Goal: Communication & Community: Answer question/provide support

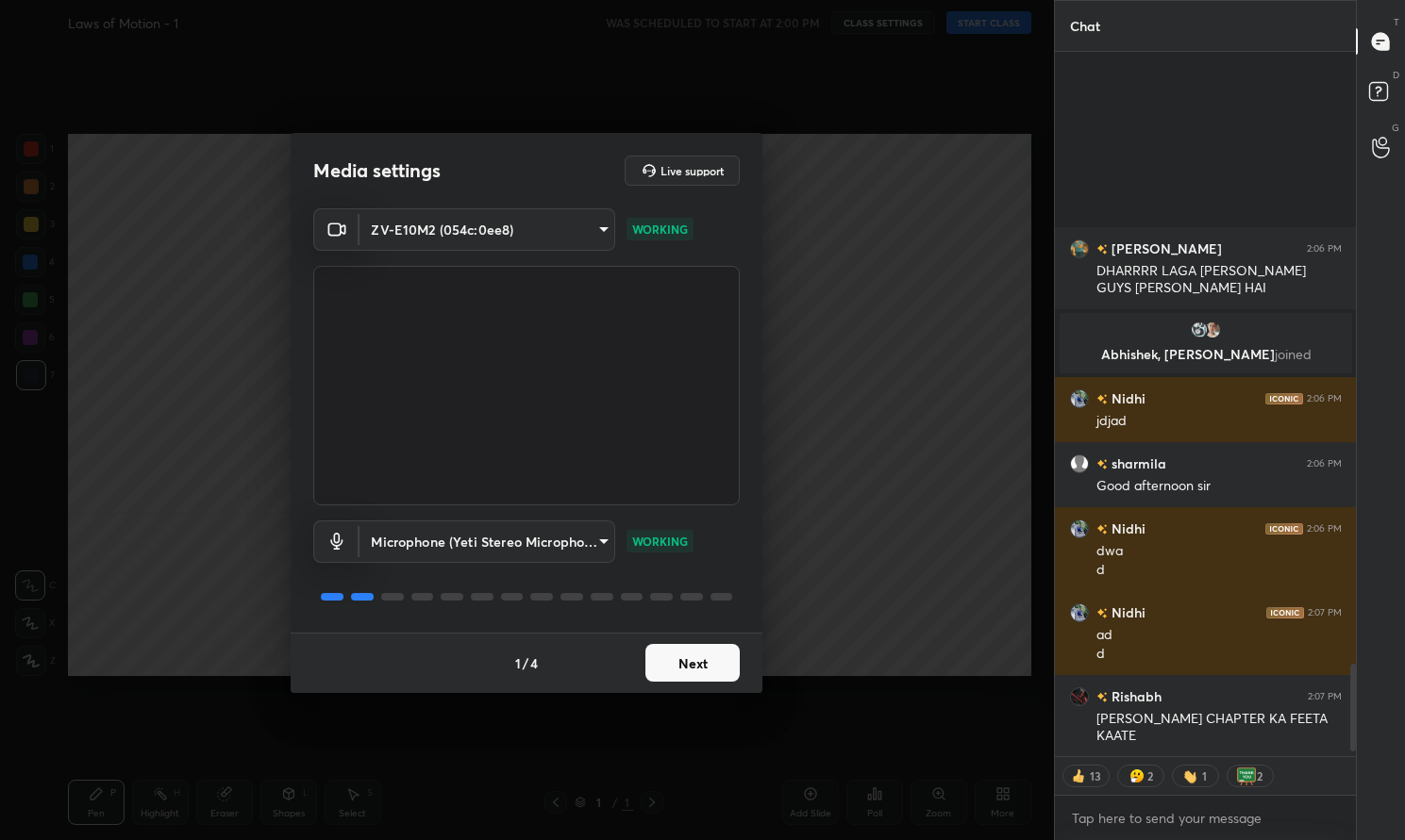
scroll to position [4932, 0]
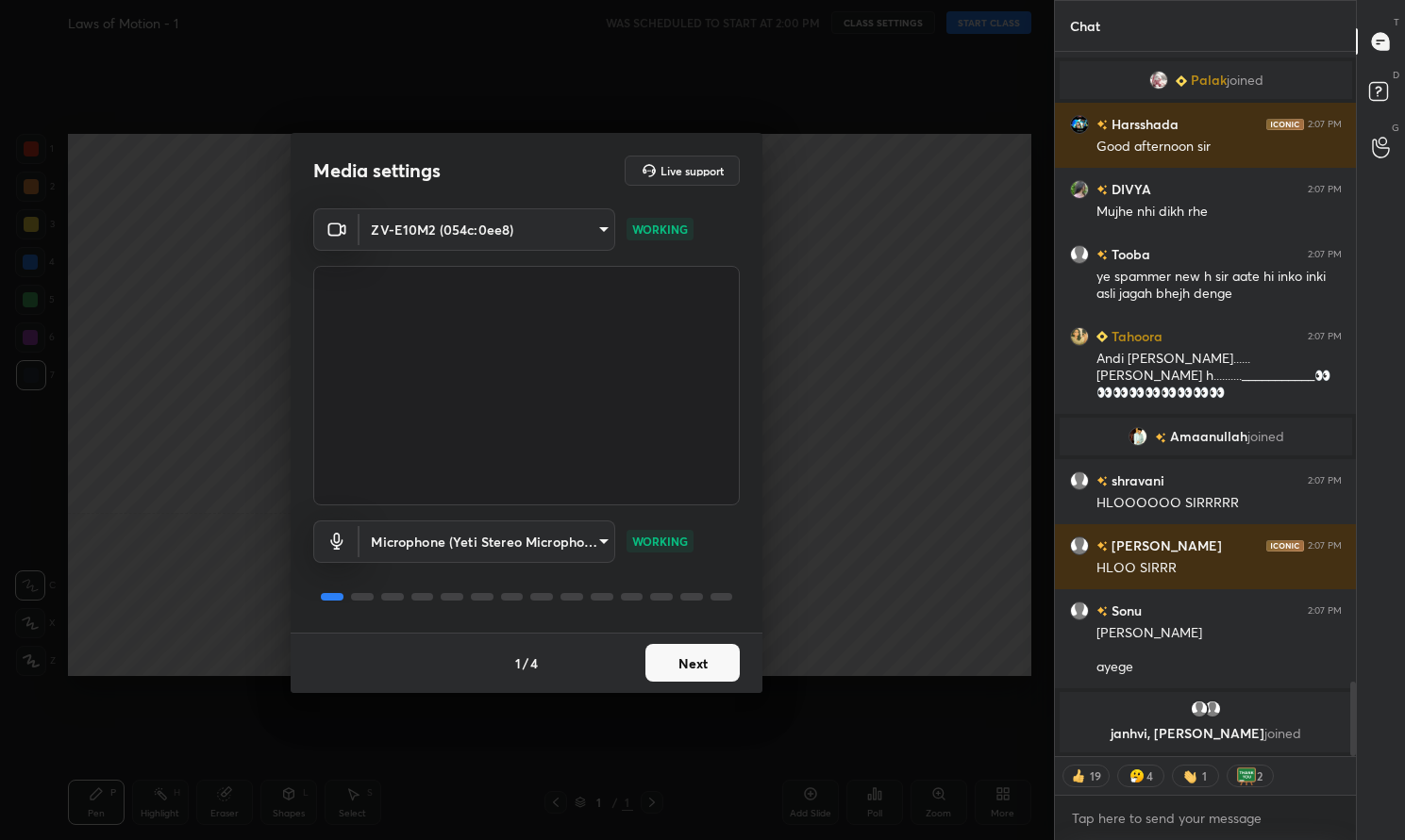
click at [707, 662] on button "Next" at bounding box center [693, 663] width 95 height 38
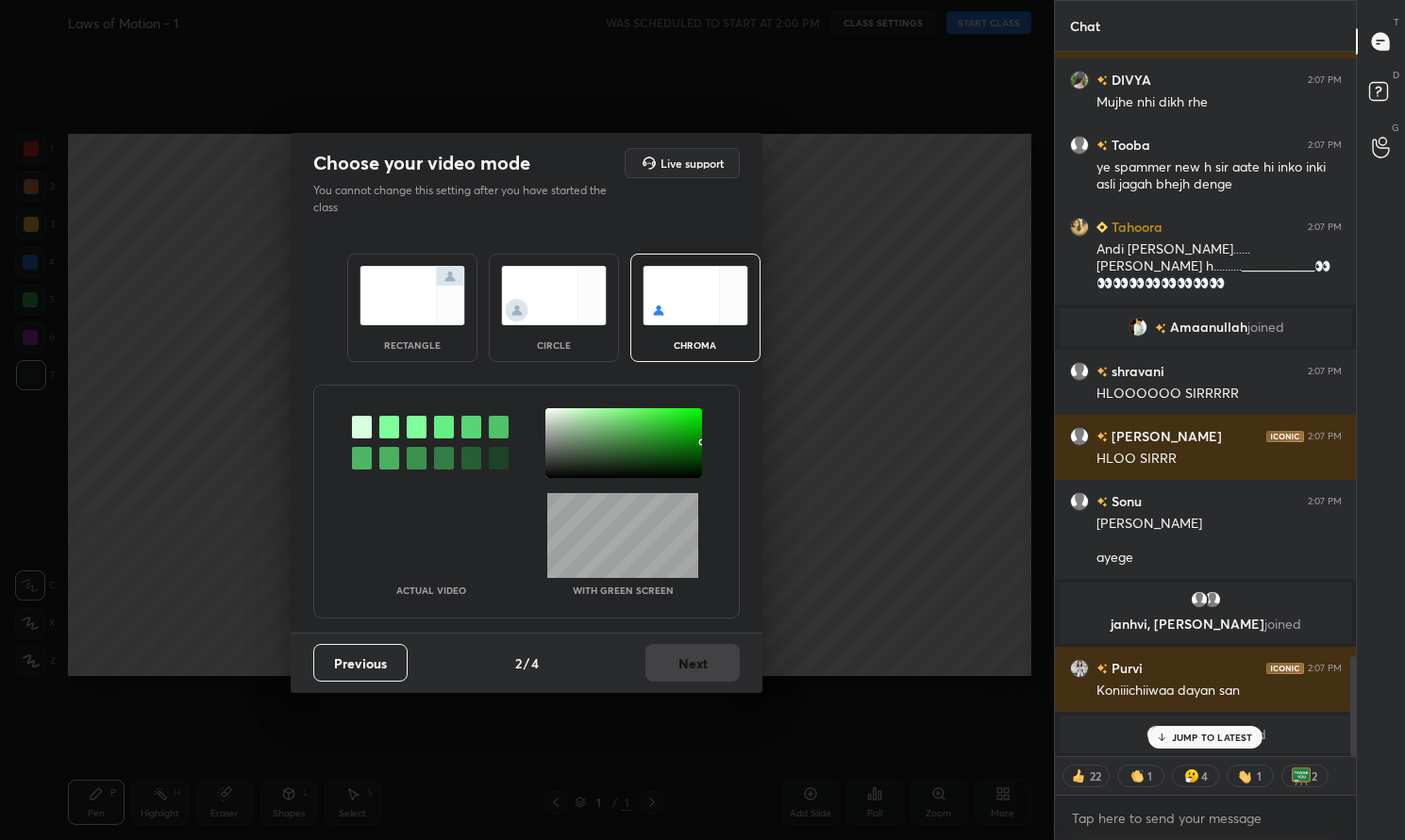
click at [389, 341] on div "rectangle" at bounding box center [413, 345] width 76 height 9
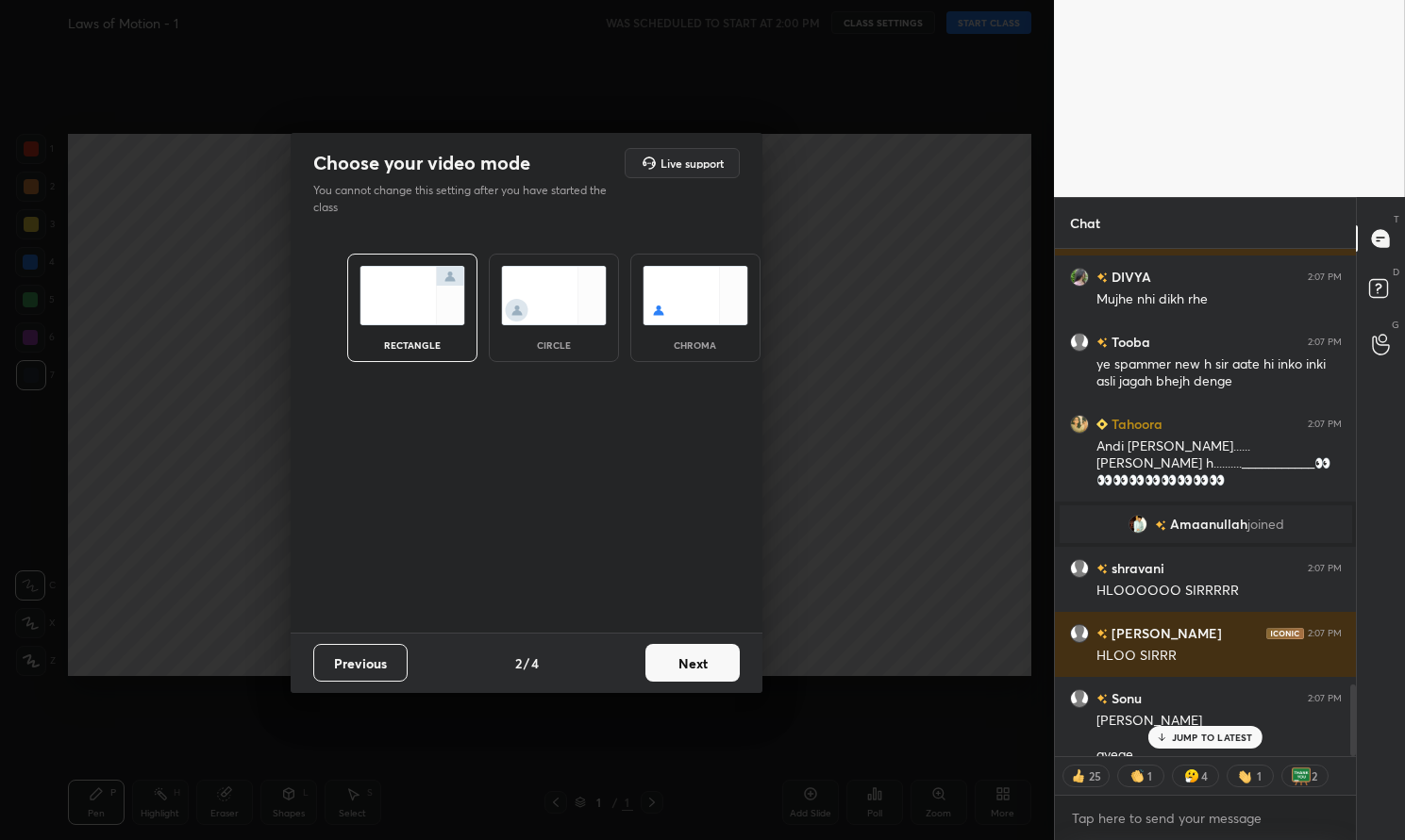
click at [698, 662] on button "Next" at bounding box center [693, 663] width 95 height 38
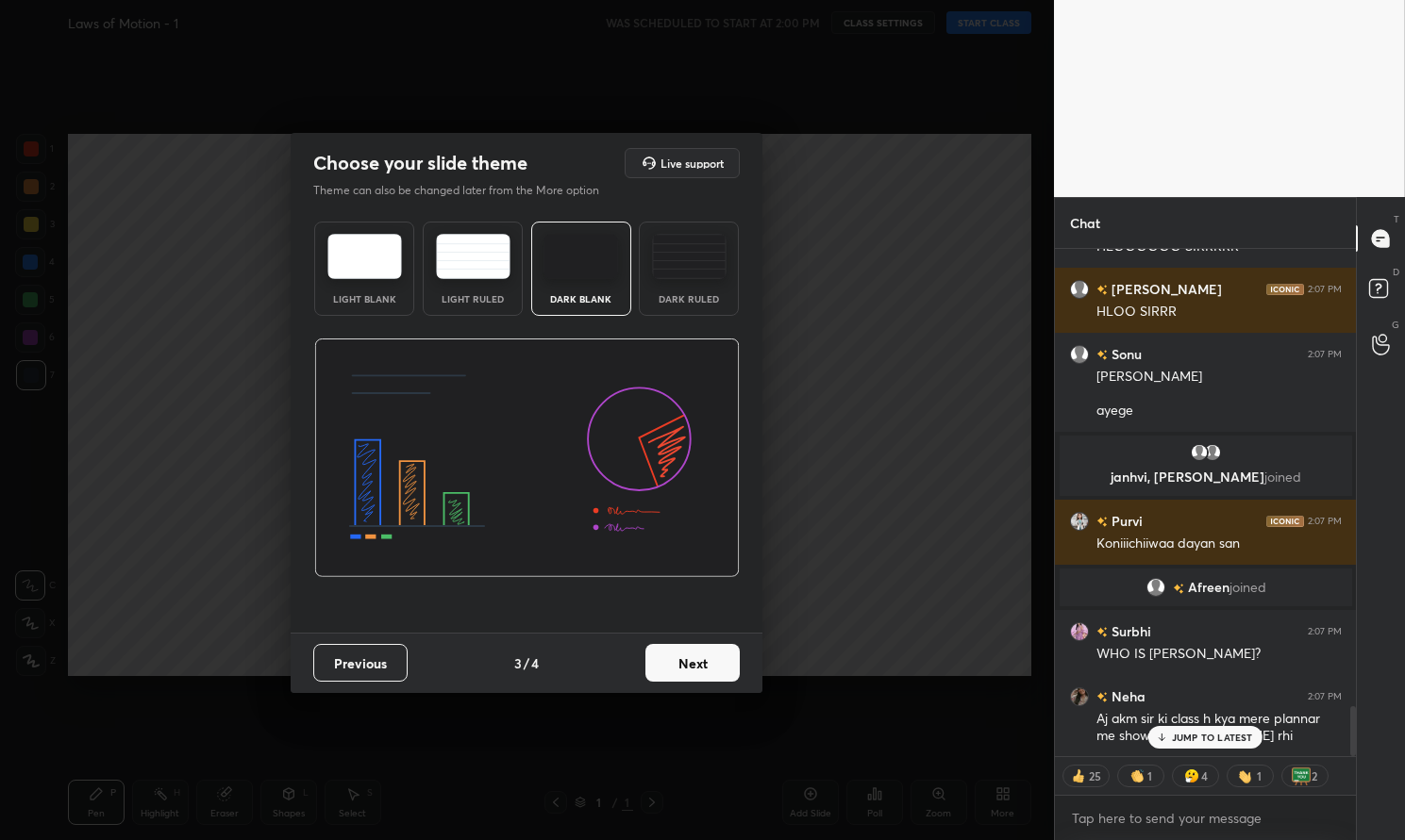
click at [698, 662] on button "Next" at bounding box center [693, 663] width 95 height 38
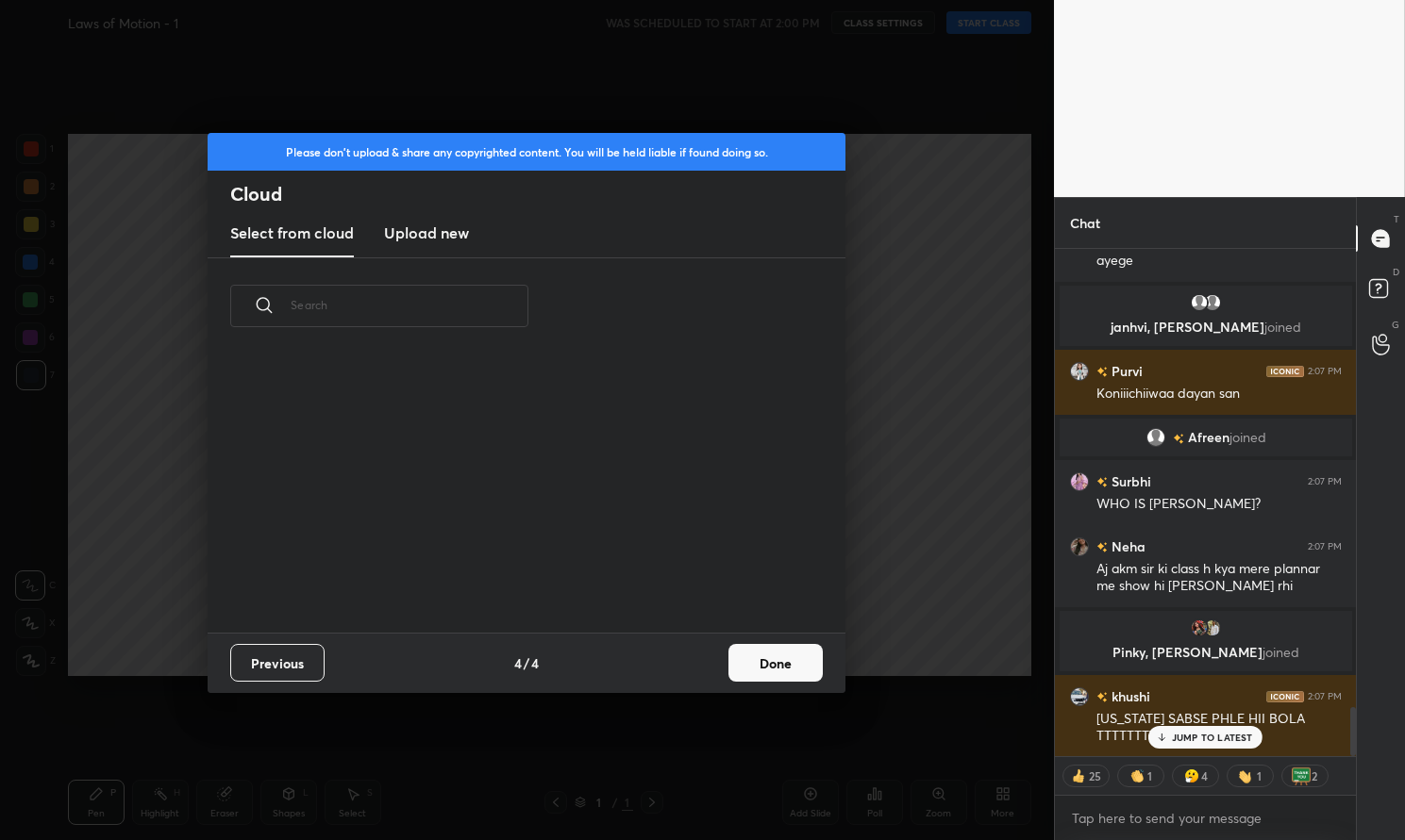
click at [783, 656] on button "Done" at bounding box center [776, 663] width 95 height 38
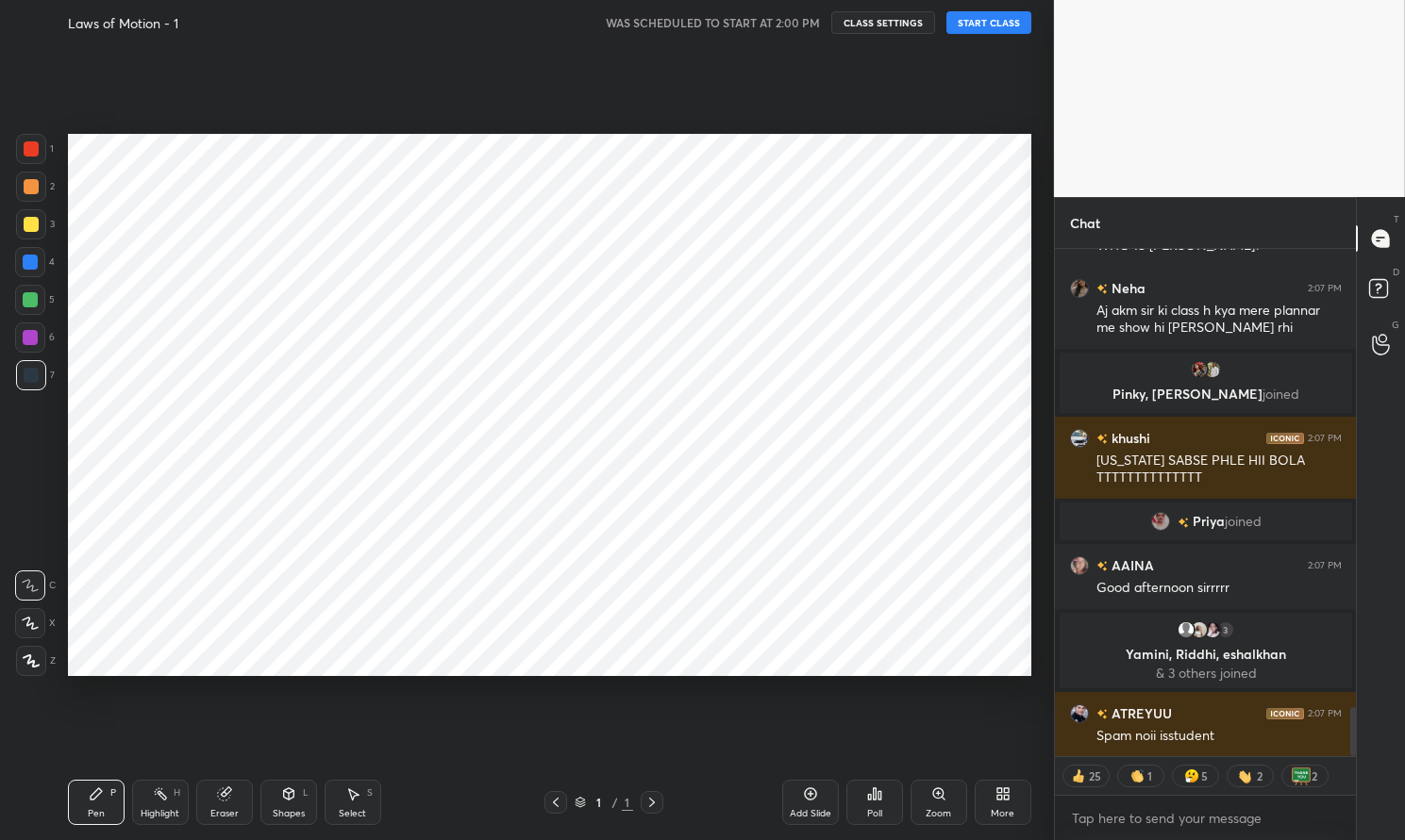
click at [803, 801] on icon at bounding box center [811, 795] width 15 height 15
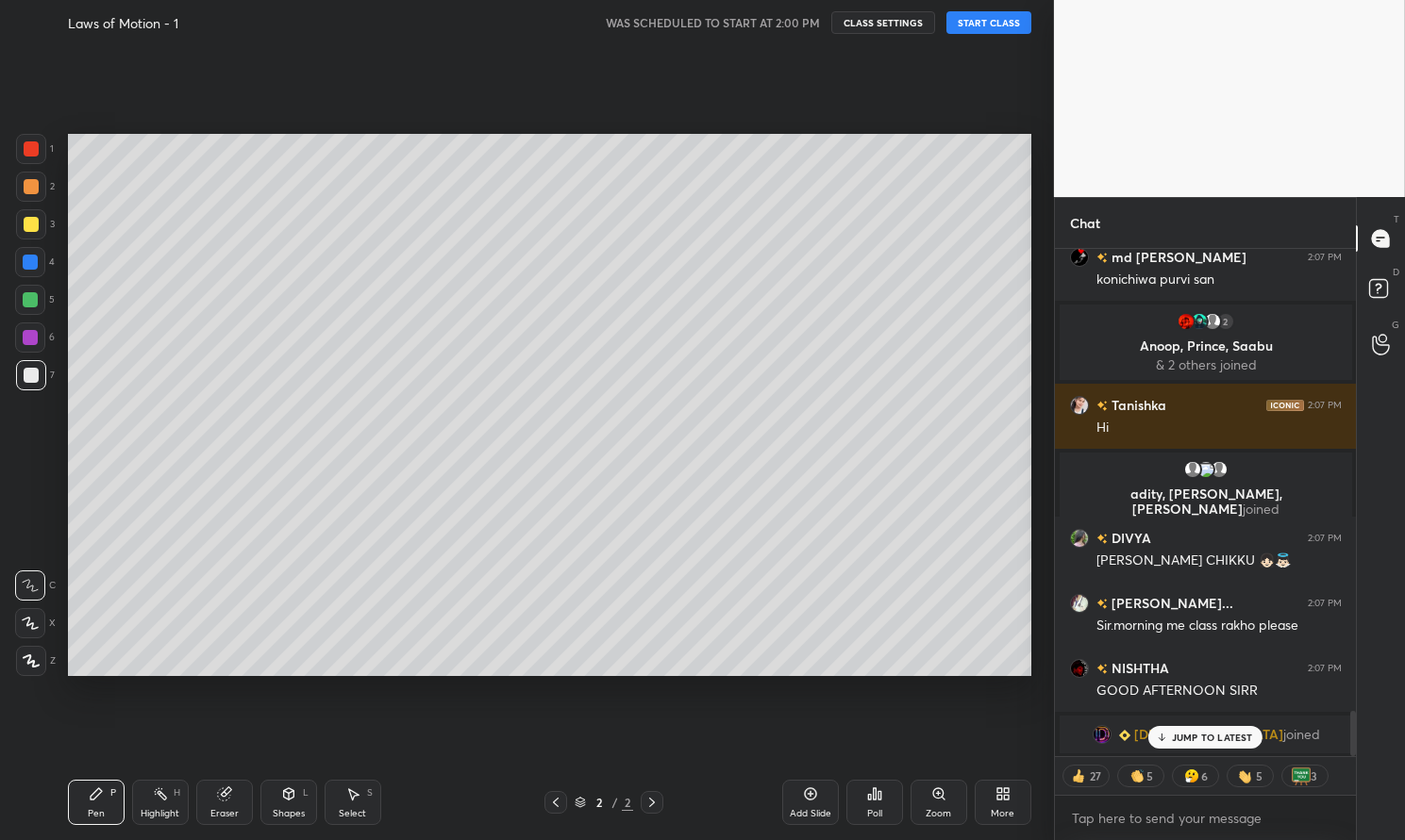
click at [1010, 24] on button "START CLASS" at bounding box center [989, 23] width 85 height 23
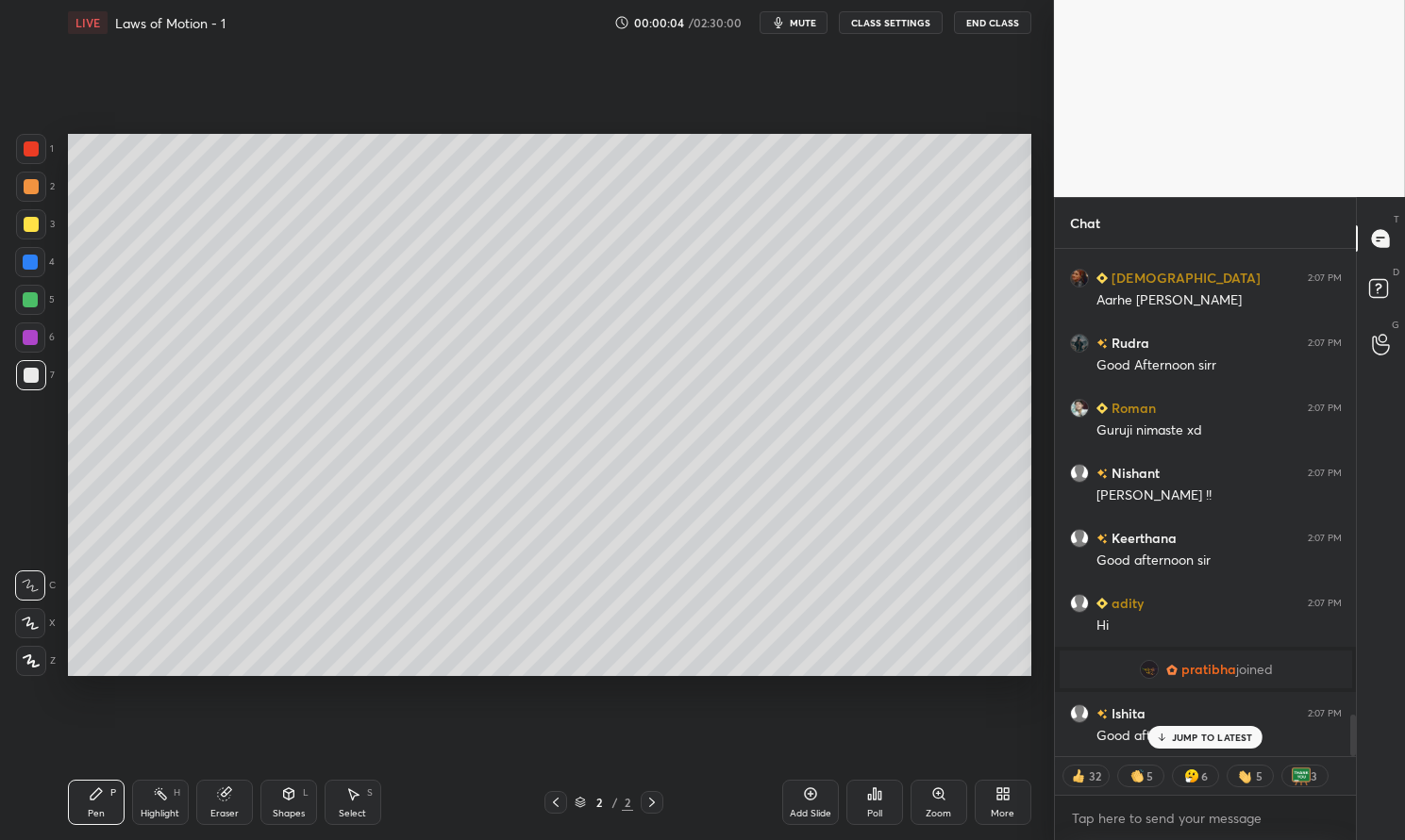
click at [1238, 733] on div "3 [PERSON_NAME], [PERSON_NAME], [PERSON_NAME] & 3 others joined ATREYUU 2:07 PM…" at bounding box center [1205, 502] width 301 height 507
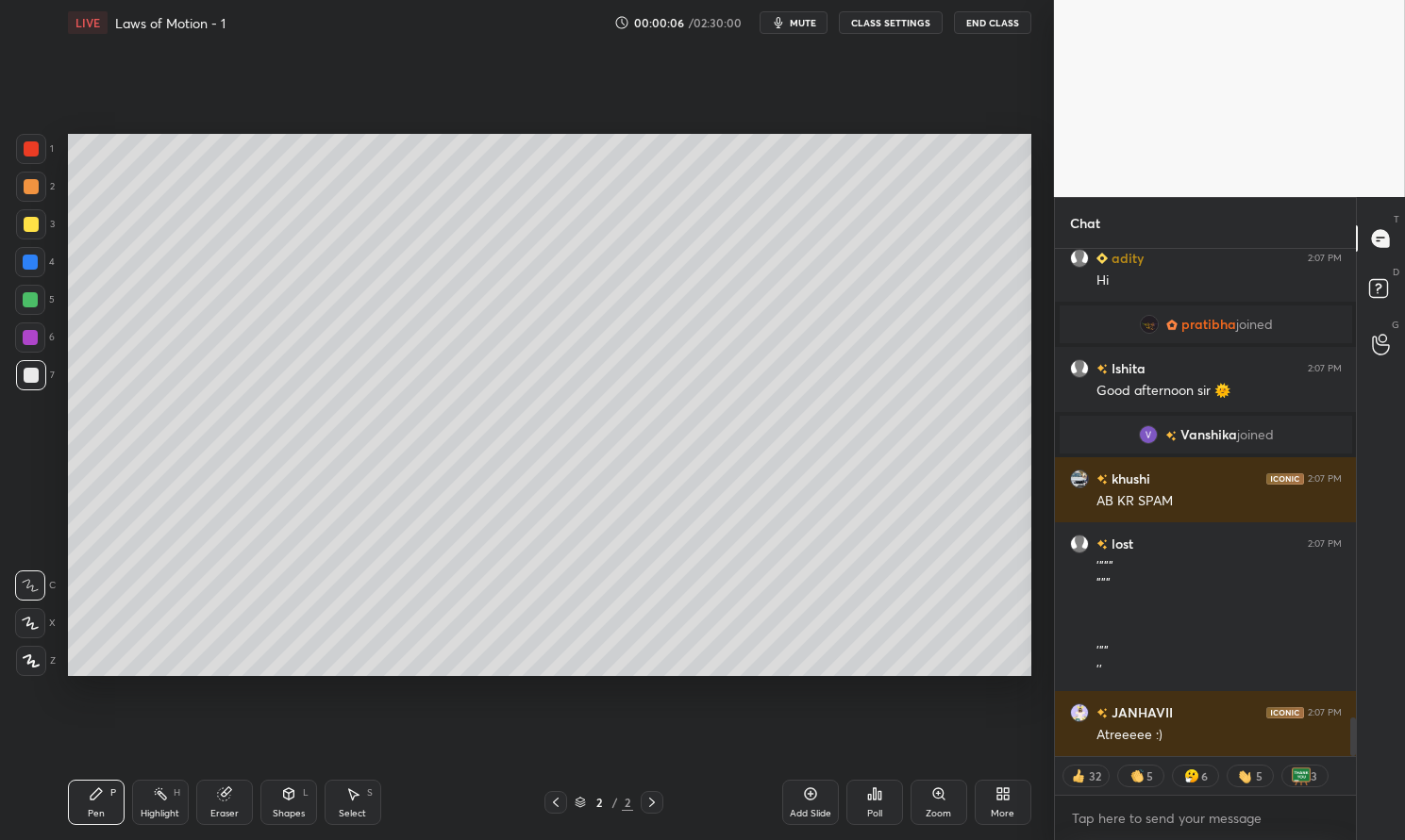
click at [19, 666] on div at bounding box center [31, 661] width 30 height 30
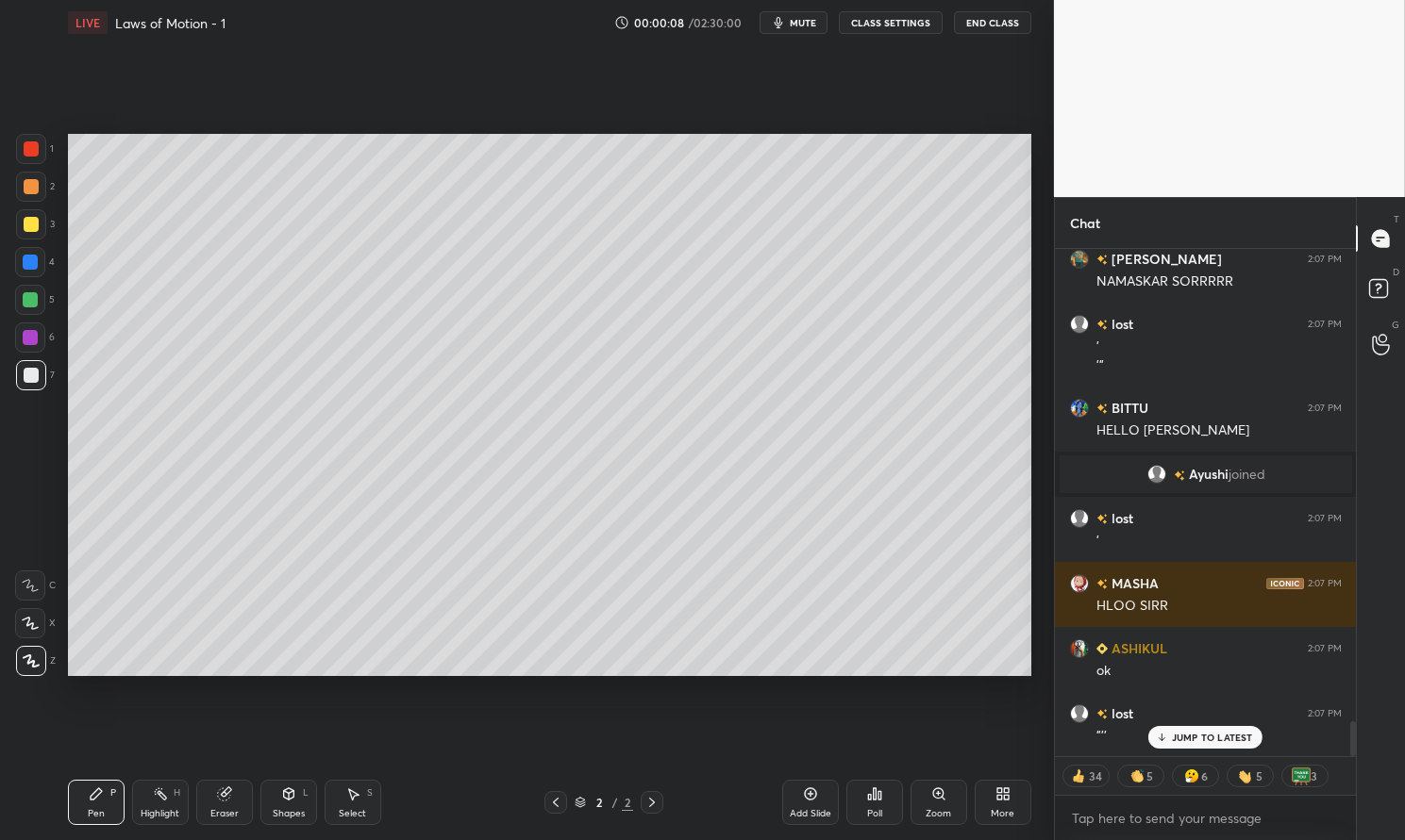
click at [1197, 732] on p "JUMP TO LATEST" at bounding box center [1212, 738] width 81 height 11
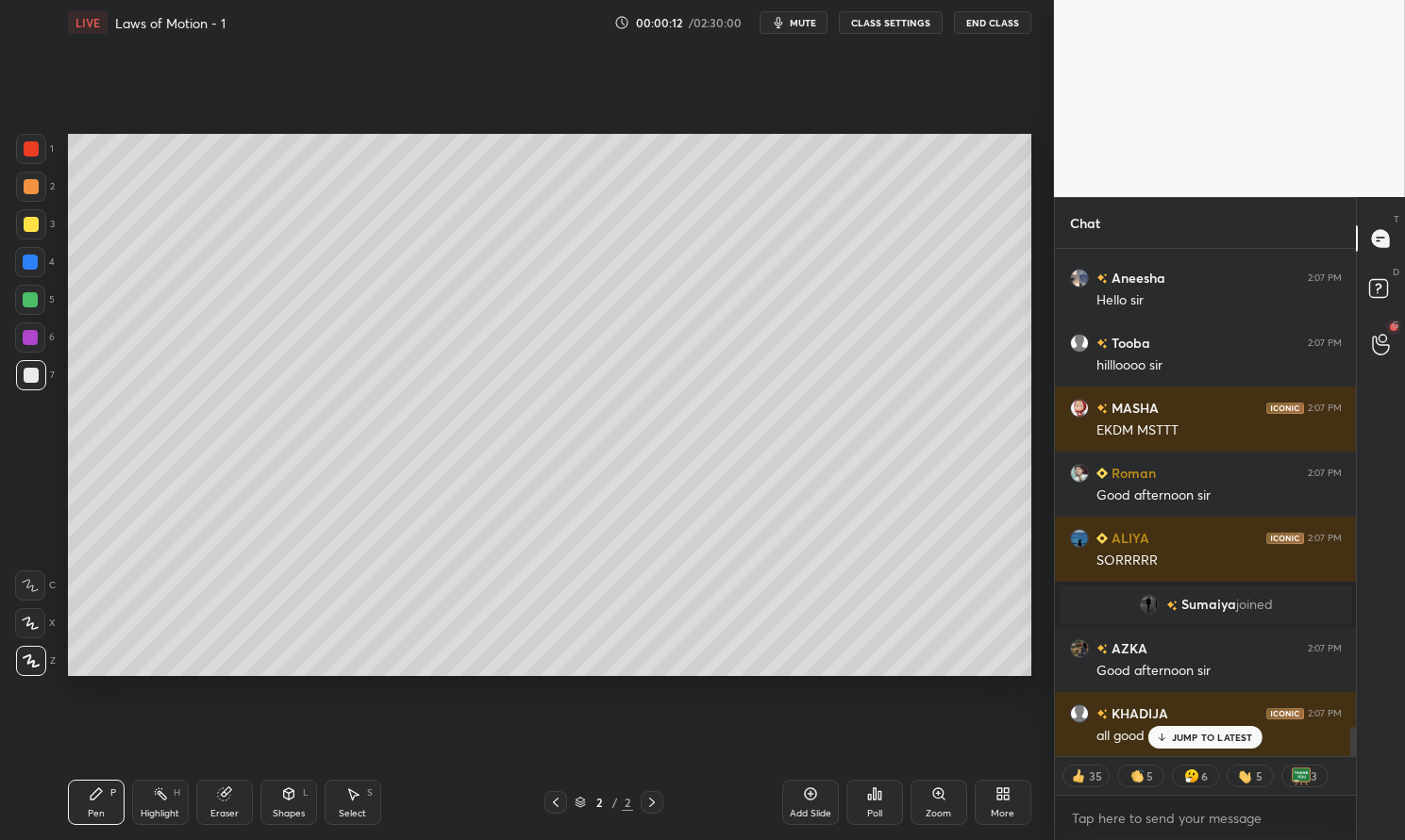
click at [1199, 742] on p "JUMP TO LATEST" at bounding box center [1212, 738] width 81 height 11
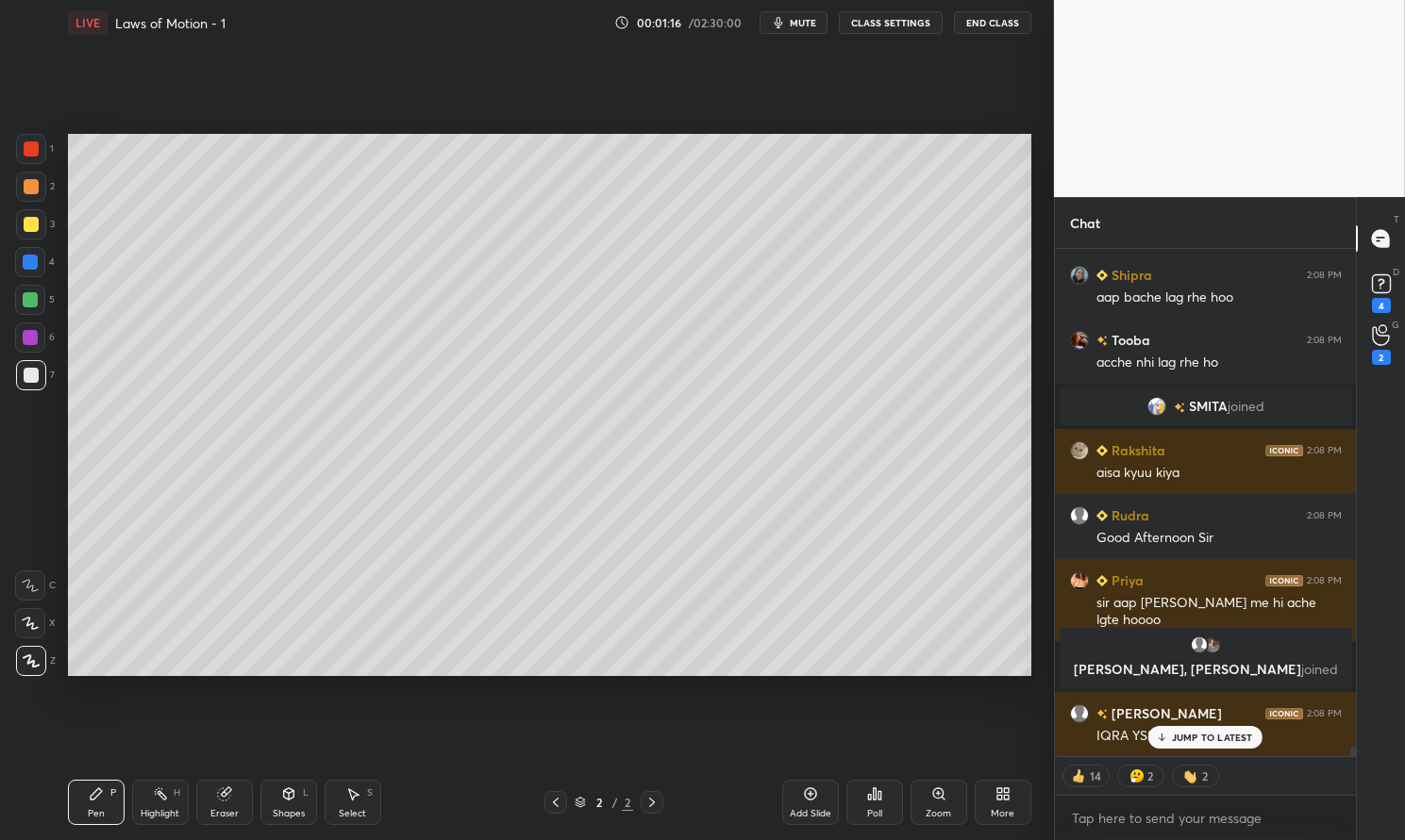
click at [1025, 805] on div "More" at bounding box center [1003, 803] width 57 height 45
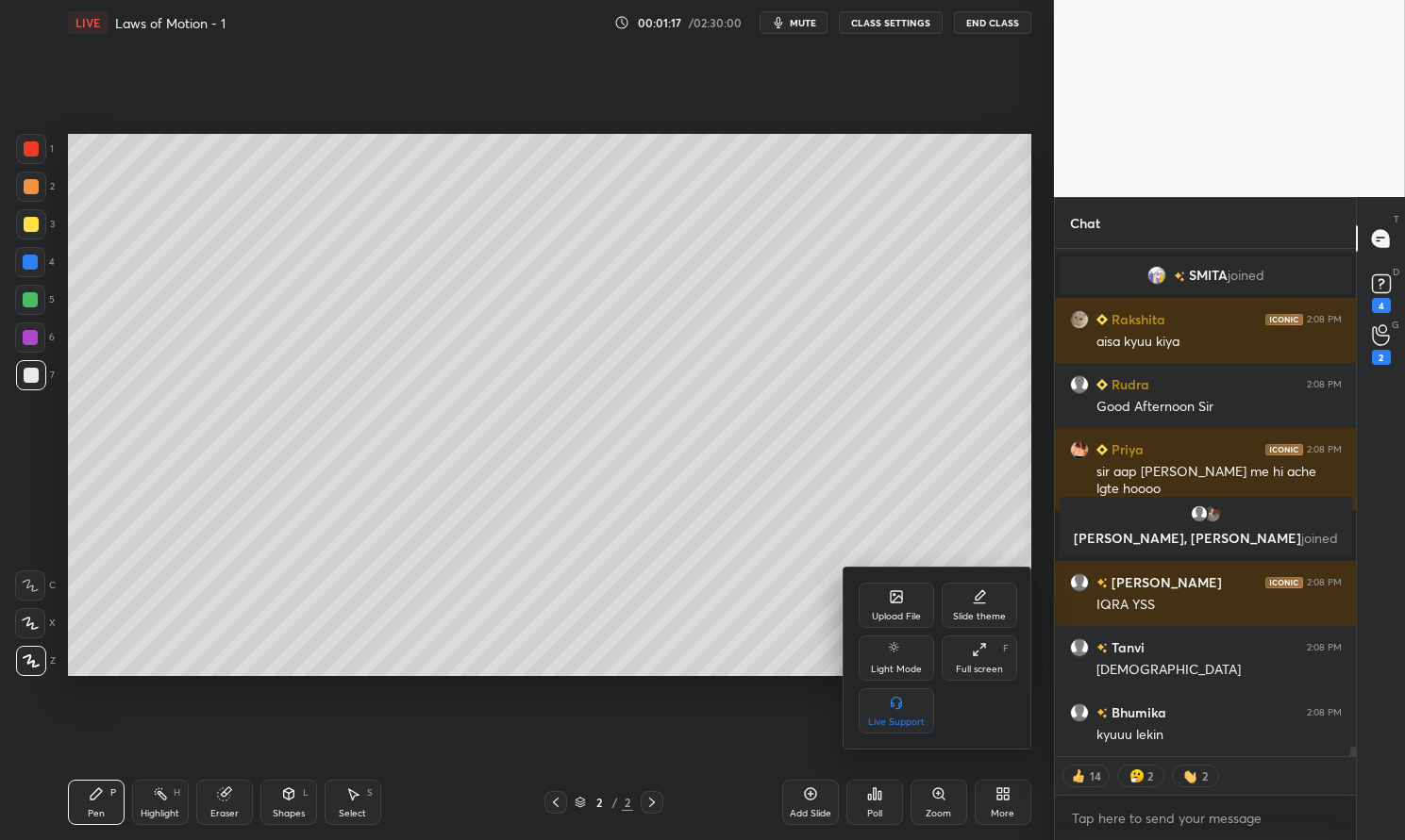
click at [908, 595] on div "Upload File" at bounding box center [896, 605] width 76 height 45
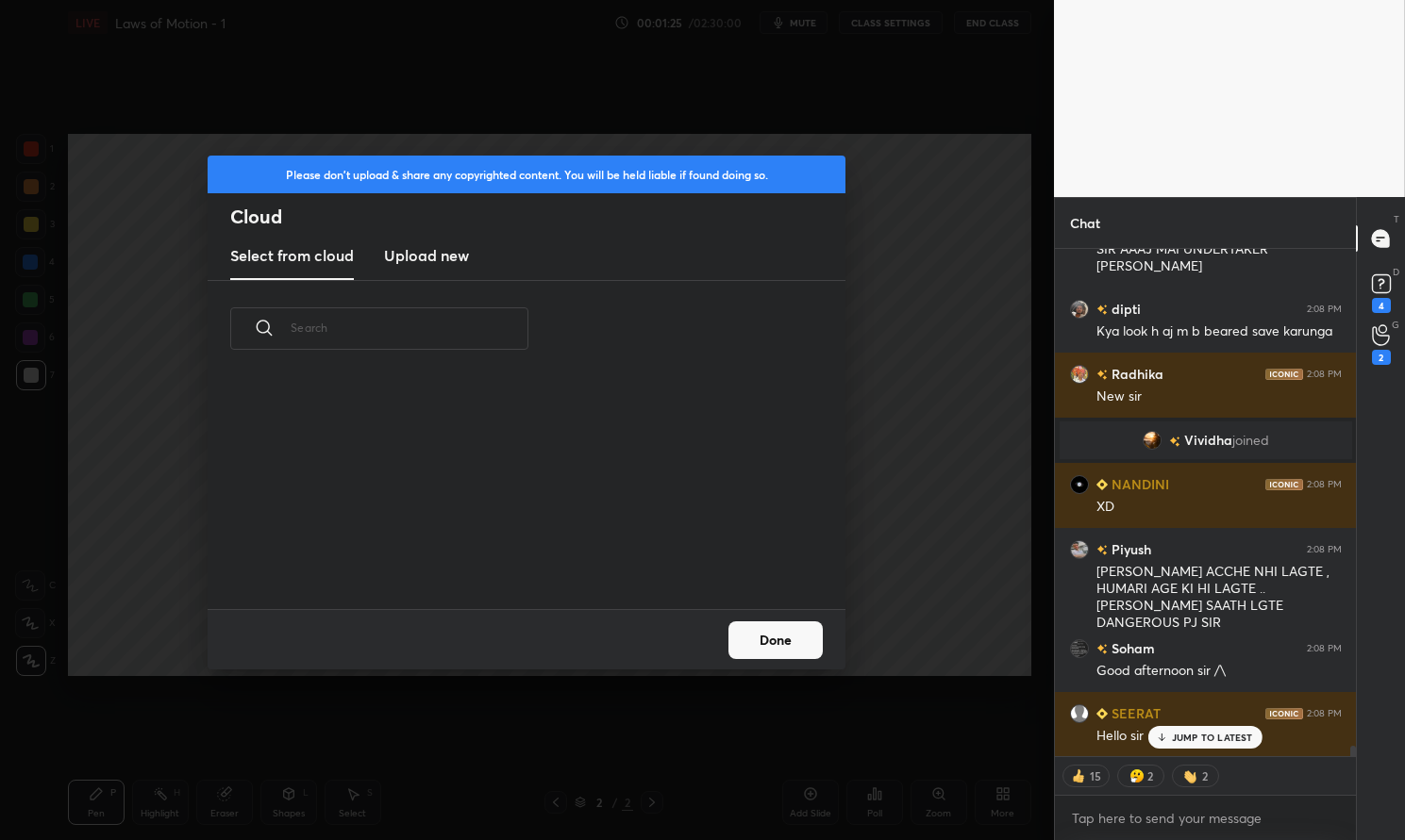
click at [789, 650] on button "Done" at bounding box center [776, 640] width 95 height 38
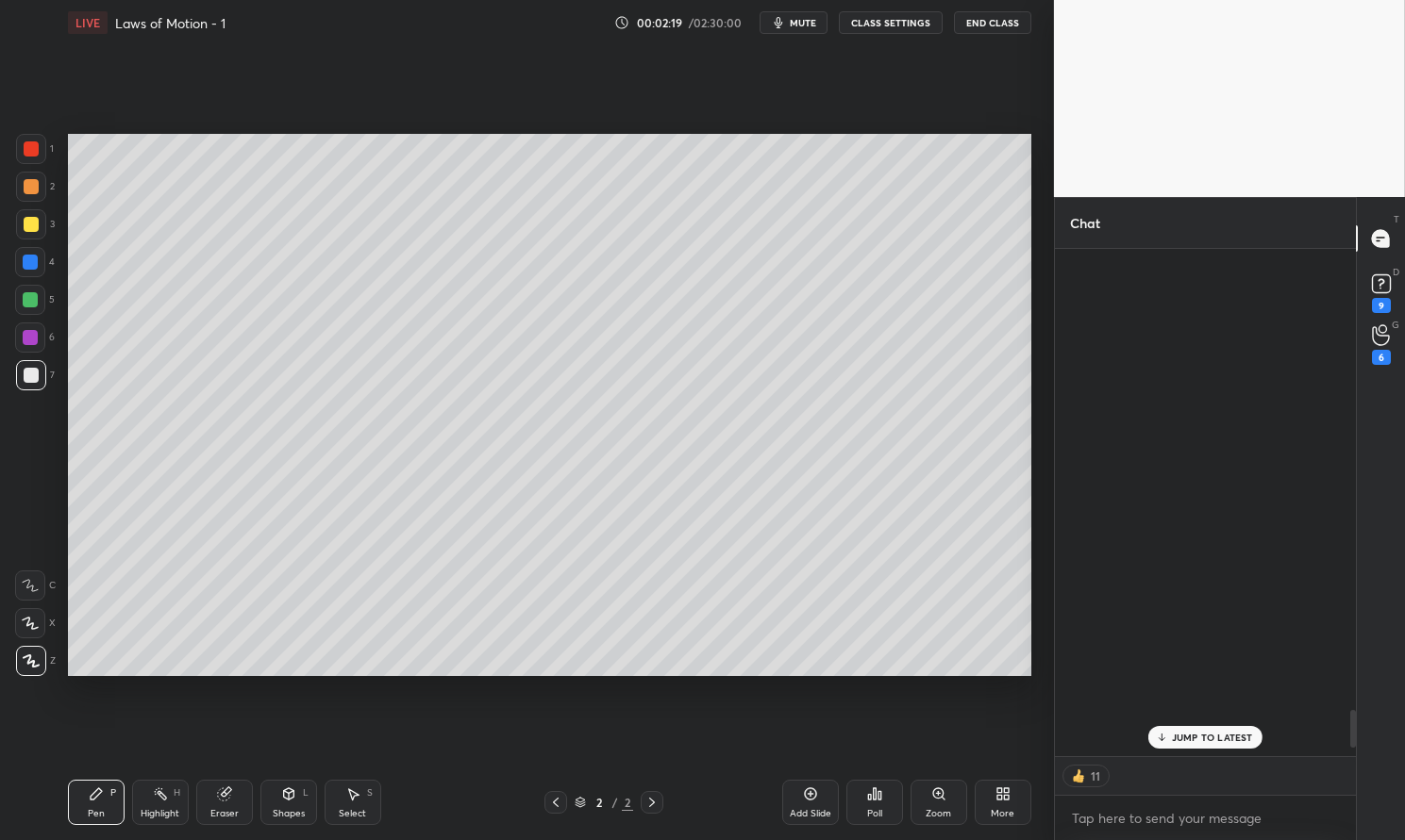
scroll to position [6, 6]
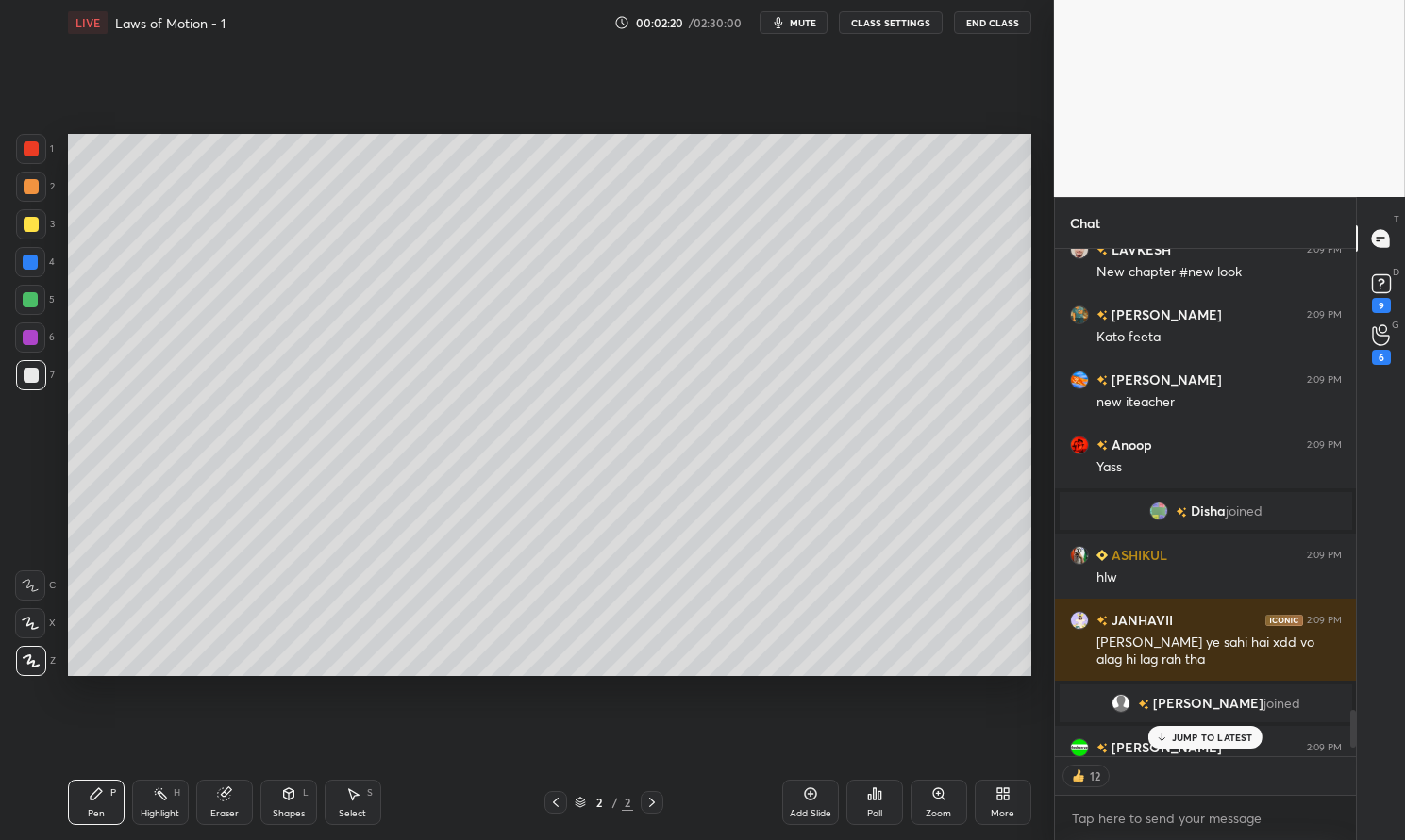
click at [999, 797] on icon at bounding box center [999, 797] width 5 height 5
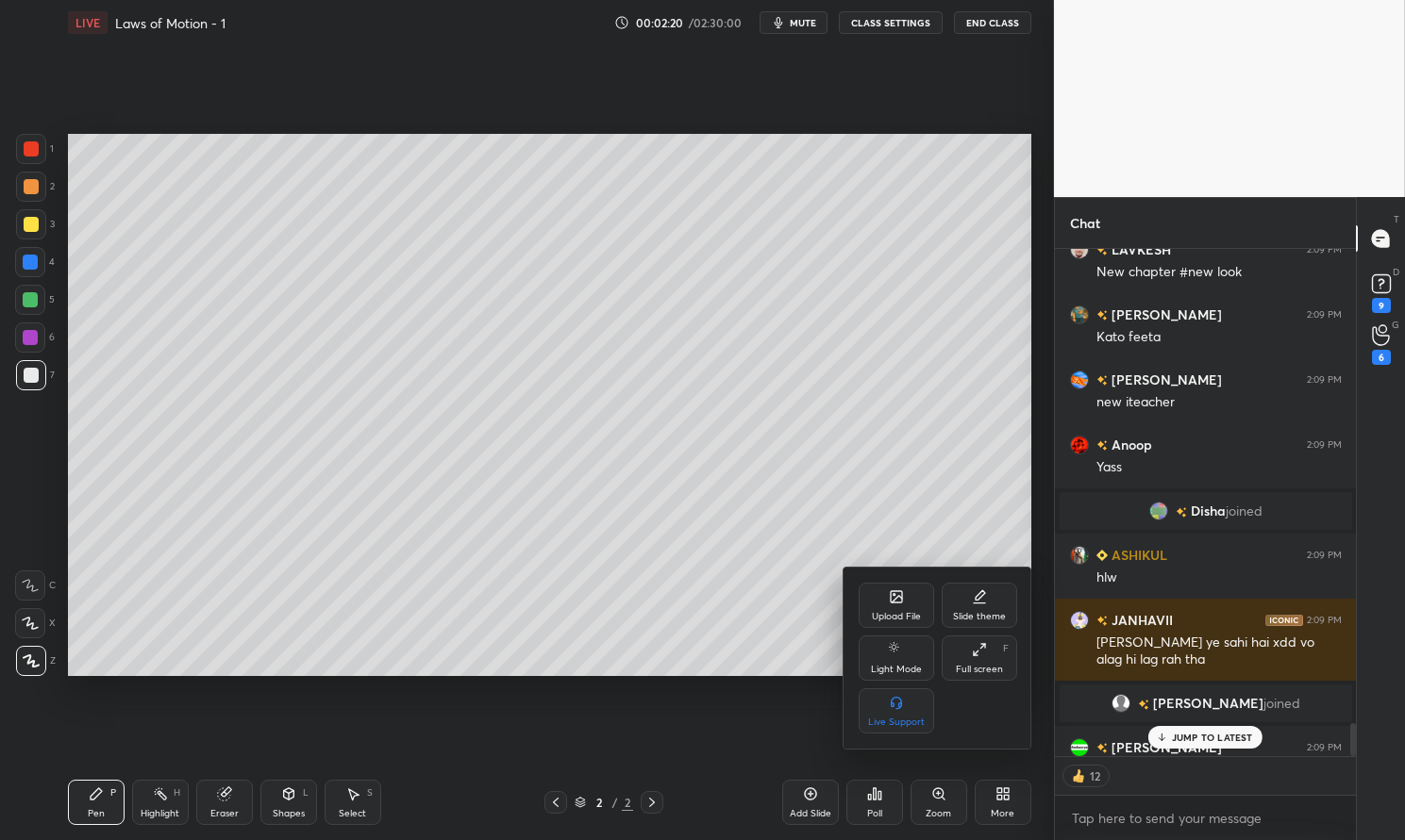
scroll to position [7189, 0]
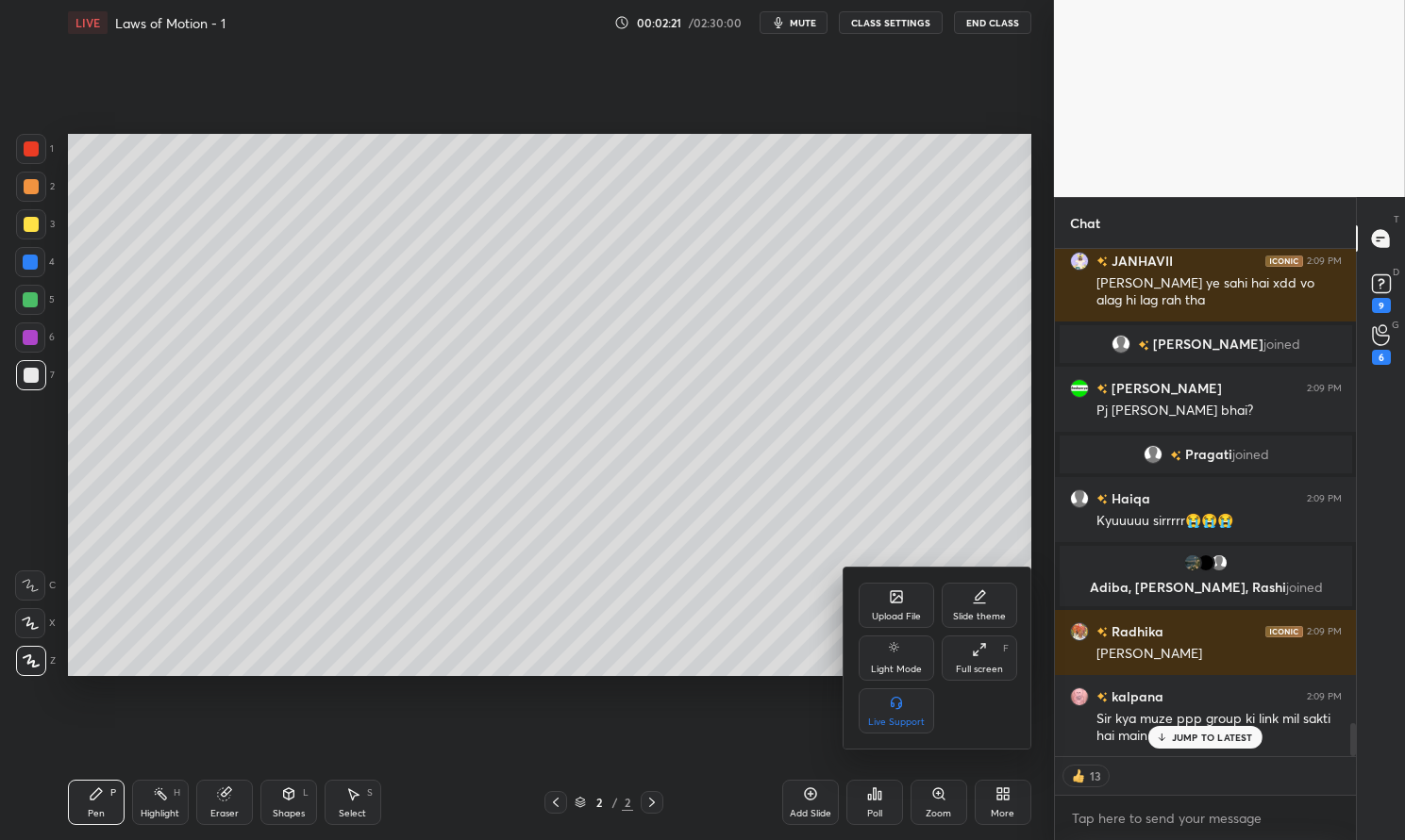
click at [901, 599] on icon at bounding box center [896, 599] width 10 height 7
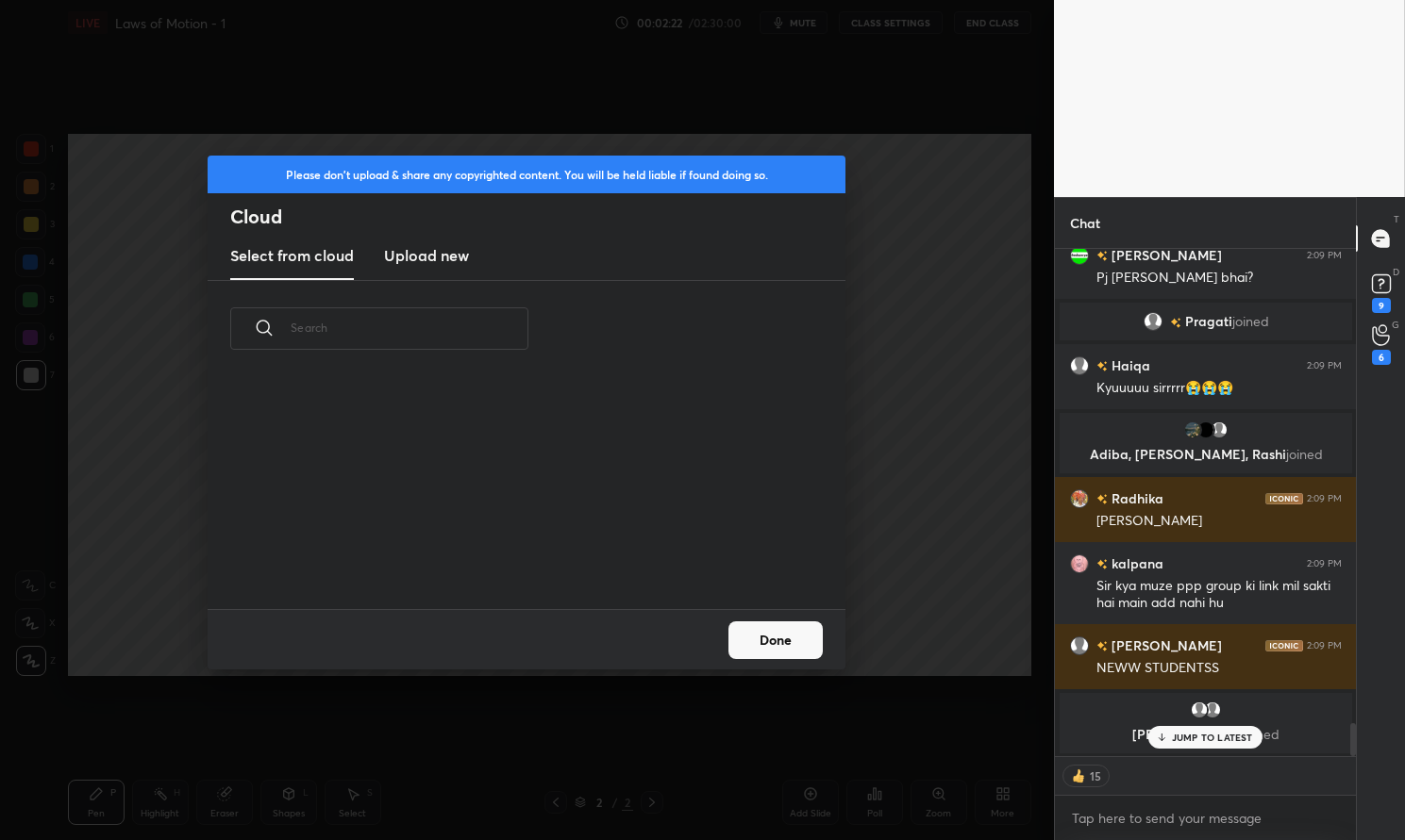
scroll to position [232, 606]
click at [431, 242] on new "Upload new" at bounding box center [427, 256] width 85 height 47
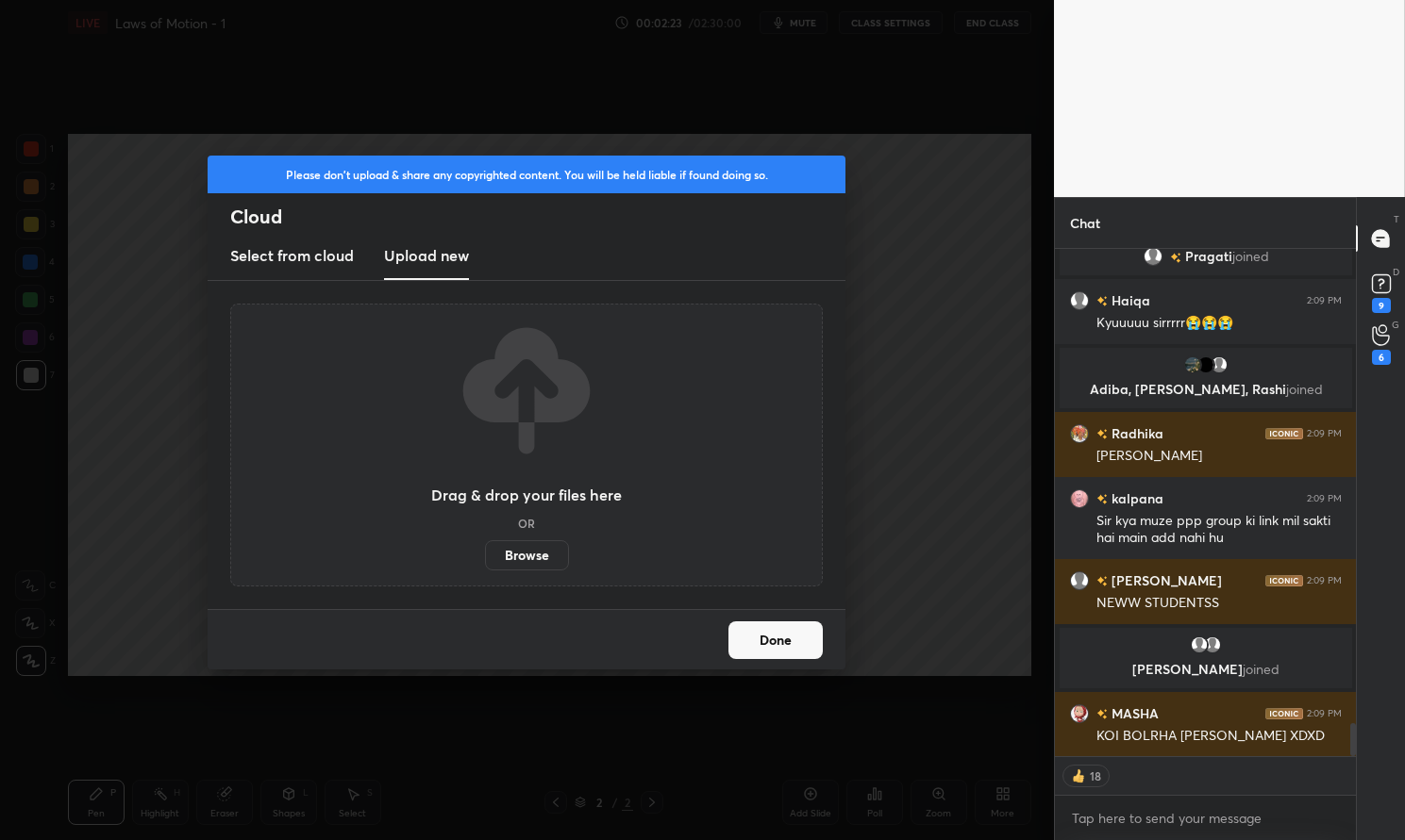
click at [525, 548] on label "Browse" at bounding box center [527, 555] width 84 height 30
click at [485, 548] on input "Browse" at bounding box center [485, 555] width 0 height 30
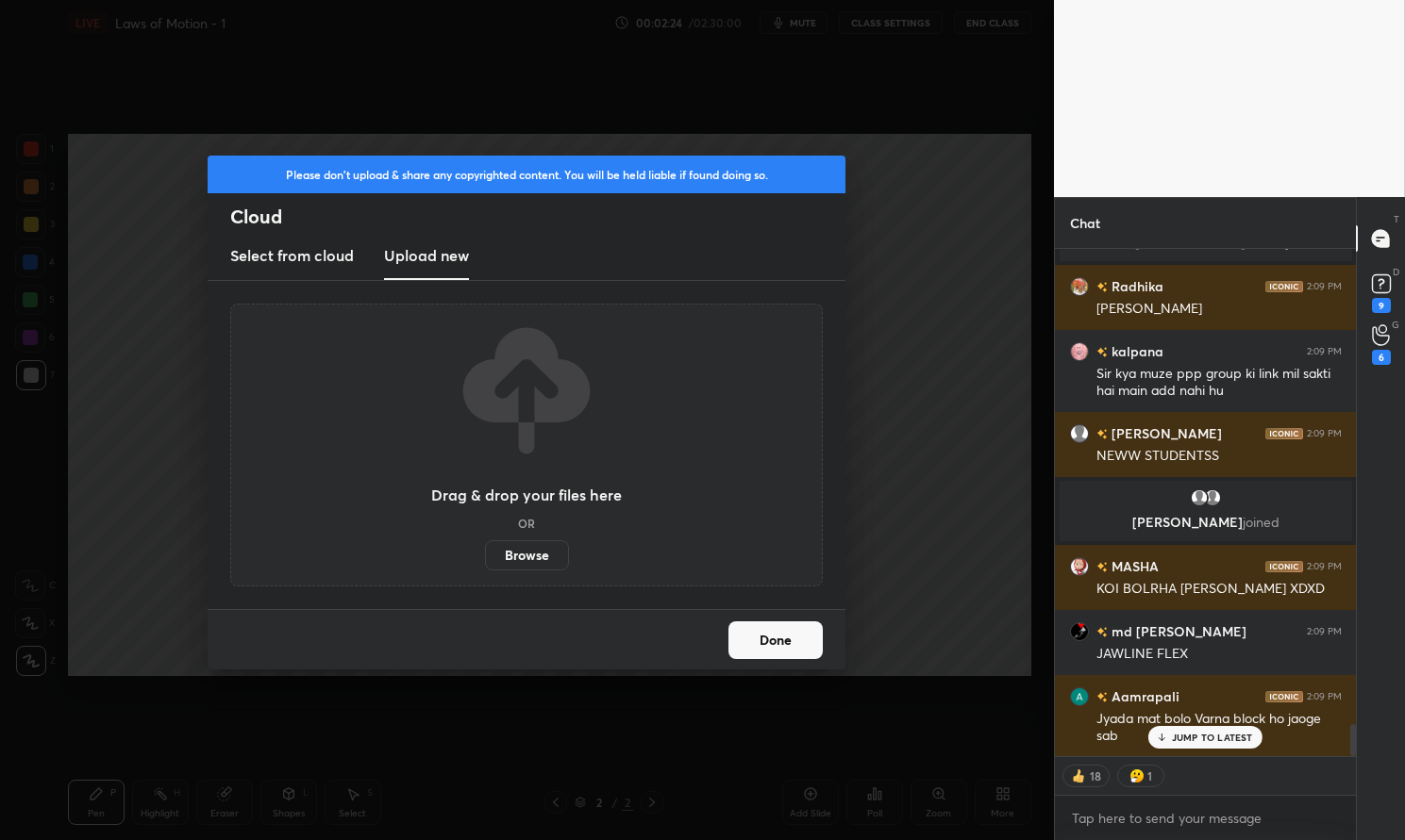
scroll to position [7726, 0]
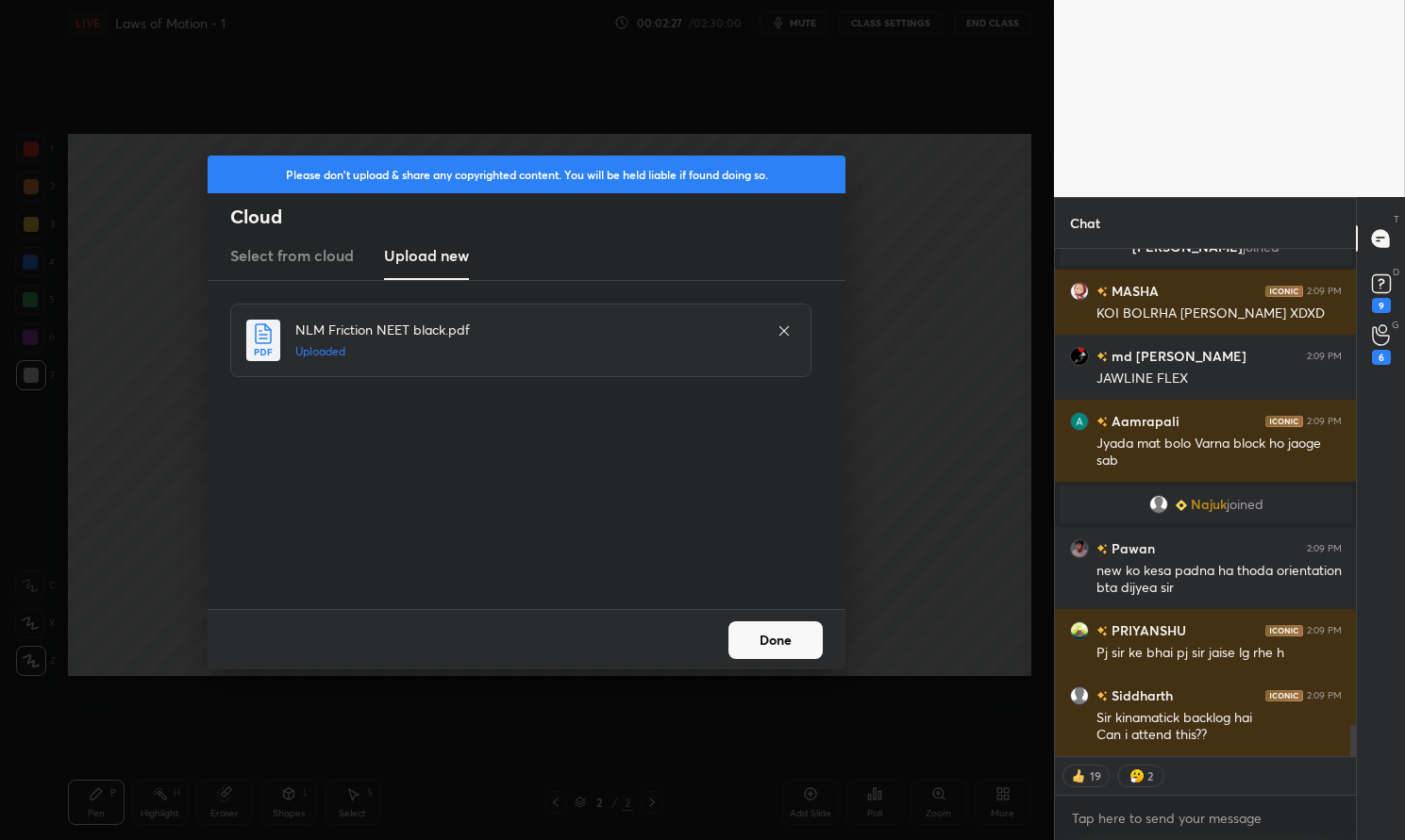
click at [783, 649] on button "Done" at bounding box center [776, 640] width 95 height 38
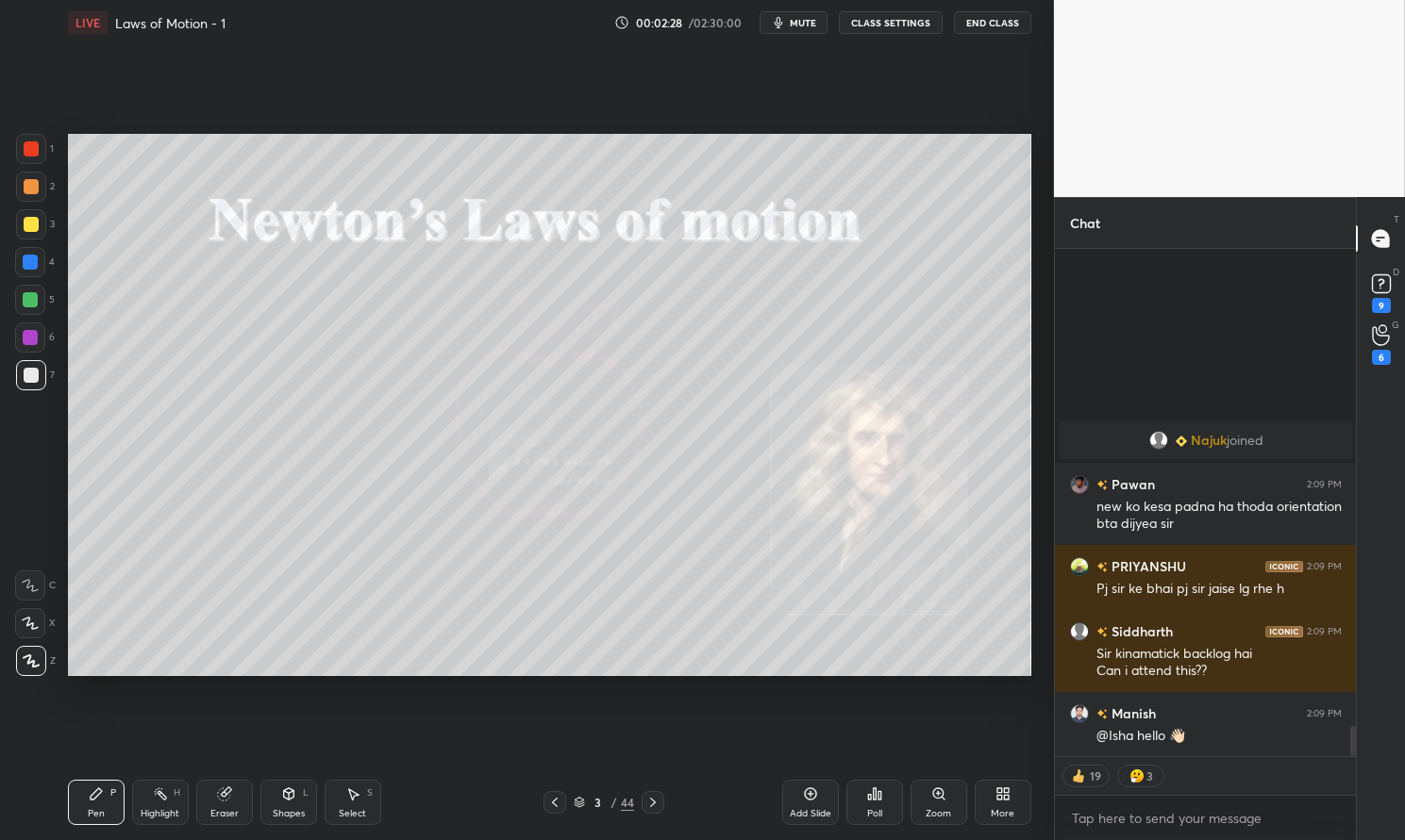
scroll to position [8114, 0]
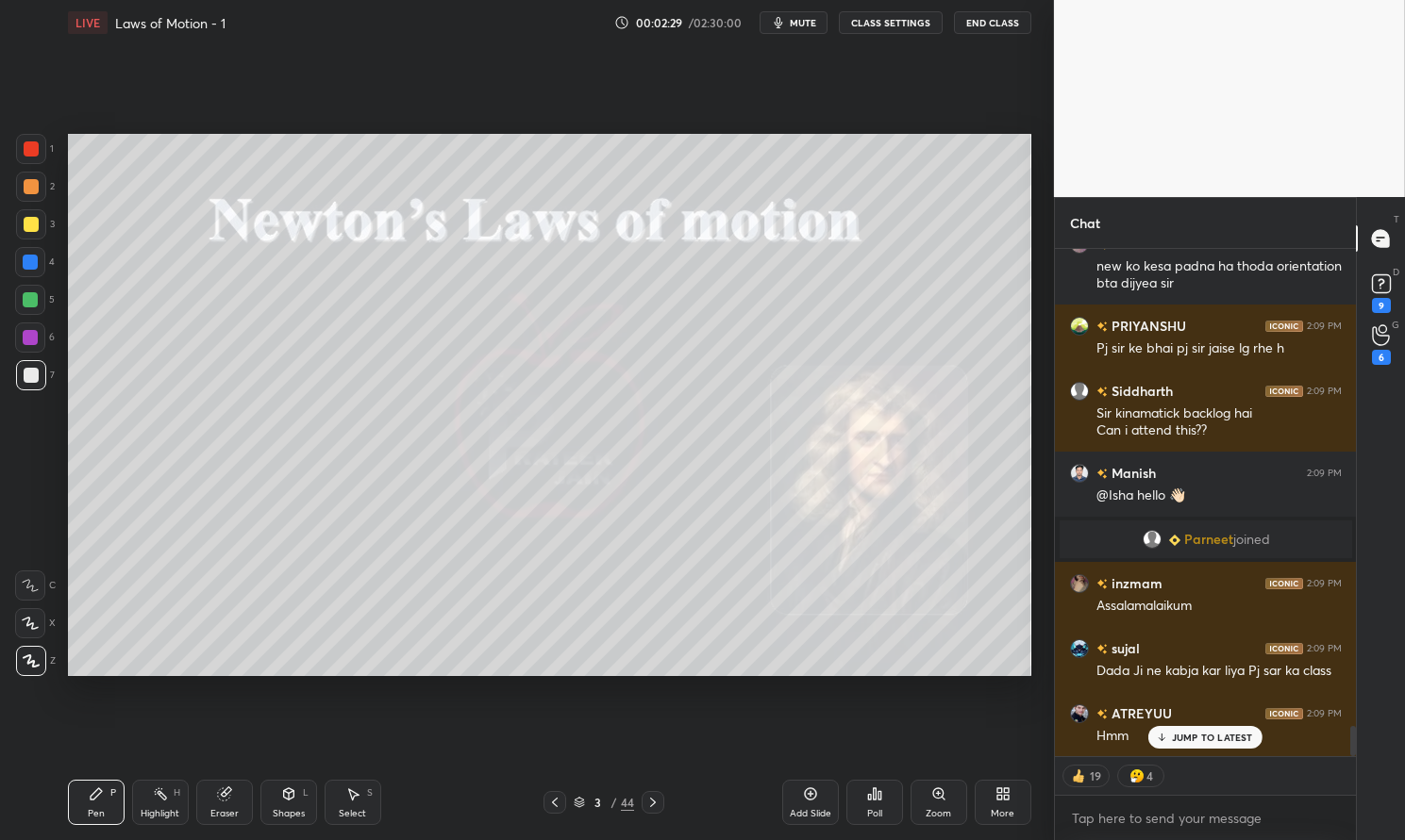
click at [1226, 730] on div "JUMP TO LATEST" at bounding box center [1204, 738] width 114 height 23
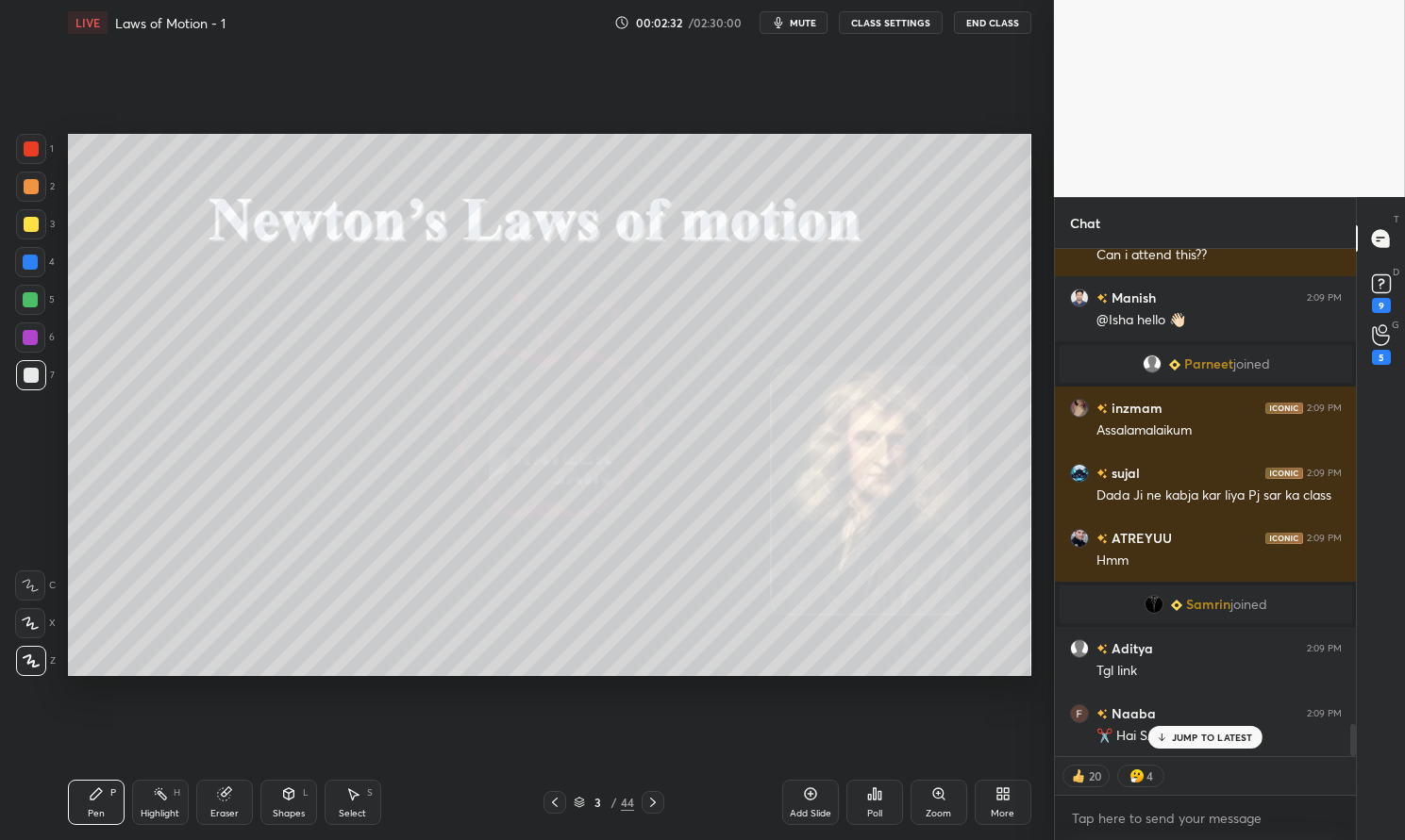
scroll to position [7680, 0]
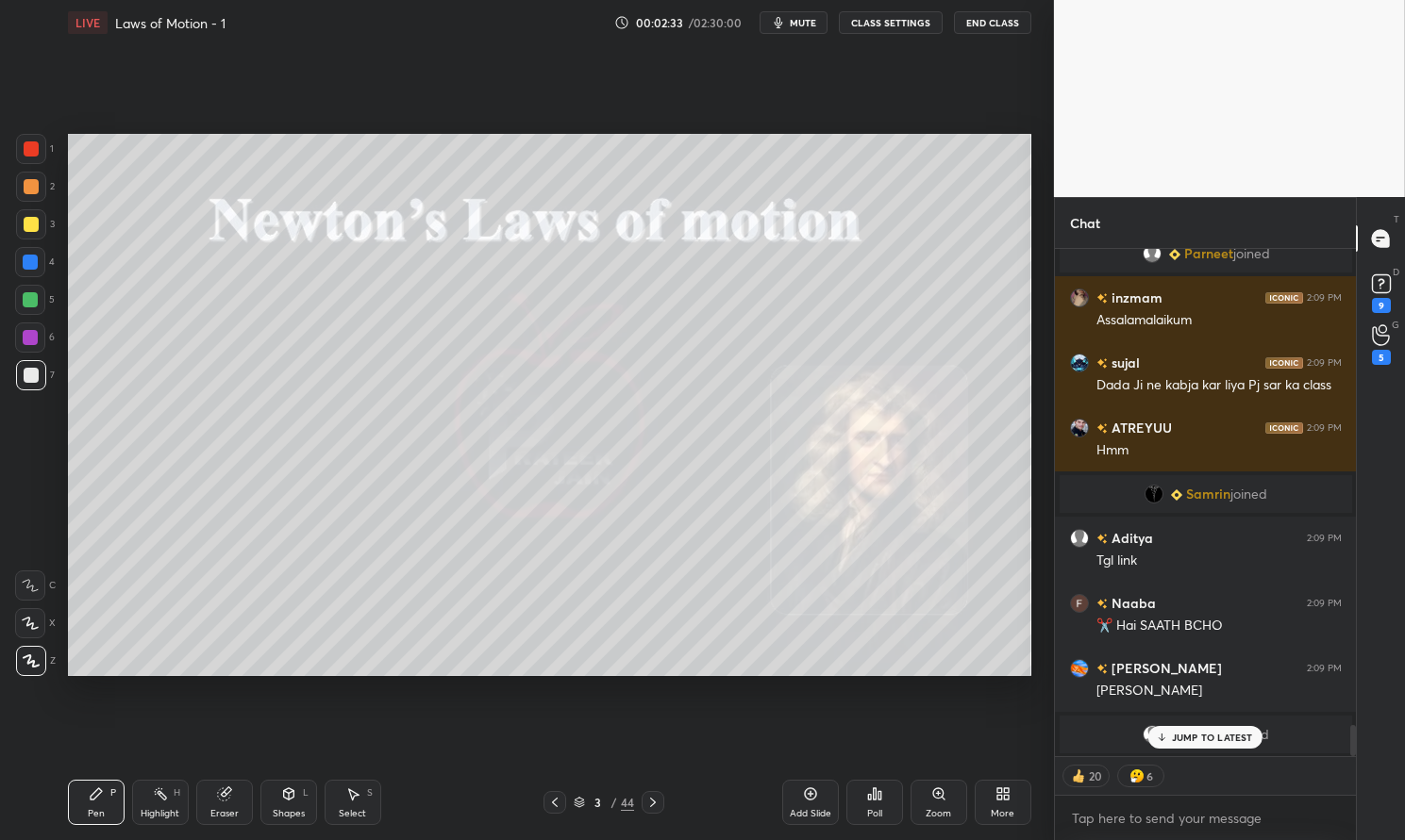
click at [26, 656] on icon at bounding box center [31, 661] width 15 height 11
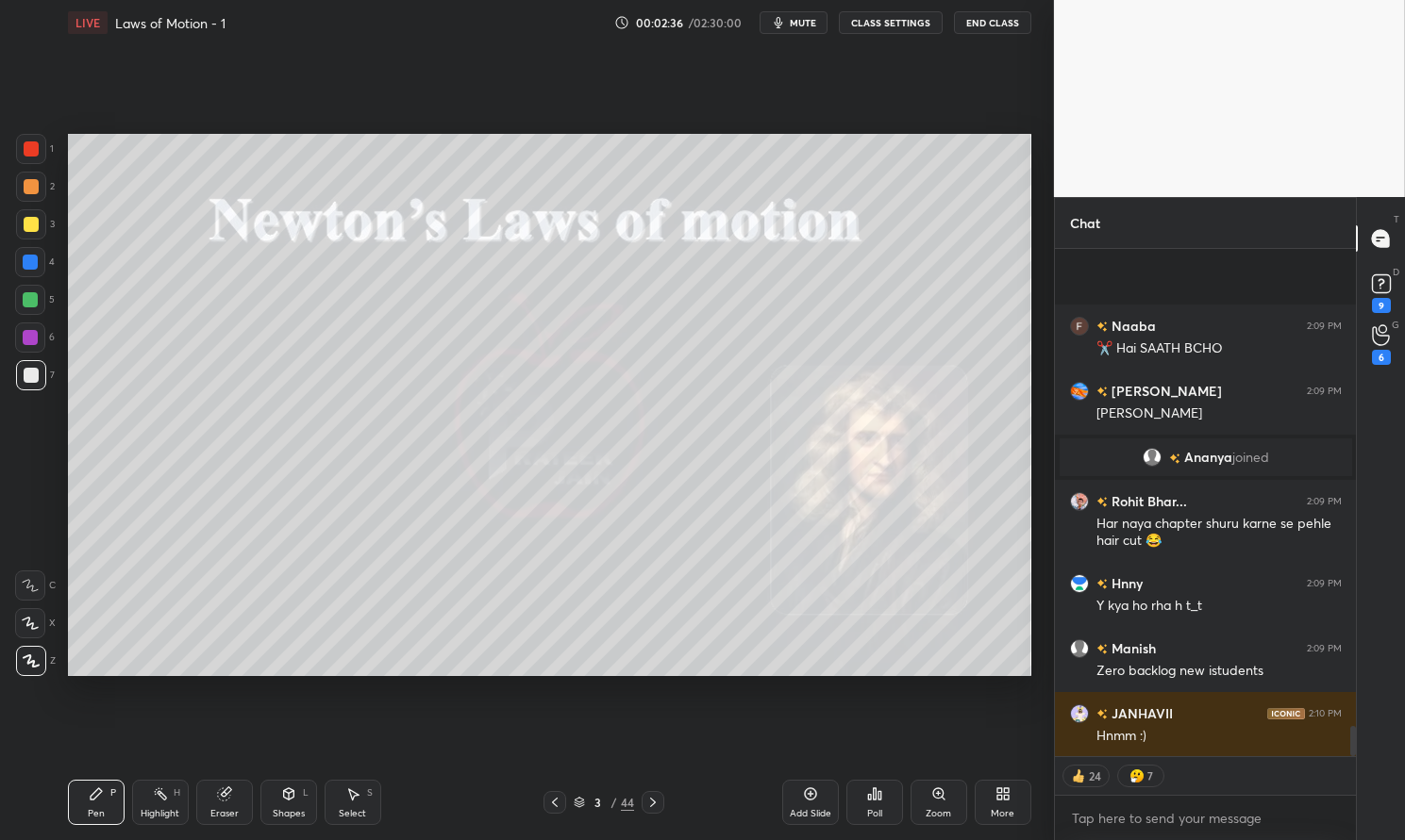
scroll to position [8113, 0]
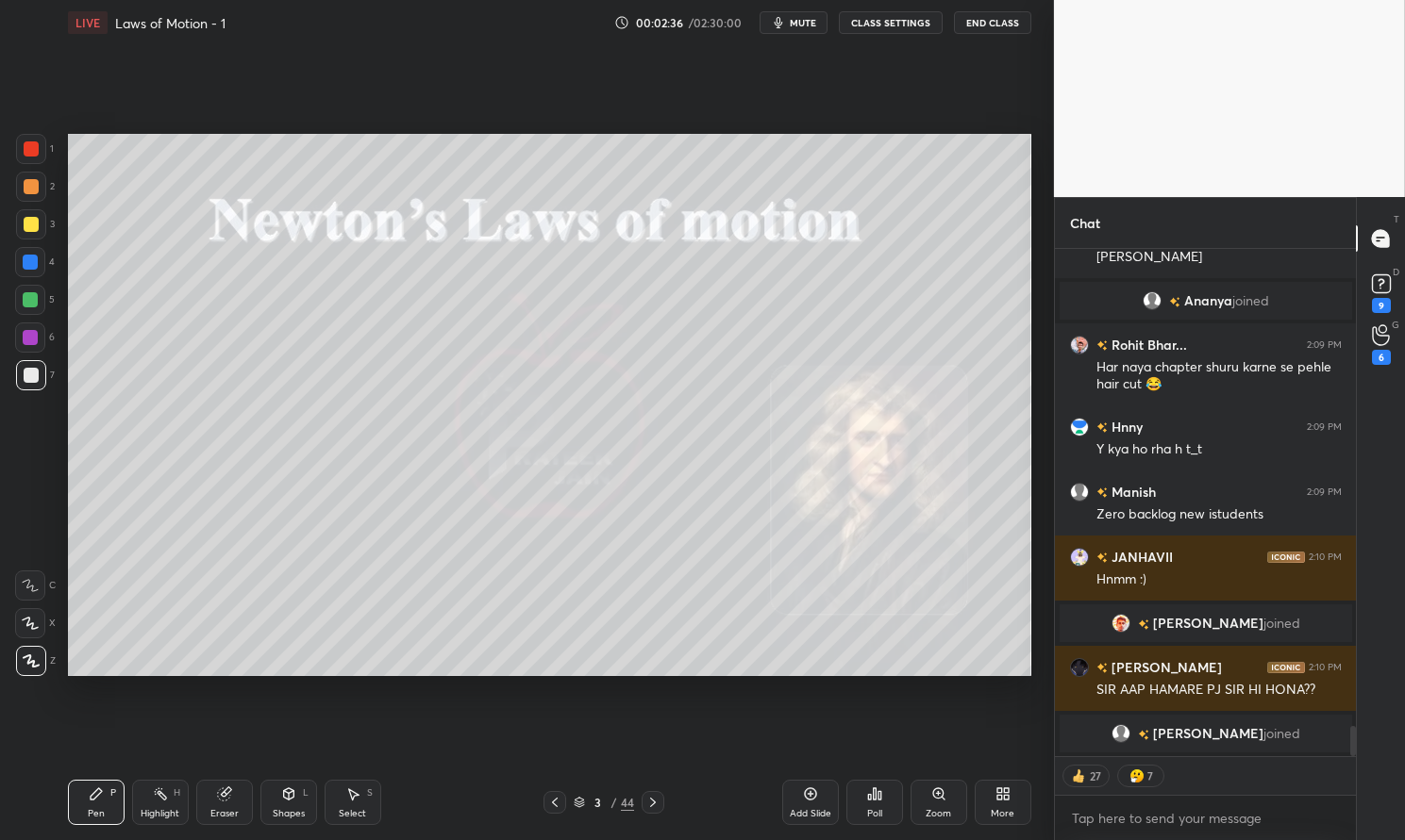
click at [796, 16] on span "mute" at bounding box center [803, 23] width 26 height 13
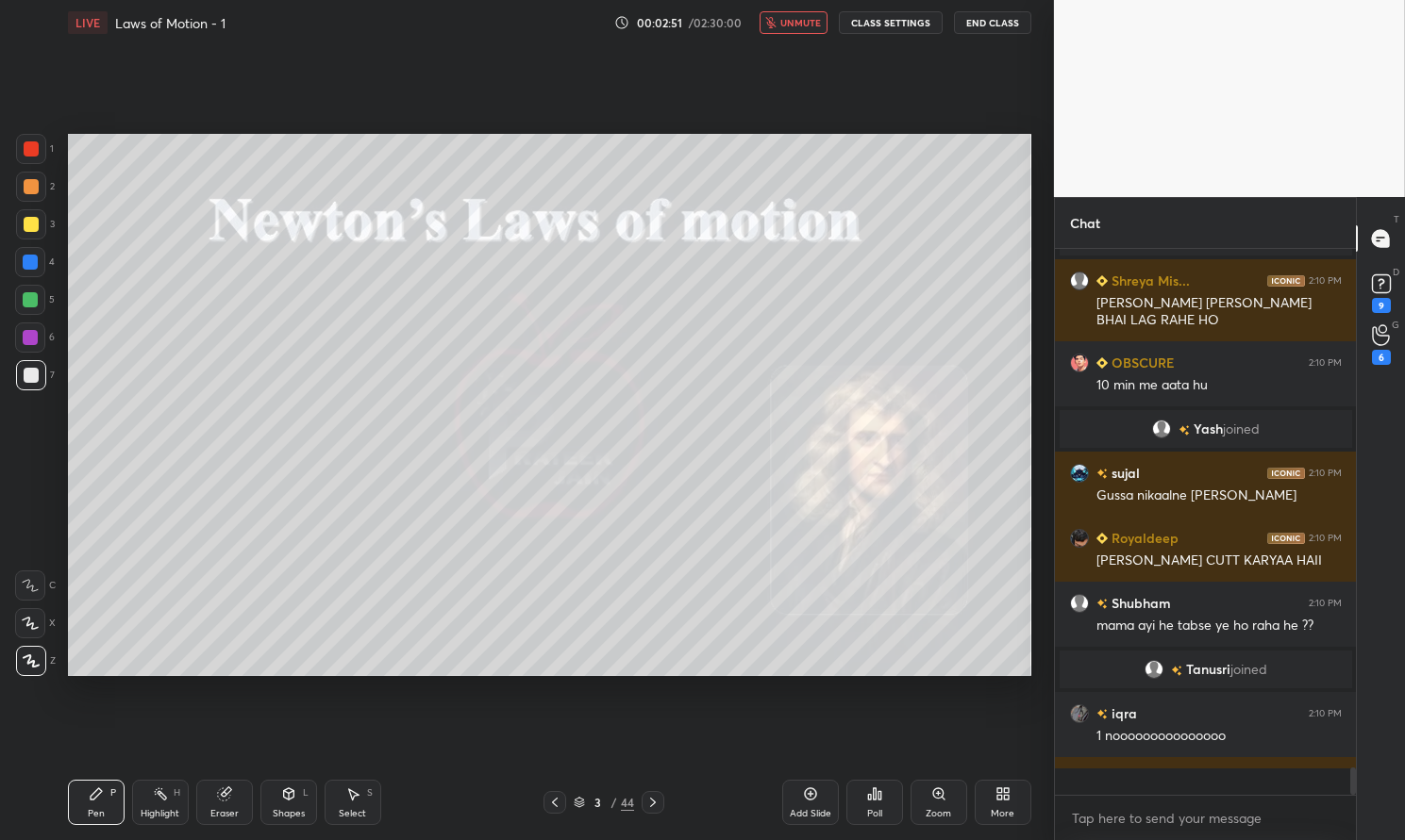
scroll to position [539, 295]
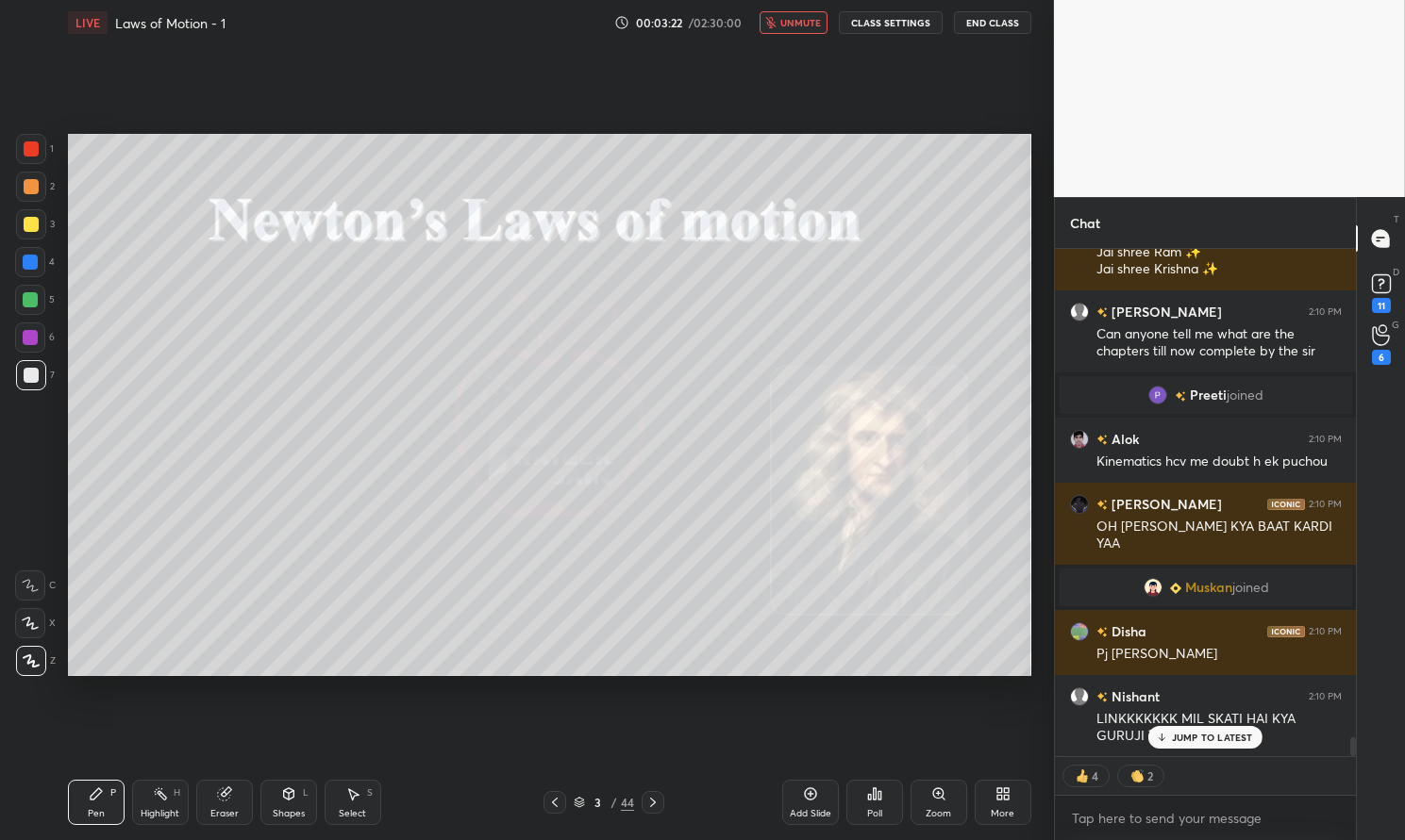
type textarea "x"
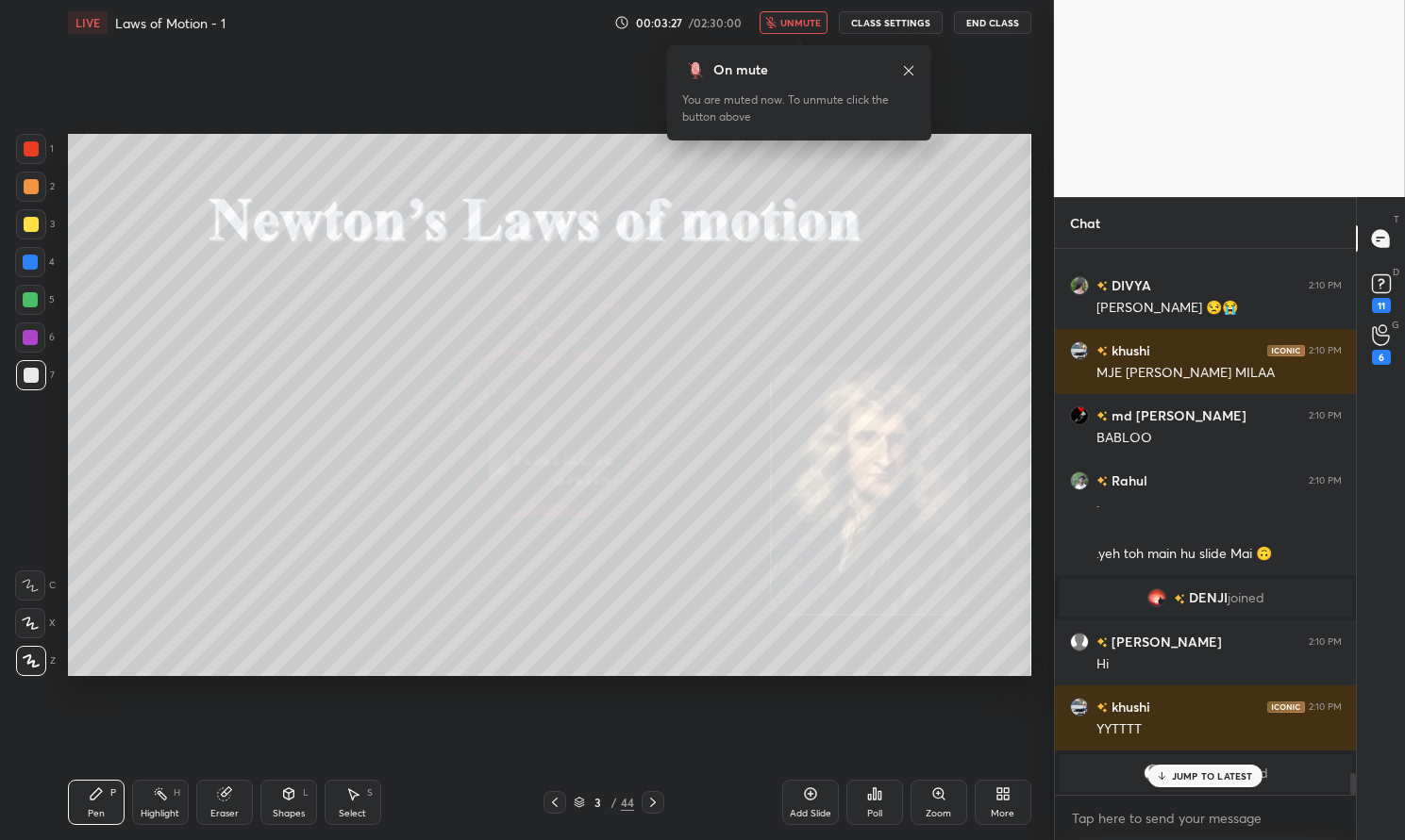
click at [807, 24] on span "unmute" at bounding box center [800, 23] width 41 height 13
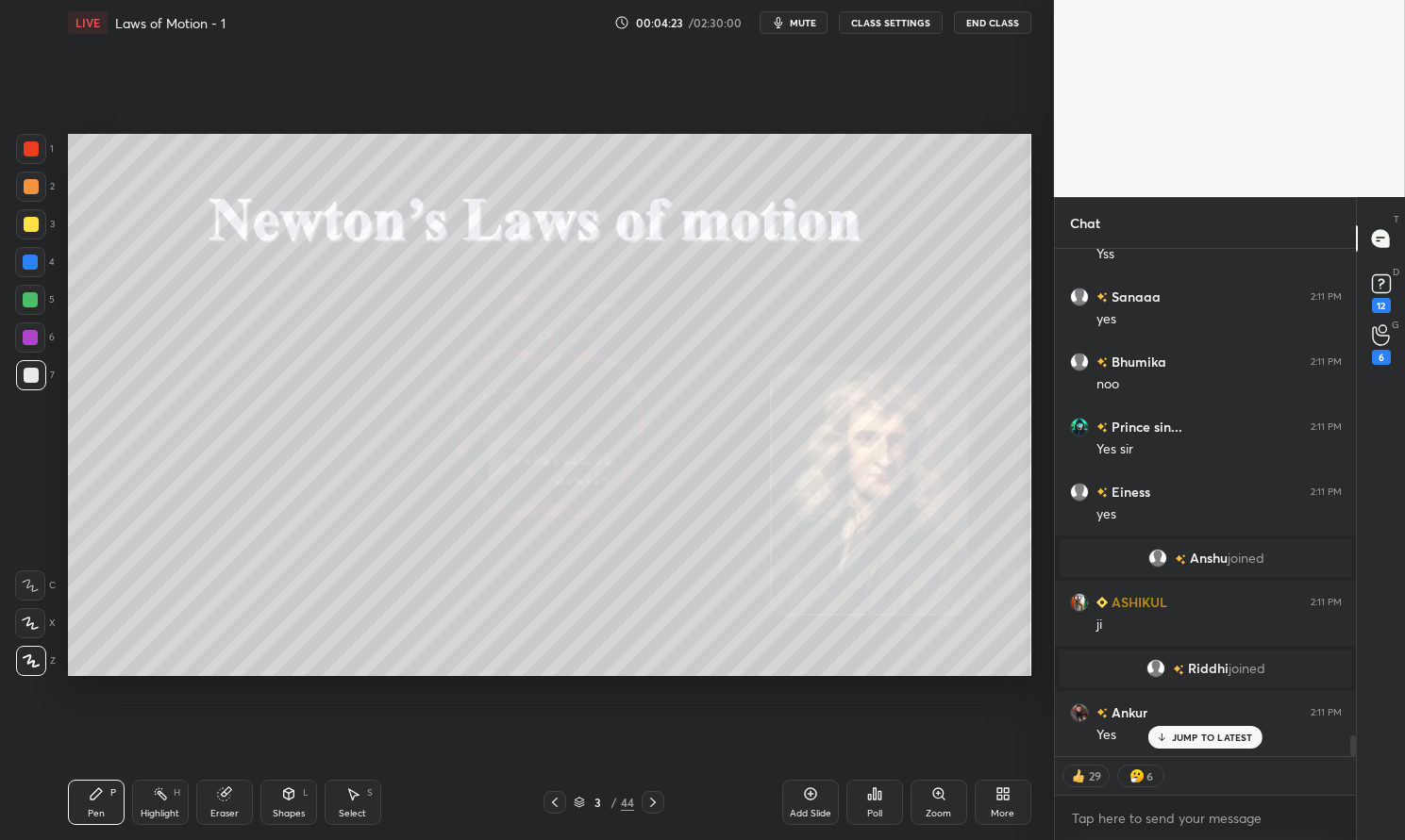
click at [1237, 737] on p "JUMP TO LATEST" at bounding box center [1212, 738] width 81 height 11
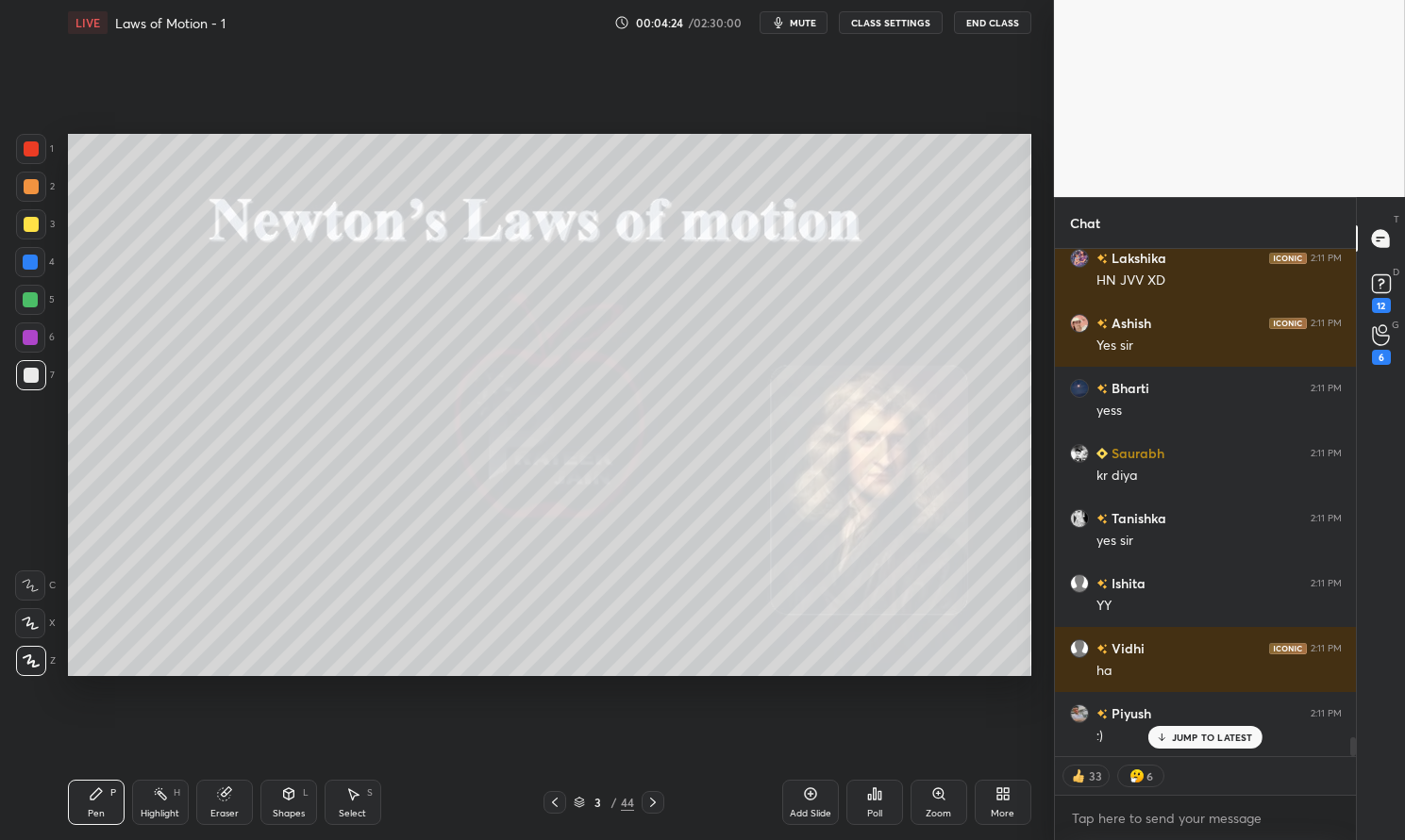
click at [26, 664] on icon at bounding box center [31, 661] width 17 height 13
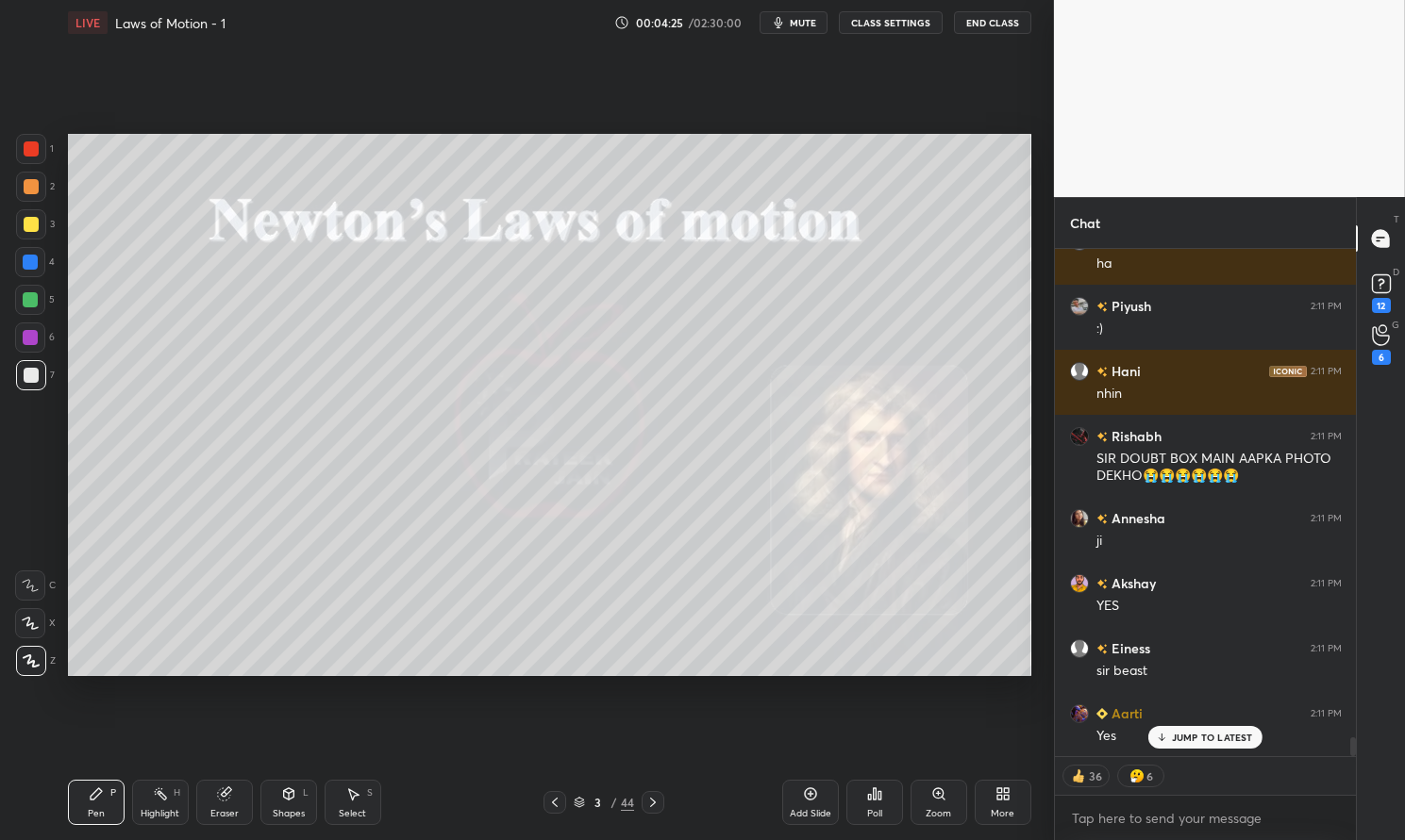
click at [36, 338] on div at bounding box center [30, 338] width 15 height 15
click at [34, 334] on div at bounding box center [30, 338] width 15 height 15
click at [106, 783] on div "Pen P" at bounding box center [97, 803] width 57 height 45
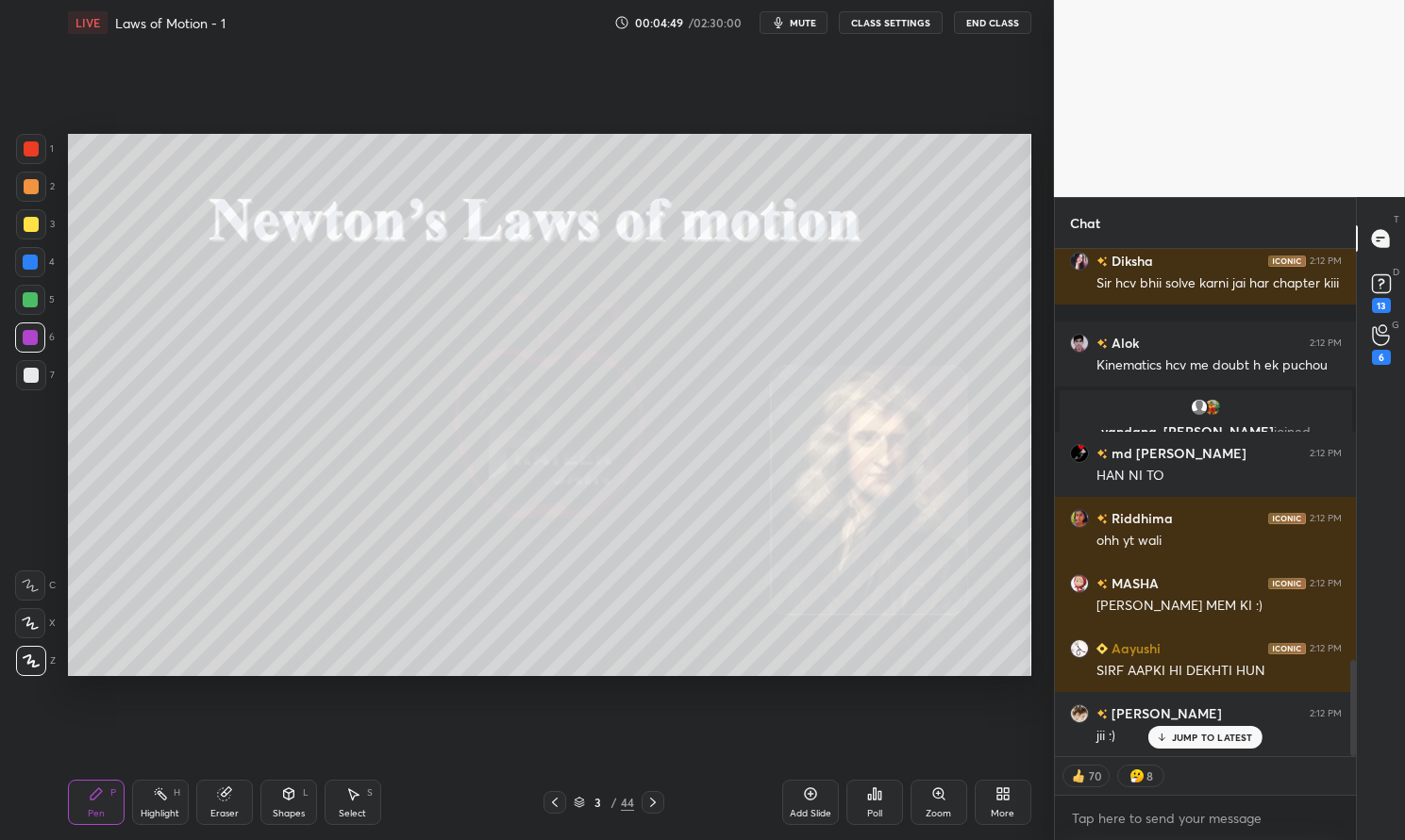
click at [1208, 732] on p "JUMP TO LATEST" at bounding box center [1212, 738] width 81 height 11
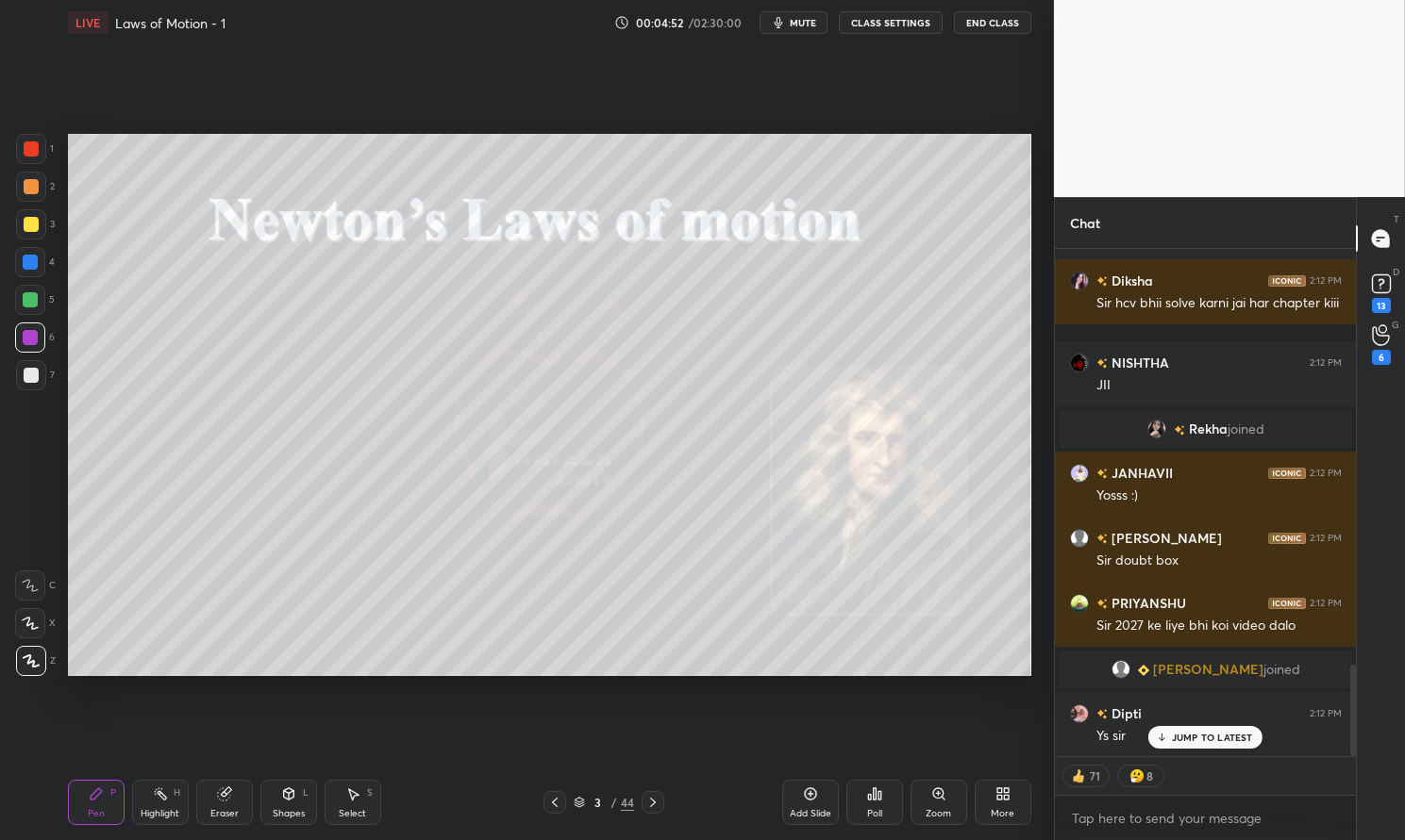
click at [30, 226] on div at bounding box center [31, 224] width 15 height 15
click at [26, 225] on div at bounding box center [31, 224] width 15 height 15
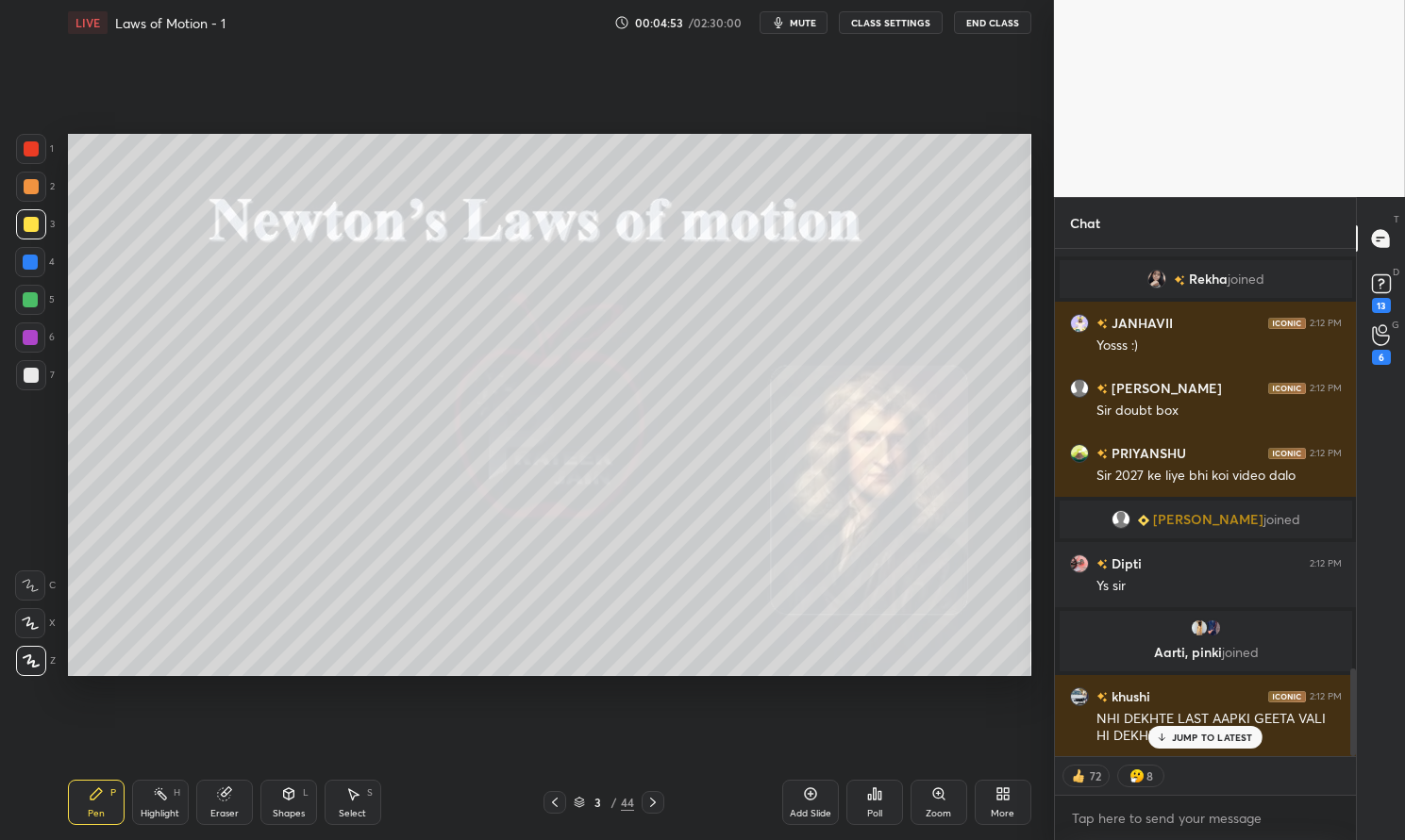
click at [287, 791] on icon at bounding box center [289, 795] width 10 height 11
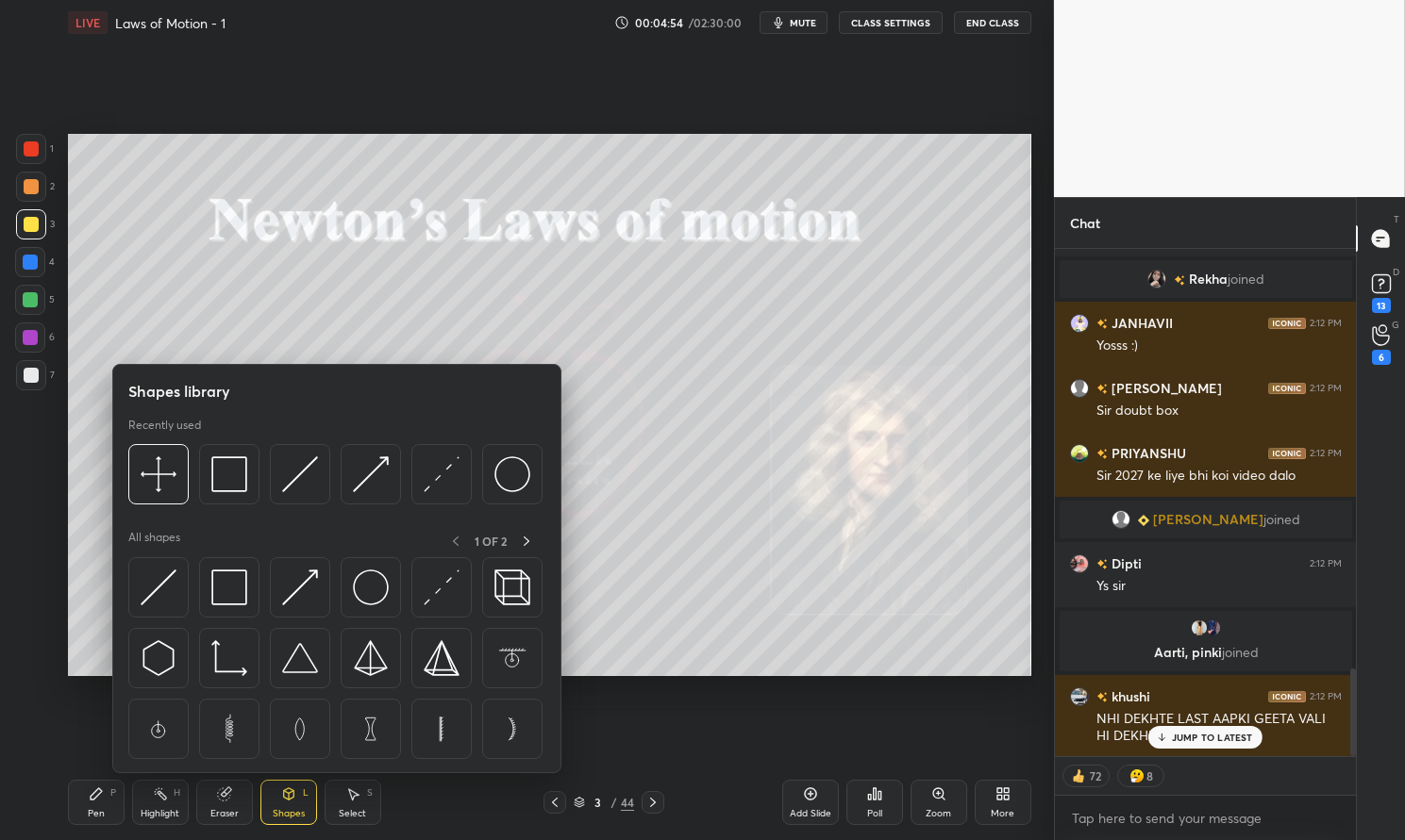
click at [165, 595] on img at bounding box center [159, 587] width 36 height 36
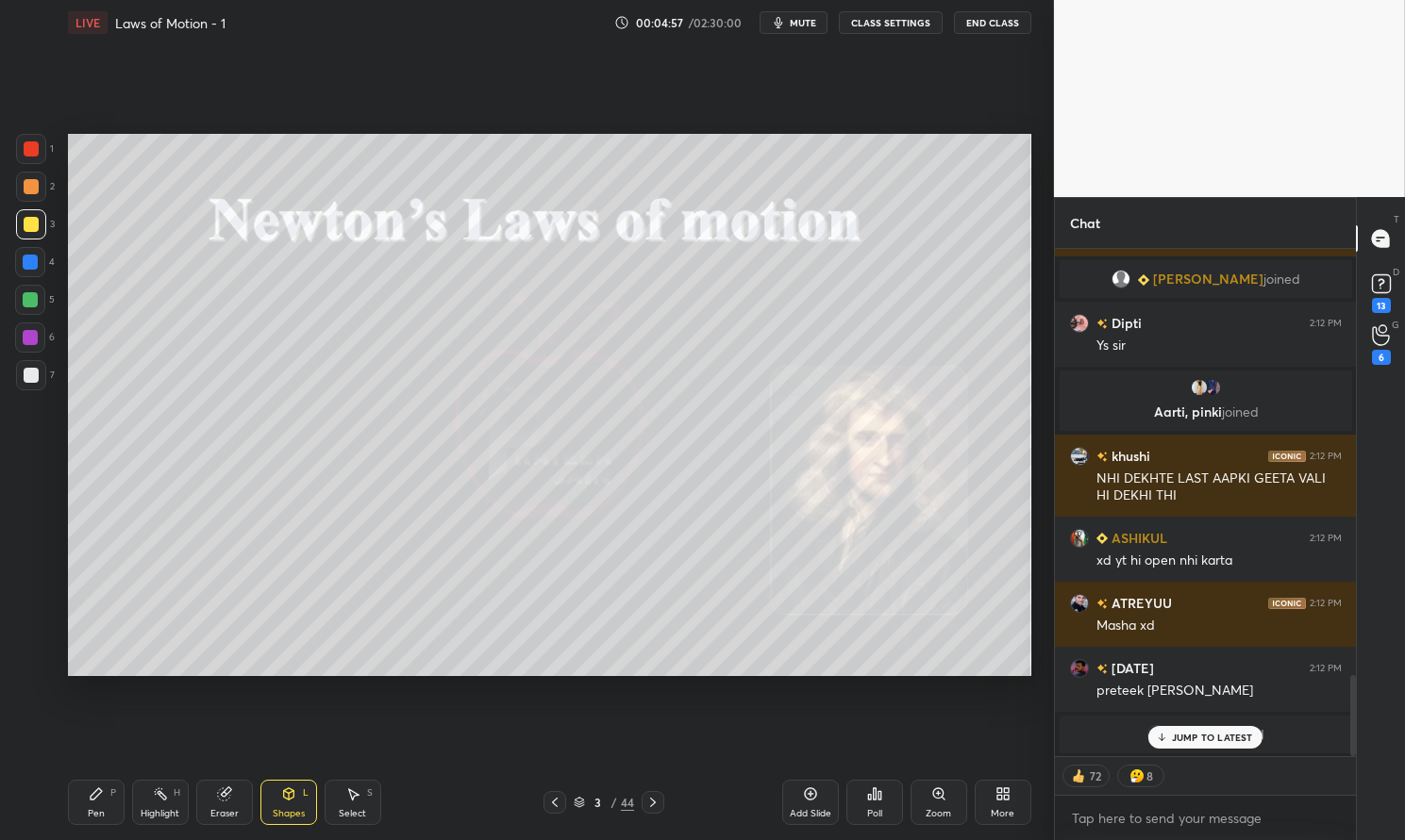
click at [1211, 732] on p "JUMP TO LATEST" at bounding box center [1212, 738] width 81 height 11
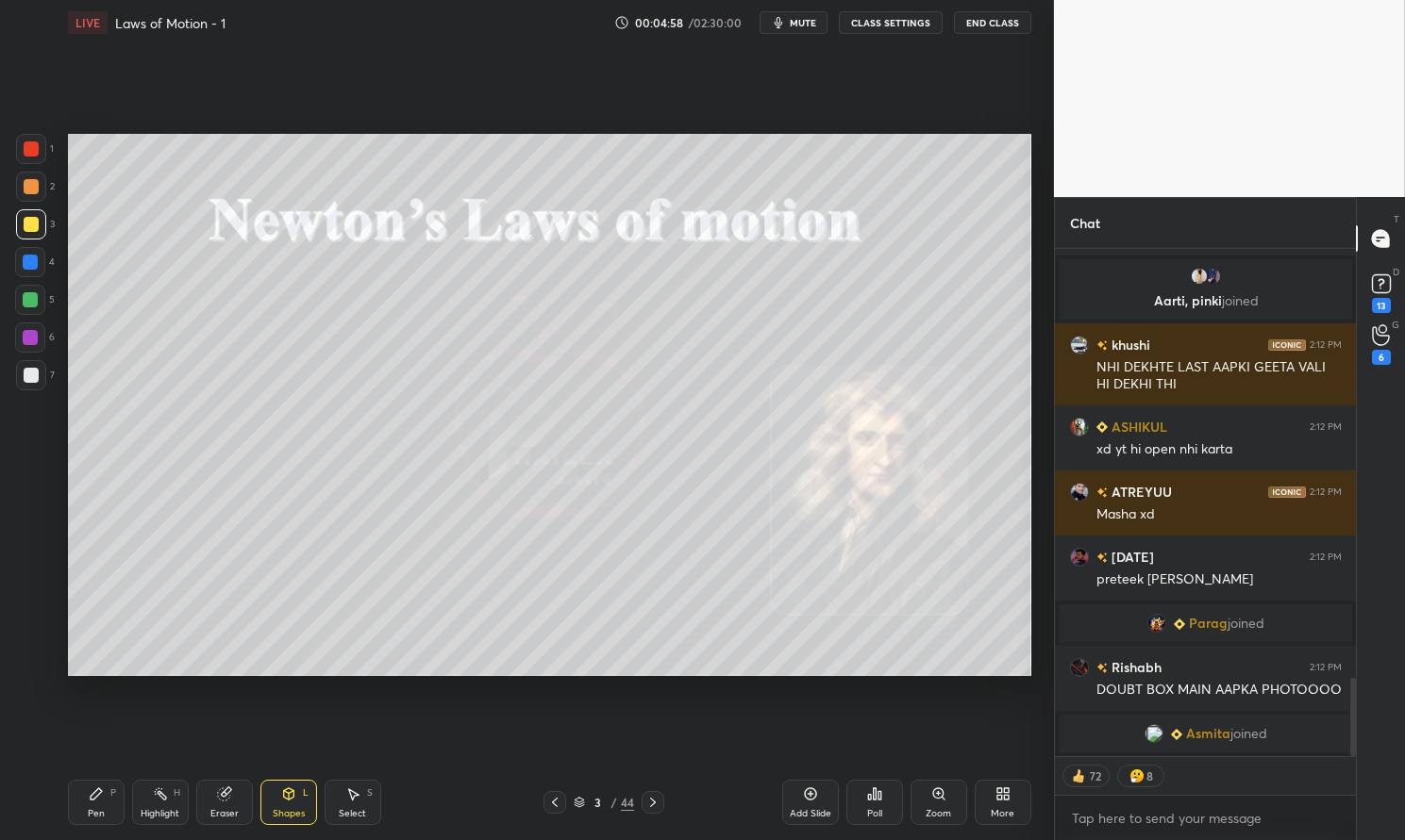
click at [818, 789] on div "Add Slide" at bounding box center [811, 803] width 57 height 45
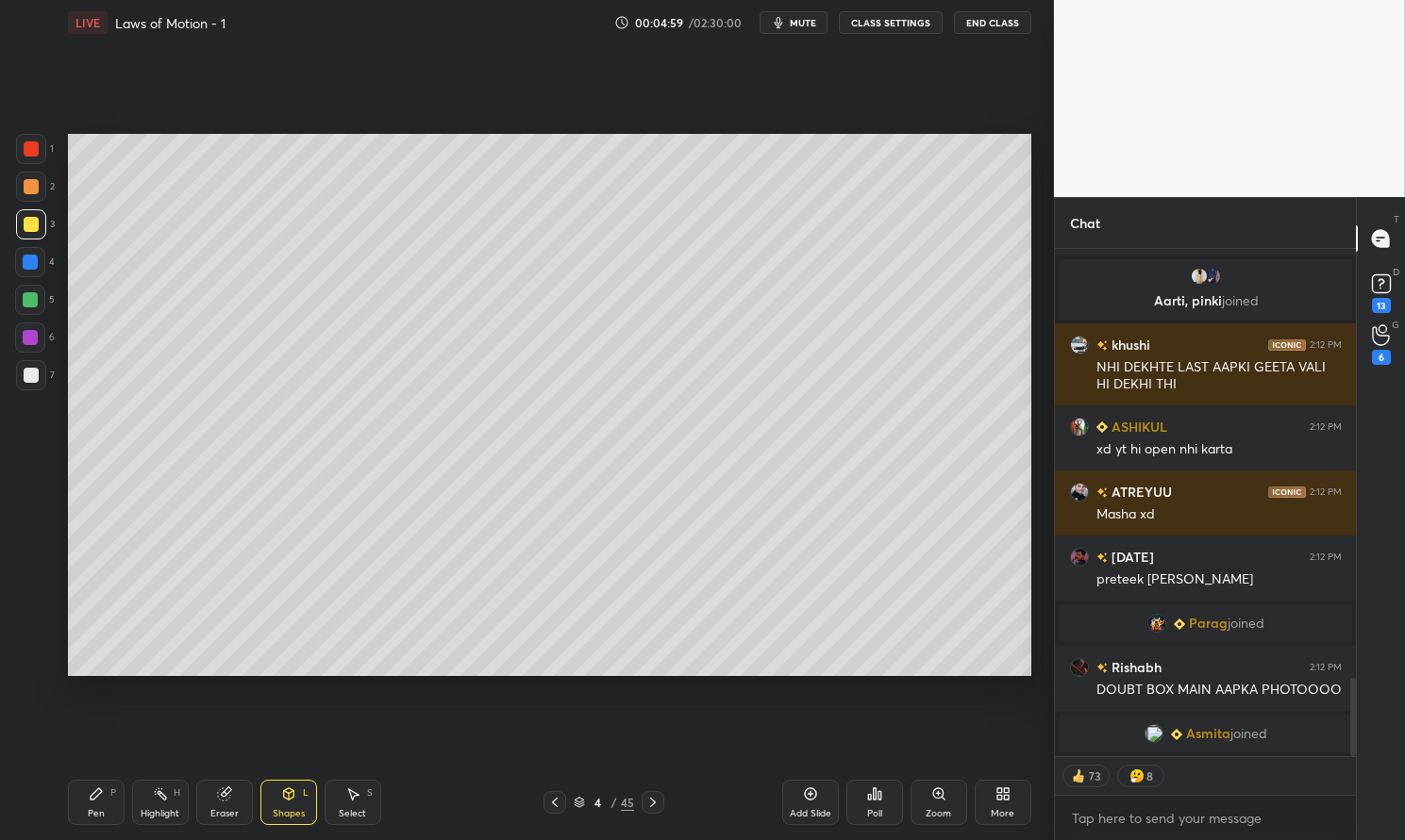
click at [658, 796] on icon at bounding box center [653, 803] width 15 height 15
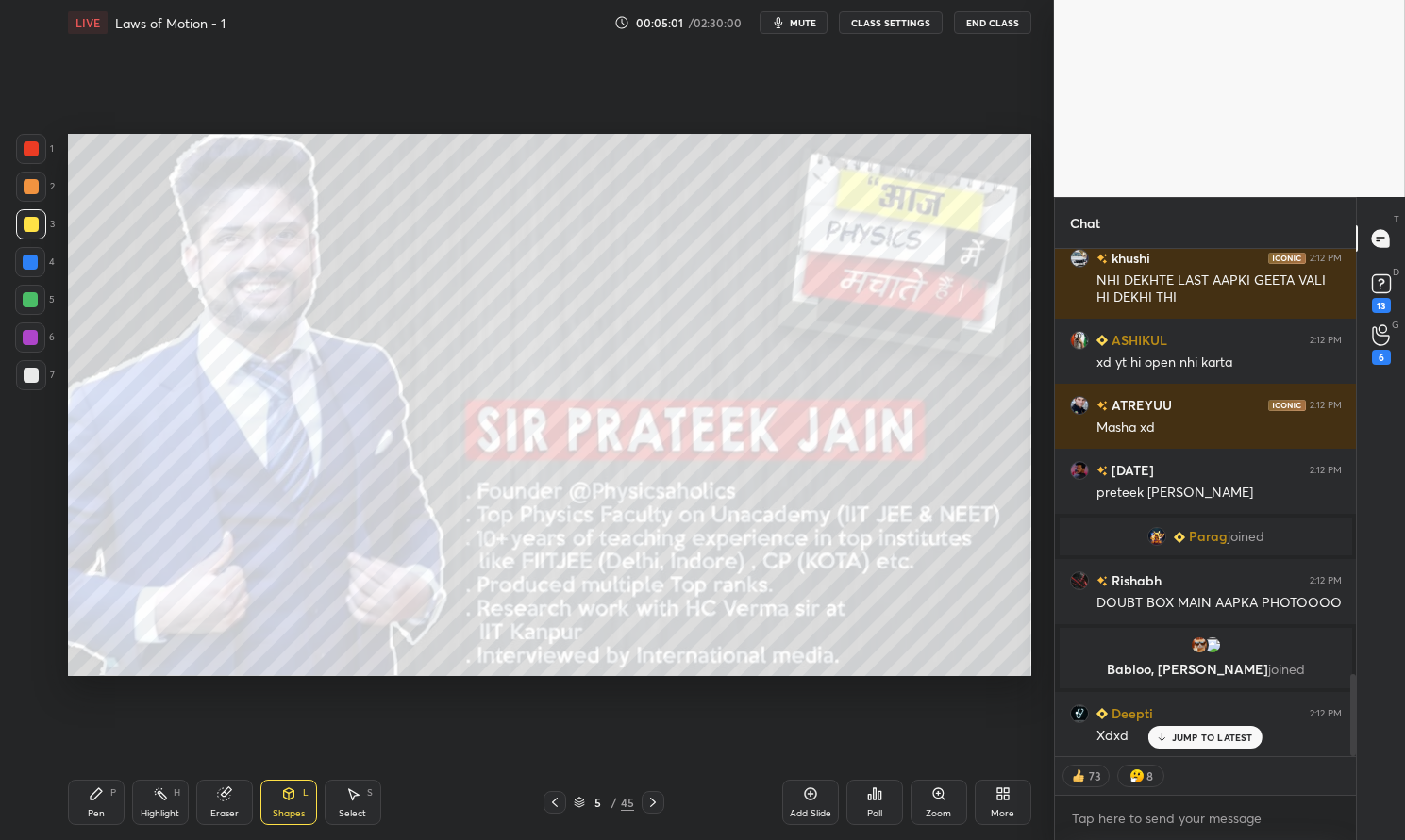
click at [1204, 742] on p "JUMP TO LATEST" at bounding box center [1212, 738] width 81 height 11
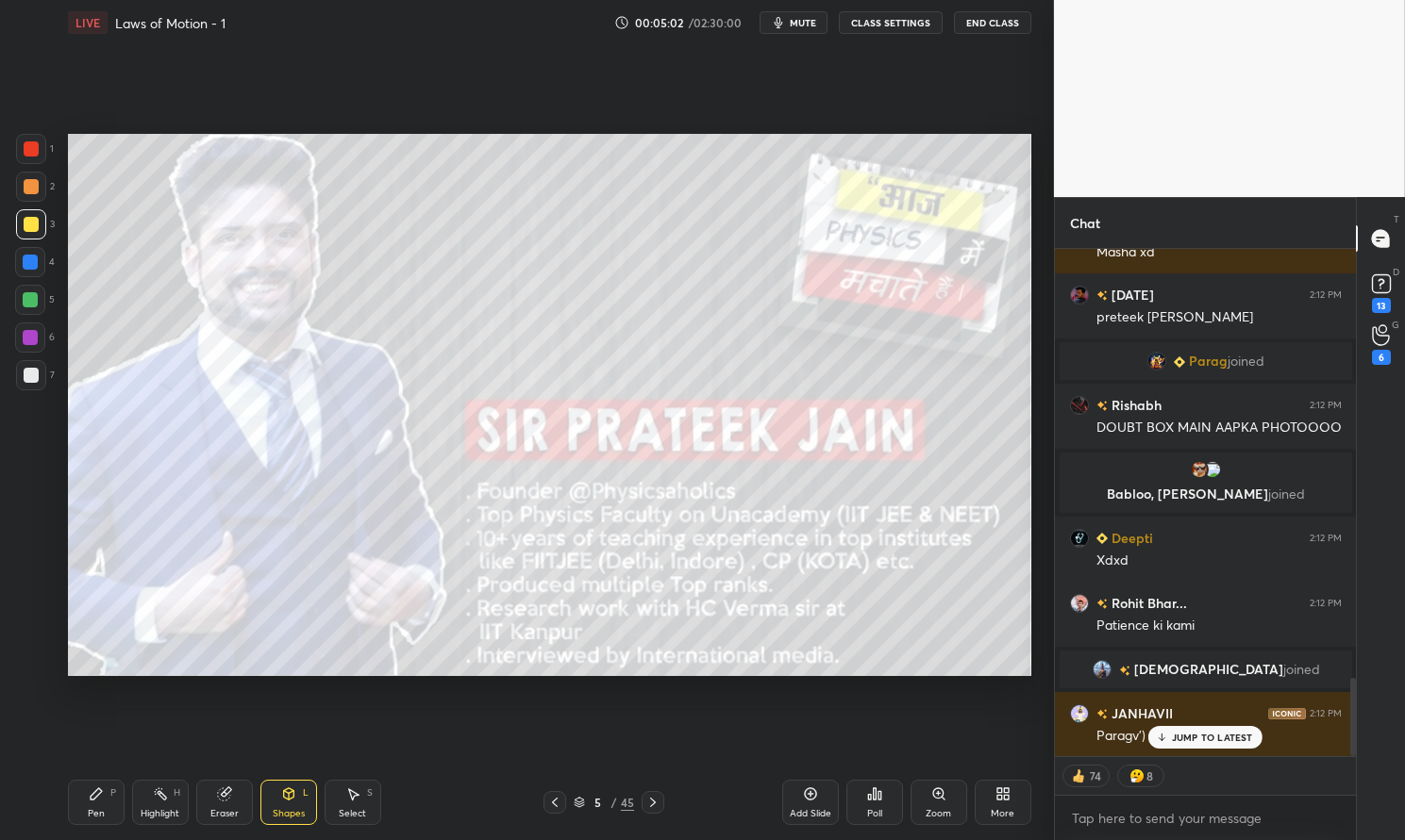
click at [97, 792] on icon at bounding box center [97, 795] width 11 height 11
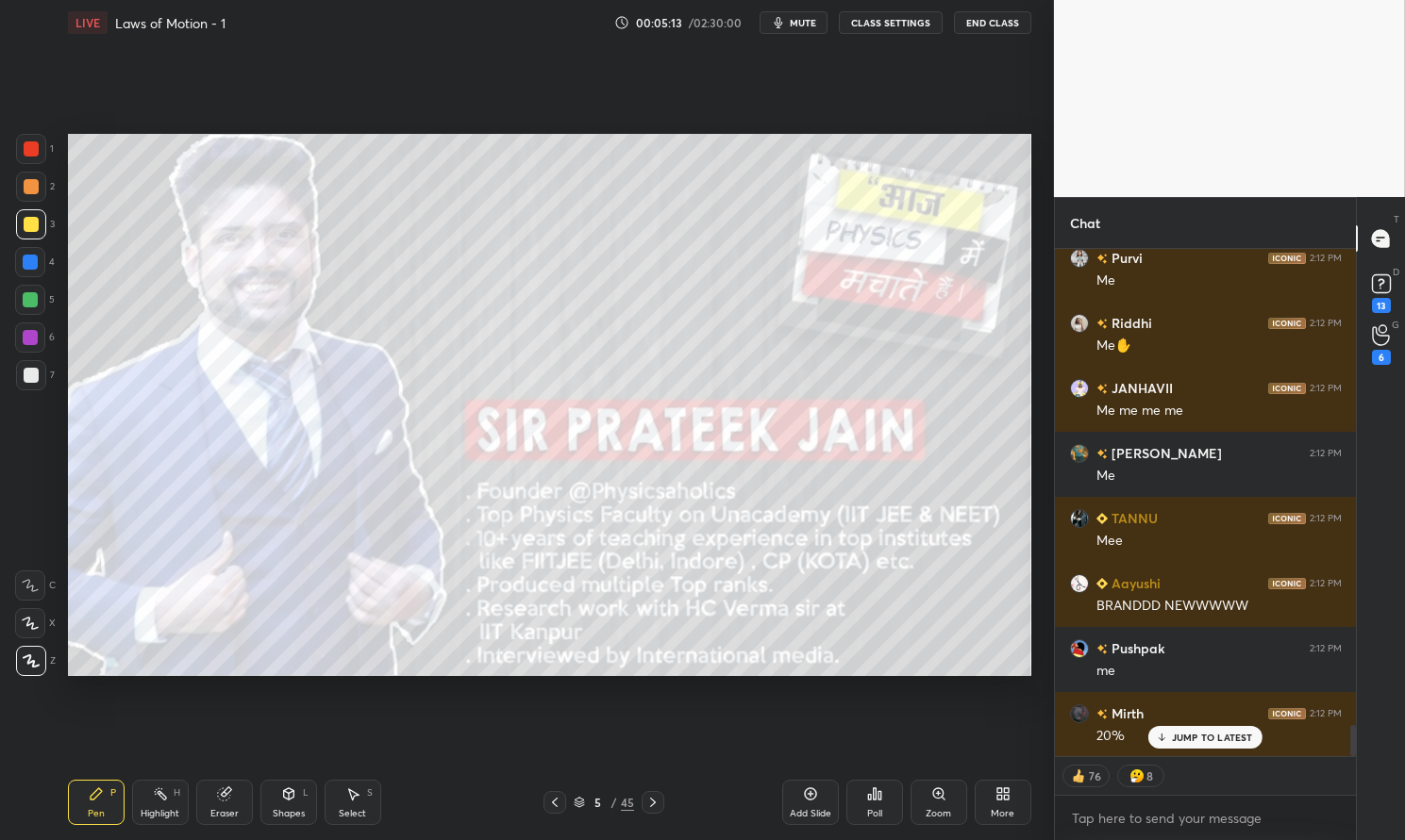
click at [882, 806] on div "Poll" at bounding box center [874, 803] width 57 height 45
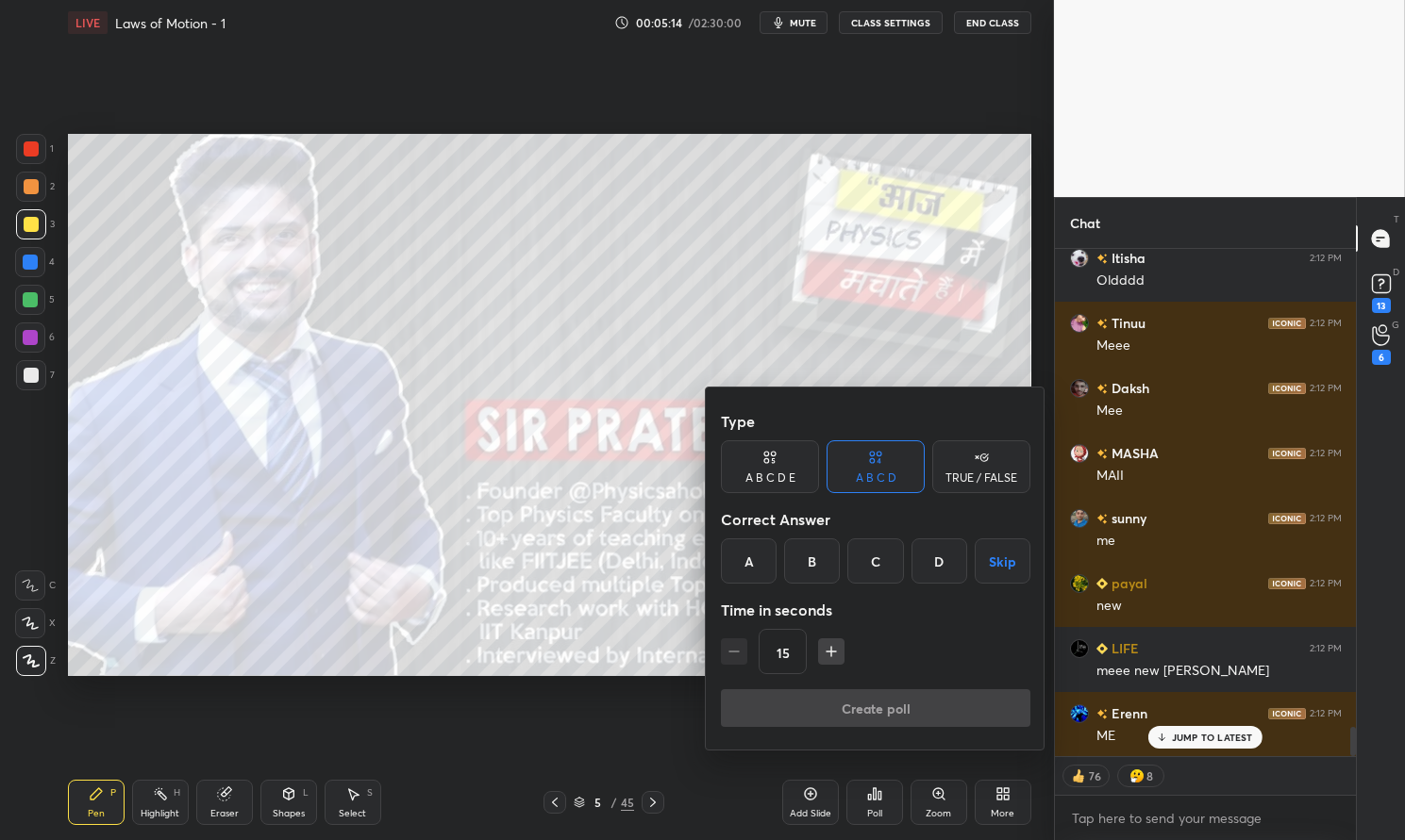
click at [986, 466] on icon at bounding box center [981, 458] width 15 height 19
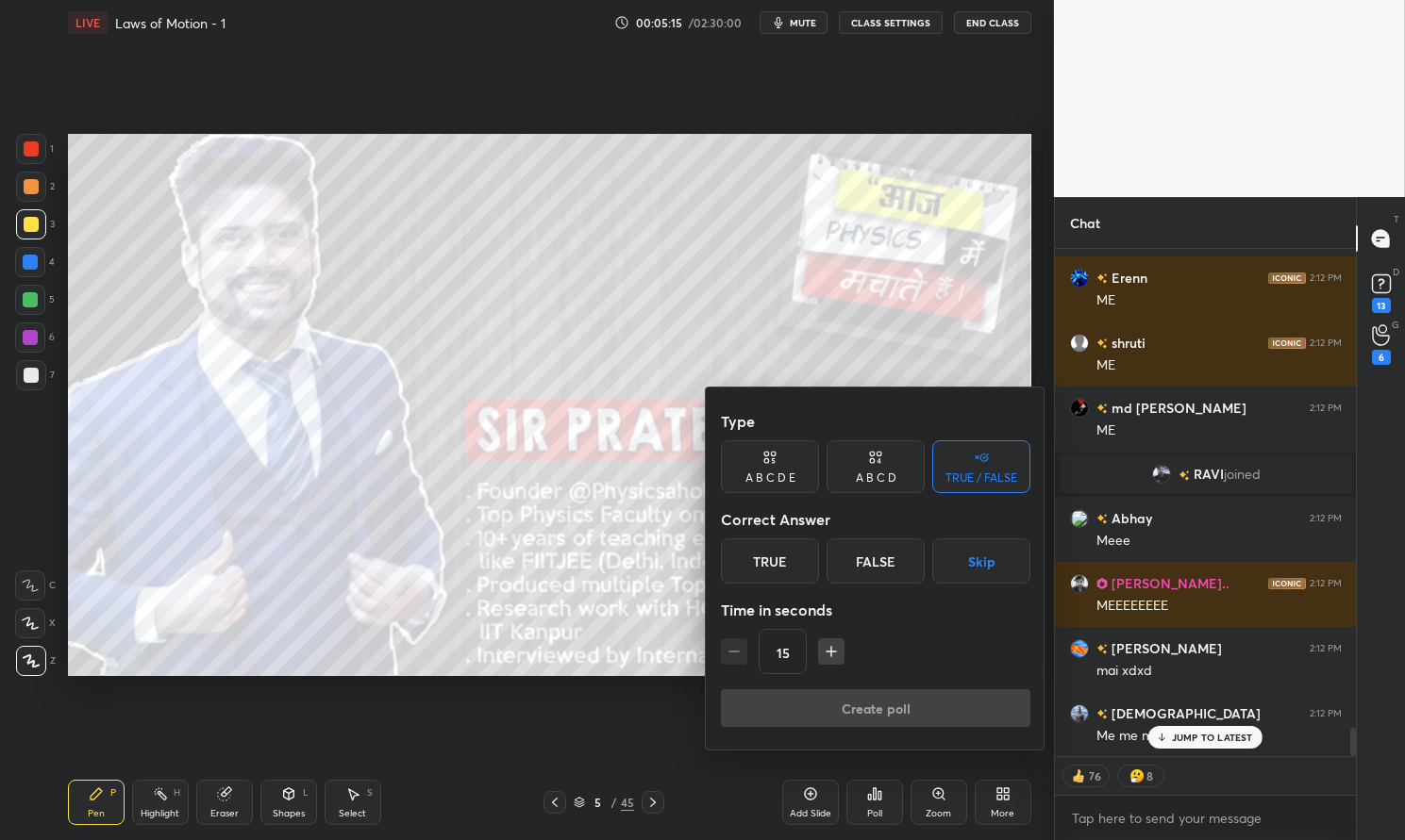
click at [979, 565] on button "Skip" at bounding box center [981, 561] width 98 height 45
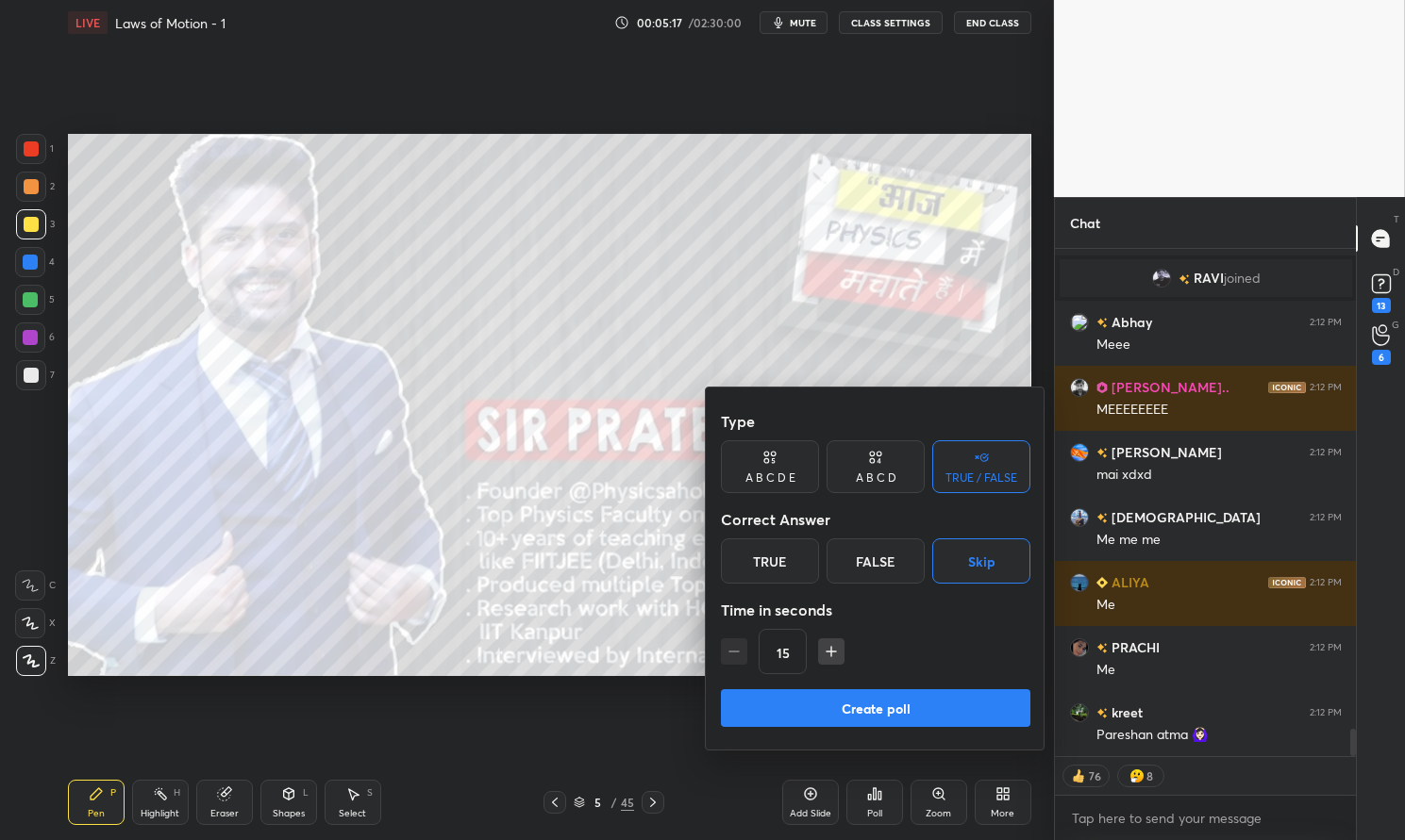
click at [940, 711] on button "Create poll" at bounding box center [875, 709] width 309 height 38
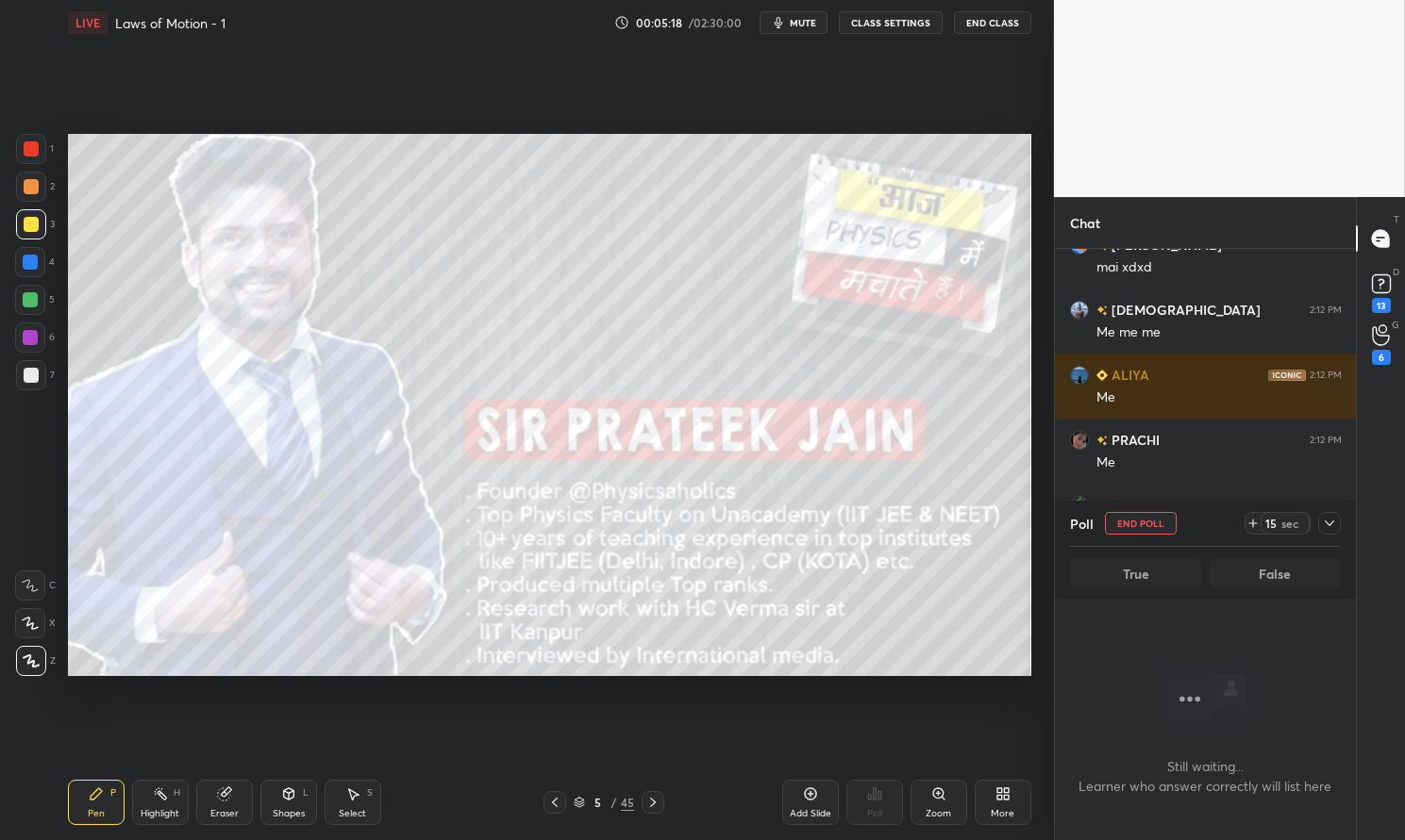
click at [1318, 519] on div at bounding box center [1329, 523] width 23 height 23
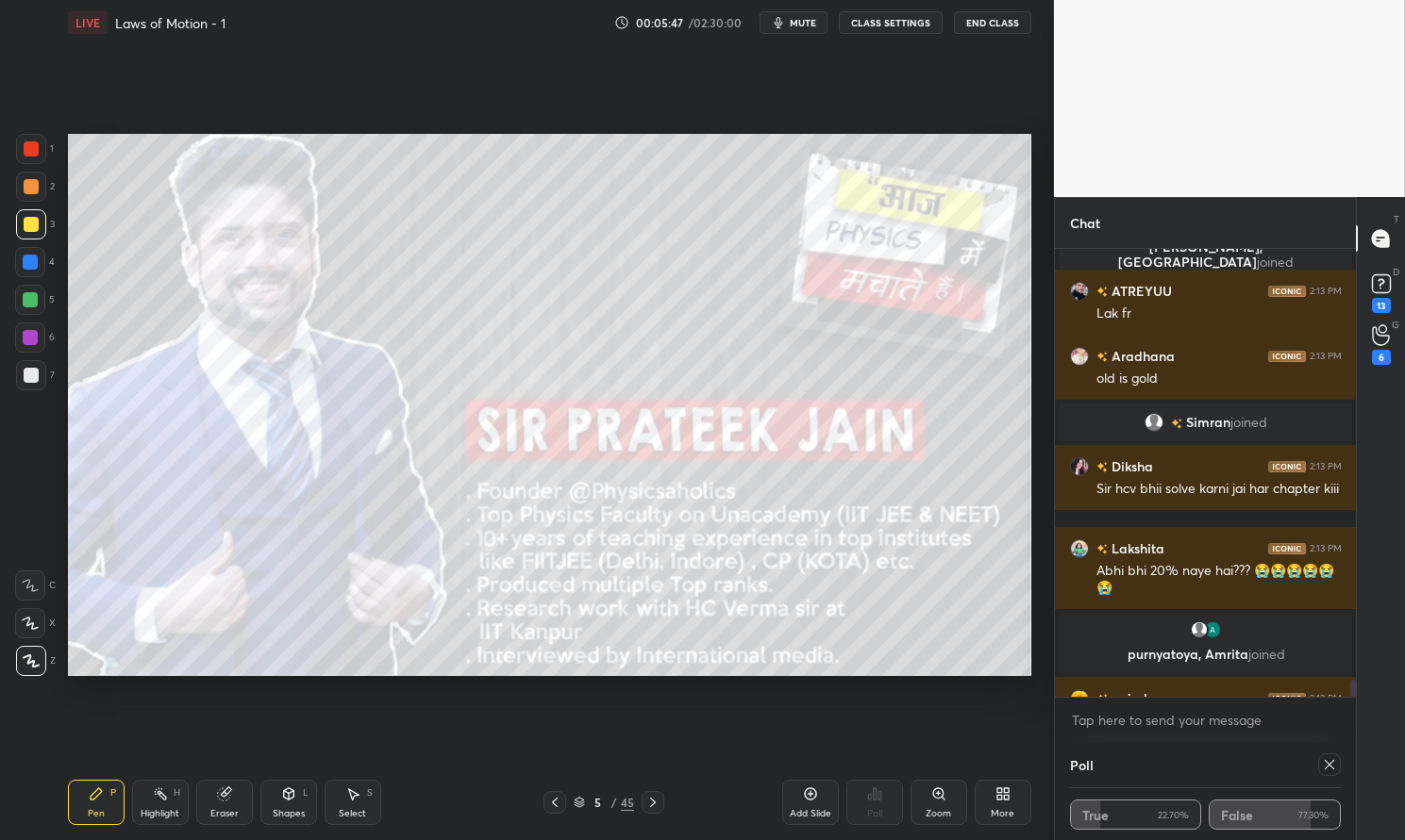
click at [1326, 762] on icon at bounding box center [1329, 765] width 15 height 15
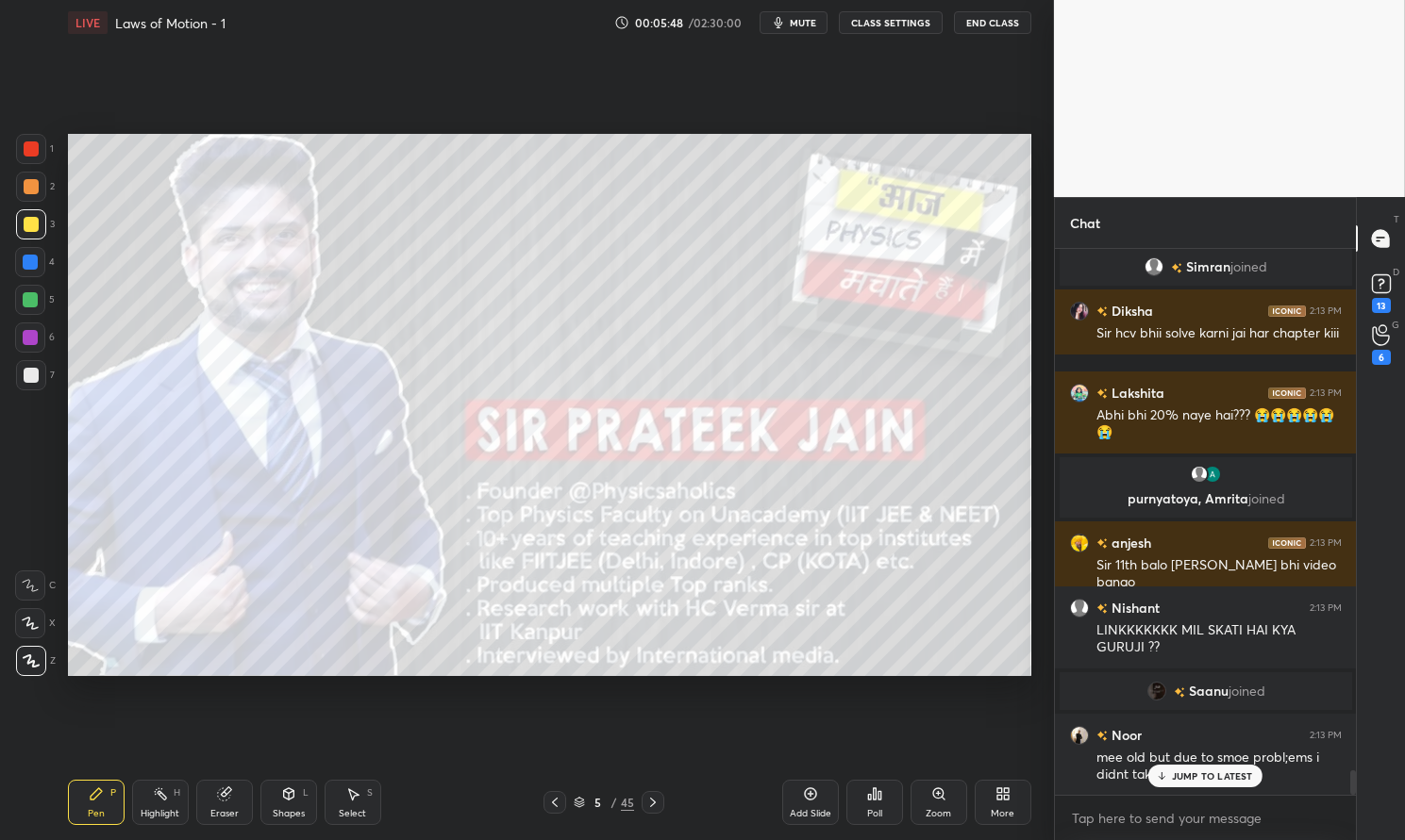
click at [85, 790] on div "Pen P" at bounding box center [97, 803] width 57 height 45
click at [78, 781] on div "Pen P" at bounding box center [97, 803] width 57 height 45
click at [43, 144] on div at bounding box center [31, 149] width 30 height 30
click at [28, 150] on div at bounding box center [31, 149] width 15 height 15
click at [1212, 771] on p "JUMP TO LATEST" at bounding box center [1212, 777] width 81 height 11
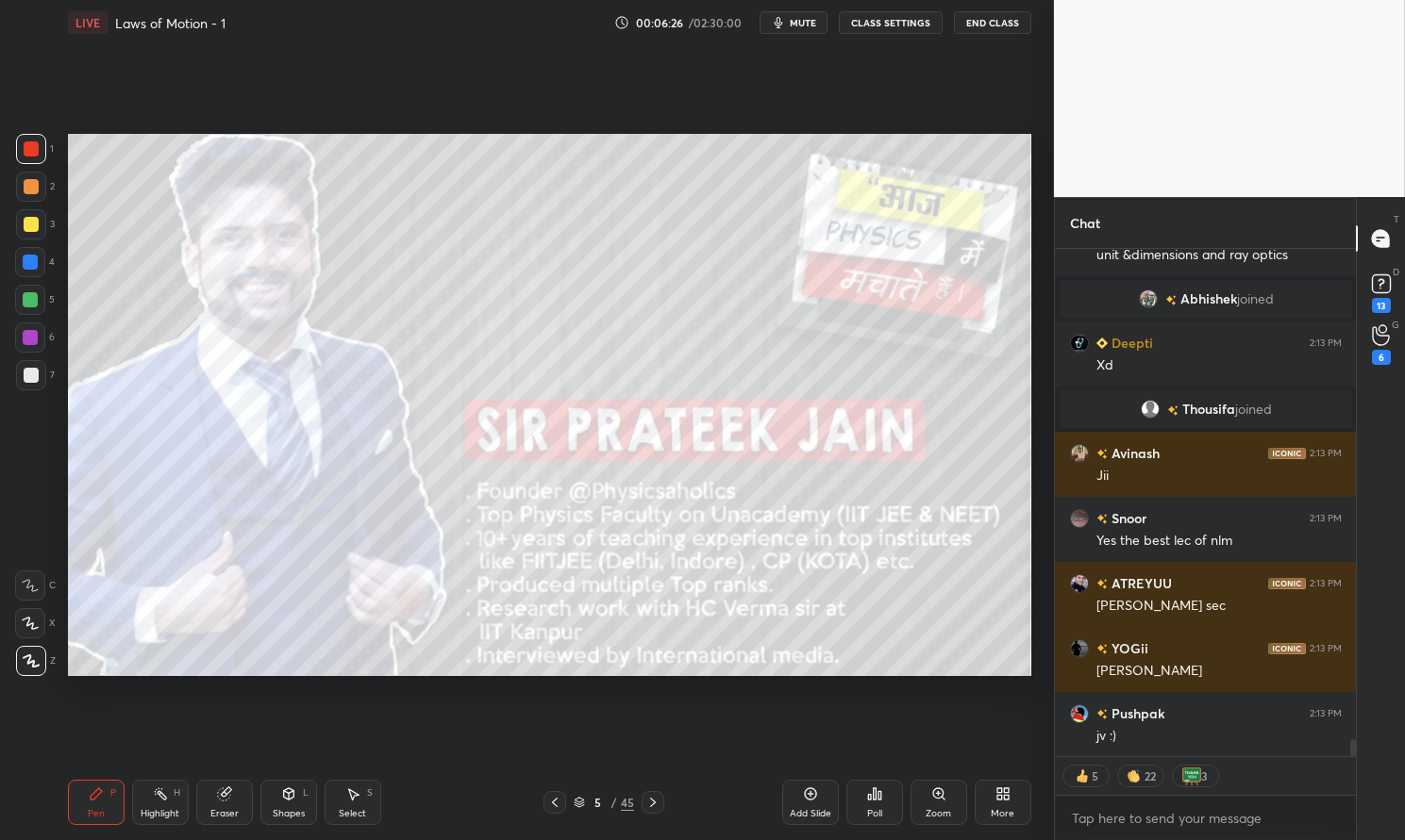
click at [1227, 736] on div "Abhay 2:13 PM Please help me [PERSON_NAME] 2:13 PM unit &dimensions and ray opt…" at bounding box center [1205, 502] width 302 height 507
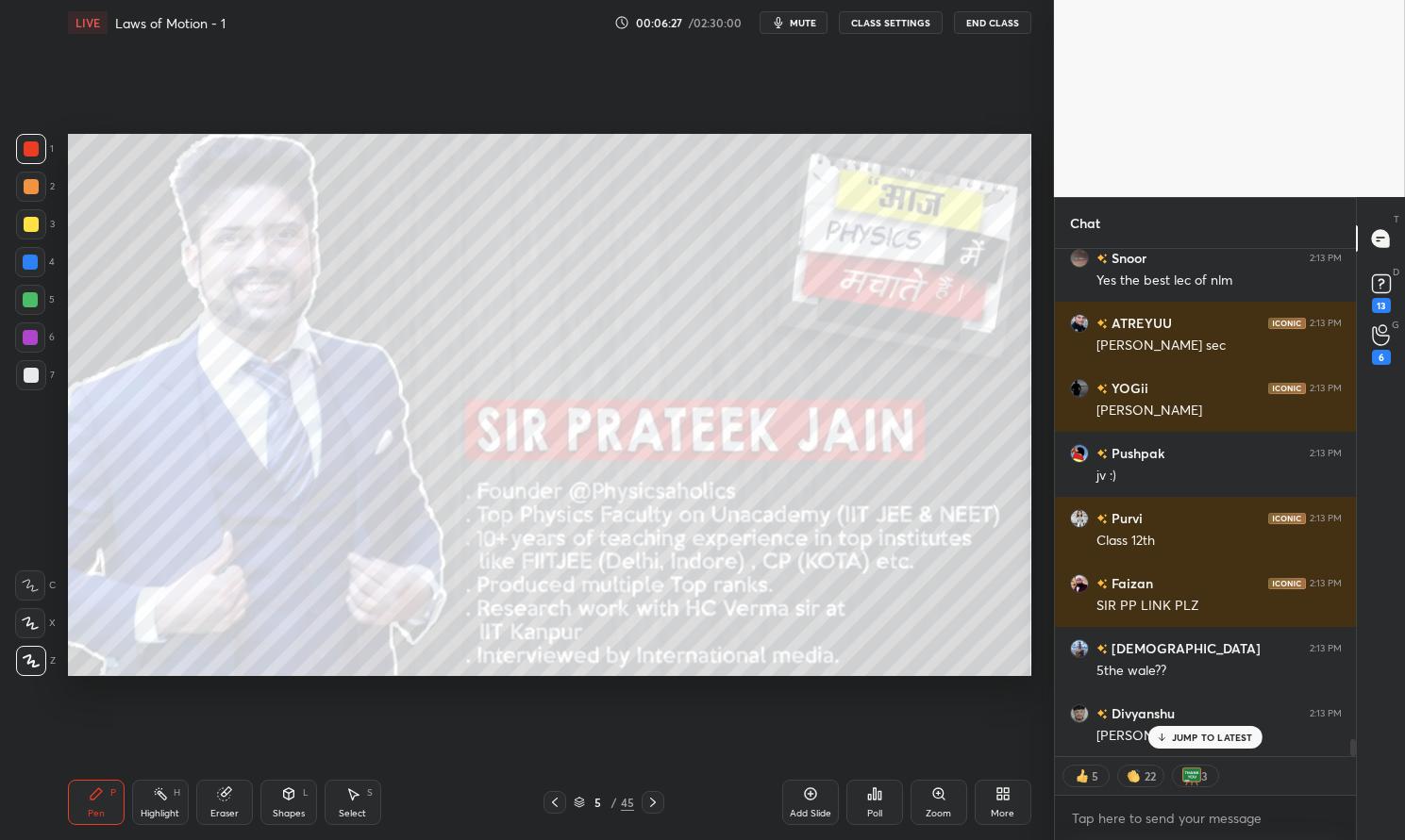
click at [652, 803] on icon at bounding box center [653, 803] width 15 height 15
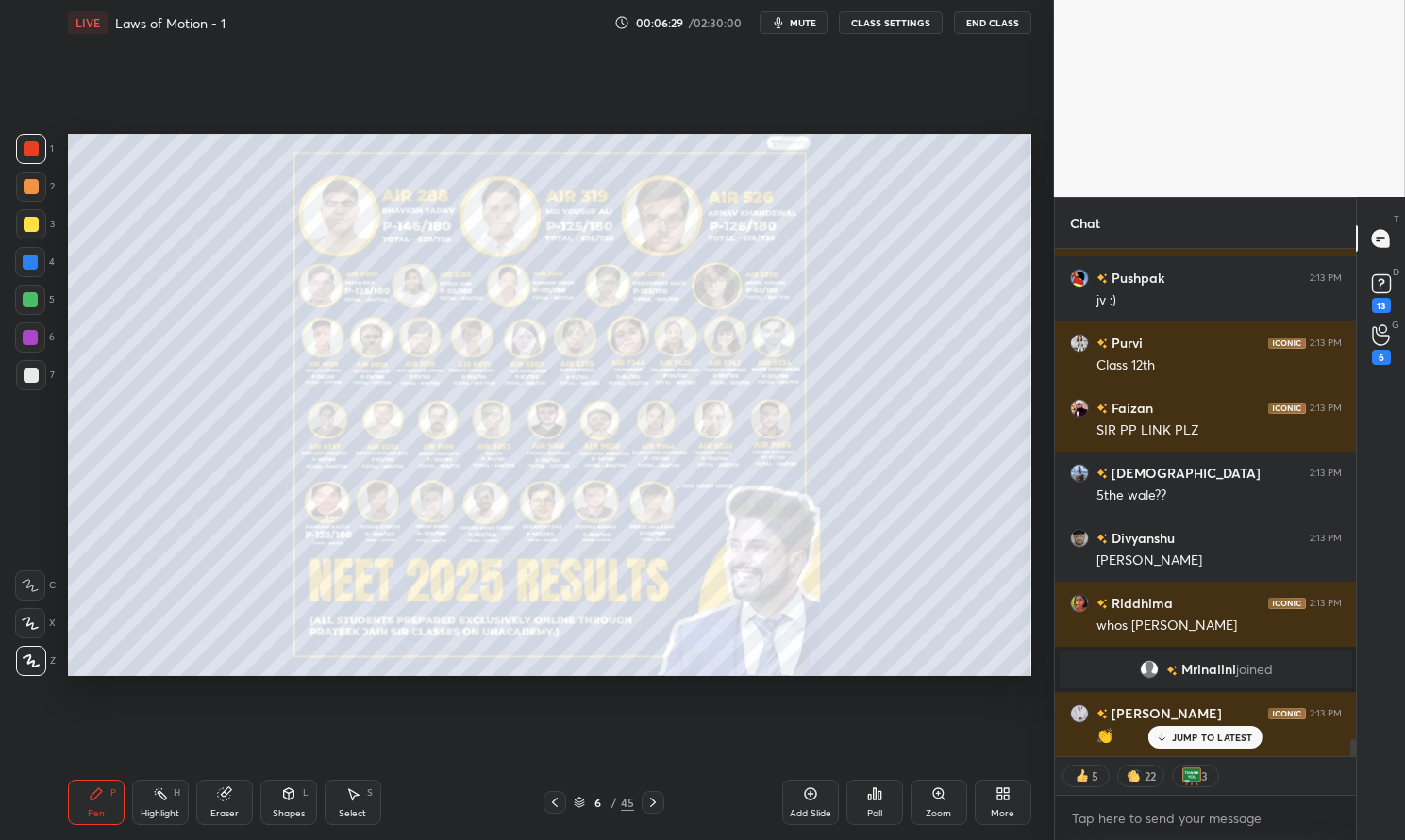
click at [1203, 733] on p "JUMP TO LATEST" at bounding box center [1212, 738] width 81 height 11
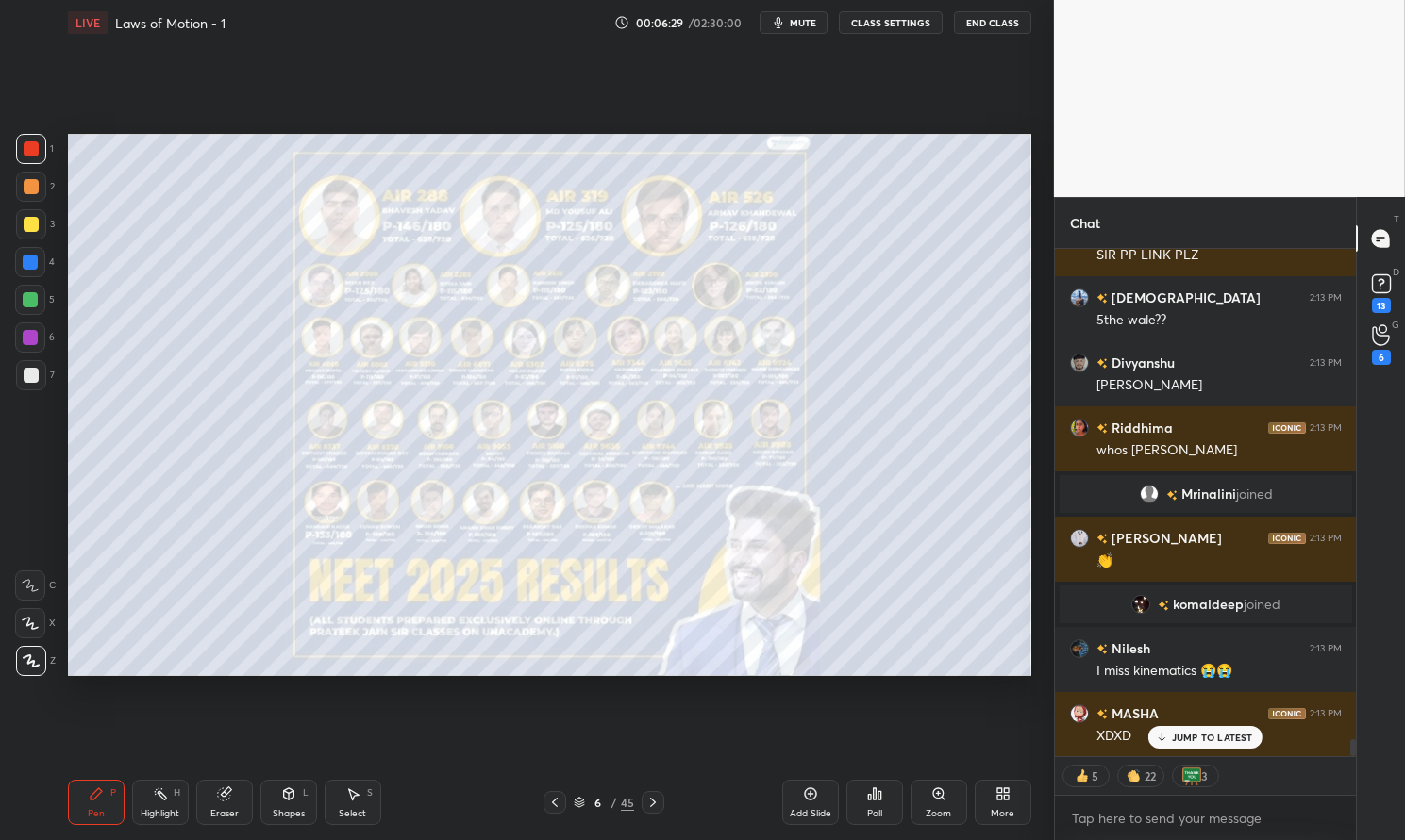
click at [107, 807] on div "Pen P" at bounding box center [97, 803] width 57 height 45
click at [78, 795] on div "Pen P" at bounding box center [97, 803] width 57 height 45
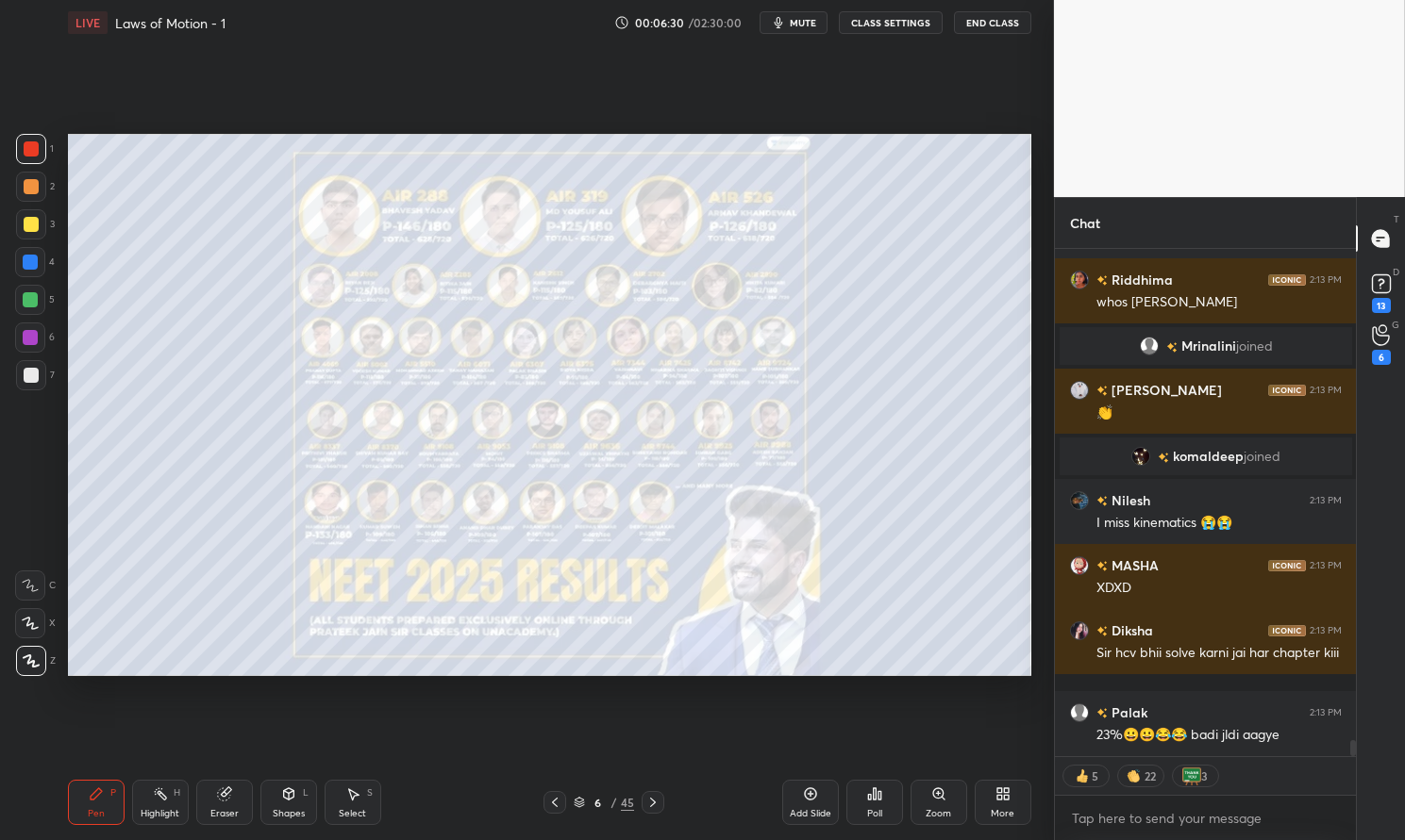
click at [30, 149] on div at bounding box center [31, 149] width 15 height 15
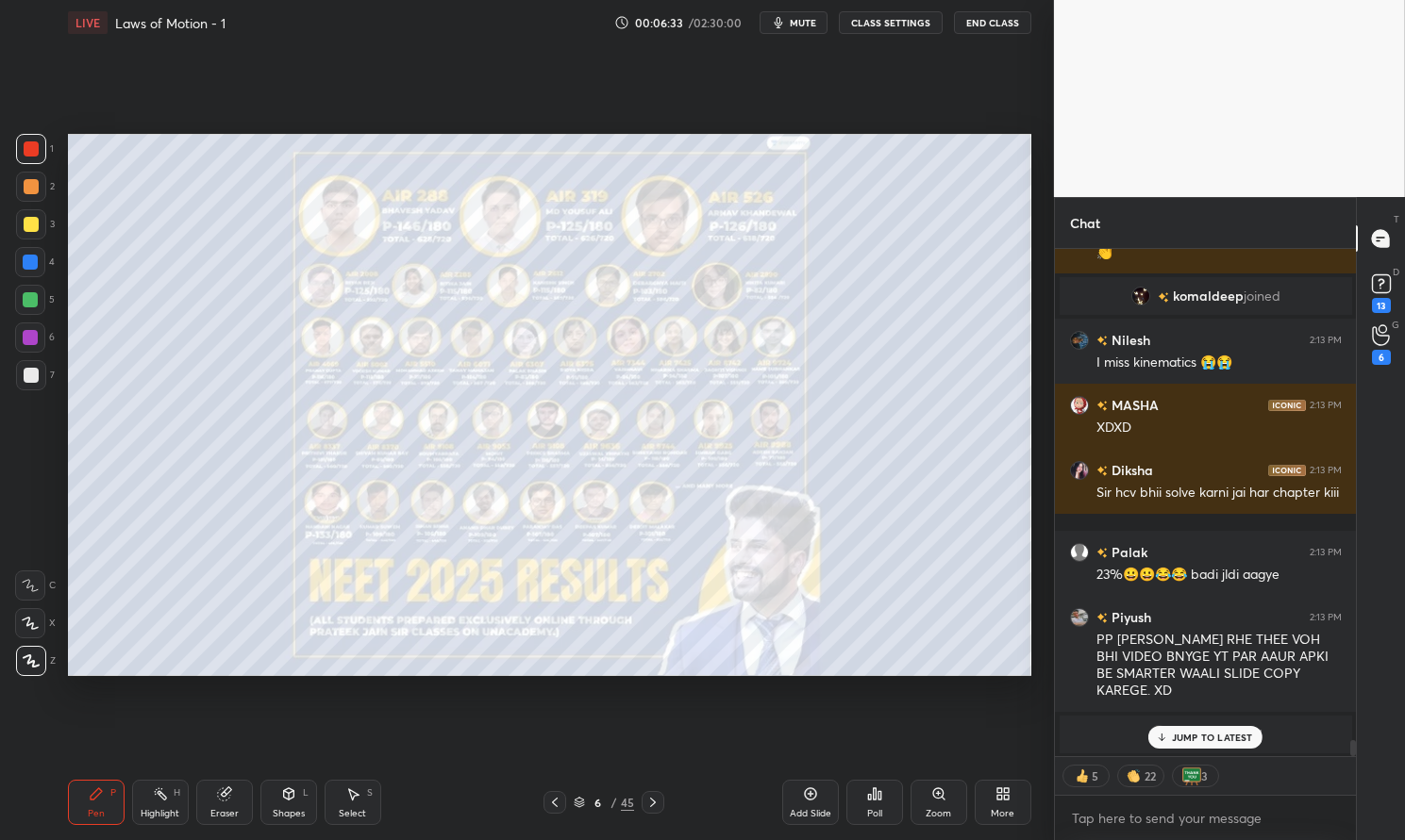
click at [655, 796] on icon at bounding box center [653, 803] width 15 height 15
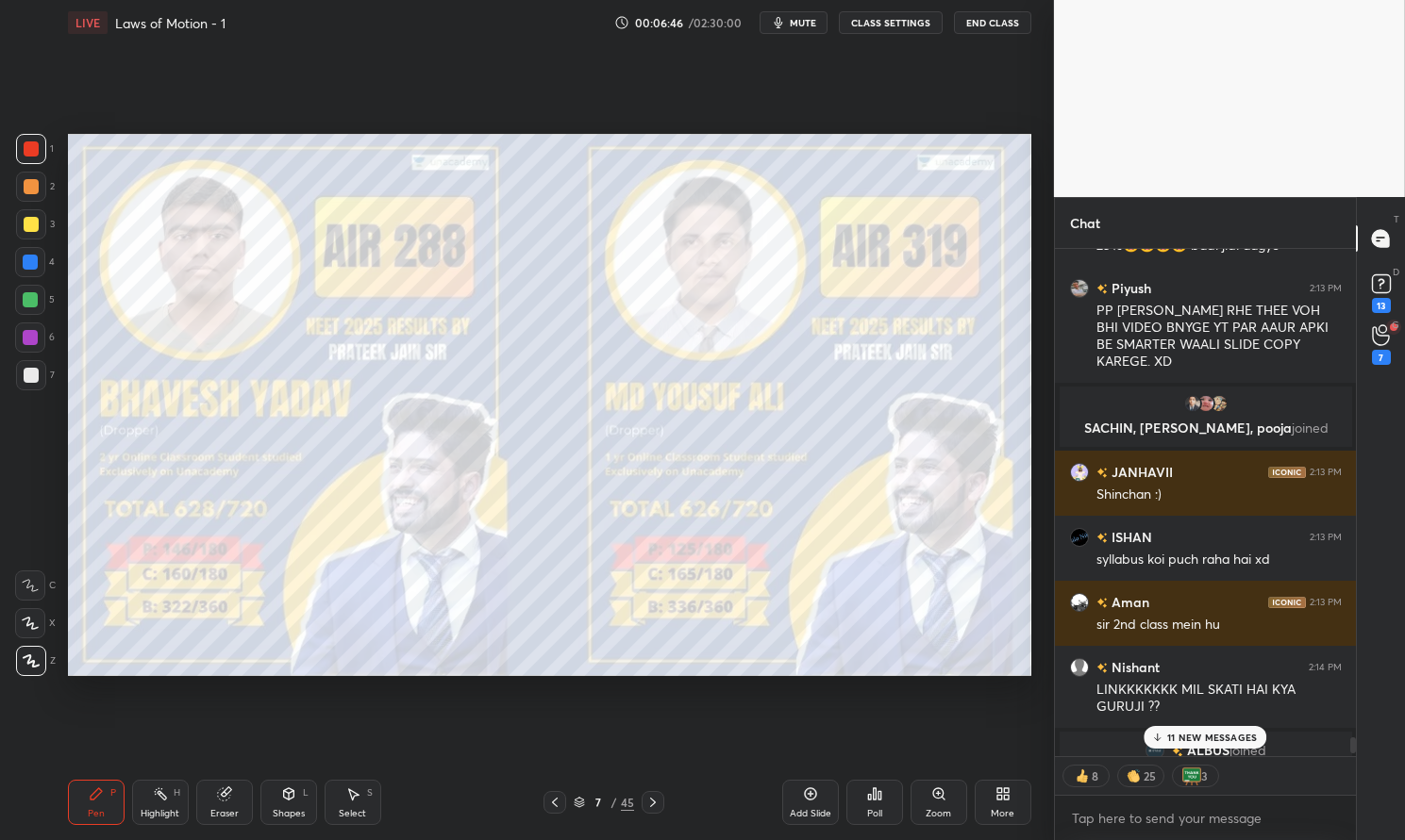
click at [1227, 736] on p "11 NEW MESSAGES" at bounding box center [1211, 738] width 90 height 11
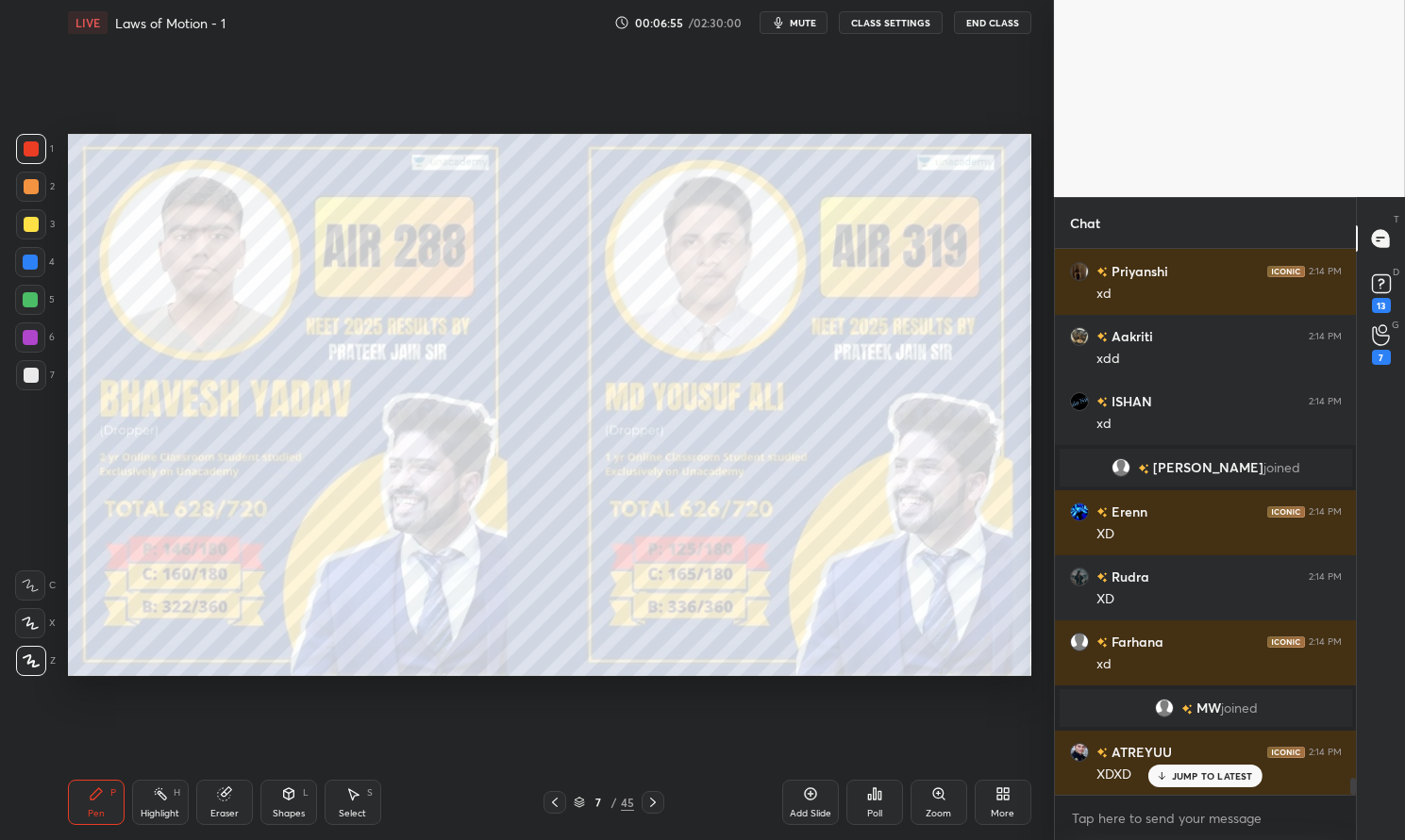
click at [1206, 780] on p "JUMP TO LATEST" at bounding box center [1212, 777] width 81 height 11
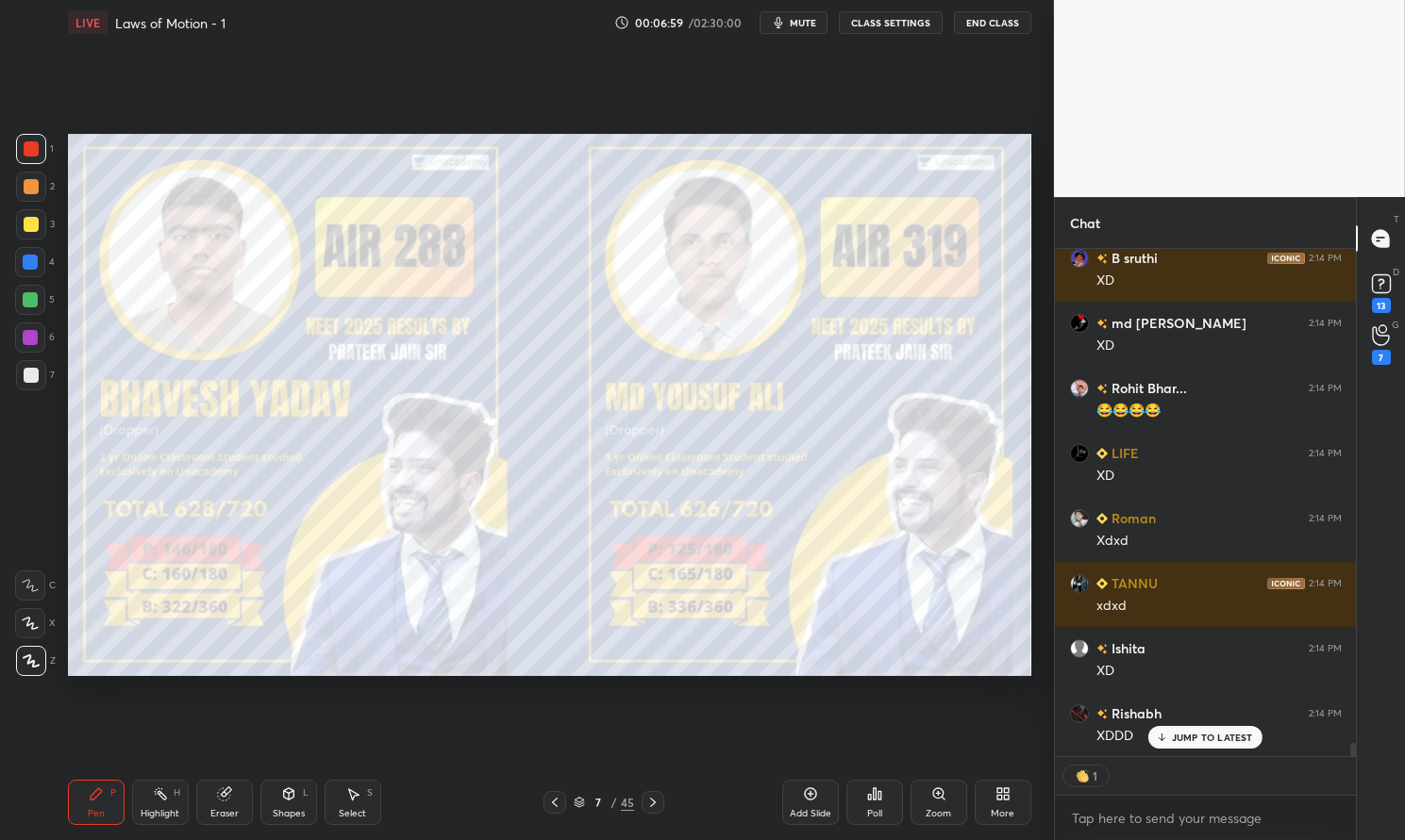
click at [654, 796] on icon at bounding box center [653, 803] width 15 height 15
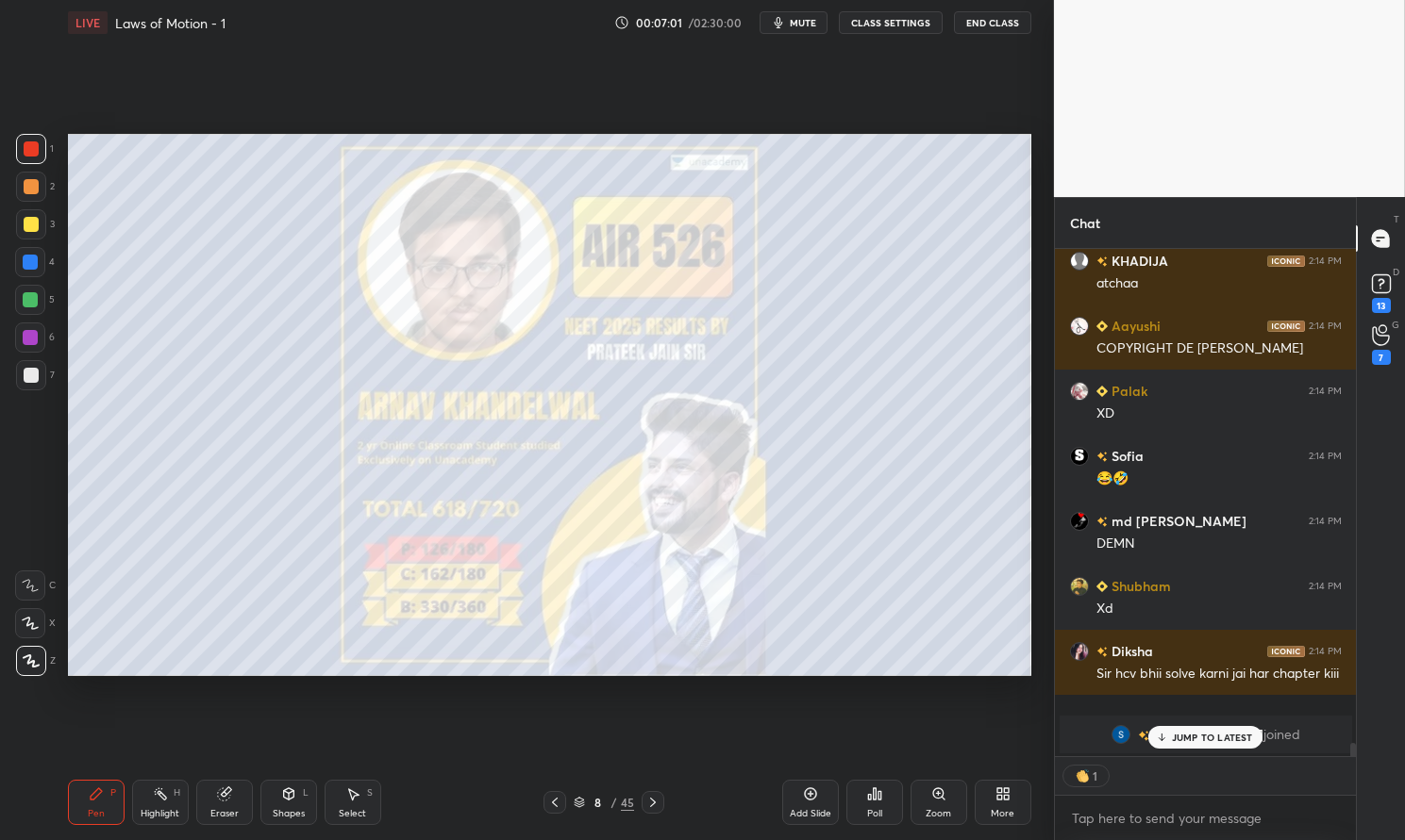
click at [1222, 732] on p "JUMP TO LATEST" at bounding box center [1212, 738] width 81 height 11
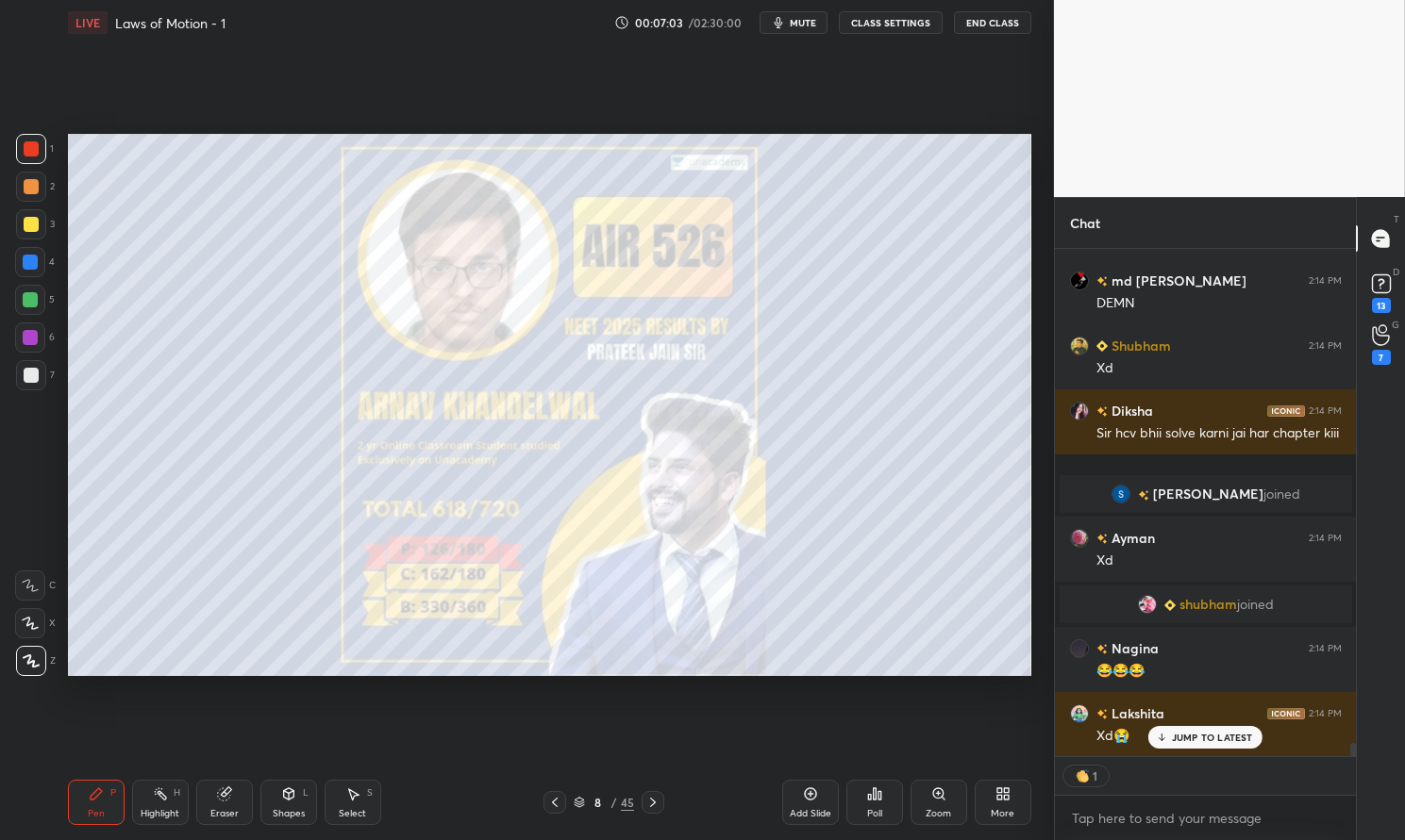
click at [1211, 728] on div "JUMP TO LATEST" at bounding box center [1204, 738] width 114 height 23
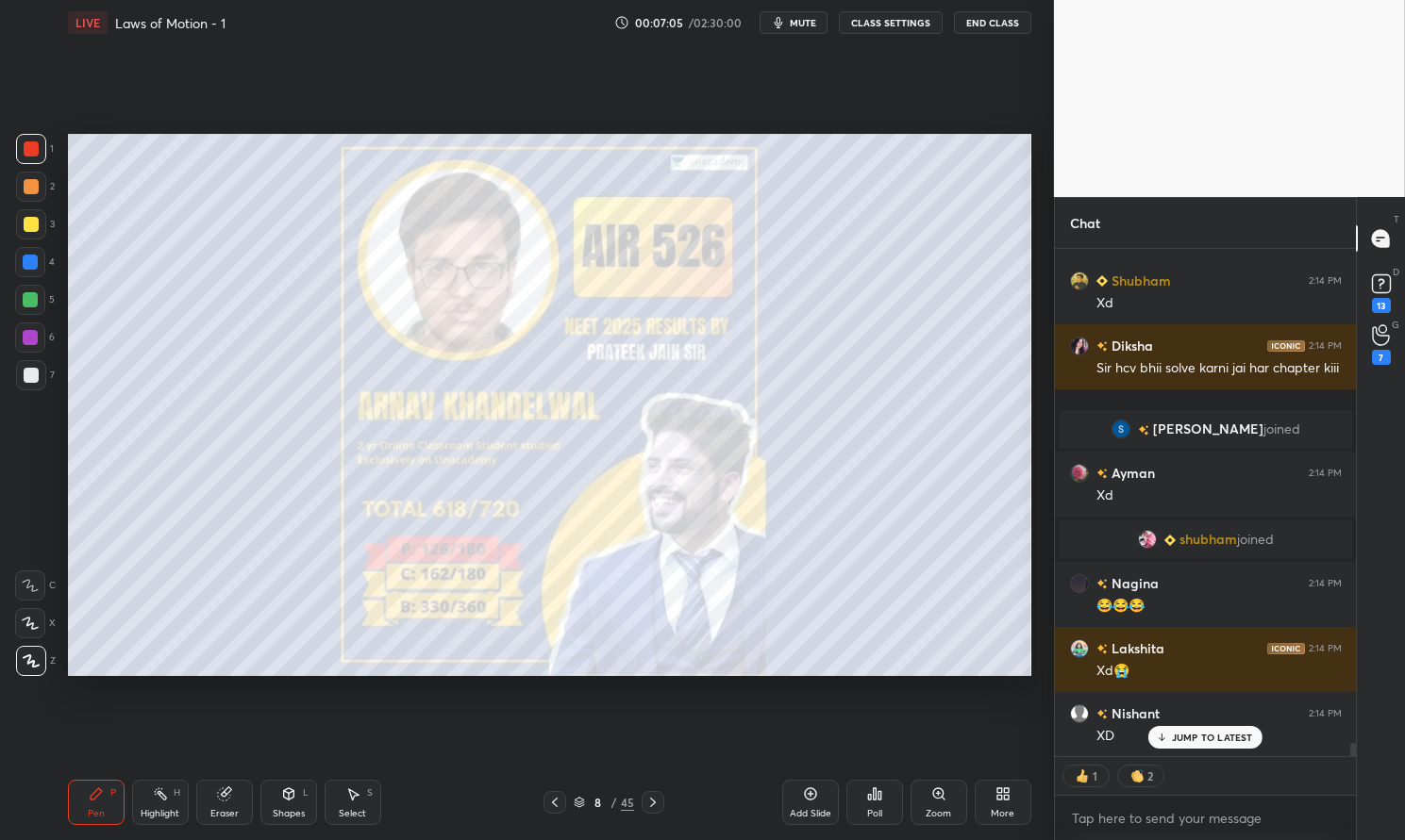
click at [659, 796] on icon at bounding box center [653, 803] width 15 height 15
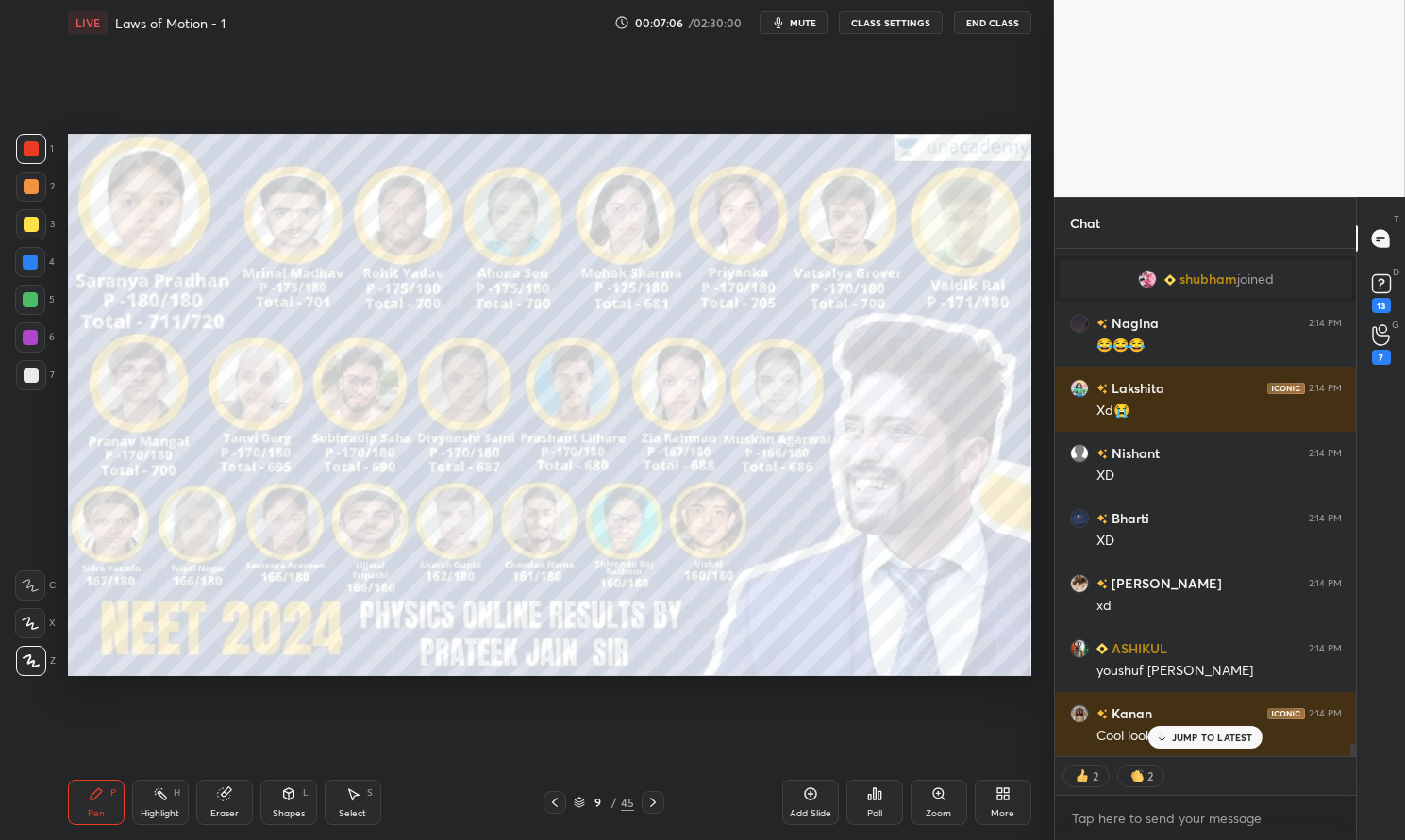
click at [651, 797] on icon at bounding box center [653, 803] width 15 height 15
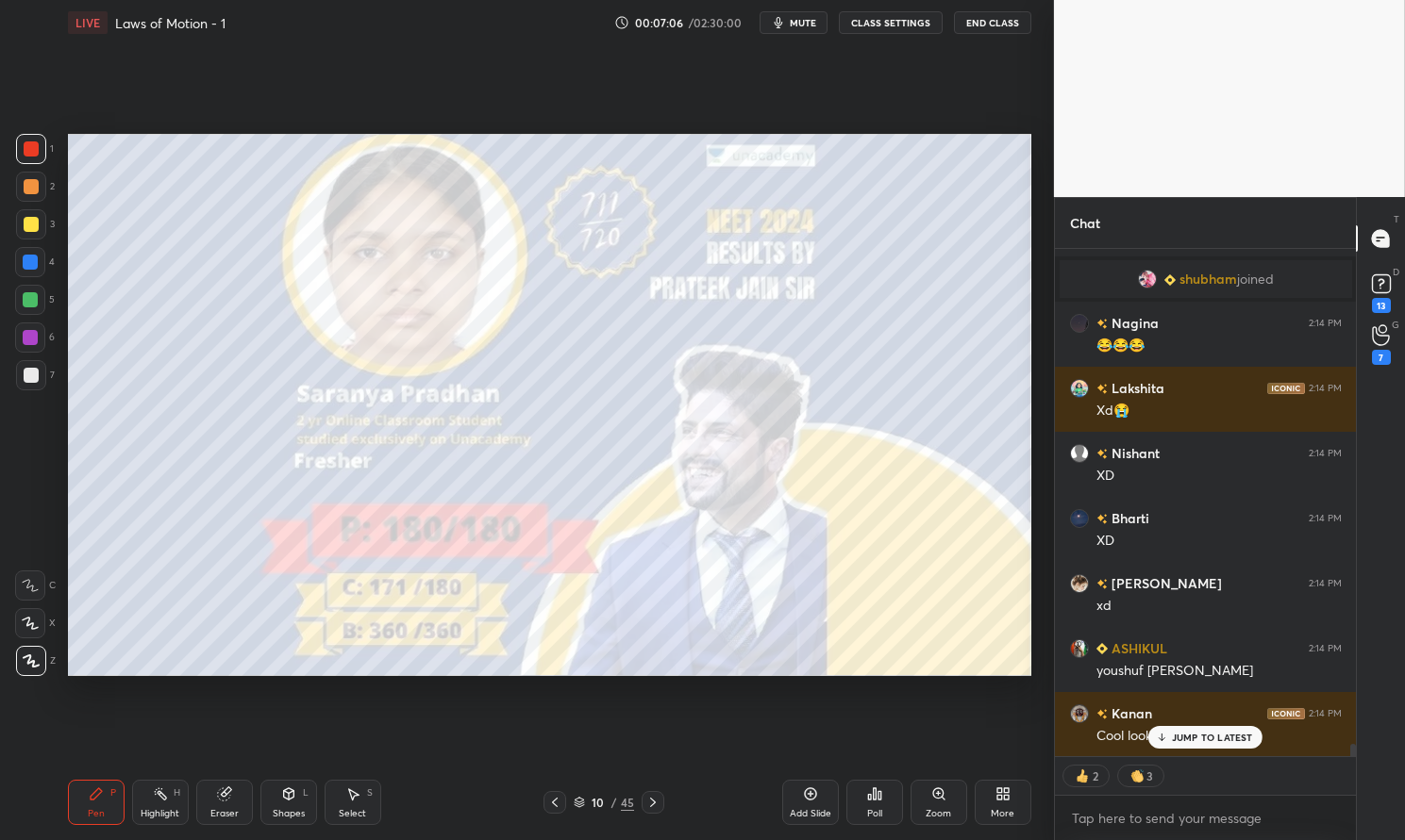
click at [652, 799] on icon at bounding box center [653, 803] width 15 height 15
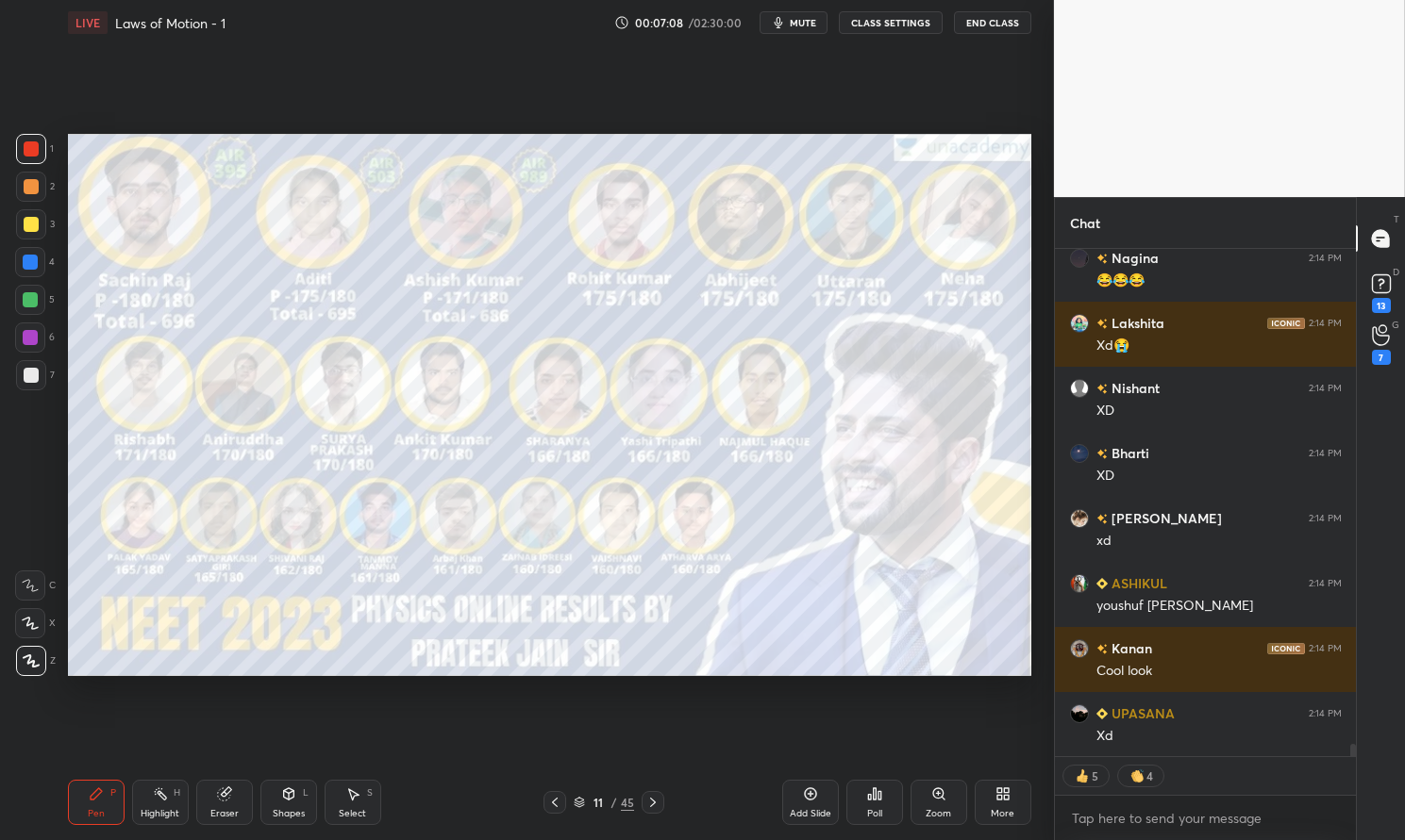
click at [654, 801] on icon at bounding box center [653, 803] width 15 height 15
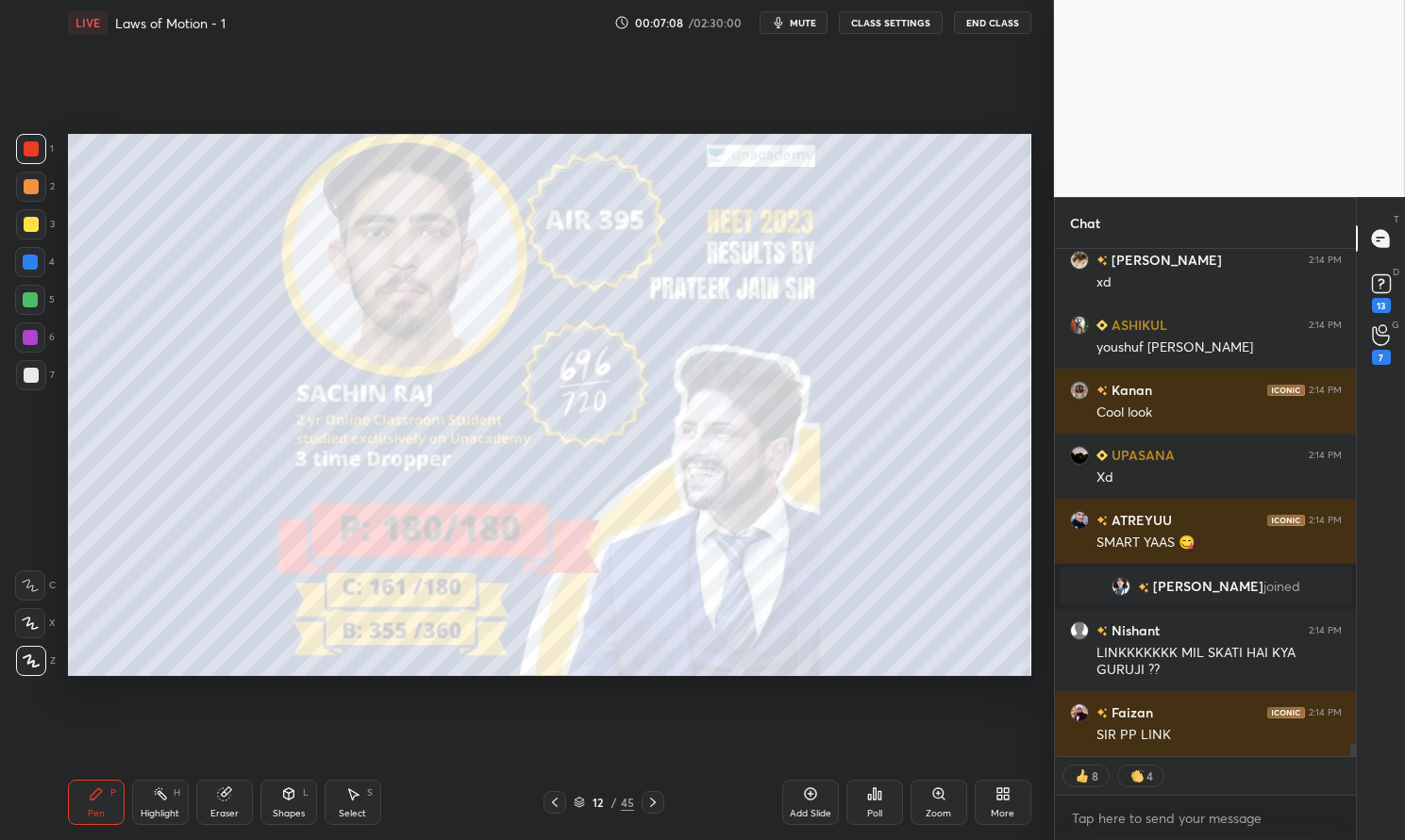
click at [653, 796] on icon at bounding box center [653, 803] width 15 height 15
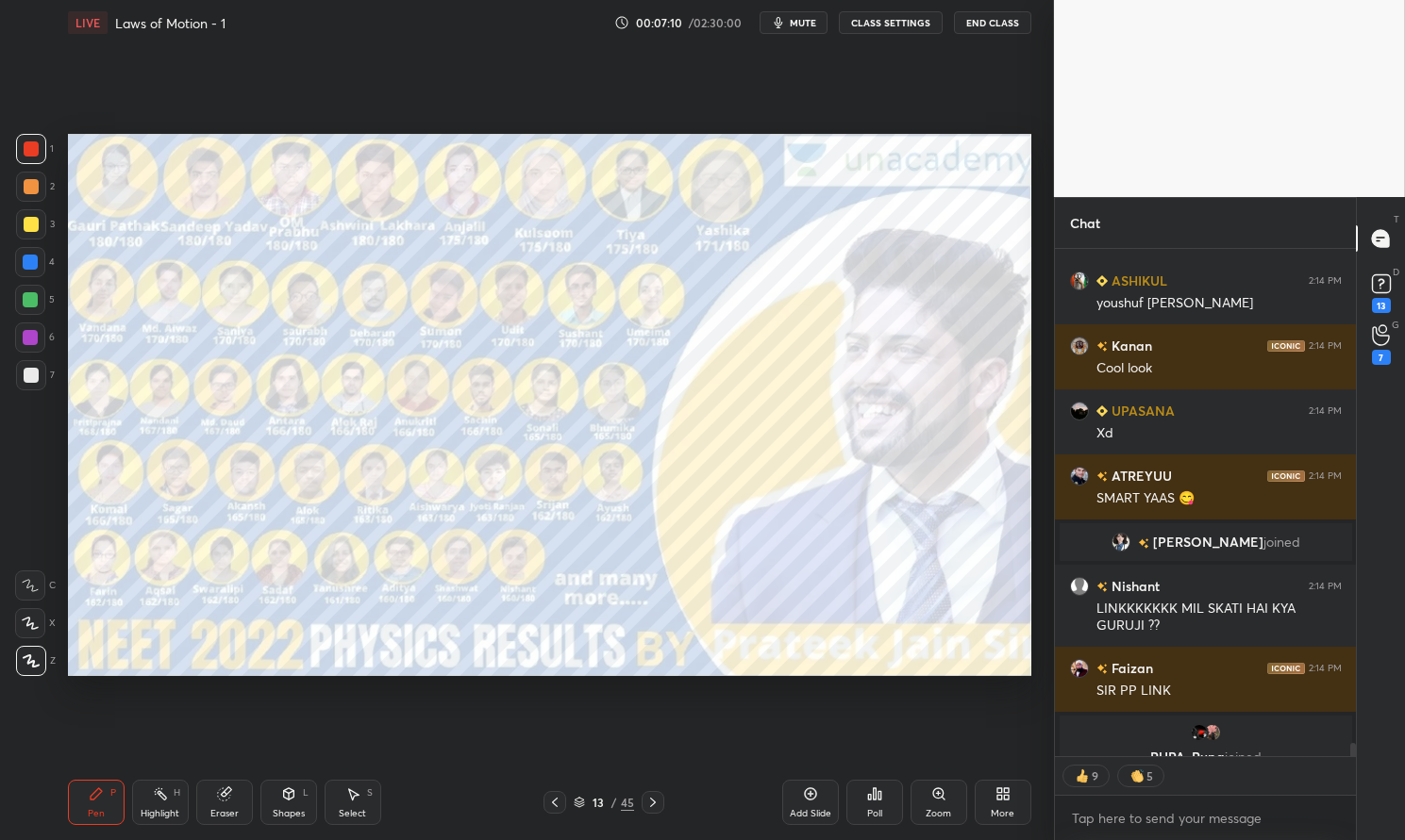
click at [650, 800] on icon at bounding box center [653, 803] width 6 height 9
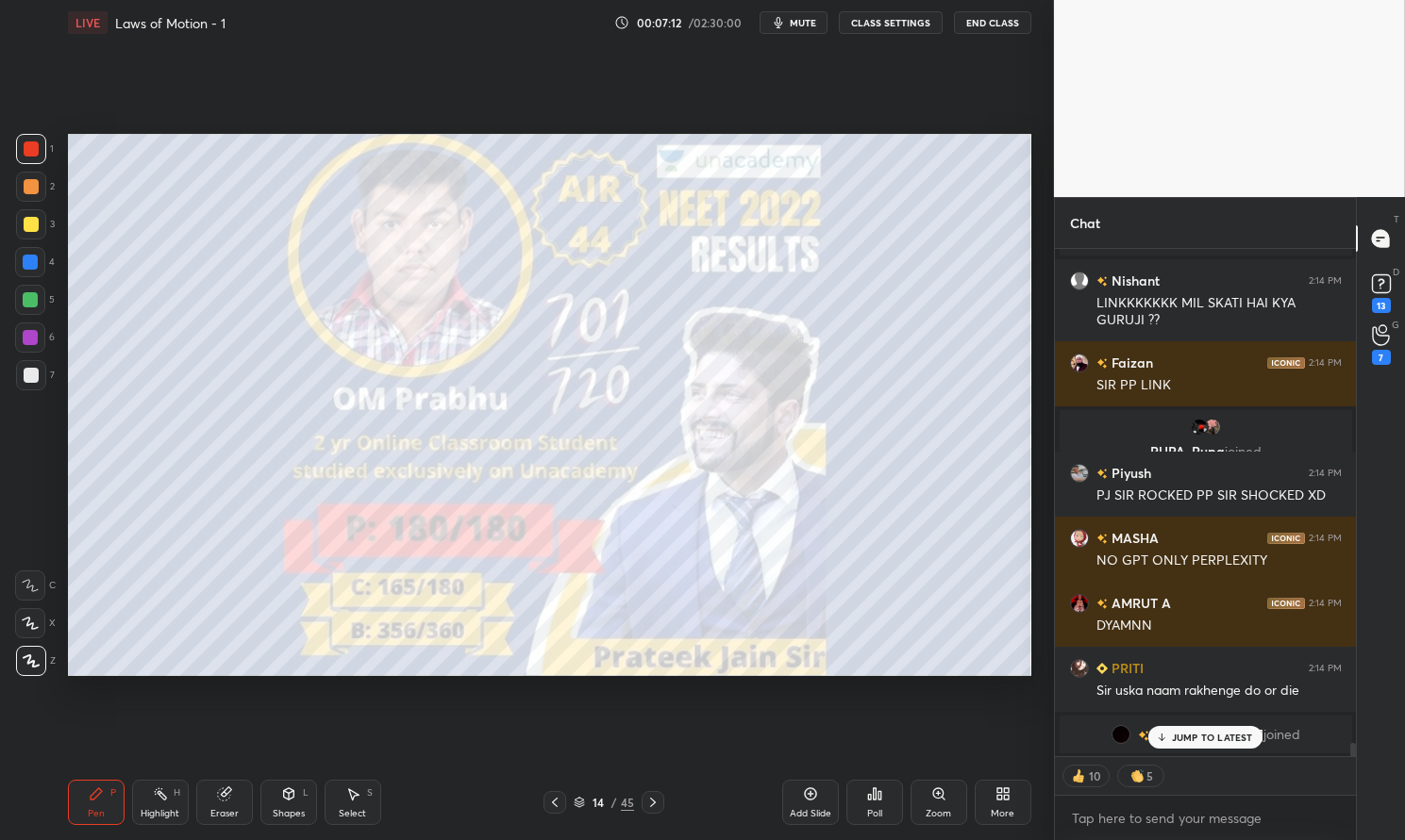
click at [651, 798] on icon at bounding box center [653, 803] width 15 height 15
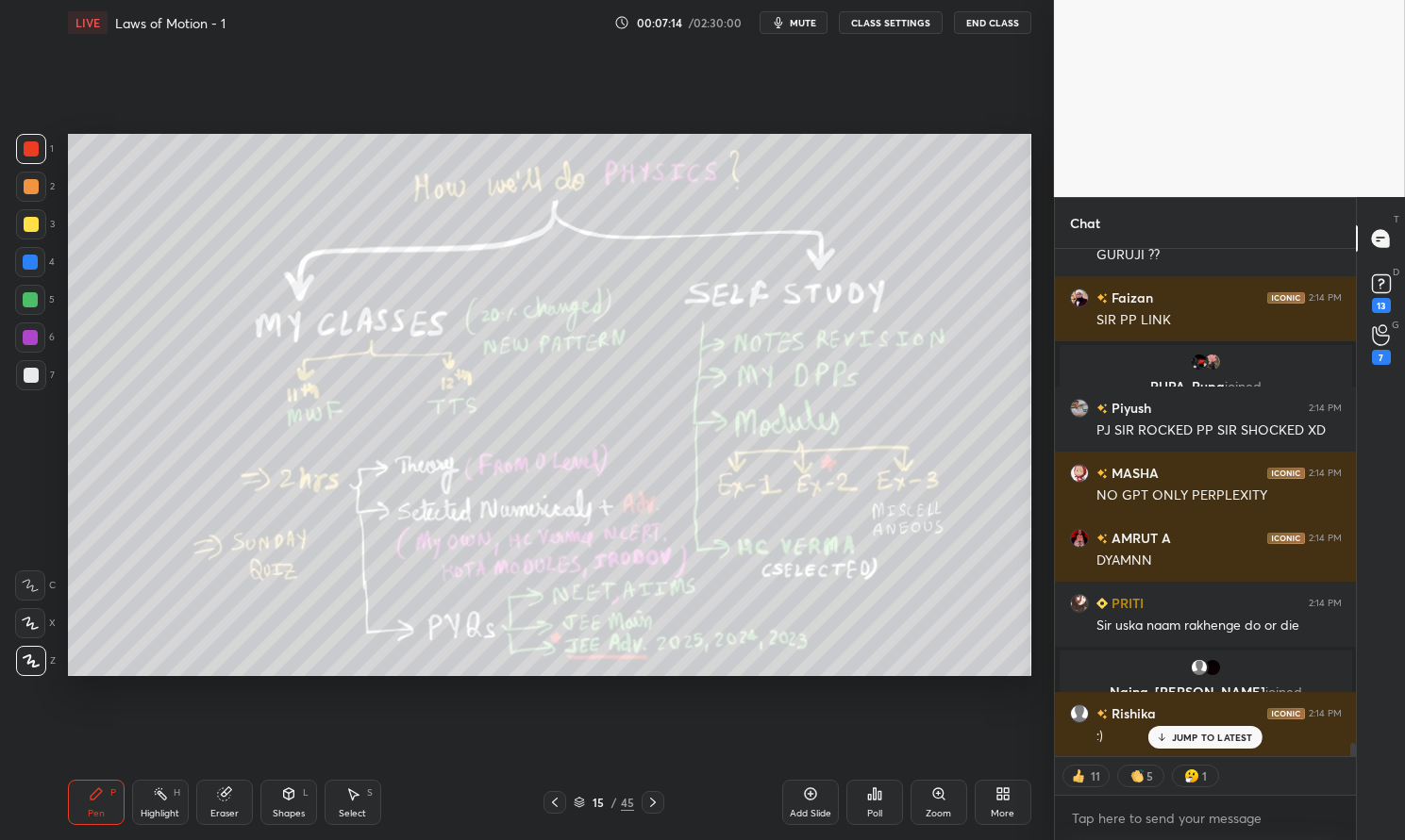
click at [22, 381] on div at bounding box center [31, 376] width 30 height 30
click at [28, 380] on div at bounding box center [31, 376] width 15 height 15
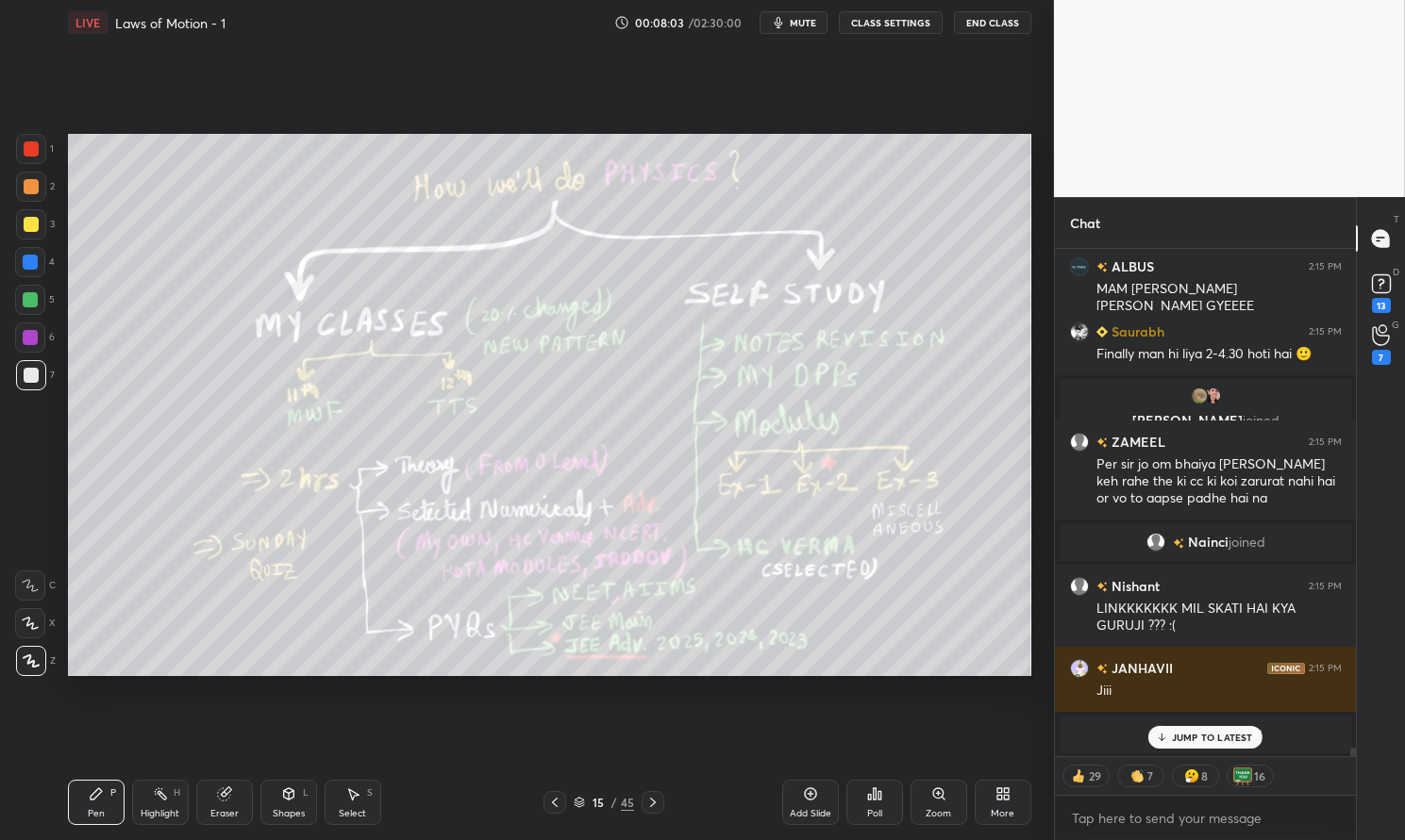
click at [22, 256] on div at bounding box center [30, 262] width 30 height 30
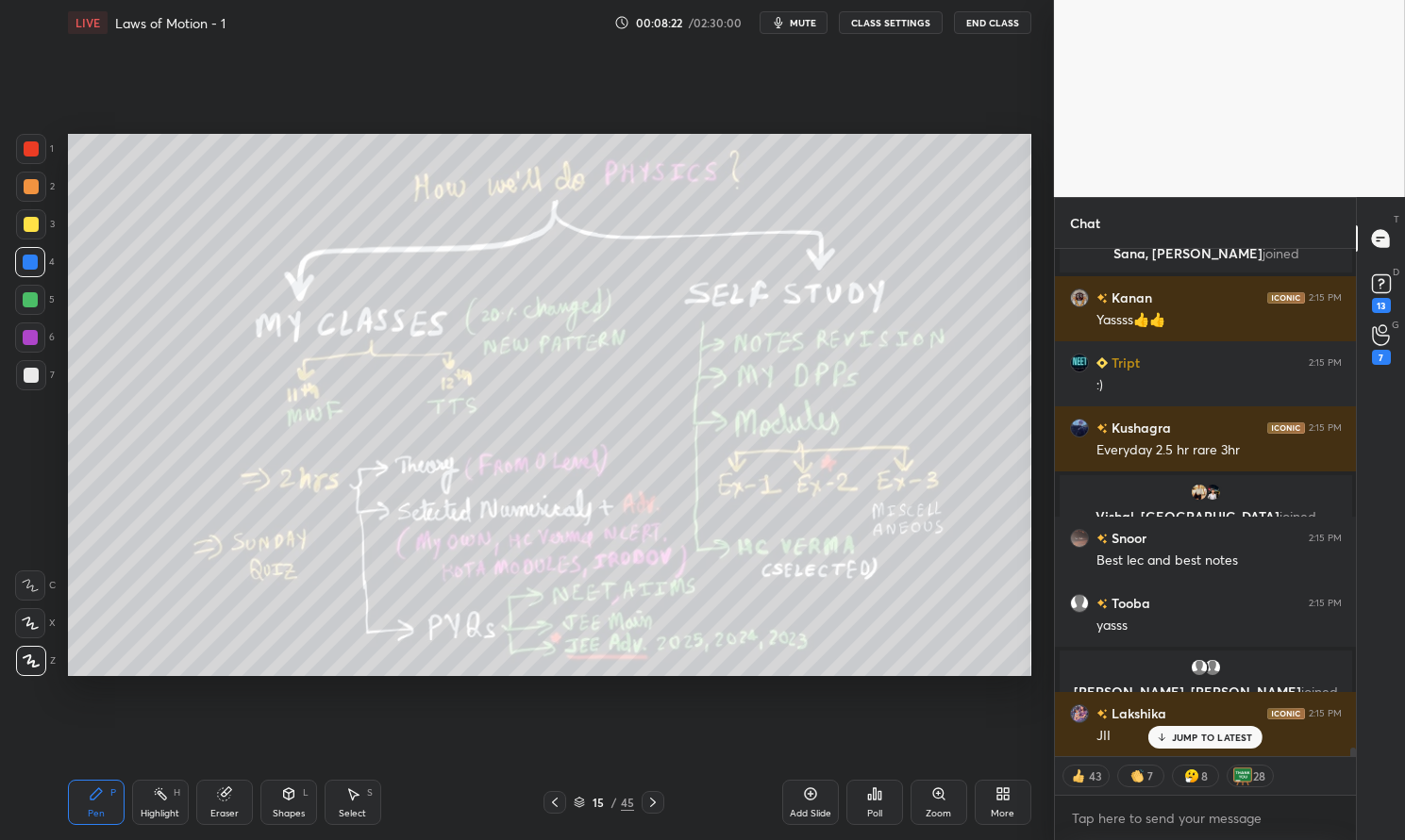
click at [159, 792] on rect at bounding box center [163, 796] width 9 height 9
click at [161, 787] on icon at bounding box center [161, 795] width 15 height 15
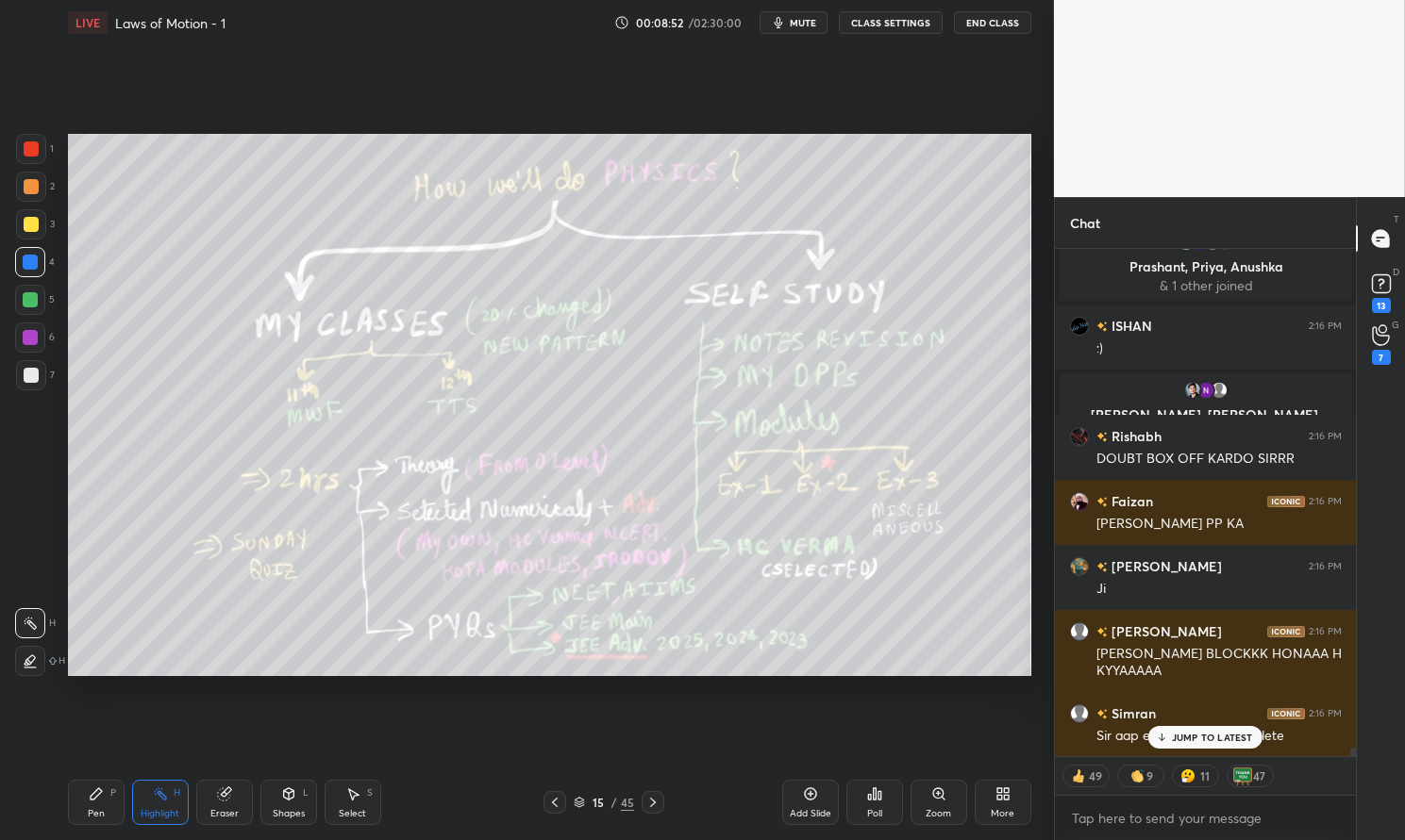
scroll to position [30229, 0]
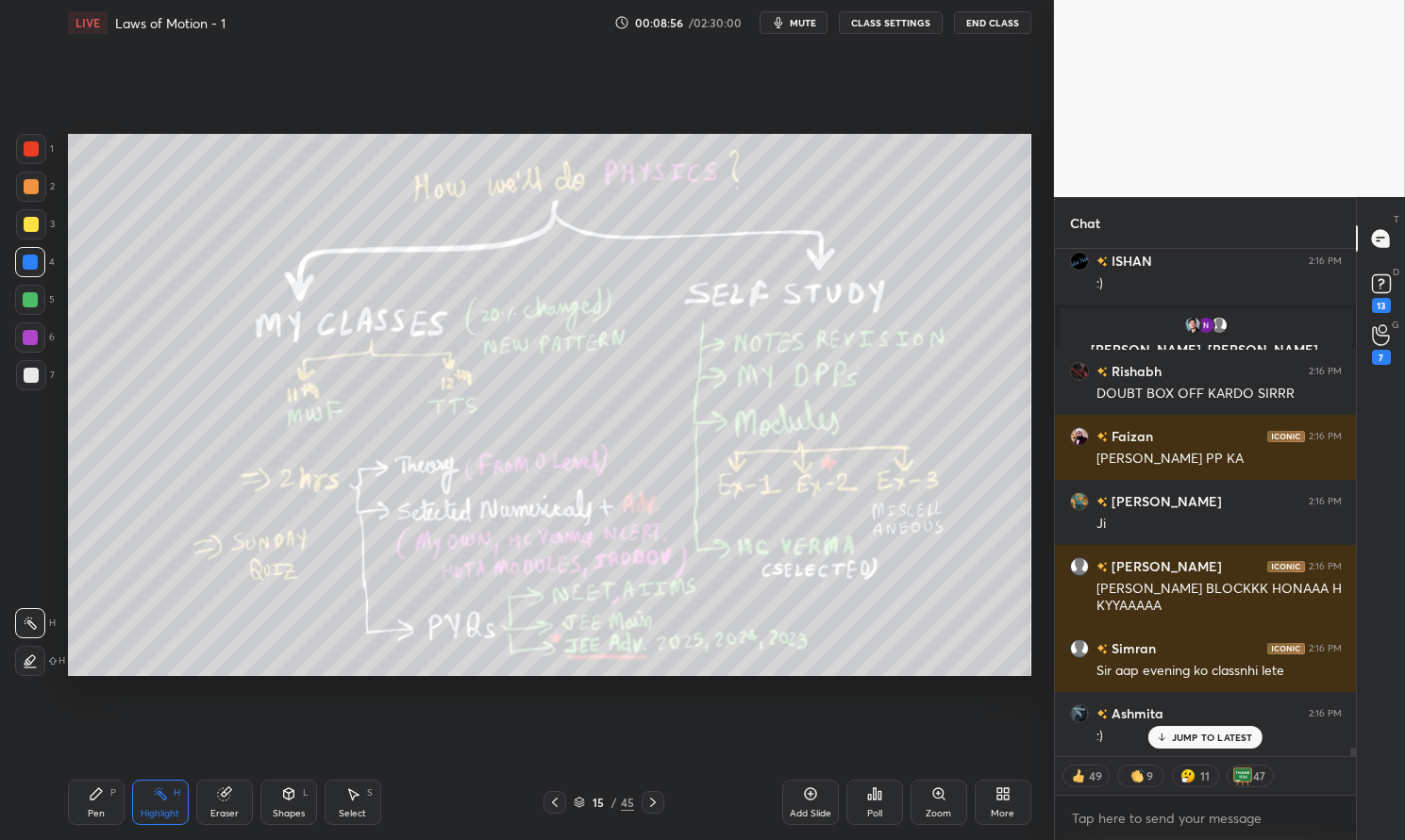
click at [1220, 737] on div "[PERSON_NAME] 2:15 PM OKS [PERSON_NAME] 2:15 PM [PERSON_NAME], [PERSON_NAME] jo…" at bounding box center [1205, 502] width 302 height 507
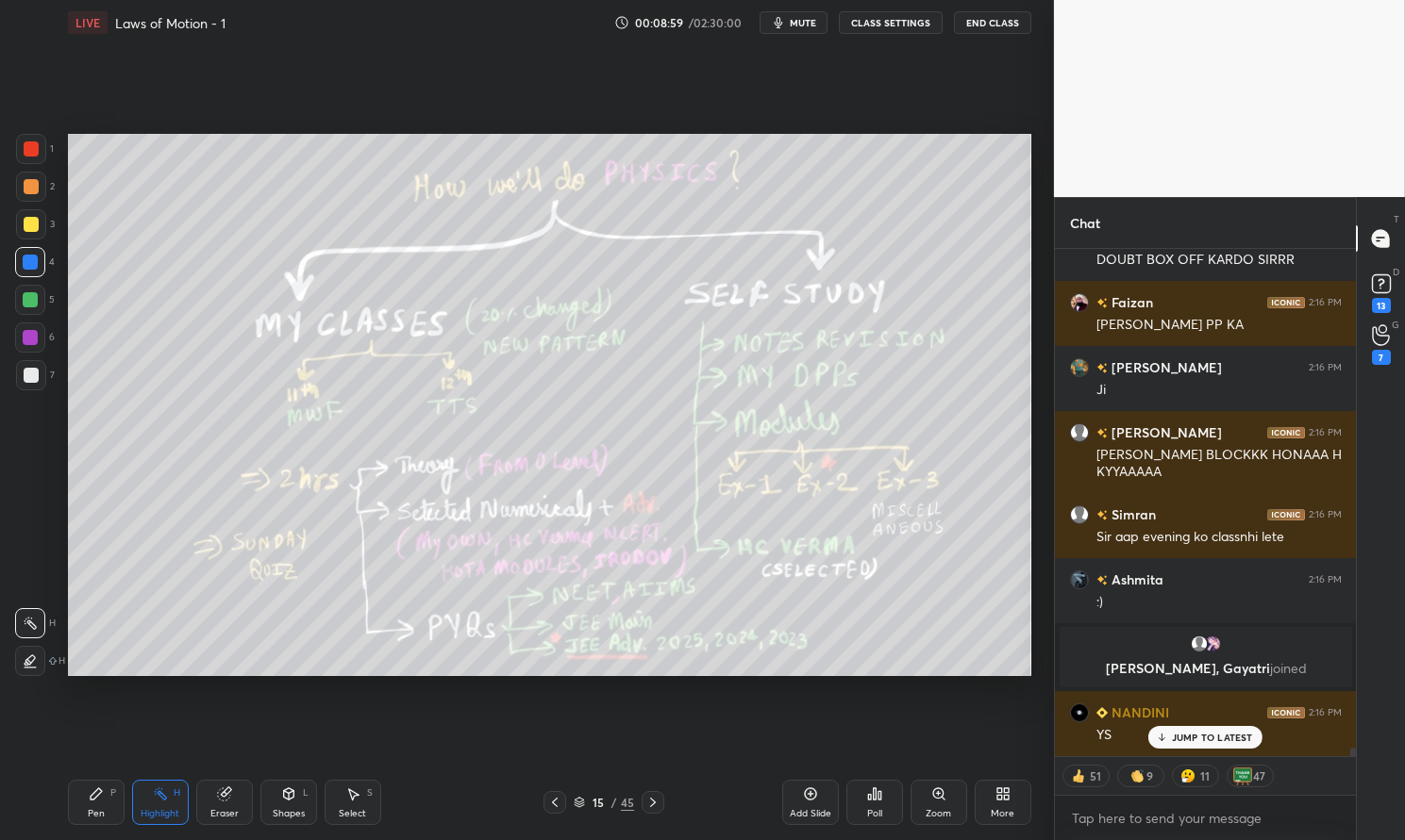
scroll to position [30232, 0]
click at [1218, 726] on div "YS" at bounding box center [1219, 735] width 245 height 23
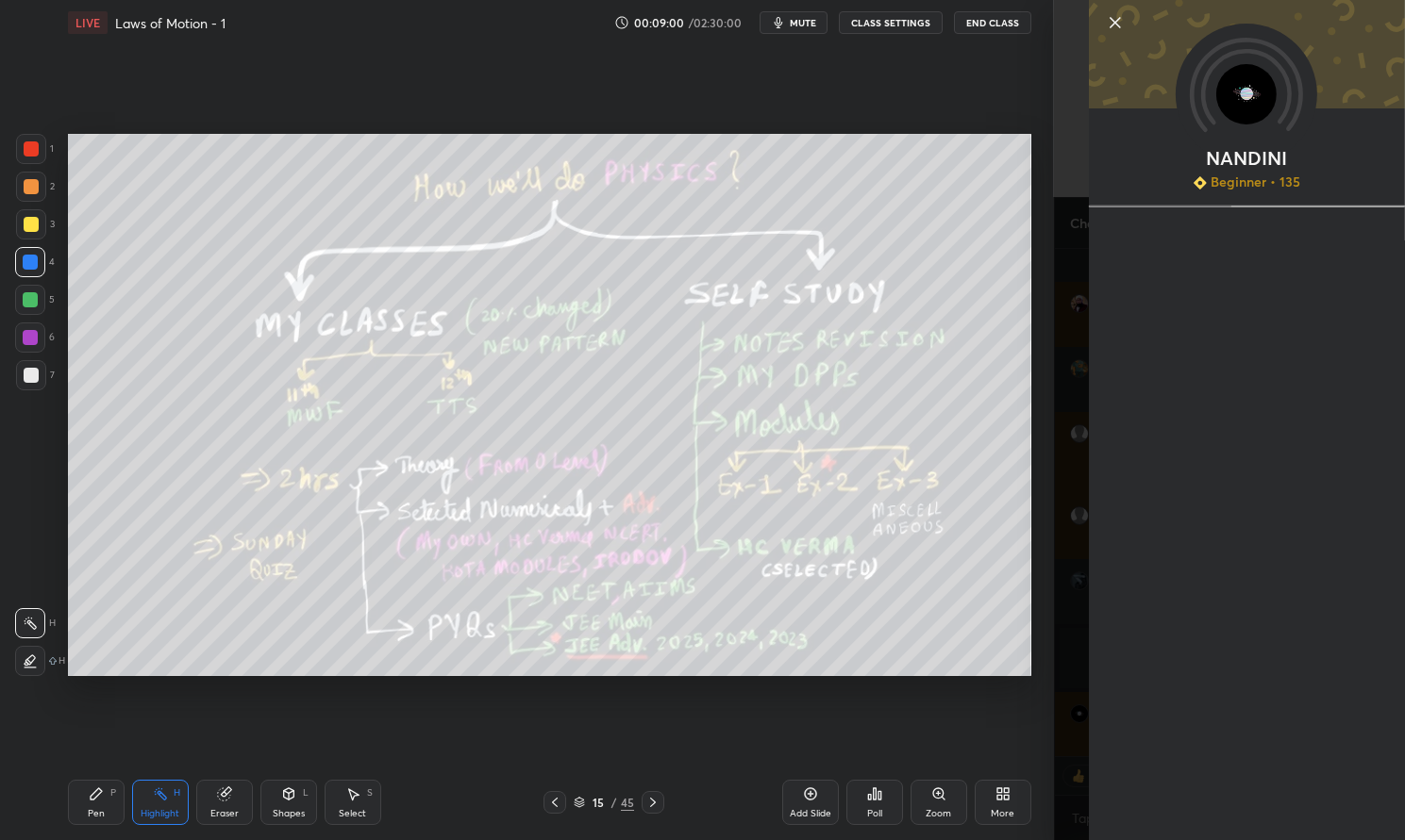
click at [109, 803] on div "Pen P" at bounding box center [97, 803] width 57 height 45
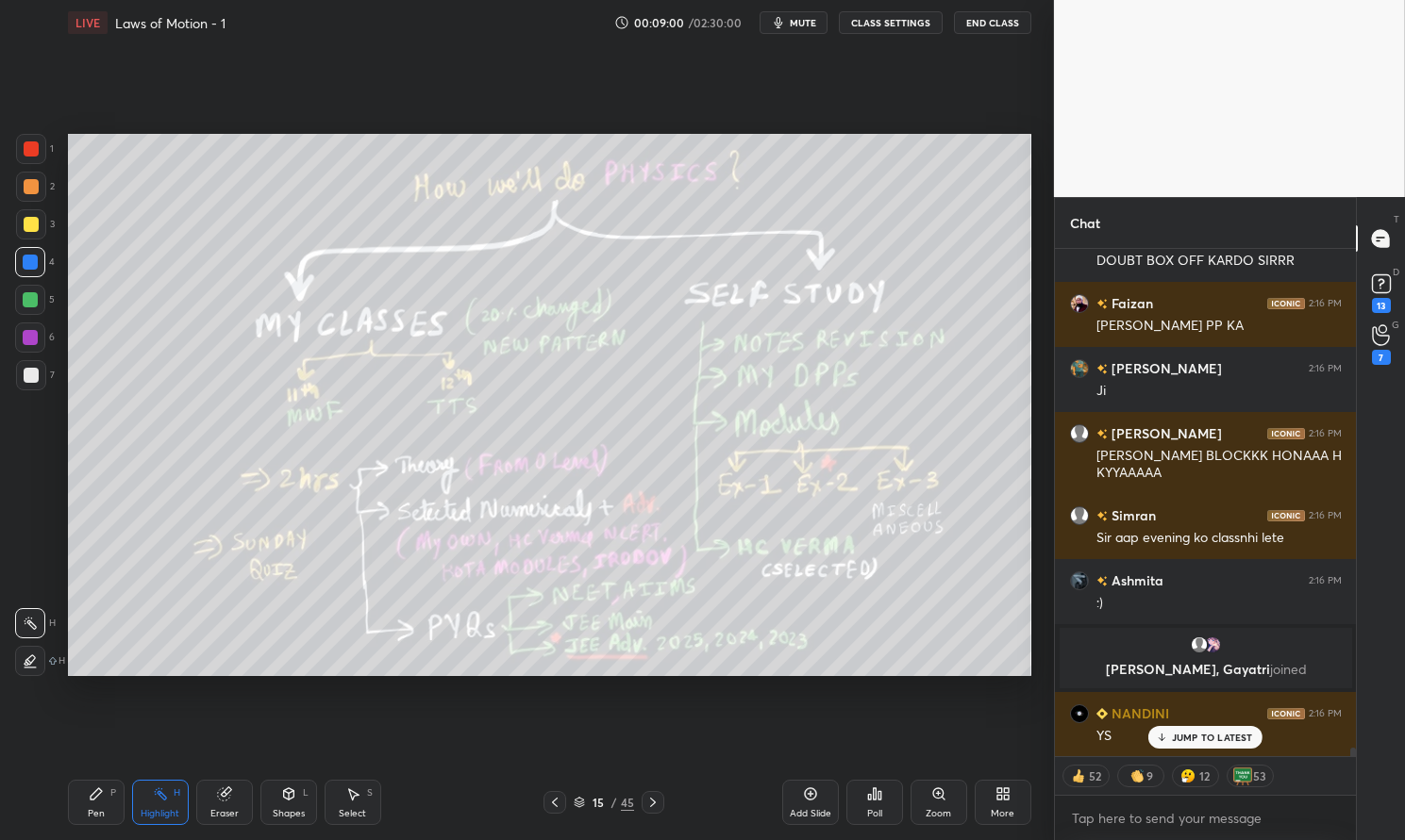
click at [82, 790] on div "Pen P" at bounding box center [97, 803] width 57 height 45
click at [23, 255] on div at bounding box center [30, 262] width 15 height 15
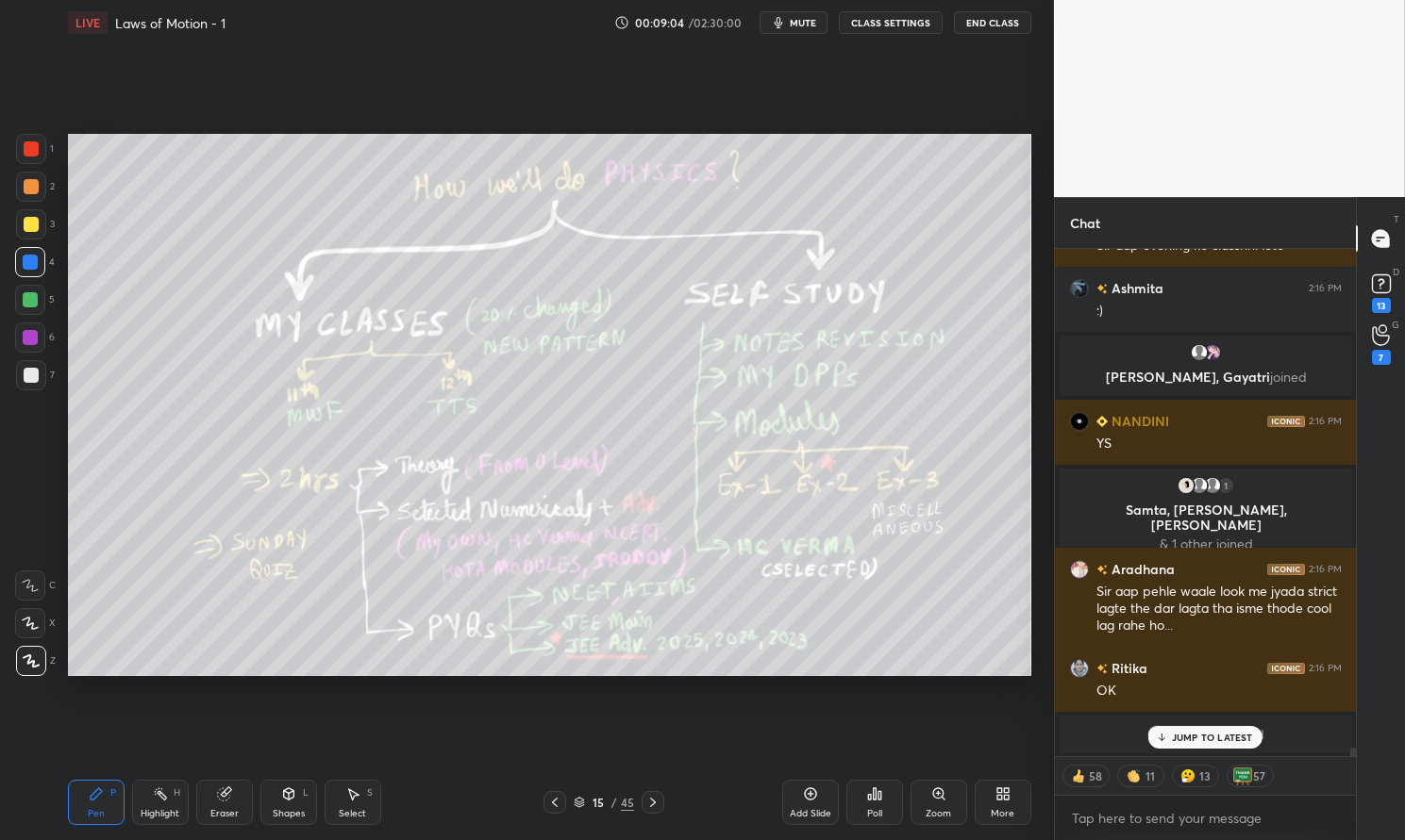
click at [167, 806] on div "Highlight H" at bounding box center [161, 803] width 57 height 45
click at [164, 812] on div "Highlight" at bounding box center [160, 814] width 39 height 9
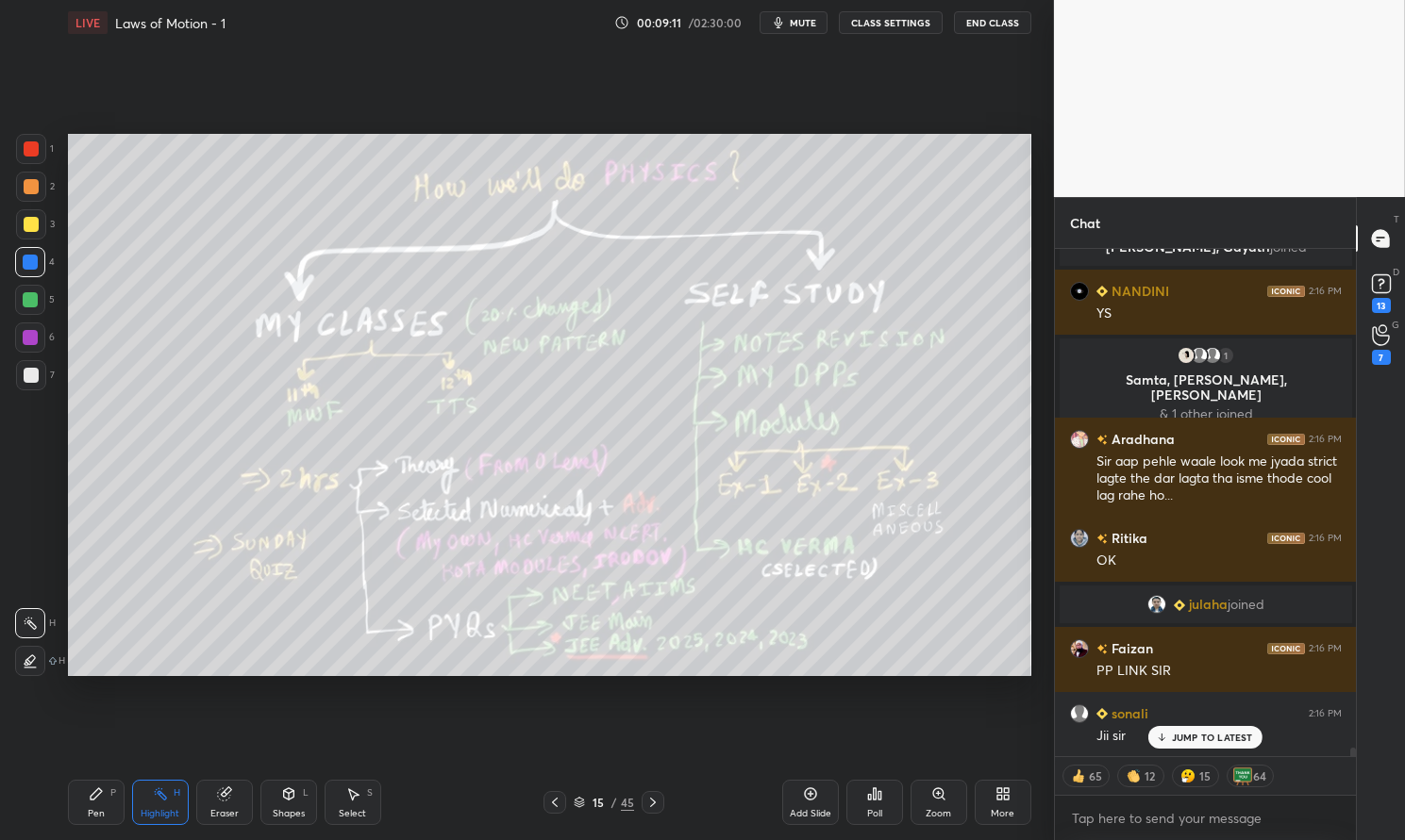
scroll to position [30610, 0]
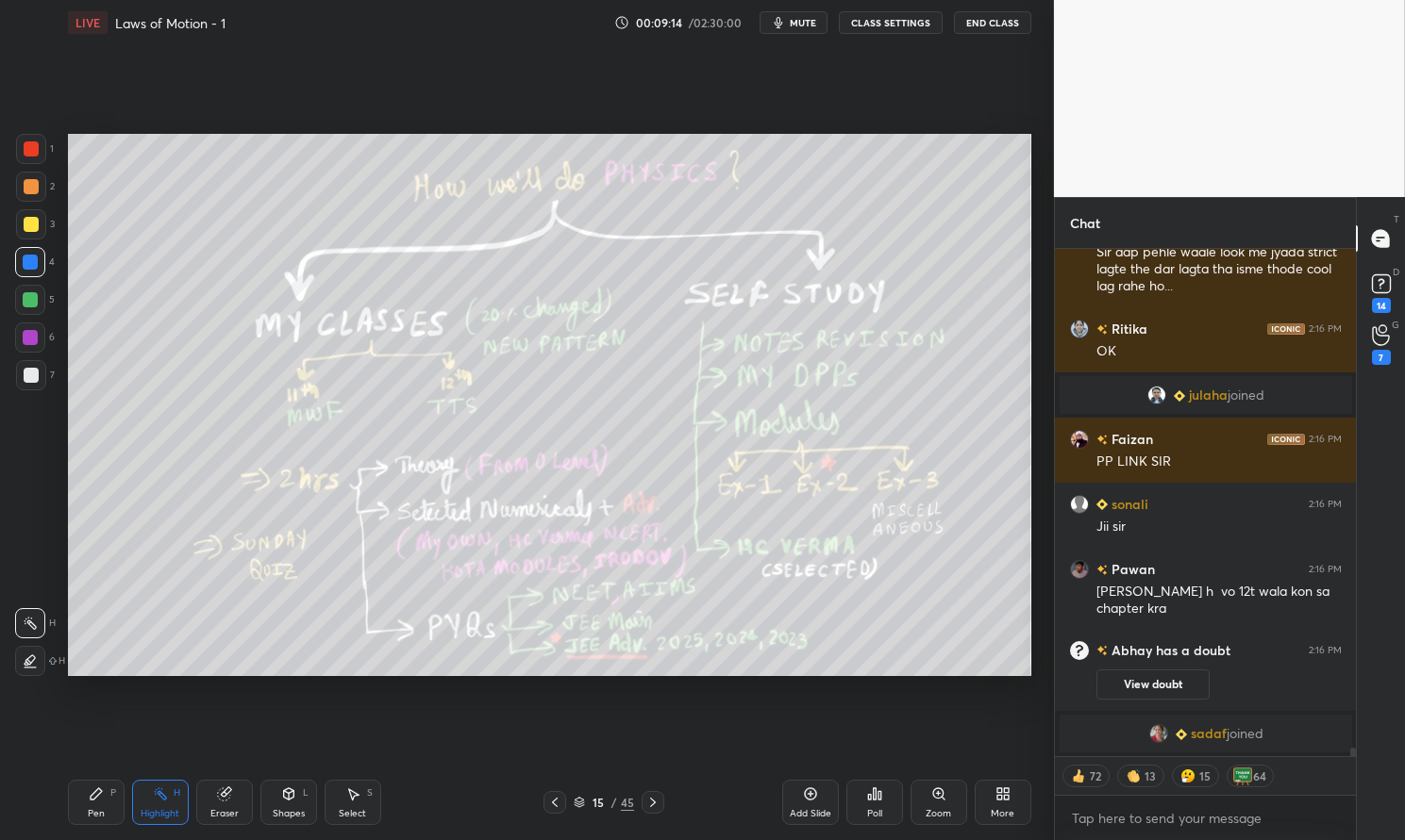
click at [1209, 741] on div "1 Samta, [PERSON_NAME], [PERSON_NAME] & 1 other joined [PERSON_NAME] 2:16 PM Si…" at bounding box center [1205, 502] width 302 height 507
click at [112, 806] on div "Pen P" at bounding box center [97, 803] width 57 height 45
click at [89, 806] on div "Pen P" at bounding box center [97, 803] width 57 height 45
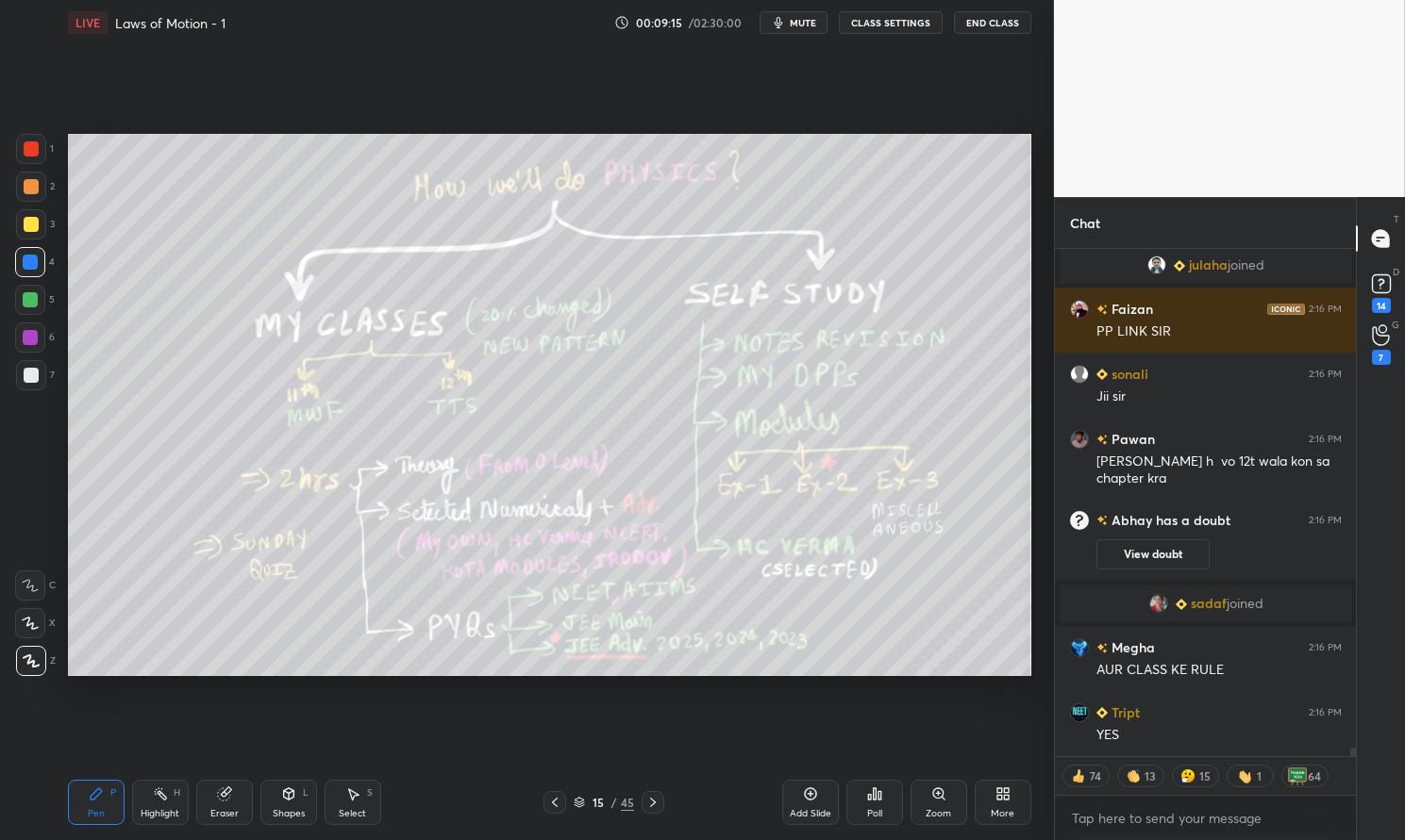
click at [41, 161] on div at bounding box center [31, 149] width 30 height 30
click at [26, 153] on div at bounding box center [31, 149] width 15 height 15
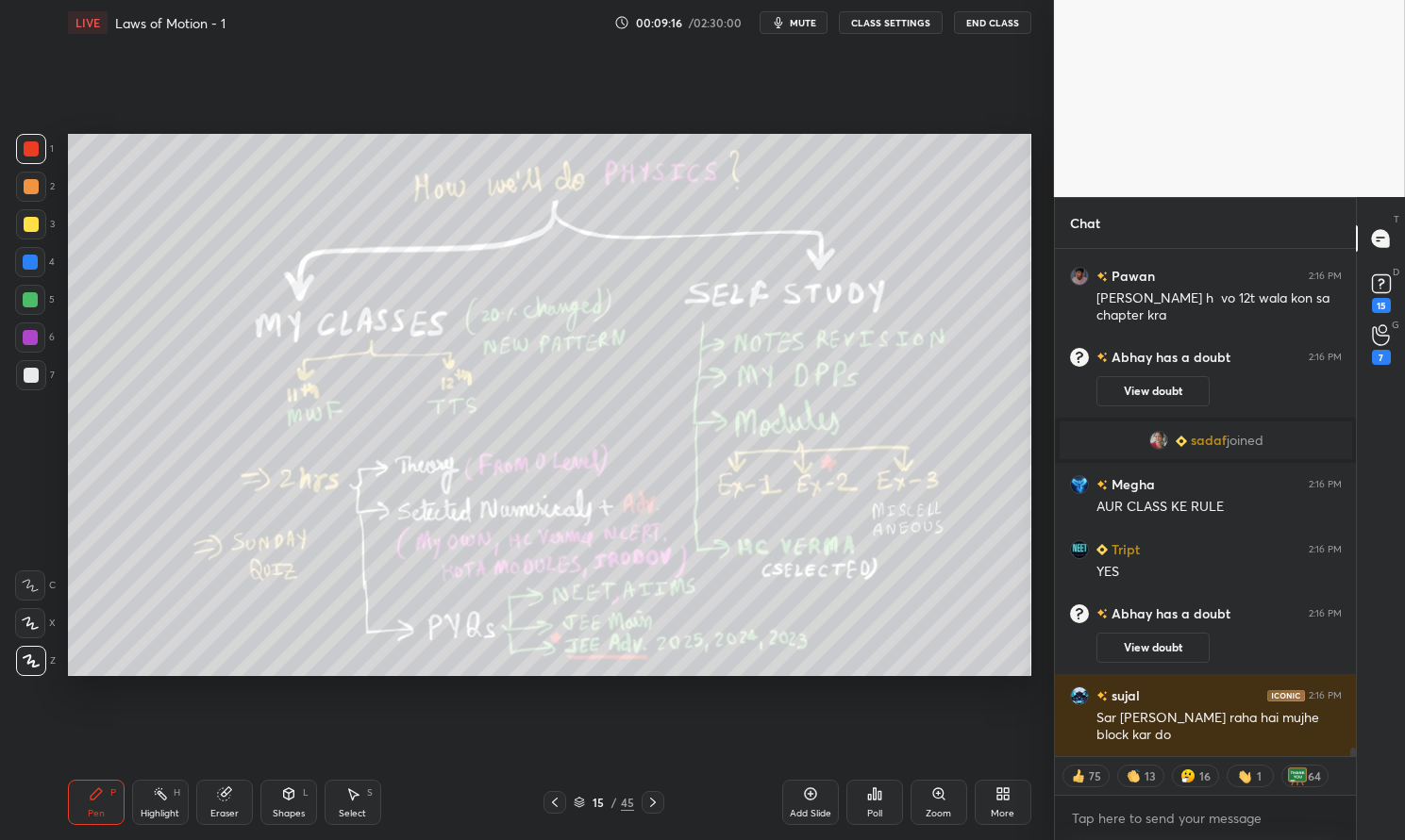
scroll to position [30868, 0]
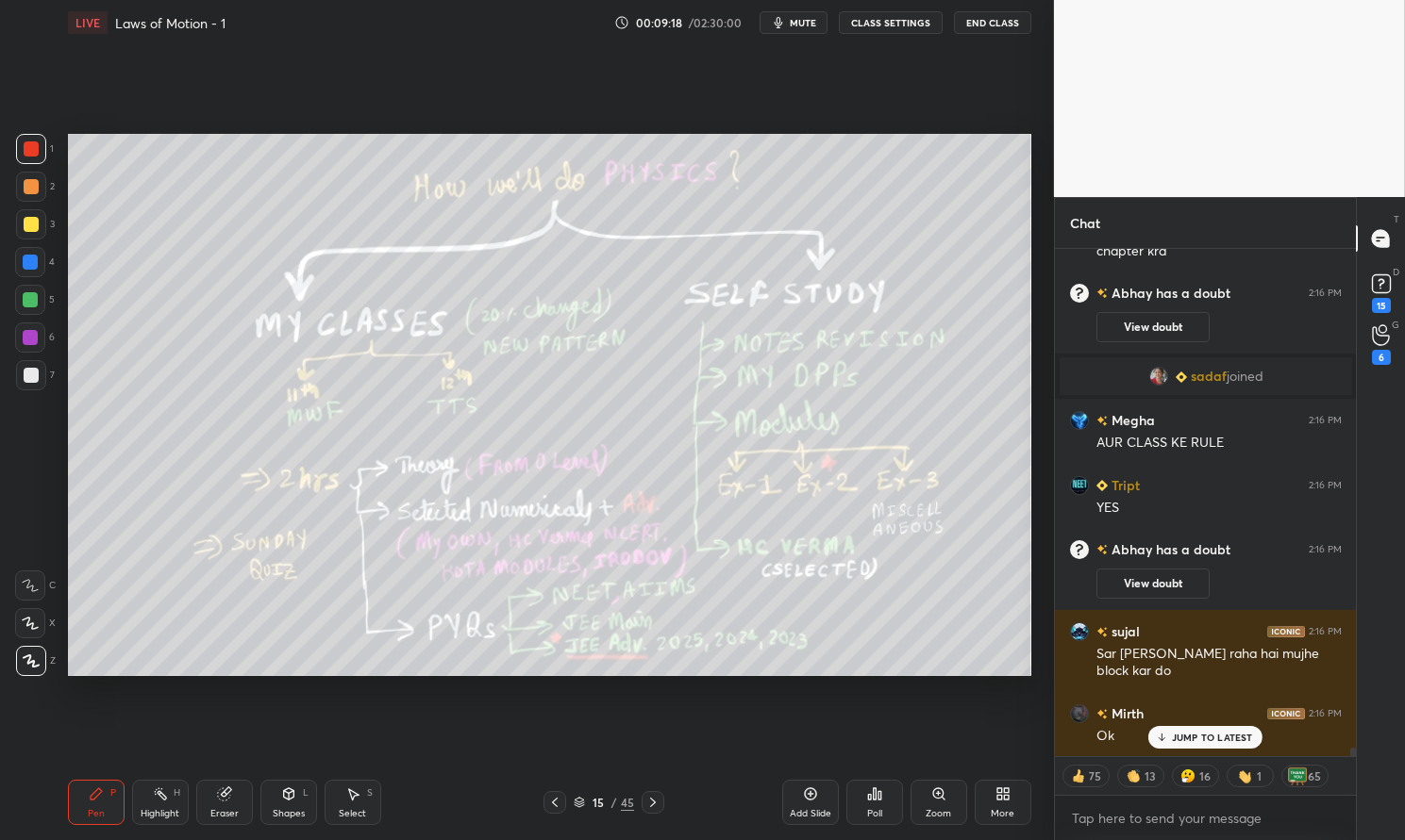
click at [1213, 731] on div "JUMP TO LATEST" at bounding box center [1204, 738] width 114 height 23
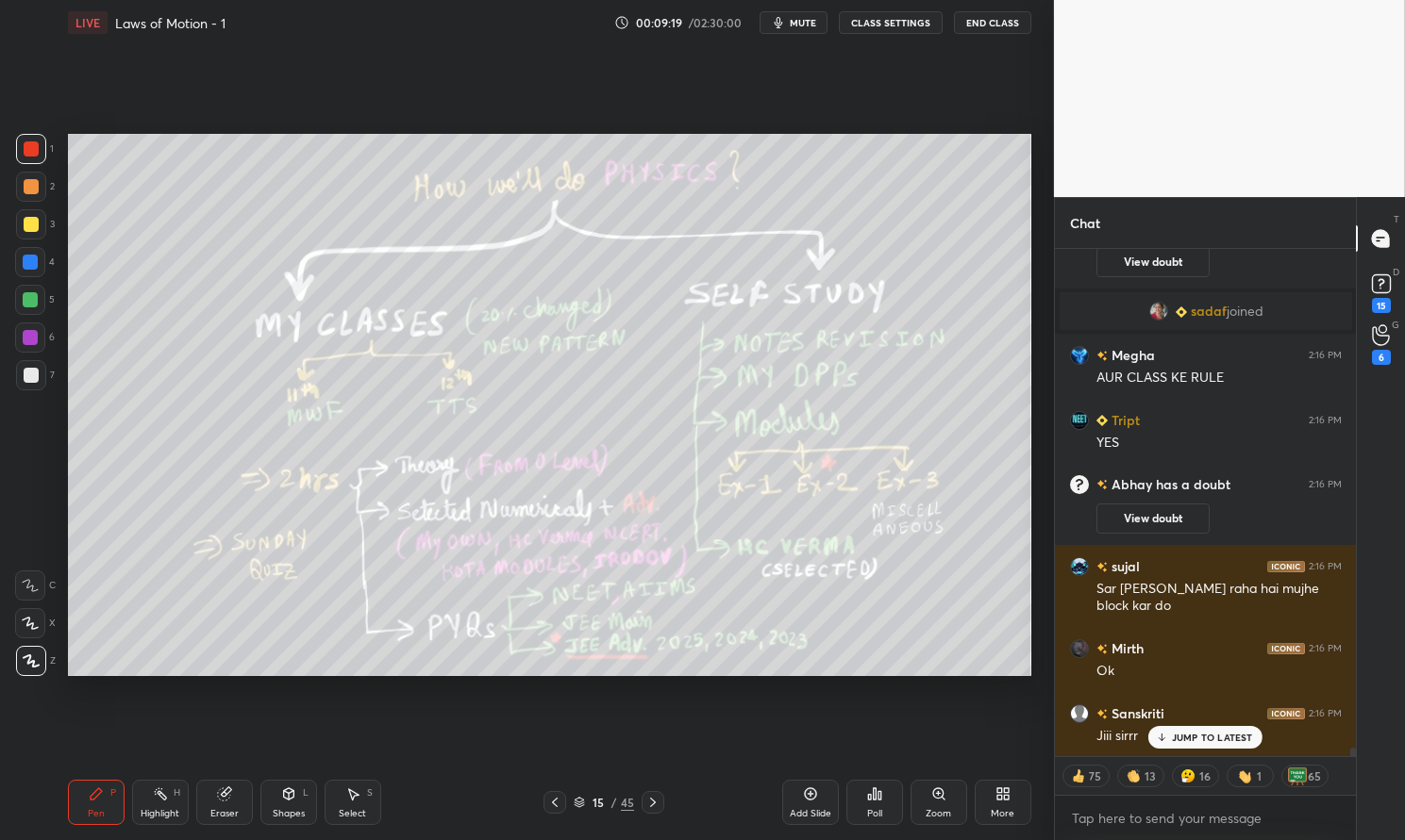
click at [653, 801] on icon at bounding box center [653, 803] width 15 height 15
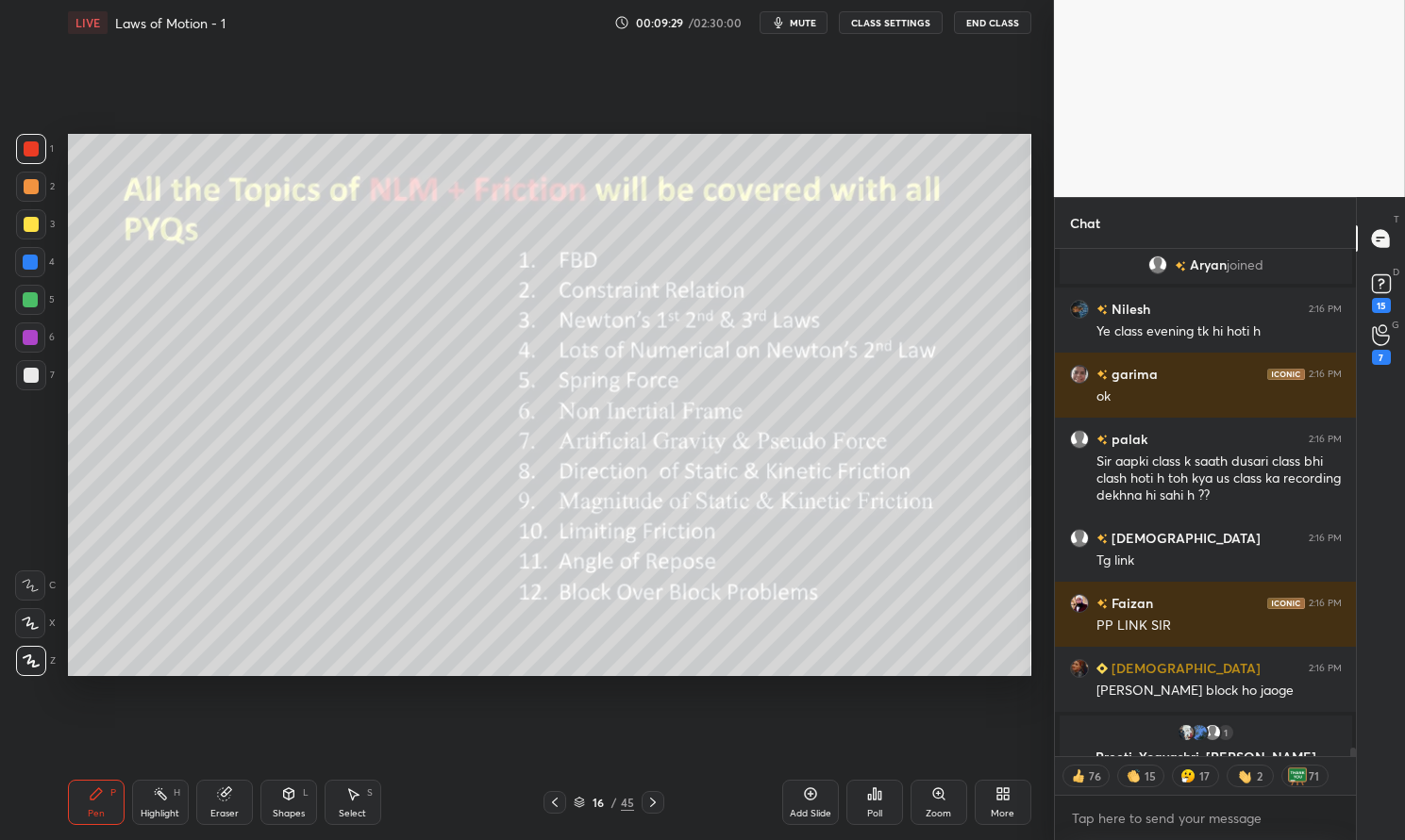
scroll to position [31551, 0]
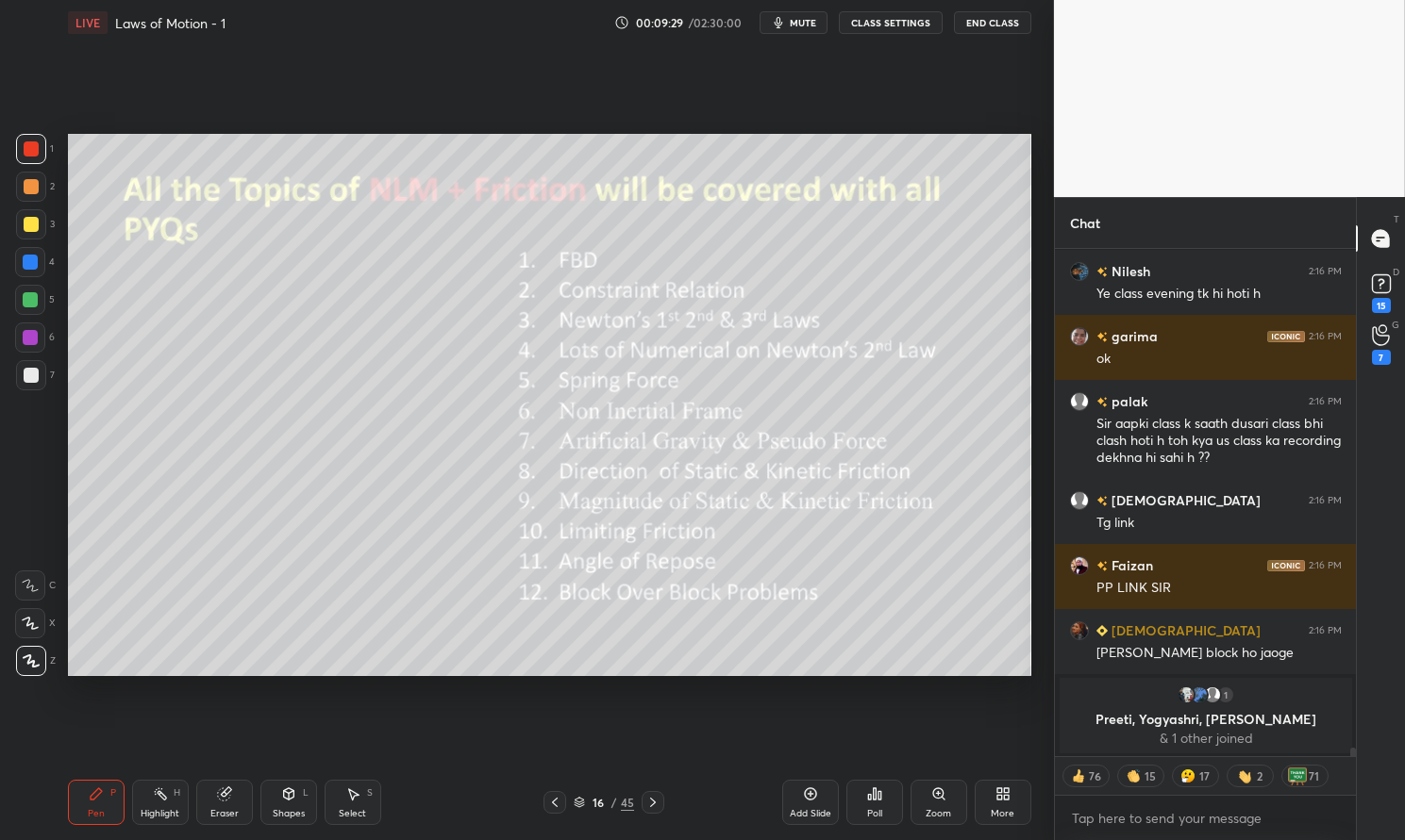
click at [93, 810] on div "Pen" at bounding box center [97, 814] width 17 height 9
click at [555, 800] on icon at bounding box center [554, 803] width 6 height 9
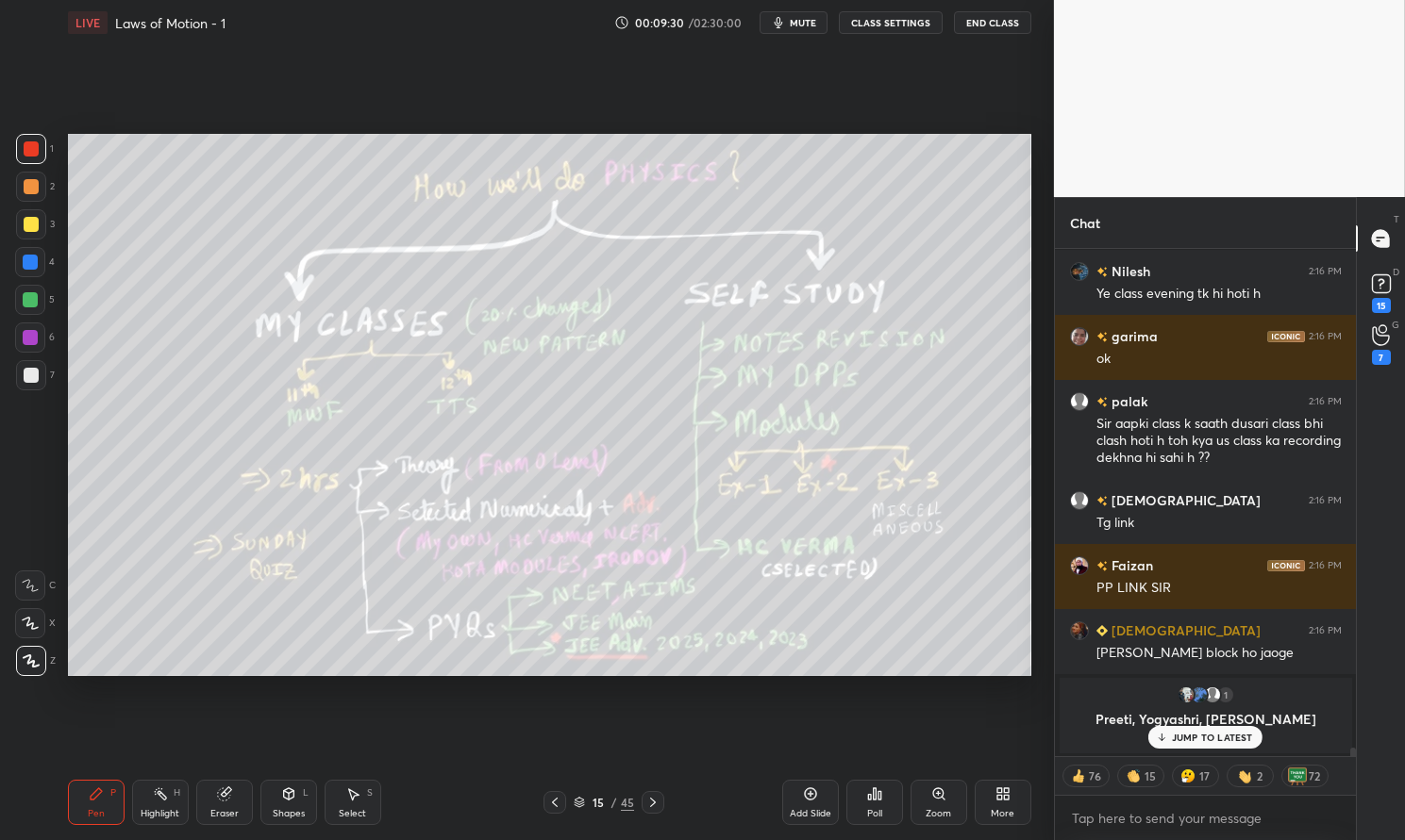
click at [818, 806] on div "Add Slide" at bounding box center [811, 803] width 57 height 45
click at [105, 812] on div "Pen P" at bounding box center [97, 803] width 57 height 45
click at [94, 806] on div "Pen P" at bounding box center [97, 803] width 57 height 45
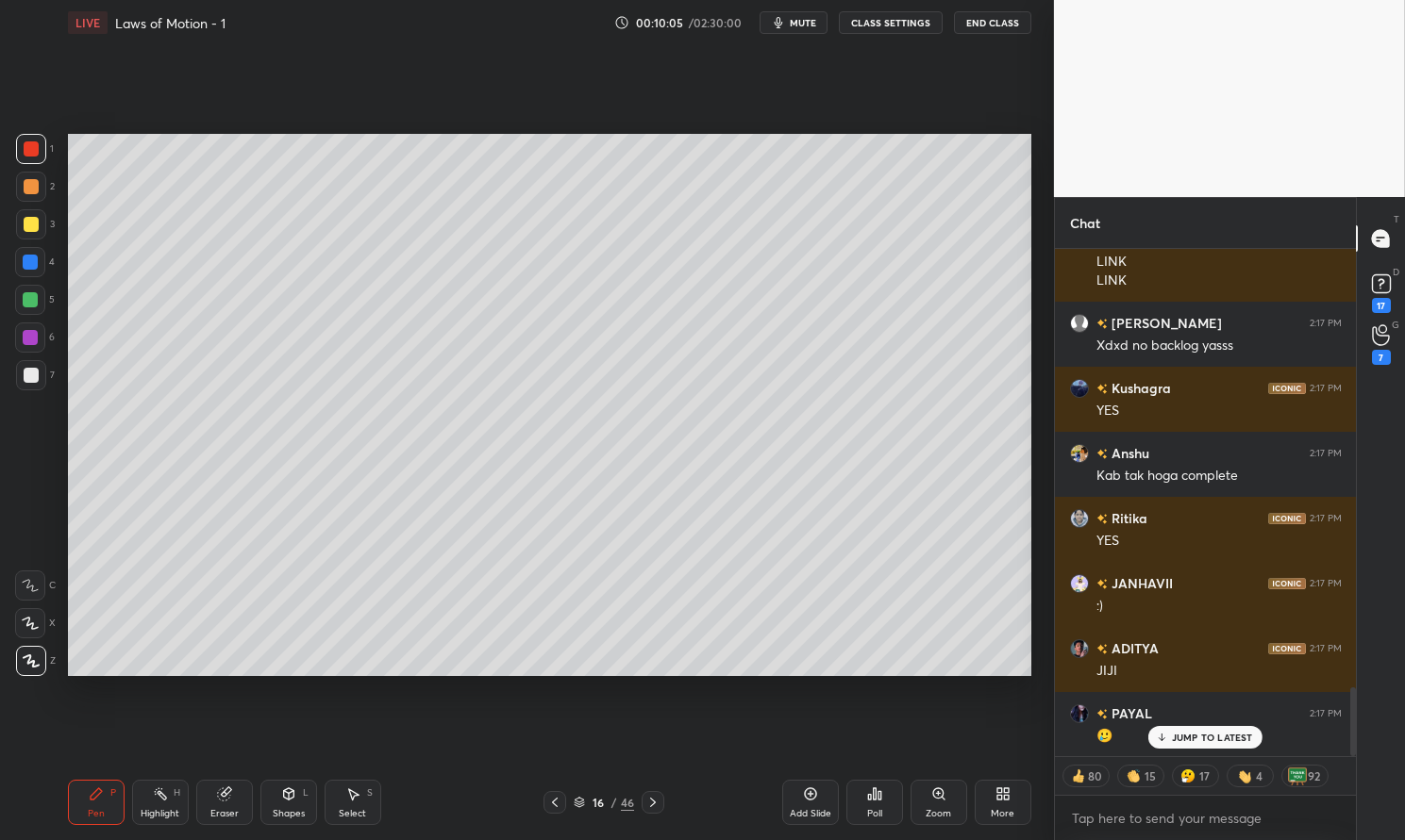
scroll to position [3466, 0]
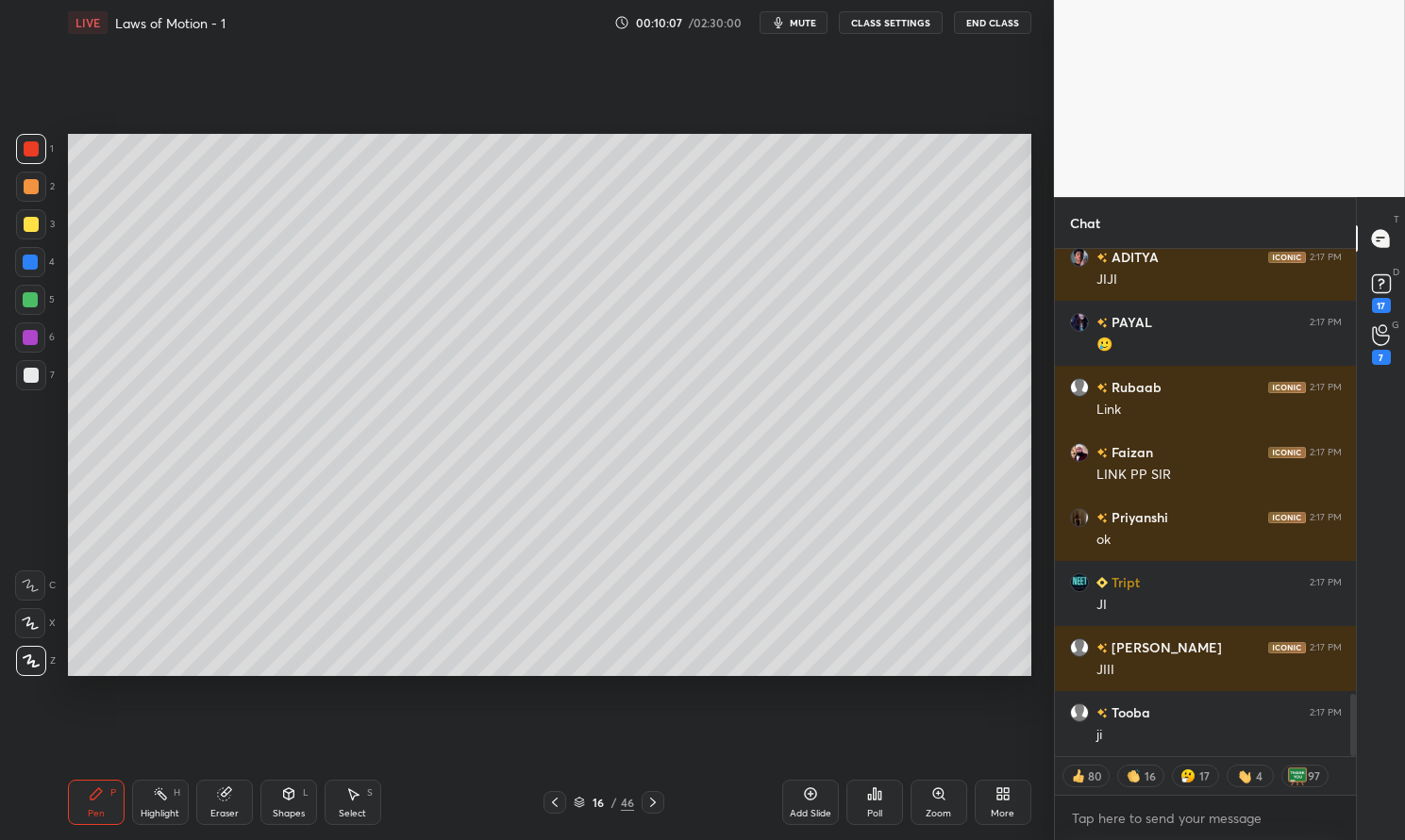
click at [23, 231] on div at bounding box center [31, 224] width 30 height 30
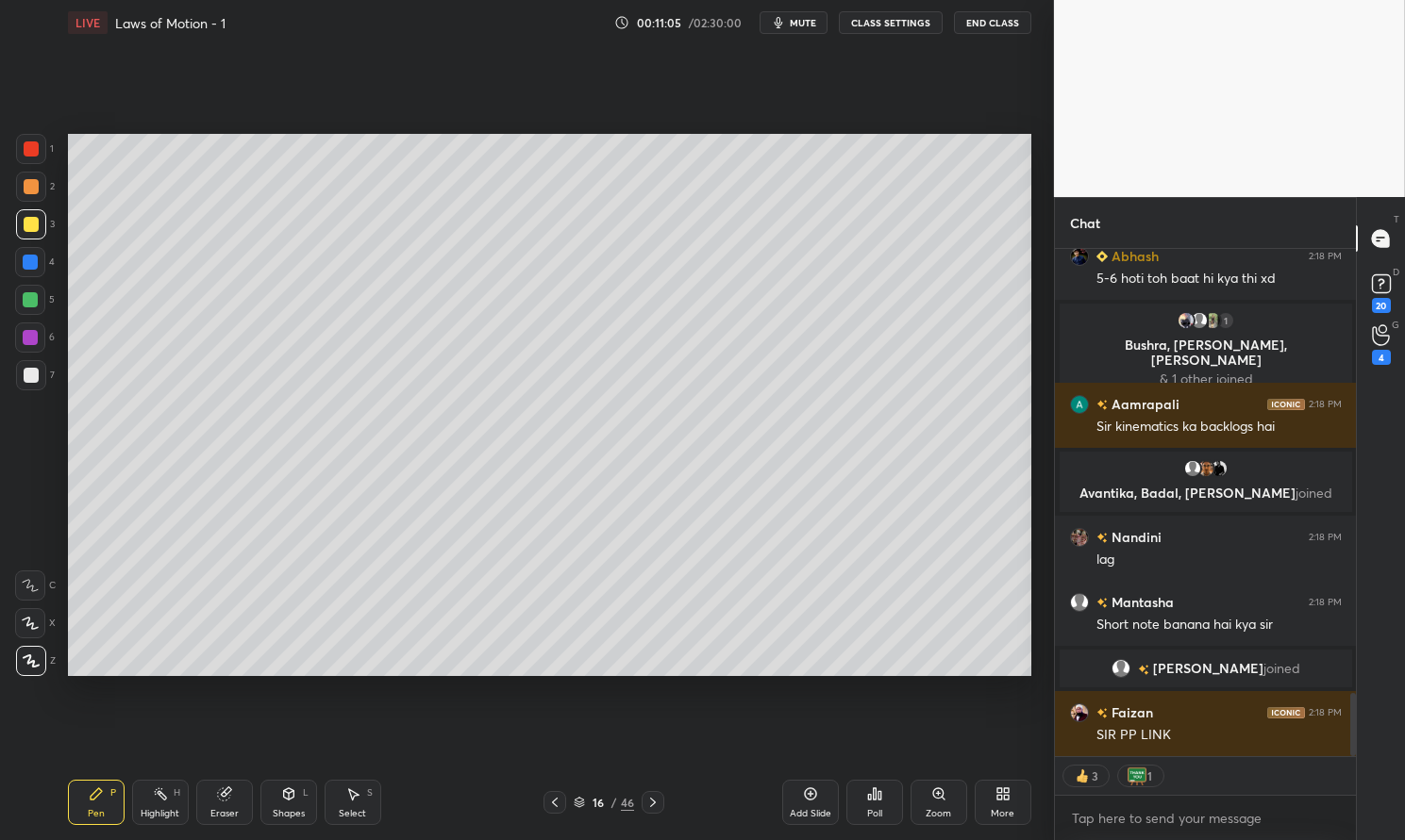
click at [42, 231] on div at bounding box center [31, 224] width 30 height 30
click at [36, 227] on div at bounding box center [31, 224] width 15 height 15
click at [91, 805] on div "Pen P" at bounding box center [97, 803] width 57 height 45
click at [83, 799] on div "Pen P" at bounding box center [97, 803] width 57 height 45
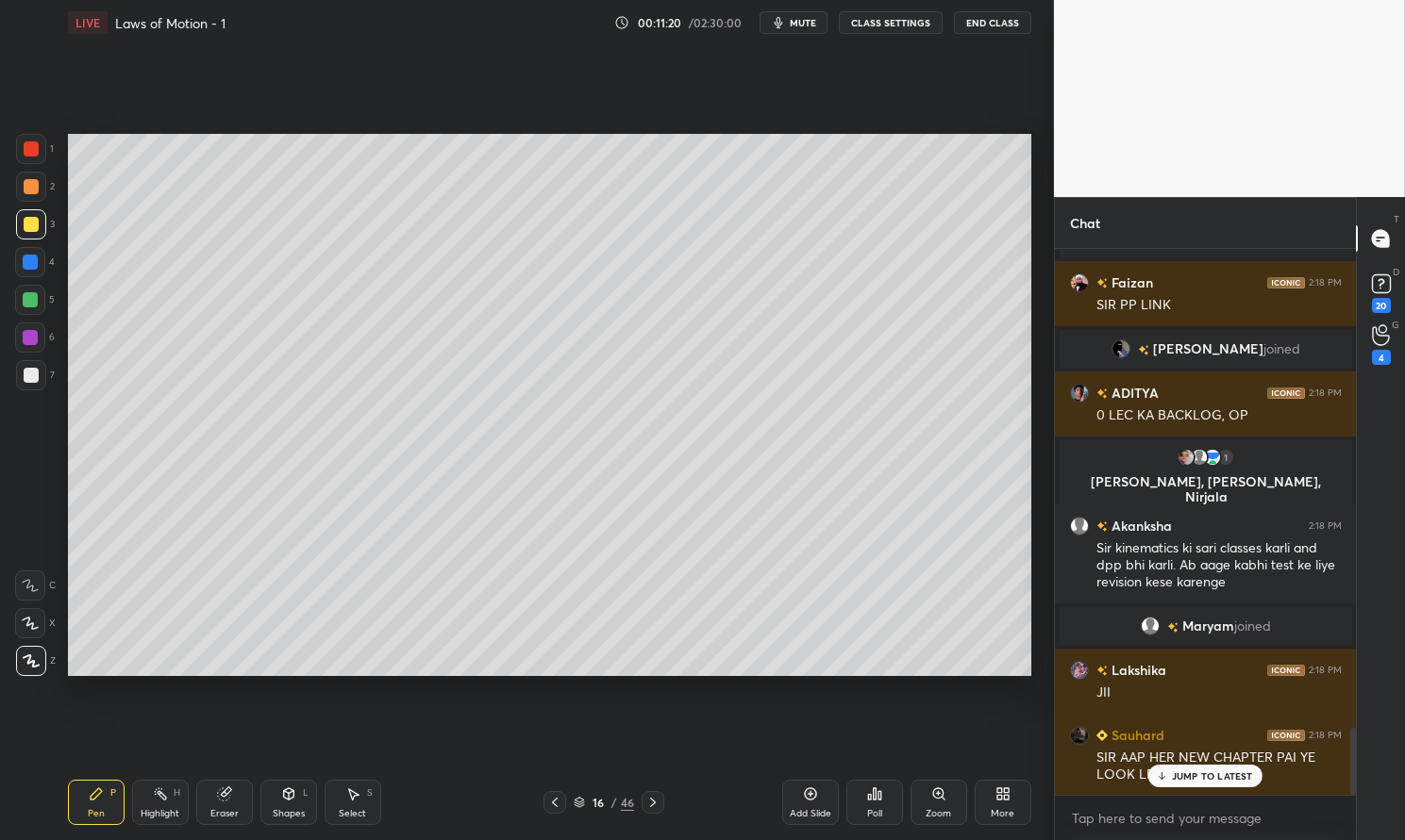
click at [26, 141] on div at bounding box center [31, 149] width 30 height 30
click at [34, 221] on div at bounding box center [31, 224] width 15 height 15
click at [21, 219] on div at bounding box center [31, 224] width 30 height 30
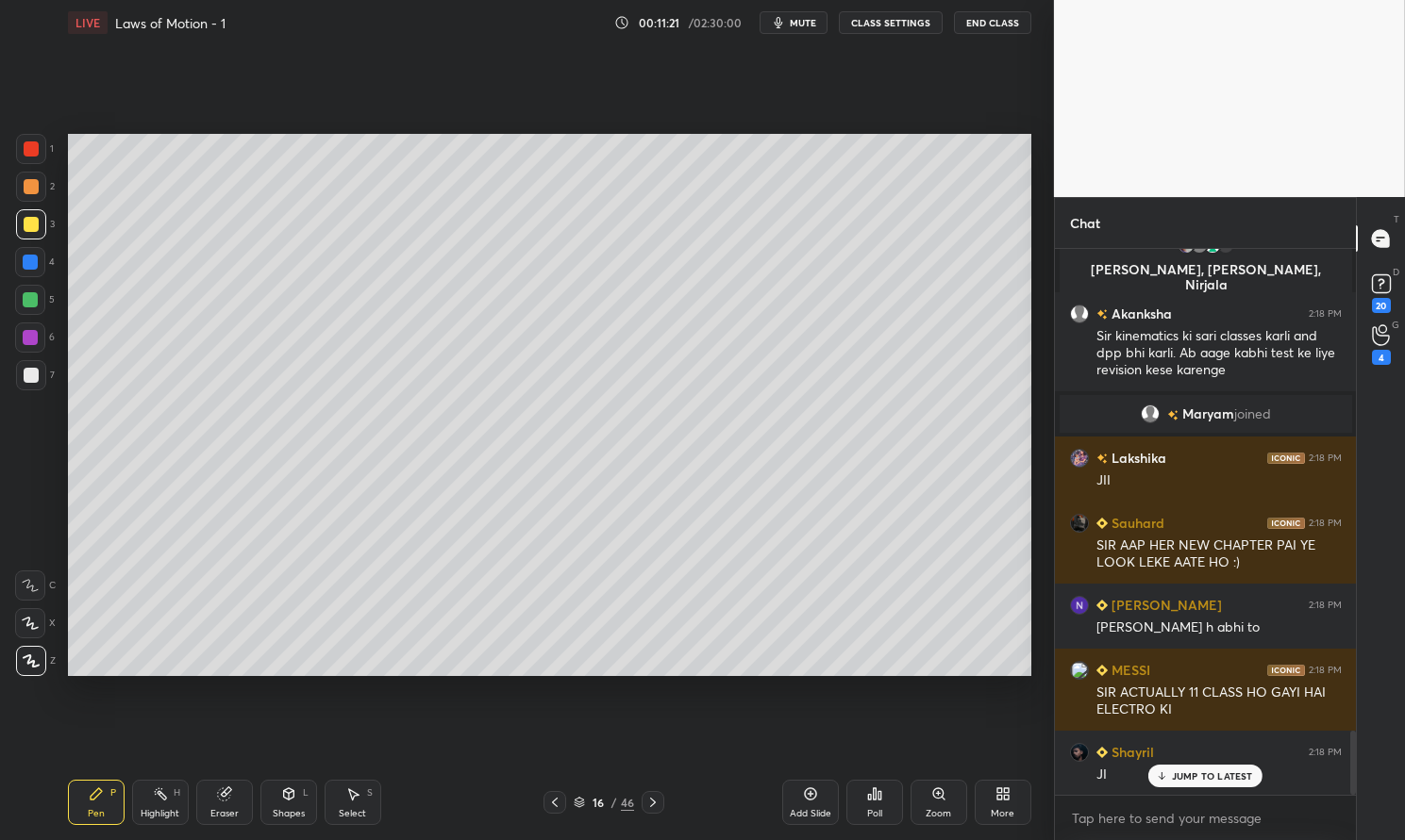
click at [74, 795] on div "Pen P" at bounding box center [97, 803] width 57 height 45
click at [74, 796] on div "Pen P" at bounding box center [97, 803] width 57 height 45
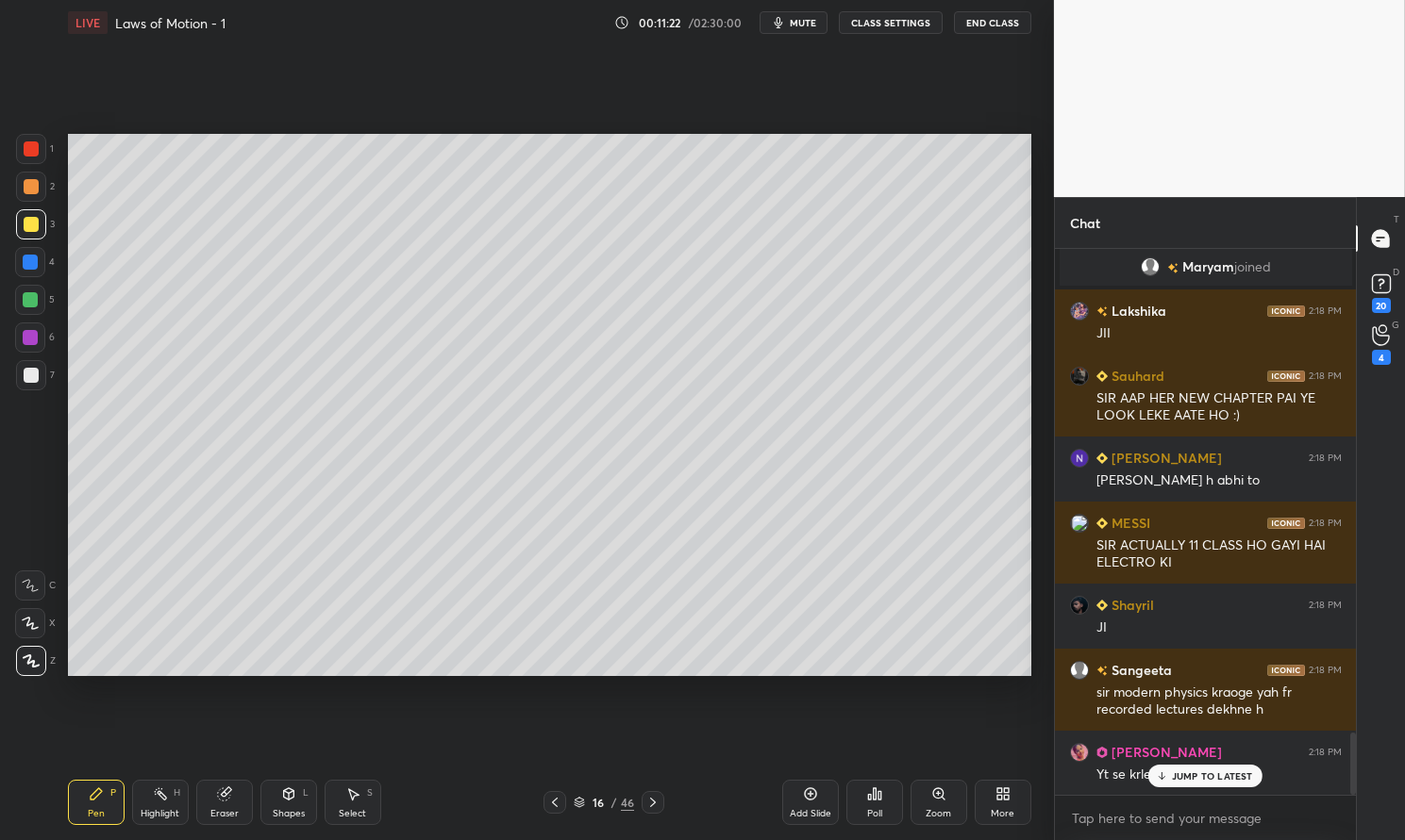
click at [1216, 775] on p "JUMP TO LATEST" at bounding box center [1212, 777] width 81 height 11
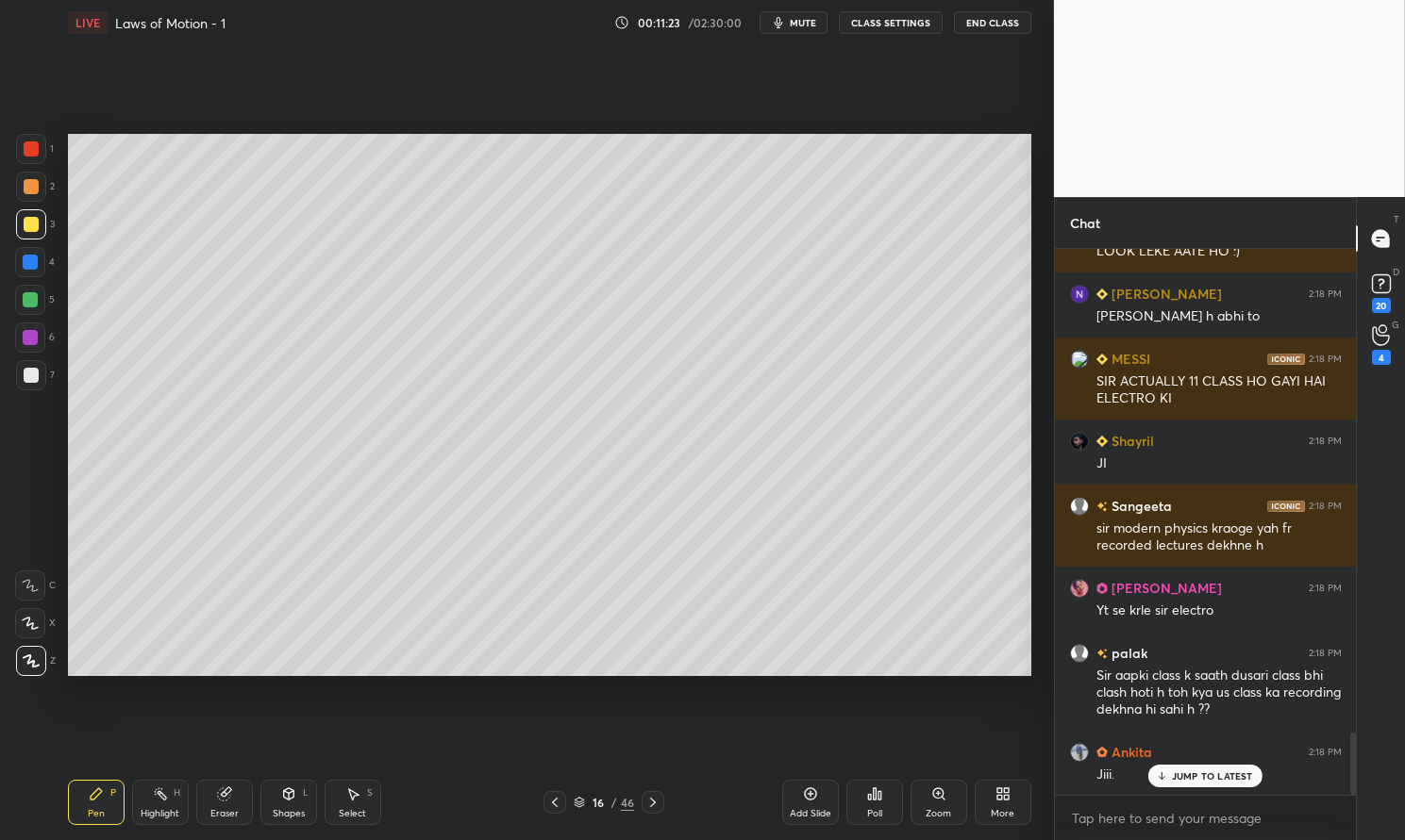
click at [658, 803] on icon at bounding box center [653, 803] width 15 height 15
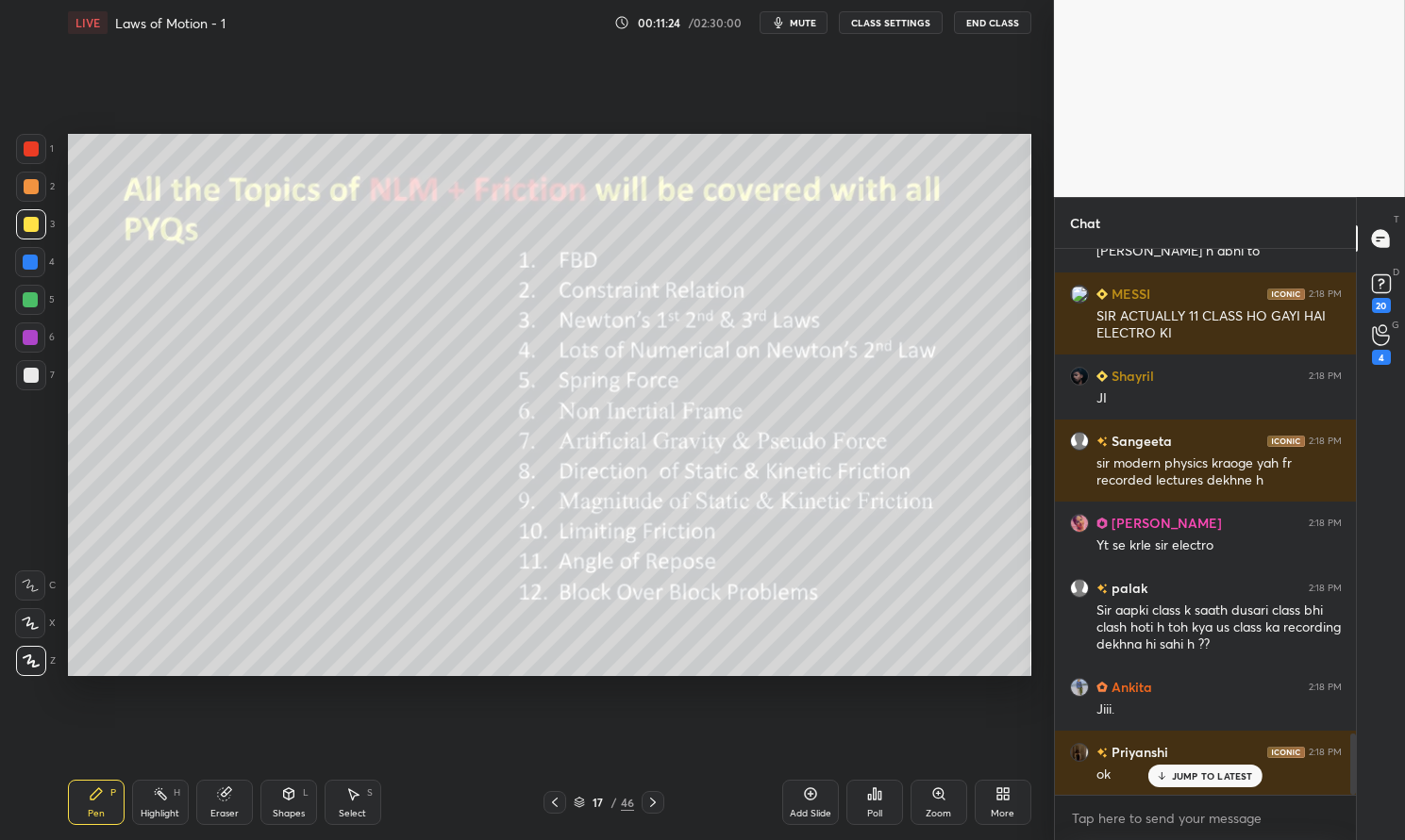
click at [1203, 774] on p "JUMP TO LATEST" at bounding box center [1212, 777] width 81 height 11
click at [92, 793] on icon at bounding box center [97, 795] width 15 height 15
click at [81, 780] on div "Pen P" at bounding box center [97, 803] width 57 height 45
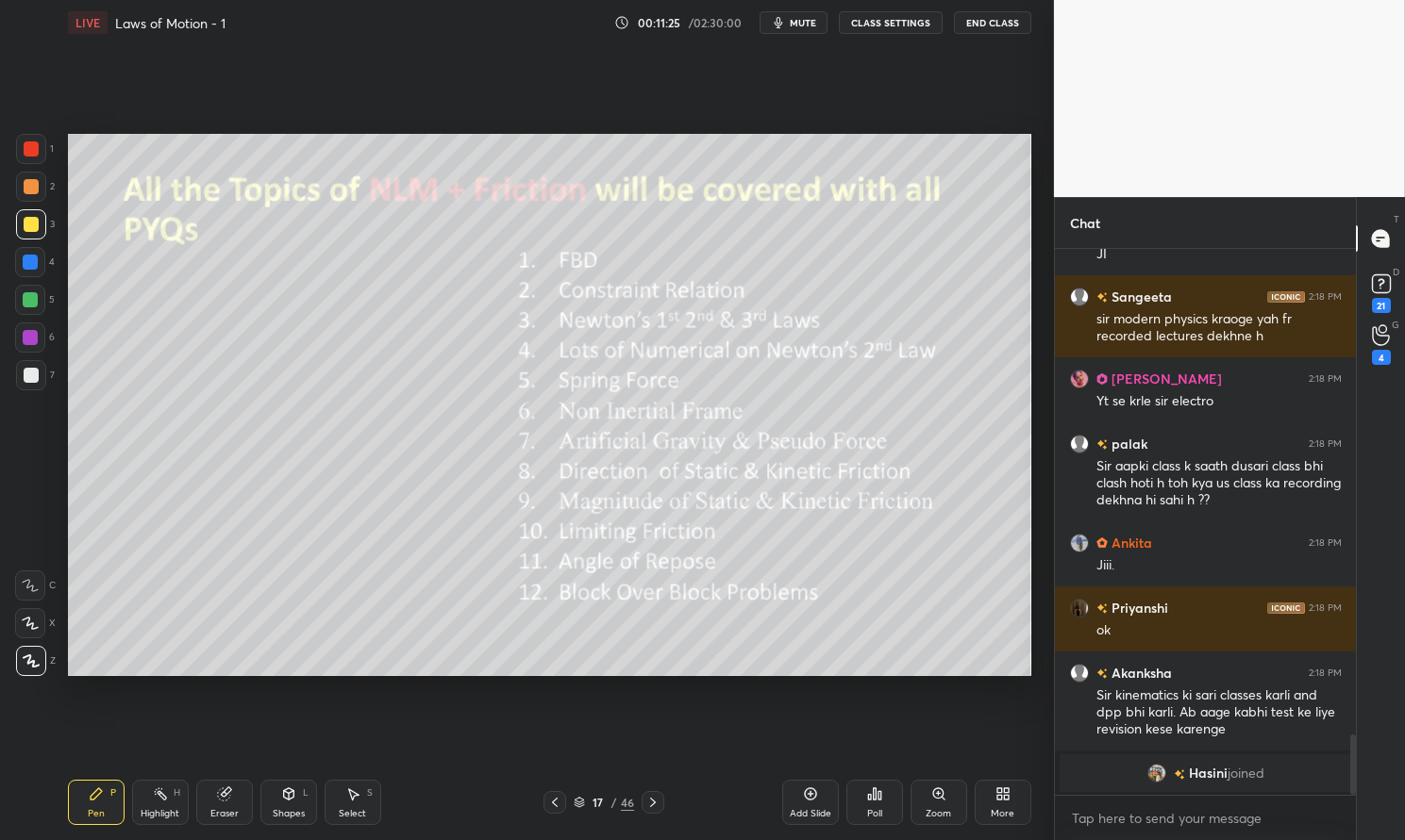
click at [33, 270] on div at bounding box center [30, 262] width 30 height 30
click at [20, 259] on div at bounding box center [30, 262] width 30 height 30
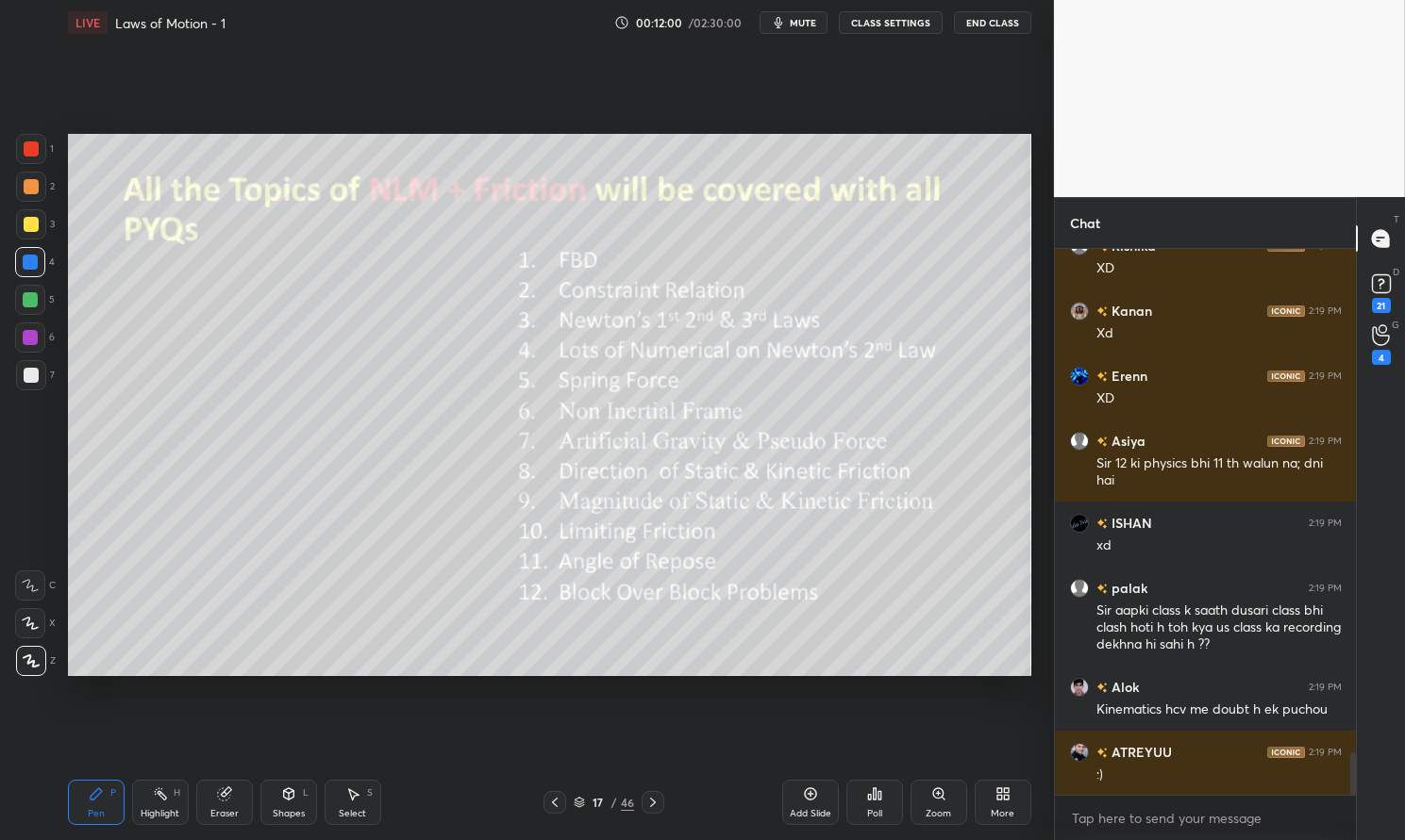
click at [109, 805] on div "Pen P" at bounding box center [97, 803] width 57 height 45
click at [109, 796] on div "Pen P" at bounding box center [97, 803] width 57 height 45
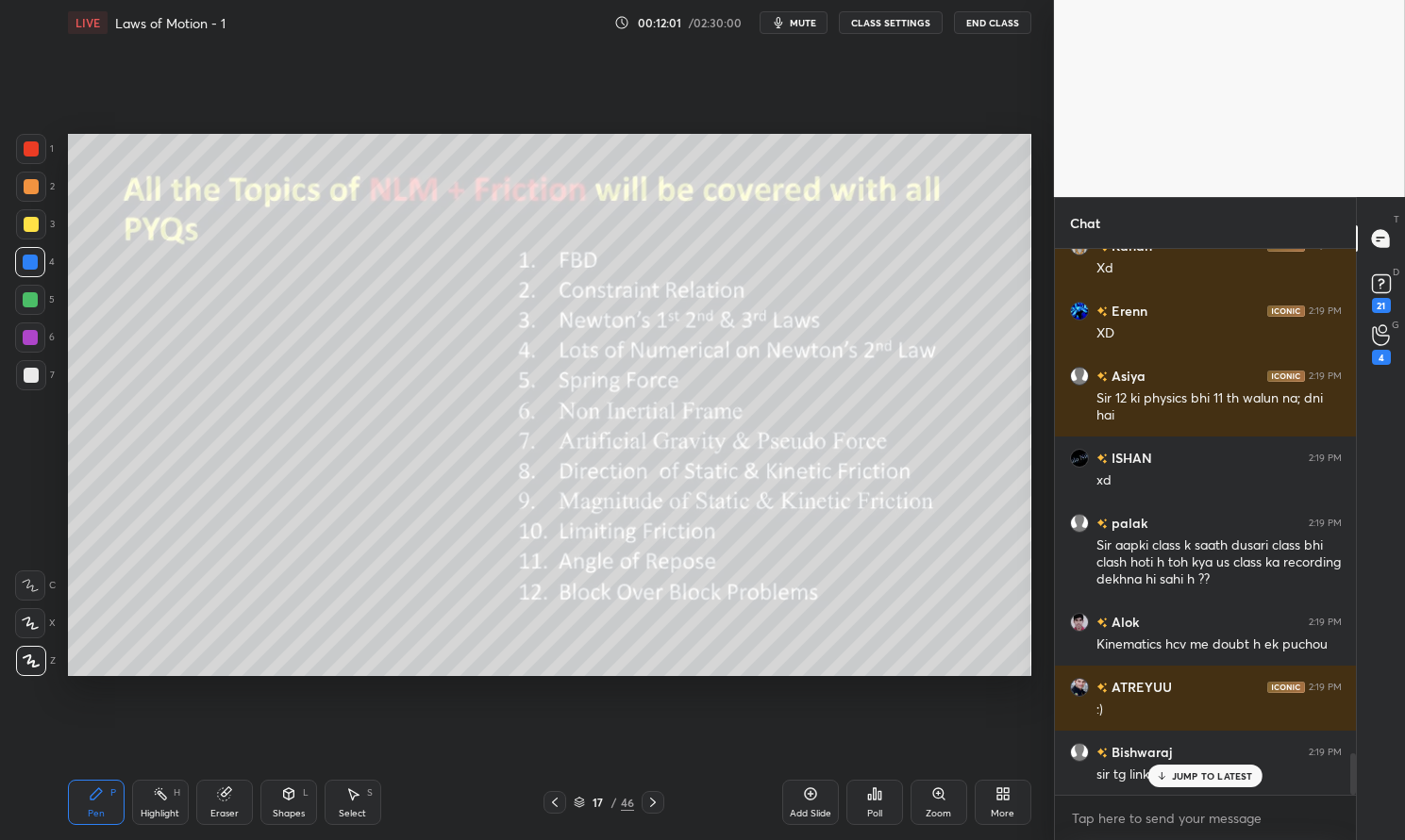
click at [36, 225] on div at bounding box center [31, 224] width 15 height 15
click at [17, 221] on div at bounding box center [31, 224] width 30 height 30
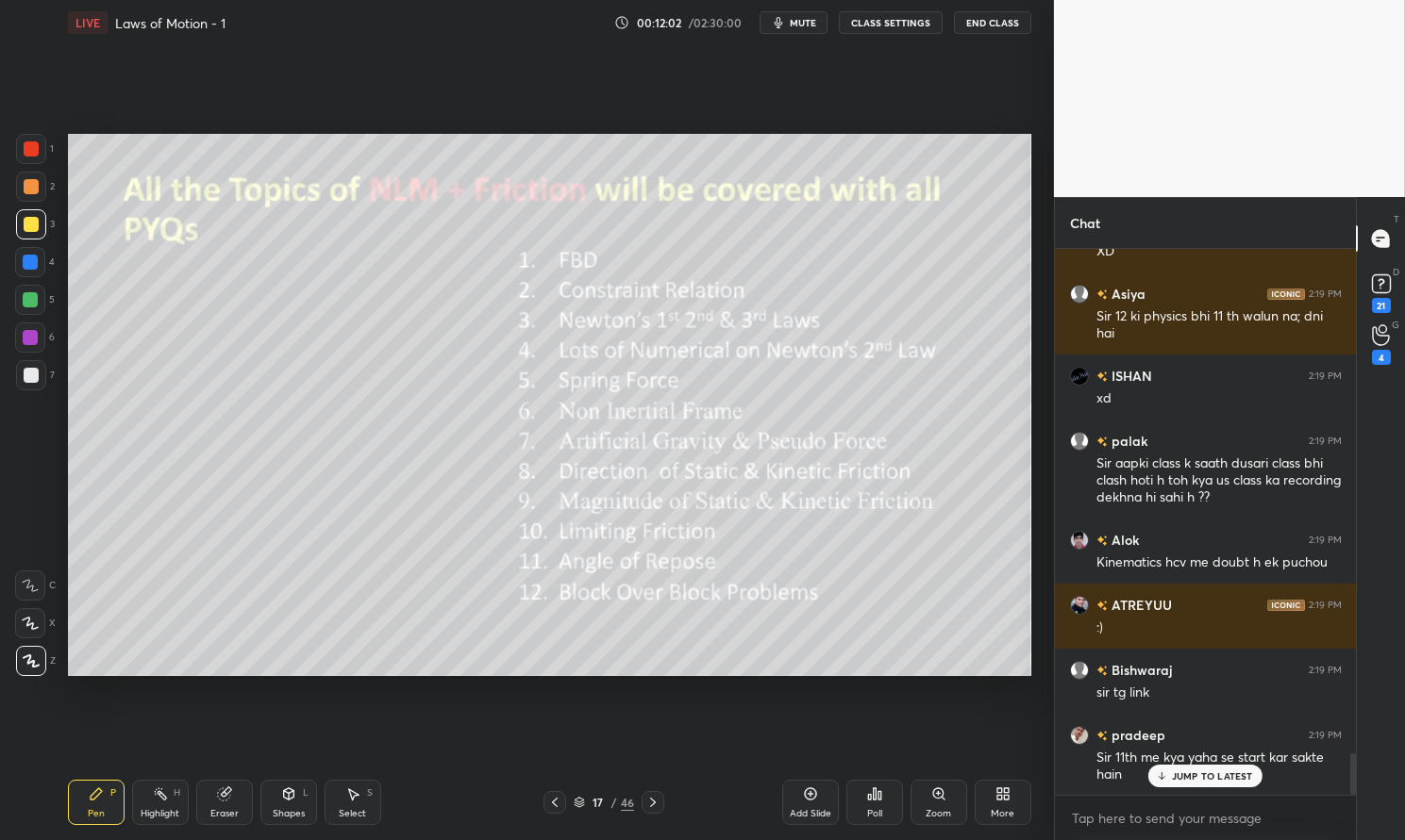
click at [553, 799] on icon at bounding box center [554, 803] width 15 height 15
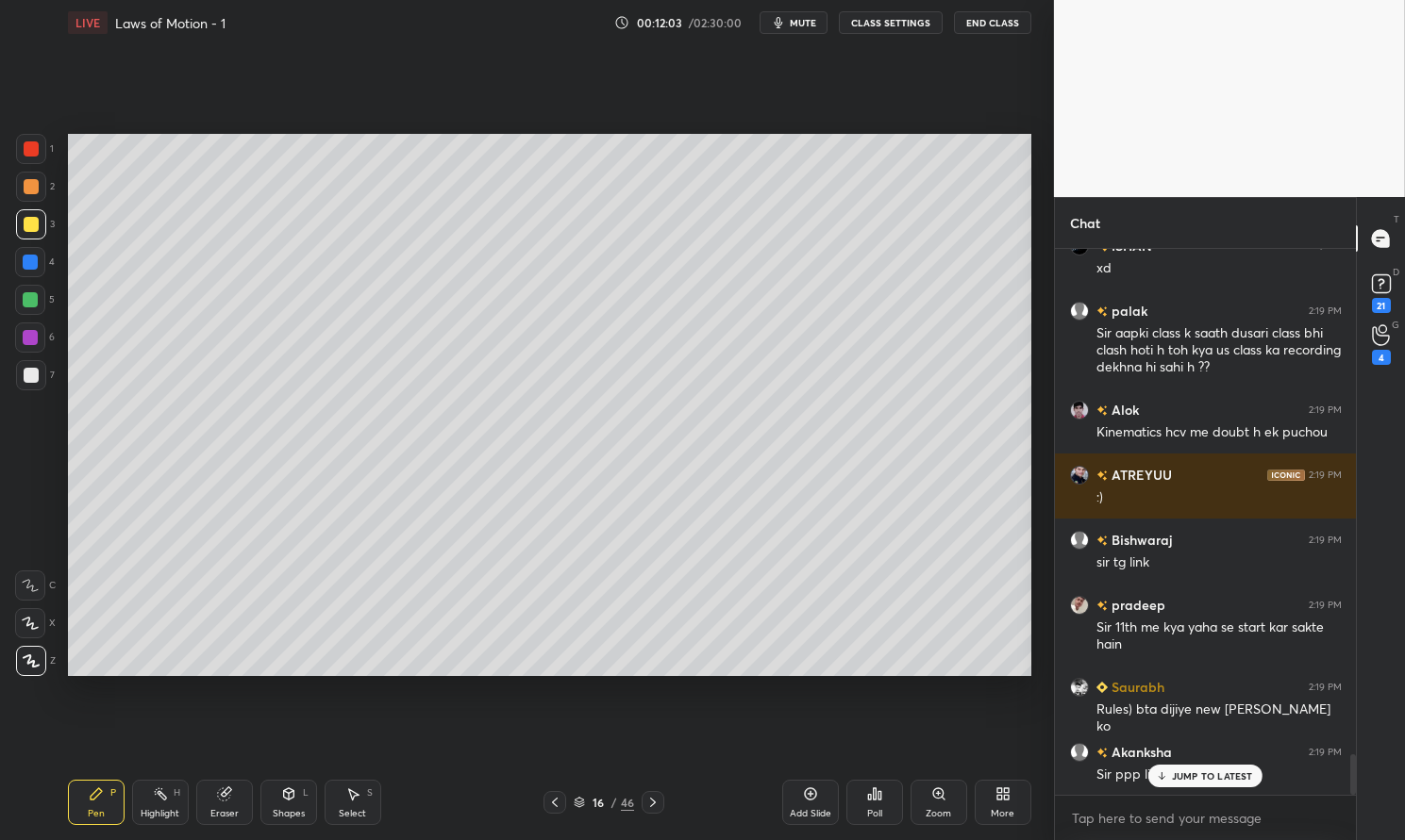
click at [557, 801] on icon at bounding box center [554, 803] width 15 height 15
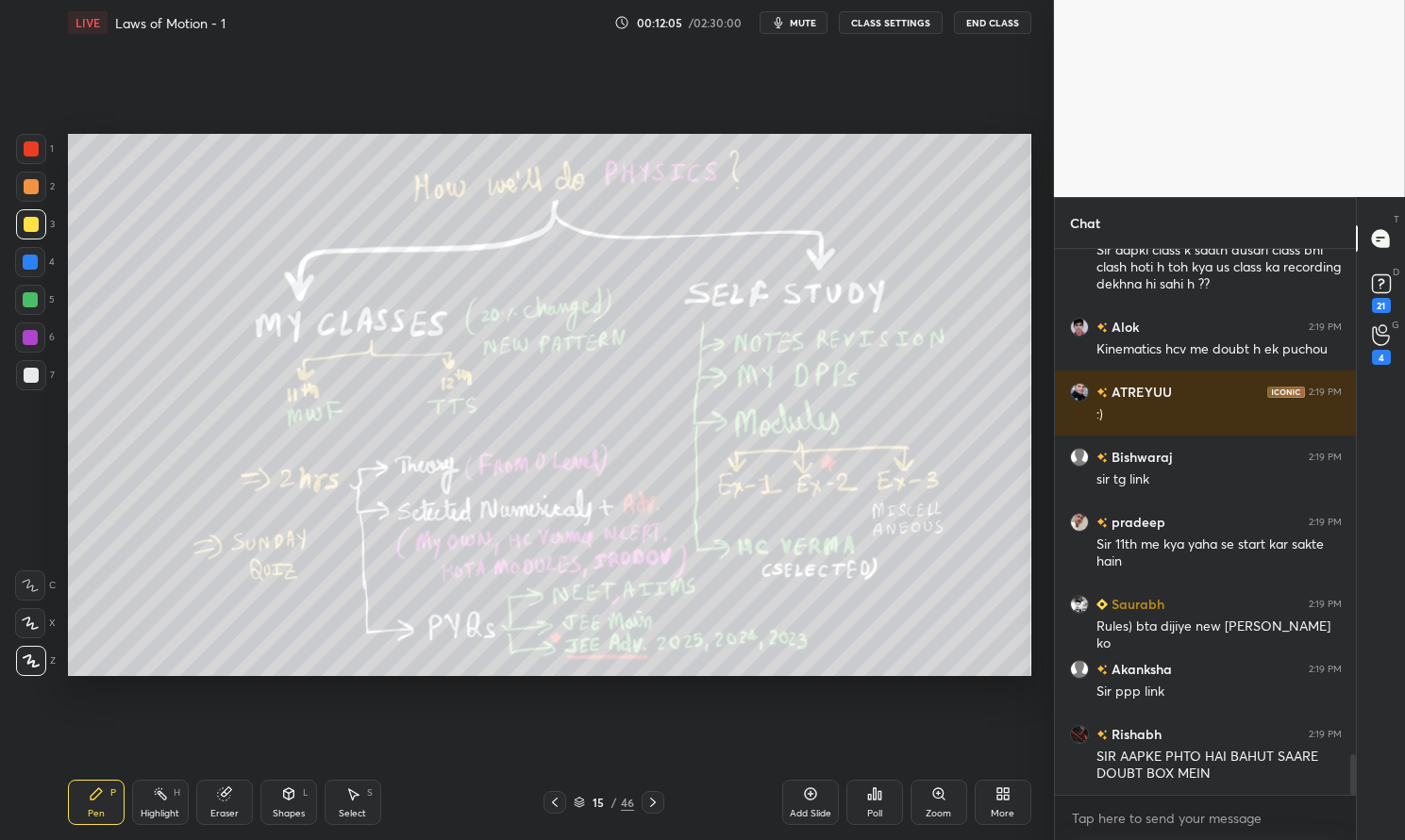
click at [22, 369] on div at bounding box center [31, 376] width 30 height 30
click at [27, 376] on div at bounding box center [31, 376] width 15 height 15
click at [166, 807] on div "Highlight H" at bounding box center [161, 803] width 57 height 45
click at [164, 795] on icon at bounding box center [161, 795] width 15 height 15
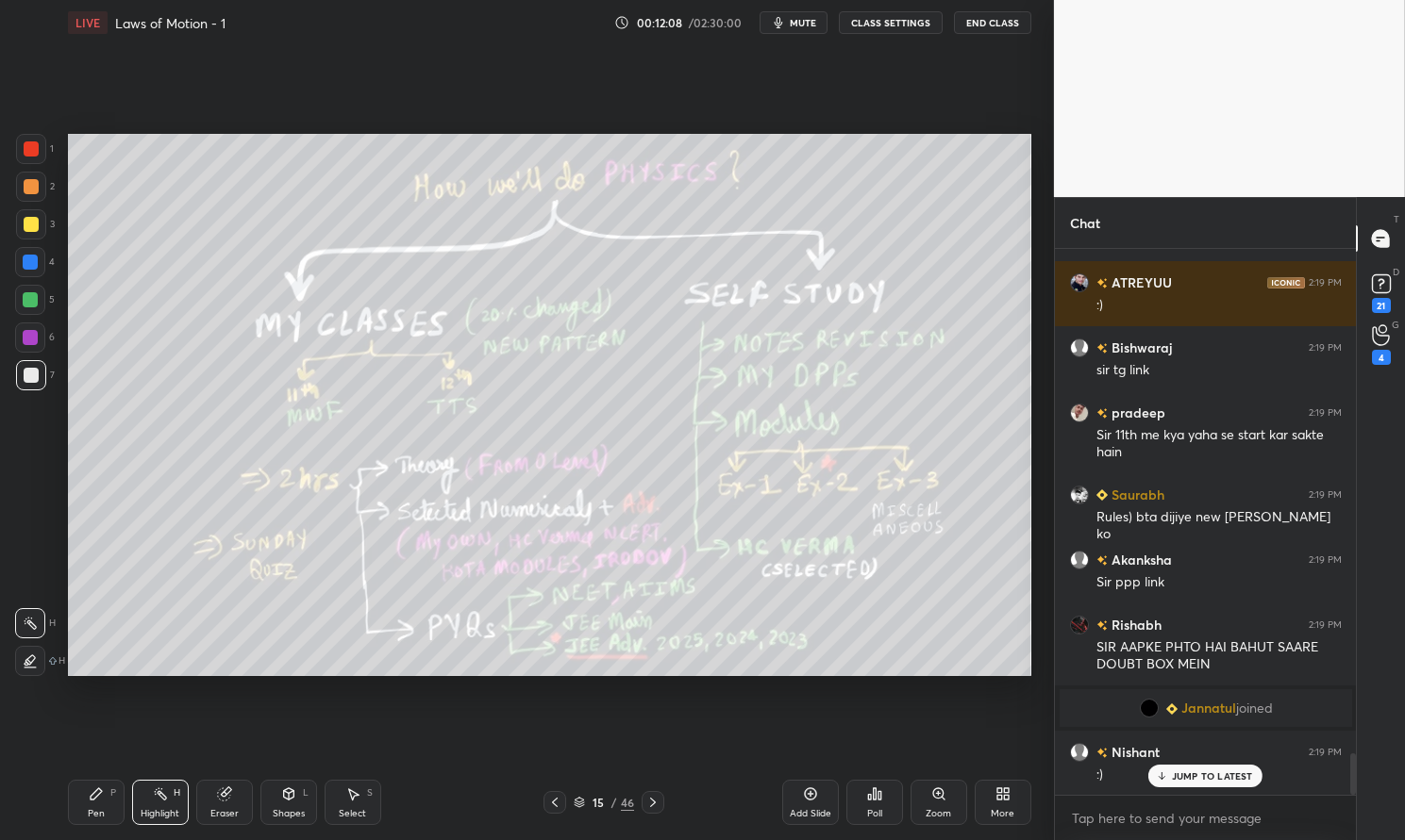
click at [114, 791] on div "P" at bounding box center [114, 794] width 6 height 9
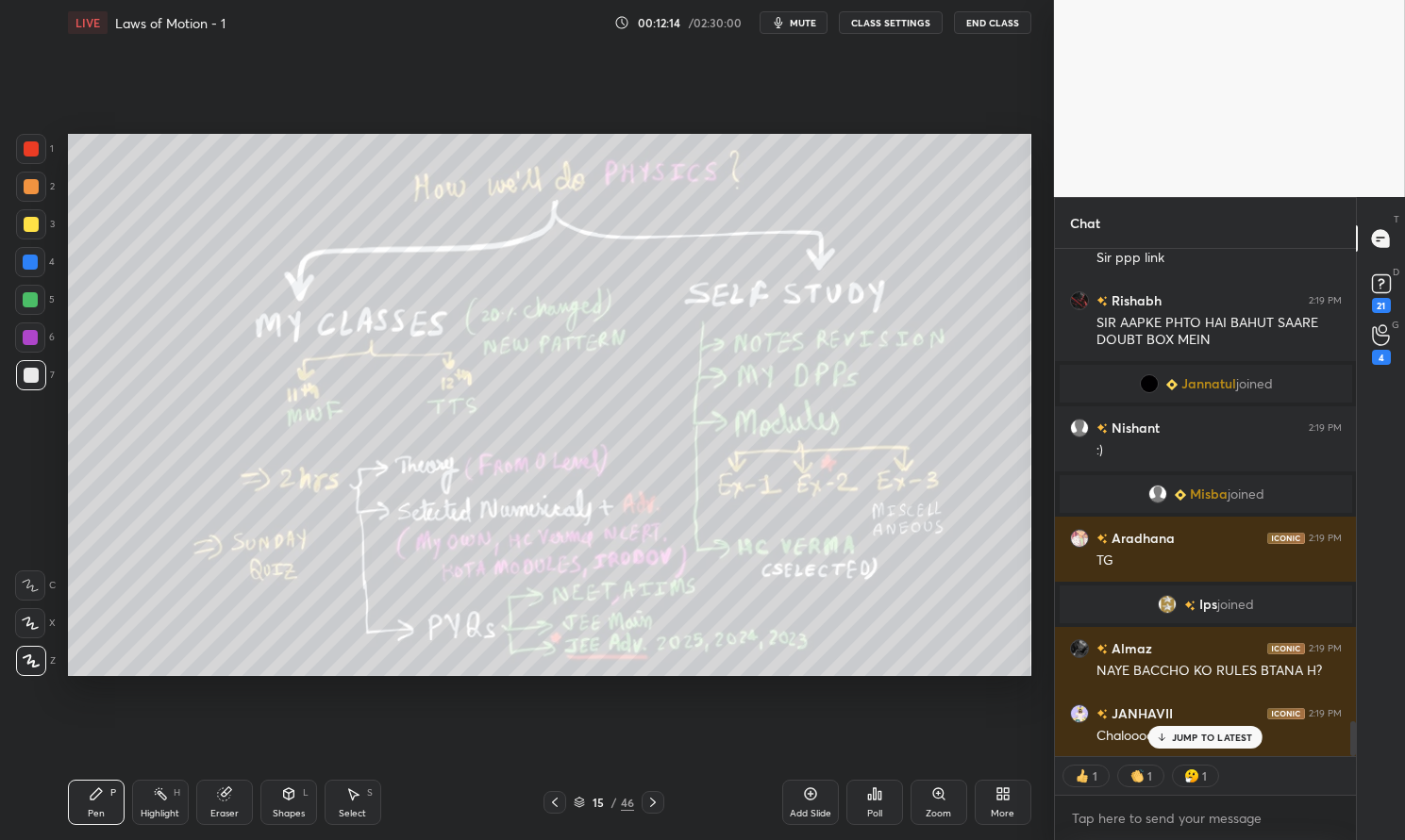
click at [812, 796] on icon at bounding box center [811, 795] width 15 height 15
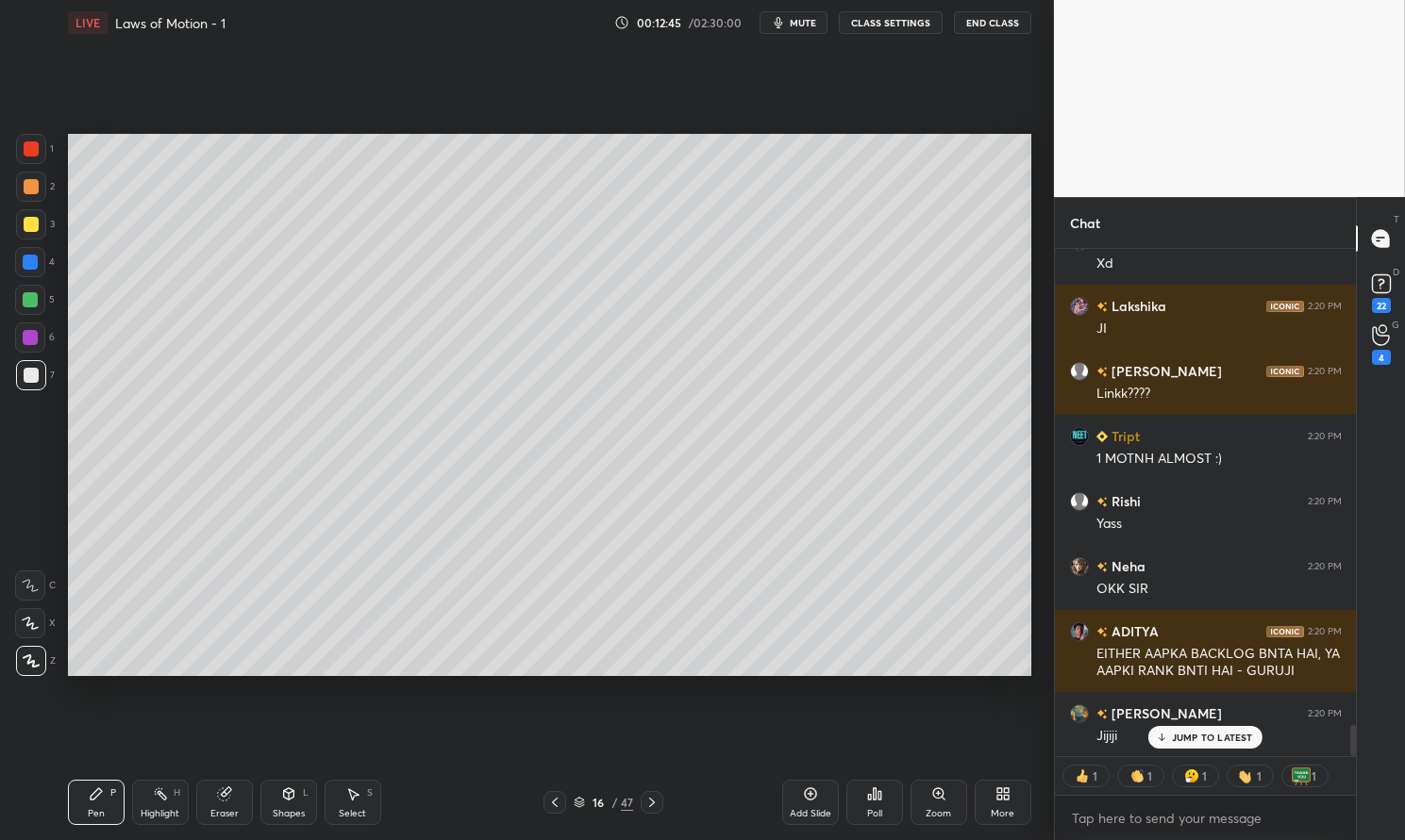
click at [1227, 735] on p "JUMP TO LATEST" at bounding box center [1212, 738] width 81 height 11
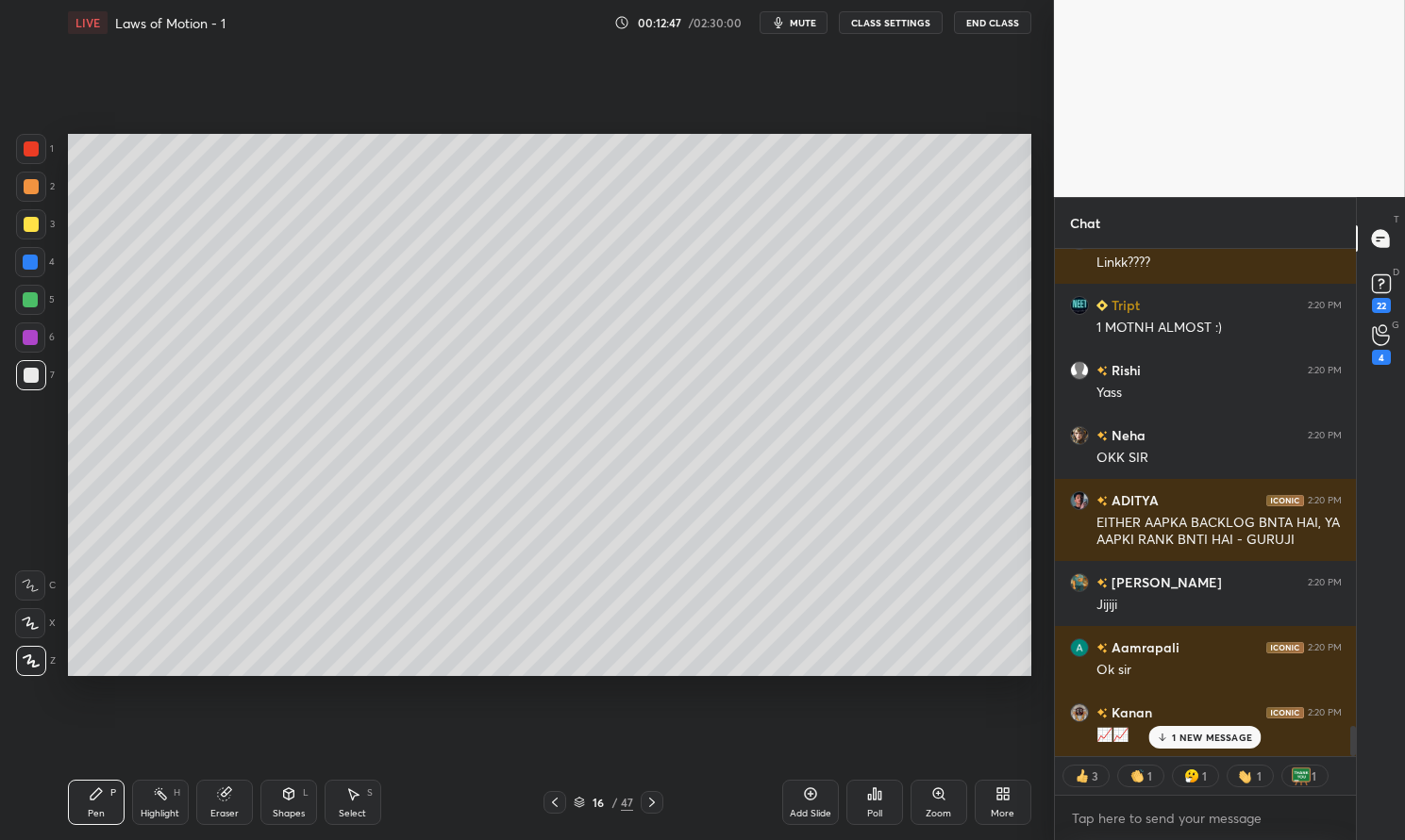
click at [1204, 738] on p "1 NEW MESSAGE" at bounding box center [1211, 738] width 80 height 11
click at [550, 804] on icon at bounding box center [554, 803] width 15 height 15
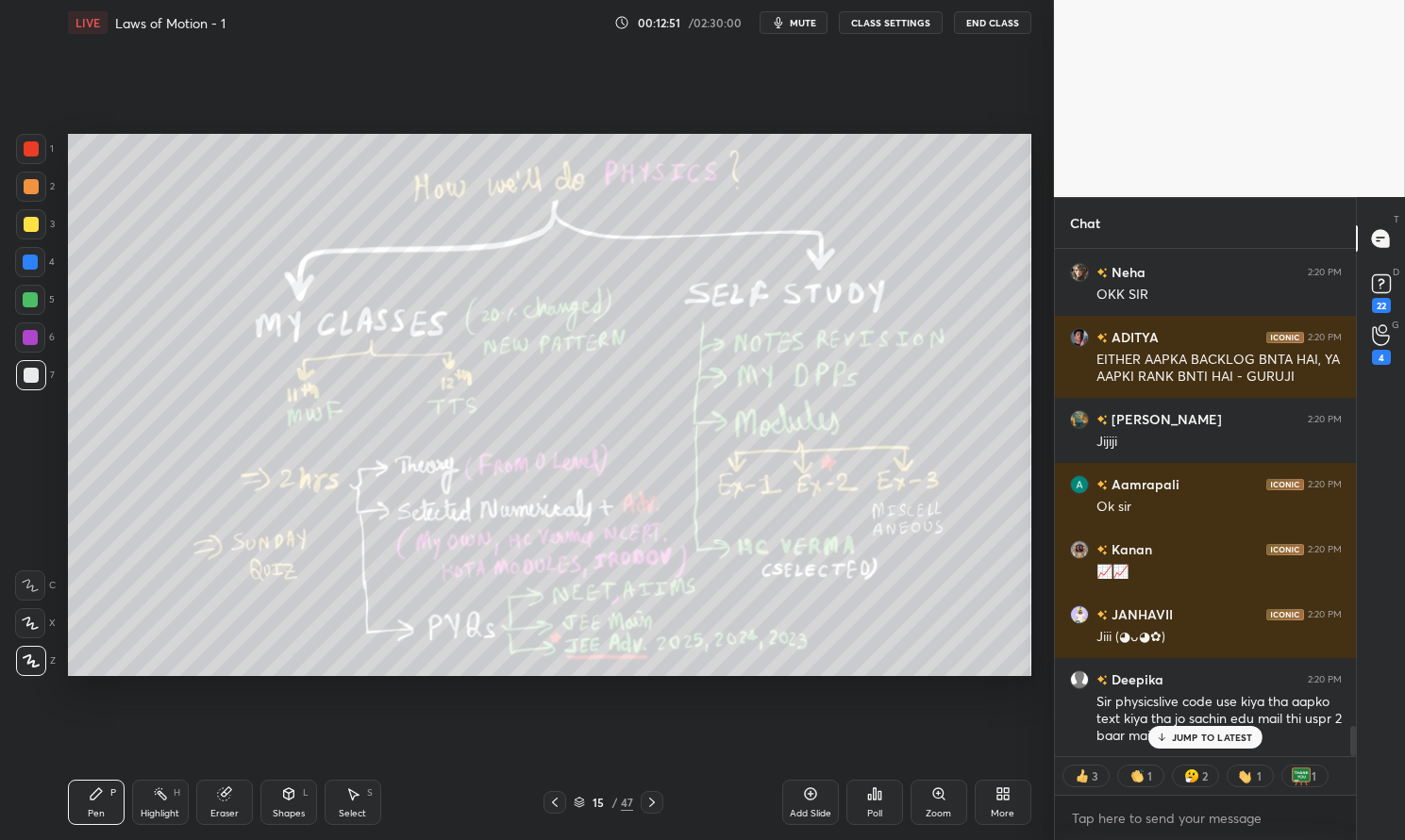
click at [1231, 736] on p "JUMP TO LATEST" at bounding box center [1212, 738] width 81 height 11
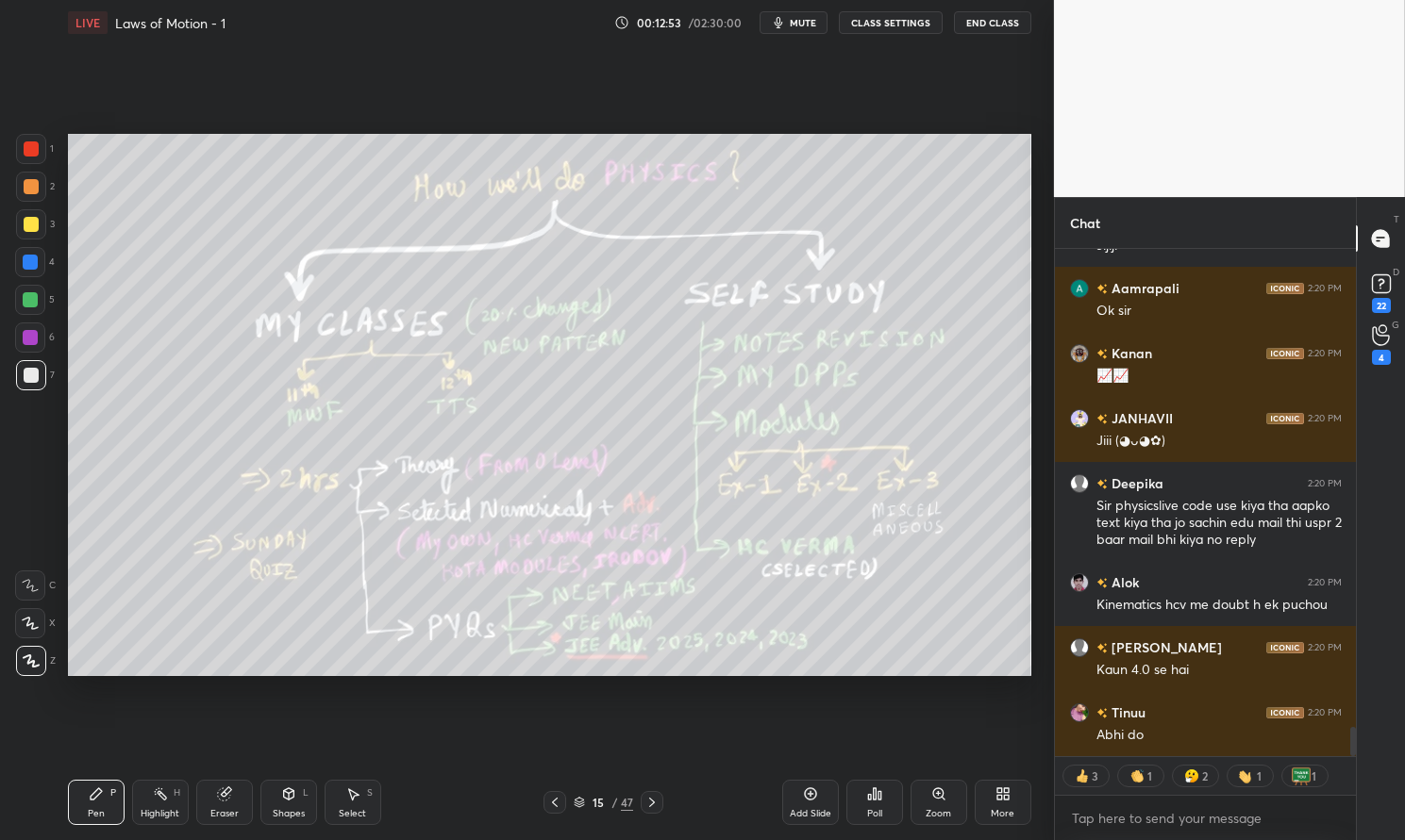
click at [555, 805] on icon at bounding box center [554, 803] width 15 height 15
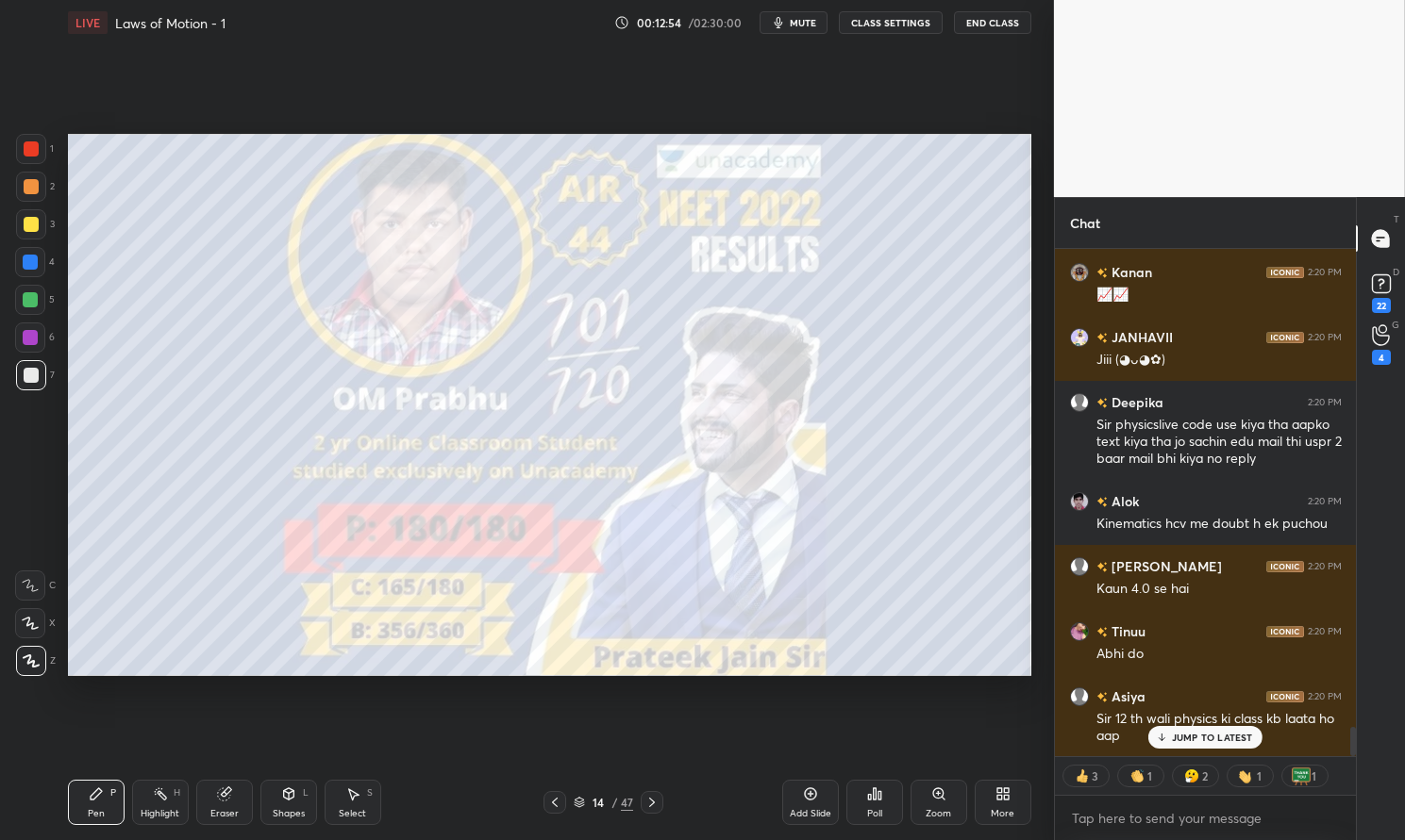
click at [648, 806] on icon at bounding box center [652, 803] width 15 height 15
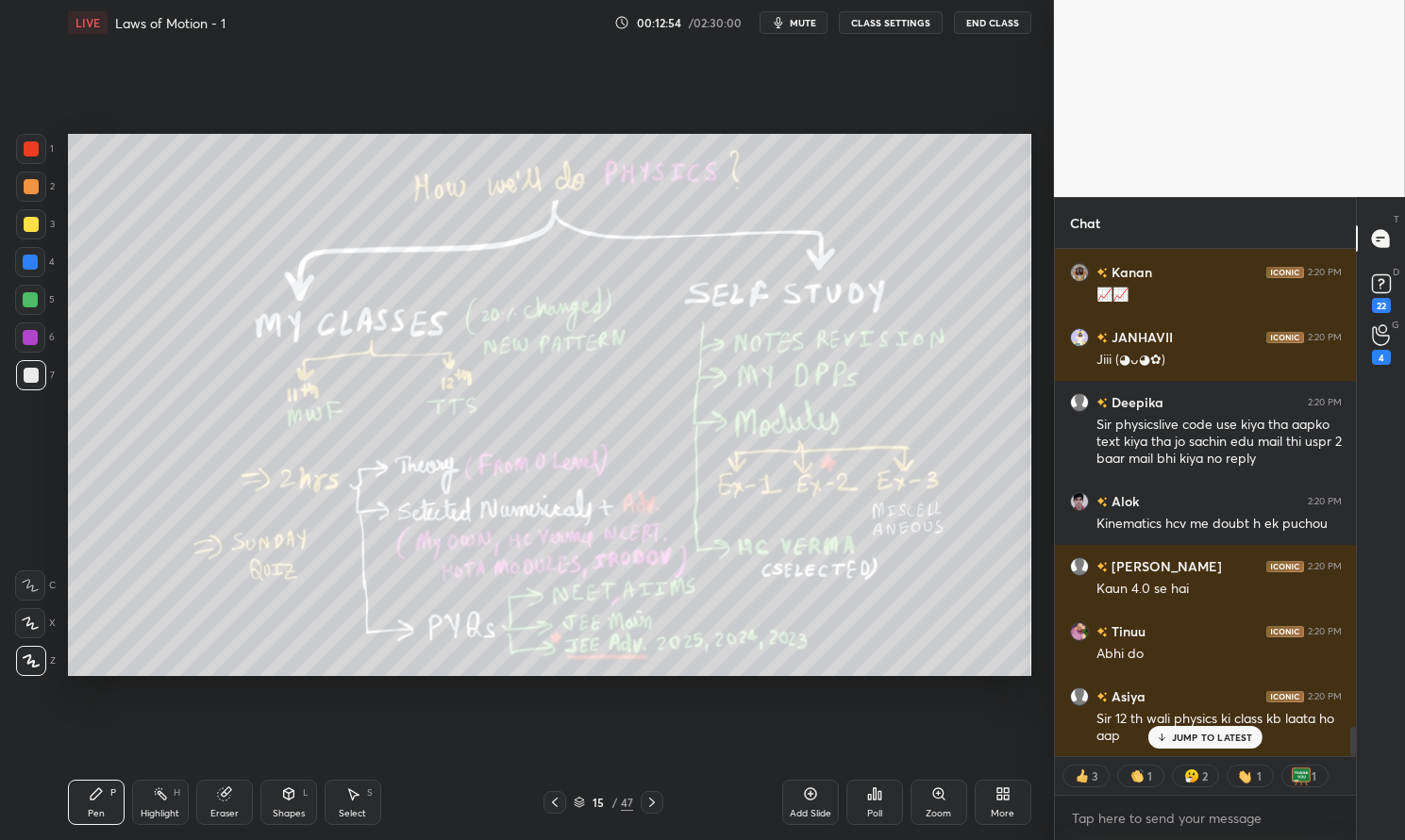
click at [648, 804] on icon at bounding box center [652, 803] width 15 height 15
click at [1228, 732] on p "JUMP TO LATEST" at bounding box center [1212, 738] width 81 height 11
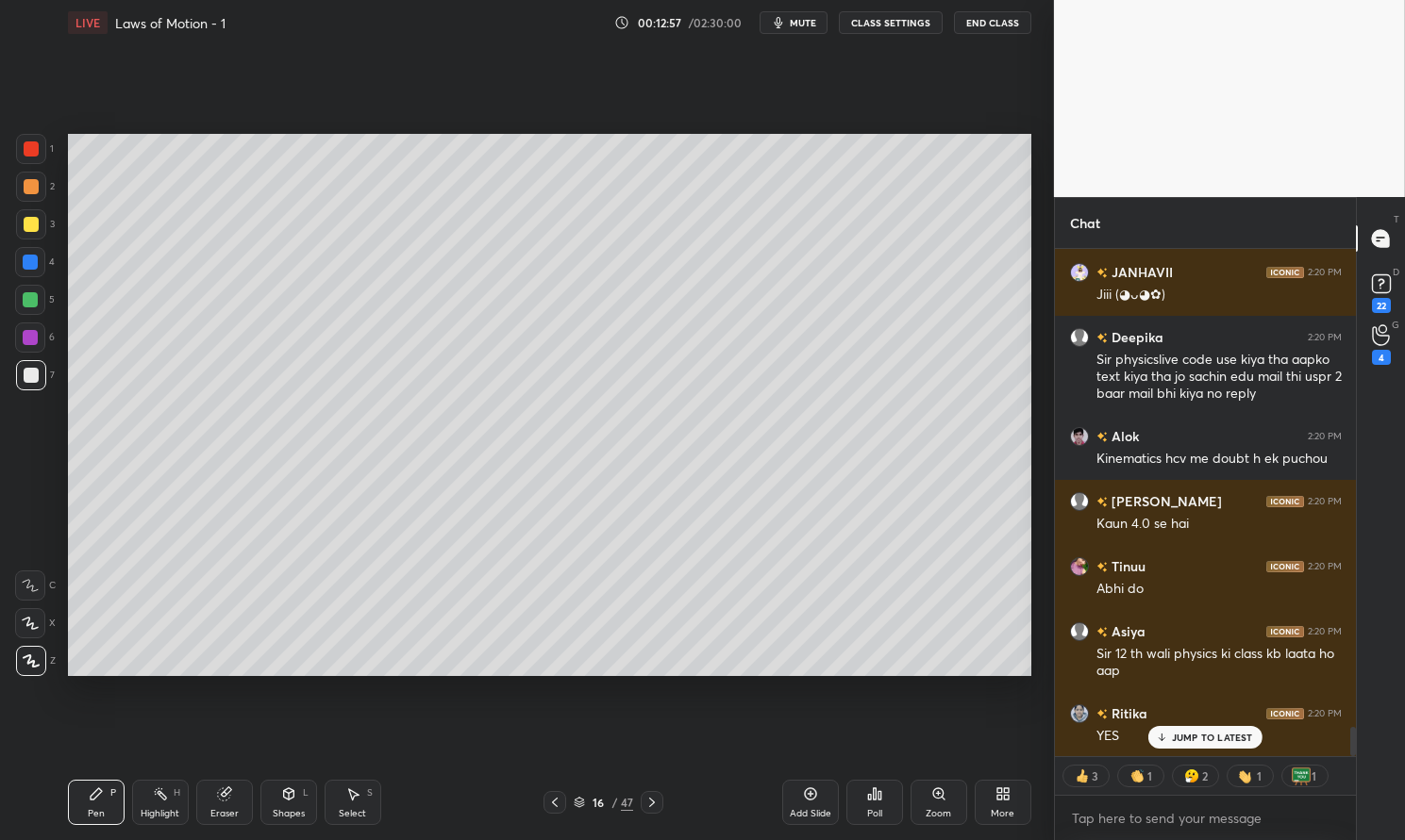
click at [657, 804] on icon at bounding box center [652, 803] width 15 height 15
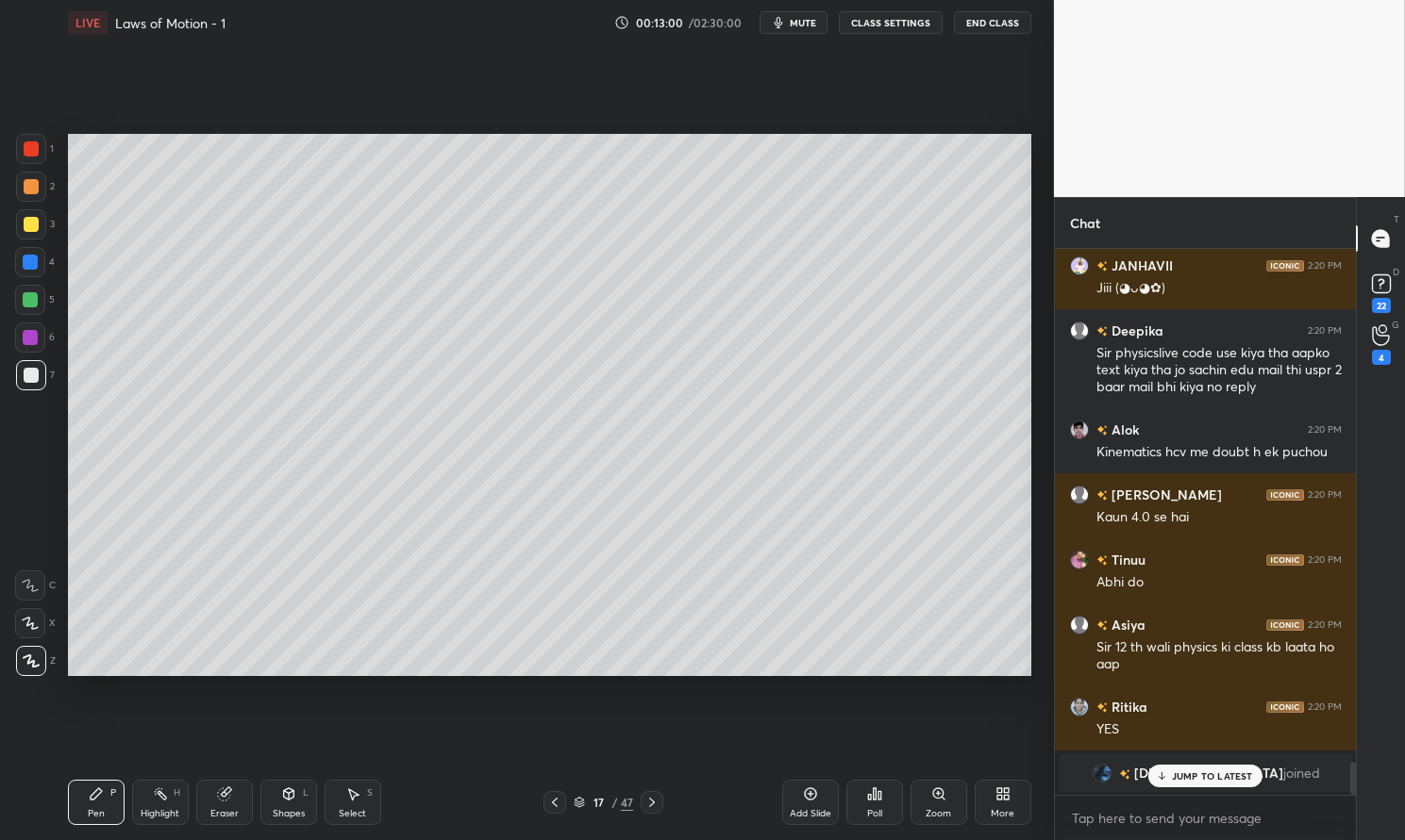
click at [556, 801] on icon at bounding box center [554, 803] width 15 height 15
click at [560, 801] on icon at bounding box center [554, 803] width 15 height 15
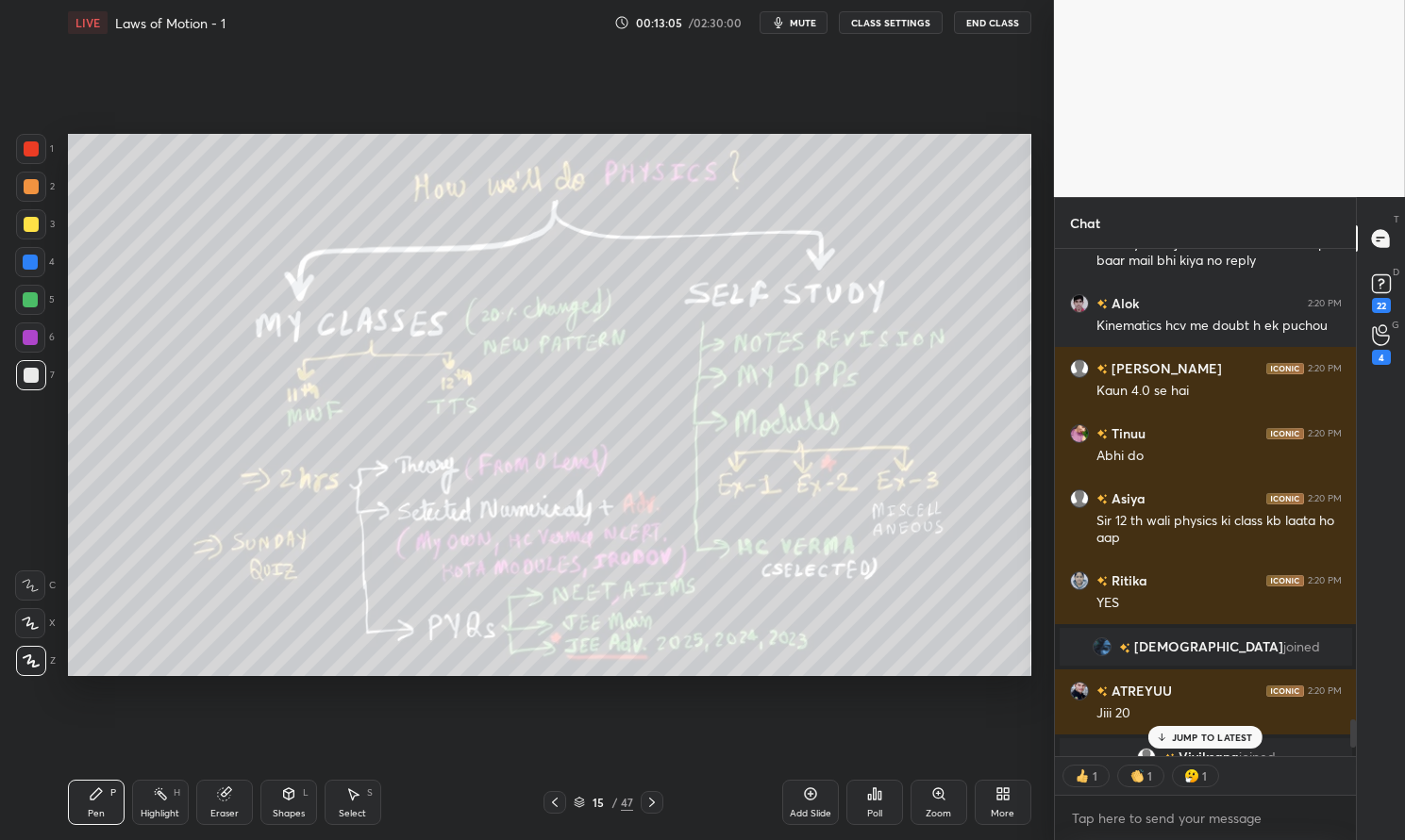
click at [1181, 520] on div "Sir 12 th wali physics ki class kb laata ho aap" at bounding box center [1219, 530] width 245 height 36
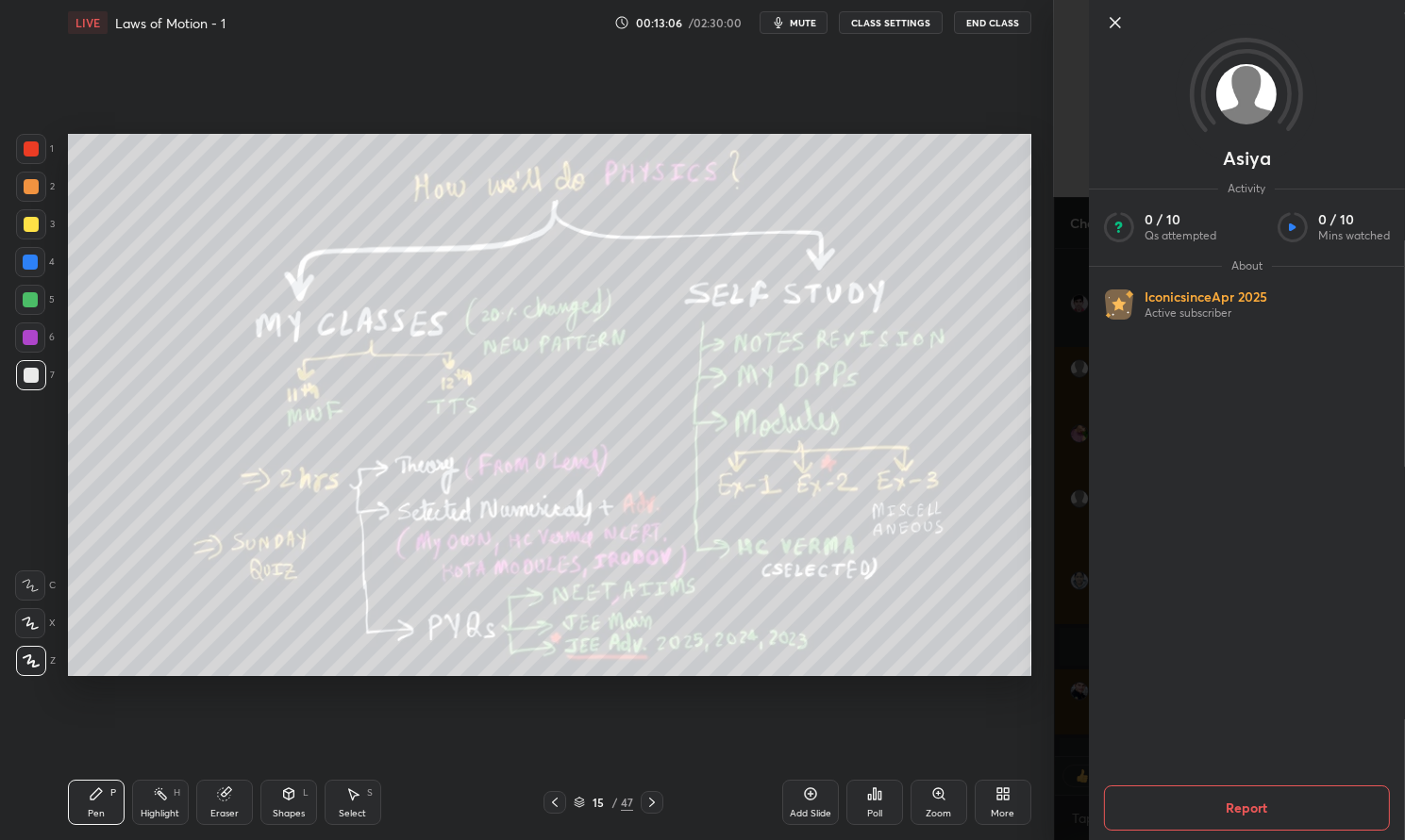
click at [1256, 800] on button "Report" at bounding box center [1247, 809] width 286 height 45
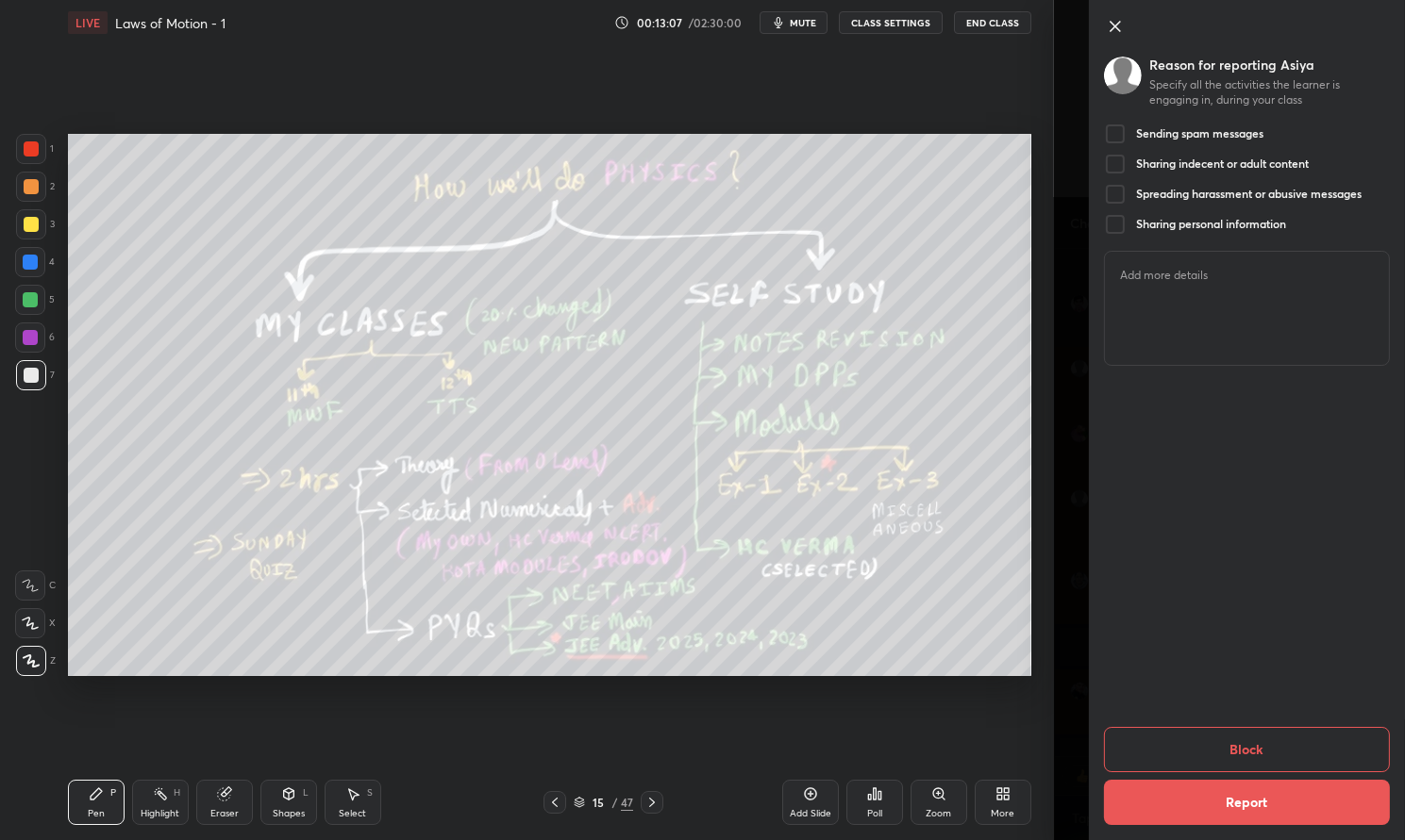
click at [1120, 135] on div at bounding box center [1115, 134] width 23 height 23
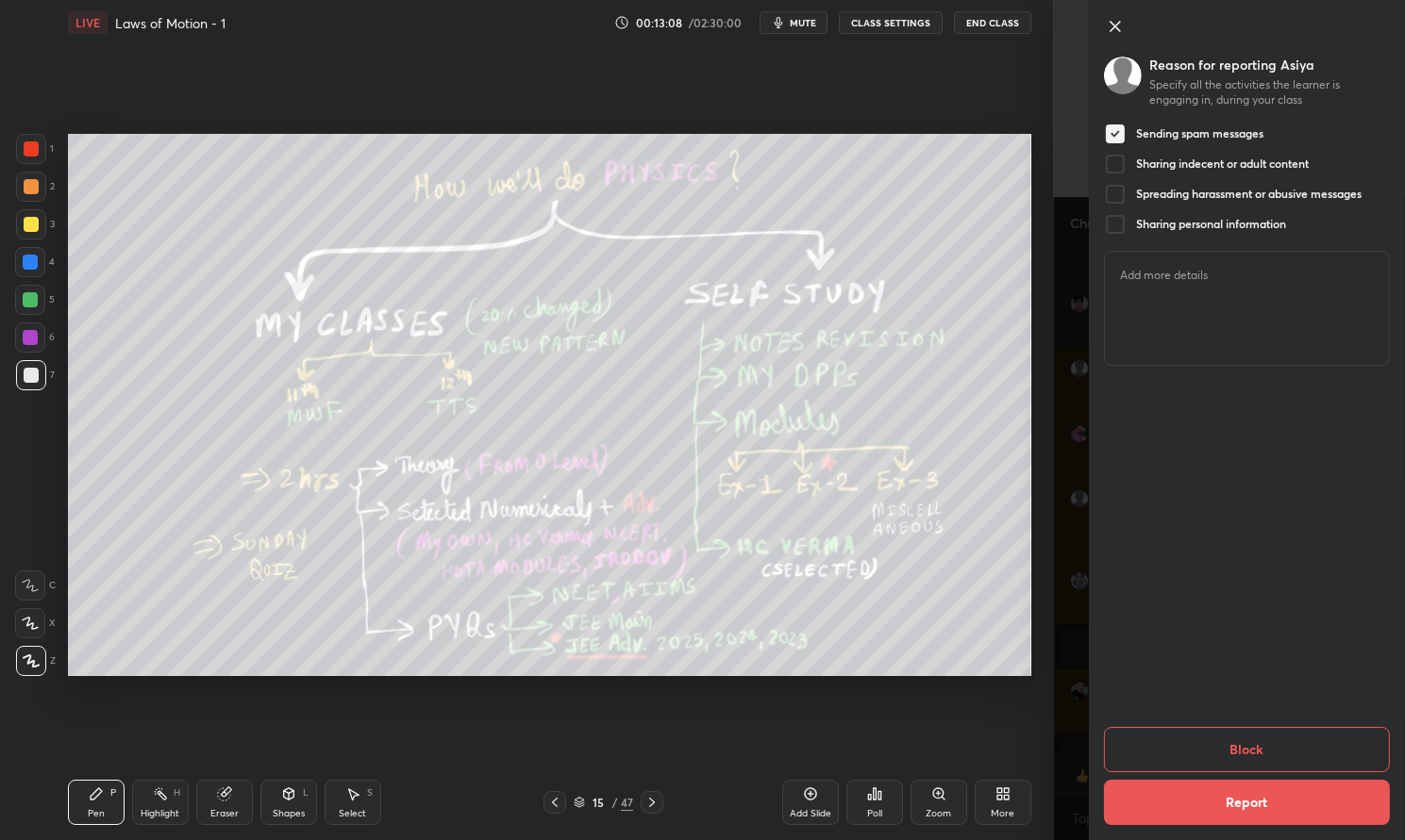
click at [1122, 164] on div at bounding box center [1115, 165] width 23 height 23
click at [1123, 164] on div at bounding box center [1115, 165] width 23 height 23
click at [1121, 193] on div at bounding box center [1115, 194] width 23 height 23
click at [1117, 166] on div at bounding box center [1115, 165] width 23 height 23
click at [1118, 218] on div at bounding box center [1115, 224] width 23 height 23
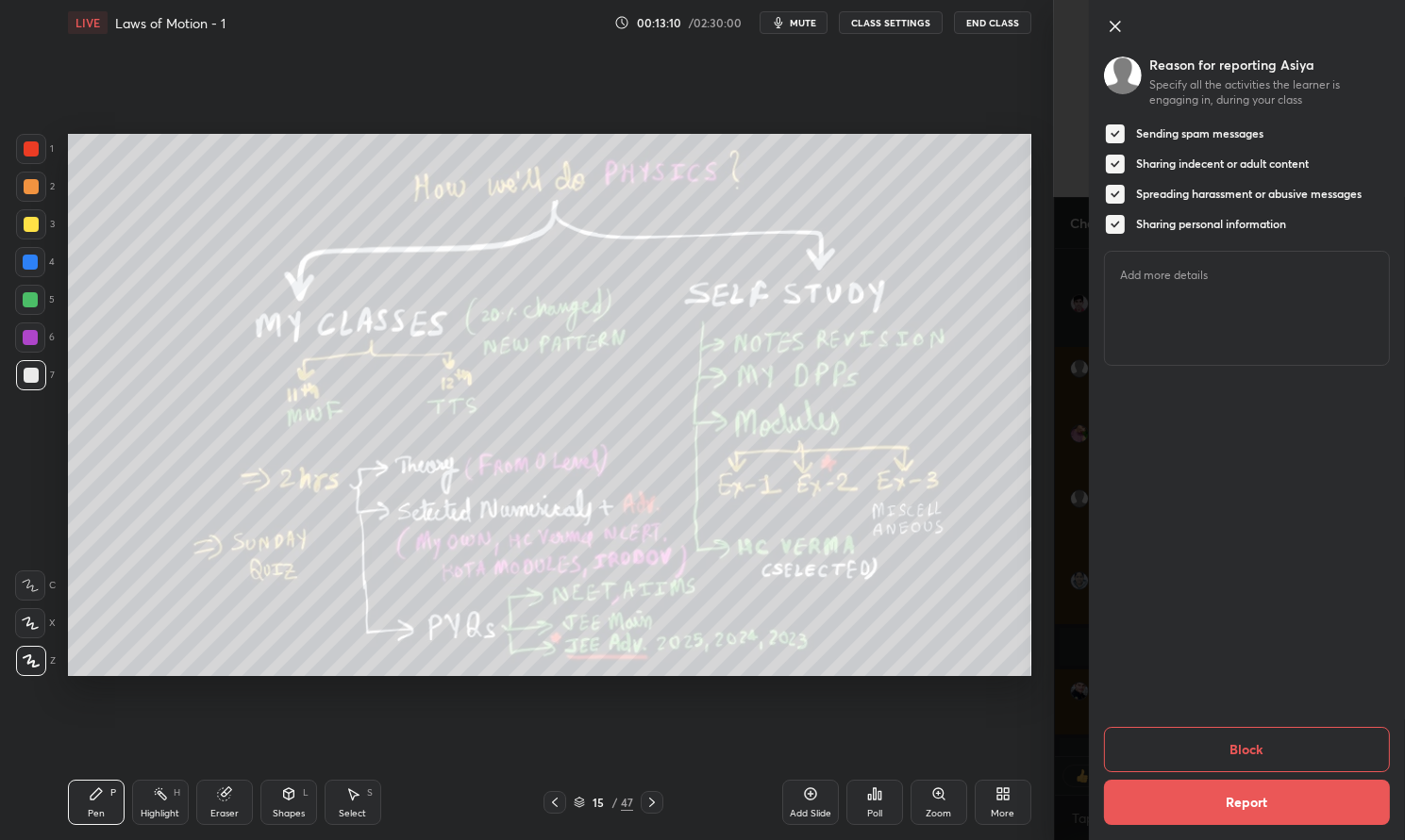
click at [1310, 744] on button "Block" at bounding box center [1247, 750] width 286 height 45
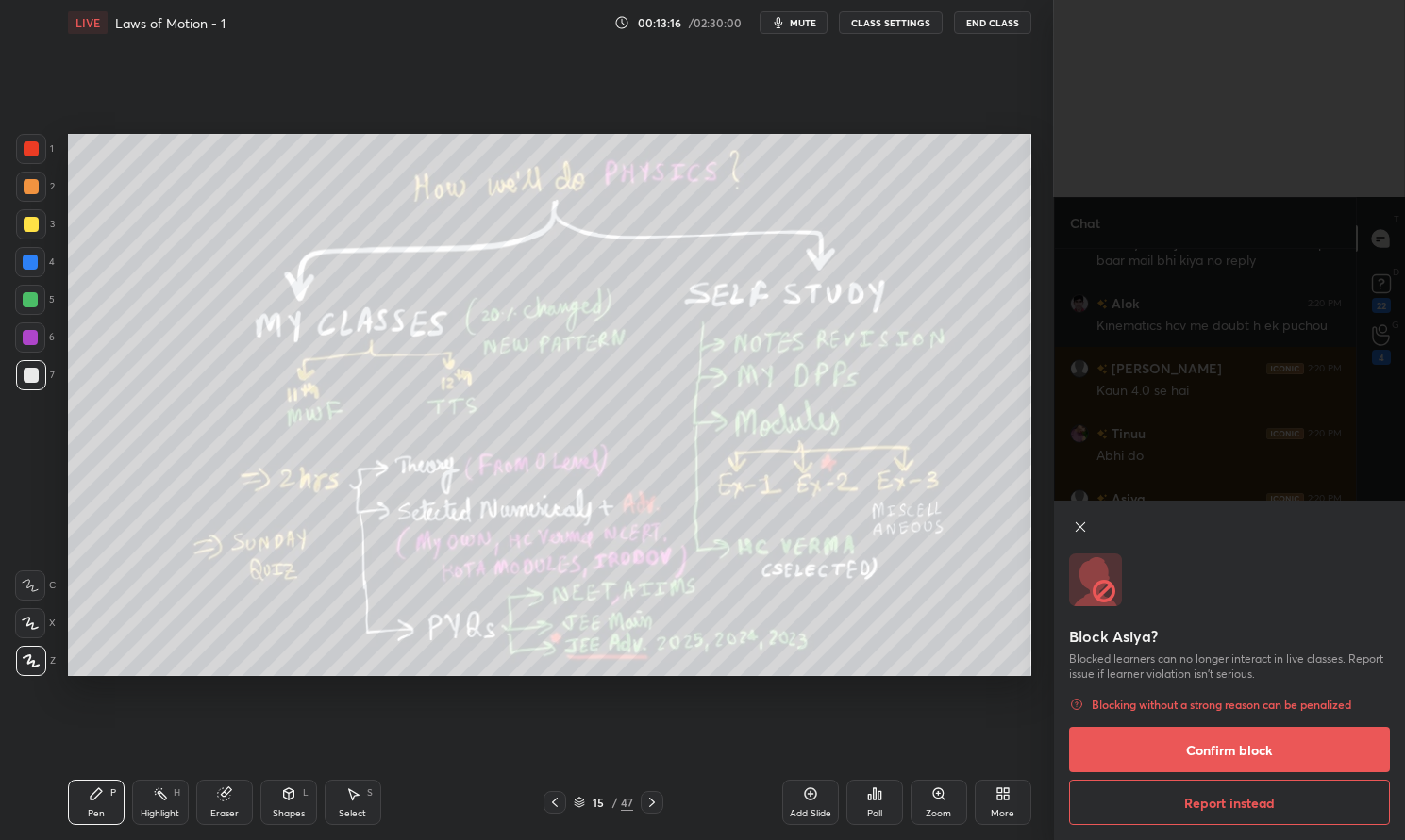
click at [1080, 522] on icon at bounding box center [1080, 527] width 15 height 15
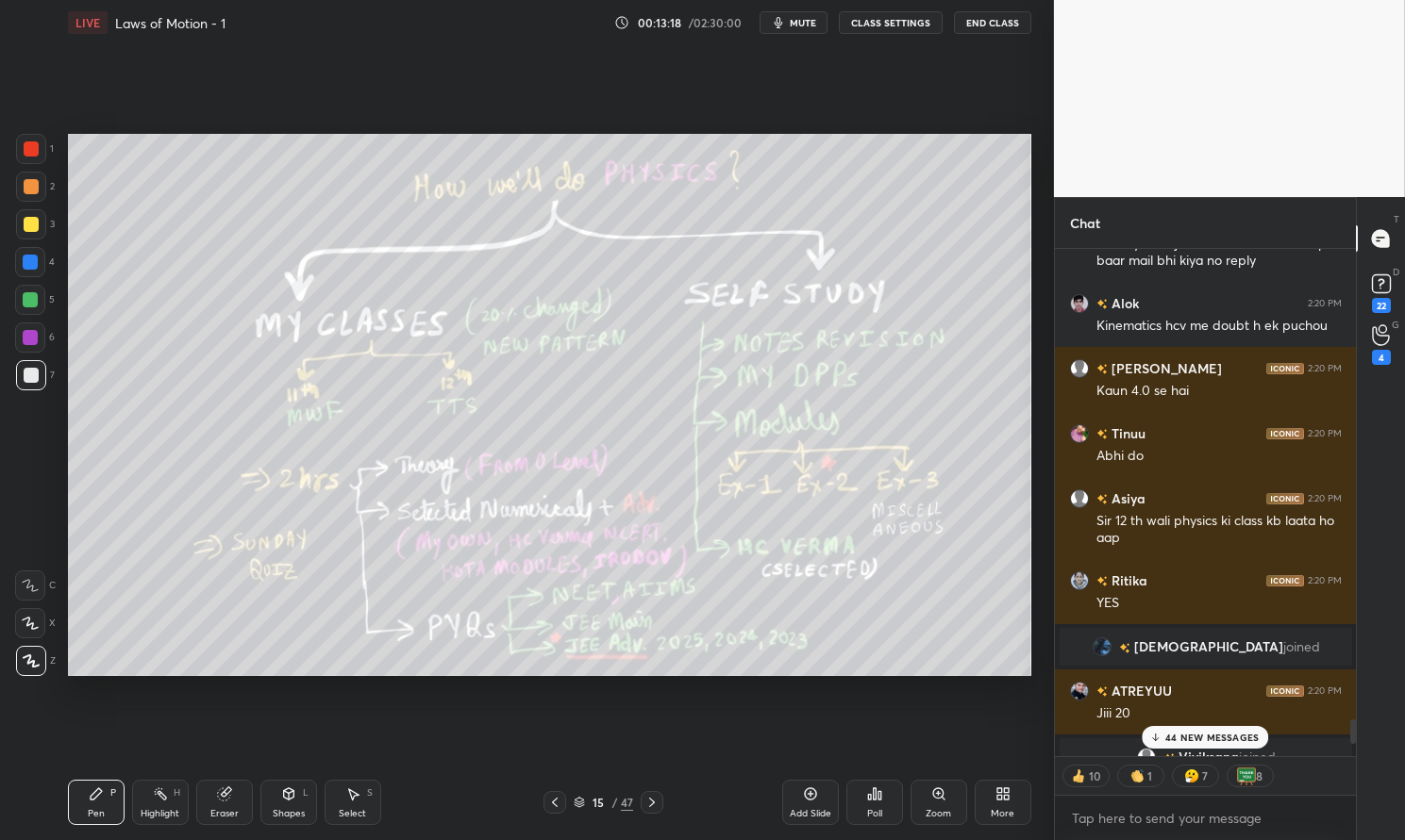
click at [1223, 738] on p "44 NEW MESSAGES" at bounding box center [1211, 738] width 94 height 11
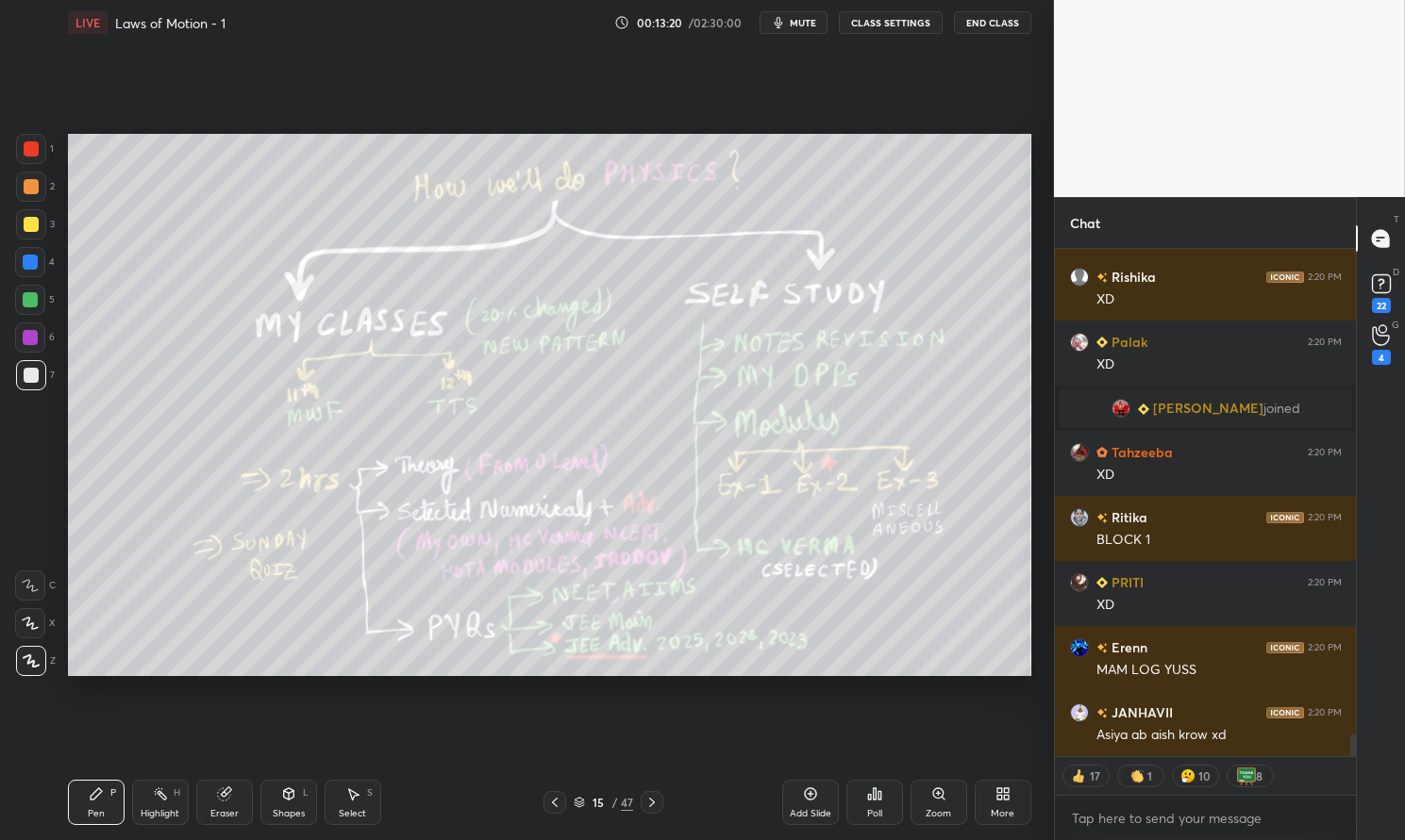
click at [156, 797] on icon at bounding box center [161, 795] width 15 height 15
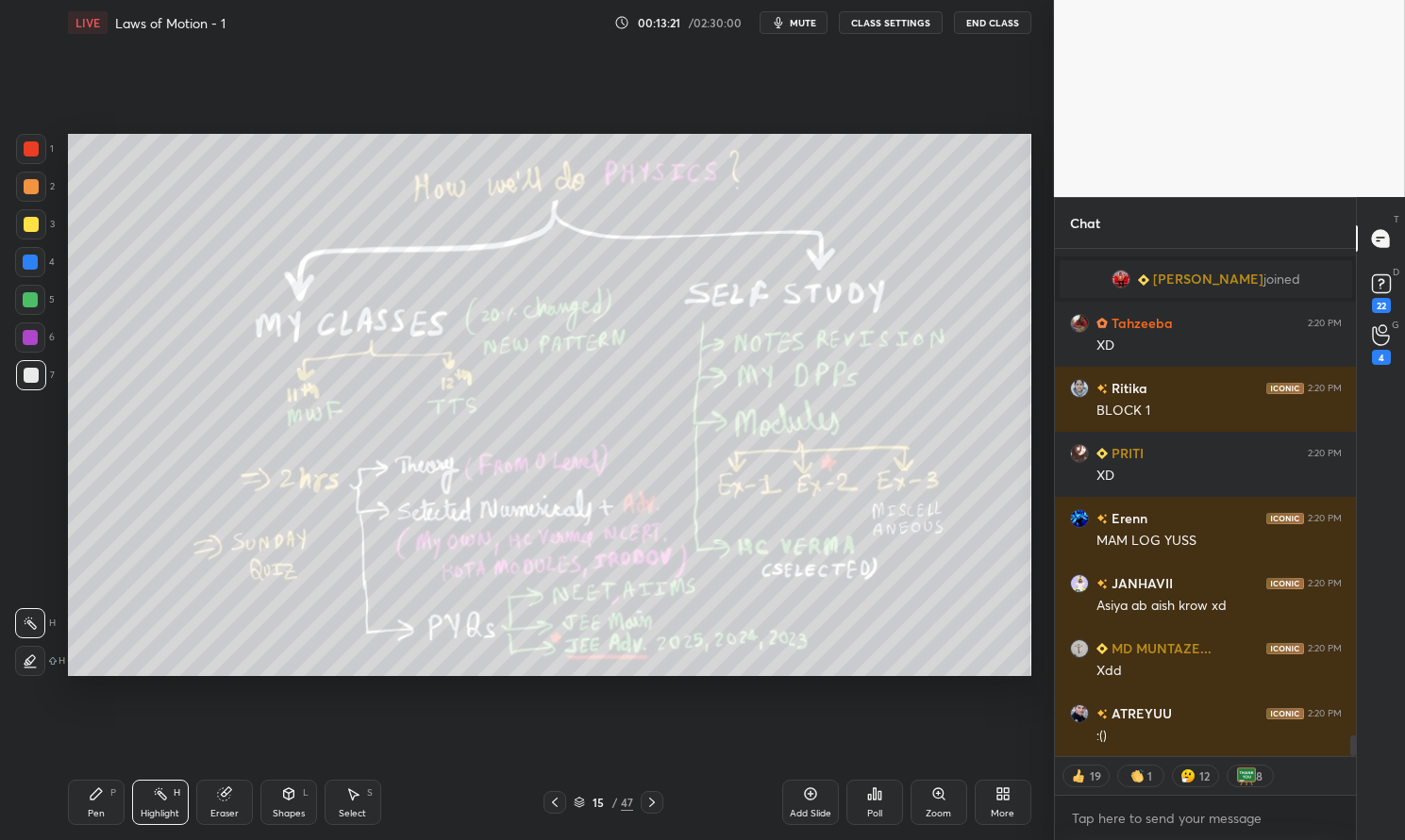
click at [163, 800] on rect at bounding box center [163, 796] width 9 height 9
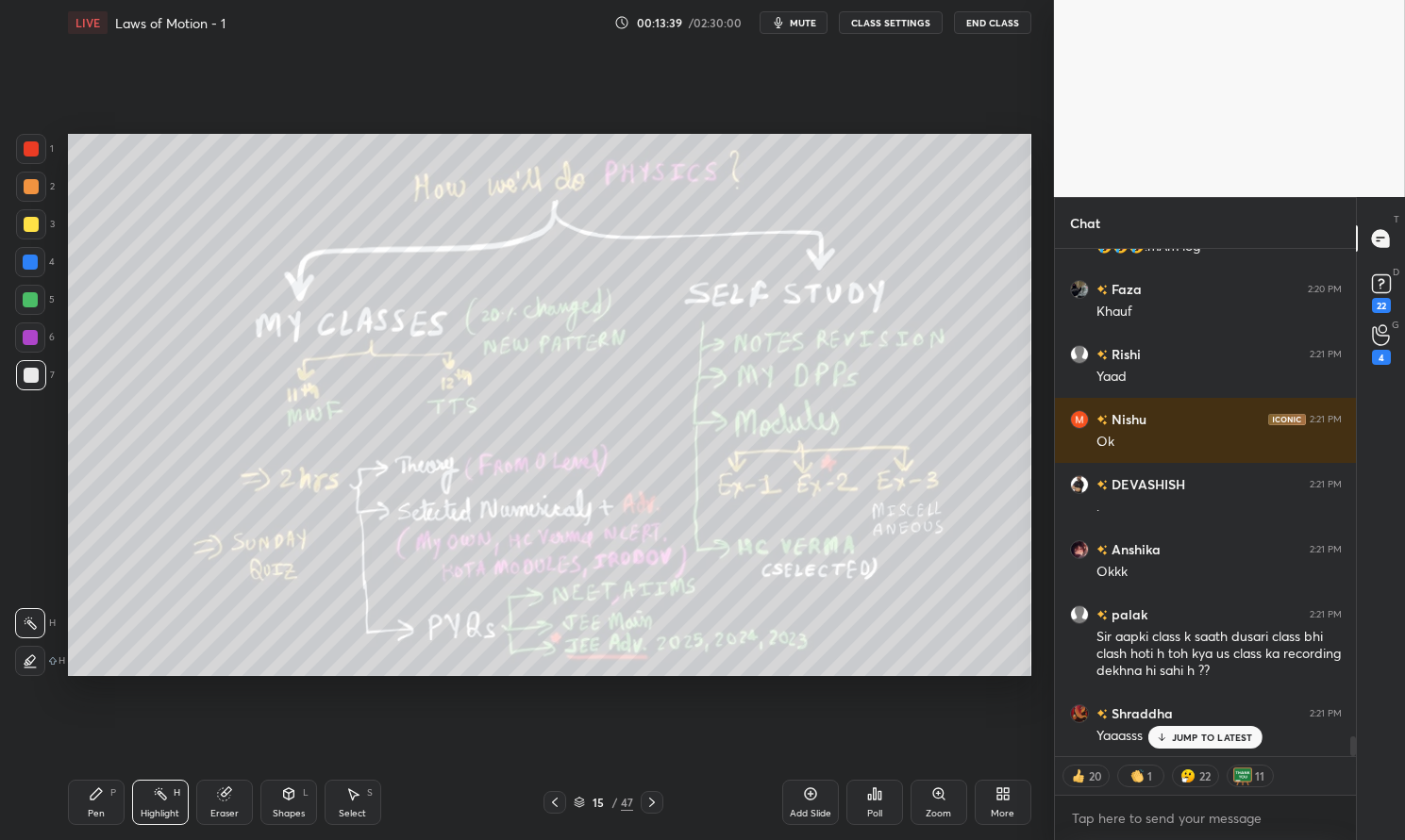
click at [1214, 734] on p "JUMP TO LATEST" at bounding box center [1212, 738] width 81 height 11
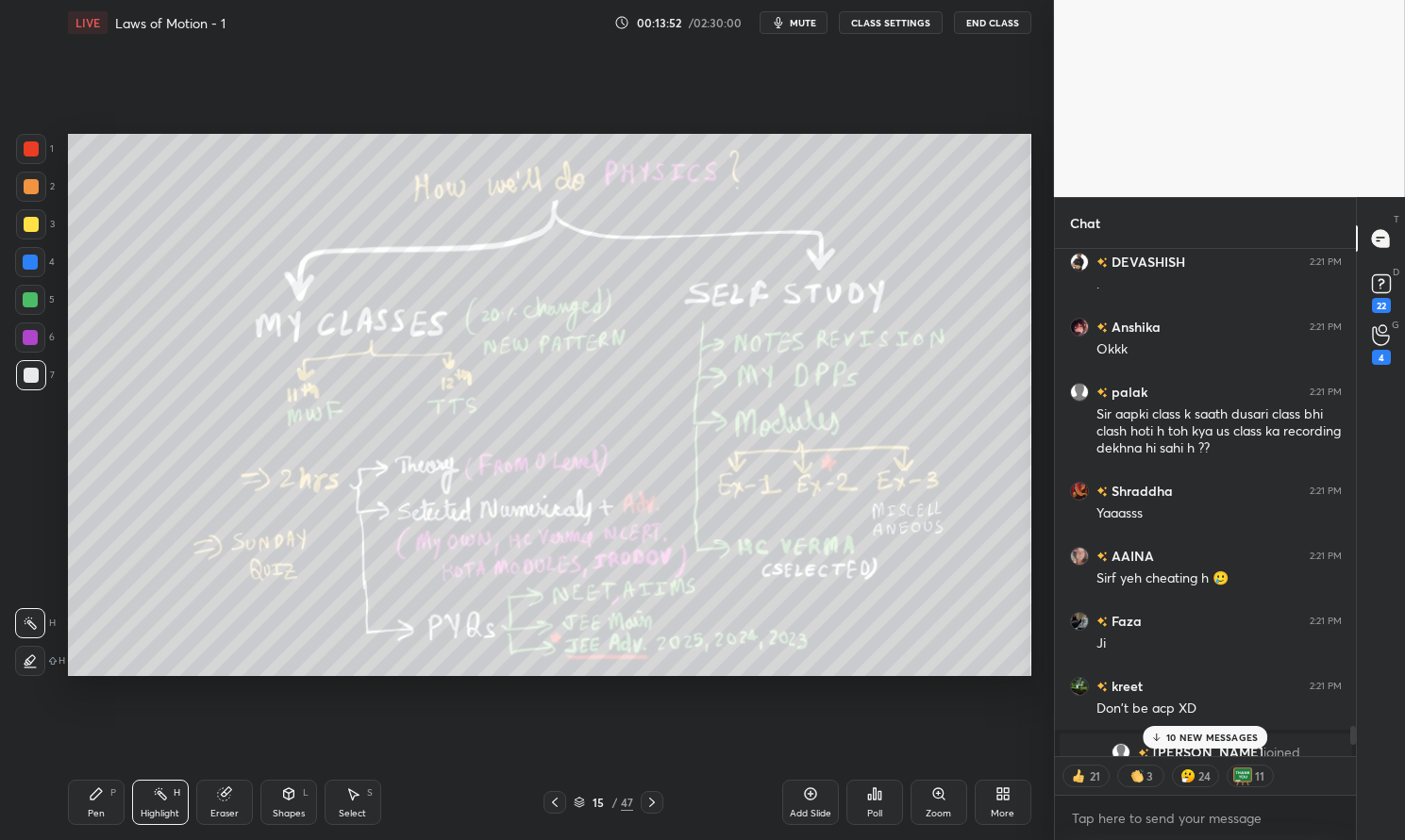
click at [1241, 738] on p "10 NEW MESSAGES" at bounding box center [1211, 738] width 92 height 11
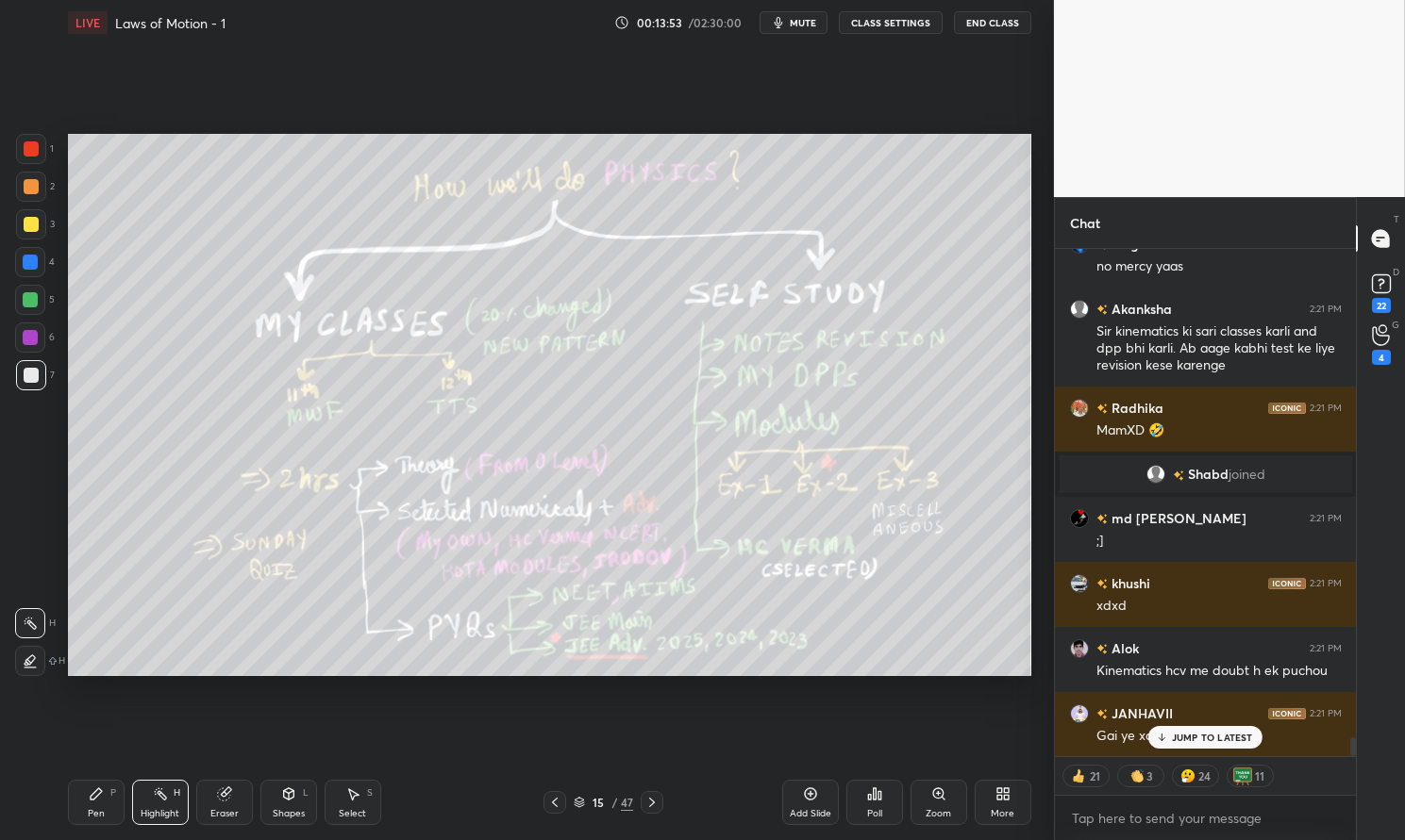
scroll to position [13194, 0]
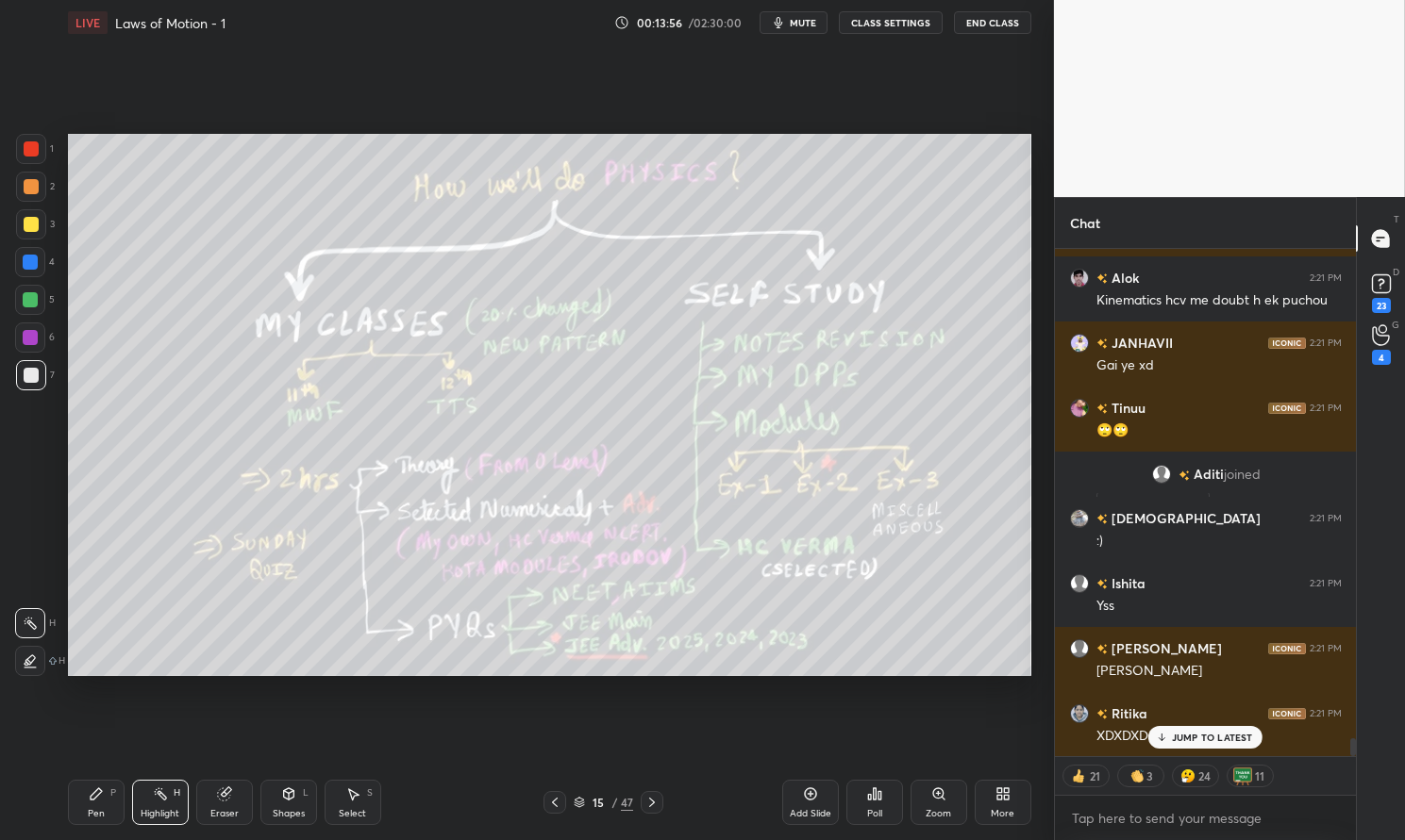
click at [96, 804] on div "Pen P" at bounding box center [97, 803] width 57 height 45
click at [85, 804] on div "Pen P" at bounding box center [97, 803] width 57 height 45
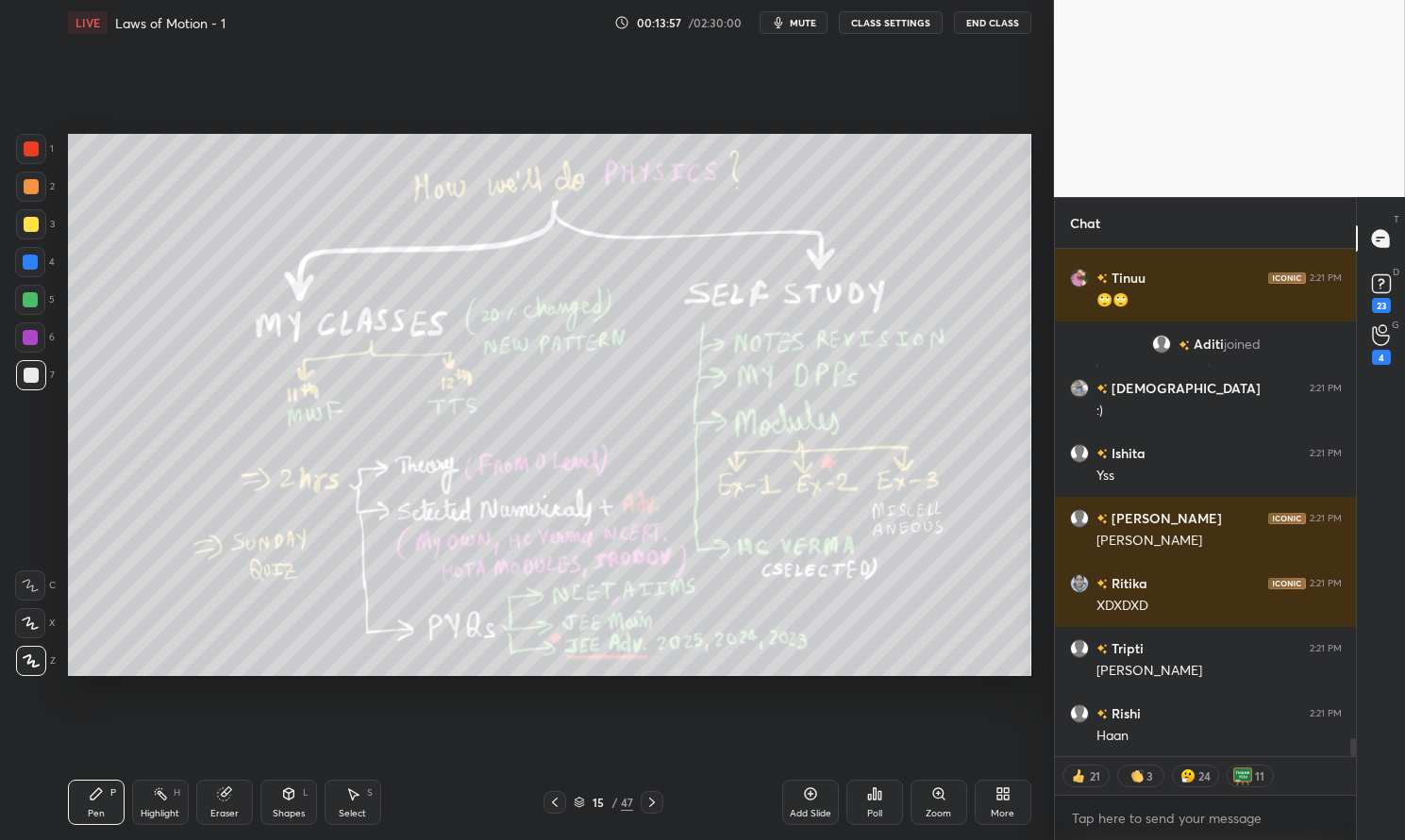
scroll to position [13694, 0]
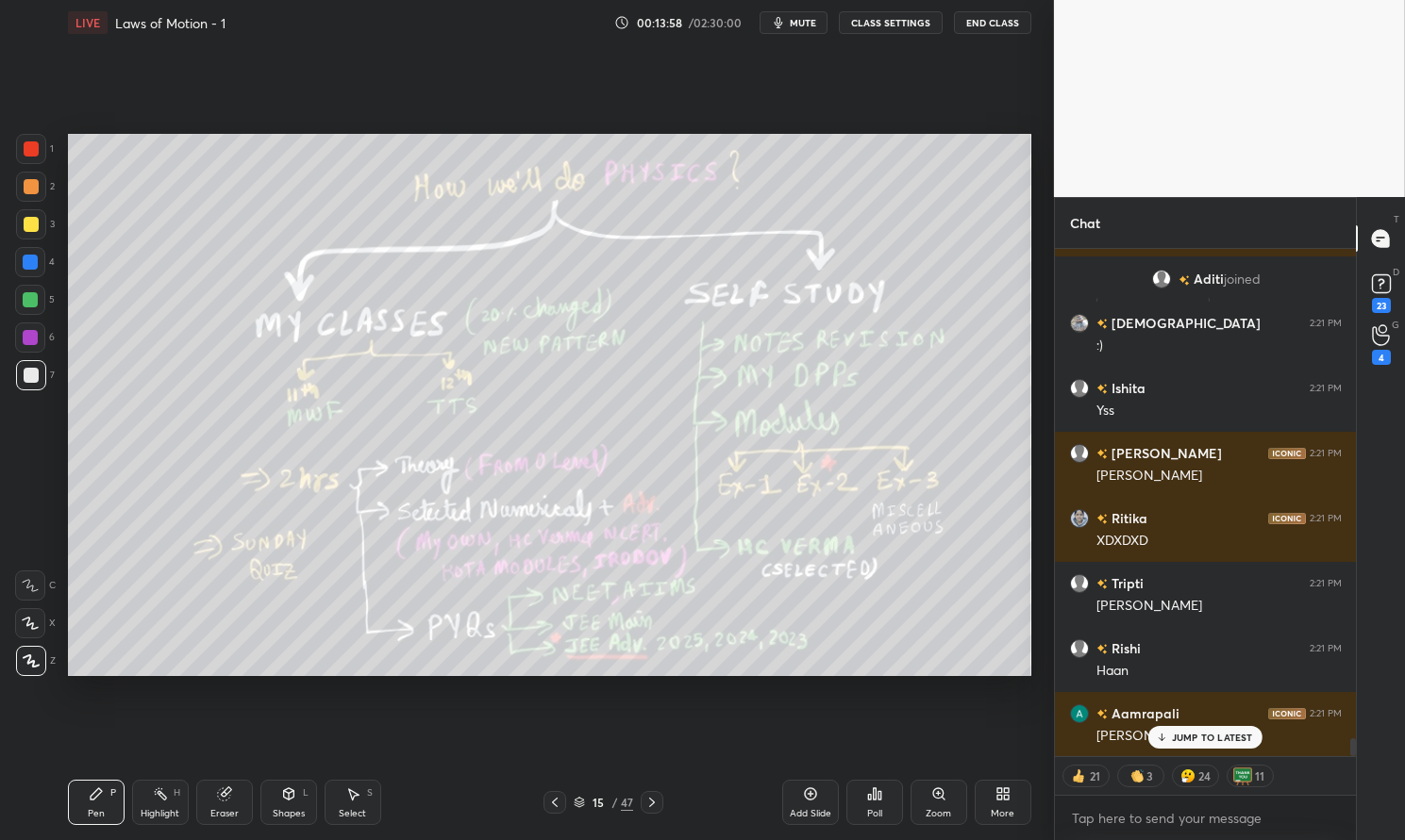
click at [1228, 739] on p "JUMP TO LATEST" at bounding box center [1212, 738] width 81 height 11
click at [1222, 736] on div "[PERSON_NAME]" at bounding box center [1219, 737] width 245 height 19
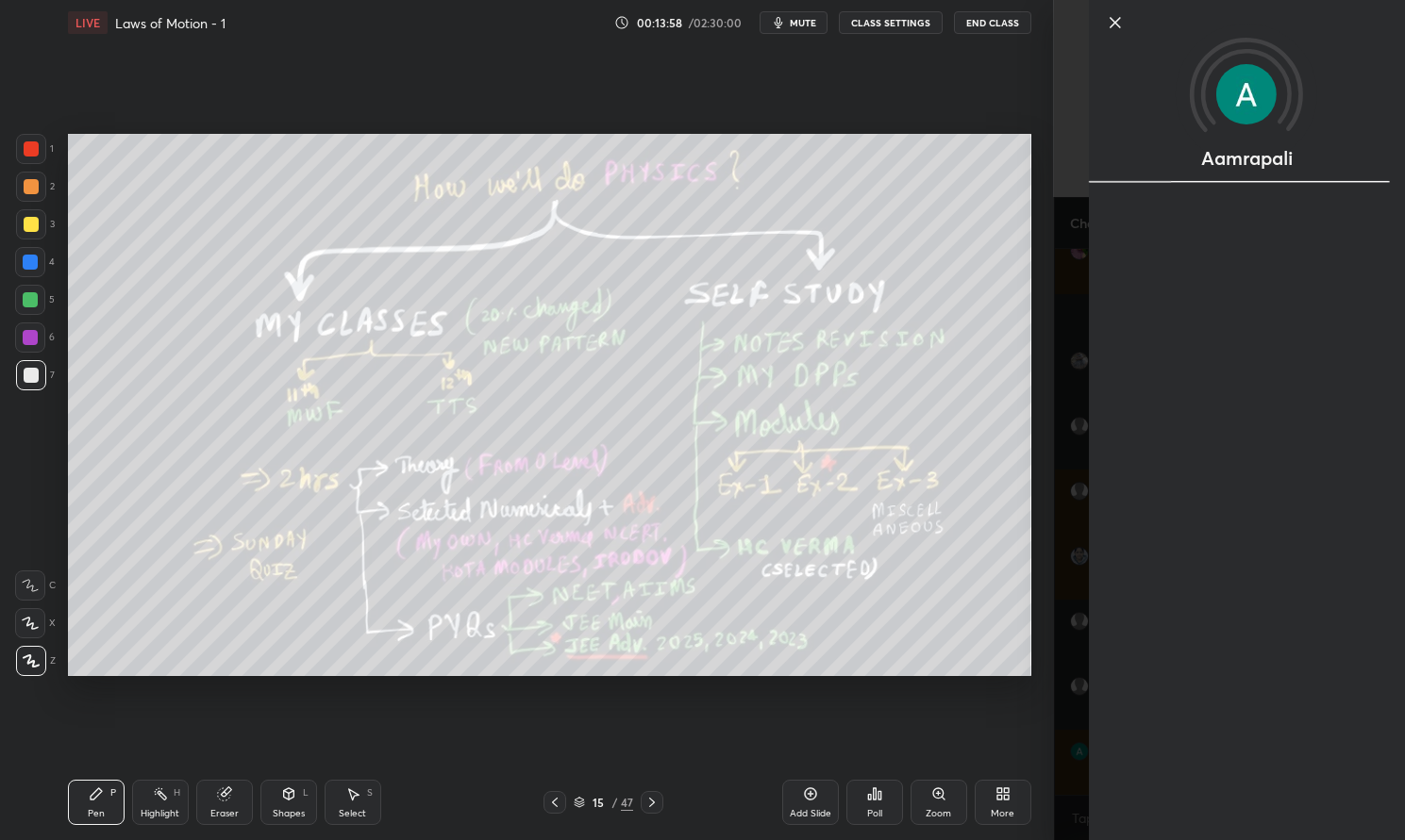
scroll to position [13656, 0]
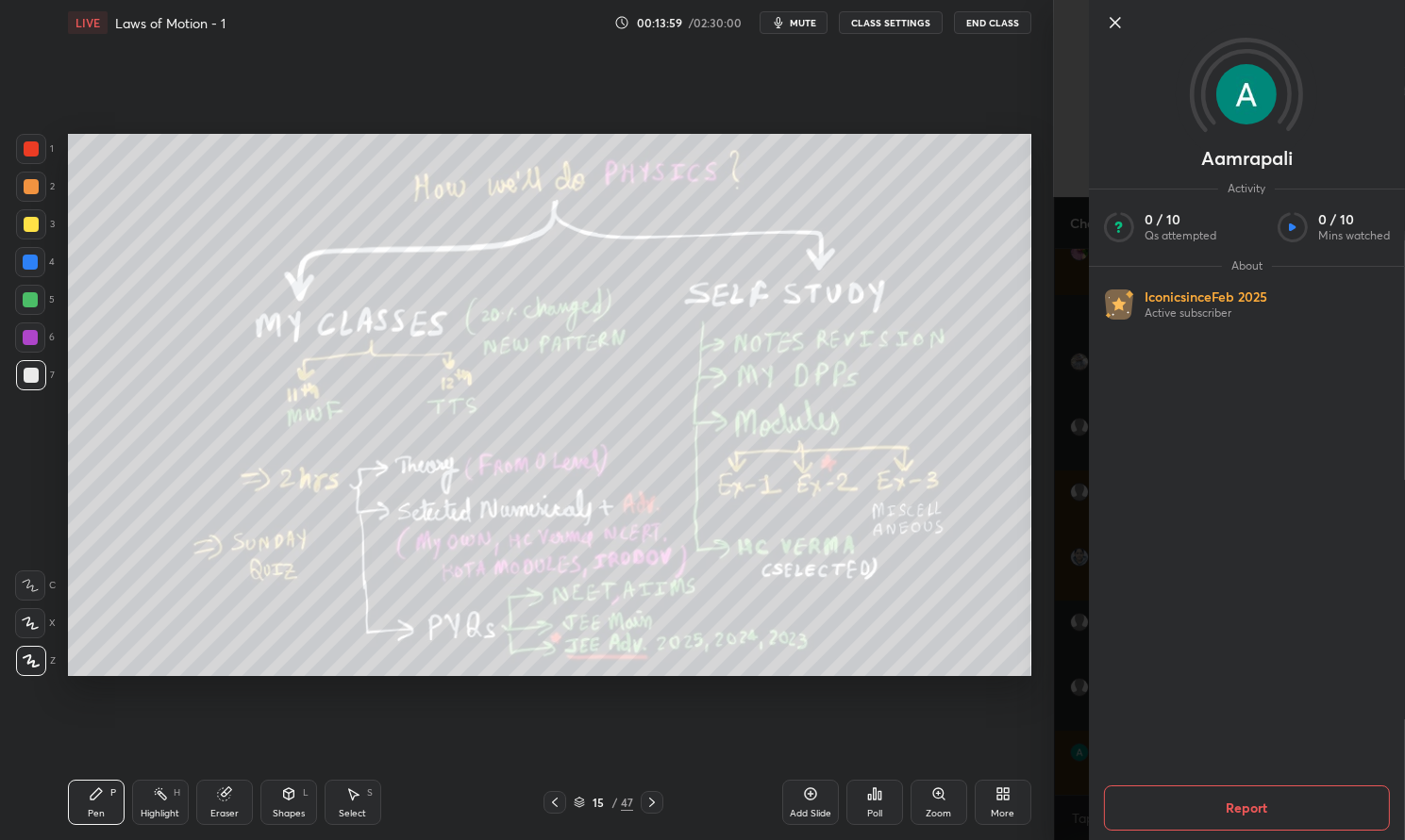
click at [35, 219] on div at bounding box center [31, 224] width 15 height 15
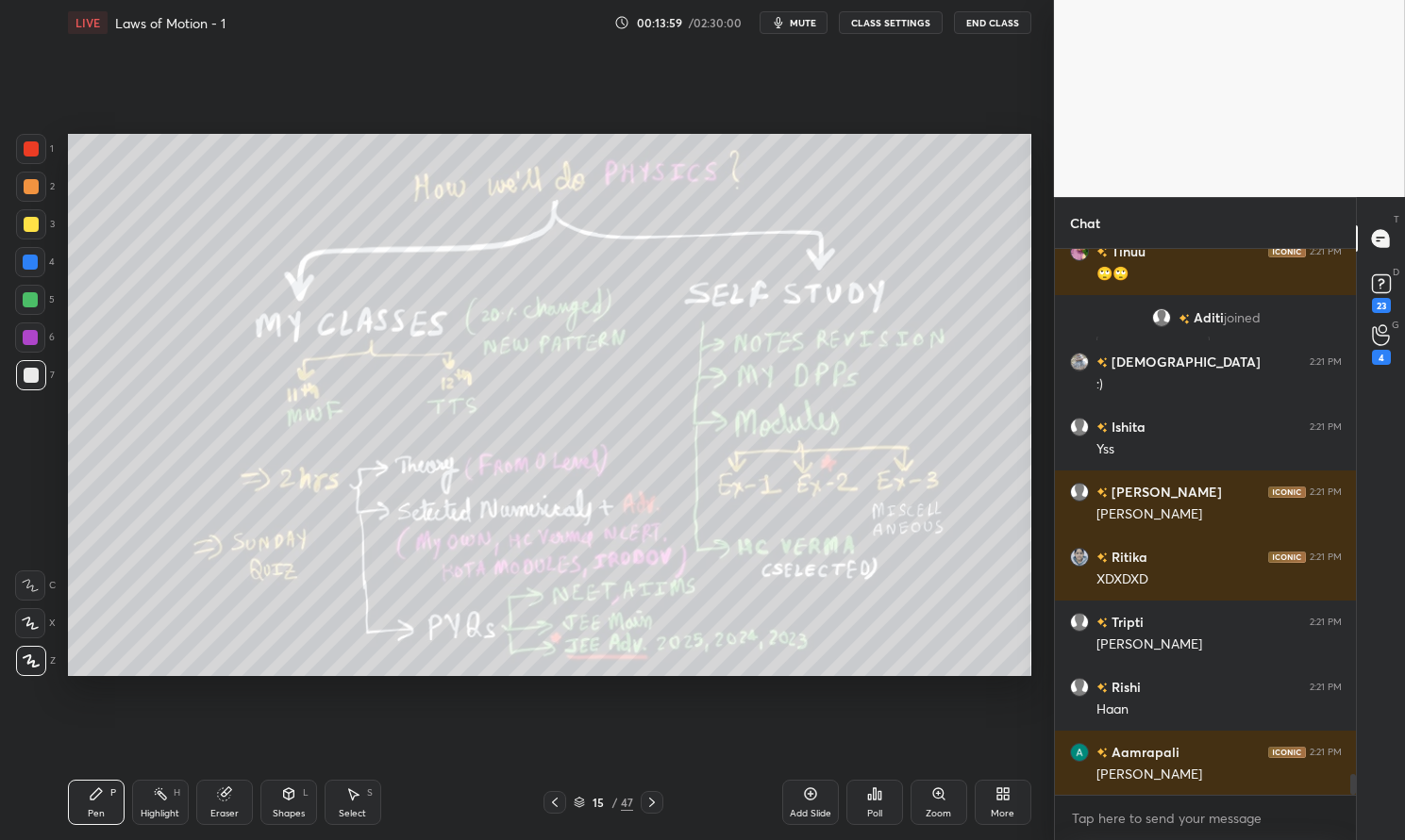
click at [38, 219] on div at bounding box center [31, 224] width 30 height 30
click at [36, 181] on div at bounding box center [31, 186] width 15 height 15
click at [41, 184] on div at bounding box center [31, 186] width 30 height 30
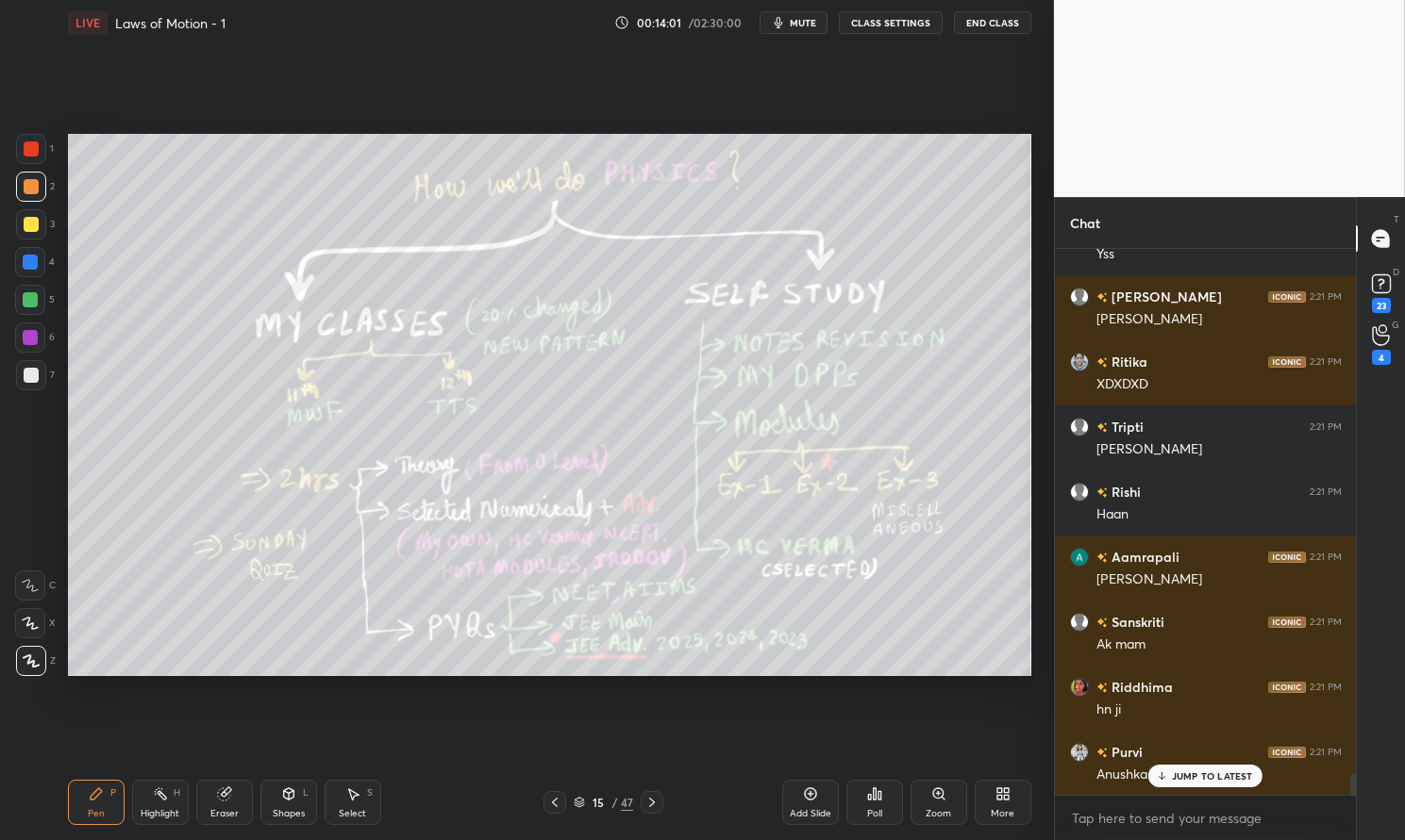
click at [1203, 781] on p "JUMP TO LATEST" at bounding box center [1212, 777] width 81 height 11
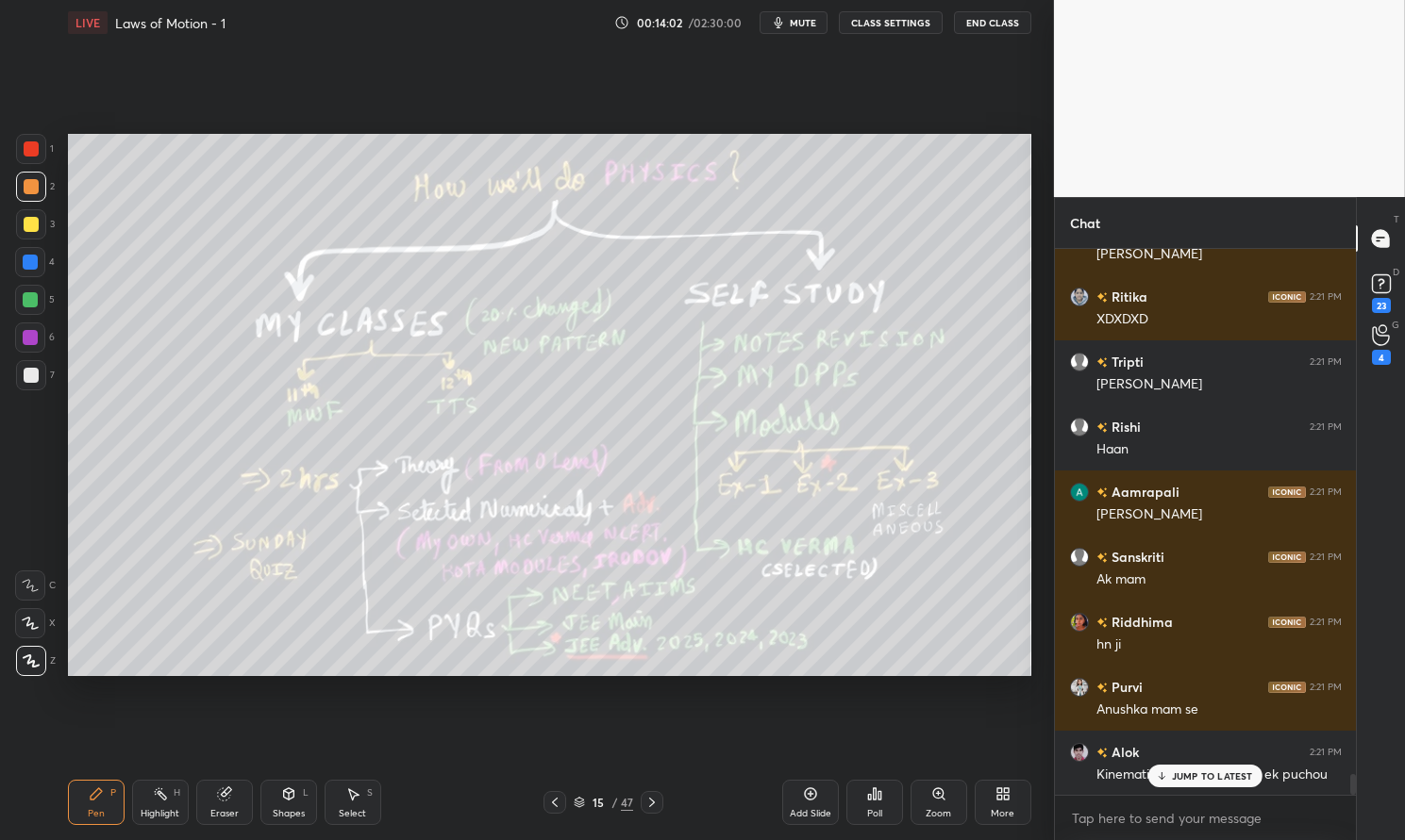
click at [81, 801] on div "Pen P" at bounding box center [97, 803] width 57 height 45
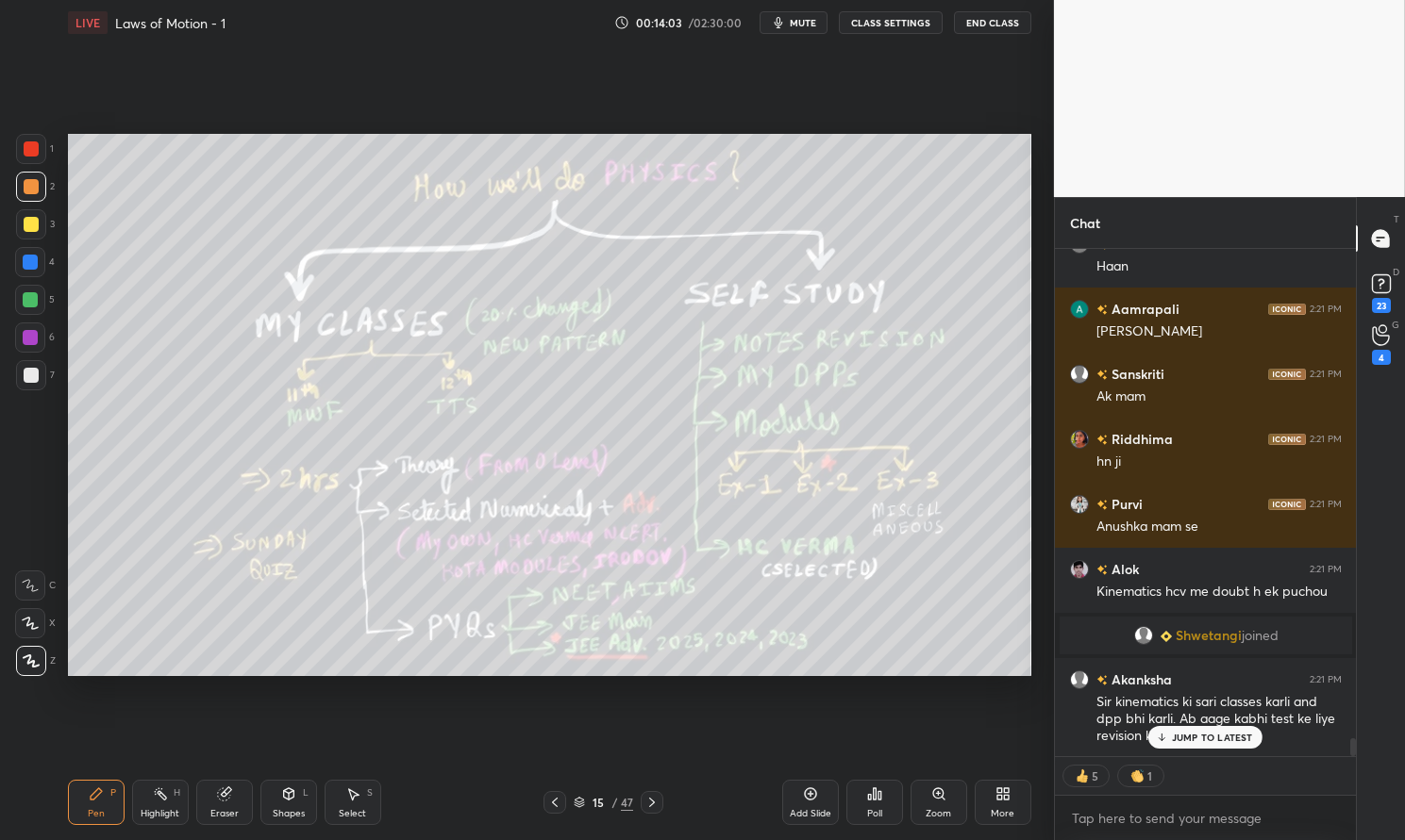
click at [1215, 736] on p "JUMP TO LATEST" at bounding box center [1212, 738] width 81 height 11
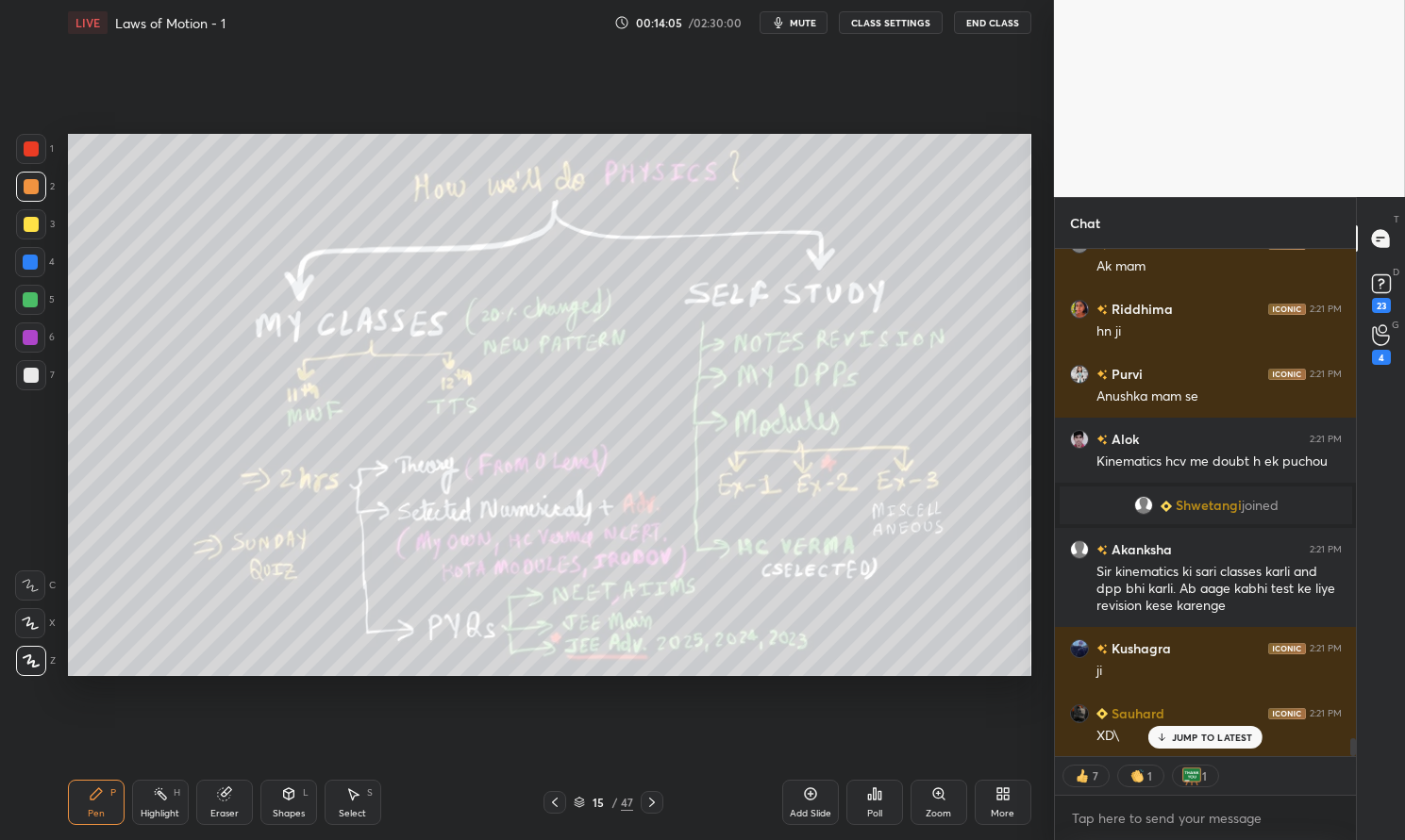
click at [653, 797] on icon at bounding box center [652, 803] width 15 height 15
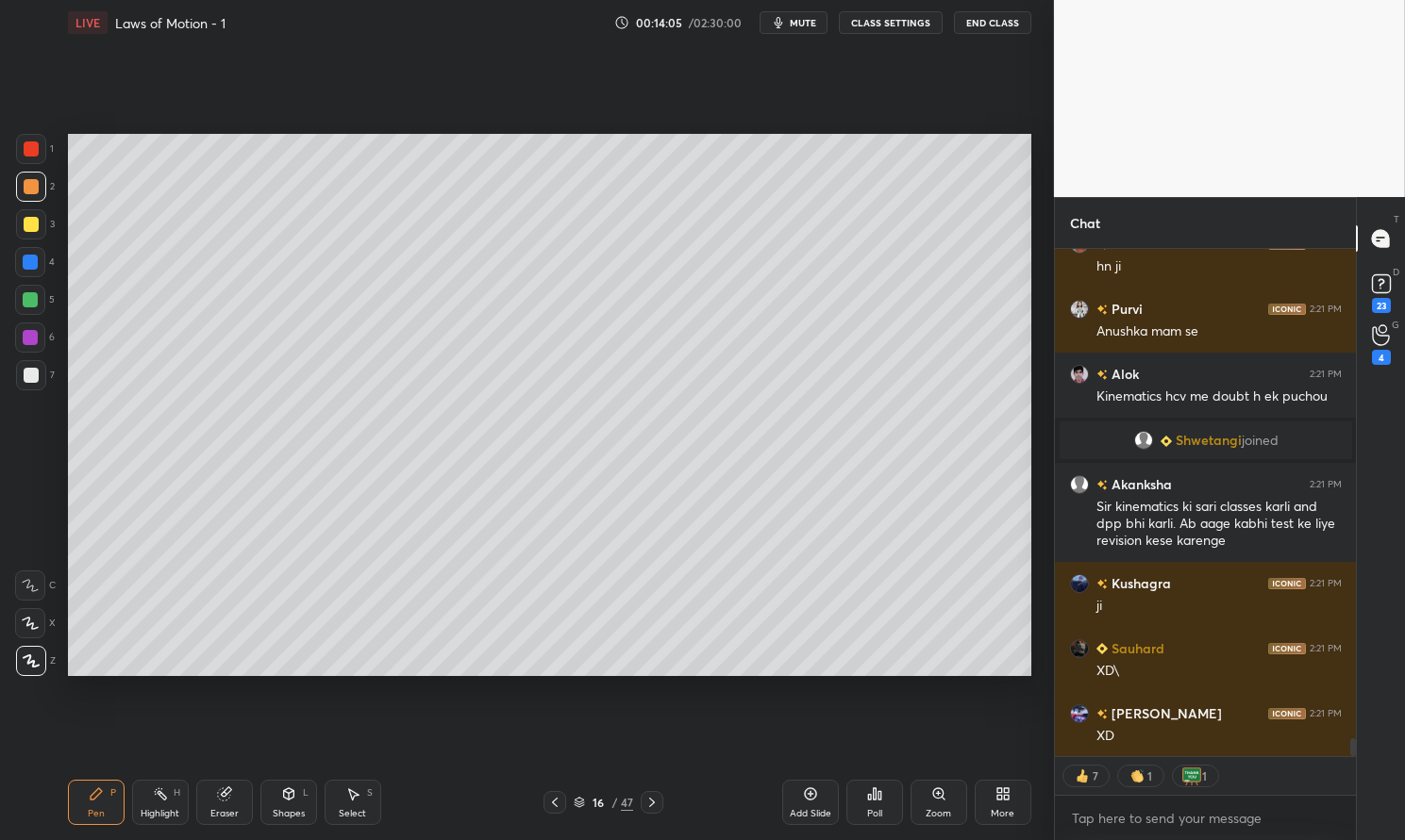
click at [659, 793] on div at bounding box center [652, 803] width 23 height 23
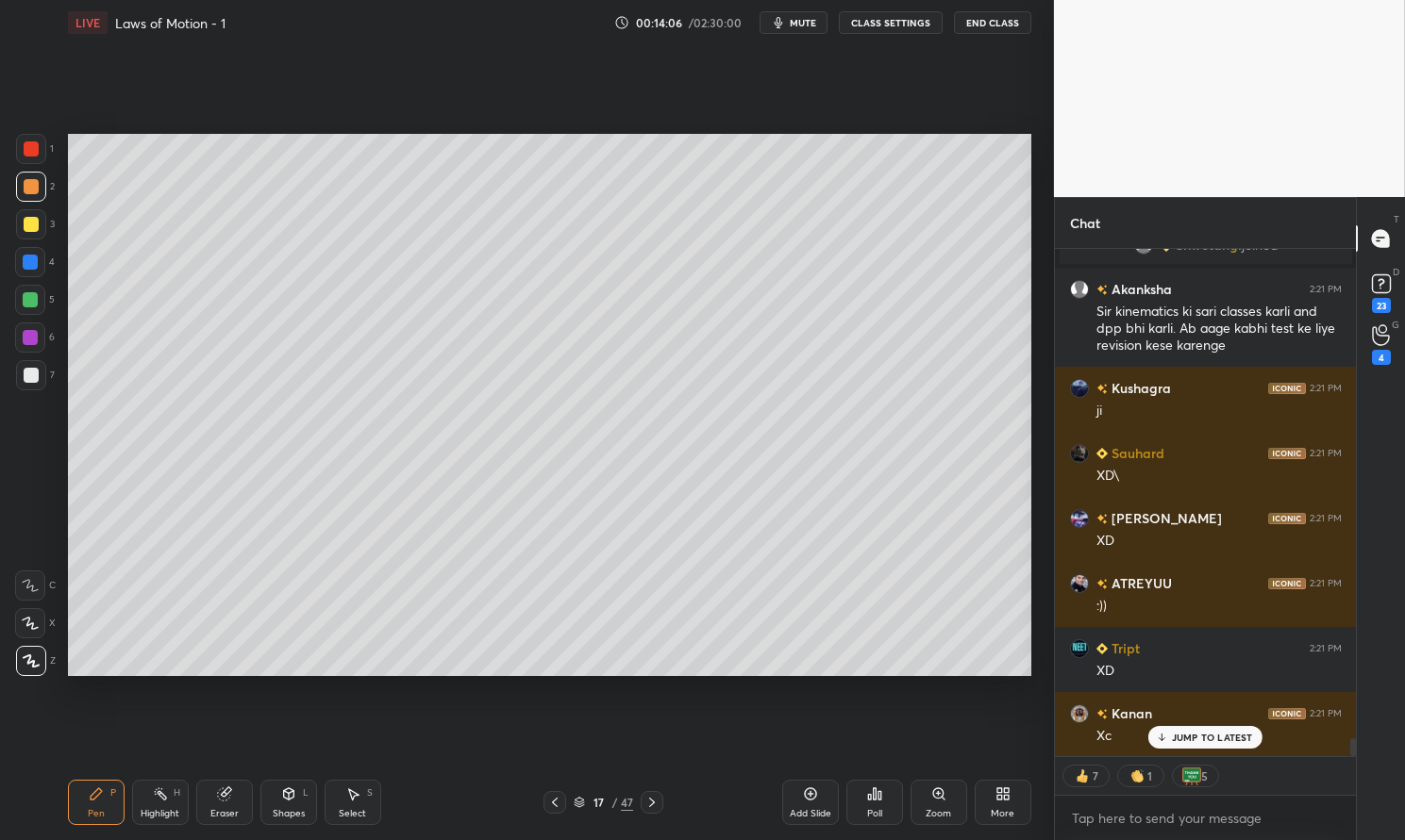
click at [657, 797] on icon at bounding box center [652, 803] width 15 height 15
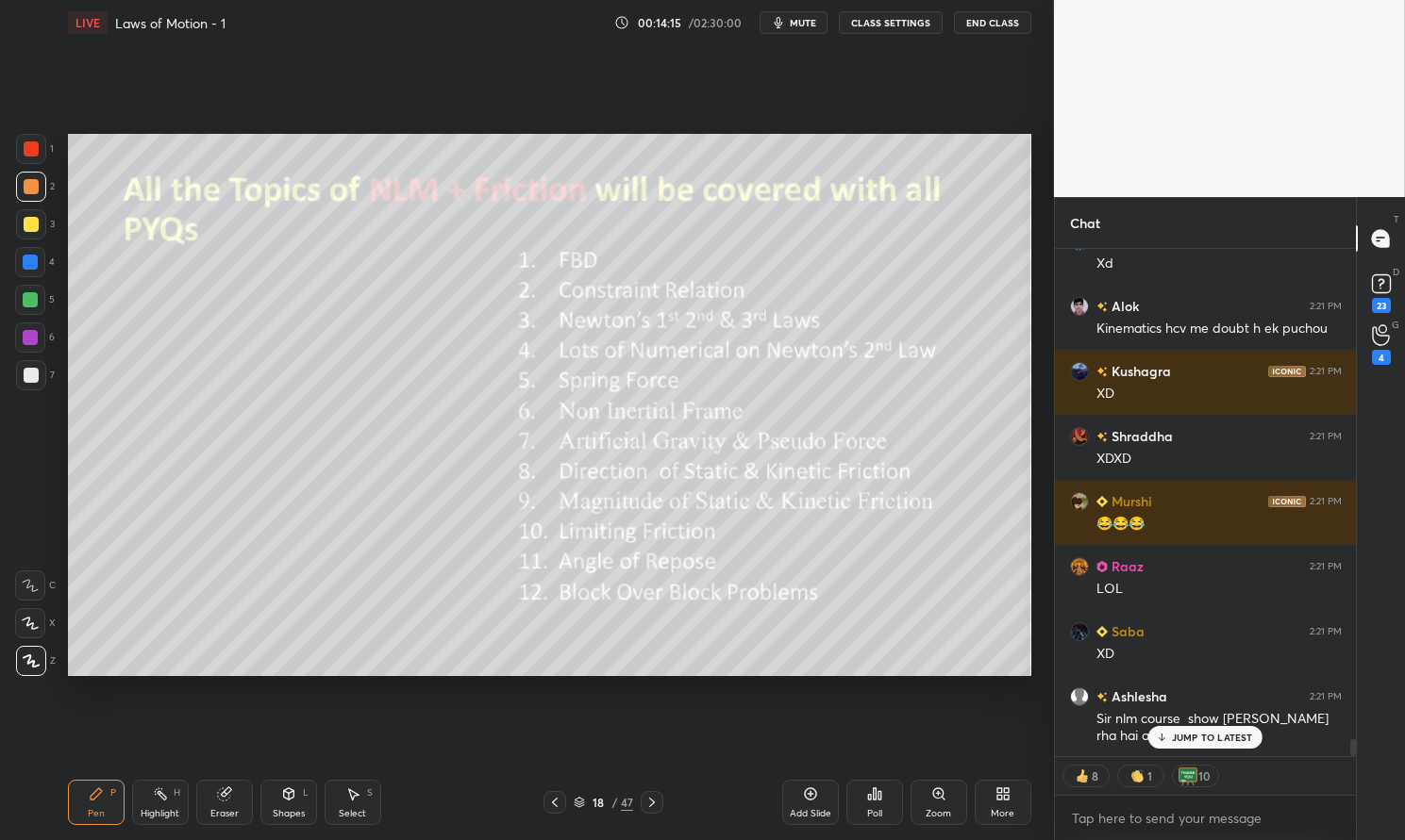
click at [39, 218] on div at bounding box center [31, 224] width 30 height 30
click at [35, 219] on div at bounding box center [31, 224] width 15 height 15
click at [94, 803] on div "Pen P" at bounding box center [97, 803] width 57 height 45
click at [91, 792] on icon at bounding box center [97, 795] width 15 height 15
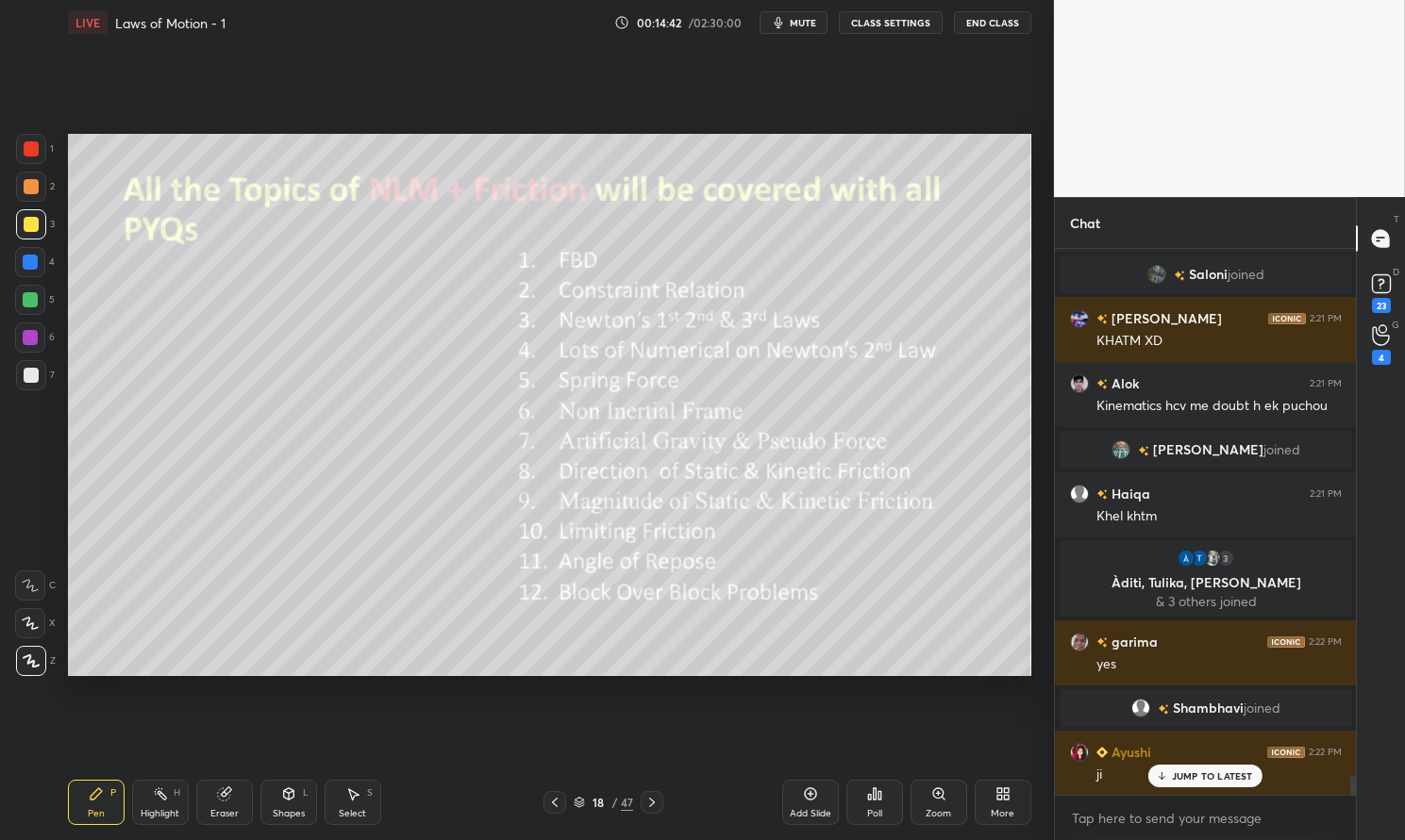
click at [154, 802] on div "Highlight H" at bounding box center [161, 803] width 57 height 45
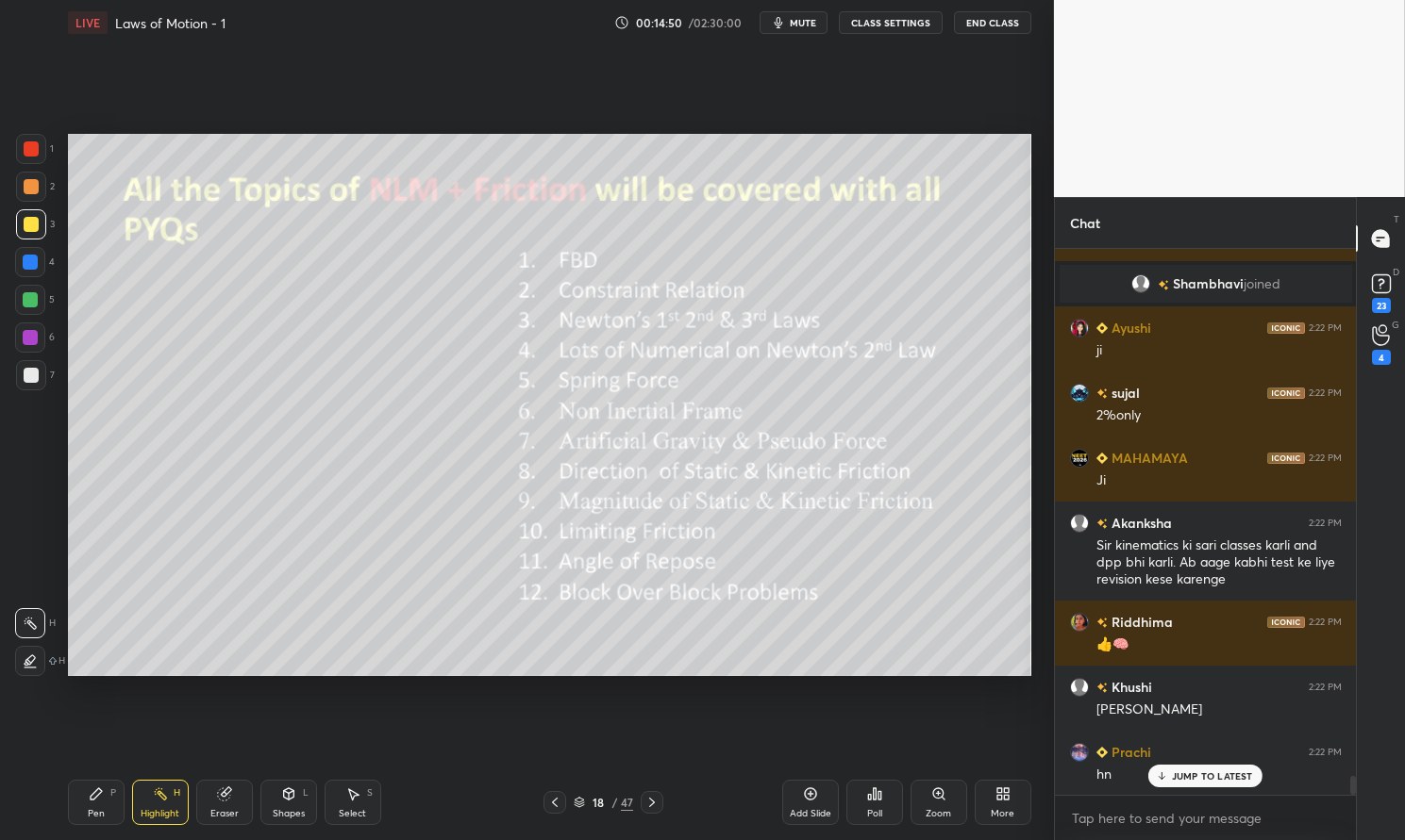
click at [97, 785] on div "Pen P" at bounding box center [97, 803] width 57 height 45
click at [93, 796] on icon at bounding box center [97, 795] width 11 height 11
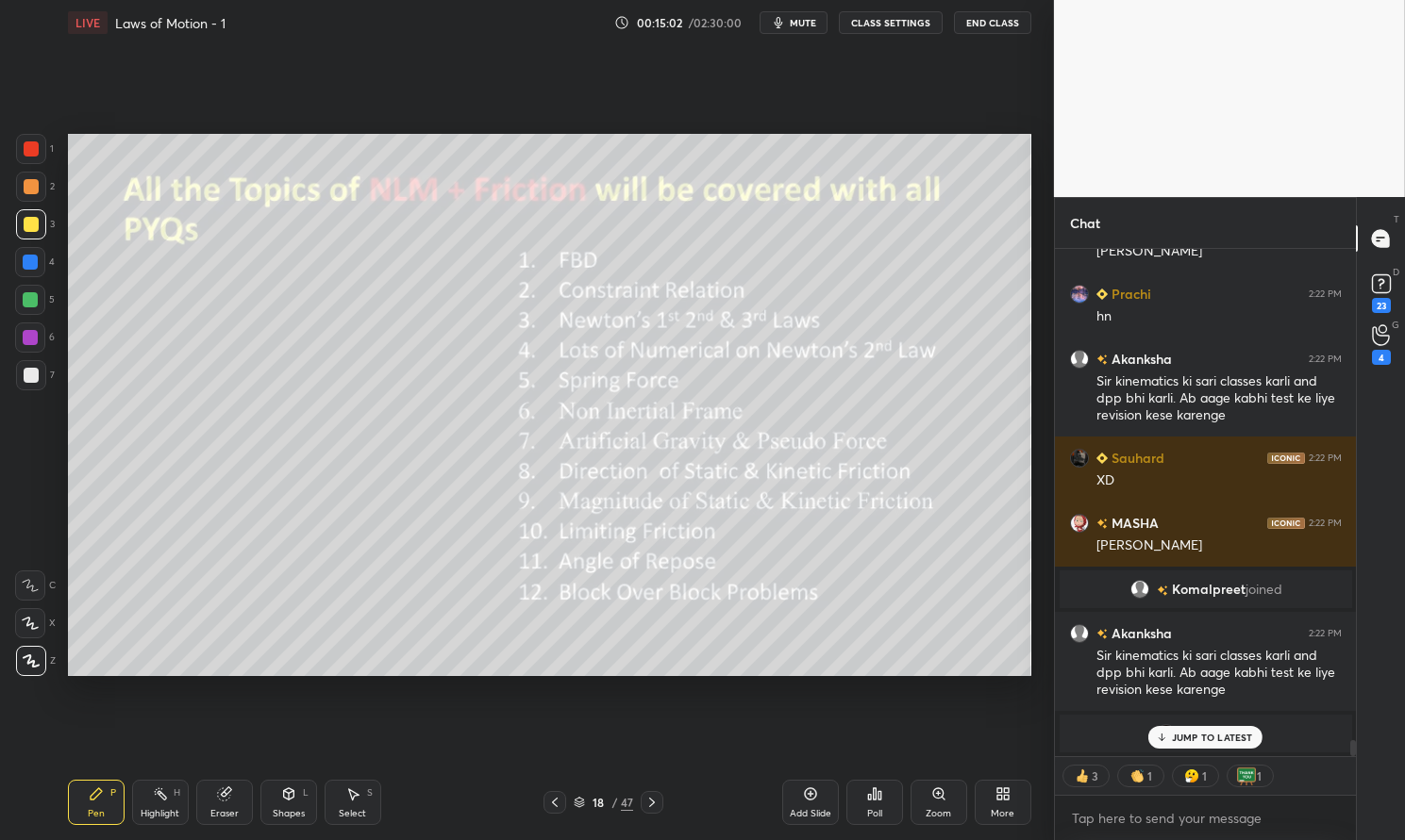
scroll to position [15862, 0]
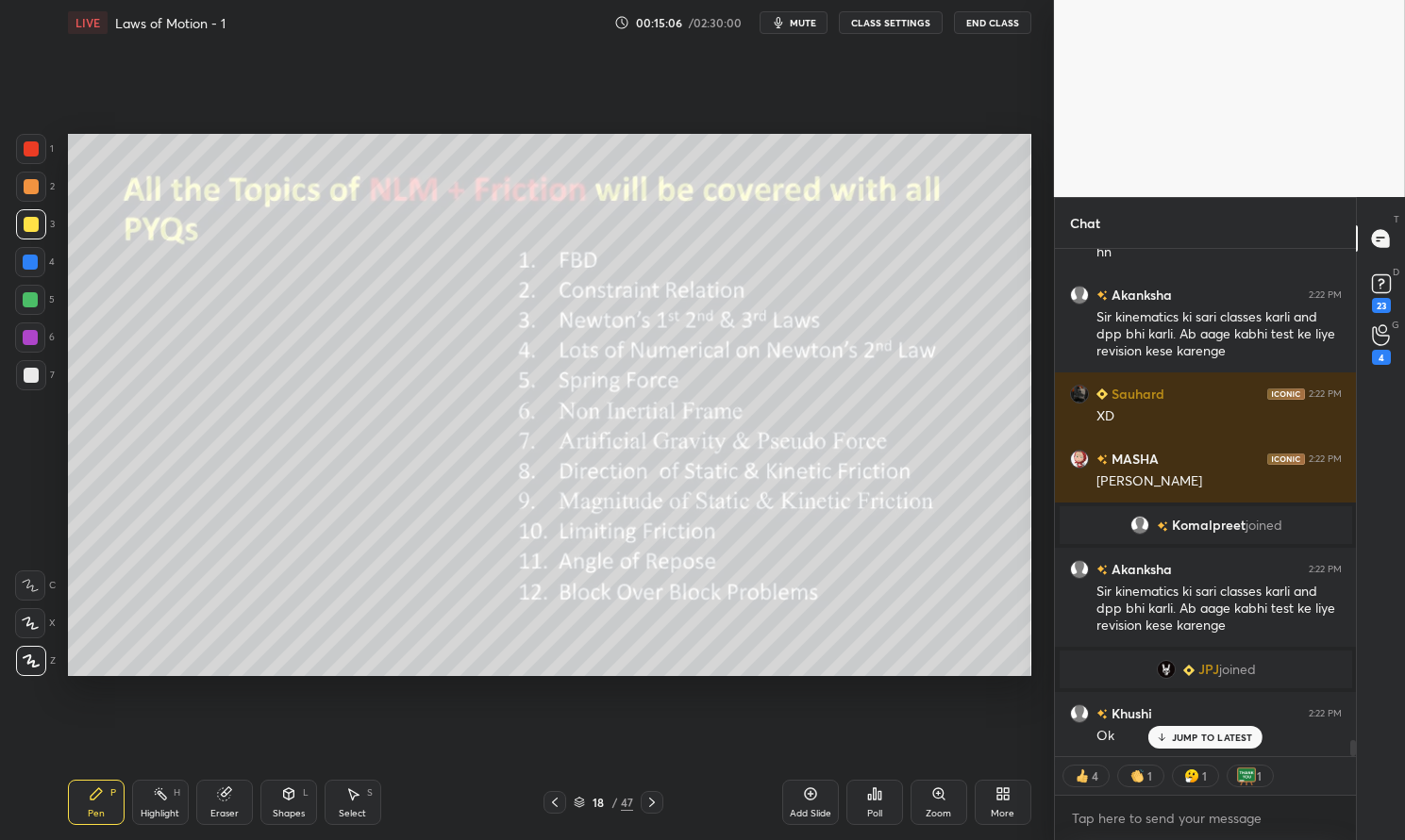
click at [1207, 729] on div "JUMP TO LATEST" at bounding box center [1204, 738] width 114 height 23
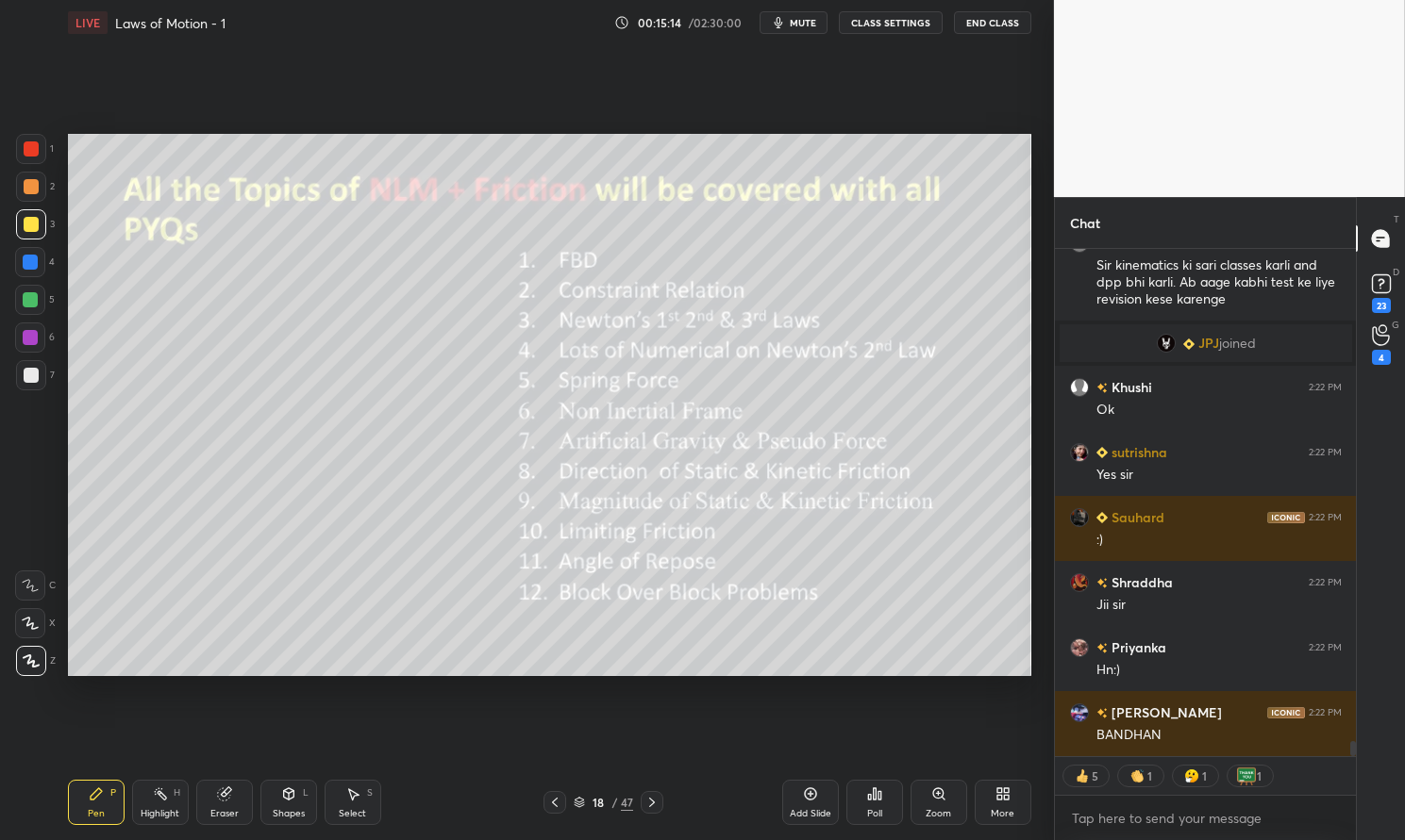
scroll to position [16251, 0]
click at [140, 805] on div "Highlight H" at bounding box center [161, 803] width 57 height 45
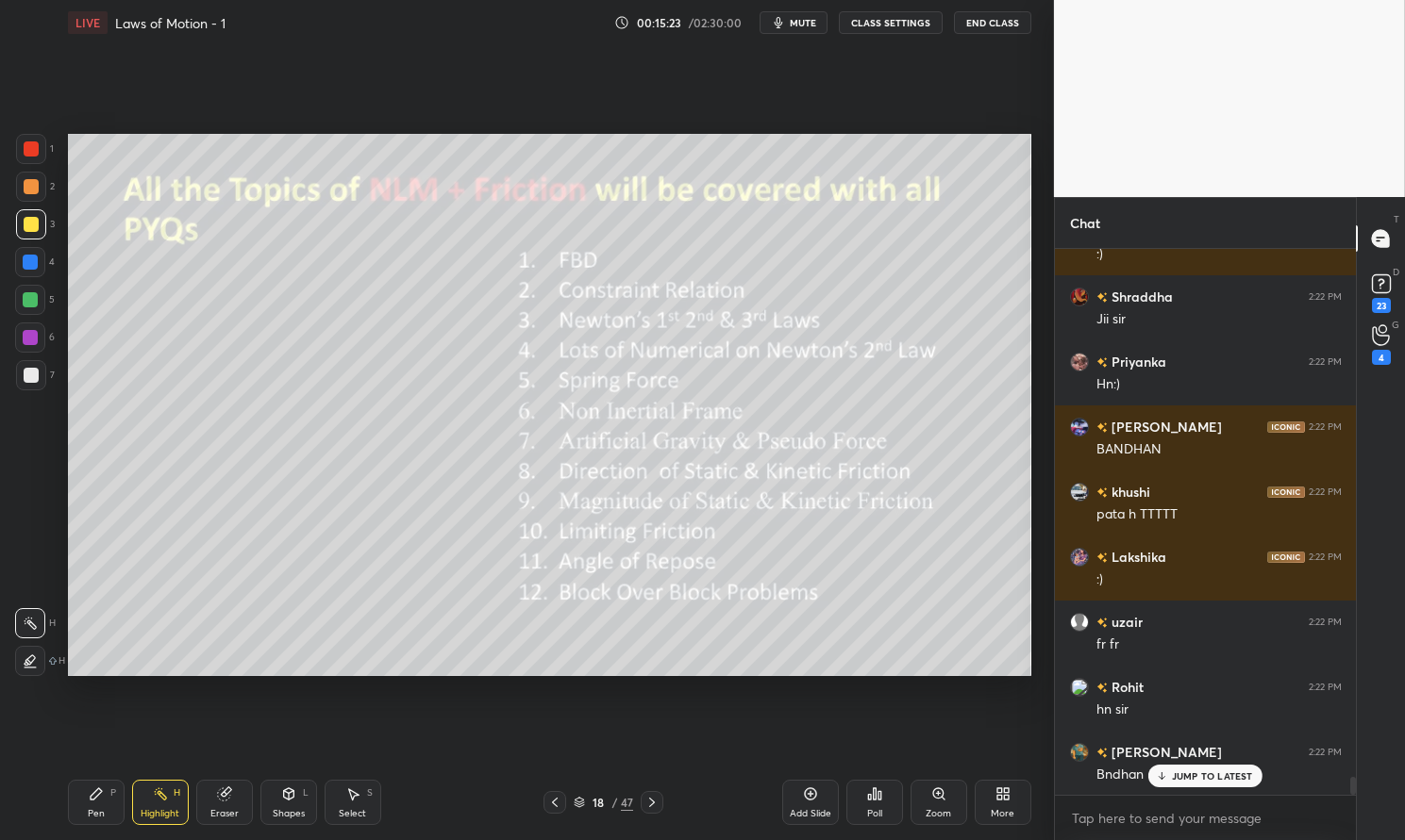
scroll to position [16519, 0]
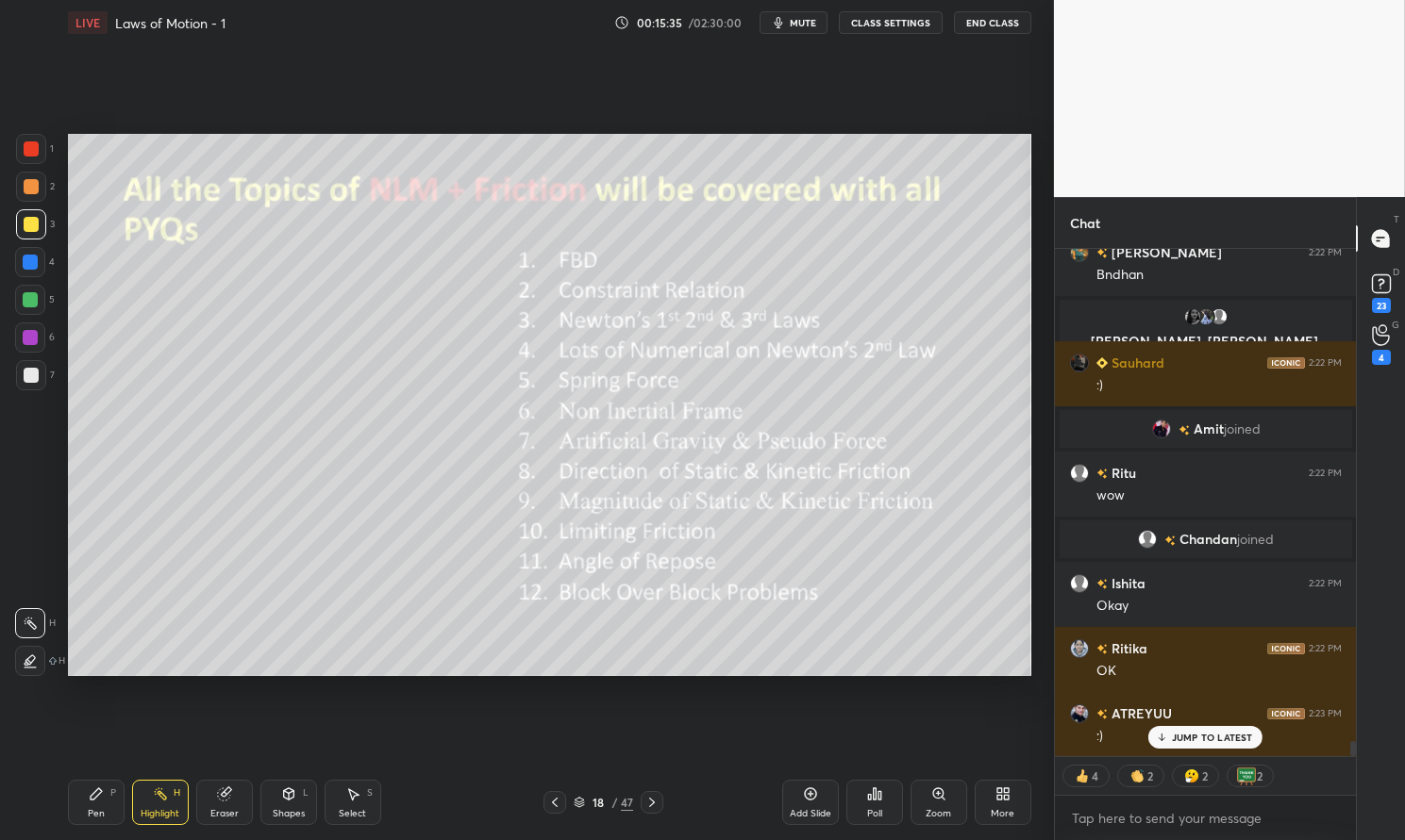
click at [86, 813] on div "Pen P" at bounding box center [97, 803] width 57 height 45
click at [83, 821] on div "Pen P" at bounding box center [97, 803] width 57 height 45
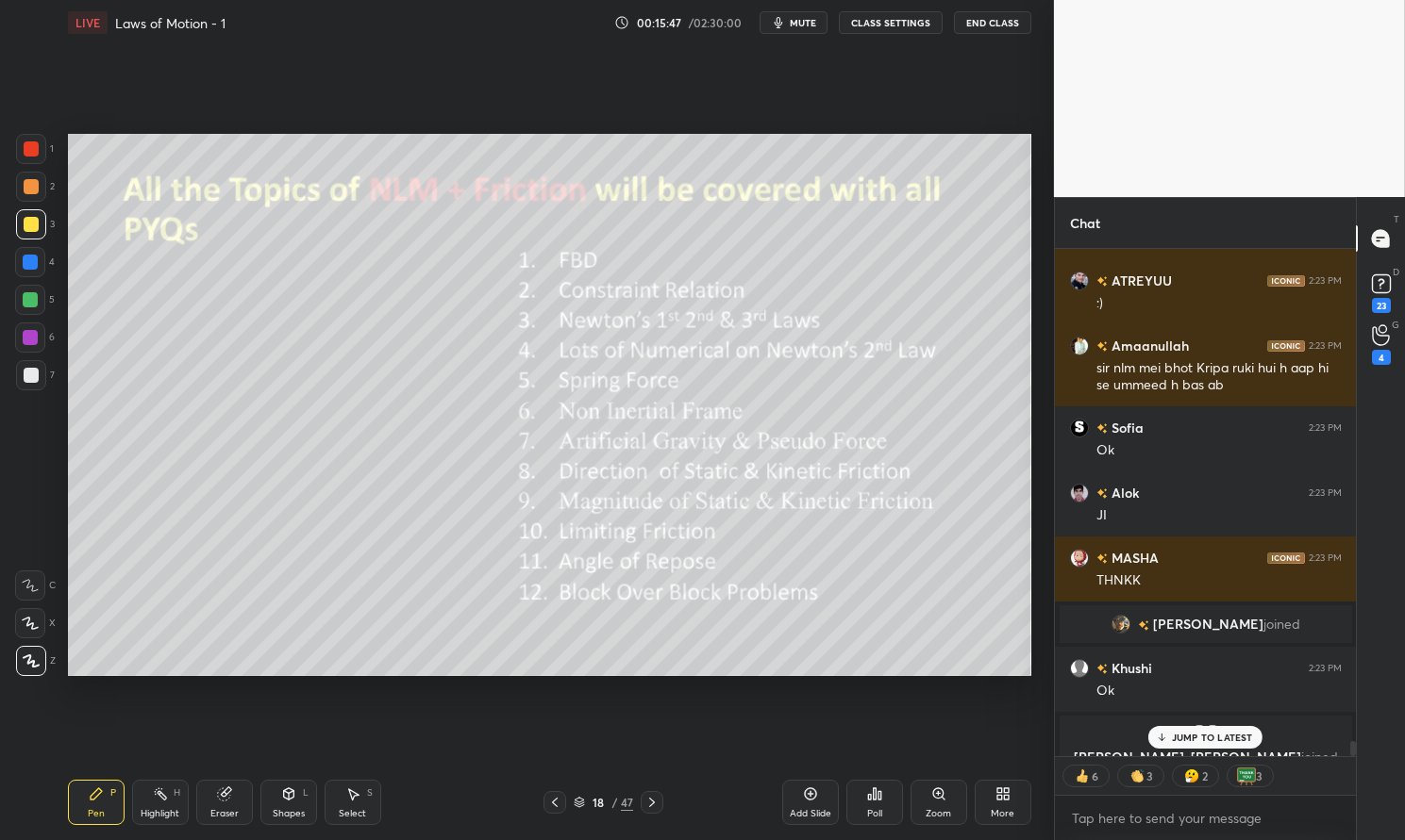
click at [149, 820] on div "Highlight H" at bounding box center [161, 803] width 57 height 45
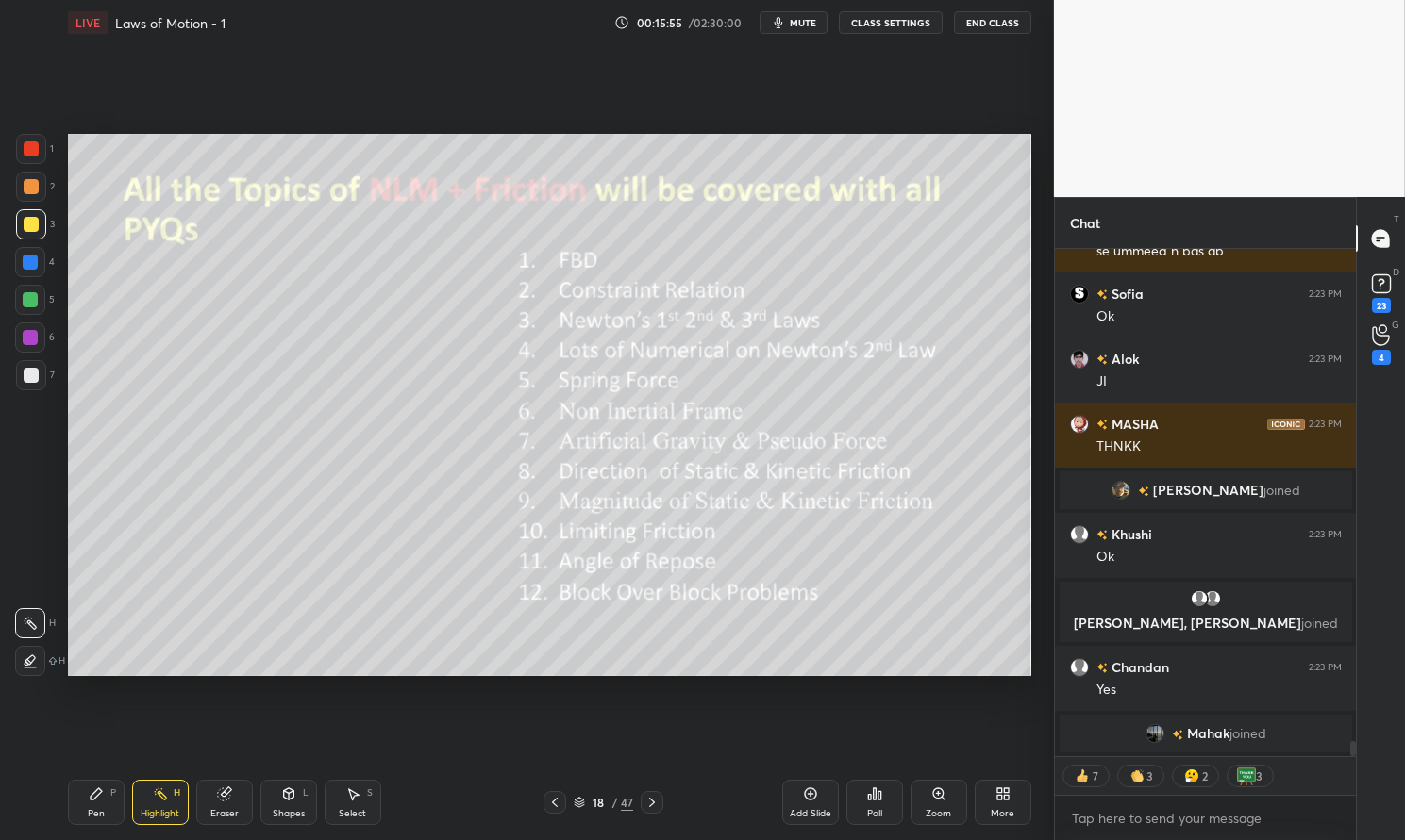
scroll to position [16855, 0]
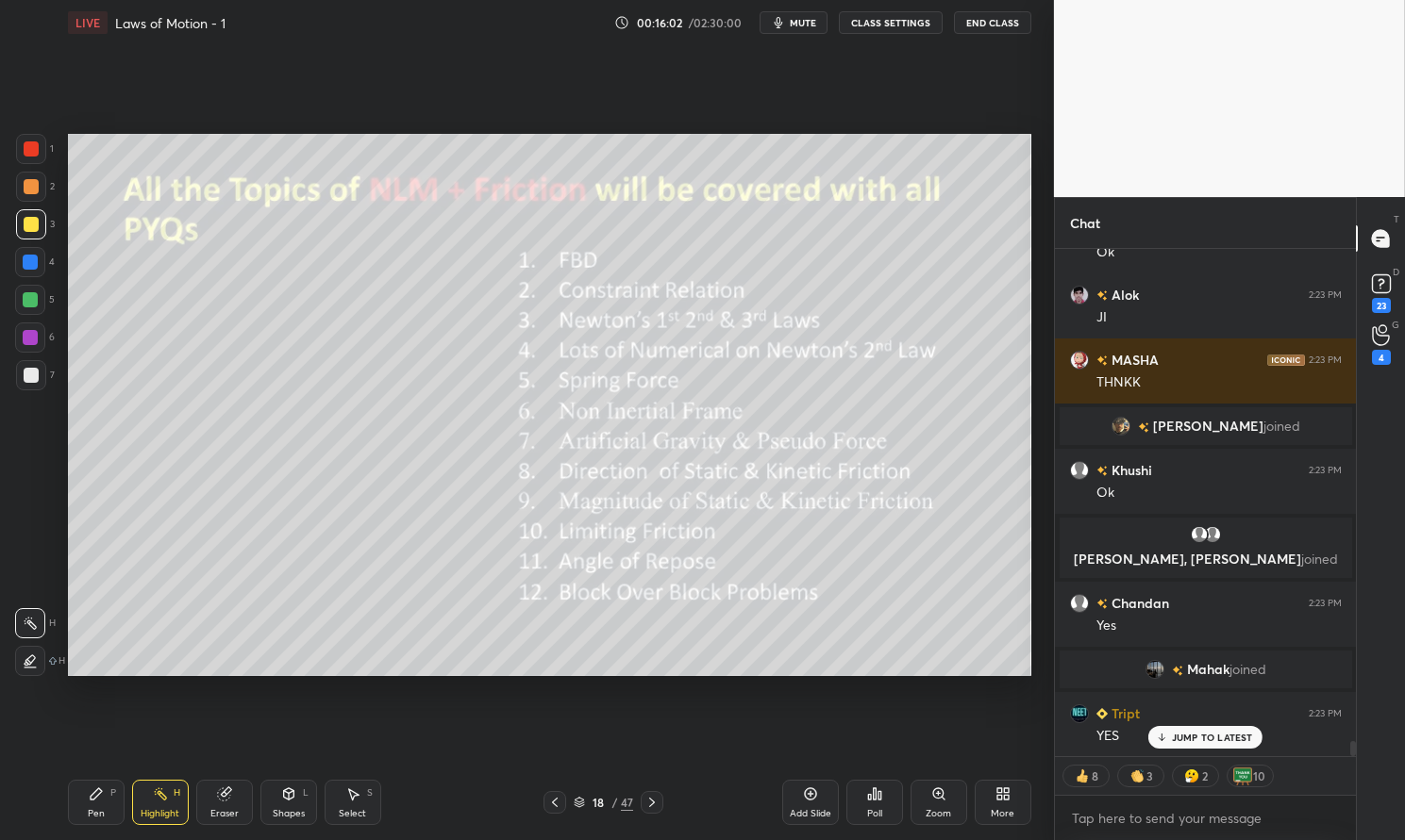
click at [90, 814] on div "Pen" at bounding box center [97, 814] width 17 height 9
click at [87, 819] on div "Pen P" at bounding box center [97, 803] width 57 height 45
click at [25, 264] on div at bounding box center [30, 262] width 15 height 15
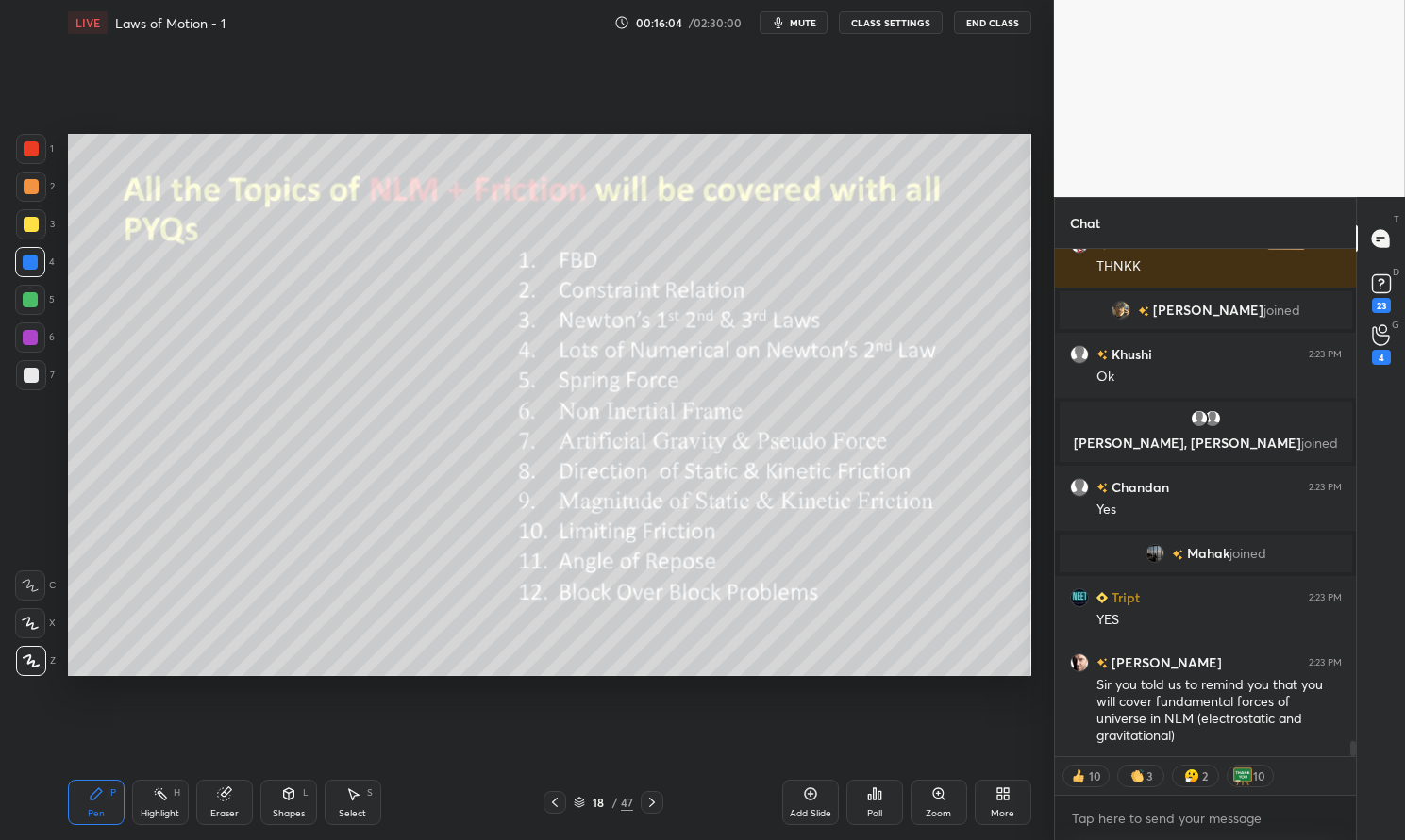
click at [19, 261] on div at bounding box center [30, 262] width 30 height 30
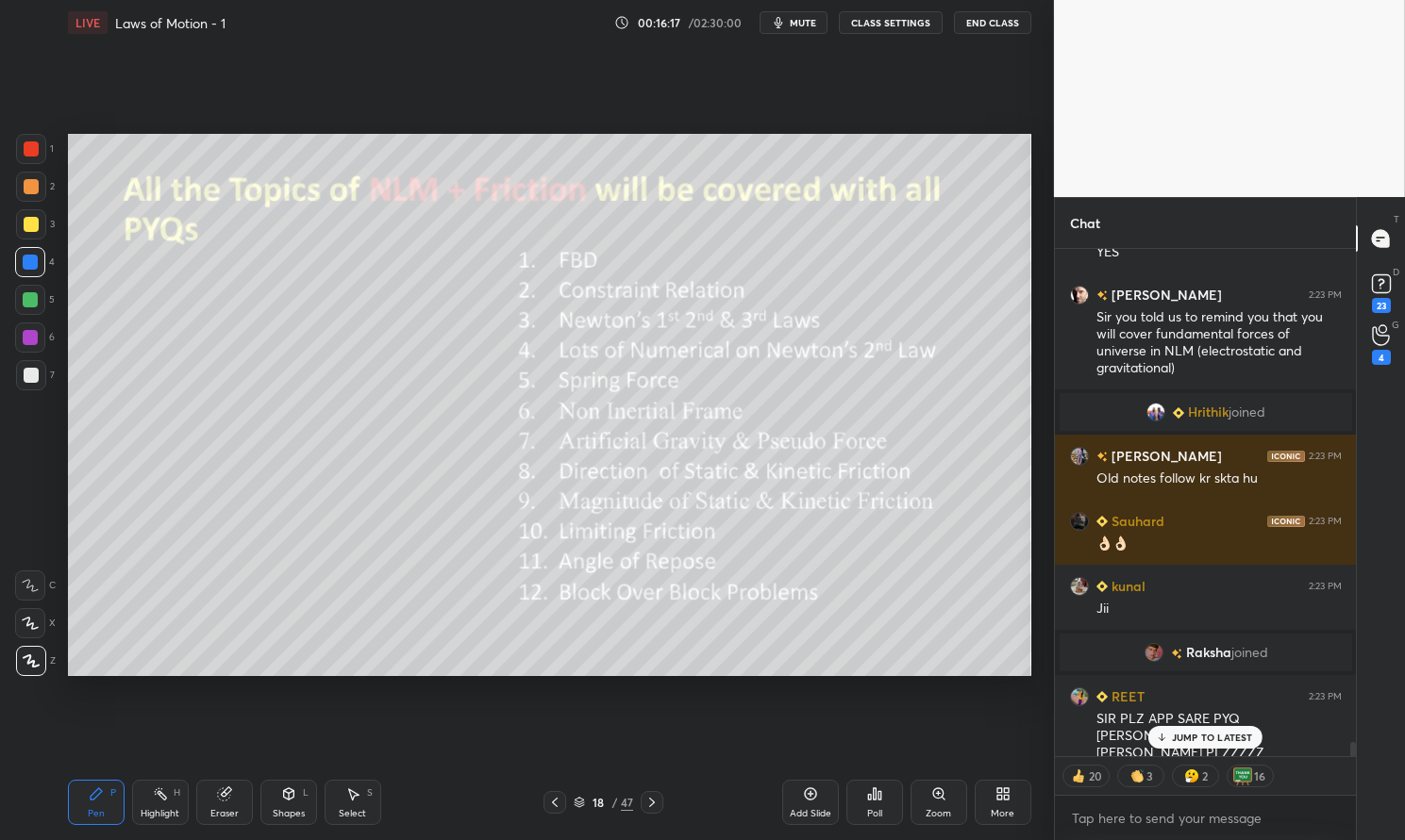
scroll to position [17404, 0]
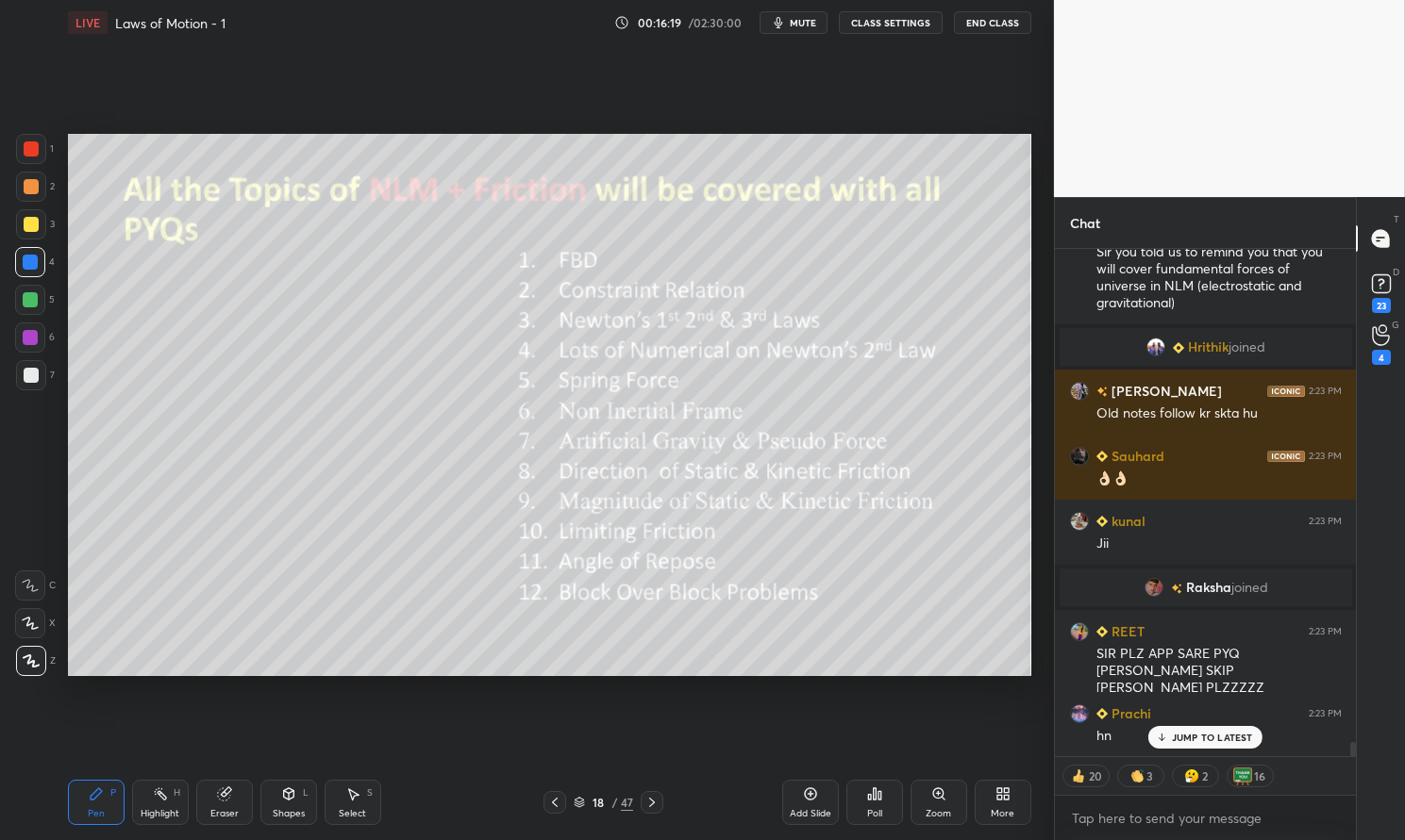
click at [1219, 734] on p "JUMP TO LATEST" at bounding box center [1212, 738] width 81 height 11
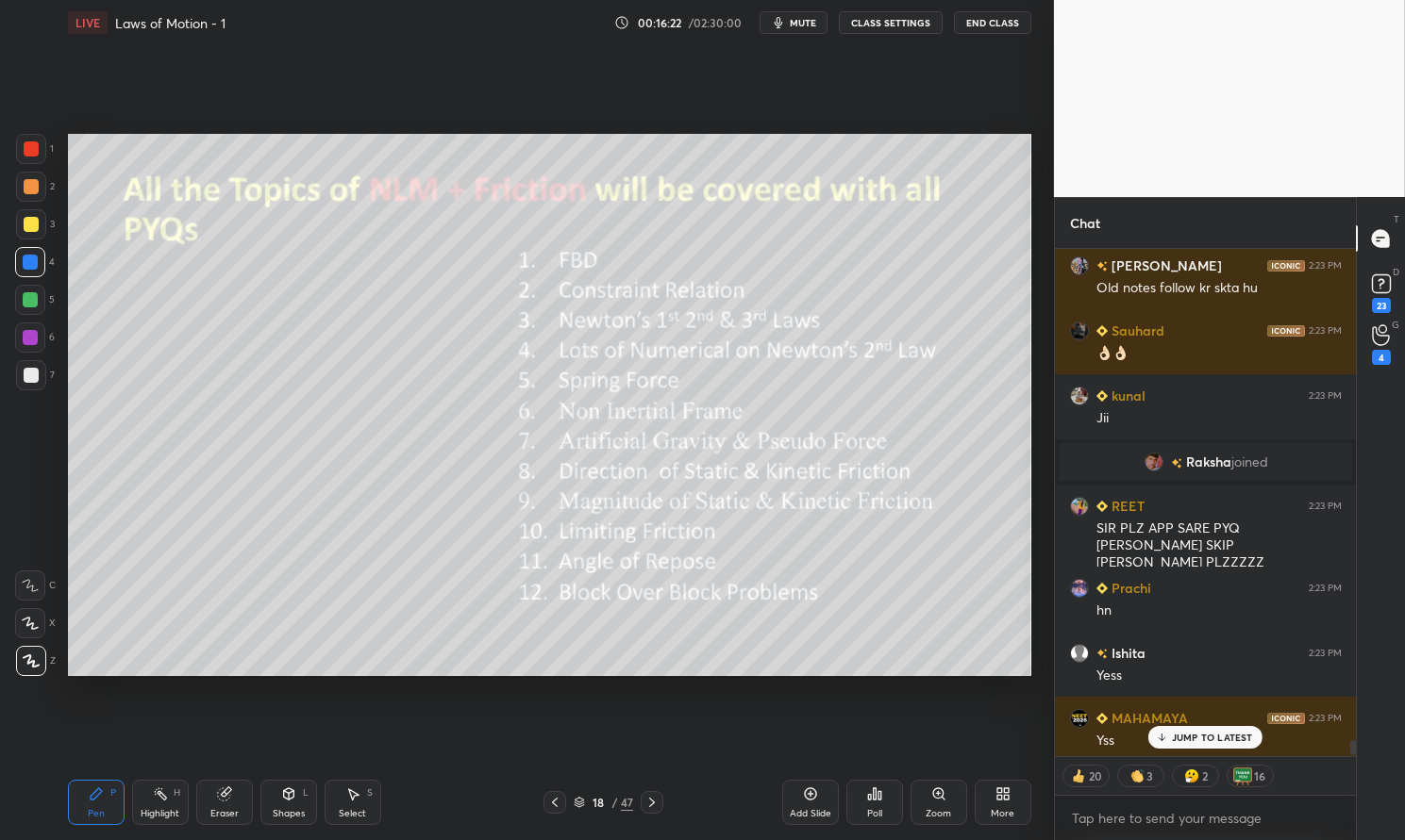
scroll to position [17526, 0]
click at [1225, 744] on p "9 NEW MESSAGES" at bounding box center [1211, 738] width 88 height 11
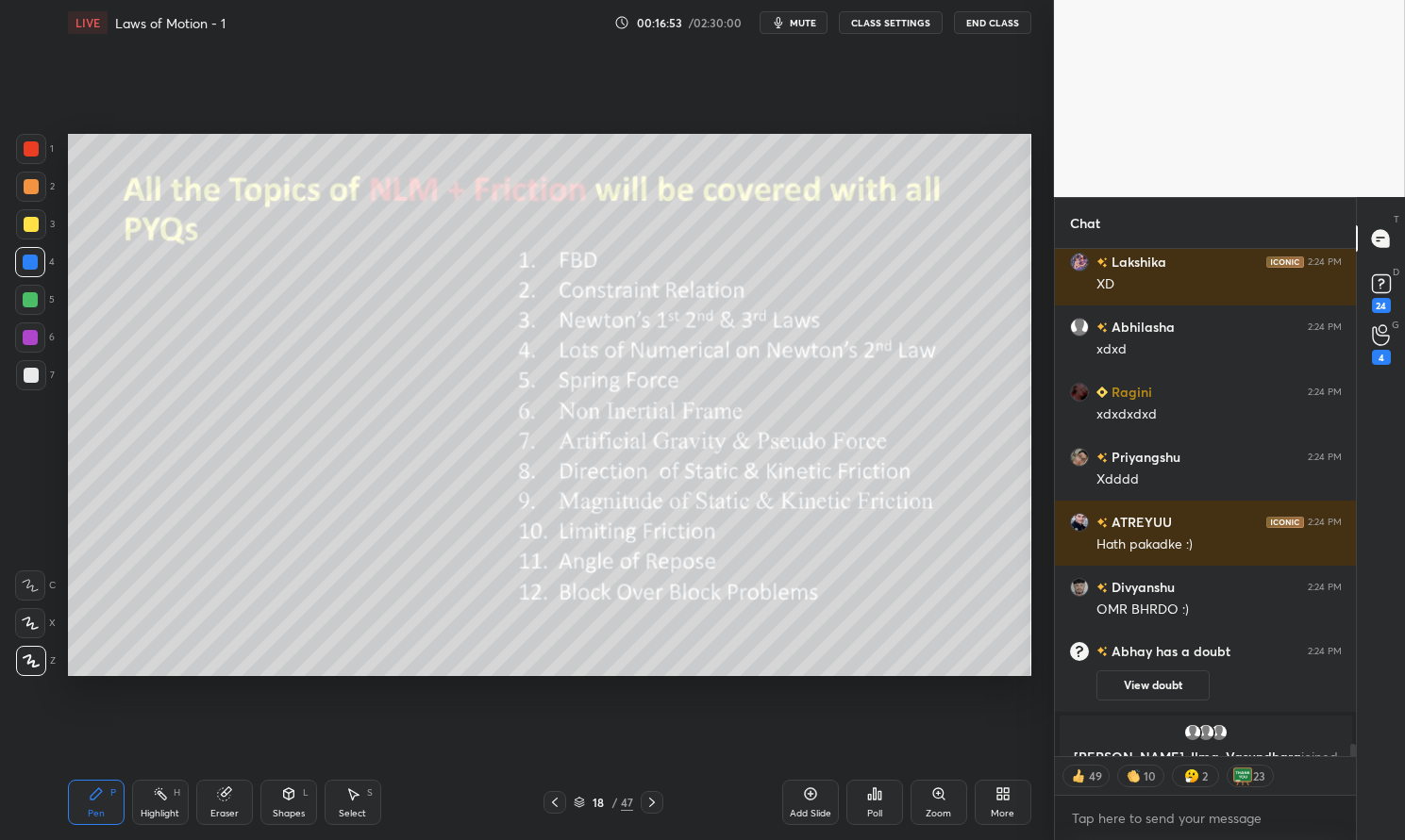
scroll to position [19586, 0]
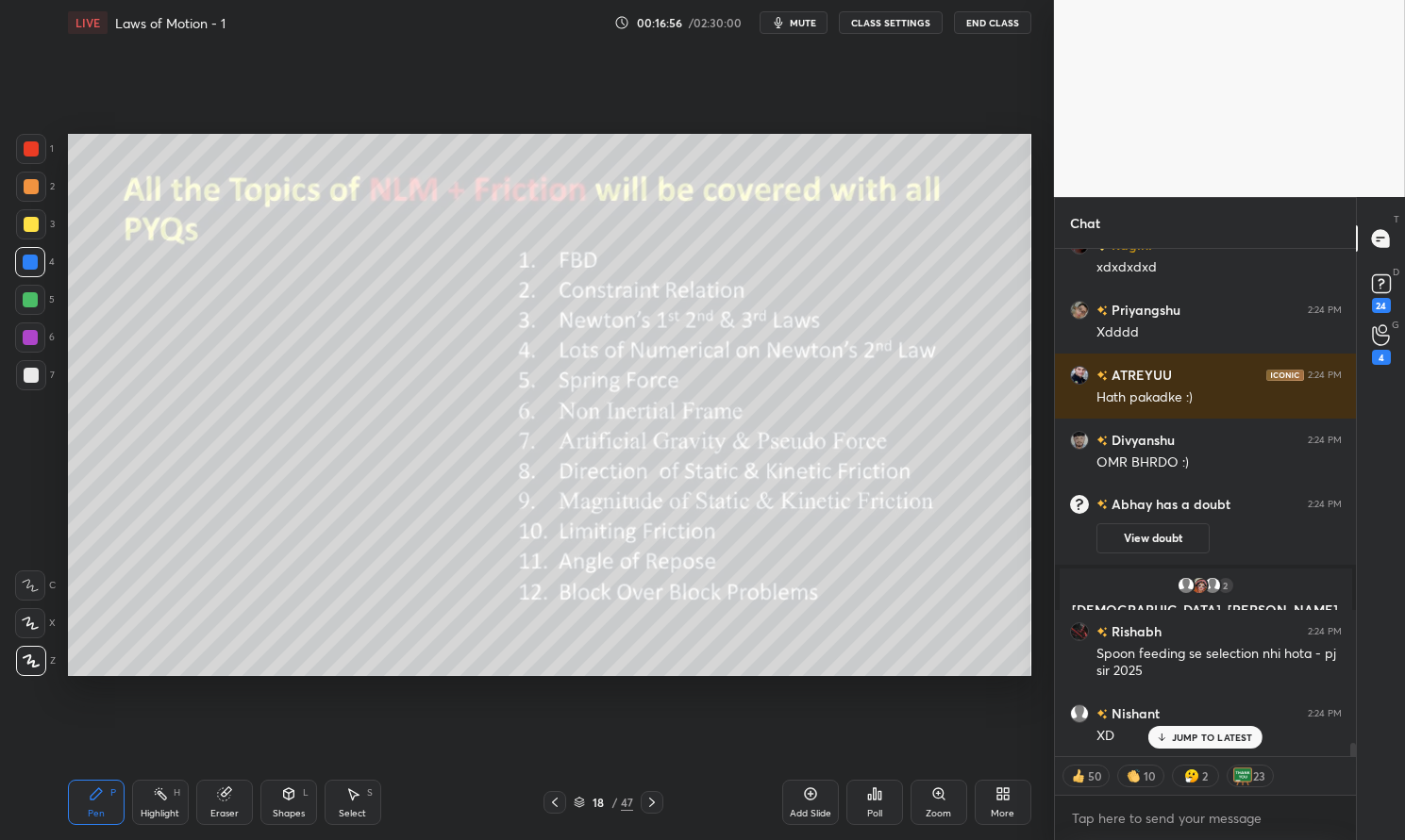
click at [647, 796] on icon at bounding box center [652, 803] width 15 height 15
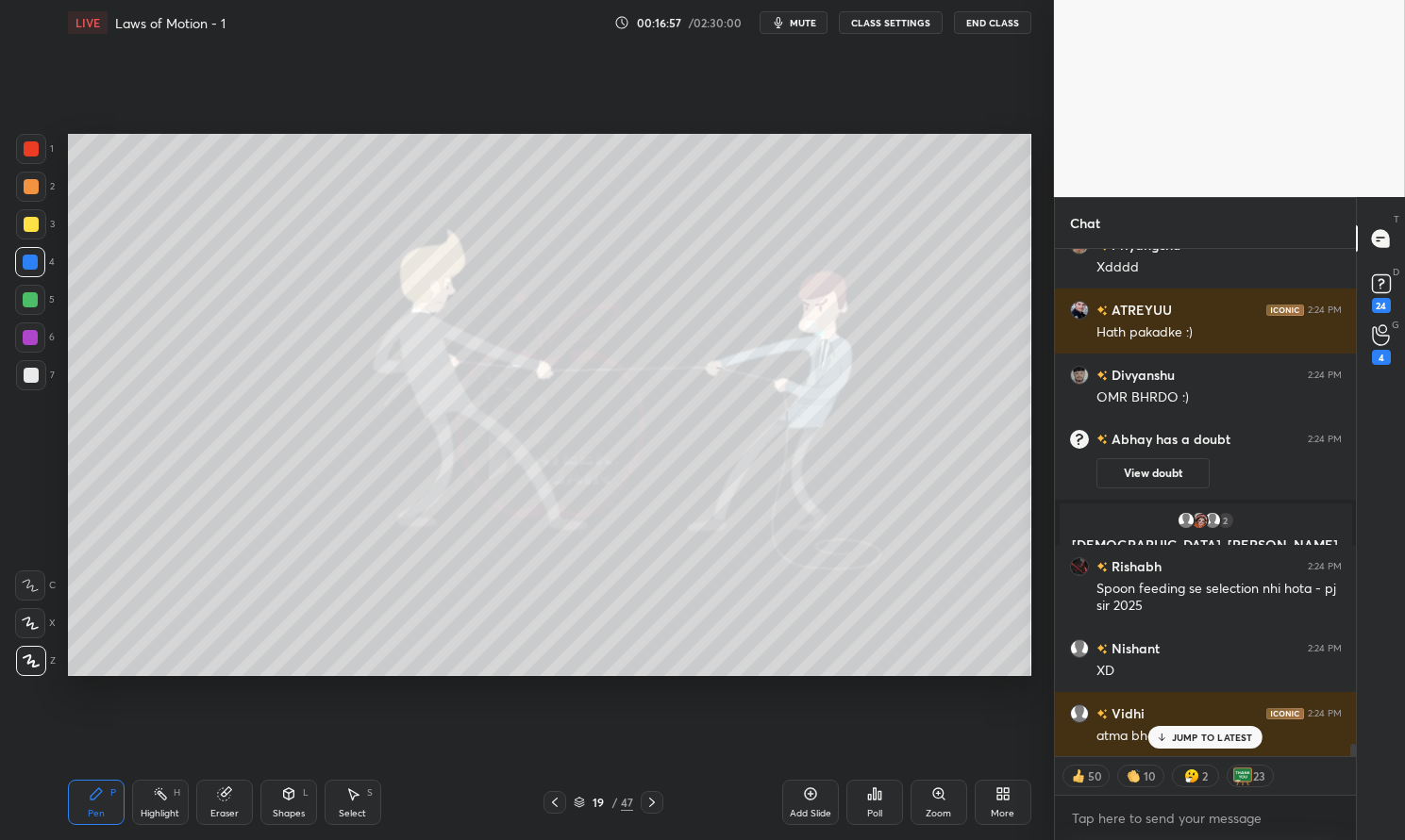
scroll to position [19782, 0]
click at [1203, 737] on p "JUMP TO LATEST" at bounding box center [1212, 738] width 81 height 11
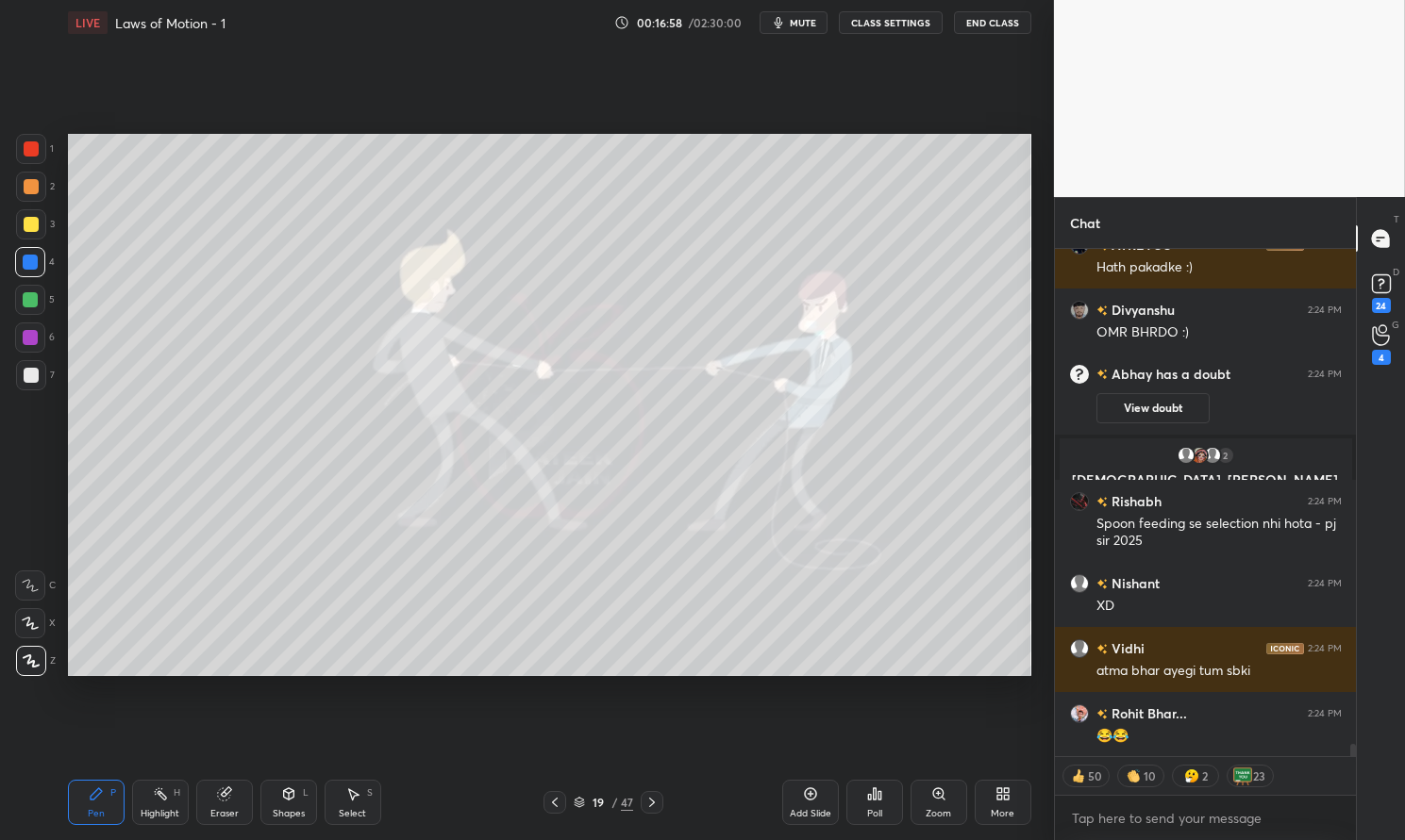
click at [299, 796] on div "Shapes L" at bounding box center [289, 803] width 57 height 45
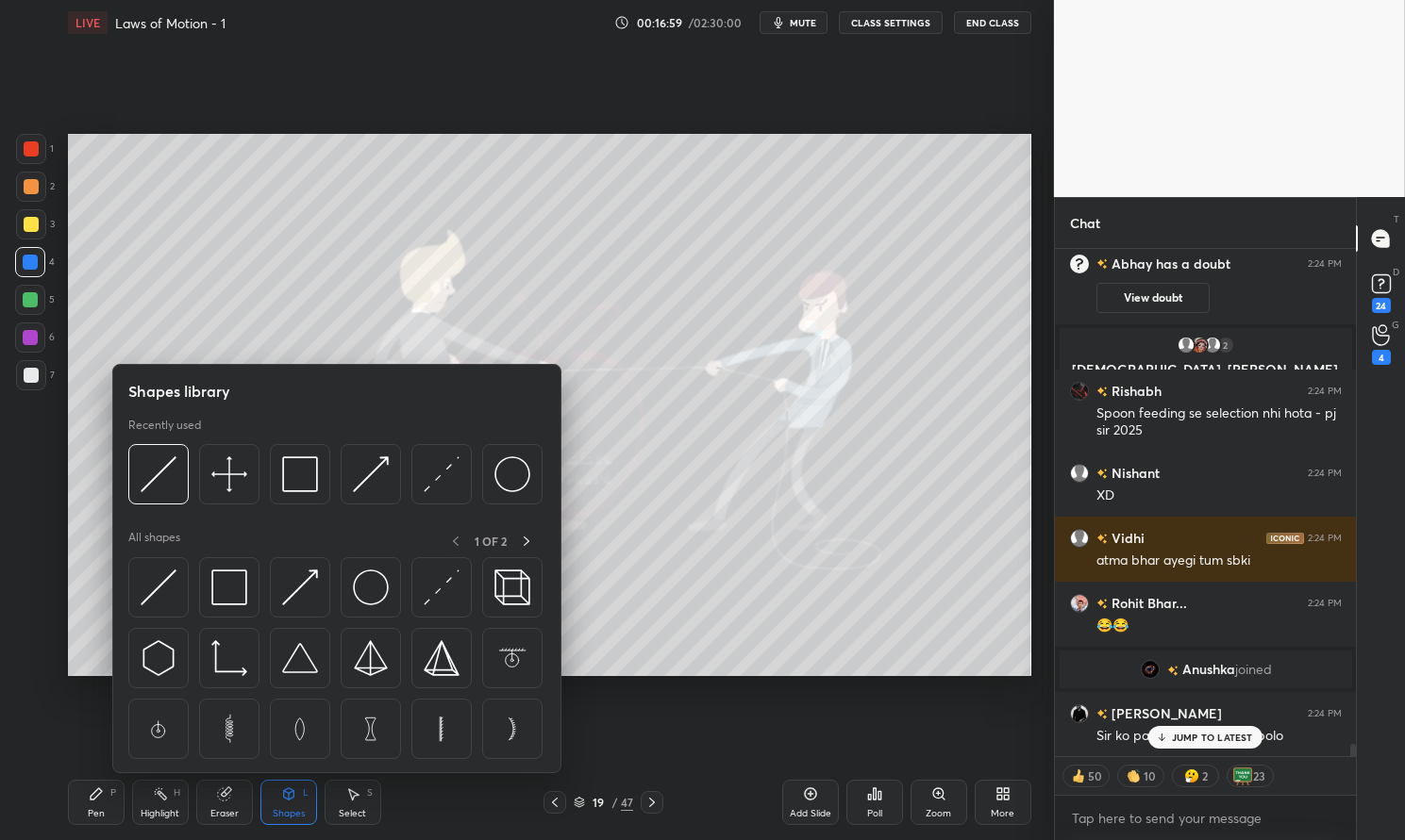
click at [174, 574] on img at bounding box center [159, 587] width 36 height 36
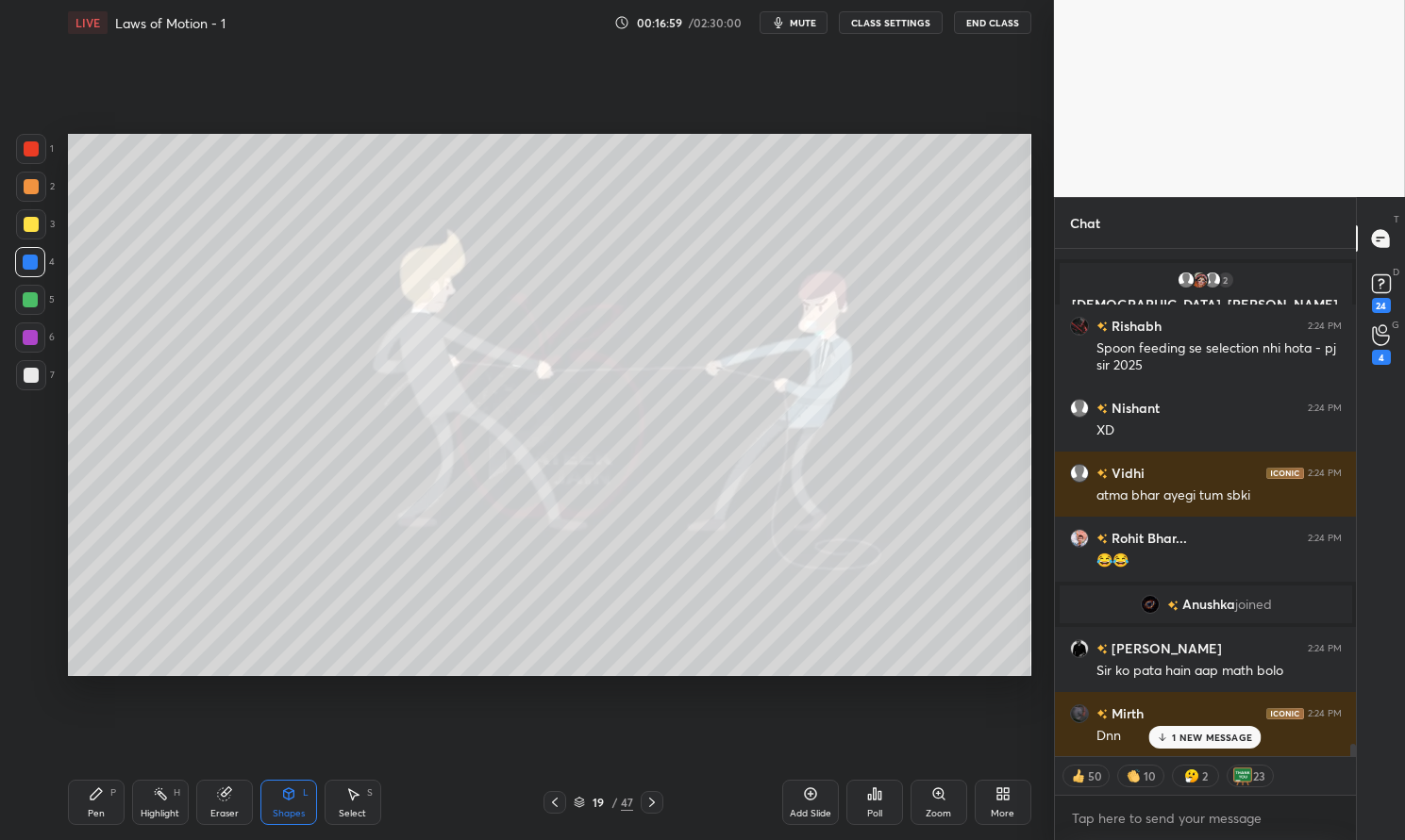
click at [31, 224] on div at bounding box center [31, 224] width 15 height 15
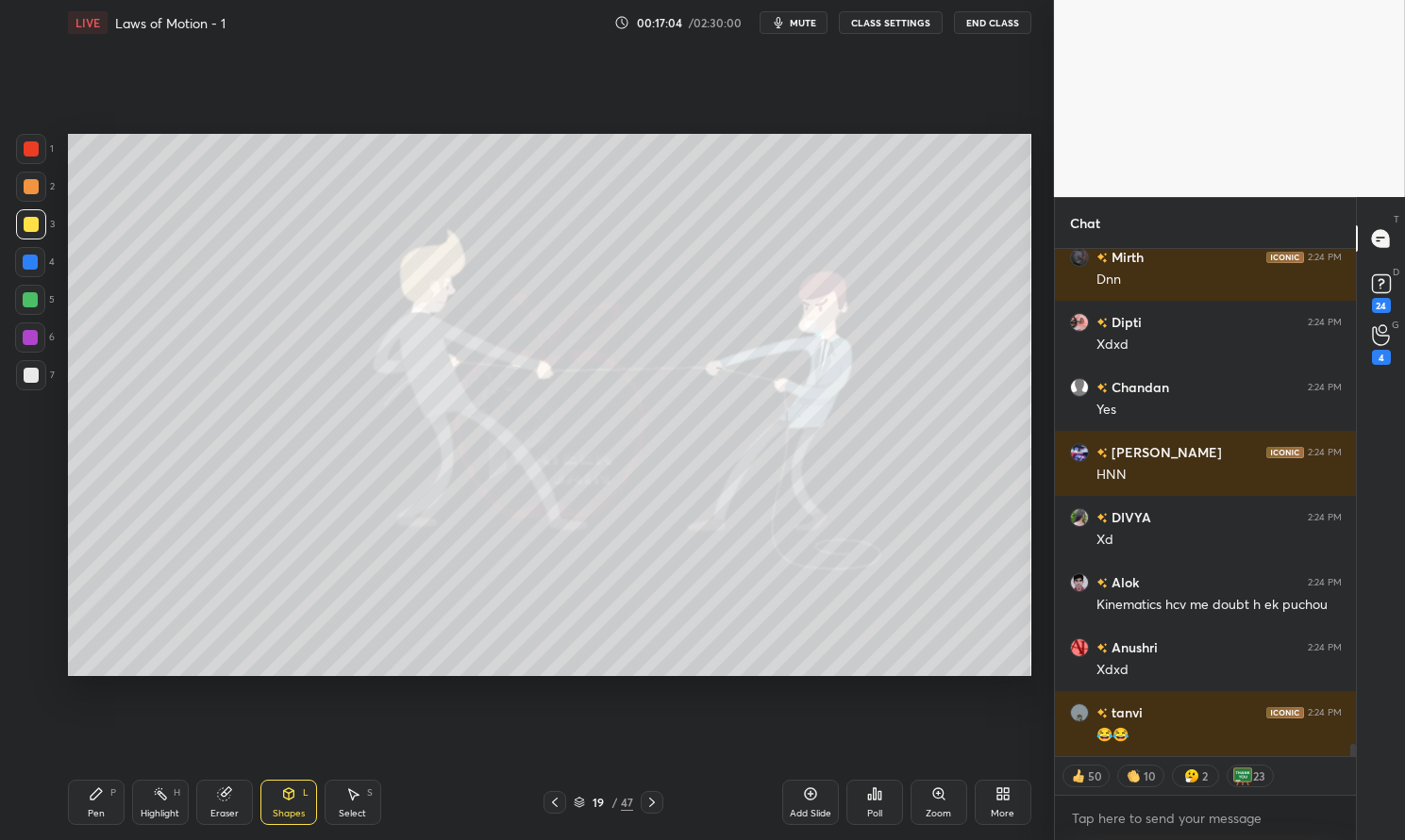
scroll to position [539, 295]
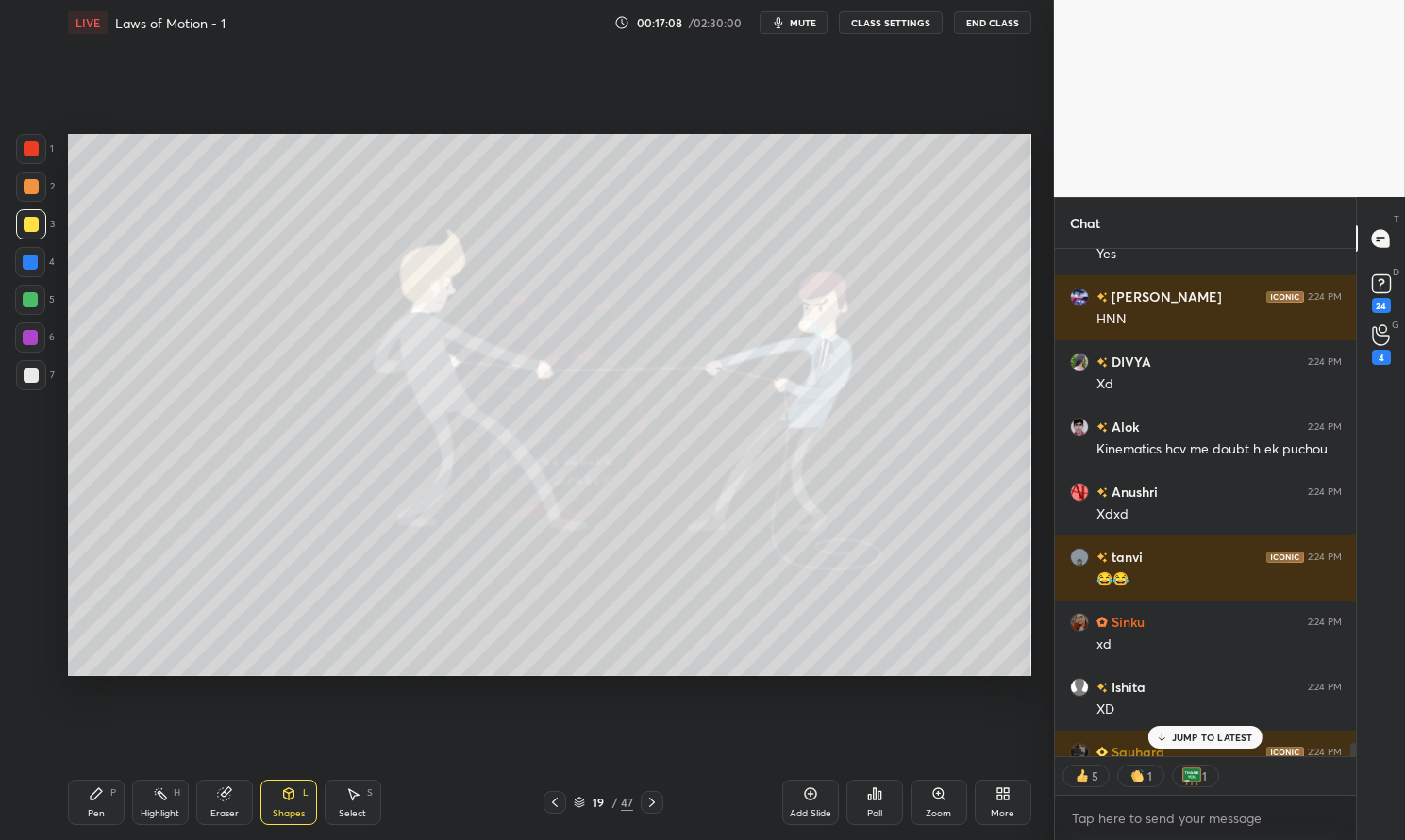
click at [168, 800] on div "Highlight H" at bounding box center [161, 803] width 57 height 45
click at [168, 791] on div "Highlight H" at bounding box center [161, 803] width 57 height 45
click at [33, 181] on div at bounding box center [31, 186] width 15 height 15
click at [23, 196] on div at bounding box center [31, 186] width 30 height 30
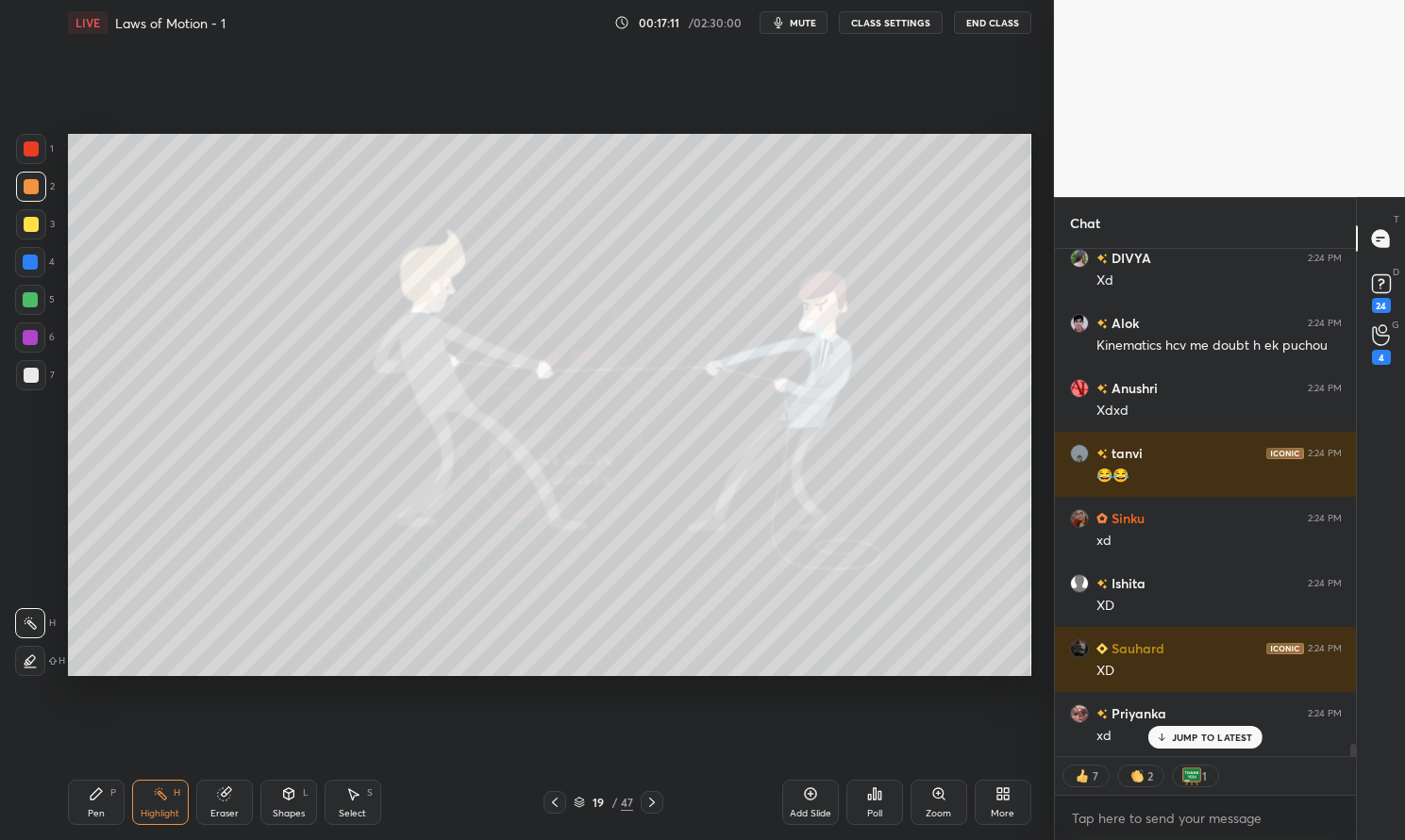
click at [1216, 738] on p "JUMP TO LATEST" at bounding box center [1212, 738] width 81 height 11
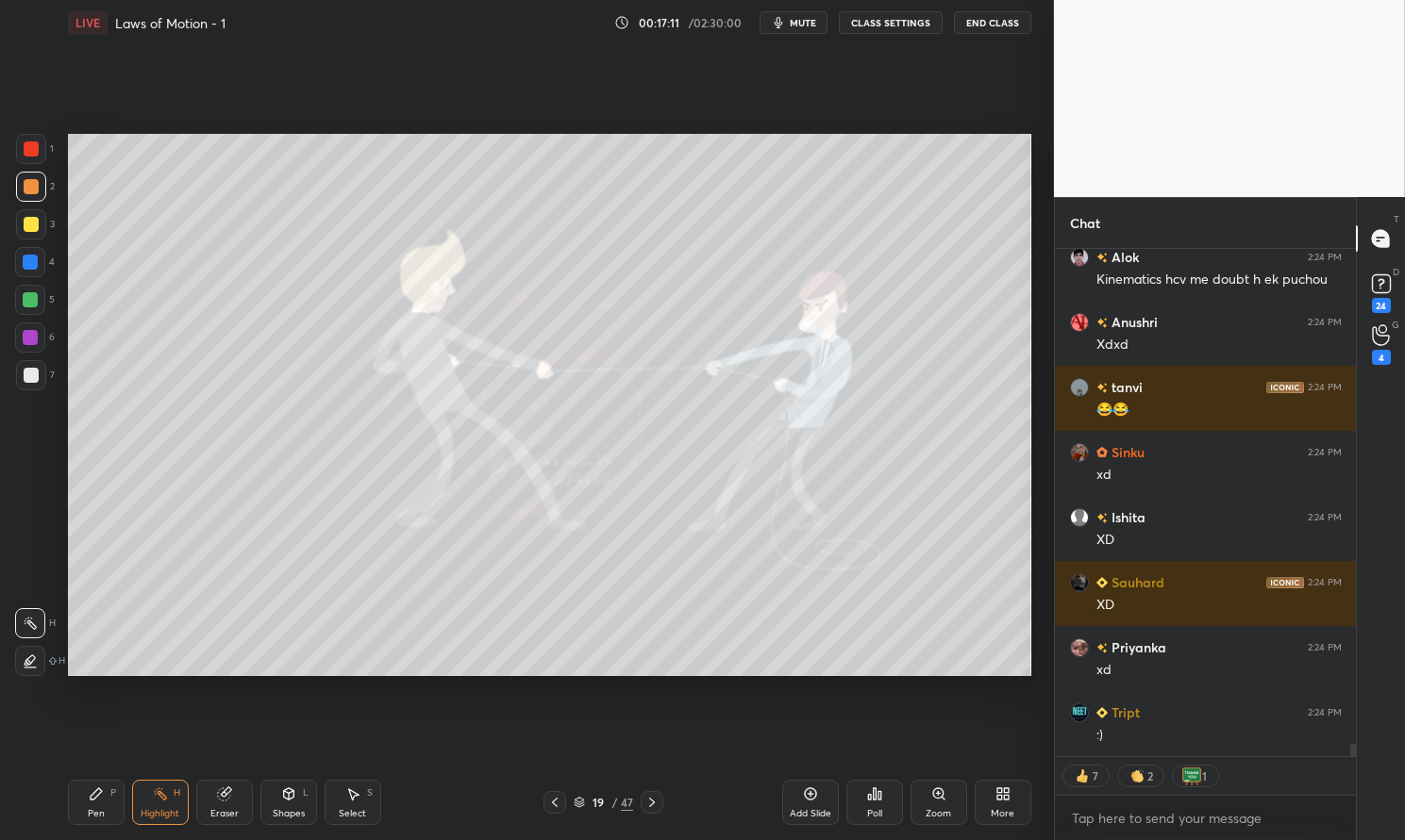
click at [161, 805] on div "Highlight H" at bounding box center [161, 803] width 57 height 45
click at [162, 796] on rect at bounding box center [163, 796] width 9 height 9
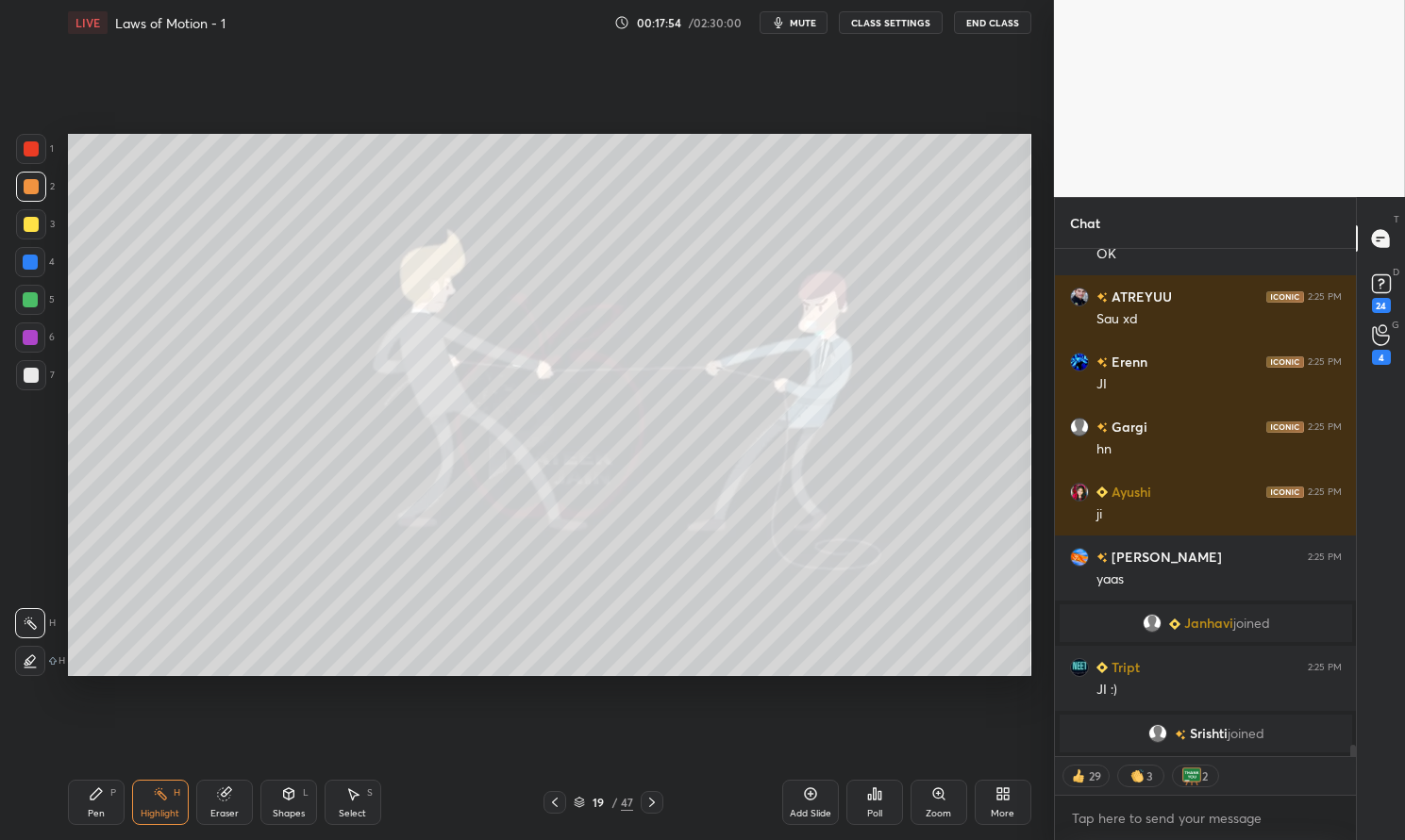
click at [78, 776] on div "Pen P Highlight H Eraser Shapes L Select S 19 / 47 Add Slide Poll Zoom More" at bounding box center [550, 803] width 963 height 76
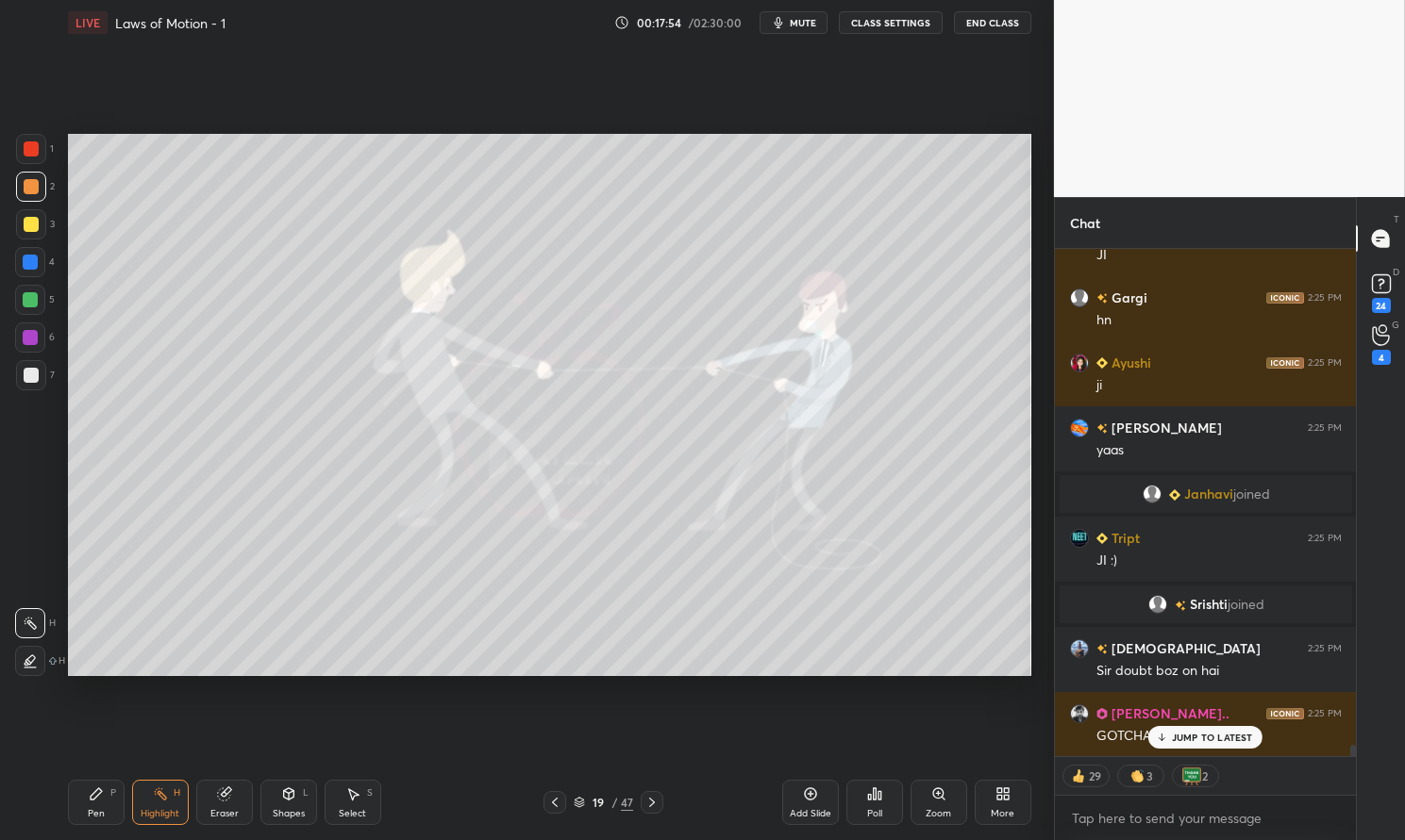
click at [85, 801] on div "Pen P" at bounding box center [97, 803] width 57 height 45
click at [96, 796] on icon at bounding box center [97, 795] width 11 height 11
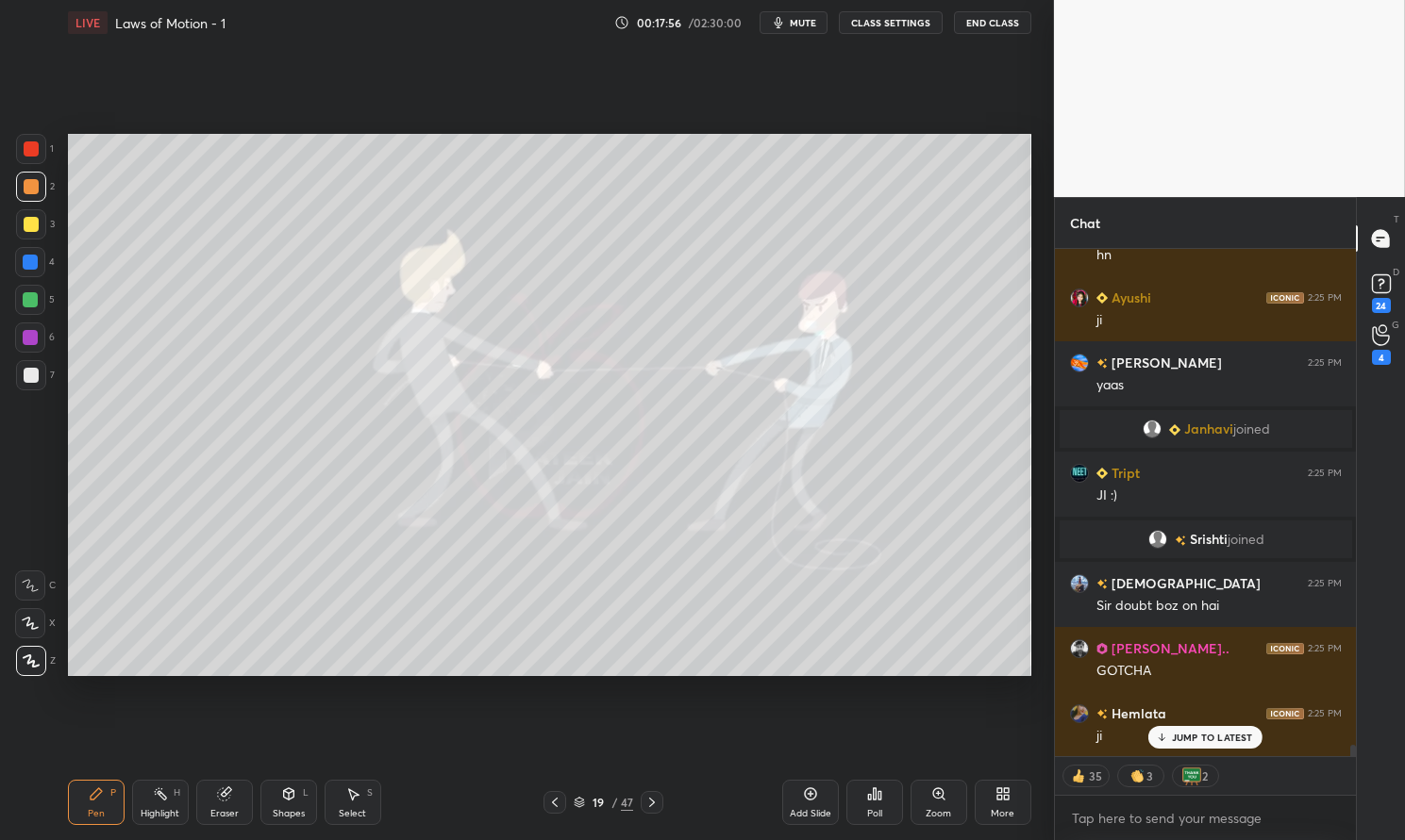
click at [36, 297] on div at bounding box center [30, 300] width 15 height 15
click at [32, 297] on div at bounding box center [30, 300] width 15 height 15
click at [20, 307] on div at bounding box center [30, 300] width 30 height 30
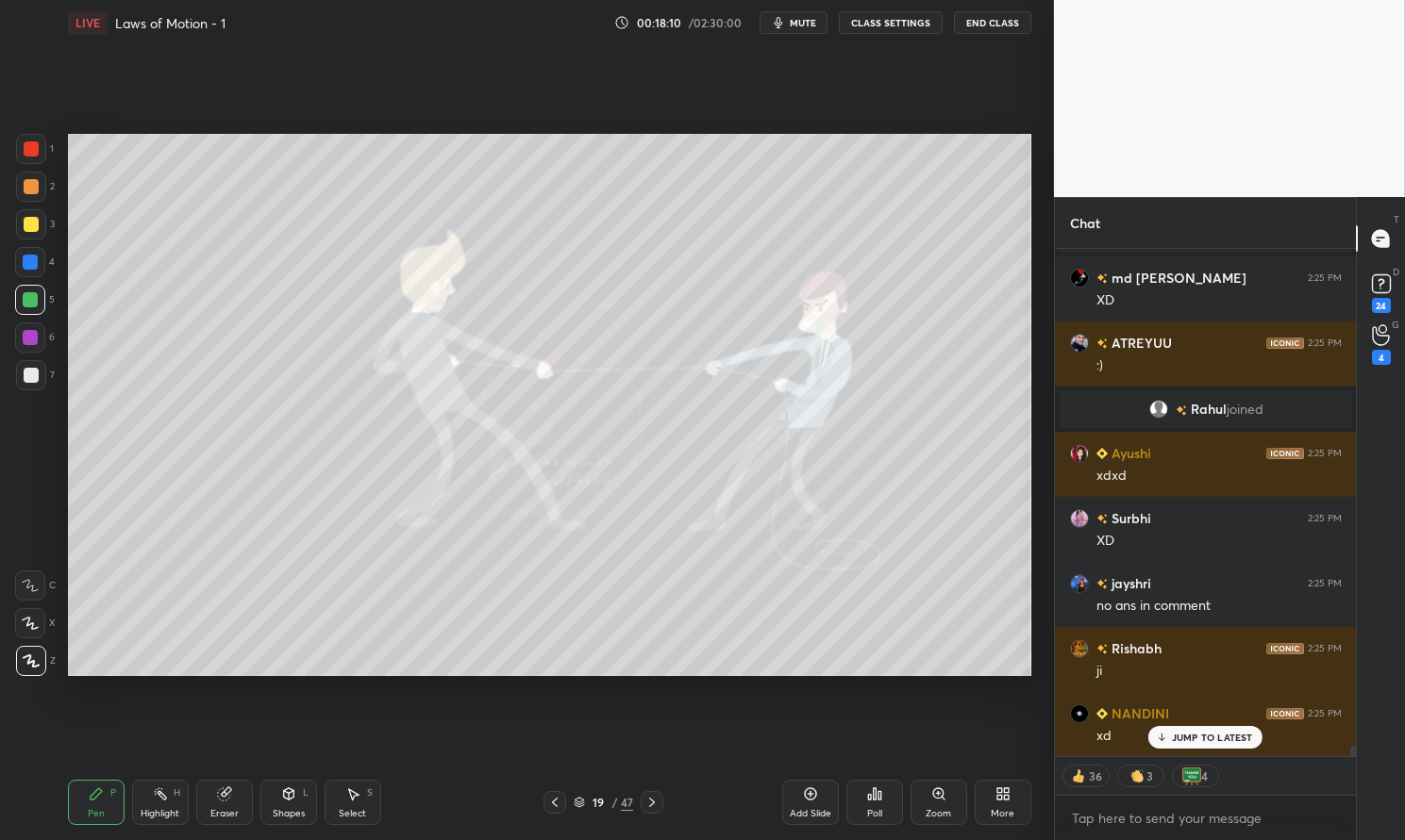
click at [104, 794] on div "Pen P" at bounding box center [97, 803] width 57 height 45
click at [104, 788] on div "Pen P" at bounding box center [97, 803] width 57 height 45
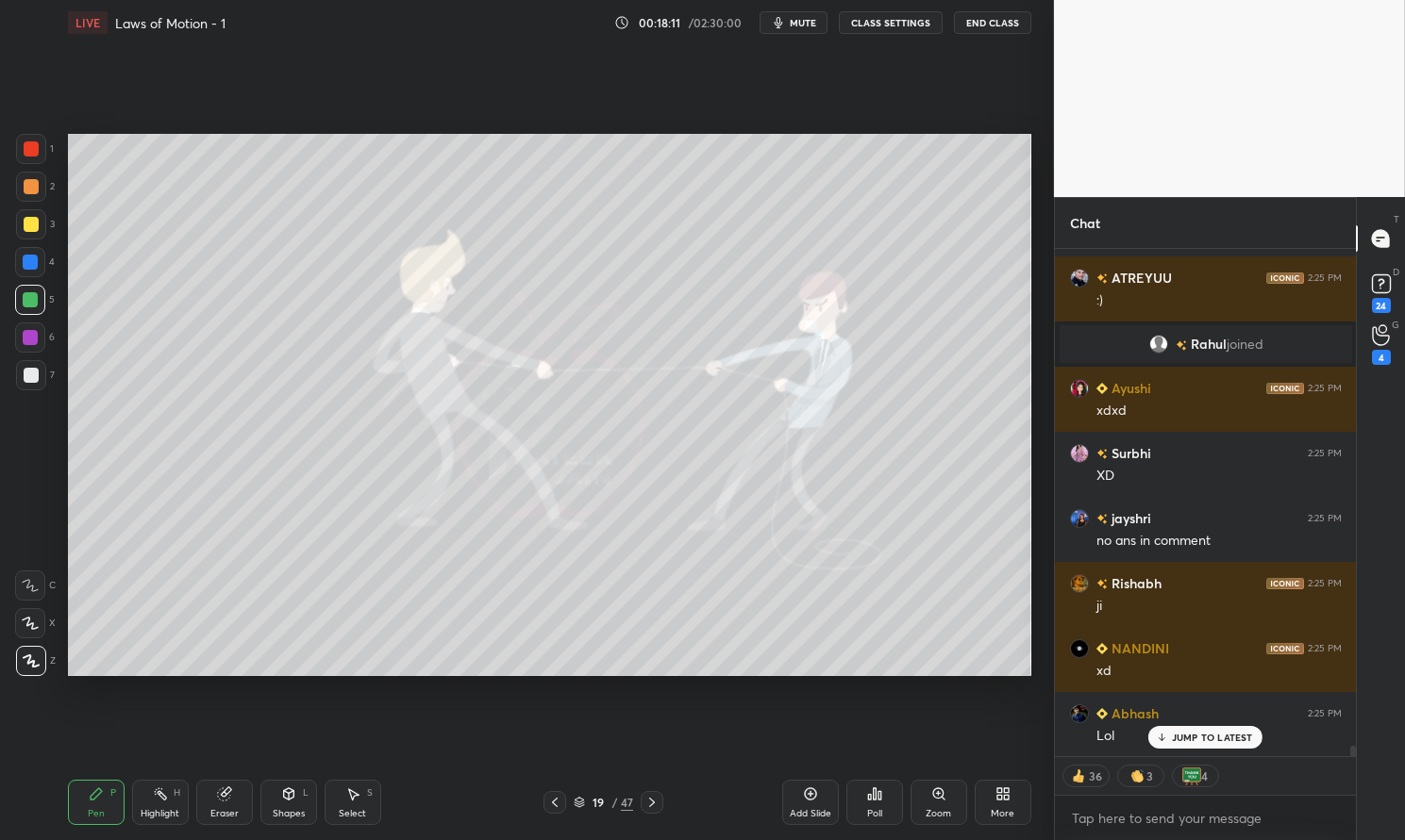
click at [29, 258] on div at bounding box center [30, 262] width 15 height 15
click at [36, 251] on div at bounding box center [30, 262] width 30 height 30
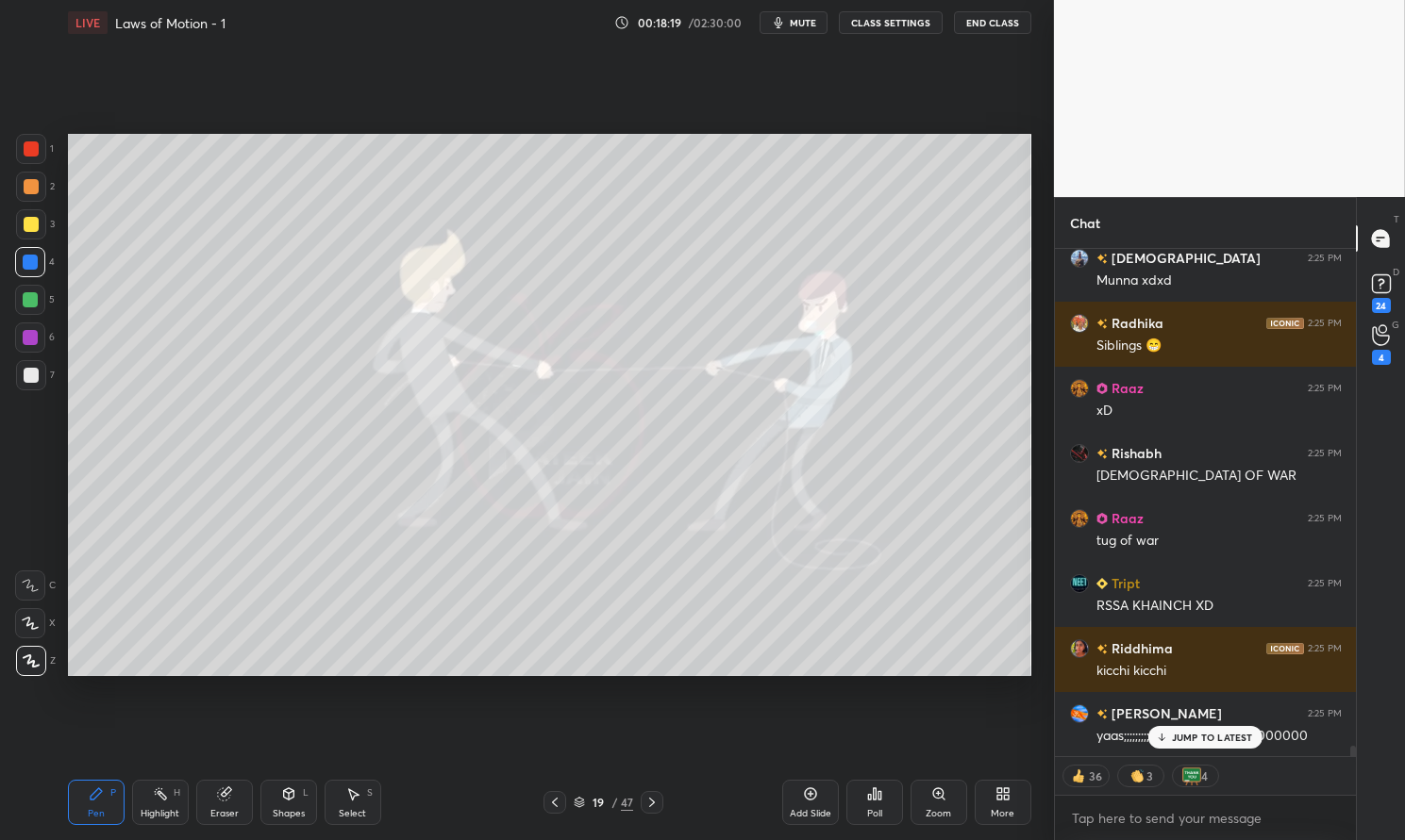
click at [1224, 733] on p "JUMP TO LATEST" at bounding box center [1212, 738] width 81 height 11
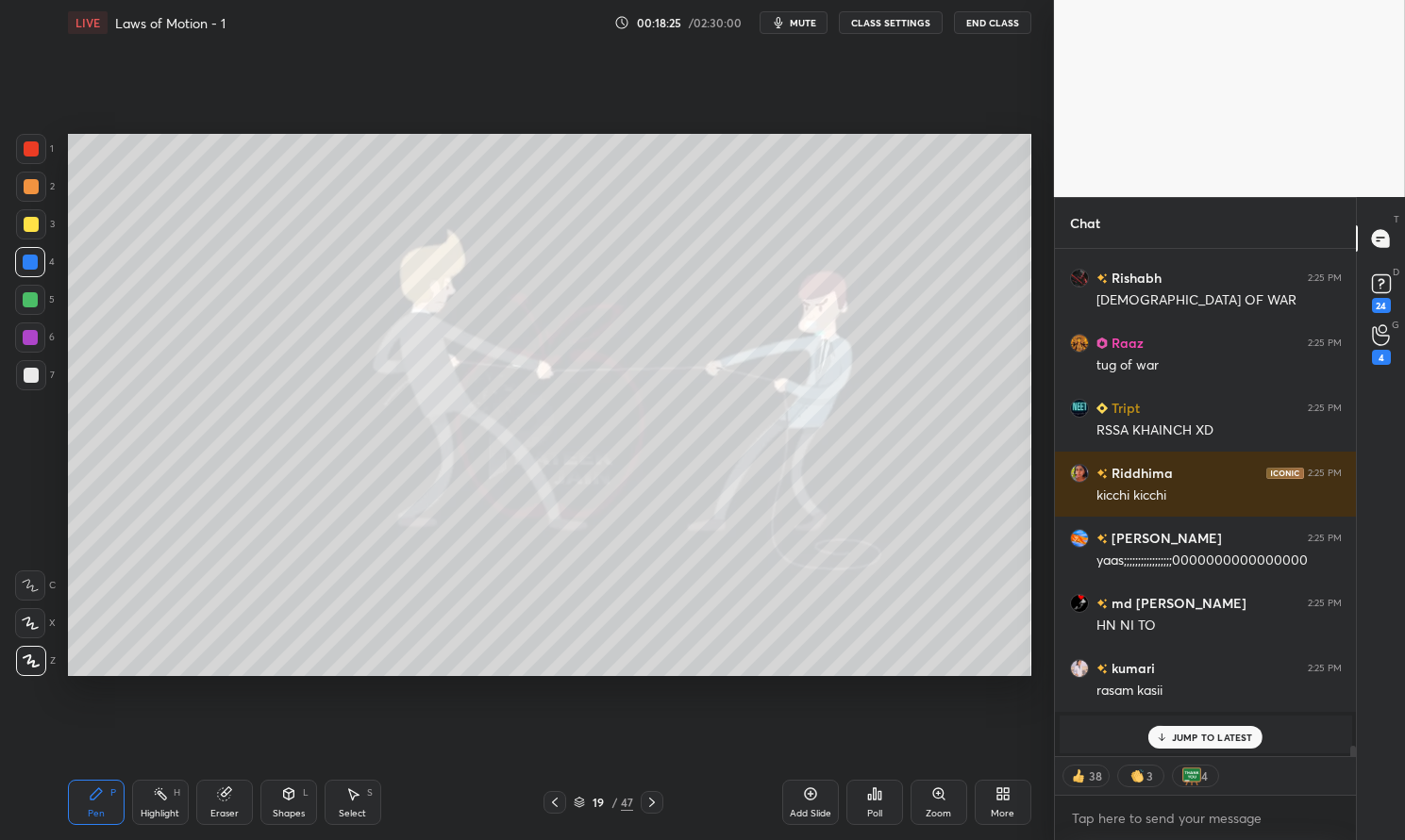
click at [38, 301] on div at bounding box center [30, 300] width 30 height 30
click at [35, 293] on div at bounding box center [30, 300] width 15 height 15
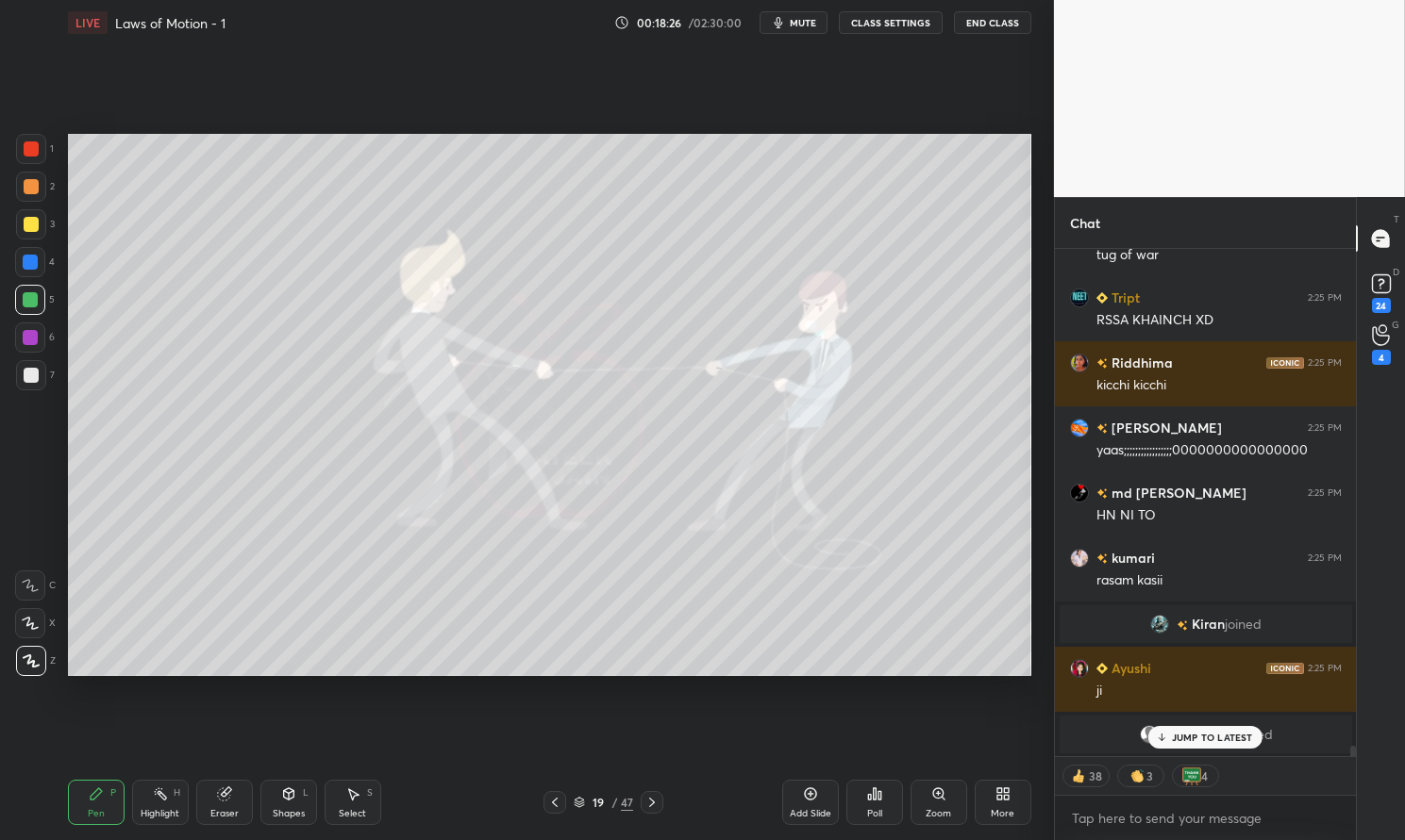
click at [287, 804] on div "Shapes L" at bounding box center [289, 803] width 57 height 45
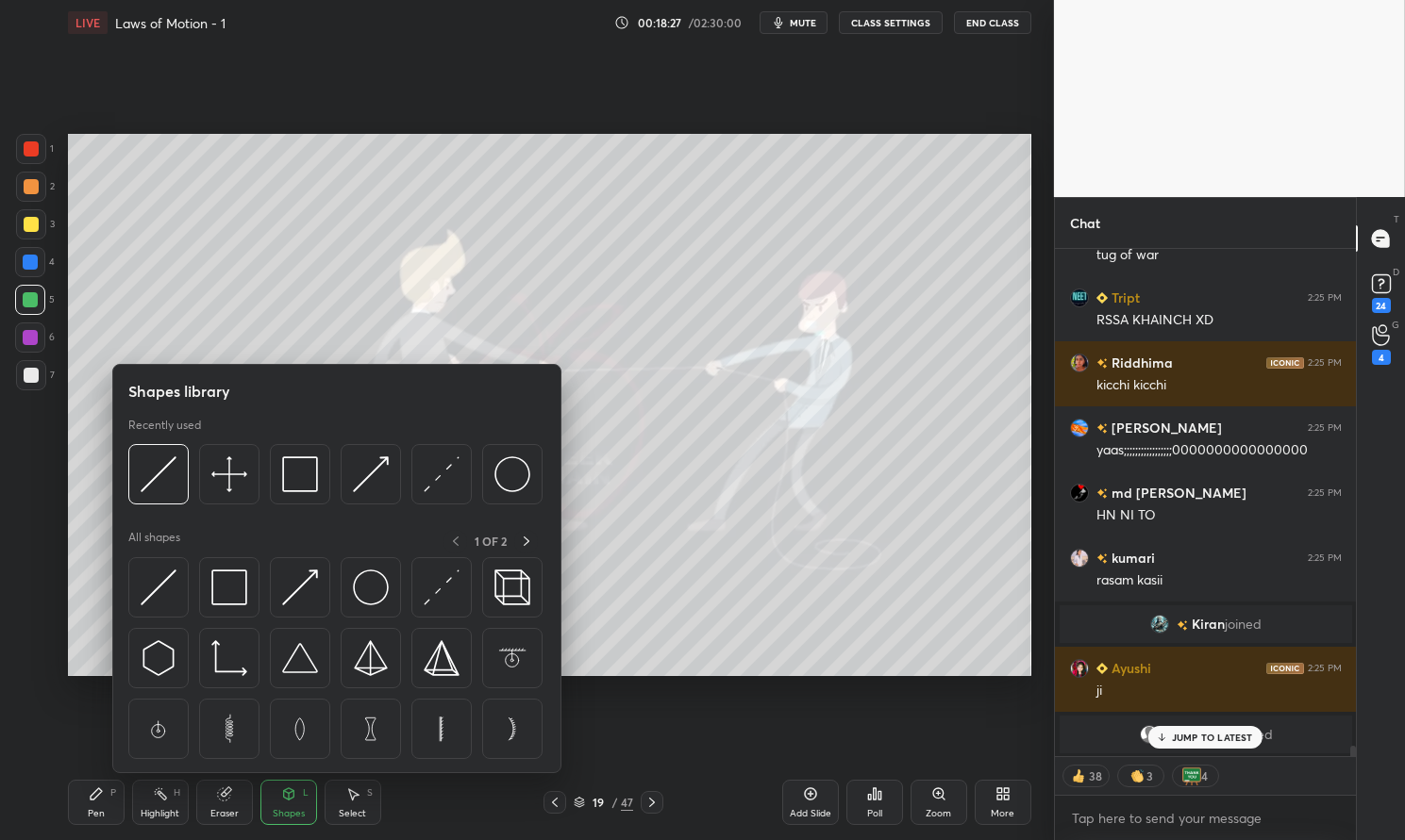
click at [428, 488] on img at bounding box center [442, 475] width 36 height 36
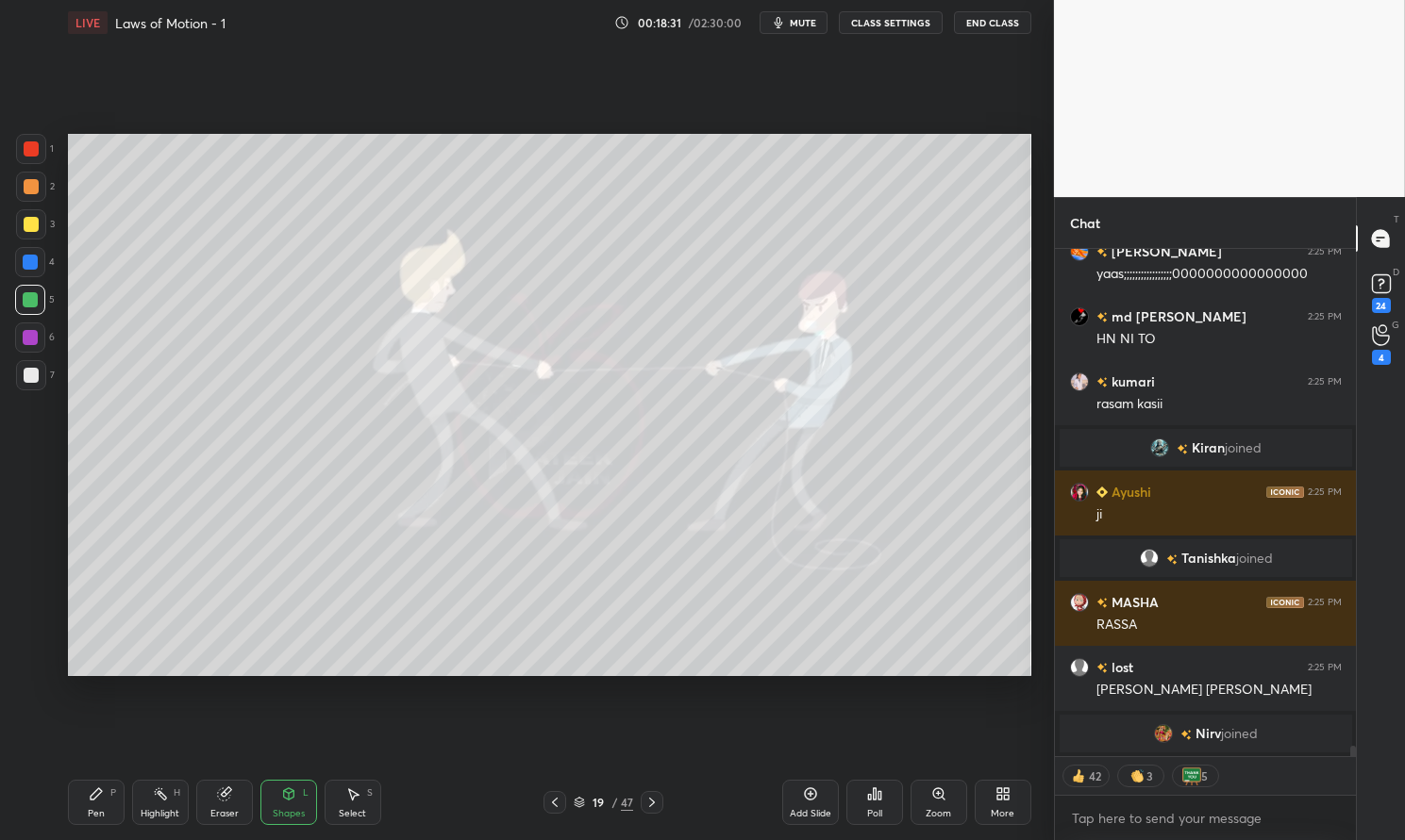
click at [171, 816] on div "Highlight" at bounding box center [160, 814] width 39 height 9
click at [166, 800] on icon at bounding box center [161, 795] width 15 height 15
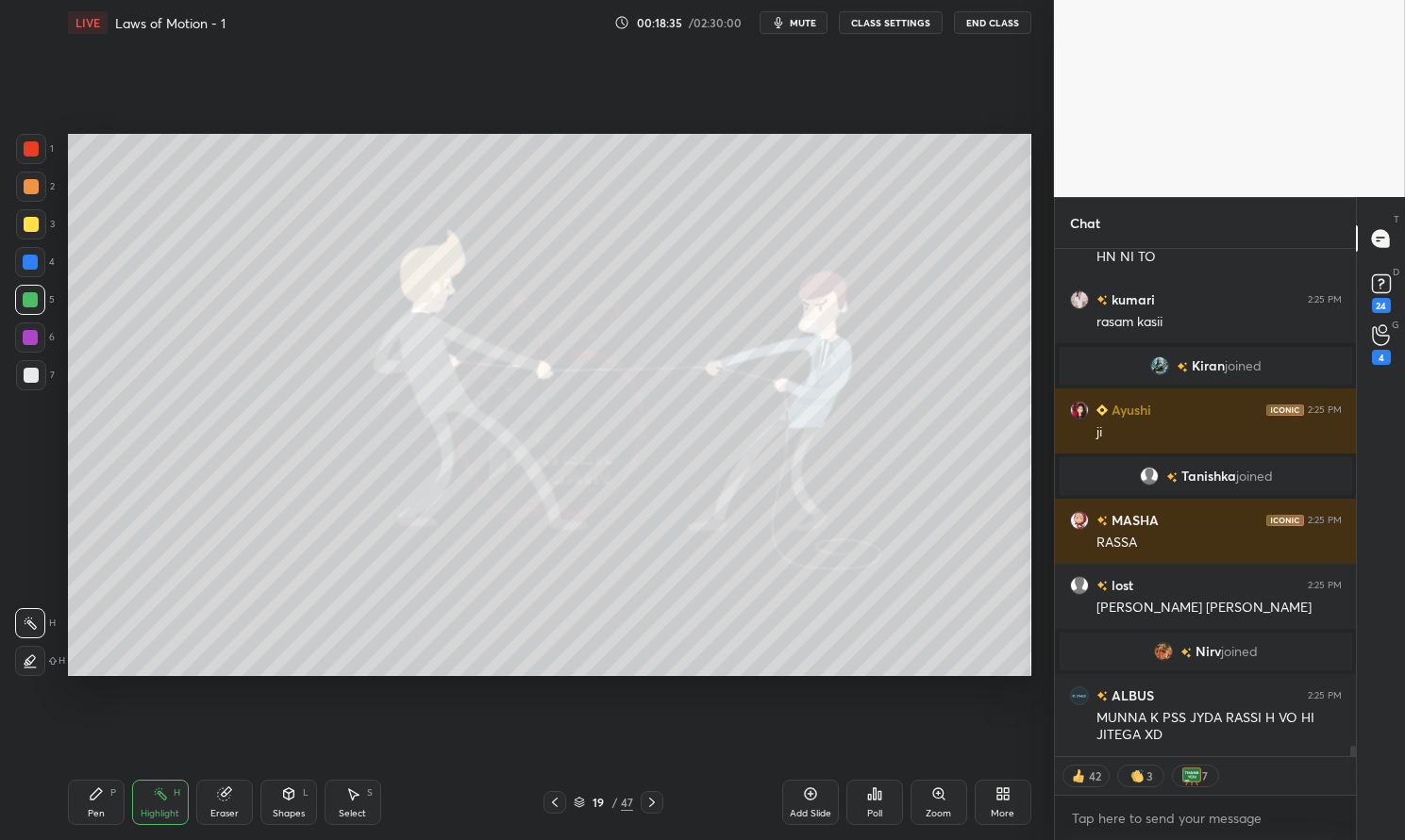
click at [885, 801] on div "Poll" at bounding box center [874, 803] width 57 height 45
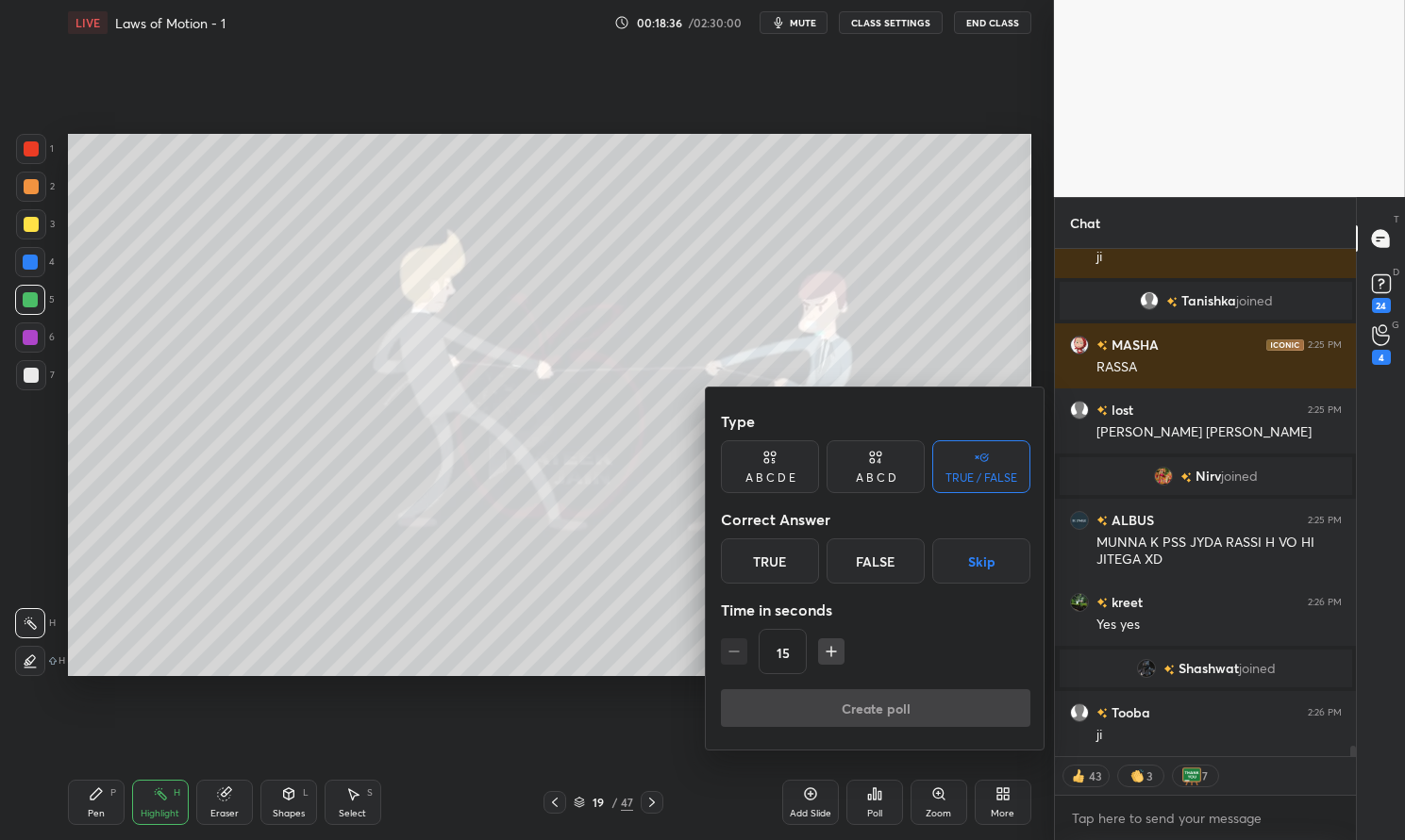
click at [992, 557] on button "Skip" at bounding box center [981, 561] width 98 height 45
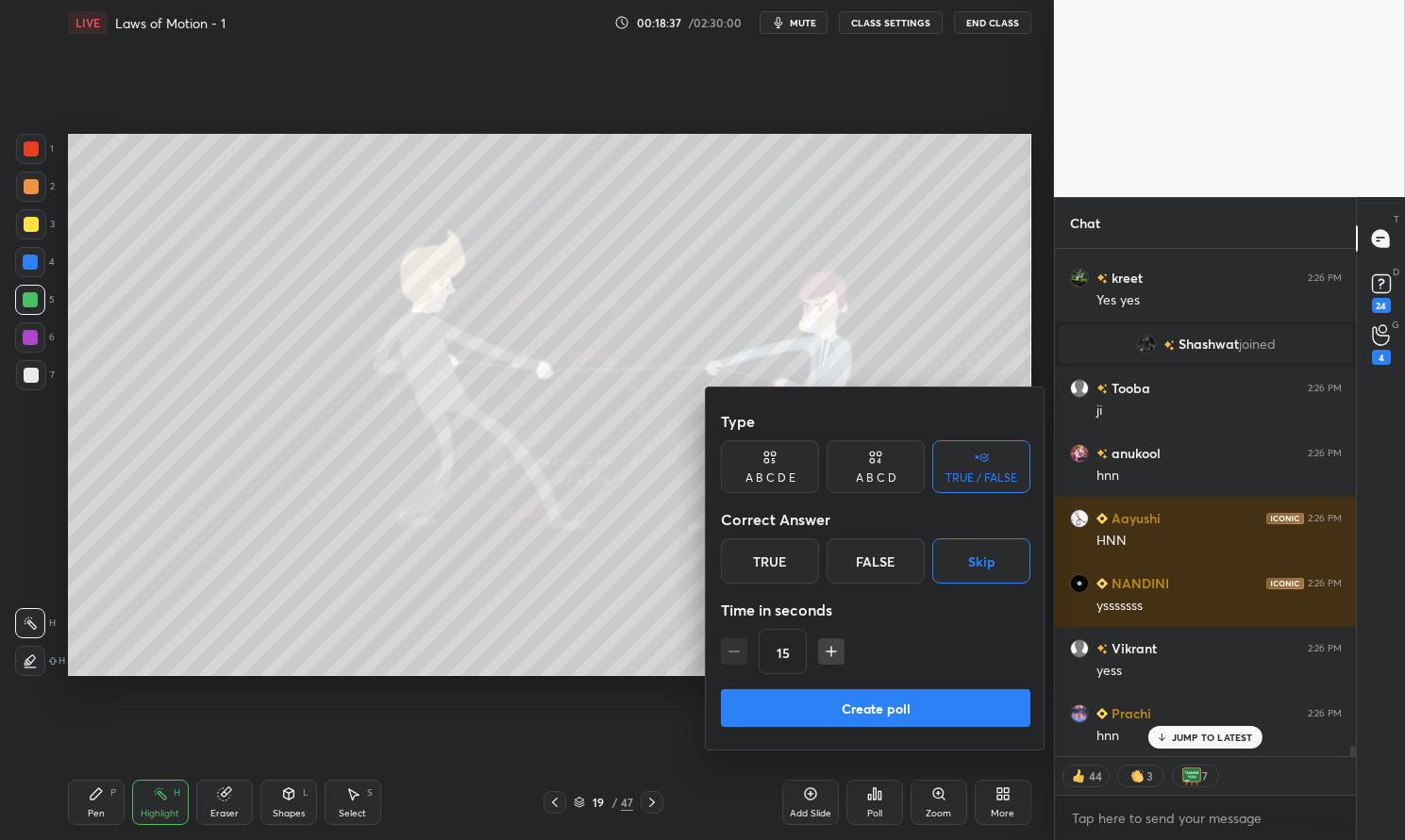
click at [937, 708] on button "Create poll" at bounding box center [875, 709] width 309 height 38
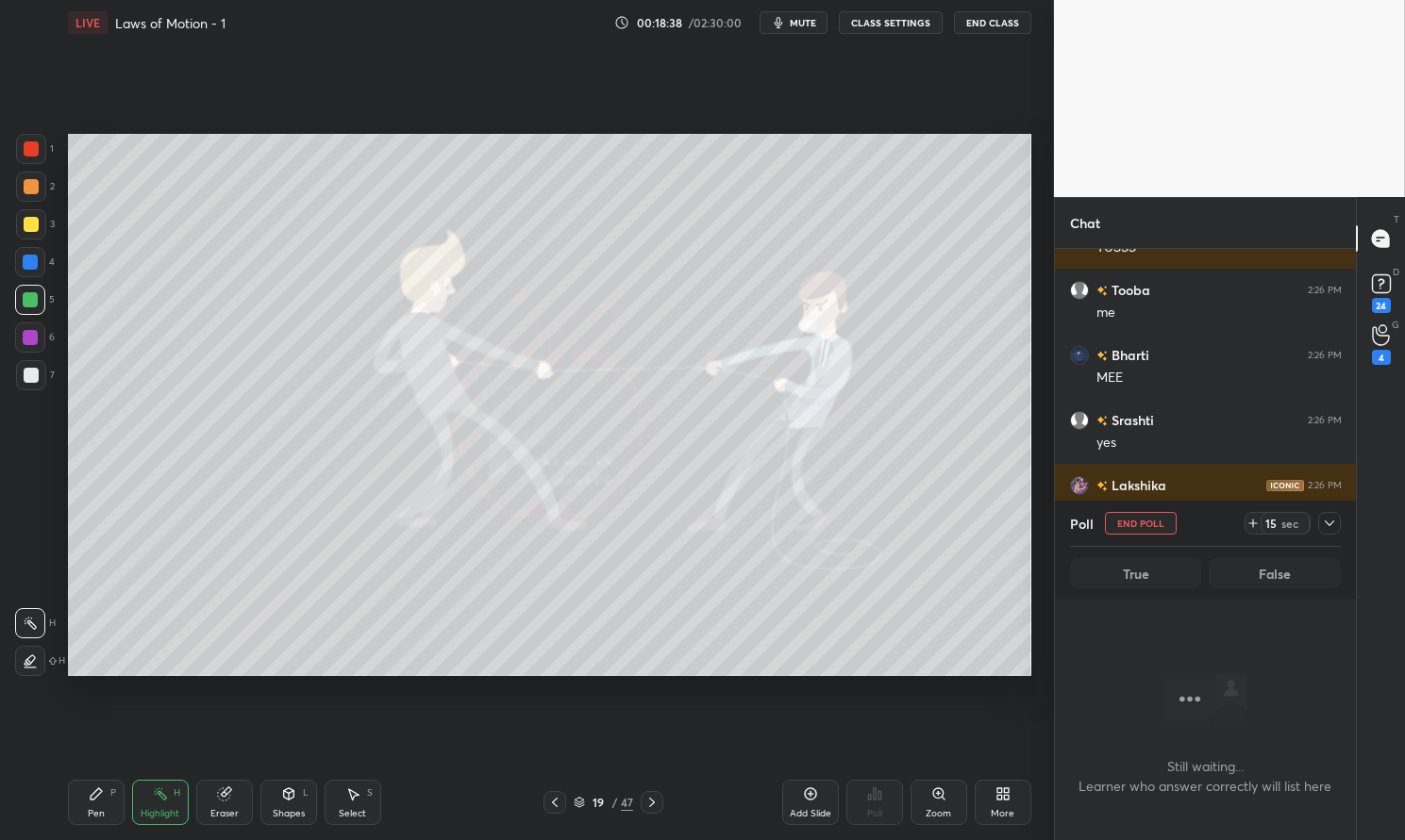
click at [1326, 523] on icon at bounding box center [1329, 523] width 15 height 15
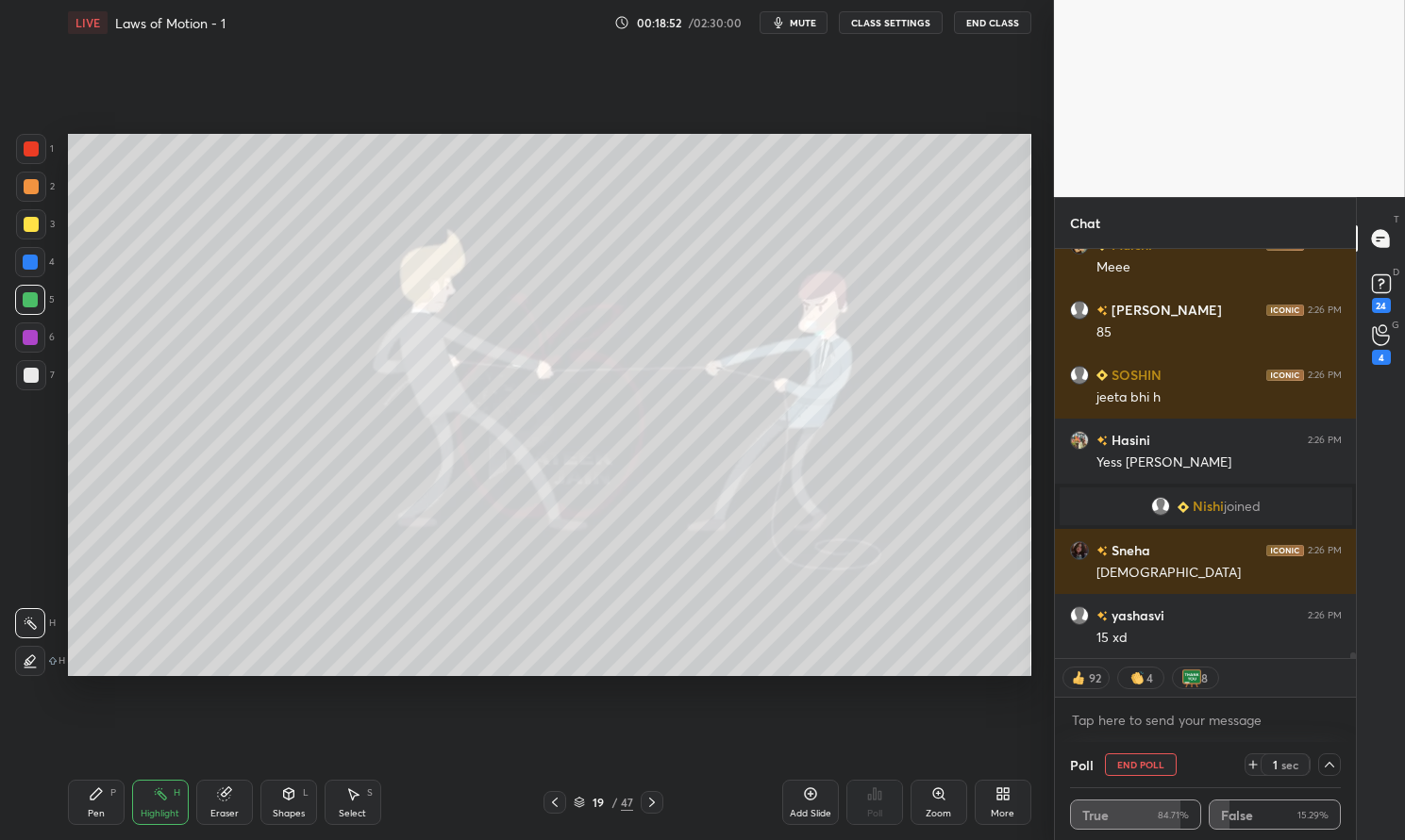
click at [1154, 766] on button "End Poll" at bounding box center [1141, 765] width 72 height 23
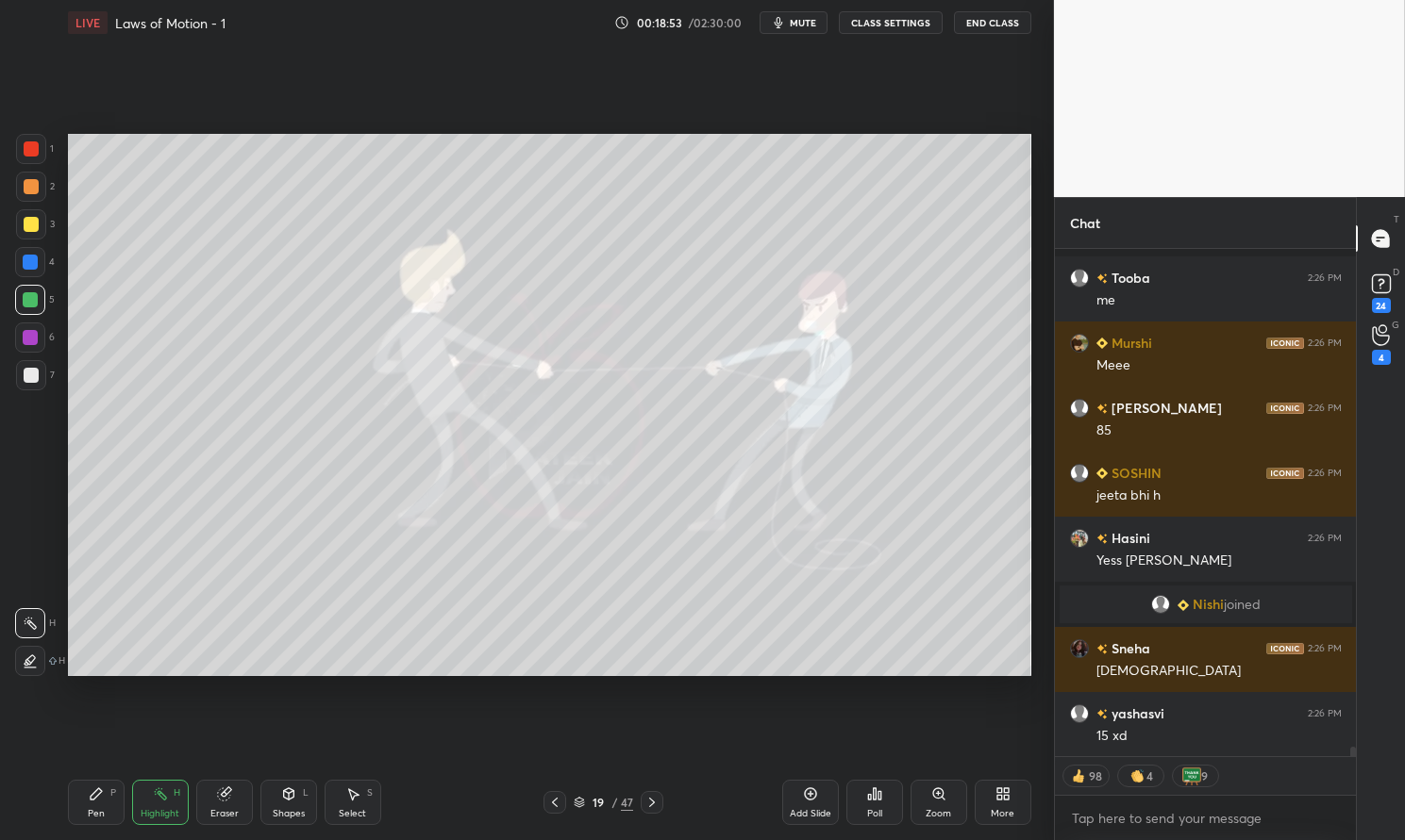
click at [164, 817] on div "Highlight" at bounding box center [160, 814] width 39 height 9
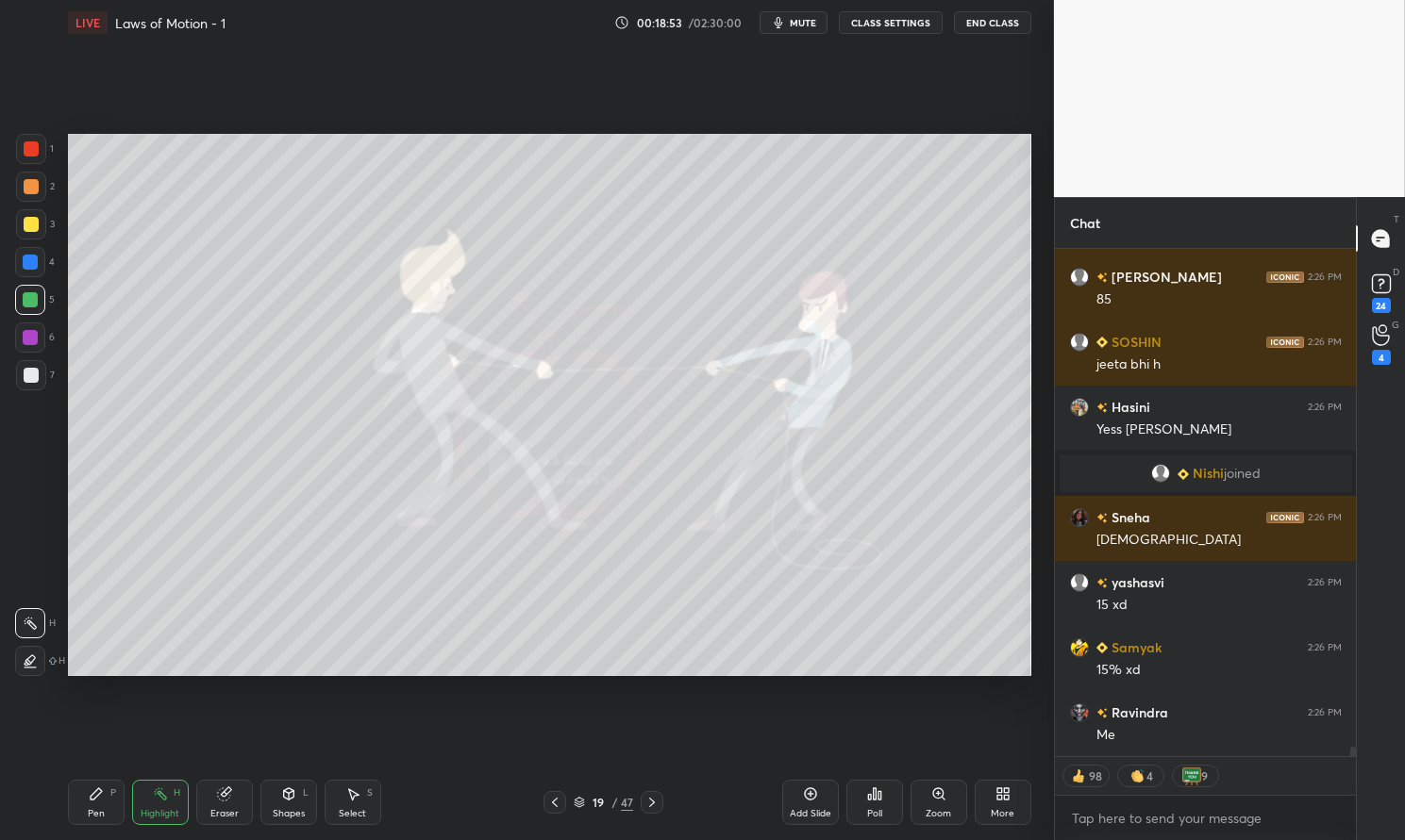
click at [141, 810] on div "Highlight" at bounding box center [160, 814] width 39 height 9
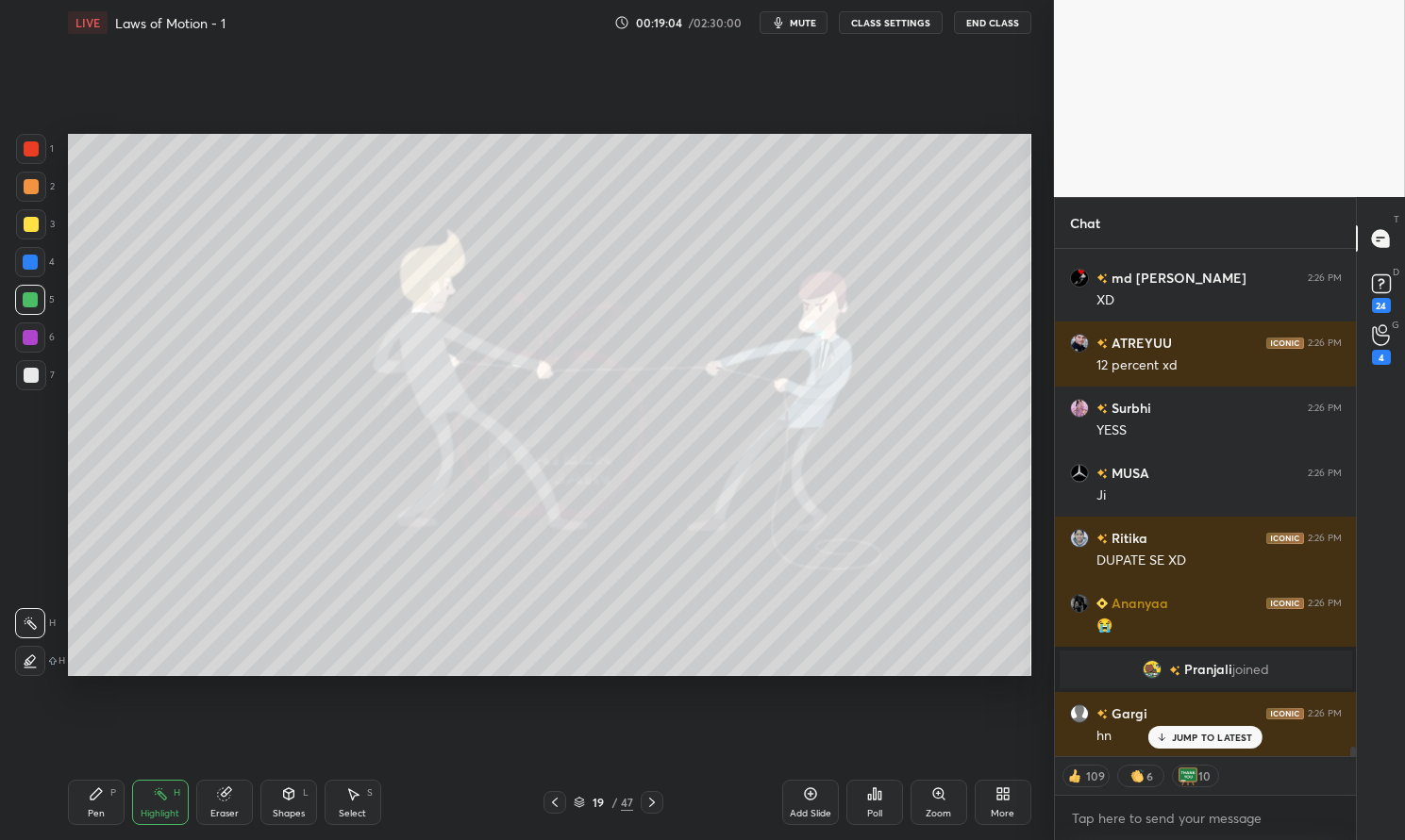
click at [1204, 727] on div "JUMP TO LATEST" at bounding box center [1204, 738] width 114 height 23
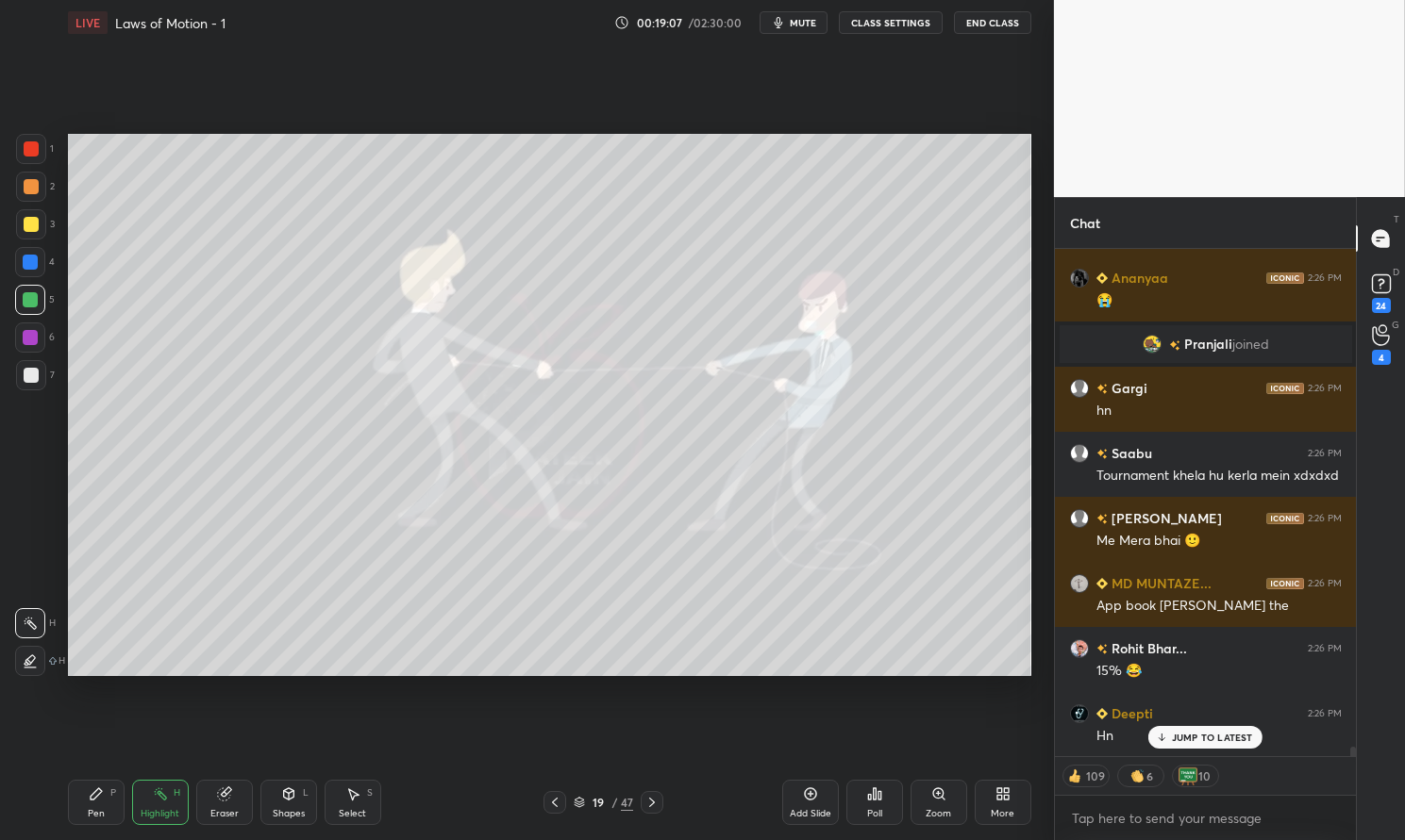
click at [1214, 732] on p "JUMP TO LATEST" at bounding box center [1212, 738] width 81 height 11
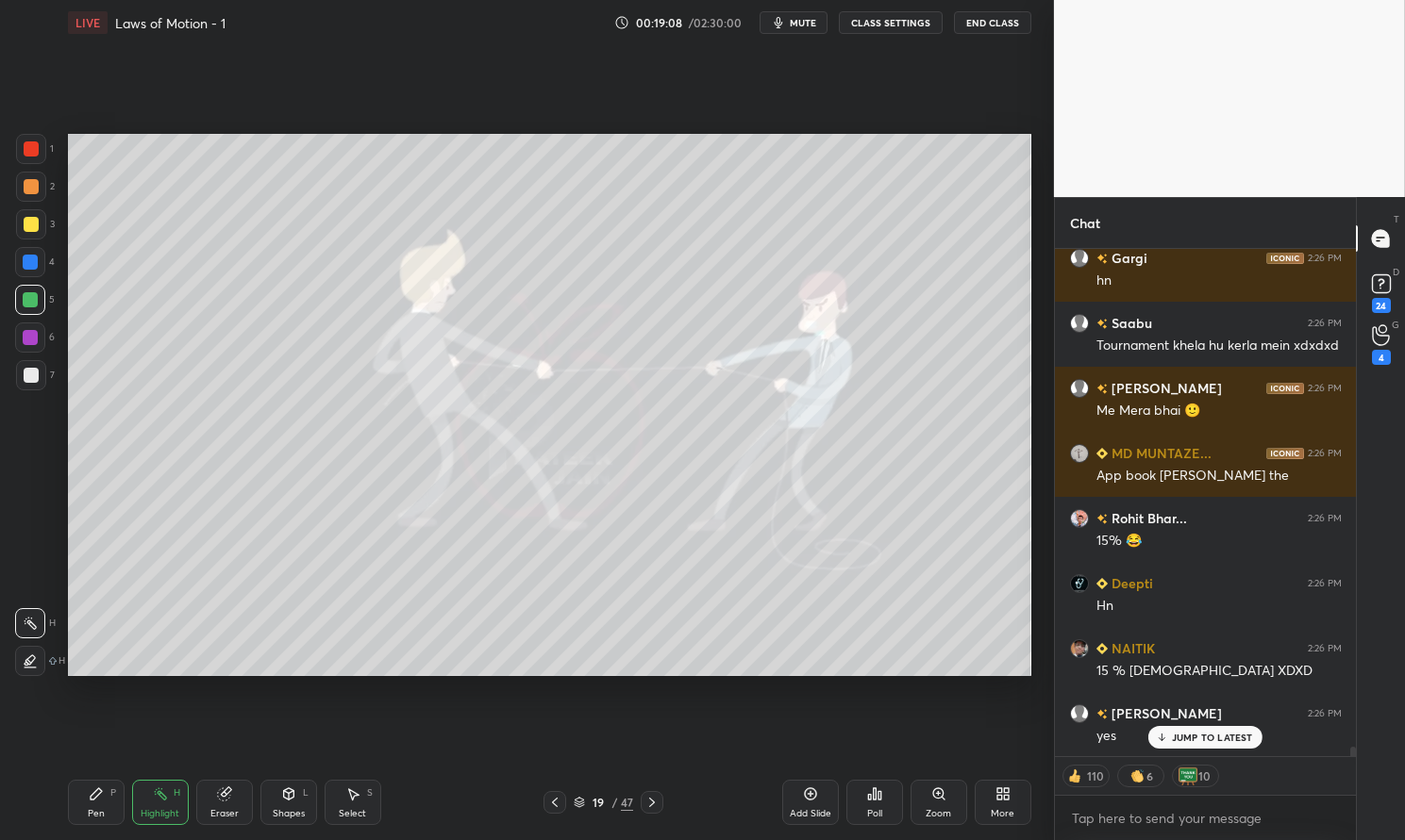
click at [77, 795] on div "Pen P" at bounding box center [97, 803] width 57 height 45
click at [76, 791] on div "Pen P" at bounding box center [97, 803] width 57 height 45
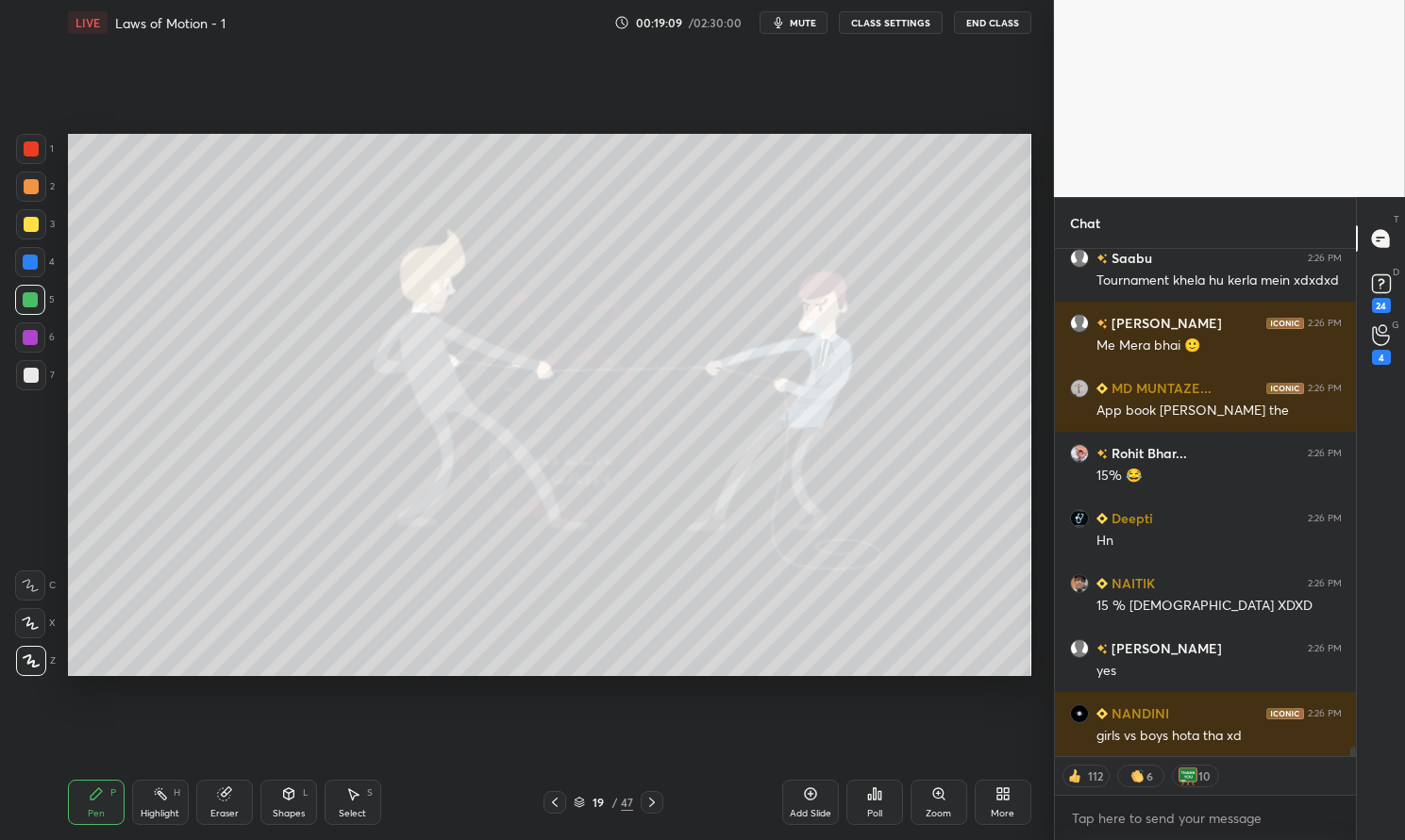
click at [28, 271] on div at bounding box center [30, 262] width 30 height 30
click at [19, 266] on div at bounding box center [30, 262] width 30 height 30
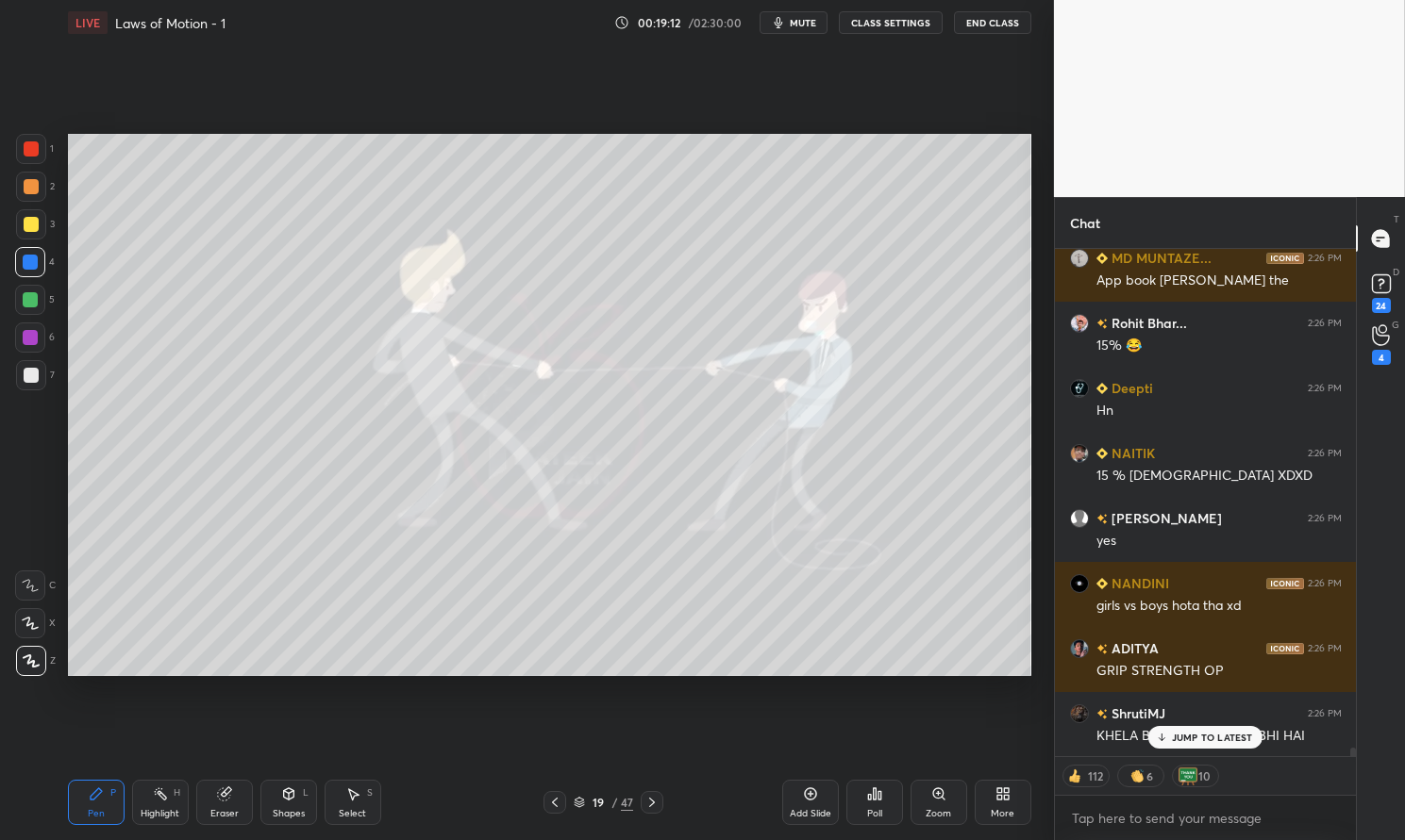
click at [29, 226] on div at bounding box center [31, 224] width 15 height 15
click at [27, 220] on div at bounding box center [31, 224] width 15 height 15
click at [29, 303] on div at bounding box center [30, 300] width 15 height 15
click at [24, 306] on div at bounding box center [30, 300] width 15 height 15
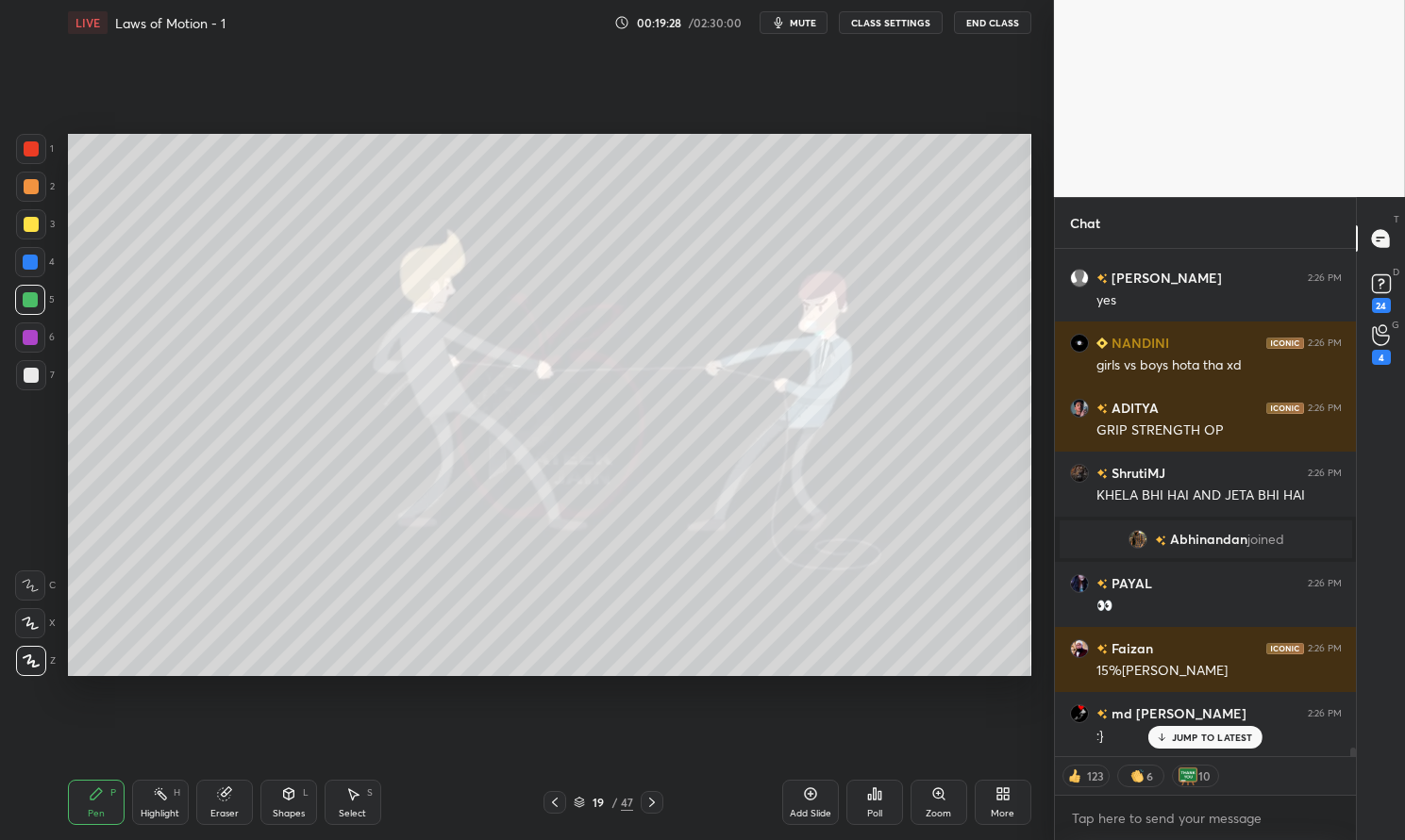
click at [32, 261] on div at bounding box center [30, 262] width 15 height 15
click at [40, 261] on div at bounding box center [30, 262] width 30 height 30
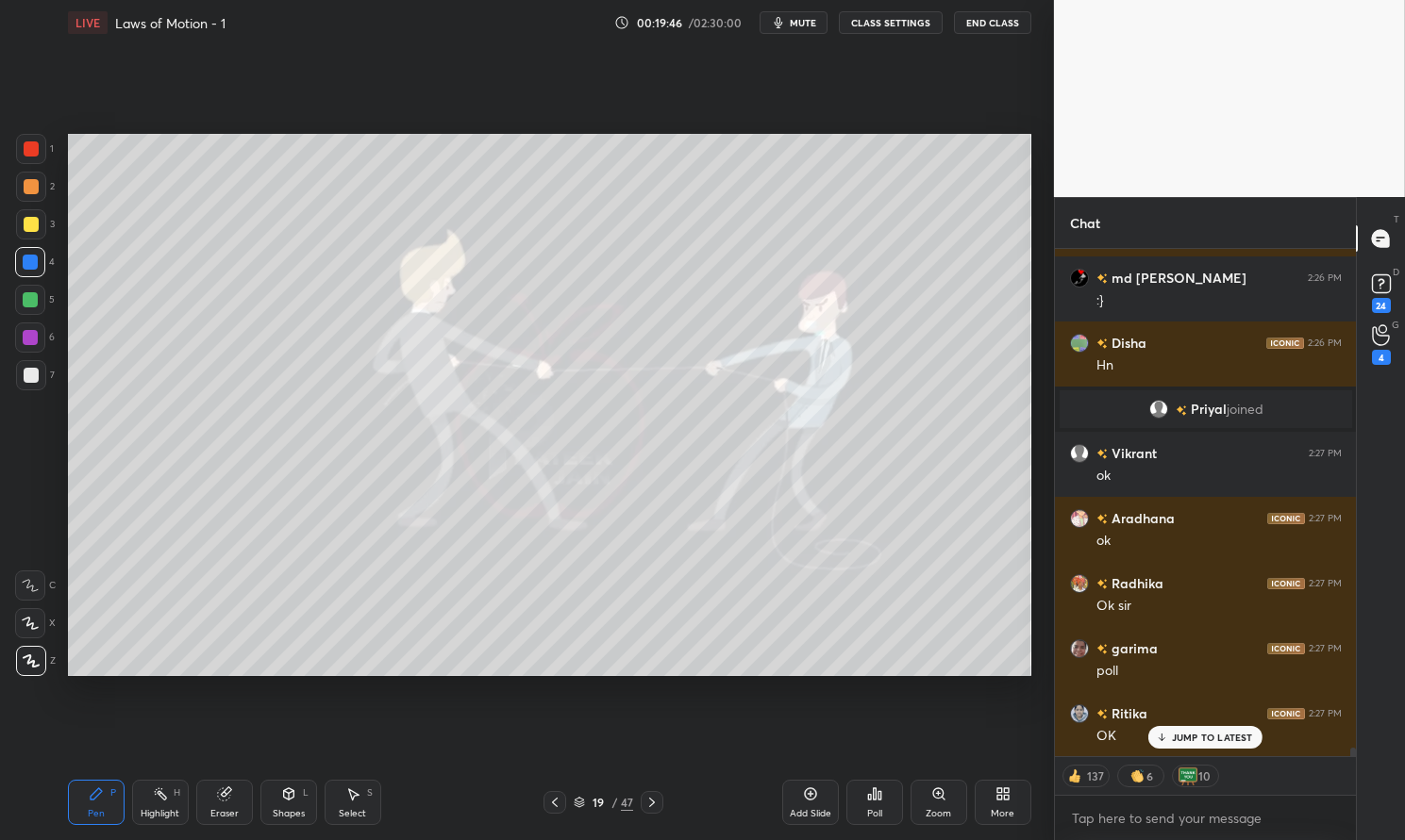
click at [72, 797] on div "Pen P" at bounding box center [97, 803] width 57 height 45
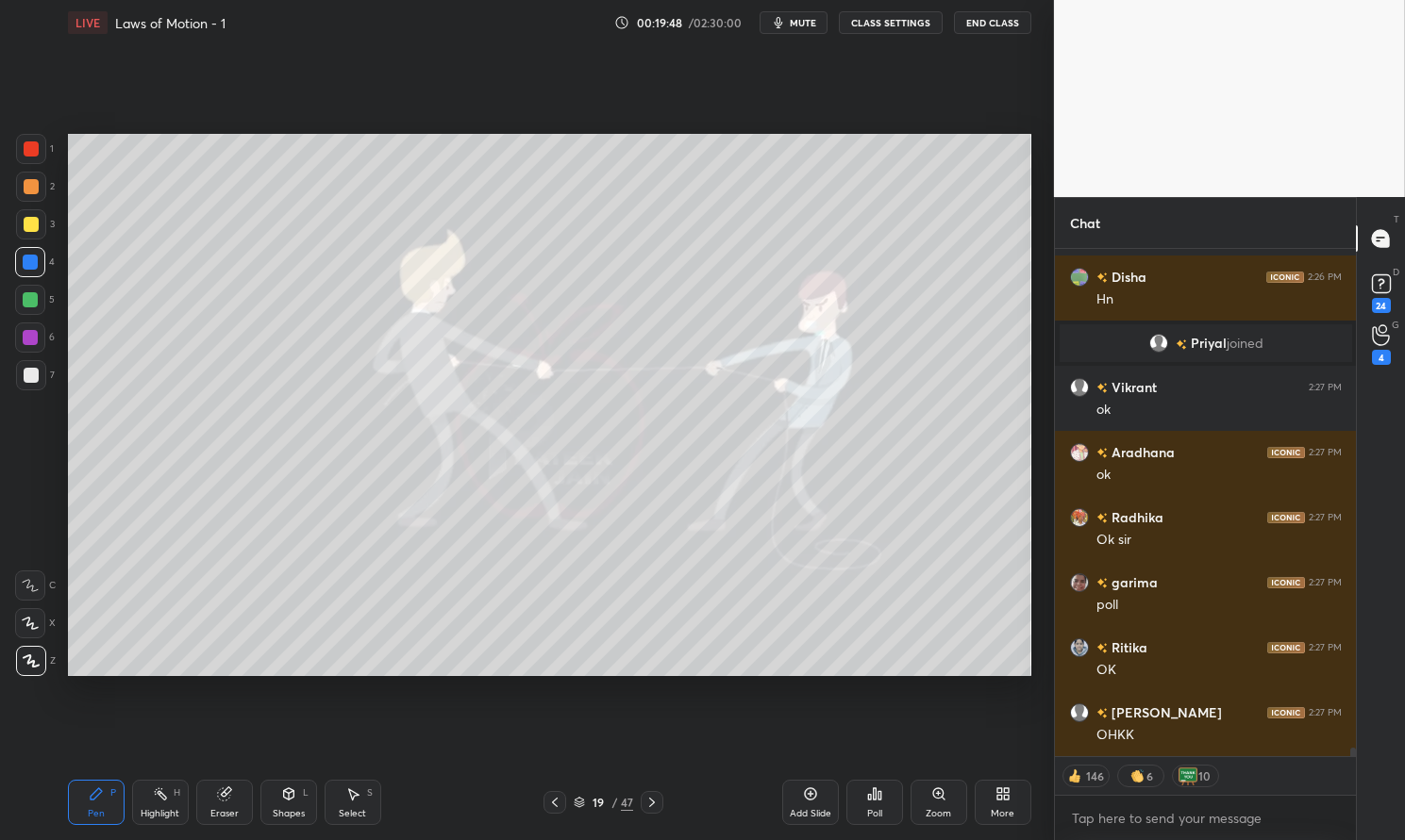
click at [26, 299] on div at bounding box center [30, 300] width 15 height 15
click at [37, 298] on div at bounding box center [30, 300] width 15 height 15
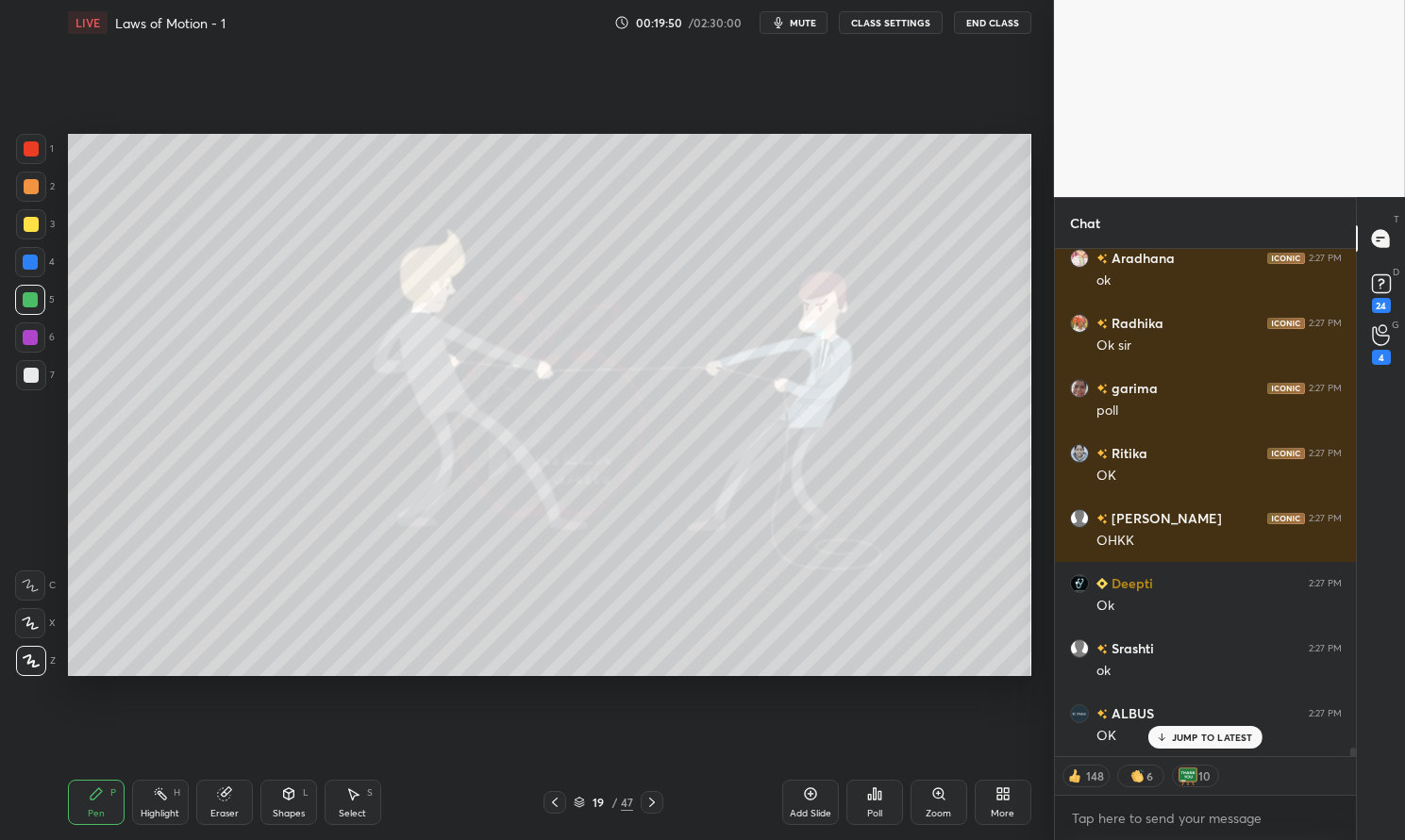
click at [36, 337] on div at bounding box center [30, 338] width 15 height 15
click at [24, 339] on div at bounding box center [30, 338] width 15 height 15
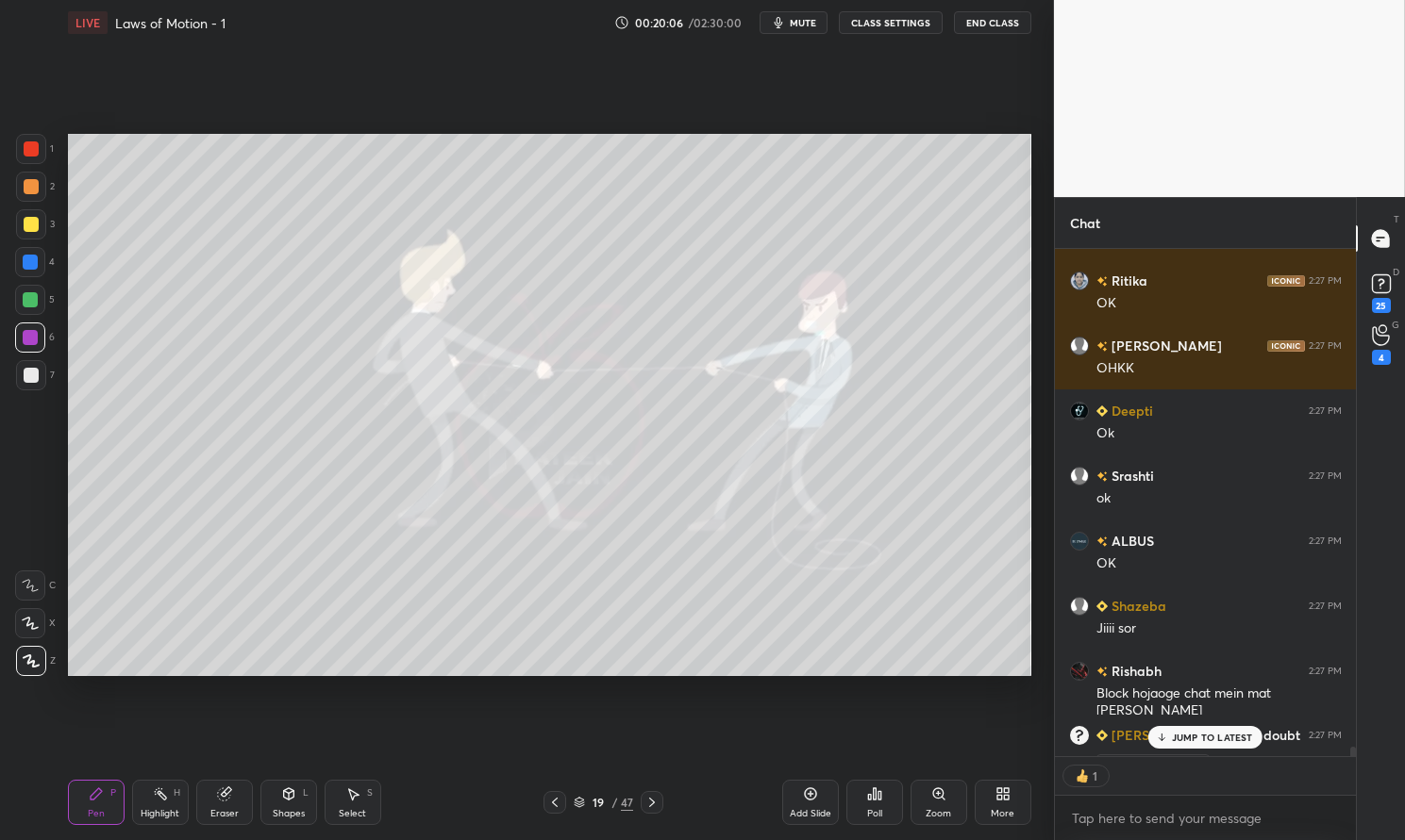
scroll to position [500, 295]
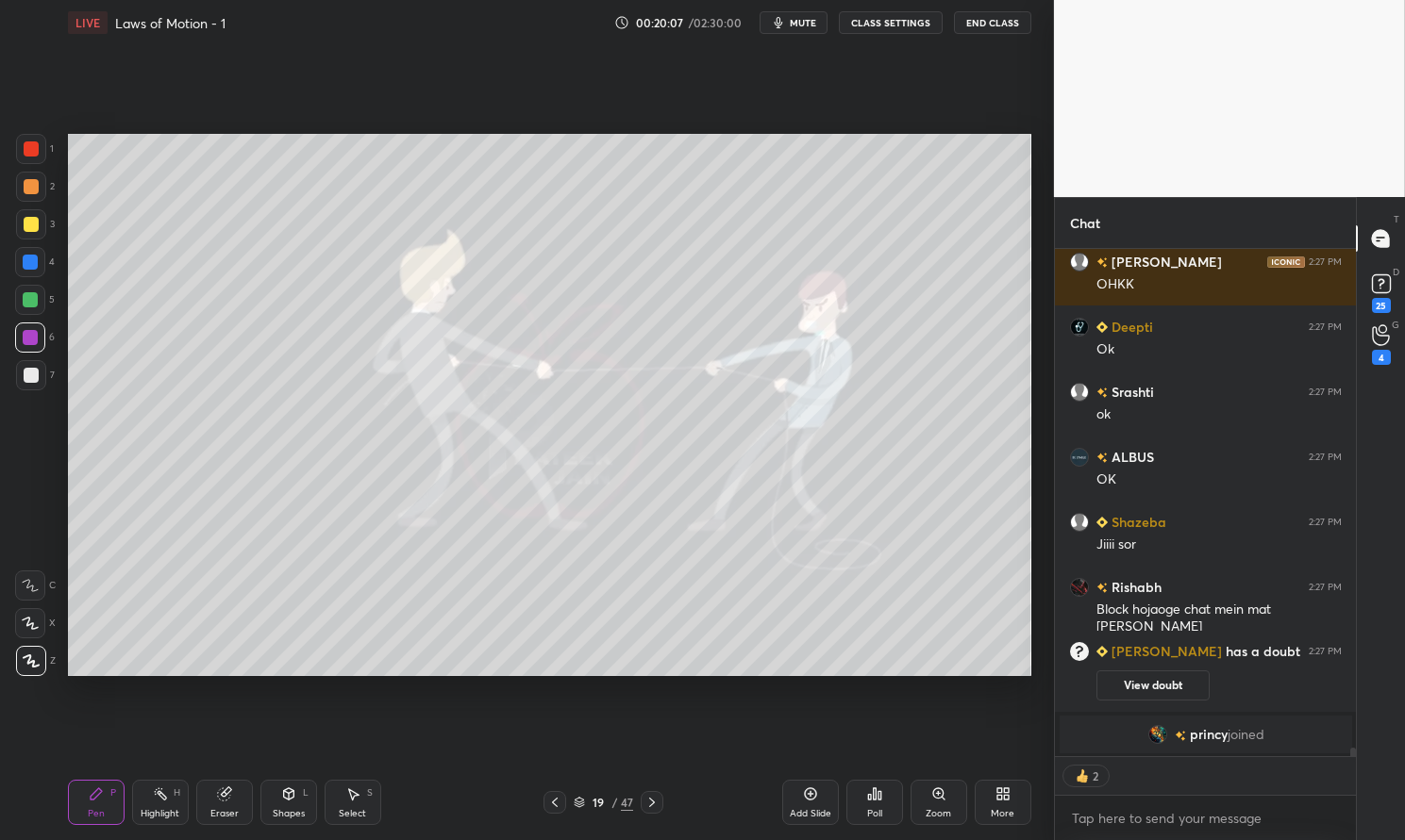
click at [1193, 737] on span "princy" at bounding box center [1207, 735] width 38 height 15
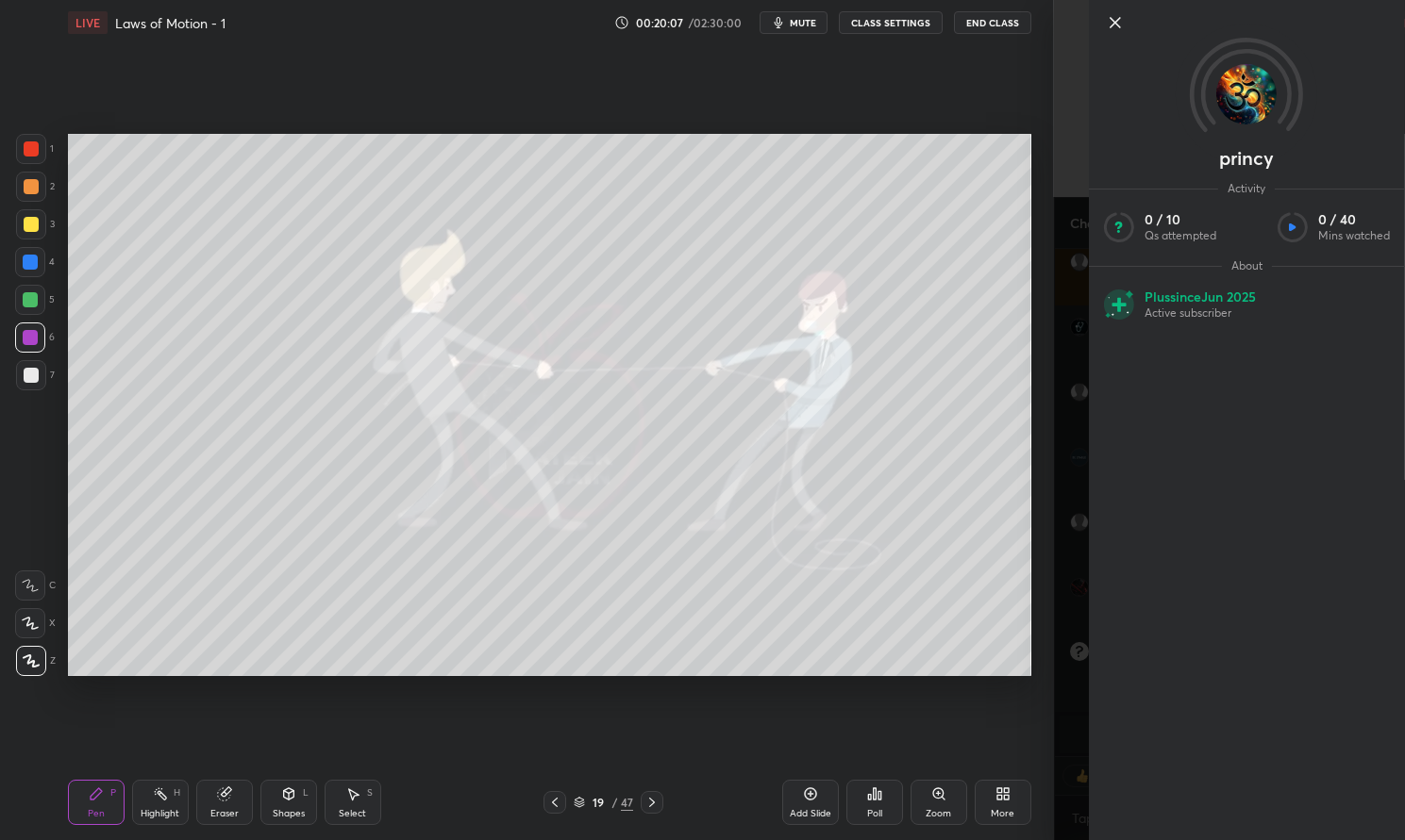
click at [68, 783] on div "Pen P" at bounding box center [97, 803] width 57 height 45
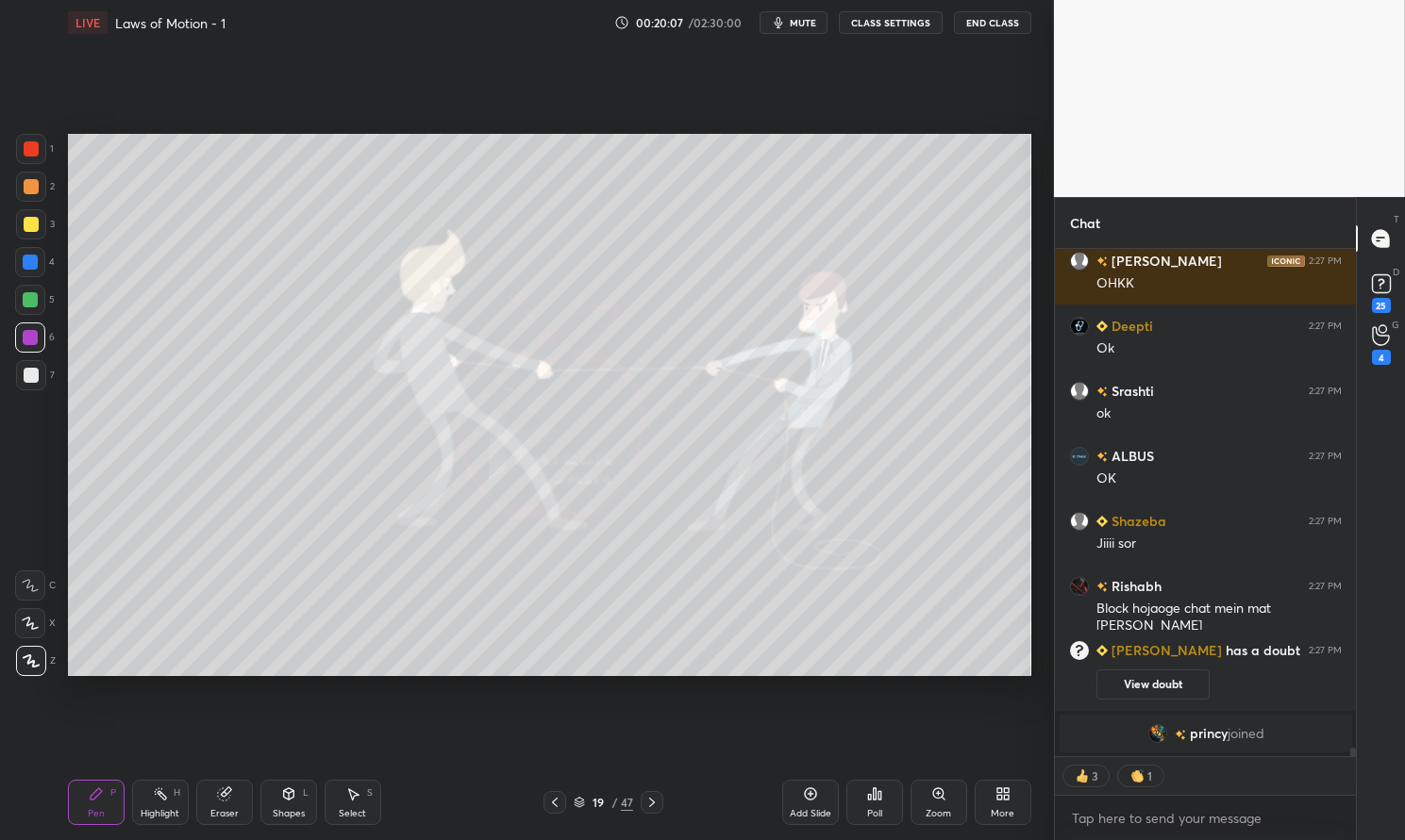
click at [81, 785] on div "Pen P" at bounding box center [97, 803] width 57 height 45
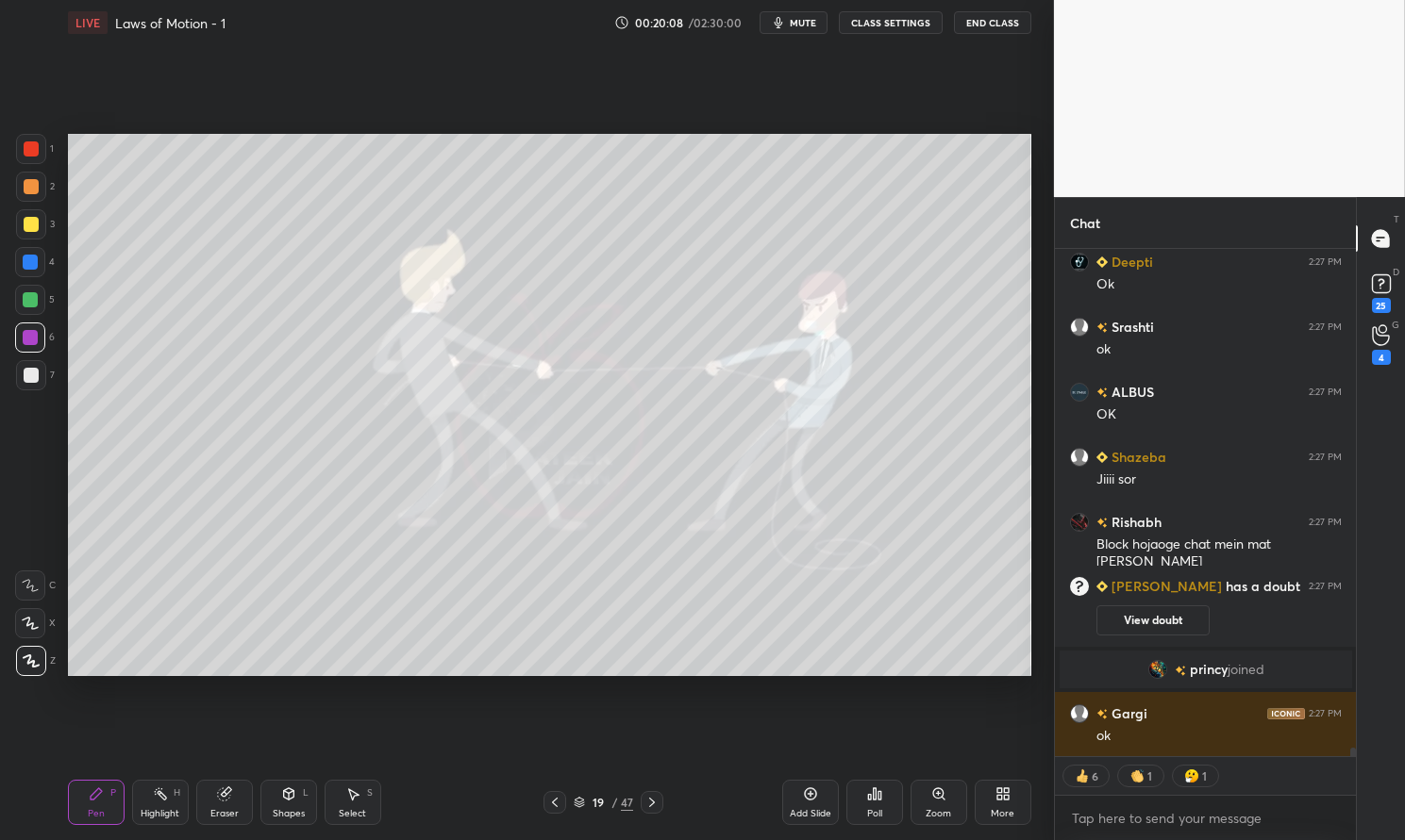
click at [30, 306] on div at bounding box center [30, 300] width 15 height 15
click at [31, 299] on div at bounding box center [30, 300] width 15 height 15
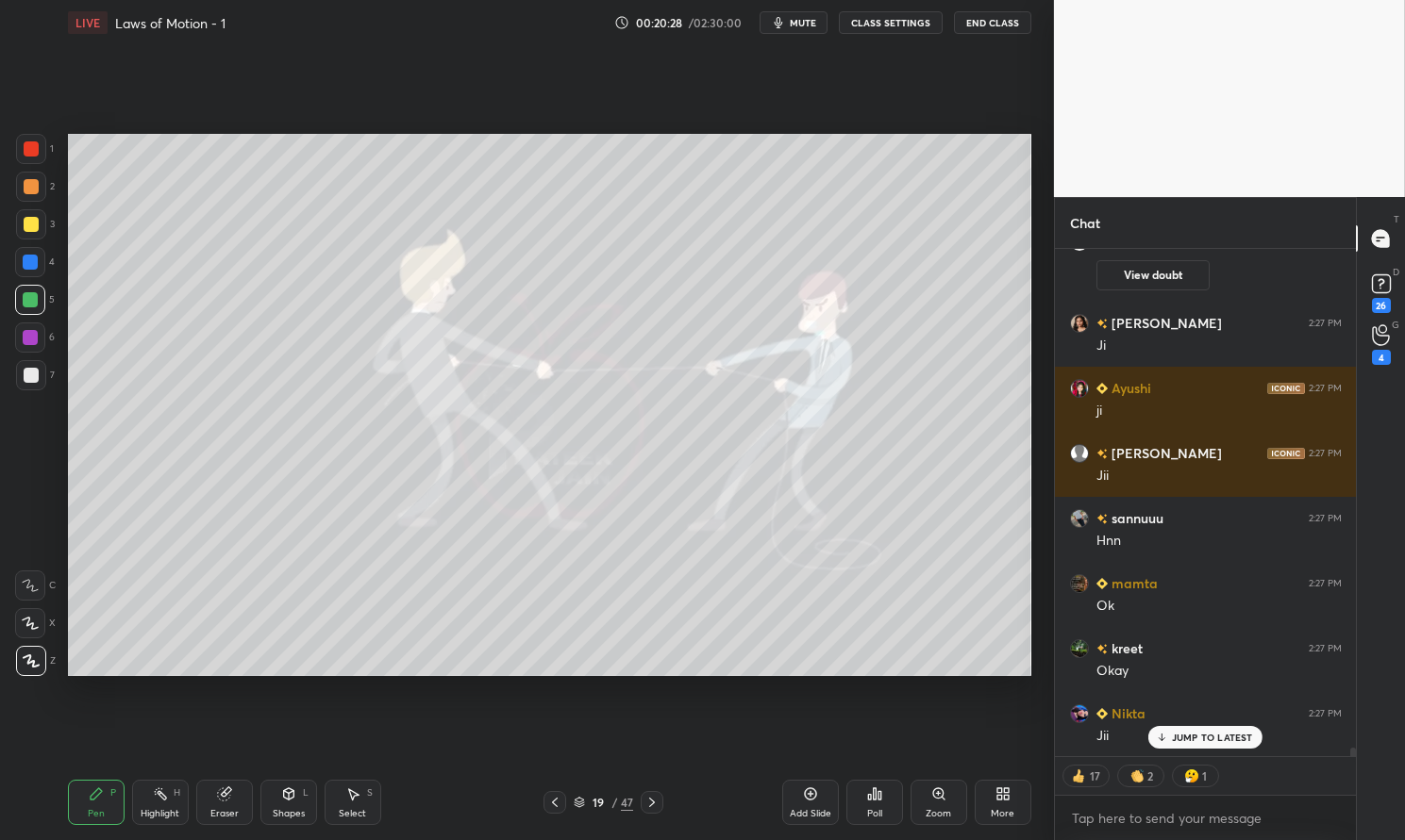
scroll to position [29808, 0]
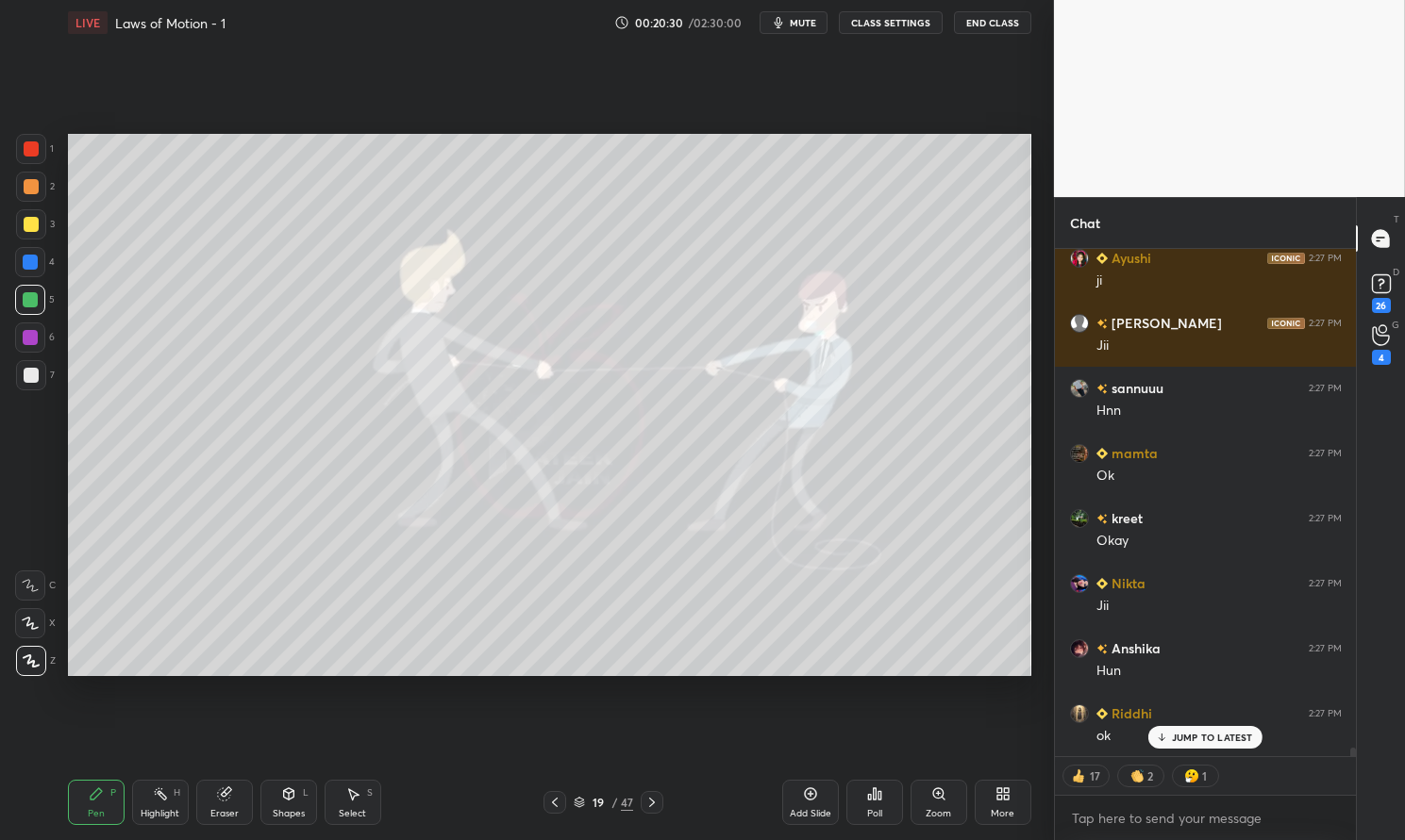
click at [98, 807] on div "Pen P" at bounding box center [97, 803] width 57 height 45
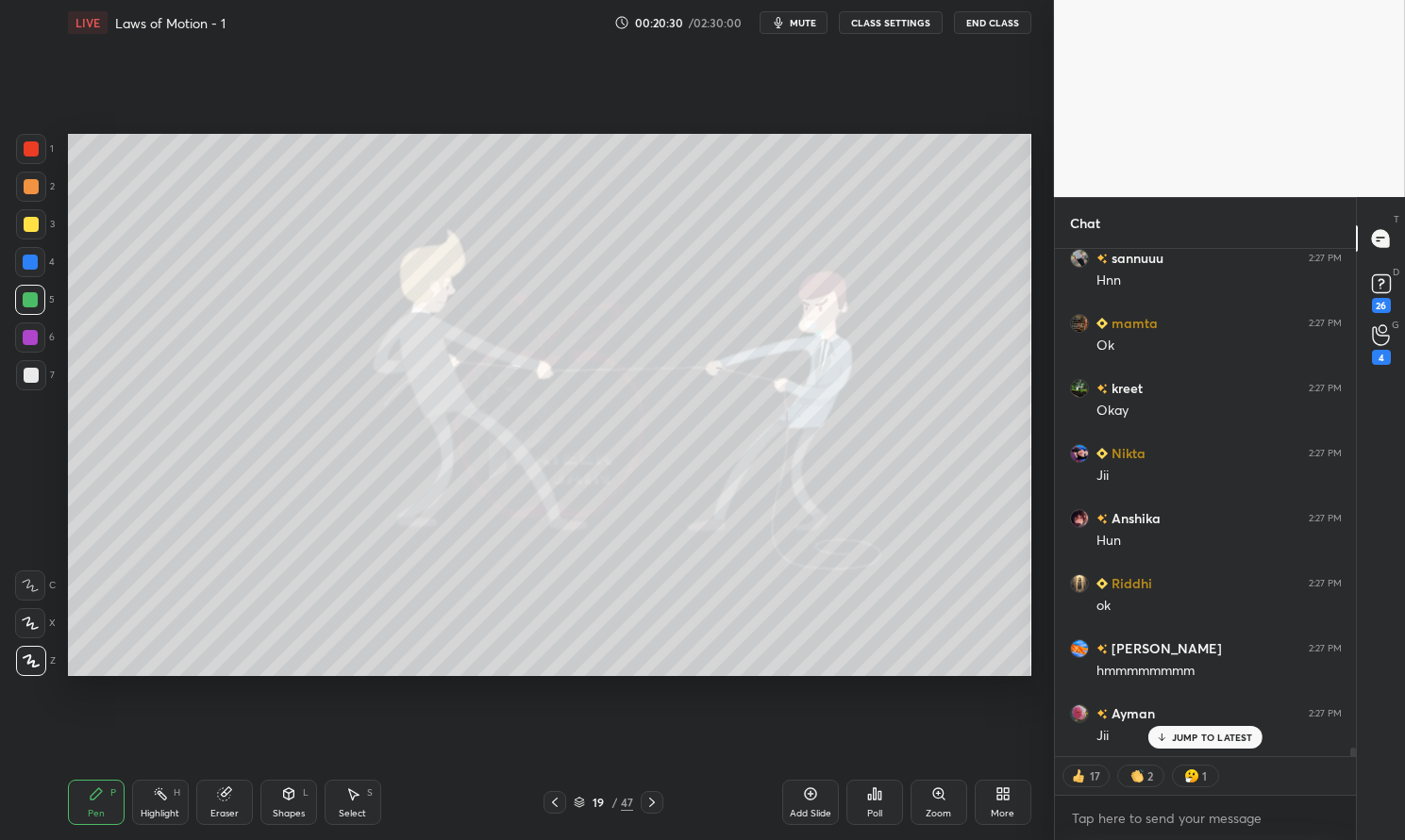
click at [101, 789] on icon at bounding box center [97, 795] width 15 height 15
click at [26, 152] on div at bounding box center [31, 149] width 15 height 15
click at [30, 148] on div at bounding box center [31, 149] width 15 height 15
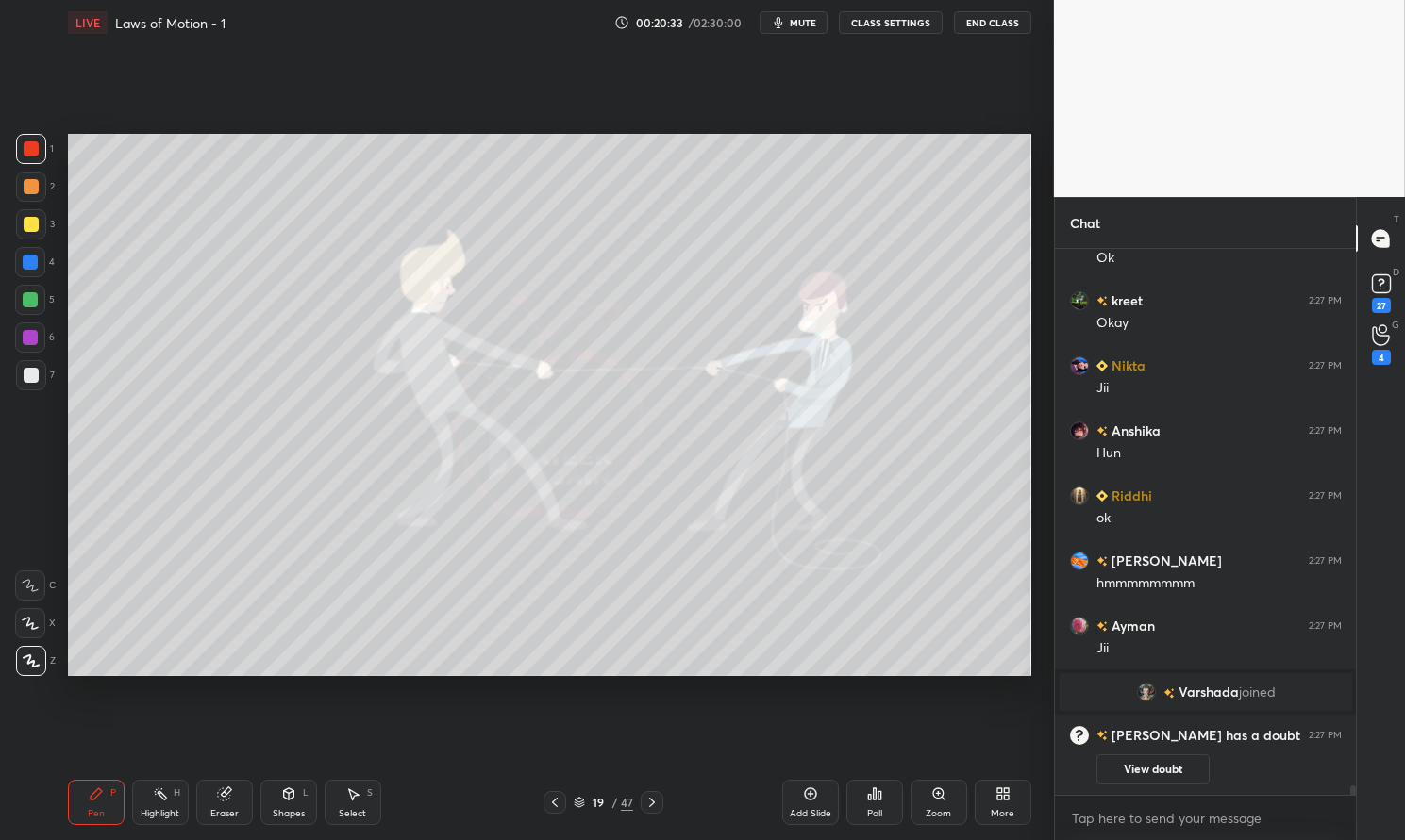
scroll to position [500, 295]
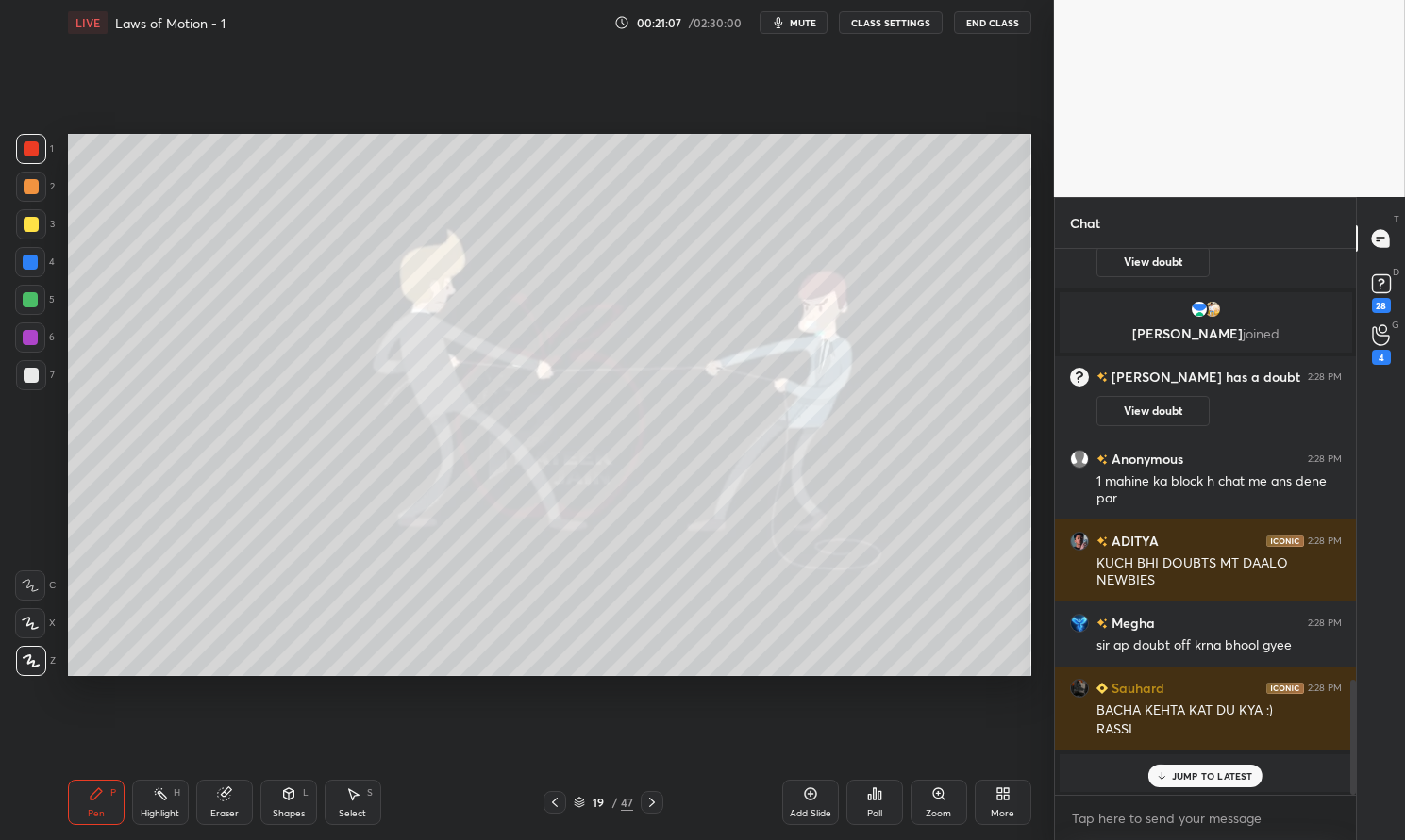
click at [1205, 769] on div "JUMP TO LATEST" at bounding box center [1204, 777] width 114 height 23
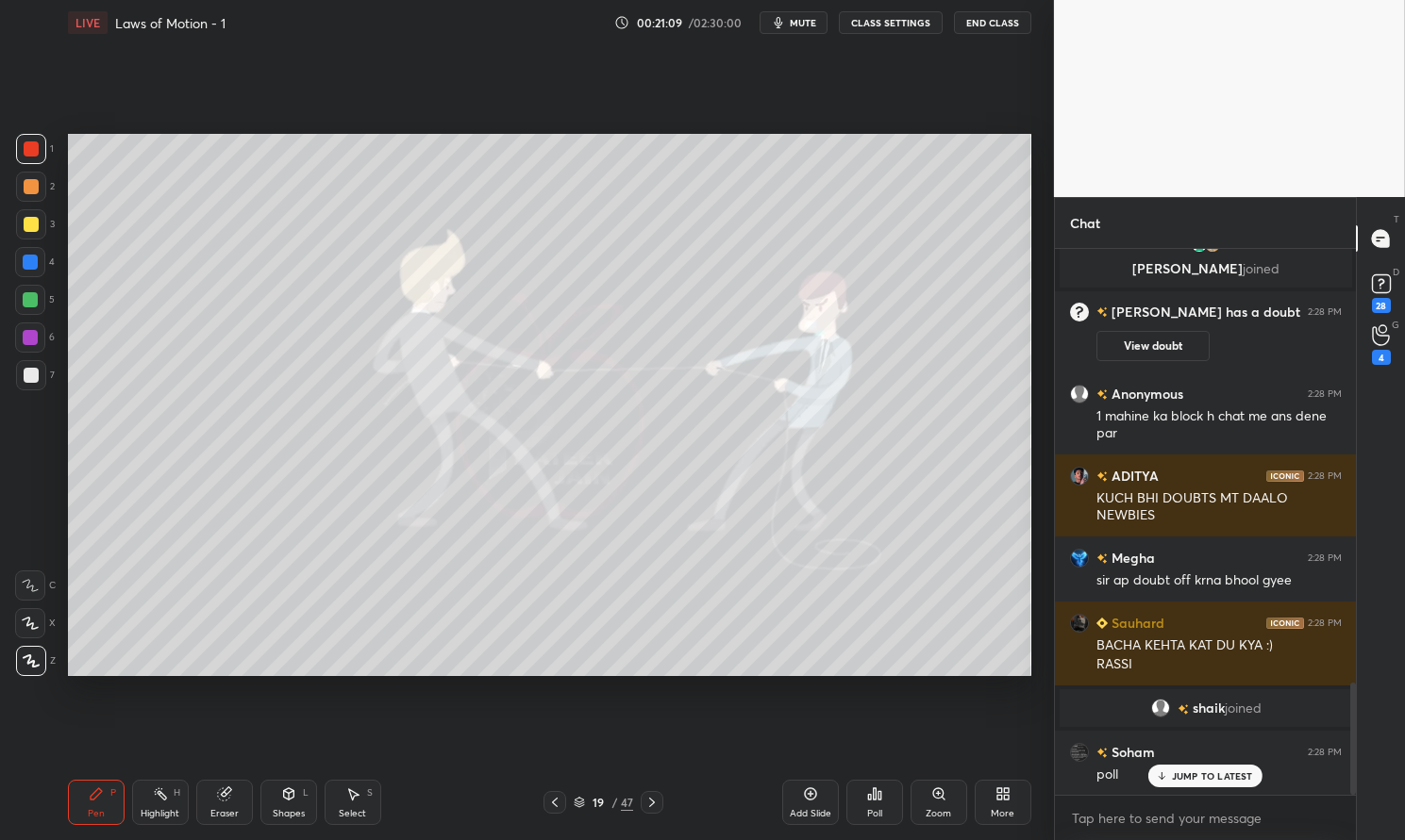
click at [89, 800] on icon at bounding box center [97, 795] width 15 height 15
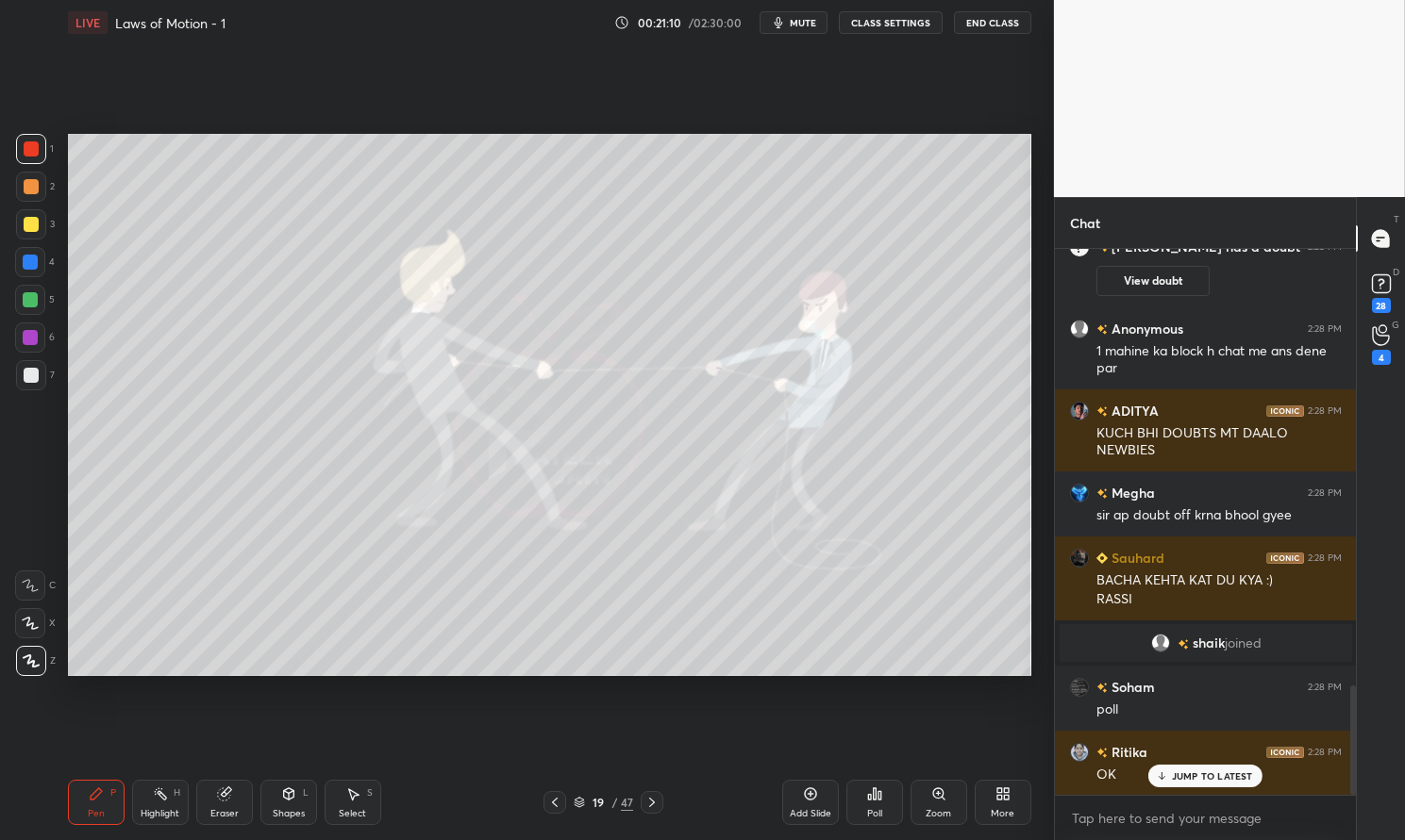
click at [879, 807] on div "Poll" at bounding box center [874, 803] width 57 height 45
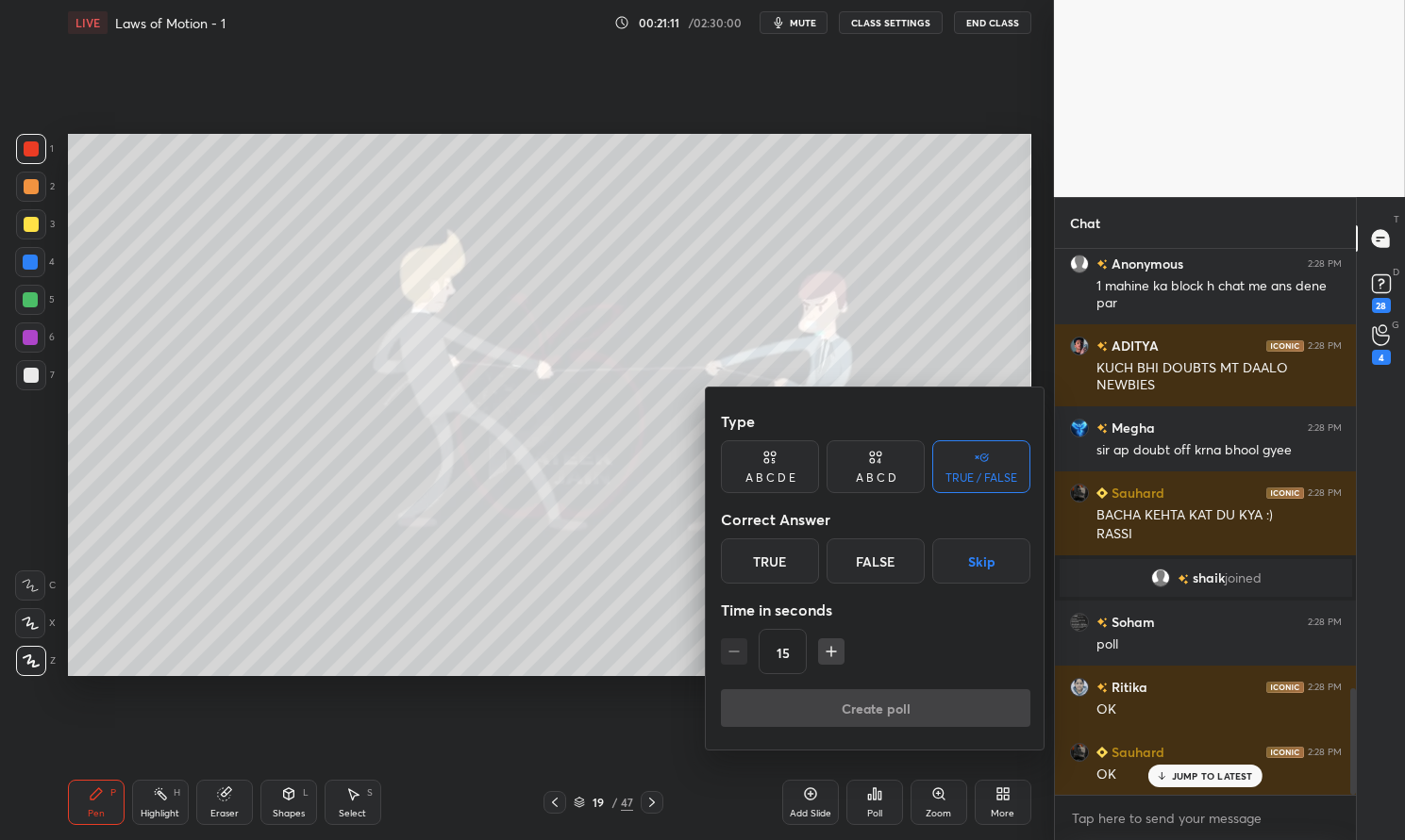
click at [893, 467] on div "A B C D" at bounding box center [875, 467] width 98 height 53
click at [879, 558] on div "C" at bounding box center [874, 561] width 56 height 45
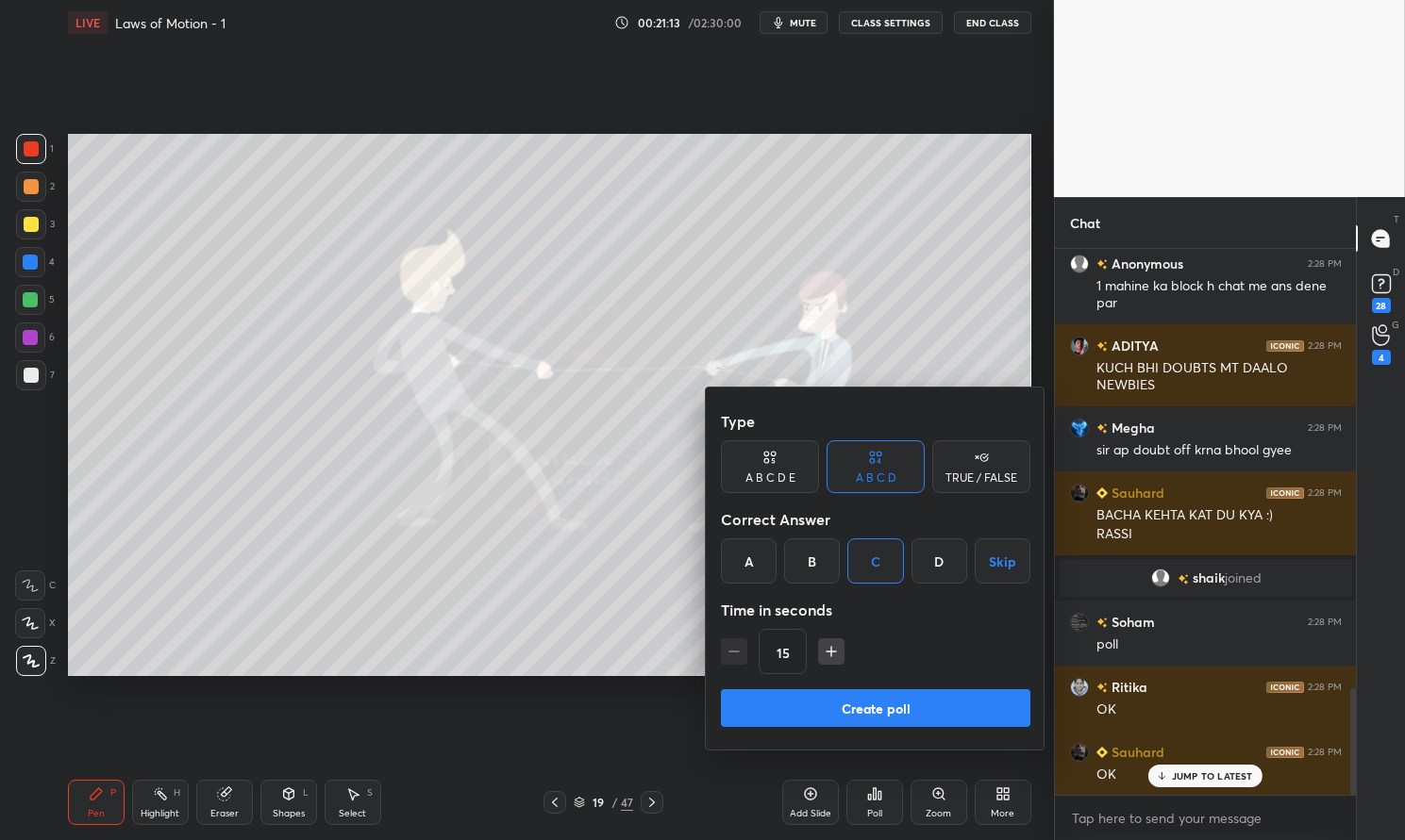
click at [911, 712] on button "Create poll" at bounding box center [875, 709] width 309 height 38
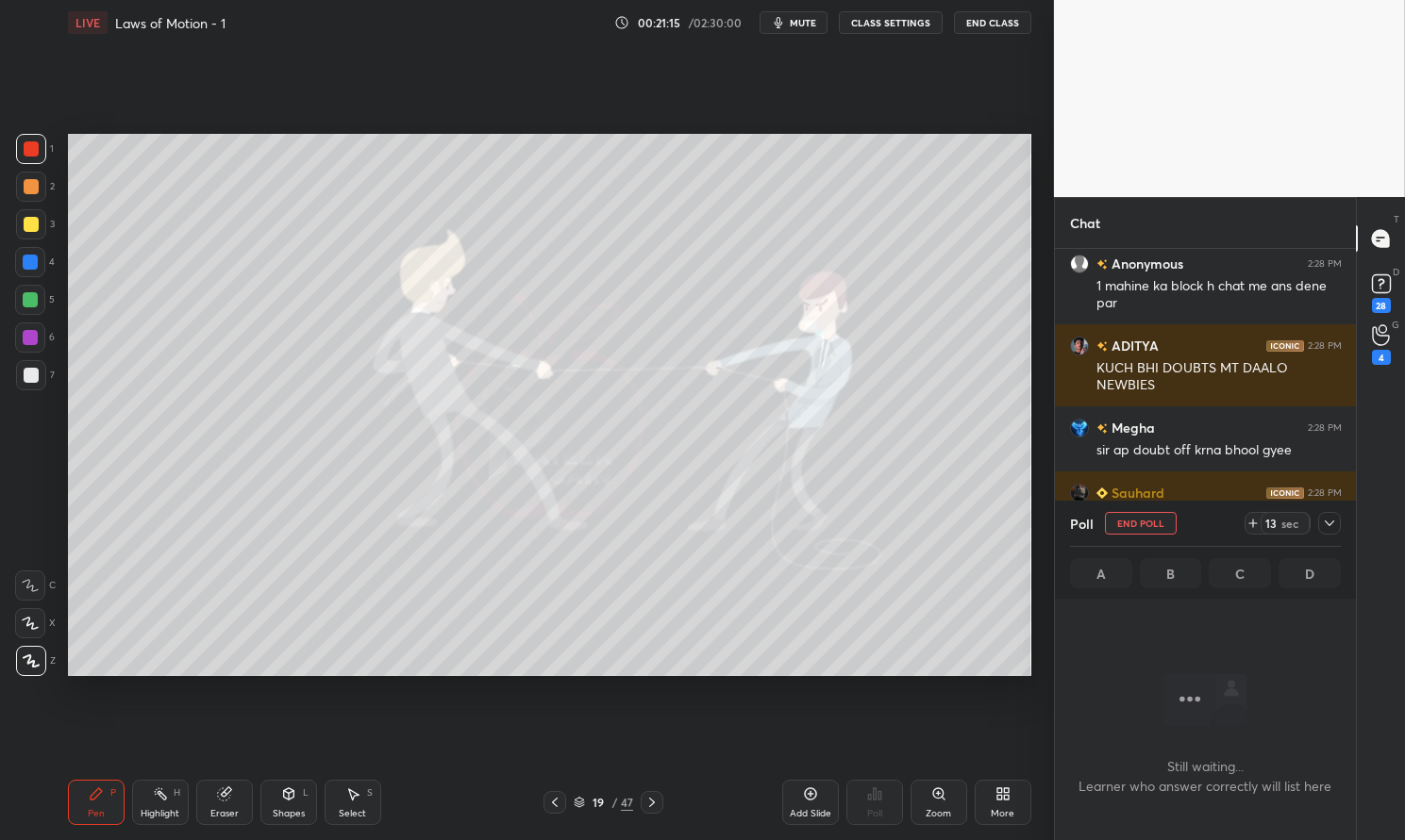
click at [1330, 518] on icon at bounding box center [1329, 523] width 15 height 15
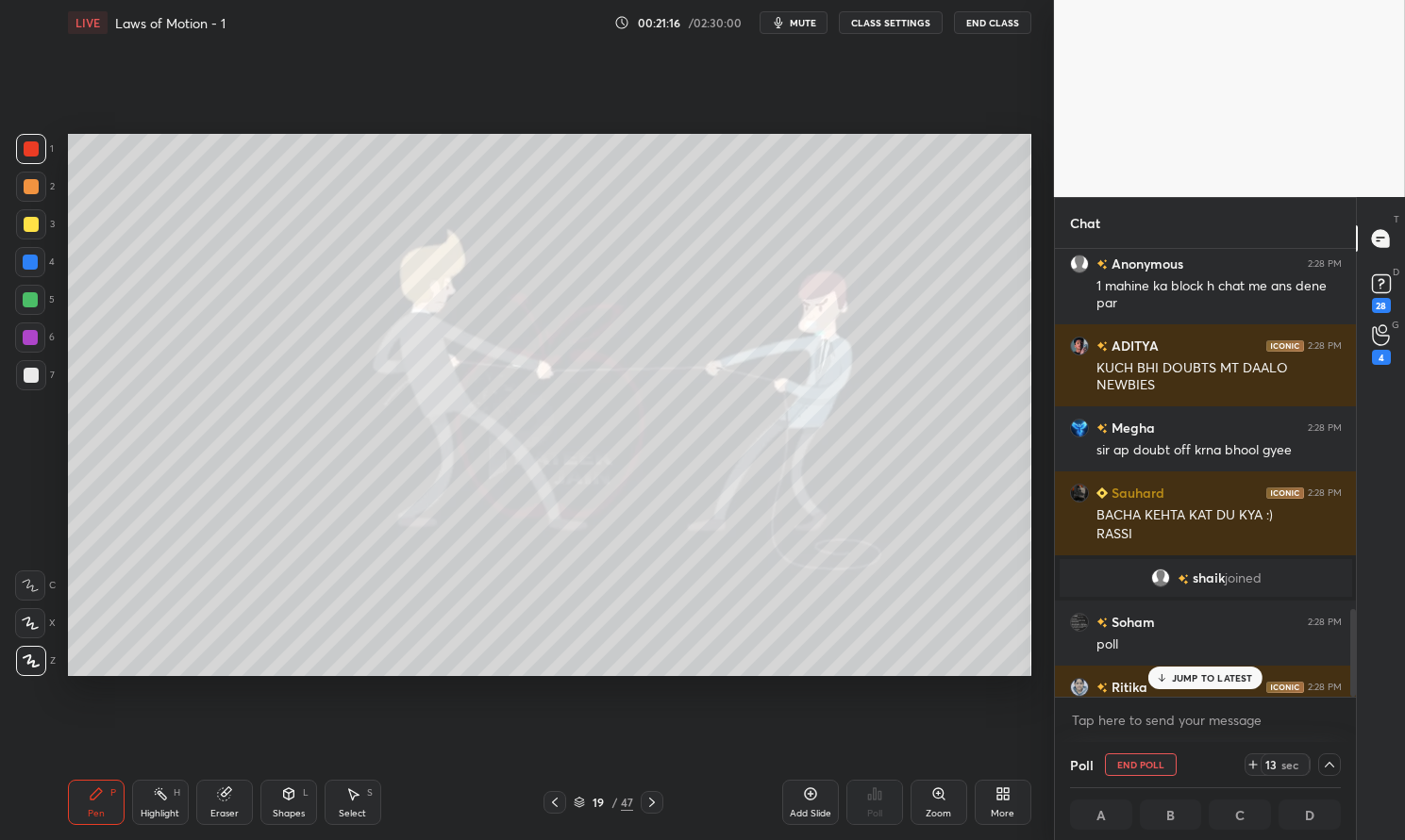
click at [895, 24] on button "CLASS SETTINGS" at bounding box center [890, 23] width 104 height 23
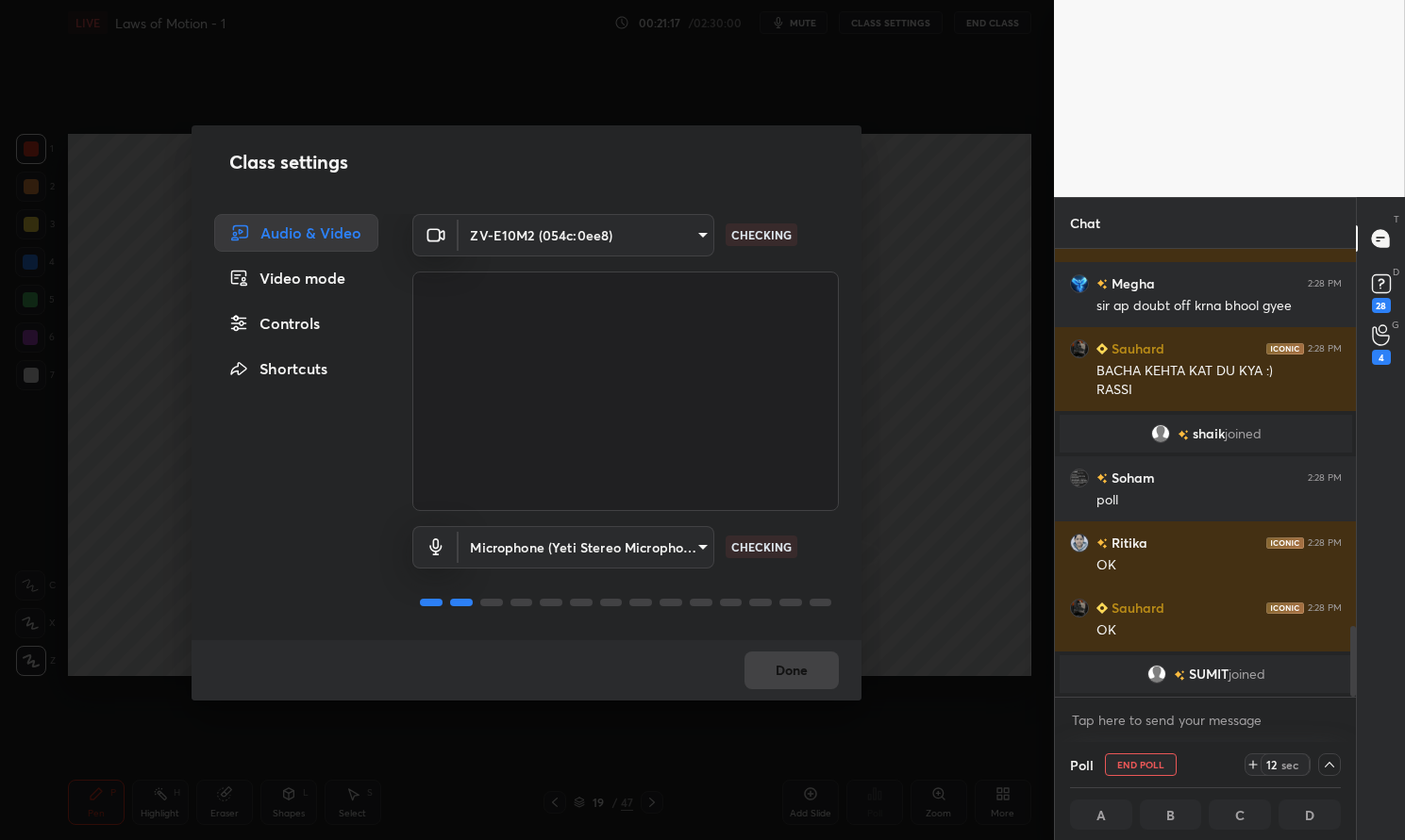
click at [295, 323] on div "Controls" at bounding box center [295, 324] width 164 height 38
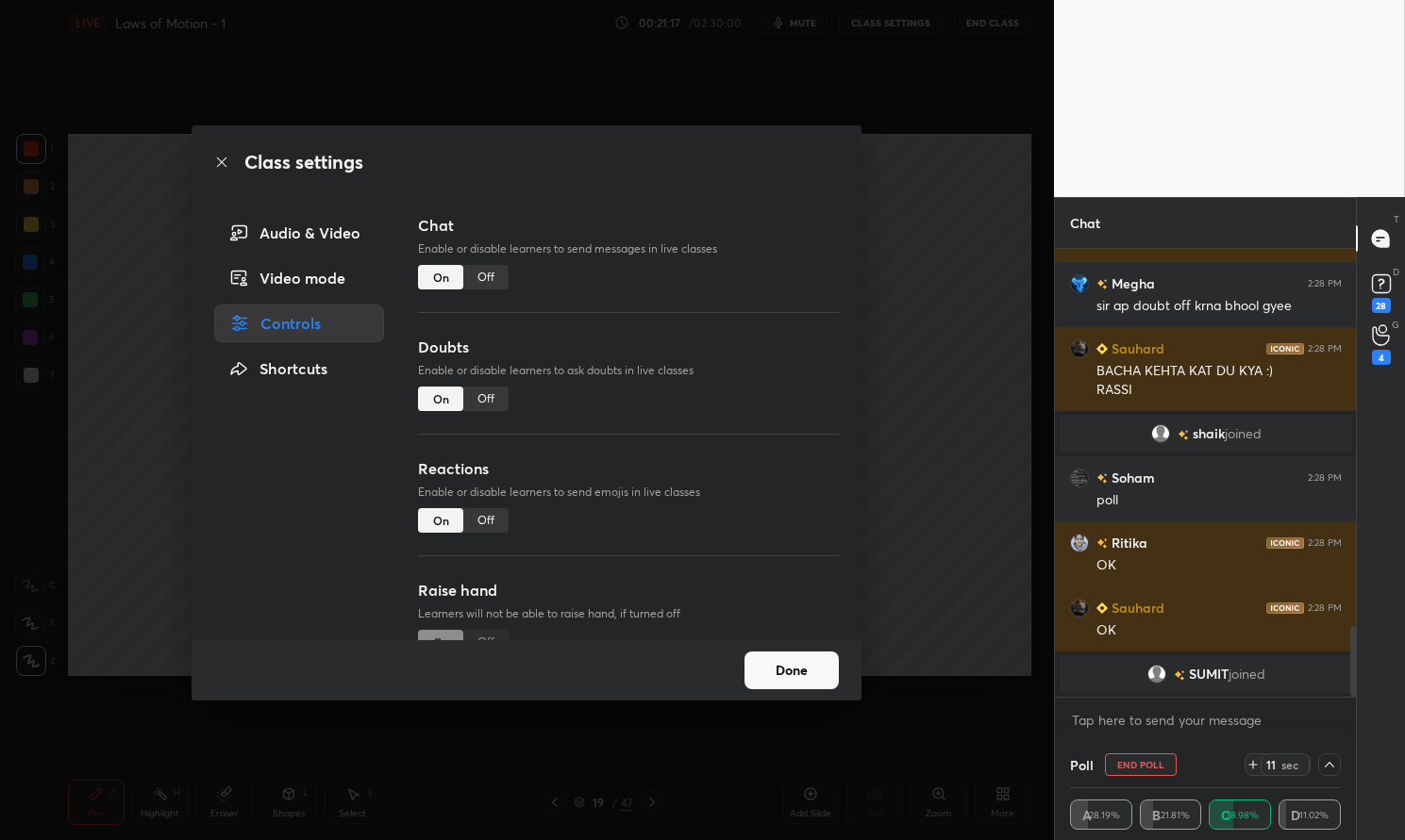
click at [487, 399] on div "Off" at bounding box center [486, 399] width 45 height 25
click at [491, 514] on div "Off" at bounding box center [486, 520] width 45 height 25
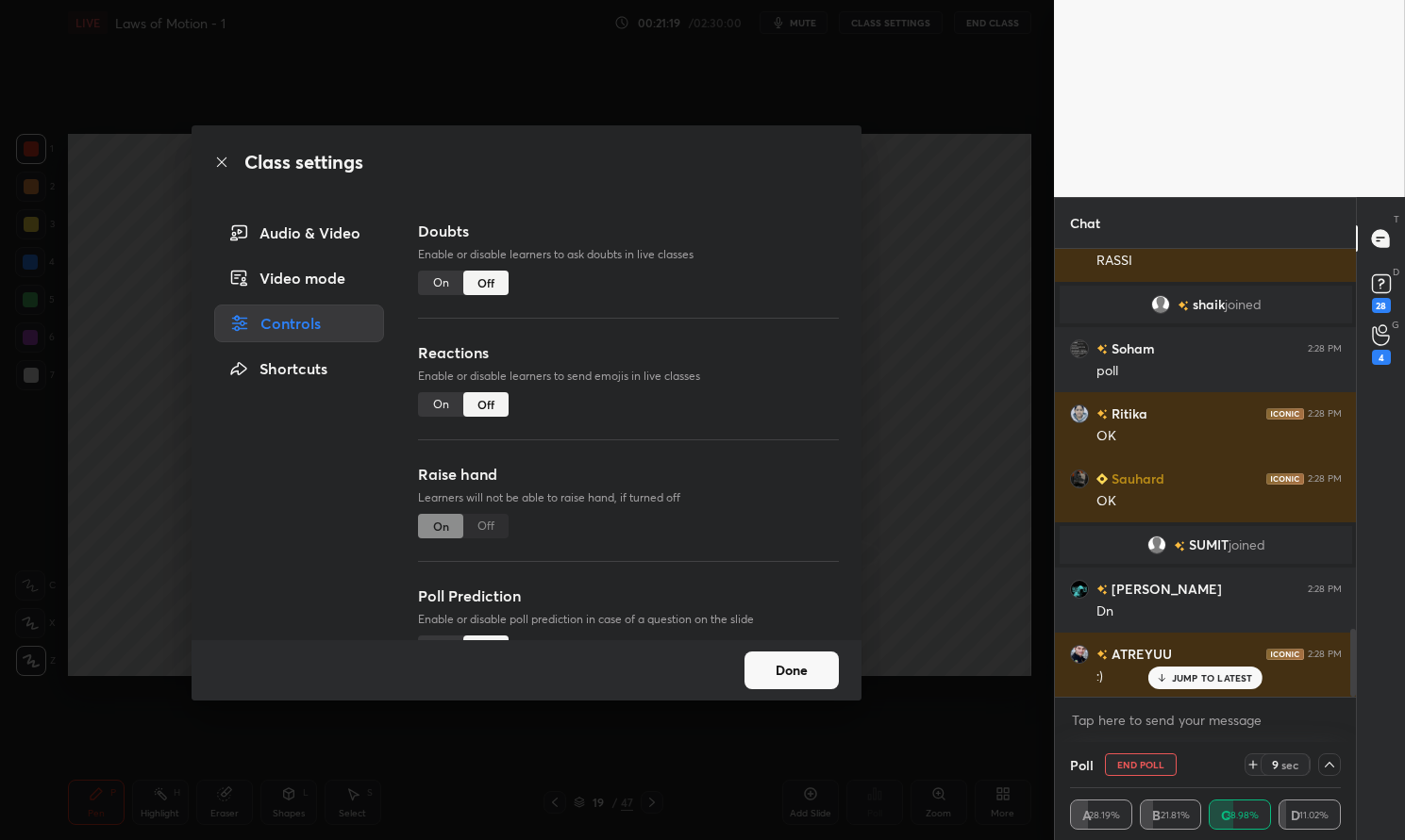
click at [491, 526] on div "On Off" at bounding box center [464, 526] width 91 height 25
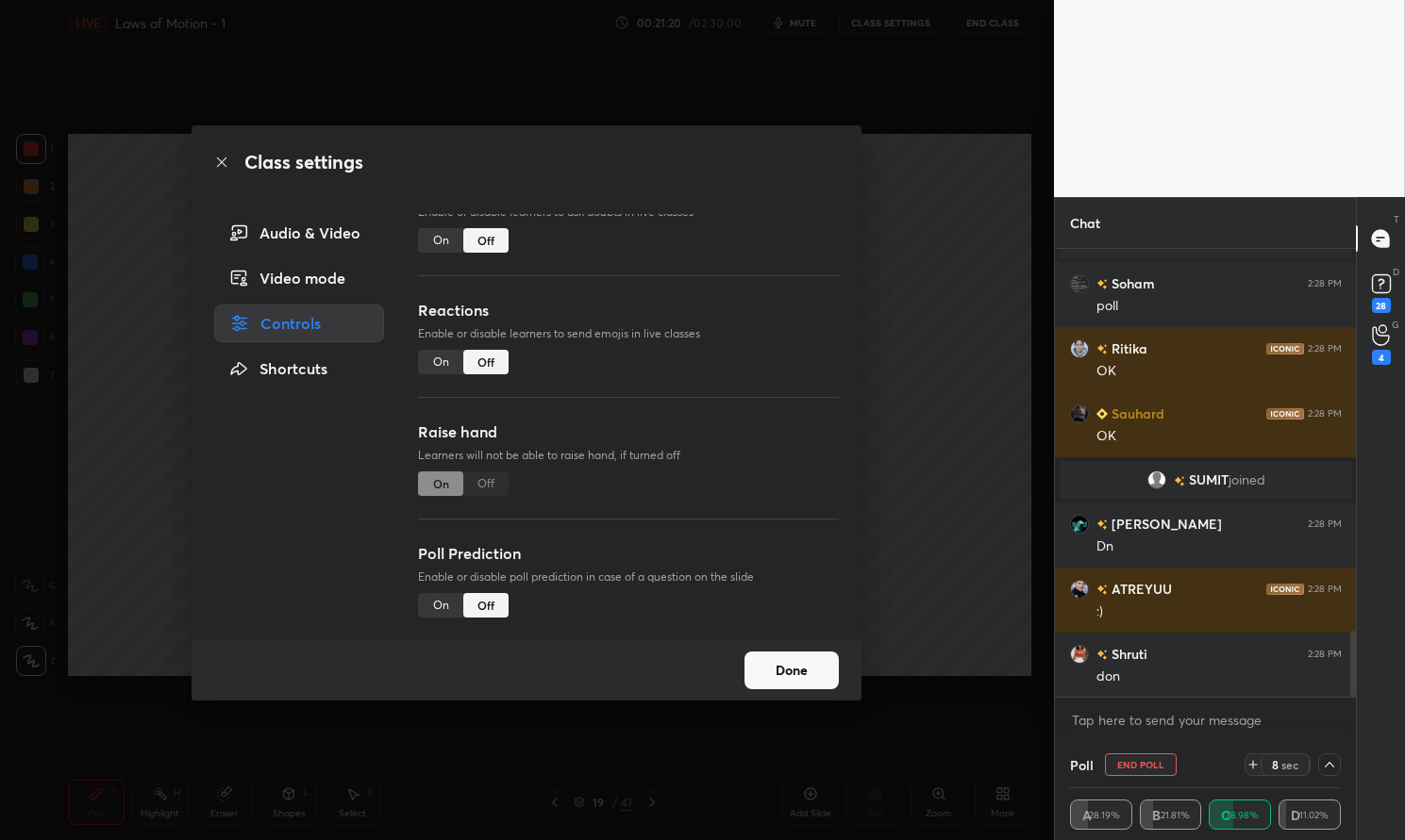
click at [807, 677] on button "Done" at bounding box center [792, 671] width 95 height 38
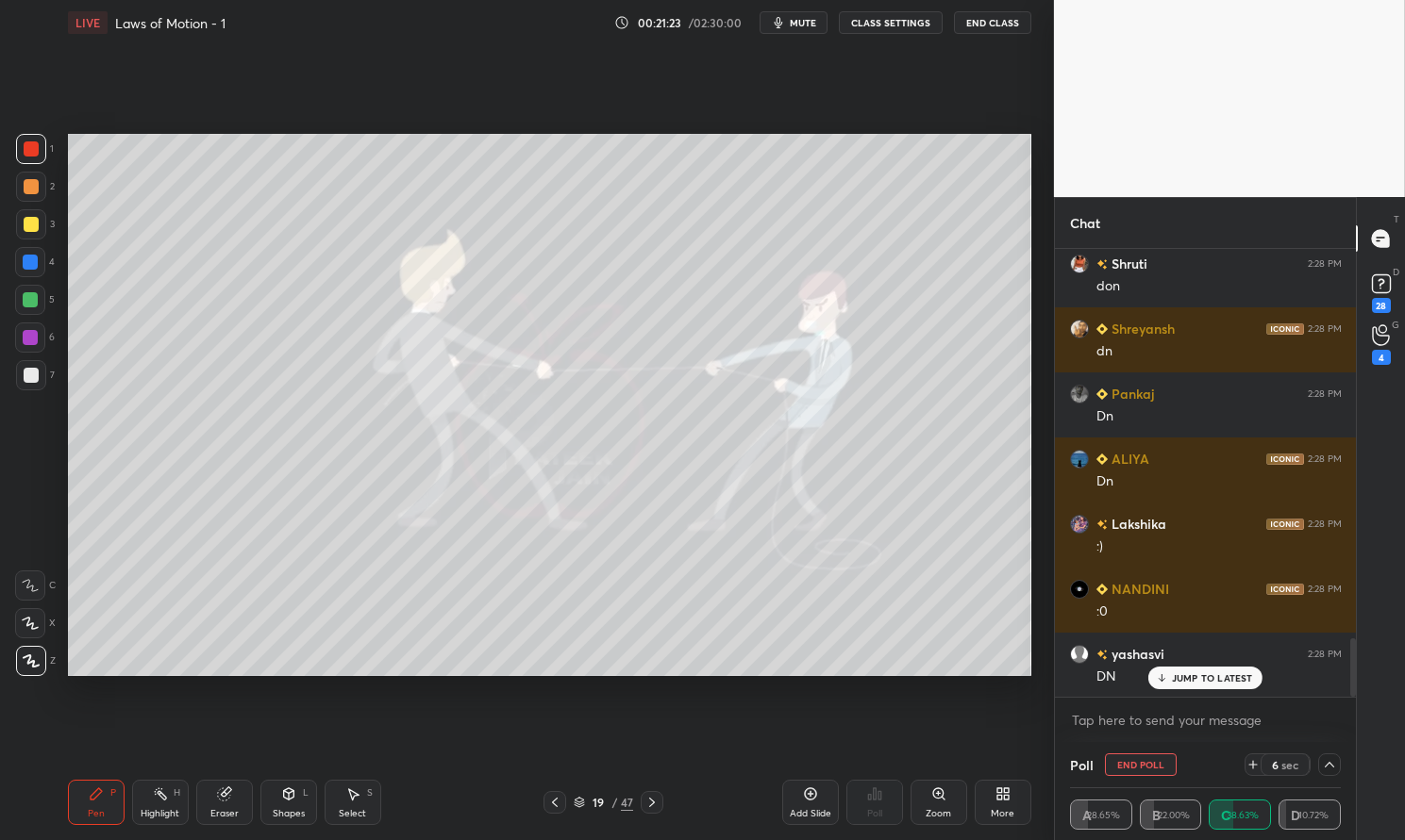
click at [1379, 340] on icon at bounding box center [1380, 335] width 18 height 22
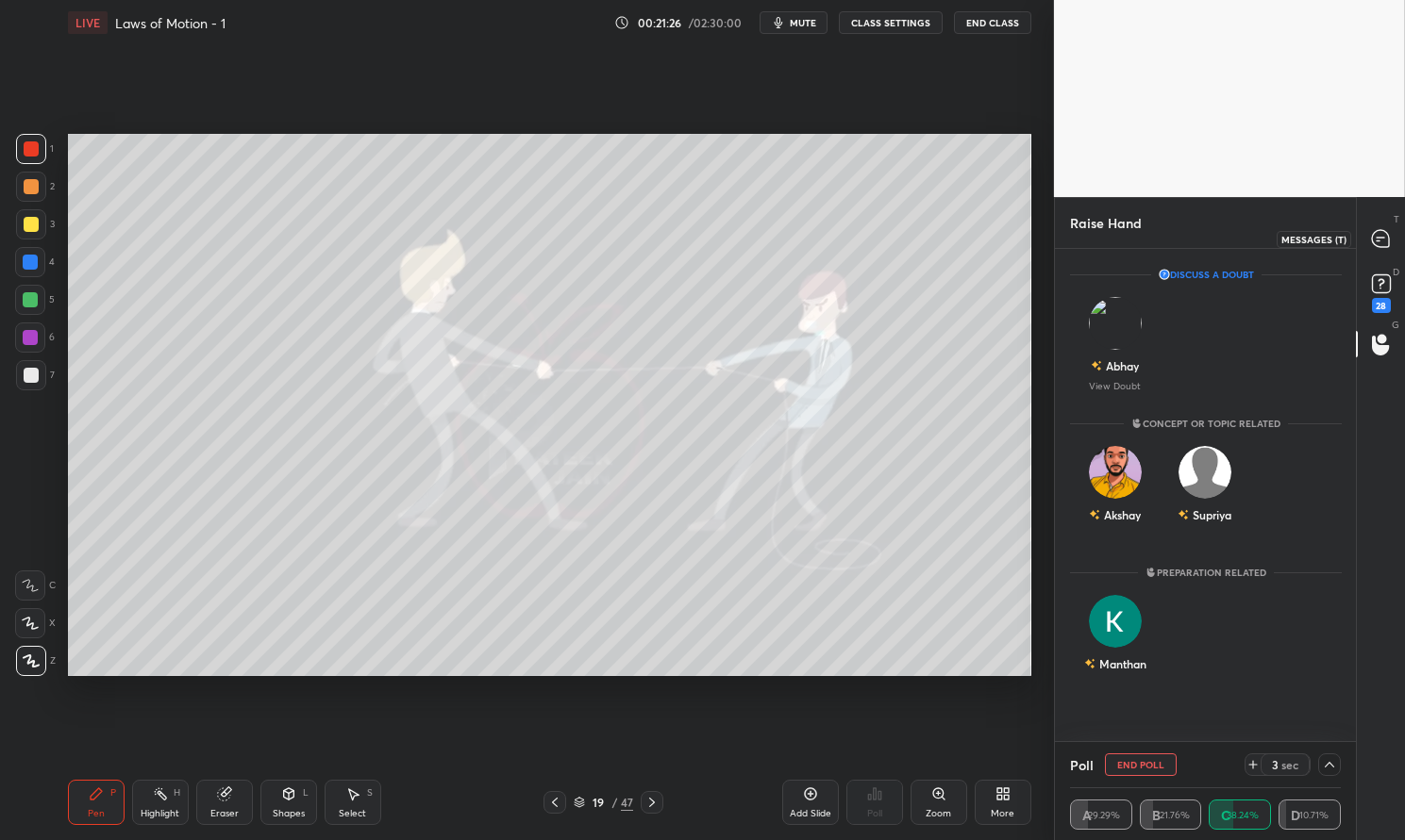
click at [1391, 237] on div at bounding box center [1381, 238] width 38 height 34
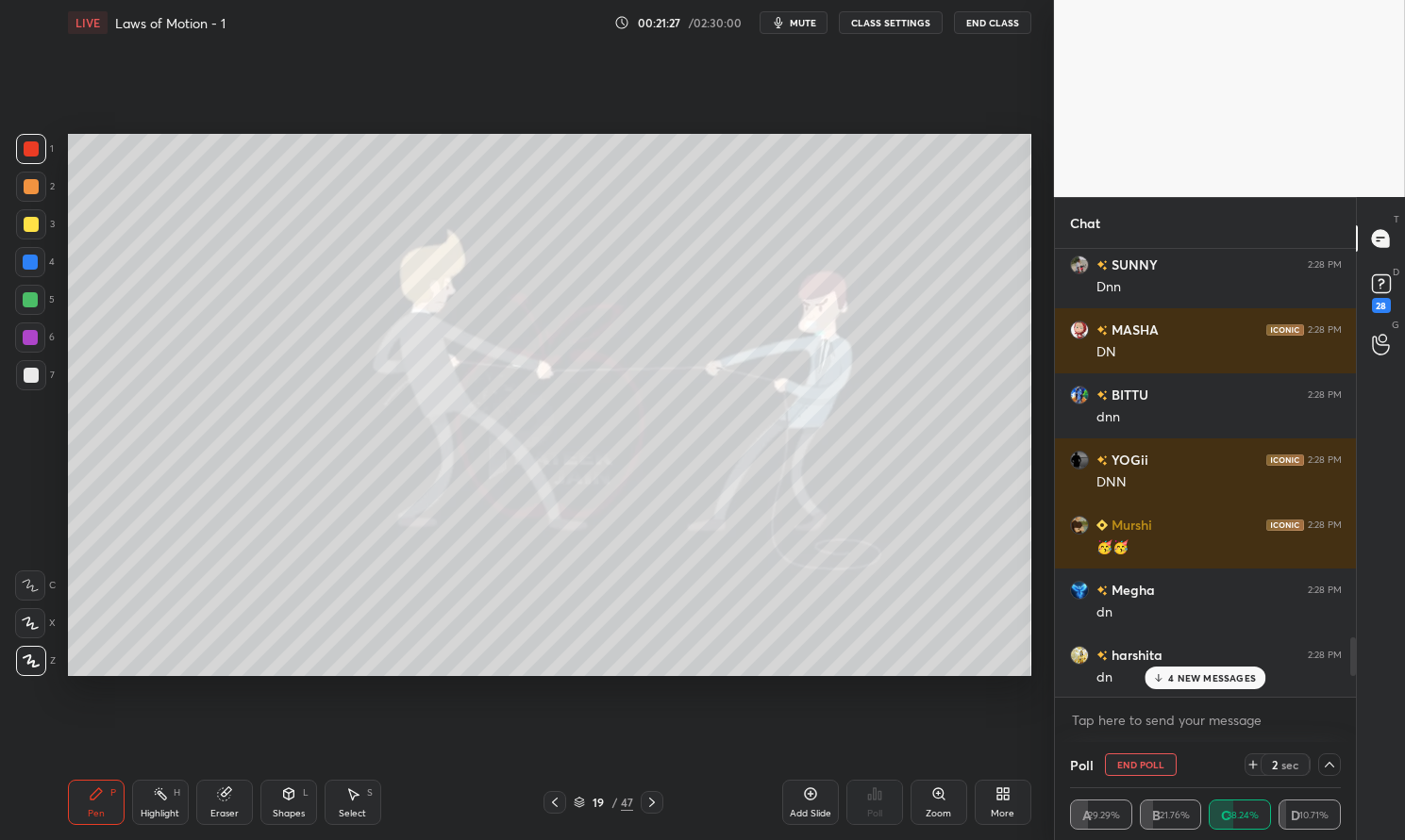
click at [1216, 675] on p "4 NEW MESSAGES" at bounding box center [1211, 678] width 88 height 11
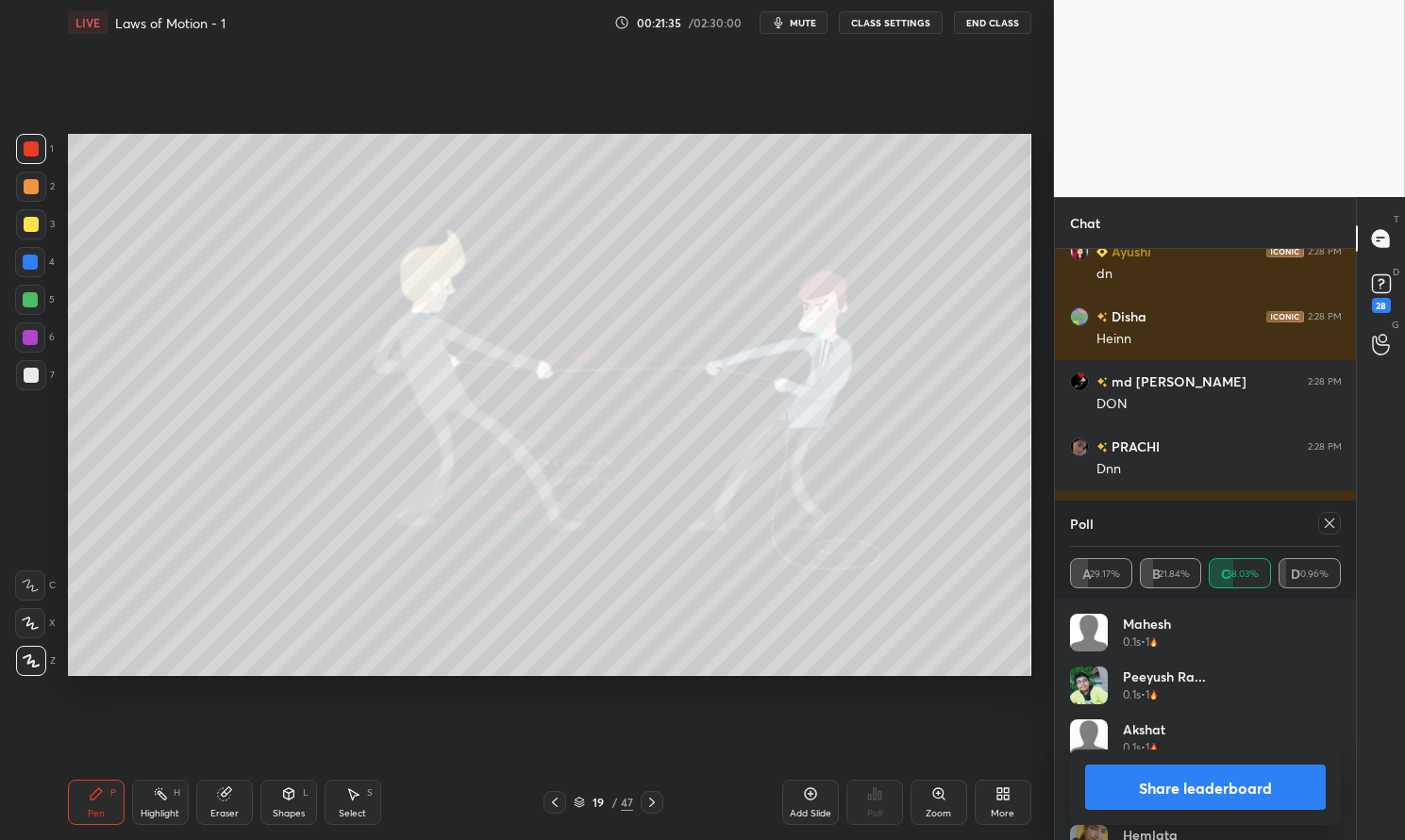
click at [1332, 523] on icon at bounding box center [1329, 523] width 15 height 15
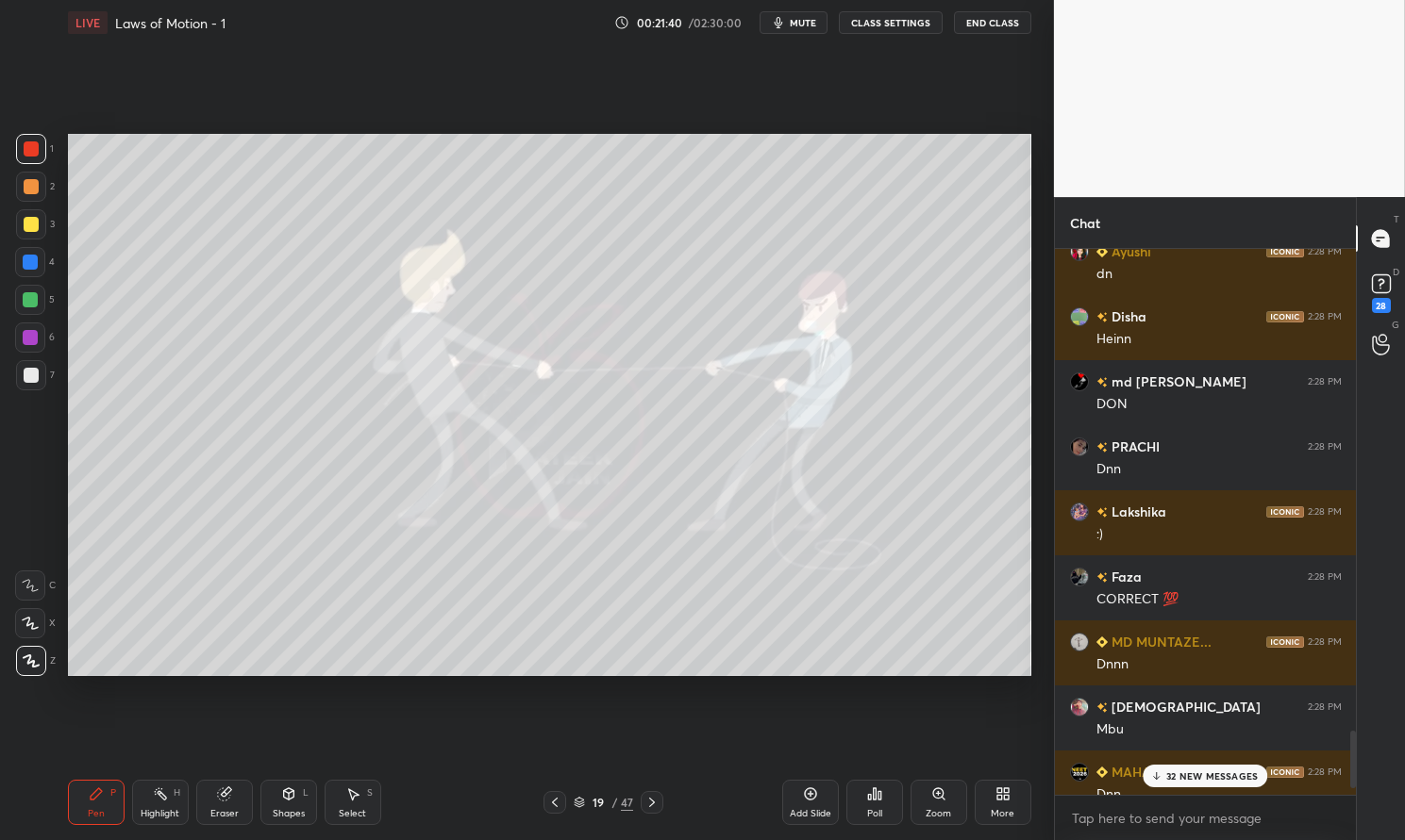
click at [1200, 771] on p "32 NEW MESSAGES" at bounding box center [1211, 777] width 92 height 11
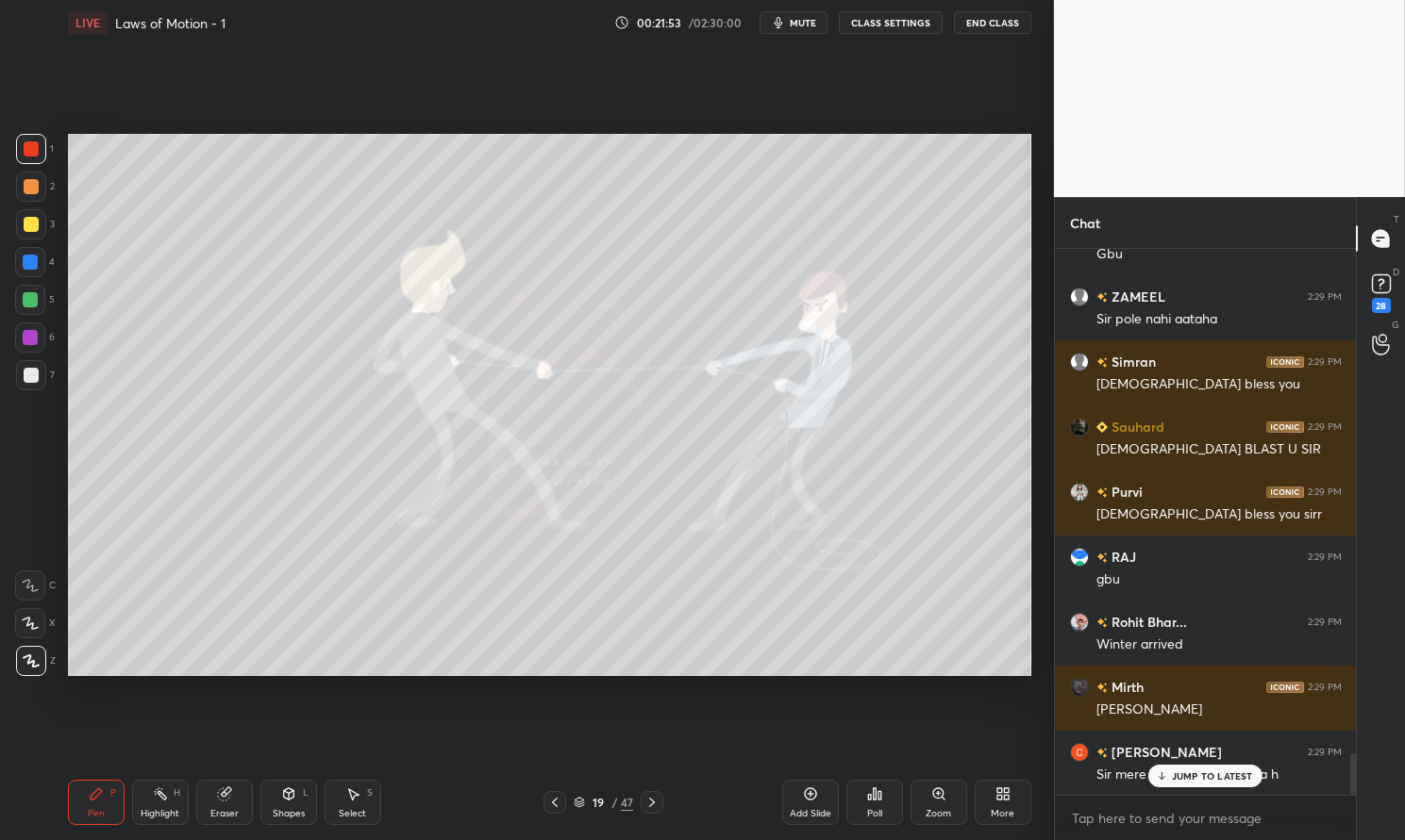
click at [167, 798] on icon at bounding box center [161, 795] width 15 height 15
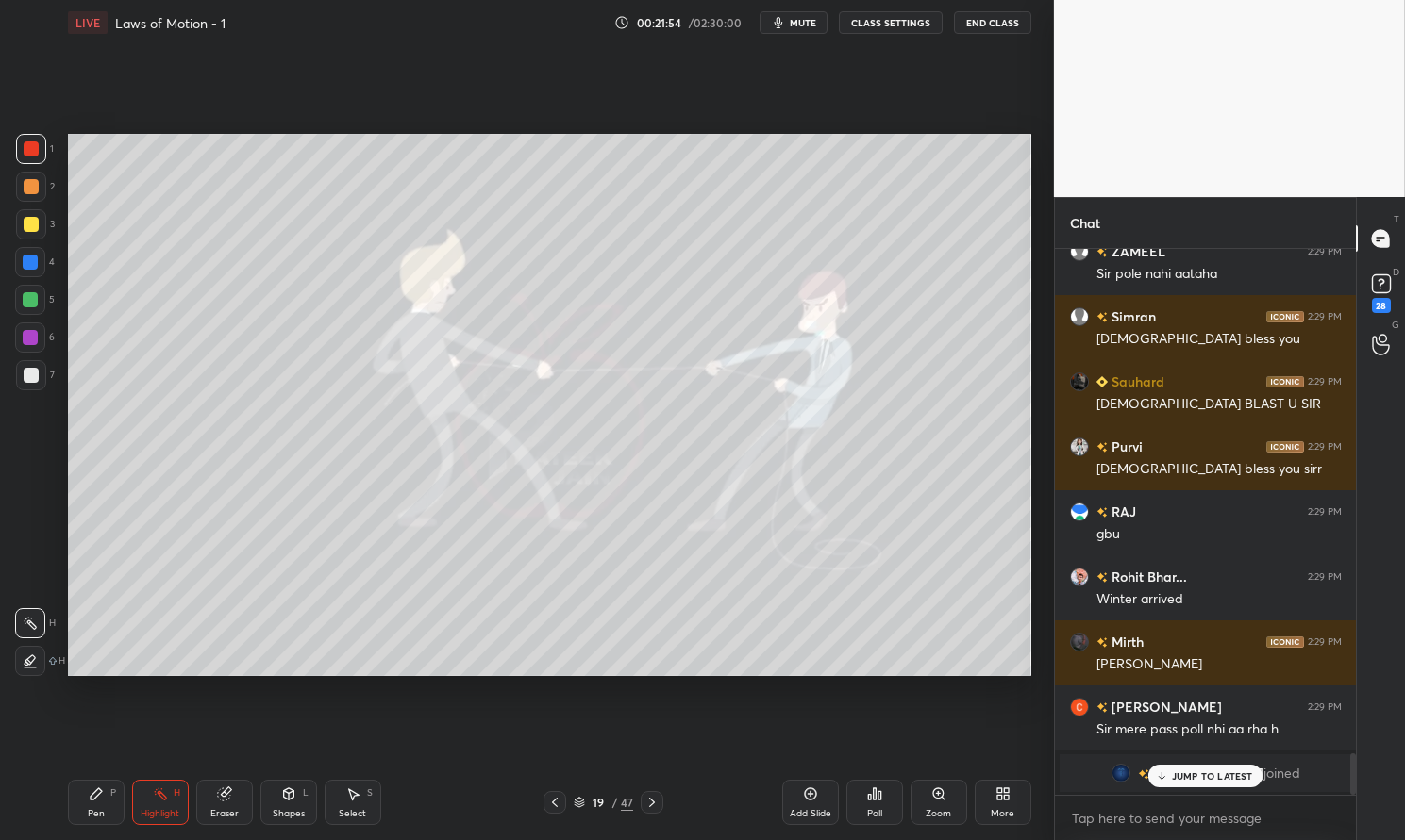
click at [12, 224] on div "1 2 3 4 5 6 7 C X Z C X Z E E Erase all H H" at bounding box center [30, 405] width 61 height 541
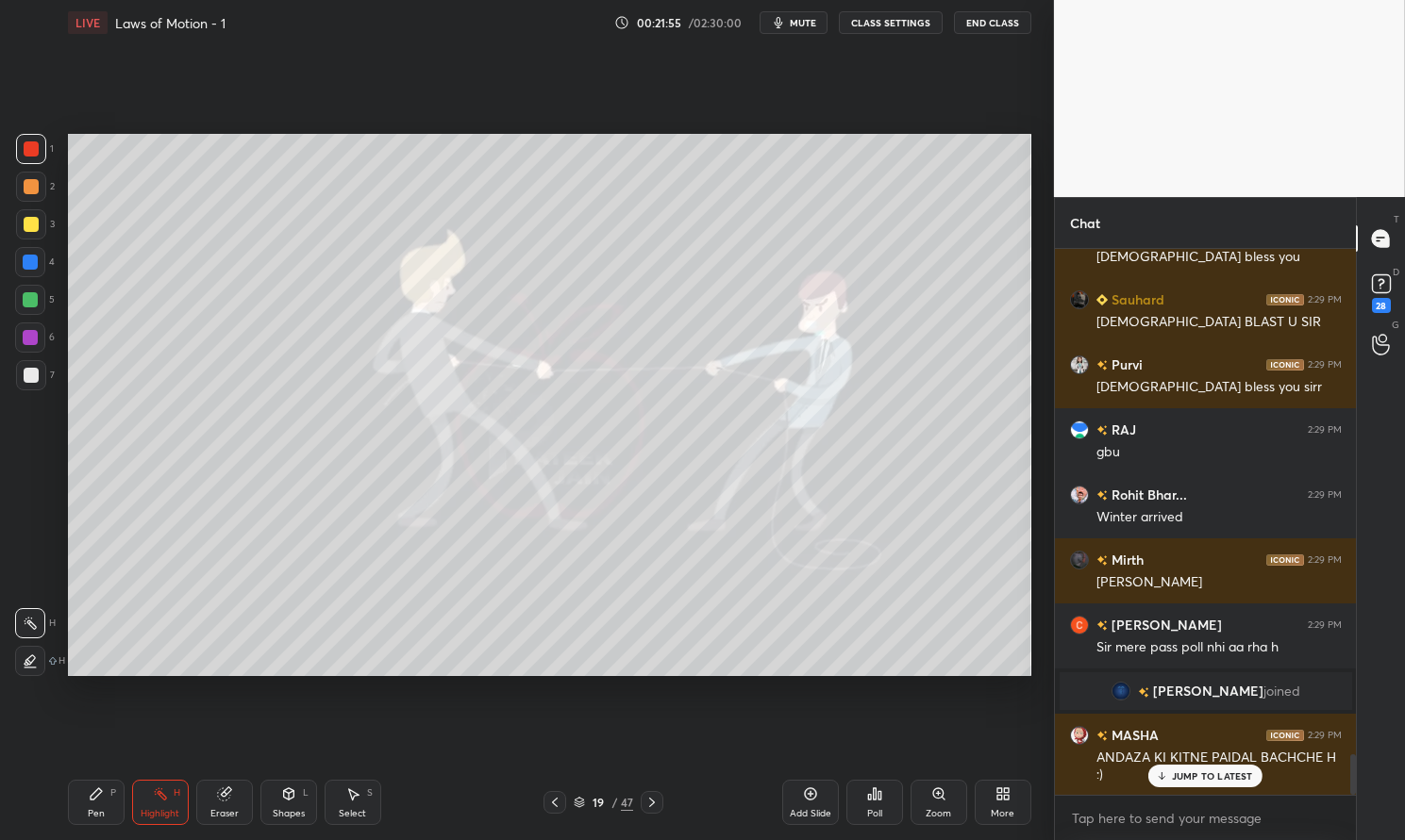
click at [41, 221] on div at bounding box center [31, 224] width 30 height 30
click at [141, 795] on div "Highlight H" at bounding box center [161, 803] width 57 height 45
click at [120, 796] on div "Pen P" at bounding box center [97, 803] width 57 height 45
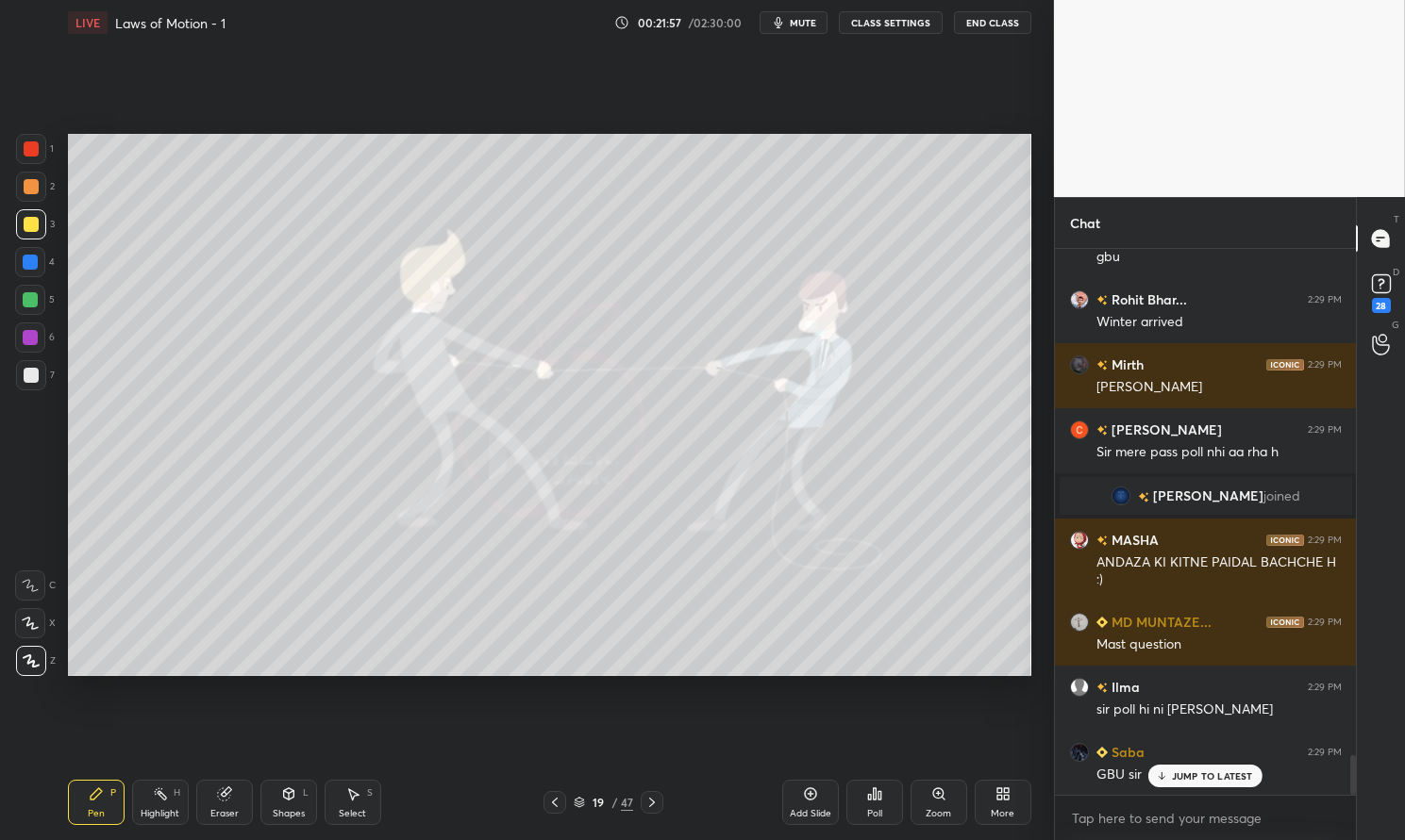
click at [160, 804] on div "Highlight H" at bounding box center [161, 803] width 57 height 45
click at [159, 806] on div "Highlight H" at bounding box center [161, 803] width 57 height 45
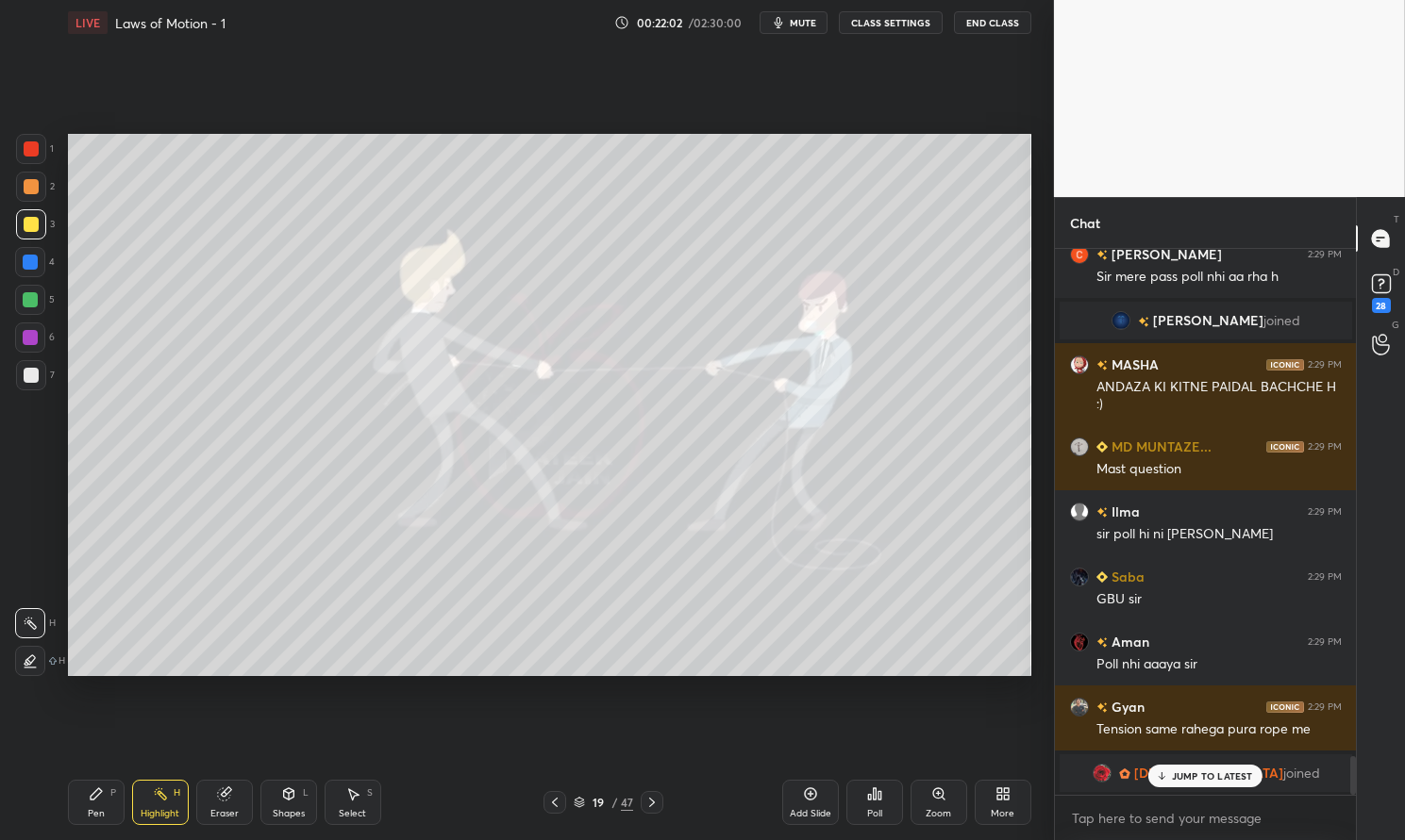
click at [1202, 791] on div "[PERSON_NAME] joined" at bounding box center [1205, 774] width 292 height 38
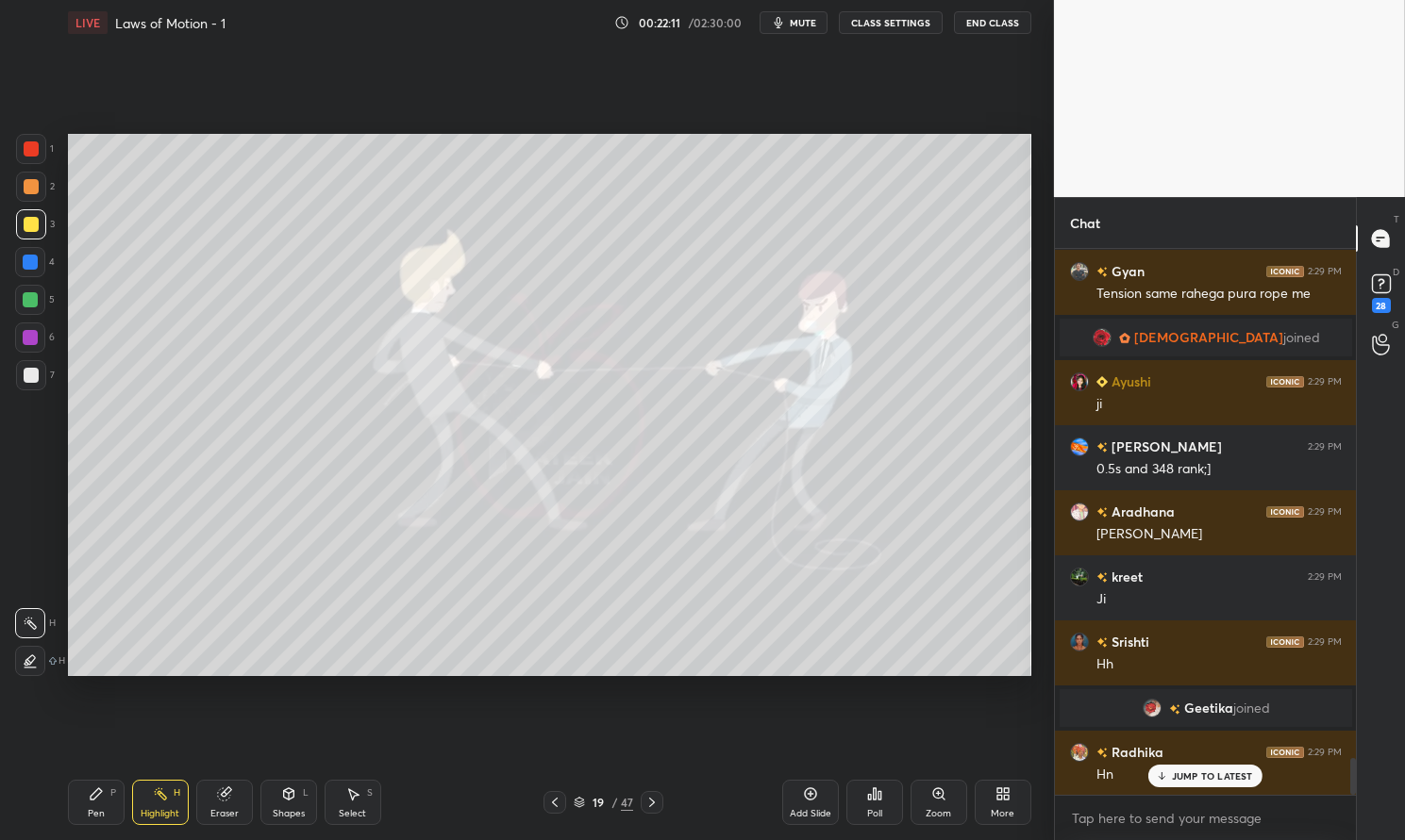
click at [98, 794] on icon at bounding box center [97, 795] width 11 height 11
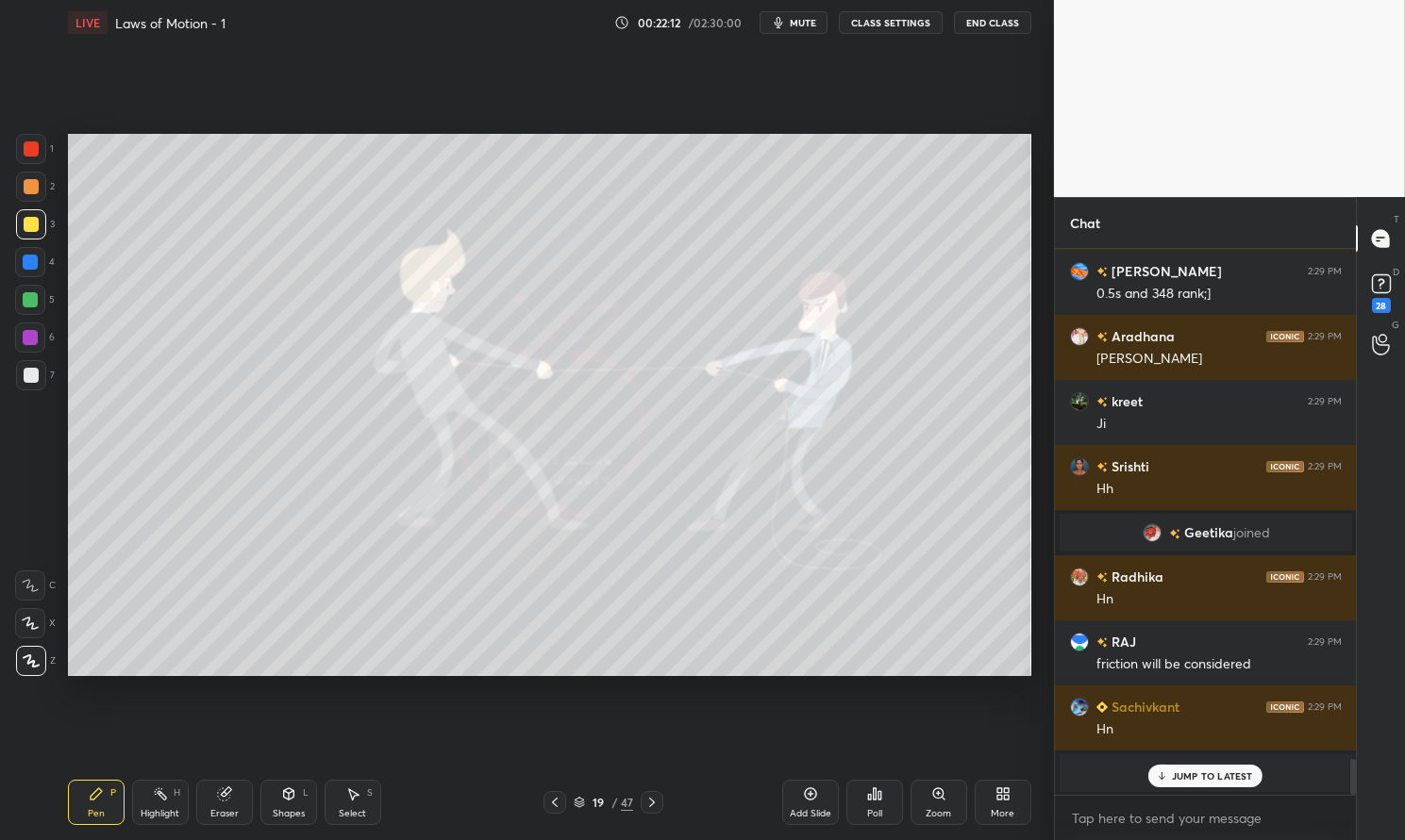
click at [24, 218] on div at bounding box center [31, 224] width 15 height 15
click at [27, 219] on div at bounding box center [31, 224] width 15 height 15
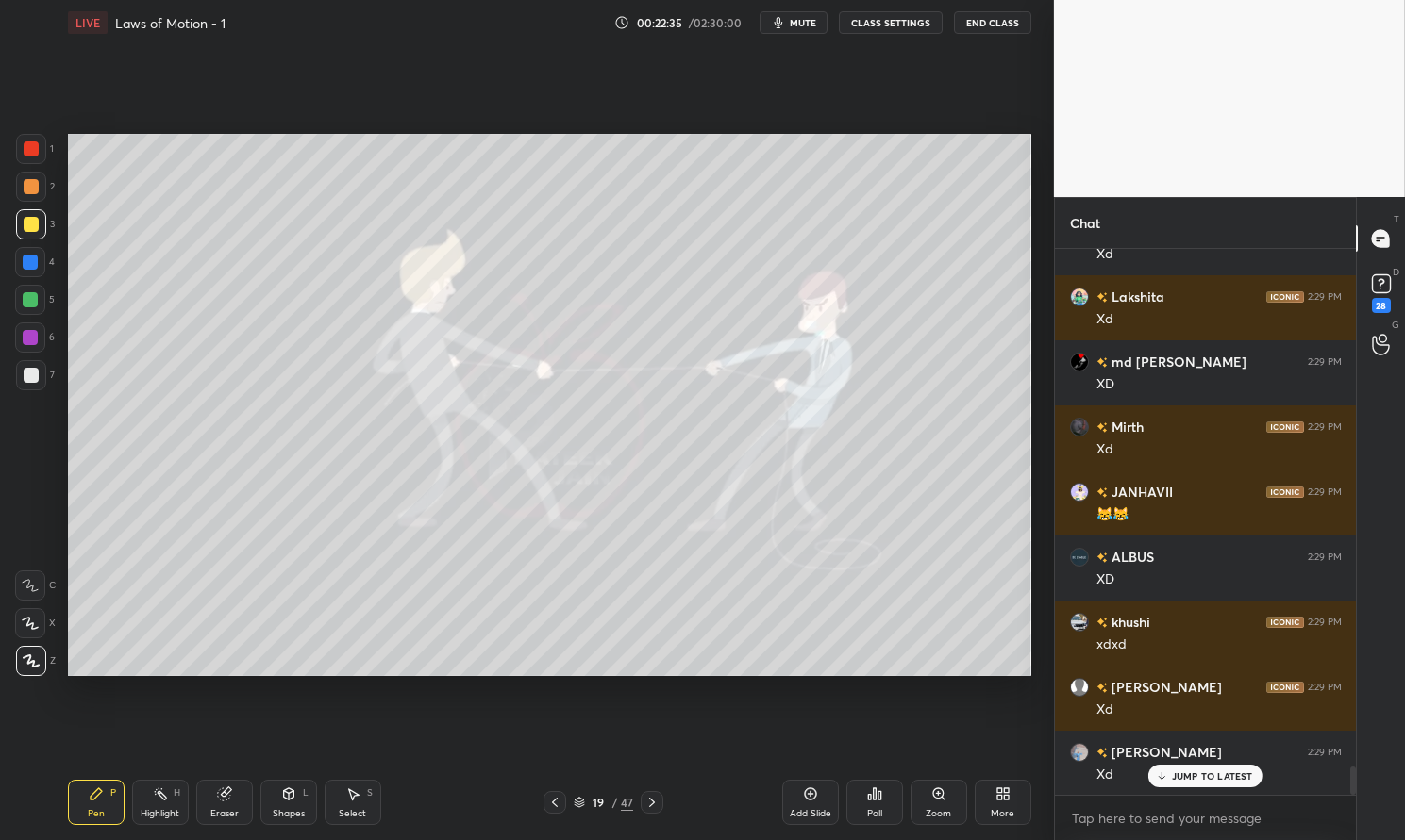
click at [22, 344] on div at bounding box center [30, 338] width 30 height 30
click at [21, 341] on div at bounding box center [30, 338] width 30 height 30
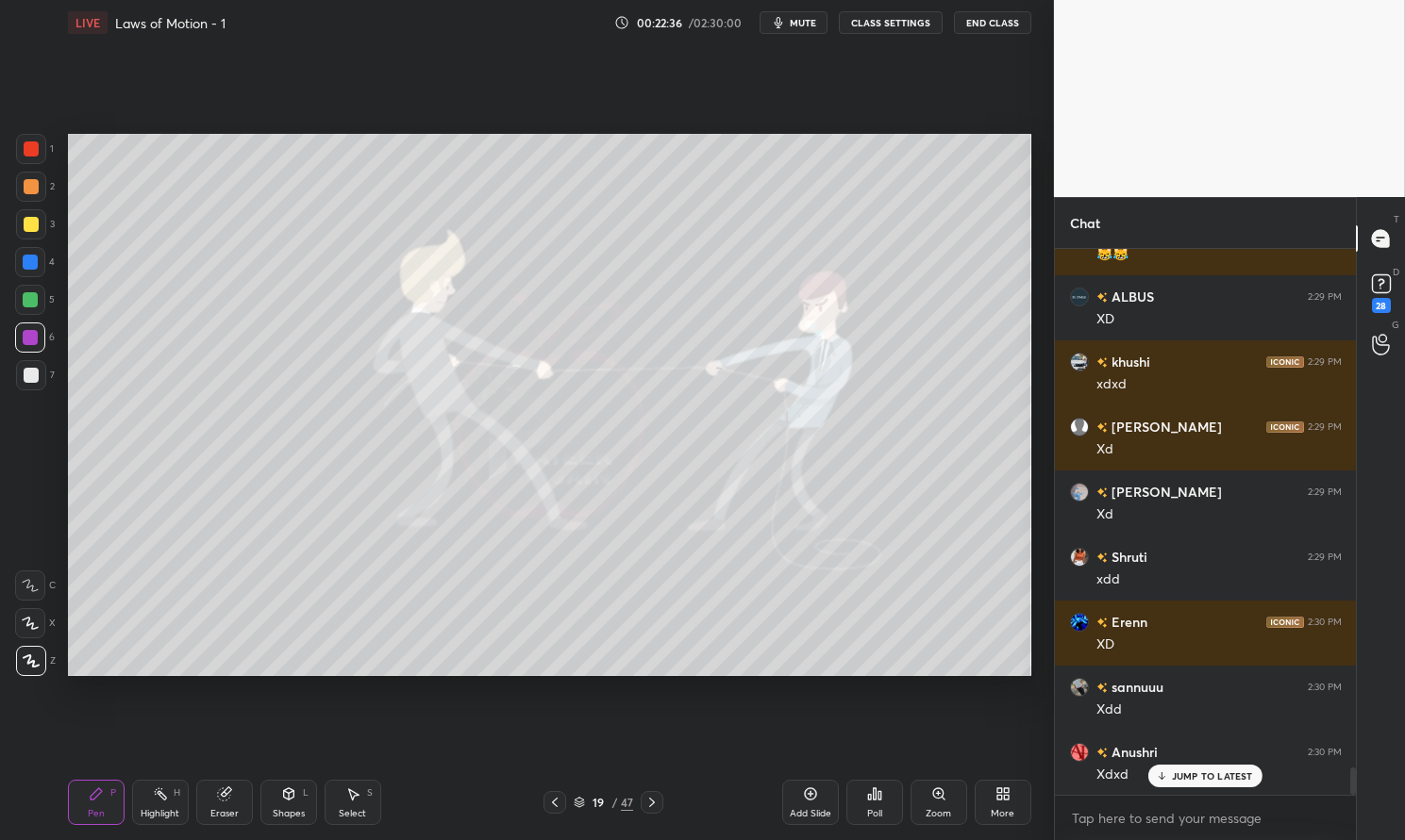
click at [149, 805] on div "Highlight H" at bounding box center [161, 803] width 57 height 45
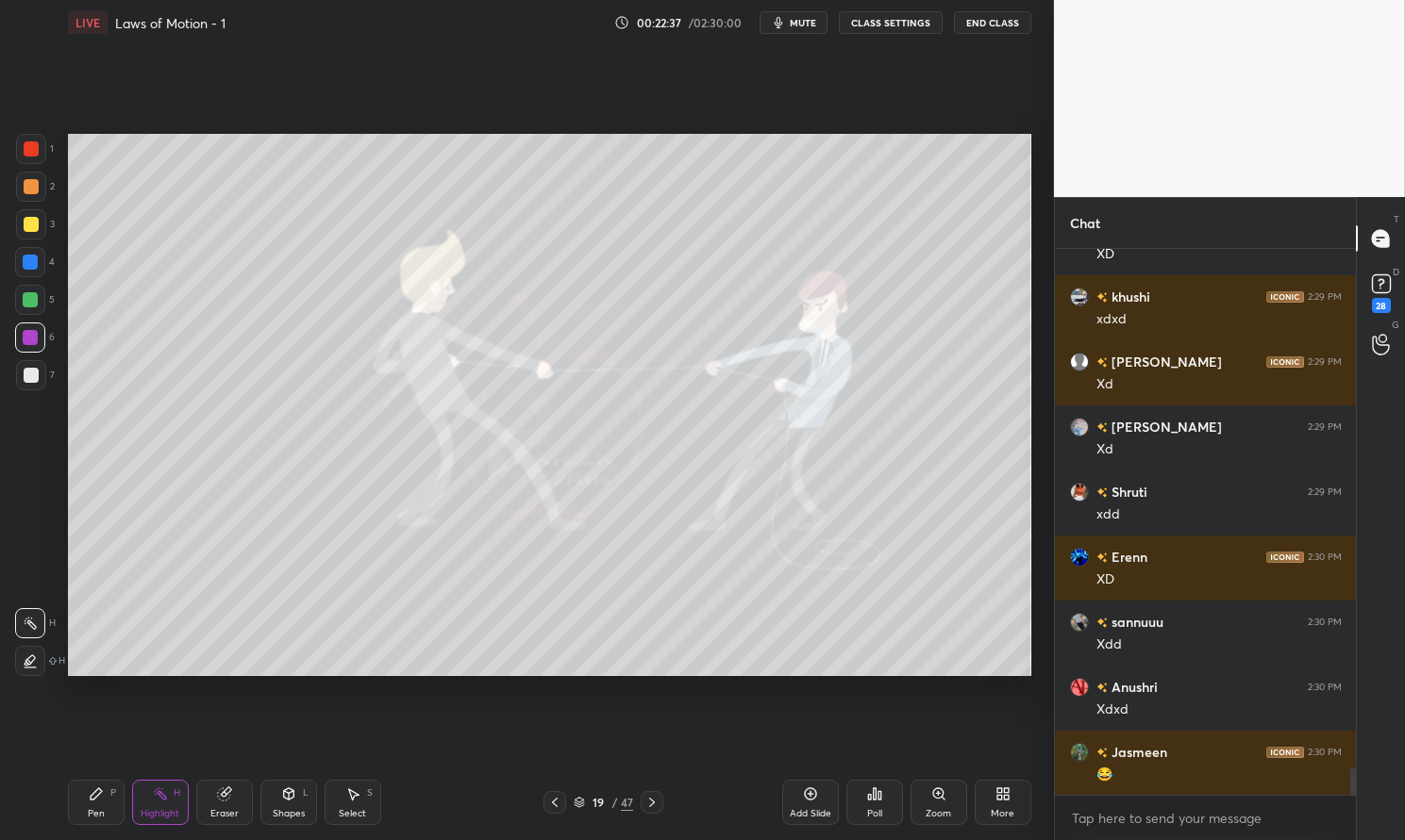
click at [165, 801] on icon at bounding box center [161, 795] width 15 height 15
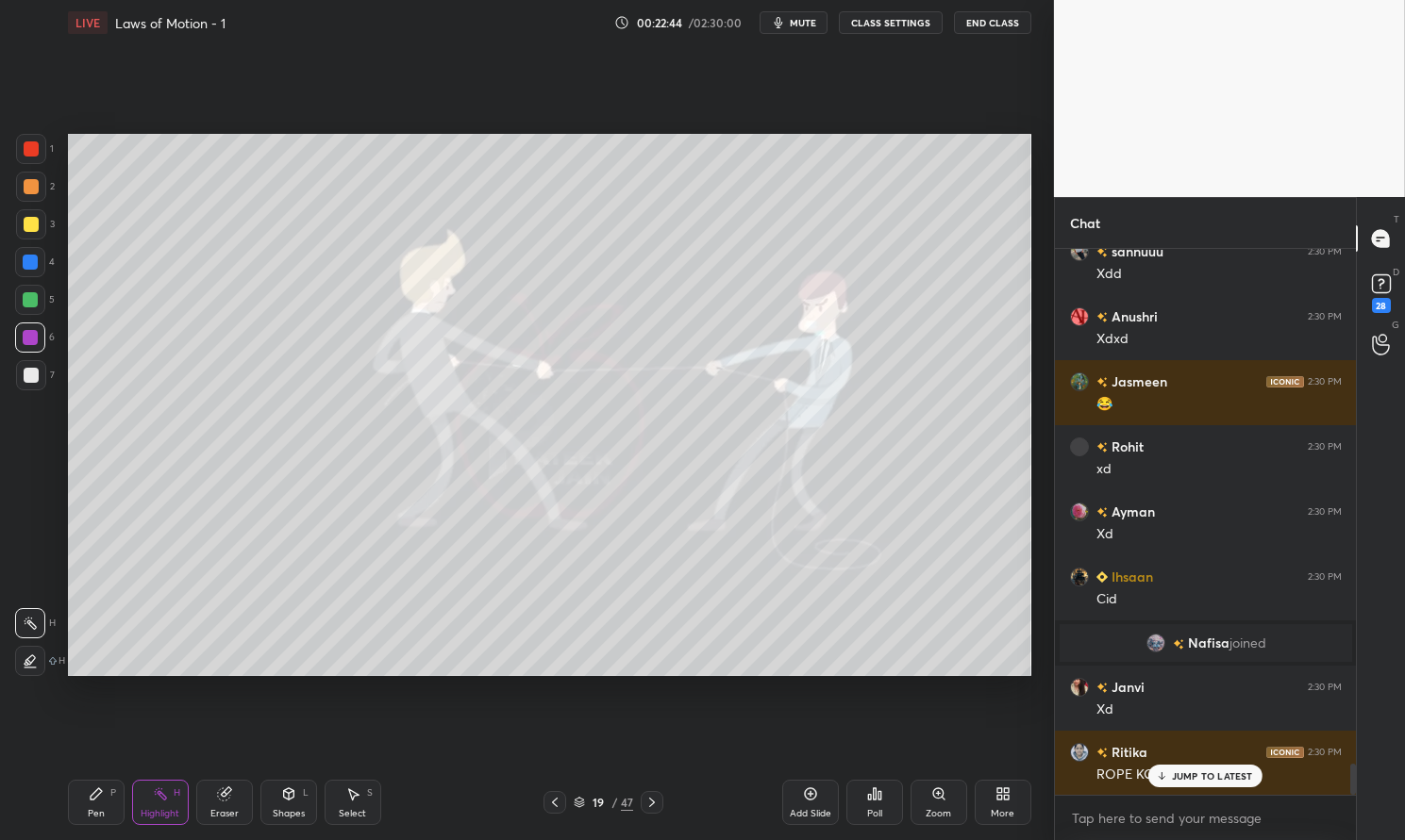
click at [1229, 782] on p "JUMP TO LATEST" at bounding box center [1212, 777] width 81 height 11
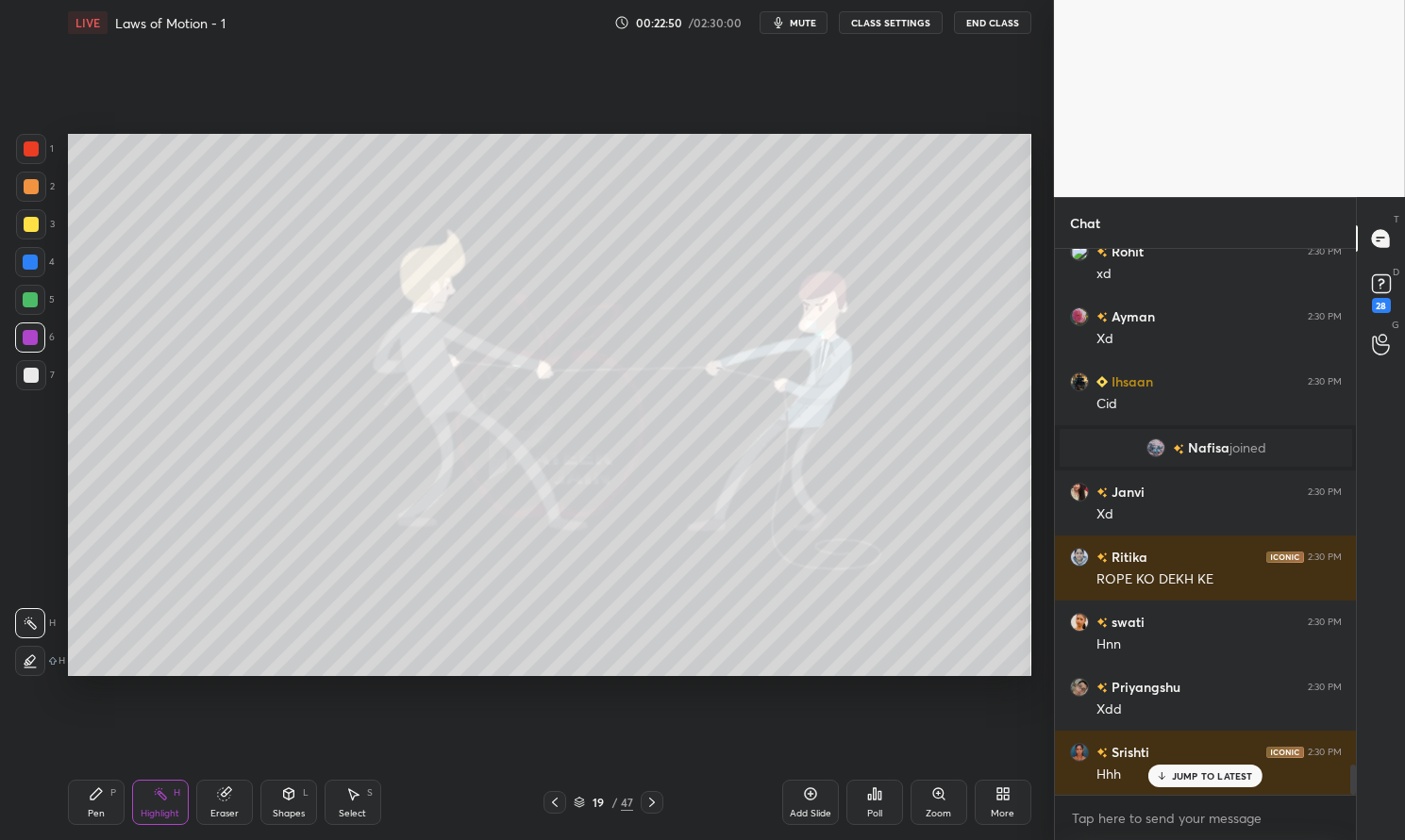
click at [108, 804] on div "Pen P" at bounding box center [97, 803] width 57 height 45
click at [108, 779] on div "Pen P Highlight H Eraser Shapes L Select S 19 / 47 Add Slide Poll Zoom More" at bounding box center [550, 803] width 963 height 76
click at [38, 348] on div at bounding box center [30, 338] width 30 height 30
click at [26, 346] on div at bounding box center [30, 338] width 30 height 30
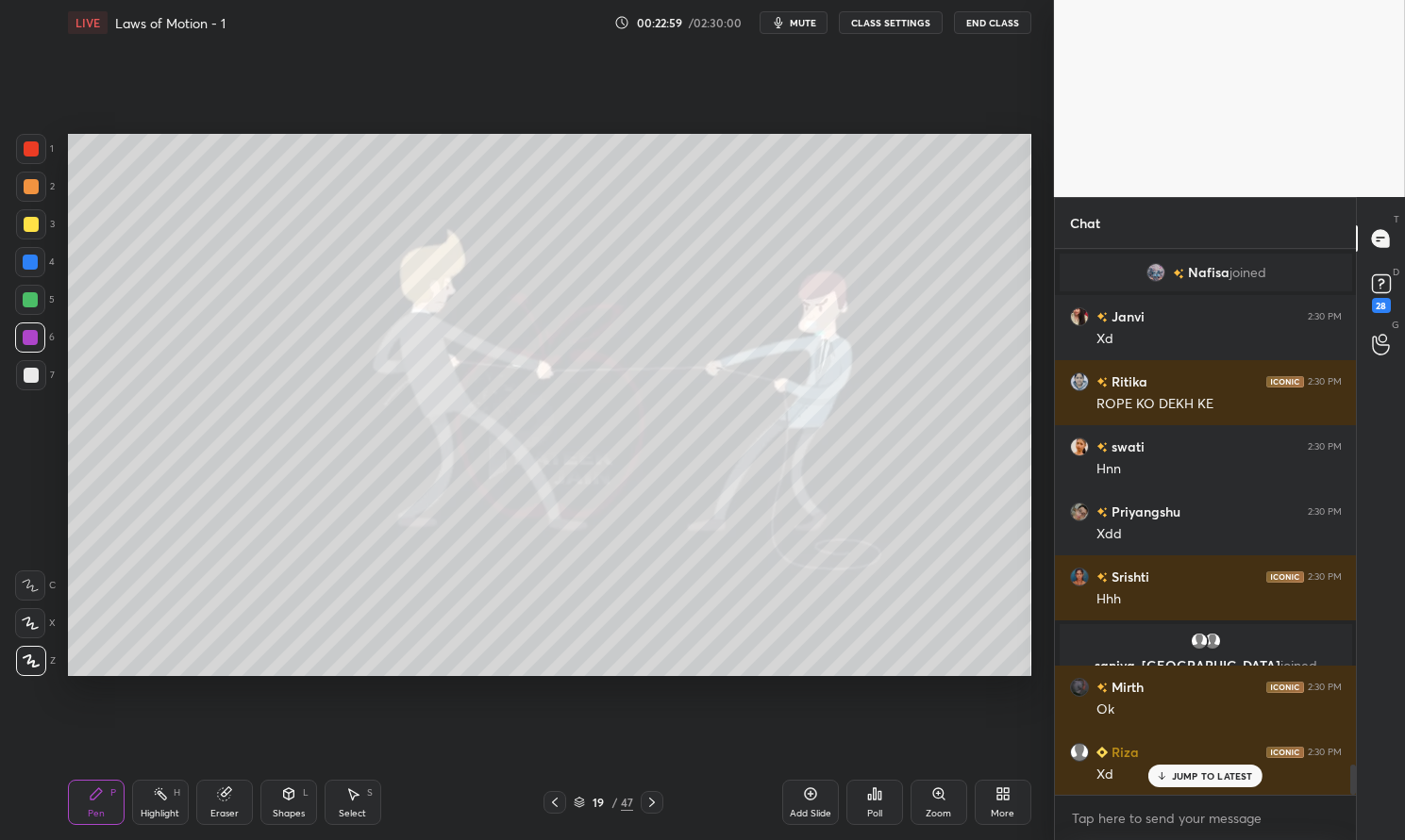
click at [165, 815] on div "Highlight" at bounding box center [160, 814] width 39 height 9
click at [156, 792] on icon at bounding box center [161, 795] width 15 height 15
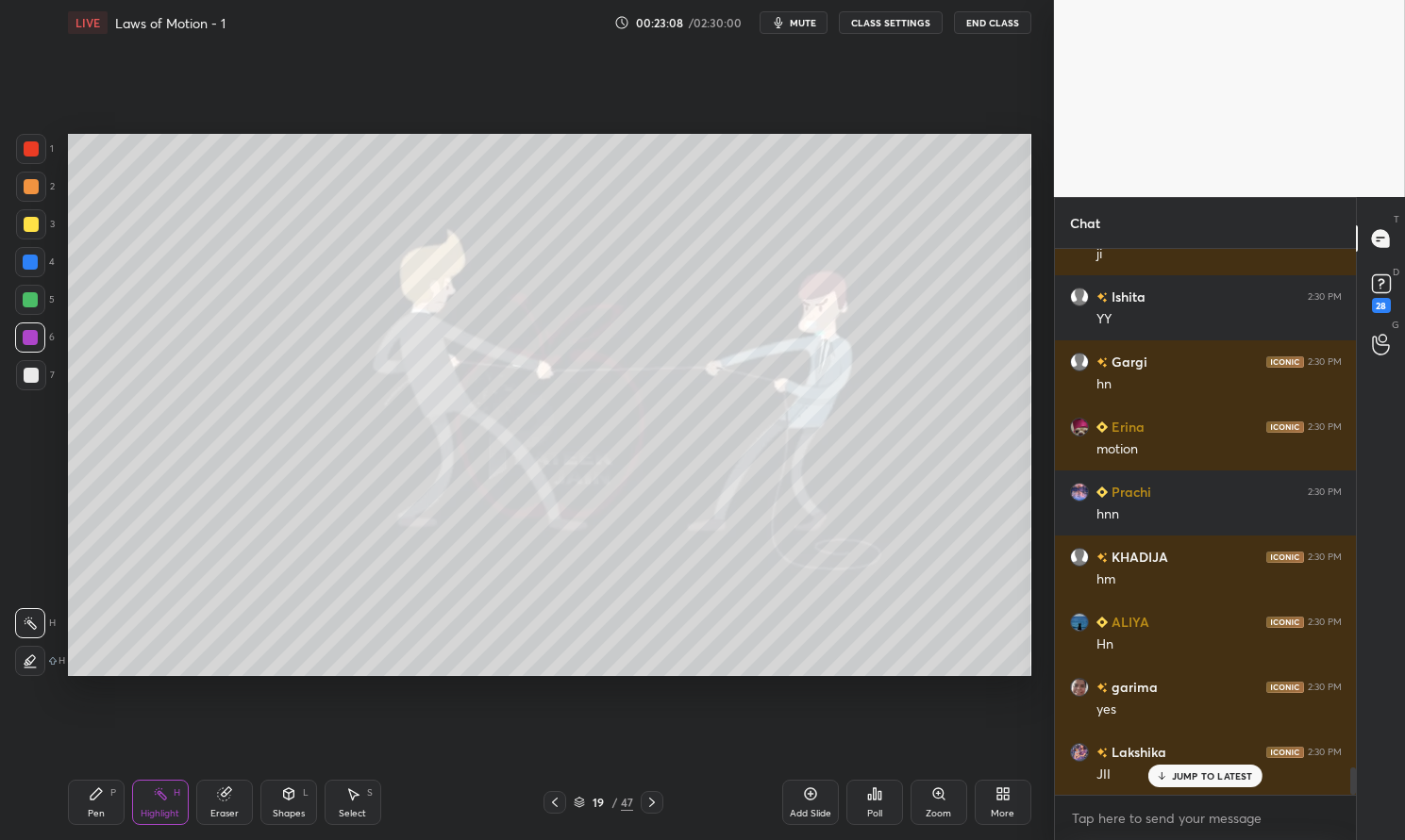
scroll to position [10607, 0]
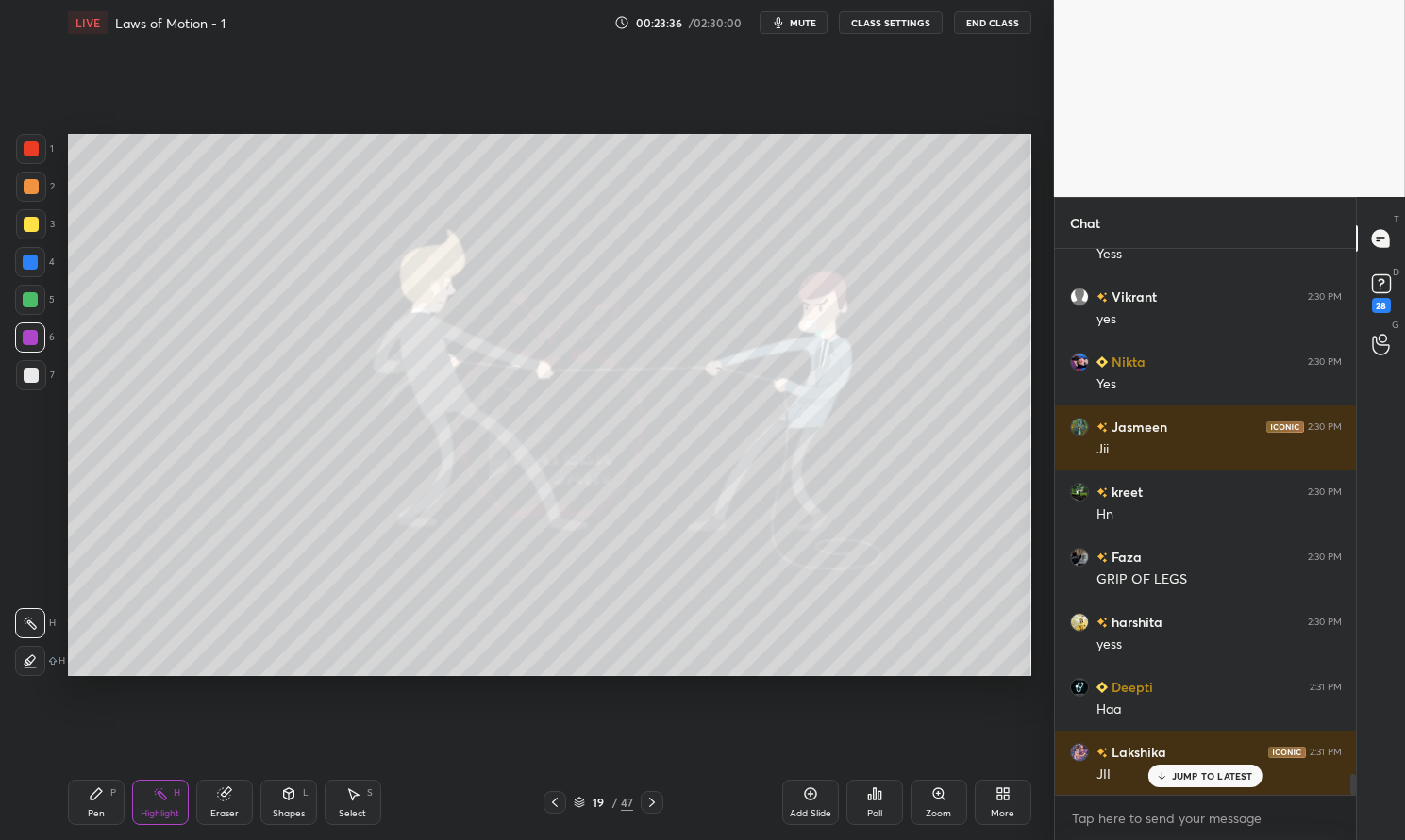
click at [39, 294] on div at bounding box center [30, 300] width 30 height 30
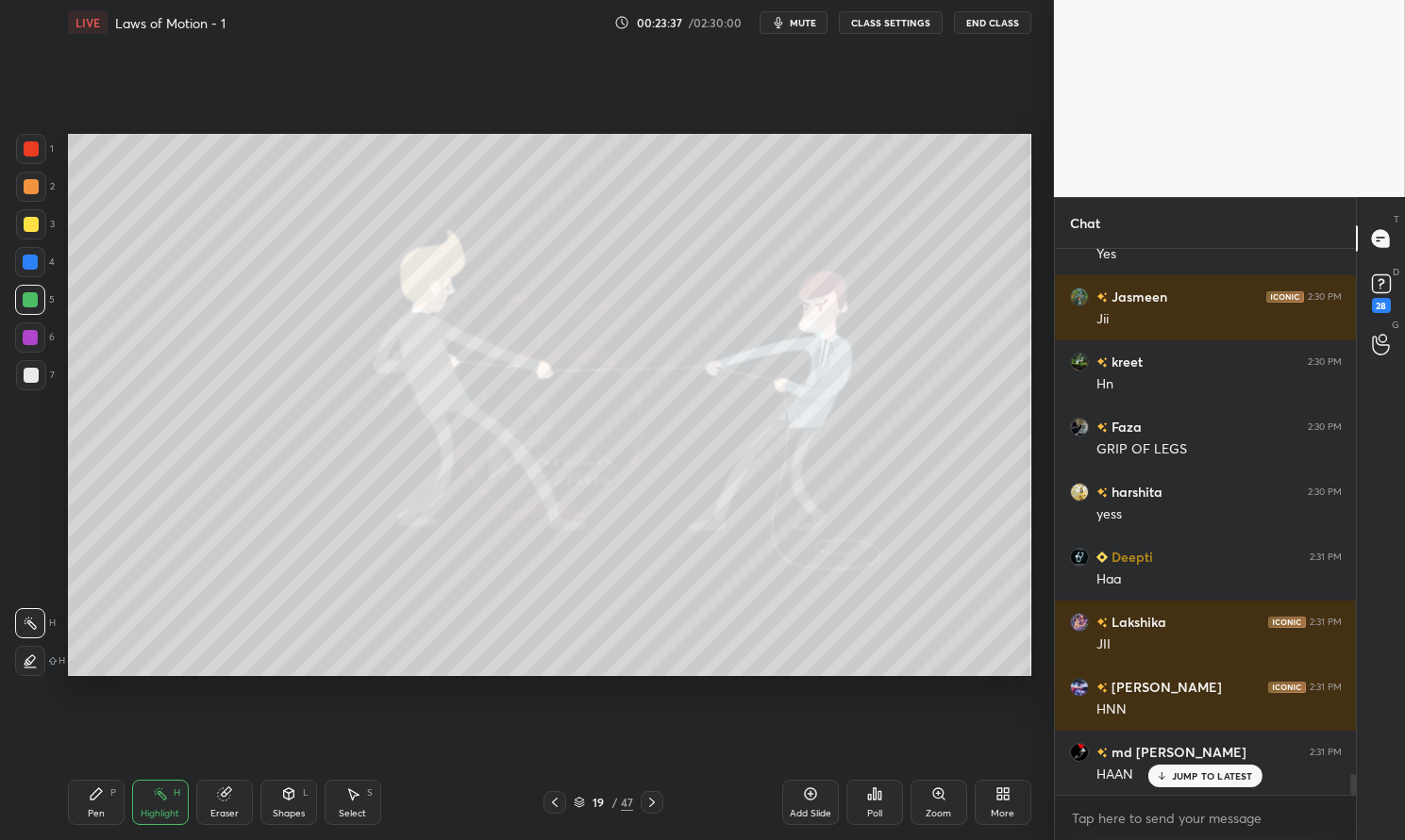
click at [157, 810] on div "Highlight" at bounding box center [160, 814] width 39 height 9
click at [149, 806] on div "Highlight H" at bounding box center [161, 803] width 57 height 45
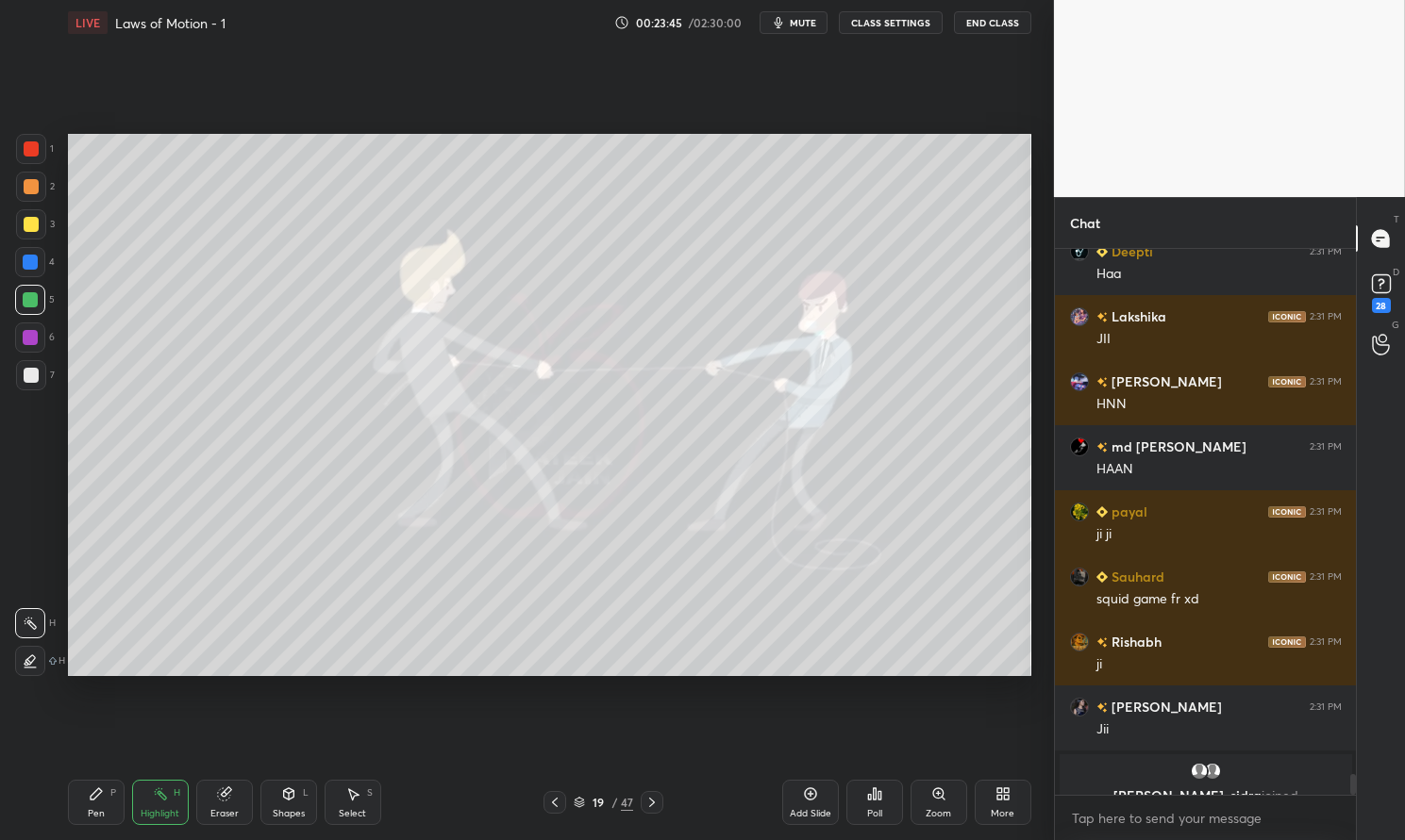
click at [93, 810] on div "Pen" at bounding box center [97, 814] width 17 height 9
click at [26, 301] on div at bounding box center [30, 300] width 15 height 15
click at [26, 300] on div at bounding box center [30, 300] width 15 height 15
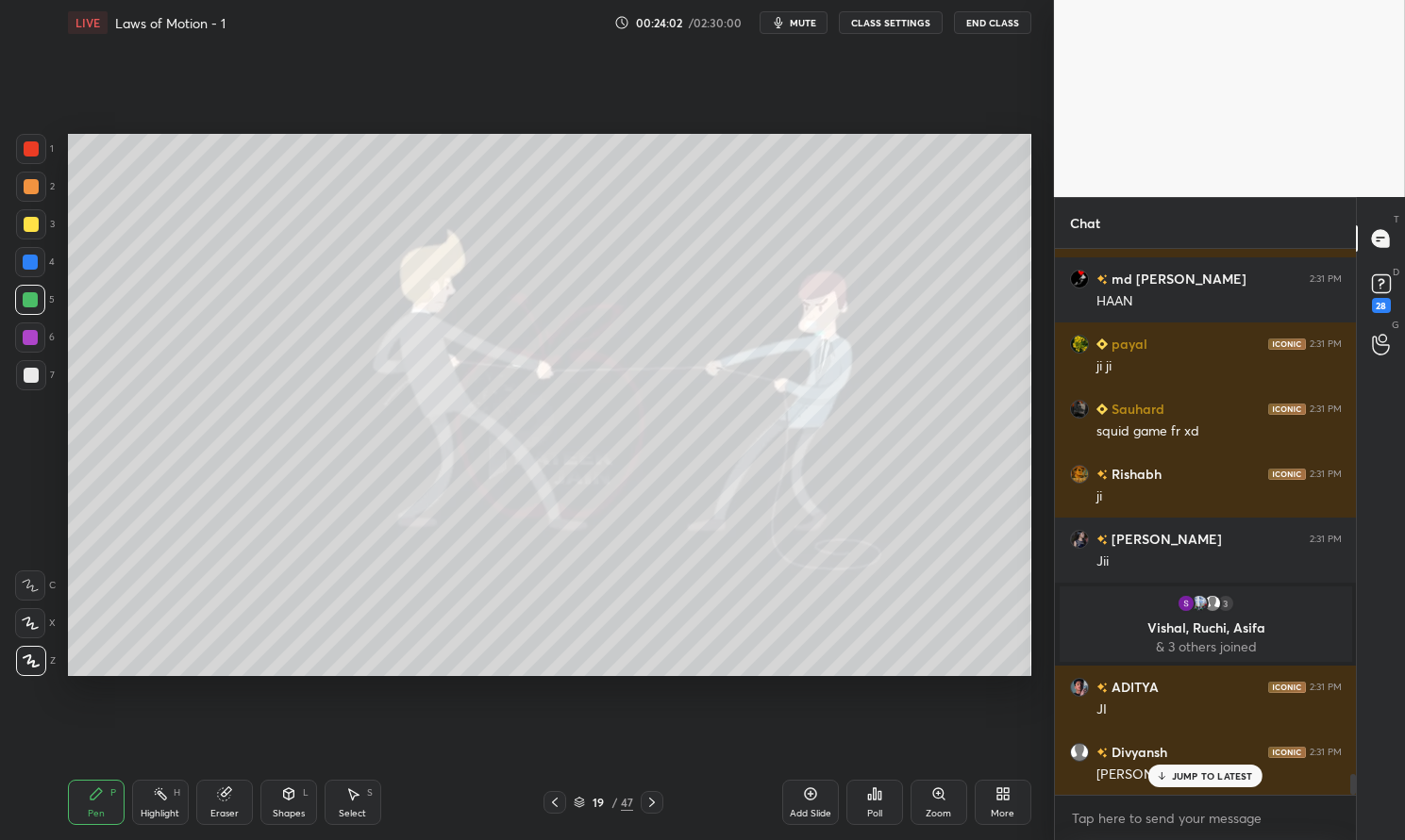
scroll to position [13663, 0]
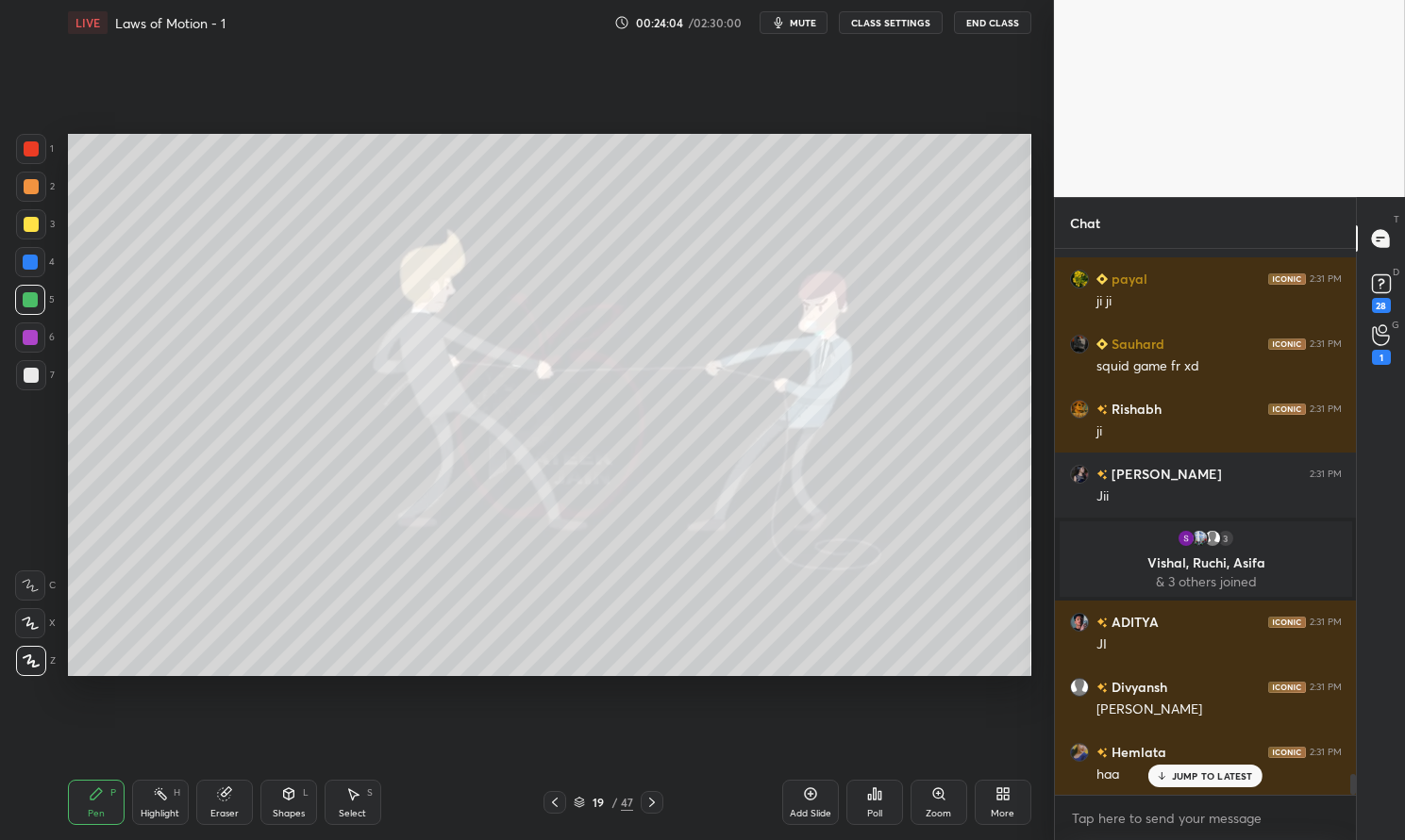
click at [173, 794] on div "H" at bounding box center [176, 794] width 7 height 9
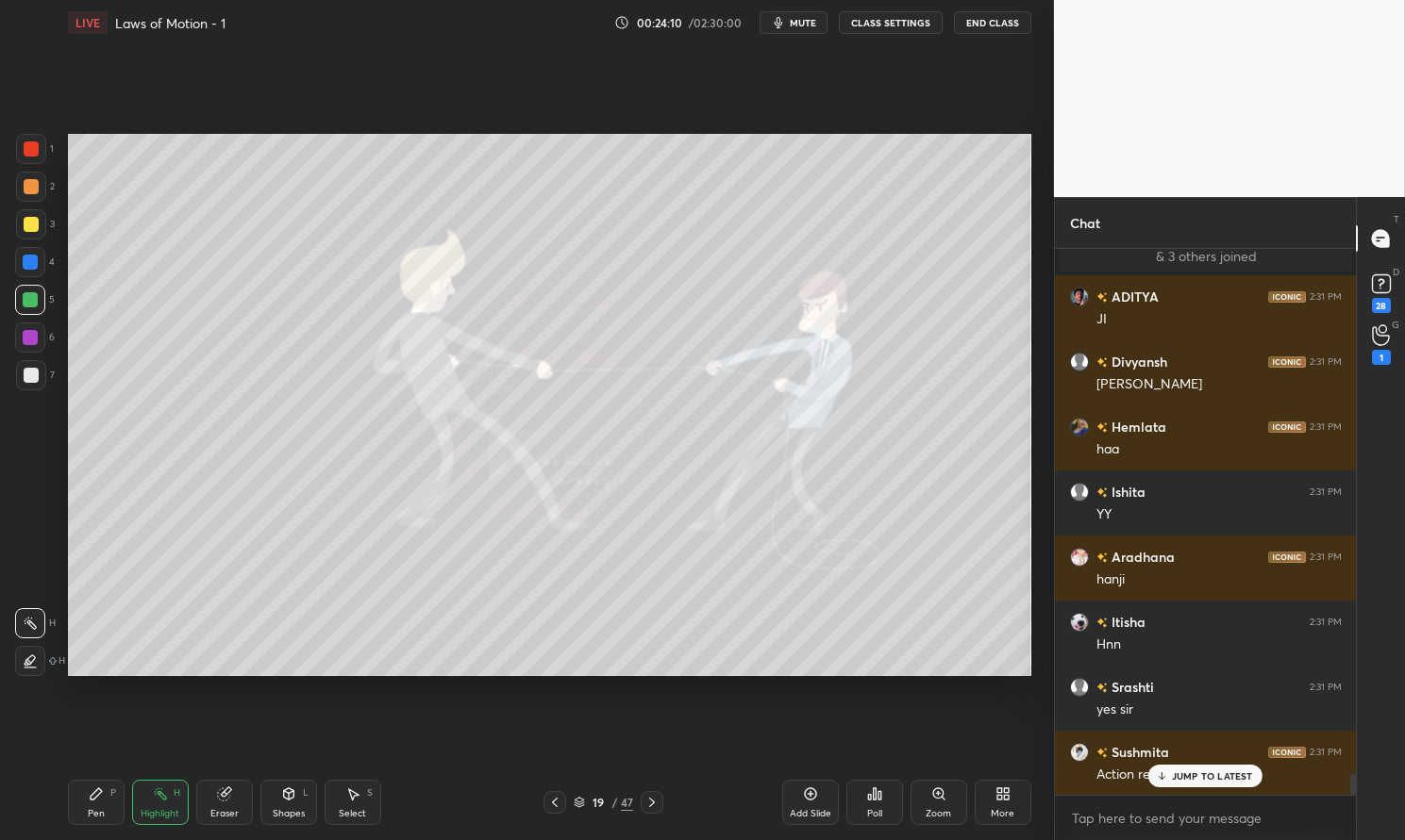
click at [114, 816] on div "Pen P" at bounding box center [97, 803] width 57 height 45
click at [97, 807] on div "Pen P" at bounding box center [97, 803] width 57 height 45
click at [165, 810] on div "Highlight" at bounding box center [160, 814] width 39 height 9
click at [167, 800] on icon at bounding box center [161, 795] width 15 height 15
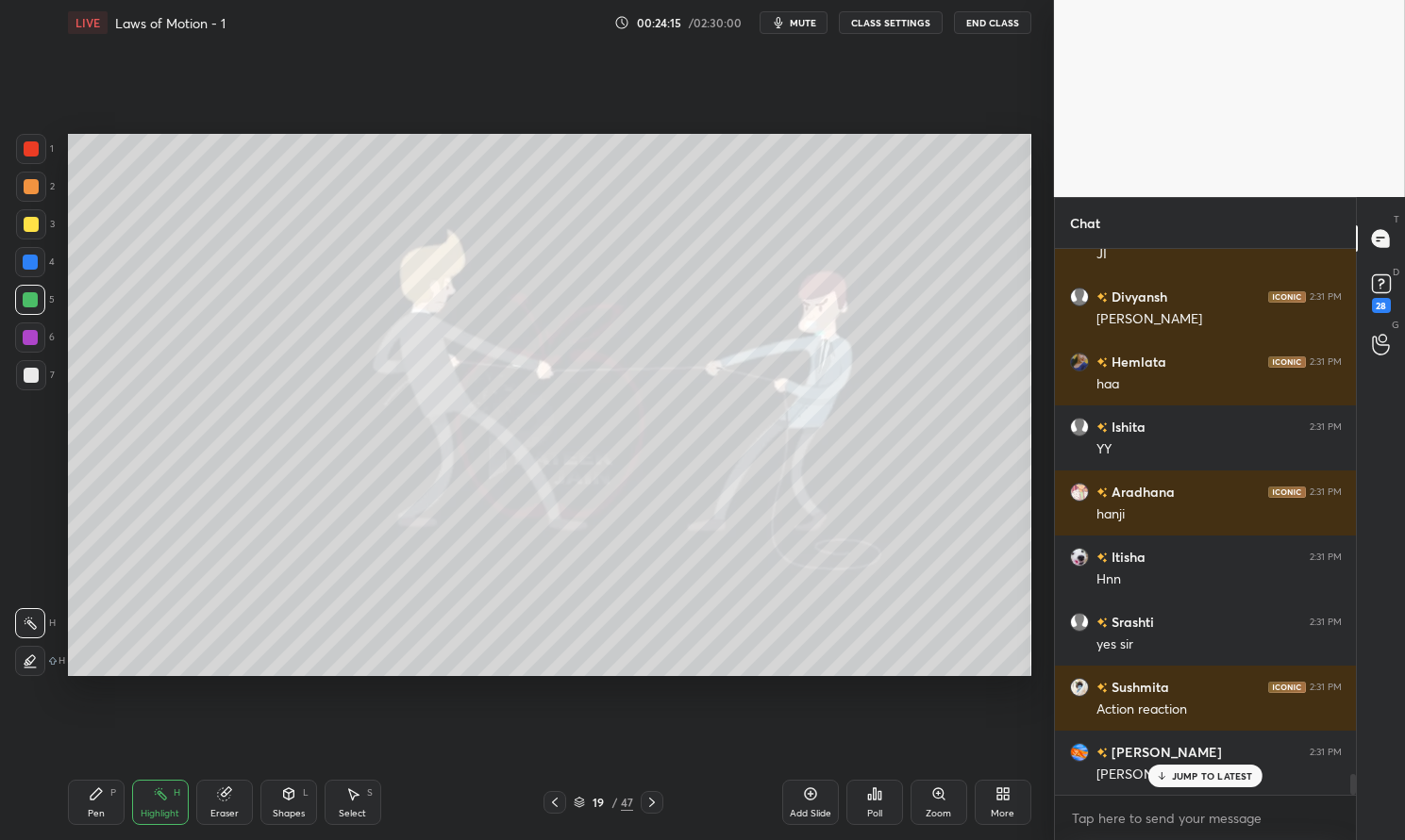
click at [97, 807] on div "Pen P" at bounding box center [97, 803] width 57 height 45
click at [93, 803] on div "Pen P" at bounding box center [97, 803] width 57 height 45
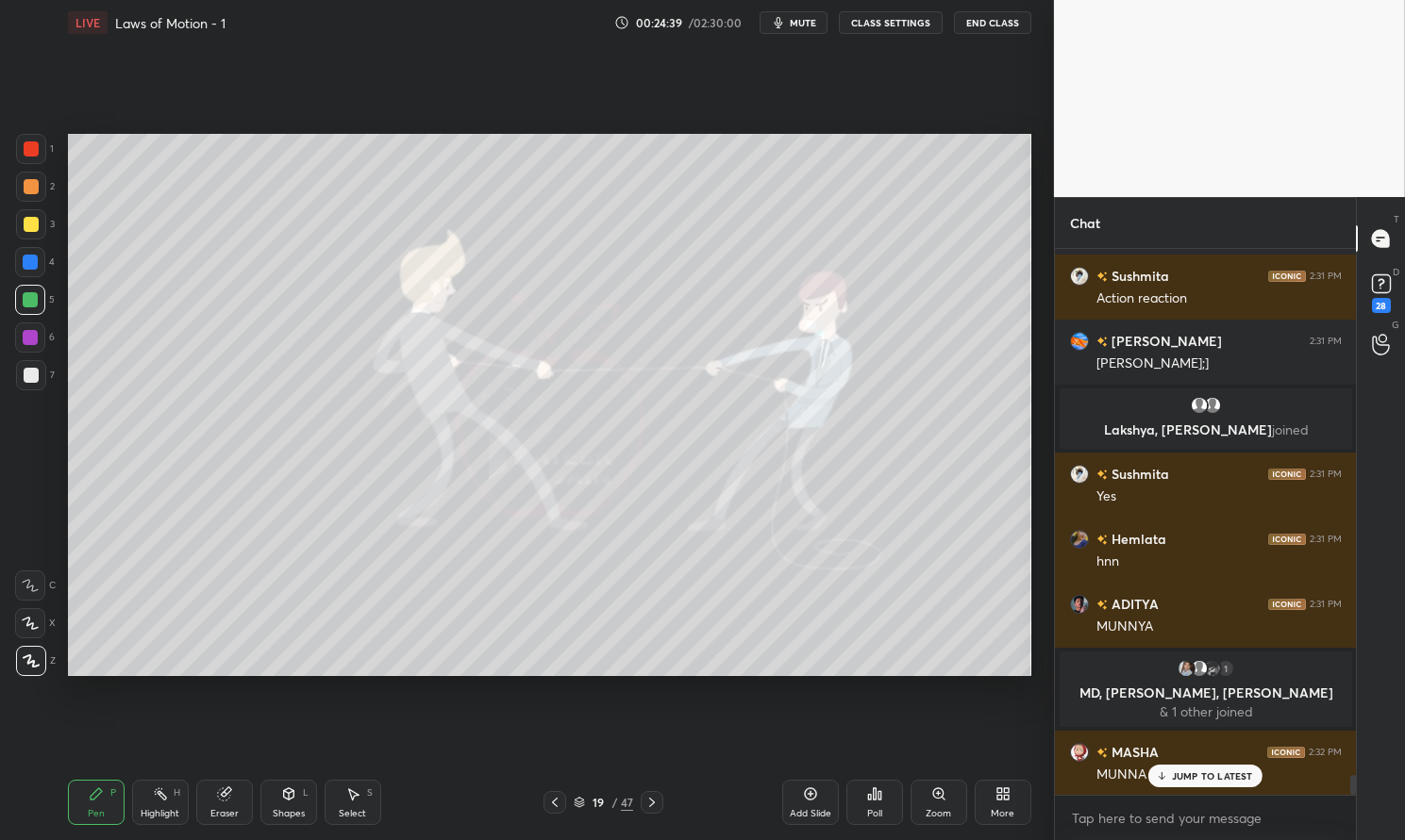
scroll to position [14279, 0]
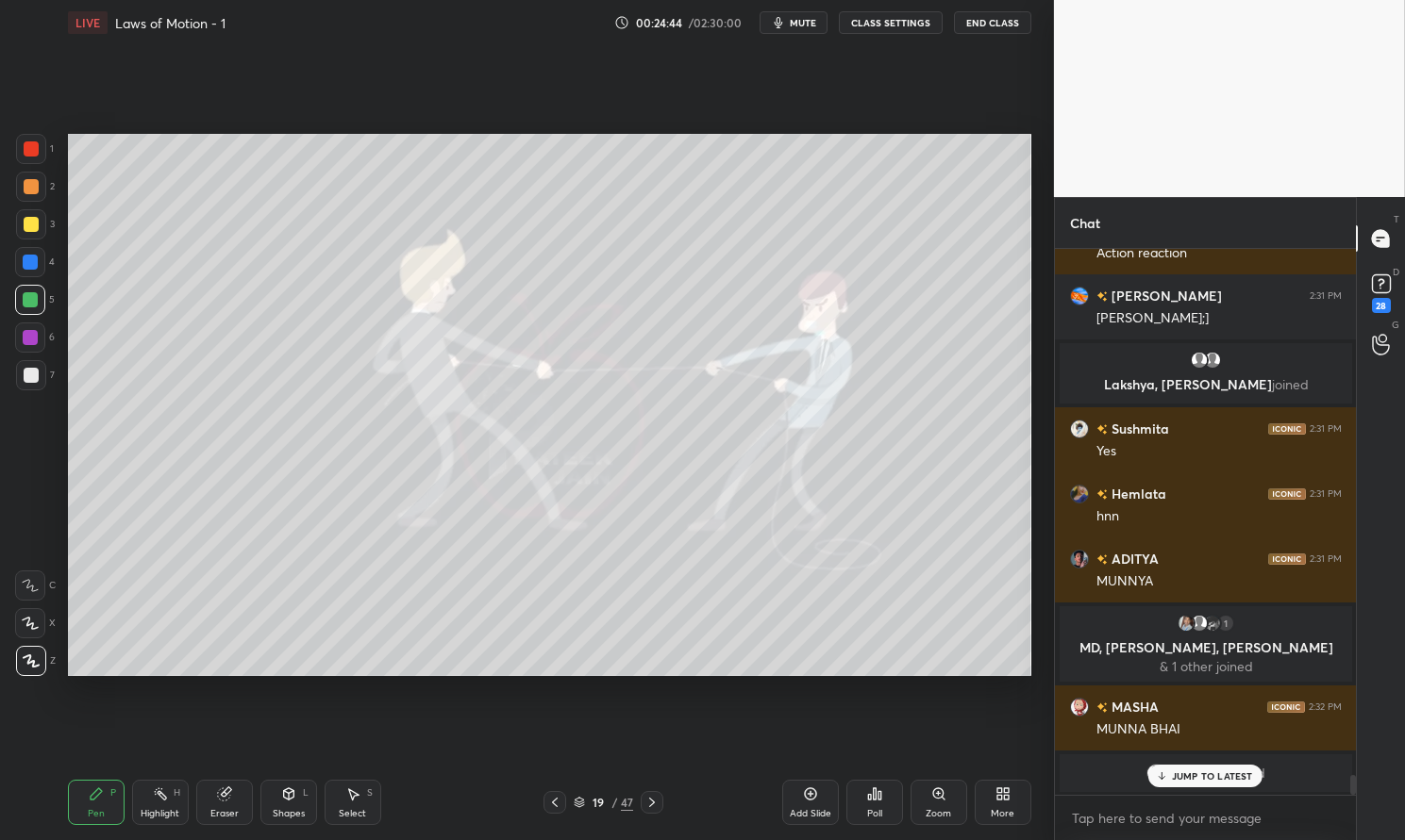
click at [1214, 785] on div "JUMP TO LATEST" at bounding box center [1204, 777] width 114 height 23
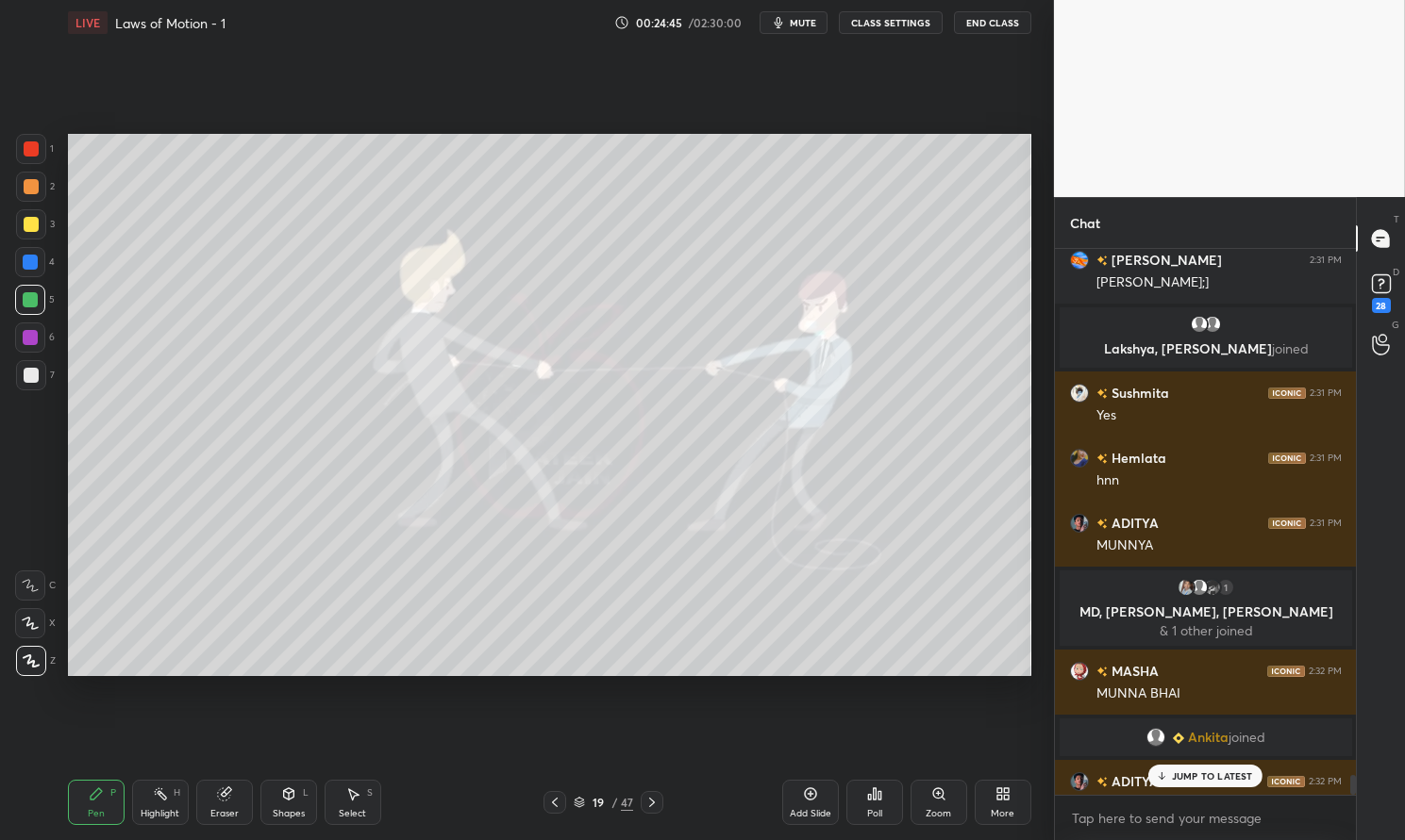
scroll to position [14308, 0]
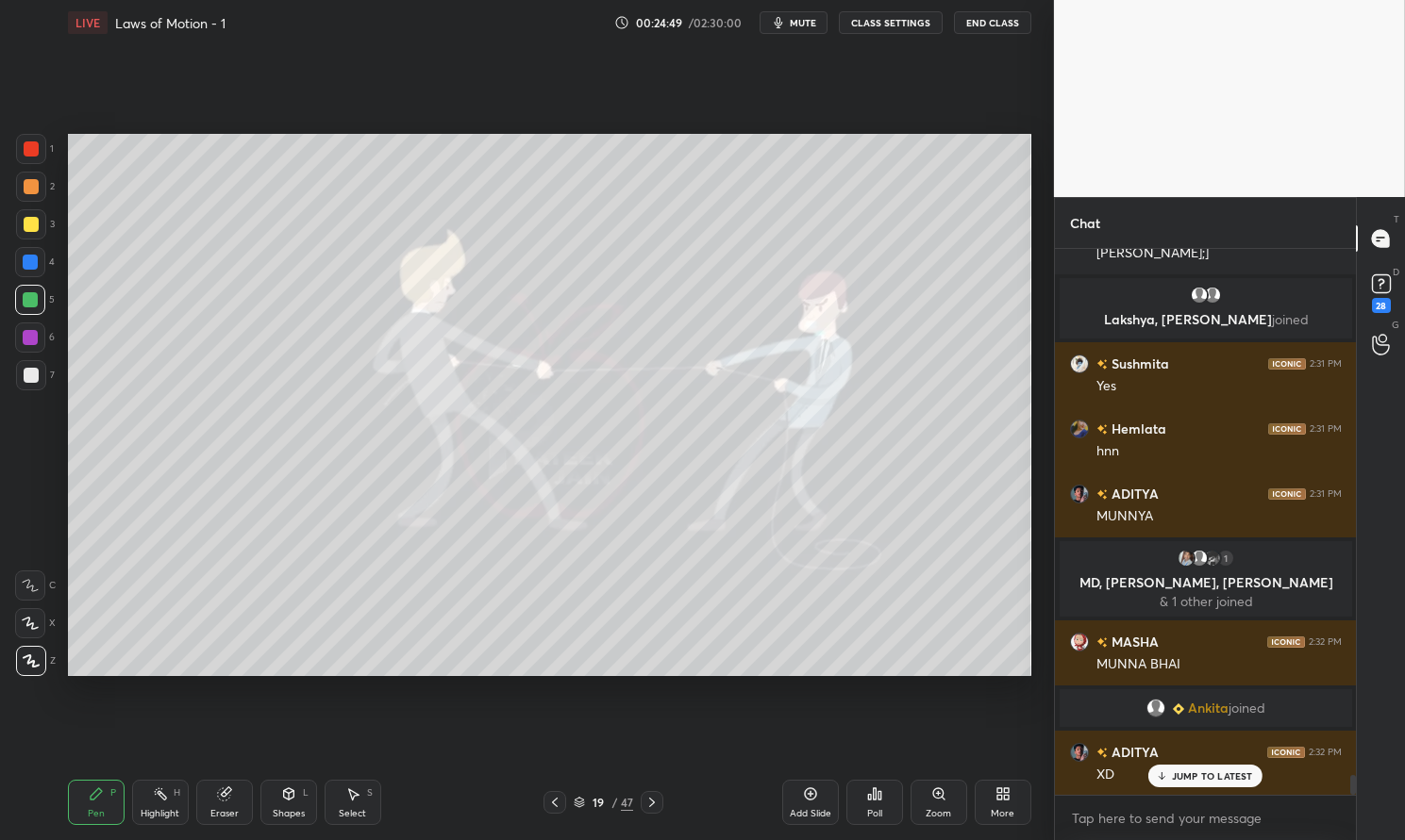
click at [884, 808] on div "Poll" at bounding box center [874, 803] width 57 height 45
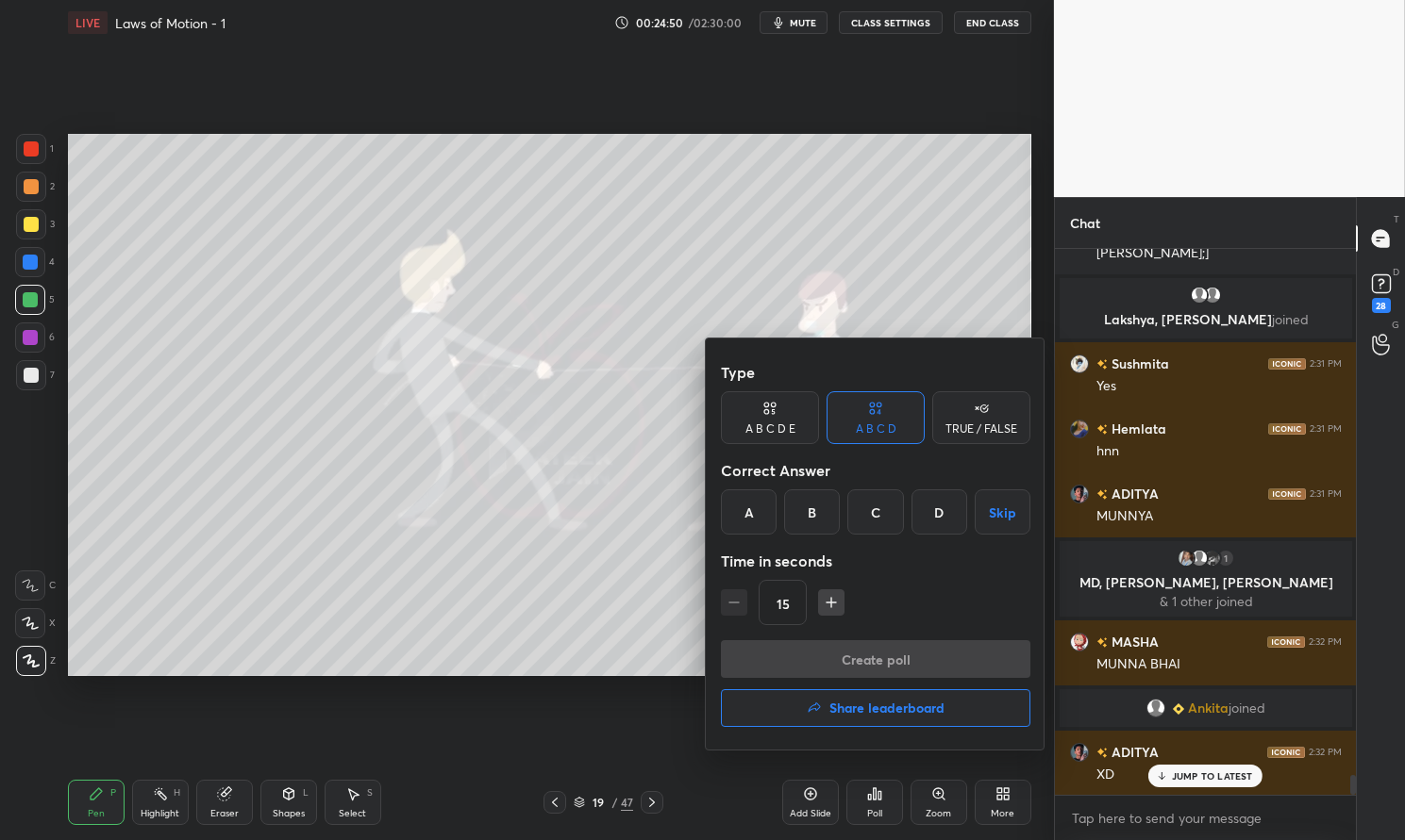
click at [765, 511] on div "A" at bounding box center [748, 513] width 56 height 45
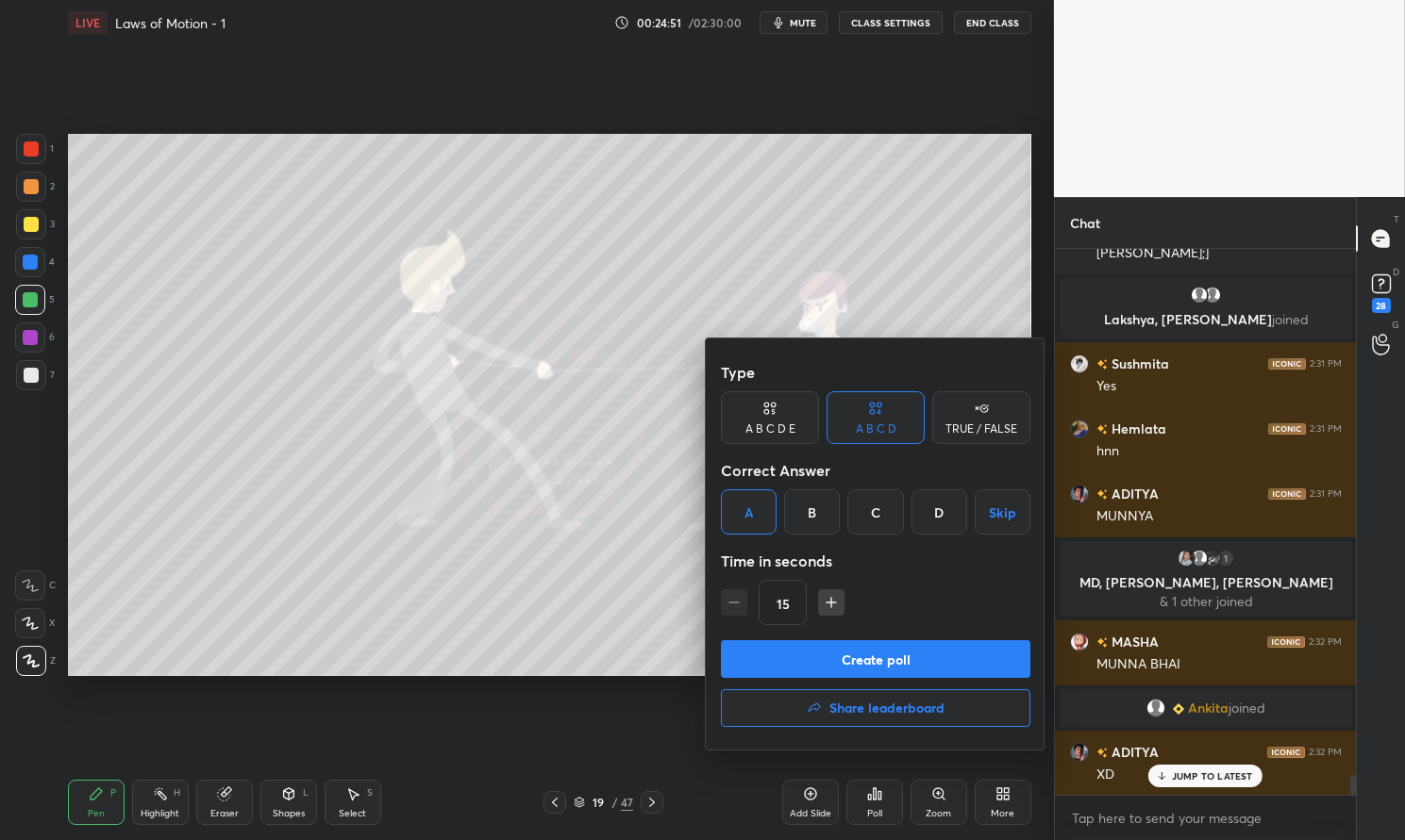
click at [856, 656] on button "Create poll" at bounding box center [875, 659] width 309 height 38
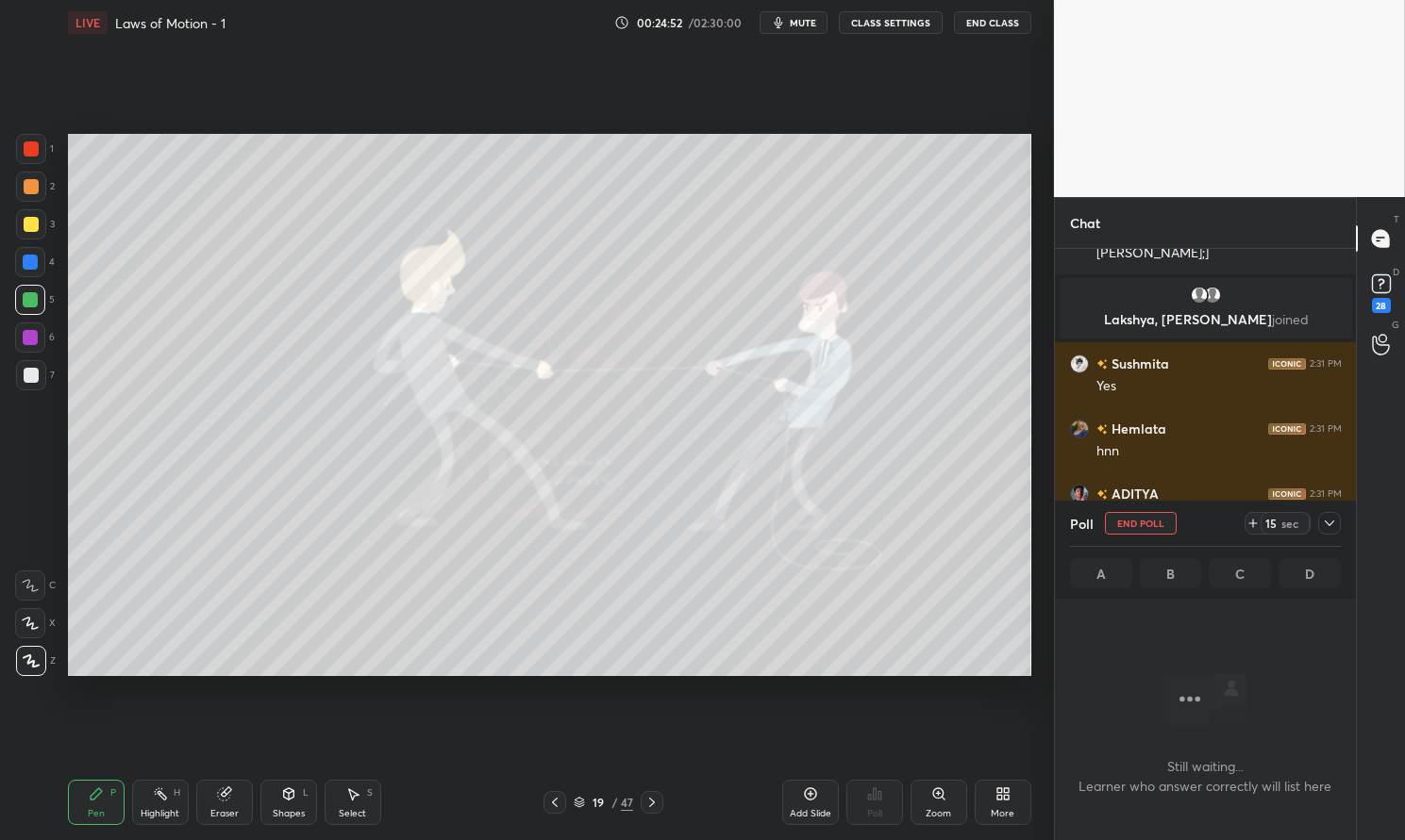
scroll to position [6, 6]
click at [1338, 518] on div at bounding box center [1329, 523] width 23 height 23
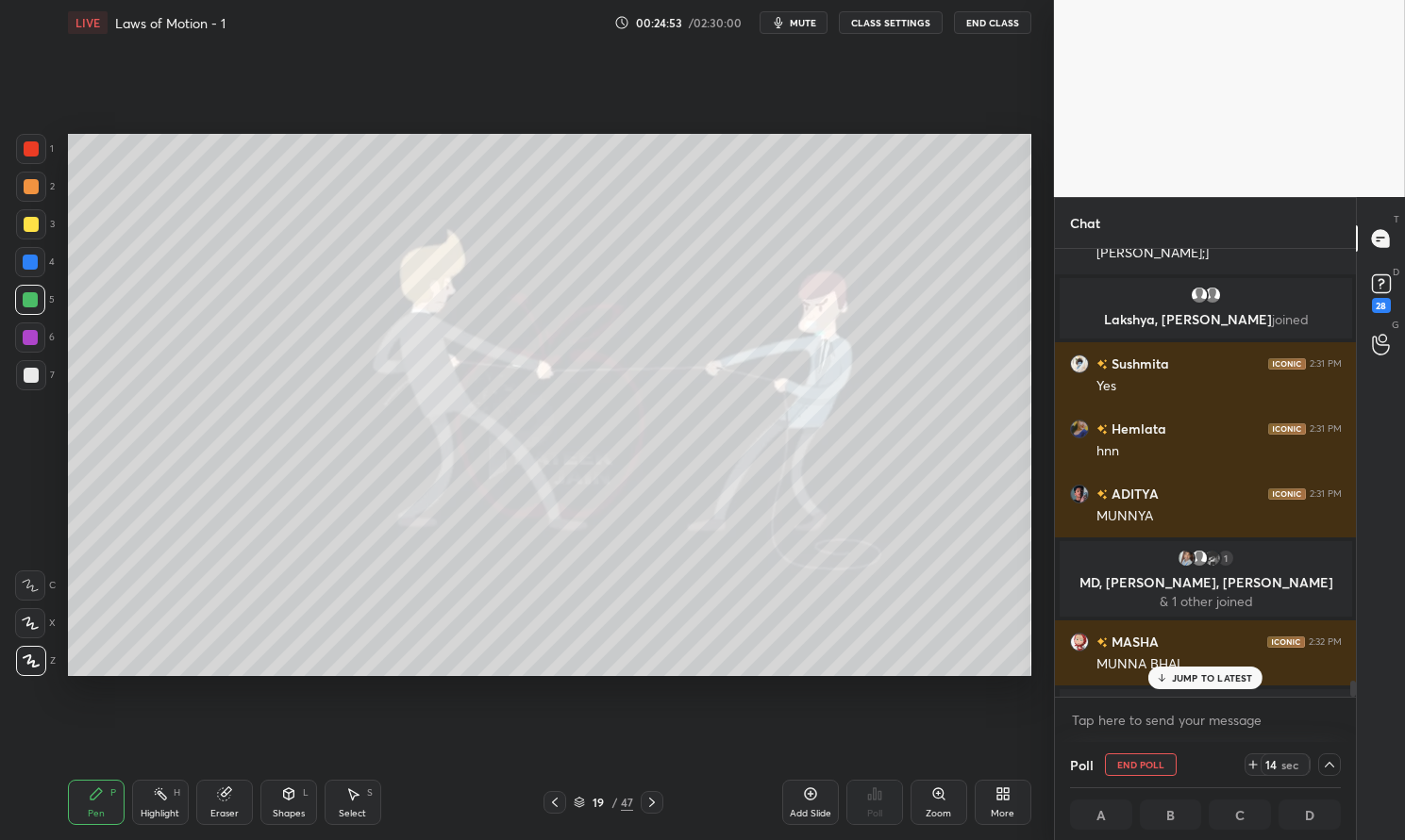
click at [1222, 685] on div "JUMP TO LATEST" at bounding box center [1204, 678] width 114 height 23
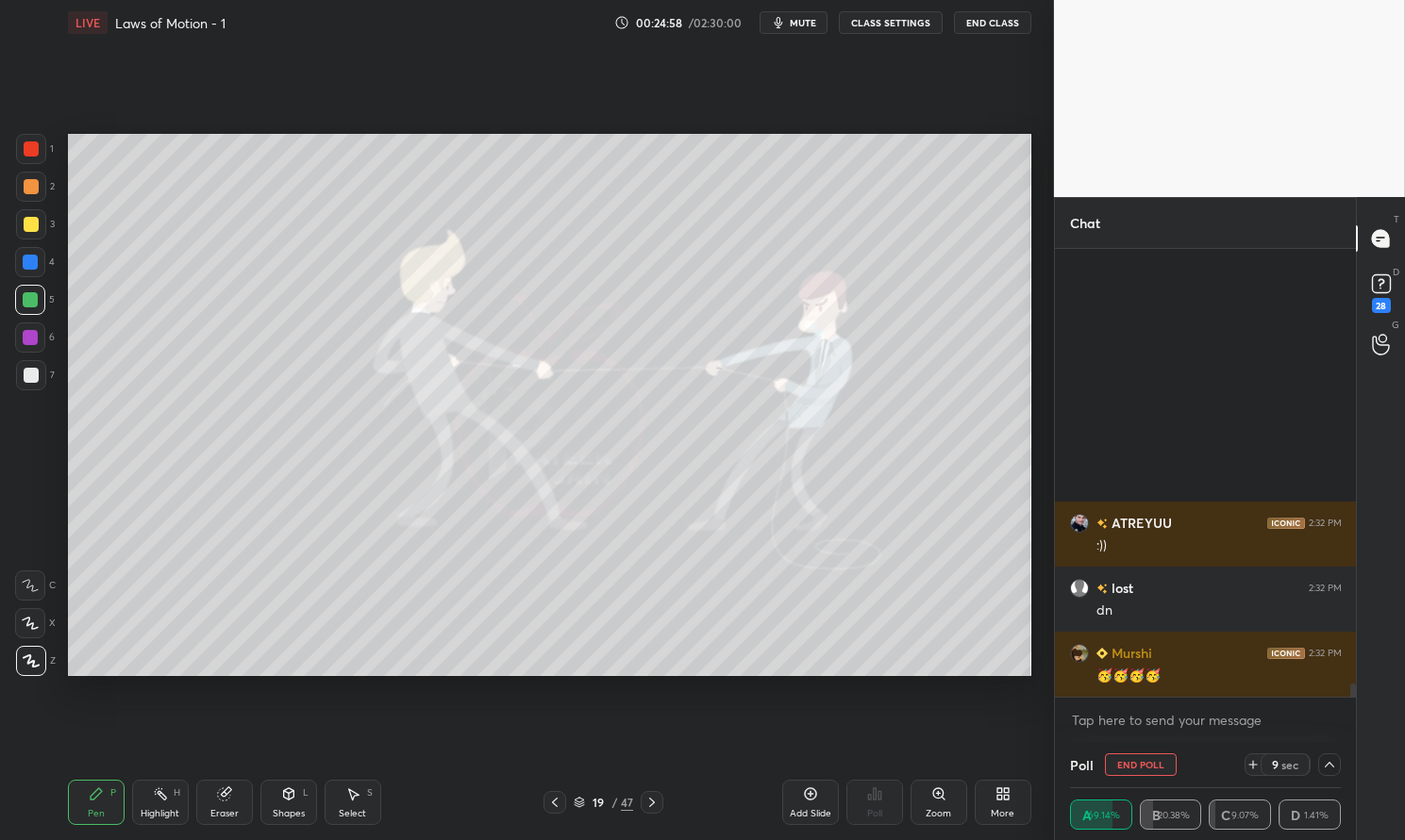
scroll to position [14955, 0]
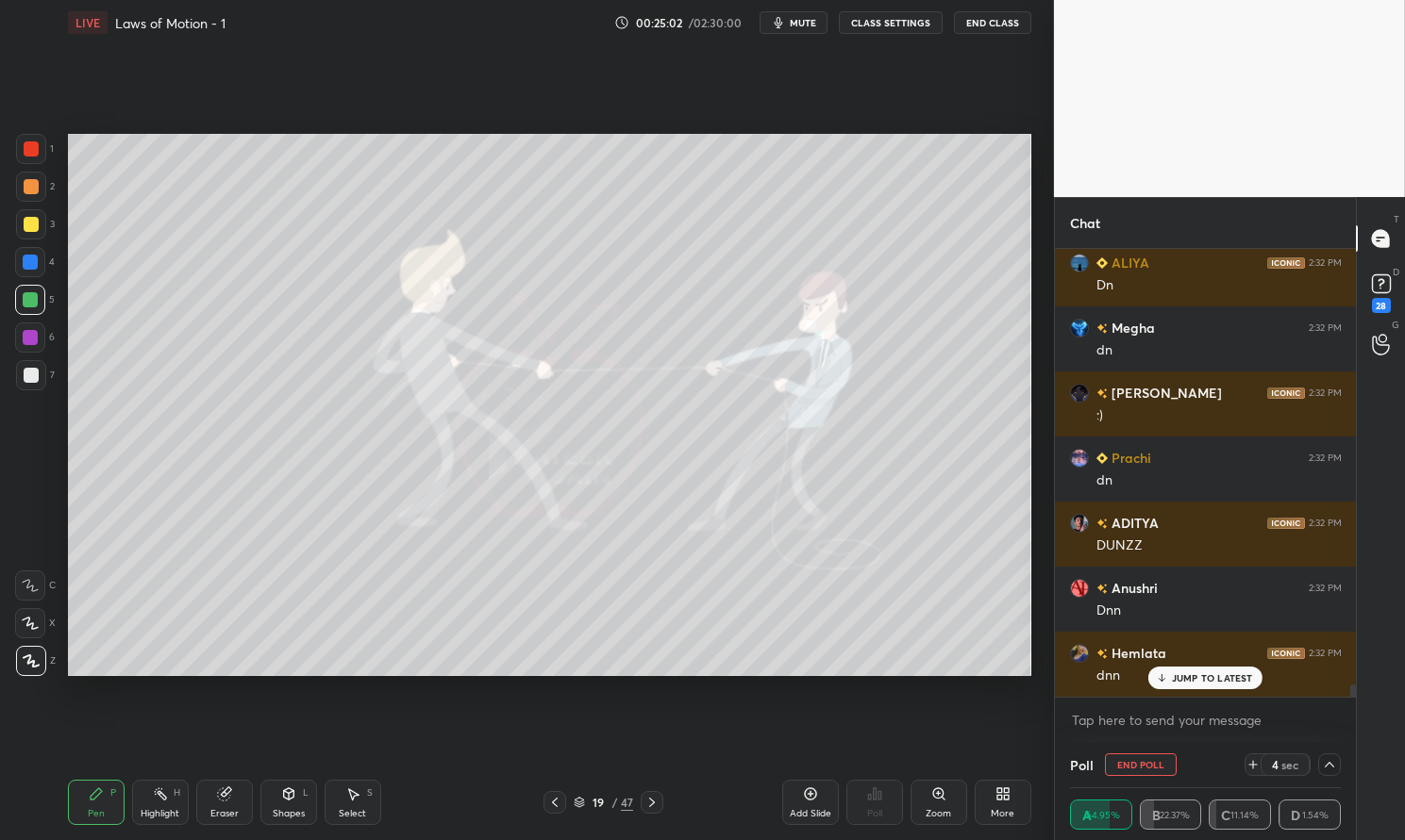
click at [1144, 766] on button "End Poll" at bounding box center [1141, 765] width 72 height 23
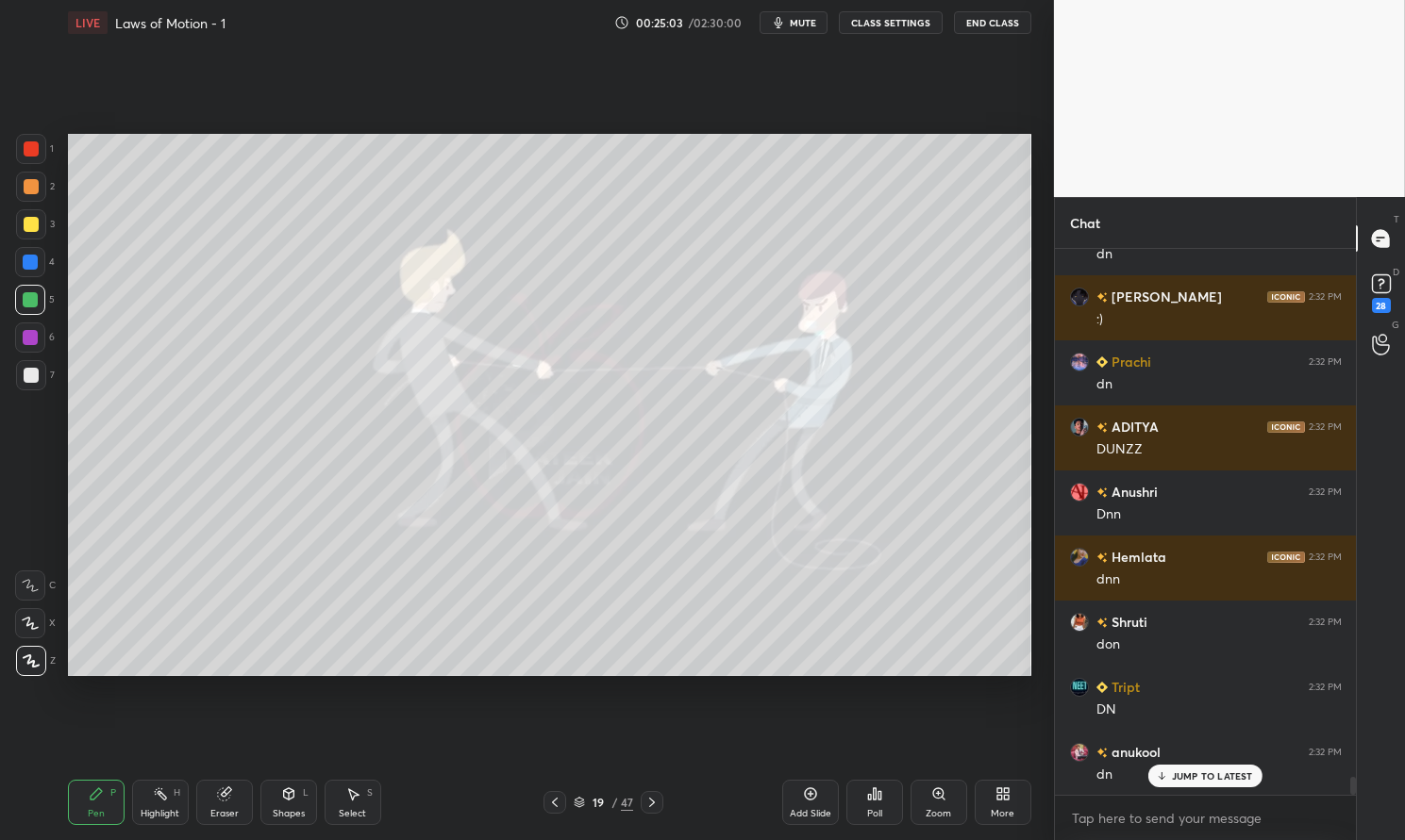
click at [93, 812] on div "Pen" at bounding box center [97, 814] width 17 height 9
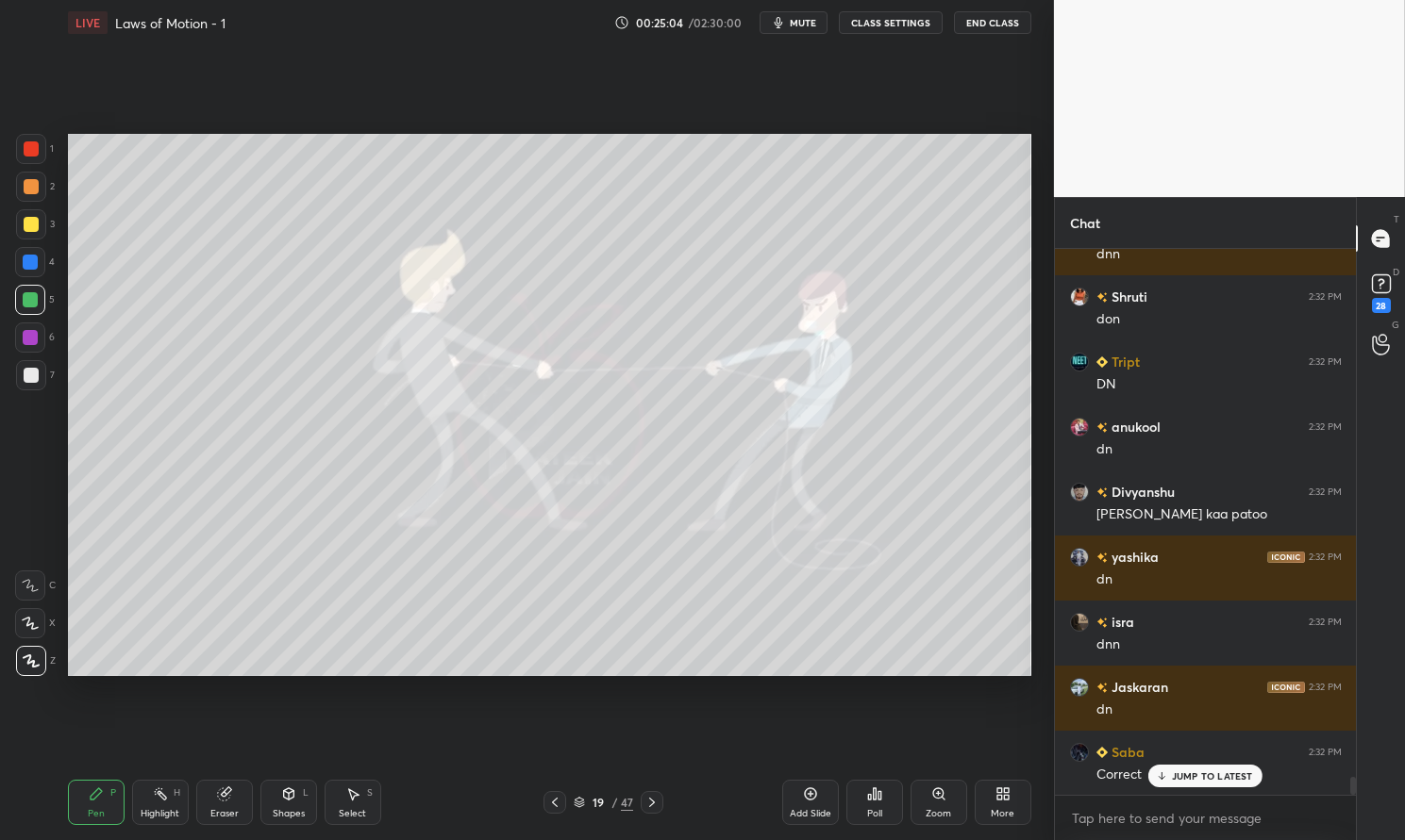
click at [31, 341] on div at bounding box center [30, 338] width 15 height 15
click at [28, 337] on div at bounding box center [30, 338] width 15 height 15
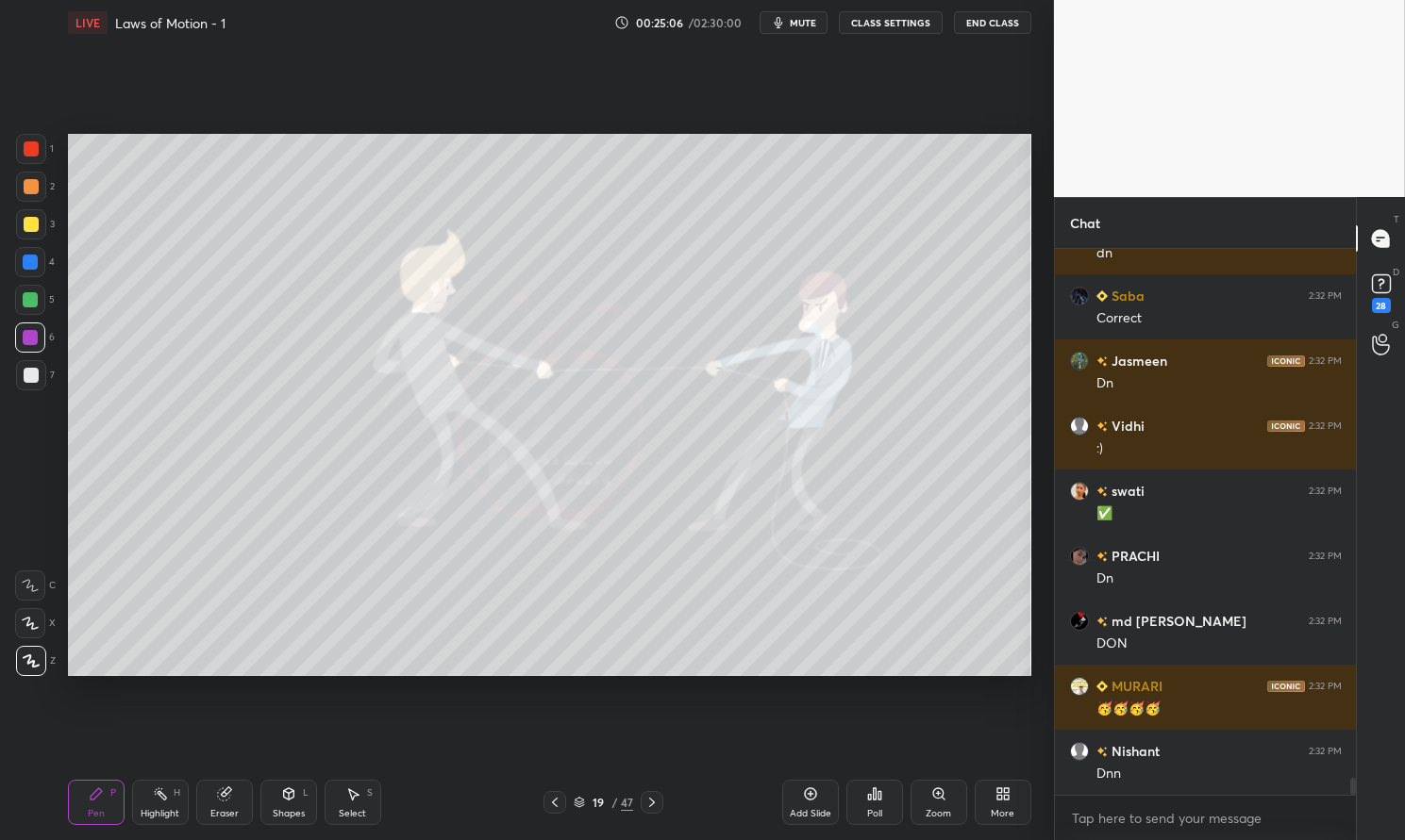
click at [145, 802] on div "Highlight H" at bounding box center [161, 803] width 57 height 45
click at [158, 804] on div "Highlight H" at bounding box center [161, 803] width 57 height 45
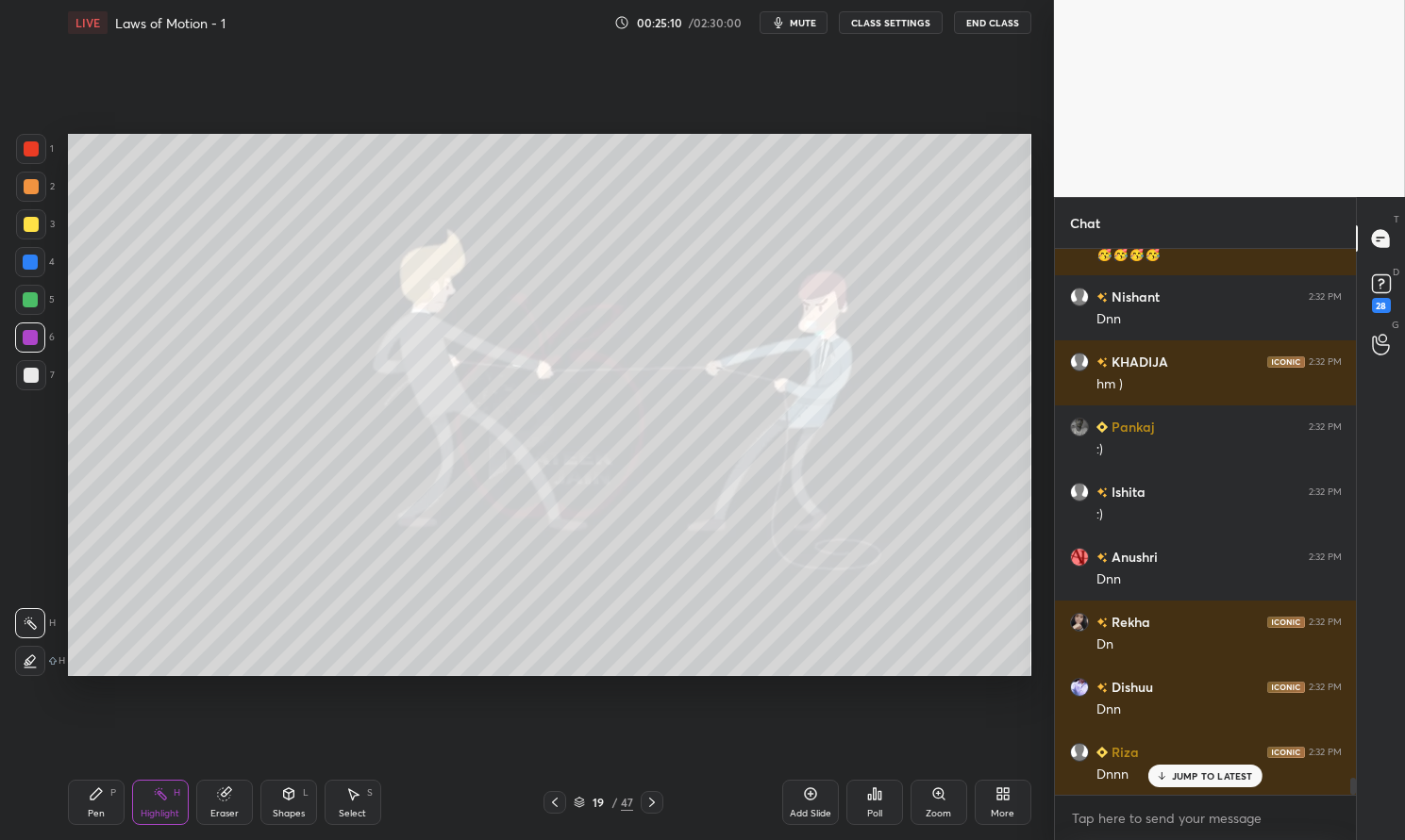
click at [110, 819] on div "Pen P" at bounding box center [97, 803] width 57 height 45
click at [93, 810] on div "Pen" at bounding box center [97, 814] width 17 height 9
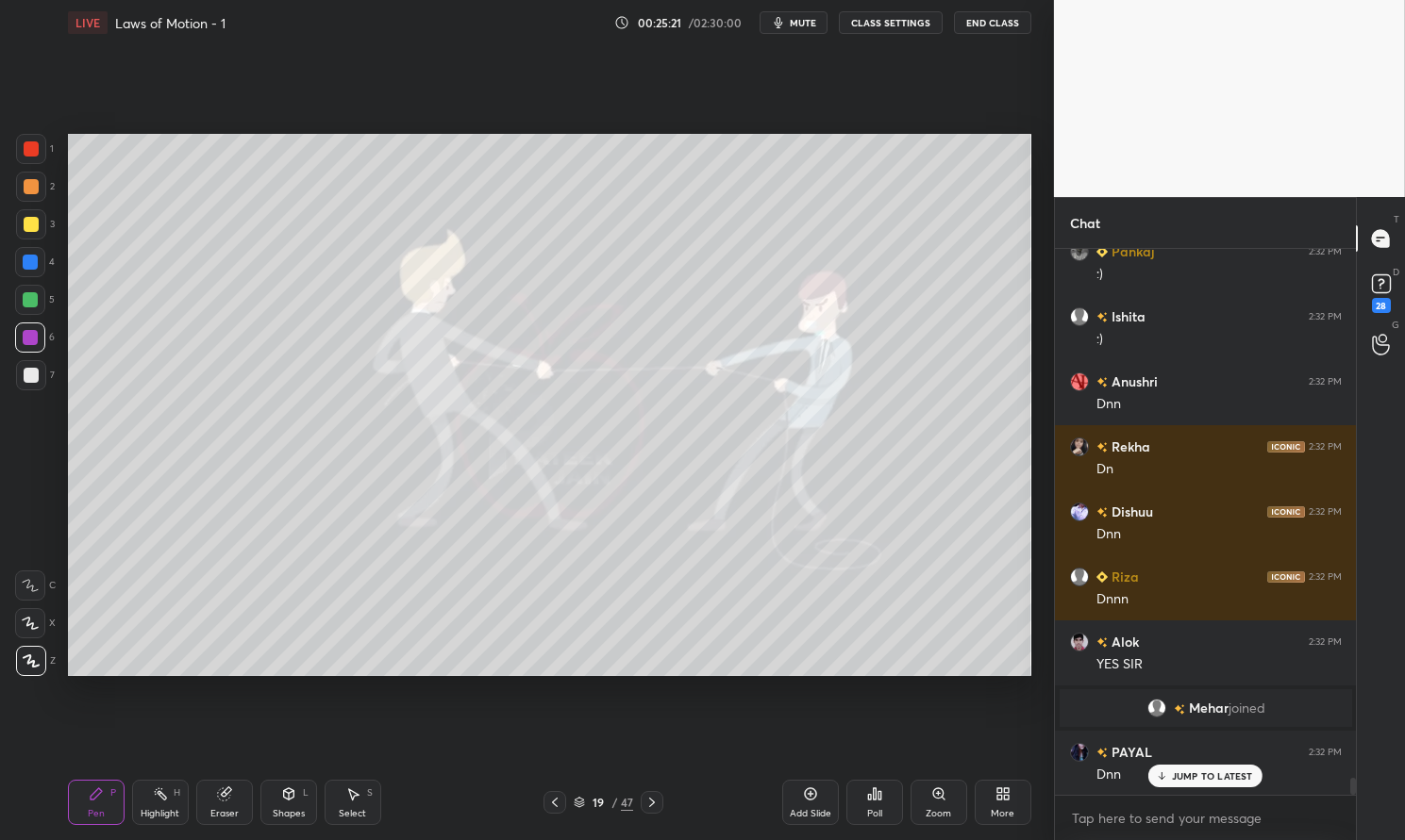
click at [220, 793] on icon at bounding box center [223, 795] width 12 height 12
click at [223, 793] on icon at bounding box center [223, 795] width 12 height 12
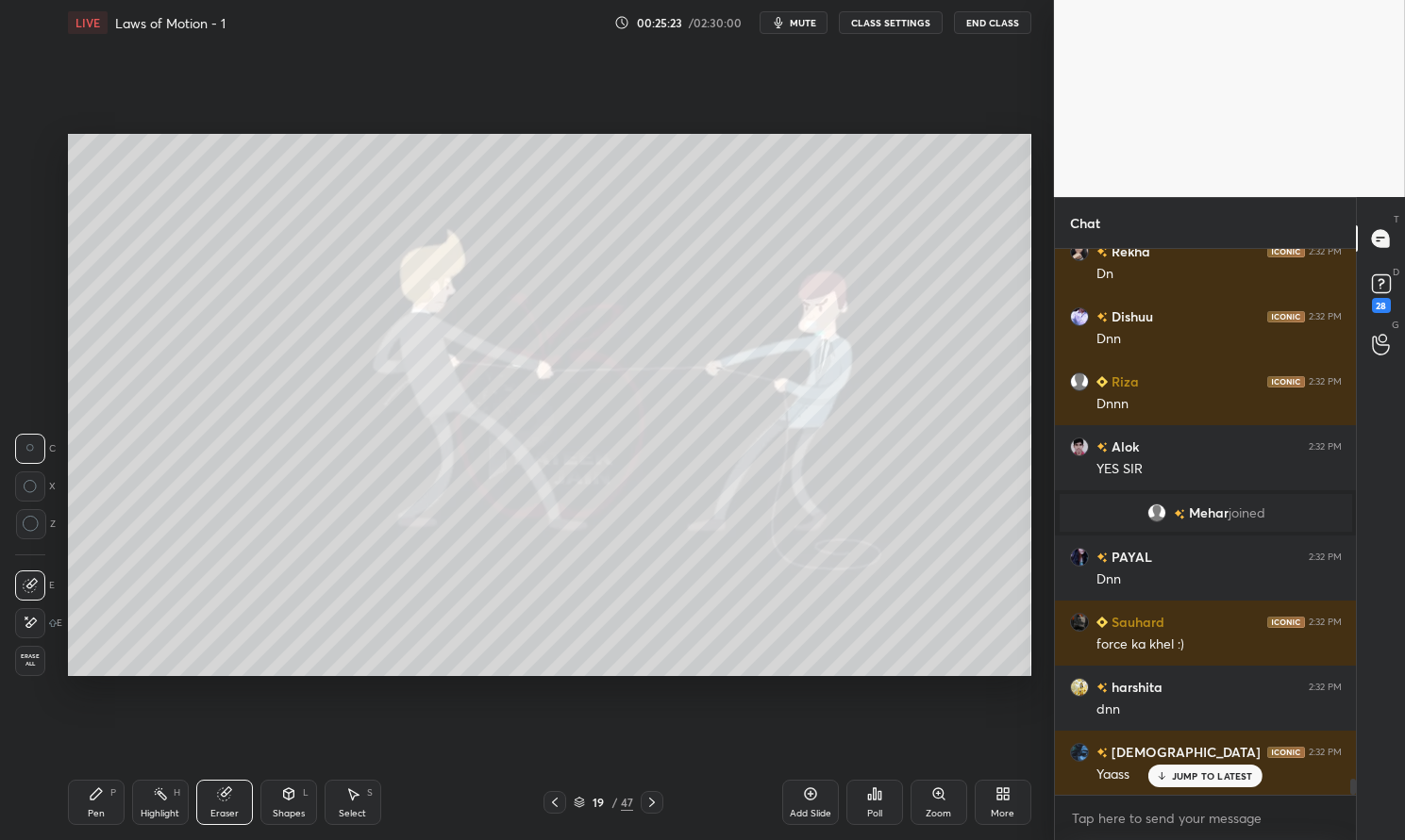
click at [32, 628] on icon at bounding box center [30, 622] width 15 height 16
click at [166, 805] on div "Highlight H" at bounding box center [161, 803] width 57 height 45
click at [171, 790] on div "Highlight H" at bounding box center [161, 803] width 57 height 45
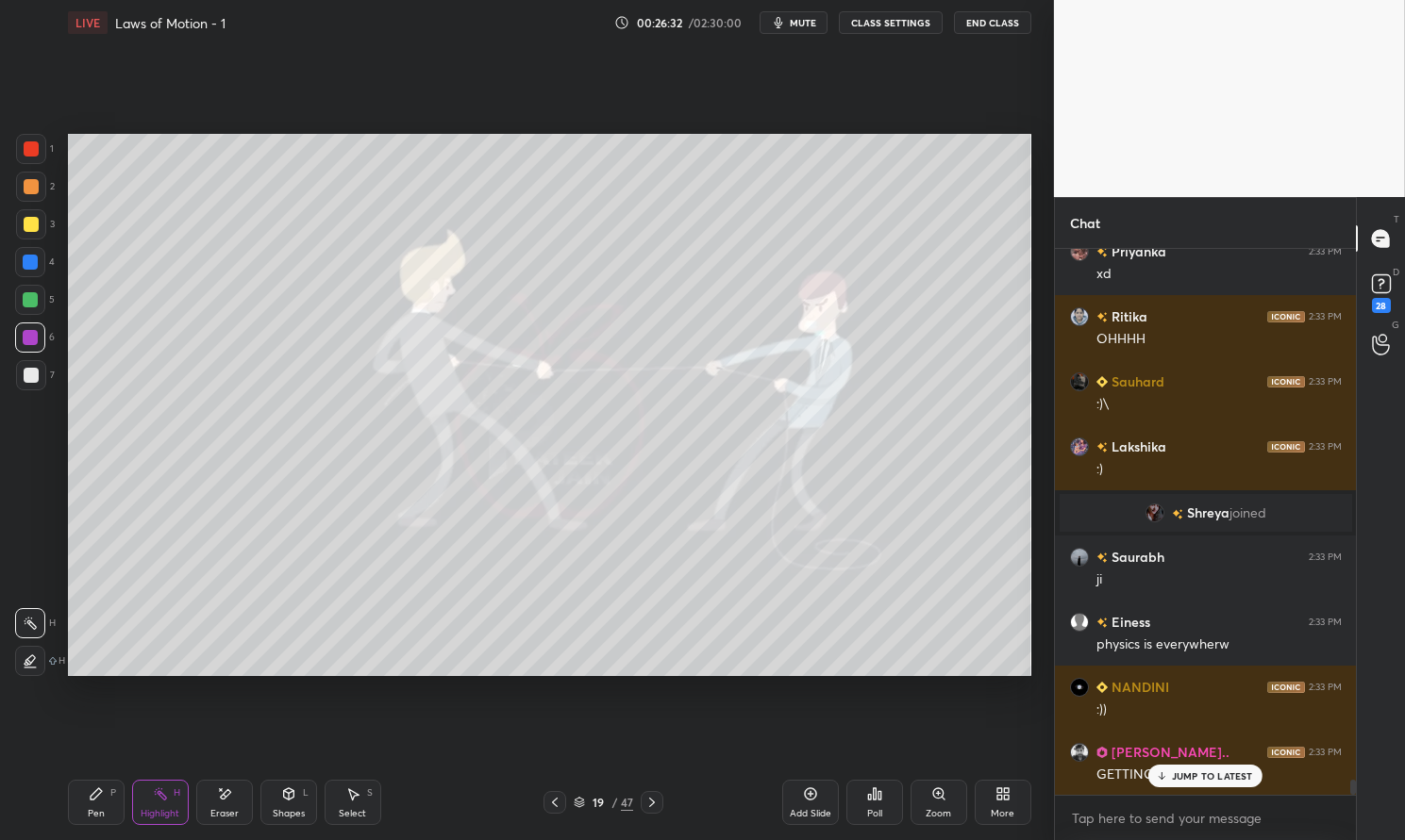
scroll to position [19661, 0]
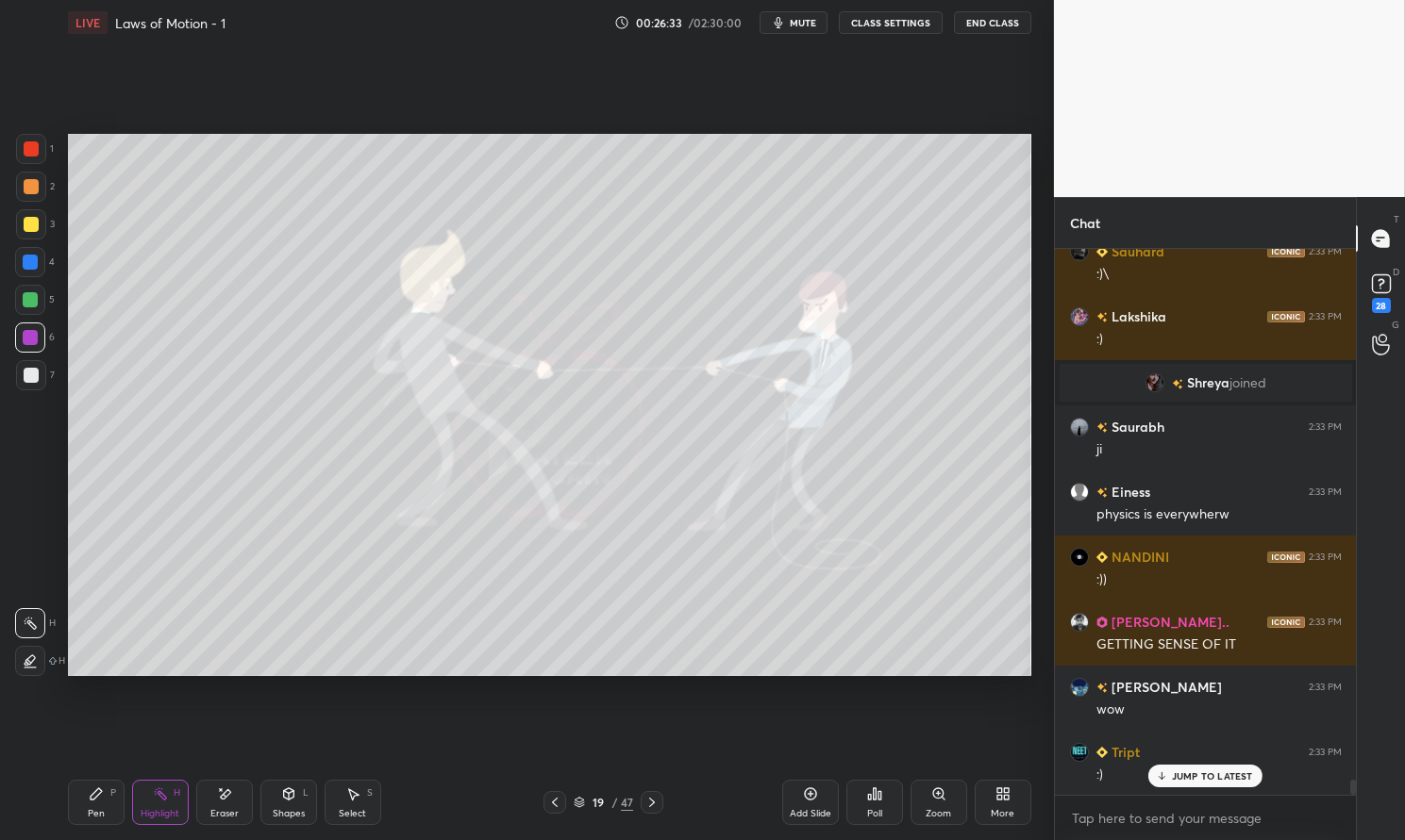
click at [1216, 779] on p "JUMP TO LATEST" at bounding box center [1212, 777] width 81 height 11
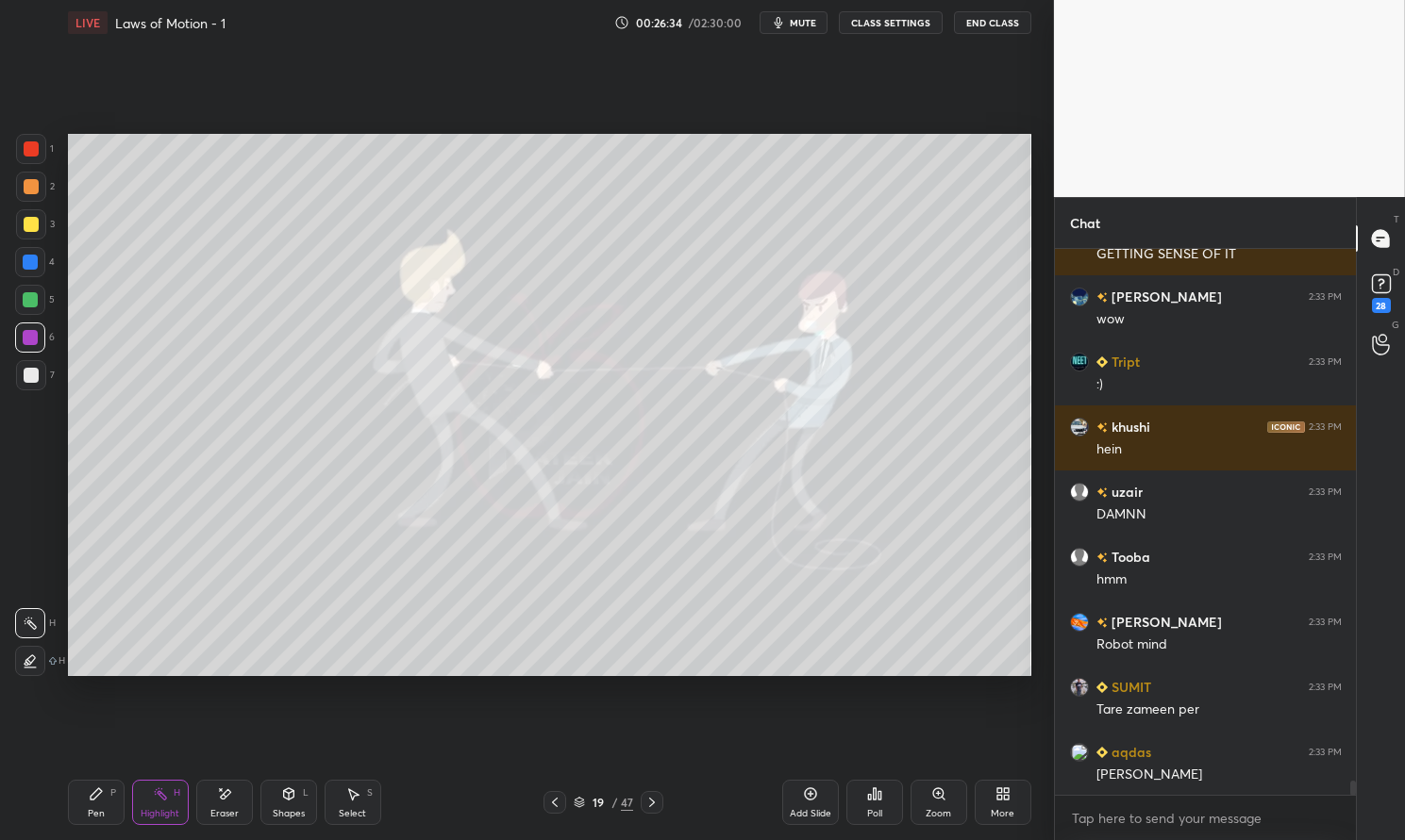
click at [653, 802] on icon at bounding box center [652, 803] width 6 height 9
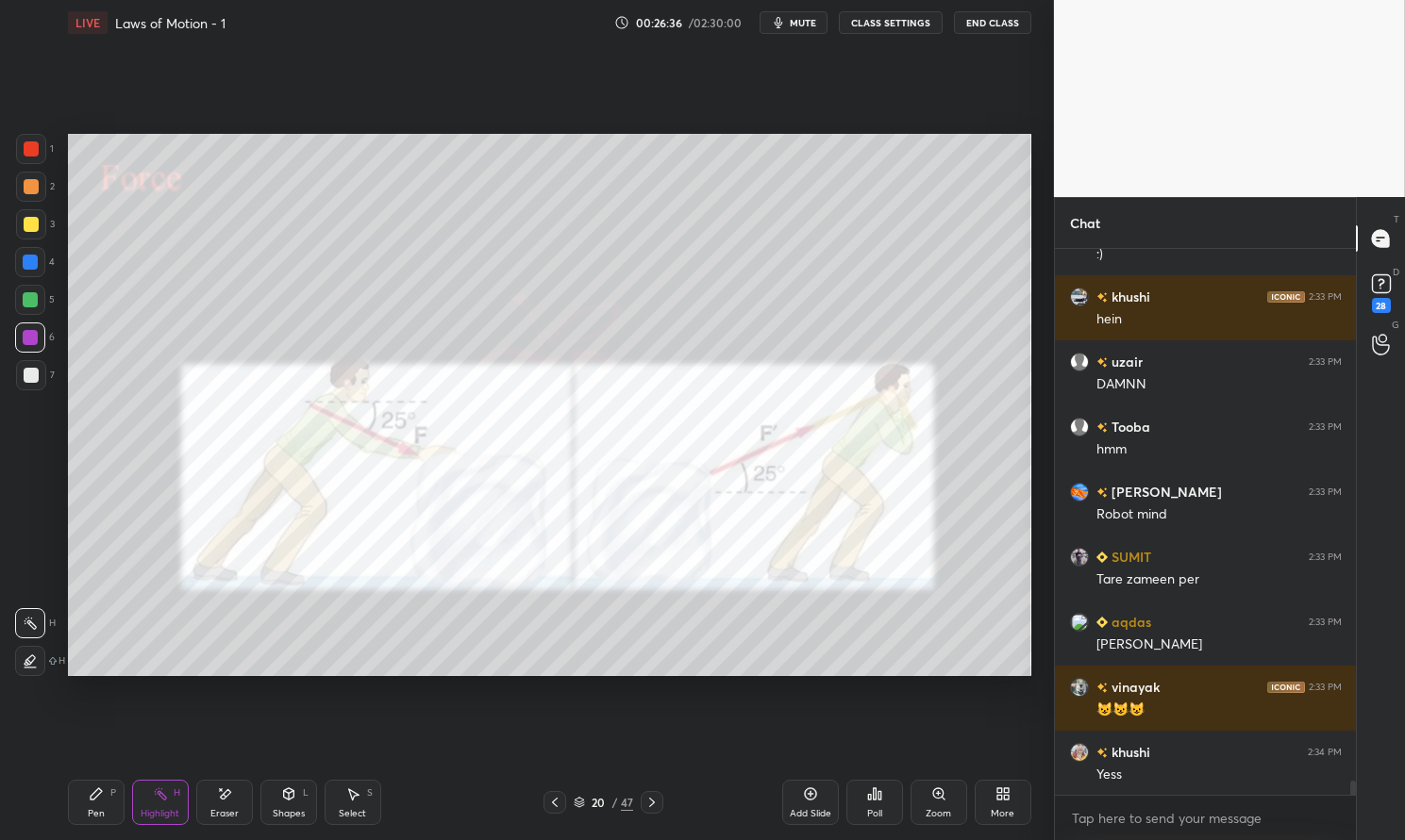
scroll to position [20248, 0]
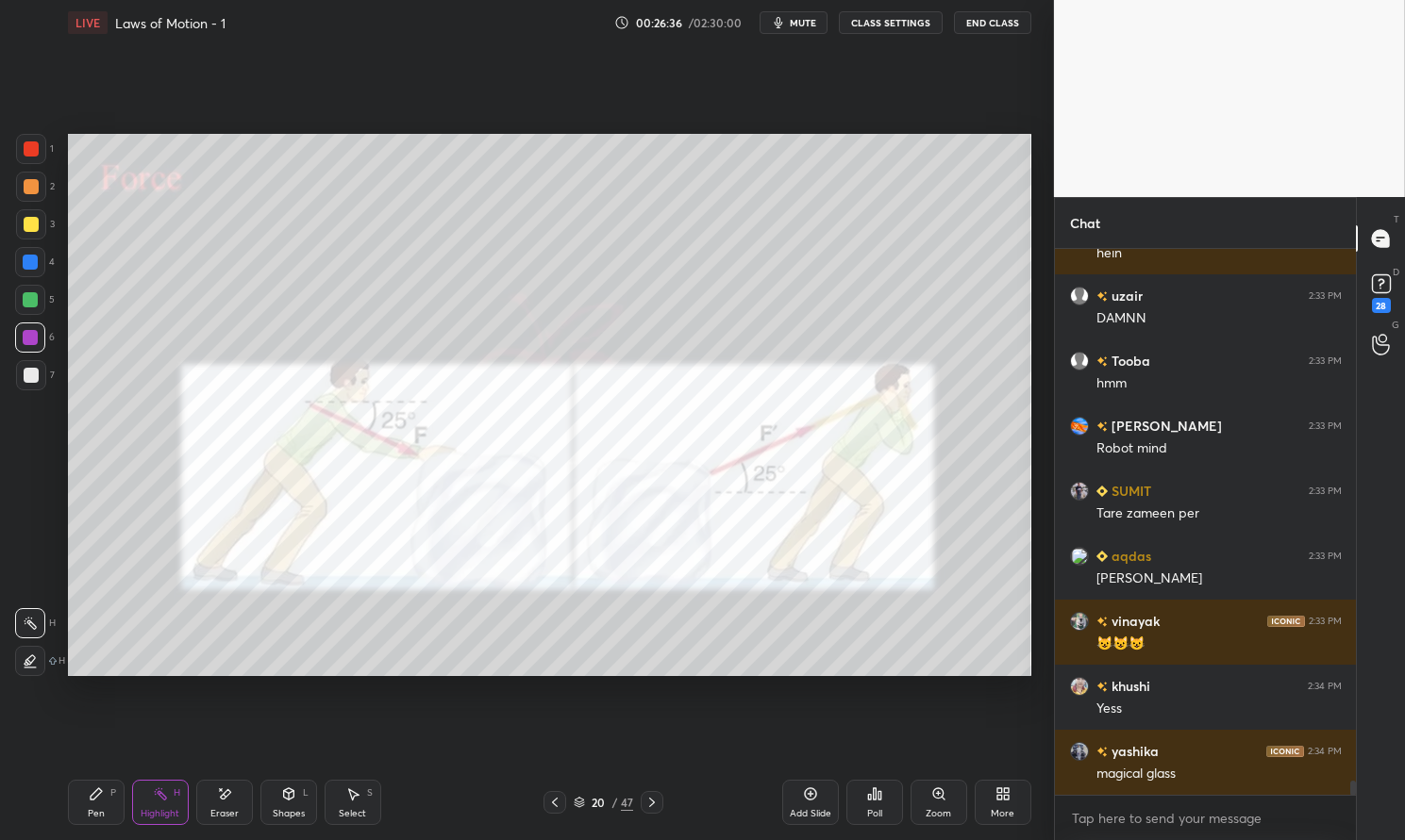
click at [105, 814] on div "Pen P" at bounding box center [97, 803] width 57 height 45
click at [95, 812] on div "Pen" at bounding box center [97, 814] width 17 height 9
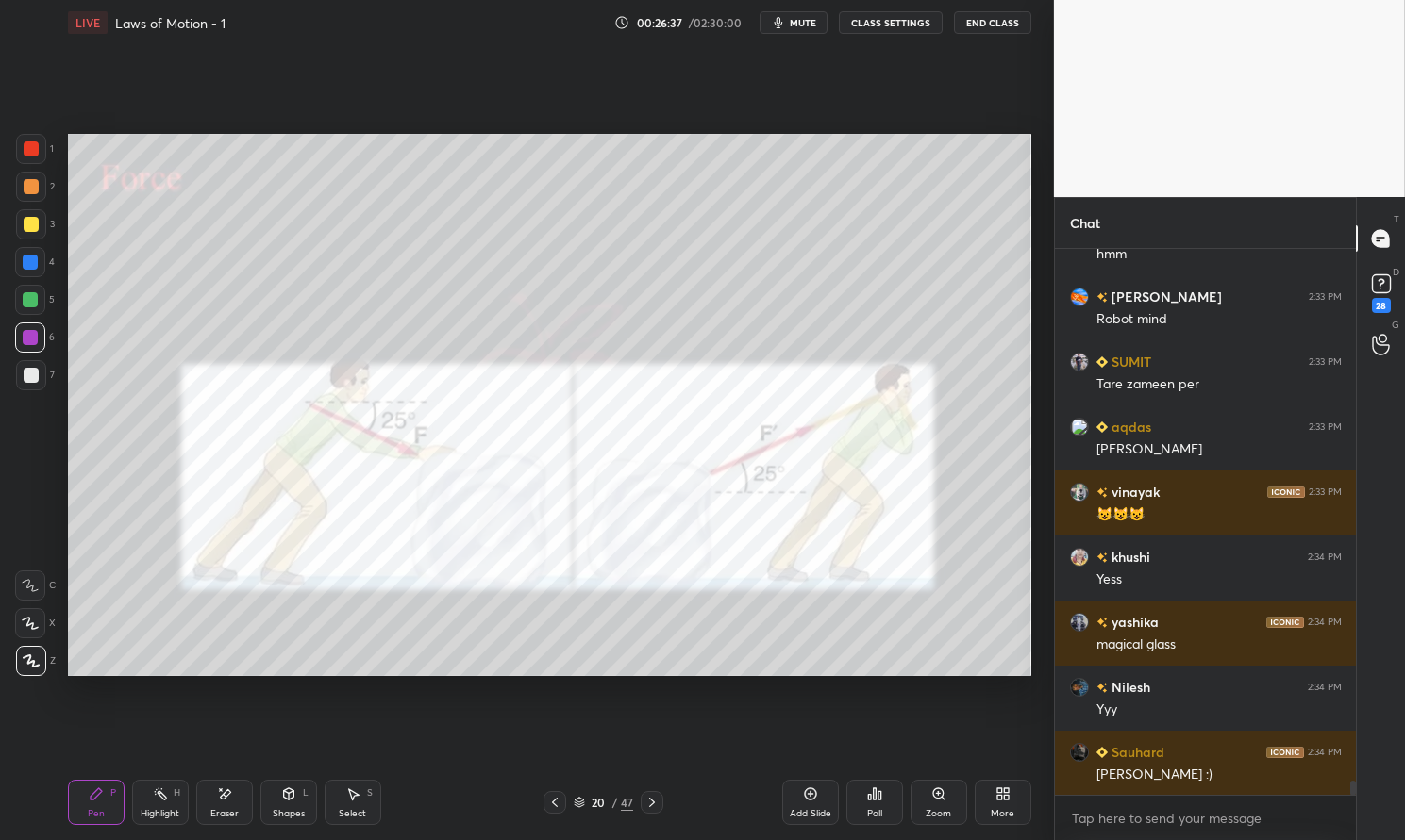
click at [33, 221] on div at bounding box center [31, 224] width 15 height 15
click at [36, 219] on div at bounding box center [31, 224] width 15 height 15
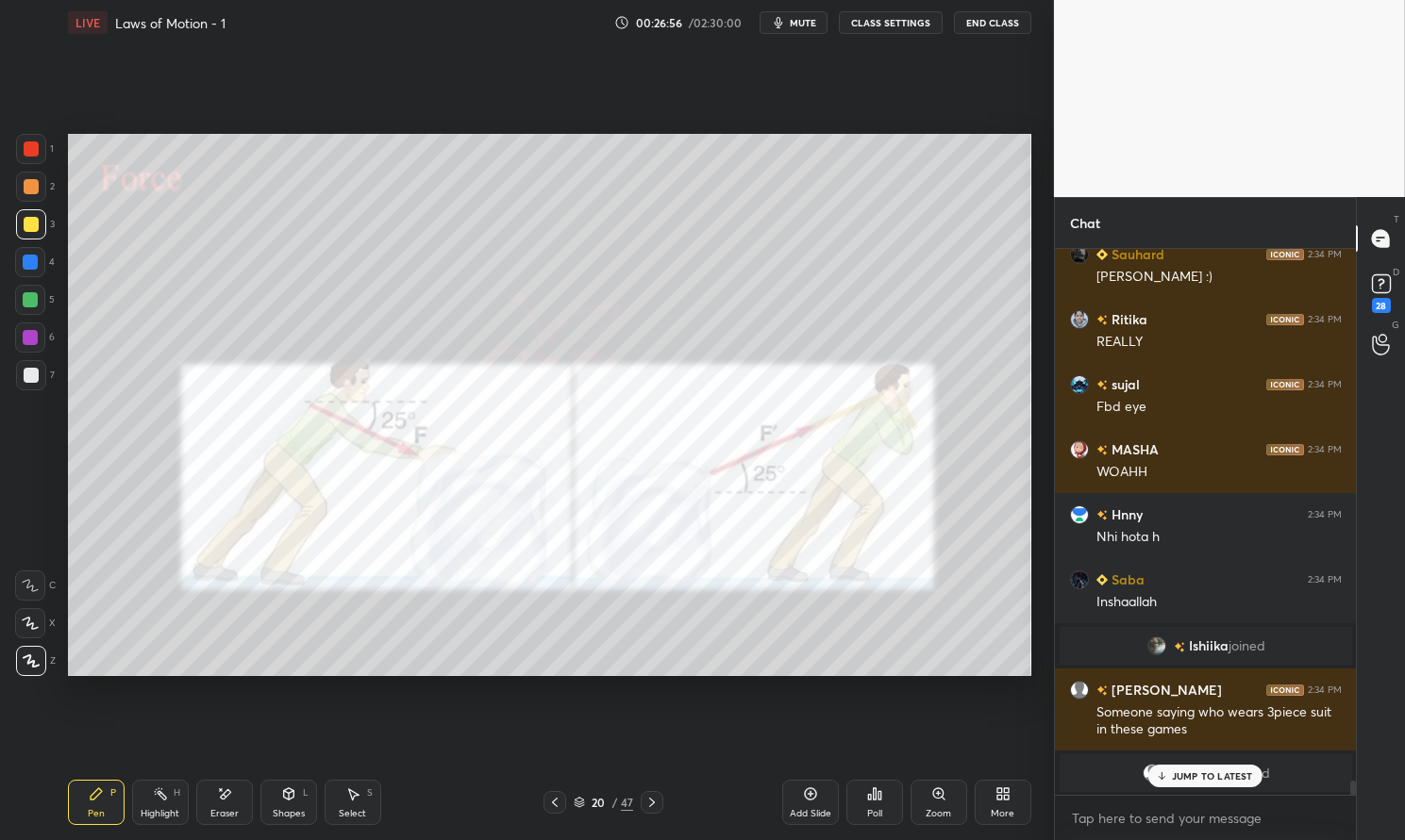
click at [74, 811] on div "Pen P" at bounding box center [97, 803] width 57 height 45
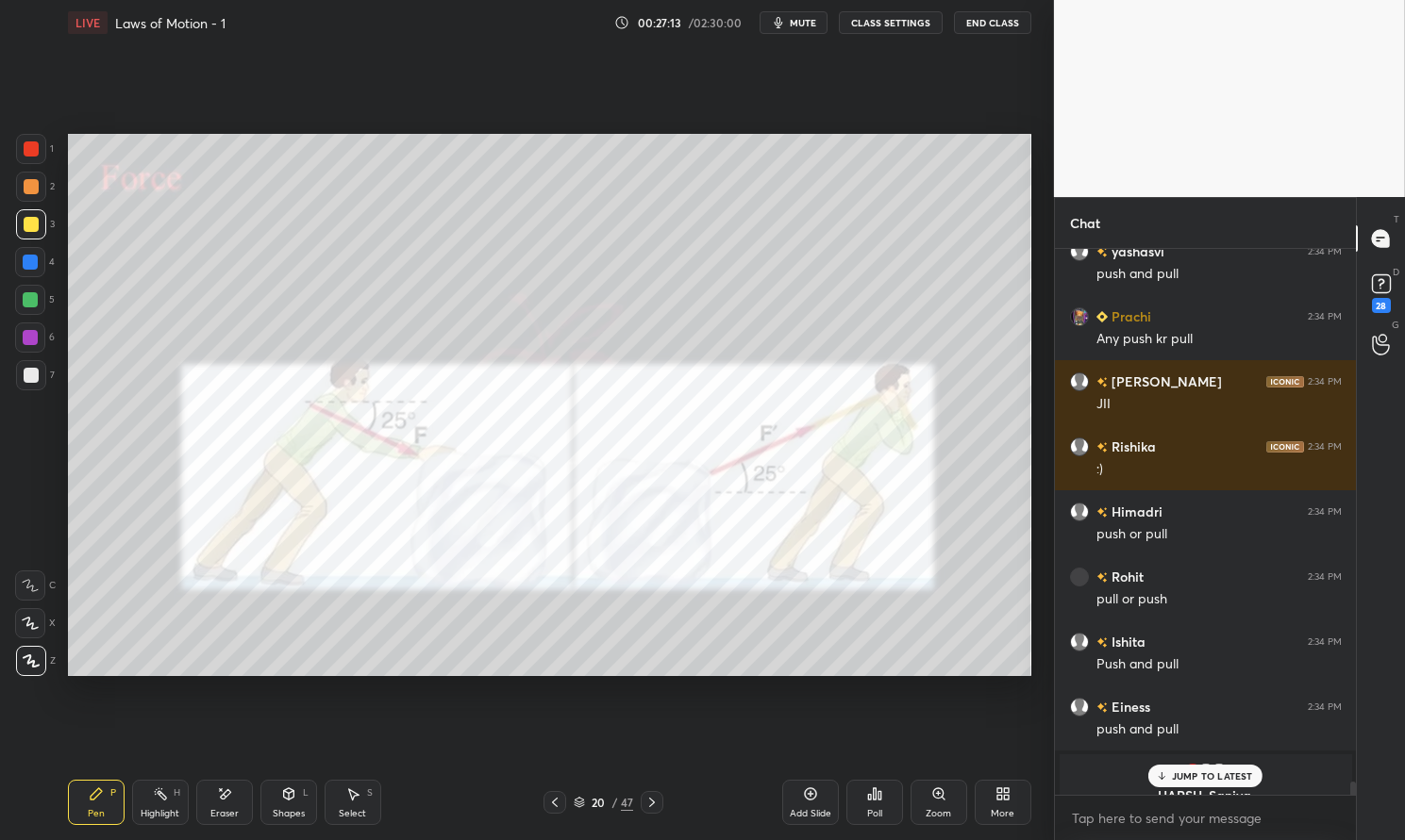
scroll to position [21506, 0]
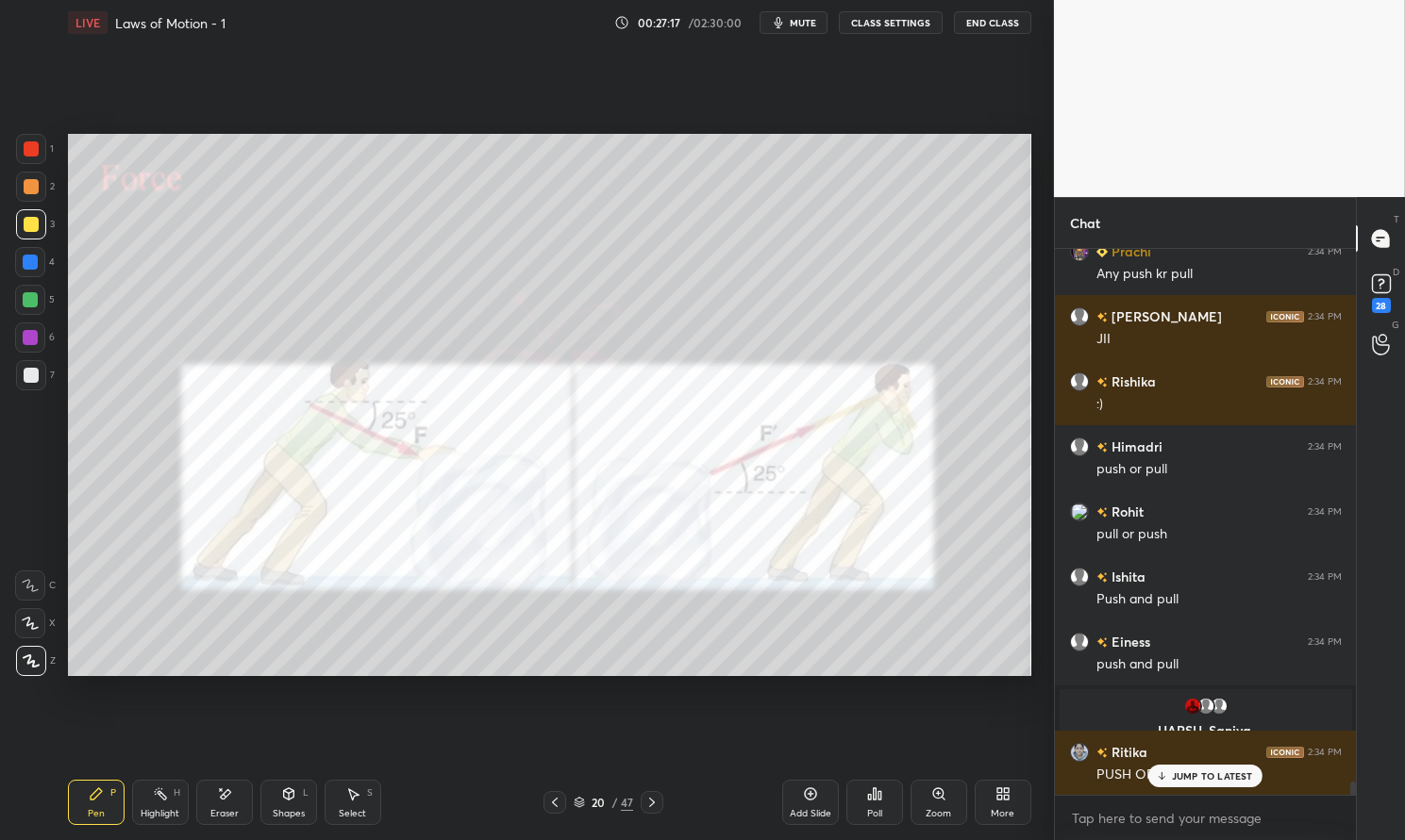
click at [151, 810] on div "Highlight" at bounding box center [160, 814] width 39 height 9
click at [164, 792] on icon at bounding box center [161, 795] width 15 height 15
click at [1208, 780] on p "JUMP TO LATEST" at bounding box center [1212, 777] width 81 height 11
click at [655, 799] on icon at bounding box center [652, 803] width 15 height 15
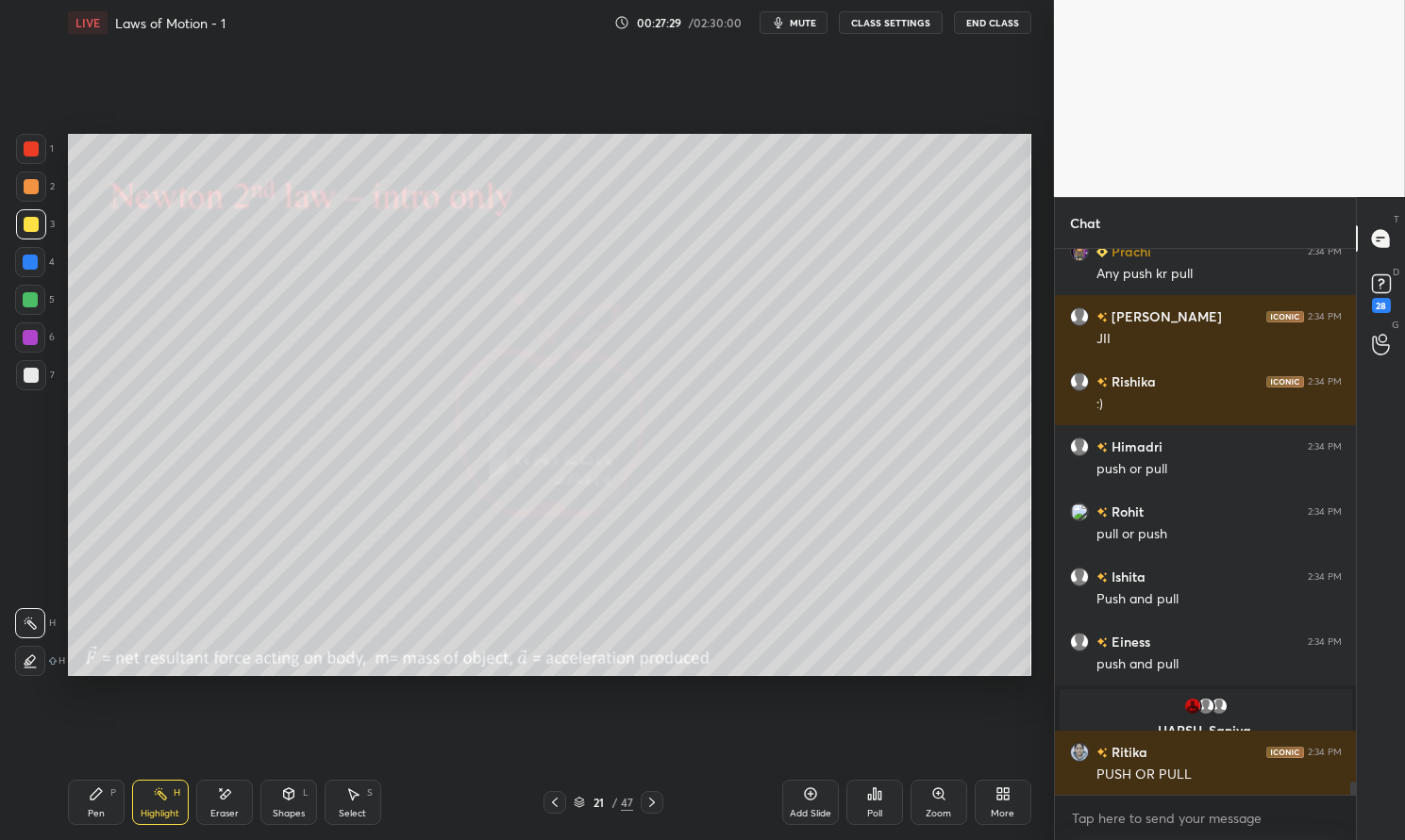
scroll to position [21571, 0]
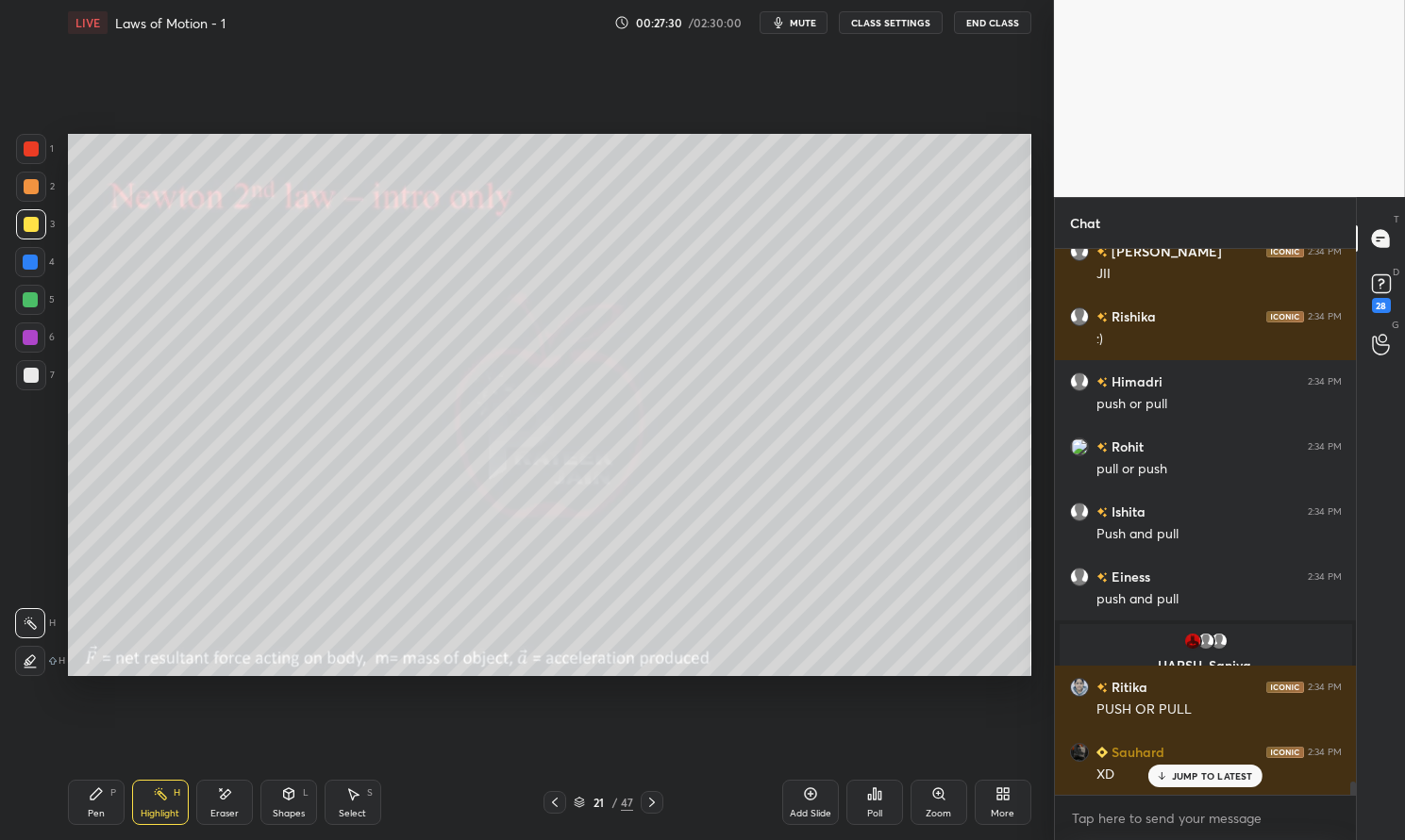
click at [111, 814] on div "Pen P" at bounding box center [97, 803] width 57 height 45
click at [103, 806] on div "Pen P" at bounding box center [97, 803] width 57 height 45
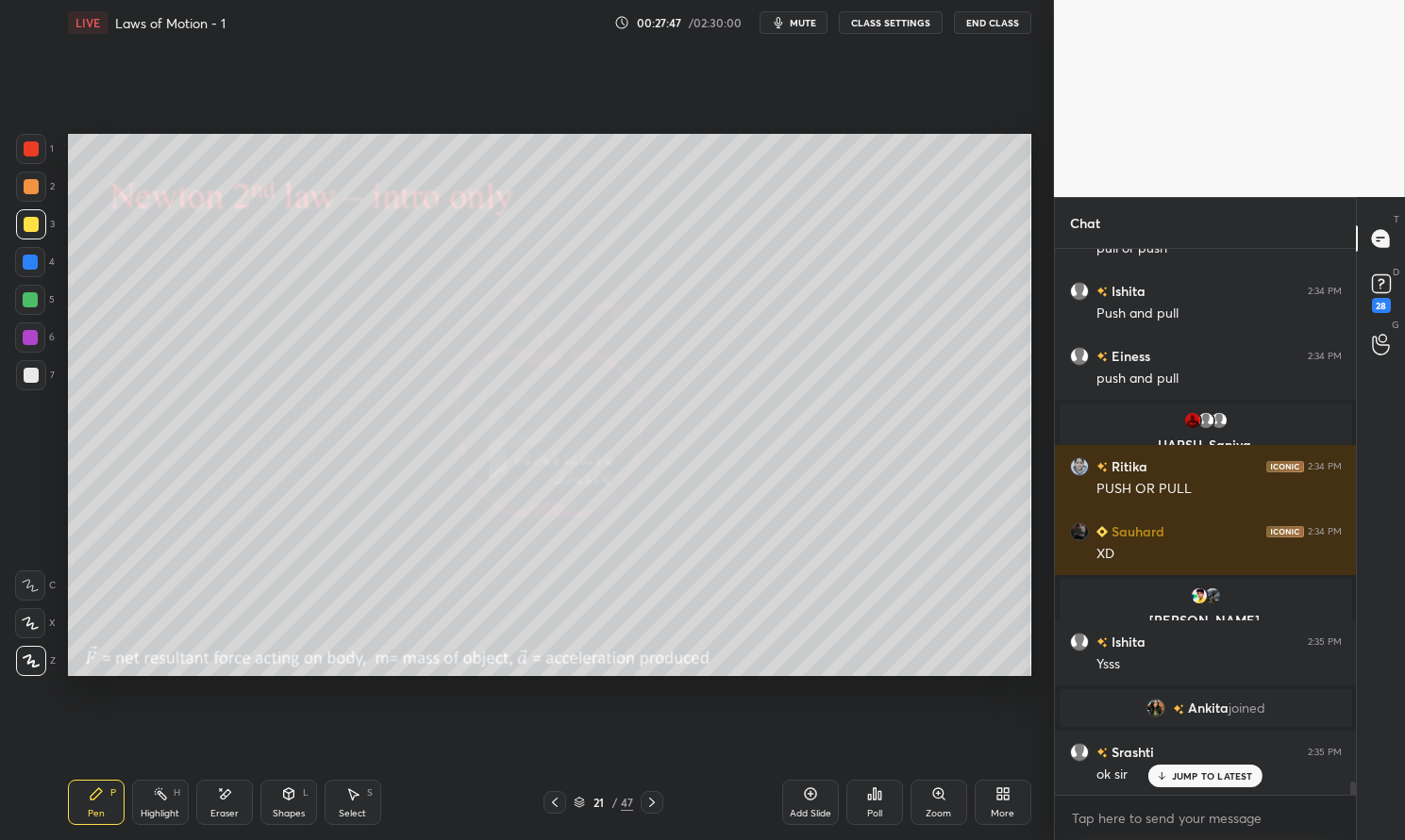
scroll to position [21858, 0]
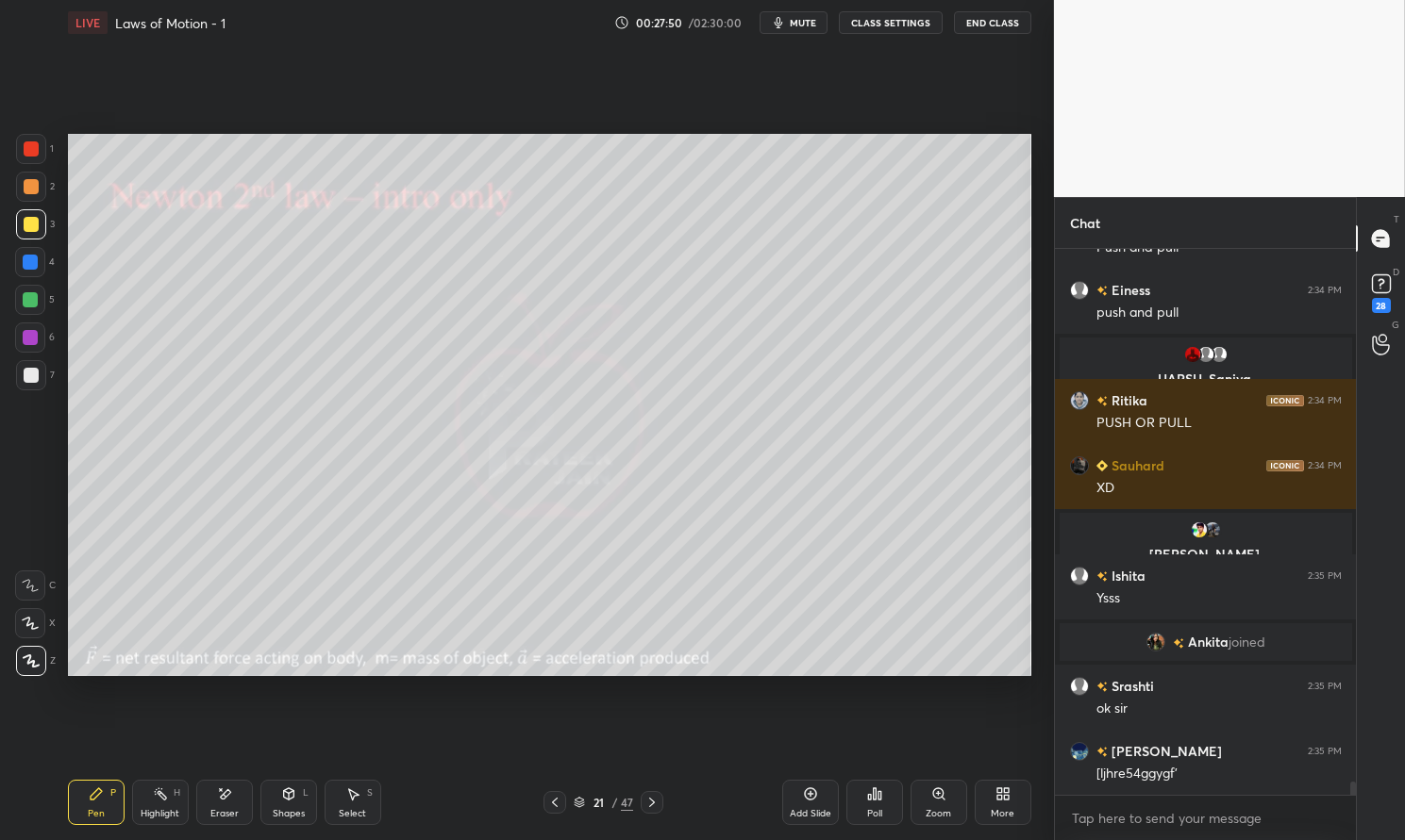
click at [24, 298] on div at bounding box center [30, 300] width 15 height 15
click at [19, 300] on div at bounding box center [30, 300] width 30 height 30
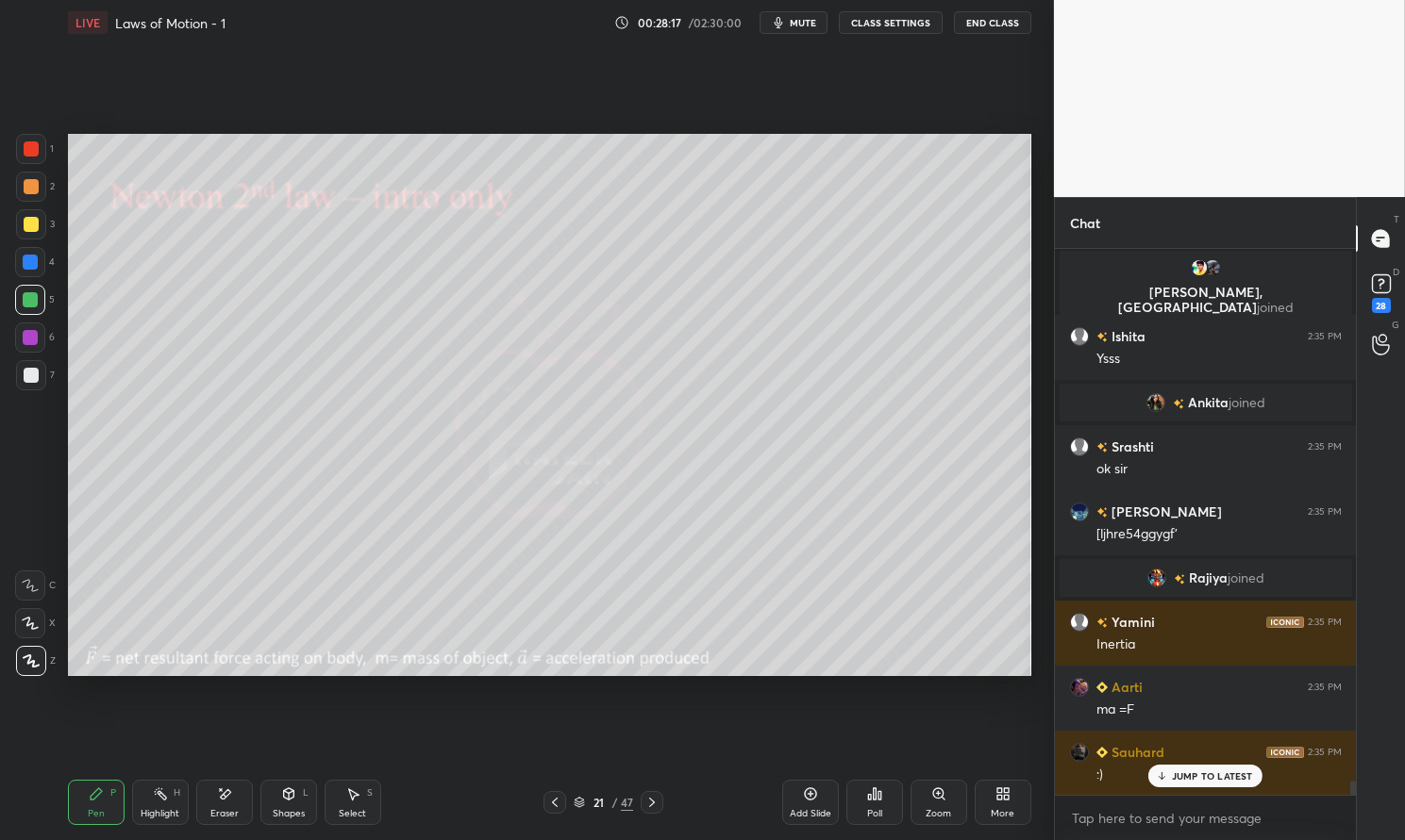
scroll to position [21145, 0]
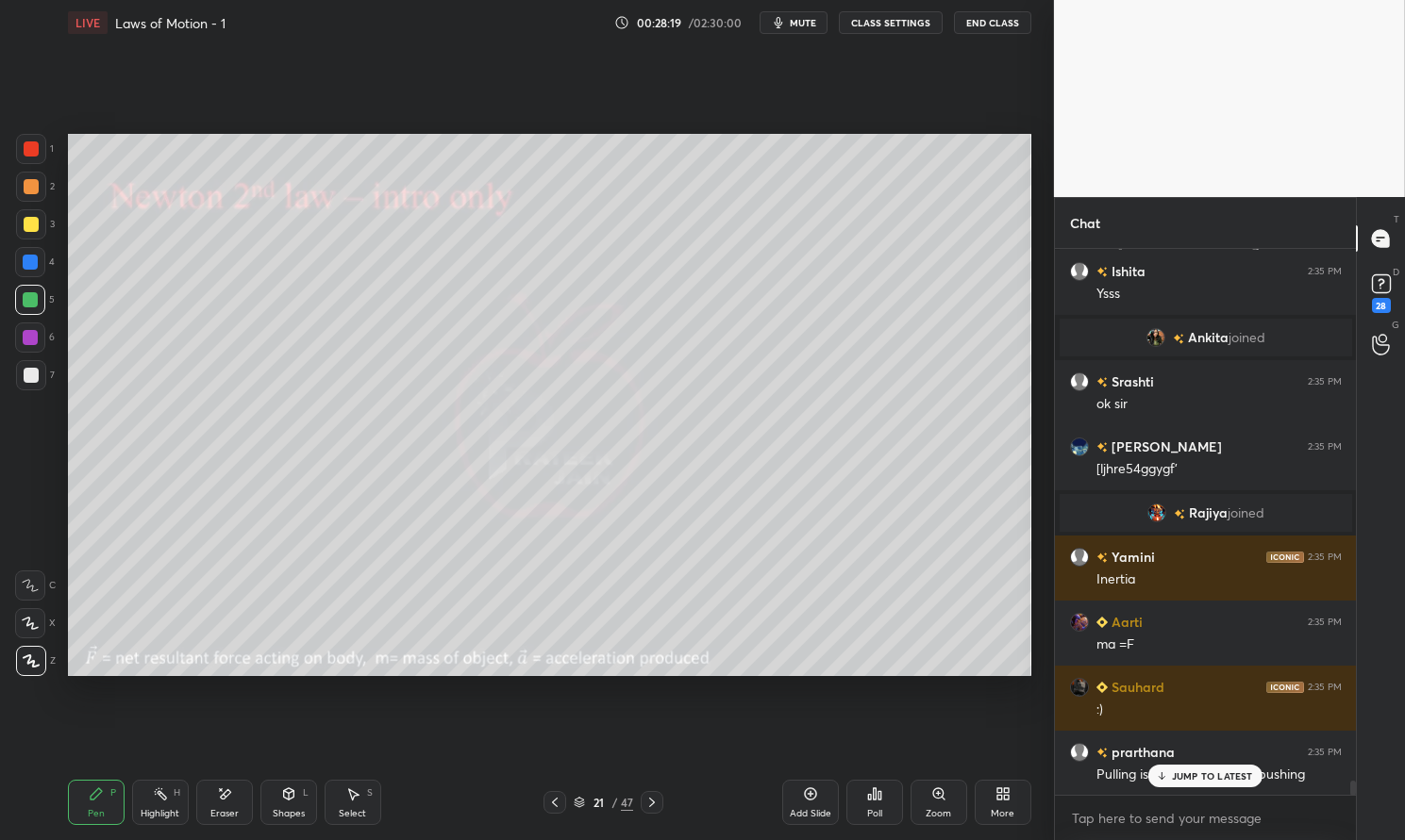
click at [1213, 780] on p "JUMP TO LATEST" at bounding box center [1212, 777] width 81 height 11
click at [86, 803] on div "Pen P" at bounding box center [97, 803] width 57 height 45
click at [75, 785] on div "Pen P" at bounding box center [97, 803] width 57 height 45
click at [35, 260] on div at bounding box center [30, 262] width 15 height 15
click at [44, 264] on div at bounding box center [30, 262] width 30 height 30
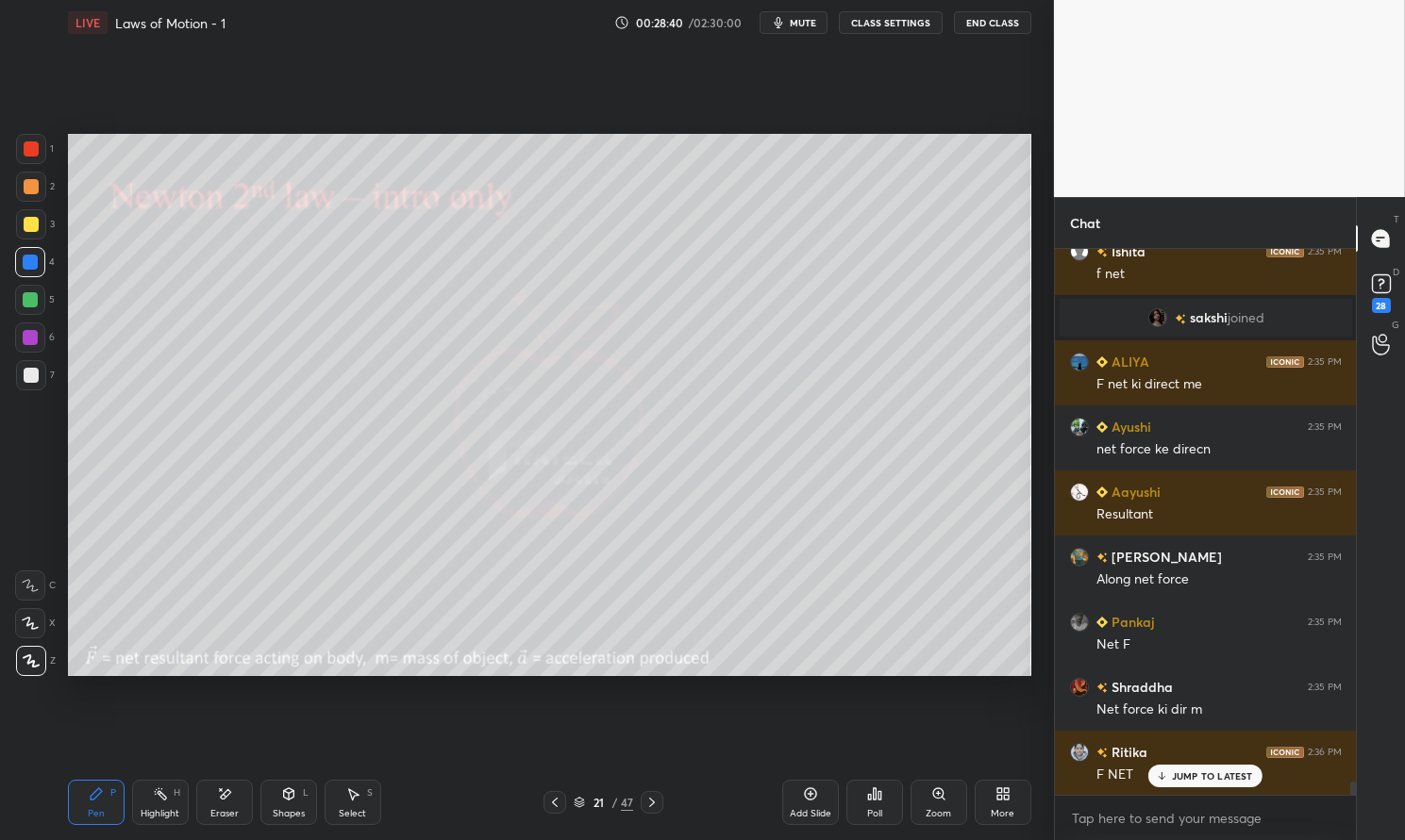
scroll to position [21971, 0]
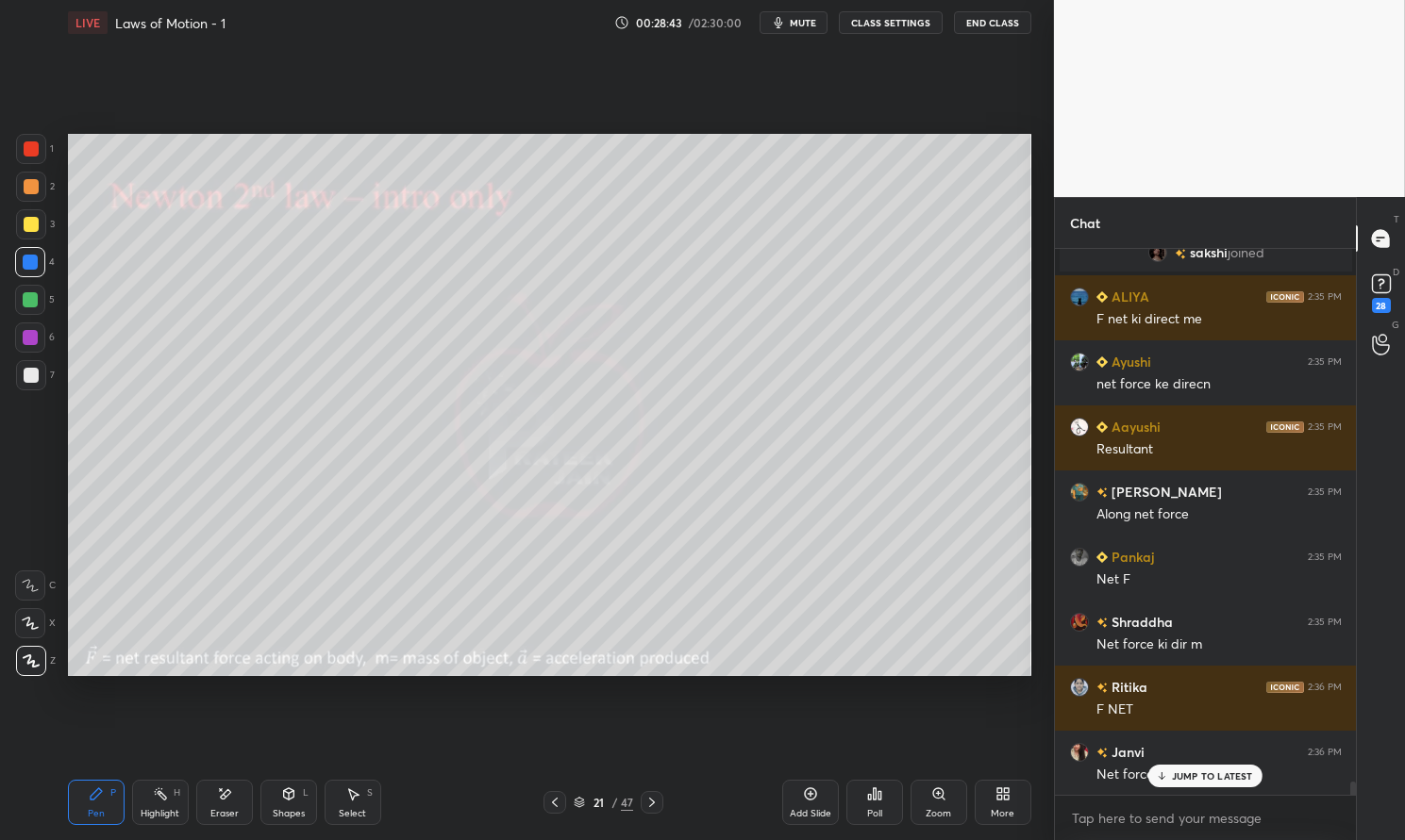
click at [1218, 780] on p "JUMP TO LATEST" at bounding box center [1212, 777] width 81 height 11
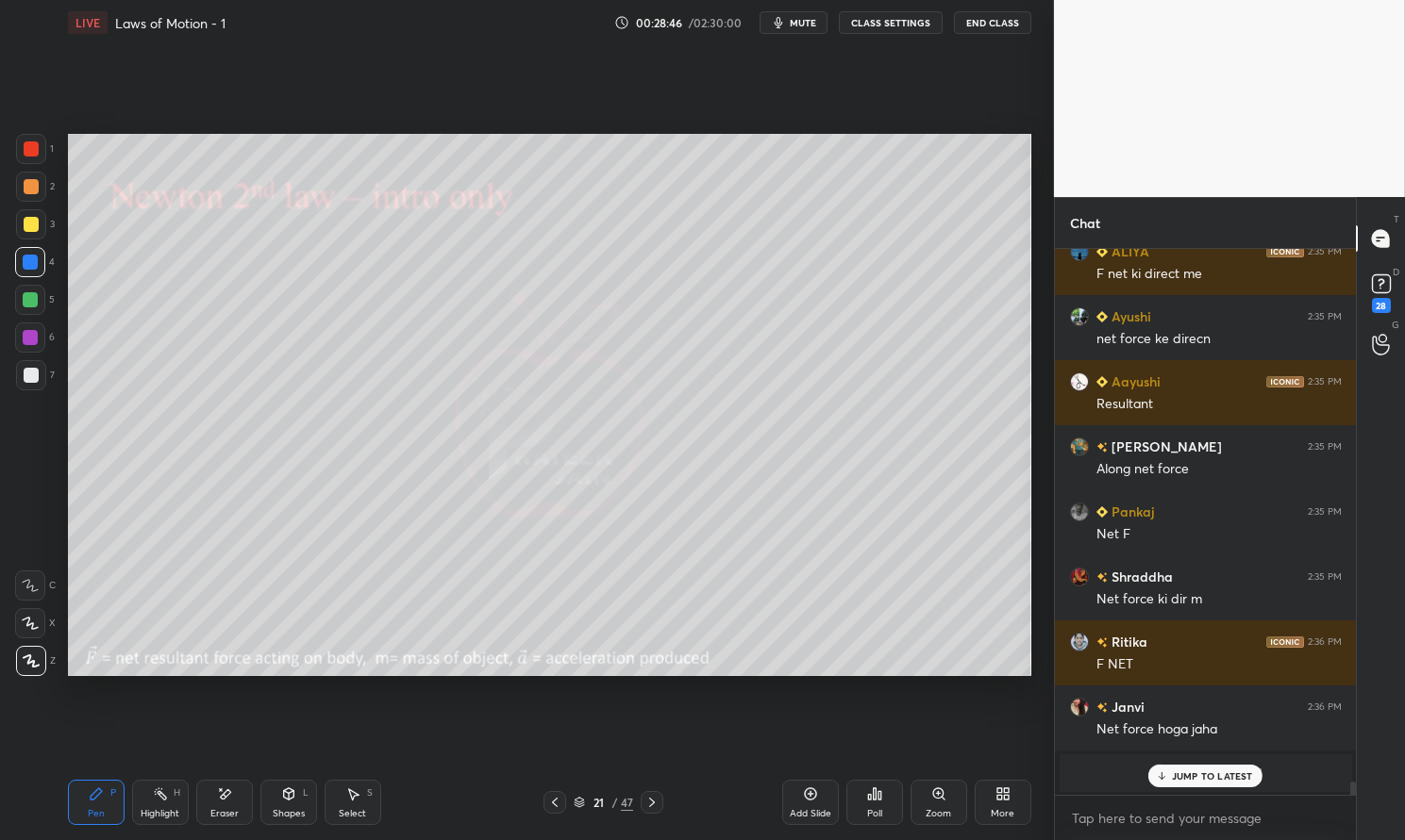
click at [86, 801] on div "Pen P" at bounding box center [97, 803] width 57 height 45
click at [91, 790] on icon at bounding box center [97, 795] width 15 height 15
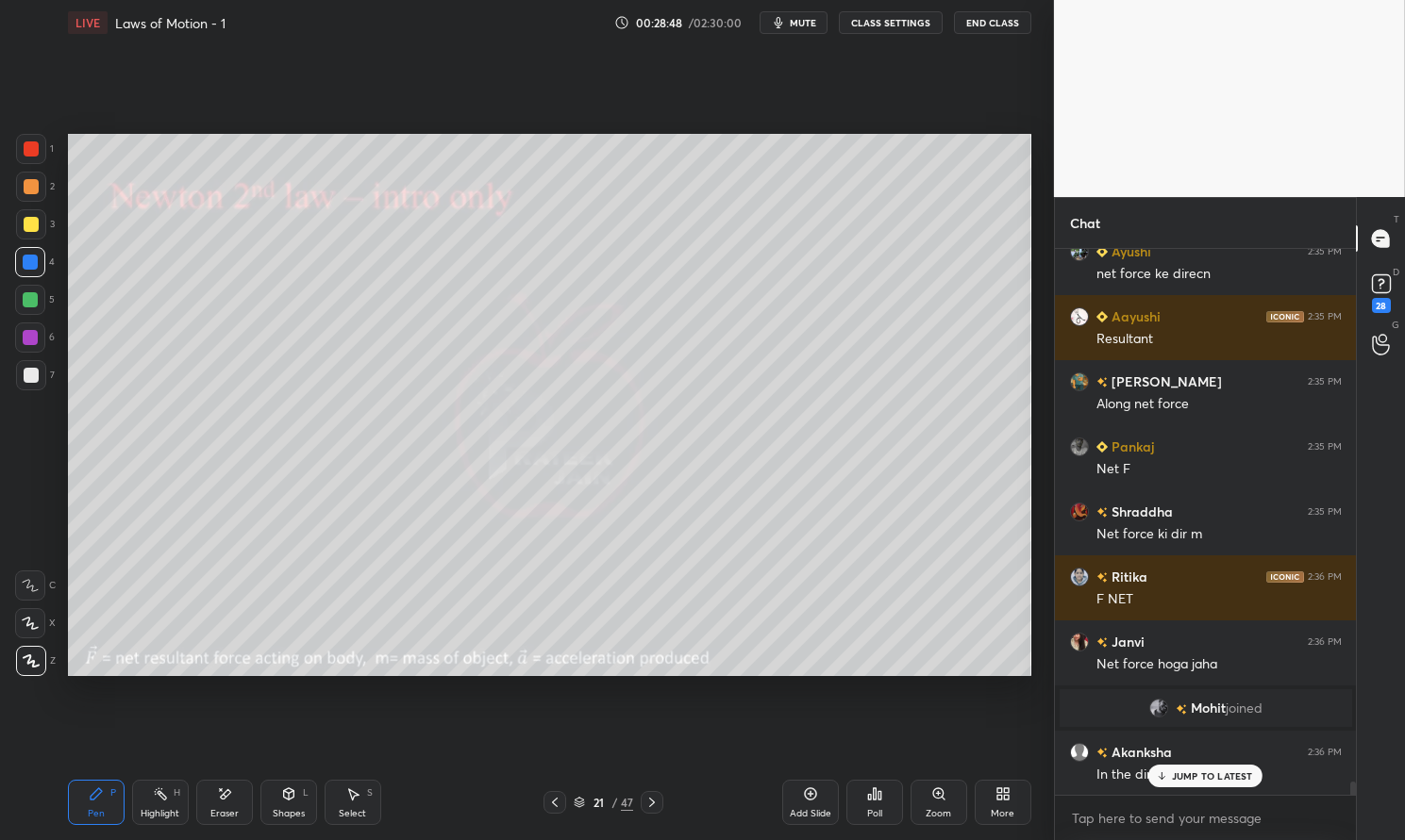
click at [36, 334] on div at bounding box center [30, 338] width 15 height 15
click at [30, 337] on div at bounding box center [30, 338] width 15 height 15
click at [1204, 778] on p "JUMP TO LATEST" at bounding box center [1212, 777] width 81 height 11
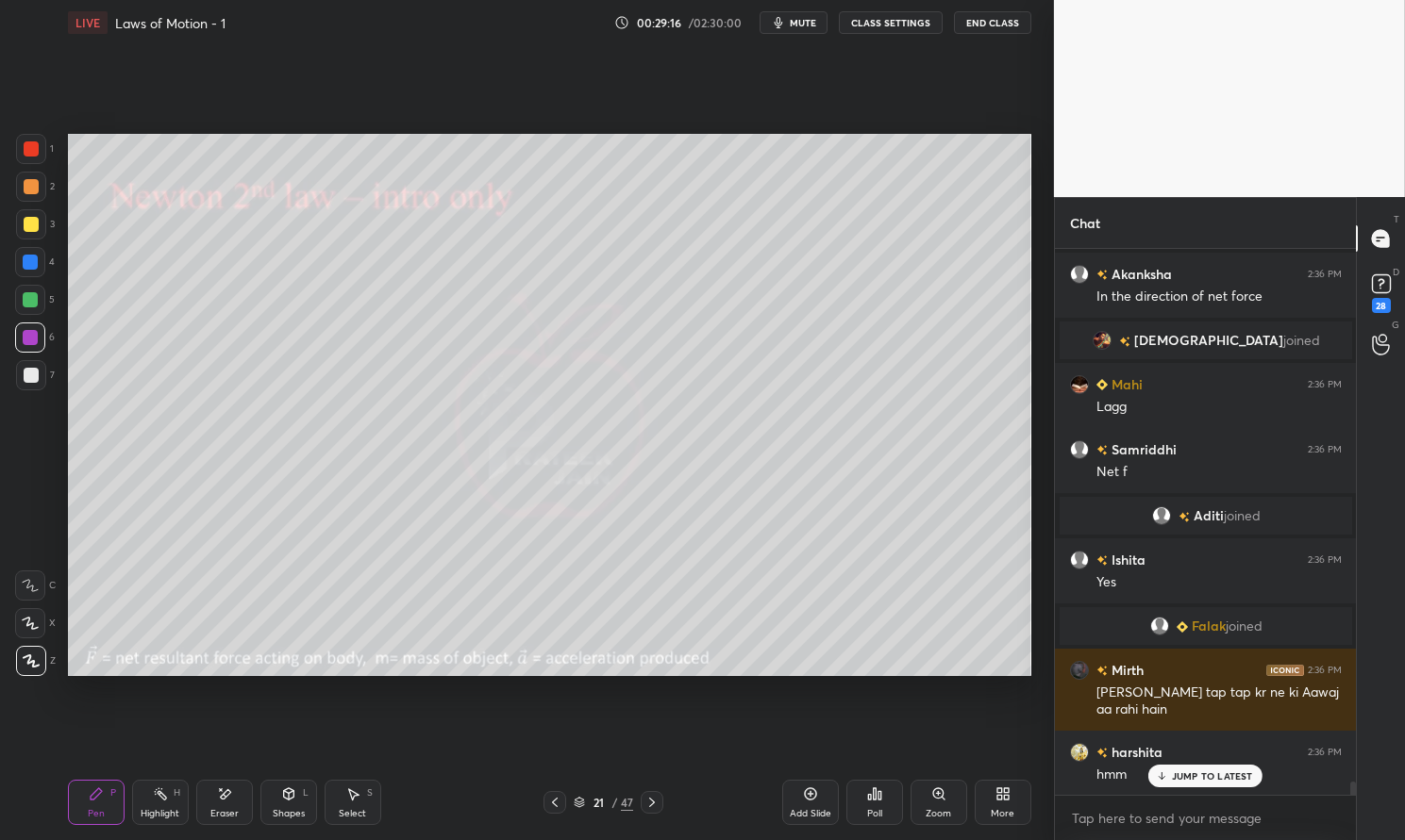
scroll to position [22302, 0]
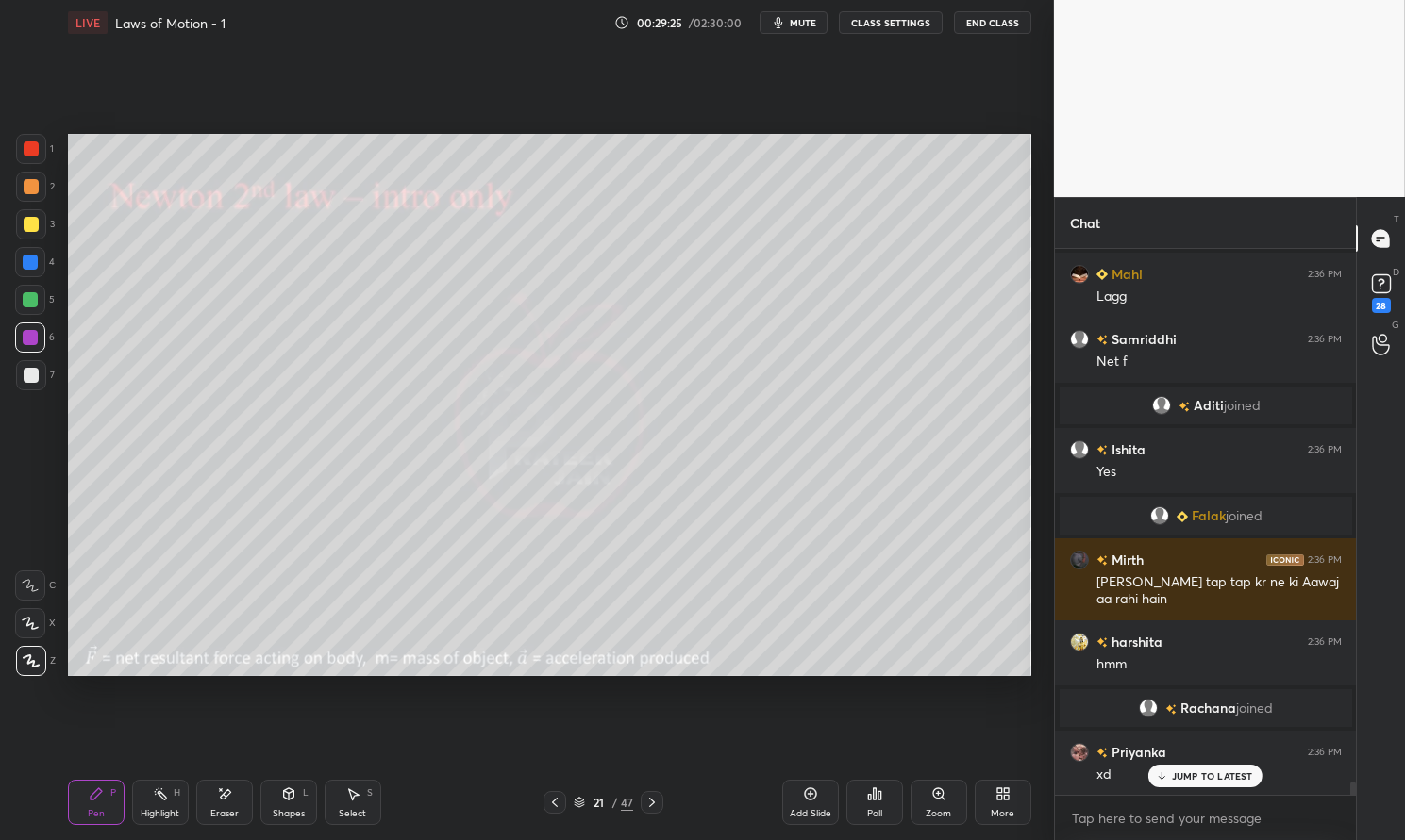
click at [911, 17] on button "CLASS SETTINGS" at bounding box center [890, 23] width 104 height 23
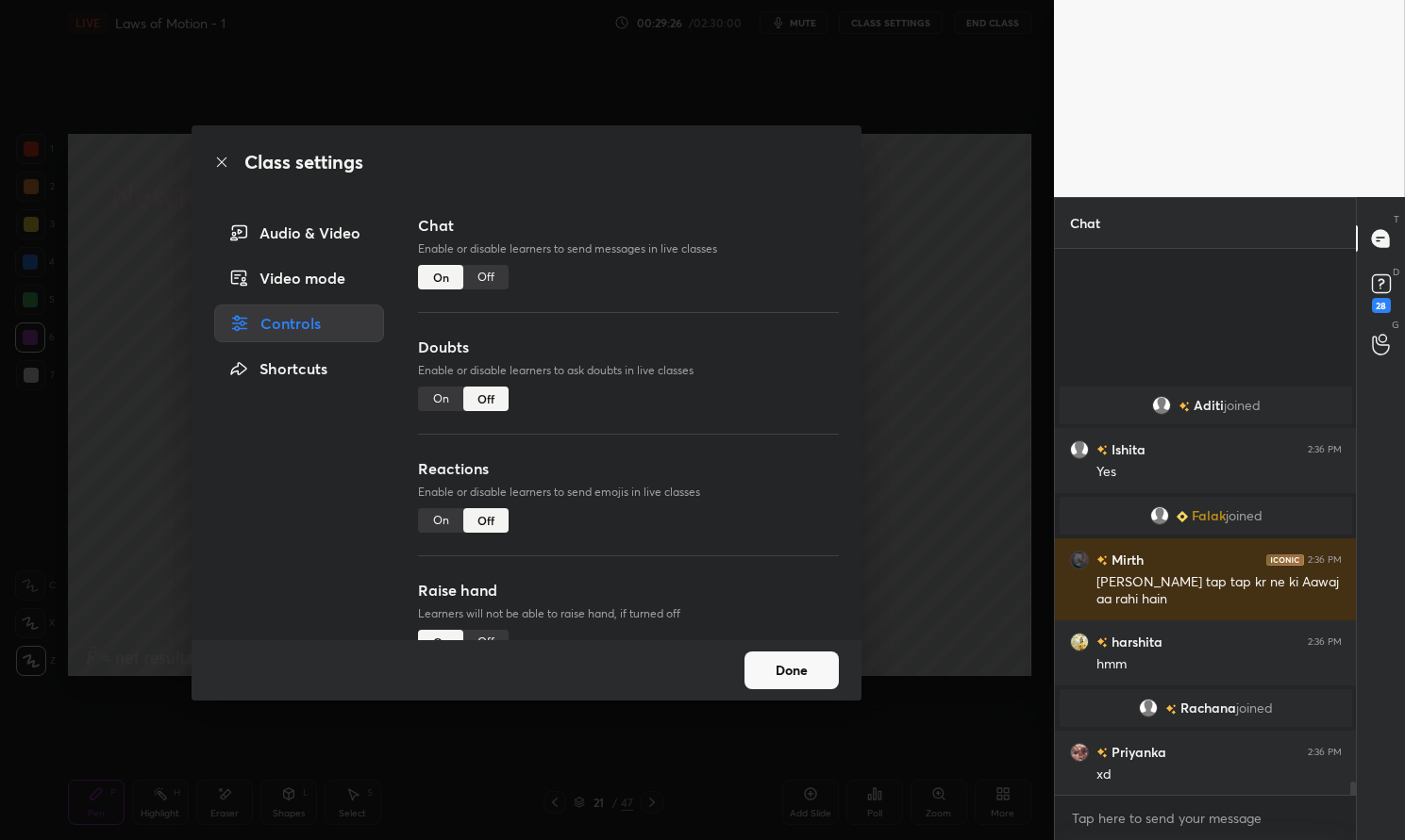
scroll to position [22563, 0]
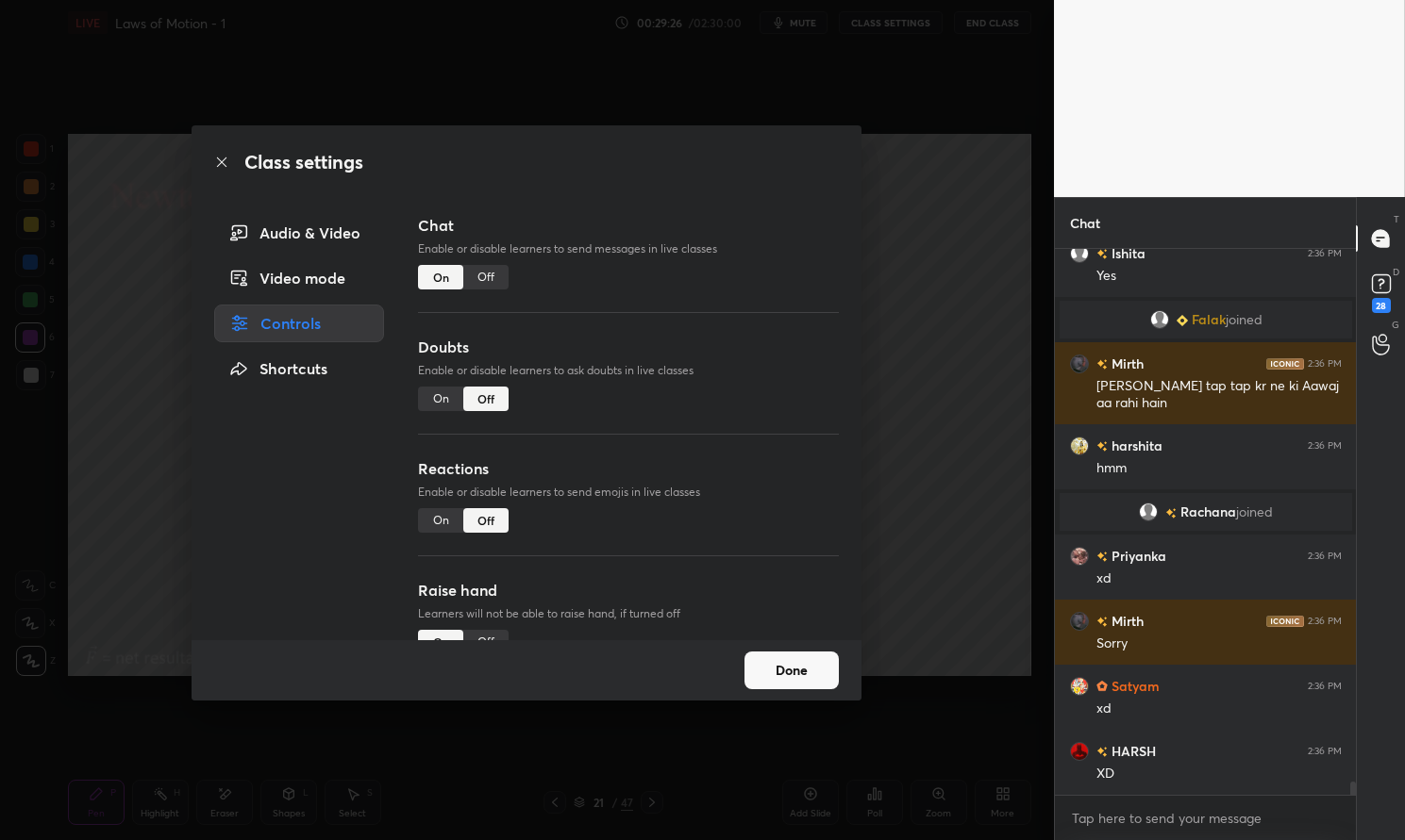
click at [335, 234] on div "Audio & Video" at bounding box center [298, 233] width 169 height 38
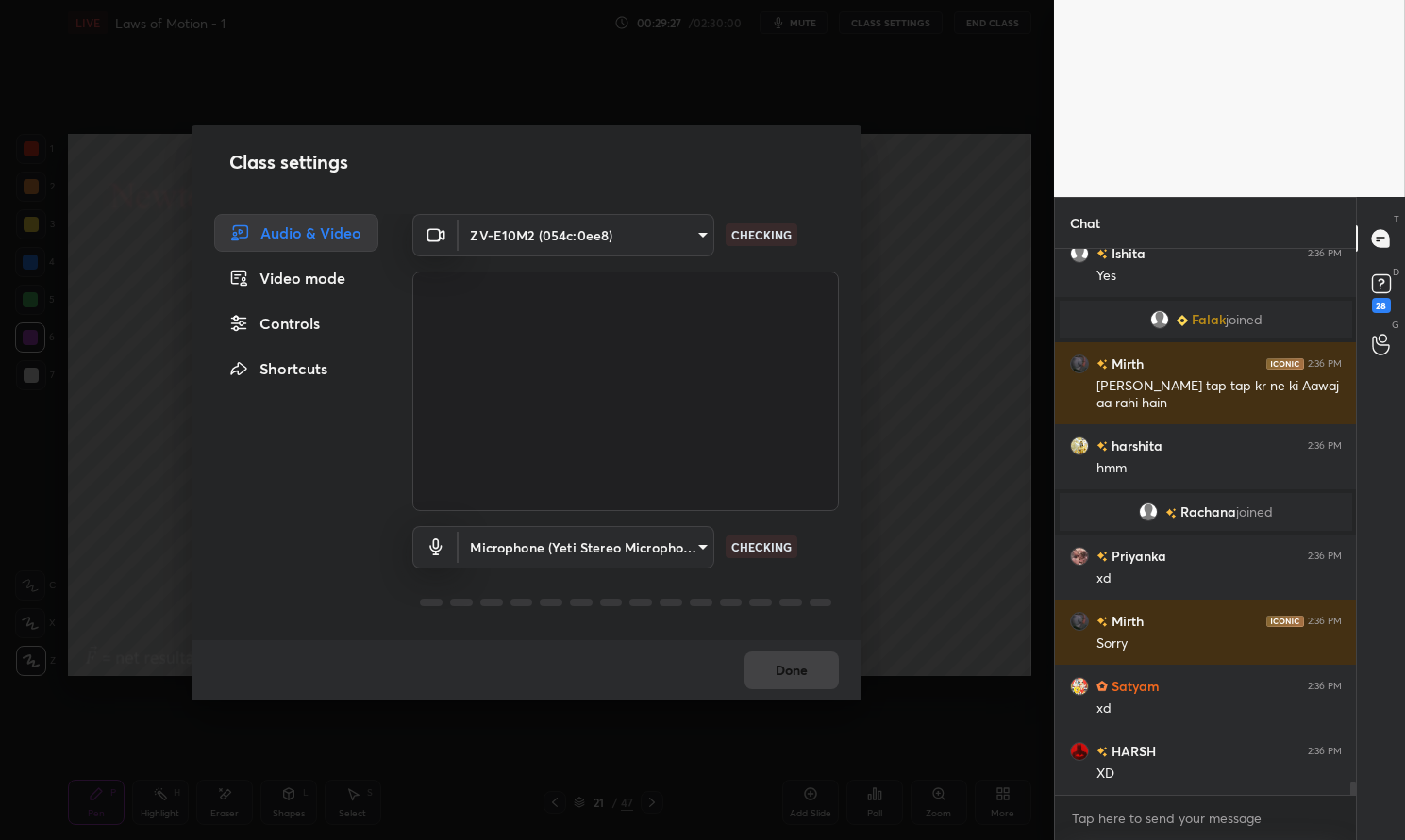
scroll to position [22887, 0]
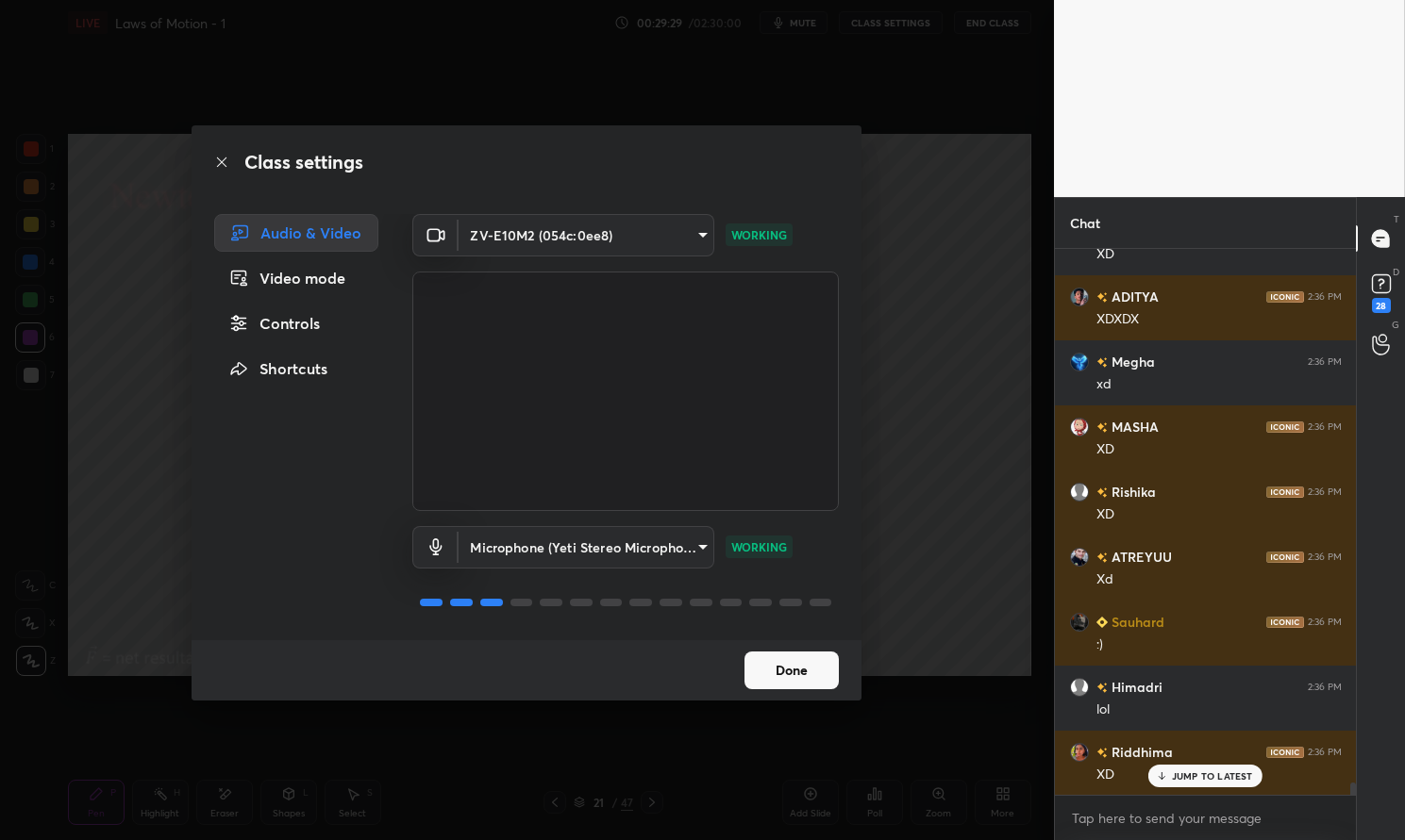
click at [797, 676] on button "Done" at bounding box center [792, 671] width 95 height 38
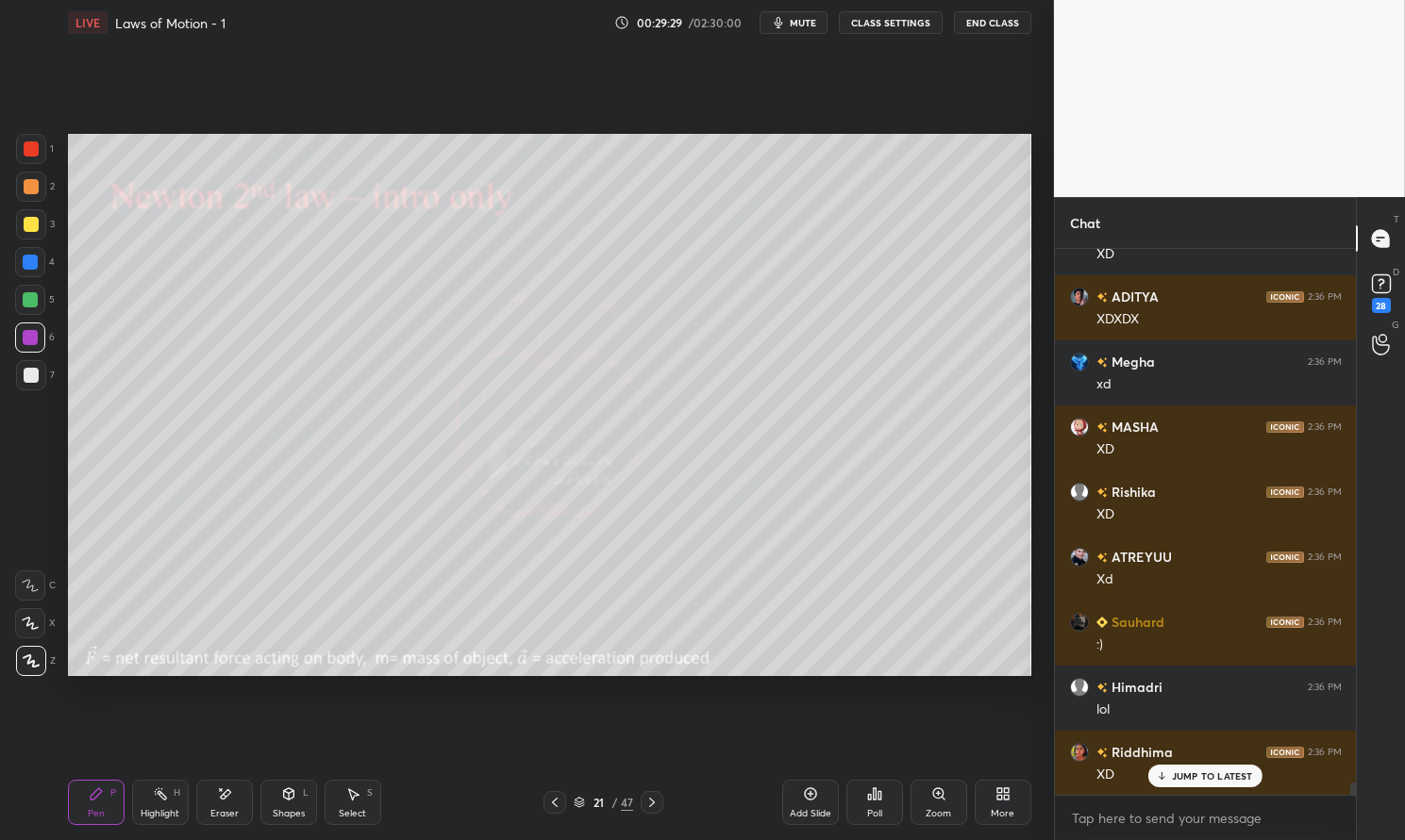
scroll to position [23473, 0]
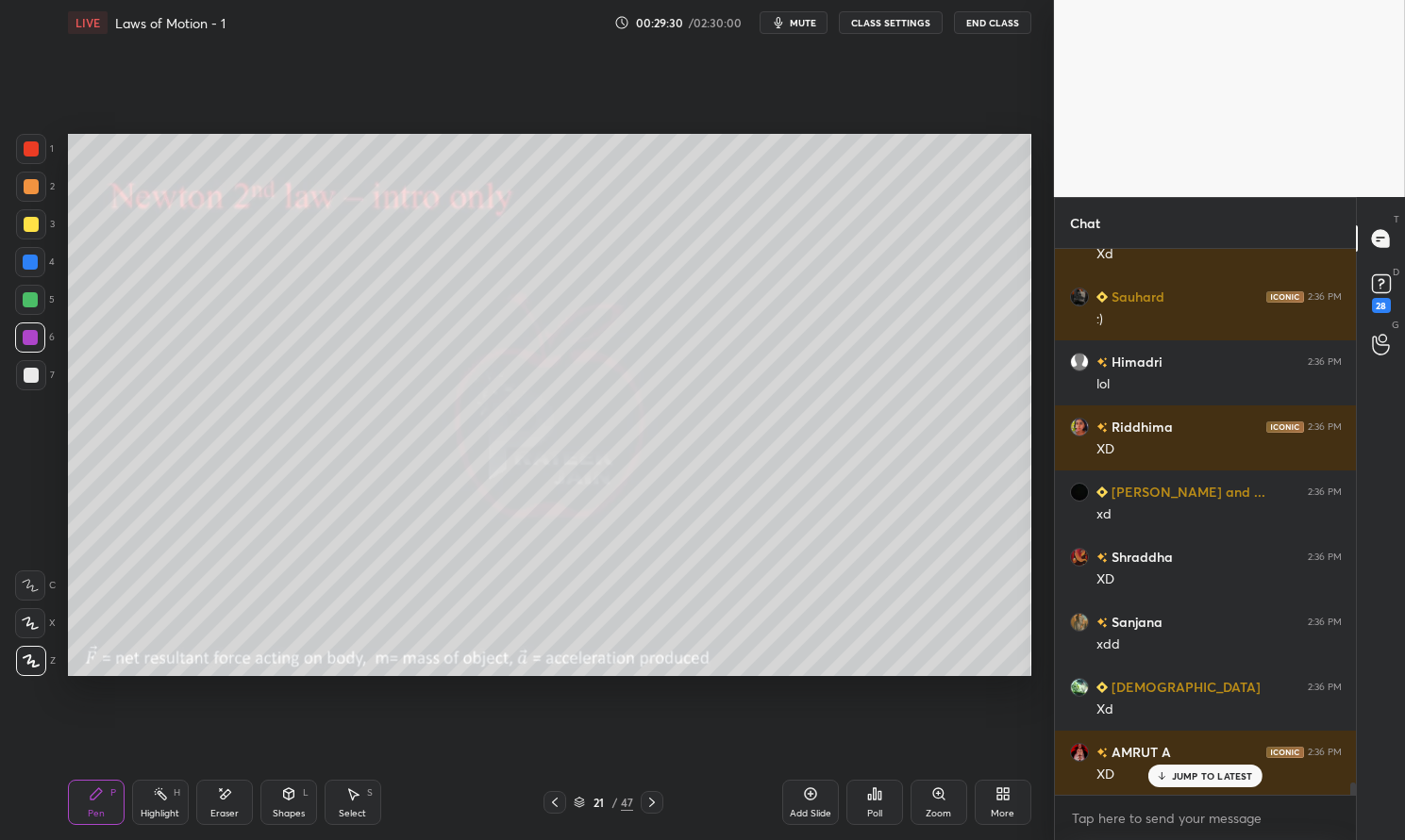
click at [1213, 780] on p "JUMP TO LATEST" at bounding box center [1212, 777] width 81 height 11
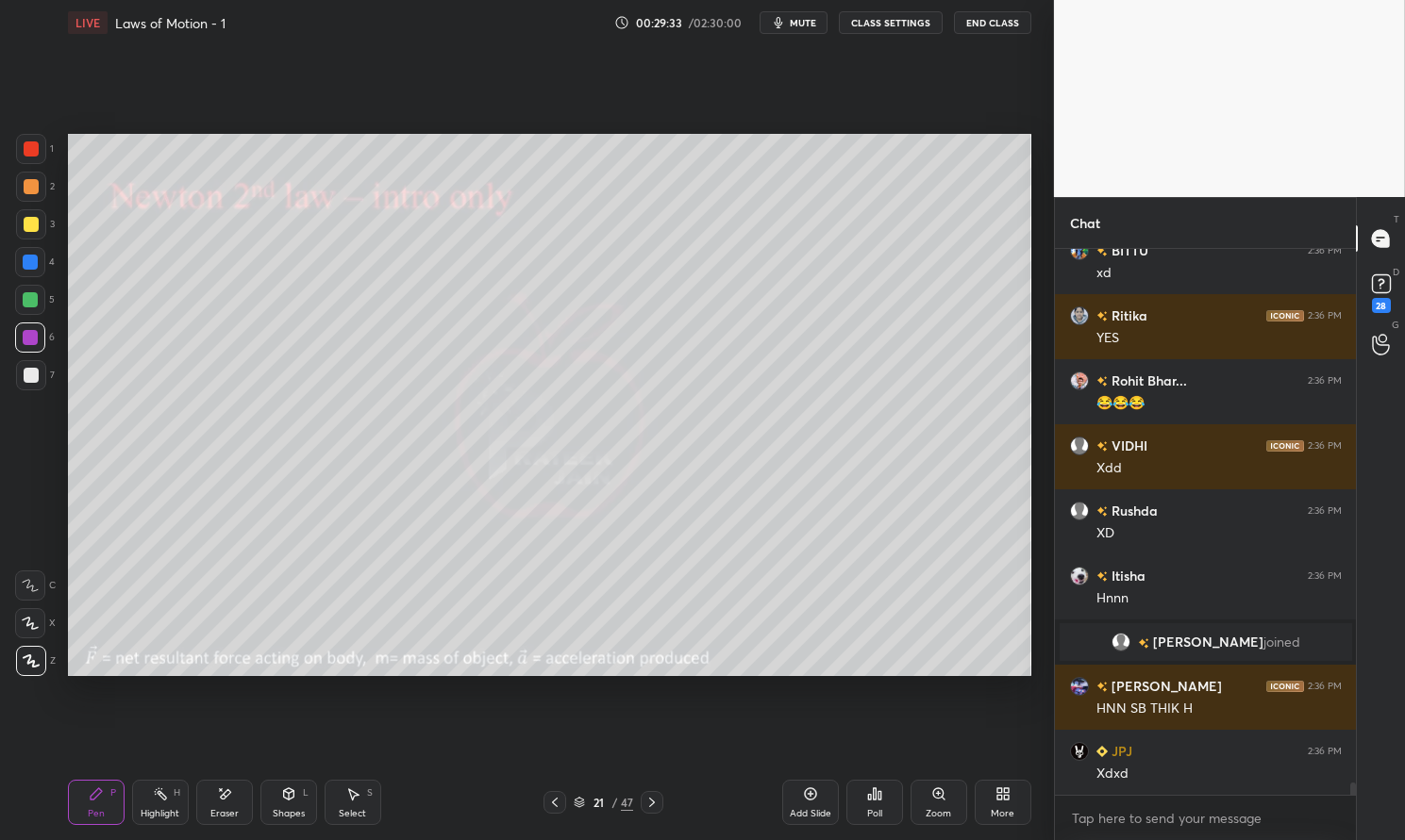
scroll to position [24429, 0]
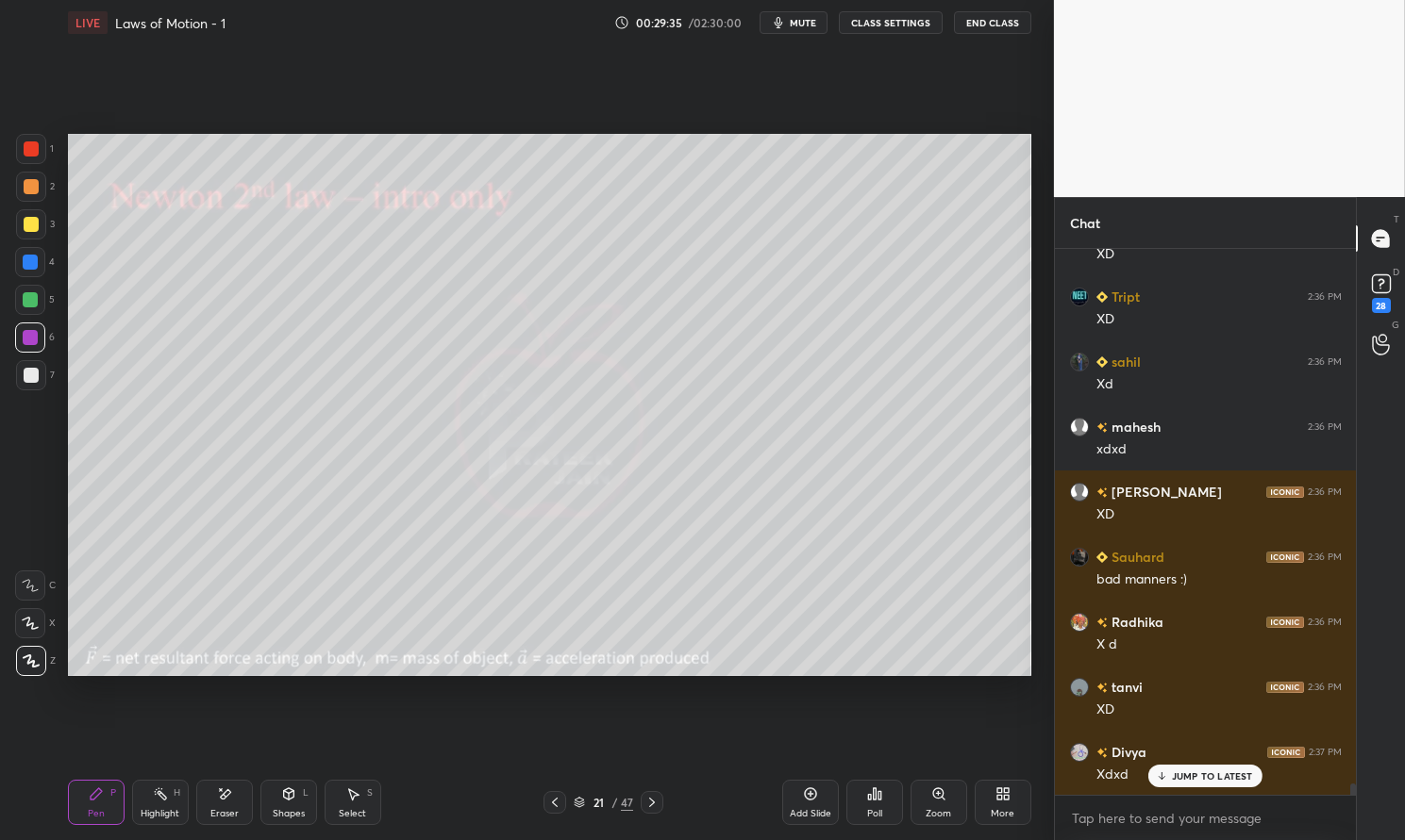
click at [96, 810] on div "Pen" at bounding box center [97, 814] width 17 height 9
click at [86, 802] on div "Pen P" at bounding box center [97, 803] width 57 height 45
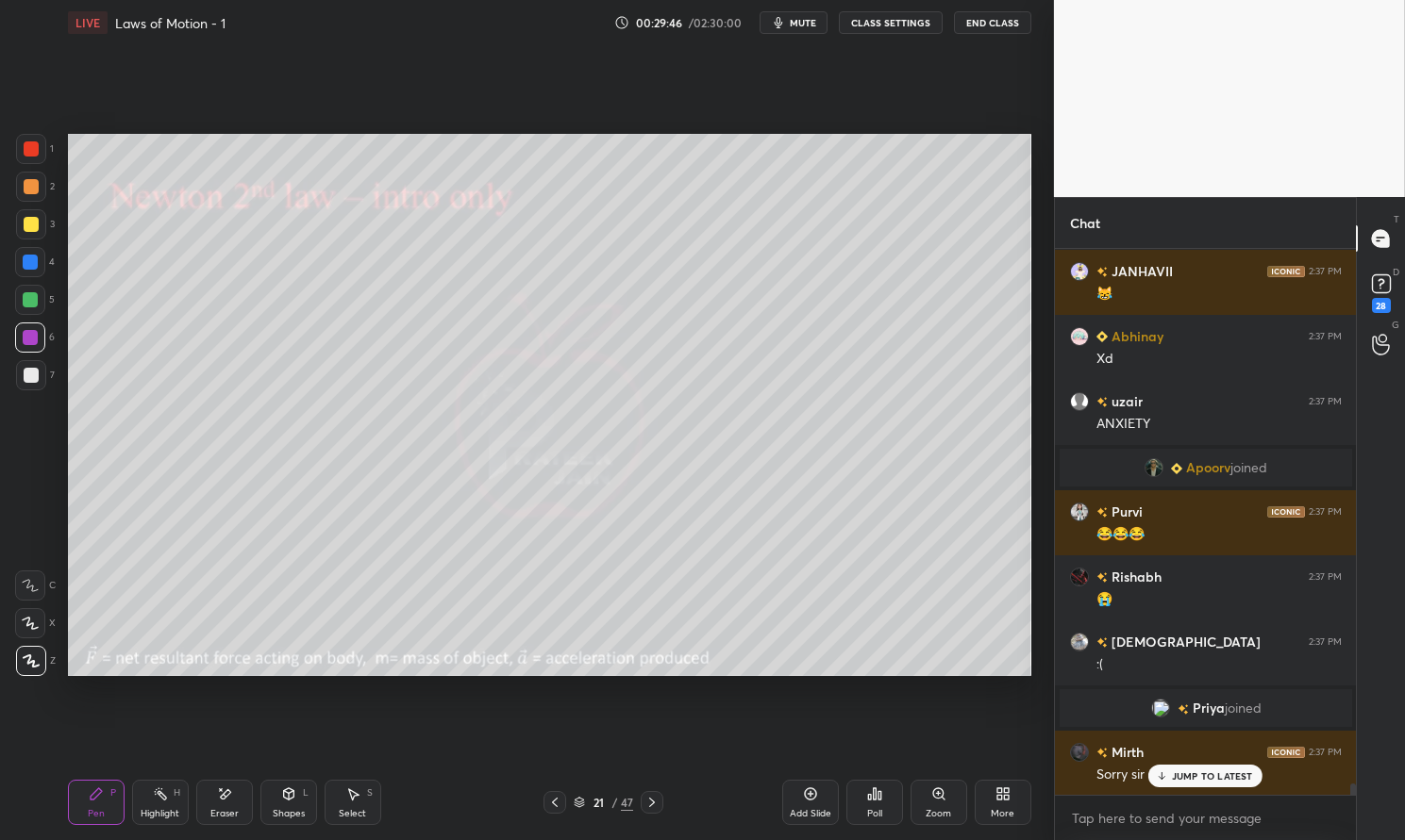
scroll to position [25476, 0]
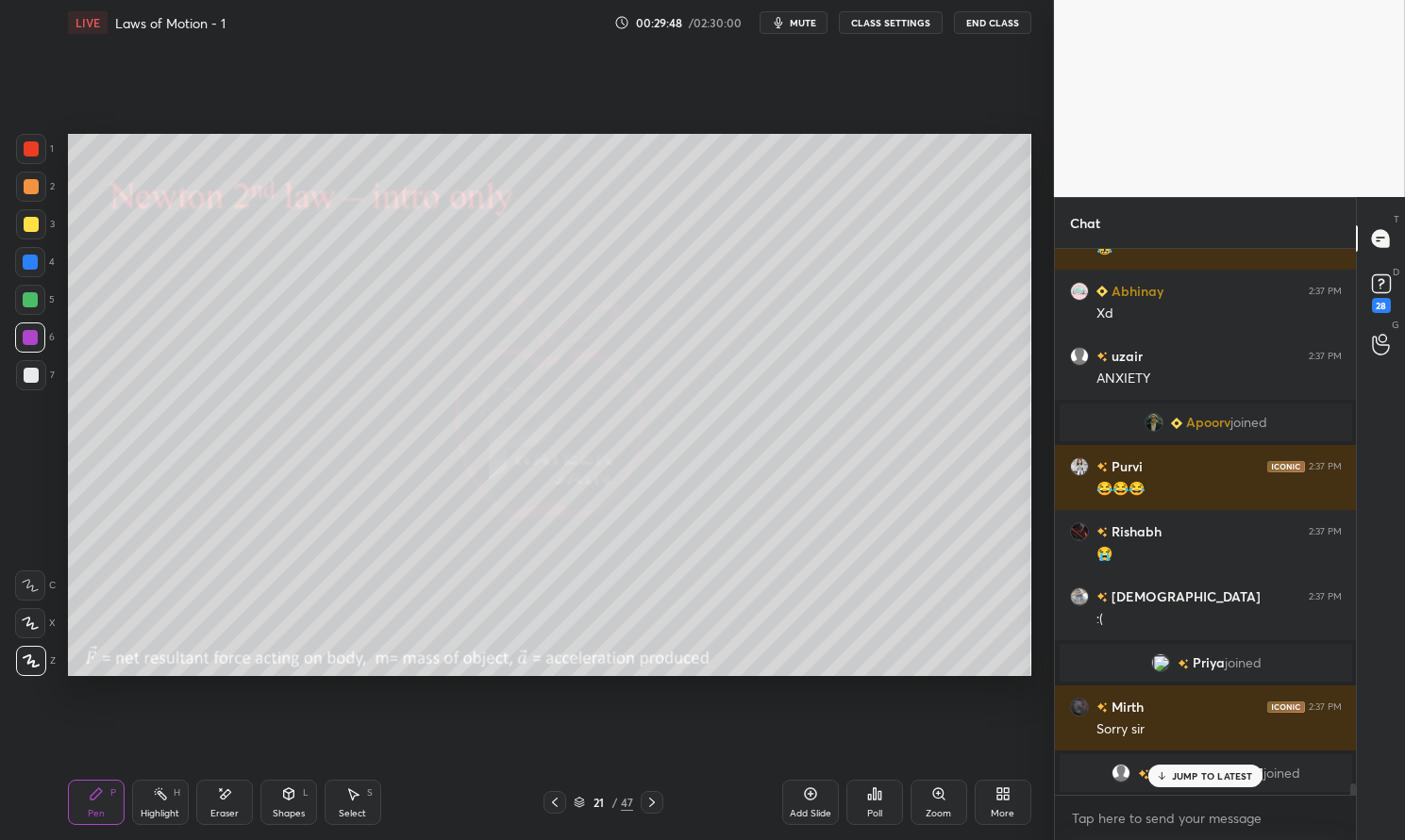
click at [289, 806] on div "Shapes L" at bounding box center [289, 803] width 57 height 45
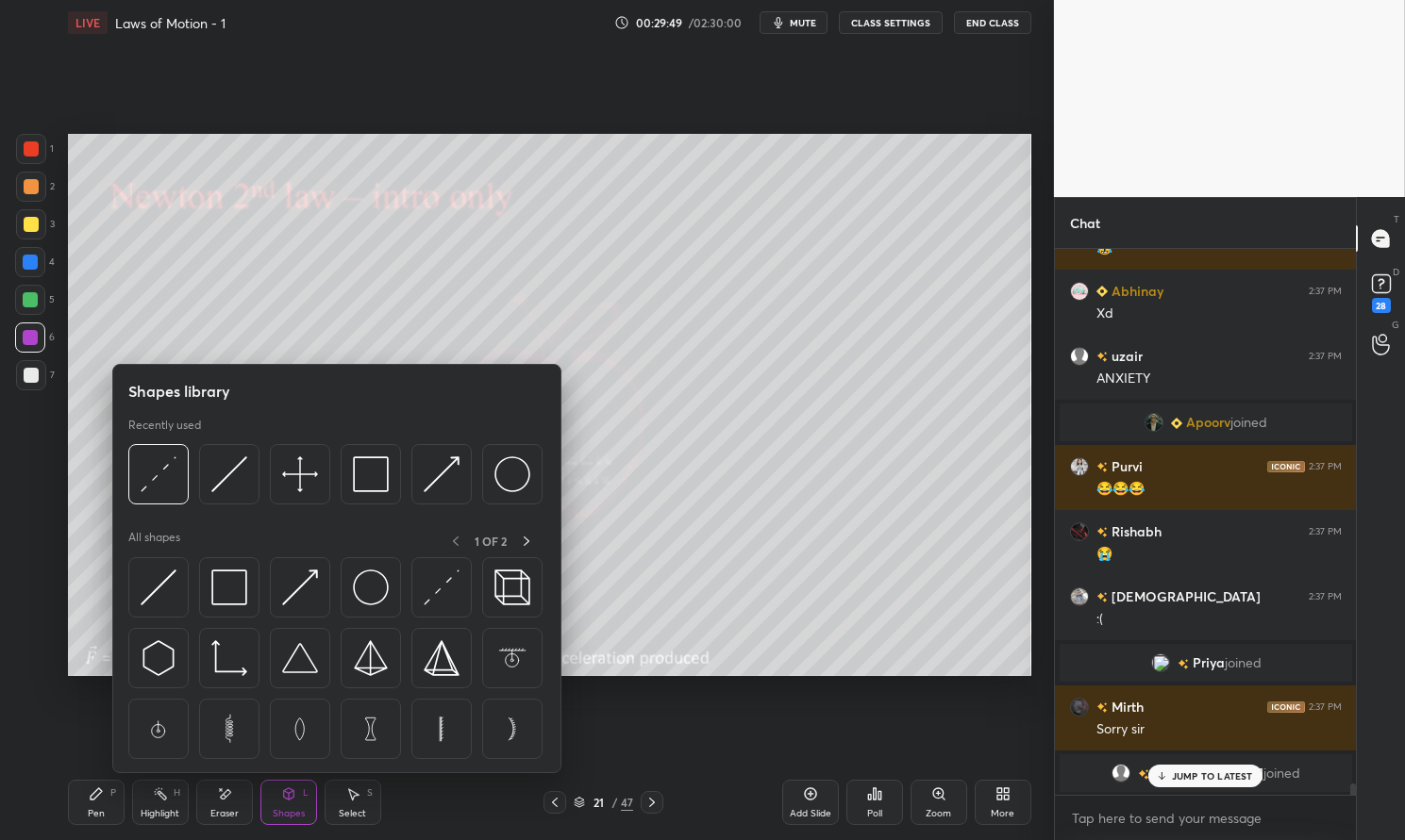
click at [366, 473] on img at bounding box center [371, 475] width 36 height 36
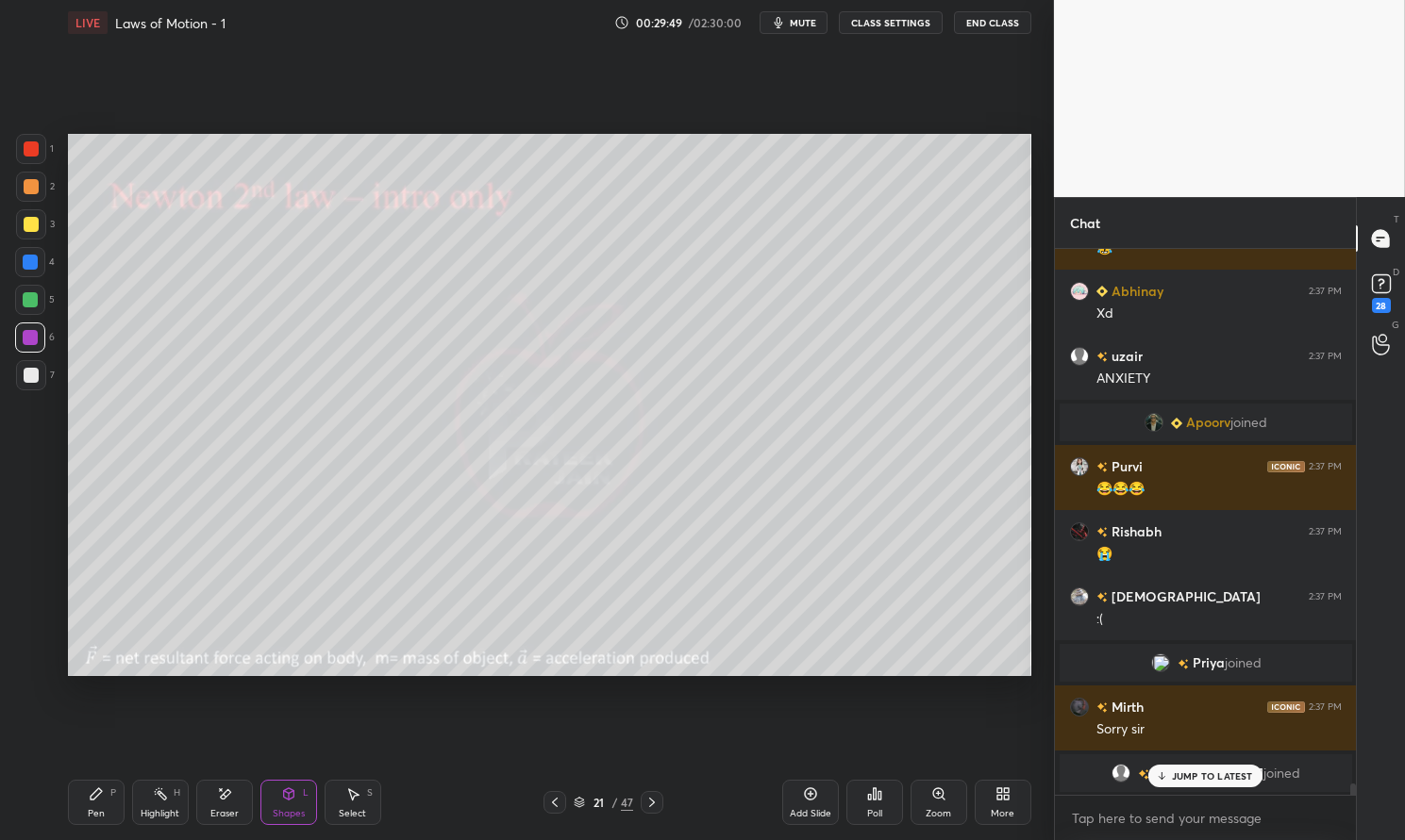
click at [34, 158] on div at bounding box center [31, 149] width 30 height 30
click at [30, 155] on div at bounding box center [31, 149] width 15 height 15
click at [100, 810] on div "Pen" at bounding box center [97, 814] width 17 height 9
click at [89, 802] on div "Pen P" at bounding box center [97, 803] width 57 height 45
click at [24, 307] on div at bounding box center [30, 300] width 30 height 30
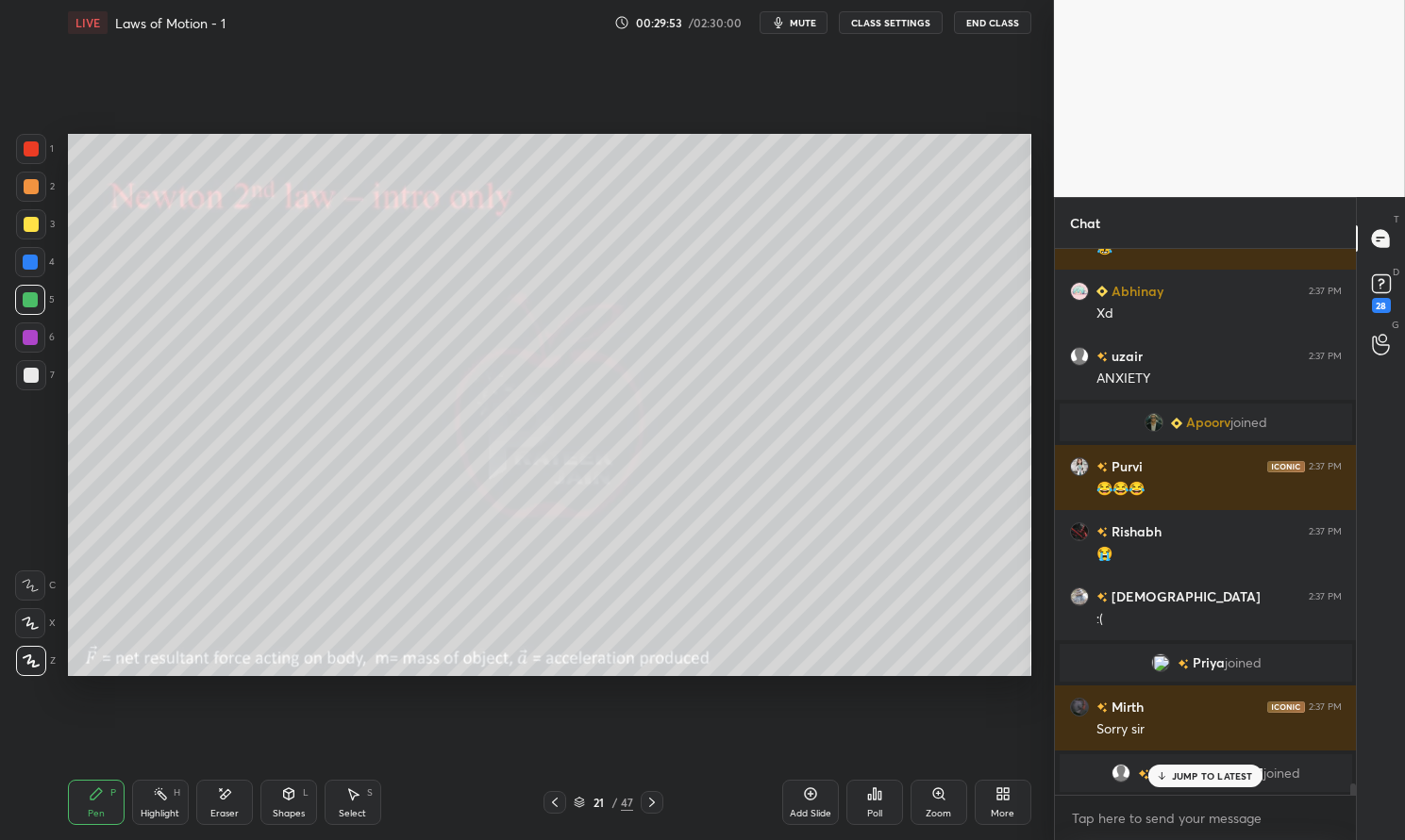
click at [26, 301] on div at bounding box center [30, 300] width 15 height 15
click at [38, 337] on div at bounding box center [30, 338] width 30 height 30
click at [31, 335] on div at bounding box center [30, 338] width 15 height 15
click at [811, 802] on div "Add Slide" at bounding box center [811, 803] width 57 height 45
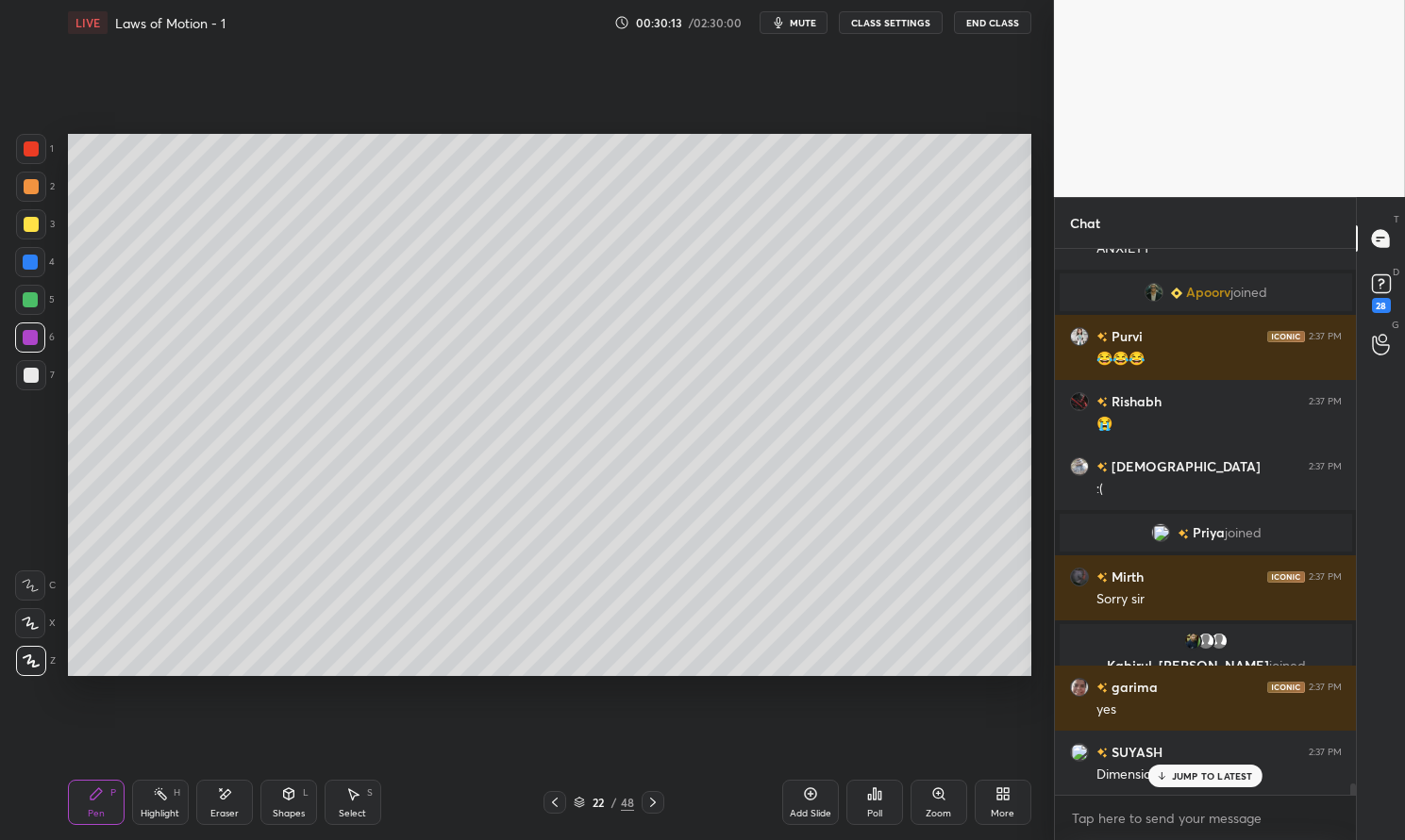
scroll to position [25672, 0]
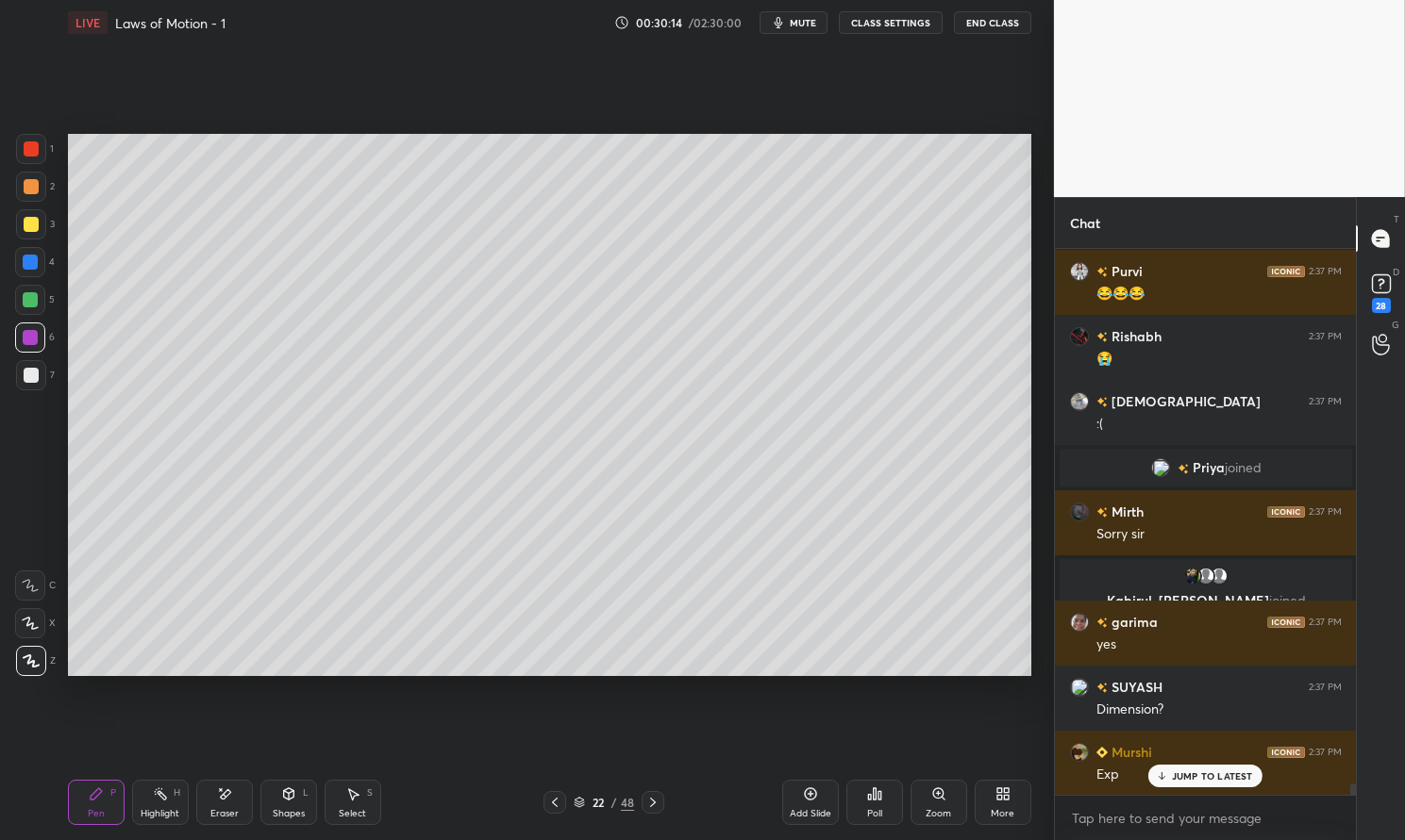
click at [221, 799] on icon at bounding box center [224, 795] width 10 height 9
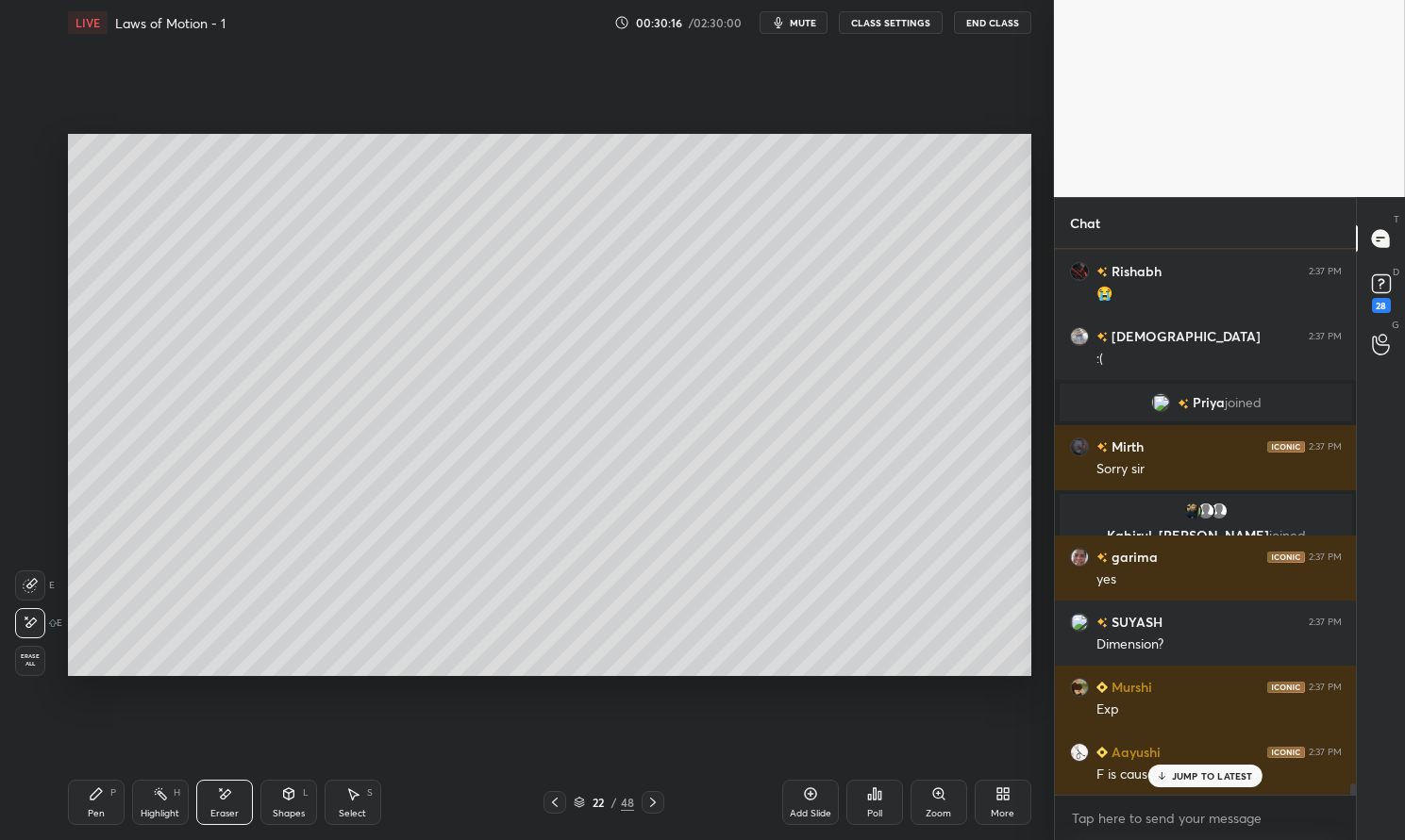
click at [91, 805] on div "Pen P" at bounding box center [97, 803] width 57 height 45
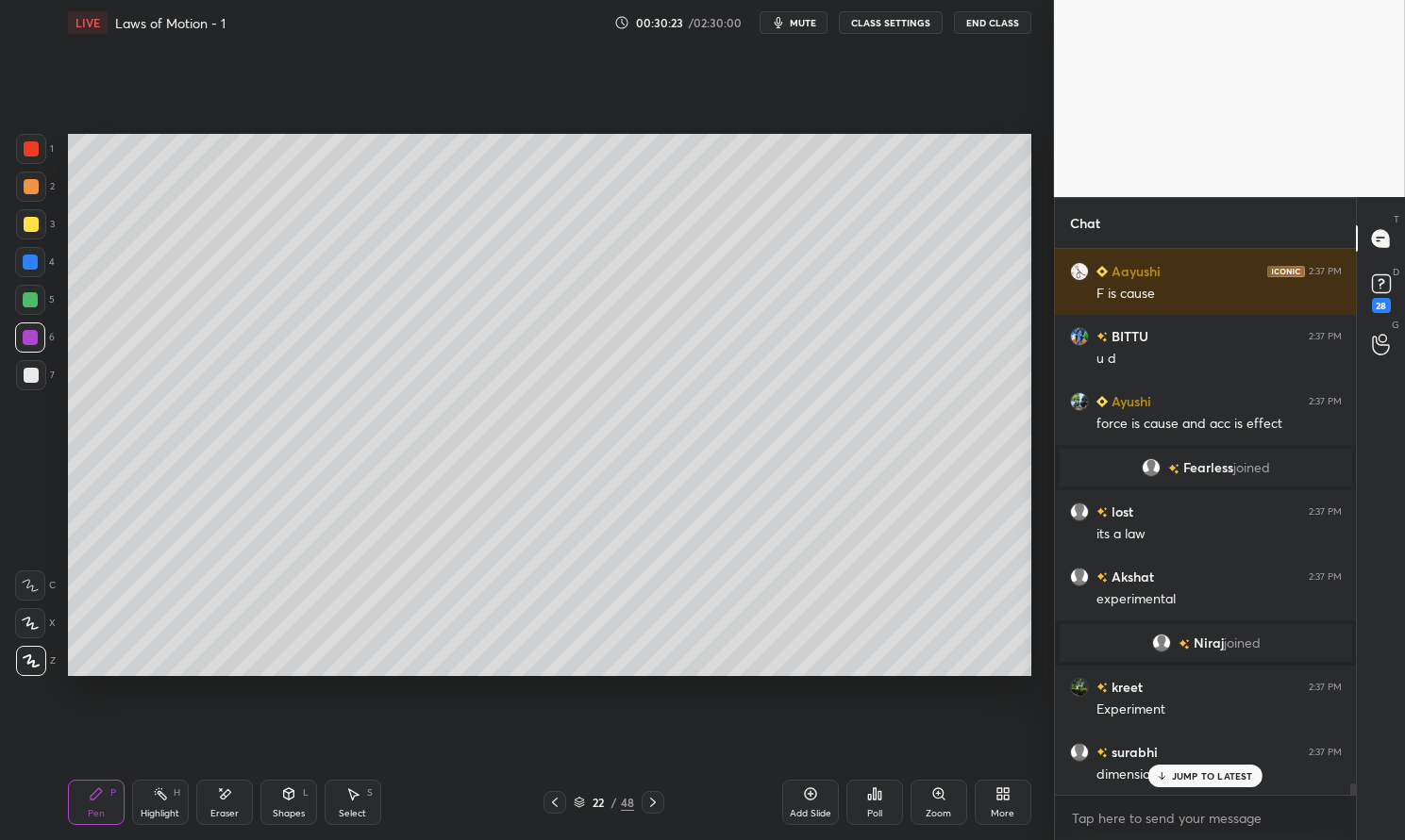
scroll to position [25274, 0]
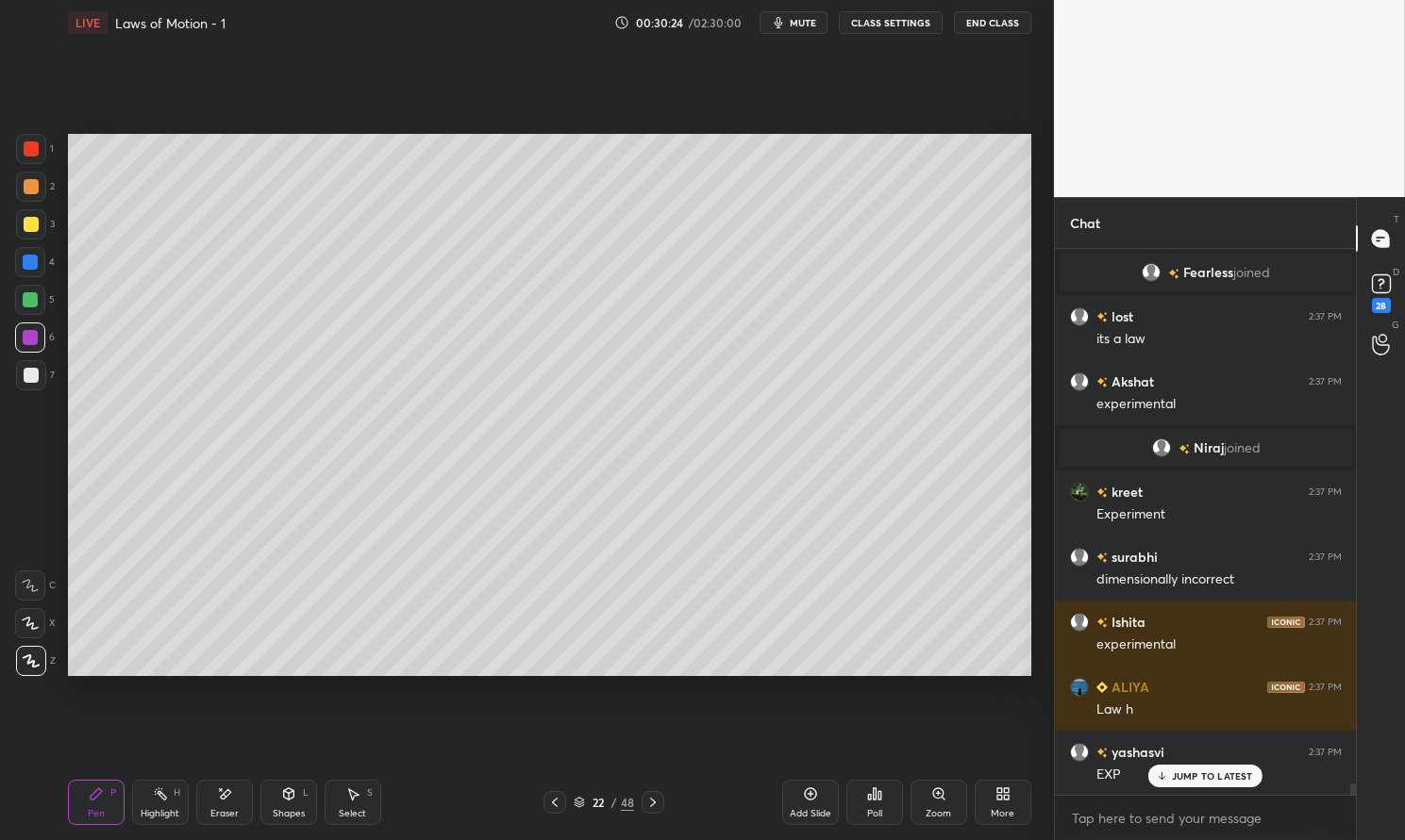
click at [555, 801] on icon at bounding box center [554, 803] width 15 height 15
click at [151, 813] on div "Highlight" at bounding box center [160, 814] width 39 height 9
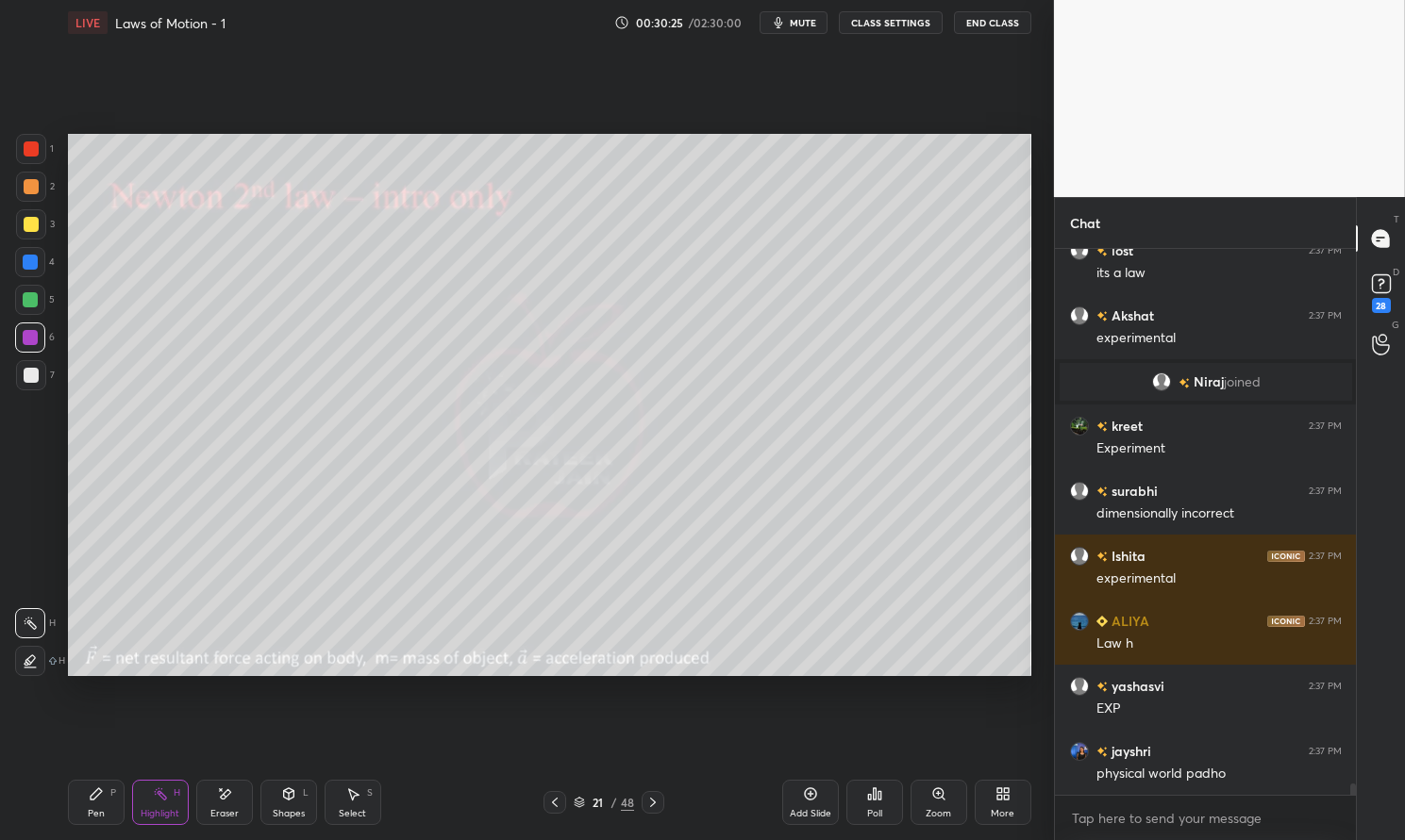
click at [159, 798] on icon at bounding box center [161, 795] width 15 height 15
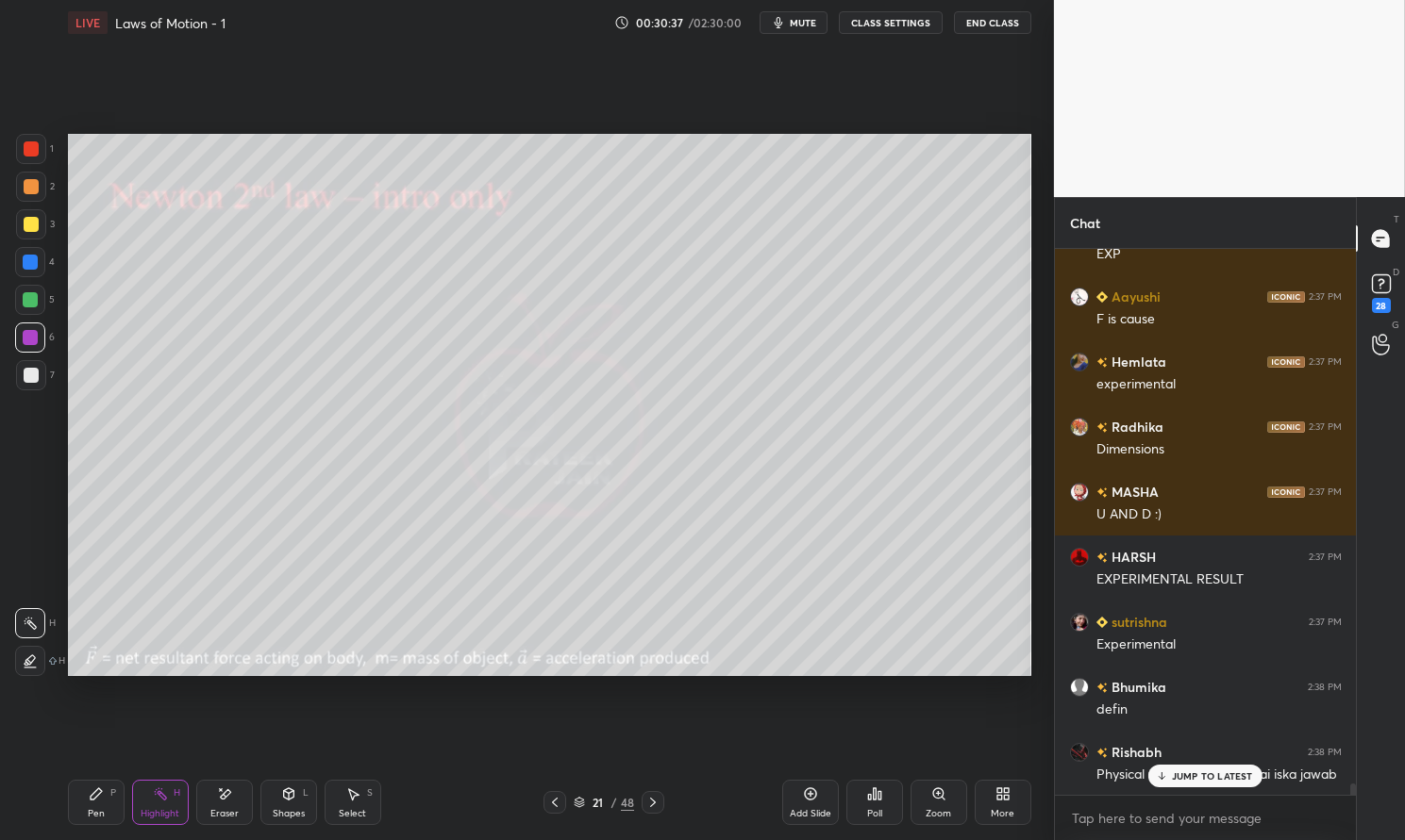
scroll to position [26054, 0]
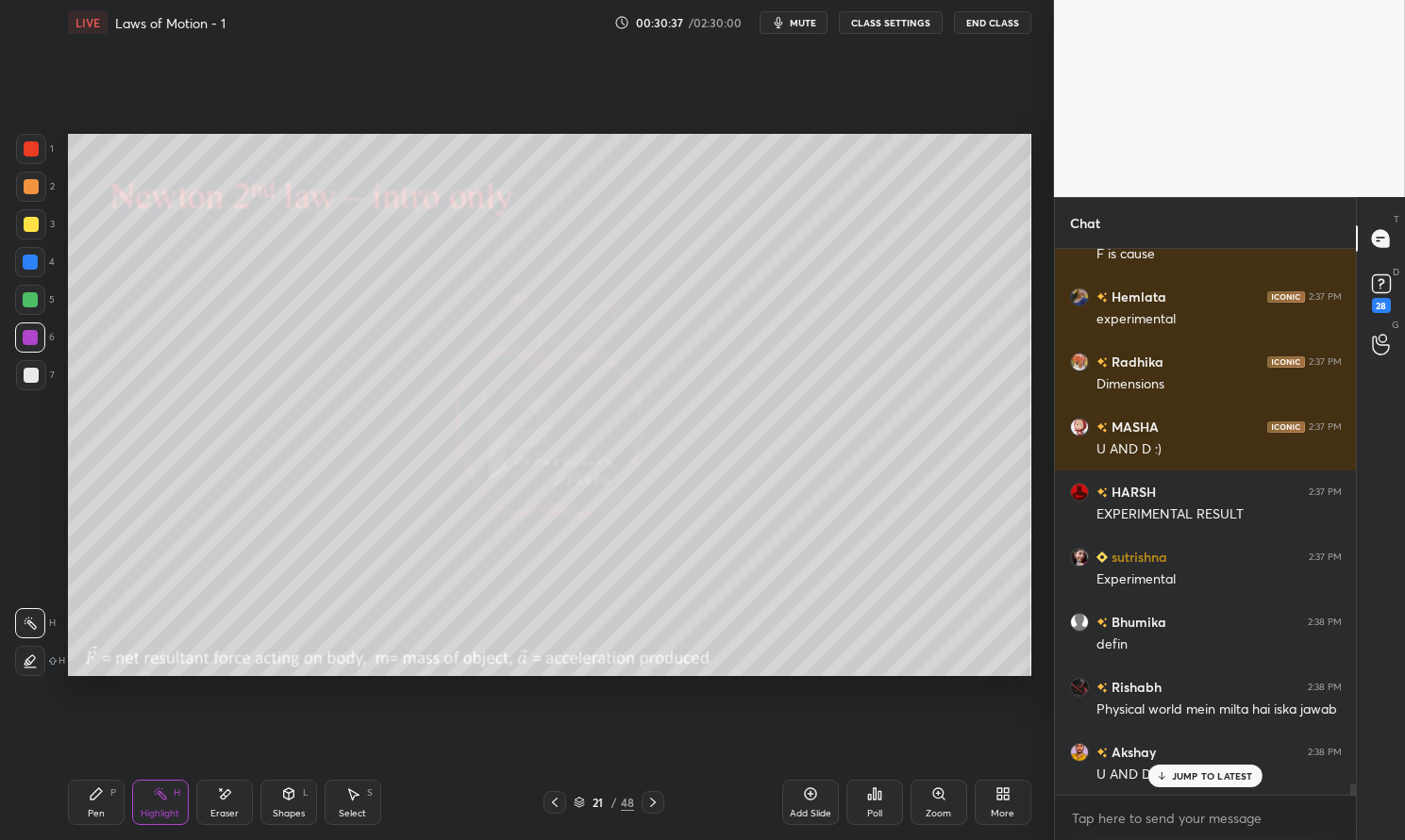
click at [39, 233] on div at bounding box center [31, 224] width 30 height 30
click at [26, 222] on div at bounding box center [31, 224] width 15 height 15
click at [100, 812] on div "Pen" at bounding box center [97, 814] width 17 height 9
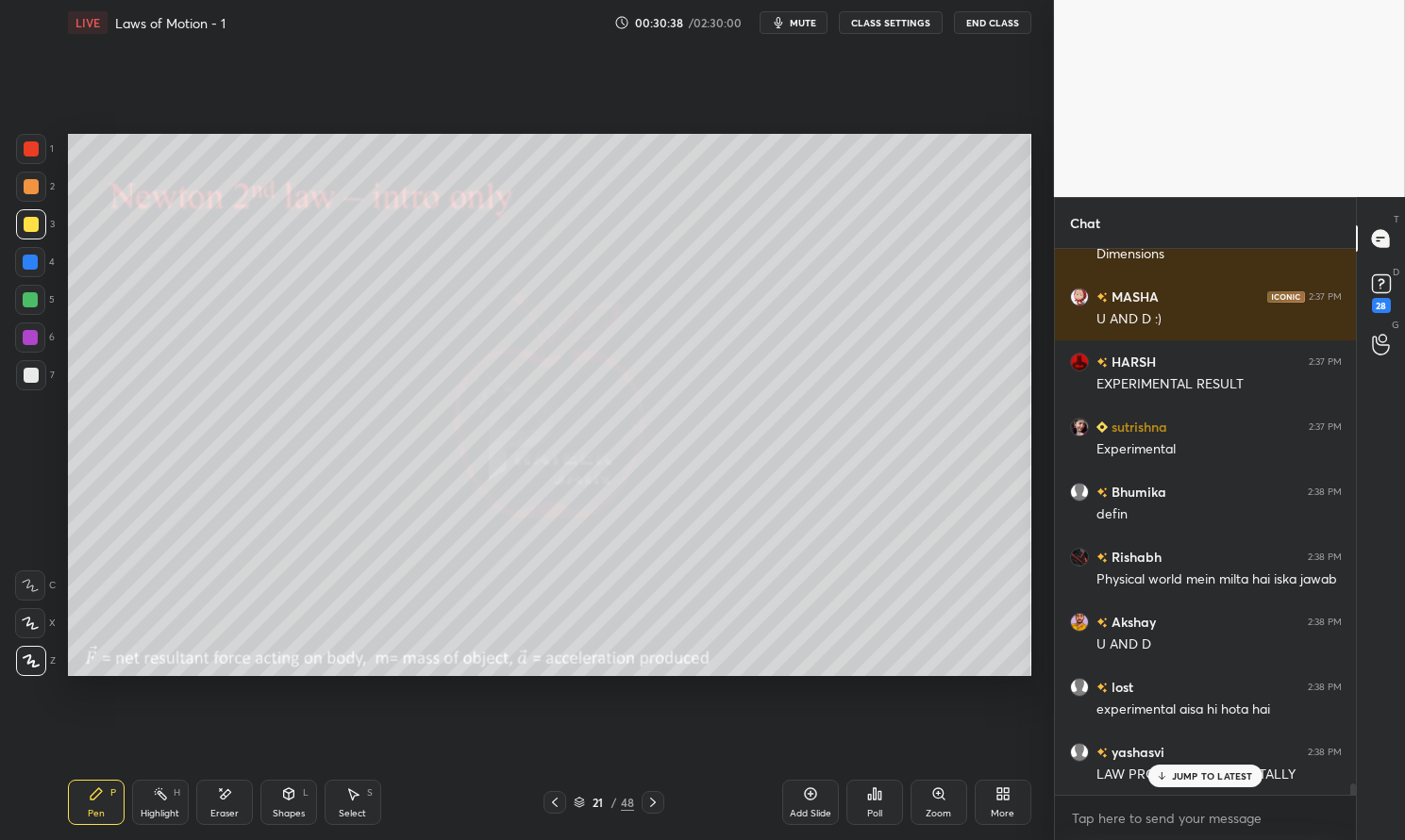
click at [34, 389] on div at bounding box center [31, 376] width 30 height 30
click at [26, 381] on div at bounding box center [31, 376] width 15 height 15
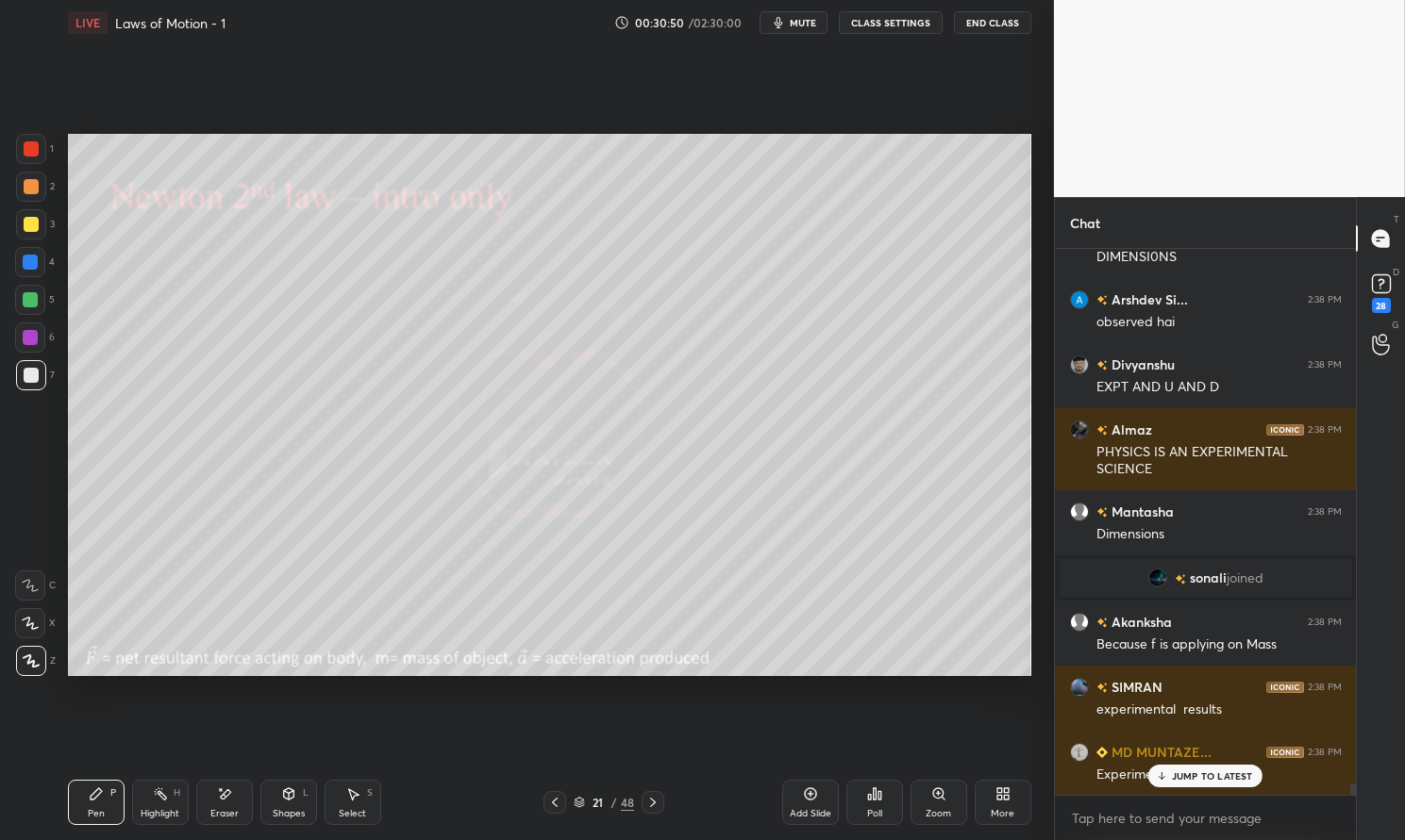
scroll to position [26813, 0]
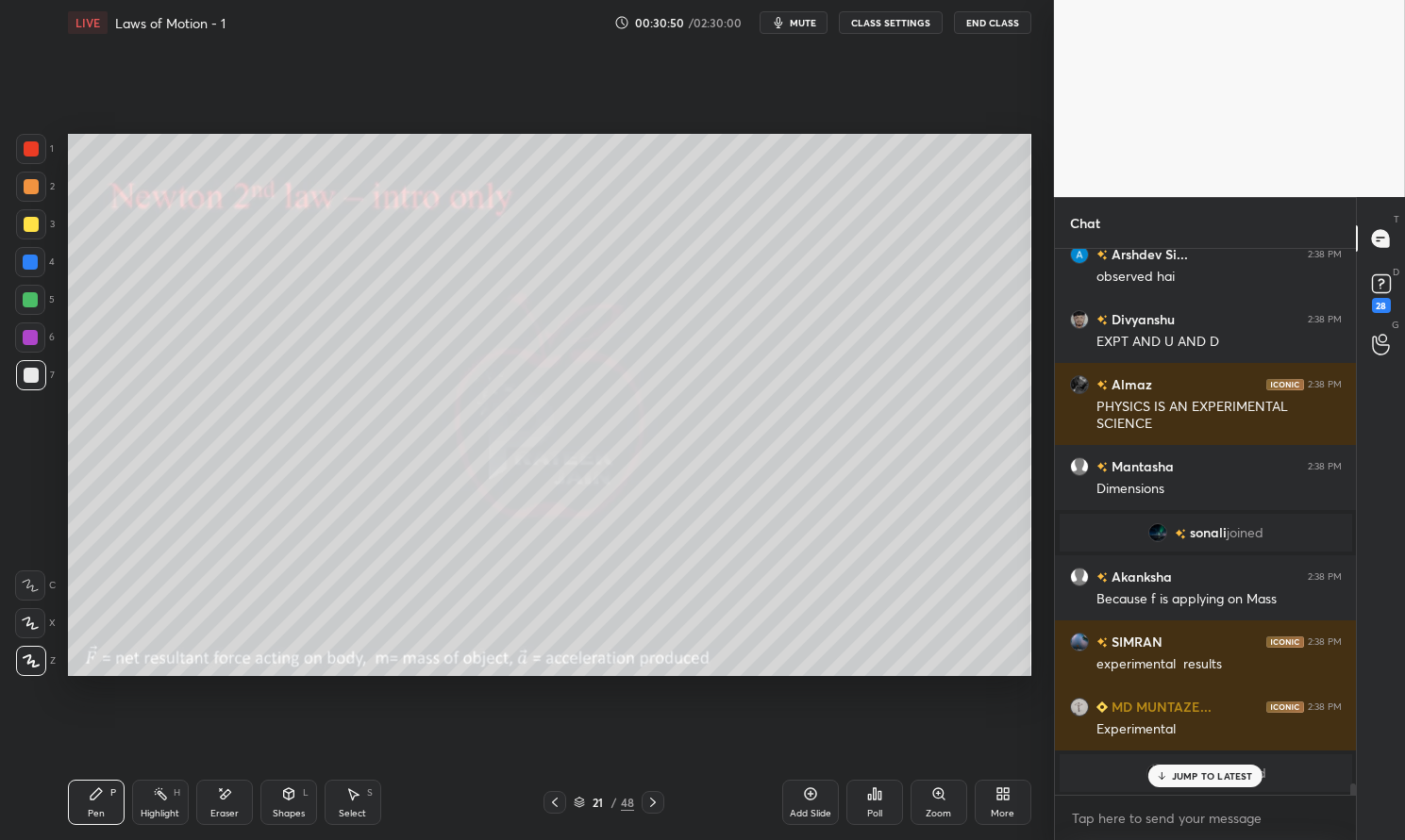
click at [166, 799] on icon at bounding box center [161, 795] width 15 height 15
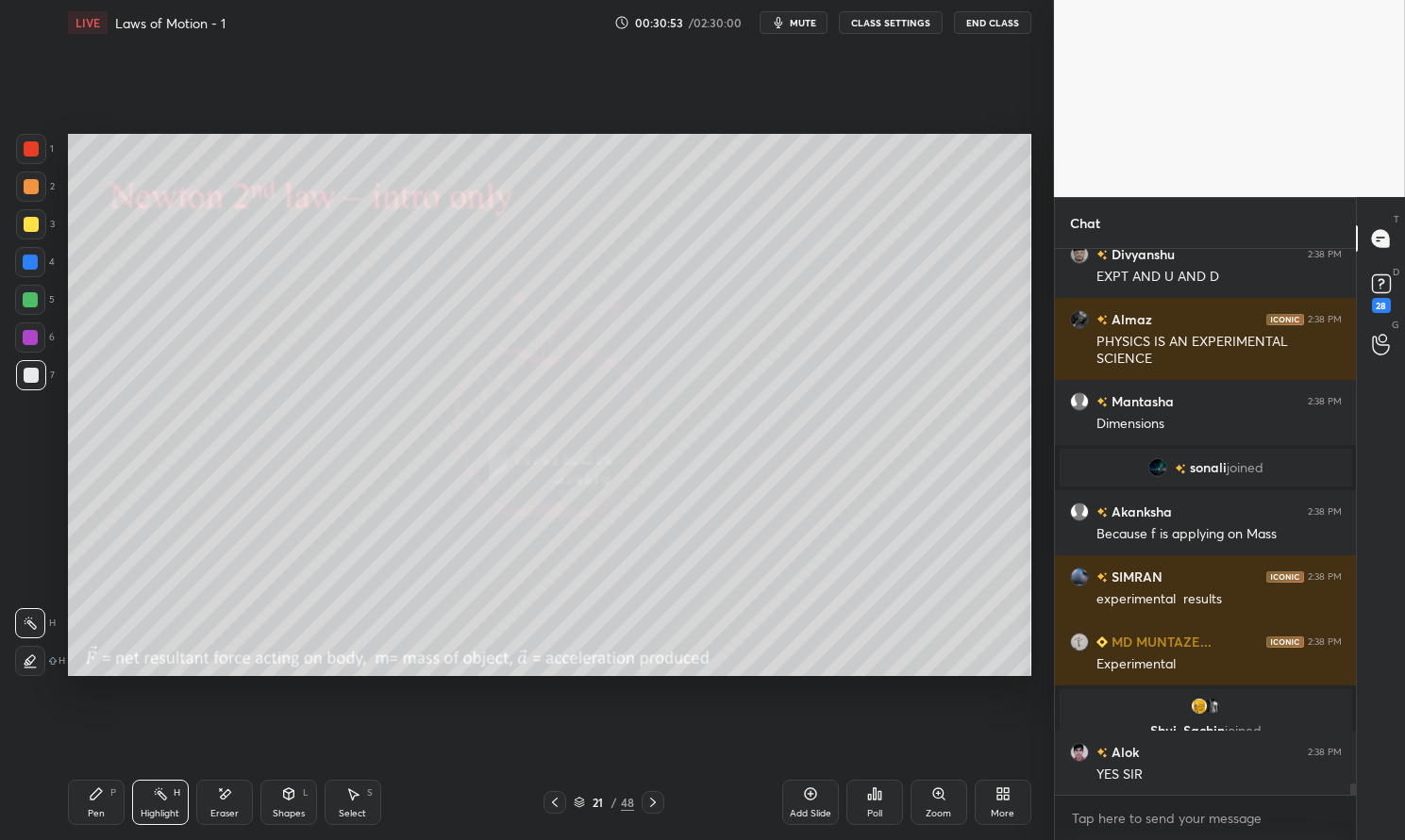
click at [653, 796] on icon at bounding box center [653, 803] width 15 height 15
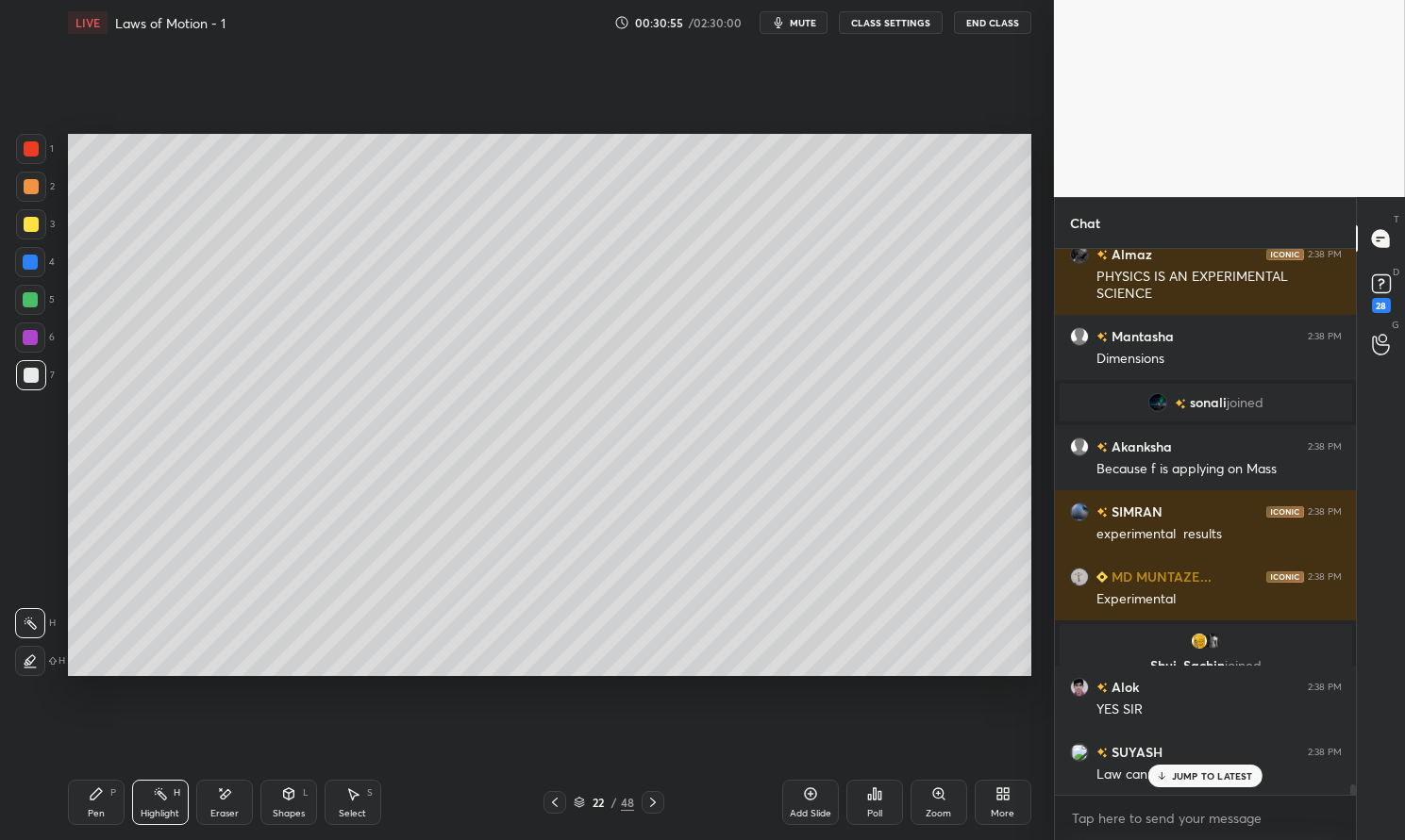
scroll to position [27009, 0]
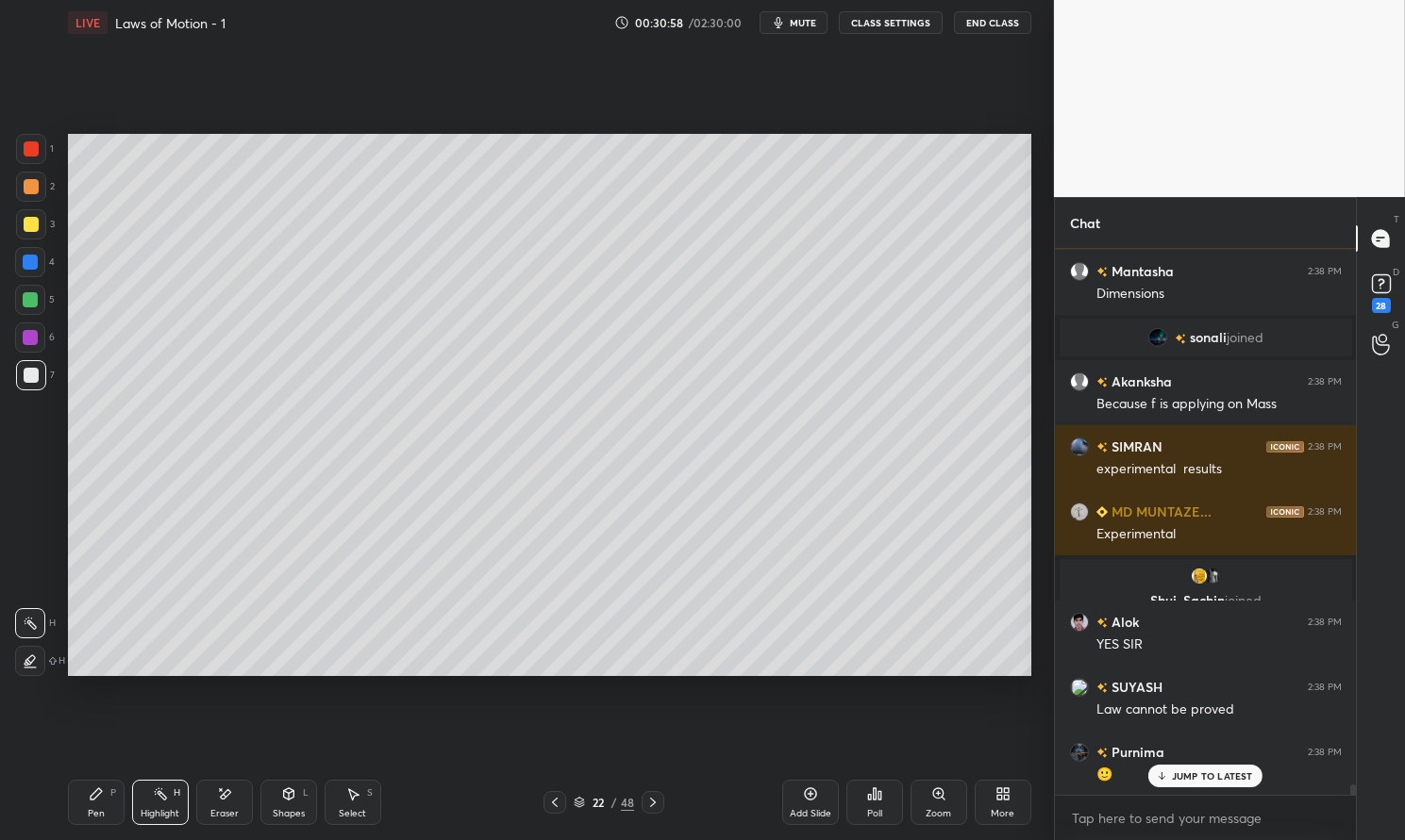
click at [1204, 775] on p "JUMP TO LATEST" at bounding box center [1212, 777] width 81 height 11
click at [553, 800] on icon at bounding box center [554, 803] width 15 height 15
click at [652, 803] on icon at bounding box center [653, 803] width 15 height 15
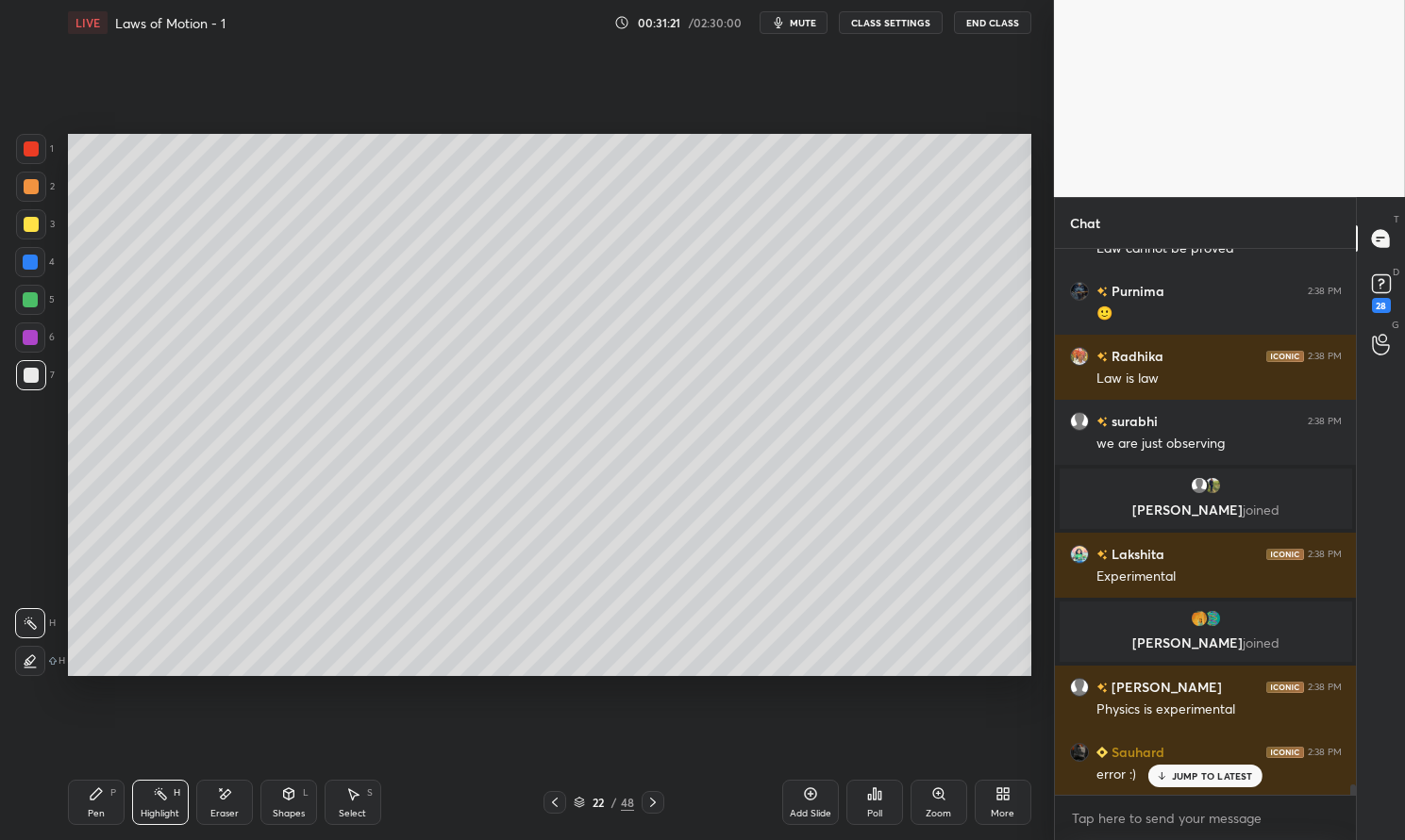
scroll to position [27042, 0]
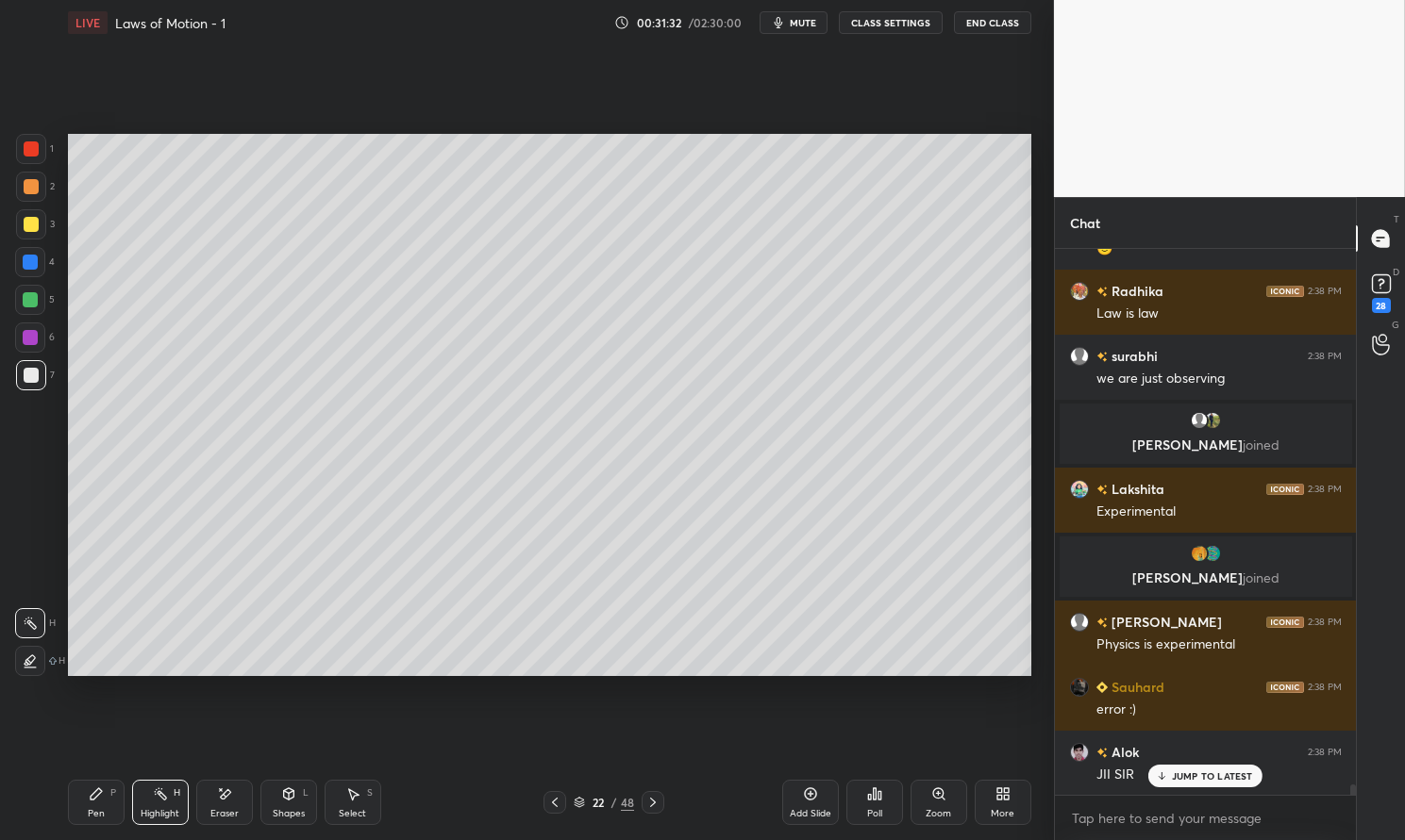
click at [559, 799] on icon at bounding box center [554, 803] width 15 height 15
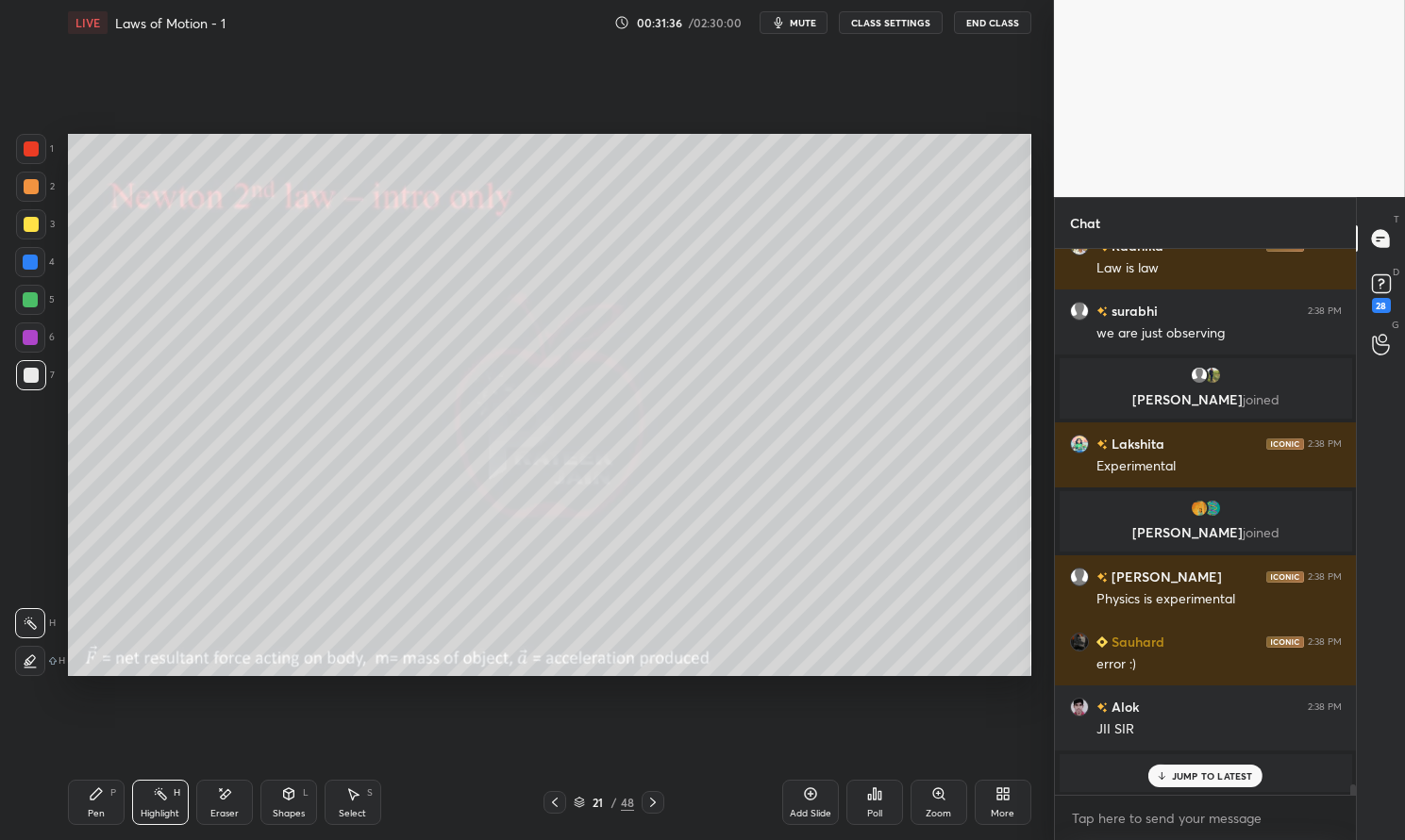
scroll to position [27152, 0]
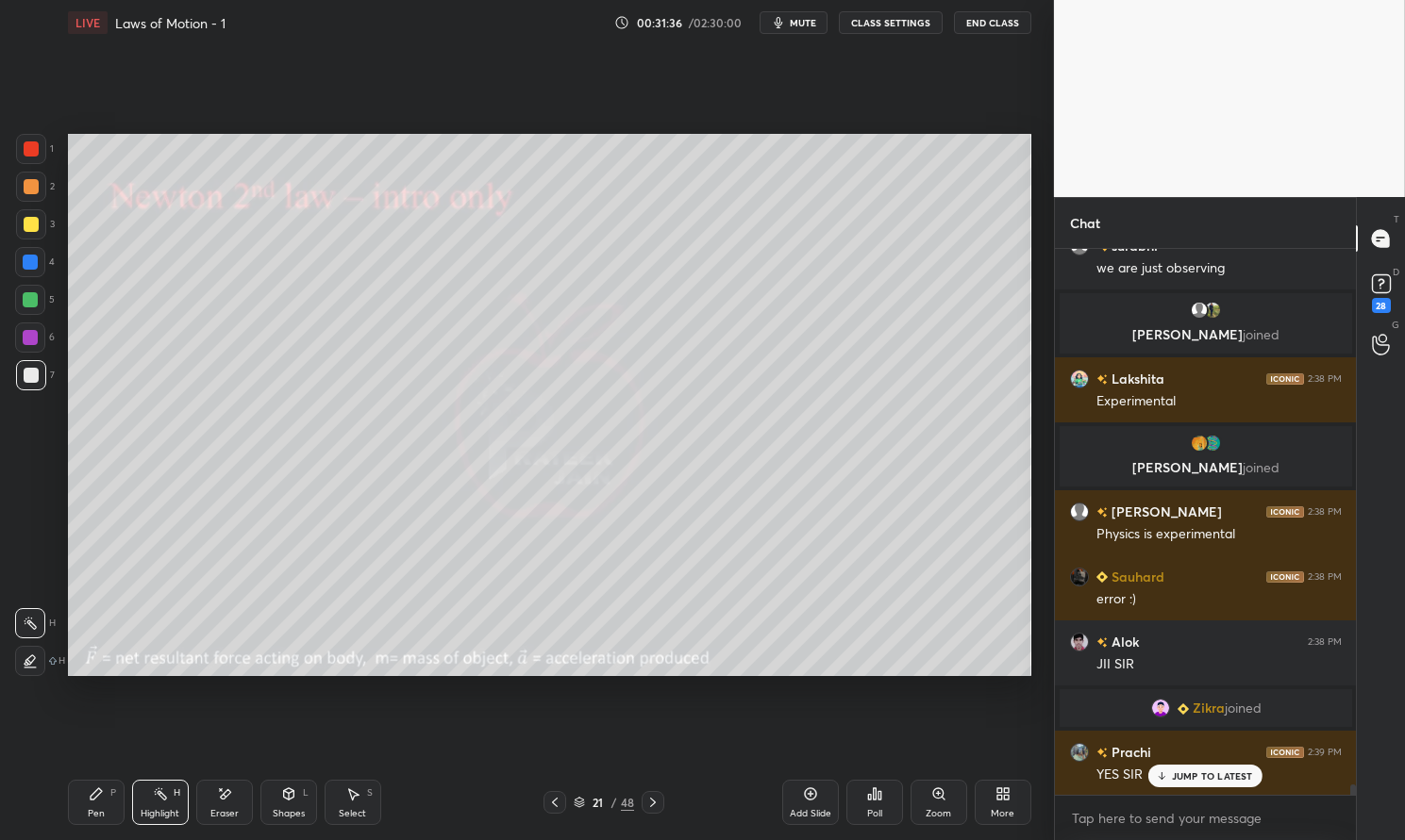
click at [650, 798] on icon at bounding box center [653, 803] width 6 height 9
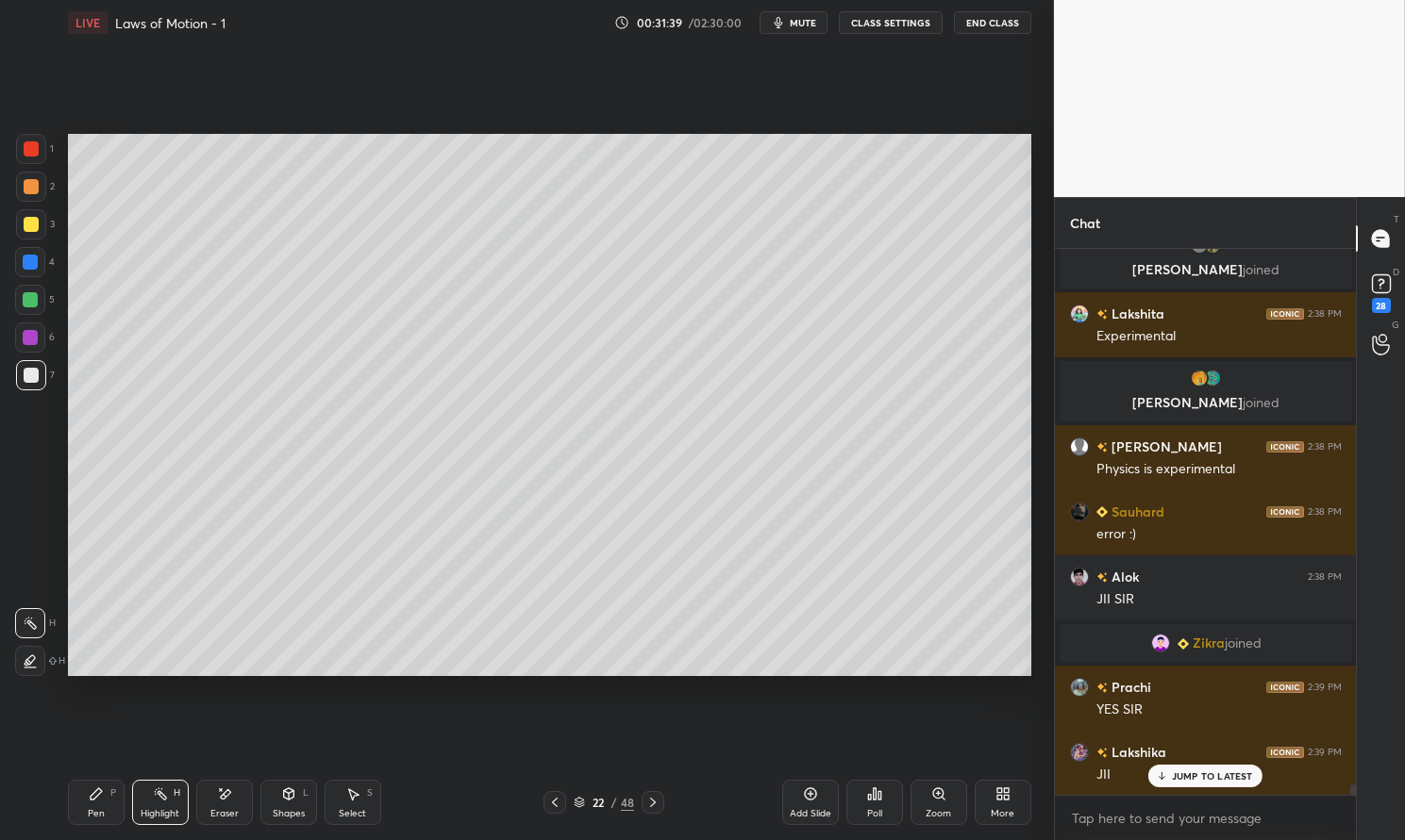
click at [94, 797] on icon at bounding box center [97, 795] width 11 height 11
click at [88, 810] on div "Pen" at bounding box center [97, 814] width 17 height 9
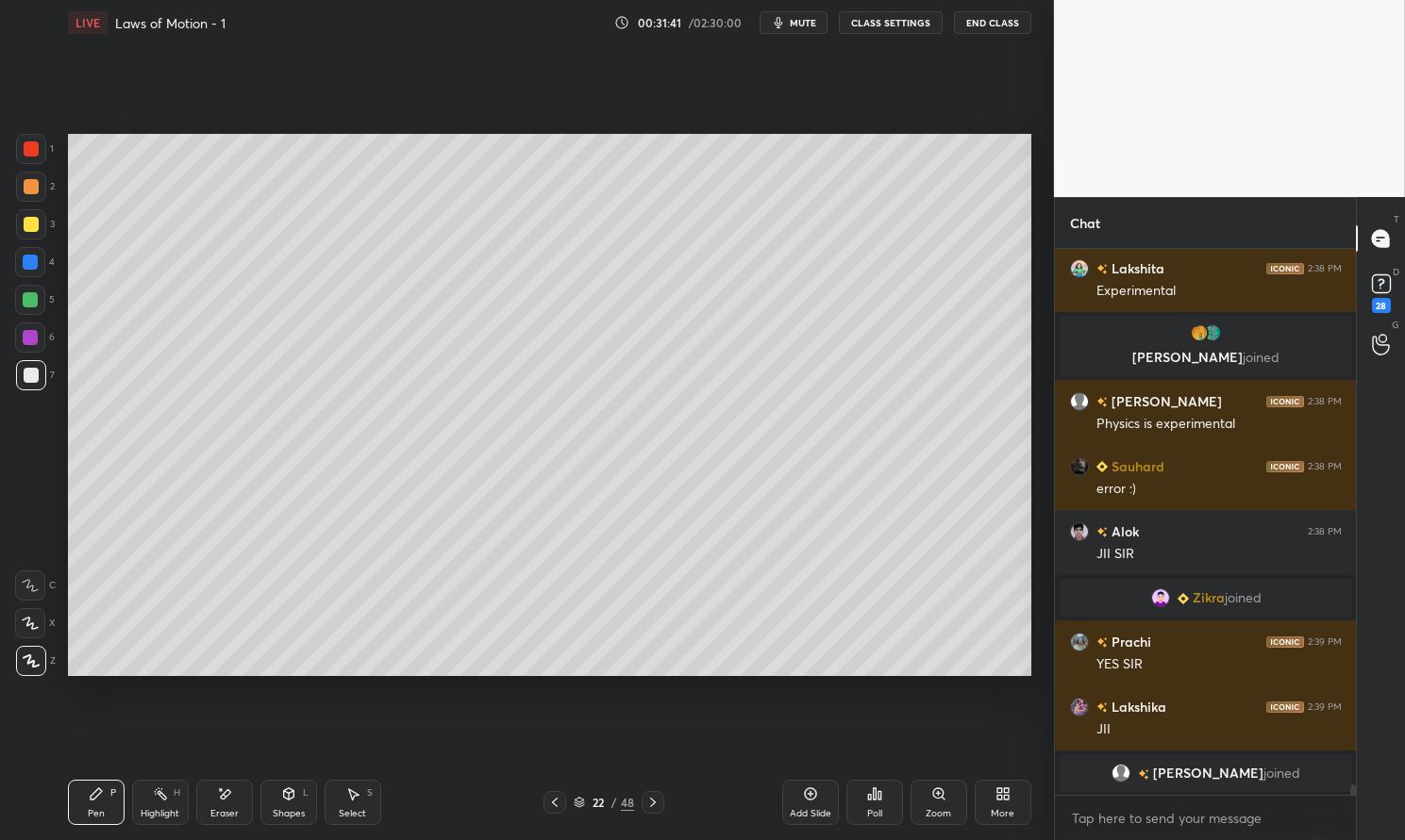
click at [153, 806] on div "Highlight H" at bounding box center [161, 803] width 57 height 45
click at [137, 805] on div "Highlight H" at bounding box center [161, 803] width 57 height 45
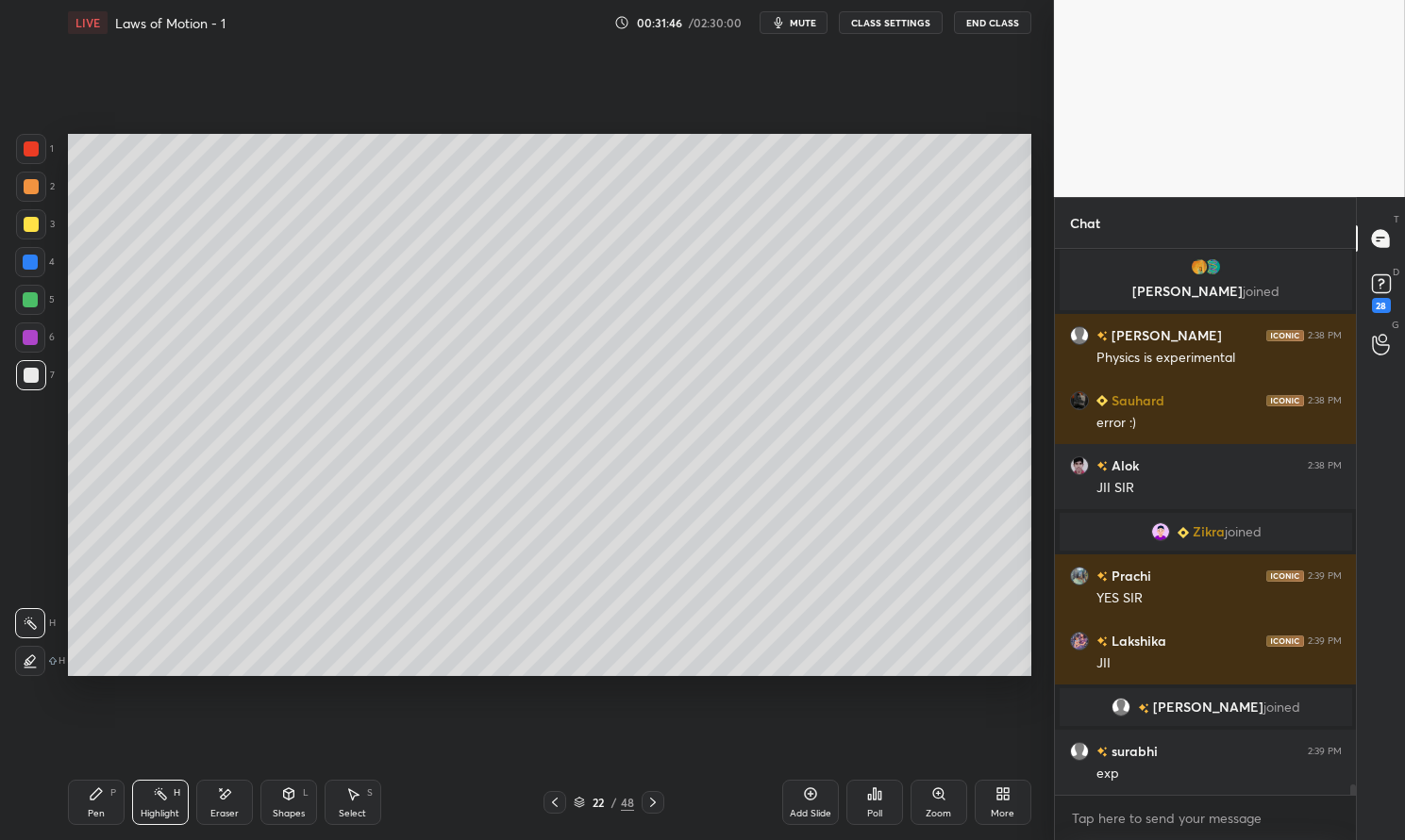
click at [554, 806] on icon at bounding box center [554, 803] width 15 height 15
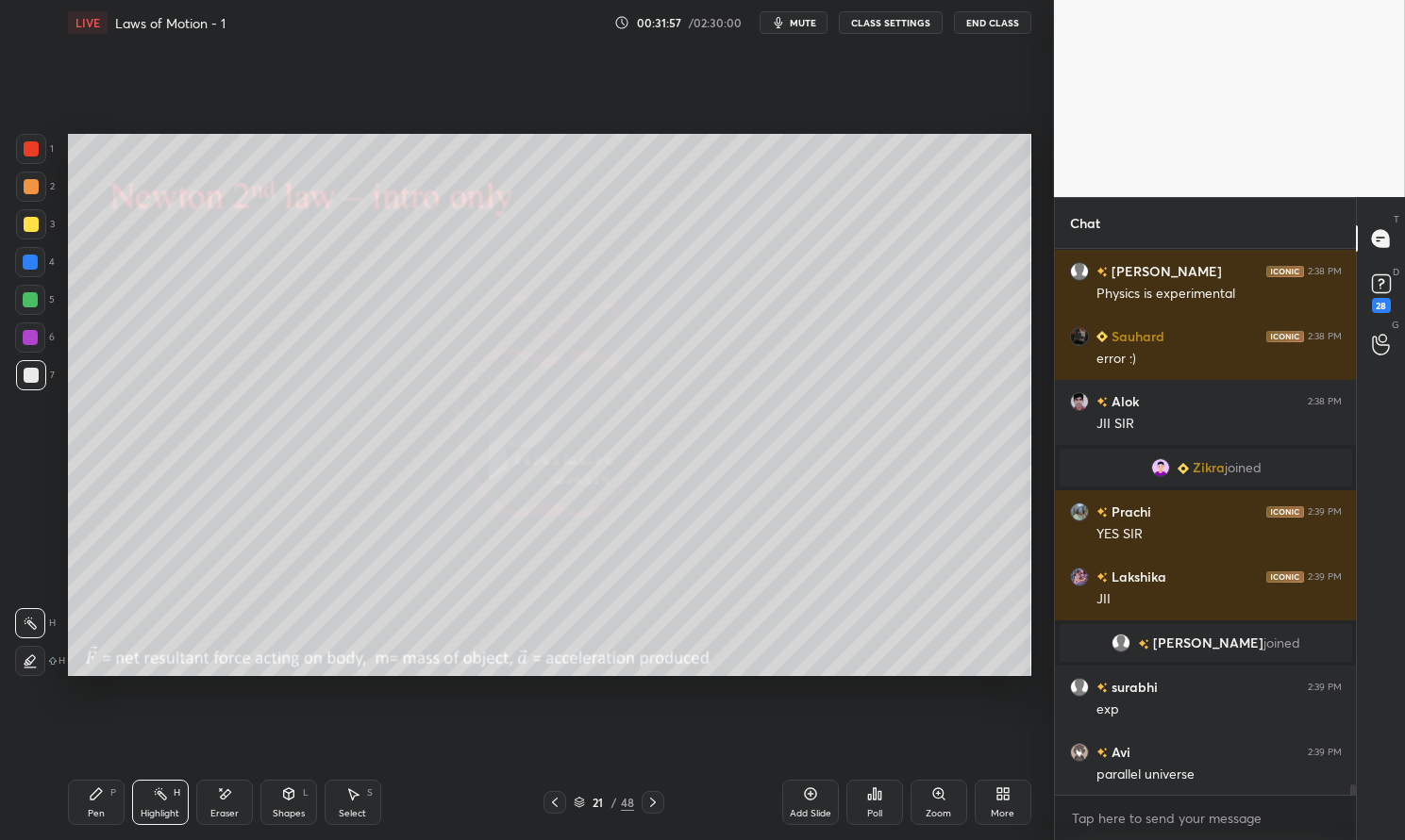
scroll to position [27458, 0]
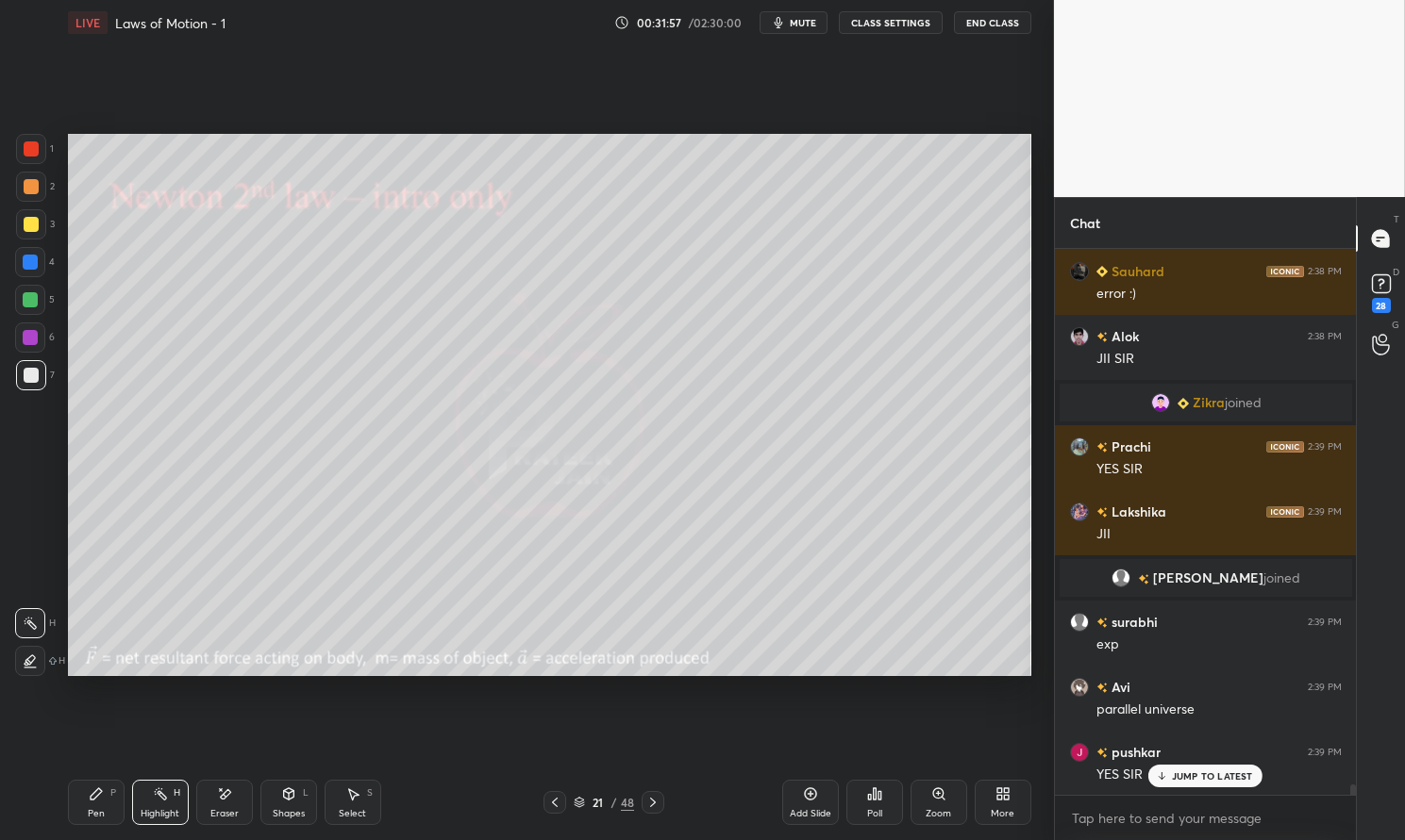
click at [1220, 780] on p "JUMP TO LATEST" at bounding box center [1212, 777] width 81 height 11
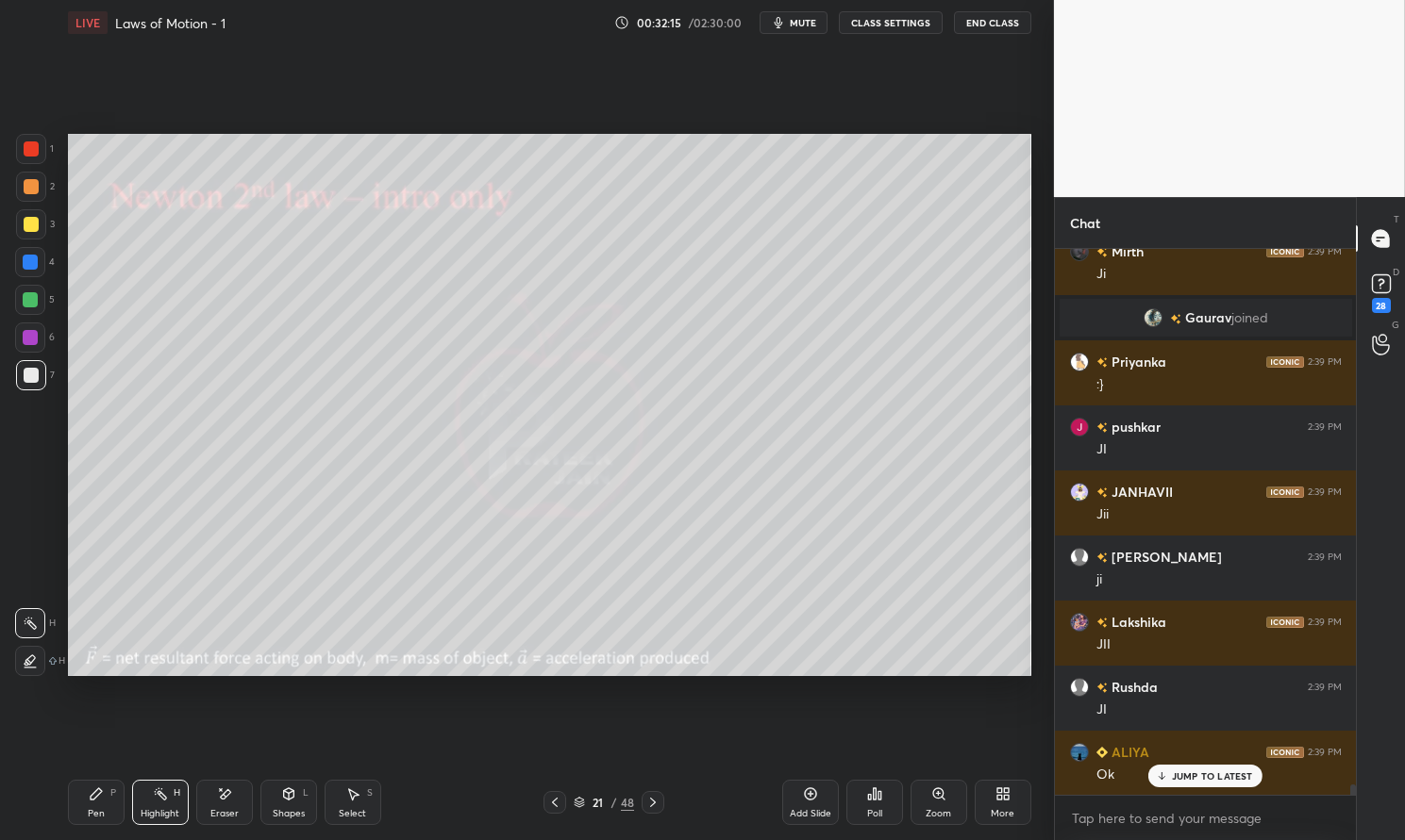
scroll to position [28134, 0]
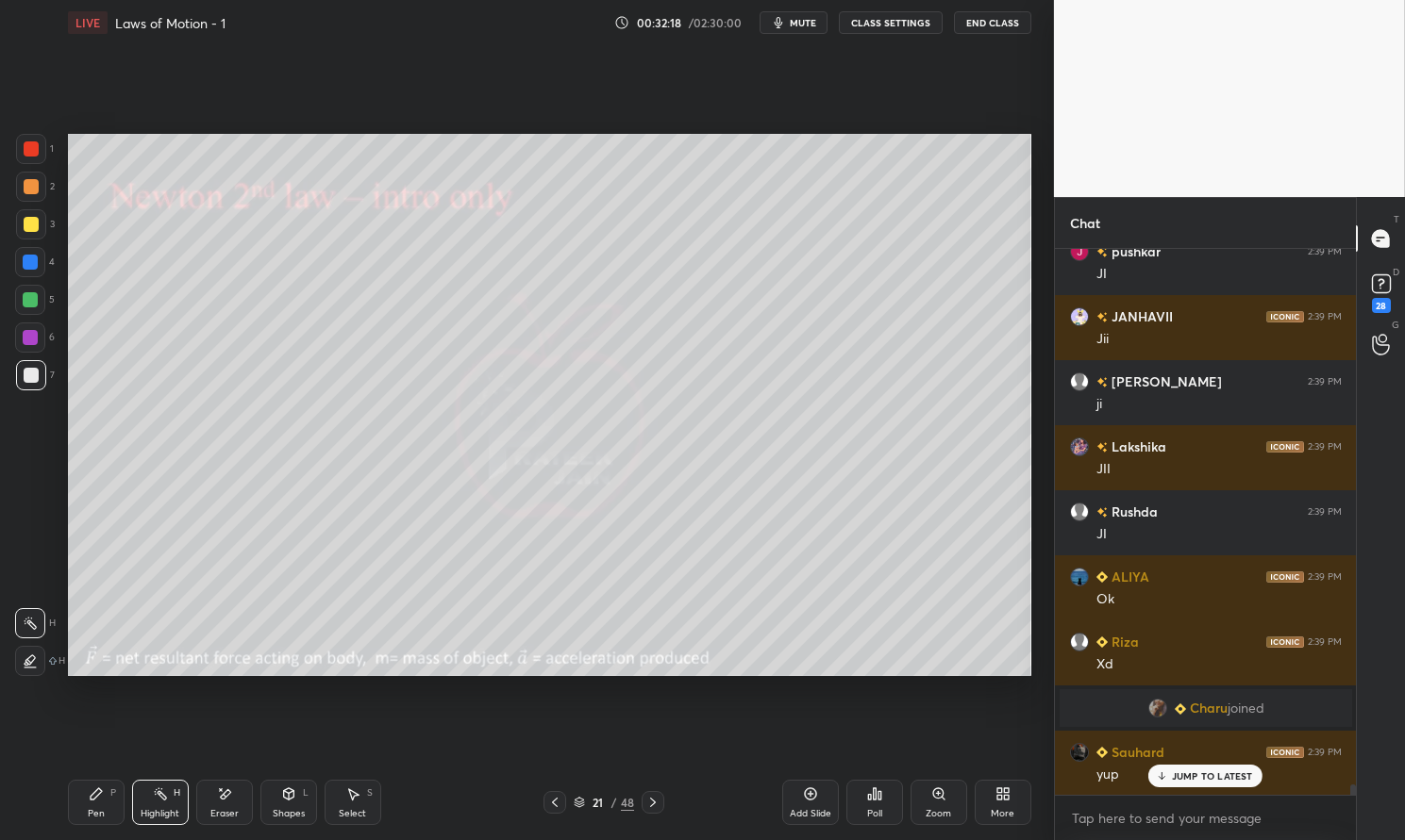
click at [114, 803] on div "Pen P" at bounding box center [97, 803] width 57 height 45
click at [91, 791] on icon at bounding box center [97, 795] width 15 height 15
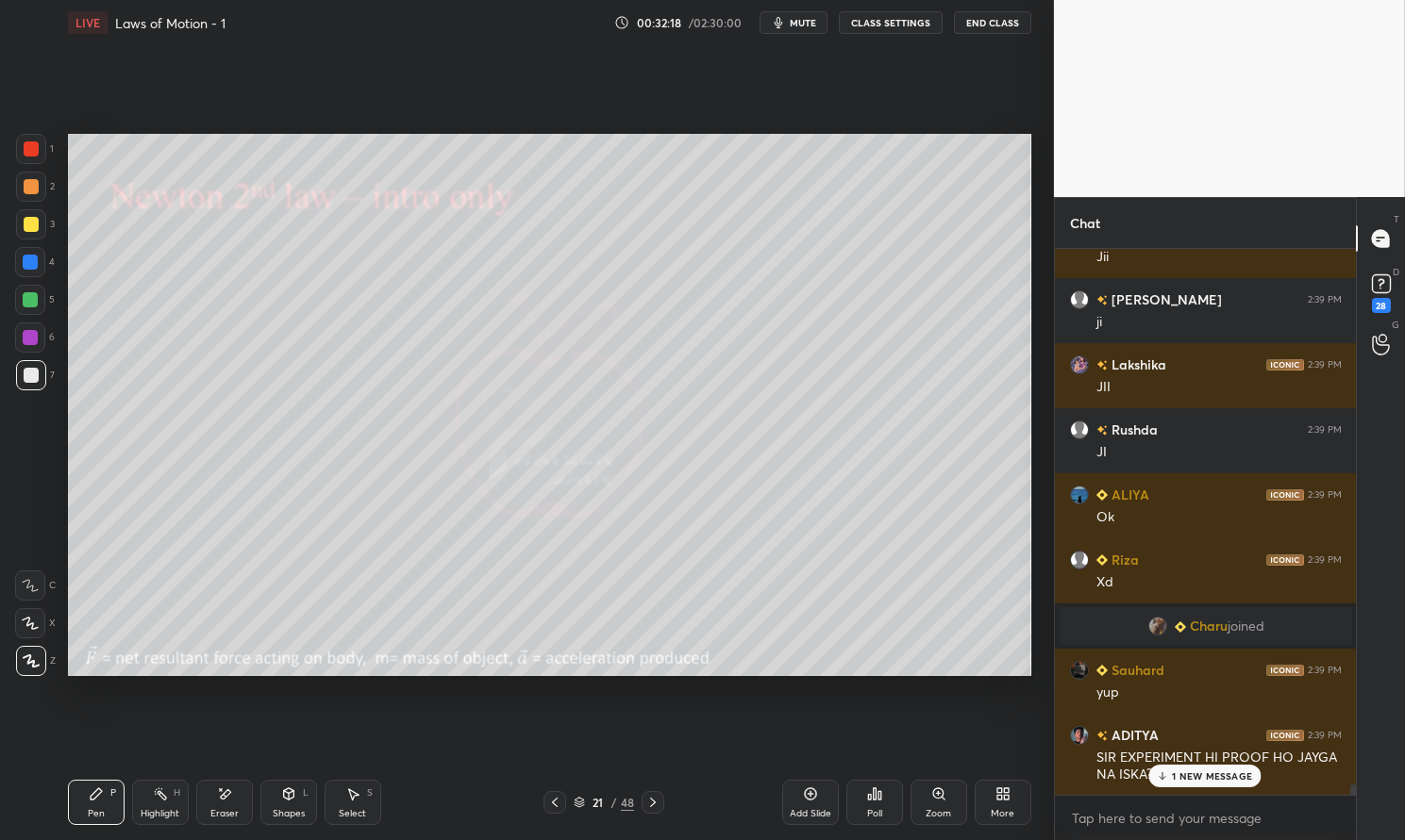
click at [36, 342] on div at bounding box center [30, 338] width 15 height 15
click at [32, 330] on div at bounding box center [30, 338] width 15 height 15
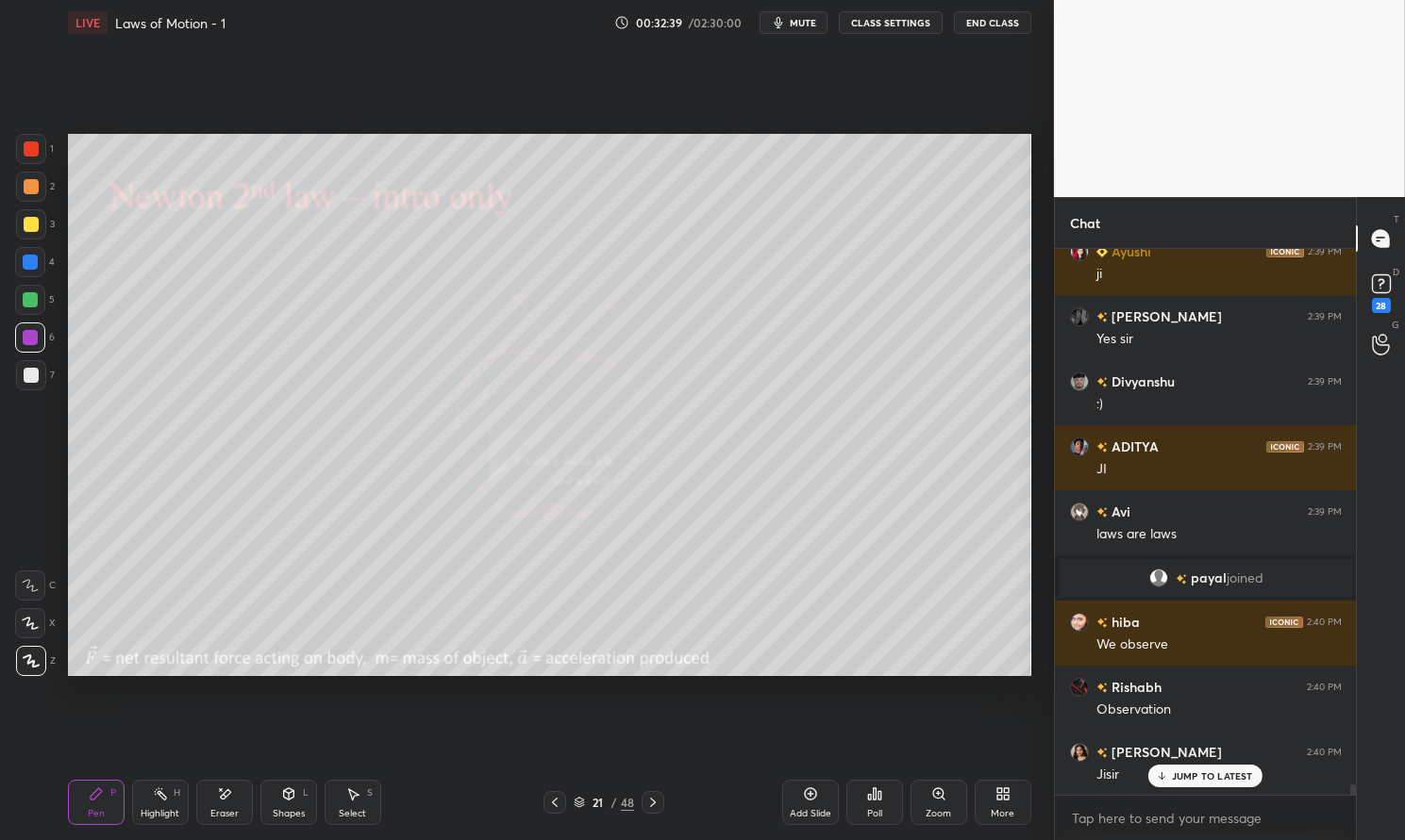
scroll to position [29125, 0]
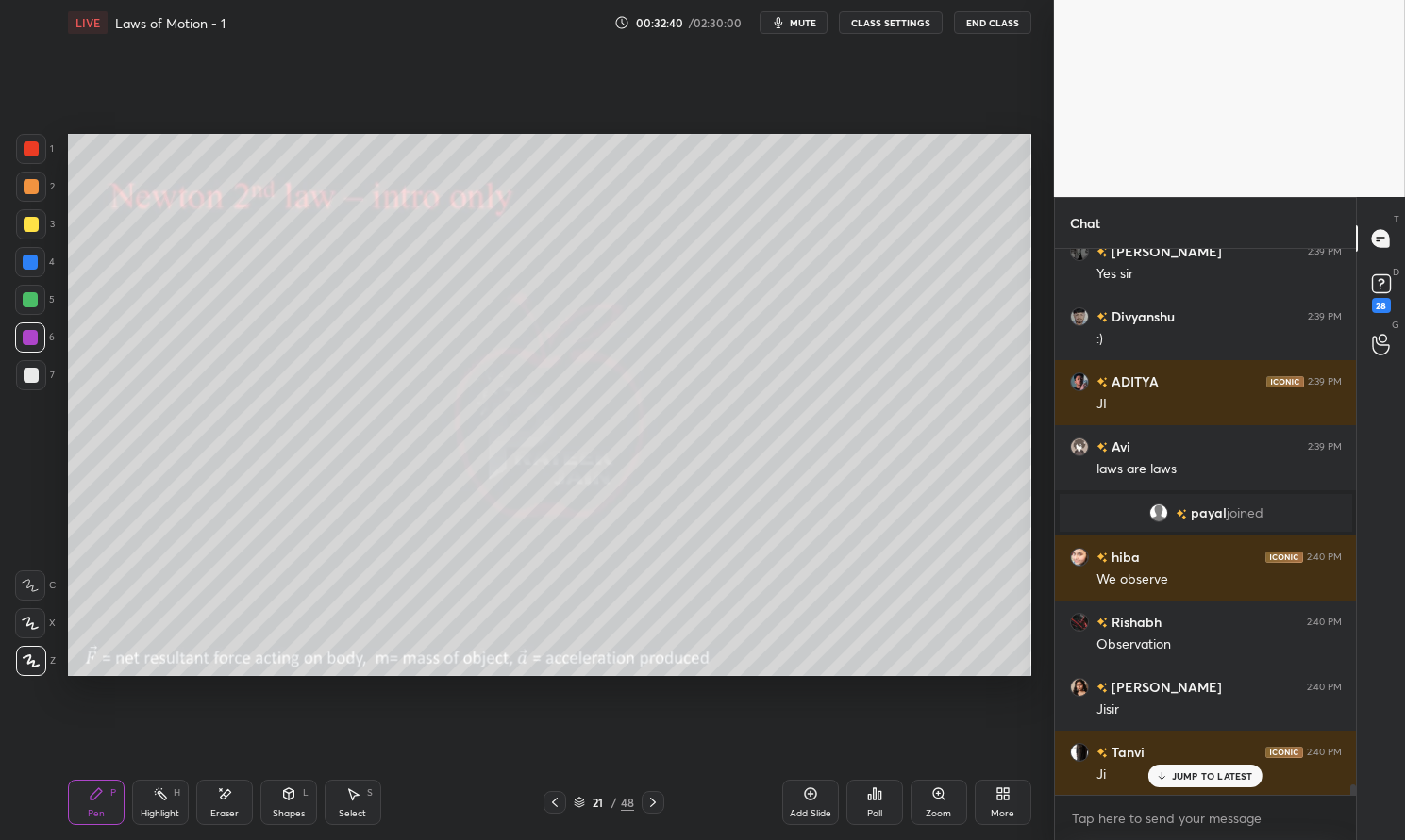
click at [23, 336] on div at bounding box center [30, 338] width 15 height 15
click at [10, 341] on div "1 2 3 4 5 6 7 C X Z E E Erase all H H" at bounding box center [30, 405] width 61 height 541
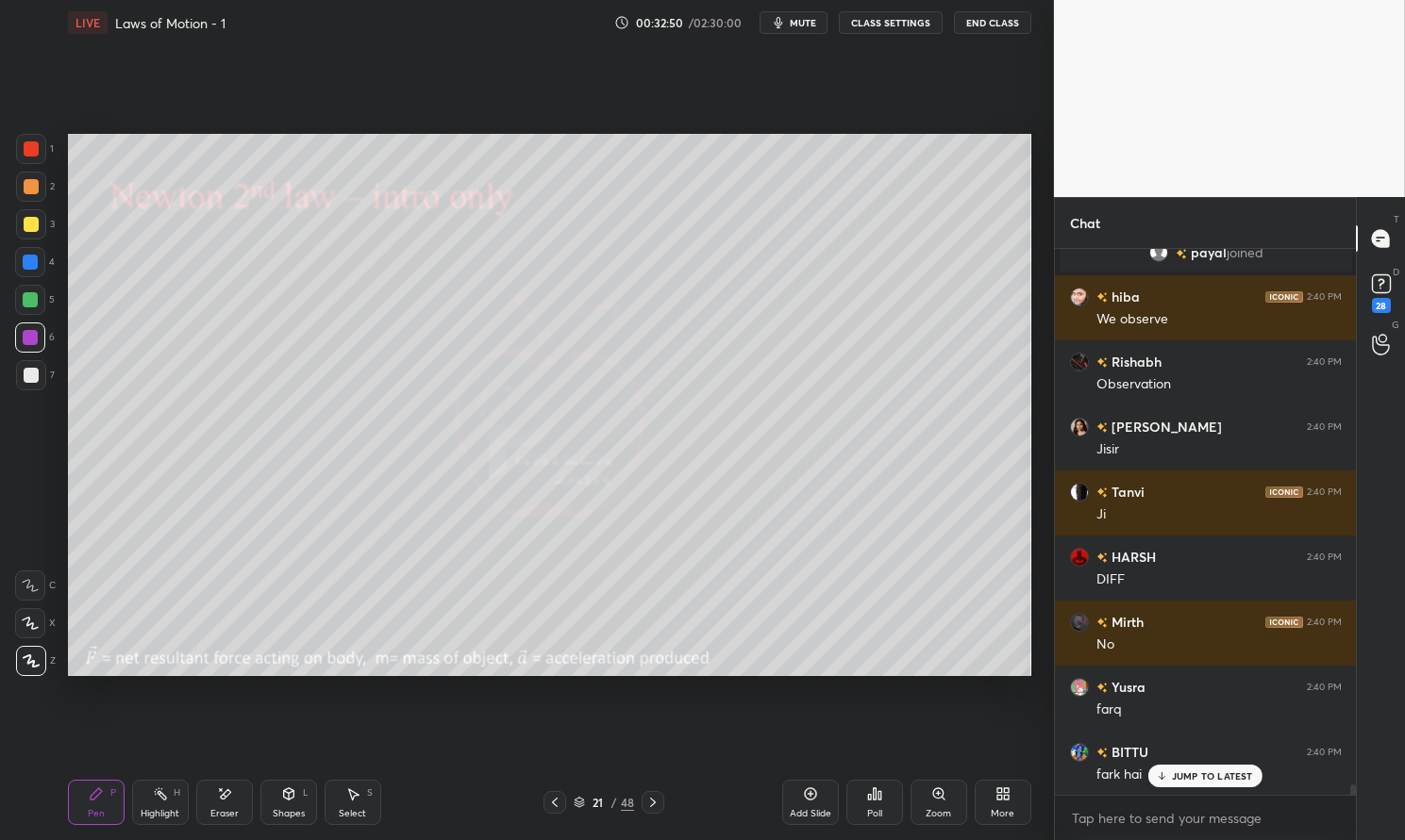
scroll to position [29515, 0]
click at [799, 26] on span "mute" at bounding box center [803, 23] width 26 height 13
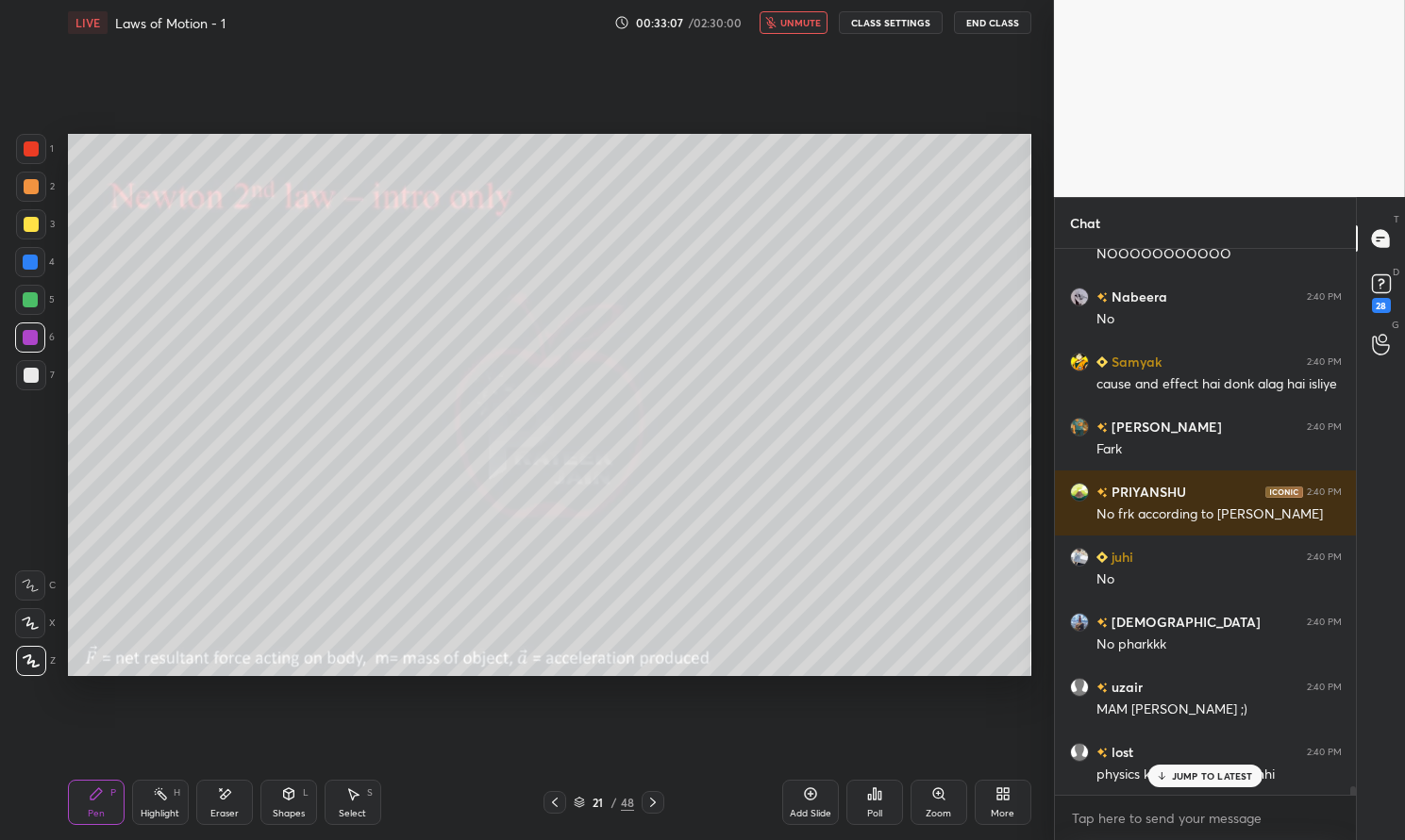
scroll to position [34524, 0]
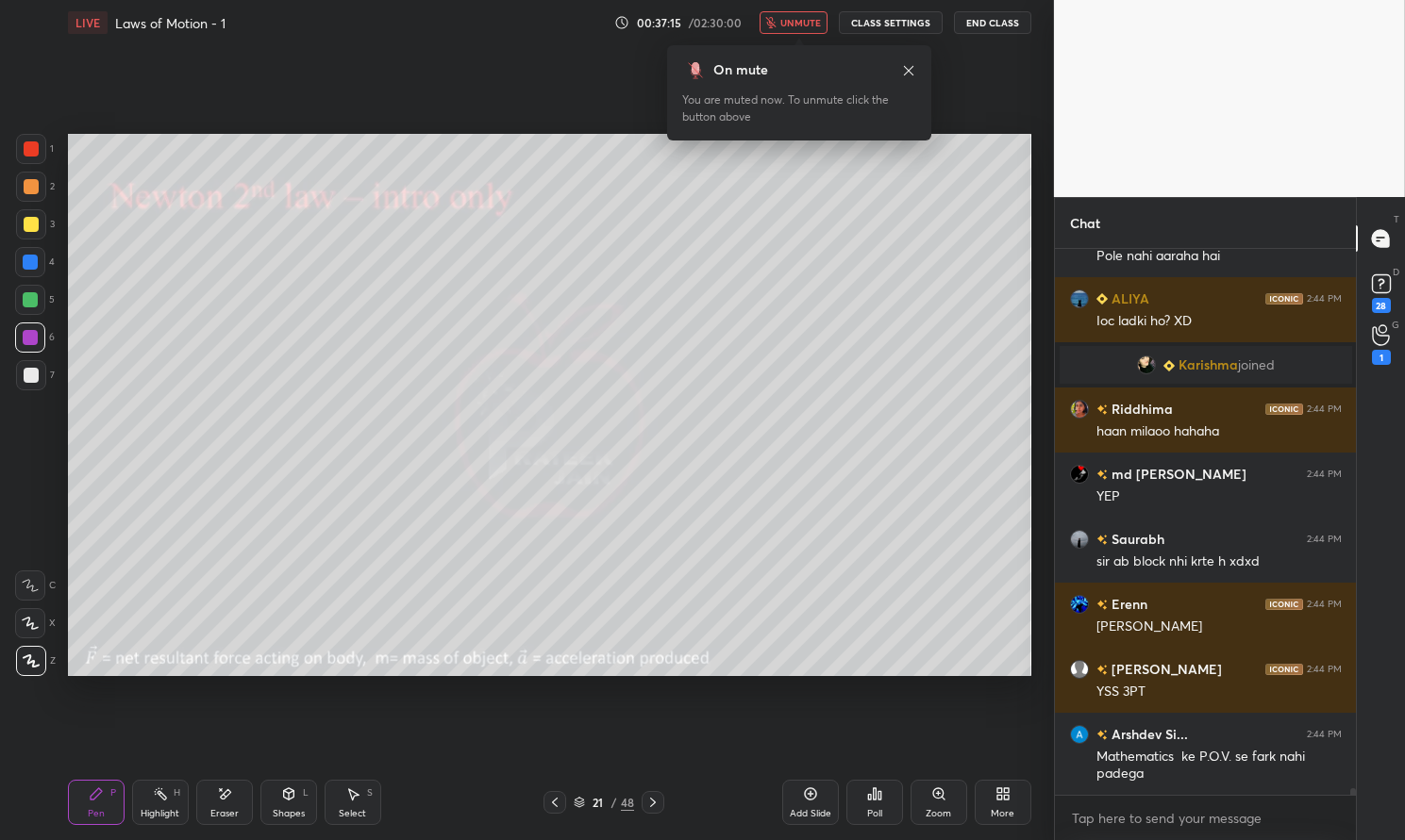
click at [791, 18] on span "unmute" at bounding box center [800, 23] width 41 height 13
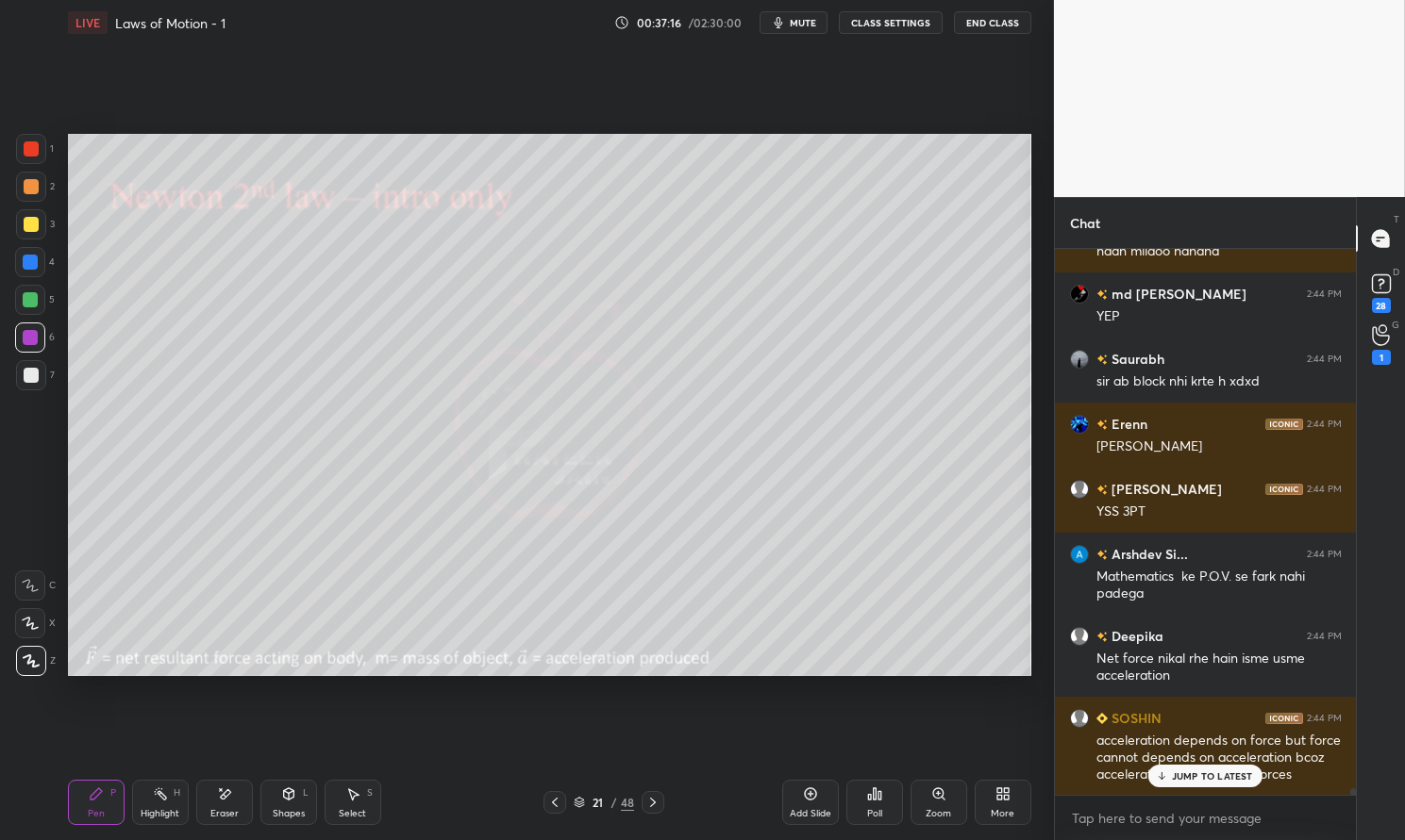
click at [1213, 779] on p "JUMP TO LATEST" at bounding box center [1212, 777] width 81 height 11
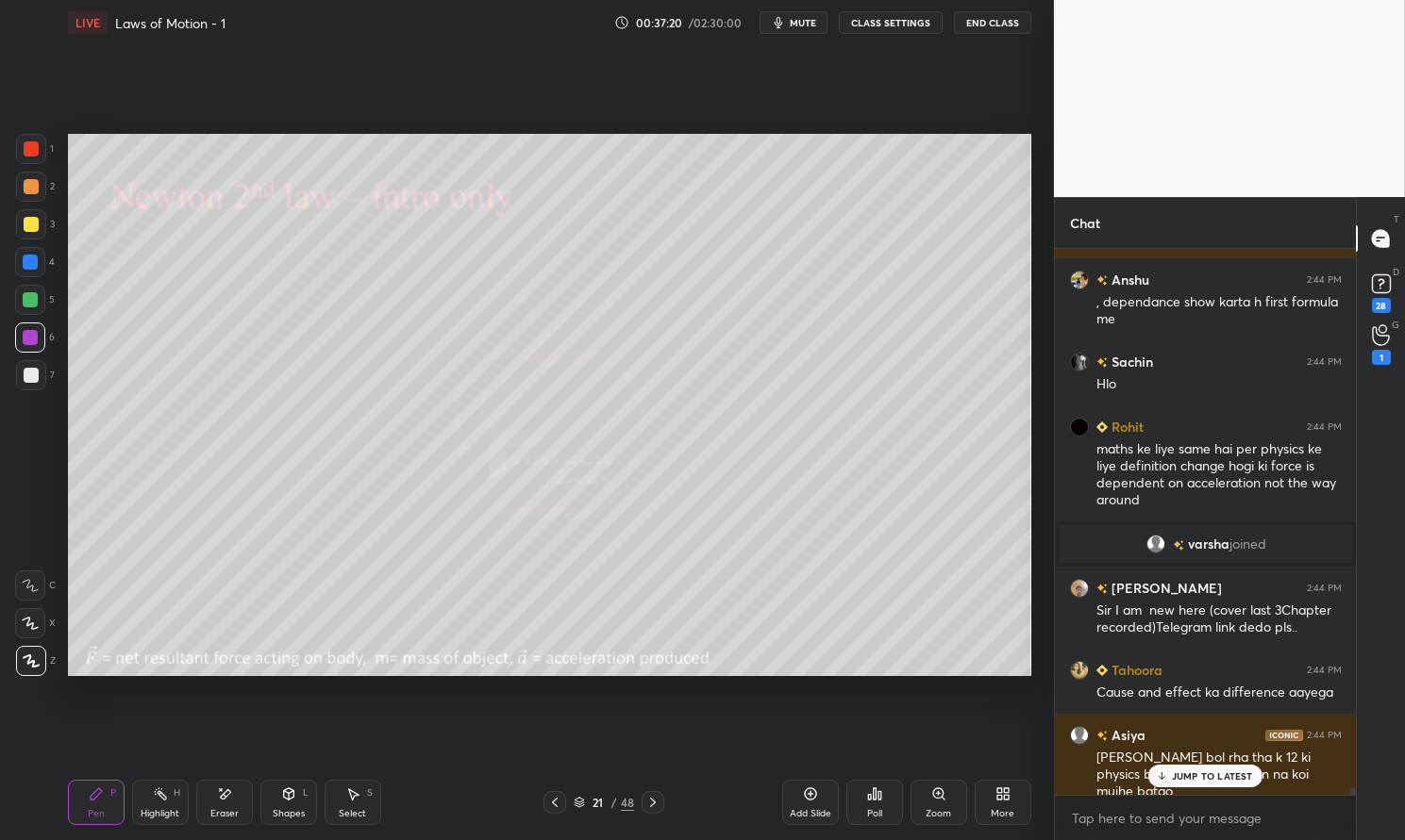
click at [36, 341] on div at bounding box center [30, 338] width 15 height 15
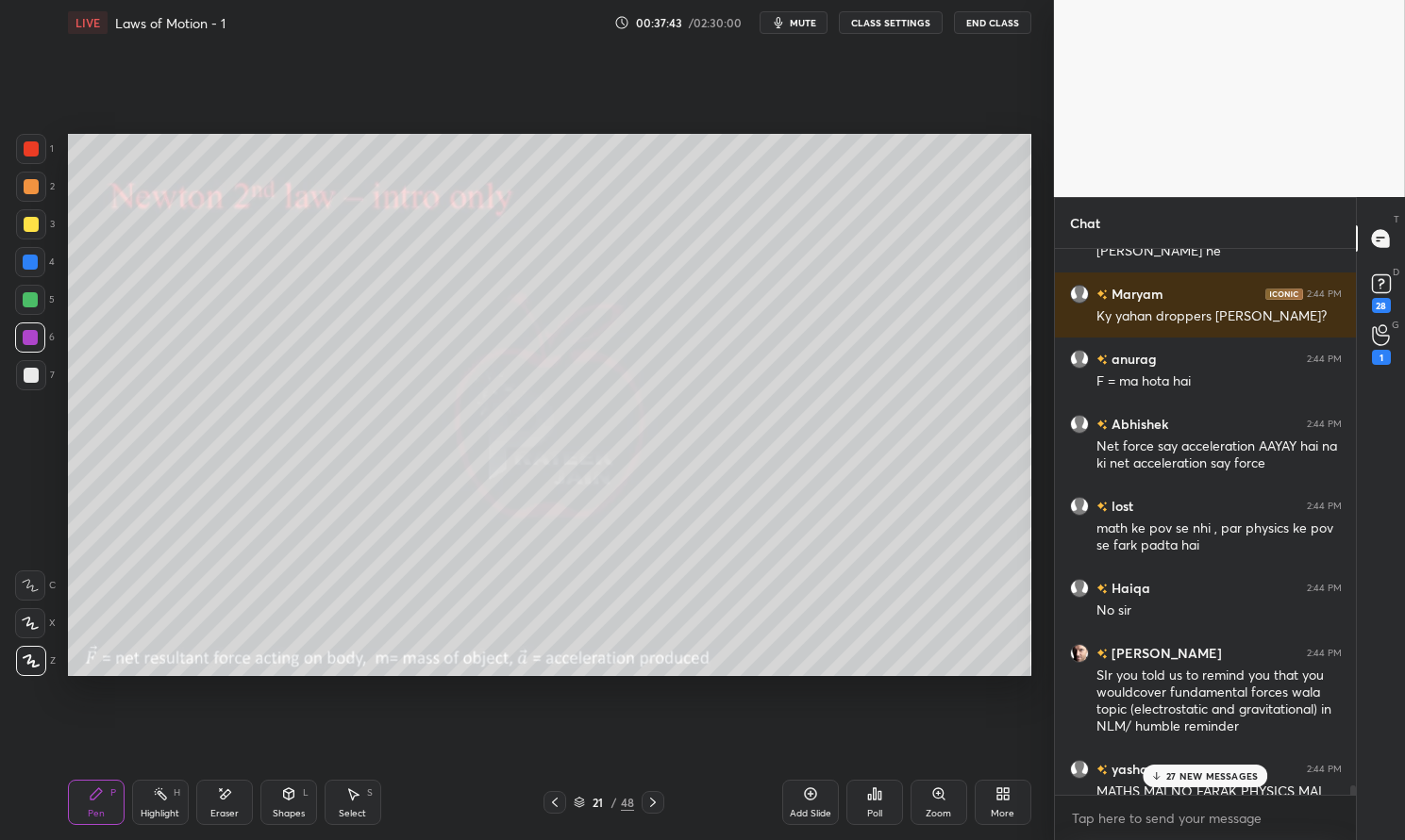
click at [1215, 775] on p "27 NEW MESSAGES" at bounding box center [1211, 777] width 92 height 11
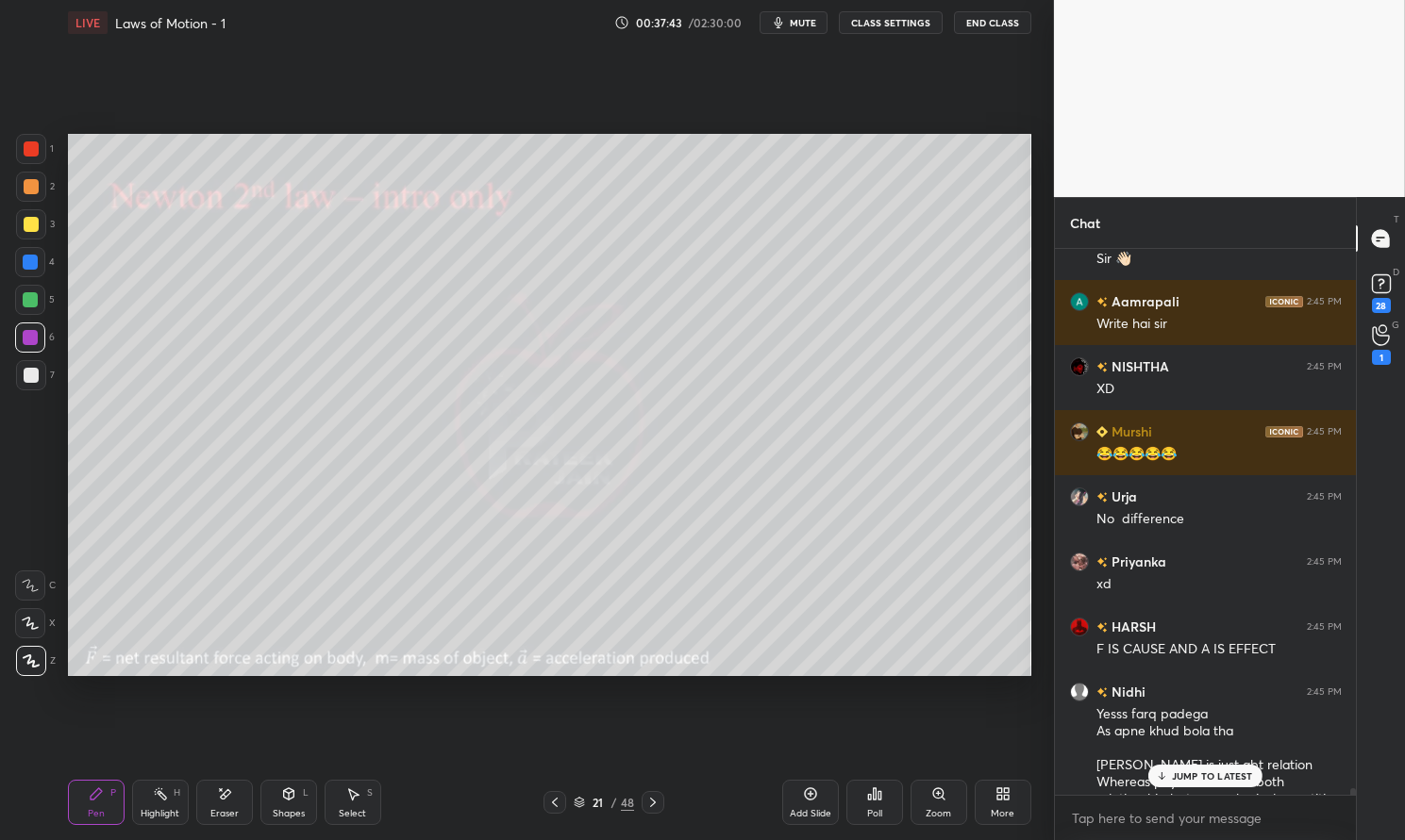
click at [99, 794] on icon at bounding box center [97, 795] width 11 height 11
click at [98, 795] on icon at bounding box center [97, 795] width 11 height 11
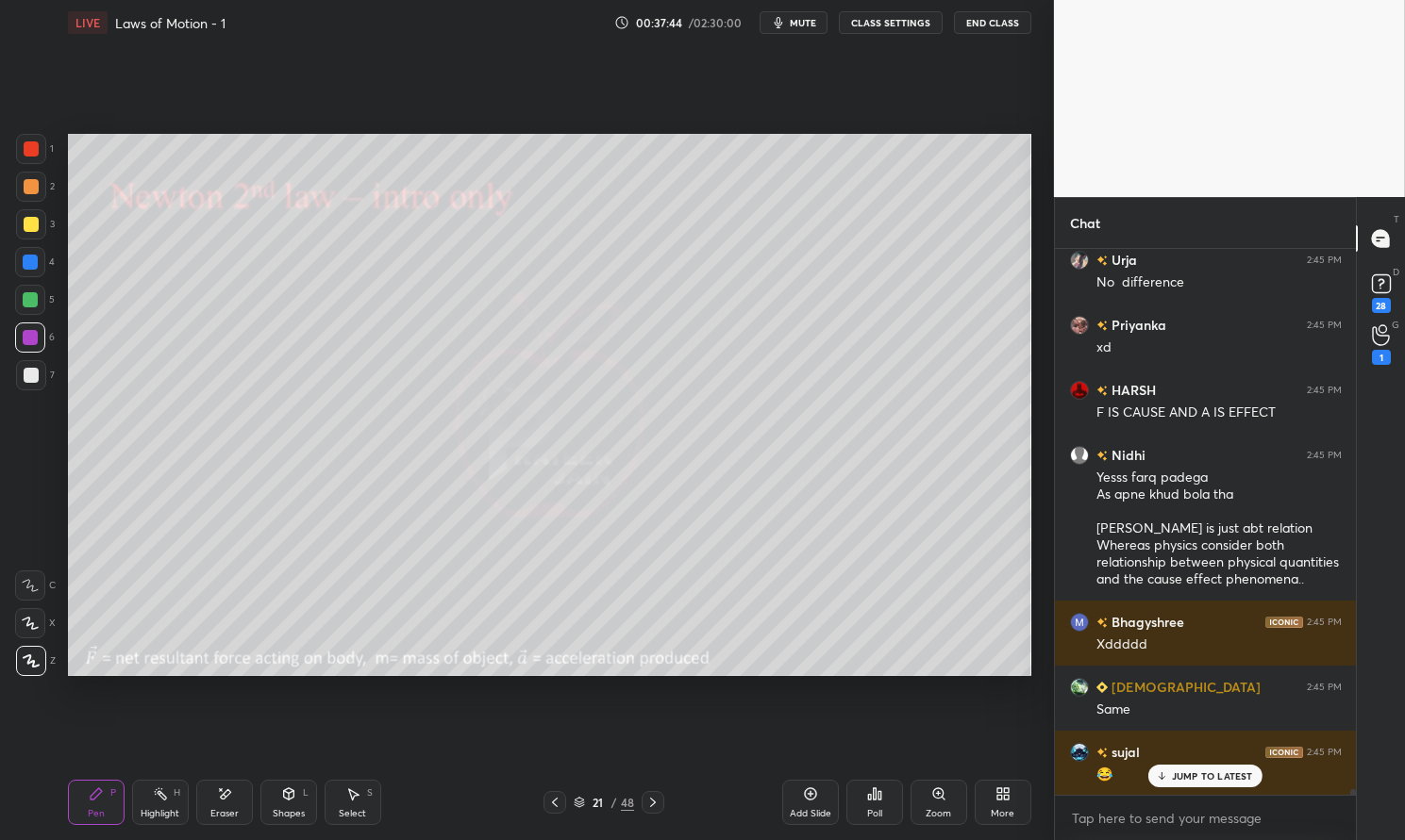
click at [36, 307] on div at bounding box center [30, 300] width 30 height 30
click at [35, 305] on div at bounding box center [30, 300] width 15 height 15
click at [162, 798] on rect at bounding box center [163, 796] width 9 height 9
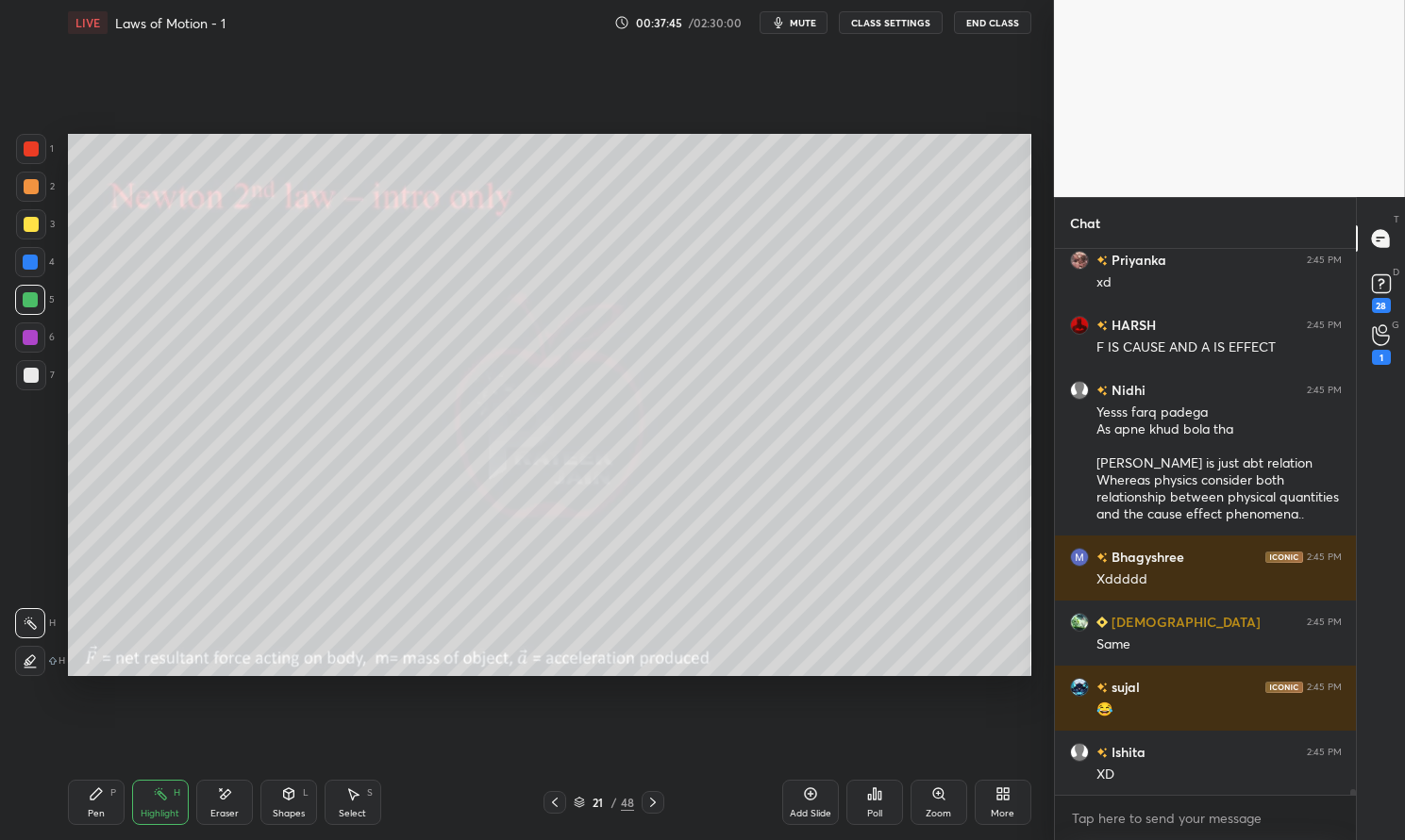
click at [165, 795] on icon at bounding box center [161, 795] width 15 height 15
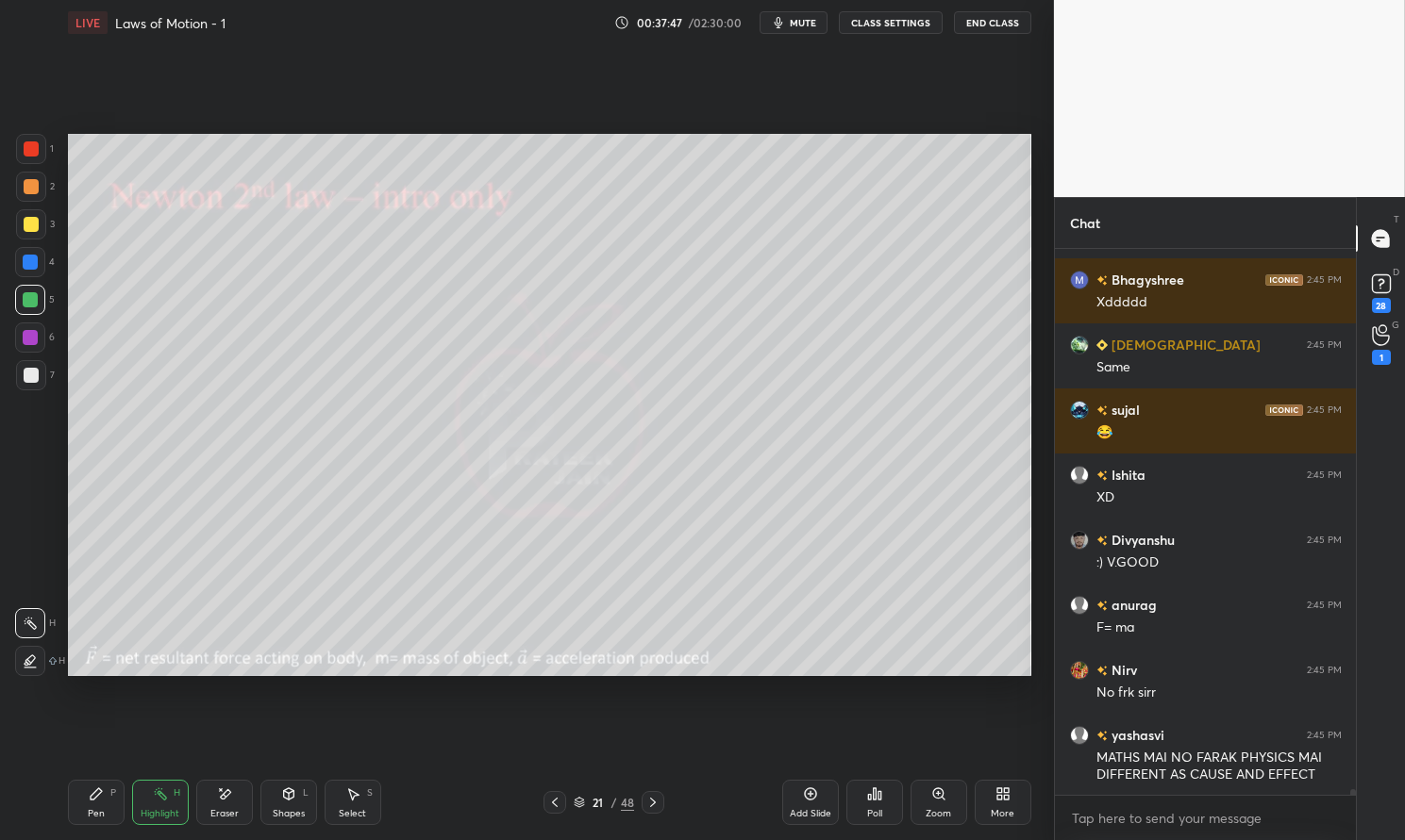
click at [104, 802] on div "Pen P" at bounding box center [97, 803] width 57 height 45
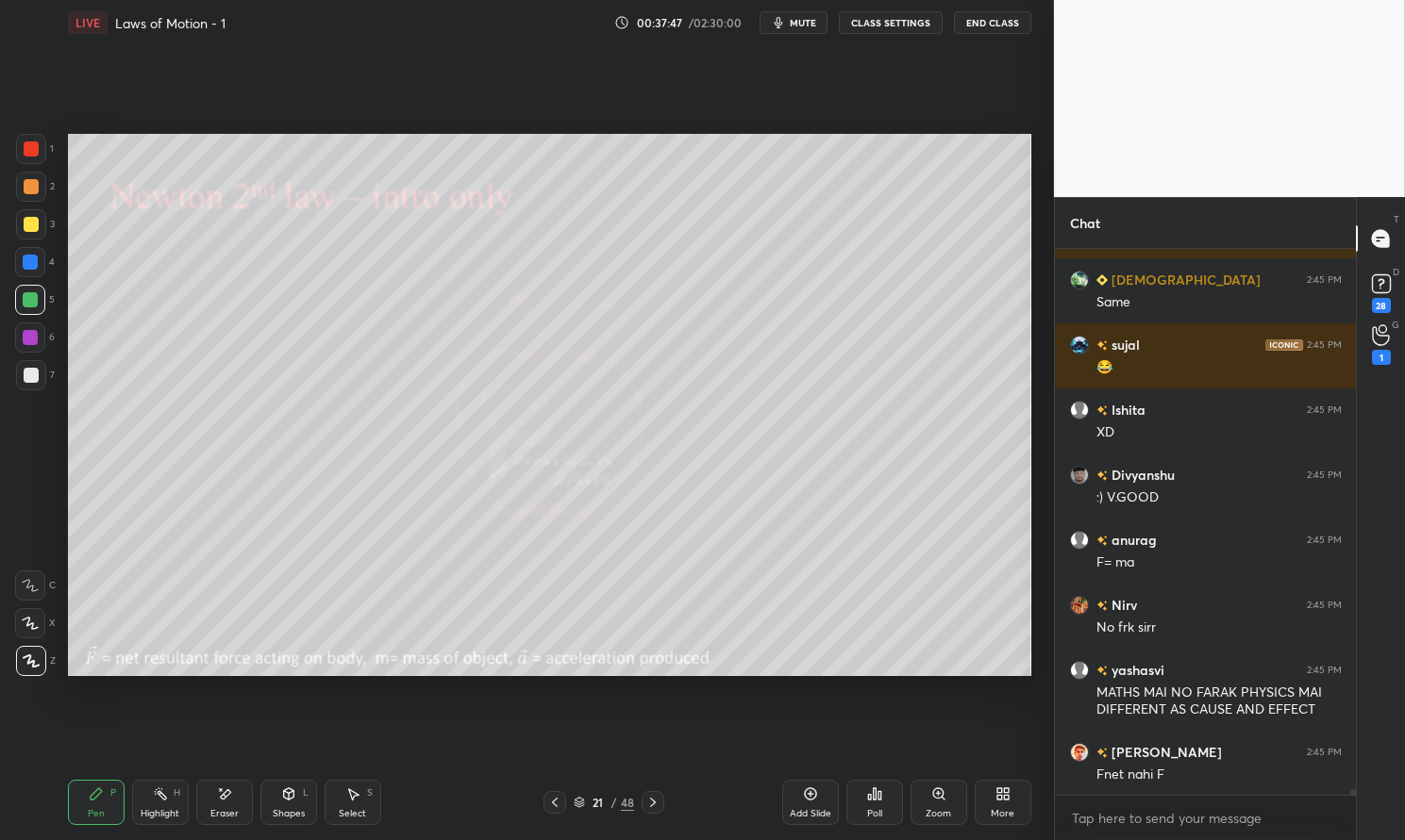
click at [103, 799] on icon at bounding box center [97, 795] width 15 height 15
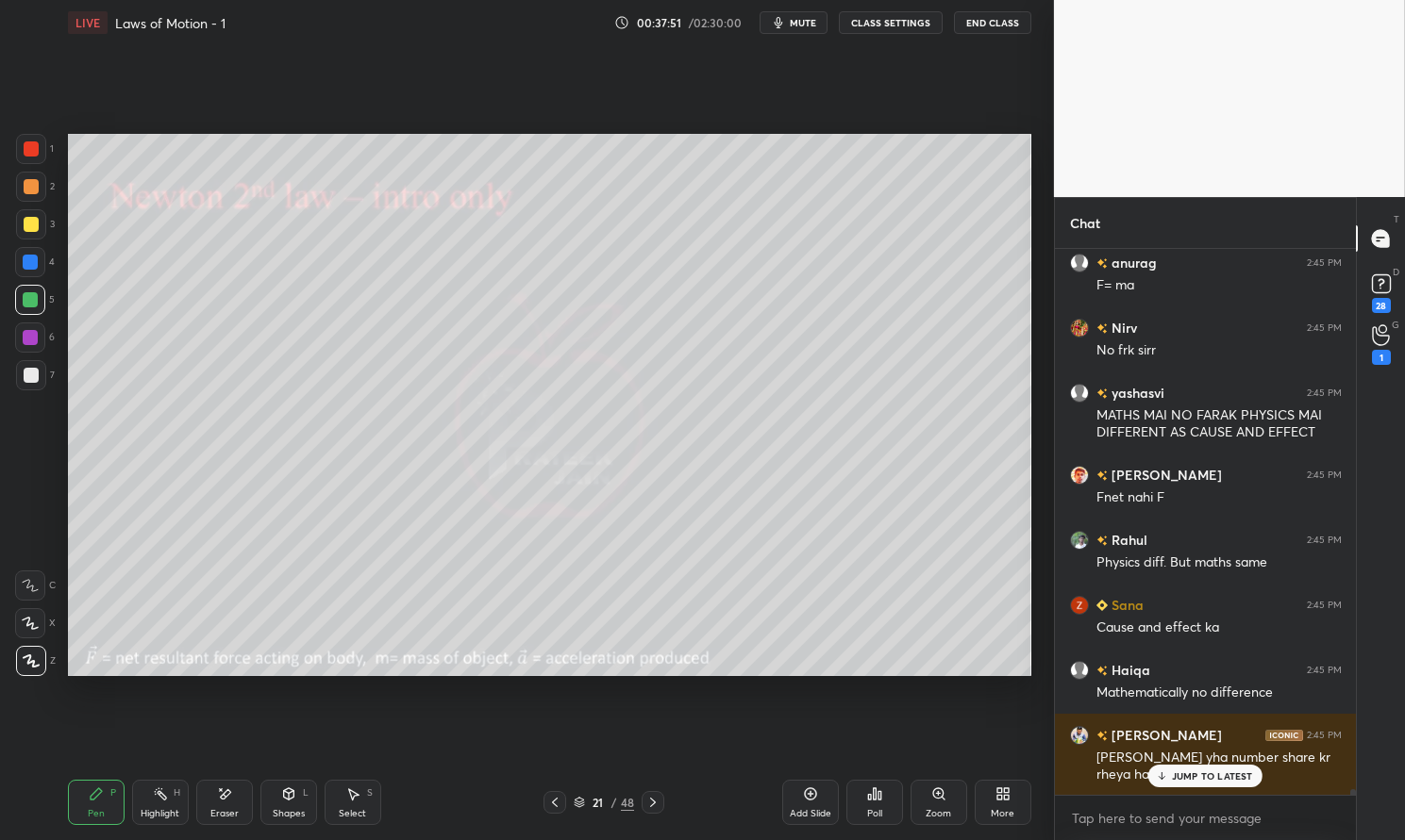
click at [152, 821] on div "Highlight H" at bounding box center [161, 803] width 57 height 45
click at [153, 814] on div "Highlight" at bounding box center [160, 814] width 39 height 9
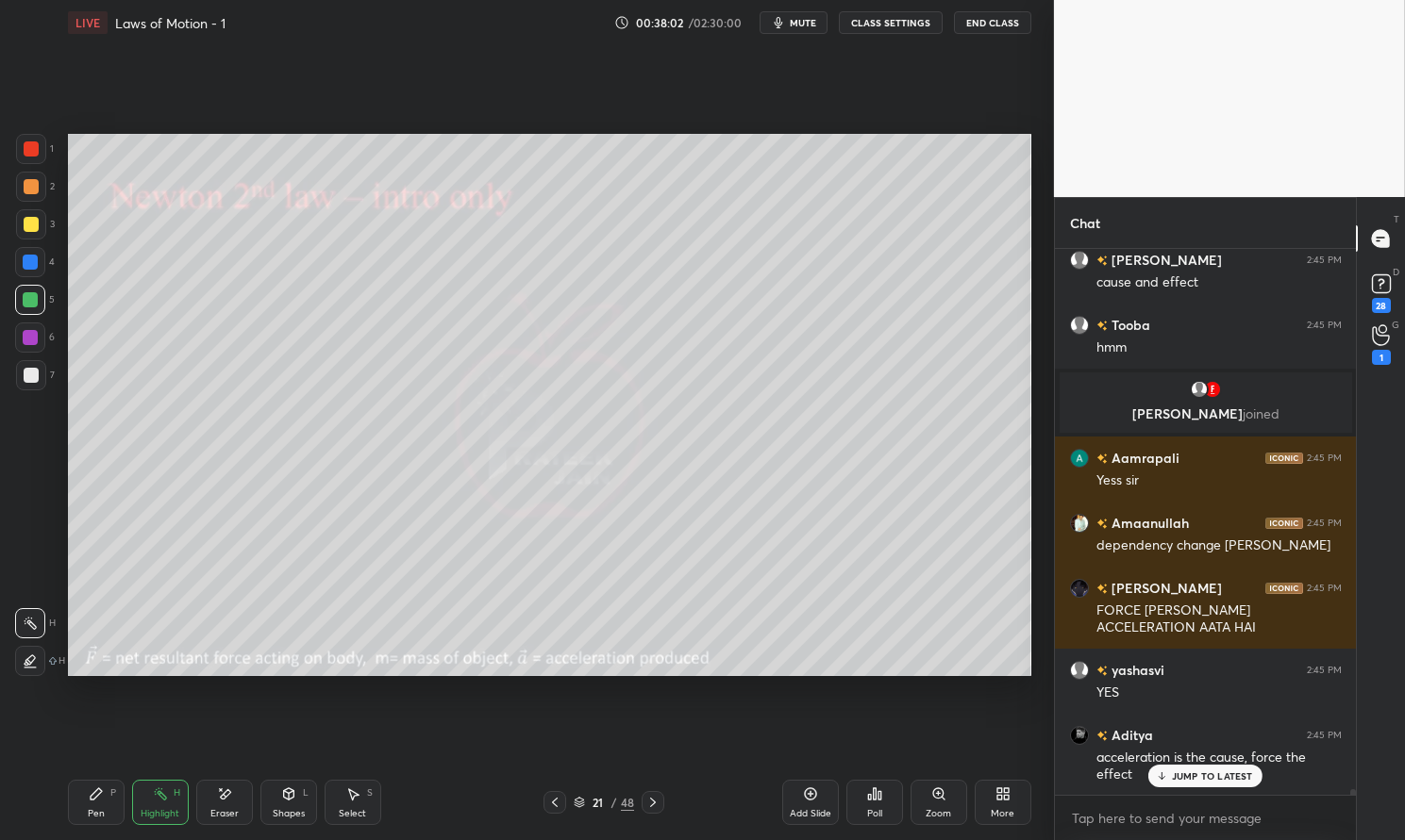
click at [101, 794] on icon at bounding box center [97, 795] width 11 height 11
click at [97, 793] on icon at bounding box center [97, 795] width 11 height 11
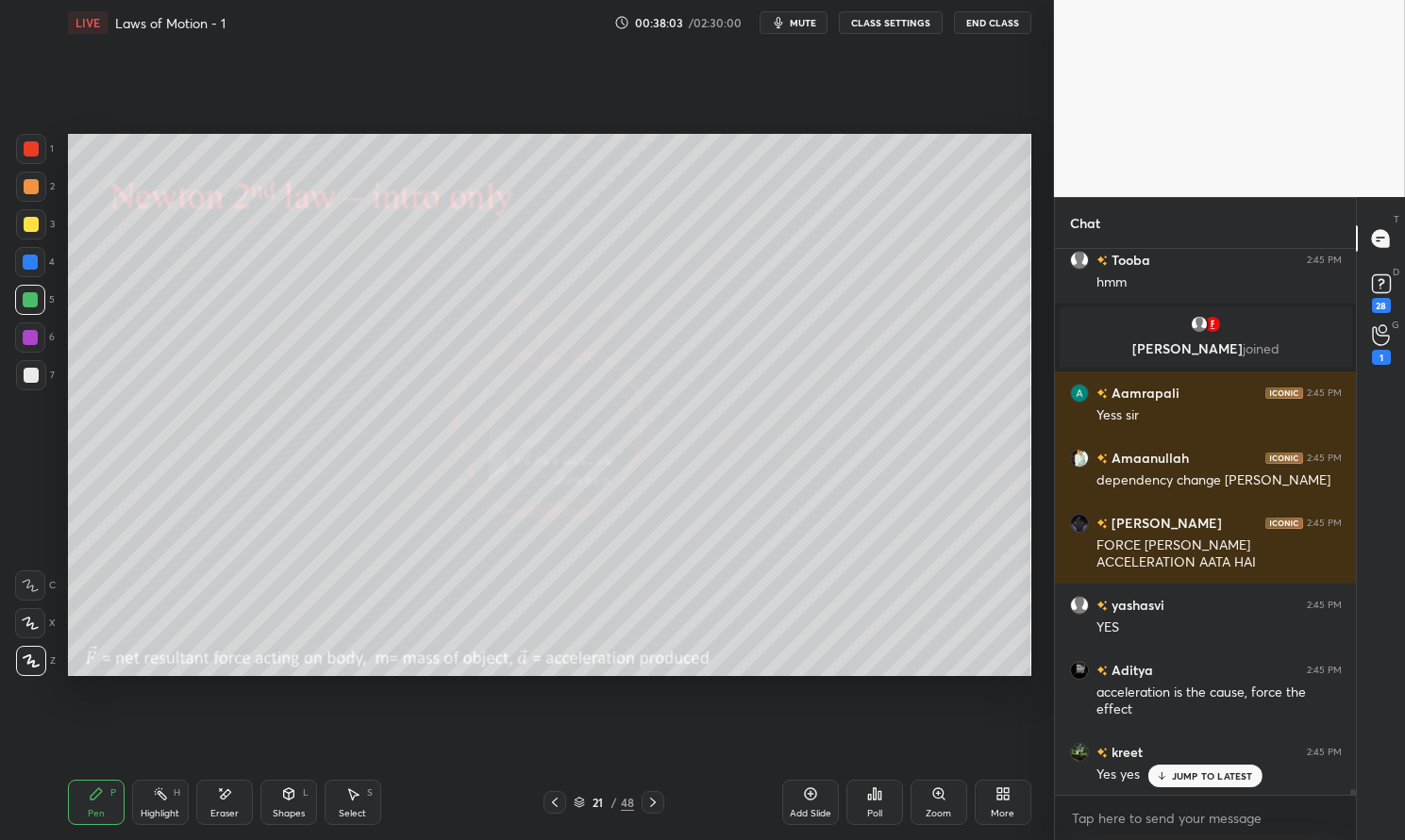
click at [34, 385] on div at bounding box center [31, 376] width 30 height 30
click at [30, 381] on div at bounding box center [31, 376] width 15 height 15
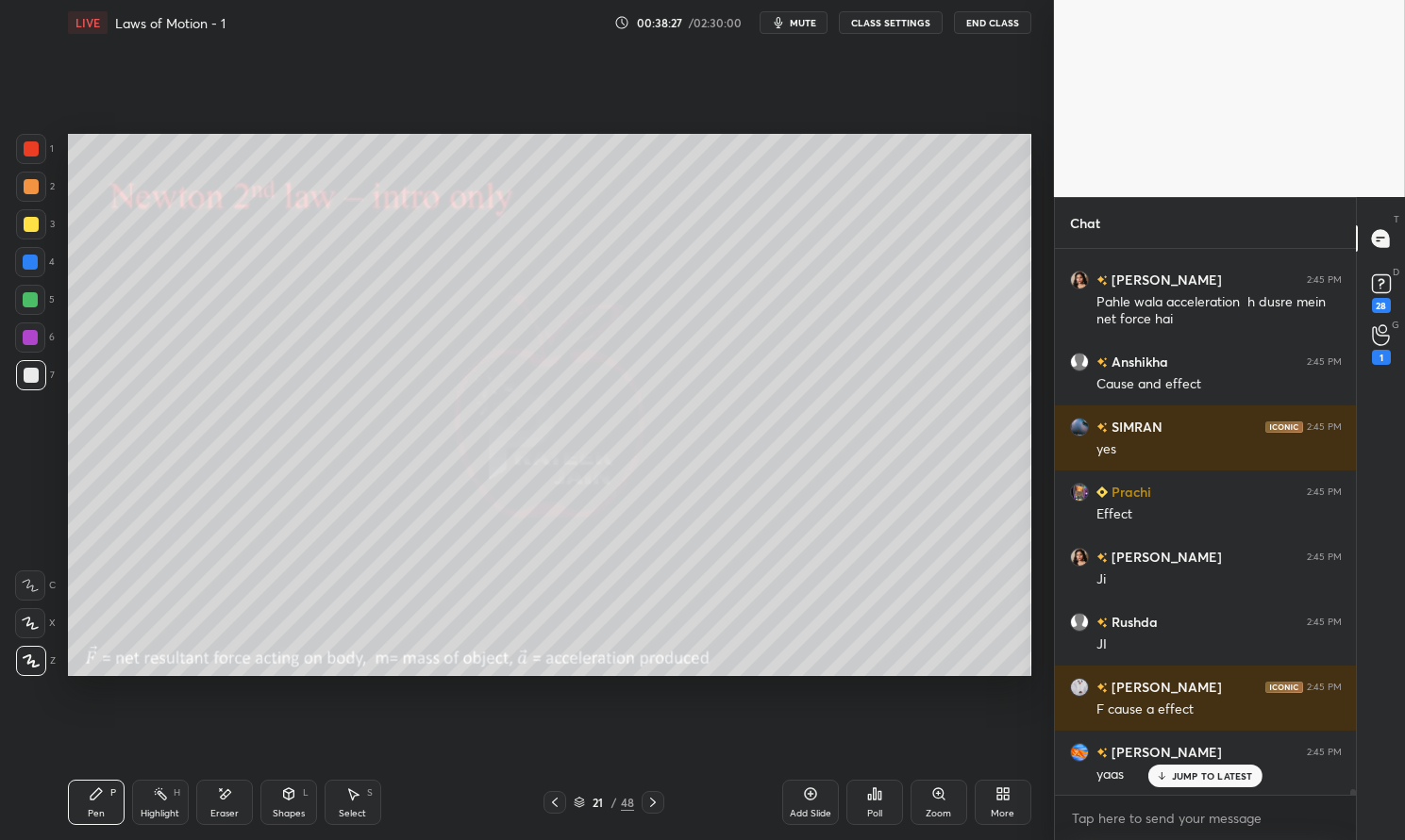
scroll to position [51114, 0]
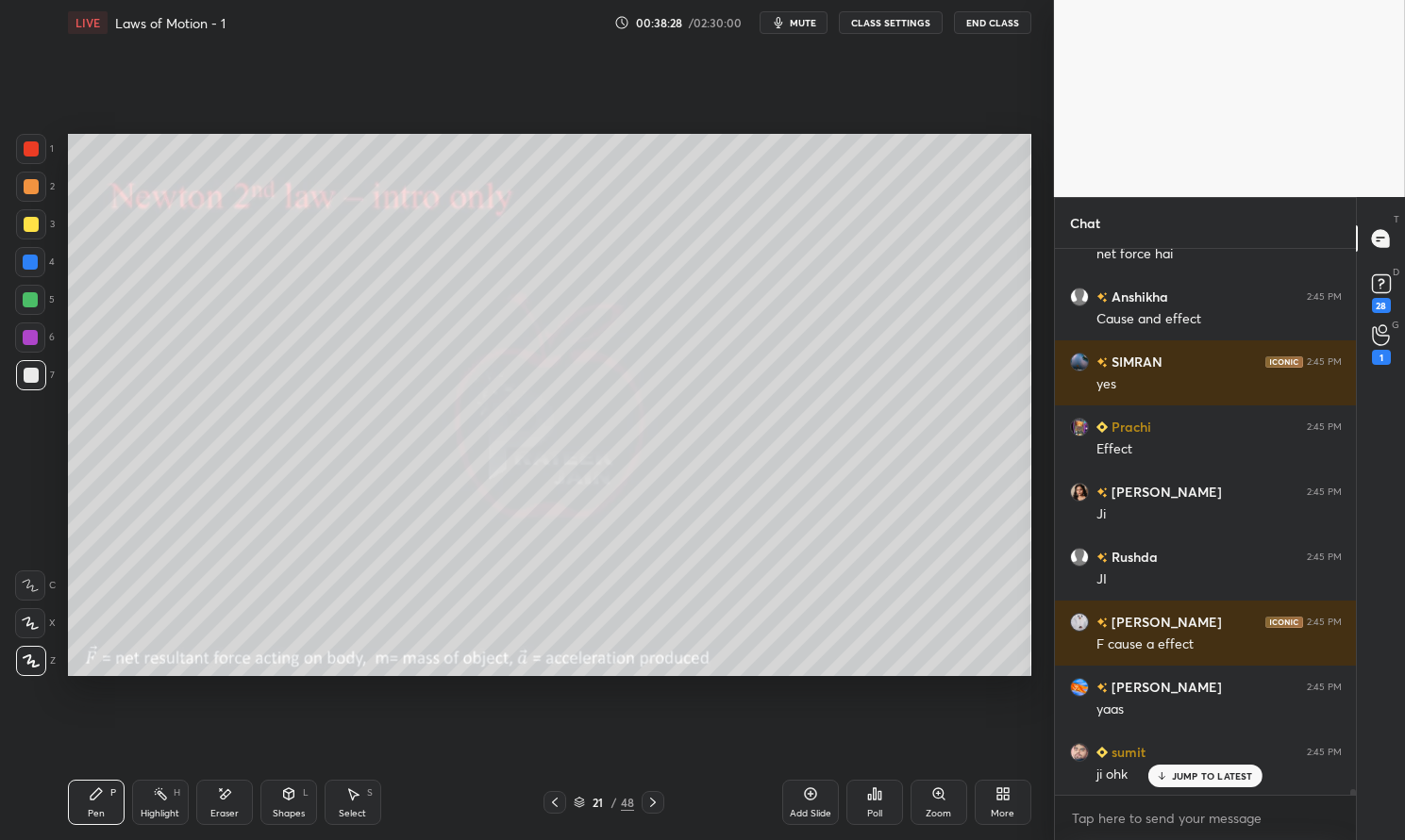
click at [817, 799] on icon at bounding box center [811, 795] width 15 height 15
click at [100, 819] on div "Pen P" at bounding box center [97, 803] width 57 height 45
click at [98, 805] on div "Pen P" at bounding box center [97, 803] width 57 height 45
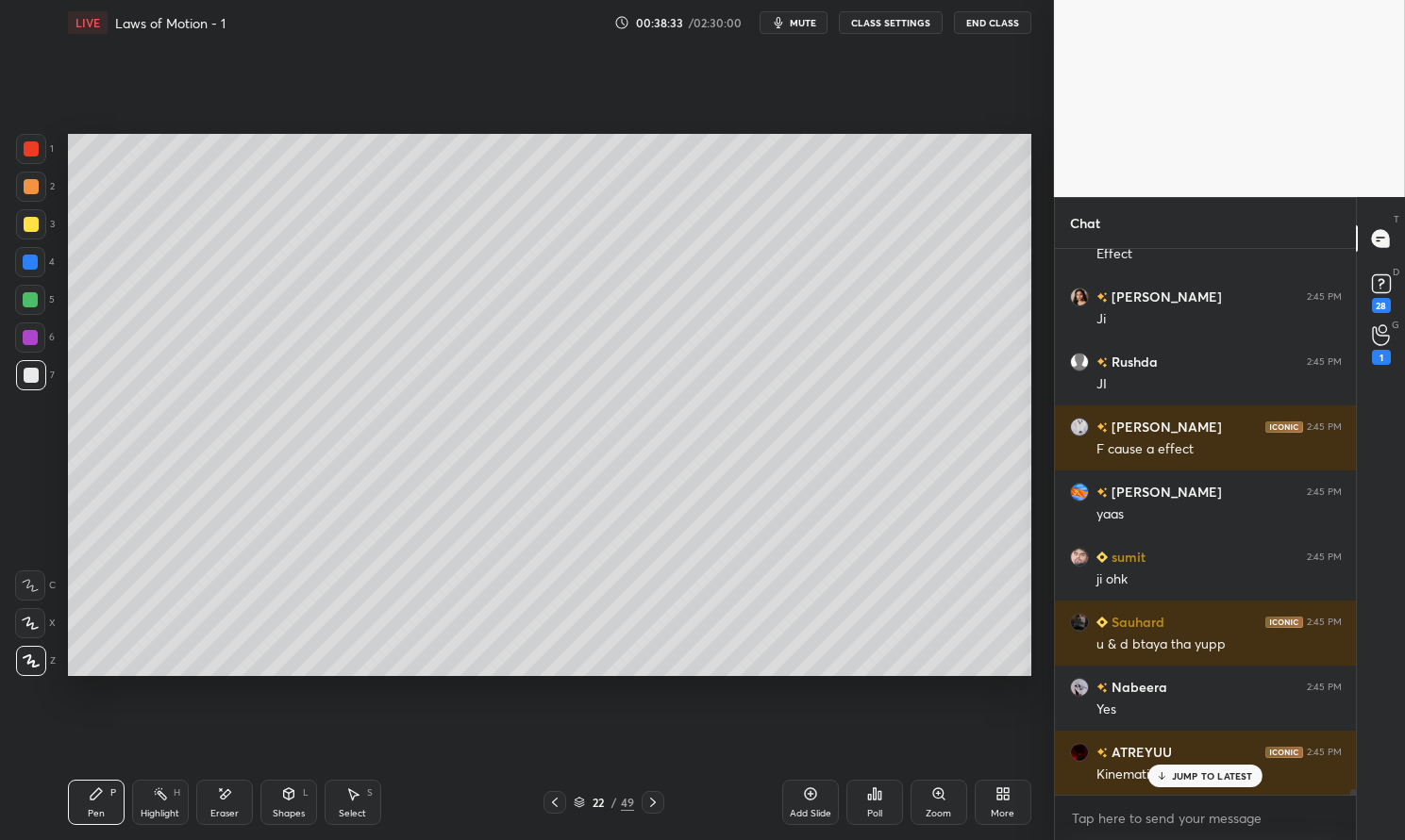
scroll to position [51374, 0]
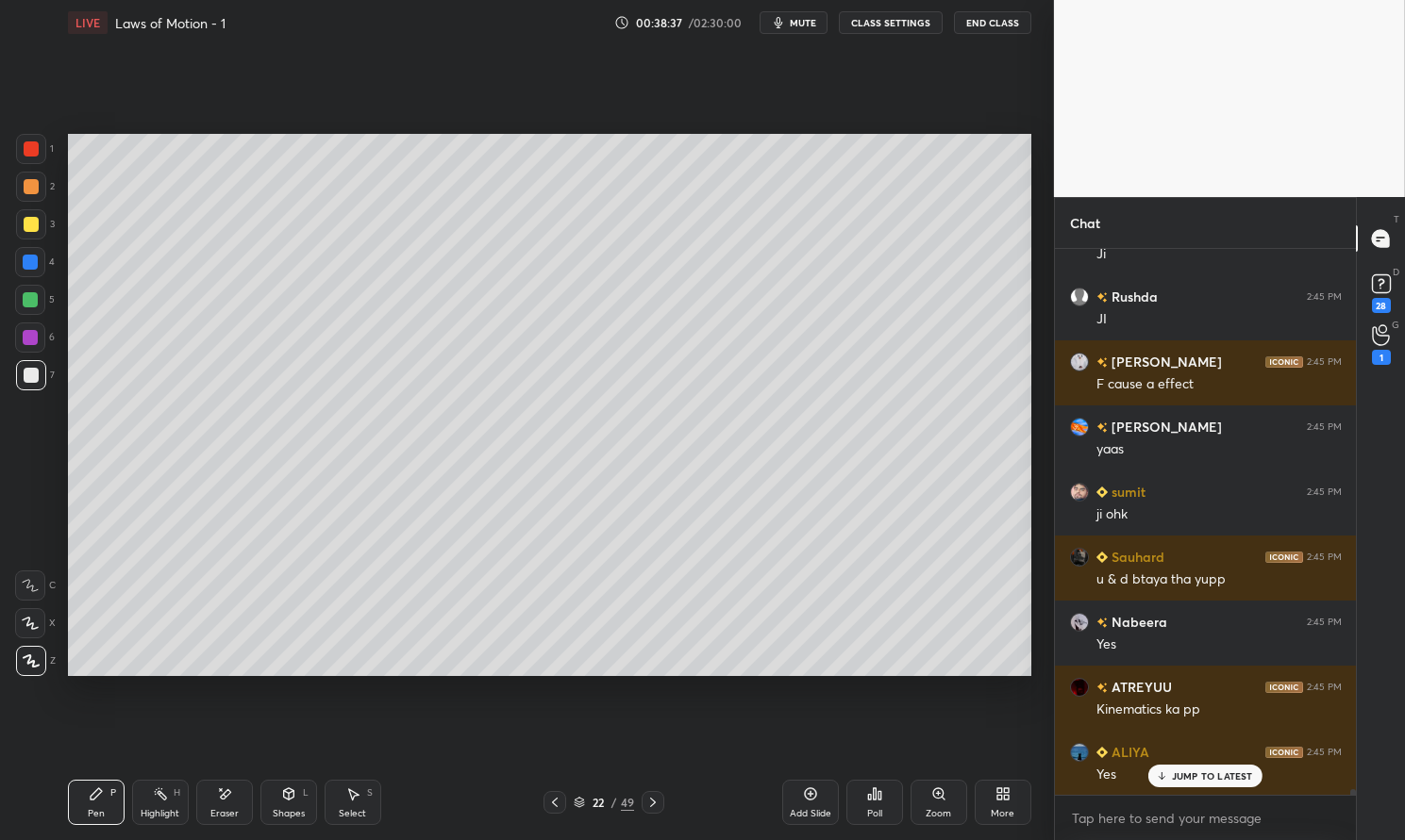
click at [226, 810] on div "Eraser" at bounding box center [224, 814] width 28 height 9
click at [95, 816] on div "Pen" at bounding box center [97, 814] width 17 height 9
click at [106, 803] on div "Pen P" at bounding box center [97, 803] width 57 height 45
click at [29, 263] on div at bounding box center [30, 262] width 15 height 15
click at [30, 225] on div at bounding box center [31, 224] width 15 height 15
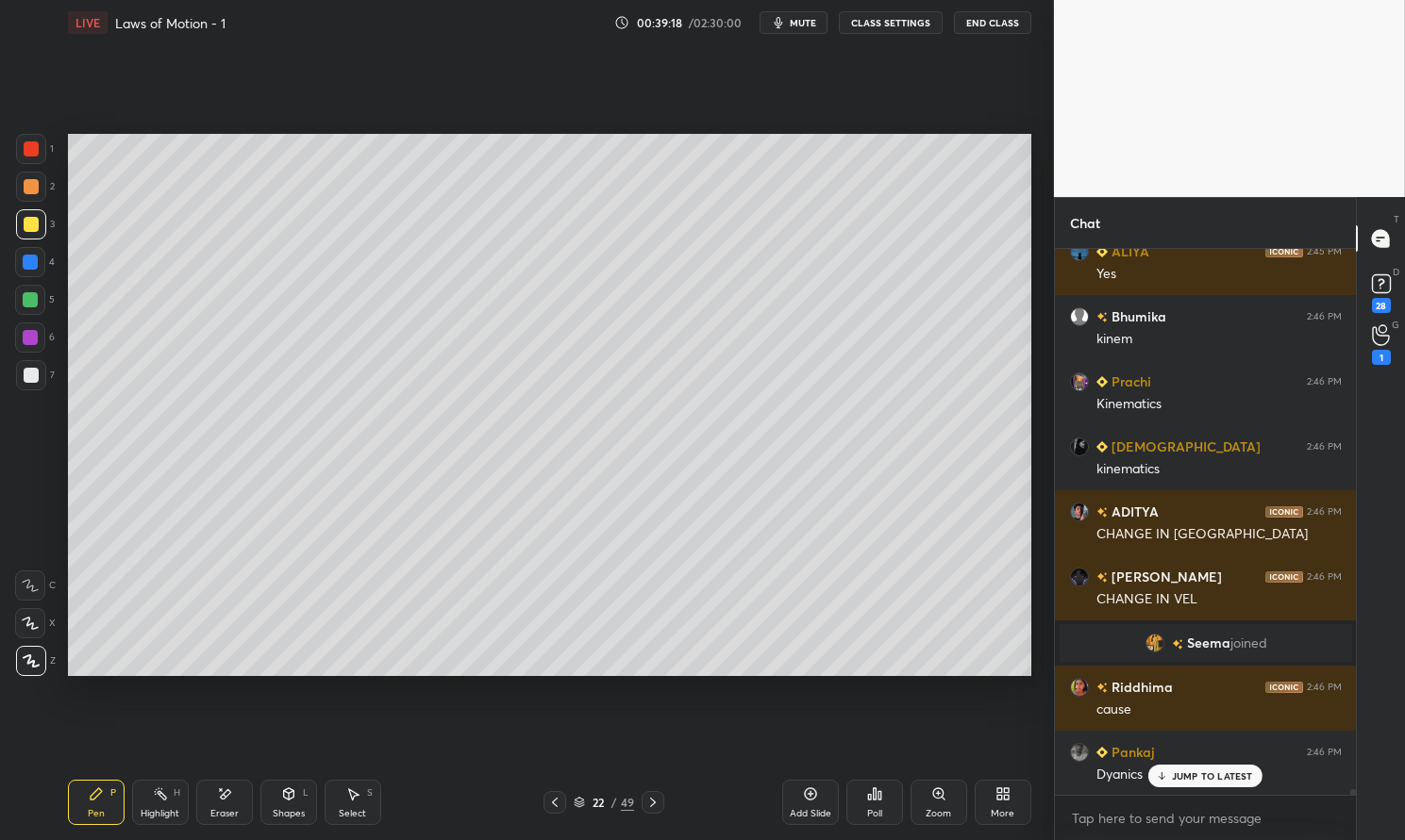
scroll to position [51569, 0]
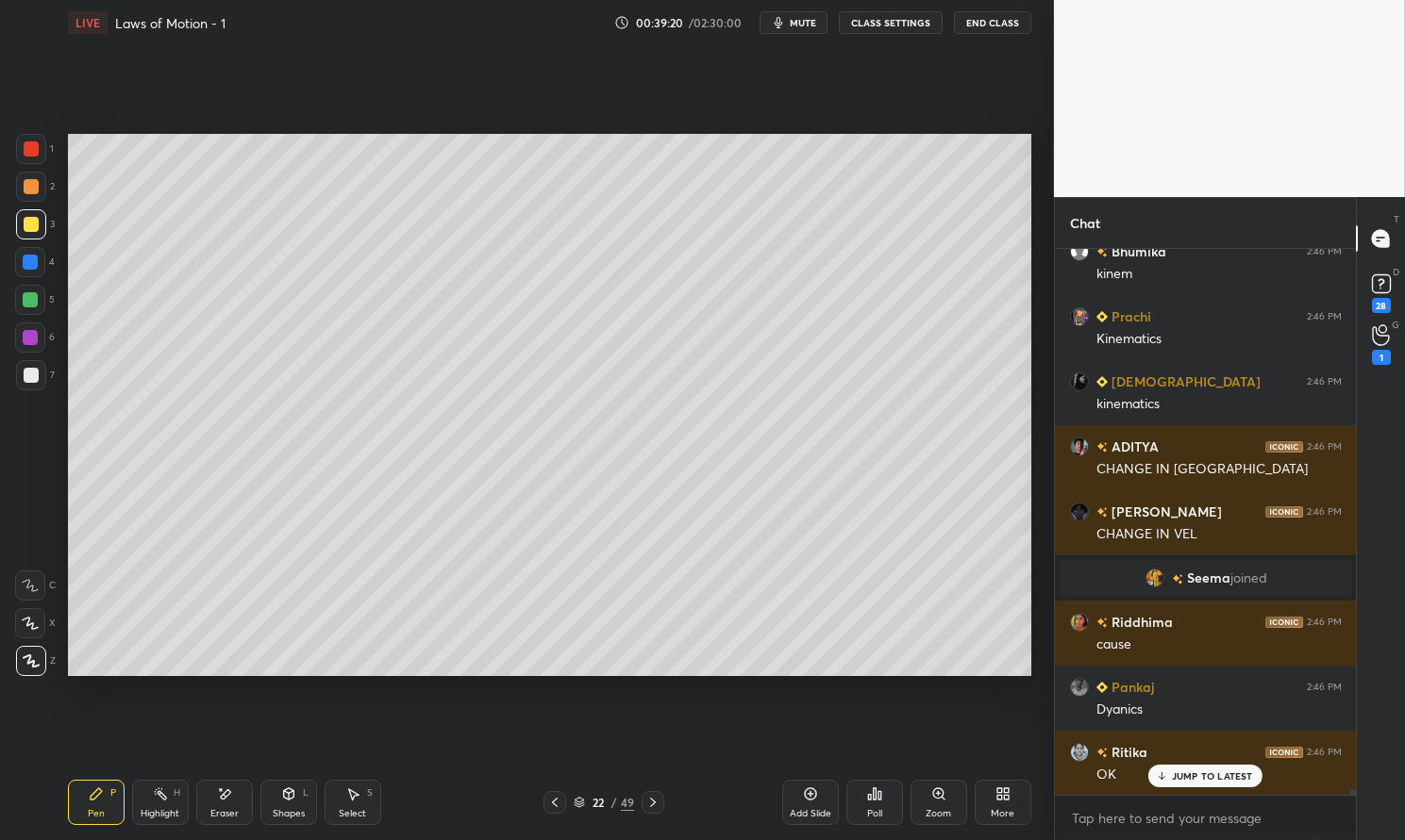
click at [814, 802] on div "Add Slide" at bounding box center [811, 803] width 57 height 45
click at [89, 810] on div "Pen" at bounding box center [97, 814] width 17 height 9
click at [85, 800] on div "Pen P" at bounding box center [97, 803] width 57 height 45
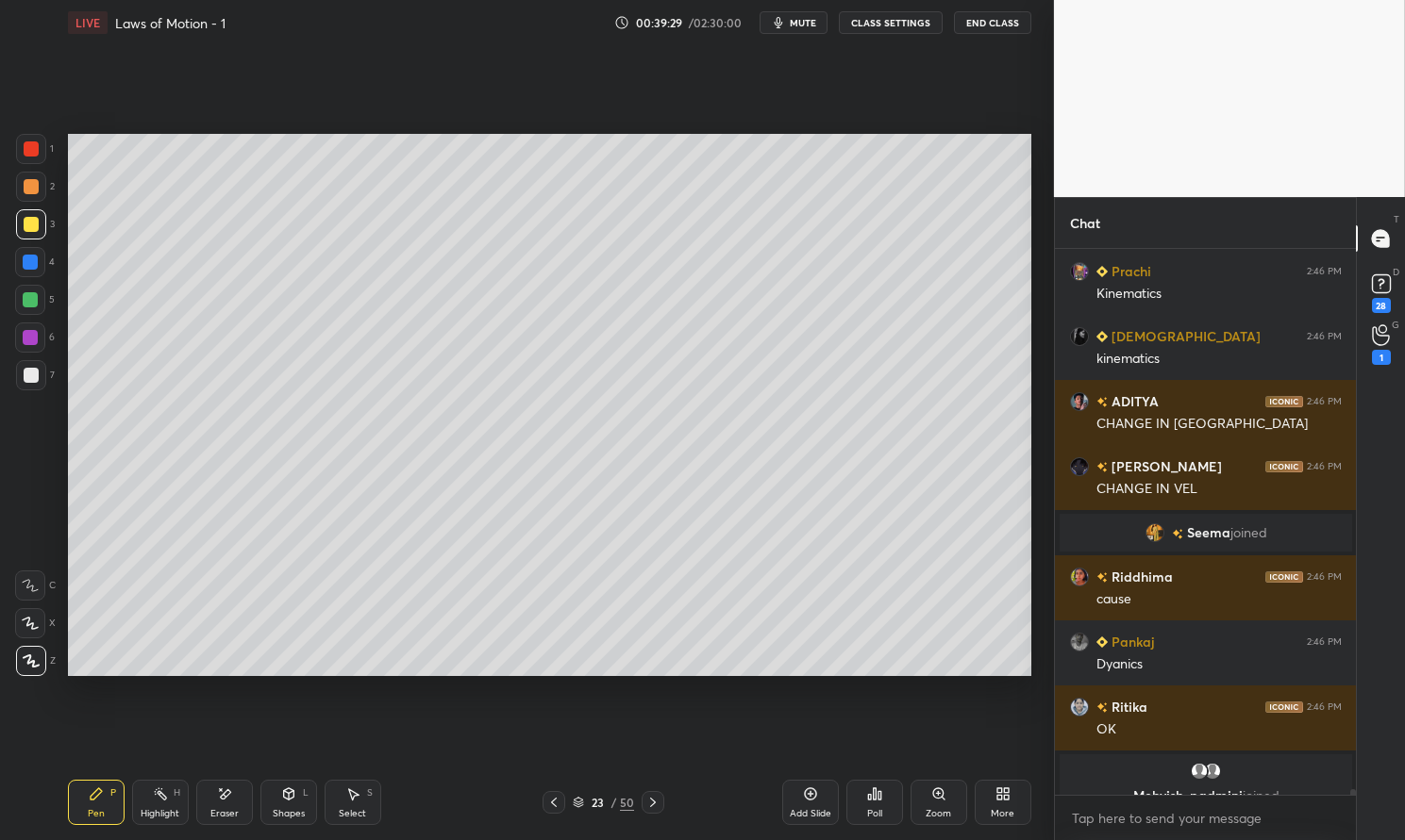
click at [227, 800] on icon at bounding box center [224, 795] width 15 height 16
click at [101, 802] on icon at bounding box center [97, 795] width 15 height 15
click at [87, 786] on div "Pen P" at bounding box center [97, 803] width 57 height 45
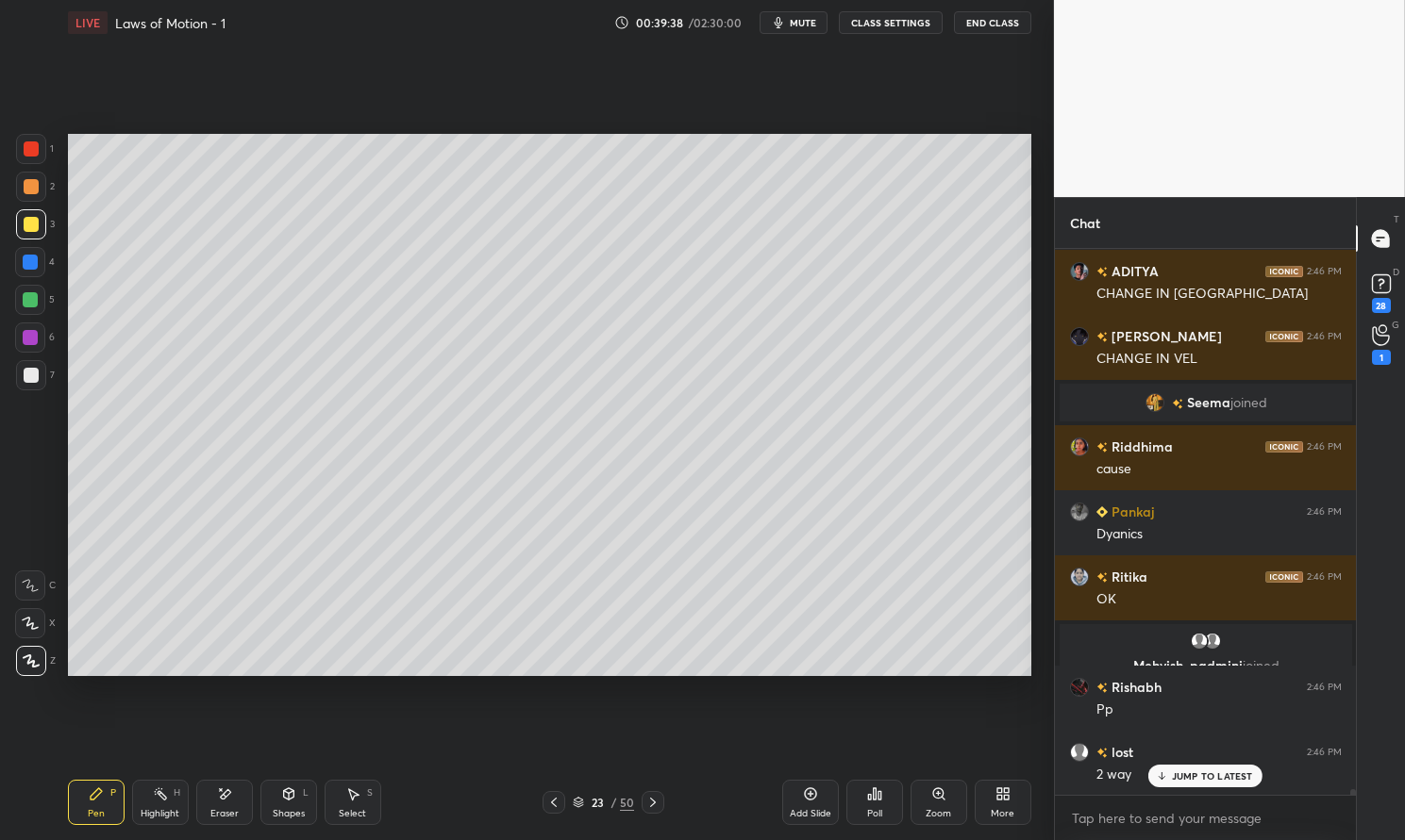
scroll to position [51809, 0]
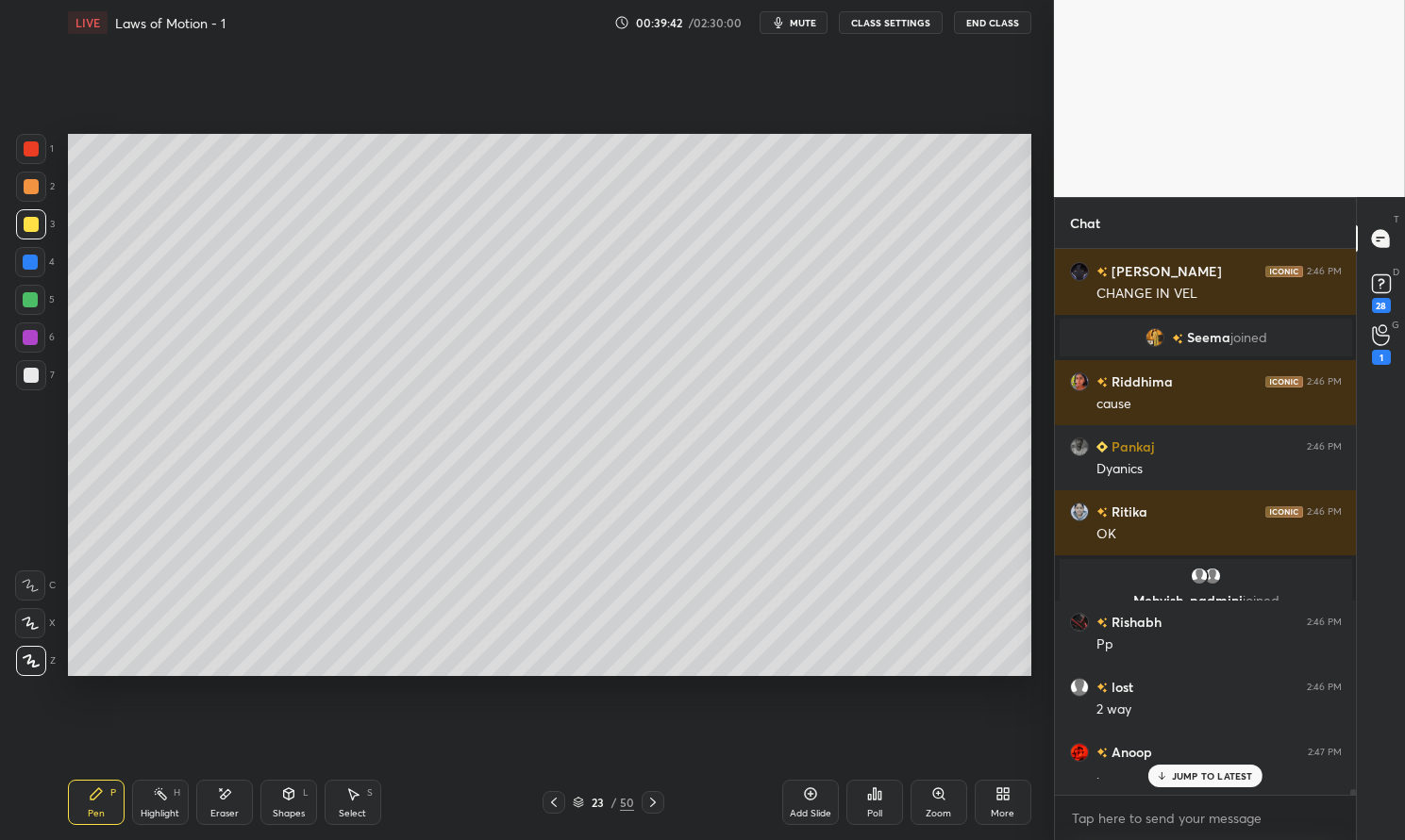
click at [24, 295] on div at bounding box center [30, 300] width 15 height 15
click at [29, 295] on div at bounding box center [30, 300] width 15 height 15
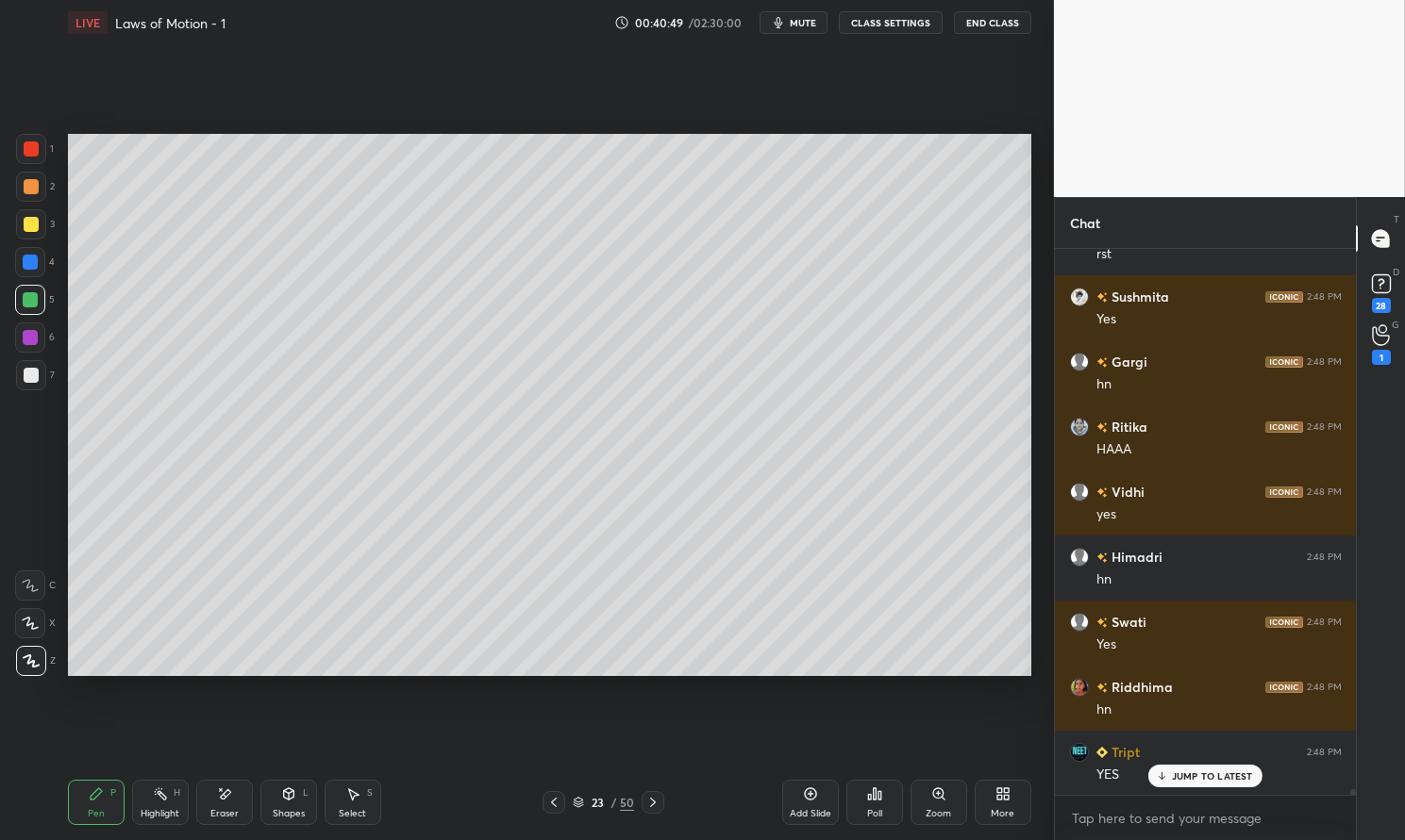
scroll to position [54205, 0]
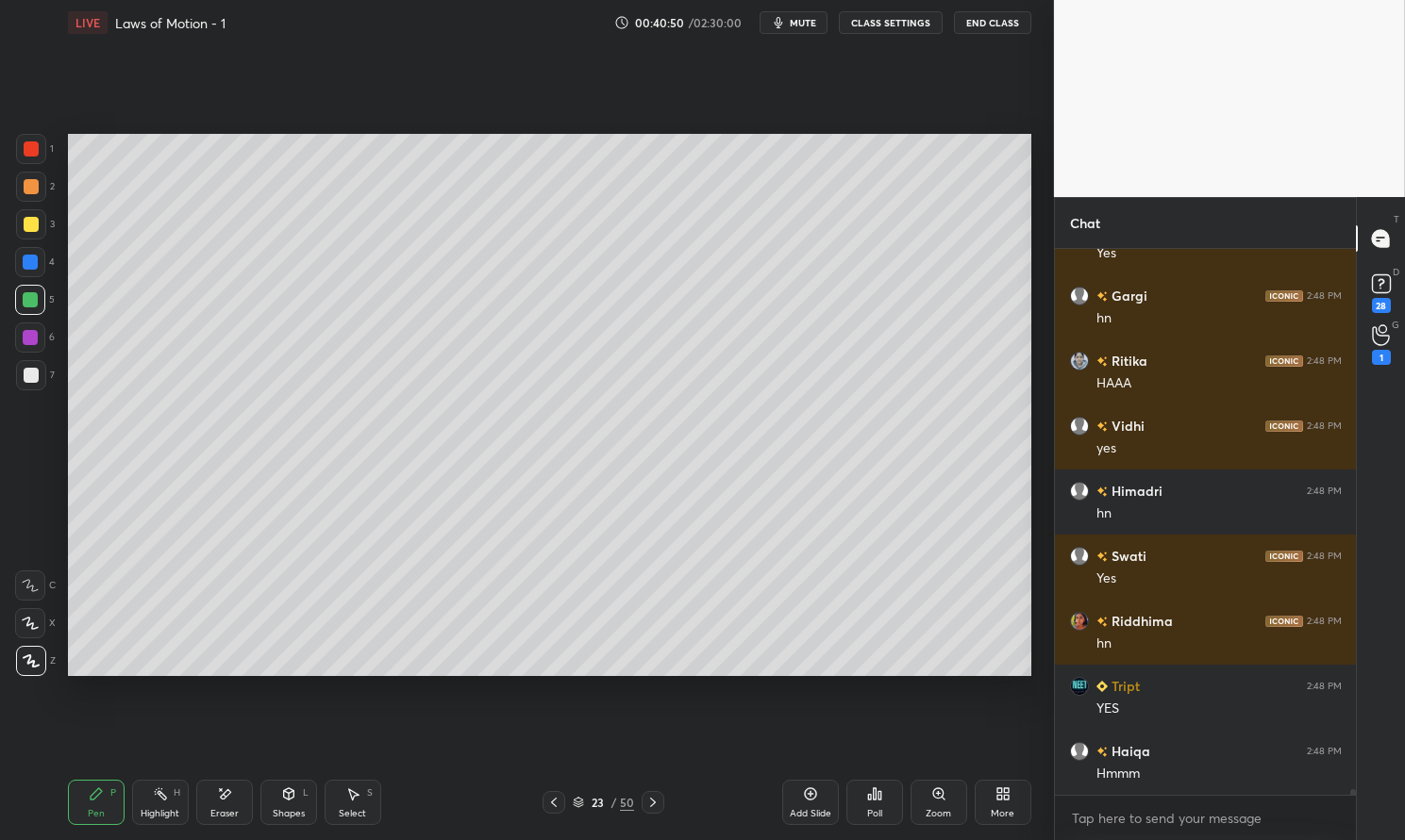
click at [177, 801] on div "Highlight H" at bounding box center [161, 803] width 57 height 45
click at [158, 796] on icon at bounding box center [161, 795] width 15 height 15
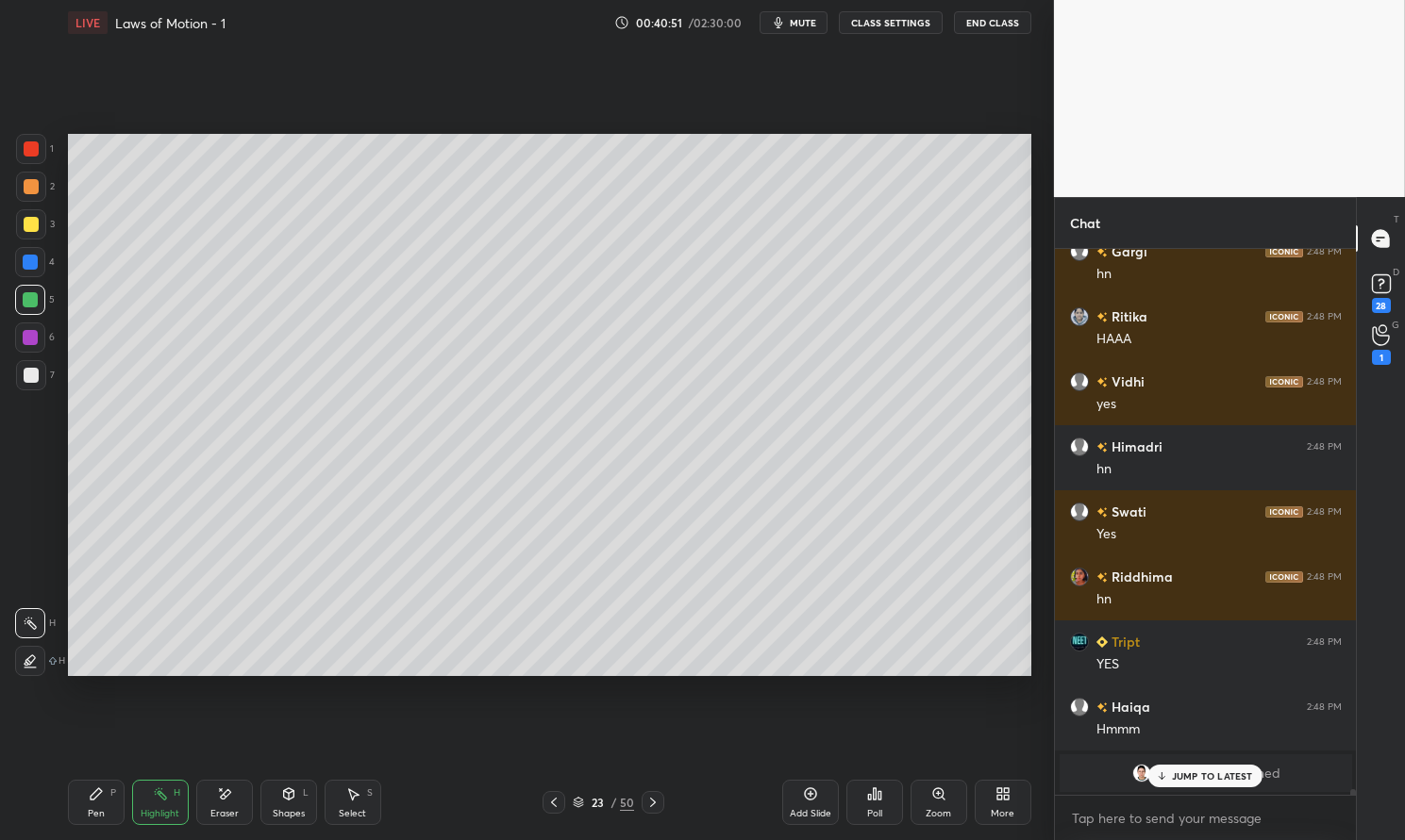
click at [32, 256] on div at bounding box center [30, 262] width 15 height 15
click at [23, 258] on div at bounding box center [30, 262] width 15 height 15
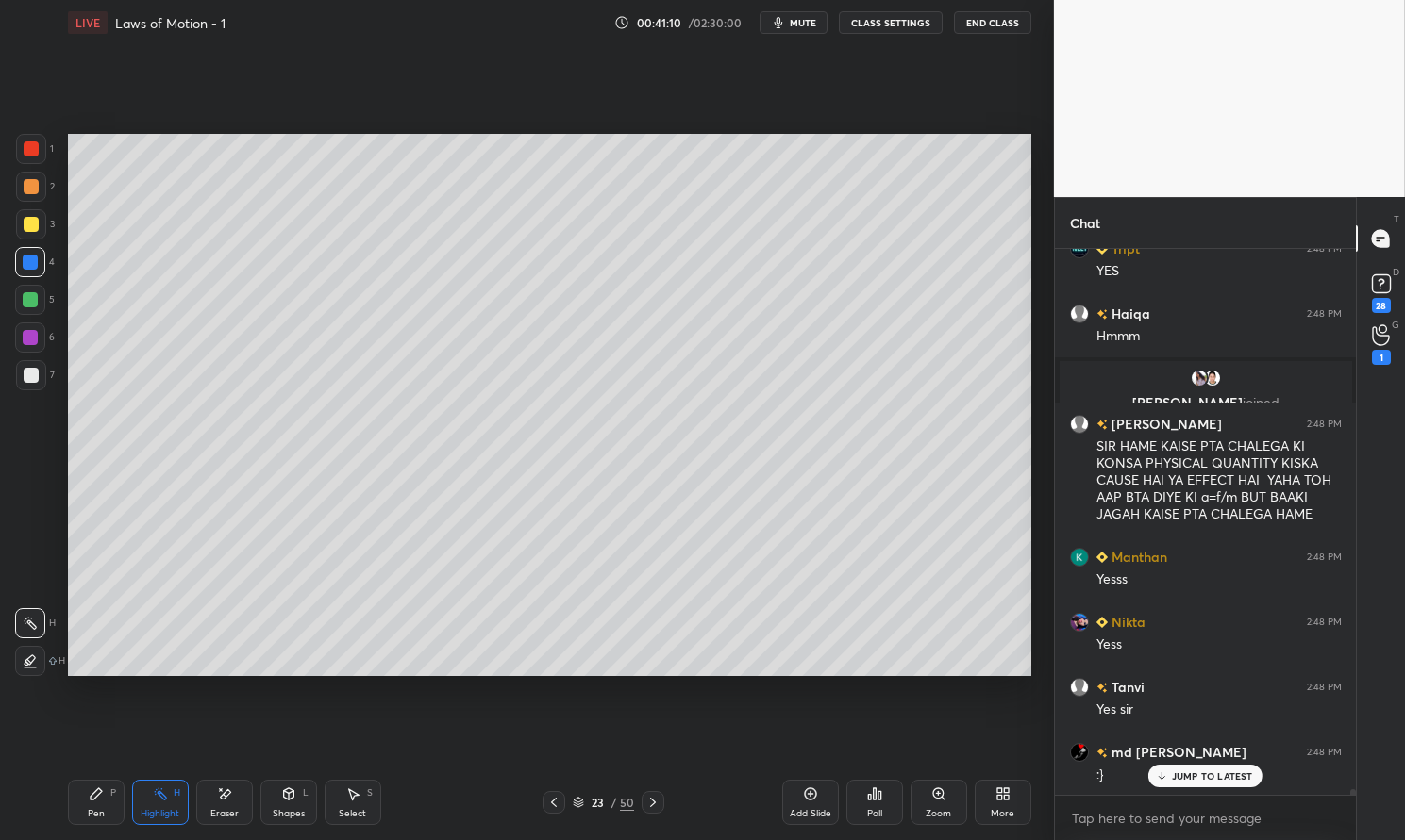
scroll to position [53787, 0]
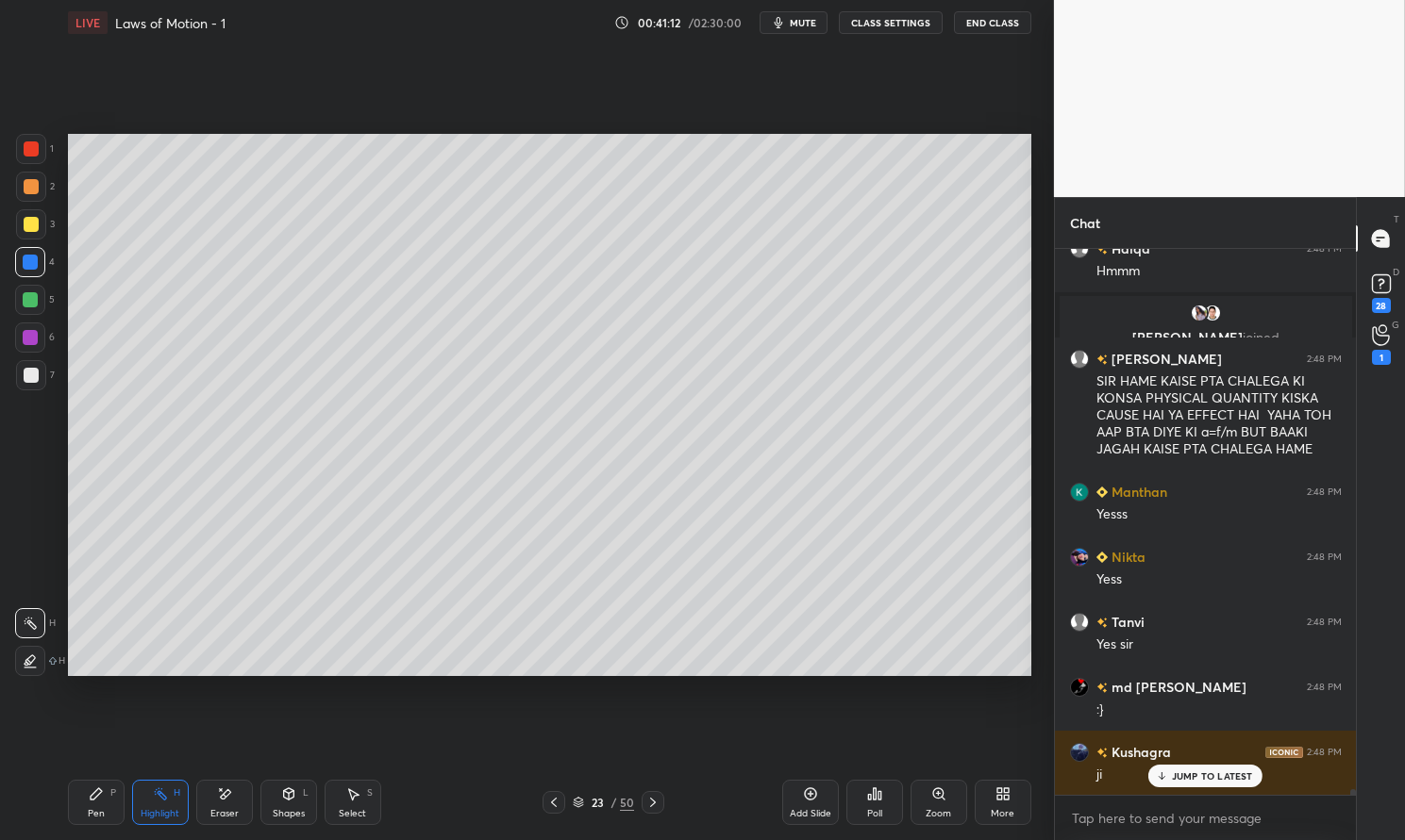
click at [1223, 768] on div "JUMP TO LATEST" at bounding box center [1204, 777] width 114 height 23
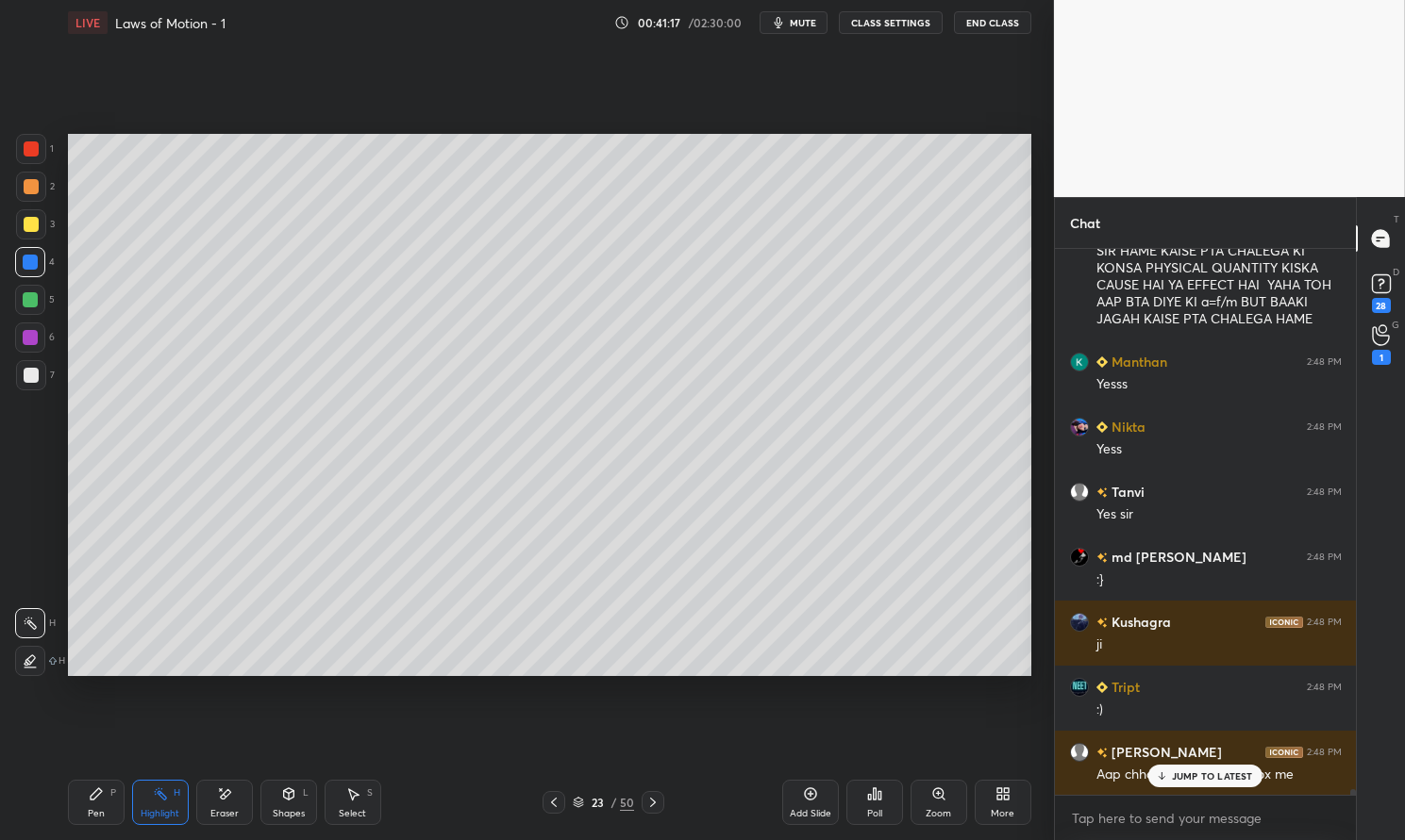
scroll to position [53982, 0]
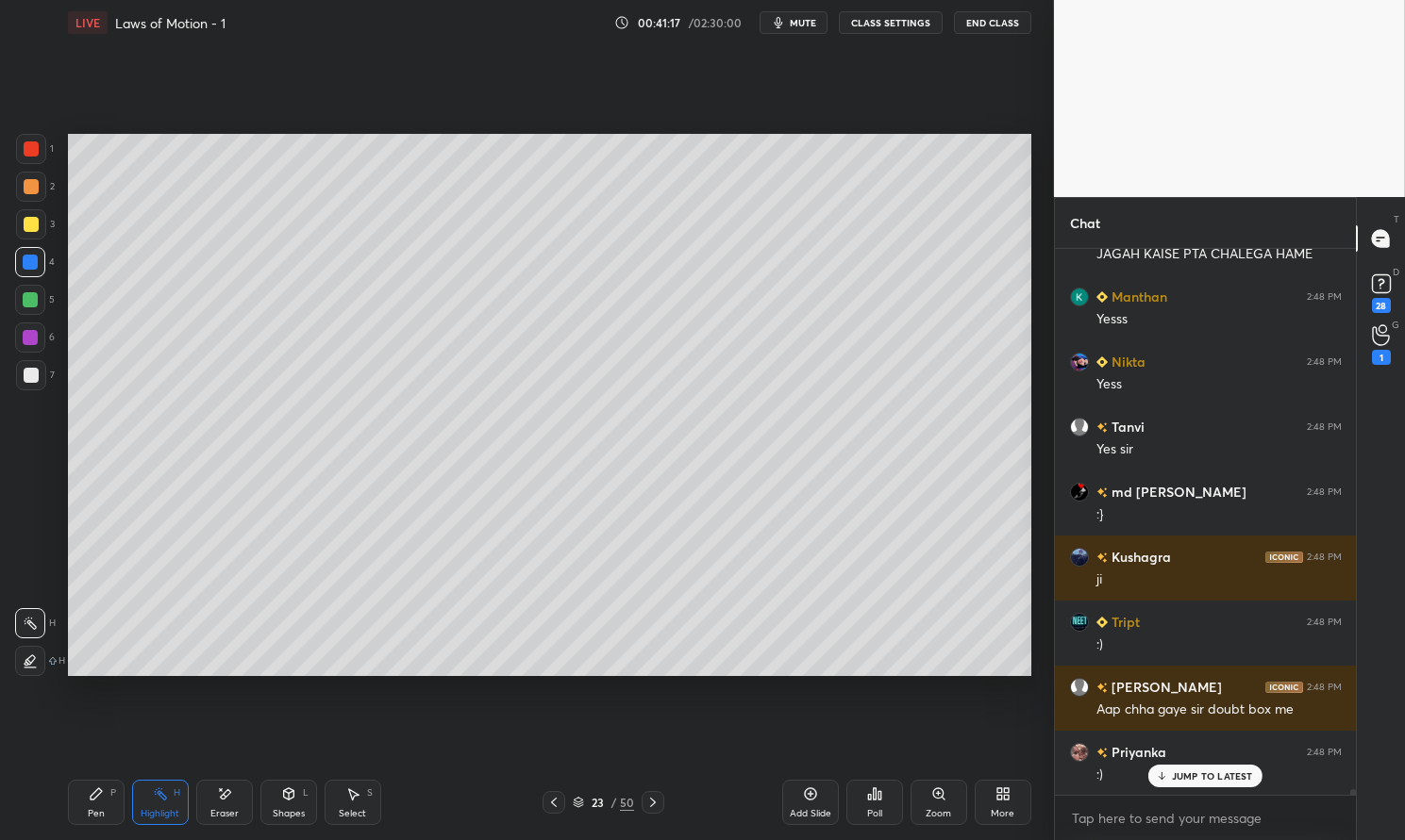
click at [1203, 776] on p "JUMP TO LATEST" at bounding box center [1212, 777] width 81 height 11
click at [549, 803] on icon at bounding box center [553, 803] width 15 height 15
click at [652, 798] on icon at bounding box center [653, 803] width 15 height 15
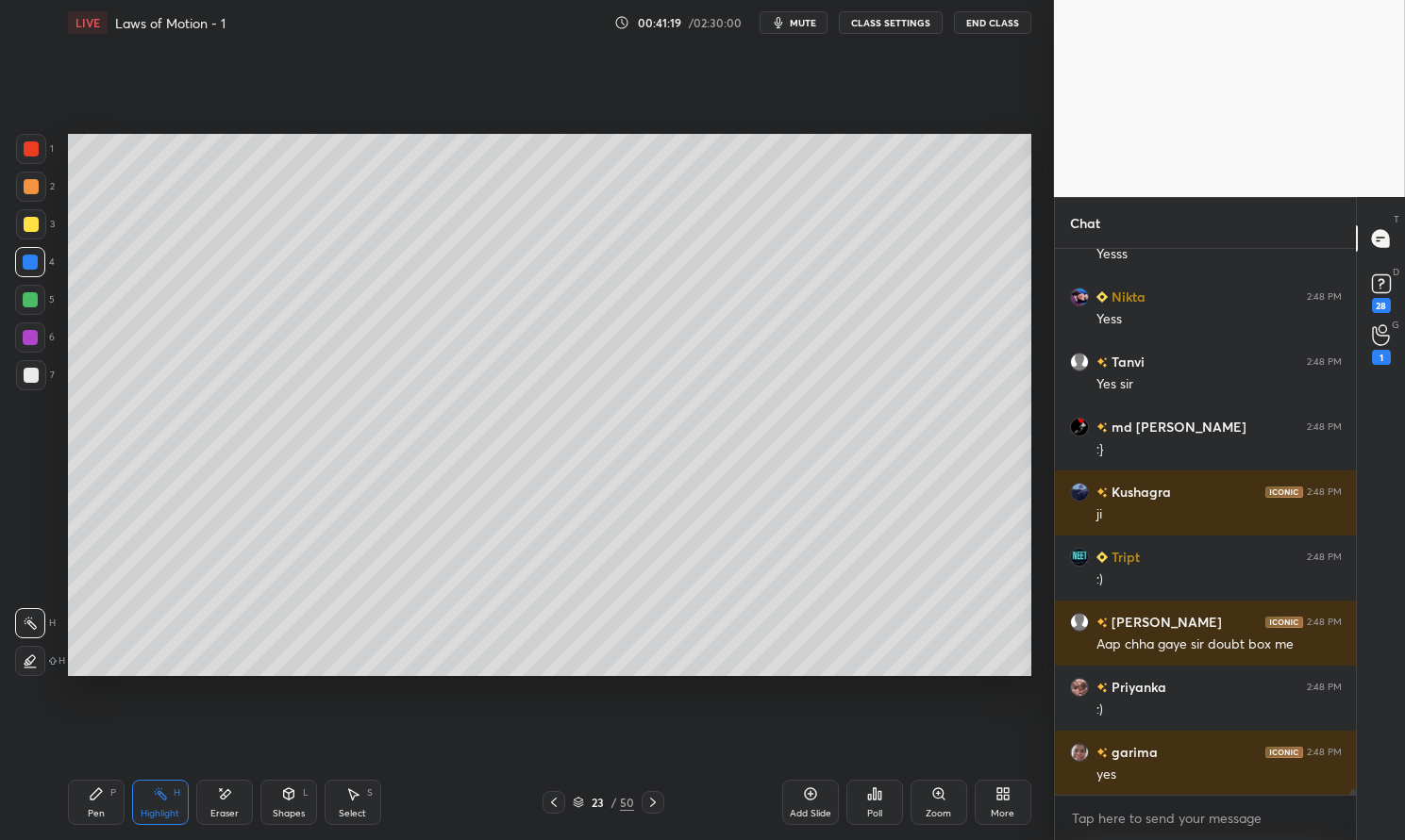
click at [656, 797] on icon at bounding box center [653, 803] width 15 height 15
click at [652, 805] on icon at bounding box center [653, 803] width 6 height 9
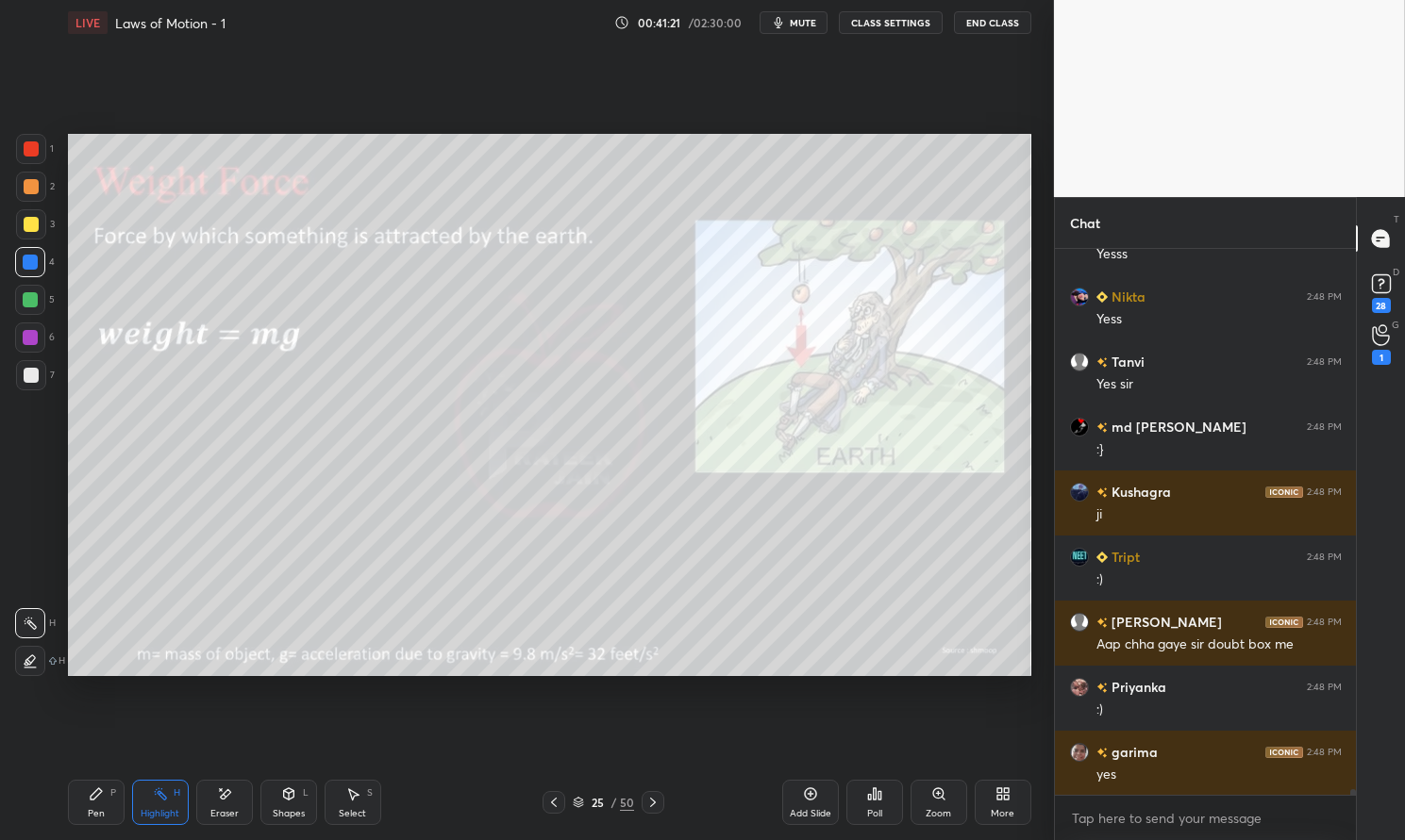
scroll to position [54147, 0]
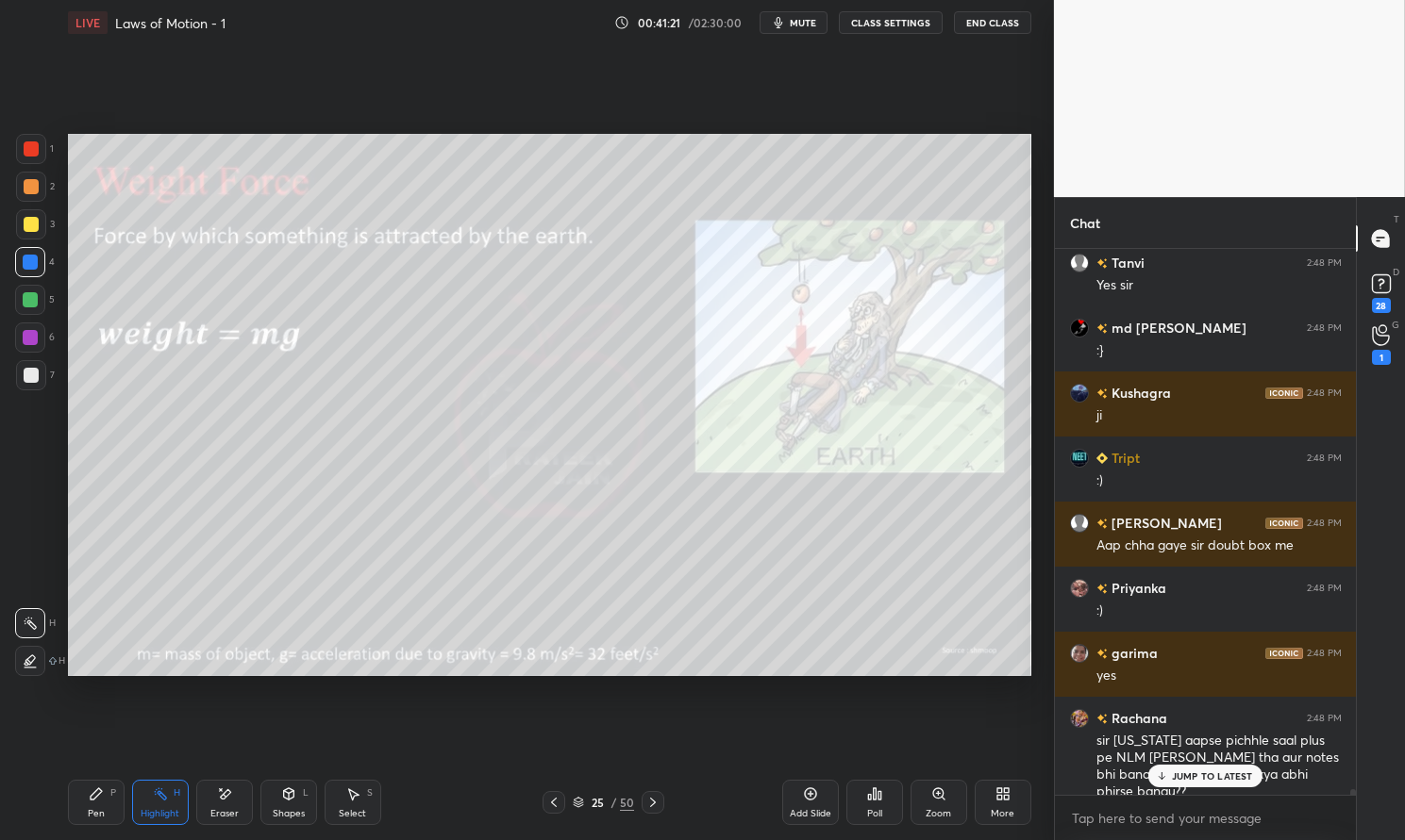
click at [91, 797] on icon at bounding box center [97, 795] width 11 height 11
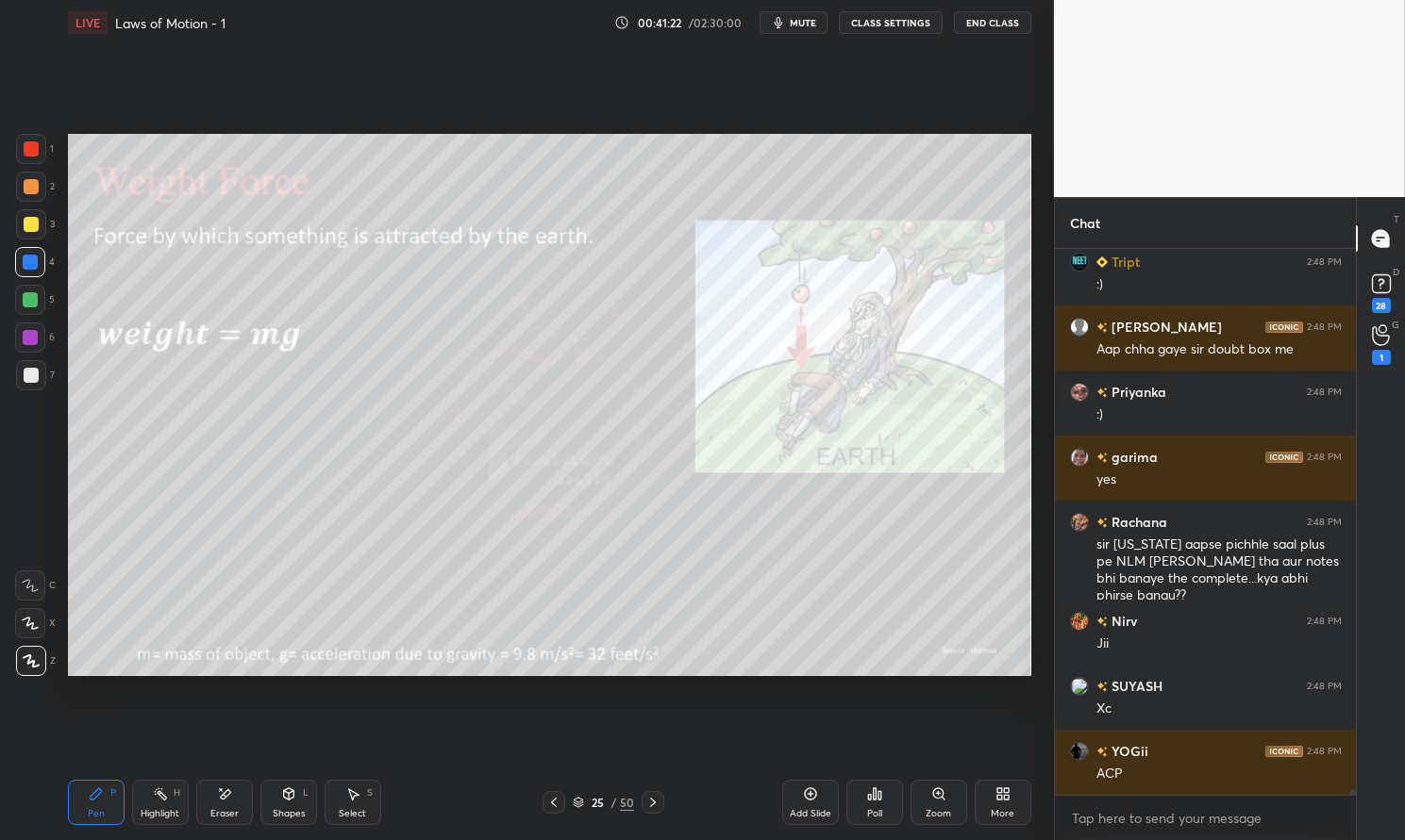
click at [553, 799] on icon at bounding box center [553, 803] width 15 height 15
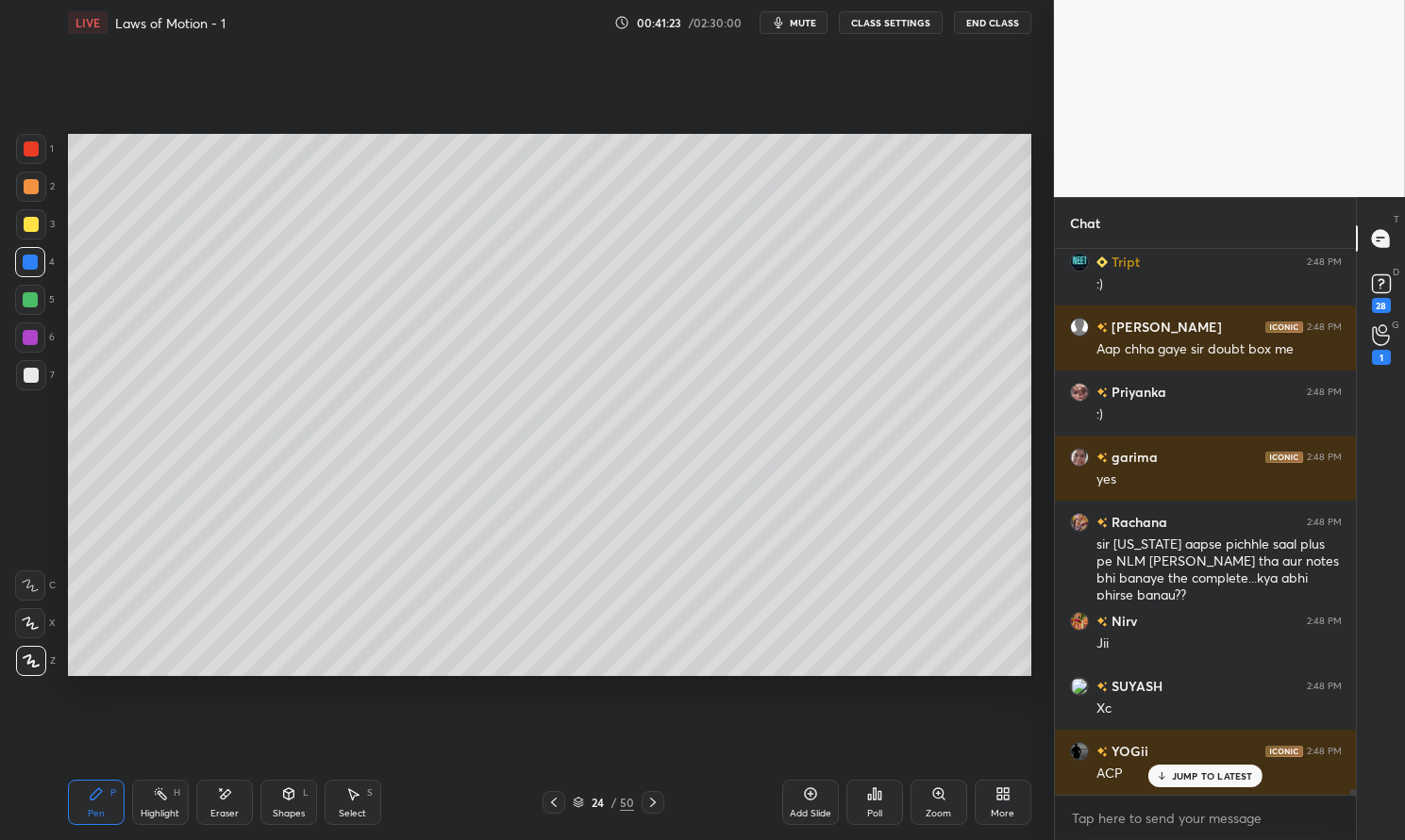
scroll to position [54407, 0]
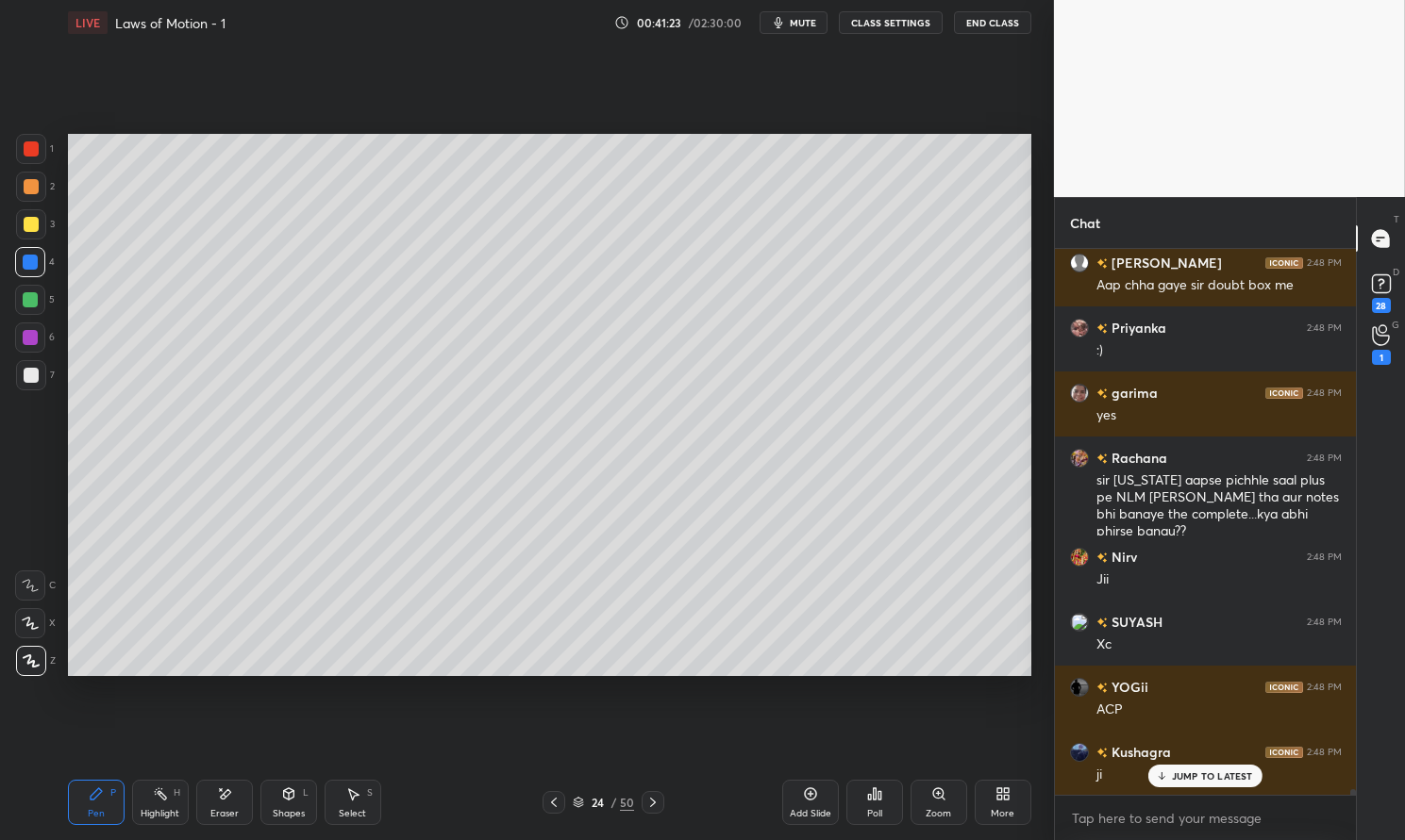
click at [812, 800] on icon at bounding box center [810, 795] width 12 height 12
click at [99, 814] on div "Pen" at bounding box center [97, 814] width 17 height 9
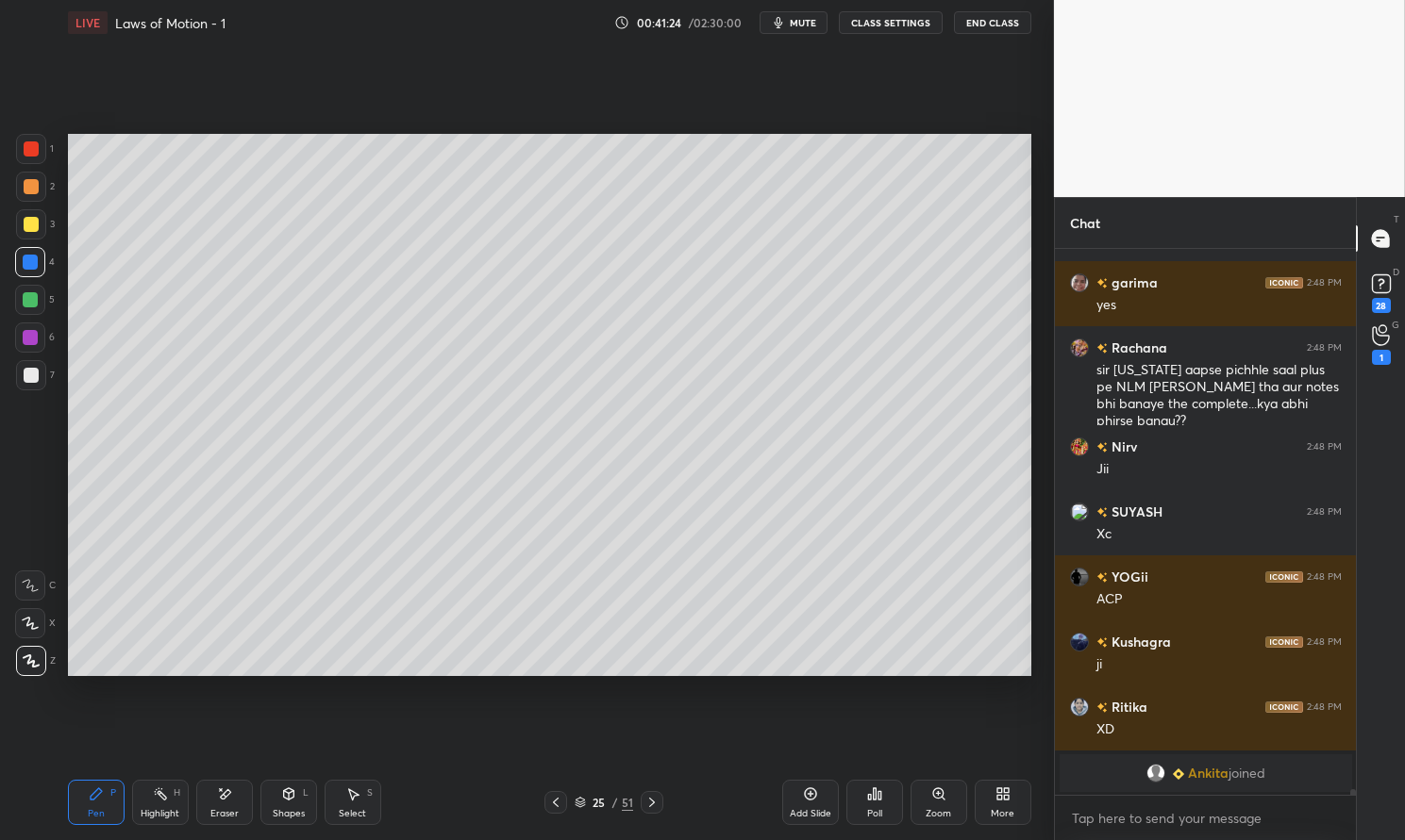
click at [84, 802] on div "Pen P" at bounding box center [97, 803] width 57 height 45
click at [40, 264] on div at bounding box center [30, 262] width 30 height 30
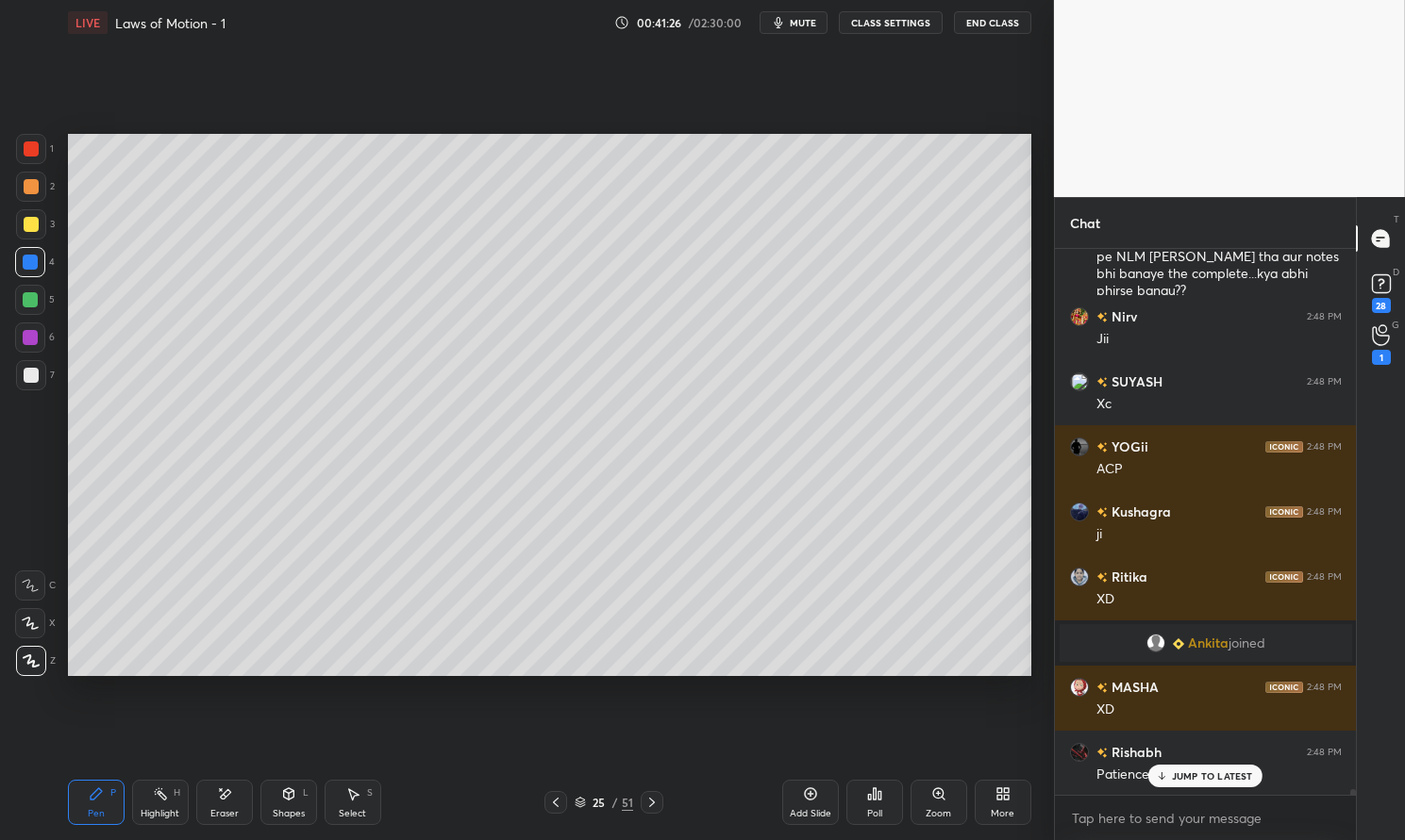
click at [31, 233] on div at bounding box center [31, 224] width 30 height 30
click at [27, 221] on div at bounding box center [31, 224] width 15 height 15
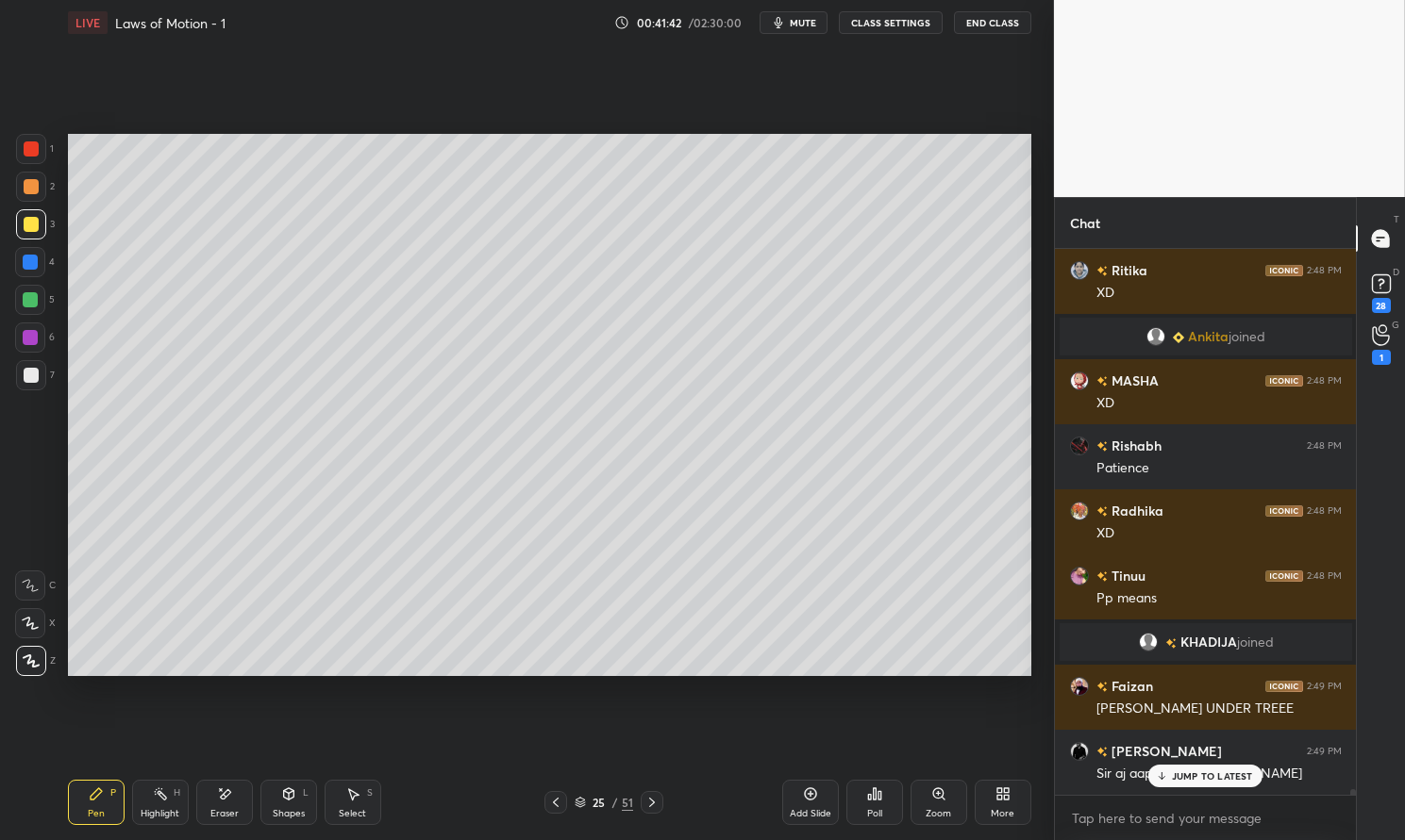
scroll to position [54566, 0]
click at [33, 262] on div at bounding box center [30, 262] width 15 height 15
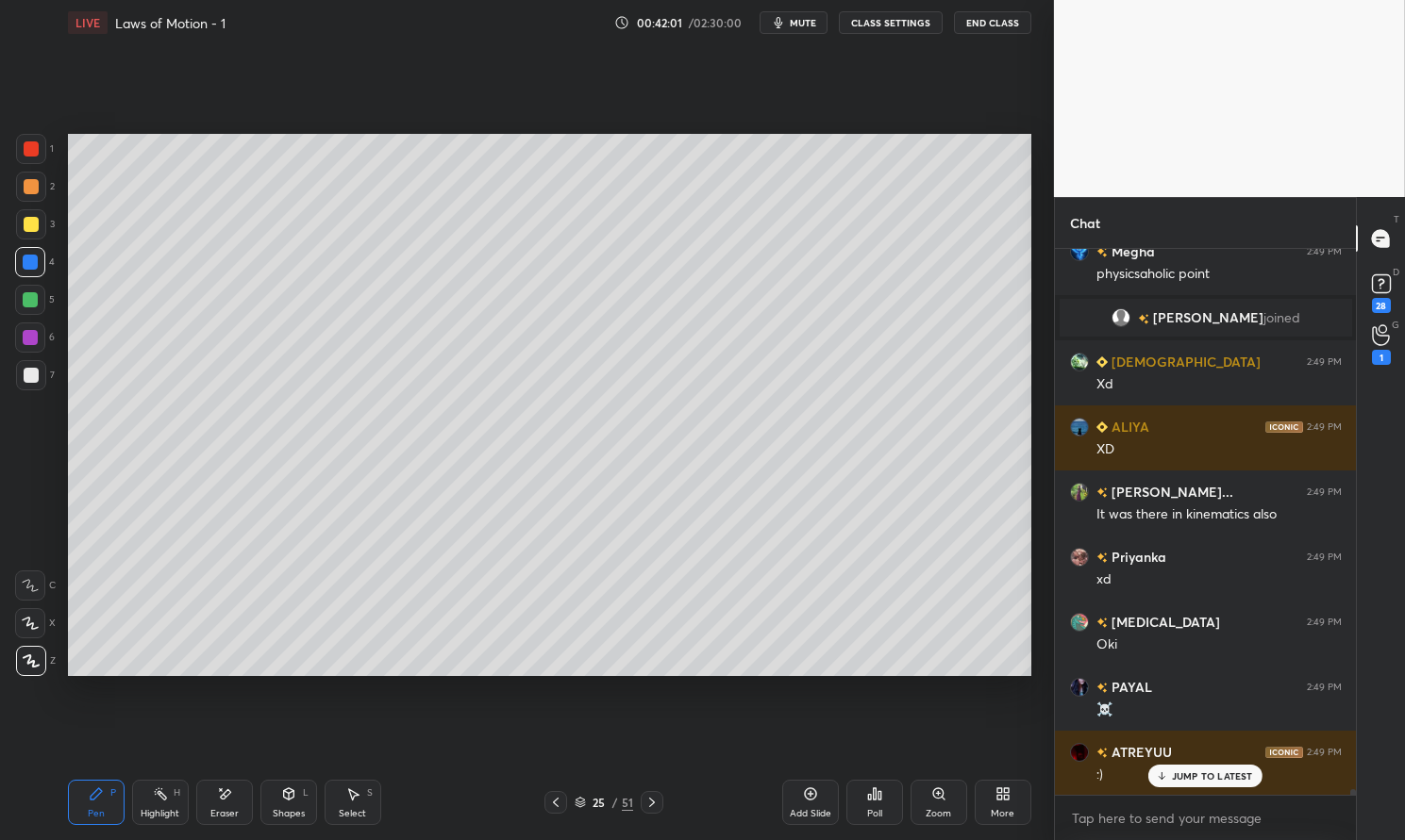
scroll to position [55108, 0]
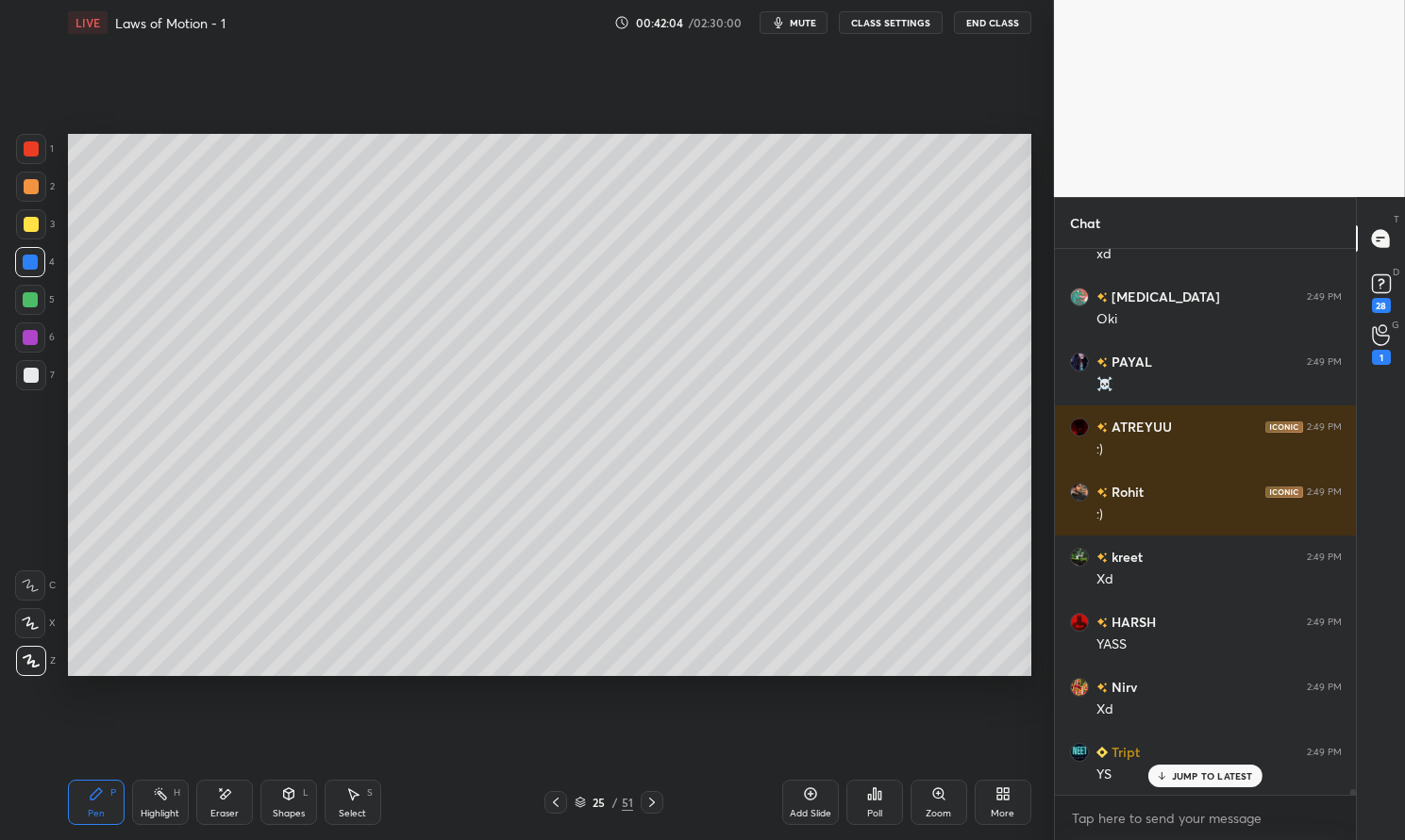
click at [29, 306] on div at bounding box center [30, 300] width 15 height 15
click at [30, 297] on div at bounding box center [30, 300] width 15 height 15
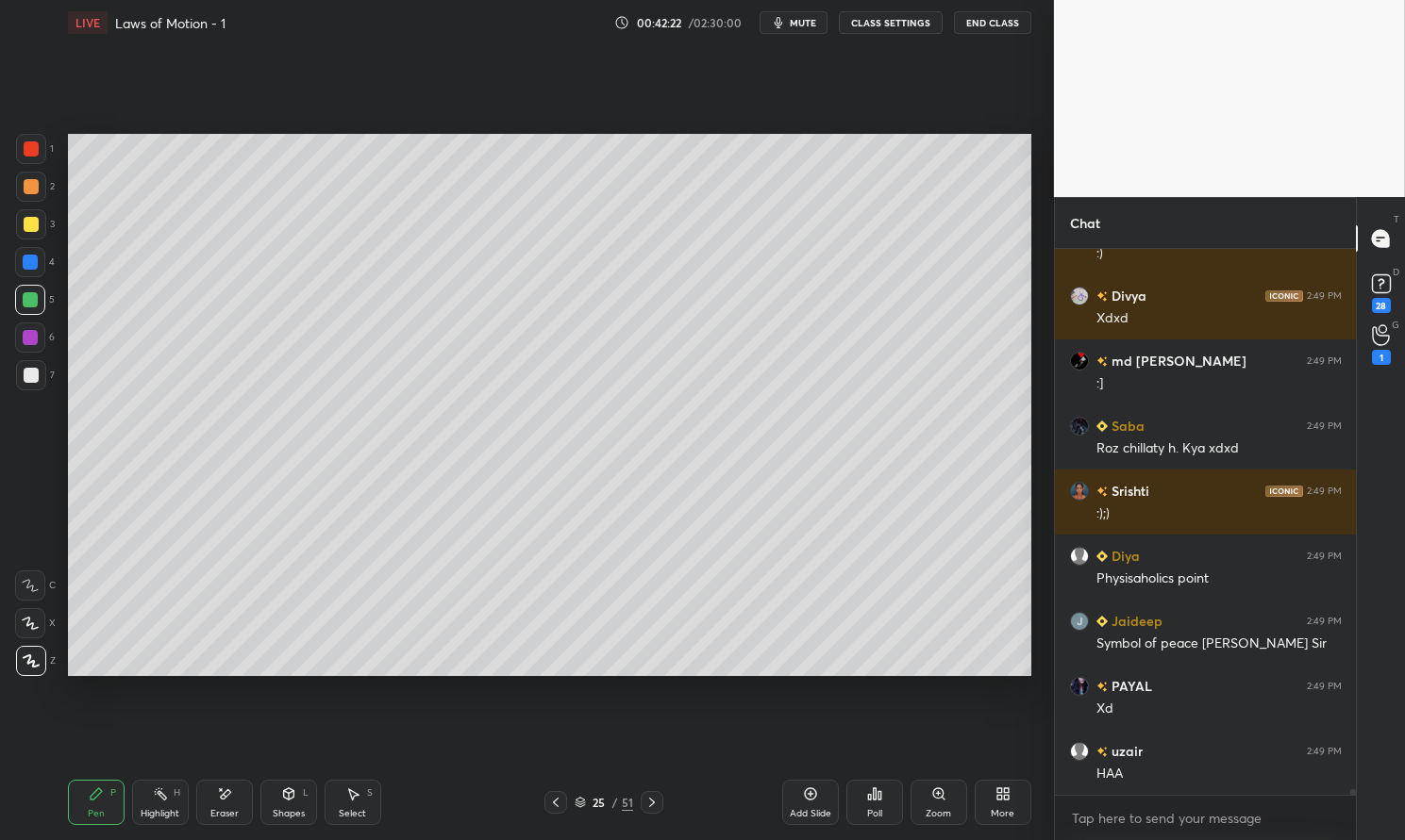
scroll to position [55761, 0]
click at [105, 800] on div "Pen P" at bounding box center [97, 803] width 57 height 45
click at [96, 796] on icon at bounding box center [97, 795] width 11 height 11
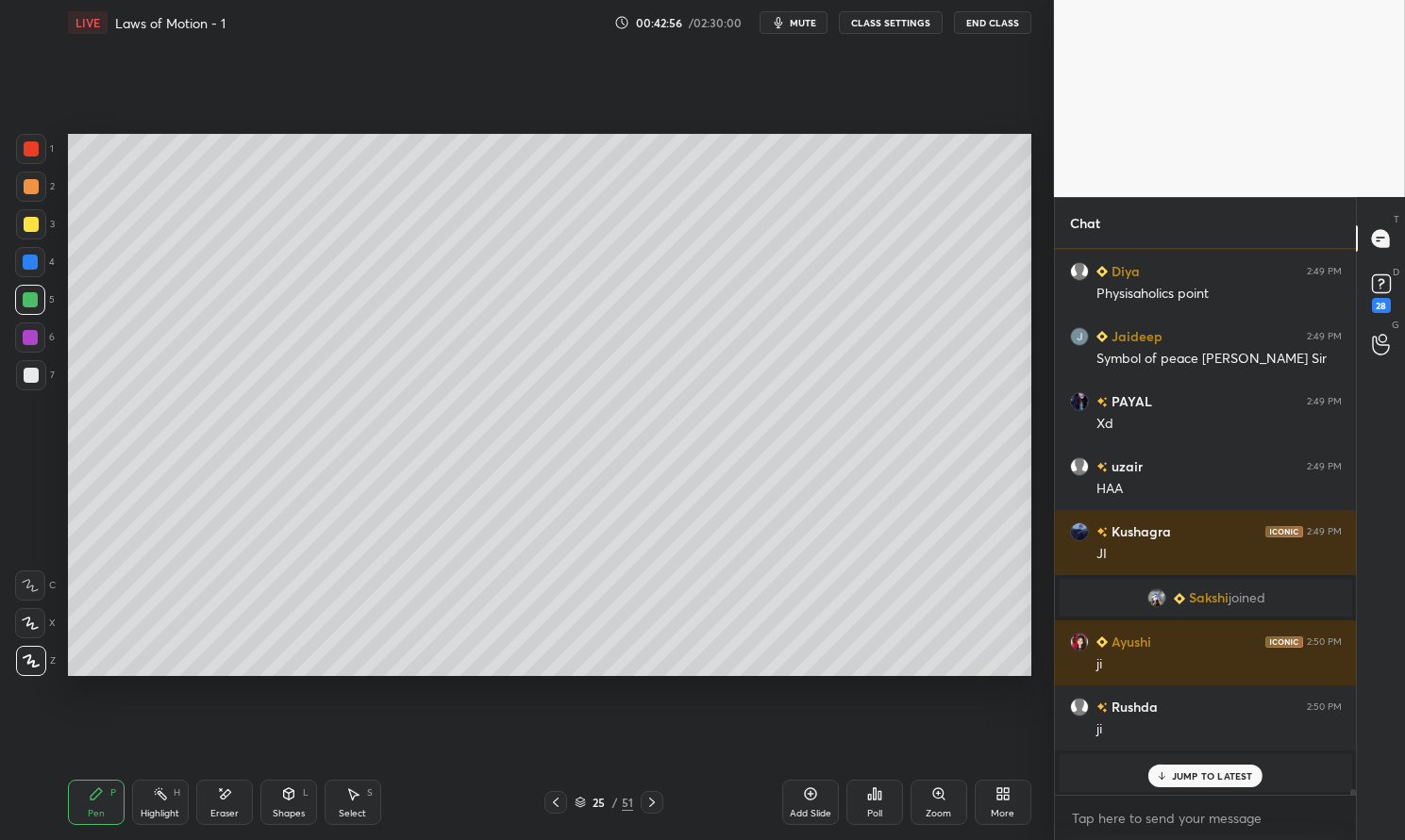
scroll to position [56096, 0]
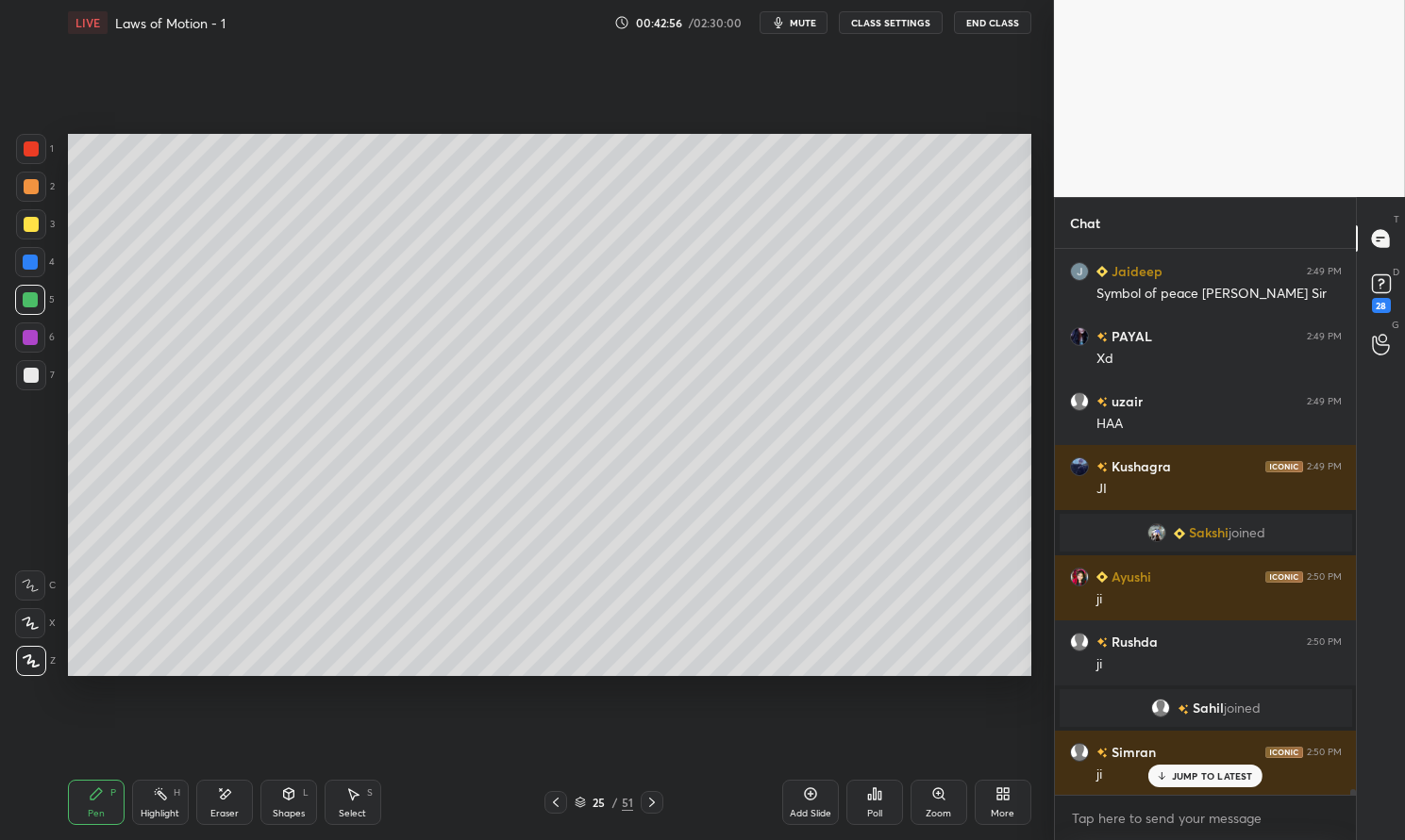
click at [36, 376] on div at bounding box center [31, 376] width 15 height 15
click at [35, 375] on div at bounding box center [31, 376] width 15 height 15
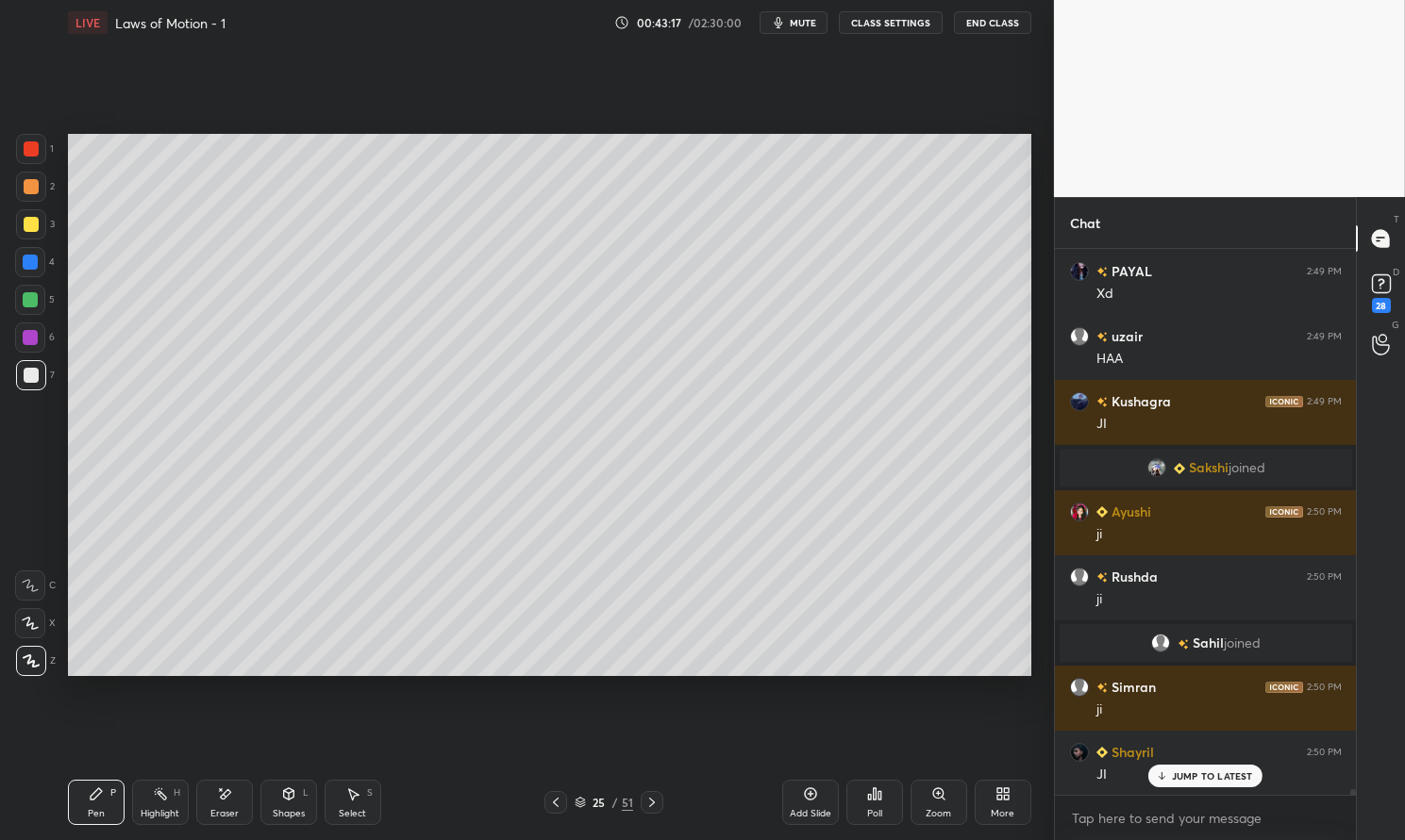
scroll to position [56205, 0]
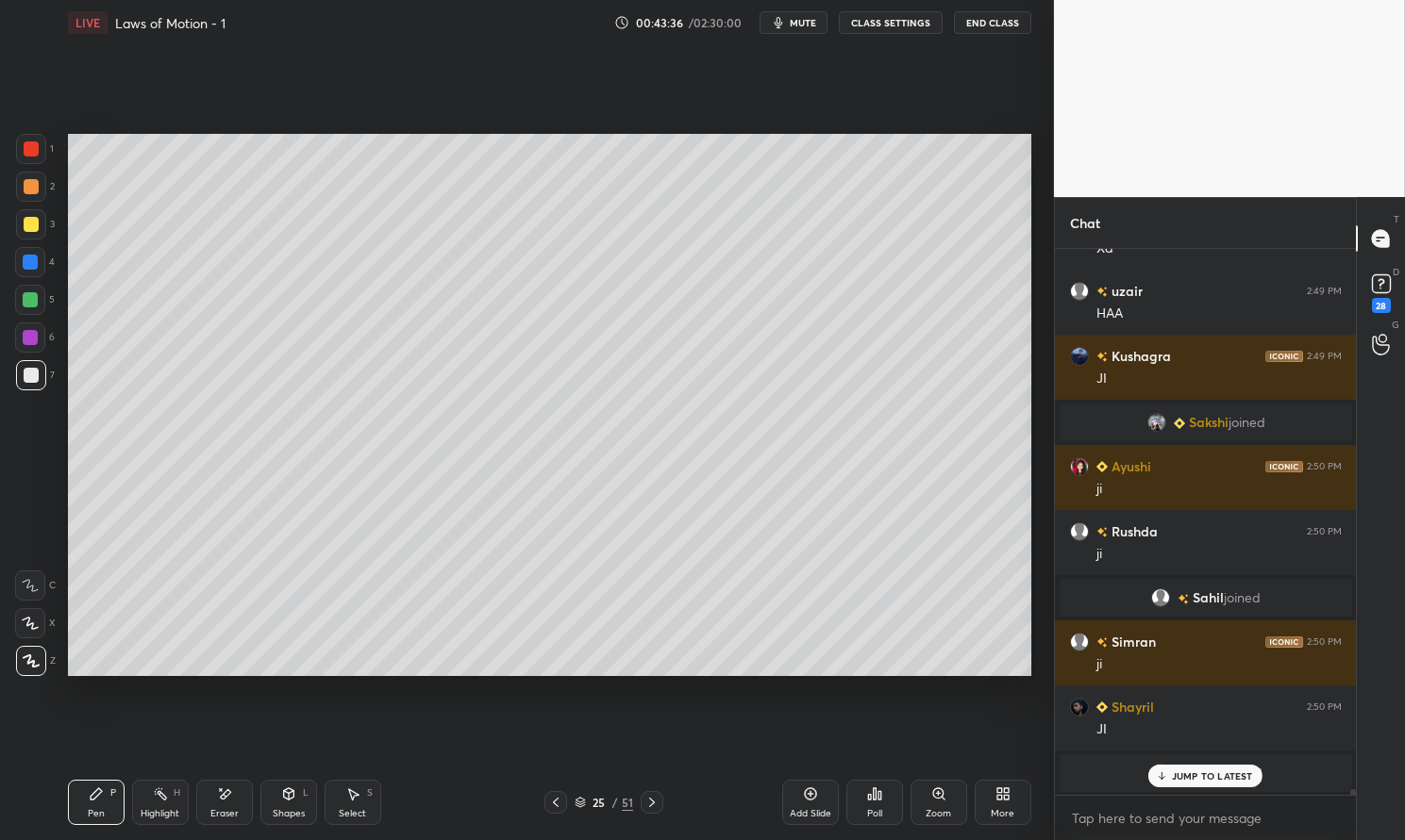
click at [1187, 778] on p "JUMP TO LATEST" at bounding box center [1212, 777] width 81 height 11
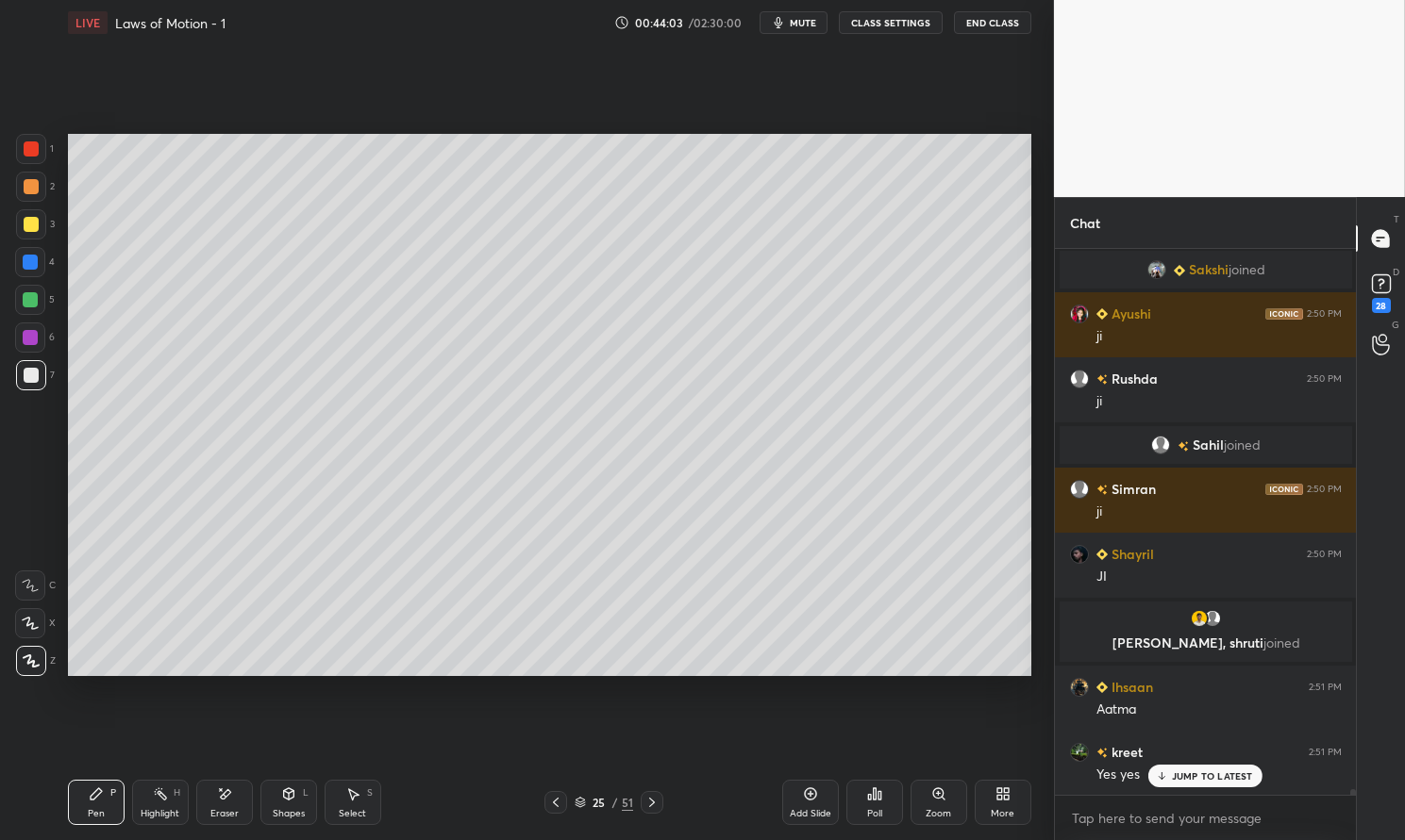
scroll to position [56298, 0]
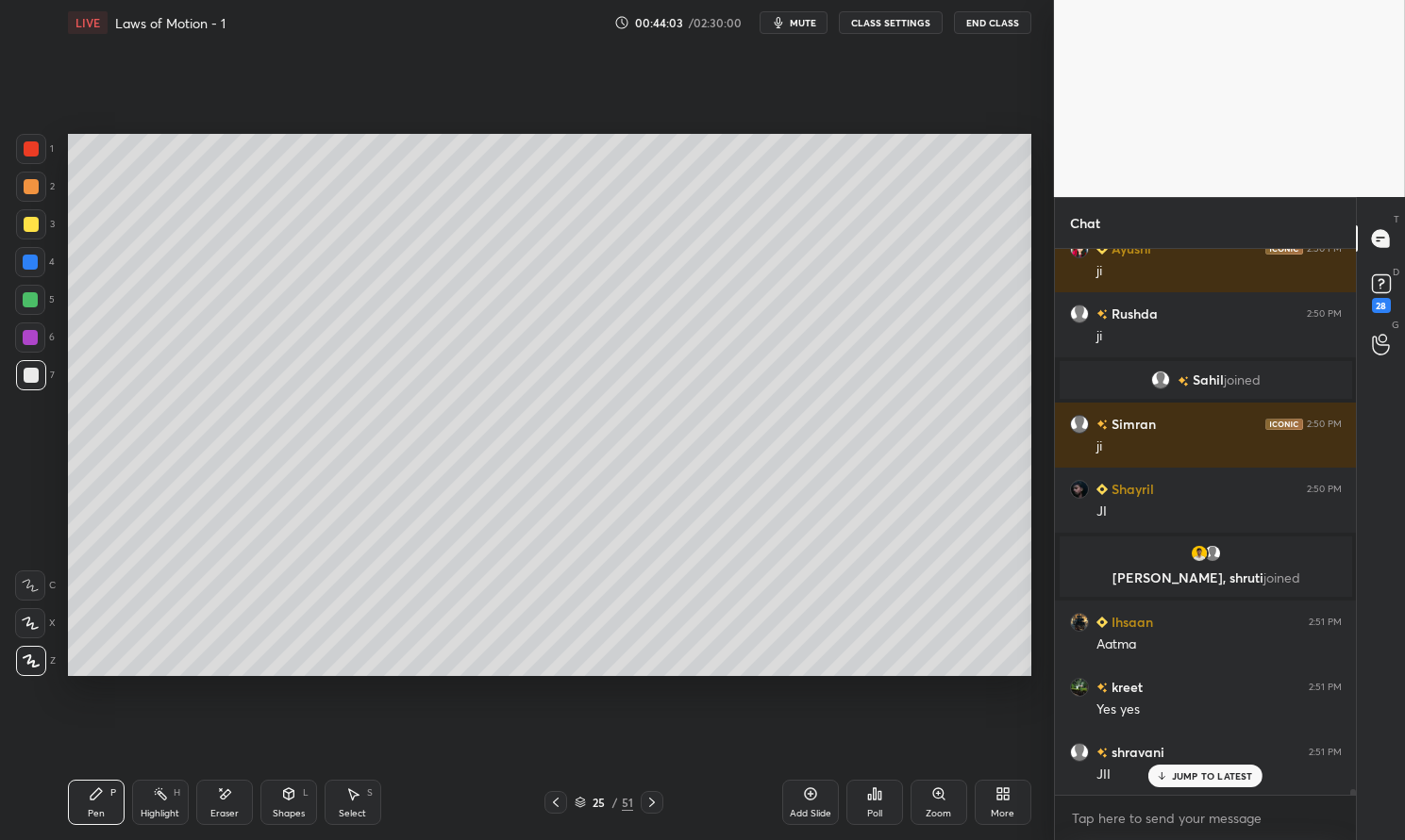
click at [38, 152] on div at bounding box center [31, 149] width 15 height 15
click at [29, 159] on div at bounding box center [31, 149] width 30 height 30
click at [167, 805] on div "Highlight H" at bounding box center [161, 803] width 57 height 45
click at [164, 796] on rect at bounding box center [163, 796] width 9 height 9
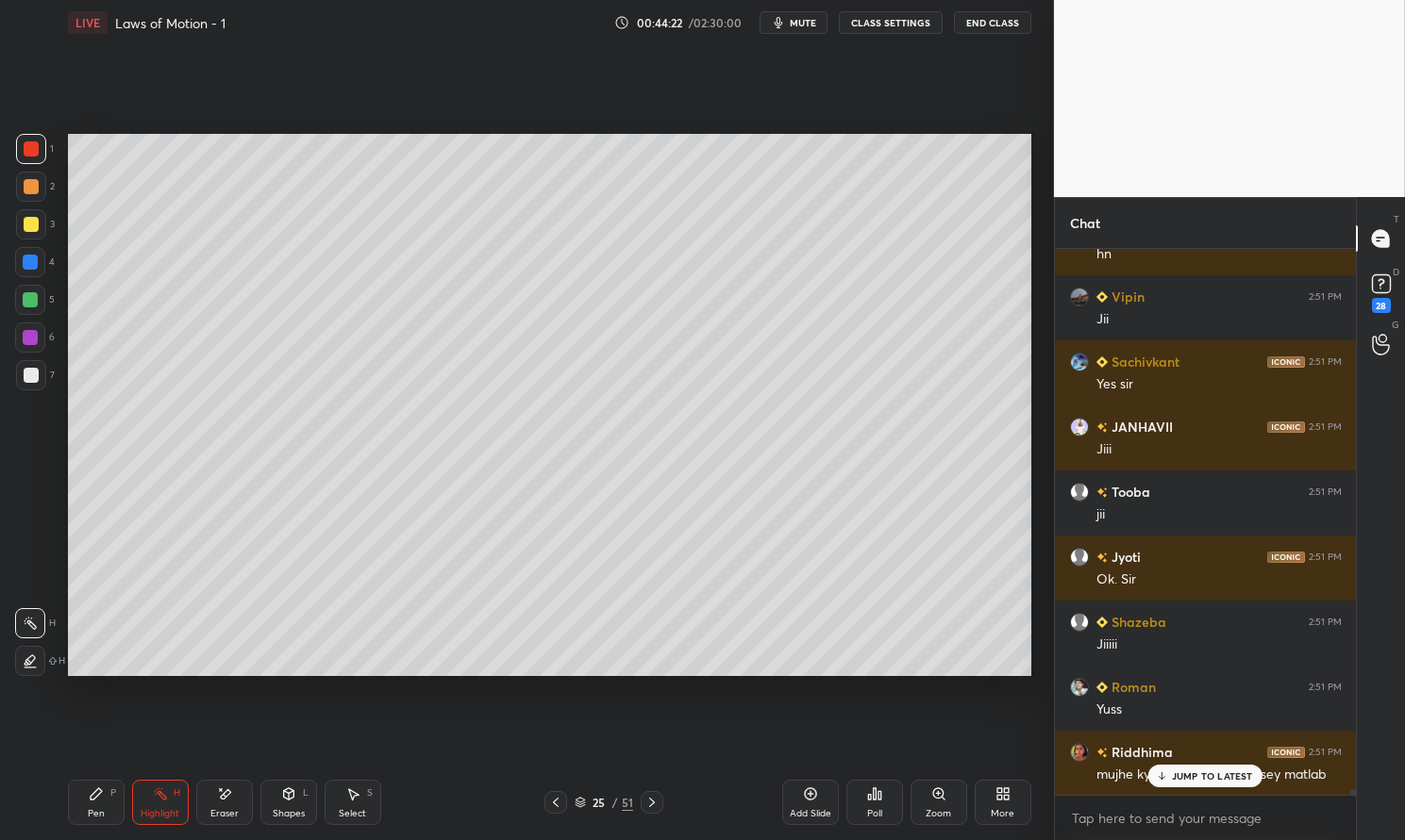
scroll to position [57014, 0]
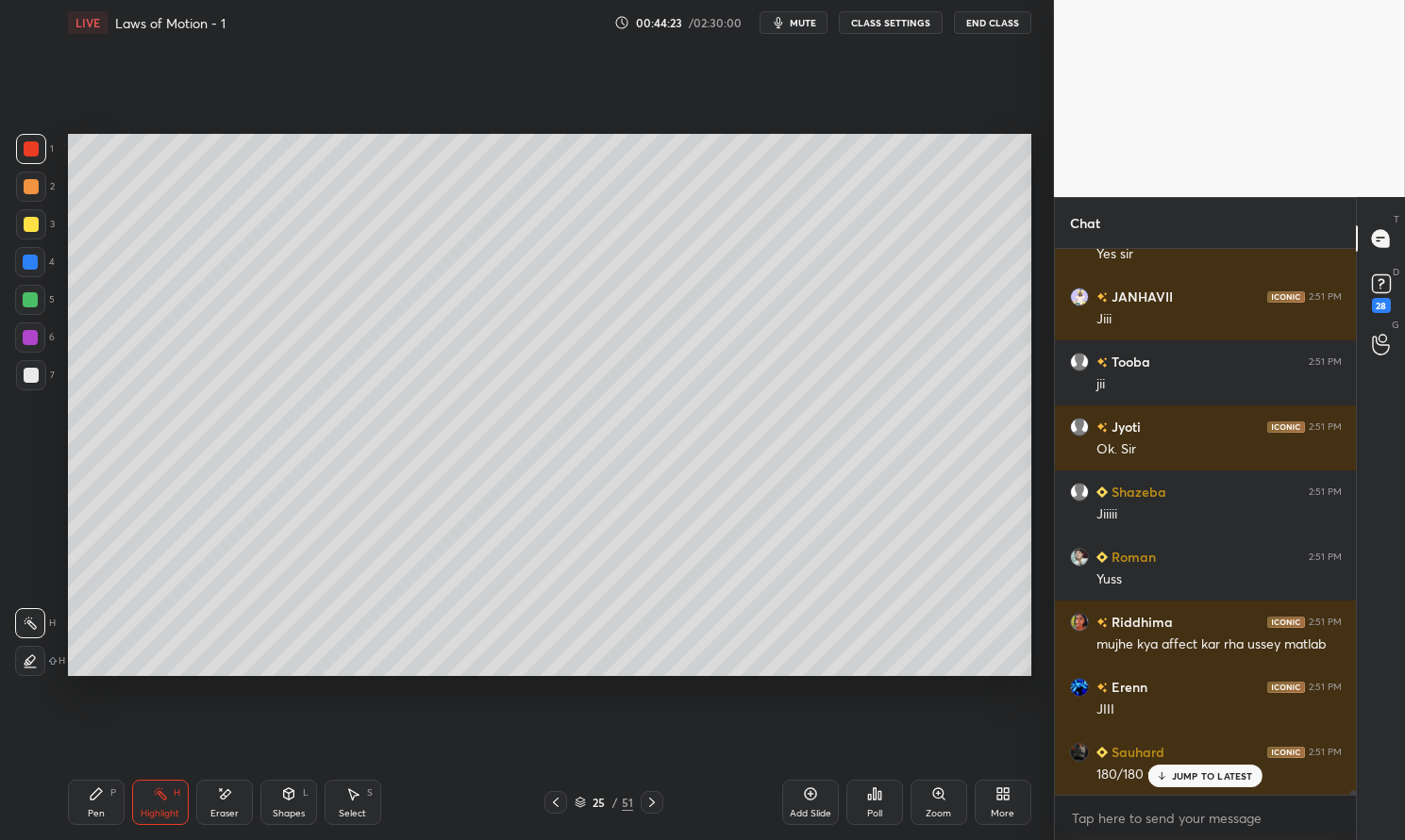
click at [1209, 771] on p "JUMP TO LATEST" at bounding box center [1212, 777] width 81 height 11
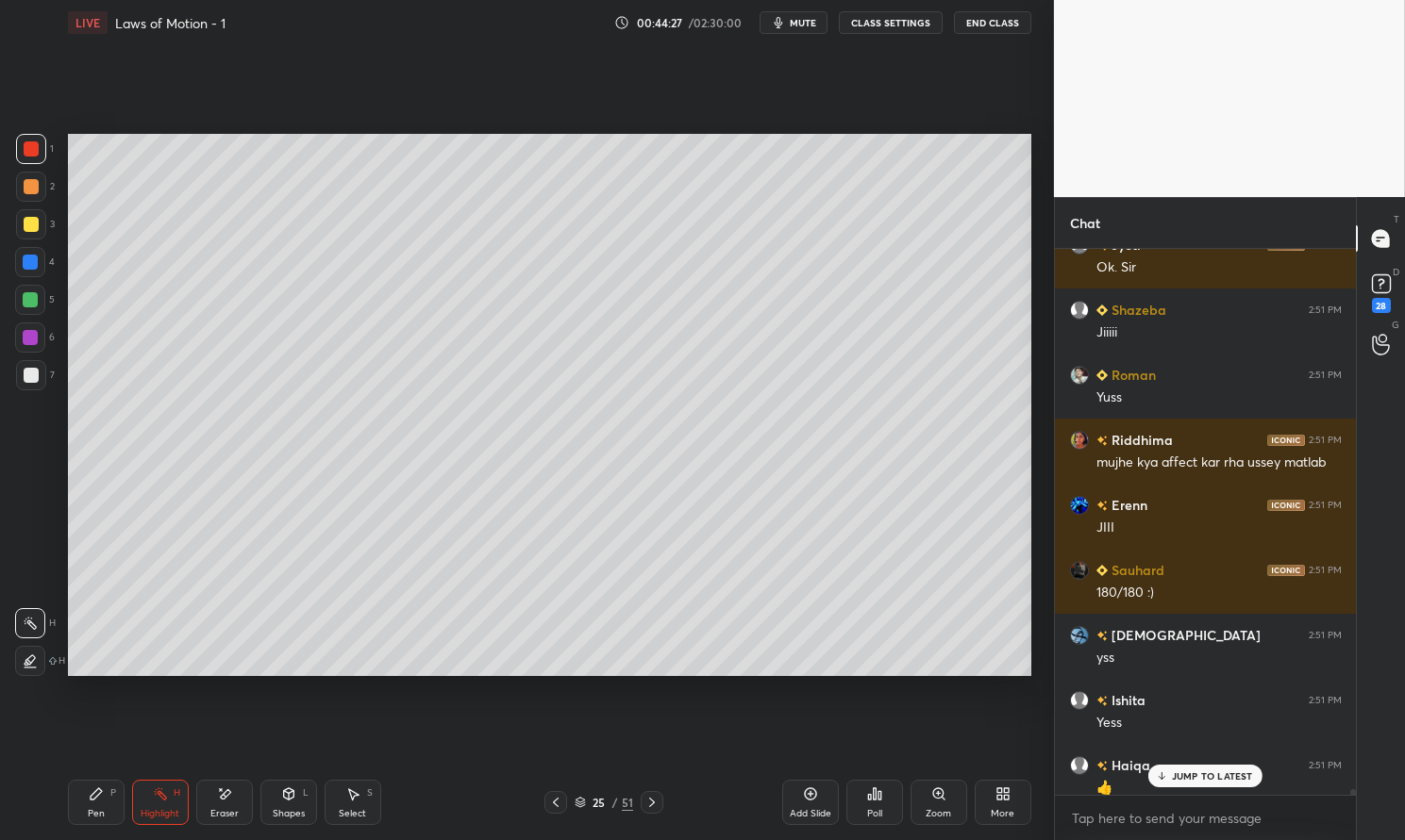
scroll to position [57274, 0]
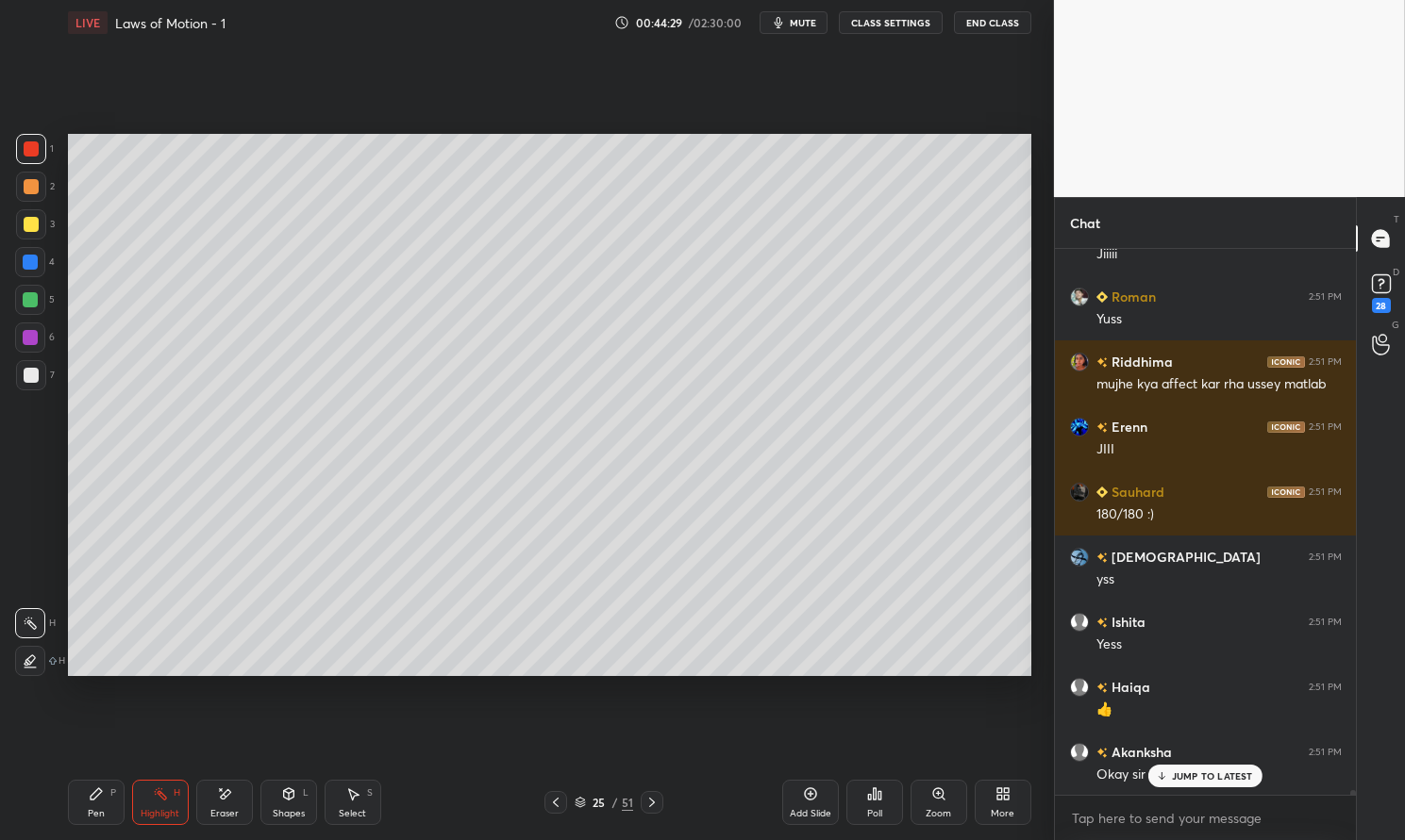
click at [1206, 781] on p "JUMP TO LATEST" at bounding box center [1212, 777] width 81 height 11
click at [149, 810] on div "Highlight" at bounding box center [160, 814] width 39 height 9
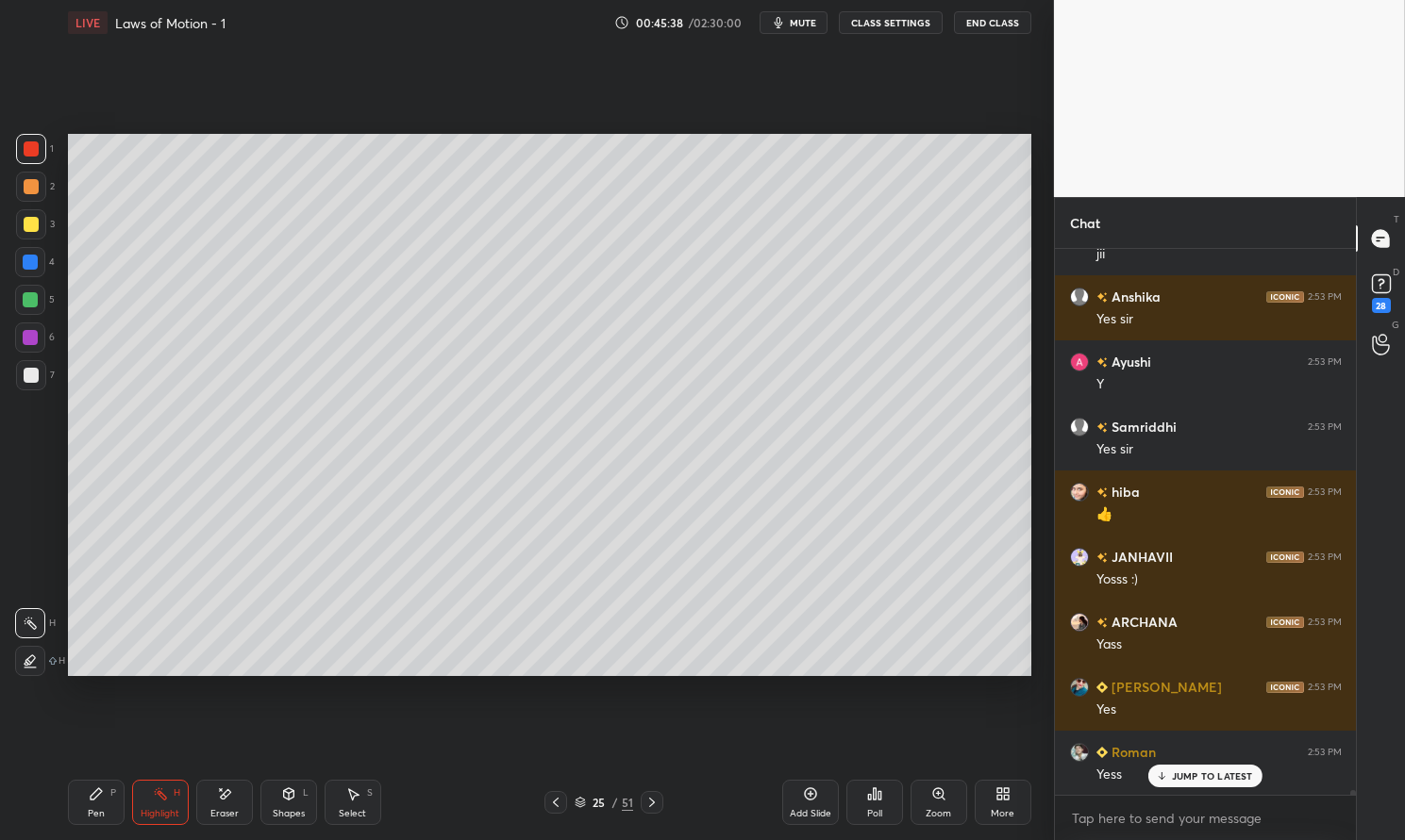
scroll to position [61930, 0]
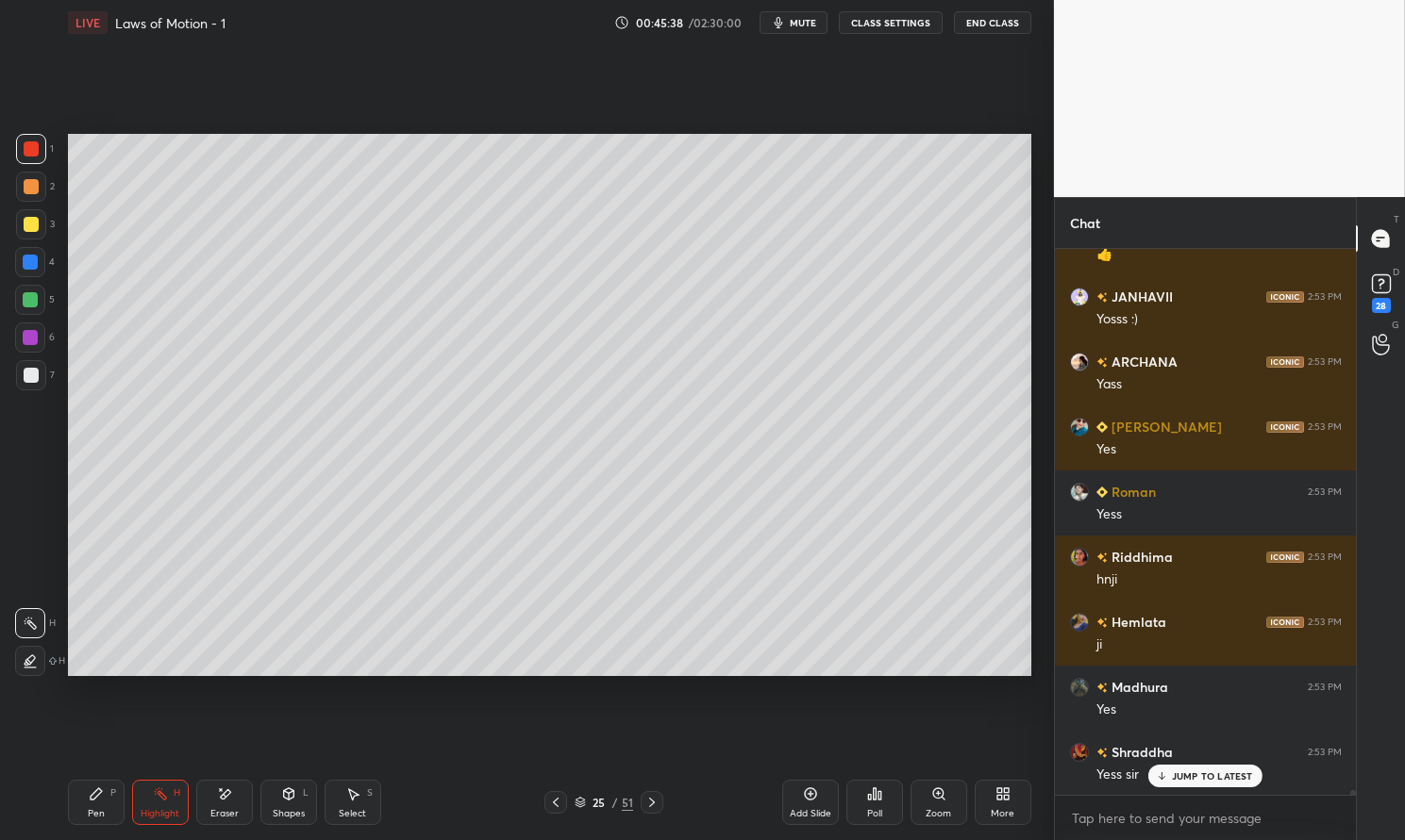
click at [32, 148] on div at bounding box center [31, 149] width 15 height 15
click at [27, 150] on div at bounding box center [31, 149] width 15 height 15
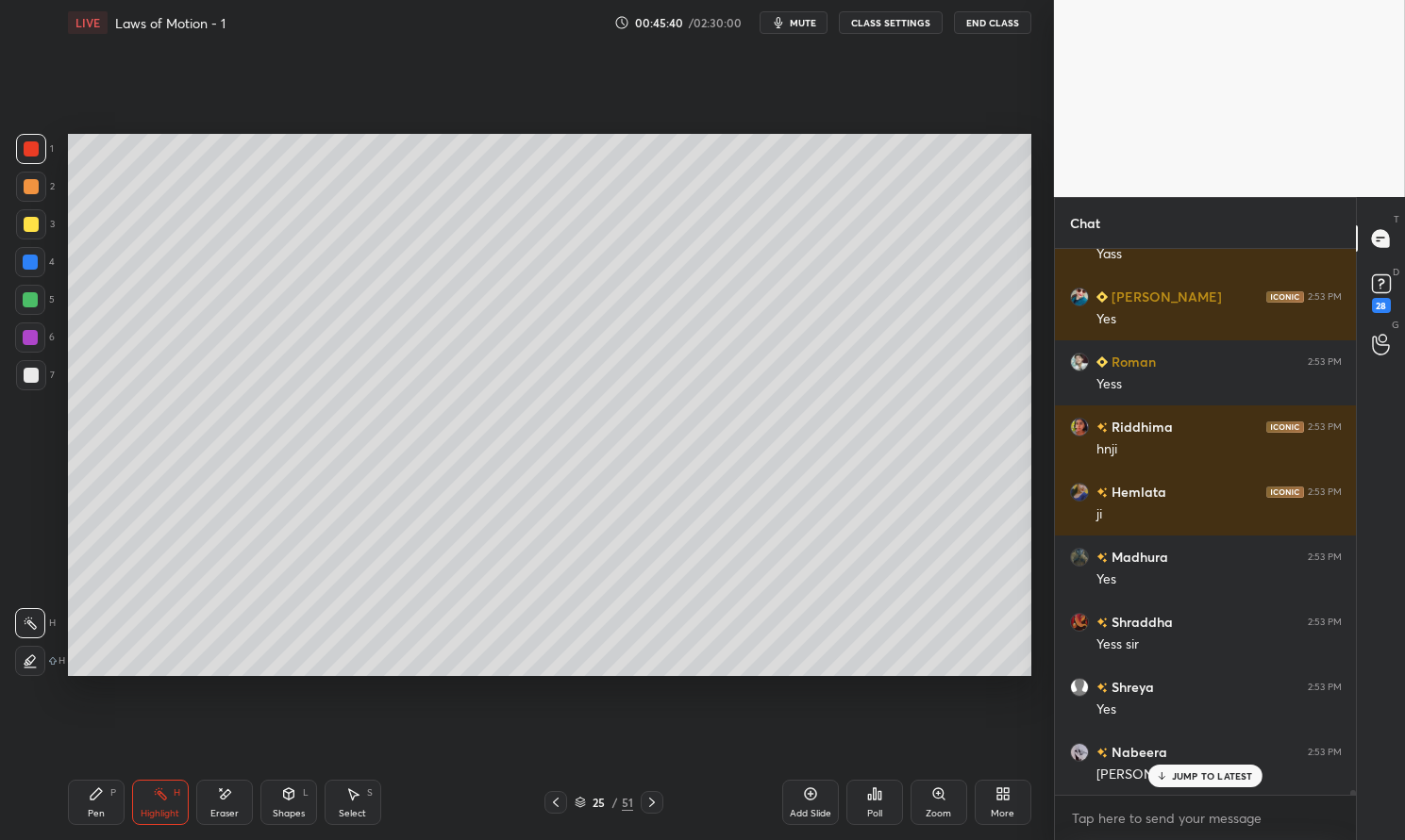
scroll to position [62190, 0]
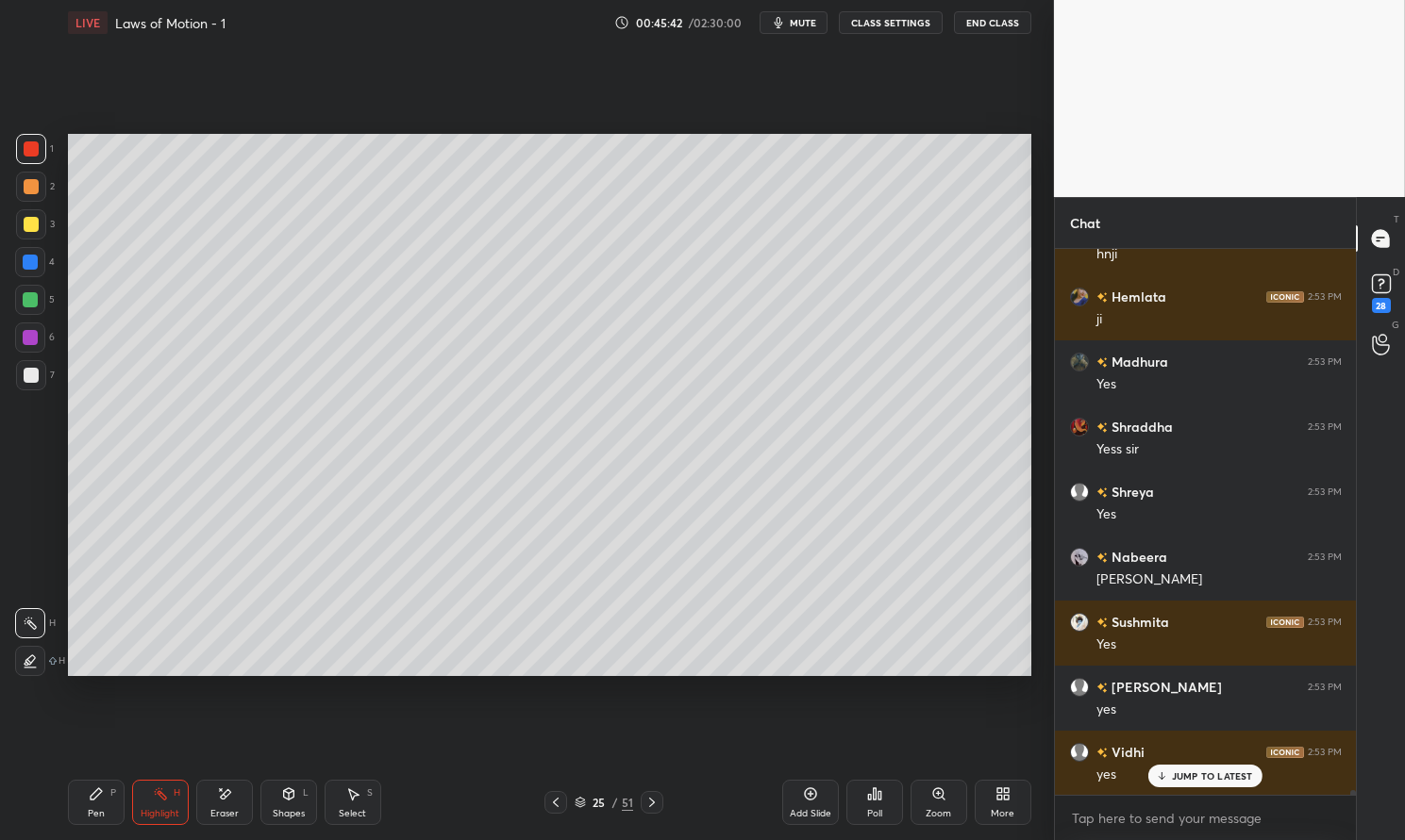
click at [809, 796] on icon at bounding box center [811, 795] width 15 height 15
click at [106, 802] on div "Pen P" at bounding box center [97, 803] width 57 height 45
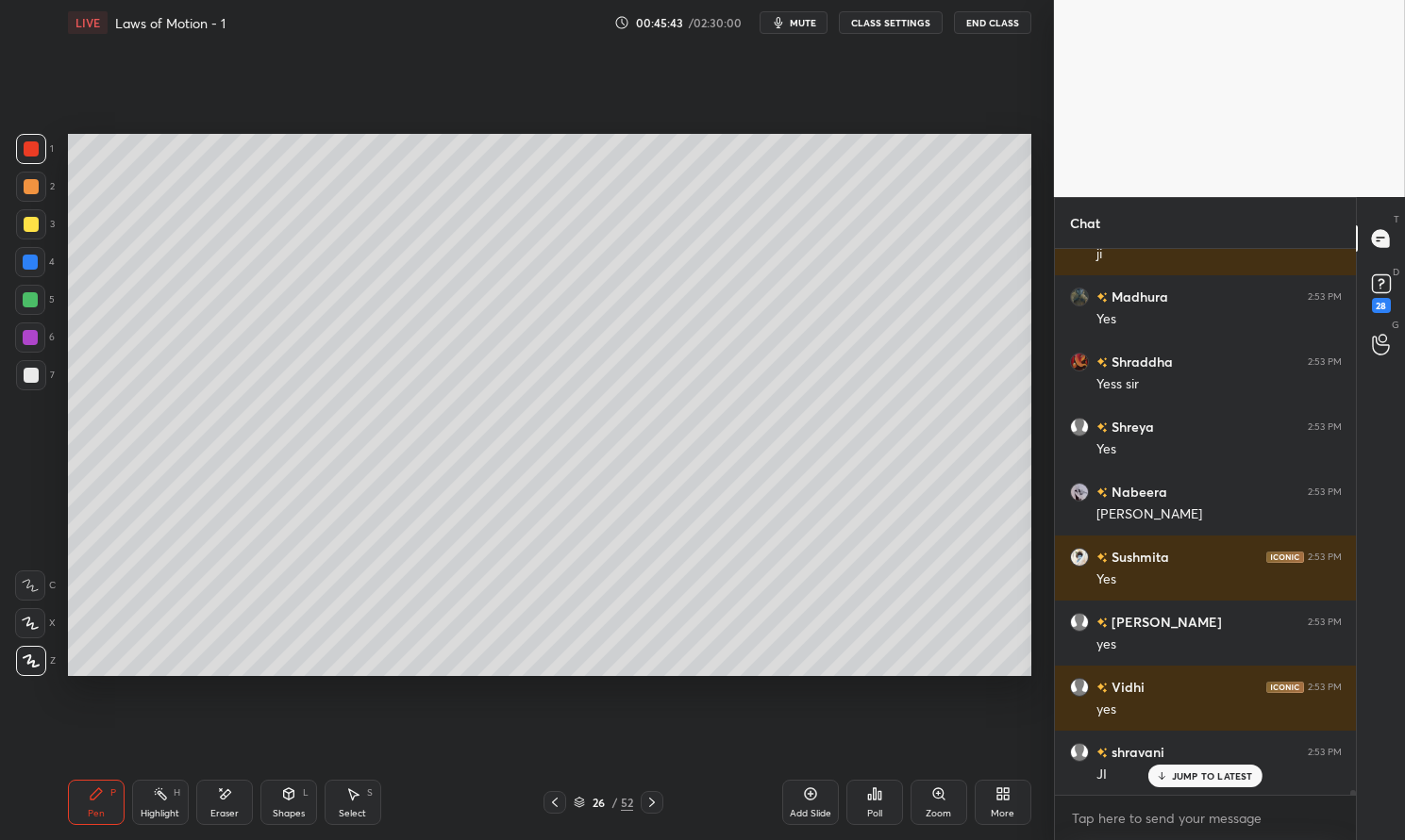
click at [22, 154] on div at bounding box center [31, 149] width 30 height 30
click at [16, 150] on div at bounding box center [31, 149] width 30 height 30
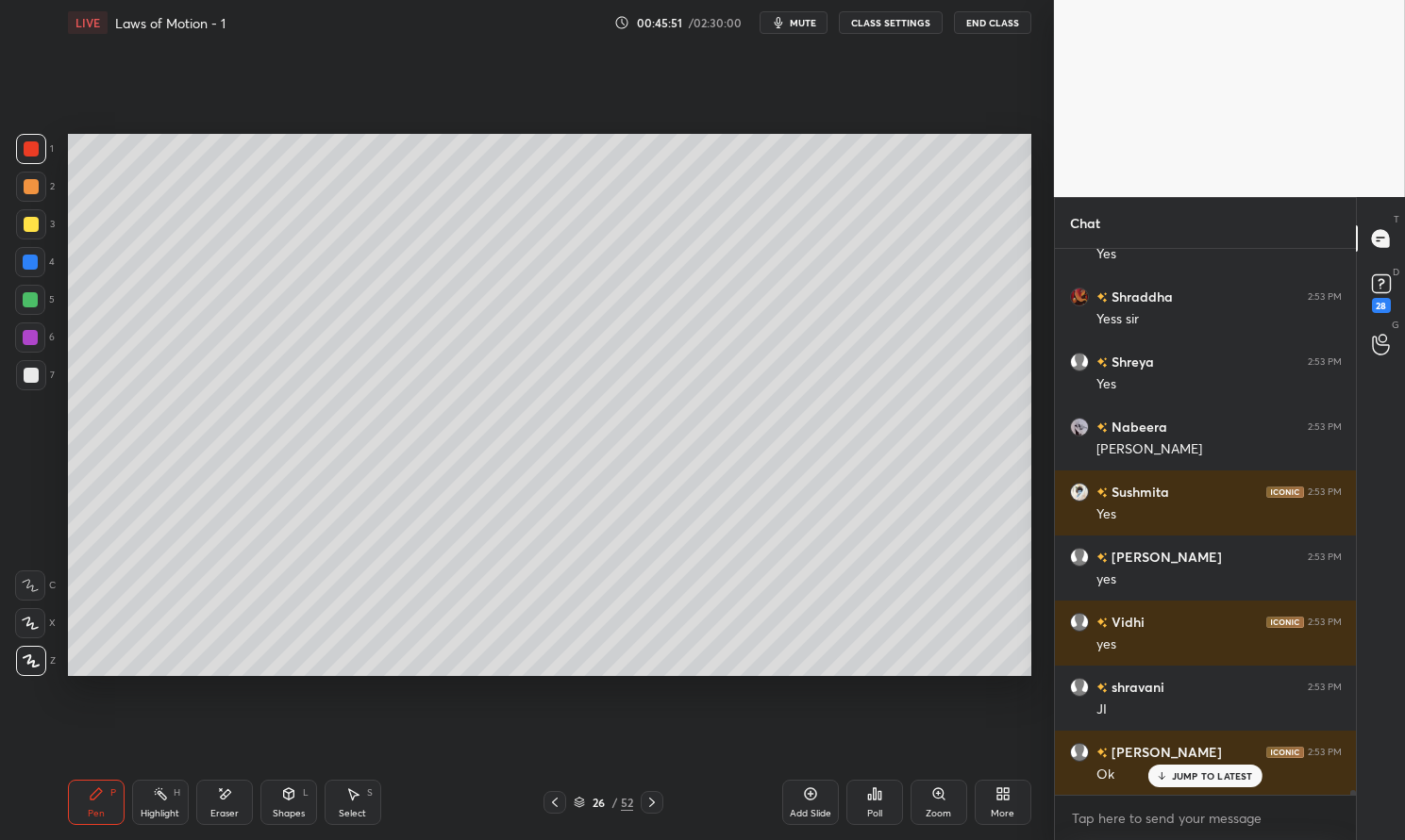
click at [28, 219] on div at bounding box center [31, 224] width 15 height 15
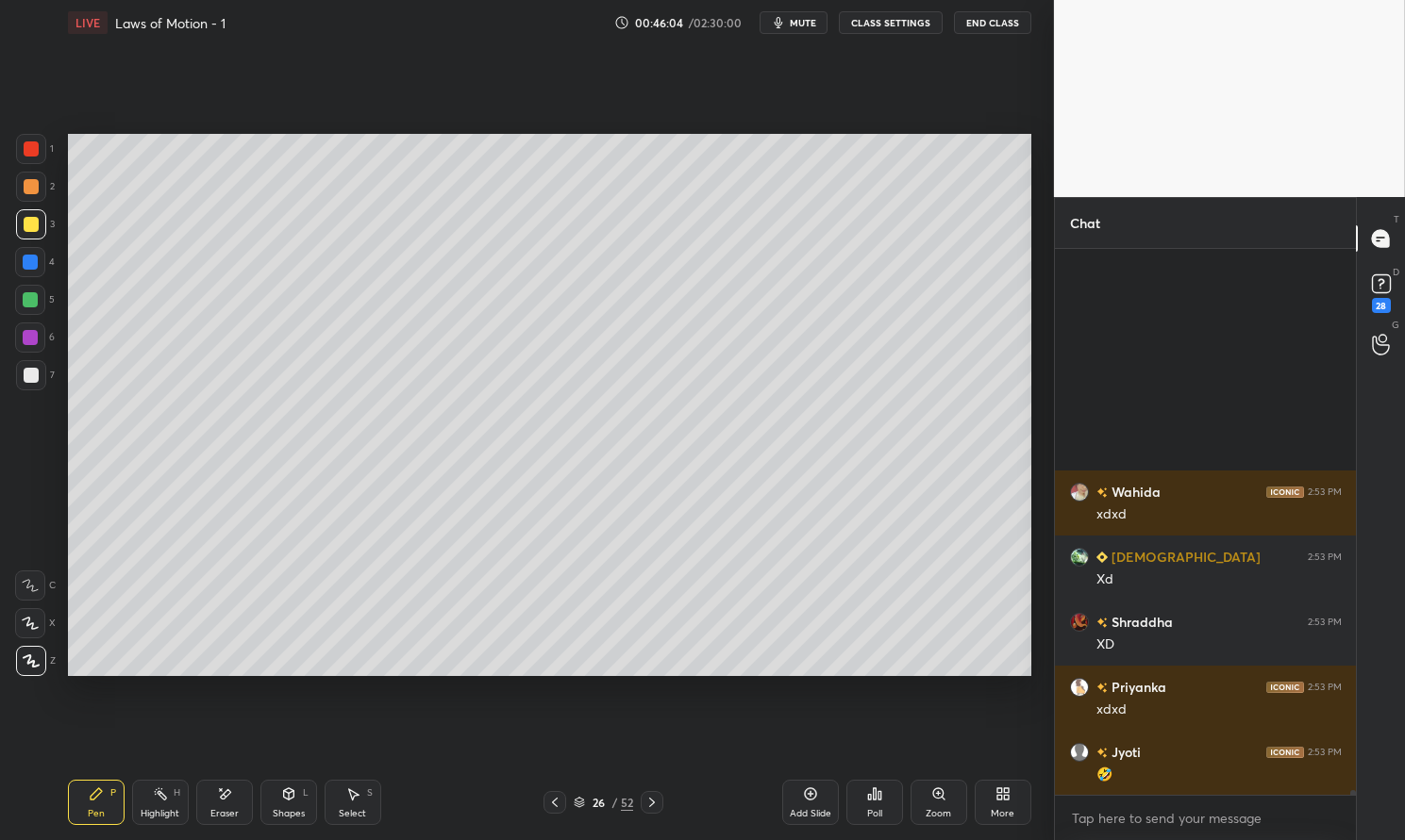
scroll to position [64514, 0]
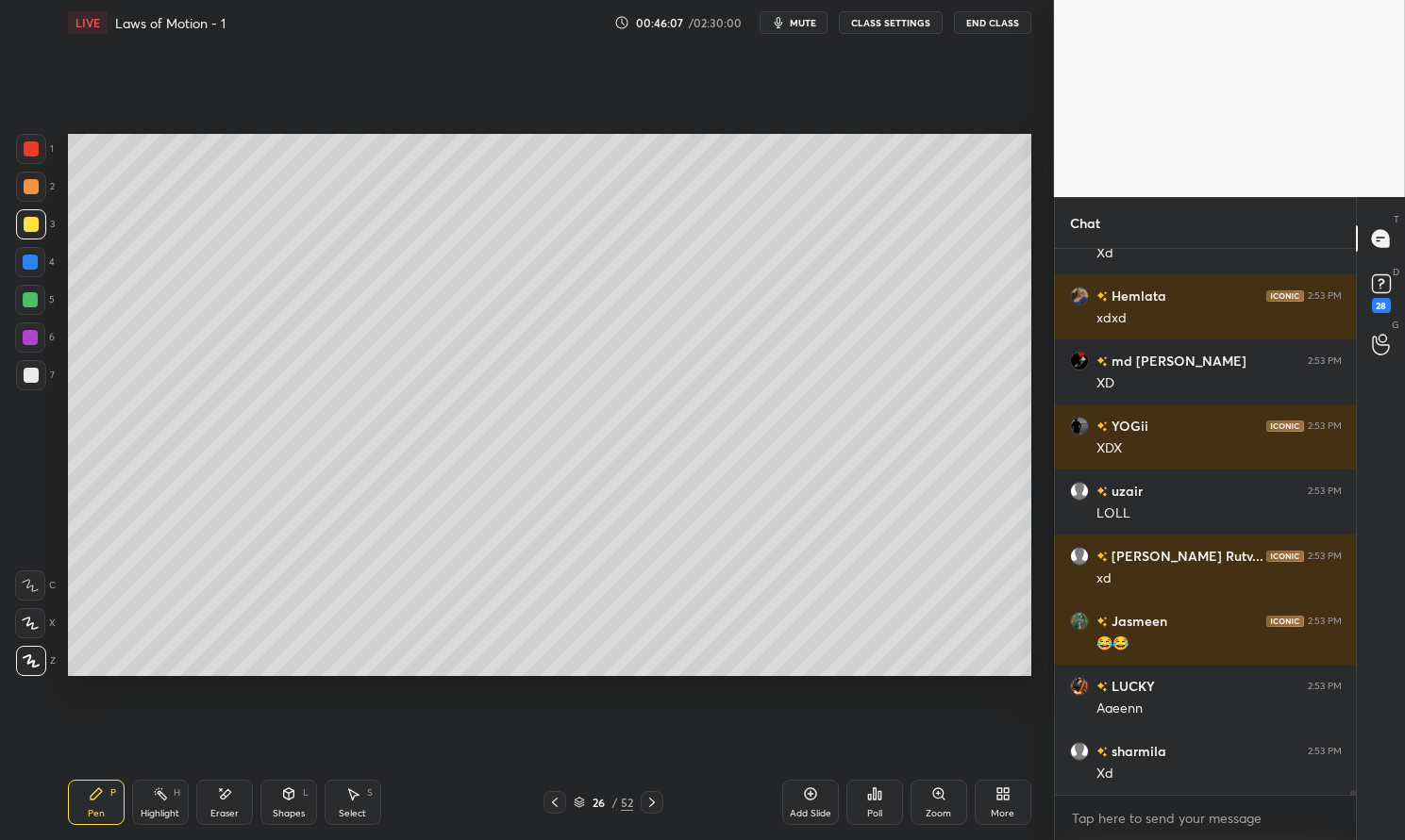
click at [228, 814] on div "Eraser" at bounding box center [224, 814] width 28 height 9
click at [217, 796] on icon at bounding box center [224, 795] width 15 height 16
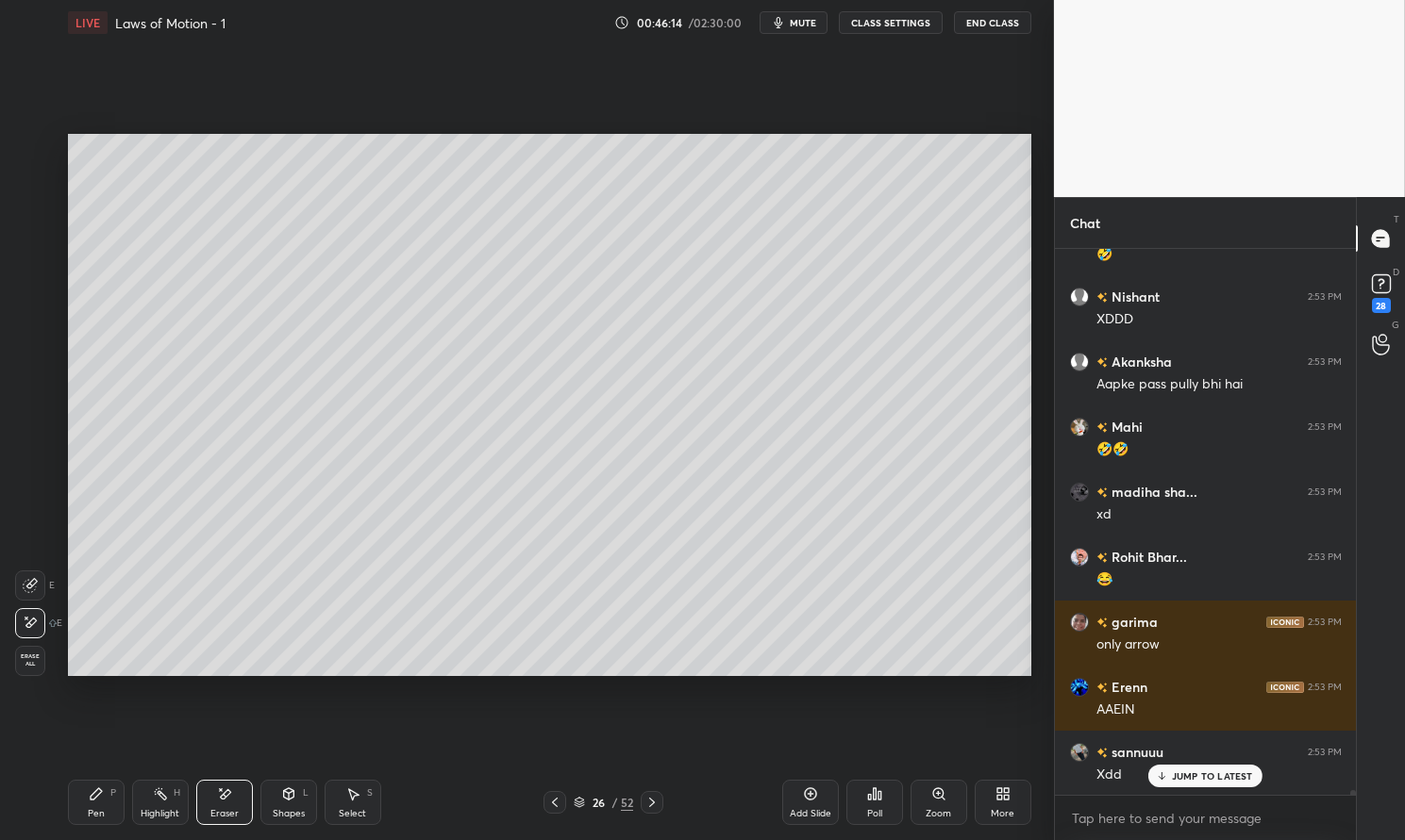
click at [1225, 780] on p "JUMP TO LATEST" at bounding box center [1212, 777] width 81 height 11
click at [106, 799] on div "Pen P" at bounding box center [97, 803] width 57 height 45
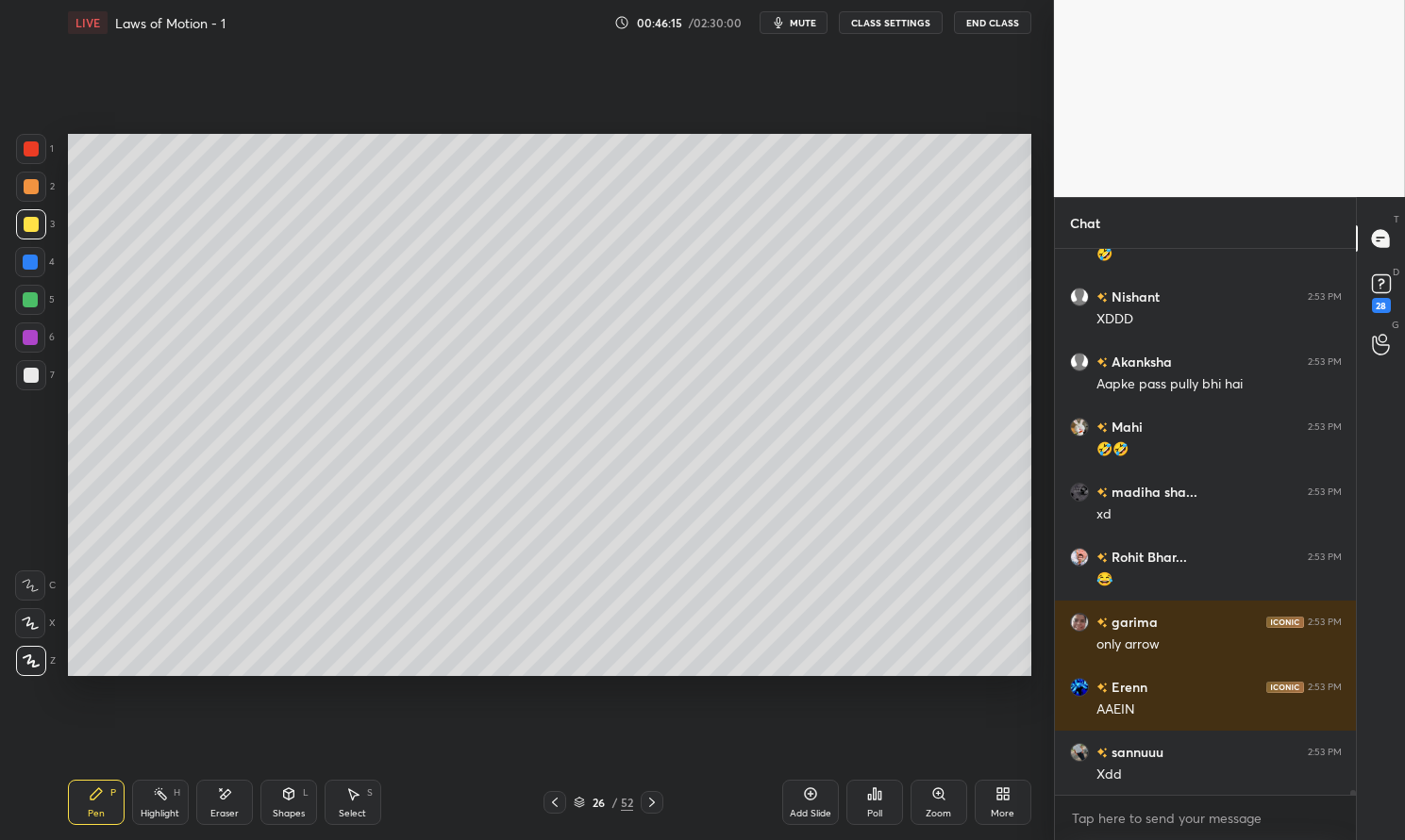
click at [106, 789] on div "Pen P" at bounding box center [97, 803] width 57 height 45
click at [20, 228] on div at bounding box center [31, 224] width 30 height 30
click at [30, 223] on div at bounding box center [31, 224] width 15 height 15
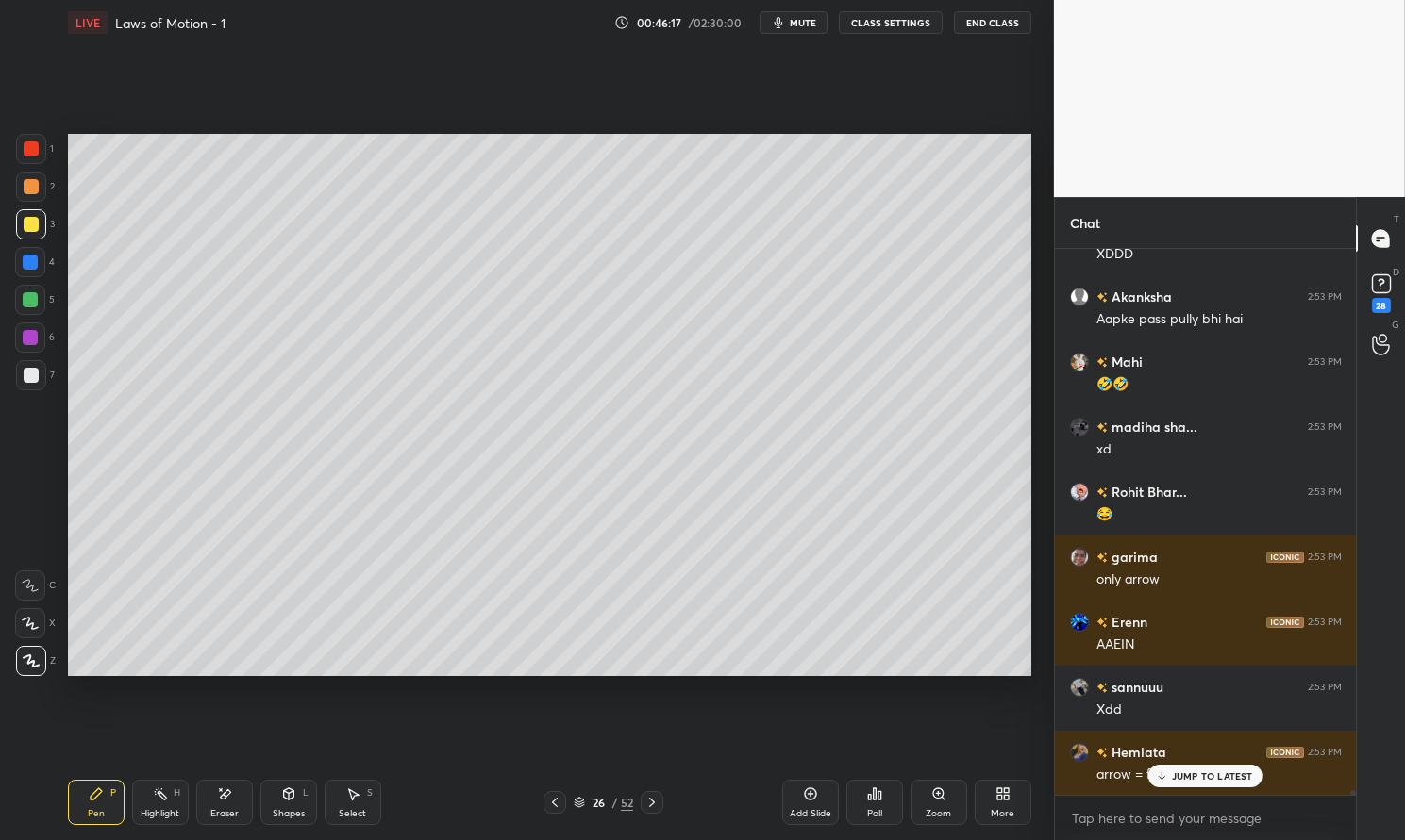
click at [1219, 780] on p "JUMP TO LATEST" at bounding box center [1212, 777] width 81 height 11
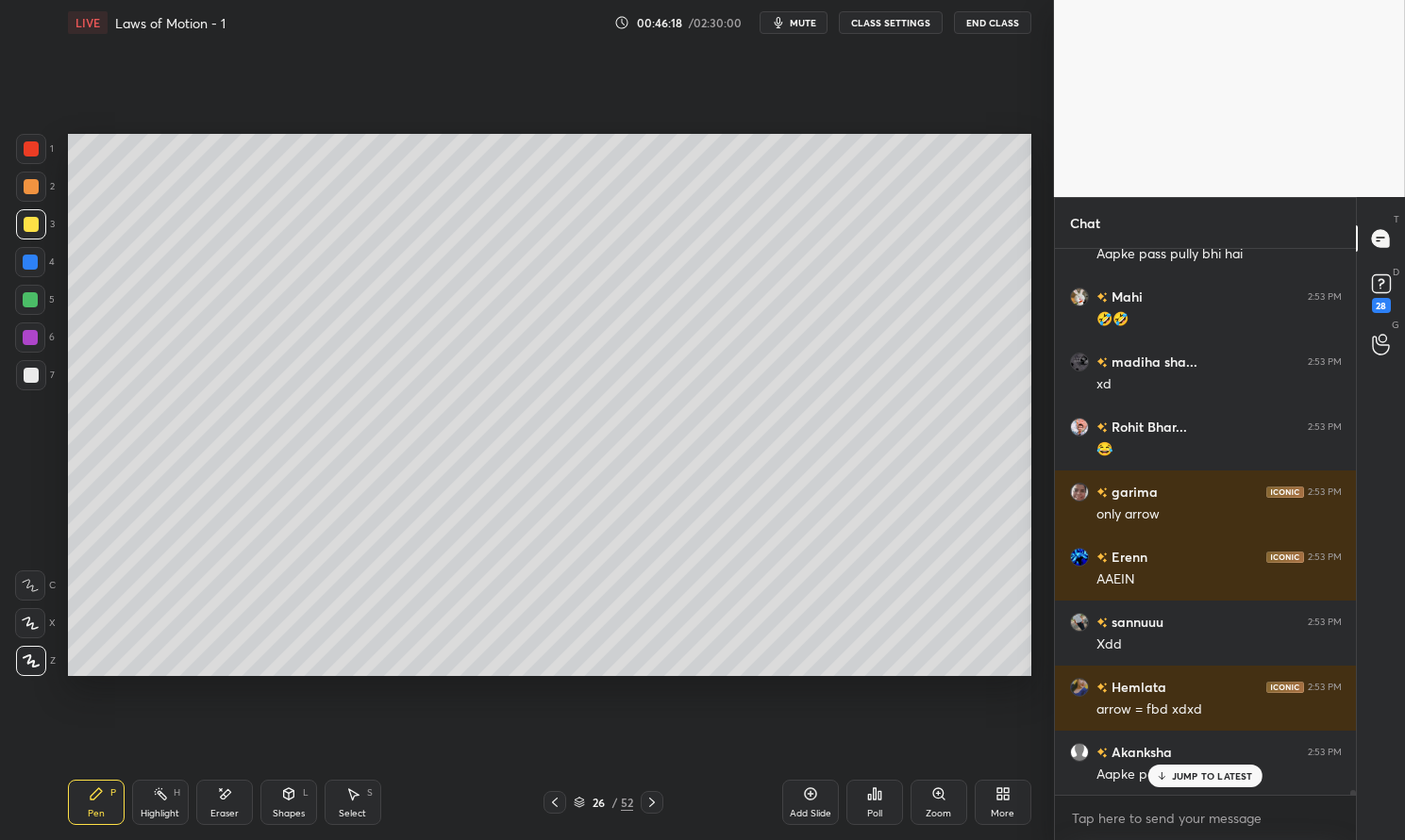
click at [560, 803] on icon at bounding box center [554, 803] width 15 height 15
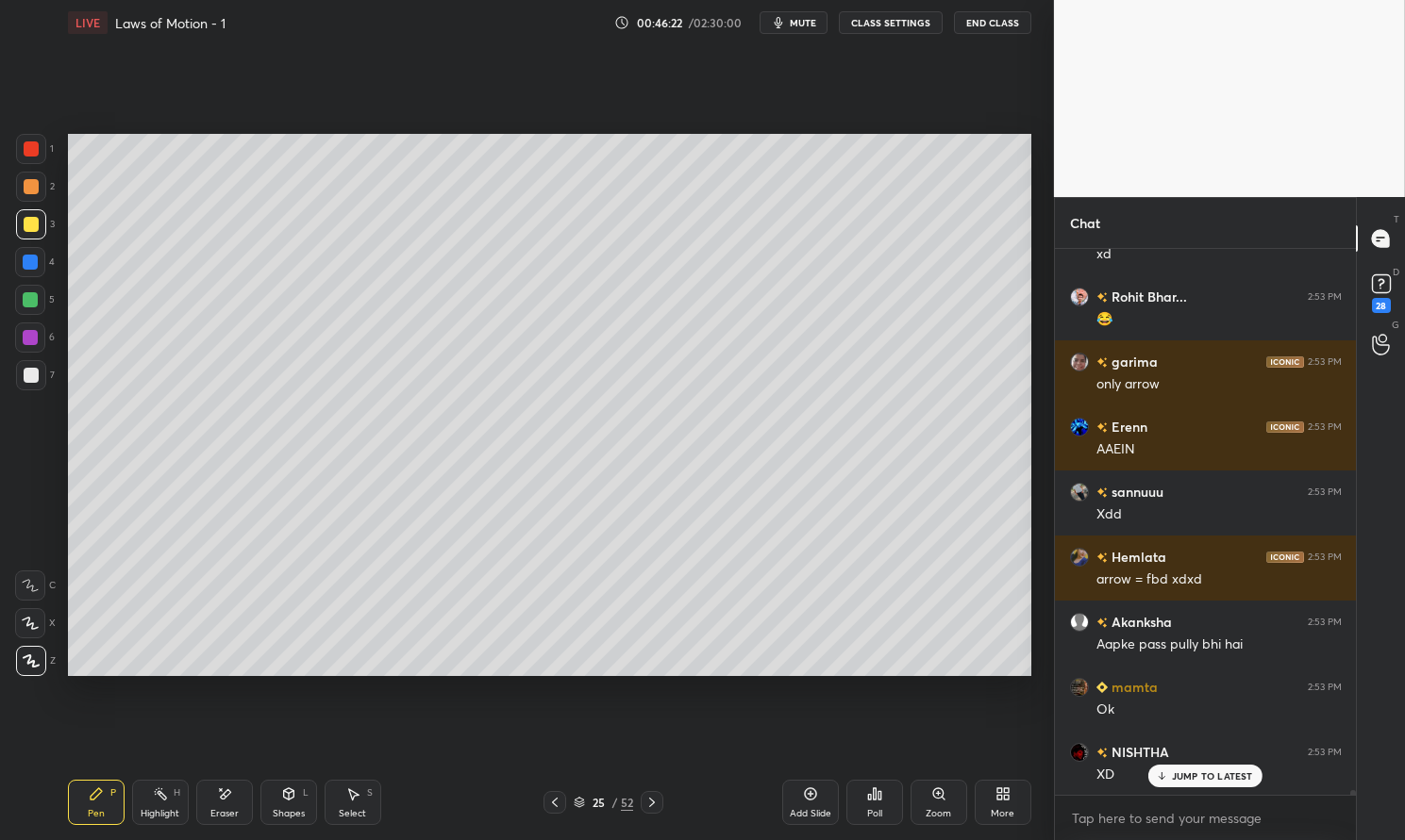
click at [818, 801] on div "Add Slide" at bounding box center [811, 803] width 57 height 45
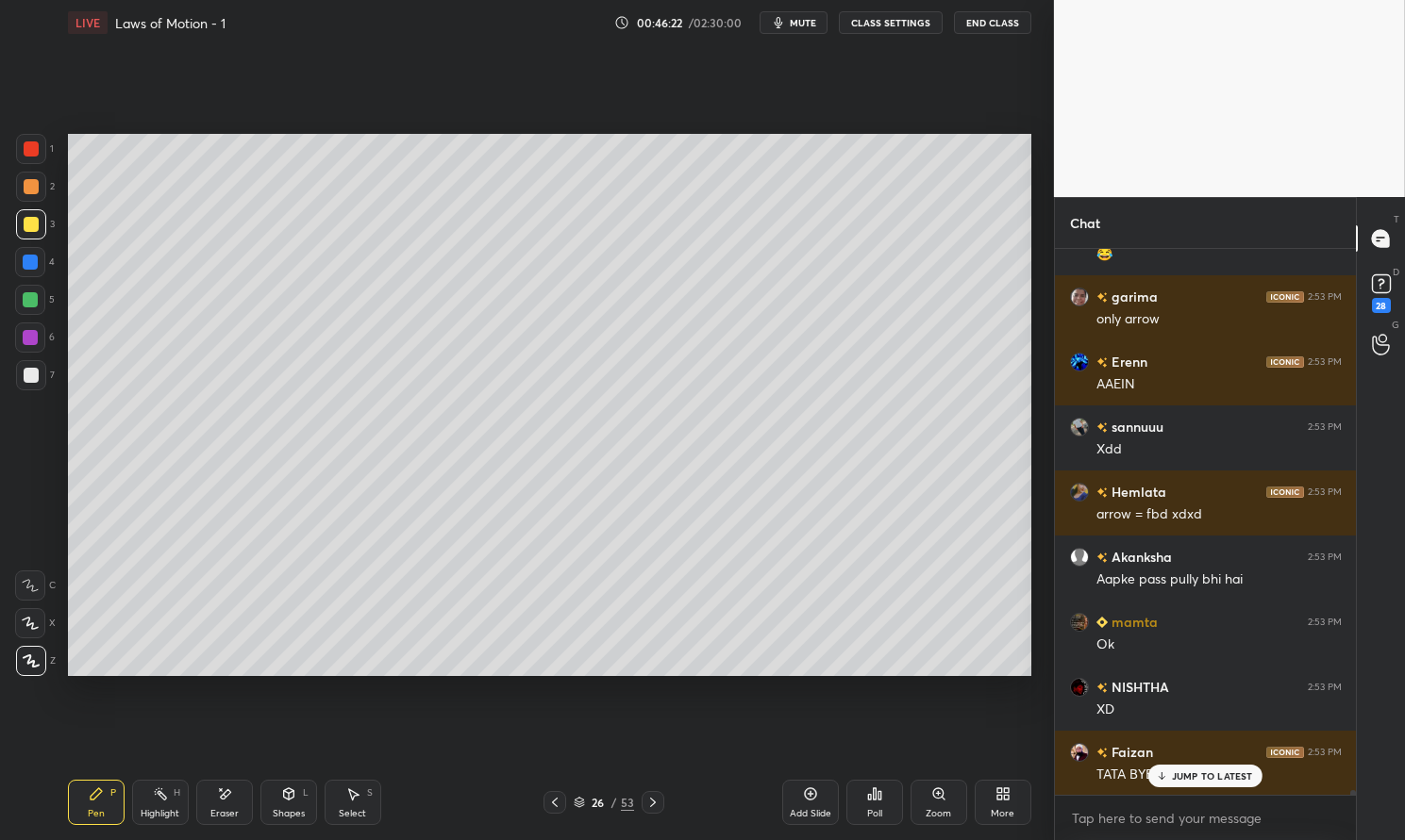
click at [95, 795] on icon at bounding box center [97, 795] width 11 height 11
click at [84, 781] on div "Pen P" at bounding box center [97, 803] width 57 height 45
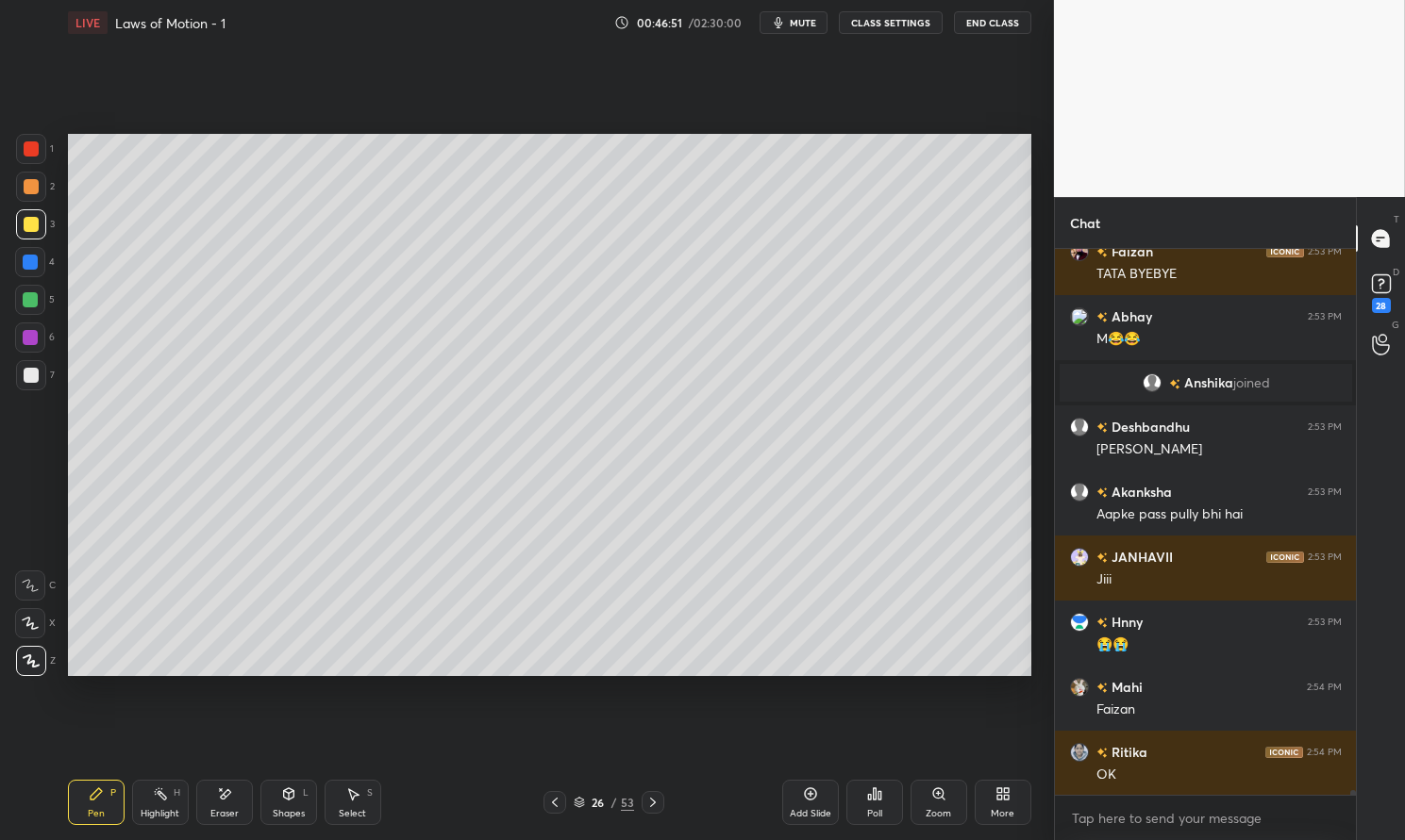
scroll to position [67422, 0]
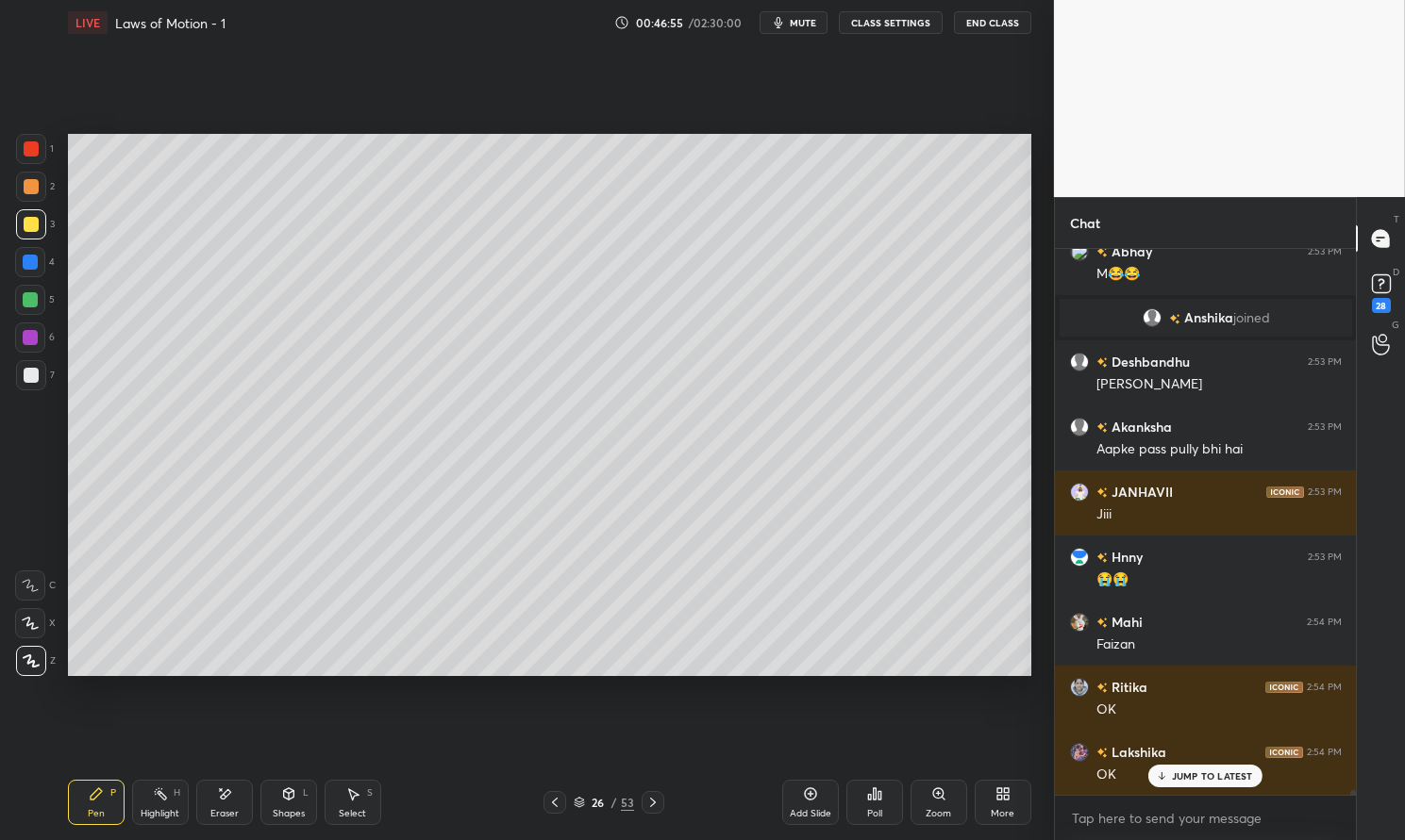
click at [161, 806] on div "Highlight H" at bounding box center [161, 803] width 57 height 45
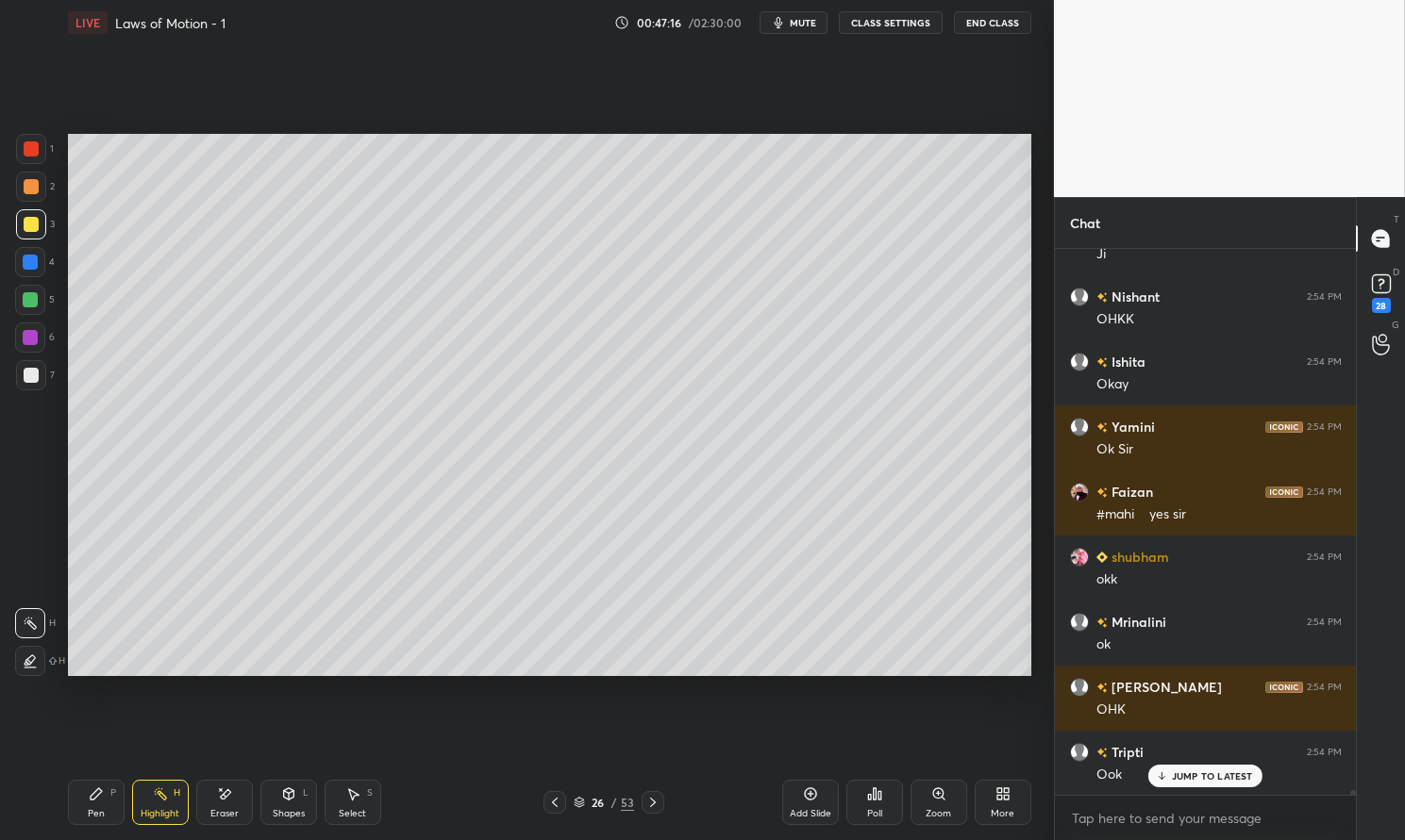
scroll to position [68184, 0]
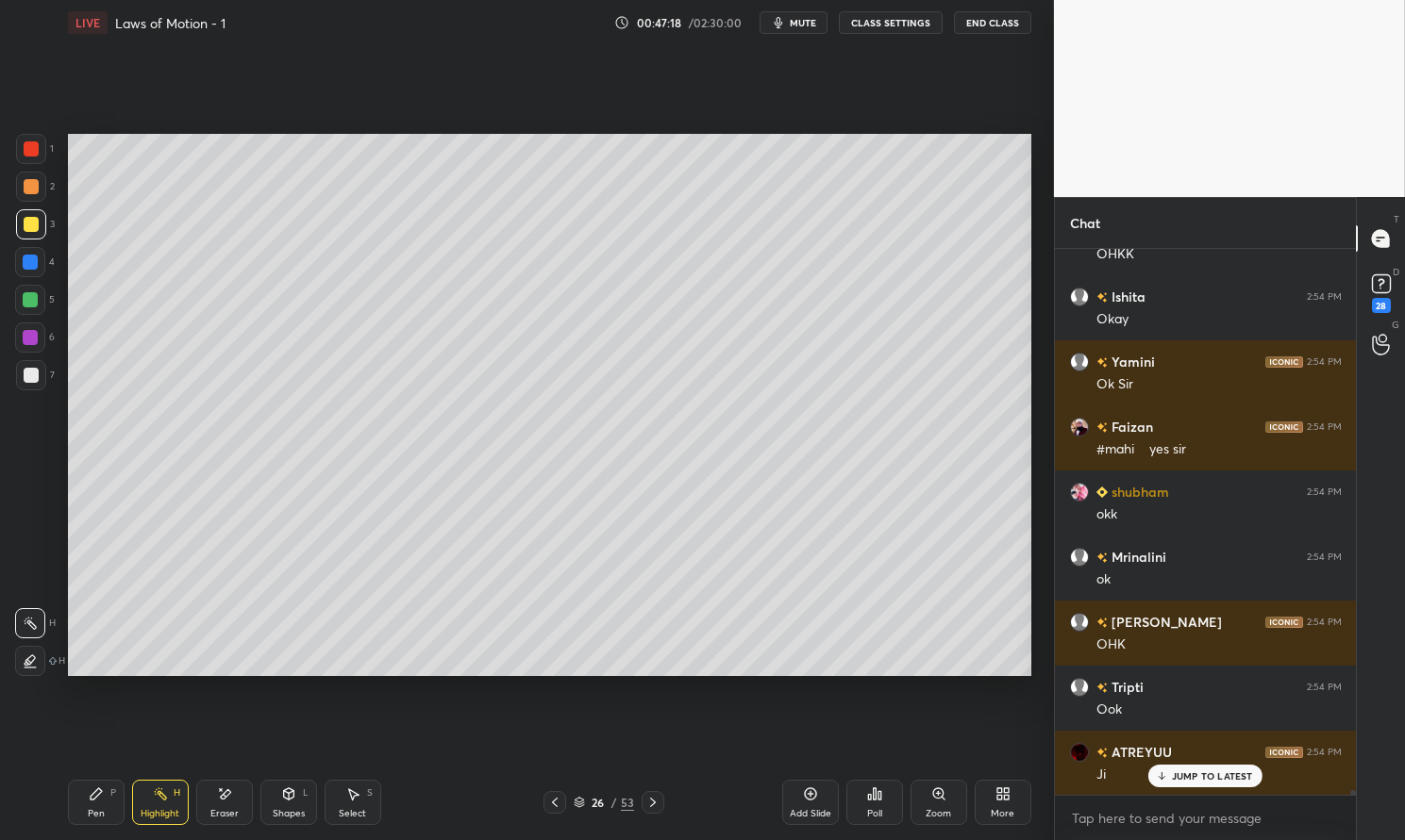
click at [1225, 775] on p "JUMP TO LATEST" at bounding box center [1212, 777] width 81 height 11
click at [117, 801] on div "Pen P" at bounding box center [97, 803] width 57 height 45
click at [91, 805] on div "Pen P" at bounding box center [97, 803] width 57 height 45
click at [16, 144] on div at bounding box center [31, 149] width 30 height 30
click at [32, 144] on div at bounding box center [31, 149] width 15 height 15
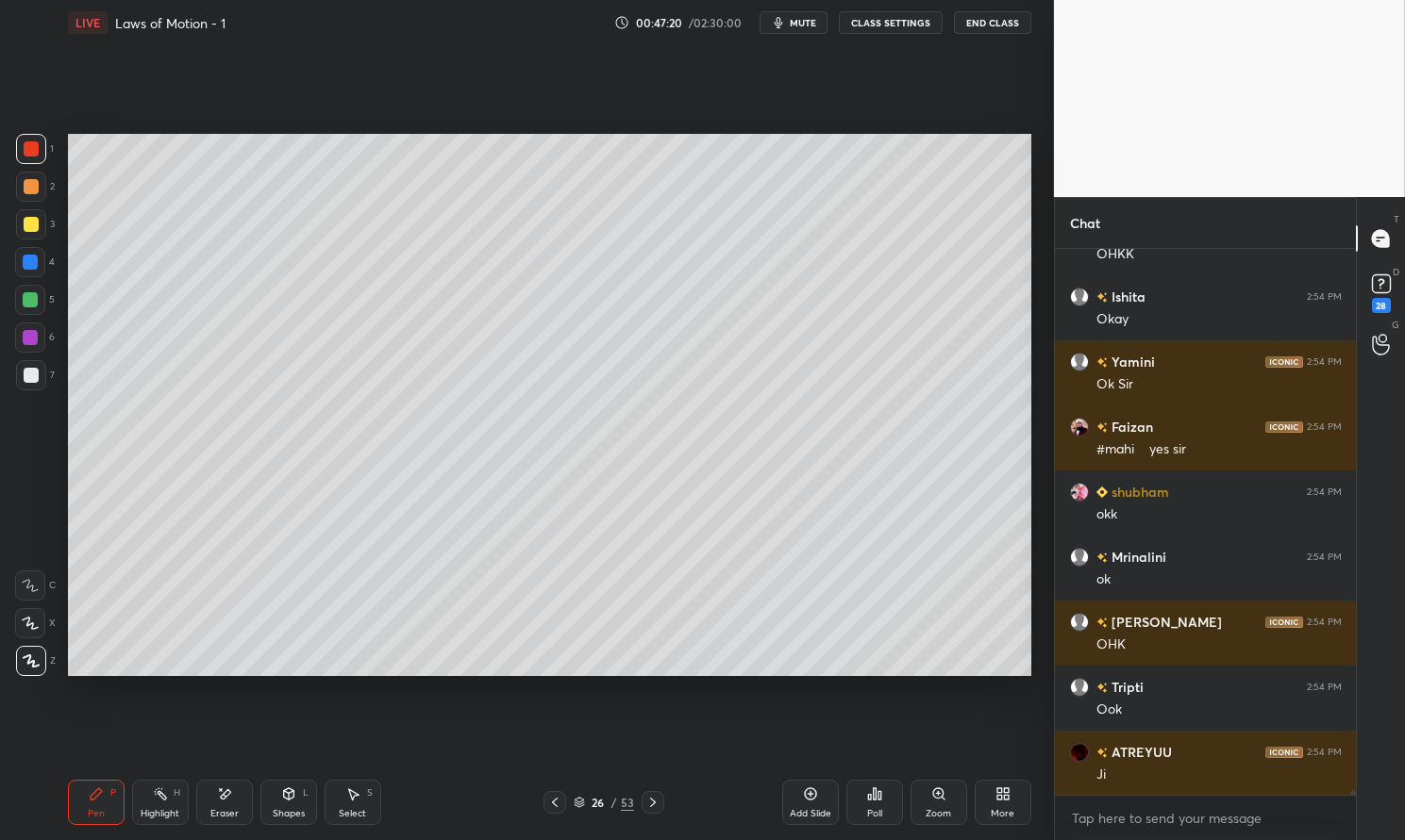
click at [821, 796] on div "Add Slide" at bounding box center [811, 803] width 57 height 45
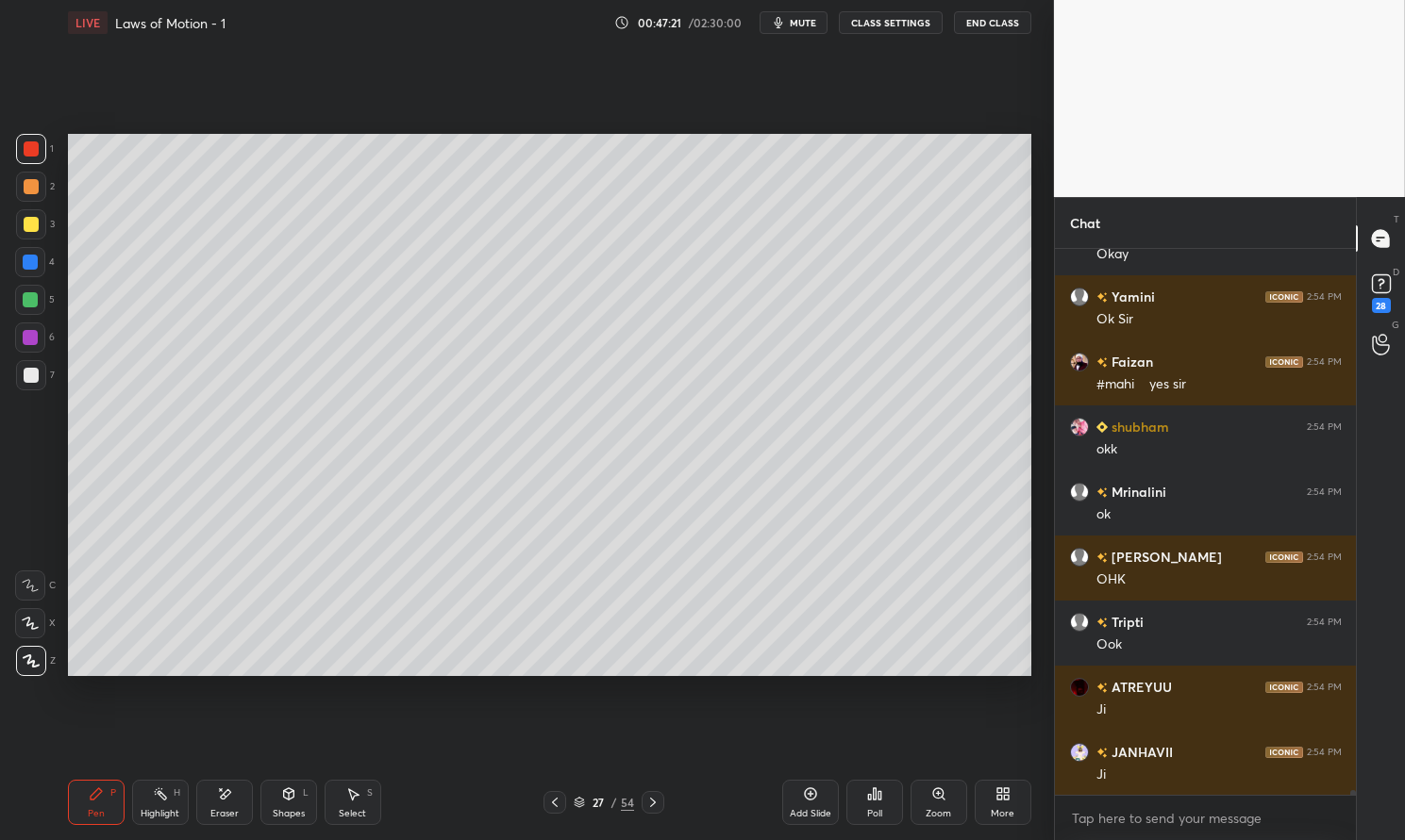
click at [84, 801] on div "Pen P" at bounding box center [97, 803] width 57 height 45
click at [87, 784] on div "Pen P" at bounding box center [97, 803] width 57 height 45
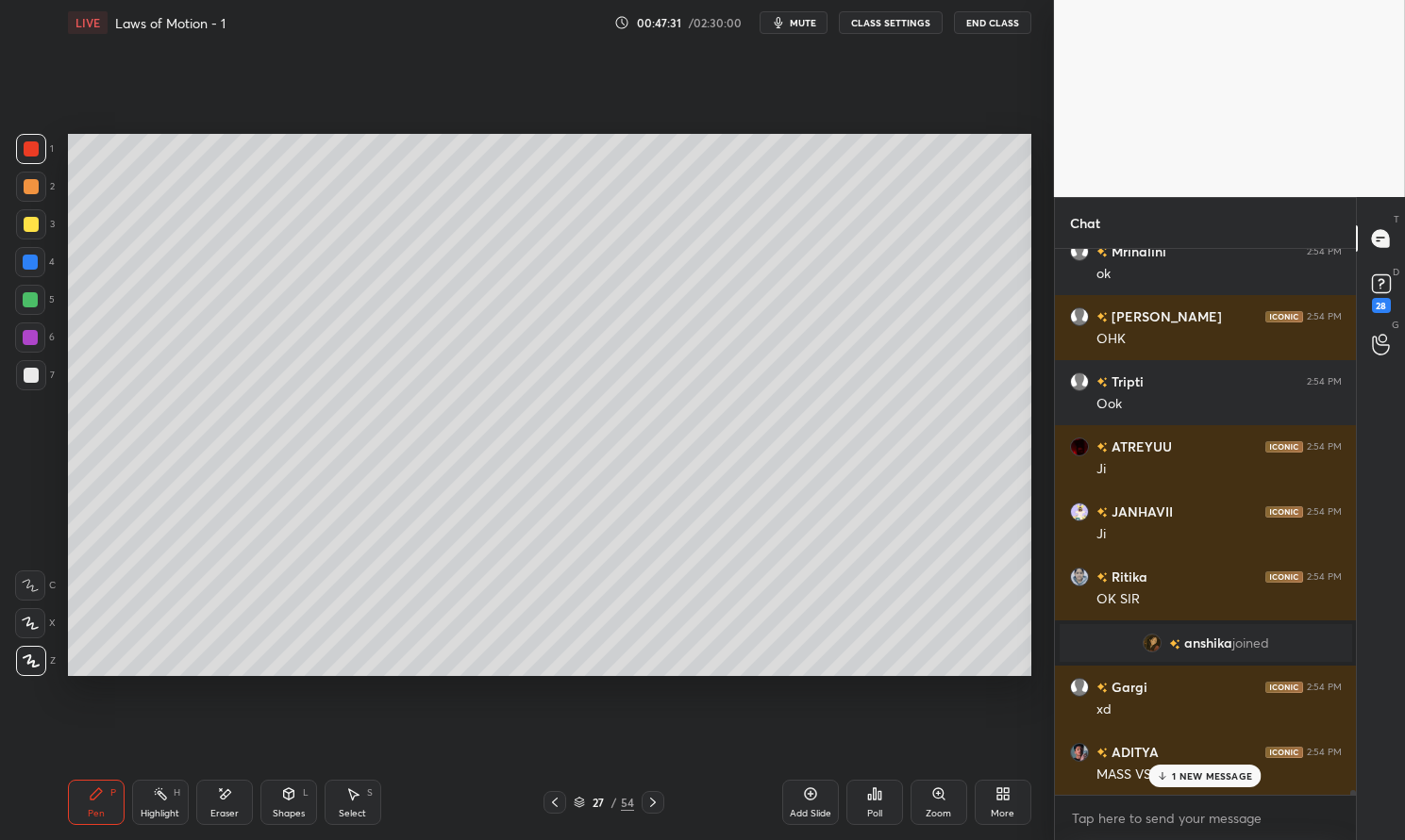
scroll to position [65645, 0]
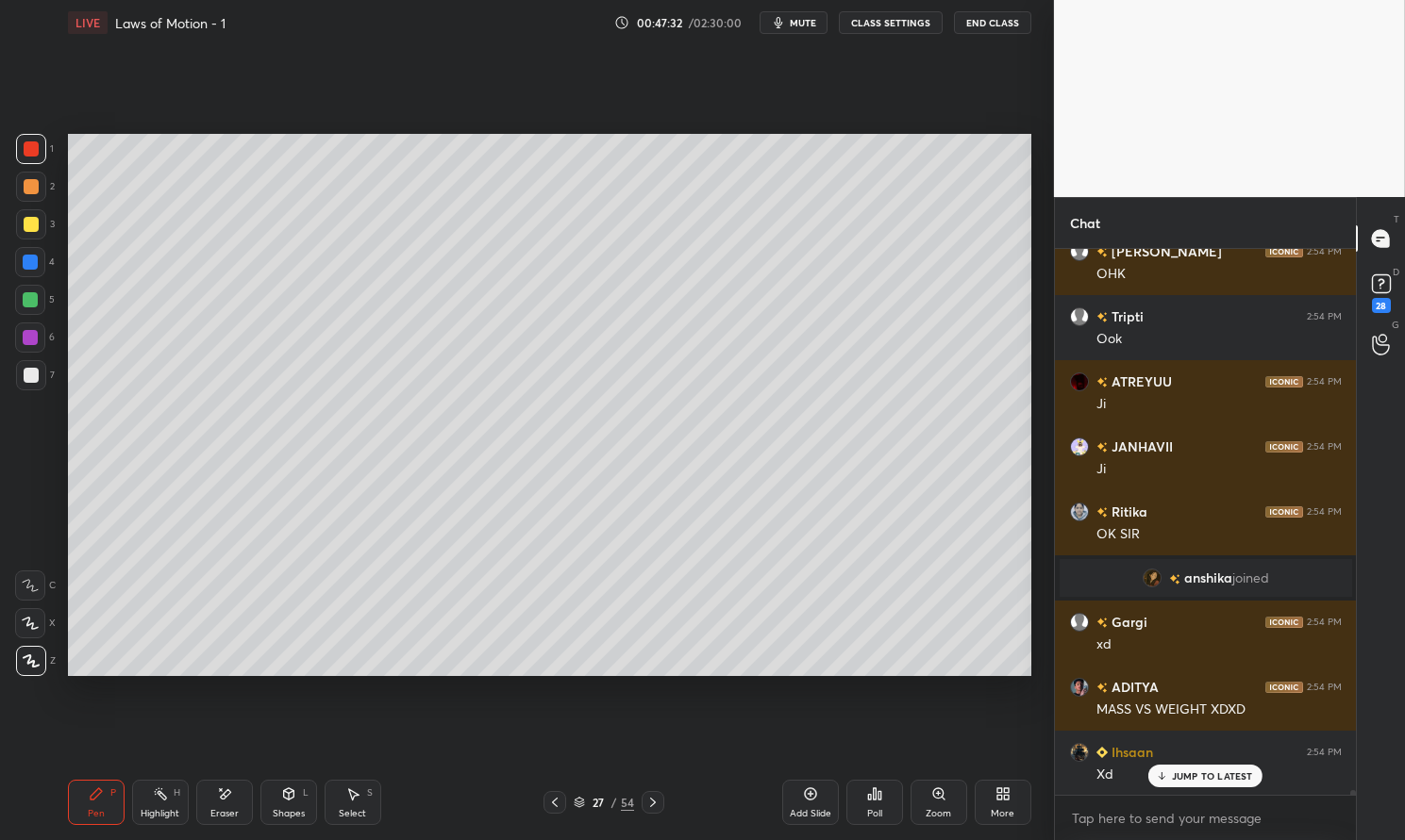
click at [35, 236] on div at bounding box center [31, 224] width 30 height 30
click at [33, 228] on div at bounding box center [31, 224] width 15 height 15
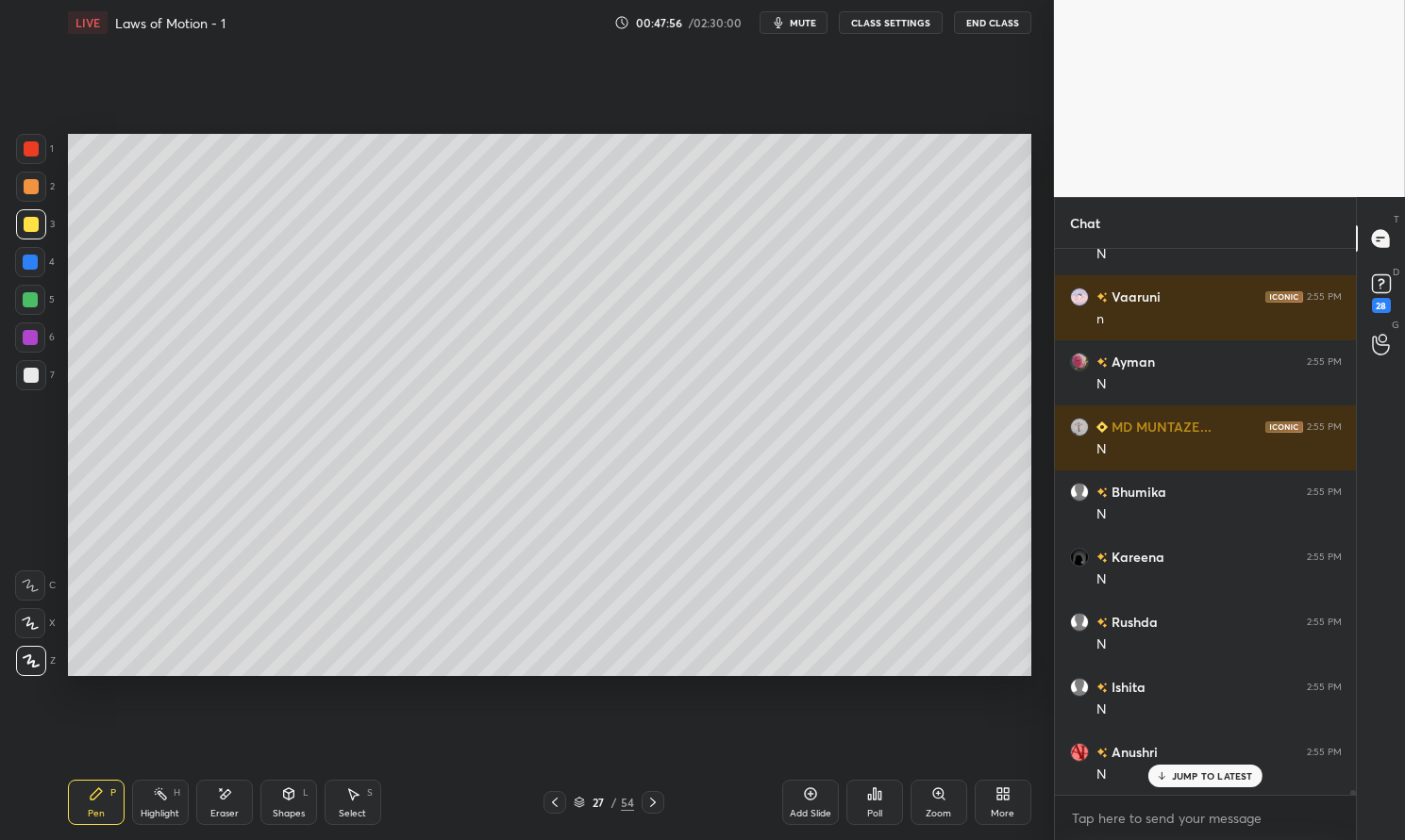
scroll to position [68639, 0]
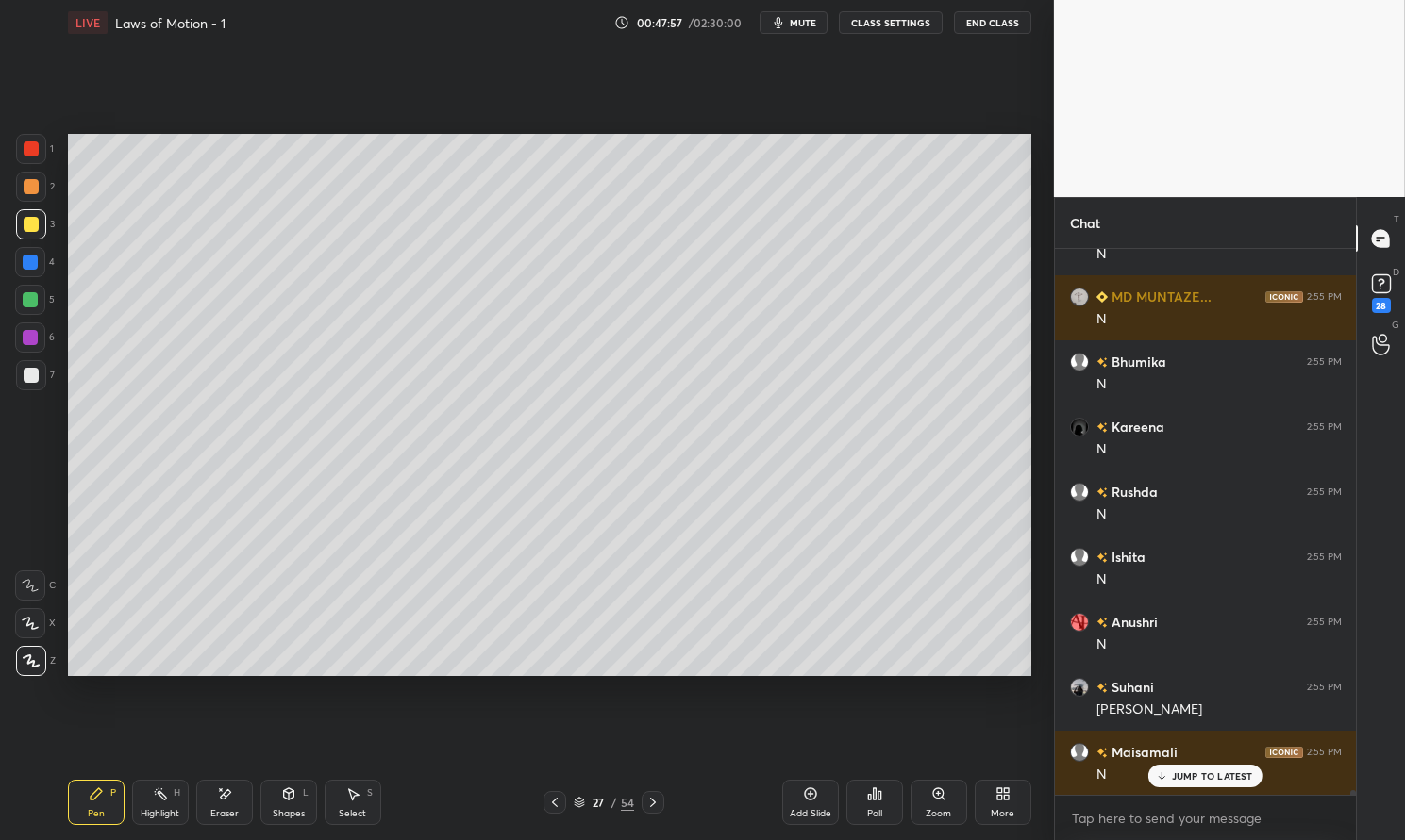
click at [39, 150] on div at bounding box center [31, 149] width 30 height 30
click at [26, 151] on div at bounding box center [31, 149] width 15 height 15
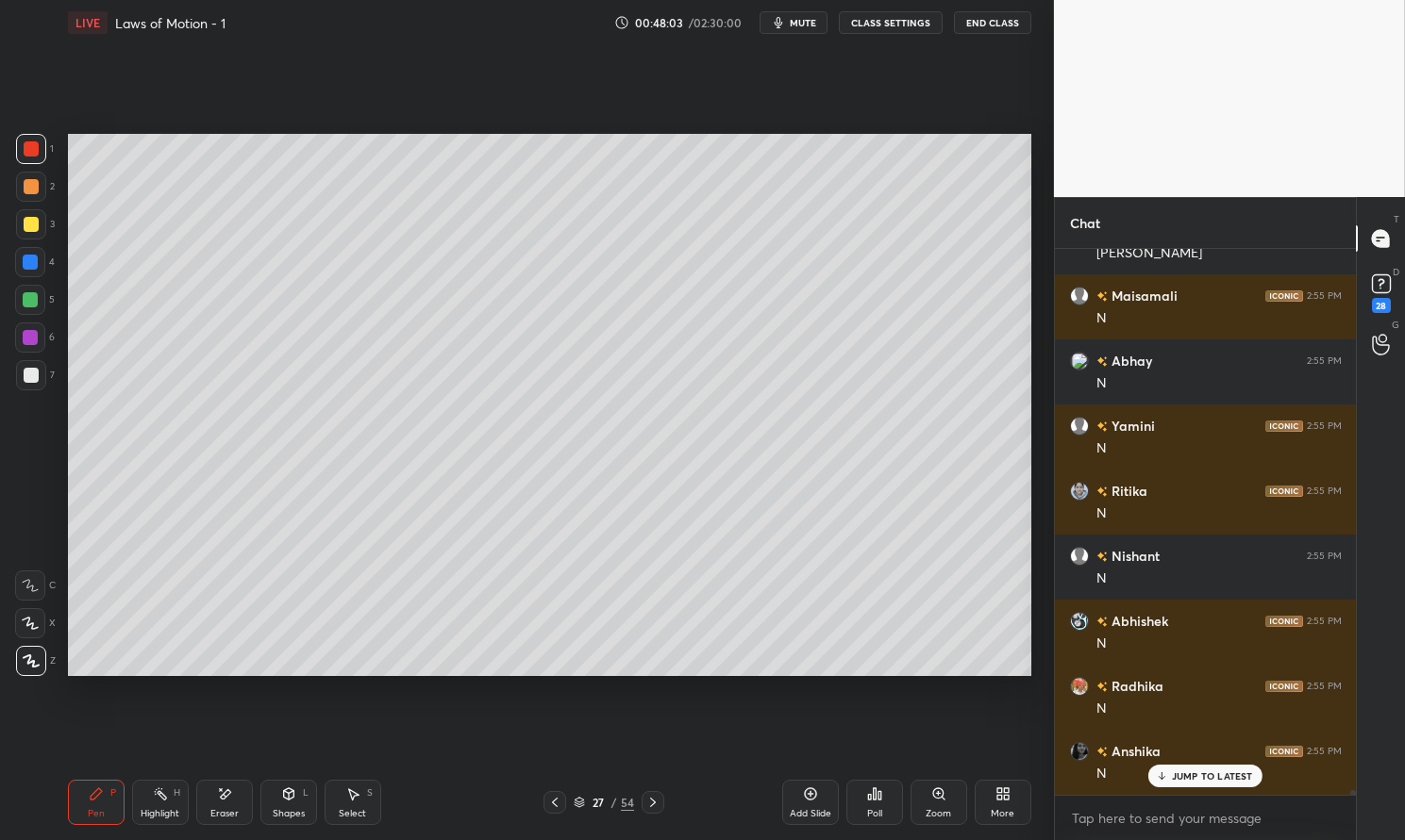
scroll to position [69159, 0]
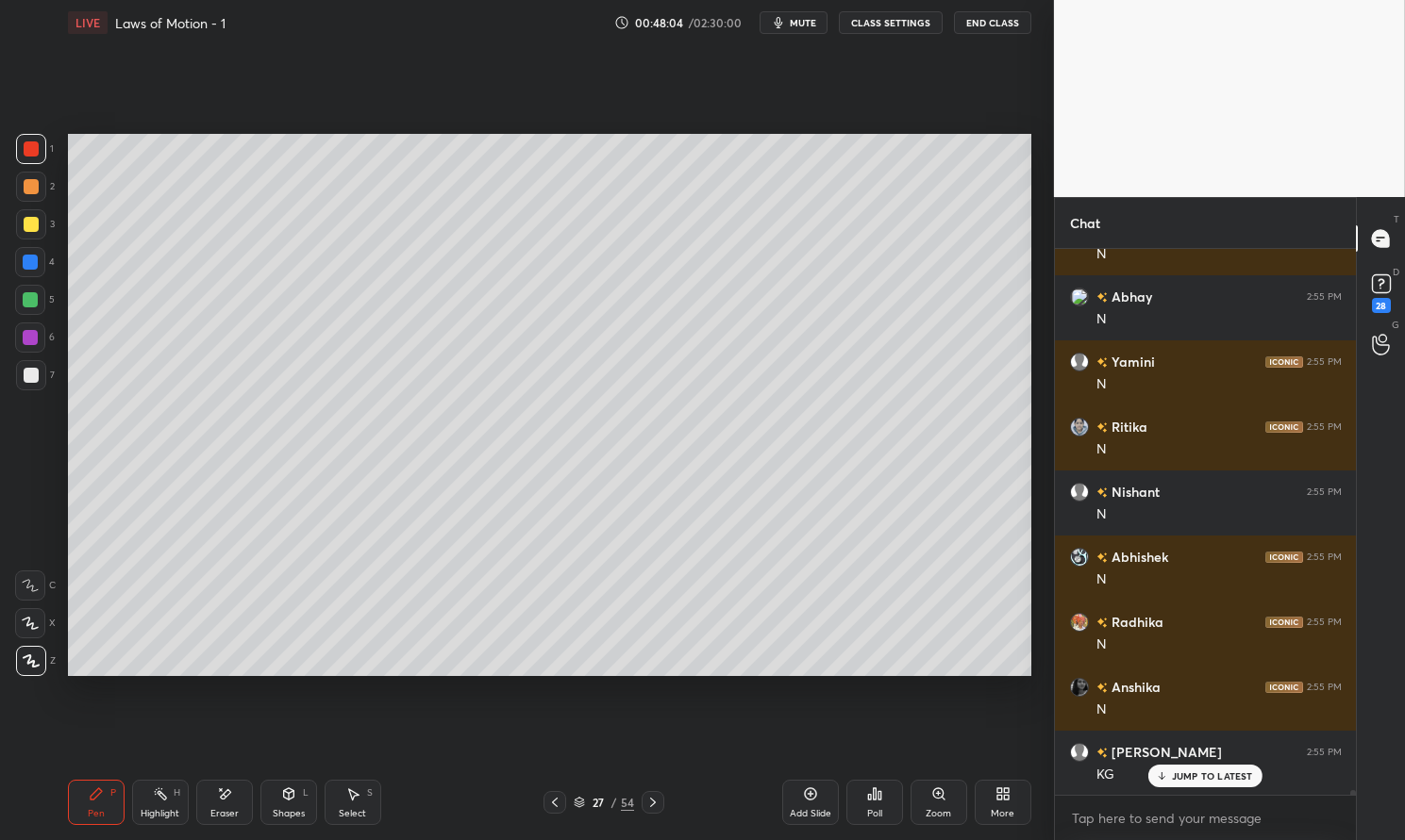
click at [36, 375] on div at bounding box center [31, 376] width 15 height 15
click at [32, 375] on div at bounding box center [31, 376] width 15 height 15
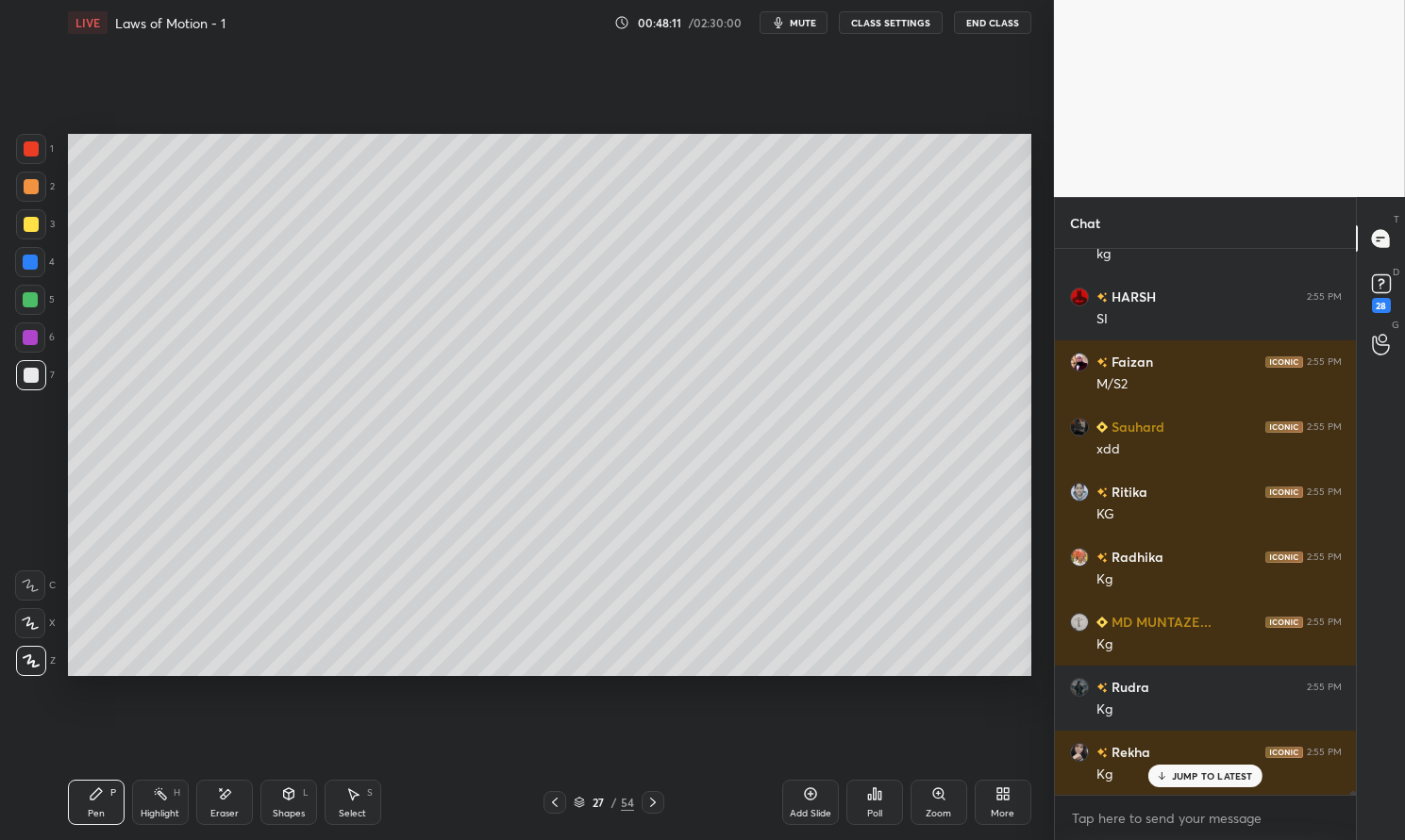
click at [37, 242] on div "3" at bounding box center [35, 228] width 39 height 38
click at [33, 224] on div at bounding box center [31, 224] width 15 height 15
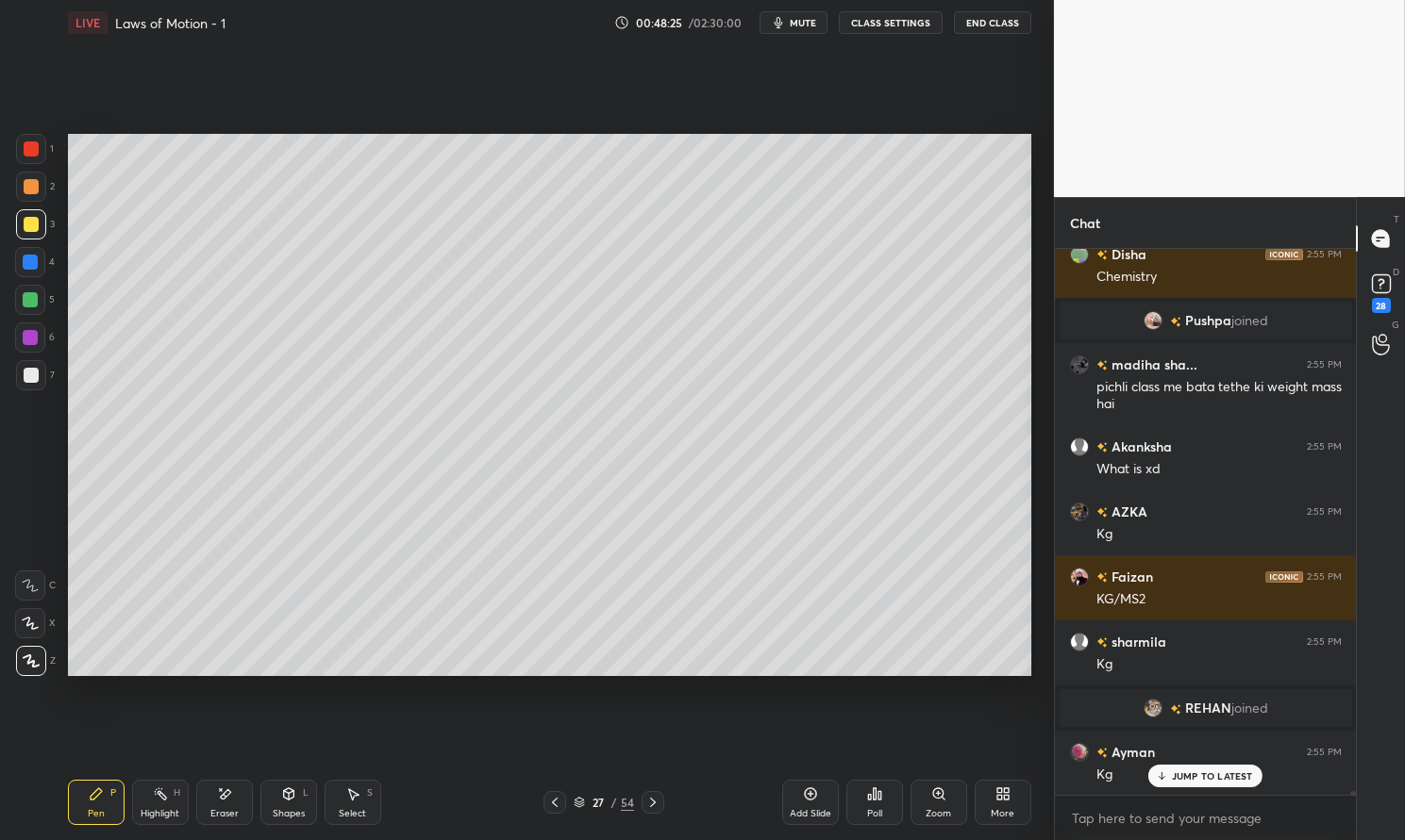
click at [357, 804] on div "Select S" at bounding box center [353, 803] width 57 height 45
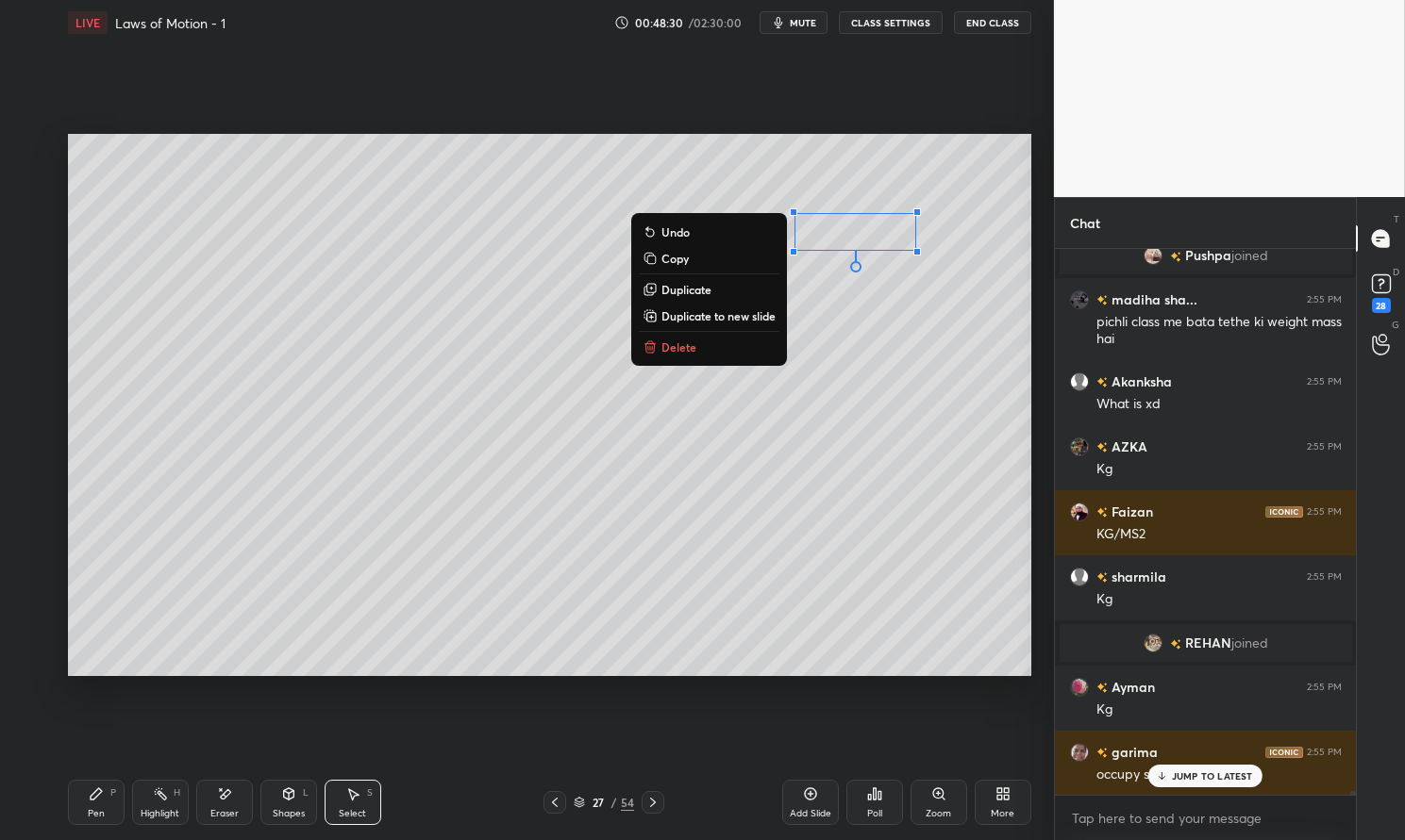
click at [109, 811] on div "Pen P" at bounding box center [97, 803] width 57 height 45
click at [89, 804] on div "Pen P" at bounding box center [97, 803] width 57 height 45
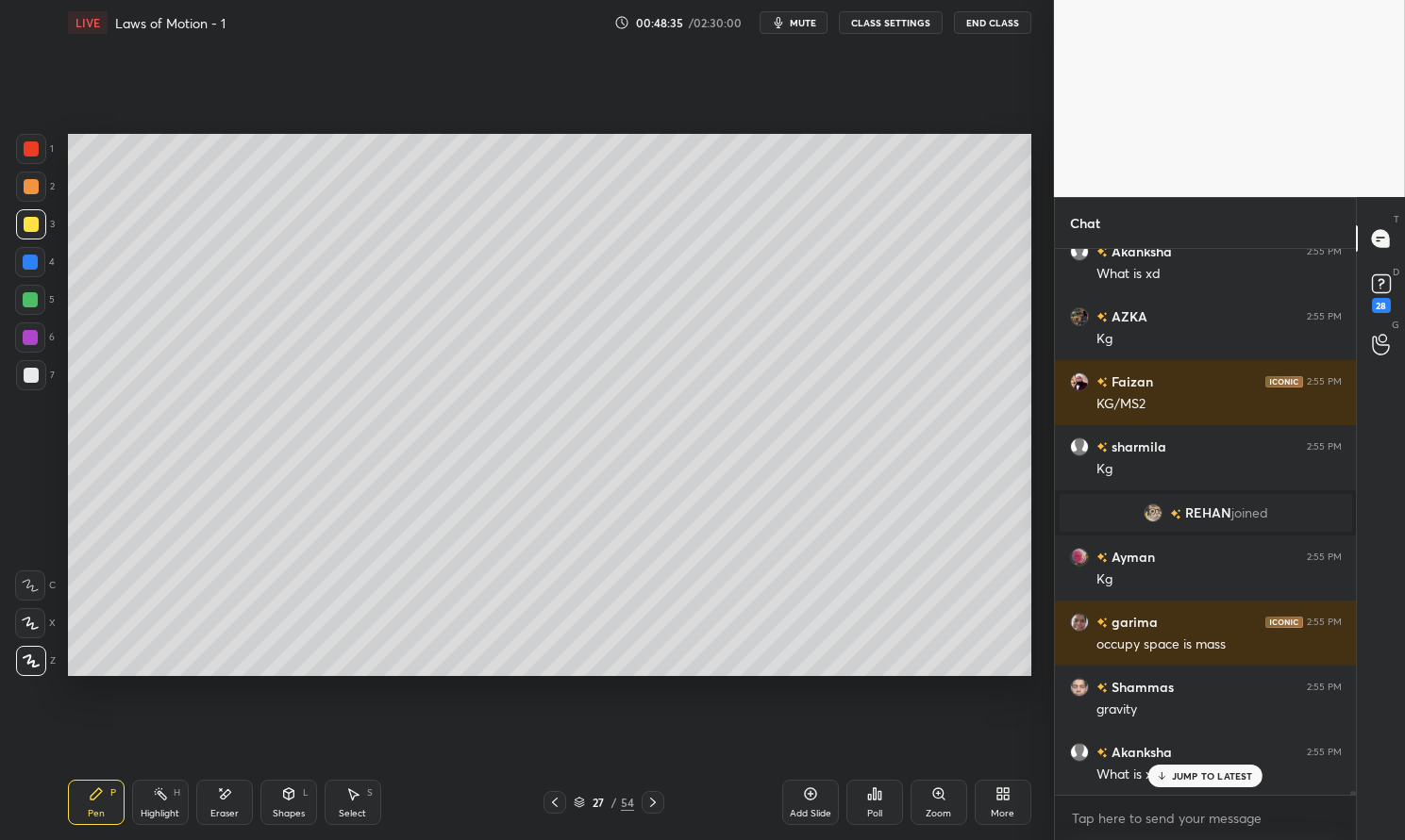
click at [346, 806] on div "Select S" at bounding box center [353, 803] width 57 height 45
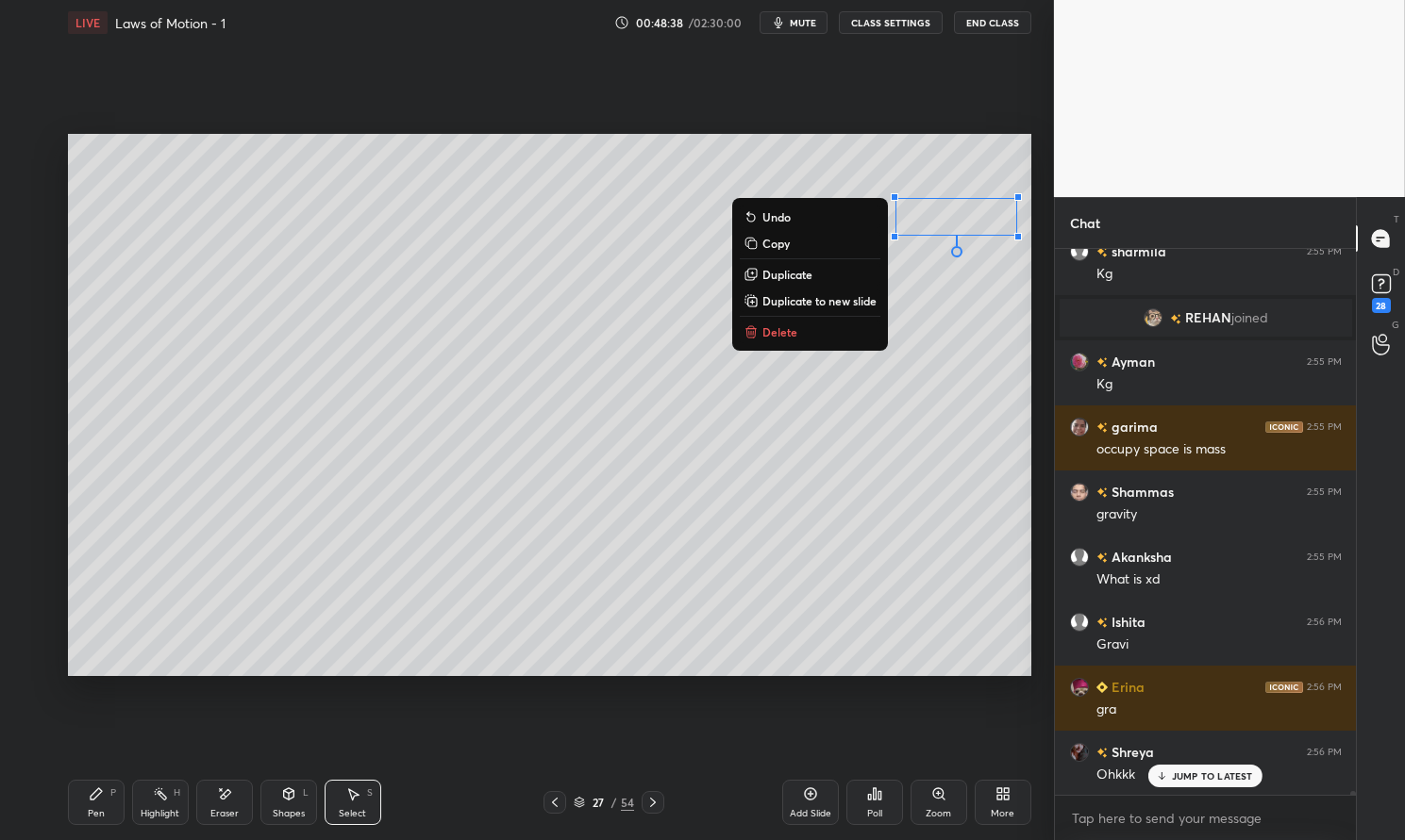
click at [86, 806] on div "Pen P" at bounding box center [97, 803] width 57 height 45
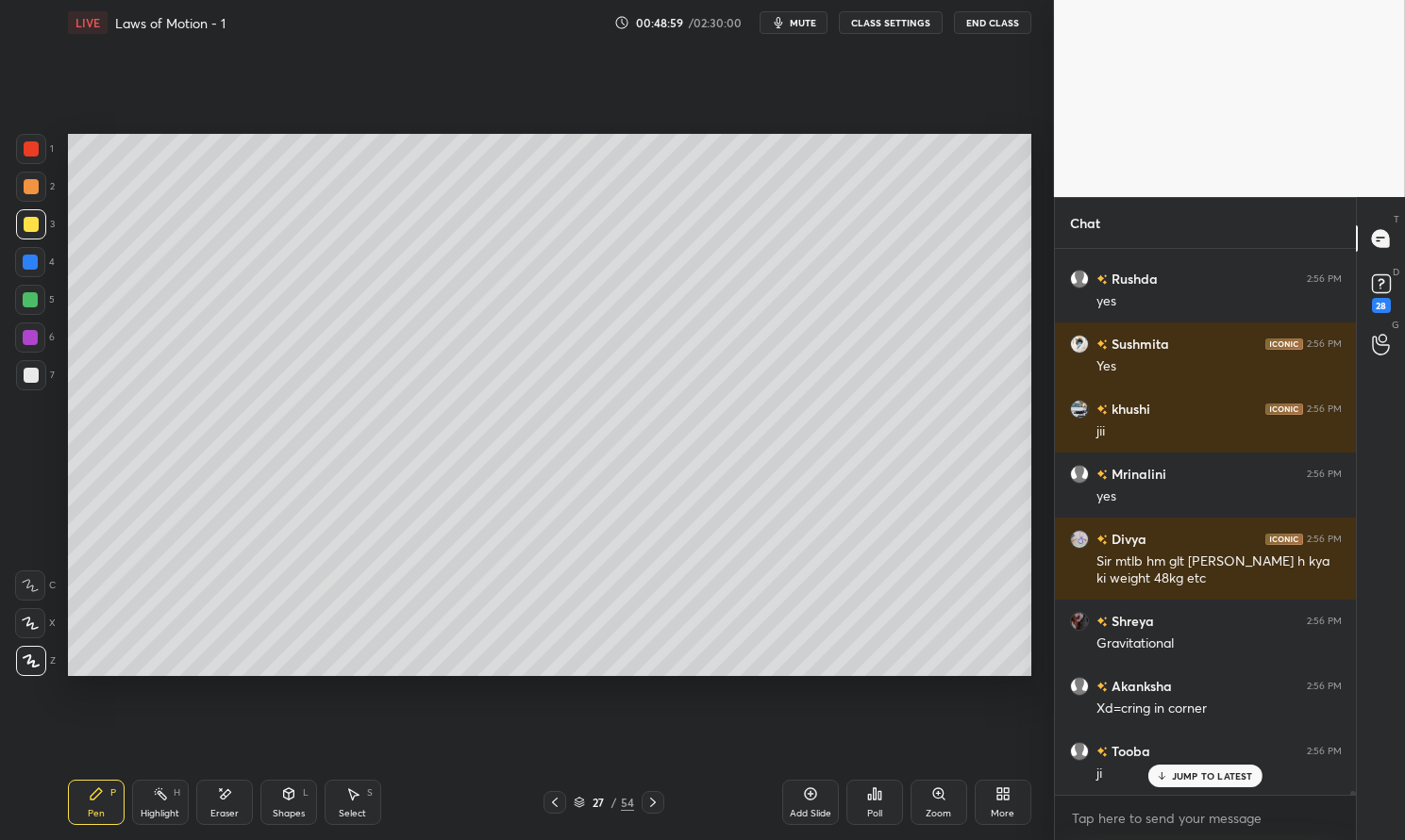
scroll to position [72127, 0]
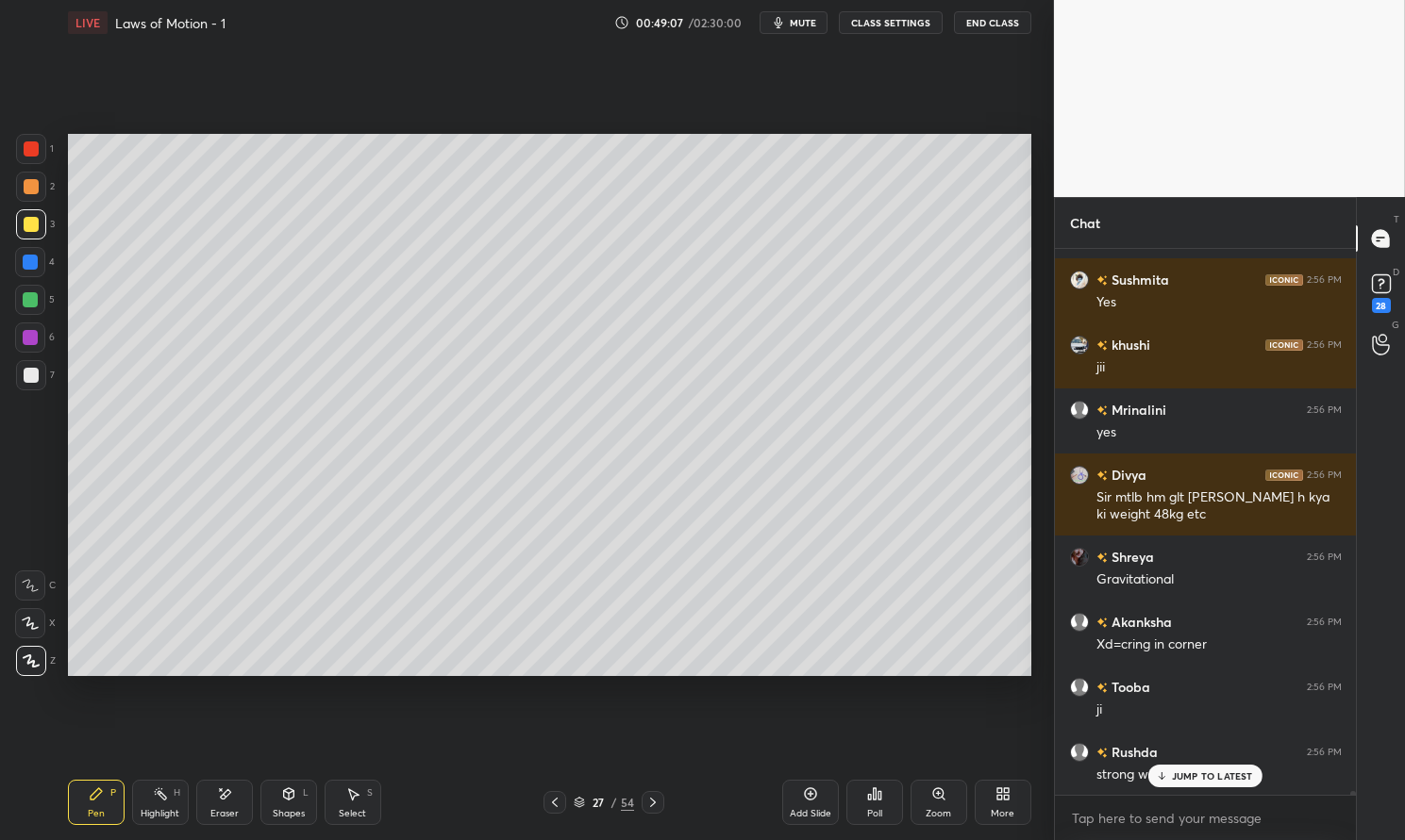
click at [564, 799] on div at bounding box center [554, 803] width 23 height 23
click at [167, 792] on icon at bounding box center [161, 795] width 15 height 15
click at [164, 785] on div "Highlight H" at bounding box center [161, 803] width 57 height 45
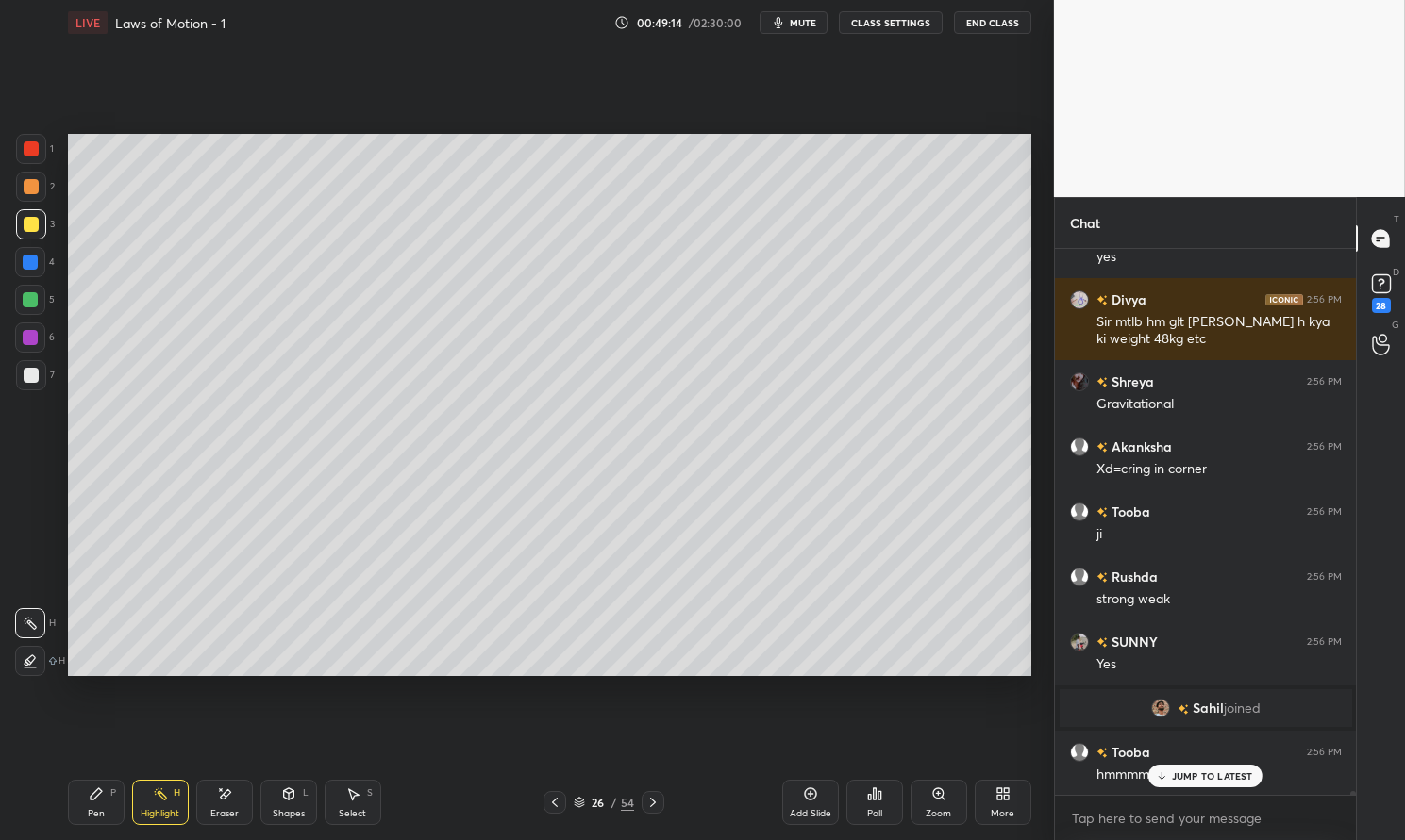
scroll to position [72368, 0]
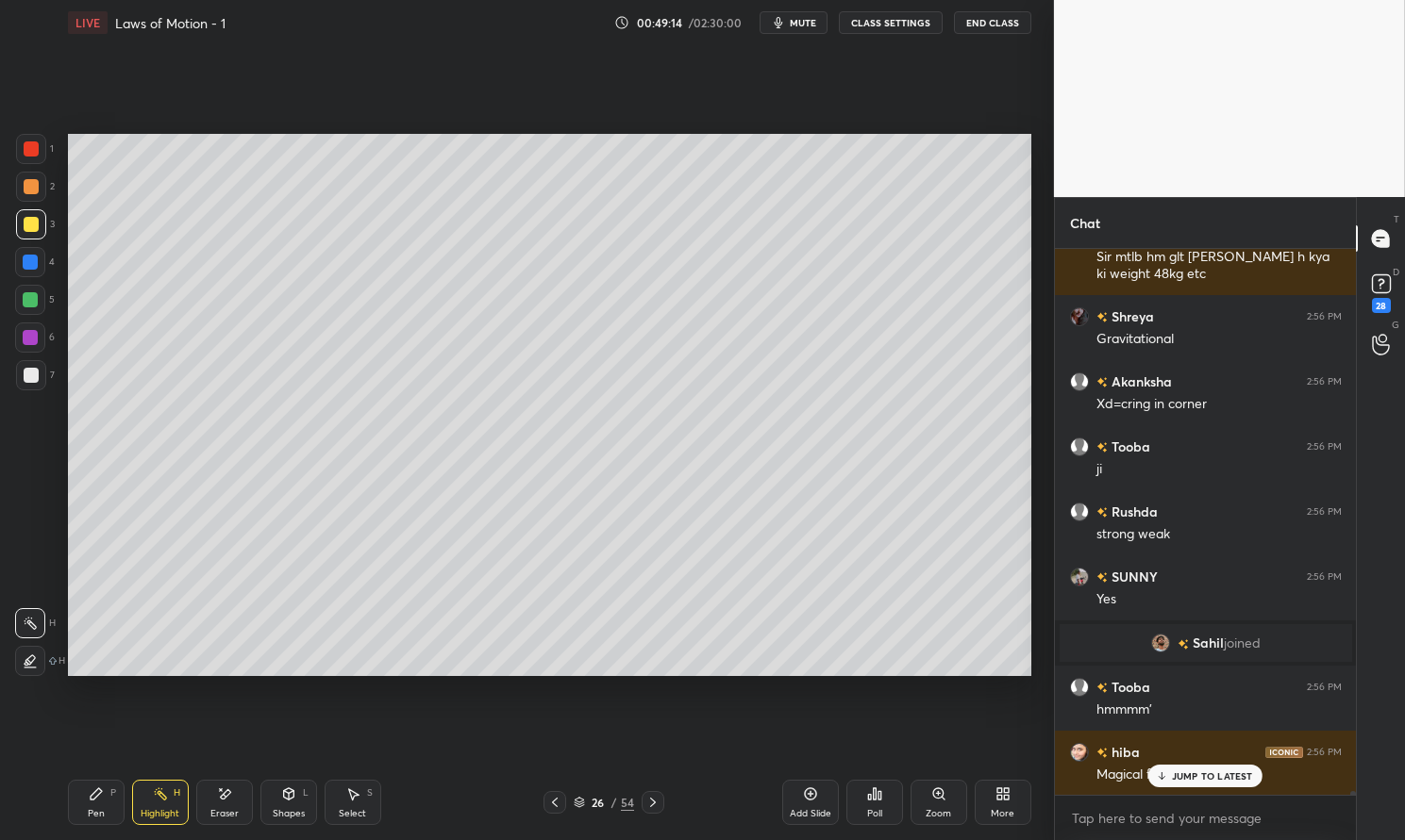
click at [1210, 775] on p "JUMP TO LATEST" at bounding box center [1212, 777] width 81 height 11
click at [659, 797] on div at bounding box center [653, 803] width 23 height 23
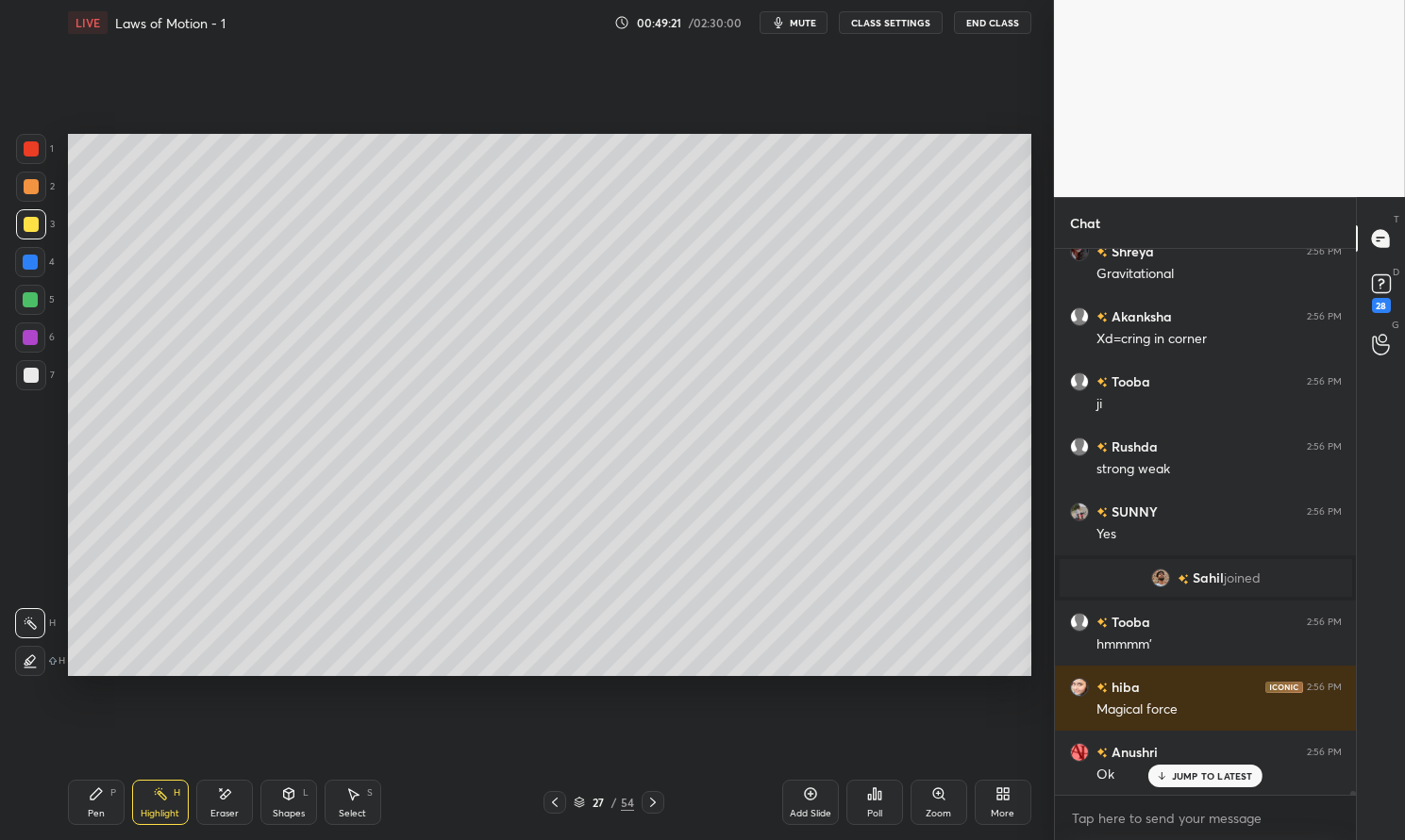
click at [77, 815] on div "Pen P" at bounding box center [97, 803] width 57 height 45
click at [83, 800] on div "Pen P" at bounding box center [97, 803] width 57 height 45
click at [31, 226] on div at bounding box center [31, 224] width 15 height 15
click at [25, 226] on div at bounding box center [31, 224] width 15 height 15
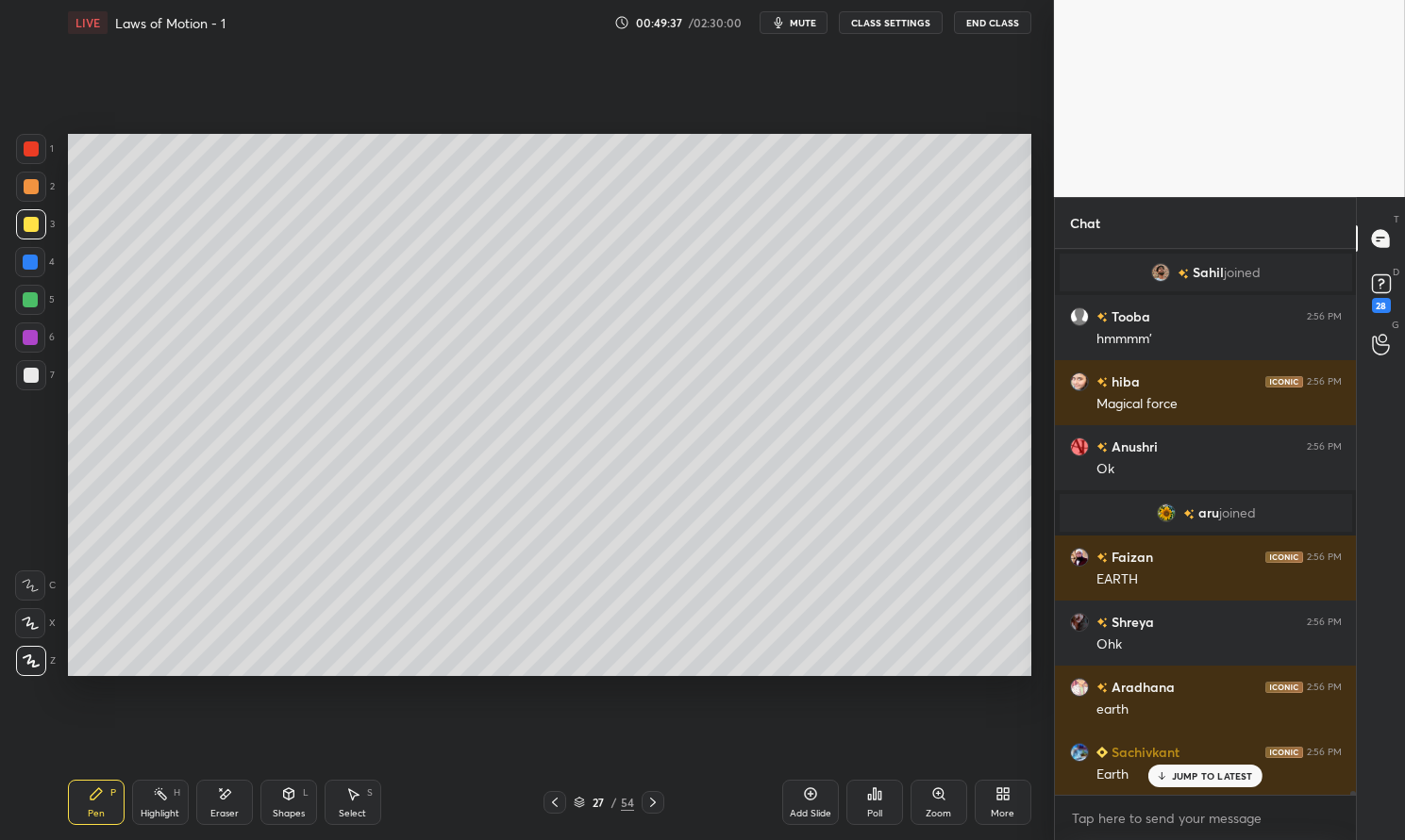
scroll to position [72805, 0]
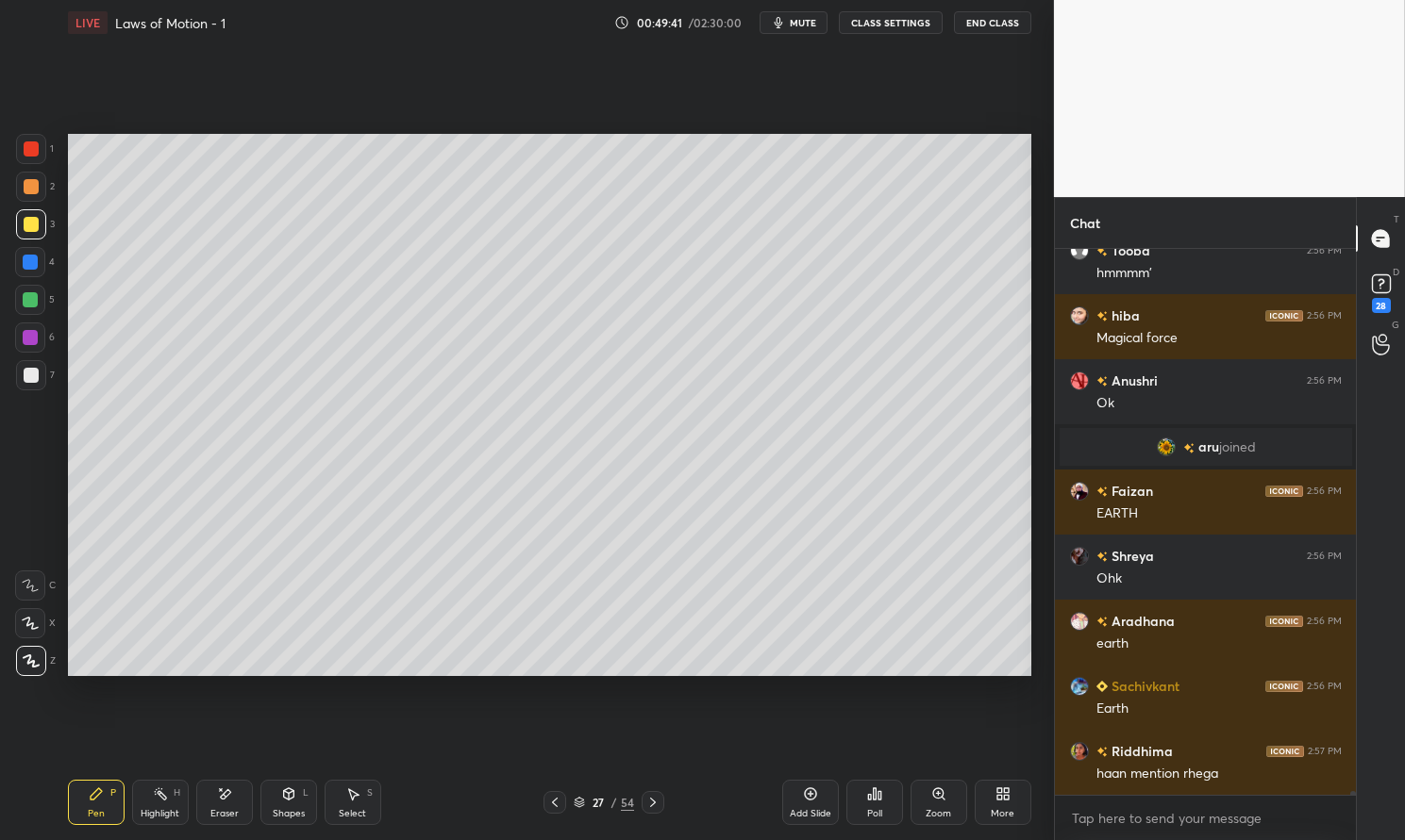
click at [149, 800] on div "Highlight H" at bounding box center [161, 803] width 57 height 45
click at [146, 783] on div "Highlight H" at bounding box center [161, 803] width 57 height 45
click at [39, 382] on div at bounding box center [31, 376] width 30 height 30
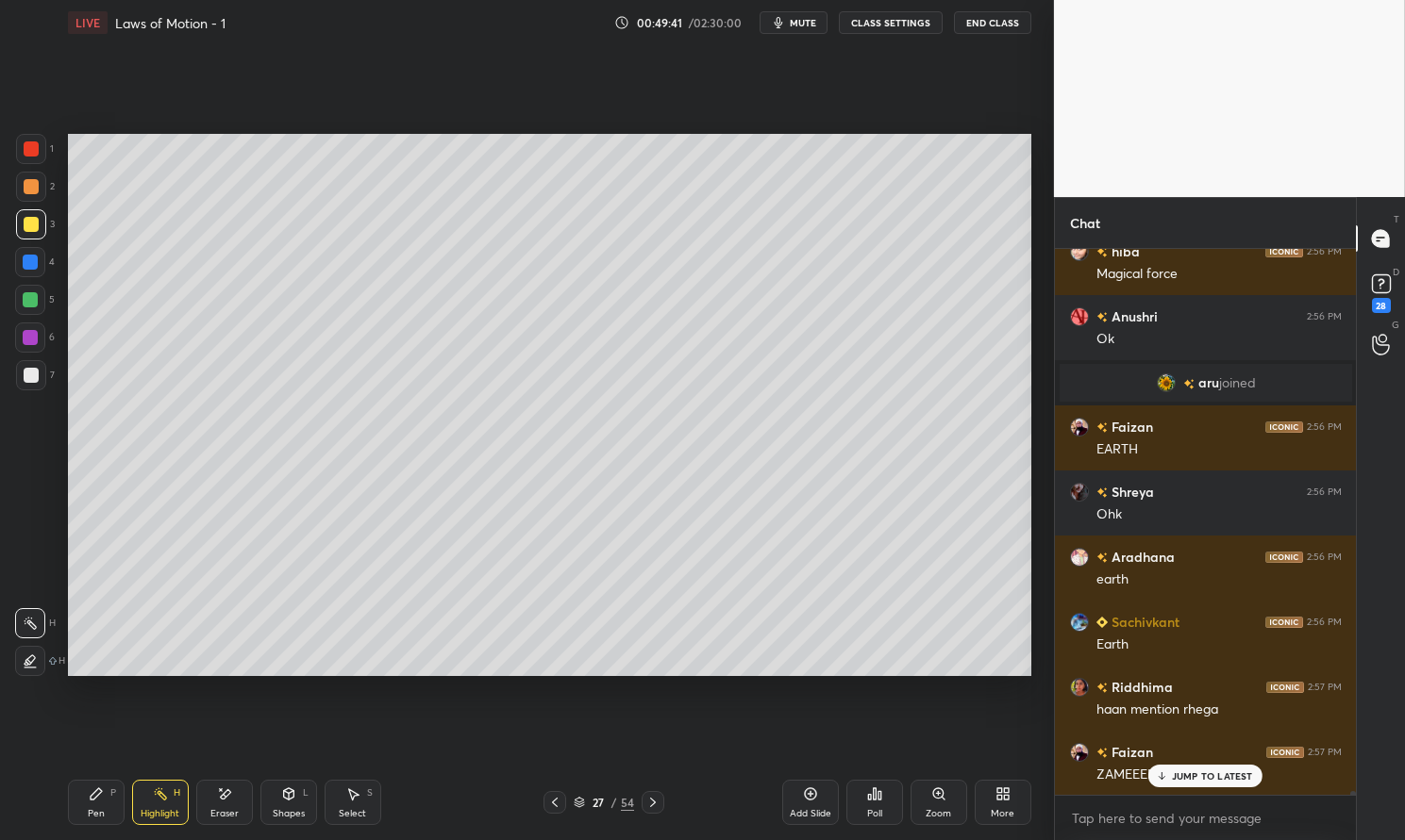
click at [20, 379] on div at bounding box center [31, 376] width 30 height 30
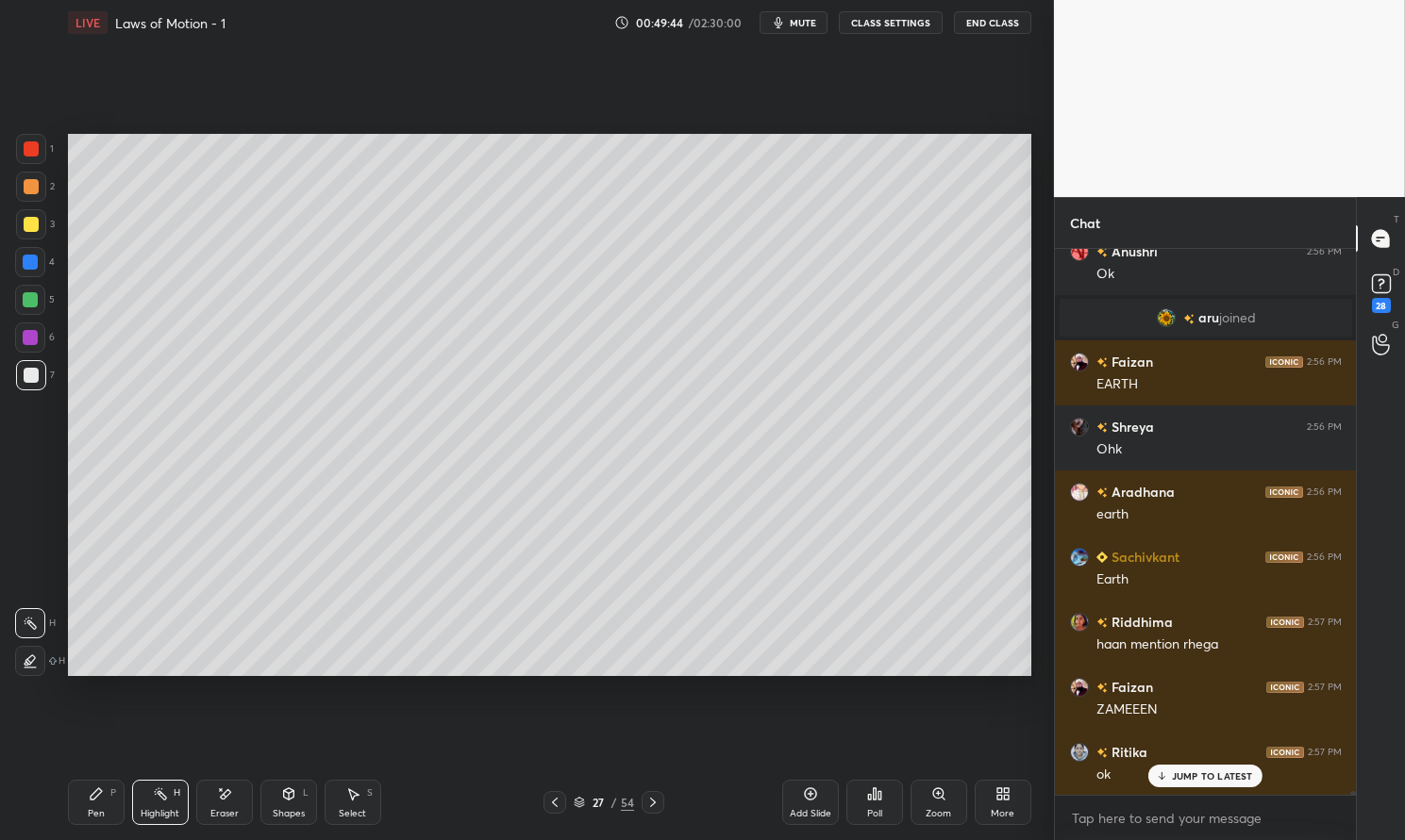
scroll to position [73095, 0]
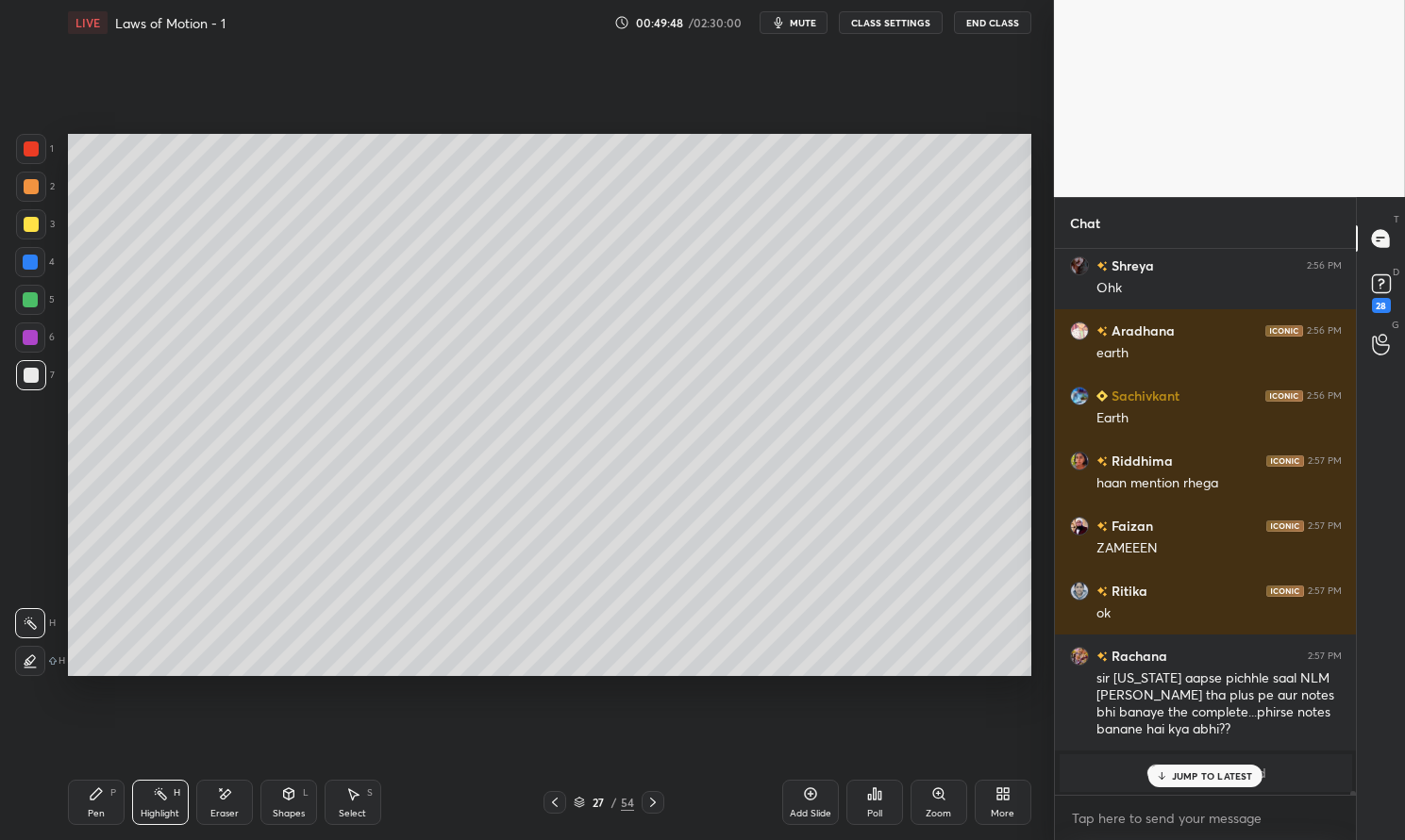
click at [1273, 709] on div "[PERSON_NAME] 2:56 PM Xd=cring in corner Tooba 2:56 PM ji Rushda 2:56 PM strong…" at bounding box center [1205, 521] width 302 height 546
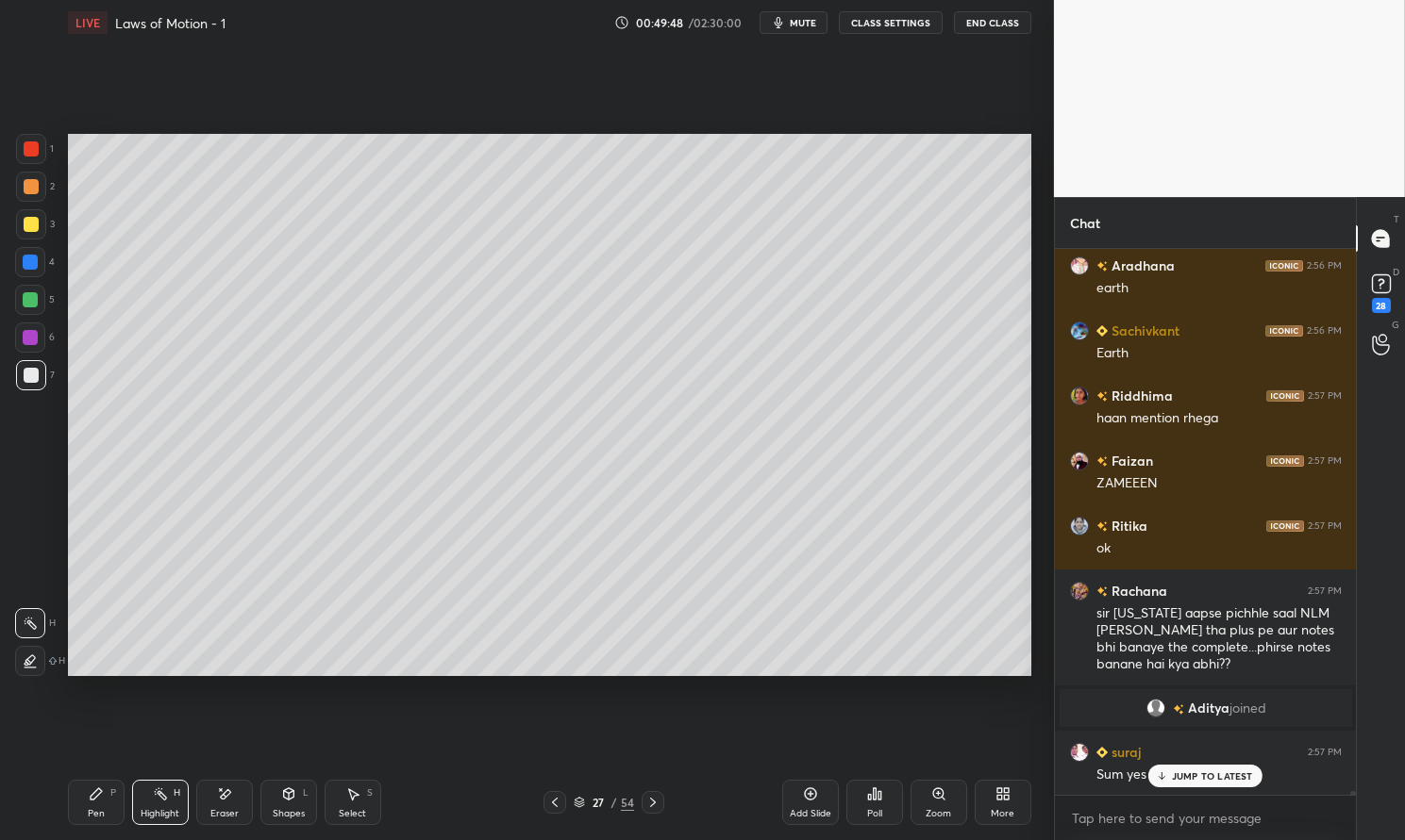
click at [1308, 645] on div "sir [US_STATE] aapse pichhle saal NLM [PERSON_NAME] tha plus pe aur notes bhi b…" at bounding box center [1219, 639] width 245 height 70
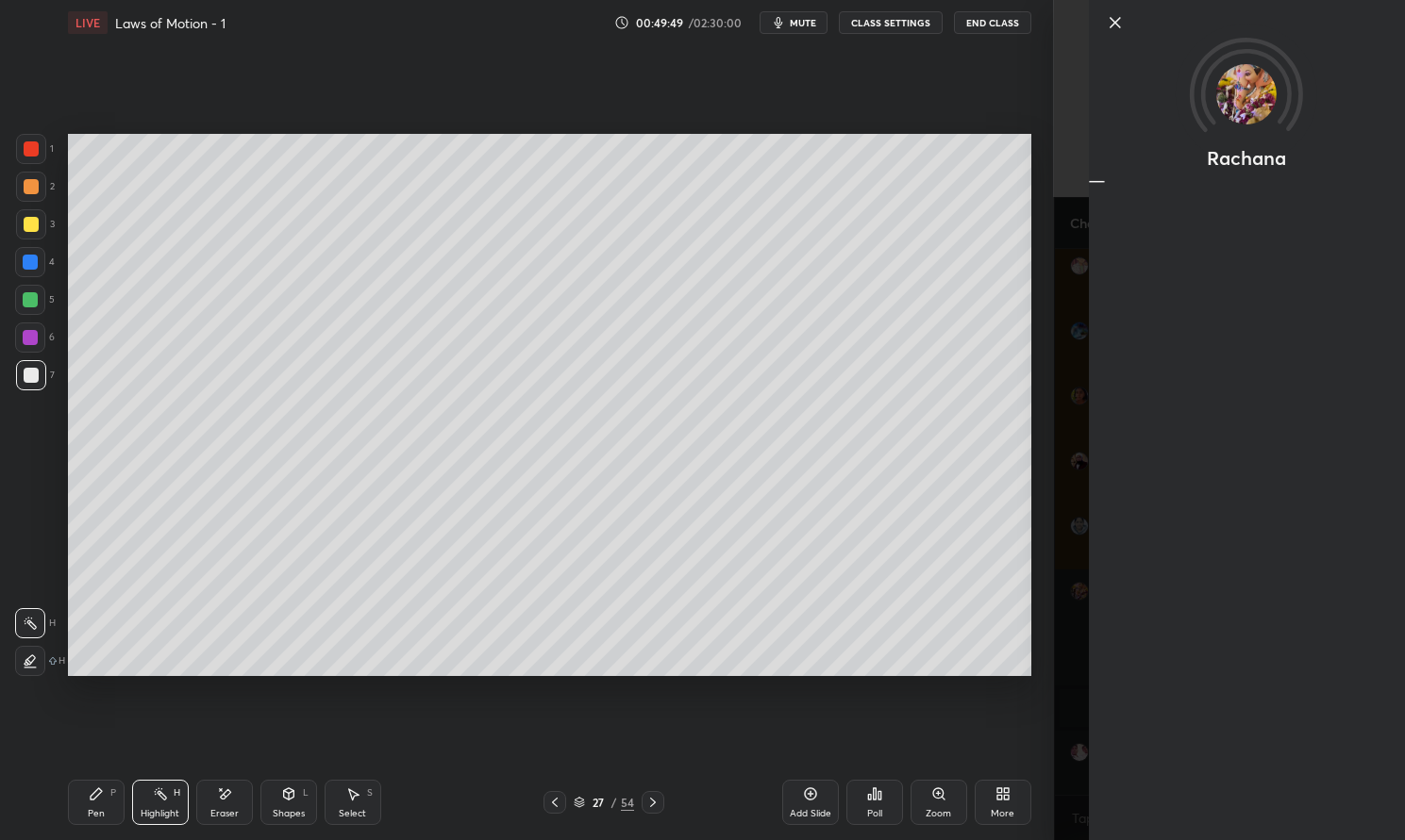
scroll to position [73226, 0]
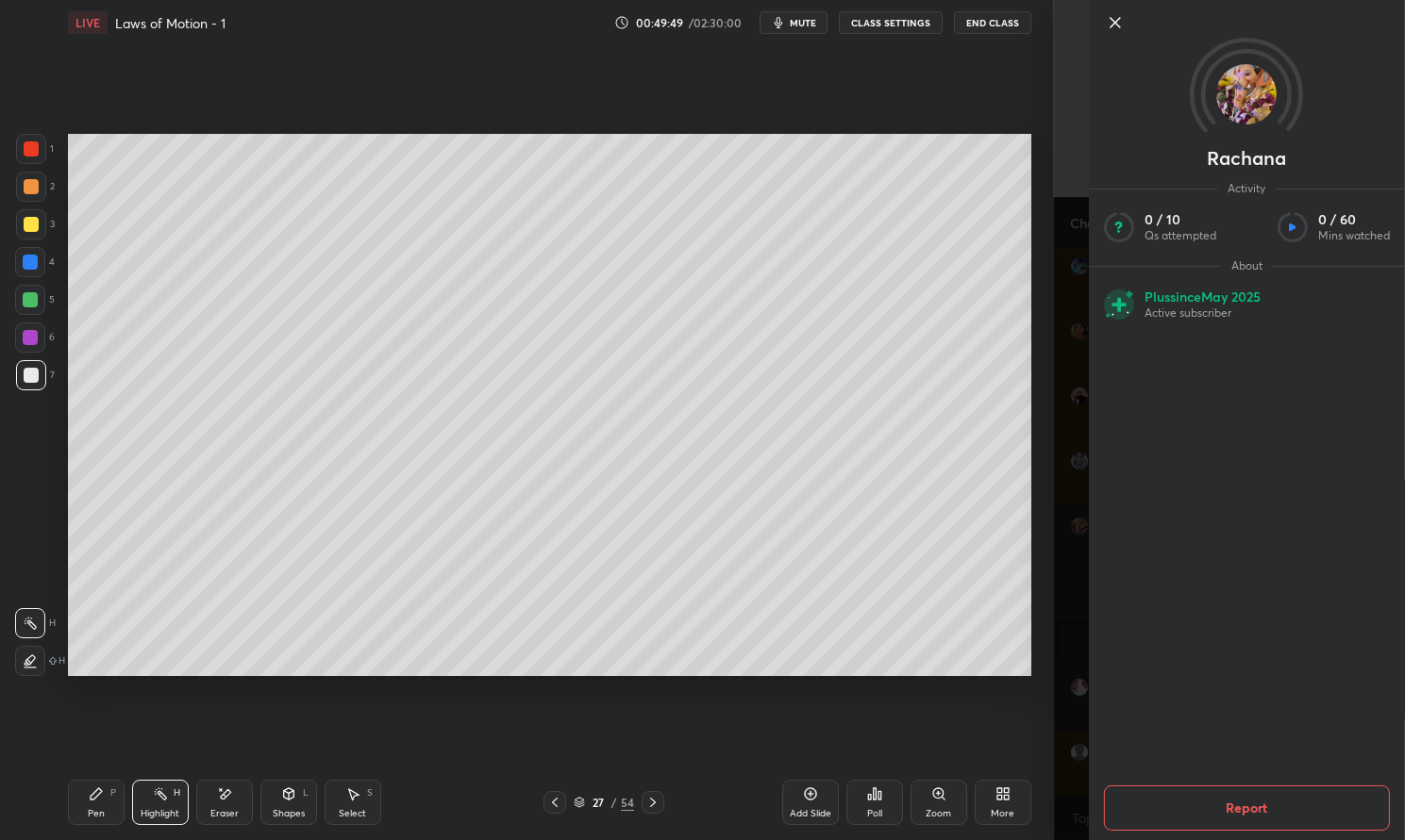
click at [1253, 796] on button "Report" at bounding box center [1247, 809] width 286 height 45
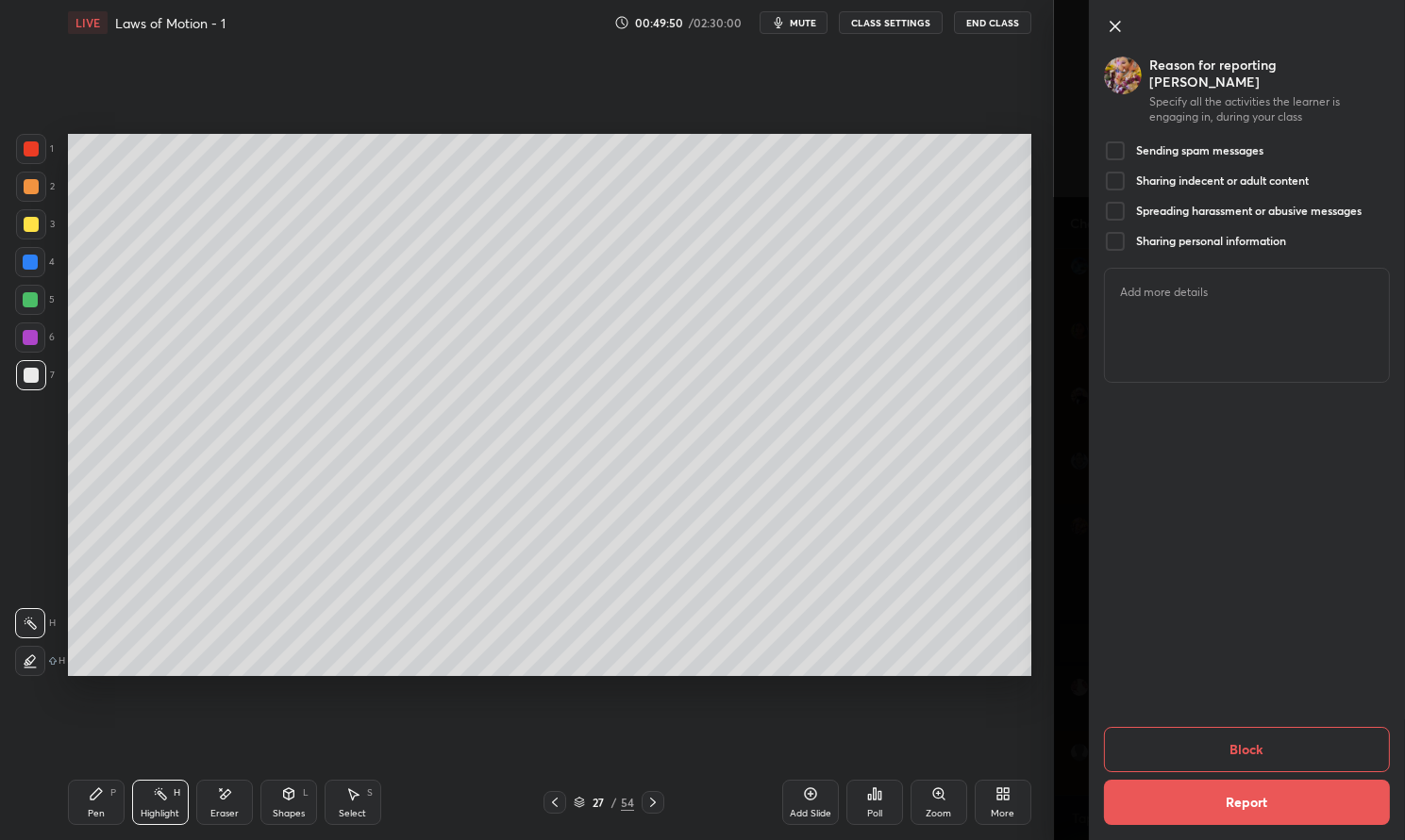
click at [1122, 140] on div at bounding box center [1115, 151] width 23 height 23
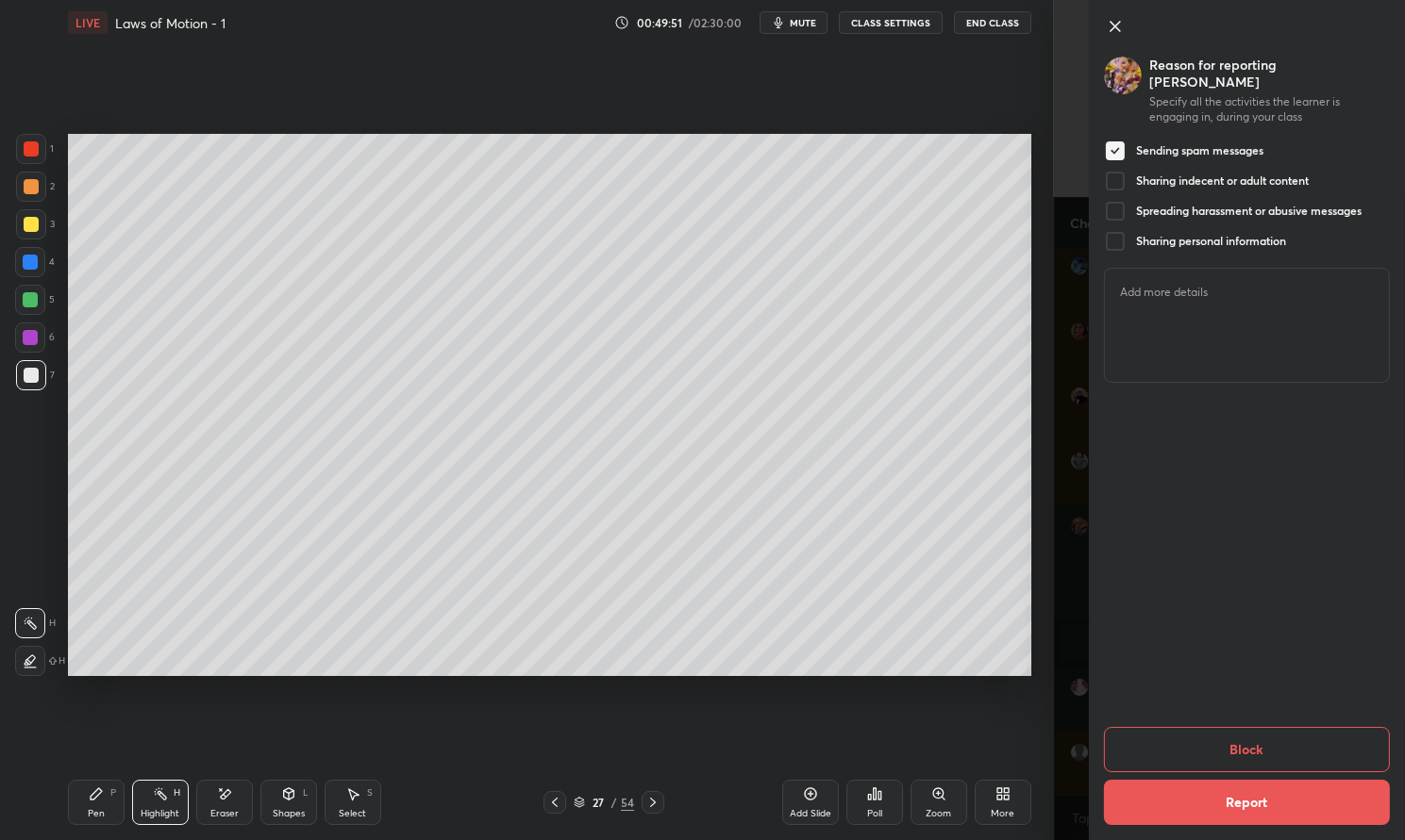
click at [1114, 169] on div at bounding box center [1115, 181] width 23 height 23
click at [1124, 200] on div at bounding box center [1115, 211] width 23 height 23
click at [1121, 230] on div at bounding box center [1115, 241] width 23 height 23
click at [1286, 747] on button "Block" at bounding box center [1247, 750] width 286 height 45
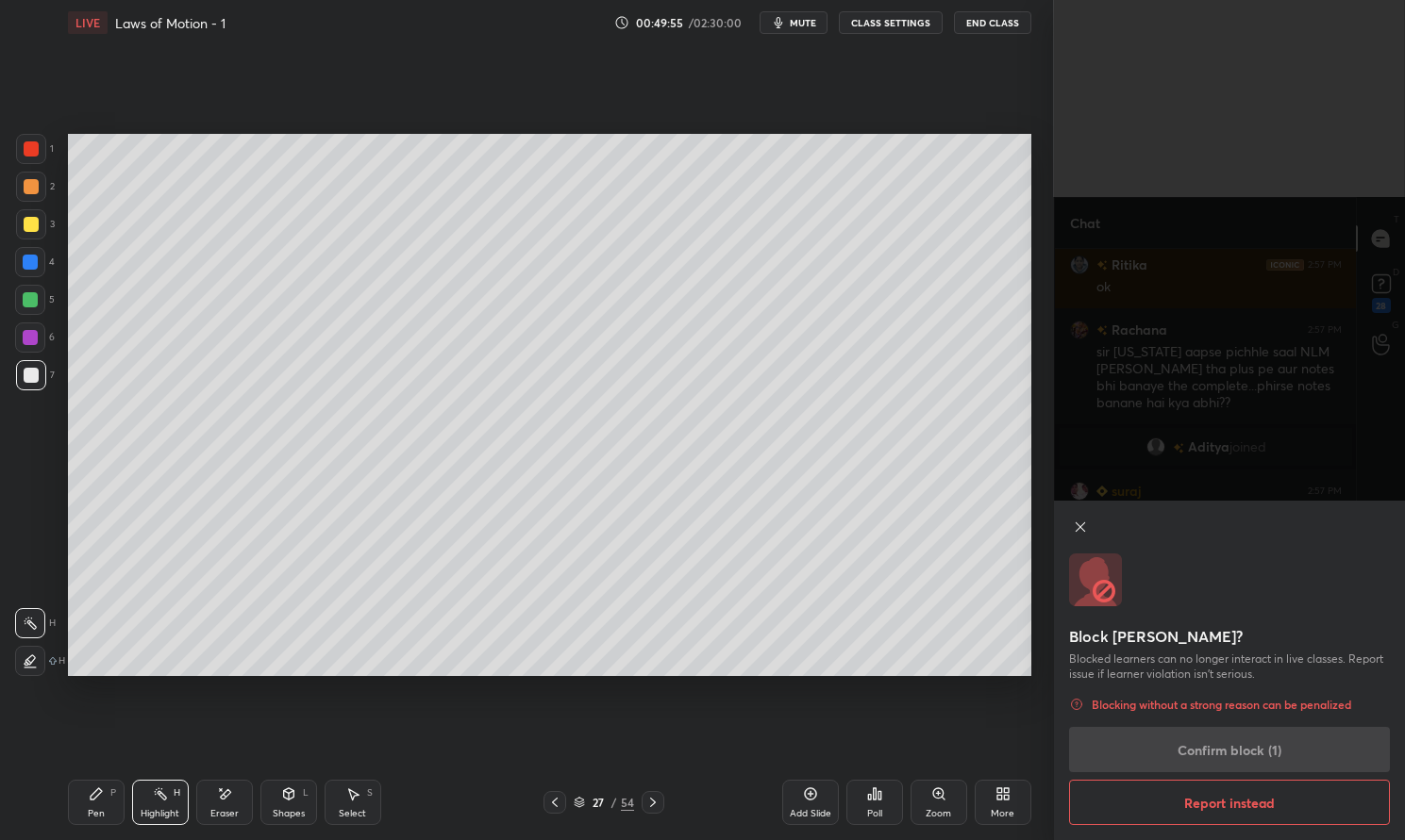
scroll to position [73551, 0]
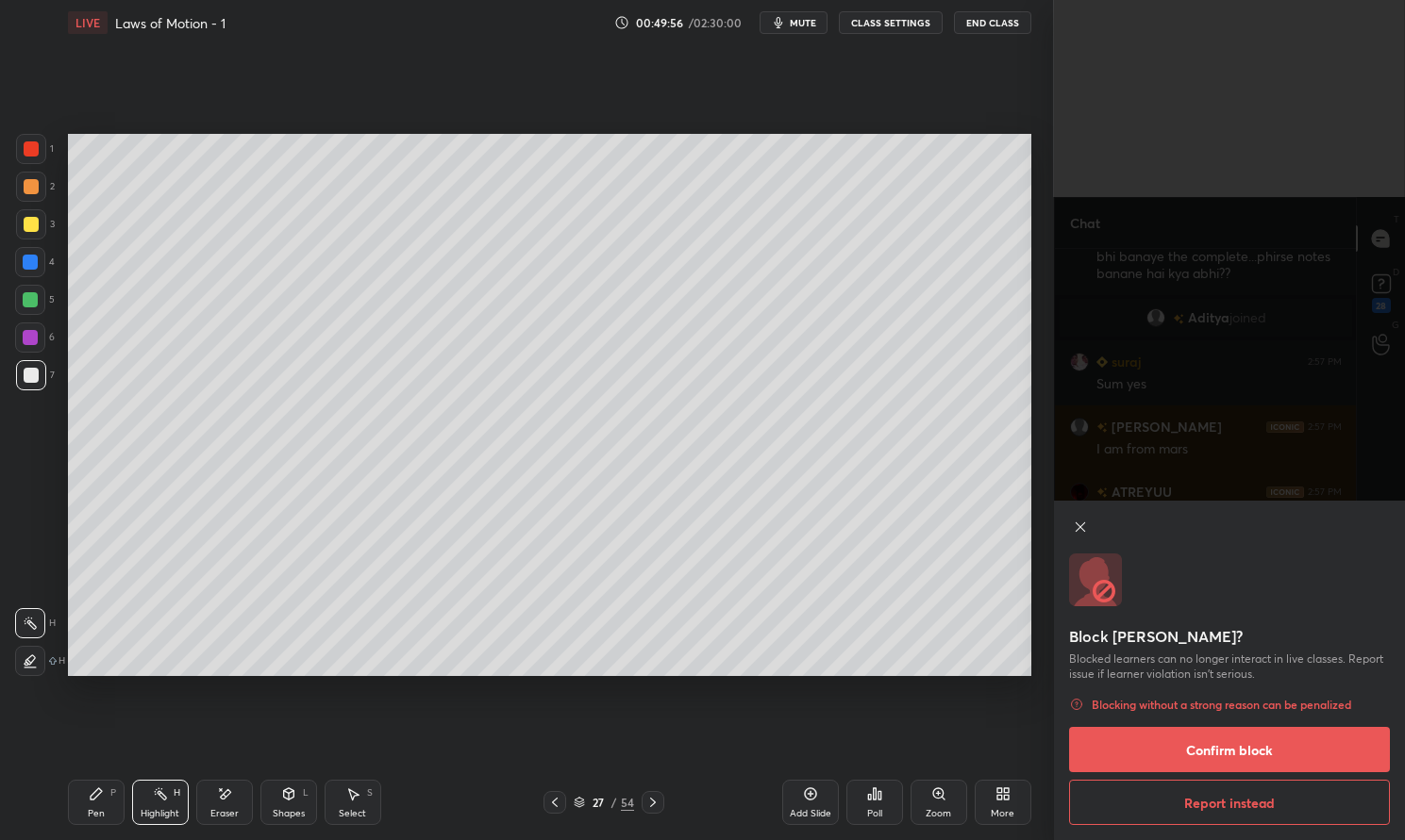
click at [1285, 749] on button "Confirm block" at bounding box center [1229, 750] width 321 height 45
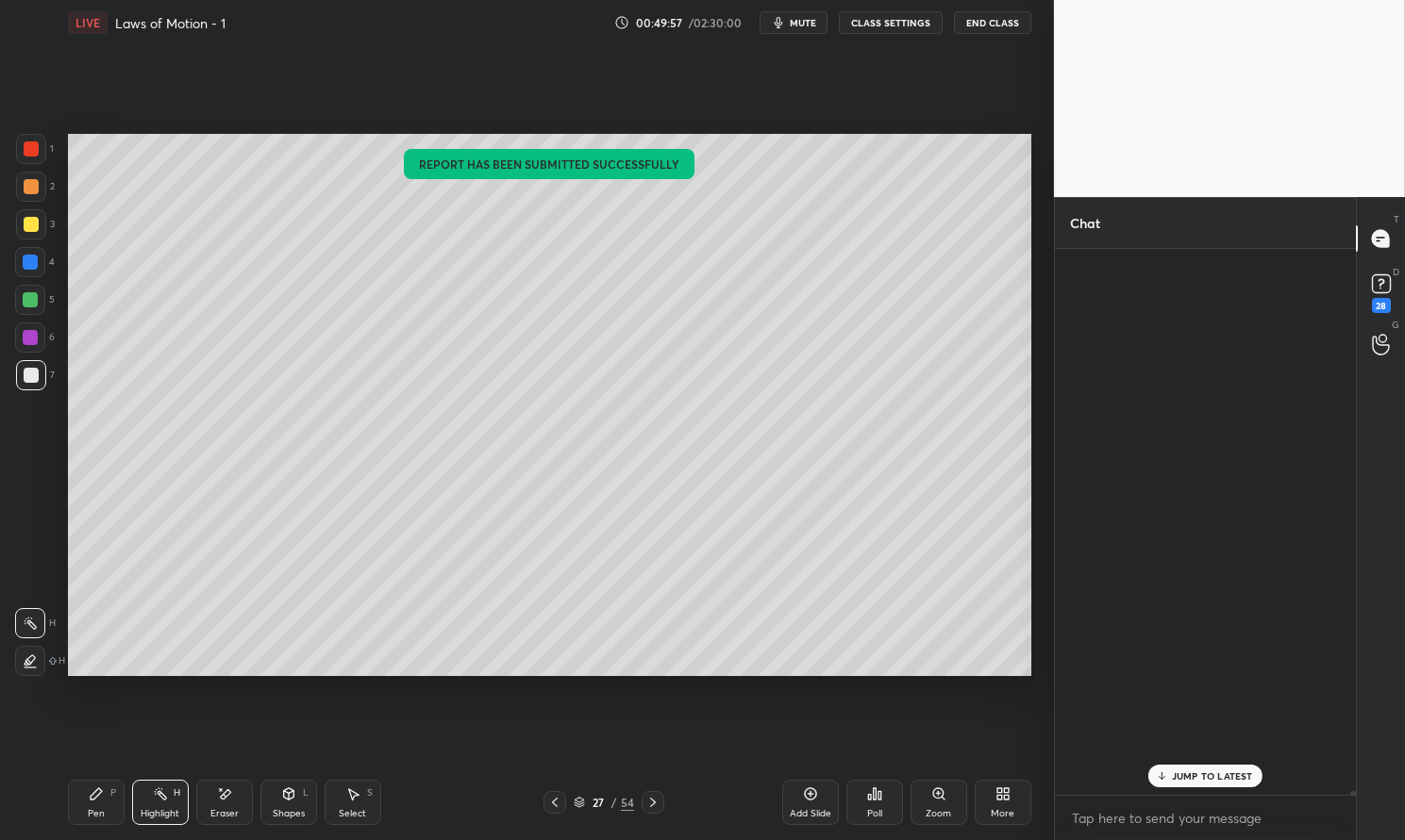
click at [1231, 778] on p "JUMP TO LATEST" at bounding box center [1212, 777] width 81 height 11
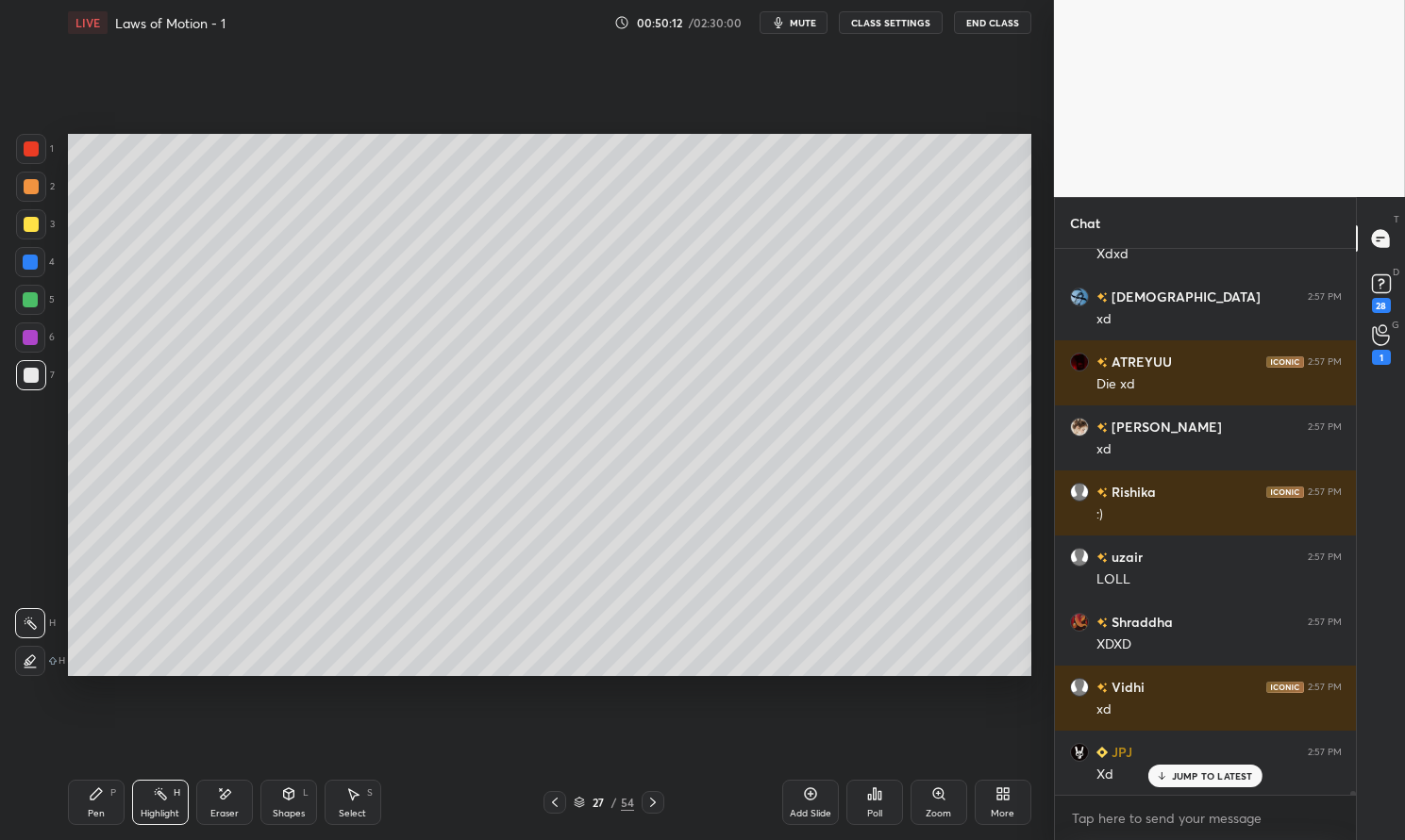
scroll to position [73368, 0]
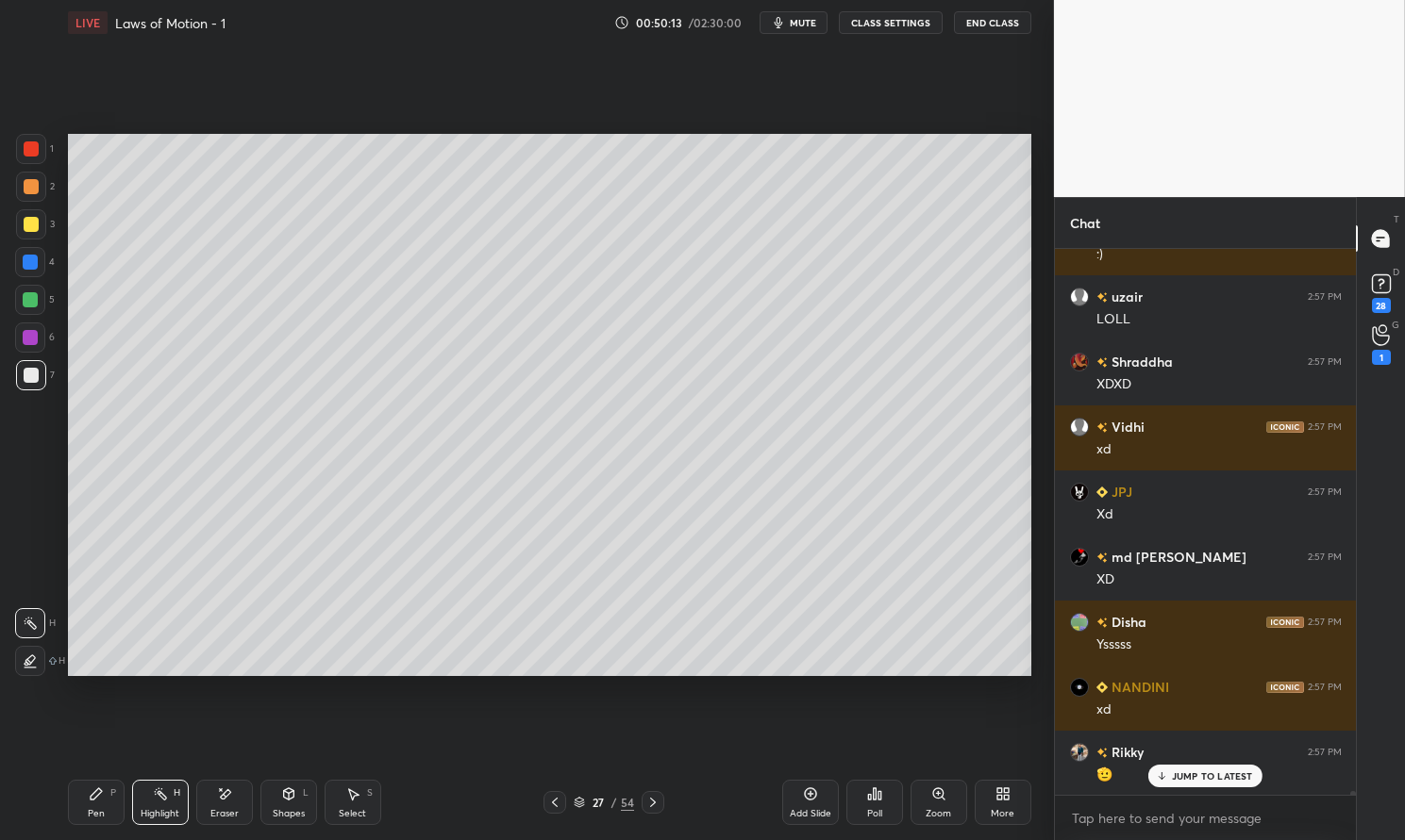
click at [156, 799] on icon at bounding box center [161, 795] width 15 height 15
click at [164, 791] on icon at bounding box center [161, 795] width 15 height 15
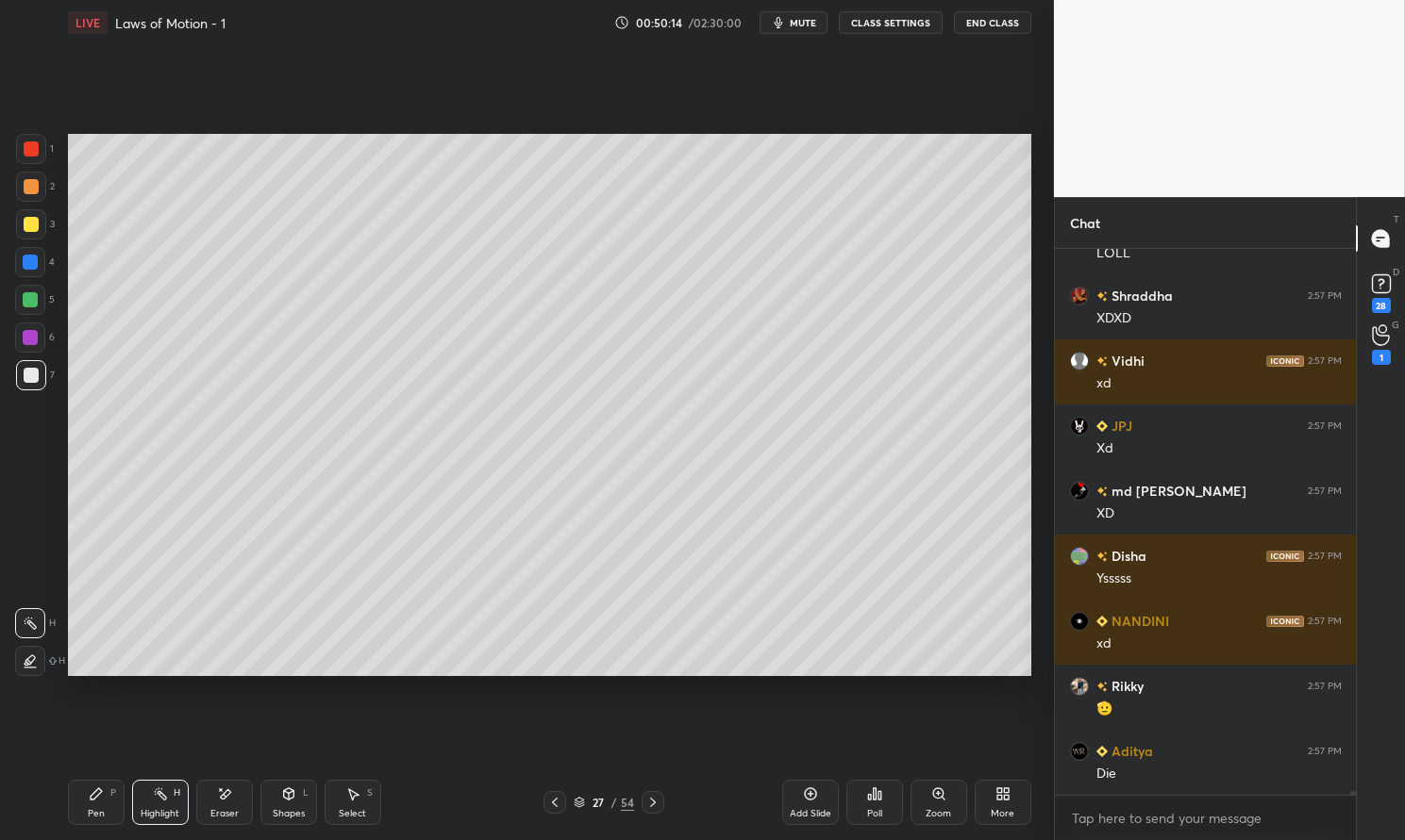
click at [75, 780] on div "Pen P" at bounding box center [97, 803] width 57 height 45
click at [44, 258] on div at bounding box center [30, 262] width 30 height 30
click at [29, 256] on div at bounding box center [30, 262] width 15 height 15
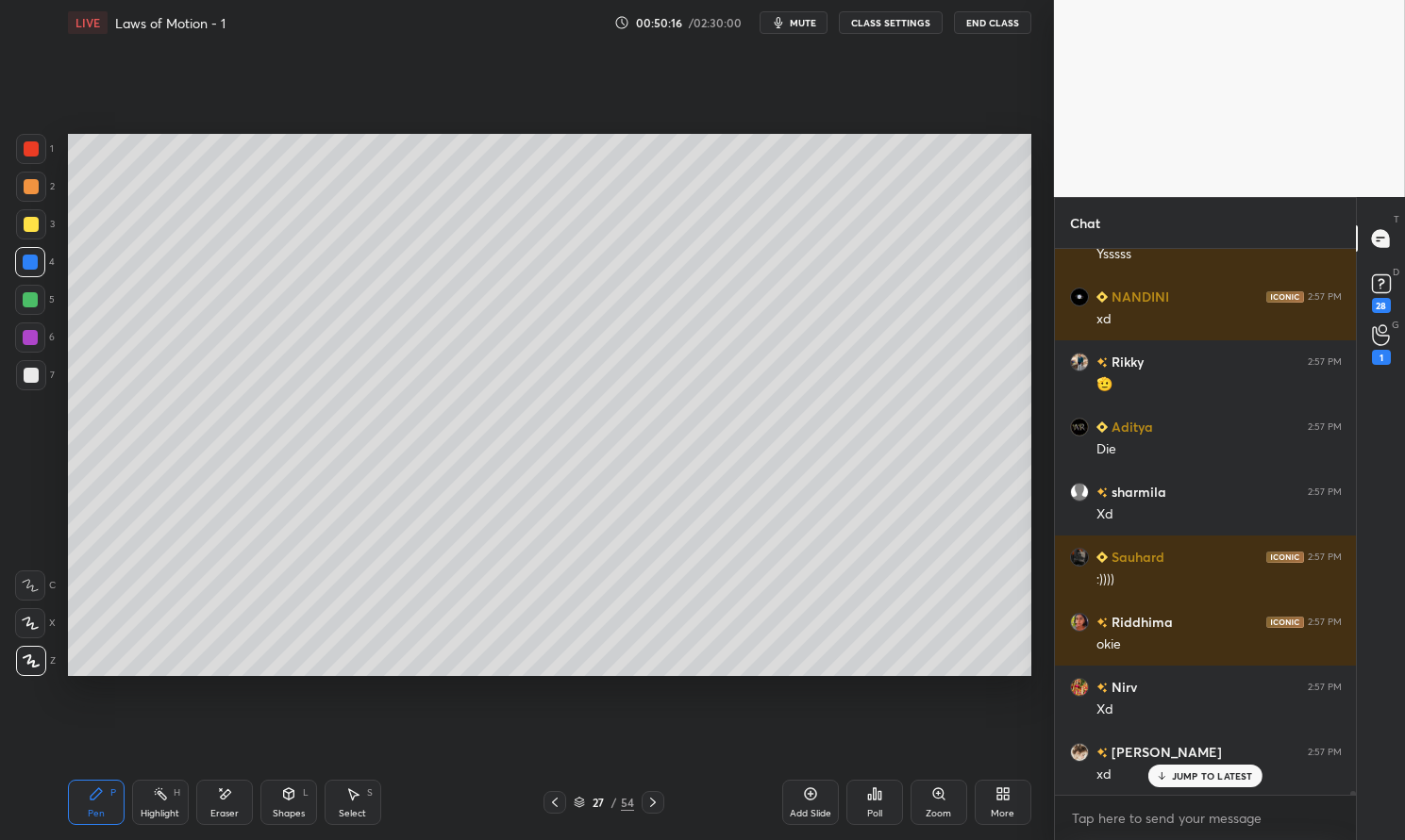
click at [1210, 777] on p "JUMP TO LATEST" at bounding box center [1212, 777] width 81 height 11
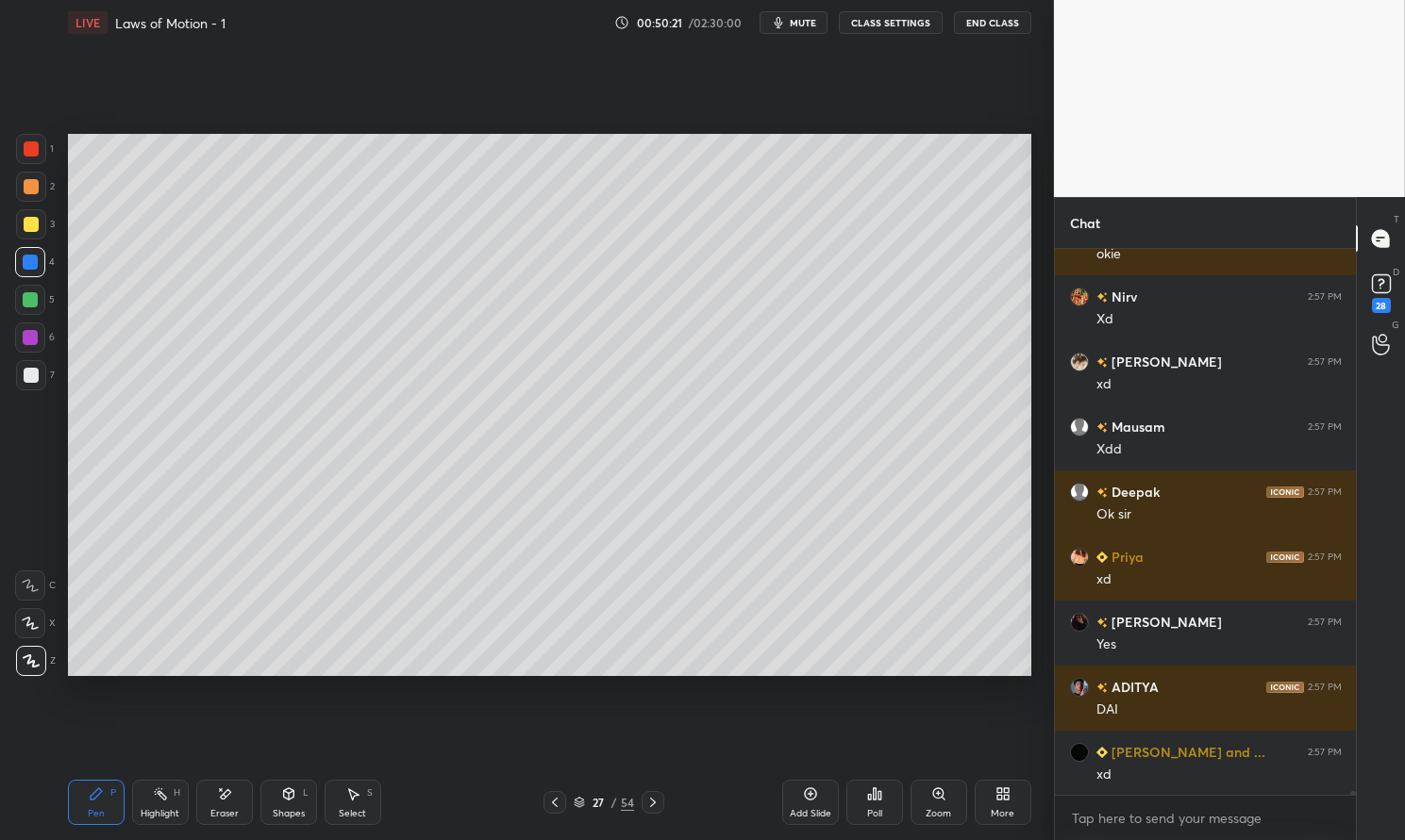
scroll to position [74214, 0]
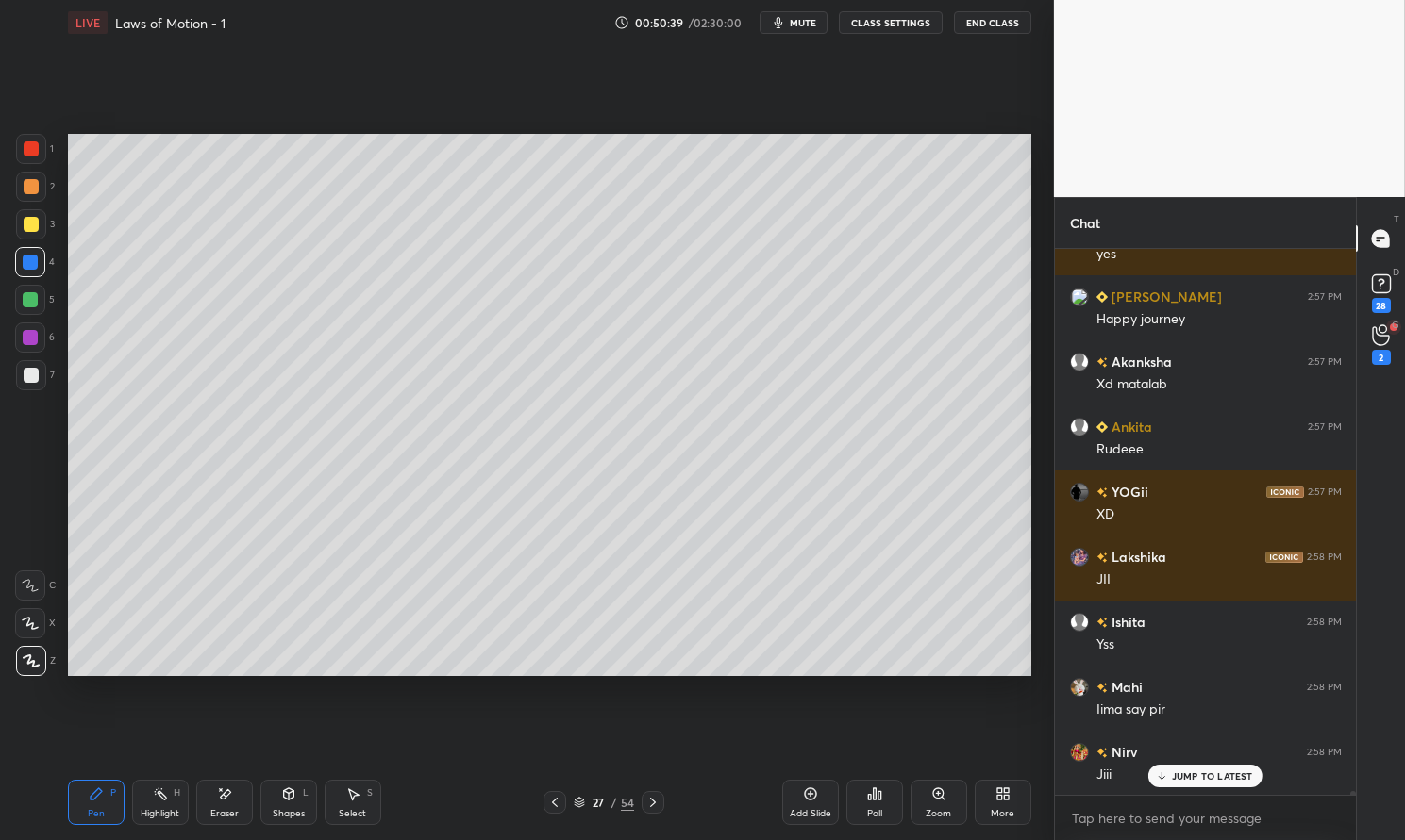
click at [74, 804] on div "Pen P" at bounding box center [97, 803] width 57 height 45
click at [31, 382] on div at bounding box center [31, 376] width 15 height 15
click at [13, 379] on div "1 2 3 4 5 6 7 C X Z E E Erase all H H" at bounding box center [30, 405] width 61 height 541
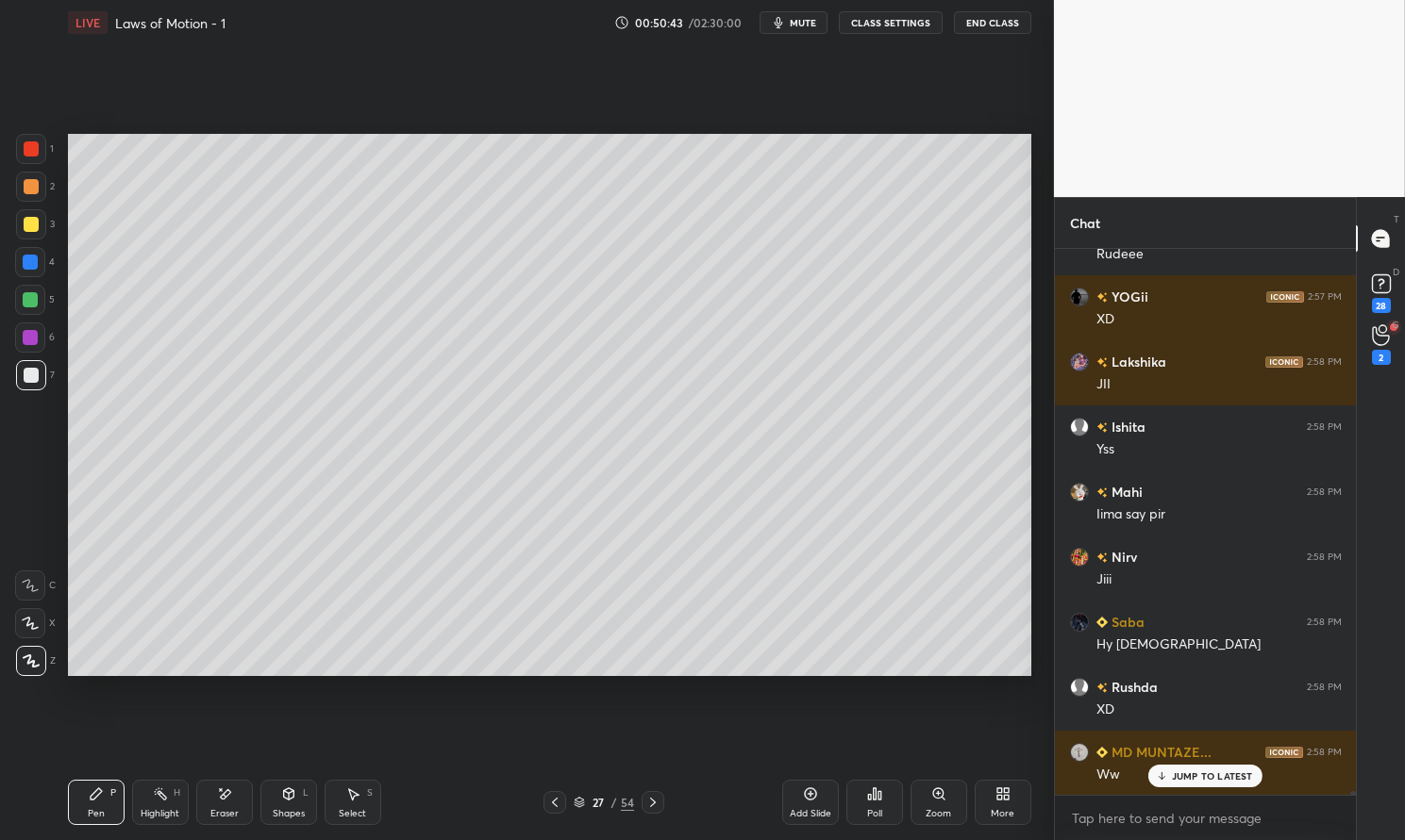
click at [168, 804] on div "Highlight H" at bounding box center [161, 803] width 57 height 45
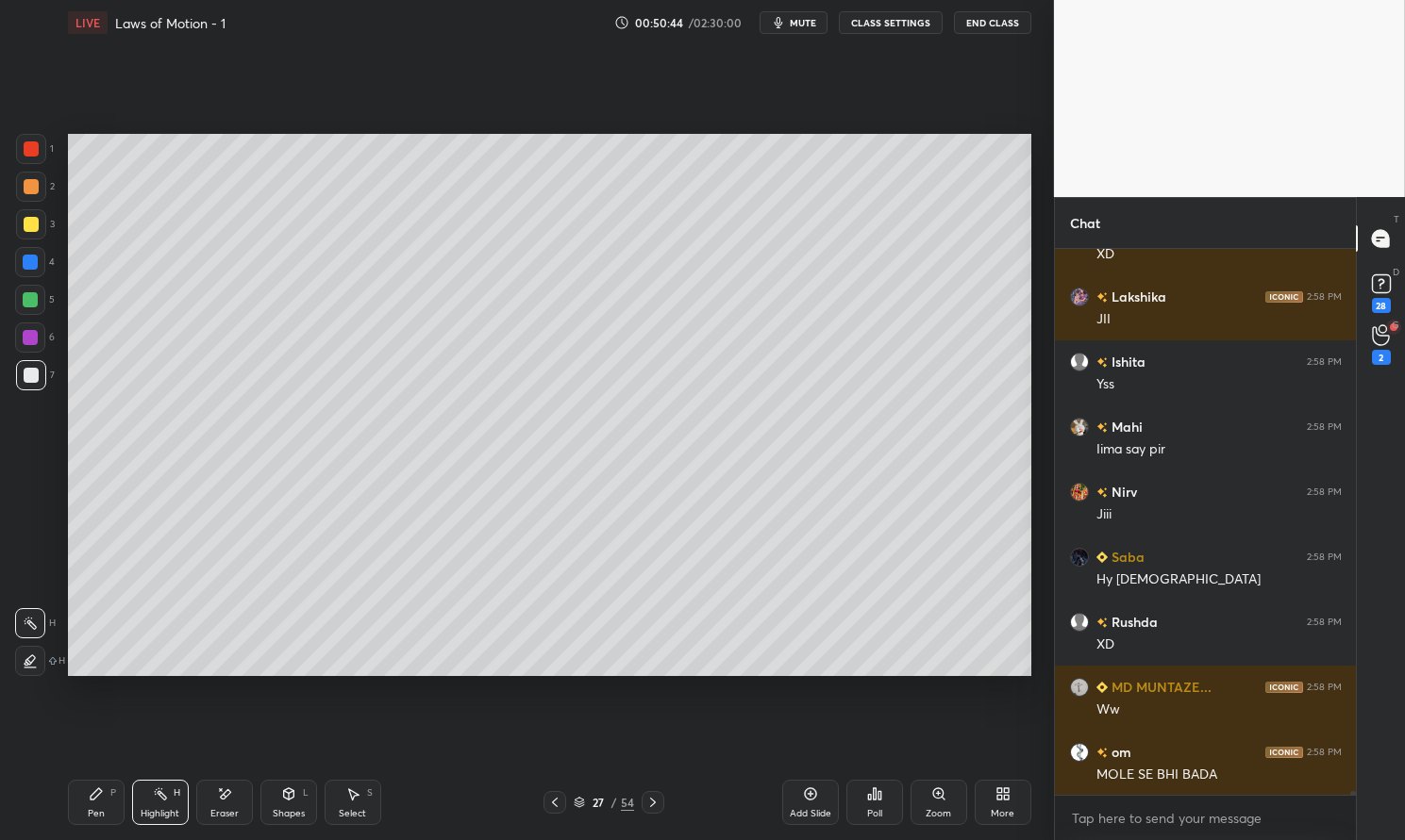
click at [159, 797] on icon at bounding box center [161, 795] width 15 height 15
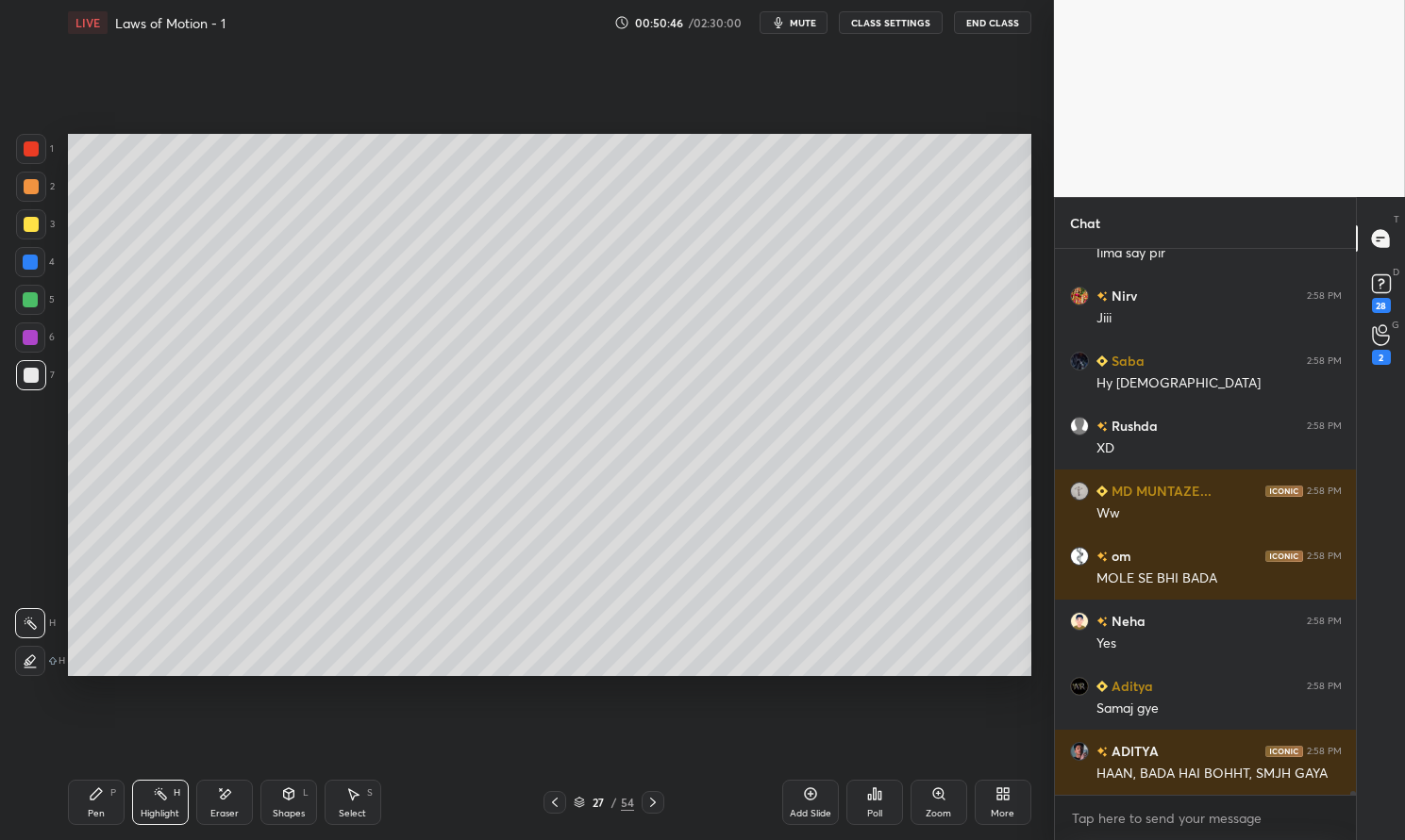
click at [93, 815] on div "Pen" at bounding box center [97, 814] width 17 height 9
click at [83, 813] on div "Pen P" at bounding box center [97, 803] width 57 height 45
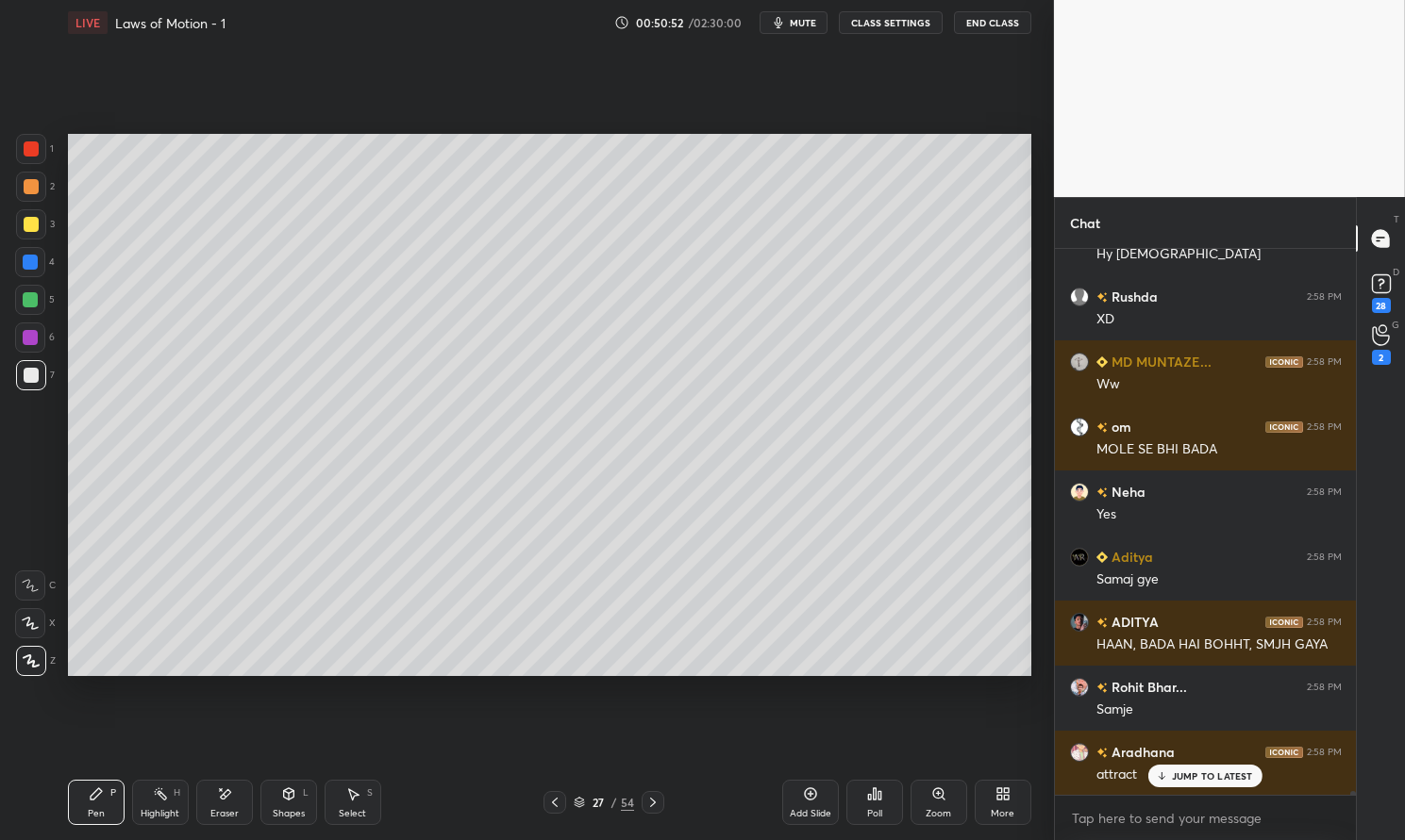
click at [38, 342] on div at bounding box center [30, 338] width 30 height 30
click at [21, 341] on div at bounding box center [30, 338] width 30 height 30
click at [101, 806] on div "Pen P" at bounding box center [97, 803] width 57 height 45
click at [94, 807] on div "Pen P" at bounding box center [97, 803] width 57 height 45
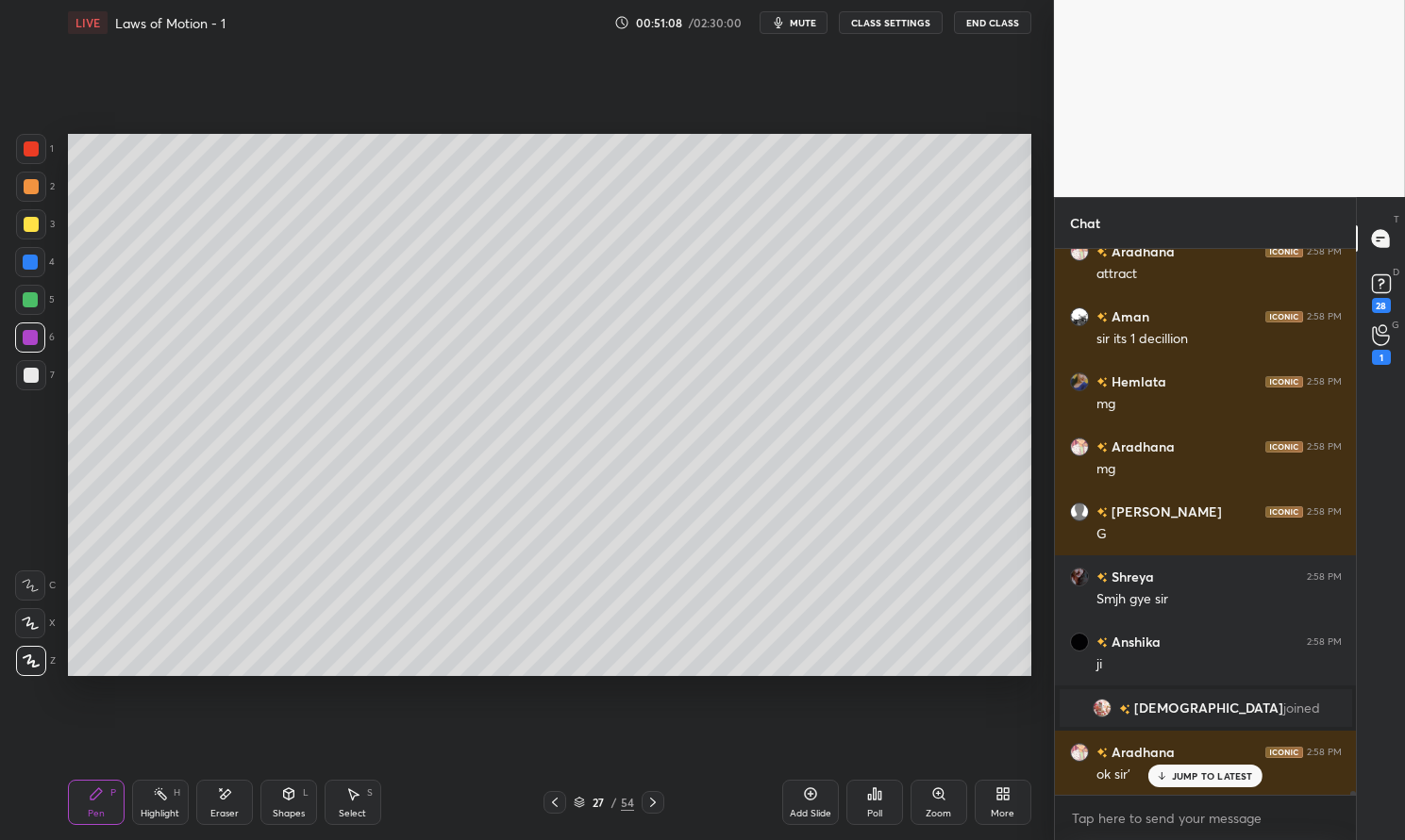
click at [34, 305] on div at bounding box center [30, 300] width 15 height 15
click at [29, 306] on div at bounding box center [30, 300] width 15 height 15
click at [86, 796] on div "Pen P" at bounding box center [97, 803] width 57 height 45
click at [80, 800] on div "Pen P" at bounding box center [97, 803] width 57 height 45
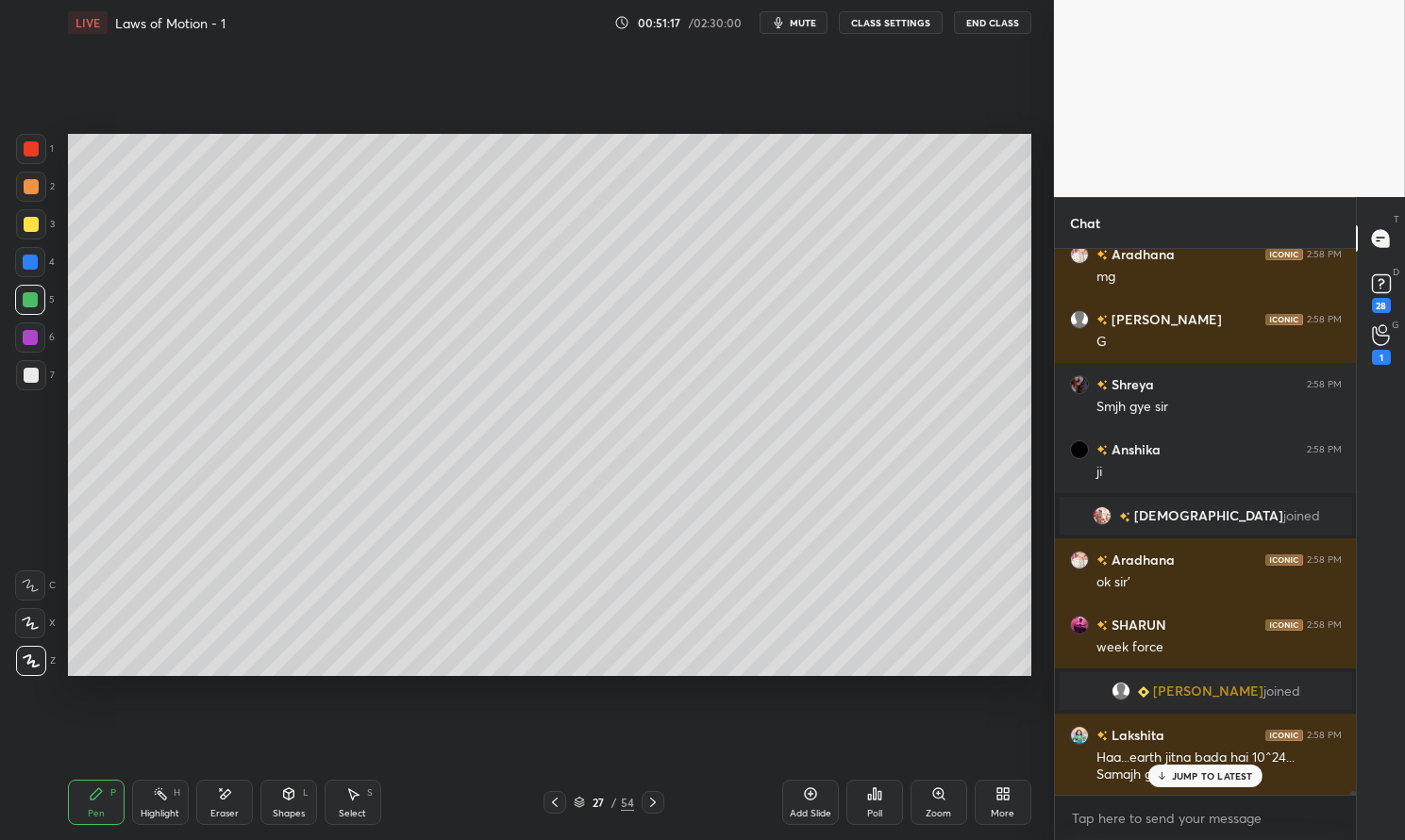
scroll to position [76534, 0]
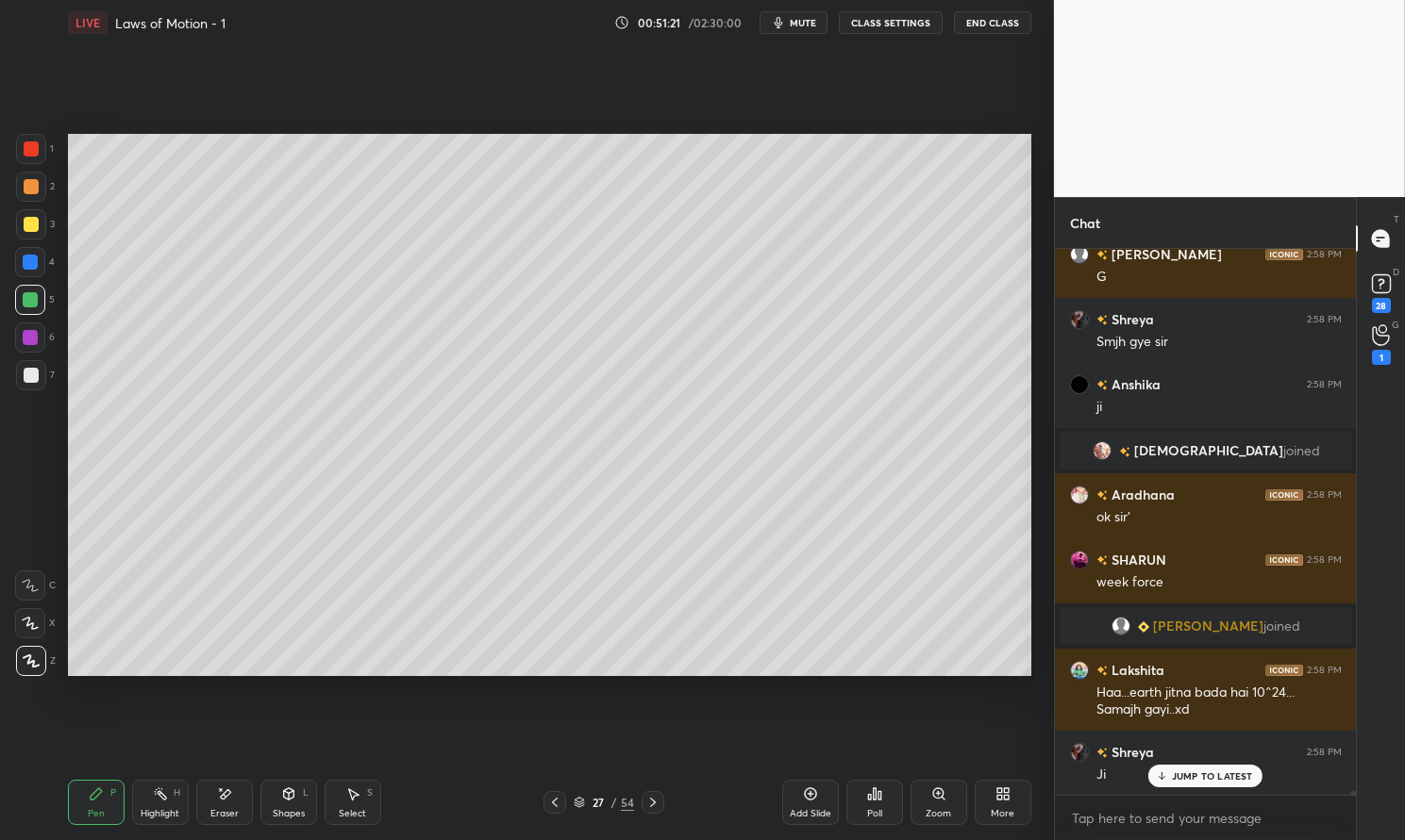
click at [225, 805] on div "Eraser" at bounding box center [224, 803] width 57 height 45
click at [103, 802] on div "Pen P" at bounding box center [97, 803] width 57 height 45
click at [104, 794] on div "Pen P" at bounding box center [97, 803] width 57 height 45
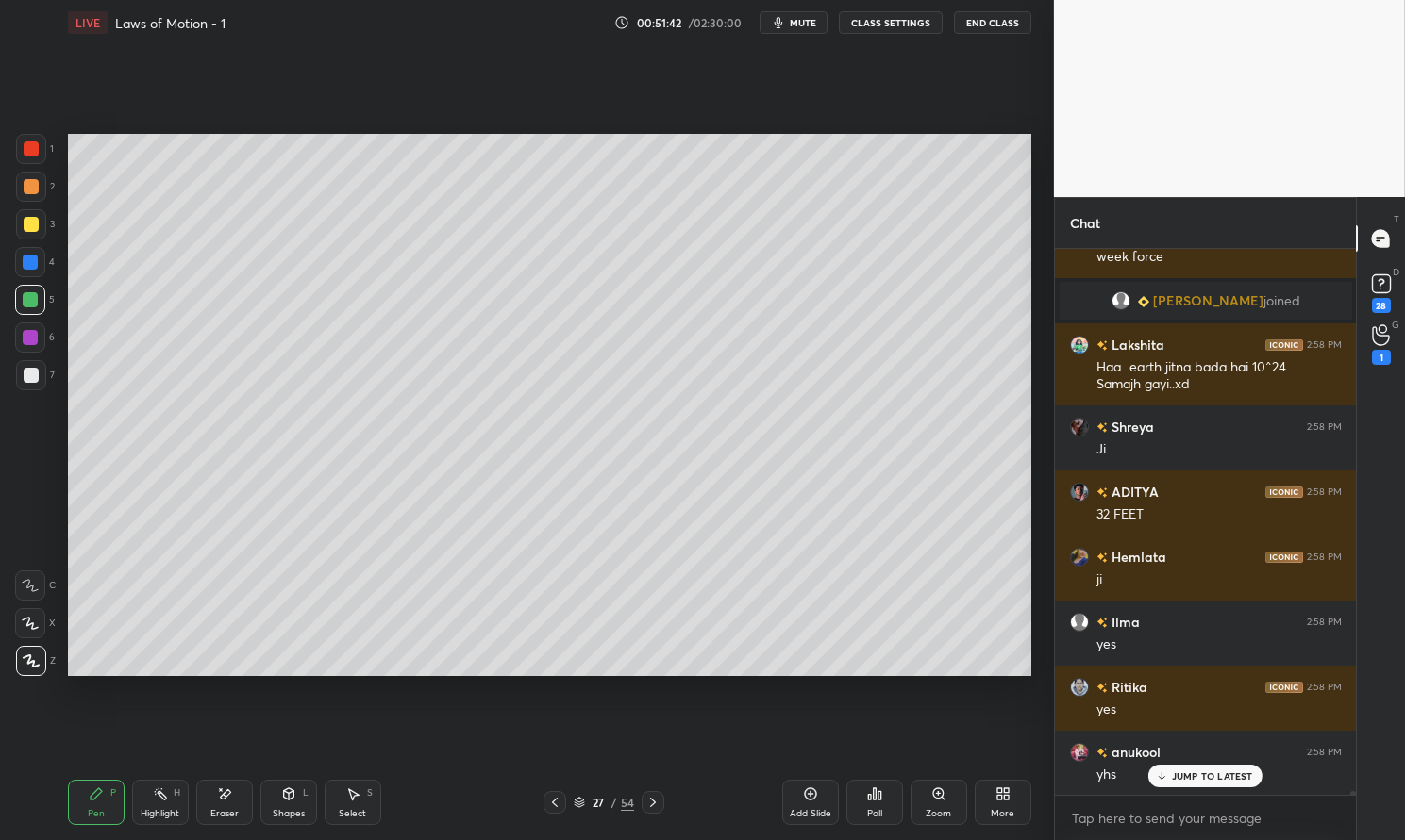
scroll to position [76924, 0]
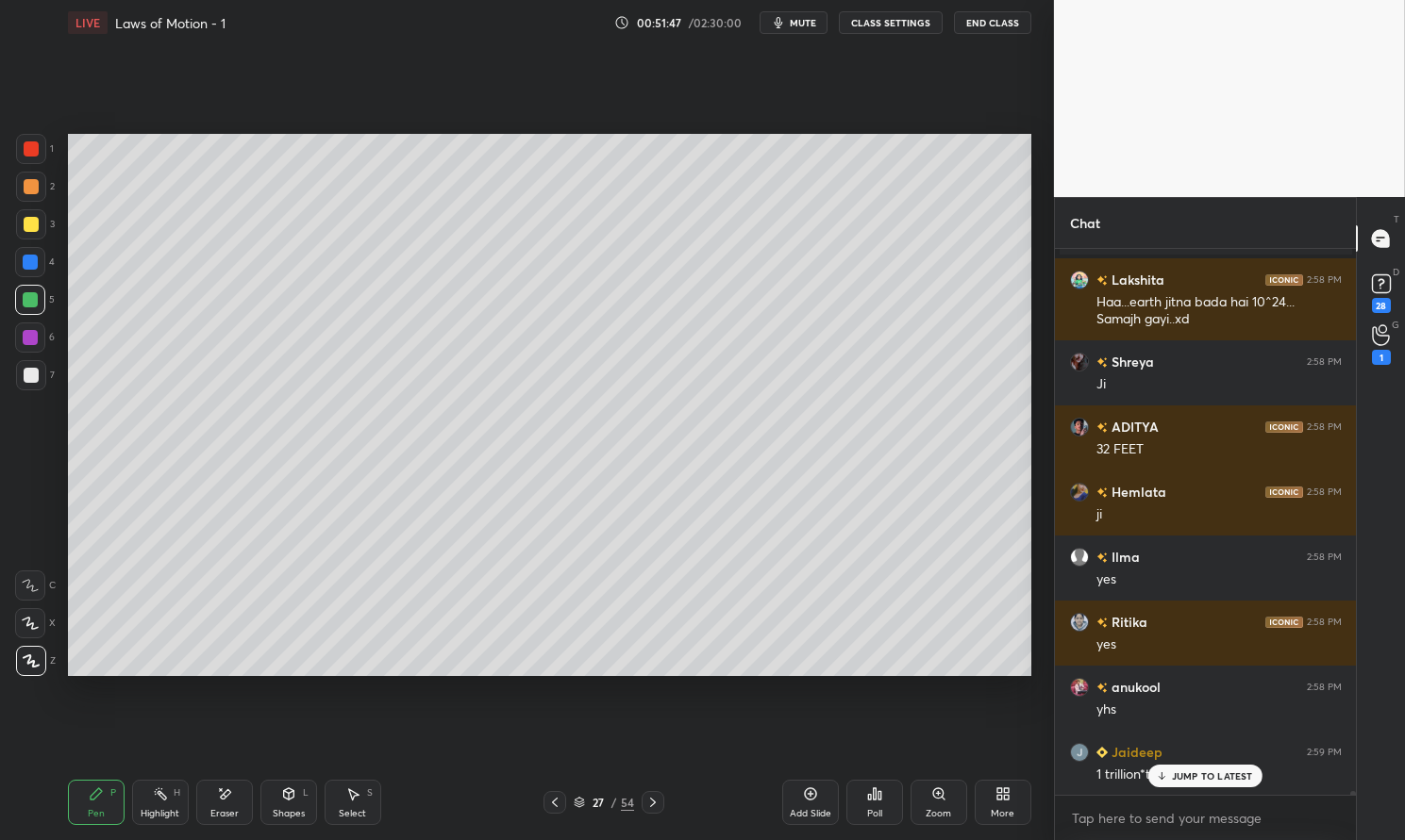
click at [21, 339] on div at bounding box center [30, 338] width 30 height 30
click at [26, 340] on div at bounding box center [30, 338] width 15 height 15
click at [81, 799] on div "Pen P" at bounding box center [97, 803] width 57 height 45
click at [77, 796] on div "Pen P" at bounding box center [97, 803] width 57 height 45
click at [815, 802] on icon at bounding box center [811, 795] width 15 height 15
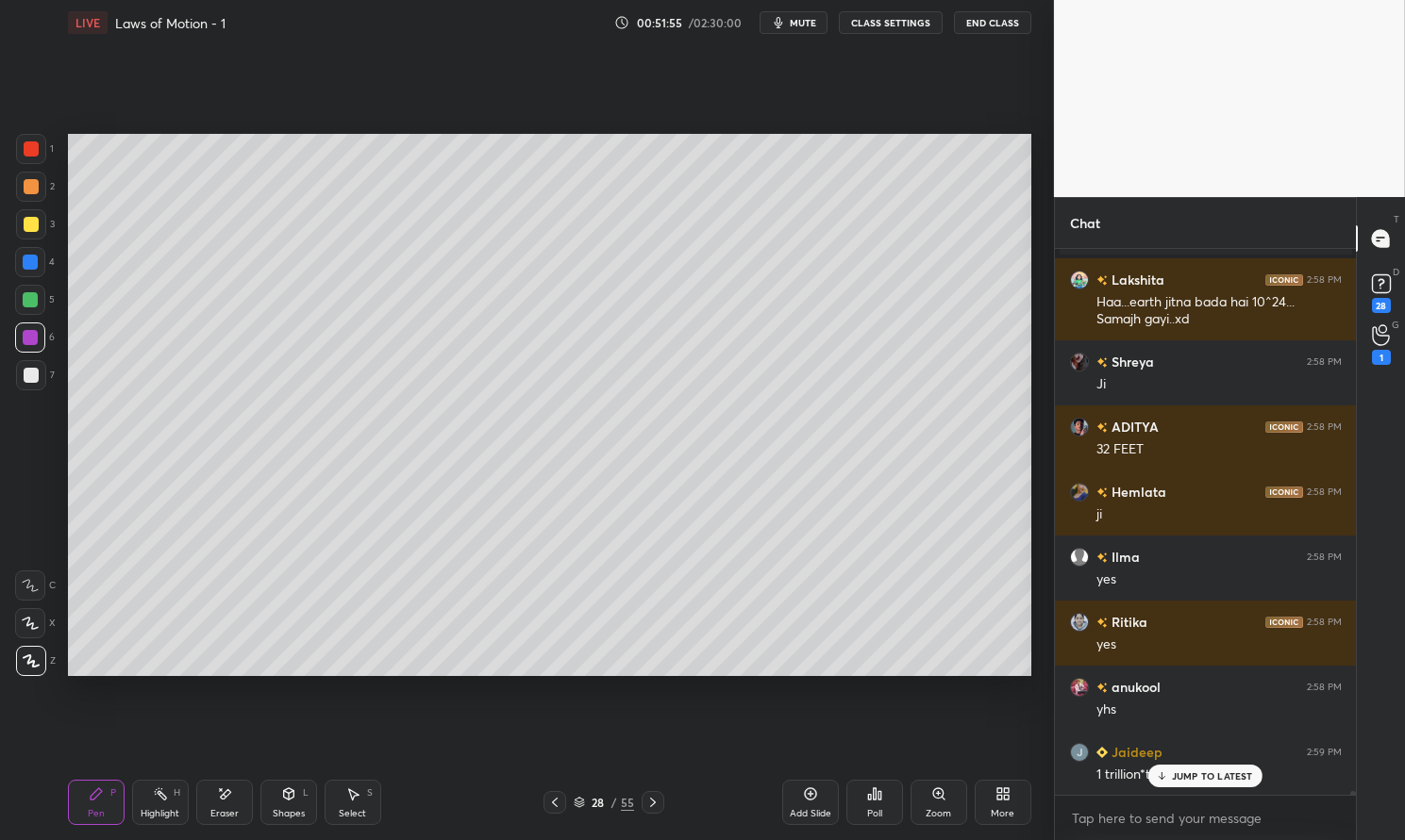
scroll to position [76990, 0]
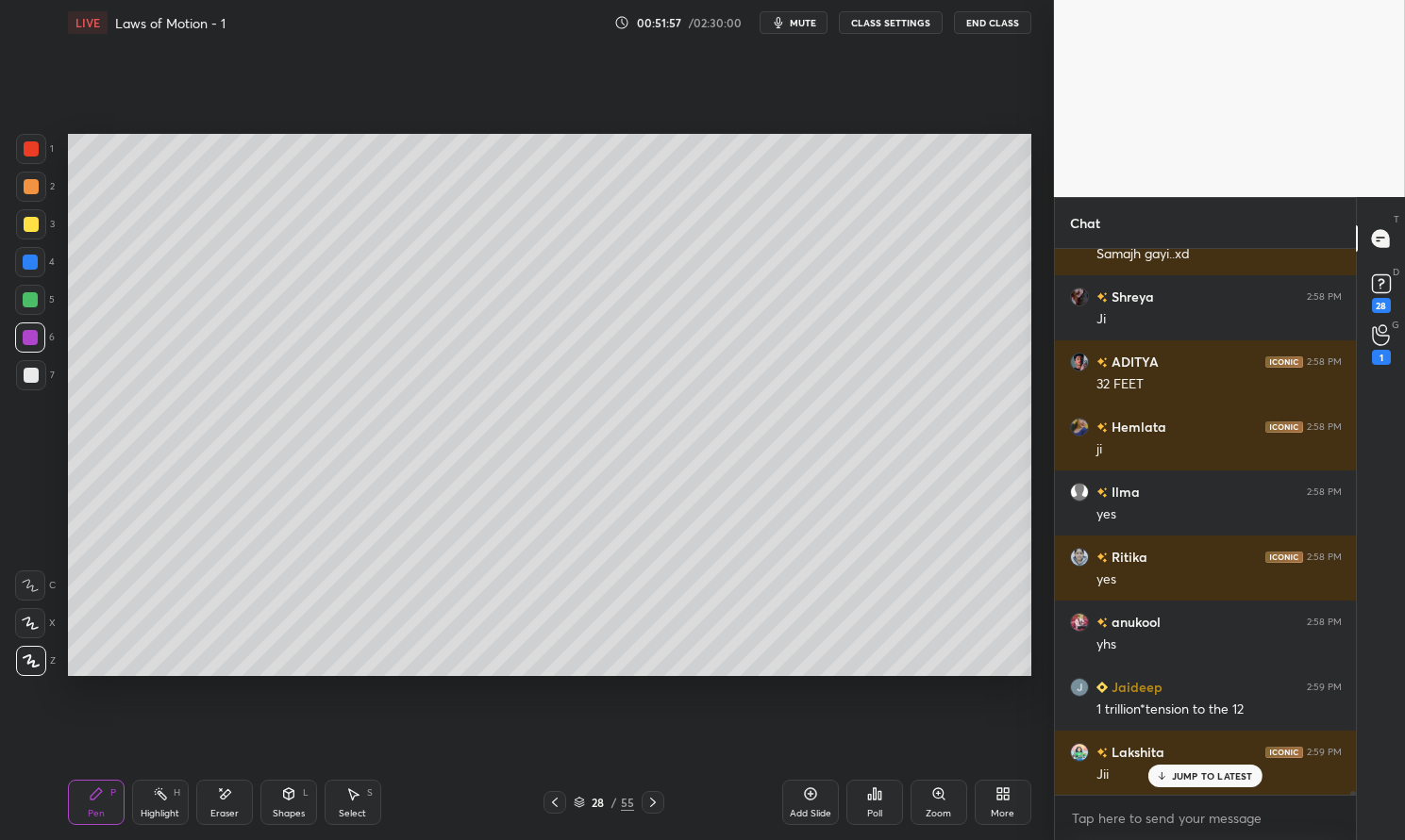
click at [30, 224] on div at bounding box center [31, 224] width 15 height 15
click at [32, 227] on div at bounding box center [31, 224] width 15 height 15
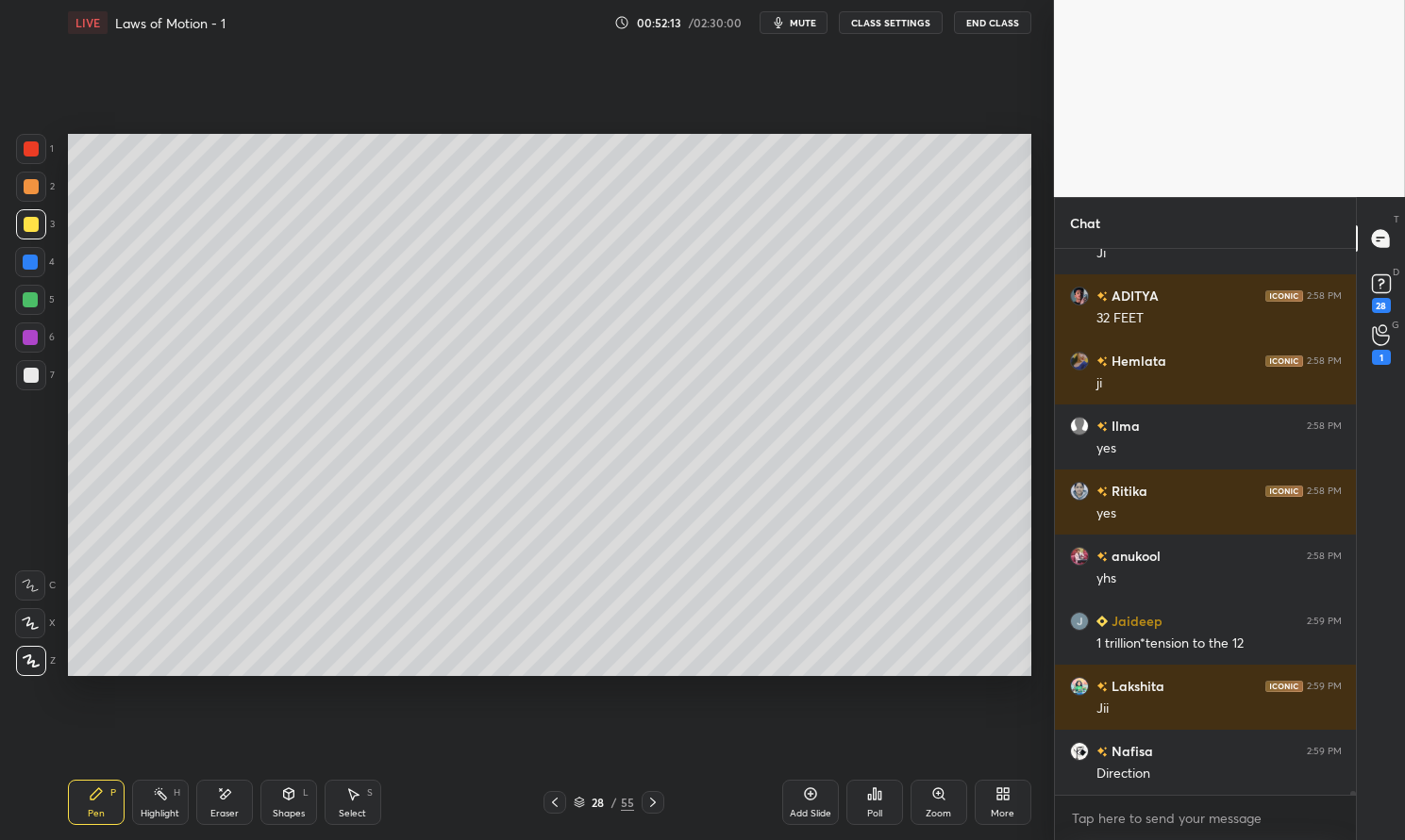
scroll to position [75529, 0]
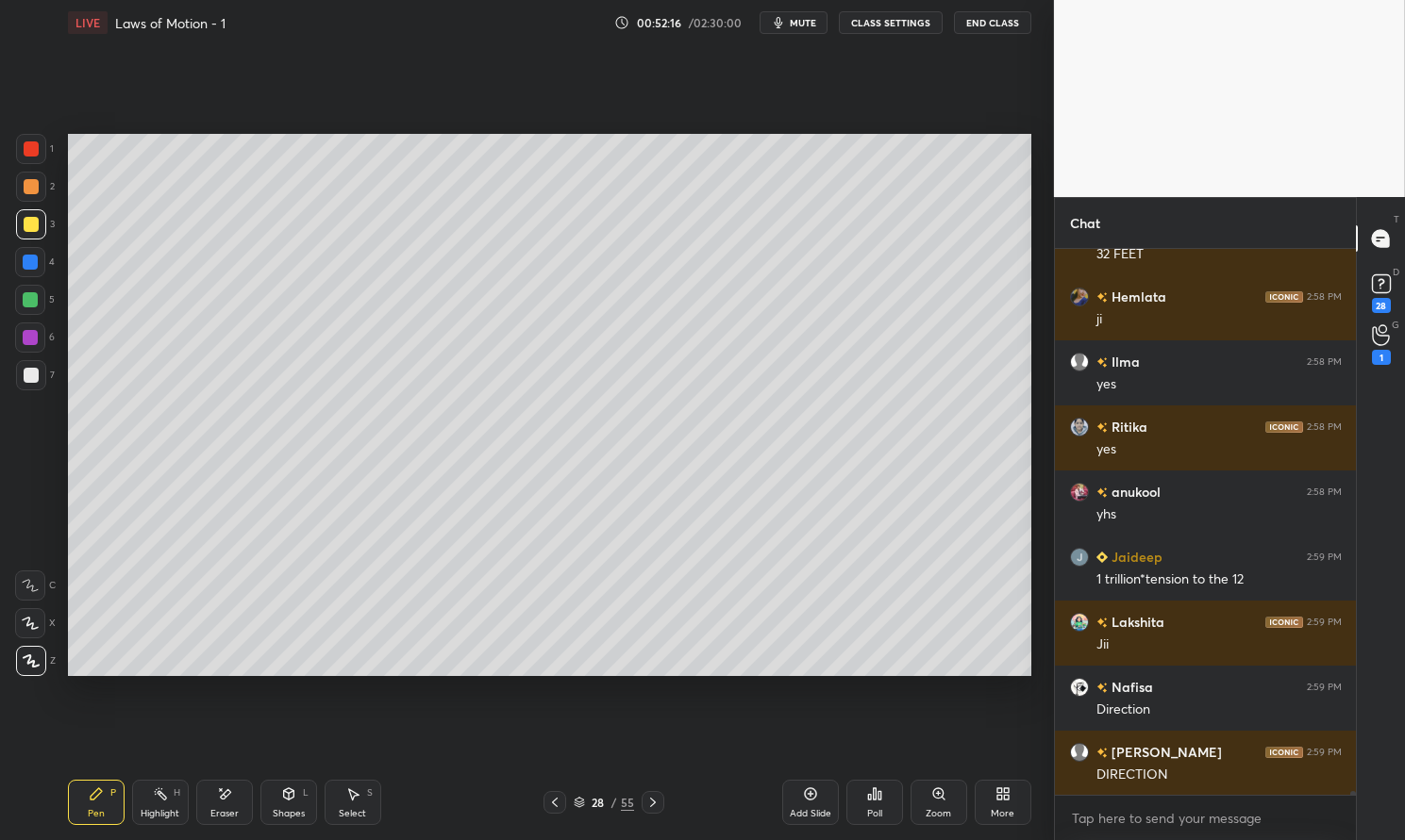
click at [26, 224] on div at bounding box center [31, 224] width 15 height 15
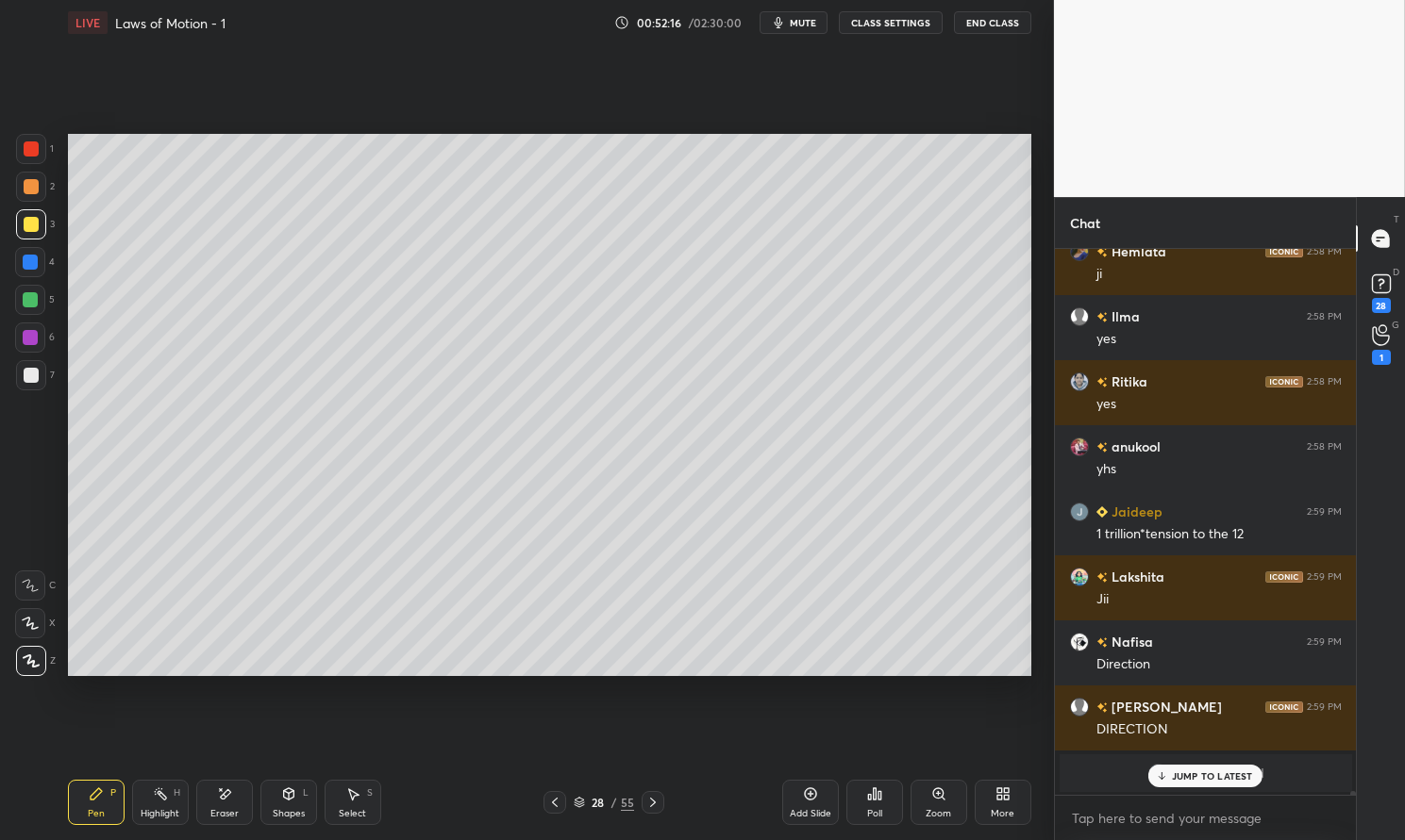
click at [66, 815] on div "LIVE Laws of Motion - 1 00:52:16 / 02:30:00 mute CLASS SETTINGS End Class Setti…" at bounding box center [550, 420] width 978 height 840
click at [59, 809] on div "1 2 3 4 5 6 7 C X Z E E Erase all H H LIVE Laws of Motion - 1 00:52:16 / 02:30:…" at bounding box center [519, 420] width 1039 height 840
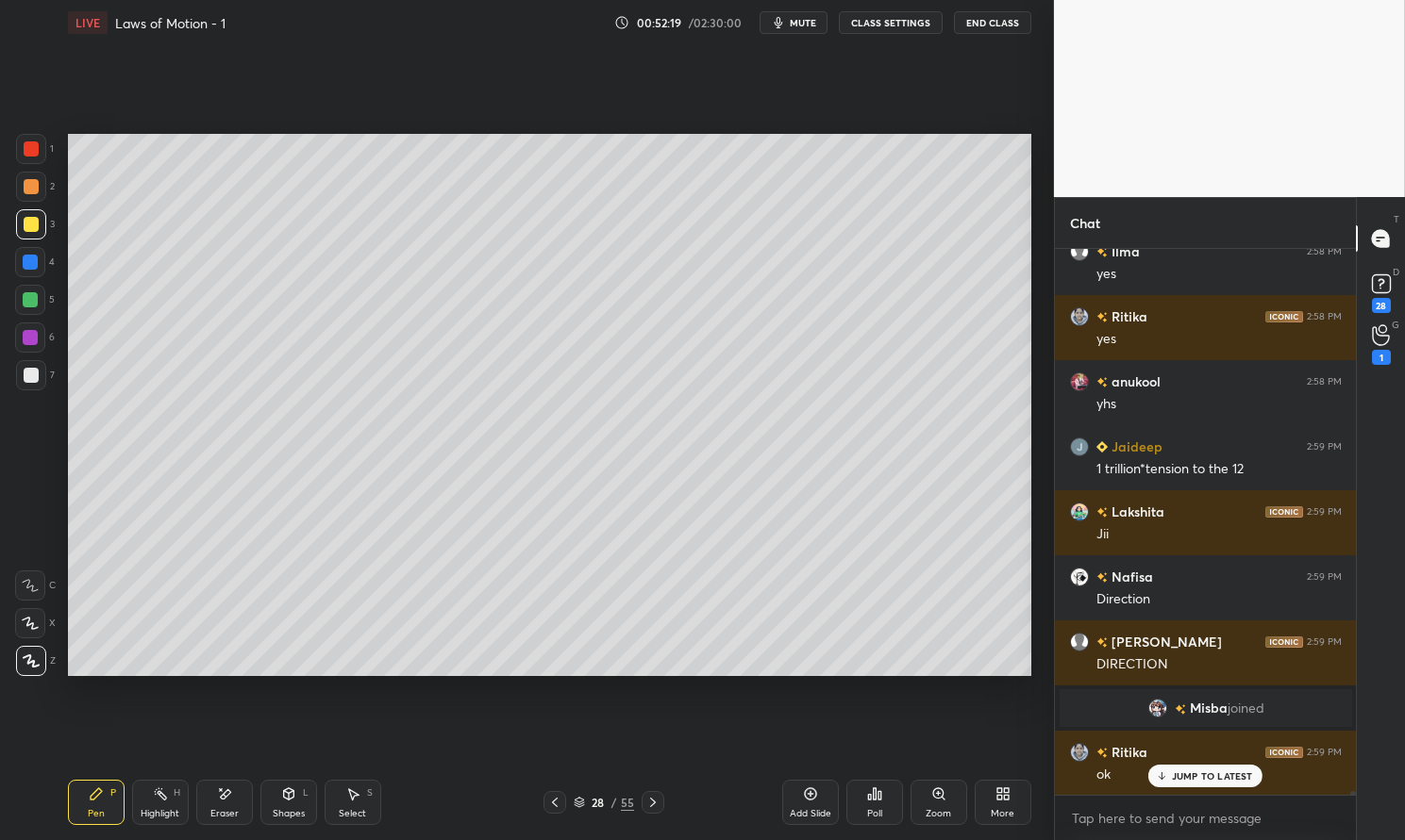
scroll to position [75669, 0]
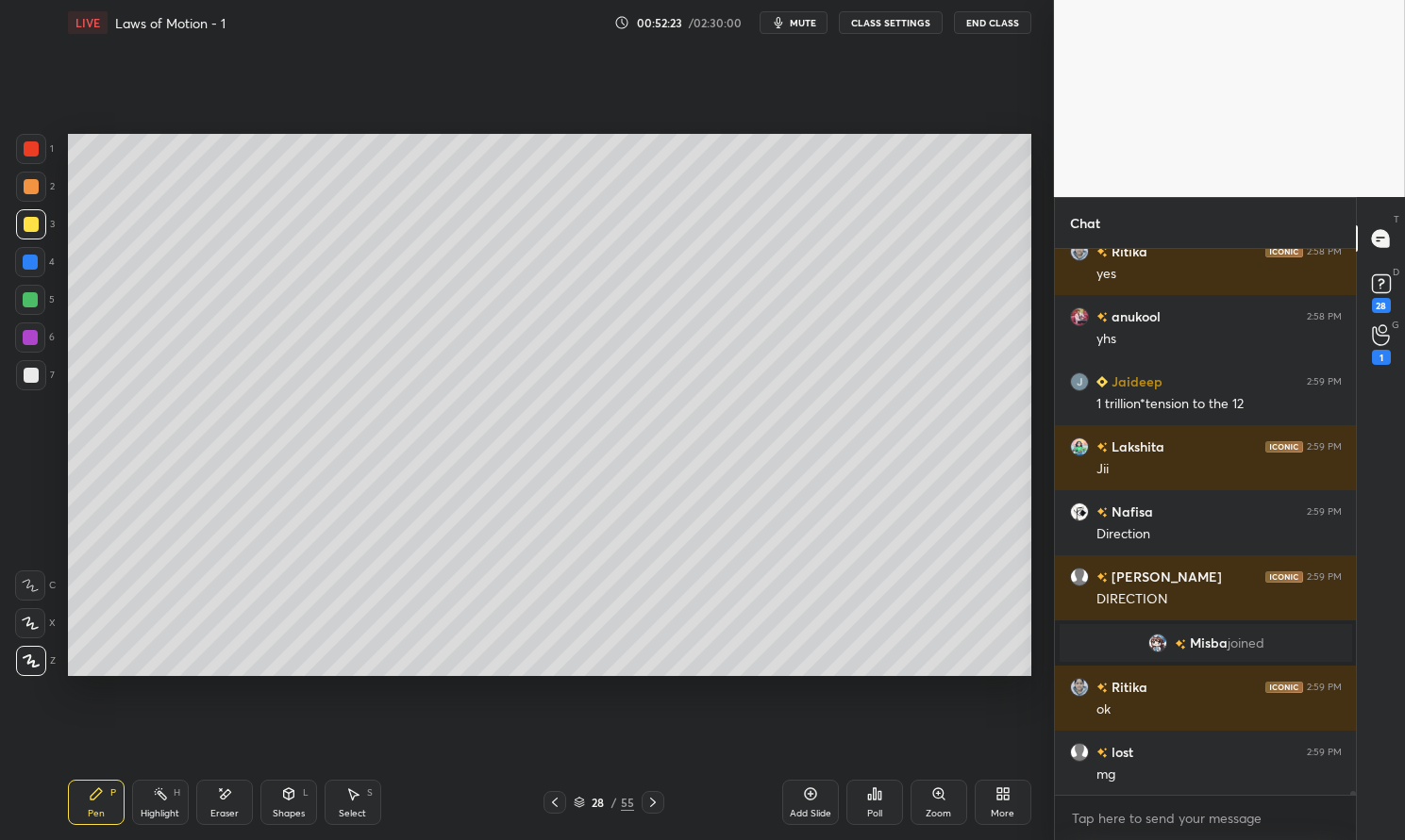
click at [548, 803] on icon at bounding box center [554, 803] width 15 height 15
click at [28, 330] on div at bounding box center [30, 338] width 15 height 15
click at [23, 341] on div at bounding box center [30, 338] width 15 height 15
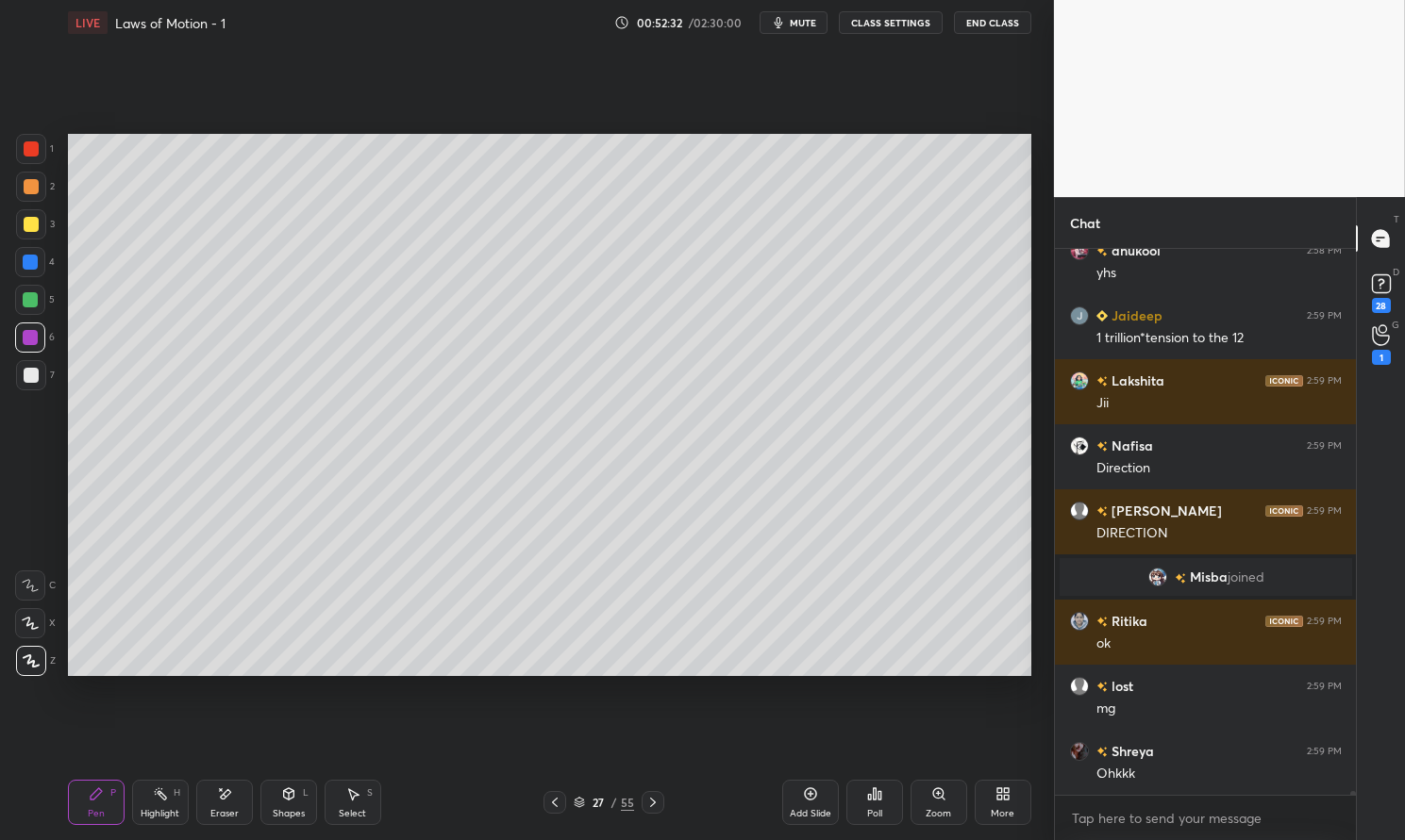
click at [649, 800] on icon at bounding box center [653, 803] width 15 height 15
click at [296, 807] on div "Shapes L" at bounding box center [289, 803] width 57 height 45
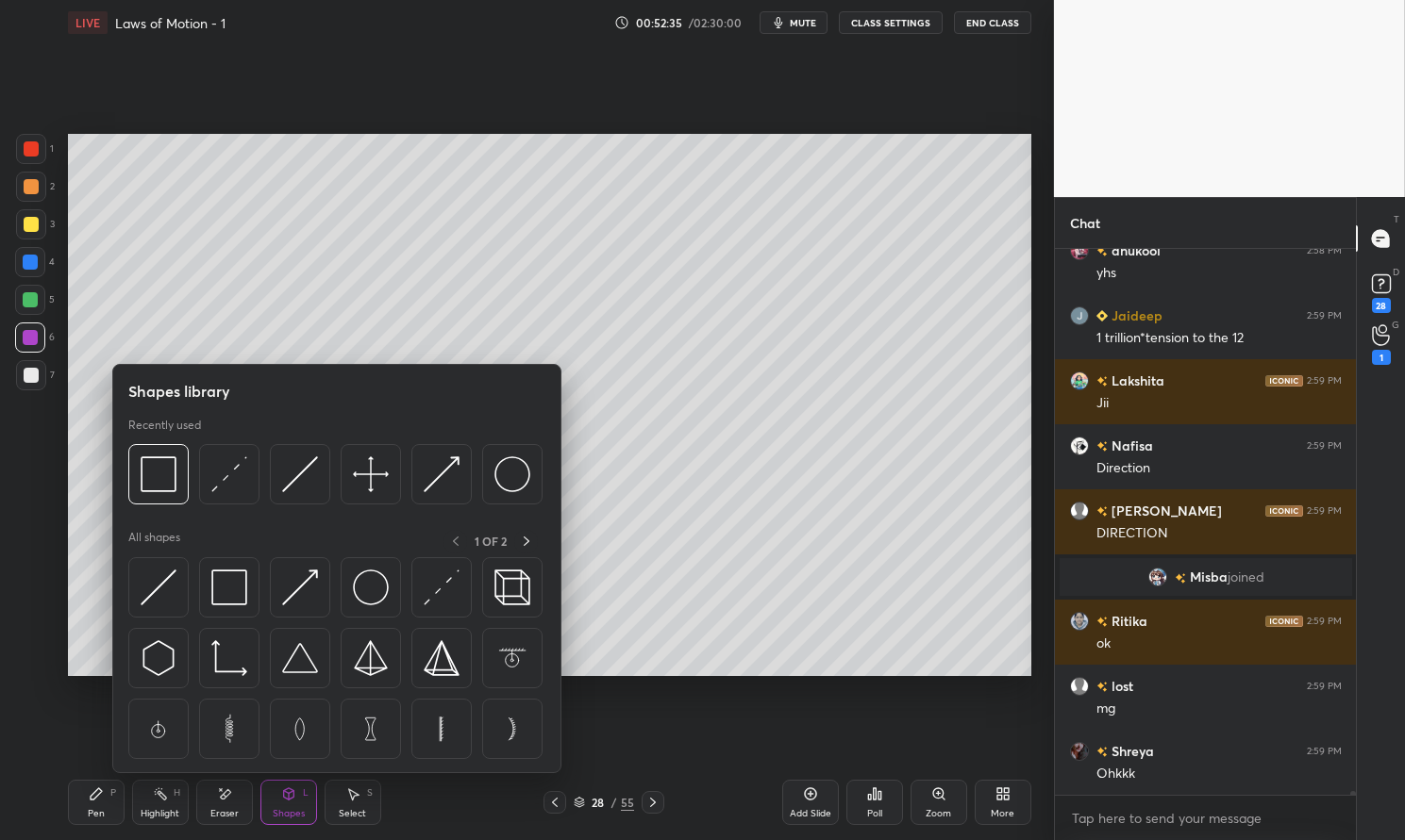
click at [240, 587] on img at bounding box center [229, 587] width 36 height 36
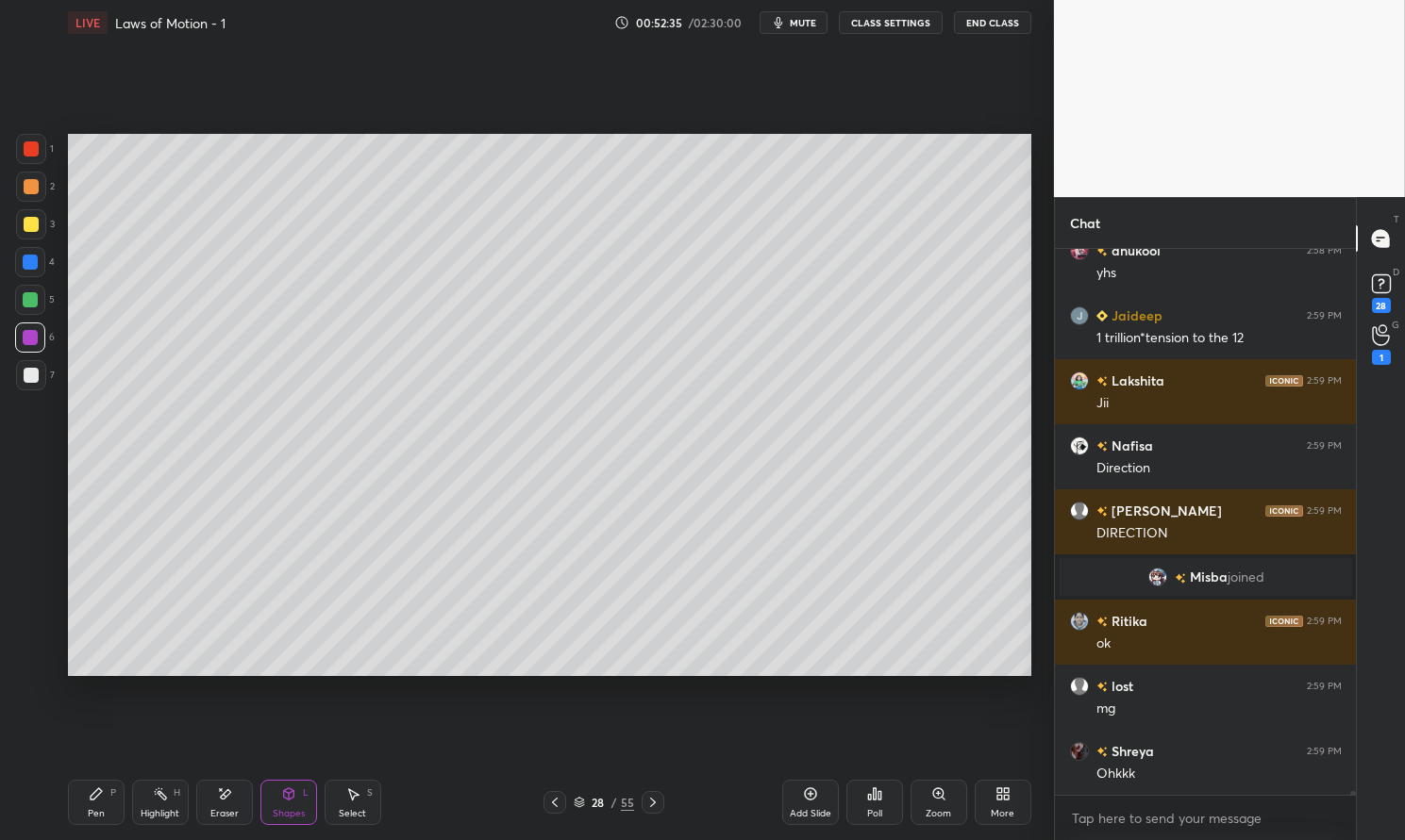
click at [33, 154] on div at bounding box center [31, 149] width 15 height 15
click at [24, 152] on div at bounding box center [31, 149] width 15 height 15
click at [132, 818] on div "Highlight H" at bounding box center [161, 803] width 57 height 45
click at [148, 800] on div "Highlight H" at bounding box center [161, 803] width 57 height 45
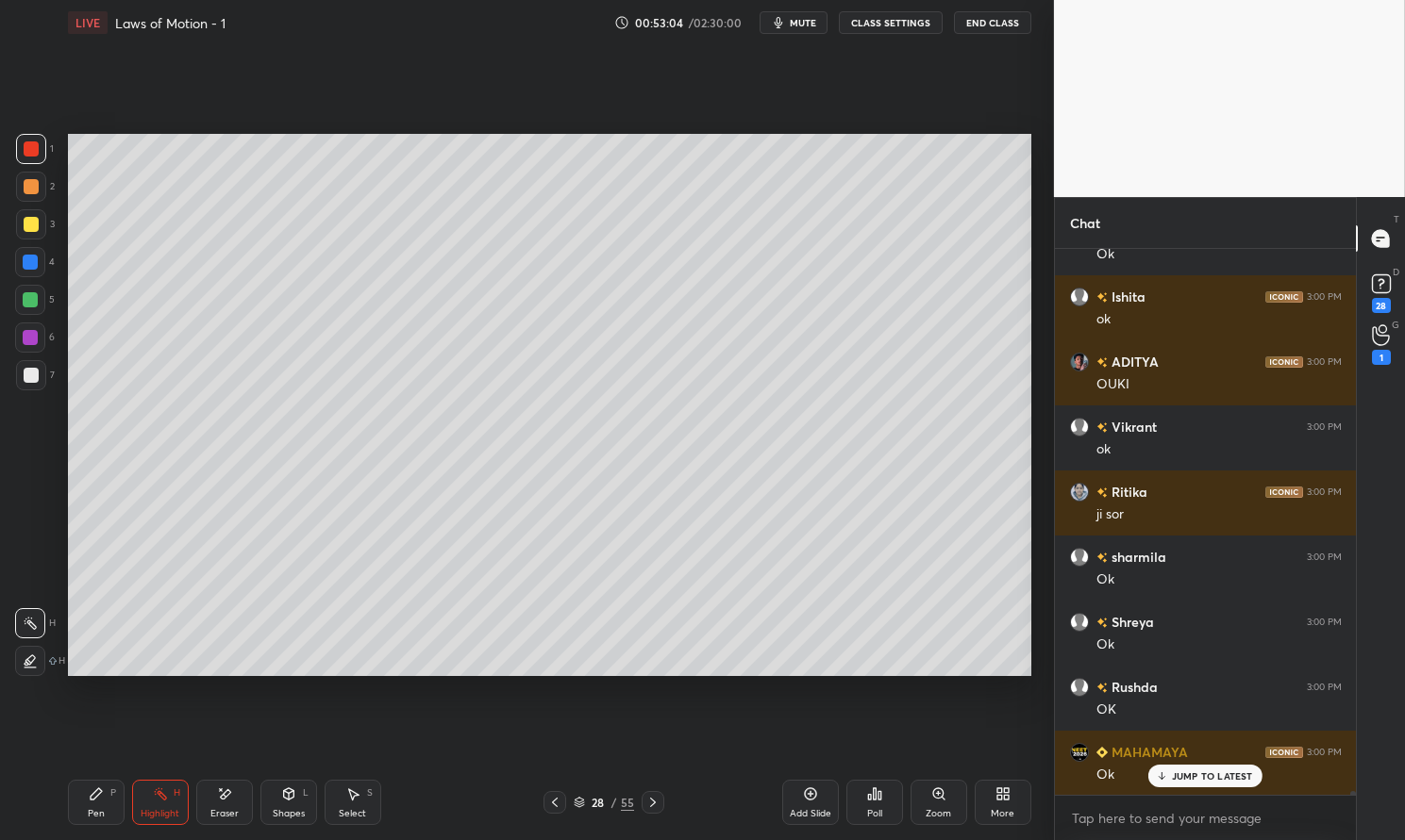
scroll to position [76478, 0]
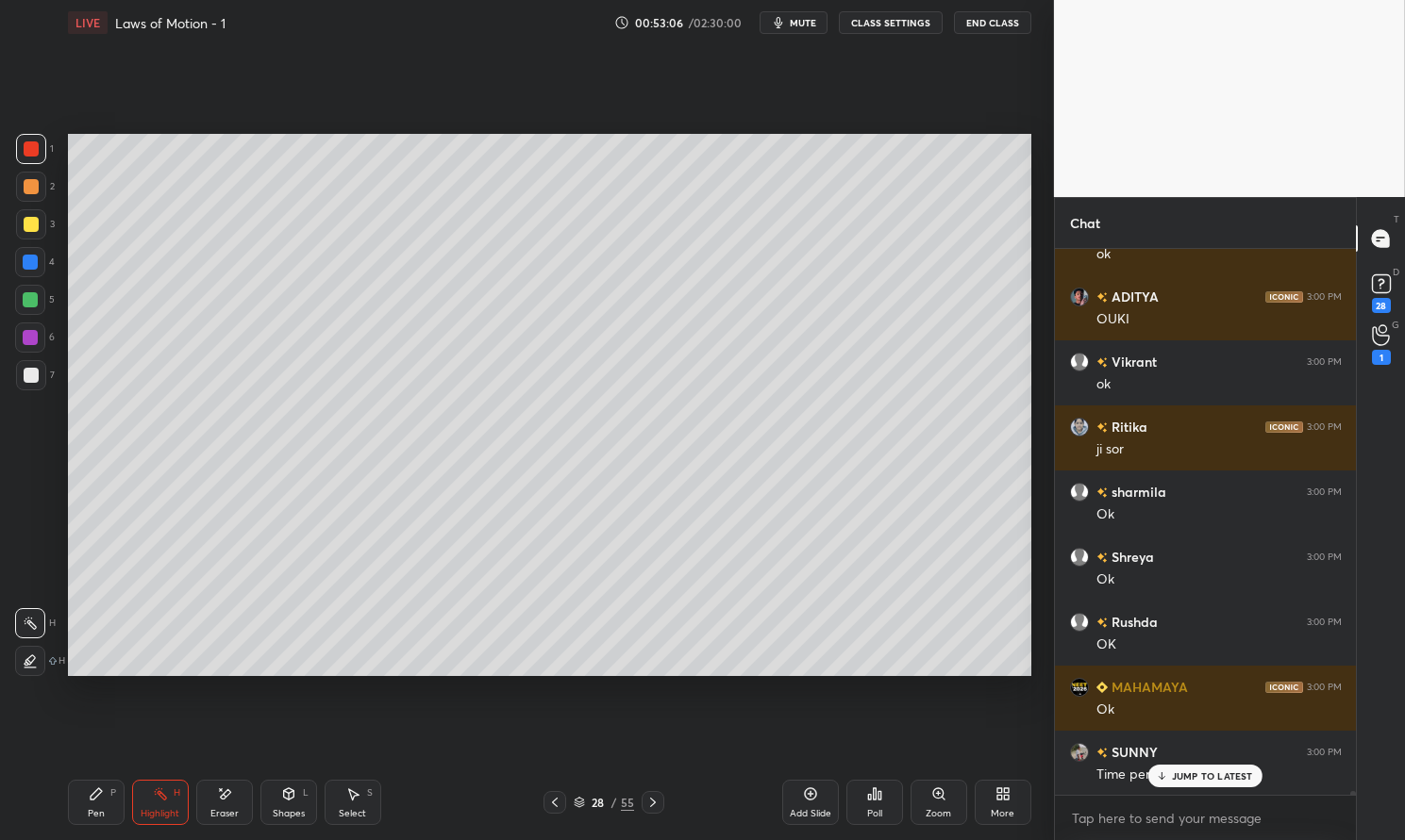
click at [1218, 775] on p "JUMP TO LATEST" at bounding box center [1212, 777] width 81 height 11
click at [78, 816] on div "Pen P" at bounding box center [97, 803] width 57 height 45
click at [72, 813] on div "Pen P" at bounding box center [97, 803] width 57 height 45
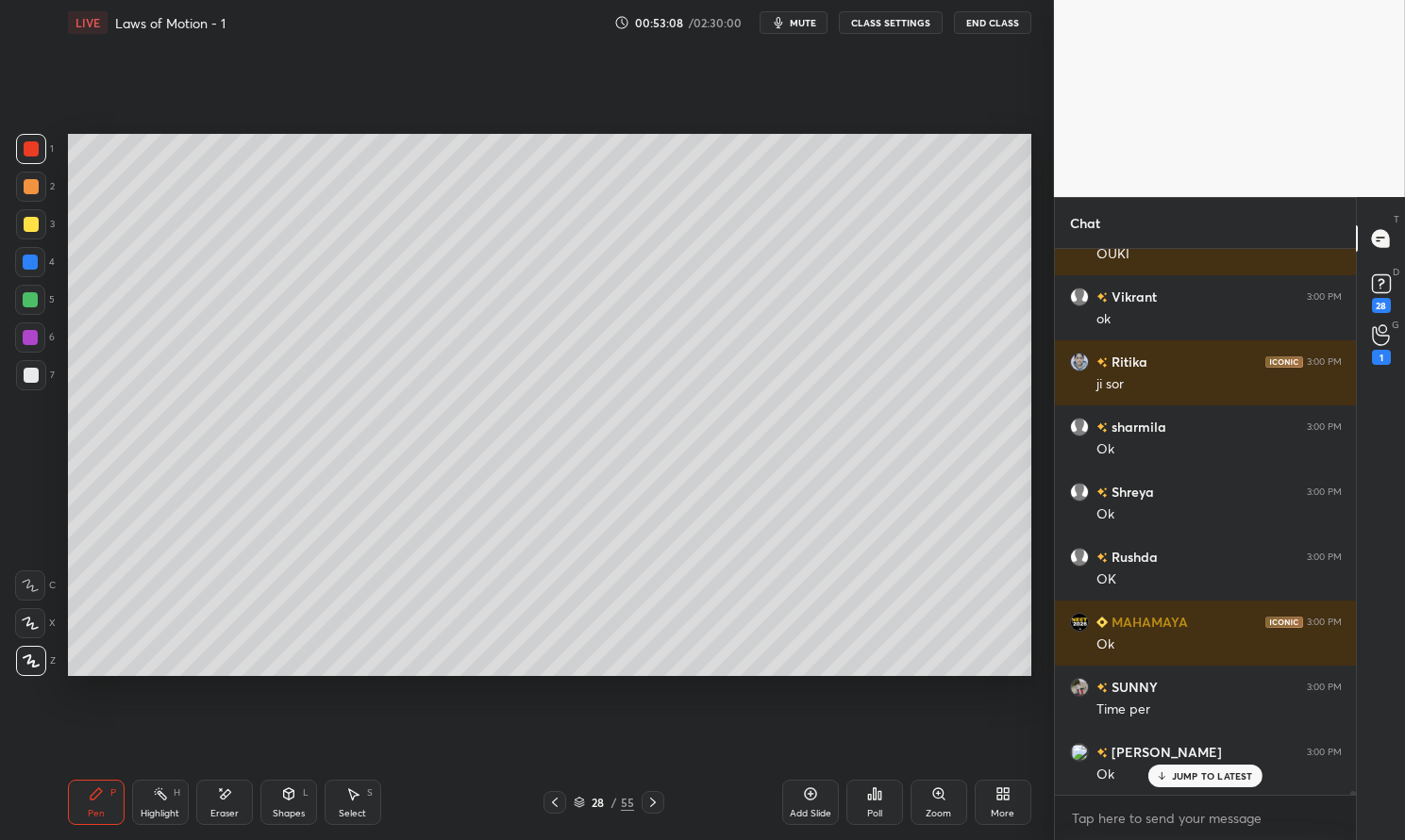
click at [27, 302] on div at bounding box center [30, 300] width 15 height 15
click at [44, 296] on div at bounding box center [30, 300] width 30 height 30
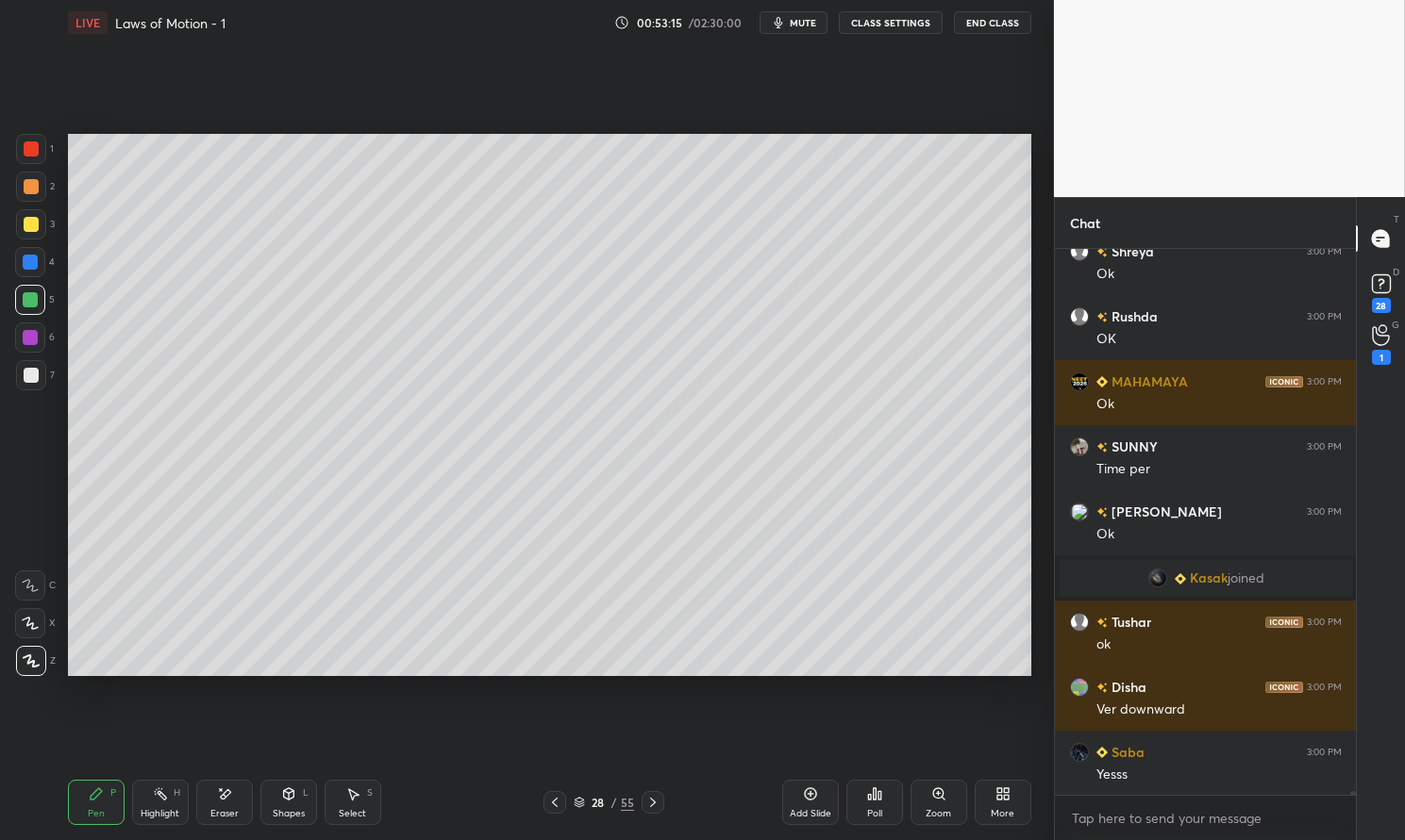
scroll to position [76848, 0]
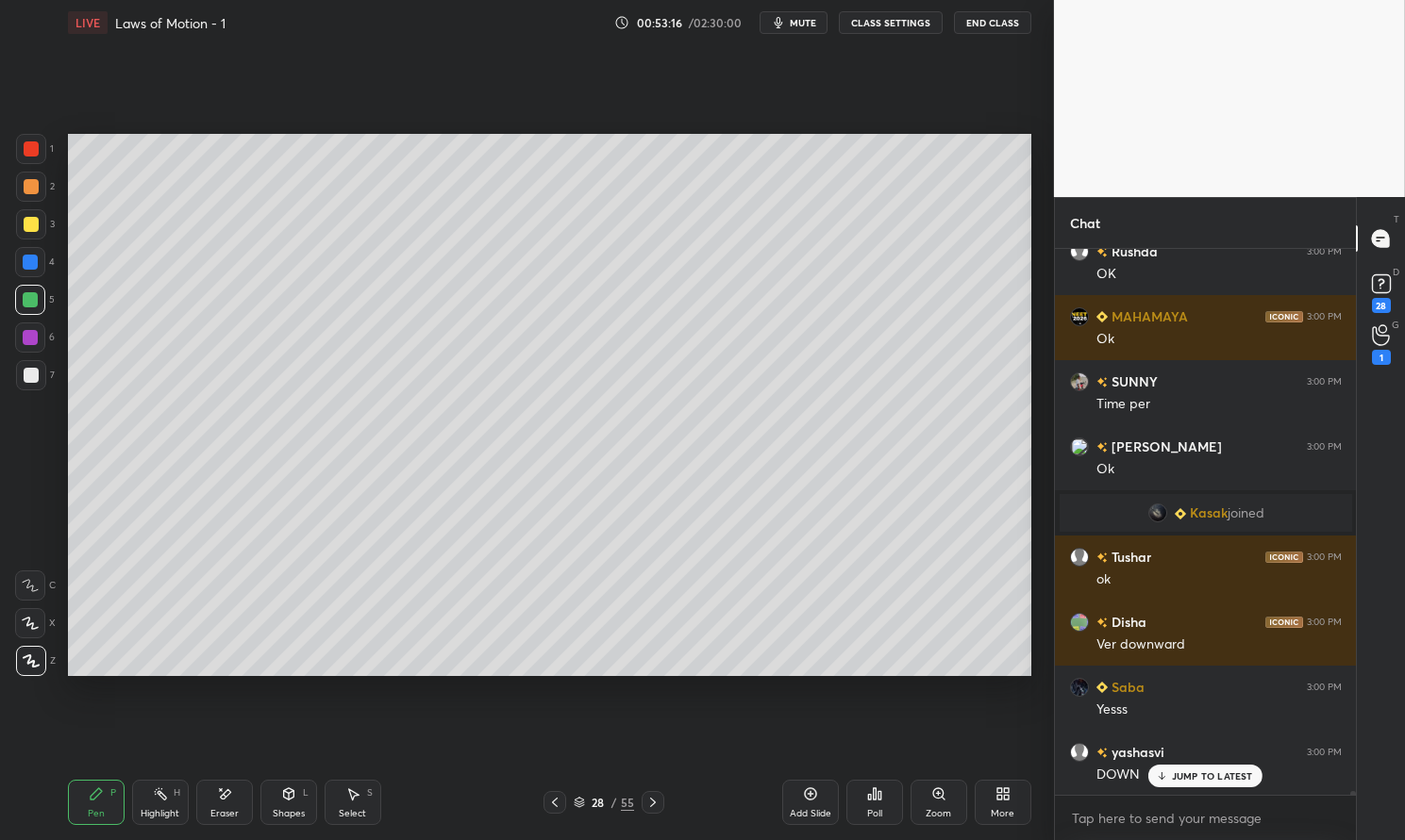
click at [30, 377] on div at bounding box center [31, 376] width 15 height 15
click at [19, 371] on div at bounding box center [31, 376] width 30 height 30
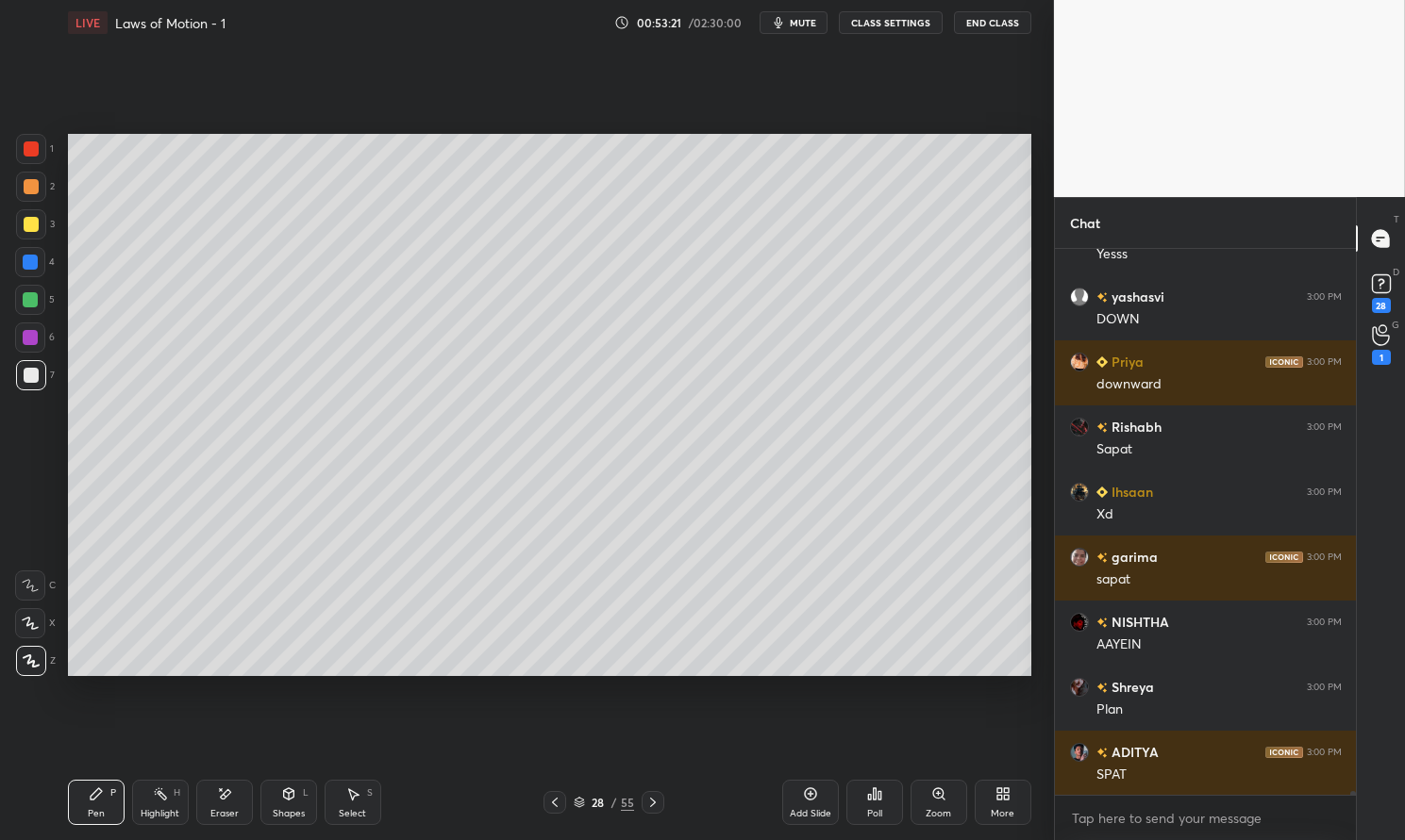
scroll to position [77370, 0]
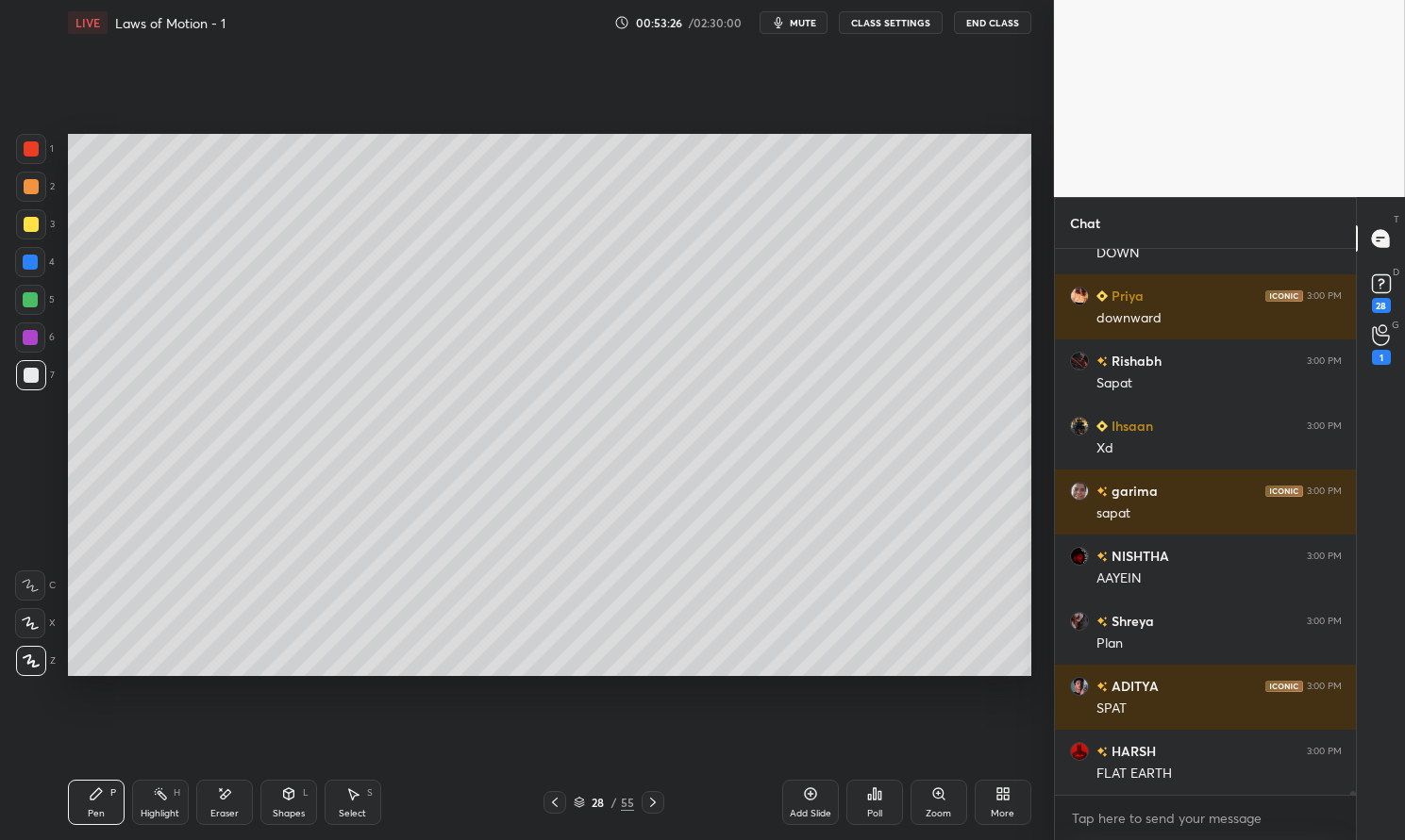
click at [220, 801] on icon at bounding box center [224, 795] width 15 height 16
click at [228, 804] on div "Eraser" at bounding box center [224, 803] width 57 height 45
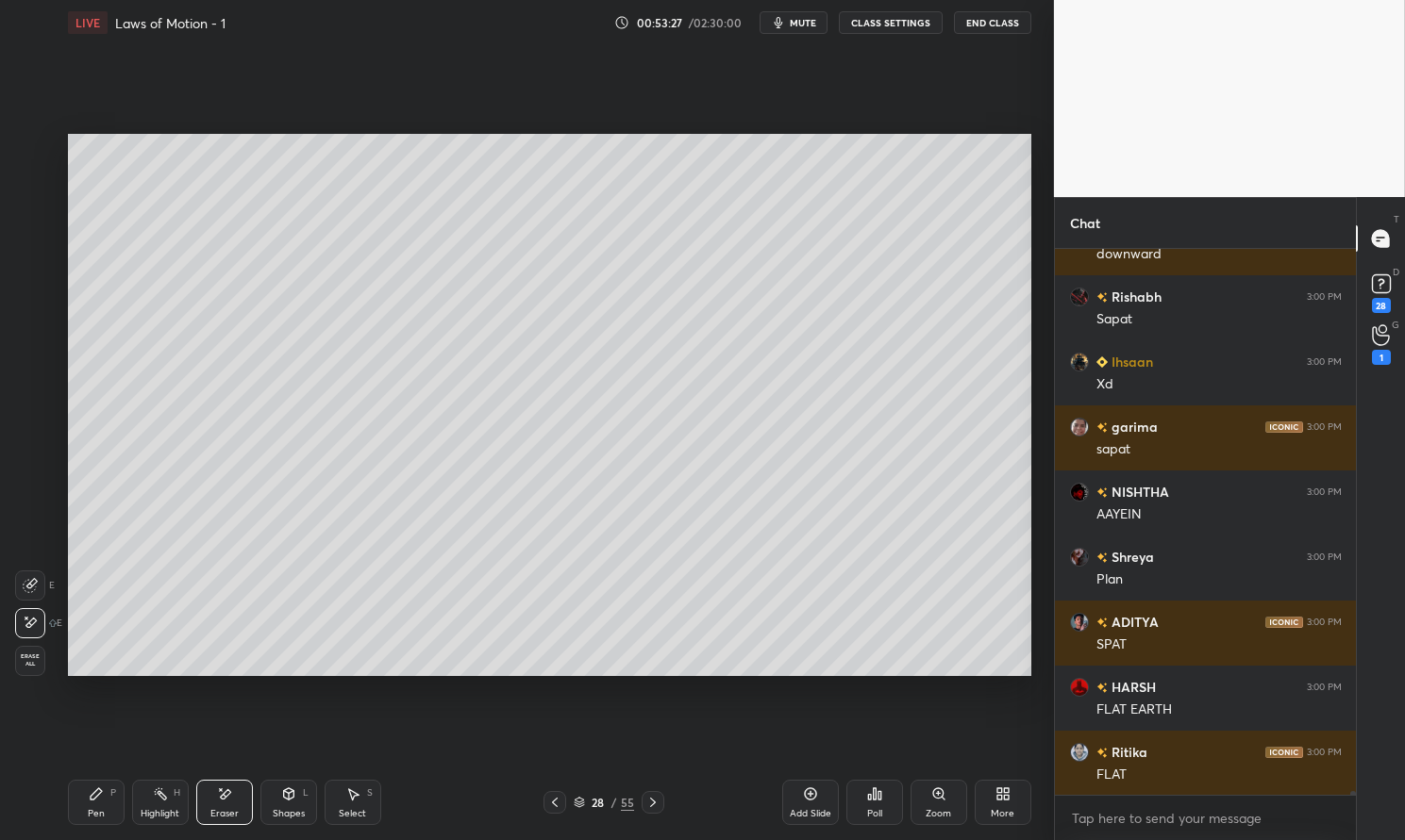
click at [92, 812] on div "Pen" at bounding box center [97, 814] width 17 height 9
click at [85, 811] on div "Pen P" at bounding box center [97, 803] width 57 height 45
click at [38, 382] on div at bounding box center [31, 376] width 30 height 30
click at [32, 371] on div at bounding box center [31, 376] width 15 height 15
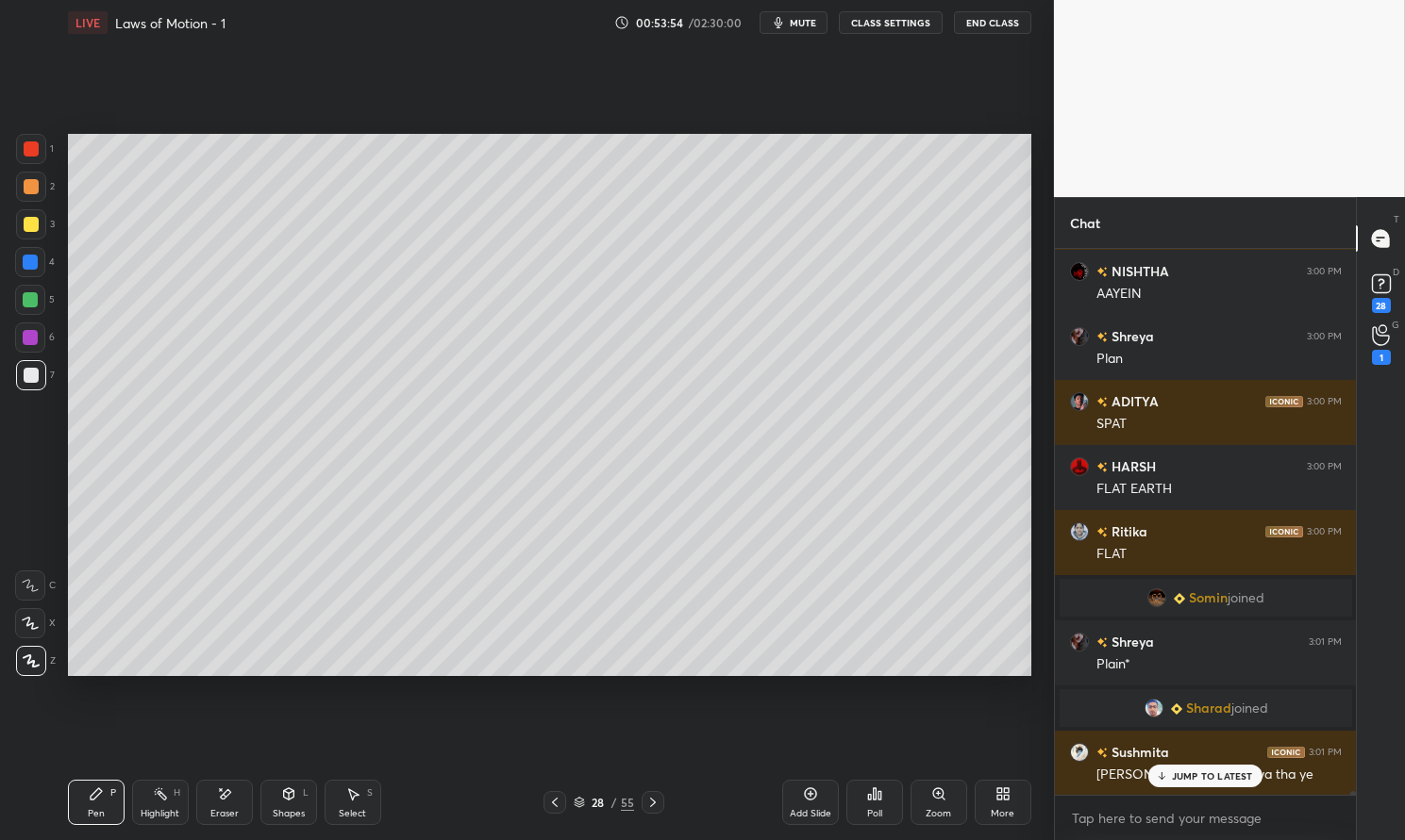
scroll to position [77291, 0]
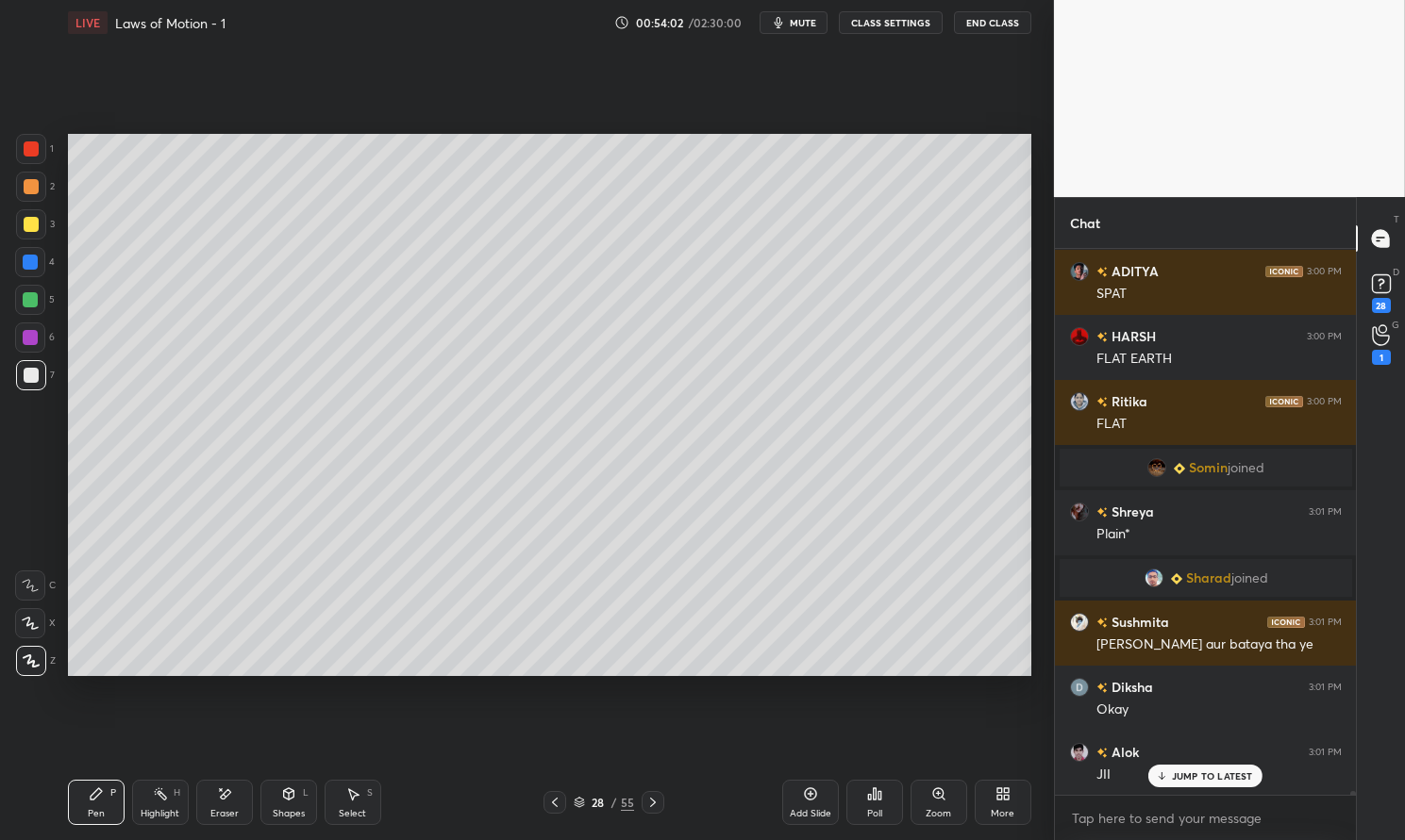
click at [1221, 775] on p "JUMP TO LATEST" at bounding box center [1212, 777] width 81 height 11
click at [826, 795] on div "Add Slide" at bounding box center [811, 803] width 57 height 45
click at [97, 796] on icon at bounding box center [97, 795] width 11 height 11
click at [99, 800] on icon at bounding box center [97, 795] width 15 height 15
click at [34, 258] on div at bounding box center [30, 262] width 15 height 15
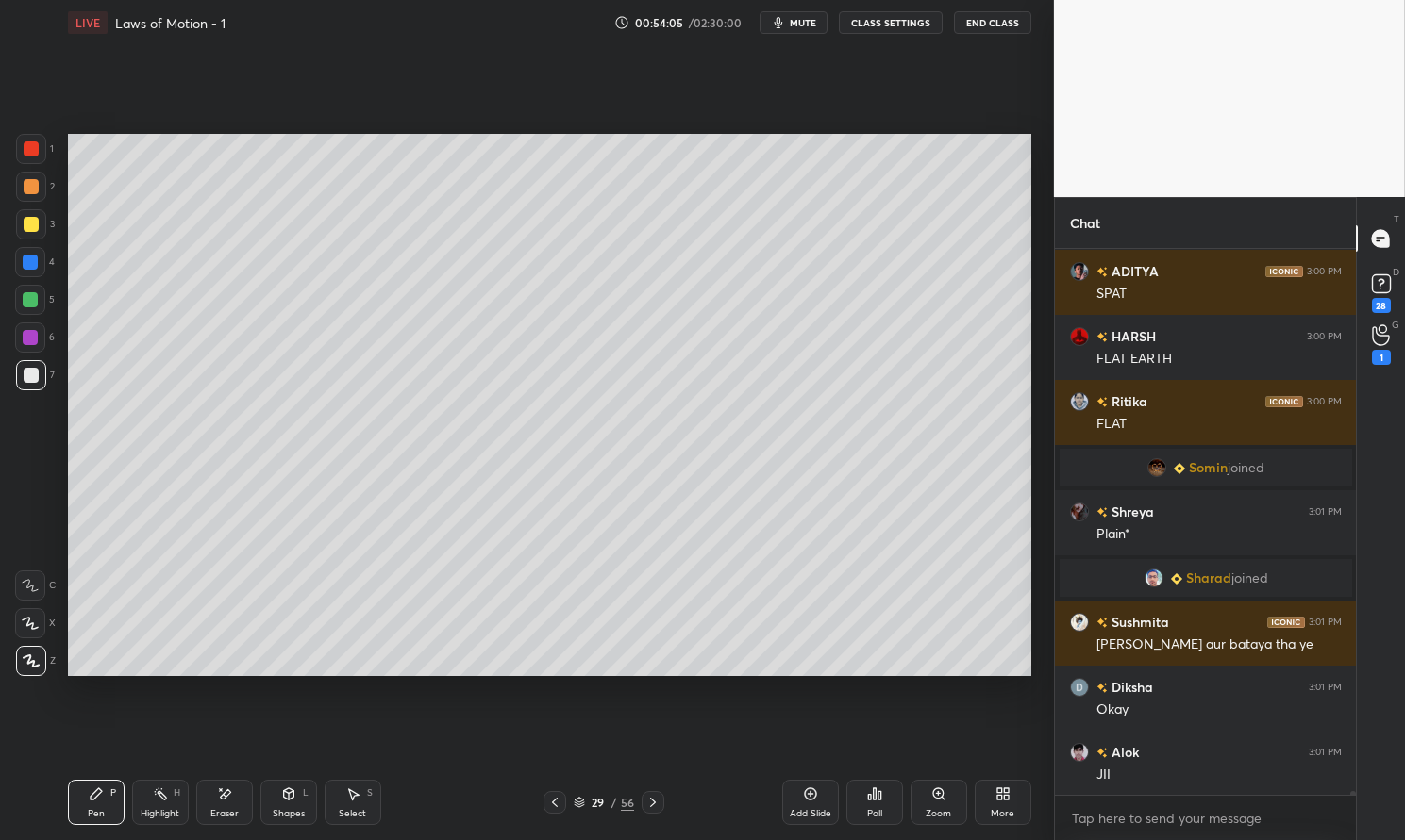
click at [31, 255] on div at bounding box center [30, 262] width 15 height 15
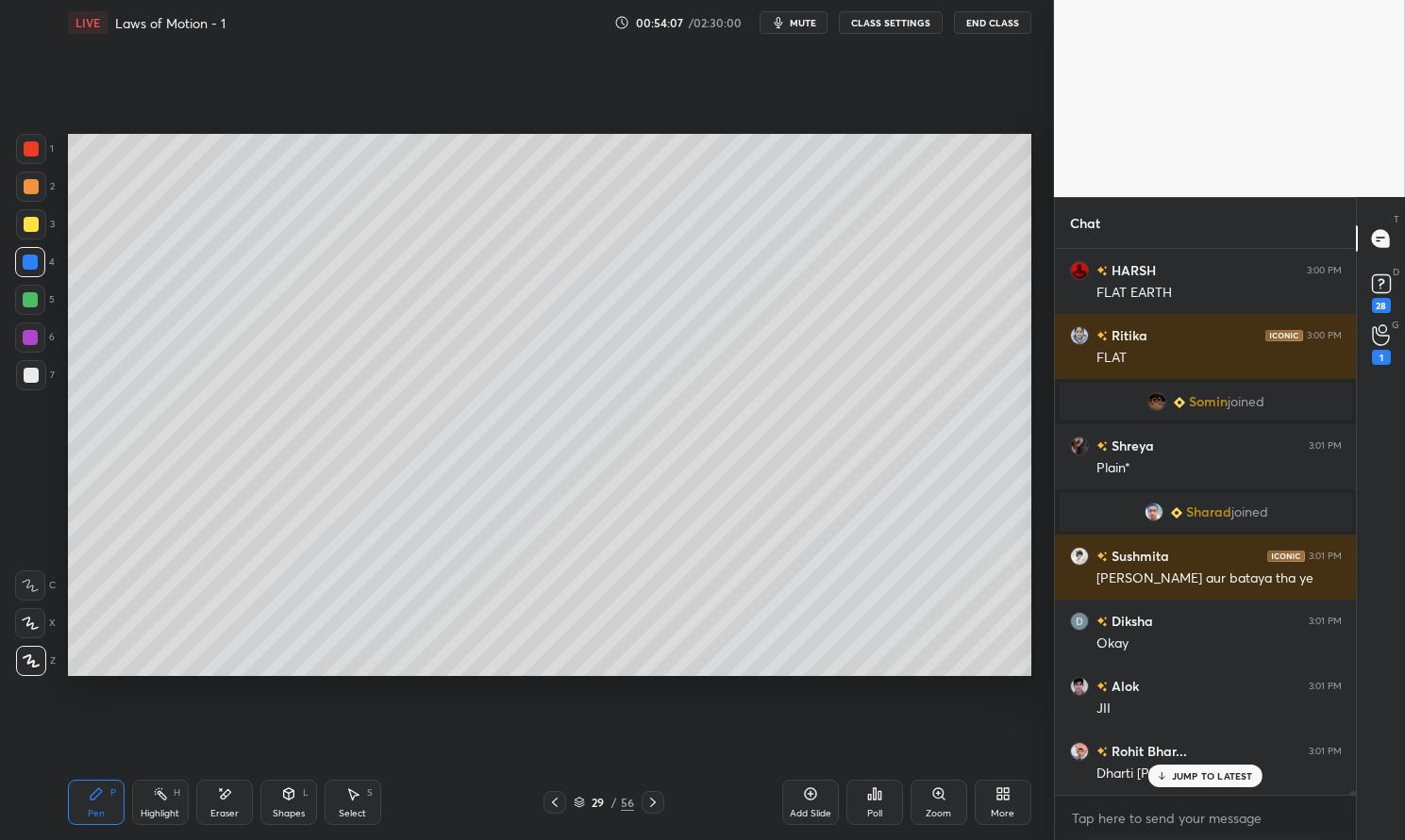
scroll to position [77422, 0]
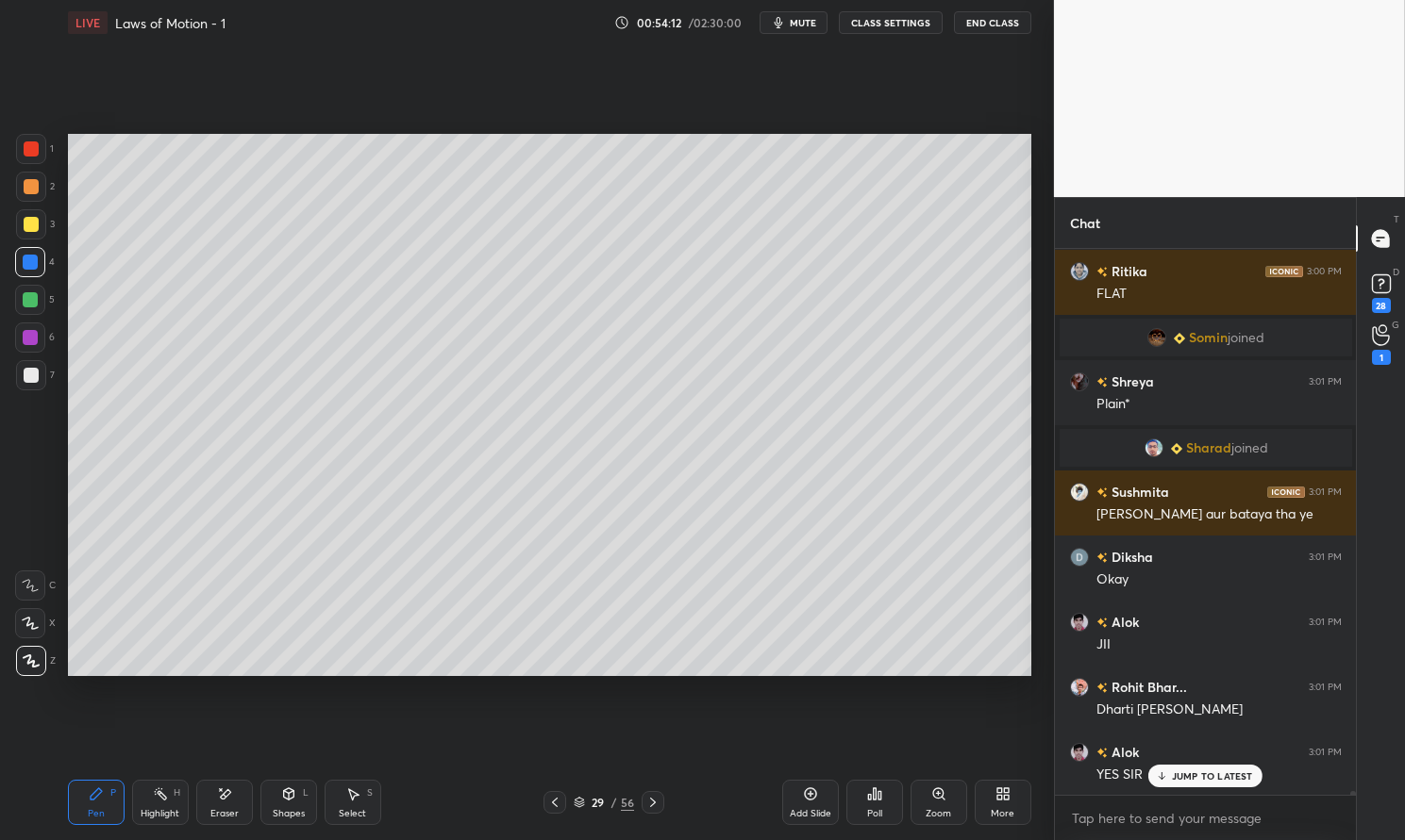
click at [38, 230] on div at bounding box center [31, 224] width 30 height 30
click at [37, 222] on div at bounding box center [31, 224] width 15 height 15
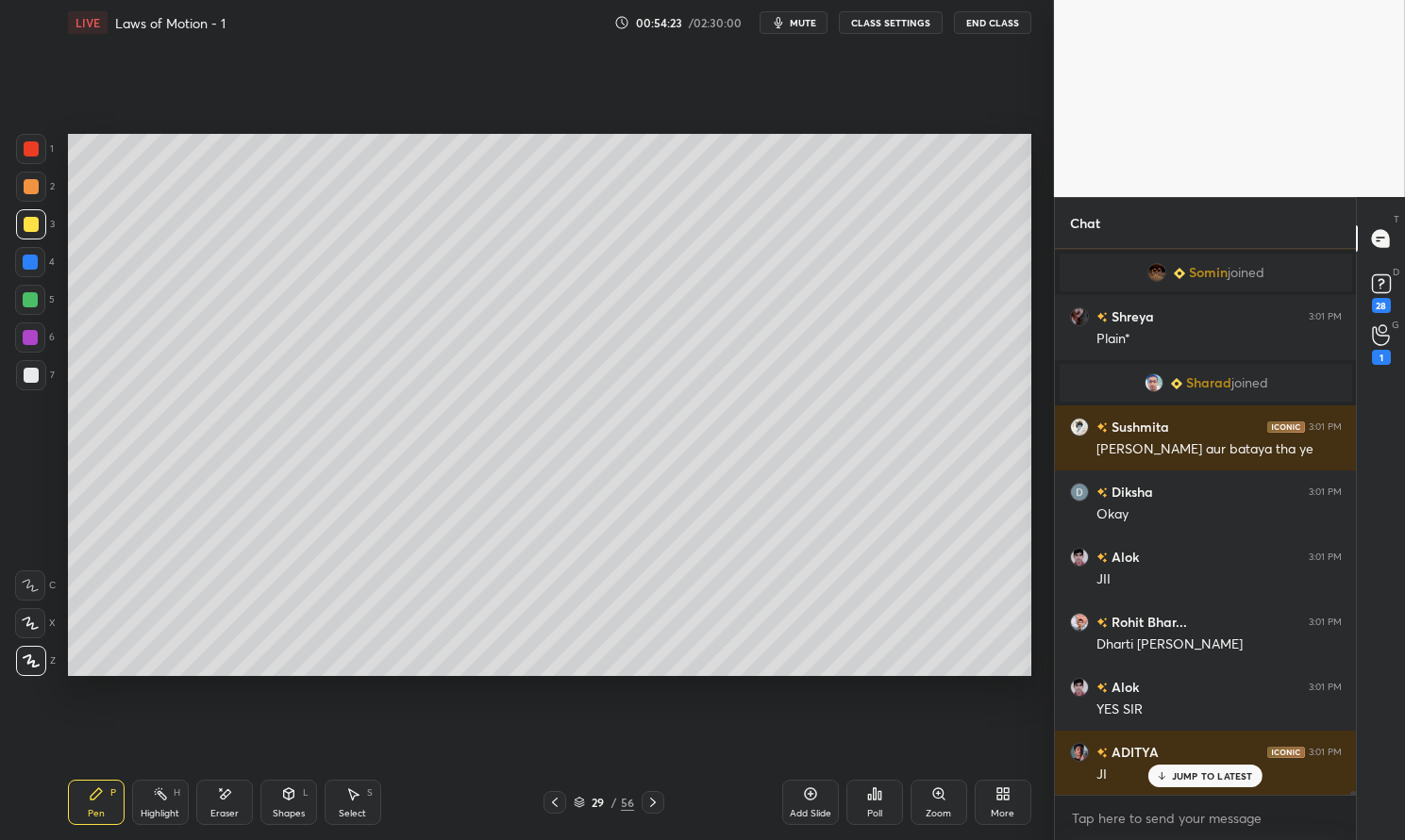
scroll to position [77551, 0]
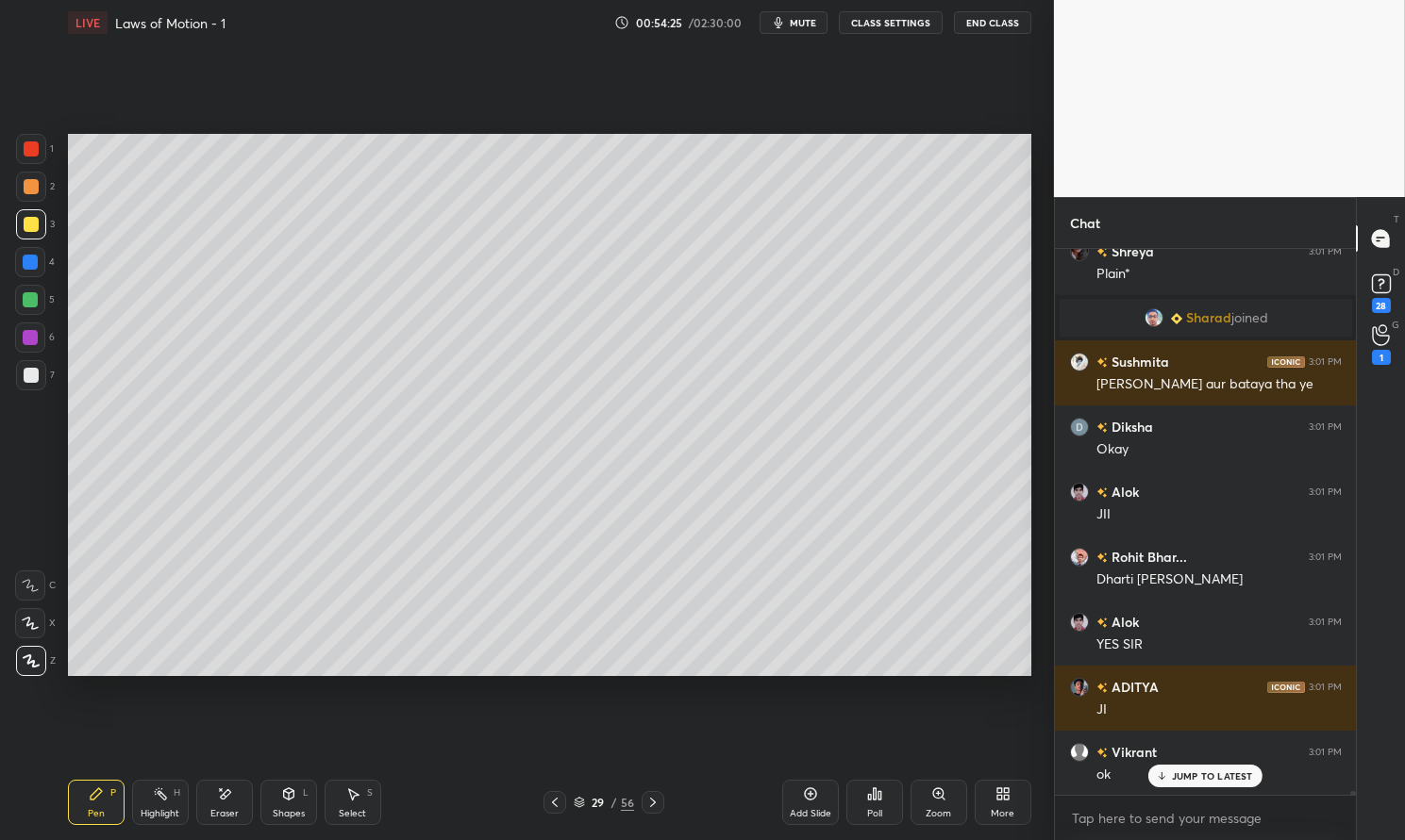
click at [33, 230] on div at bounding box center [31, 224] width 15 height 15
click at [31, 228] on div at bounding box center [31, 224] width 15 height 15
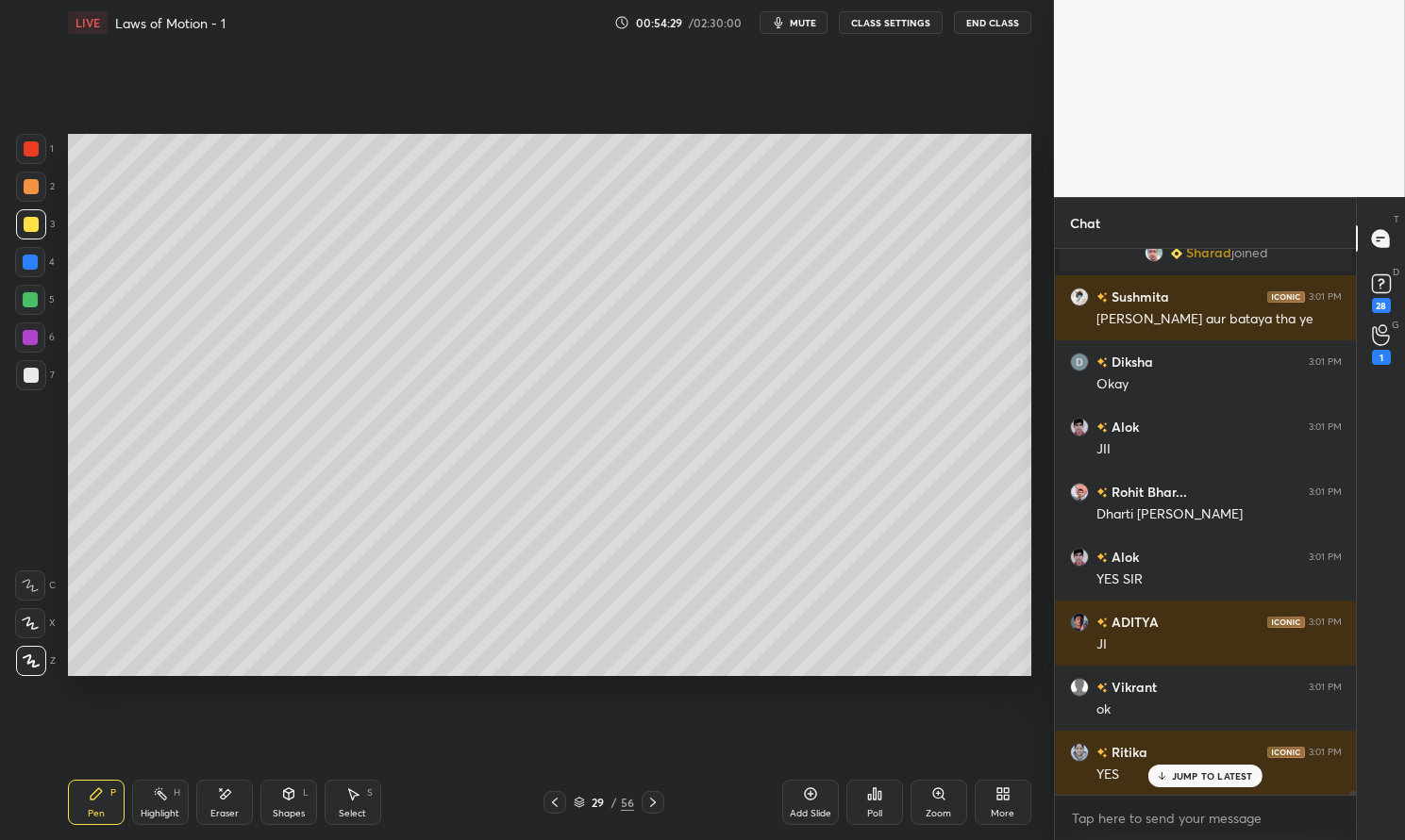
click at [29, 298] on div at bounding box center [30, 300] width 15 height 15
click at [23, 299] on div at bounding box center [30, 300] width 15 height 15
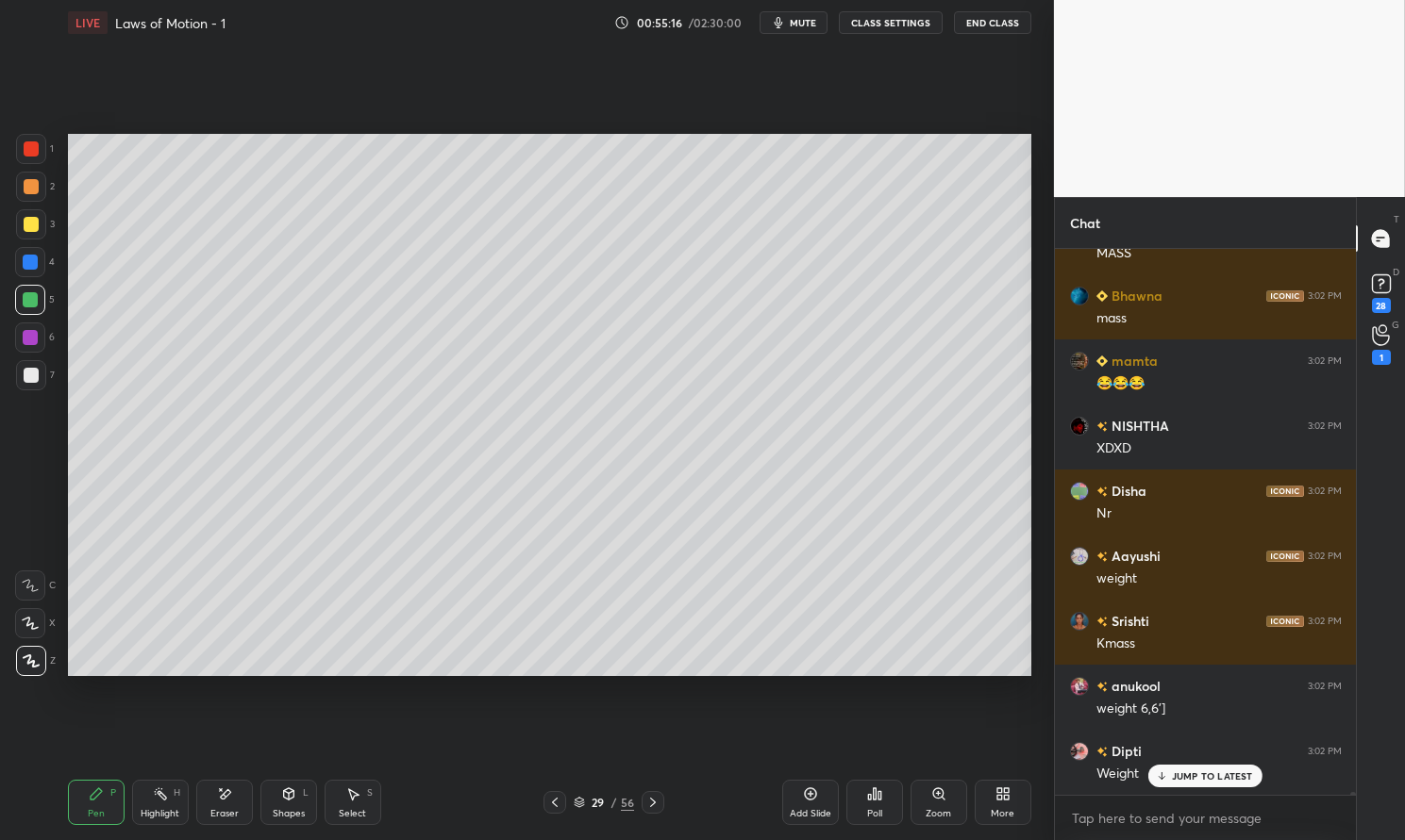
scroll to position [92609, 0]
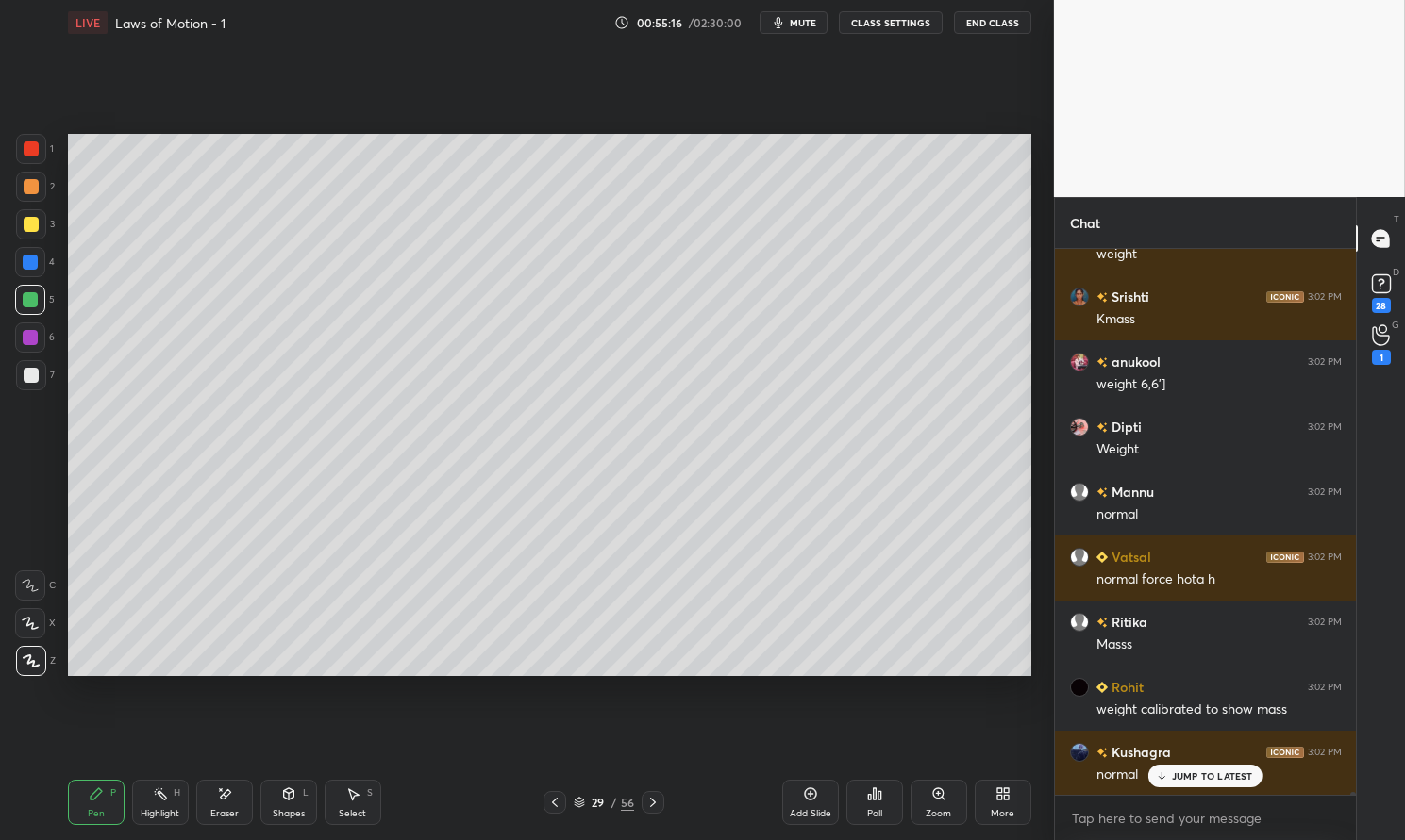
click at [553, 796] on icon at bounding box center [554, 803] width 15 height 15
click at [811, 801] on icon at bounding box center [811, 795] width 15 height 15
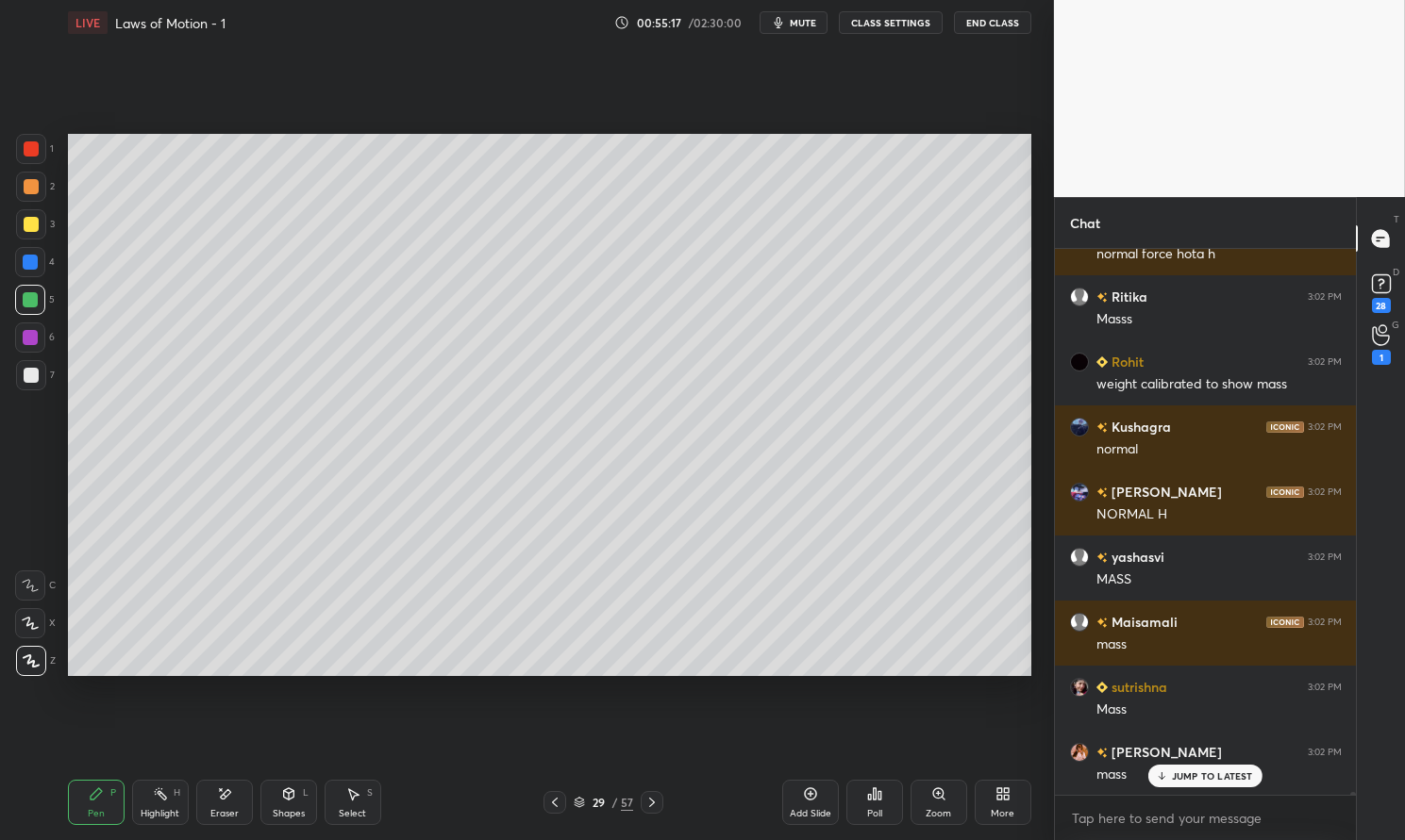
click at [1197, 776] on p "JUMP TO LATEST" at bounding box center [1212, 777] width 81 height 11
click at [103, 806] on div "Pen P" at bounding box center [97, 803] width 57 height 45
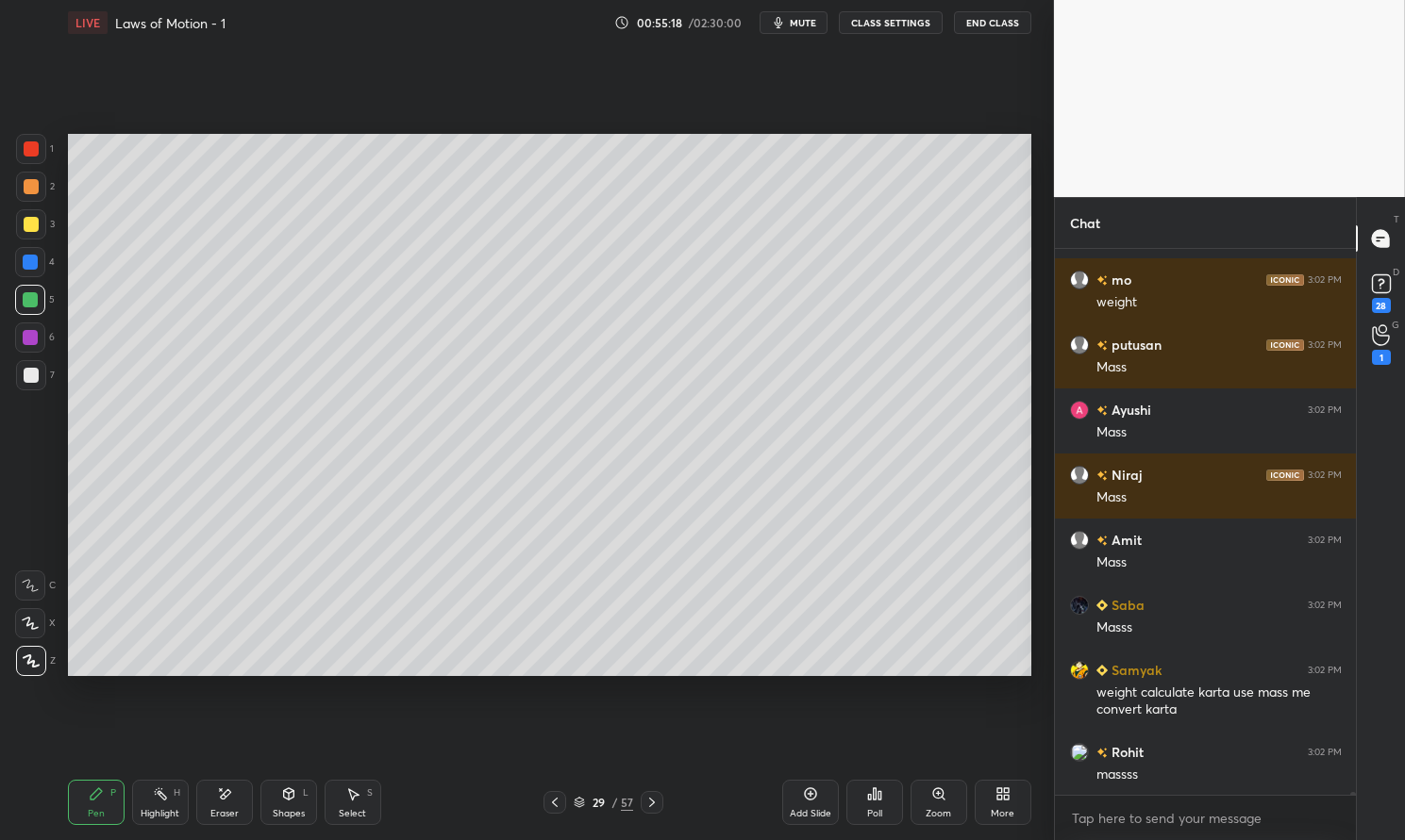
click at [68, 803] on div "Pen P" at bounding box center [97, 803] width 57 height 45
click at [22, 228] on div at bounding box center [31, 224] width 30 height 30
click at [20, 221] on div at bounding box center [31, 224] width 30 height 30
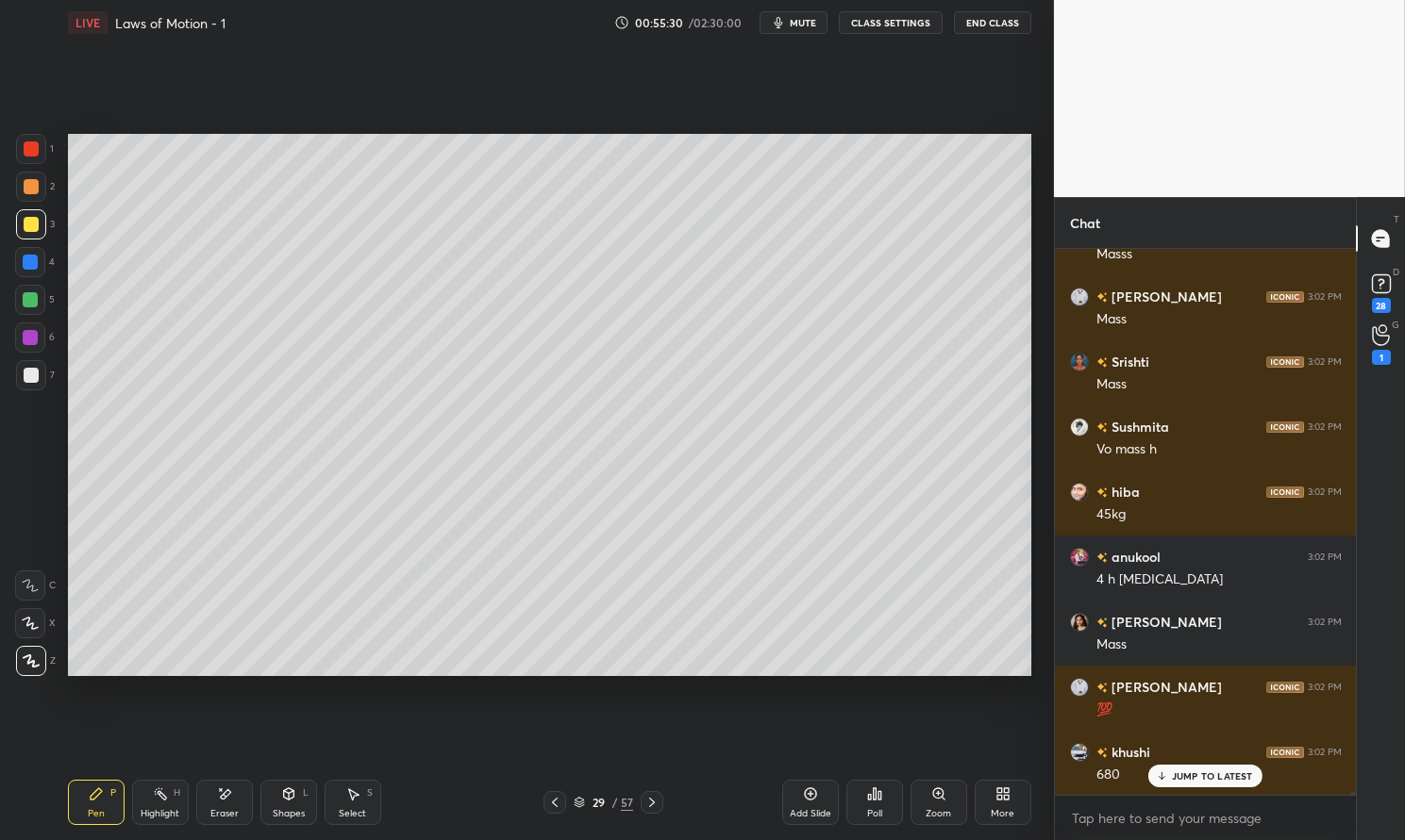
scroll to position [95034, 0]
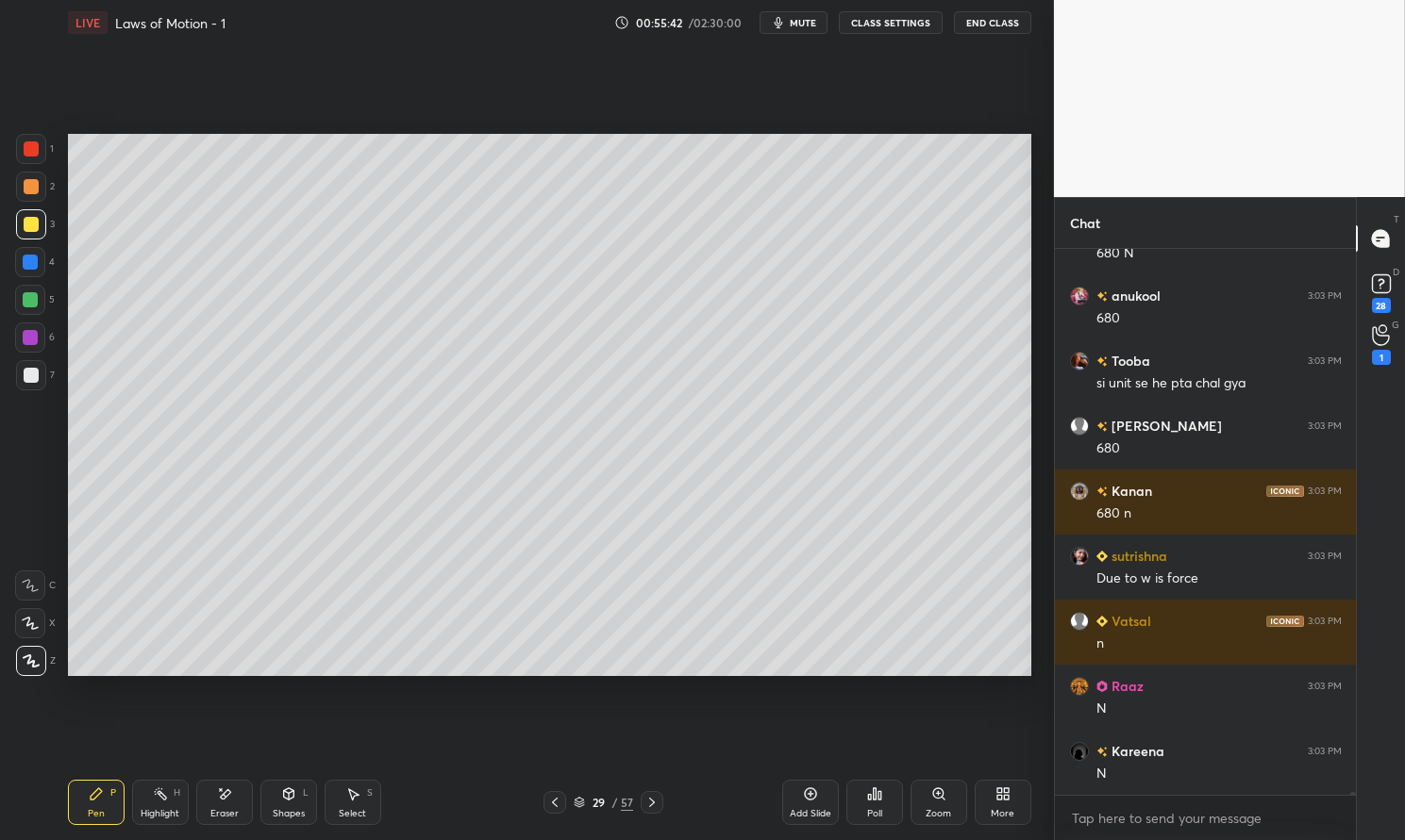
click at [1238, 774] on div "N" at bounding box center [1219, 775] width 245 height 19
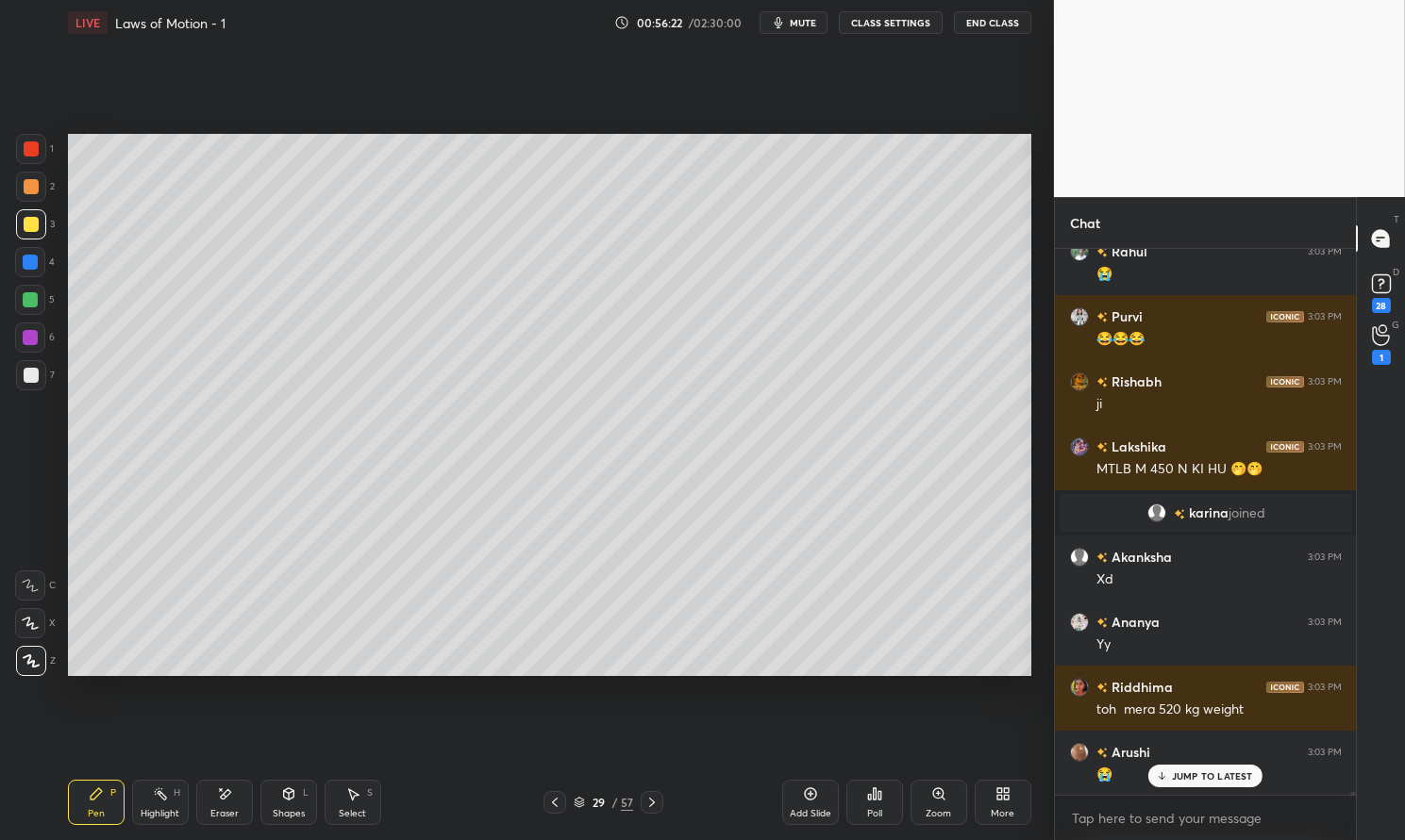
click at [1214, 780] on p "JUMP TO LATEST" at bounding box center [1212, 777] width 81 height 11
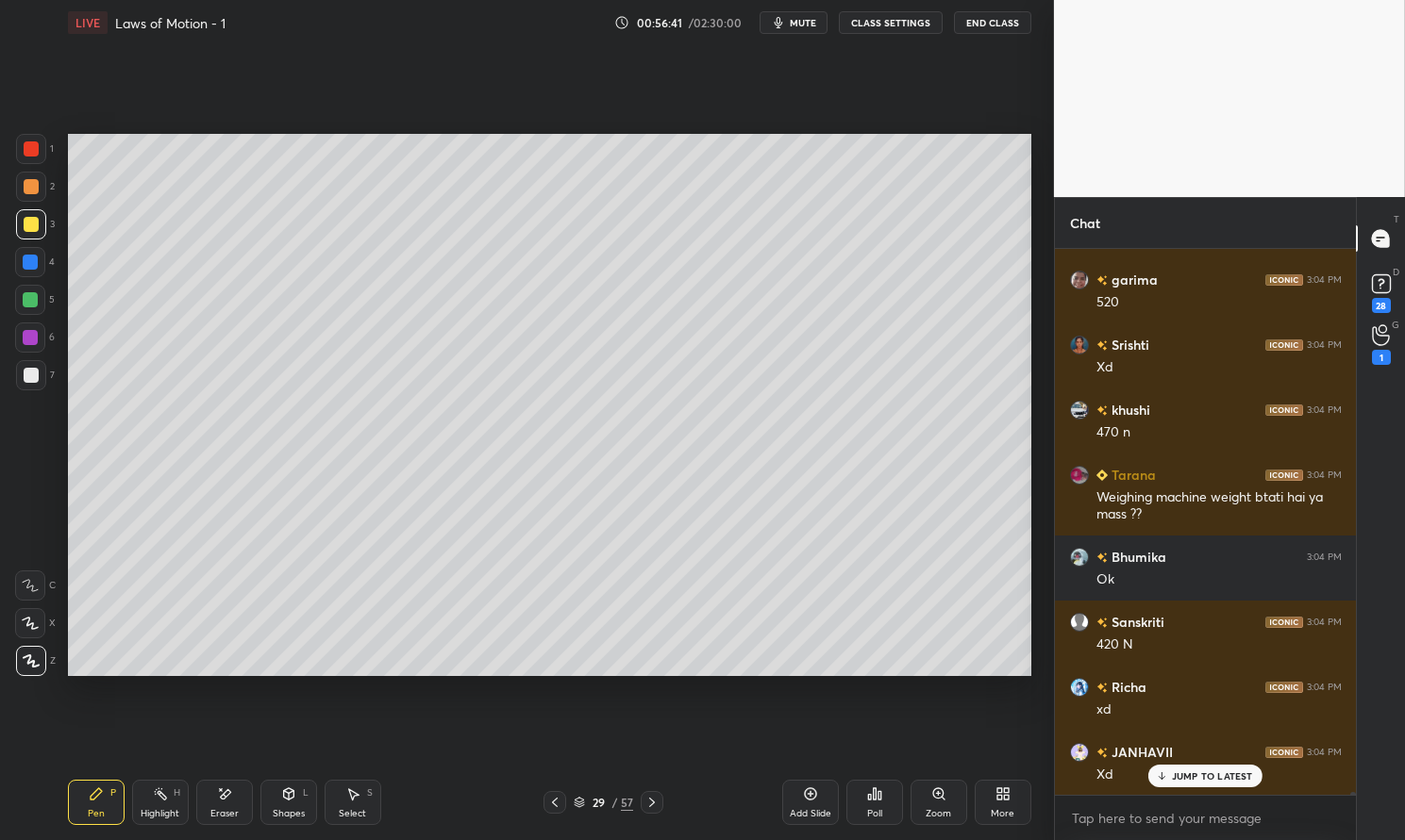
click at [219, 793] on icon at bounding box center [224, 795] width 15 height 16
click at [227, 798] on icon at bounding box center [224, 795] width 15 height 16
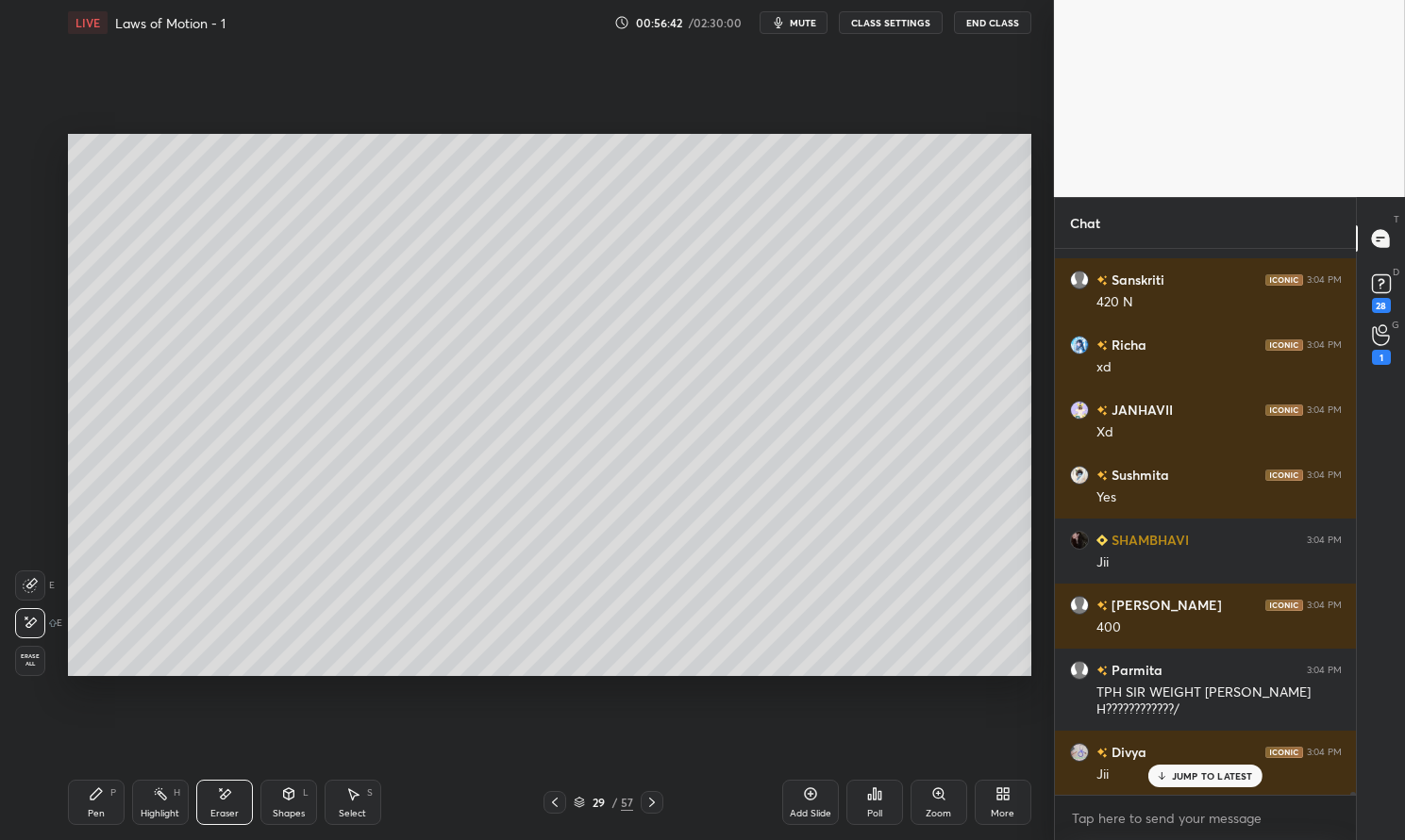
click at [1194, 777] on p "JUMP TO LATEST" at bounding box center [1212, 777] width 81 height 11
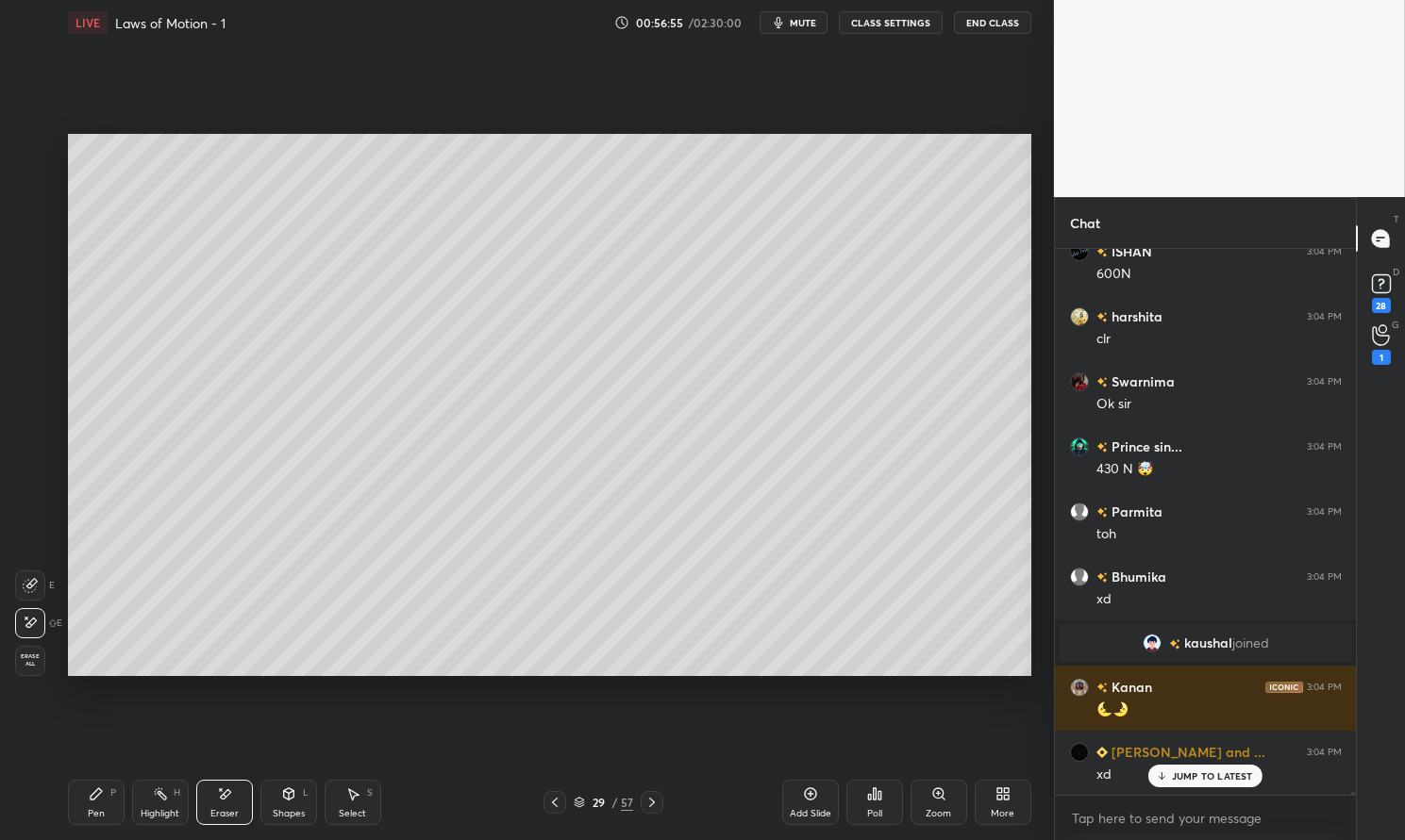
click at [1212, 778] on p "JUMP TO LATEST" at bounding box center [1212, 777] width 81 height 11
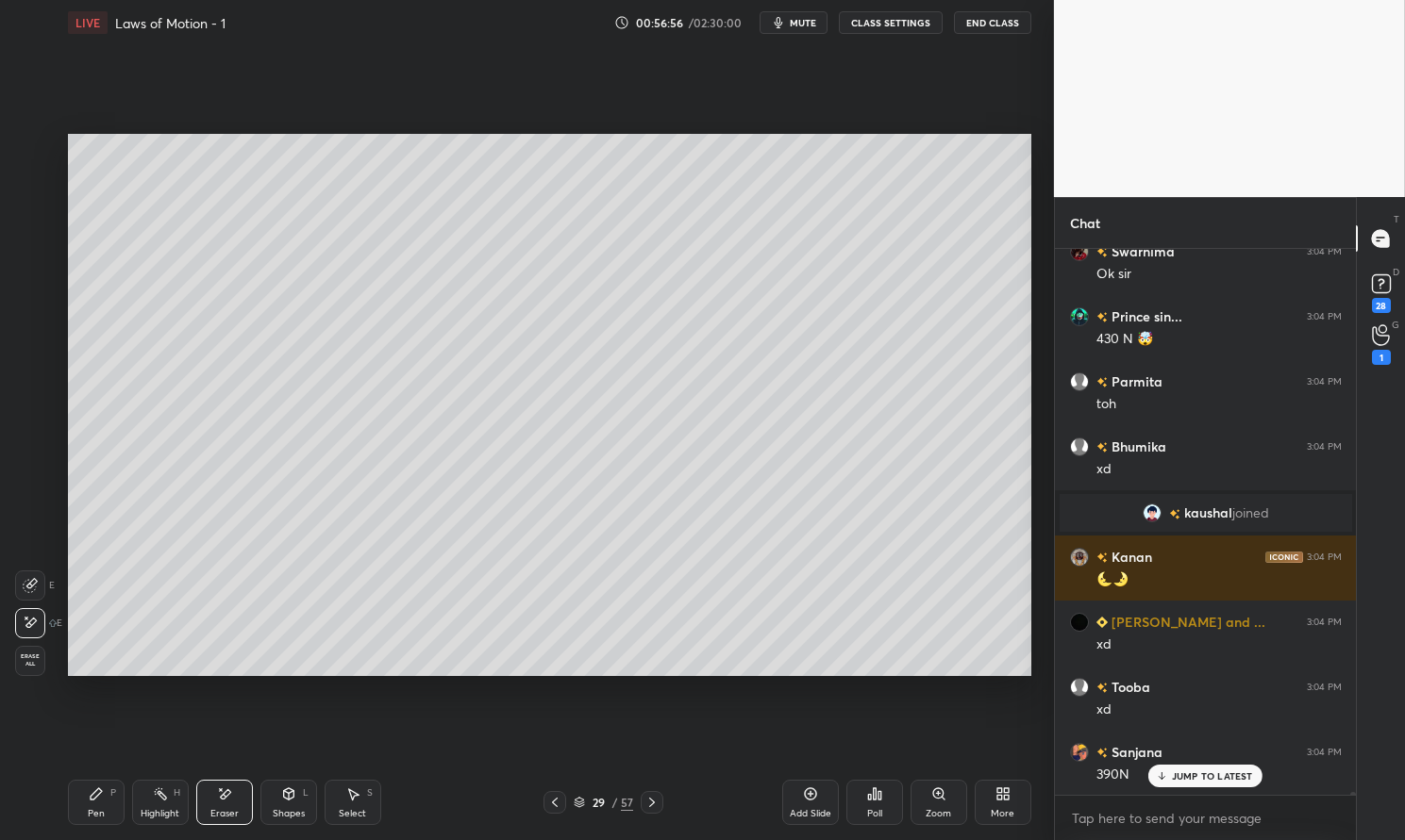
click at [1217, 779] on p "JUMP TO LATEST" at bounding box center [1212, 777] width 81 height 11
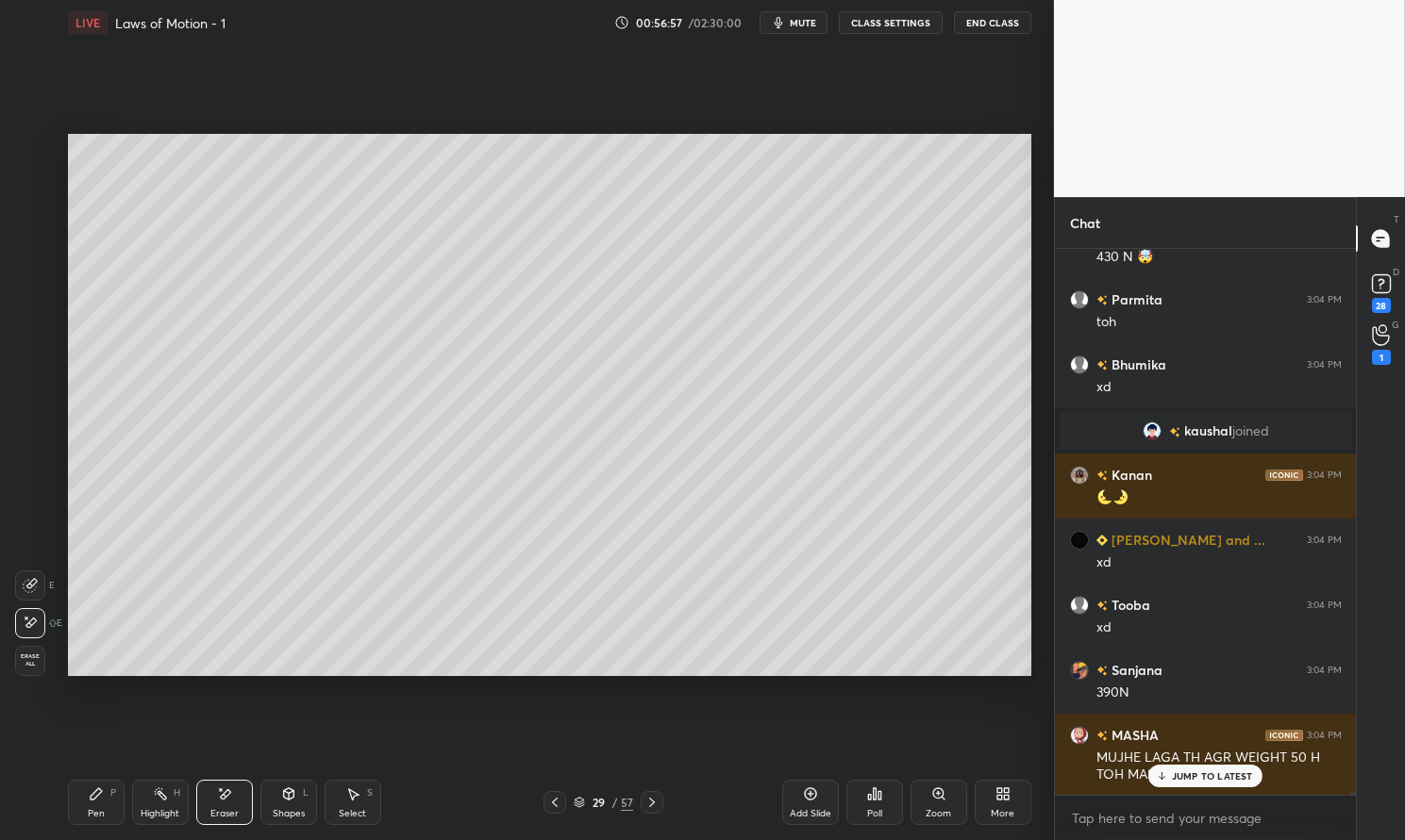
click at [92, 799] on icon at bounding box center [97, 795] width 11 height 11
click at [78, 816] on div "Pen P" at bounding box center [97, 803] width 57 height 45
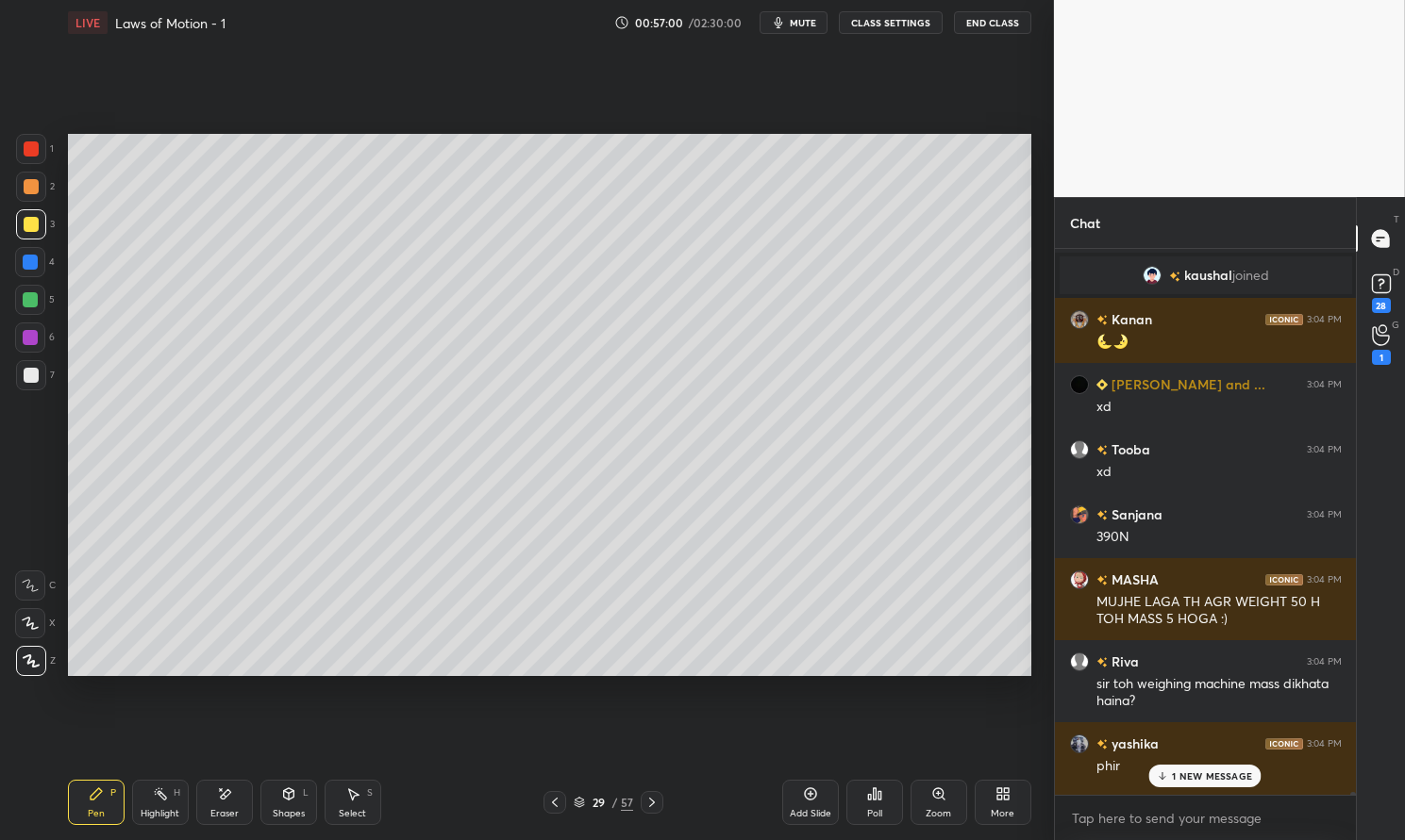
click at [1214, 771] on p "1 NEW MESSAGE" at bounding box center [1211, 777] width 80 height 11
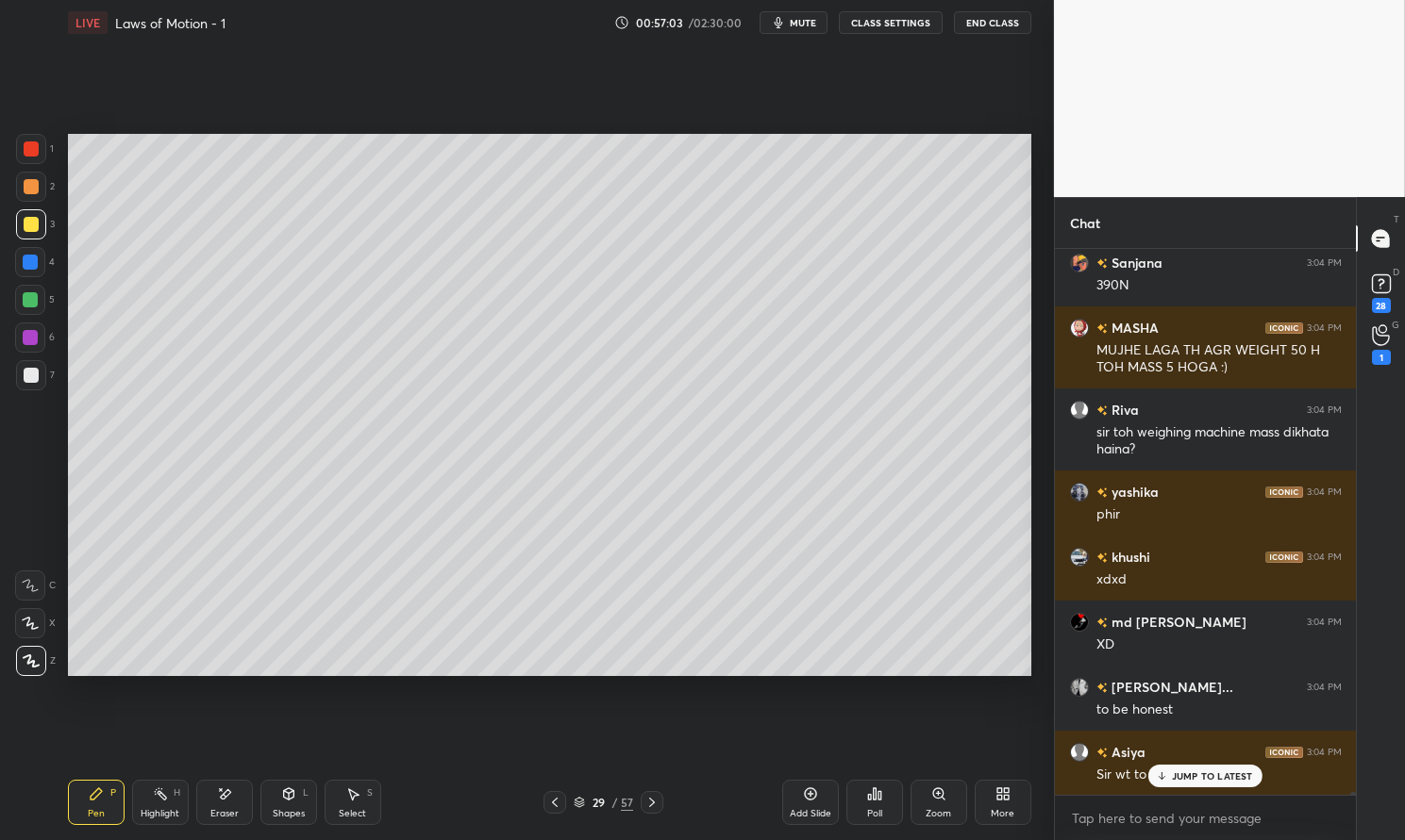
click at [17, 150] on div at bounding box center [31, 149] width 30 height 30
click at [14, 141] on div "1 2 3 4 5 6 7 C X Z E E Erase all H H" at bounding box center [30, 405] width 61 height 541
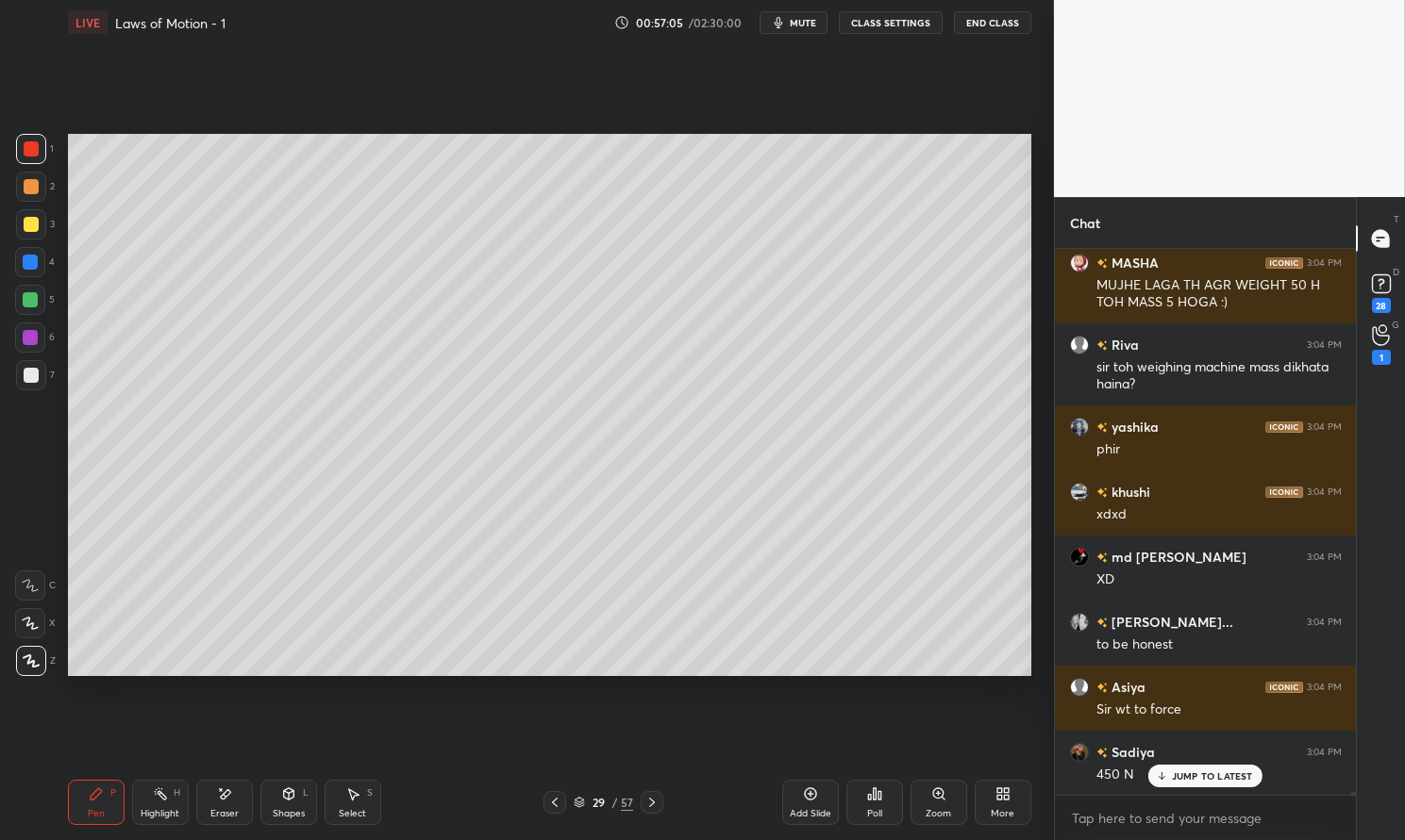
click at [1218, 780] on p "JUMP TO LATEST" at bounding box center [1212, 777] width 81 height 11
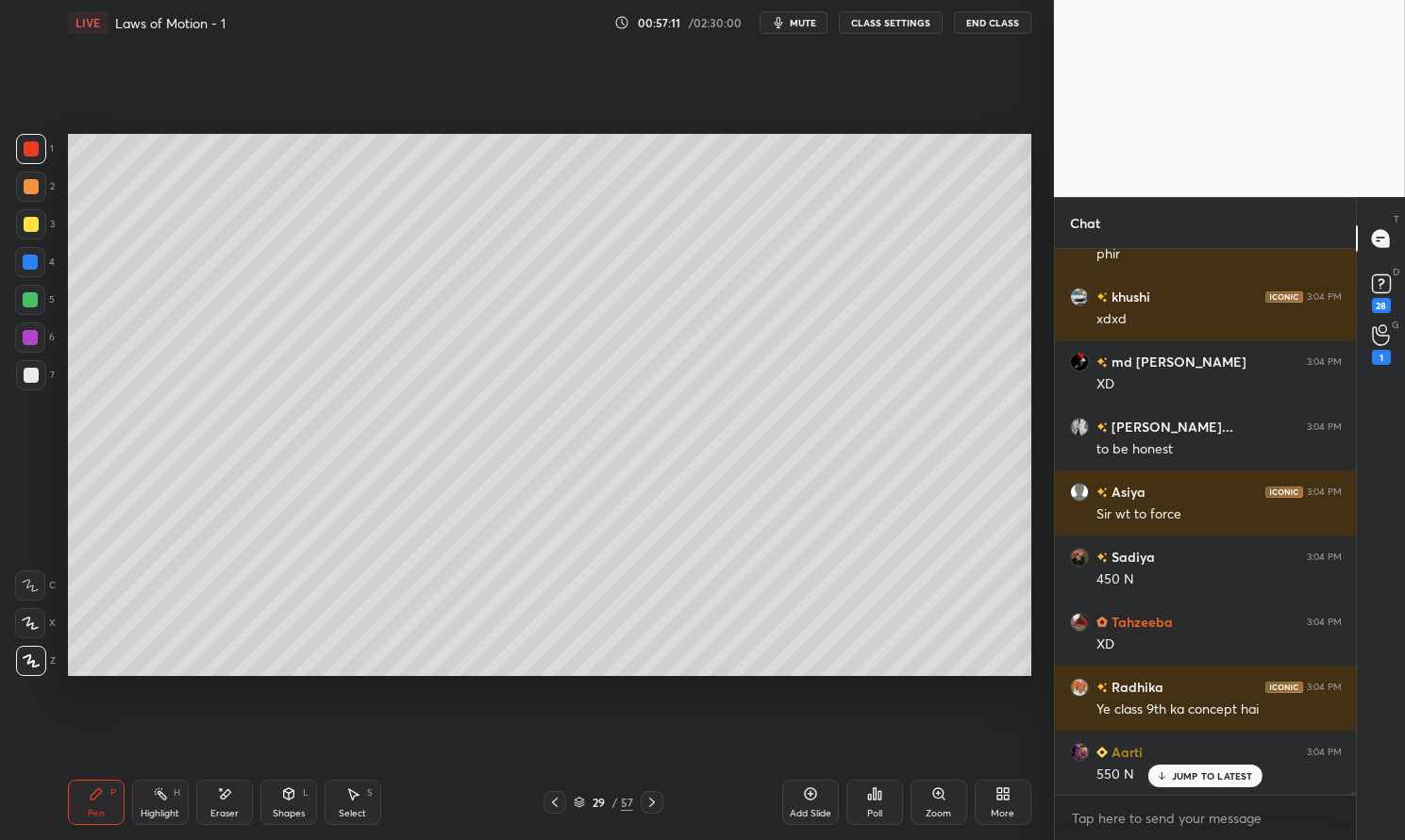
click at [1203, 777] on p "JUMP TO LATEST" at bounding box center [1212, 777] width 81 height 11
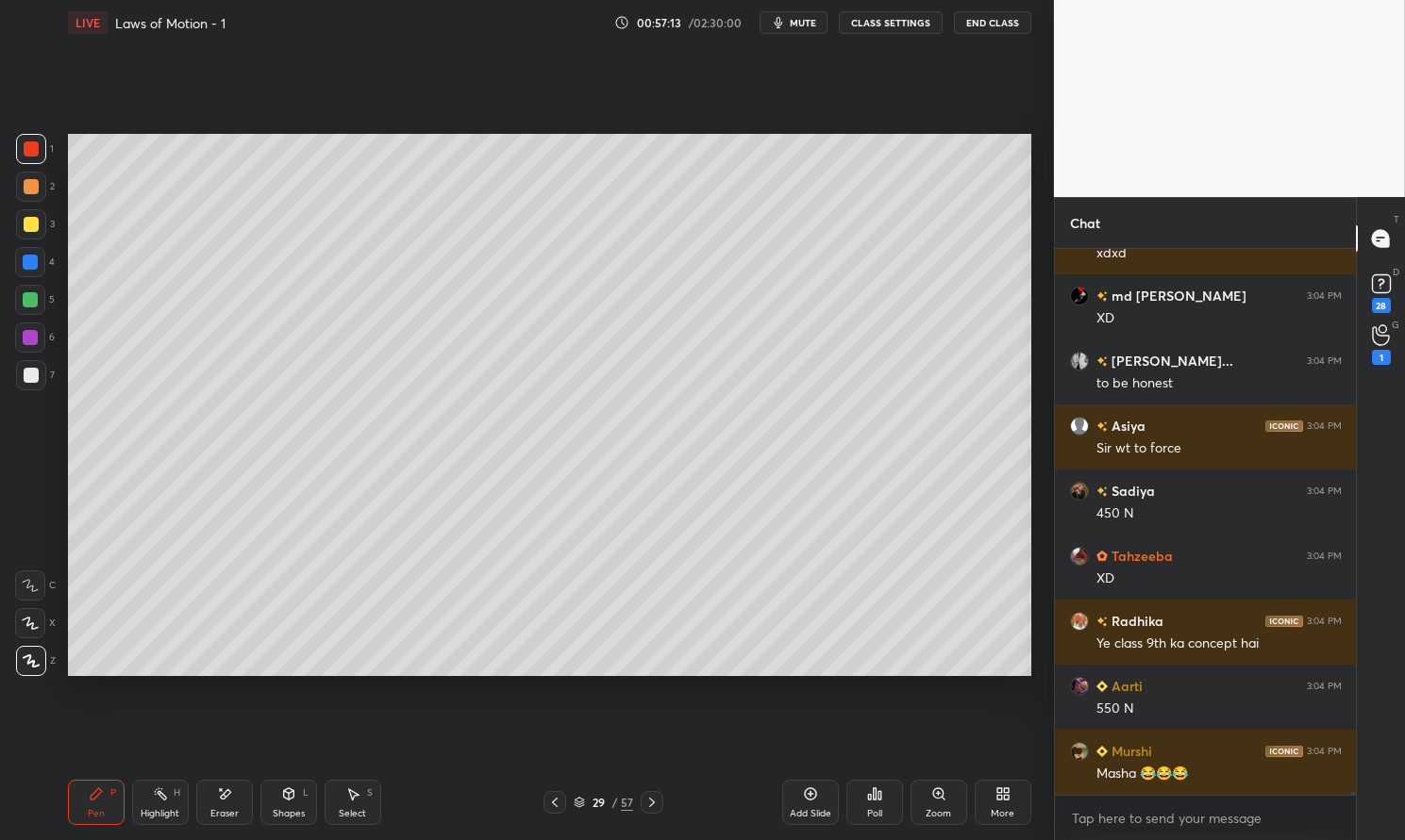
click at [657, 803] on icon at bounding box center [652, 803] width 15 height 15
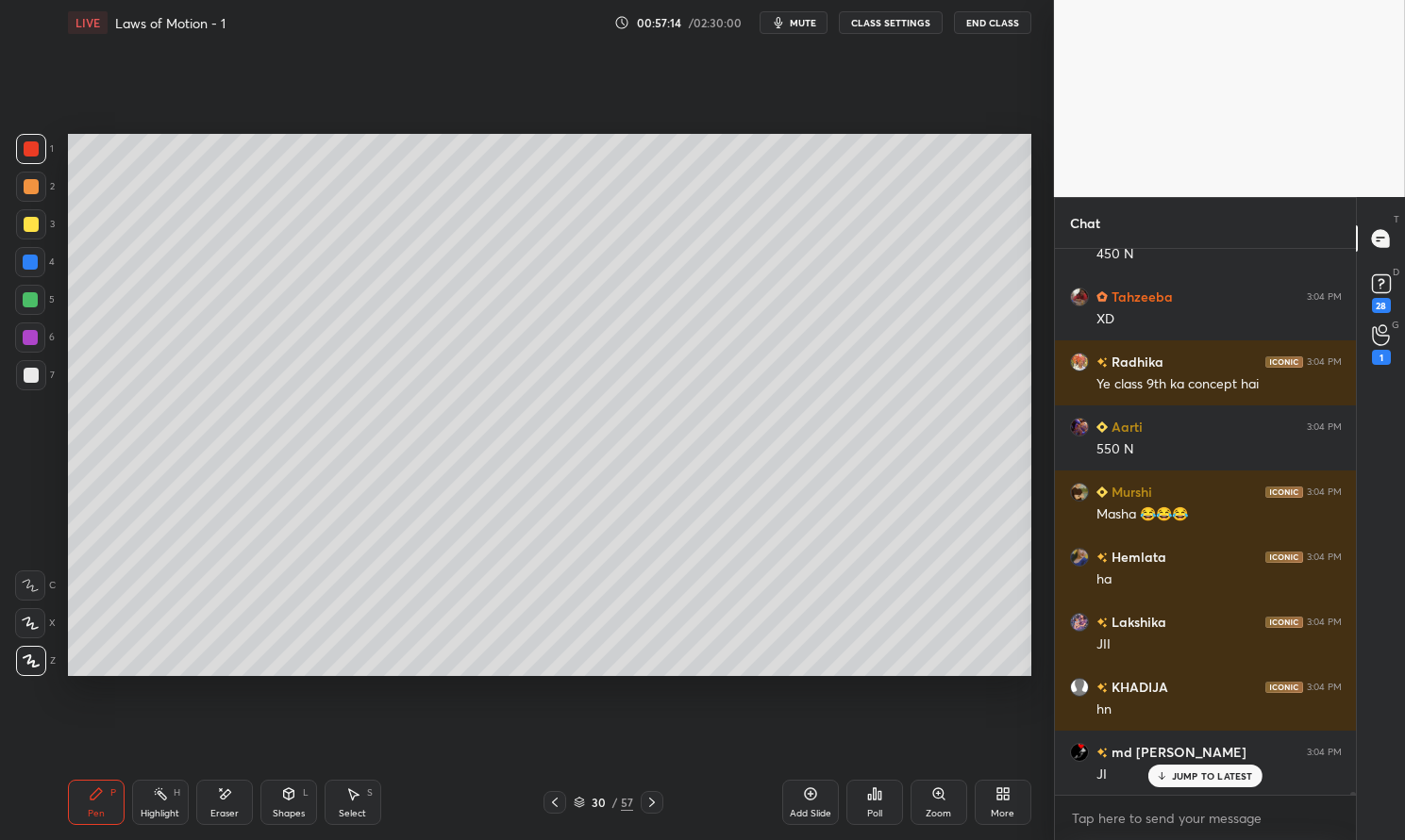
click at [98, 791] on icon at bounding box center [97, 795] width 11 height 11
click at [65, 781] on div "LIVE Laws of Motion - 1 00:57:14 / 02:30:00 mute CLASS SETTINGS End Class Setti…" at bounding box center [550, 420] width 978 height 840
click at [29, 290] on div at bounding box center [30, 300] width 30 height 30
click at [17, 297] on div at bounding box center [30, 300] width 30 height 30
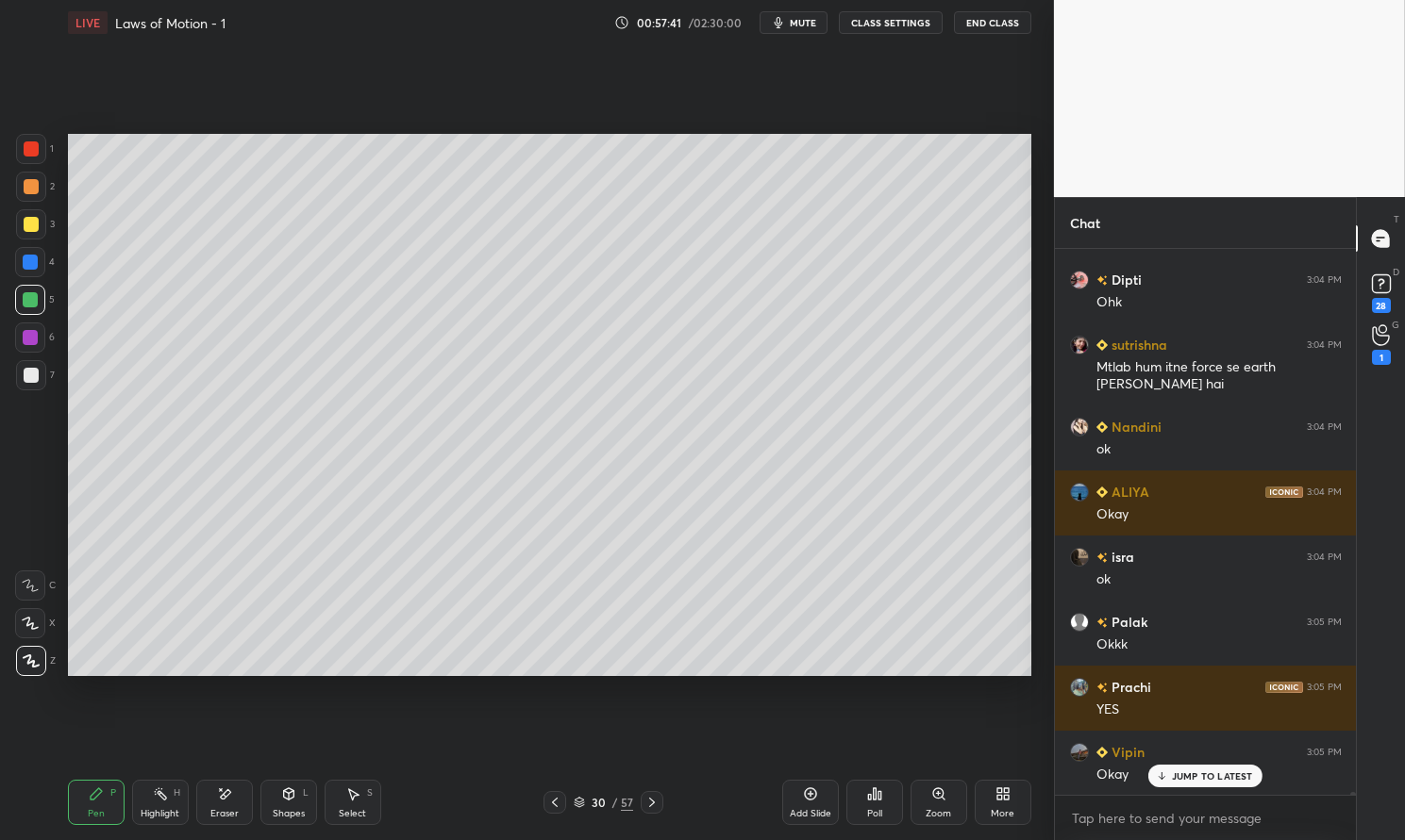
click at [32, 370] on div at bounding box center [31, 376] width 15 height 15
click at [26, 376] on div at bounding box center [31, 376] width 15 height 15
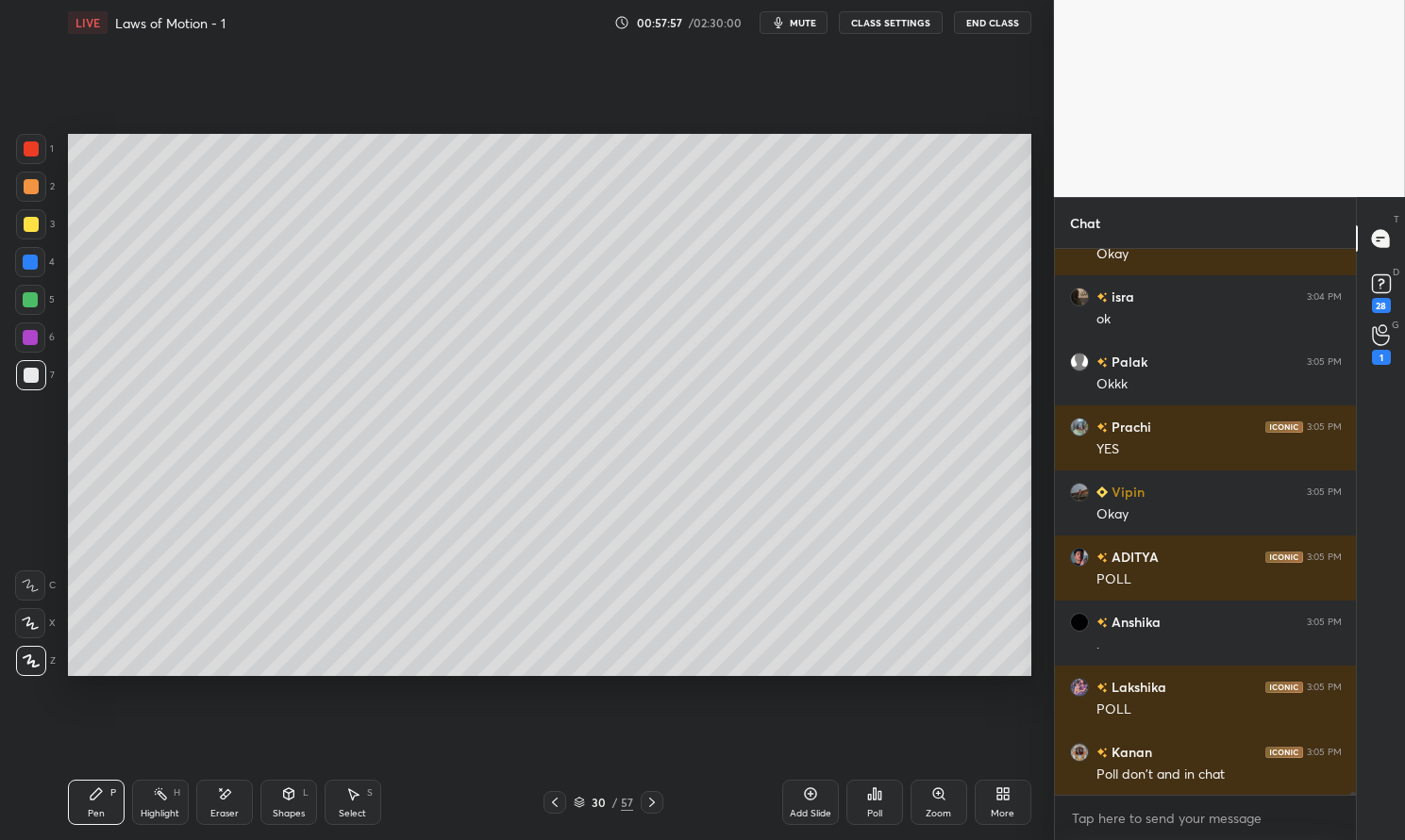
scroll to position [106831, 0]
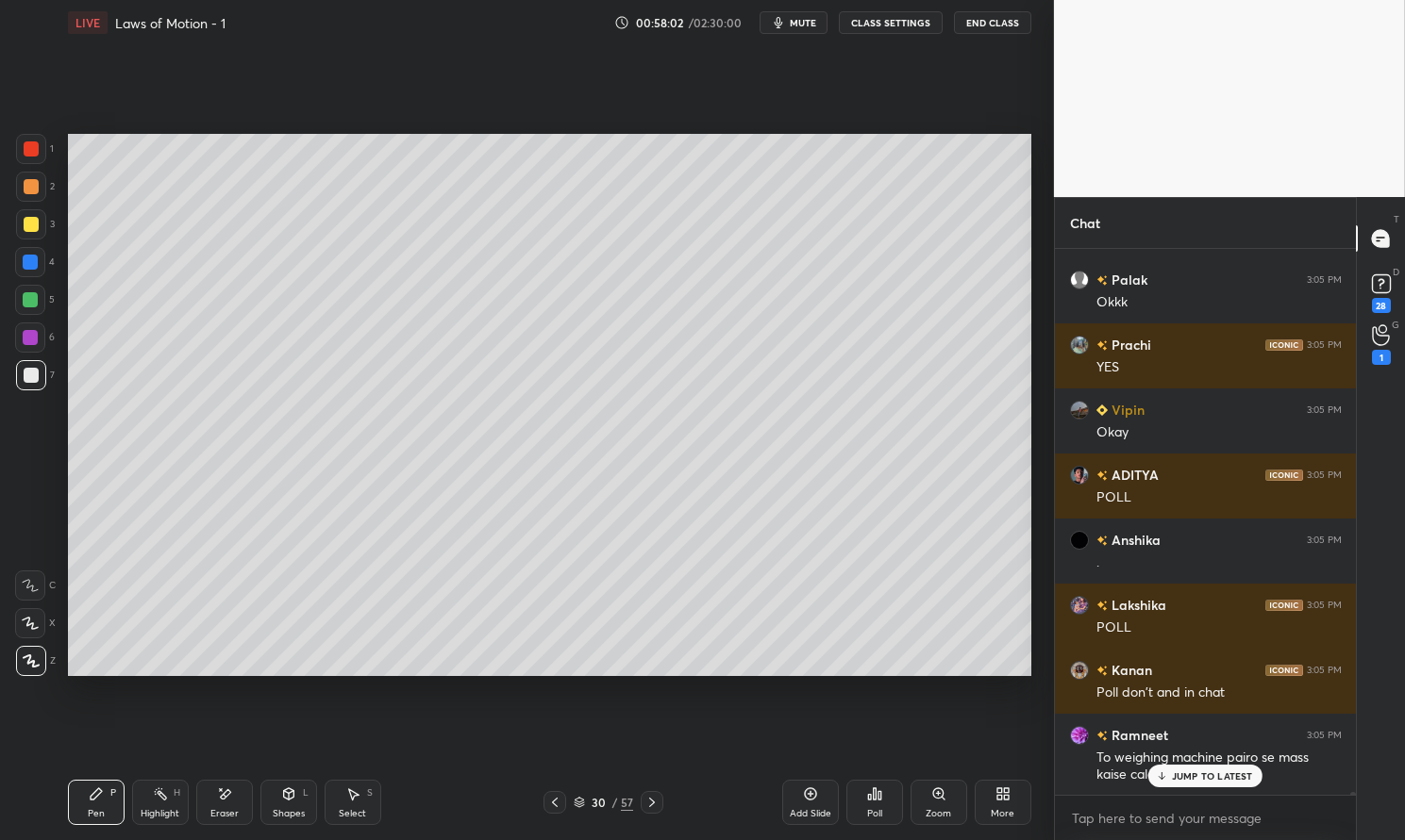
click at [1225, 781] on p "JUMP TO LATEST" at bounding box center [1212, 777] width 81 height 11
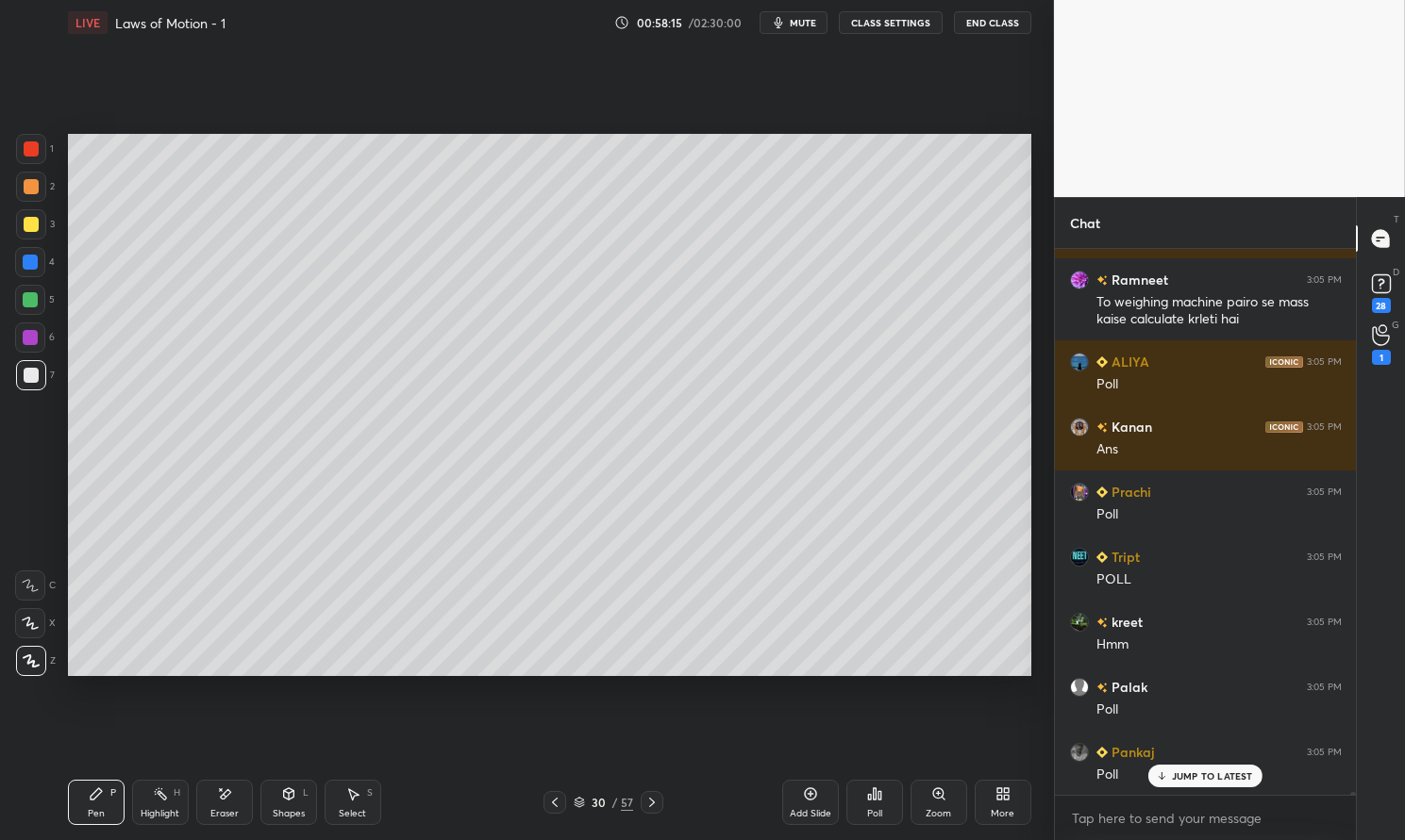
scroll to position [107352, 0]
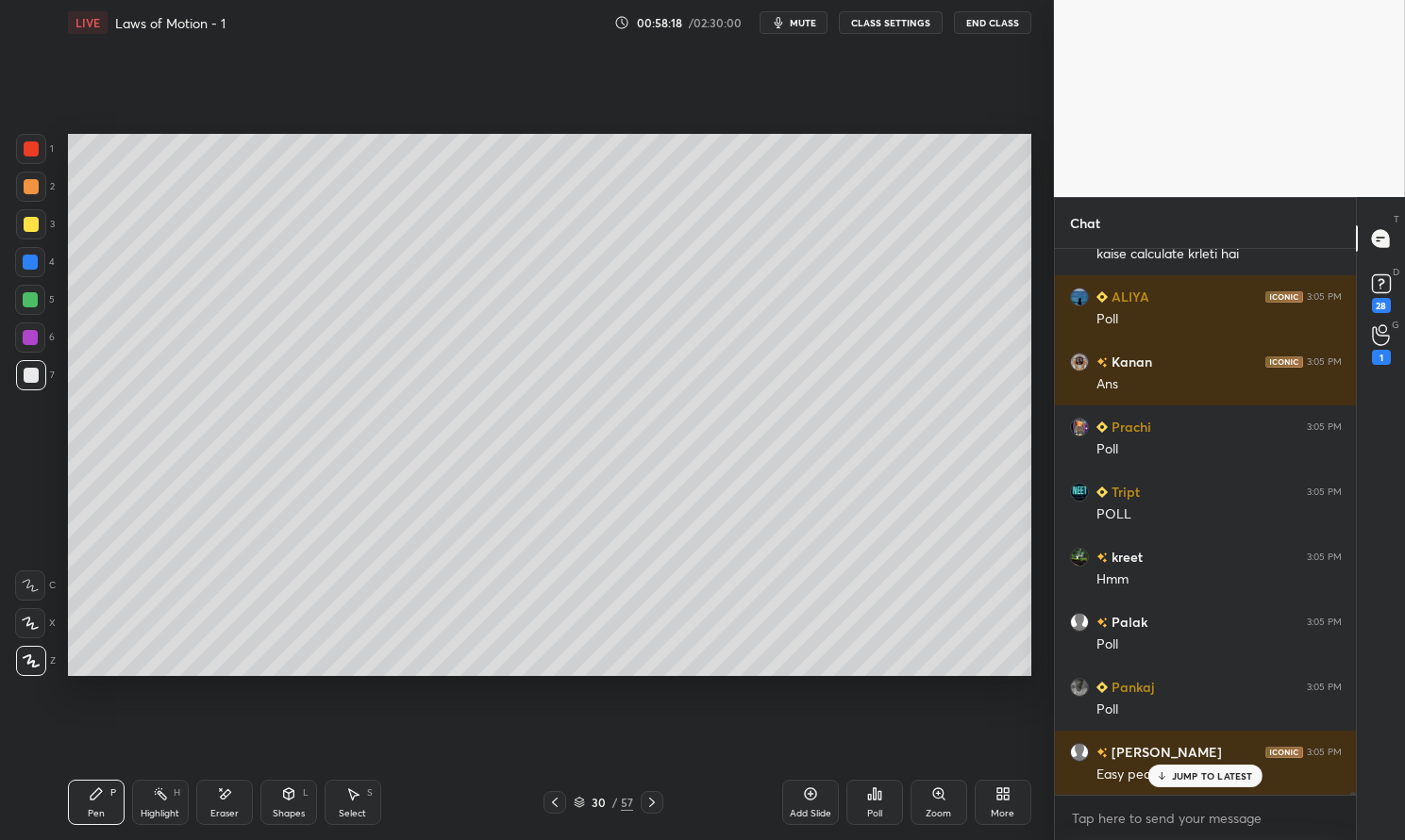
click at [882, 797] on div "Poll" at bounding box center [874, 803] width 57 height 45
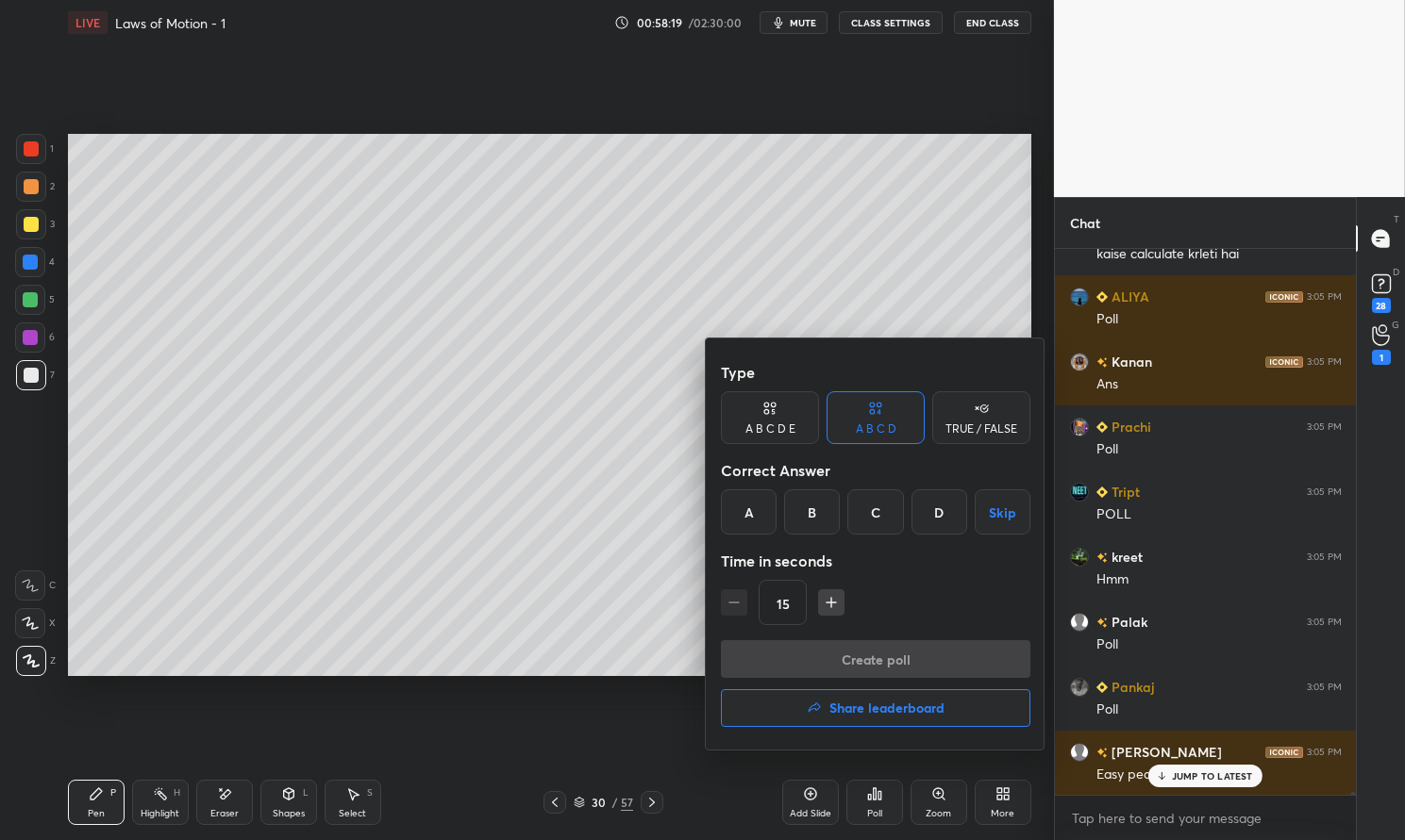
click at [751, 499] on div "A" at bounding box center [748, 513] width 56 height 45
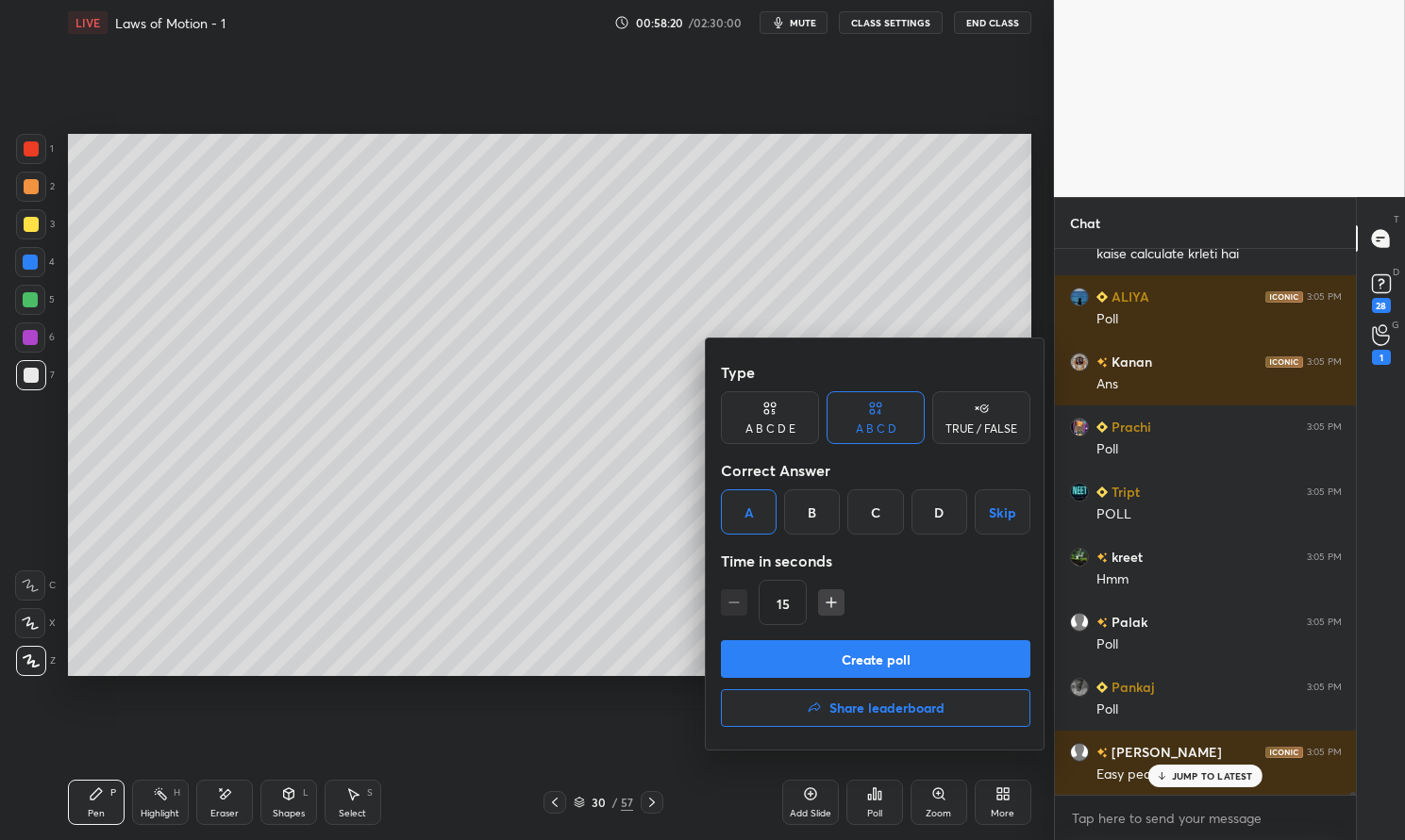
click at [855, 652] on button "Create poll" at bounding box center [875, 659] width 309 height 38
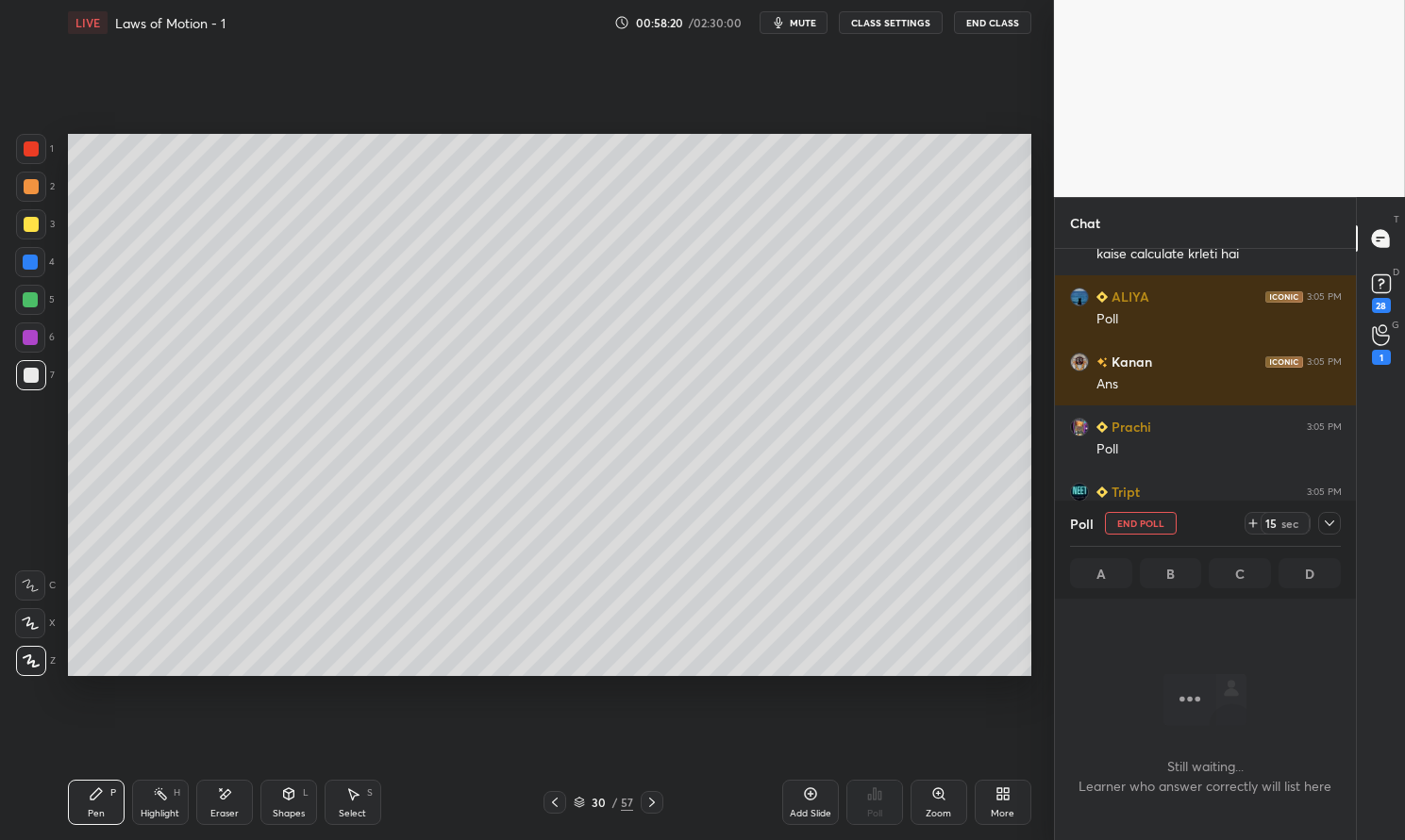
scroll to position [286, 295]
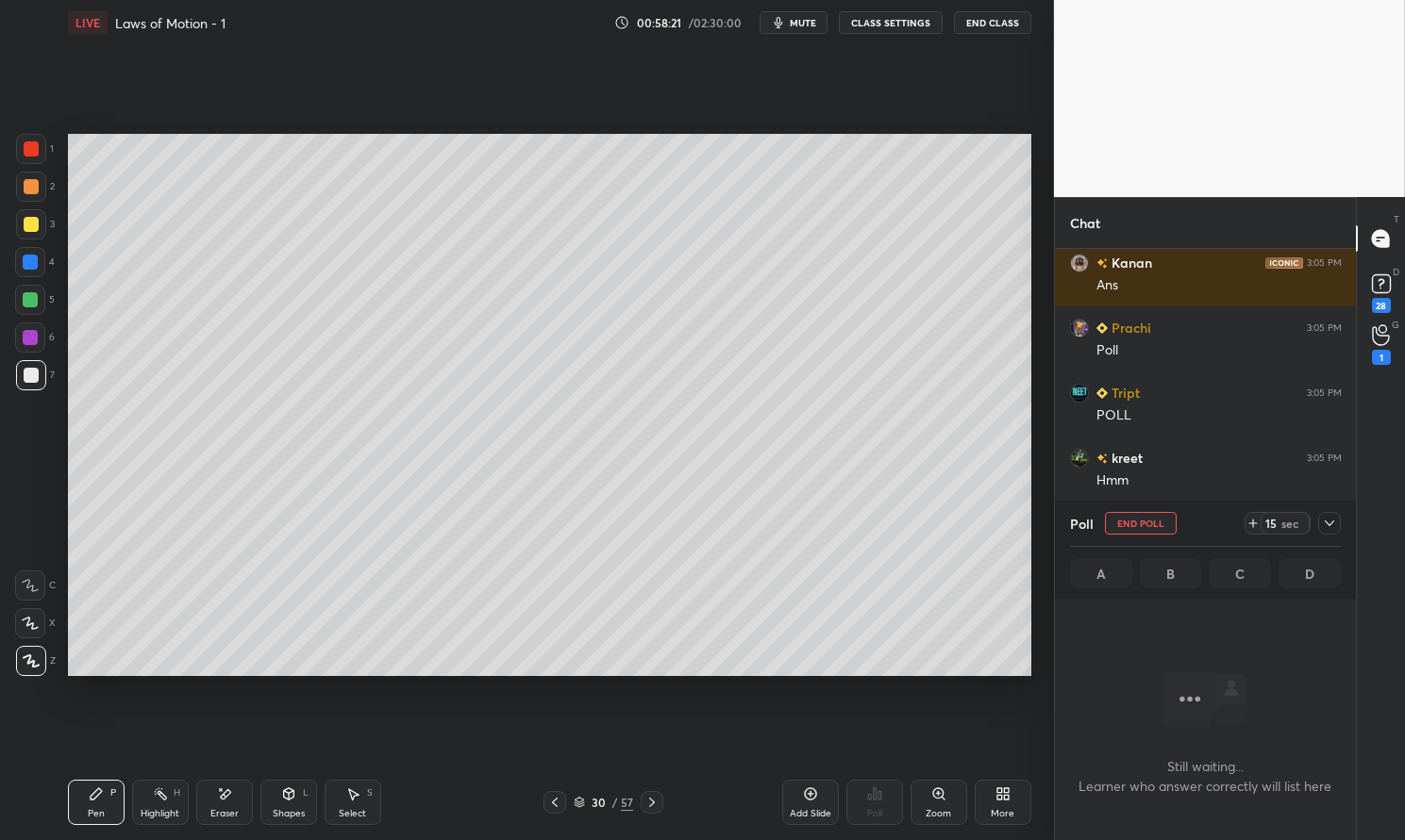
click at [1339, 516] on div at bounding box center [1329, 523] width 23 height 23
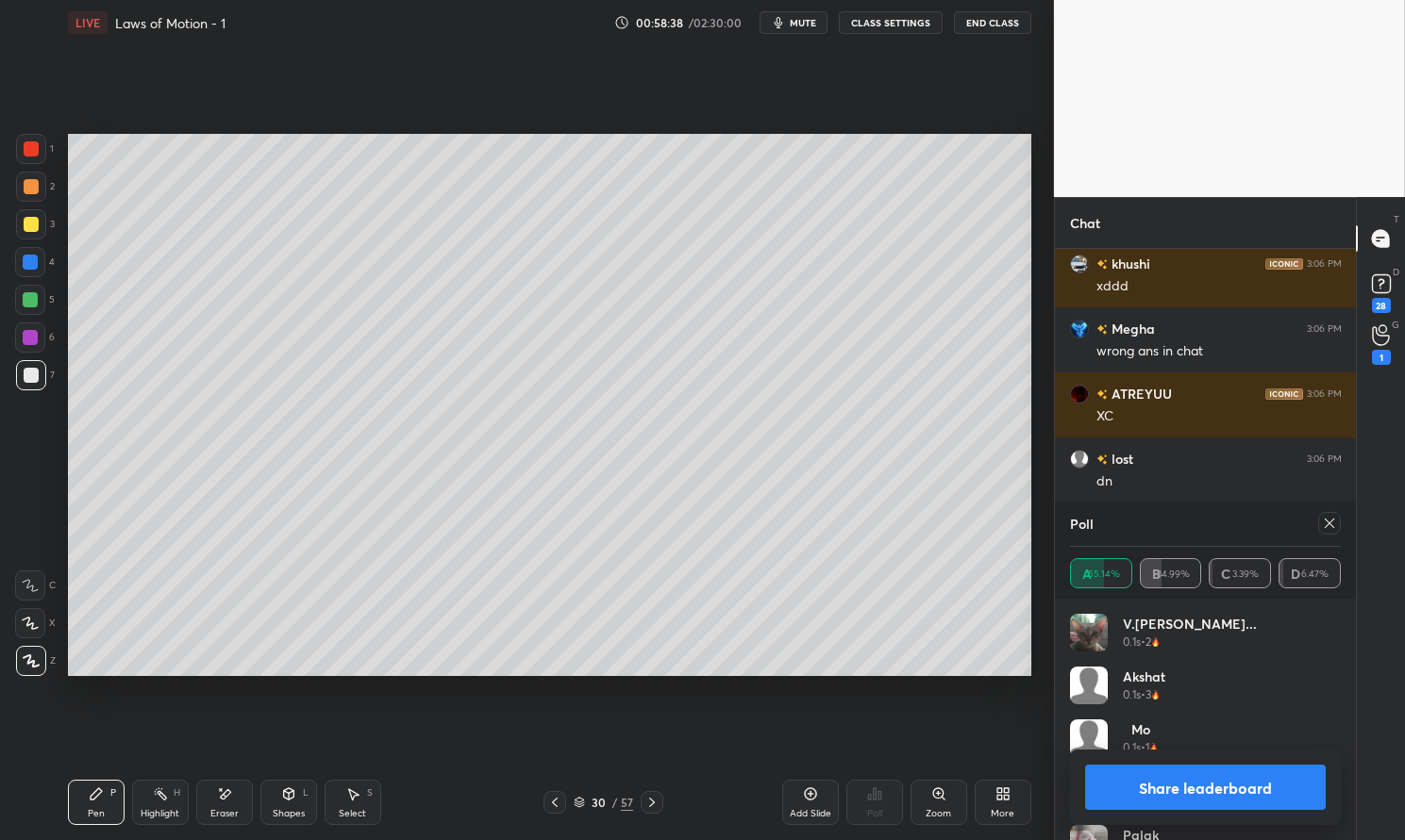
click at [1335, 525] on icon at bounding box center [1329, 523] width 15 height 15
type textarea "x"
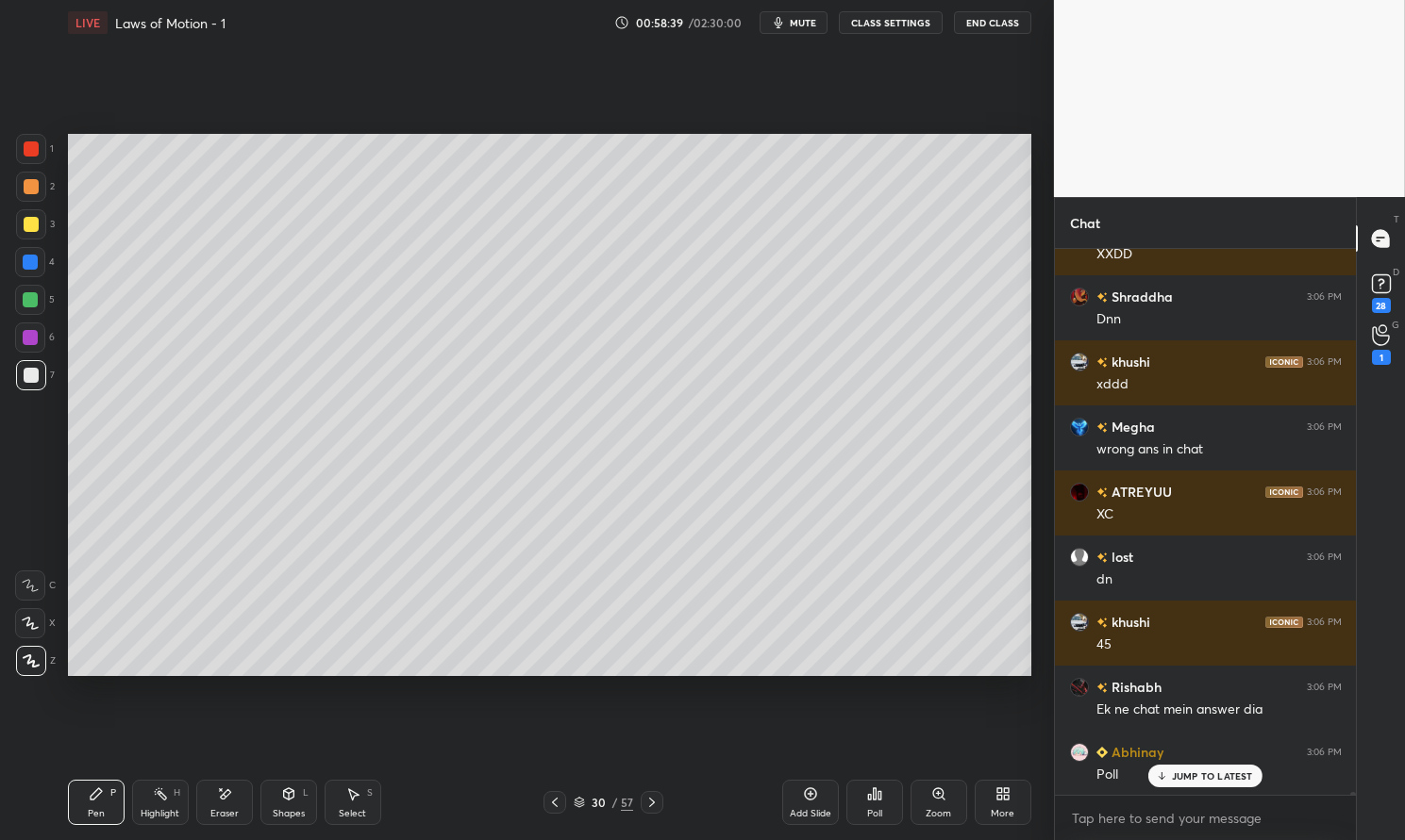
click at [89, 802] on icon at bounding box center [97, 795] width 15 height 15
click at [84, 776] on div "Pen P Highlight H Eraser Shapes L Select S 30 / 57 Add Slide Poll Zoom More" at bounding box center [550, 803] width 963 height 76
click at [27, 149] on div at bounding box center [31, 149] width 15 height 15
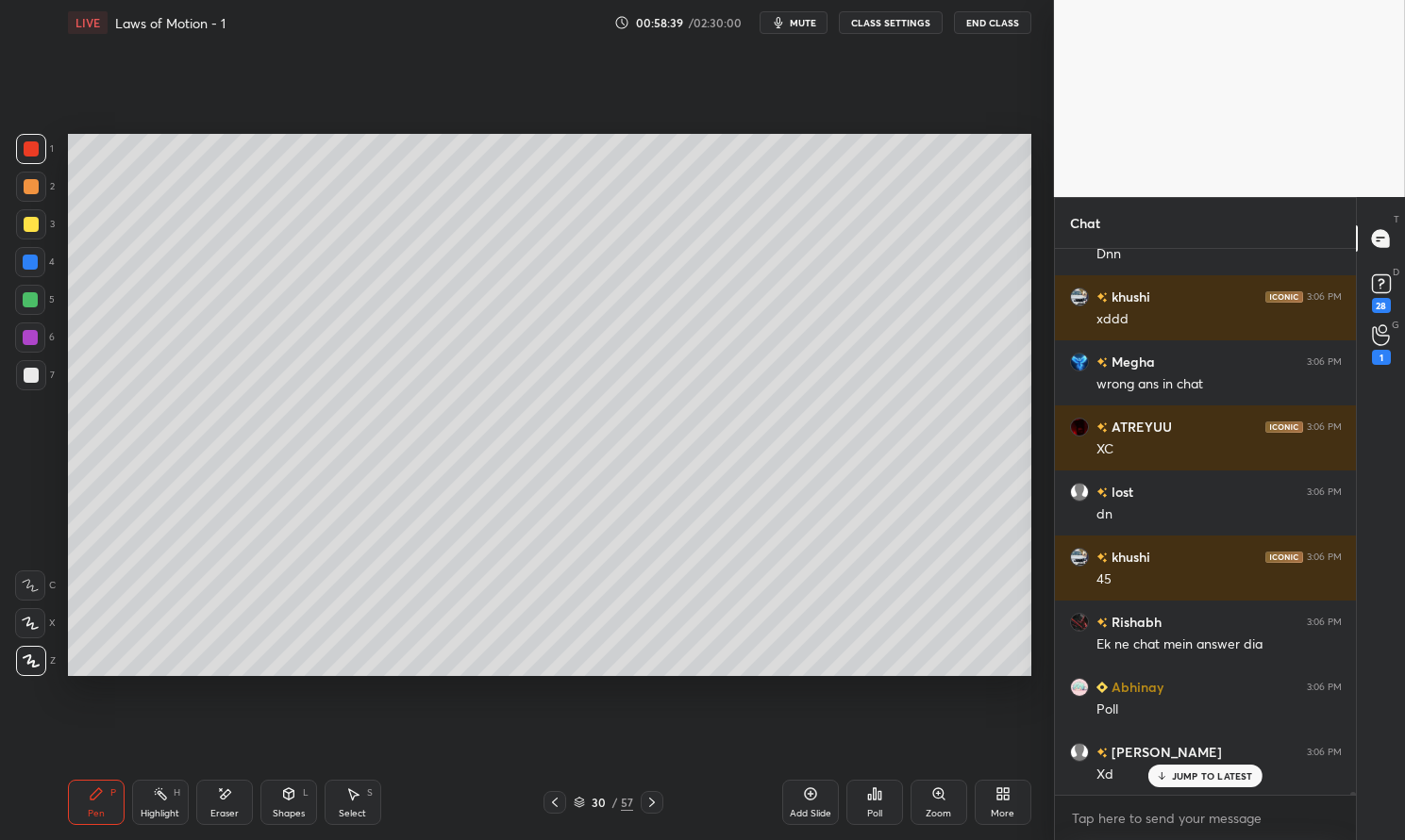
click at [14, 149] on div "1 2 3 4 5 6 7 C X Z E E Erase all H H" at bounding box center [30, 405] width 61 height 541
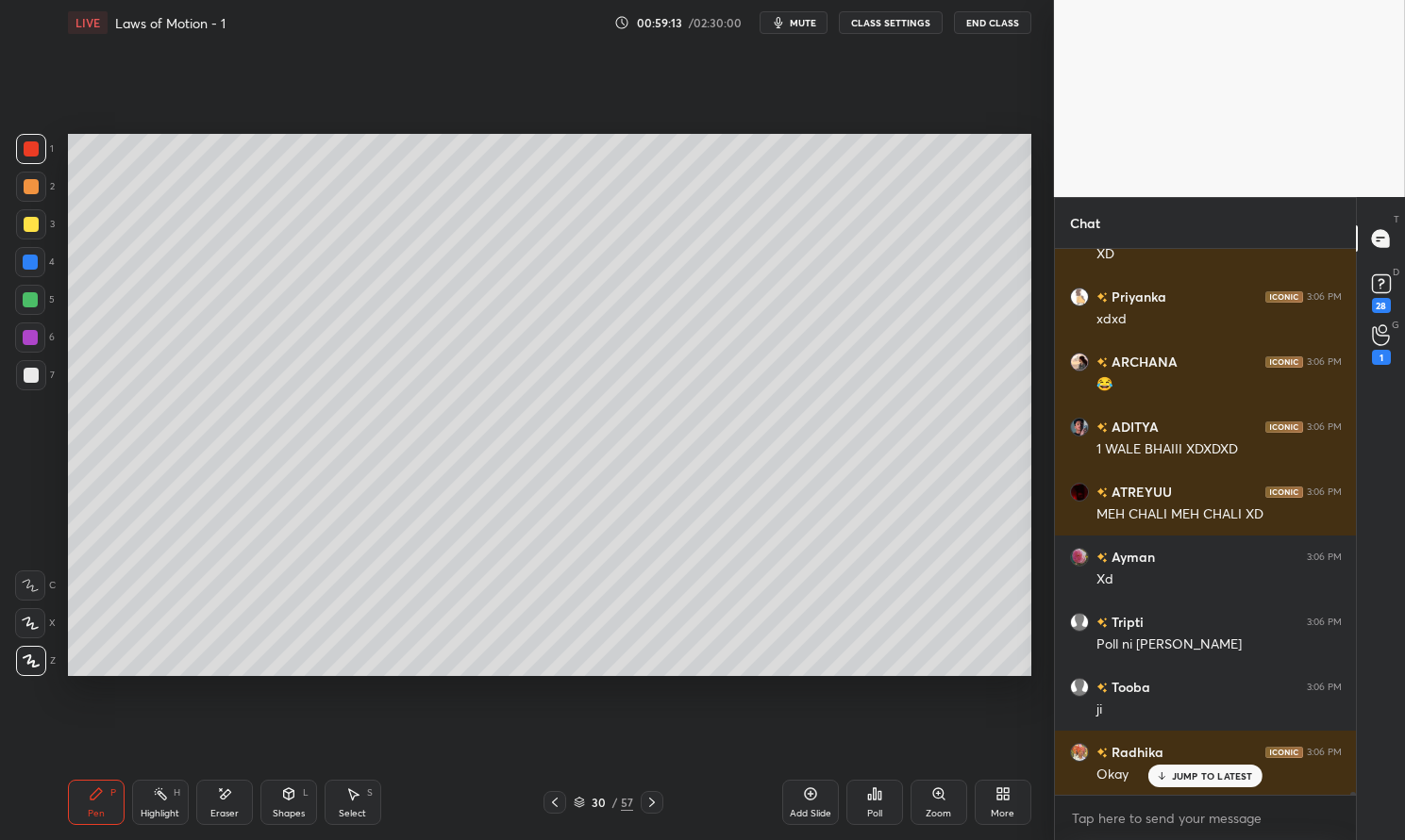
scroll to position [112901, 0]
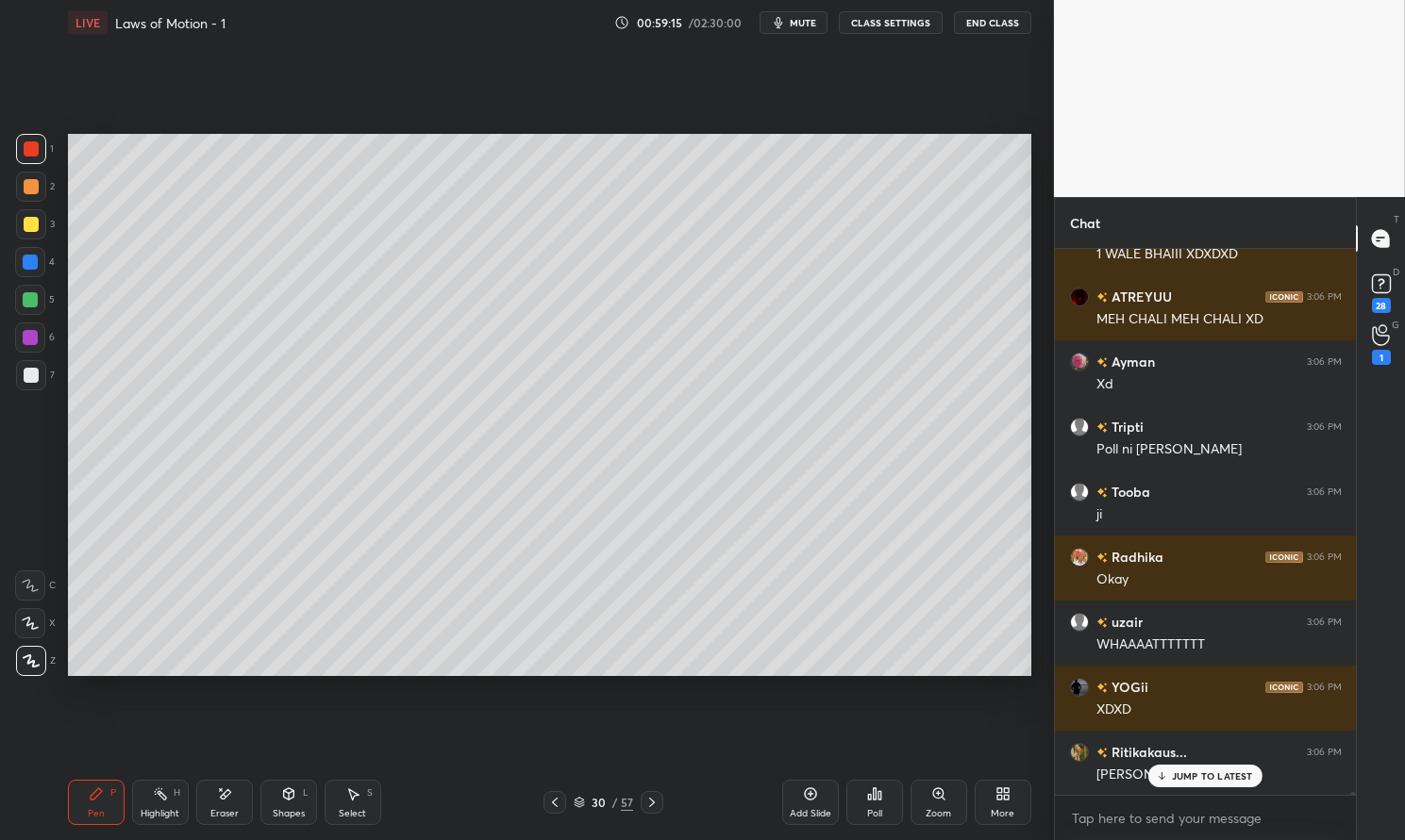
click at [1190, 779] on p "JUMP TO LATEST" at bounding box center [1212, 777] width 81 height 11
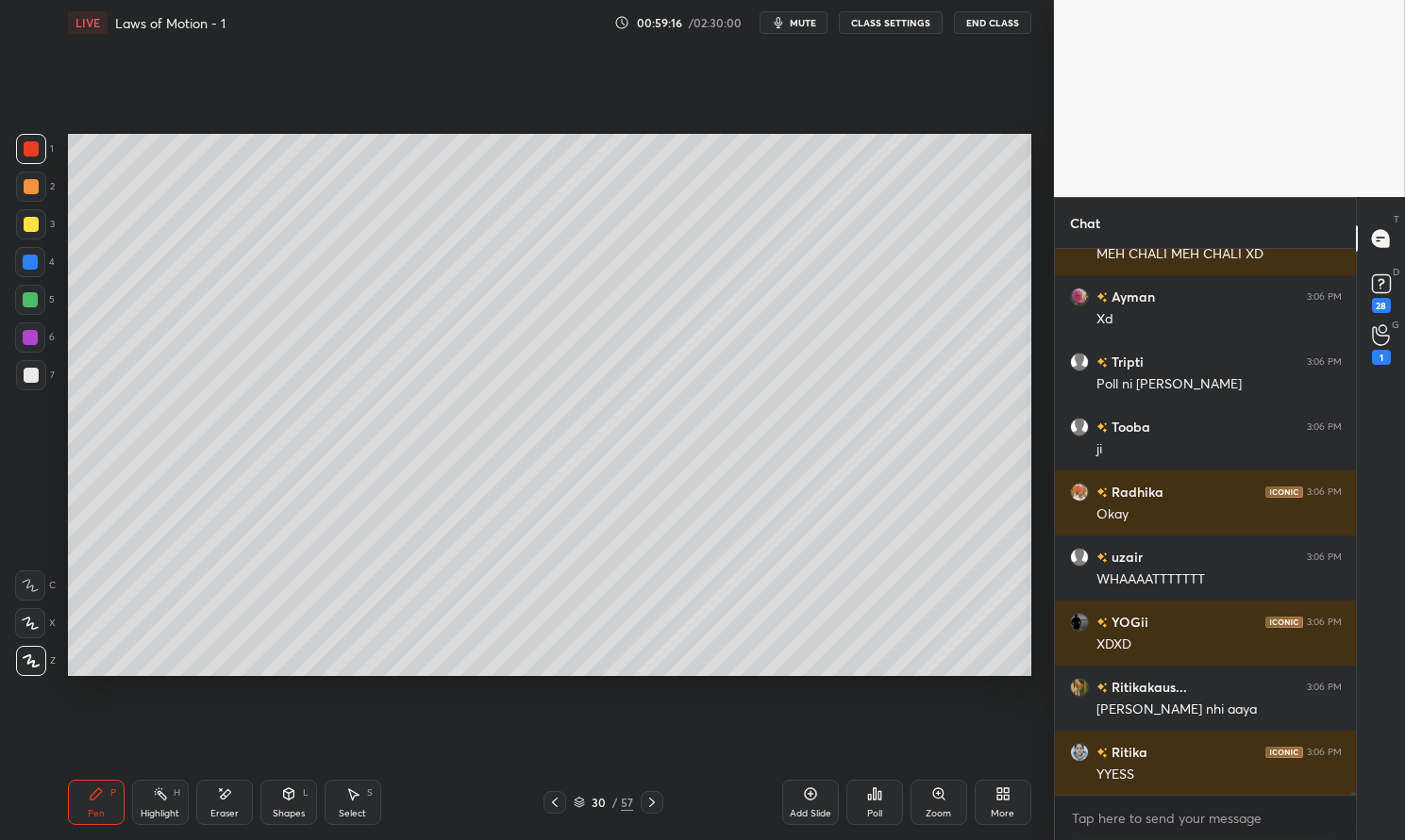
click at [818, 793] on icon at bounding box center [811, 795] width 15 height 15
click at [103, 796] on icon at bounding box center [97, 795] width 15 height 15
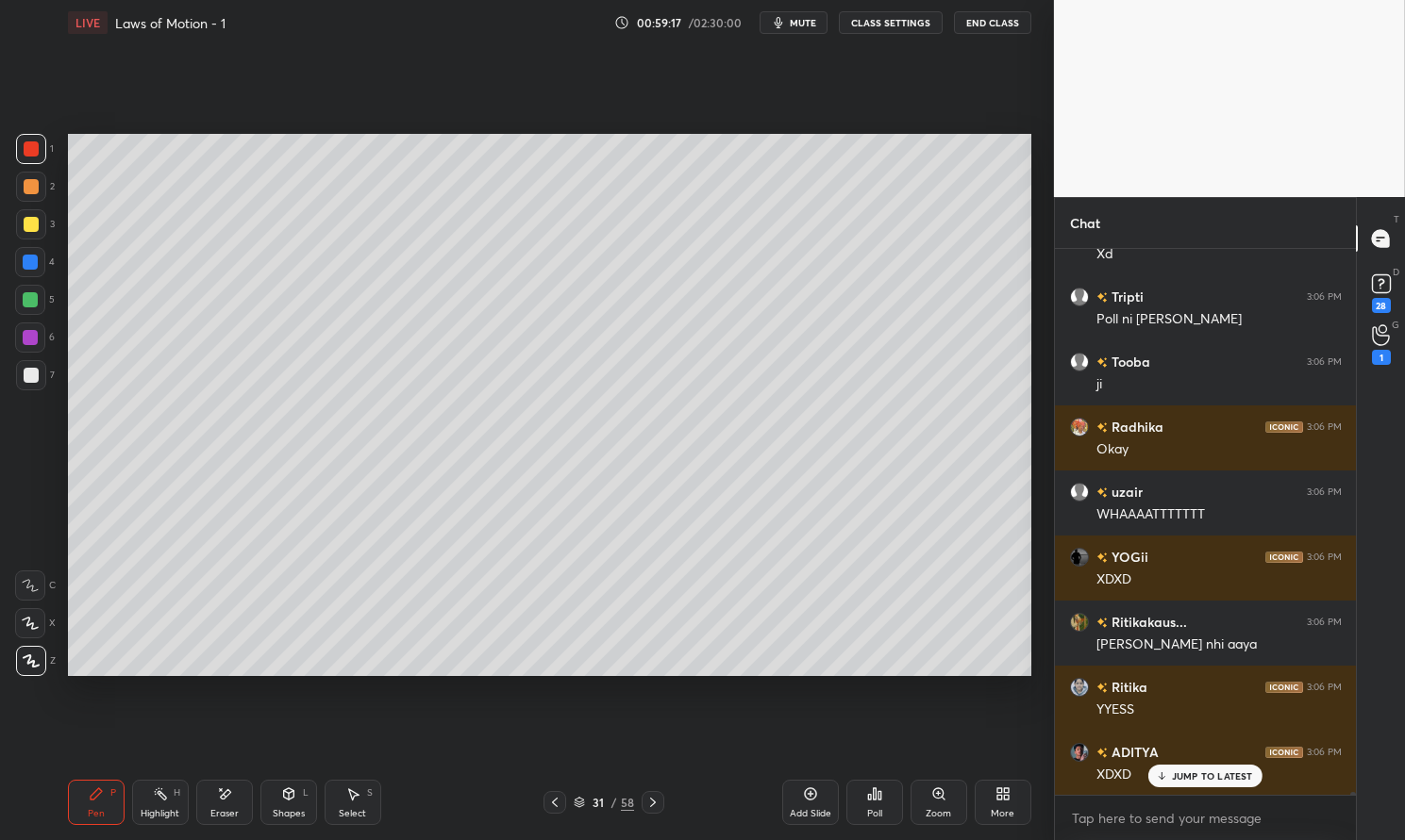
click at [31, 301] on div at bounding box center [30, 300] width 15 height 15
click at [36, 297] on div at bounding box center [30, 300] width 15 height 15
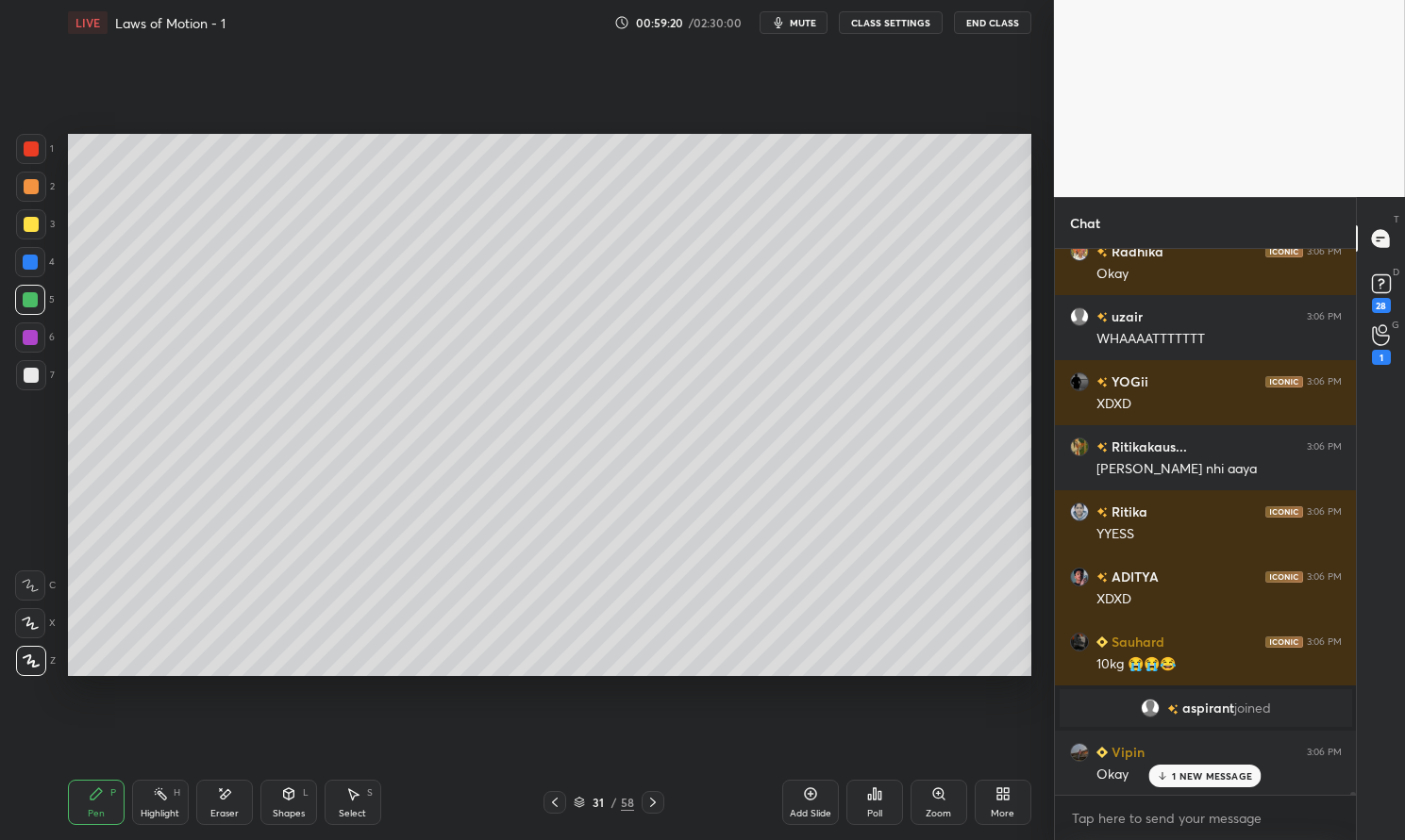
scroll to position [113271, 0]
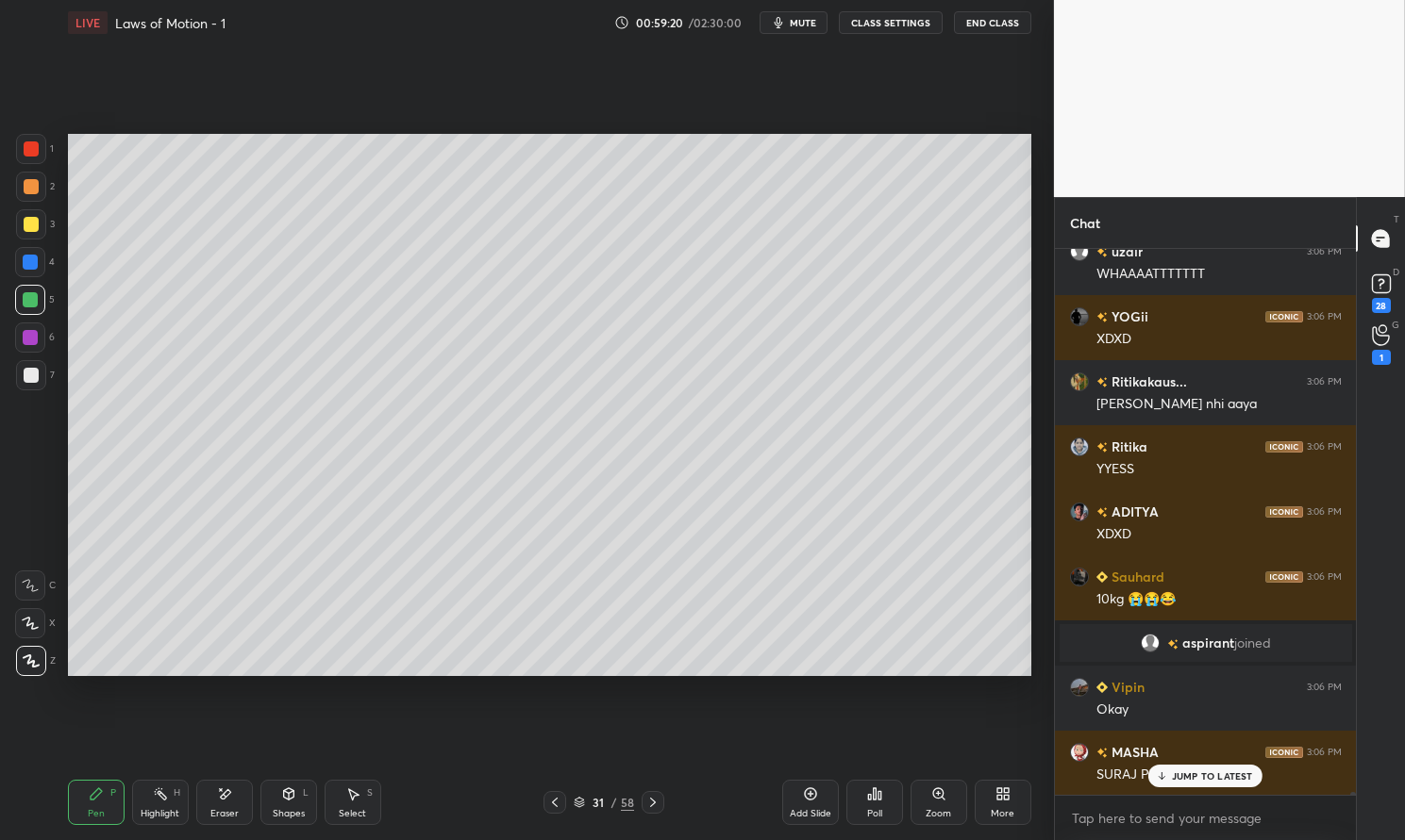
click at [561, 805] on div at bounding box center [554, 803] width 23 height 23
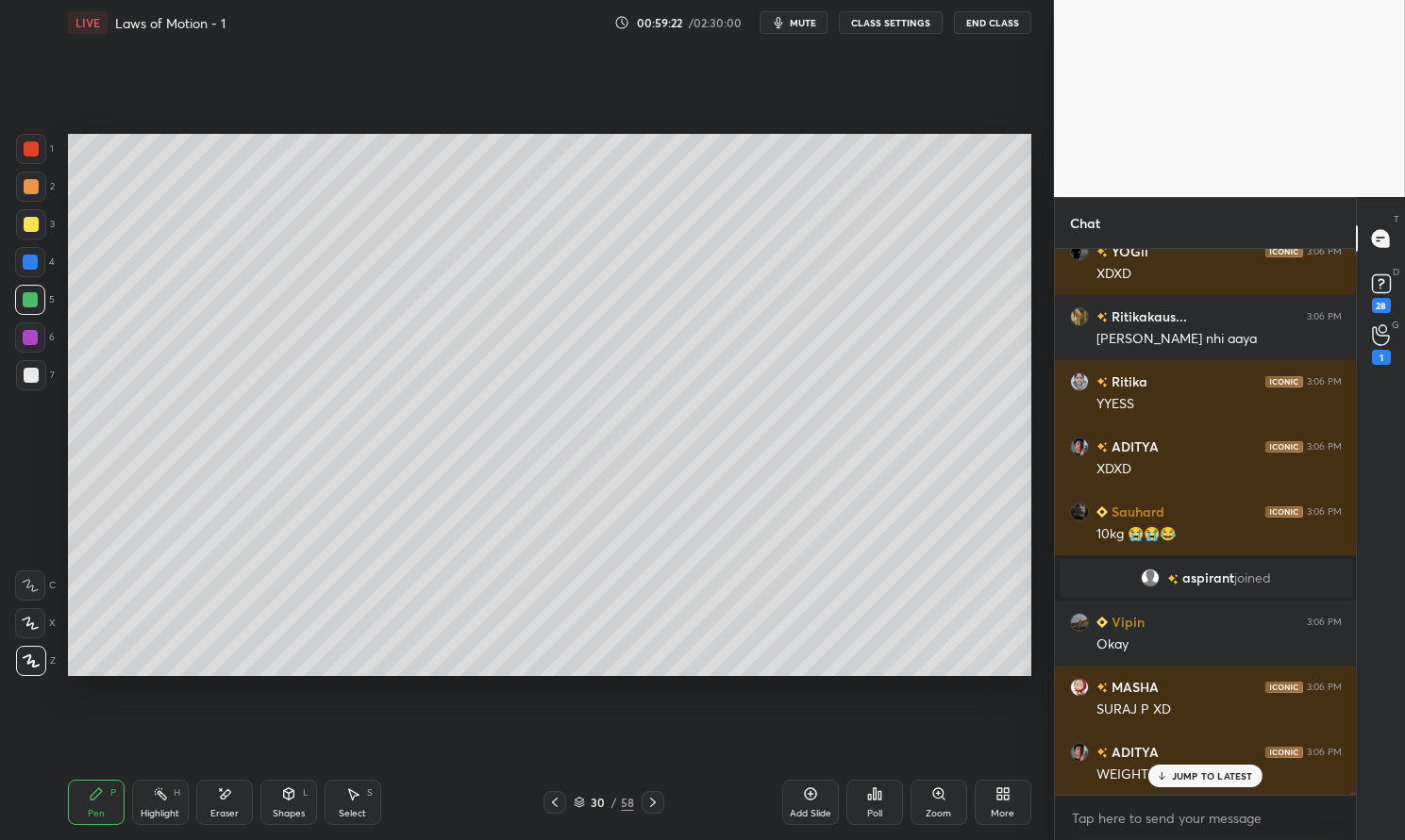
click at [656, 796] on icon at bounding box center [653, 803] width 15 height 15
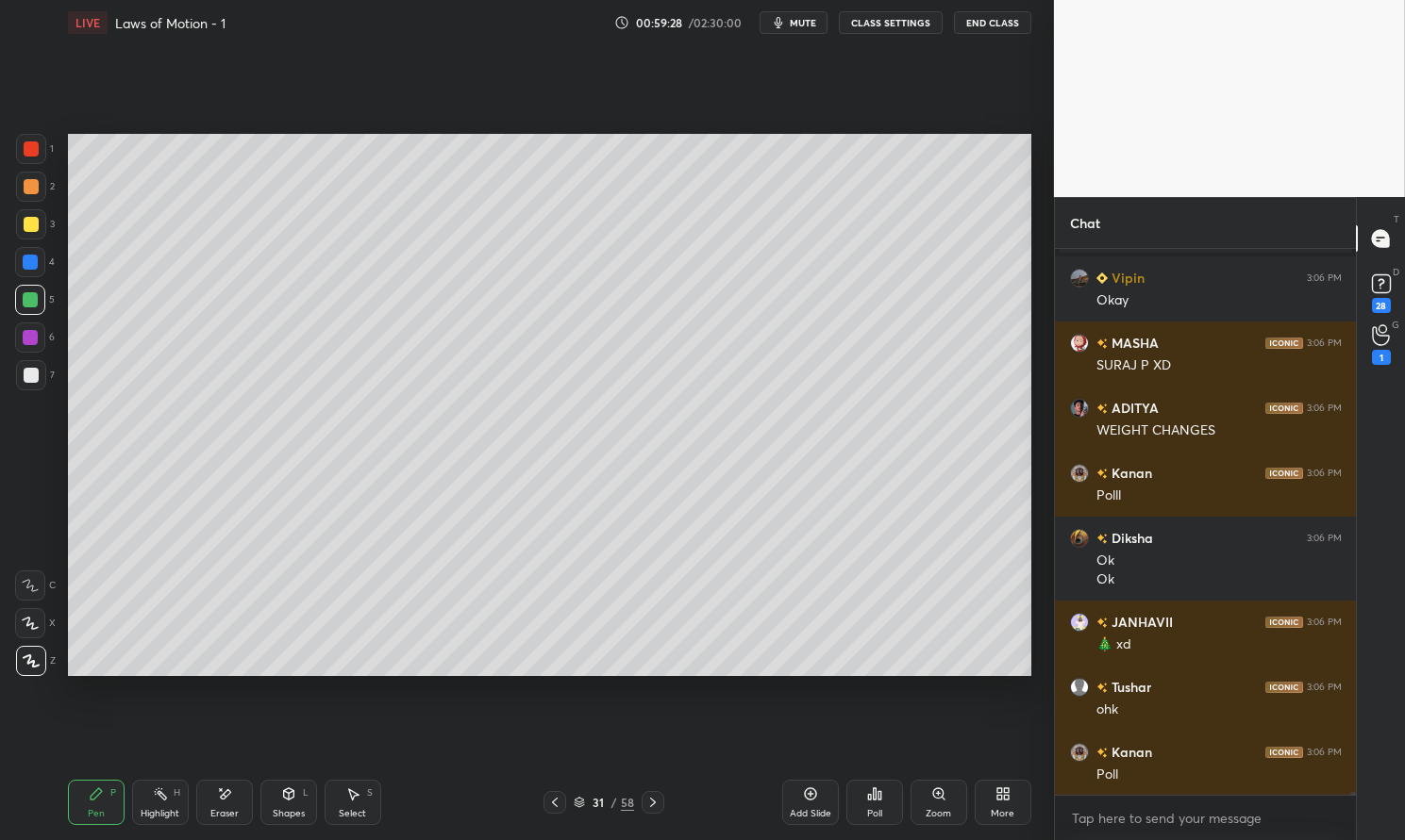
scroll to position [113746, 0]
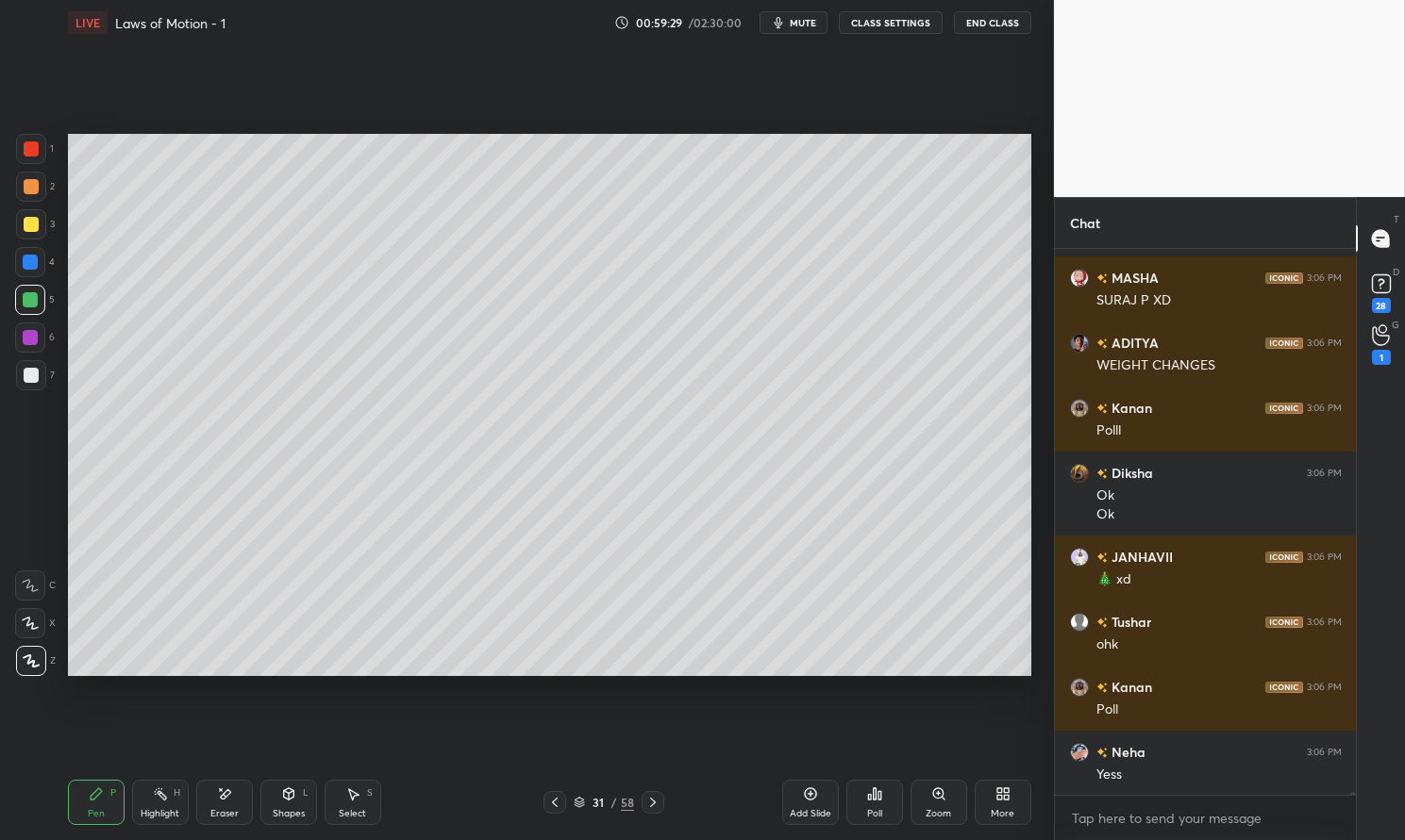
click at [226, 805] on div "Eraser" at bounding box center [224, 803] width 57 height 45
click at [106, 803] on div "Pen P" at bounding box center [97, 803] width 57 height 45
click at [89, 805] on div "Pen P" at bounding box center [97, 803] width 57 height 45
click at [25, 378] on div at bounding box center [31, 376] width 15 height 15
click at [35, 384] on div at bounding box center [31, 376] width 30 height 30
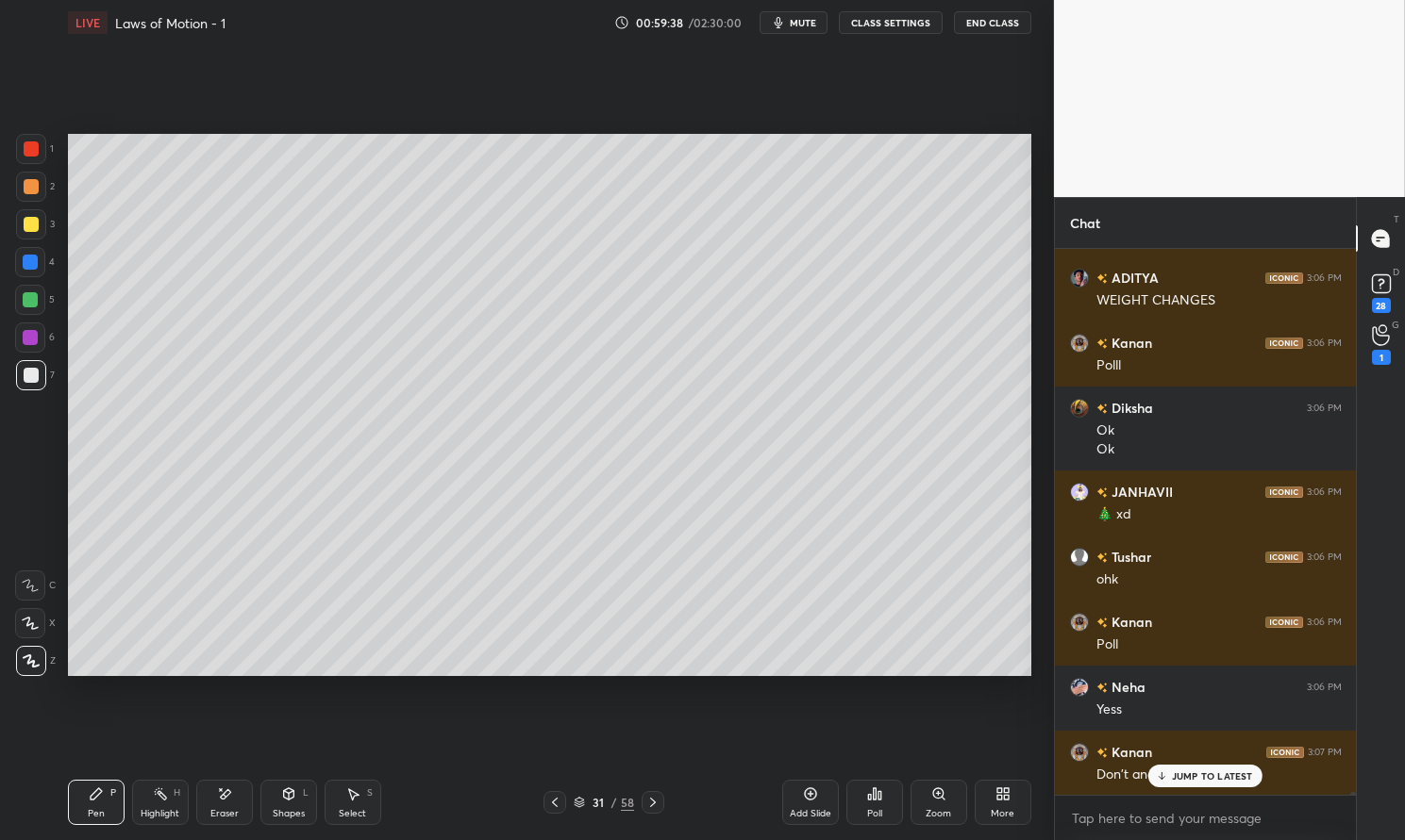
scroll to position [113876, 0]
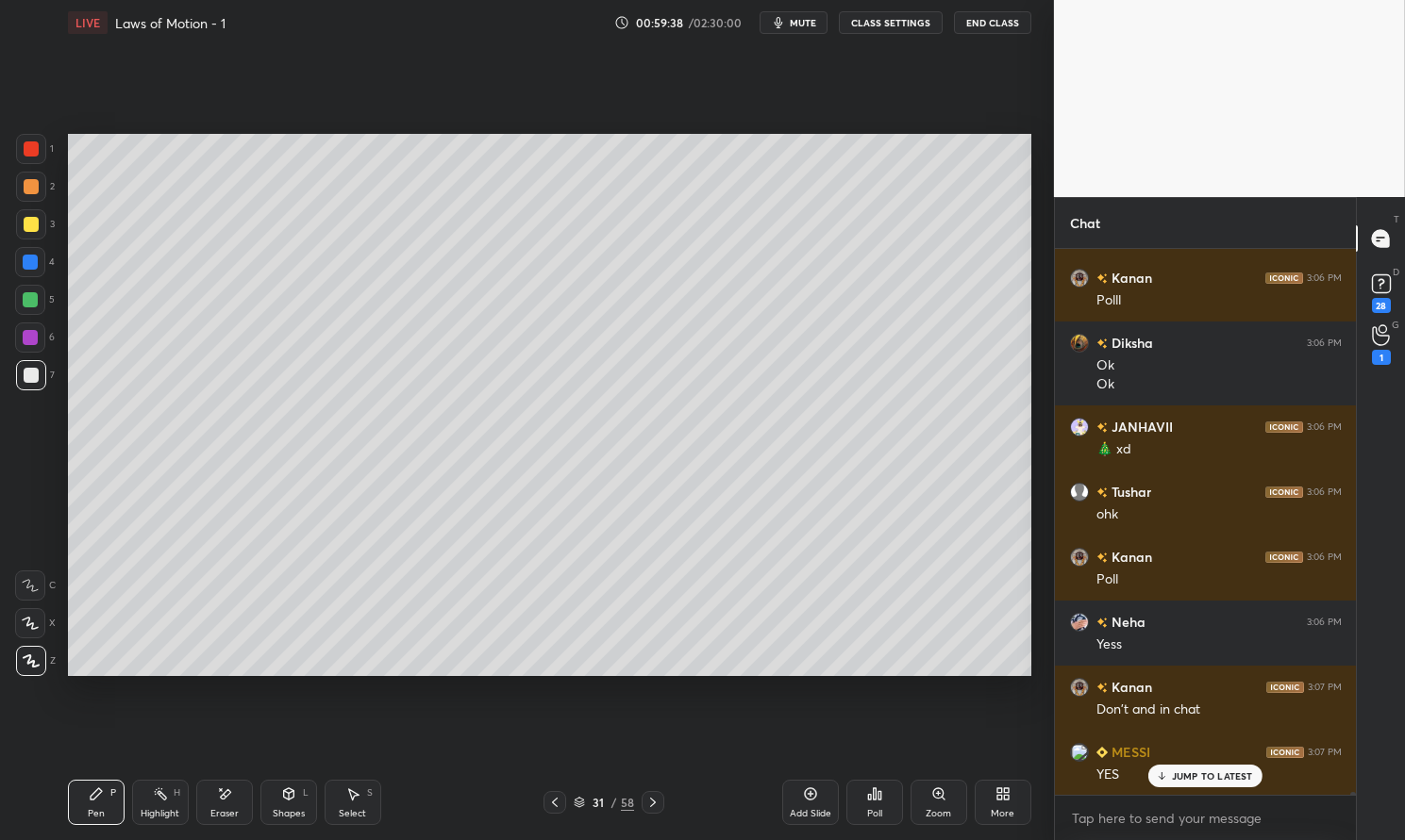
click at [1214, 777] on p "JUMP TO LATEST" at bounding box center [1212, 777] width 81 height 11
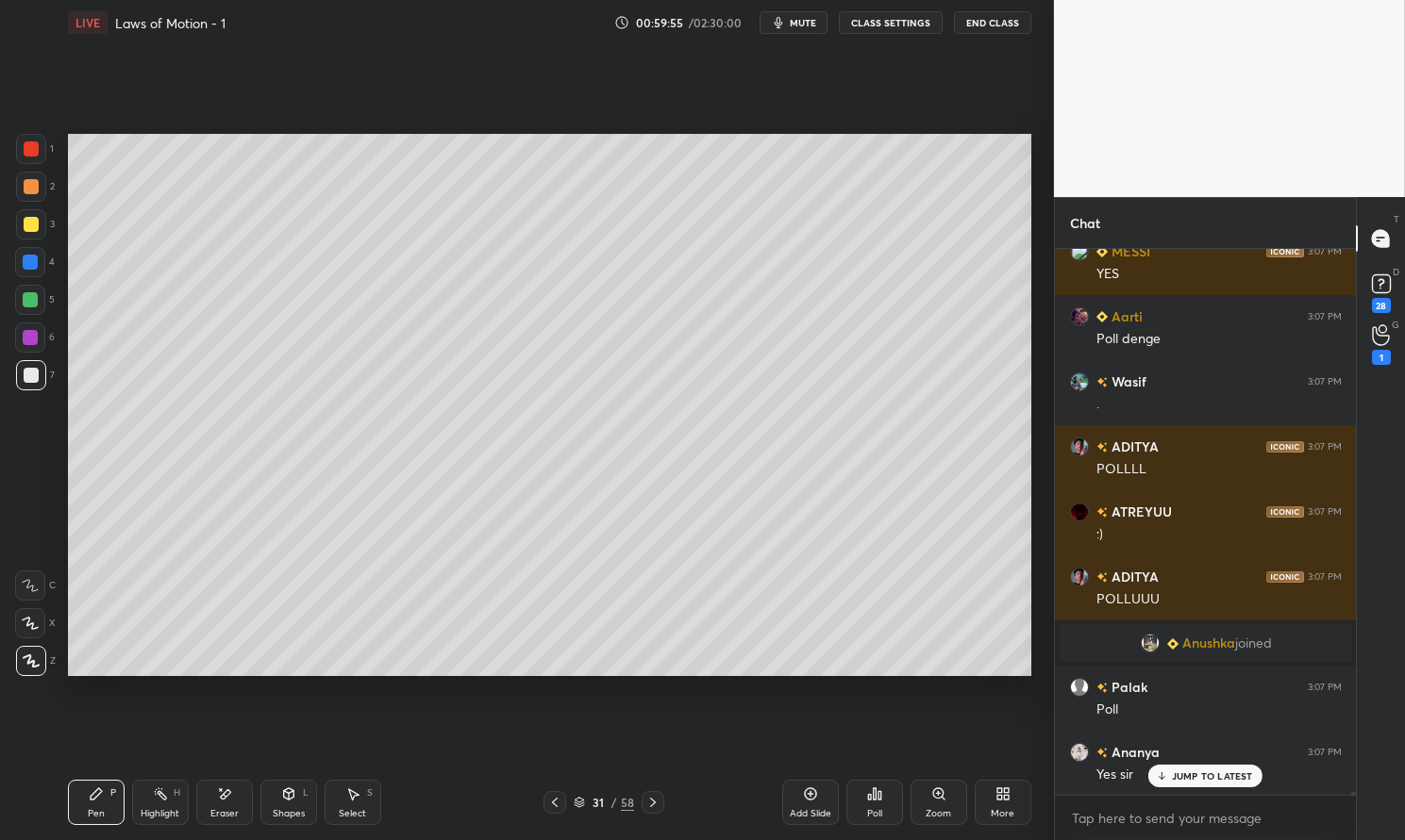
scroll to position [0, 0]
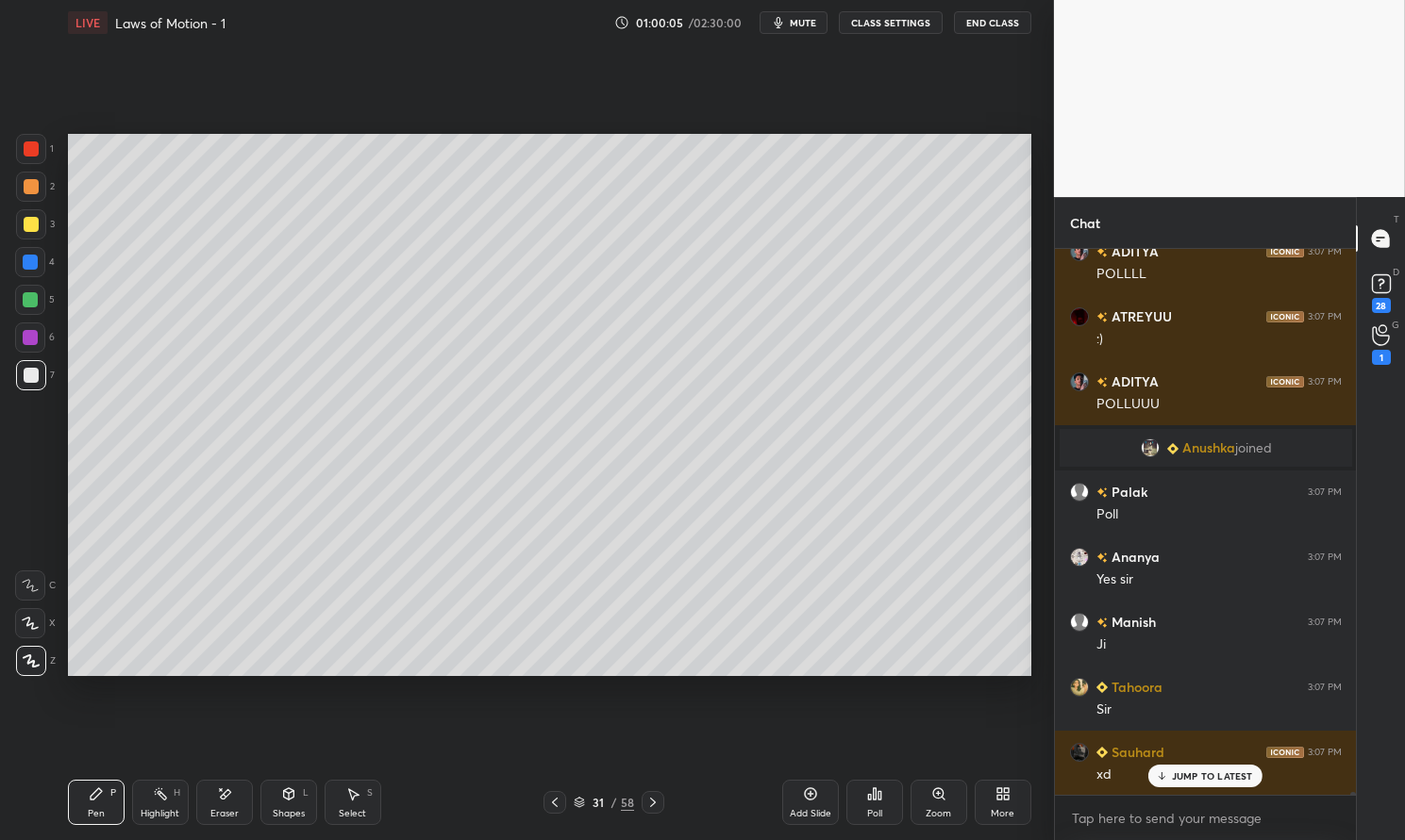
click at [884, 804] on div "Poll" at bounding box center [874, 803] width 57 height 45
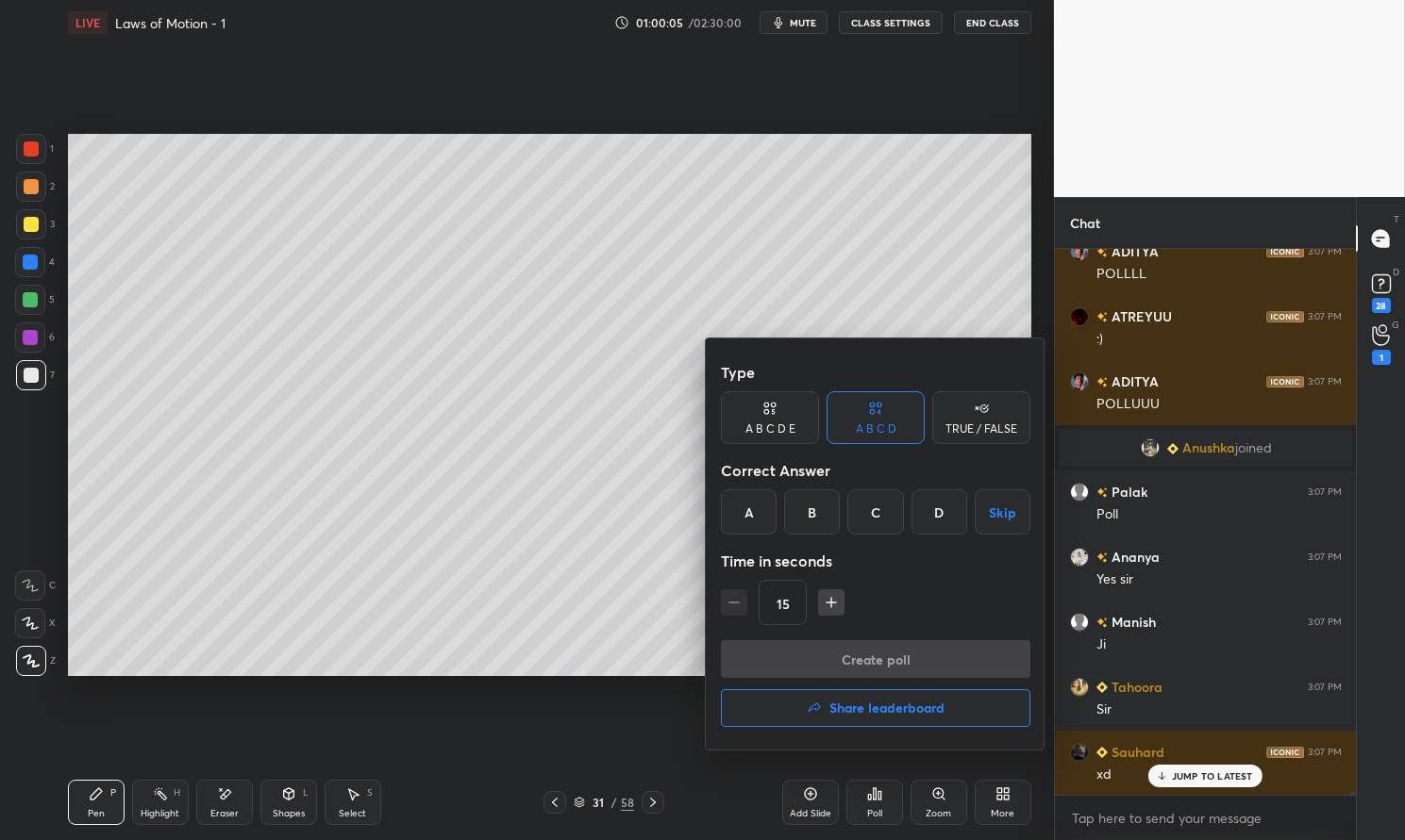
click at [817, 516] on div "B" at bounding box center [812, 513] width 56 height 45
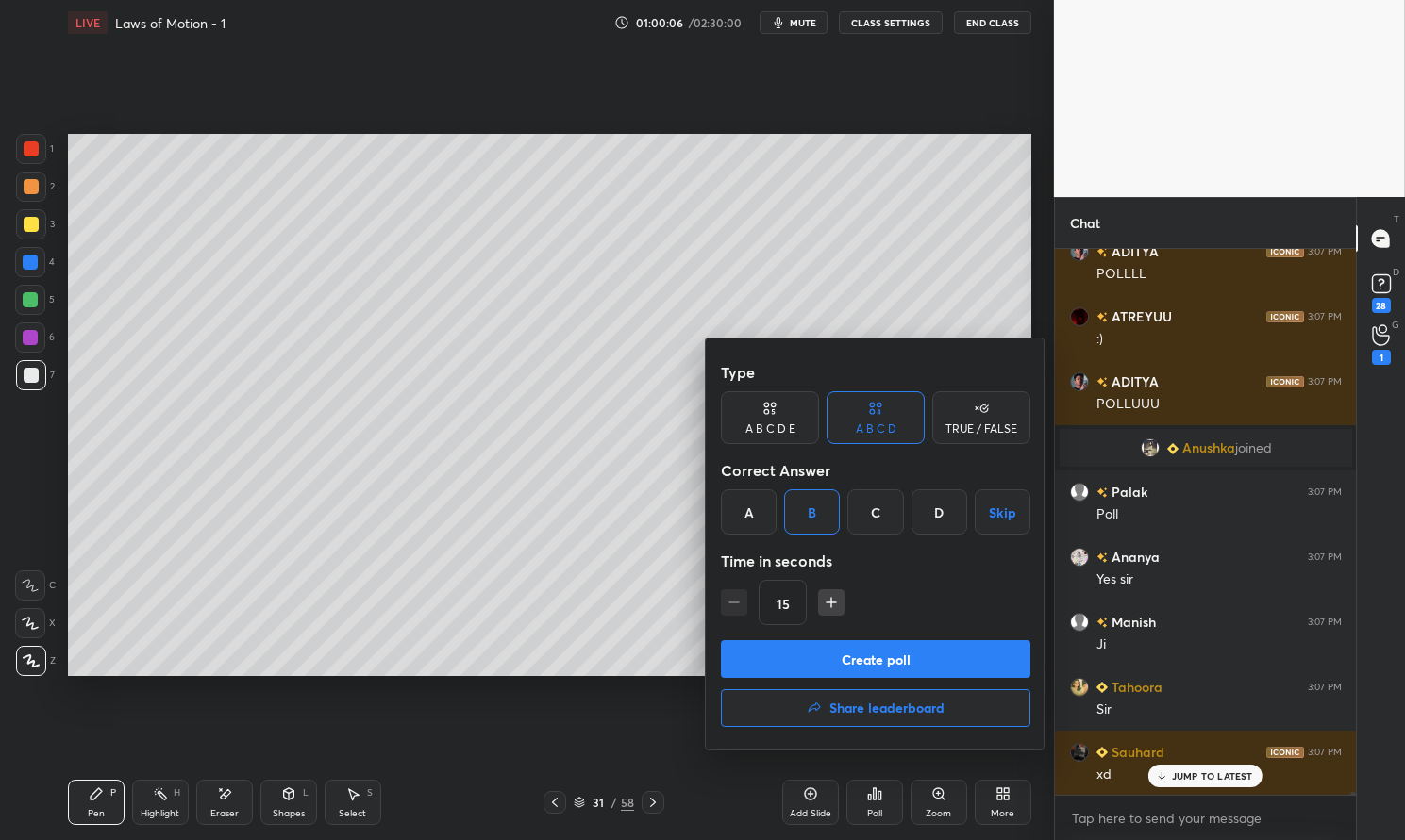
click at [872, 642] on button "Create poll" at bounding box center [875, 659] width 309 height 38
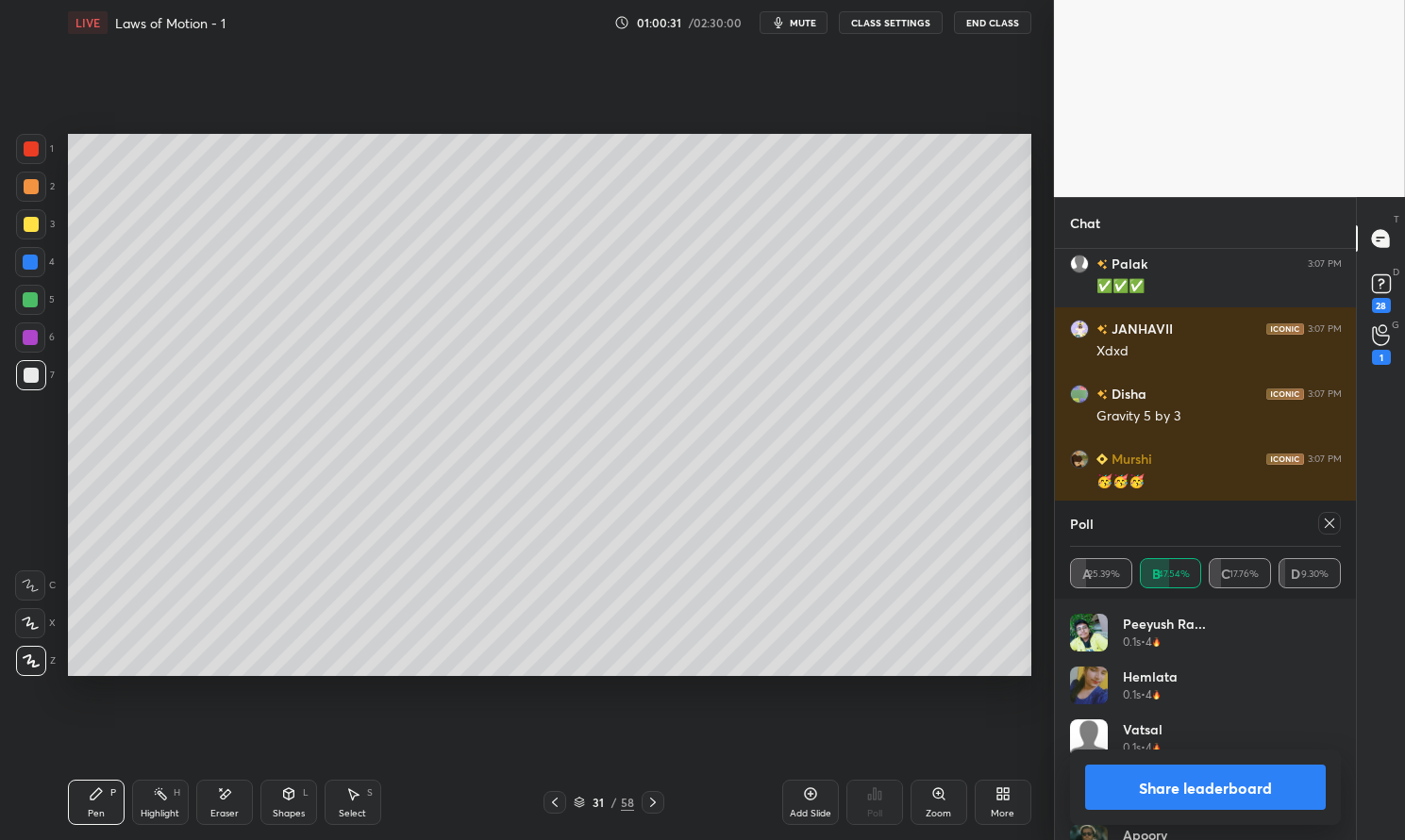
click at [1326, 521] on icon at bounding box center [1329, 523] width 15 height 15
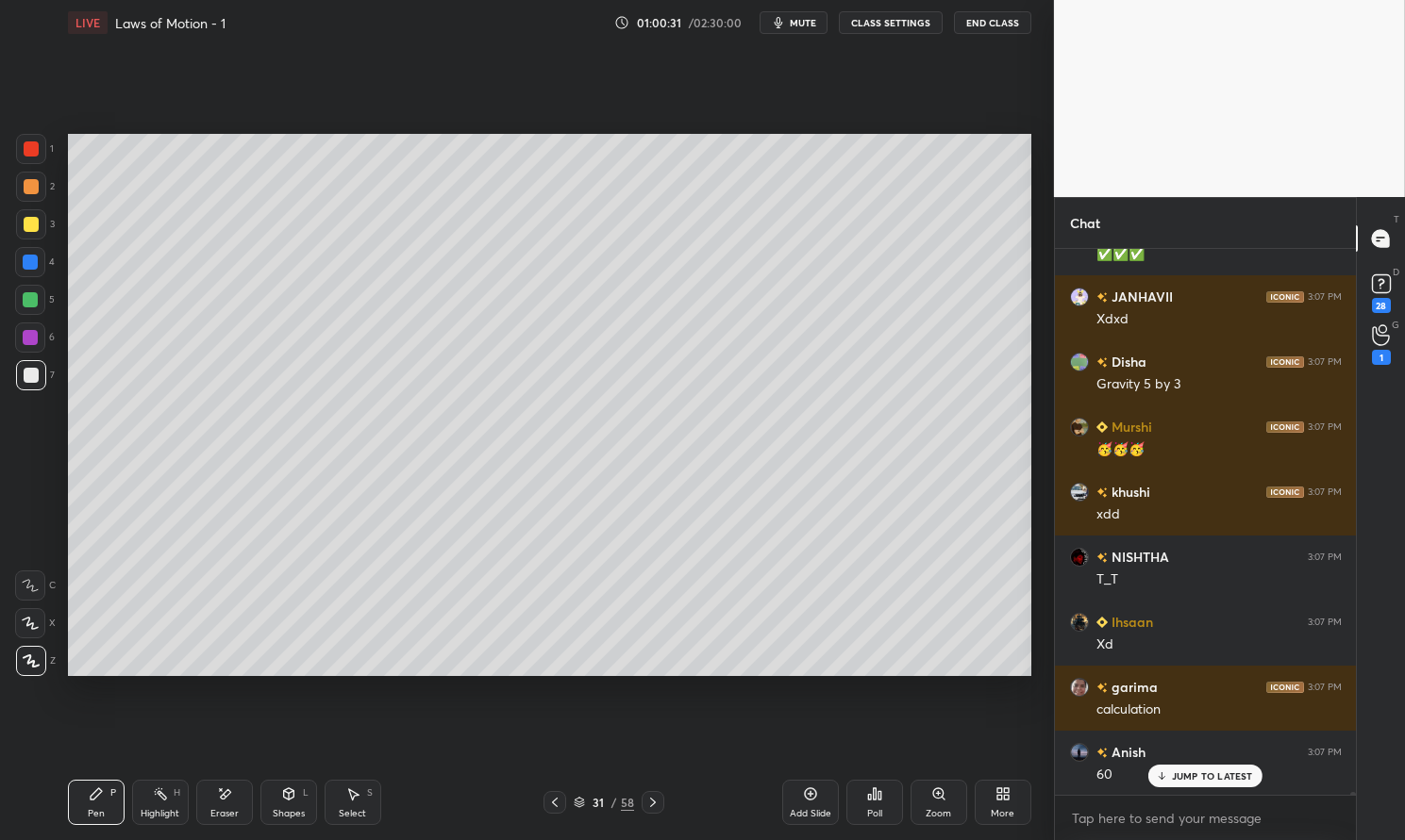
click at [111, 814] on div "Pen P" at bounding box center [97, 803] width 57 height 45
click at [79, 802] on div "Pen P" at bounding box center [97, 803] width 57 height 45
click at [31, 217] on div at bounding box center [31, 224] width 15 height 15
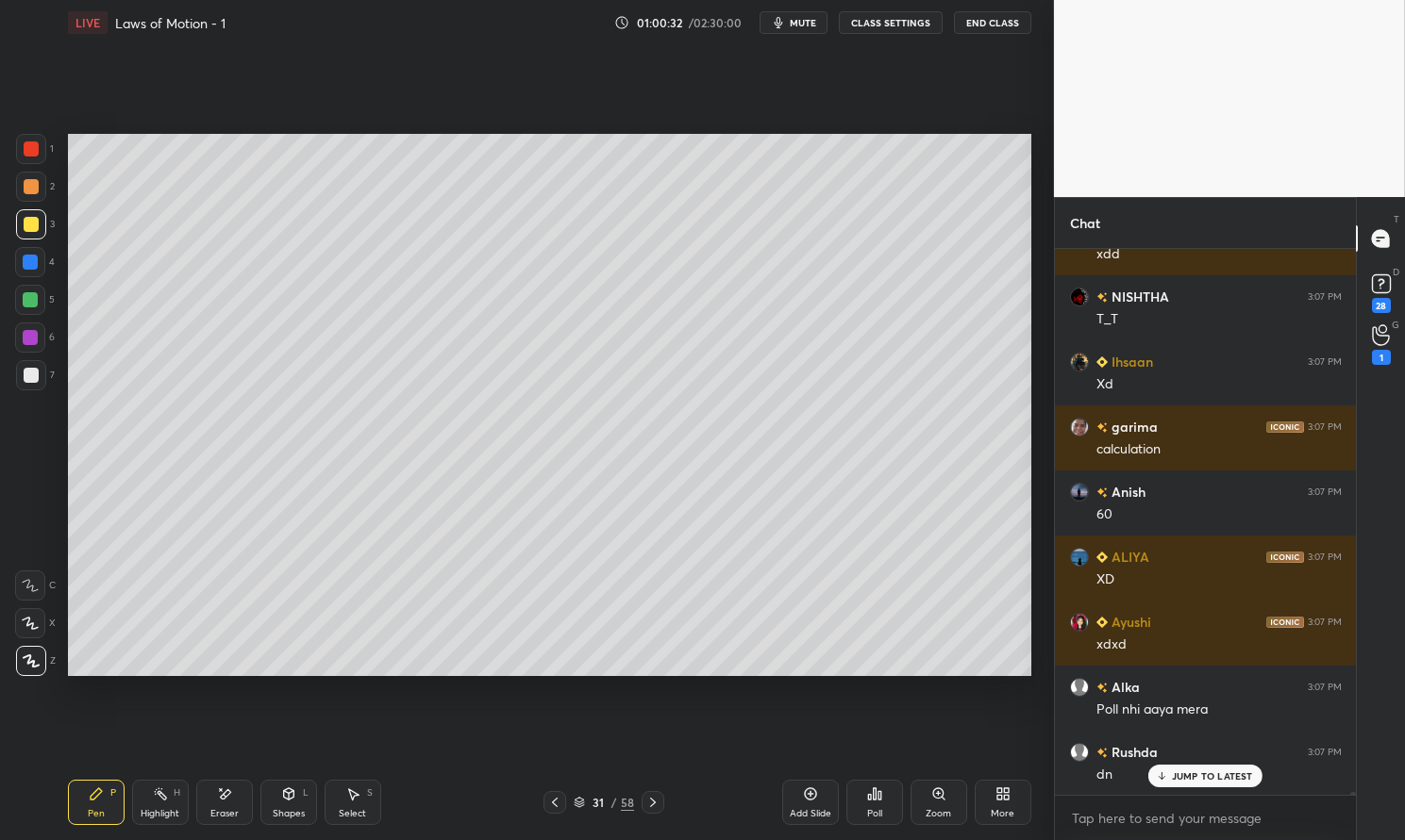
click at [24, 219] on div at bounding box center [31, 224] width 15 height 15
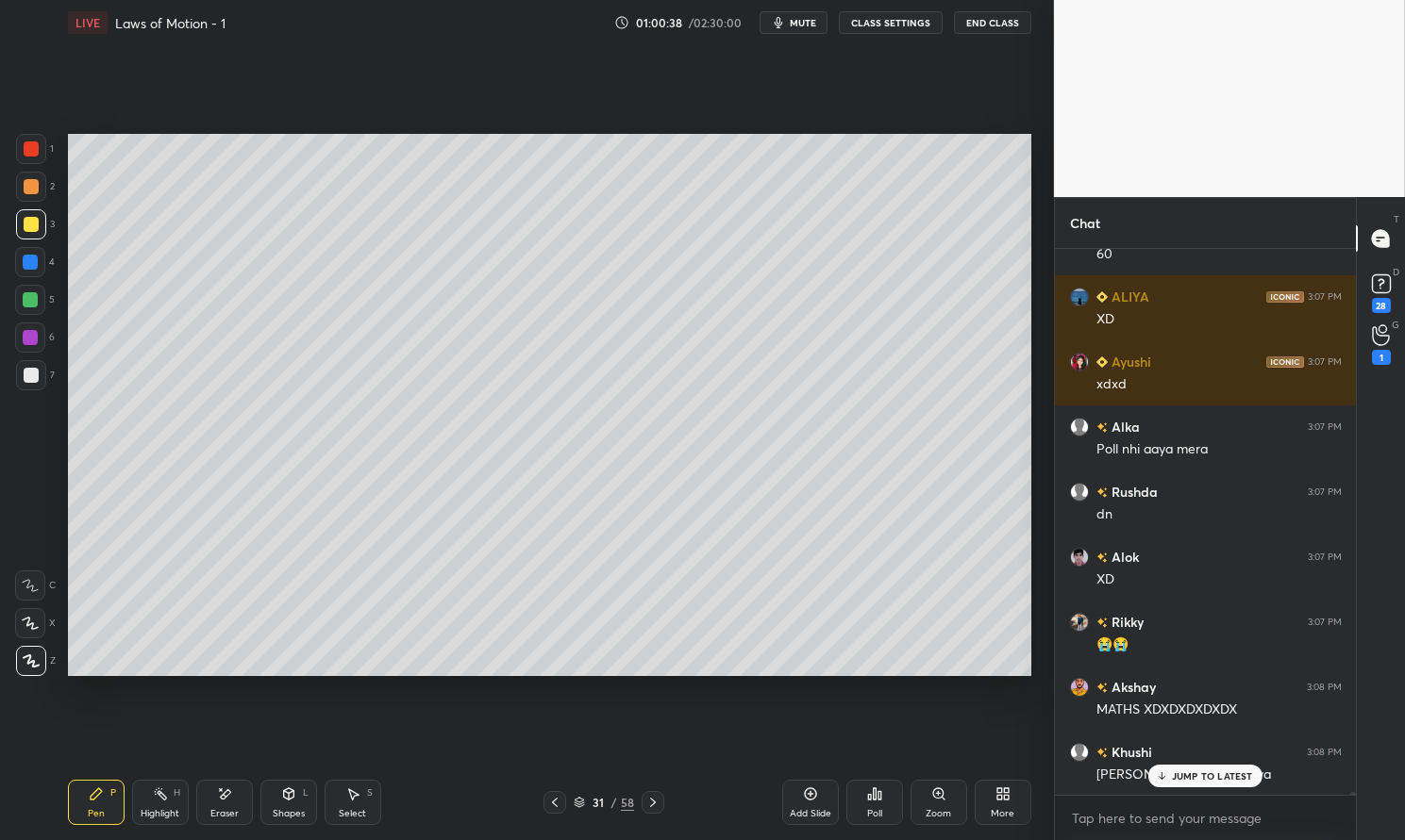
click at [1200, 776] on p "JUMP TO LATEST" at bounding box center [1212, 777] width 81 height 11
click at [819, 805] on div "Add Slide" at bounding box center [811, 803] width 57 height 45
click at [79, 809] on div "Pen P" at bounding box center [97, 803] width 57 height 45
click at [90, 802] on icon at bounding box center [97, 795] width 15 height 15
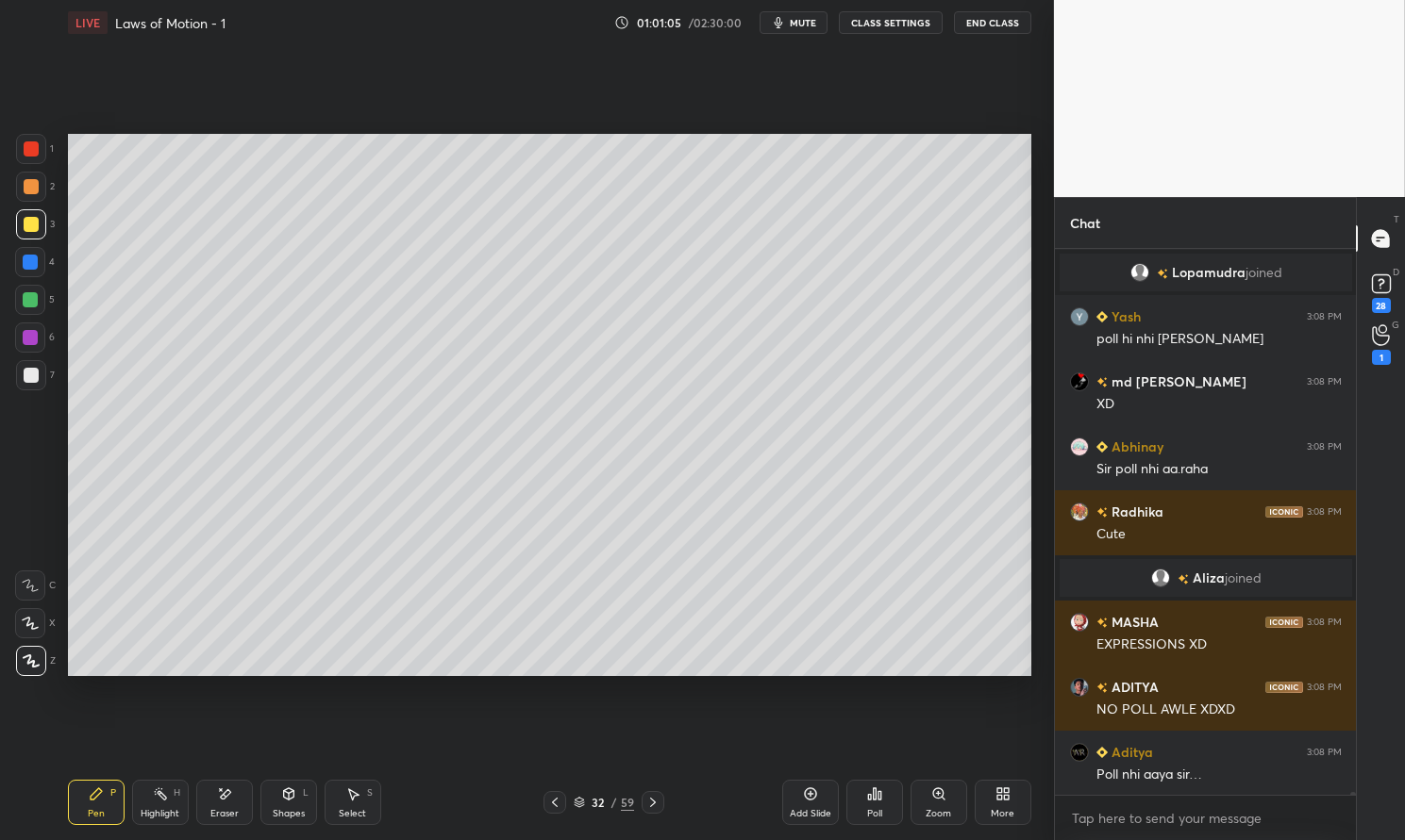
click at [231, 802] on icon at bounding box center [224, 795] width 15 height 16
click at [108, 807] on div "Pen P" at bounding box center [97, 803] width 57 height 45
click at [91, 805] on div "Pen P" at bounding box center [97, 803] width 57 height 45
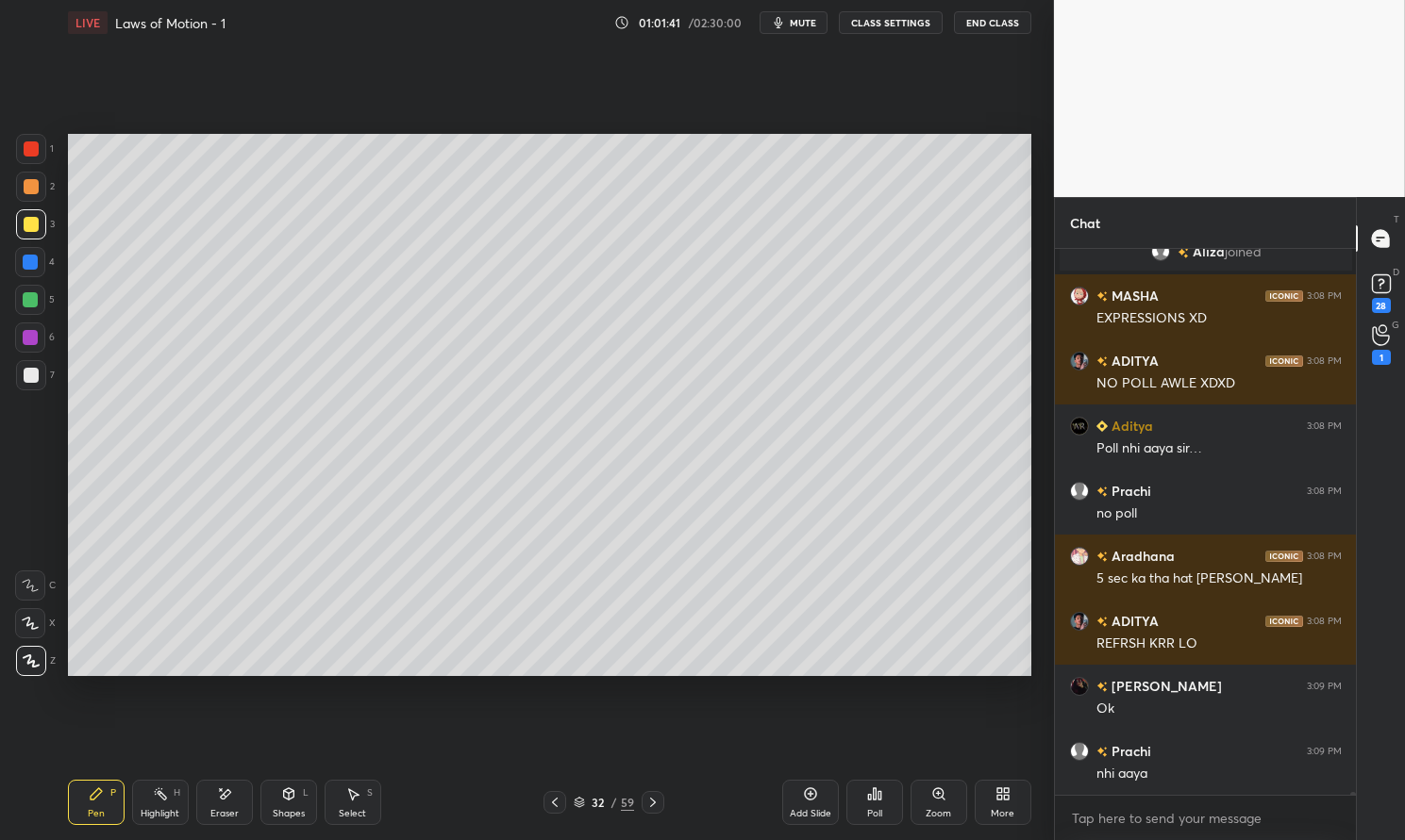
scroll to position [109253, 0]
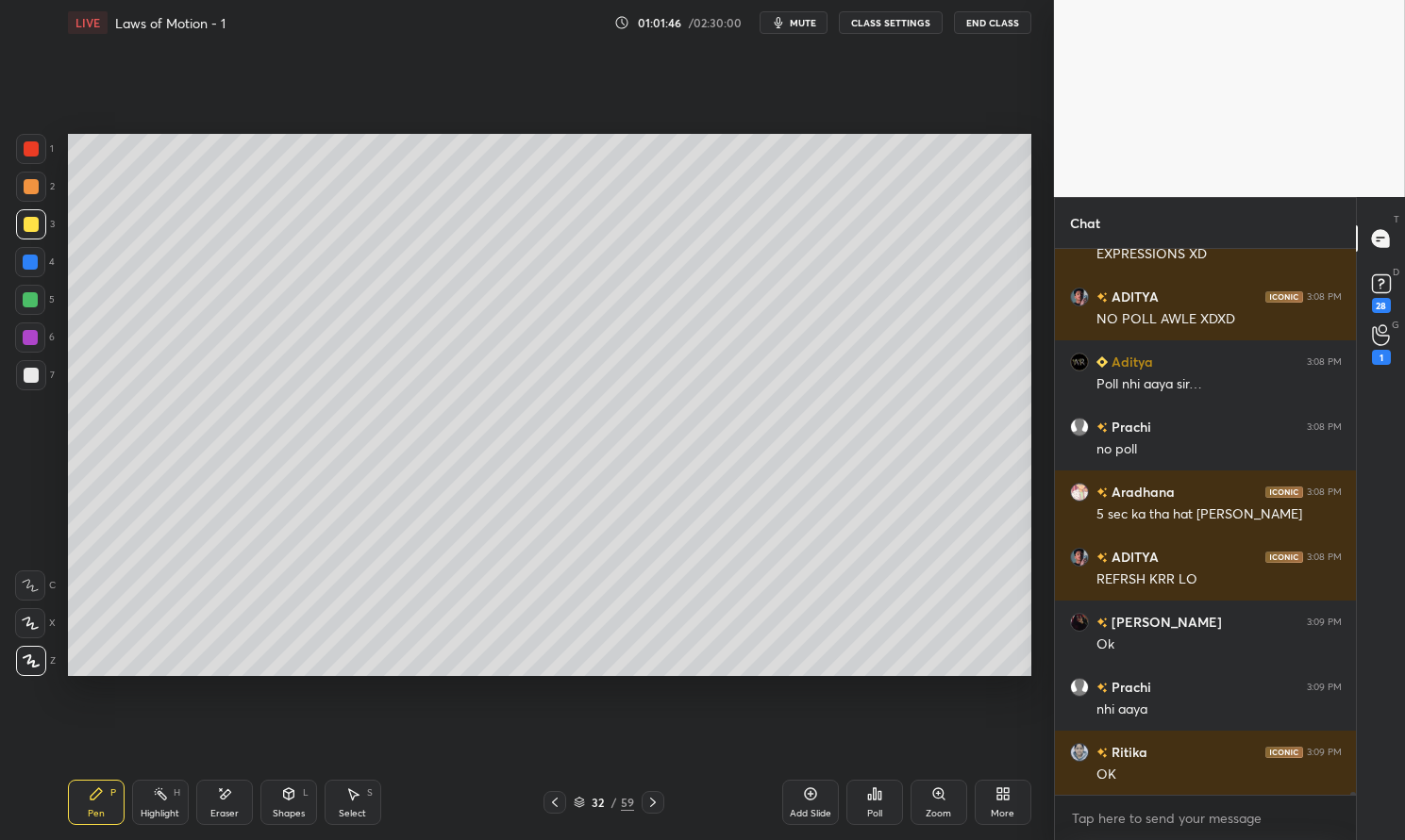
click at [19, 348] on div at bounding box center [30, 338] width 30 height 30
click at [16, 364] on div at bounding box center [31, 376] width 30 height 30
click at [20, 371] on div at bounding box center [31, 376] width 30 height 30
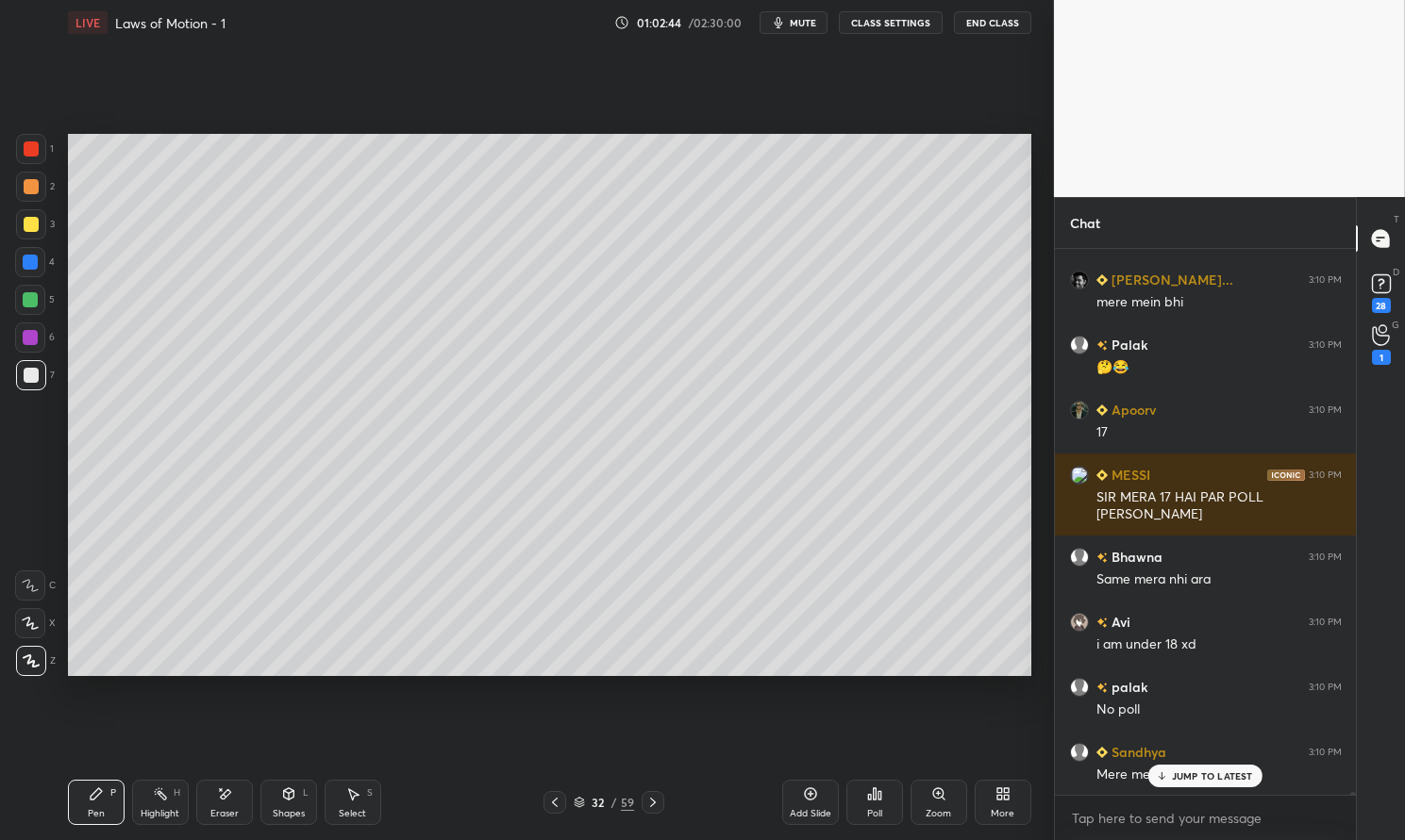
scroll to position [117655, 0]
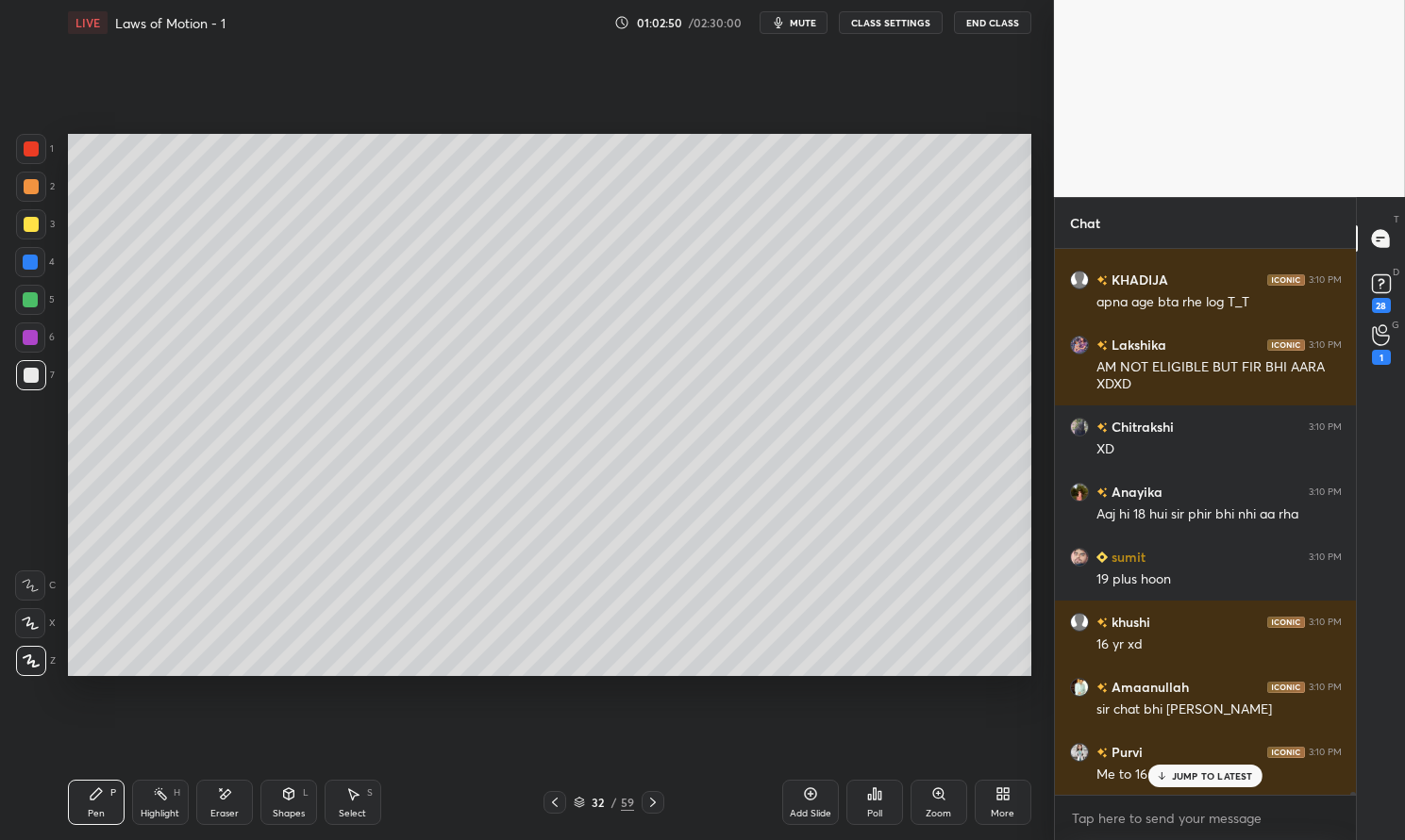
click at [559, 792] on div at bounding box center [554, 803] width 23 height 23
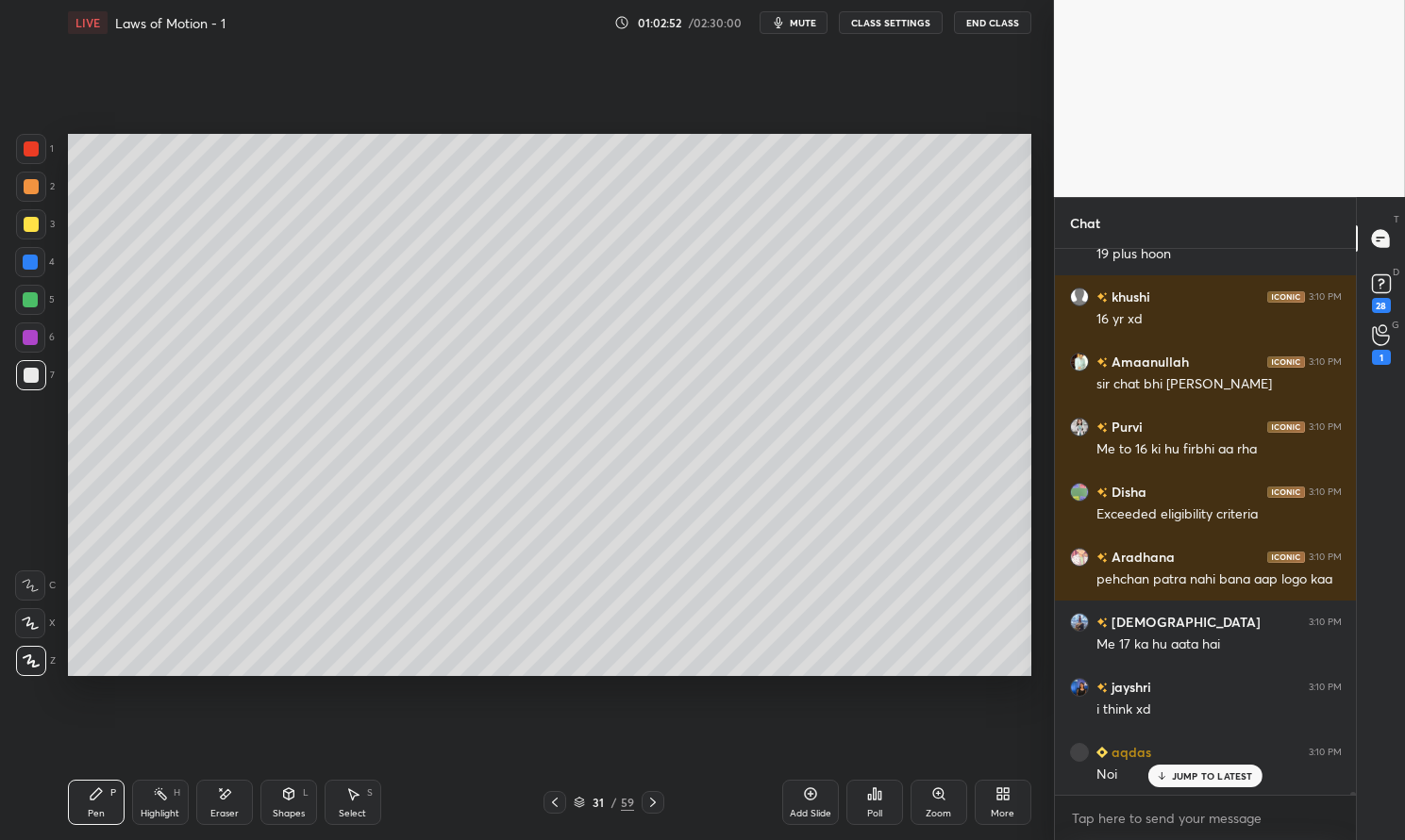
click at [100, 800] on icon at bounding box center [97, 795] width 15 height 15
click at [97, 790] on icon at bounding box center [97, 795] width 11 height 11
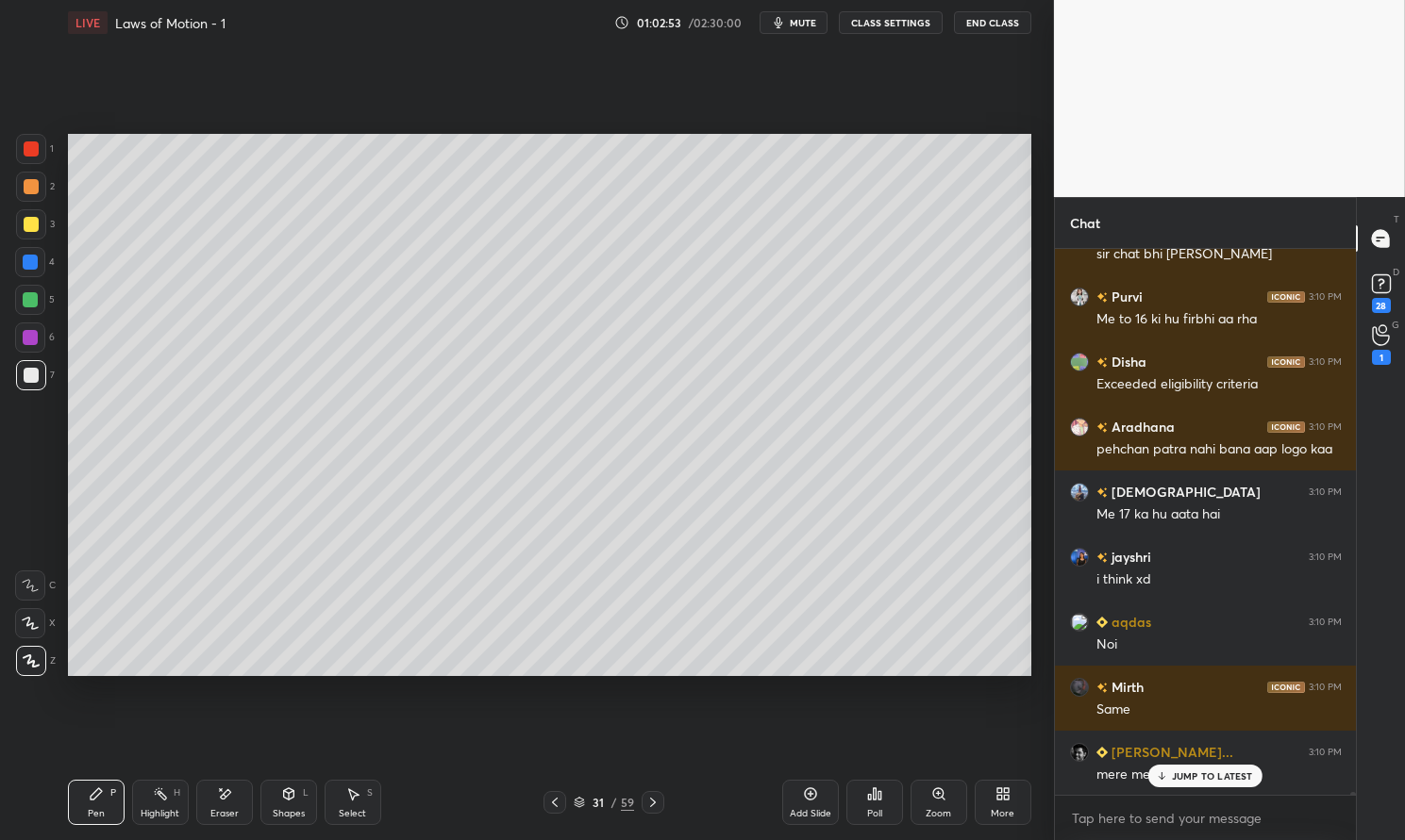
click at [39, 225] on div at bounding box center [31, 224] width 30 height 30
click at [32, 226] on div at bounding box center [31, 224] width 15 height 15
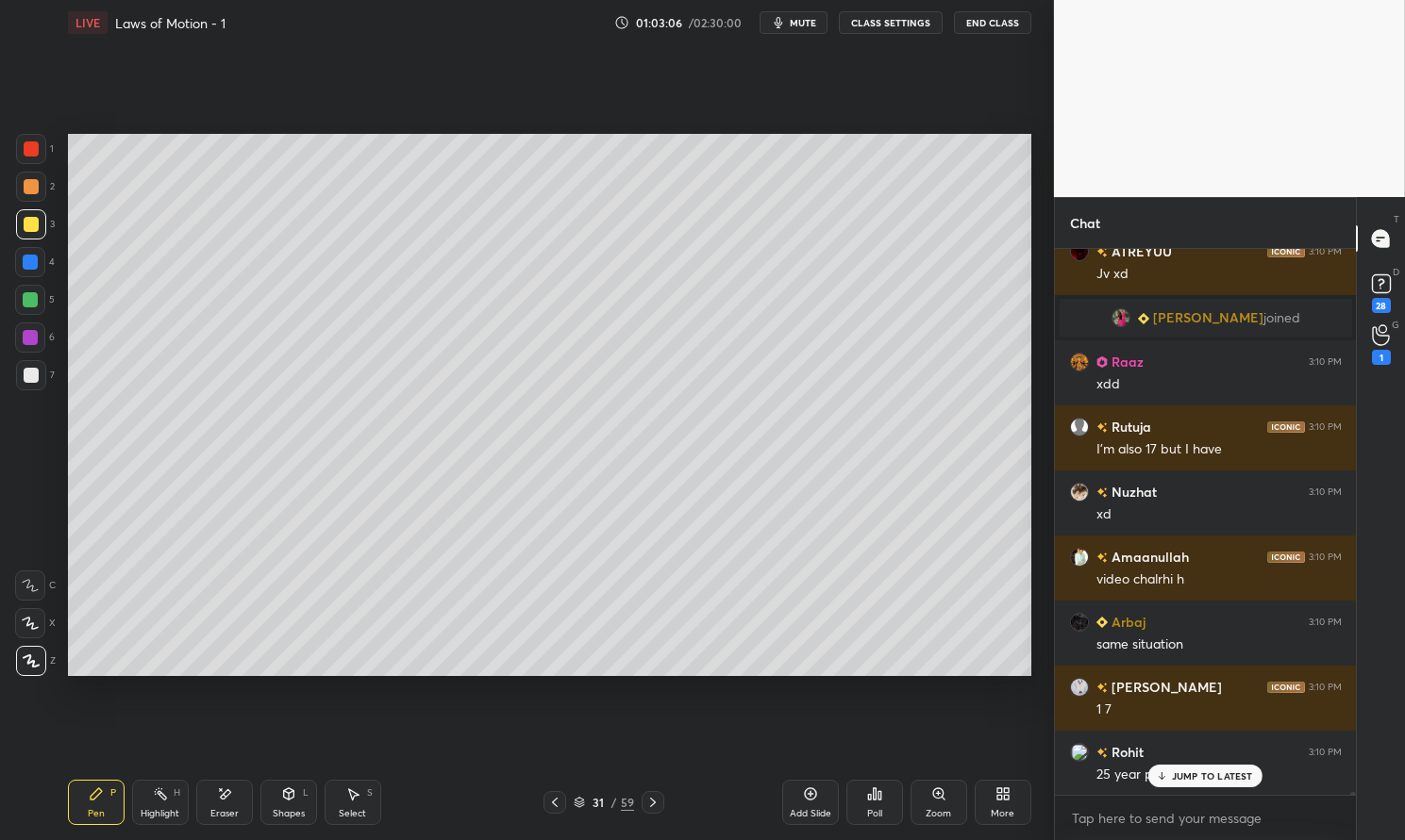
click at [171, 803] on div "Highlight H" at bounding box center [161, 803] width 57 height 45
click at [165, 800] on rect at bounding box center [163, 796] width 9 height 9
click at [111, 803] on div "Pen P" at bounding box center [97, 803] width 57 height 45
click at [108, 796] on div "Pen P" at bounding box center [97, 803] width 57 height 45
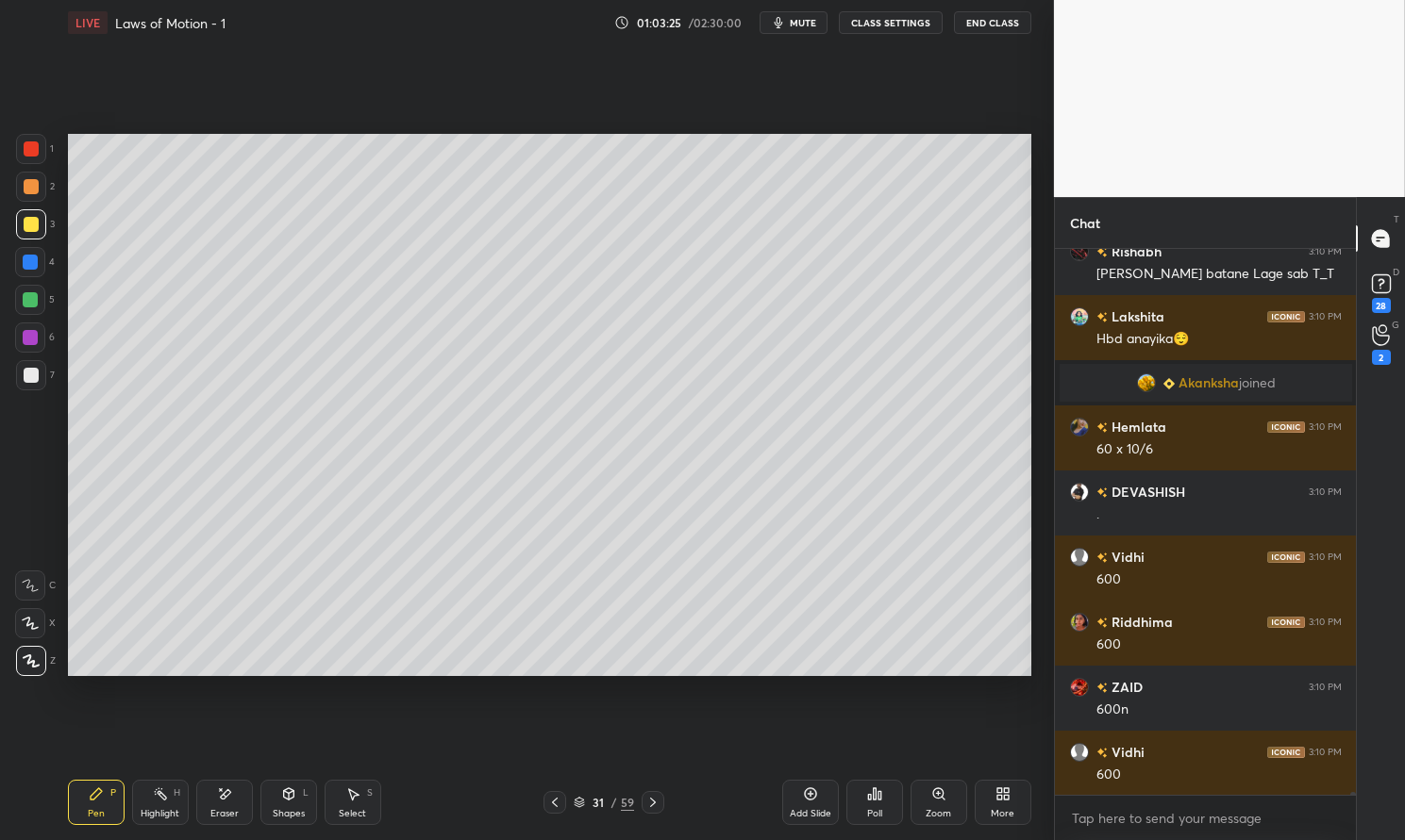
click at [554, 801] on icon at bounding box center [554, 803] width 15 height 15
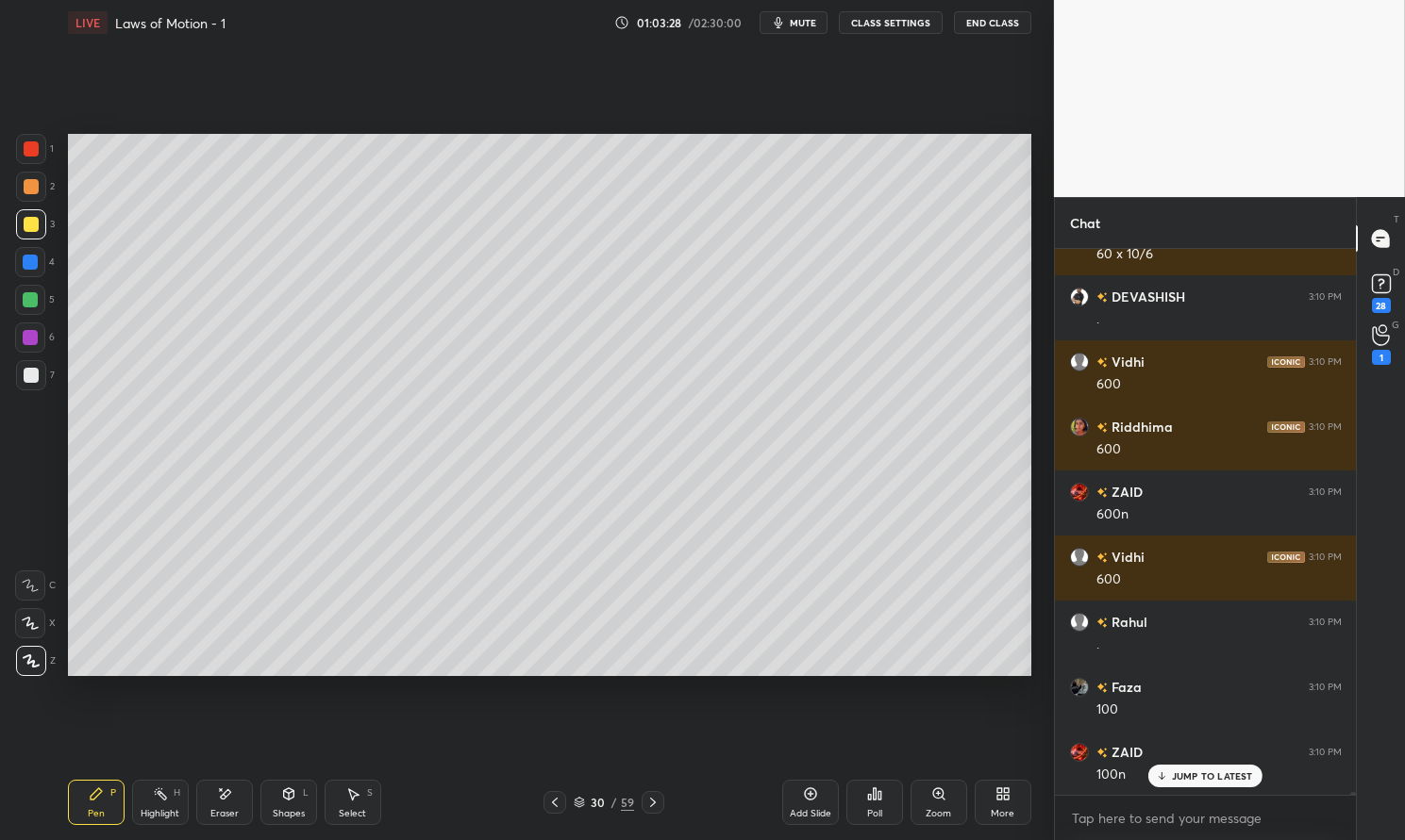
click at [660, 797] on div at bounding box center [653, 803] width 23 height 23
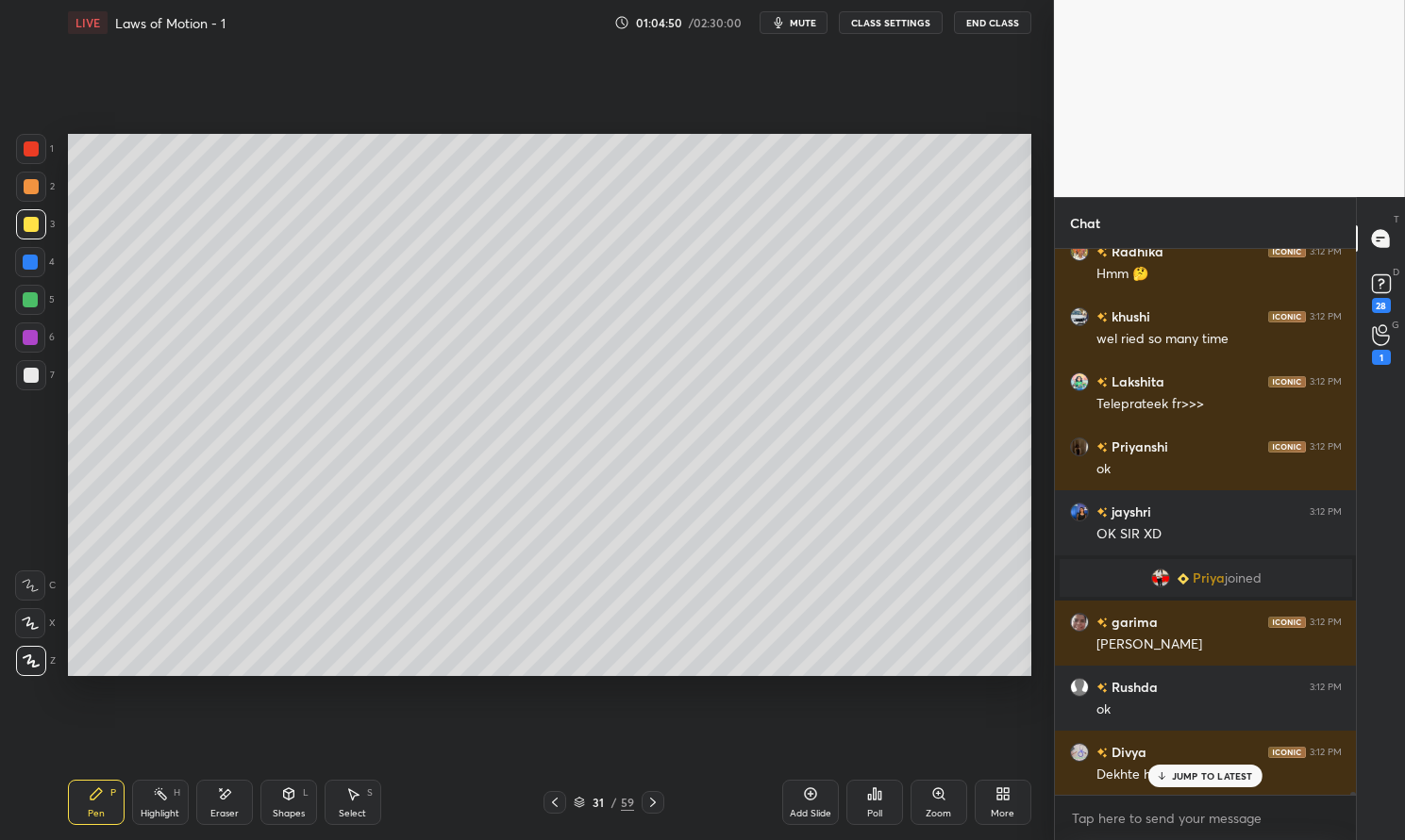
scroll to position [122459, 0]
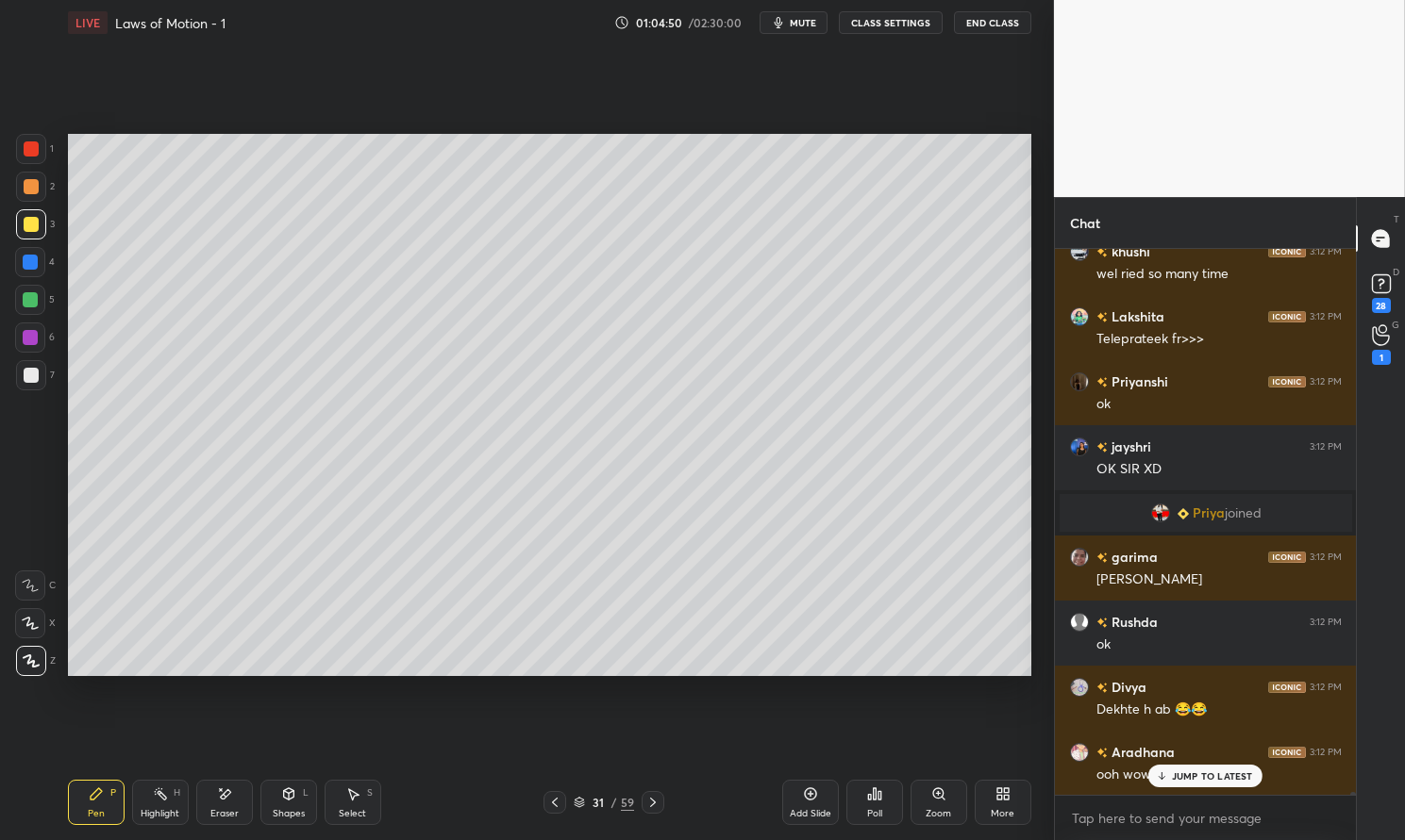
click at [1219, 782] on p "JUMP TO LATEST" at bounding box center [1212, 777] width 81 height 11
click at [554, 801] on icon at bounding box center [554, 803] width 6 height 9
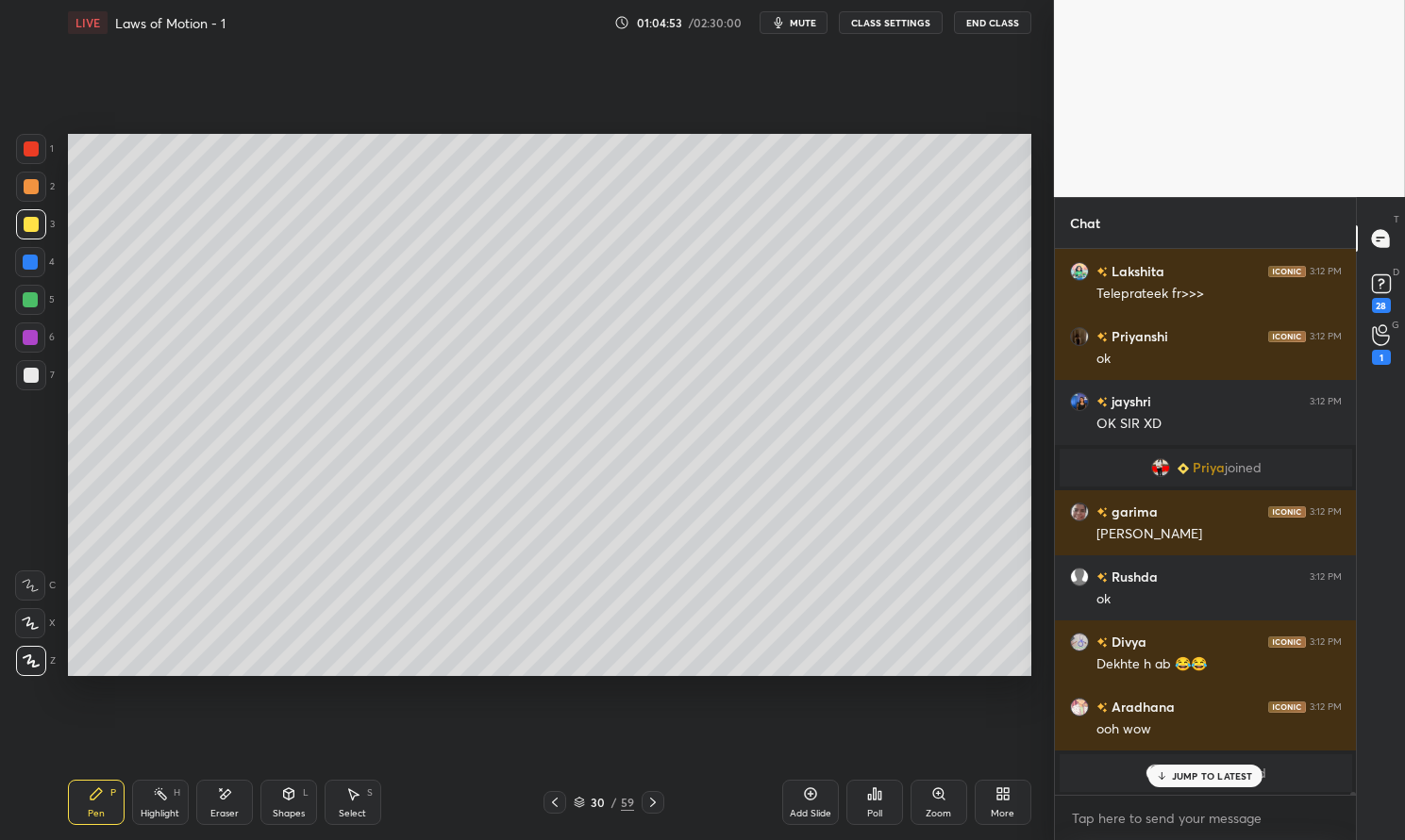
click at [647, 798] on icon at bounding box center [653, 803] width 15 height 15
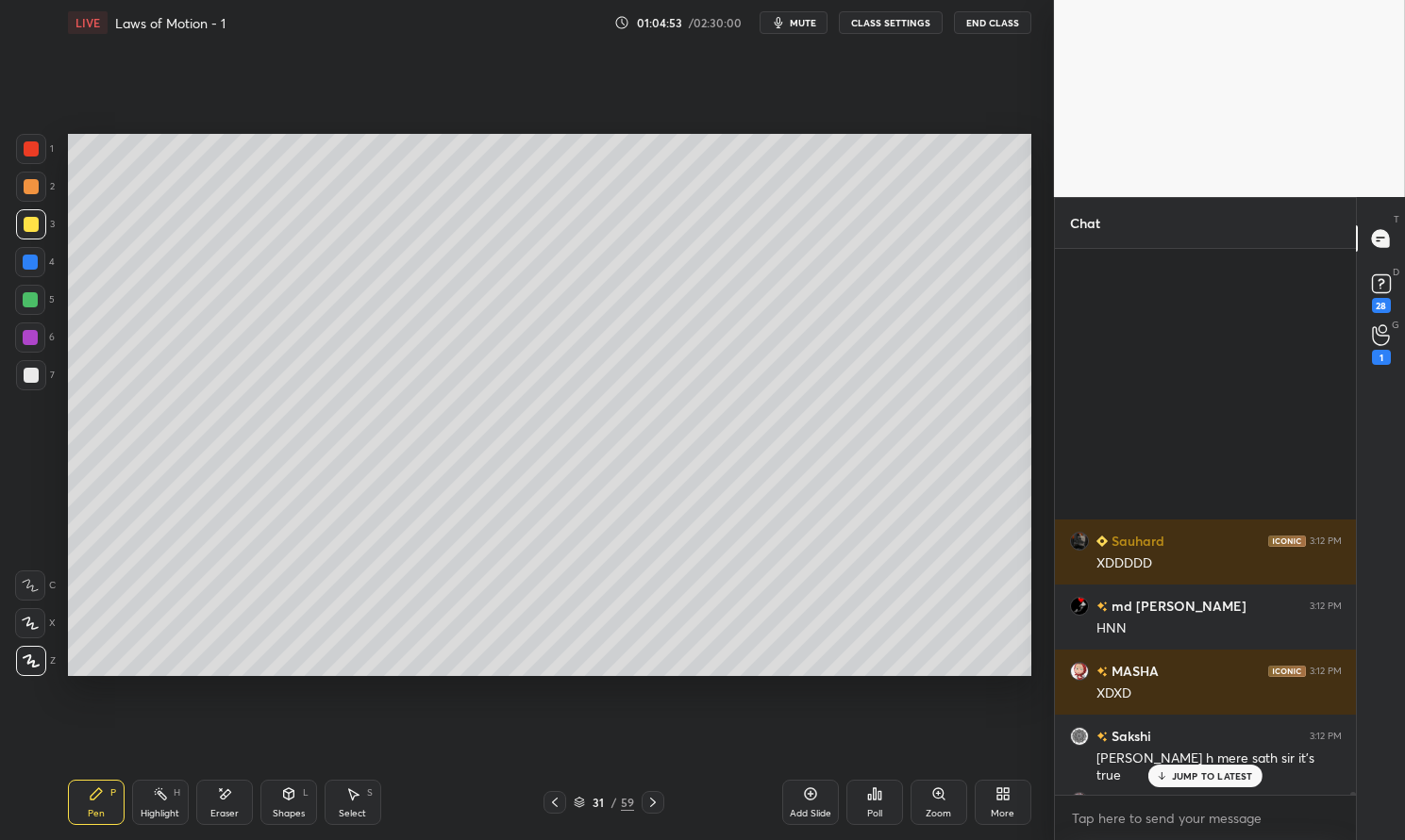
click at [655, 800] on icon at bounding box center [653, 803] width 15 height 15
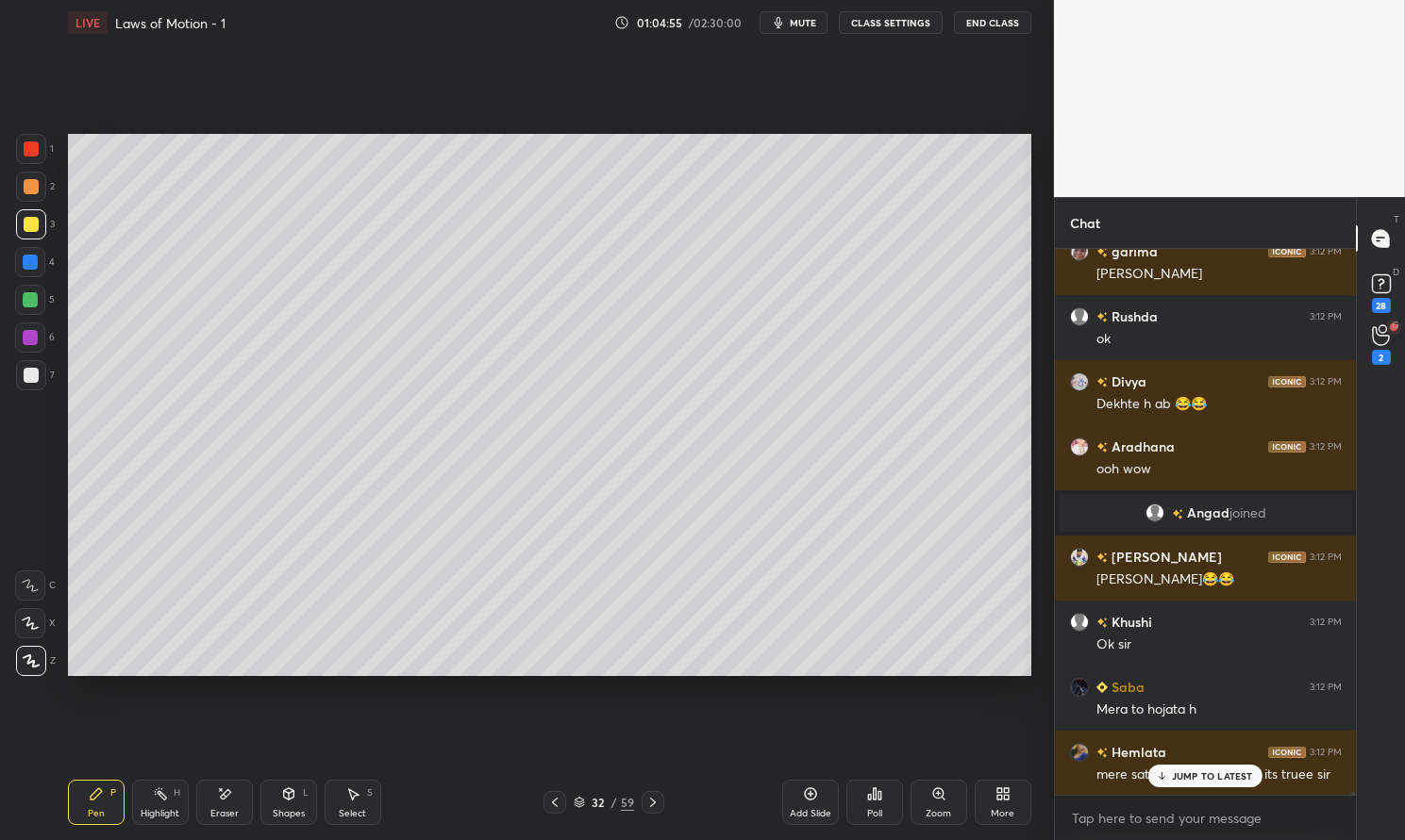
click at [1193, 778] on p "JUMP TO LATEST" at bounding box center [1212, 777] width 81 height 11
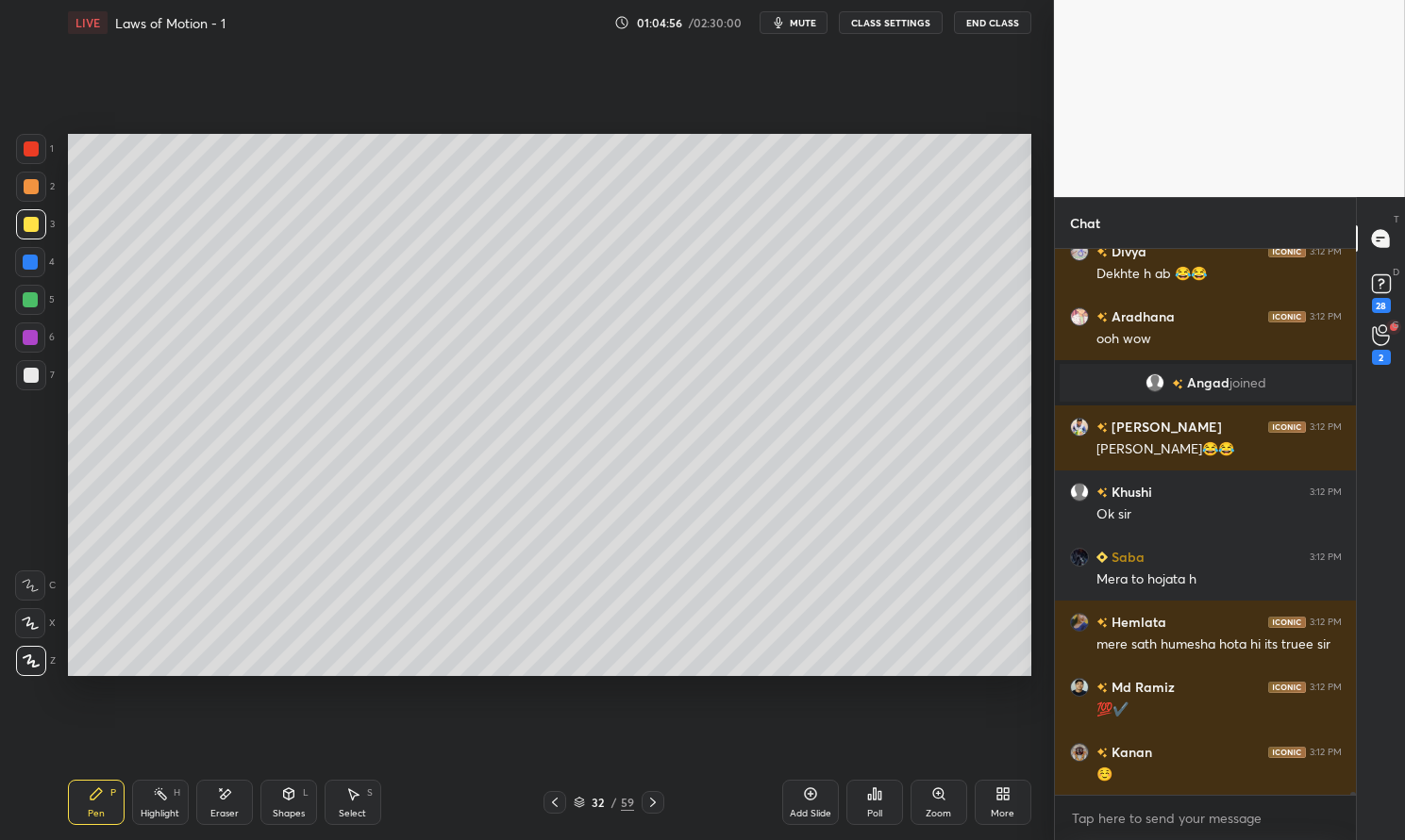
click at [882, 810] on div "Poll" at bounding box center [874, 803] width 57 height 45
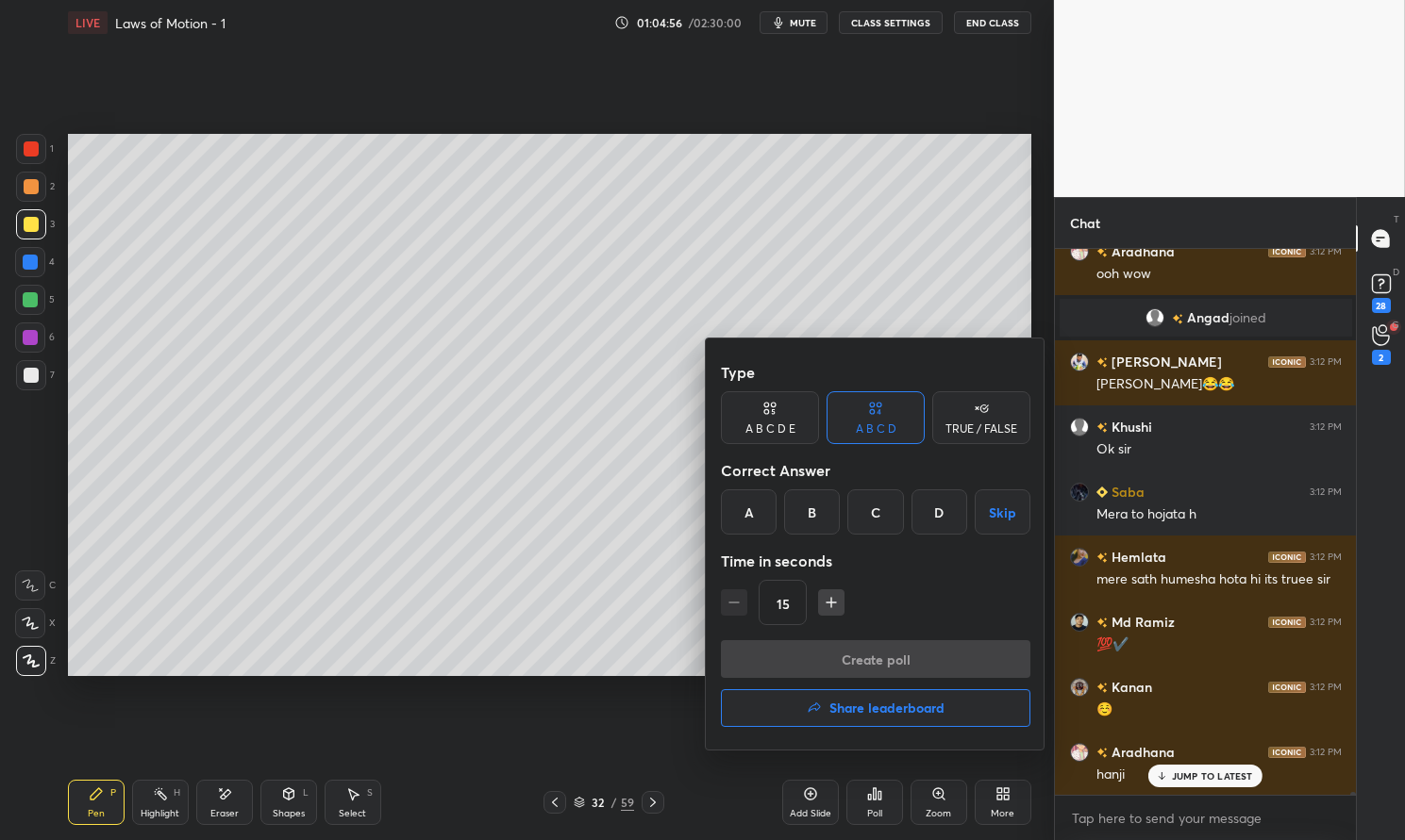
click at [995, 424] on div "TRUE / FALSE" at bounding box center [981, 429] width 72 height 11
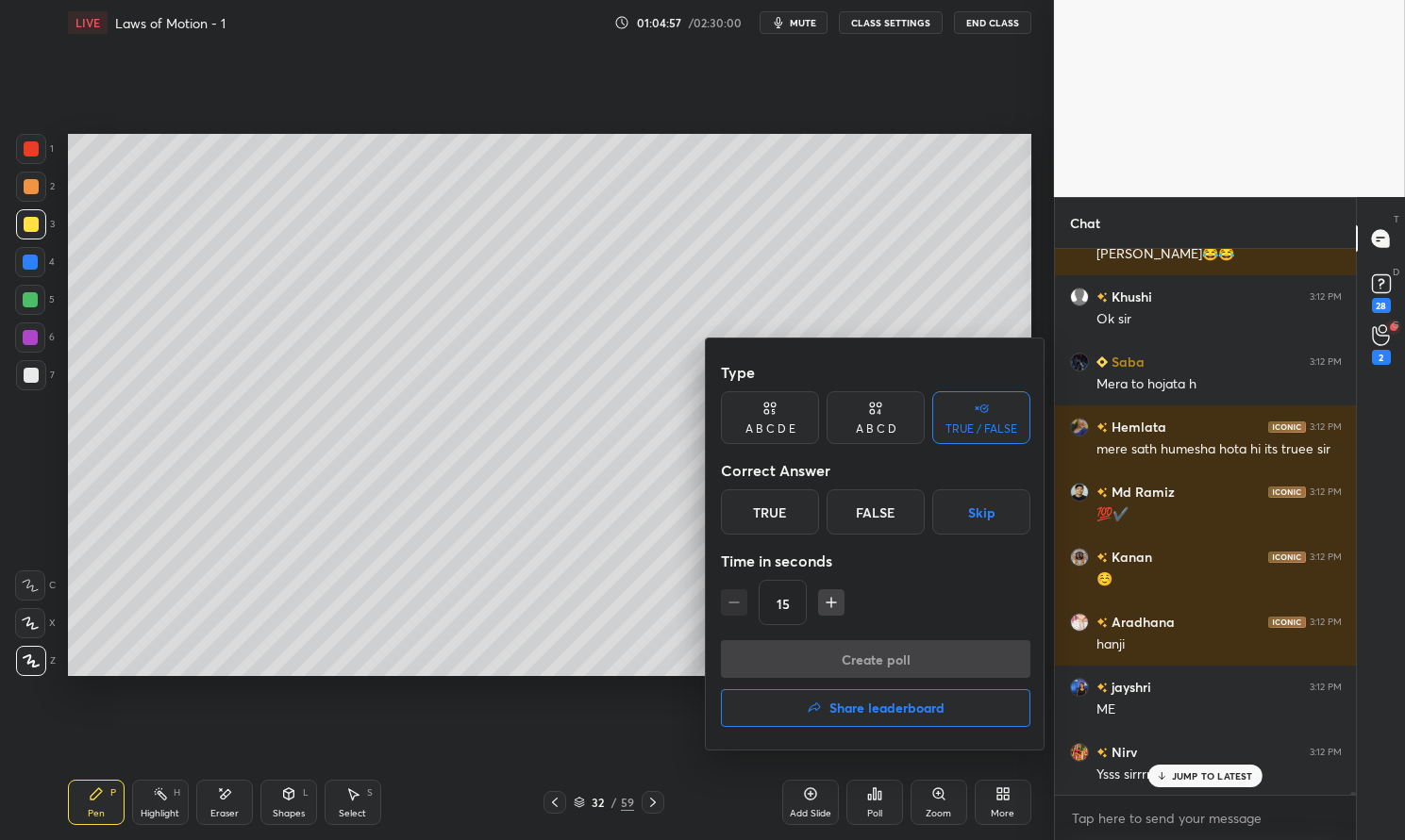
click at [987, 514] on button "Skip" at bounding box center [981, 513] width 98 height 45
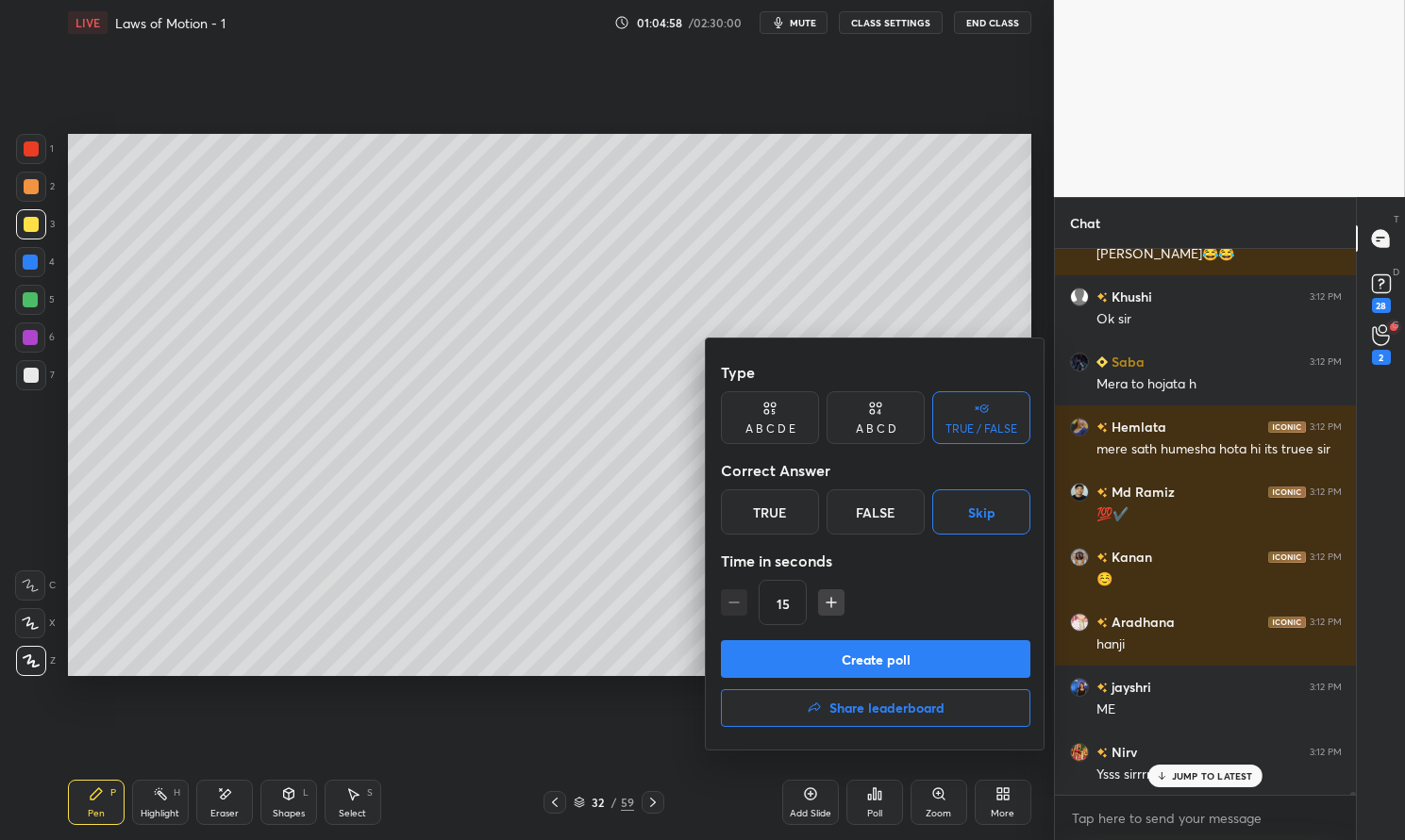
click at [921, 661] on button "Create poll" at bounding box center [875, 659] width 309 height 38
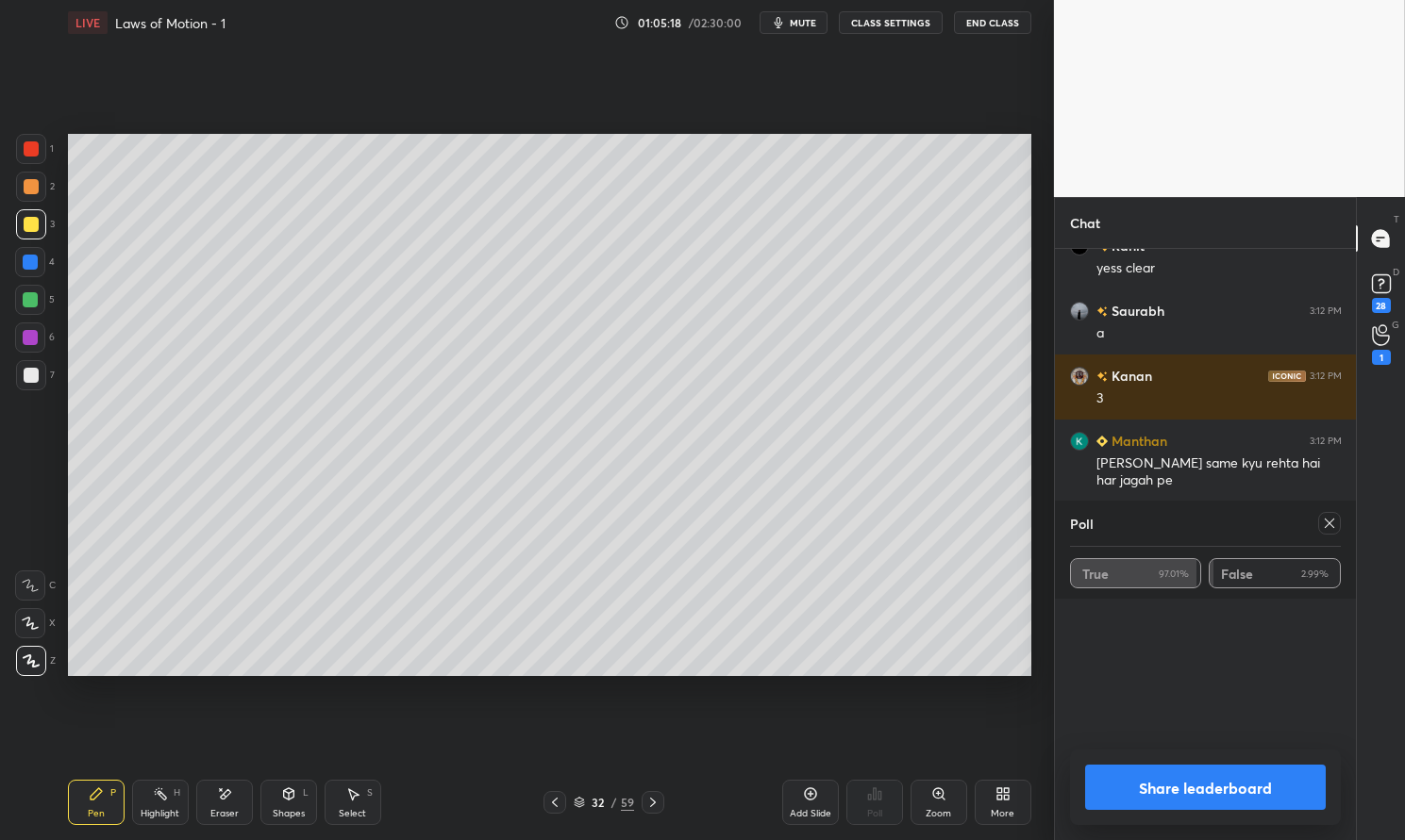
click at [1336, 520] on icon at bounding box center [1329, 523] width 15 height 15
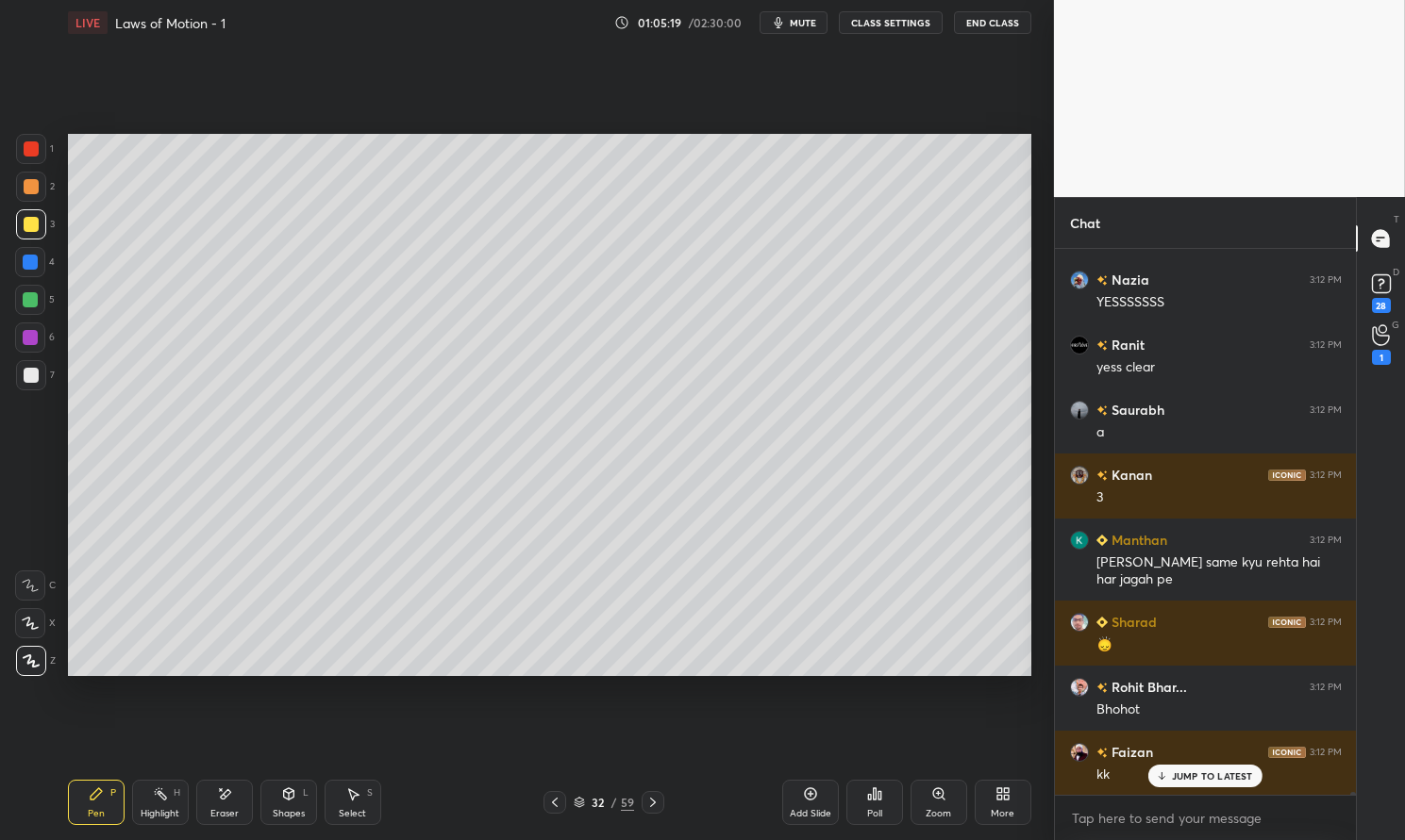
click at [1227, 785] on div "JUMP TO LATEST" at bounding box center [1204, 777] width 114 height 23
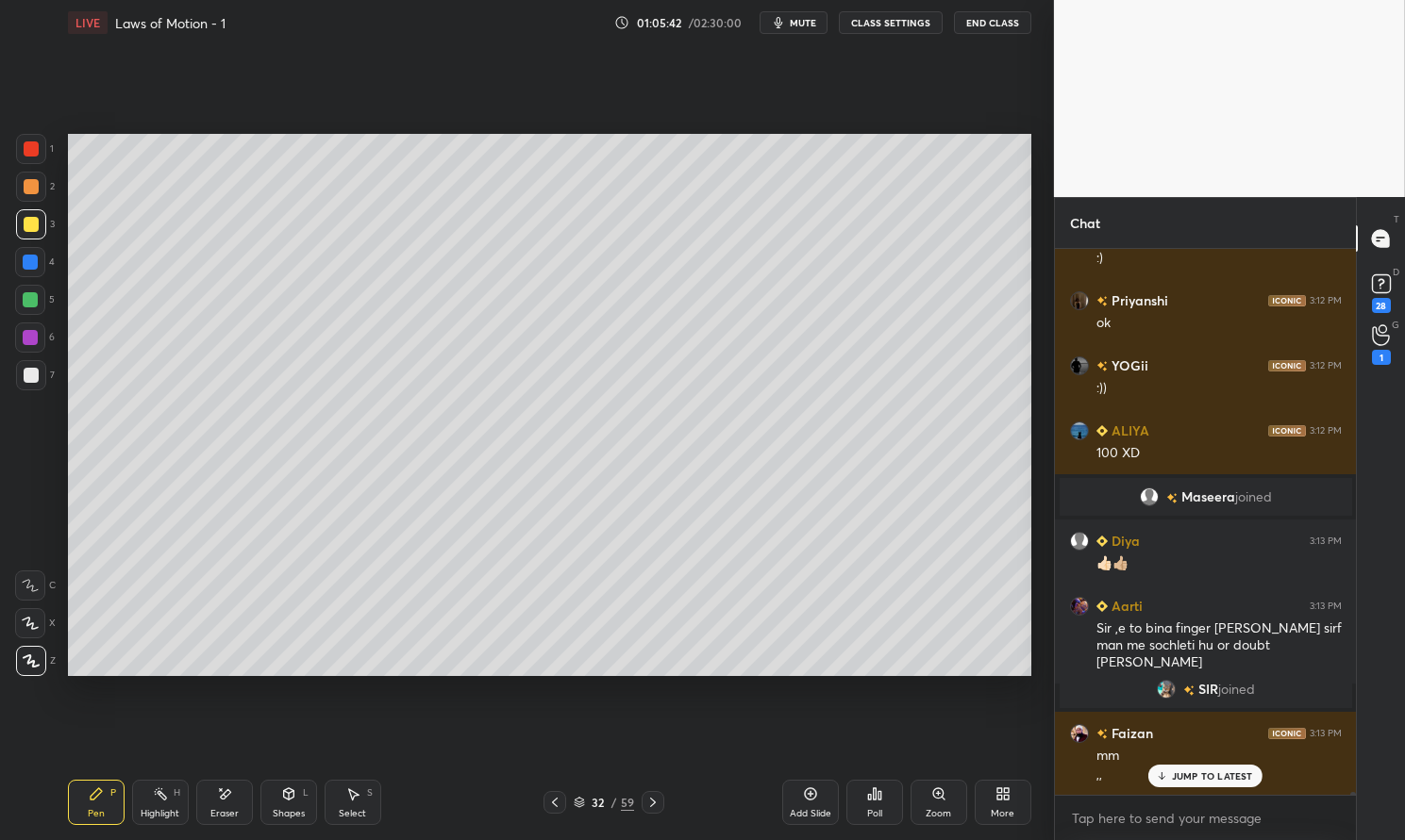
click at [1224, 772] on p "JUMP TO LATEST" at bounding box center [1212, 777] width 81 height 11
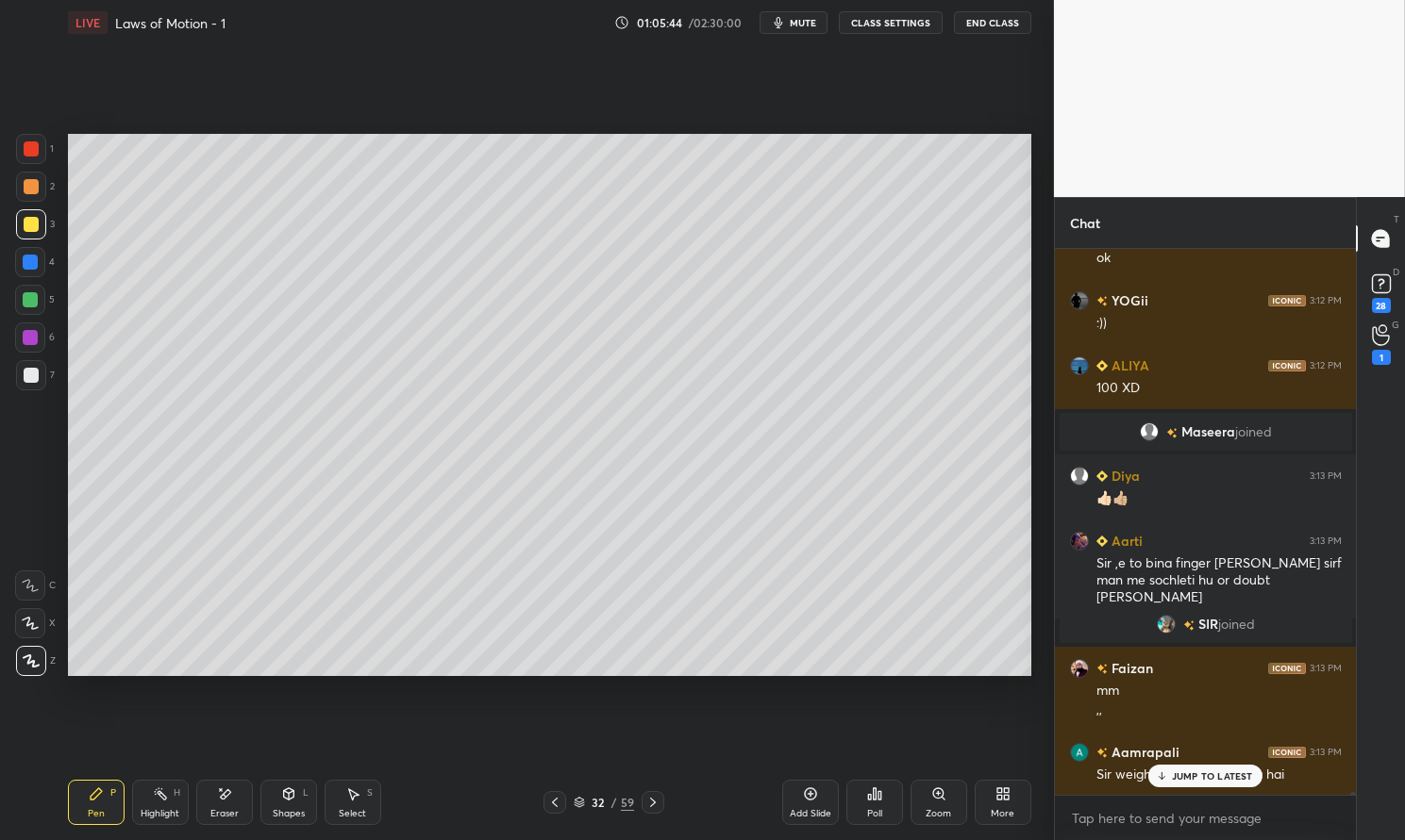
click at [83, 792] on div "Pen P" at bounding box center [97, 803] width 57 height 45
click at [82, 782] on div "Pen P" at bounding box center [97, 803] width 57 height 45
click at [31, 165] on div "1" at bounding box center [35, 153] width 38 height 38
click at [29, 158] on div at bounding box center [31, 149] width 30 height 30
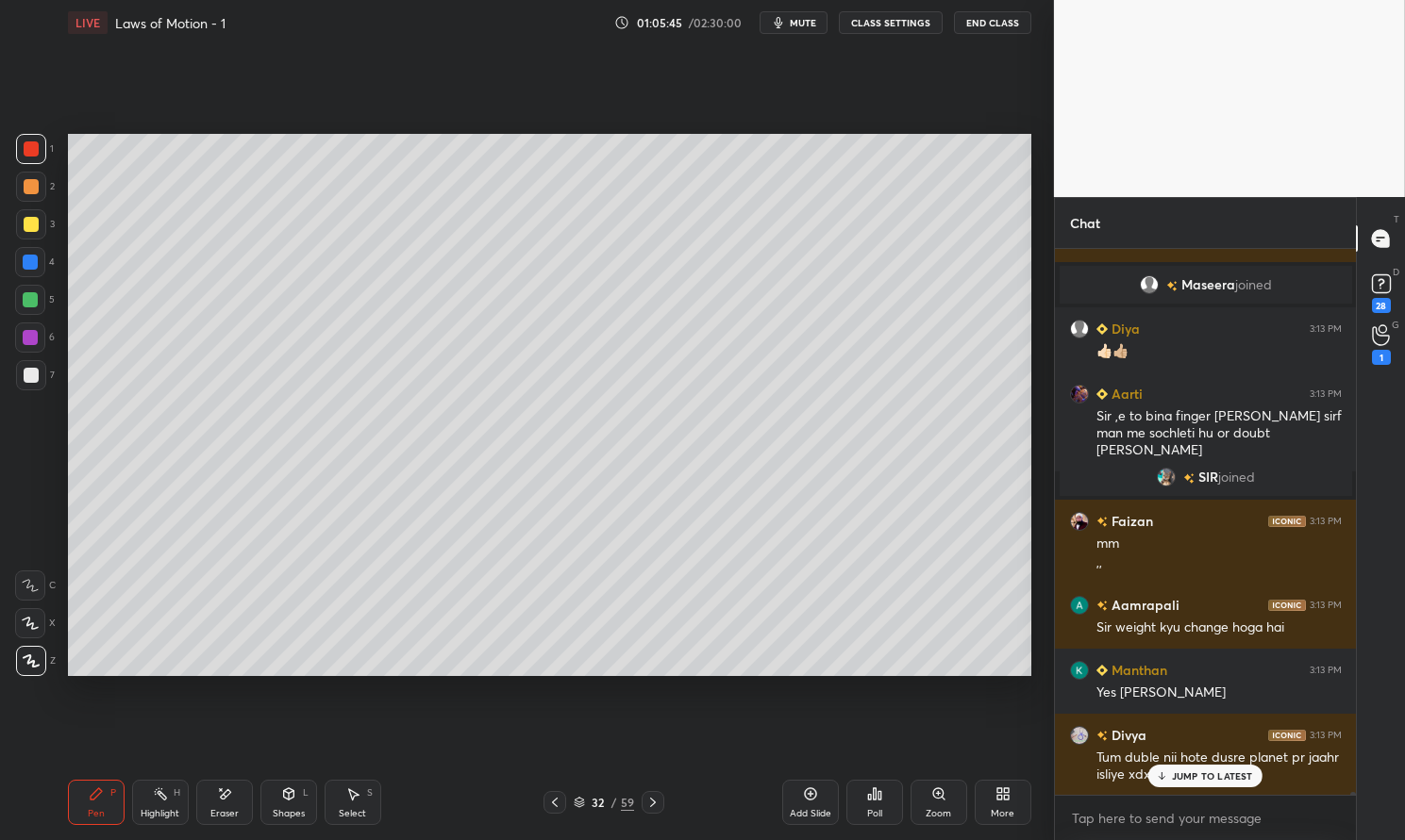
click at [548, 805] on icon at bounding box center [554, 803] width 15 height 15
click at [555, 796] on icon at bounding box center [554, 803] width 15 height 15
click at [653, 802] on icon at bounding box center [653, 803] width 6 height 9
click at [652, 800] on icon at bounding box center [653, 803] width 15 height 15
click at [654, 798] on icon at bounding box center [653, 803] width 15 height 15
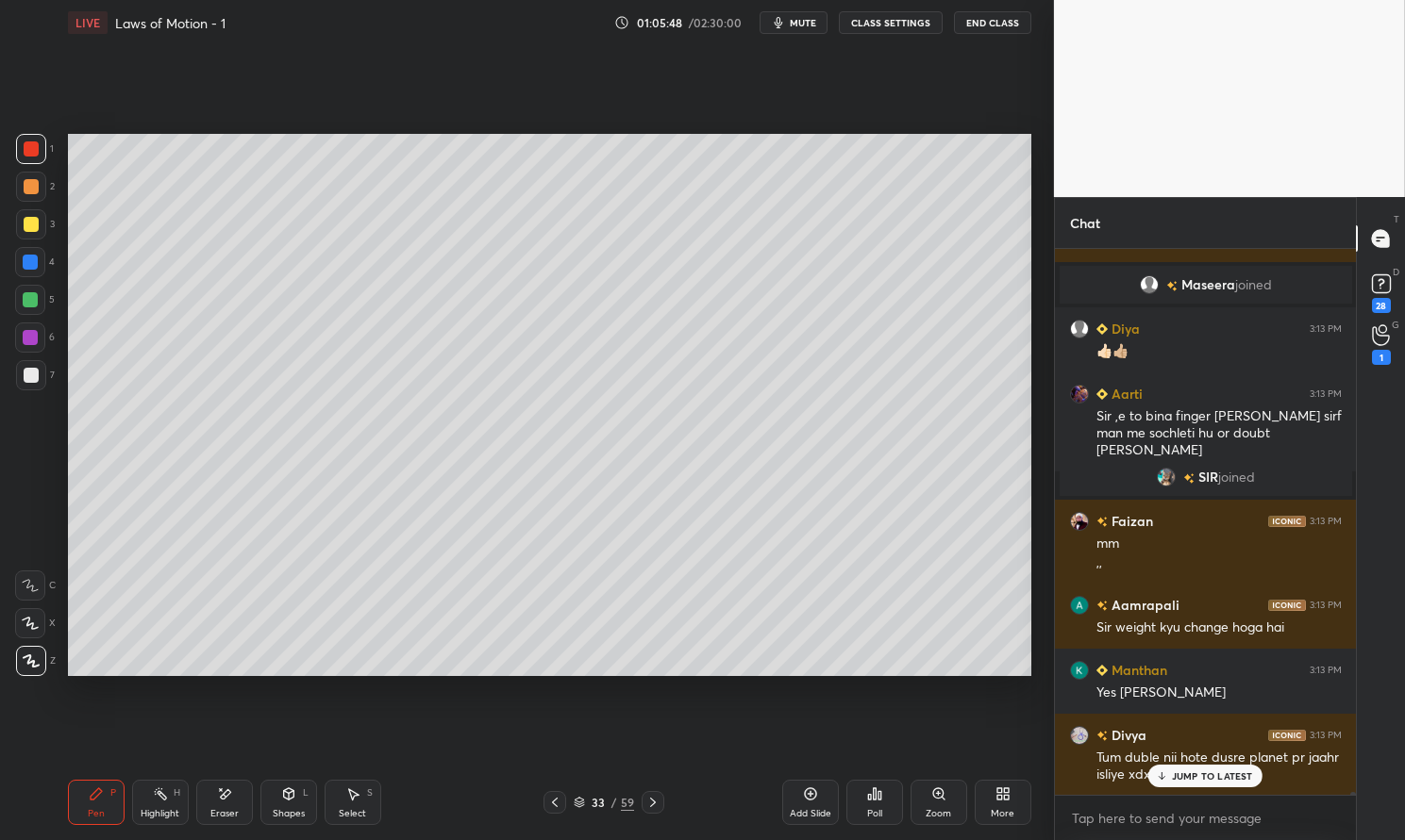
click at [551, 800] on icon at bounding box center [554, 803] width 15 height 15
click at [645, 800] on icon at bounding box center [653, 803] width 15 height 15
click at [105, 819] on div "Pen P" at bounding box center [97, 803] width 57 height 45
click at [47, 815] on div "1 2 3 4 5 6 7 C X Z E E Erase all H H LIVE Laws of Motion - 1 01:05:50 / 02:30:…" at bounding box center [519, 420] width 1039 height 840
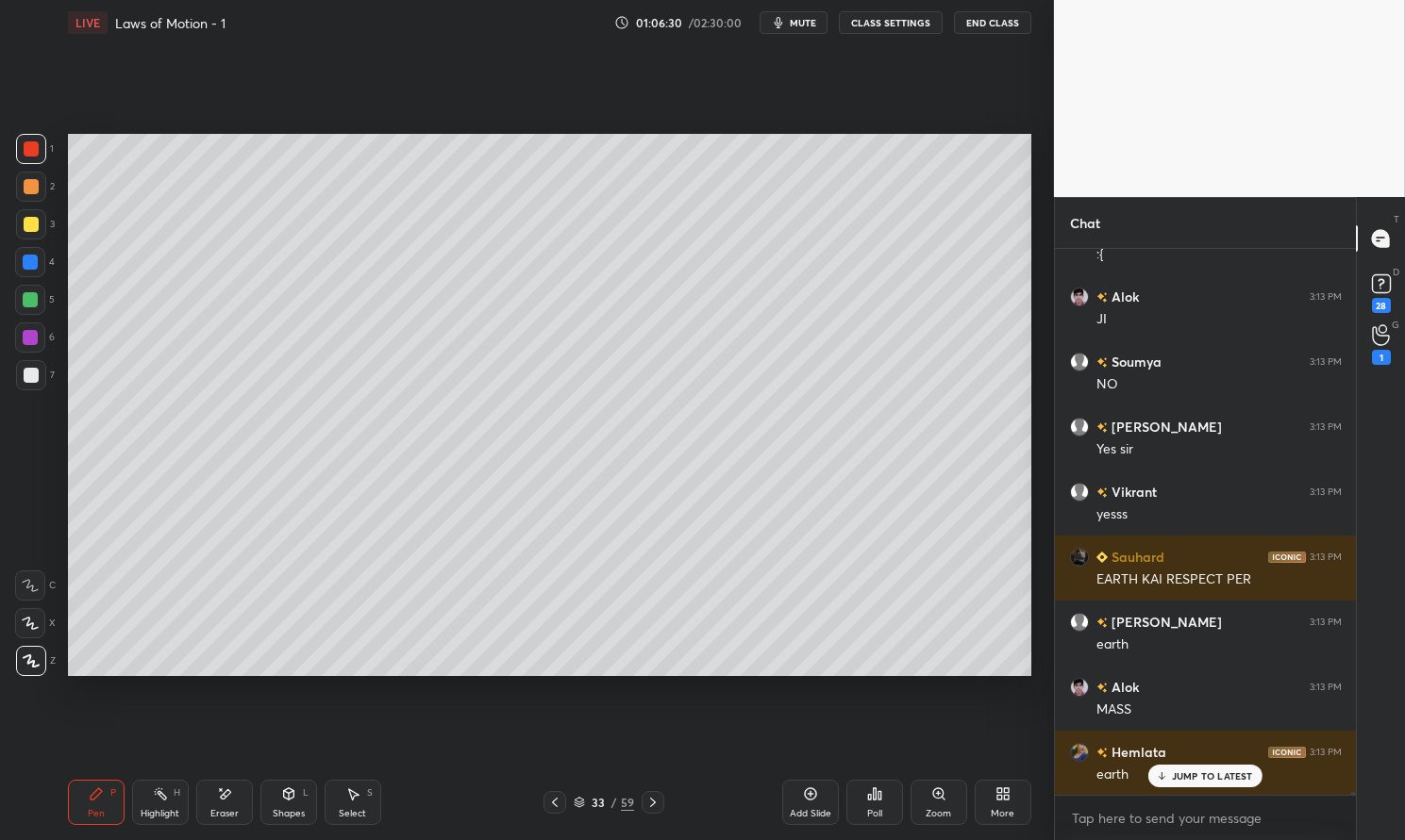
scroll to position [125231, 0]
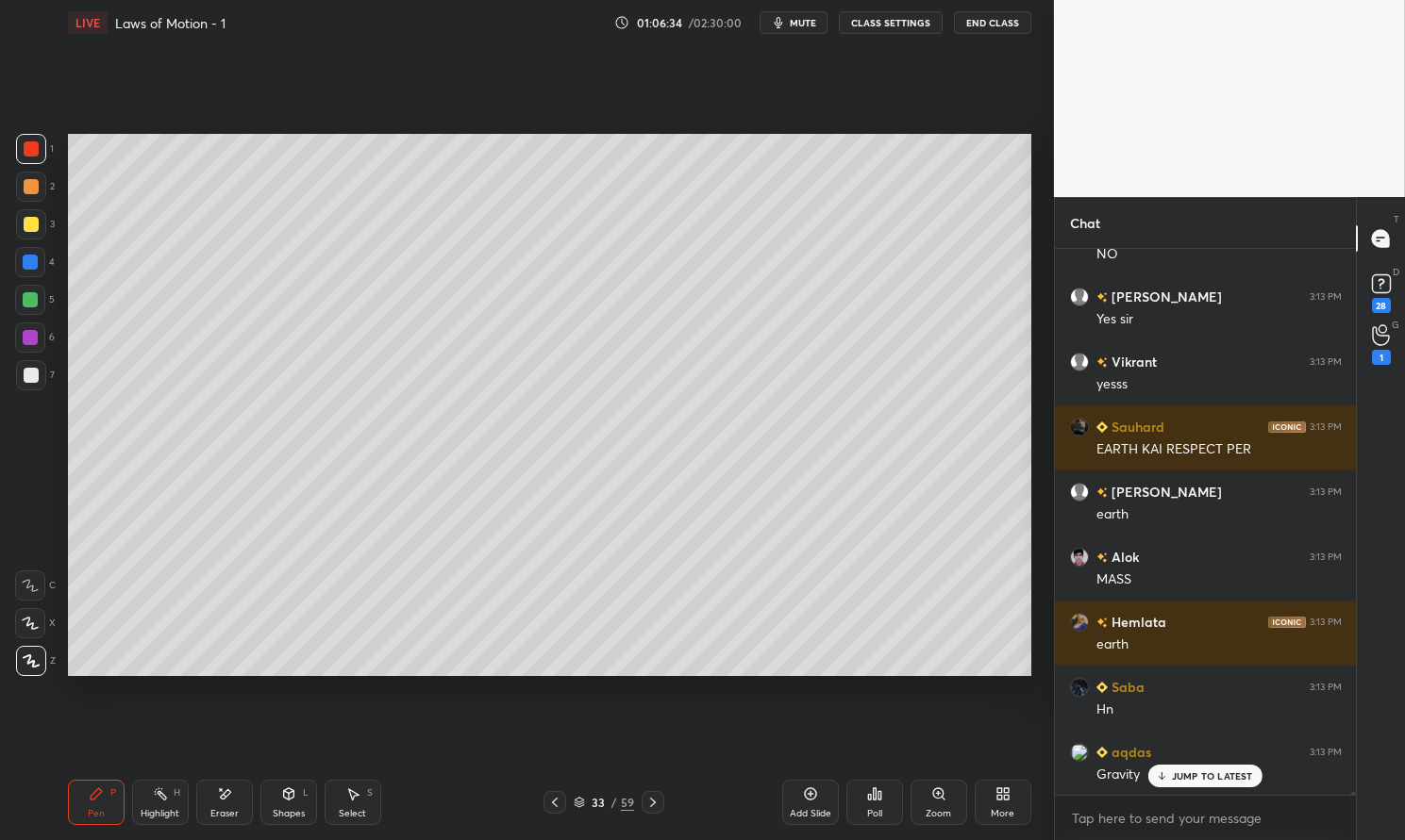
click at [84, 794] on div "Pen P" at bounding box center [97, 803] width 57 height 45
click at [83, 787] on div "Pen P" at bounding box center [97, 803] width 57 height 45
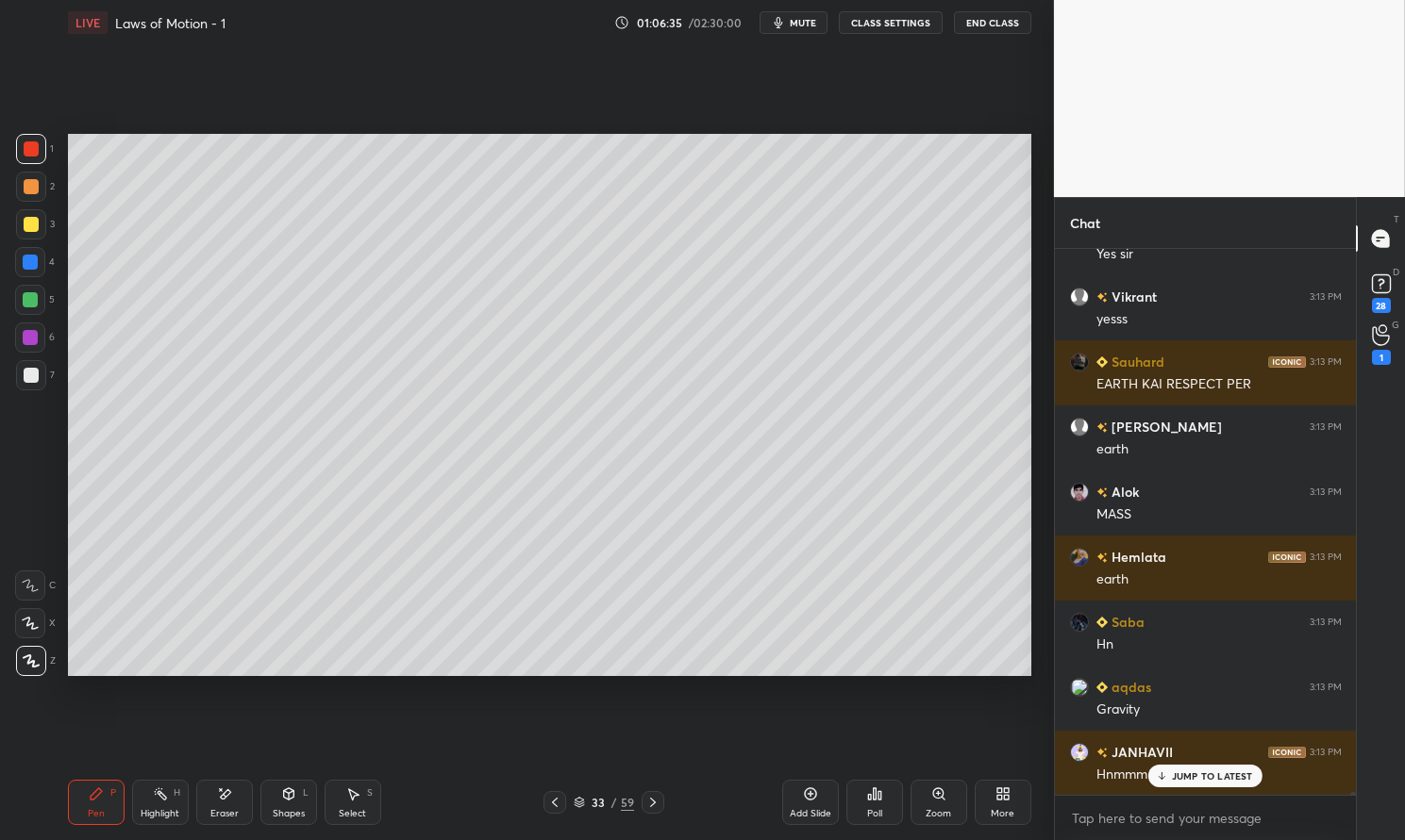
click at [32, 162] on div at bounding box center [31, 149] width 30 height 30
click at [30, 155] on div at bounding box center [31, 149] width 15 height 15
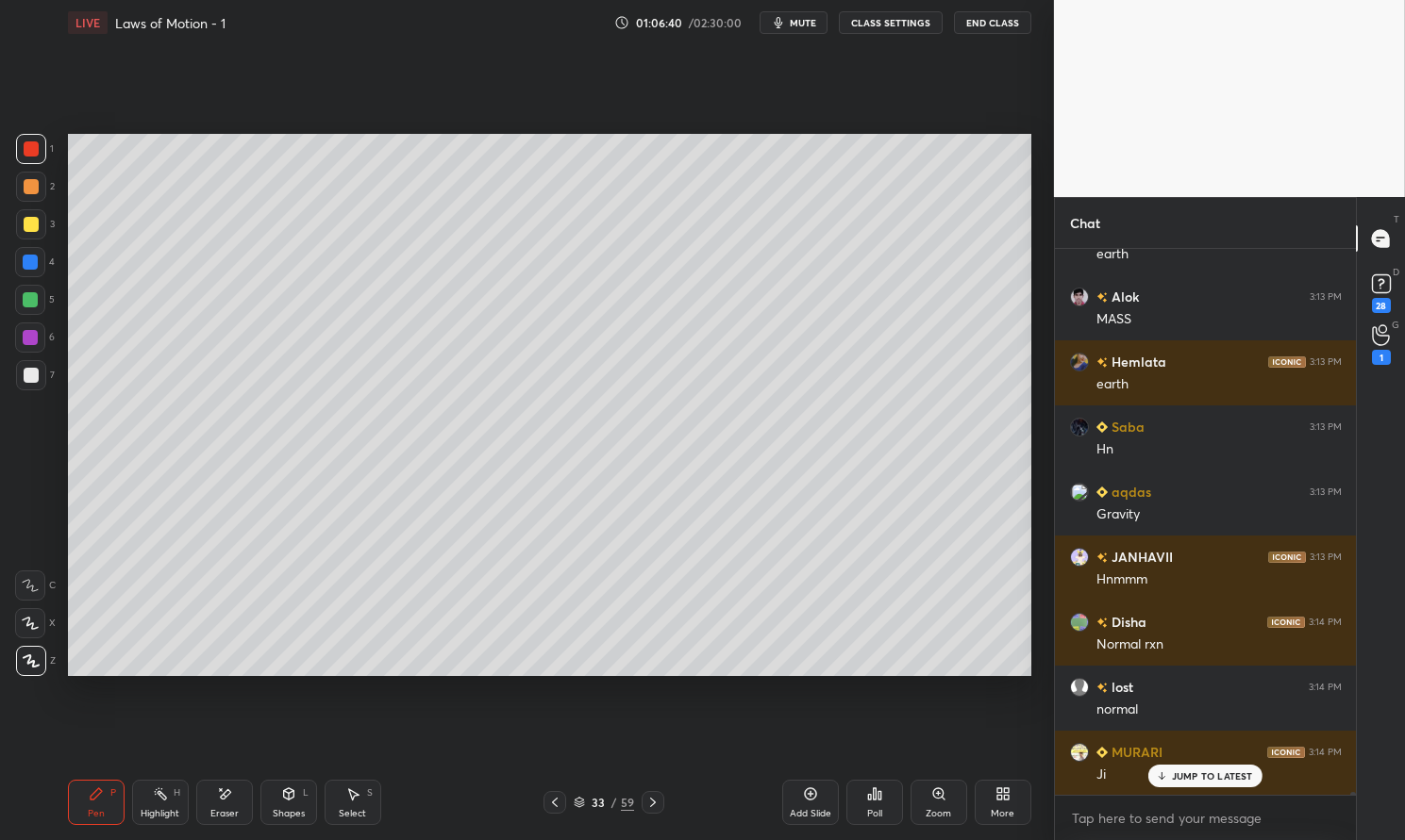
scroll to position [125622, 0]
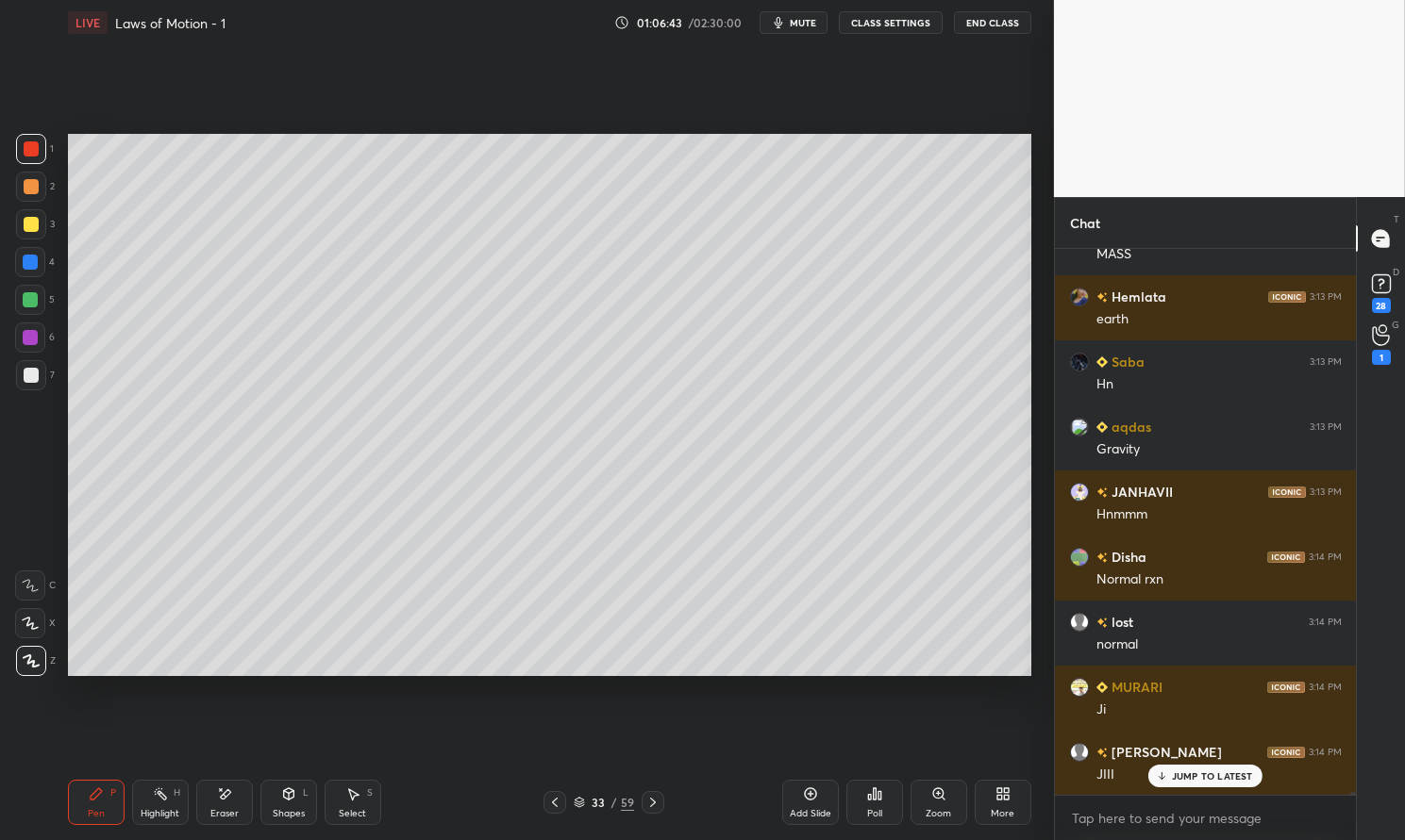
click at [29, 376] on div at bounding box center [31, 376] width 15 height 15
click at [32, 370] on div at bounding box center [31, 376] width 15 height 15
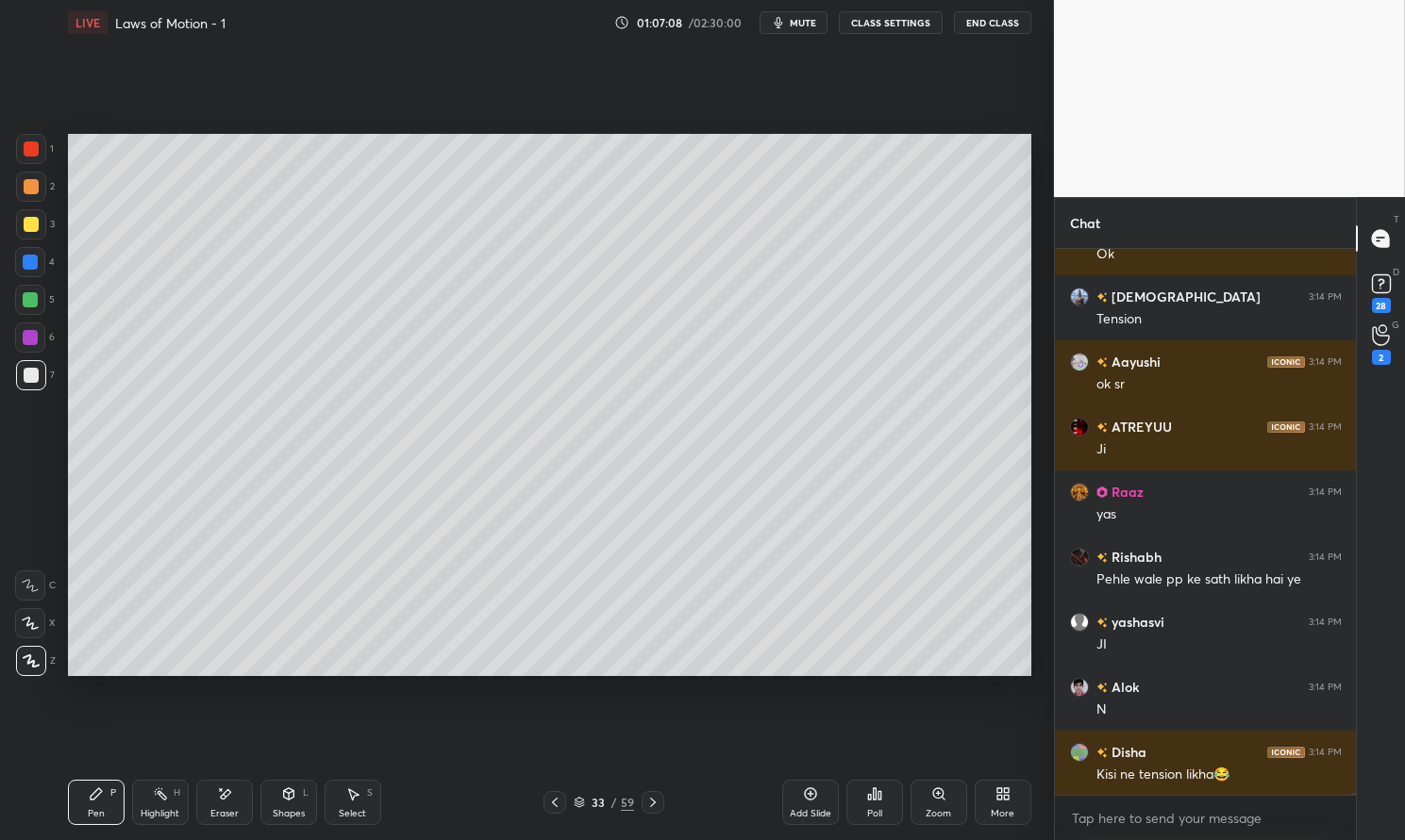
scroll to position [126468, 0]
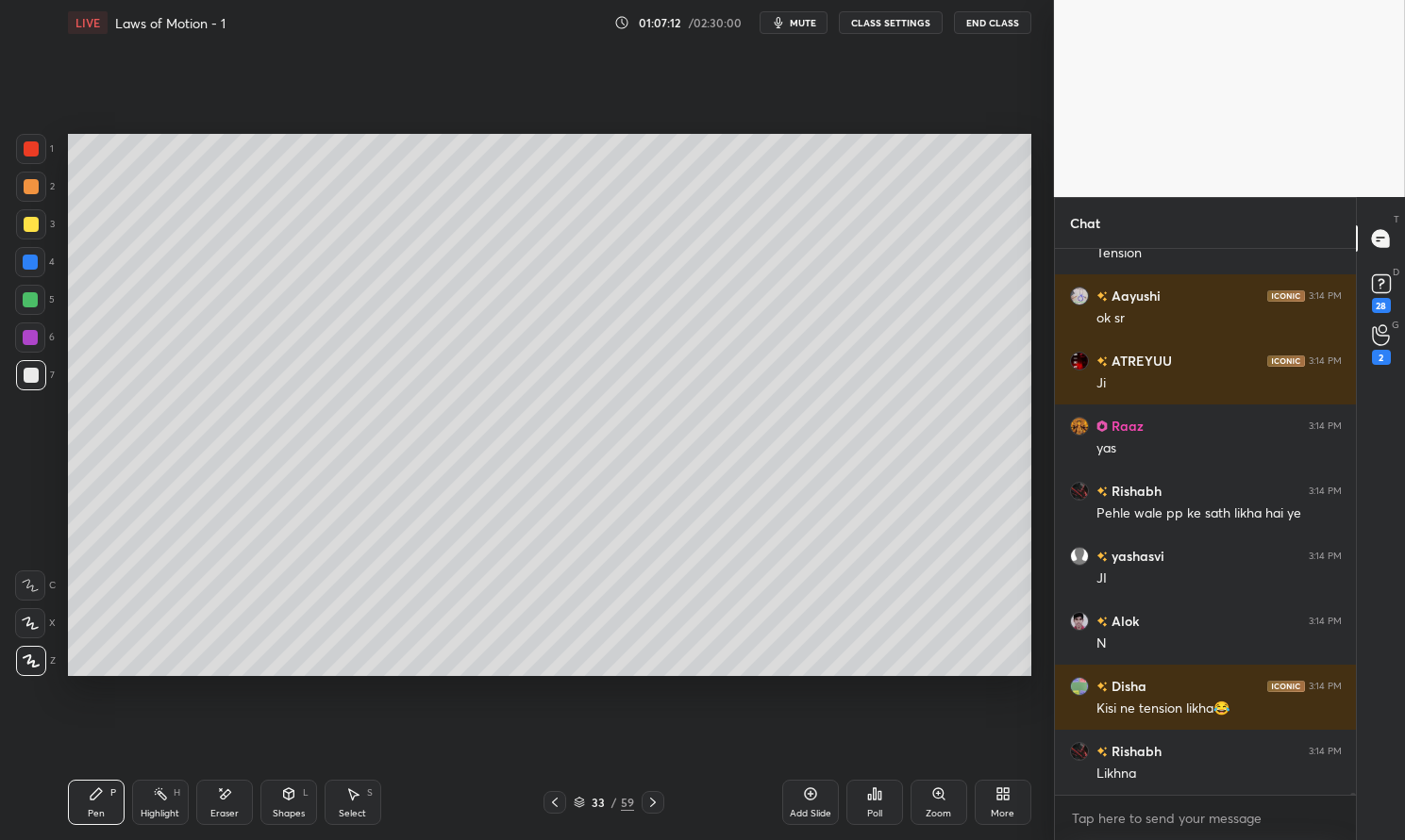
click at [31, 374] on div at bounding box center [31, 376] width 15 height 15
click at [26, 373] on div at bounding box center [31, 376] width 15 height 15
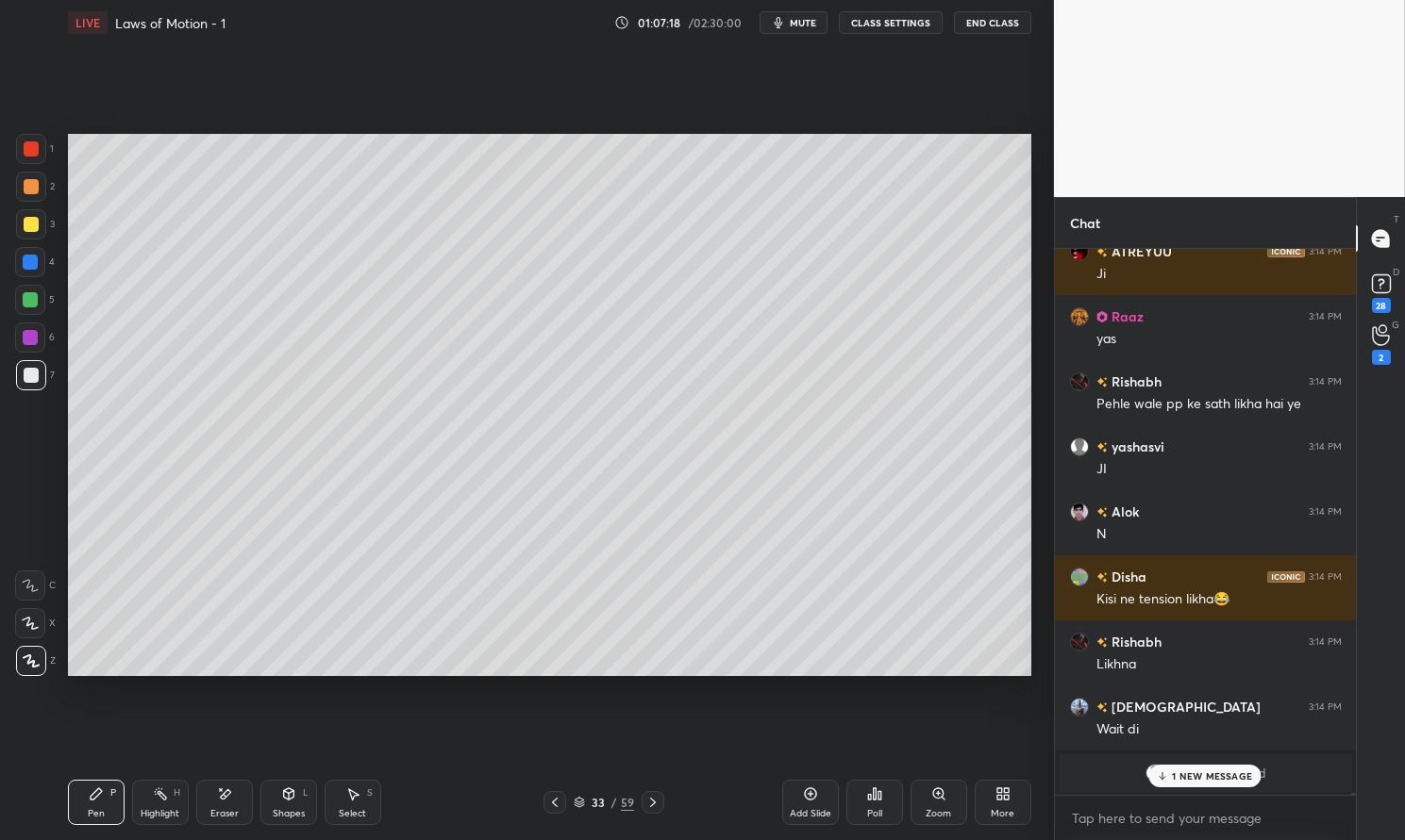
scroll to position [126643, 0]
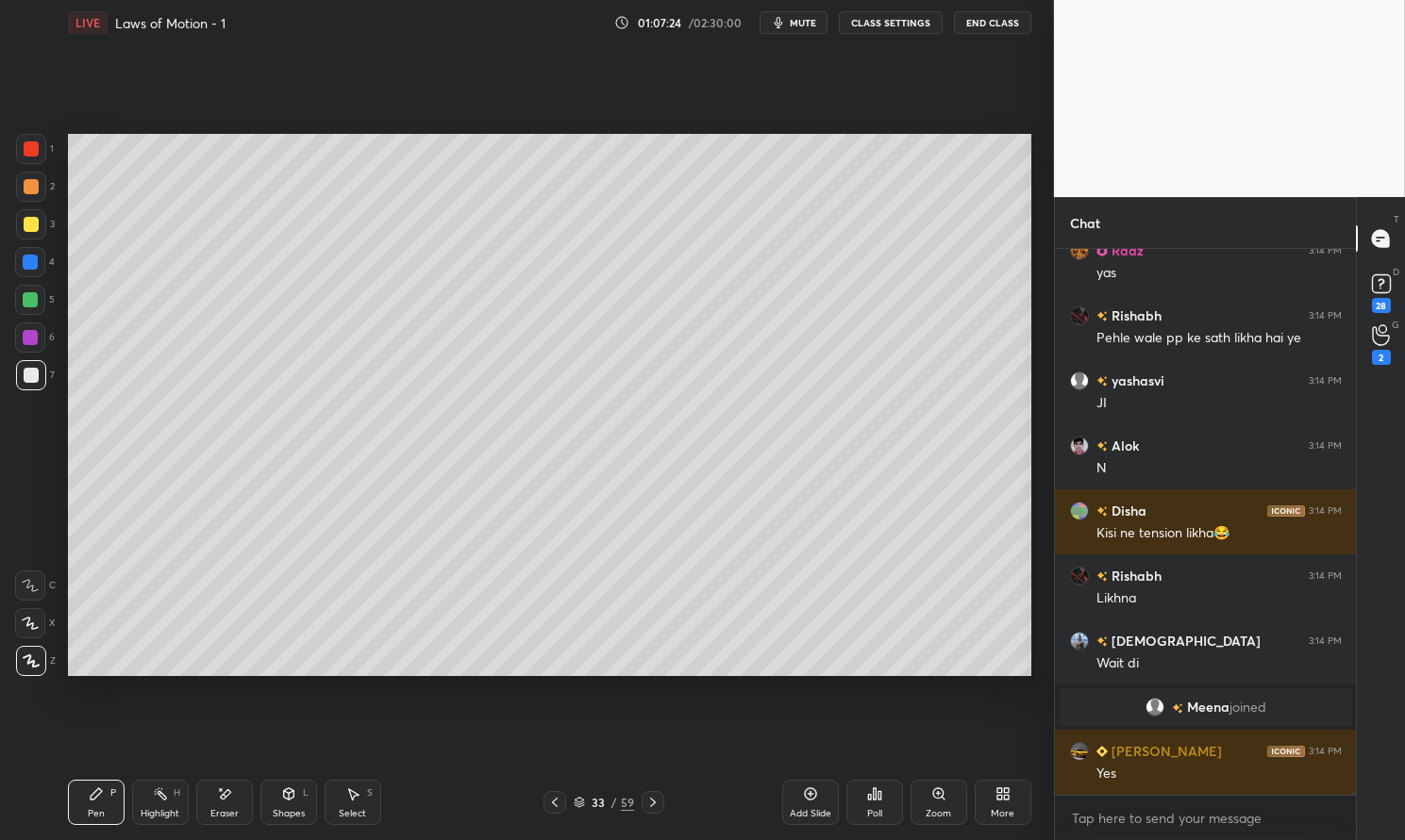
click at [32, 370] on div at bounding box center [31, 376] width 15 height 15
click at [26, 374] on div at bounding box center [31, 376] width 15 height 15
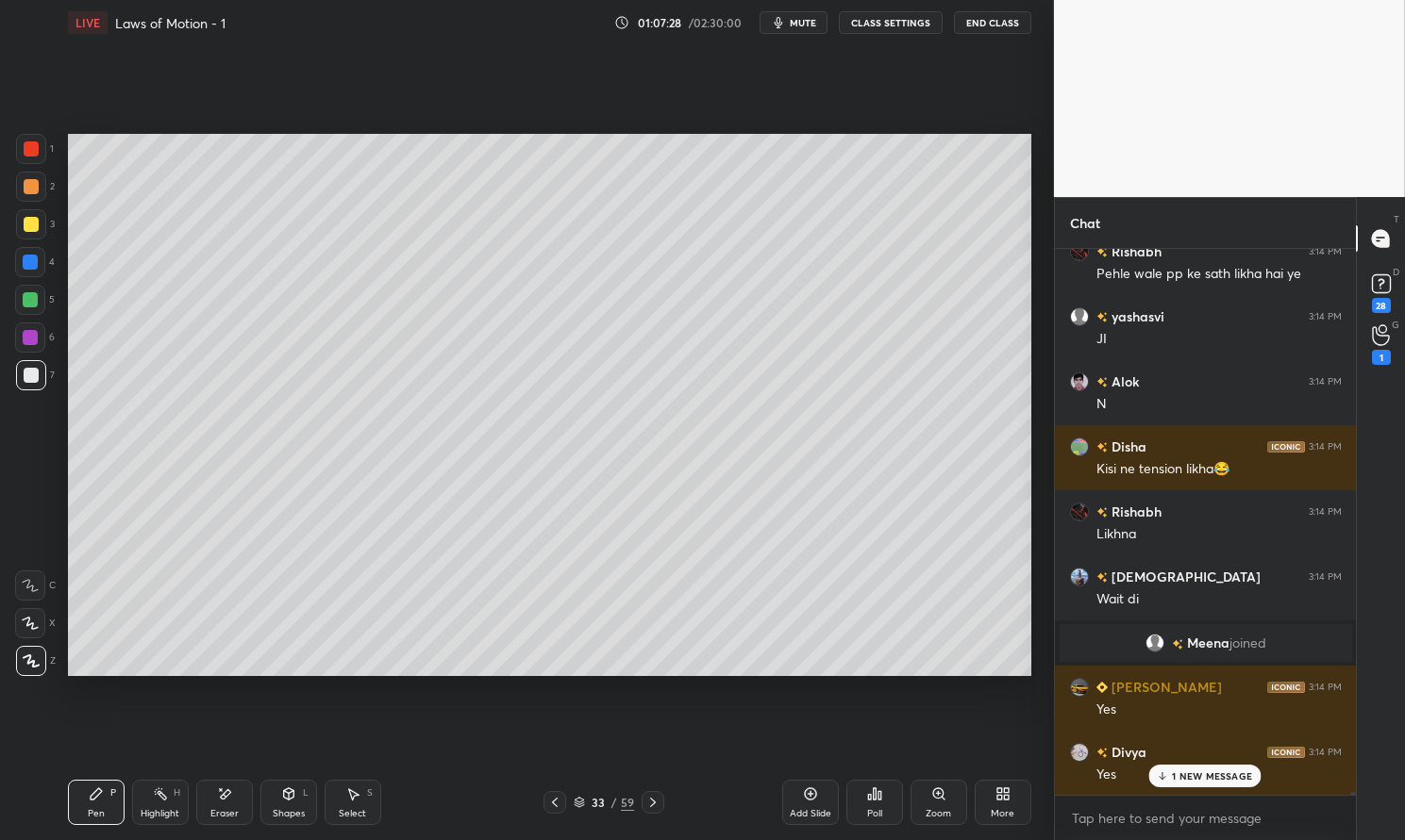
scroll to position [125955, 0]
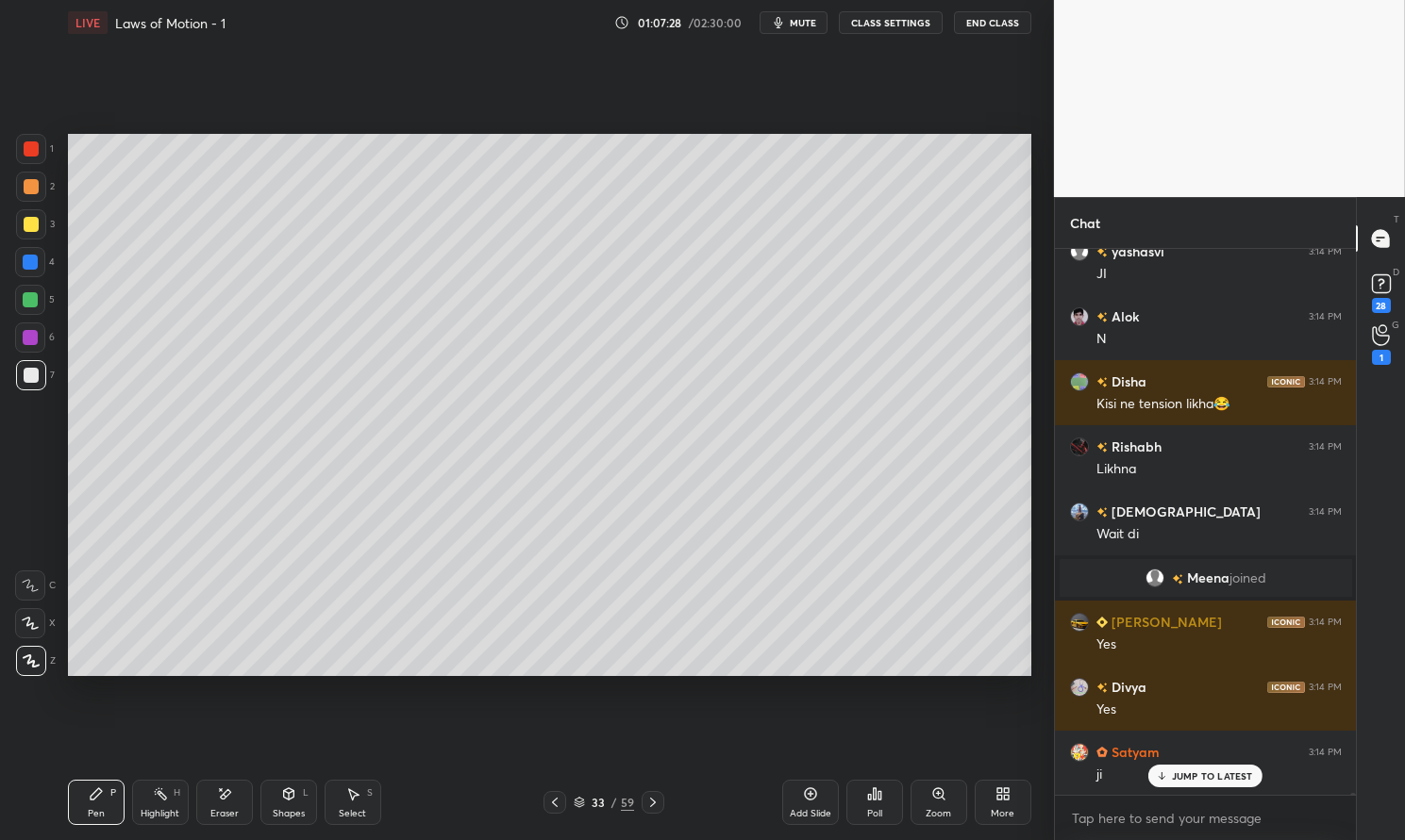
click at [40, 222] on div at bounding box center [31, 224] width 30 height 30
click at [38, 216] on div at bounding box center [31, 224] width 30 height 30
click at [29, 373] on div at bounding box center [31, 376] width 15 height 15
click at [31, 376] on div at bounding box center [31, 376] width 15 height 15
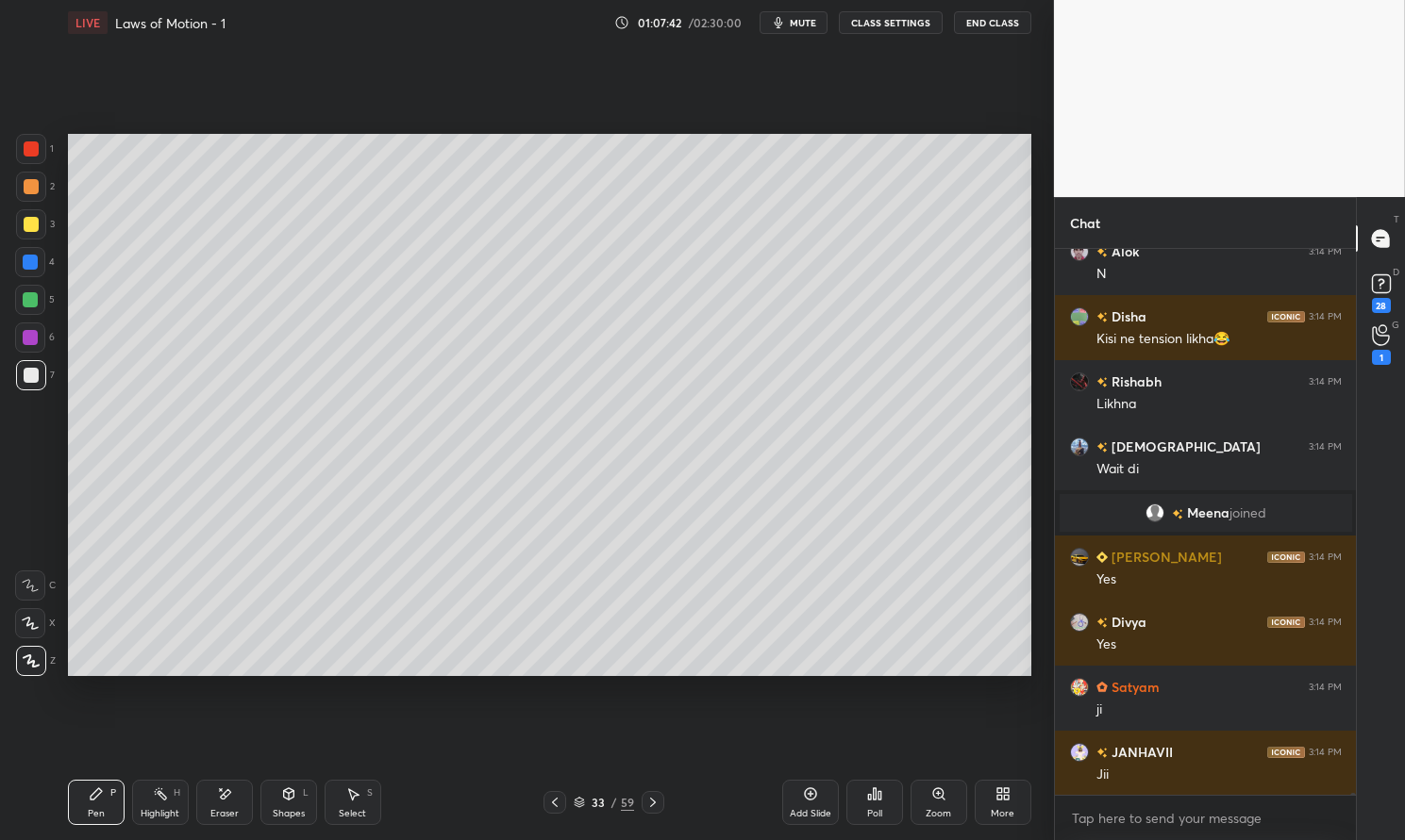
click at [42, 148] on div at bounding box center [31, 149] width 30 height 30
click at [32, 151] on div at bounding box center [31, 149] width 15 height 15
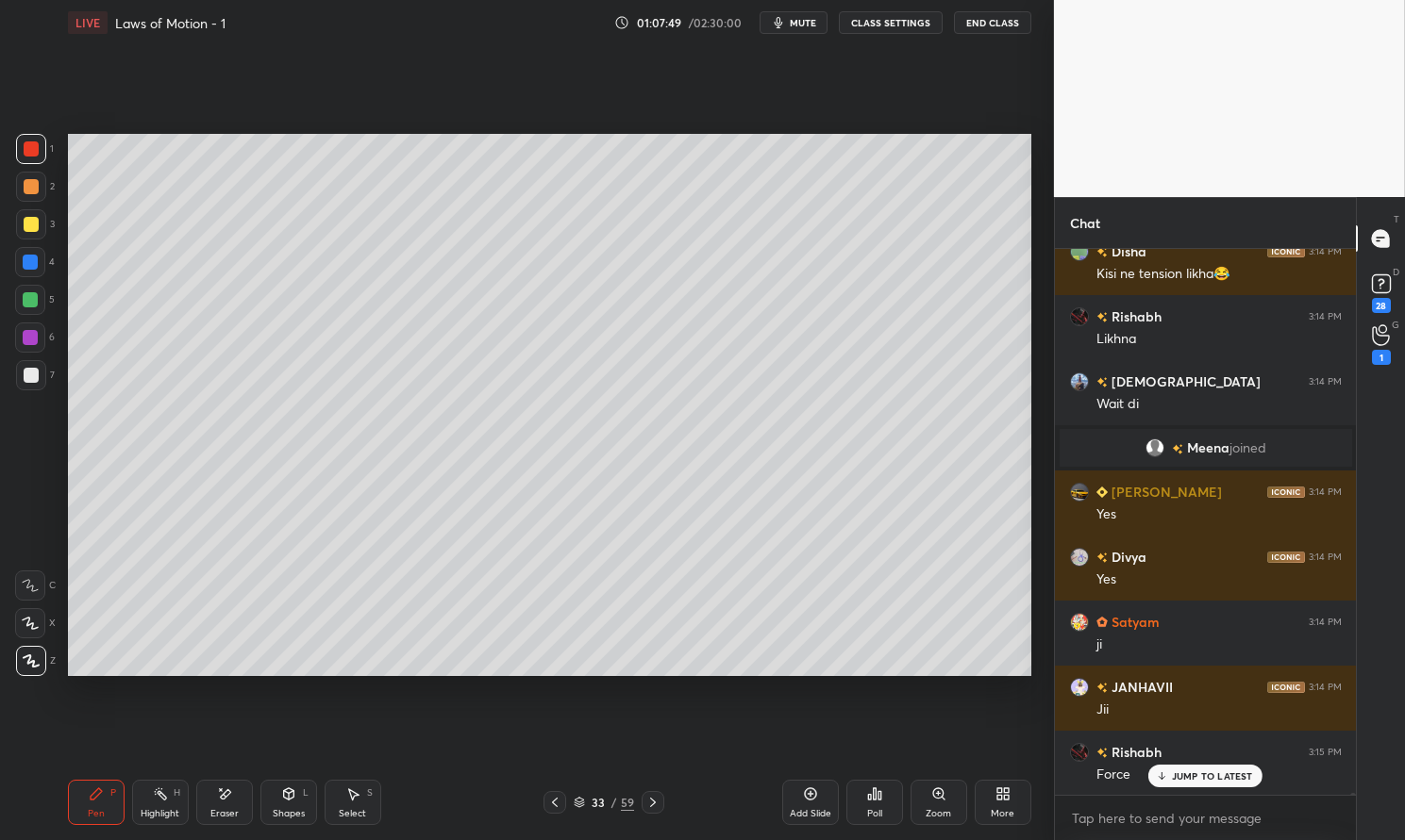
scroll to position [126096, 0]
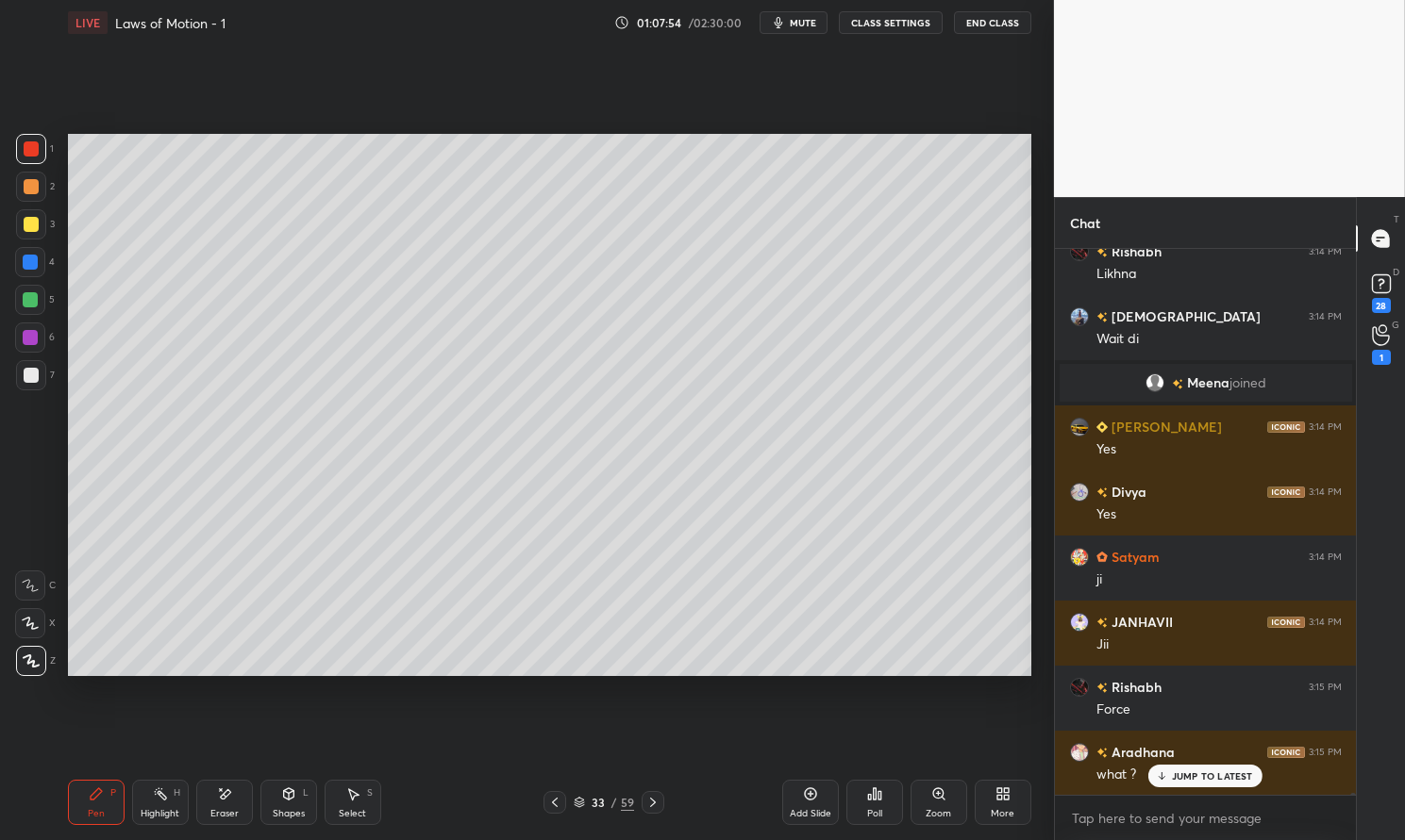
click at [1208, 777] on p "JUMP TO LATEST" at bounding box center [1212, 777] width 81 height 11
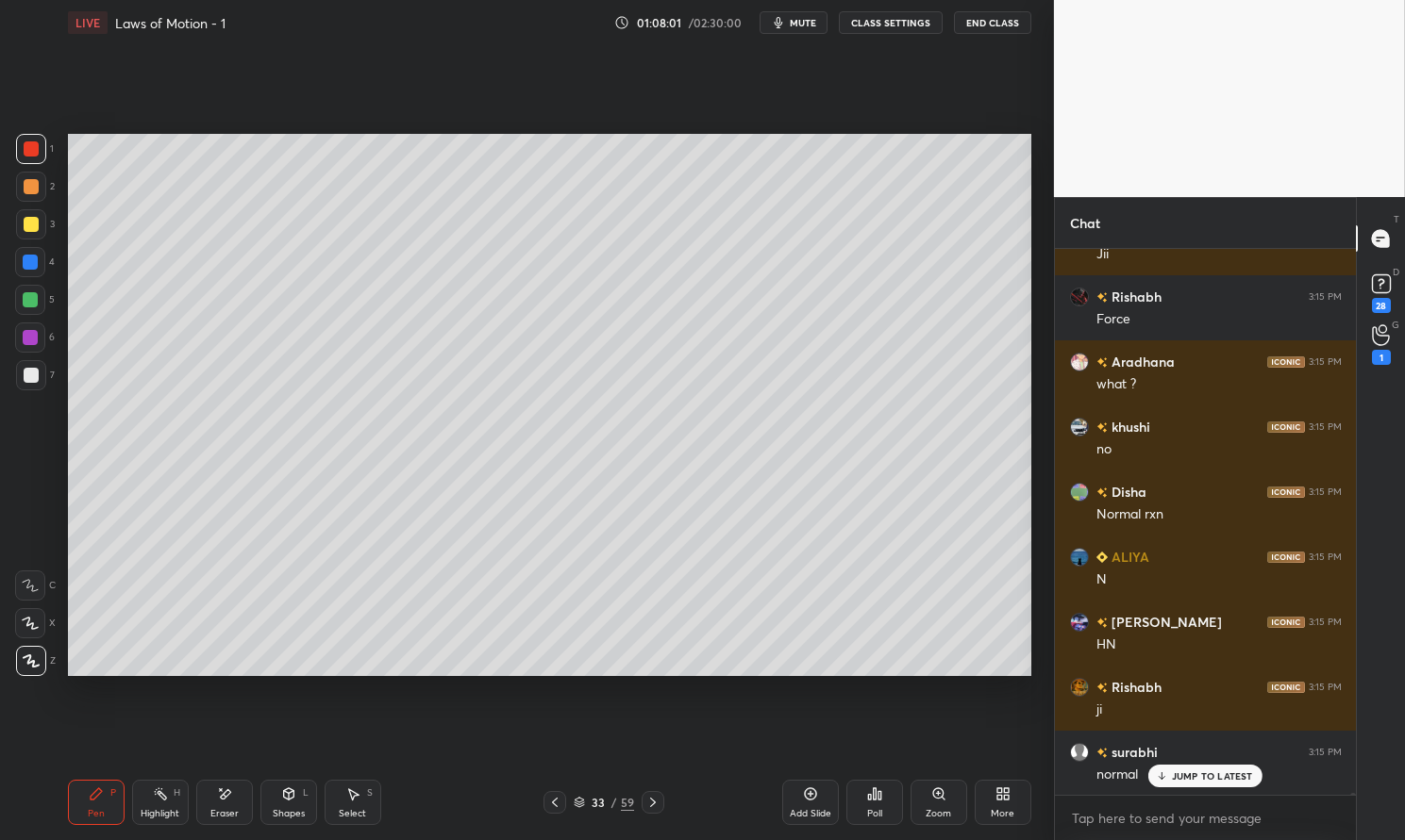
scroll to position [126532, 0]
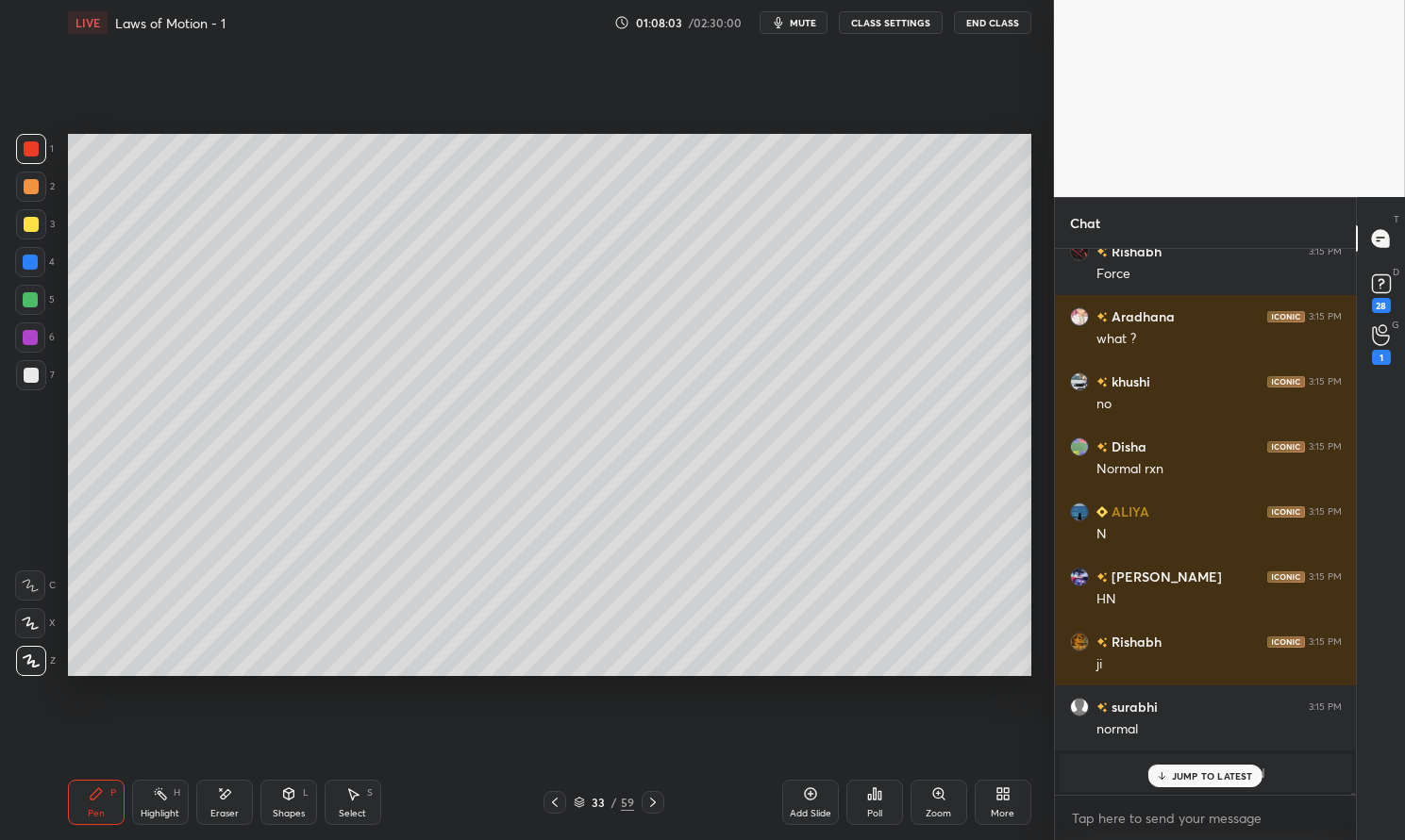
click at [44, 380] on div at bounding box center [31, 376] width 30 height 30
click at [20, 393] on div "7" at bounding box center [35, 379] width 39 height 38
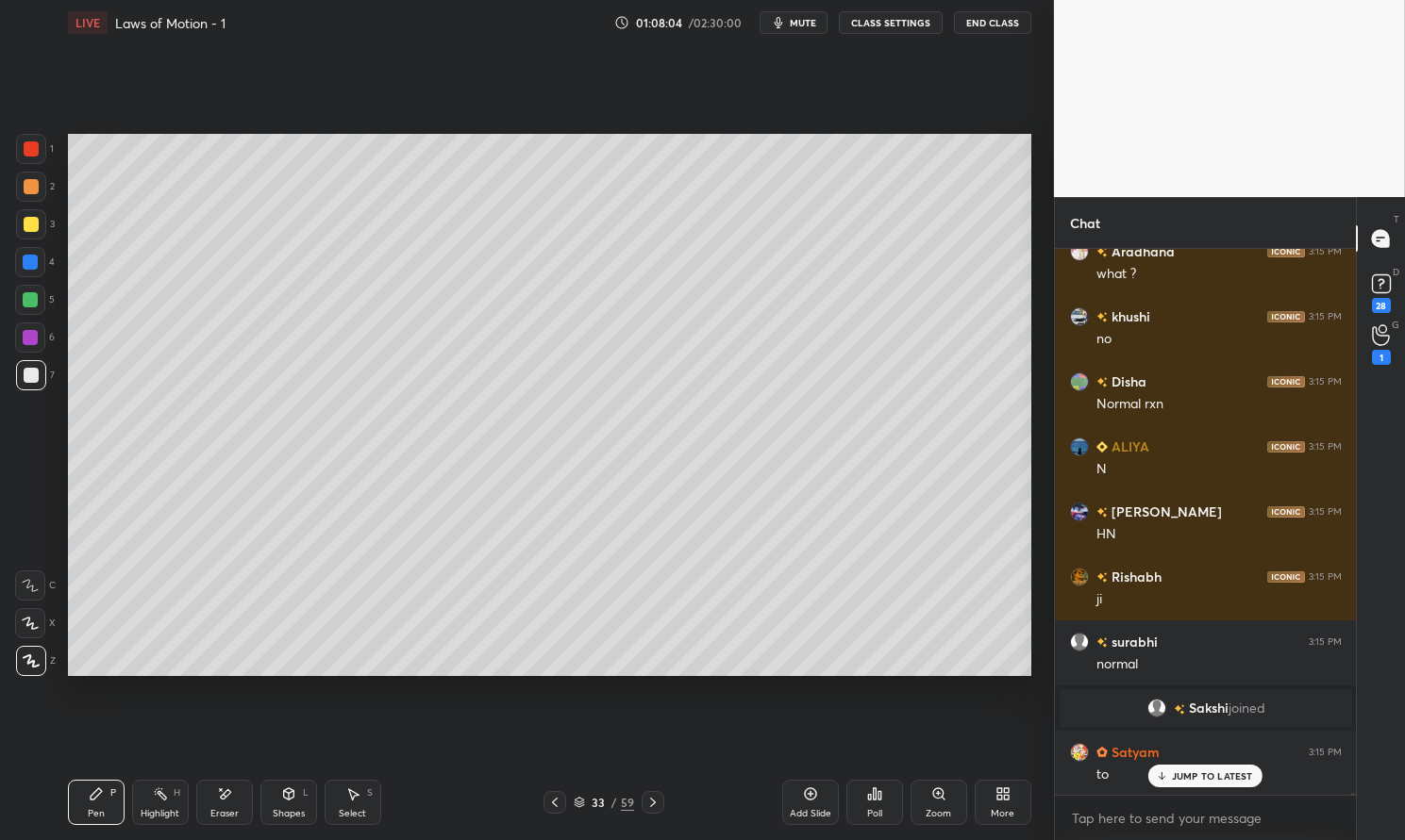
click at [110, 787] on div "Pen P" at bounding box center [97, 803] width 57 height 45
click at [102, 792] on icon at bounding box center [97, 795] width 11 height 11
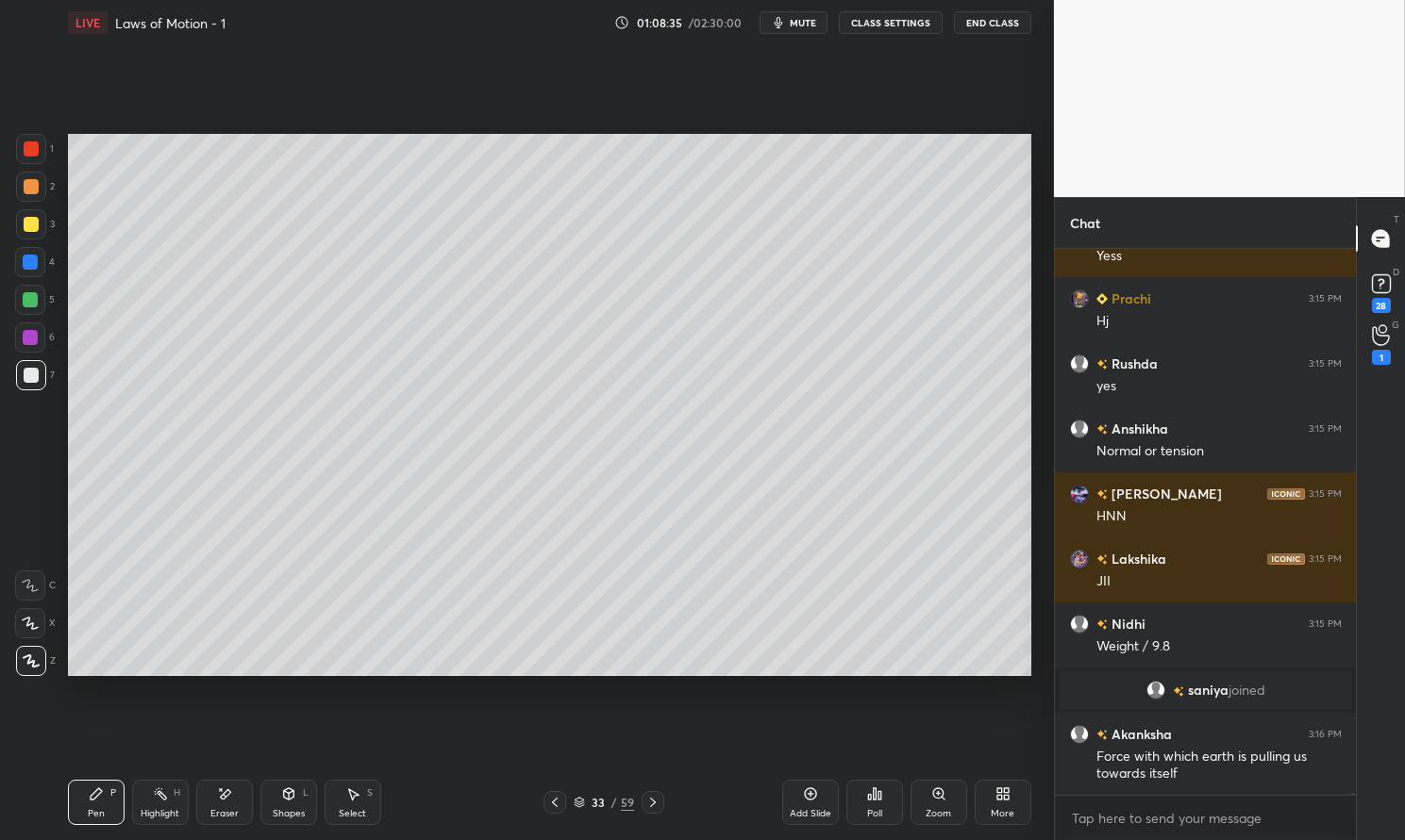
scroll to position [128230, 0]
click at [1040, 582] on div "1 2 3 4 5 6 7 C X Z E E Erase all H H LIVE Laws of Motion - 1 01:08:45 / 02:30:…" at bounding box center [527, 420] width 1054 height 840
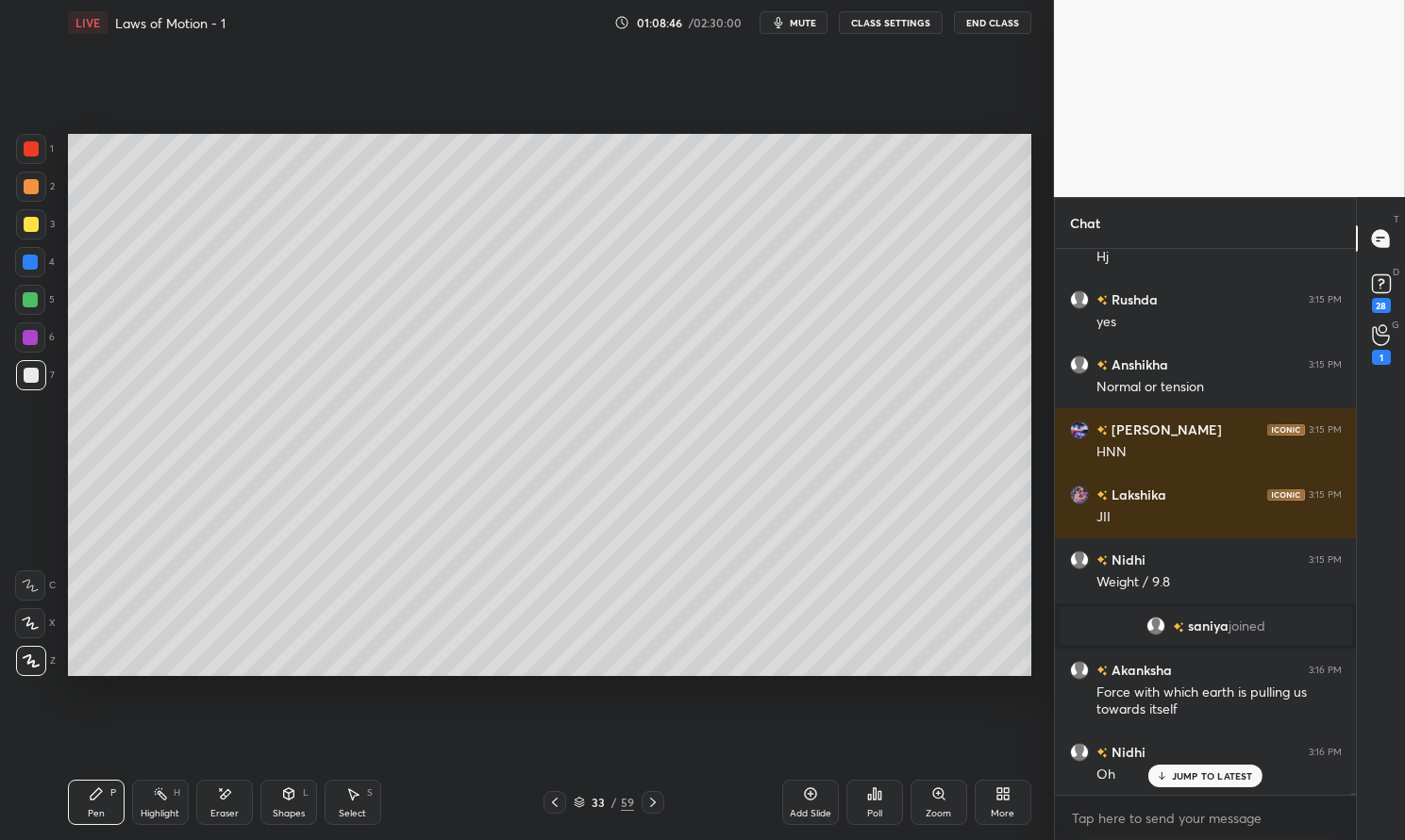
click at [1034, 582] on div "Setting up your live class Poll for secs No correct answer Start poll" at bounding box center [550, 405] width 978 height 720
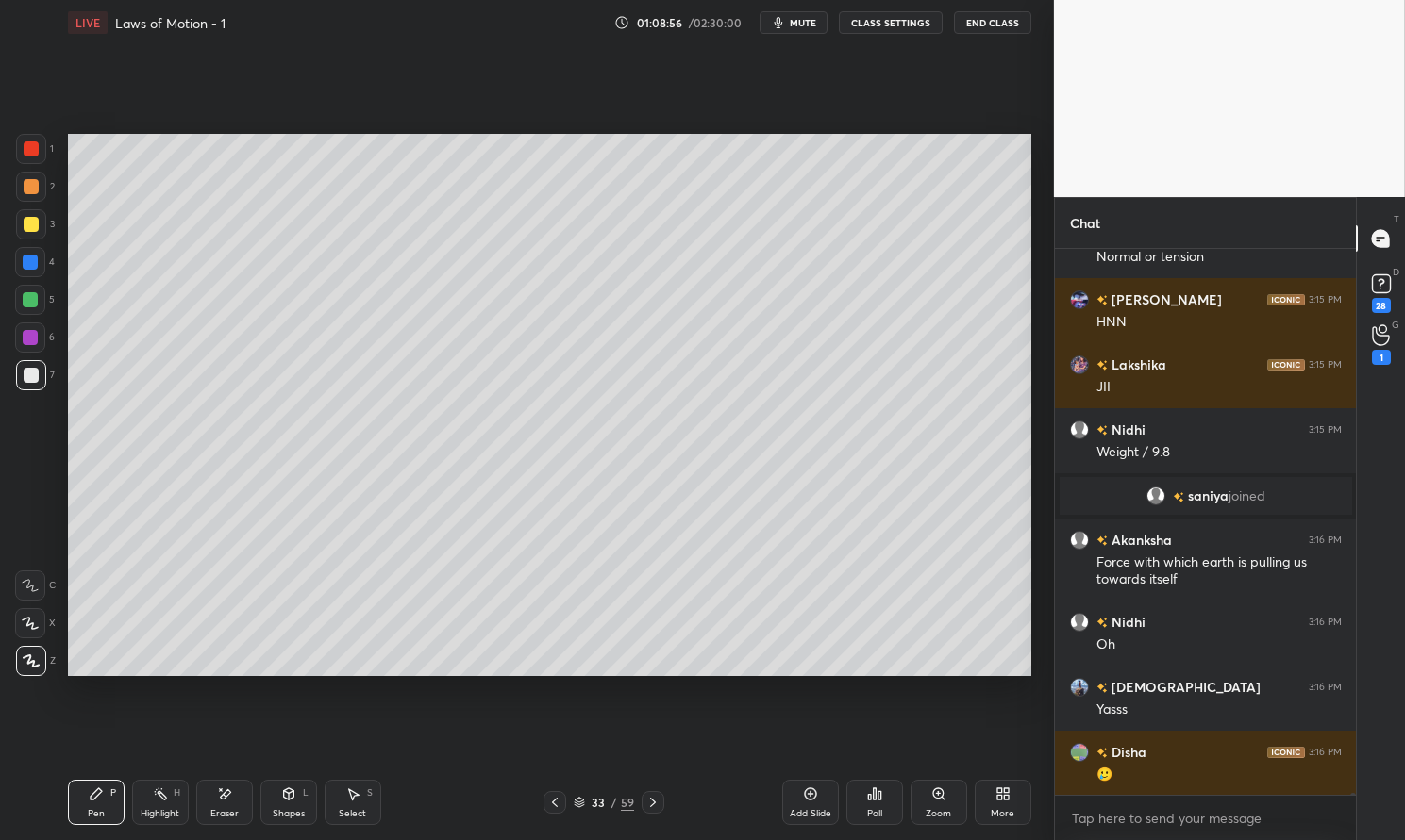
scroll to position [128506, 0]
click at [801, 19] on span "mute" at bounding box center [803, 23] width 26 height 13
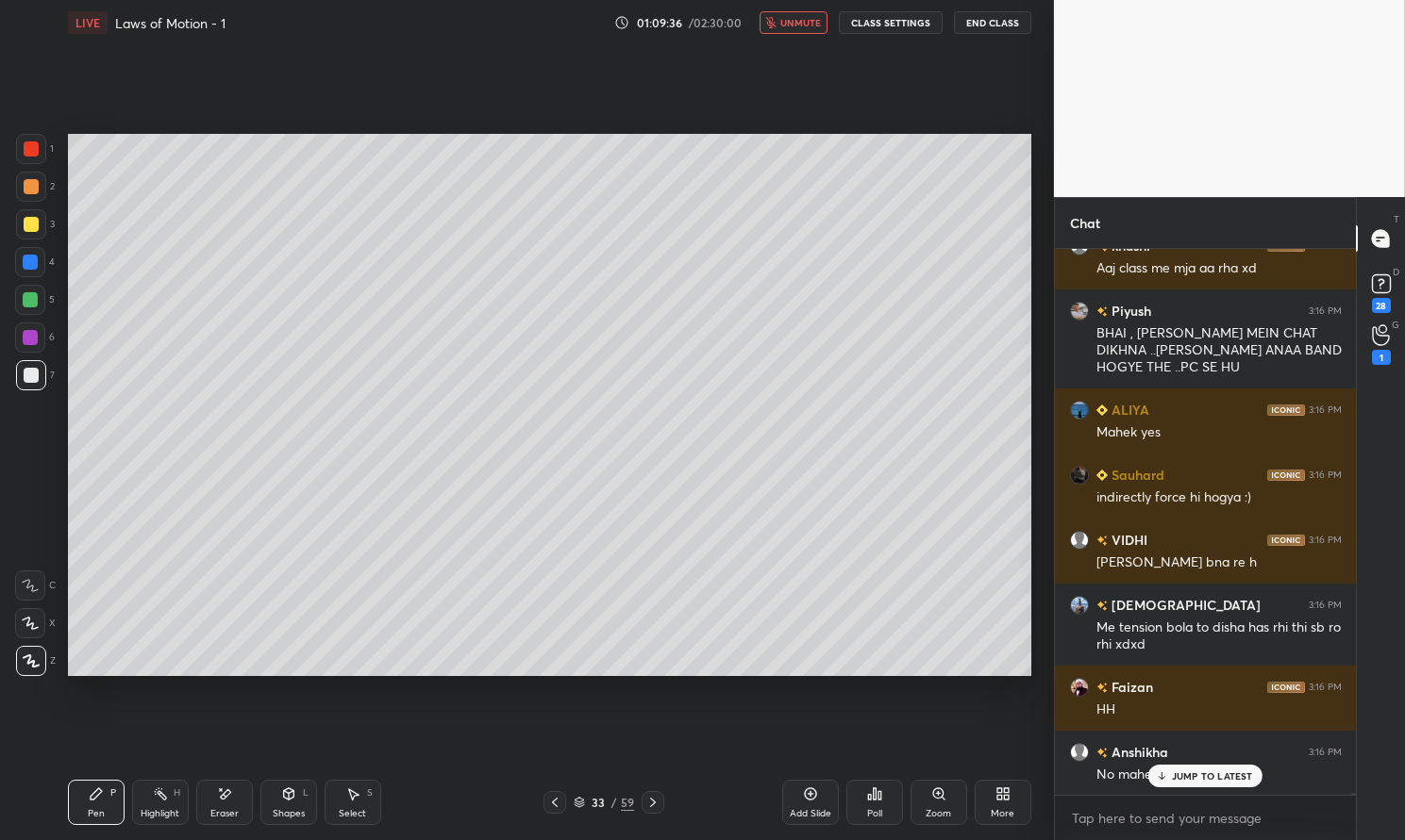
scroll to position [130942, 0]
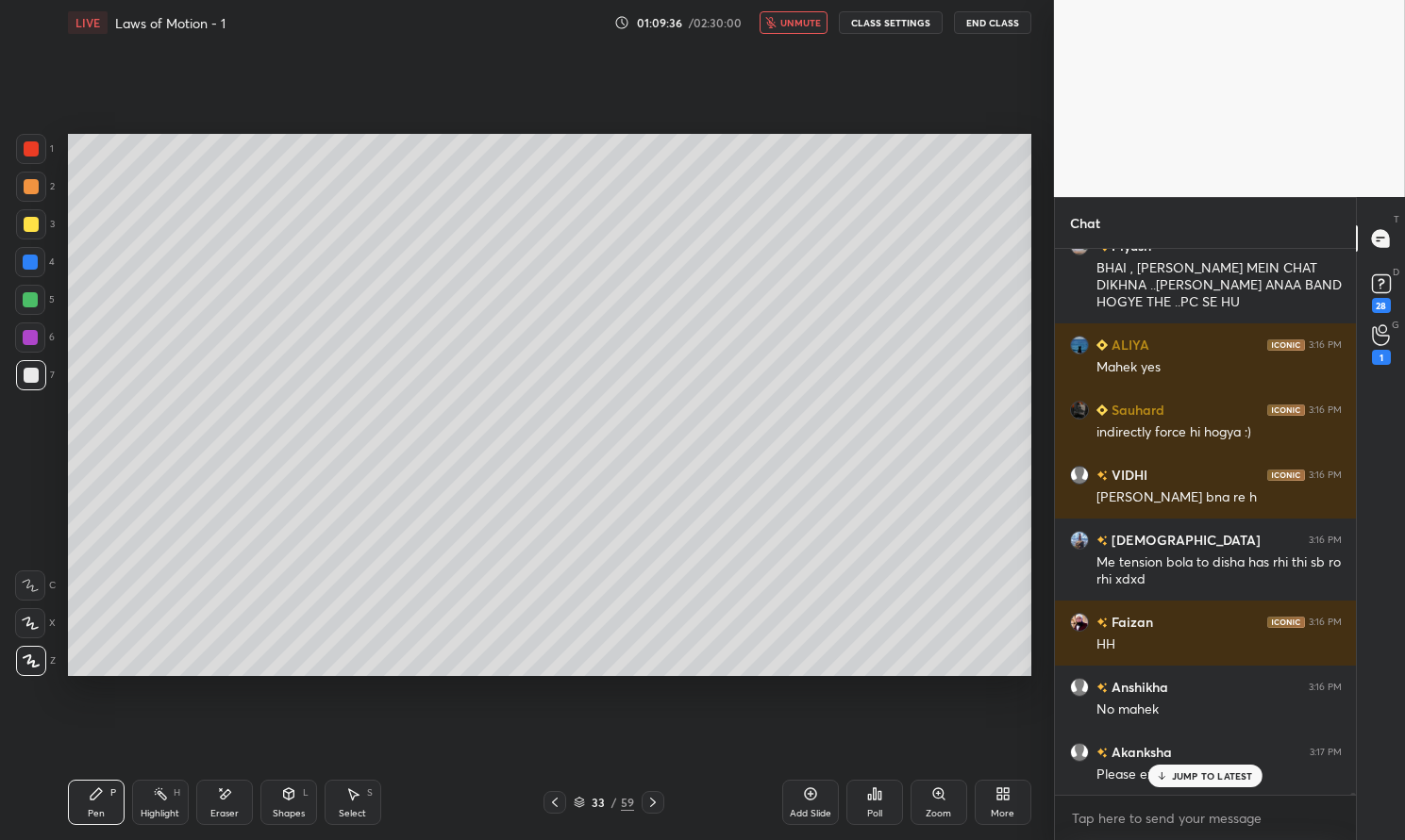
click at [807, 21] on span "unmute" at bounding box center [800, 23] width 41 height 13
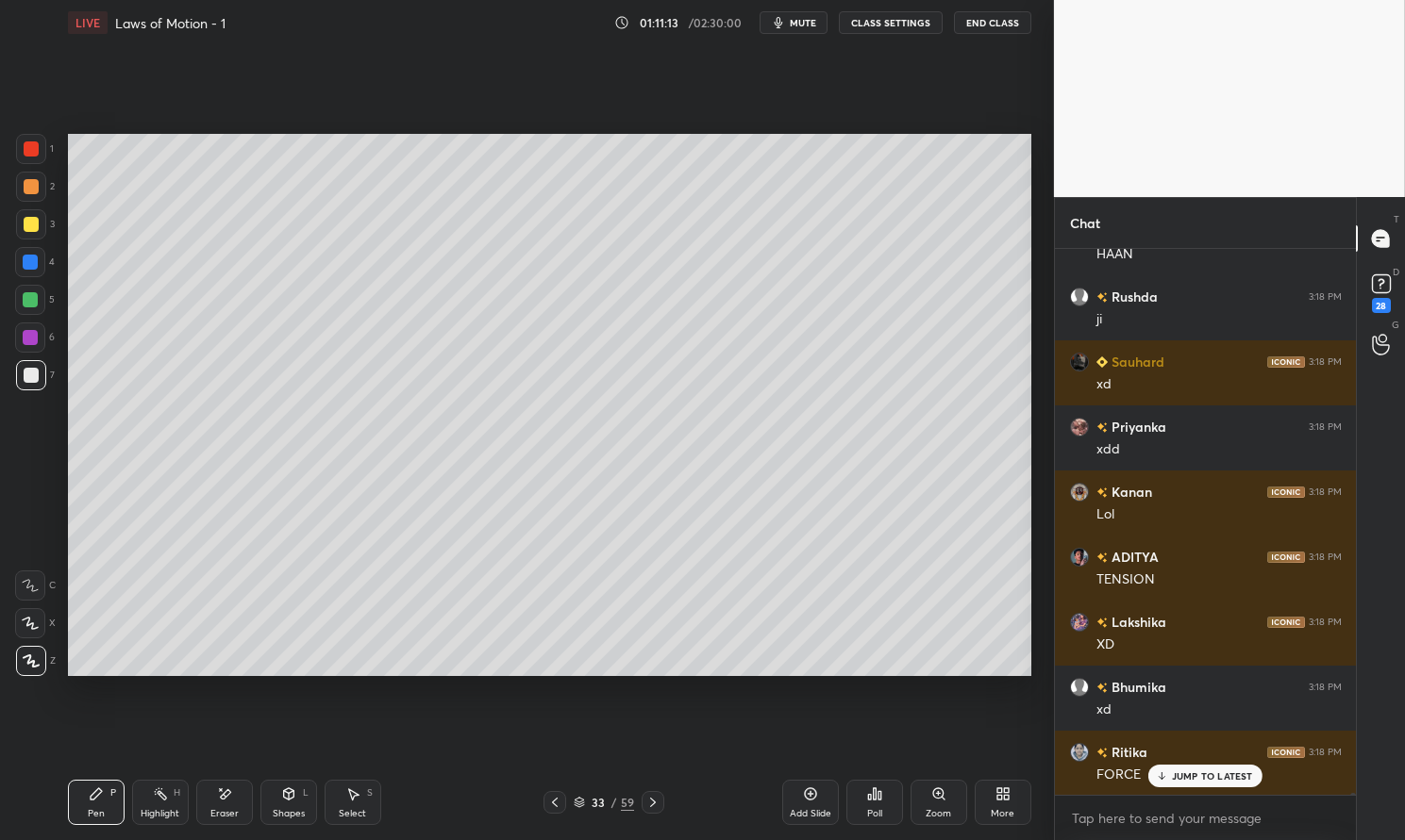
scroll to position [137244, 0]
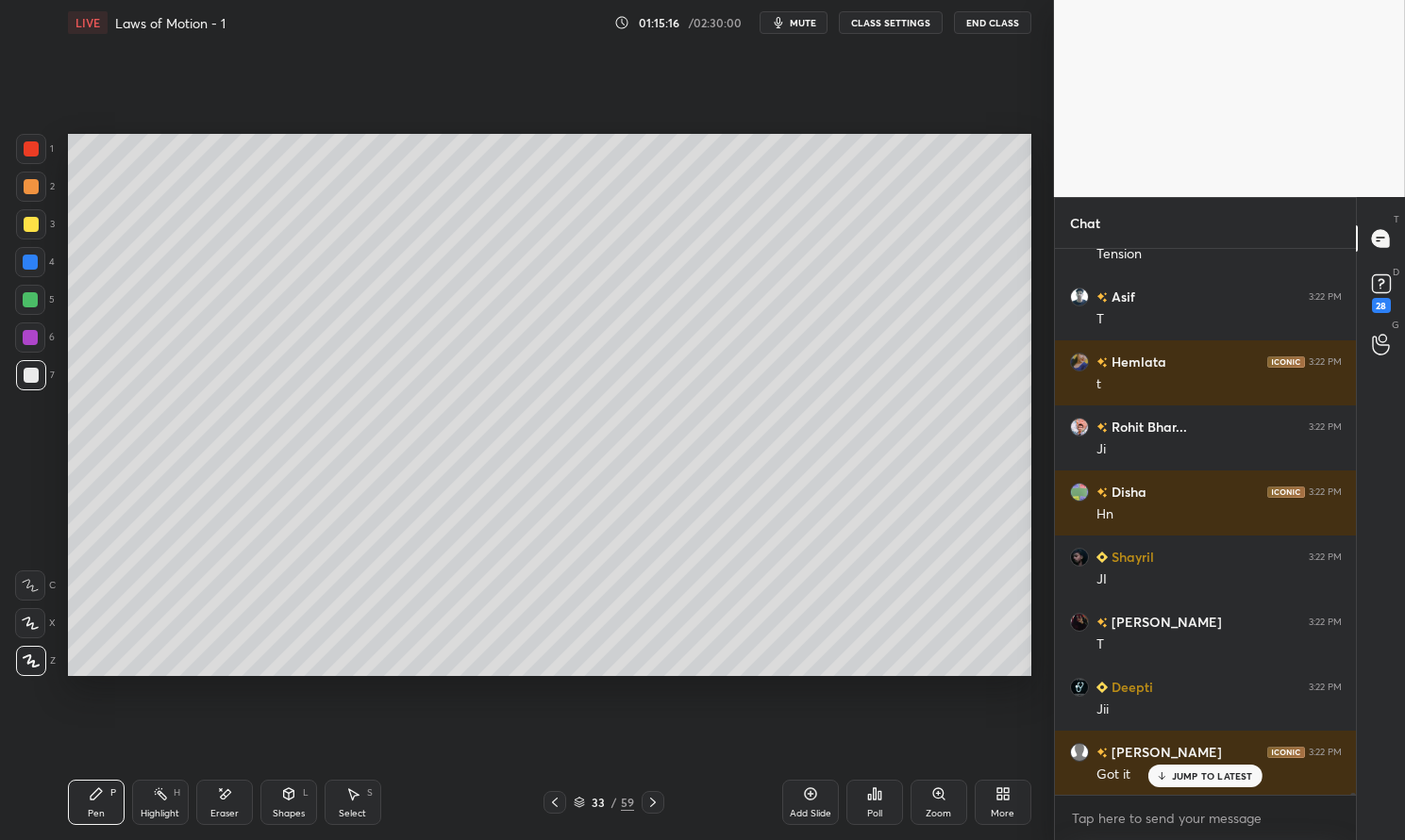
click at [1193, 774] on p "JUMP TO LATEST" at bounding box center [1212, 777] width 81 height 11
click at [817, 798] on icon at bounding box center [811, 795] width 15 height 15
click at [97, 785] on div "Pen P" at bounding box center [97, 803] width 57 height 45
click at [85, 789] on div "Pen P" at bounding box center [97, 803] width 57 height 45
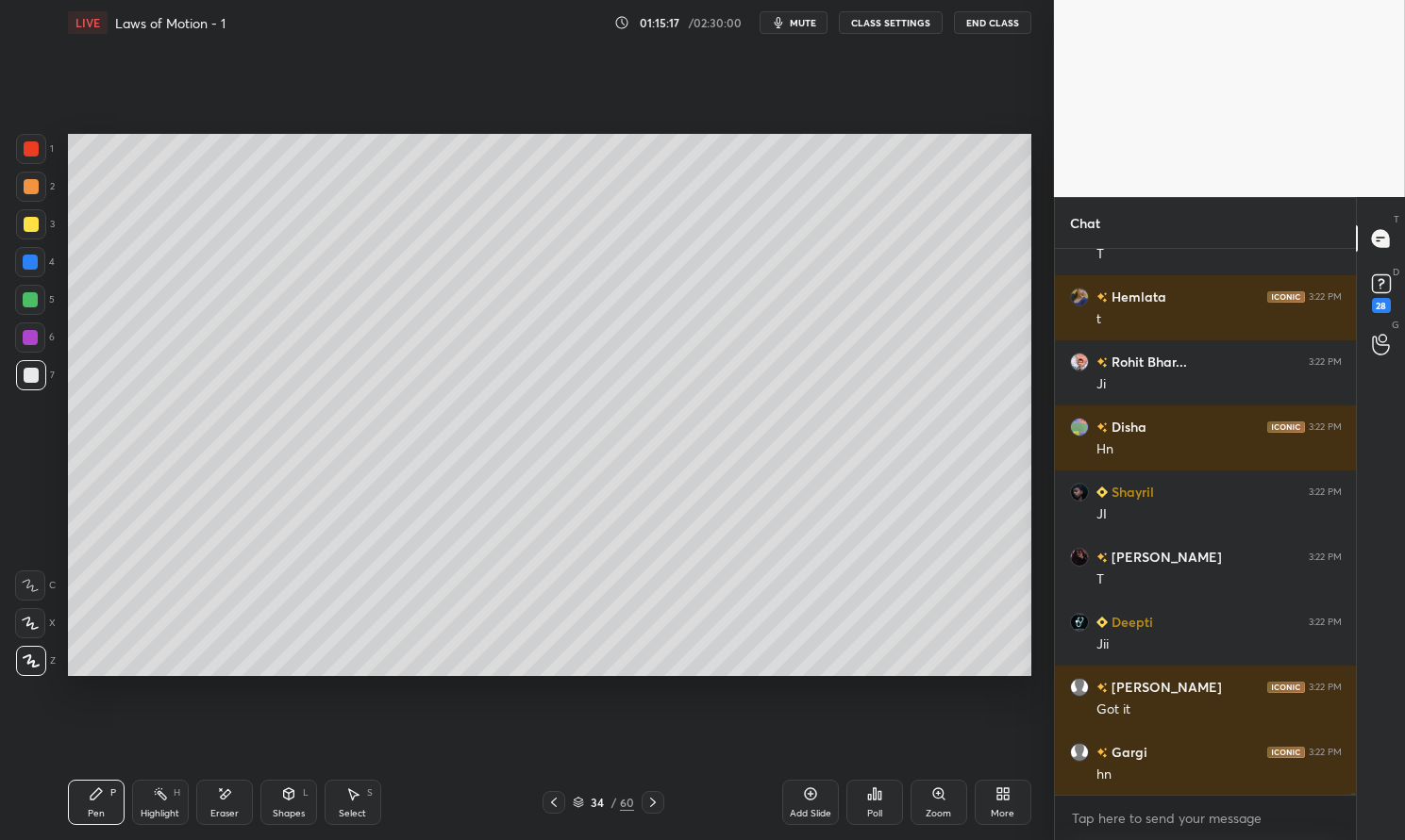
click at [28, 308] on div at bounding box center [30, 300] width 30 height 30
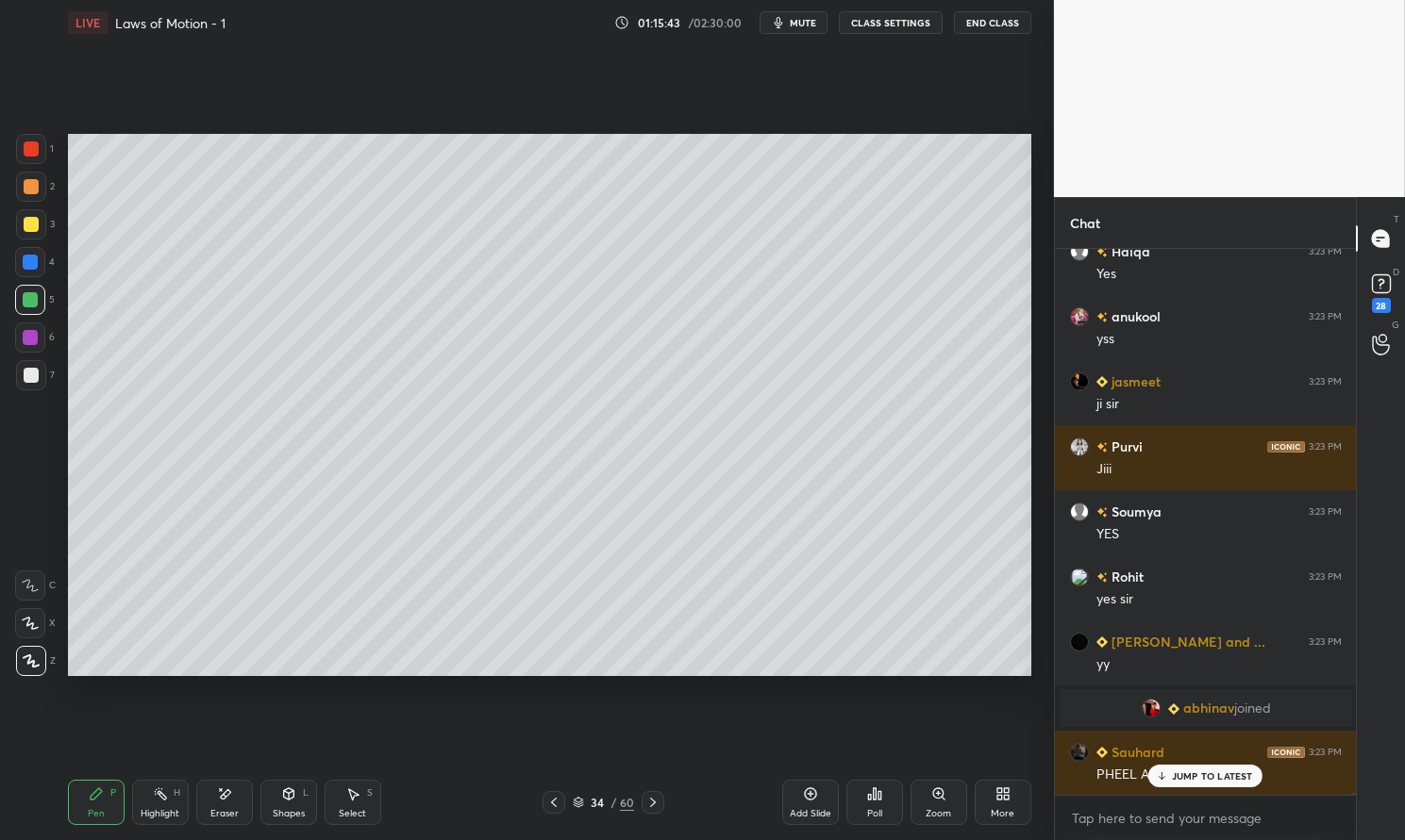
click at [1197, 782] on p "JUMP TO LATEST" at bounding box center [1212, 777] width 81 height 11
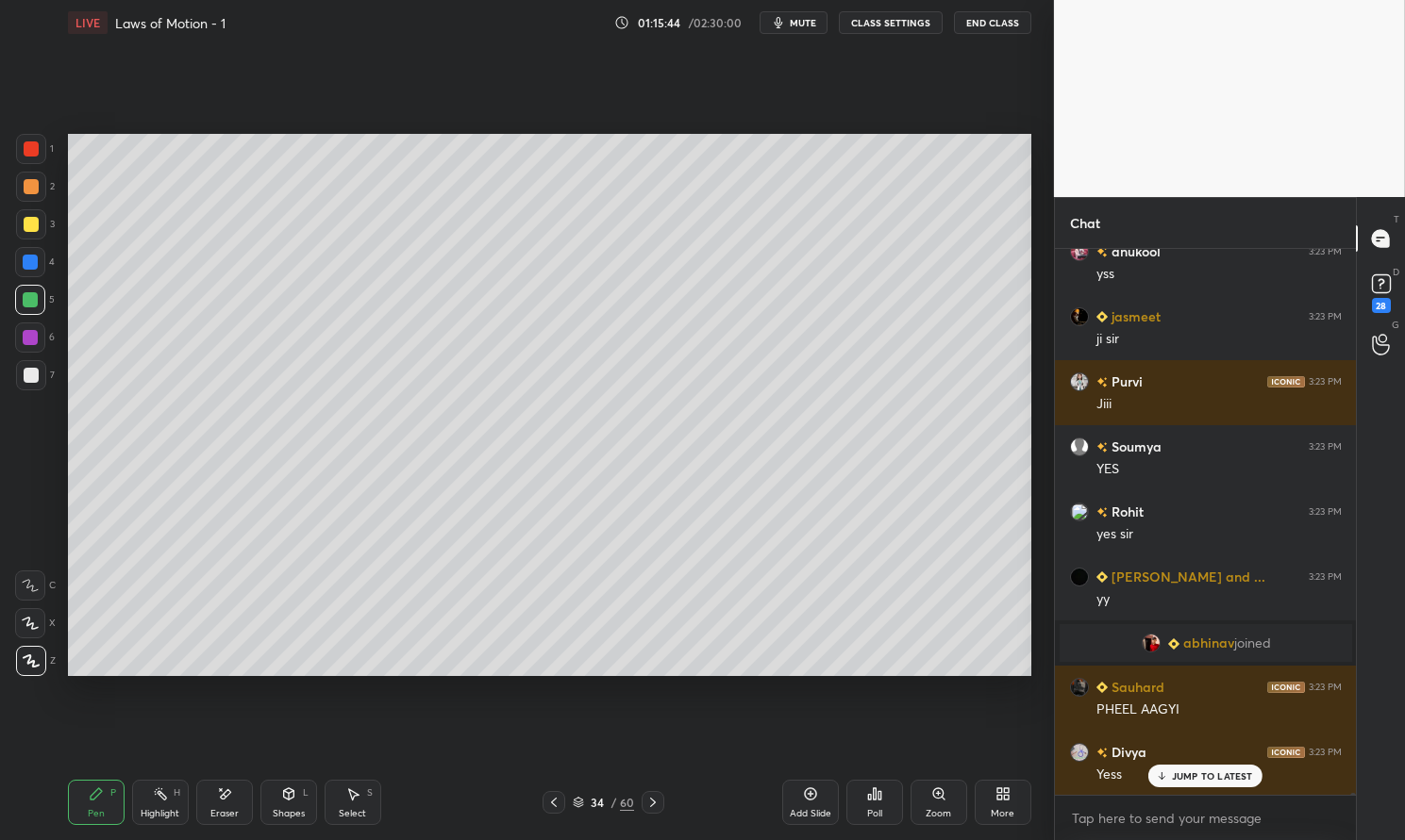
click at [79, 800] on div "Pen P" at bounding box center [97, 803] width 57 height 45
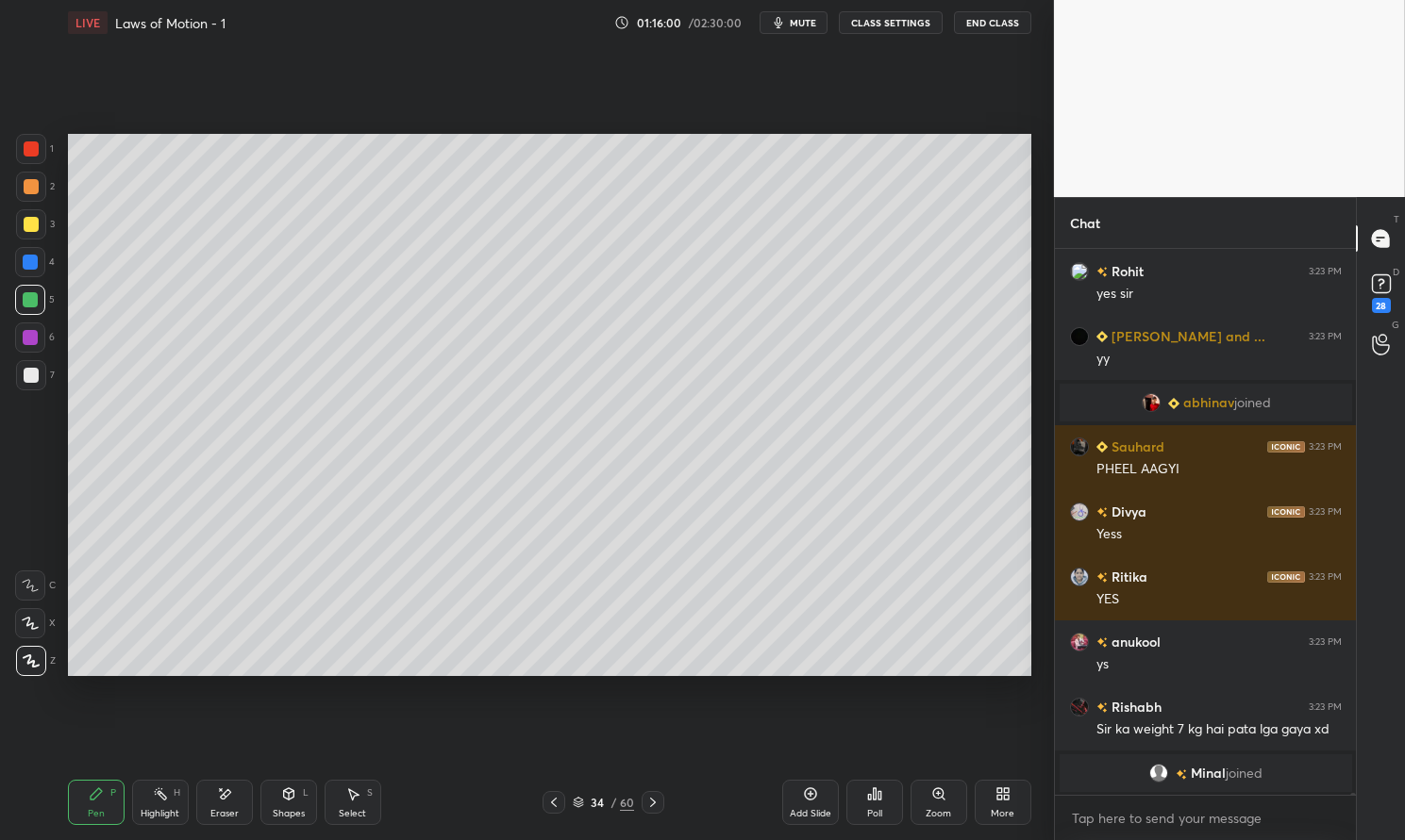
click at [28, 377] on div at bounding box center [31, 376] width 15 height 15
click at [26, 373] on div at bounding box center [31, 376] width 15 height 15
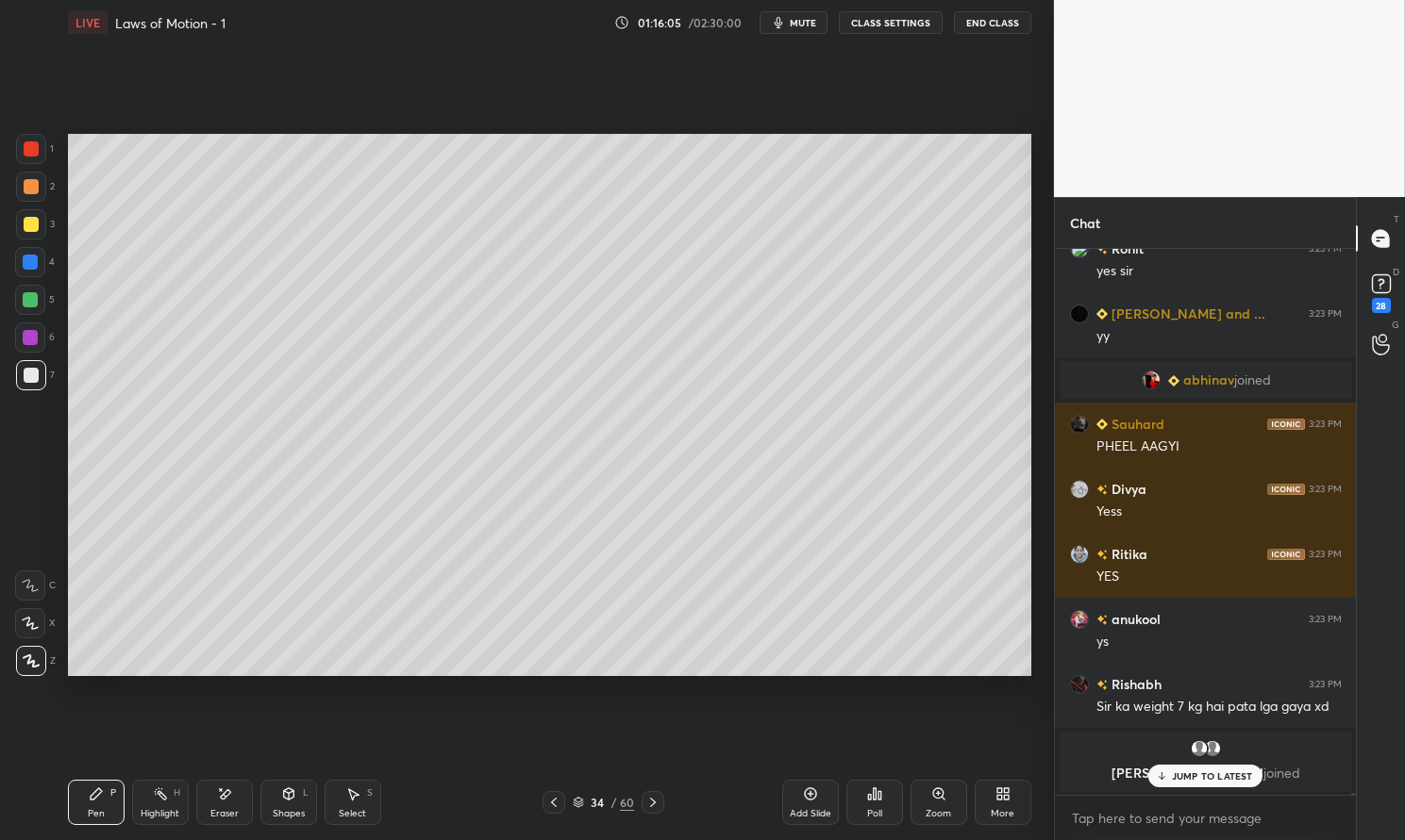
click at [31, 375] on div at bounding box center [31, 376] width 15 height 15
click at [30, 269] on div at bounding box center [30, 262] width 15 height 15
click at [26, 268] on div at bounding box center [30, 262] width 15 height 15
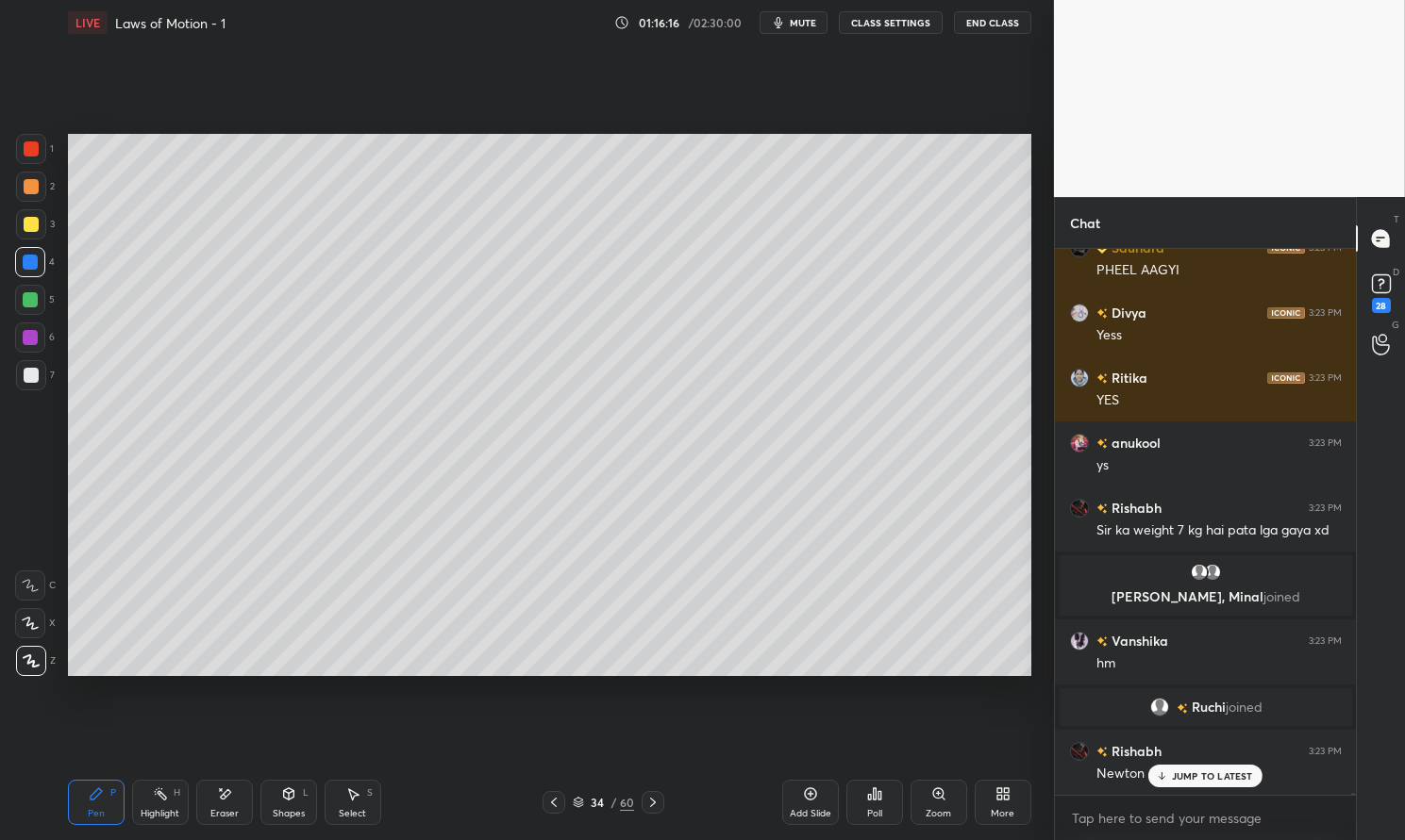
scroll to position [162676, 0]
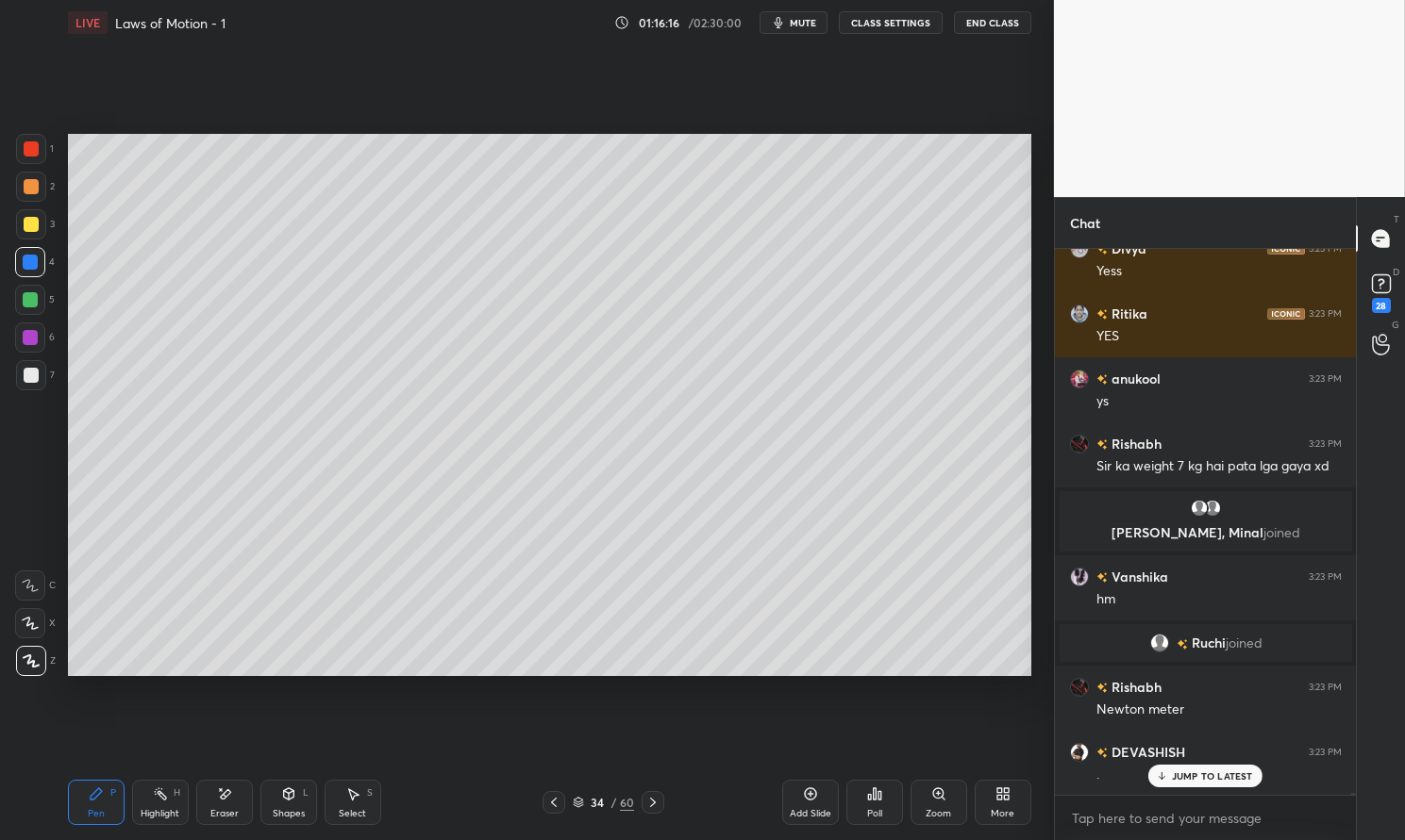
click at [21, 223] on div at bounding box center [31, 224] width 30 height 30
click at [89, 814] on div "Pen" at bounding box center [97, 814] width 17 height 9
click at [72, 804] on div "Pen P" at bounding box center [97, 803] width 57 height 45
click at [1215, 777] on p "JUMP TO LATEST" at bounding box center [1212, 777] width 81 height 11
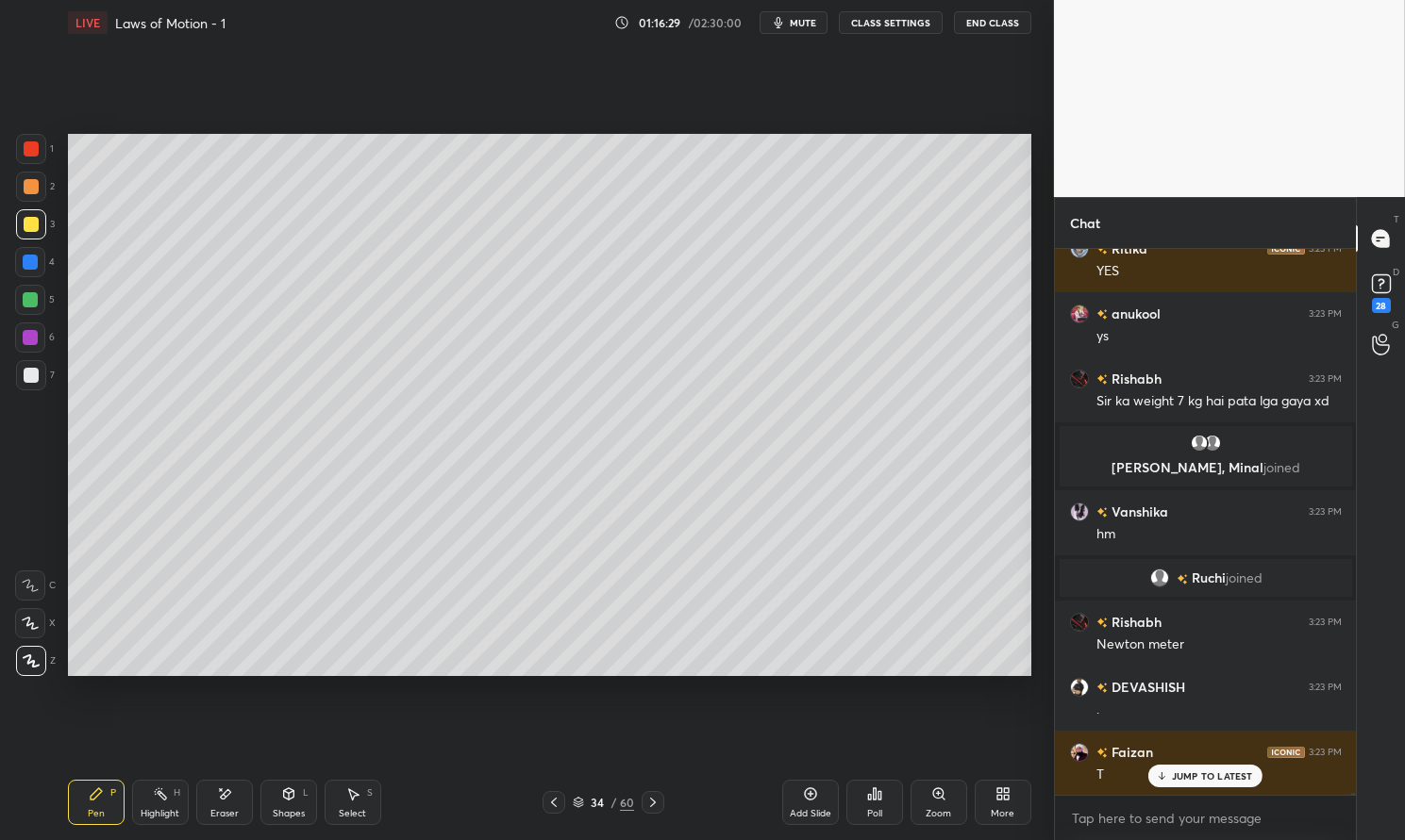
click at [164, 804] on div "Highlight H" at bounding box center [161, 803] width 57 height 45
click at [154, 799] on icon at bounding box center [161, 795] width 15 height 15
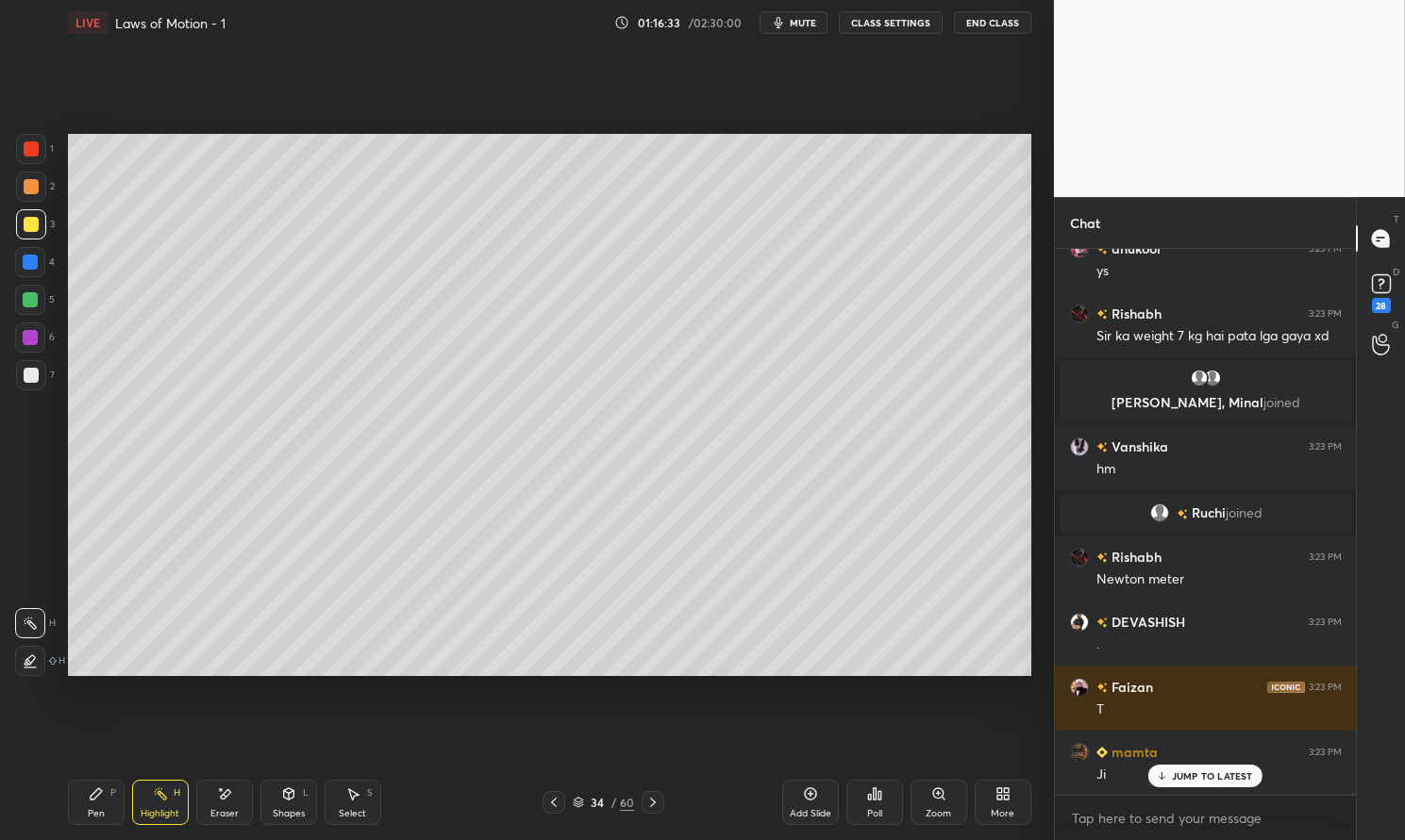
click at [73, 809] on div "Pen P" at bounding box center [97, 803] width 57 height 45
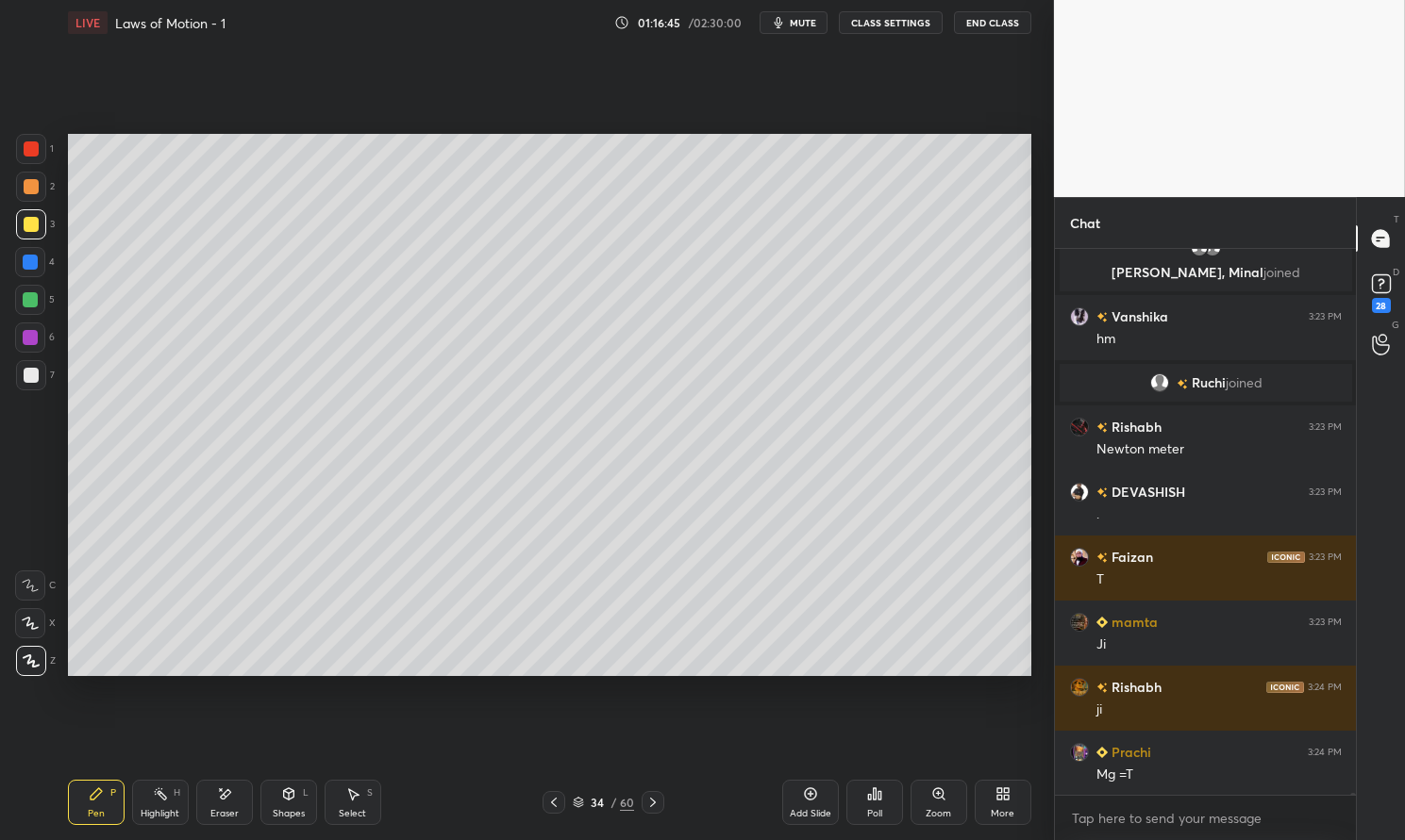
scroll to position [163003, 0]
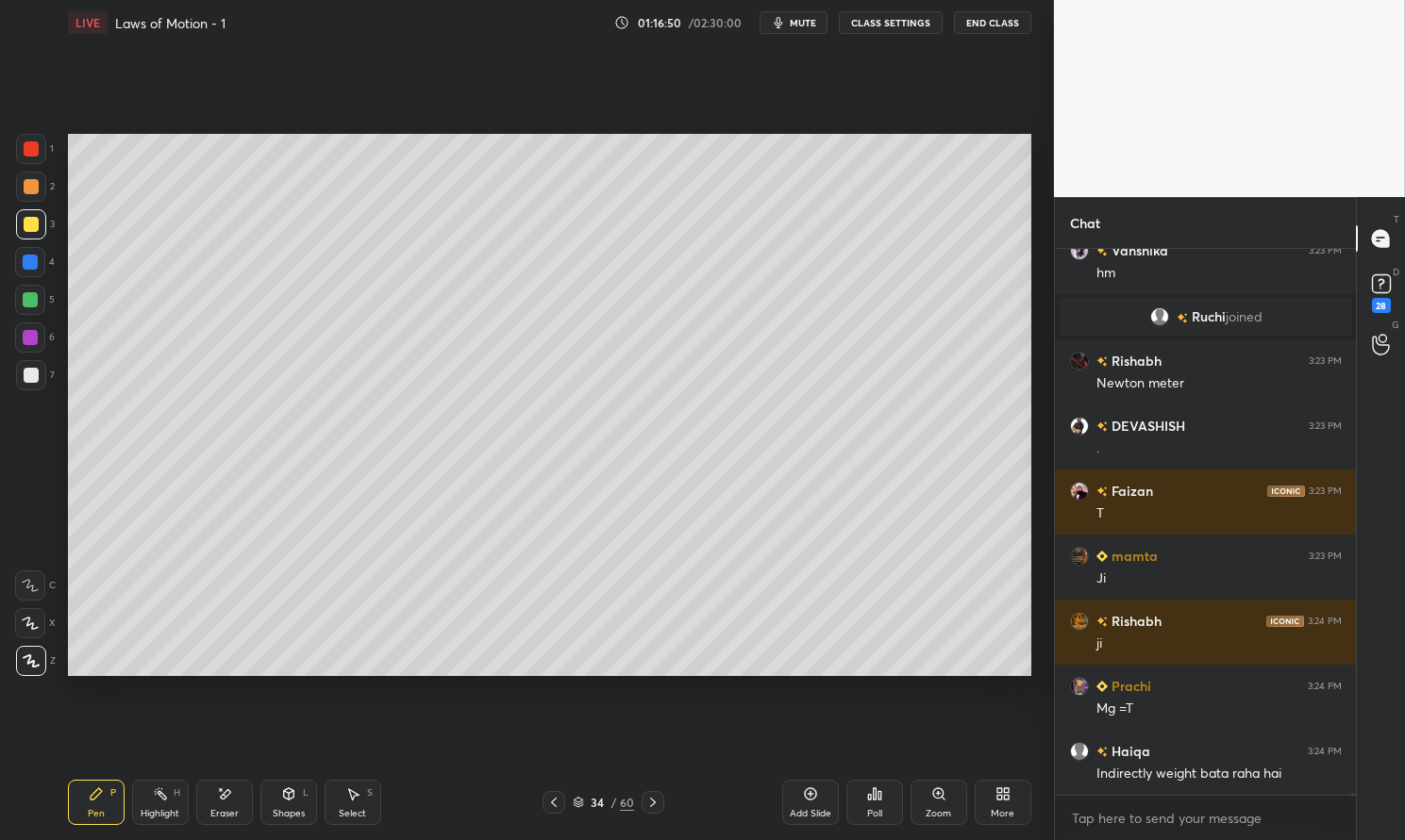
click at [151, 795] on div "Highlight H" at bounding box center [161, 803] width 57 height 45
click at [156, 796] on icon at bounding box center [161, 795] width 15 height 15
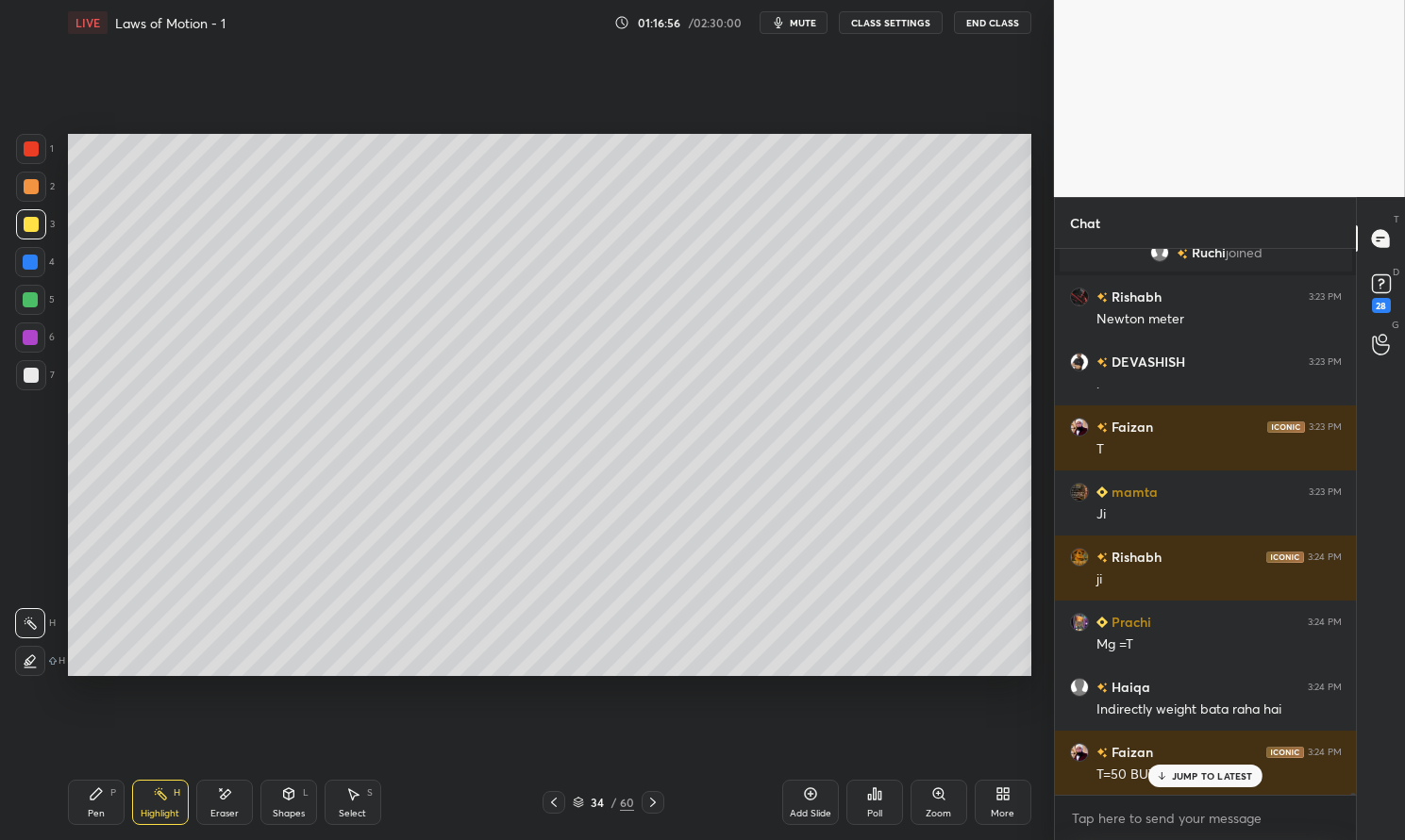
click at [112, 806] on div "Pen P" at bounding box center [97, 803] width 57 height 45
click at [90, 807] on div "Pen P" at bounding box center [97, 803] width 57 height 45
click at [156, 805] on div "Highlight H" at bounding box center [161, 803] width 57 height 45
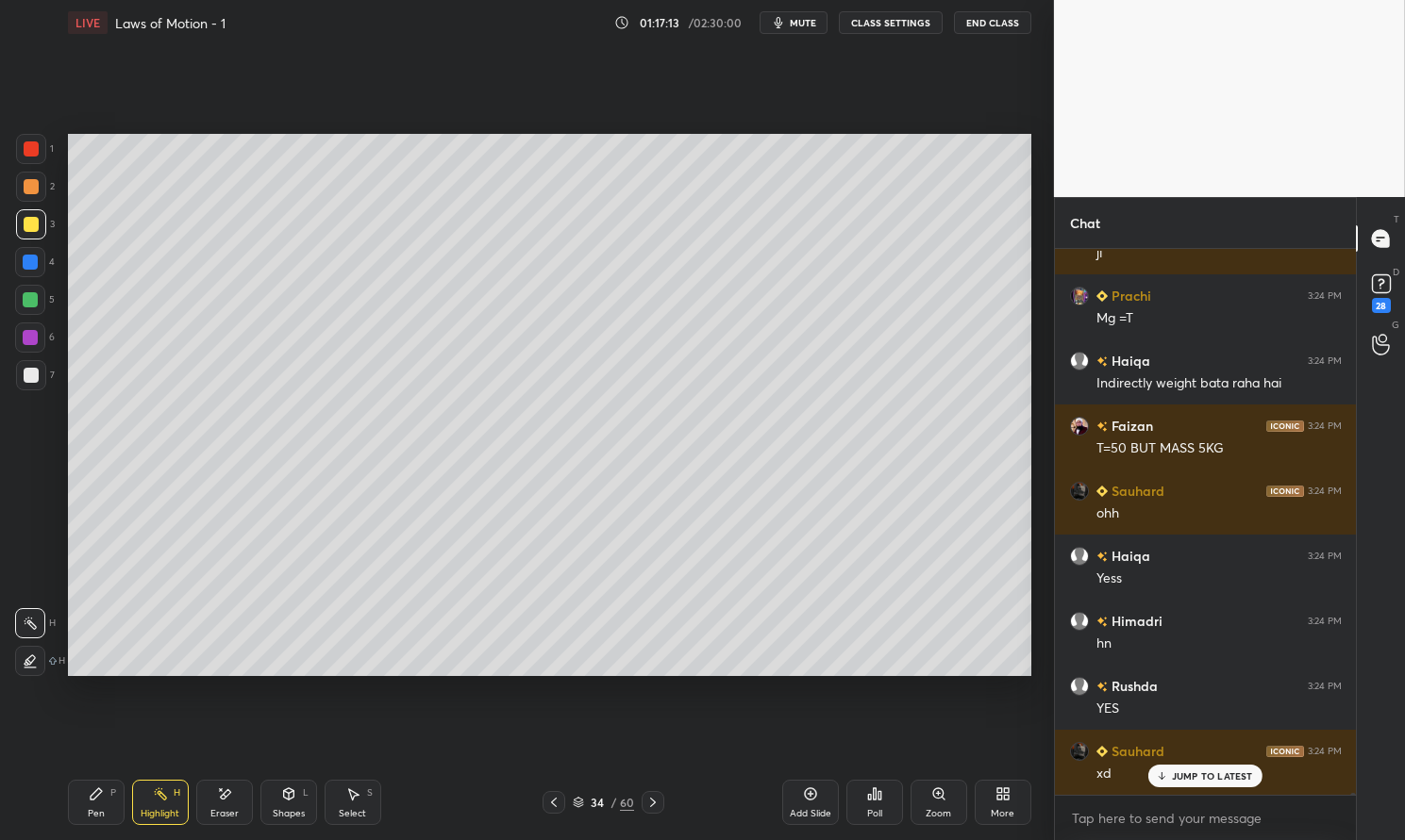
scroll to position [163522, 0]
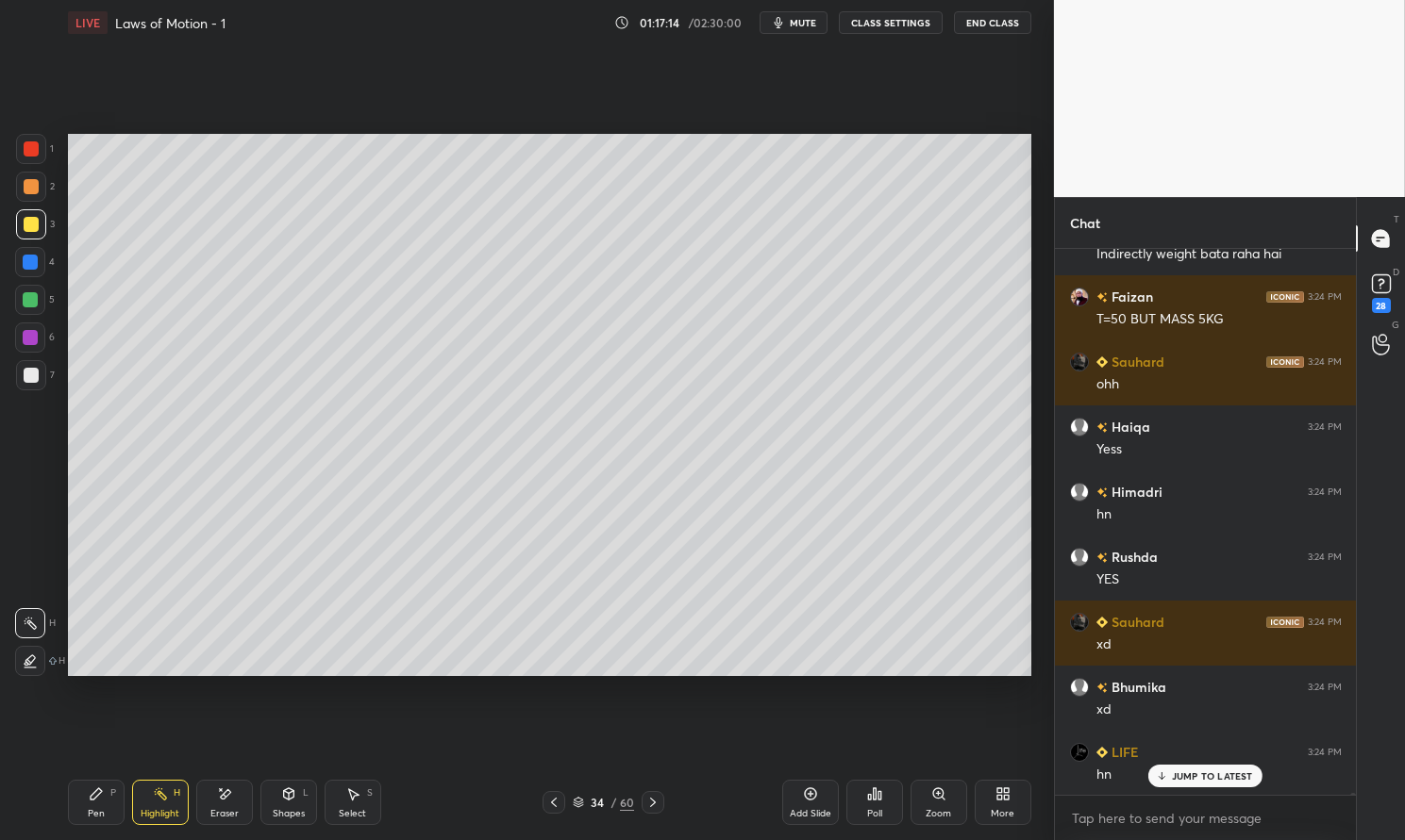
click at [159, 810] on div "Highlight" at bounding box center [160, 814] width 39 height 9
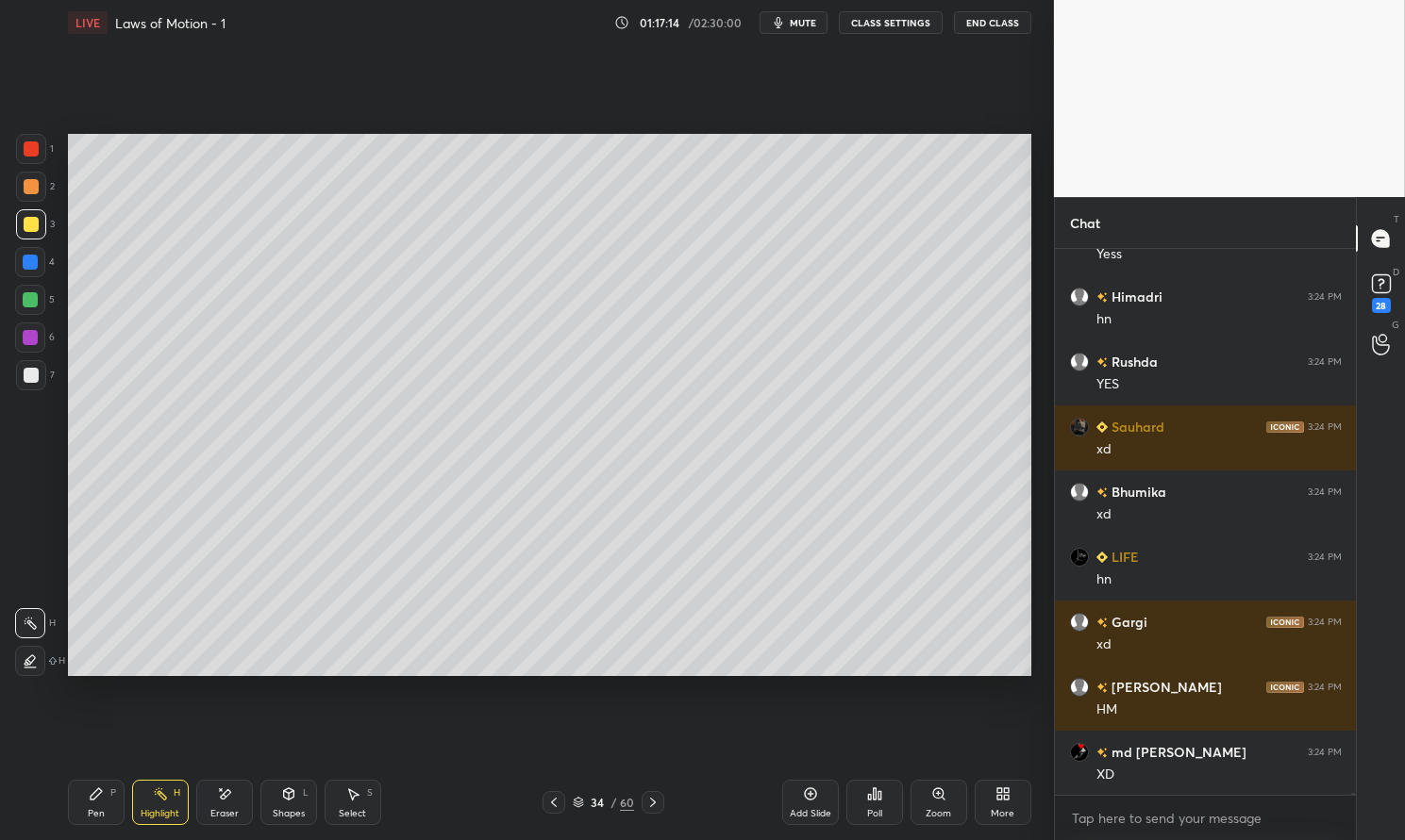
click at [147, 801] on div "Highlight H" at bounding box center [161, 803] width 57 height 45
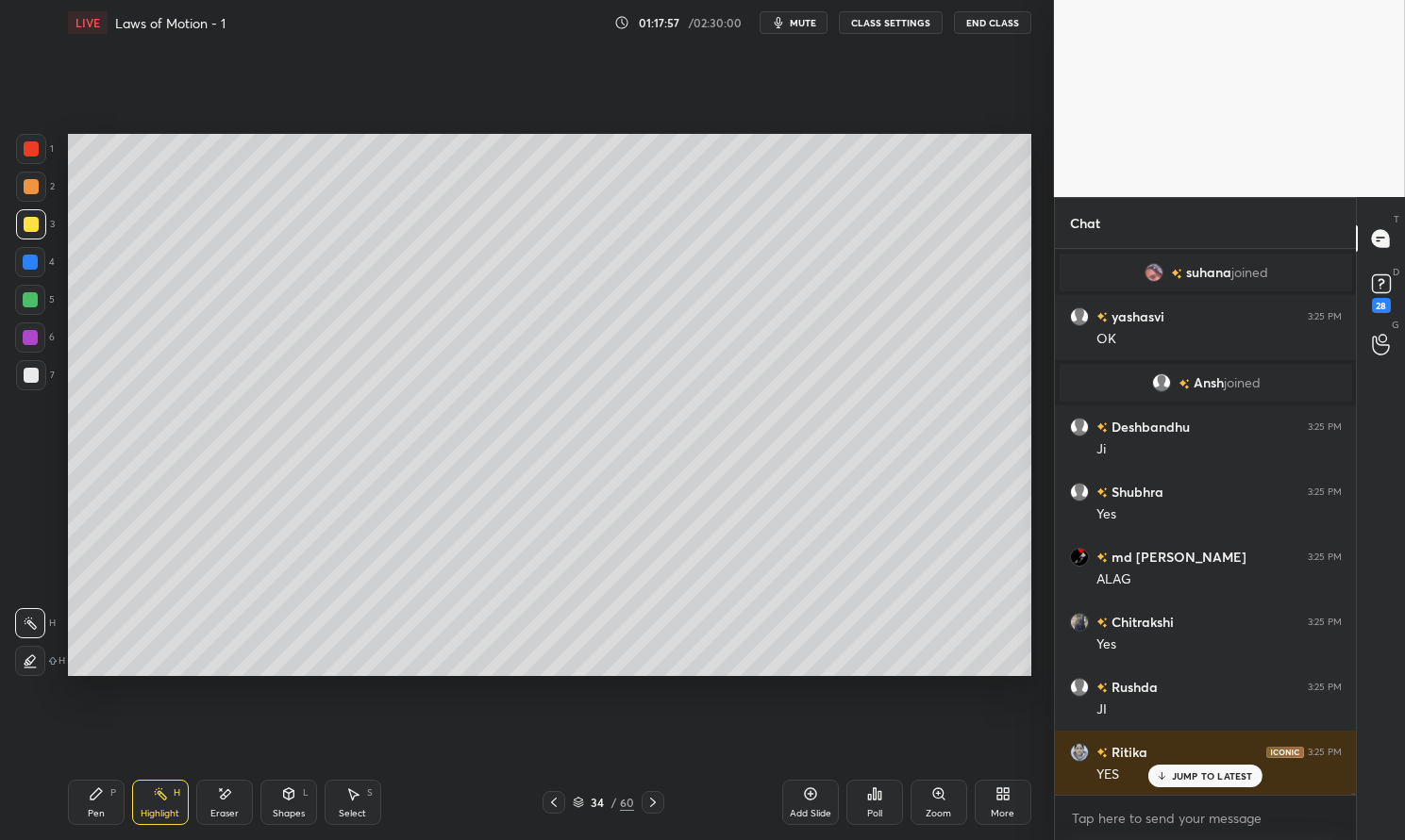
scroll to position [165610, 0]
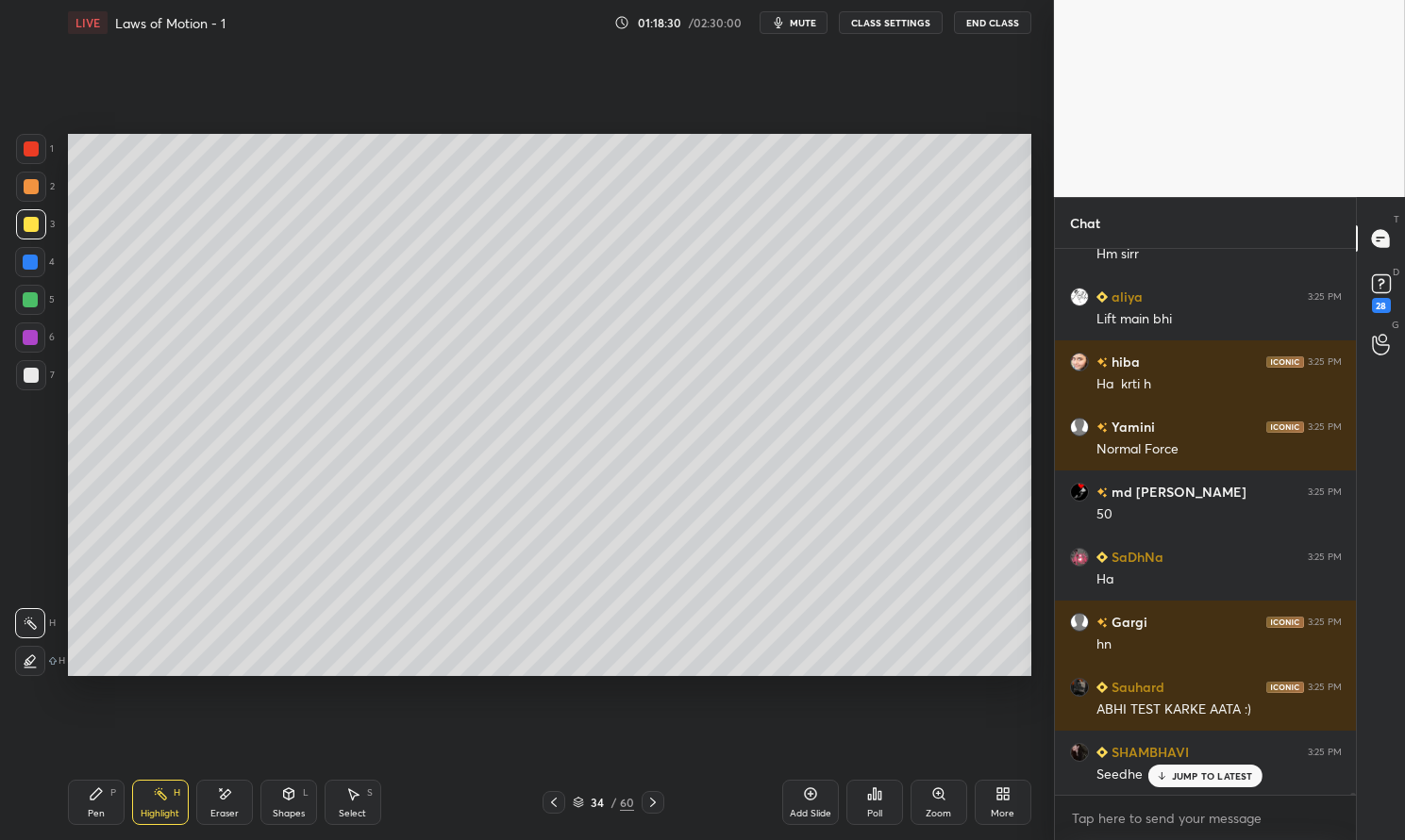
click at [871, 807] on div "Poll" at bounding box center [874, 803] width 57 height 45
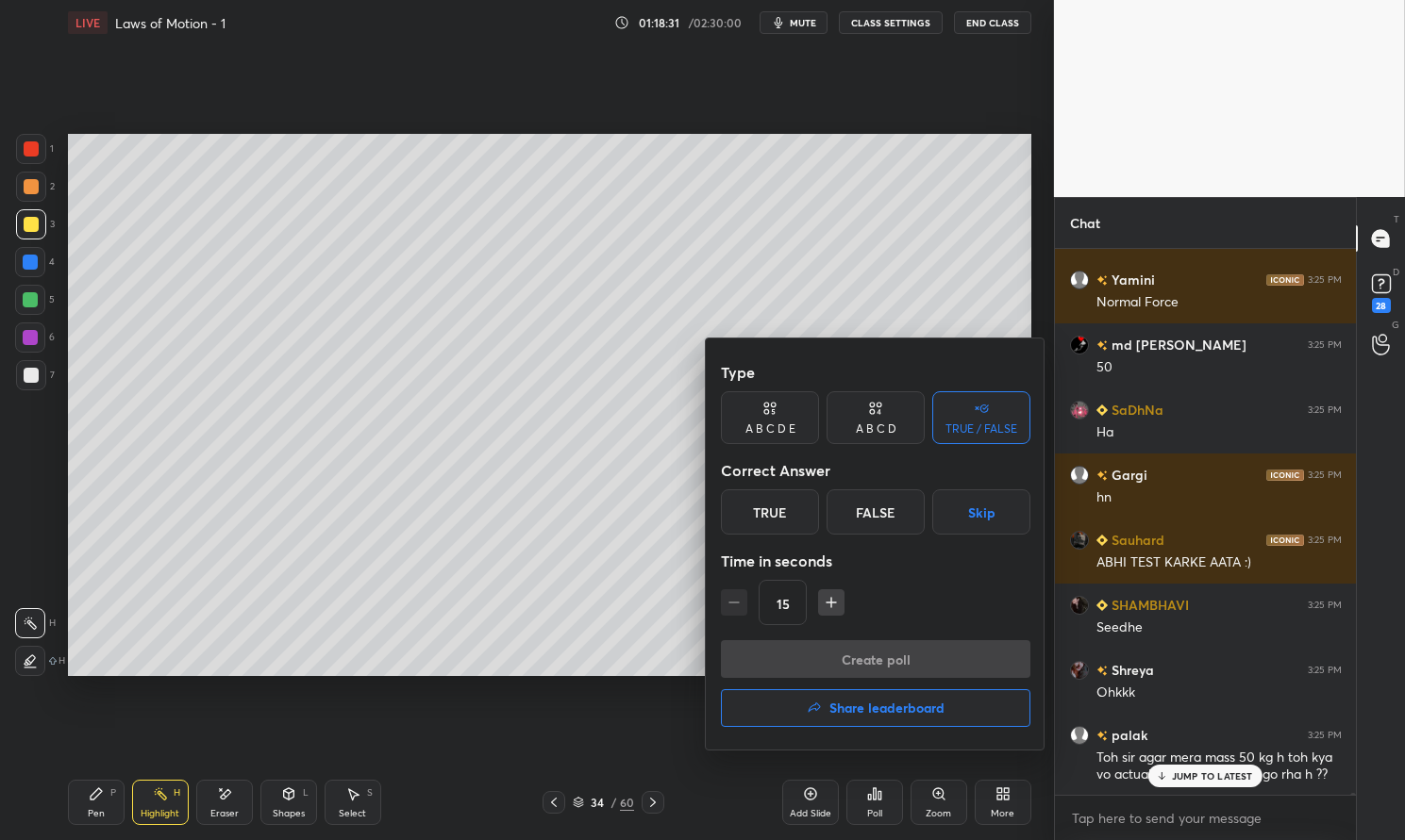
click at [977, 510] on button "Skip" at bounding box center [981, 513] width 98 height 45
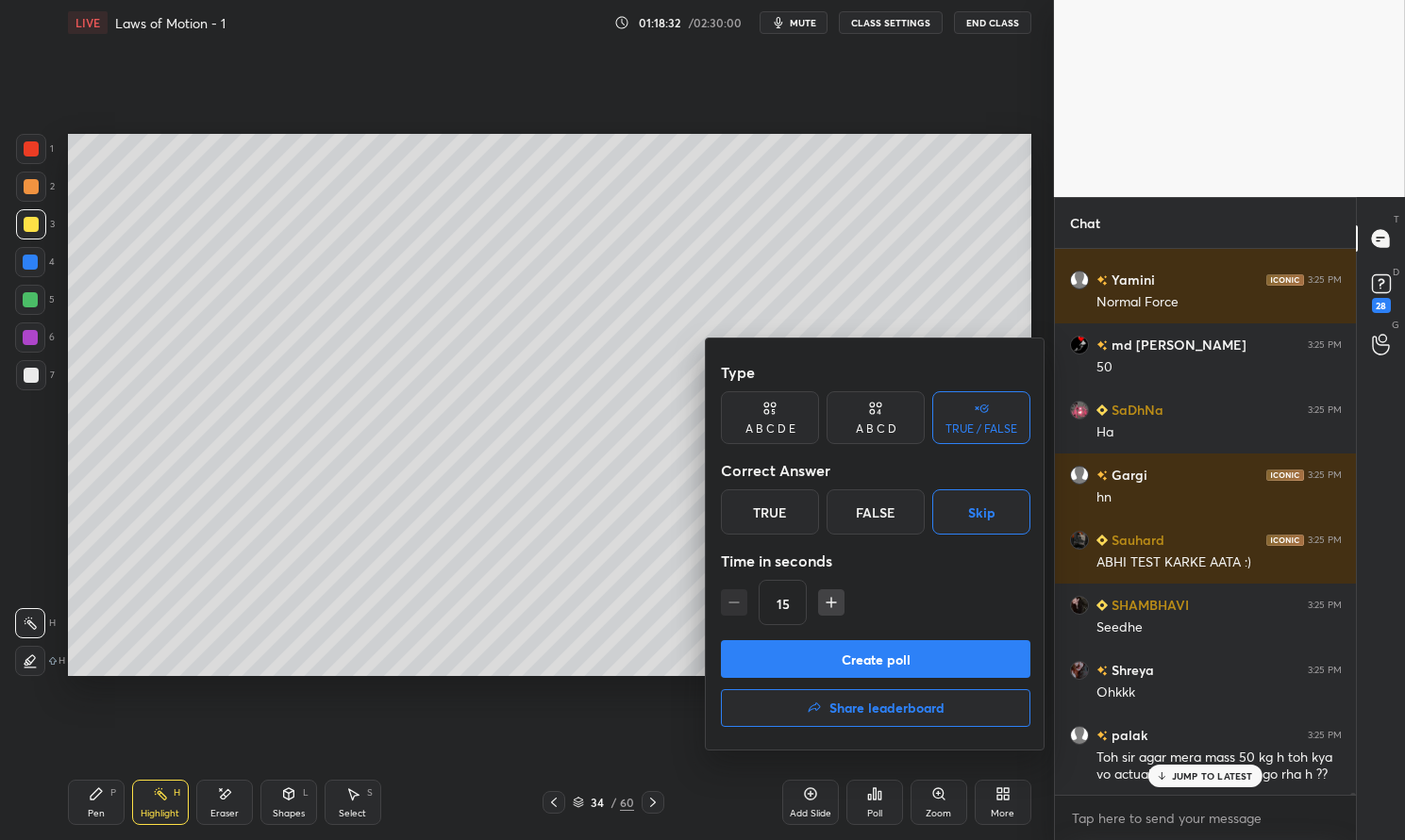
click at [915, 656] on button "Create poll" at bounding box center [875, 659] width 309 height 38
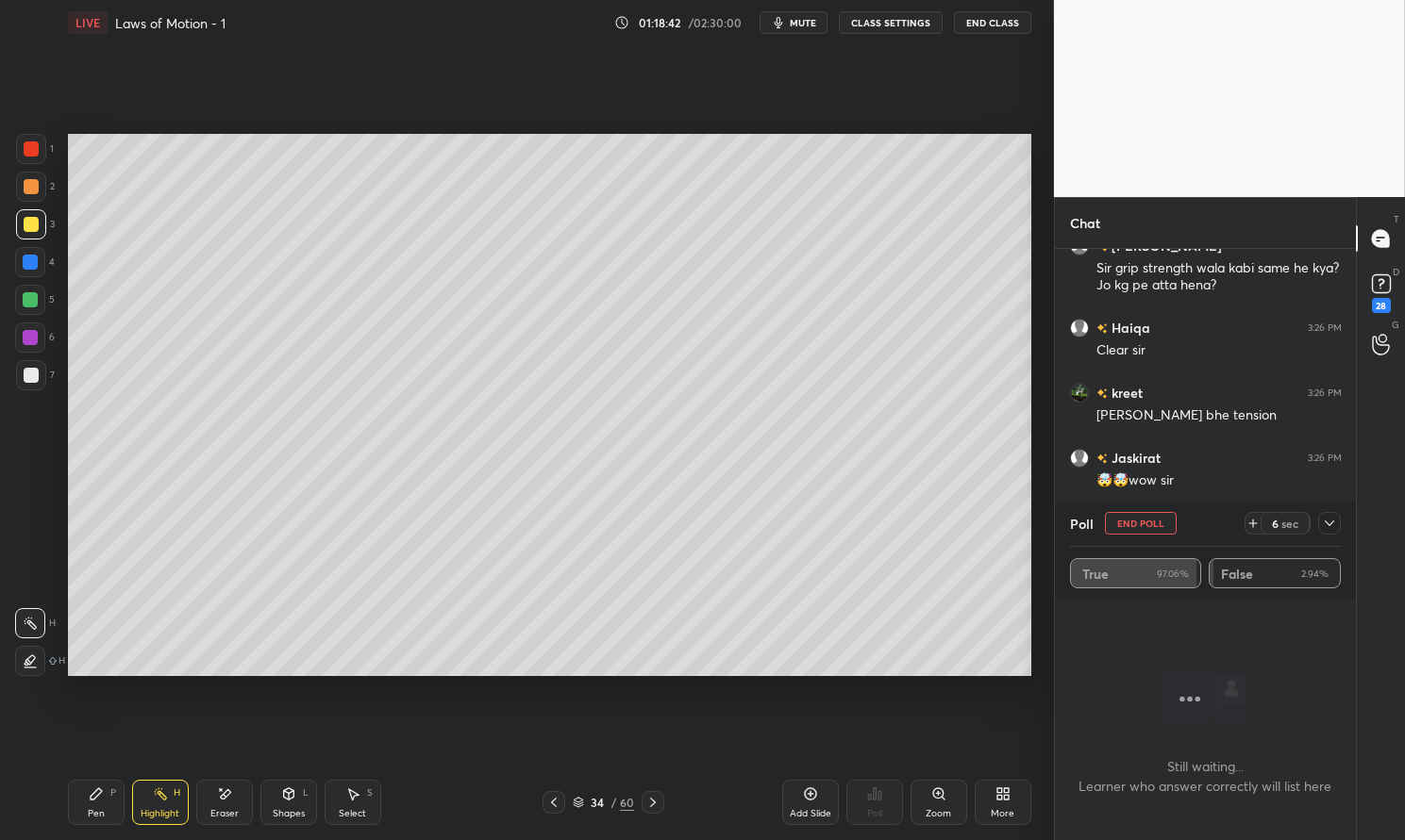
click at [1129, 528] on button "End Poll" at bounding box center [1141, 523] width 72 height 23
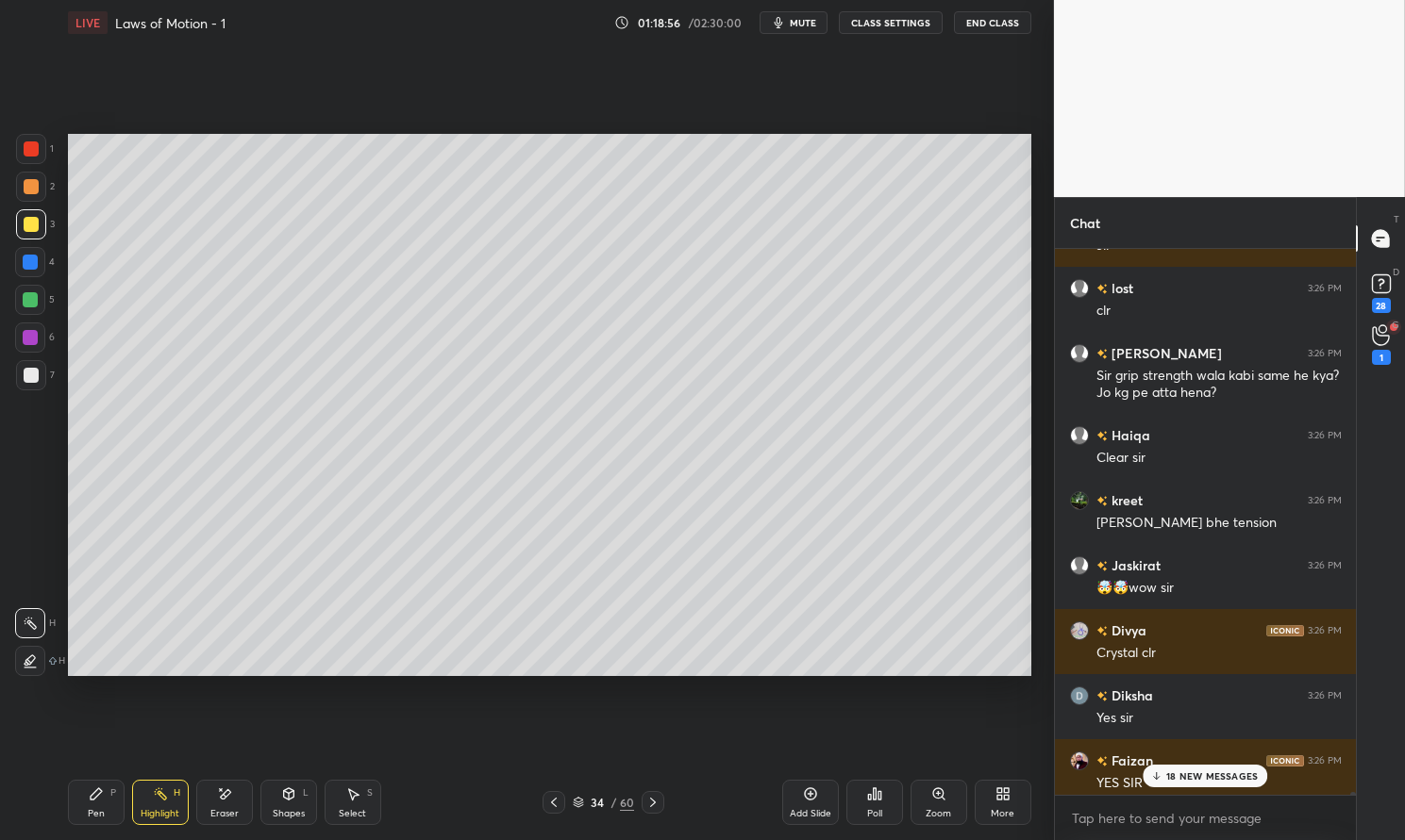
click at [1214, 782] on div "18 NEW MESSAGES" at bounding box center [1206, 777] width 125 height 23
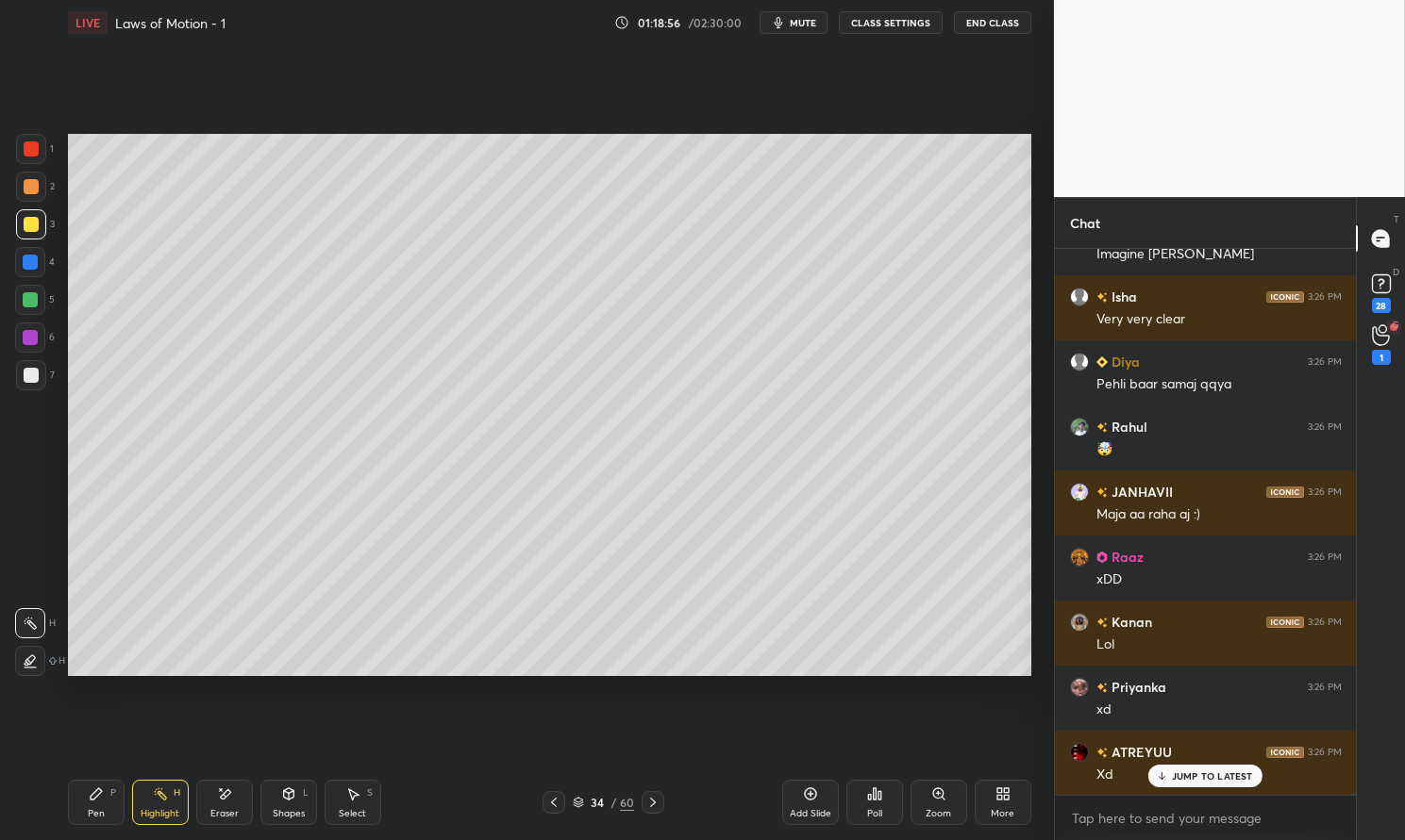
click at [1210, 783] on div "JUMP TO LATEST" at bounding box center [1204, 777] width 114 height 23
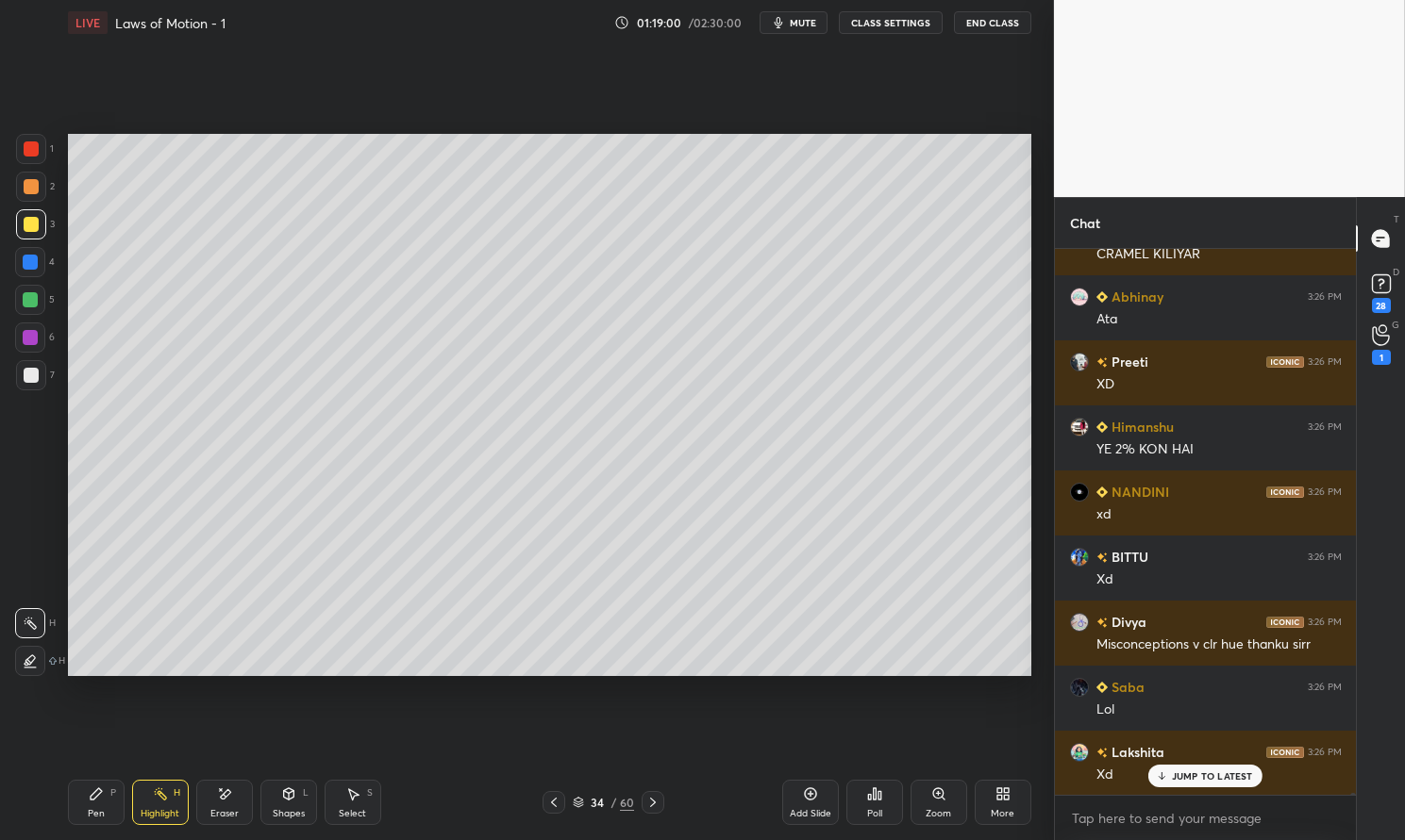
click at [166, 801] on icon at bounding box center [161, 795] width 15 height 15
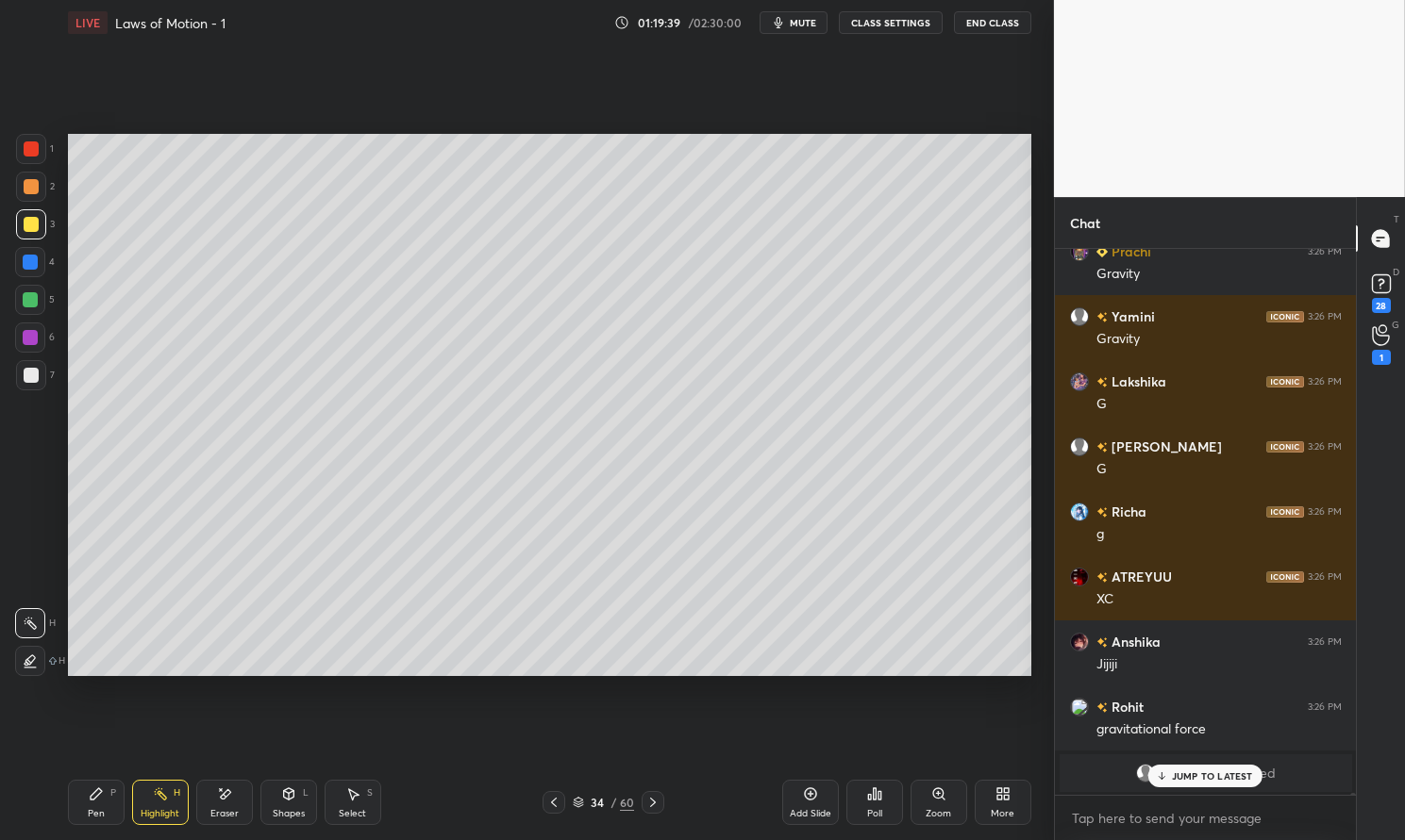
click at [169, 810] on div "Highlight" at bounding box center [160, 814] width 39 height 9
click at [133, 818] on div "Highlight H" at bounding box center [161, 803] width 57 height 45
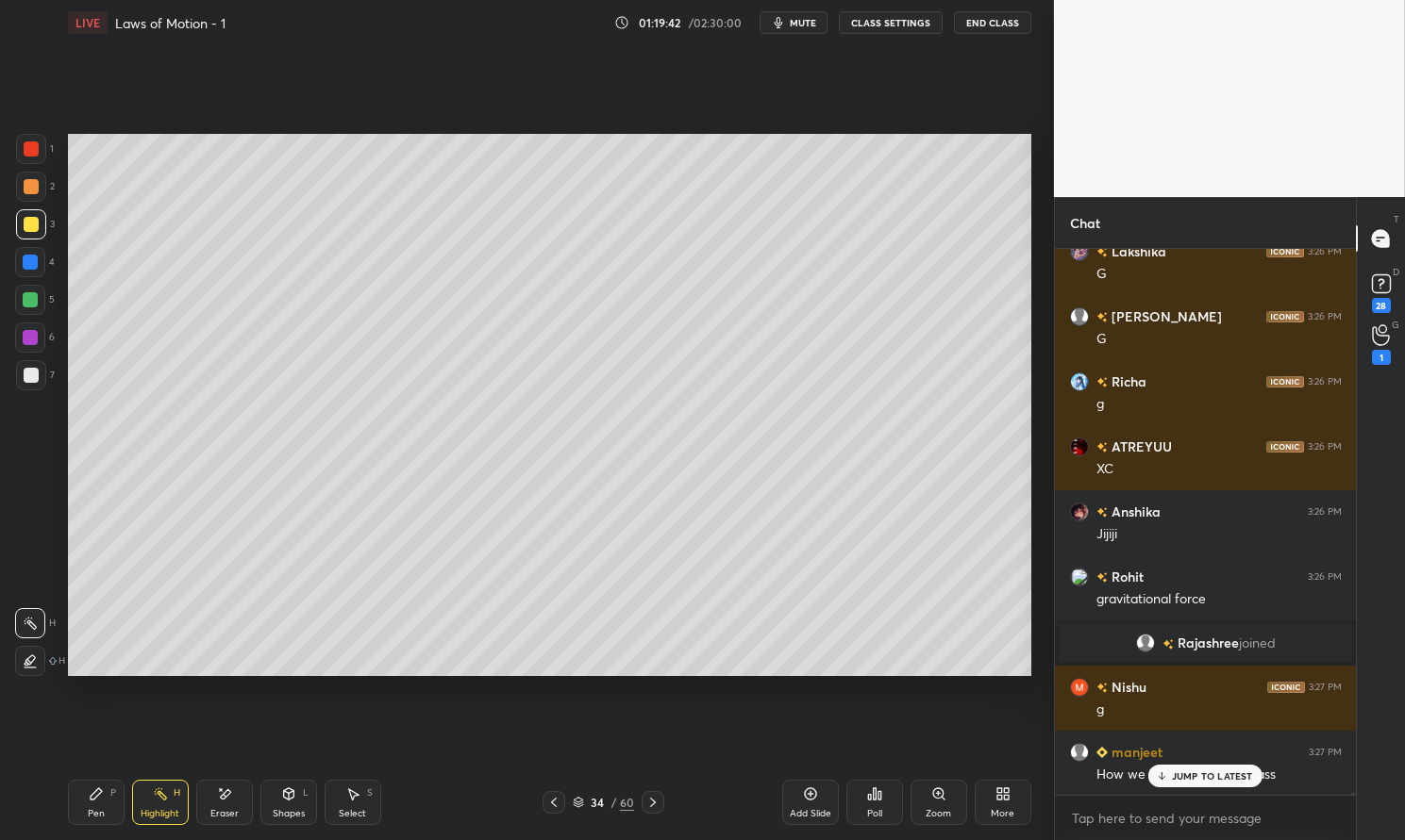
click at [1197, 780] on p "JUMP TO LATEST" at bounding box center [1212, 777] width 81 height 11
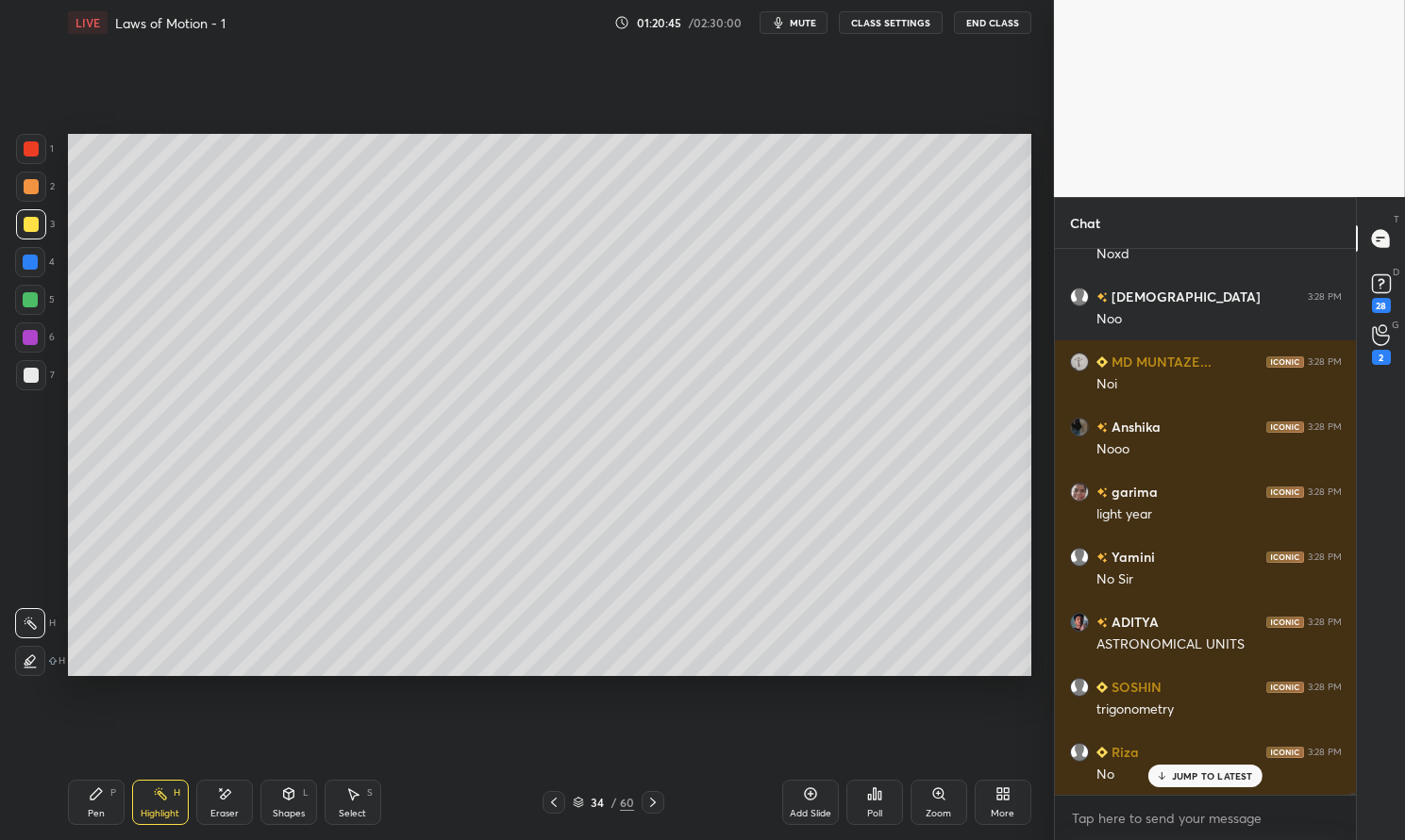
scroll to position [179175, 0]
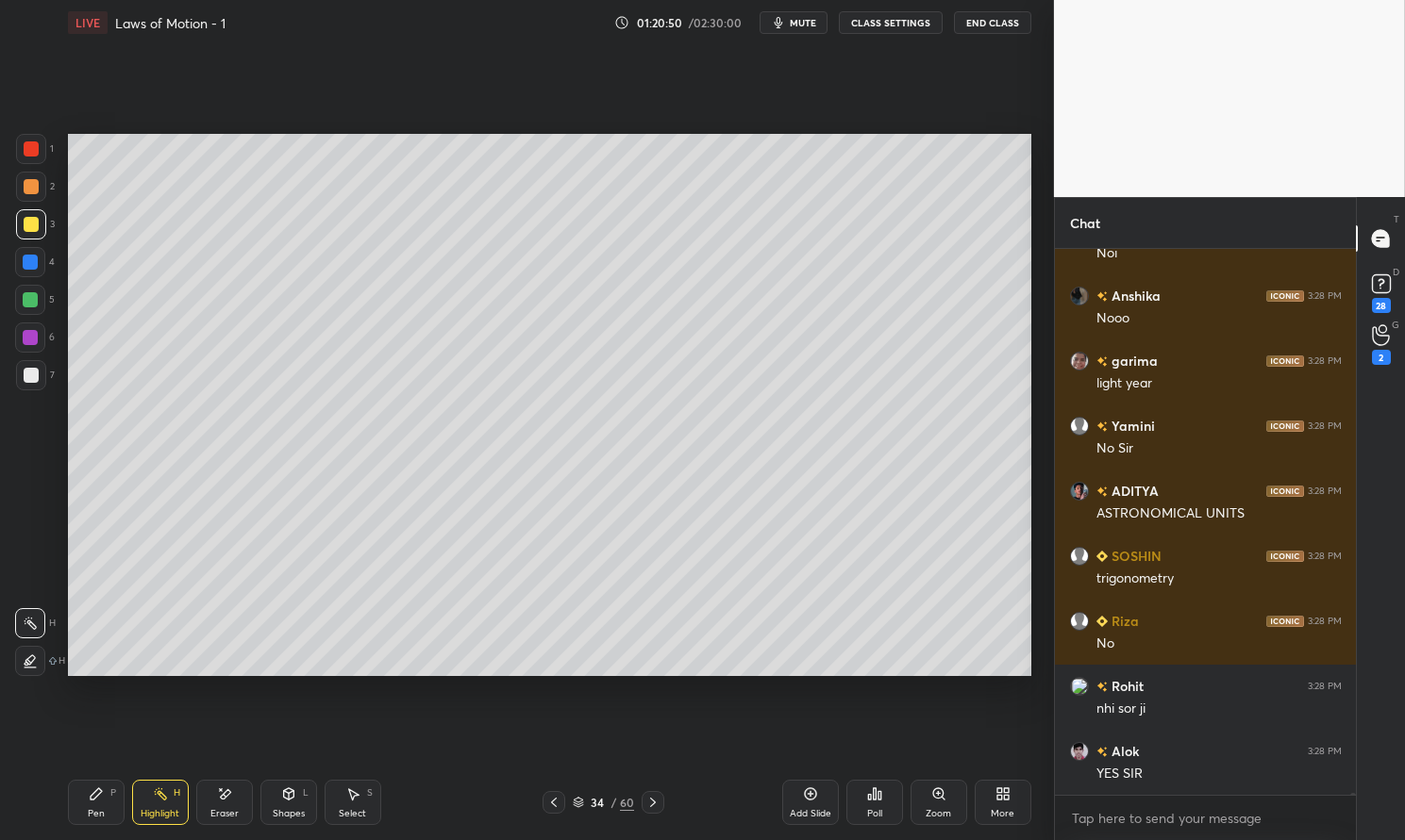
click at [153, 793] on icon at bounding box center [161, 795] width 15 height 15
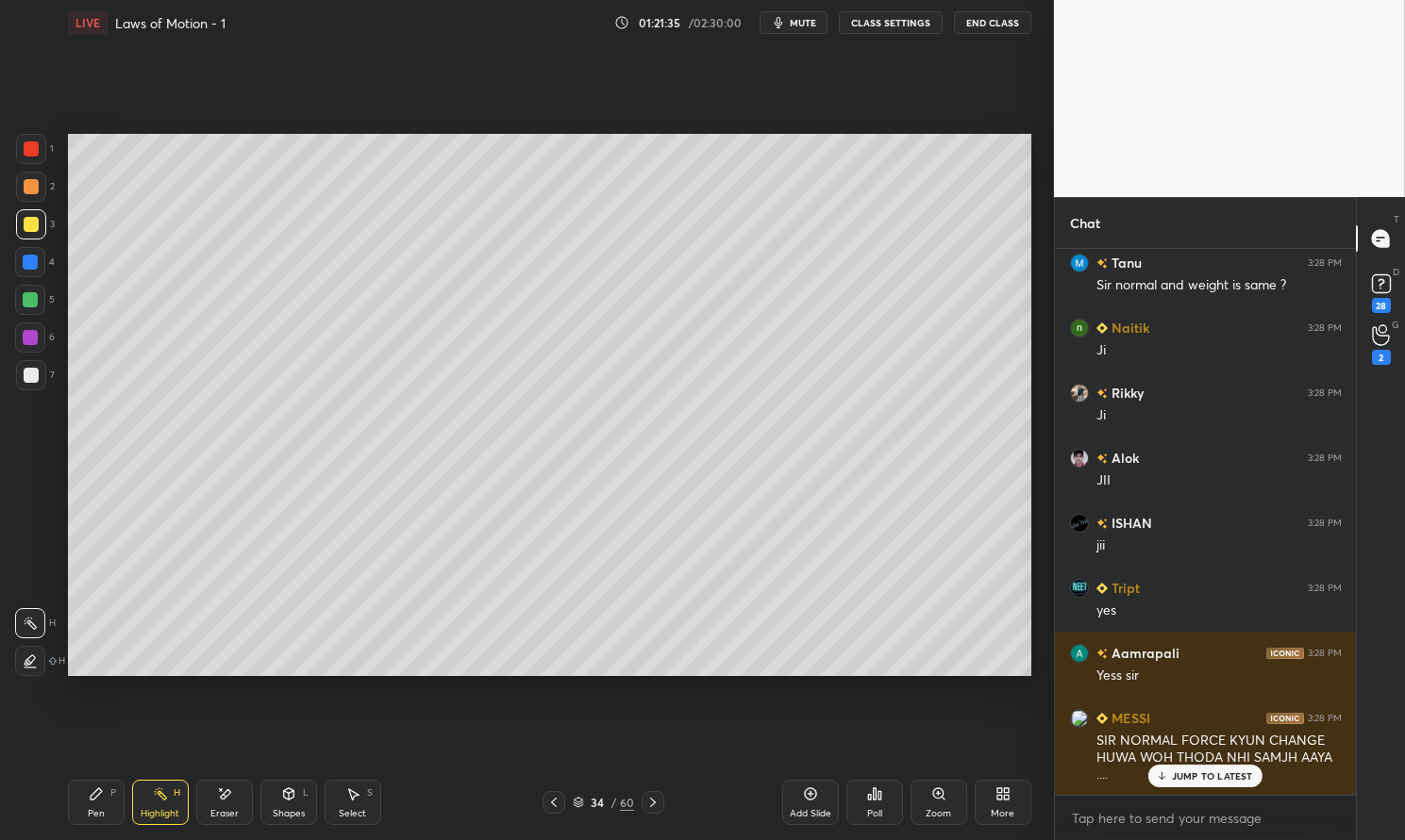
scroll to position [181045, 0]
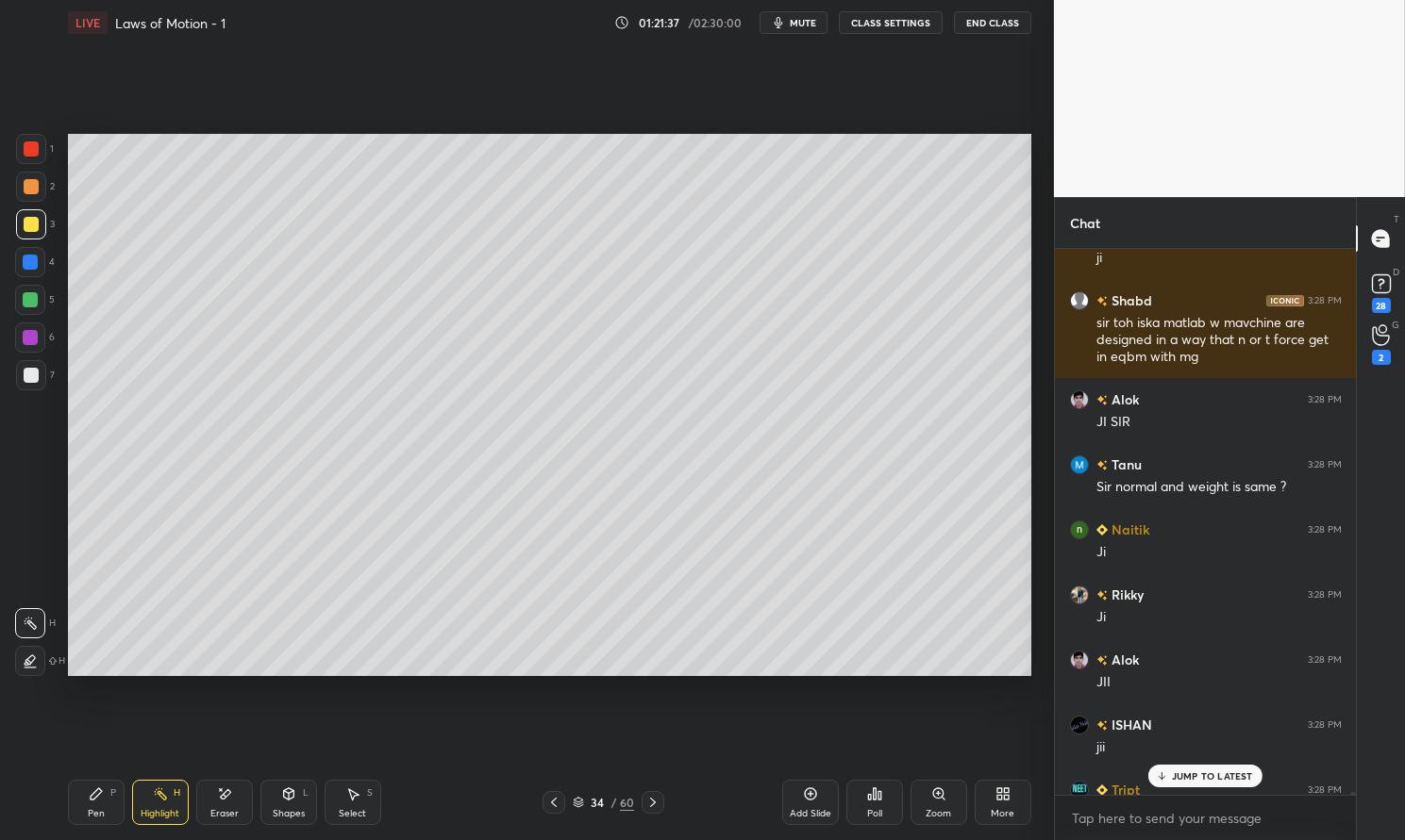
click at [1201, 773] on p "JUMP TO LATEST" at bounding box center [1212, 777] width 81 height 11
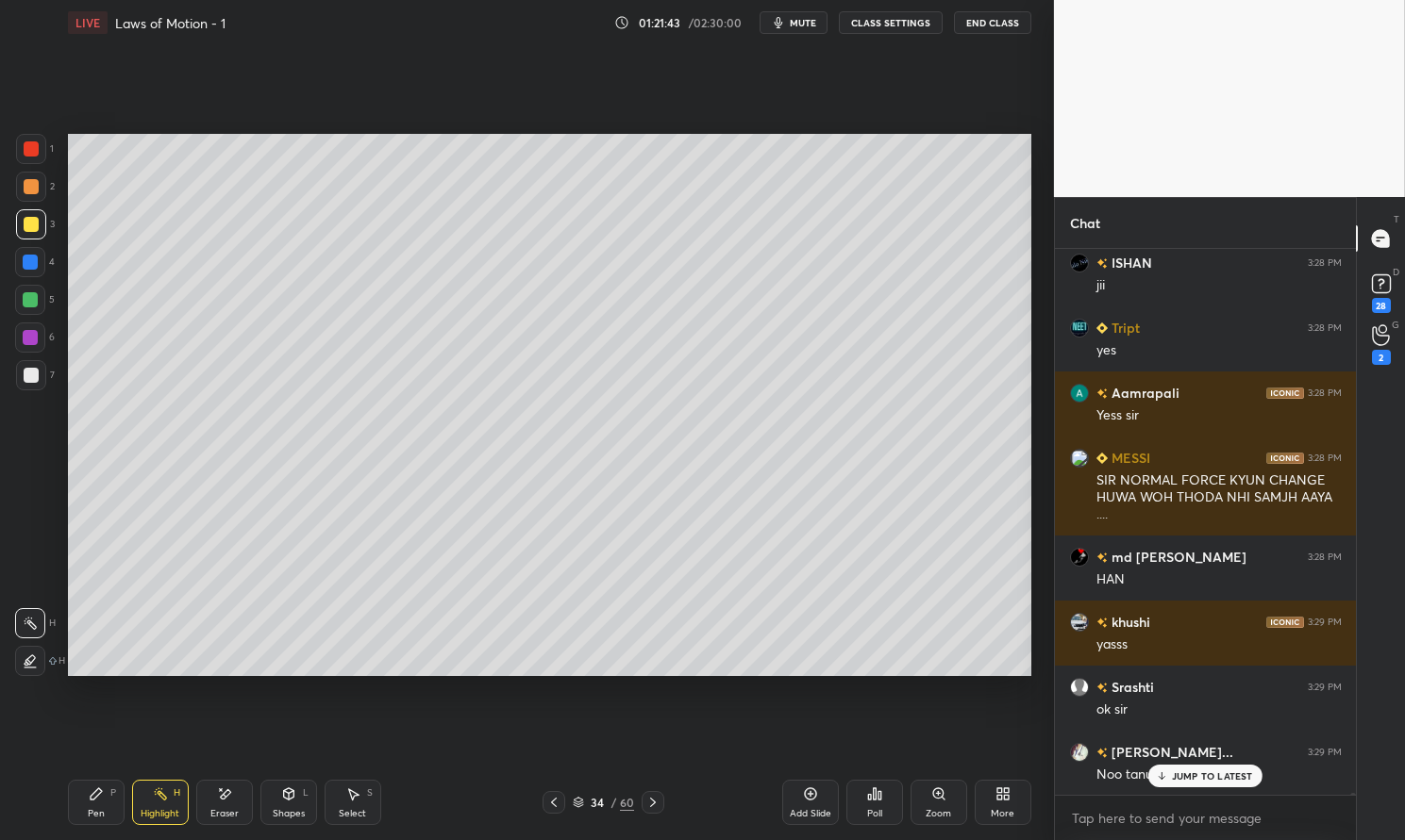
scroll to position [181306, 0]
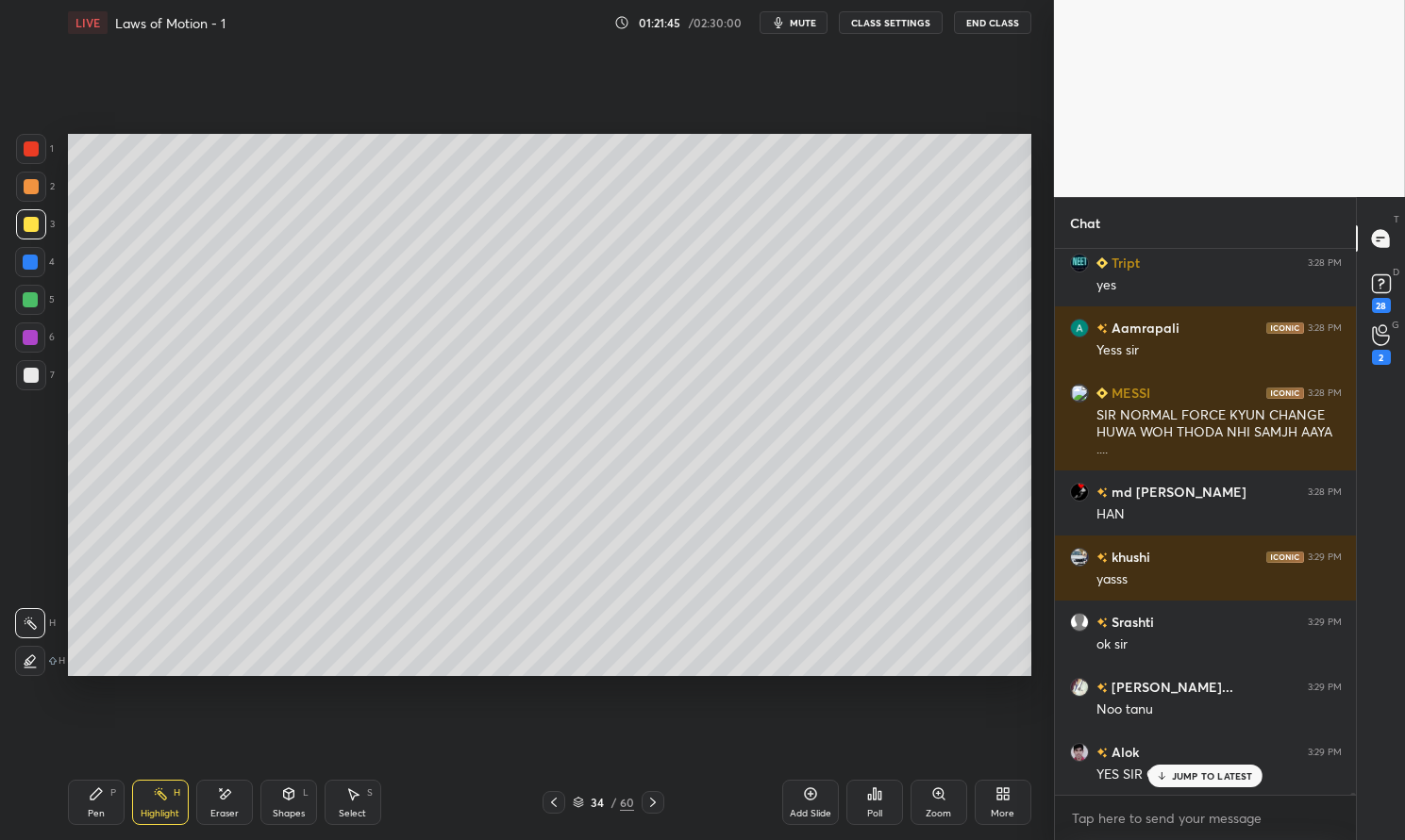
click at [582, 802] on icon at bounding box center [578, 803] width 11 height 11
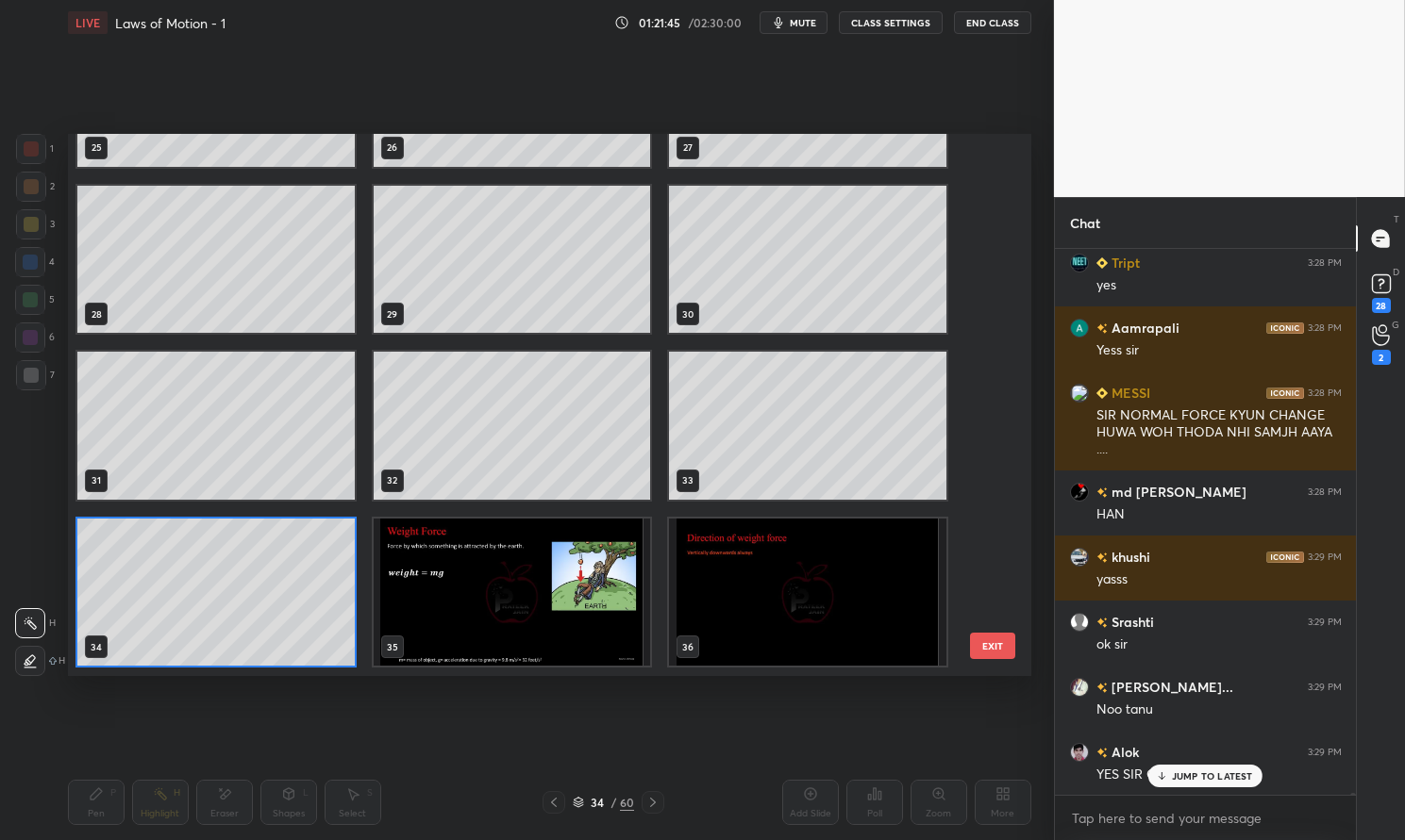
scroll to position [535, 954]
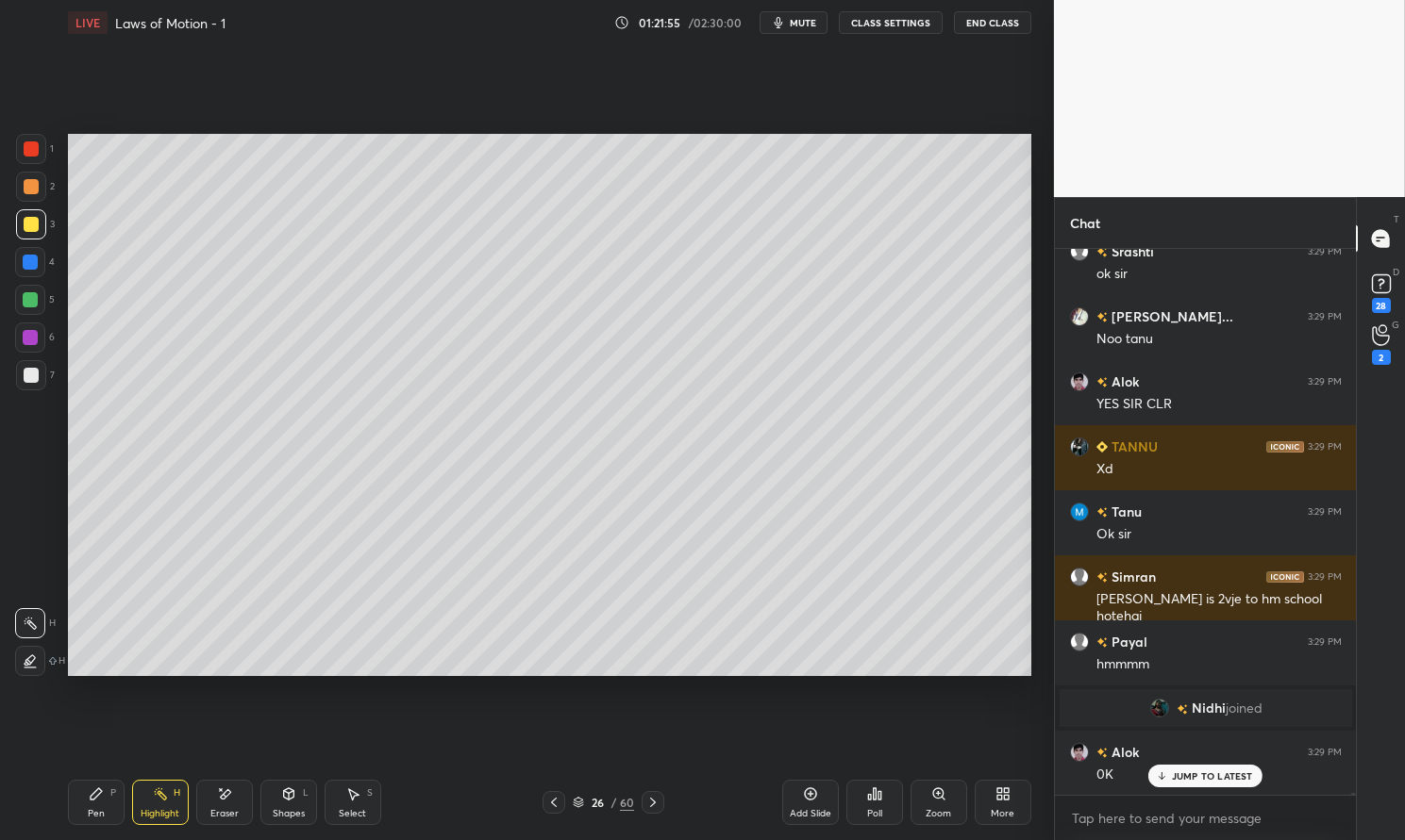
click at [1222, 591] on div "Sir ji is 2vje to hm school hotehai" at bounding box center [1219, 608] width 245 height 36
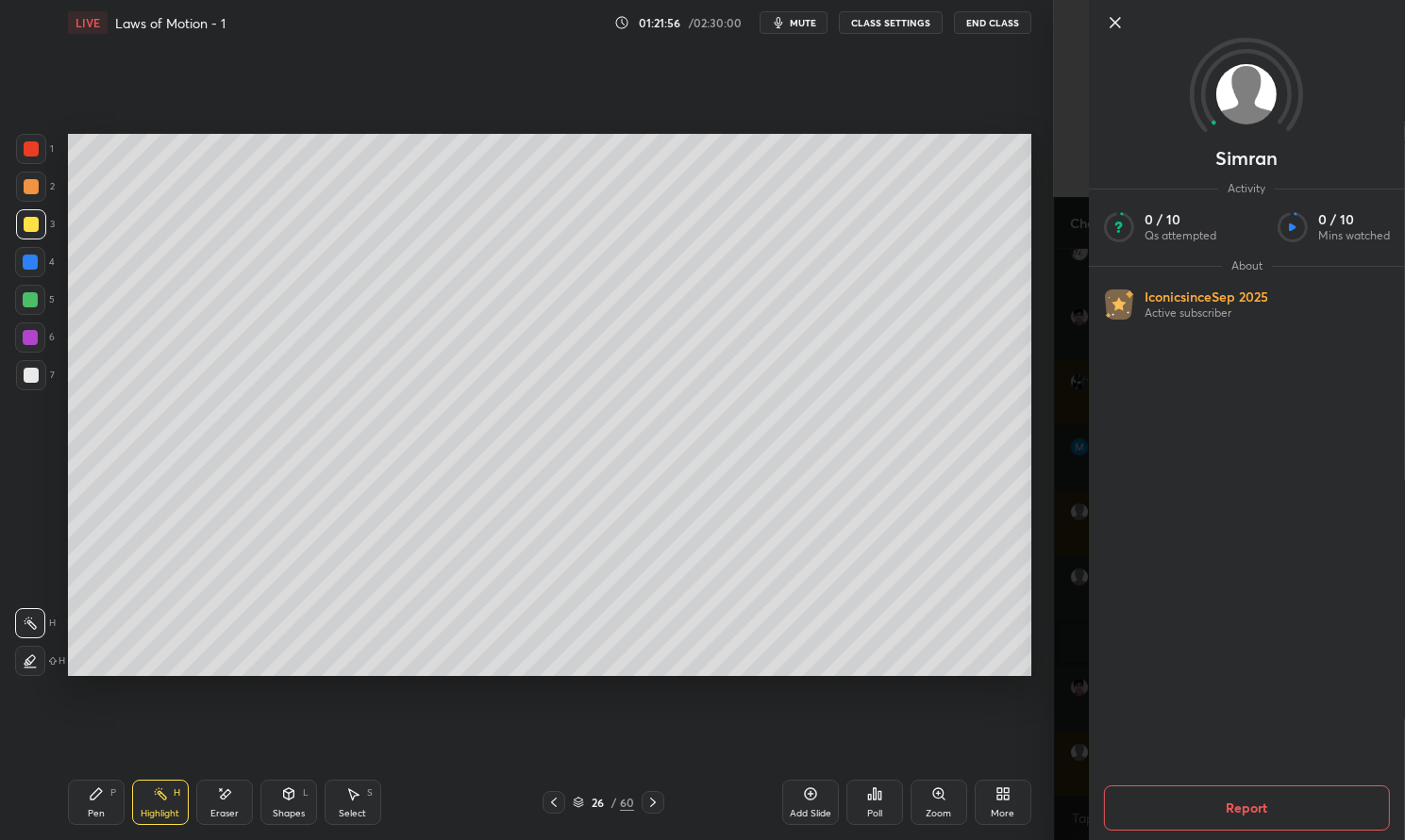
click at [1223, 798] on button "Report" at bounding box center [1247, 809] width 286 height 45
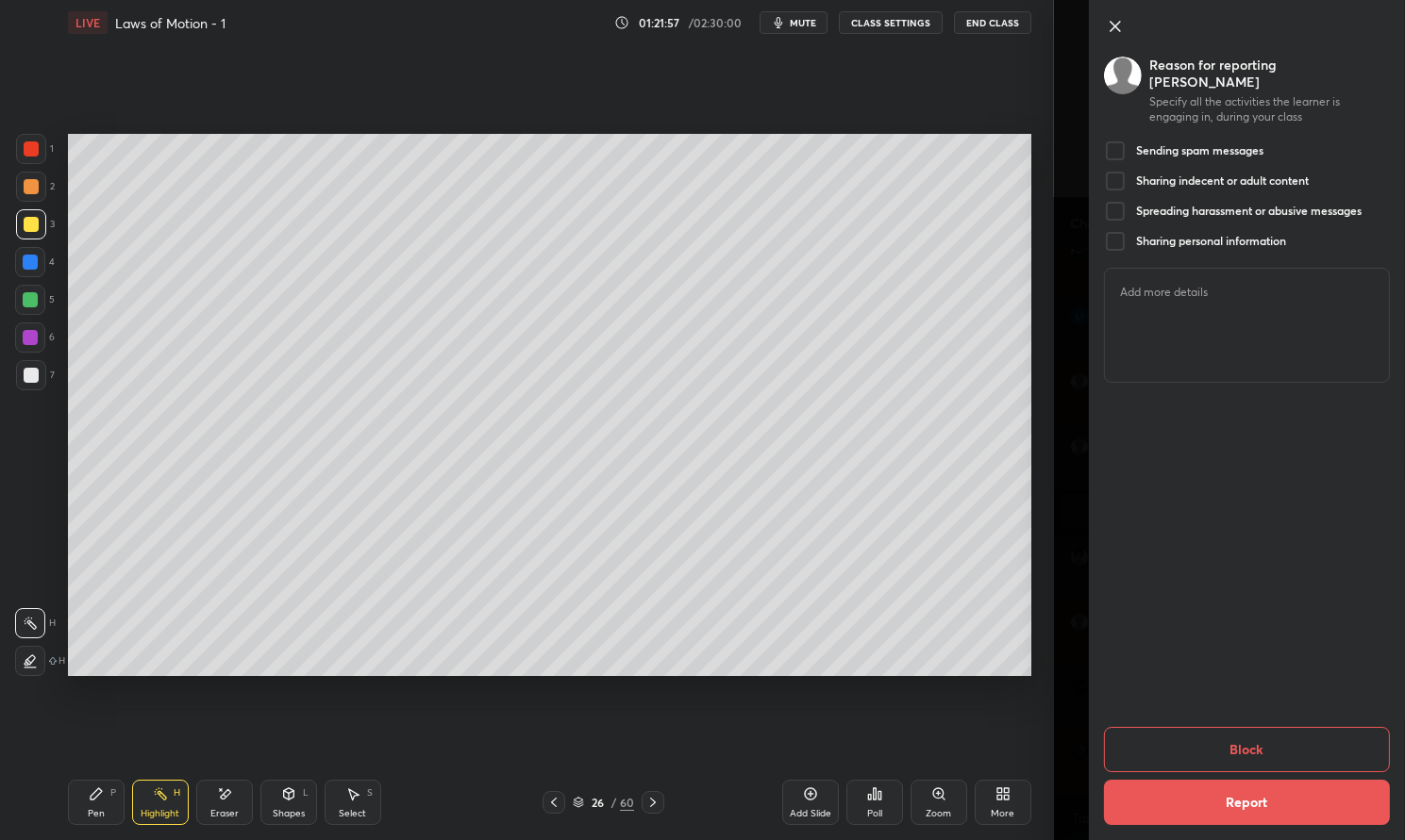
click at [1121, 140] on div at bounding box center [1115, 151] width 23 height 23
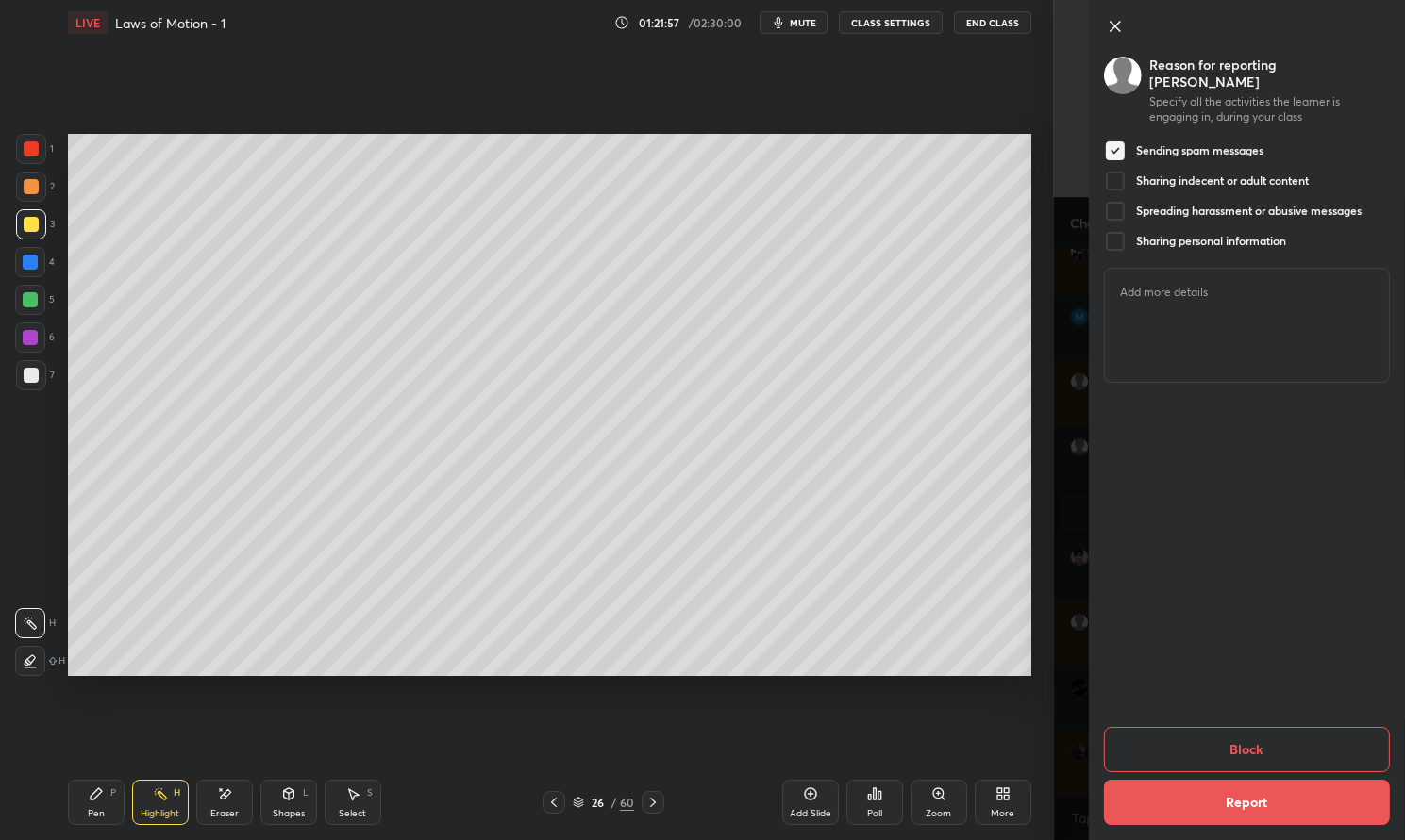
click at [1132, 169] on div "Sharing indecent or adult content" at bounding box center [1206, 181] width 204 height 23
click at [1117, 201] on div at bounding box center [1115, 211] width 23 height 23
click at [1123, 231] on div at bounding box center [1115, 241] width 23 height 23
click at [1249, 741] on button "Block" at bounding box center [1247, 750] width 286 height 45
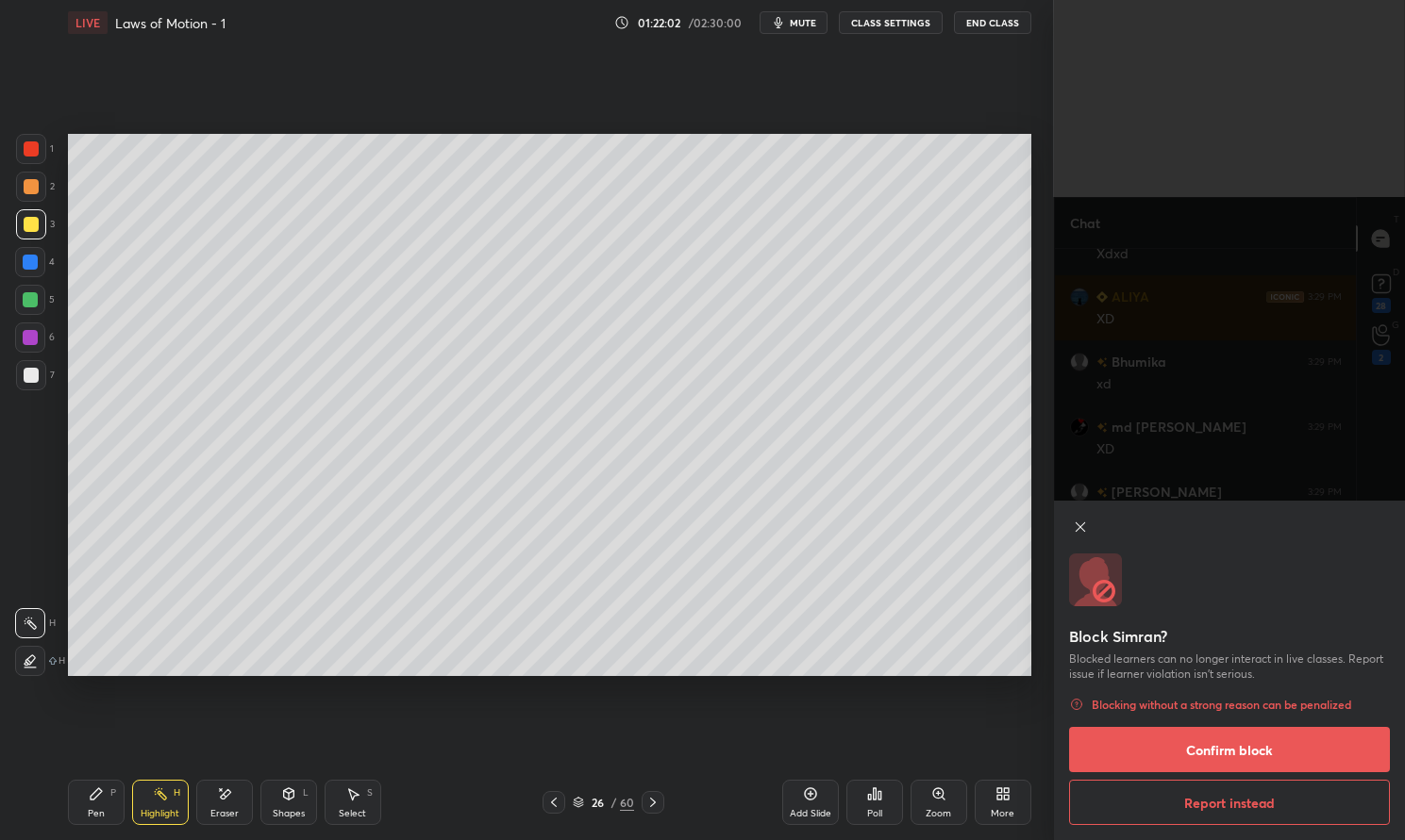
click at [1291, 747] on button "Confirm block" at bounding box center [1229, 750] width 321 height 45
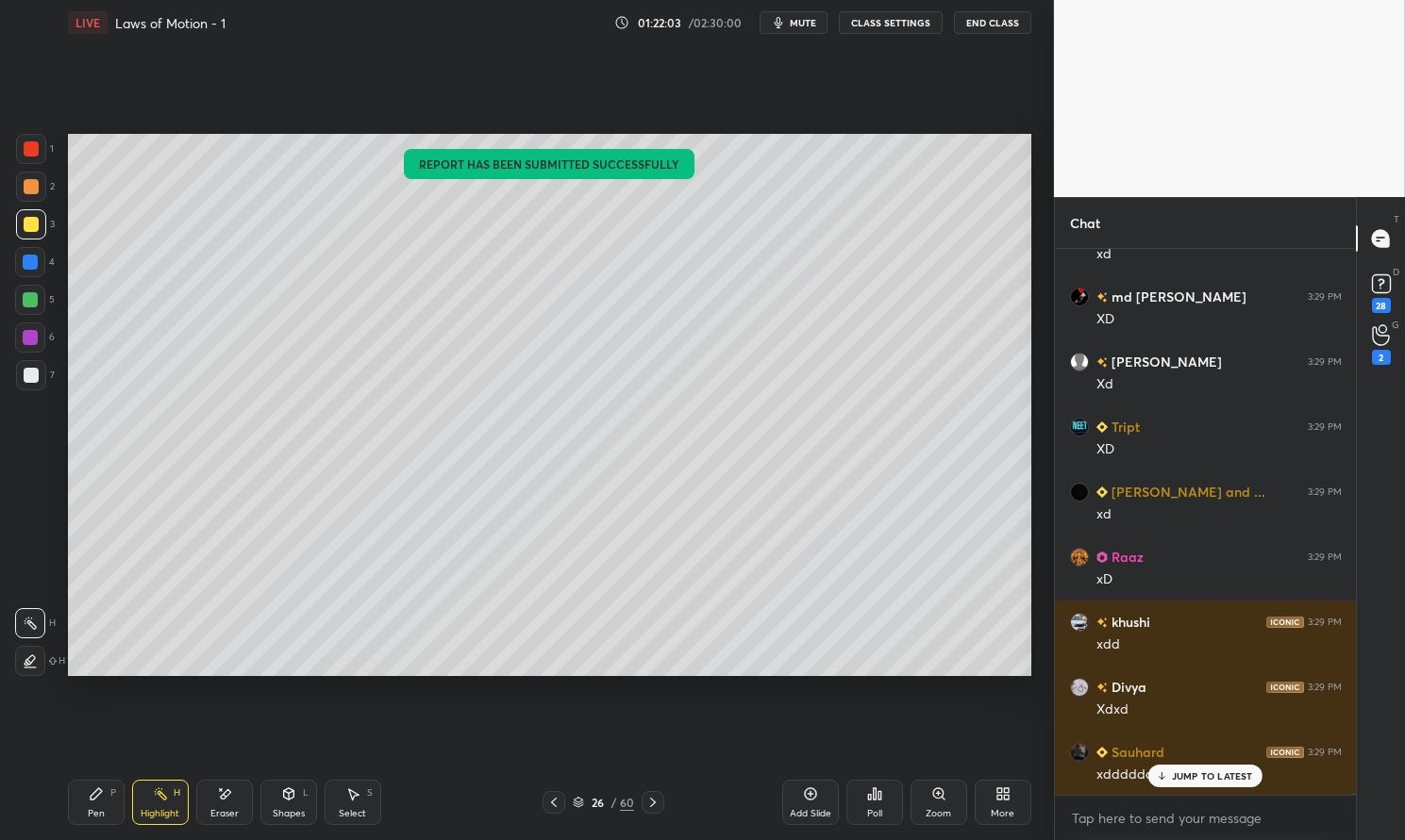
click at [1232, 779] on p "JUMP TO LATEST" at bounding box center [1212, 777] width 81 height 11
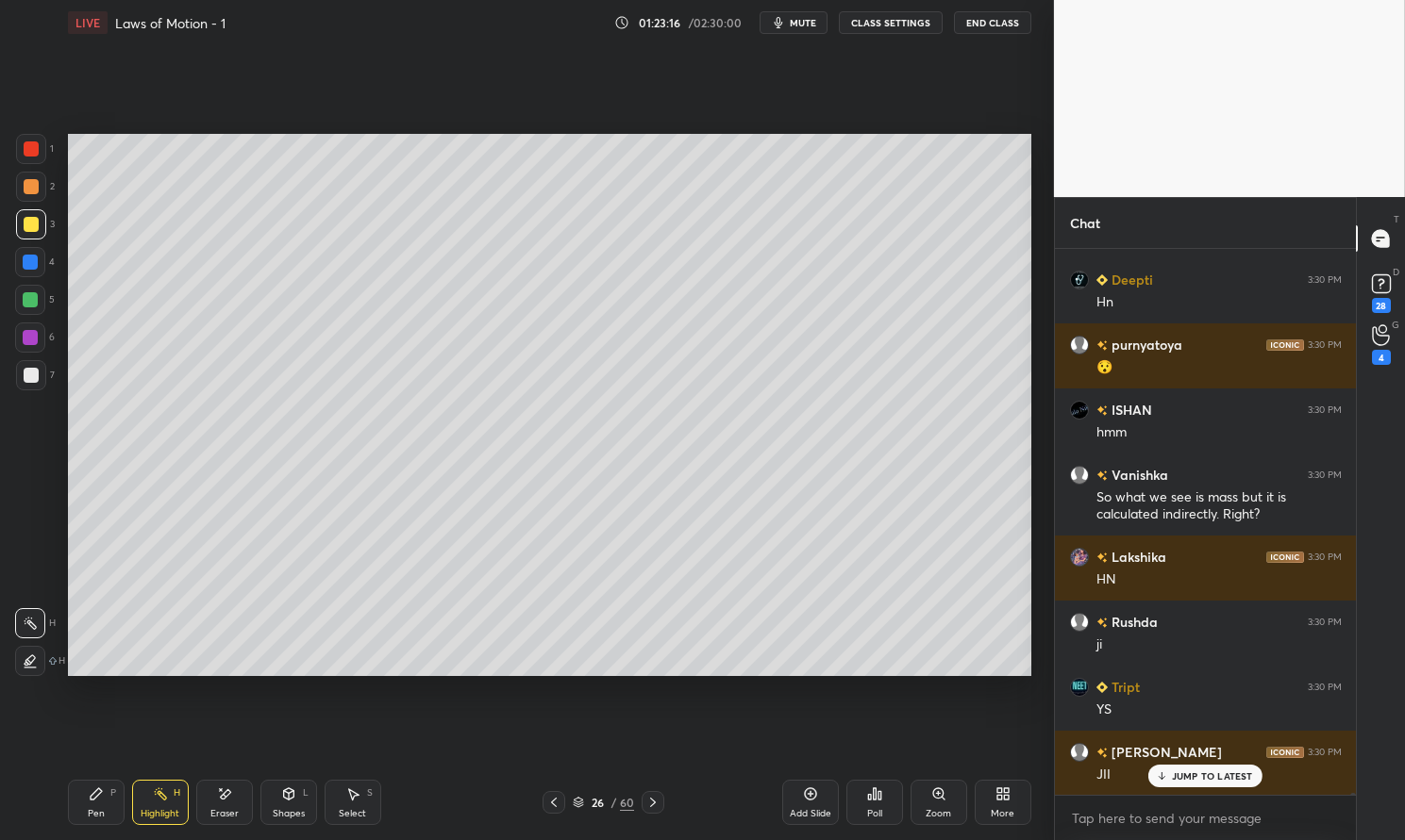
scroll to position [185042, 0]
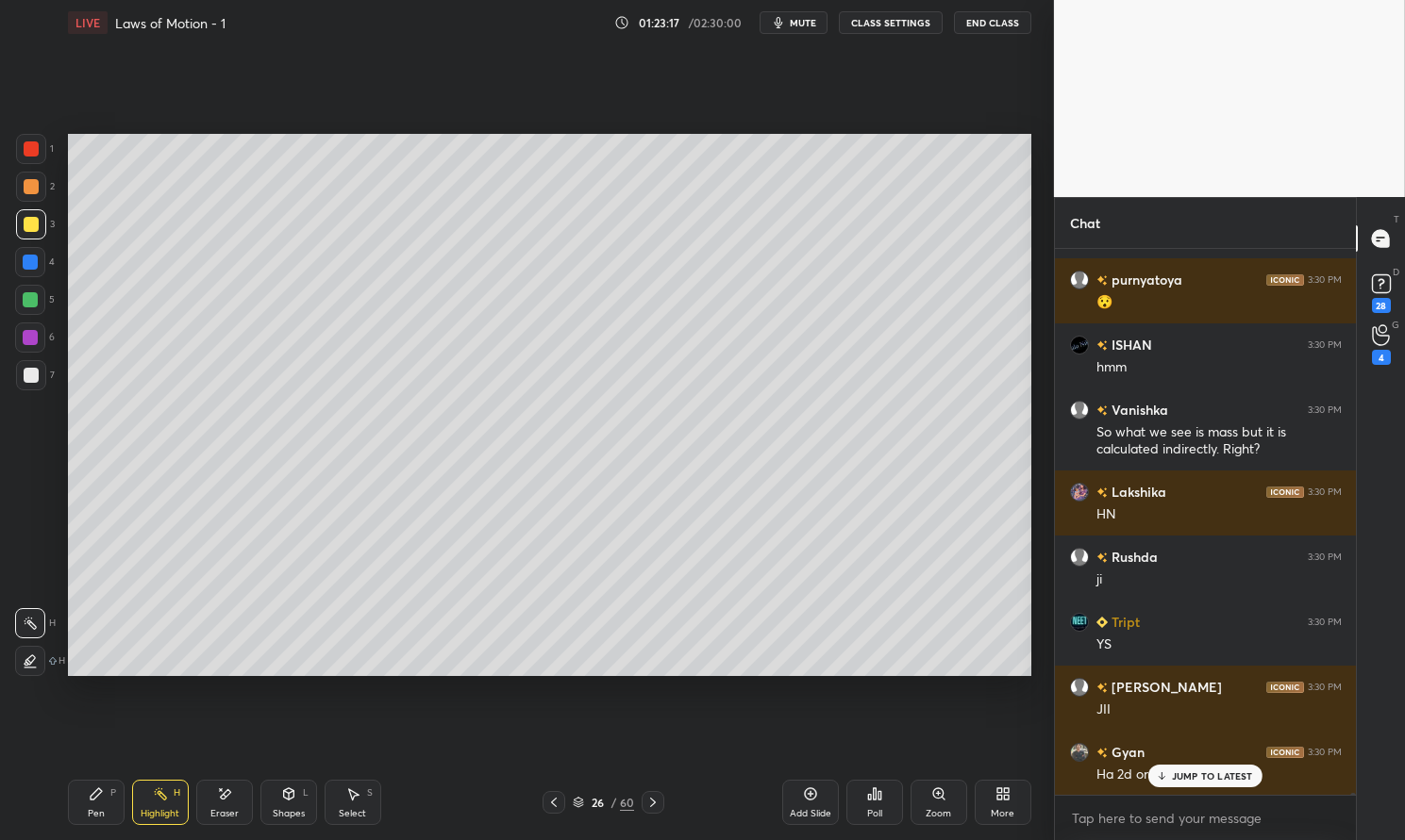
click at [156, 794] on circle at bounding box center [156, 795] width 2 height 2
click at [149, 802] on div "Highlight H" at bounding box center [161, 803] width 57 height 45
click at [24, 376] on div at bounding box center [31, 376] width 15 height 15
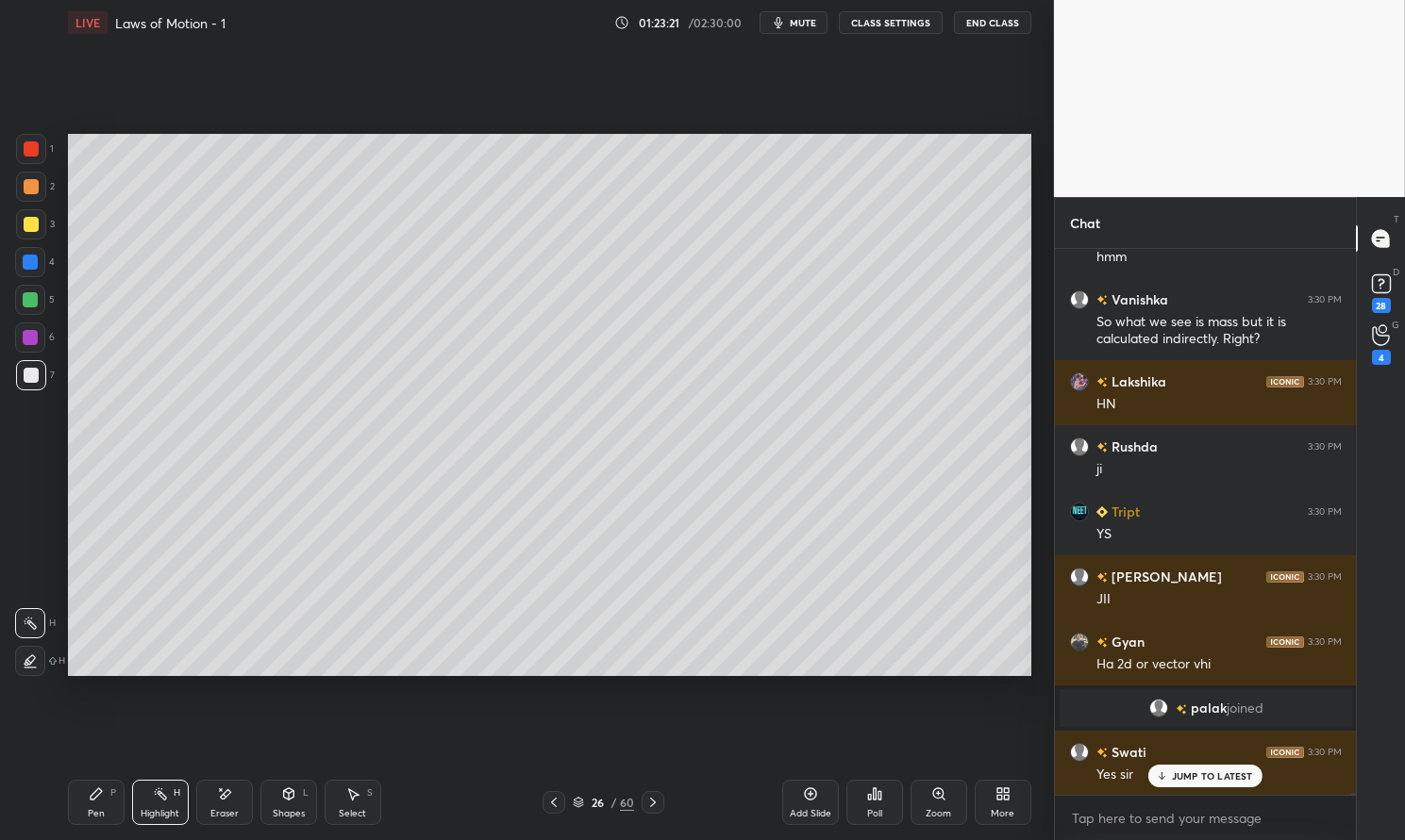
scroll to position [185218, 0]
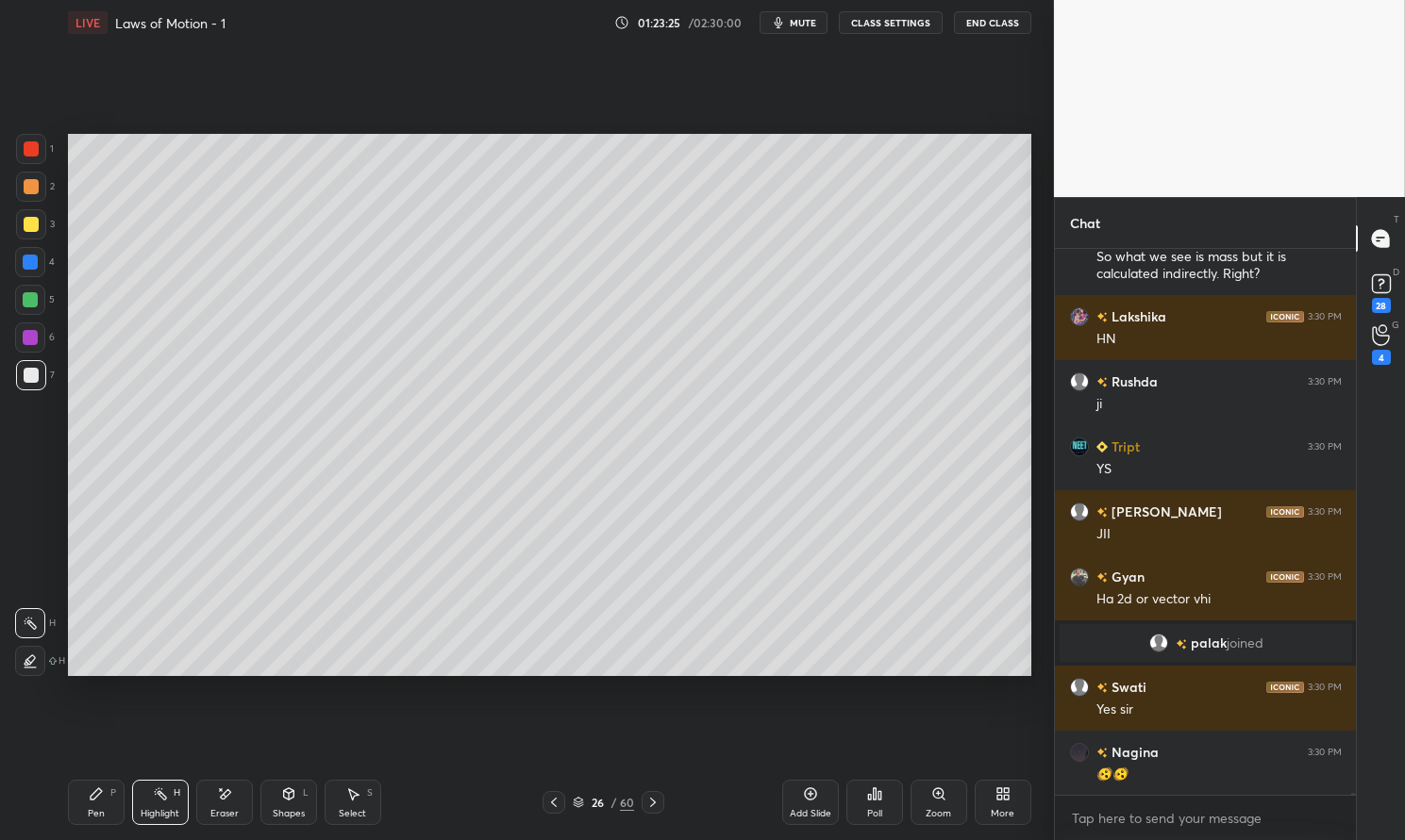
click at [577, 807] on icon at bounding box center [578, 806] width 9 height 3
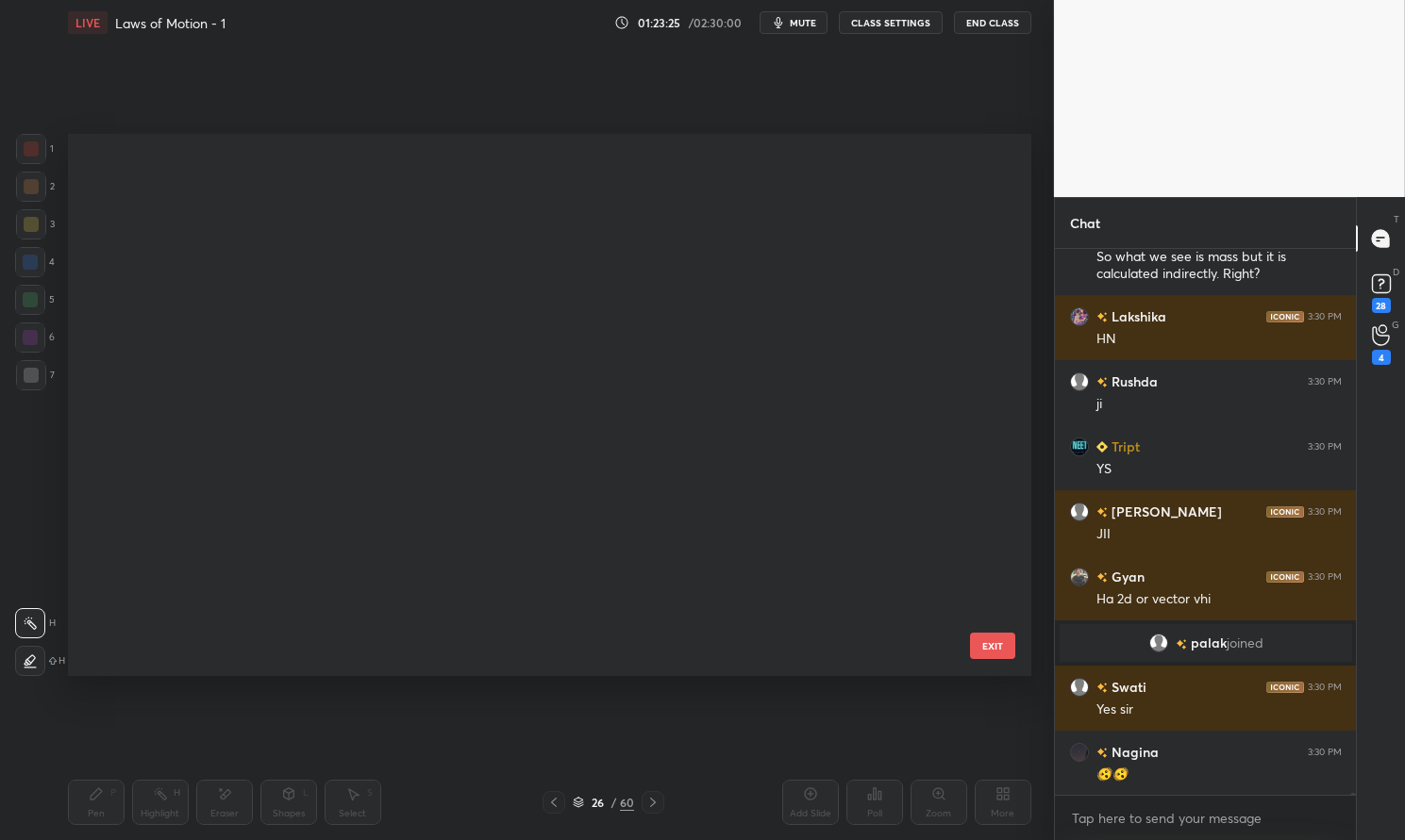
scroll to position [6, 9]
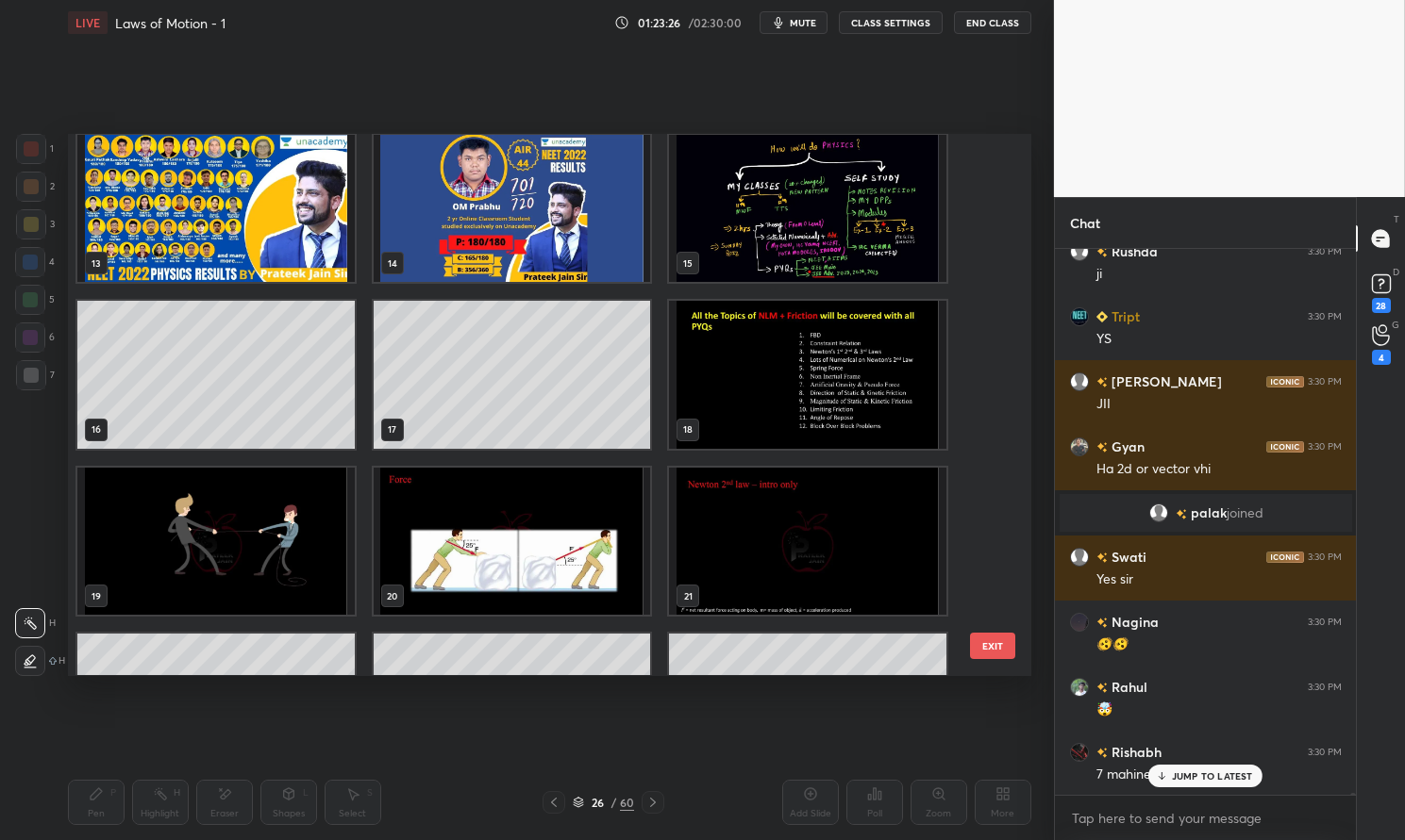
click at [773, 394] on img "grid" at bounding box center [807, 376] width 277 height 148
click at [779, 392] on img "grid" at bounding box center [807, 376] width 277 height 148
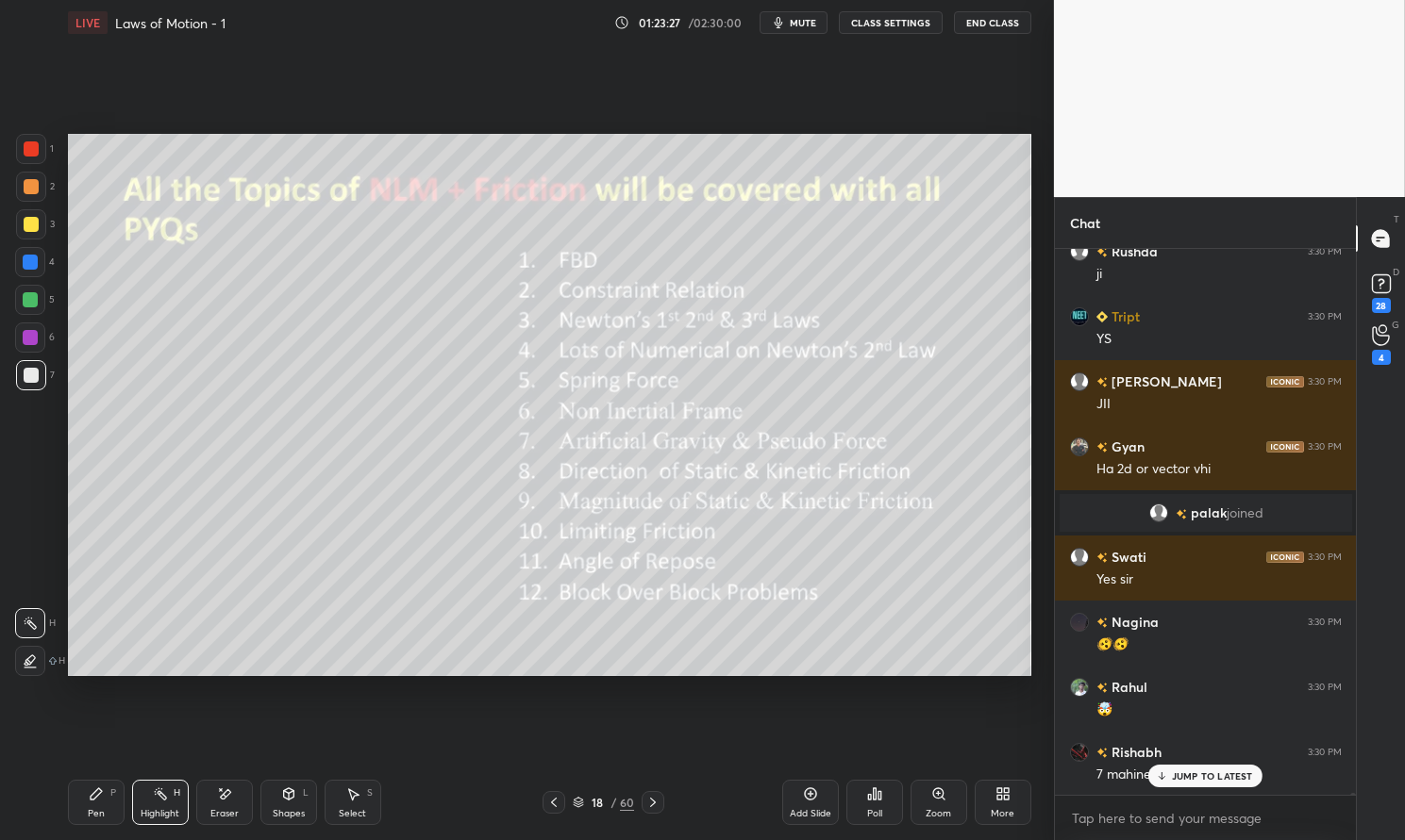
click at [777, 389] on img "grid" at bounding box center [807, 376] width 277 height 148
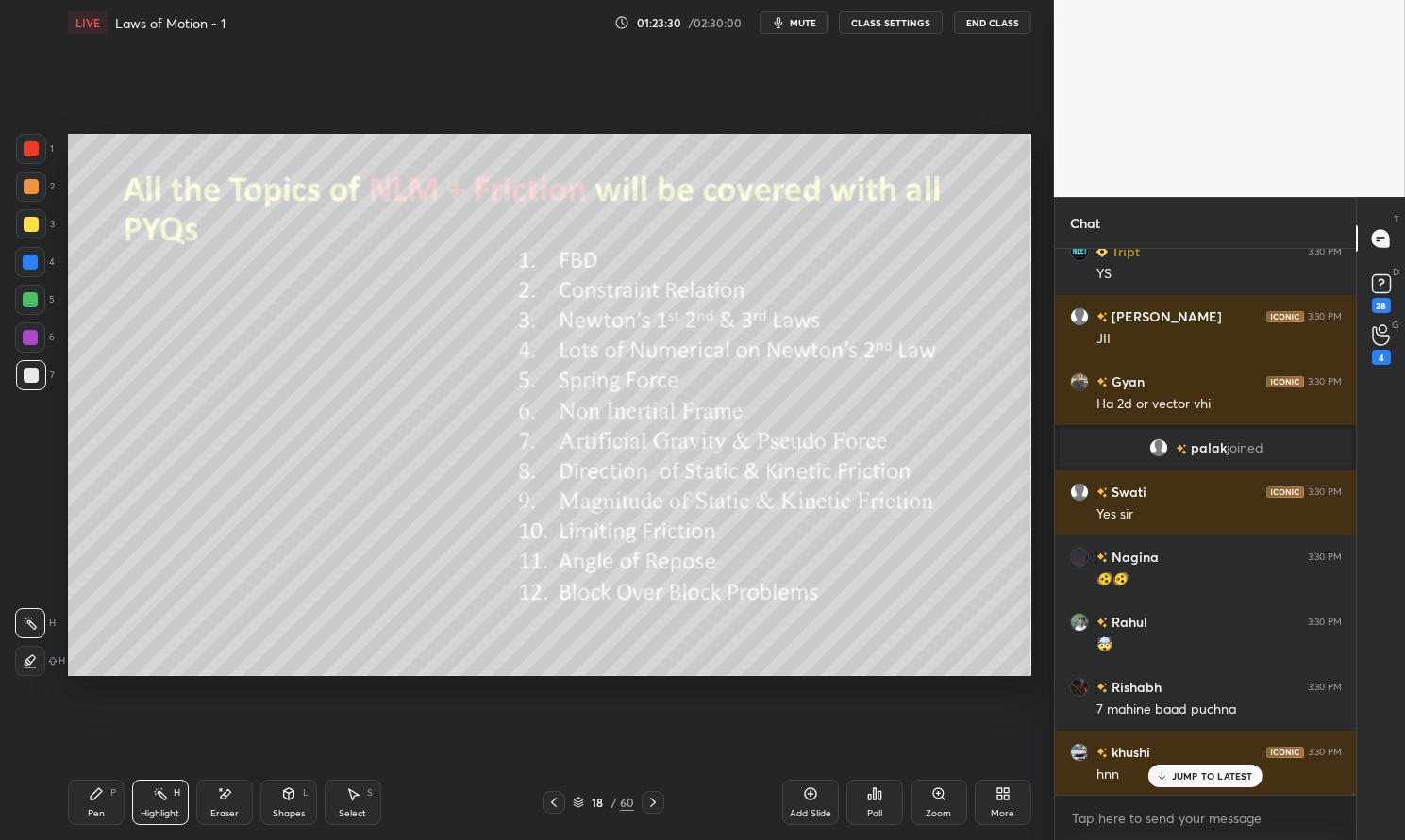
click at [25, 264] on div at bounding box center [30, 262] width 15 height 15
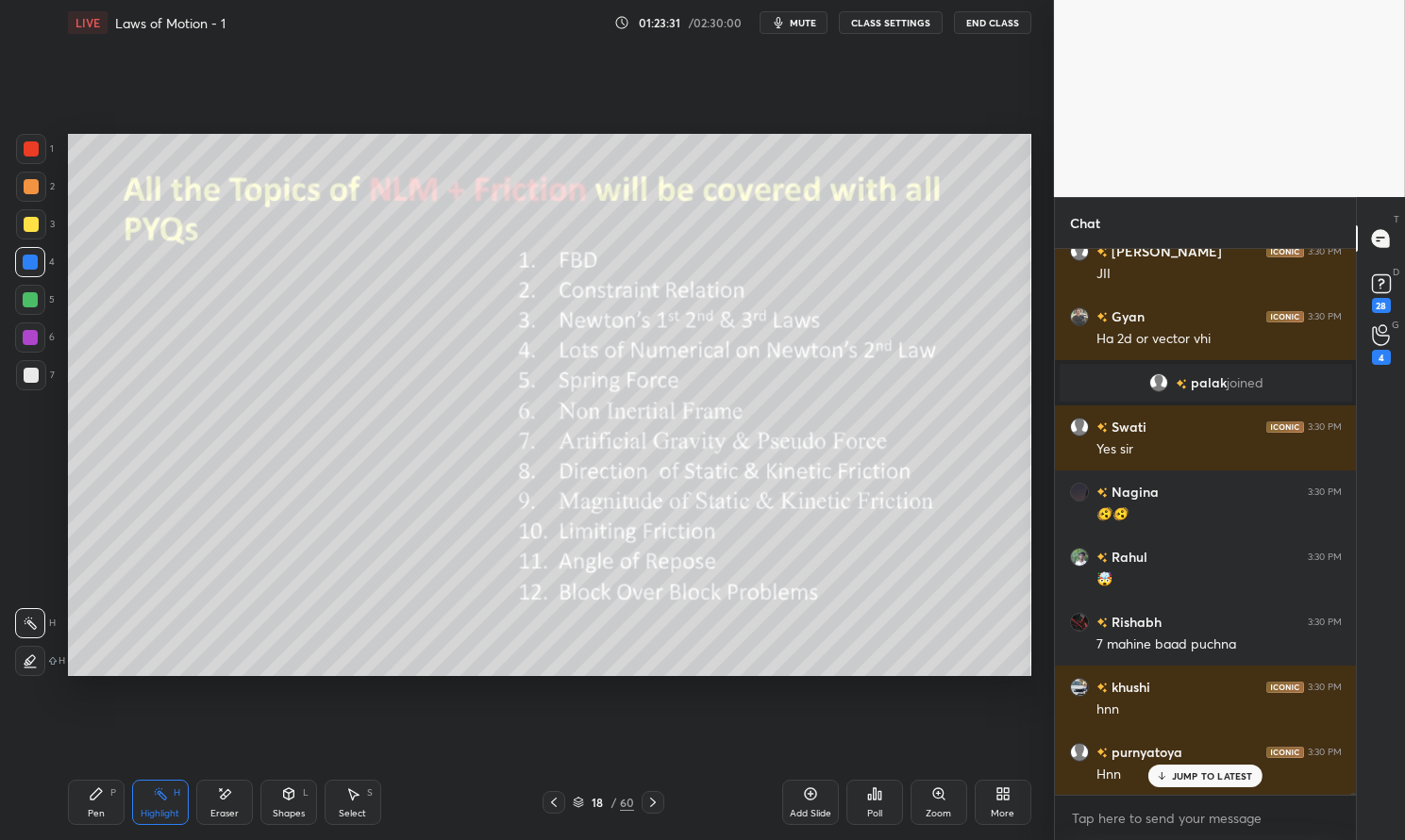
click at [164, 805] on div "Highlight H" at bounding box center [161, 803] width 57 height 45
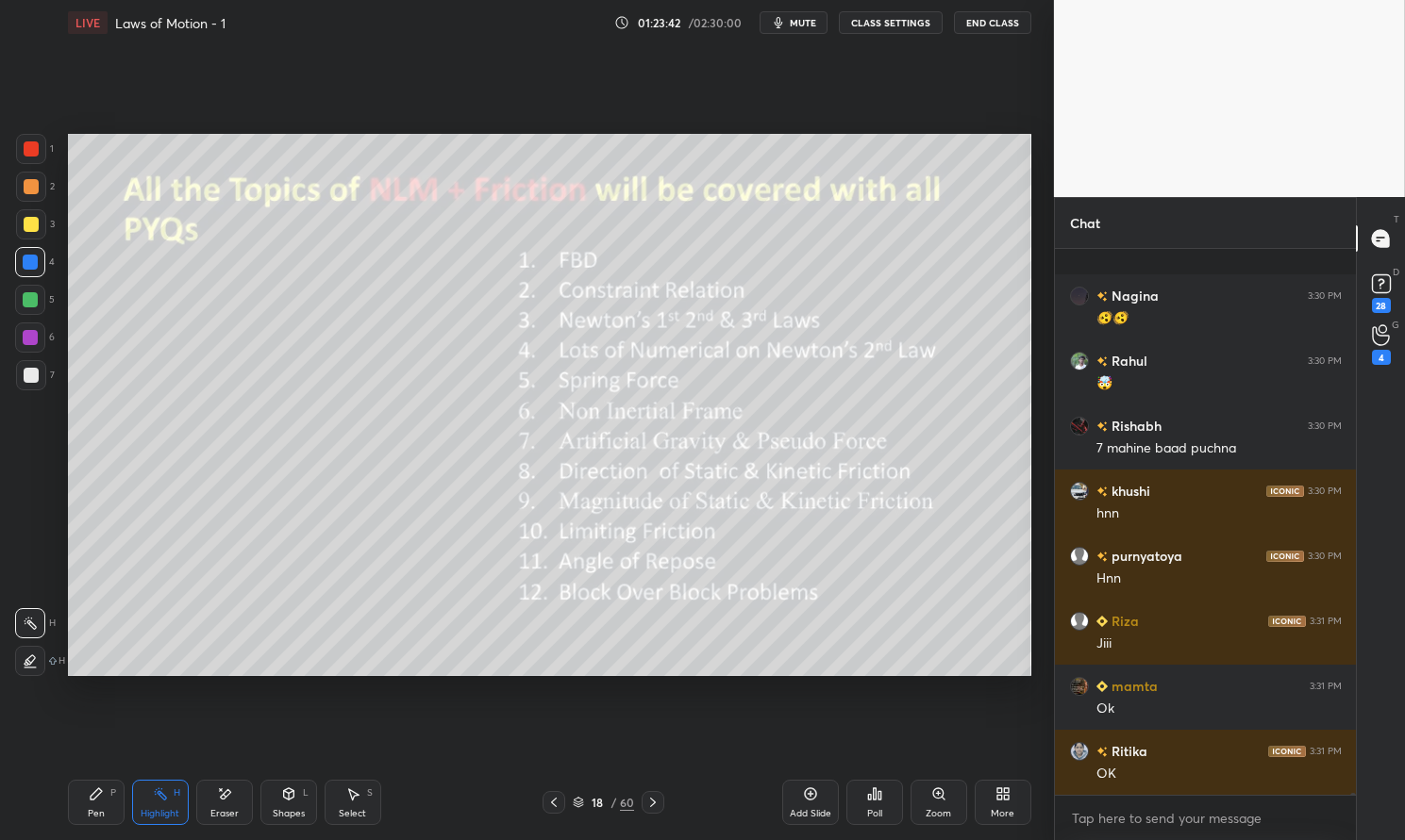
scroll to position [185517, 0]
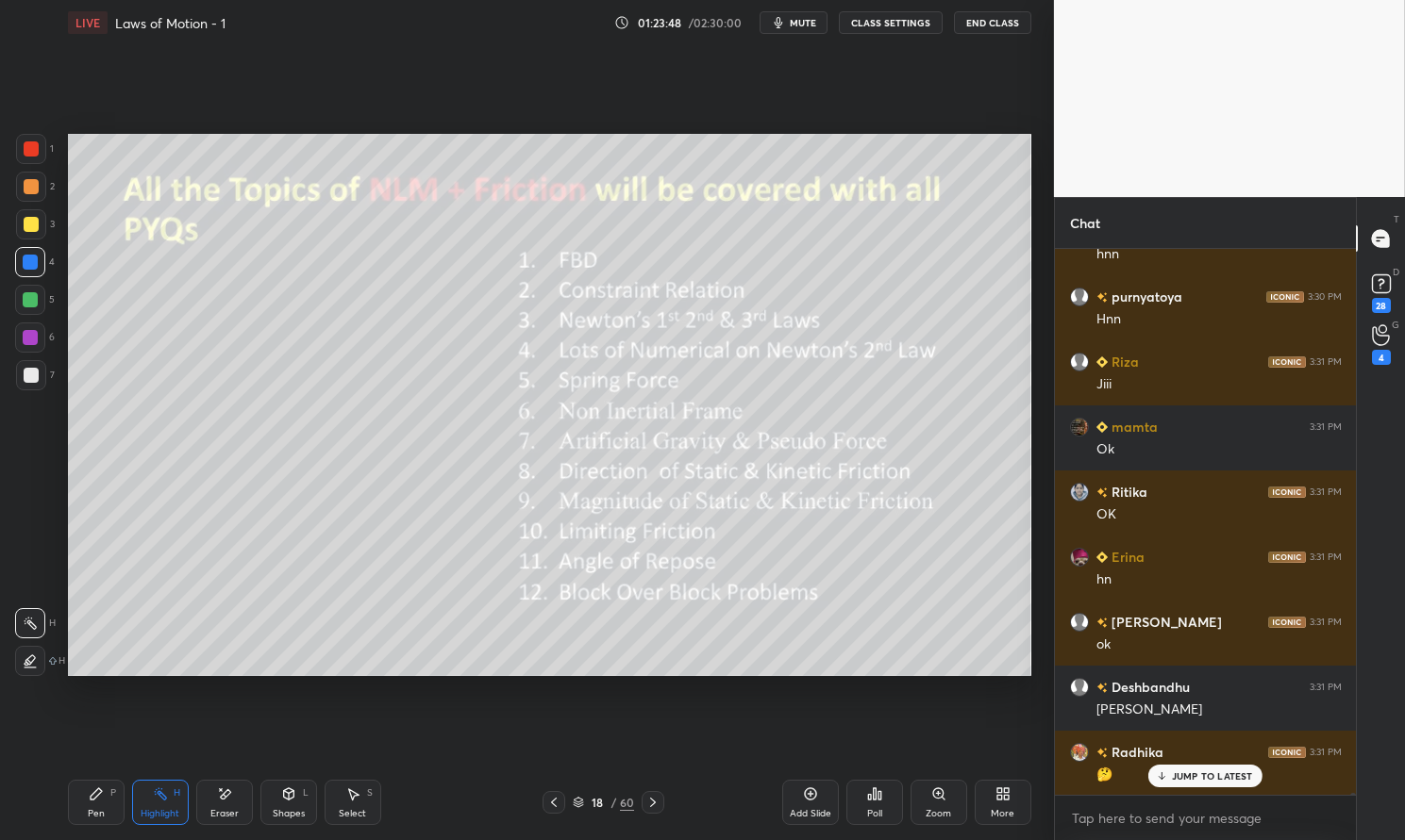
click at [651, 809] on icon at bounding box center [653, 803] width 15 height 15
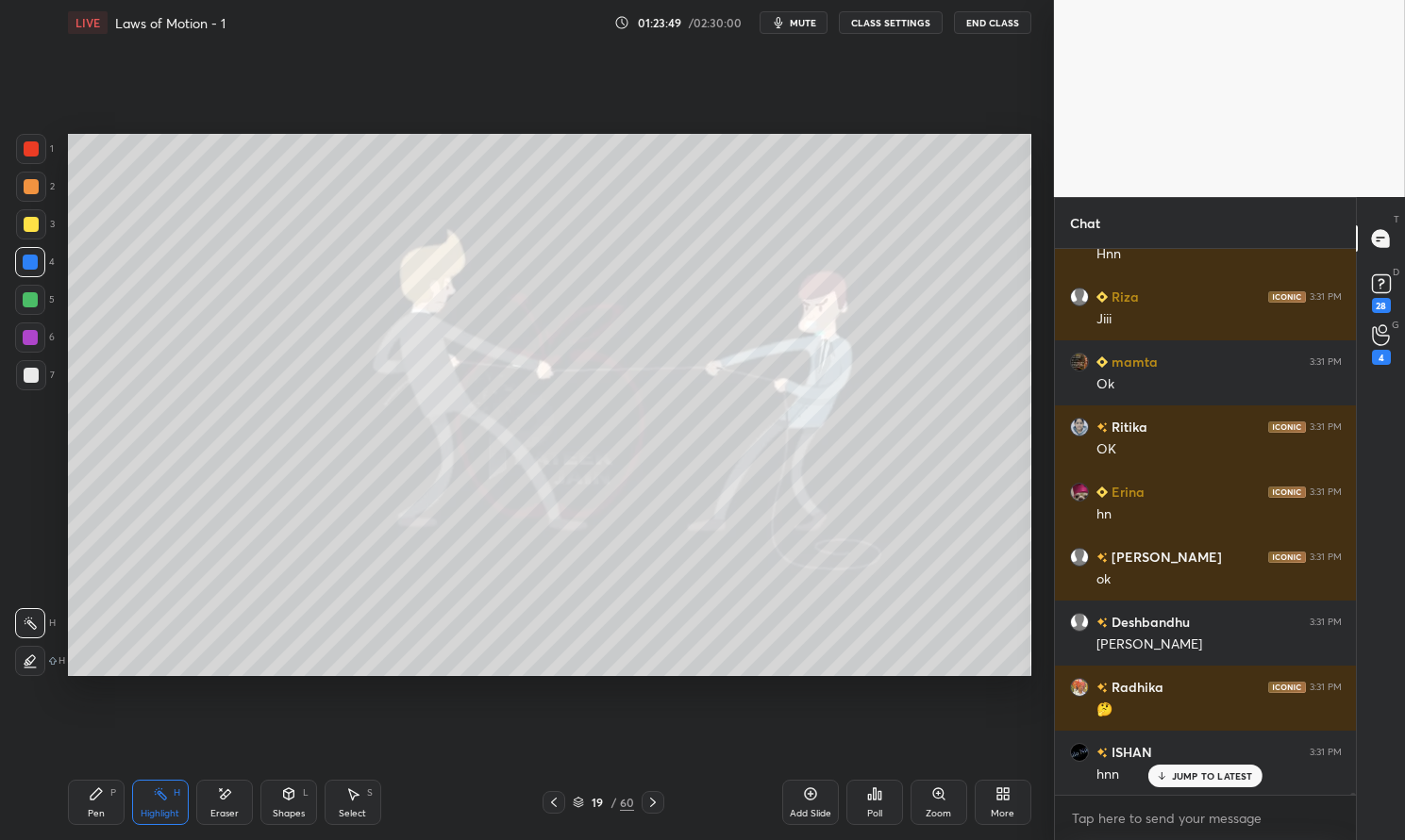
click at [657, 797] on icon at bounding box center [653, 803] width 15 height 15
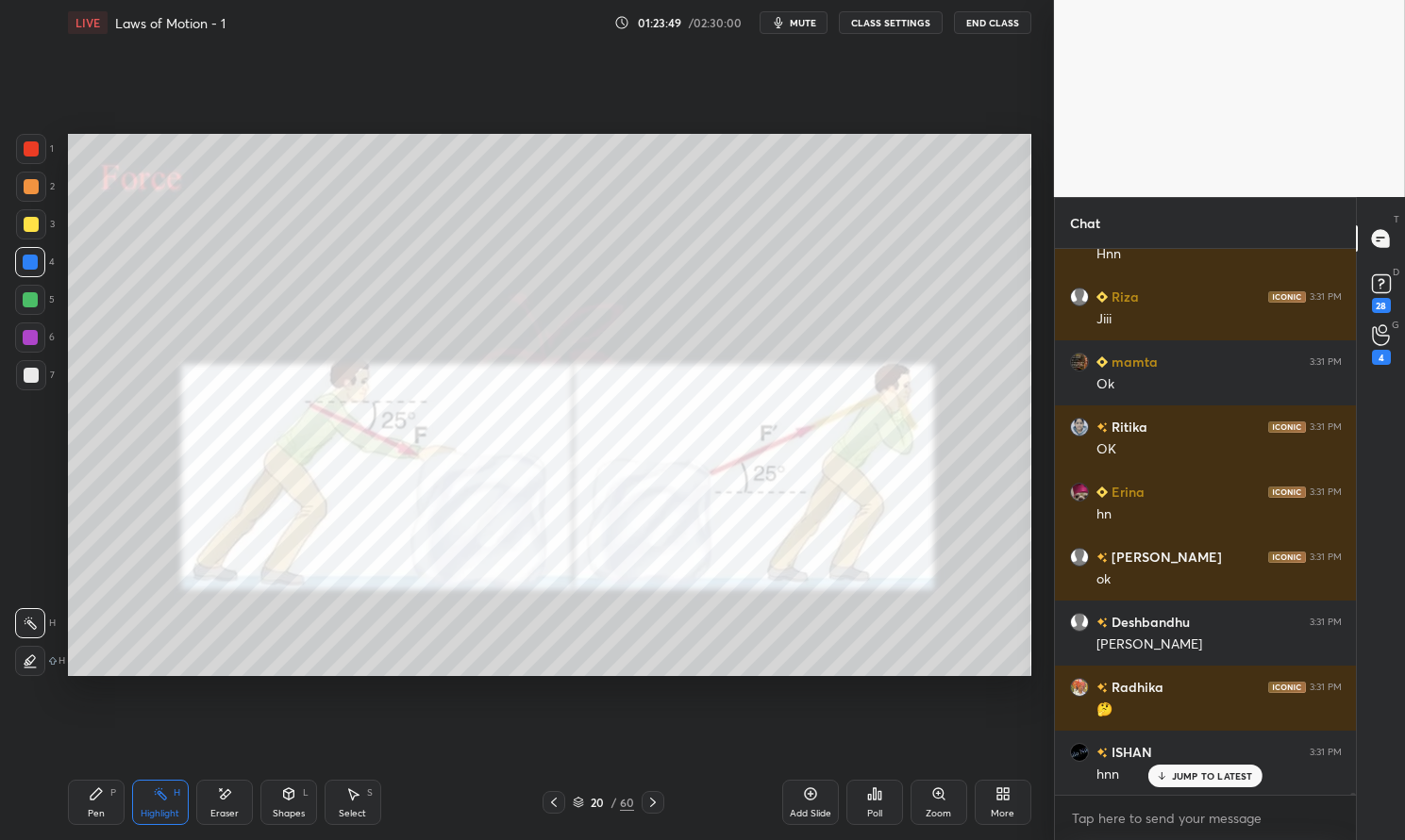
click at [651, 807] on icon at bounding box center [653, 803] width 6 height 9
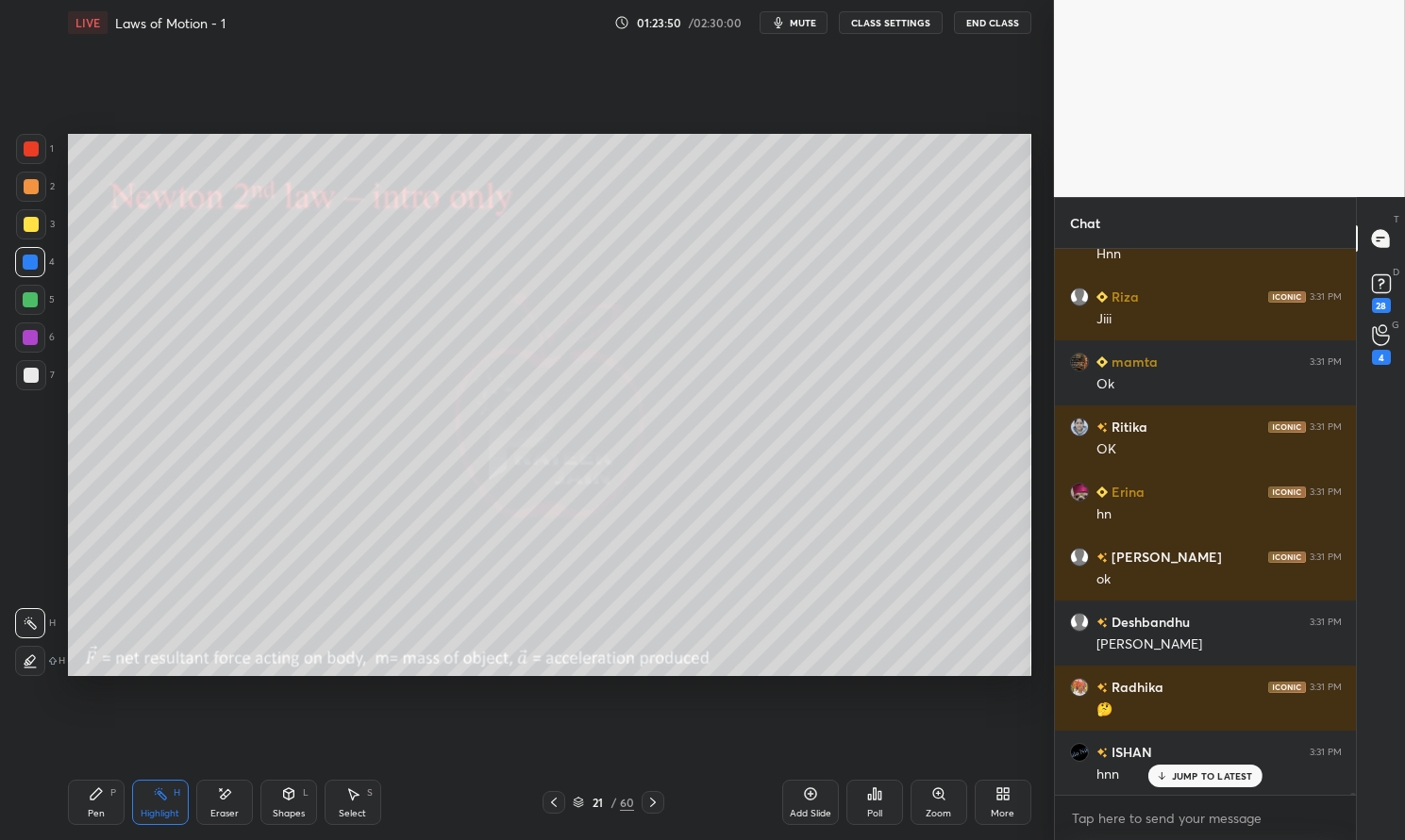
click at [650, 808] on icon at bounding box center [653, 803] width 15 height 15
click at [651, 808] on icon at bounding box center [653, 803] width 15 height 15
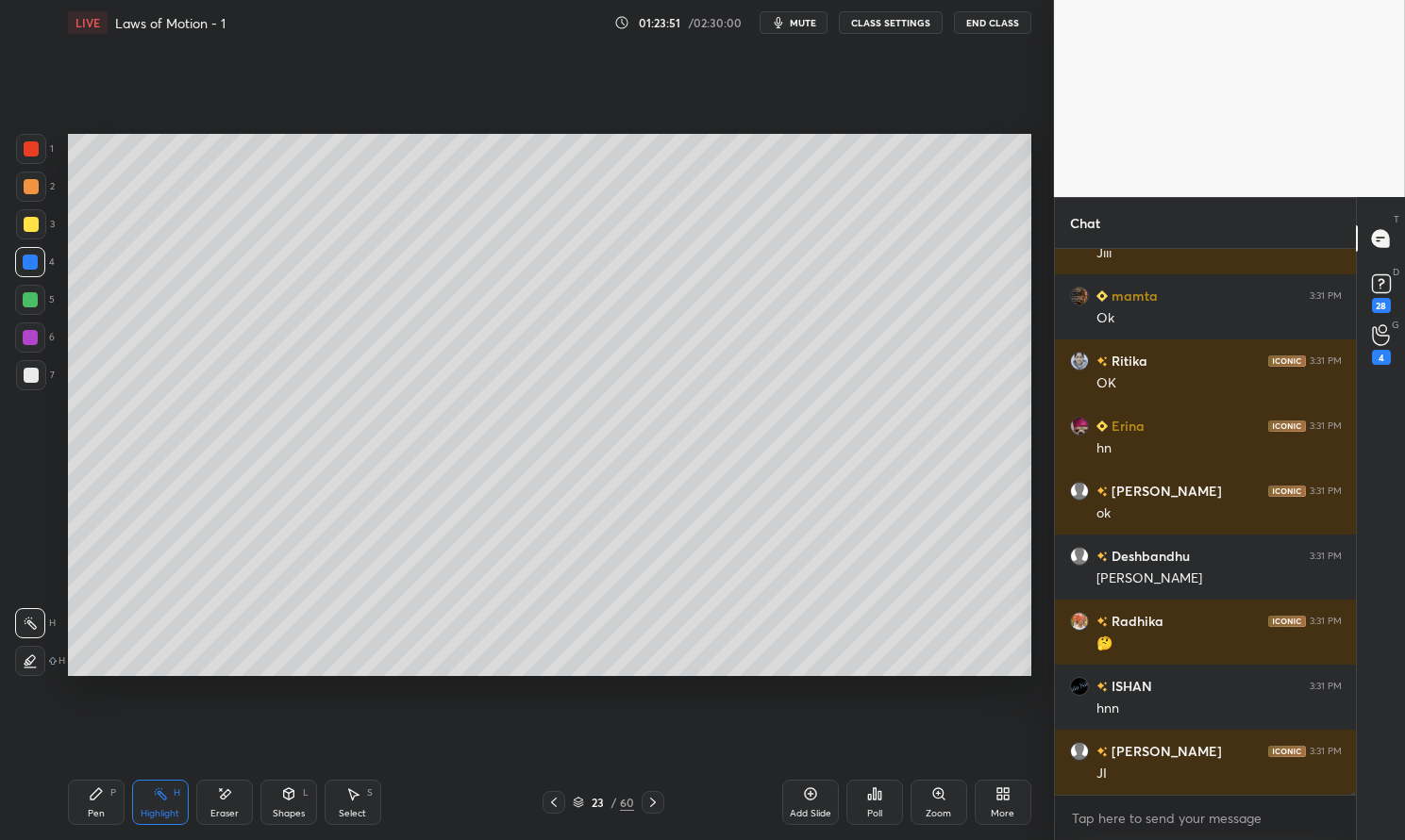
click at [649, 807] on icon at bounding box center [653, 803] width 15 height 15
click at [648, 803] on icon at bounding box center [653, 803] width 15 height 15
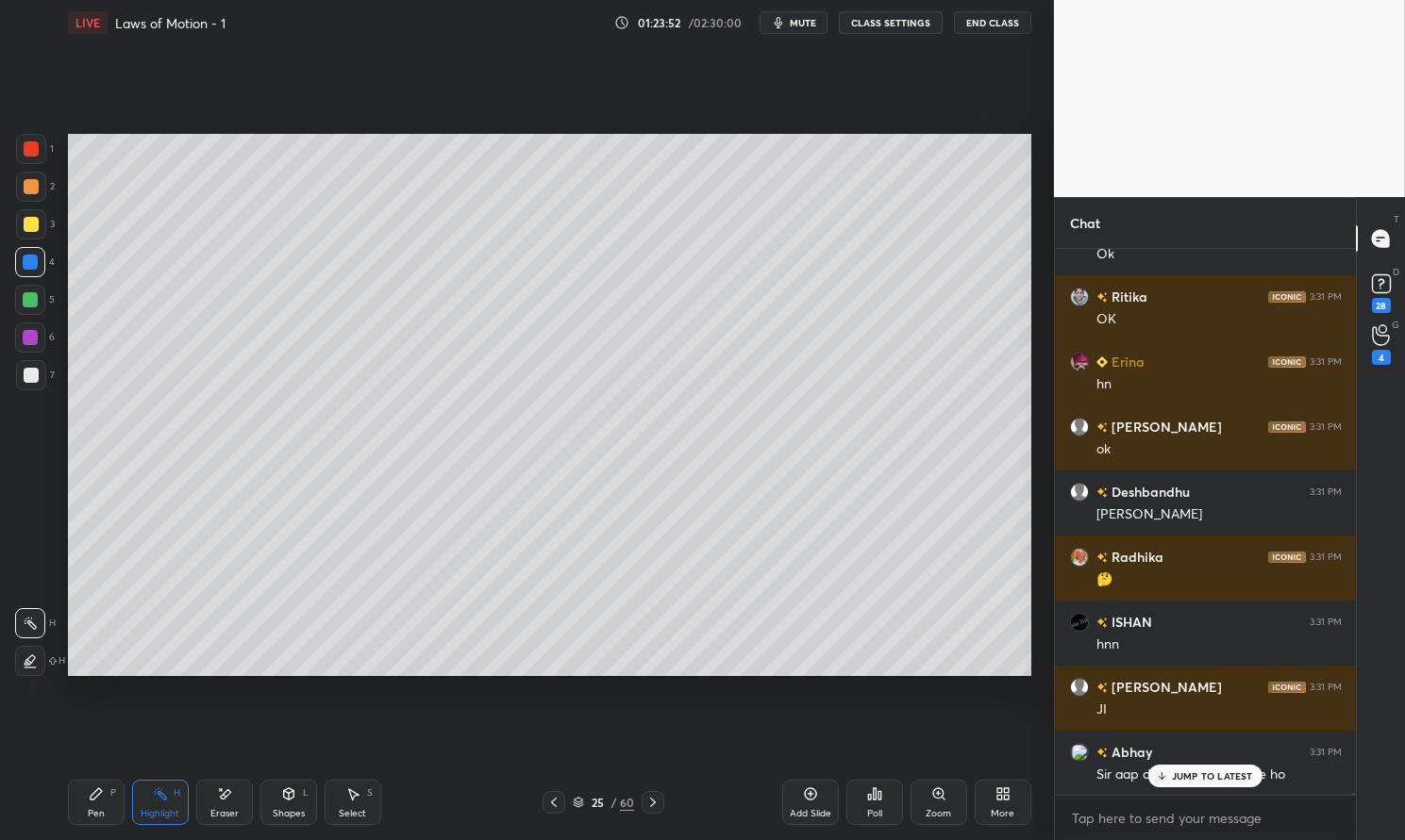
click at [645, 803] on icon at bounding box center [653, 803] width 15 height 15
click at [1219, 771] on p "JUMP TO LATEST" at bounding box center [1212, 777] width 81 height 11
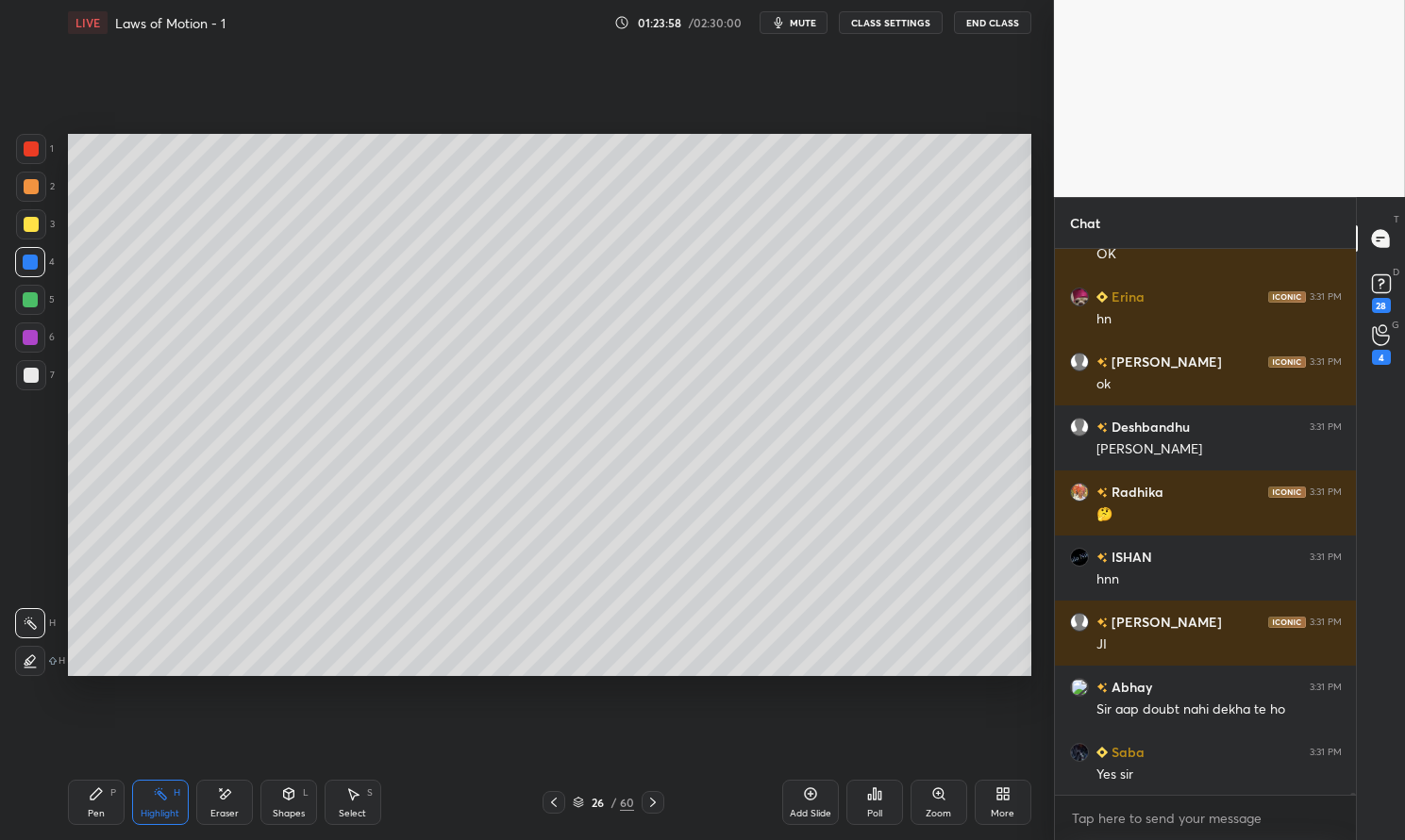
scroll to position [185972, 0]
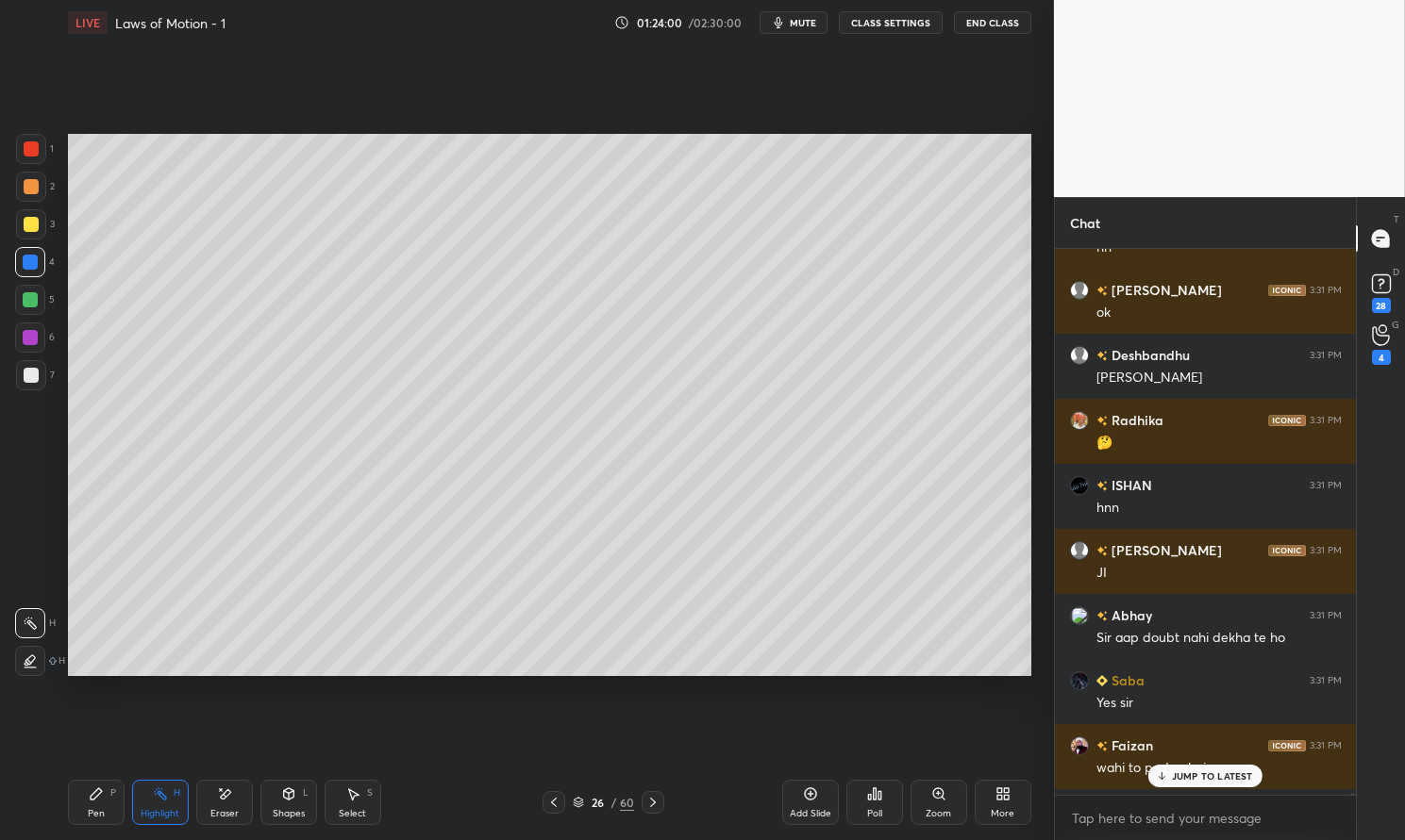
click at [1251, 639] on div "Sir aap doubt nahi dekha te ho" at bounding box center [1219, 639] width 245 height 19
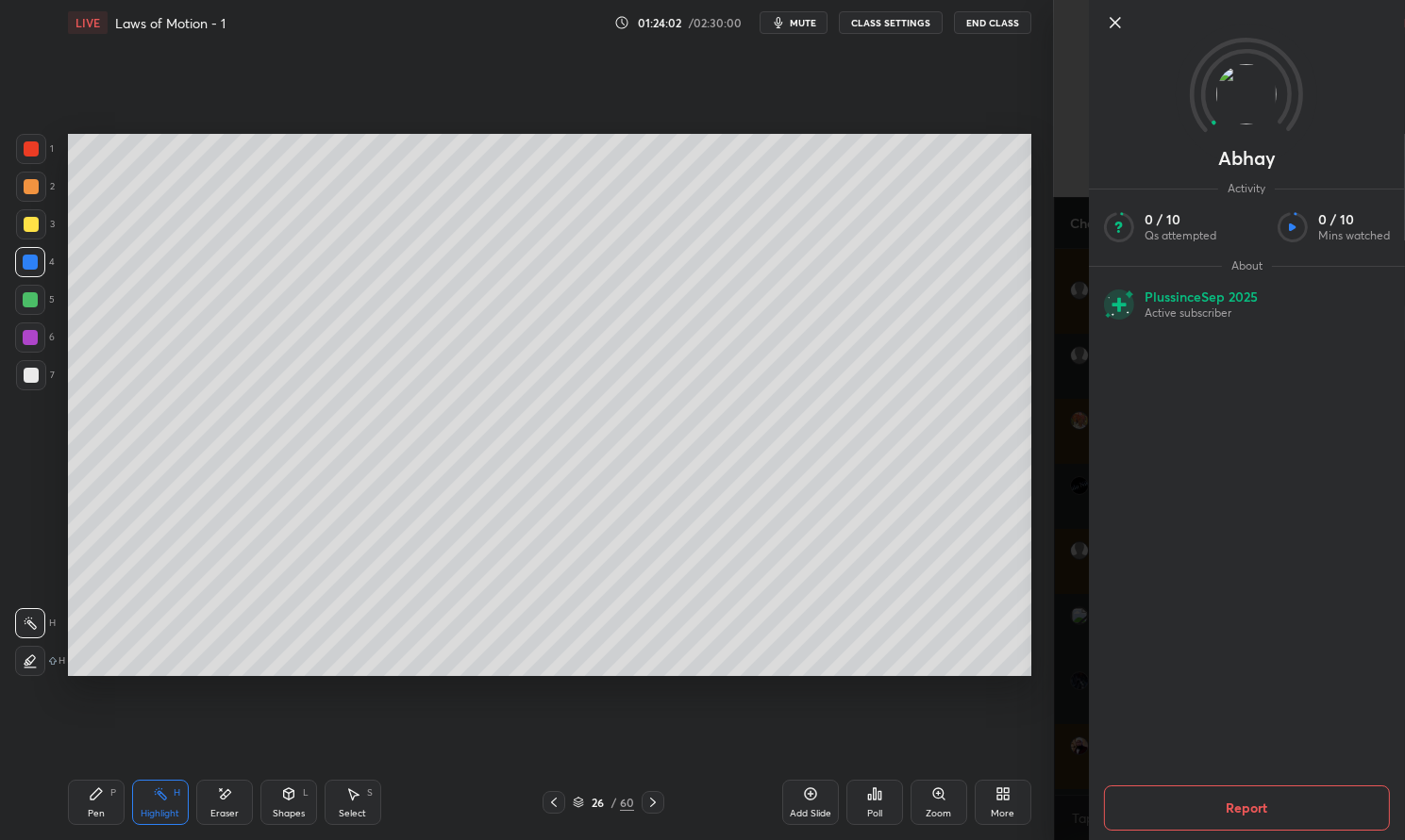
click at [1252, 796] on button "Report" at bounding box center [1247, 809] width 286 height 45
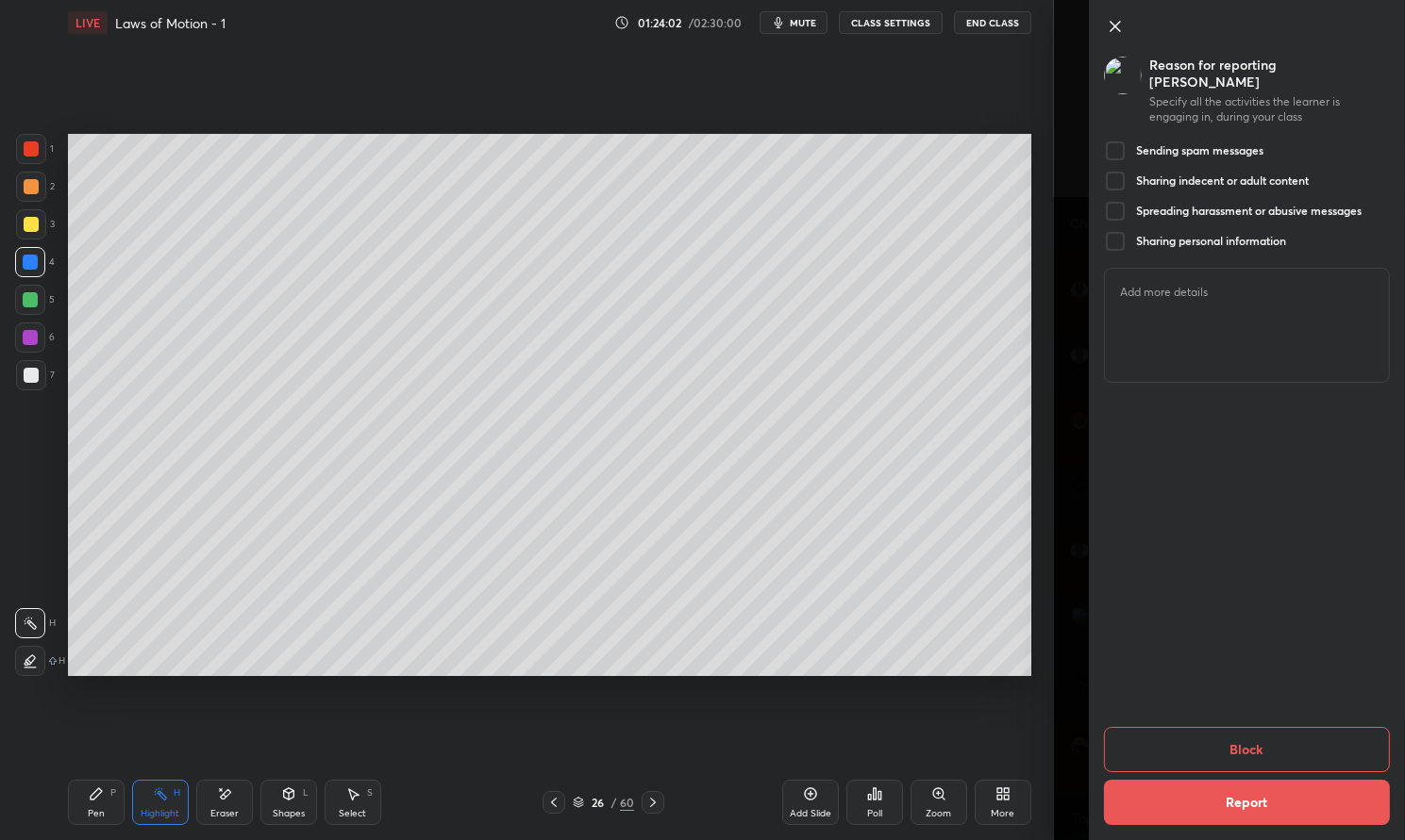
click at [1119, 140] on div at bounding box center [1115, 151] width 23 height 23
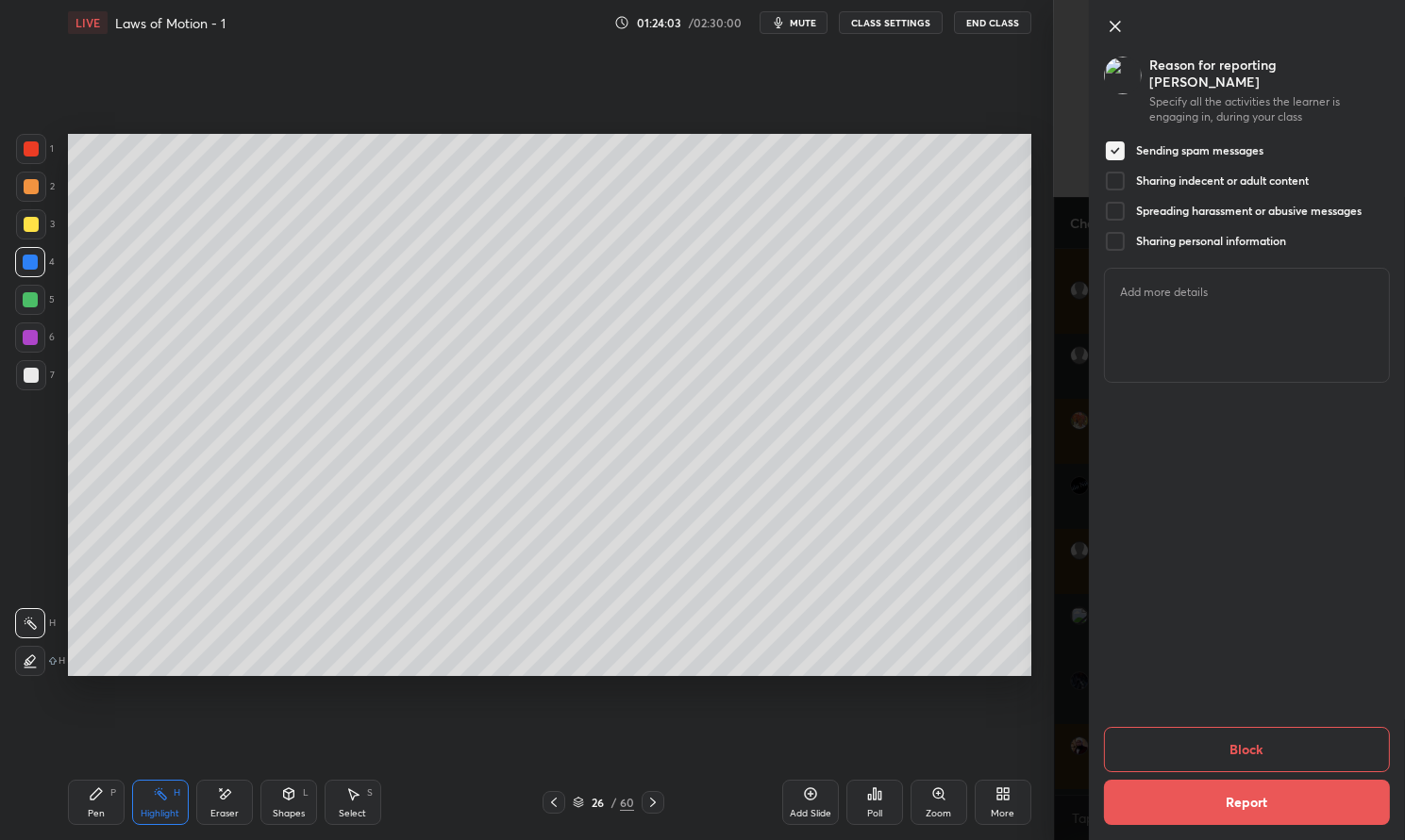
click at [1121, 169] on div at bounding box center [1115, 181] width 23 height 23
click at [1118, 200] on div at bounding box center [1115, 211] width 23 height 23
click at [1115, 230] on div at bounding box center [1115, 241] width 23 height 23
click at [1298, 752] on button "Block" at bounding box center [1247, 750] width 286 height 45
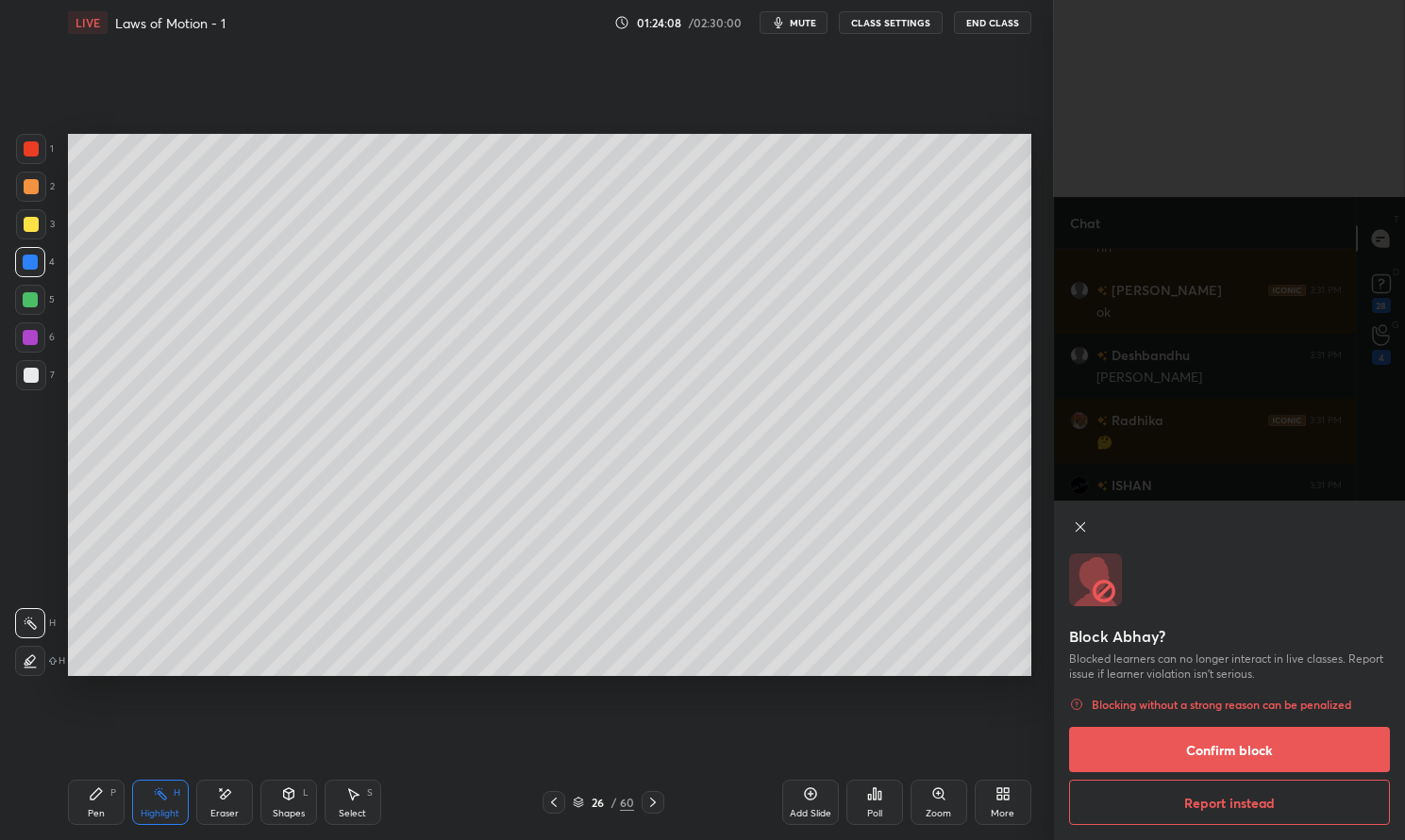
click at [1288, 750] on button "Confirm block" at bounding box center [1229, 750] width 321 height 45
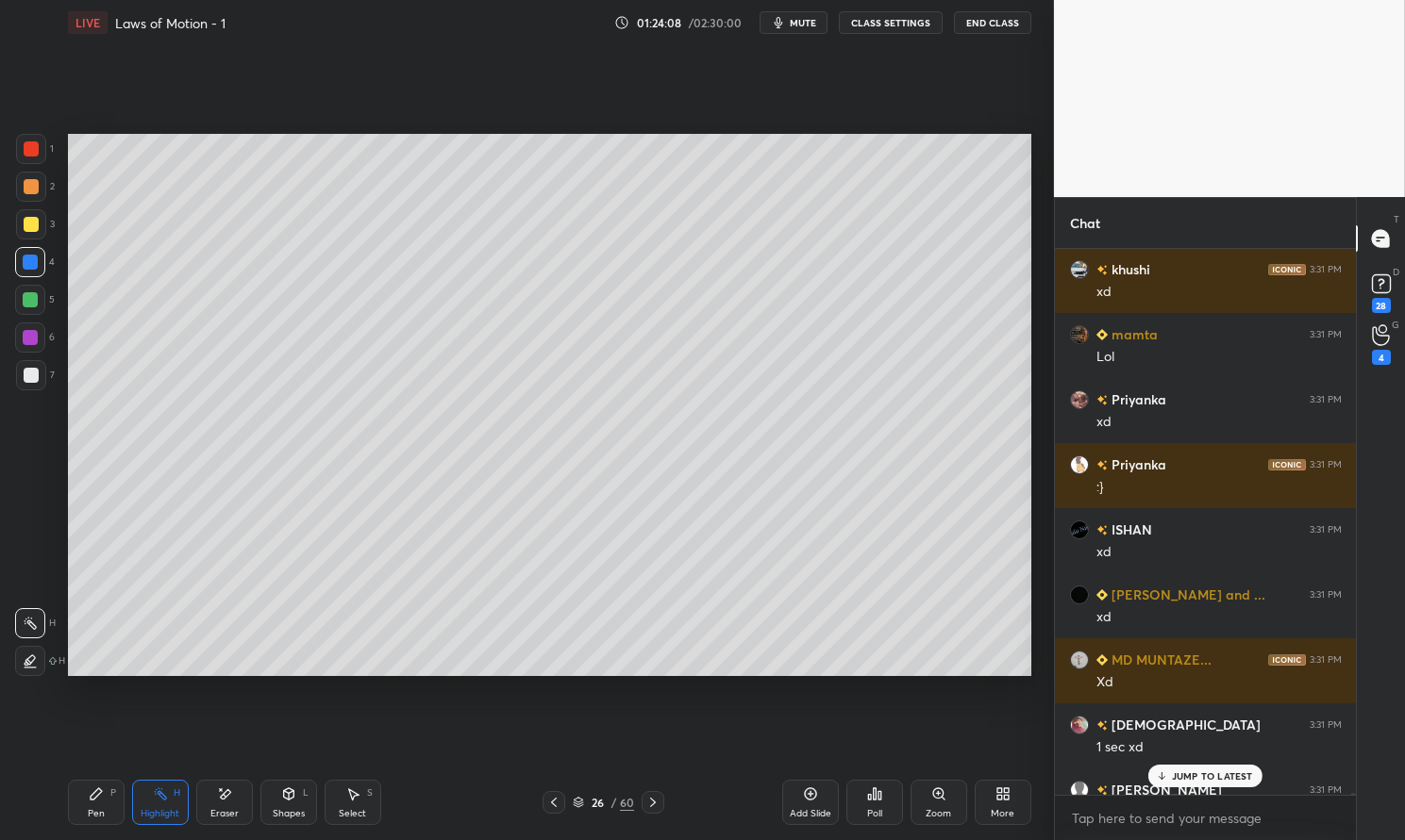
click at [1237, 771] on p "JUMP TO LATEST" at bounding box center [1212, 777] width 81 height 11
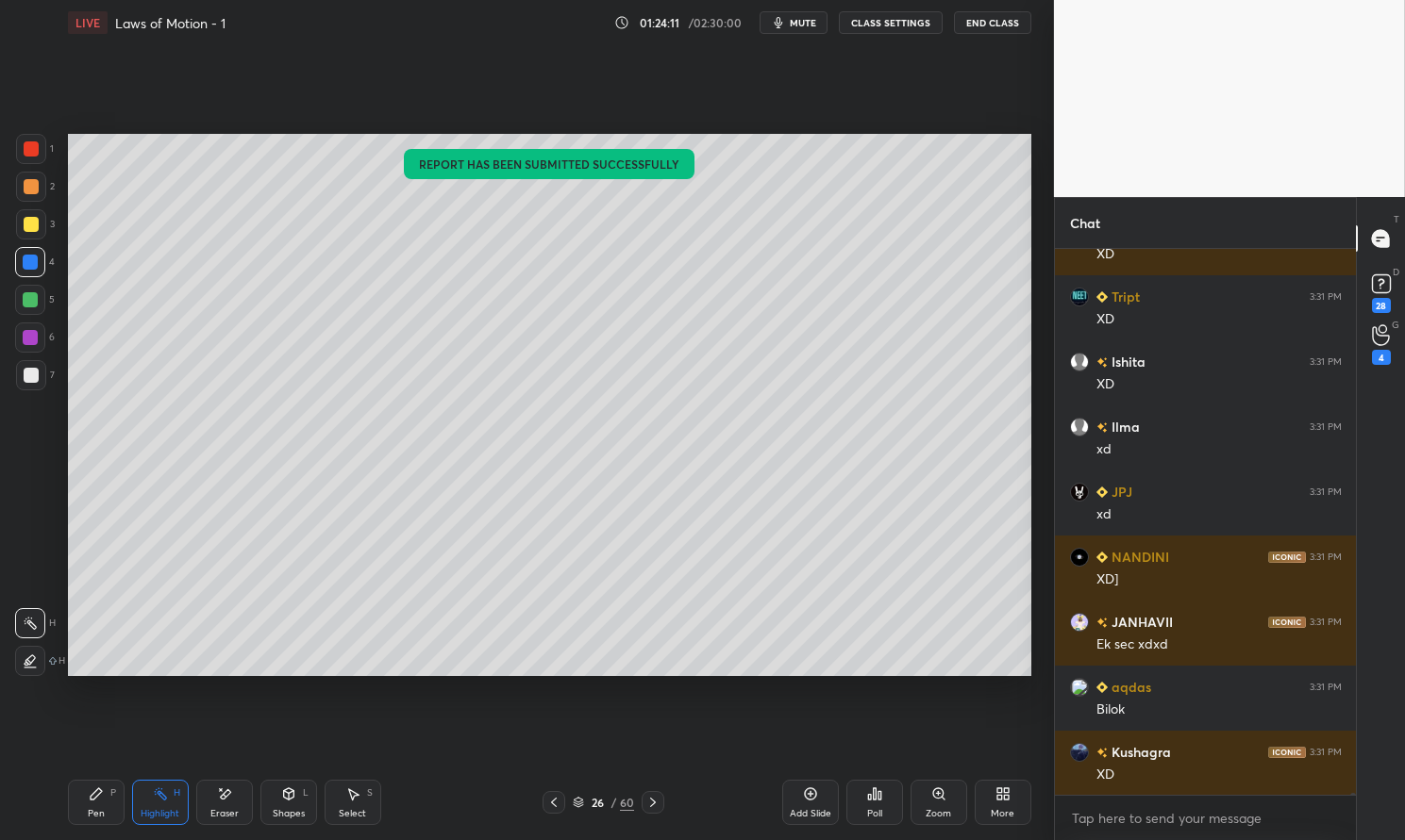
scroll to position [186898, 0]
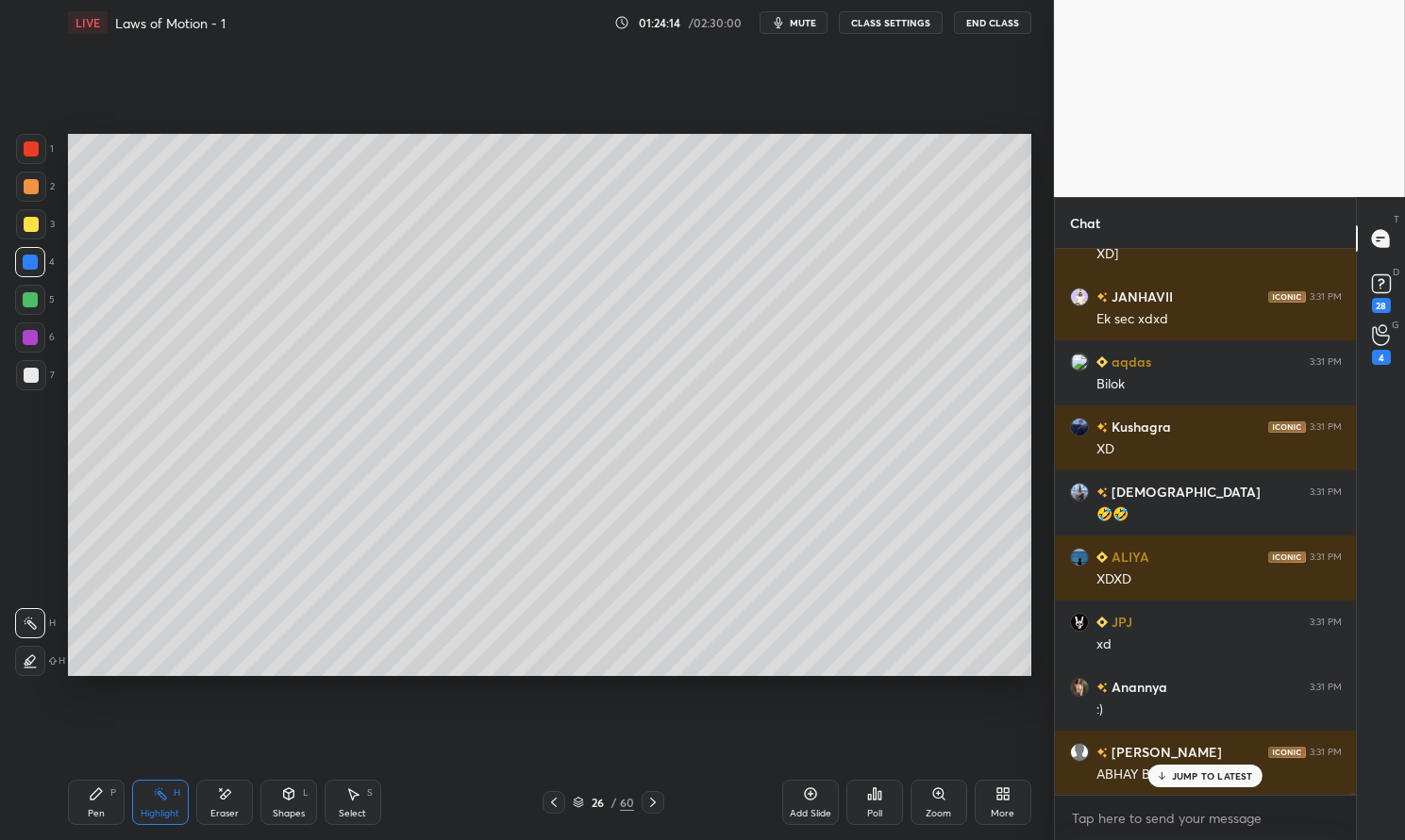
click at [1217, 769] on div "JUMP TO LATEST" at bounding box center [1204, 777] width 114 height 23
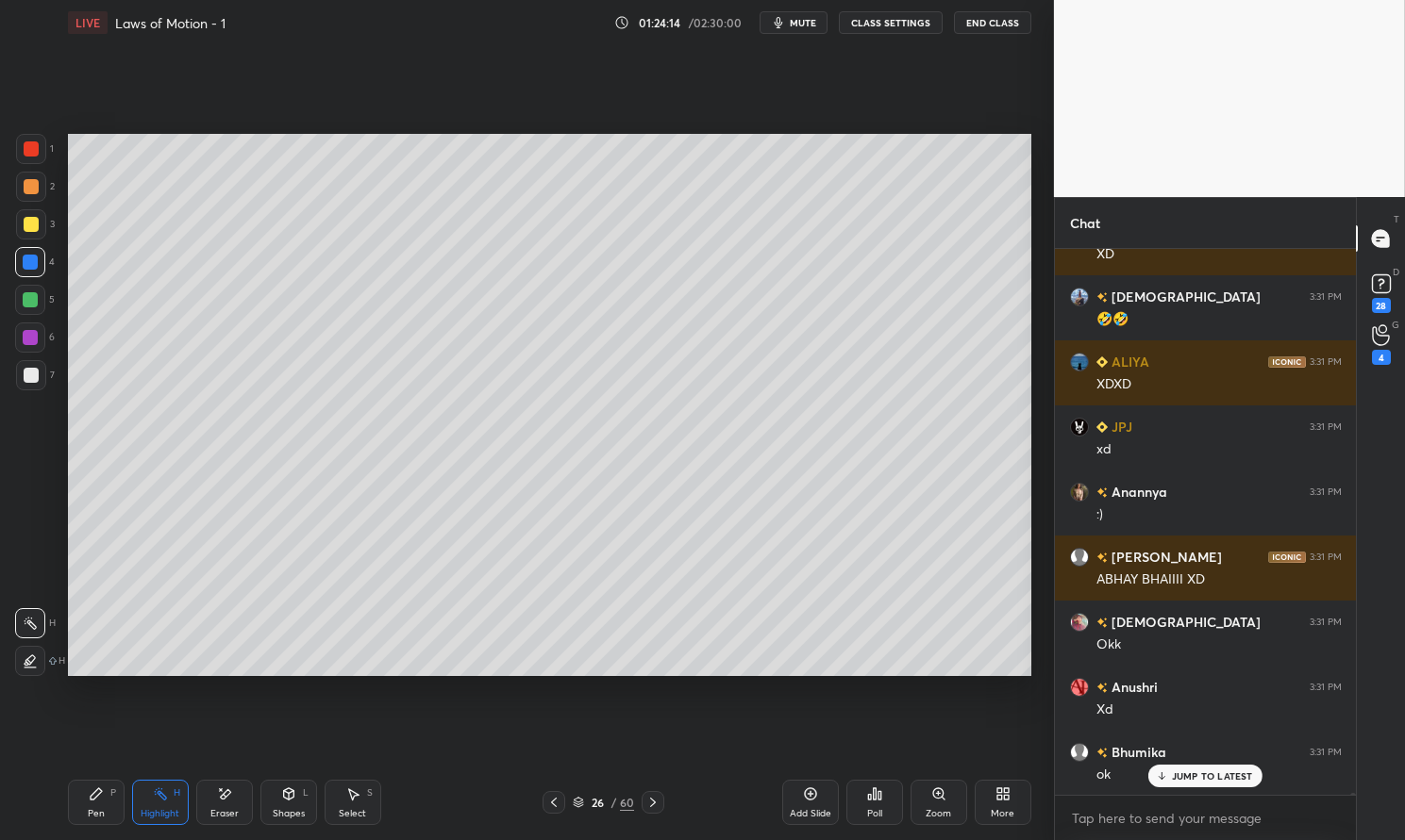
click at [152, 802] on div "Highlight H" at bounding box center [161, 803] width 57 height 45
click at [147, 799] on div "Highlight H" at bounding box center [161, 803] width 57 height 45
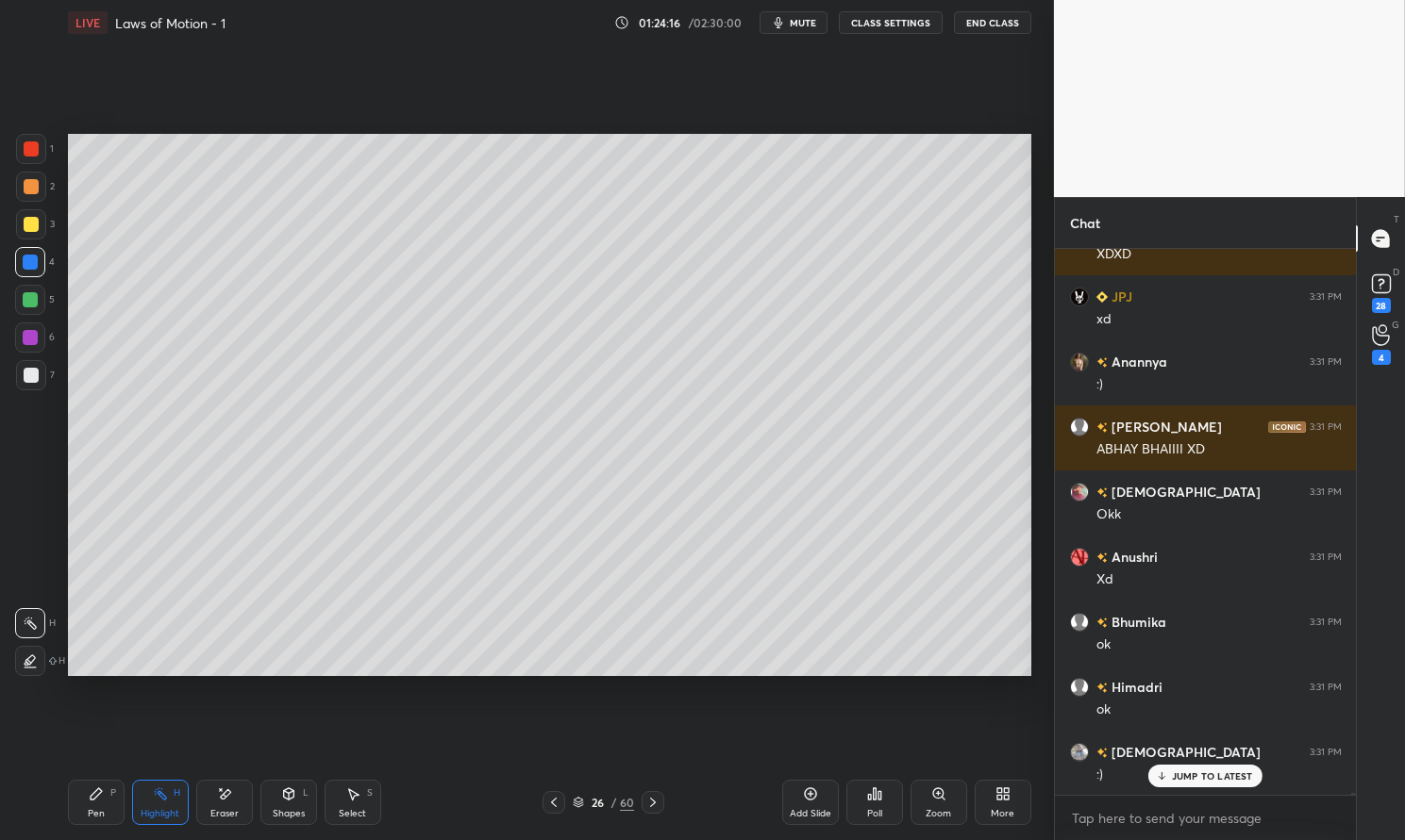
scroll to position [187207, 0]
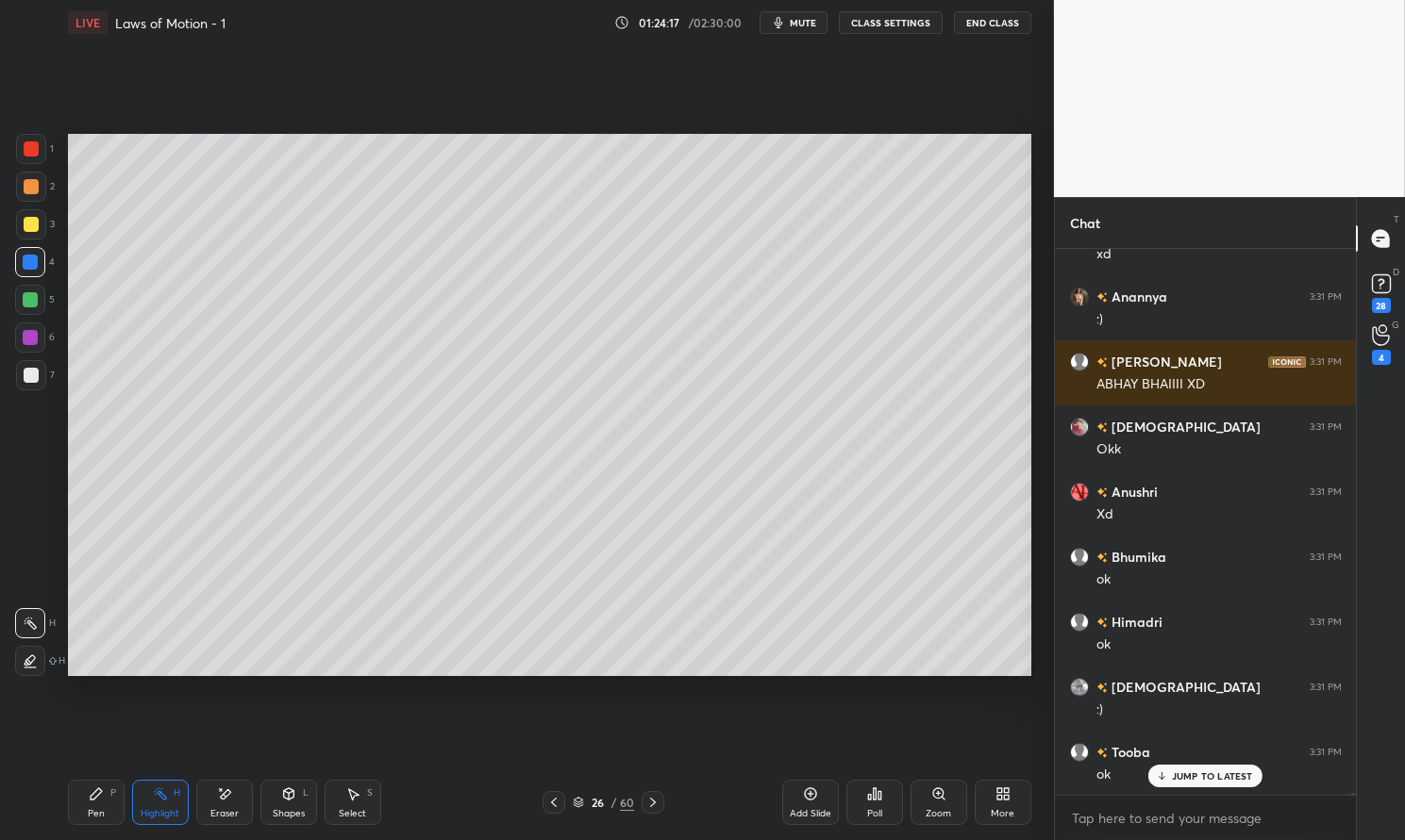
click at [162, 805] on div "Highlight H" at bounding box center [161, 803] width 57 height 45
click at [161, 803] on div "Highlight H" at bounding box center [161, 803] width 57 height 45
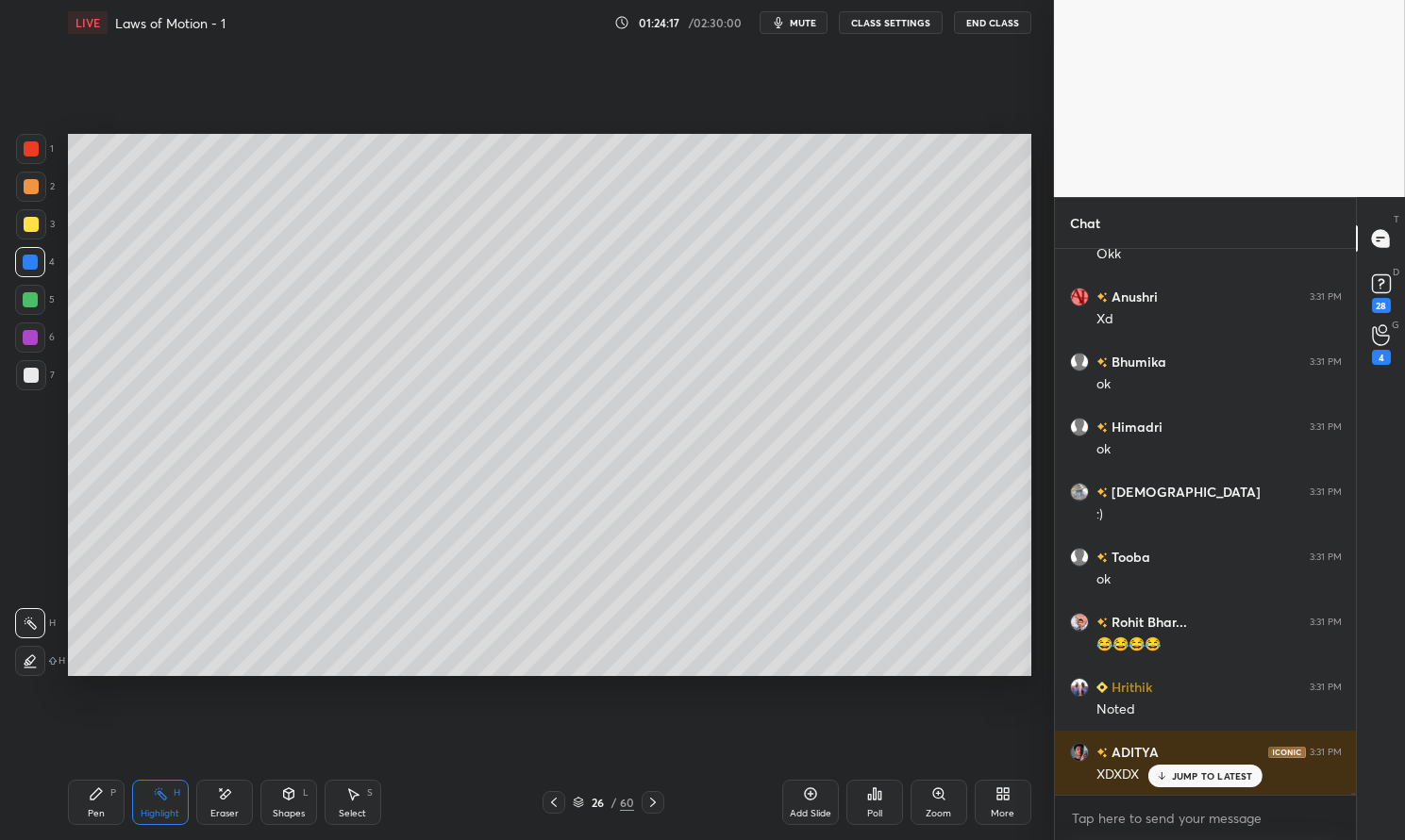
click at [26, 306] on div at bounding box center [30, 300] width 15 height 15
click at [29, 302] on div at bounding box center [30, 300] width 15 height 15
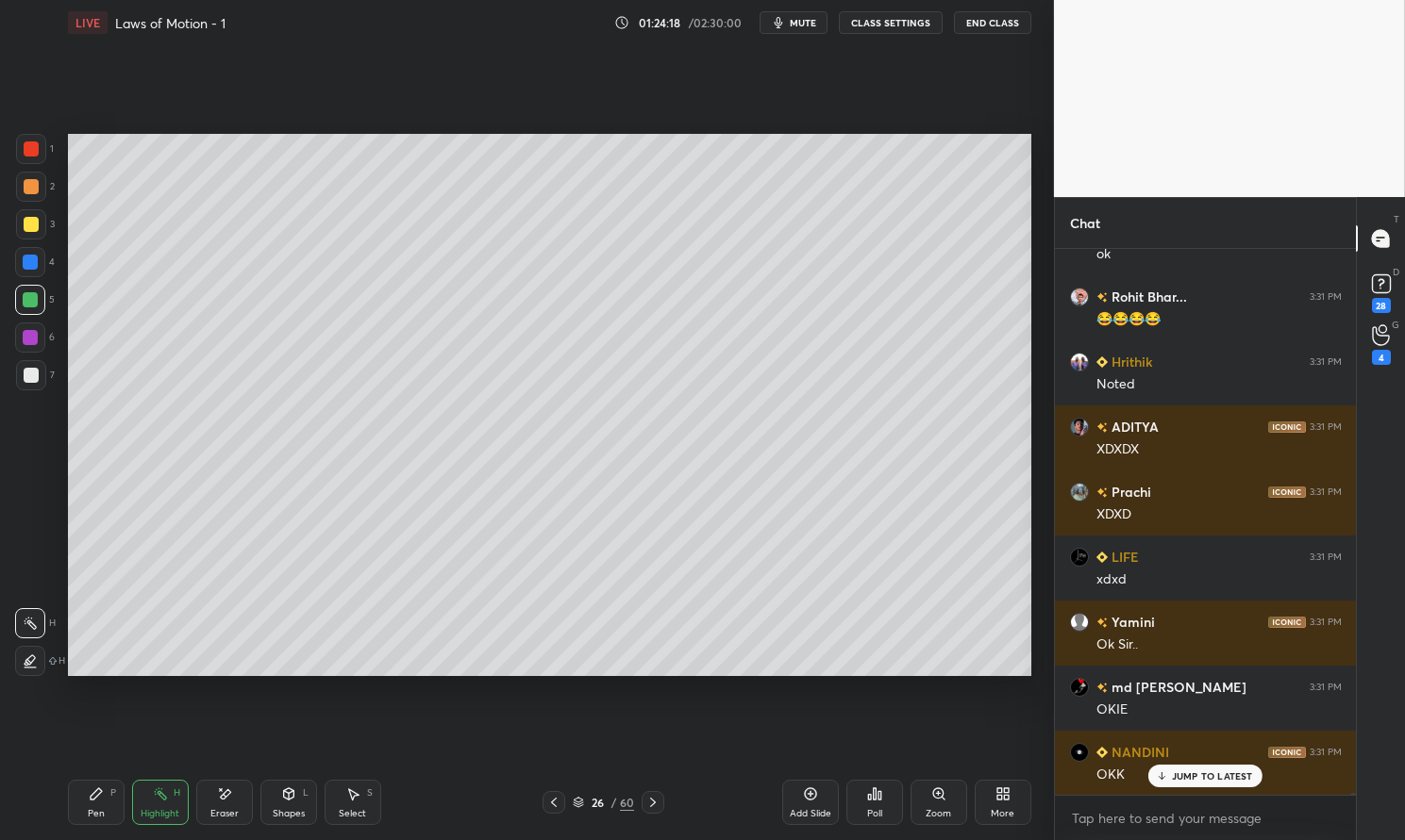
click at [1210, 779] on p "JUMP TO LATEST" at bounding box center [1212, 777] width 81 height 11
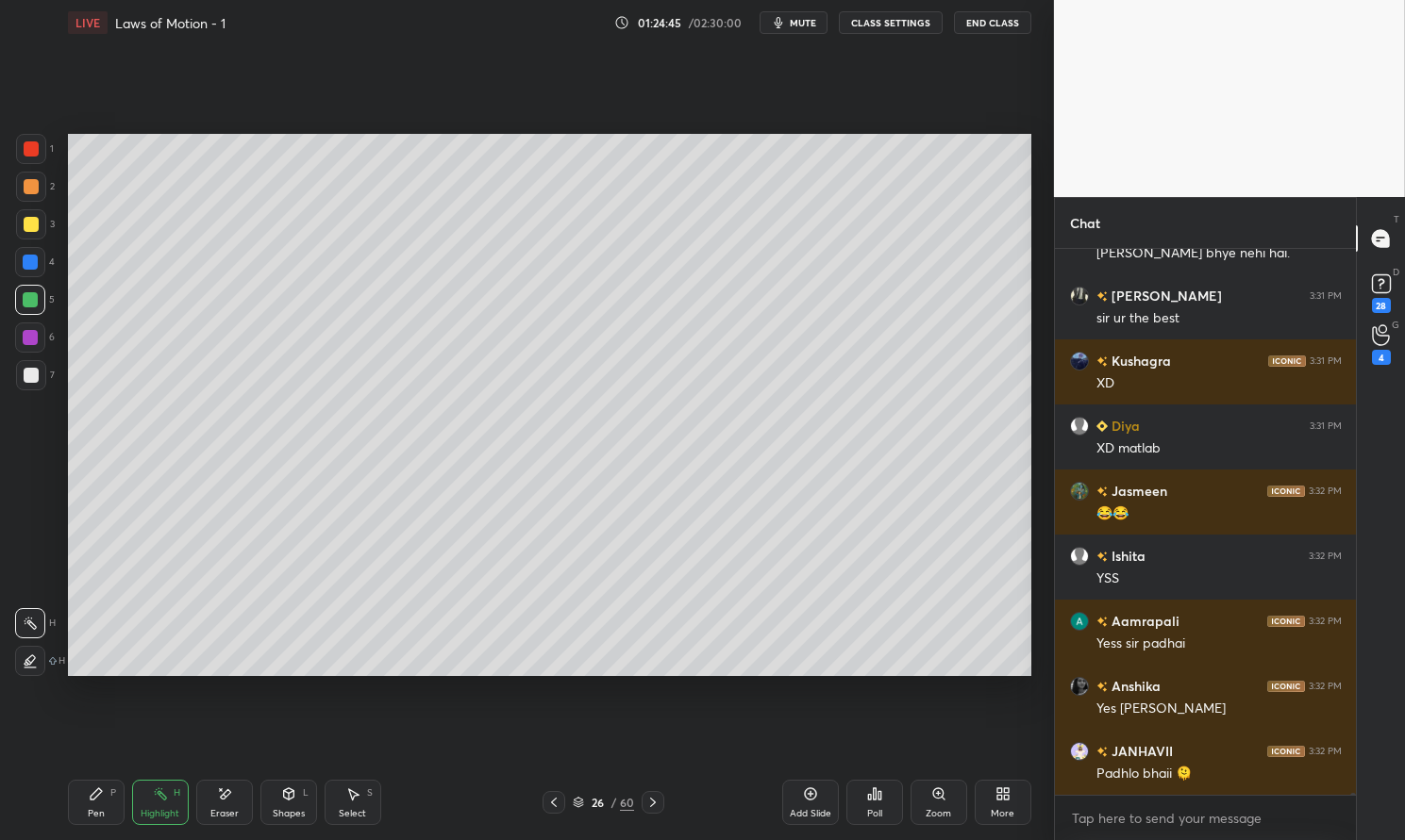
scroll to position [189589, 0]
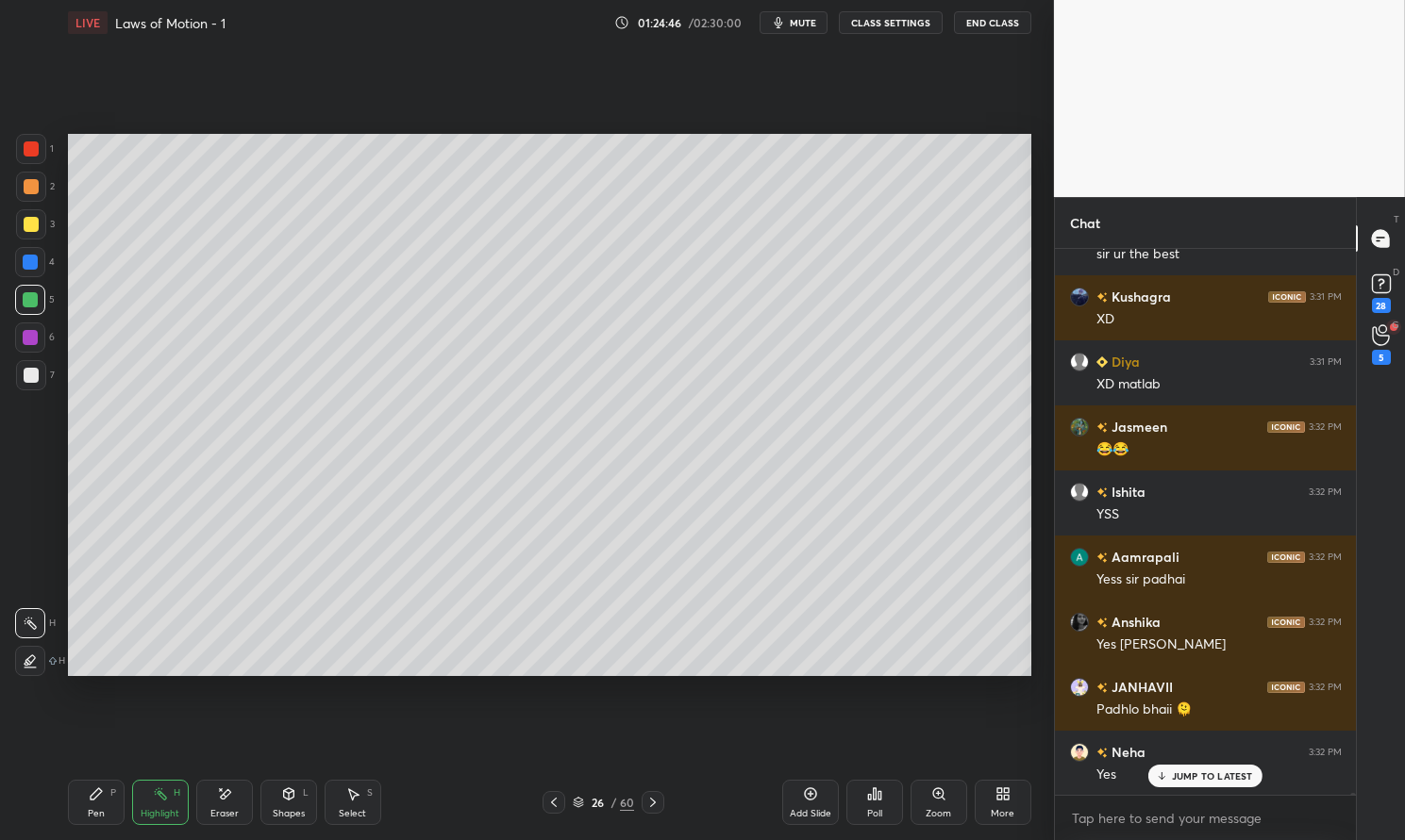
click at [1203, 775] on p "JUMP TO LATEST" at bounding box center [1212, 777] width 81 height 11
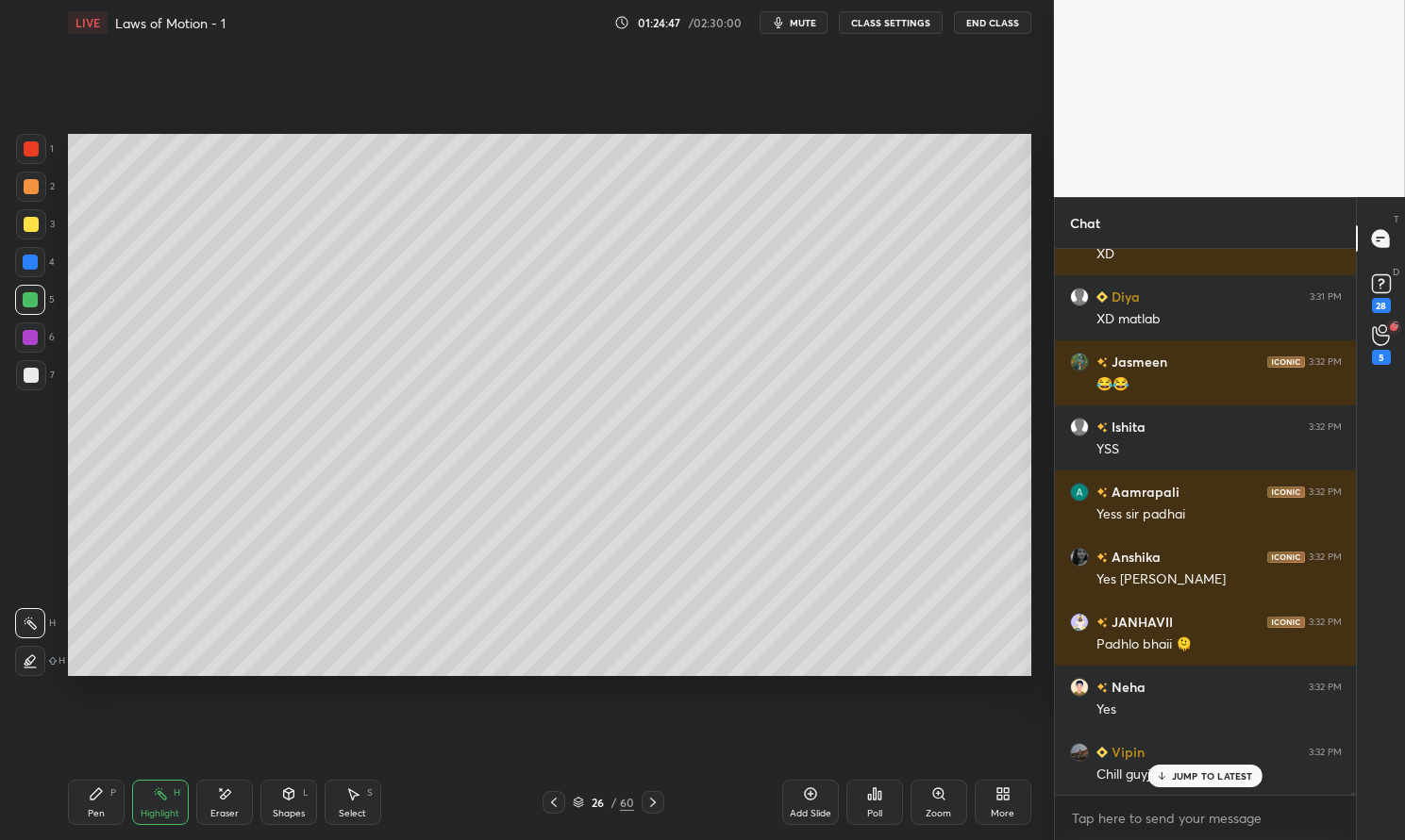
click at [586, 801] on div "26 / 60" at bounding box center [603, 803] width 61 height 17
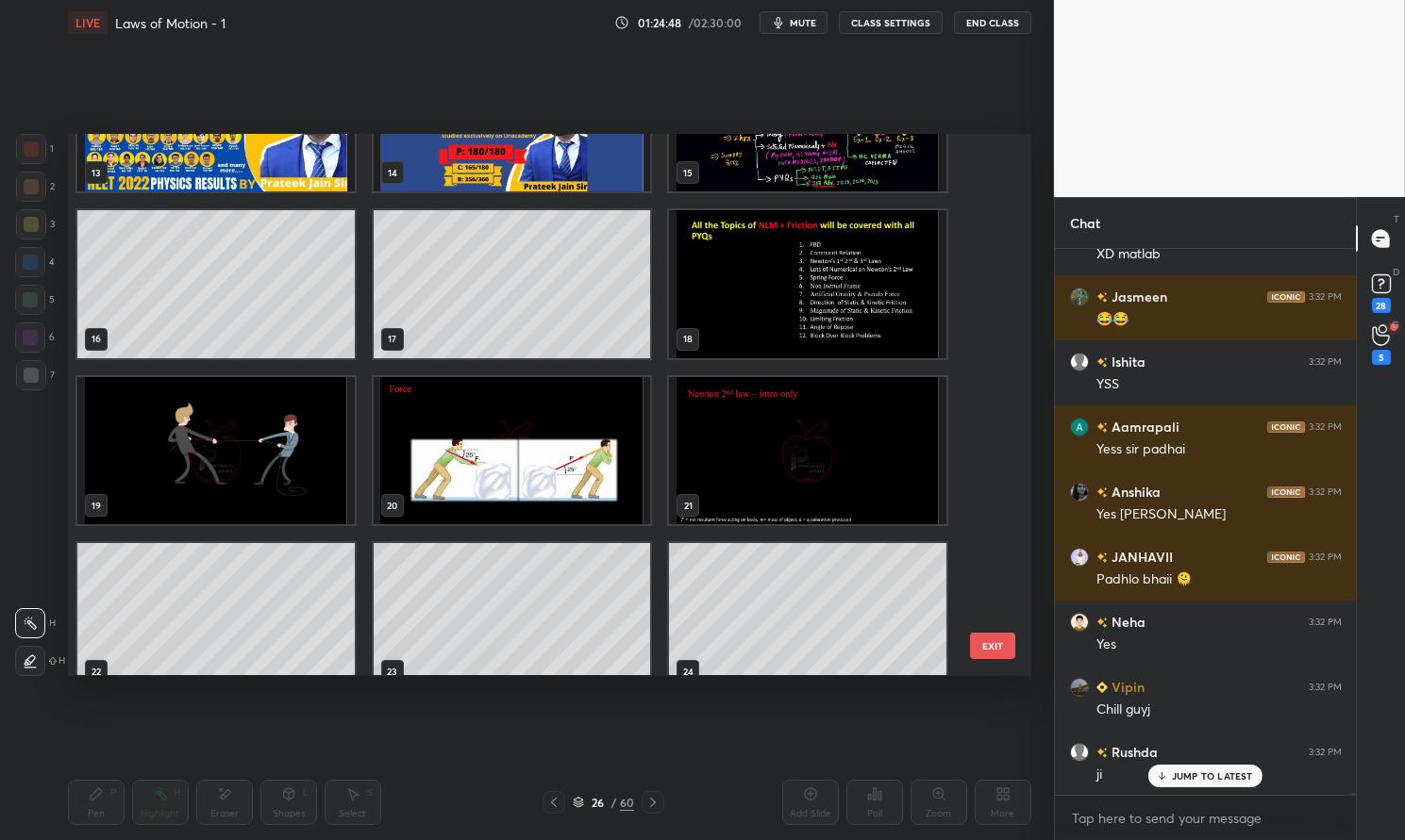
scroll to position [189867, 0]
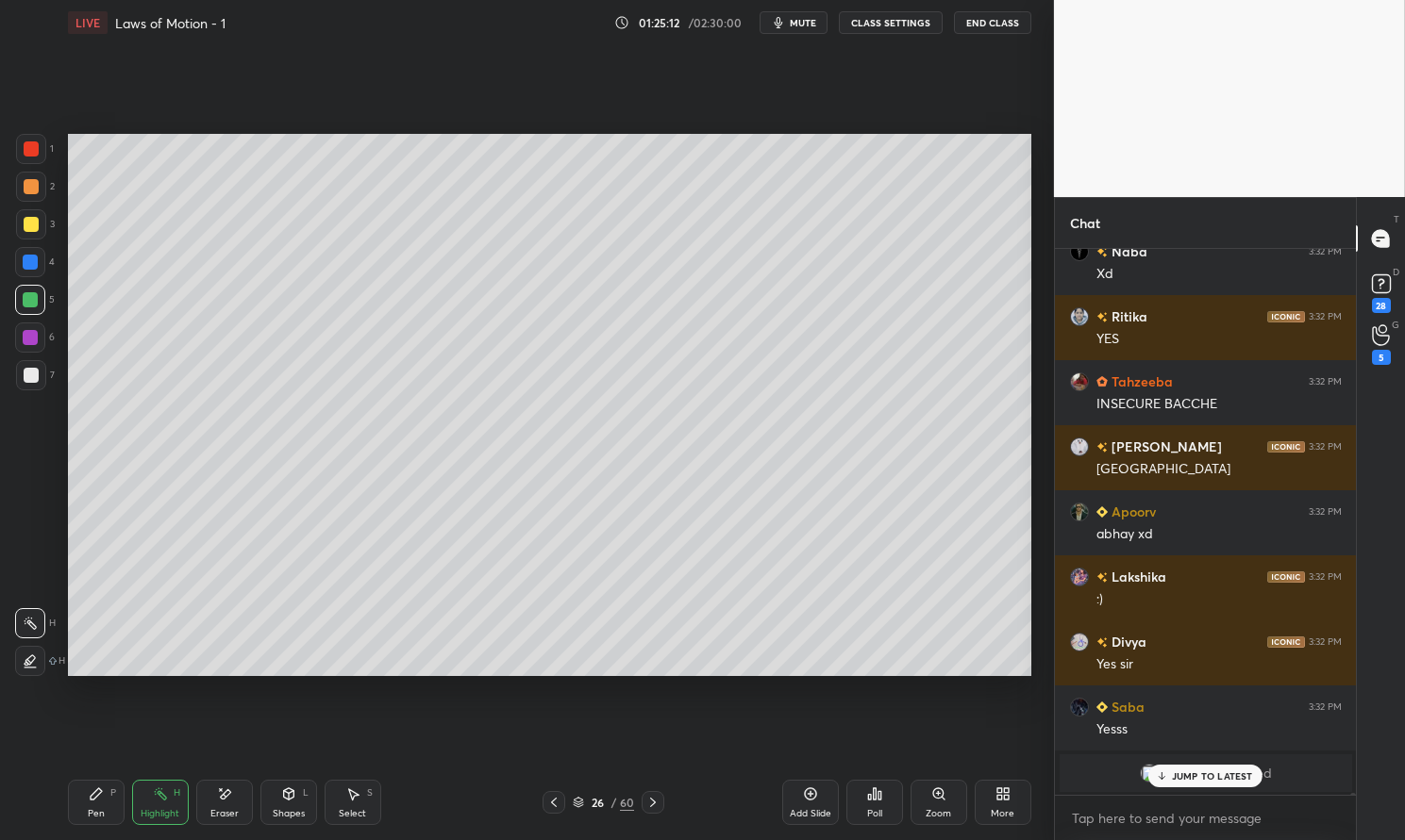
click at [1199, 769] on div "JUMP TO LATEST" at bounding box center [1204, 777] width 114 height 23
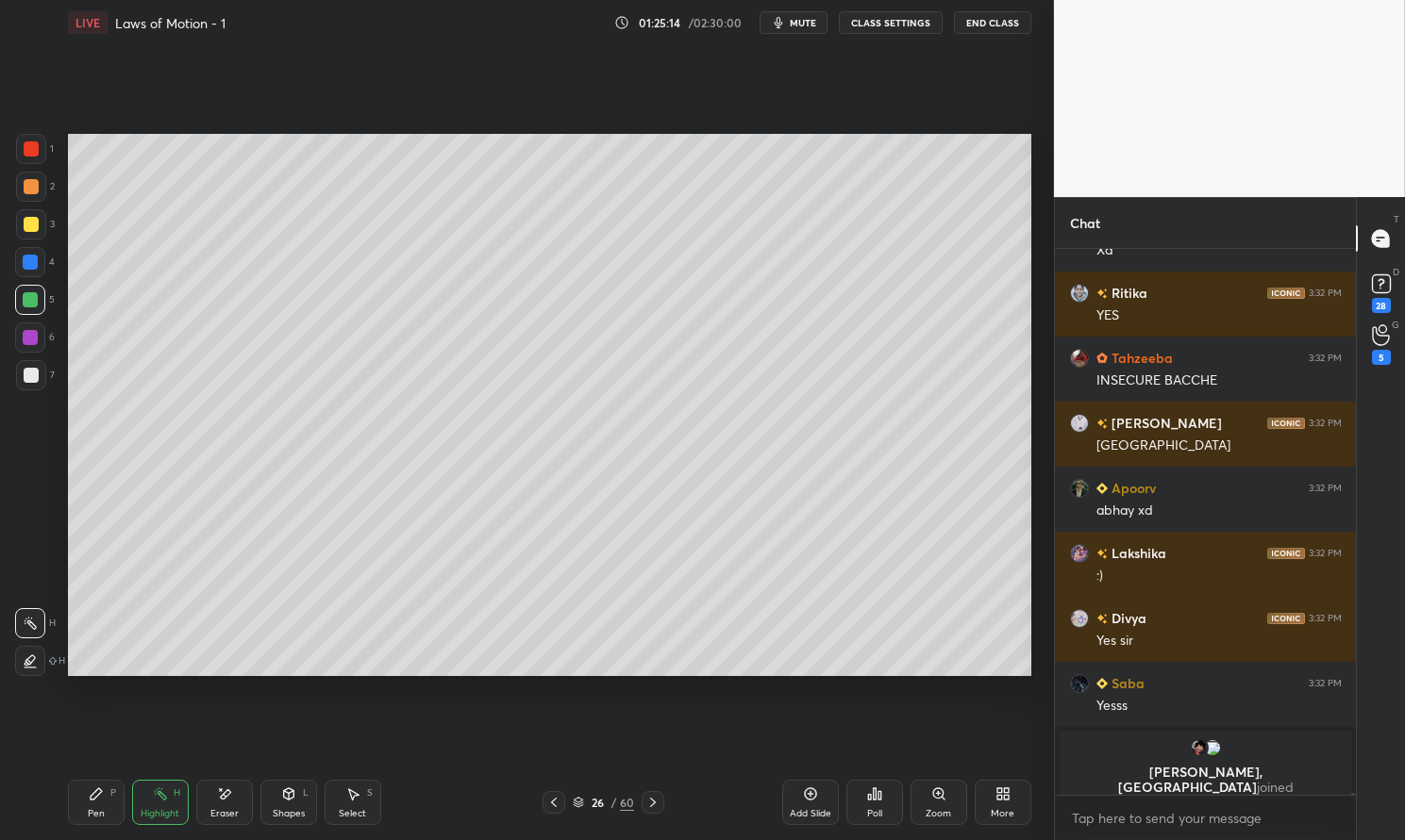
click at [584, 799] on icon at bounding box center [578, 803] width 11 height 11
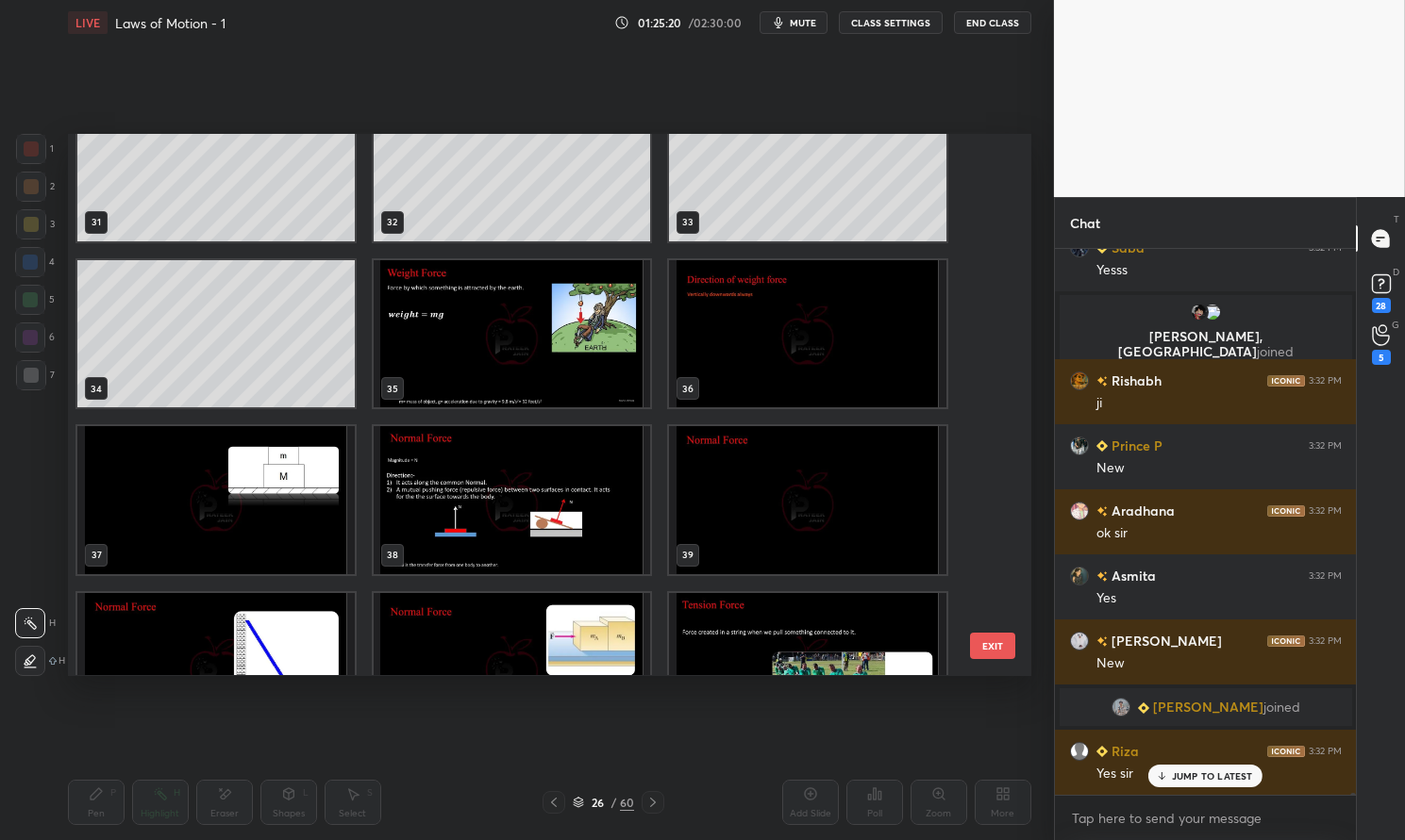
click at [465, 363] on img "grid" at bounding box center [512, 334] width 277 height 148
click at [471, 362] on img "grid" at bounding box center [512, 334] width 277 height 148
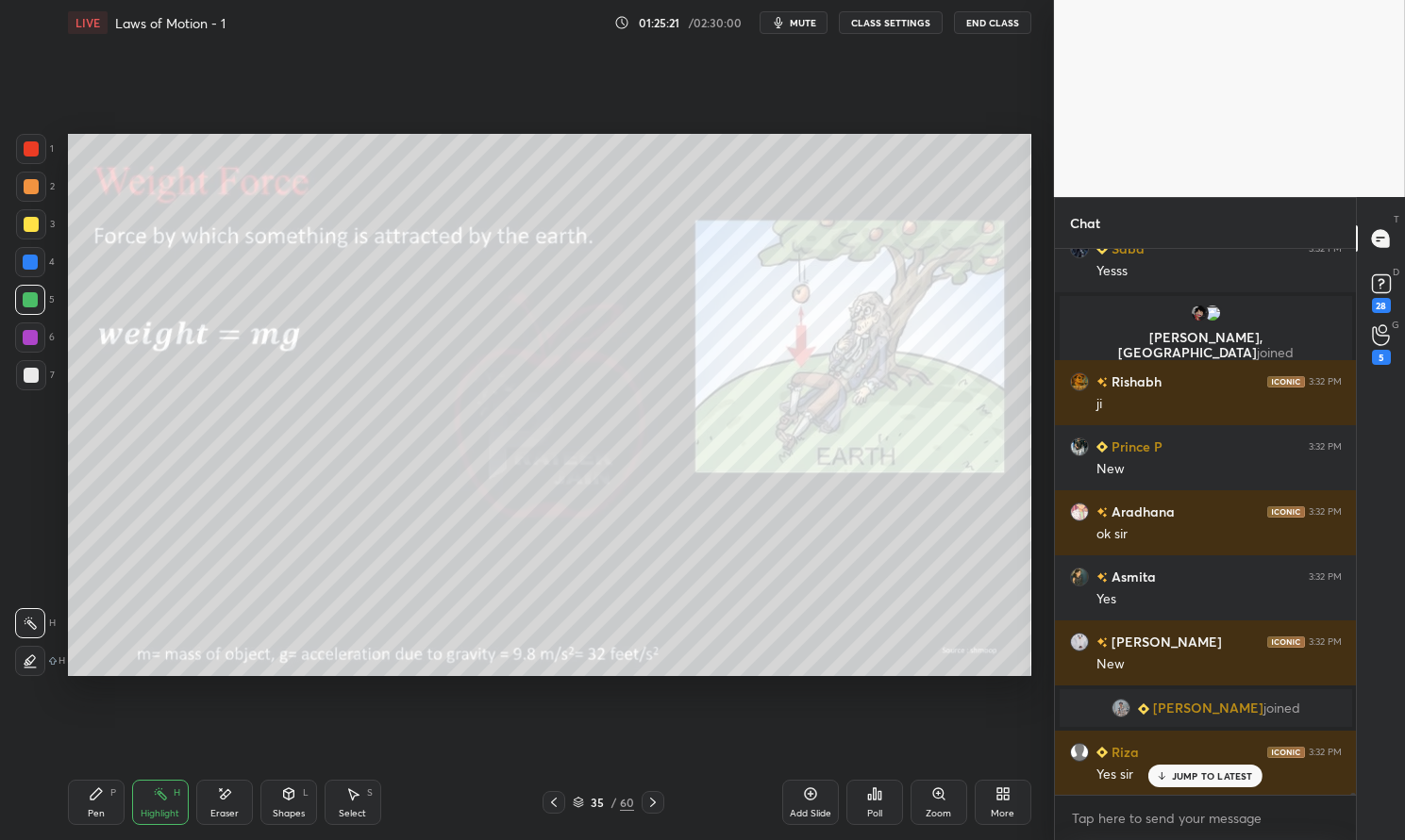
click at [476, 359] on img "grid" at bounding box center [512, 334] width 277 height 148
click at [587, 801] on div "35 / 60" at bounding box center [603, 803] width 61 height 17
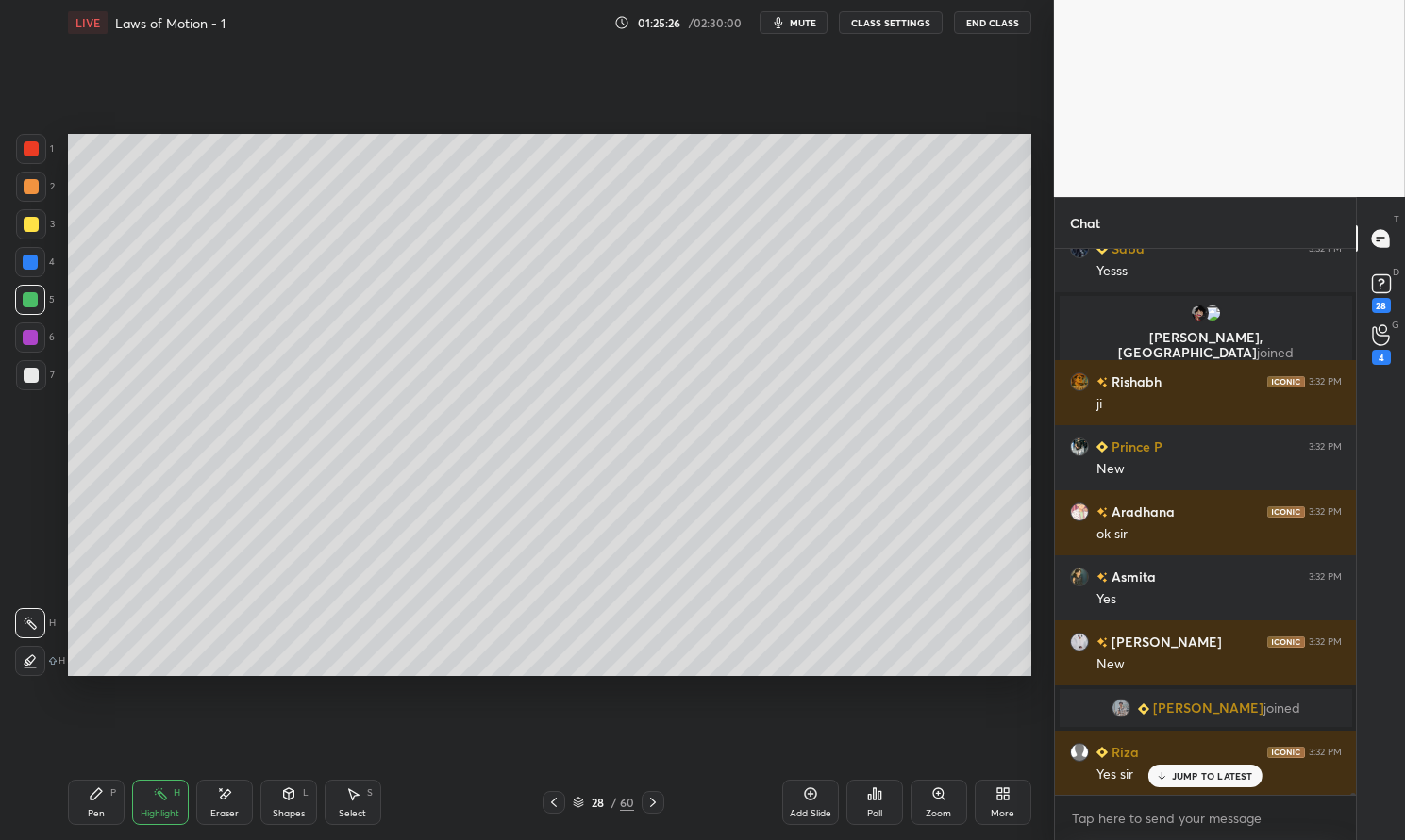
click at [155, 806] on div "Highlight H" at bounding box center [161, 803] width 57 height 45
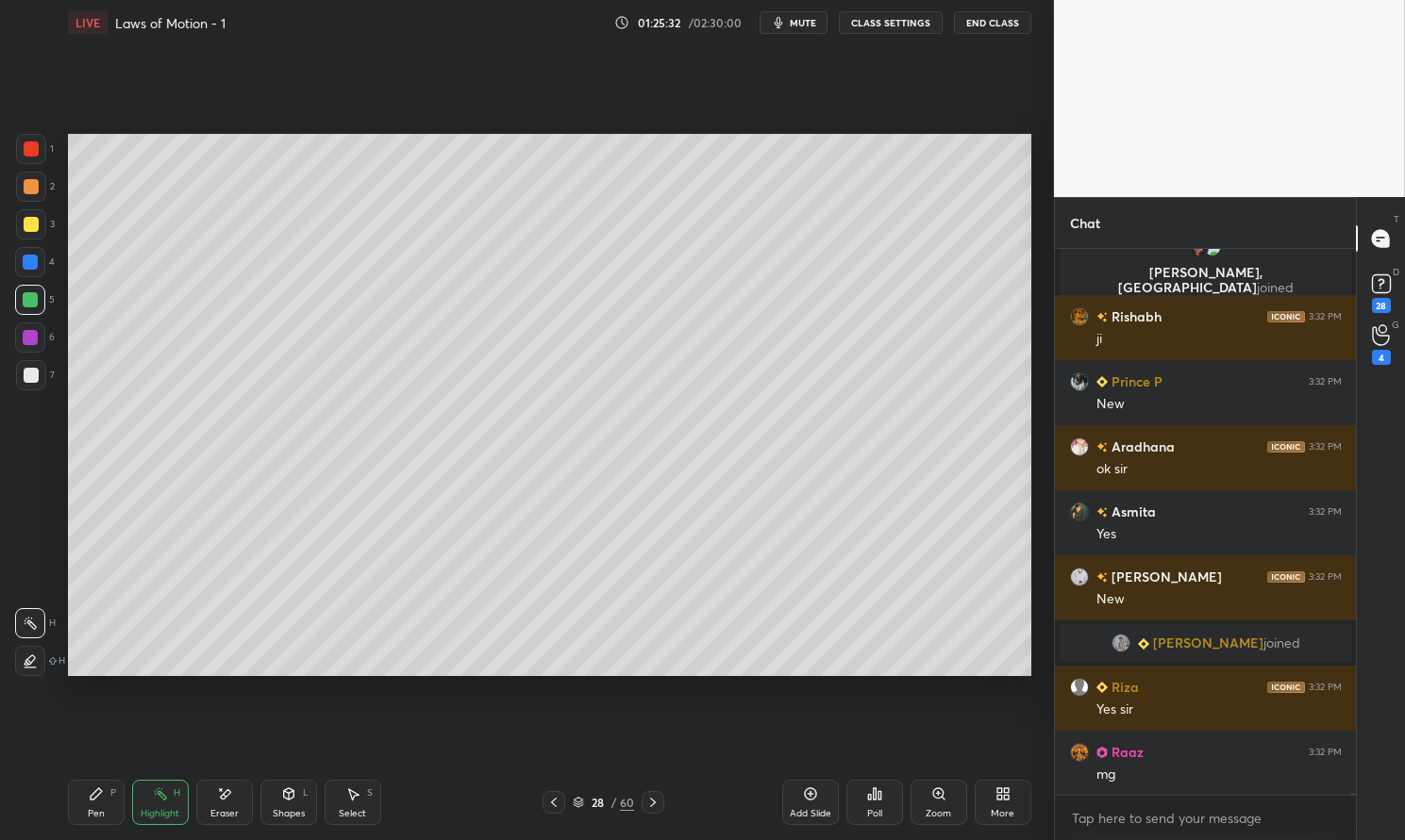
click at [580, 796] on div "28 / 60" at bounding box center [603, 803] width 61 height 17
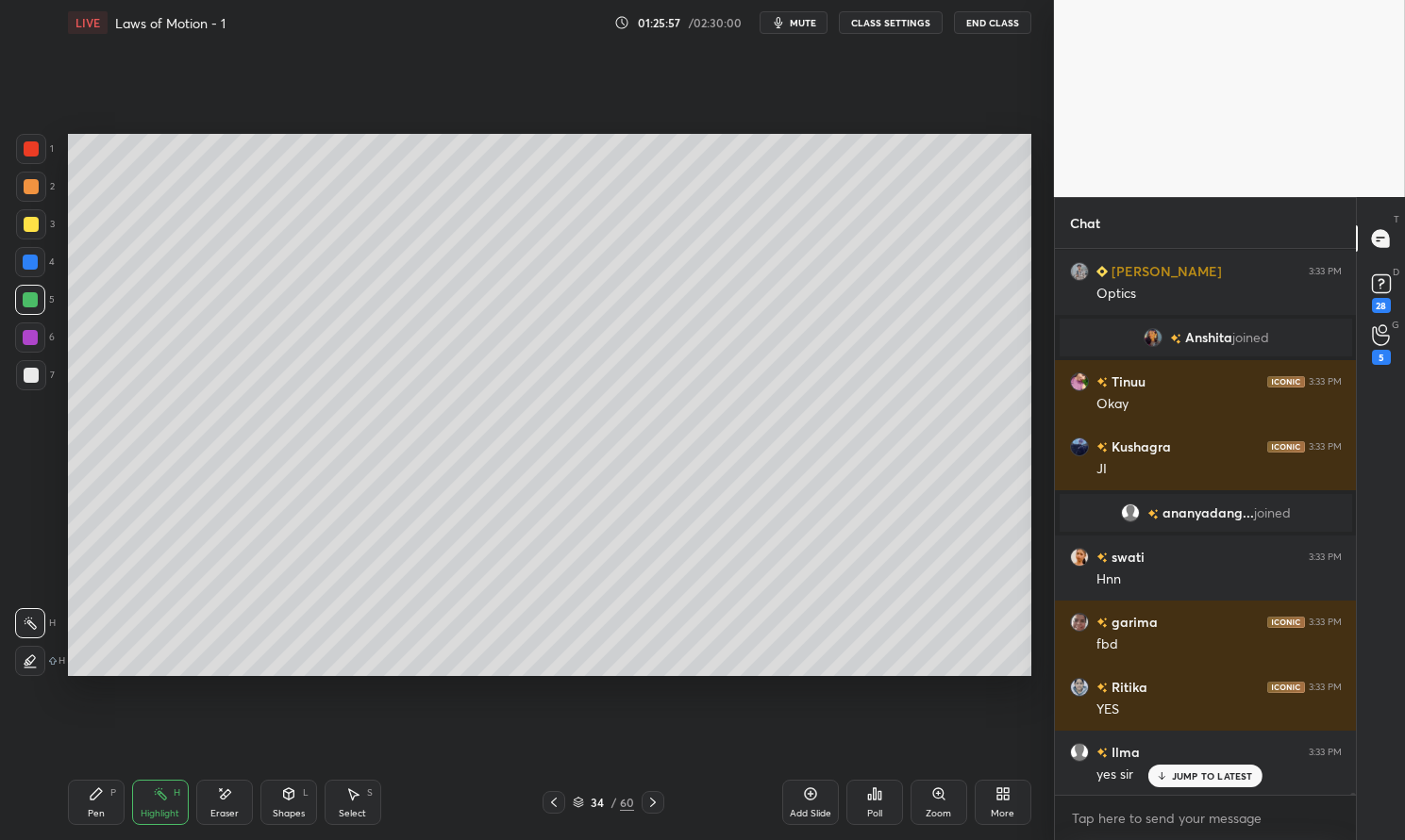
click at [1226, 774] on p "JUMP TO LATEST" at bounding box center [1212, 777] width 81 height 11
click at [584, 797] on icon at bounding box center [578, 803] width 11 height 11
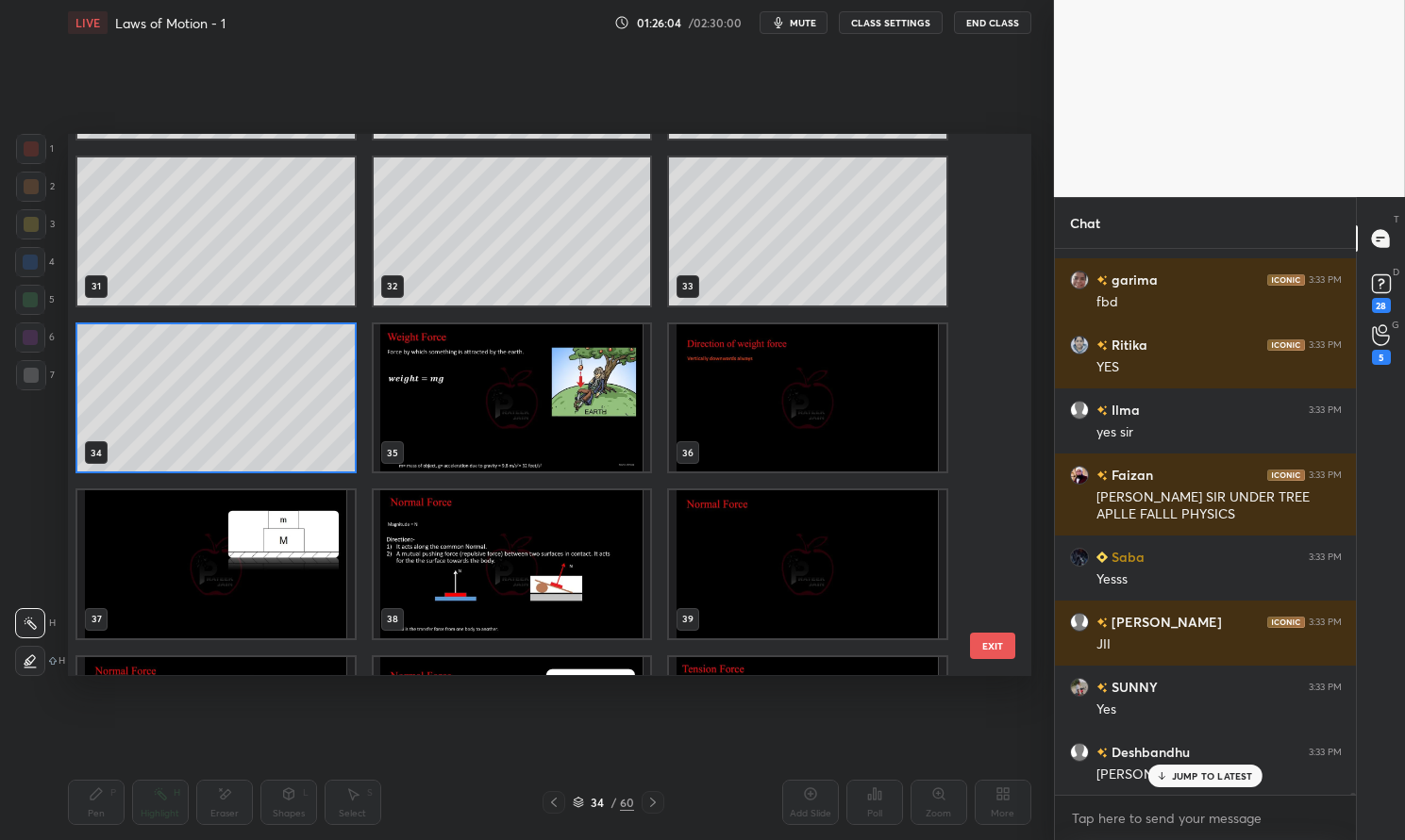
click at [493, 410] on img "grid" at bounding box center [512, 398] width 277 height 148
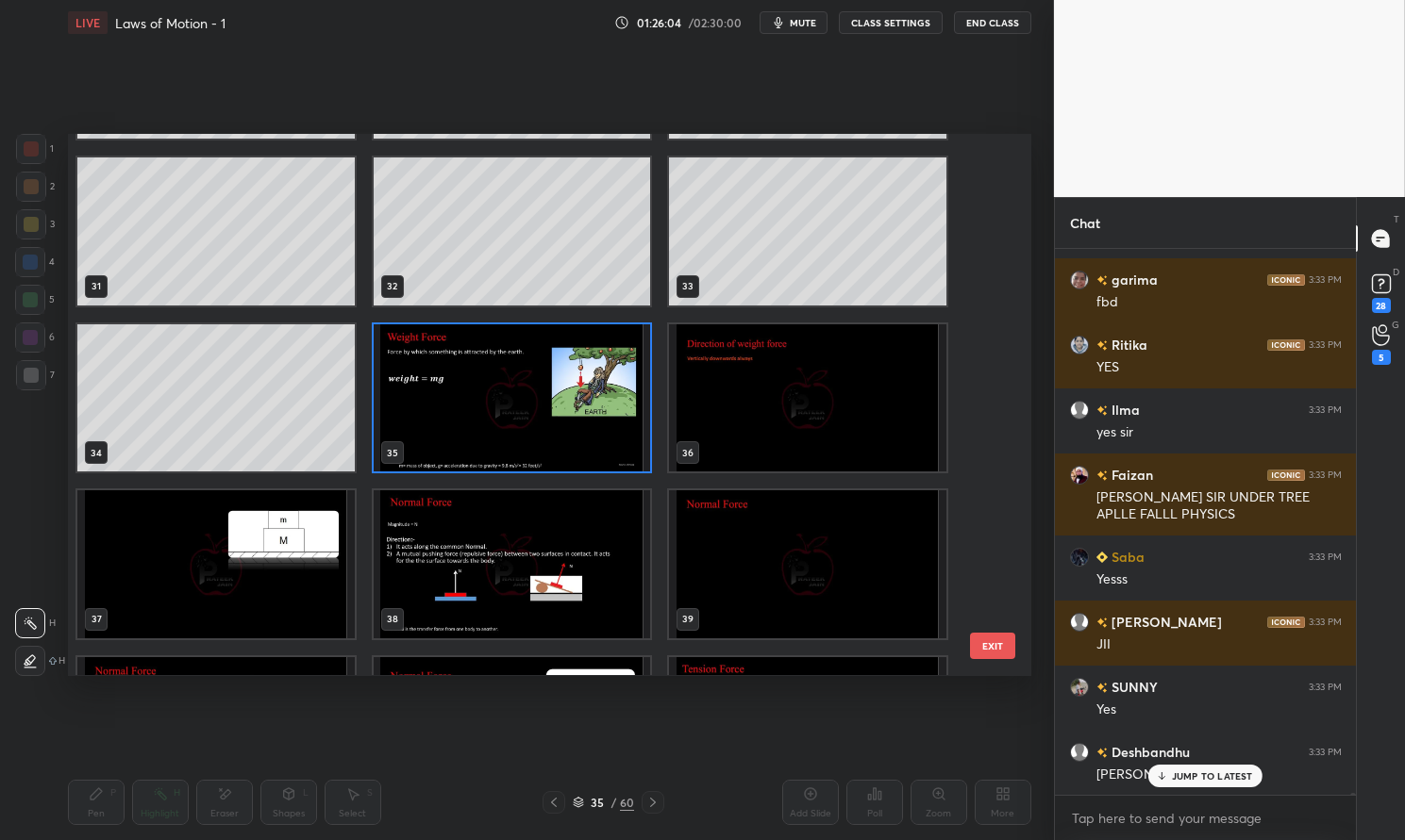
click at [494, 411] on img "grid" at bounding box center [512, 398] width 277 height 148
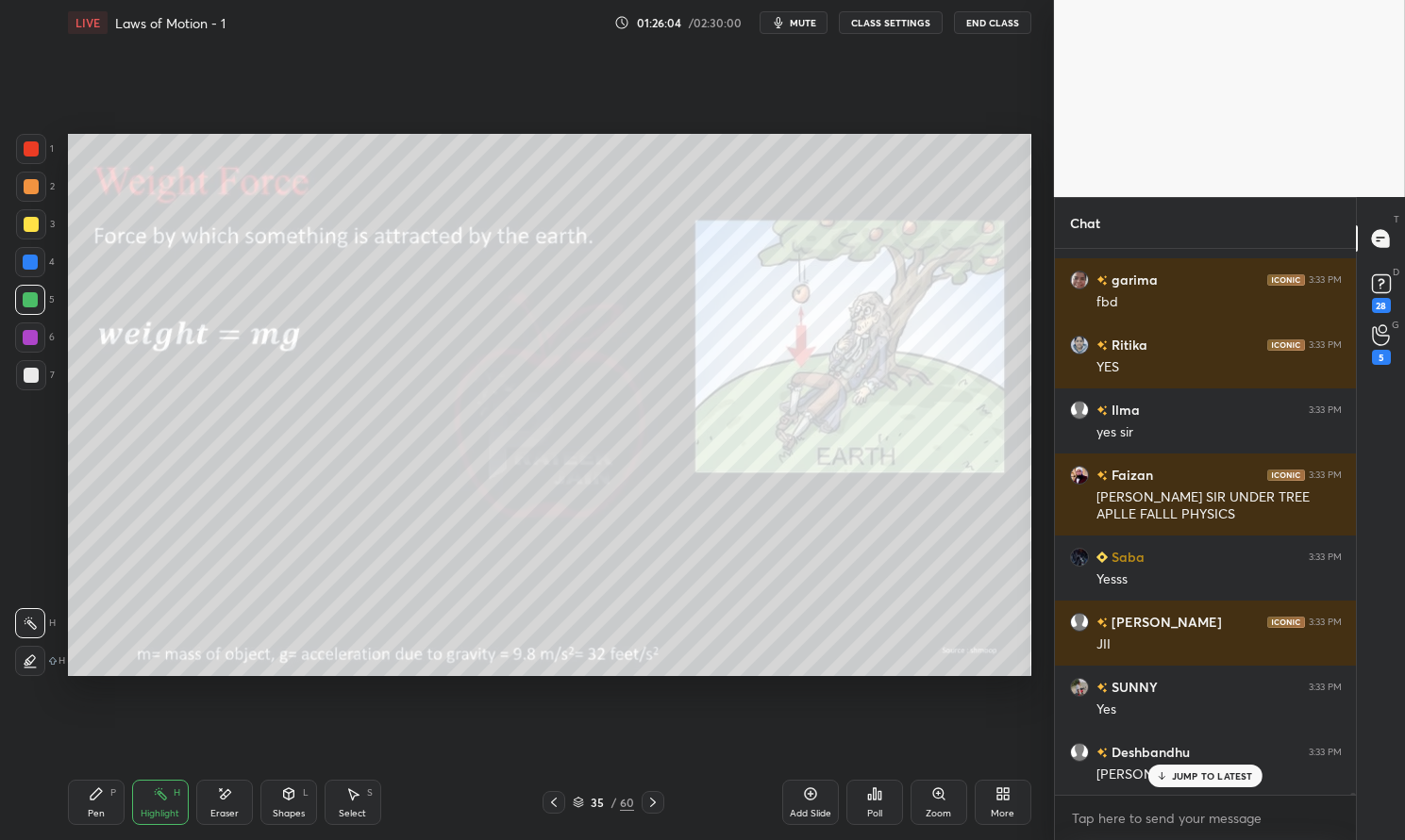
click at [498, 411] on img "grid" at bounding box center [512, 398] width 277 height 148
click at [490, 411] on img "grid" at bounding box center [512, 398] width 277 height 148
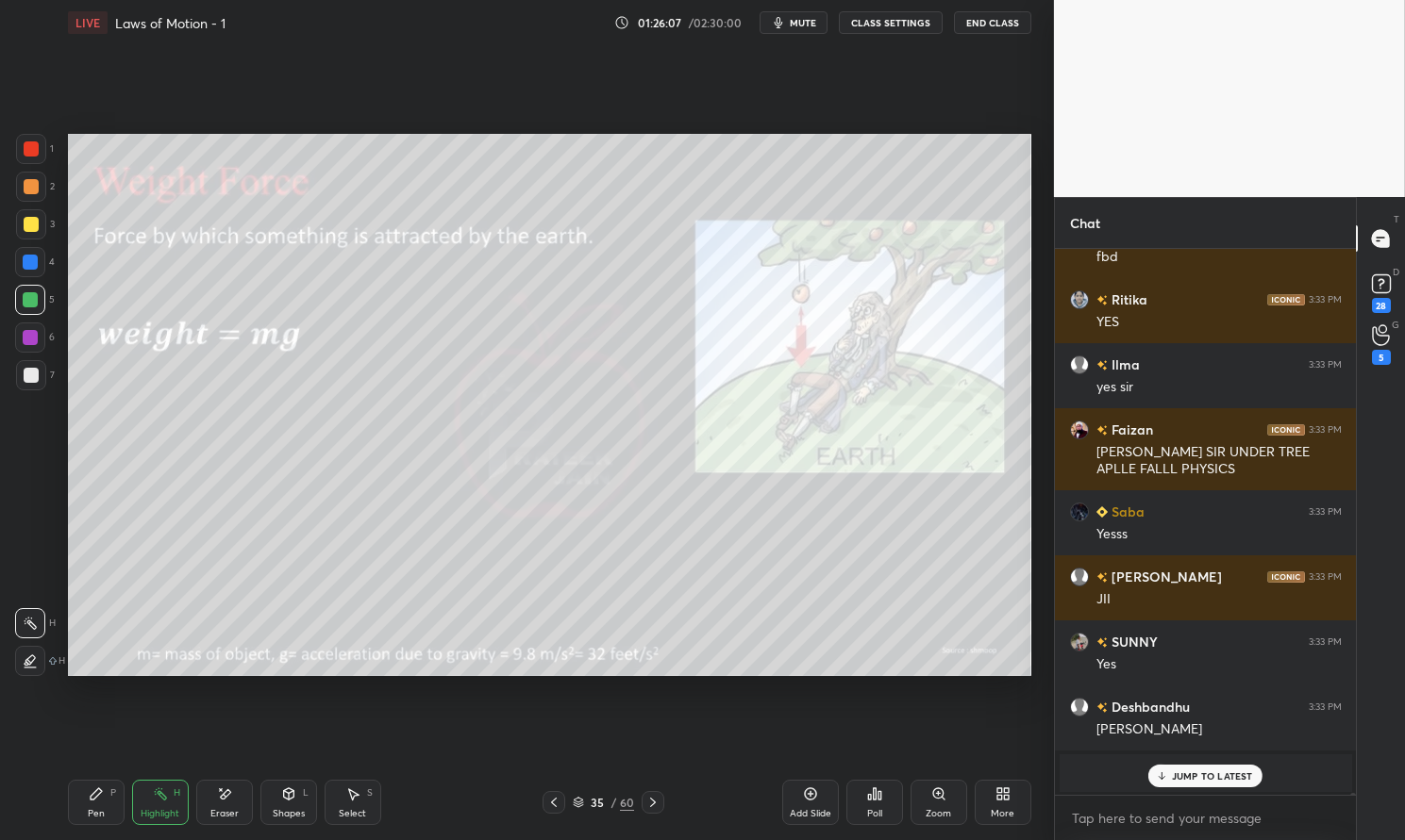
click at [823, 802] on div "Add Slide" at bounding box center [811, 803] width 57 height 45
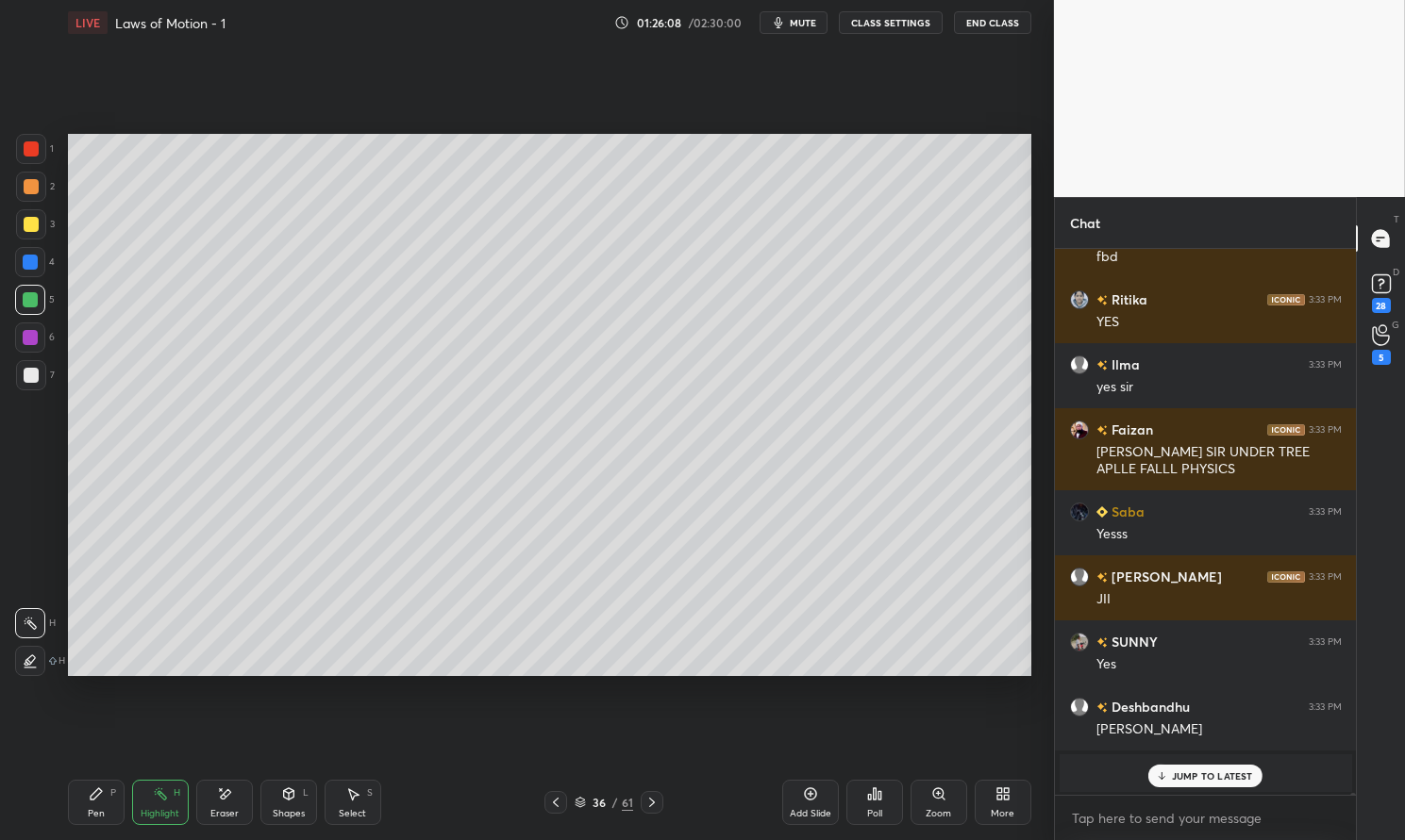
click at [99, 805] on div "Pen P" at bounding box center [97, 803] width 57 height 45
click at [91, 806] on div "Pen P" at bounding box center [97, 803] width 57 height 45
click at [31, 221] on div at bounding box center [31, 224] width 15 height 15
click at [32, 218] on div at bounding box center [31, 224] width 15 height 15
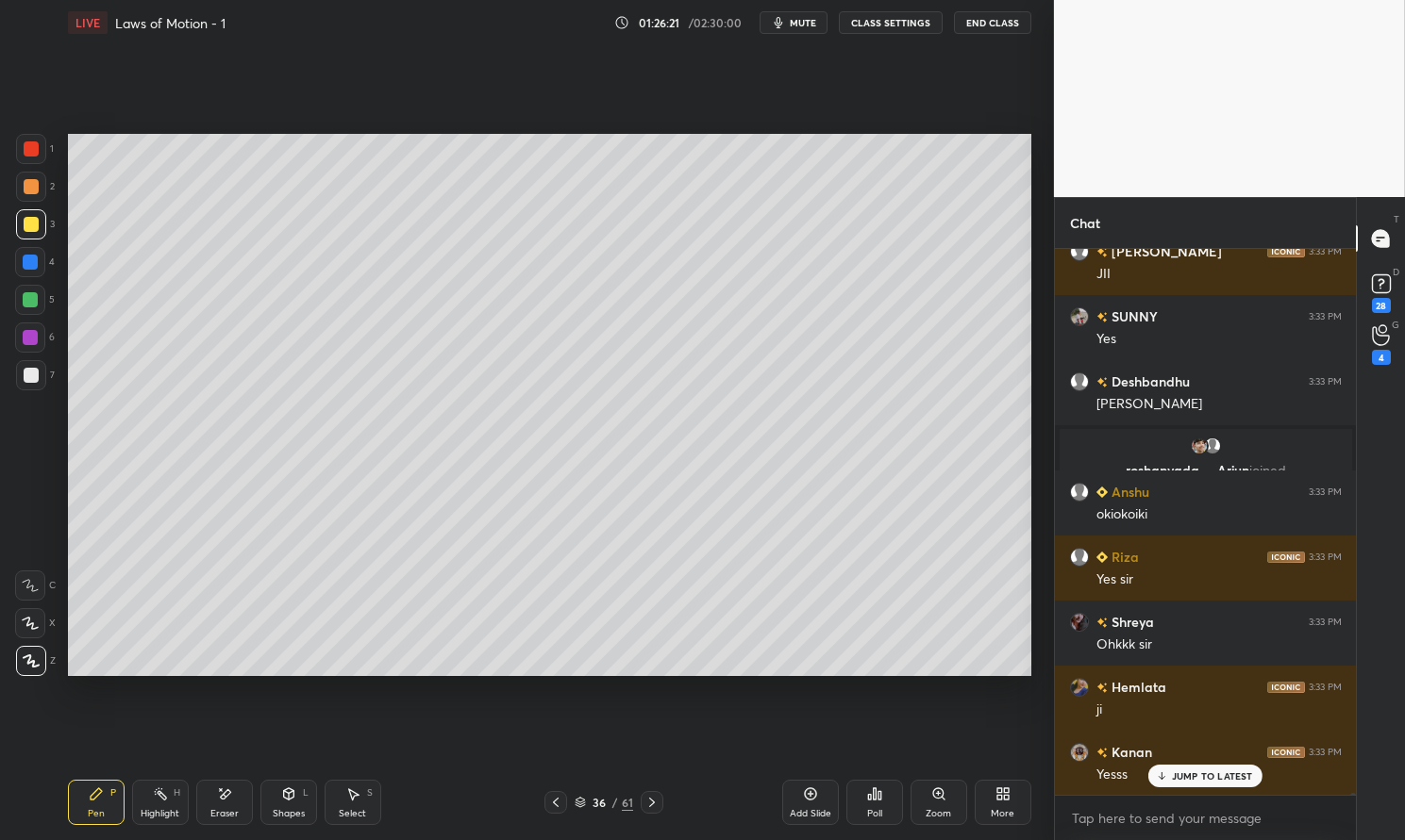
click at [28, 153] on div at bounding box center [31, 149] width 15 height 15
click at [27, 147] on div at bounding box center [31, 149] width 15 height 15
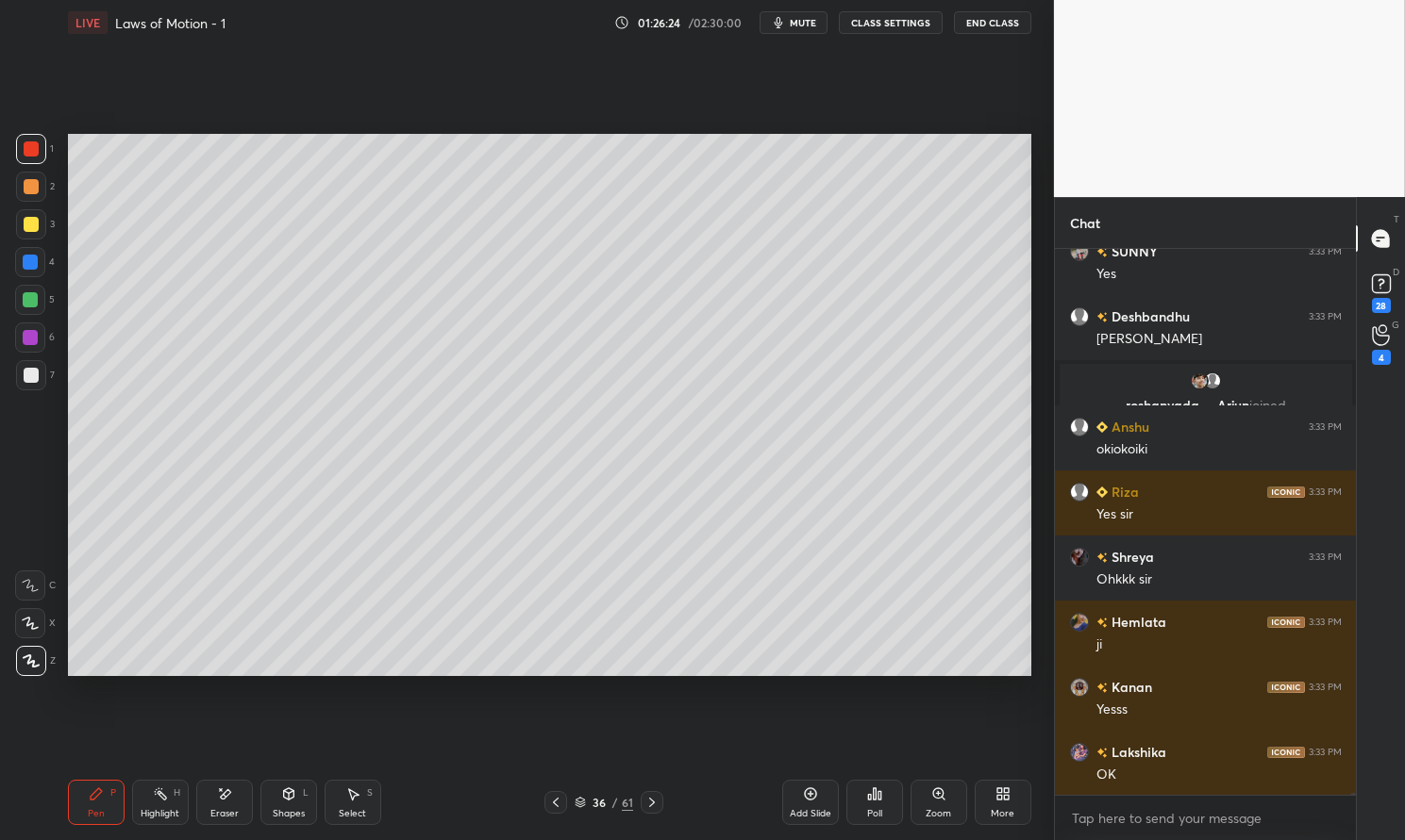
click at [26, 221] on div at bounding box center [31, 224] width 15 height 15
click at [29, 220] on div at bounding box center [31, 224] width 15 height 15
click at [18, 147] on div at bounding box center [31, 149] width 30 height 30
click at [15, 149] on div "1 2 3 4 5 6 7" at bounding box center [35, 266] width 40 height 264
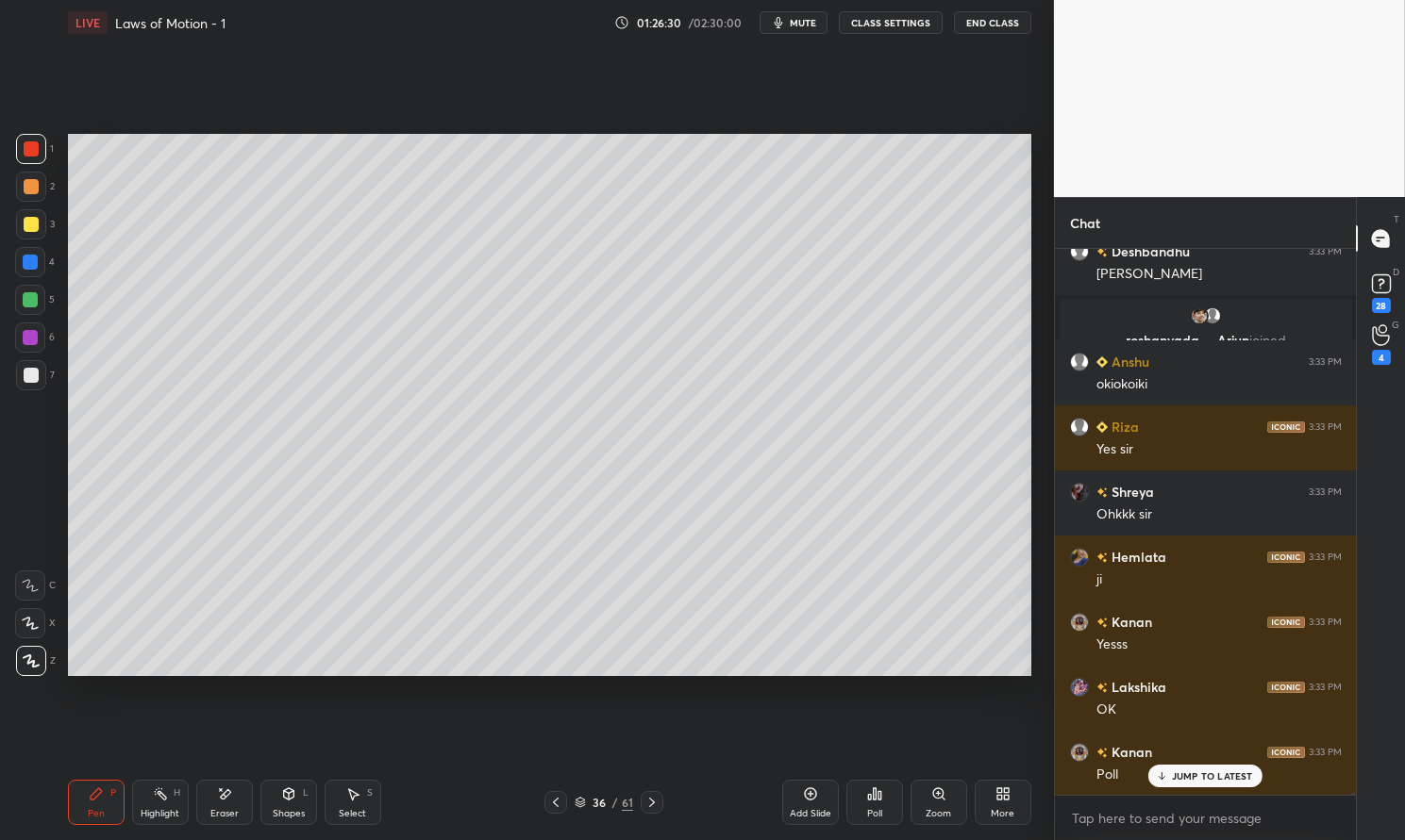
click at [28, 223] on div at bounding box center [31, 224] width 15 height 15
click at [31, 215] on div at bounding box center [31, 224] width 30 height 30
click at [29, 144] on div at bounding box center [31, 149] width 15 height 15
click at [31, 149] on div at bounding box center [31, 149] width 15 height 15
click at [38, 230] on div at bounding box center [31, 224] width 30 height 30
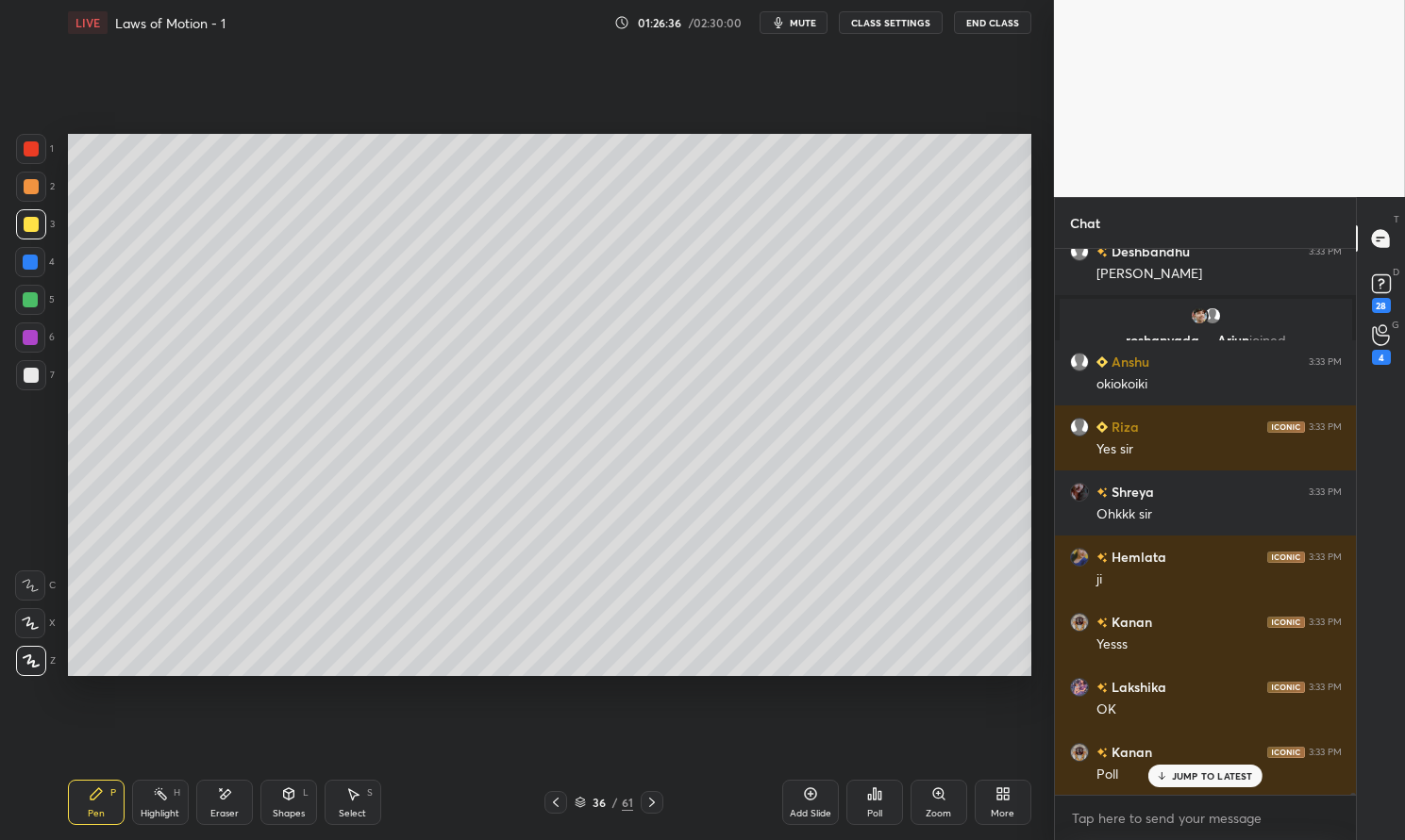
click at [35, 225] on div at bounding box center [31, 224] width 15 height 15
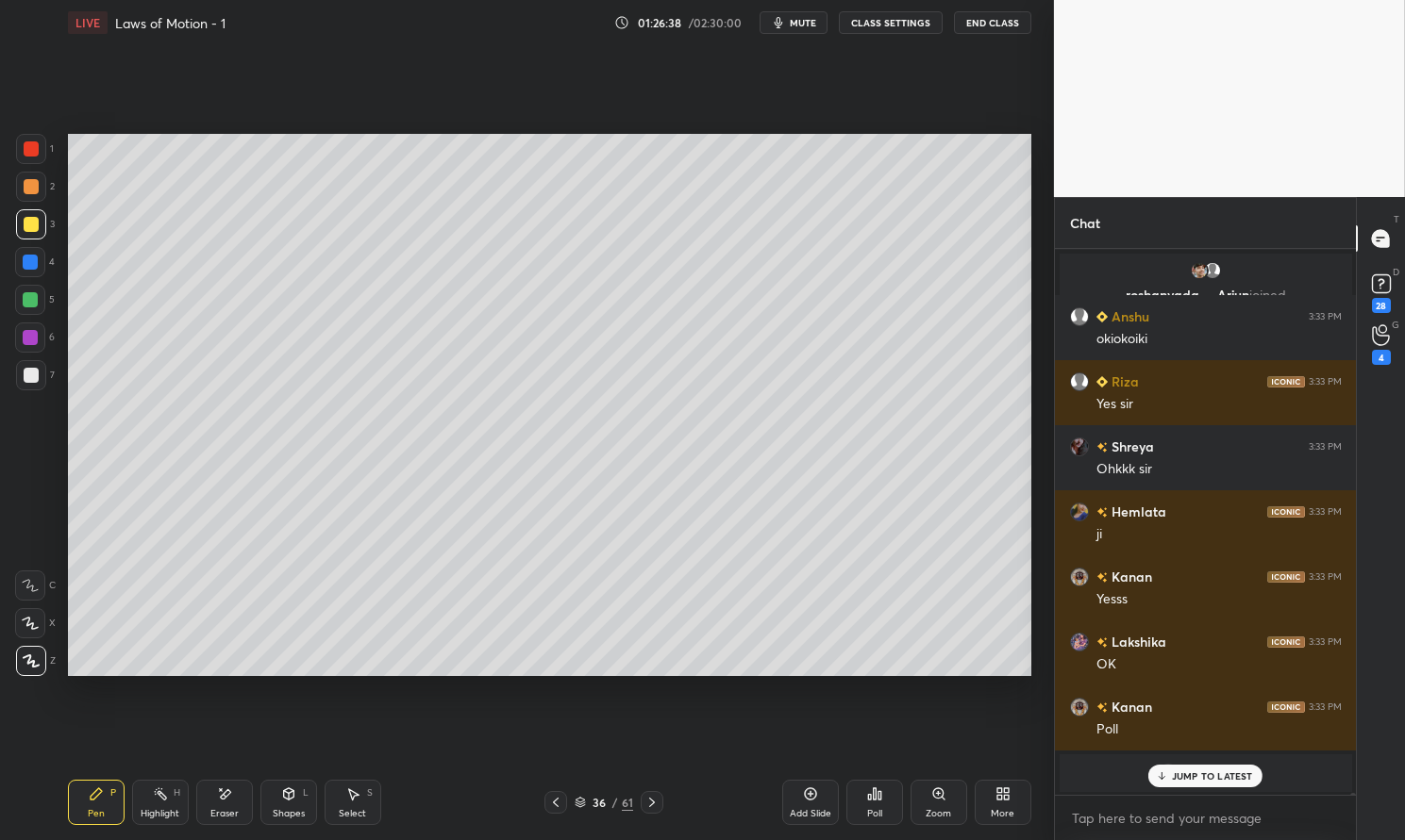
click at [36, 221] on div at bounding box center [31, 224] width 15 height 15
click at [28, 219] on div at bounding box center [31, 224] width 15 height 15
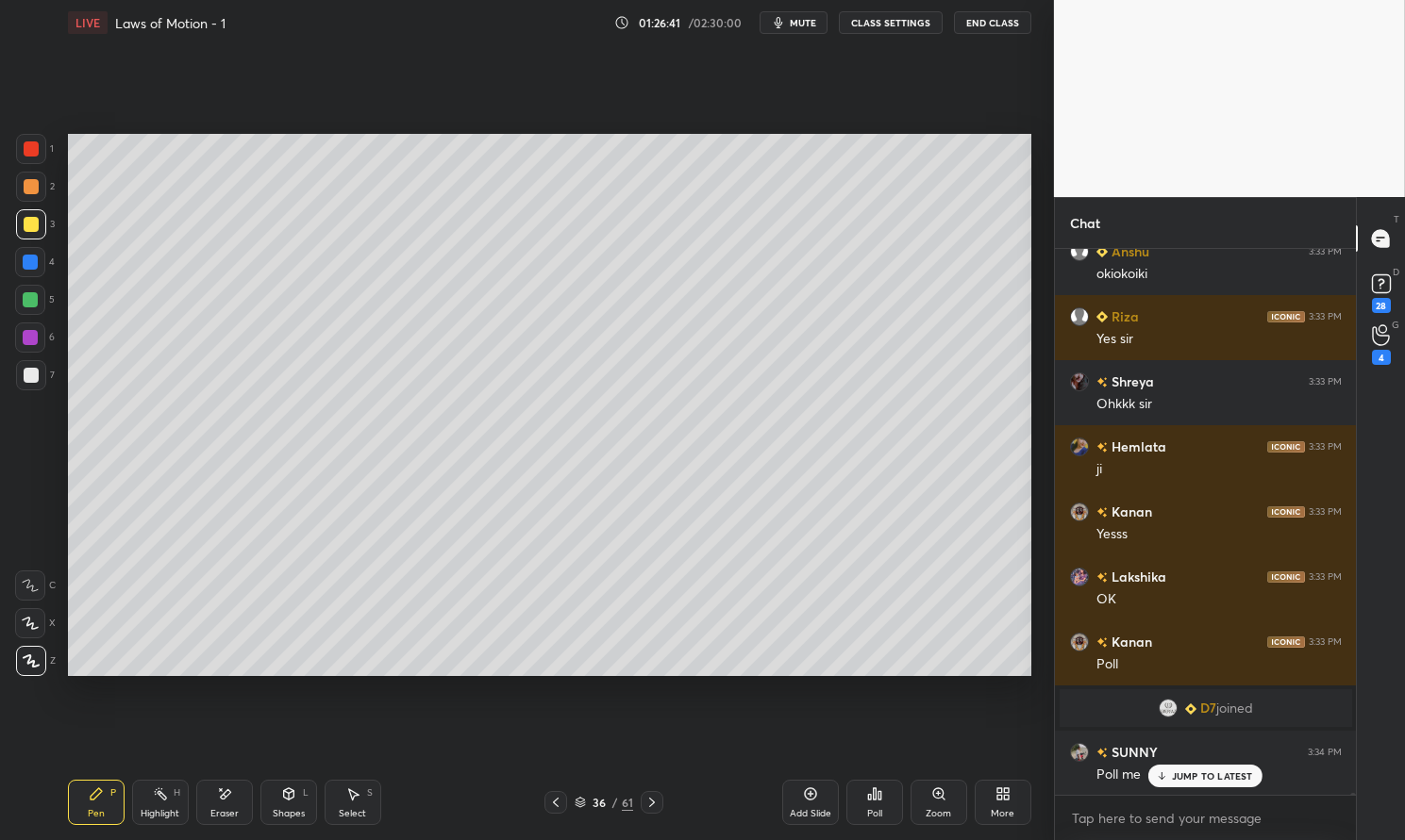
click at [28, 146] on div at bounding box center [31, 149] width 15 height 15
click at [16, 144] on div at bounding box center [31, 149] width 30 height 30
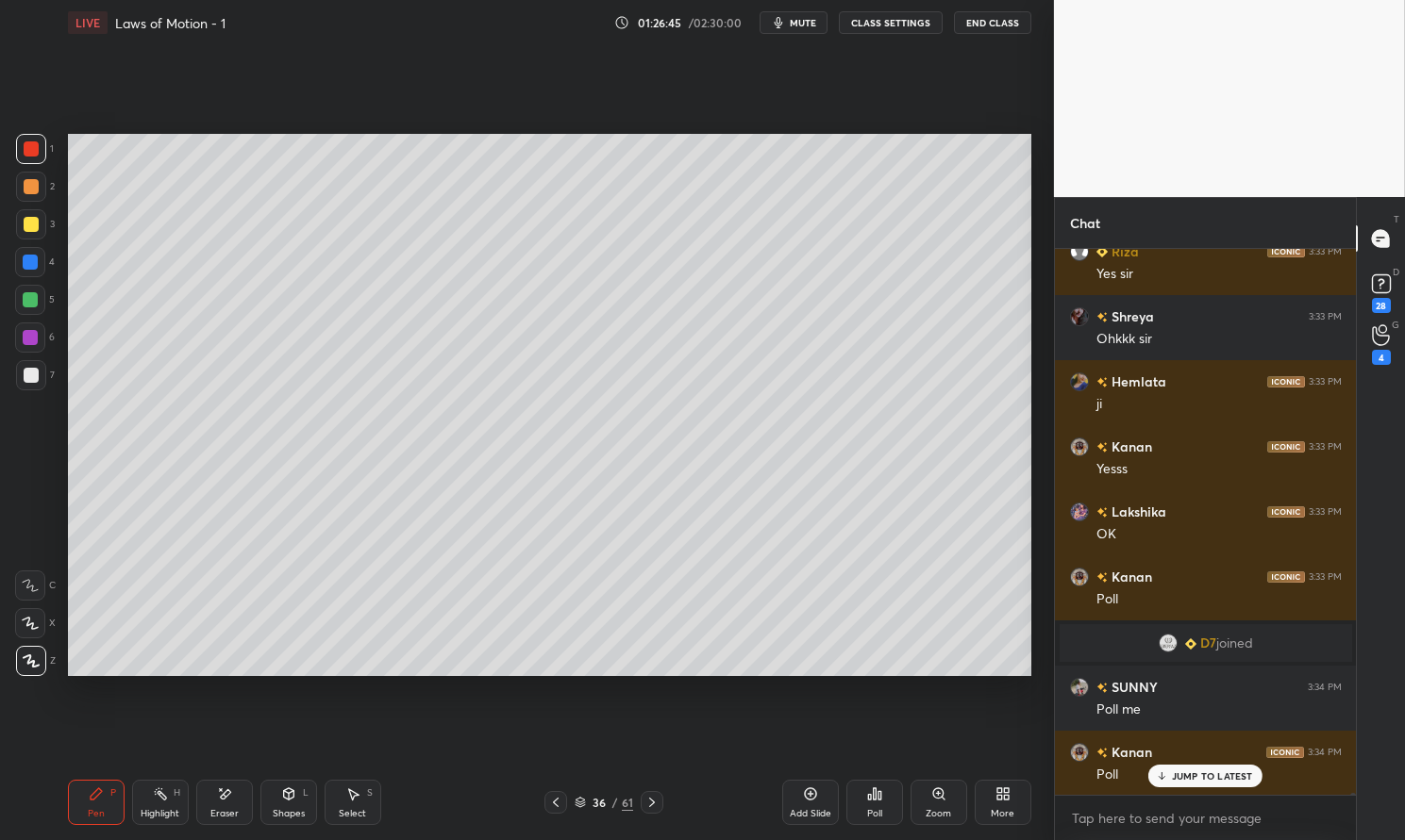
scroll to position [191953, 0]
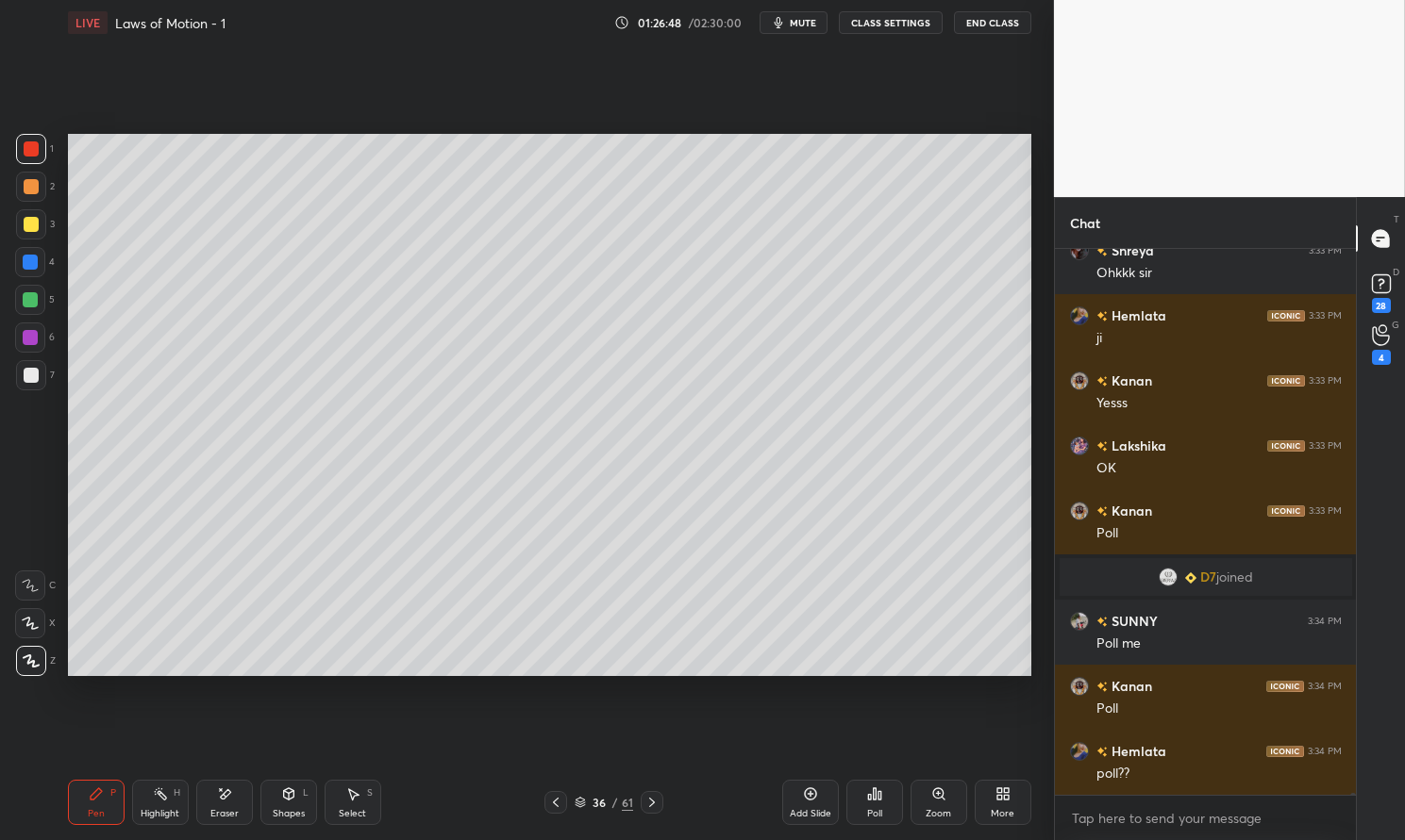
click at [27, 338] on div at bounding box center [30, 338] width 15 height 15
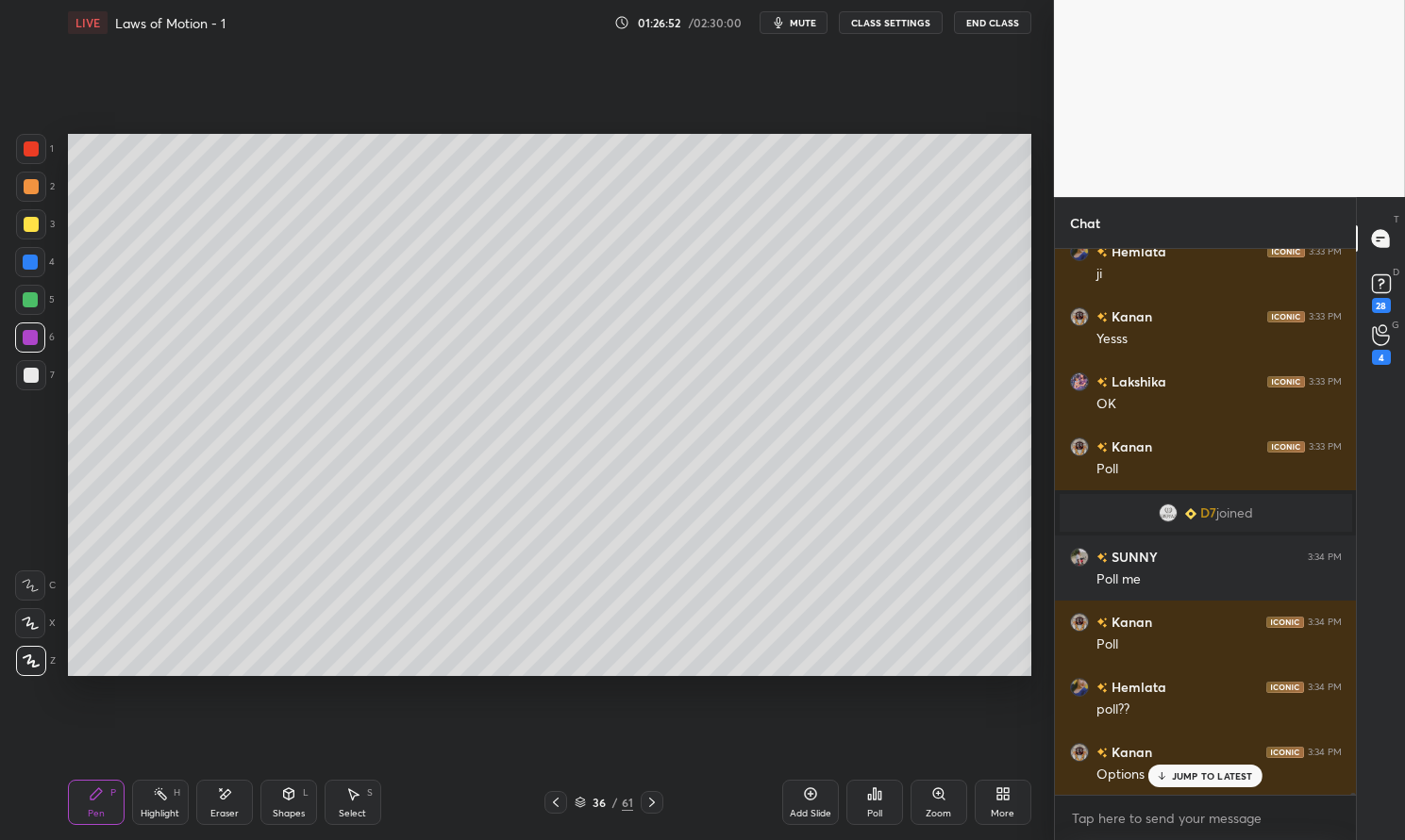
click at [42, 156] on div at bounding box center [31, 149] width 30 height 30
click at [34, 150] on div at bounding box center [31, 149] width 15 height 15
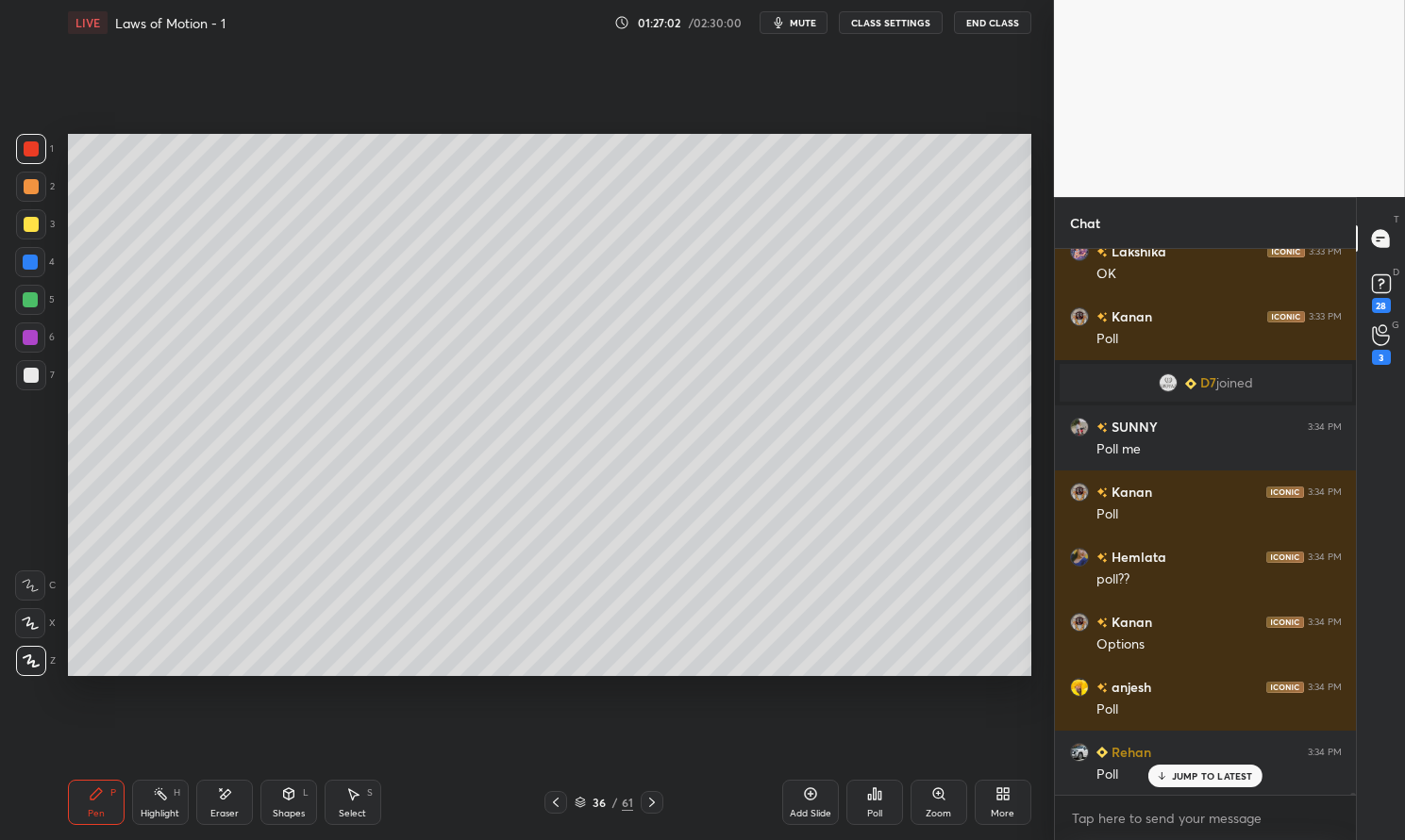
scroll to position [192212, 0]
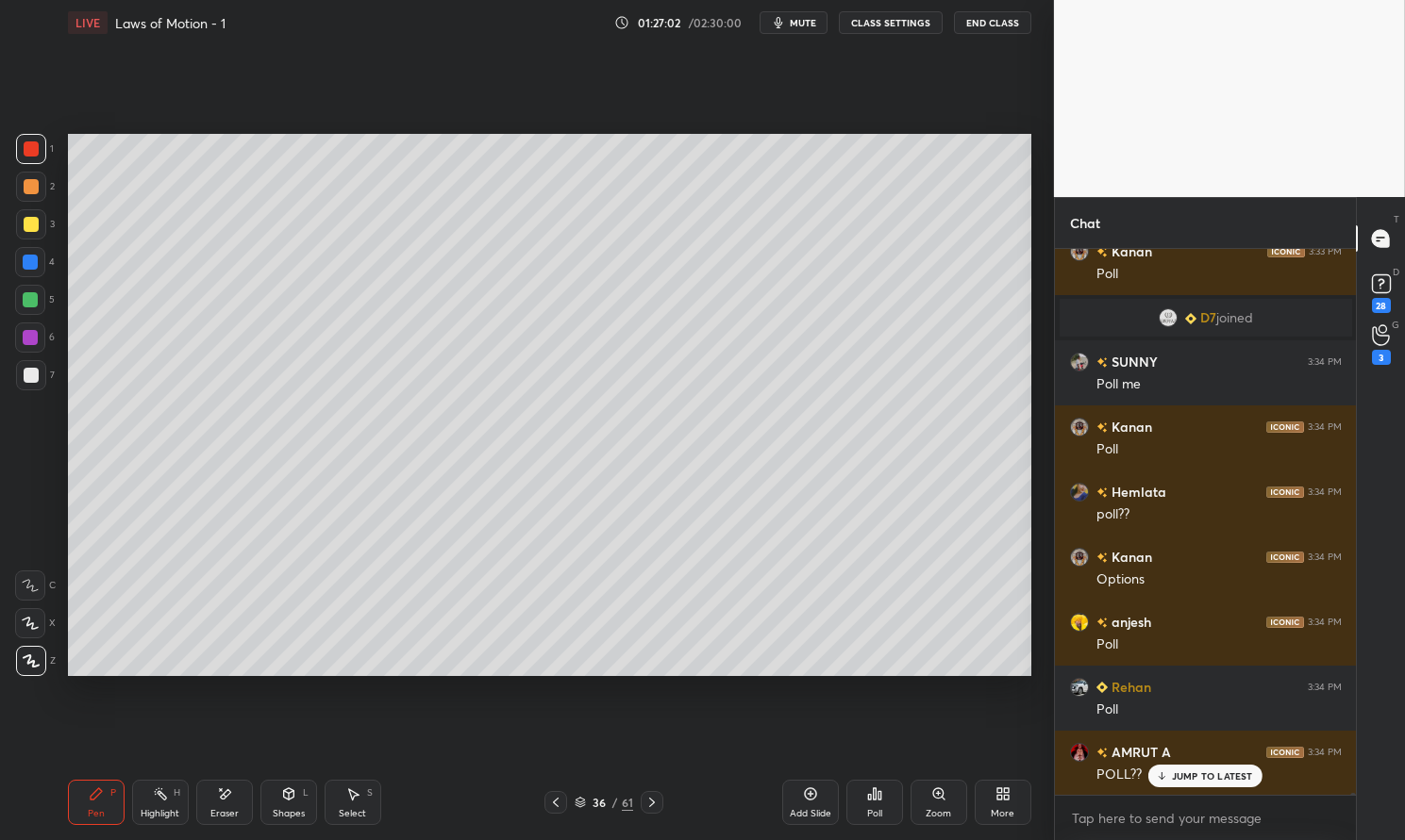
click at [22, 230] on div at bounding box center [31, 224] width 30 height 30
click at [13, 230] on div "1 2 3 4 5 6 7 C X Z E E Erase all H H" at bounding box center [30, 405] width 61 height 541
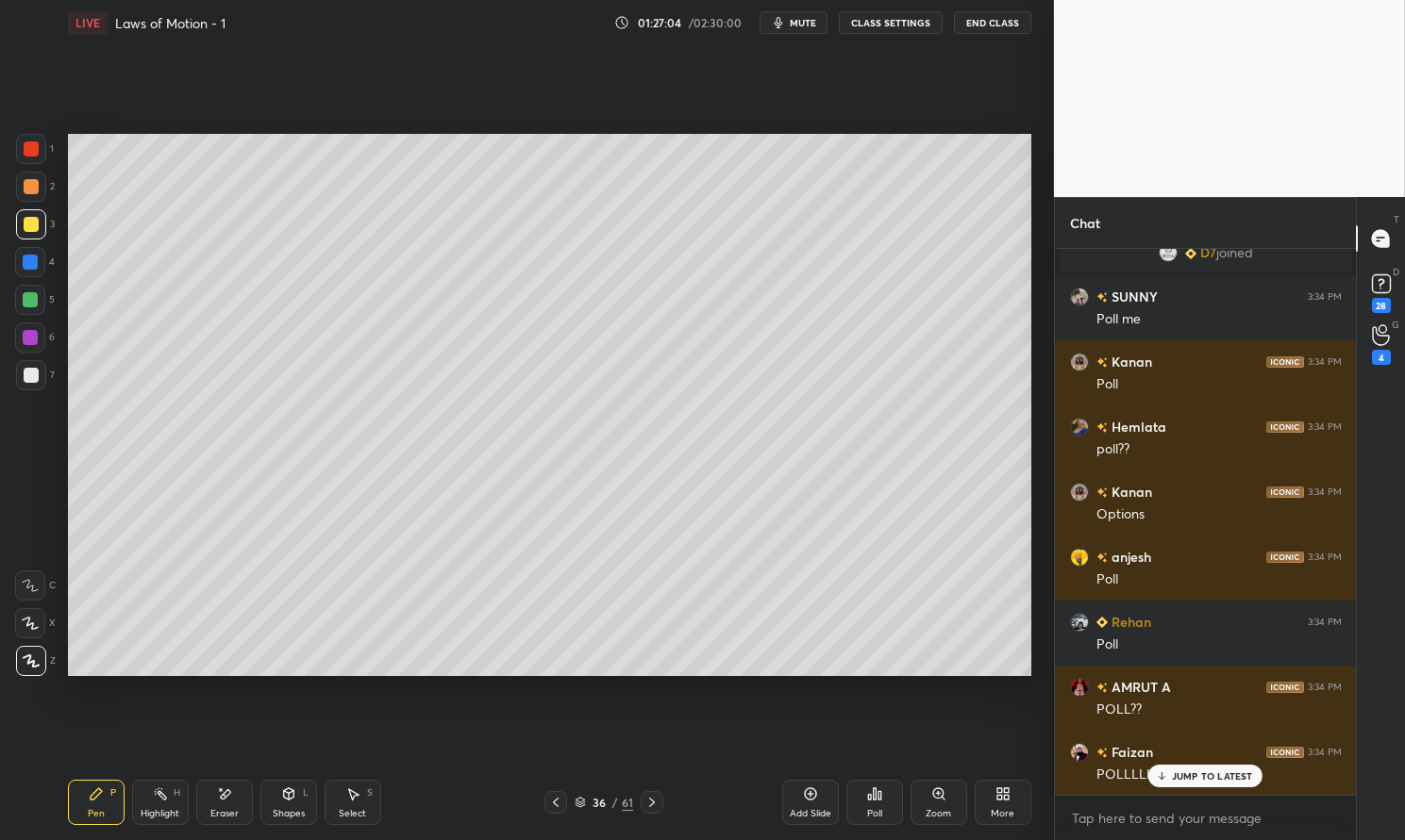
scroll to position [192388, 0]
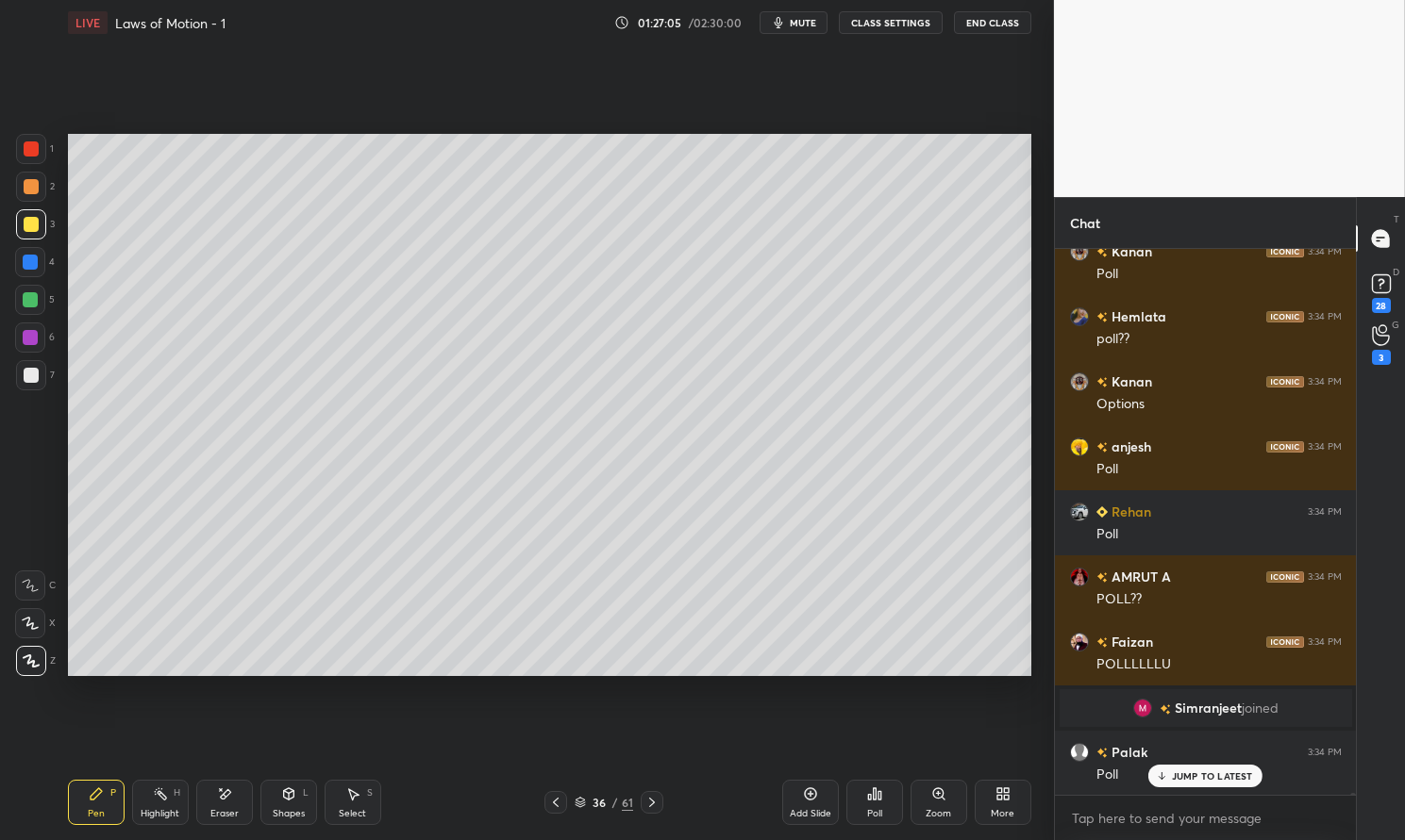
click at [1186, 774] on p "JUMP TO LATEST" at bounding box center [1212, 777] width 81 height 11
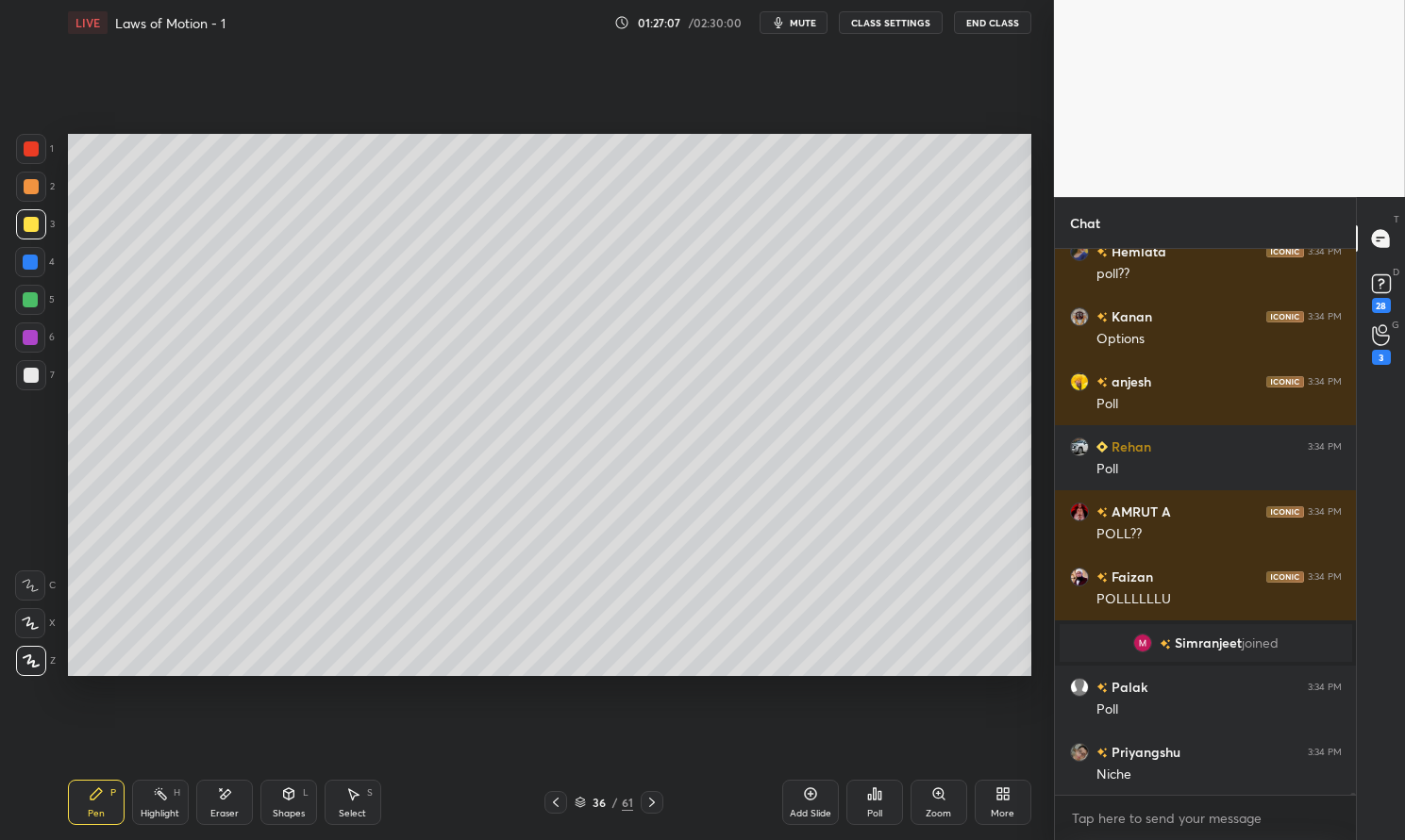
scroll to position [192519, 0]
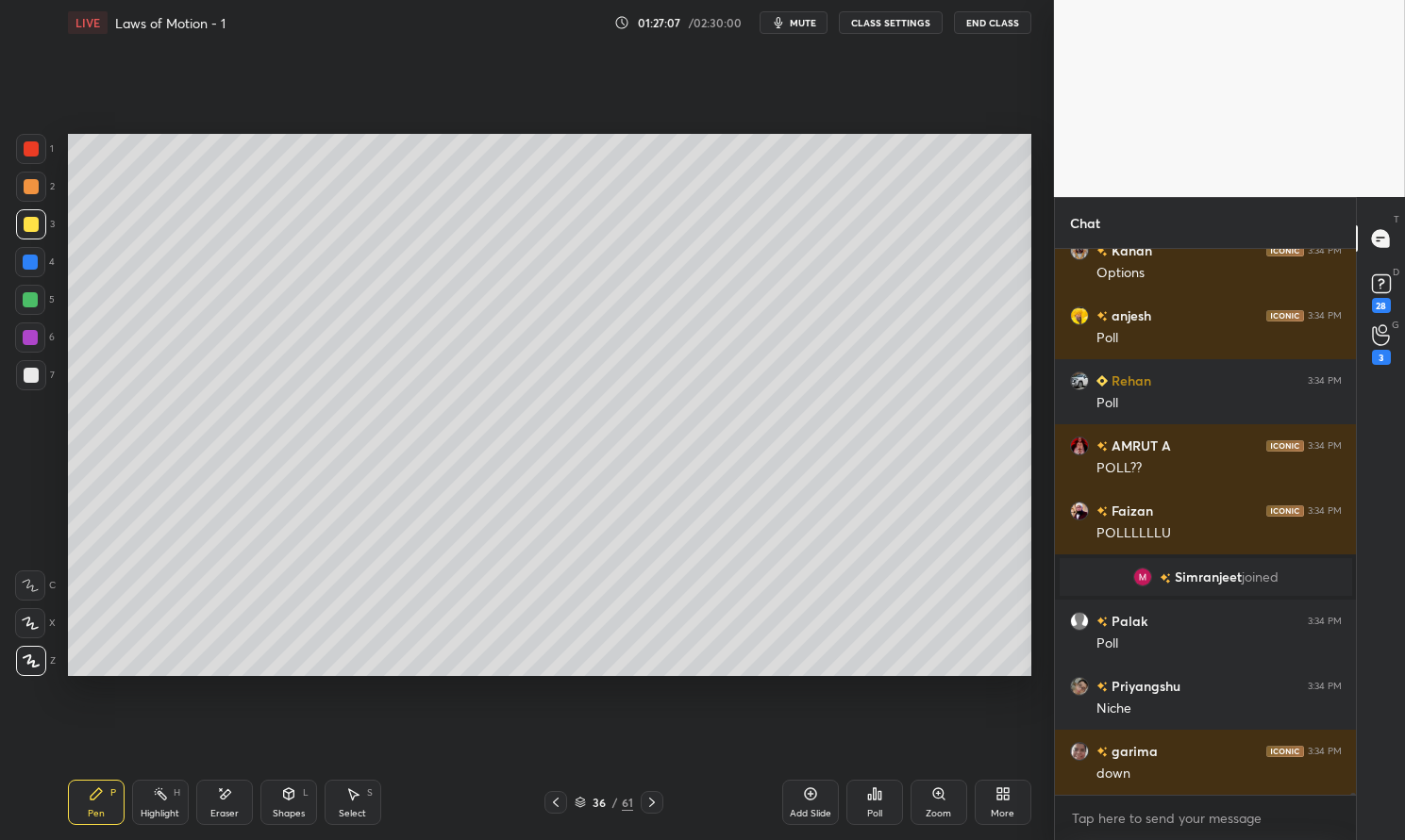
click at [26, 262] on div at bounding box center [30, 262] width 15 height 15
click at [23, 259] on div at bounding box center [30, 262] width 15 height 15
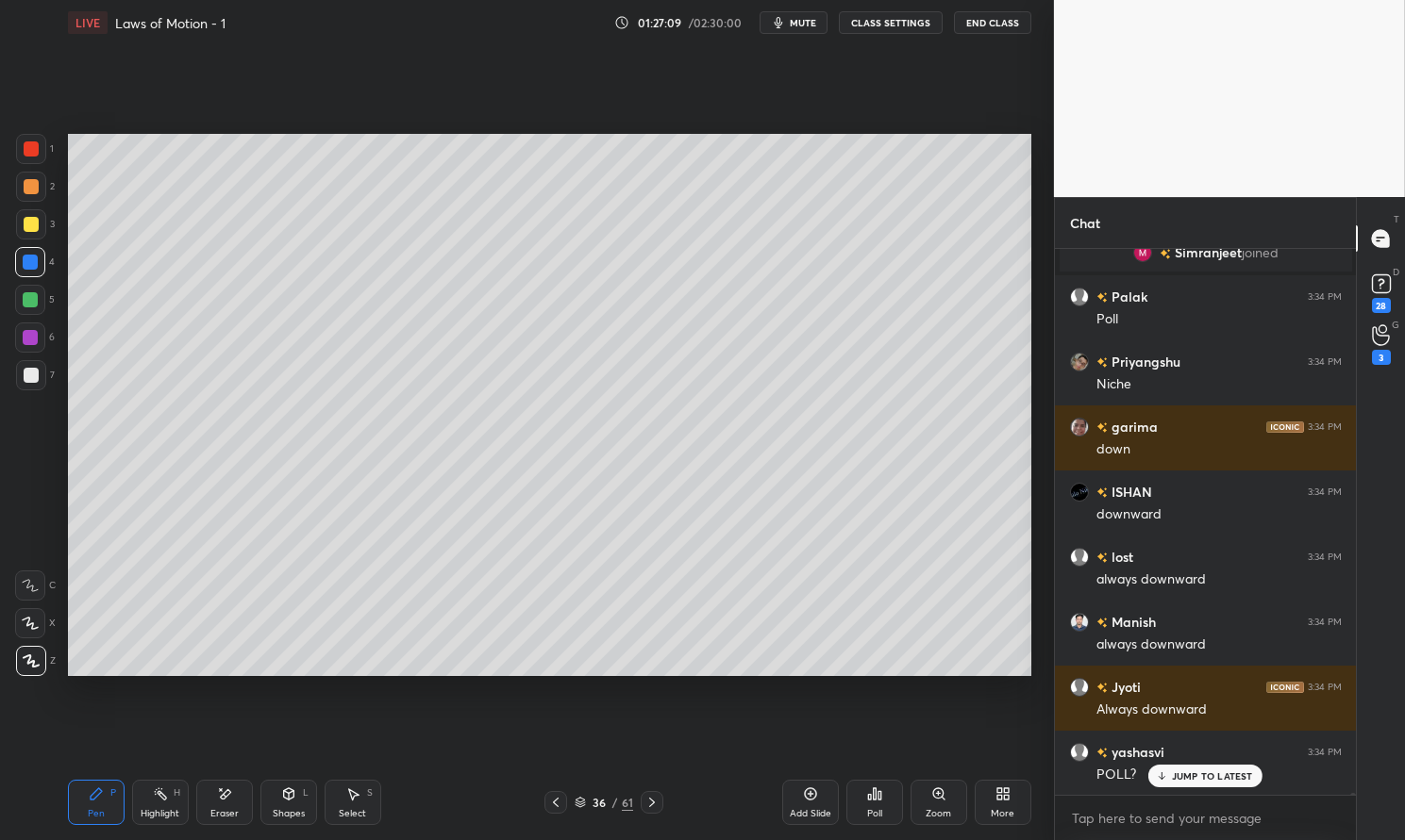
click at [290, 815] on div "Shapes" at bounding box center [289, 814] width 32 height 9
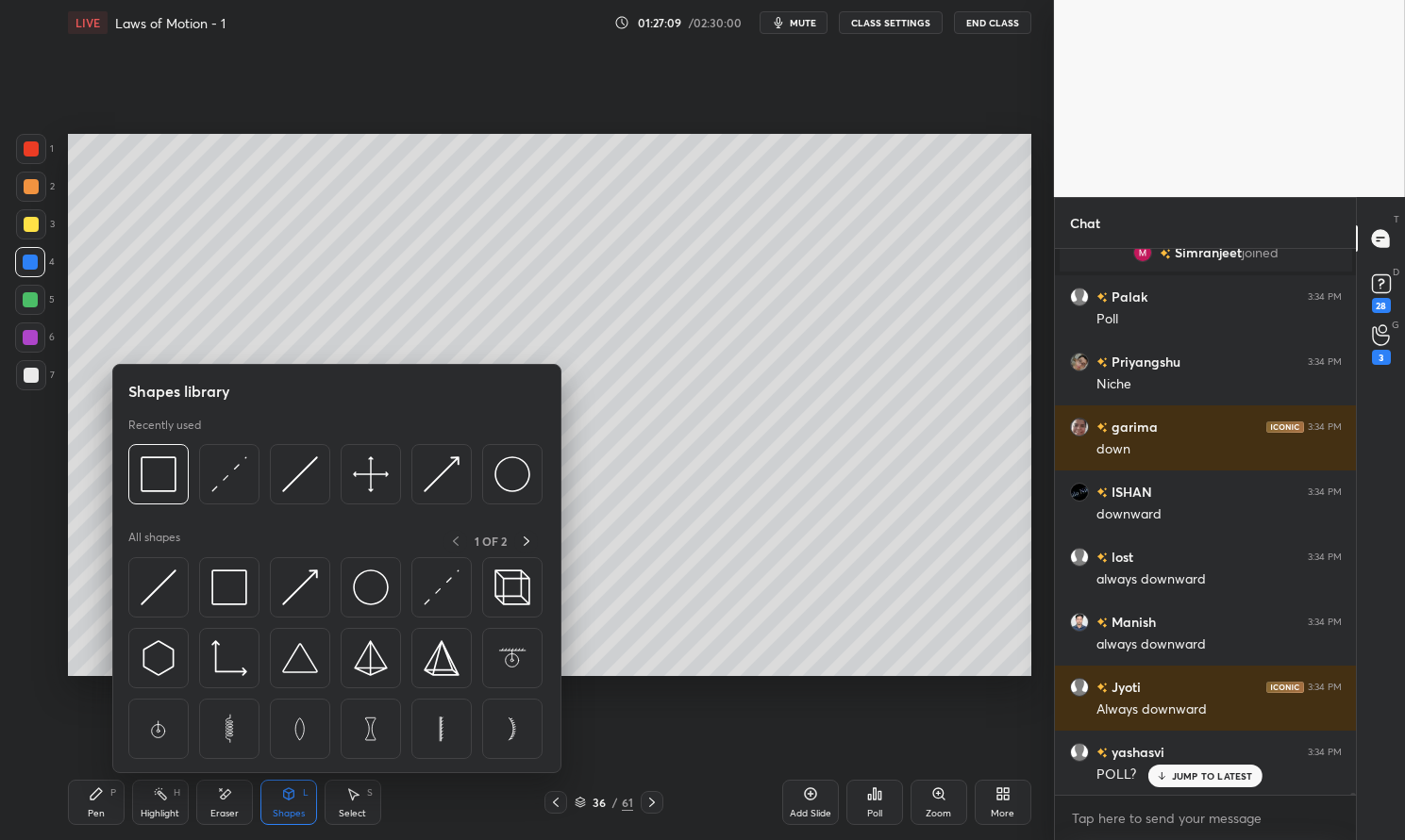
click at [300, 601] on img at bounding box center [300, 587] width 36 height 36
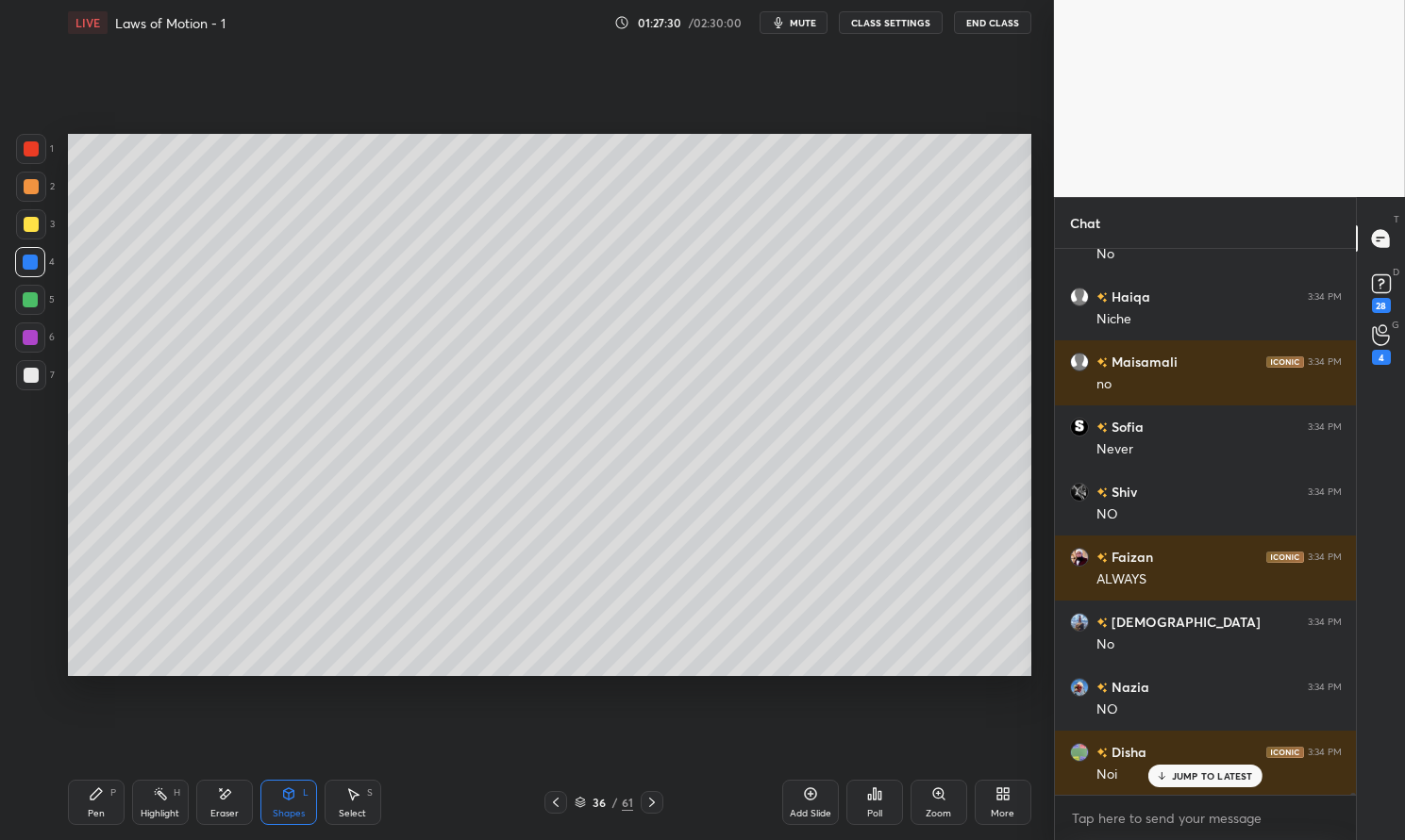
scroll to position [200003, 0]
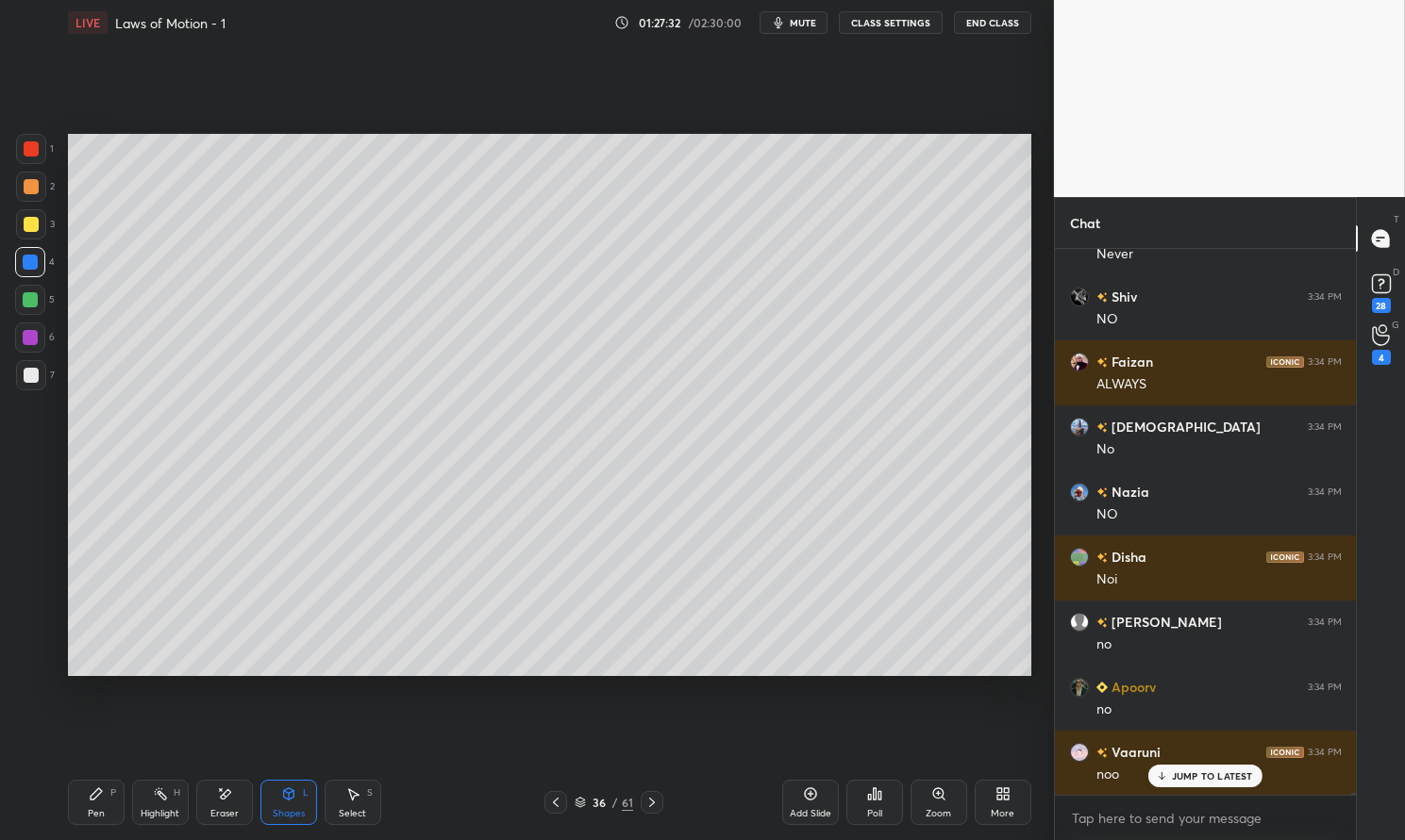
click at [223, 799] on icon at bounding box center [224, 795] width 10 height 9
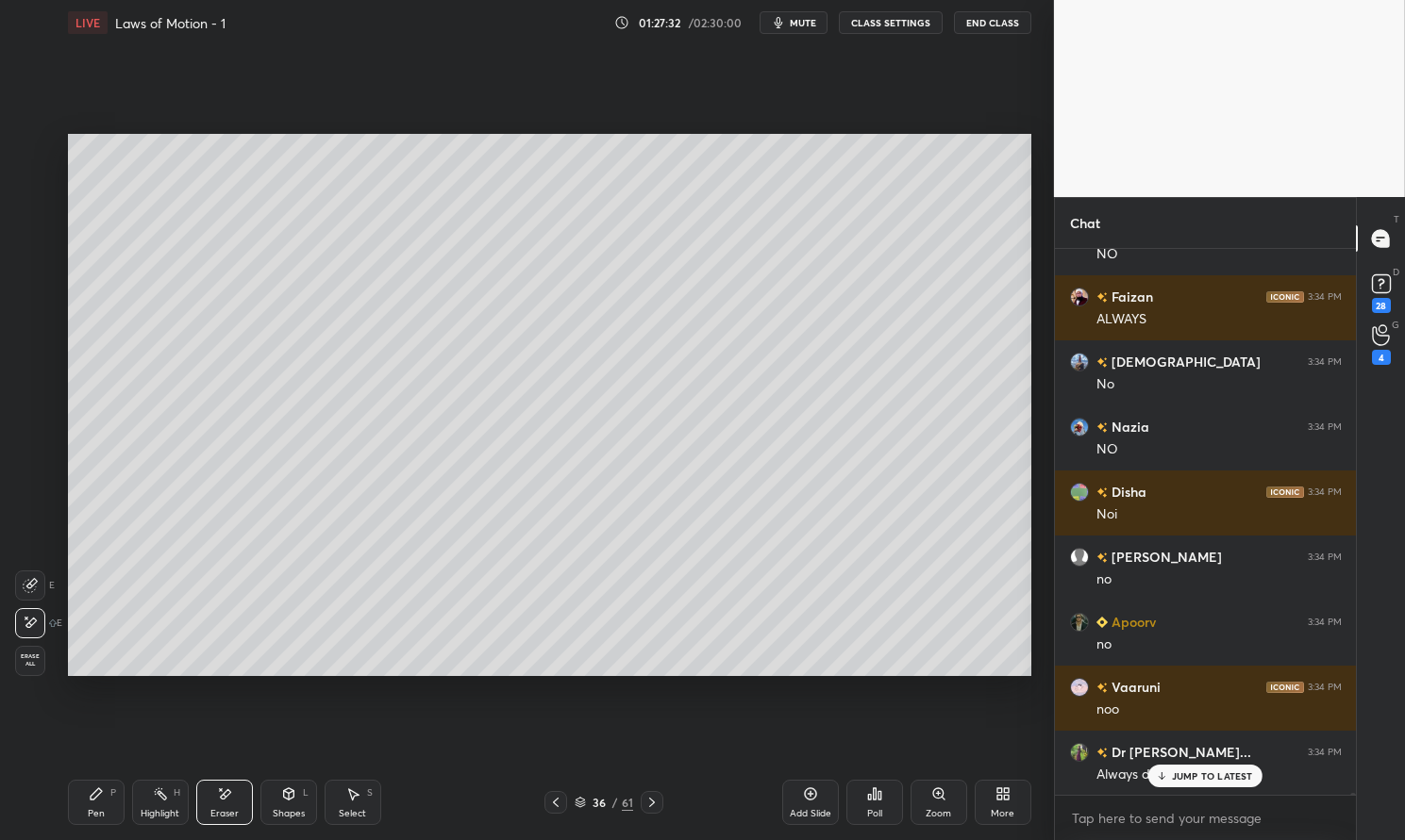
click at [223, 794] on icon at bounding box center [224, 795] width 10 height 9
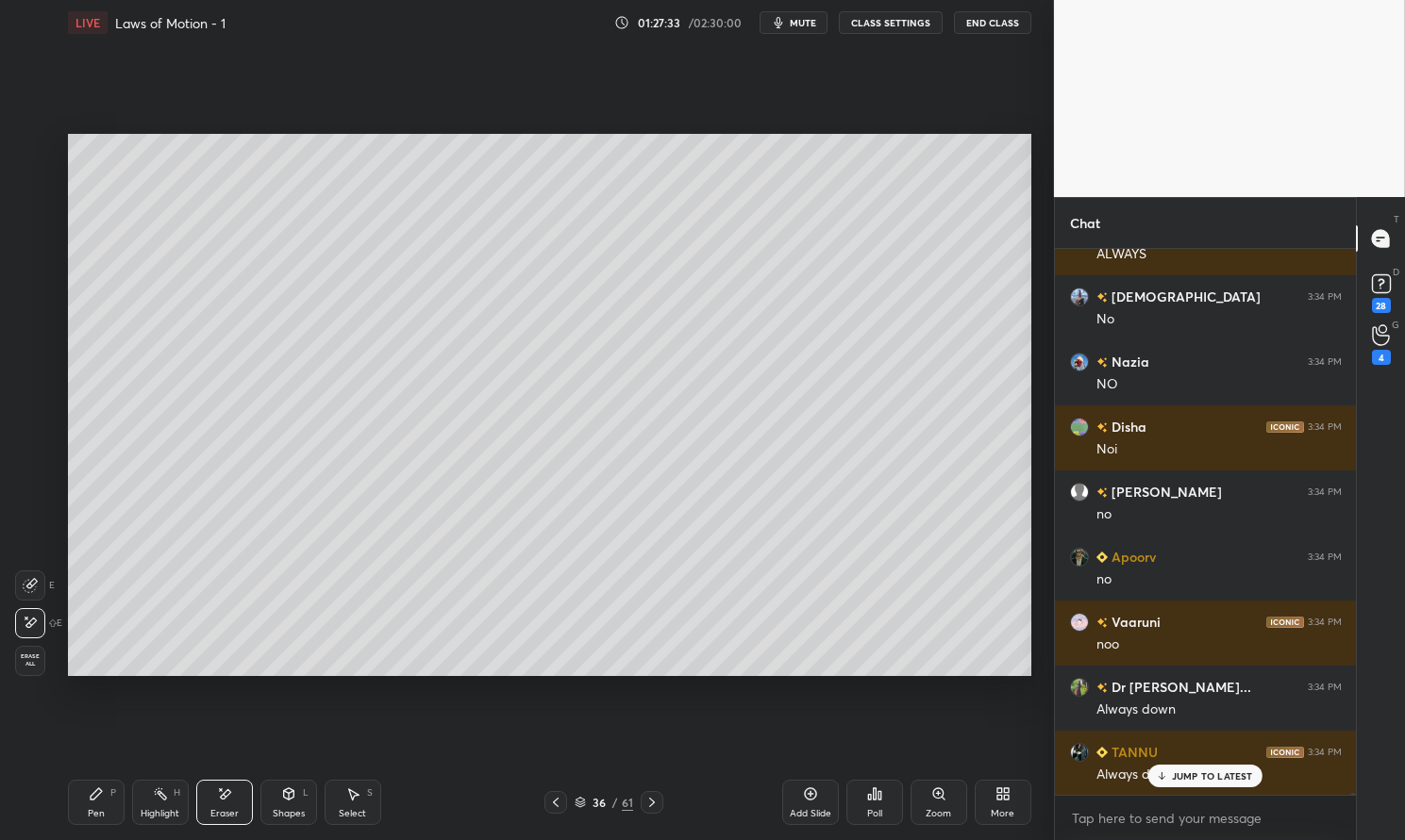
click at [293, 799] on icon at bounding box center [289, 795] width 15 height 15
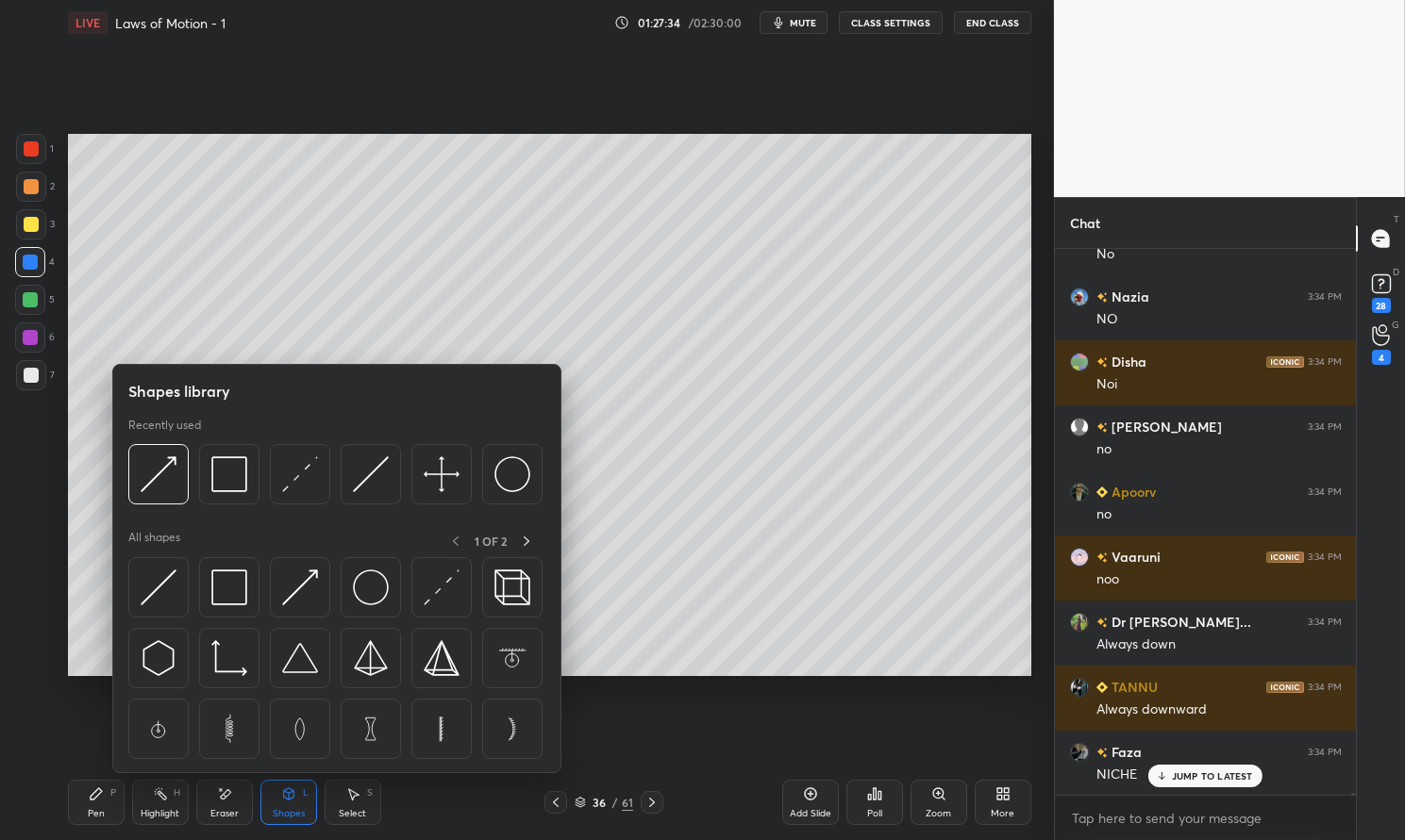
click at [164, 477] on img at bounding box center [159, 475] width 36 height 36
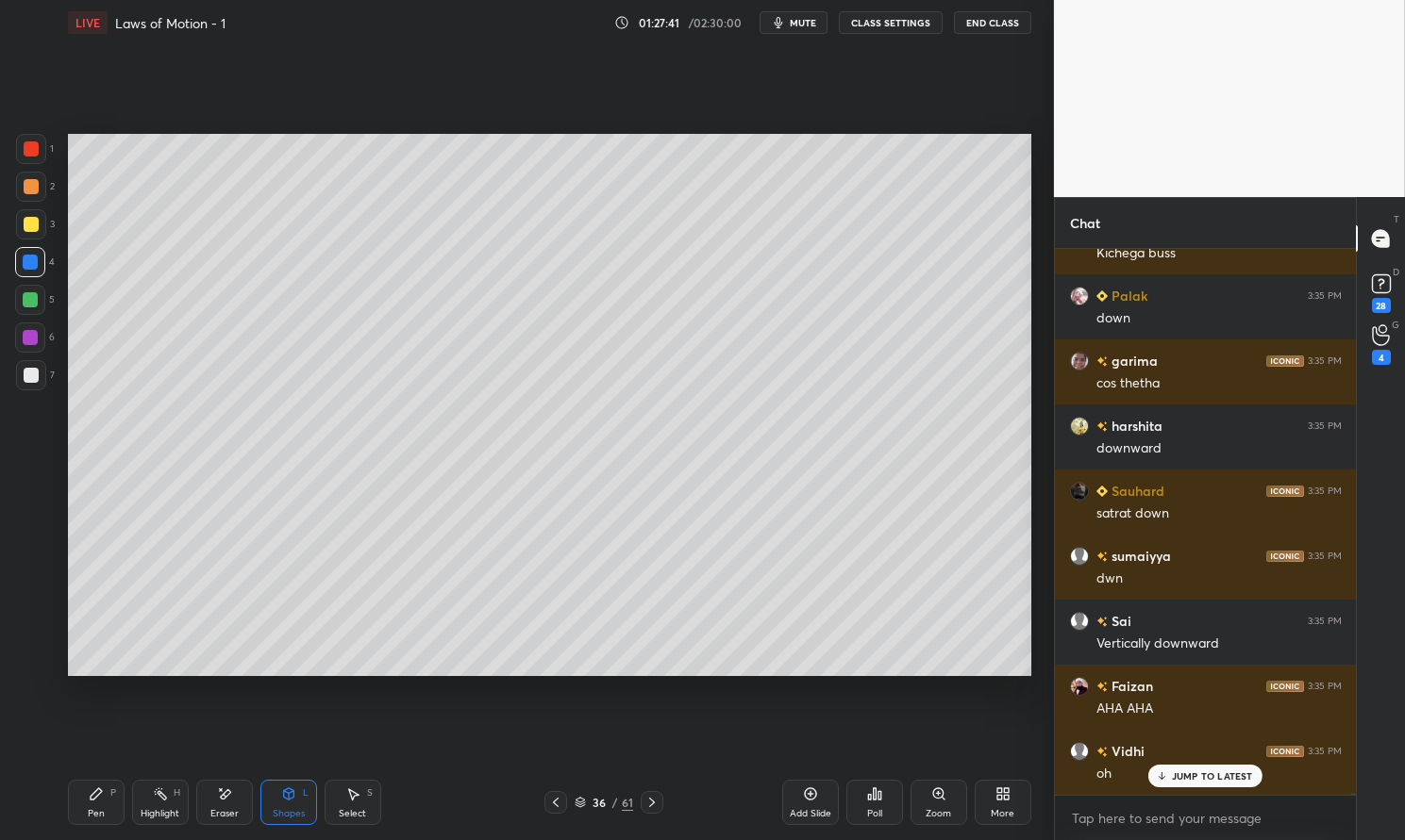
scroll to position [201109, 0]
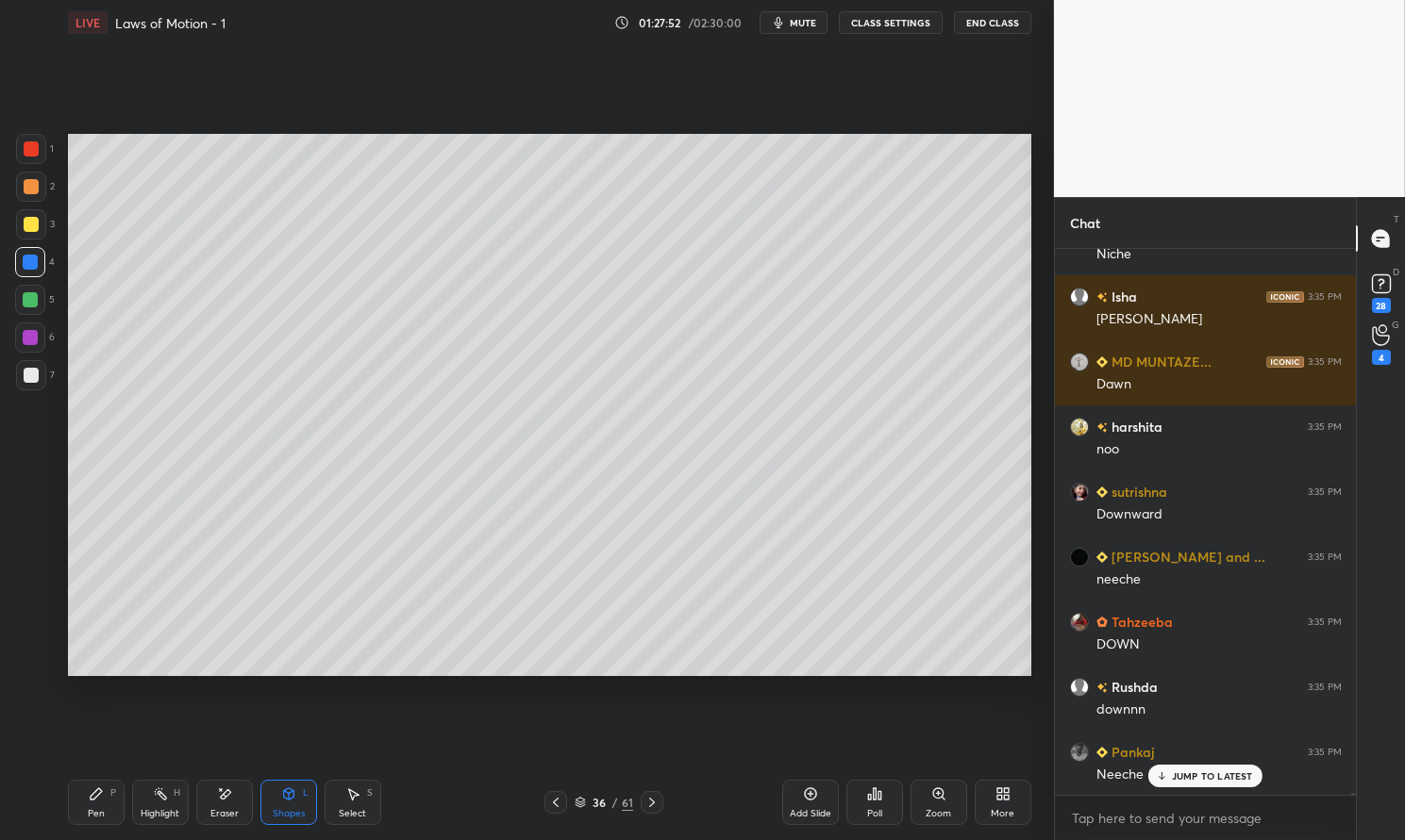
click at [71, 798] on div "Pen P" at bounding box center [97, 803] width 57 height 45
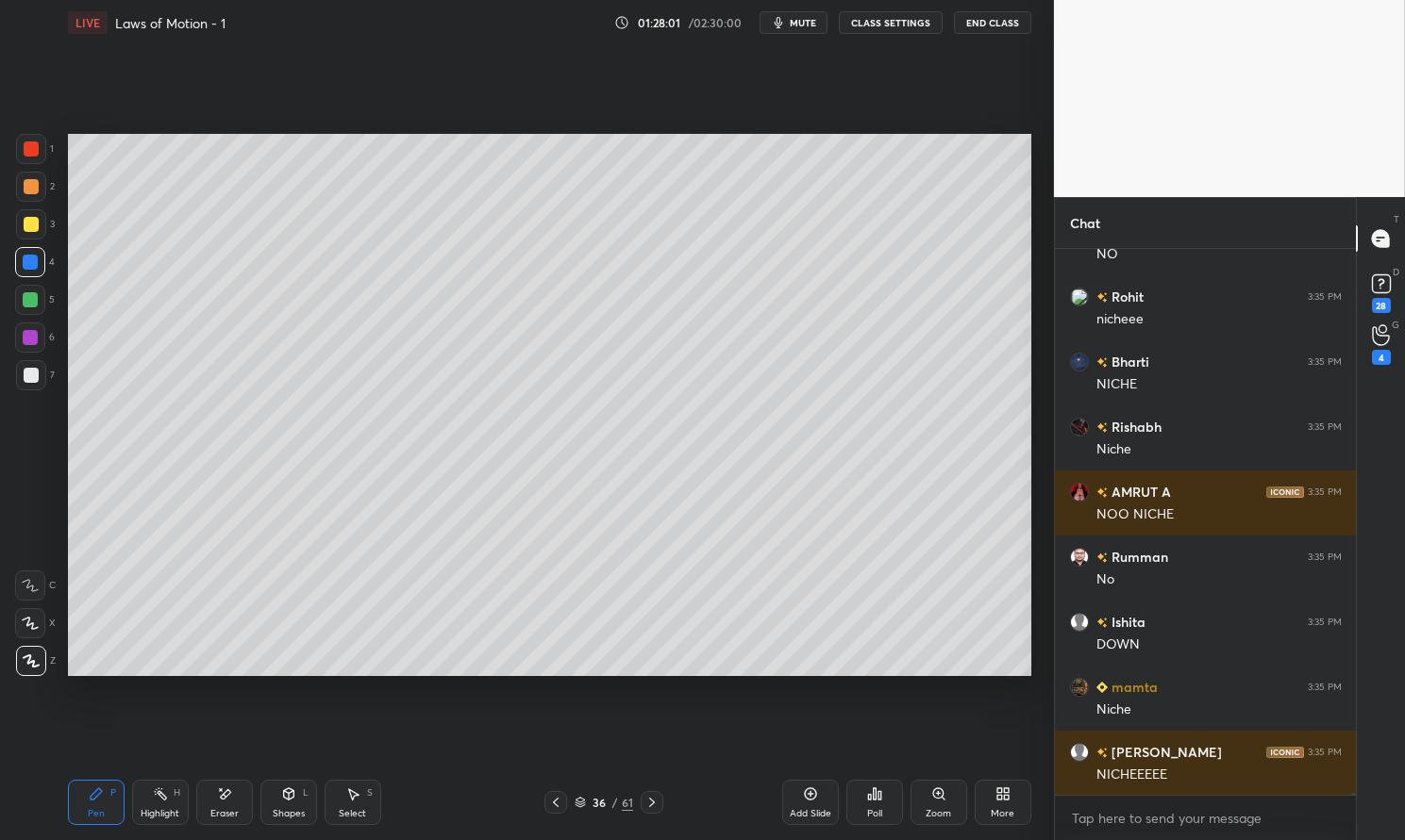
click at [38, 267] on div at bounding box center [30, 262] width 30 height 30
click at [29, 253] on div at bounding box center [30, 262] width 30 height 30
click at [287, 795] on icon at bounding box center [289, 795] width 10 height 11
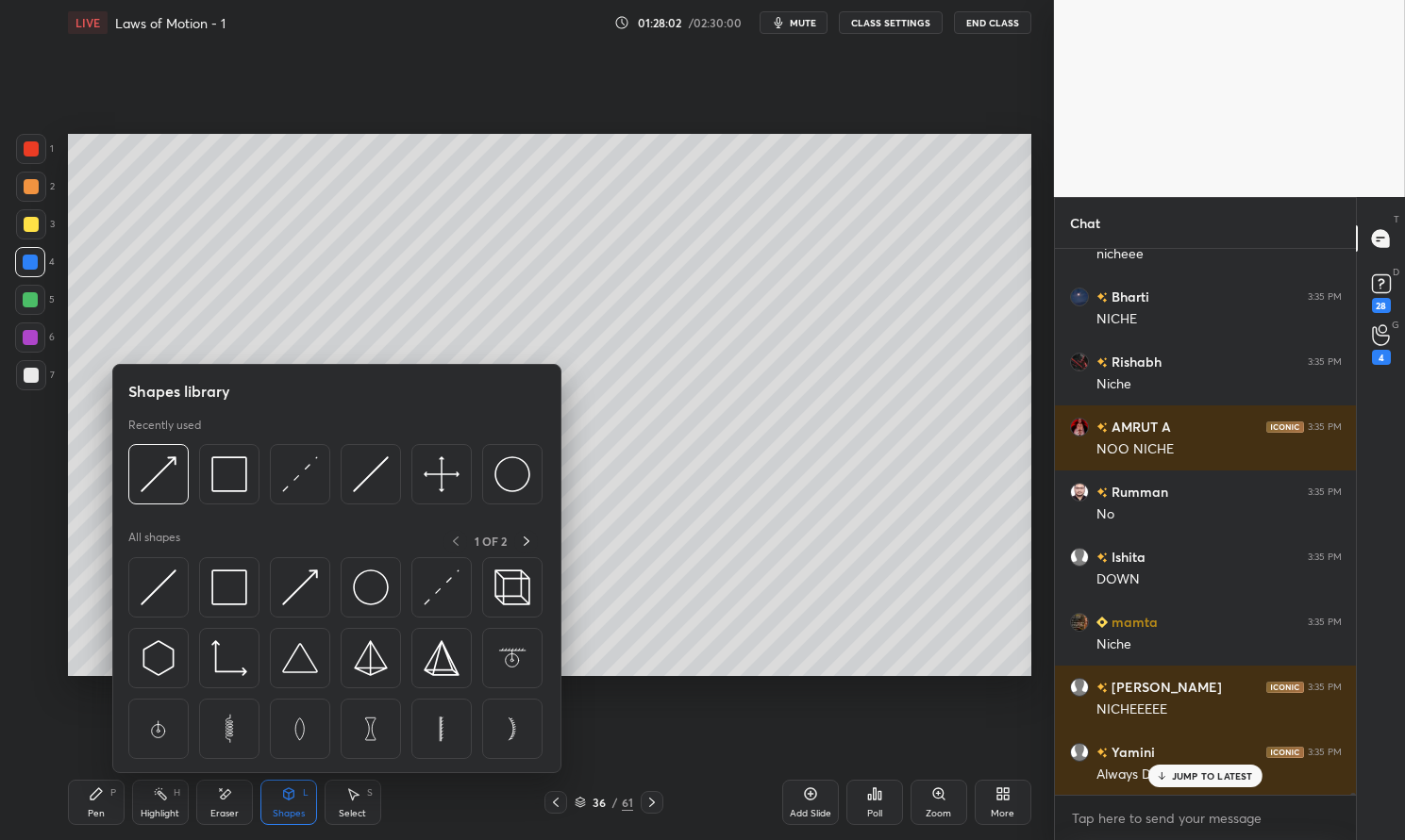
click at [296, 585] on img at bounding box center [300, 587] width 36 height 36
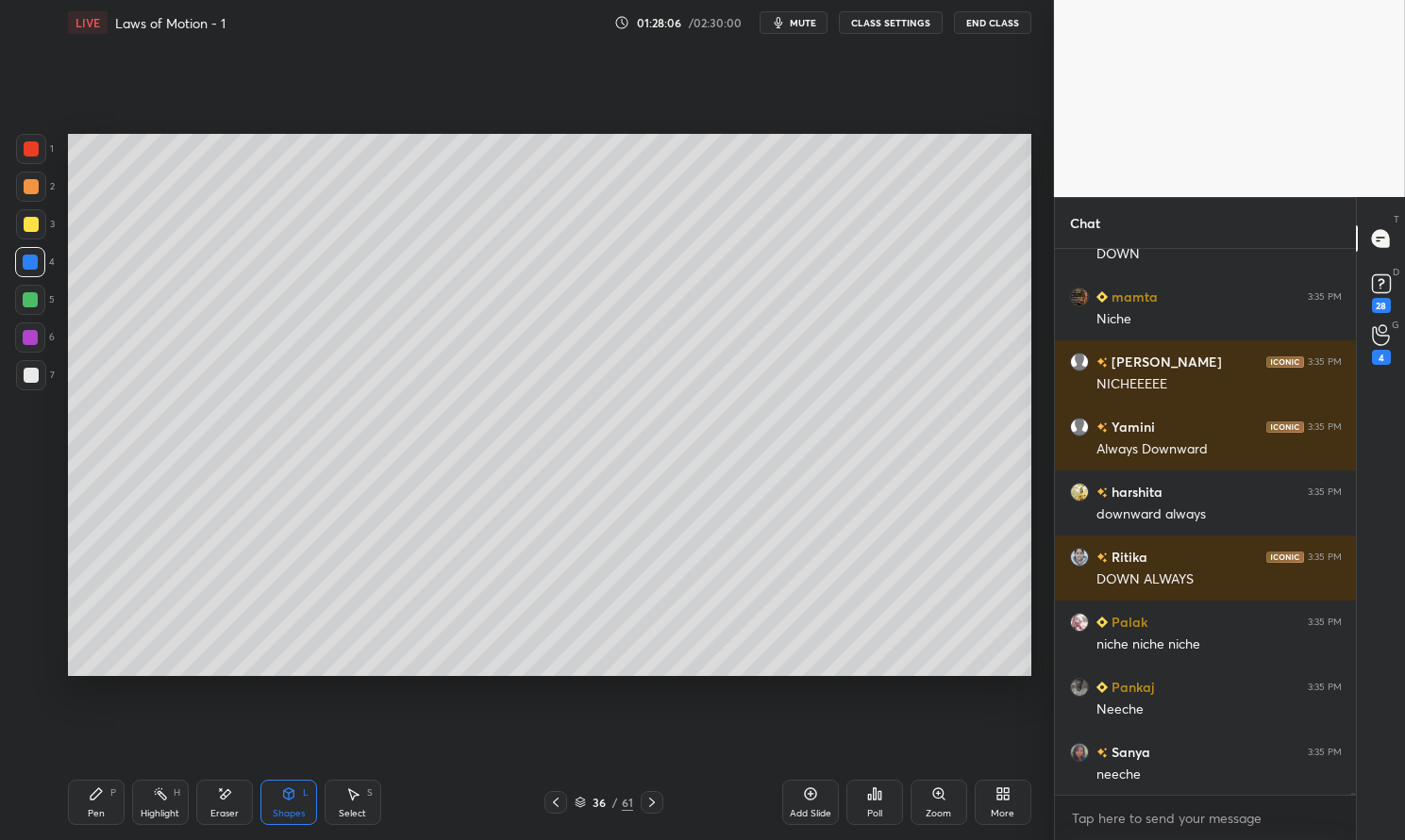
click at [87, 803] on div "Pen P" at bounding box center [97, 803] width 57 height 45
click at [75, 815] on div "Pen P" at bounding box center [97, 803] width 57 height 45
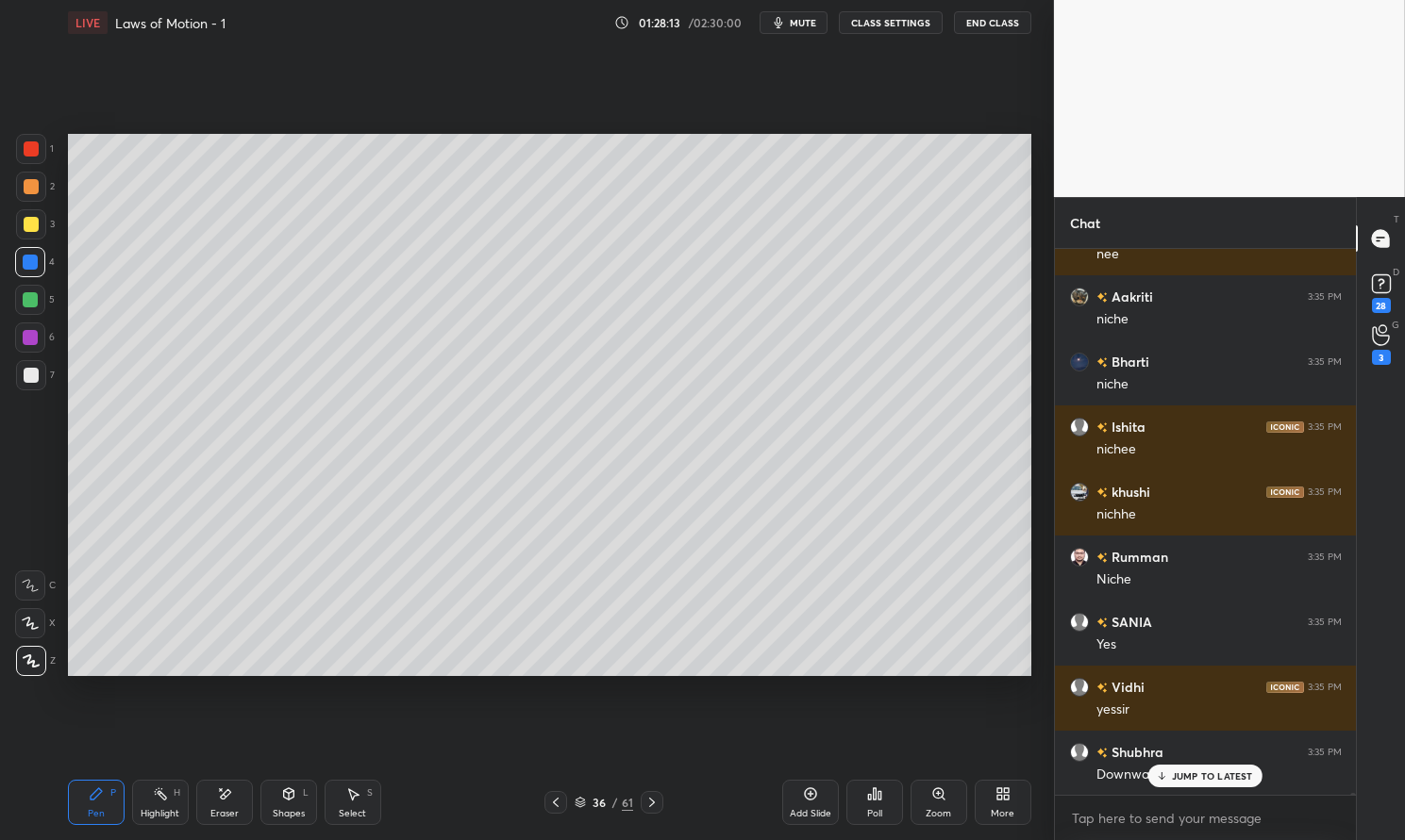
click at [814, 797] on icon at bounding box center [811, 795] width 15 height 15
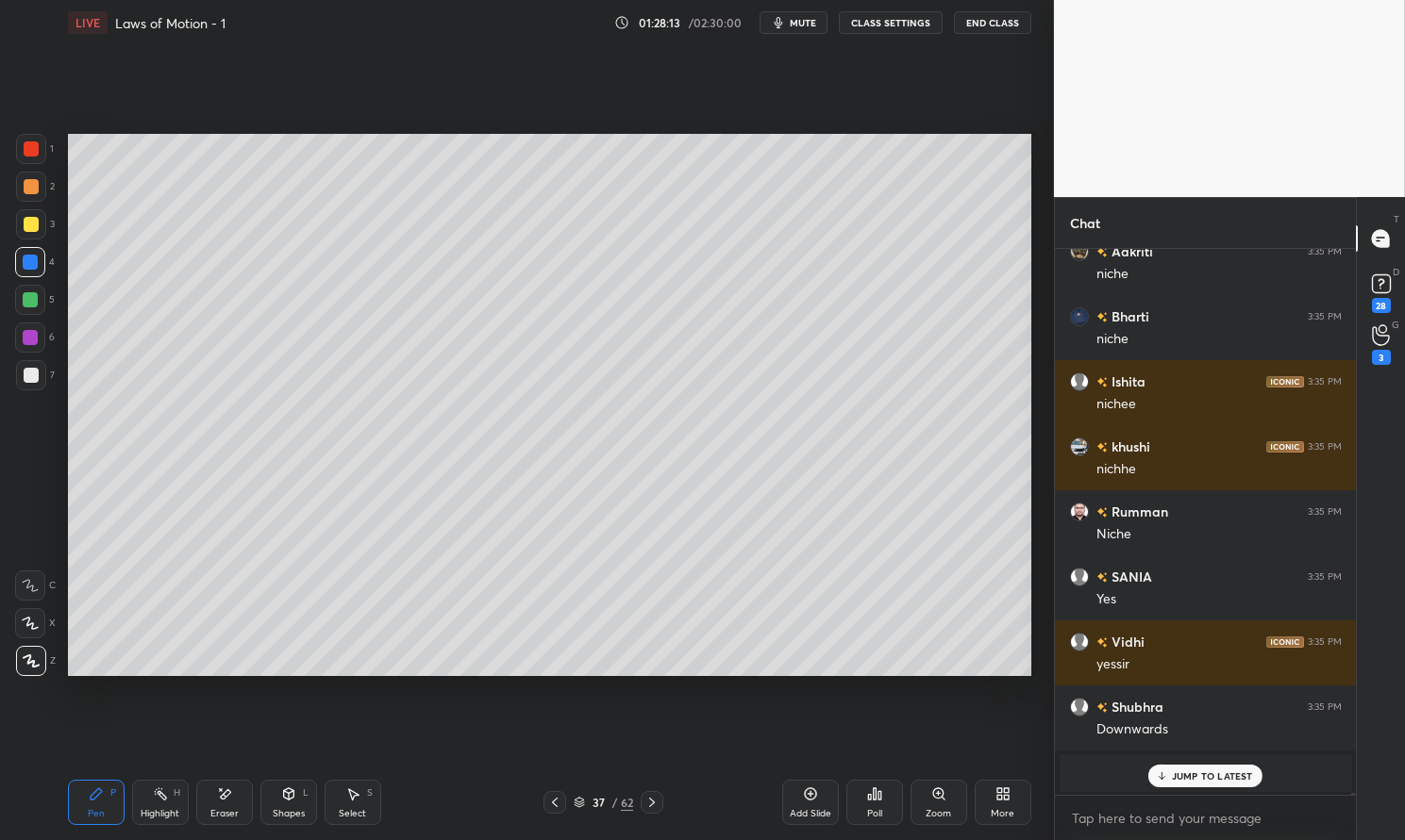
click at [89, 795] on icon at bounding box center [97, 795] width 15 height 15
click at [61, 746] on div "Setting up your live class Poll for secs No correct answer Start poll" at bounding box center [550, 405] width 978 height 720
click at [44, 143] on div at bounding box center [31, 149] width 30 height 30
click at [32, 148] on div at bounding box center [31, 149] width 15 height 15
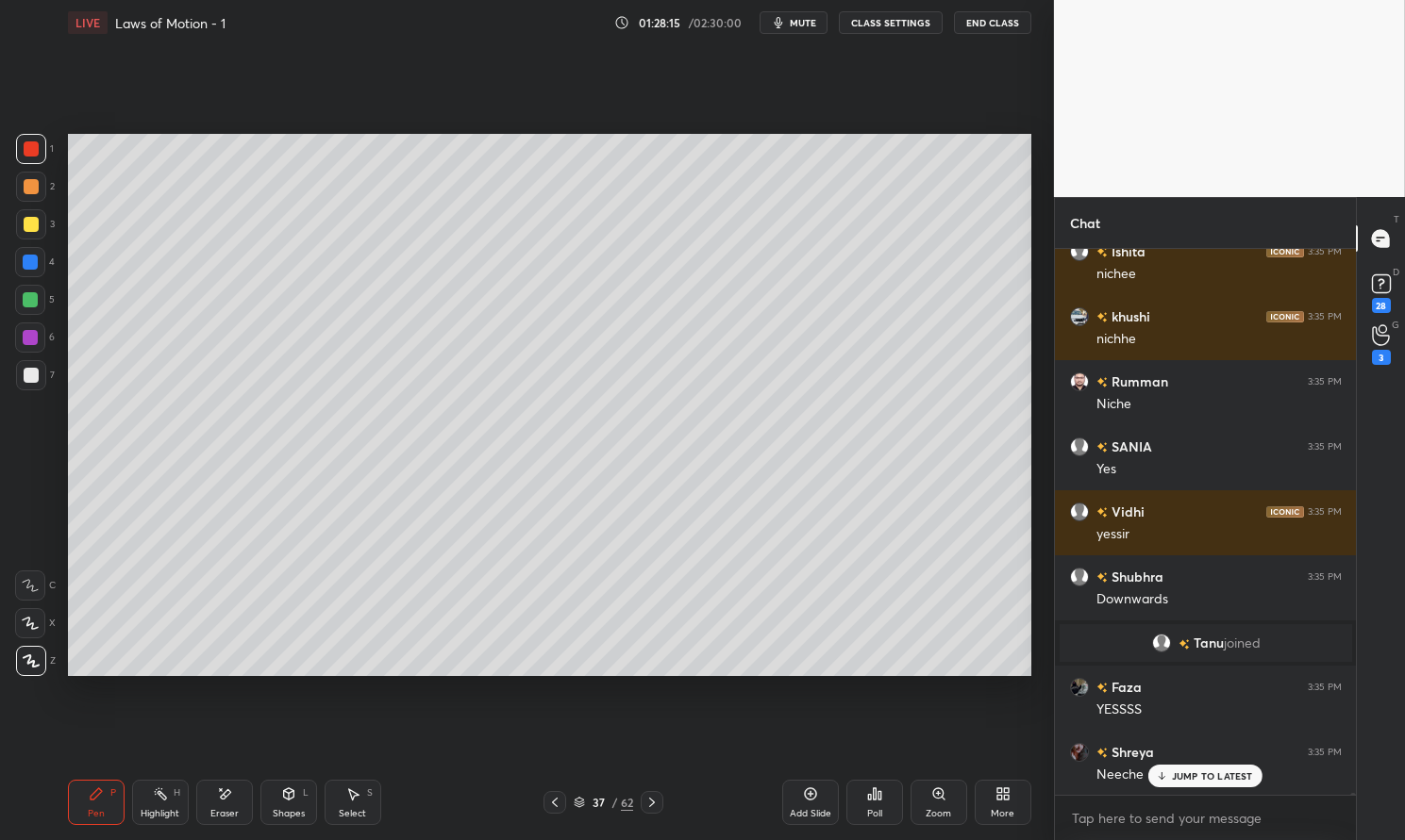
click at [285, 813] on div "Shapes" at bounding box center [289, 814] width 32 height 9
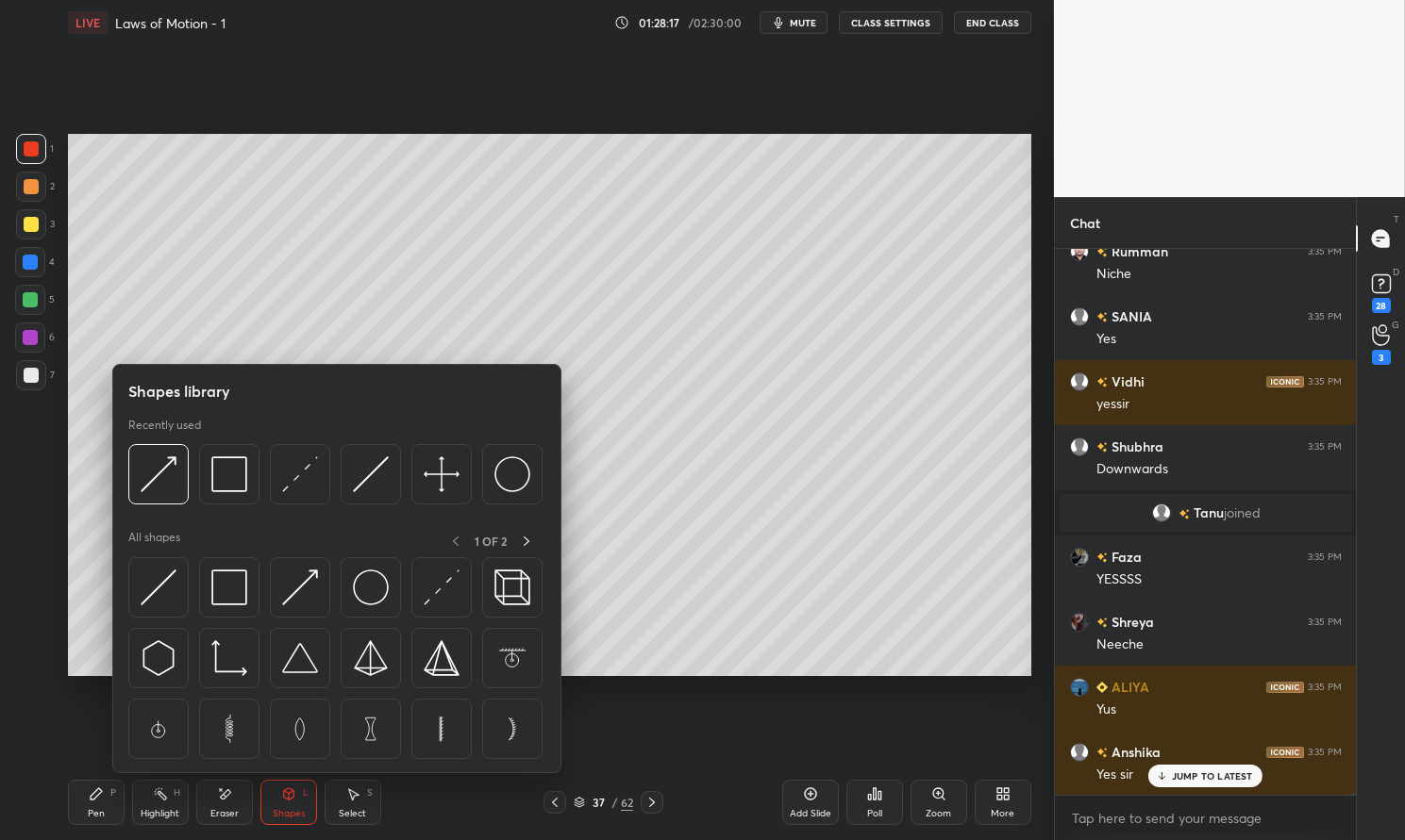
click at [526, 537] on icon at bounding box center [526, 541] width 15 height 15
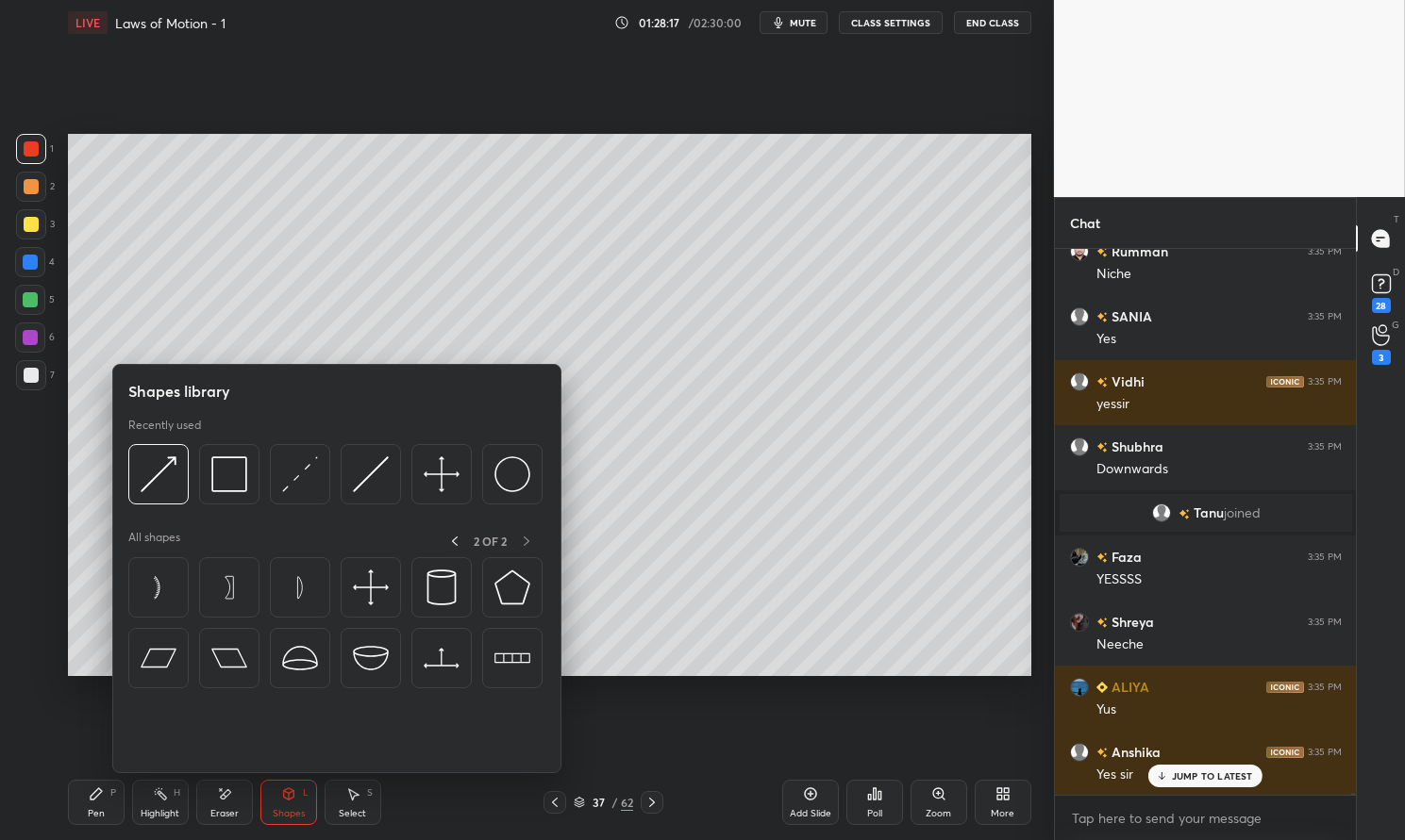
click at [525, 530] on div "2 OF 2" at bounding box center [490, 541] width 96 height 24
click at [456, 538] on icon at bounding box center [455, 541] width 15 height 15
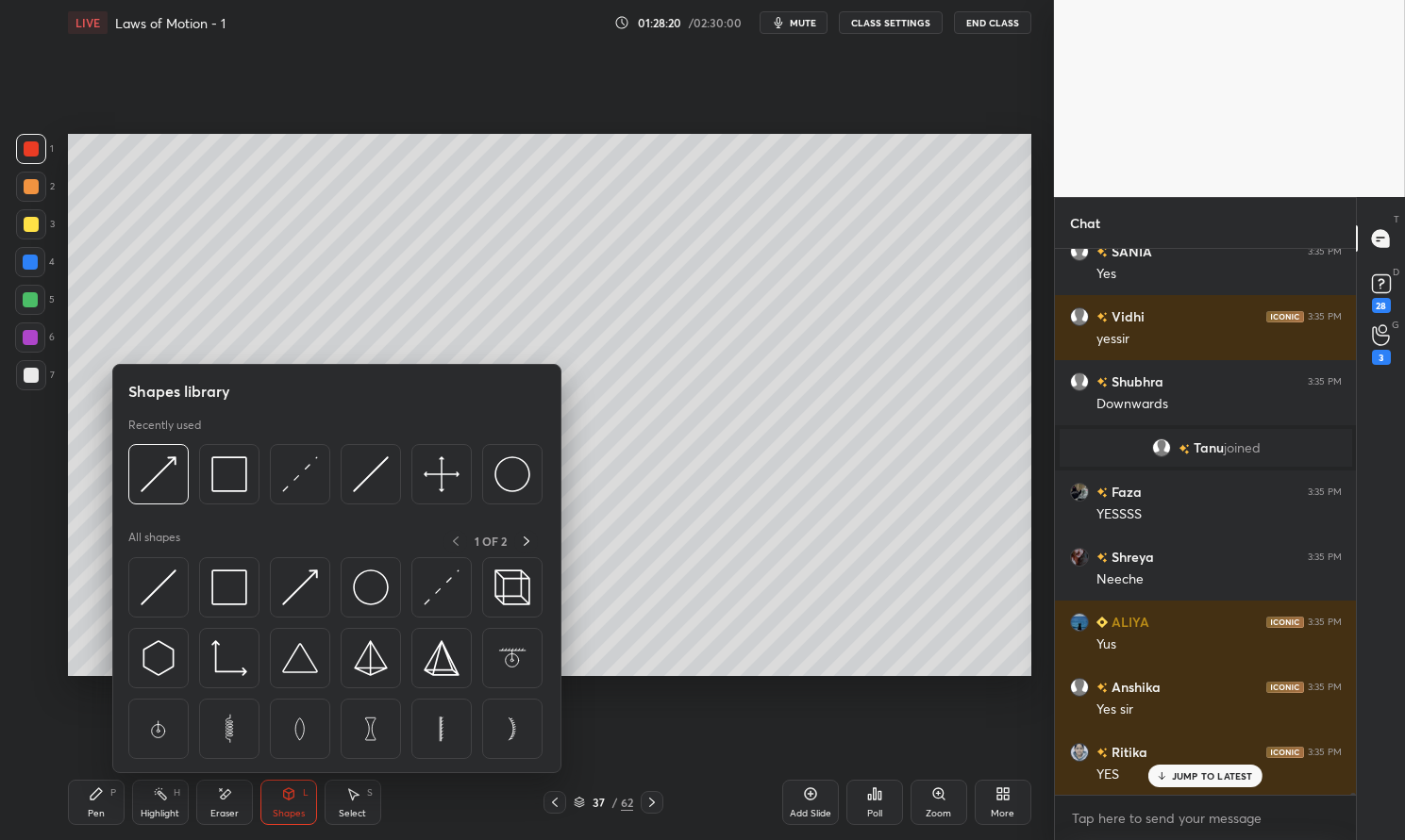
click at [512, 643] on img at bounding box center [512, 658] width 36 height 36
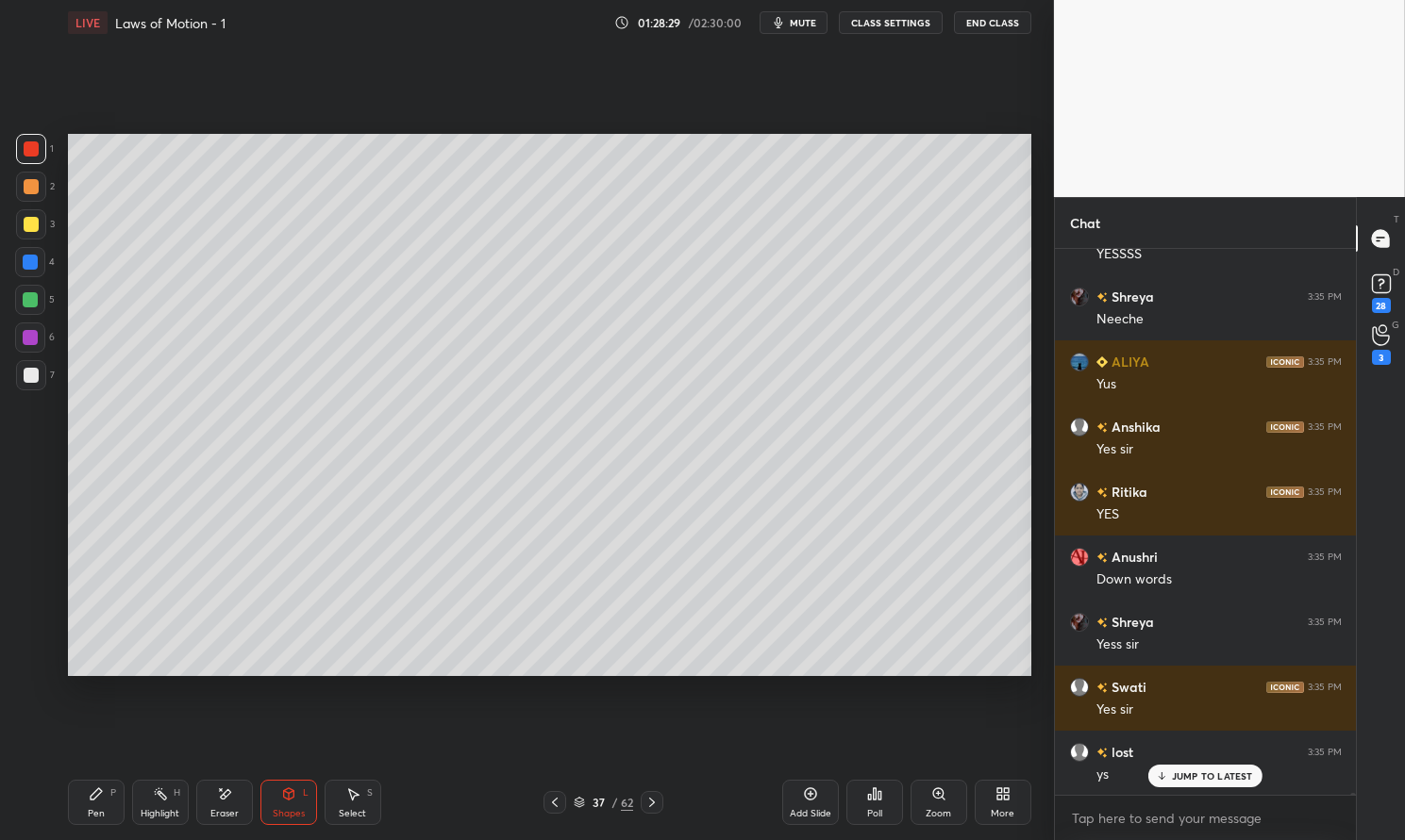
scroll to position [206166, 0]
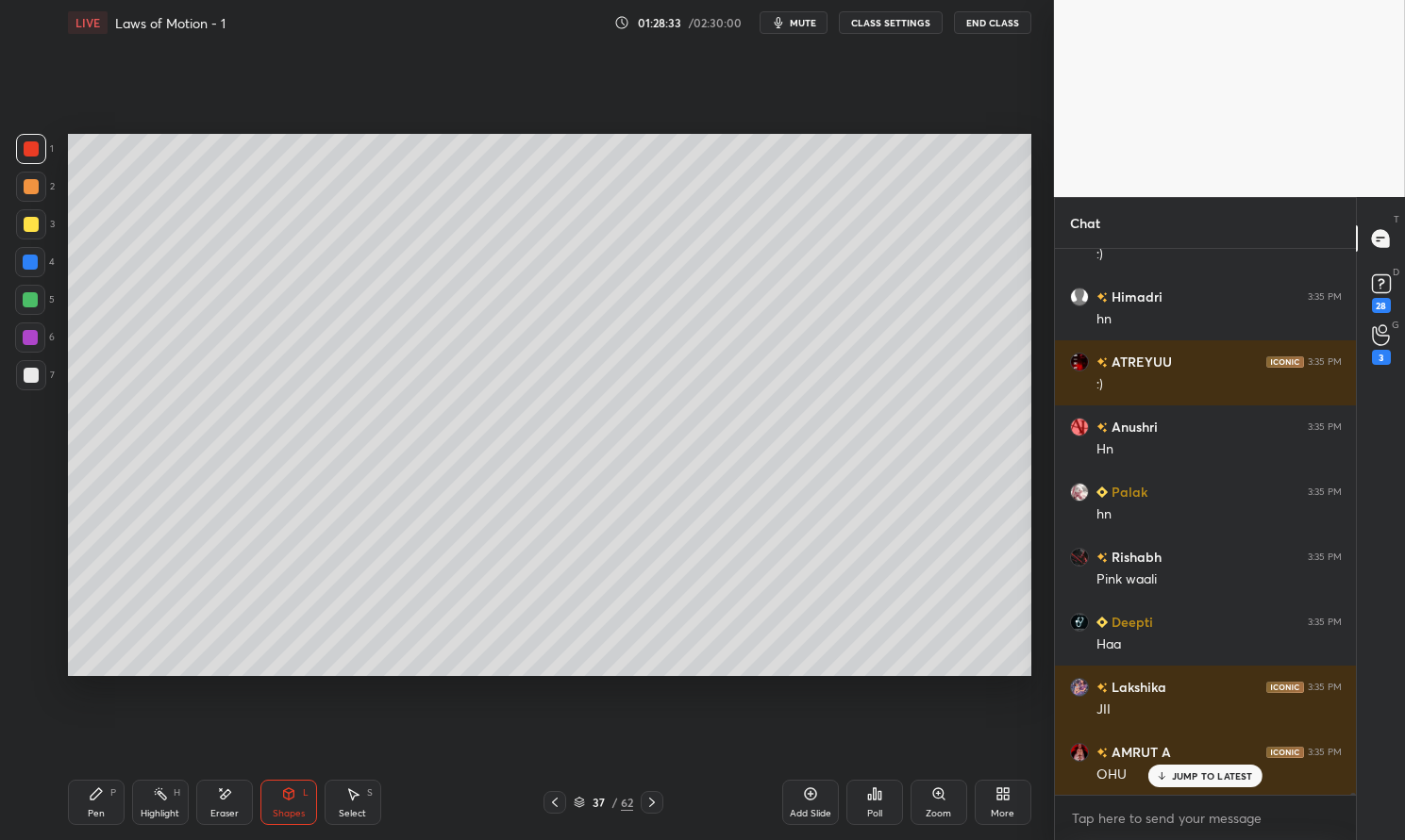
click at [1221, 777] on p "JUMP TO LATEST" at bounding box center [1212, 777] width 81 height 11
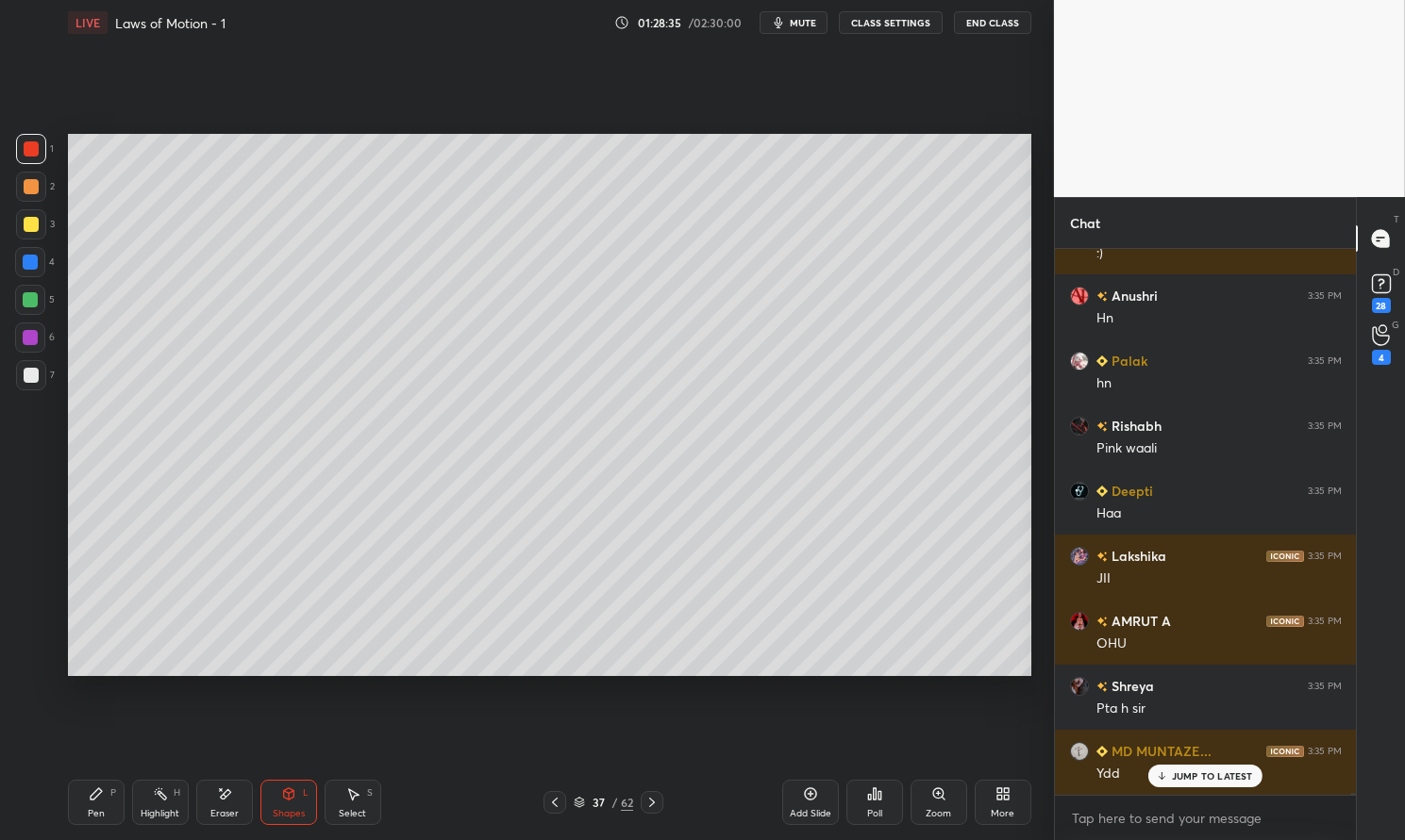
click at [28, 225] on div at bounding box center [31, 224] width 15 height 15
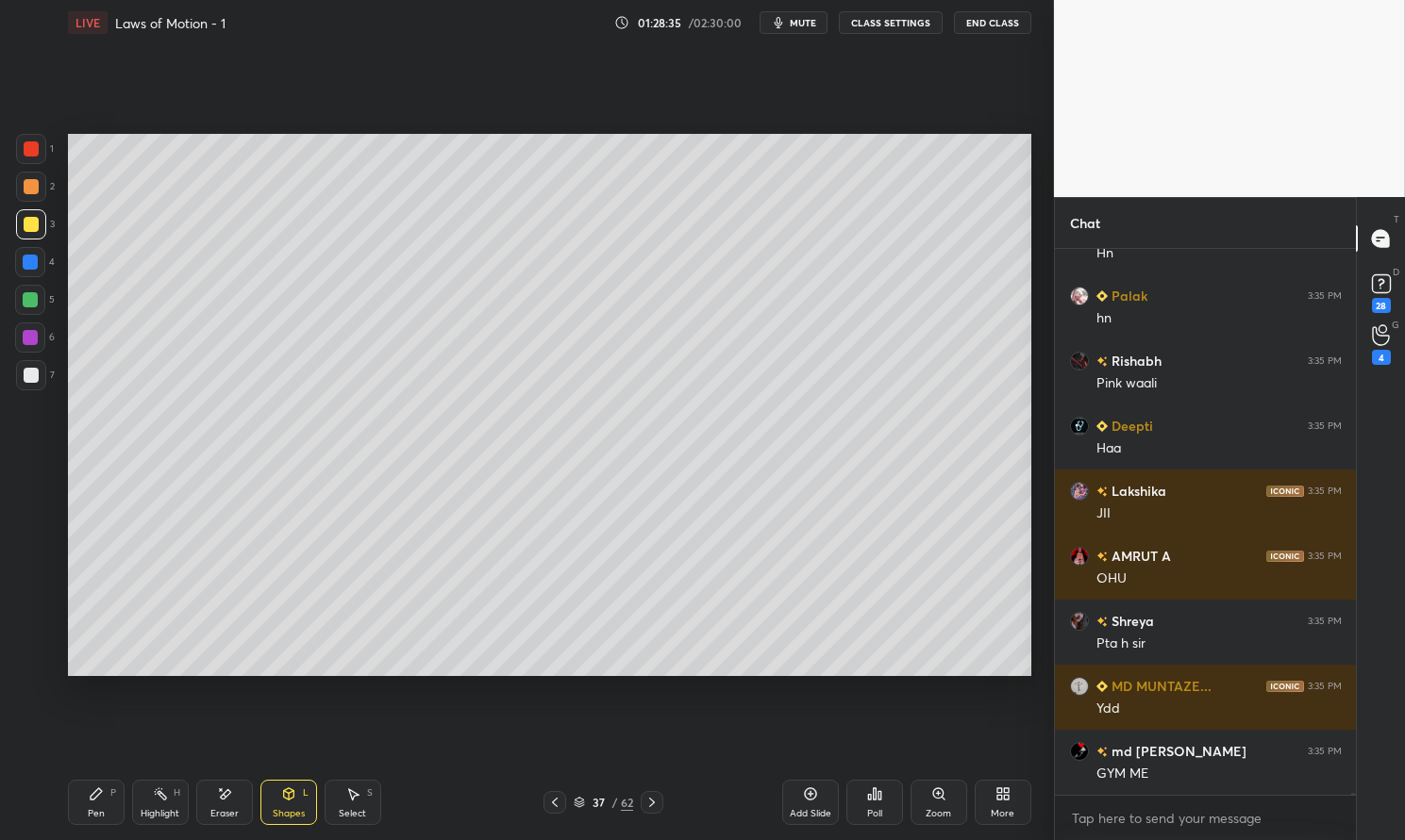
click at [14, 222] on div "1 2 3 4 5 6 7 C X Z E E Erase all H H" at bounding box center [30, 405] width 61 height 541
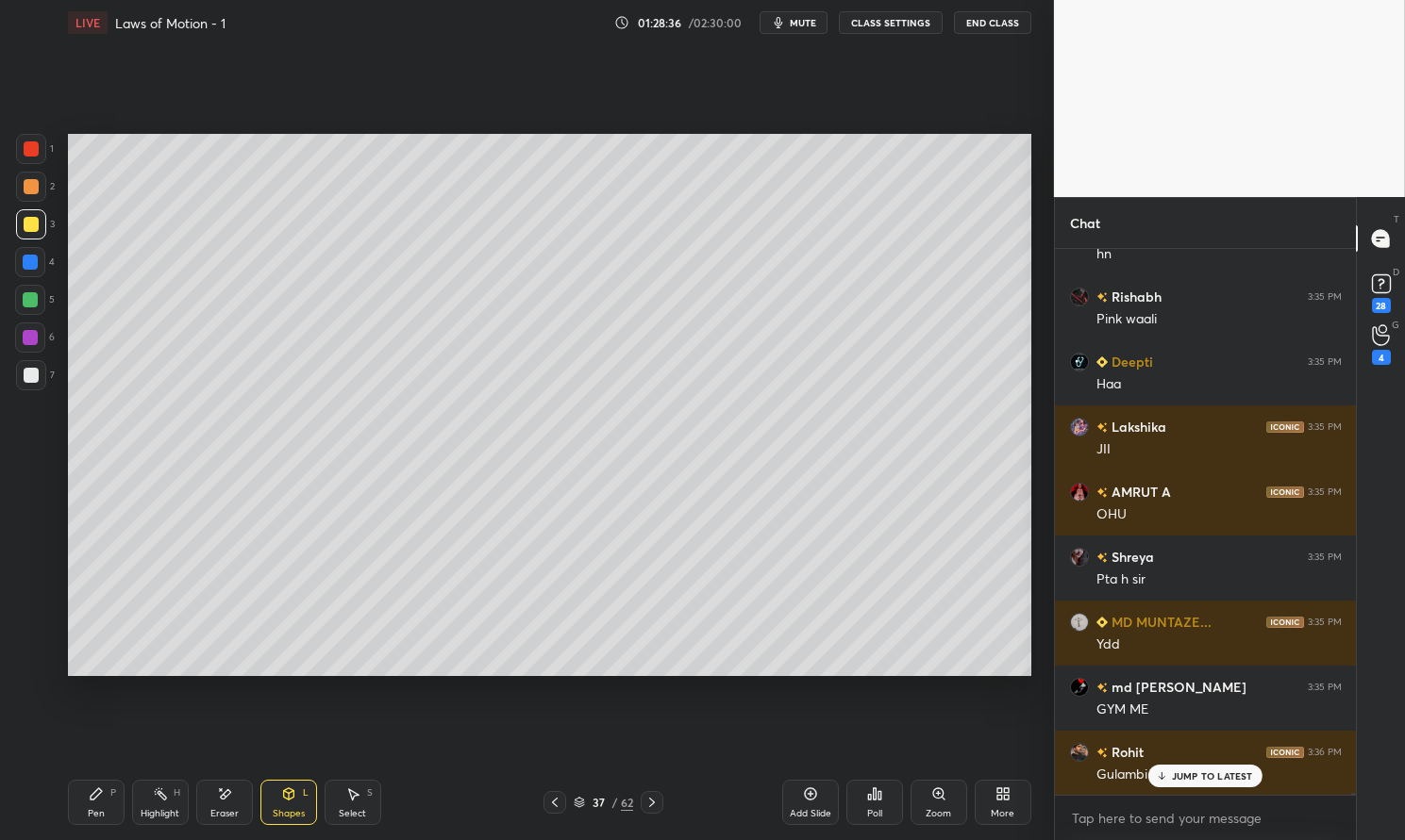
click at [46, 798] on div "1 2 3 4 5 6 7 C X Z E E Erase all H H LIVE Laws of Motion - 1 01:28:36 / 02:30:…" at bounding box center [519, 420] width 1039 height 840
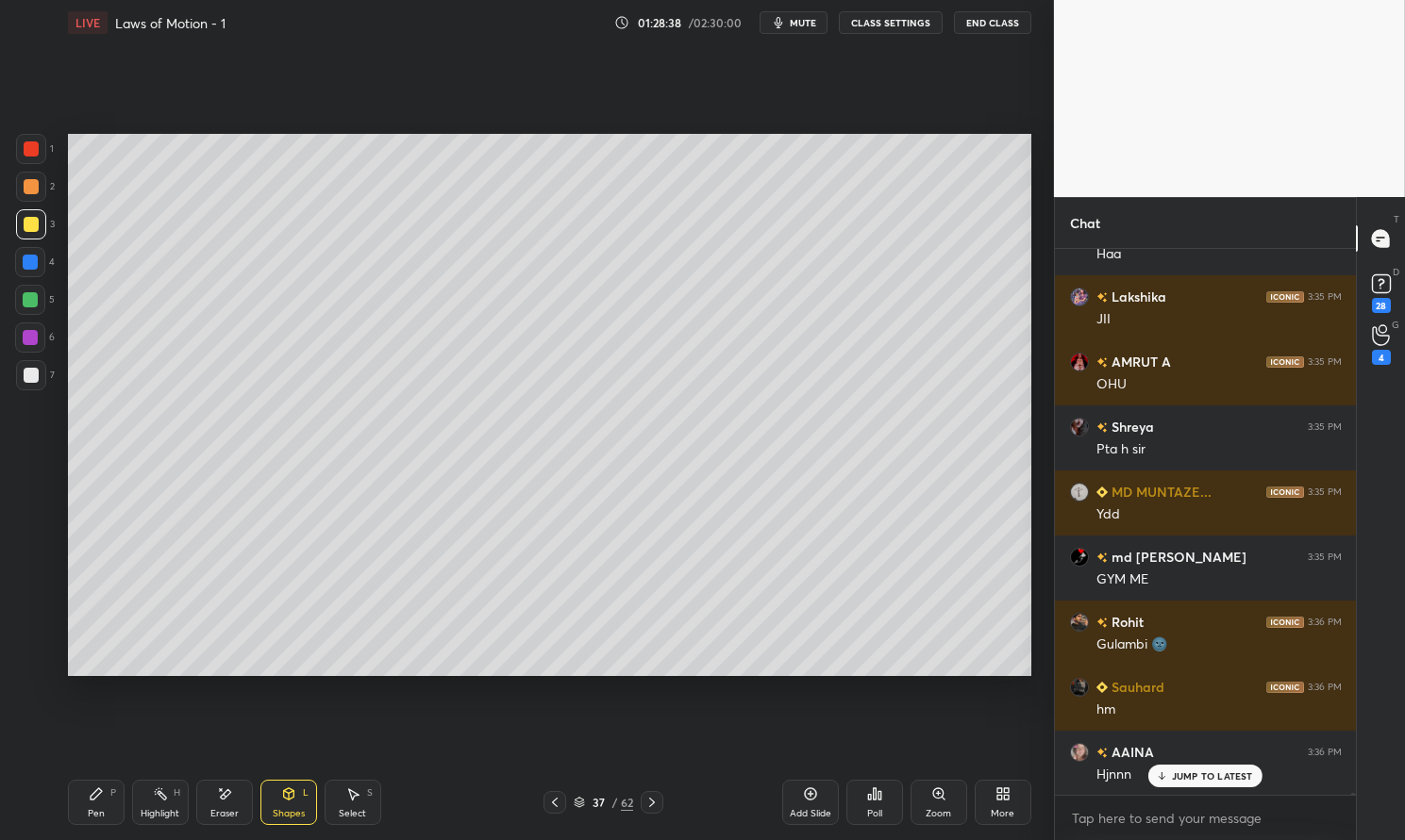
scroll to position [207077, 0]
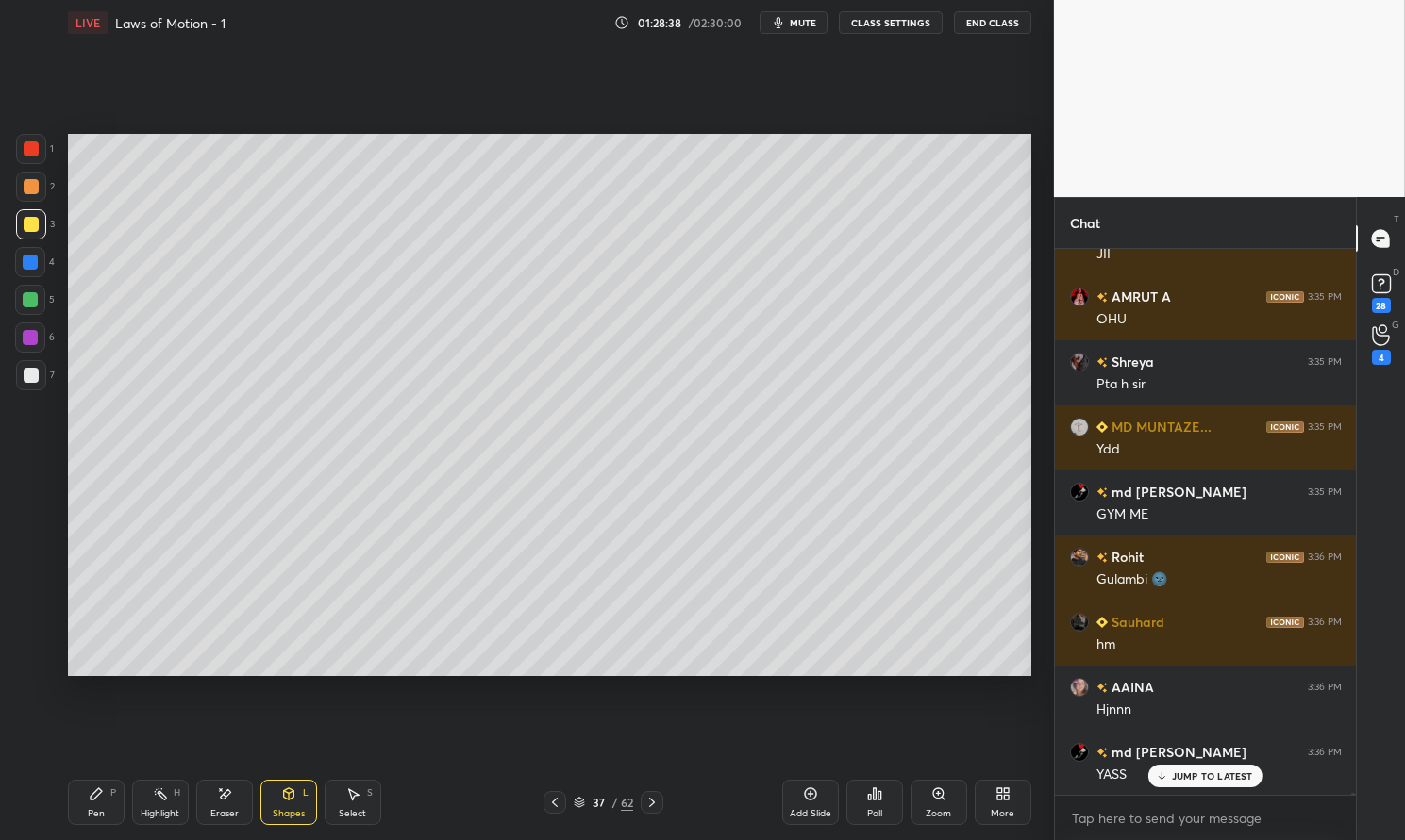
click at [83, 798] on div "Pen P" at bounding box center [97, 803] width 57 height 45
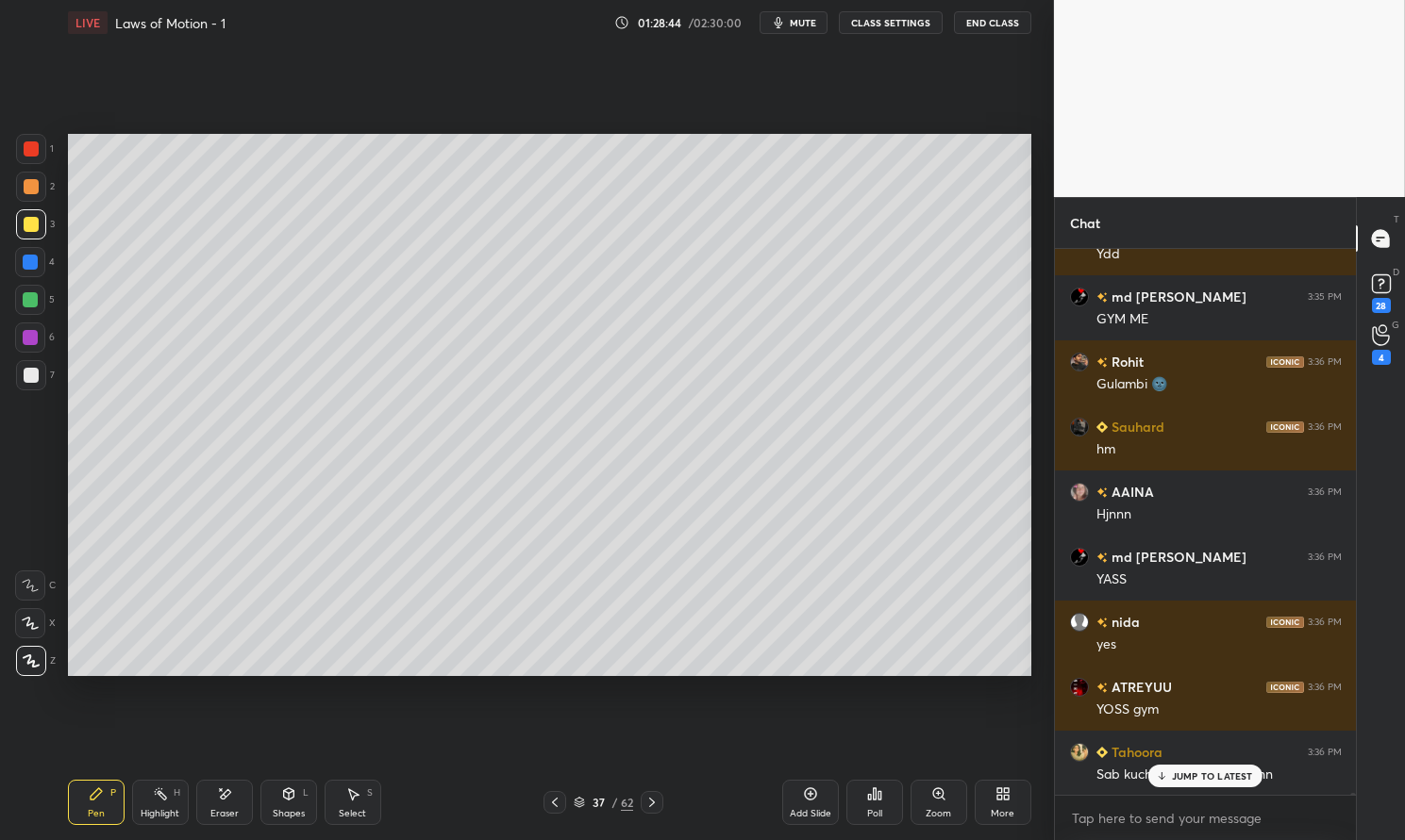
scroll to position [207337, 0]
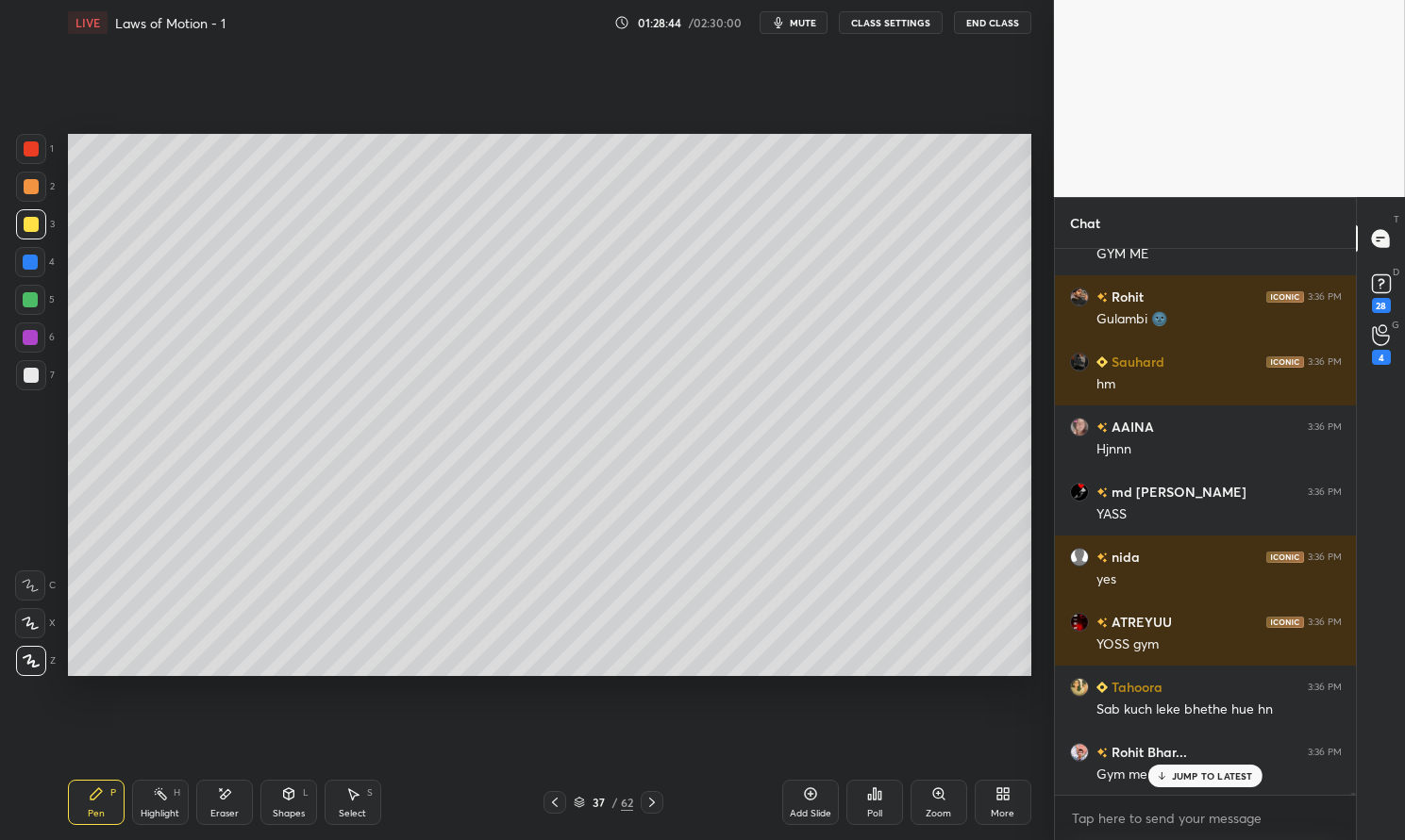
click at [232, 811] on div "Eraser" at bounding box center [224, 814] width 28 height 9
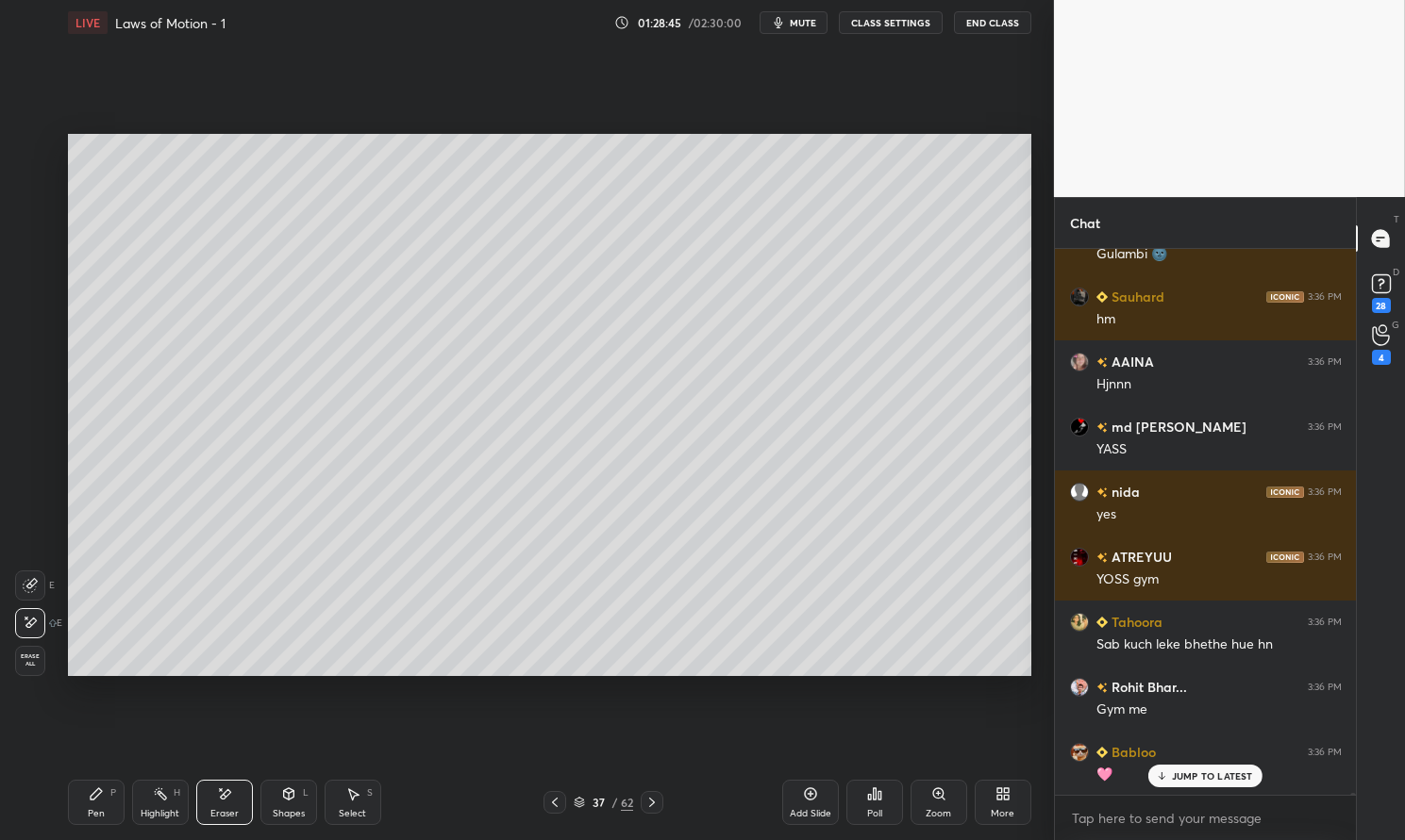
click at [26, 582] on icon at bounding box center [30, 586] width 15 height 15
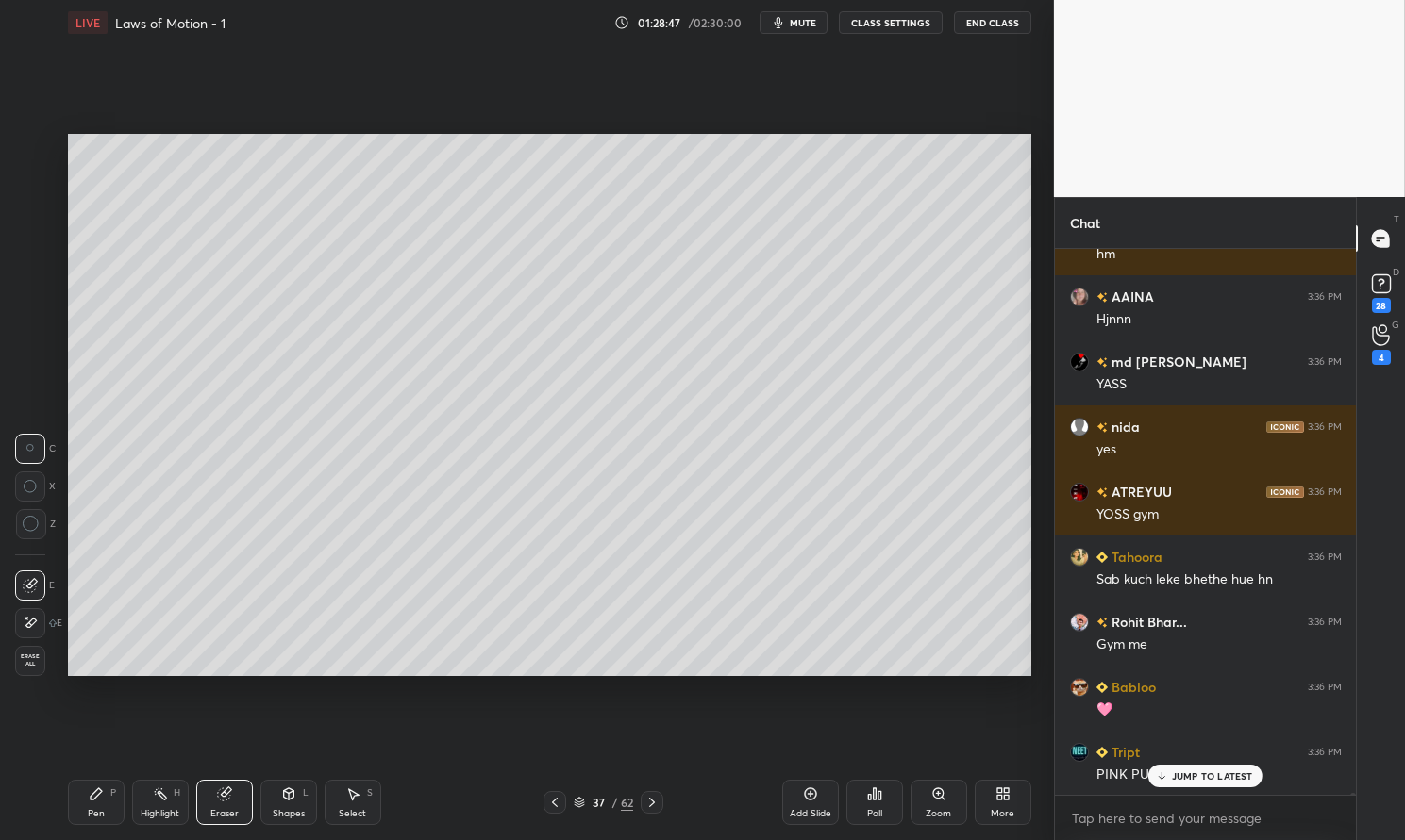
click at [89, 802] on icon at bounding box center [97, 795] width 15 height 15
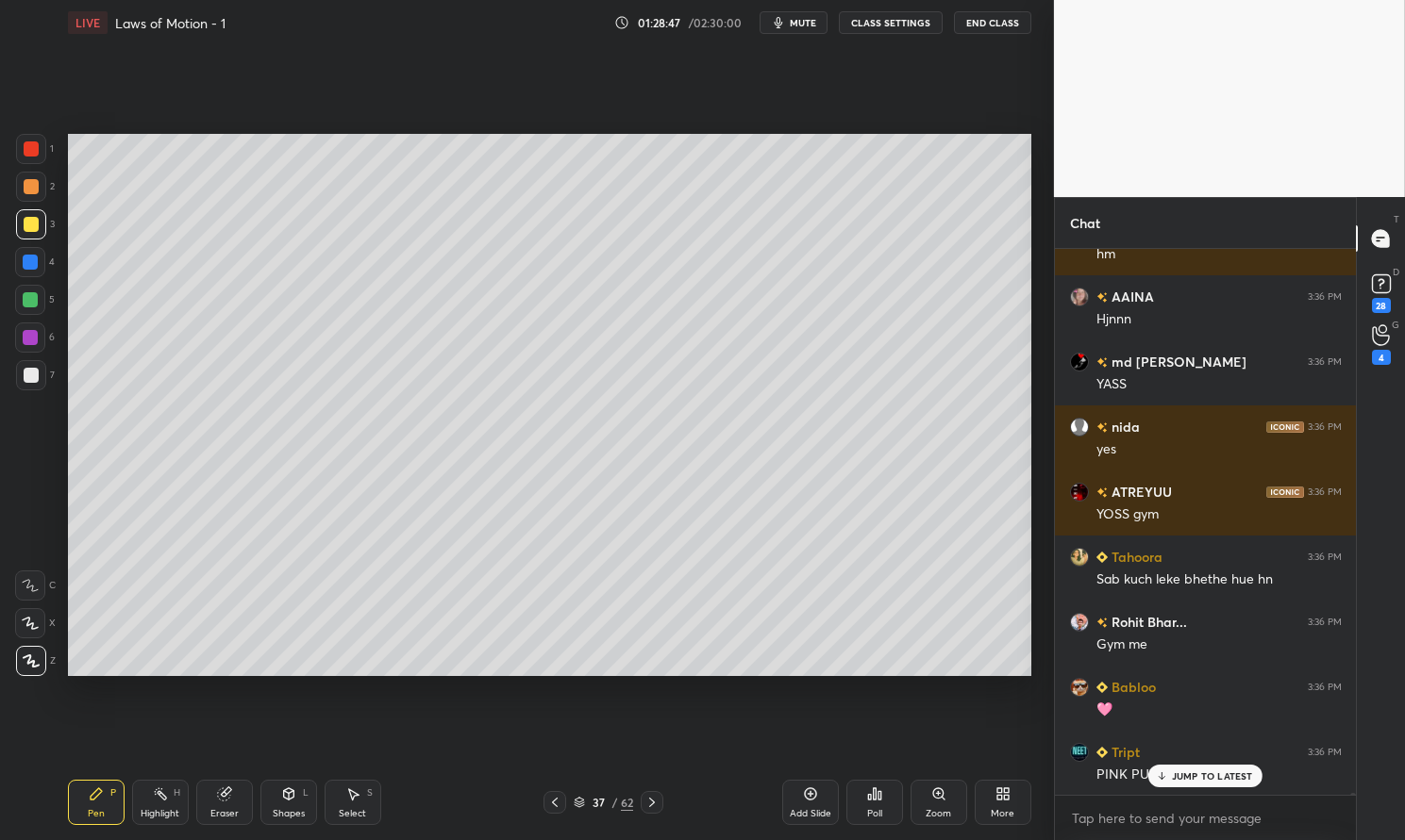
click at [81, 795] on div "Pen P" at bounding box center [97, 803] width 57 height 45
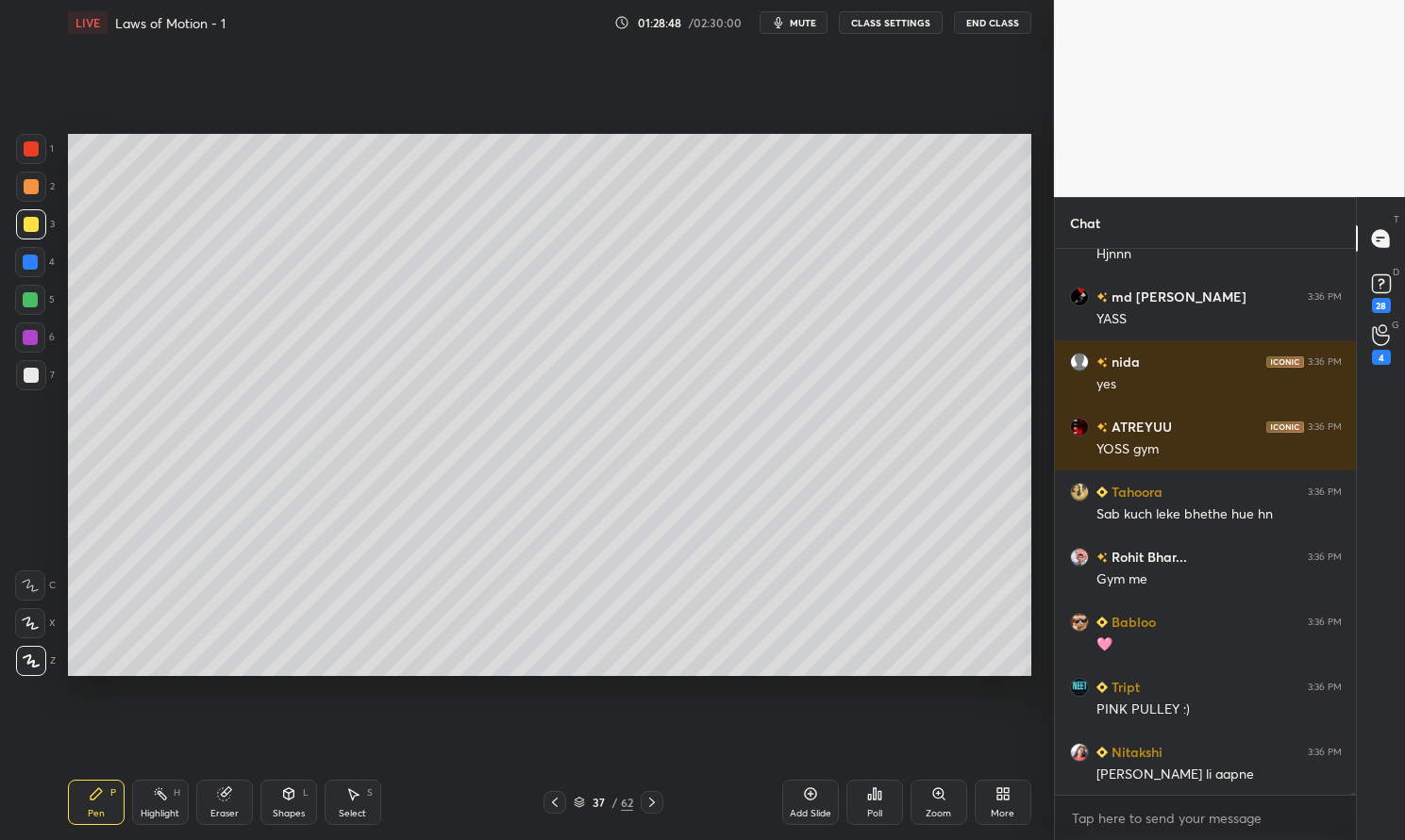
click at [15, 267] on div at bounding box center [30, 262] width 30 height 30
click at [40, 272] on div at bounding box center [30, 262] width 30 height 30
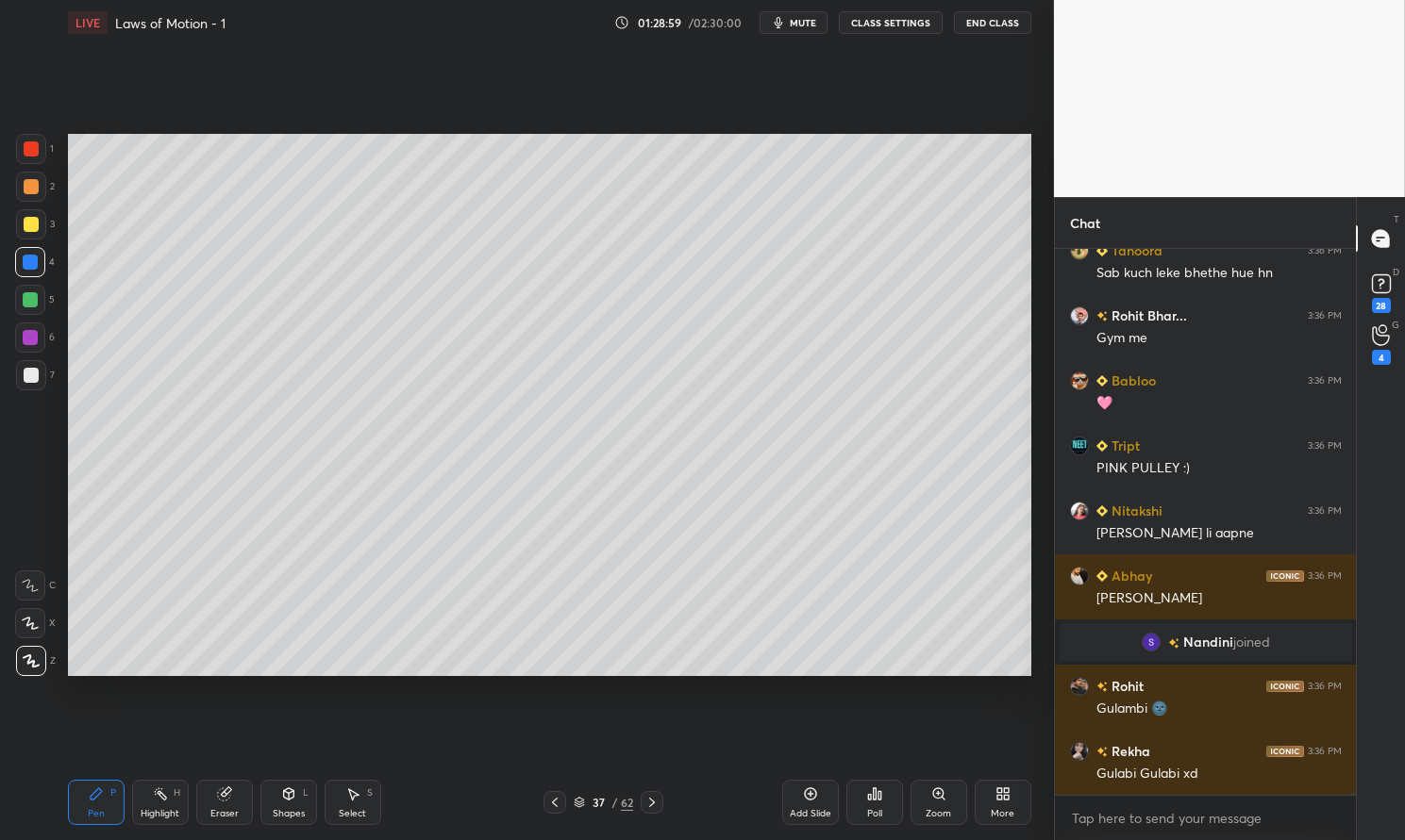
scroll to position [207839, 0]
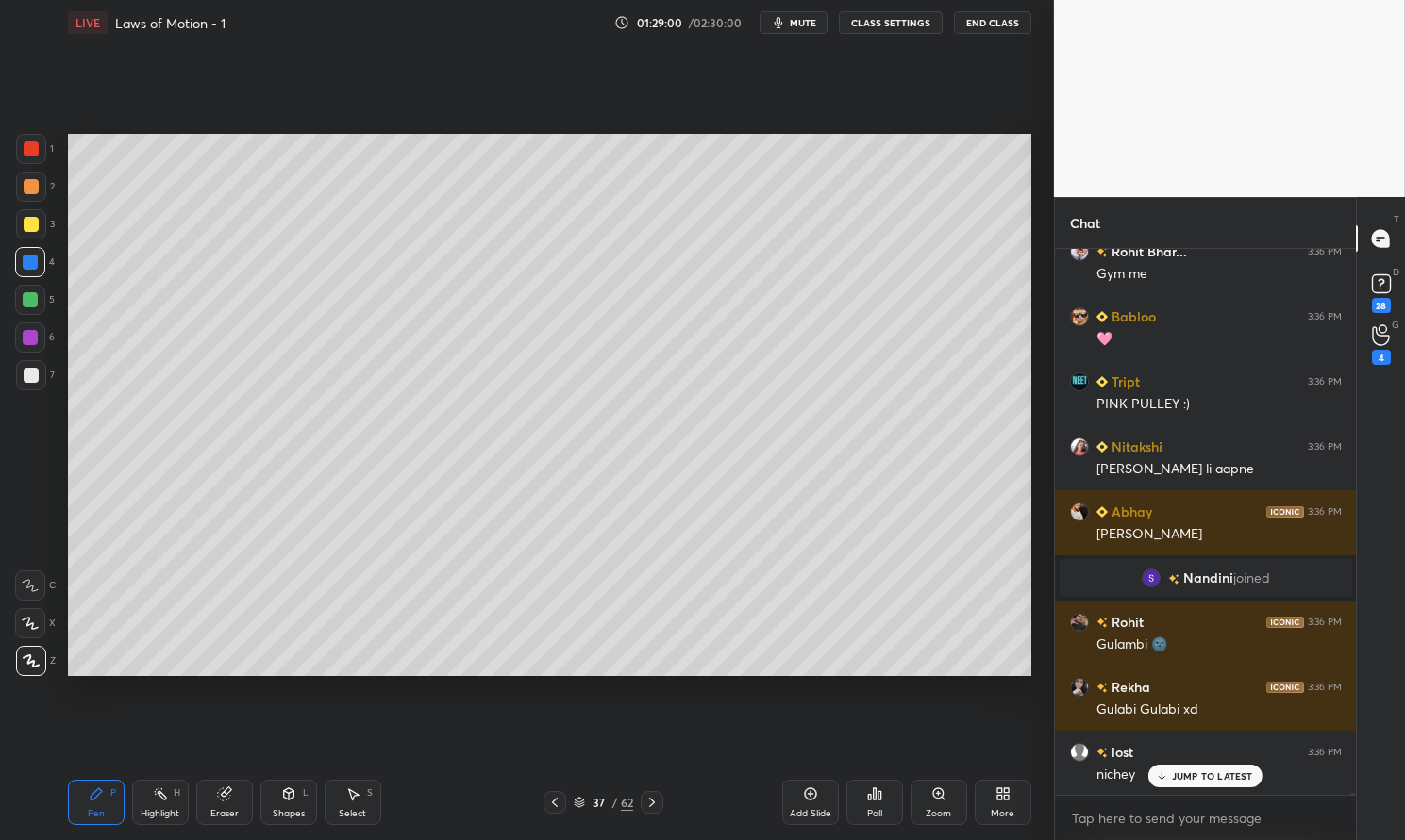
click at [32, 382] on div at bounding box center [31, 376] width 15 height 15
click at [24, 381] on div at bounding box center [31, 376] width 15 height 15
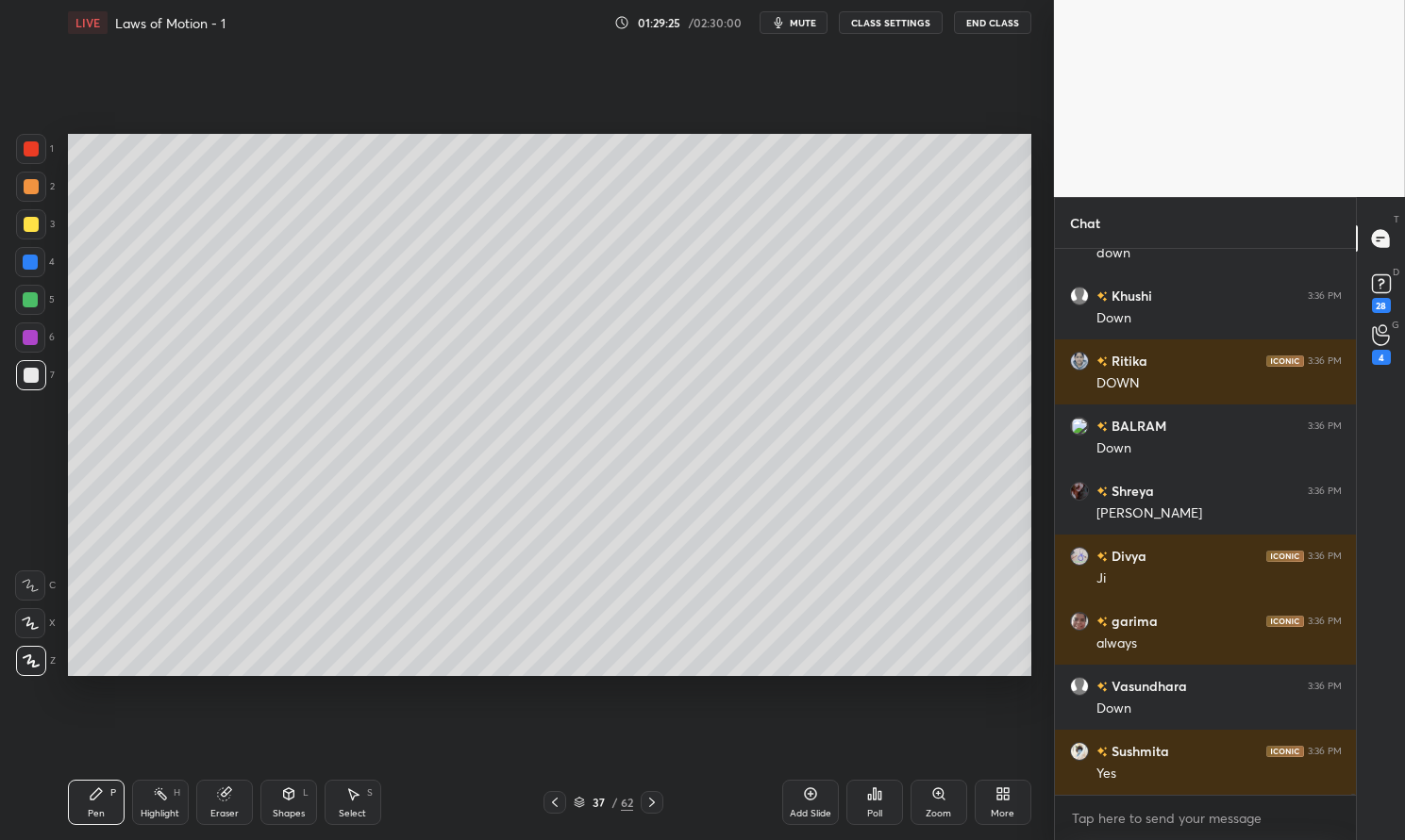
click at [658, 807] on icon at bounding box center [652, 803] width 15 height 15
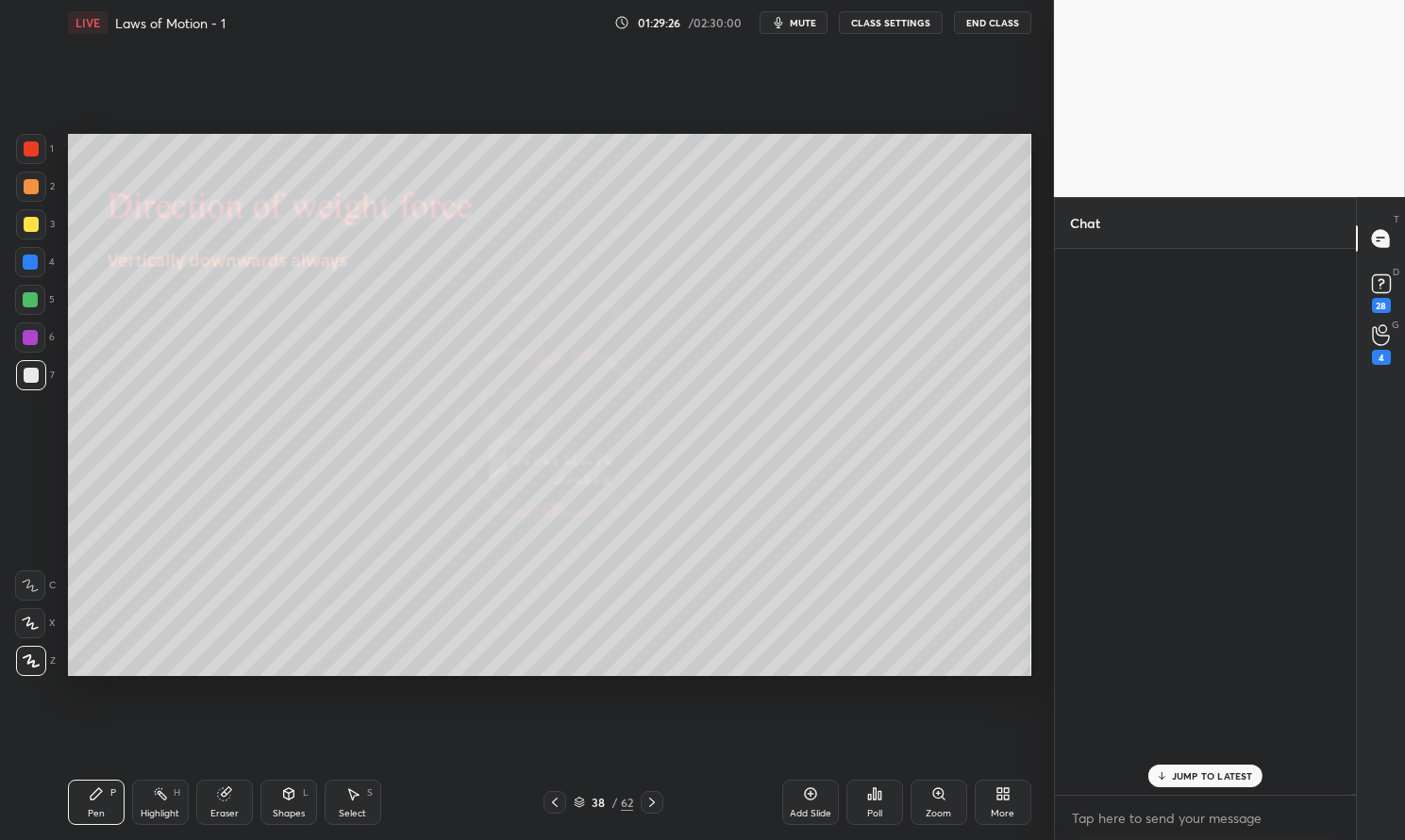
click at [659, 796] on icon at bounding box center [652, 803] width 15 height 15
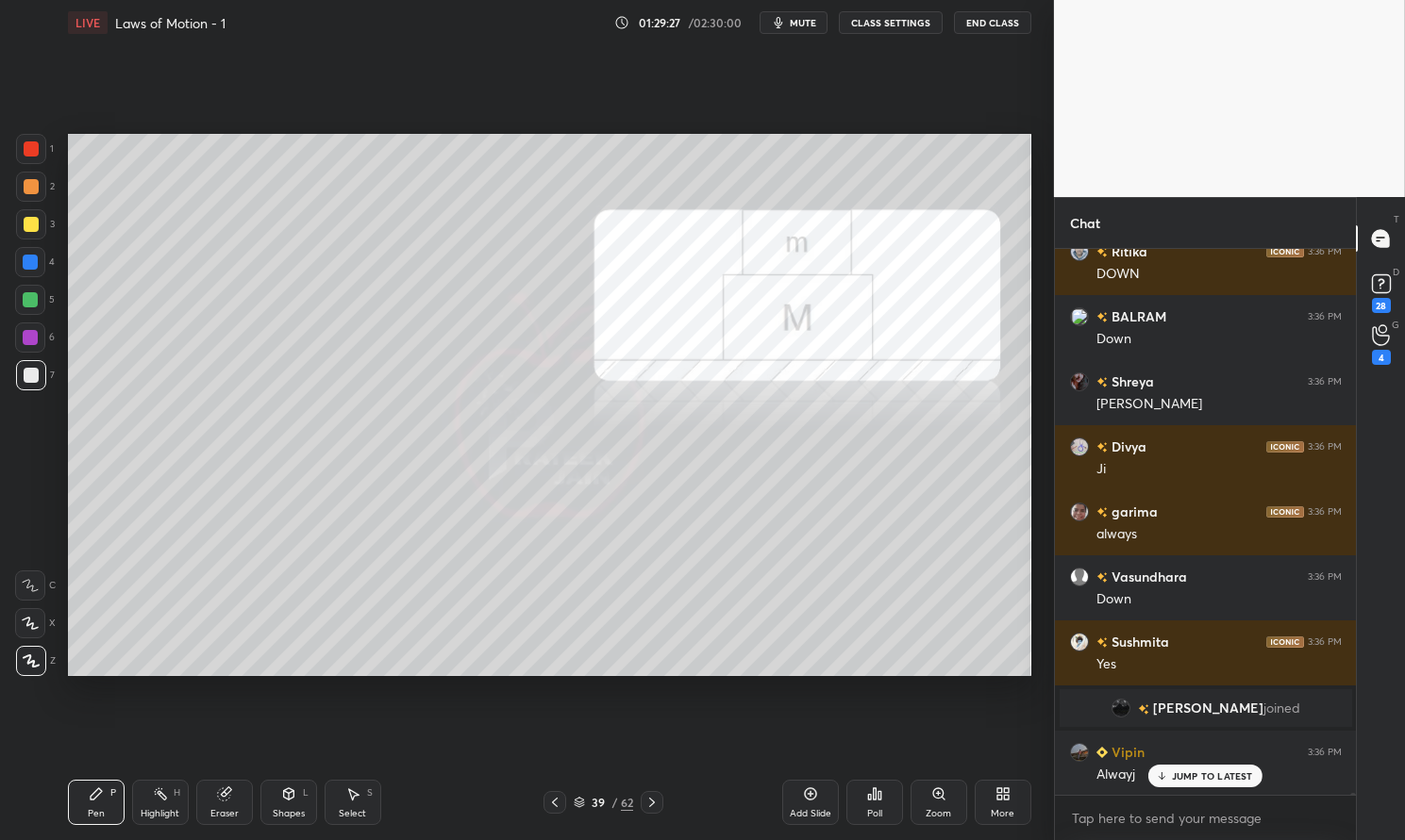
click at [661, 796] on div at bounding box center [652, 803] width 23 height 23
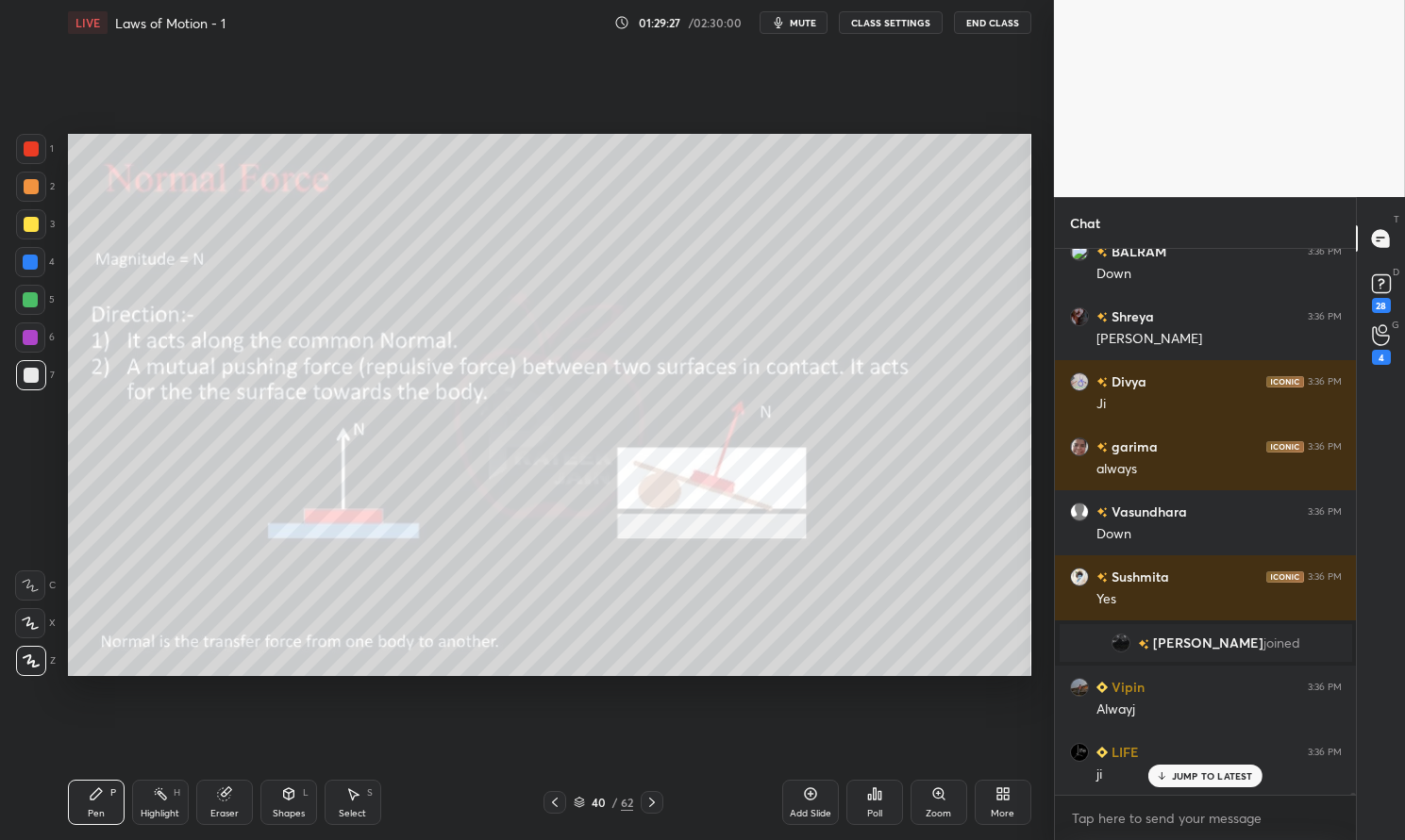
click at [566, 805] on div at bounding box center [554, 803] width 23 height 23
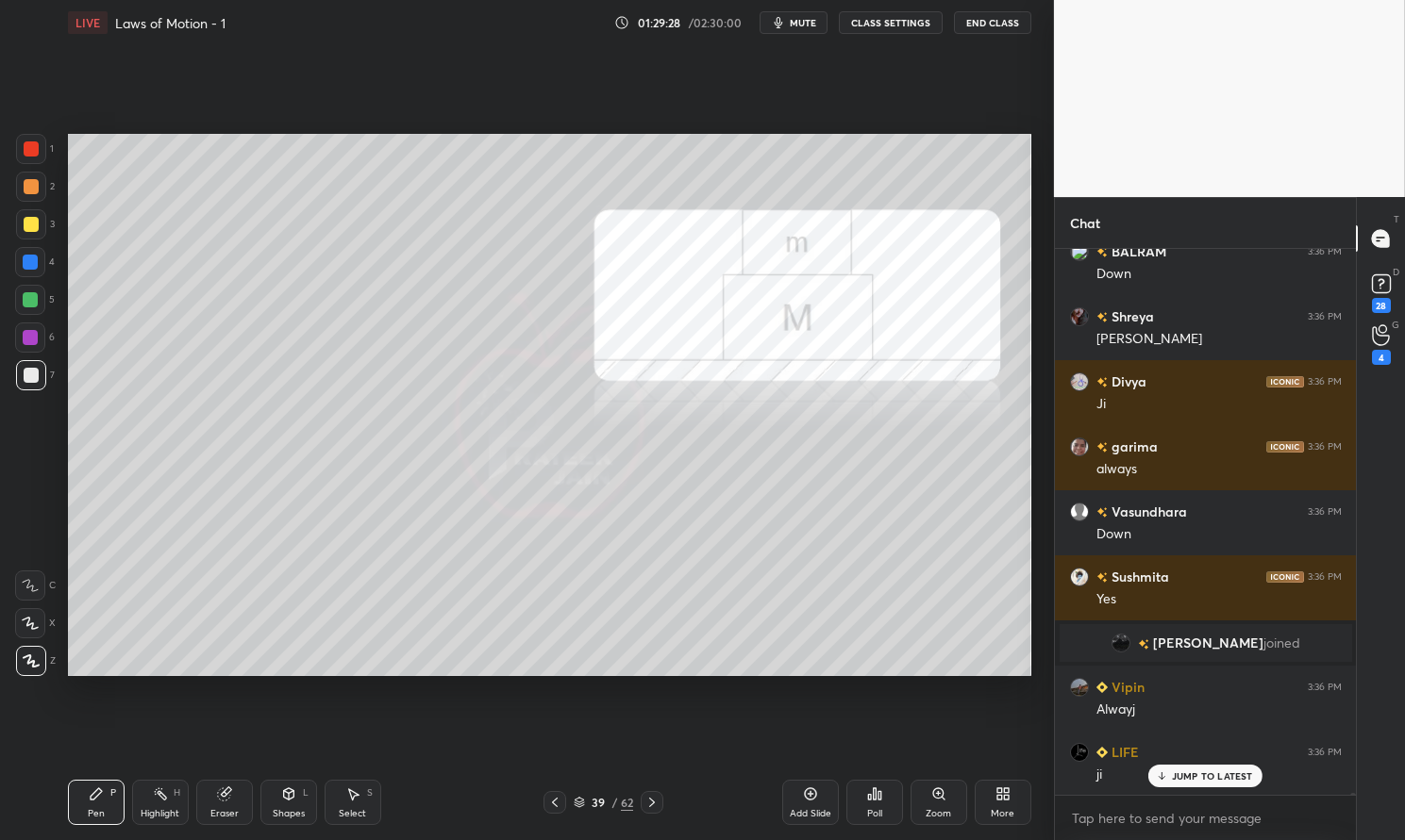
click at [556, 800] on icon at bounding box center [554, 803] width 6 height 9
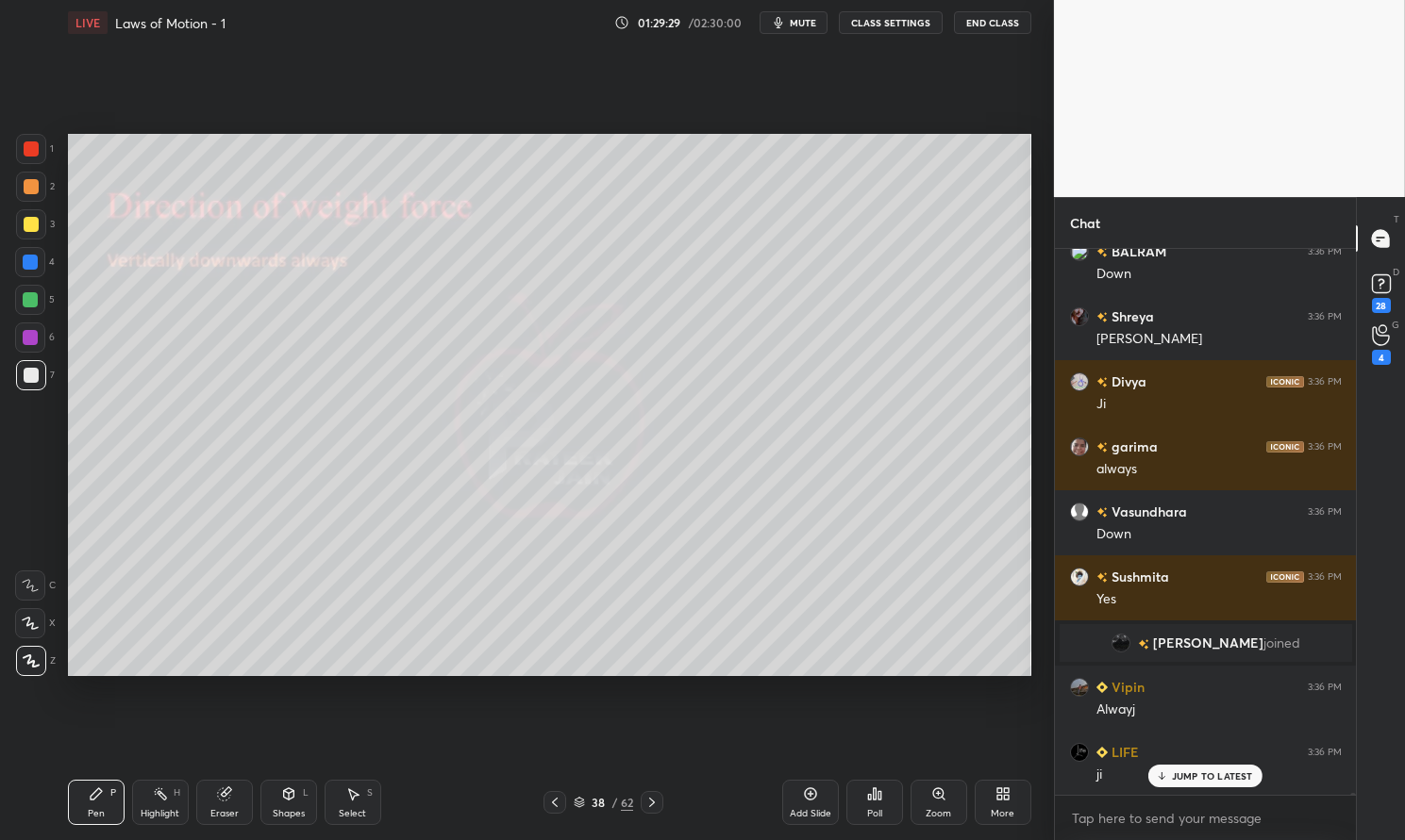
click at [821, 794] on div "Add Slide" at bounding box center [811, 803] width 57 height 45
click at [103, 806] on div "Pen P" at bounding box center [97, 803] width 57 height 45
click at [111, 790] on div "P" at bounding box center [114, 794] width 6 height 9
click at [27, 346] on div at bounding box center [30, 338] width 30 height 30
click at [25, 329] on div at bounding box center [30, 338] width 30 height 30
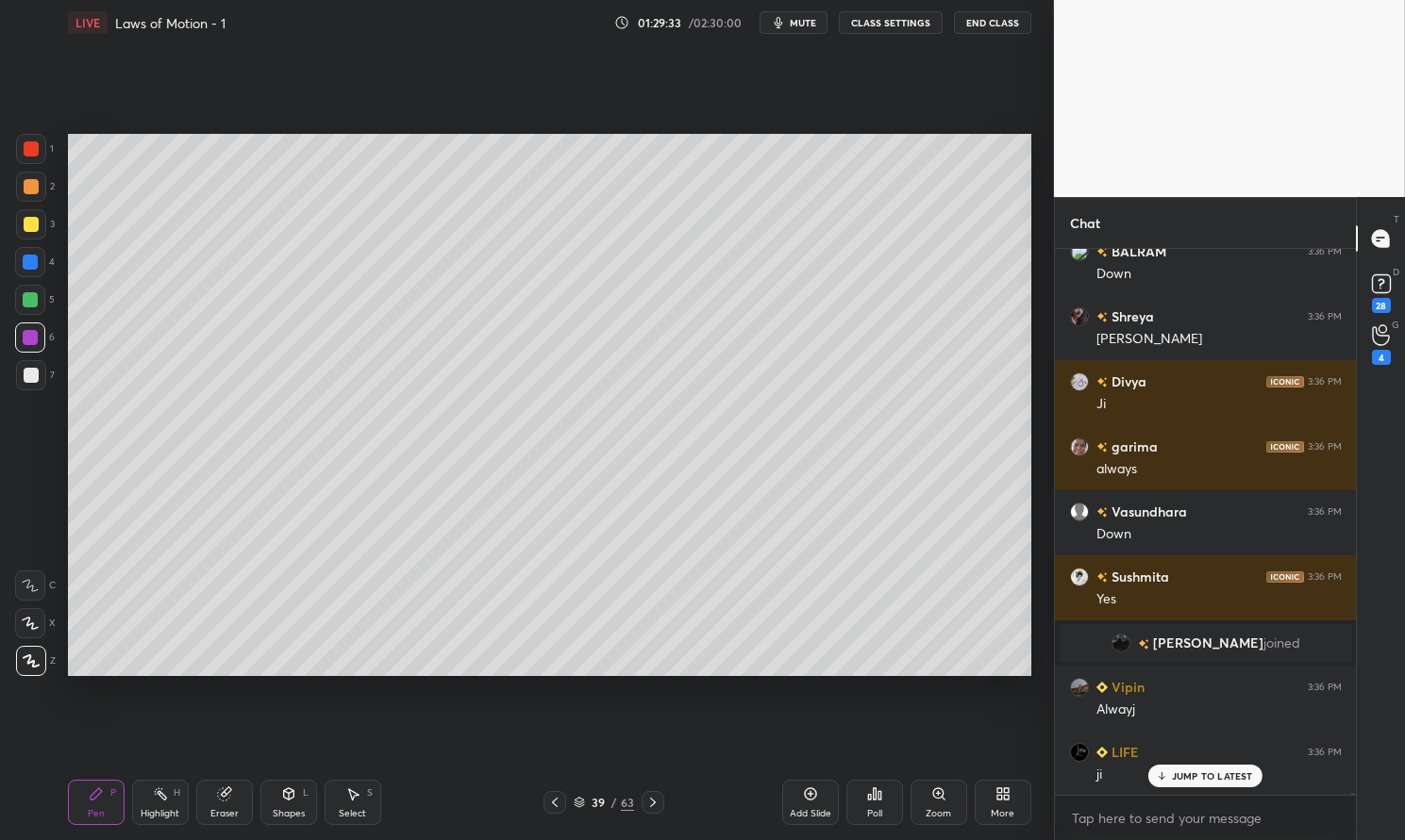
click at [30, 266] on div at bounding box center [30, 262] width 15 height 15
click at [30, 262] on div at bounding box center [30, 262] width 15 height 15
click at [32, 224] on div at bounding box center [31, 224] width 15 height 15
click at [293, 778] on div "Pen P Highlight H Eraser Shapes L Select S 39 / 63 Add Slide Poll Zoom More" at bounding box center [550, 803] width 963 height 76
click at [298, 804] on div "Shapes L" at bounding box center [289, 803] width 57 height 45
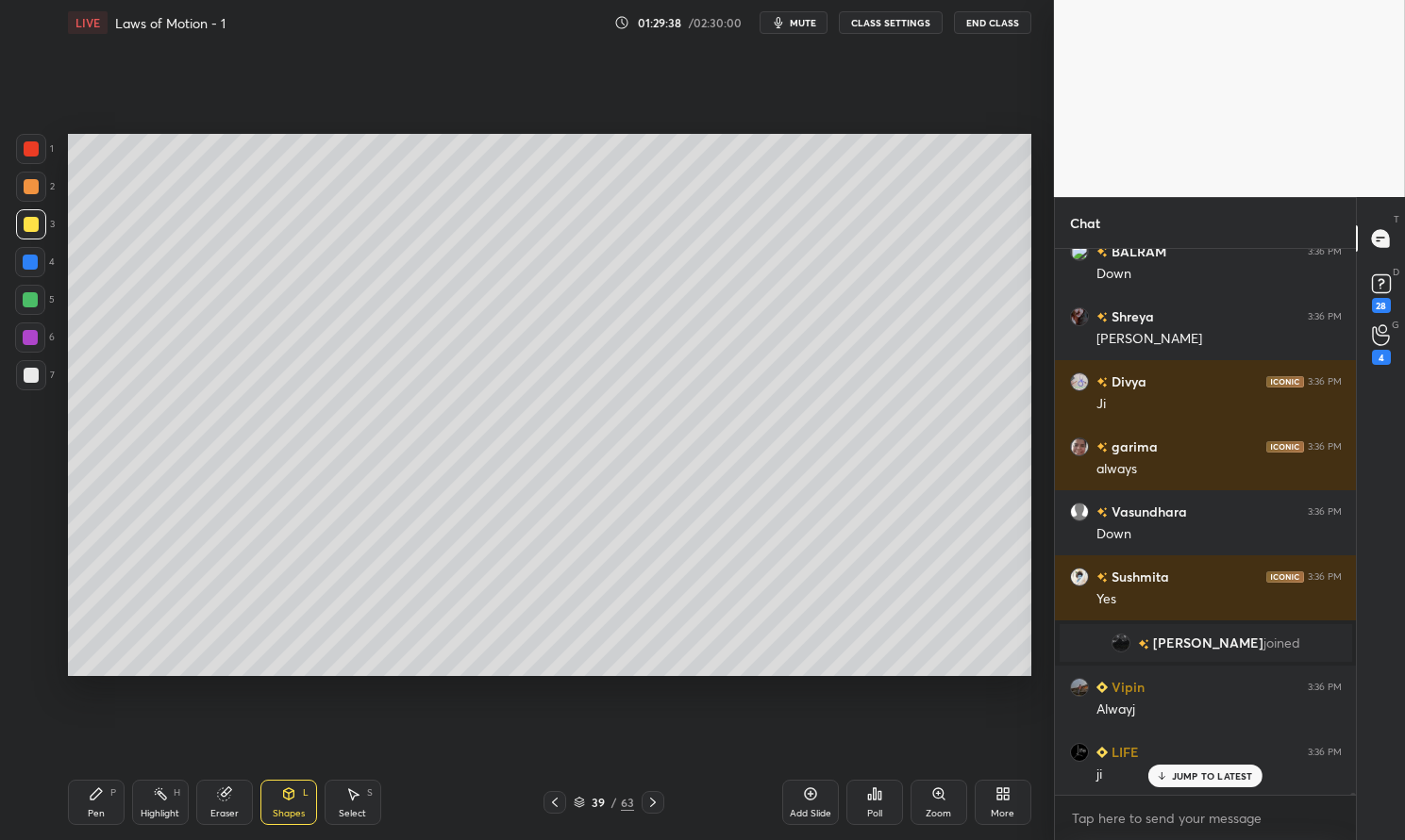
click at [40, 141] on div at bounding box center [31, 149] width 30 height 30
click at [33, 143] on div at bounding box center [31, 149] width 15 height 15
click at [35, 222] on div at bounding box center [31, 224] width 15 height 15
click at [27, 223] on div at bounding box center [31, 224] width 15 height 15
click at [112, 792] on div "P" at bounding box center [114, 794] width 6 height 9
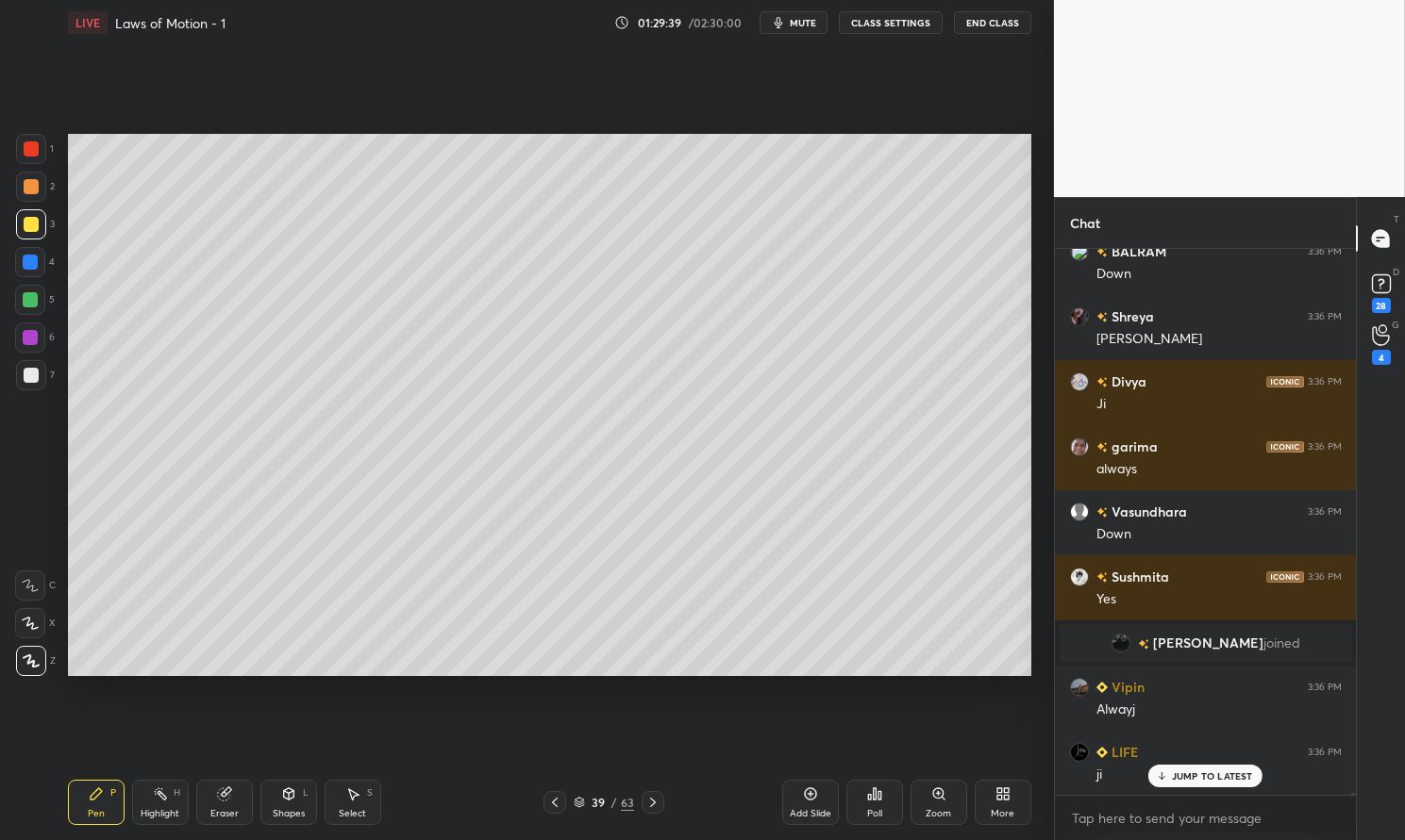
click at [102, 783] on div "Pen P" at bounding box center [97, 803] width 57 height 45
click at [32, 151] on div at bounding box center [31, 149] width 15 height 15
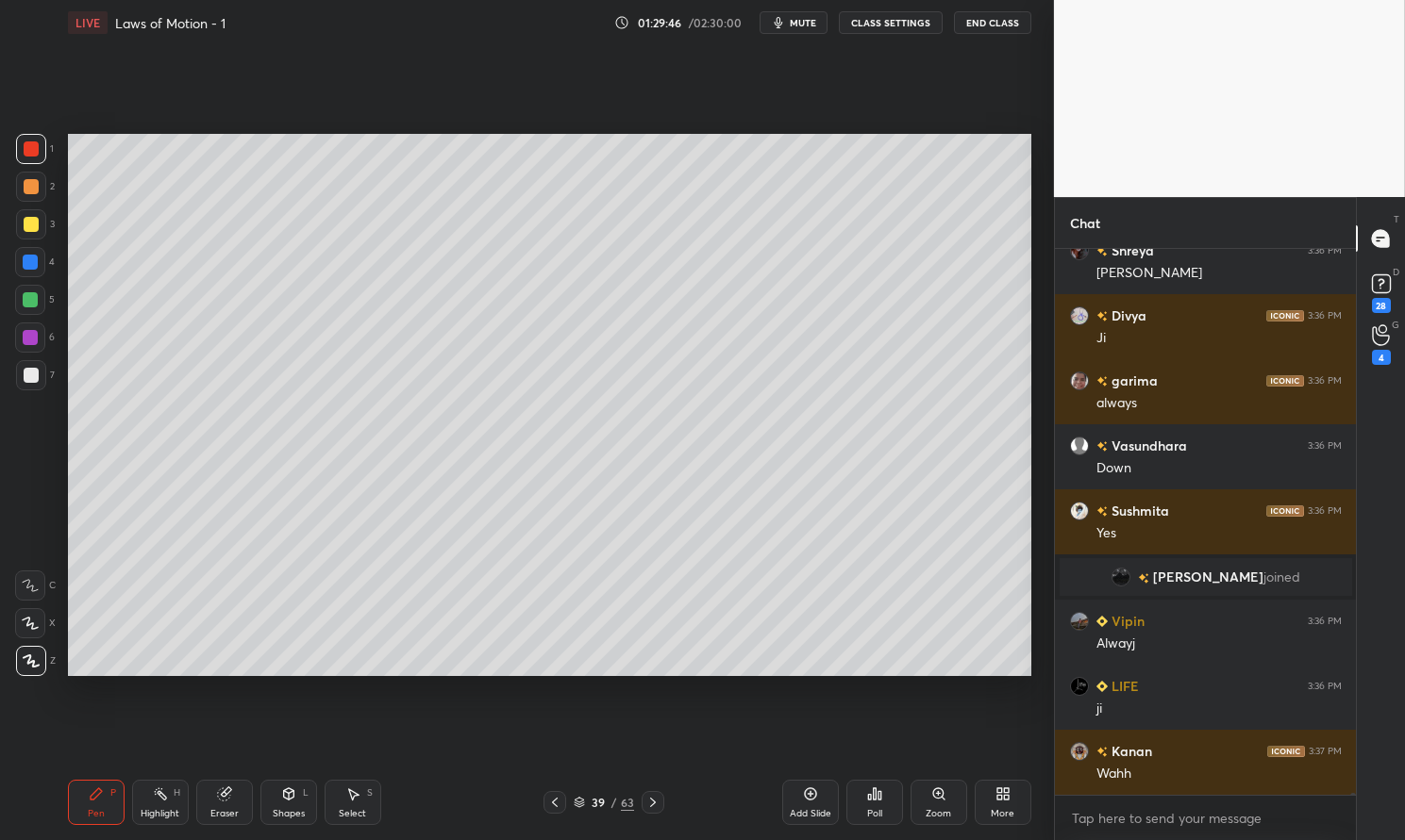
click at [290, 804] on div "Shapes L" at bounding box center [289, 803] width 57 height 45
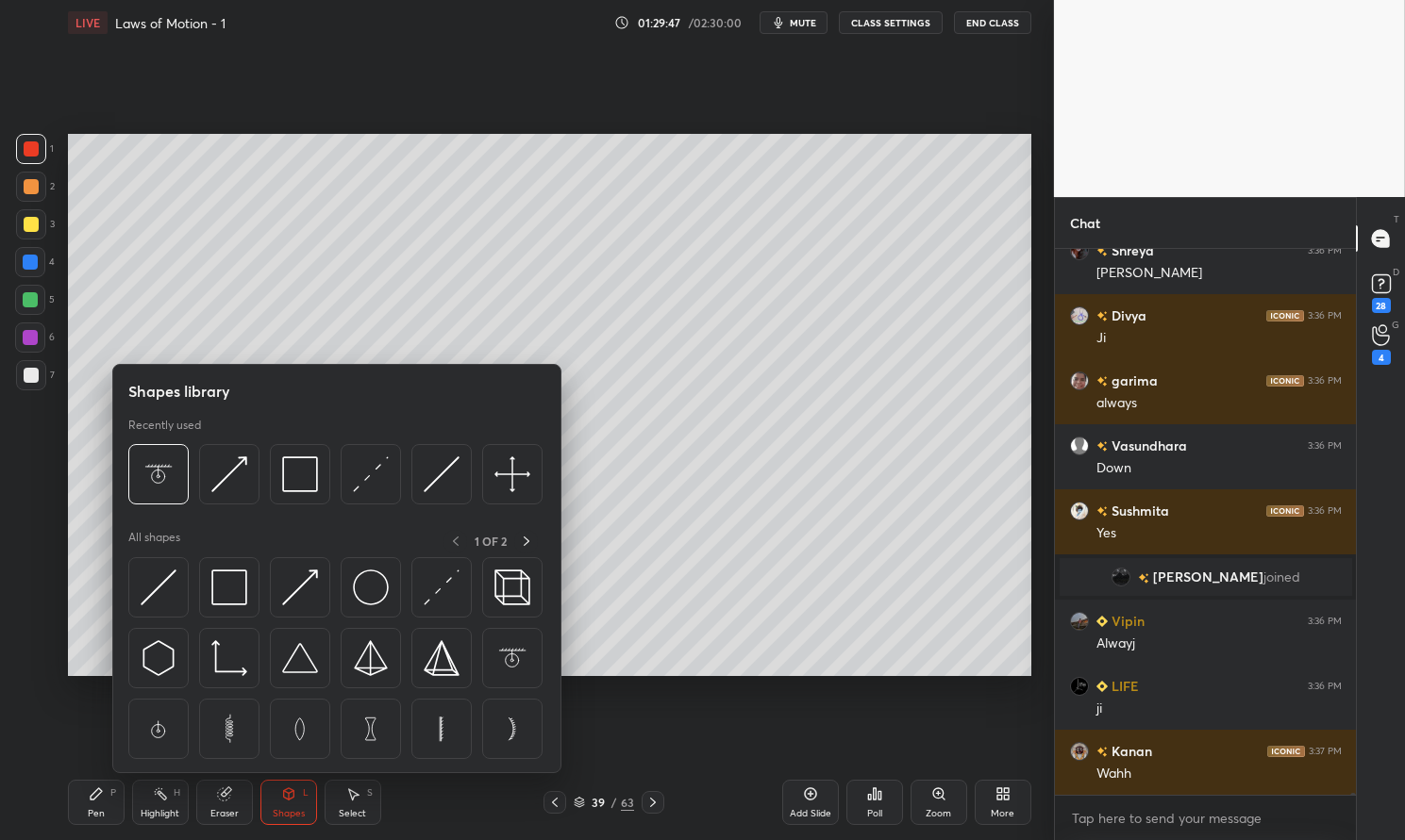
click at [307, 487] on img at bounding box center [300, 475] width 36 height 36
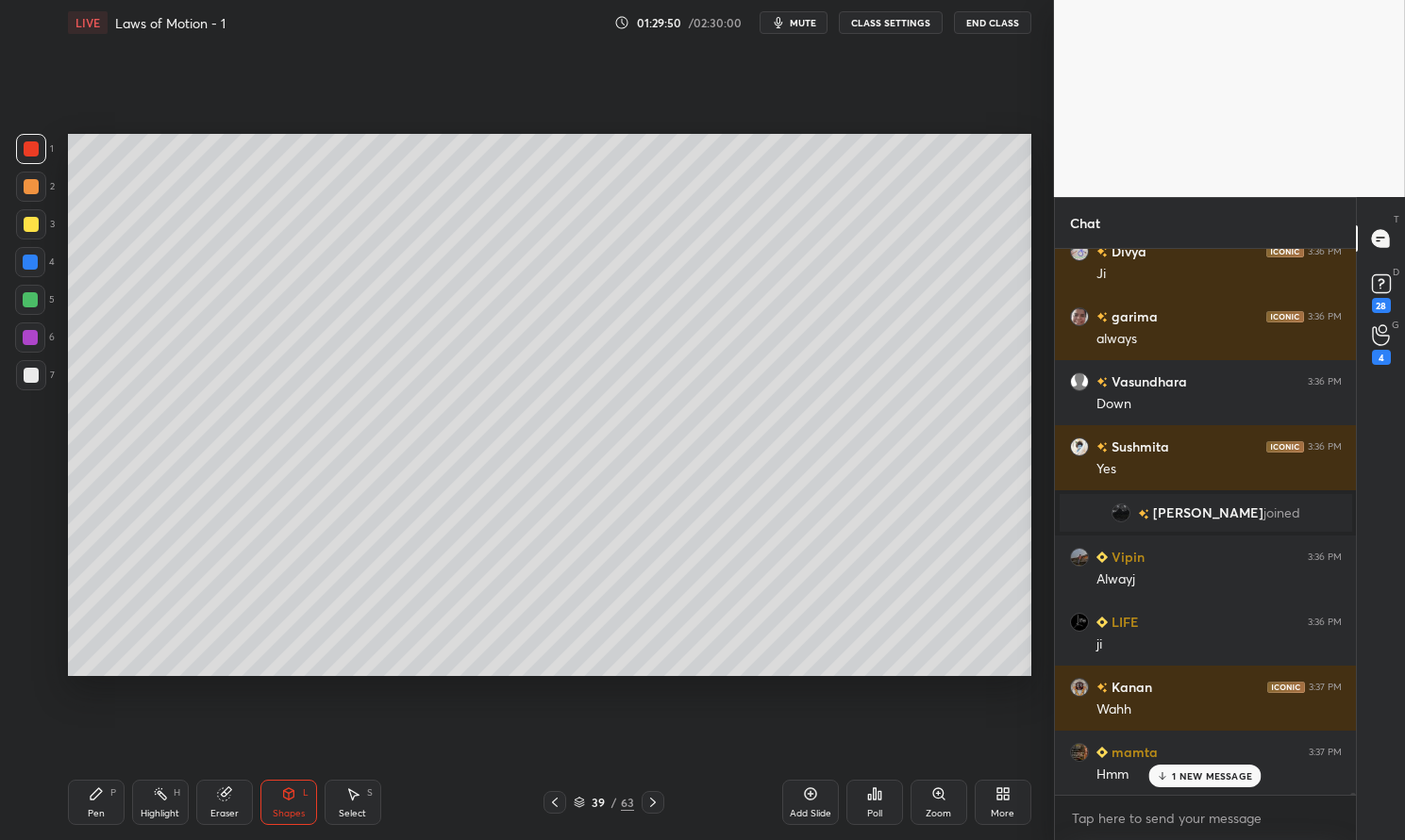
click at [99, 801] on icon at bounding box center [97, 795] width 15 height 15
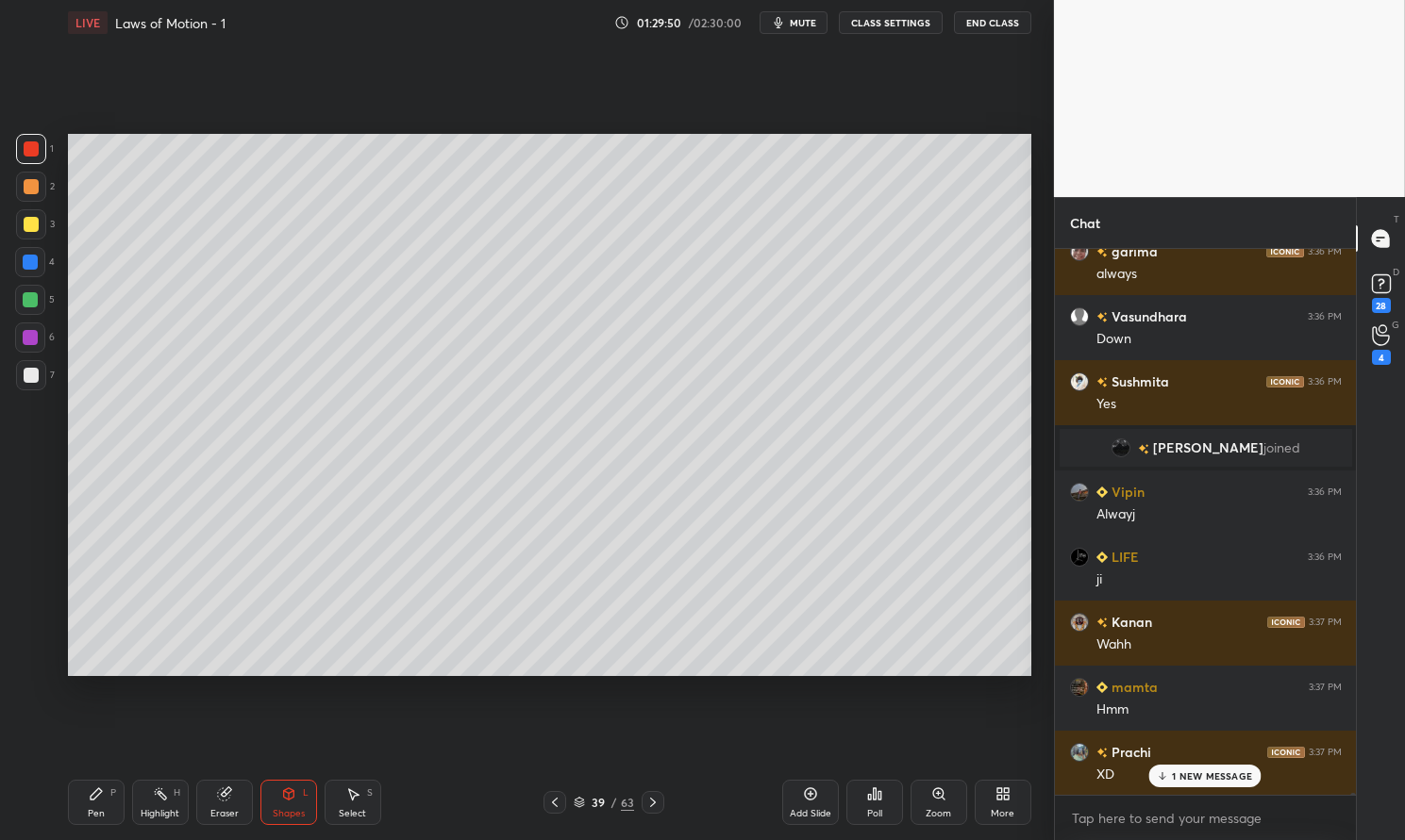
click at [102, 792] on icon at bounding box center [97, 795] width 11 height 11
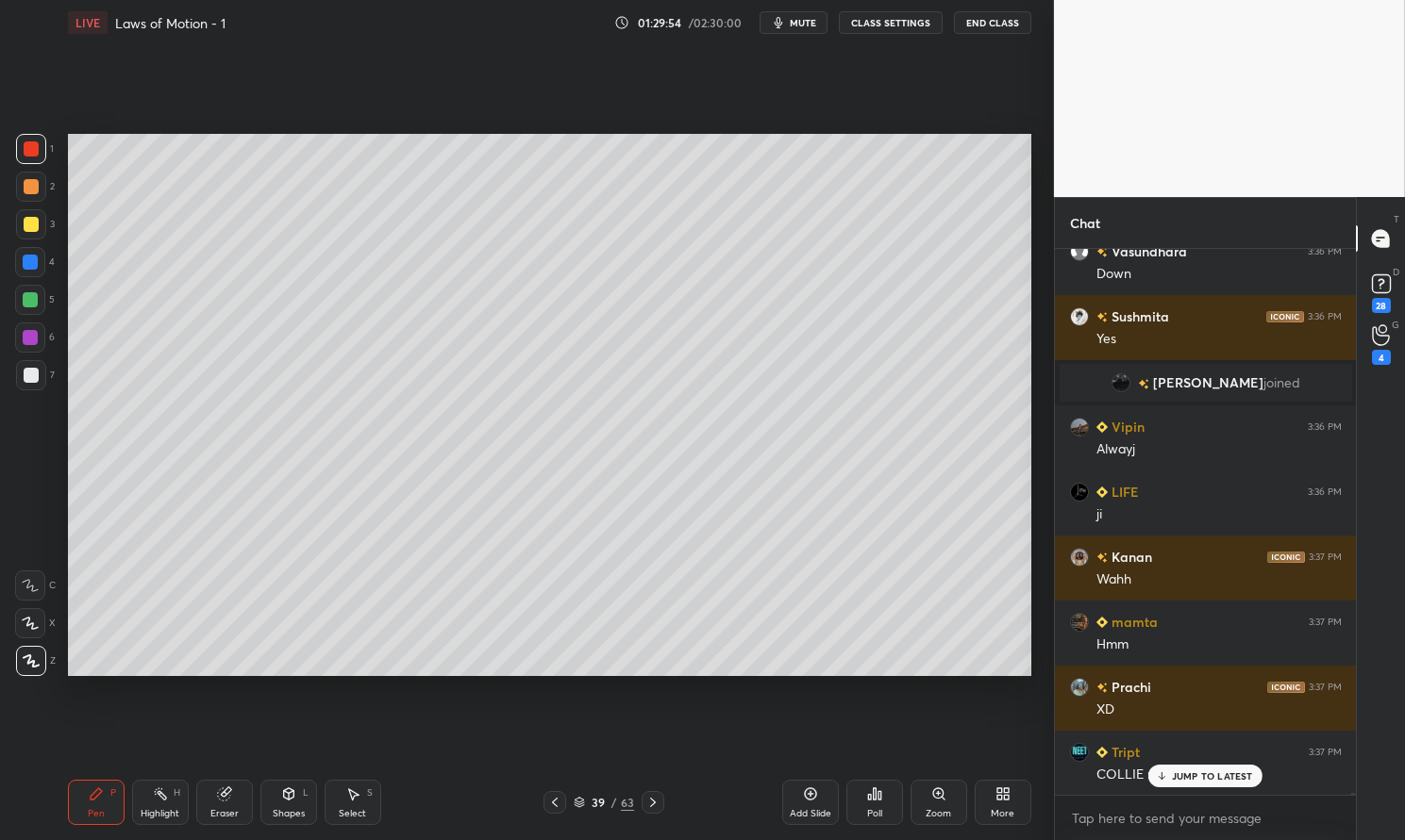
scroll to position [205634, 0]
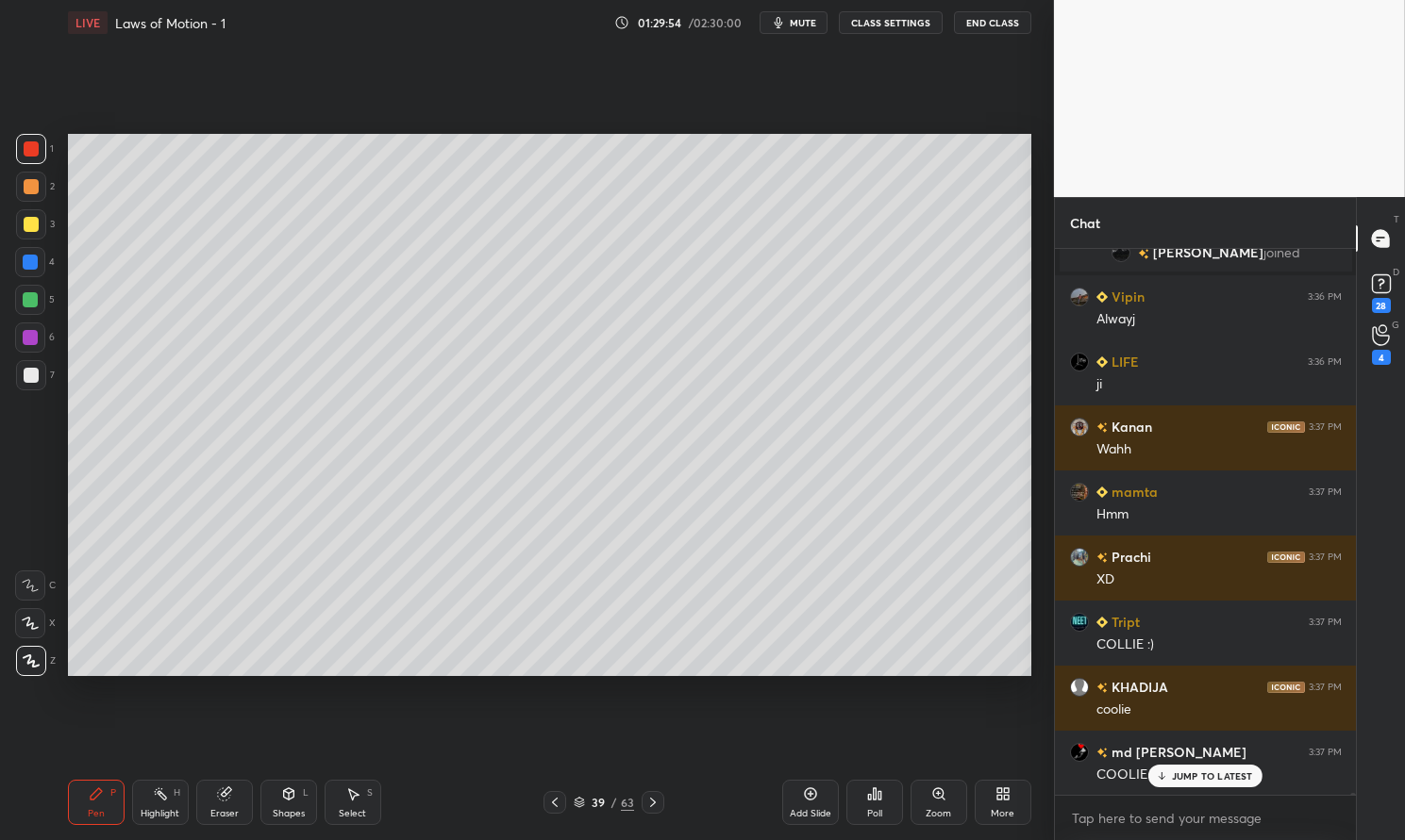
click at [807, 26] on span "mute" at bounding box center [803, 23] width 26 height 13
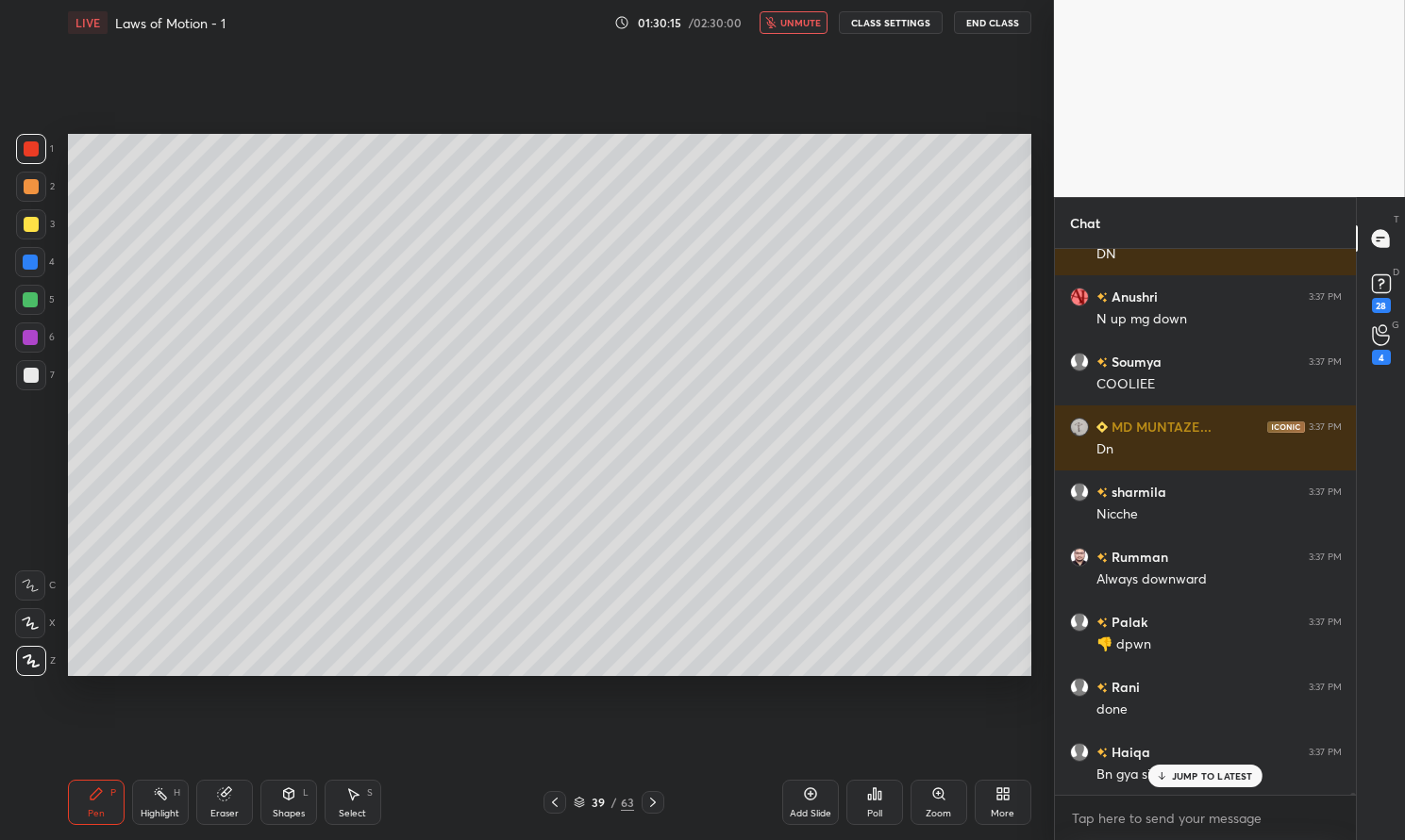
scroll to position [206610, 0]
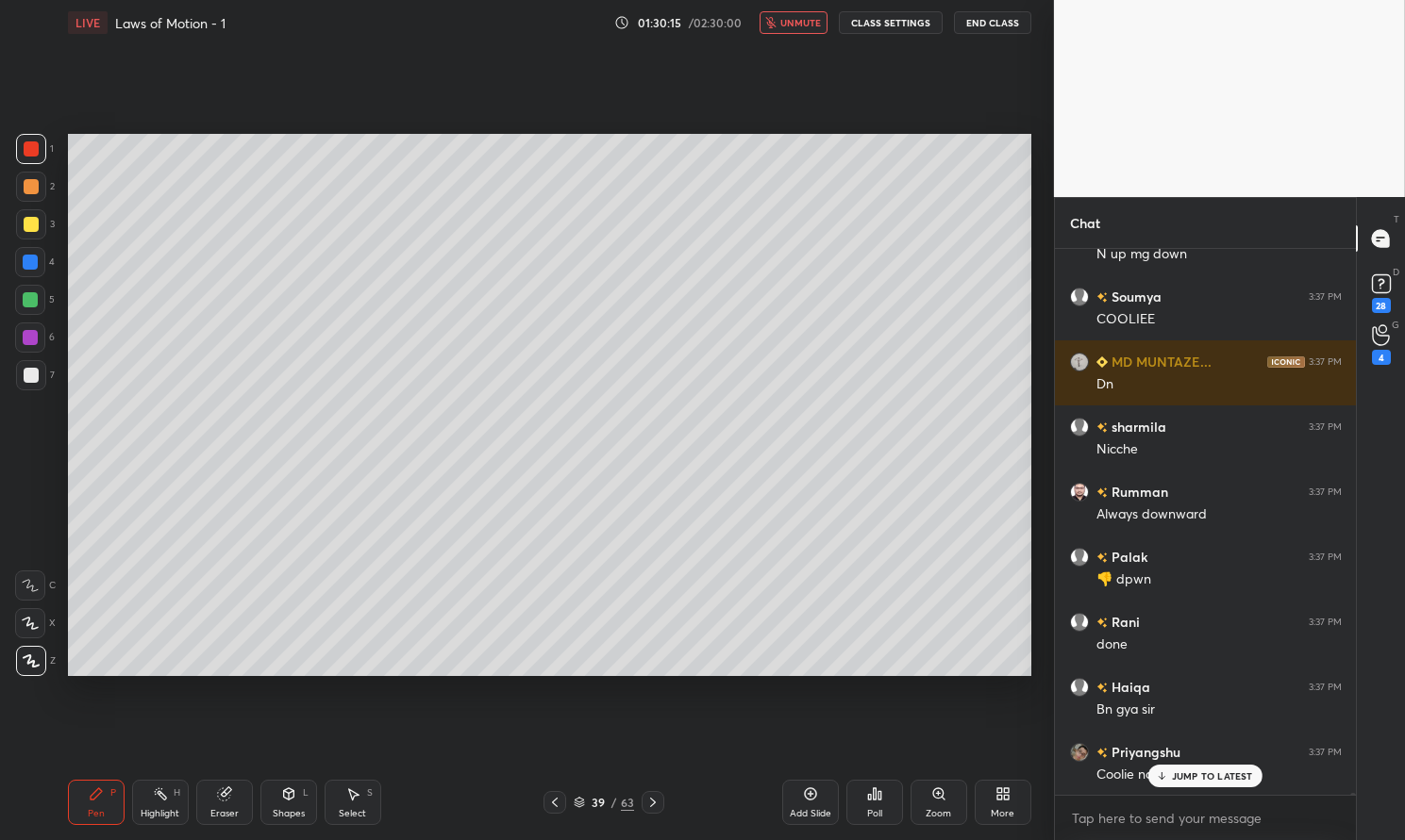
click at [807, 22] on span "unmute" at bounding box center [800, 23] width 41 height 13
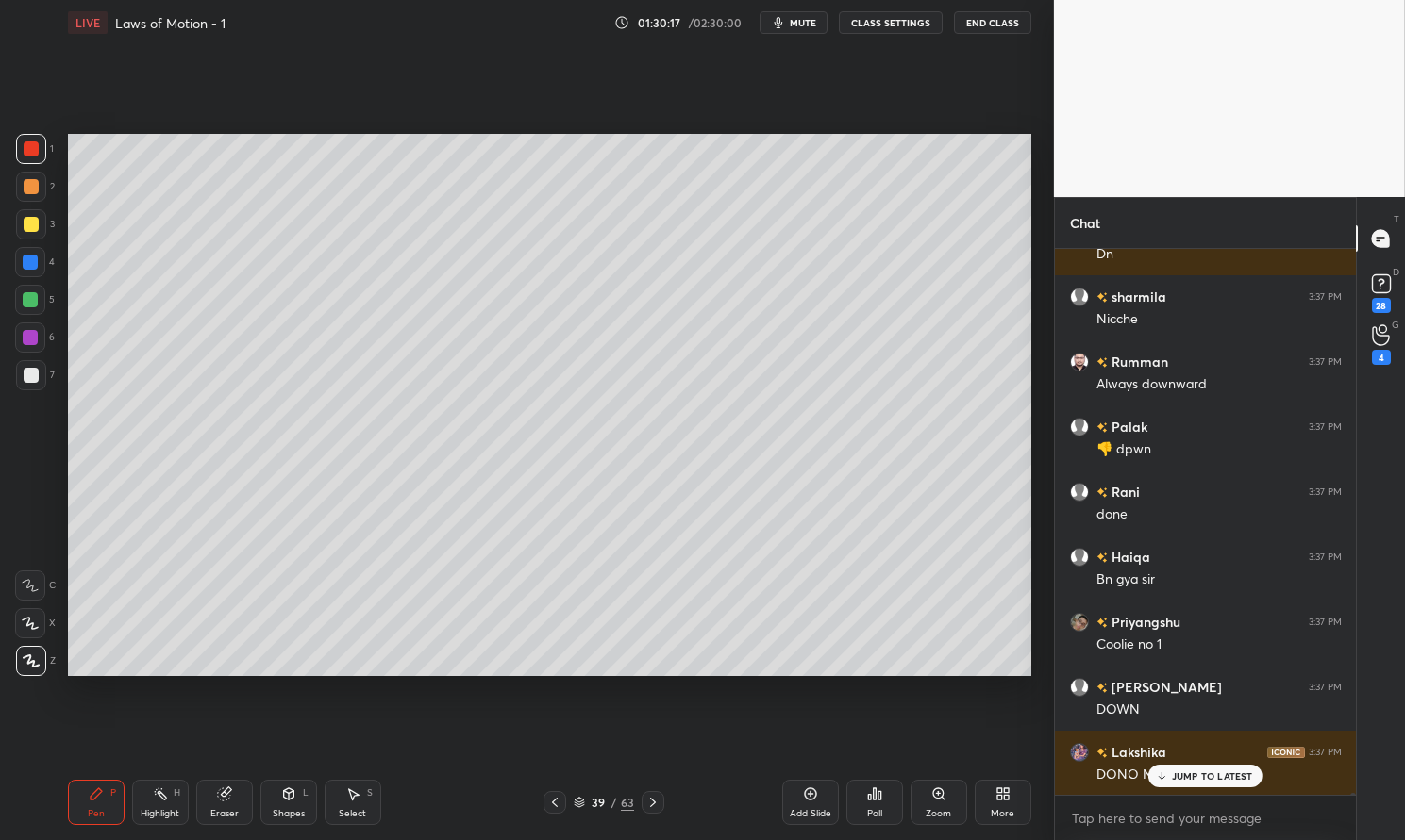
scroll to position [206806, 0]
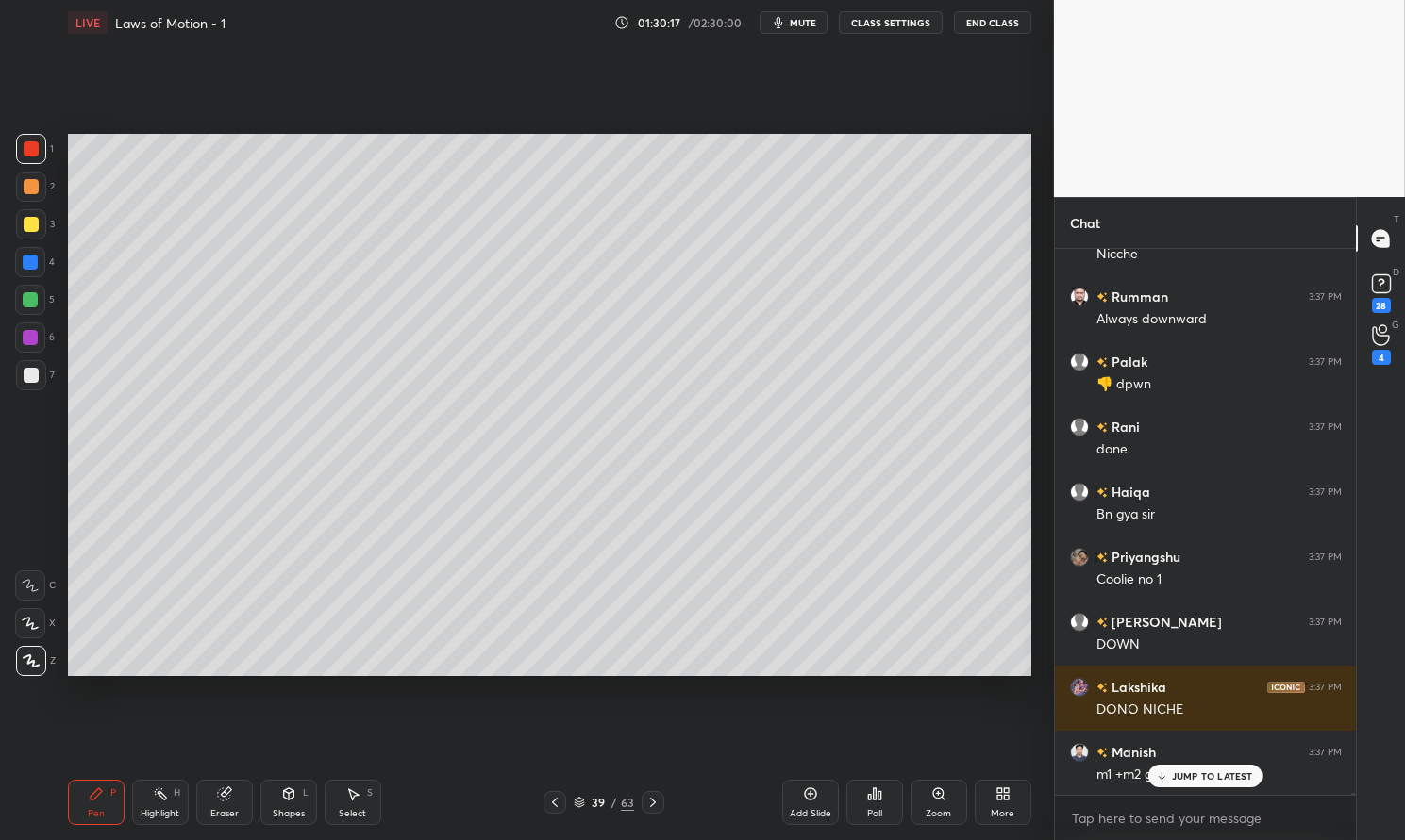
click at [24, 380] on div at bounding box center [31, 376] width 15 height 15
click at [28, 370] on div at bounding box center [31, 376] width 15 height 15
click at [99, 810] on div "Pen" at bounding box center [97, 814] width 17 height 9
click at [90, 806] on div "Pen P" at bounding box center [97, 803] width 57 height 45
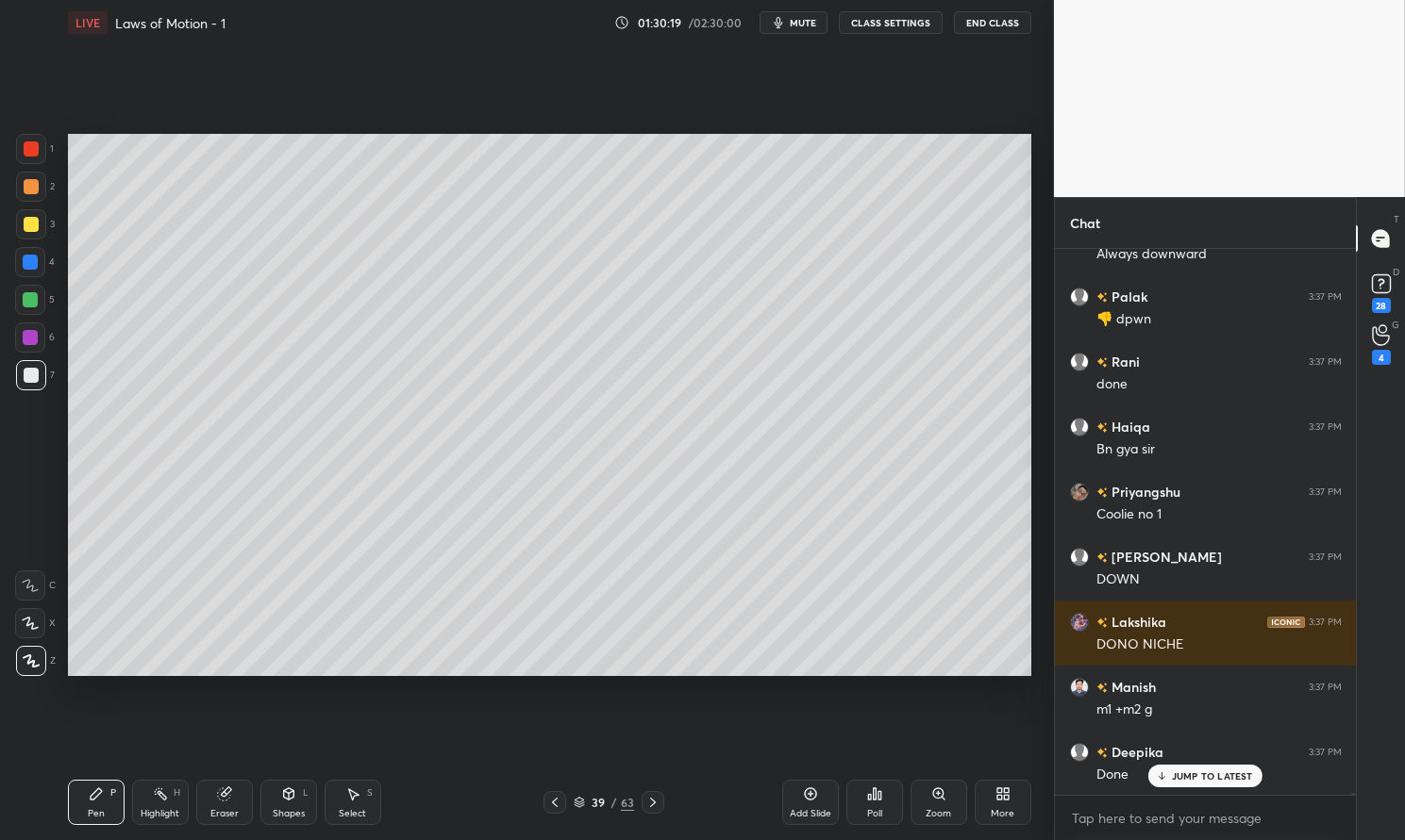
click at [35, 374] on div at bounding box center [31, 376] width 15 height 15
click at [26, 368] on div at bounding box center [31, 376] width 15 height 15
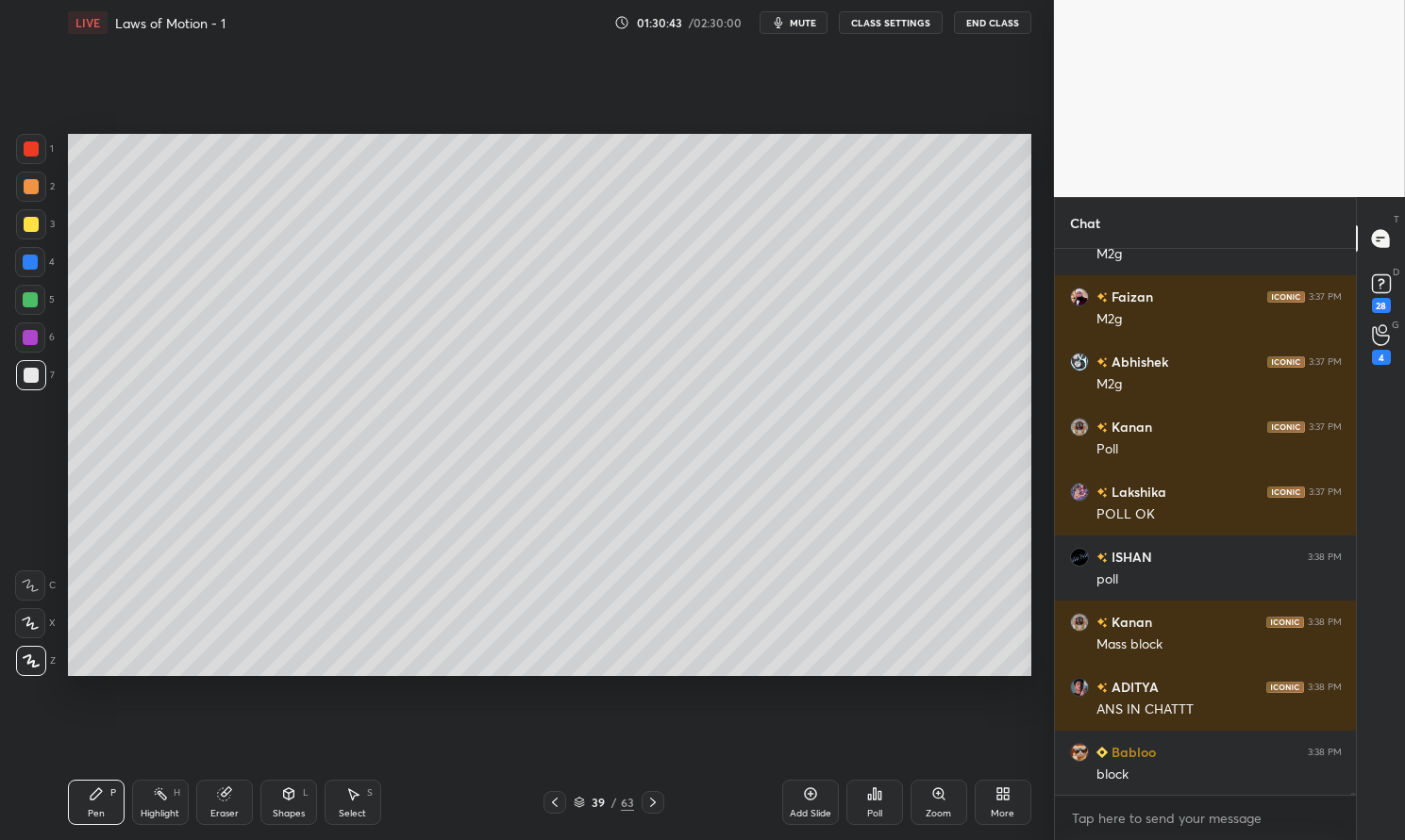
scroll to position [209019, 0]
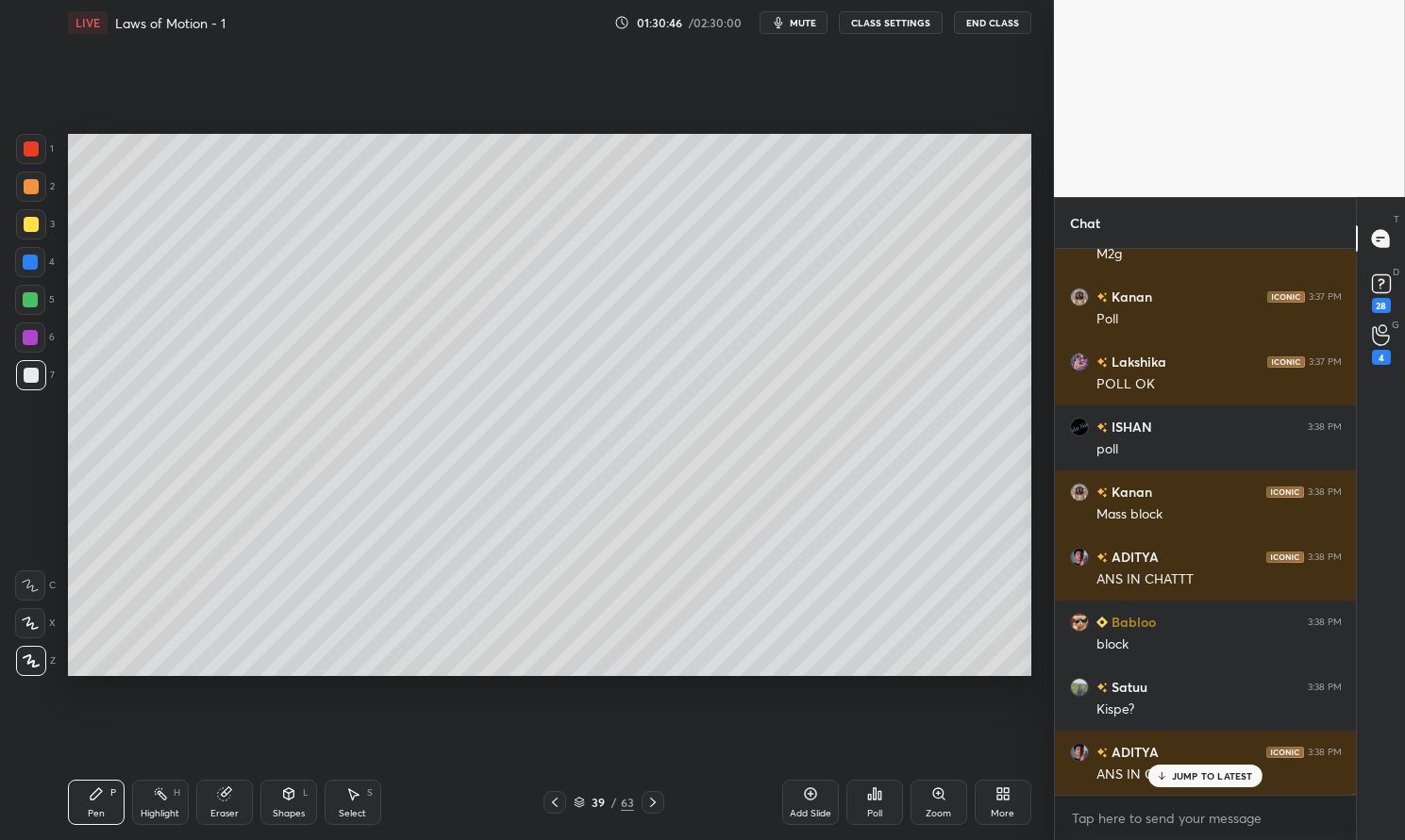
click at [33, 295] on div at bounding box center [30, 300] width 15 height 15
click at [30, 296] on div at bounding box center [30, 300] width 15 height 15
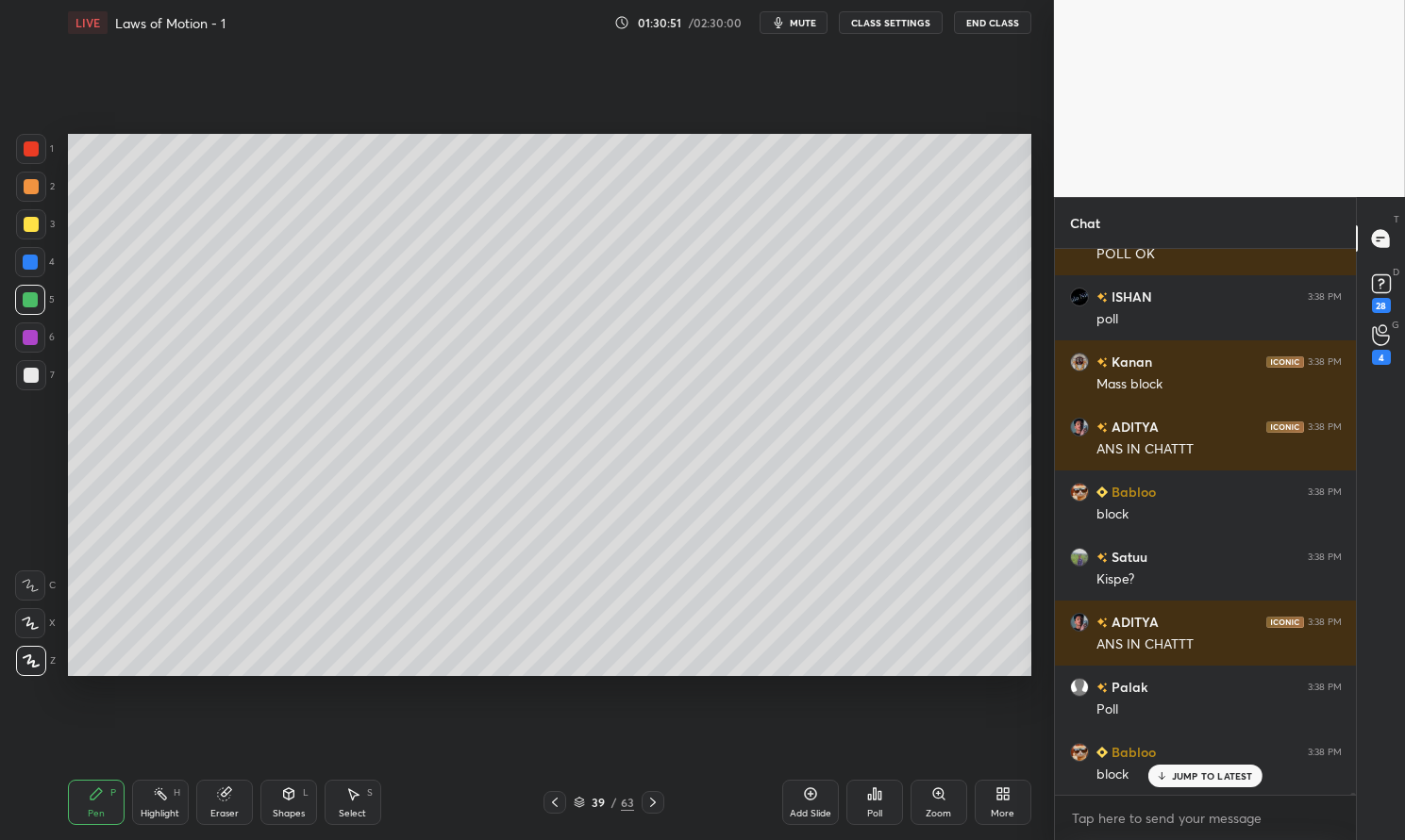
click at [159, 806] on div "Highlight H" at bounding box center [161, 803] width 57 height 45
click at [165, 795] on icon at bounding box center [161, 795] width 15 height 15
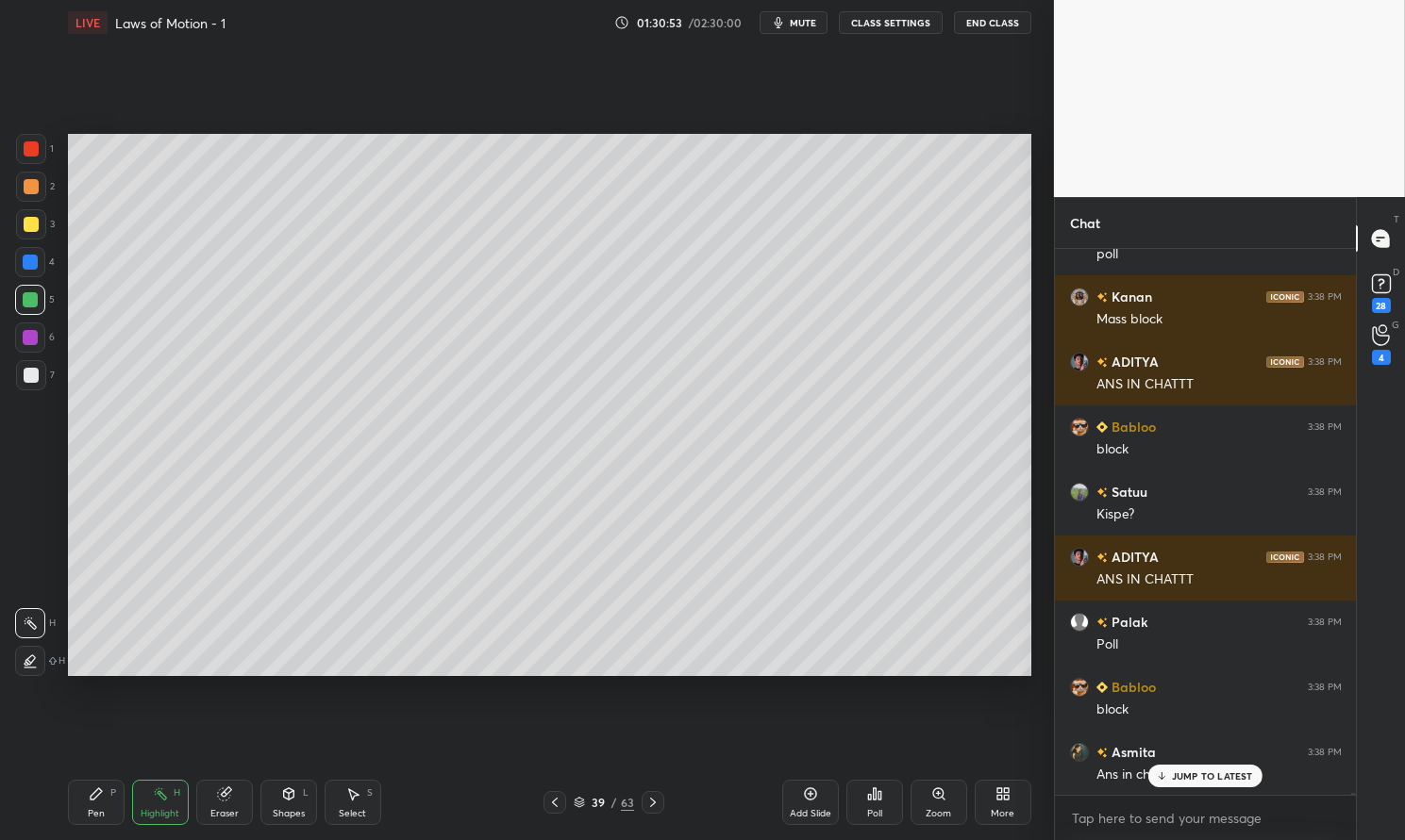
click at [883, 807] on div "Poll" at bounding box center [874, 803] width 57 height 45
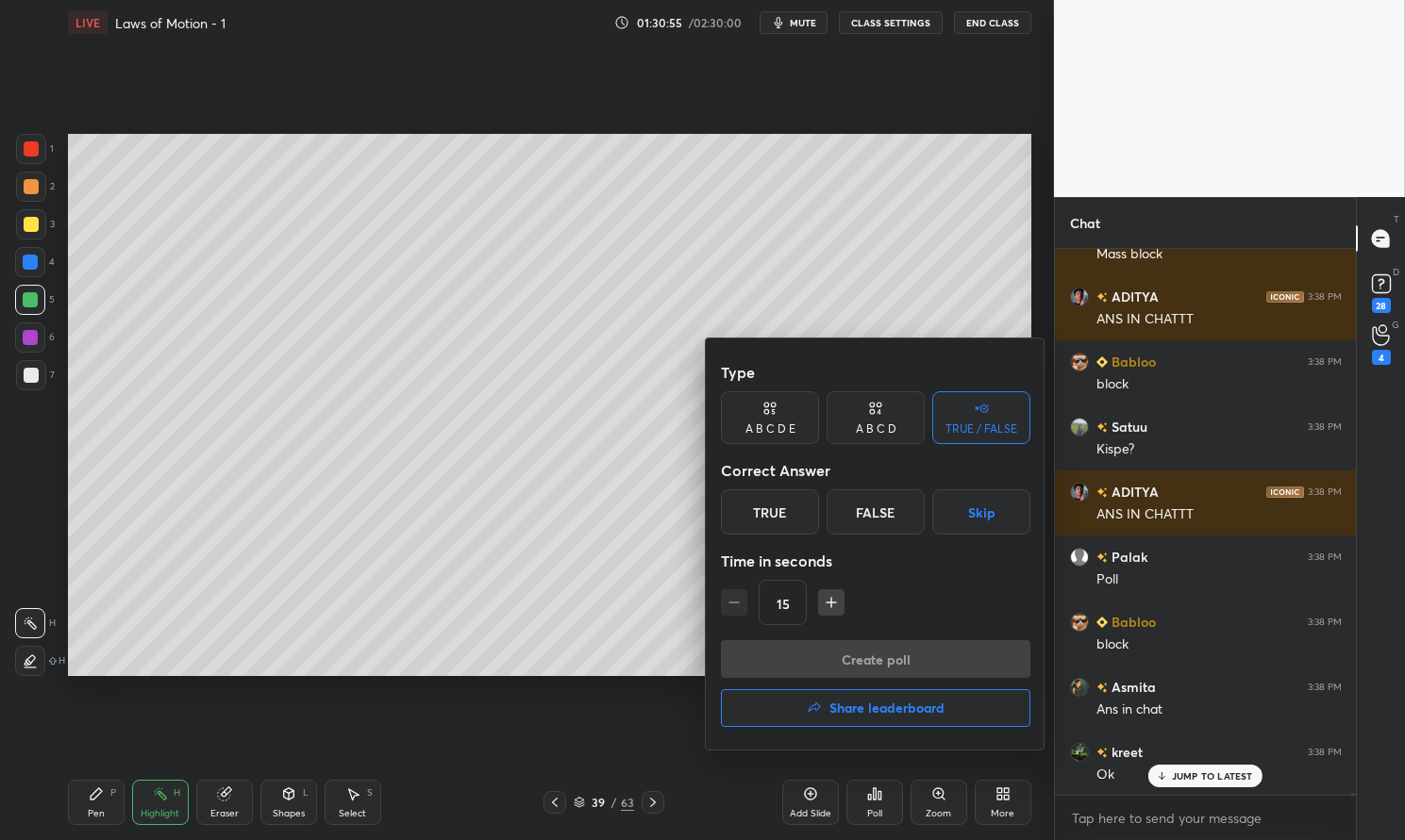
click at [875, 425] on div "A B C D" at bounding box center [875, 429] width 41 height 11
click at [1208, 779] on div at bounding box center [702, 420] width 1405 height 840
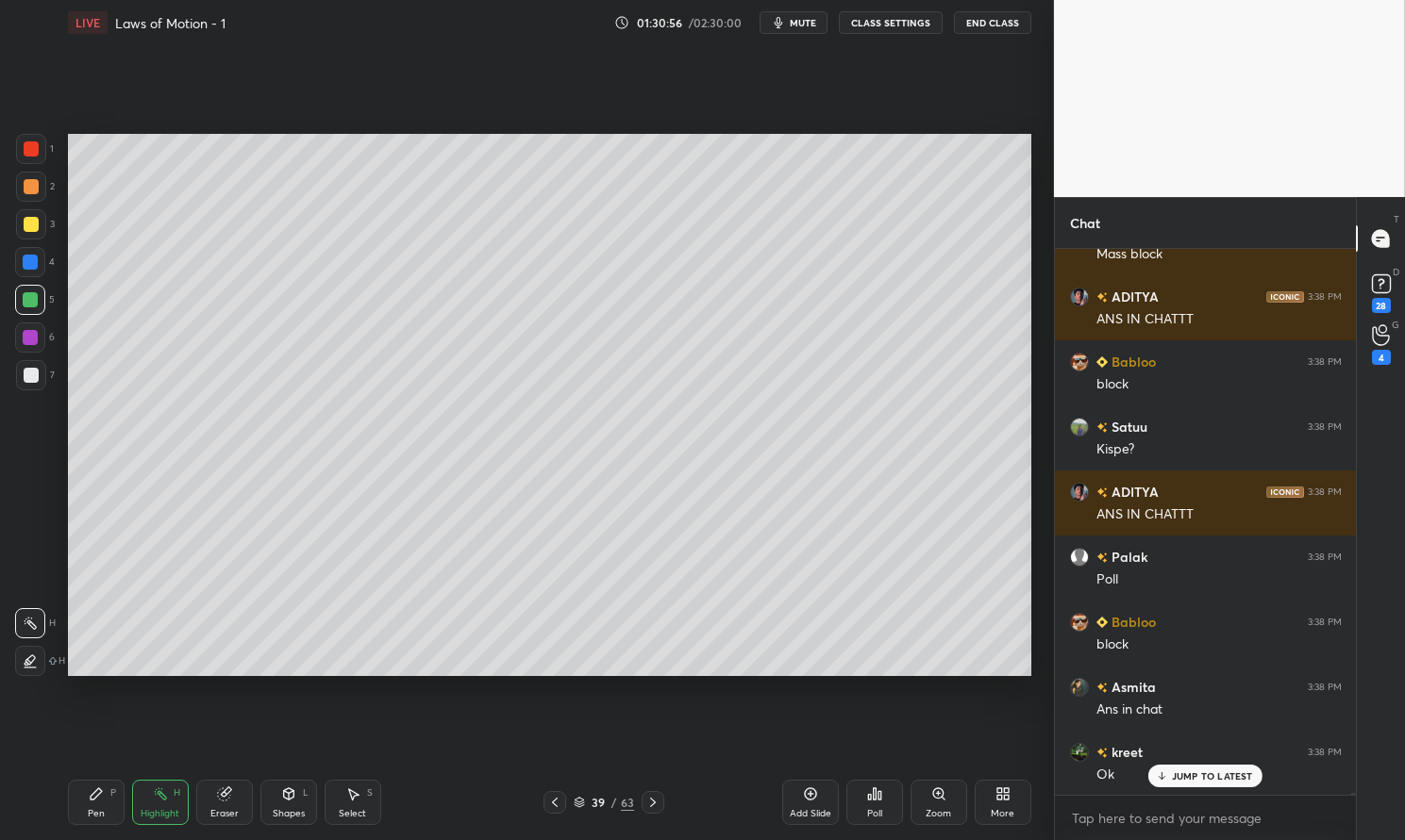
click at [1204, 779] on p "JUMP TO LATEST" at bounding box center [1212, 777] width 81 height 11
click at [875, 804] on div "Poll" at bounding box center [874, 803] width 57 height 45
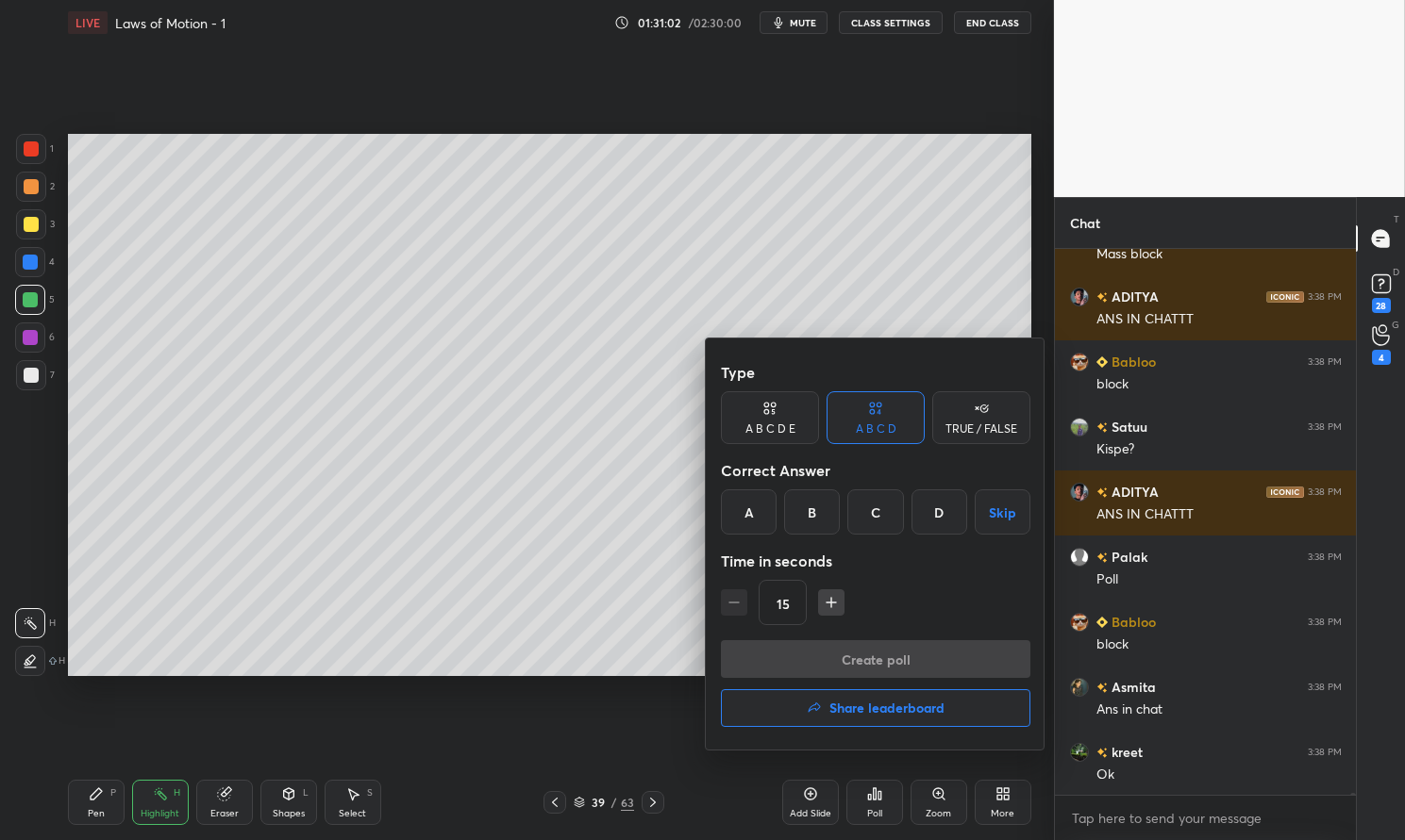
click at [741, 509] on div "A" at bounding box center [748, 513] width 56 height 45
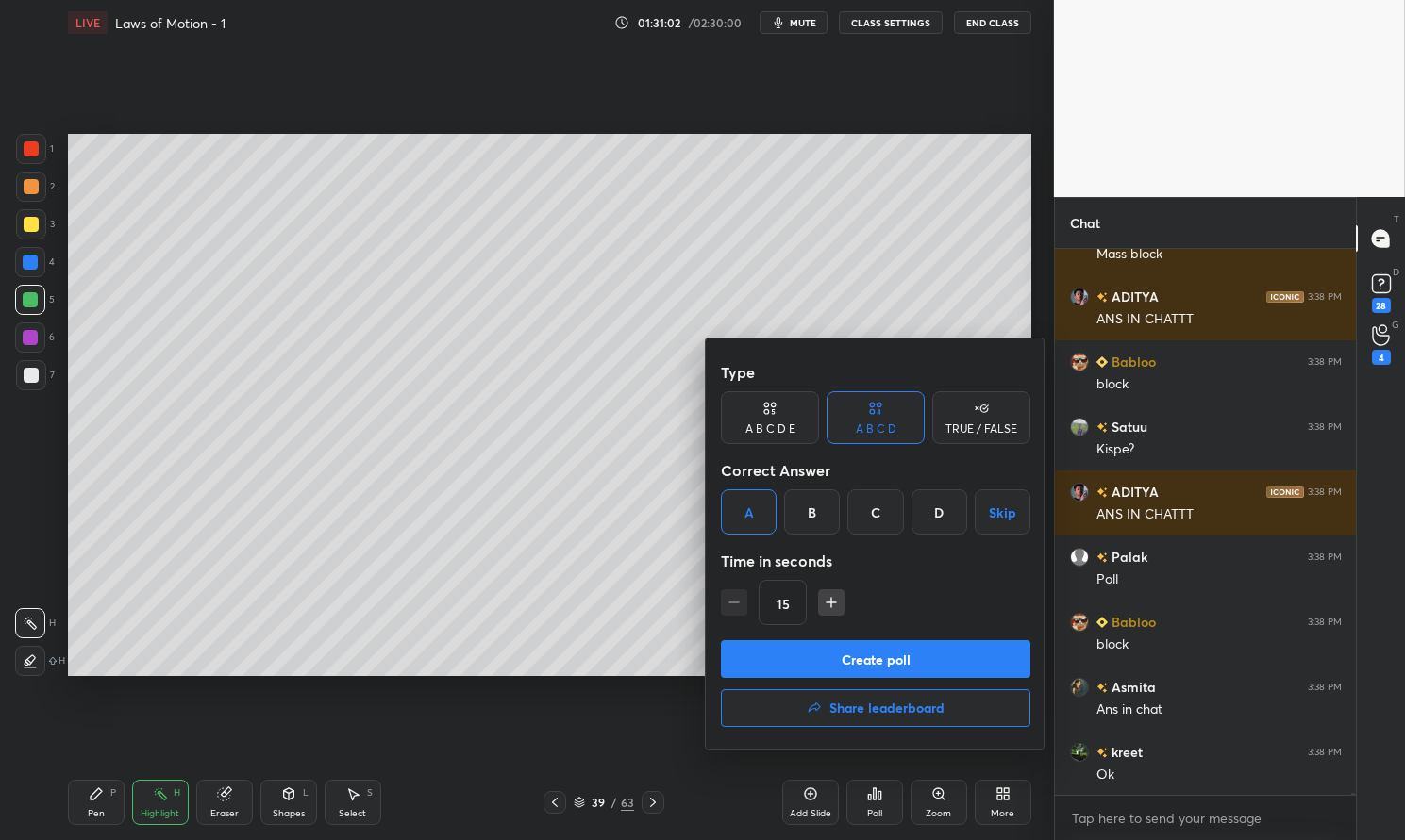
click at [882, 650] on button "Create poll" at bounding box center [875, 659] width 309 height 38
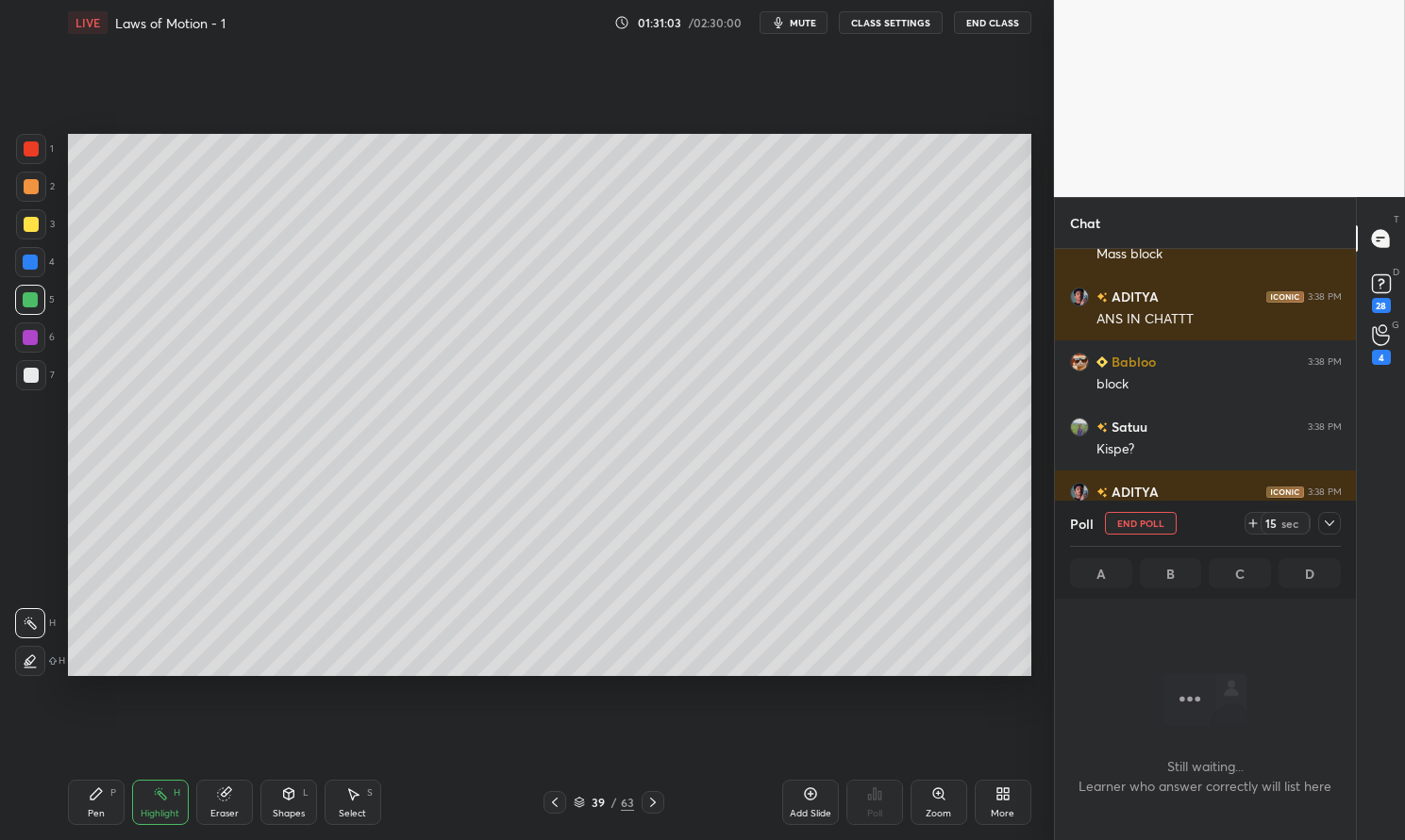
scroll to position [6, 6]
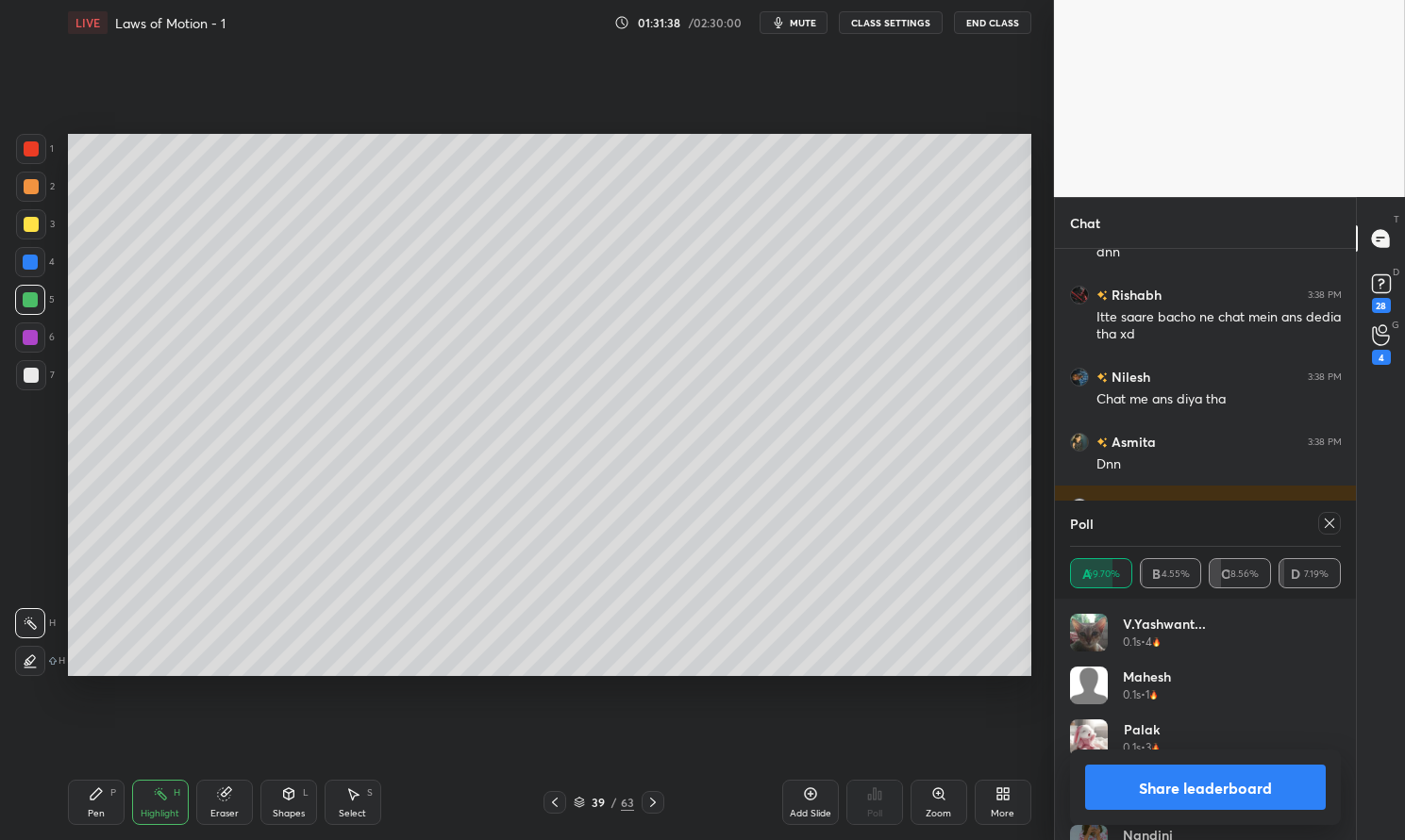
click at [1334, 522] on icon at bounding box center [1329, 523] width 15 height 15
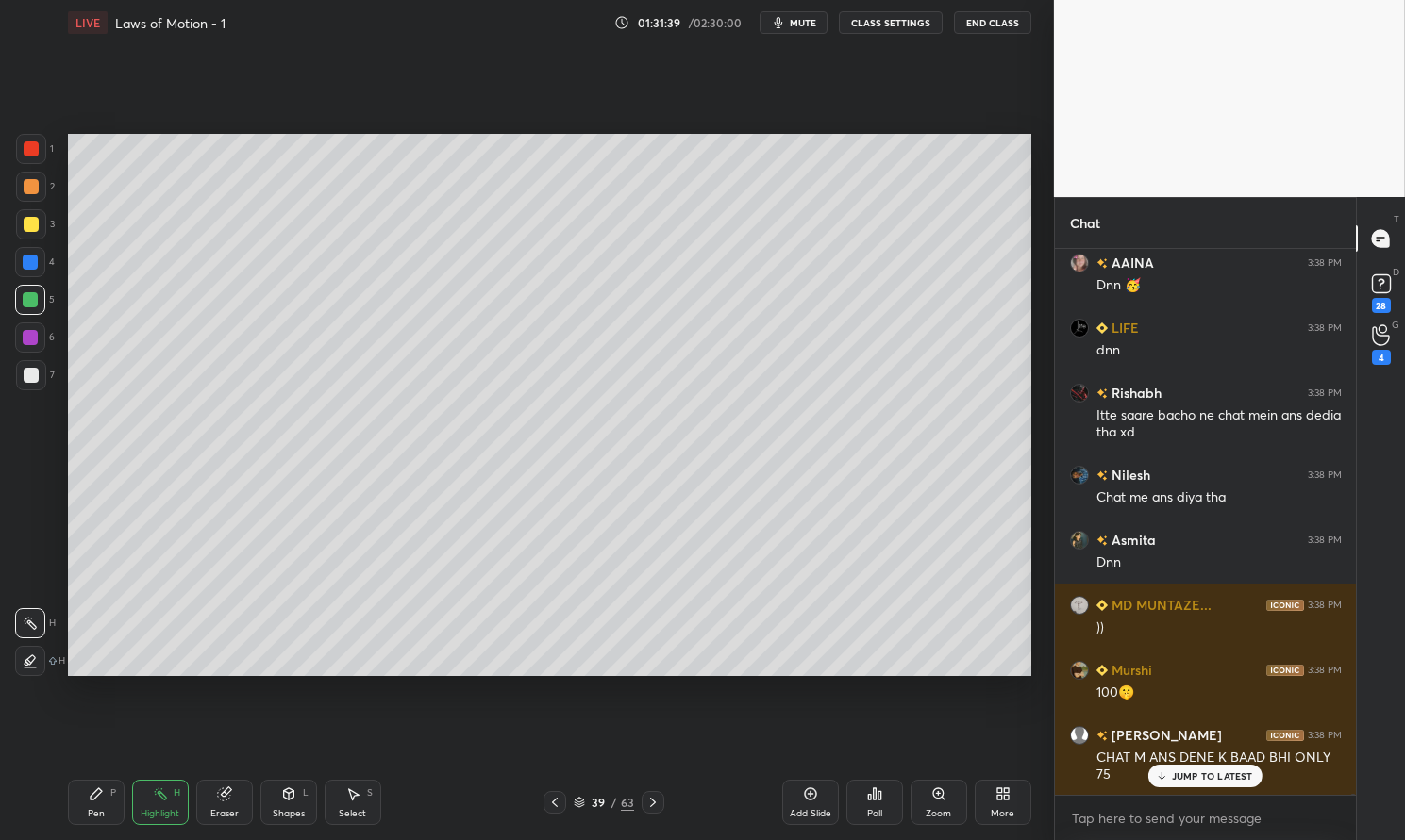
click at [1202, 779] on p "JUMP TO LATEST" at bounding box center [1212, 777] width 81 height 11
click at [88, 805] on div "Pen P" at bounding box center [97, 803] width 57 height 45
click at [89, 784] on div "Pen P" at bounding box center [97, 803] width 57 height 45
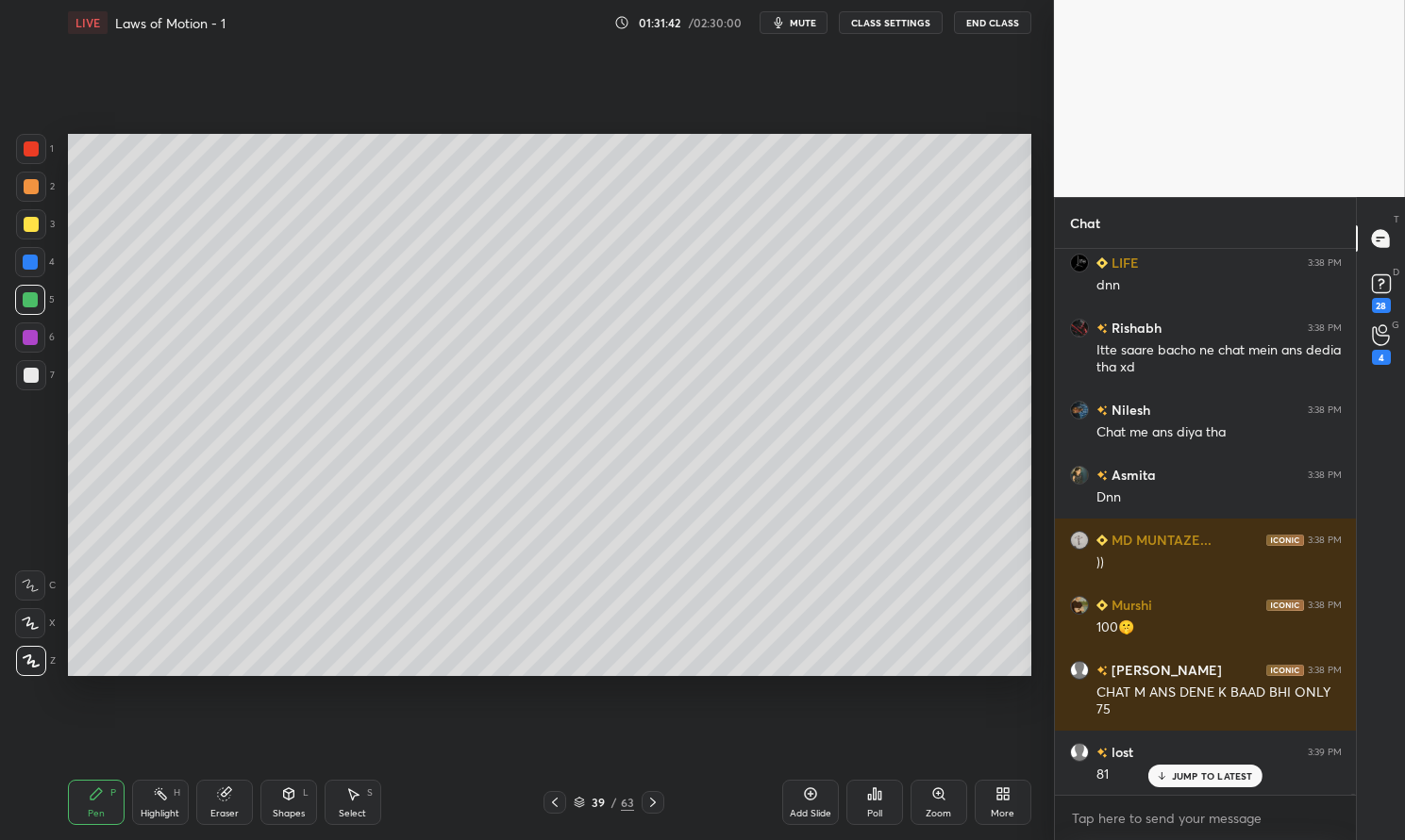
click at [32, 362] on div at bounding box center [31, 376] width 30 height 30
click at [21, 376] on div at bounding box center [31, 376] width 30 height 30
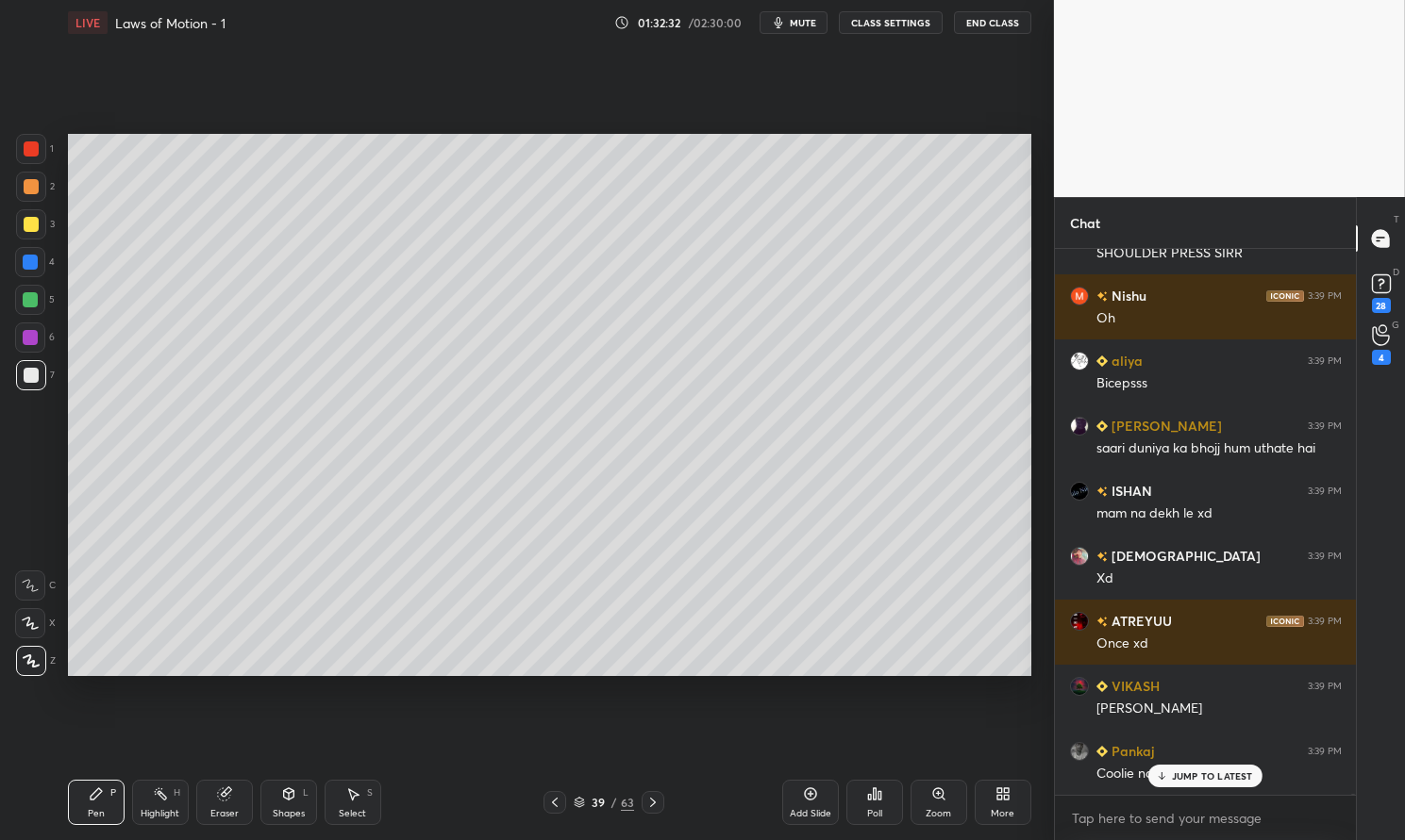
click at [1215, 778] on p "JUMP TO LATEST" at bounding box center [1212, 777] width 81 height 11
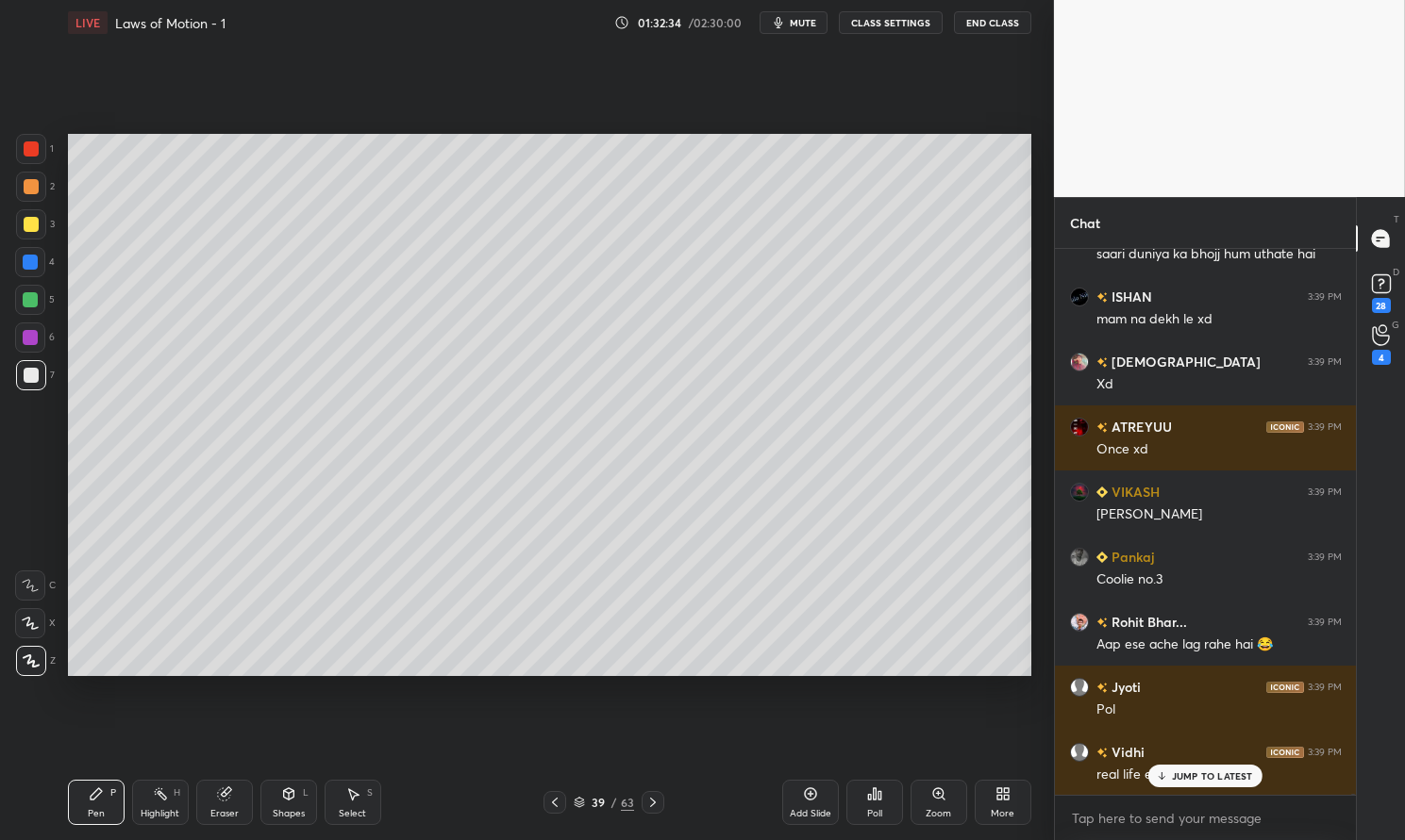
click at [168, 805] on div "Highlight H" at bounding box center [161, 803] width 57 height 45
click at [168, 795] on div "Highlight H" at bounding box center [161, 803] width 57 height 45
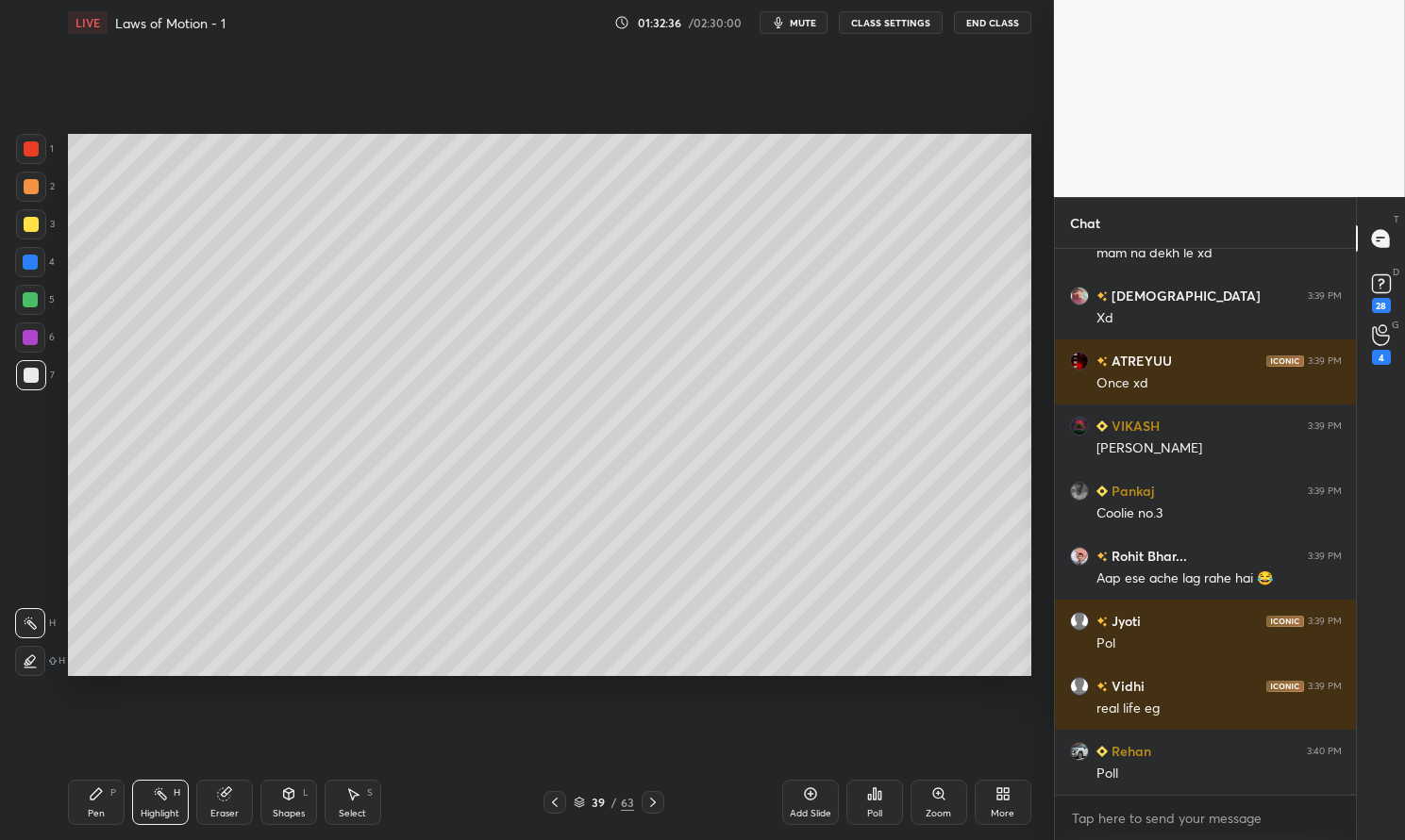
click at [34, 226] on div at bounding box center [31, 224] width 15 height 15
click at [48, 231] on div "3" at bounding box center [35, 224] width 39 height 30
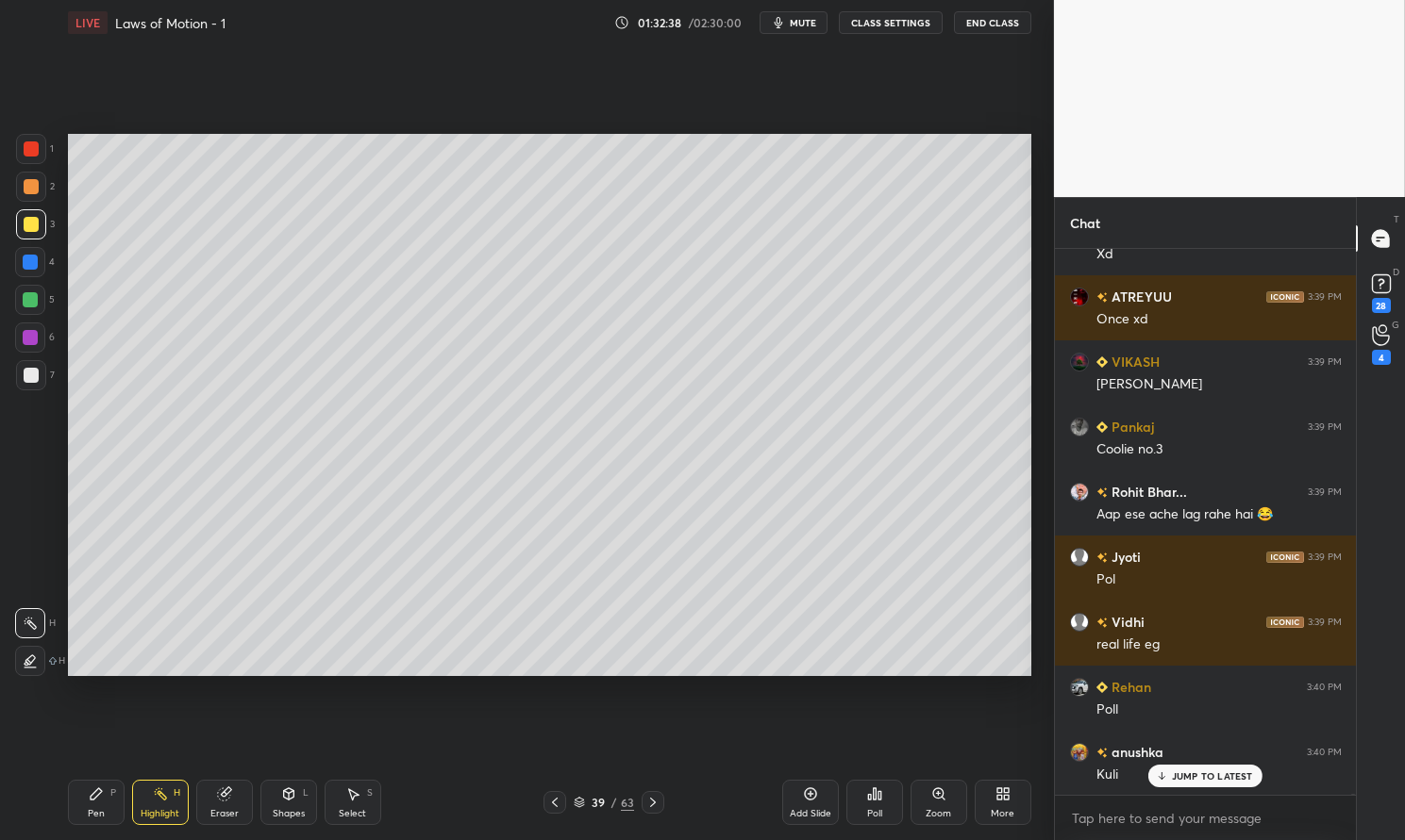
click at [32, 222] on div at bounding box center [31, 224] width 15 height 15
click at [26, 372] on div at bounding box center [31, 376] width 15 height 15
click at [24, 380] on div at bounding box center [31, 376] width 15 height 15
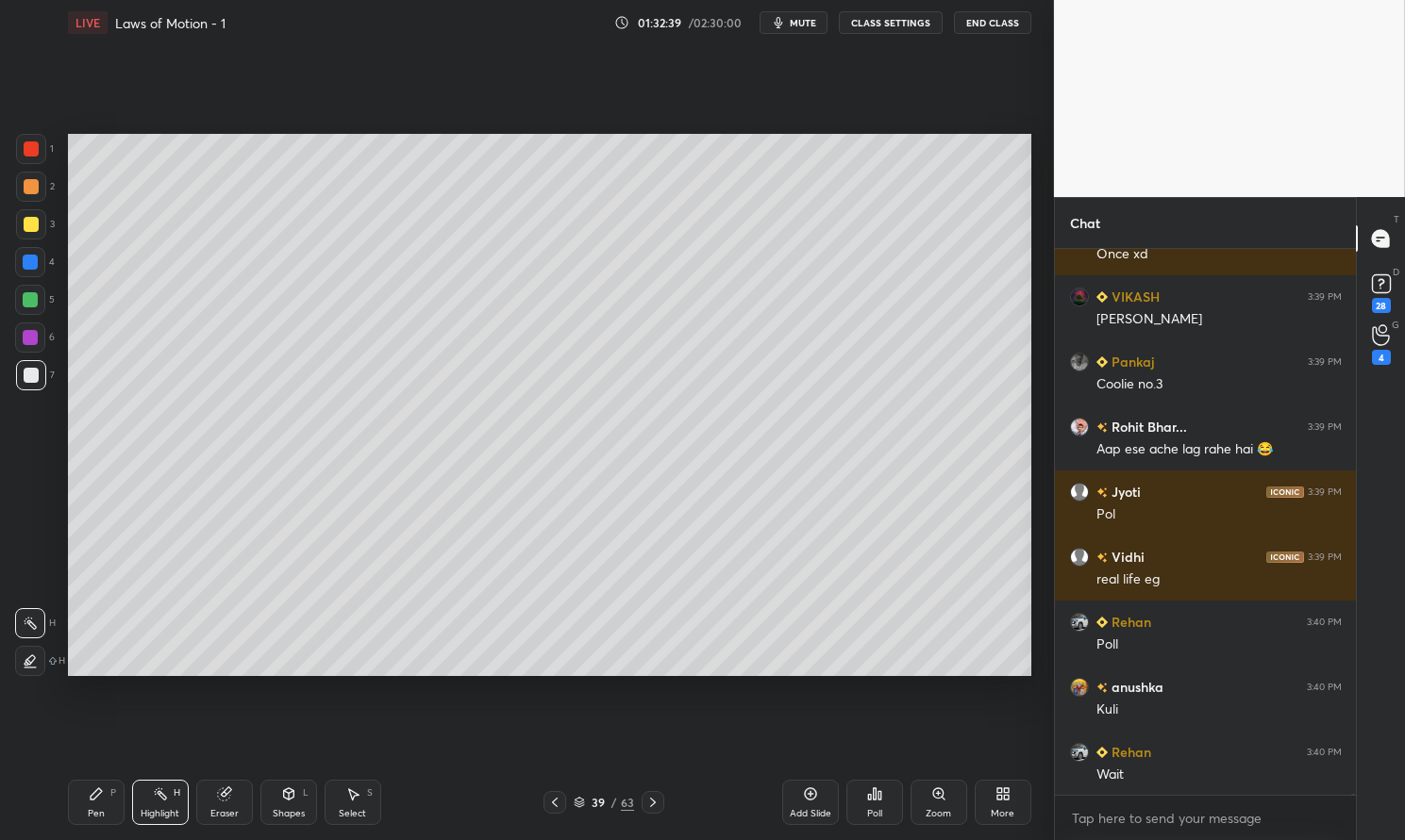
click at [102, 807] on div "Pen P" at bounding box center [97, 803] width 57 height 45
click at [101, 818] on div "Pen" at bounding box center [97, 814] width 17 height 9
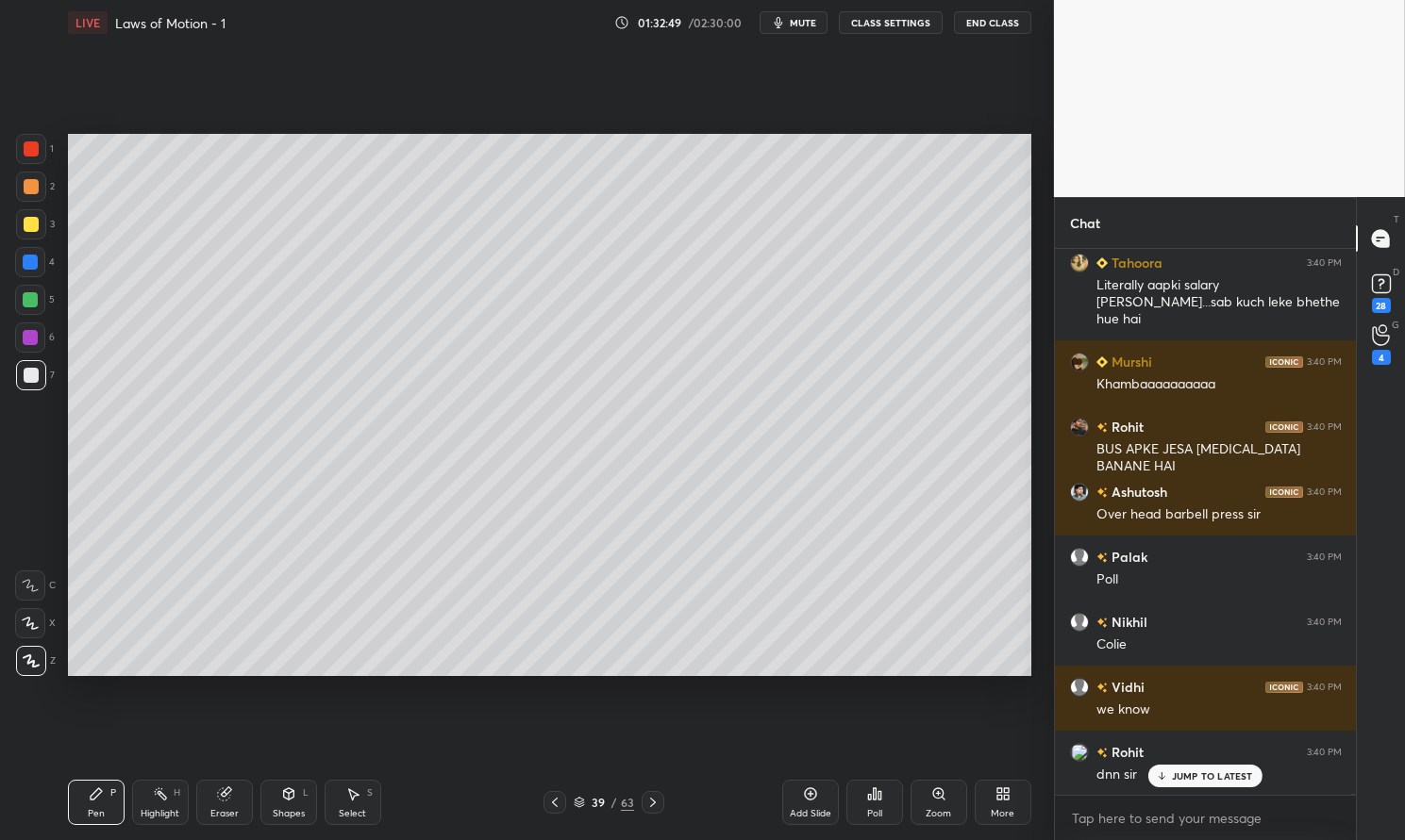
click at [884, 797] on div "Poll" at bounding box center [874, 803] width 57 height 45
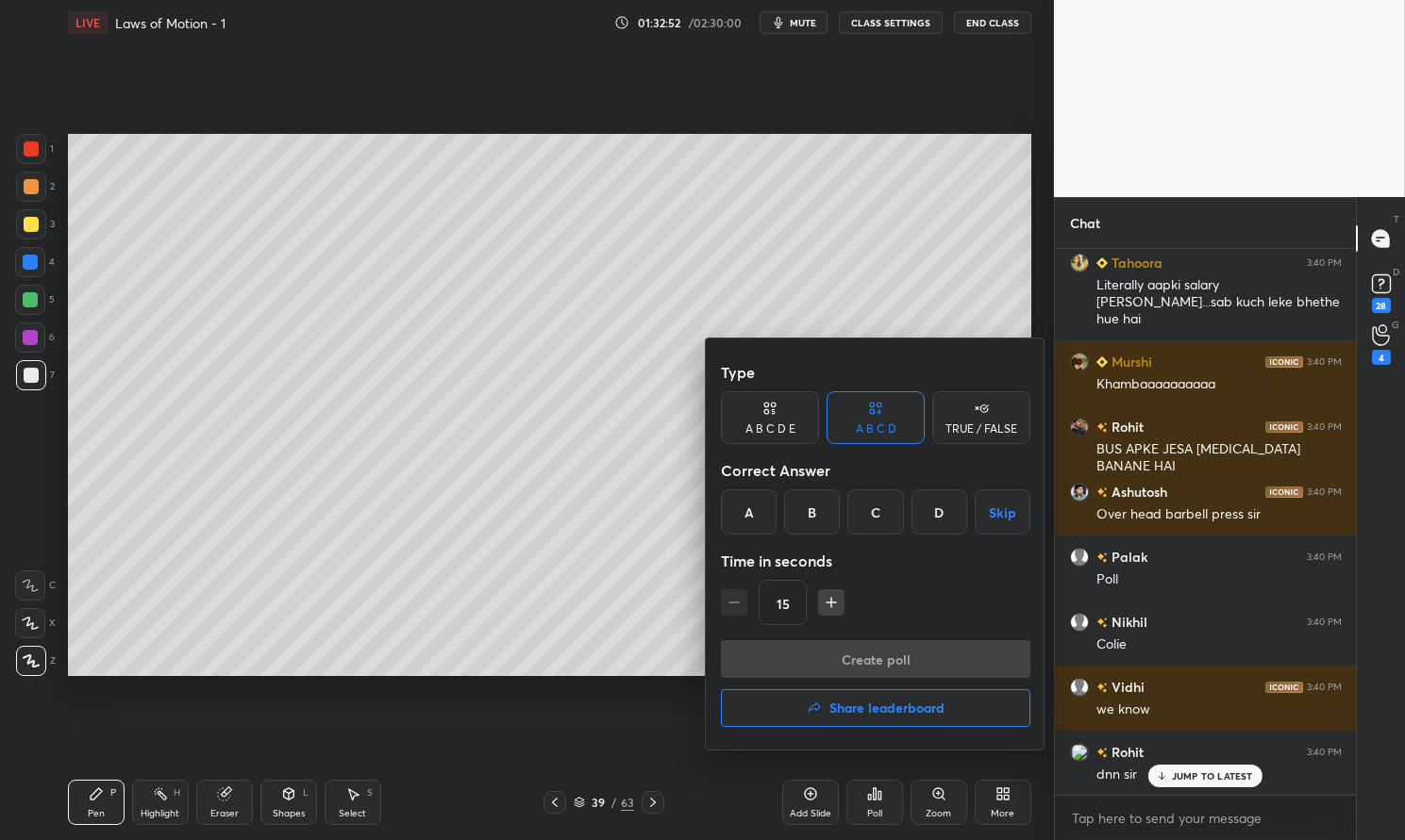
click at [815, 511] on div "B" at bounding box center [812, 513] width 56 height 45
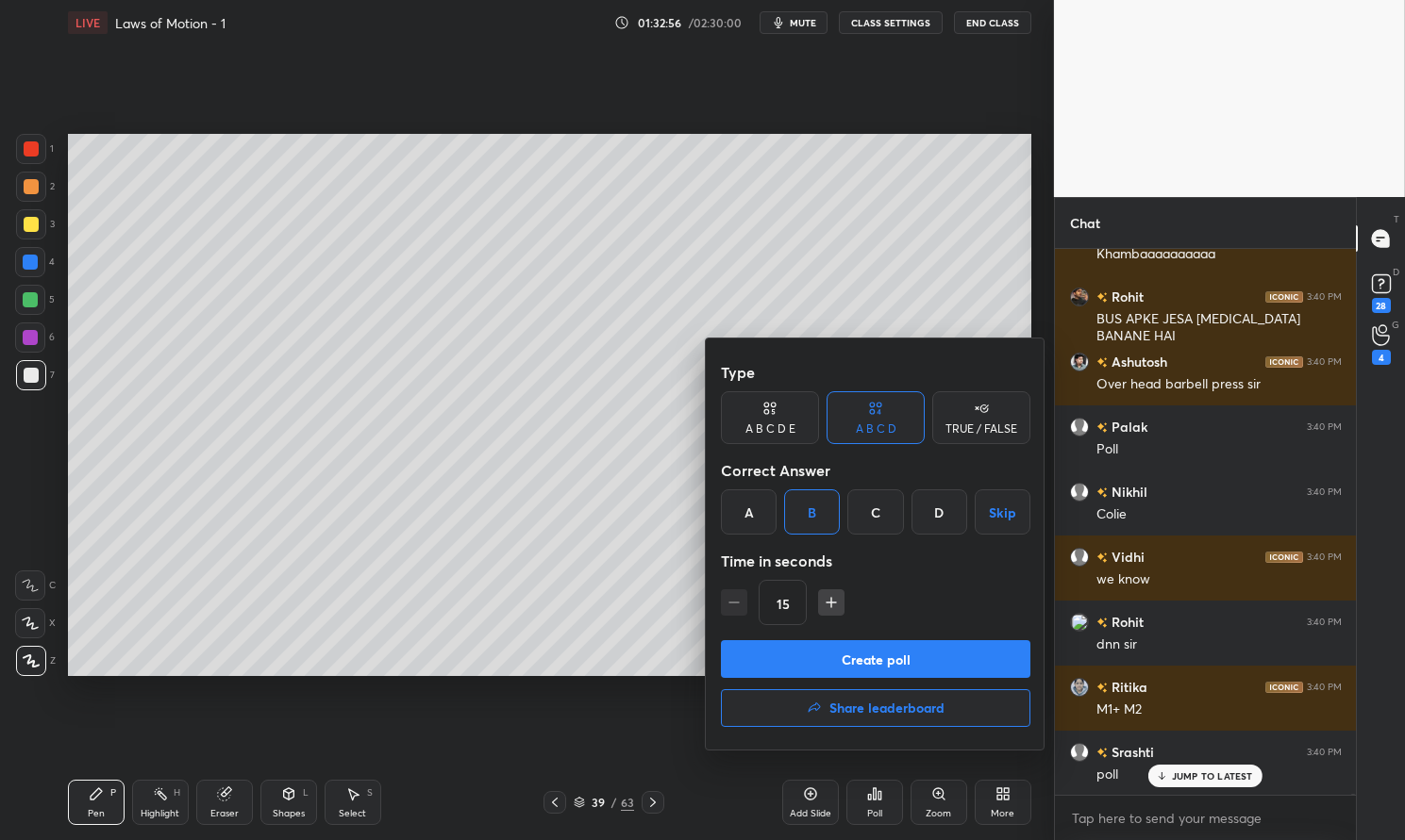
click at [869, 660] on button "Create poll" at bounding box center [875, 659] width 309 height 38
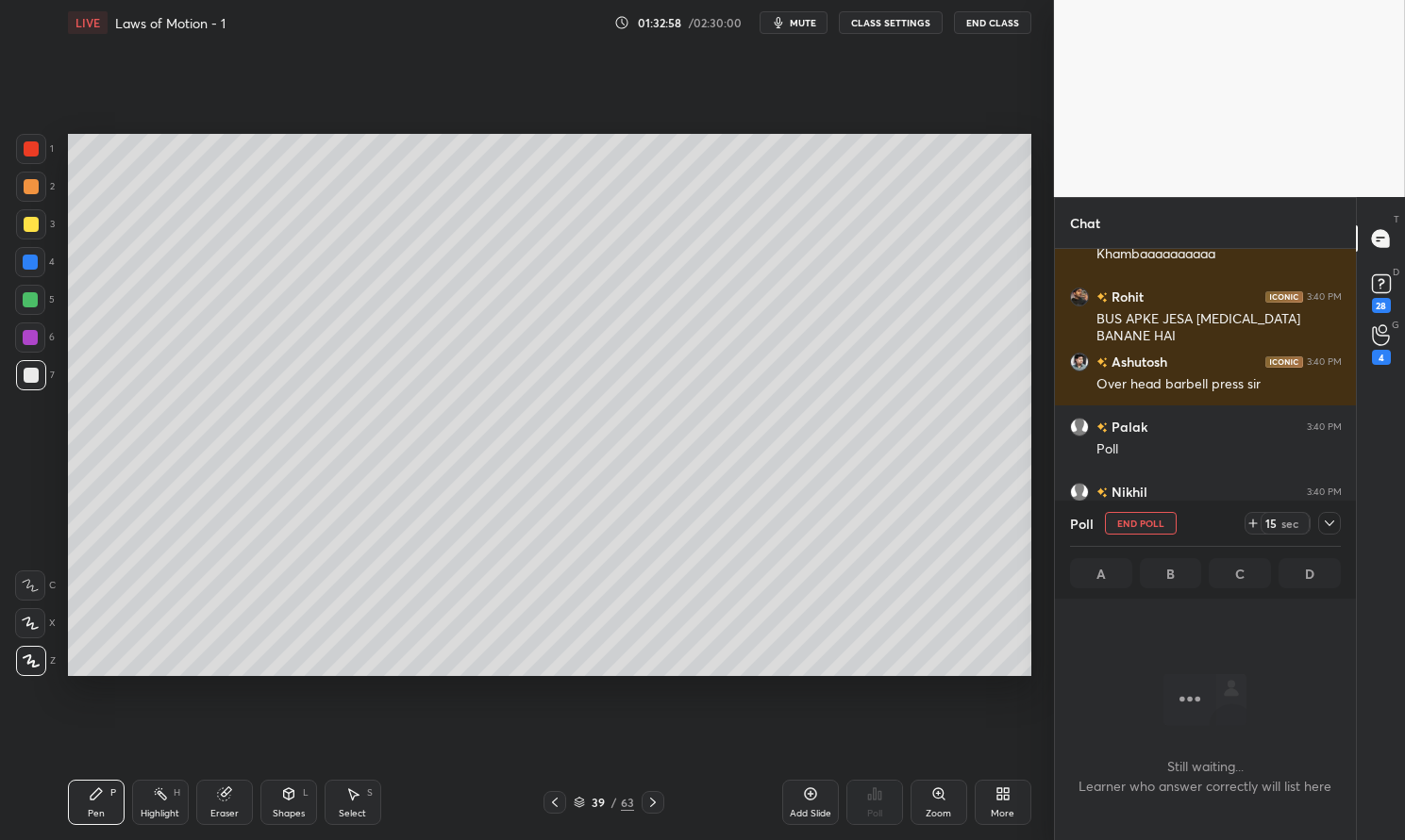
click at [1329, 519] on icon at bounding box center [1329, 523] width 15 height 15
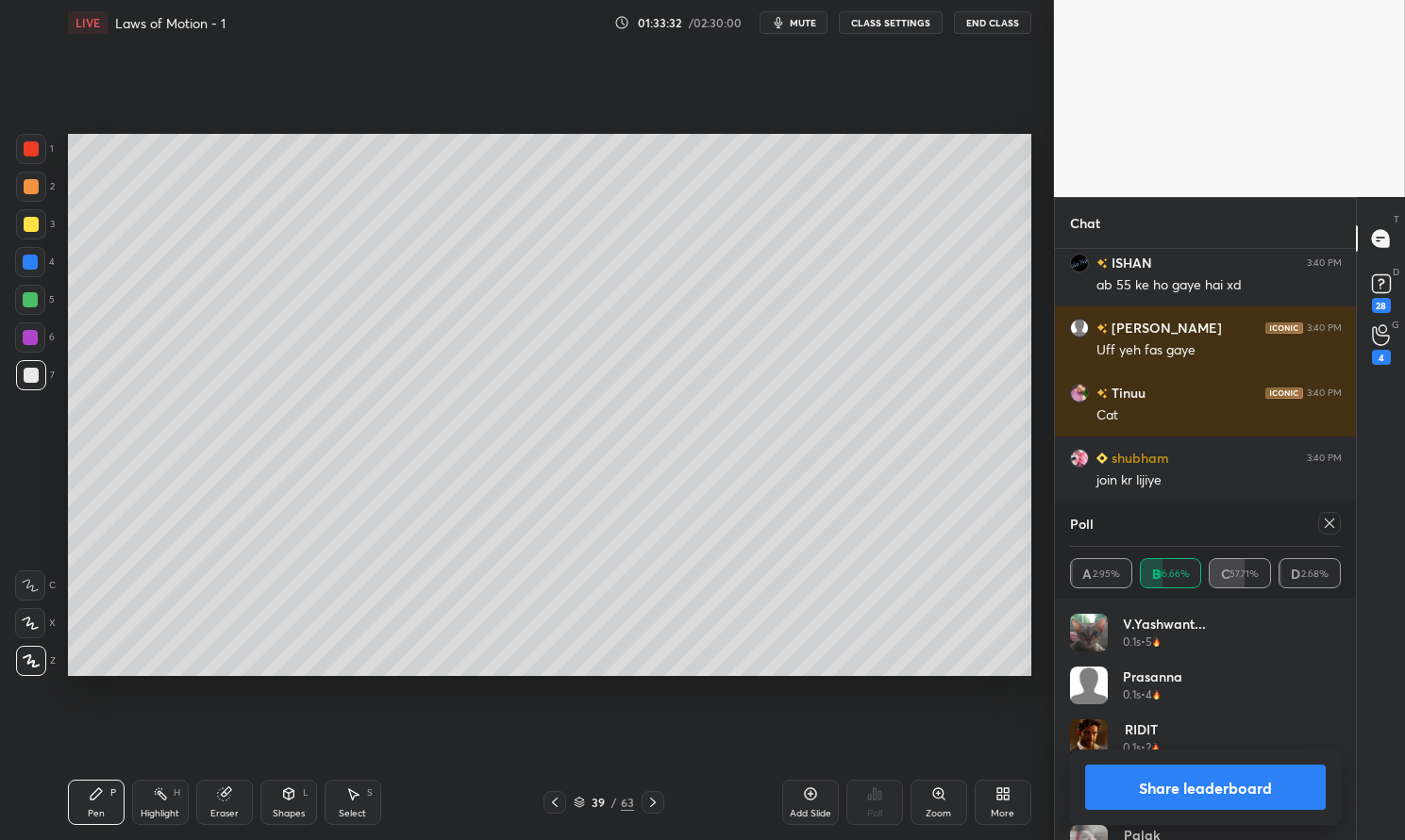
click at [1326, 525] on icon at bounding box center [1329, 523] width 15 height 15
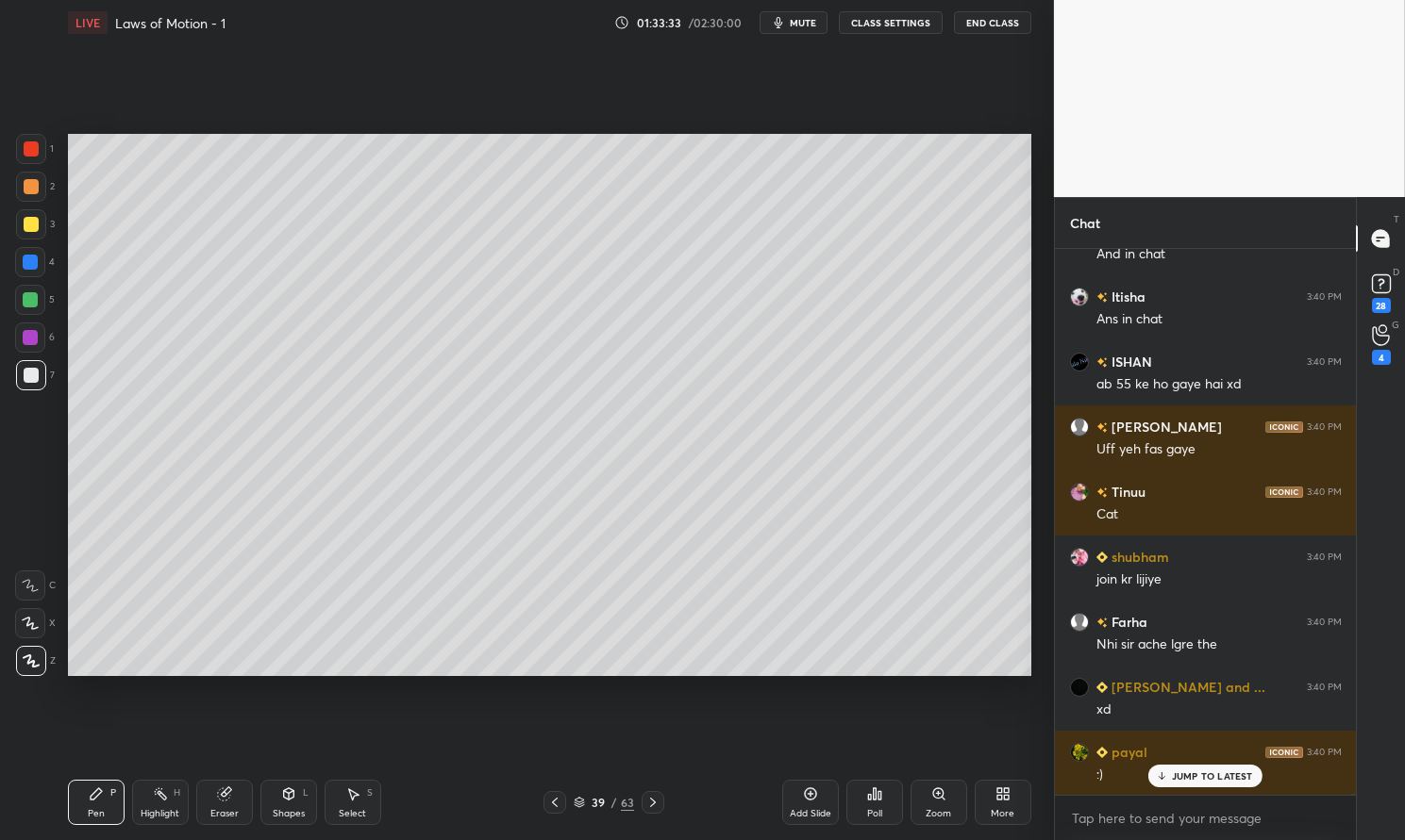
click at [83, 800] on div "Pen P" at bounding box center [97, 803] width 57 height 45
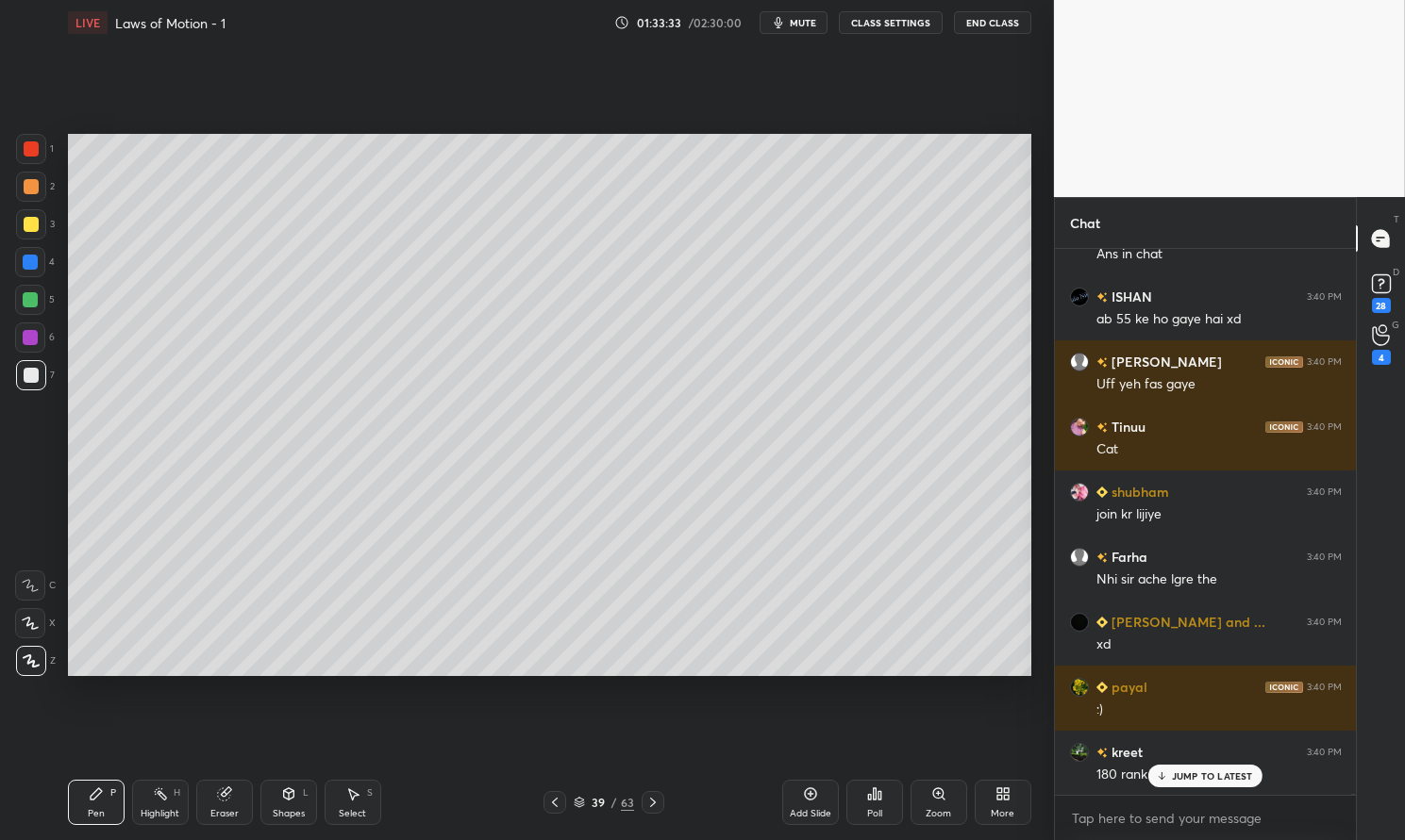
click at [32, 272] on div at bounding box center [30, 262] width 30 height 30
click at [35, 268] on div at bounding box center [30, 262] width 15 height 15
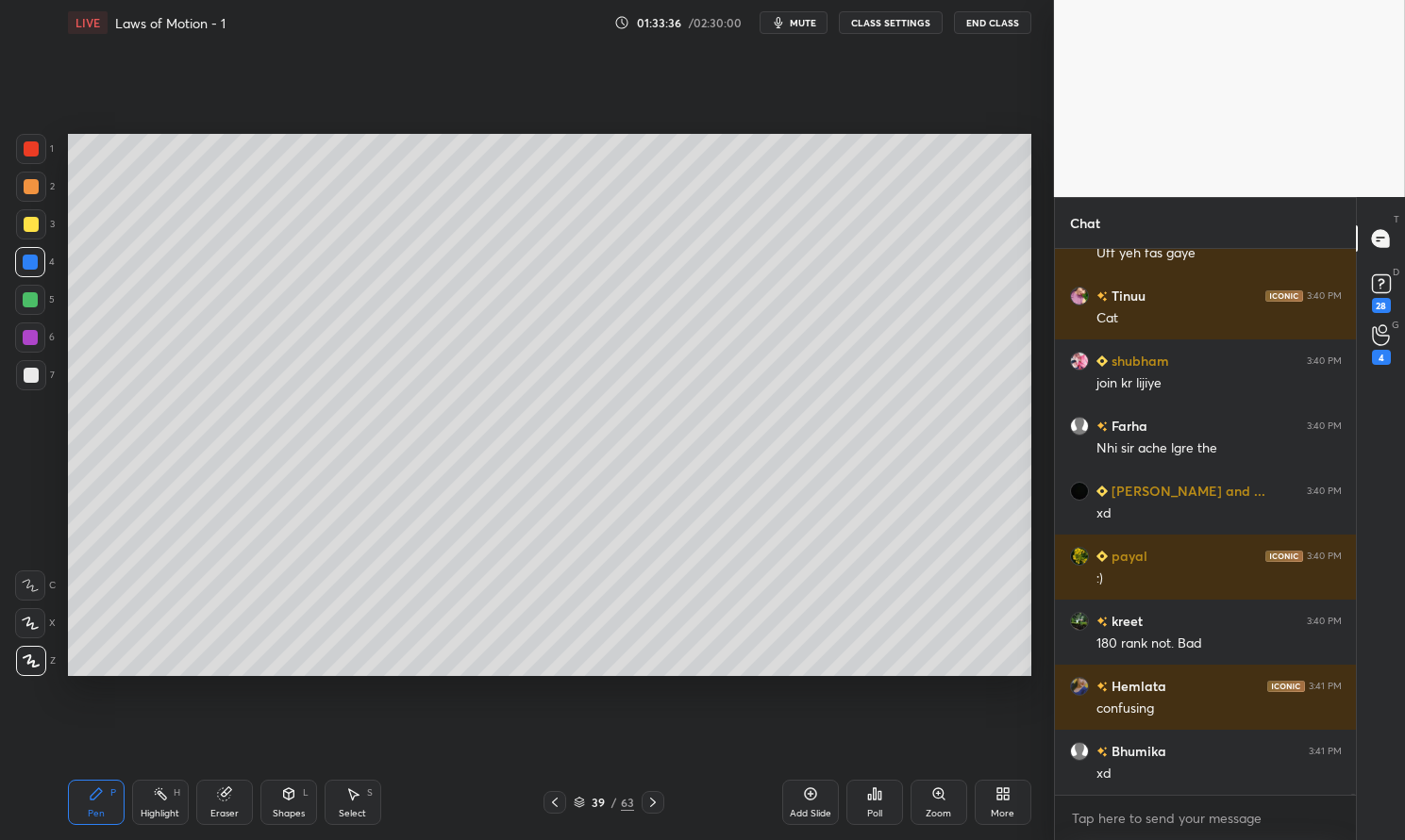
click at [26, 152] on div at bounding box center [31, 149] width 15 height 15
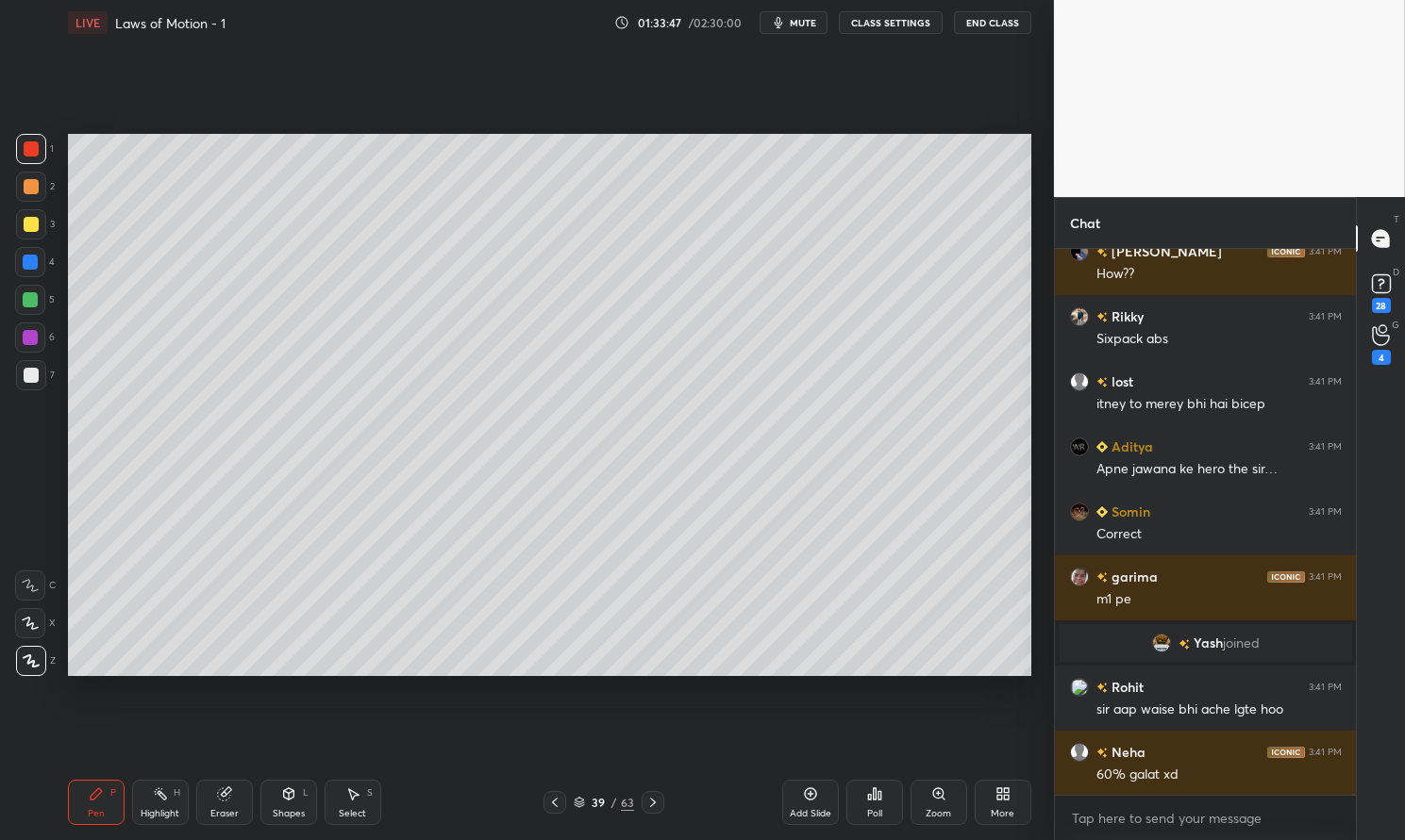
click at [31, 373] on div at bounding box center [31, 376] width 15 height 15
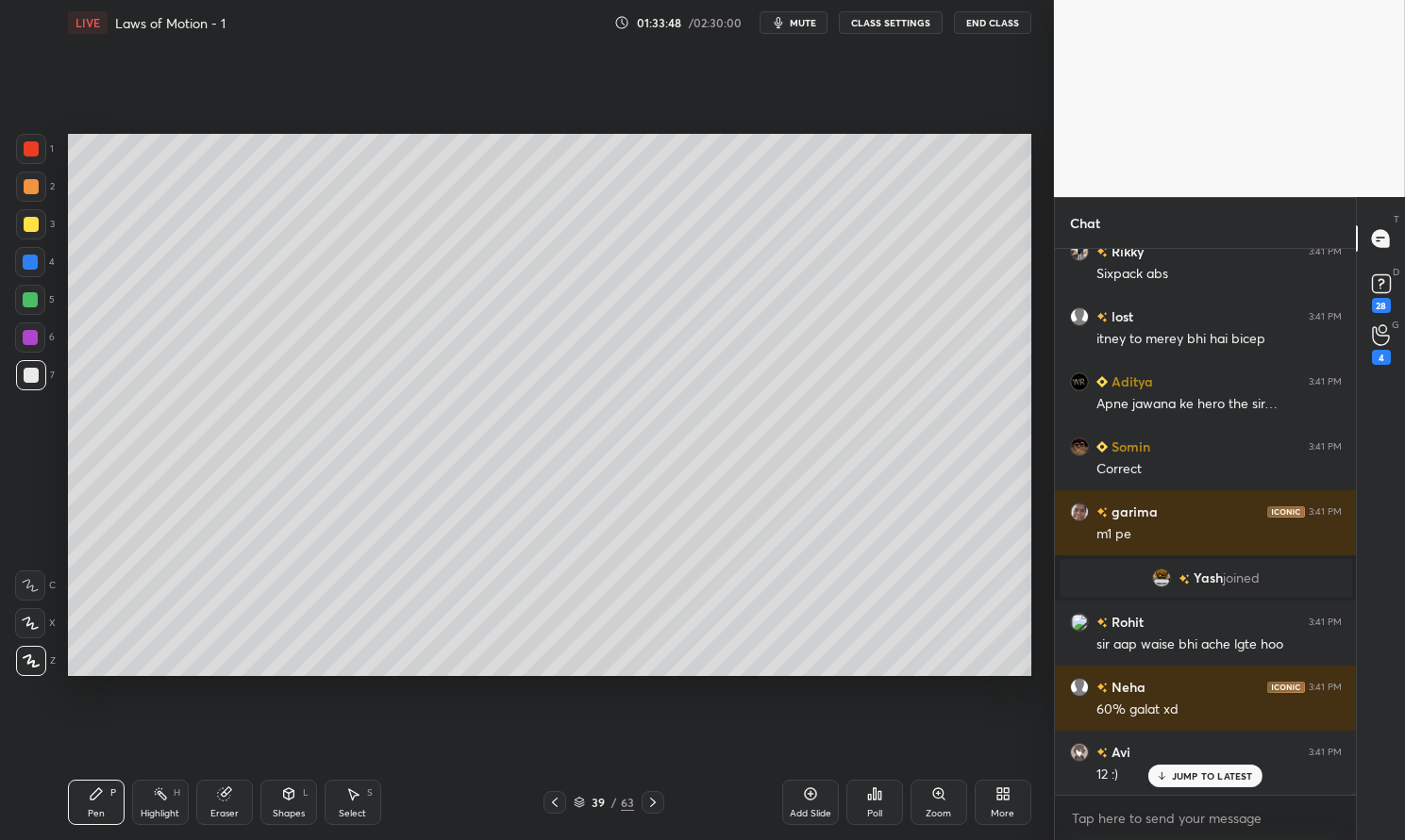
click at [25, 381] on div at bounding box center [31, 376] width 15 height 15
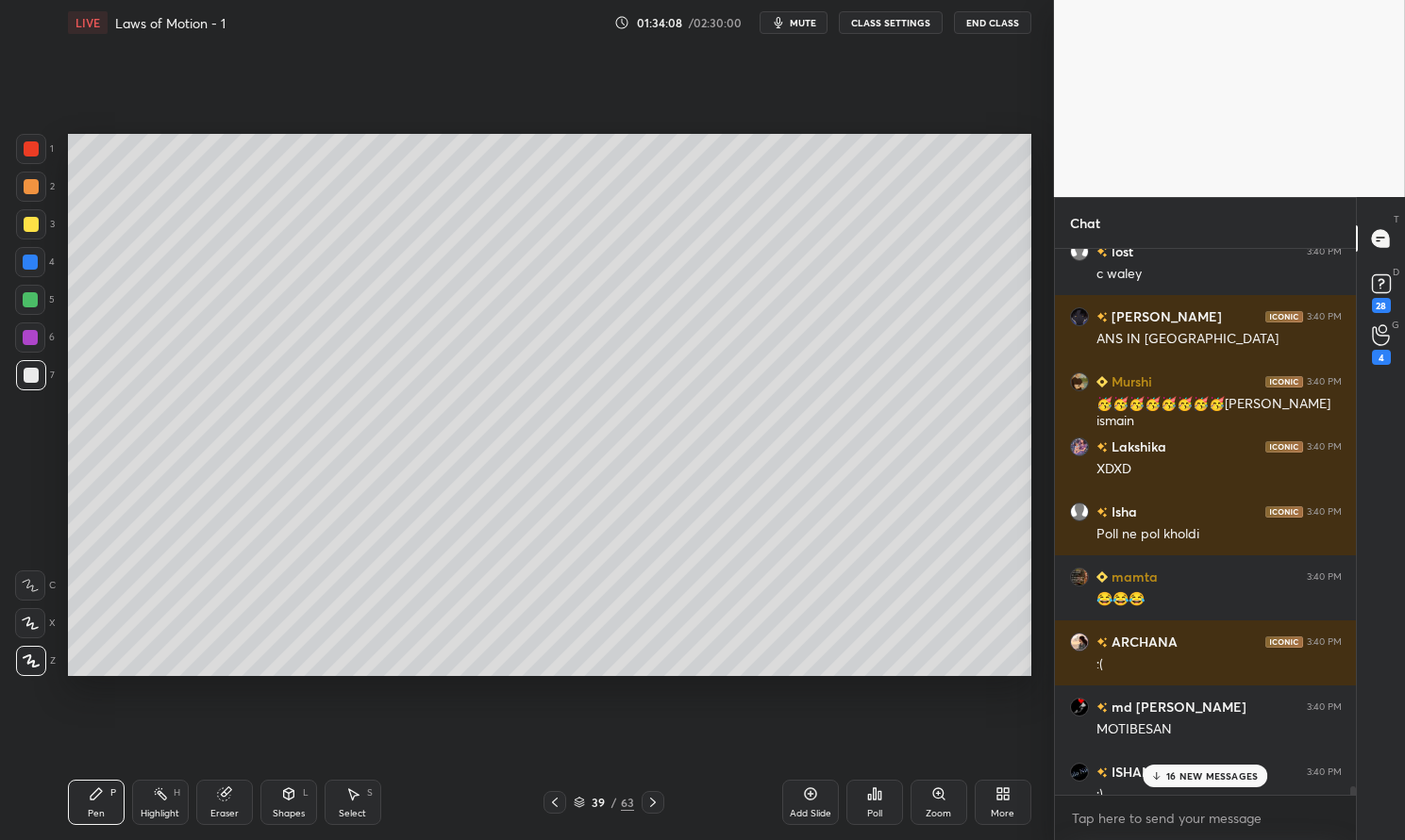
click at [1239, 630] on div "aqdas 3:40 PM Gaye log lost 3:40 PM c waley Mohammad 3:40 PM ANS IN CHATTTTT Mu…" at bounding box center [1205, 521] width 302 height 546
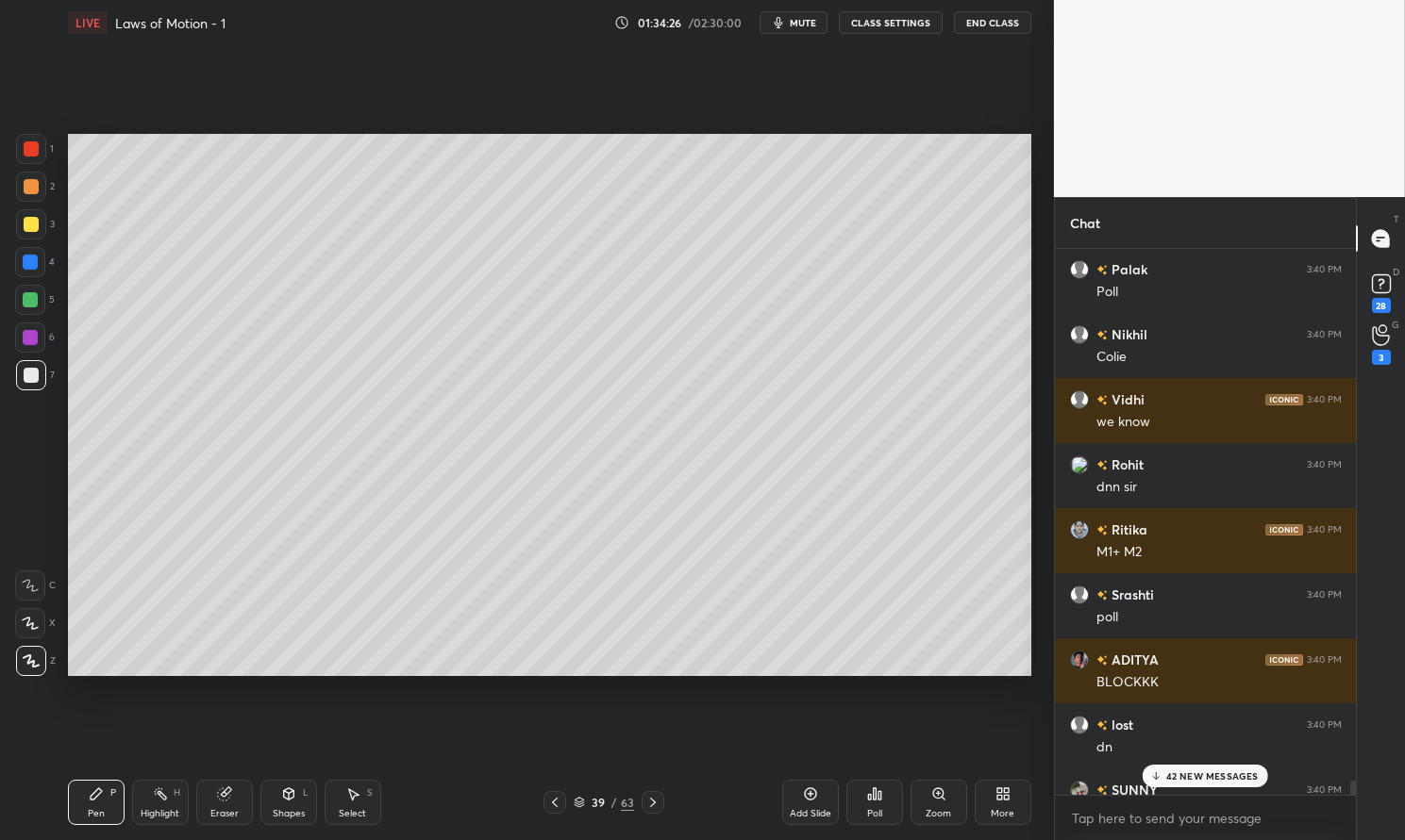
click at [1250, 541] on div "M1+ M2" at bounding box center [1219, 551] width 245 height 23
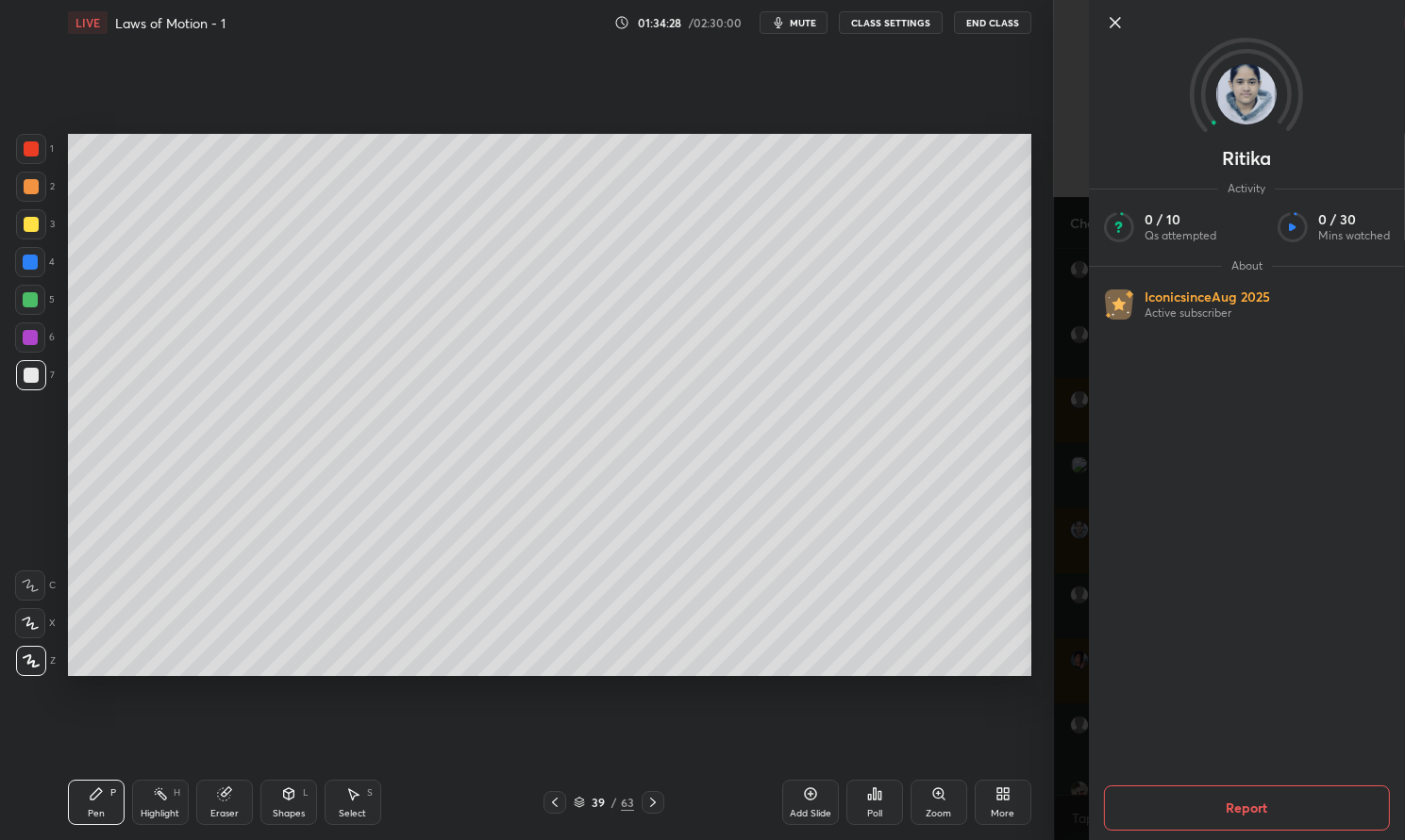
click at [1233, 806] on button "Report" at bounding box center [1247, 809] width 286 height 45
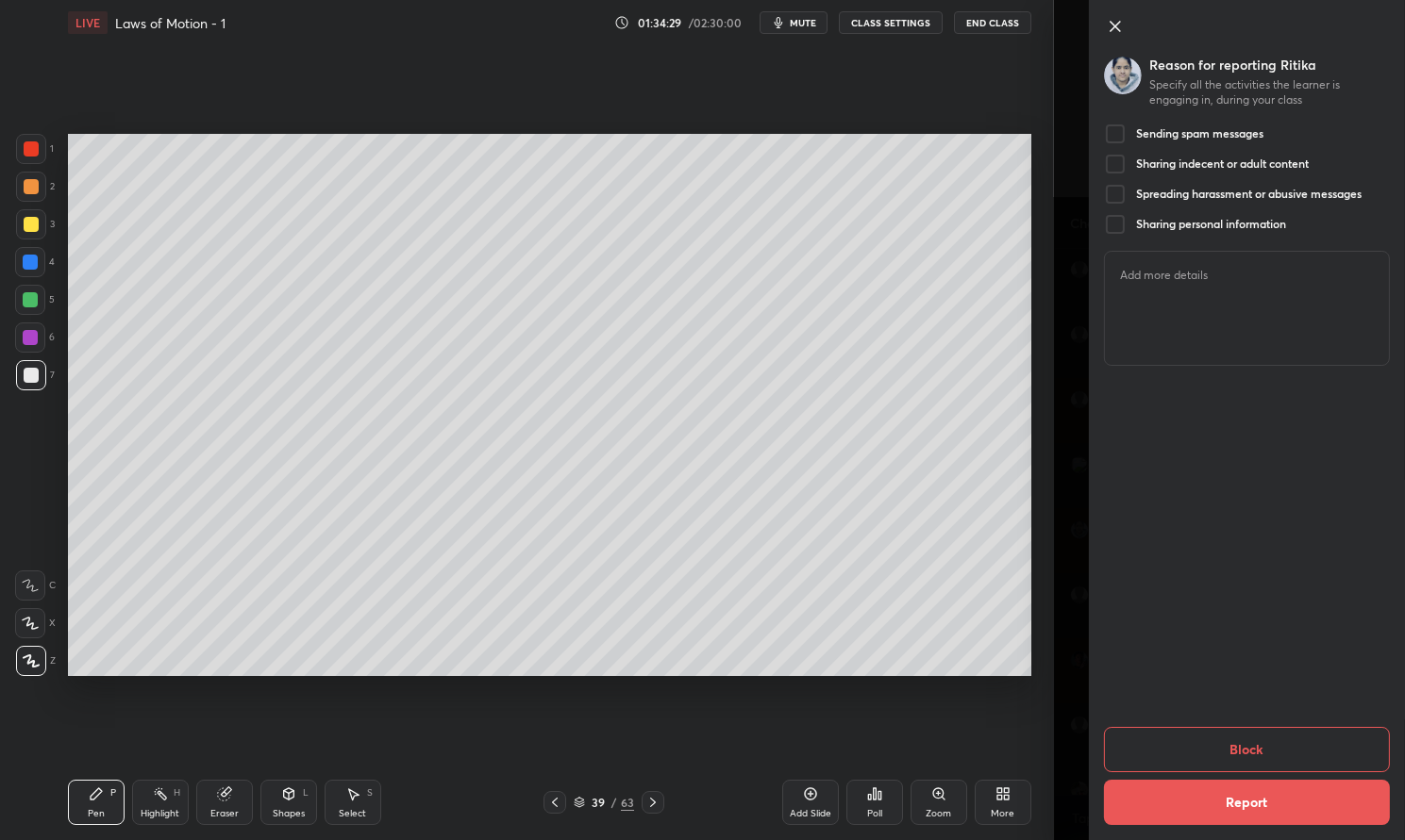
click at [1126, 123] on div at bounding box center [1115, 134] width 23 height 23
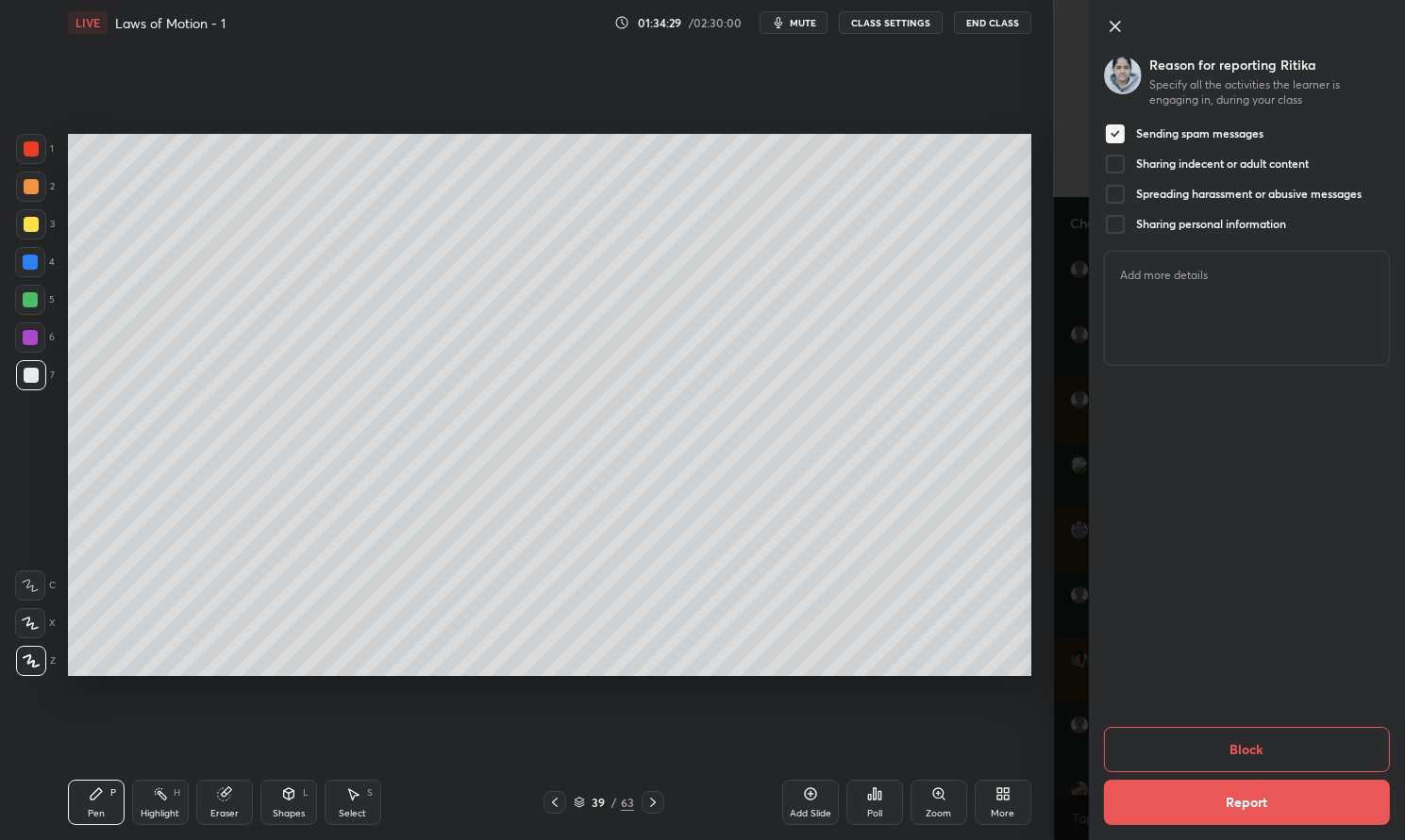
click at [1133, 153] on div "Sharing indecent or adult content" at bounding box center [1206, 165] width 204 height 23
click at [1127, 193] on div "Spreading harassment or abusive messages" at bounding box center [1233, 194] width 257 height 23
click at [1118, 218] on div at bounding box center [1115, 224] width 23 height 23
click at [1292, 740] on button "Block" at bounding box center [1247, 750] width 286 height 45
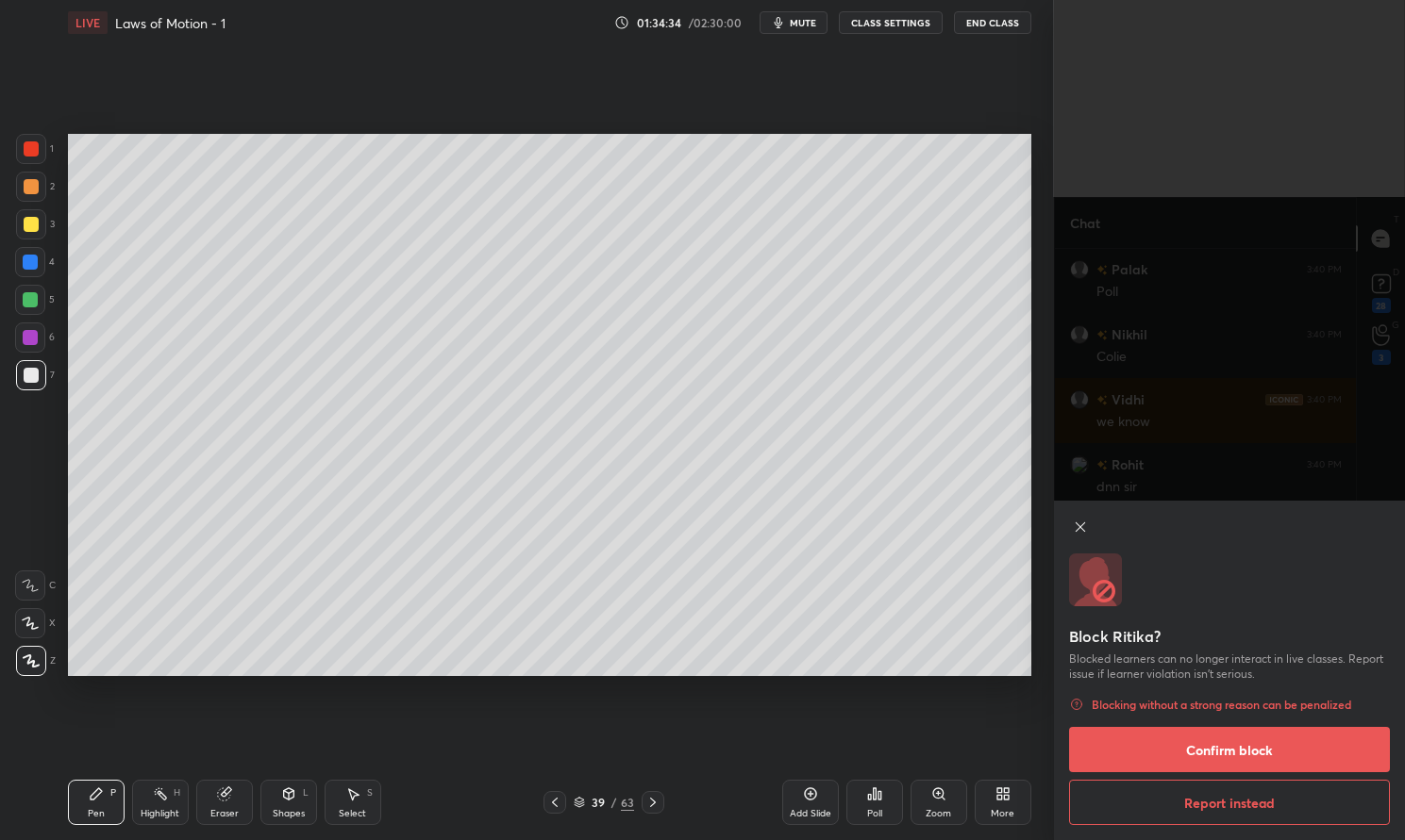
click at [1265, 755] on button "Confirm block" at bounding box center [1229, 750] width 321 height 45
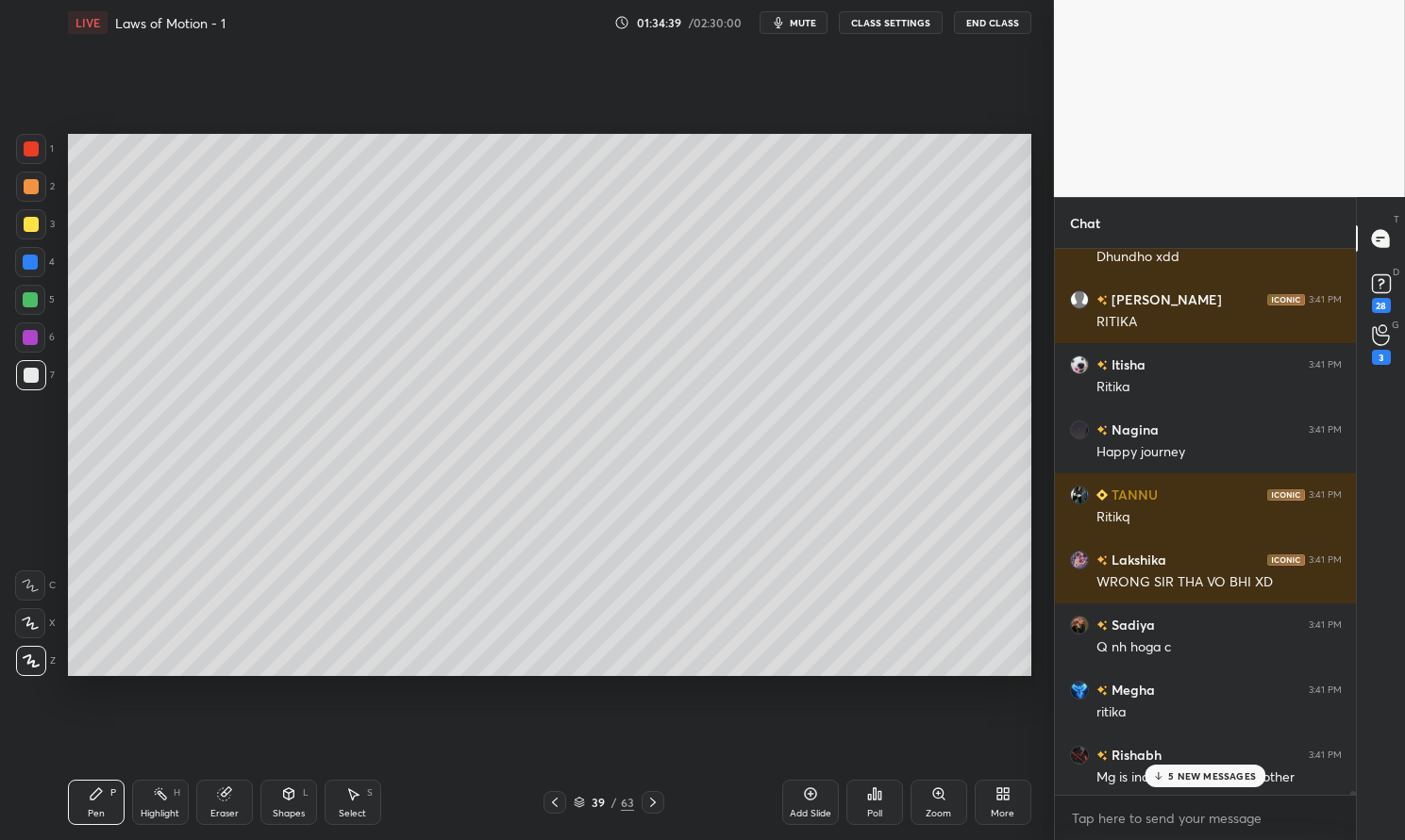
scroll to position [220149, 0]
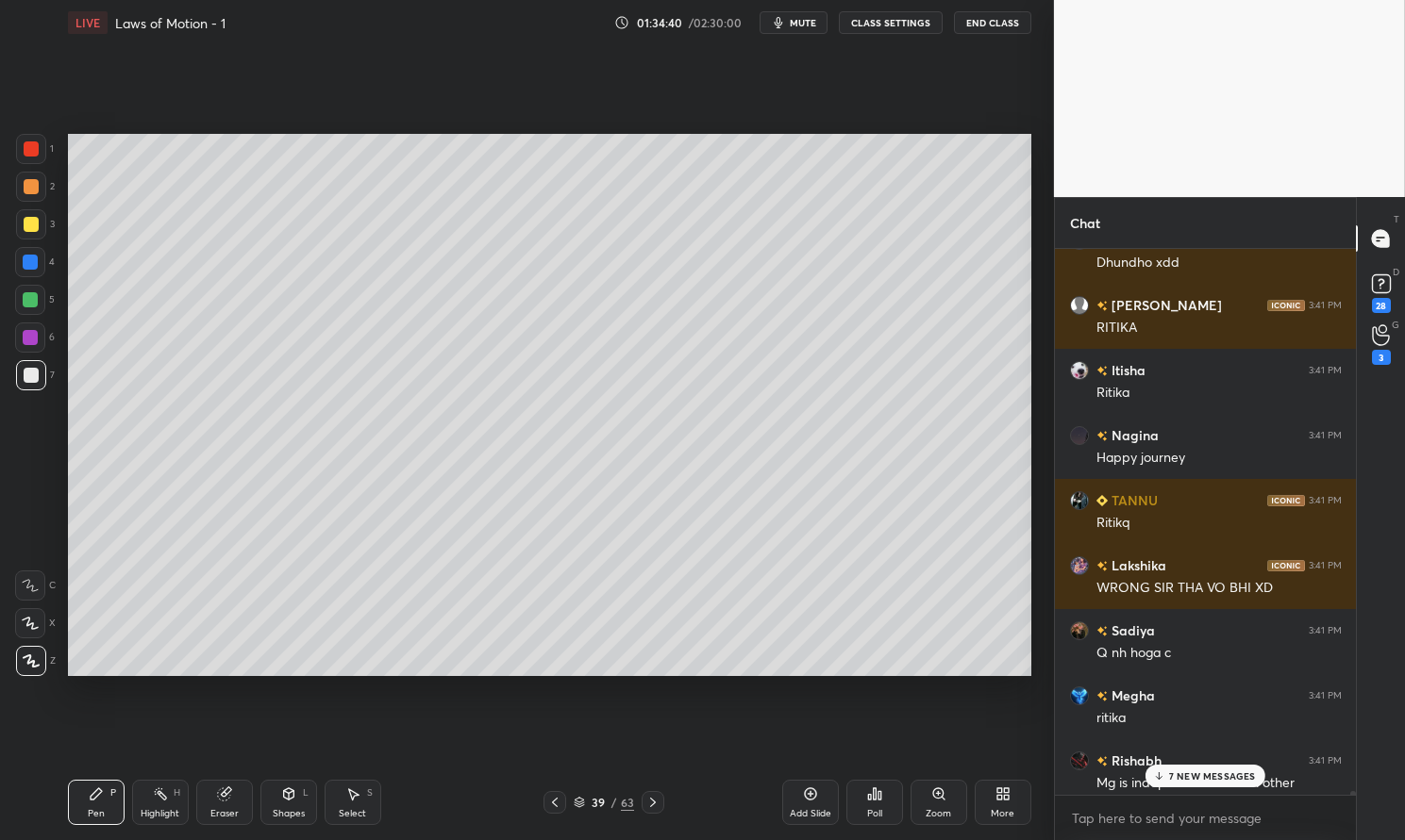
click at [1238, 769] on div "7 NEW MESSAGES" at bounding box center [1205, 777] width 119 height 23
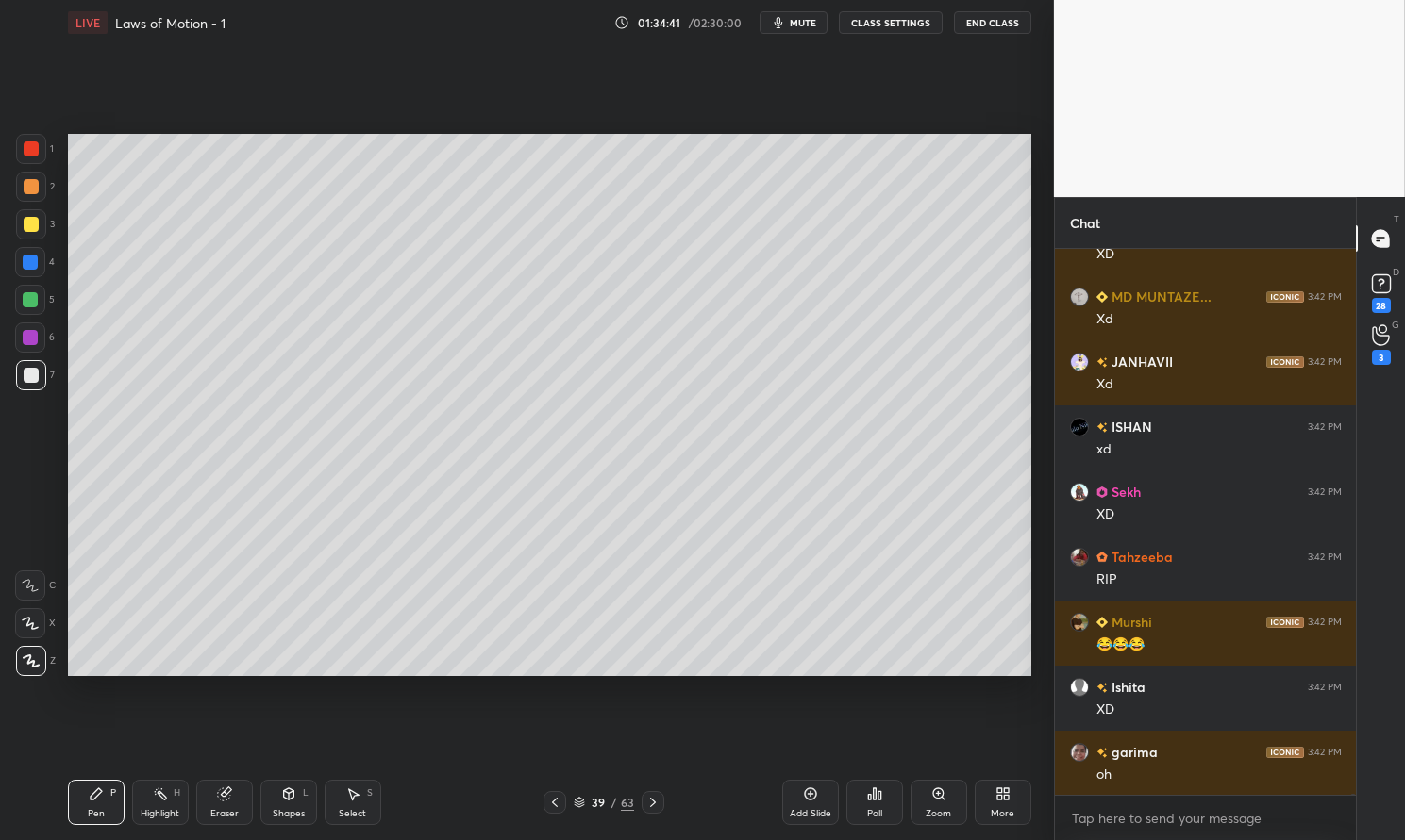
scroll to position [223151, 0]
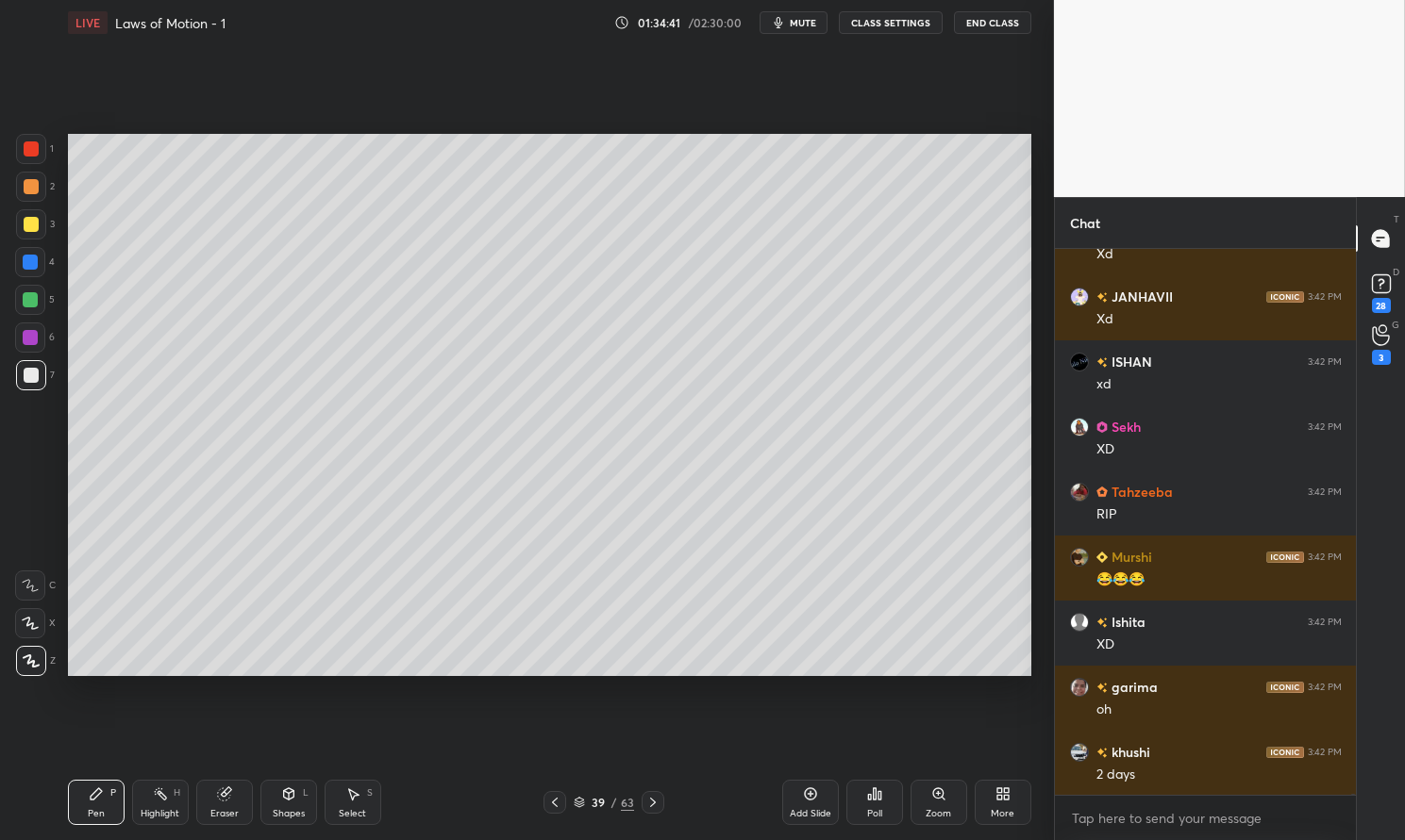
click at [1185, 831] on p "JUMP TO LATEST" at bounding box center [1212, 836] width 81 height 11
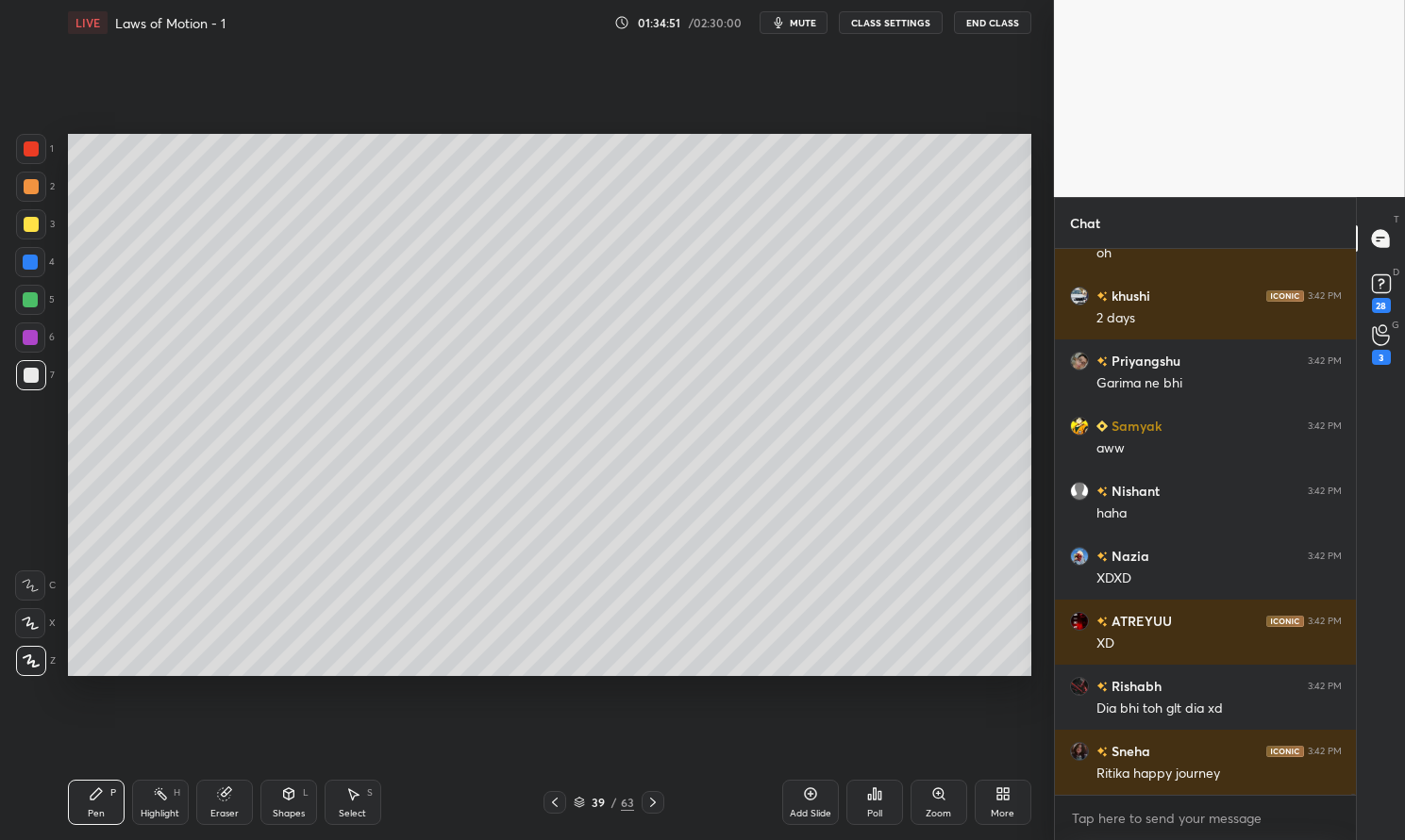
scroll to position [223672, 0]
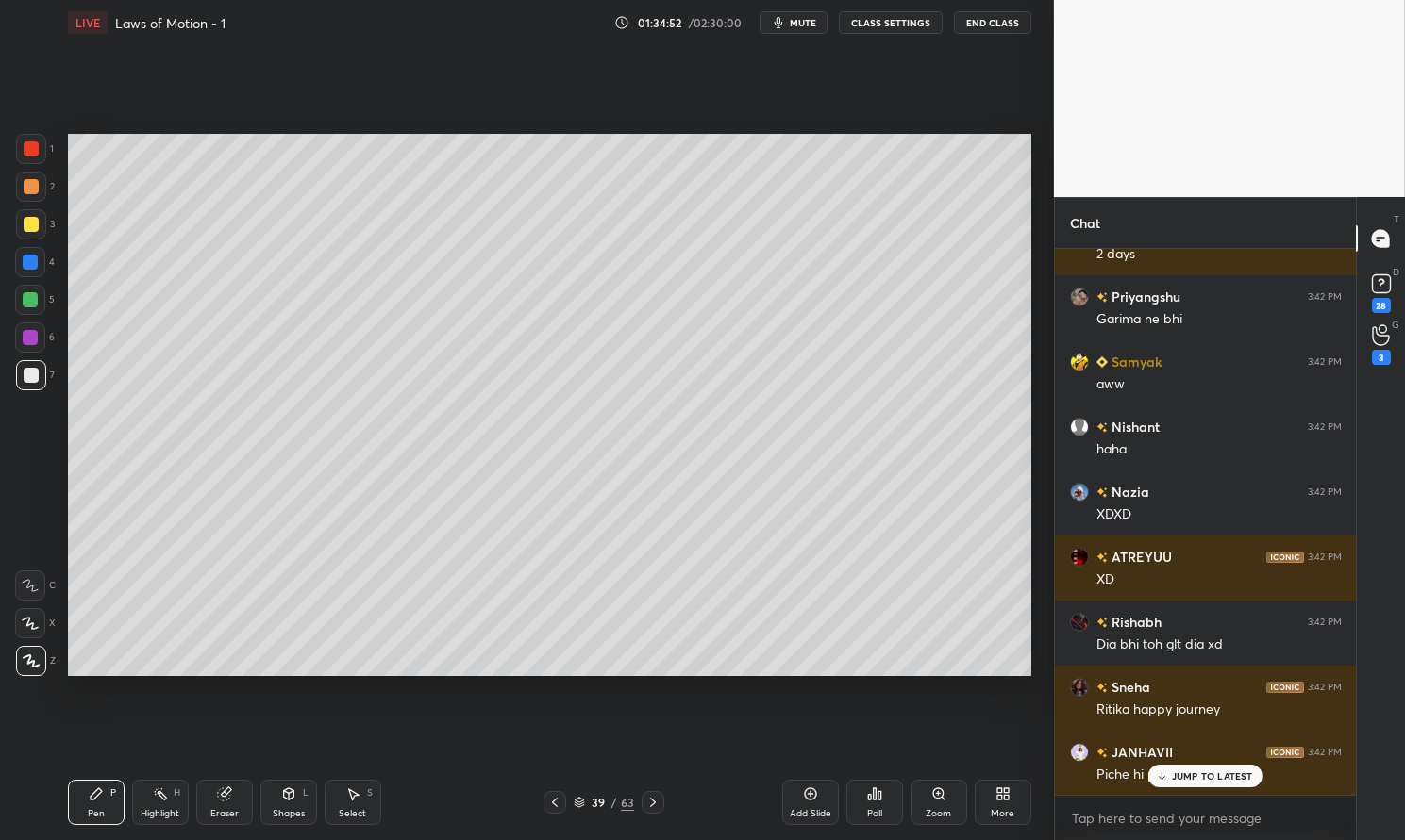
click at [167, 807] on div "Highlight H" at bounding box center [161, 803] width 57 height 45
click at [167, 788] on div "Highlight H" at bounding box center [161, 803] width 57 height 45
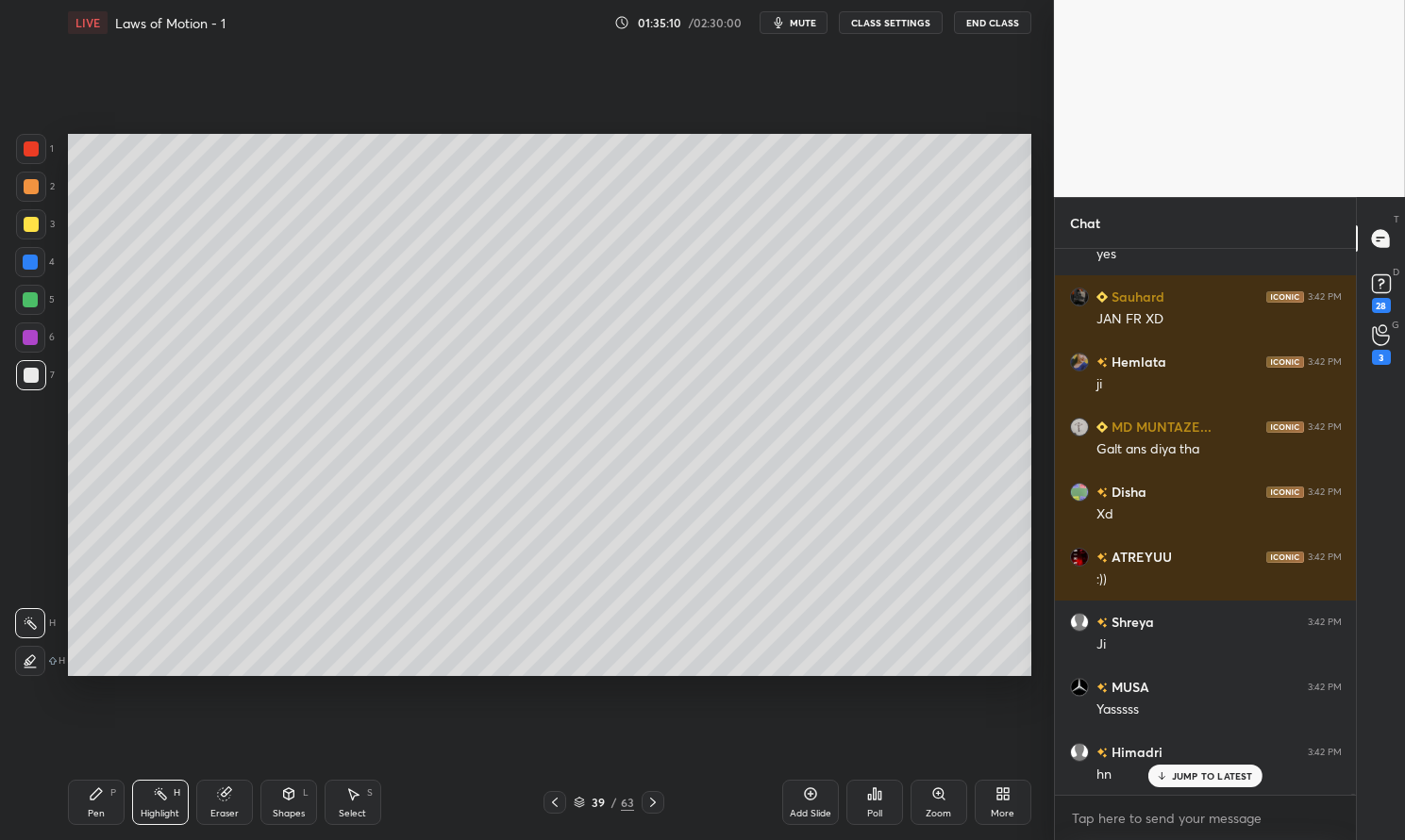
scroll to position [223680, 0]
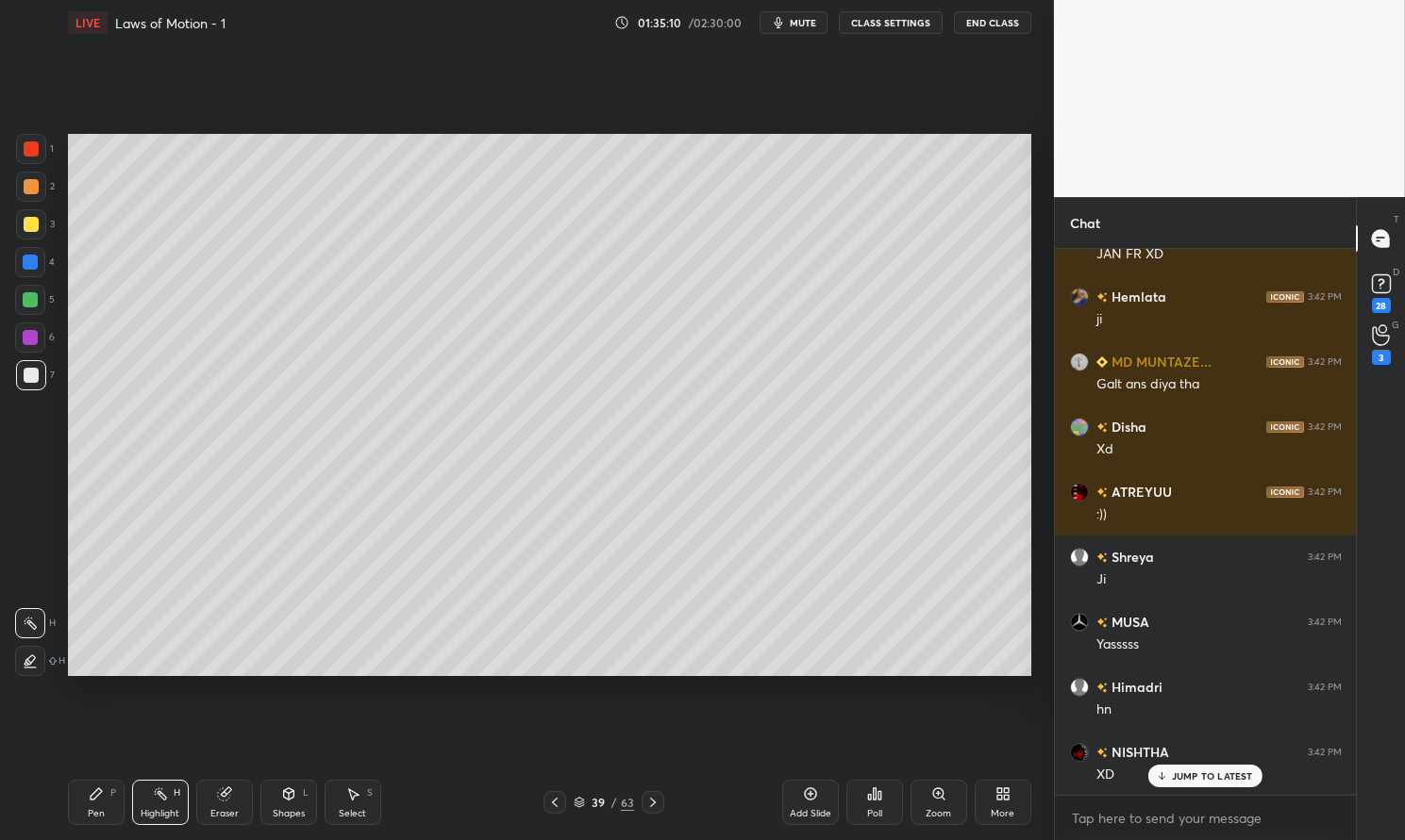
click at [105, 800] on div "Pen P" at bounding box center [97, 803] width 57 height 45
click at [173, 801] on div "Highlight H" at bounding box center [161, 803] width 57 height 45
click at [160, 800] on icon at bounding box center [161, 795] width 15 height 15
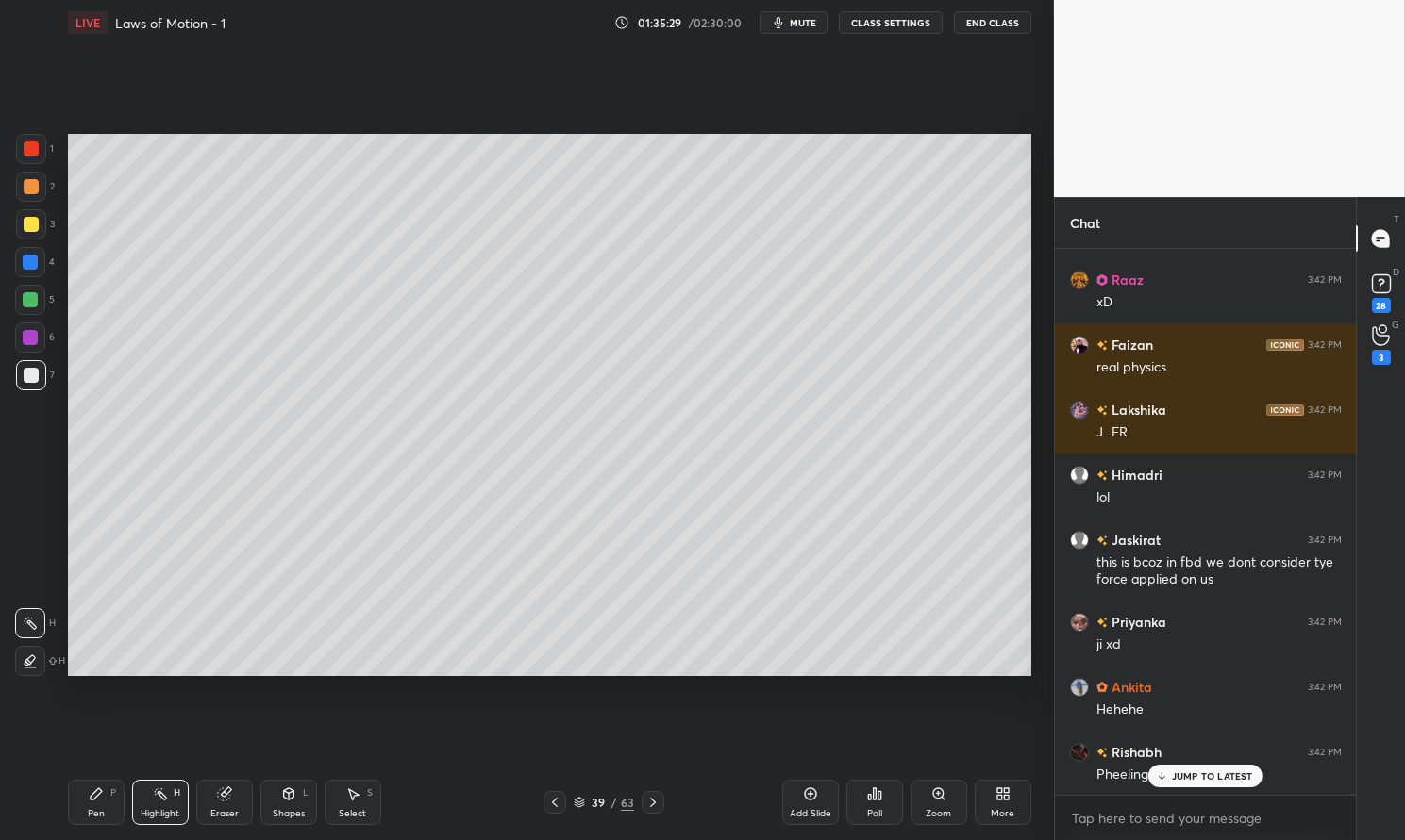
scroll to position [224544, 0]
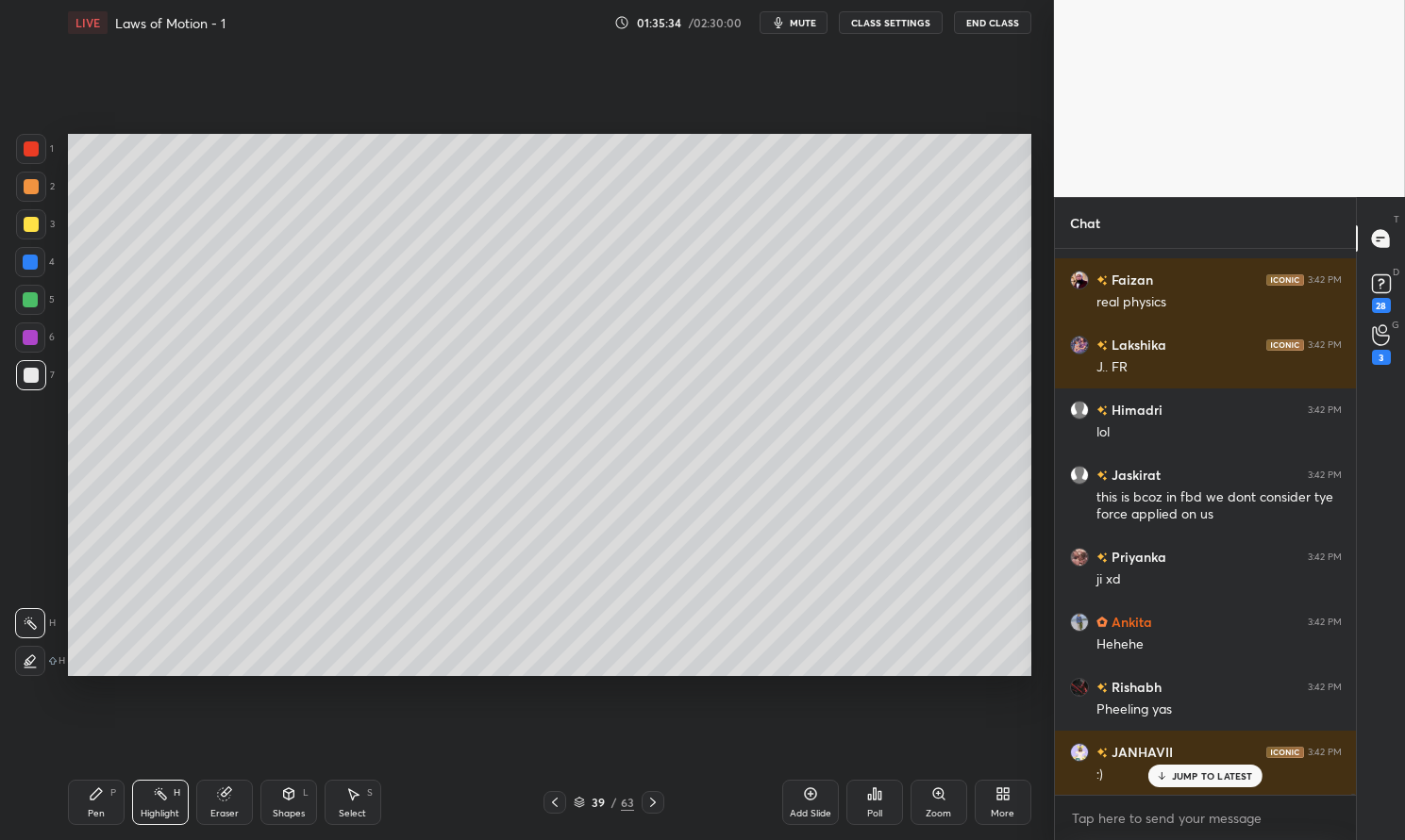
click at [165, 801] on icon at bounding box center [161, 795] width 15 height 15
click at [163, 797] on rect at bounding box center [163, 796] width 9 height 9
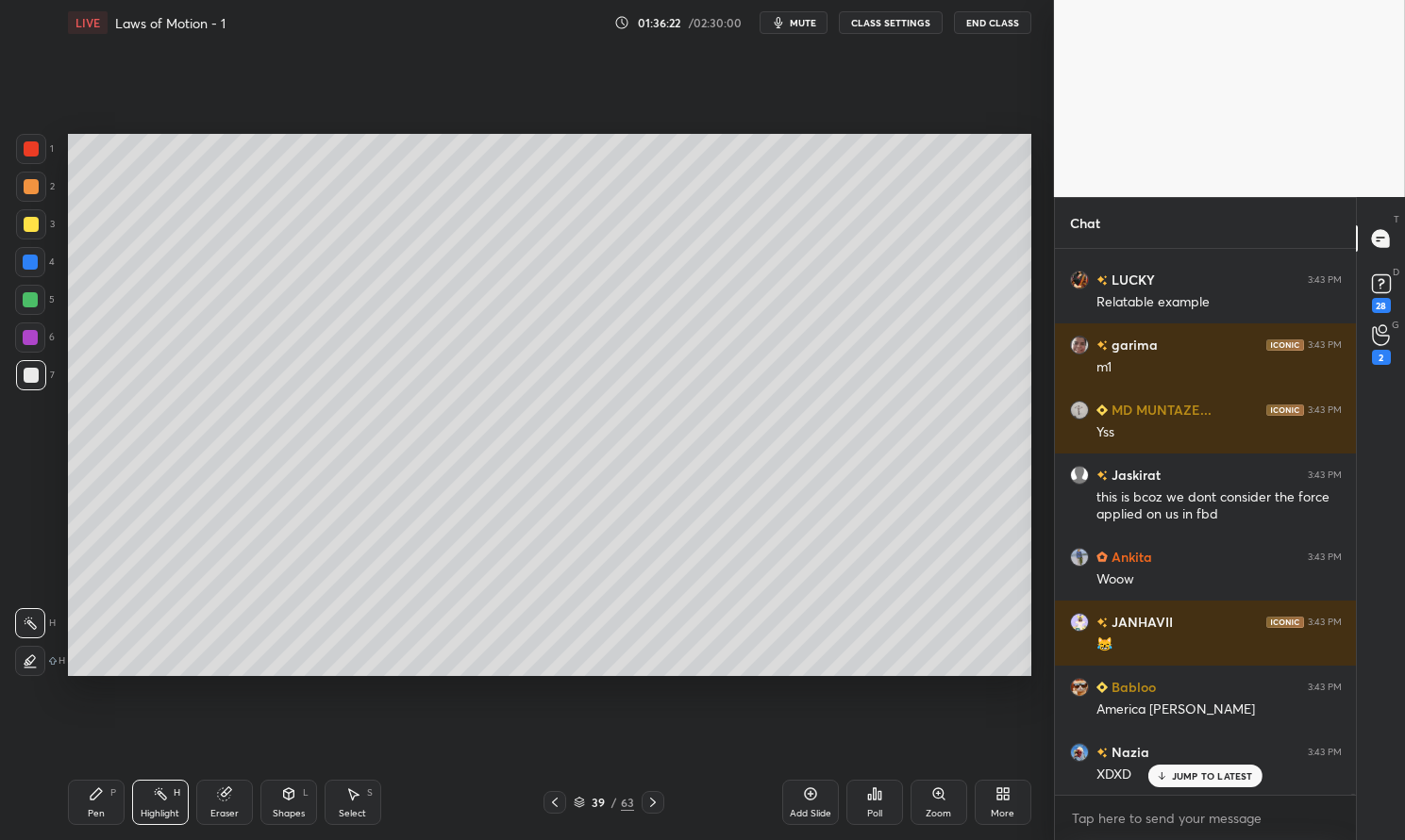
scroll to position [228751, 0]
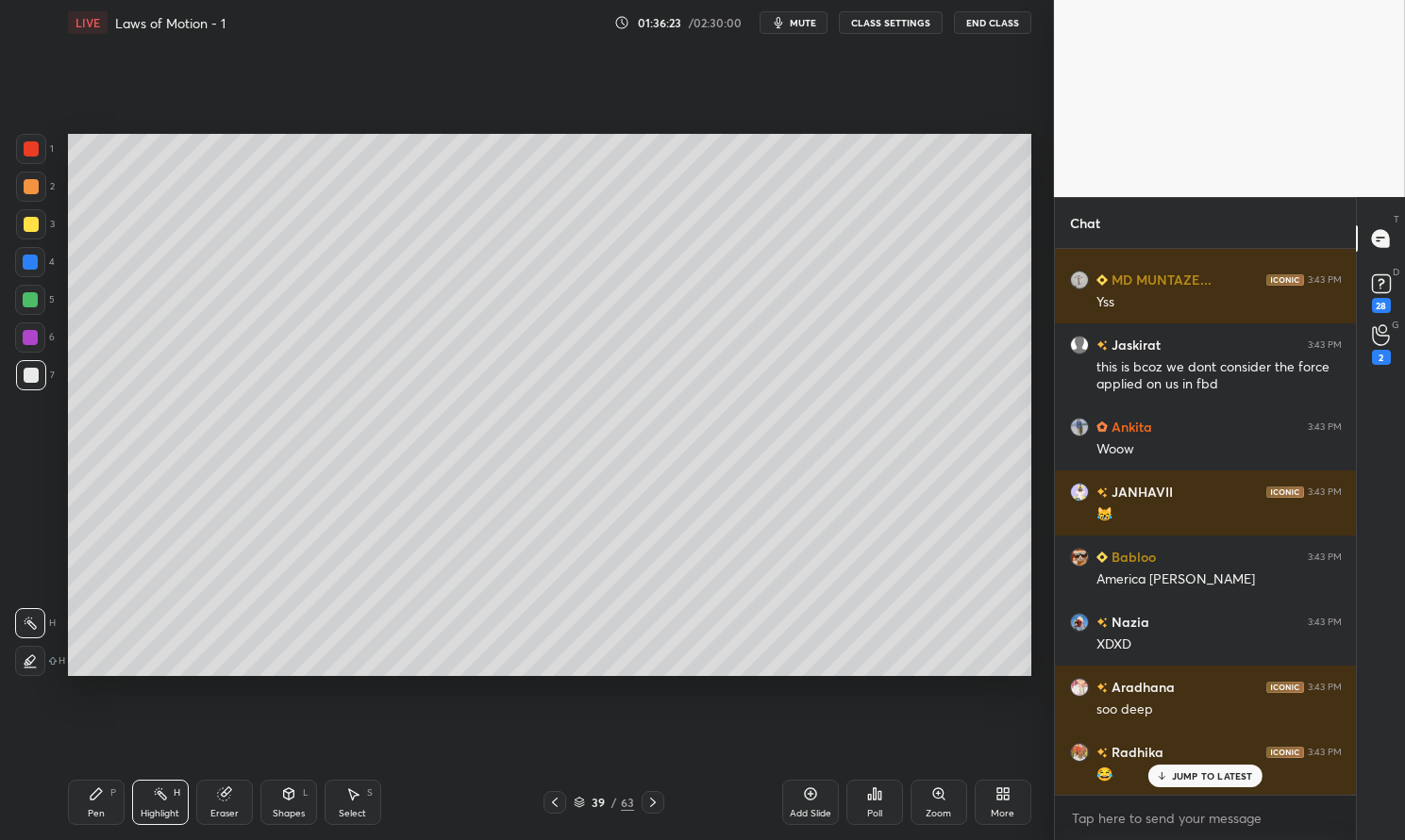
click at [1215, 779] on p "JUMP TO LATEST" at bounding box center [1212, 777] width 81 height 11
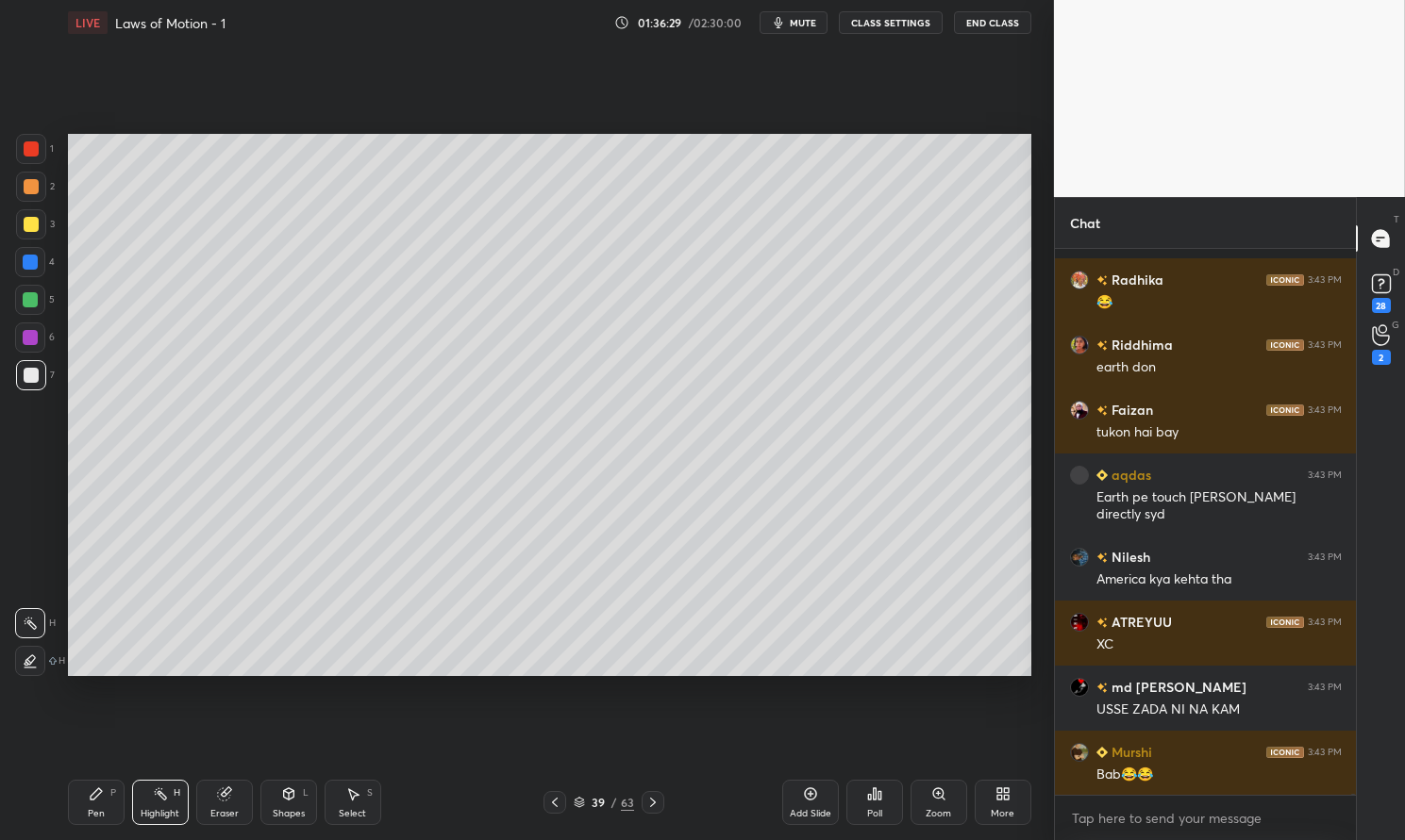
scroll to position [229355, 0]
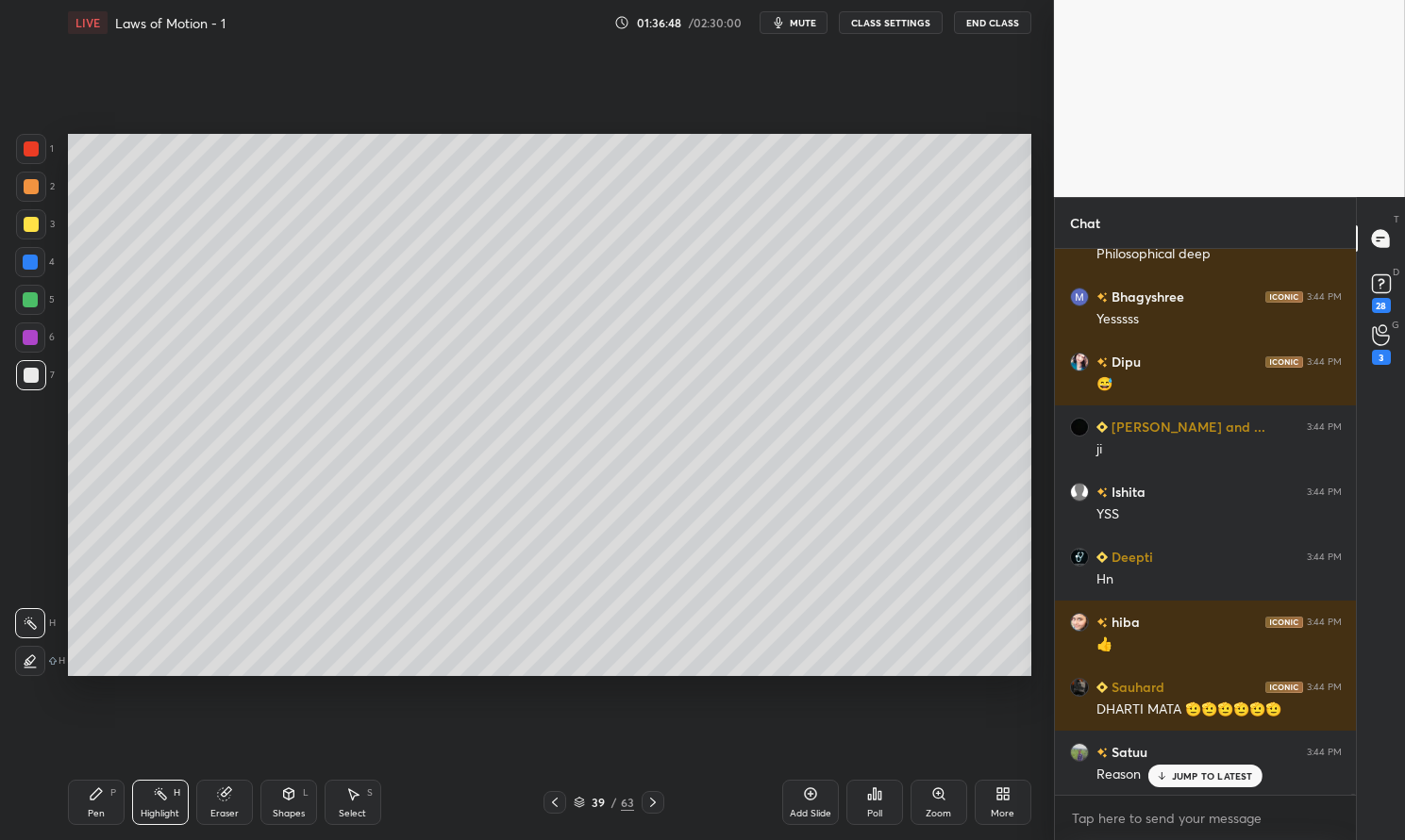
click at [1193, 771] on p "JUMP TO LATEST" at bounding box center [1212, 777] width 81 height 11
click at [100, 802] on icon at bounding box center [97, 795] width 15 height 15
click at [97, 800] on icon at bounding box center [97, 795] width 15 height 15
click at [32, 150] on div at bounding box center [31, 149] width 15 height 15
click at [26, 146] on div at bounding box center [31, 149] width 15 height 15
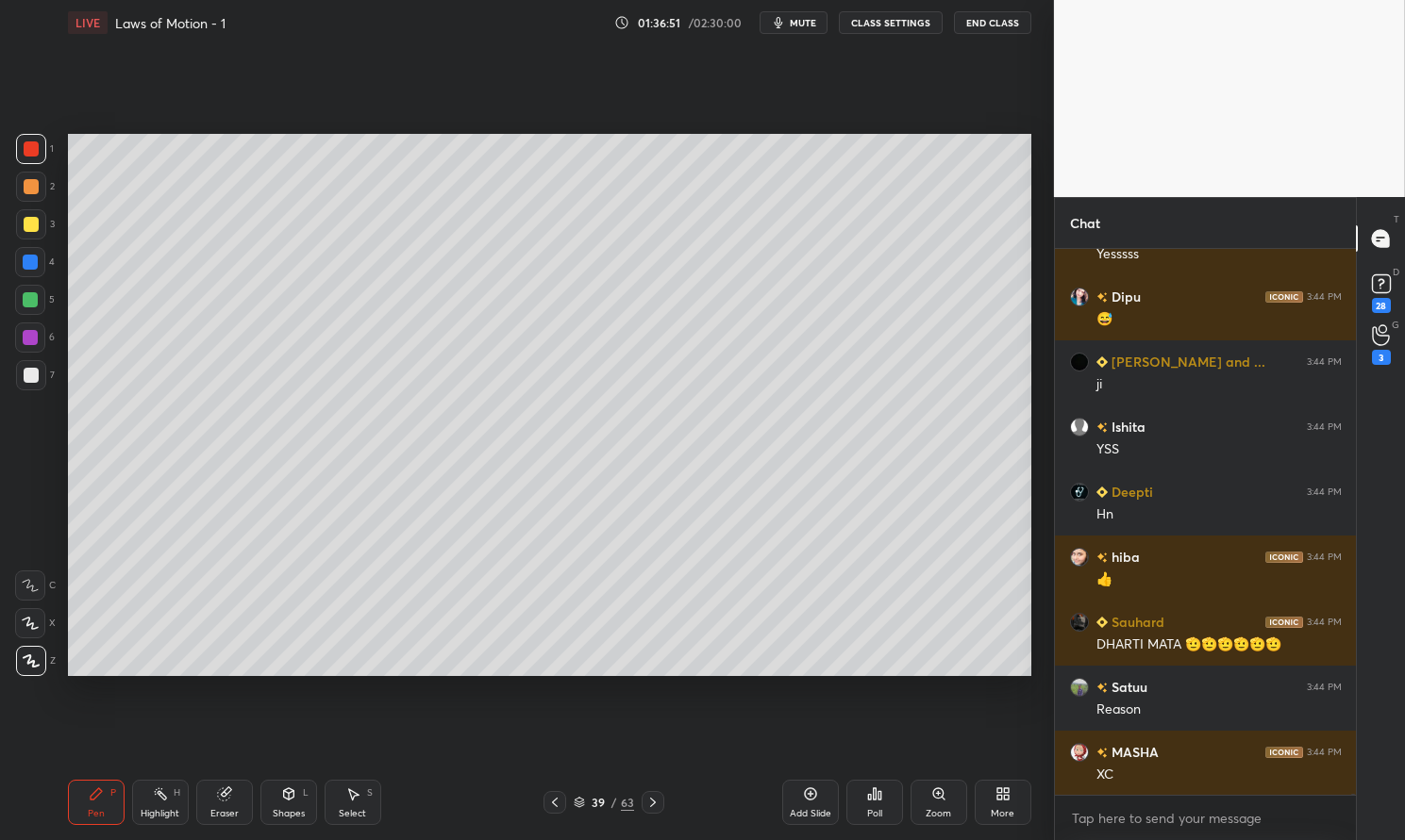
click at [652, 801] on icon at bounding box center [653, 803] width 6 height 9
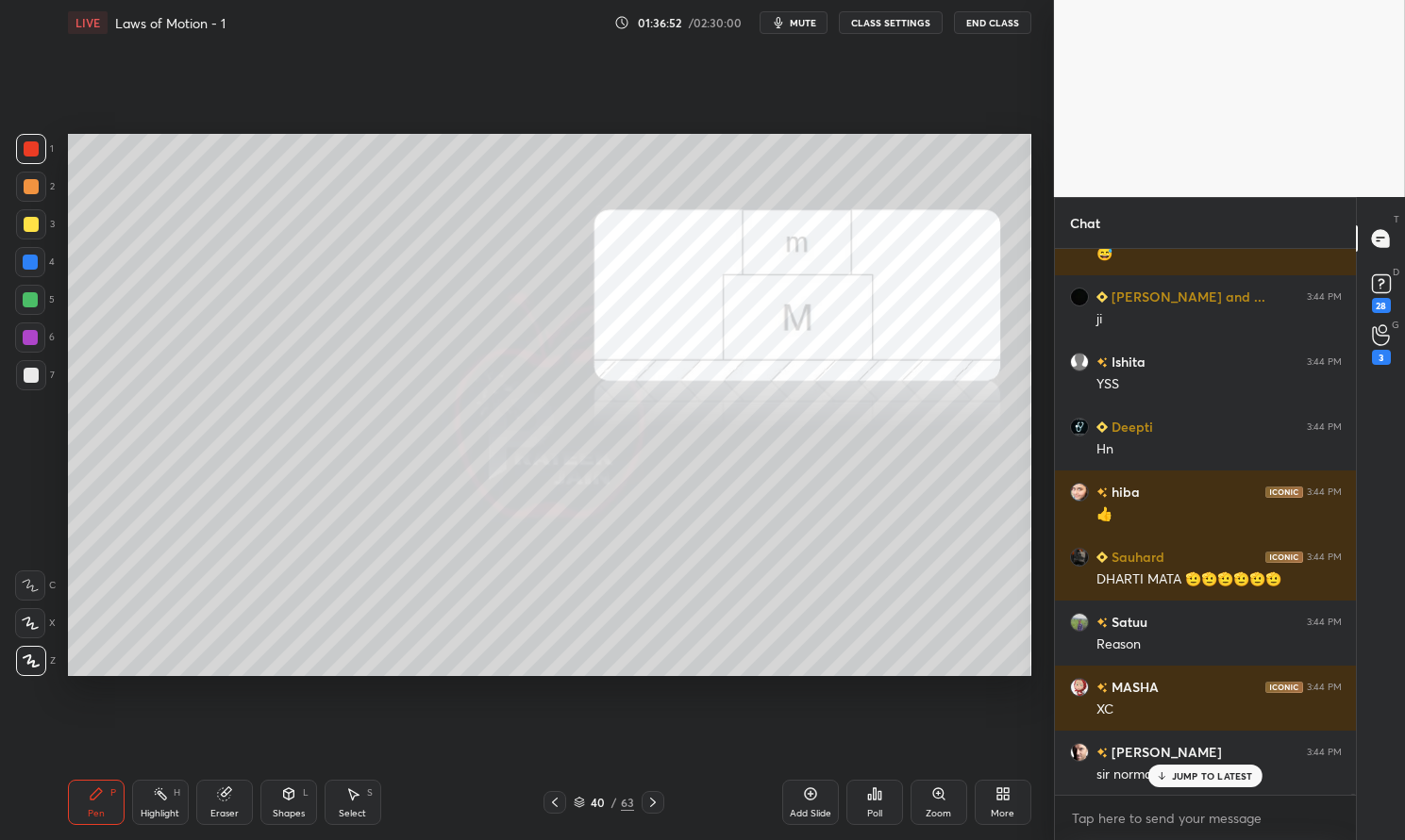
click at [650, 800] on icon at bounding box center [653, 803] width 15 height 15
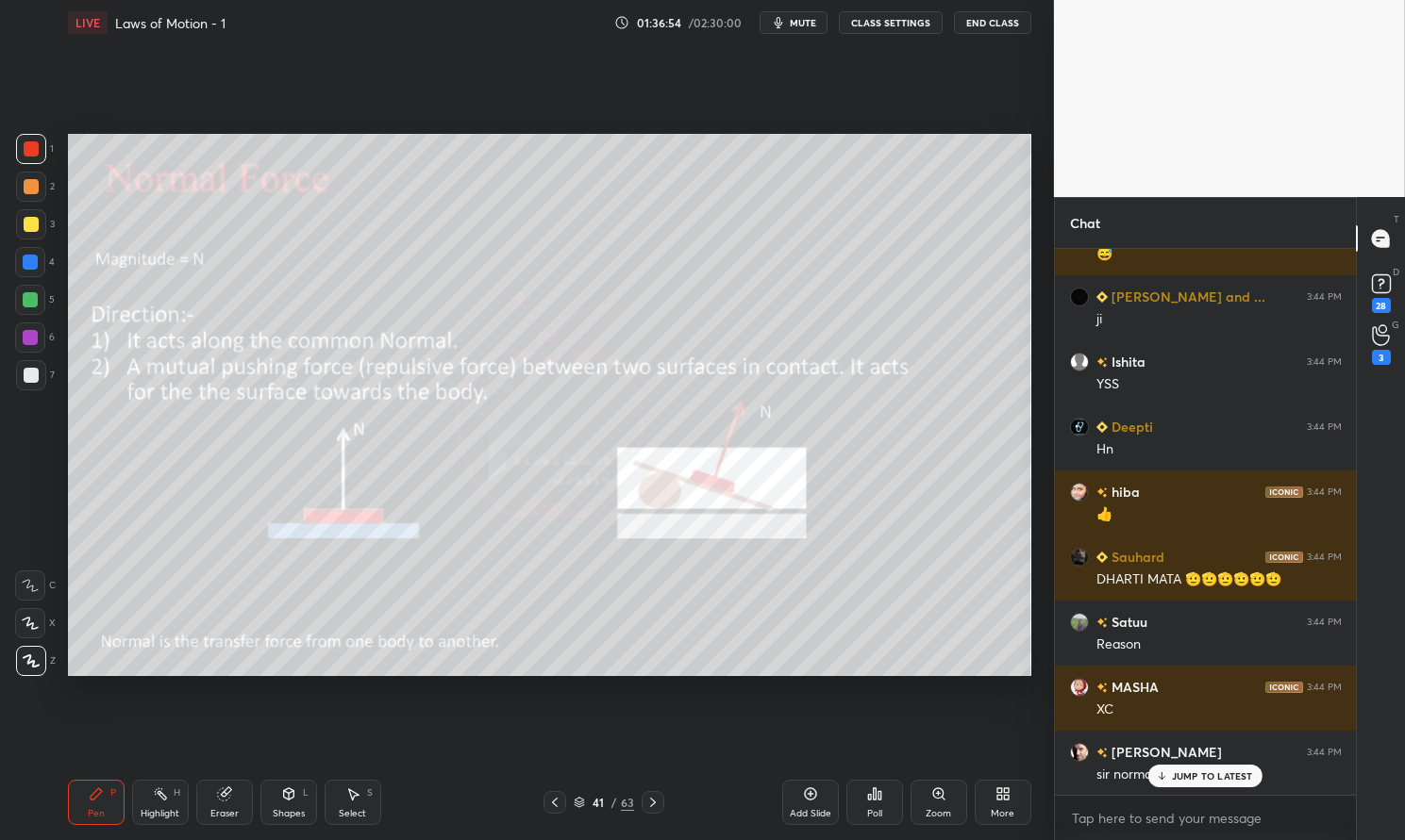
click at [24, 227] on div at bounding box center [31, 224] width 15 height 15
click at [16, 226] on div at bounding box center [31, 224] width 30 height 30
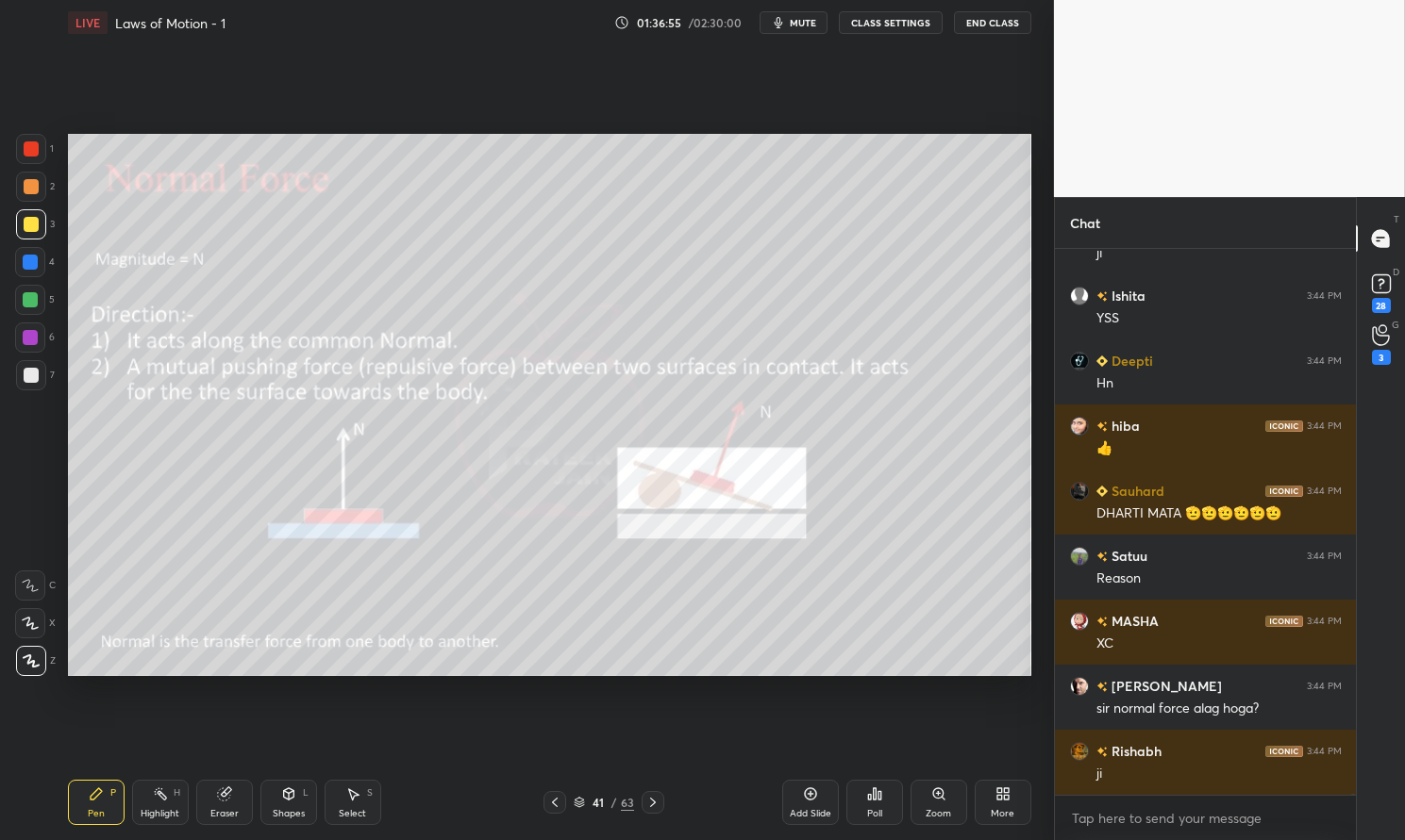
click at [819, 799] on div "Add Slide" at bounding box center [811, 803] width 57 height 45
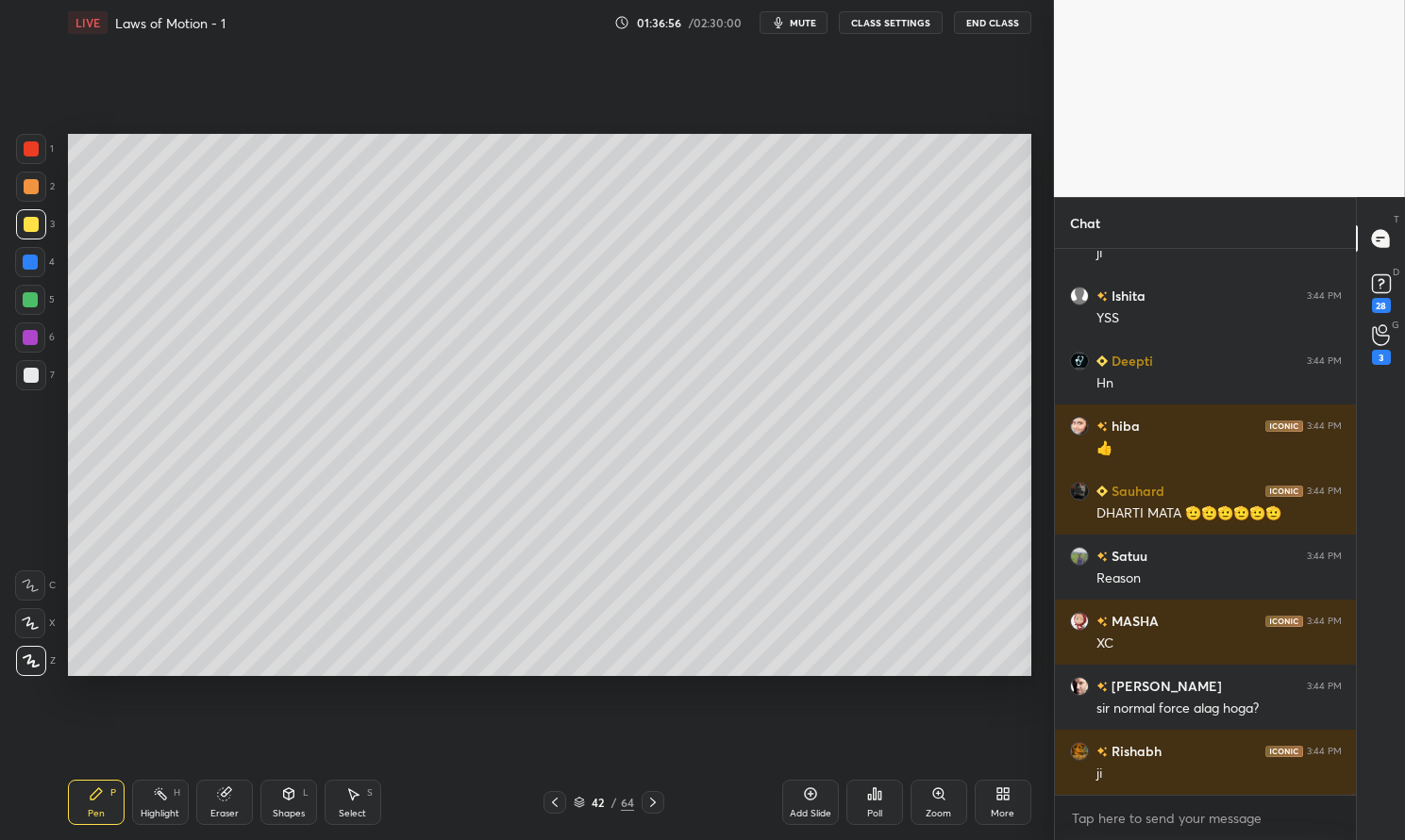
click at [87, 803] on div "Pen P" at bounding box center [97, 803] width 57 height 45
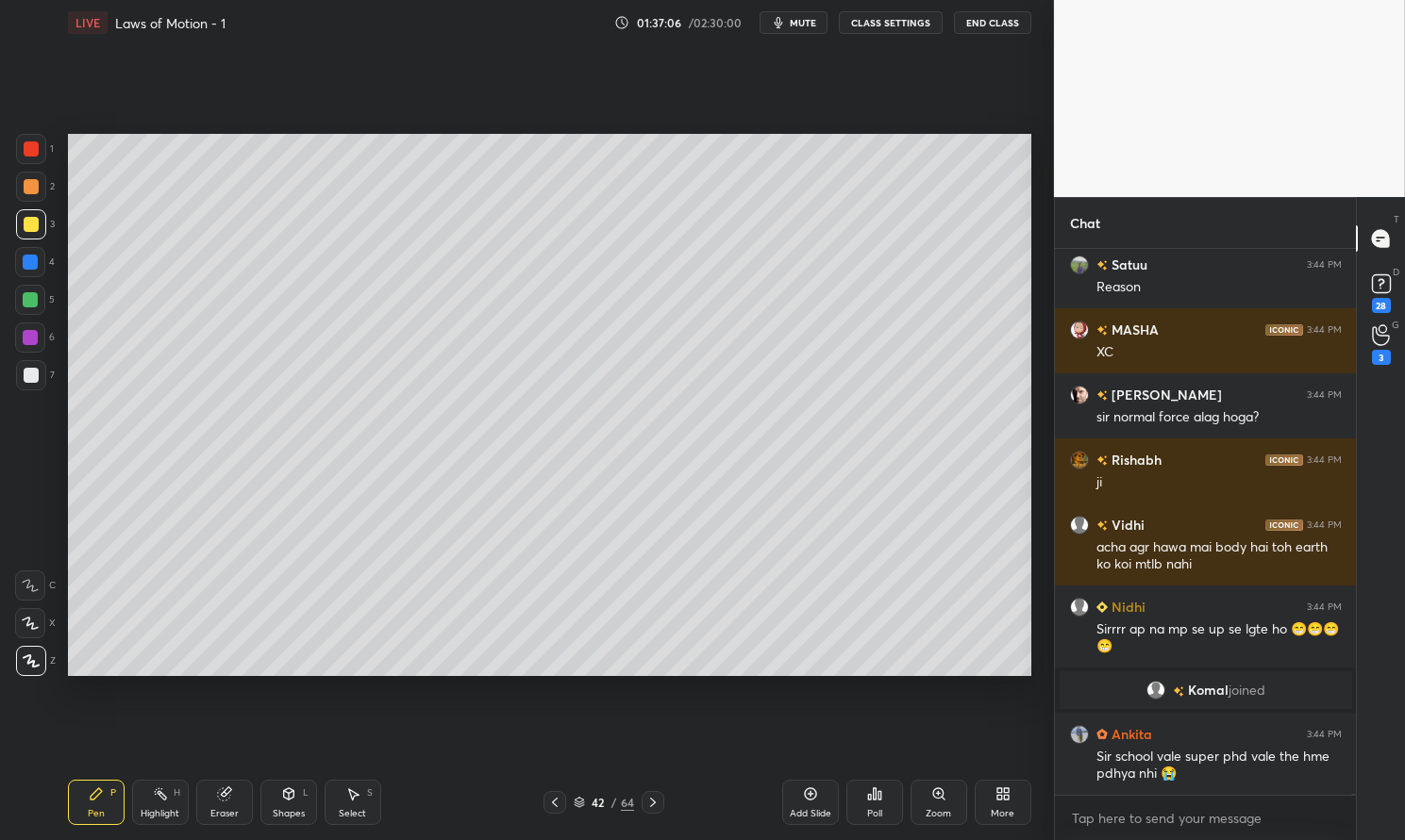
click at [29, 376] on div at bounding box center [31, 376] width 15 height 15
click at [22, 377] on div at bounding box center [31, 376] width 30 height 30
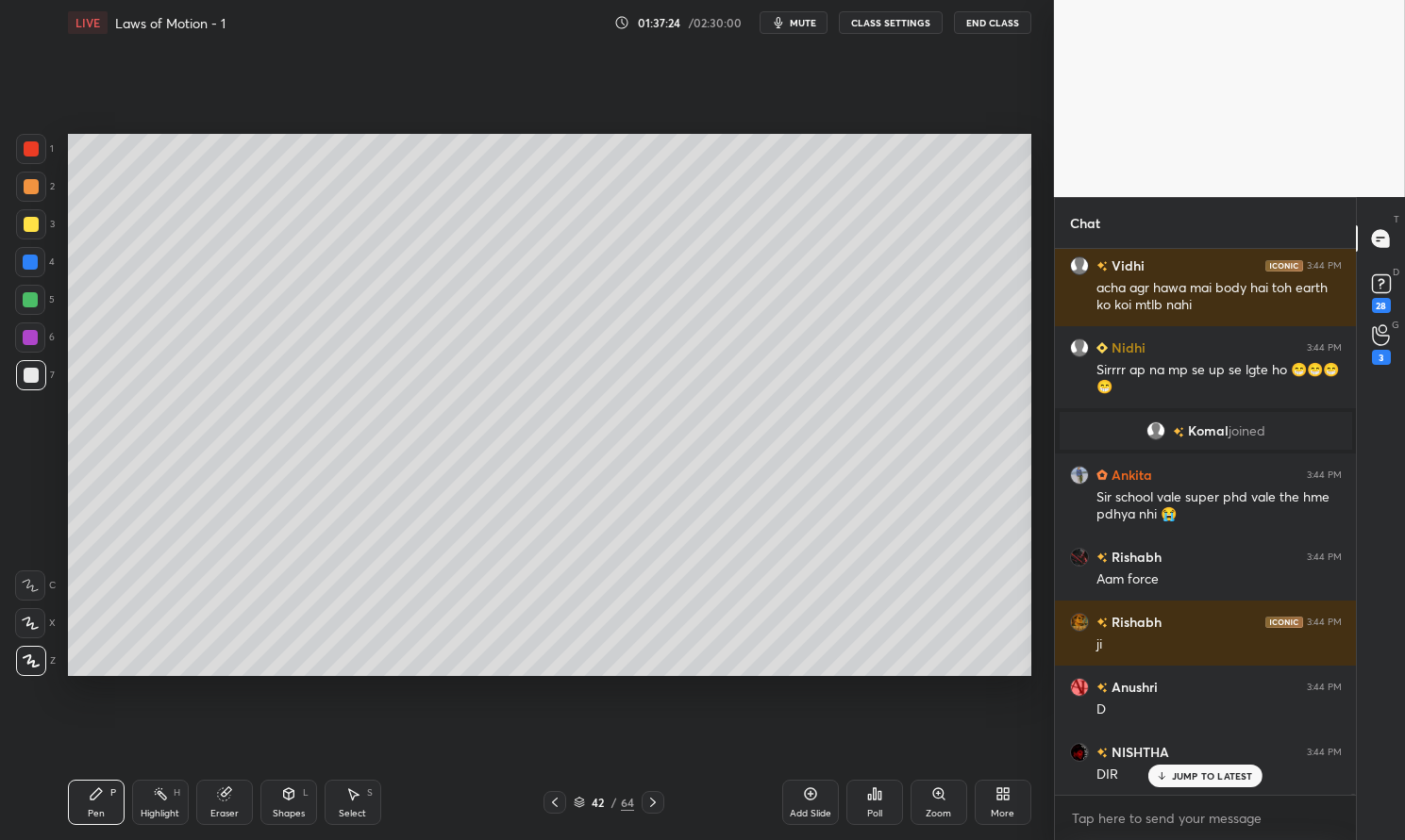
scroll to position [228899, 0]
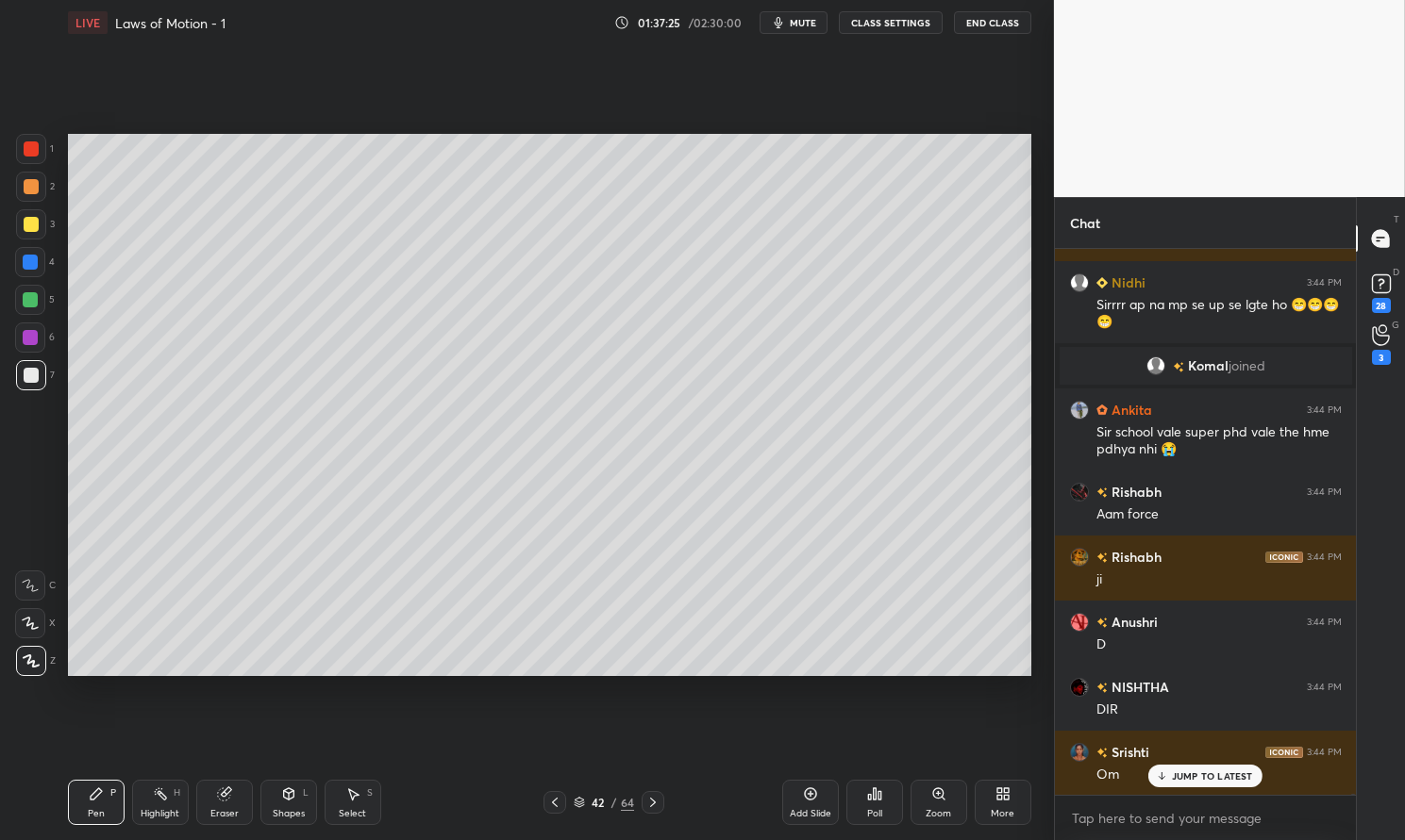
click at [35, 153] on div at bounding box center [31, 149] width 15 height 15
click at [32, 148] on div at bounding box center [31, 149] width 15 height 15
click at [1204, 776] on p "JUMP TO LATEST" at bounding box center [1212, 777] width 81 height 11
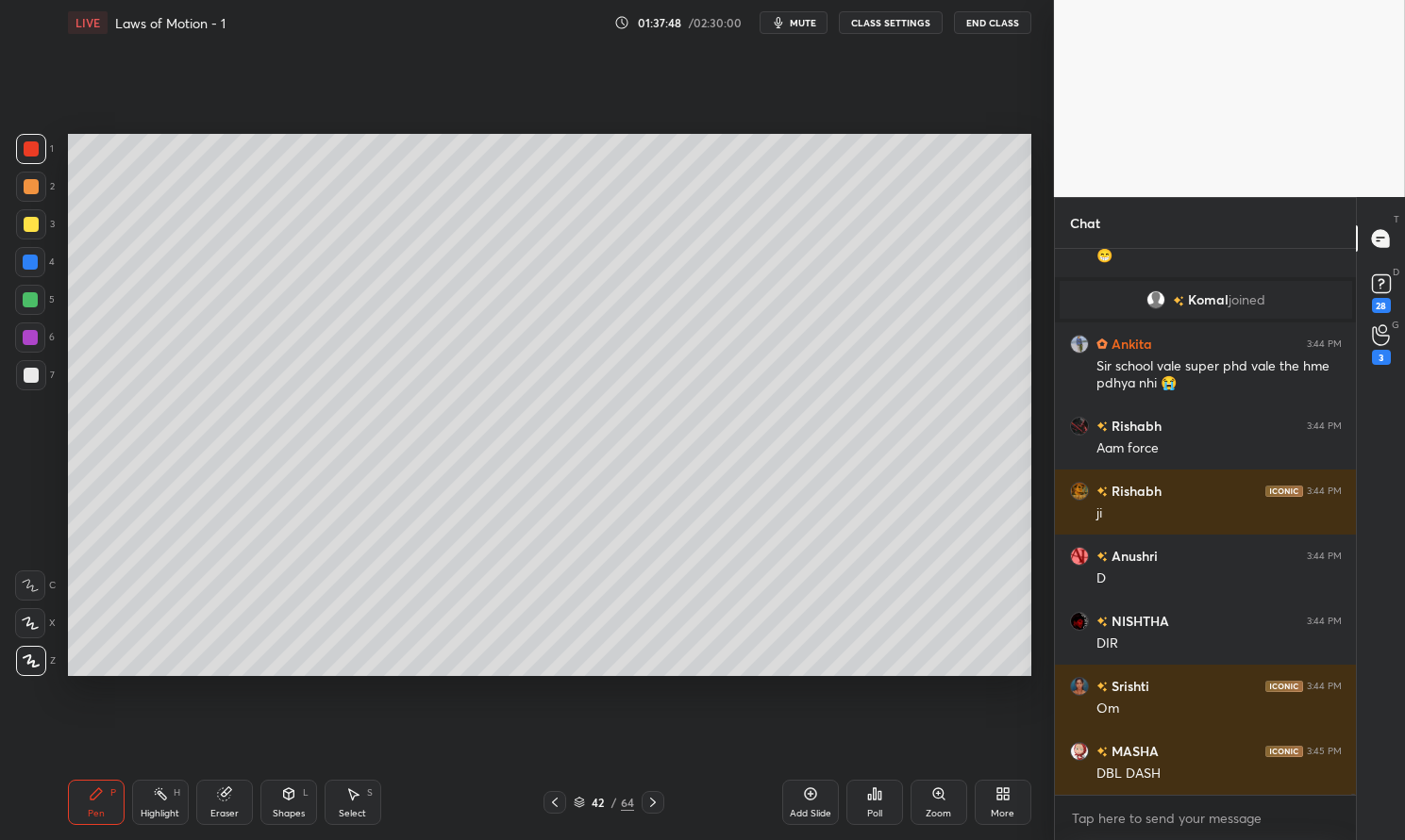
click at [180, 804] on div "Highlight H" at bounding box center [161, 803] width 57 height 45
click at [167, 795] on icon at bounding box center [161, 795] width 15 height 15
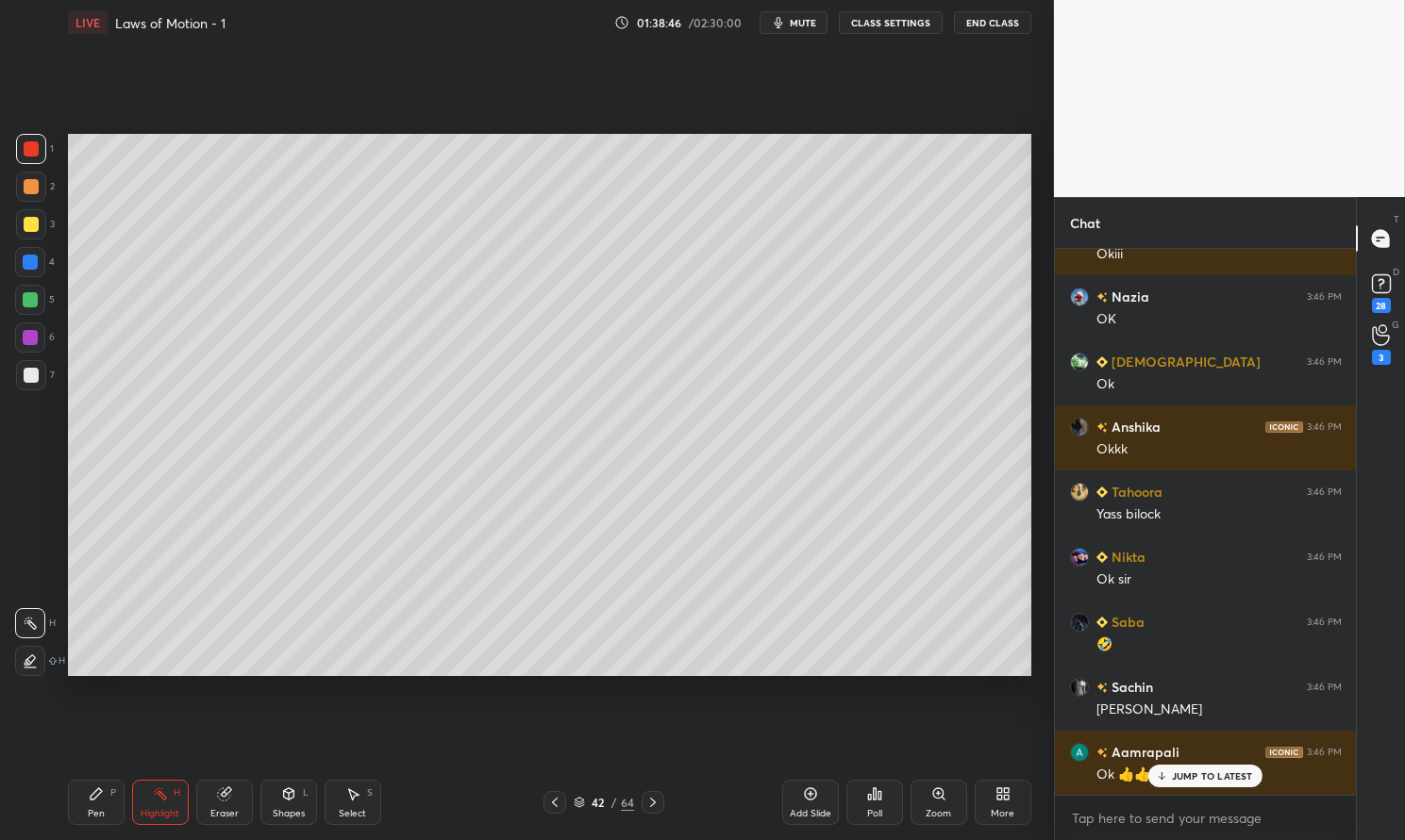
scroll to position [231353, 0]
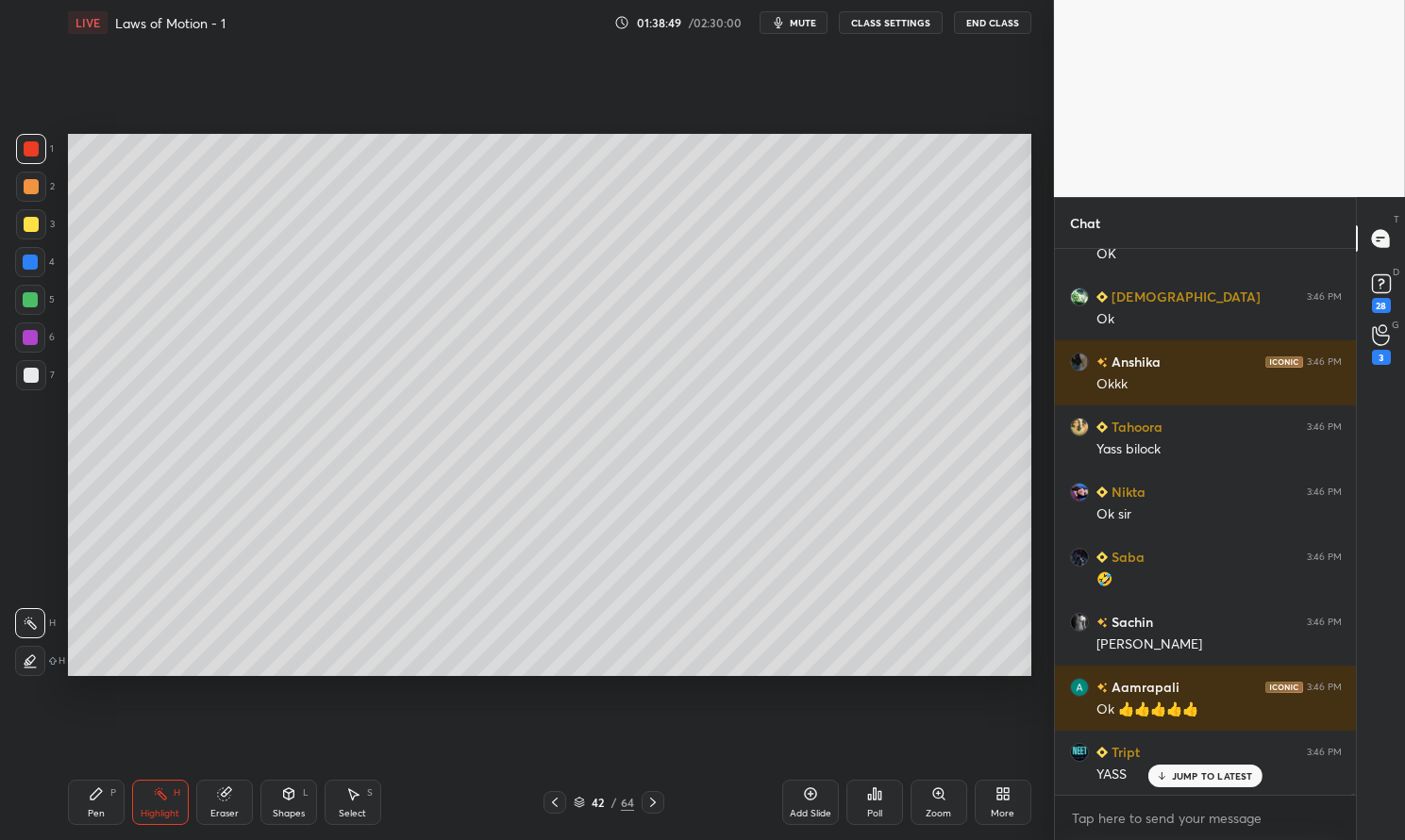
click at [1223, 777] on p "JUMP TO LATEST" at bounding box center [1212, 777] width 81 height 11
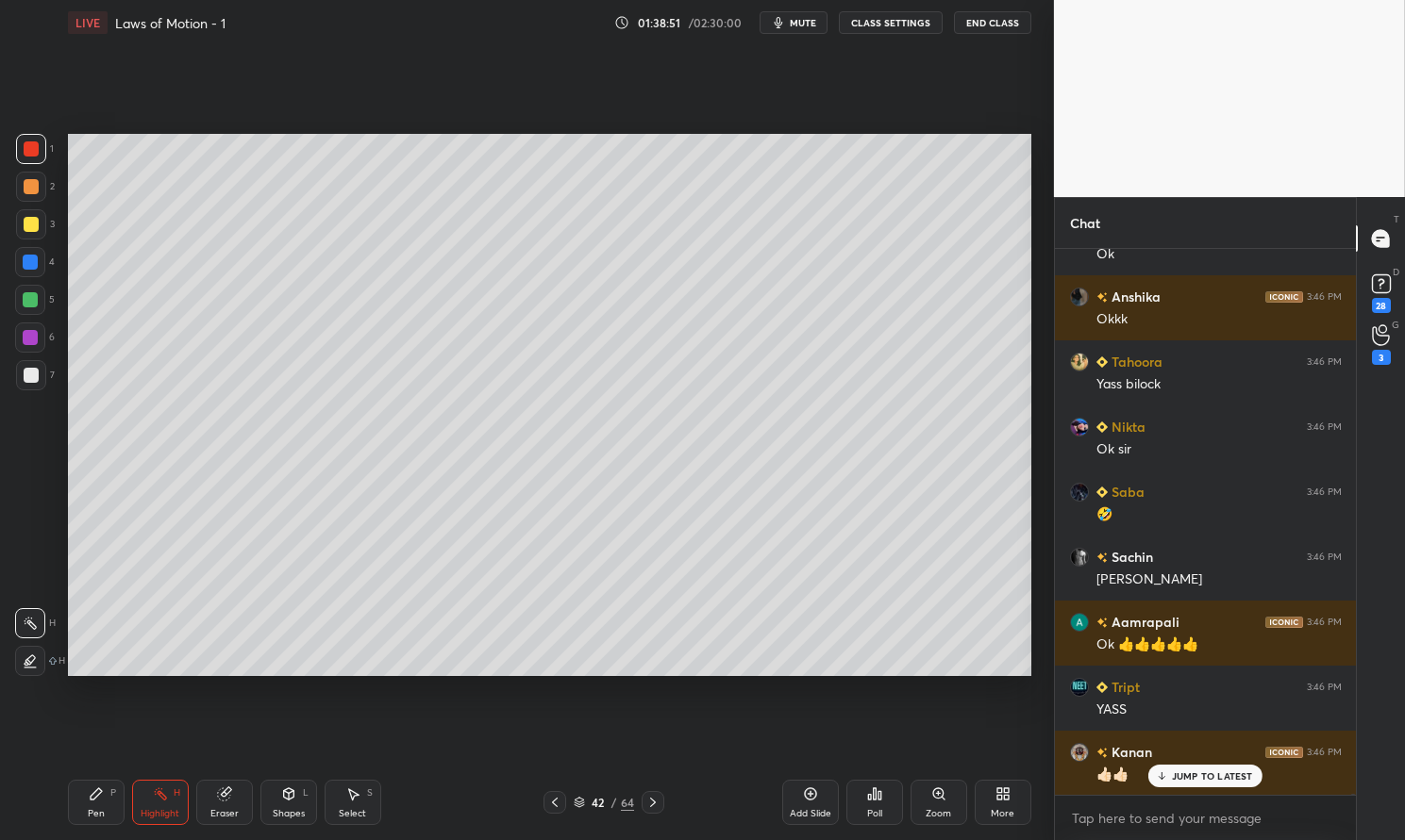
scroll to position [231613, 0]
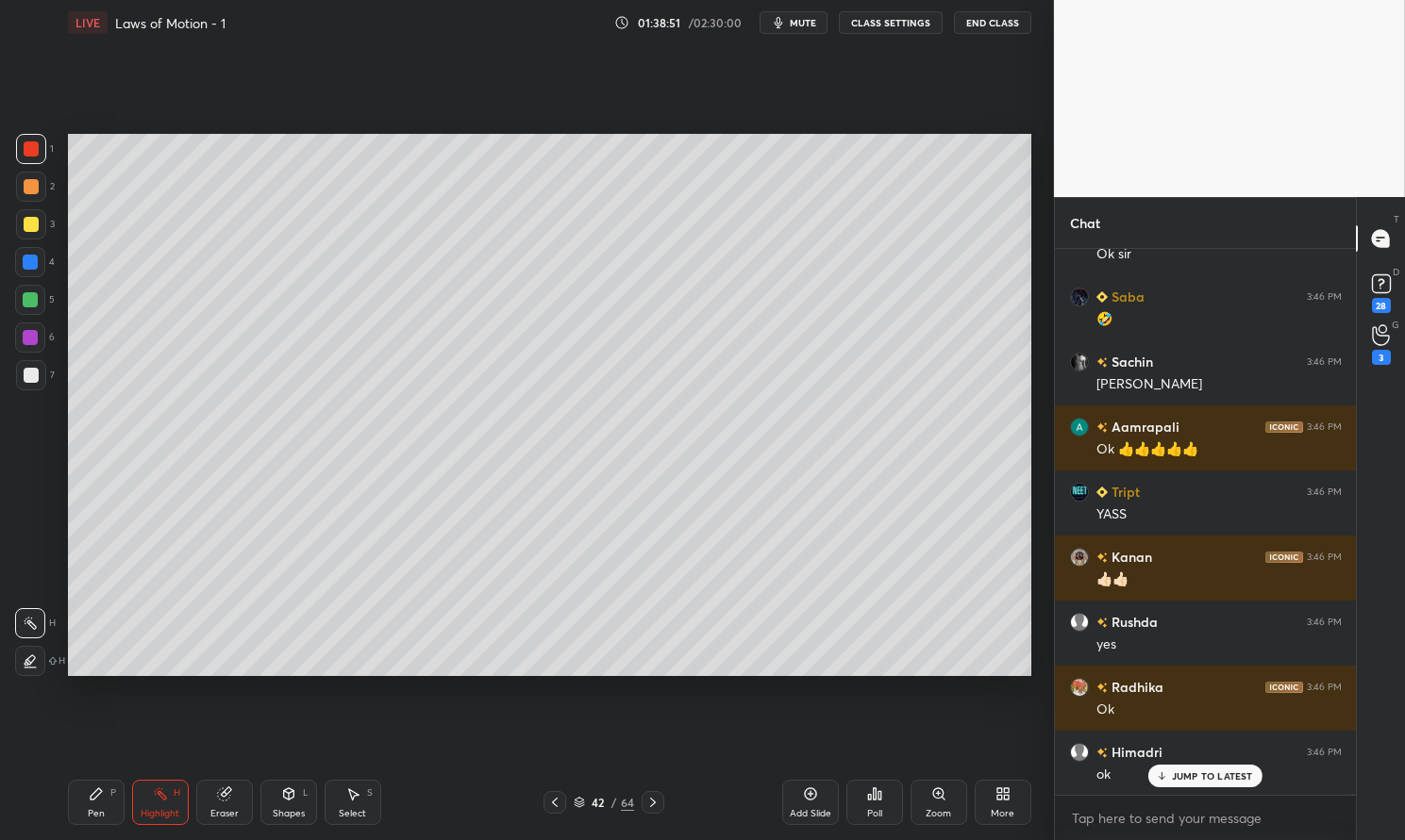
click at [1223, 777] on p "JUMP TO LATEST" at bounding box center [1212, 777] width 81 height 11
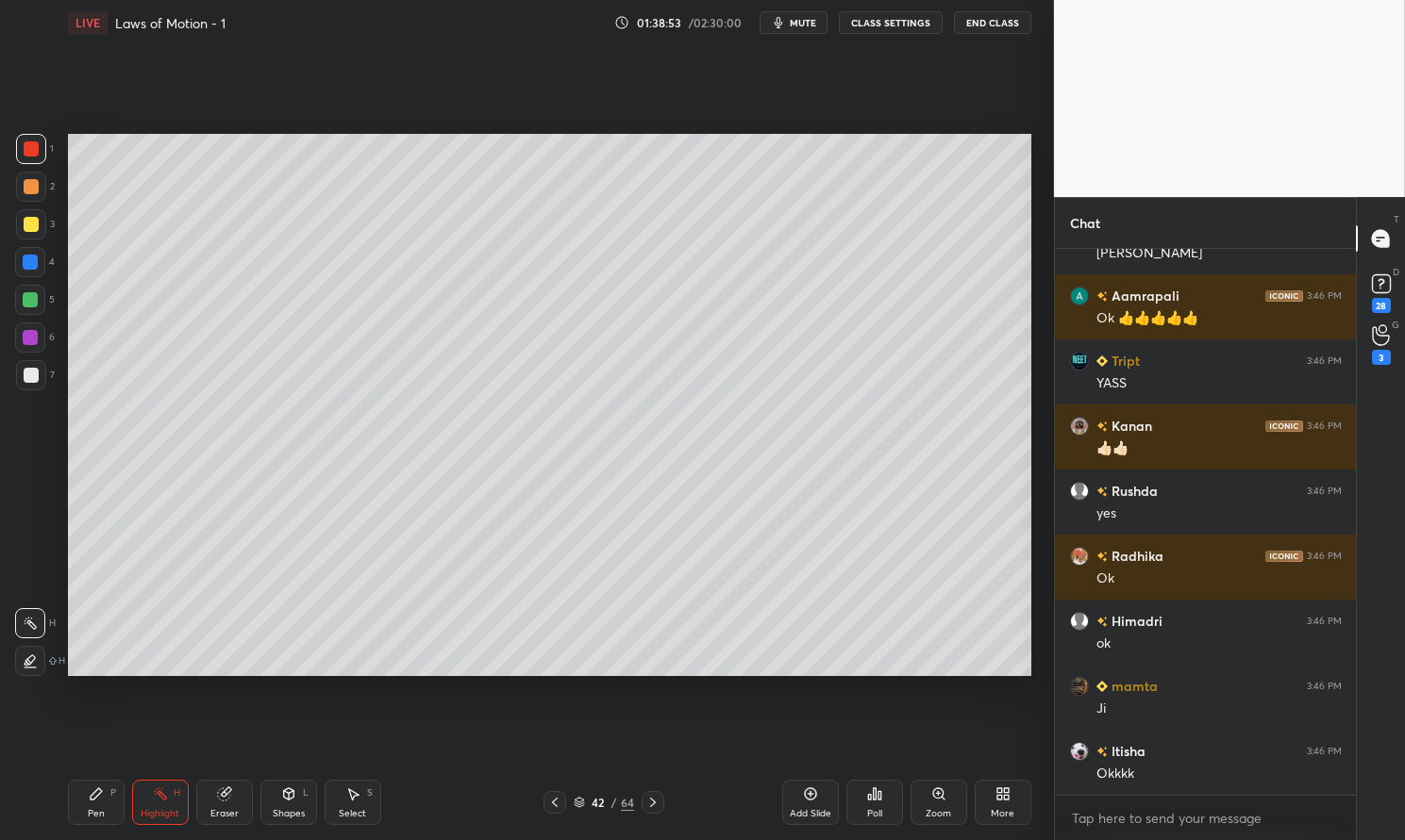
click at [83, 803] on div "Pen P" at bounding box center [97, 803] width 57 height 45
click at [79, 796] on div "Pen P" at bounding box center [97, 803] width 57 height 45
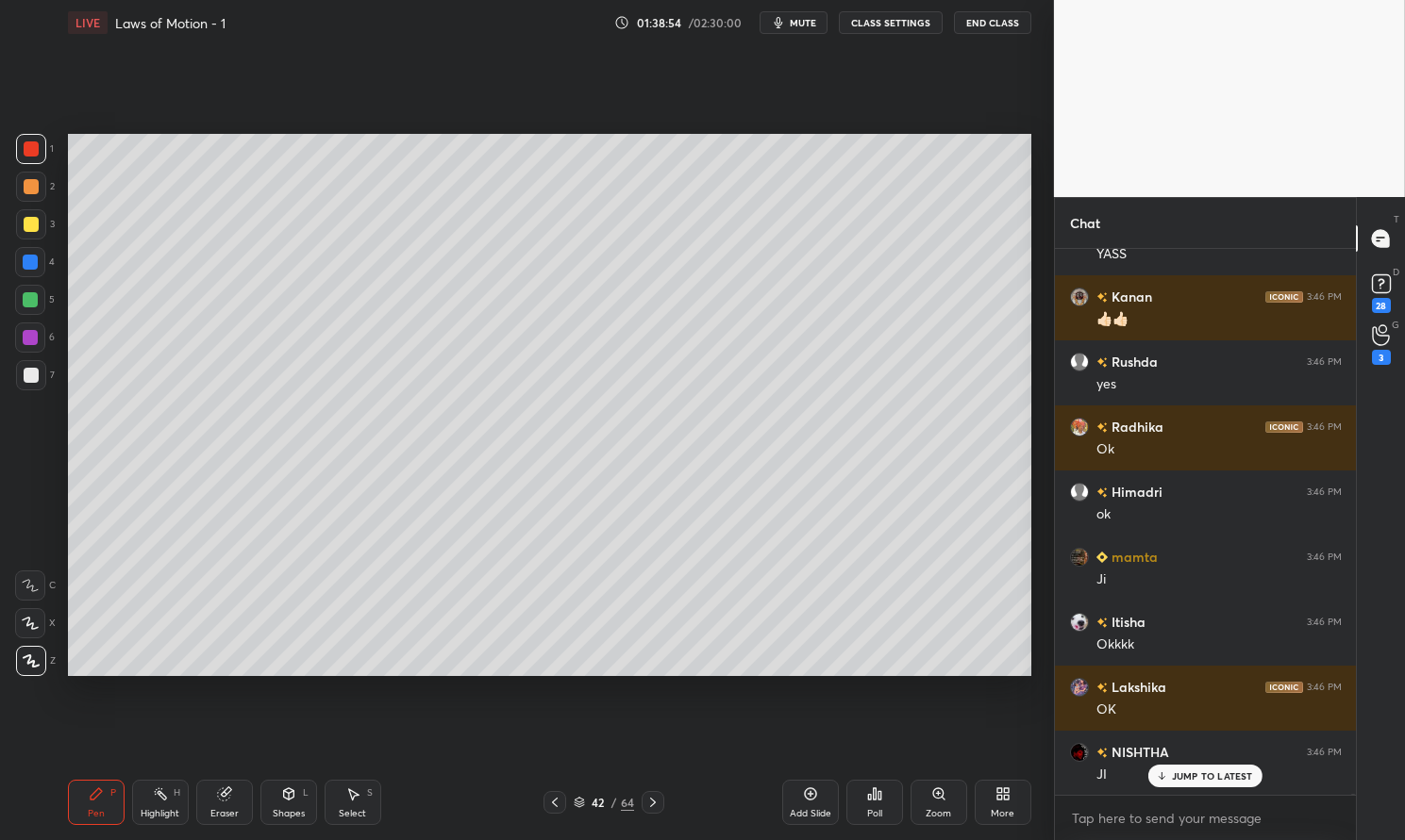
click at [40, 154] on div at bounding box center [31, 149] width 30 height 30
click at [22, 151] on div at bounding box center [31, 149] width 30 height 30
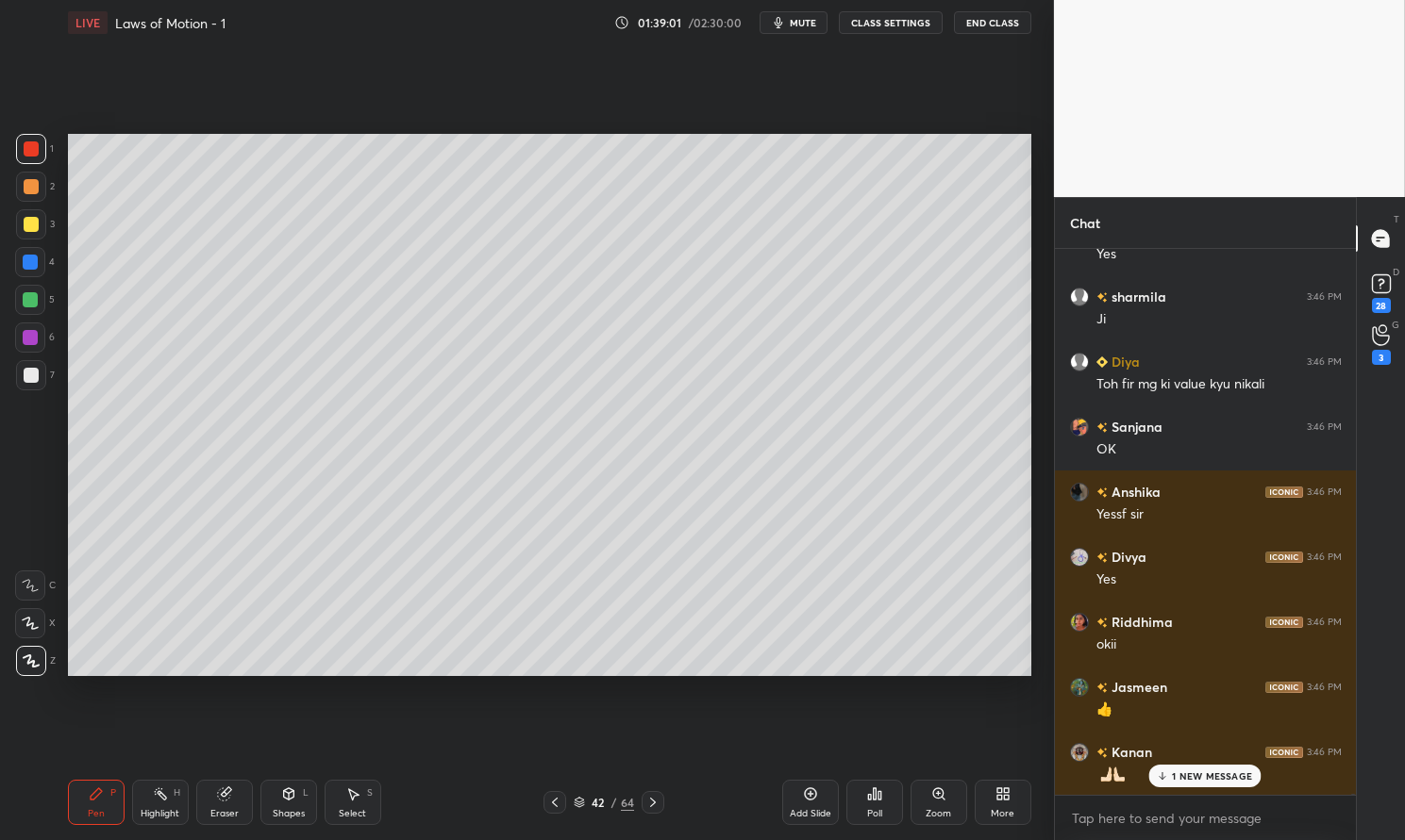
scroll to position [232654, 0]
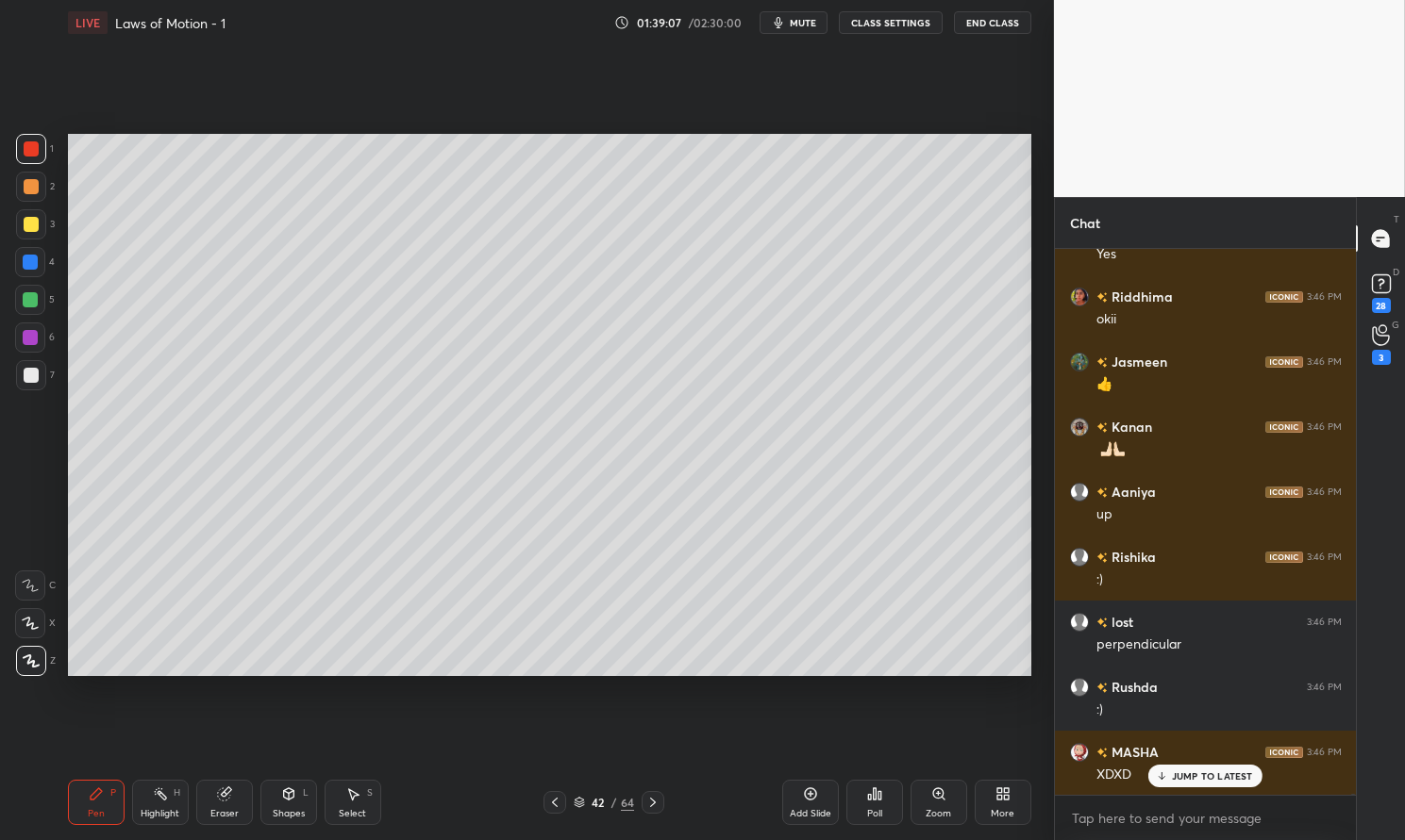
click at [91, 816] on div "Pen" at bounding box center [97, 814] width 17 height 9
click at [83, 799] on div "Pen P" at bounding box center [97, 803] width 57 height 45
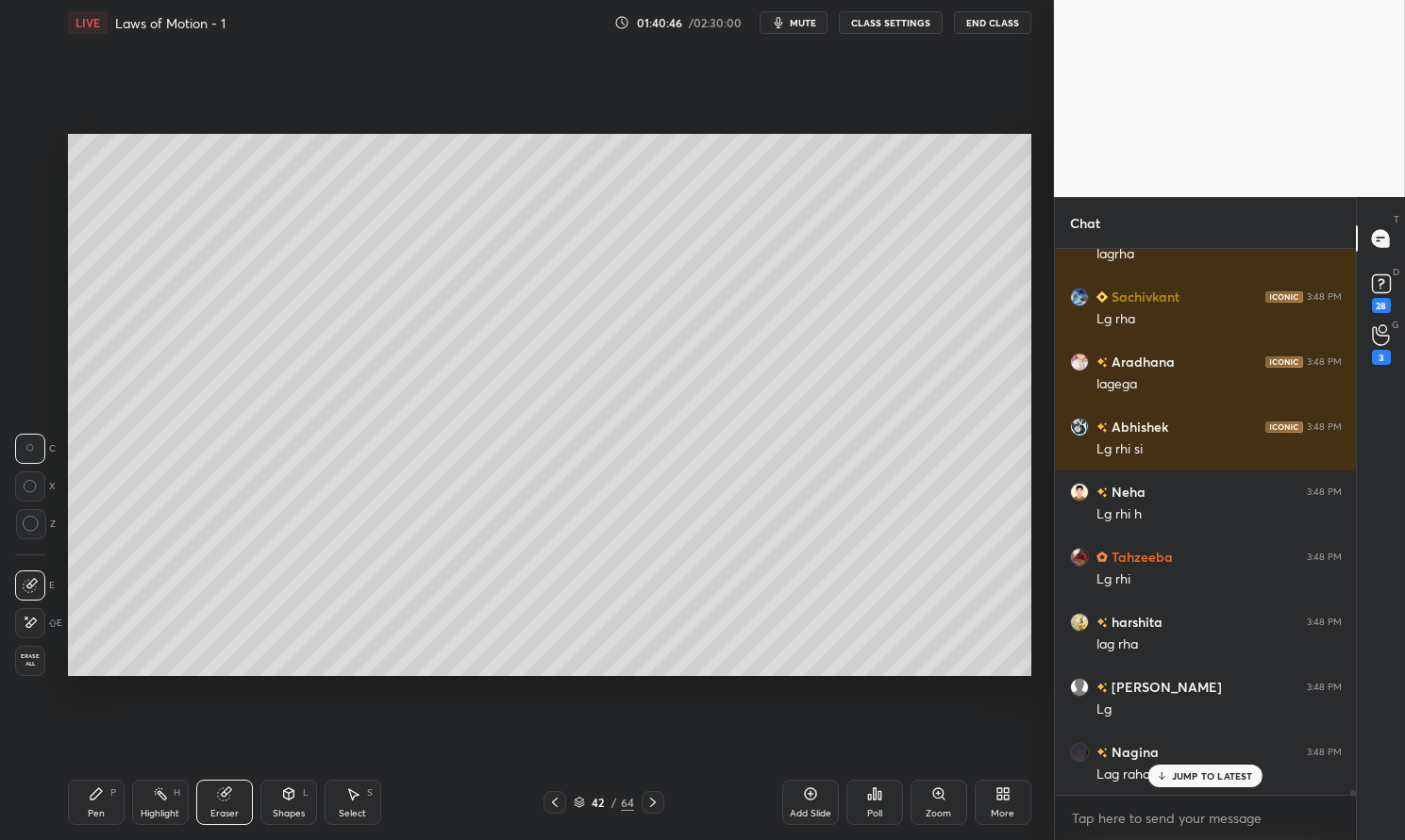
scroll to position [65453, 0]
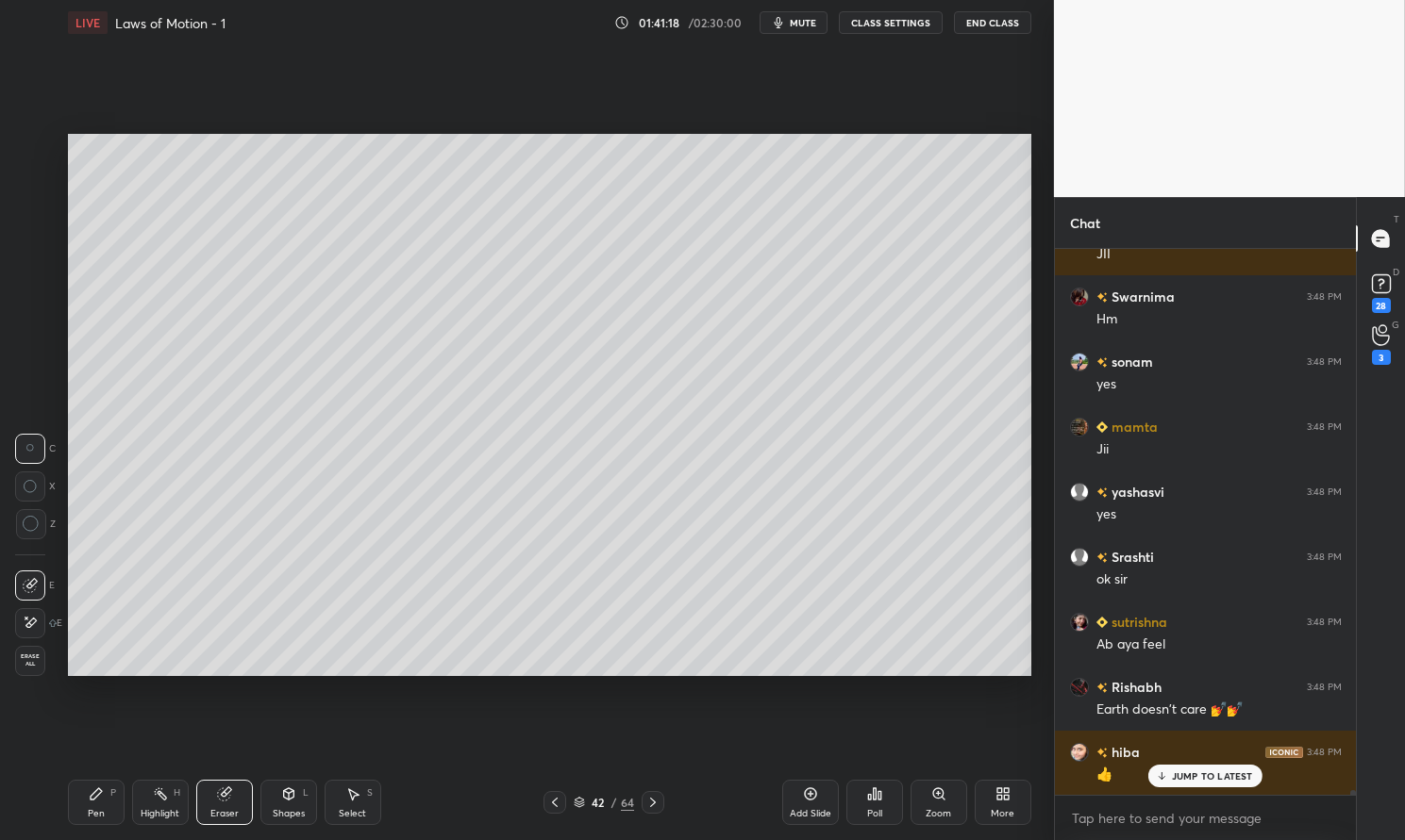
click at [1216, 788] on div "hiba 3:48 PM 👍" at bounding box center [1205, 763] width 302 height 65
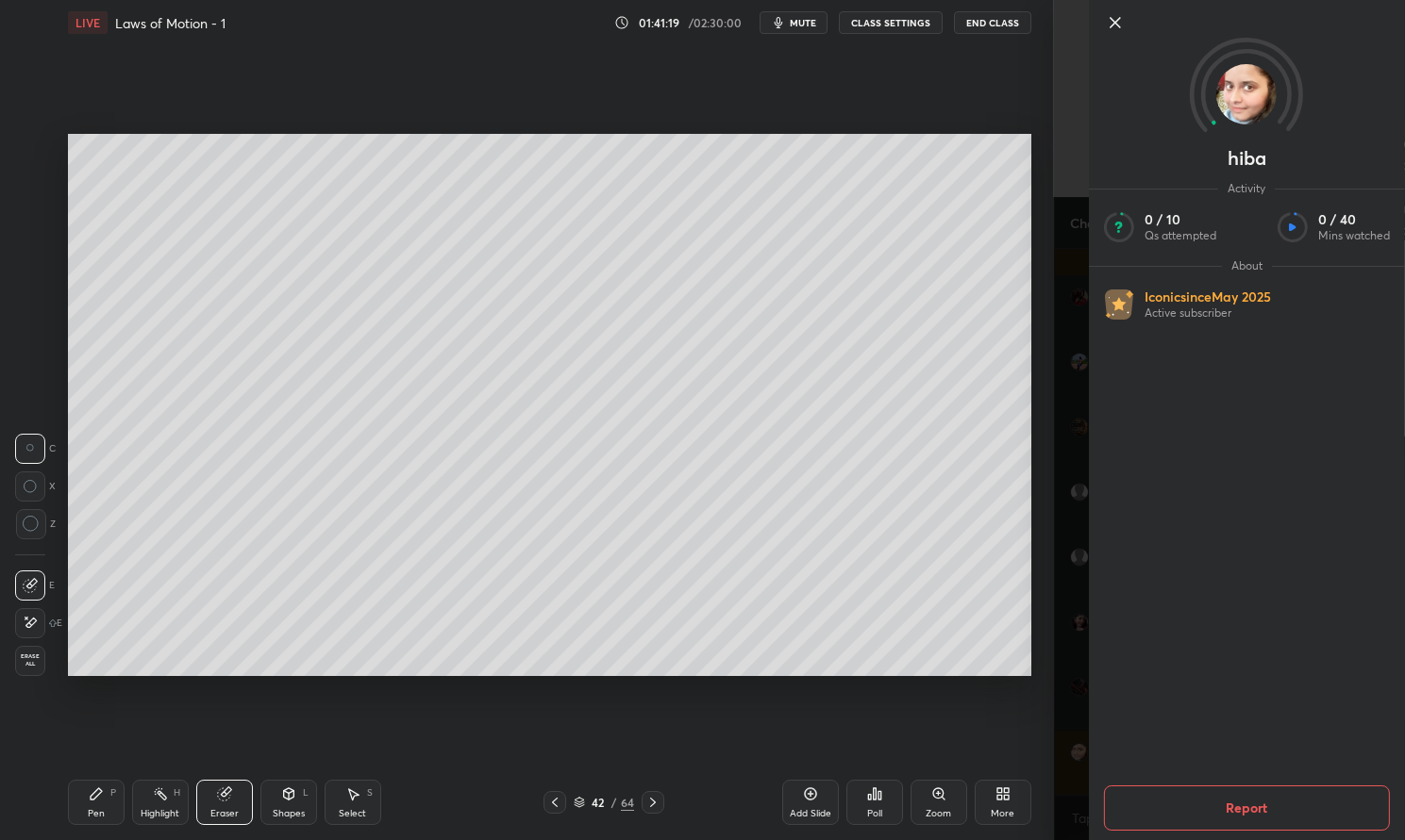
click at [939, 744] on div "Setting up your live class Poll for secs No correct answer Start poll" at bounding box center [550, 405] width 978 height 720
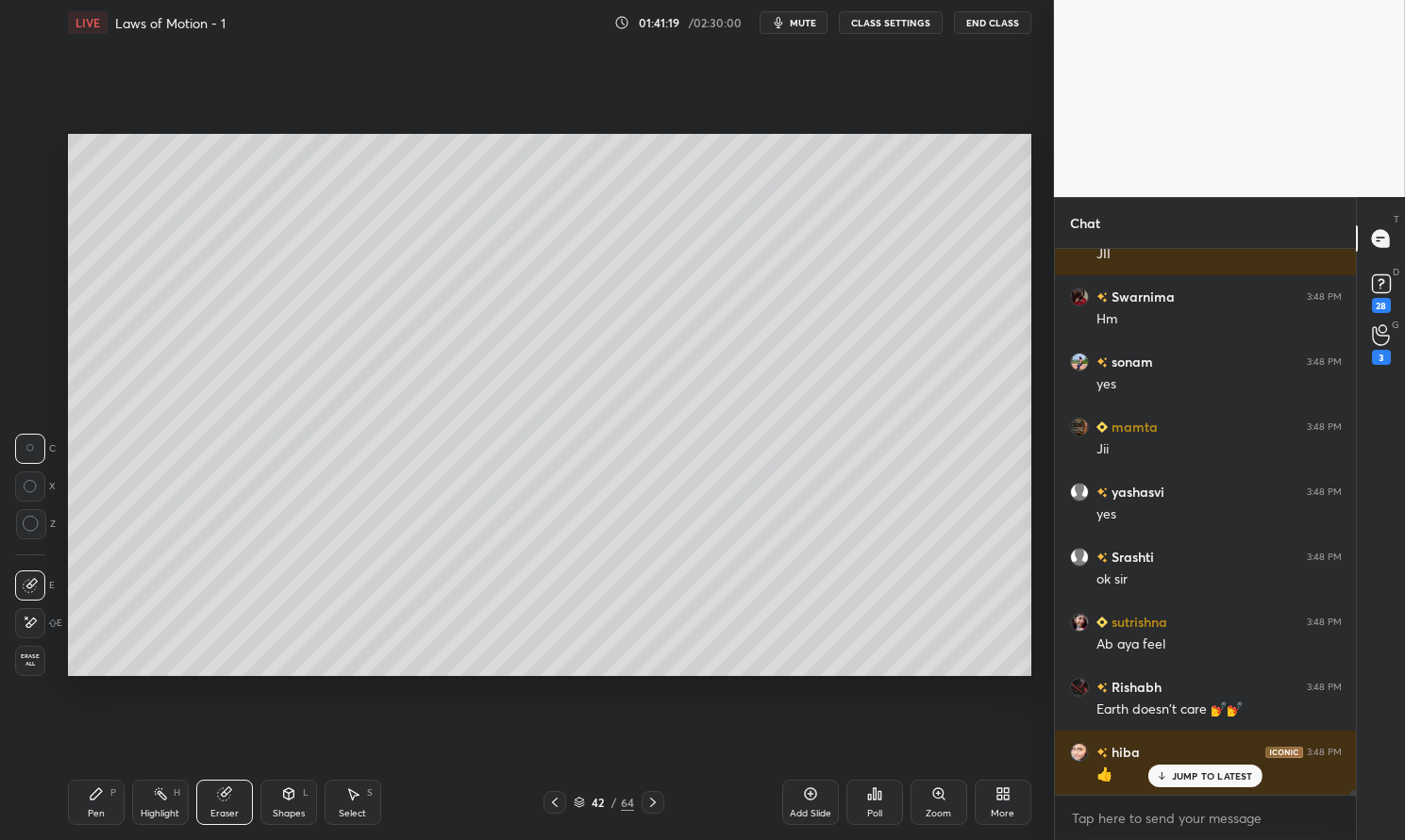
click at [933, 722] on div "Setting up your live class Poll for secs No correct answer Start poll" at bounding box center [550, 405] width 978 height 720
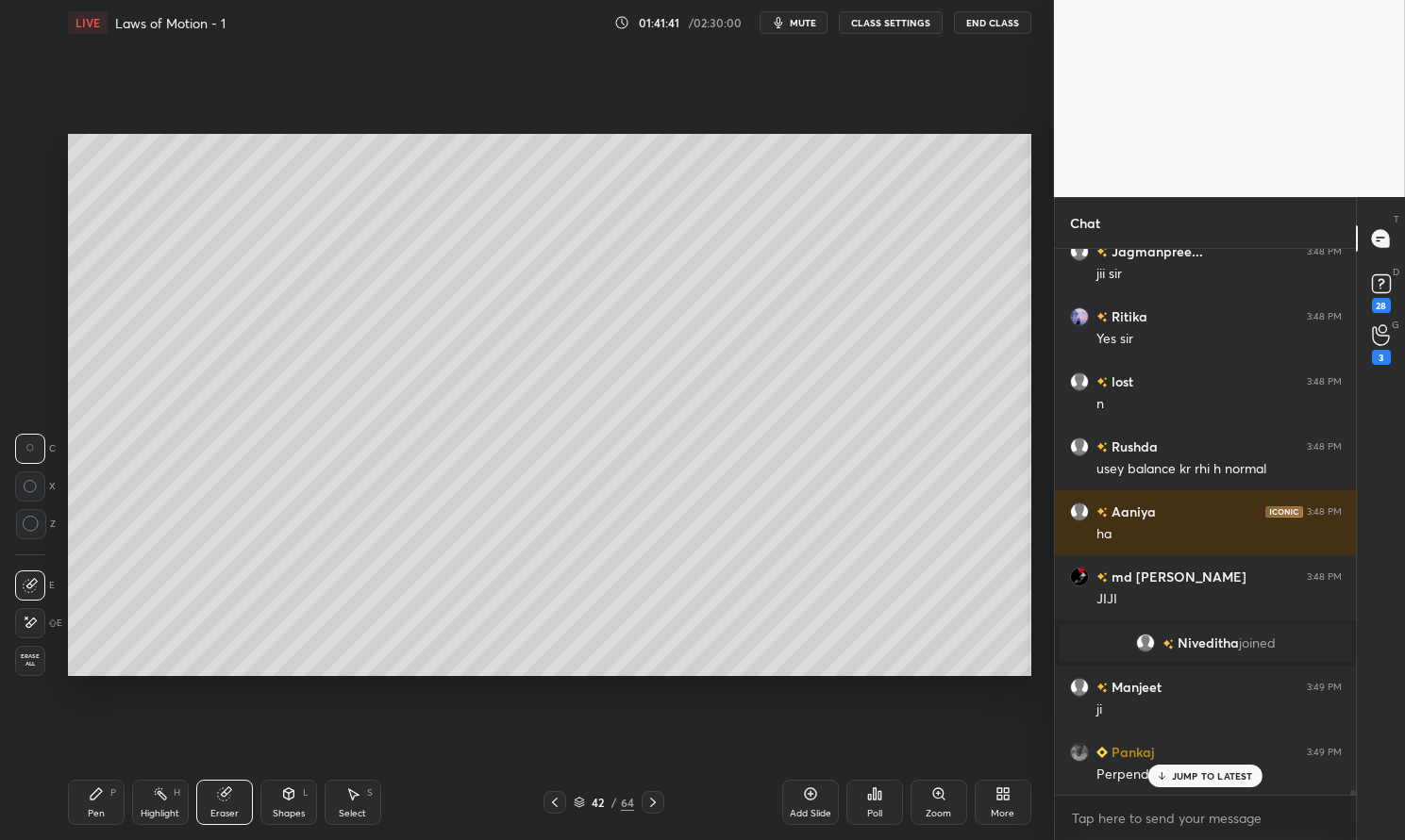
scroll to position [68387, 0]
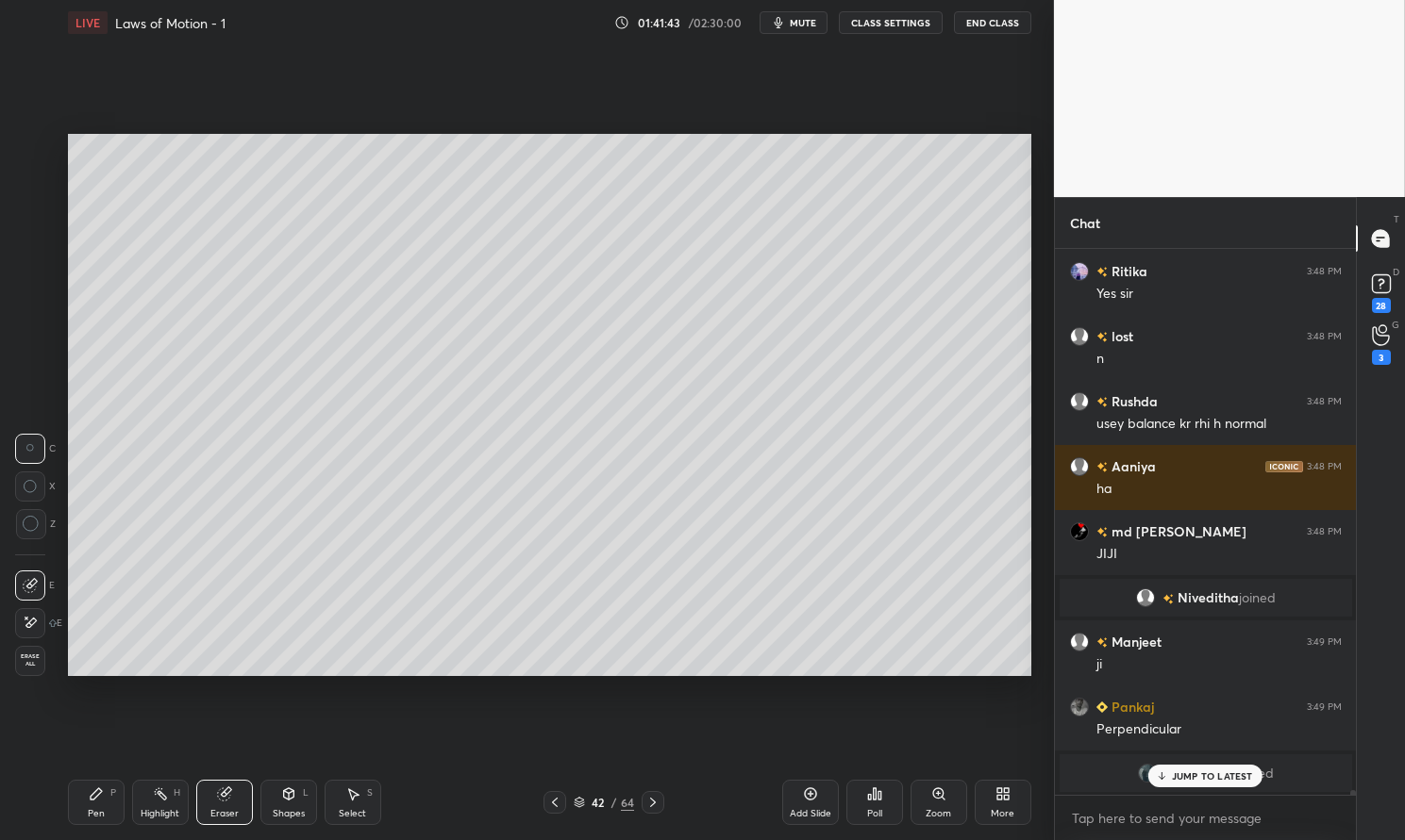
click at [90, 804] on div "Pen P" at bounding box center [97, 803] width 57 height 45
click at [83, 778] on div "Pen P Highlight H Eraser Shapes L Select S 42 / 64 Add Slide Poll Zoom More" at bounding box center [550, 803] width 963 height 76
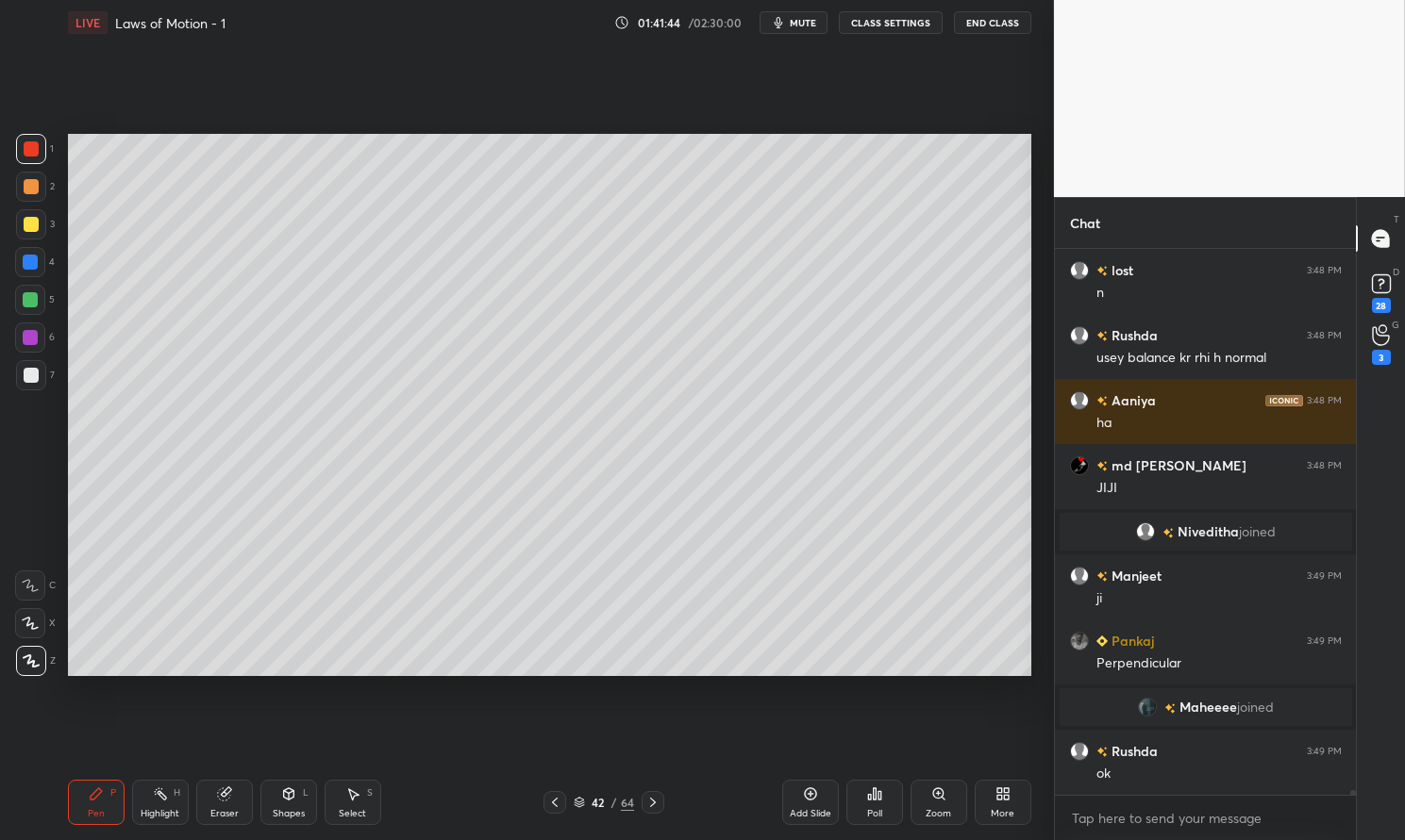
click at [26, 381] on div at bounding box center [31, 376] width 15 height 15
click at [18, 376] on div at bounding box center [31, 376] width 30 height 30
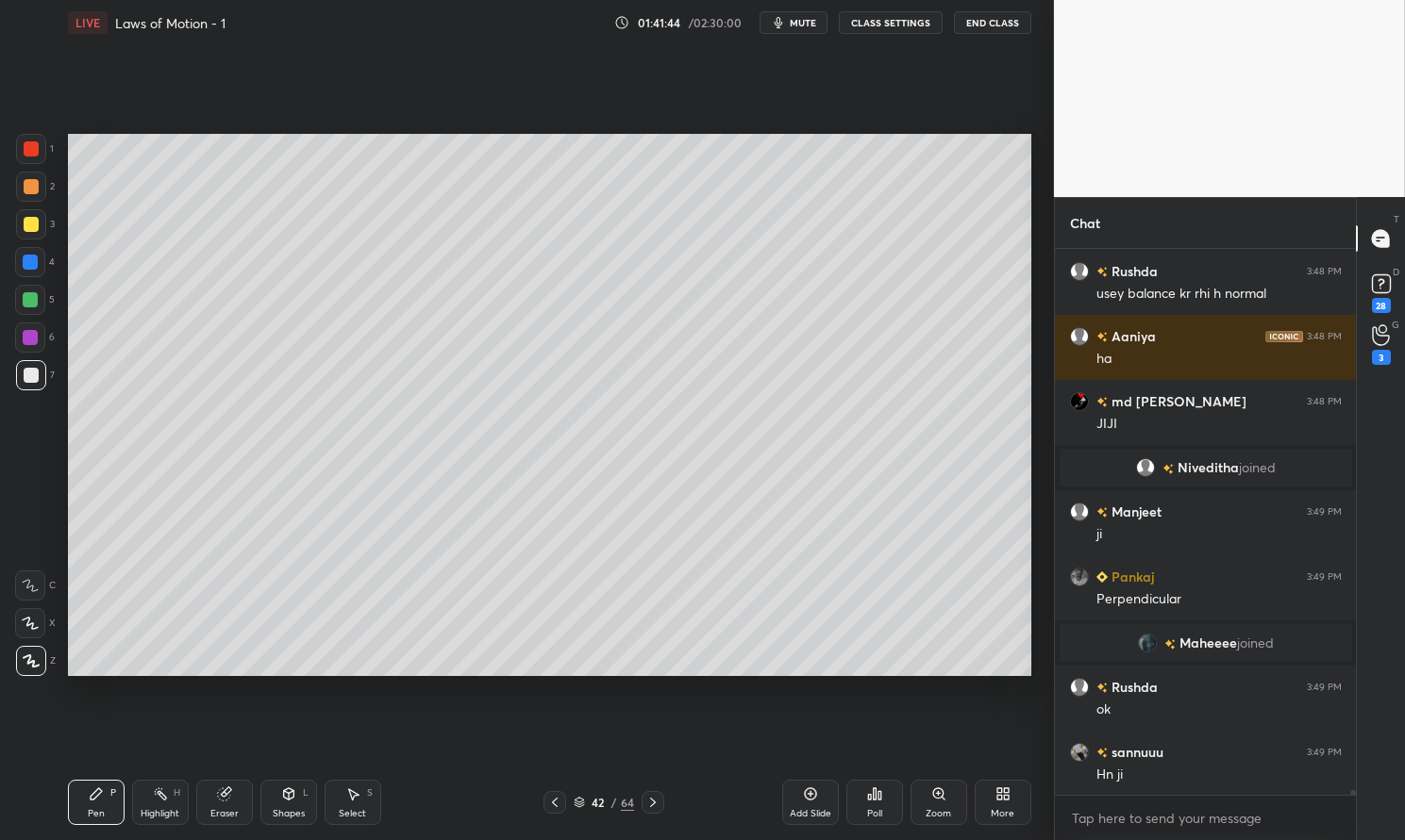
click at [812, 799] on icon at bounding box center [811, 795] width 15 height 15
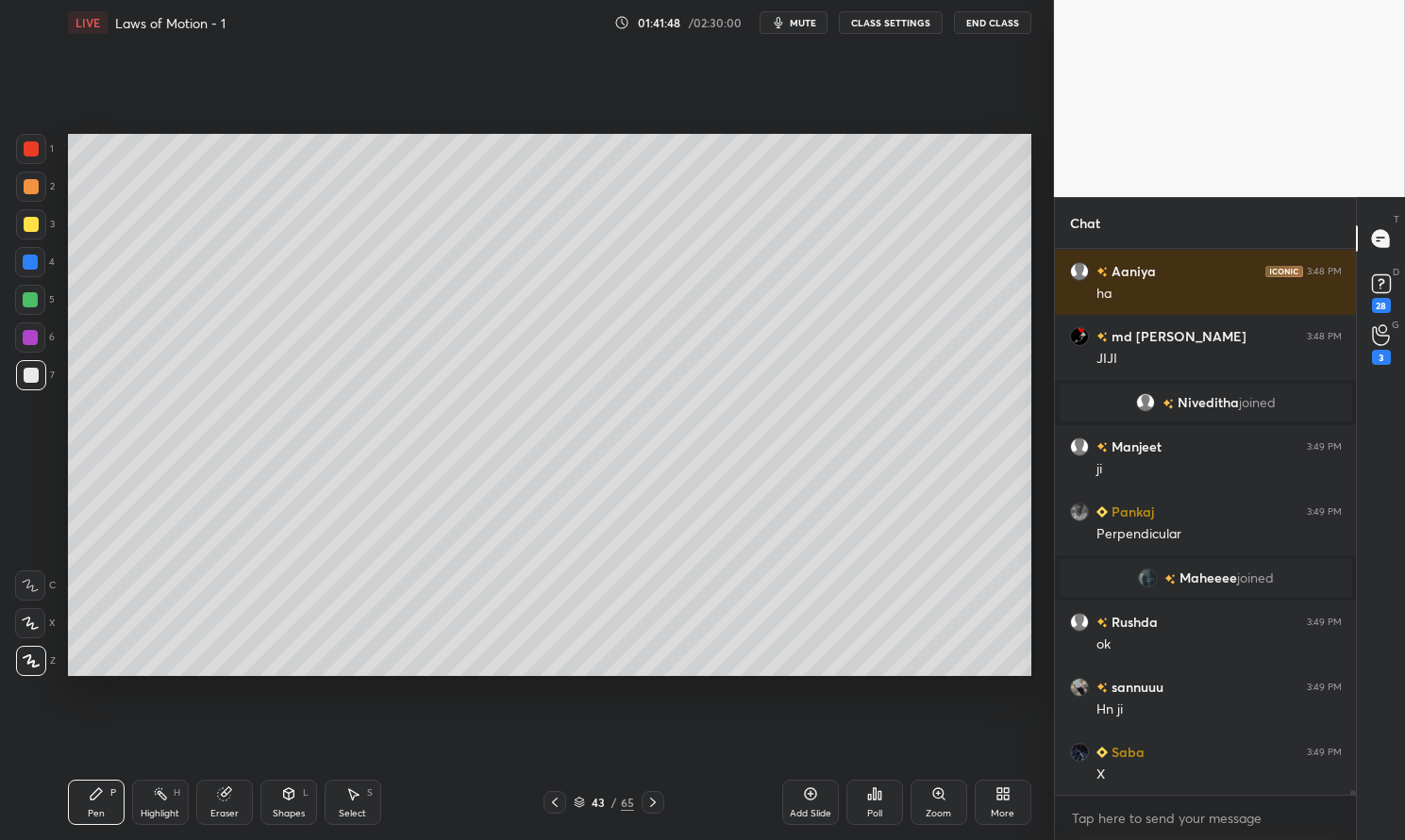
click at [40, 164] on div "1" at bounding box center [35, 153] width 38 height 38
click at [38, 164] on div at bounding box center [31, 149] width 30 height 30
click at [29, 151] on div at bounding box center [31, 149] width 15 height 15
click at [27, 234] on div at bounding box center [31, 224] width 30 height 30
click at [27, 226] on div at bounding box center [31, 224] width 15 height 15
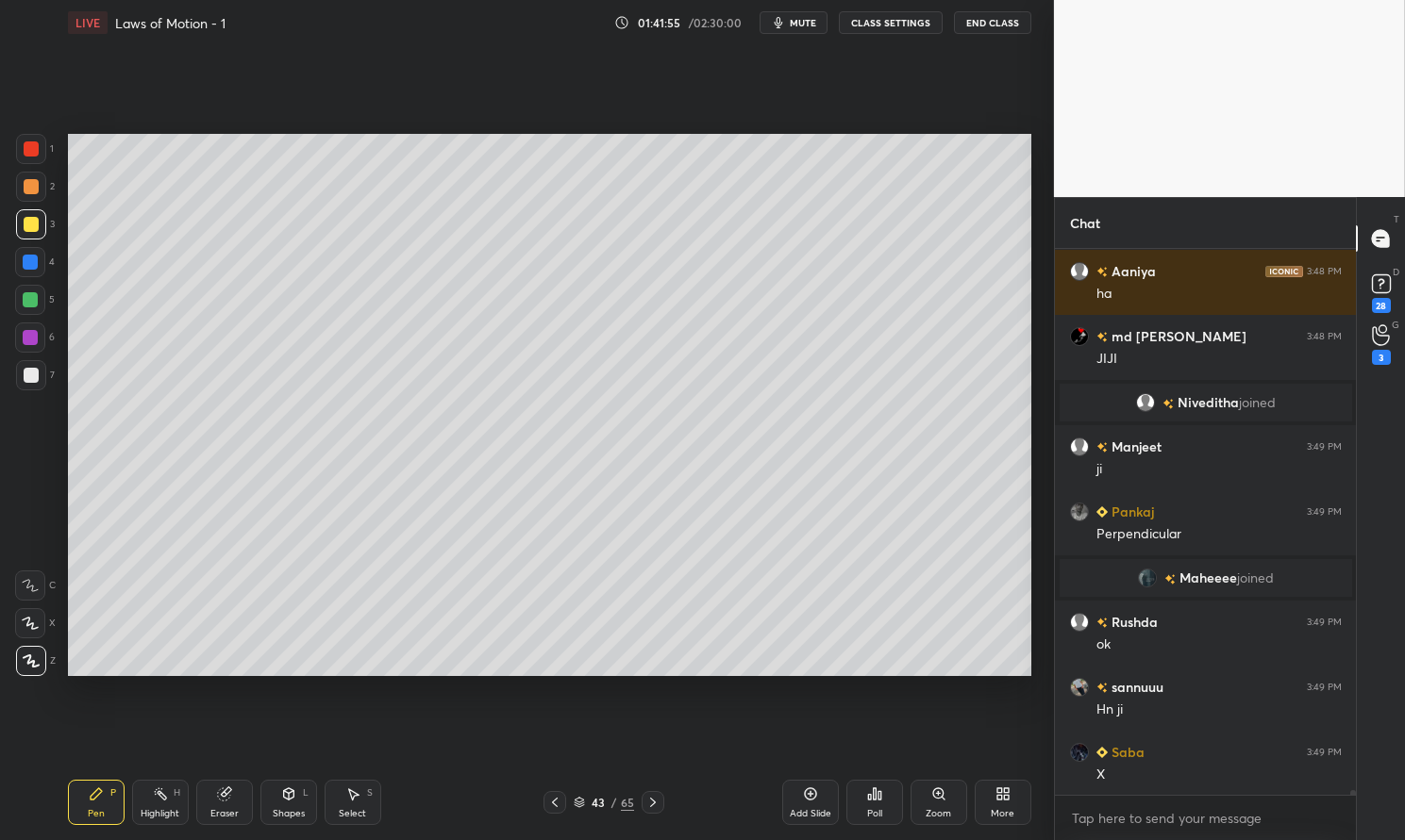
click at [28, 148] on div at bounding box center [31, 149] width 15 height 15
click at [22, 142] on div at bounding box center [31, 149] width 30 height 30
click at [293, 810] on div "Shapes" at bounding box center [289, 814] width 32 height 9
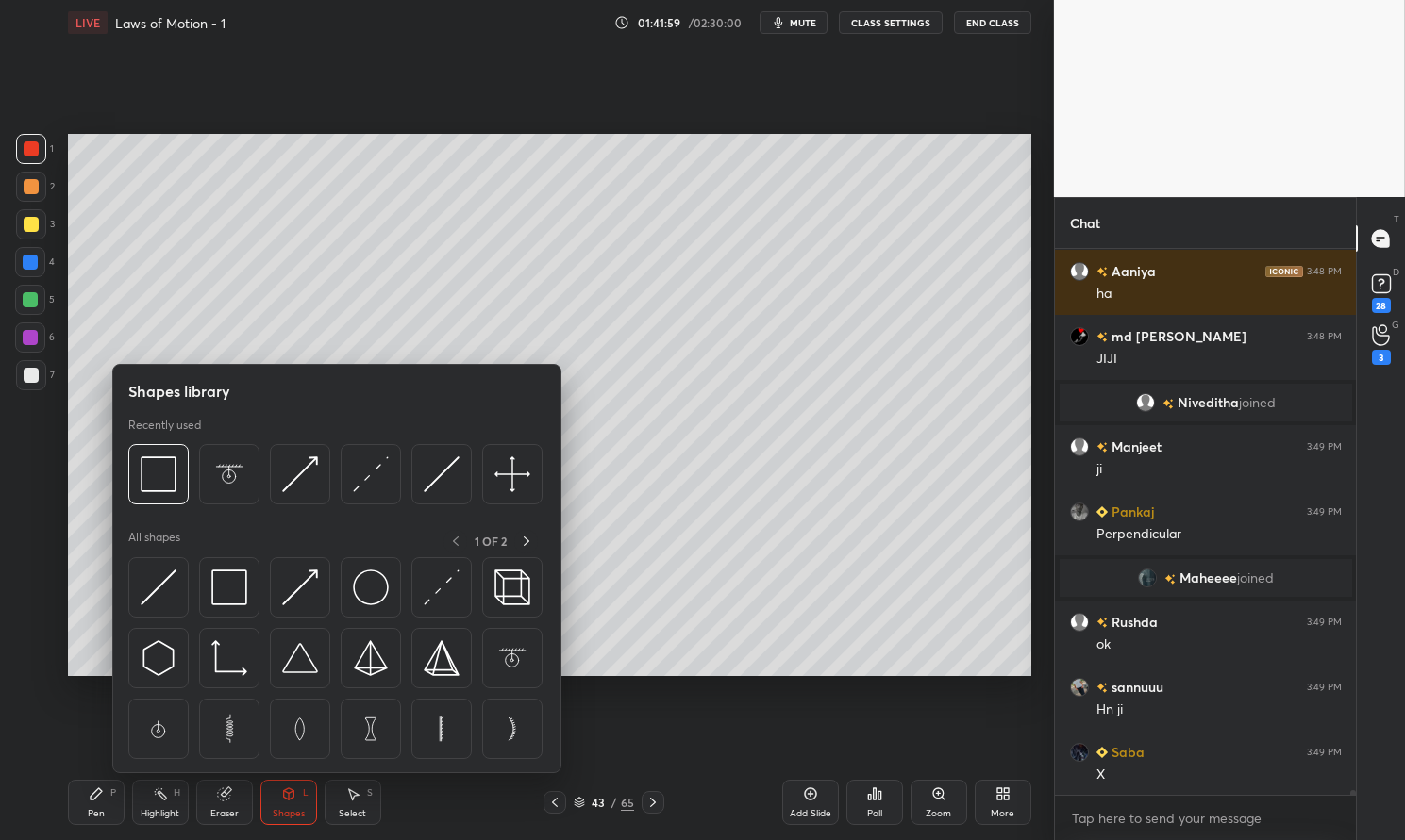
scroll to position [65946, 0]
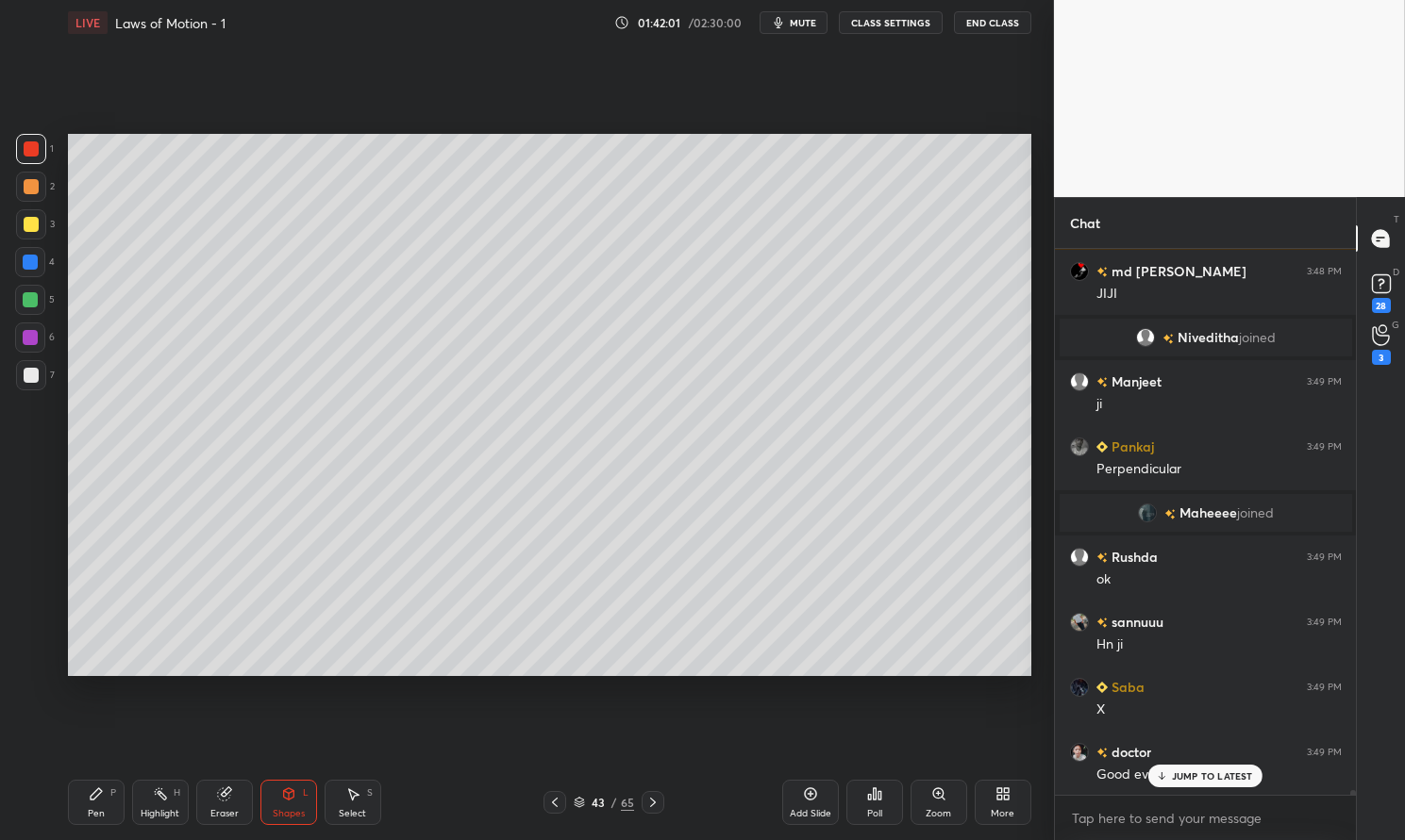
click at [554, 808] on icon at bounding box center [554, 803] width 15 height 15
click at [77, 807] on div "Pen P" at bounding box center [97, 803] width 57 height 45
click at [77, 793] on div "Pen P" at bounding box center [97, 803] width 57 height 45
click at [31, 163] on div at bounding box center [31, 149] width 30 height 30
click at [27, 154] on div at bounding box center [31, 149] width 15 height 15
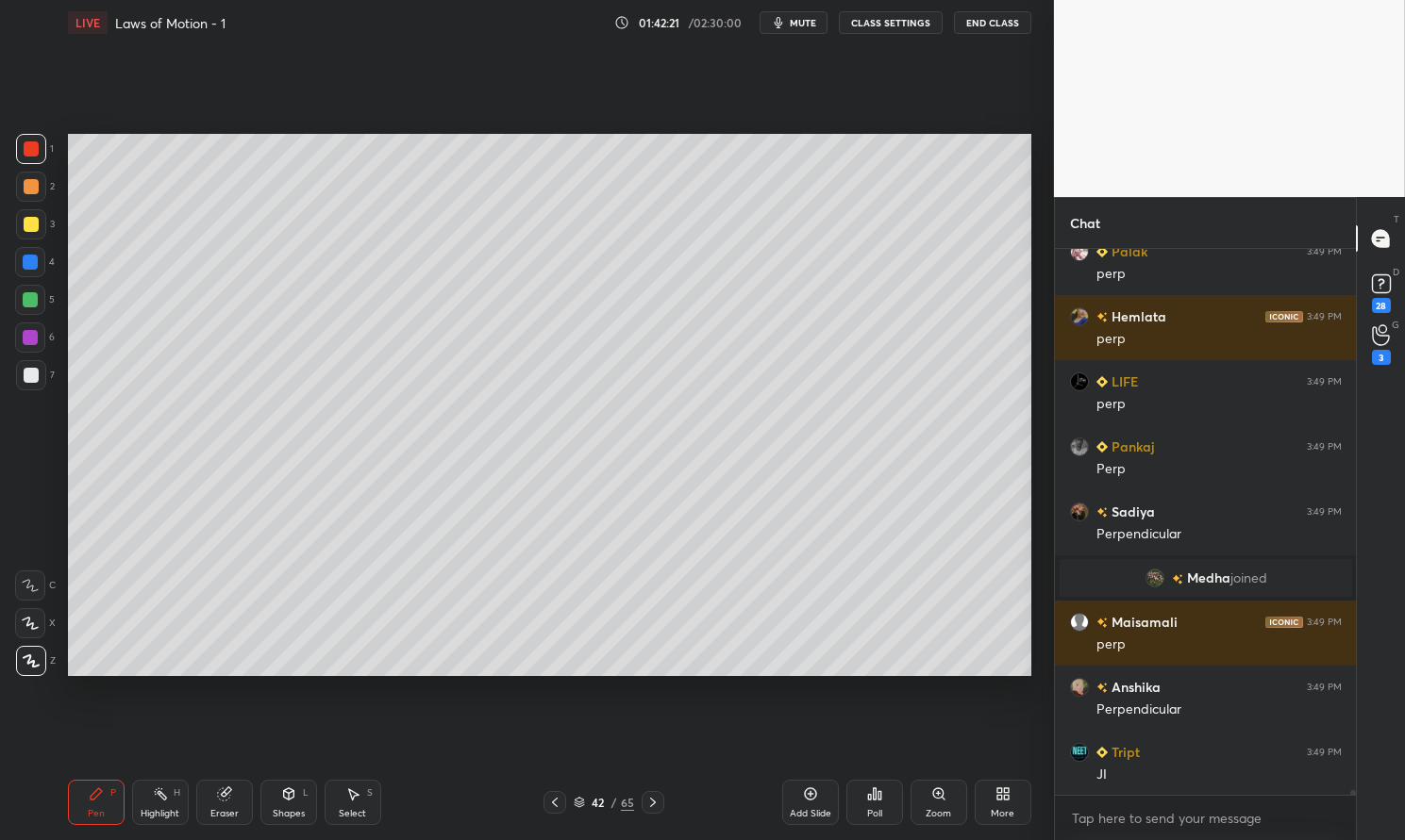
scroll to position [67422, 0]
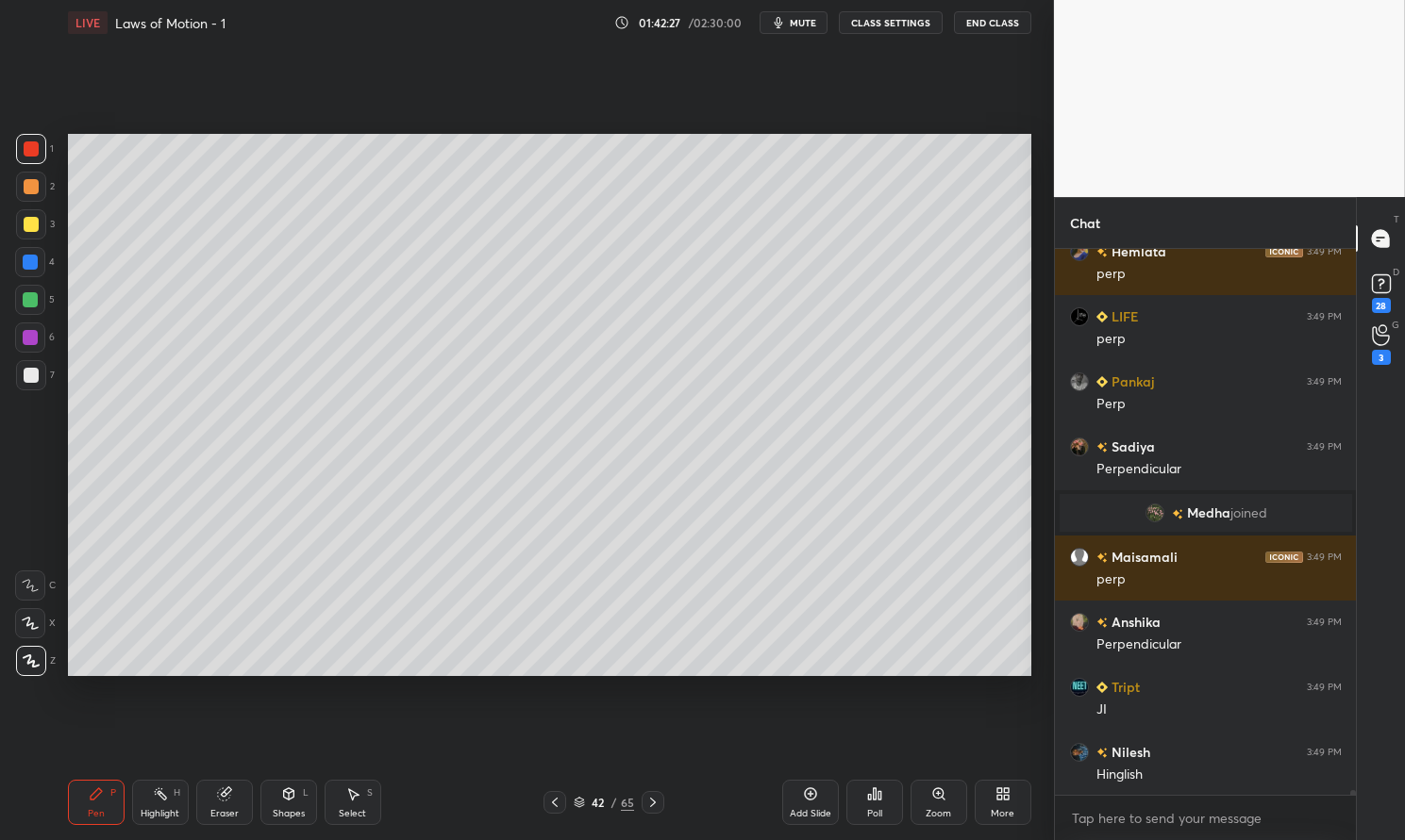
click at [229, 805] on div "Eraser" at bounding box center [224, 803] width 57 height 45
click at [87, 796] on div "Pen P" at bounding box center [97, 803] width 57 height 45
click at [650, 804] on icon at bounding box center [653, 803] width 15 height 15
click at [34, 147] on div at bounding box center [31, 149] width 15 height 15
click at [29, 158] on div at bounding box center [31, 149] width 30 height 30
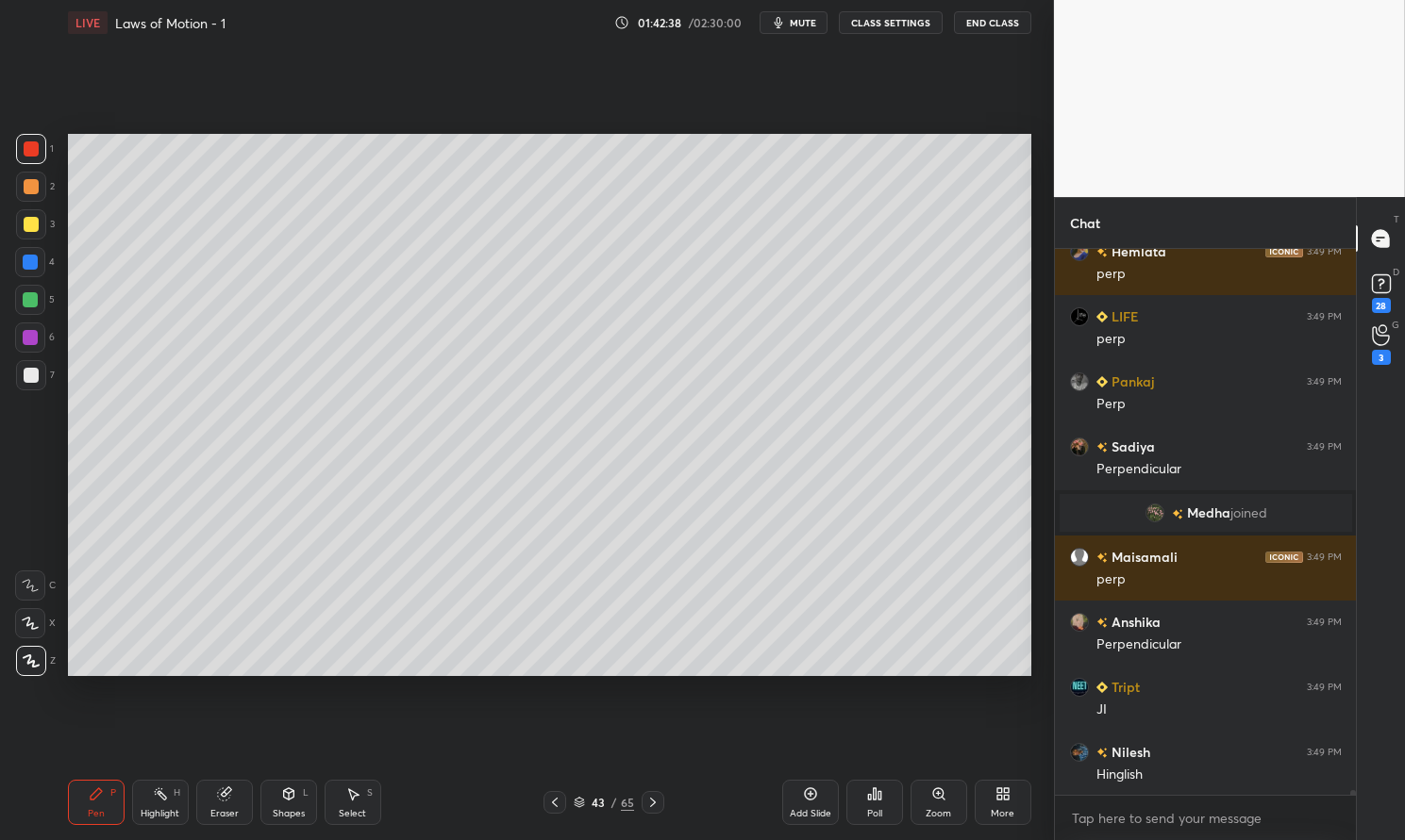
click at [293, 804] on div "Shapes L" at bounding box center [289, 803] width 57 height 45
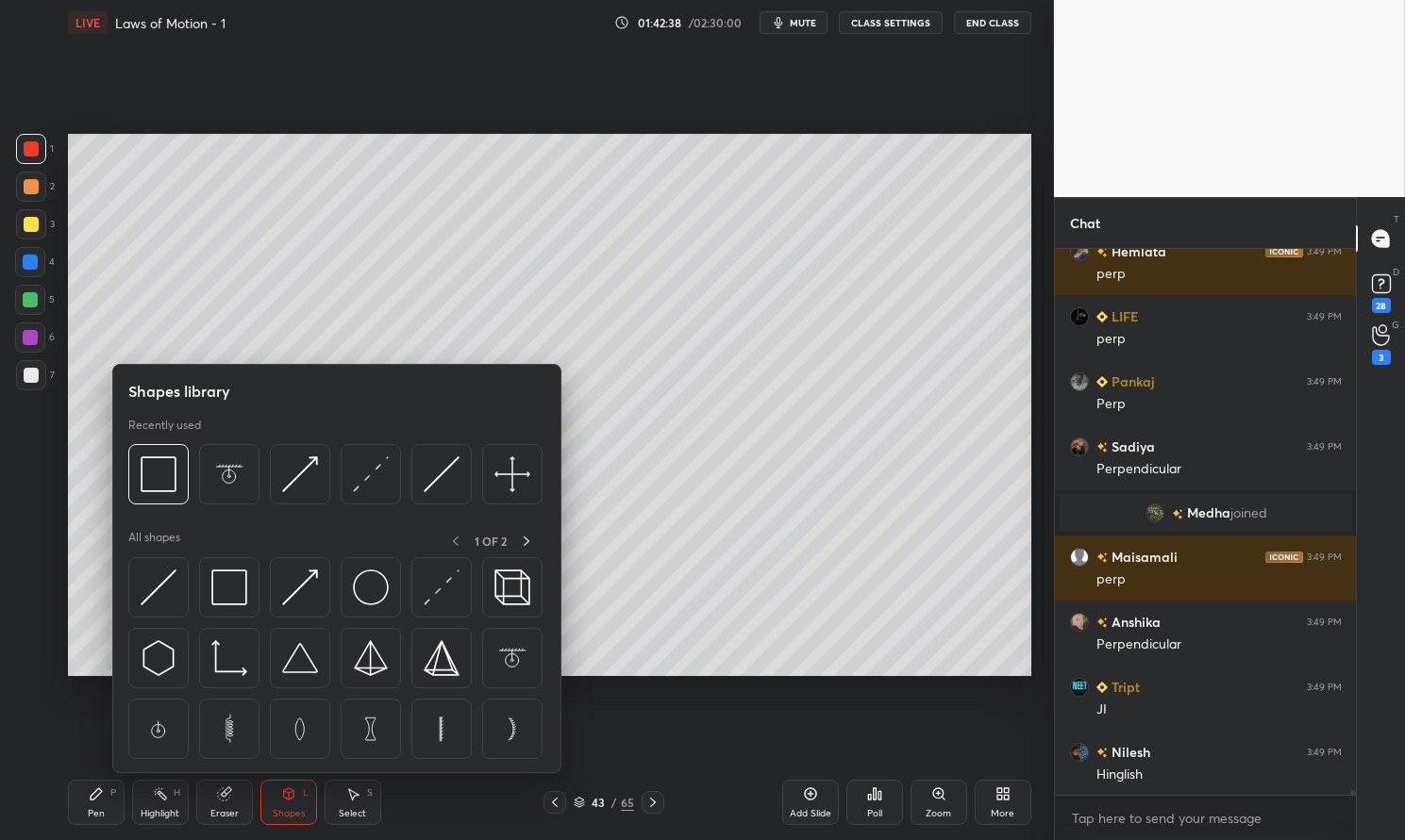
click at [361, 487] on img at bounding box center [371, 475] width 36 height 36
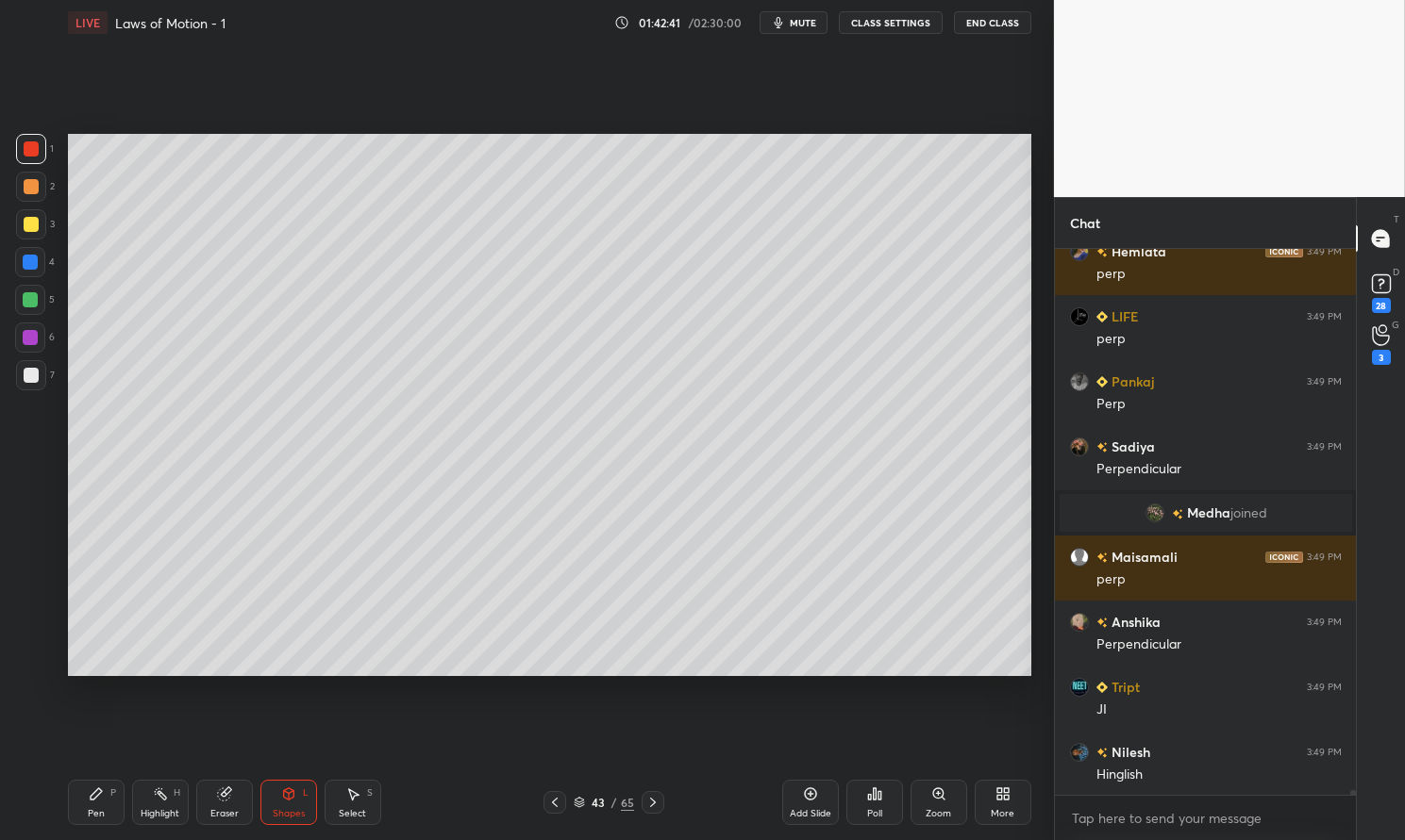
click at [81, 814] on div "Pen P" at bounding box center [97, 803] width 57 height 45
click at [71, 808] on div "Pen P" at bounding box center [97, 803] width 57 height 45
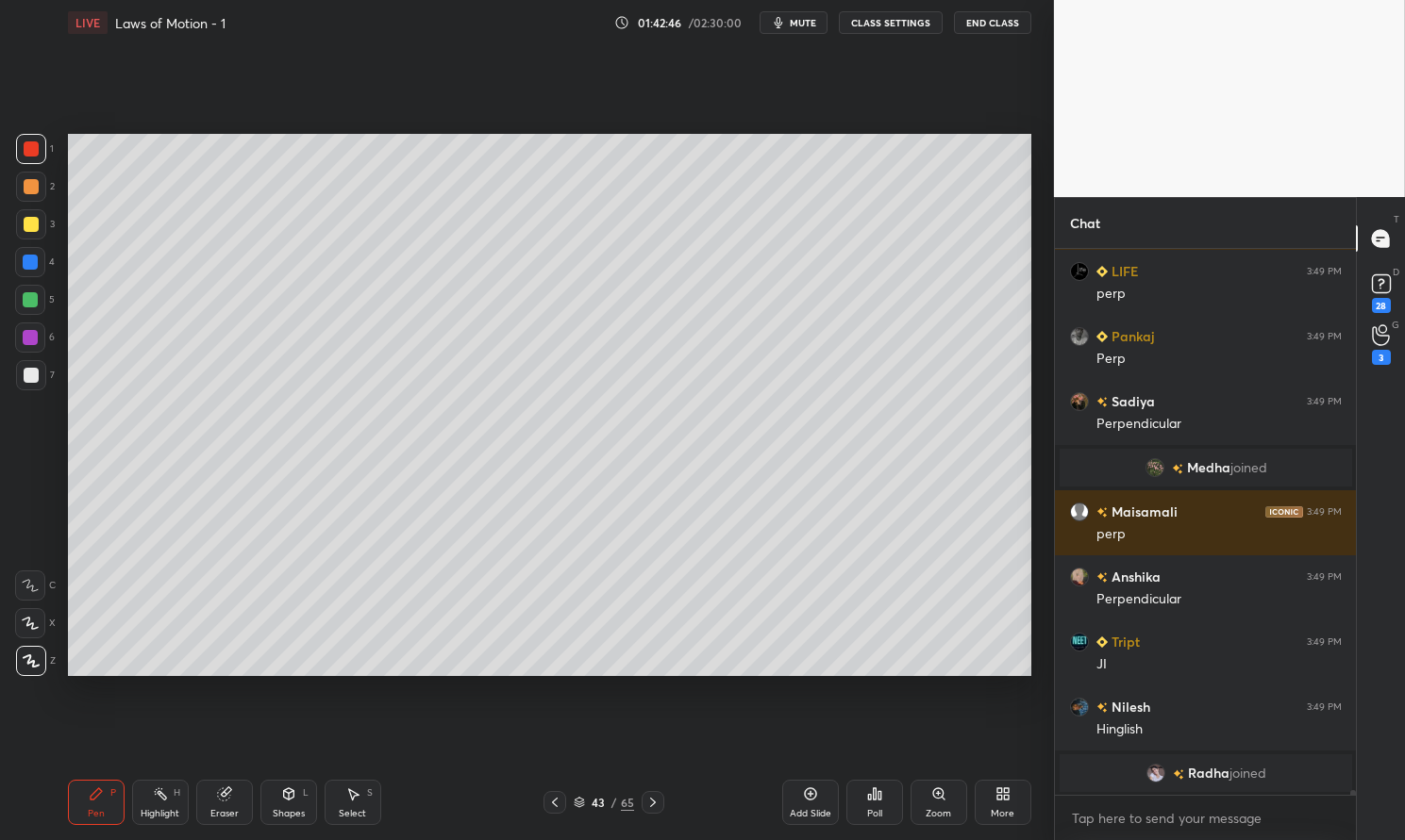
click at [171, 826] on div "Pen P Highlight H Eraser Shapes L Select S 43 / 65 Add Slide Poll Zoom More" at bounding box center [550, 803] width 963 height 76
click at [157, 800] on icon at bounding box center [161, 795] width 15 height 15
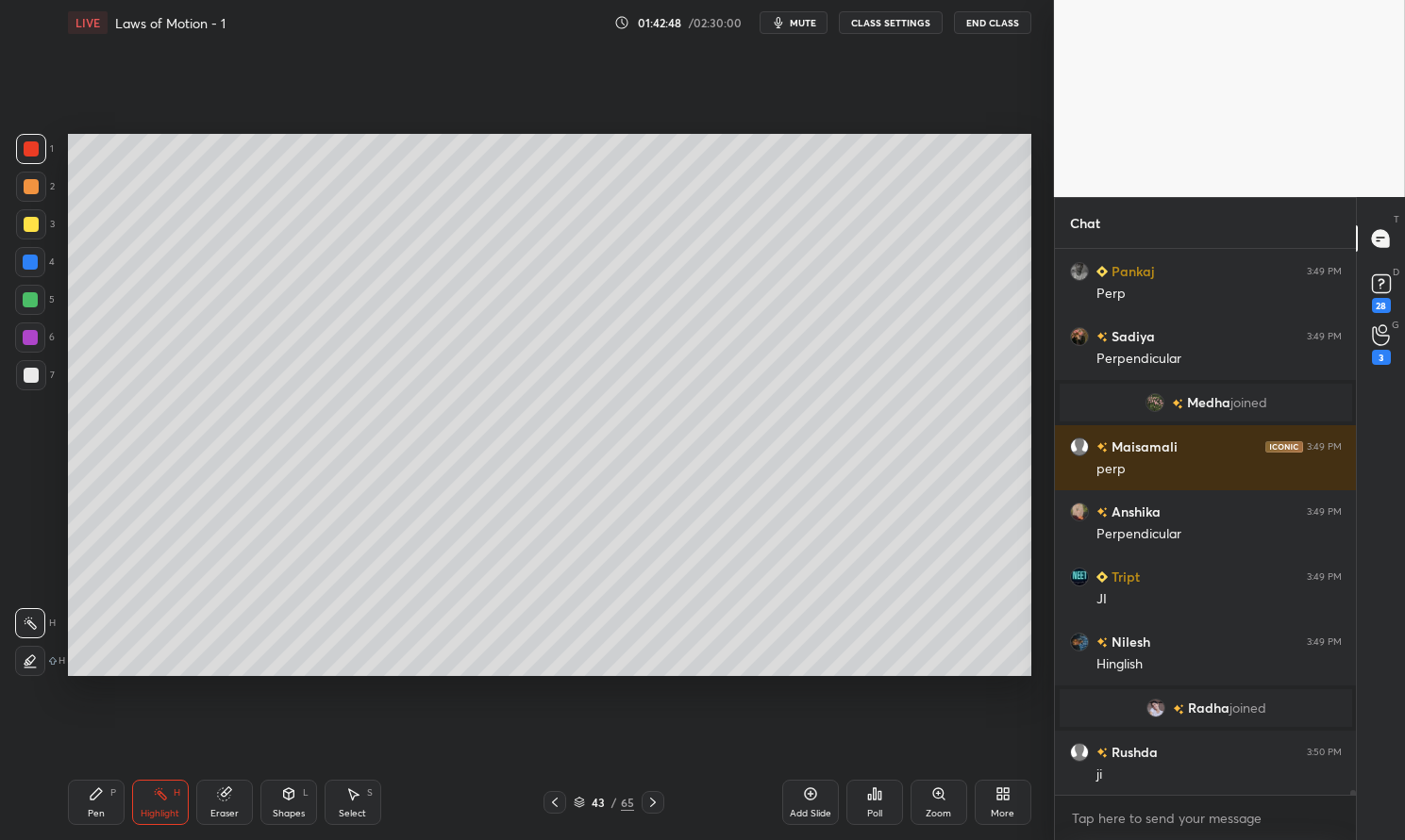
click at [280, 805] on div "Shapes L" at bounding box center [289, 803] width 57 height 45
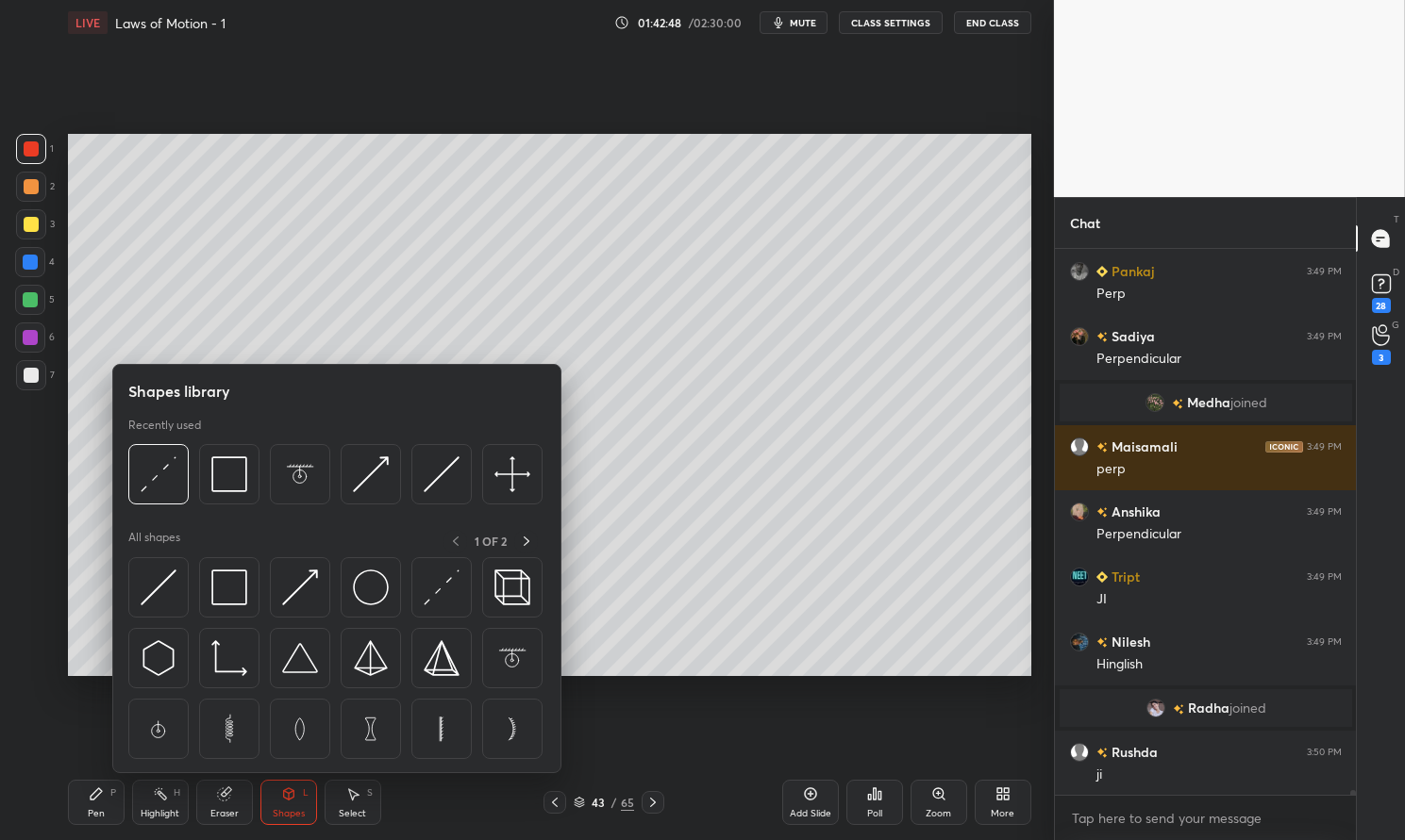
click at [168, 475] on img at bounding box center [159, 475] width 36 height 36
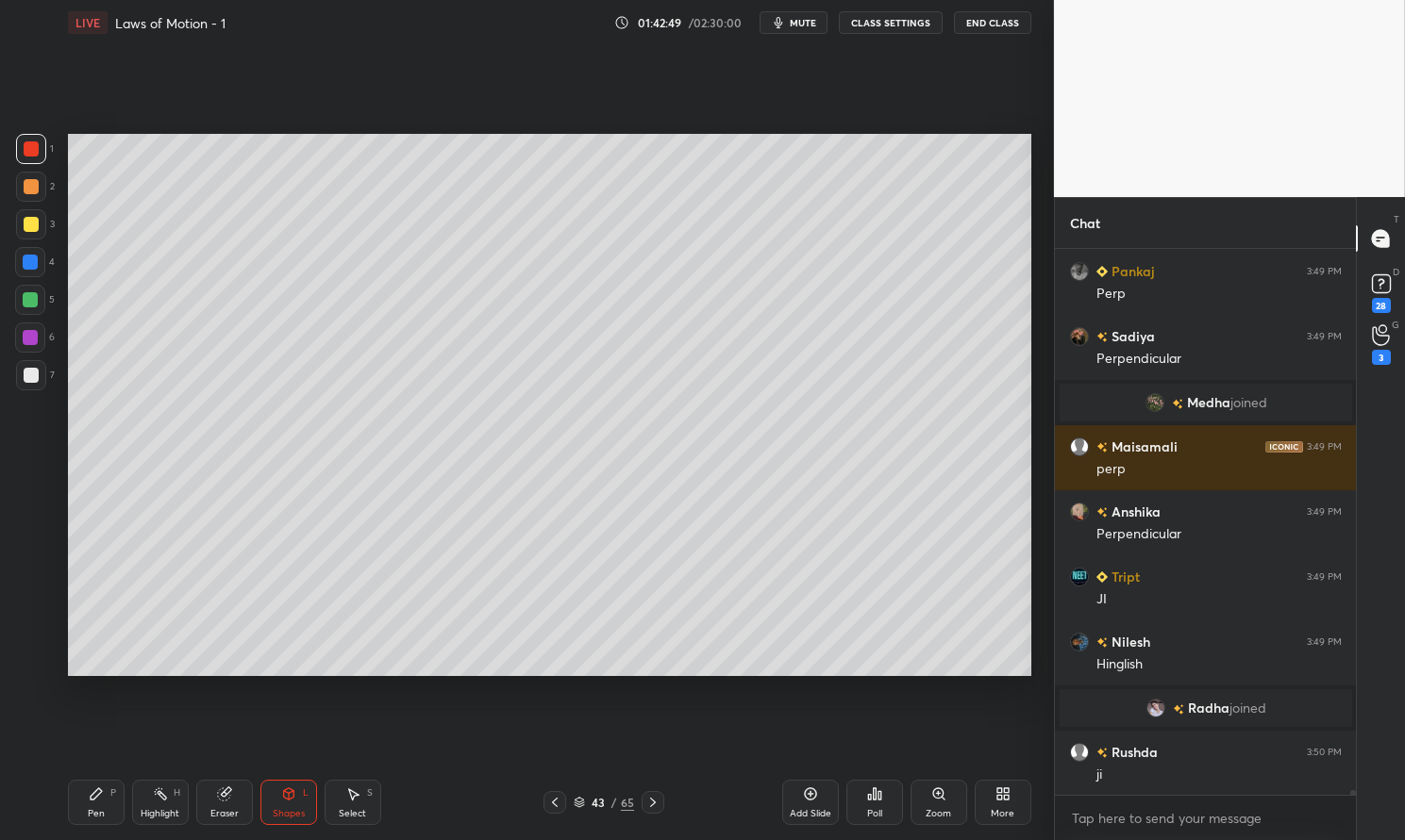
click at [32, 154] on div at bounding box center [31, 149] width 15 height 15
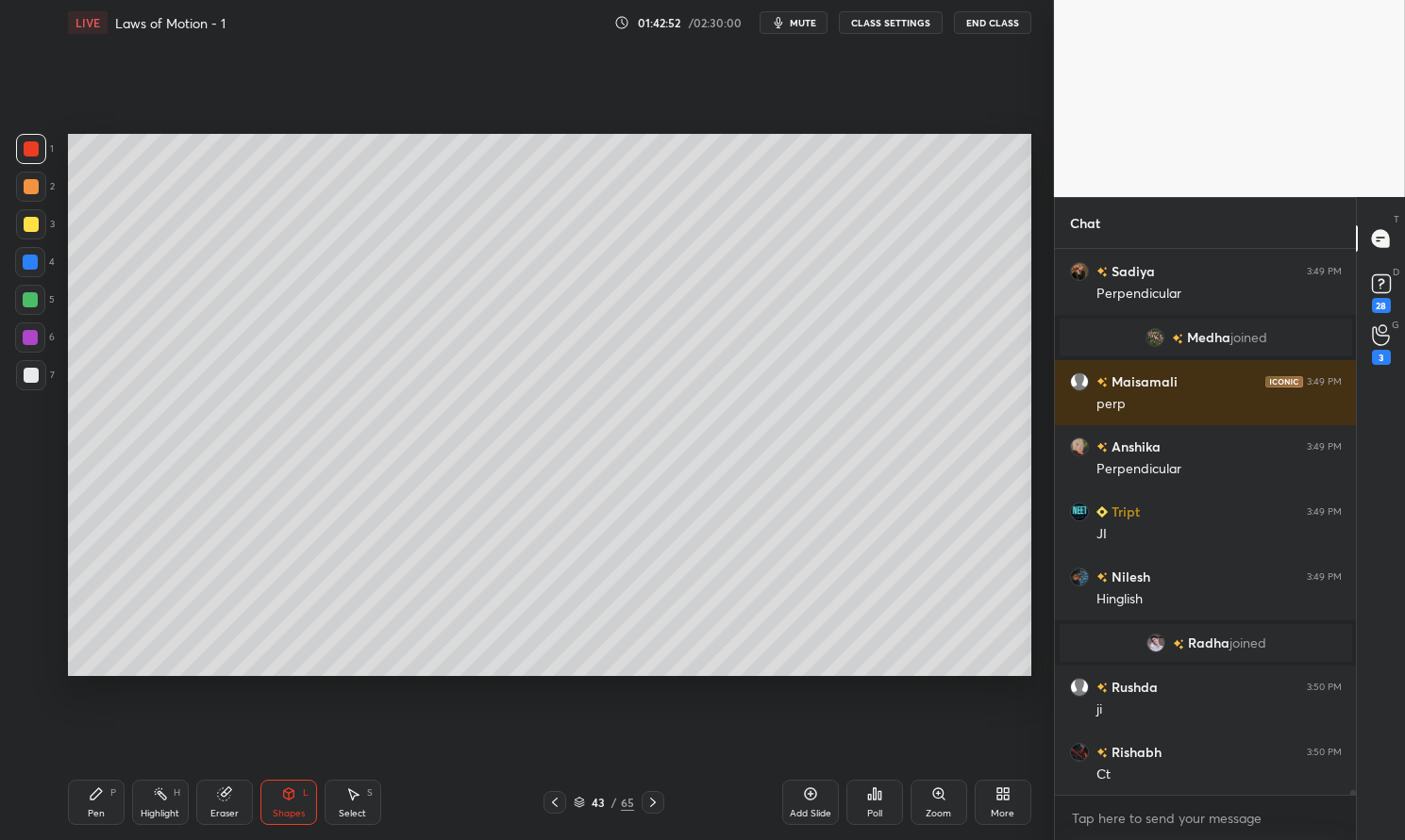
click at [80, 808] on div "Pen P" at bounding box center [97, 803] width 57 height 45
click at [85, 800] on div "Pen P" at bounding box center [97, 803] width 57 height 45
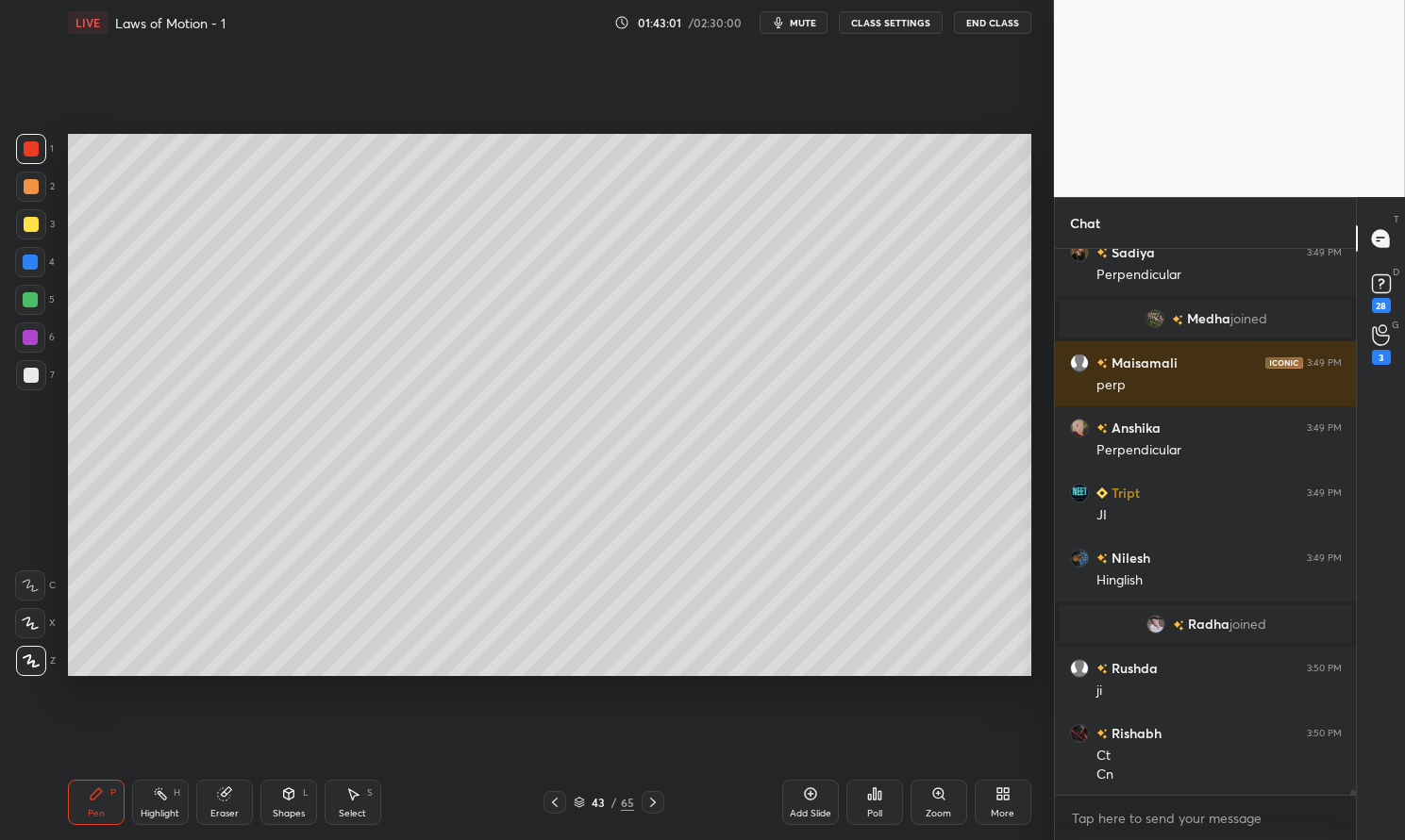
scroll to position [67238, 0]
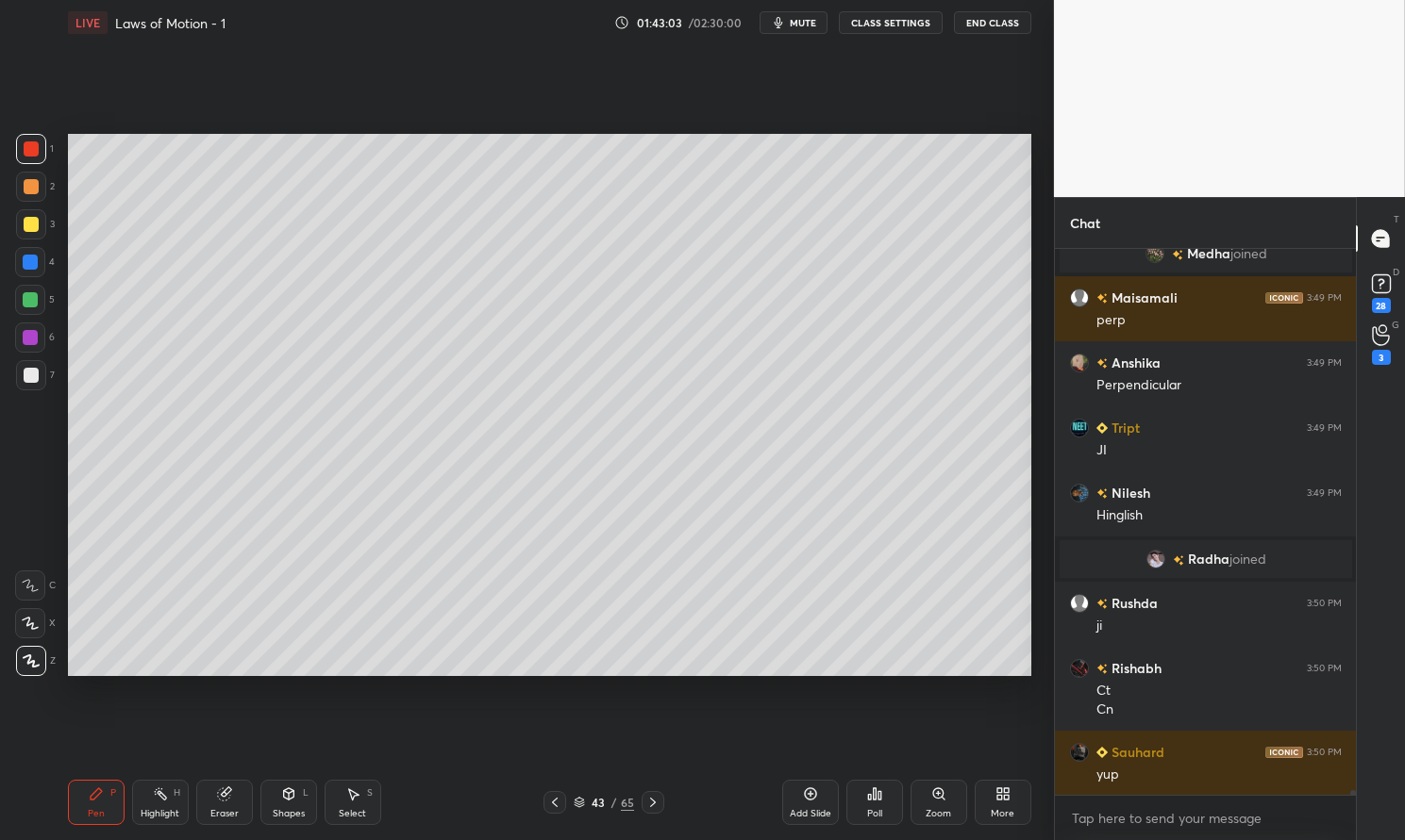
click at [30, 254] on div at bounding box center [30, 262] width 15 height 15
click at [26, 256] on div at bounding box center [30, 262] width 15 height 15
click at [280, 814] on div "Shapes" at bounding box center [289, 814] width 32 height 9
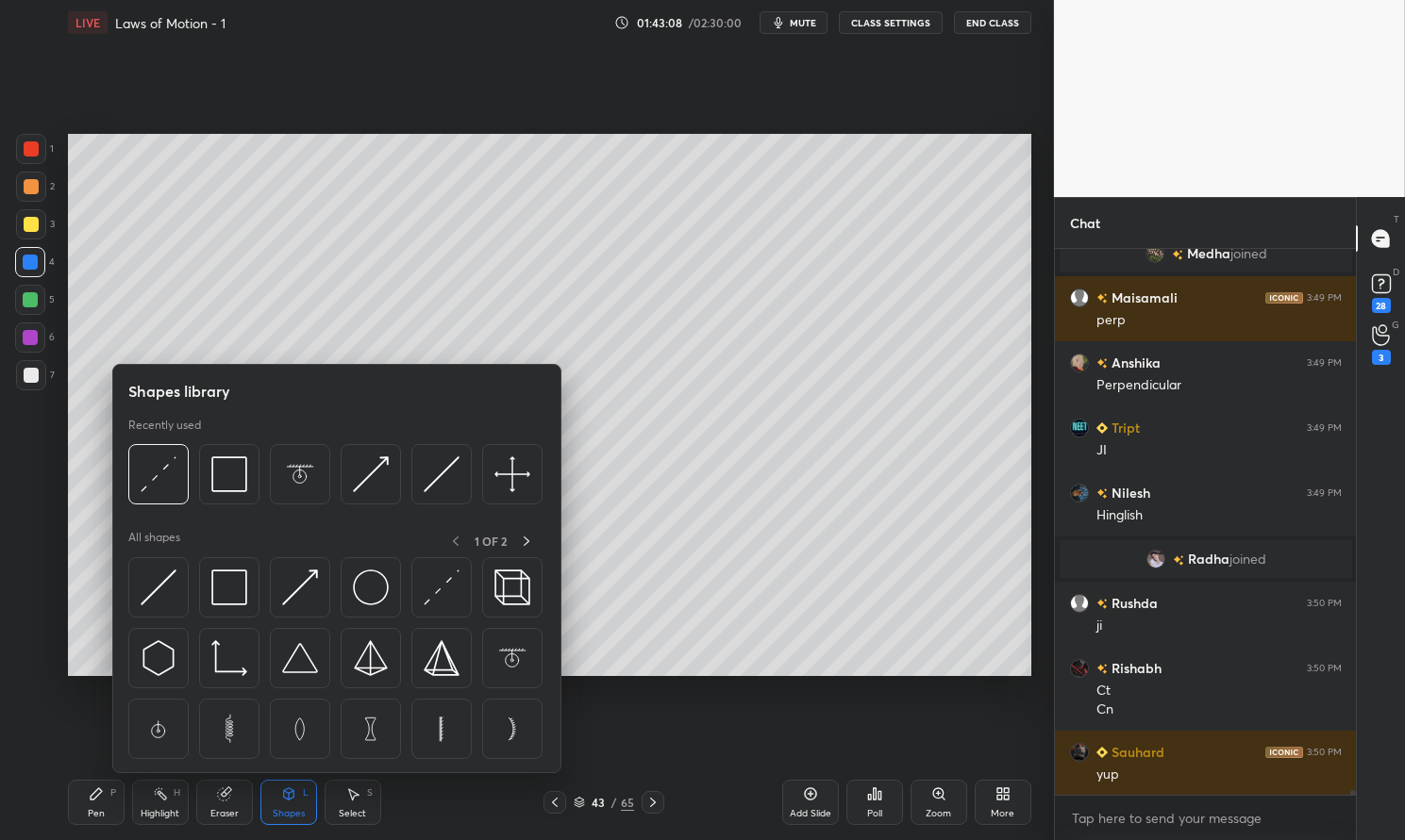
click at [300, 586] on img at bounding box center [300, 587] width 36 height 36
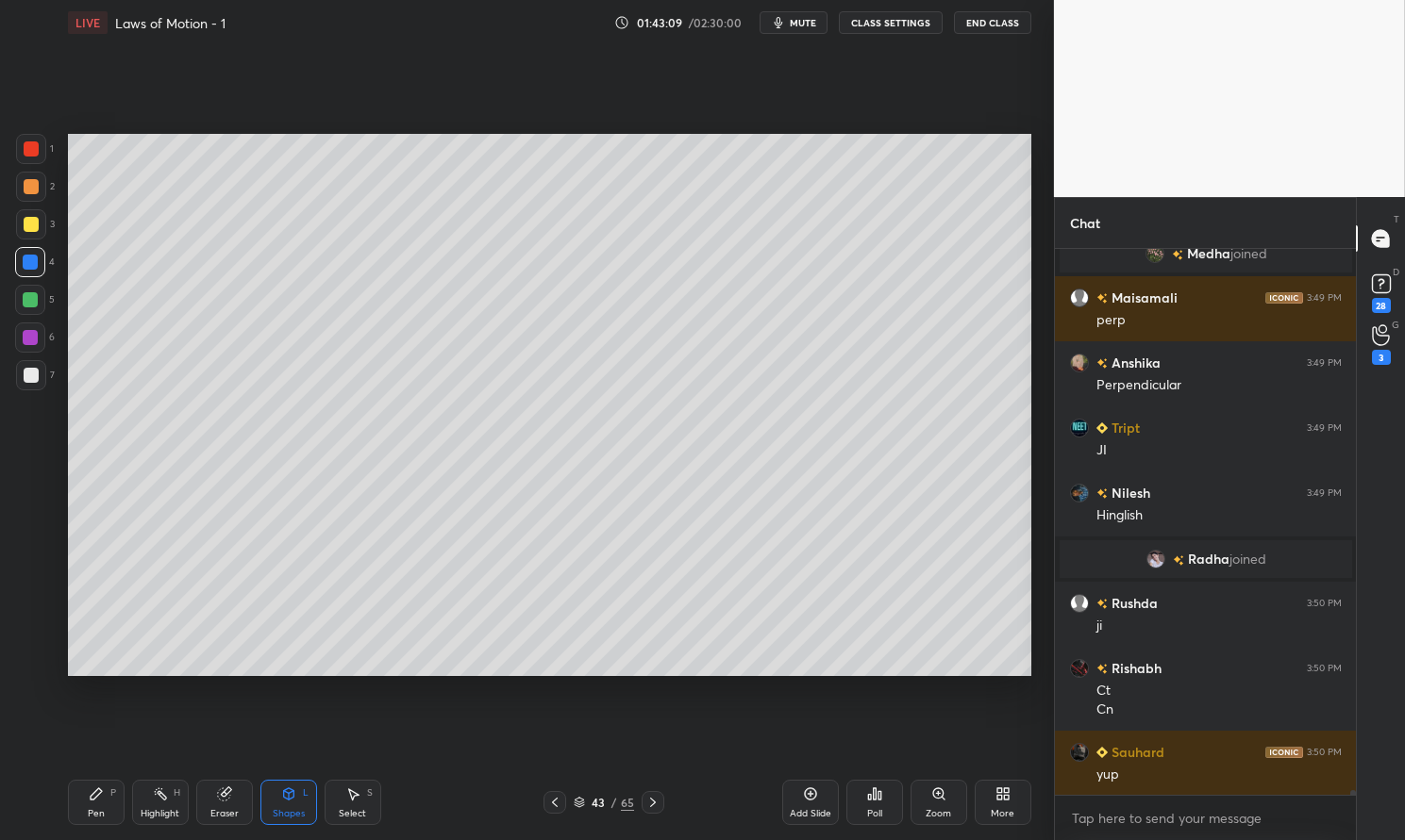
click at [148, 804] on div "Highlight H" at bounding box center [161, 803] width 57 height 45
click at [293, 799] on icon at bounding box center [289, 795] width 15 height 15
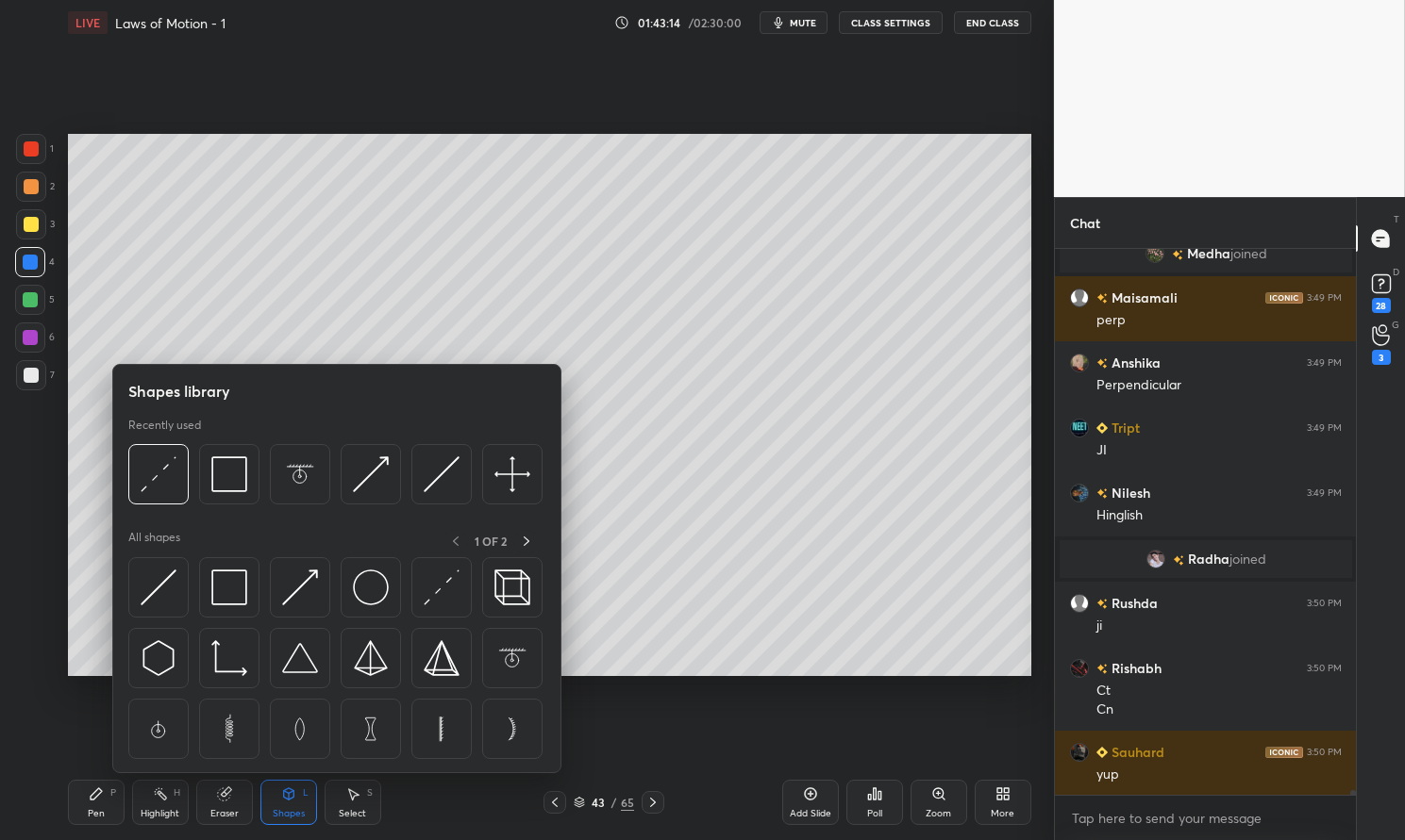
click at [300, 580] on img at bounding box center [300, 587] width 36 height 36
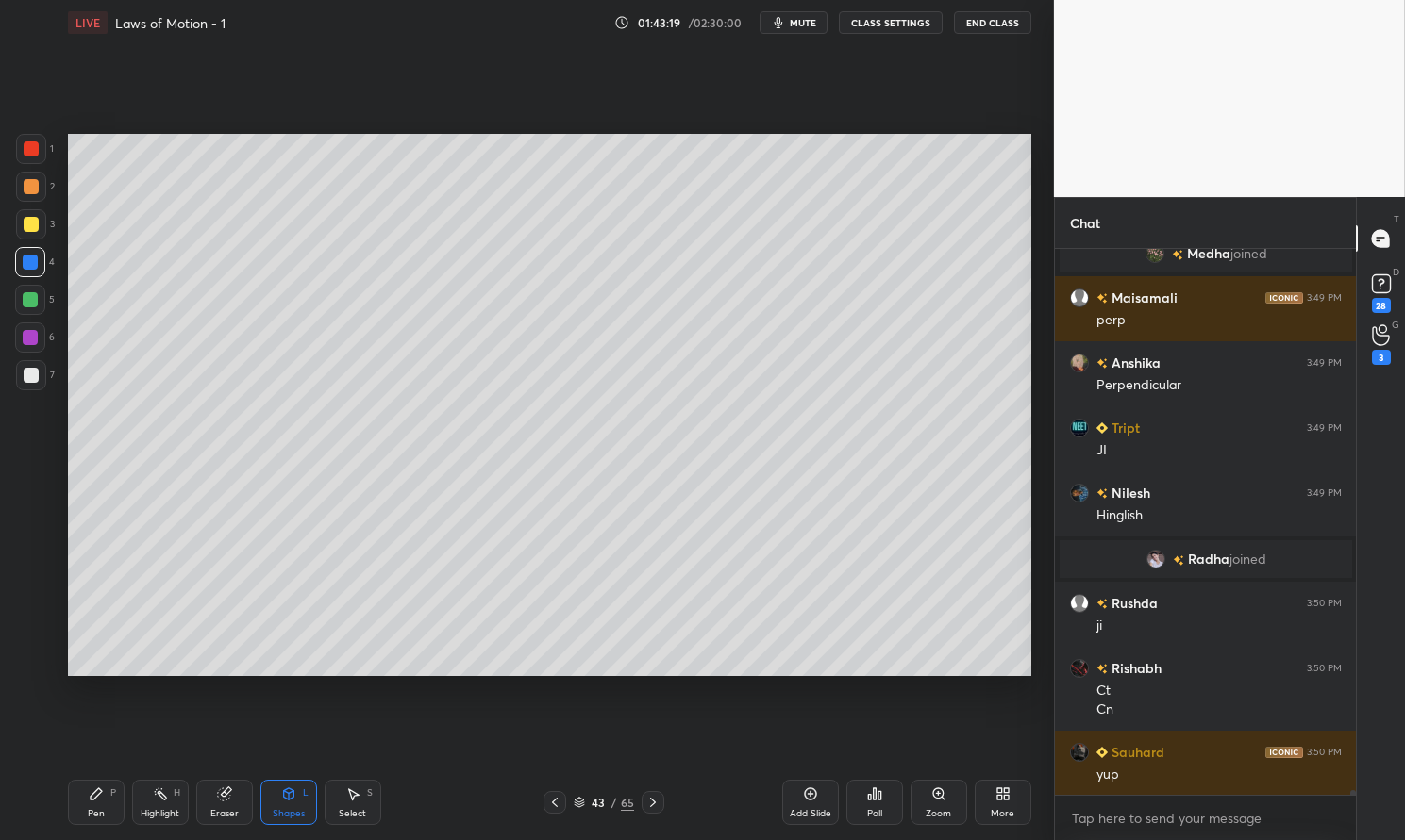
click at [92, 802] on div "Pen P" at bounding box center [97, 803] width 57 height 45
click at [79, 805] on div "Pen P" at bounding box center [97, 803] width 57 height 45
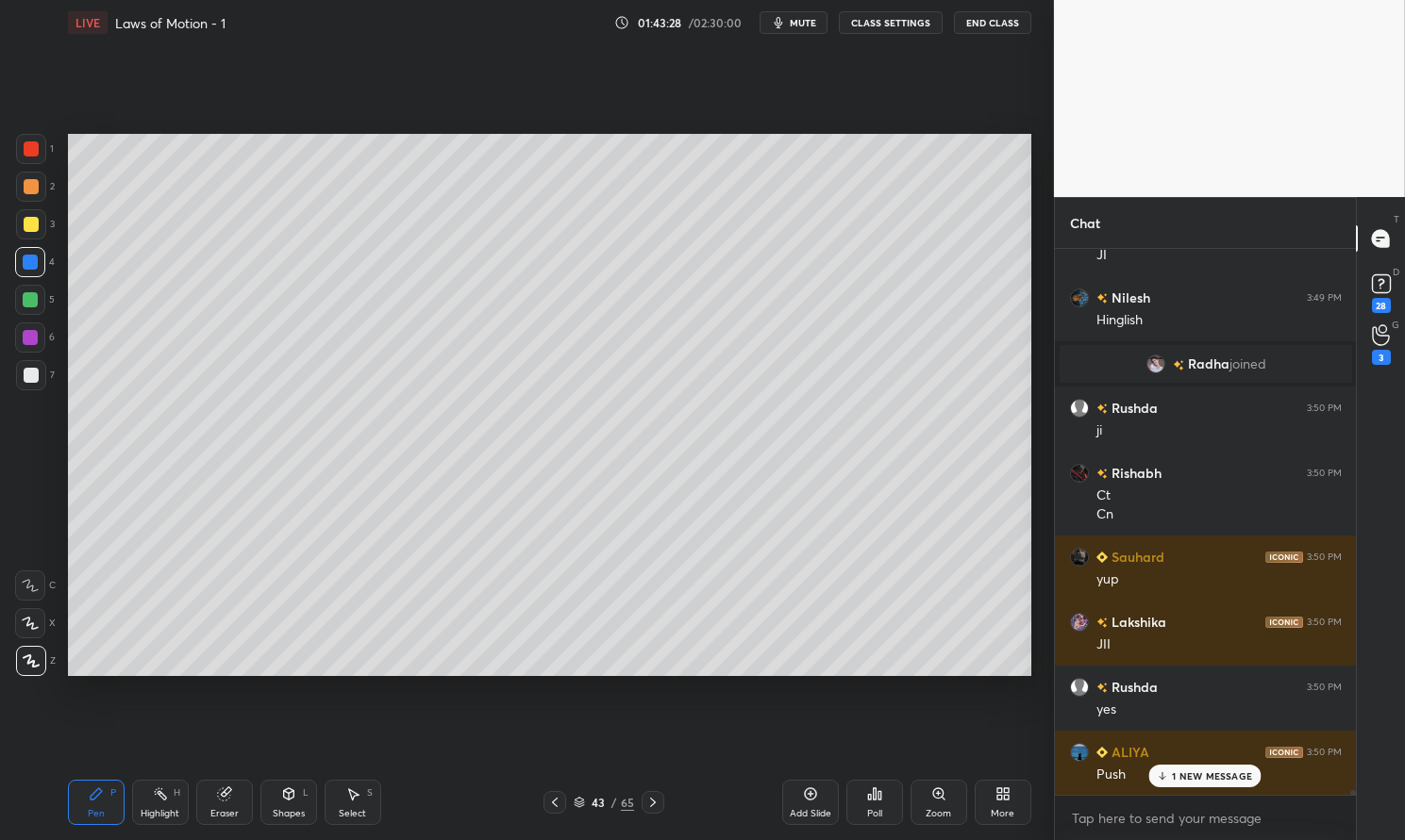
scroll to position [67498, 0]
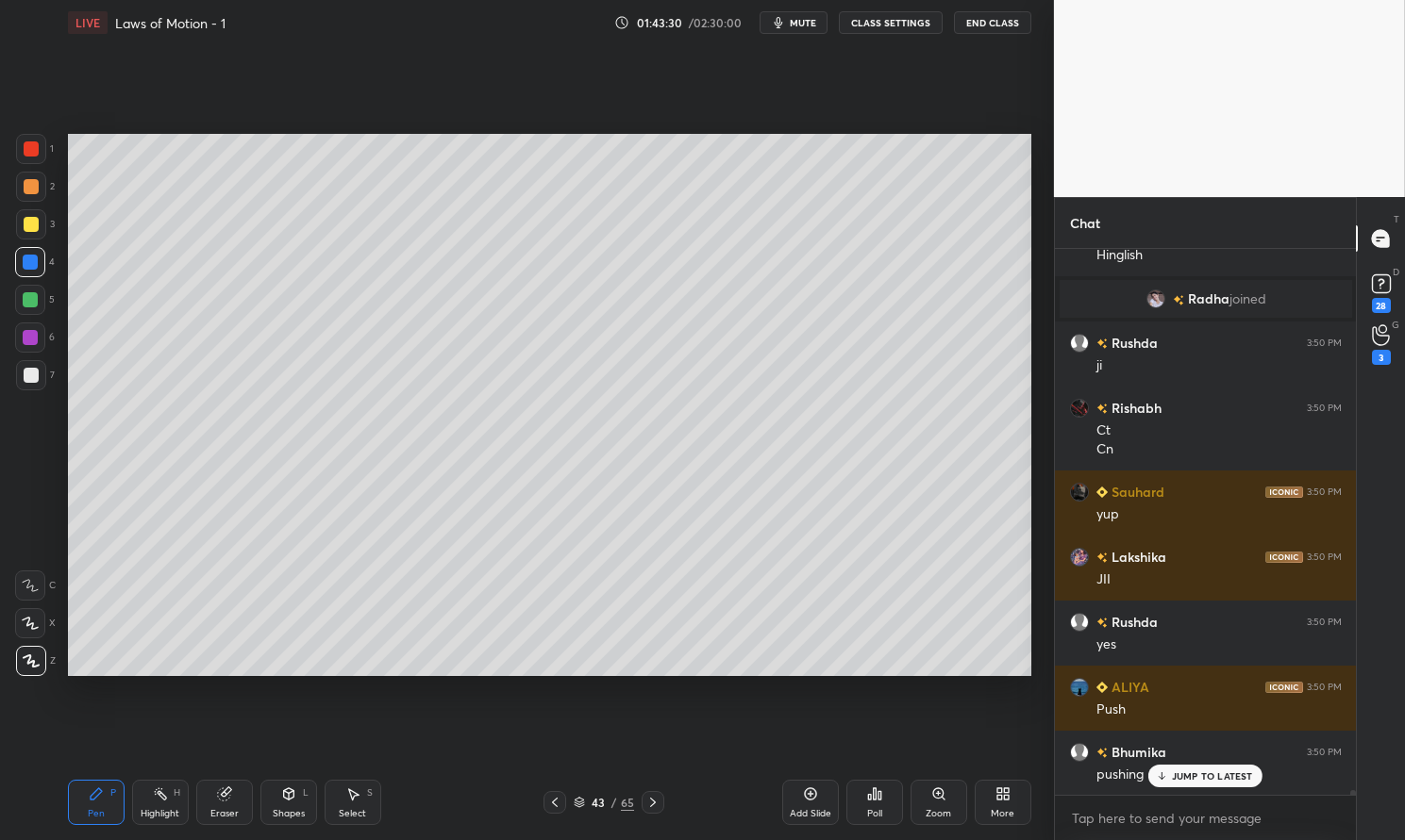
click at [798, 23] on span "mute" at bounding box center [803, 23] width 26 height 13
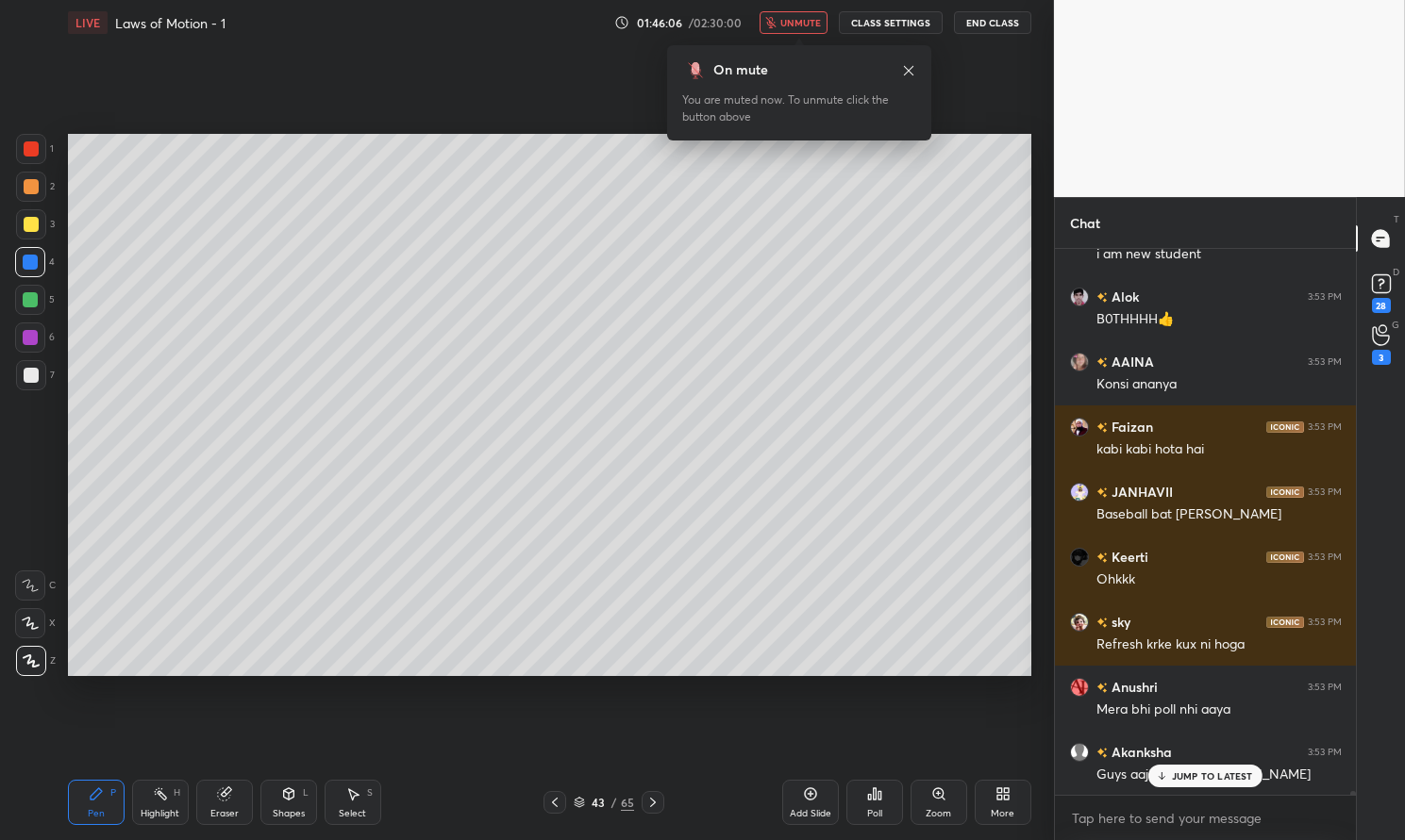
scroll to position [77846, 0]
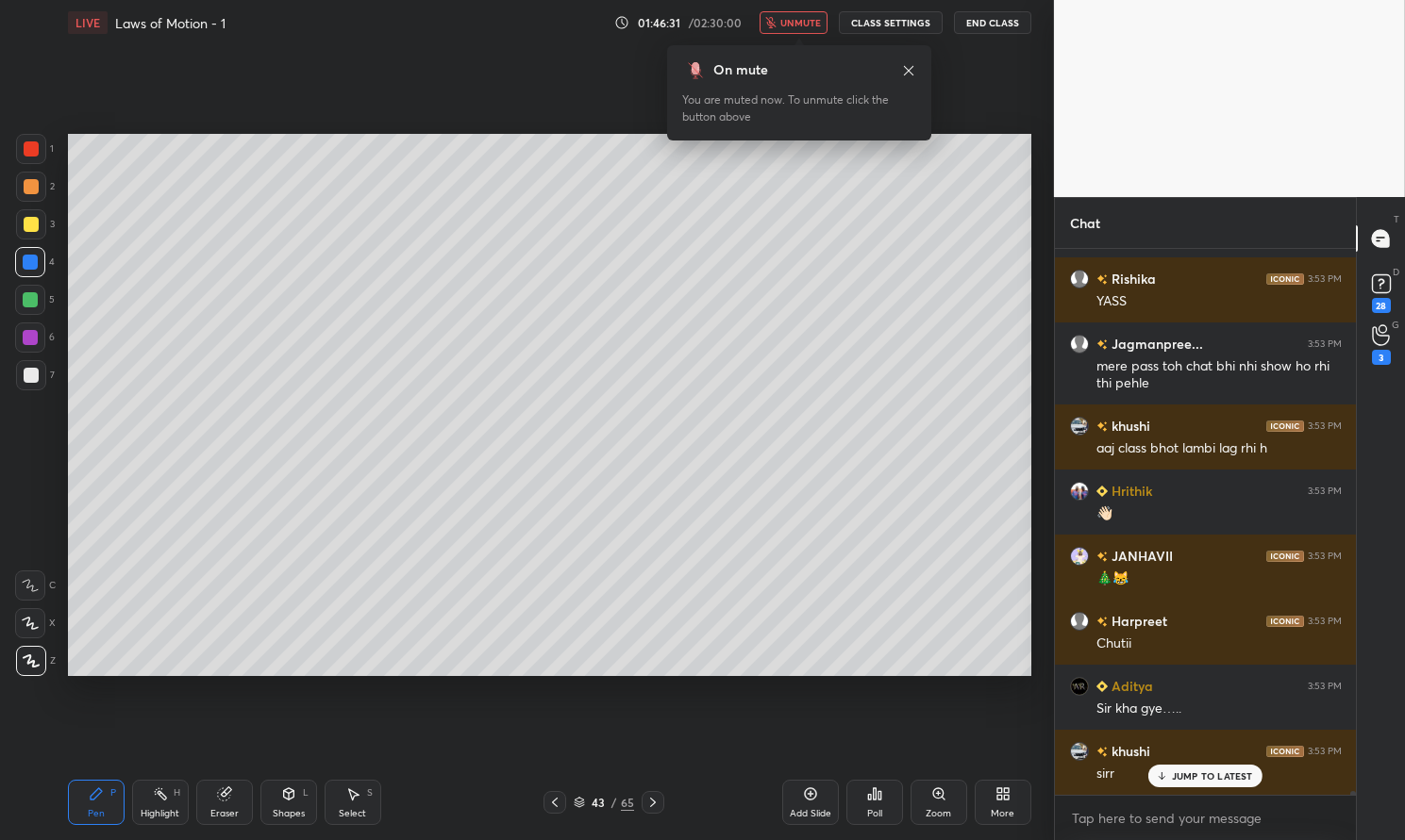
click at [809, 38] on div "On mute You are muted now. To unmute click the button above" at bounding box center [799, 87] width 264 height 107
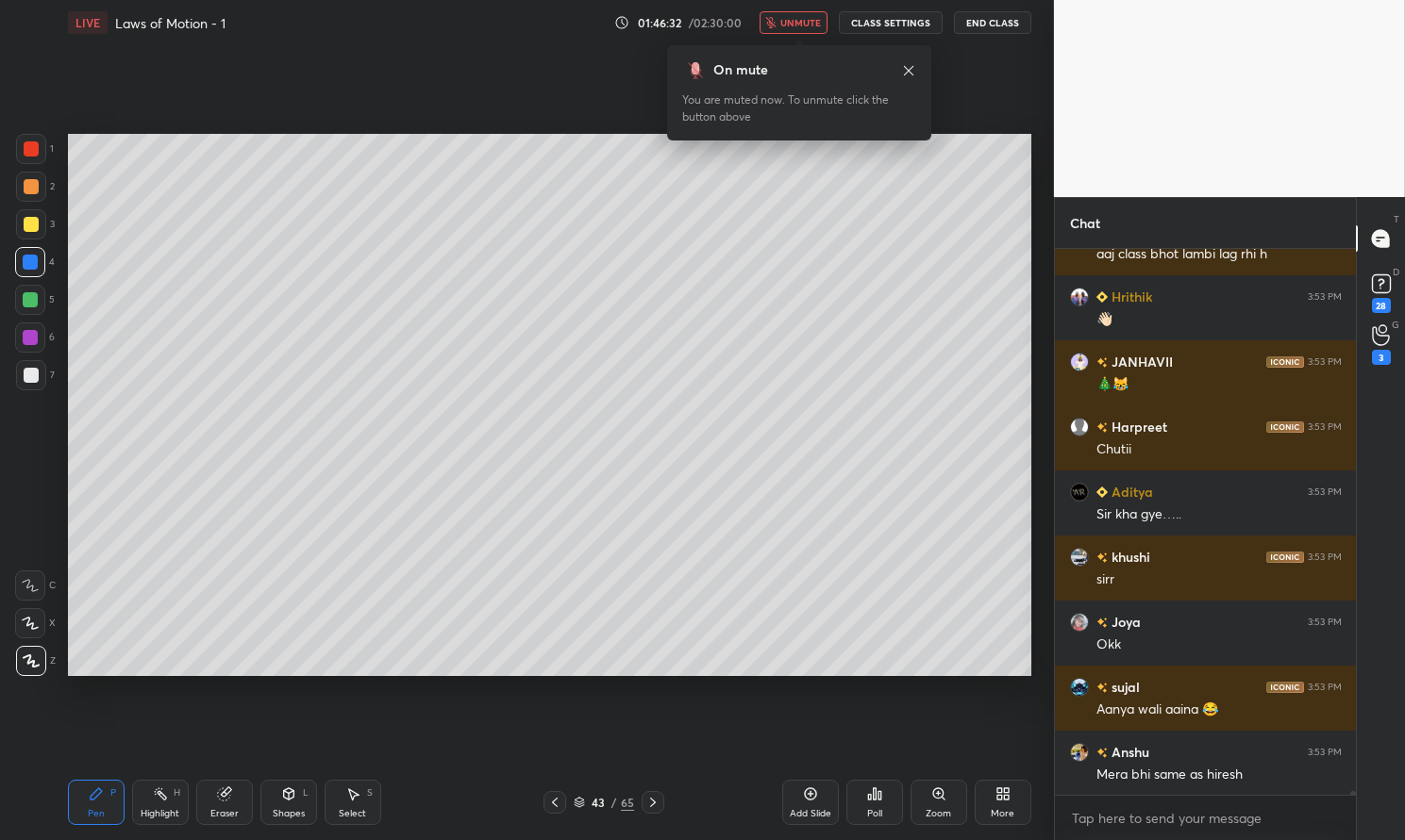
click at [820, 19] on span "unmute" at bounding box center [800, 23] width 41 height 13
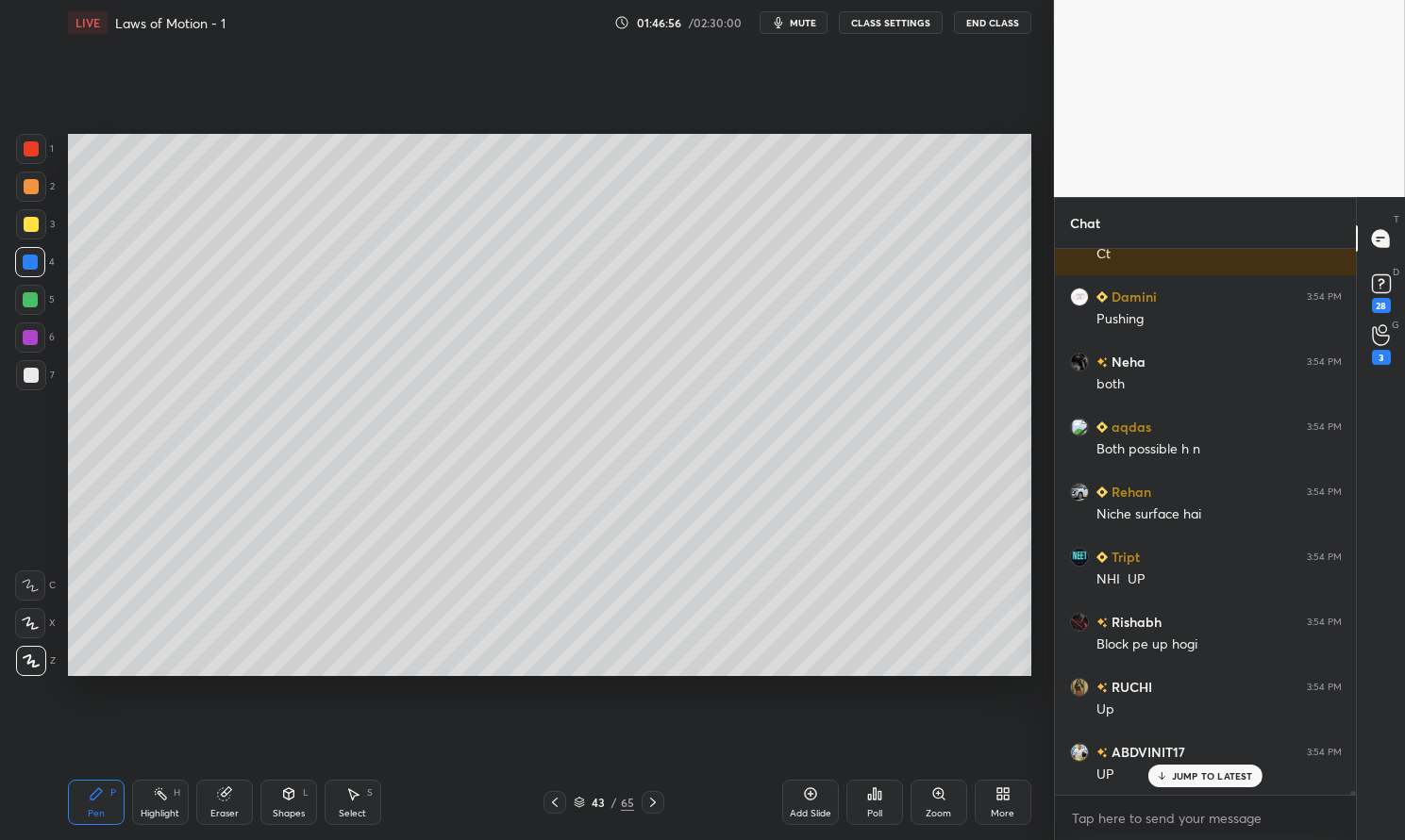
click at [150, 792] on div "Highlight H" at bounding box center [161, 803] width 57 height 45
click at [155, 794] on icon at bounding box center [161, 795] width 15 height 15
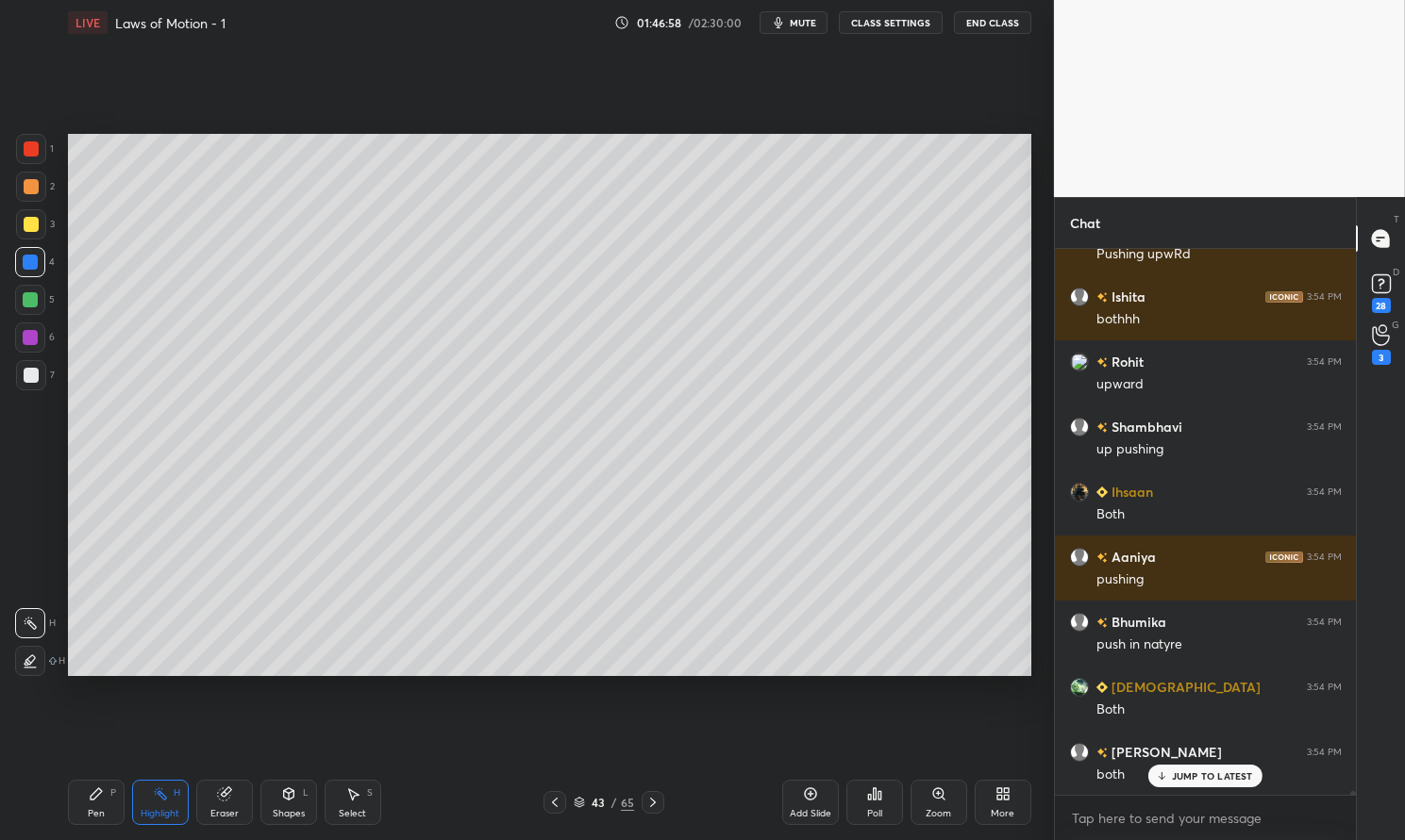
click at [559, 798] on icon at bounding box center [554, 803] width 15 height 15
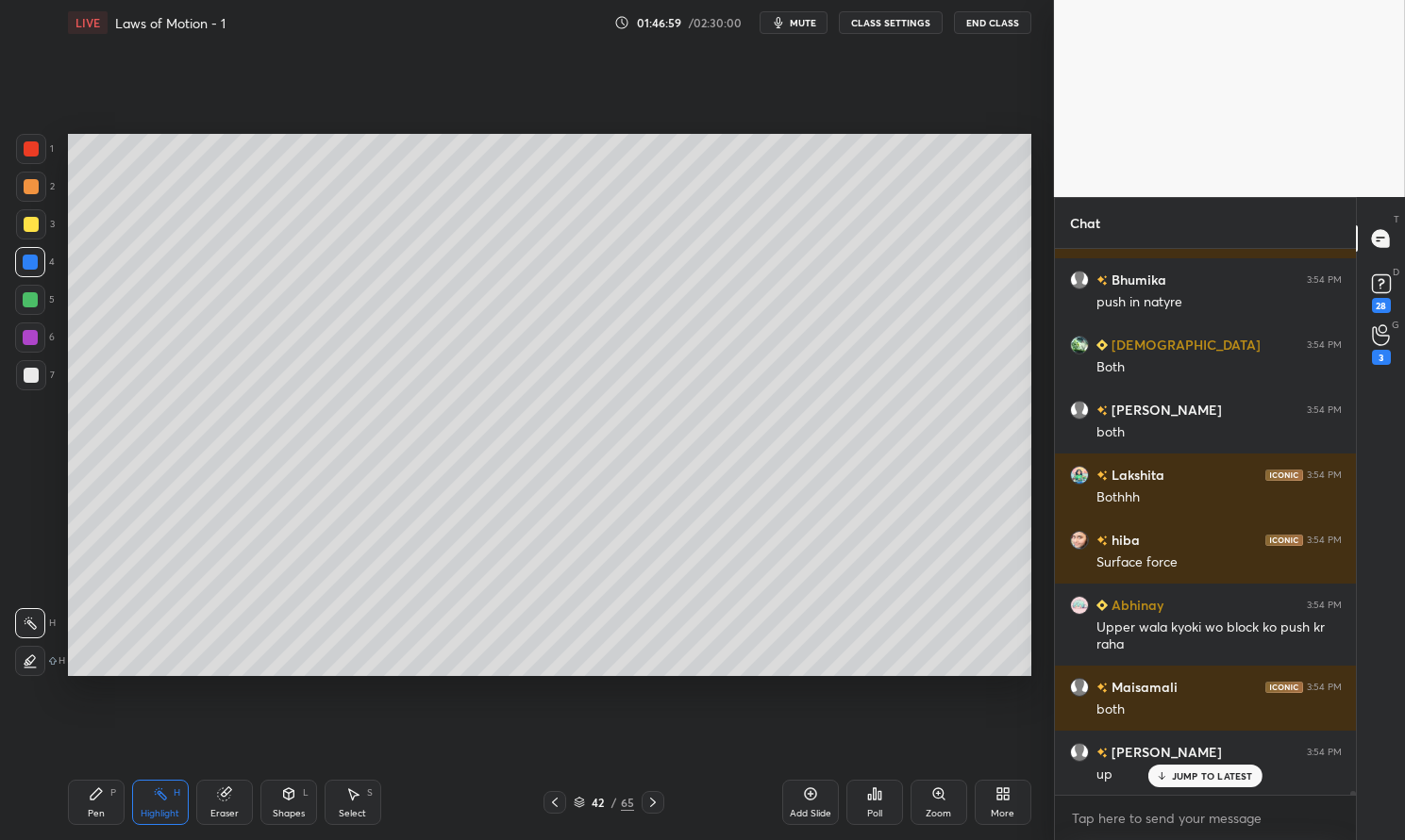
click at [164, 799] on rect at bounding box center [163, 796] width 9 height 9
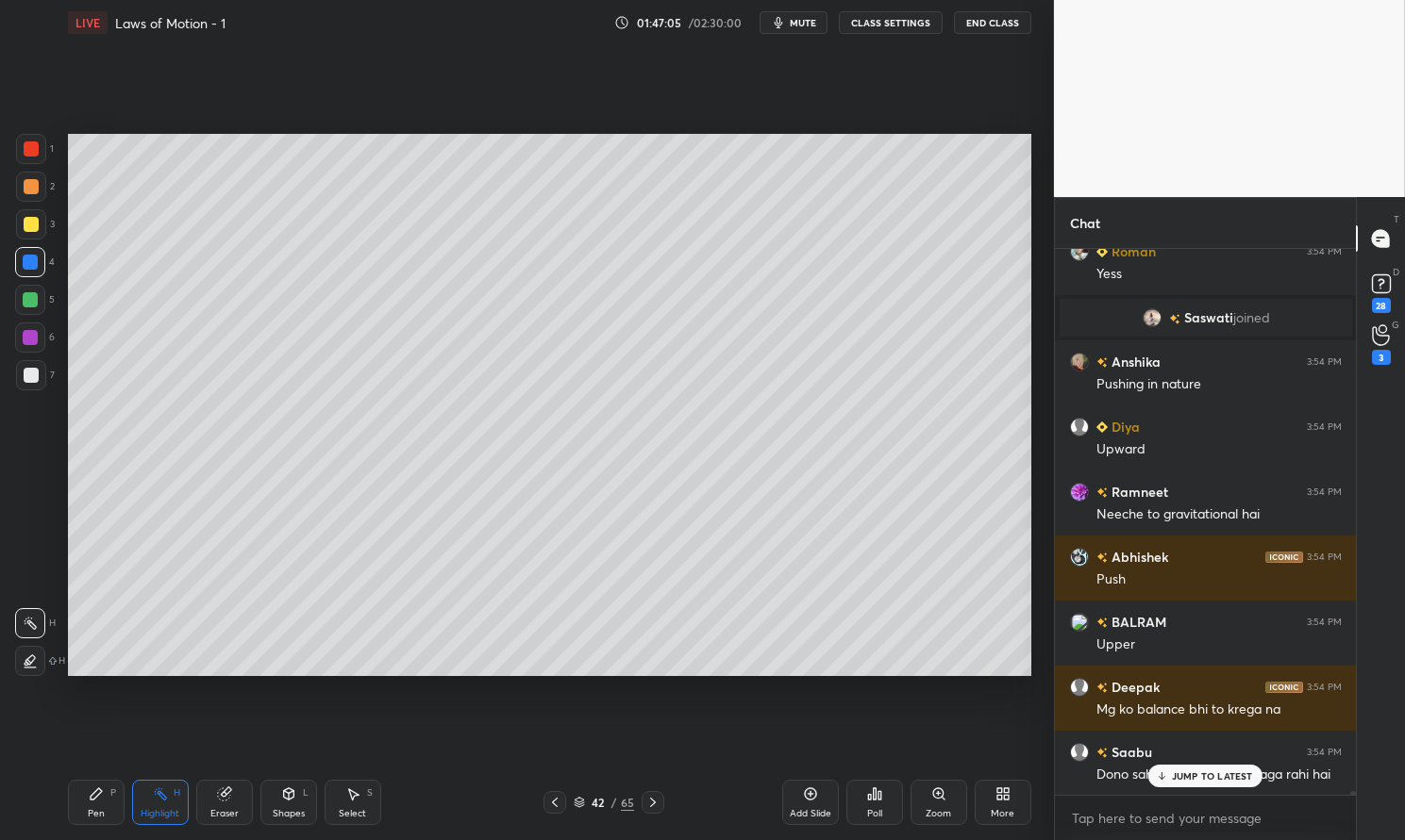
click at [654, 796] on icon at bounding box center [653, 803] width 15 height 15
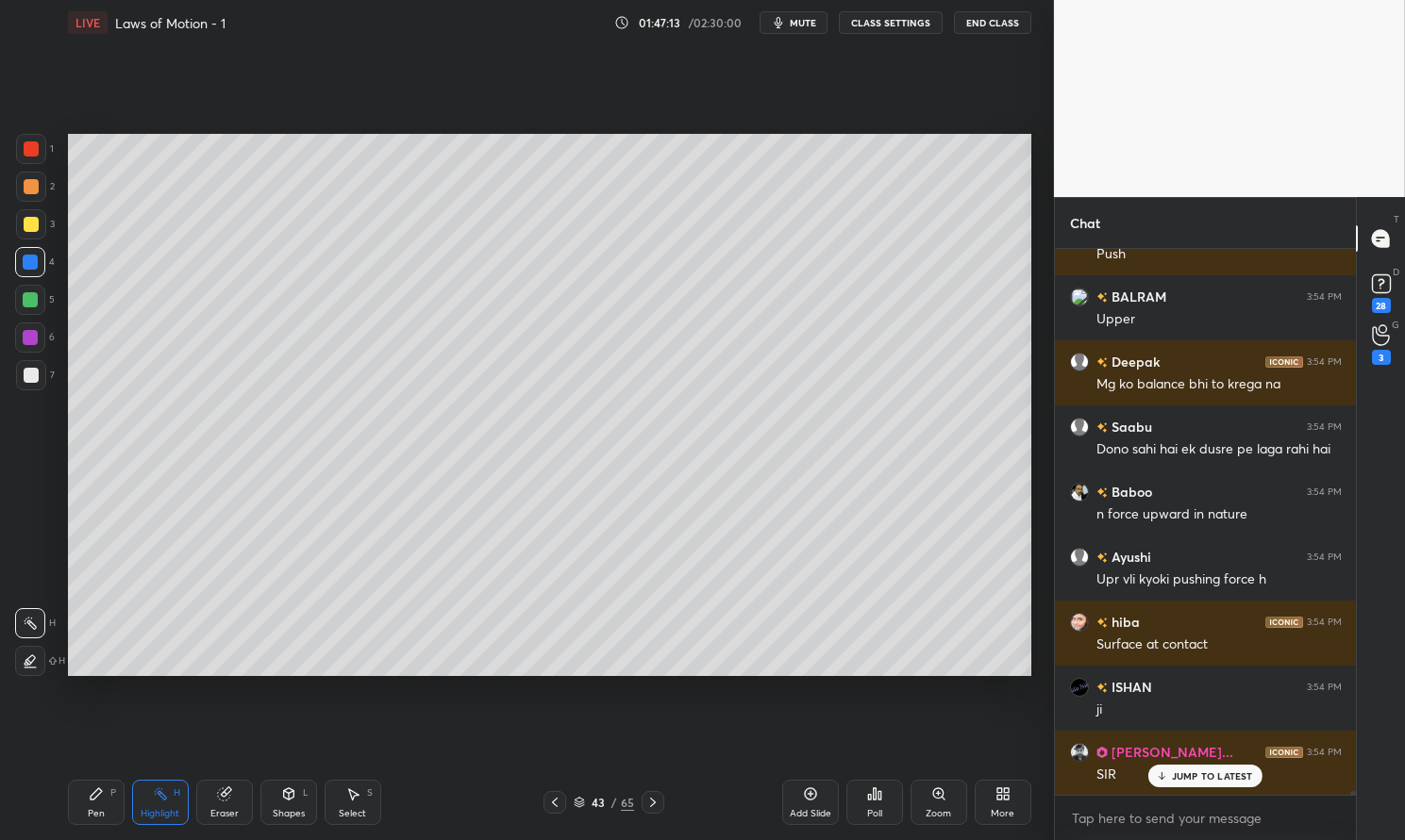
click at [553, 803] on icon at bounding box center [554, 803] width 15 height 15
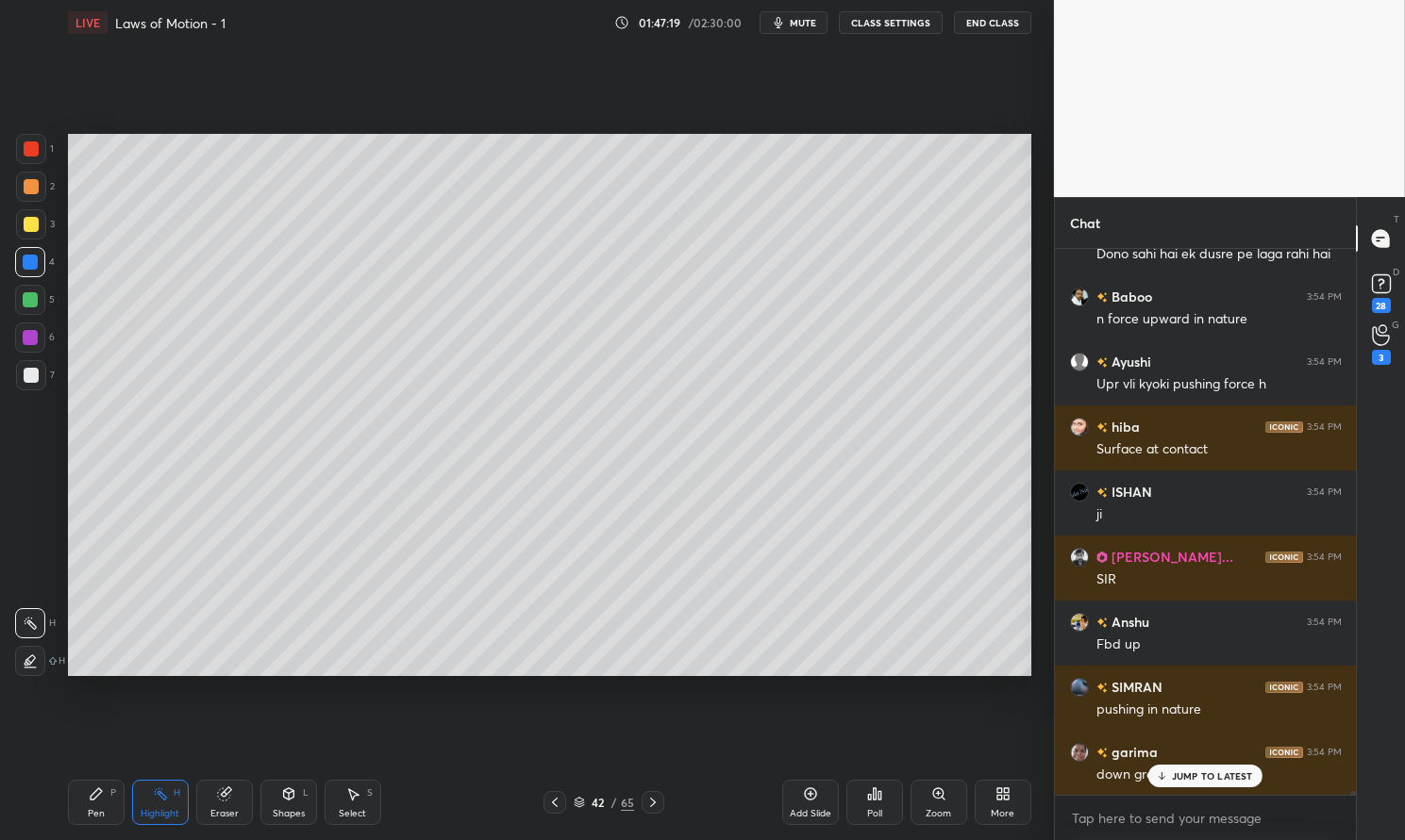
click at [1208, 776] on p "JUMP TO LATEST" at bounding box center [1212, 777] width 81 height 11
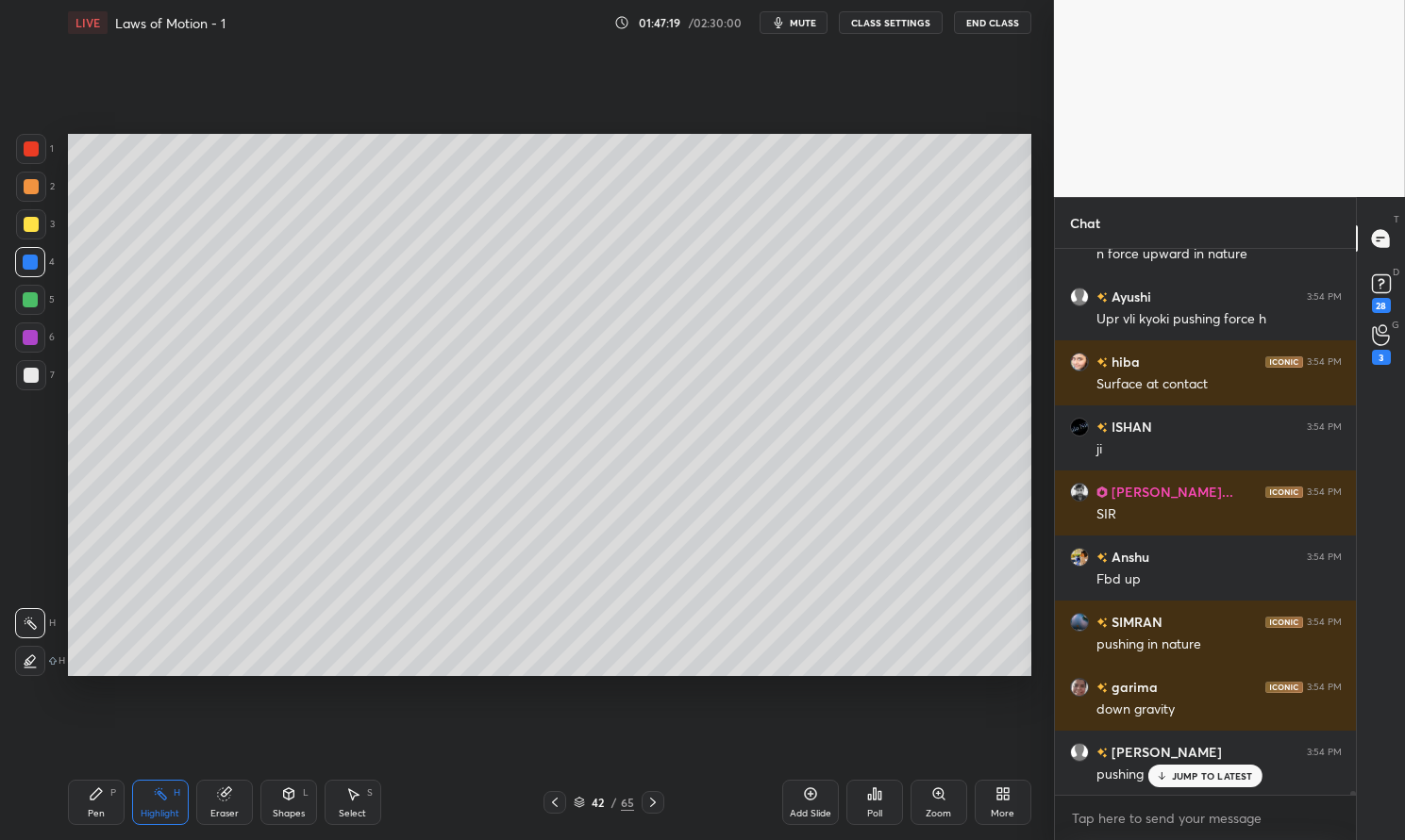
click at [650, 797] on icon at bounding box center [653, 803] width 15 height 15
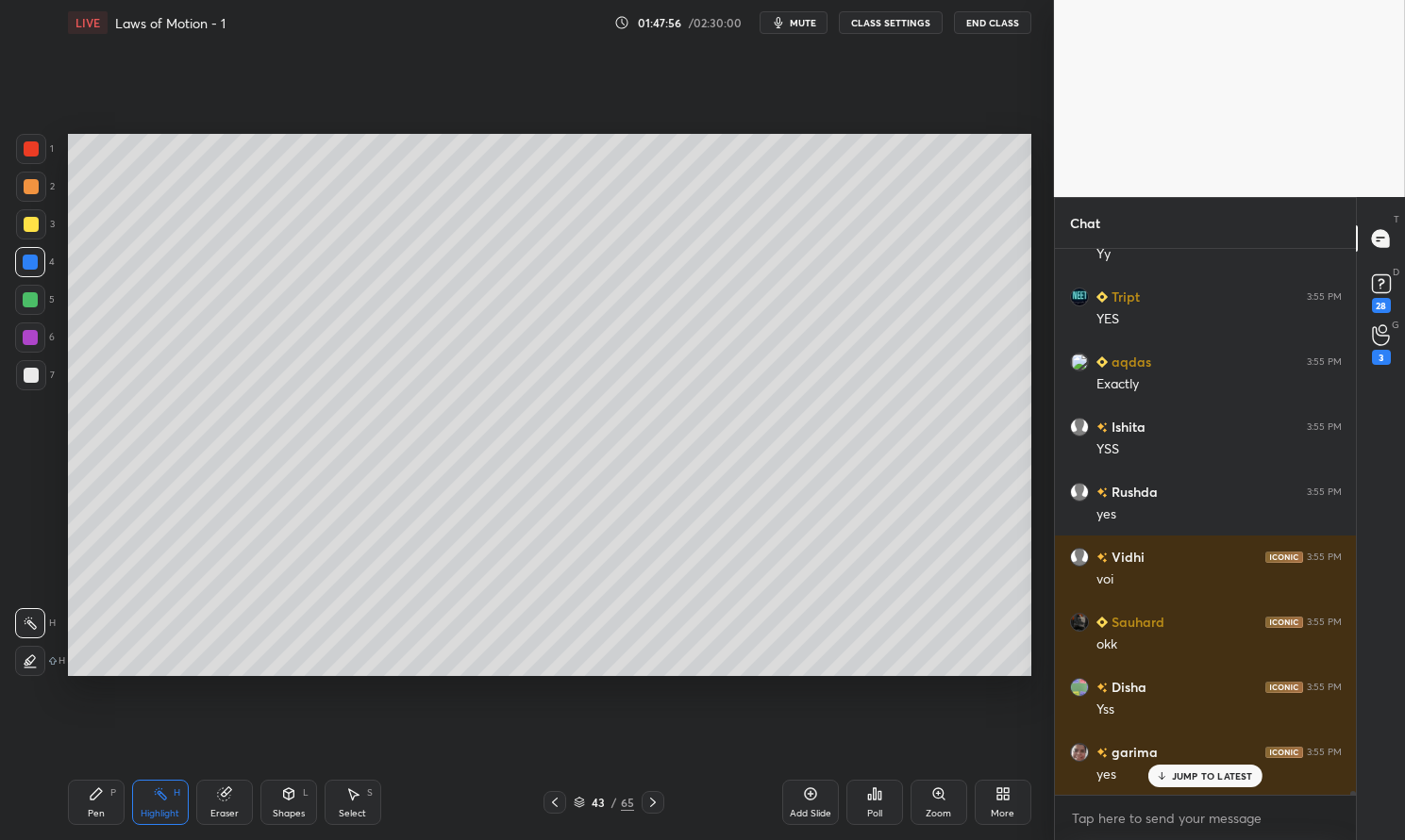
scroll to position [87670, 0]
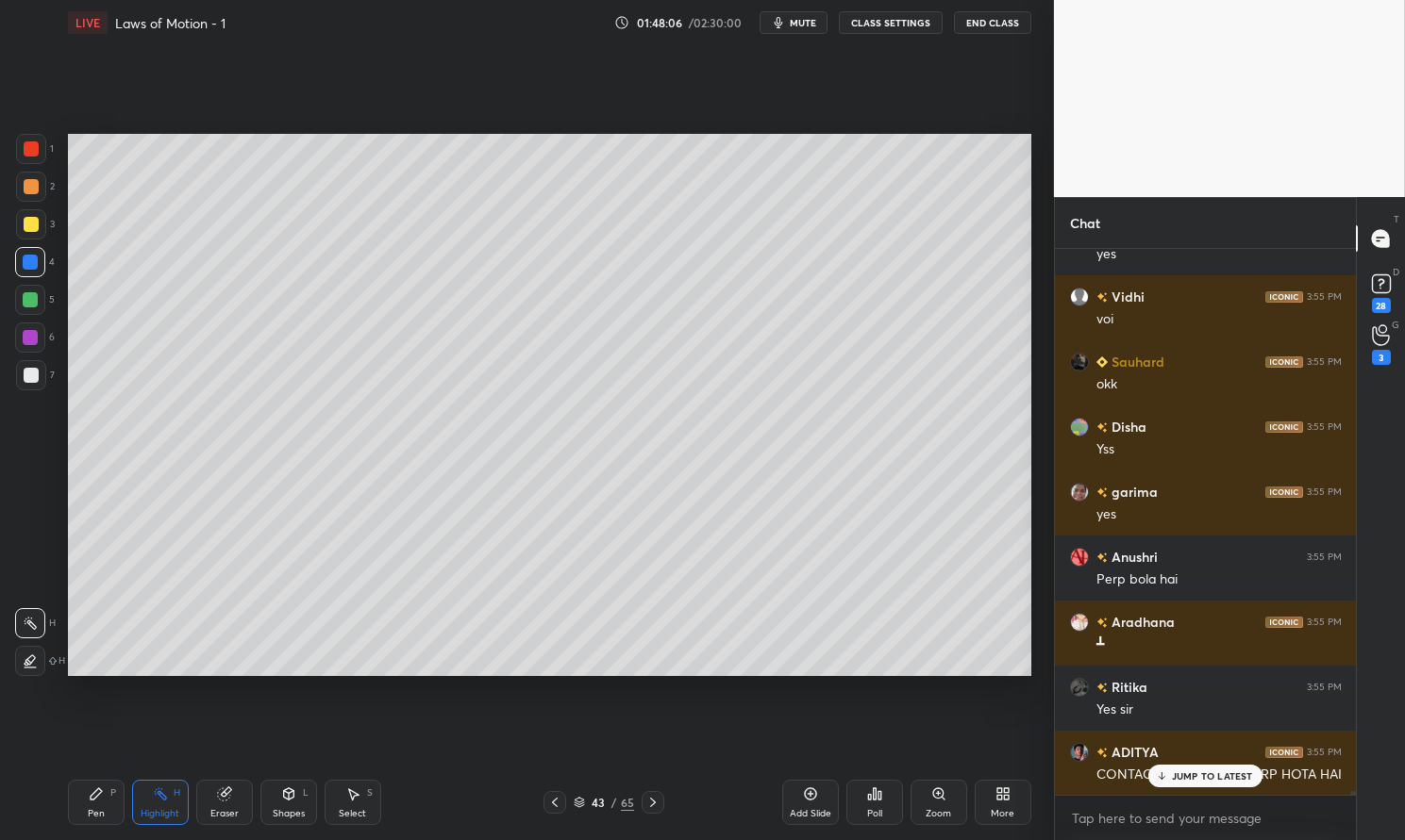
click at [553, 809] on icon at bounding box center [554, 803] width 15 height 15
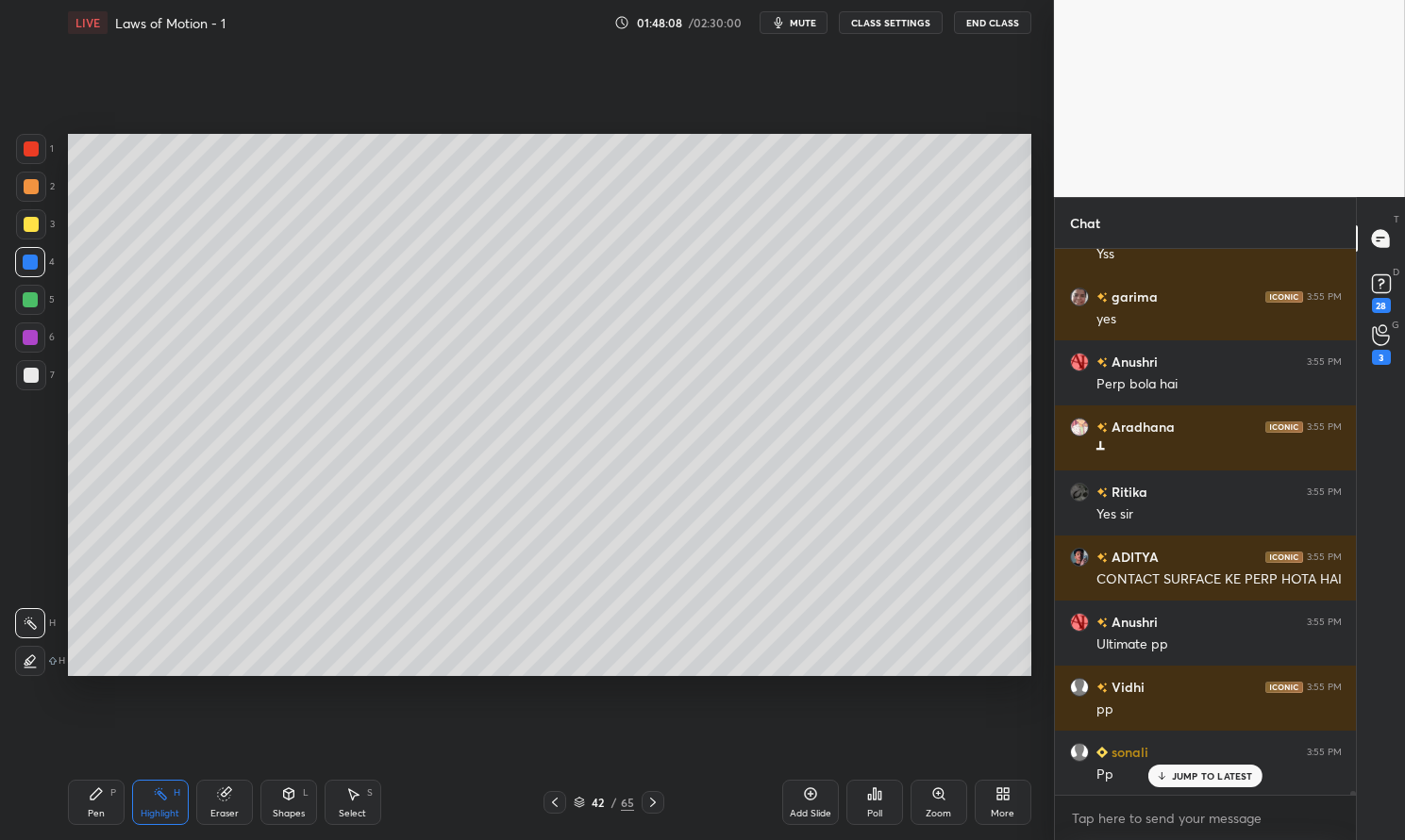
click at [1216, 779] on p "JUMP TO LATEST" at bounding box center [1212, 777] width 81 height 11
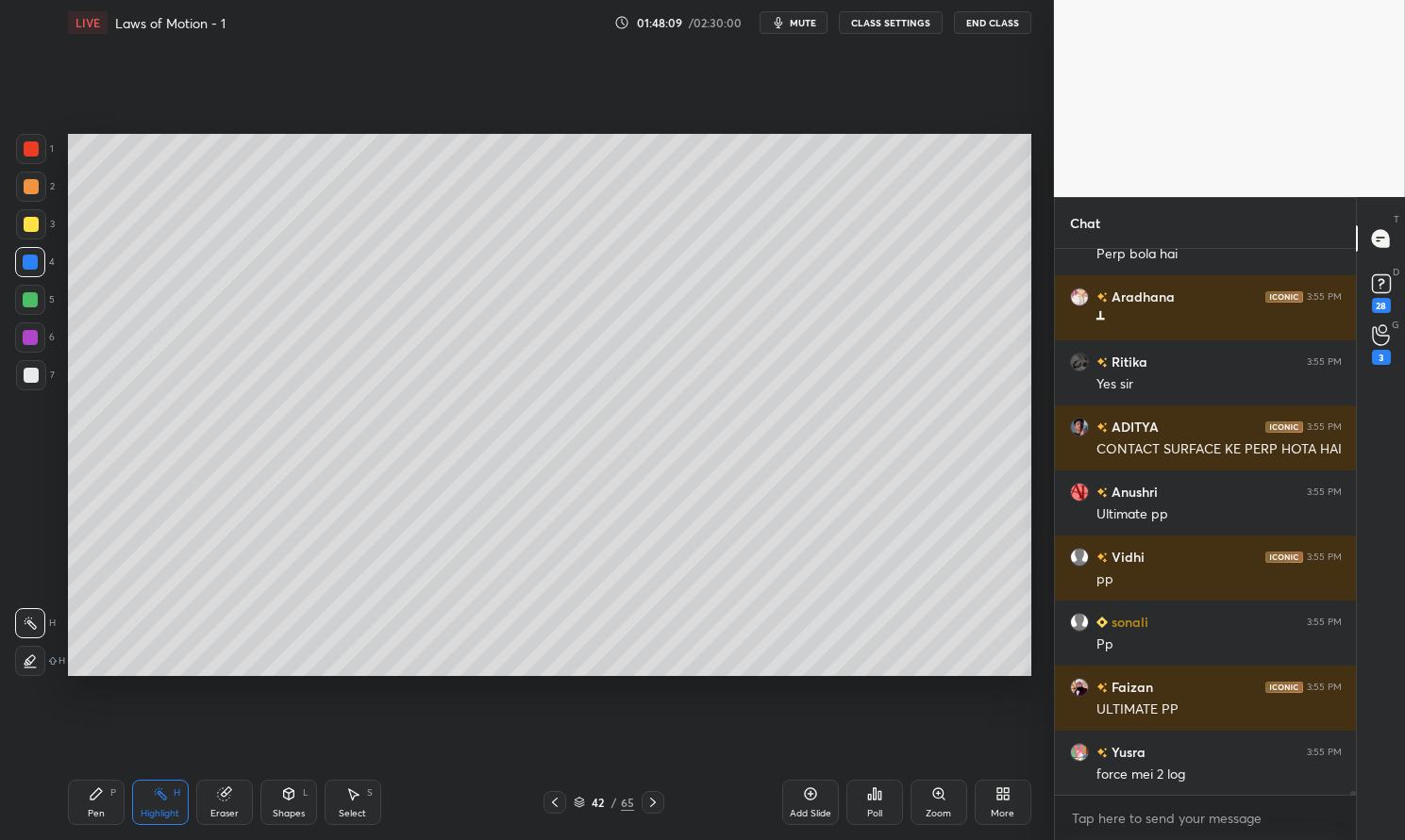
click at [656, 797] on icon at bounding box center [653, 803] width 15 height 15
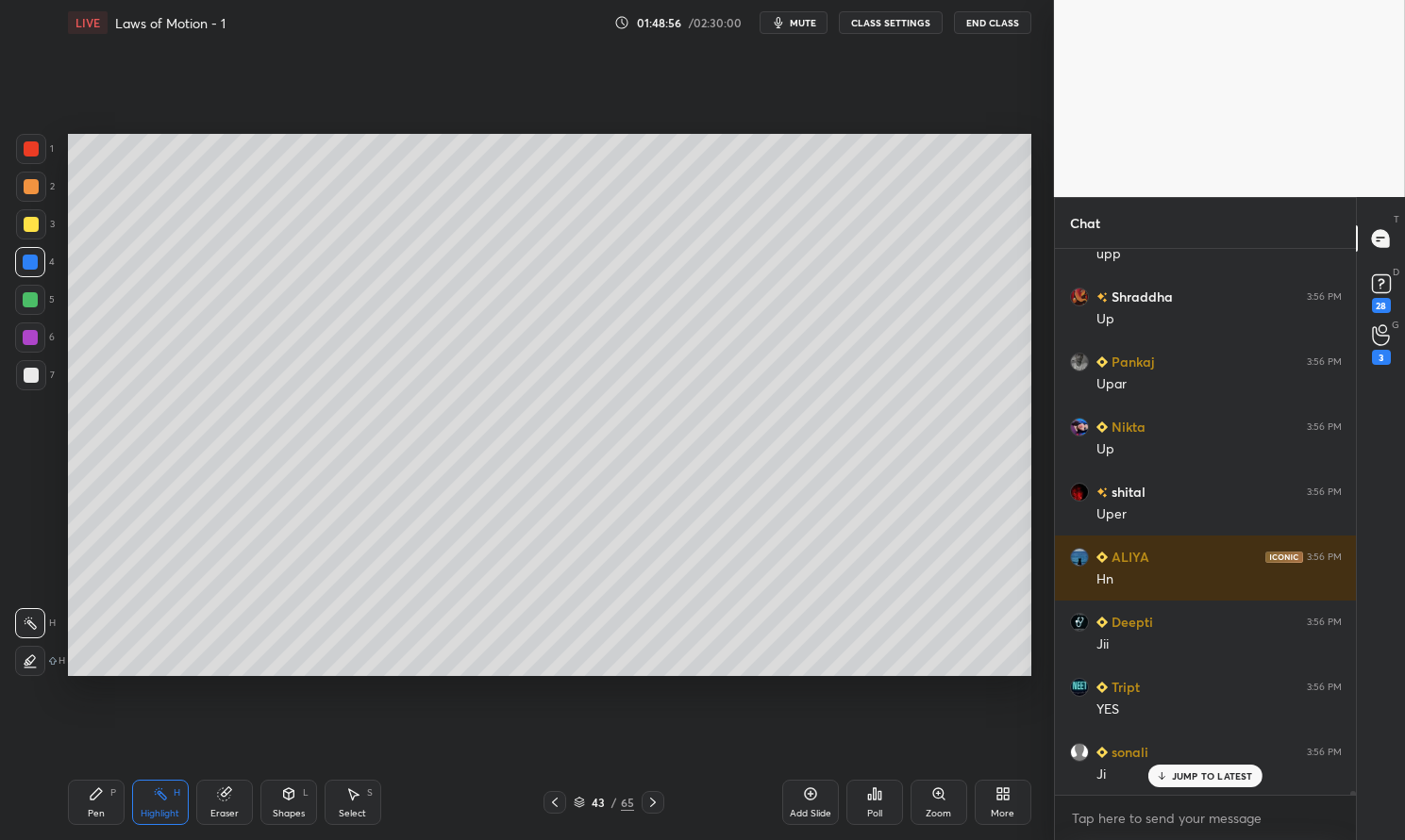
scroll to position [83886, 0]
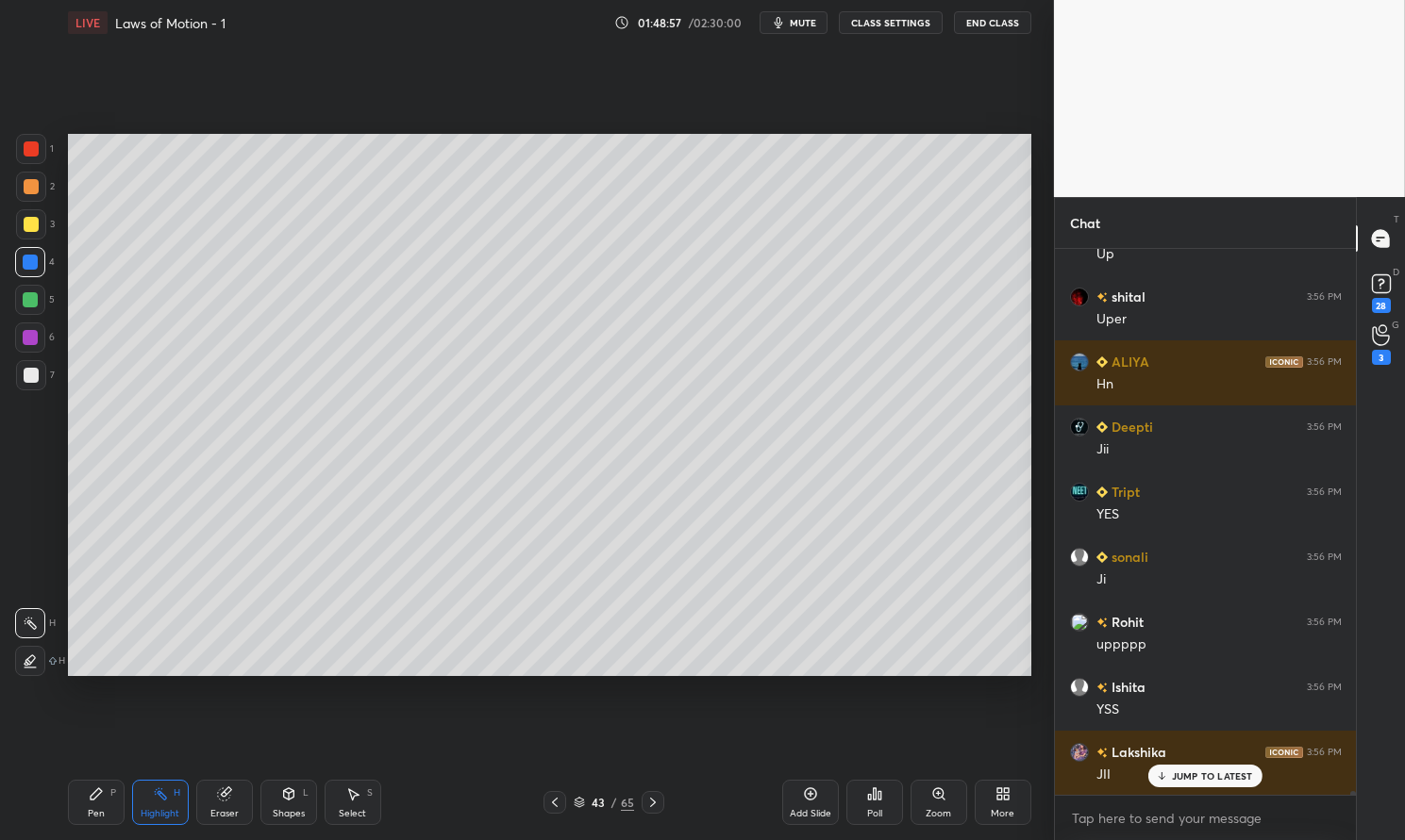
click at [36, 379] on div at bounding box center [31, 376] width 15 height 15
click at [93, 791] on icon at bounding box center [97, 795] width 15 height 15
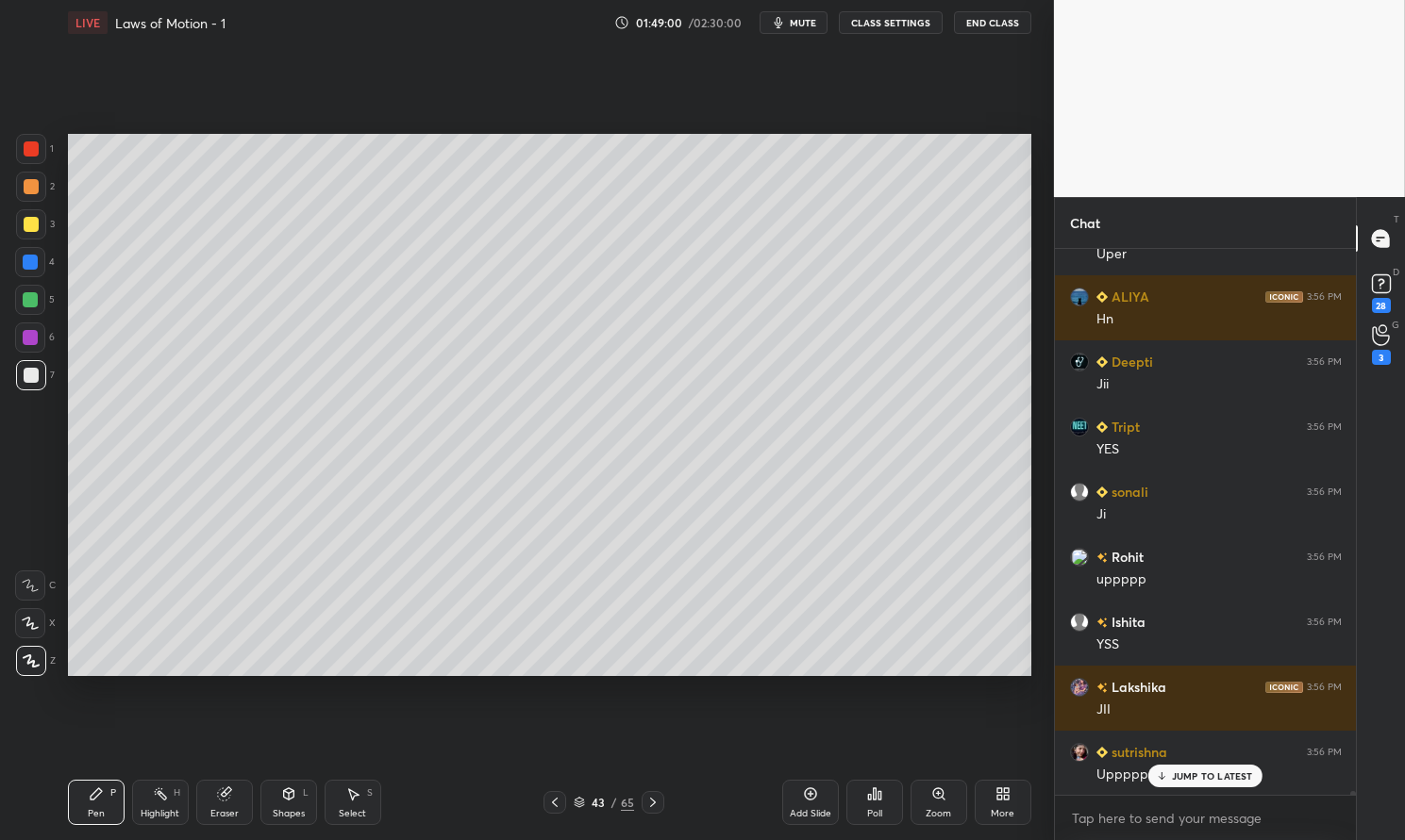
click at [26, 151] on div at bounding box center [31, 149] width 15 height 15
click at [16, 141] on div "1" at bounding box center [35, 149] width 38 height 30
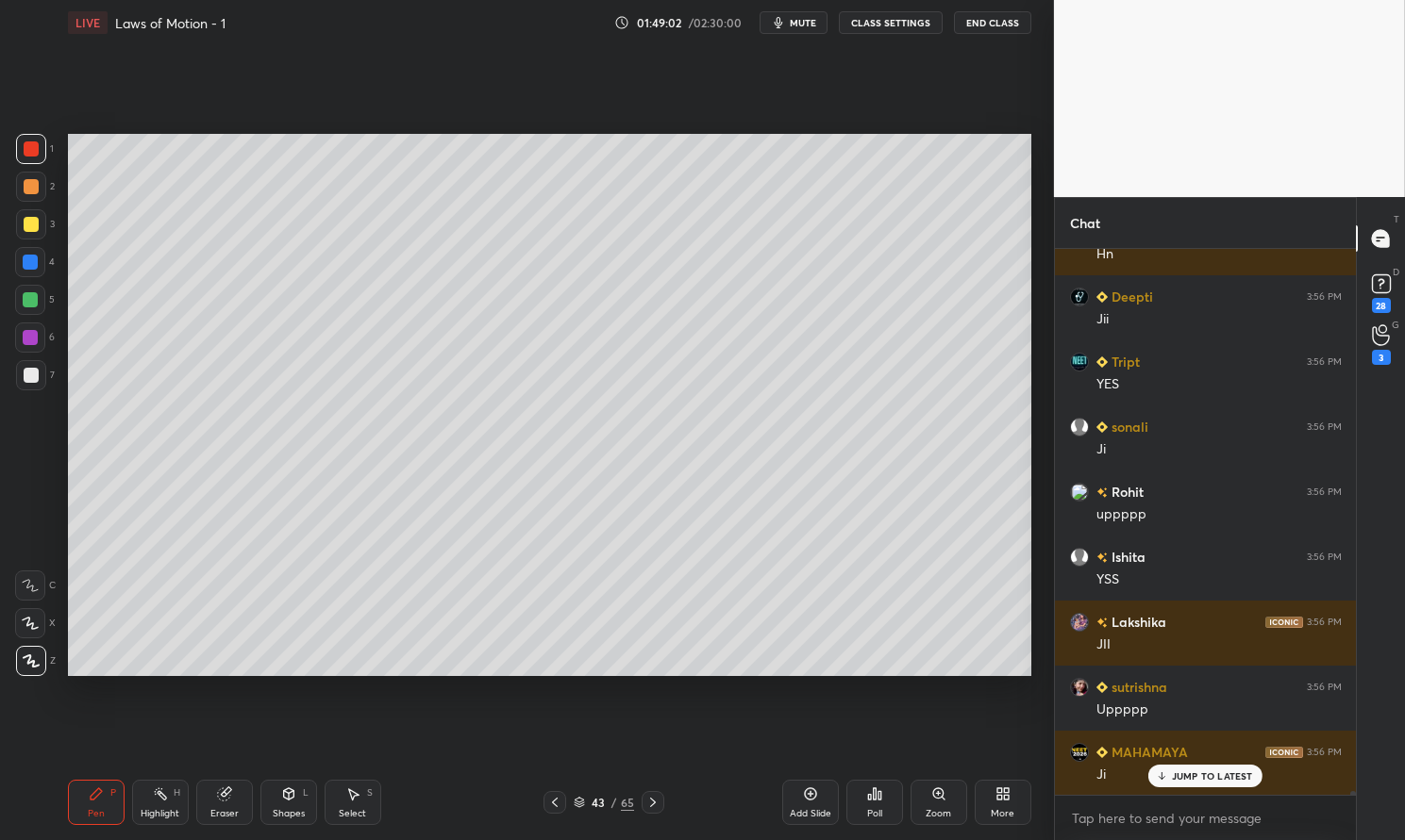
scroll to position [84080, 0]
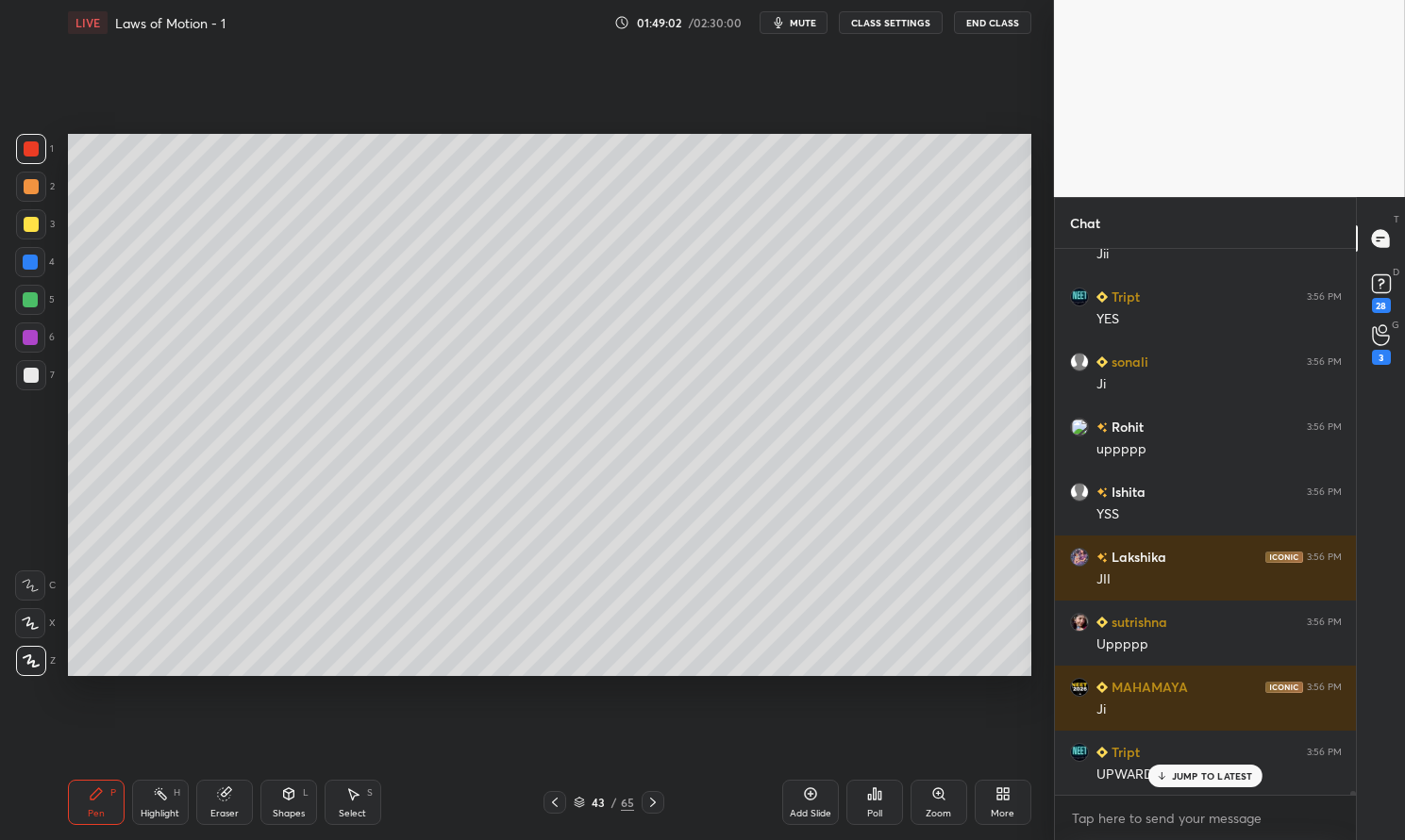
click at [33, 306] on div at bounding box center [30, 300] width 15 height 15
click at [40, 302] on div at bounding box center [30, 300] width 30 height 30
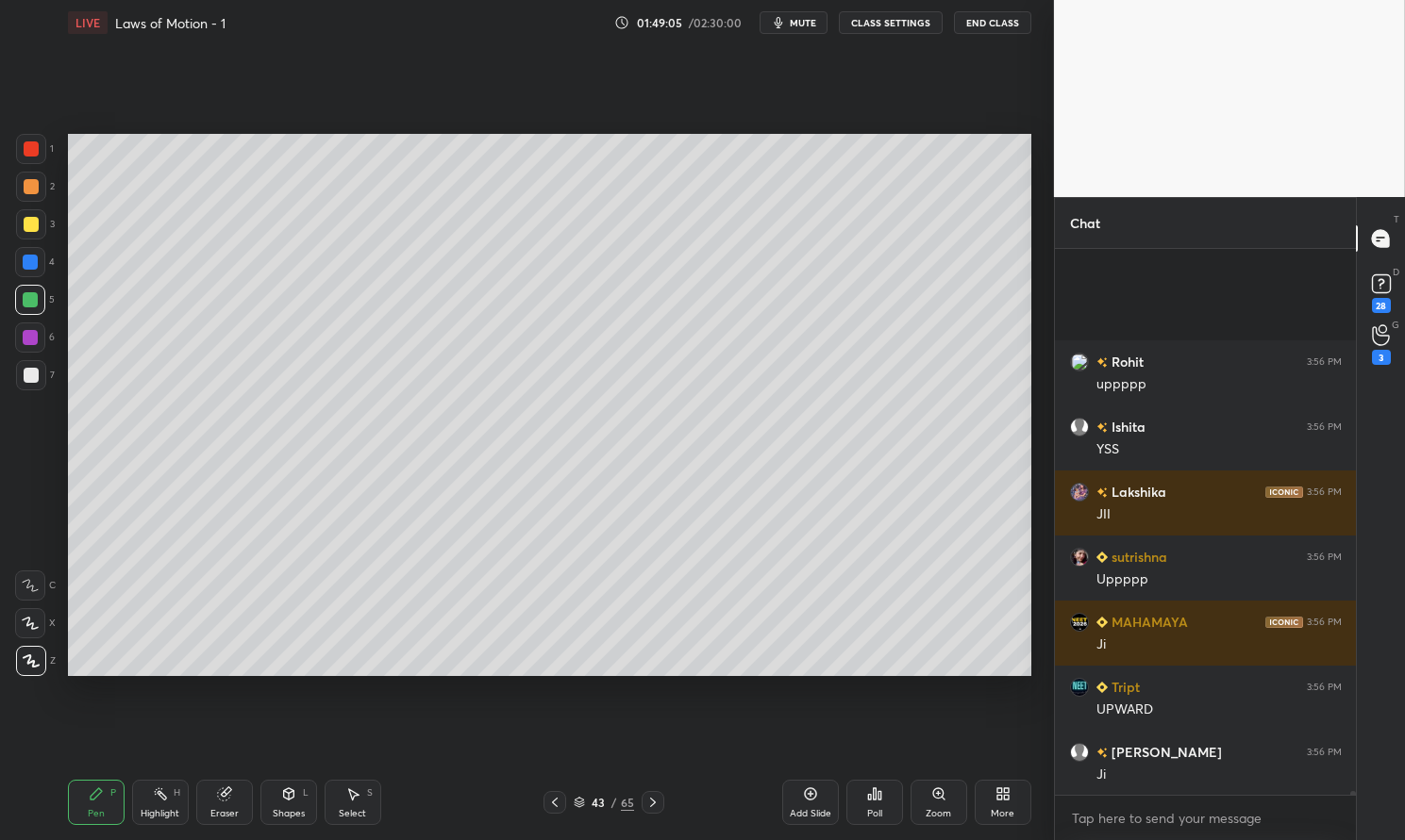
scroll to position [84341, 0]
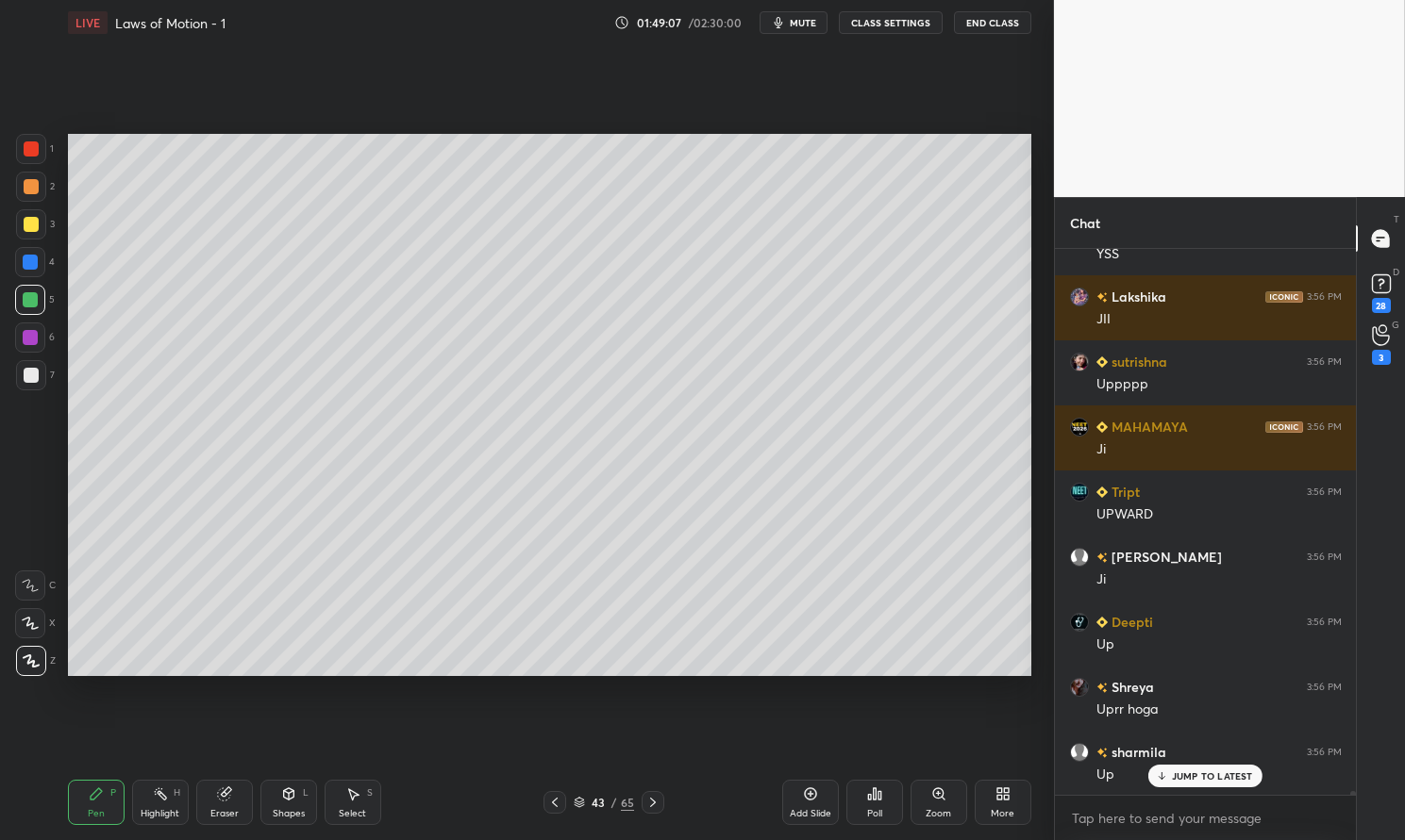
click at [149, 799] on div "Highlight H" at bounding box center [161, 803] width 57 height 45
click at [167, 799] on icon at bounding box center [161, 795] width 15 height 15
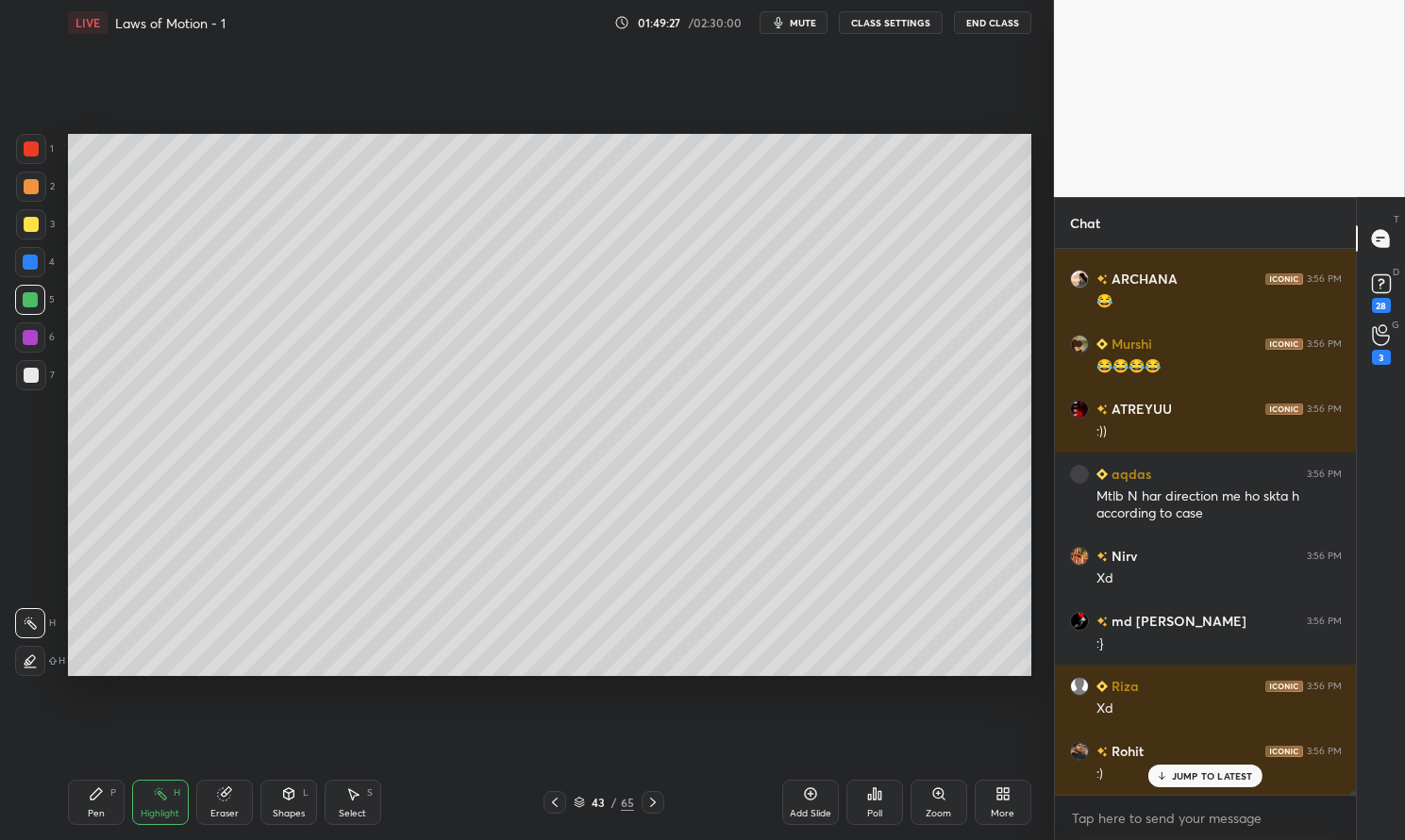
scroll to position [86030, 0]
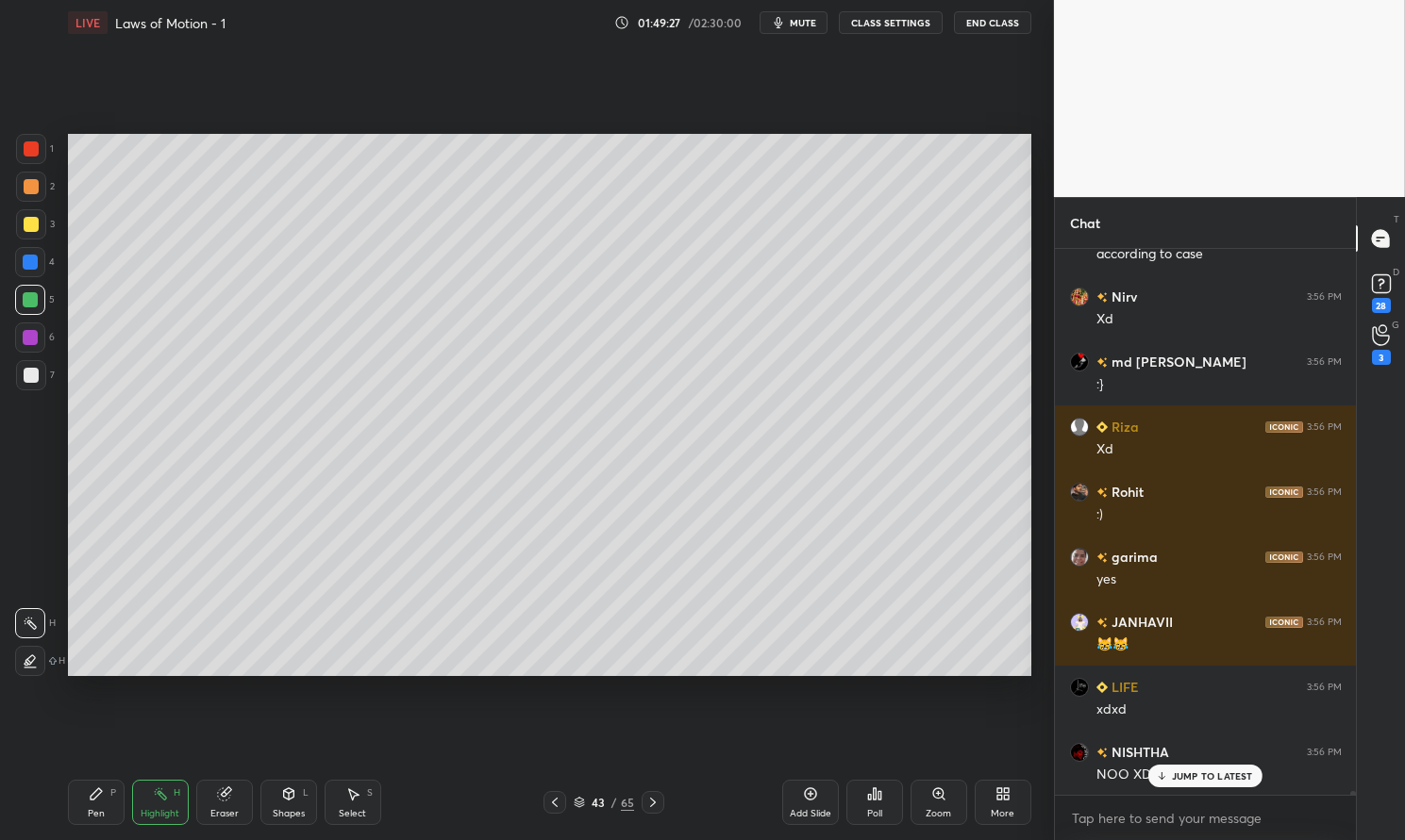
click at [554, 805] on icon at bounding box center [554, 803] width 6 height 9
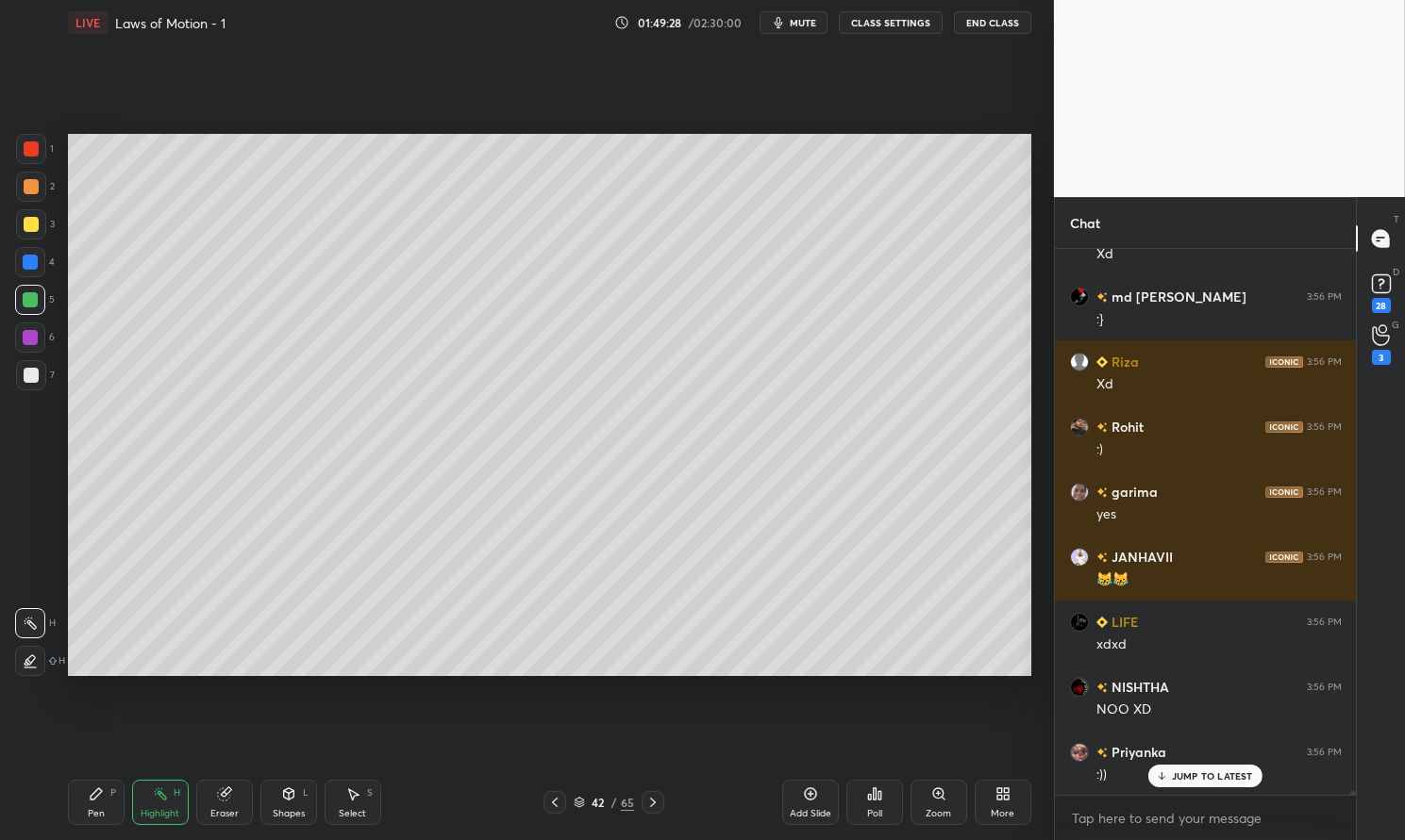
scroll to position [86161, 0]
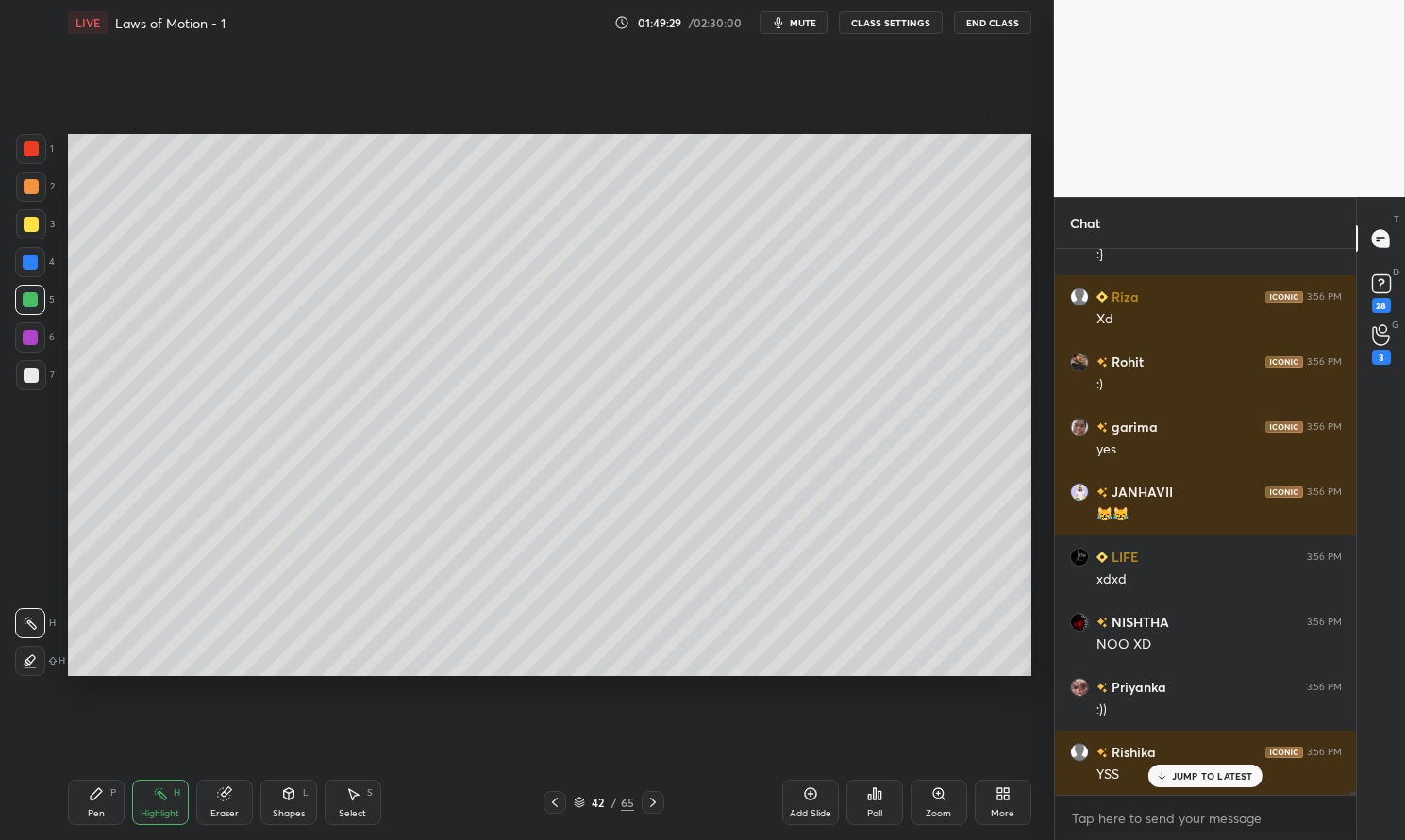
click at [100, 805] on div "Pen P" at bounding box center [97, 803] width 57 height 45
click at [106, 790] on div "Pen P" at bounding box center [97, 803] width 57 height 45
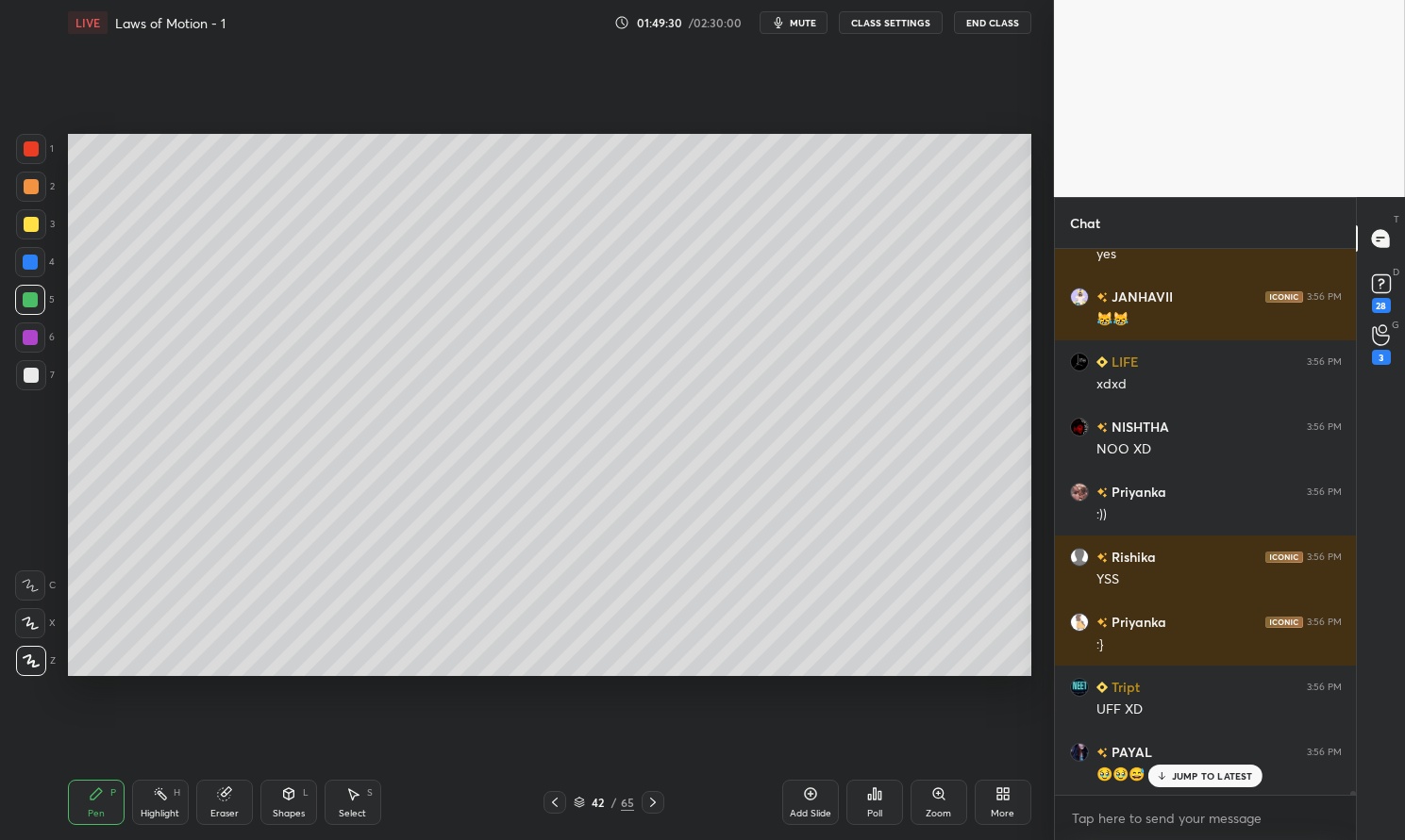
click at [28, 304] on div at bounding box center [30, 300] width 15 height 15
click at [27, 292] on div at bounding box center [30, 300] width 15 height 15
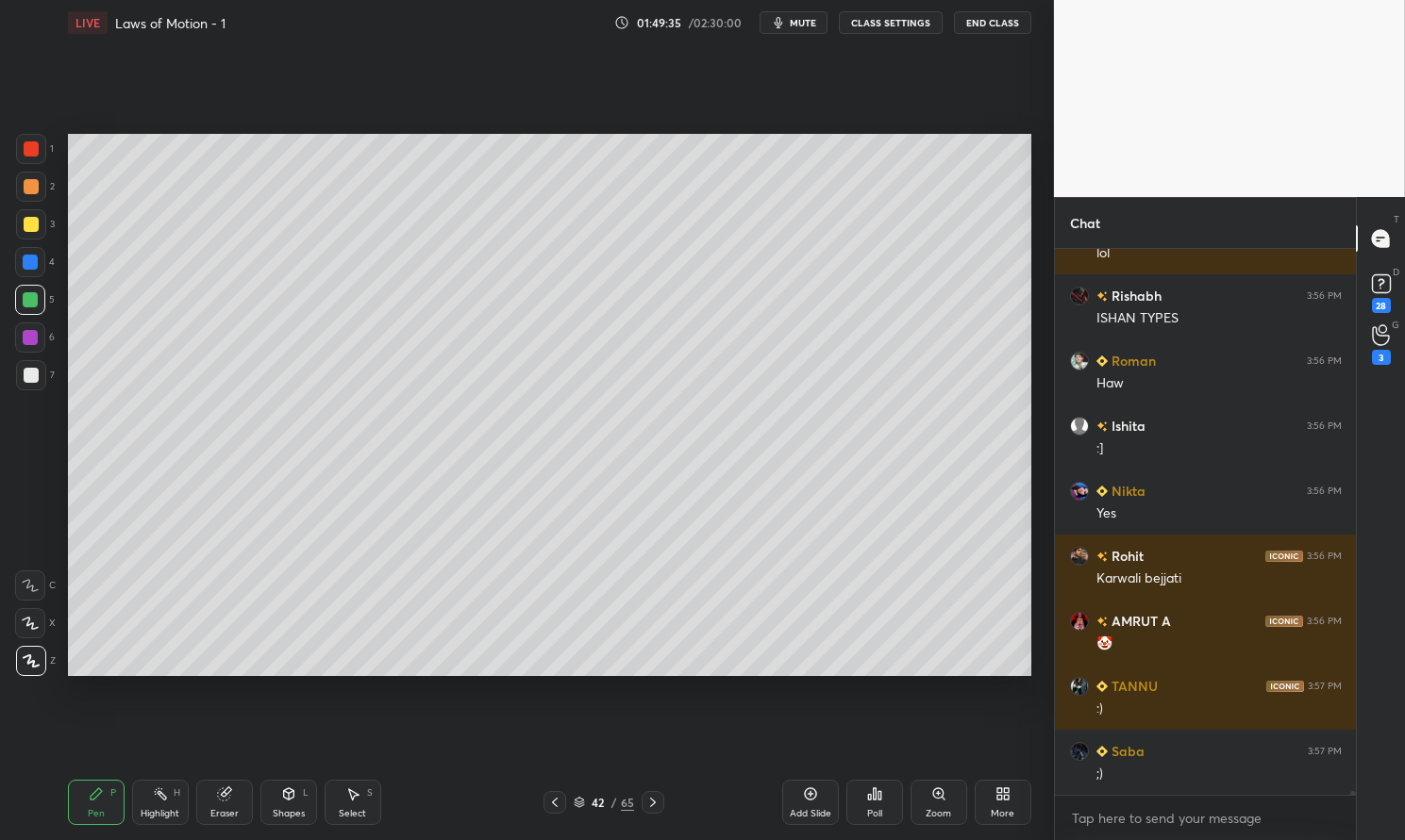
scroll to position [86011, 0]
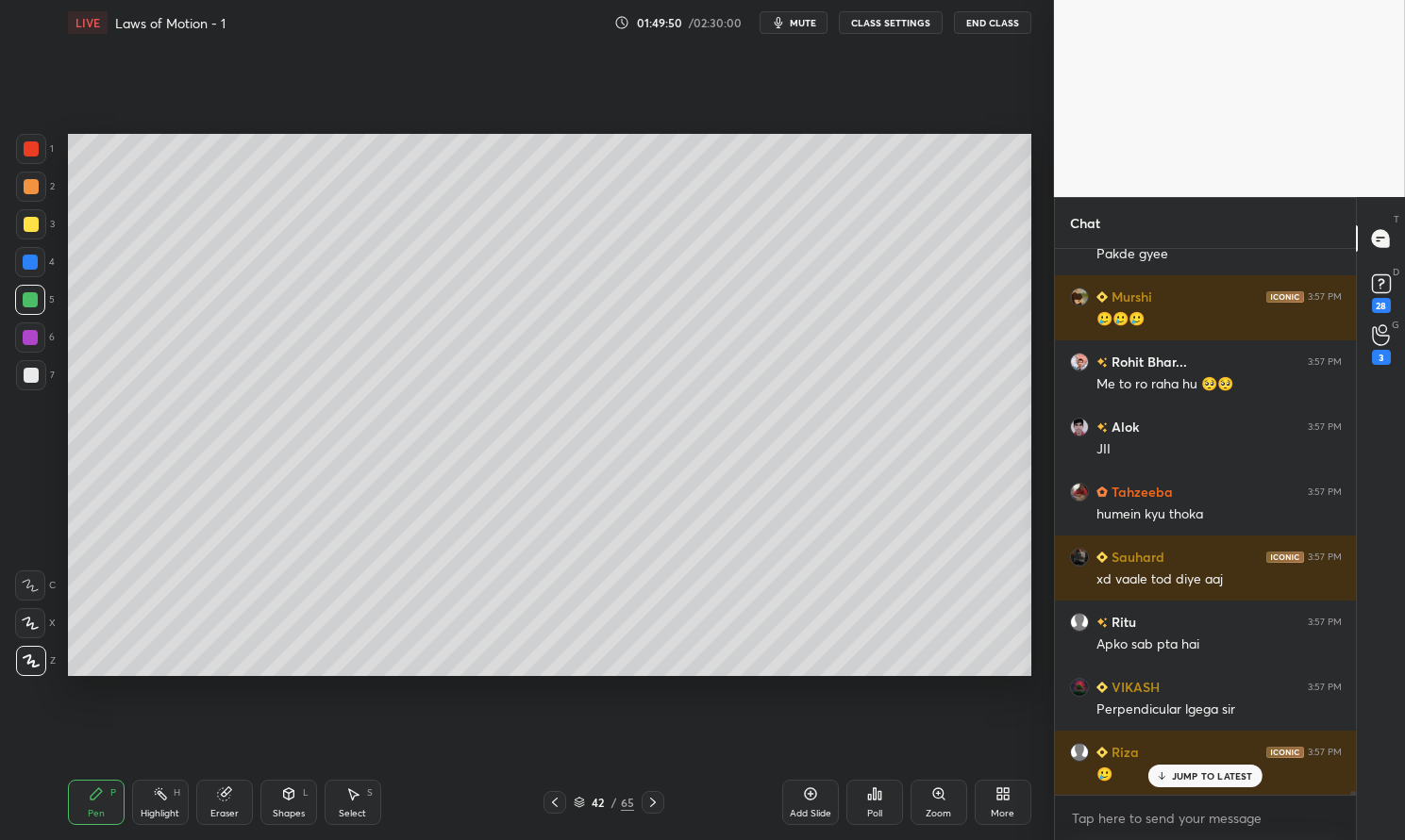
click at [363, 797] on div "Select S" at bounding box center [353, 803] width 57 height 45
click at [655, 798] on icon at bounding box center [653, 803] width 15 height 15
click at [146, 807] on div "Highlight H" at bounding box center [161, 803] width 57 height 45
click at [153, 804] on div "Highlight H" at bounding box center [161, 803] width 57 height 45
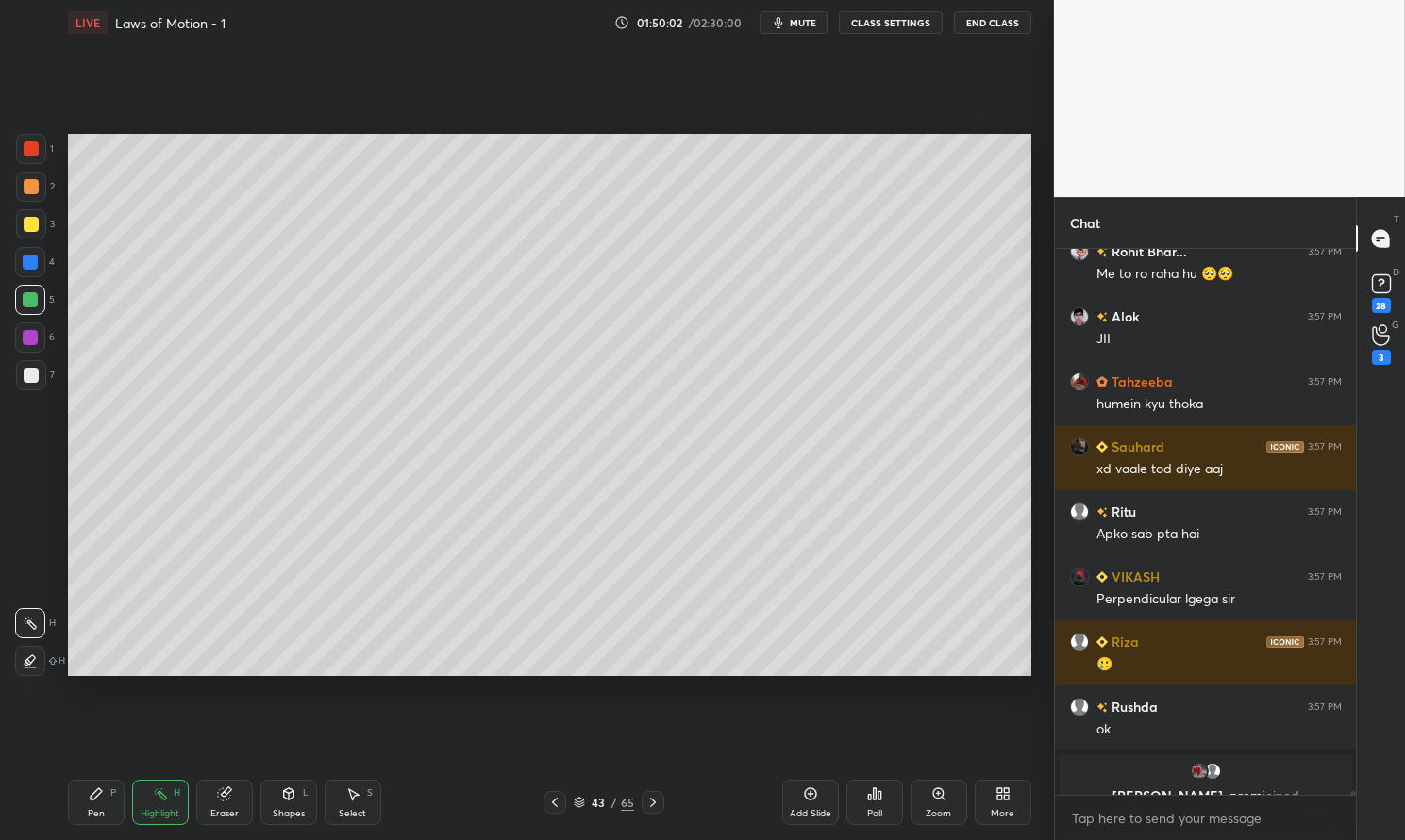
click at [1185, 781] on div "Nishita, prem joined" at bounding box center [1205, 785] width 292 height 61
click at [1175, 778] on div "grid" at bounding box center [1205, 772] width 270 height 19
click at [550, 805] on icon at bounding box center [554, 803] width 15 height 15
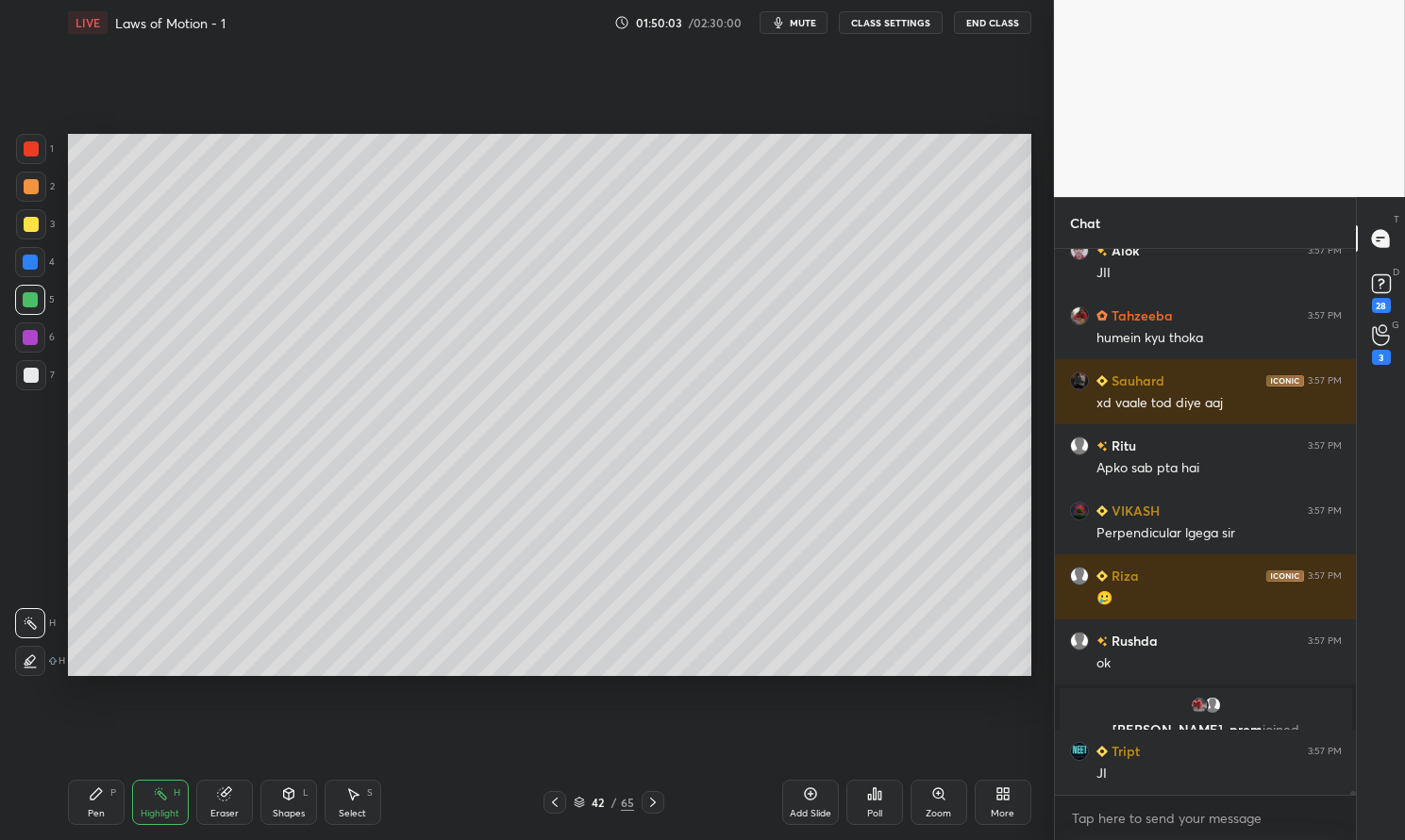
scroll to position [86521, 0]
click at [153, 810] on div "Highlight" at bounding box center [160, 814] width 39 height 9
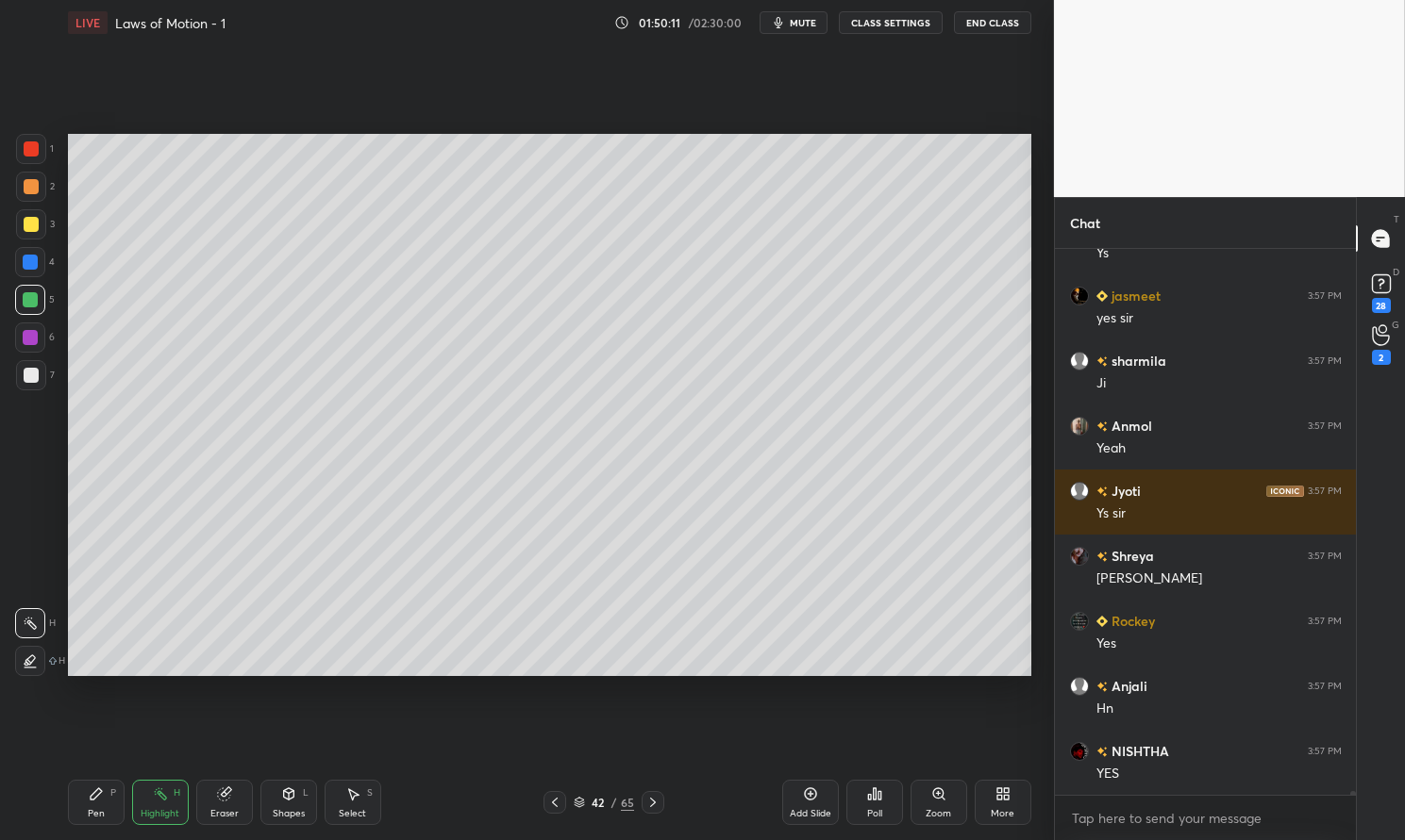
scroll to position [87432, 0]
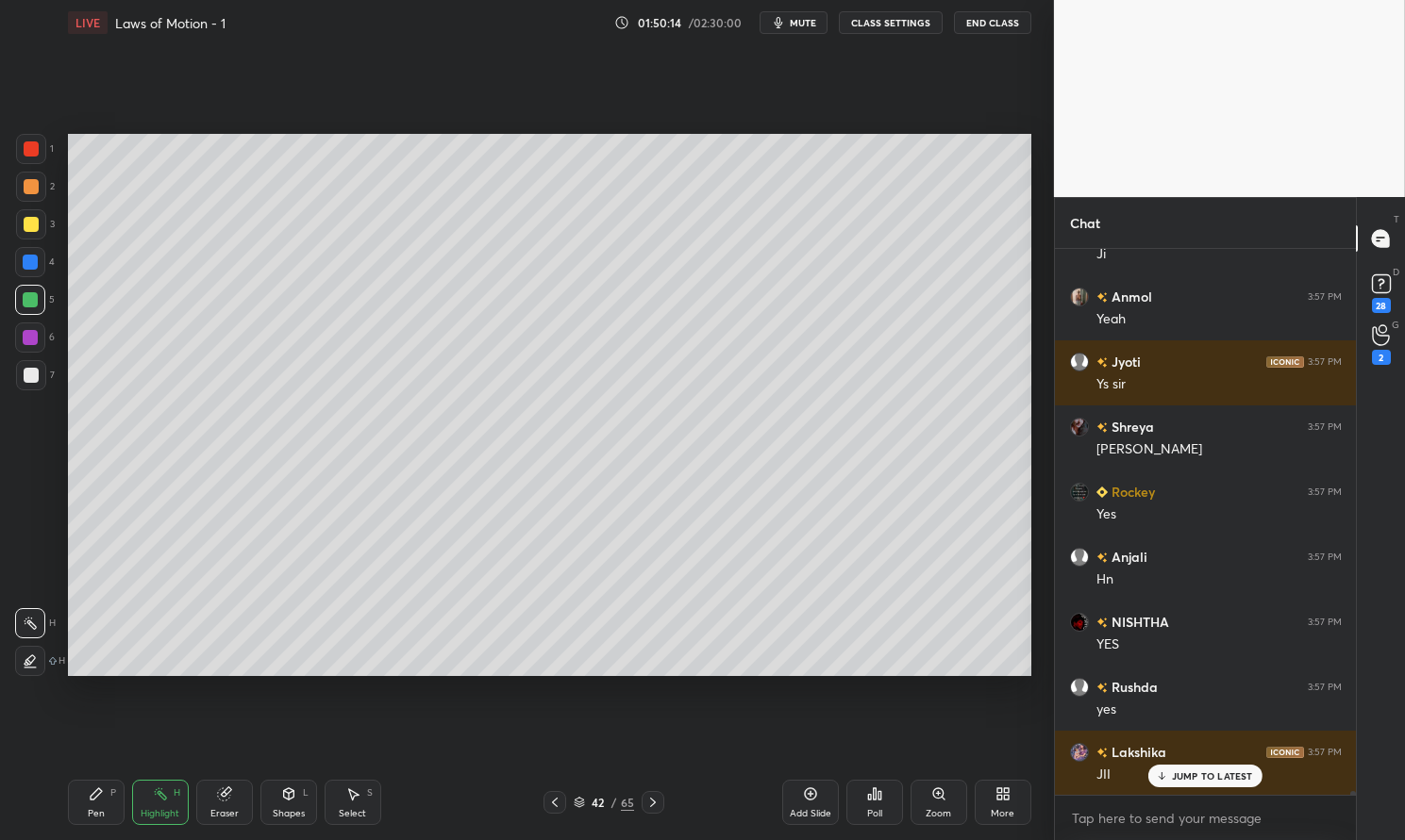
click at [1206, 769] on div "JUMP TO LATEST" at bounding box center [1204, 777] width 114 height 23
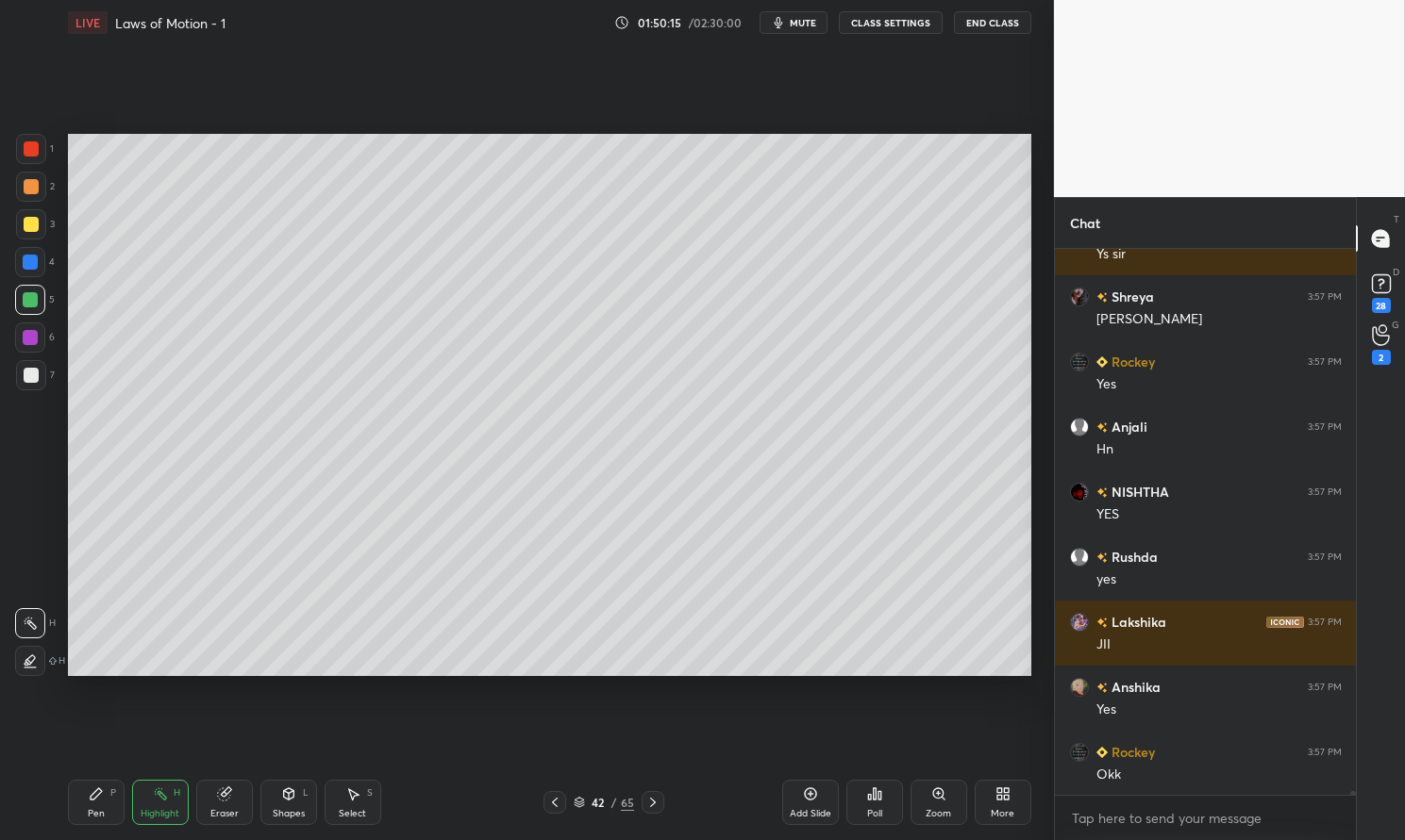
click at [657, 797] on icon at bounding box center [653, 803] width 15 height 15
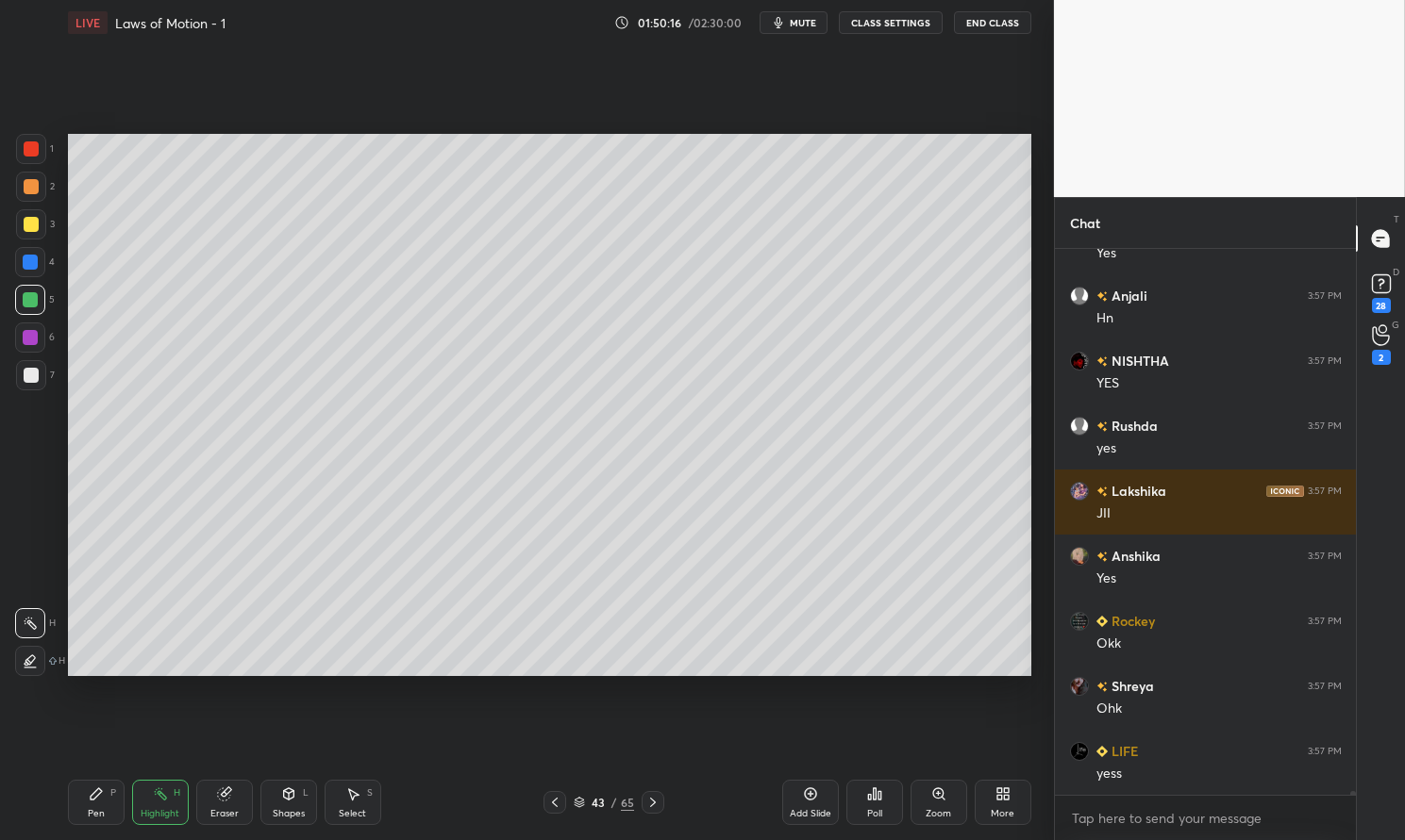
click at [819, 794] on div "Add Slide" at bounding box center [811, 803] width 57 height 45
click at [90, 805] on div "Pen P" at bounding box center [97, 803] width 57 height 45
click at [80, 789] on div "Pen P" at bounding box center [97, 803] width 57 height 45
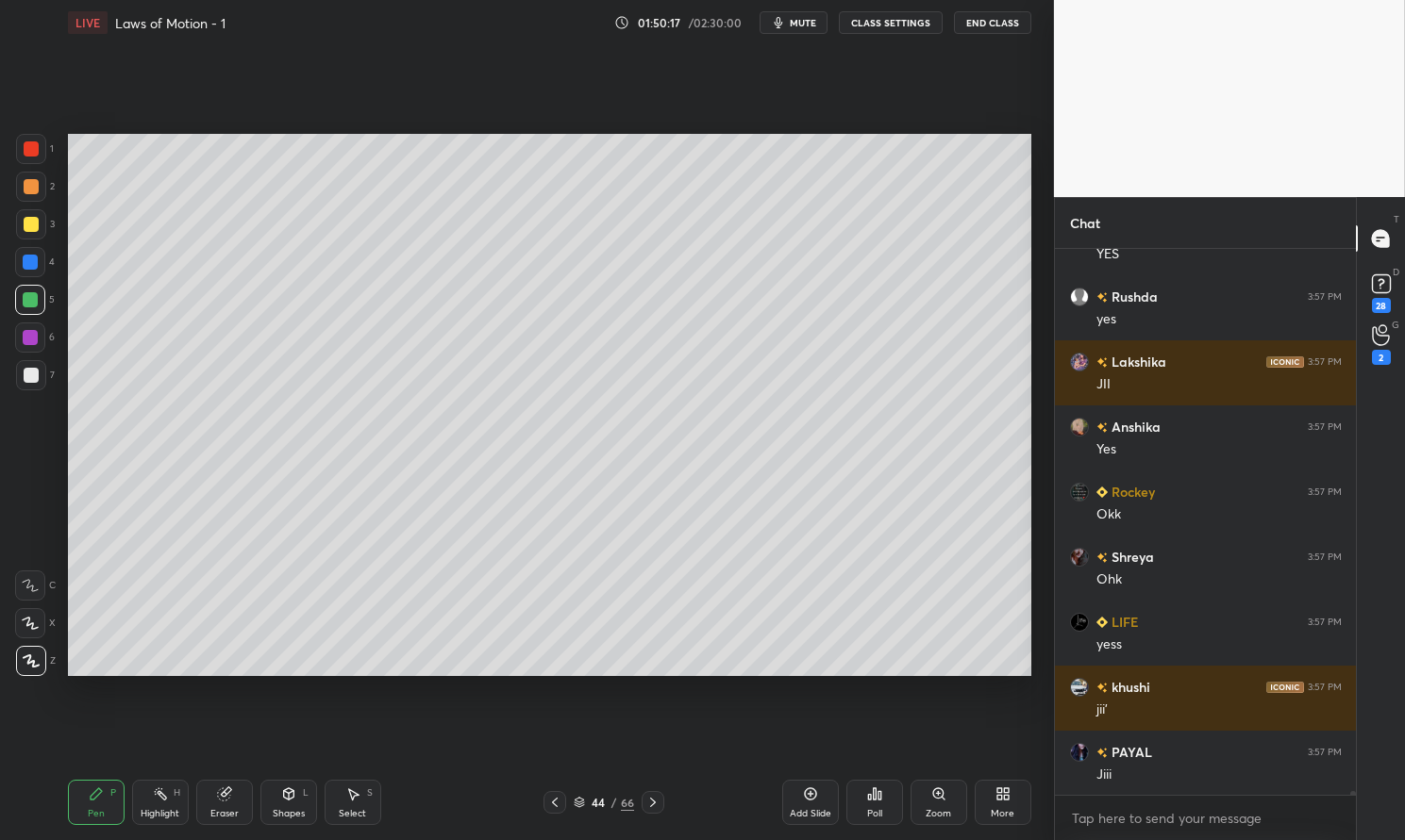
scroll to position [87953, 0]
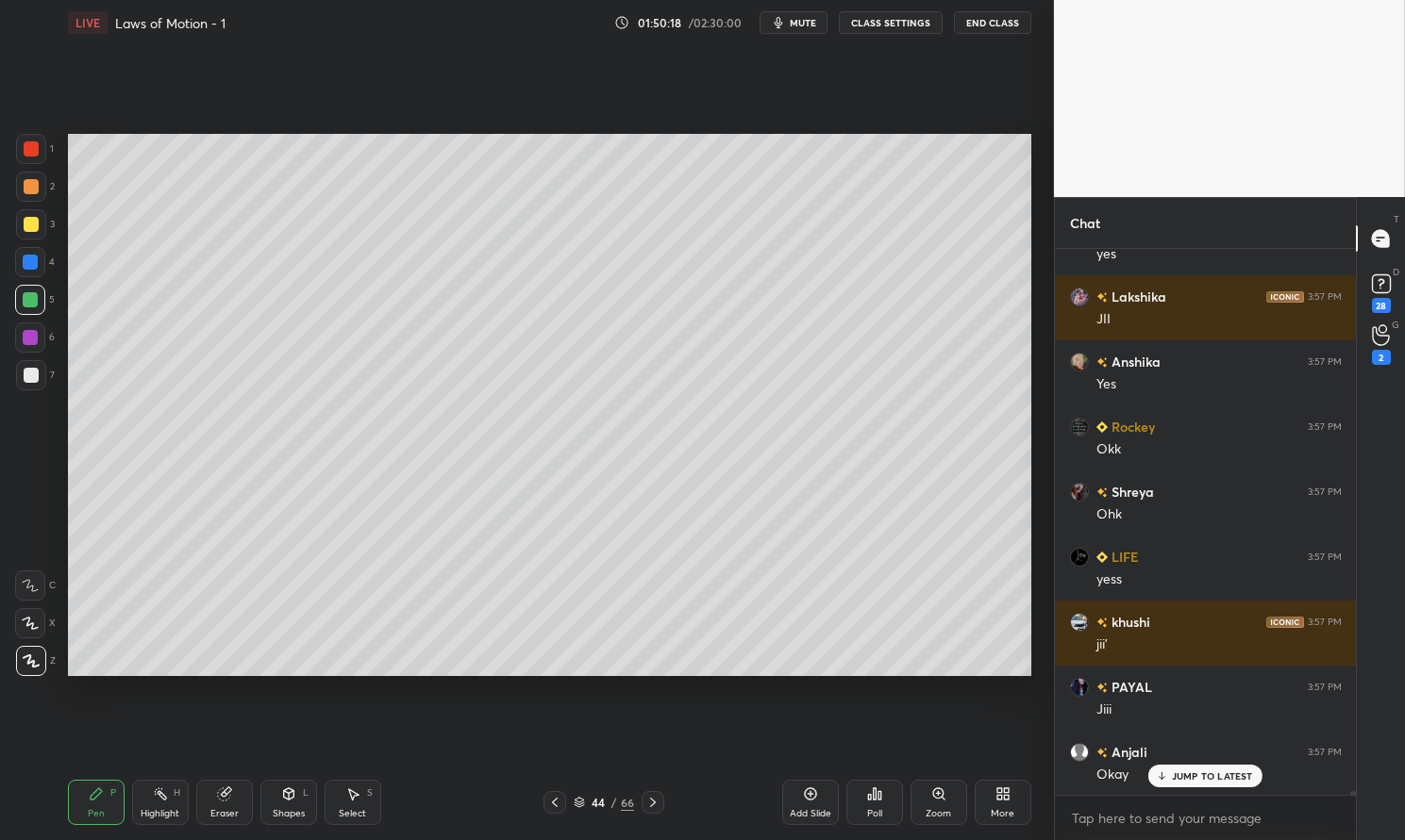
click at [26, 223] on div at bounding box center [31, 224] width 15 height 15
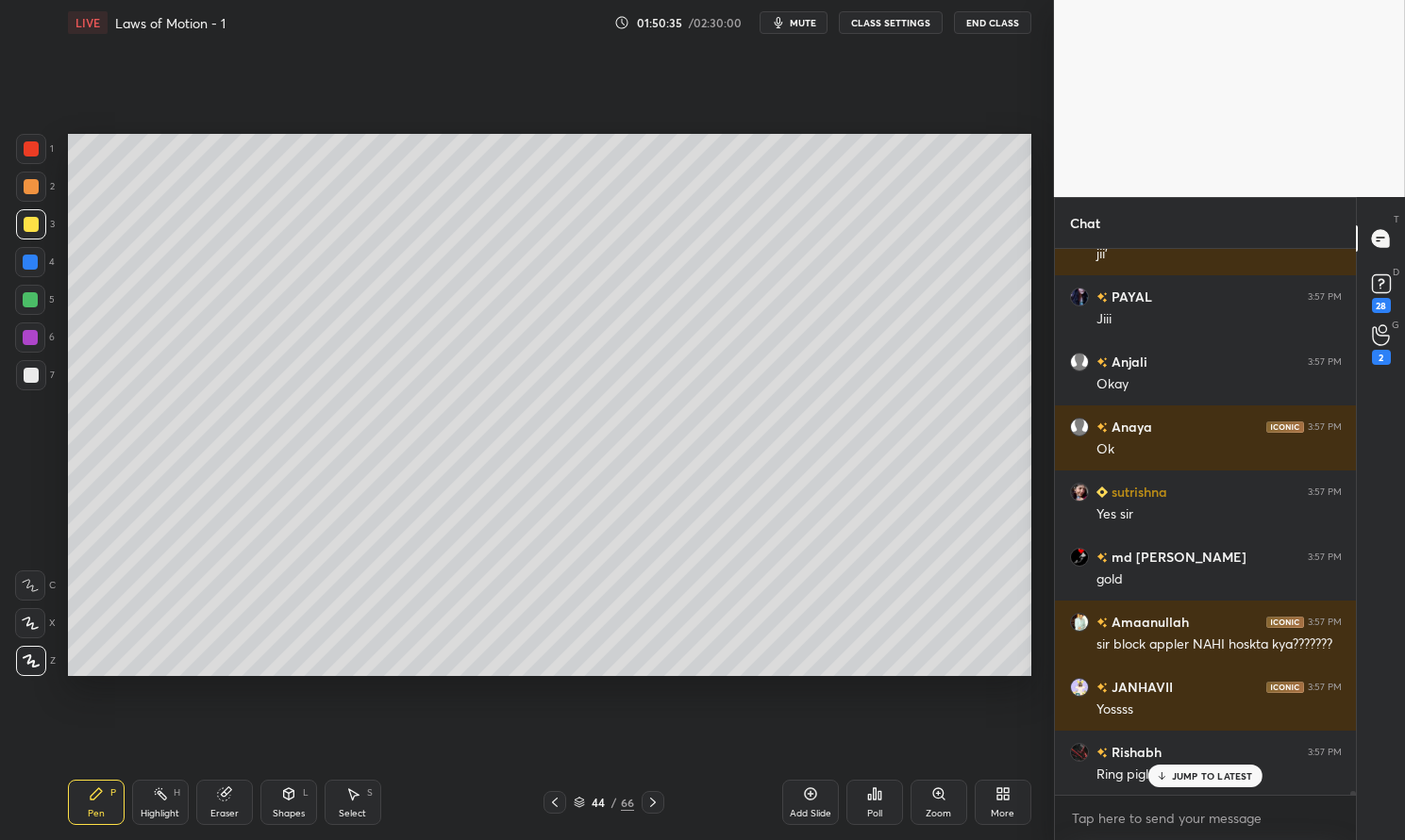
scroll to position [88408, 0]
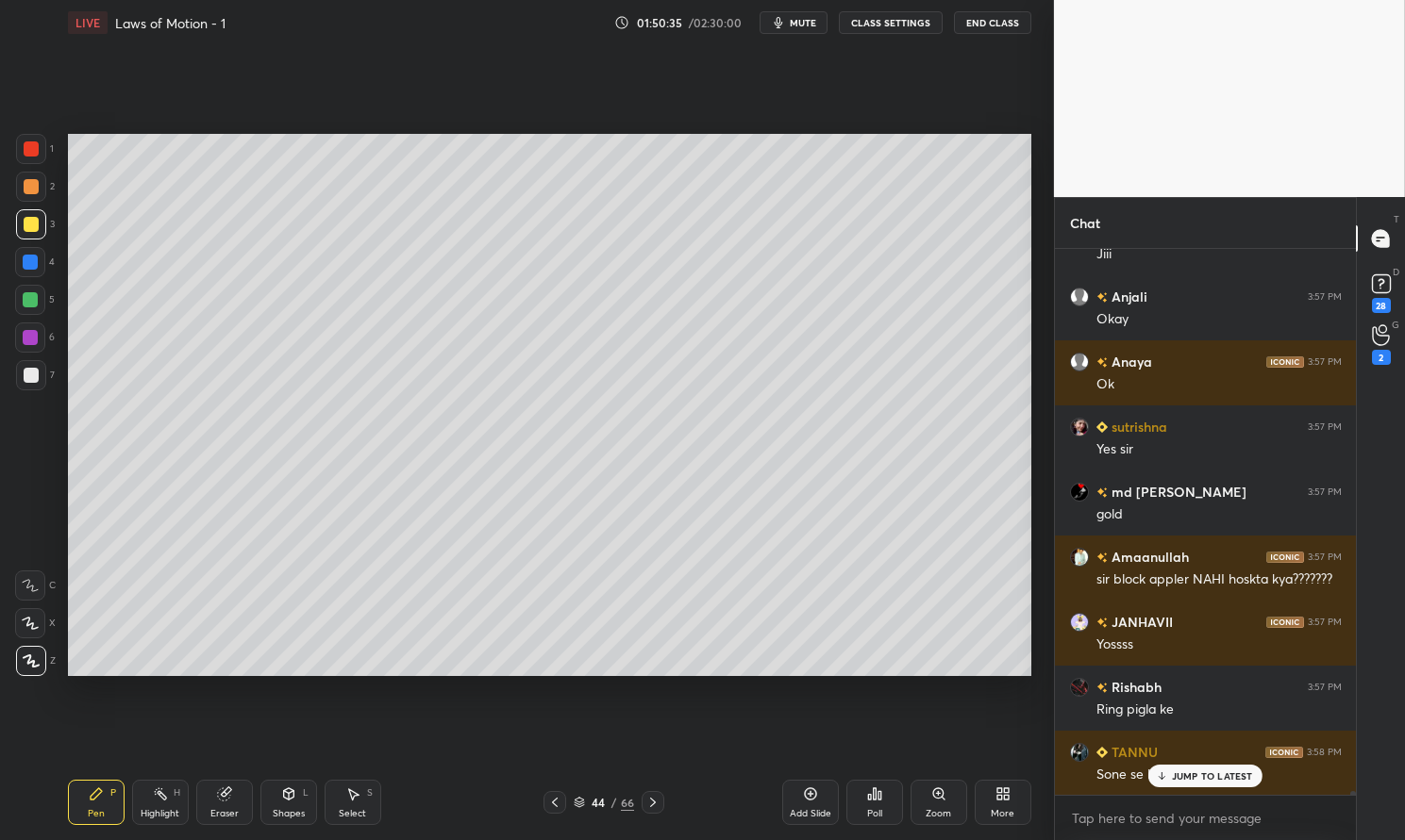
click at [1209, 766] on div "JUMP TO LATEST" at bounding box center [1204, 777] width 114 height 23
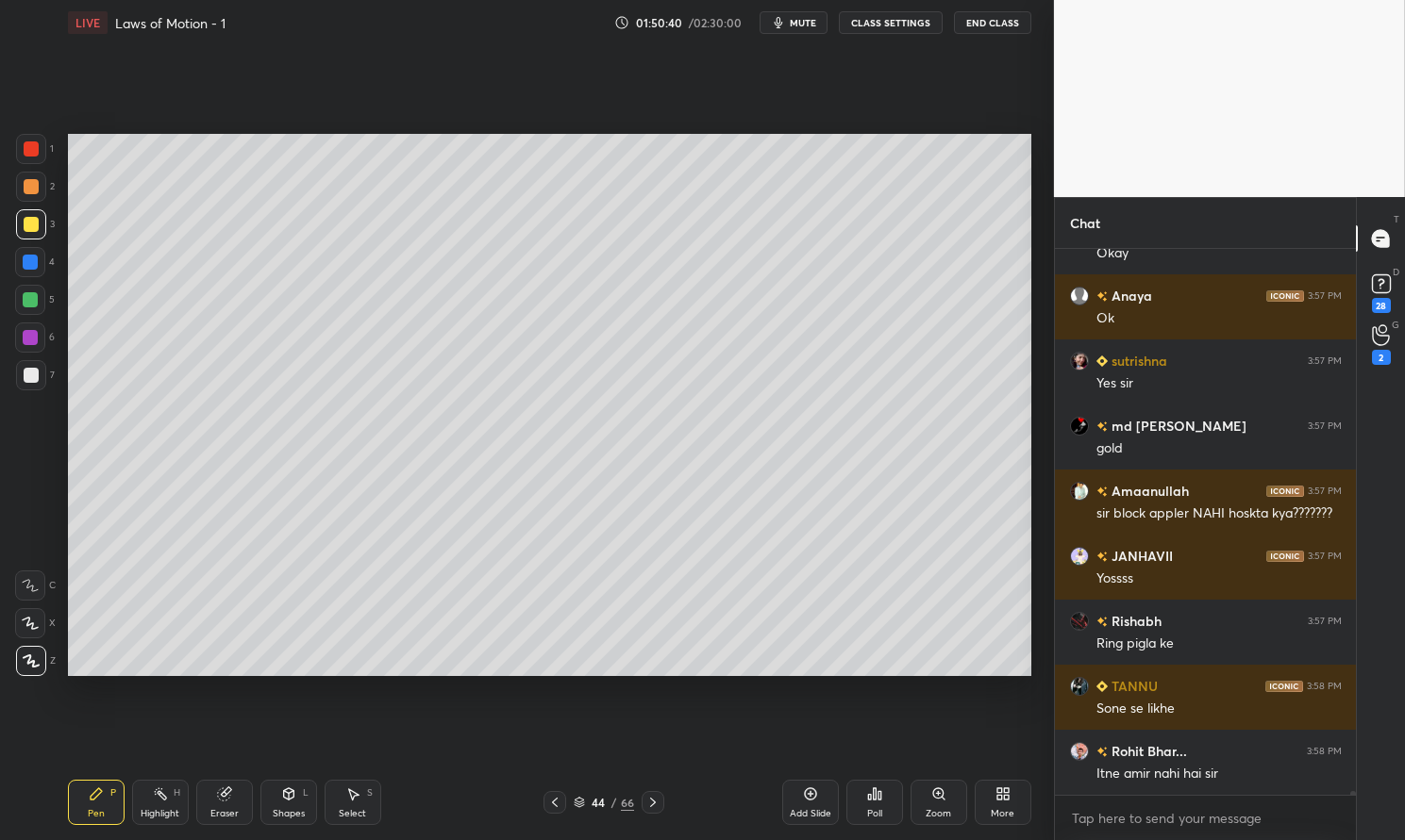
click at [36, 189] on div at bounding box center [31, 186] width 15 height 15
click at [31, 148] on div at bounding box center [31, 149] width 15 height 15
click at [34, 145] on div at bounding box center [31, 149] width 15 height 15
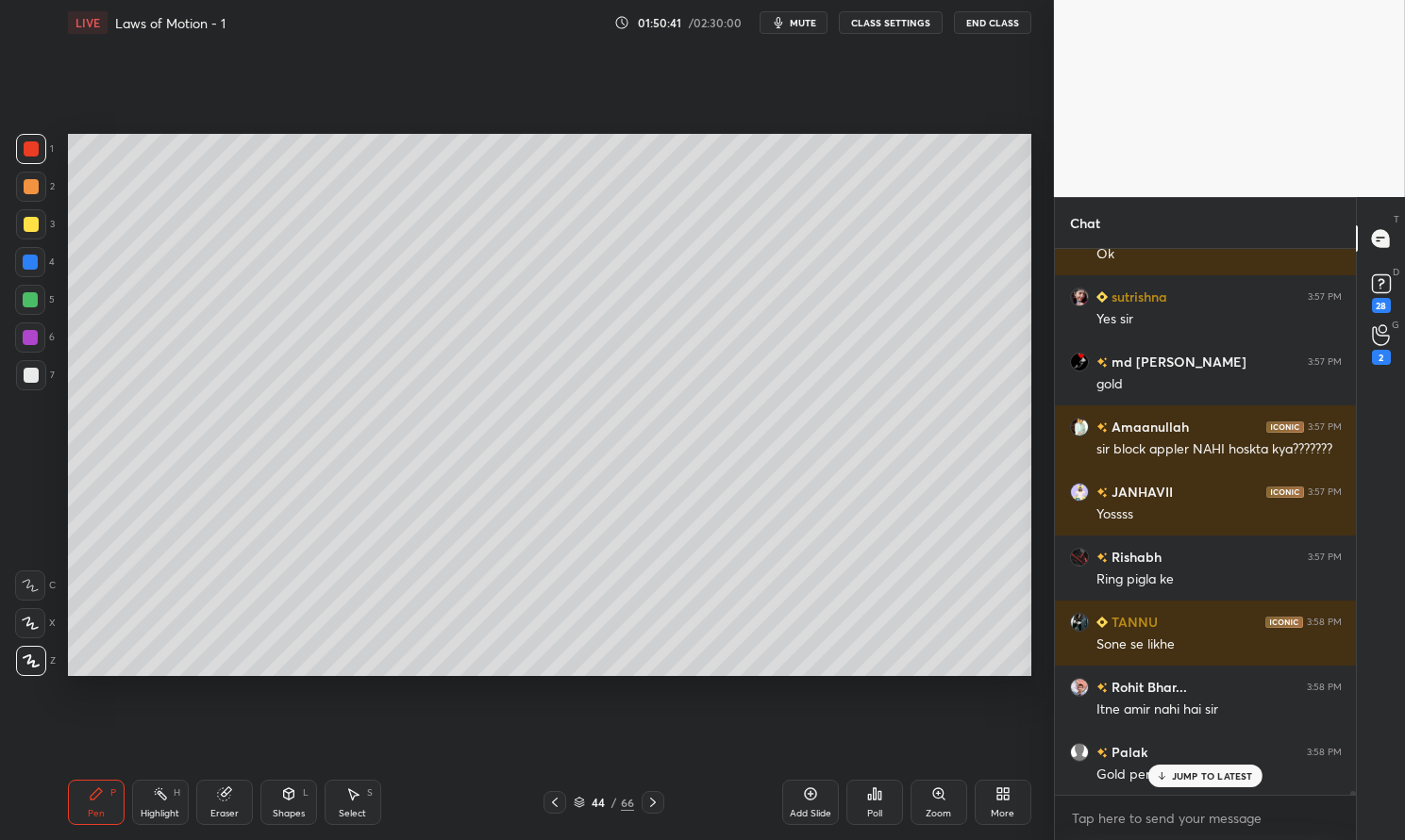
click at [303, 800] on div "Shapes L" at bounding box center [289, 803] width 57 height 45
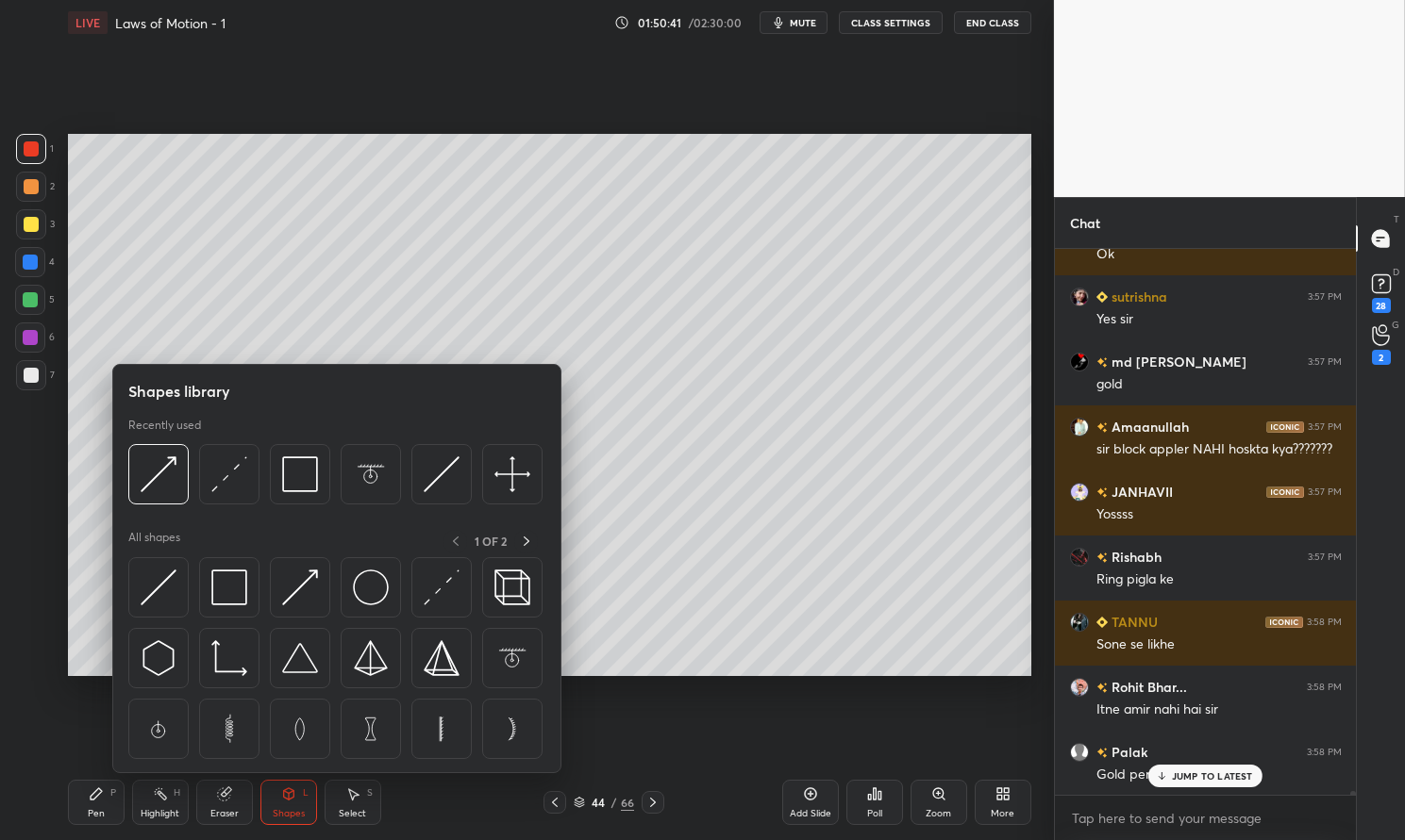
click at [164, 591] on img at bounding box center [159, 587] width 36 height 36
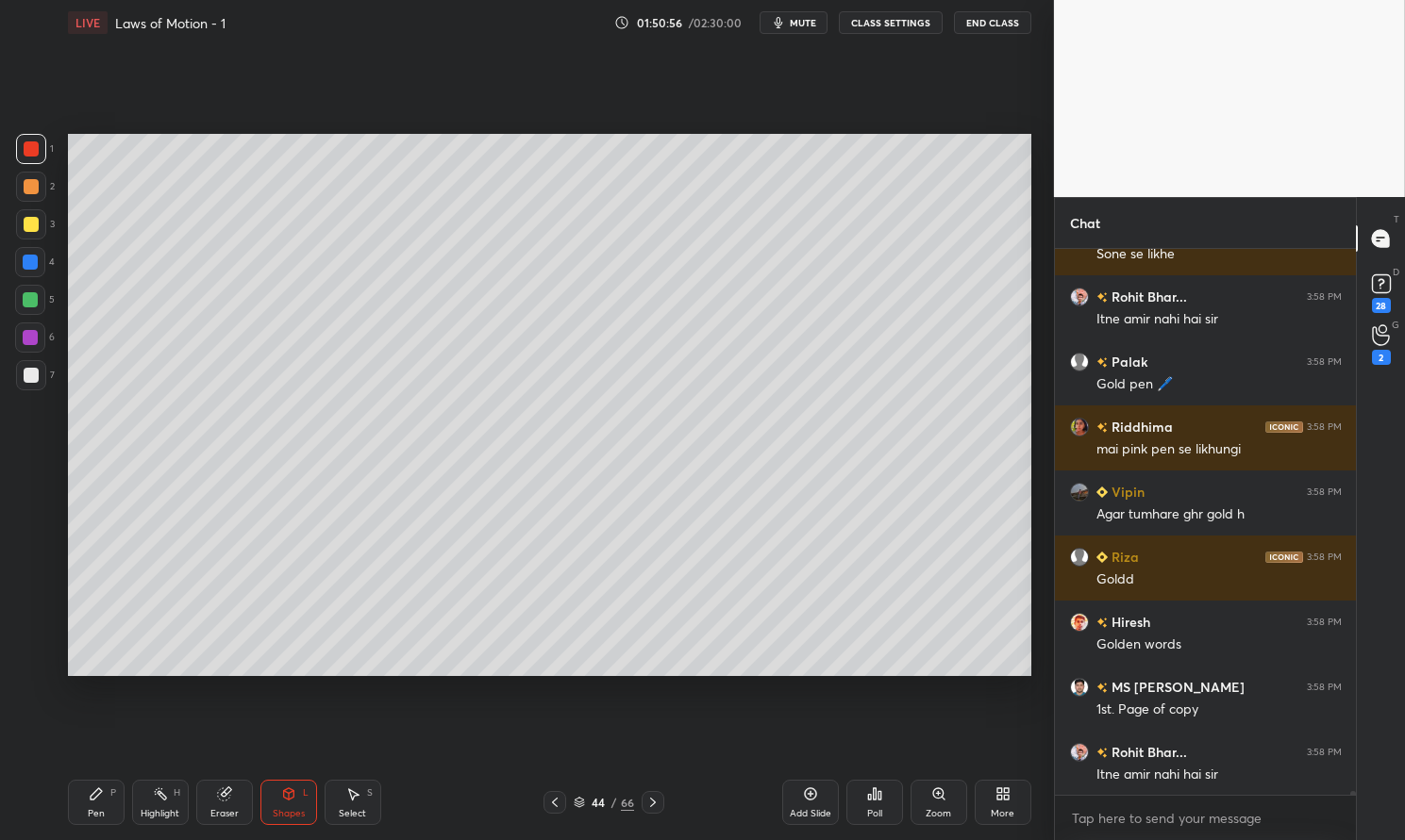
scroll to position [88994, 0]
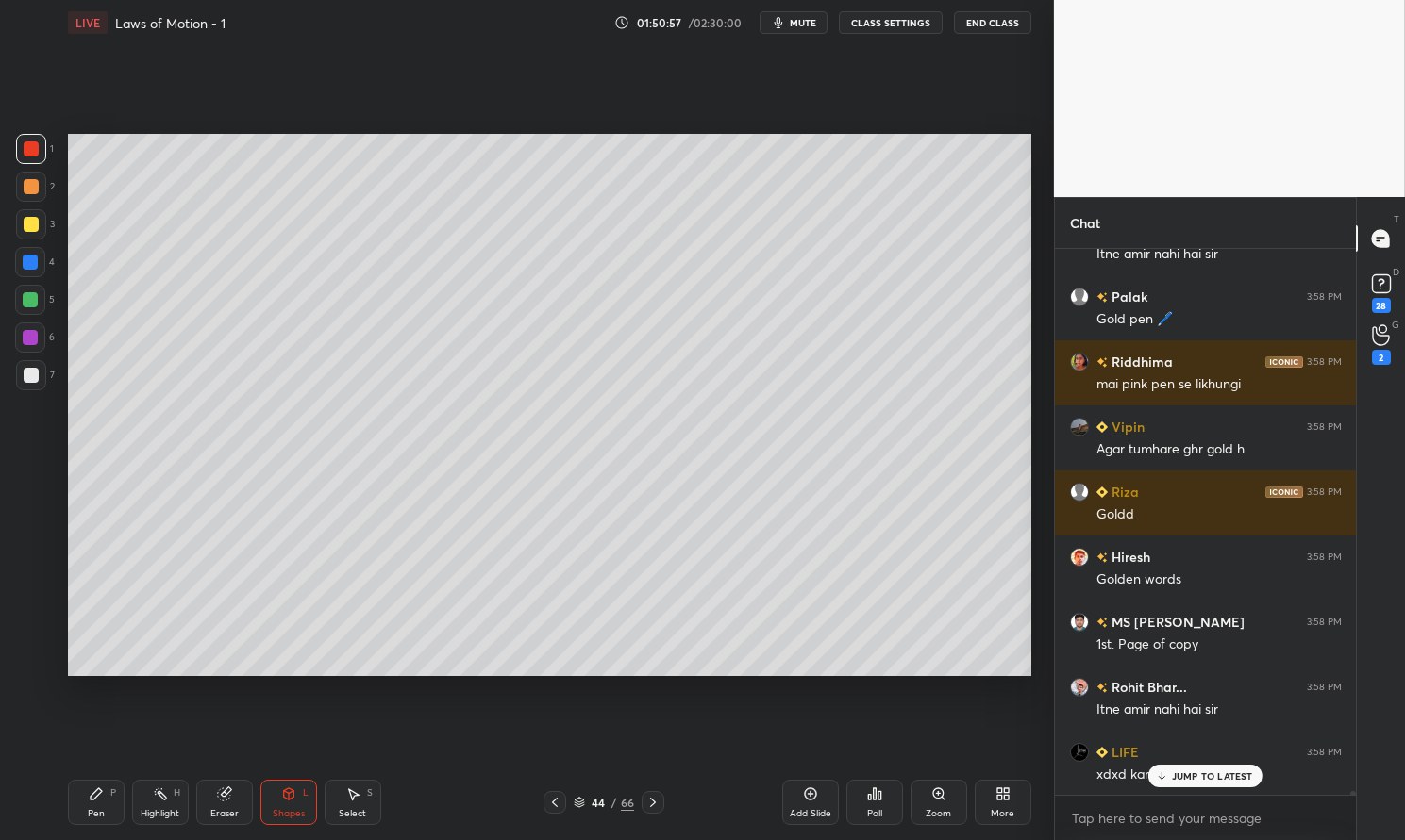
click at [107, 815] on div "Pen P" at bounding box center [97, 803] width 57 height 45
click at [90, 799] on icon at bounding box center [97, 795] width 15 height 15
click at [35, 265] on div at bounding box center [30, 262] width 15 height 15
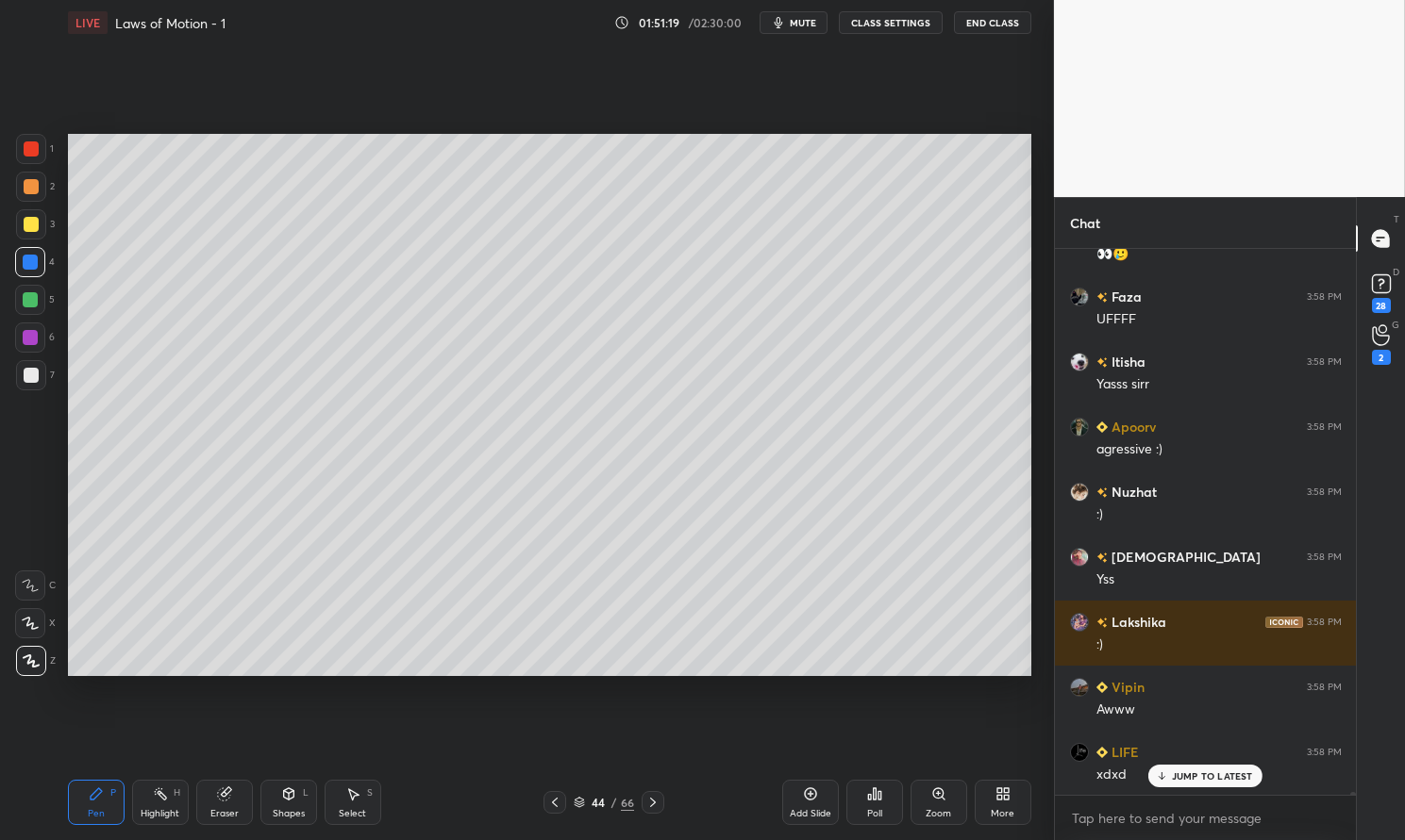
scroll to position [90100, 0]
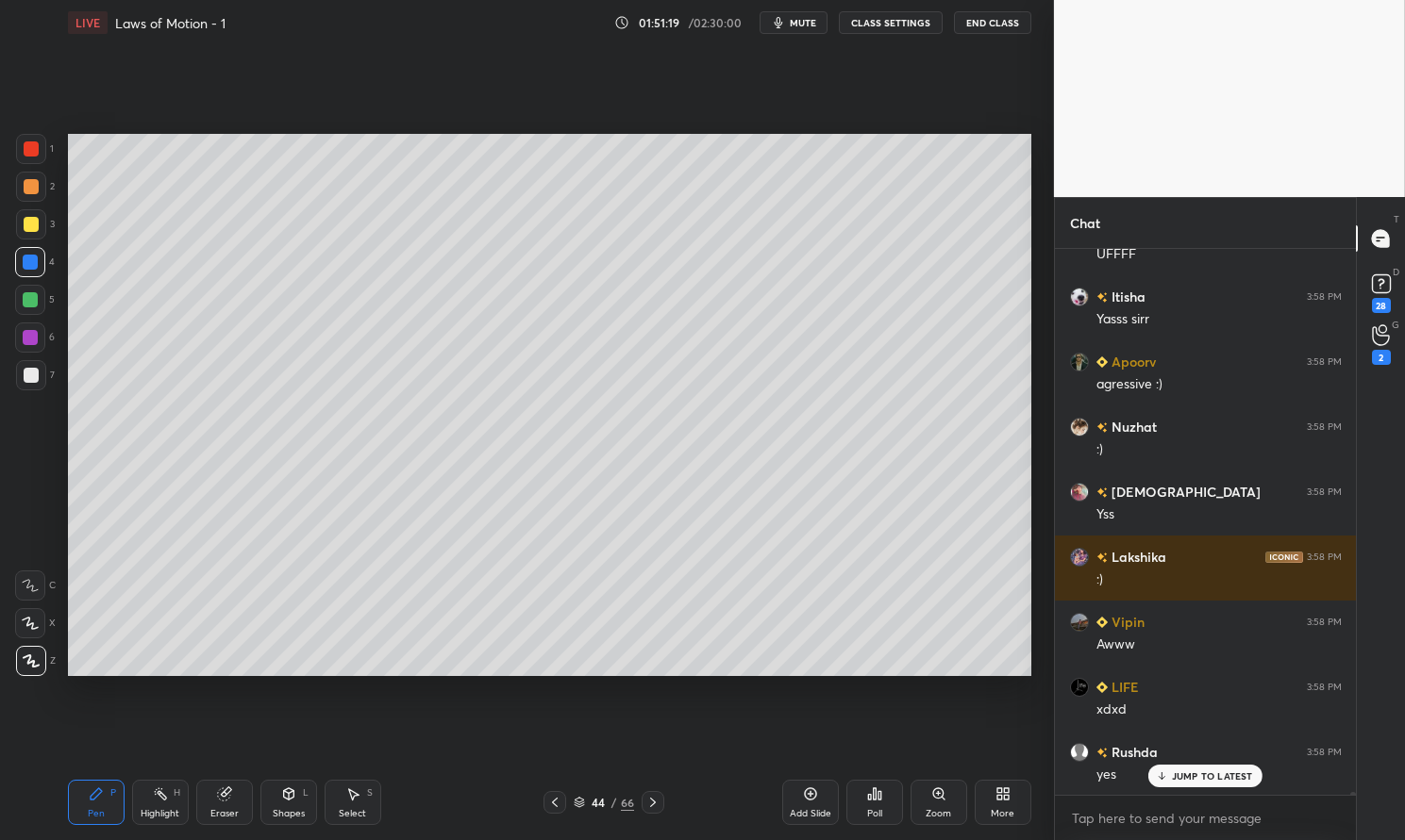
click at [1221, 778] on p "JUMP TO LATEST" at bounding box center [1212, 777] width 81 height 11
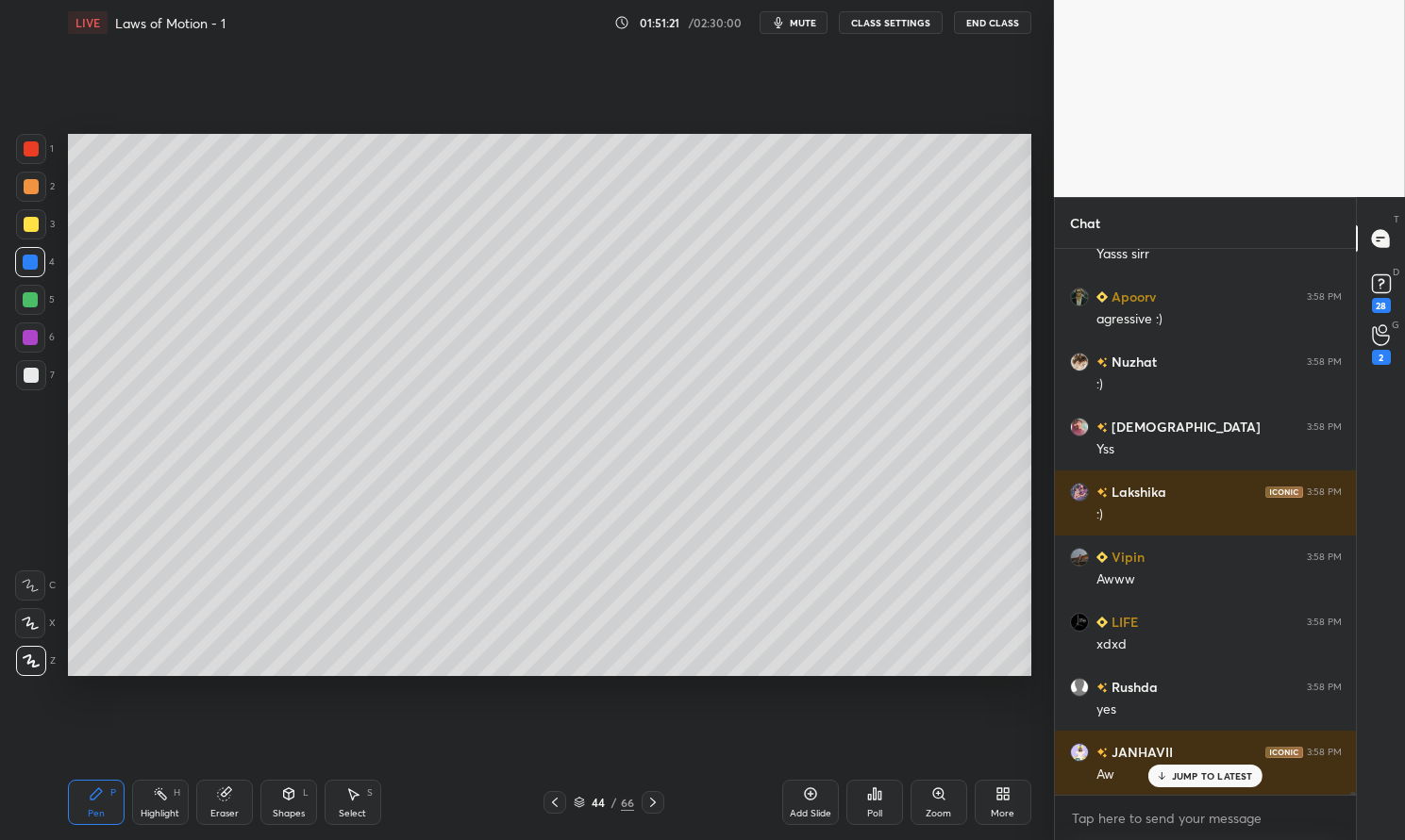
click at [95, 797] on icon at bounding box center [97, 795] width 11 height 11
click at [97, 775] on div "Pen P Highlight H Eraser Shapes L Select S 44 / 66 Add Slide Poll Zoom More" at bounding box center [550, 803] width 963 height 76
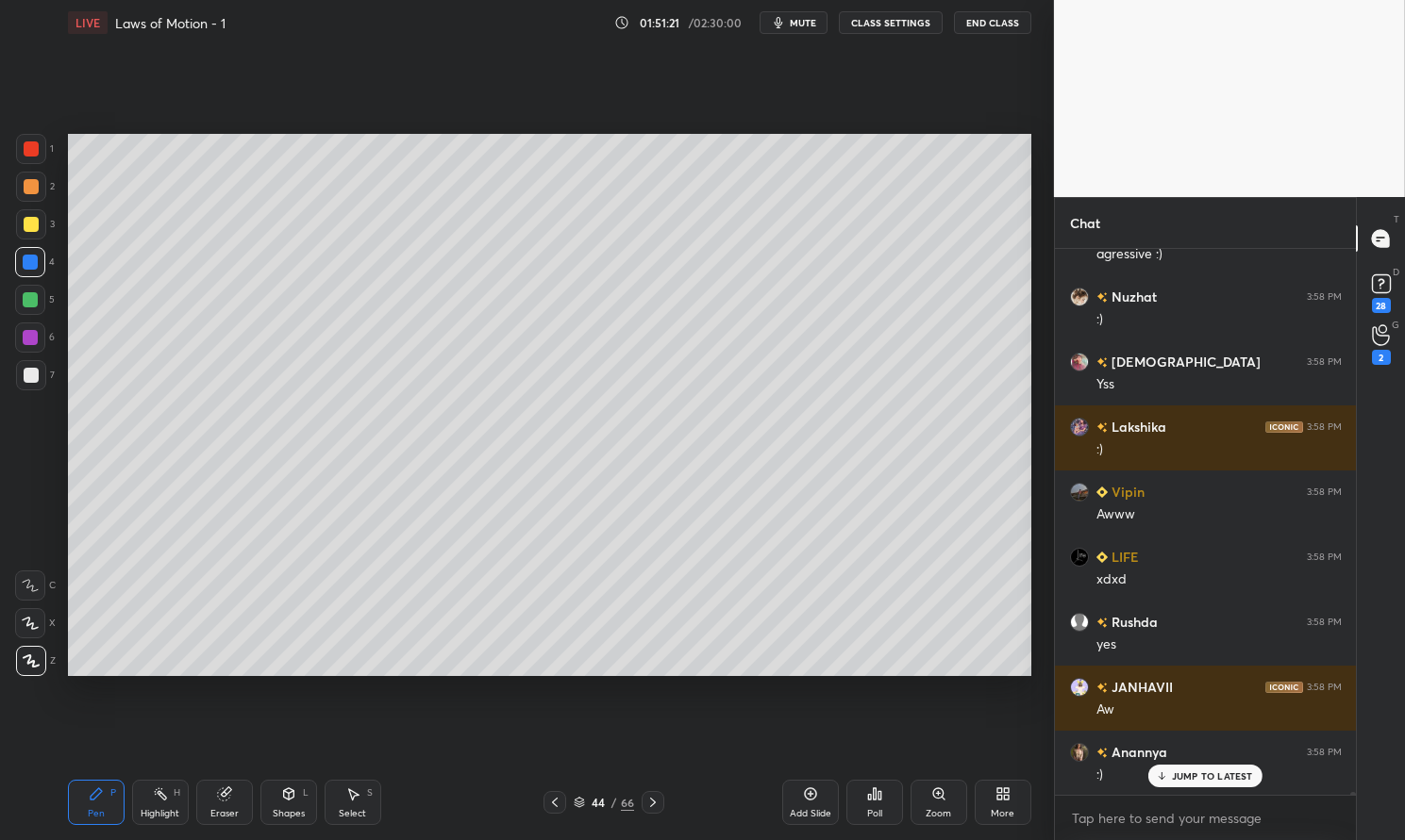
click at [48, 271] on div "4" at bounding box center [35, 262] width 40 height 30
click at [23, 261] on div at bounding box center [30, 262] width 15 height 15
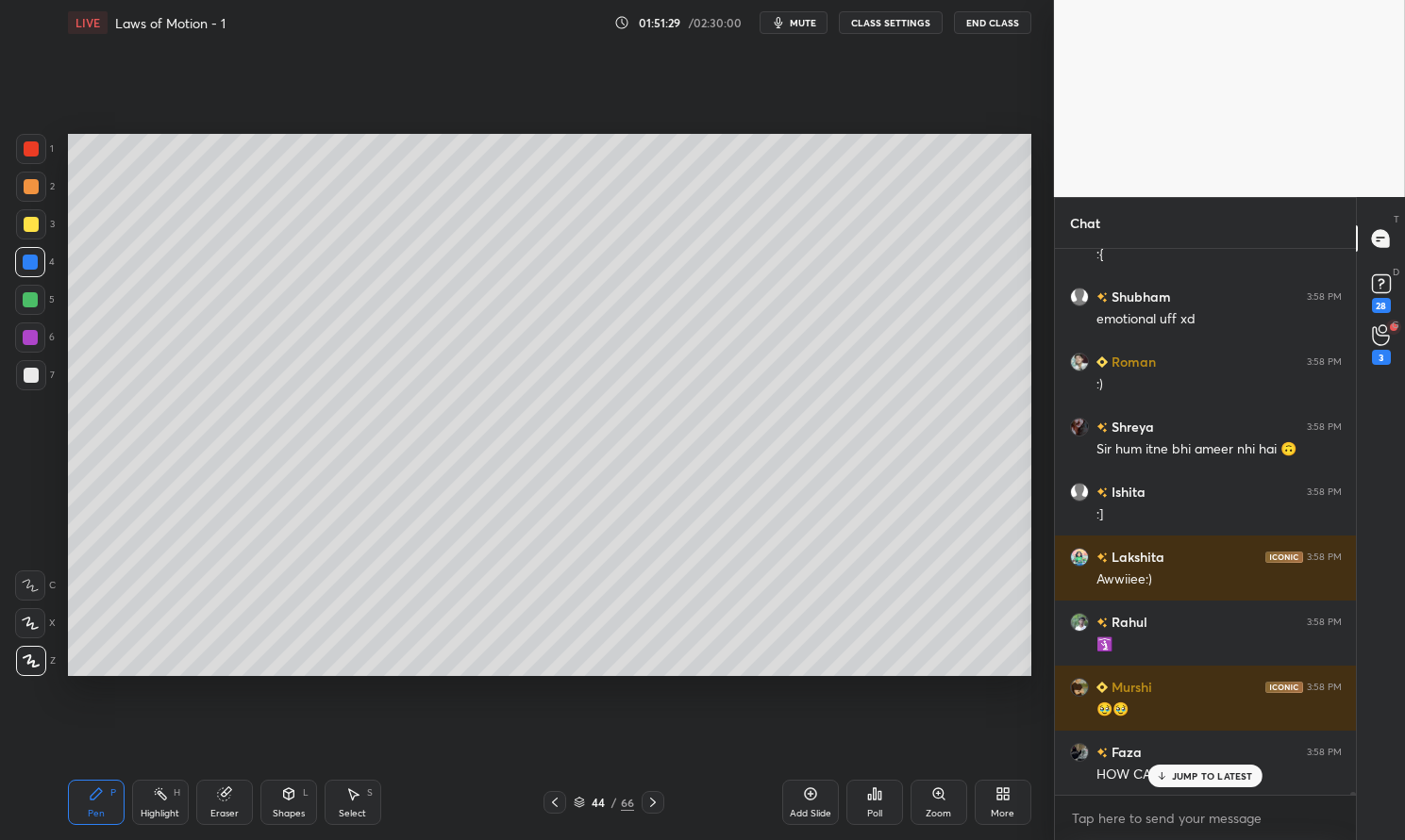
scroll to position [91078, 0]
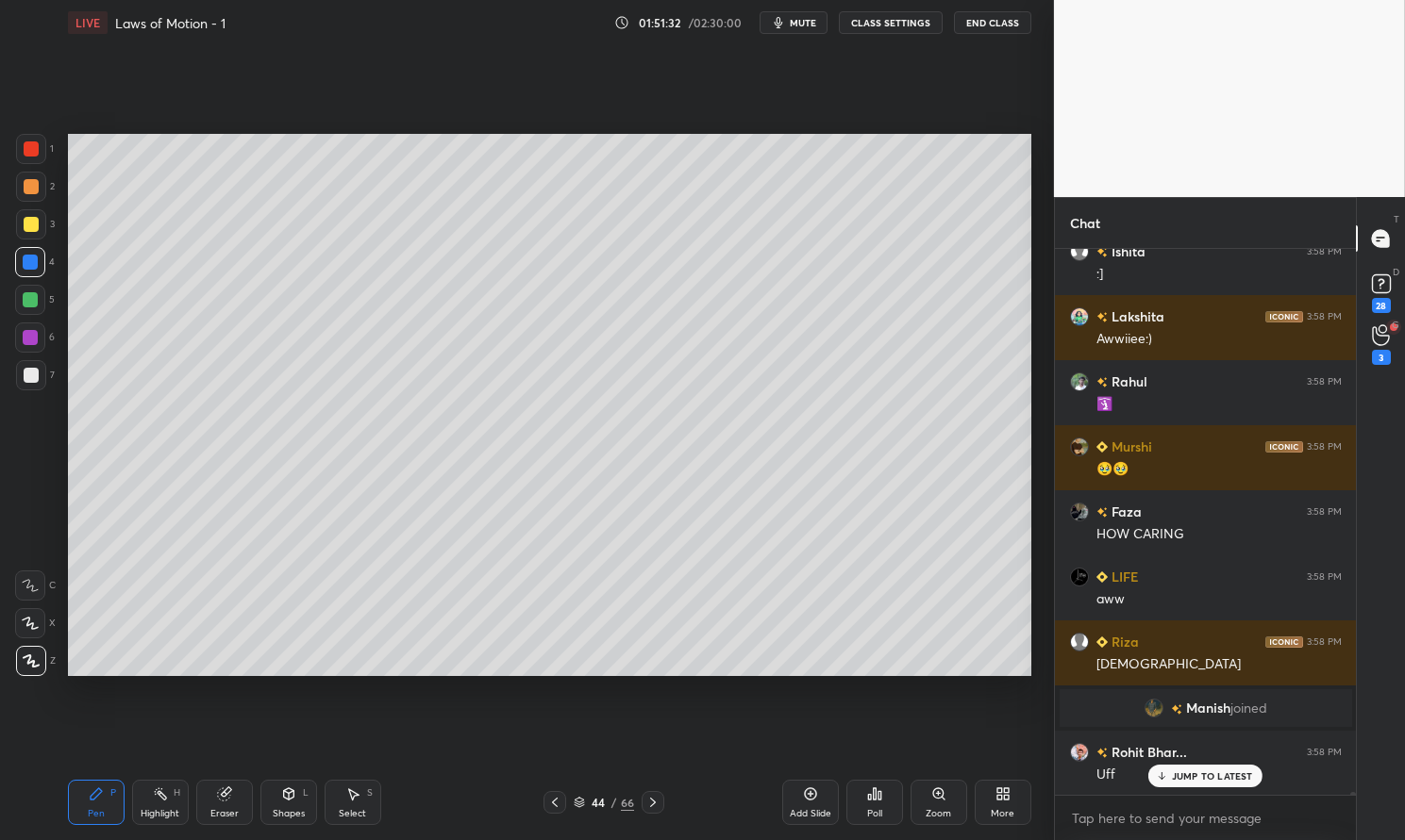
click at [95, 814] on div "Pen" at bounding box center [97, 814] width 17 height 9
click at [98, 797] on icon at bounding box center [97, 795] width 15 height 15
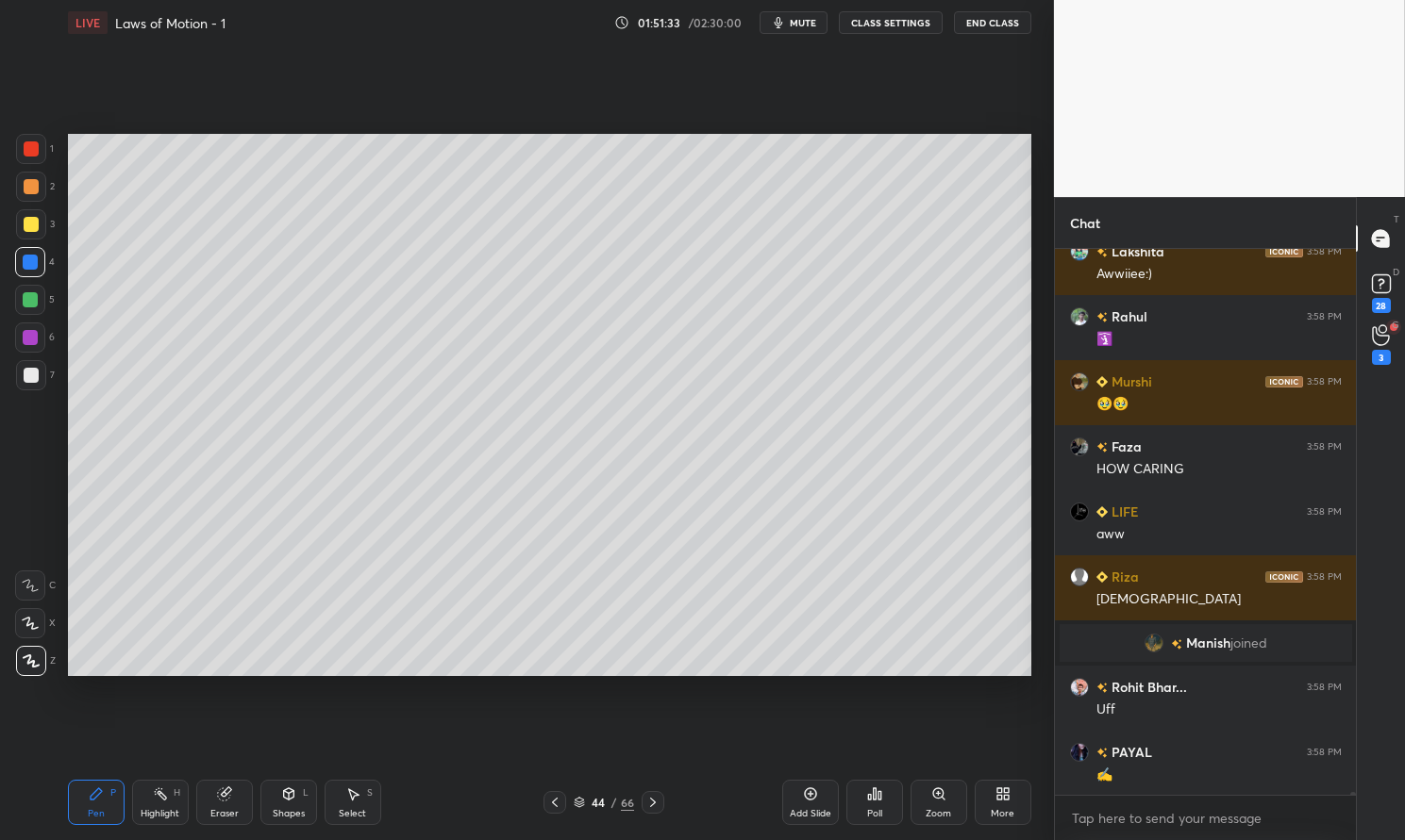
click at [27, 379] on div at bounding box center [31, 376] width 15 height 15
click at [20, 375] on div at bounding box center [31, 376] width 30 height 30
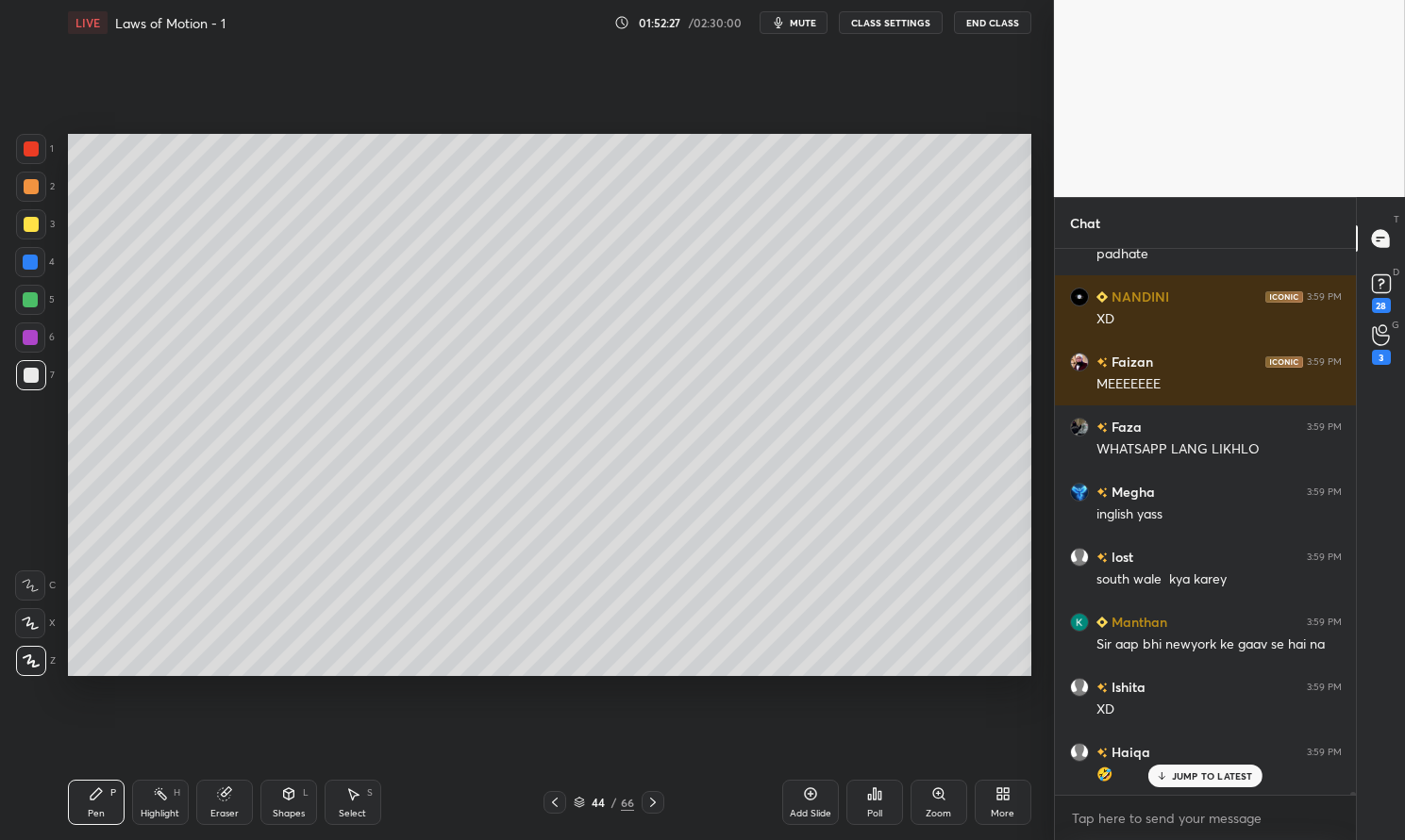
scroll to position [97542, 0]
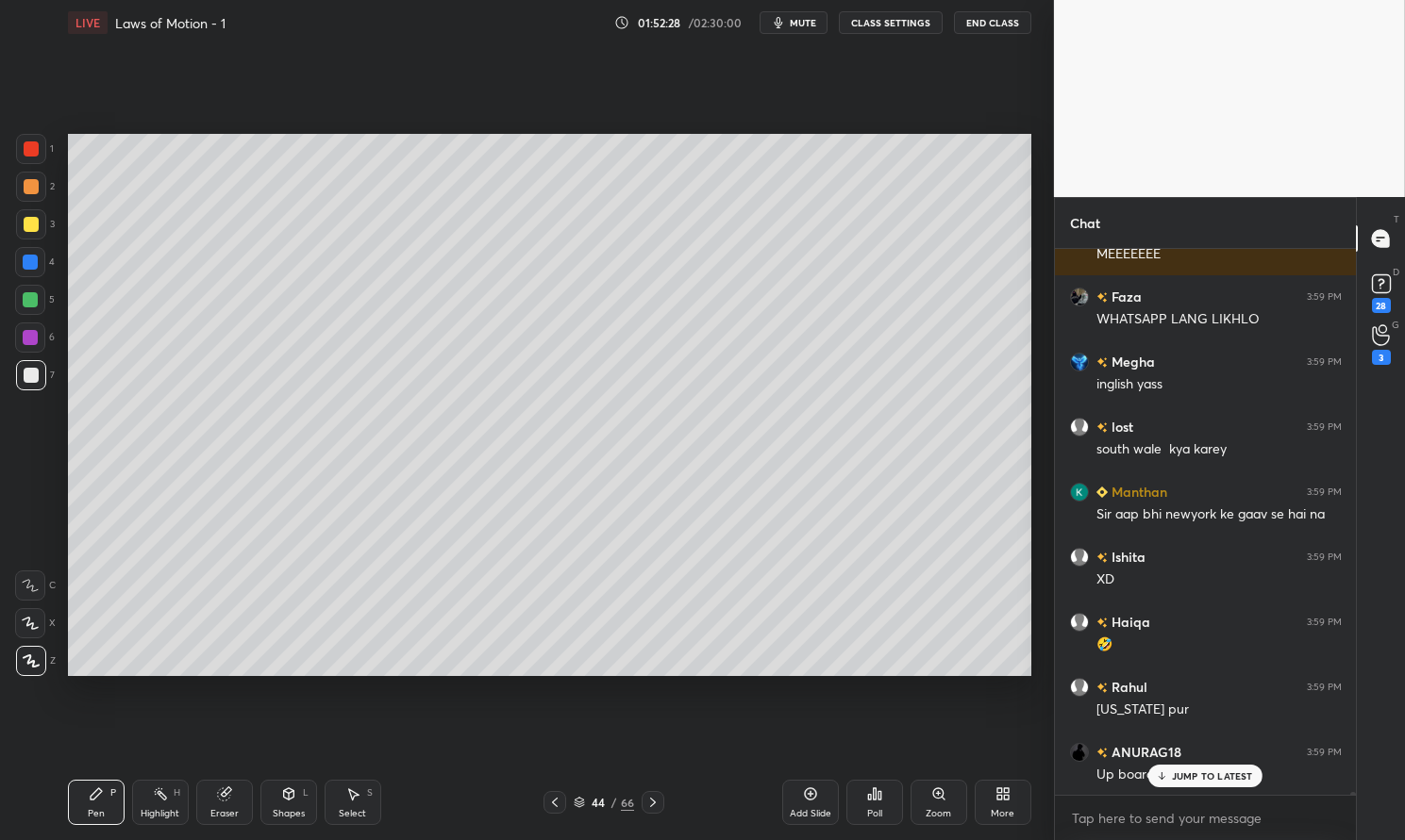
click at [222, 807] on div "Eraser" at bounding box center [224, 803] width 57 height 45
click at [229, 813] on div "Eraser" at bounding box center [224, 814] width 28 height 9
click at [99, 814] on div "Pen" at bounding box center [97, 814] width 17 height 9
click at [94, 812] on div "Pen" at bounding box center [97, 814] width 17 height 9
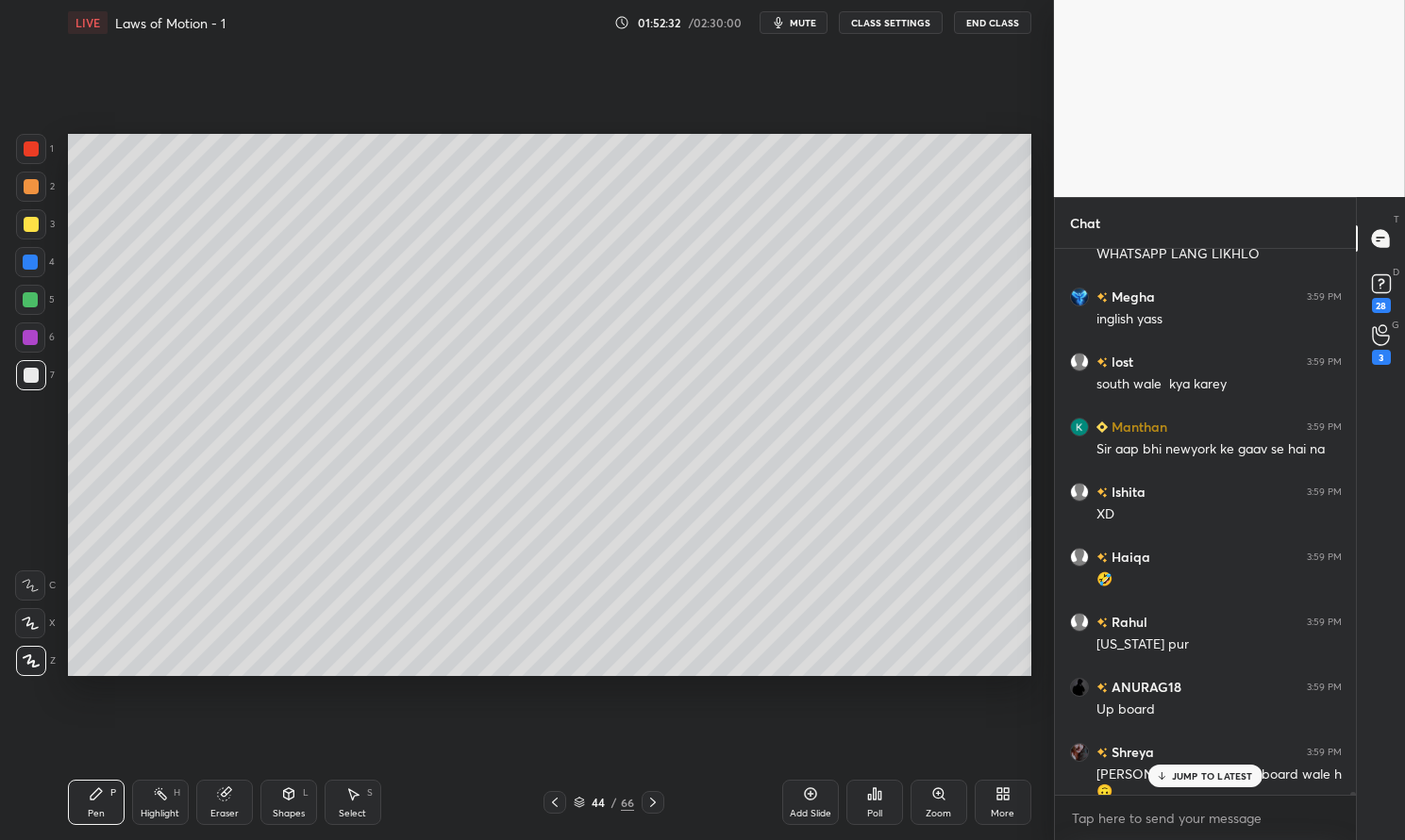
click at [1209, 773] on p "JUMP TO LATEST" at bounding box center [1212, 777] width 81 height 11
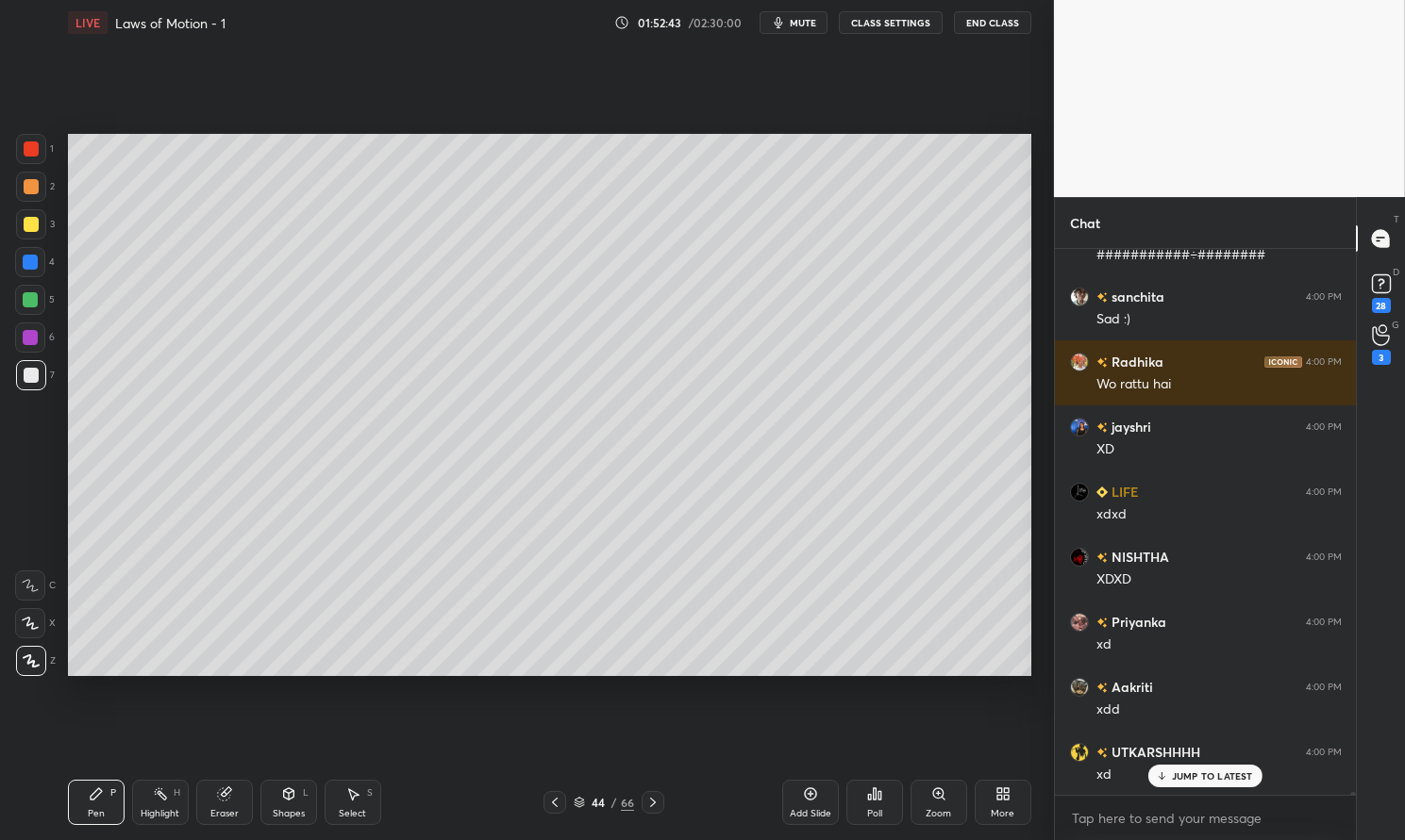
scroll to position [98535, 0]
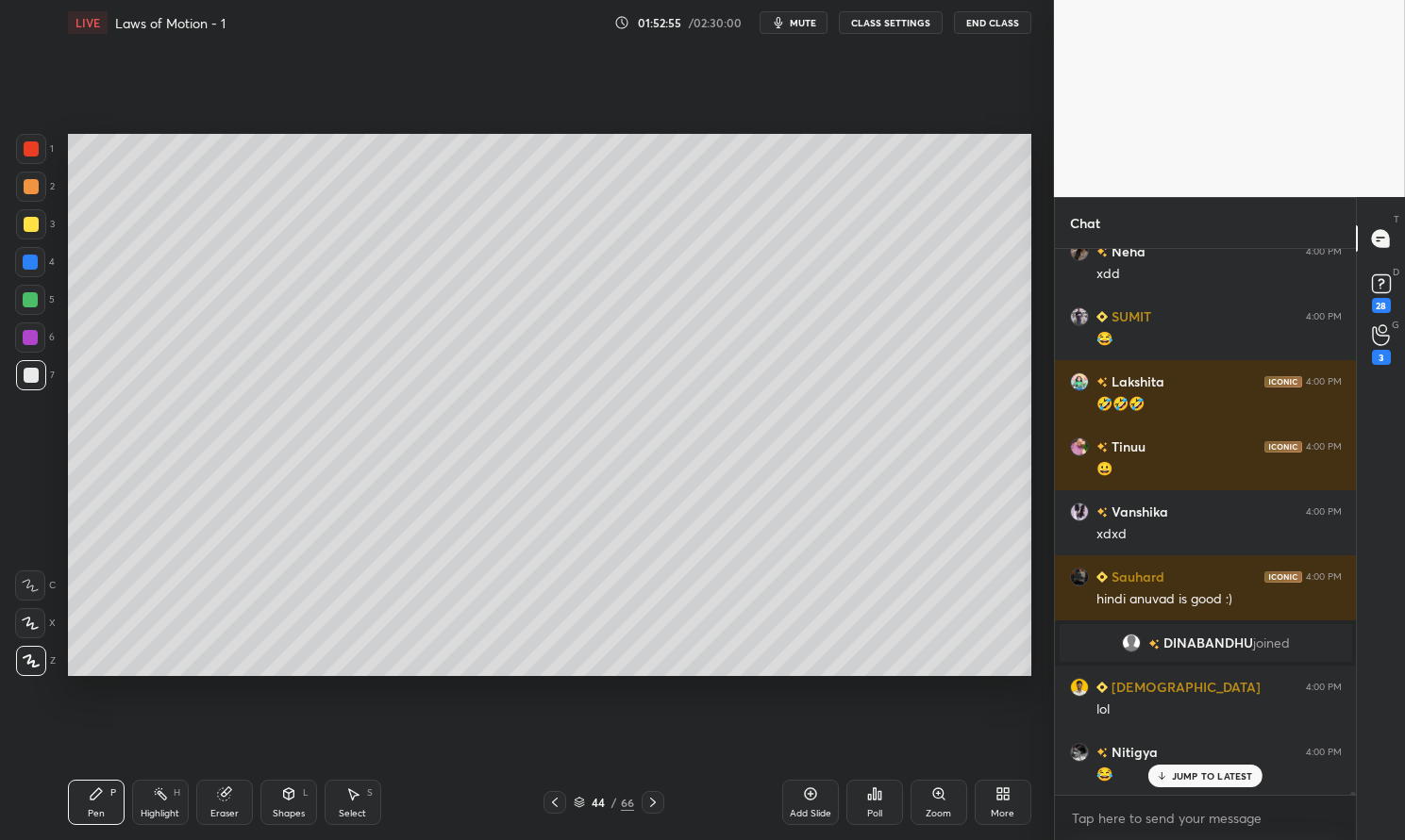
click at [29, 261] on div at bounding box center [30, 262] width 15 height 15
click at [33, 261] on div at bounding box center [30, 262] width 15 height 15
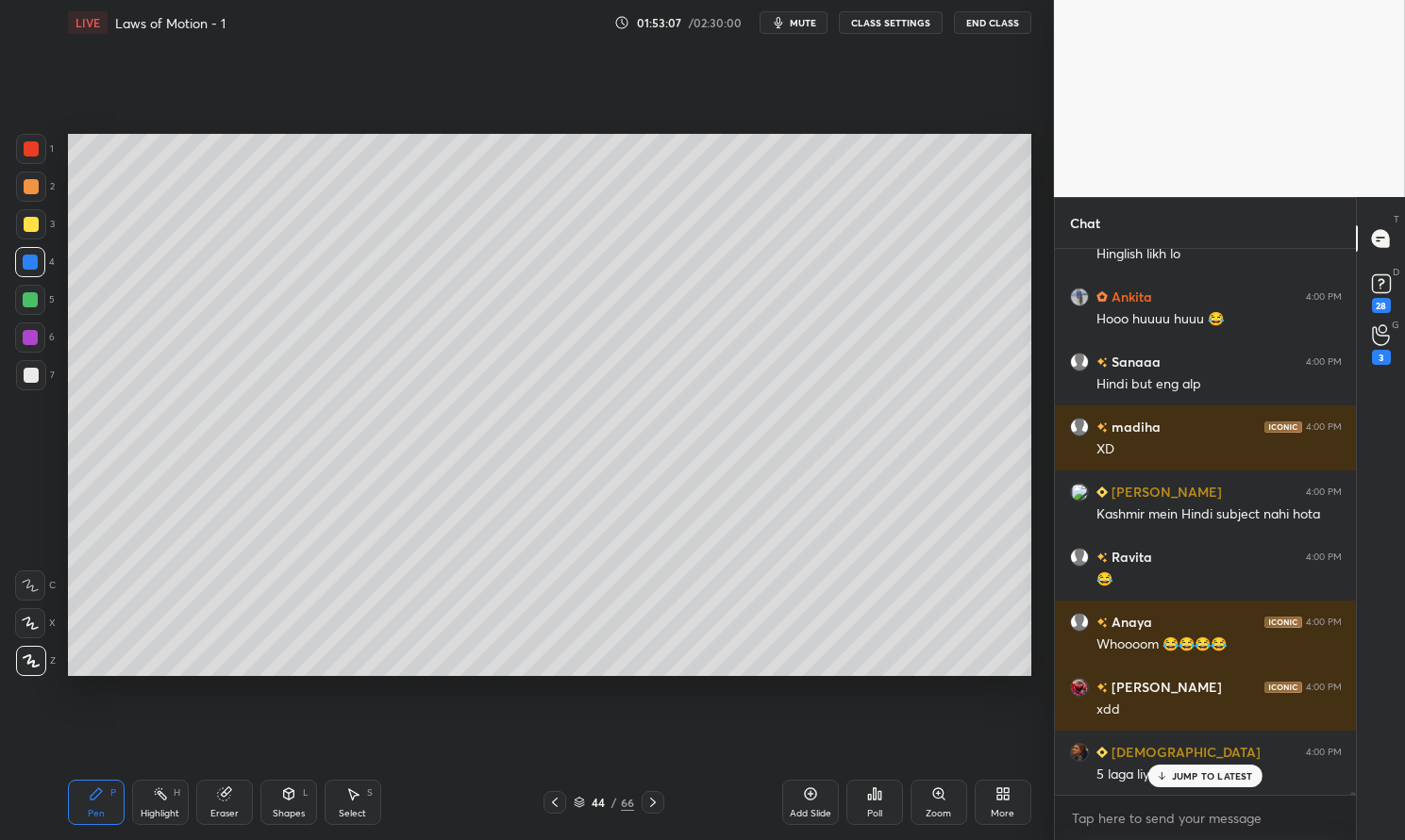
click at [553, 800] on icon at bounding box center [554, 803] width 15 height 15
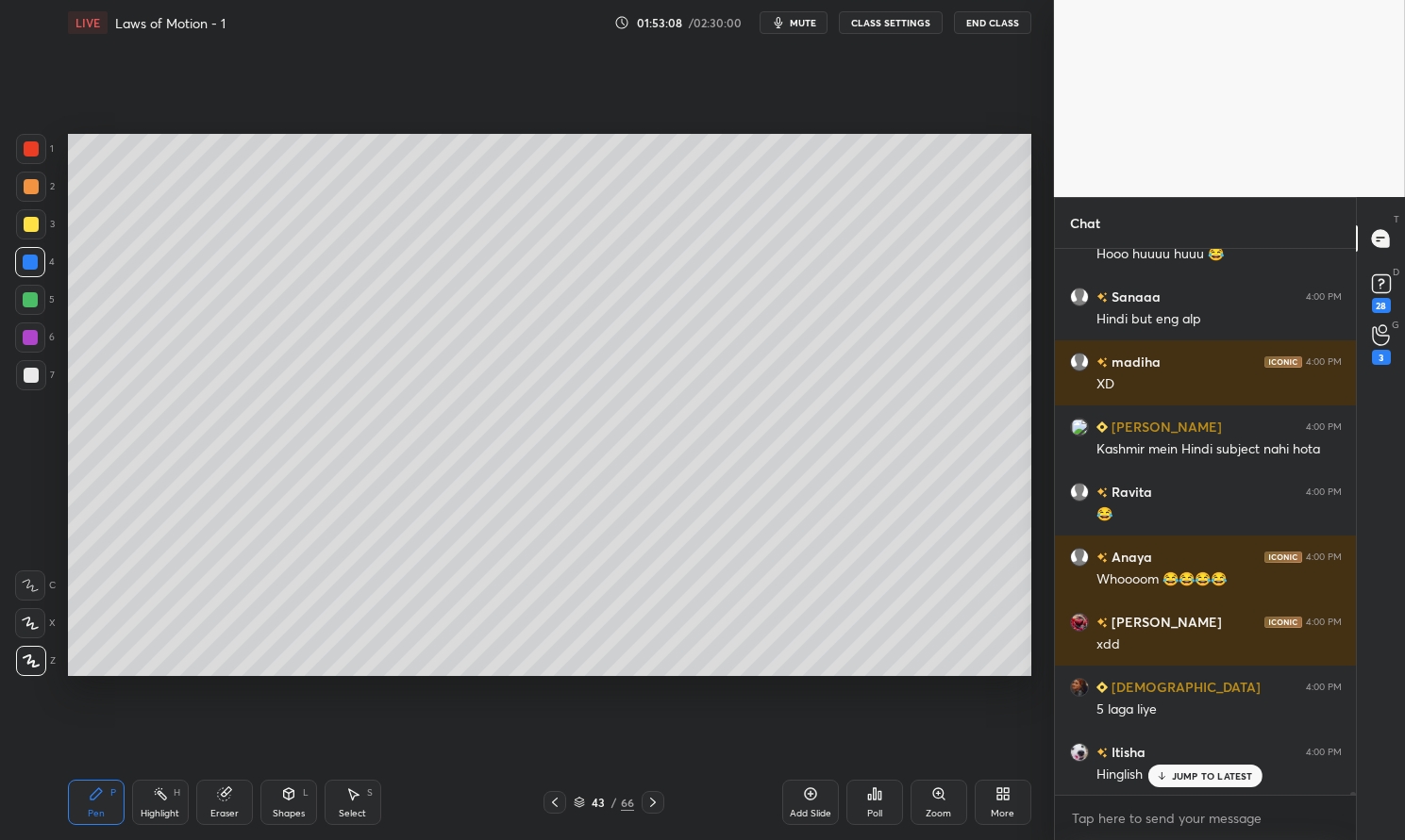
click at [142, 804] on div "Highlight H" at bounding box center [161, 803] width 57 height 45
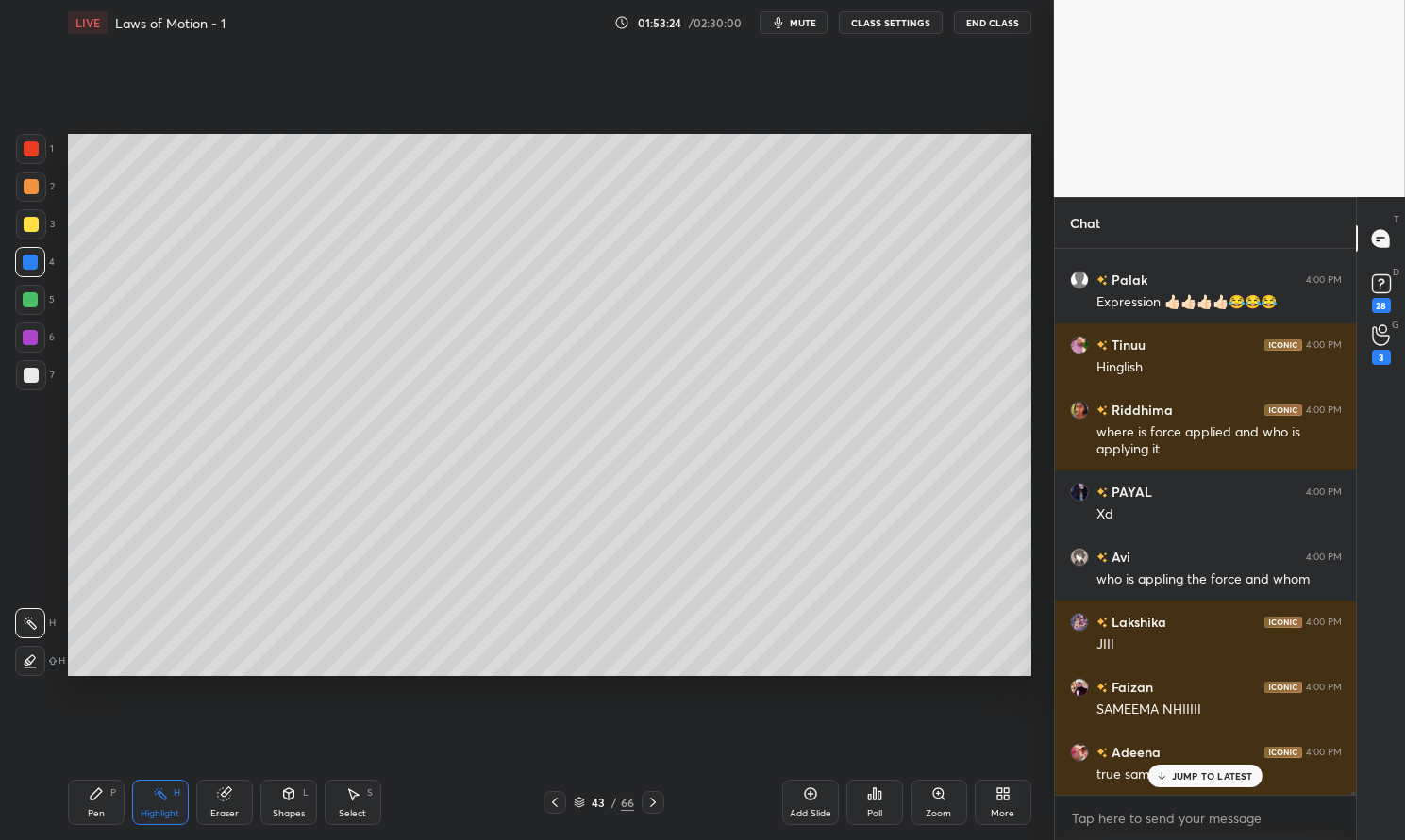
click at [1186, 769] on div "JUMP TO LATEST" at bounding box center [1204, 777] width 114 height 23
click at [641, 802] on div at bounding box center [653, 803] width 23 height 23
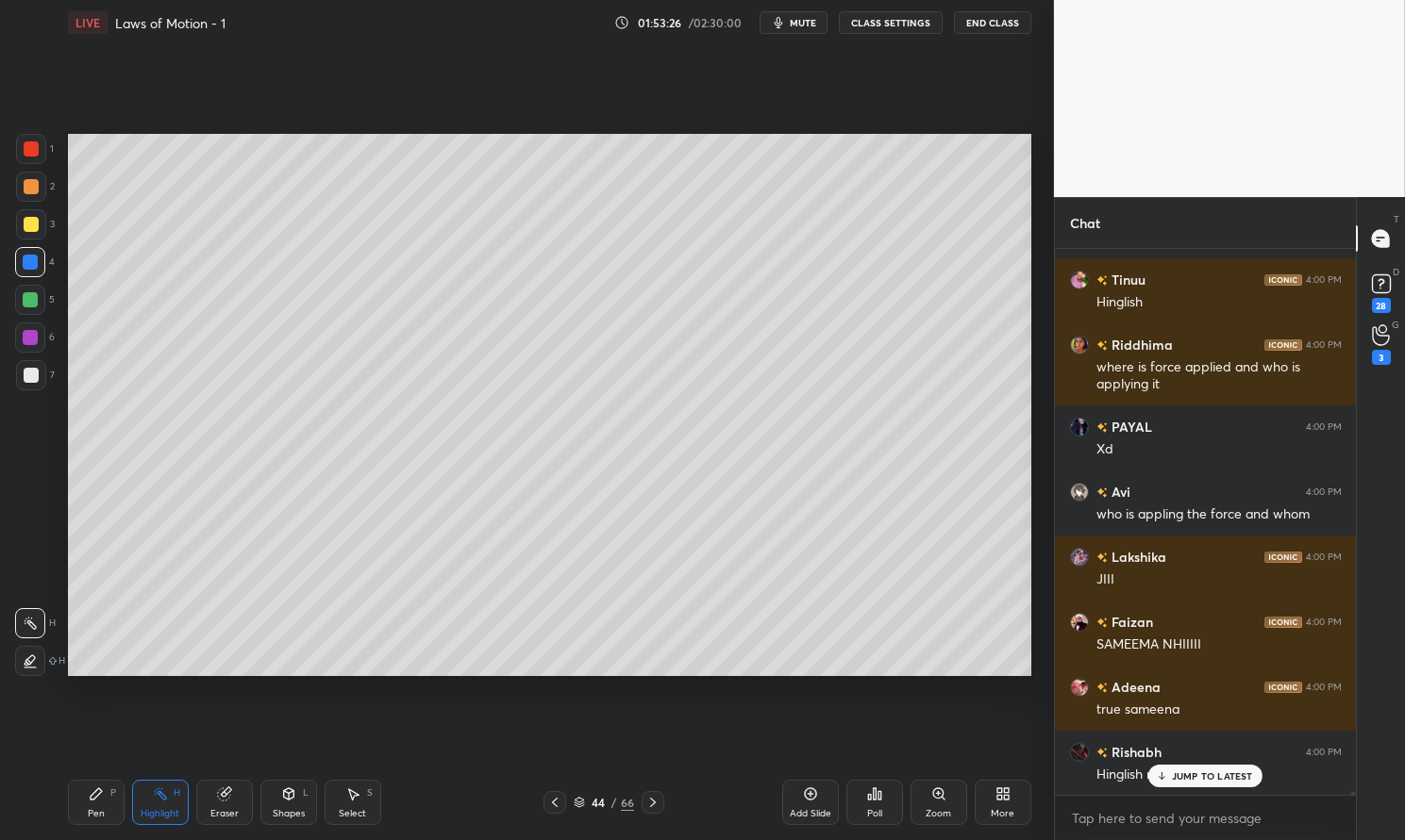
scroll to position [105448, 0]
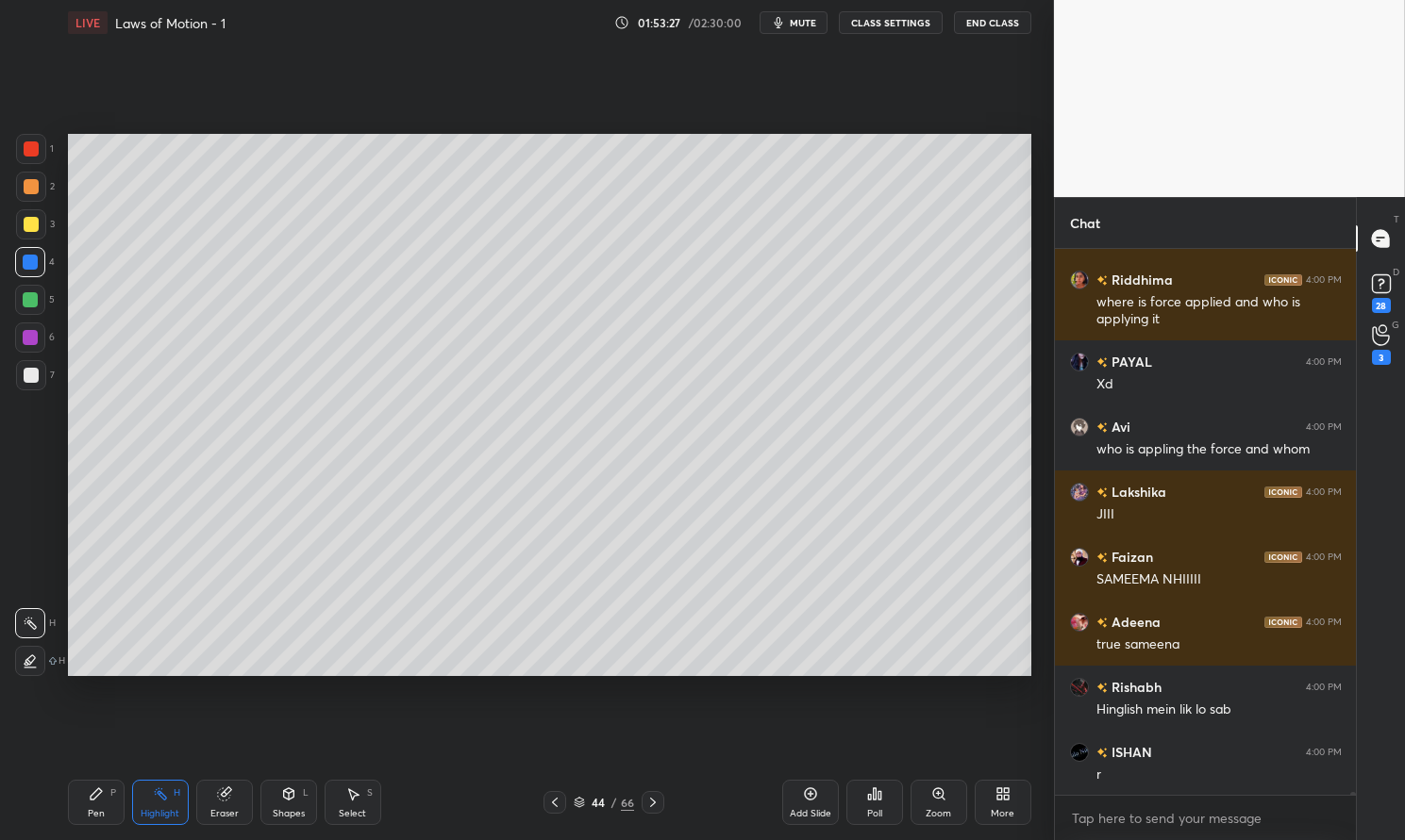
click at [561, 802] on icon at bounding box center [554, 803] width 15 height 15
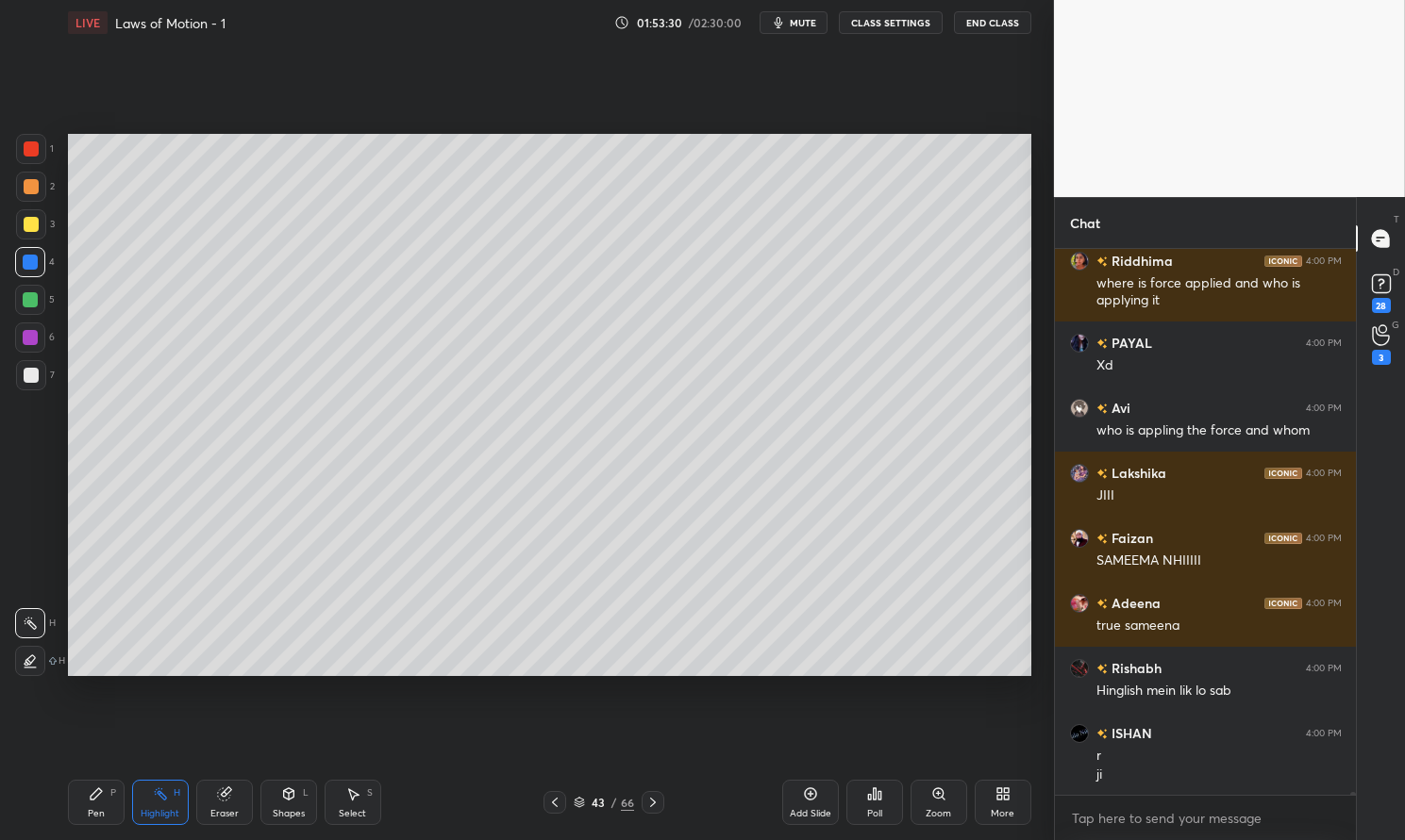
click at [642, 803] on div at bounding box center [653, 803] width 23 height 23
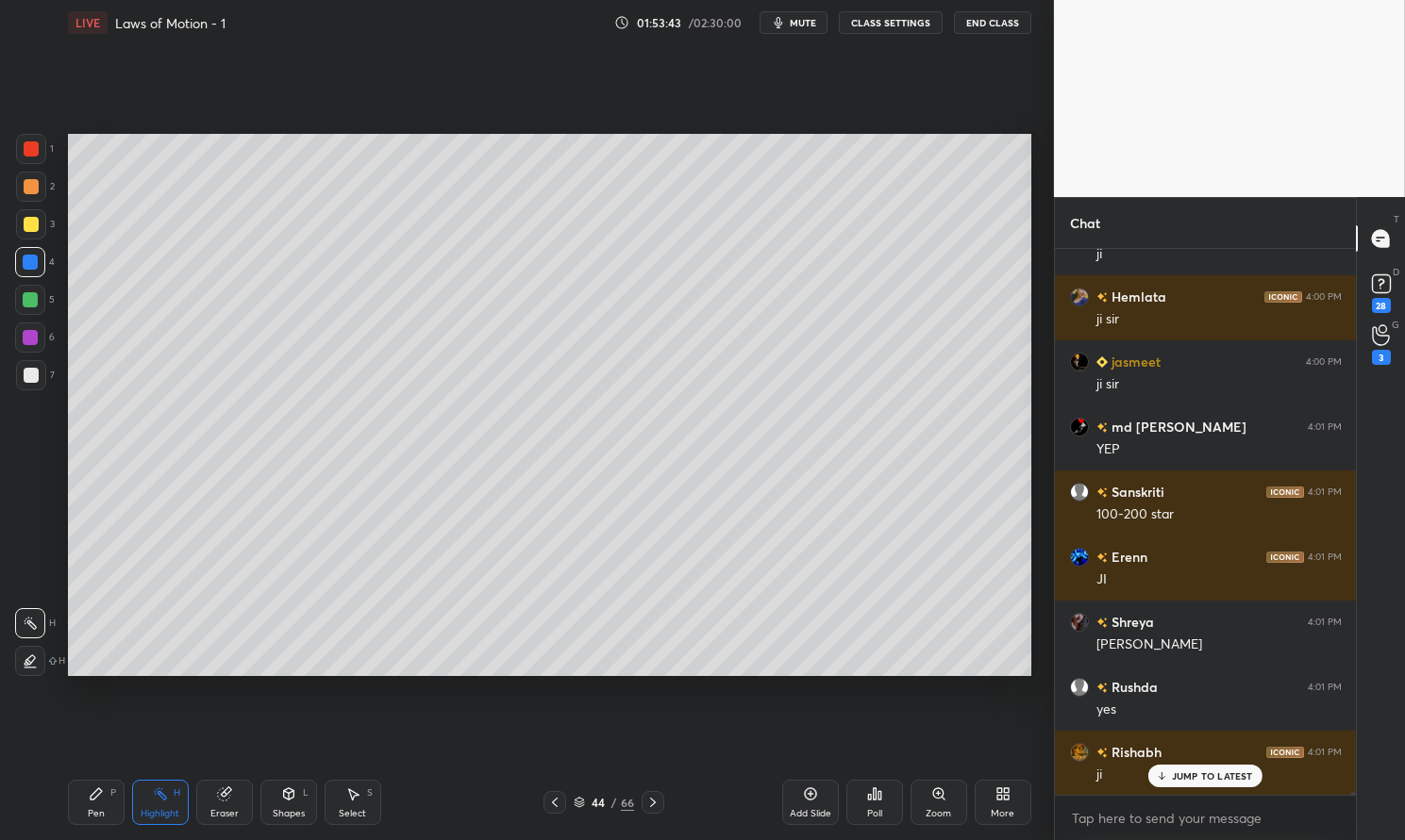
click at [107, 814] on div "Pen P" at bounding box center [97, 803] width 57 height 45
click at [95, 802] on div "Pen P" at bounding box center [97, 803] width 57 height 45
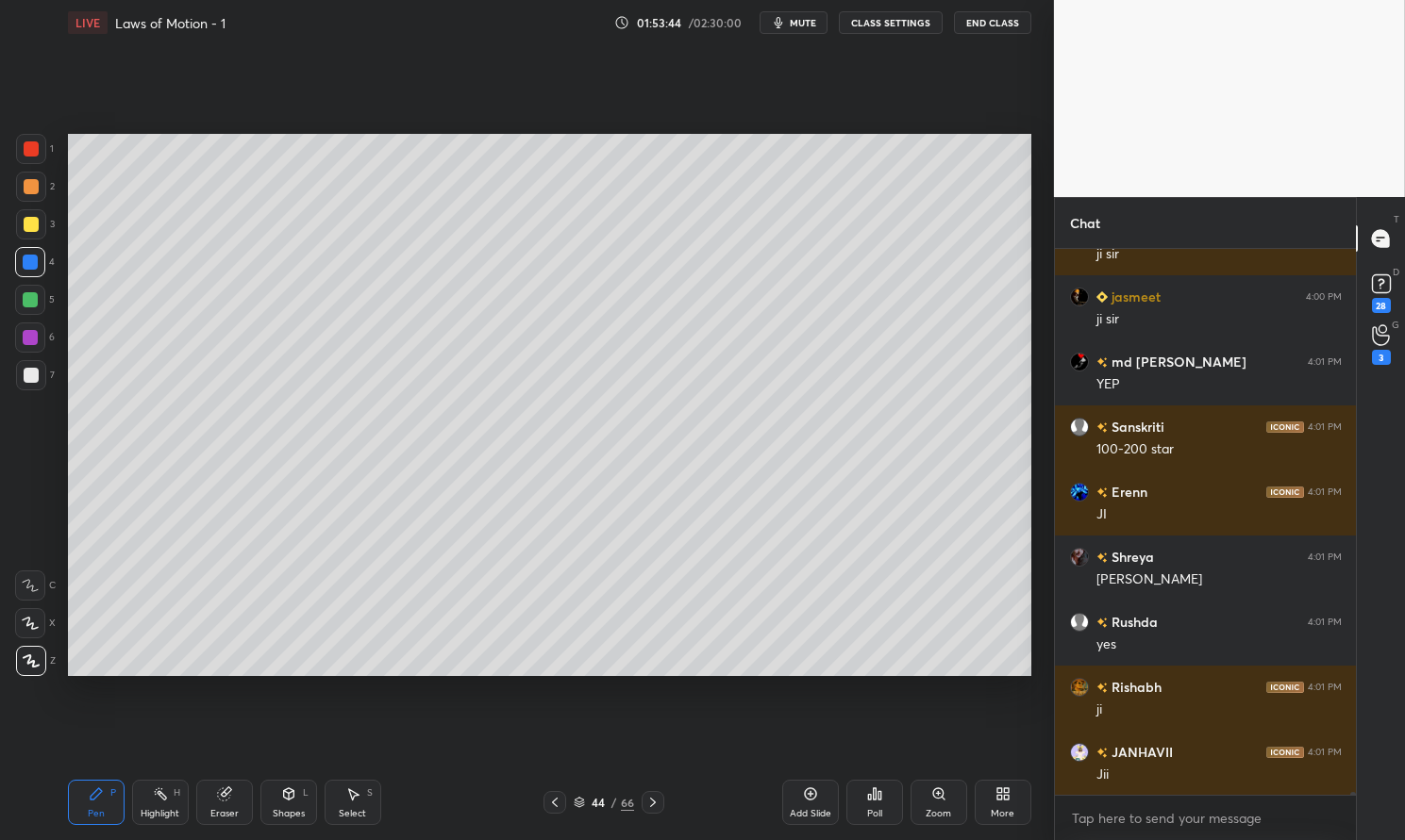
click at [27, 219] on div at bounding box center [31, 224] width 15 height 15
click at [553, 800] on icon at bounding box center [554, 803] width 15 height 15
click at [165, 806] on div "Highlight H" at bounding box center [161, 803] width 57 height 45
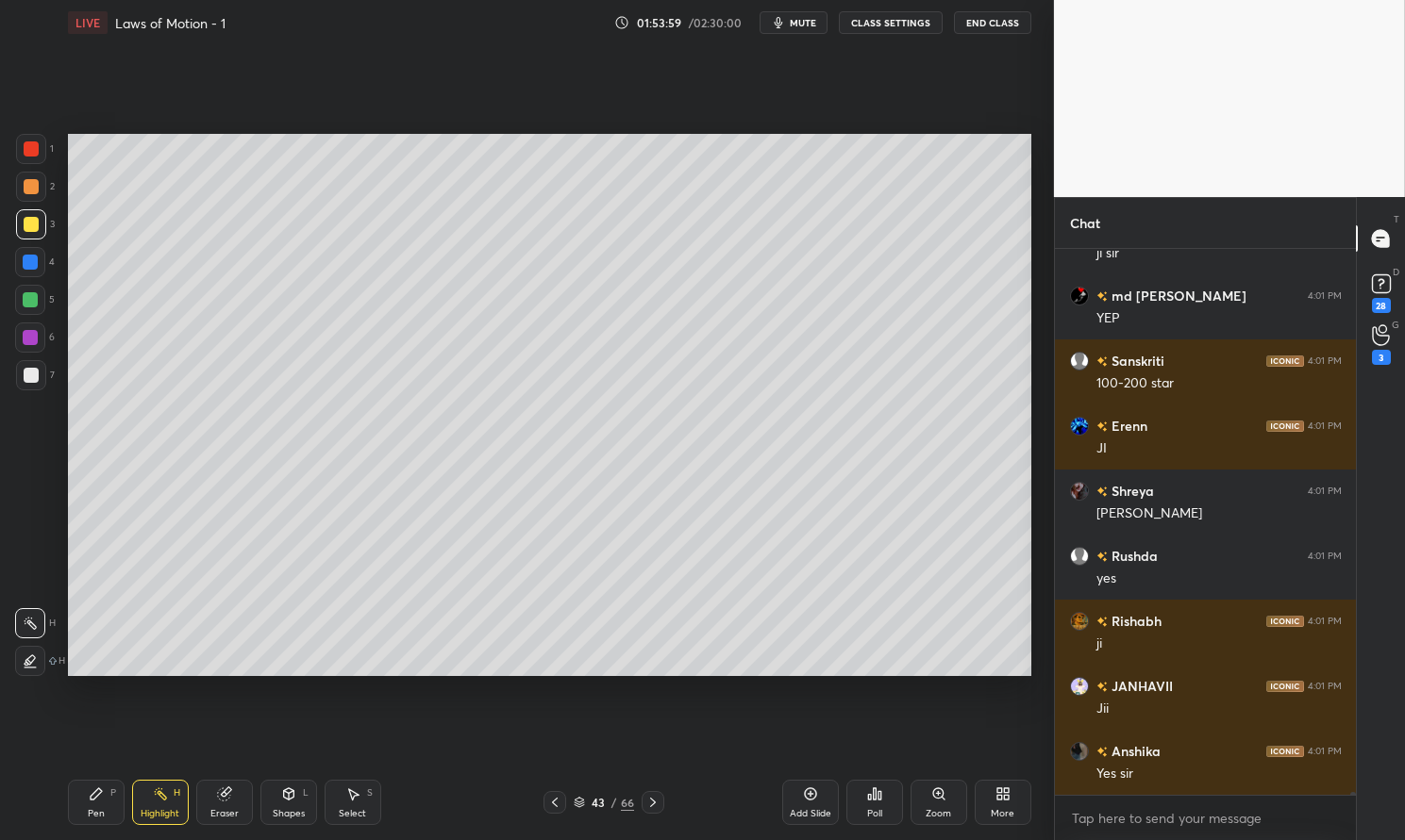
click at [656, 795] on div at bounding box center [653, 803] width 23 height 23
click at [810, 796] on icon at bounding box center [811, 795] width 15 height 15
click at [97, 791] on icon at bounding box center [97, 795] width 11 height 11
click at [89, 778] on div "Pen P Highlight H Eraser Shapes L Select S 45 / 67 Add Slide Poll Zoom More" at bounding box center [550, 803] width 963 height 76
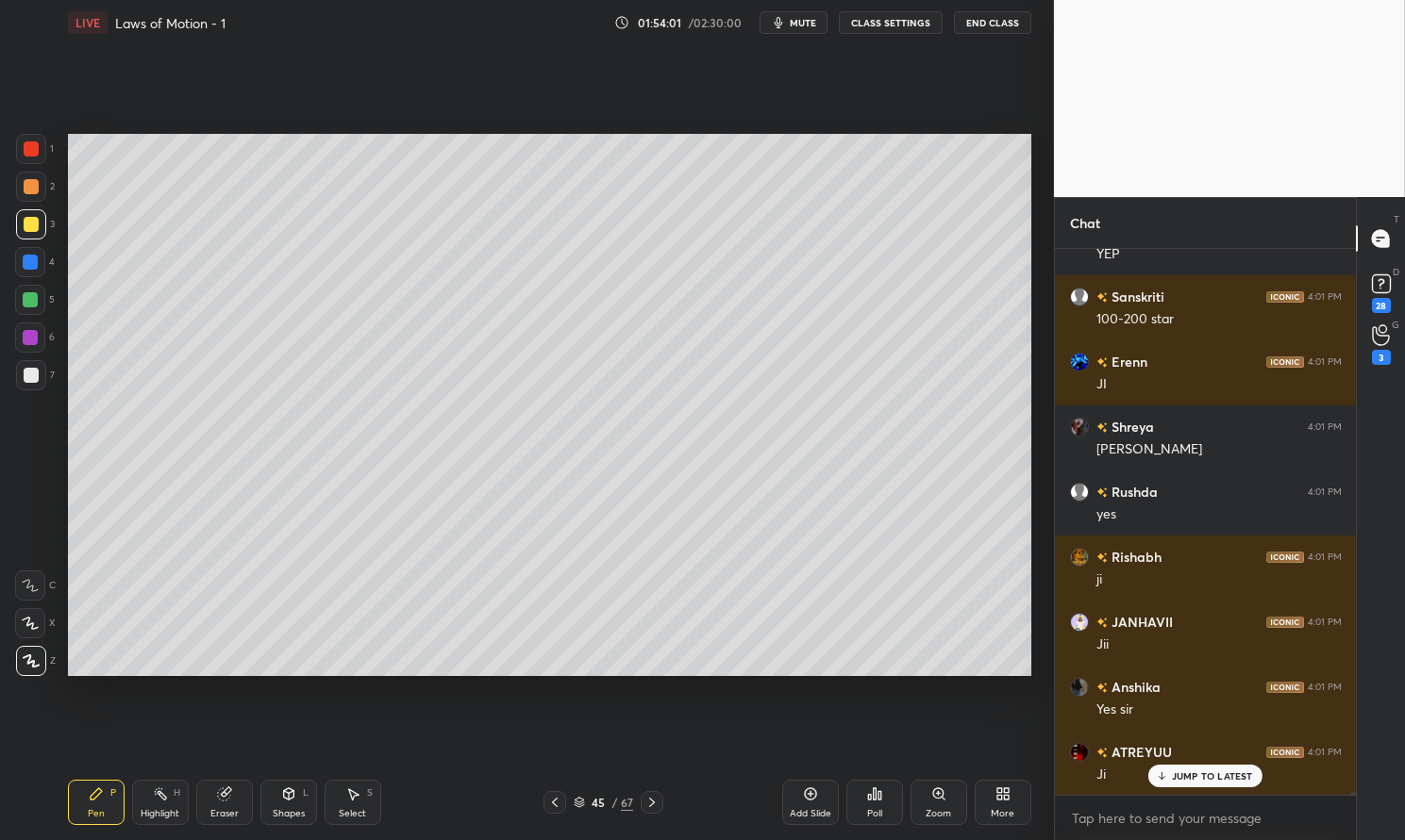
click at [31, 158] on div at bounding box center [31, 149] width 30 height 30
click at [32, 150] on div at bounding box center [31, 149] width 15 height 15
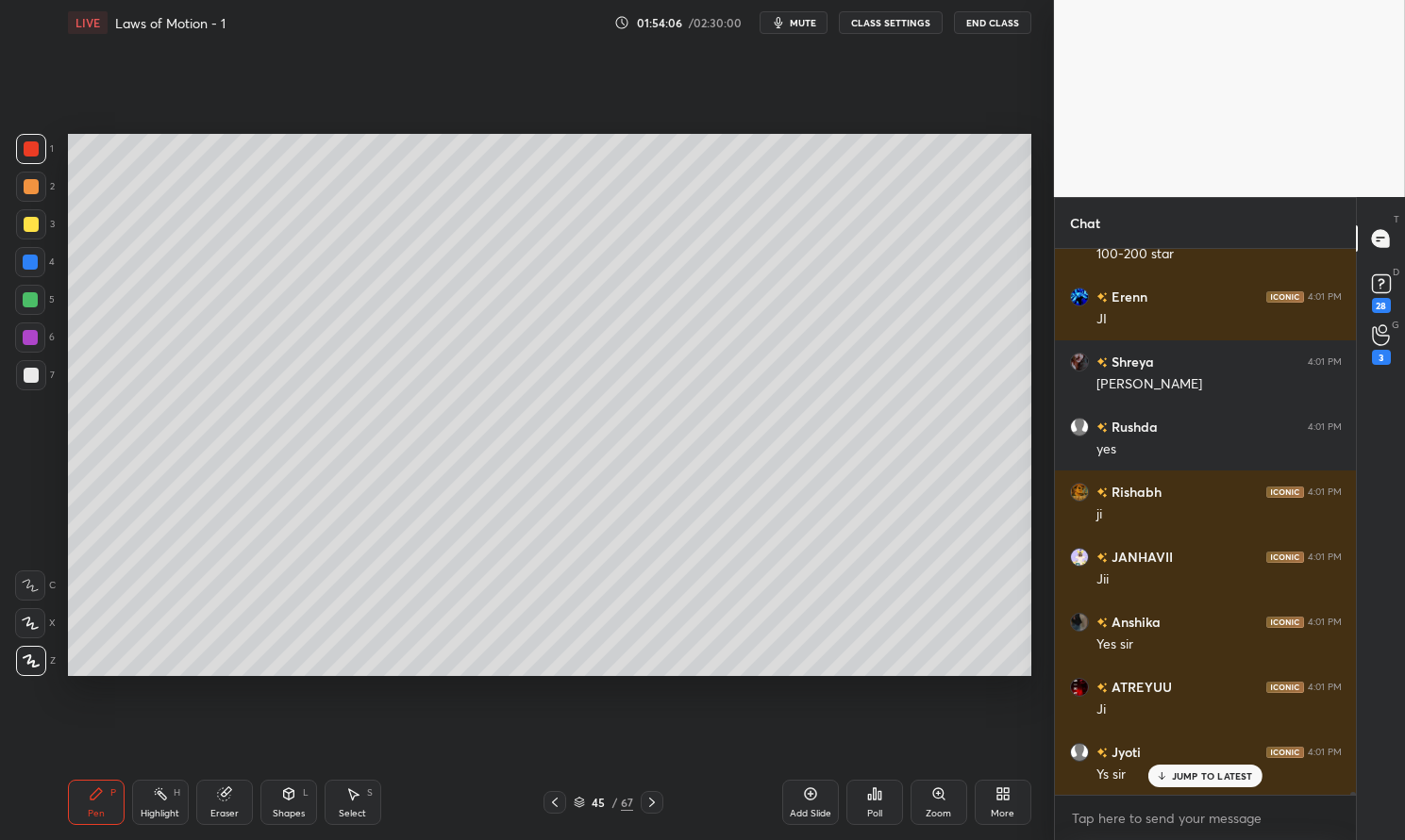
scroll to position [106314, 0]
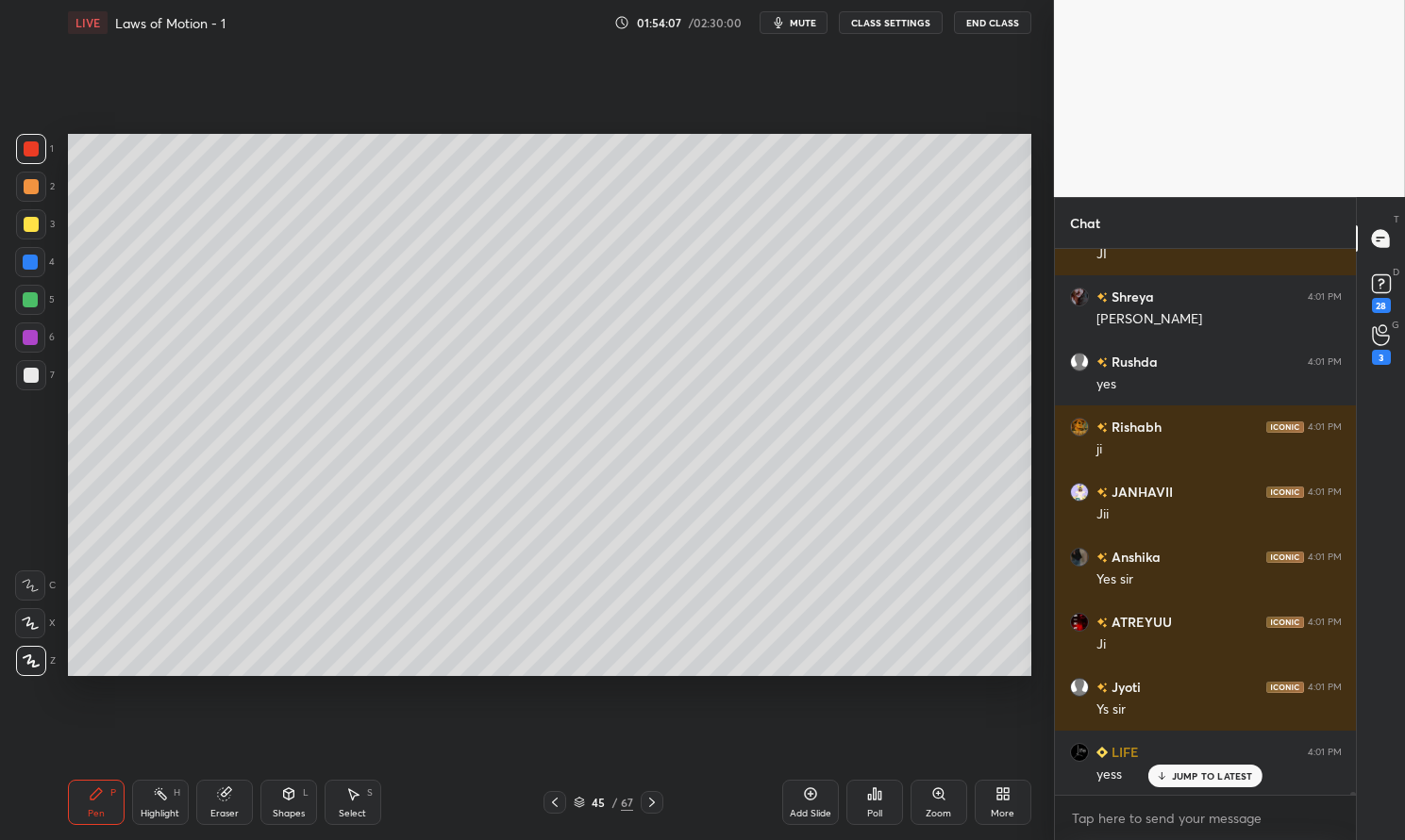
click at [29, 271] on div at bounding box center [30, 262] width 30 height 30
click at [23, 268] on div at bounding box center [30, 262] width 15 height 15
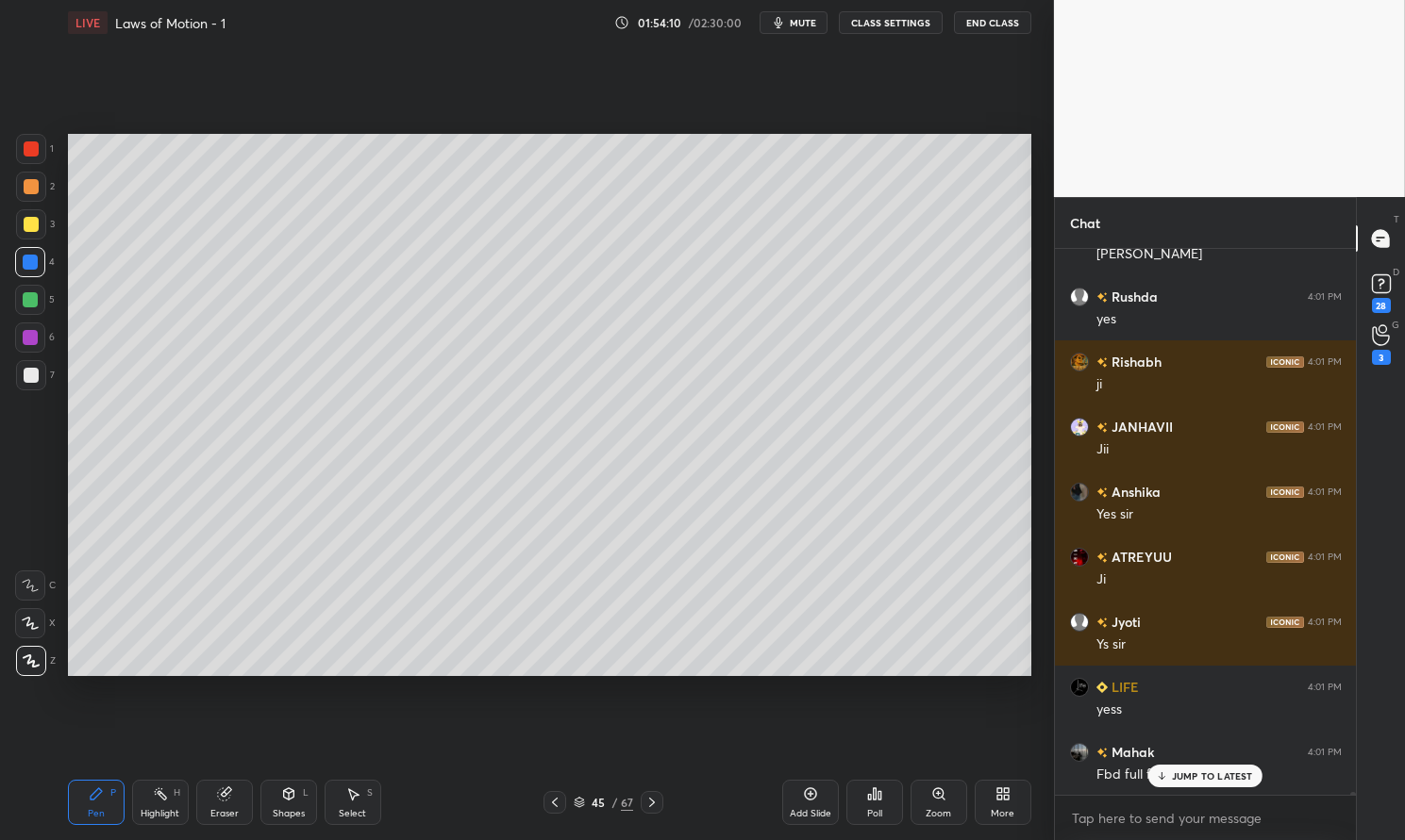
click at [34, 146] on div at bounding box center [31, 149] width 15 height 15
click at [26, 149] on div at bounding box center [31, 149] width 15 height 15
click at [25, 153] on div at bounding box center [31, 149] width 15 height 15
click at [36, 151] on div at bounding box center [31, 149] width 15 height 15
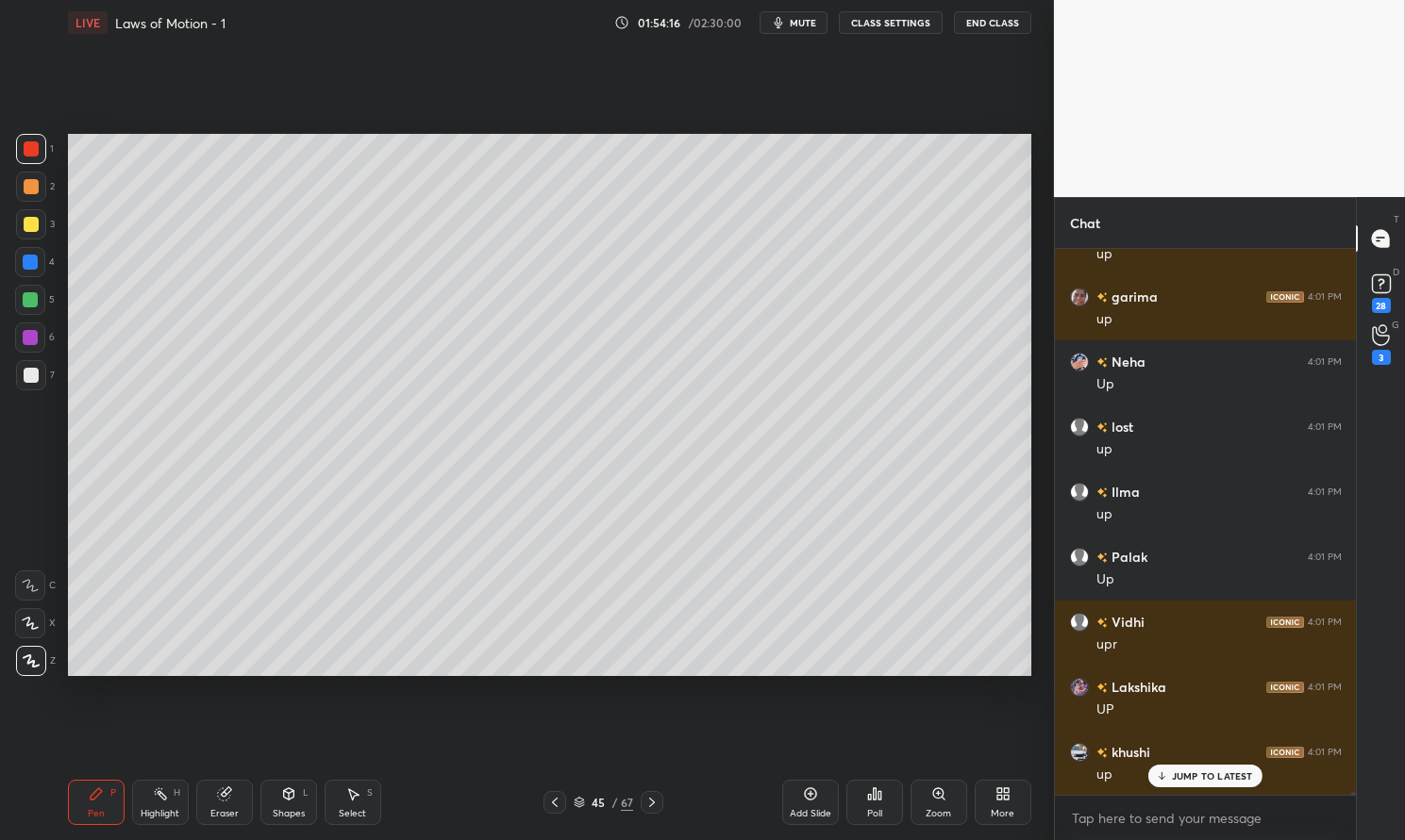
scroll to position [107225, 0]
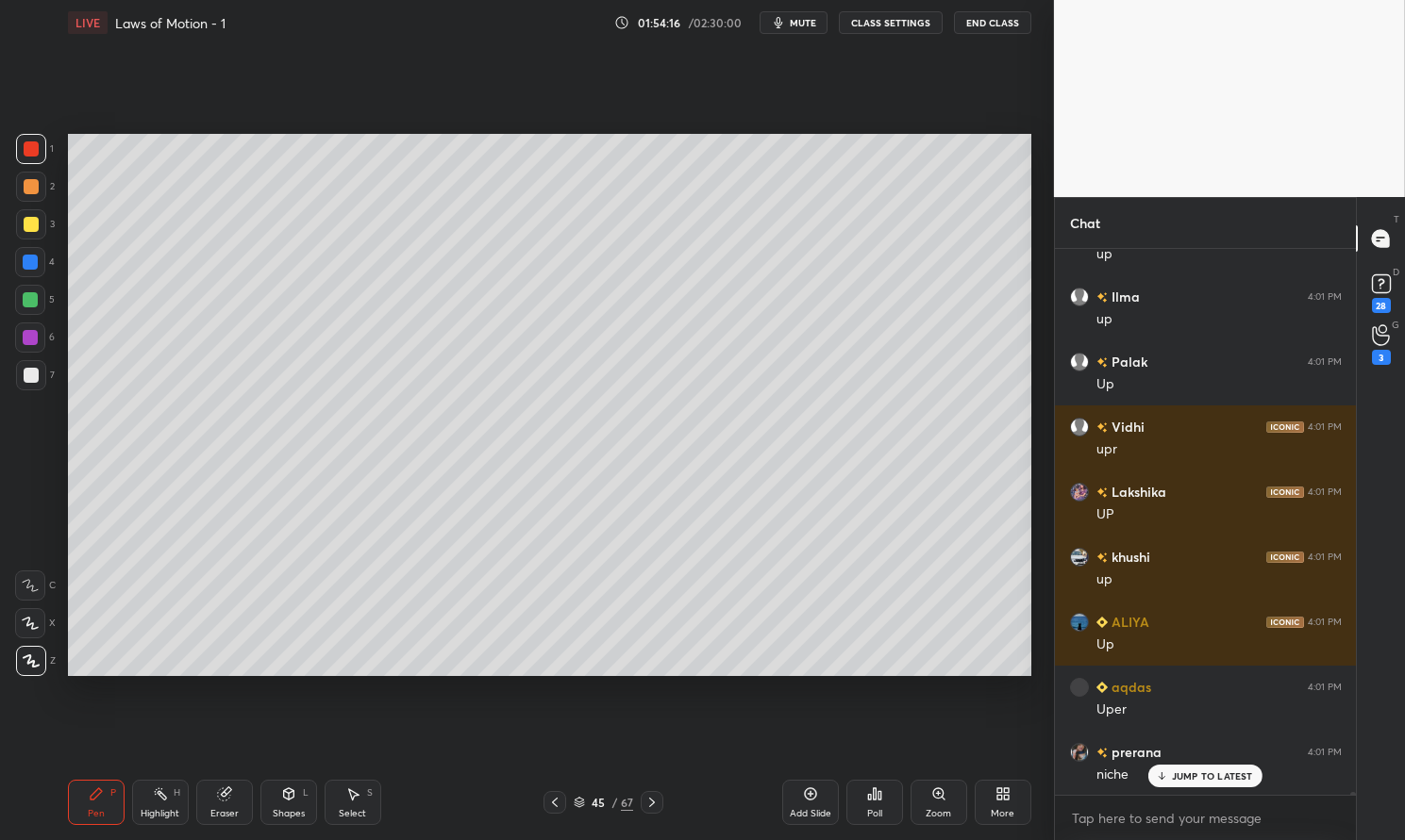
click at [300, 804] on div "Shapes L" at bounding box center [289, 803] width 57 height 45
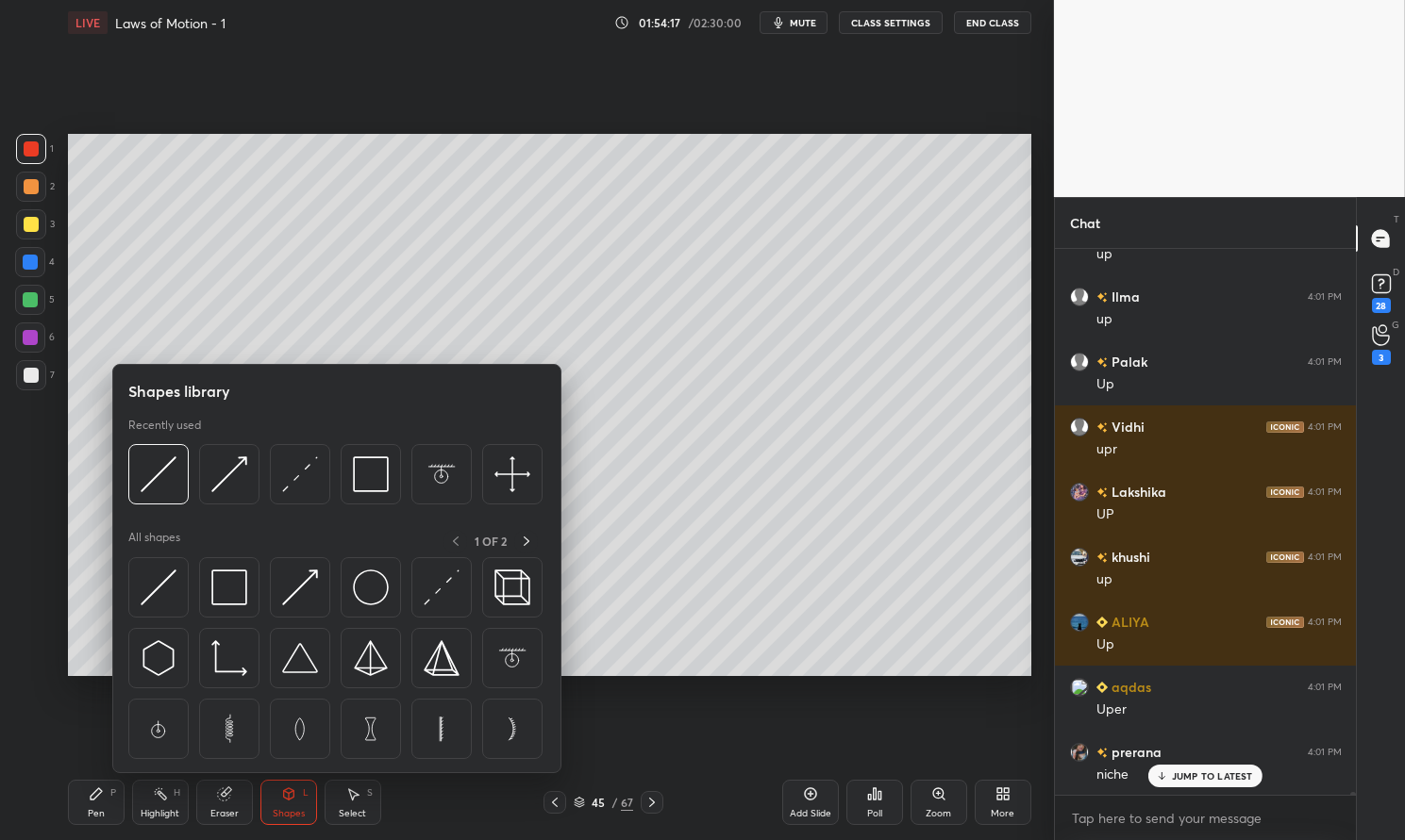
scroll to position [107550, 0]
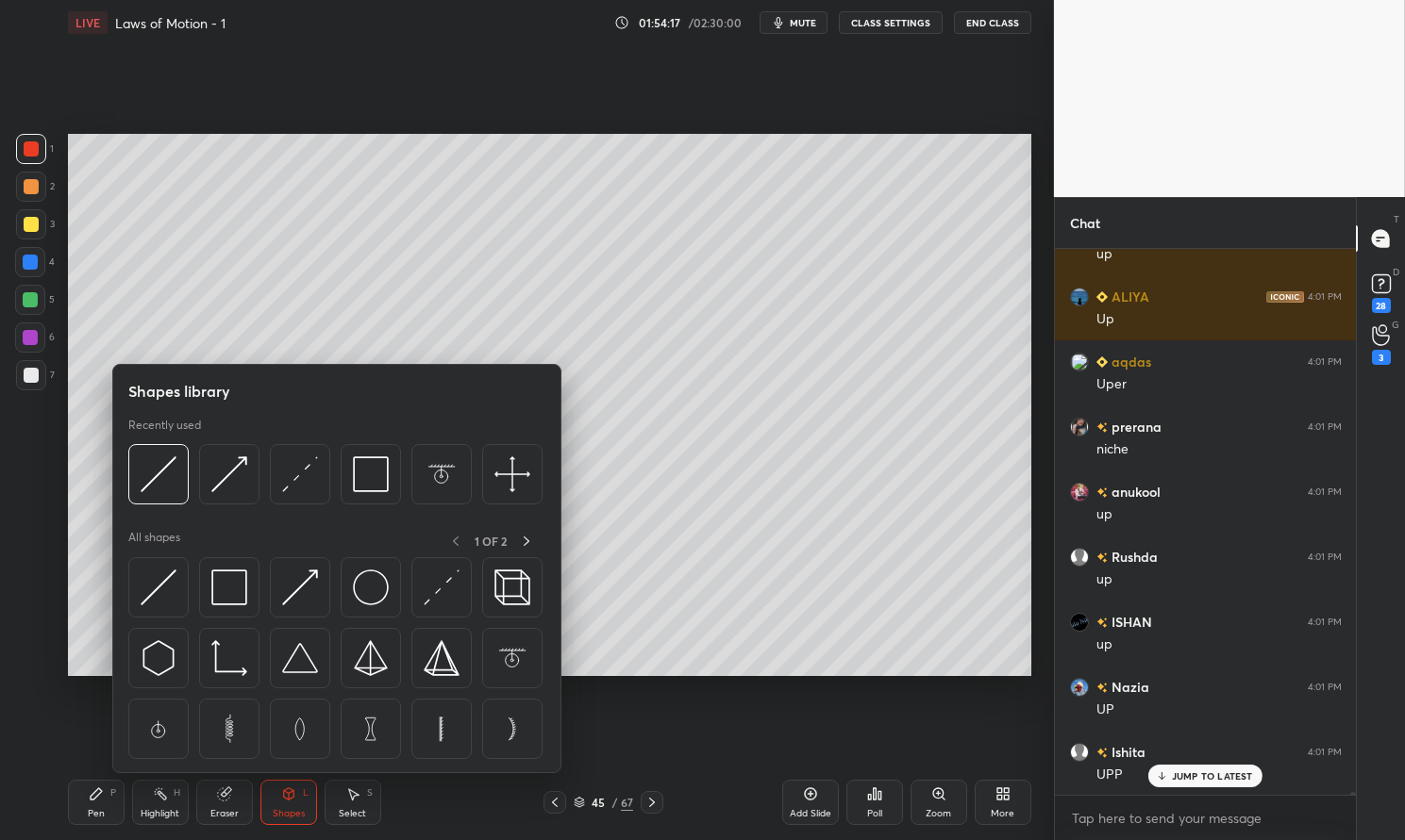
click at [365, 583] on img at bounding box center [371, 587] width 36 height 36
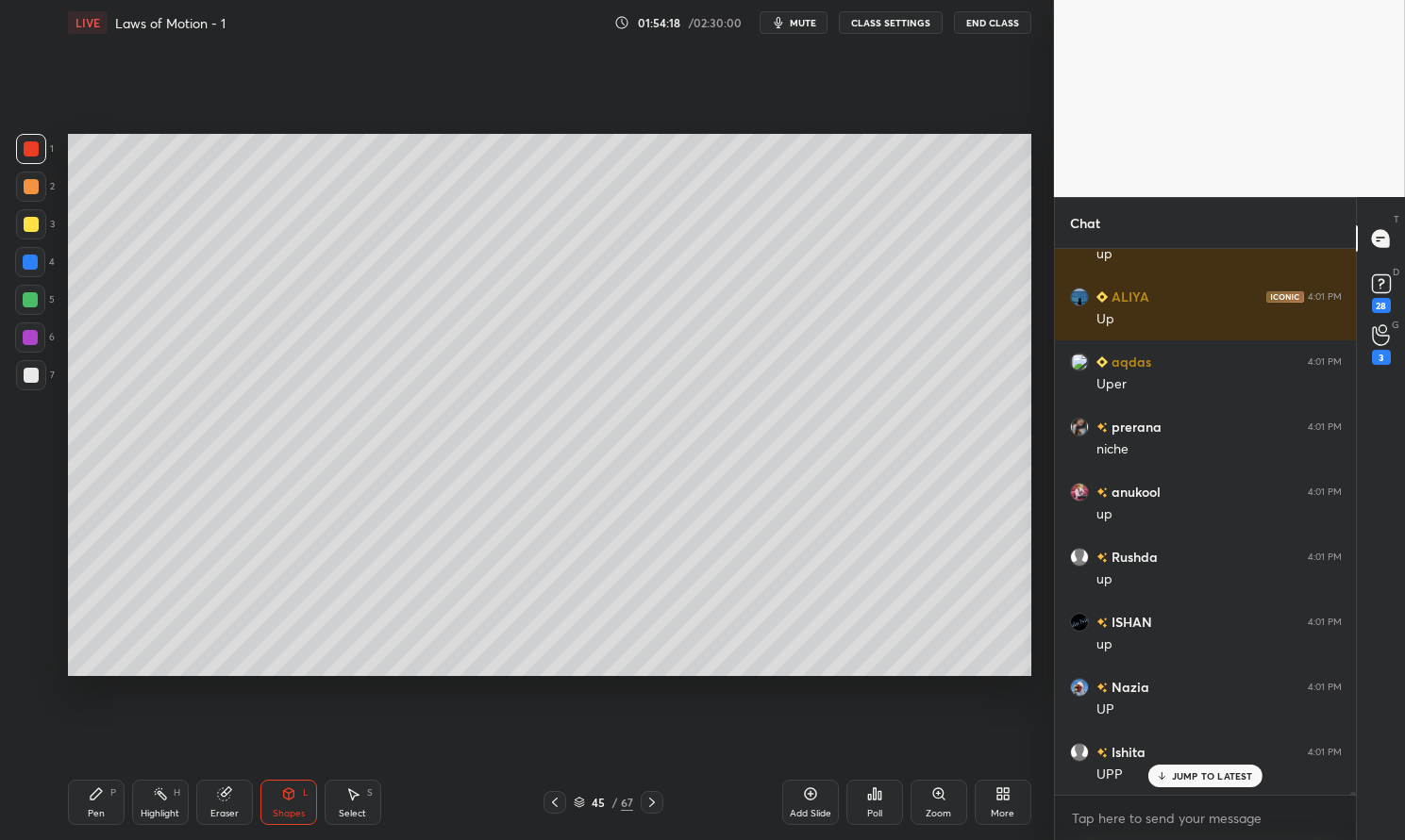
scroll to position [108556, 0]
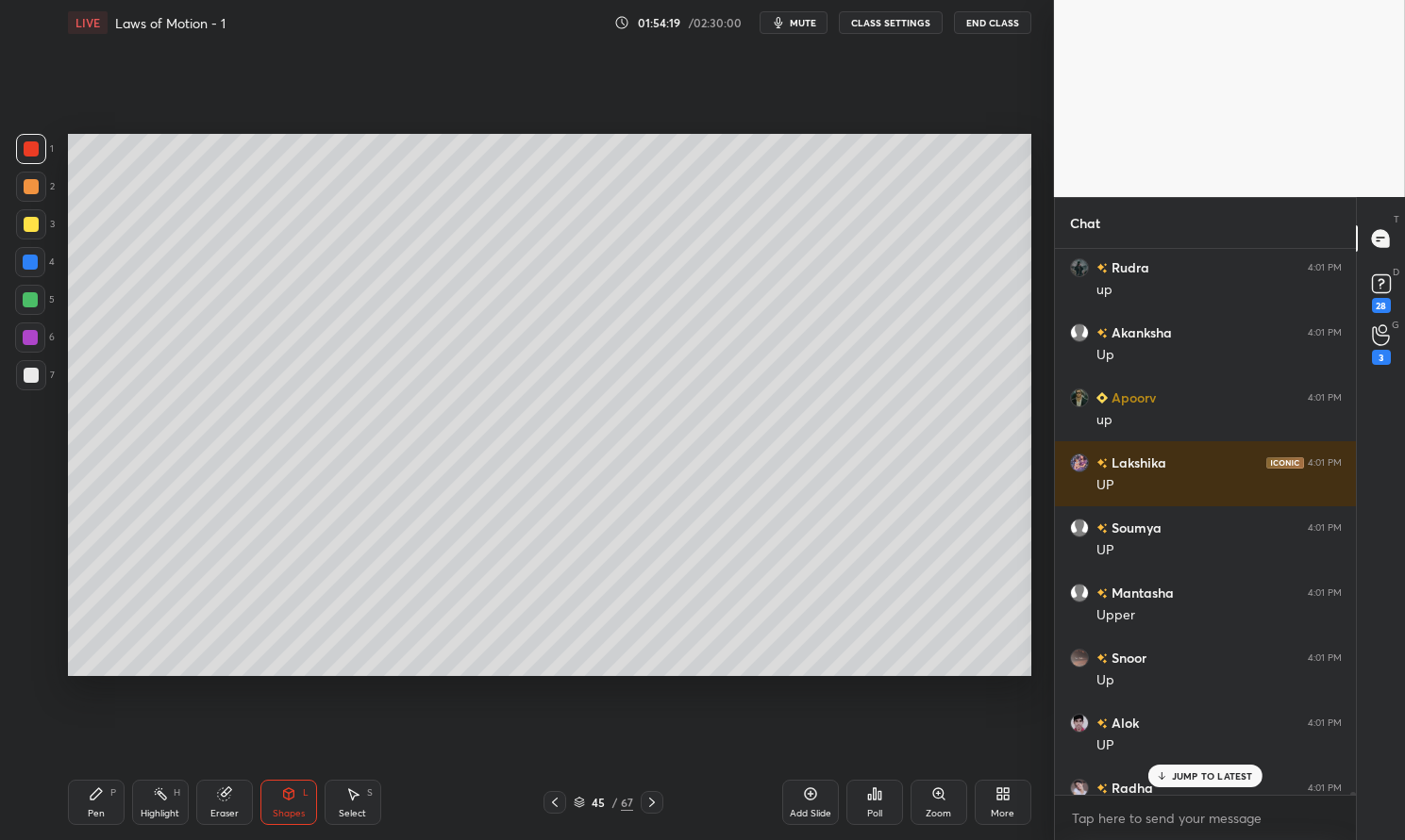
click at [26, 262] on div at bounding box center [30, 262] width 15 height 15
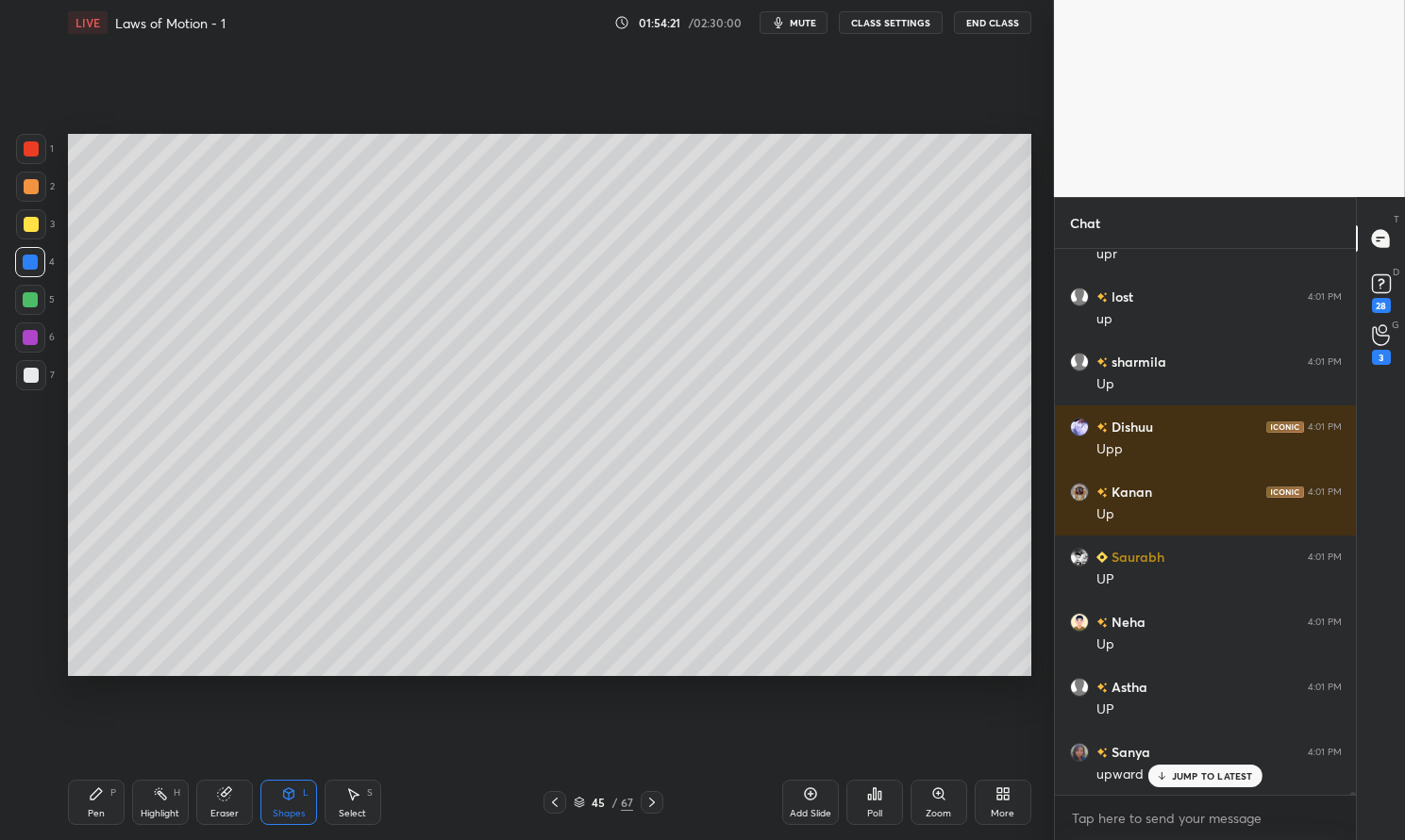
scroll to position [110283, 0]
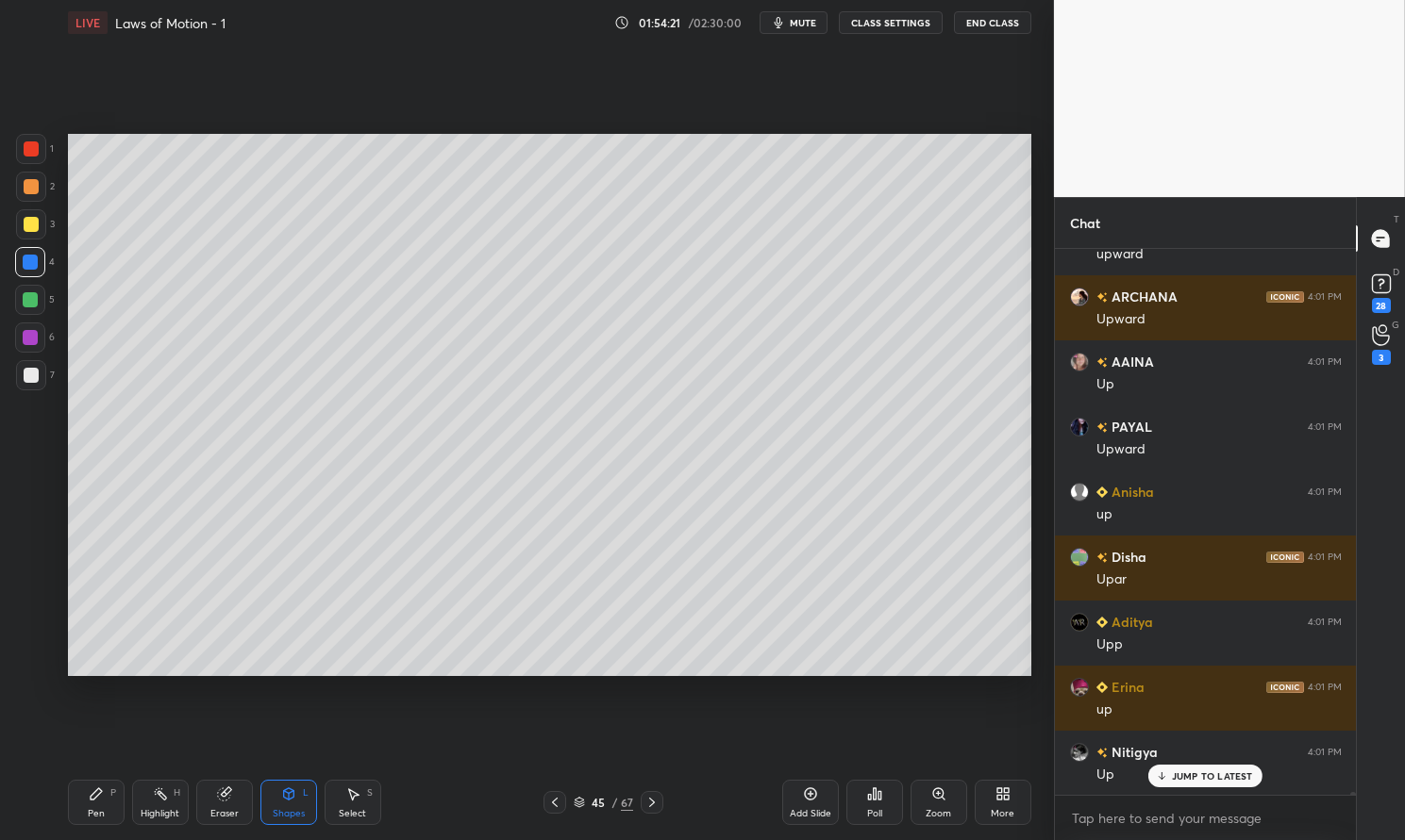
click at [283, 803] on div "Shapes L" at bounding box center [289, 803] width 57 height 45
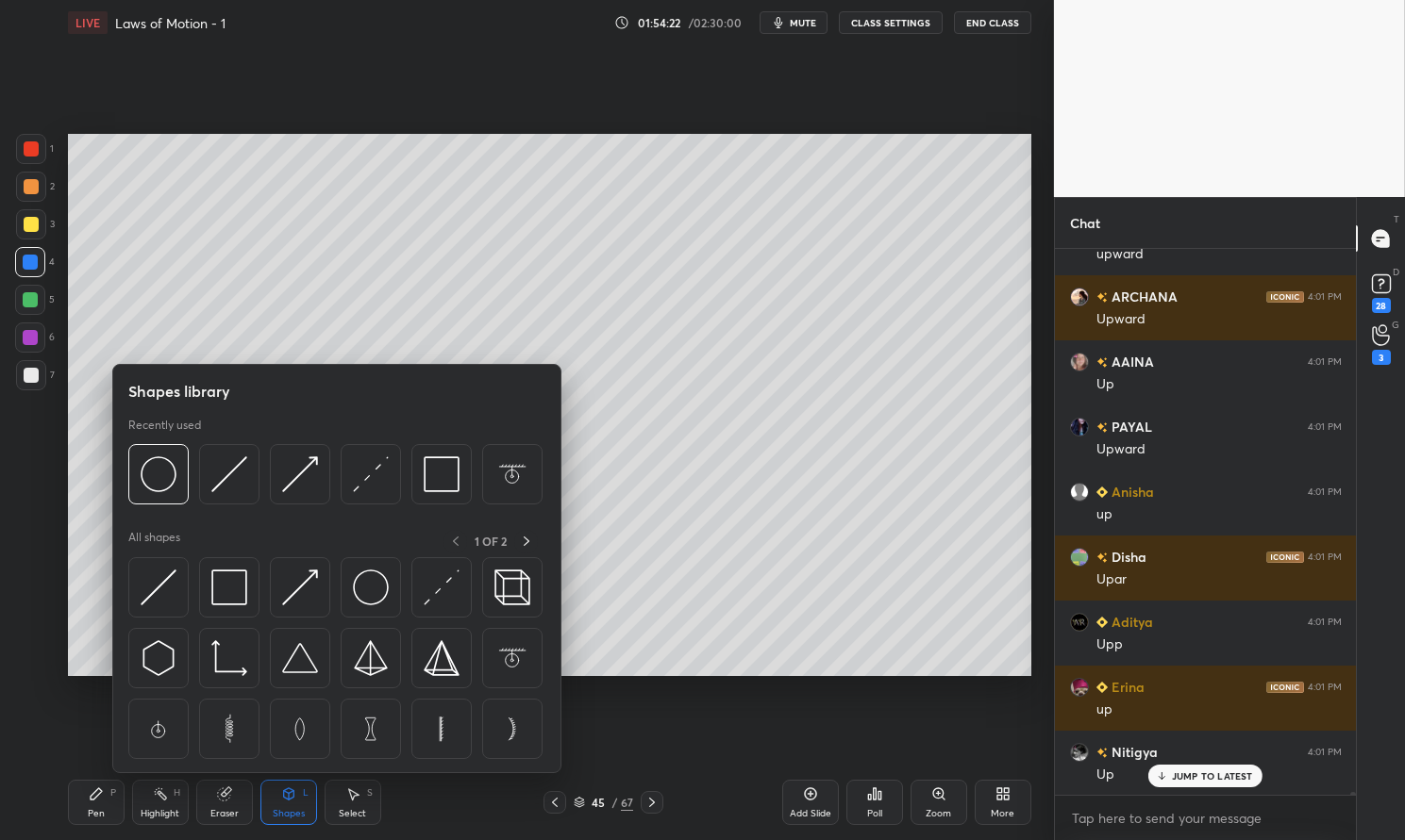
click at [175, 582] on img at bounding box center [159, 587] width 36 height 36
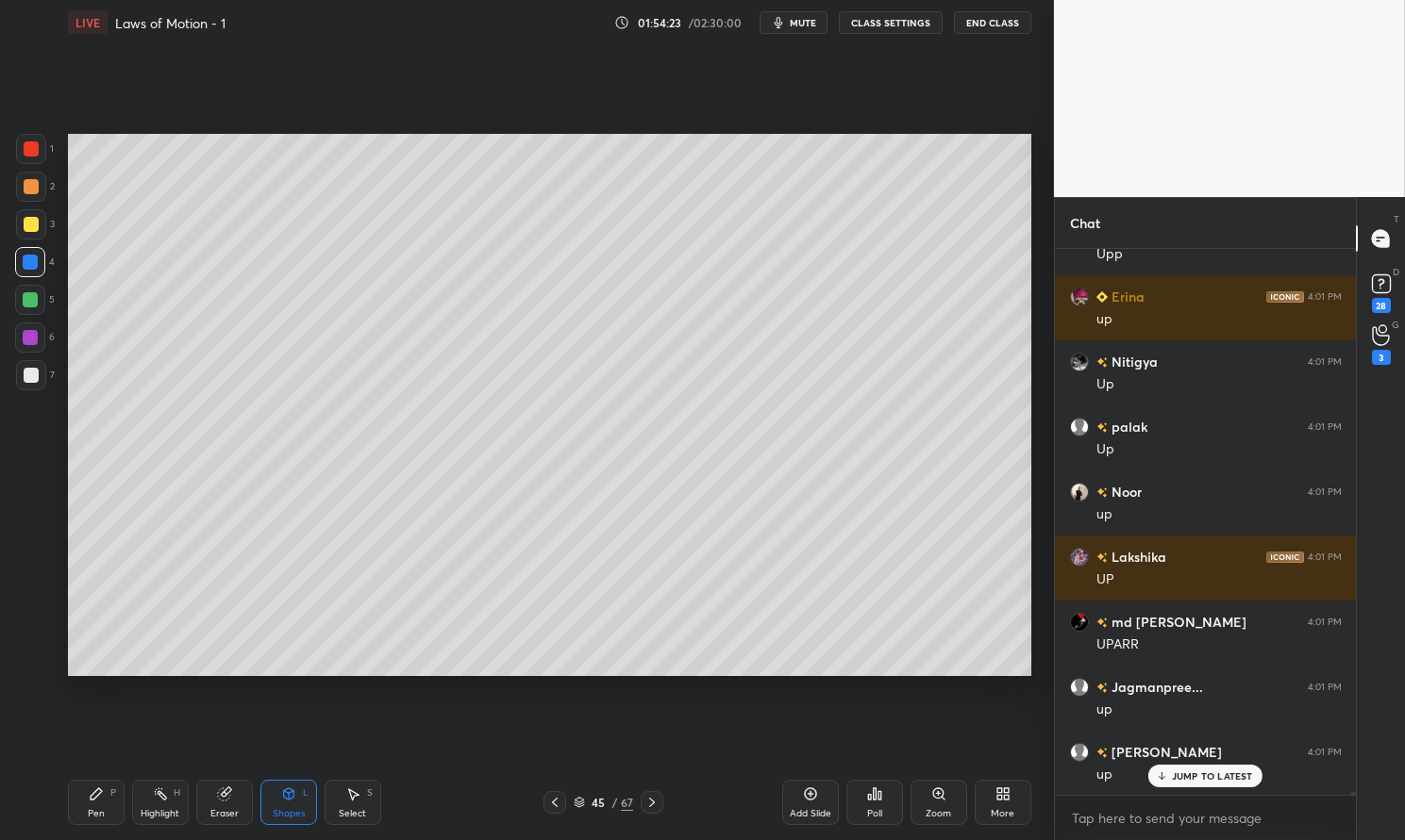
scroll to position [111064, 0]
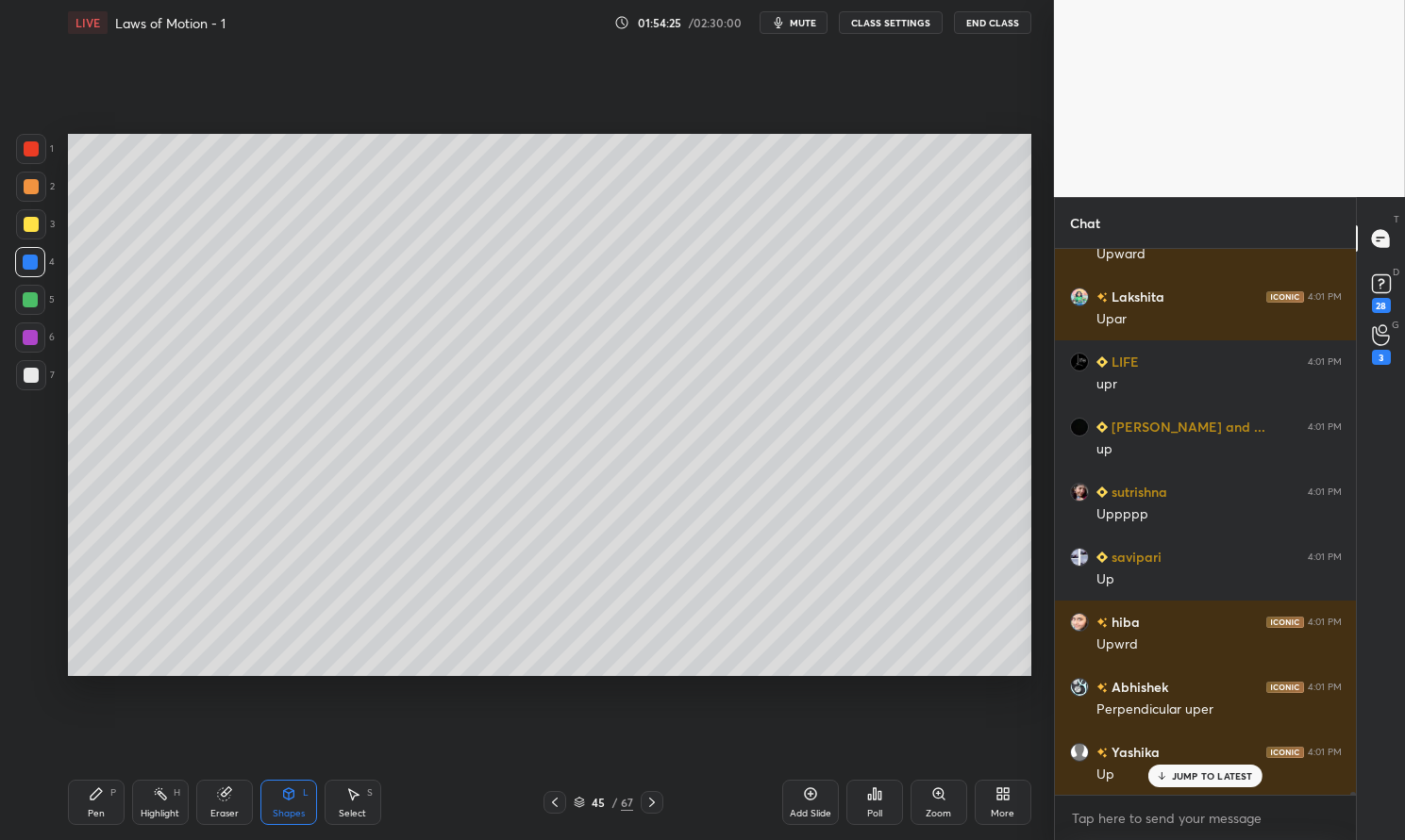
click at [36, 161] on div at bounding box center [31, 149] width 30 height 30
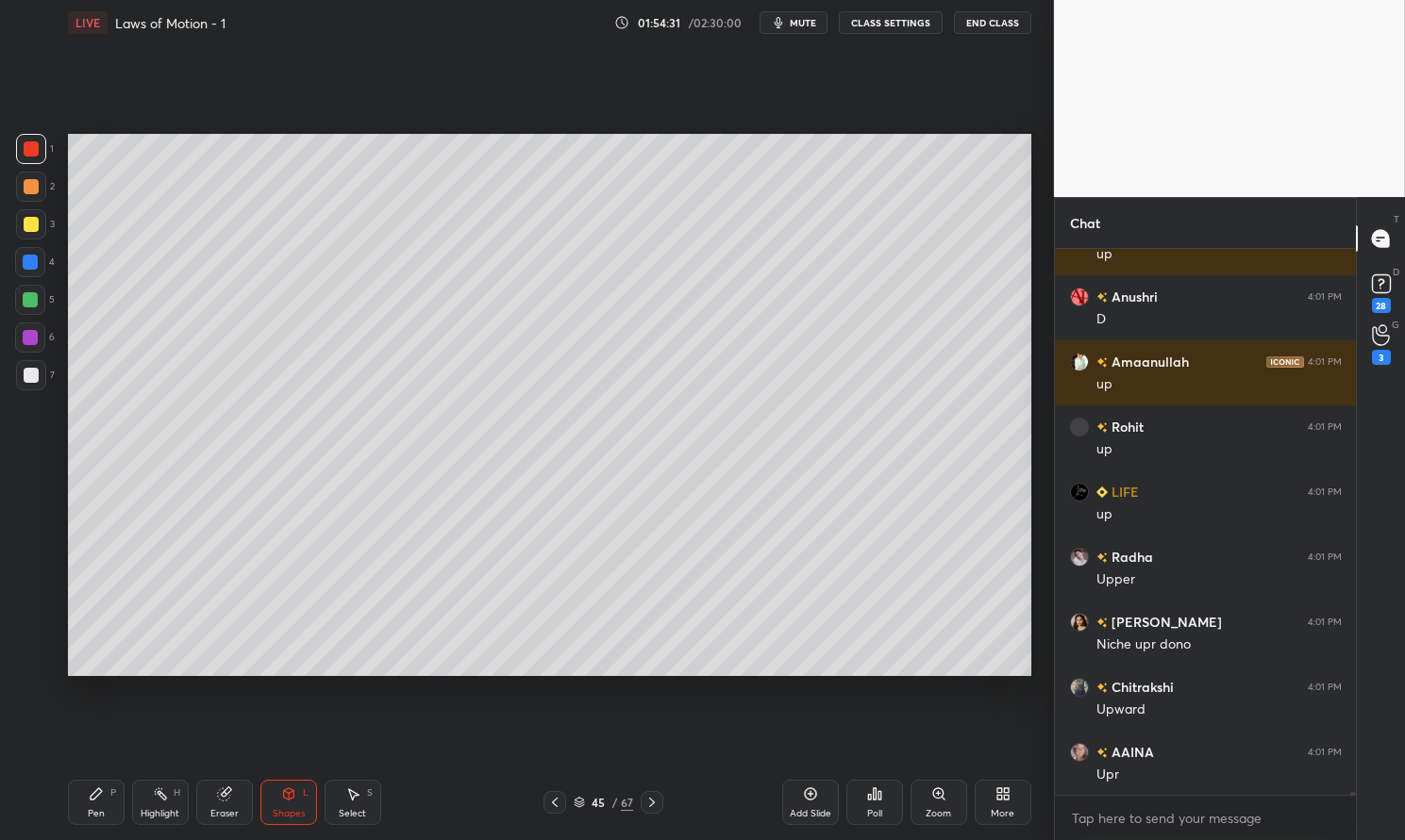
scroll to position [112301, 0]
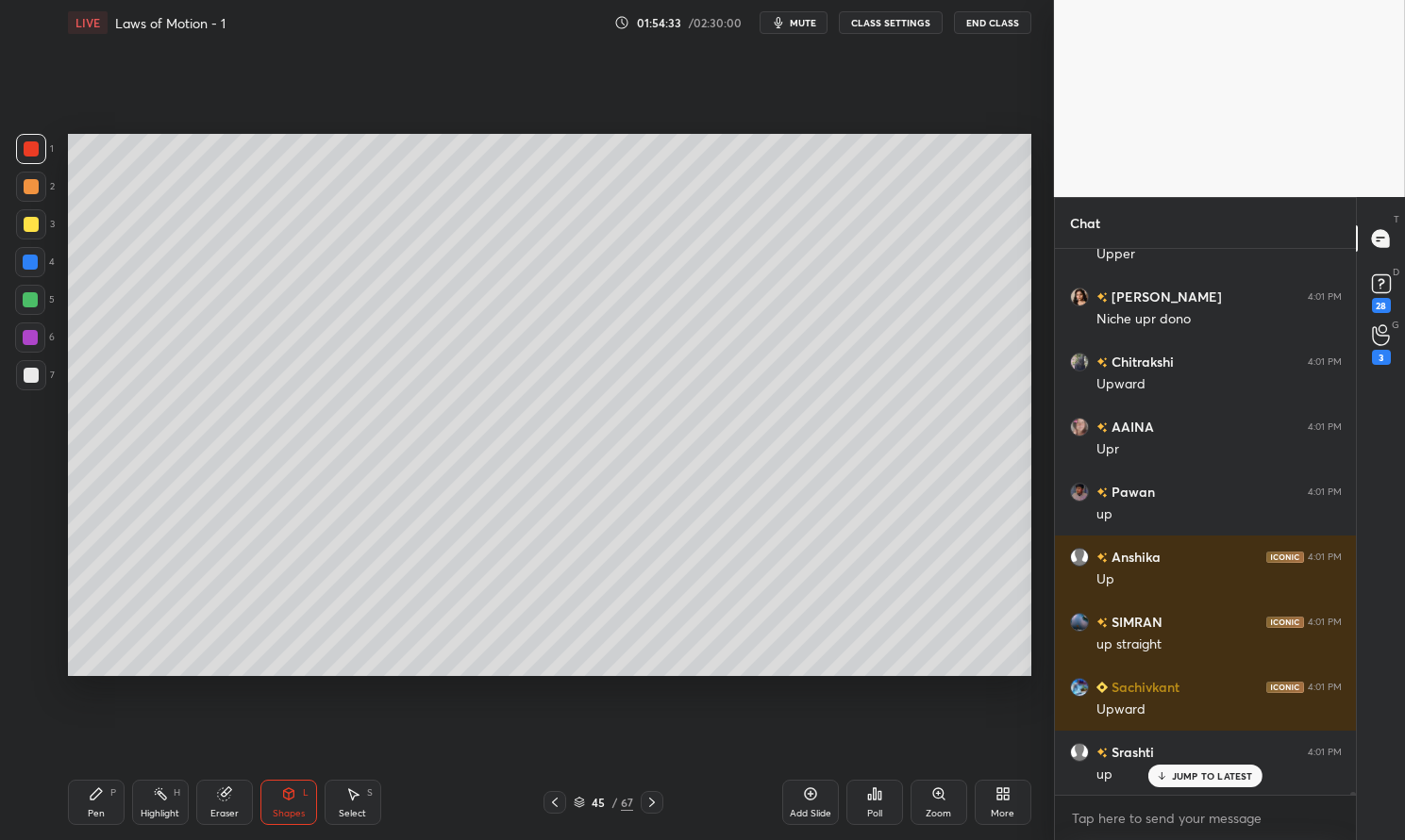
click at [98, 807] on div "Pen P" at bounding box center [97, 803] width 57 height 45
click at [99, 792] on icon at bounding box center [97, 795] width 11 height 11
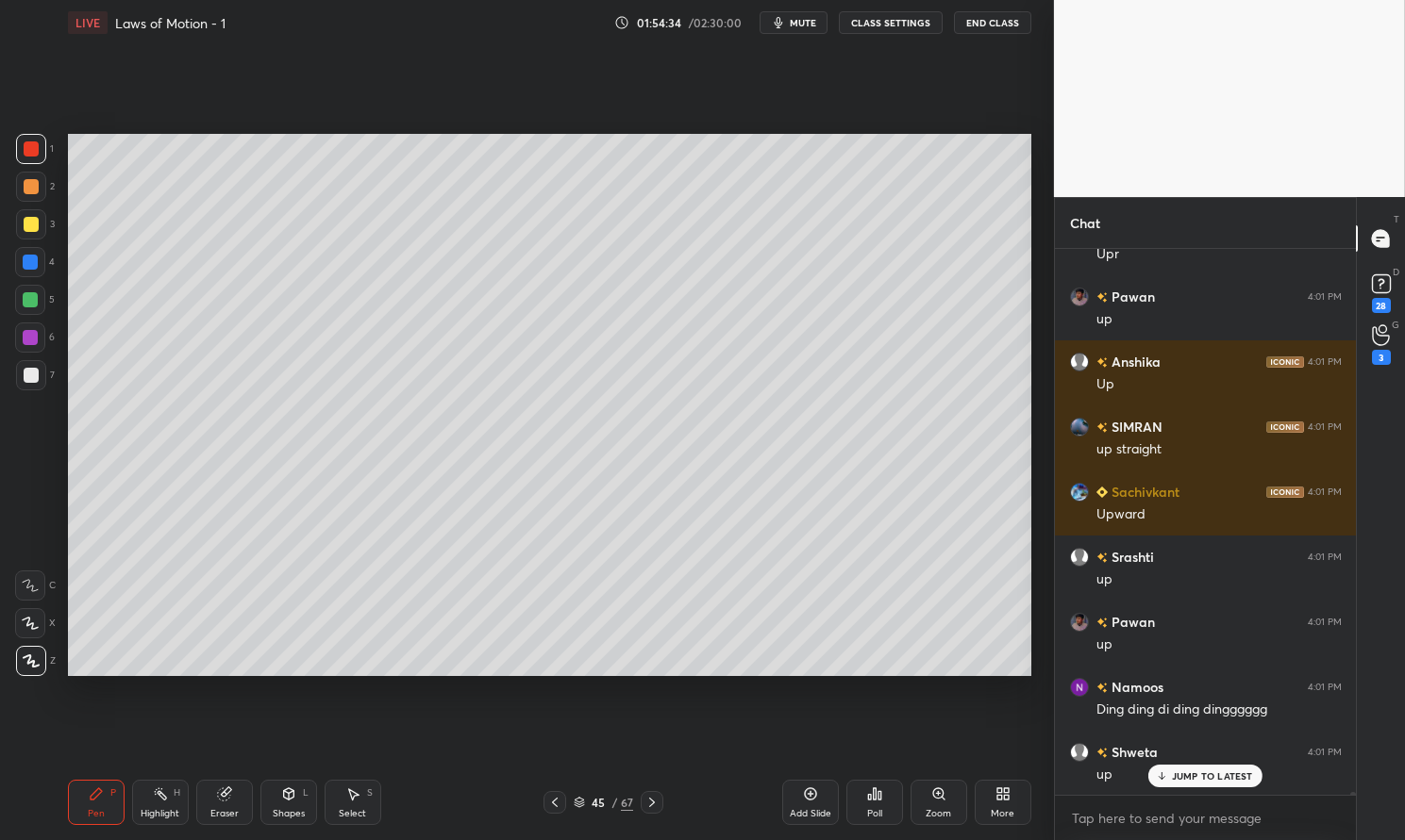
scroll to position [112757, 0]
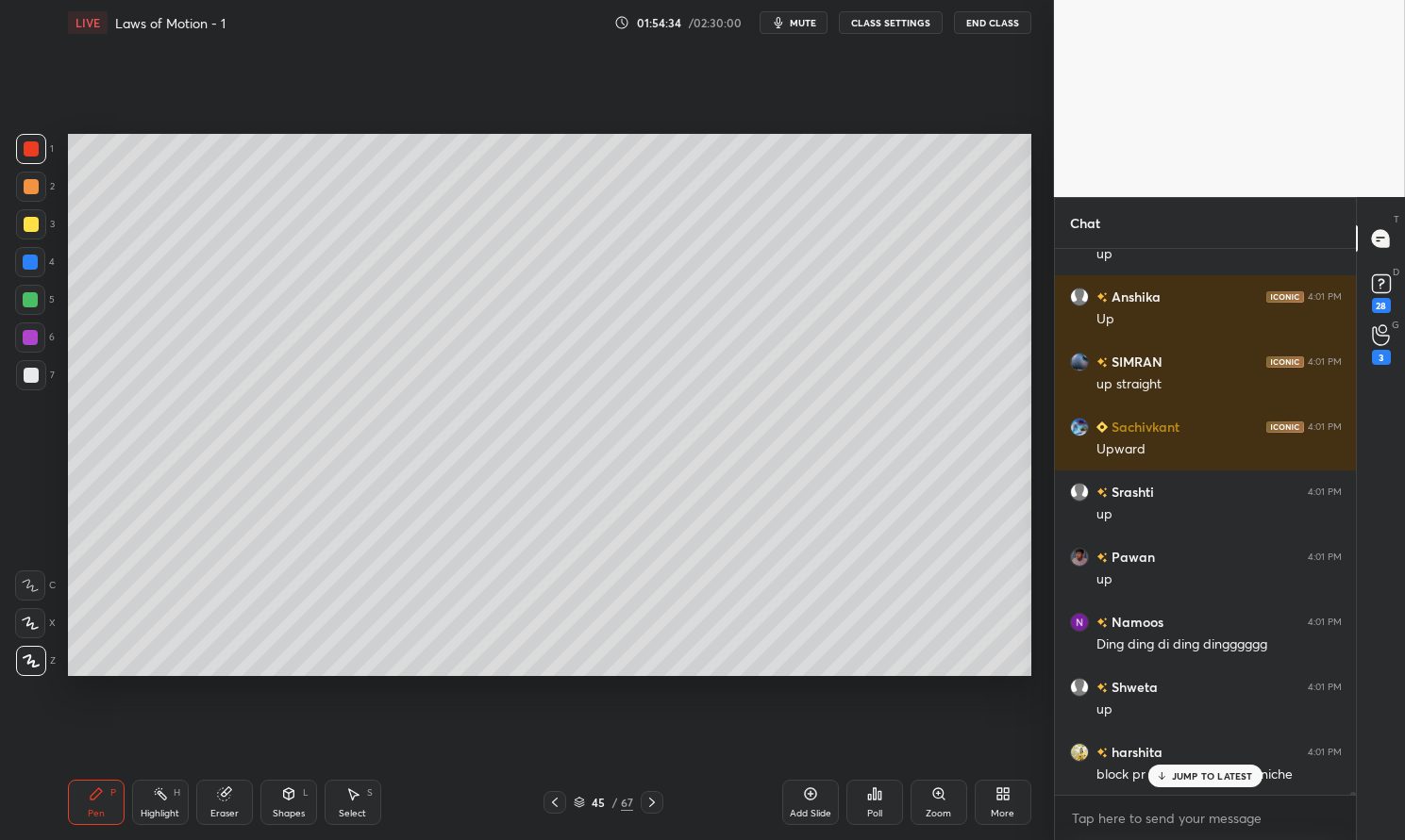
click at [37, 265] on div at bounding box center [30, 262] width 15 height 15
click at [41, 263] on div at bounding box center [30, 262] width 30 height 30
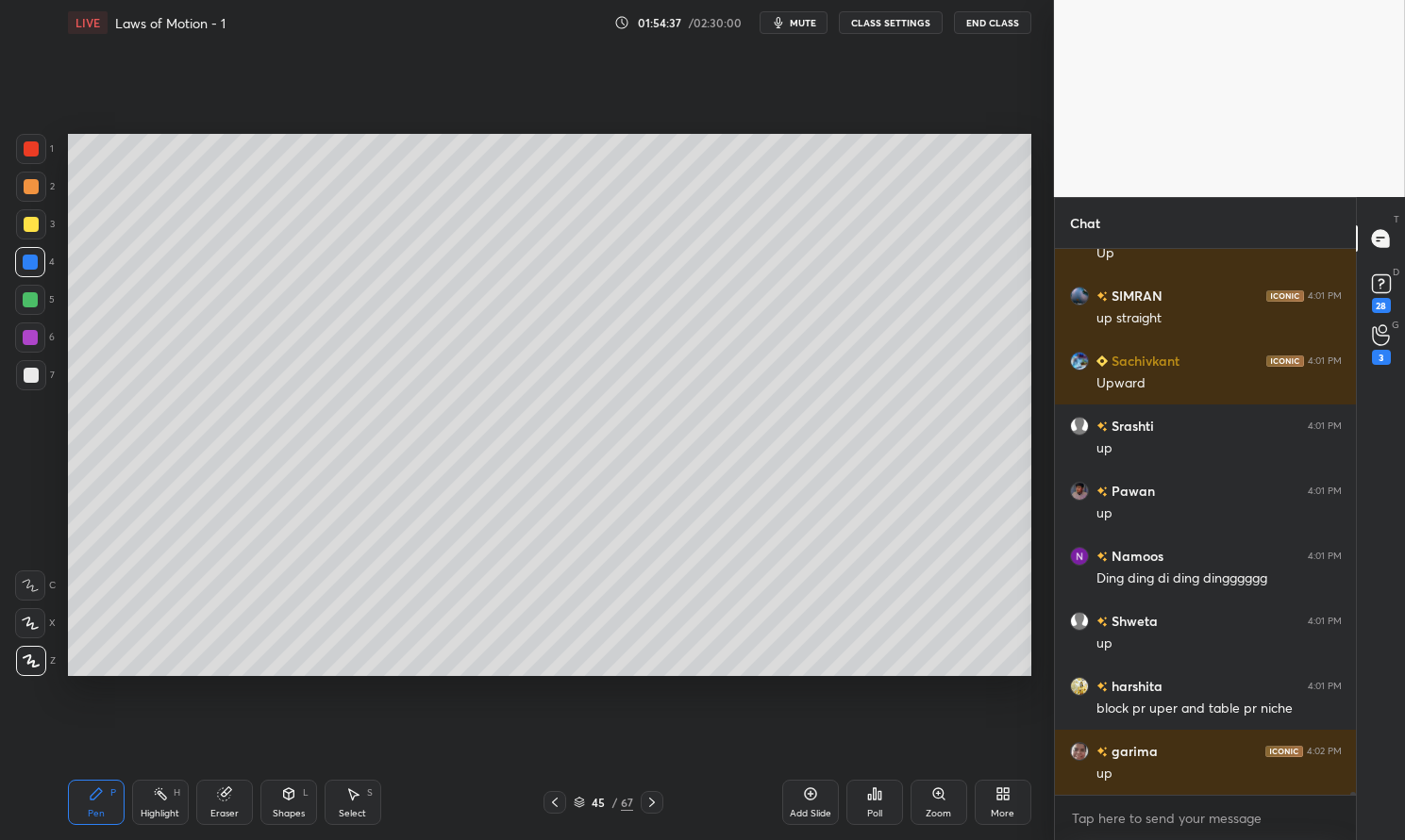
click at [31, 154] on div at bounding box center [31, 149] width 15 height 15
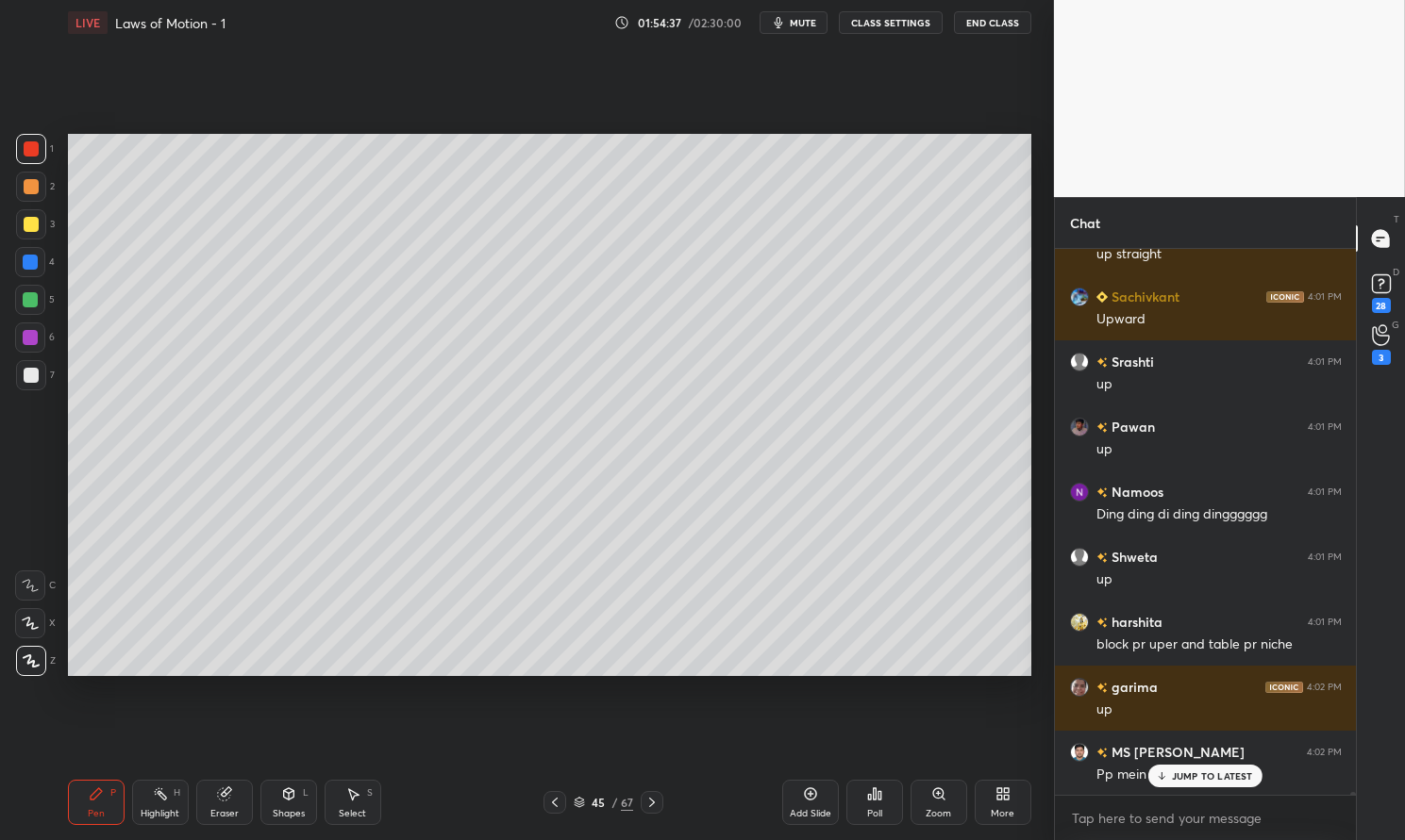
click at [19, 152] on div at bounding box center [31, 149] width 30 height 30
click at [91, 810] on div "Pen" at bounding box center [97, 814] width 17 height 9
click at [103, 801] on icon at bounding box center [97, 795] width 15 height 15
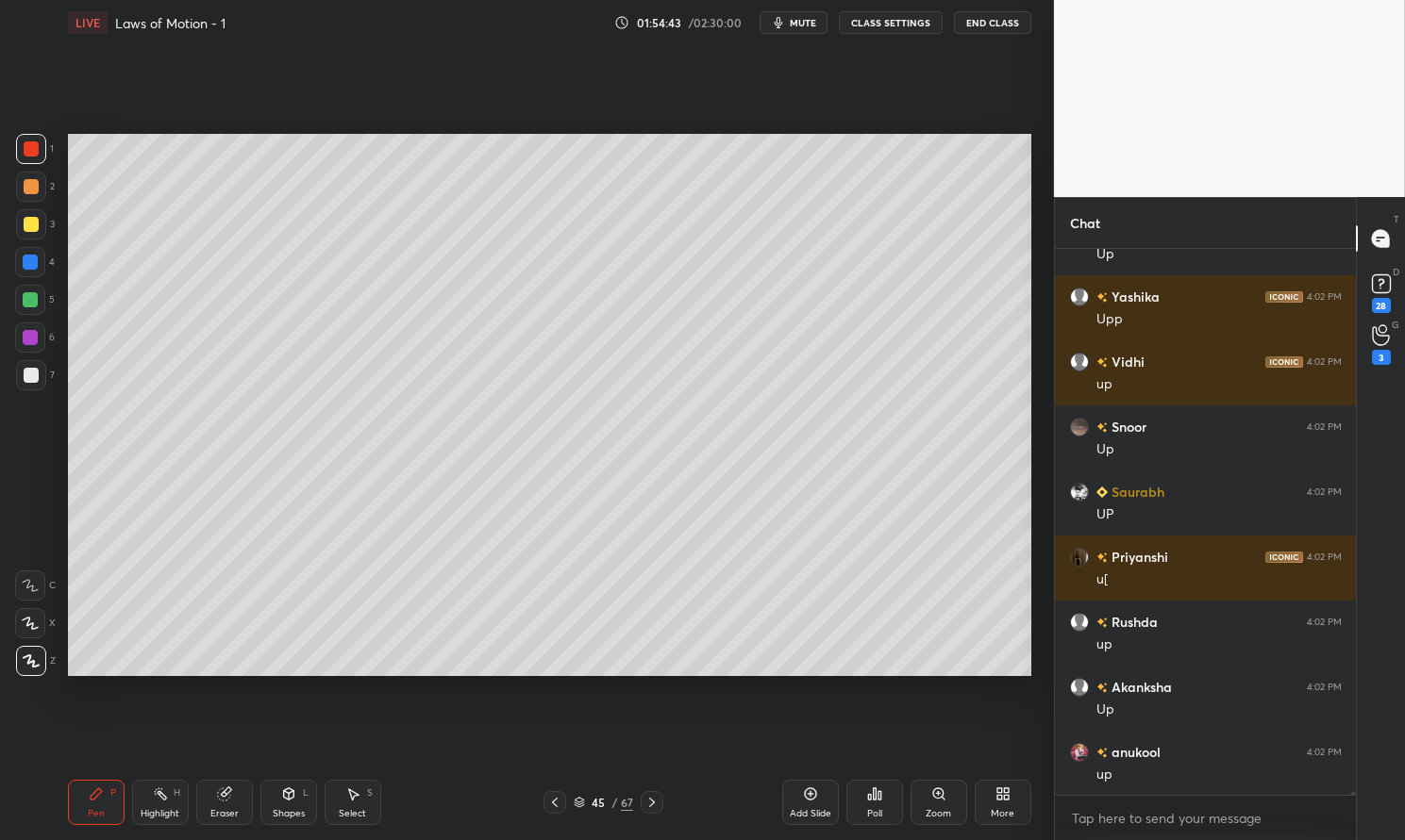
scroll to position [113668, 0]
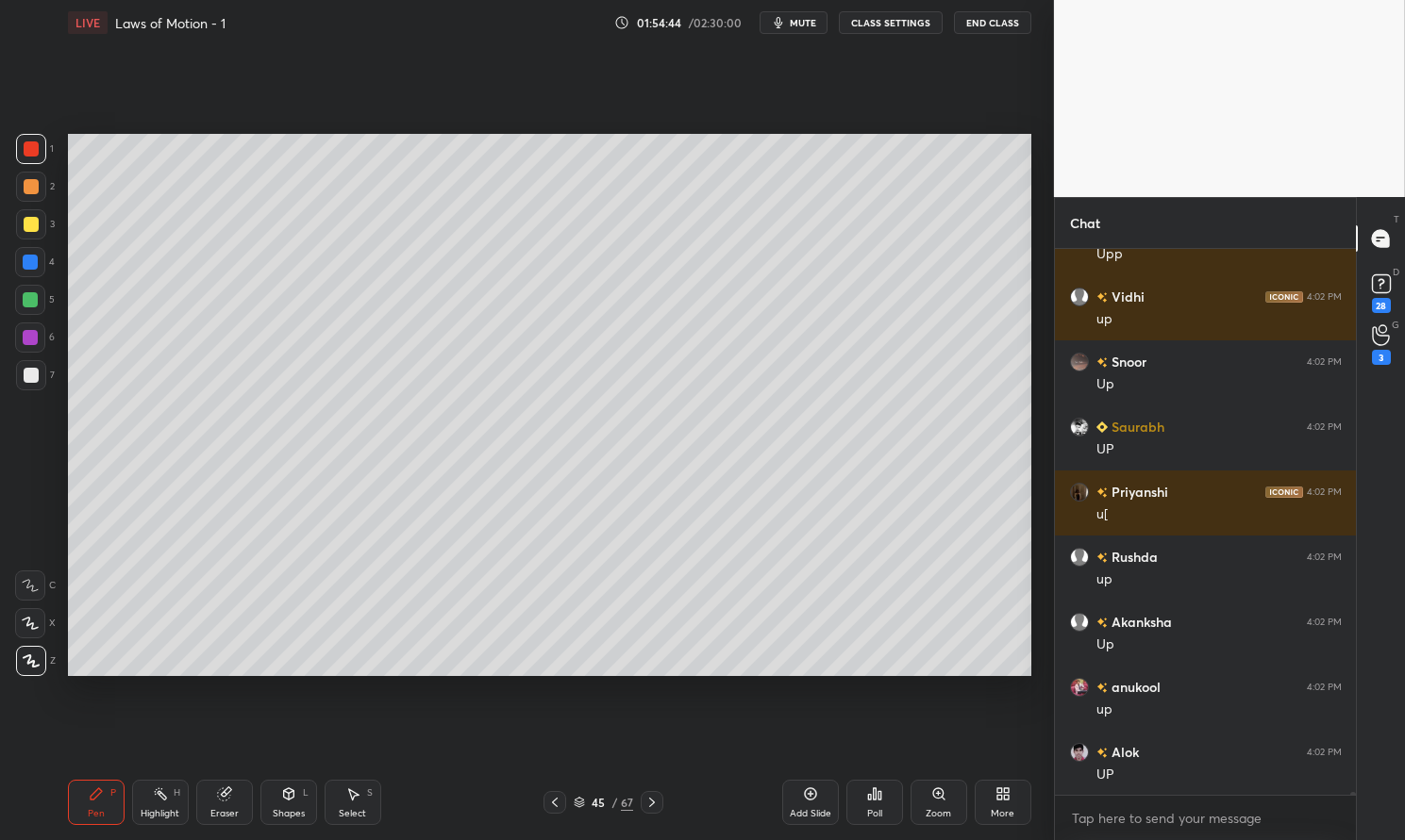
click at [32, 253] on div at bounding box center [30, 262] width 30 height 30
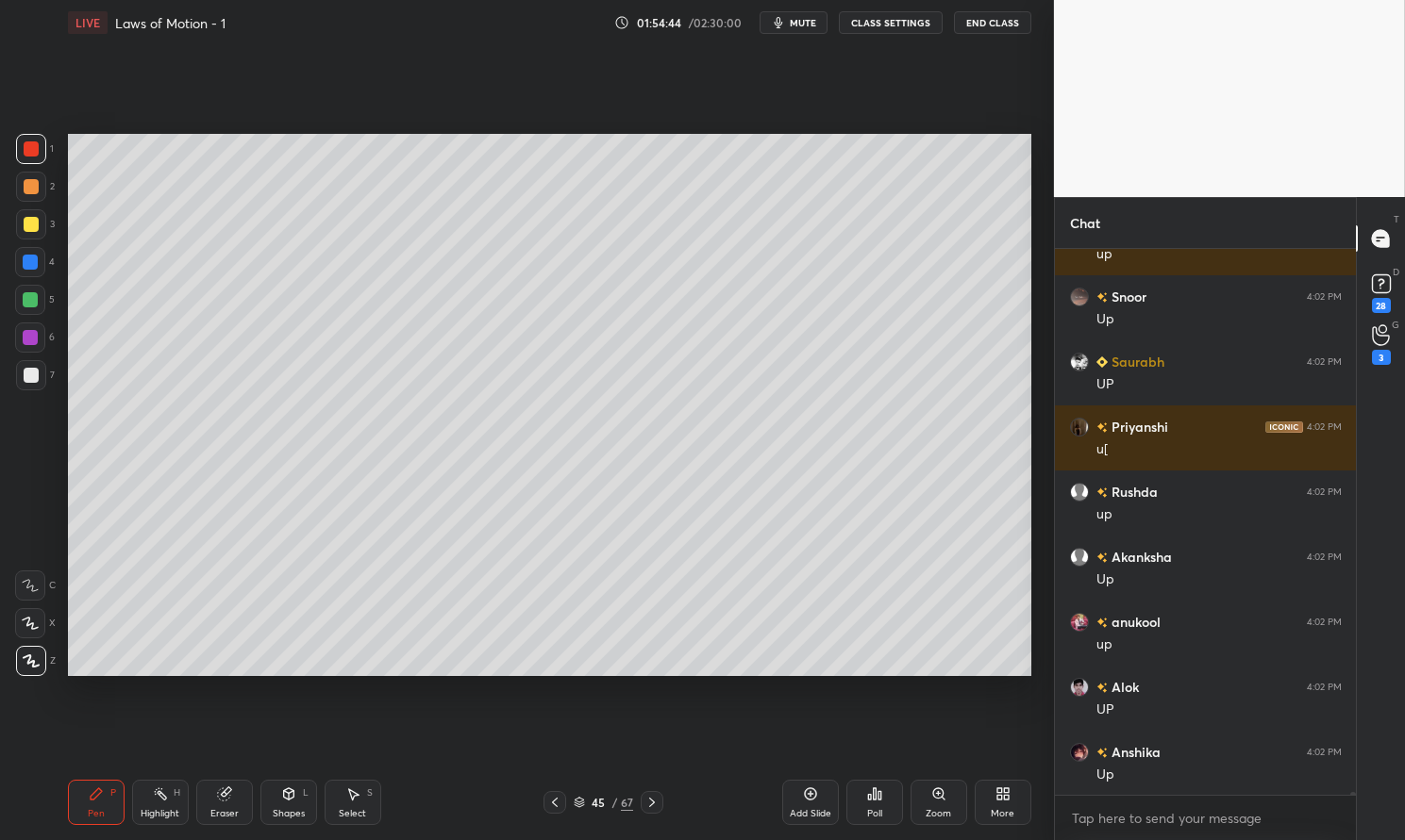
click at [26, 263] on div at bounding box center [30, 262] width 15 height 15
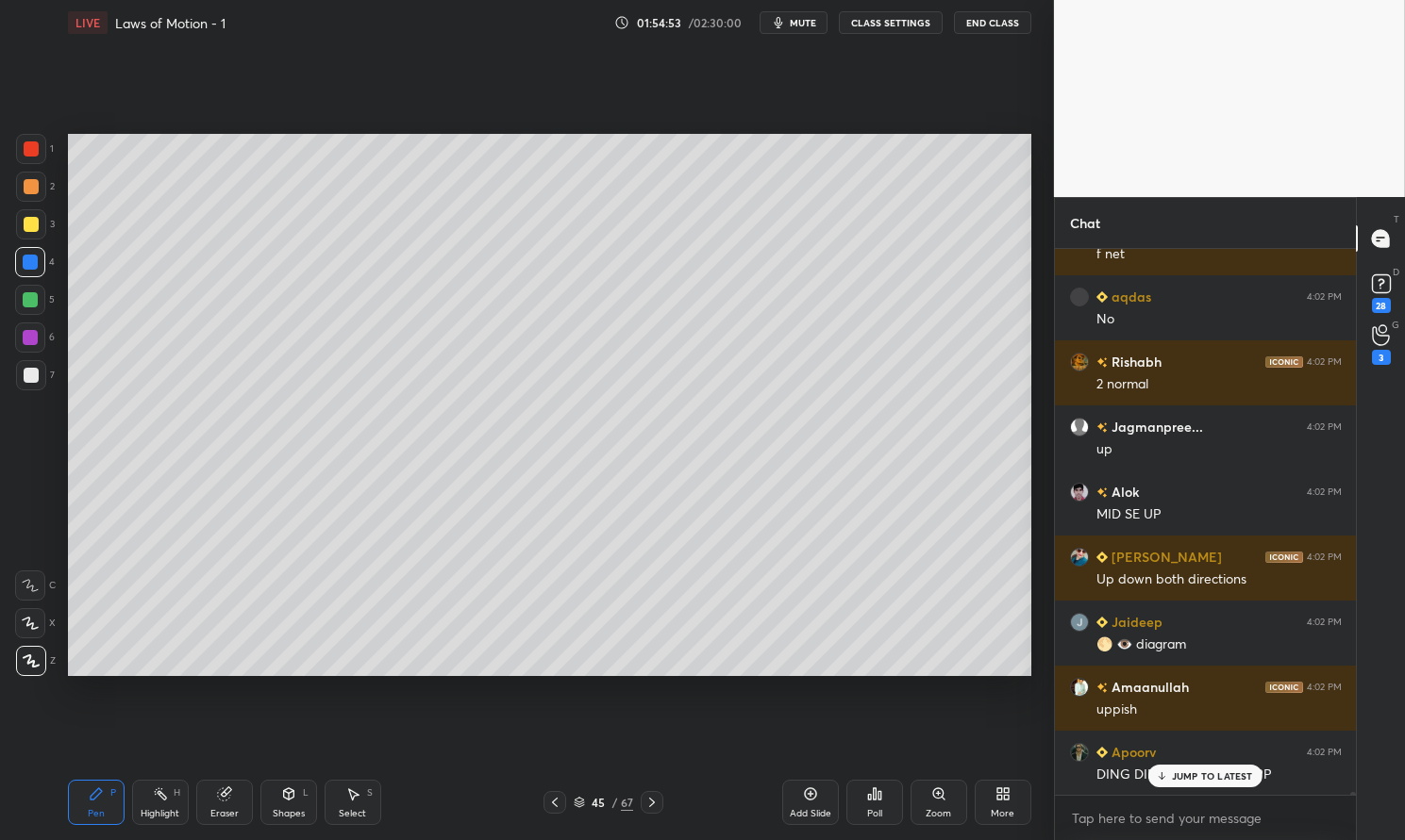
scroll to position [114644, 0]
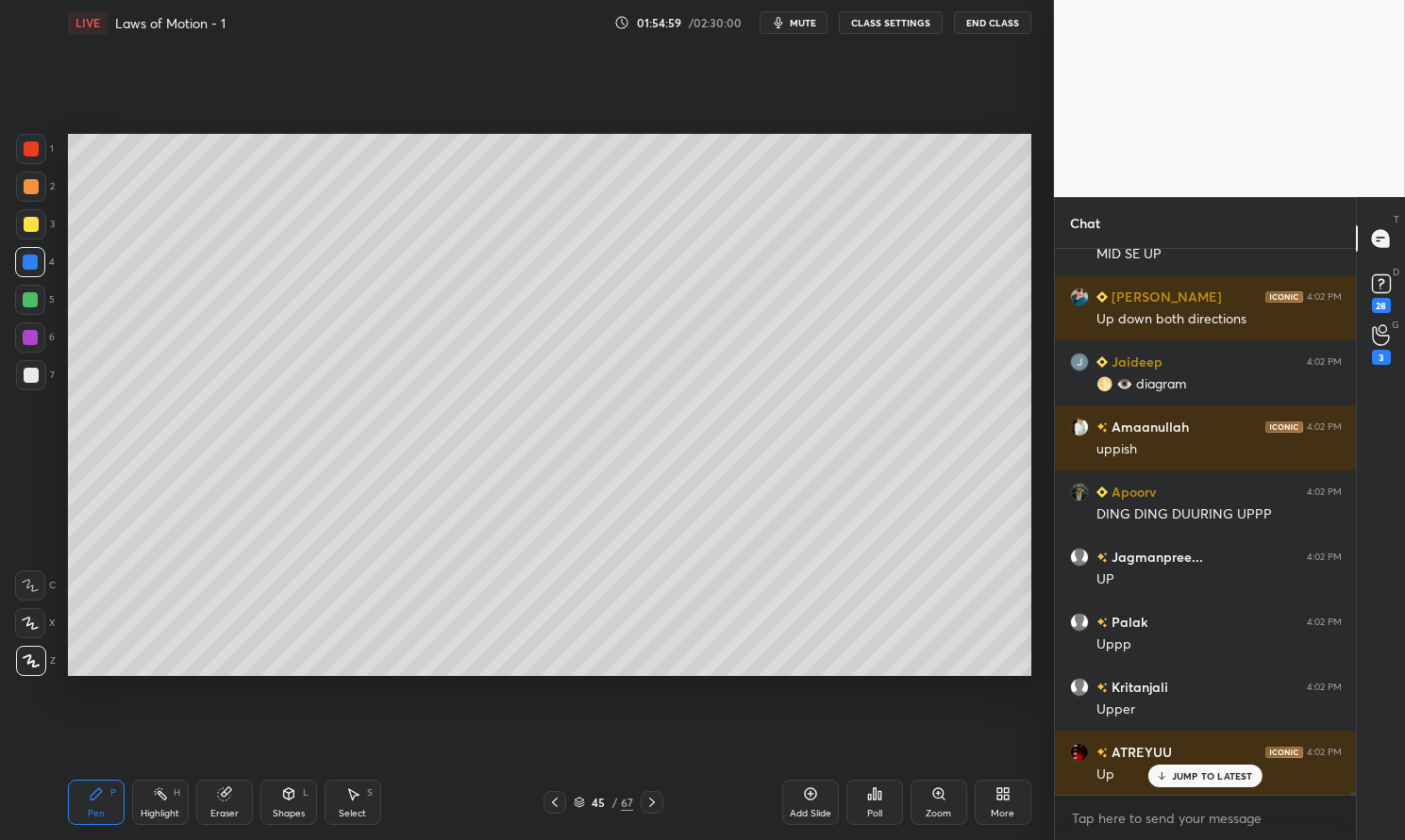
click at [41, 297] on div at bounding box center [30, 300] width 30 height 30
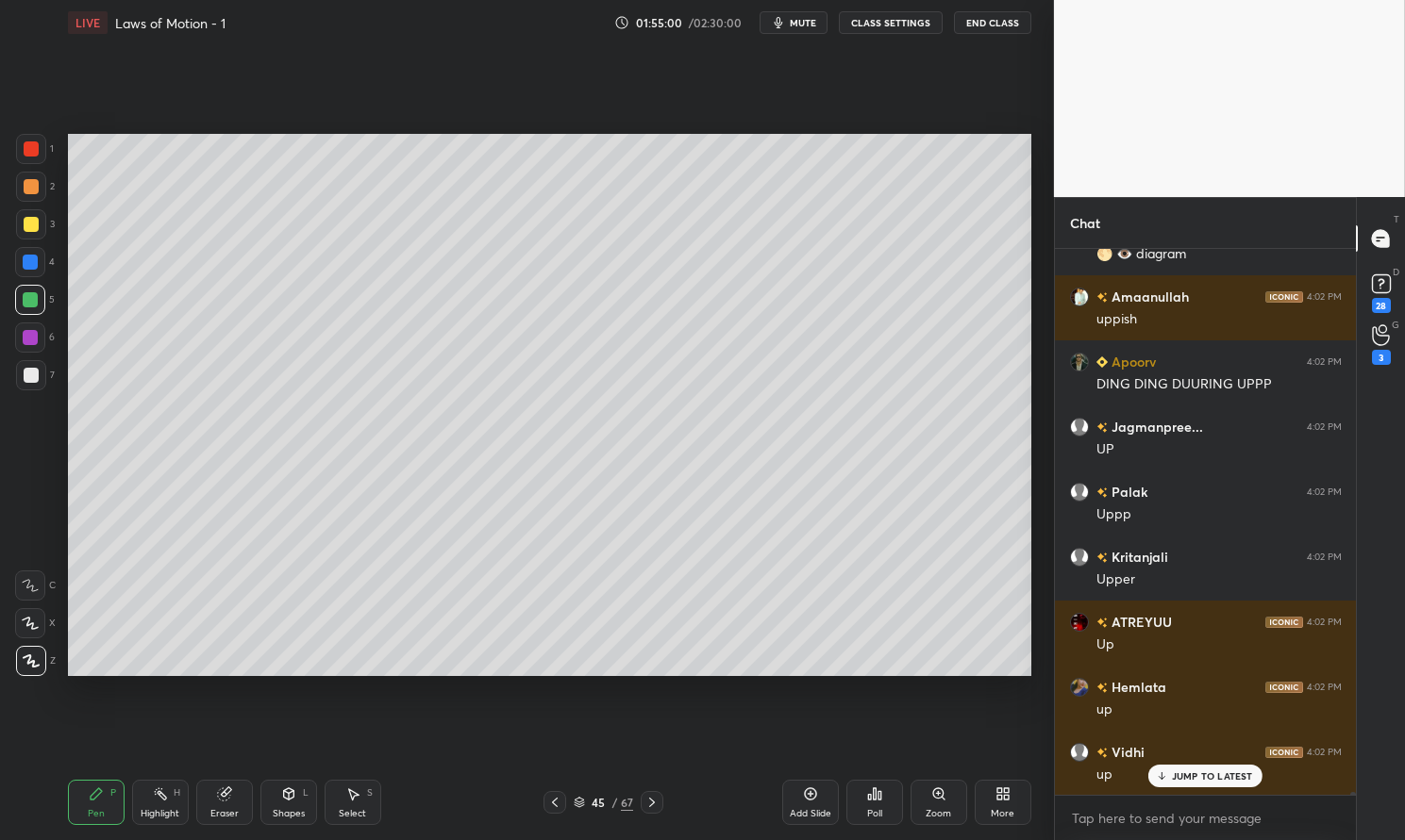
click at [160, 810] on div "Highlight" at bounding box center [160, 814] width 39 height 9
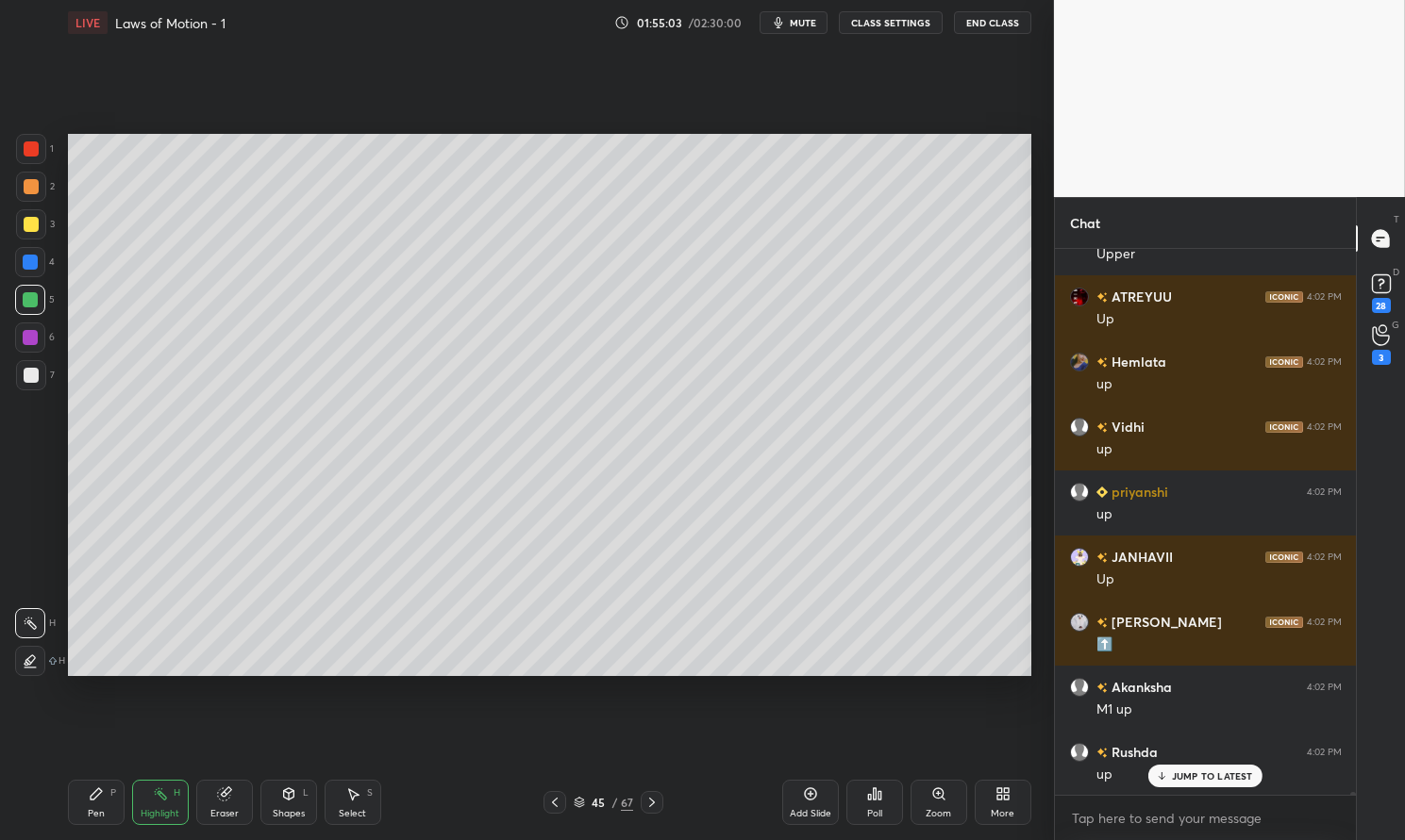
click at [291, 802] on div "Shapes L" at bounding box center [289, 803] width 57 height 45
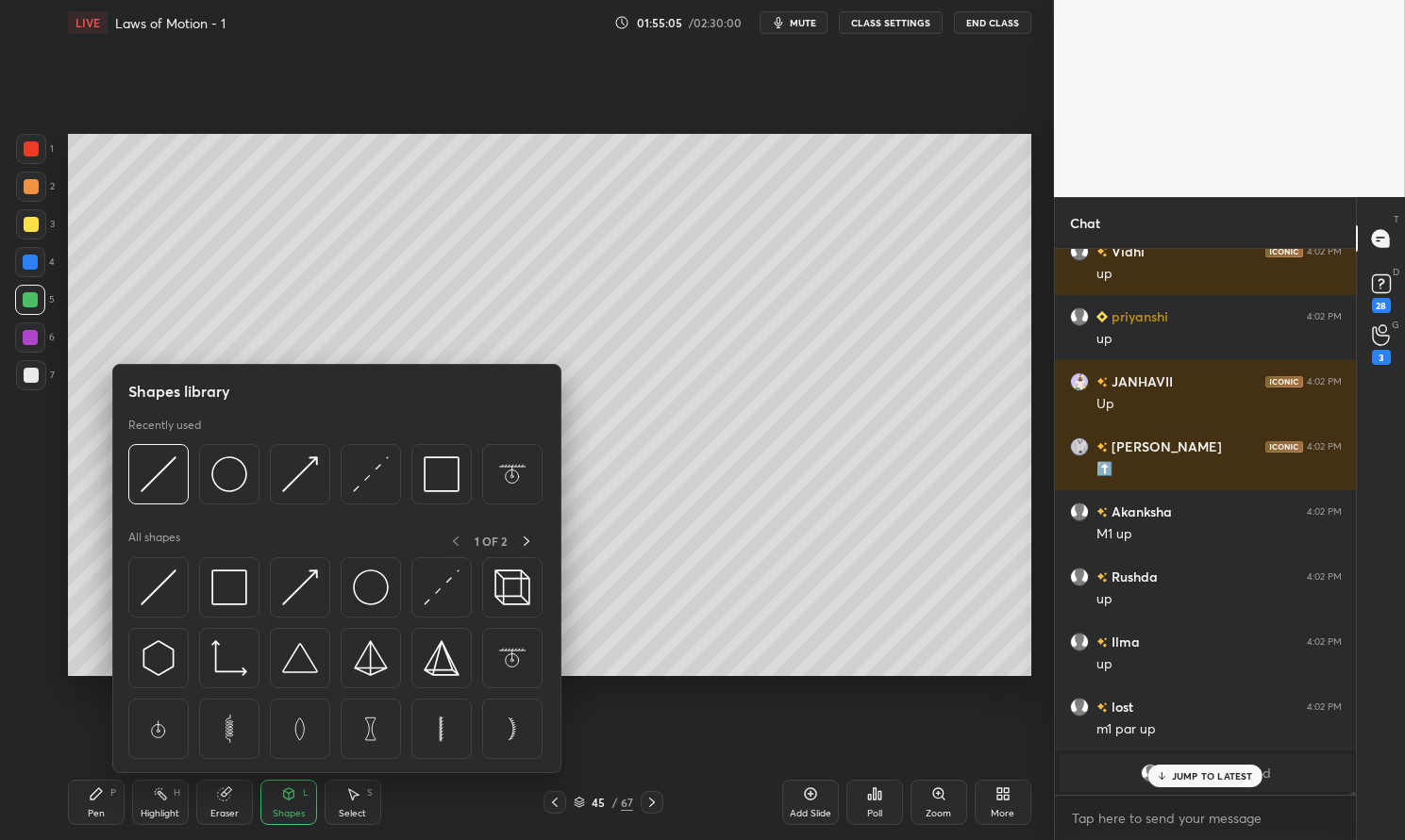
click at [308, 476] on img at bounding box center [300, 475] width 36 height 36
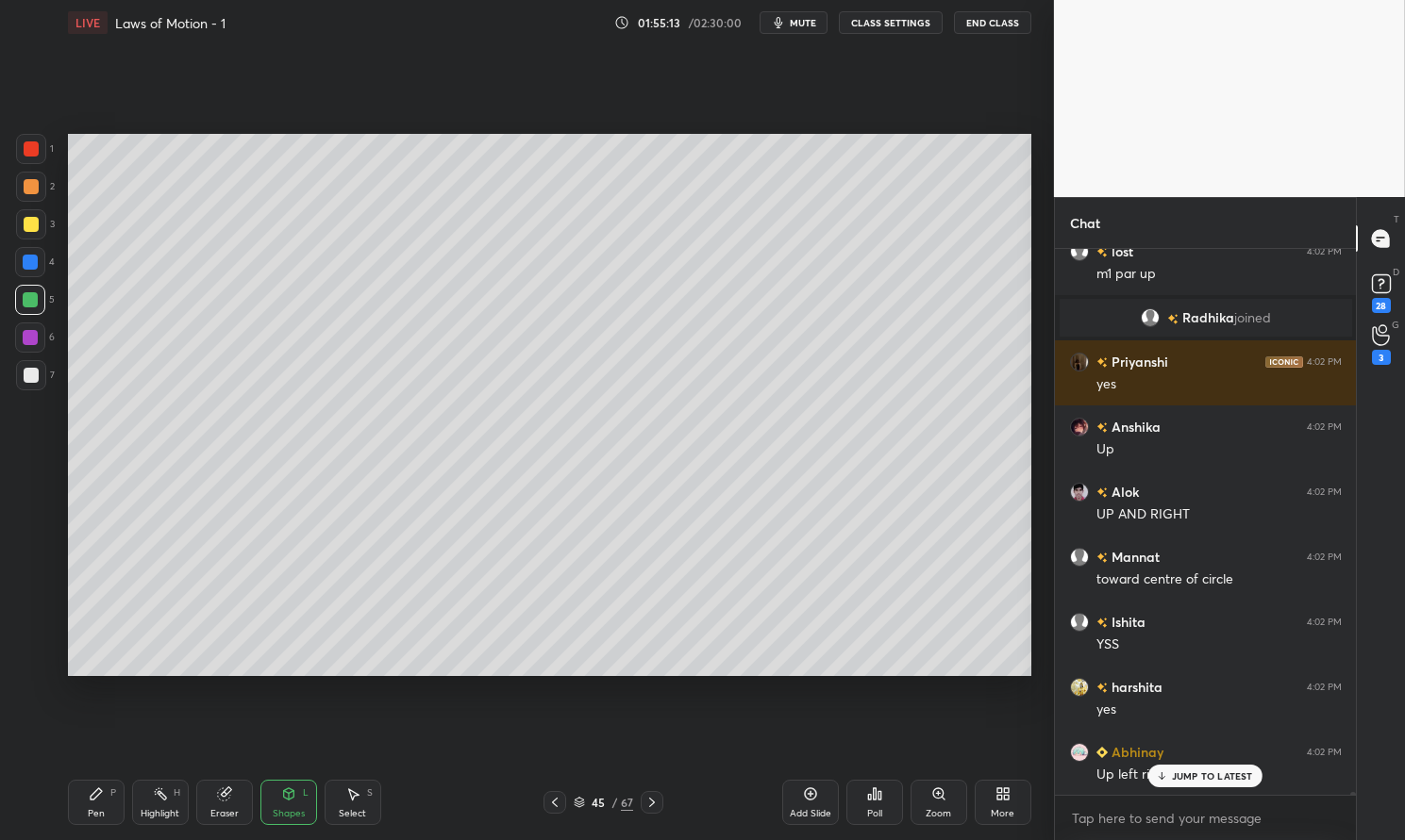
click at [92, 803] on div "Pen P" at bounding box center [97, 803] width 57 height 45
click at [85, 807] on div "Pen P" at bounding box center [97, 803] width 57 height 45
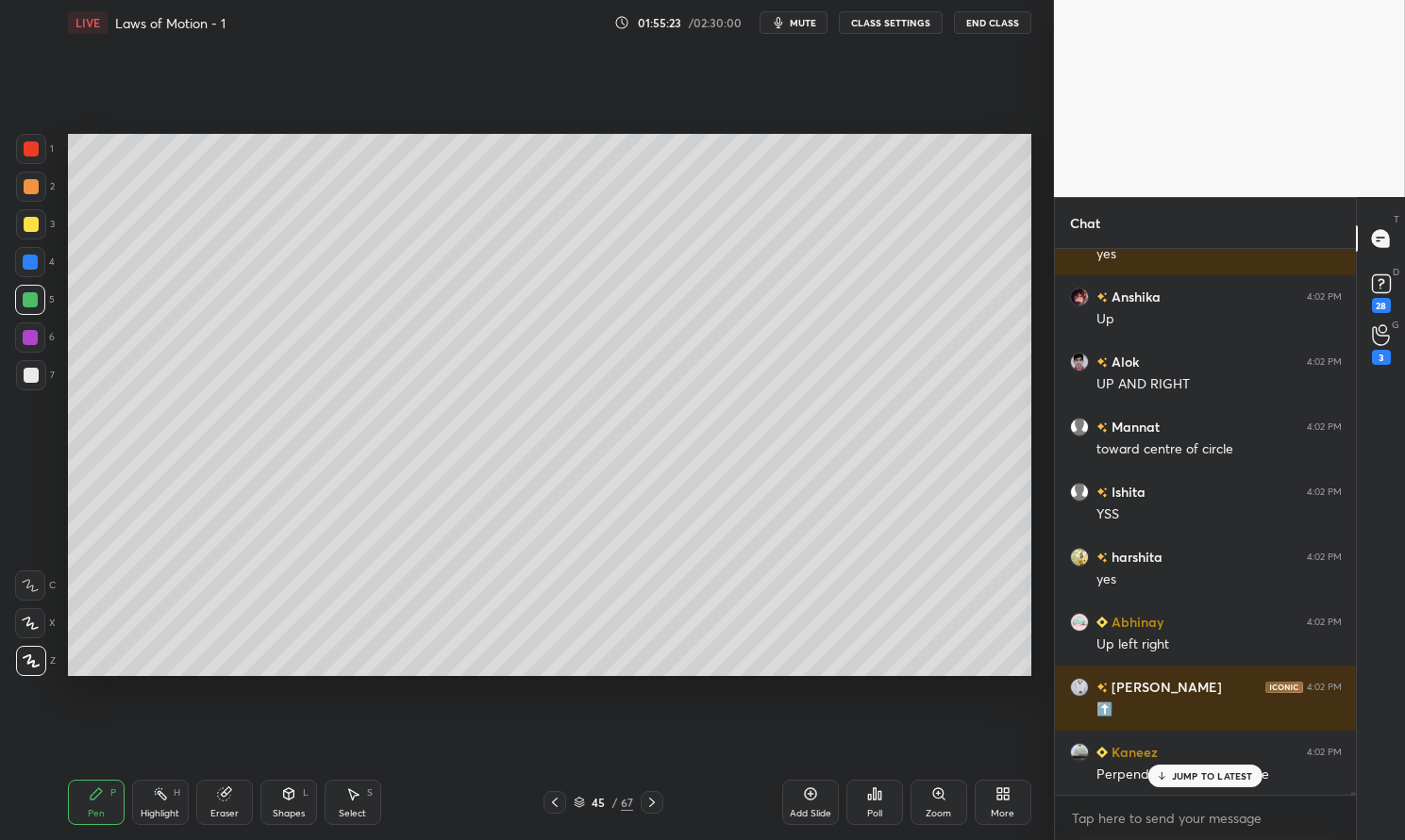
click at [173, 794] on div "H" at bounding box center [176, 794] width 7 height 9
click at [167, 796] on div "Highlight H" at bounding box center [161, 803] width 57 height 45
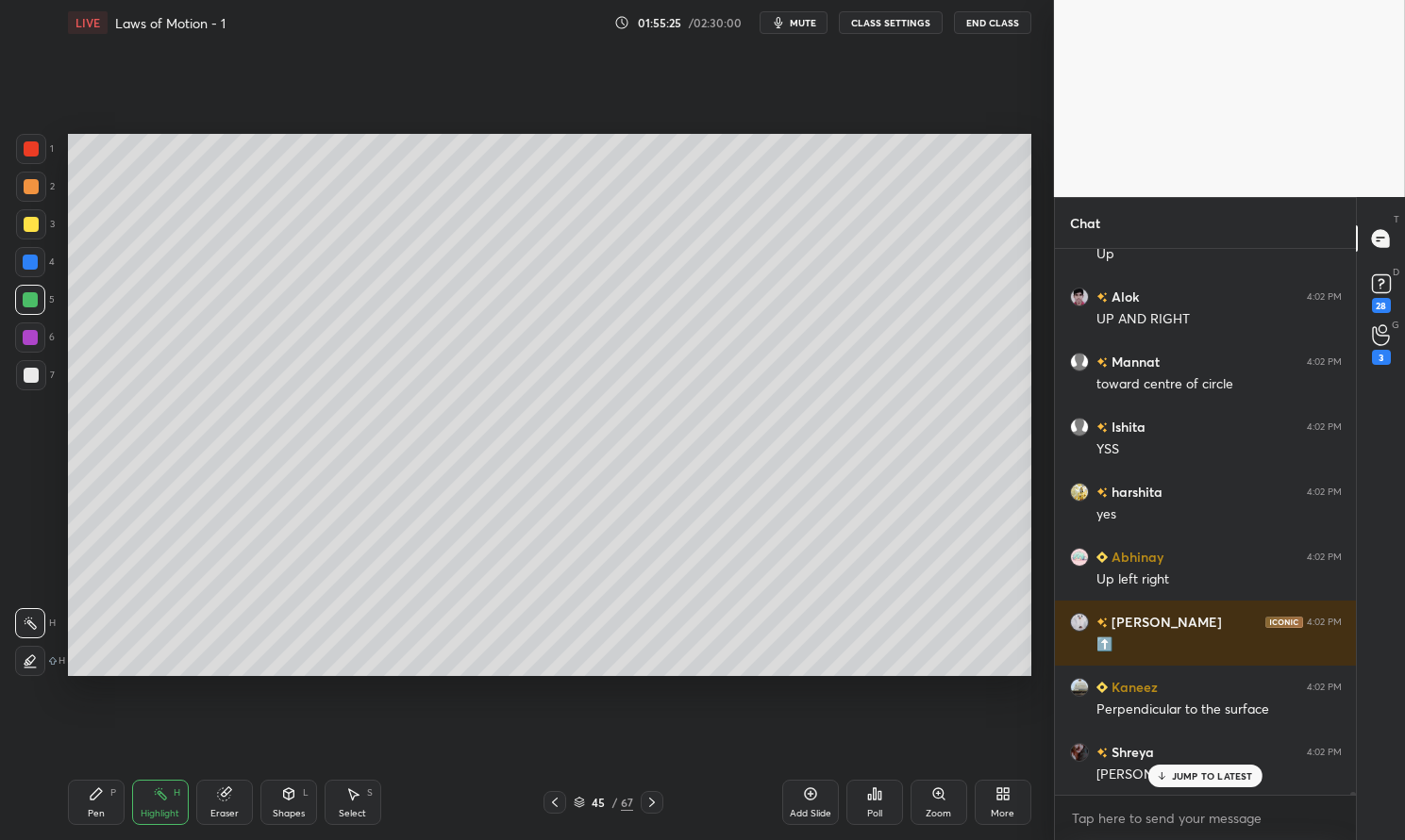
click at [157, 815] on div "Highlight" at bounding box center [160, 814] width 39 height 9
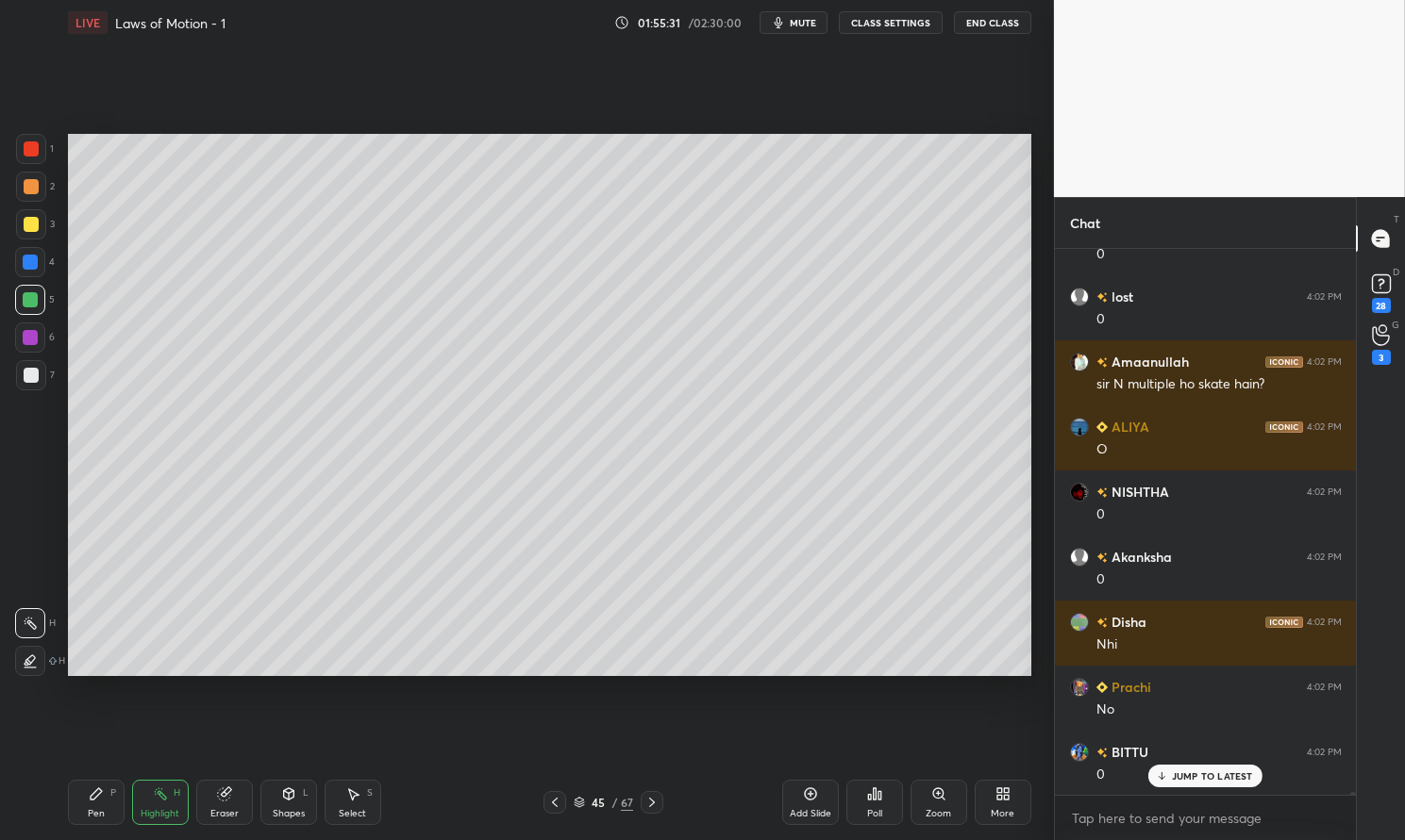
scroll to position [109247, 0]
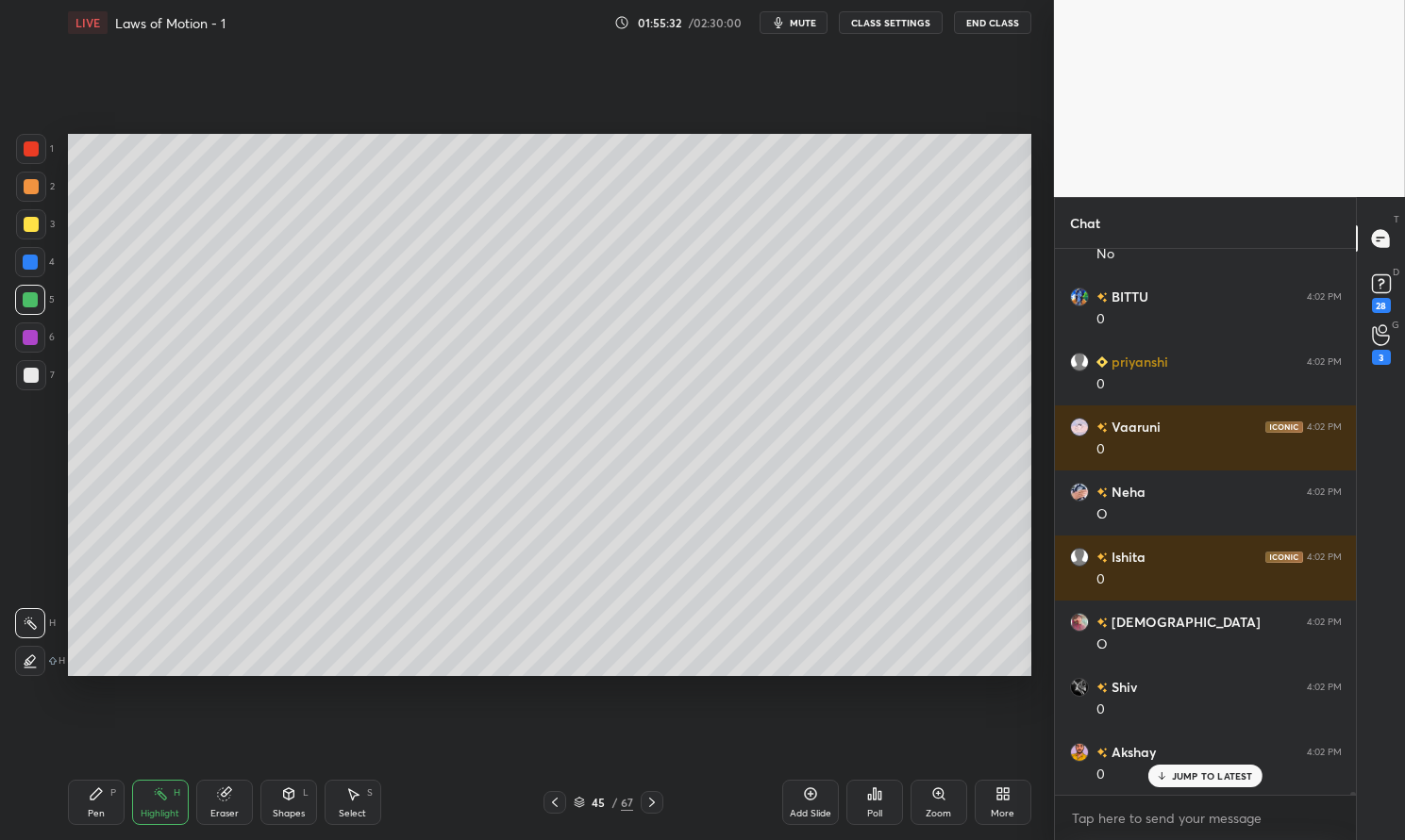
click at [71, 816] on div "Pen P" at bounding box center [97, 803] width 57 height 45
click at [84, 802] on div "Pen P" at bounding box center [97, 803] width 57 height 45
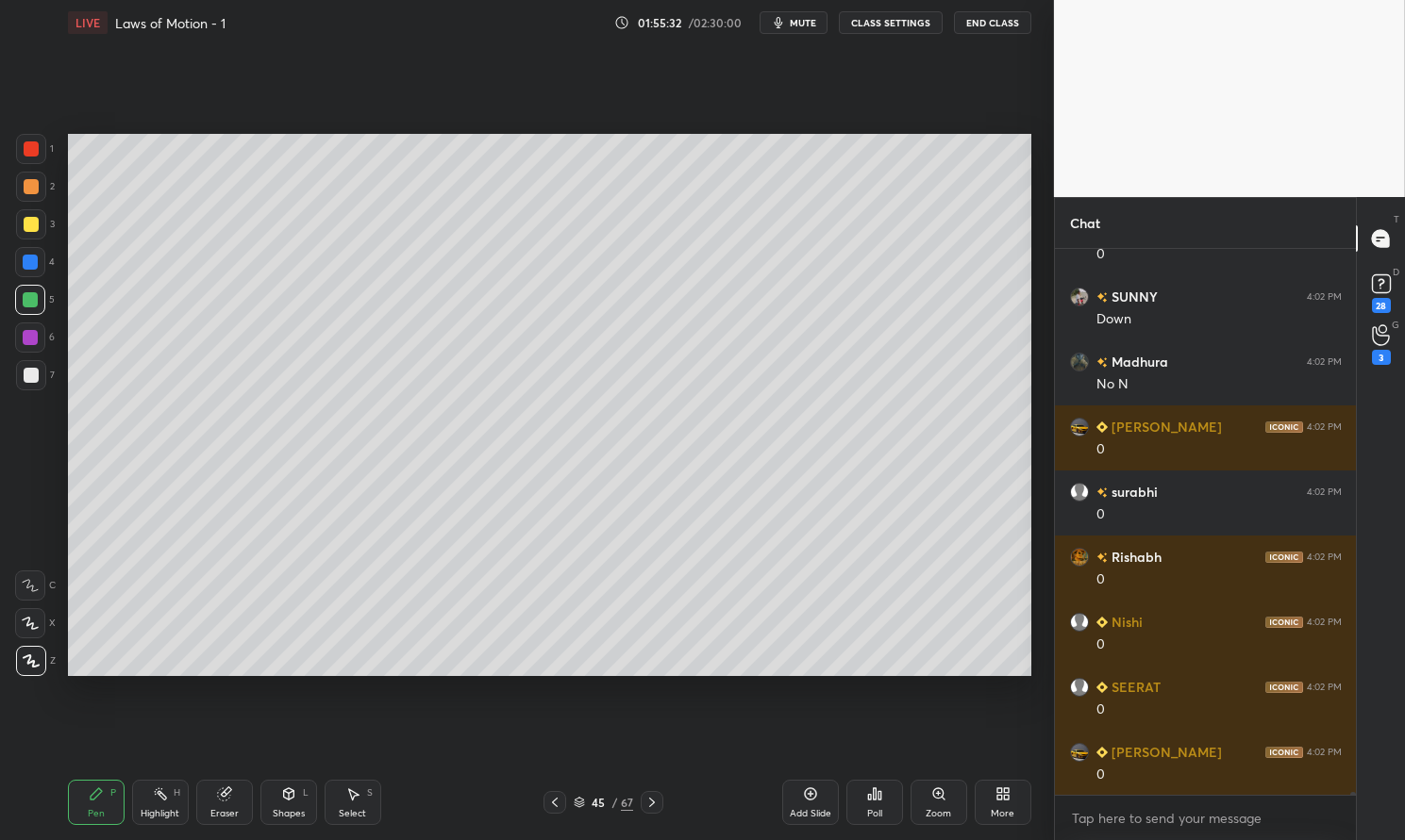
click at [24, 376] on div at bounding box center [31, 376] width 15 height 15
click at [10, 376] on div "1 2 3 4 5 6 7 C X Z C X Z E E Erase all H H" at bounding box center [30, 405] width 61 height 541
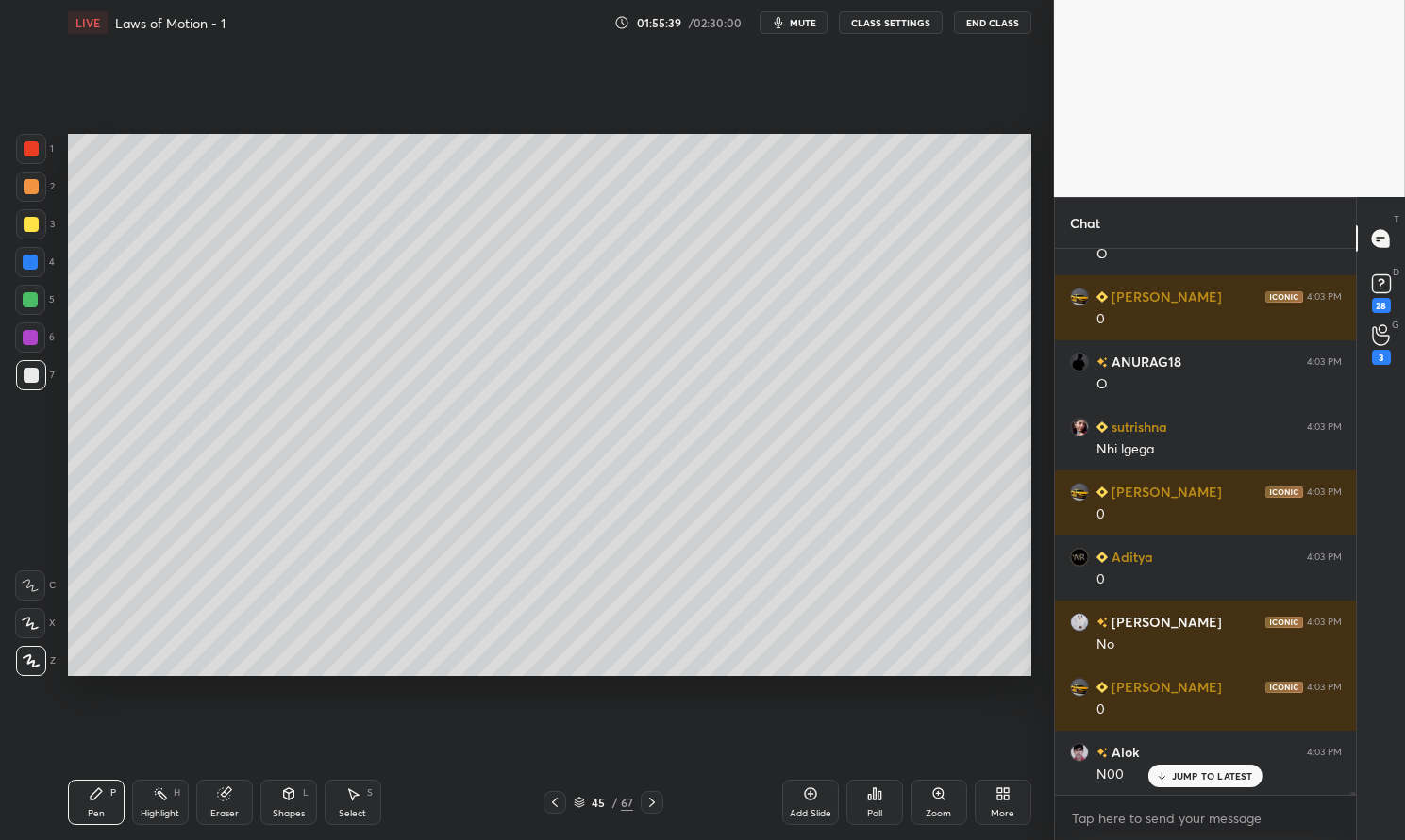
scroll to position [113216, 0]
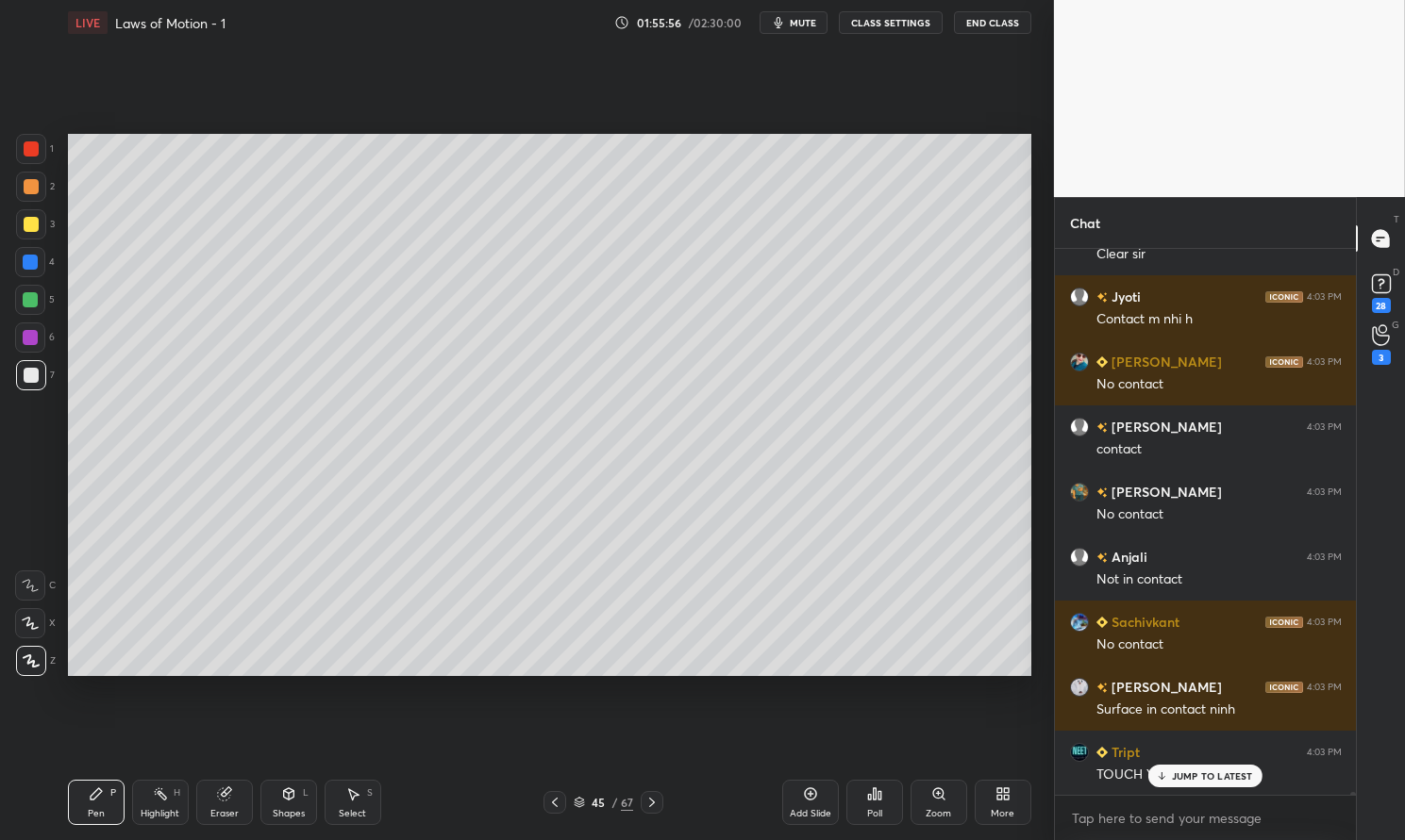
click at [1219, 773] on p "JUMP TO LATEST" at bounding box center [1212, 777] width 81 height 11
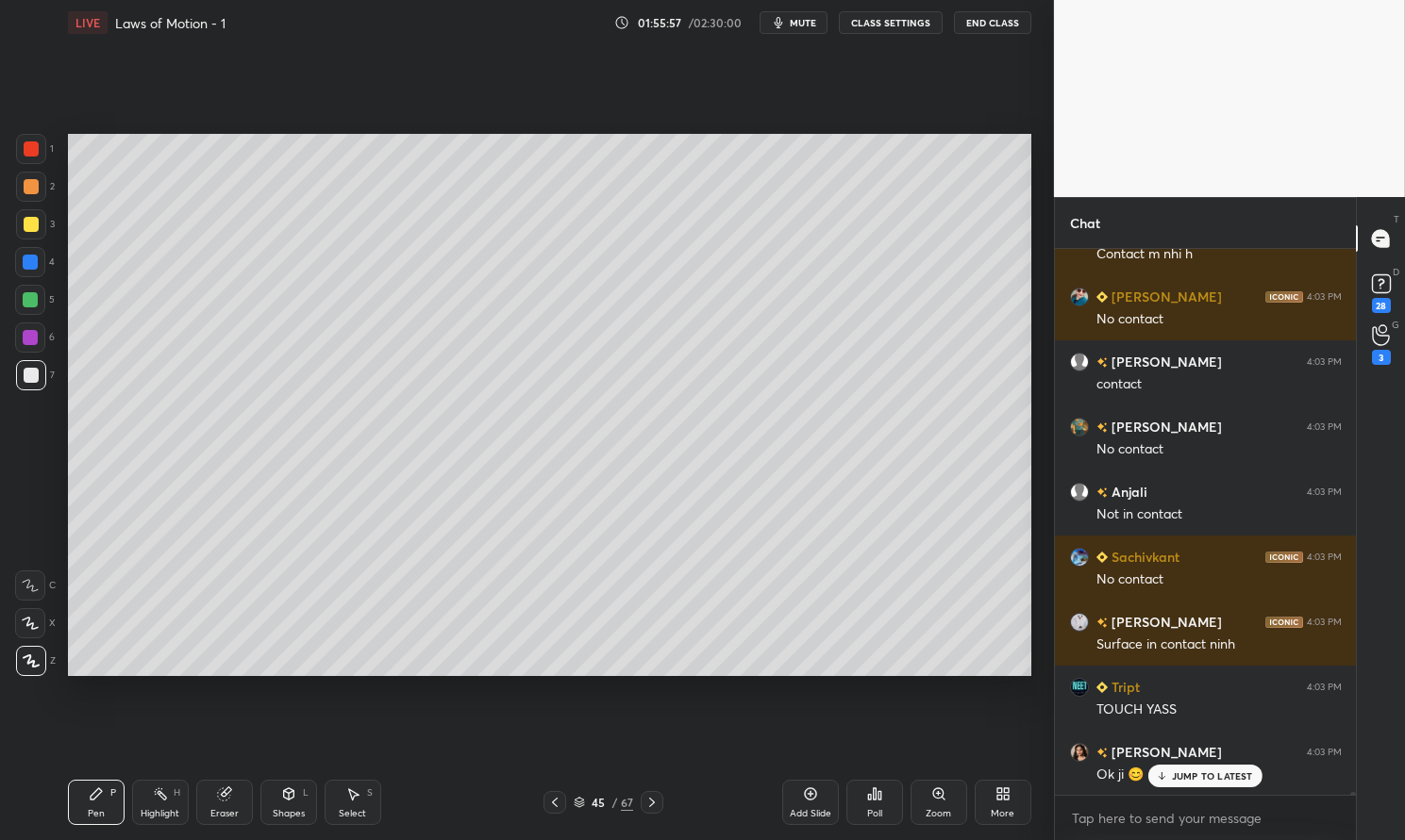
click at [820, 806] on div "Add Slide" at bounding box center [811, 803] width 57 height 45
click at [279, 807] on div "Shapes L" at bounding box center [289, 803] width 57 height 45
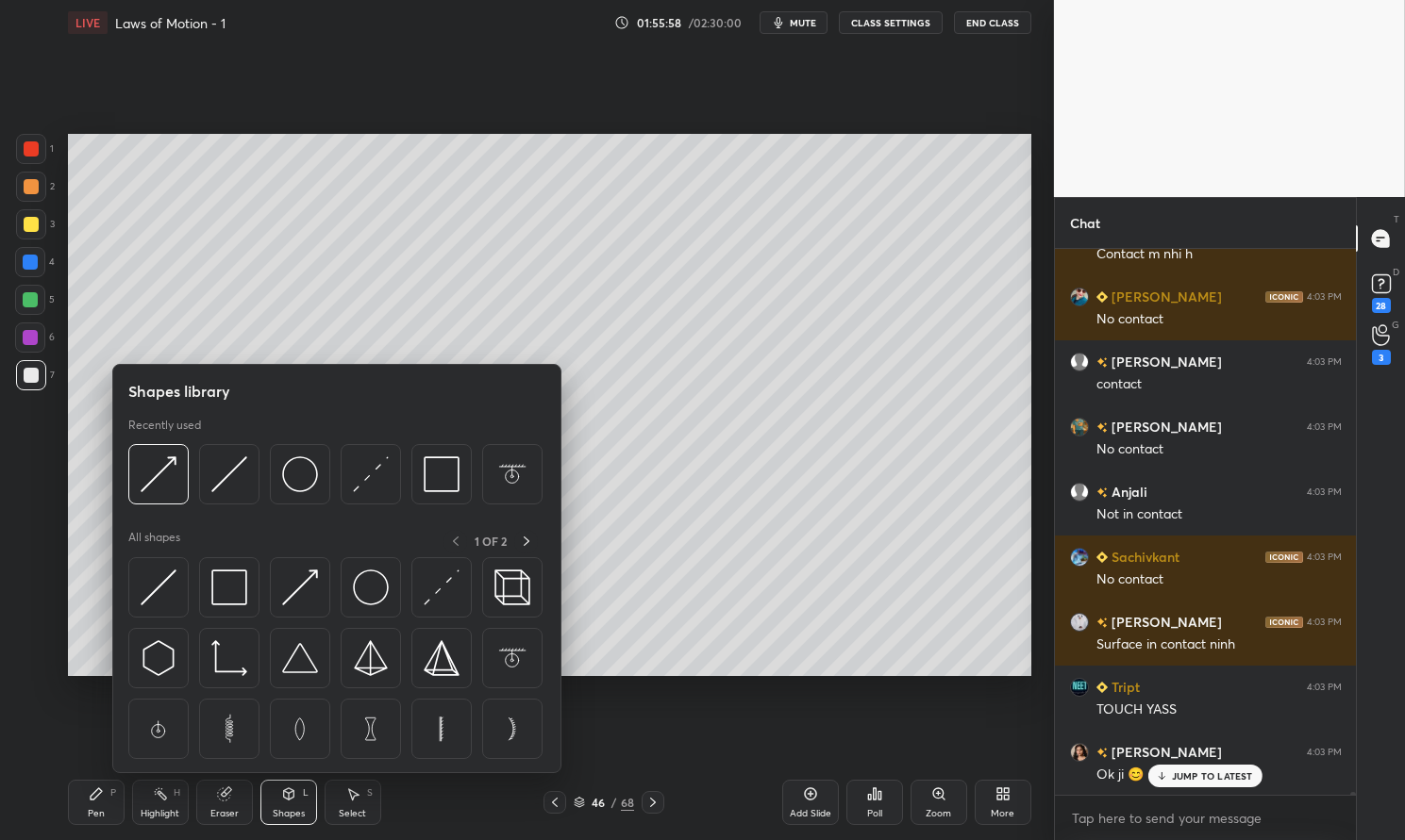
scroll to position [115950, 0]
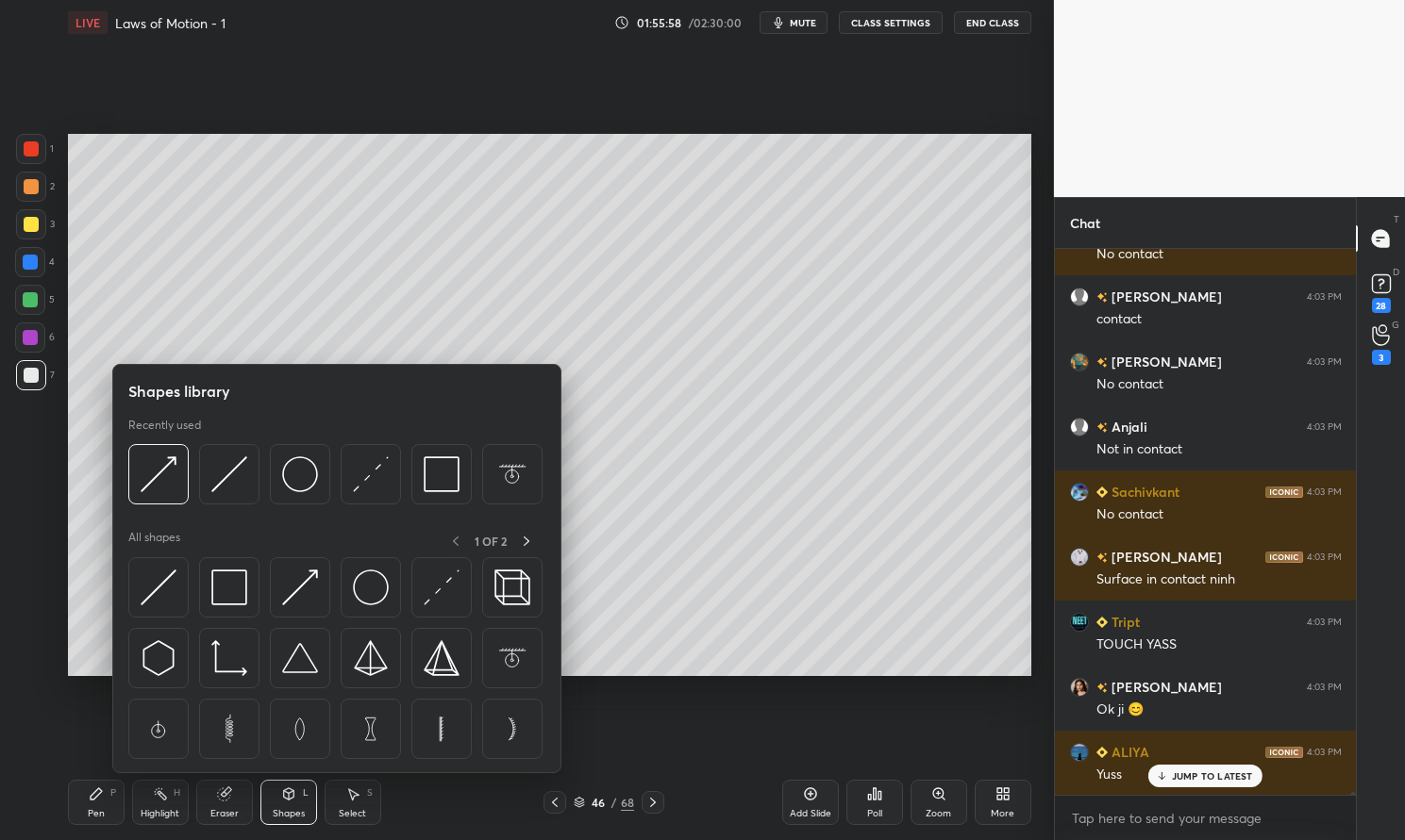
click at [164, 596] on img at bounding box center [159, 587] width 36 height 36
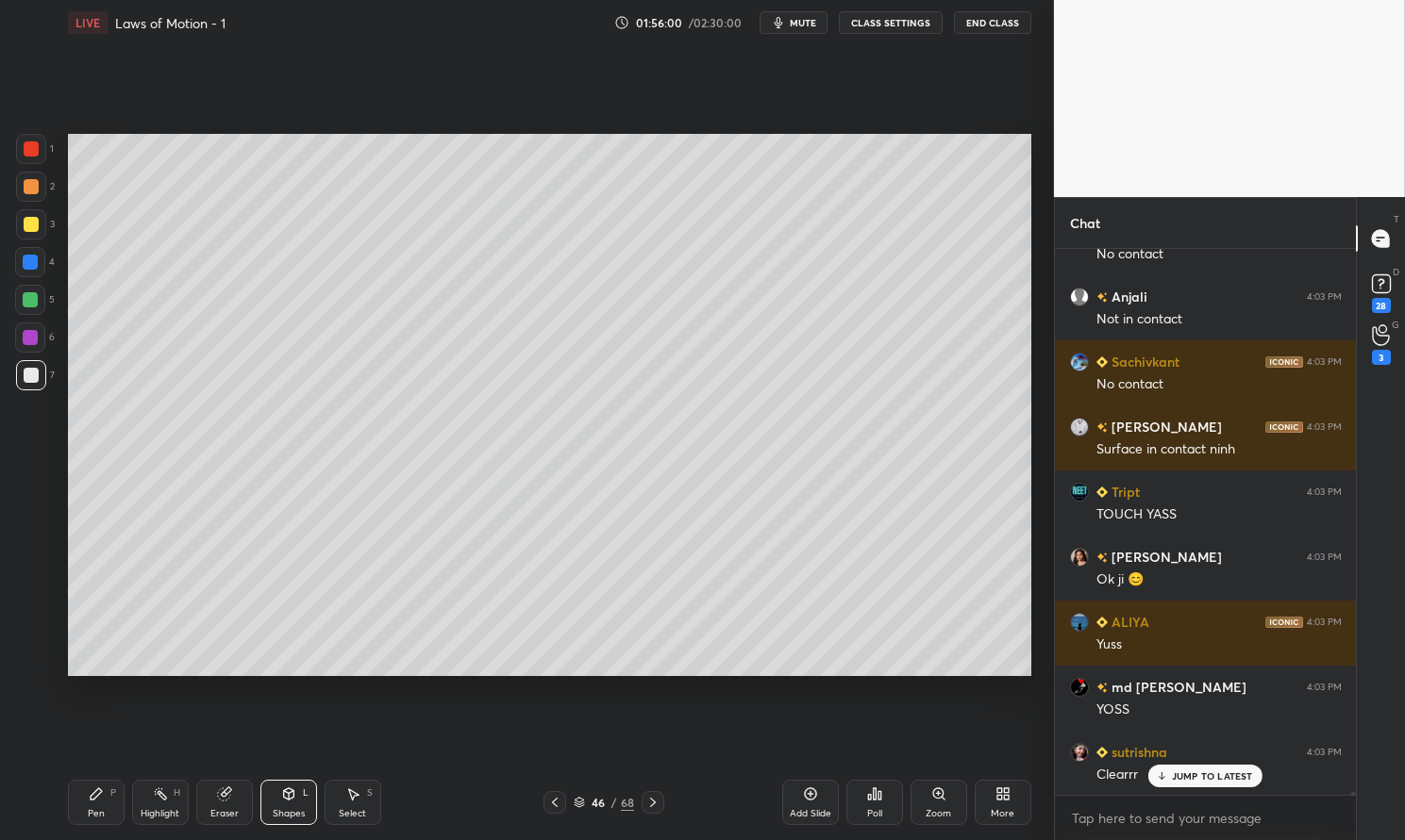
scroll to position [116146, 0]
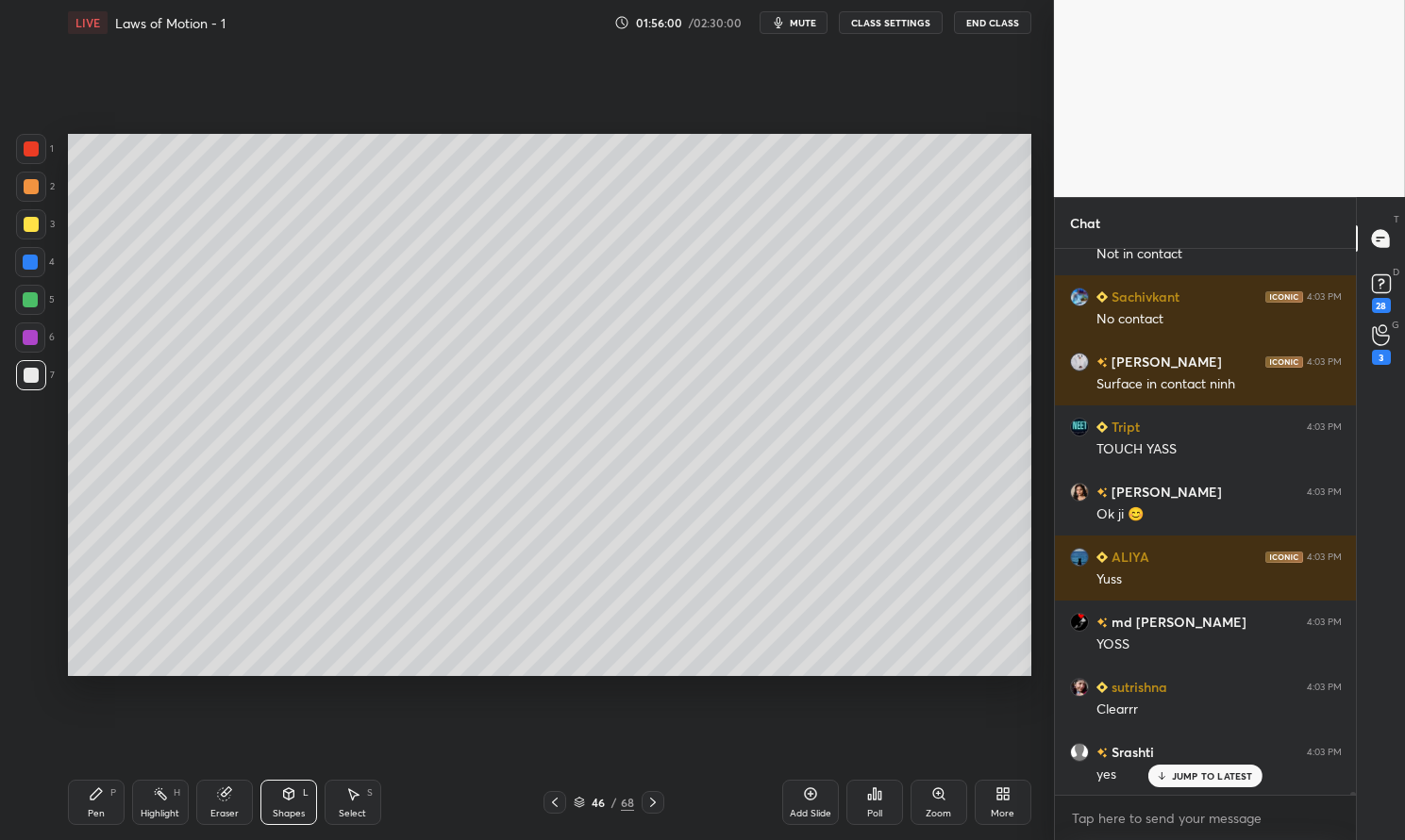
click at [40, 225] on div at bounding box center [31, 224] width 30 height 30
click at [37, 223] on div at bounding box center [31, 224] width 15 height 15
click at [307, 796] on div "L" at bounding box center [306, 794] width 6 height 9
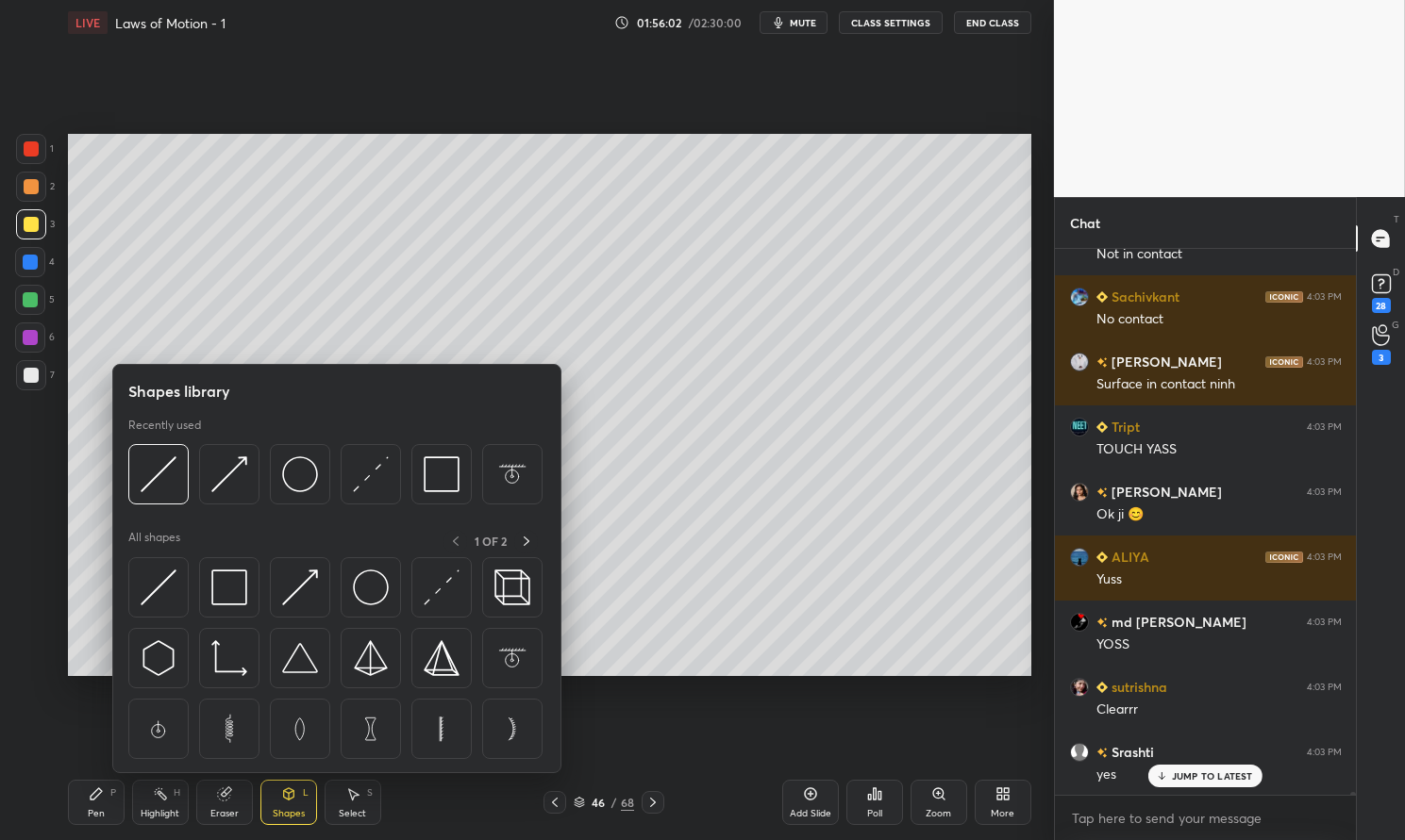
click at [234, 575] on img at bounding box center [229, 587] width 36 height 36
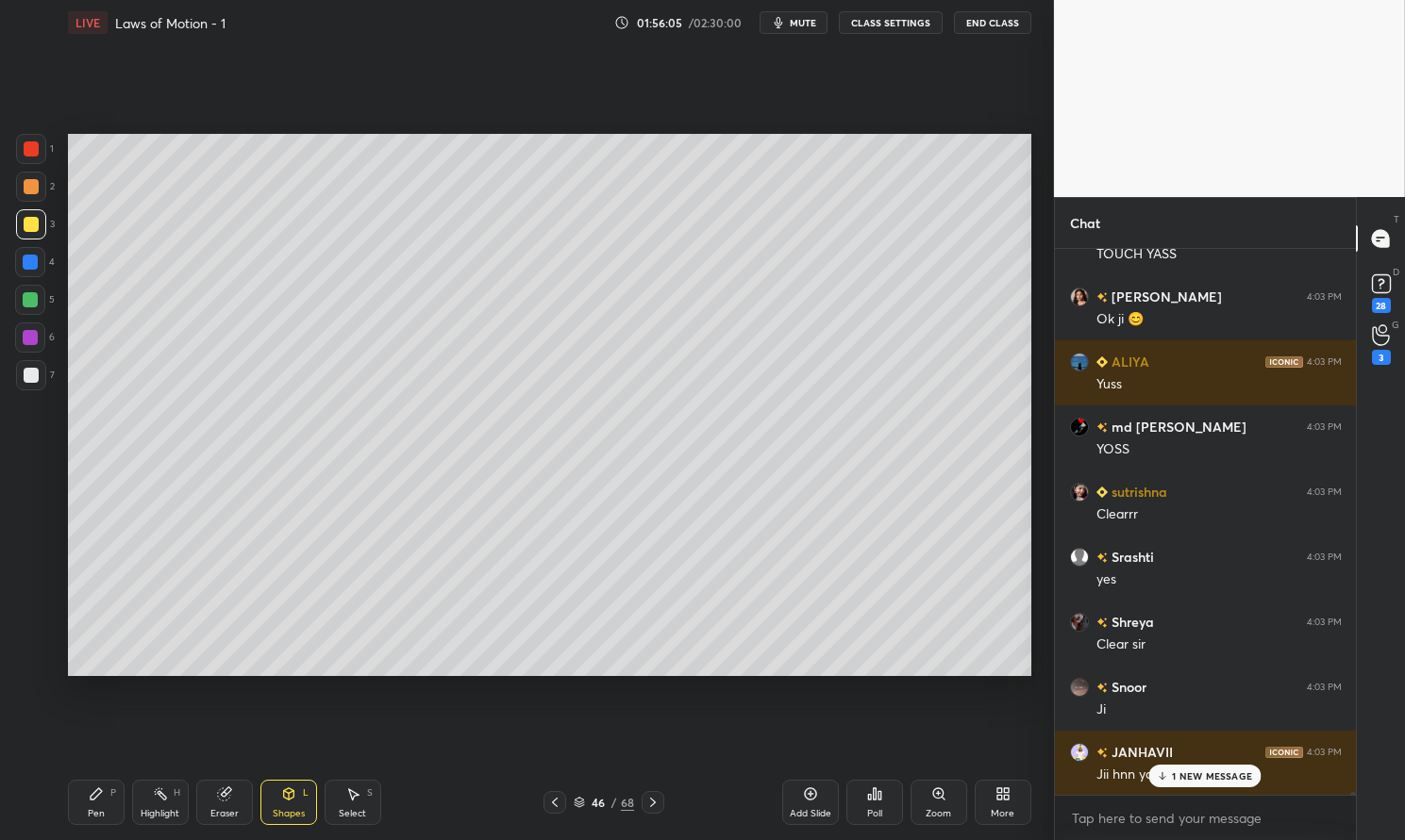
scroll to position [116407, 0]
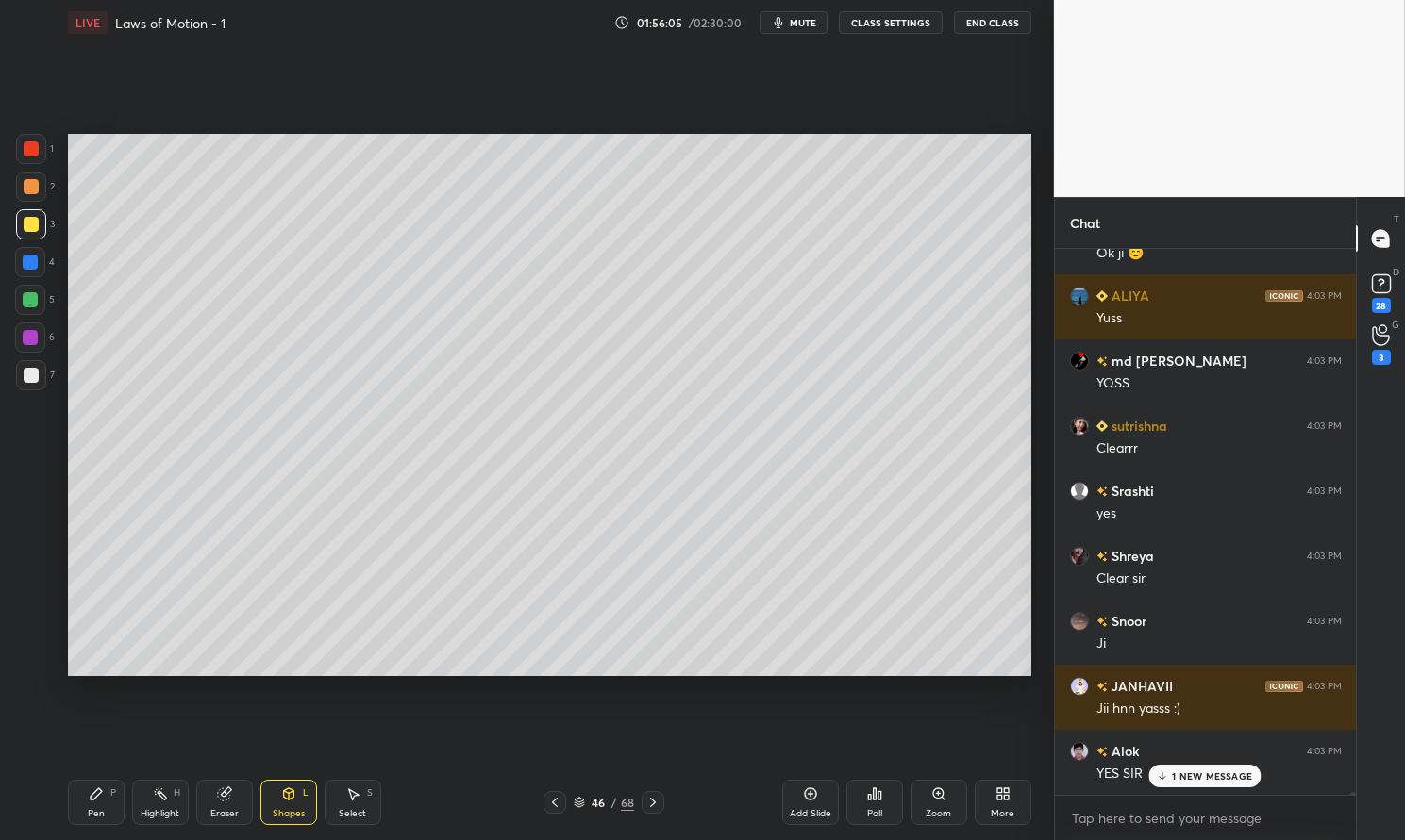
click at [33, 154] on div at bounding box center [31, 149] width 15 height 15
click at [26, 155] on div at bounding box center [31, 149] width 15 height 15
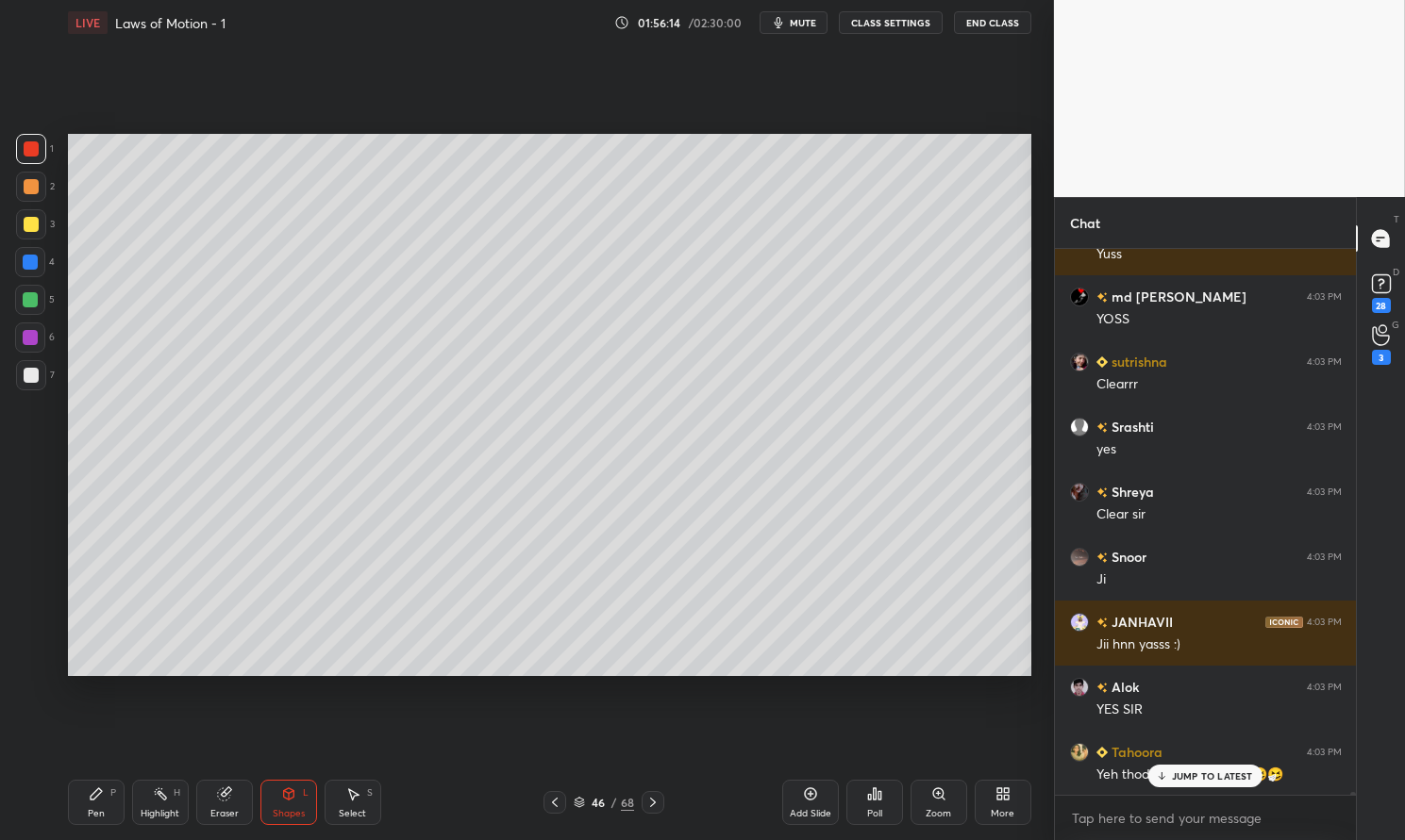
click at [108, 780] on div "Pen P" at bounding box center [97, 803] width 57 height 45
click at [75, 810] on div "Pen P" at bounding box center [97, 803] width 57 height 45
click at [36, 224] on div at bounding box center [31, 224] width 15 height 15
click at [26, 220] on div at bounding box center [31, 224] width 15 height 15
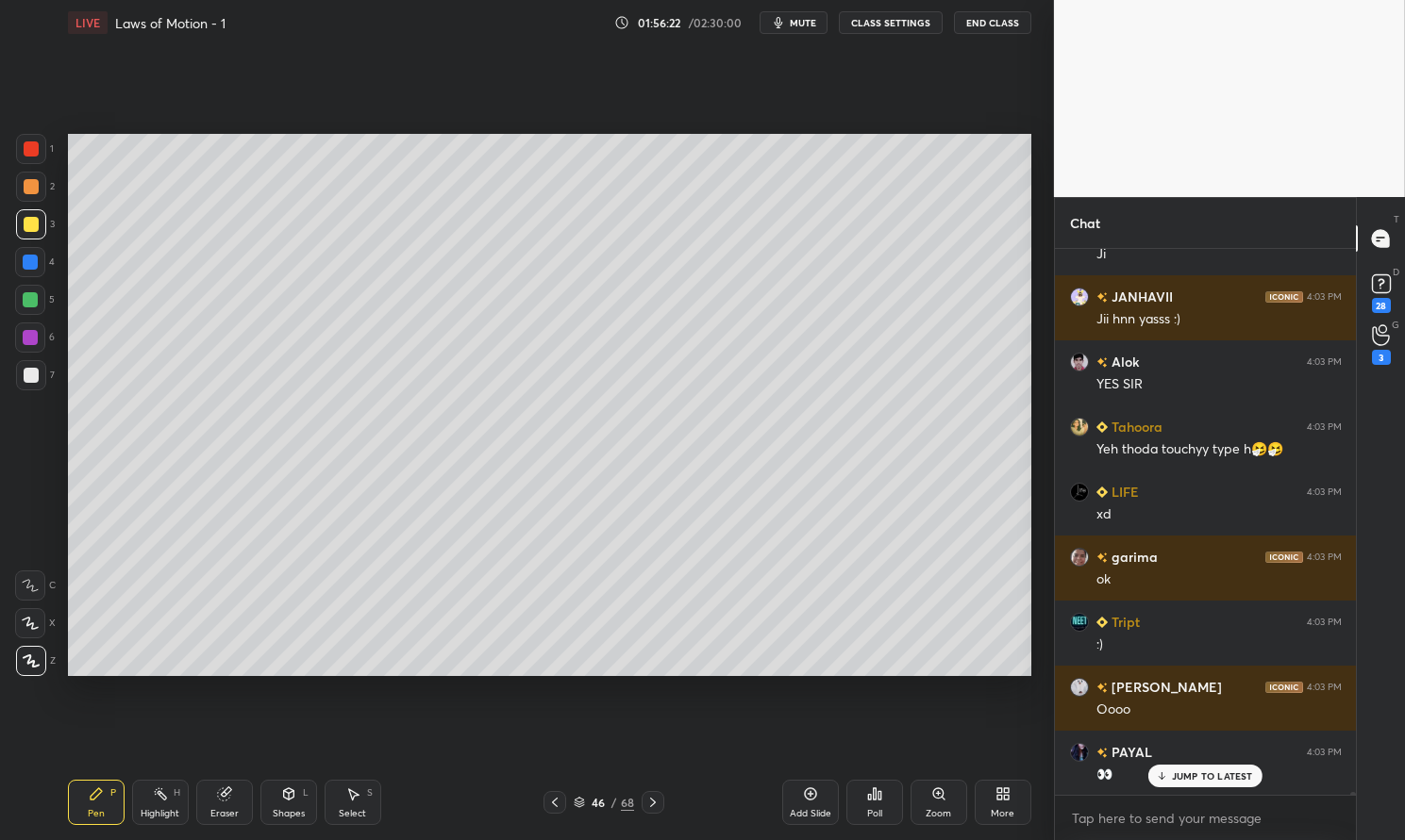
scroll to position [116861, 0]
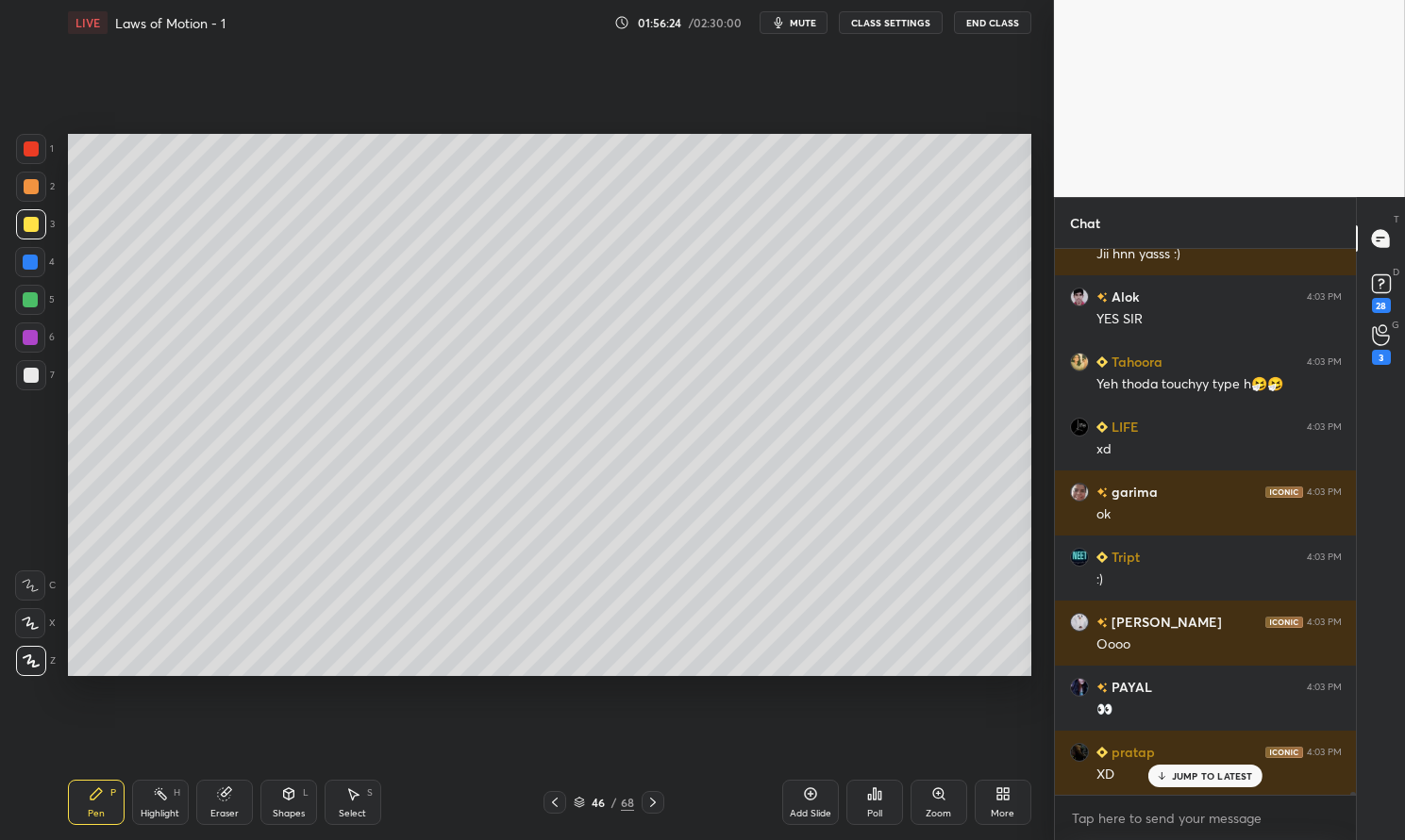
click at [43, 300] on div at bounding box center [30, 300] width 30 height 30
click at [34, 300] on div at bounding box center [30, 300] width 15 height 15
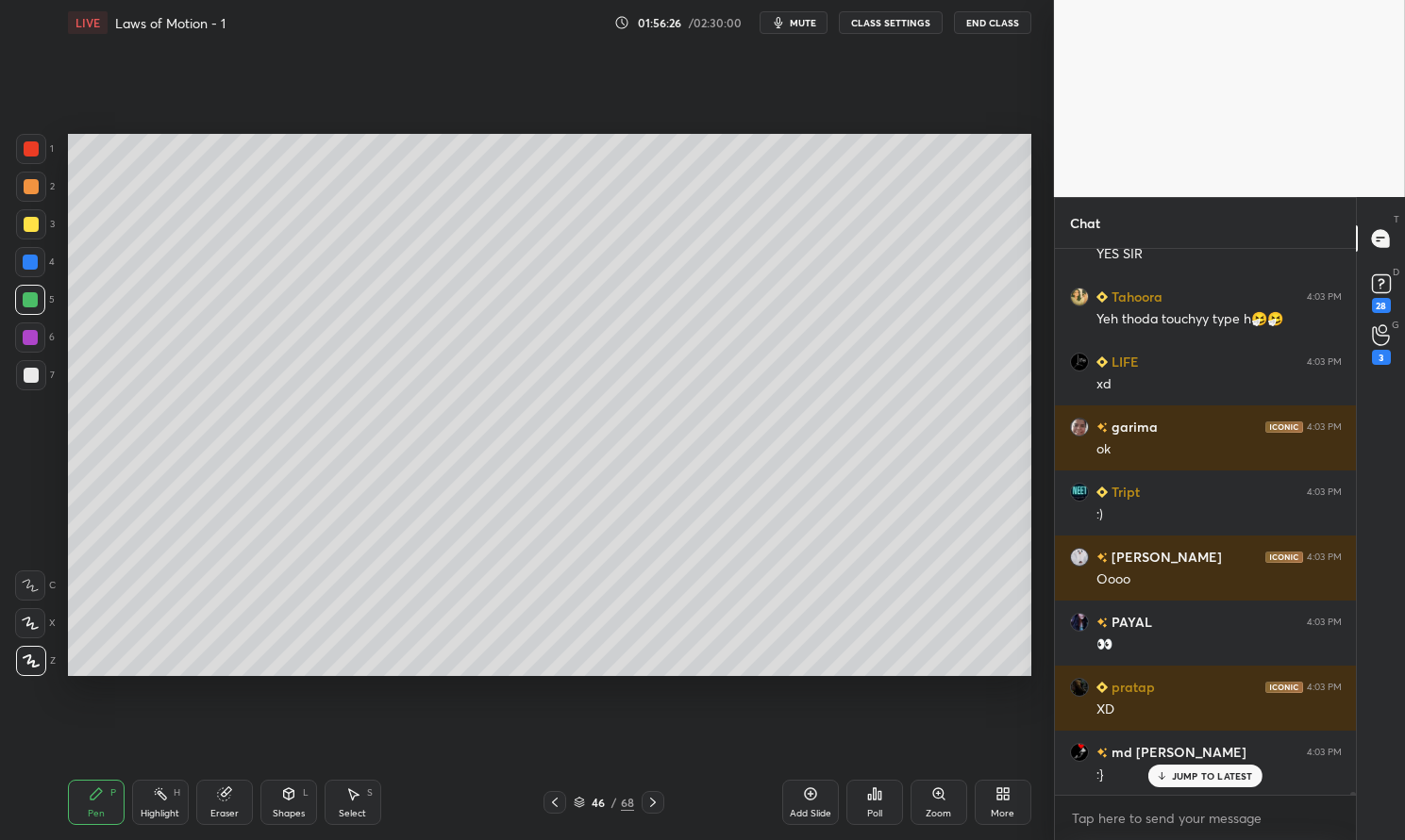
scroll to position [116992, 0]
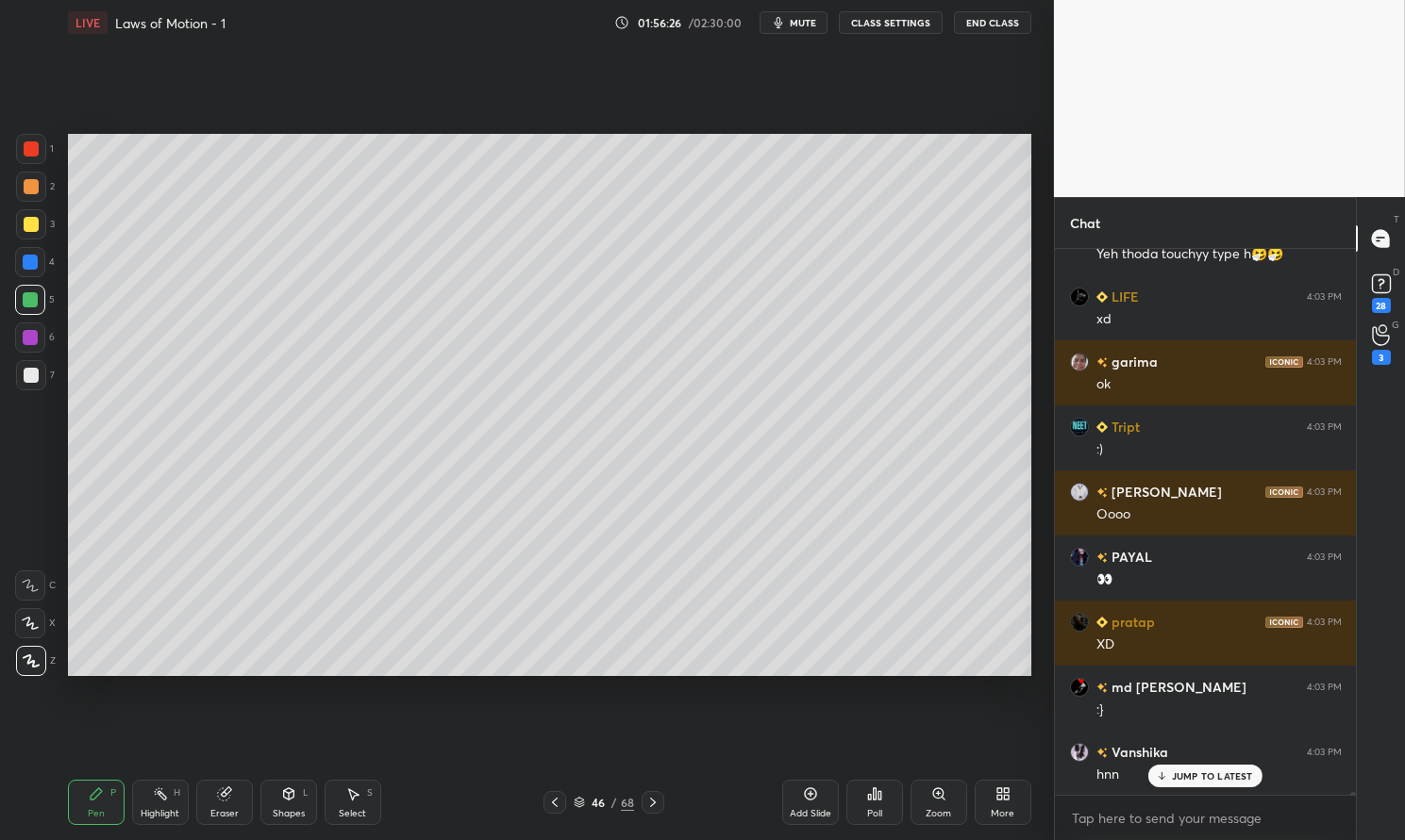
click at [163, 810] on div "Highlight" at bounding box center [160, 814] width 39 height 9
click at [236, 790] on div "Eraser" at bounding box center [224, 803] width 57 height 45
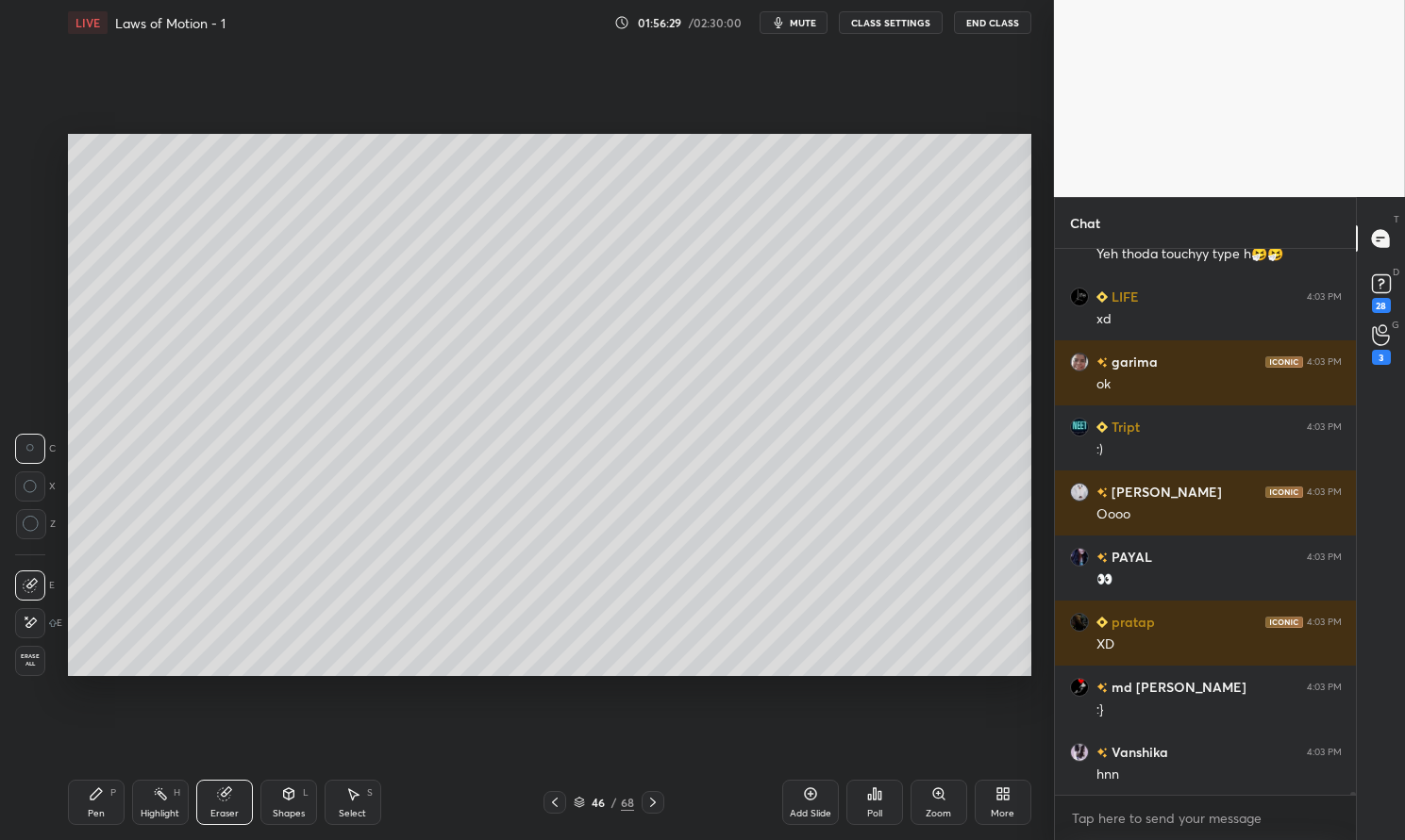
scroll to position [117074, 0]
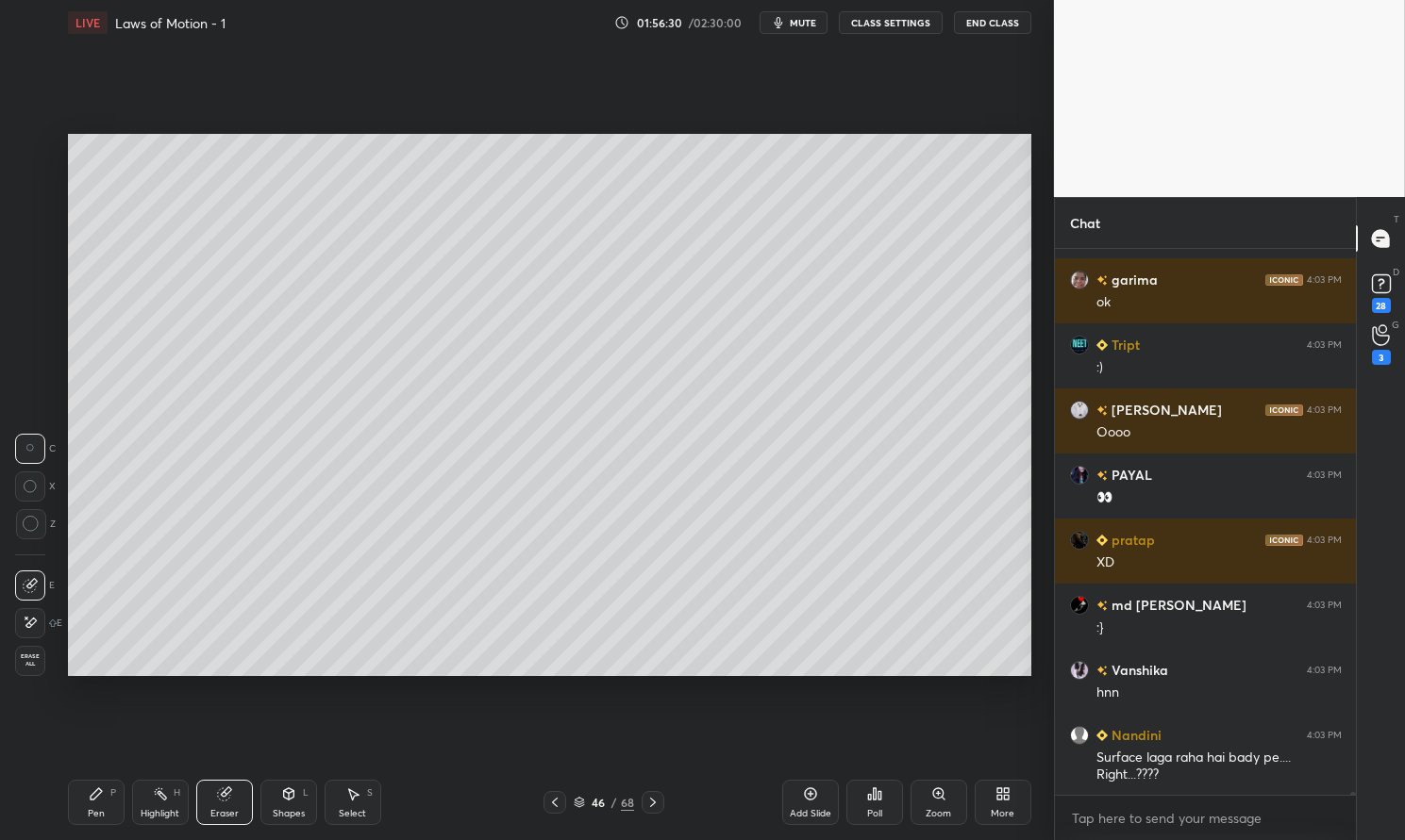
click at [78, 809] on div "Pen P" at bounding box center [97, 803] width 57 height 45
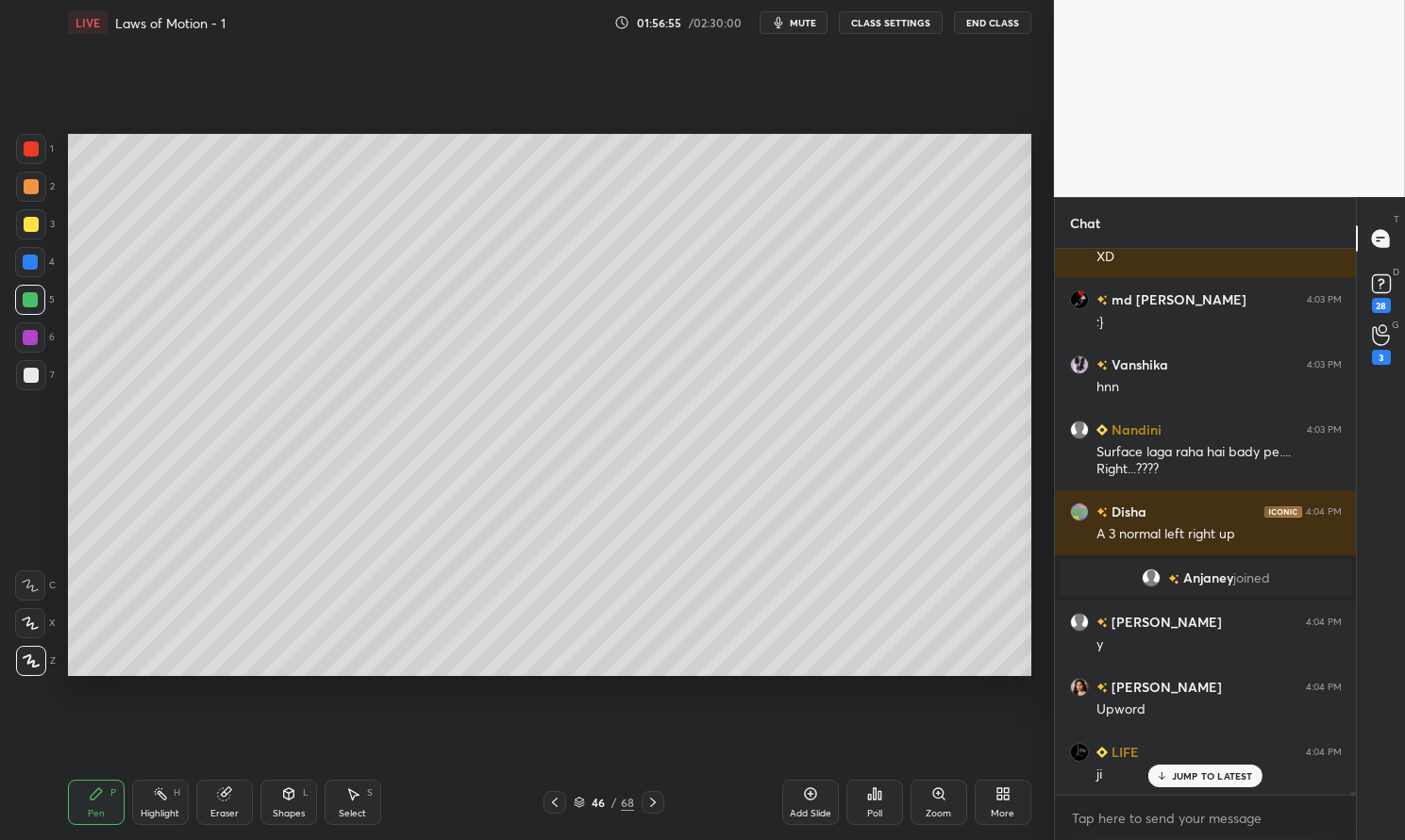
scroll to position [117640, 0]
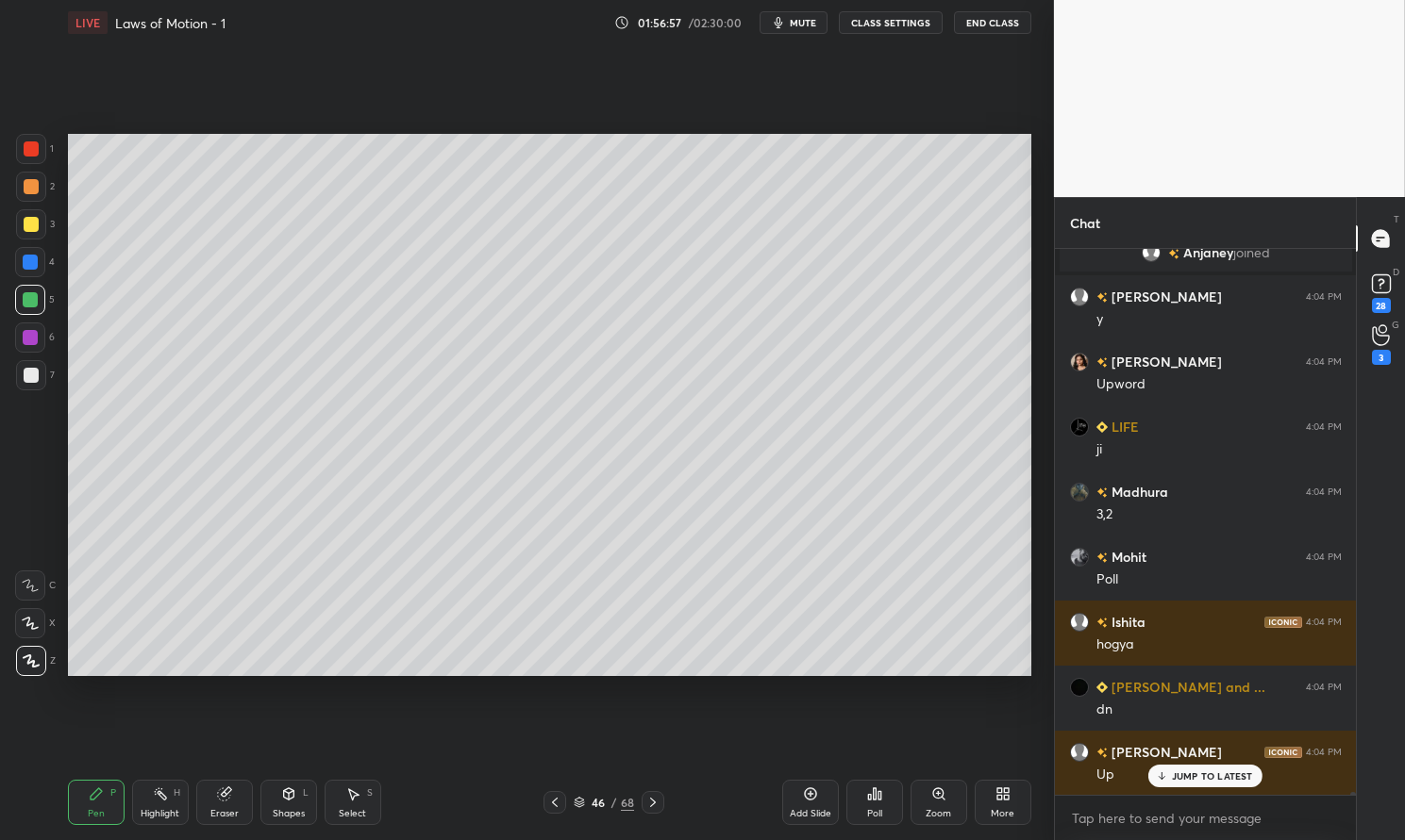
click at [39, 262] on div at bounding box center [30, 262] width 30 height 30
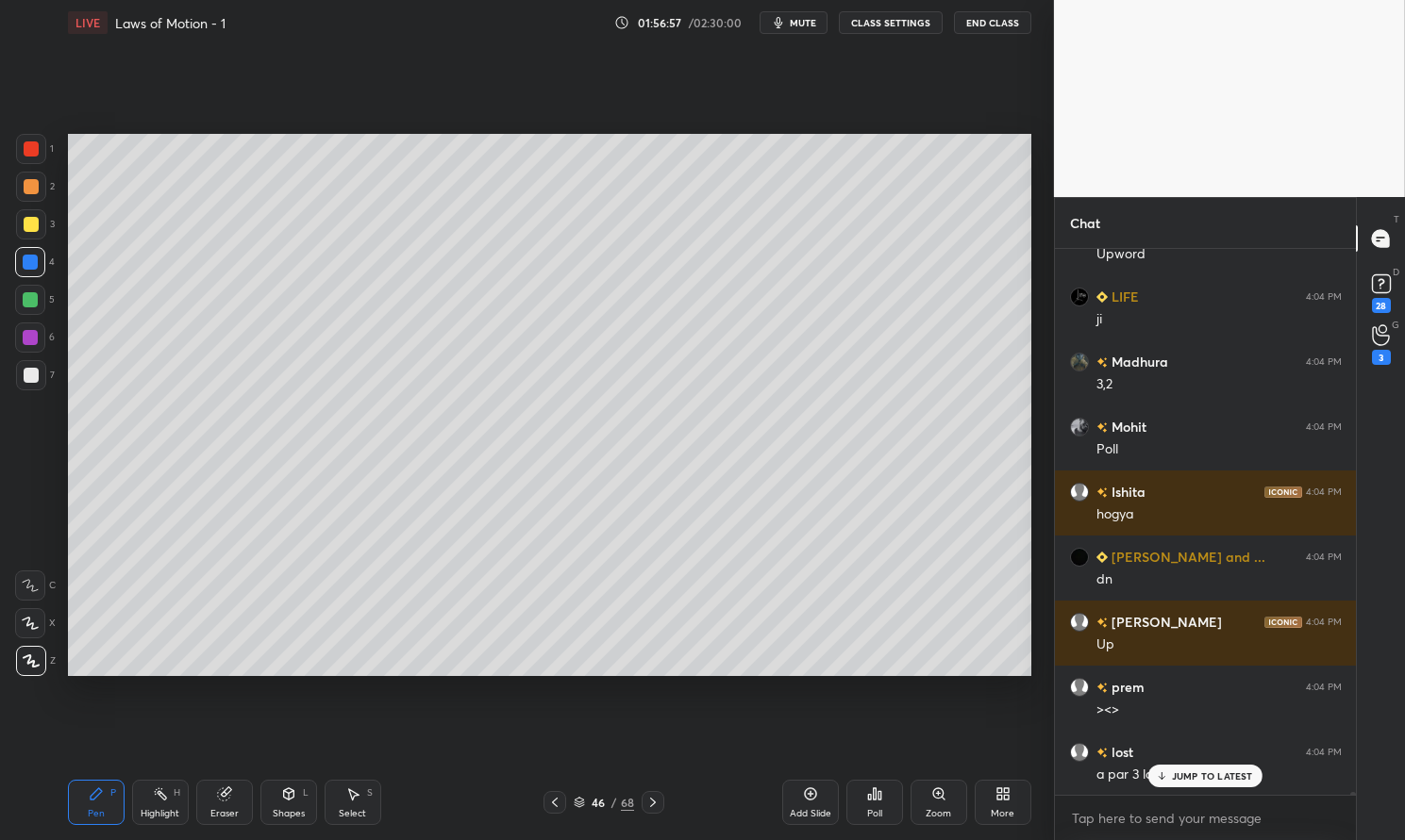
click at [35, 260] on div at bounding box center [30, 262] width 15 height 15
click at [165, 797] on rect at bounding box center [163, 796] width 9 height 9
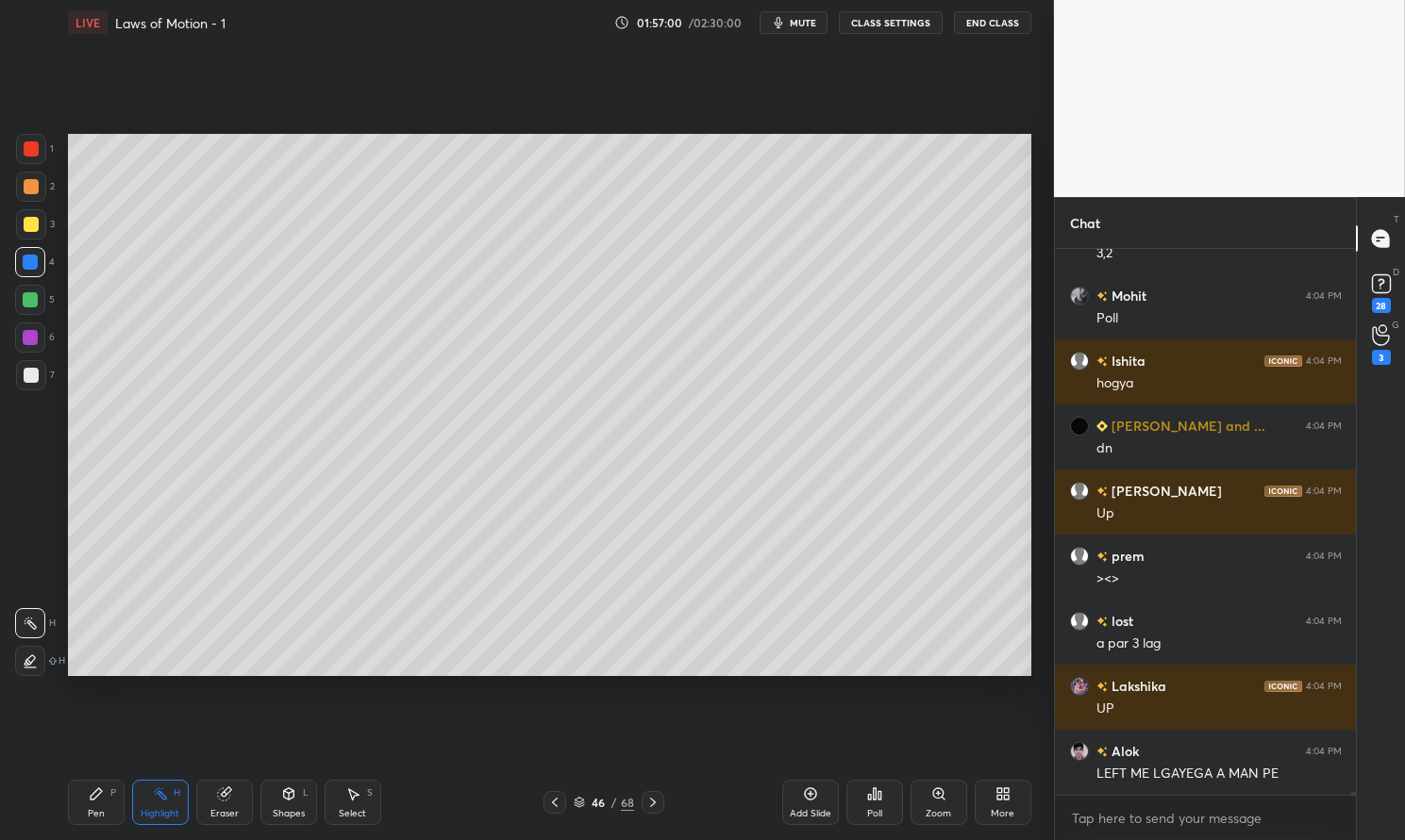
scroll to position [118030, 0]
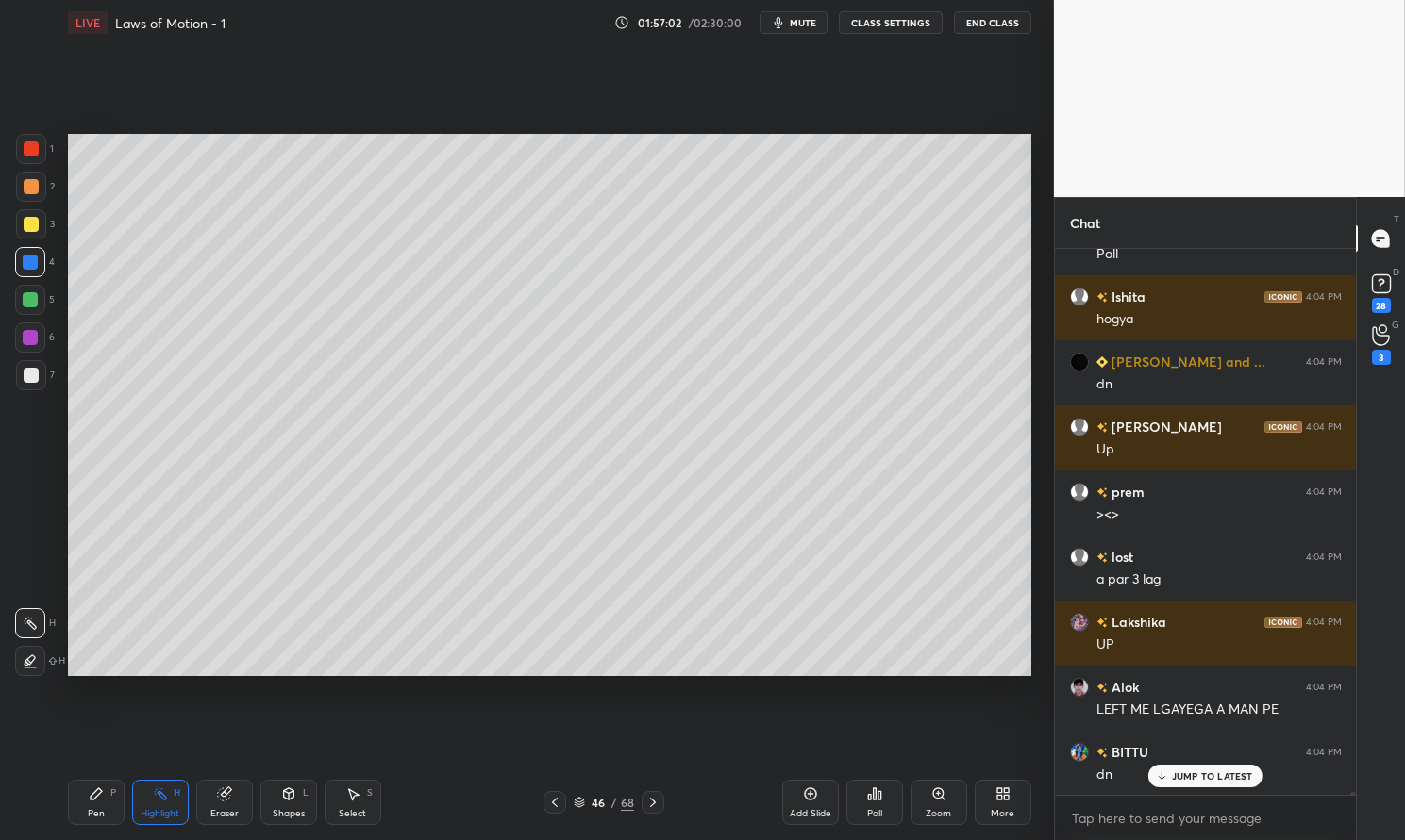
click at [290, 800] on icon at bounding box center [289, 795] width 15 height 15
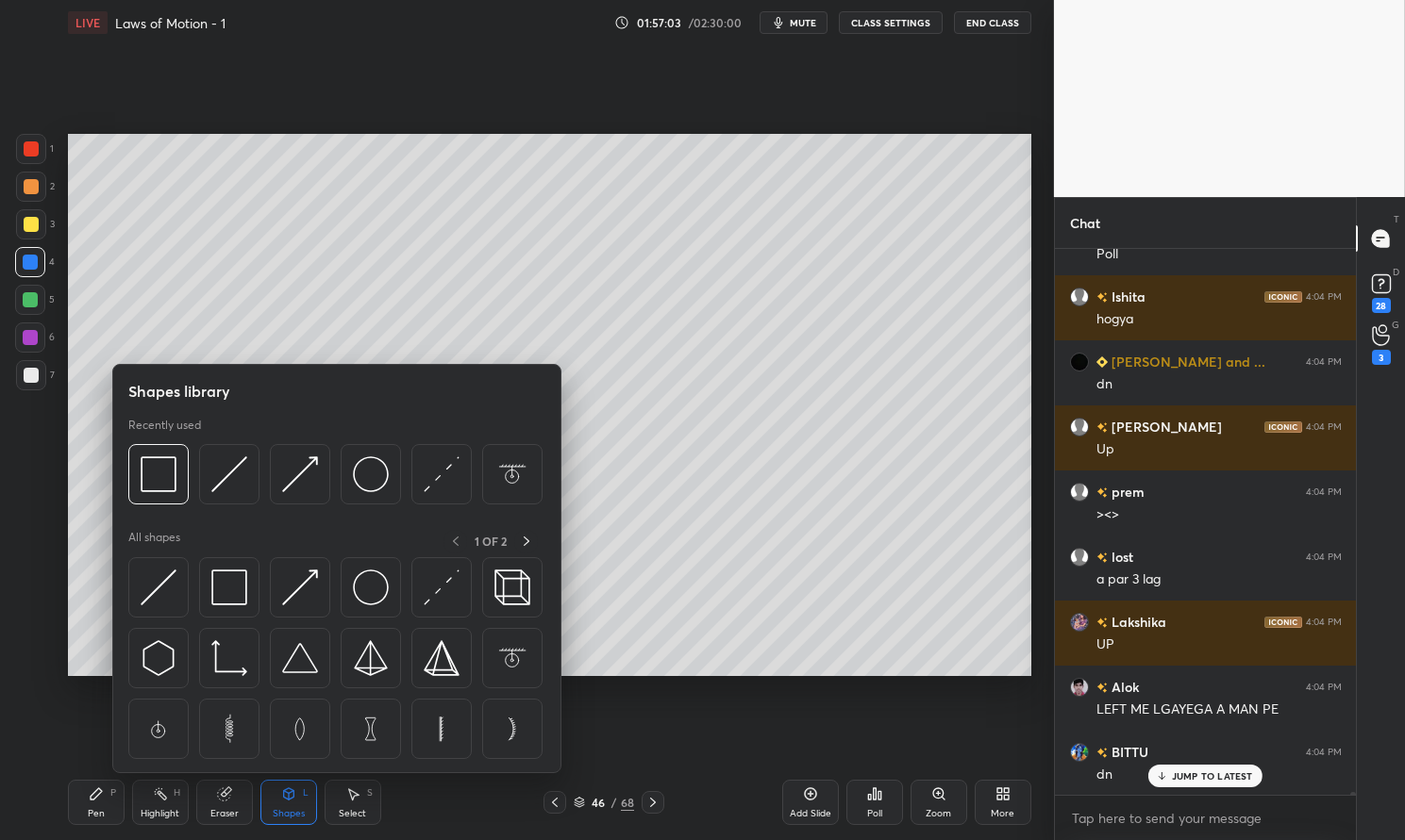
click at [224, 810] on div "Eraser" at bounding box center [224, 814] width 28 height 9
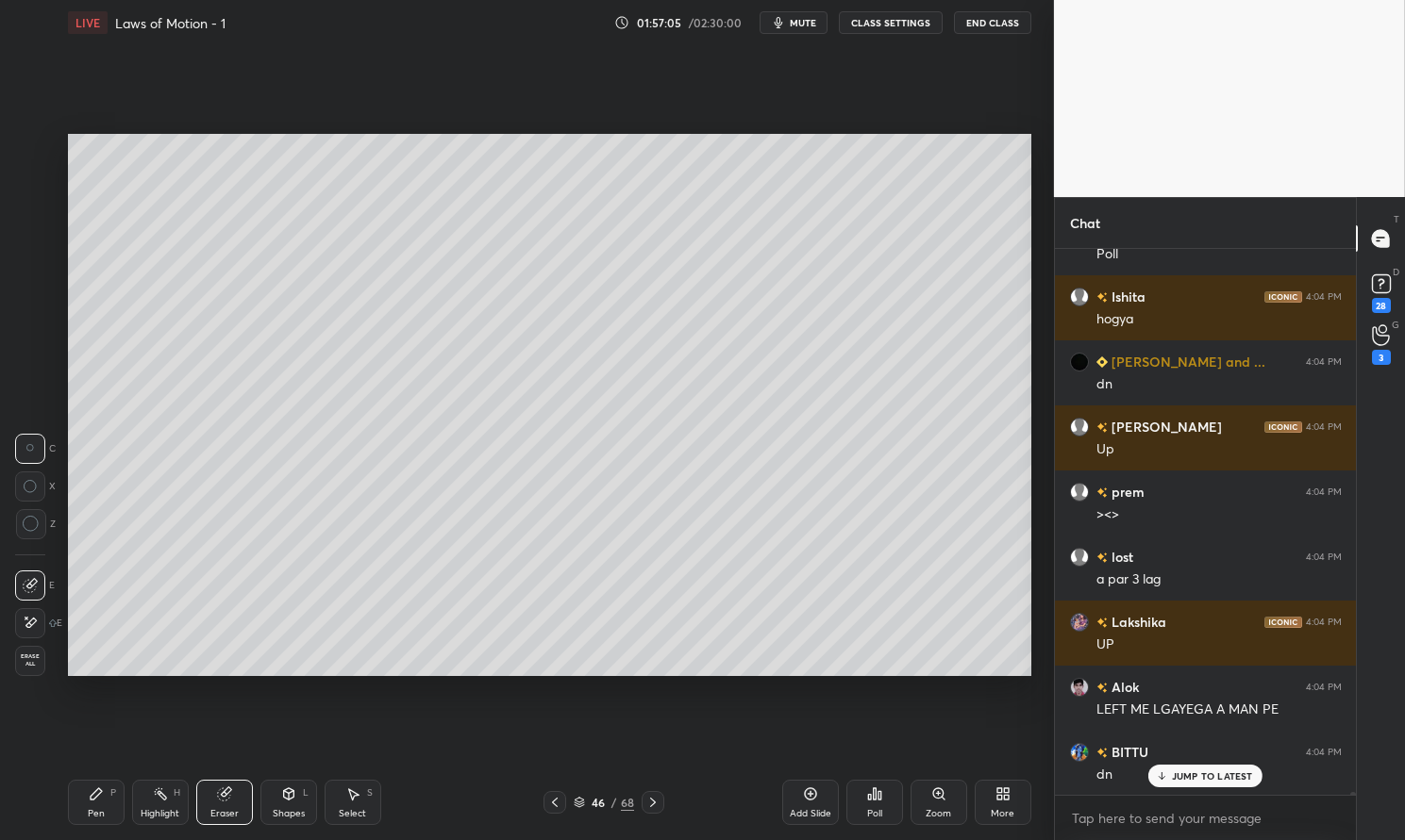
click at [151, 806] on div "Highlight H" at bounding box center [161, 803] width 57 height 45
click at [167, 802] on icon at bounding box center [161, 795] width 15 height 15
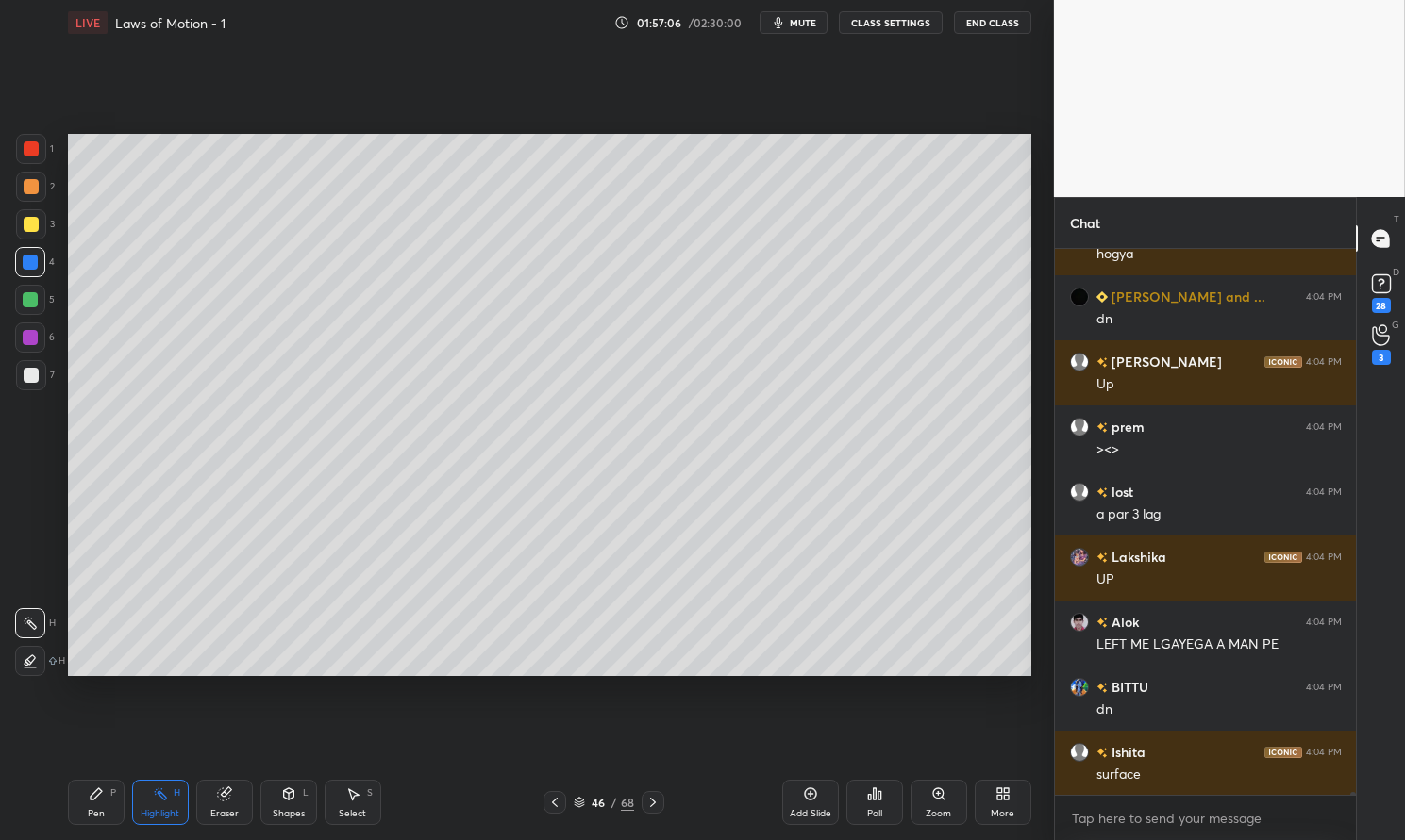
scroll to position [118160, 0]
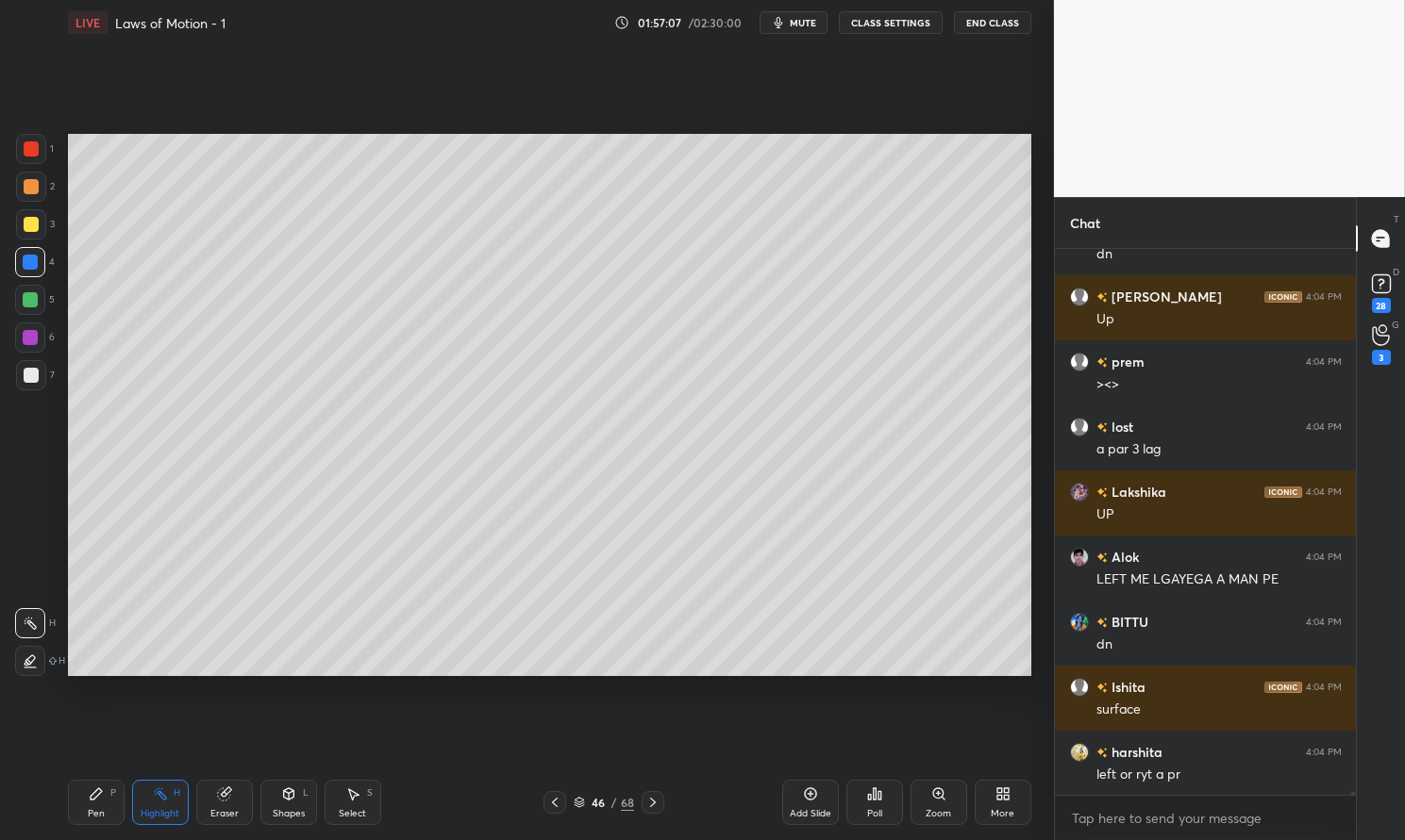
click at [98, 805] on div "Pen P" at bounding box center [97, 803] width 57 height 45
click at [90, 806] on div "Pen P" at bounding box center [97, 803] width 57 height 45
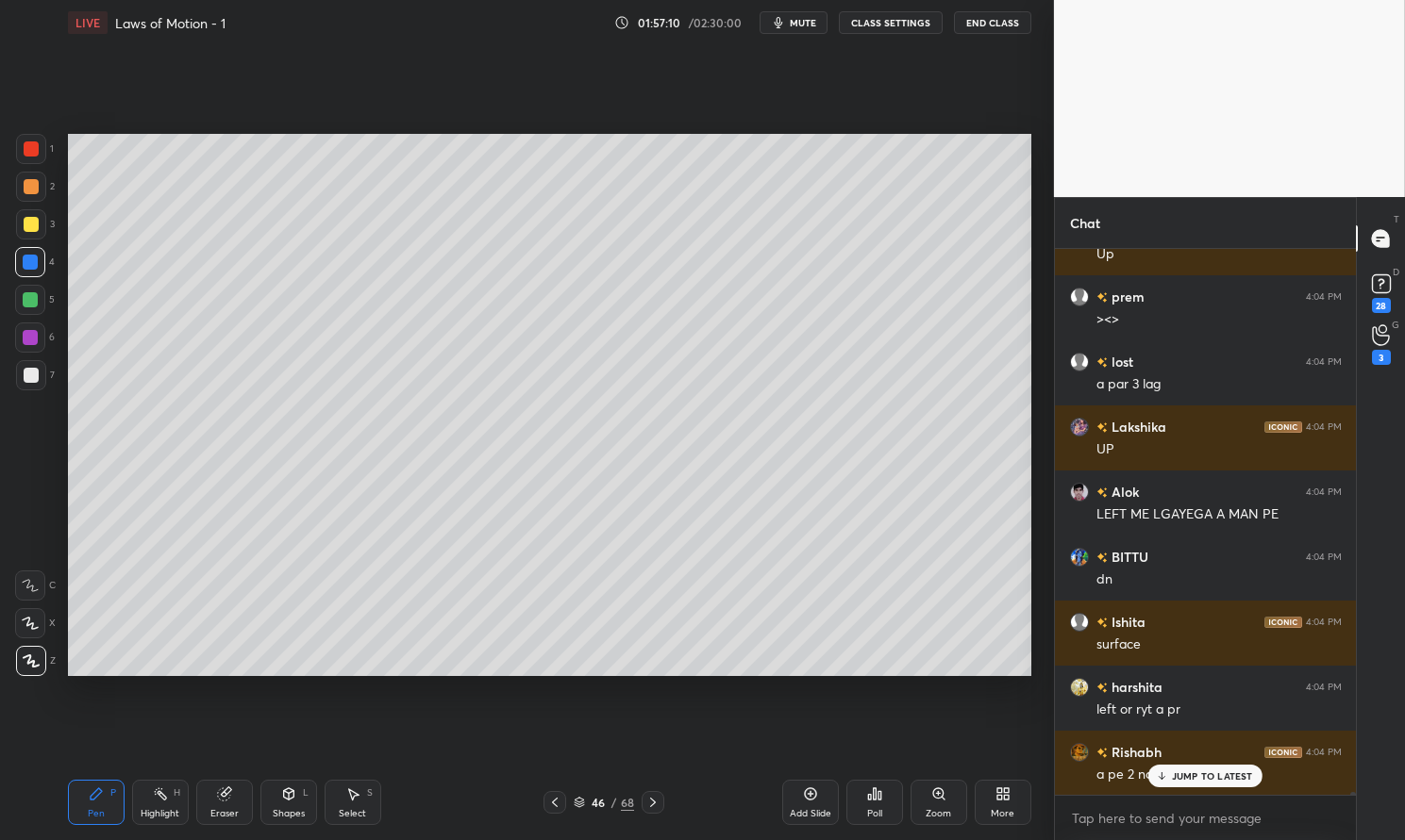
scroll to position [118291, 0]
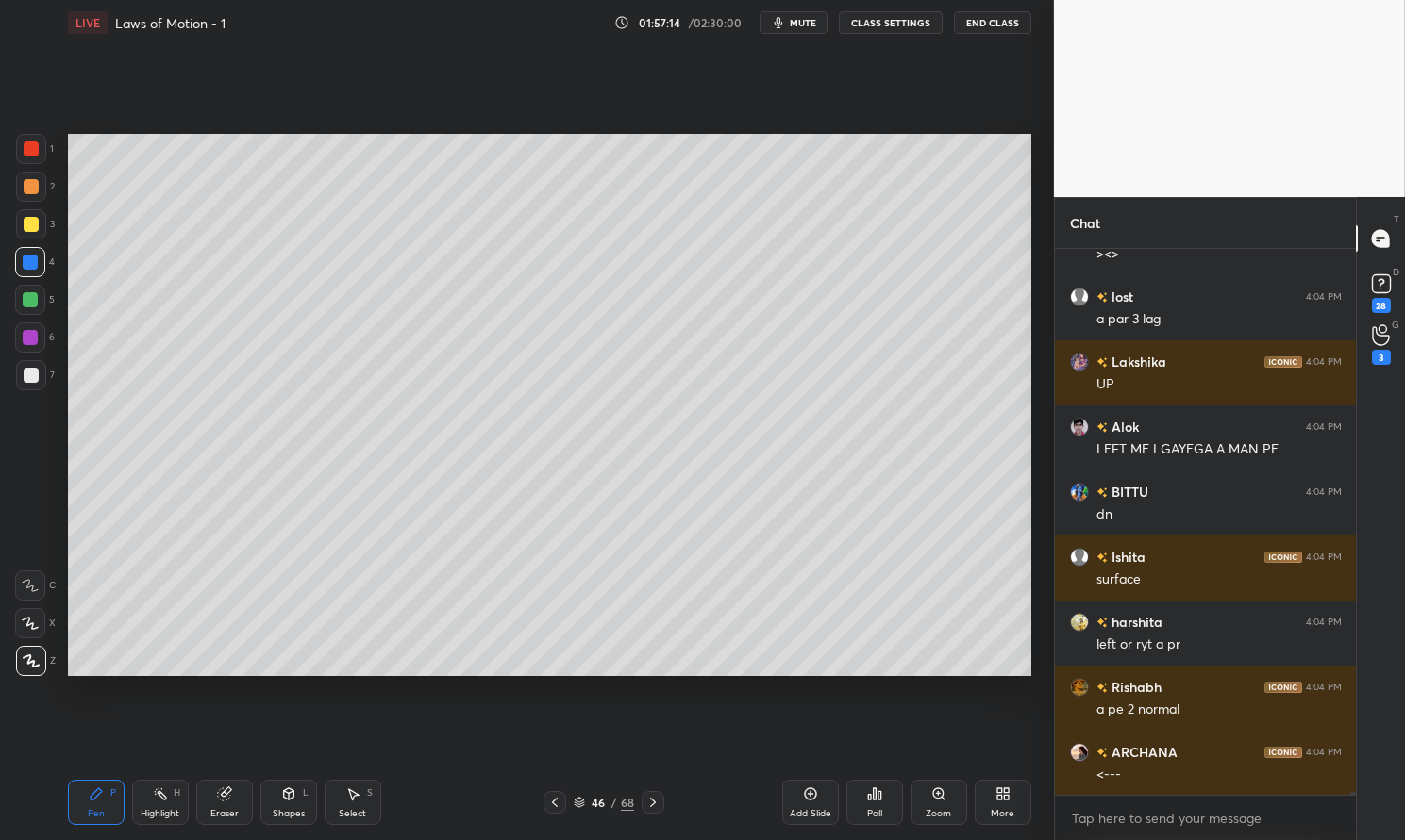
click at [167, 823] on div "Highlight H" at bounding box center [161, 803] width 57 height 45
click at [160, 806] on div "Highlight H" at bounding box center [161, 803] width 57 height 45
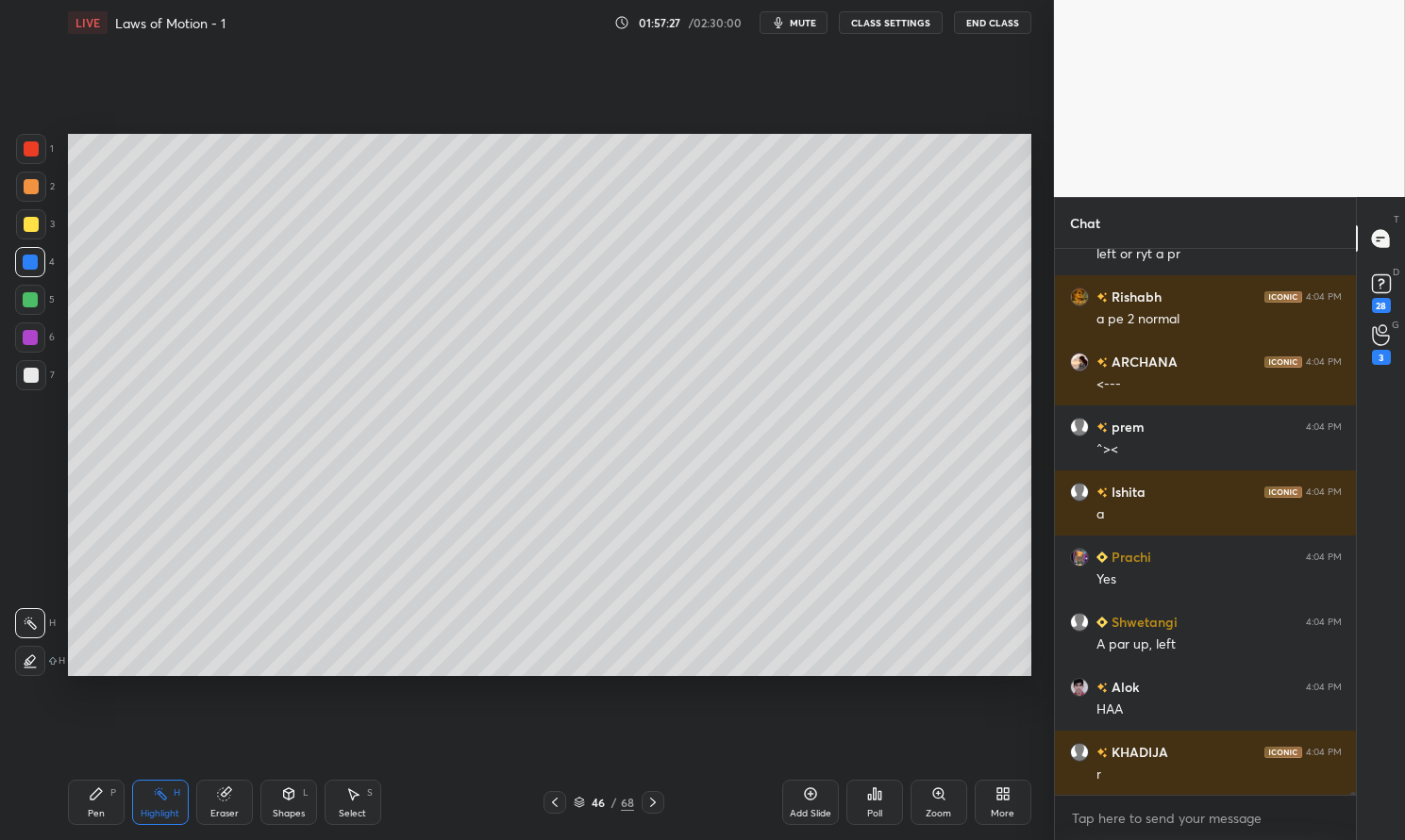
scroll to position [118746, 0]
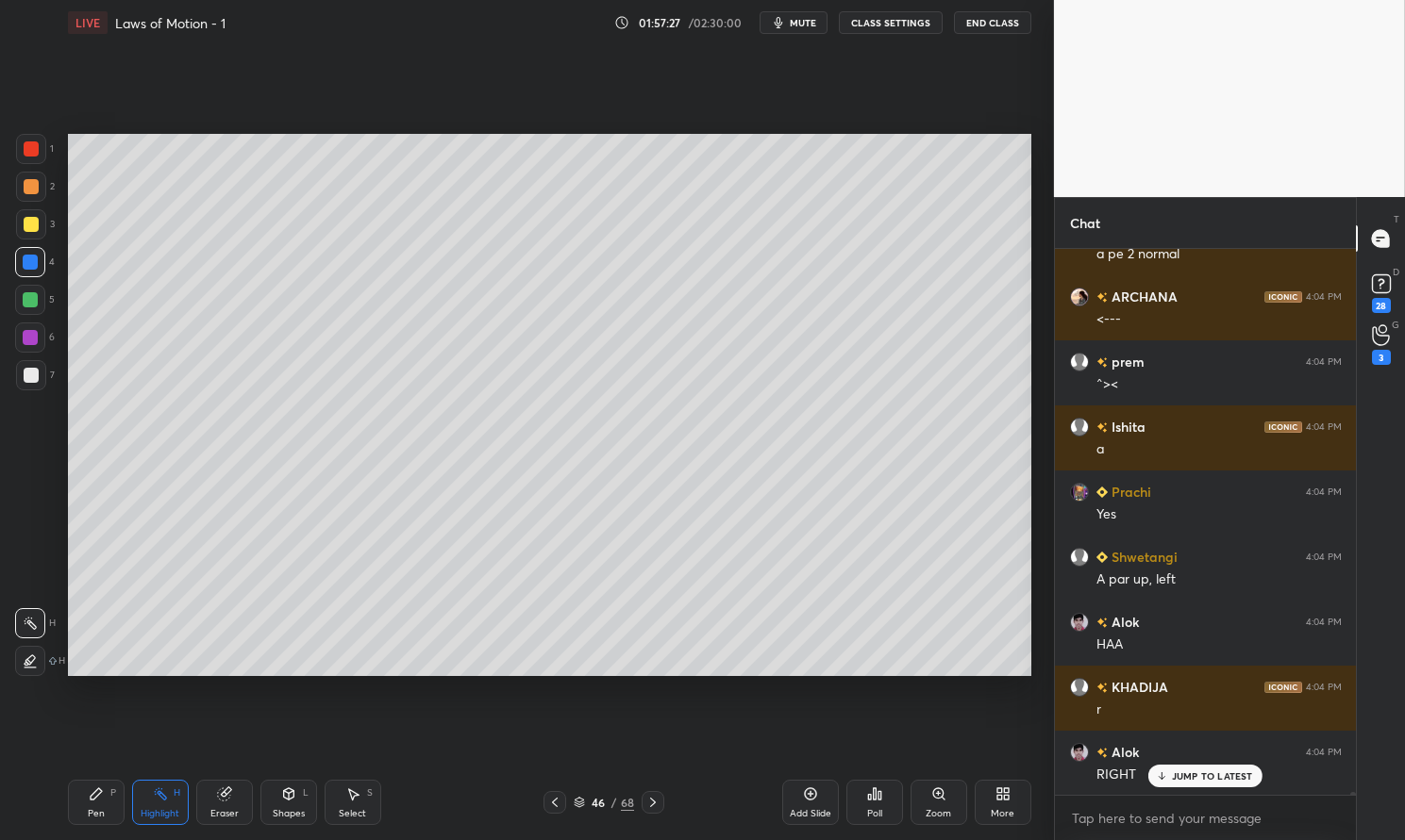
click at [98, 810] on div "Pen" at bounding box center [97, 814] width 17 height 9
click at [107, 806] on div "Pen P" at bounding box center [97, 803] width 57 height 45
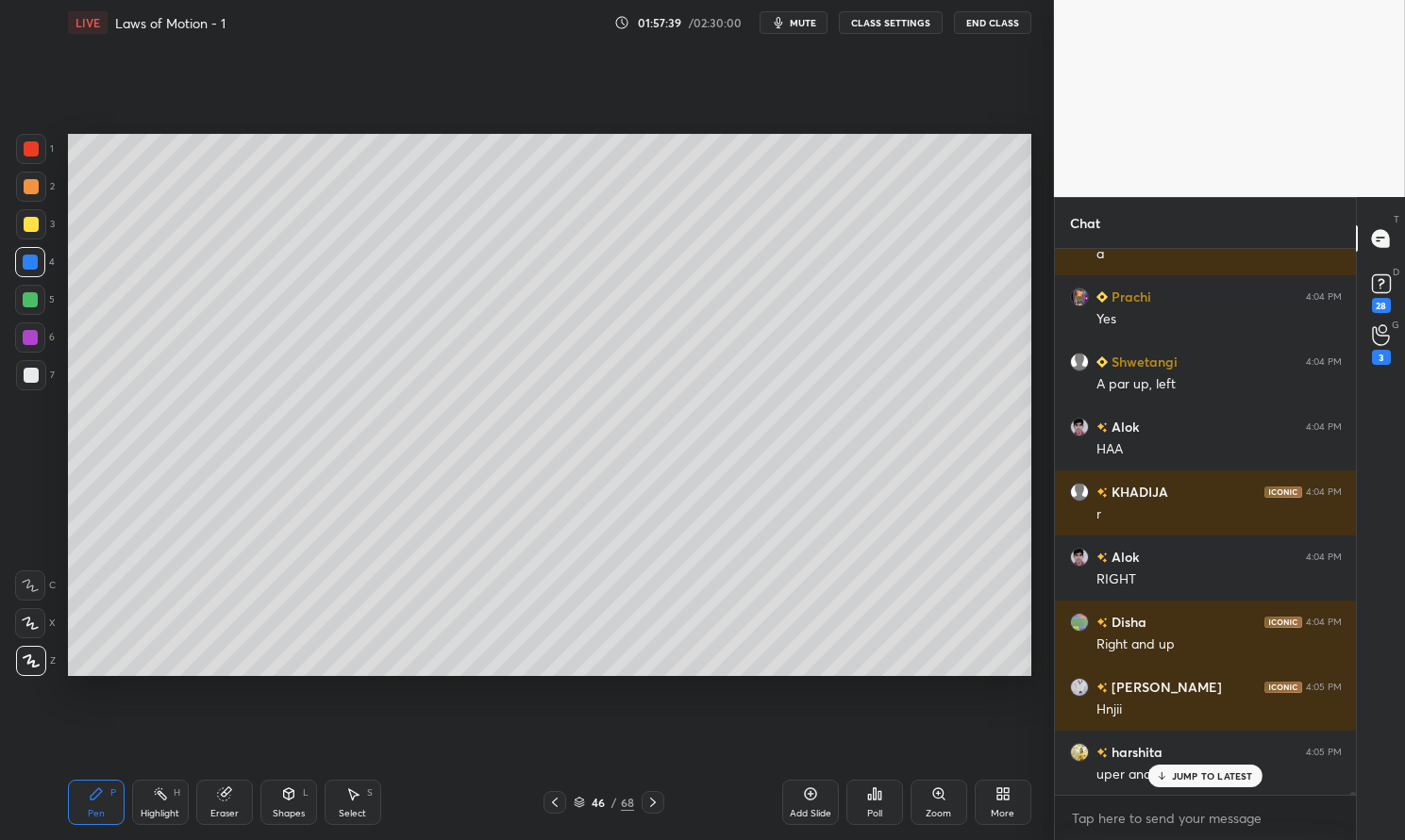
scroll to position [119007, 0]
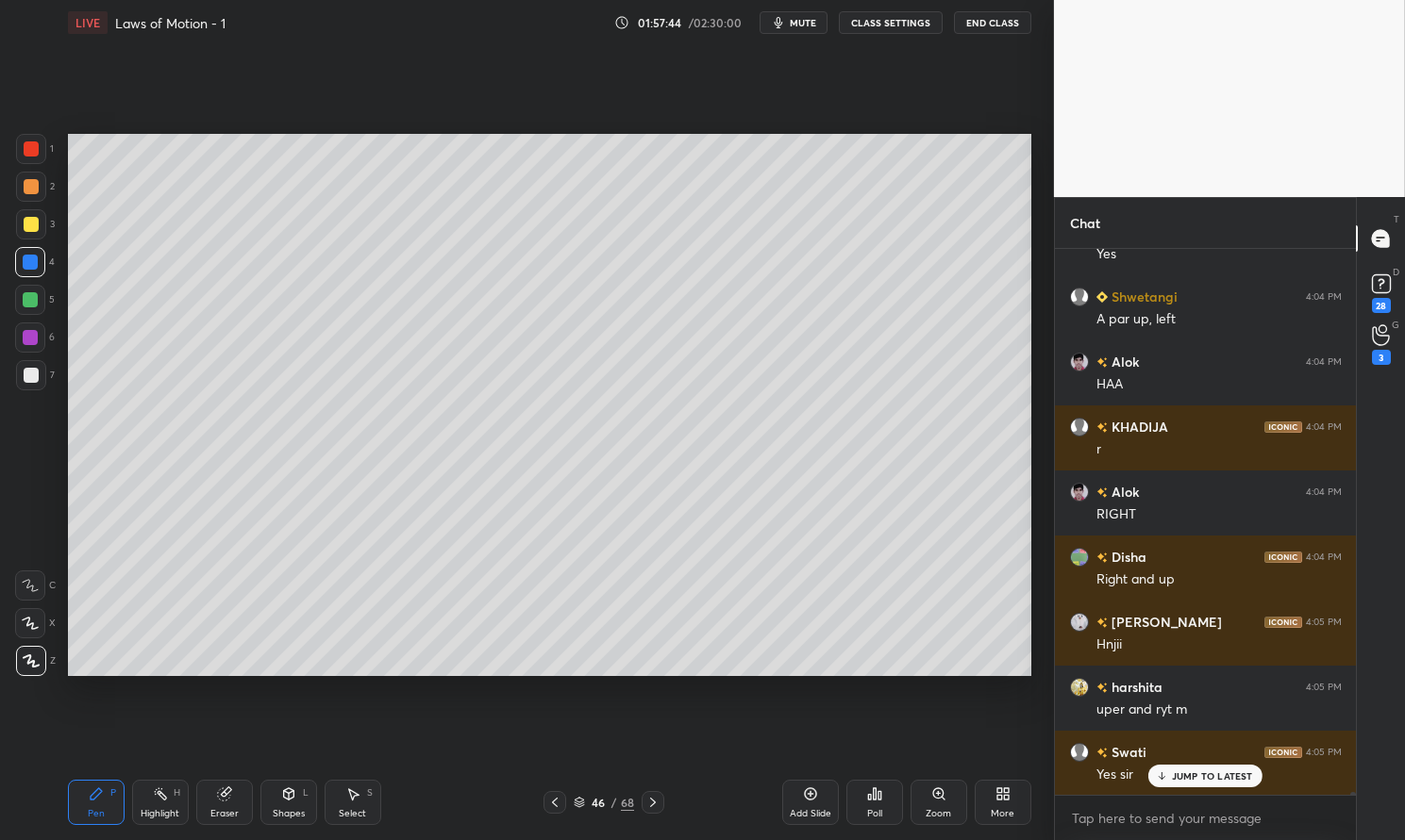
click at [173, 802] on div "Highlight H" at bounding box center [161, 803] width 57 height 45
click at [164, 791] on icon at bounding box center [161, 795] width 15 height 15
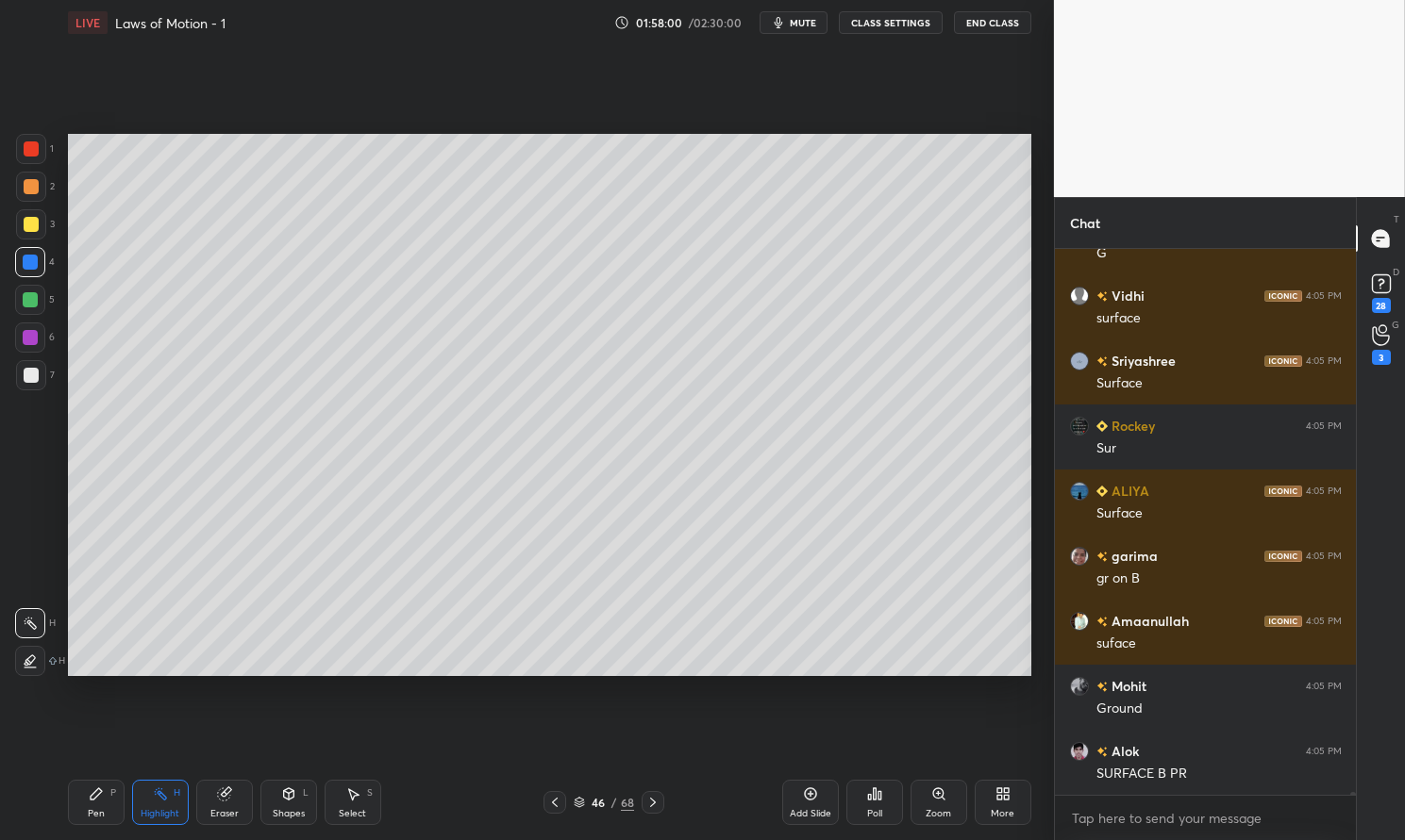
scroll to position [121154, 0]
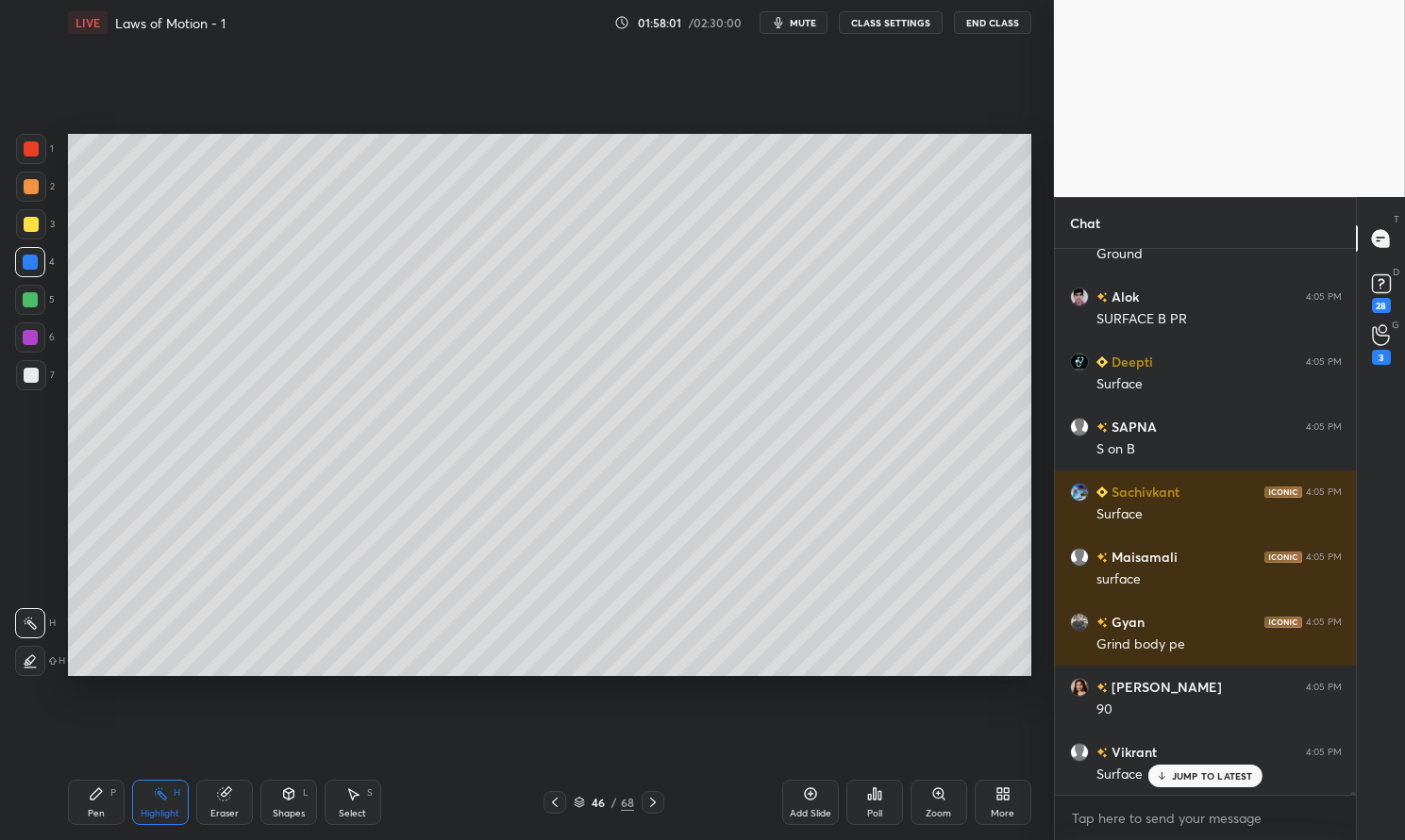
click at [40, 376] on div at bounding box center [31, 376] width 30 height 30
click at [38, 373] on div at bounding box center [31, 376] width 15 height 15
click at [97, 787] on icon at bounding box center [97, 795] width 15 height 15
click at [78, 796] on div "Pen P" at bounding box center [97, 803] width 57 height 45
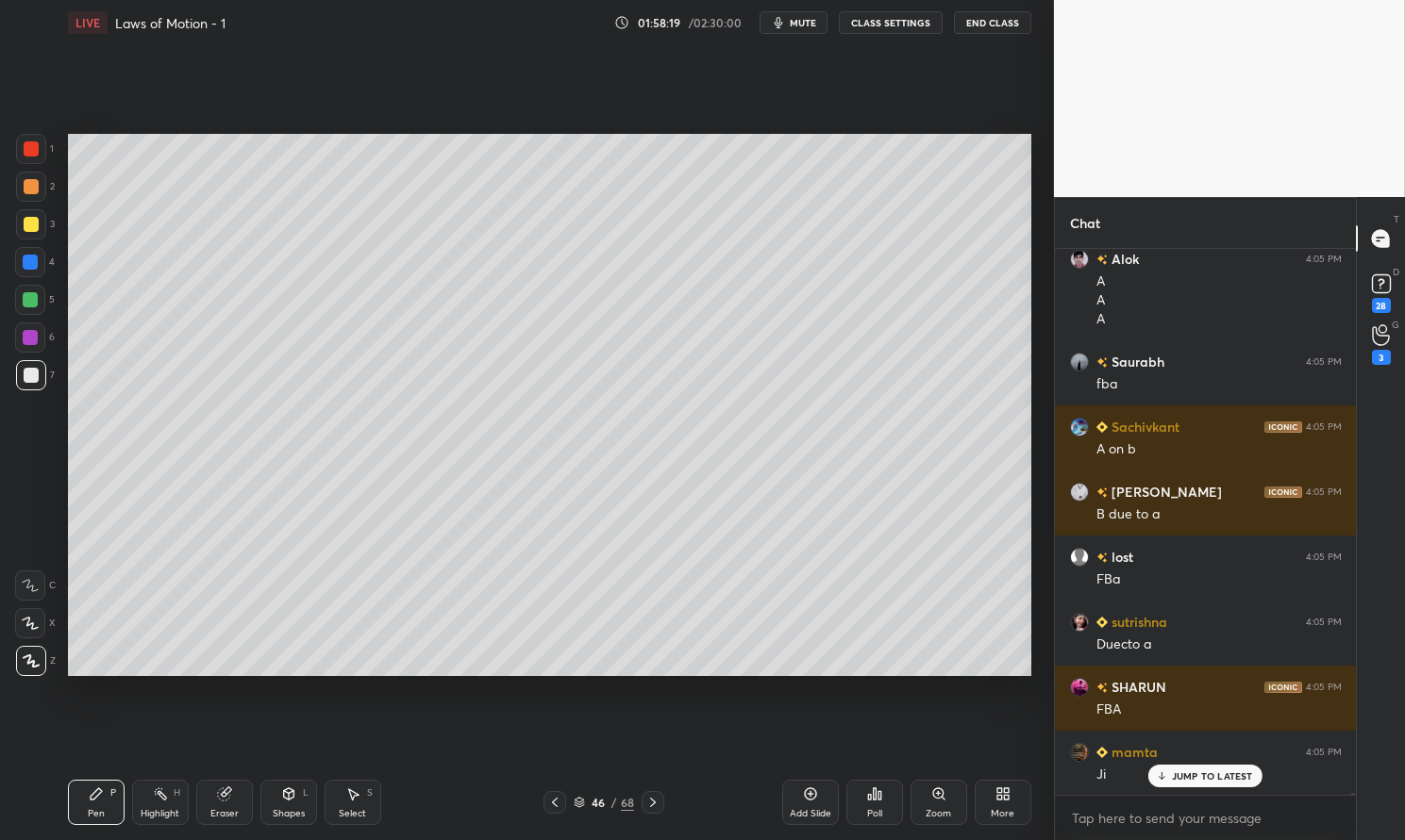
scroll to position [127134, 0]
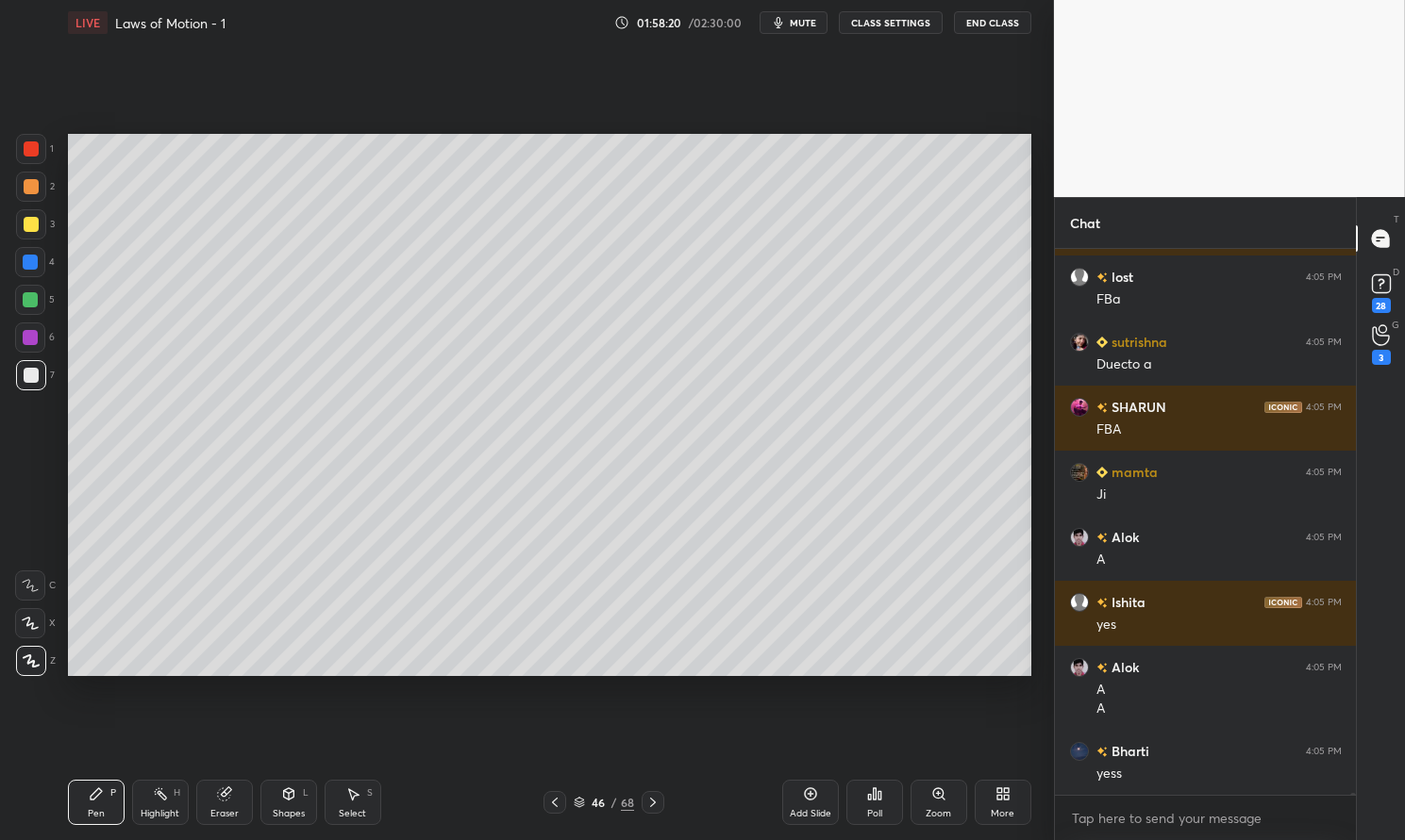
click at [34, 378] on div at bounding box center [31, 376] width 15 height 15
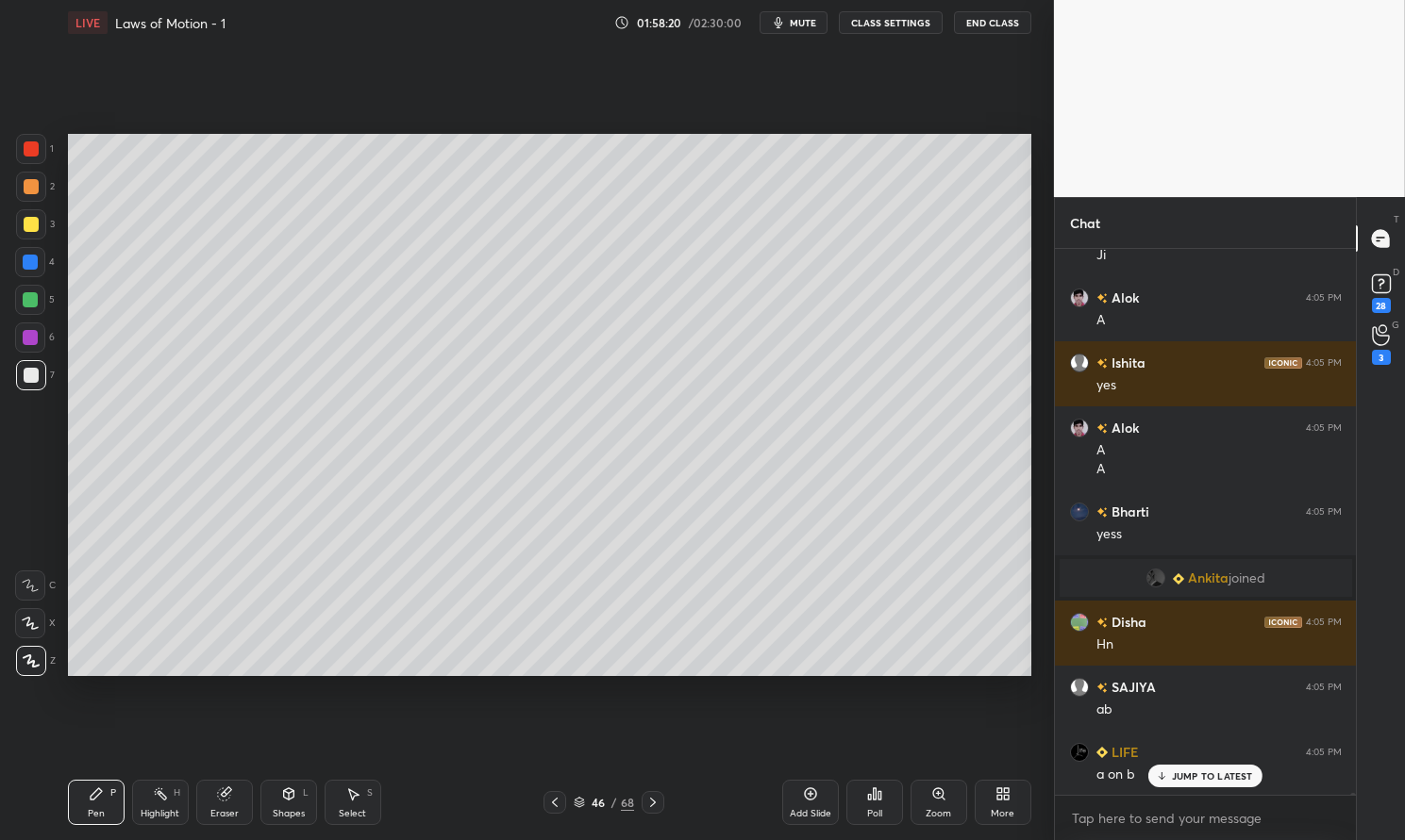
click at [16, 381] on div at bounding box center [31, 376] width 30 height 30
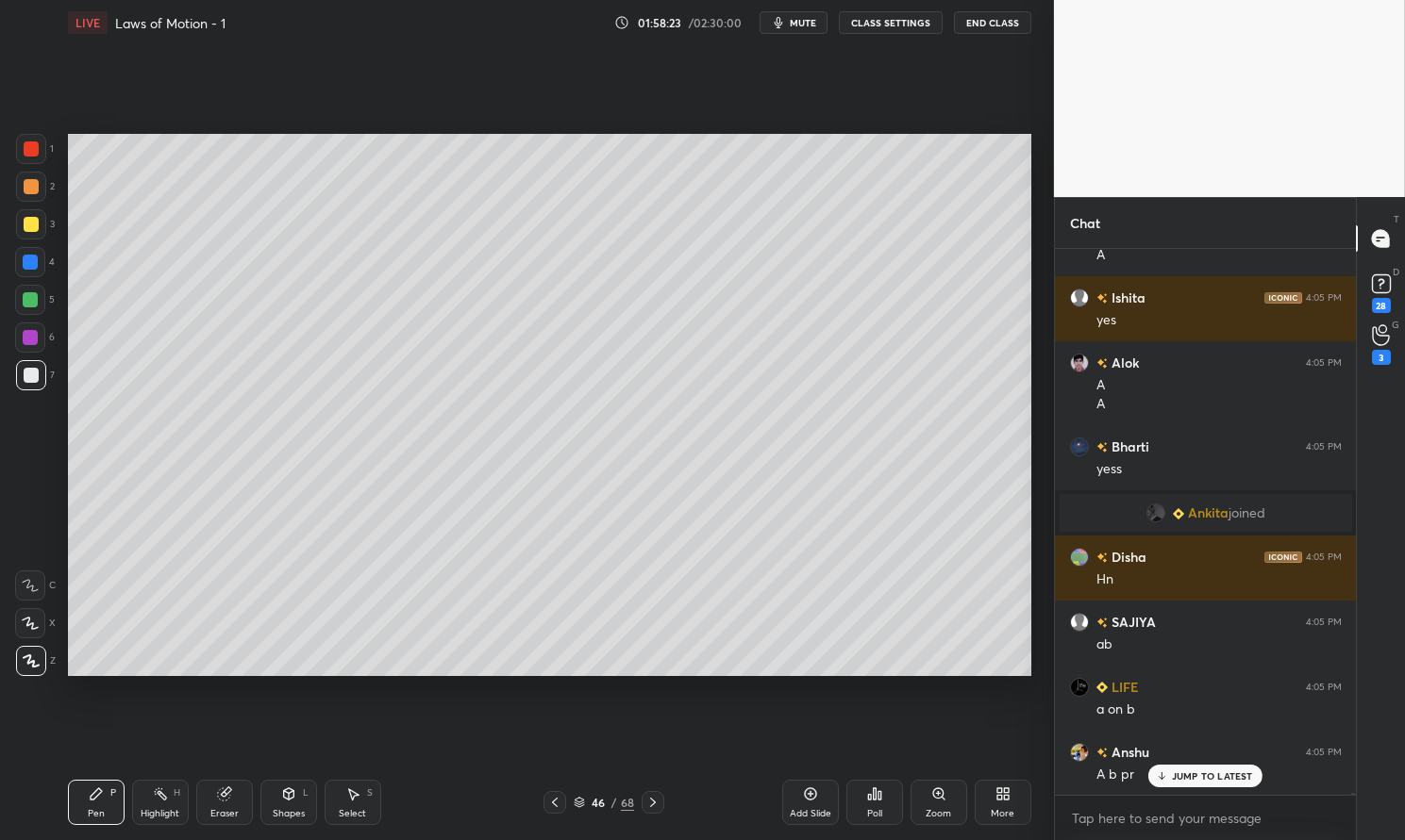
scroll to position [127504, 0]
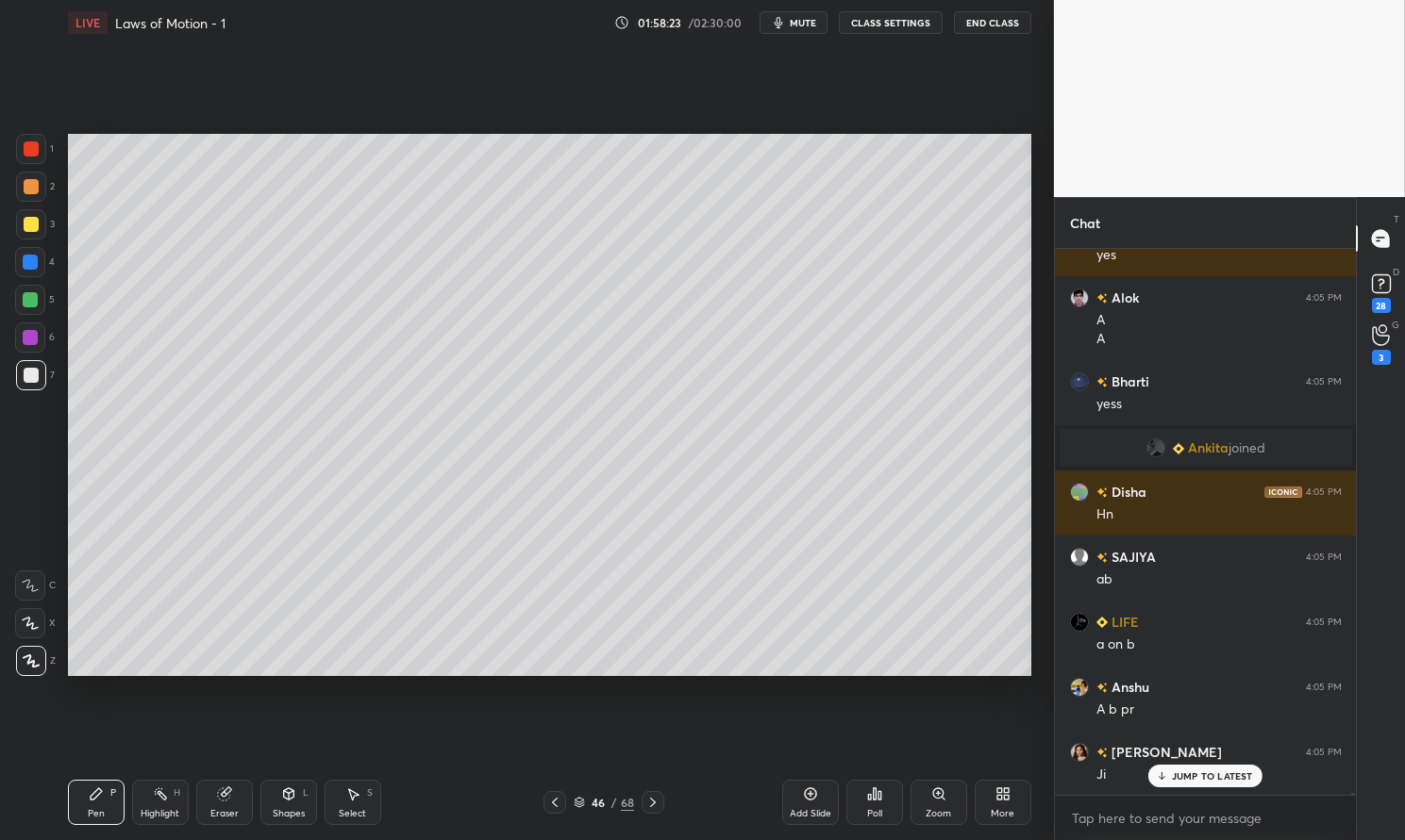
click at [36, 304] on div at bounding box center [30, 300] width 15 height 15
click at [20, 297] on div at bounding box center [30, 300] width 30 height 30
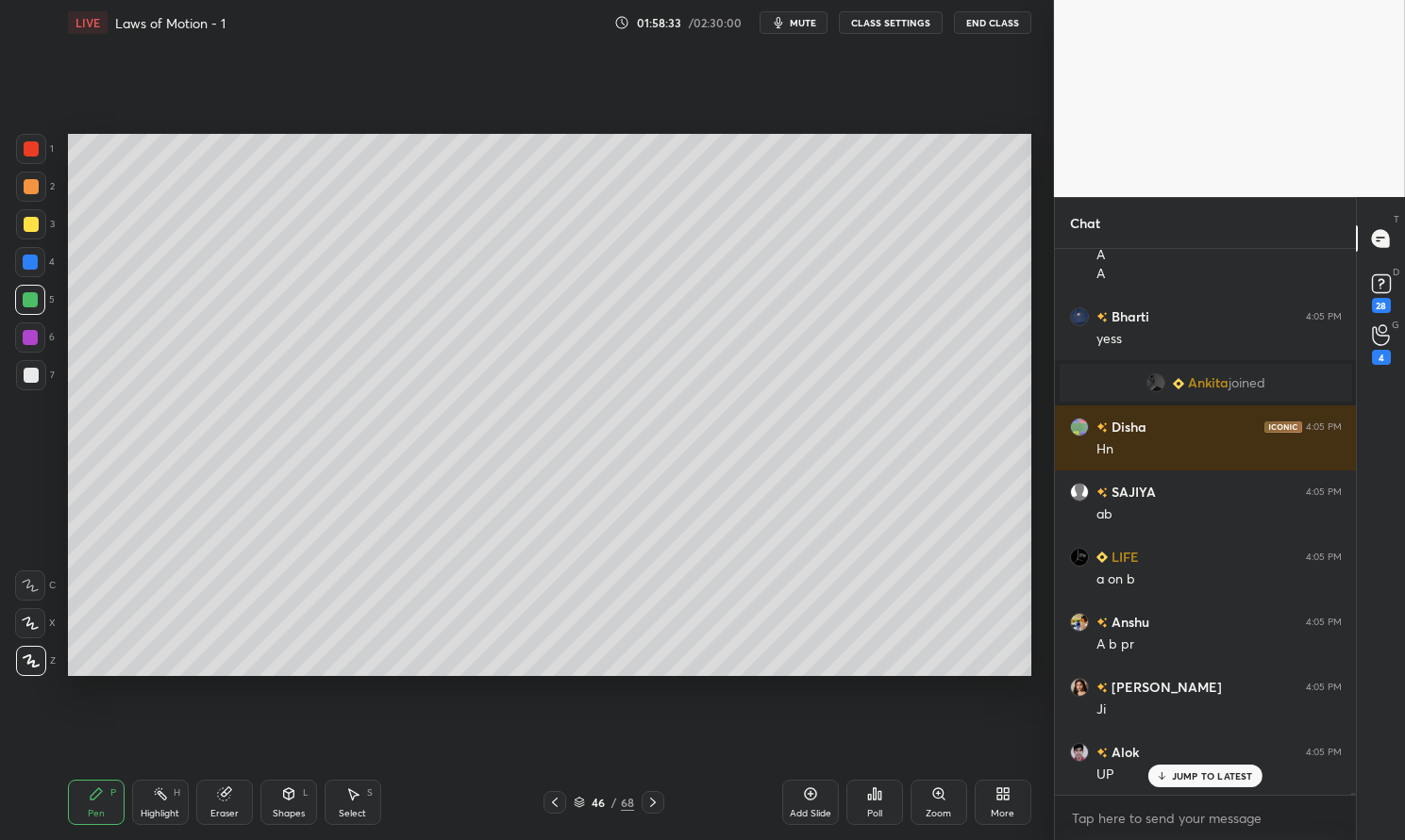
click at [165, 807] on div "Highlight H" at bounding box center [161, 803] width 57 height 45
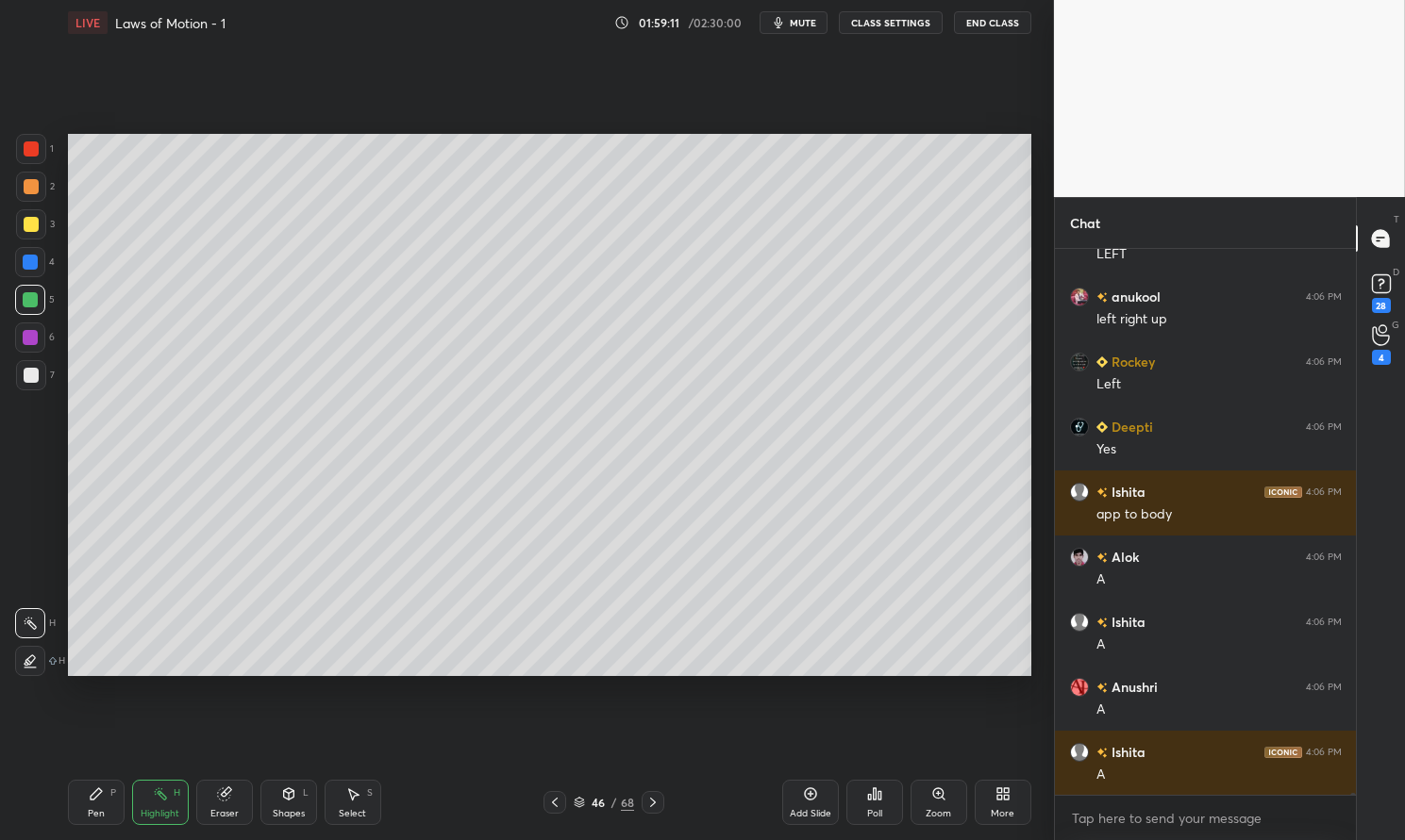
scroll to position [130518, 0]
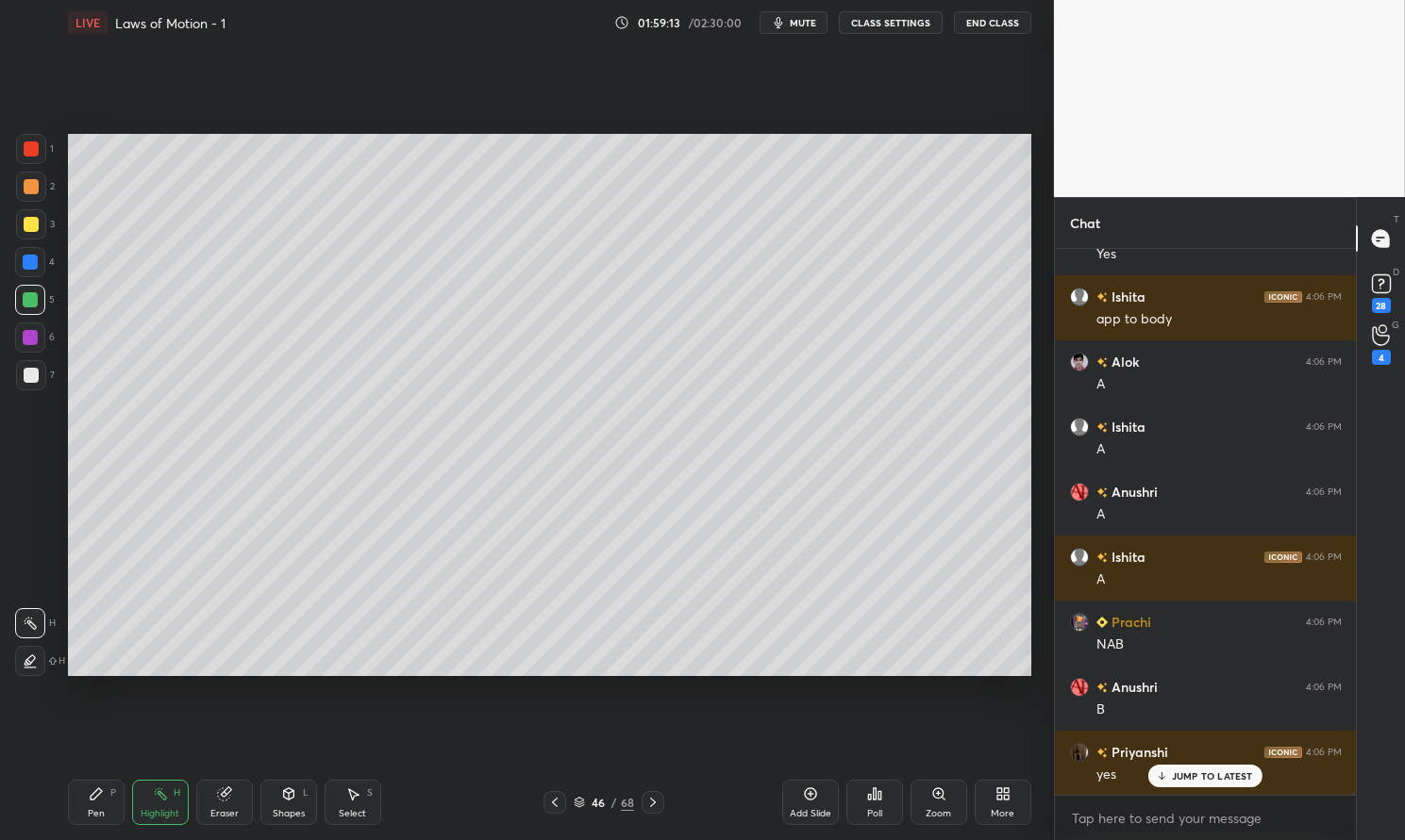
click at [87, 806] on div "Pen P" at bounding box center [97, 803] width 57 height 45
click at [91, 807] on div "Pen P" at bounding box center [97, 803] width 57 height 45
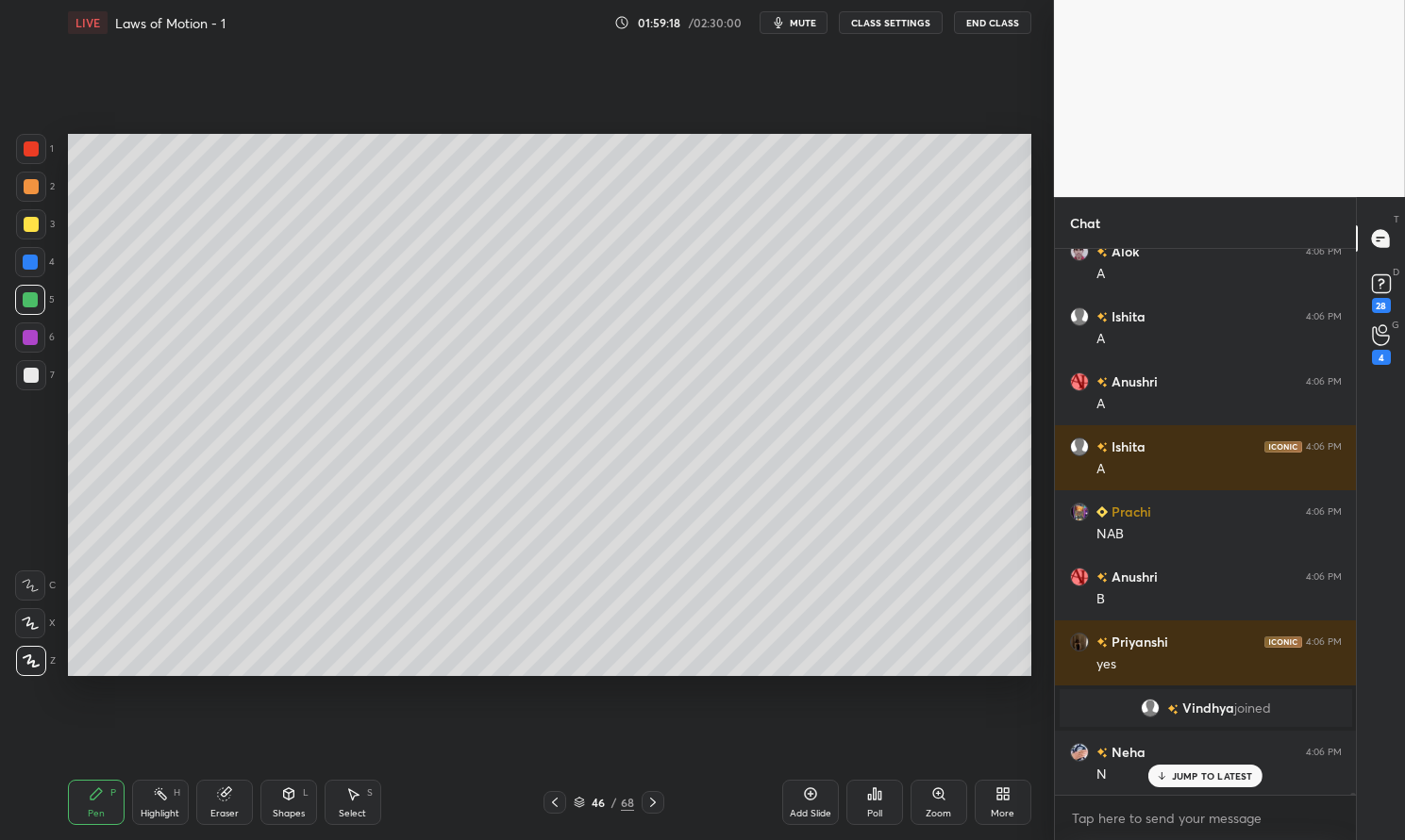
click at [39, 374] on div at bounding box center [31, 376] width 30 height 30
click at [32, 375] on div at bounding box center [31, 376] width 15 height 15
click at [100, 790] on icon at bounding box center [97, 795] width 11 height 11
click at [93, 774] on div "Pen P Highlight H Eraser Shapes L Select S 46 / 68 Add Slide Poll Zoom More" at bounding box center [550, 803] width 963 height 76
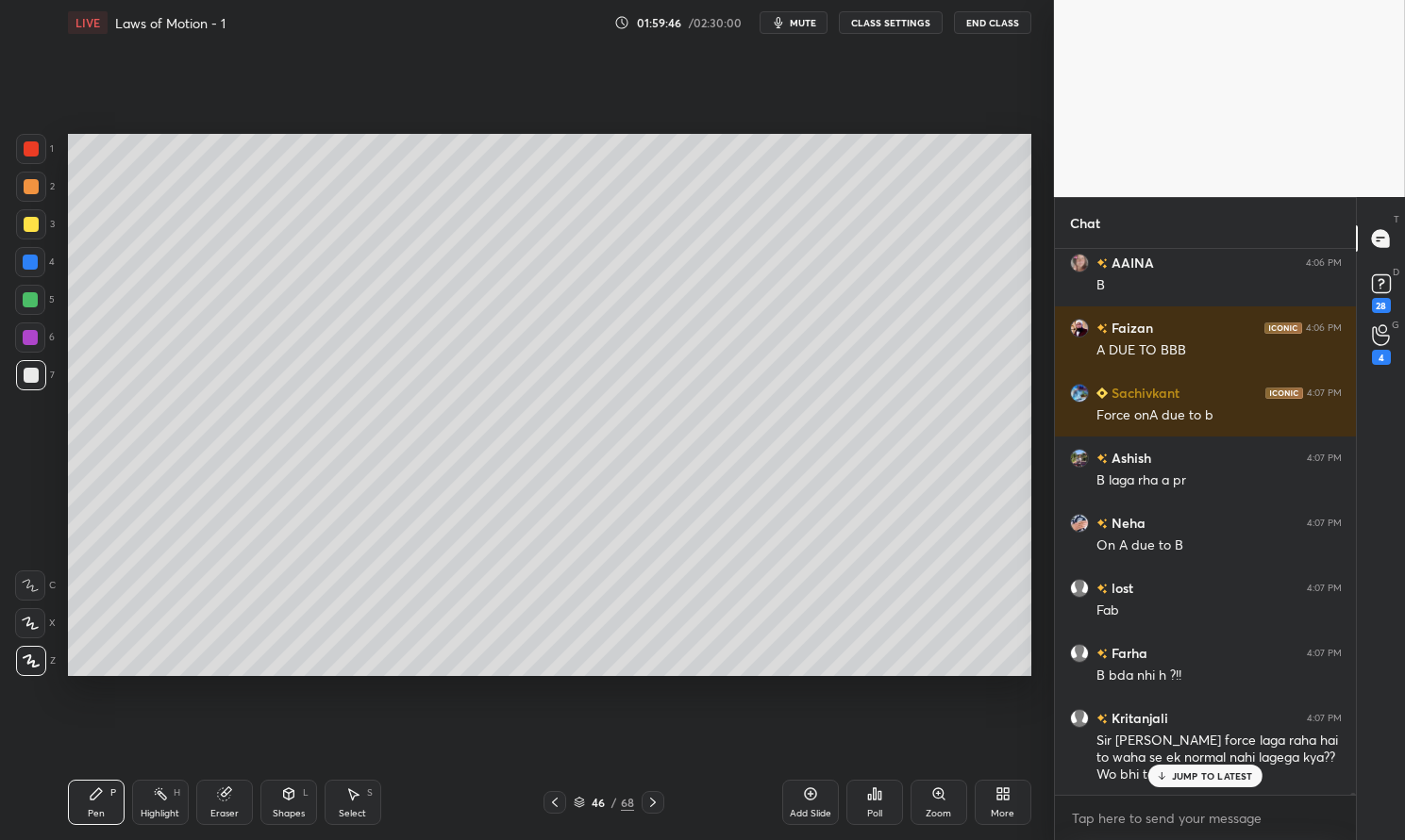
click at [802, 14] on button "mute" at bounding box center [794, 23] width 68 height 23
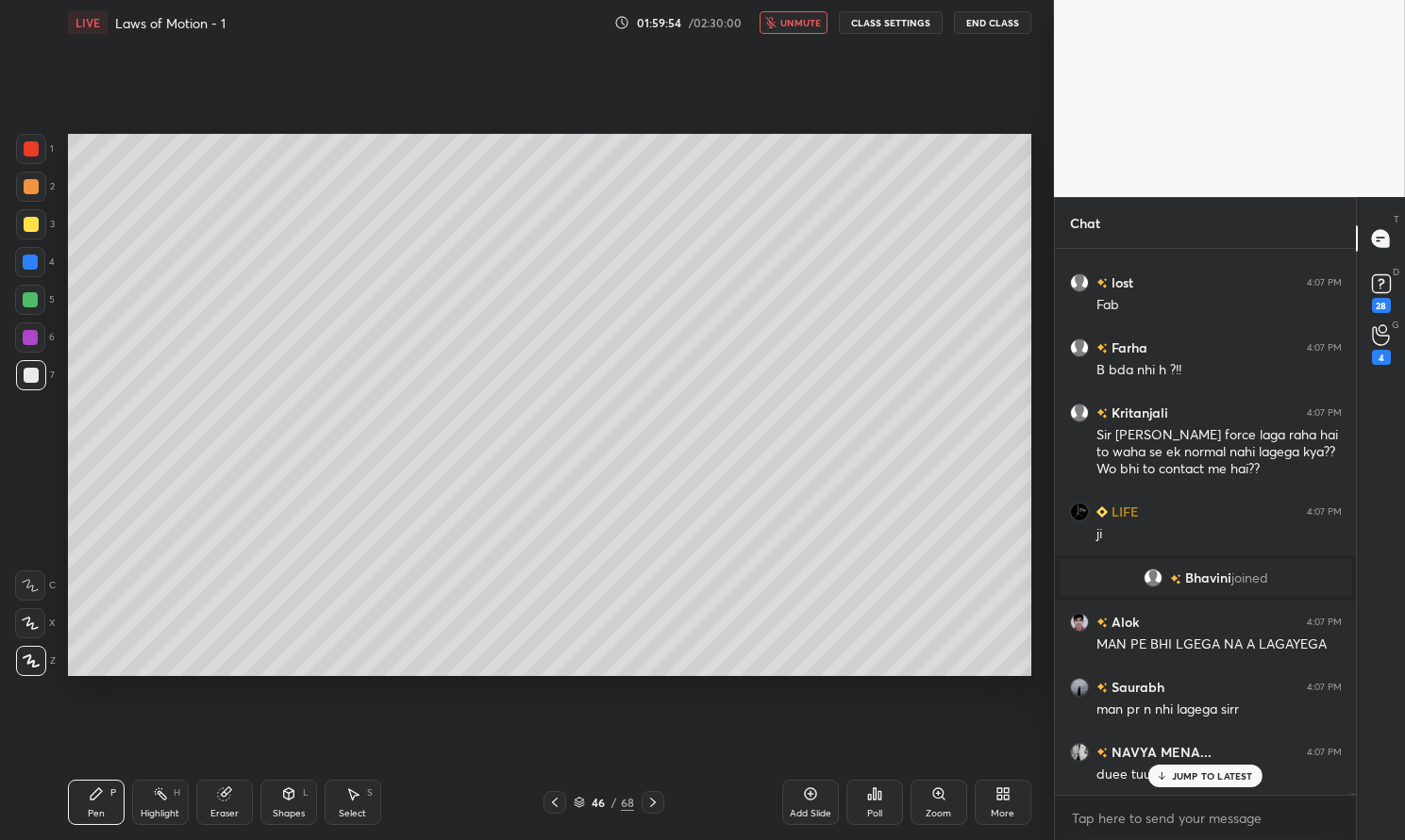
click at [812, 23] on span "unmute" at bounding box center [800, 23] width 41 height 13
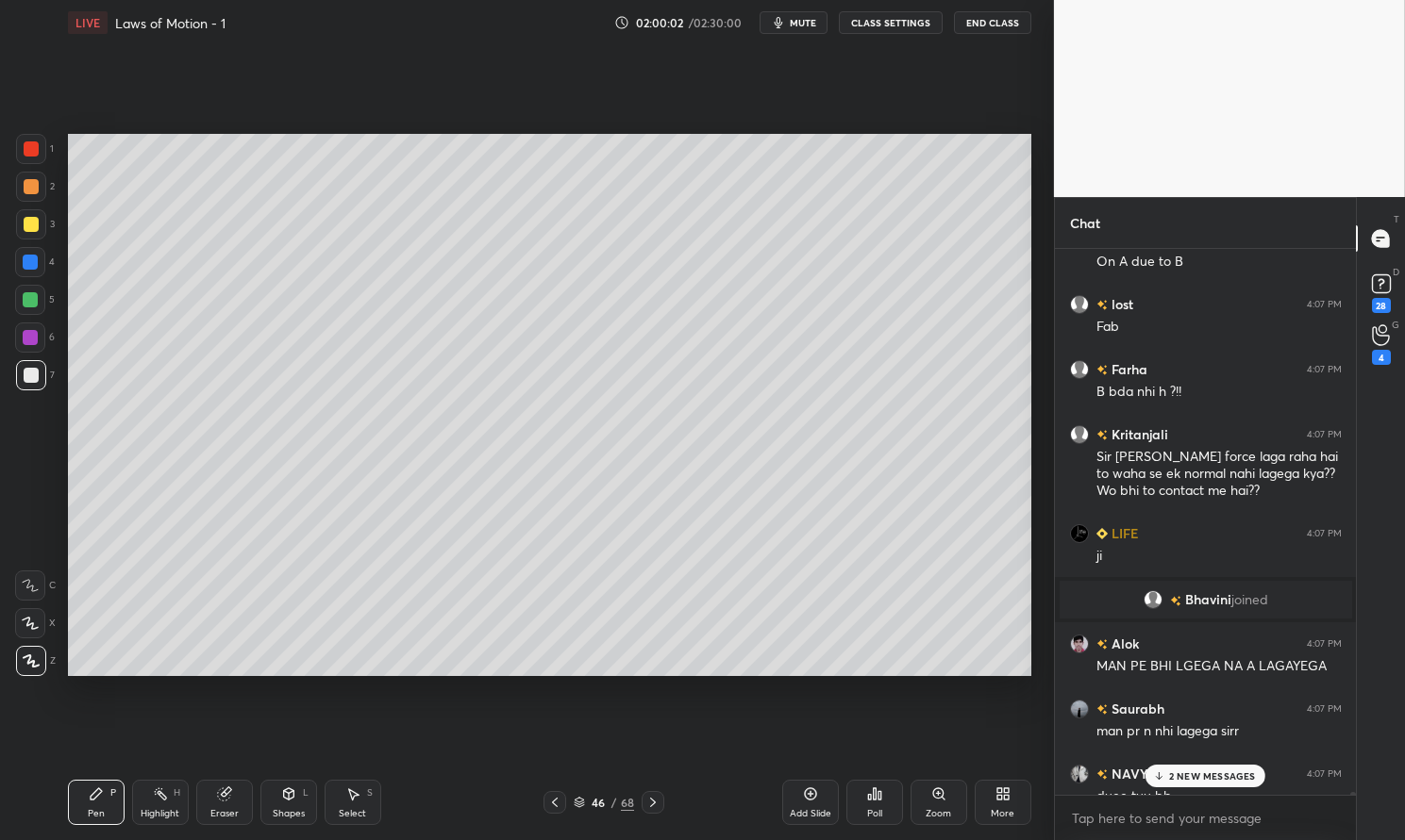
click at [1215, 768] on div "2 NEW MESSAGES" at bounding box center [1205, 777] width 119 height 23
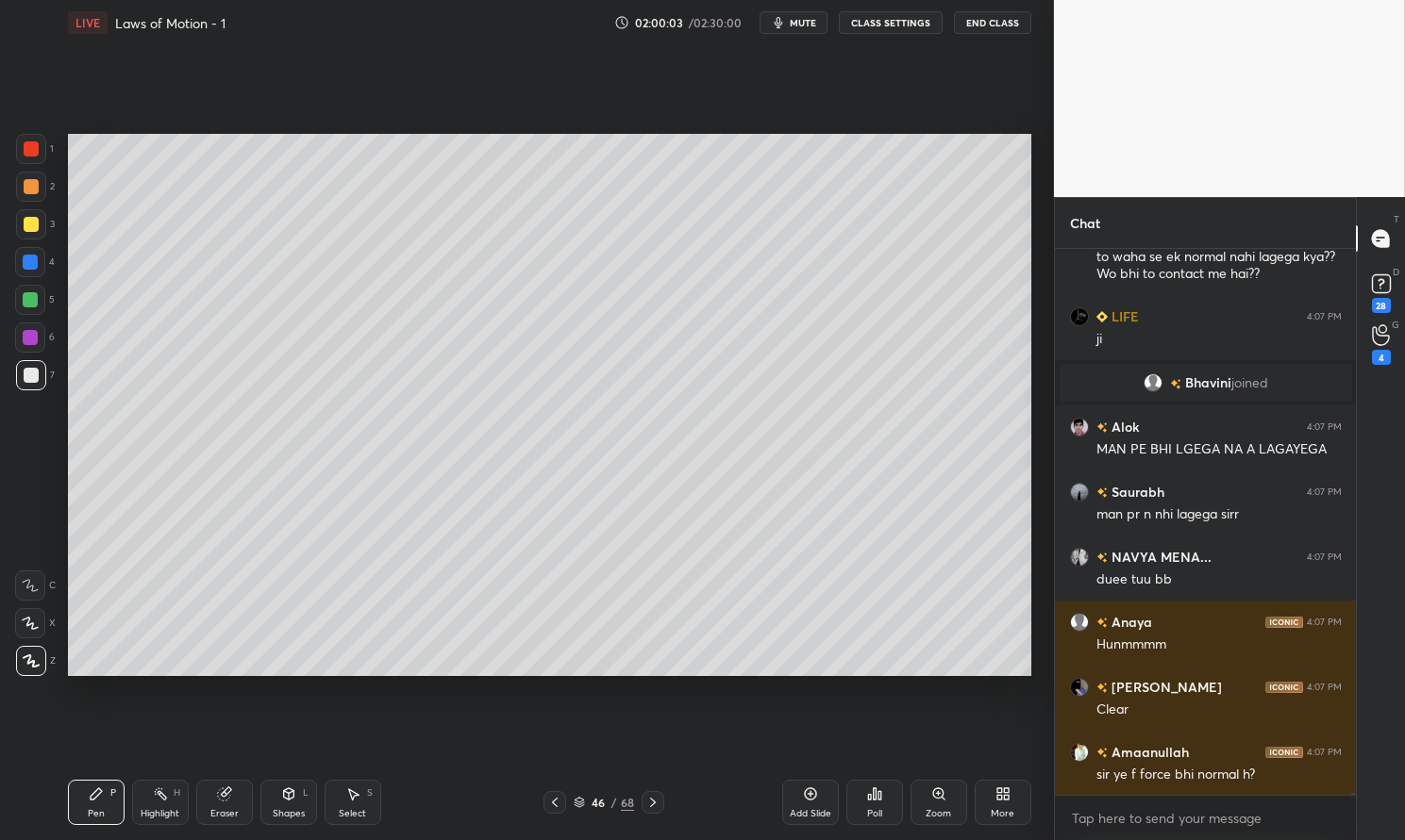
click at [147, 796] on div "Highlight H" at bounding box center [161, 803] width 57 height 45
click at [149, 802] on div "Highlight H" at bounding box center [161, 803] width 57 height 45
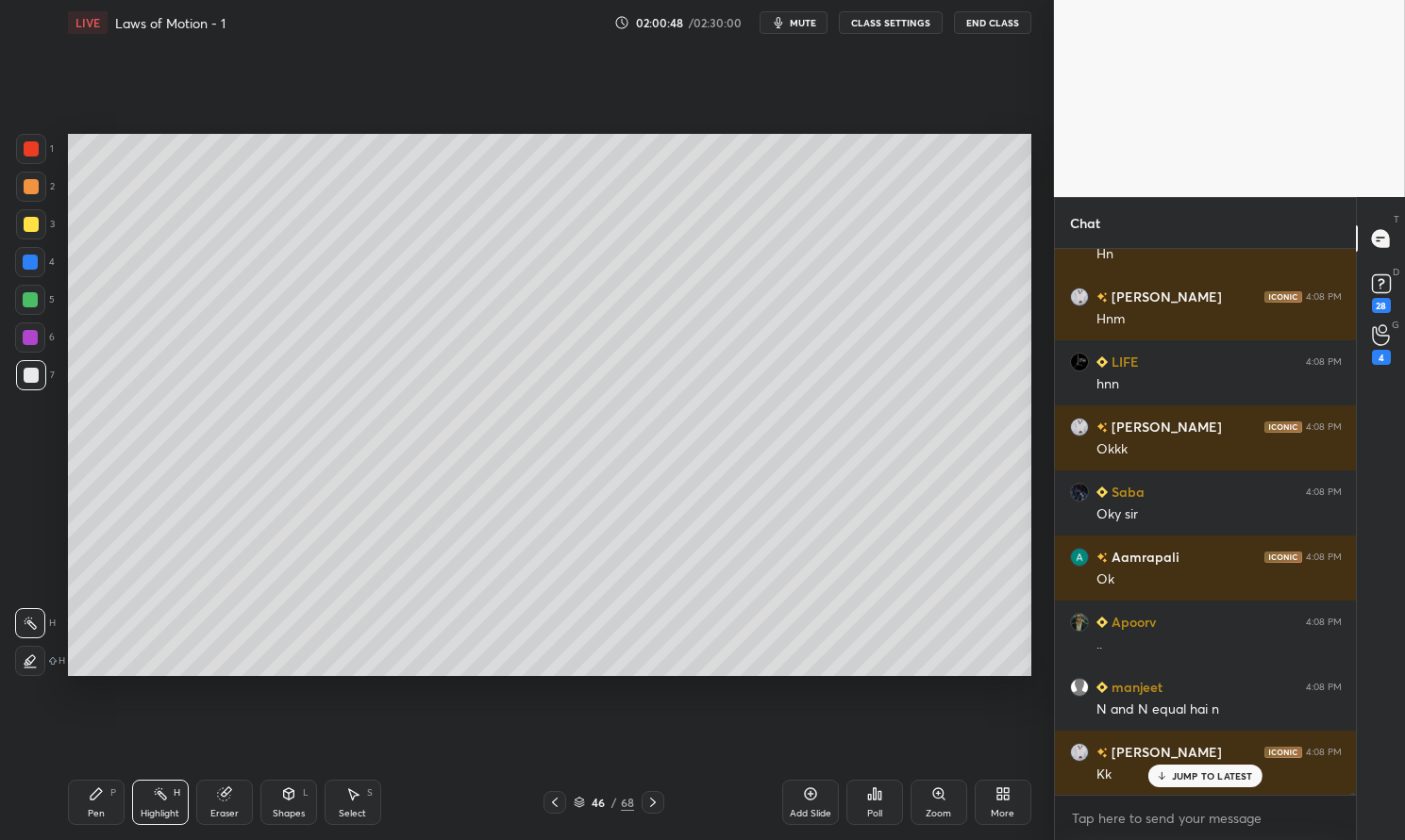
scroll to position [127978, 0]
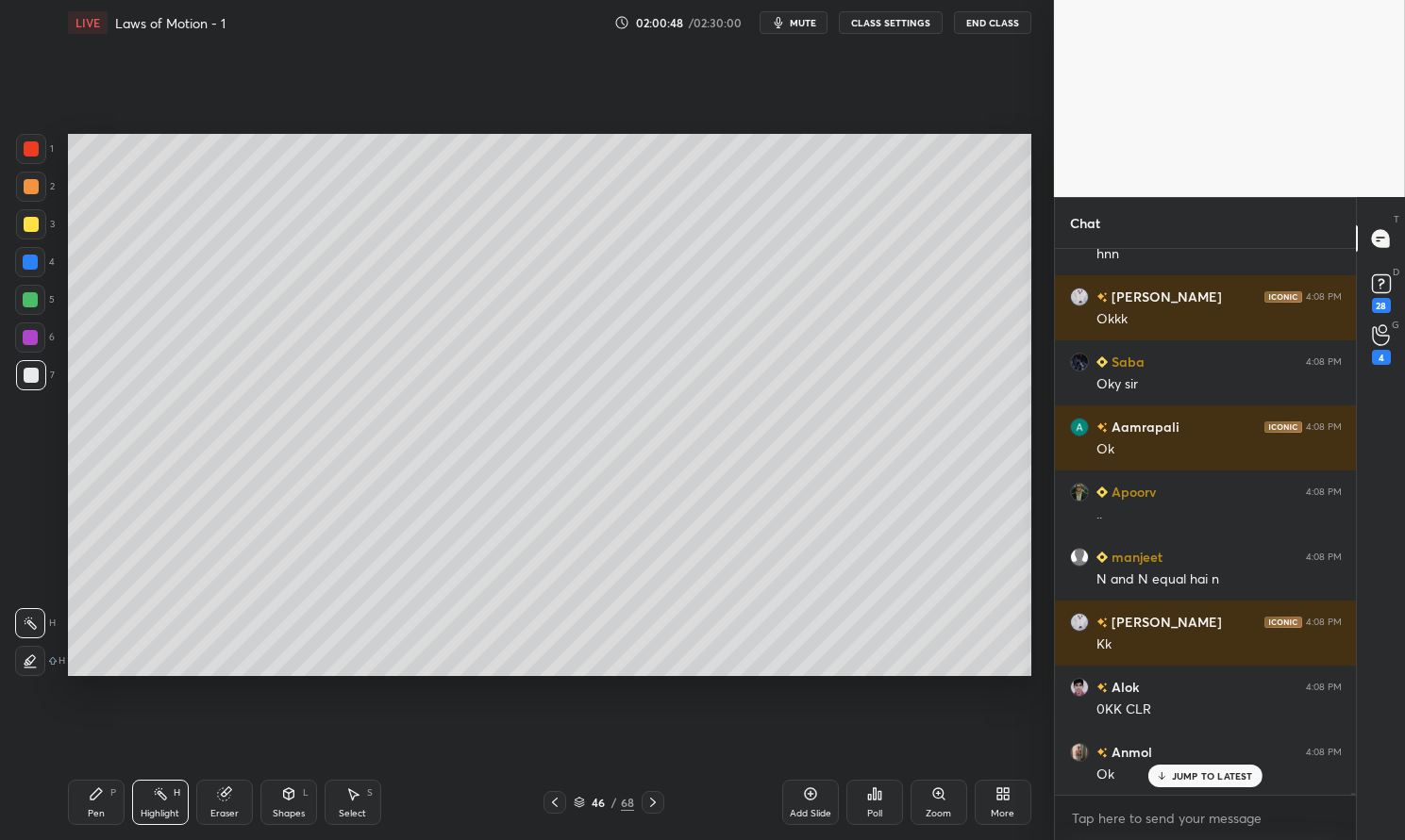
click at [1205, 779] on p "JUMP TO LATEST" at bounding box center [1212, 777] width 81 height 11
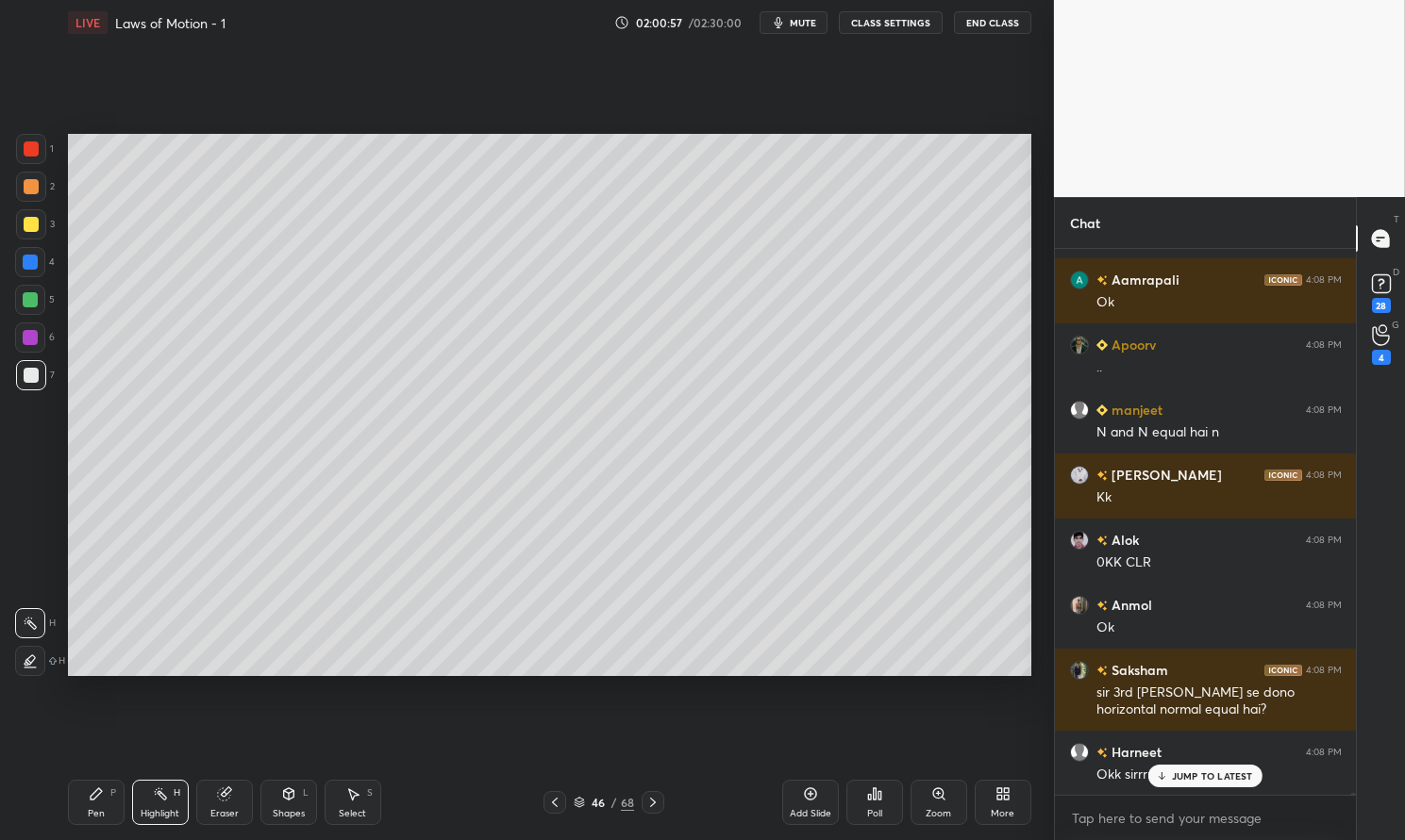
click at [39, 340] on div at bounding box center [30, 338] width 30 height 30
click at [33, 340] on div at bounding box center [30, 338] width 15 height 15
click at [170, 802] on div "Highlight H" at bounding box center [161, 803] width 57 height 45
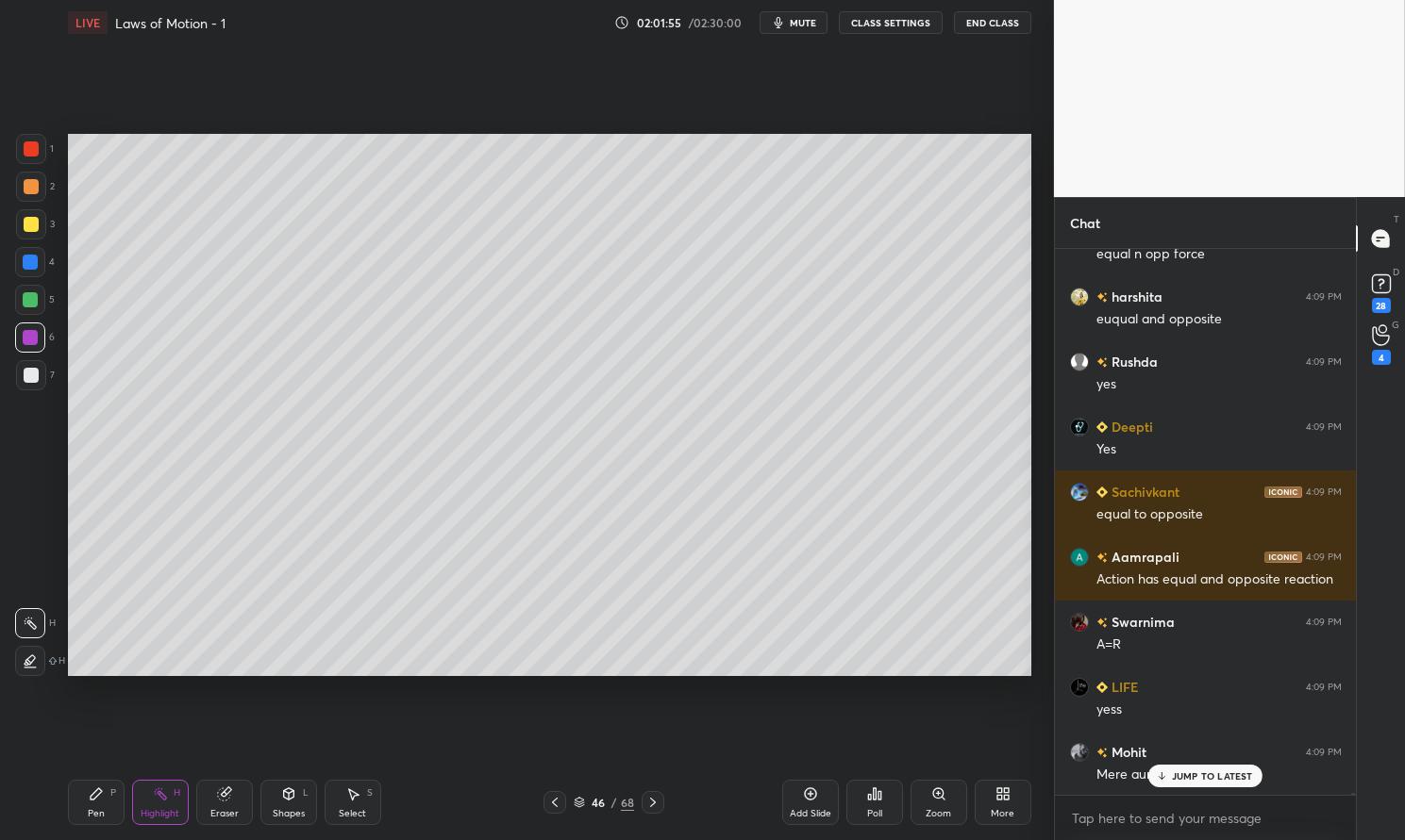
scroll to position [131294, 0]
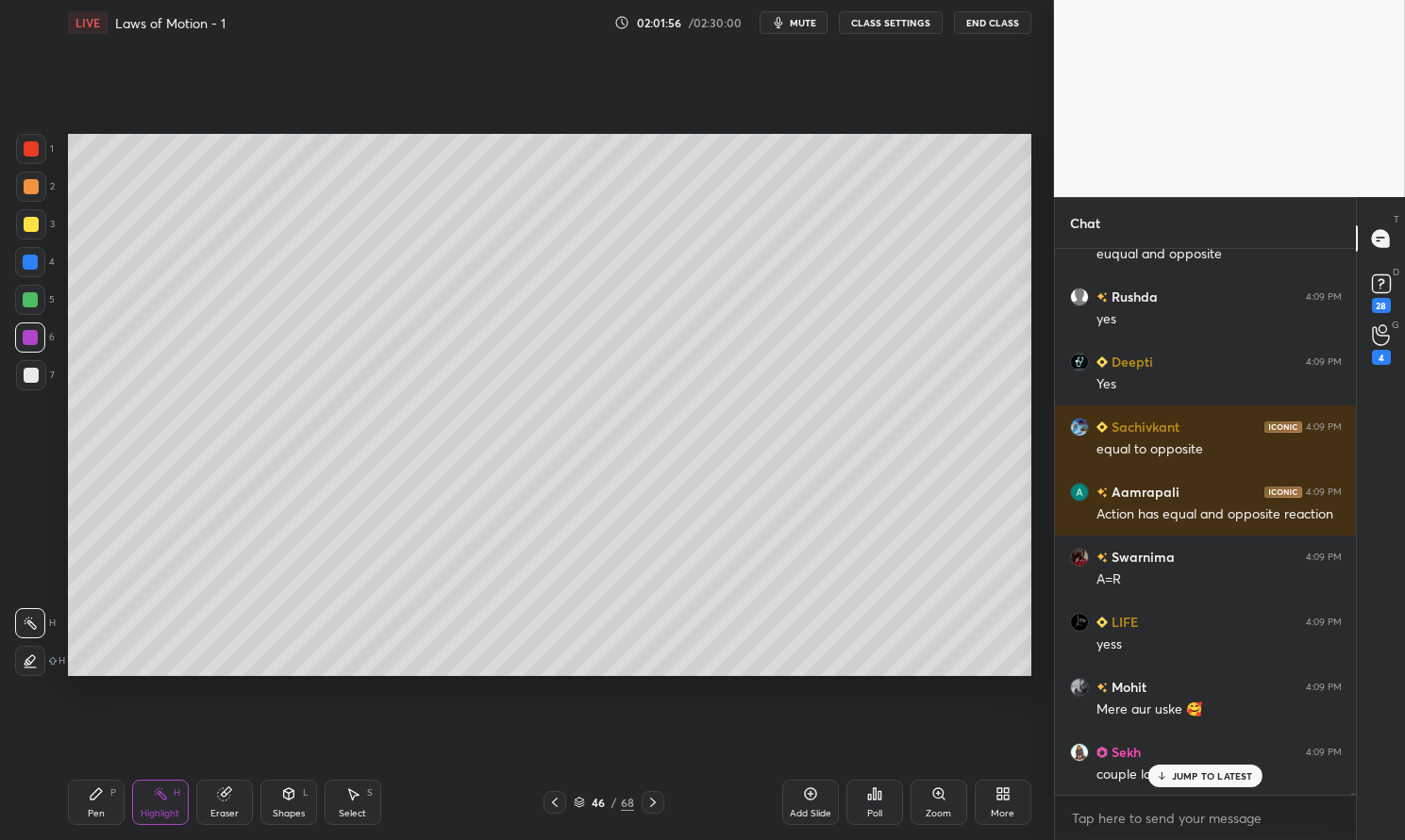
click at [1203, 772] on p "JUMP TO LATEST" at bounding box center [1212, 777] width 81 height 11
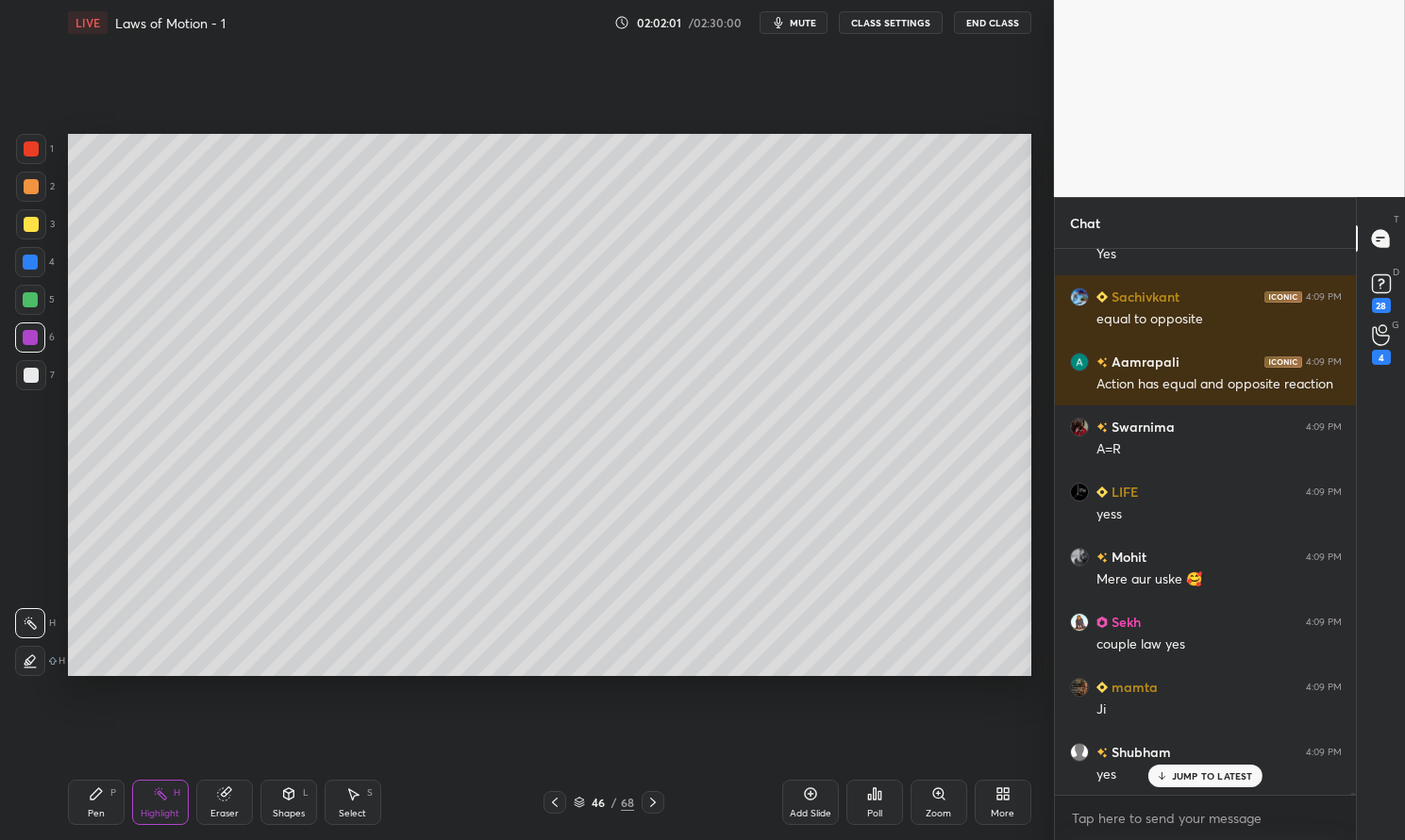
scroll to position [131490, 0]
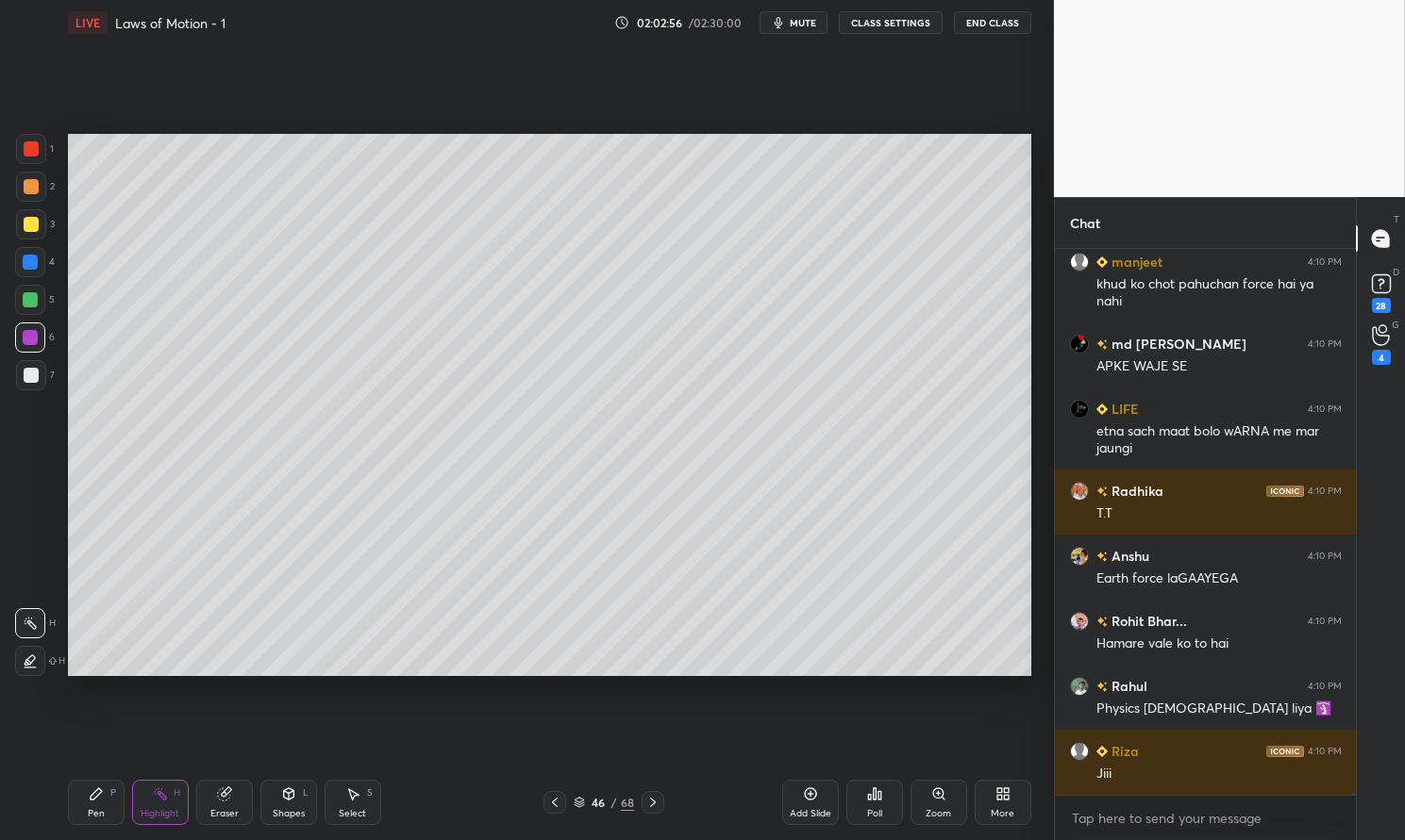
click at [86, 805] on div "Pen P" at bounding box center [97, 803] width 57 height 45
click at [97, 806] on div "Pen P" at bounding box center [97, 803] width 57 height 45
click at [31, 335] on div at bounding box center [30, 338] width 15 height 15
click at [29, 337] on div at bounding box center [30, 338] width 15 height 15
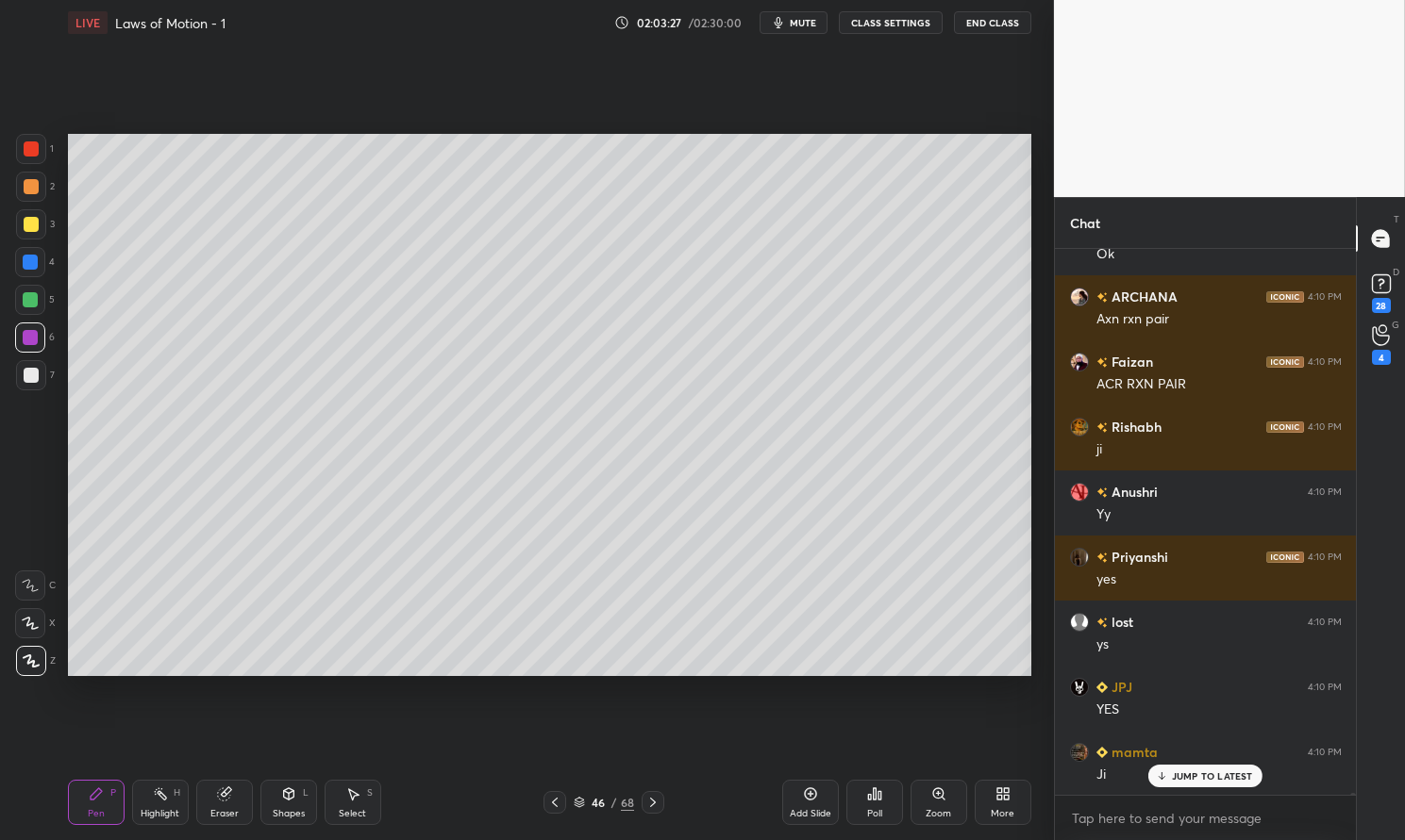
scroll to position [134202, 0]
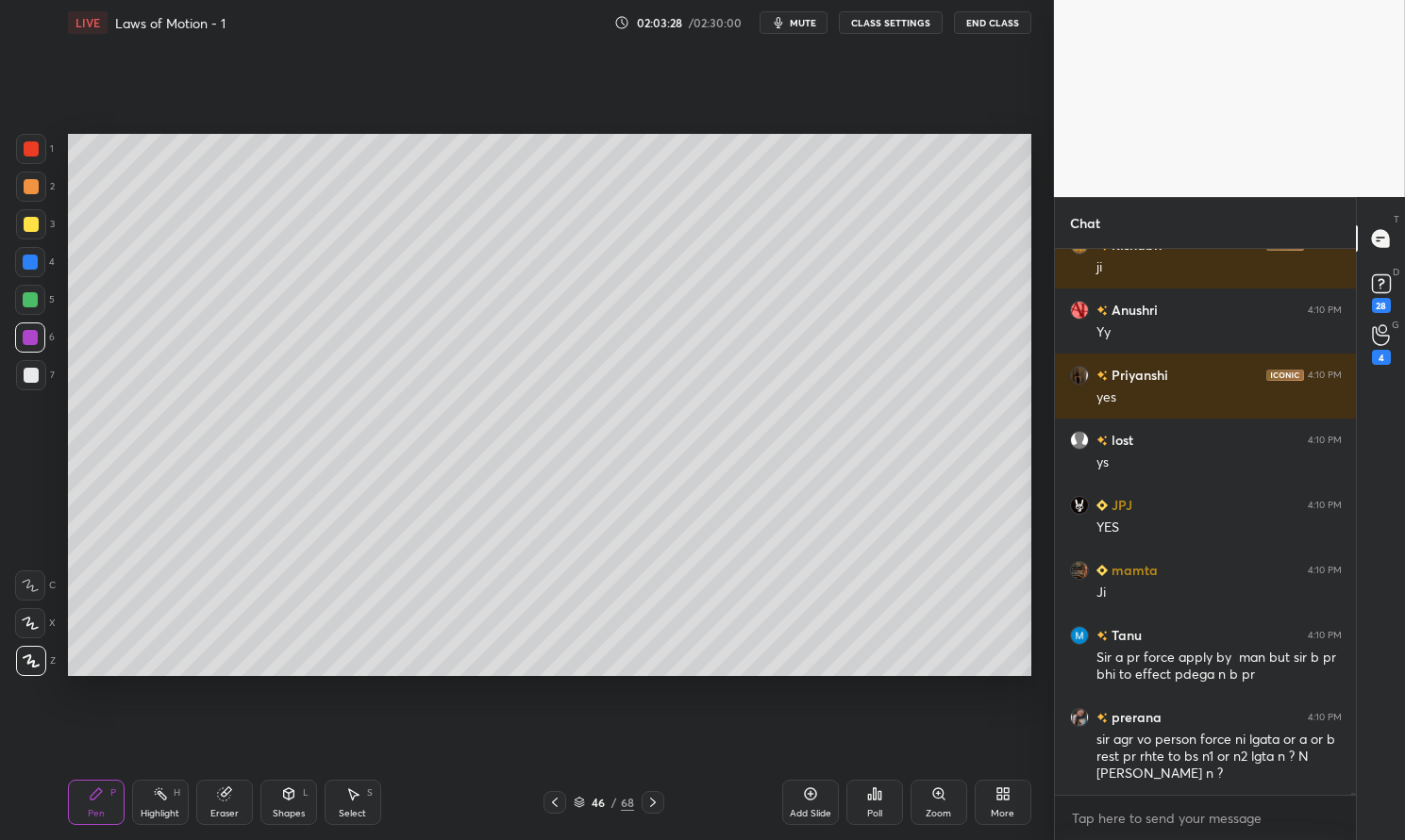
click at [818, 800] on icon at bounding box center [811, 795] width 15 height 15
click at [101, 806] on div "Pen P" at bounding box center [97, 803] width 57 height 45
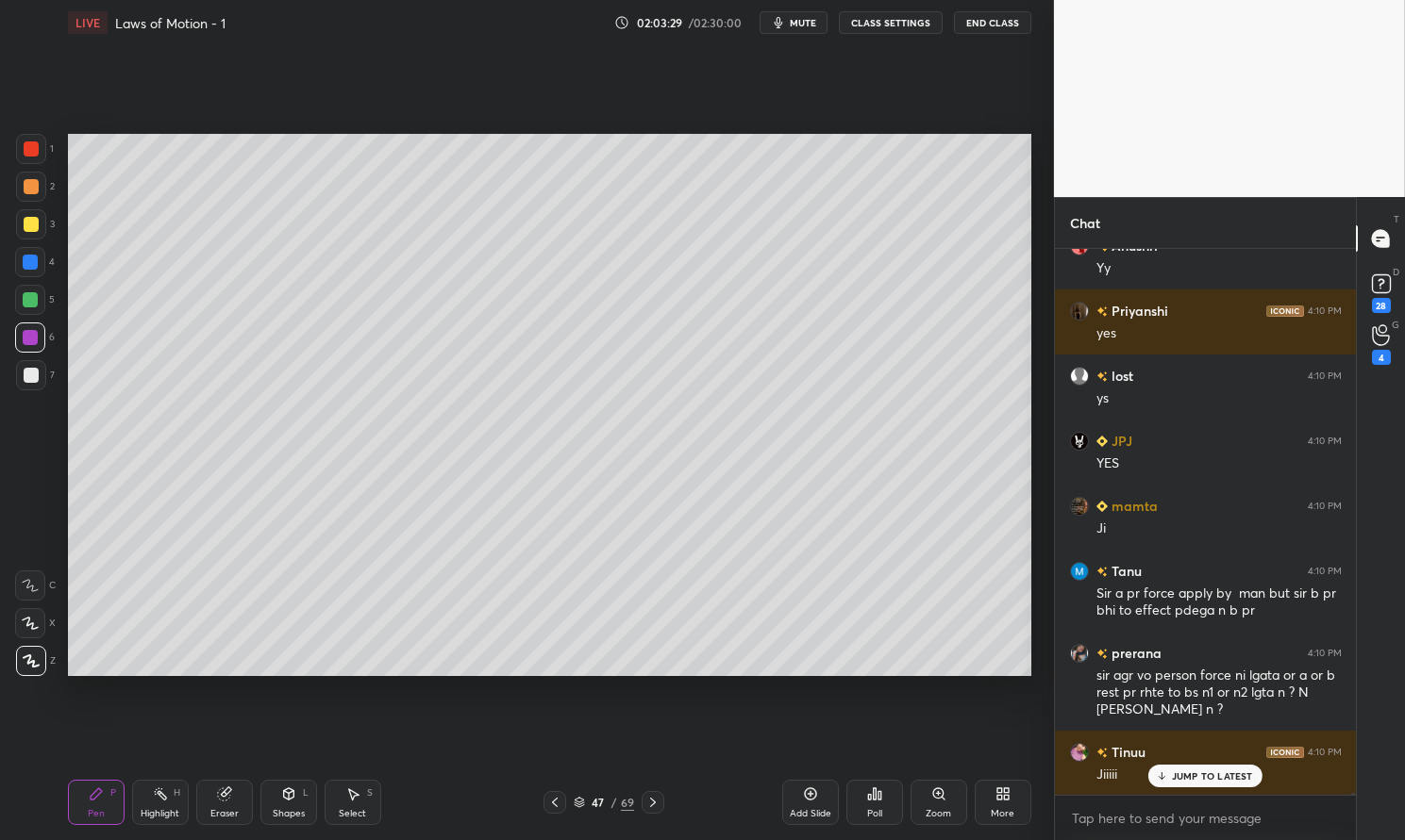
click at [36, 304] on div at bounding box center [30, 300] width 15 height 15
click at [39, 303] on div at bounding box center [30, 300] width 30 height 30
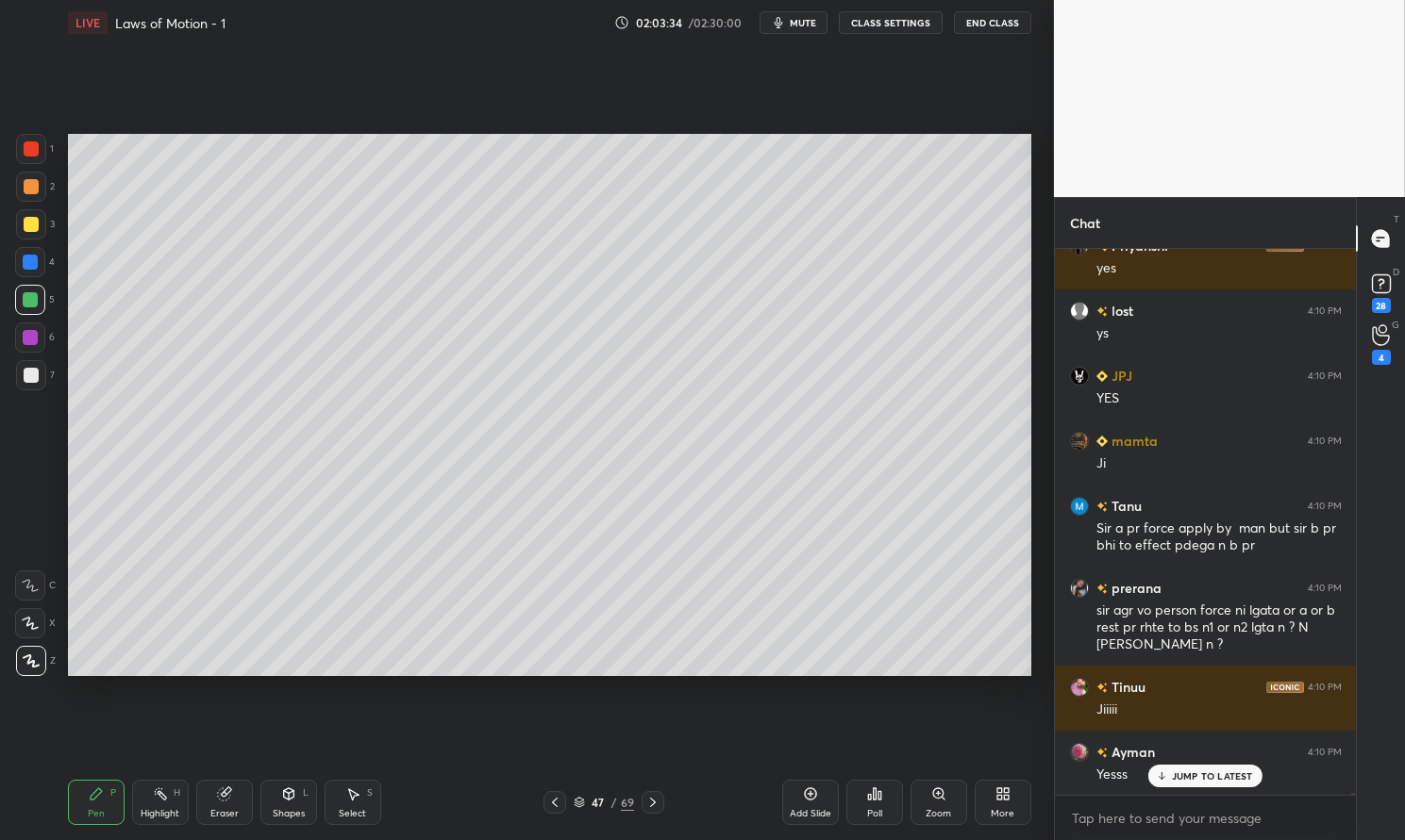
click at [228, 801] on icon at bounding box center [224, 795] width 15 height 15
click at [31, 622] on icon at bounding box center [30, 622] width 15 height 16
click at [82, 799] on div "Pen P" at bounding box center [97, 803] width 57 height 45
click at [44, 214] on div at bounding box center [31, 224] width 30 height 30
click at [38, 218] on div at bounding box center [31, 224] width 30 height 30
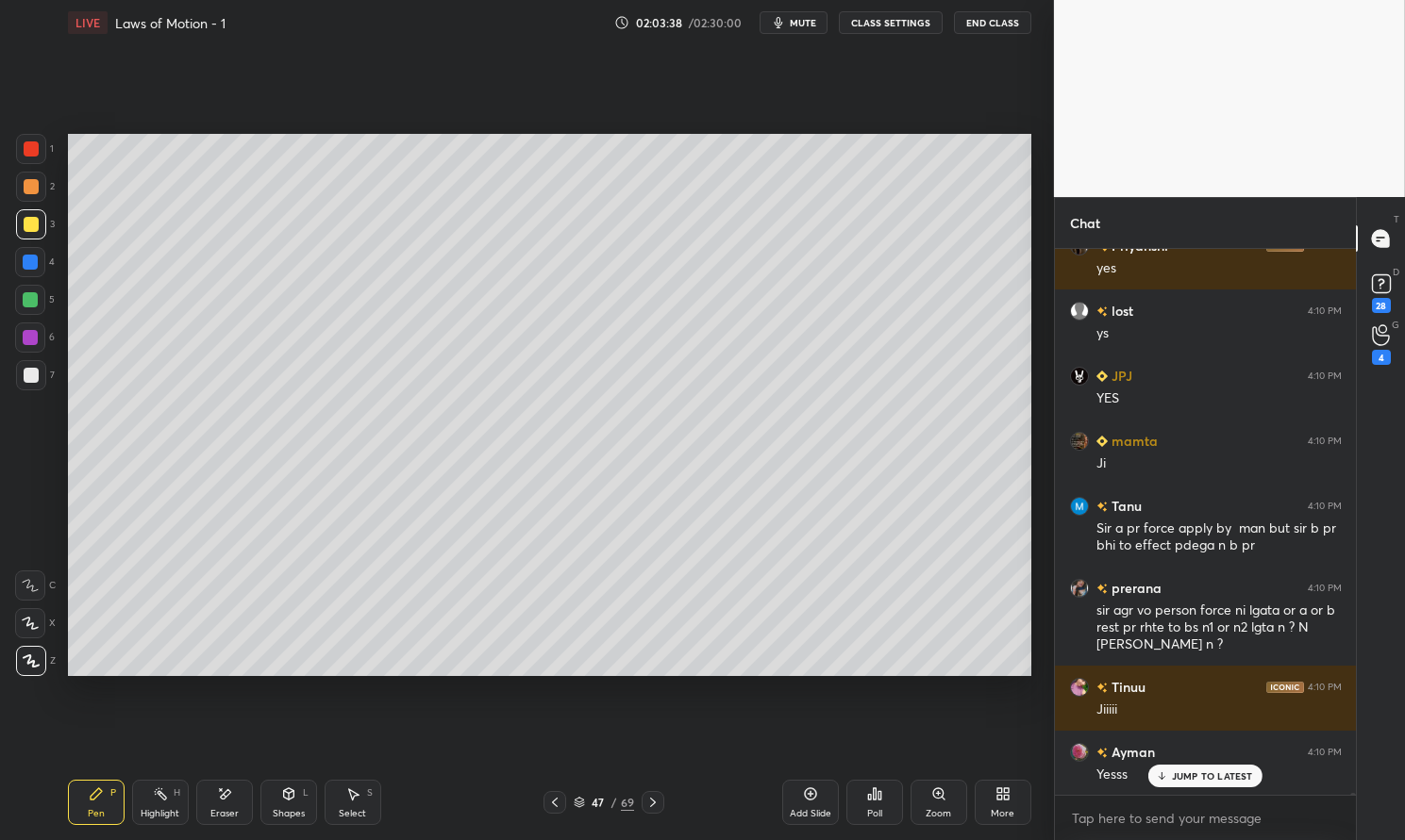
click at [45, 214] on div "3" at bounding box center [35, 224] width 39 height 30
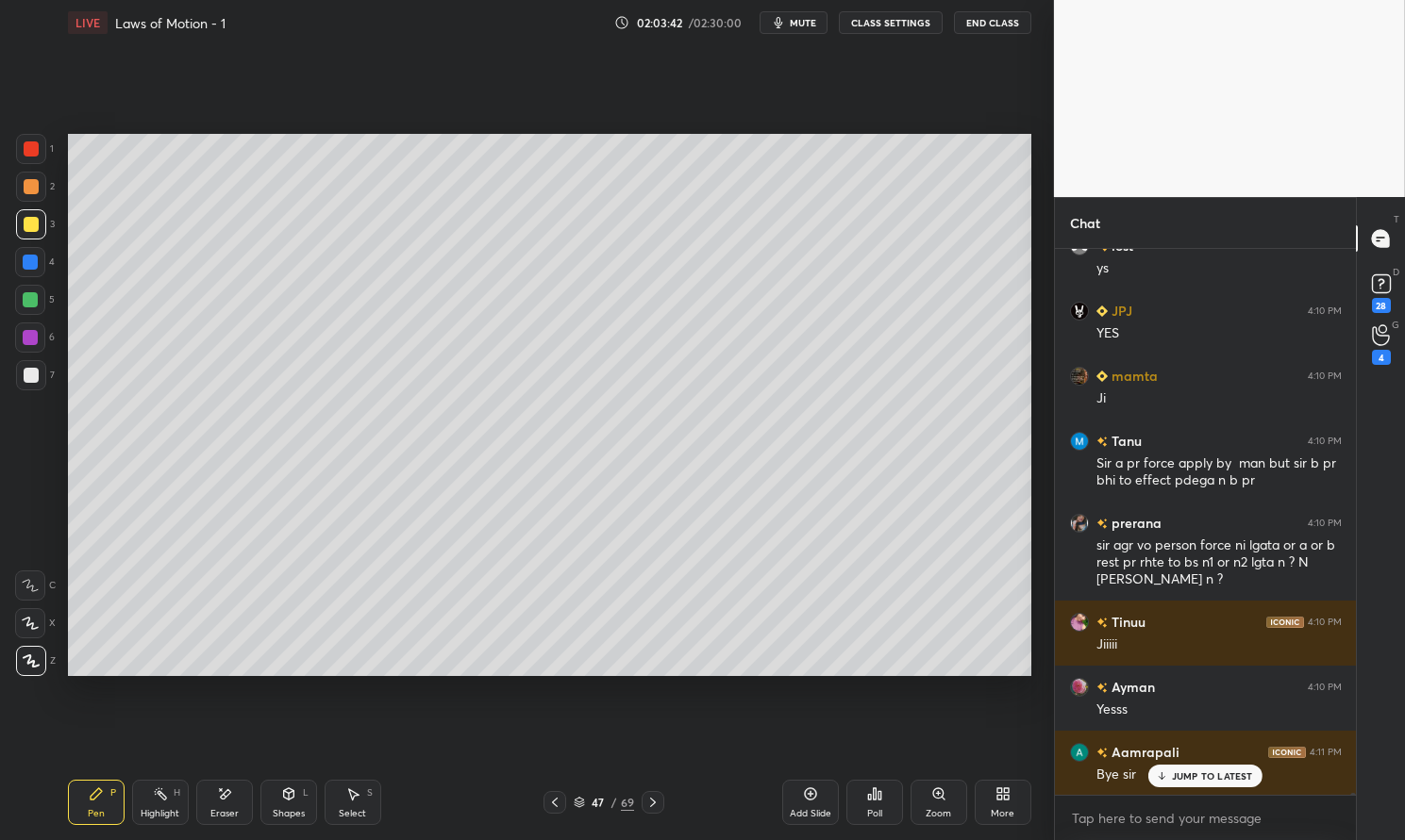
click at [43, 163] on div at bounding box center [31, 149] width 30 height 30
click at [31, 164] on div at bounding box center [31, 149] width 30 height 30
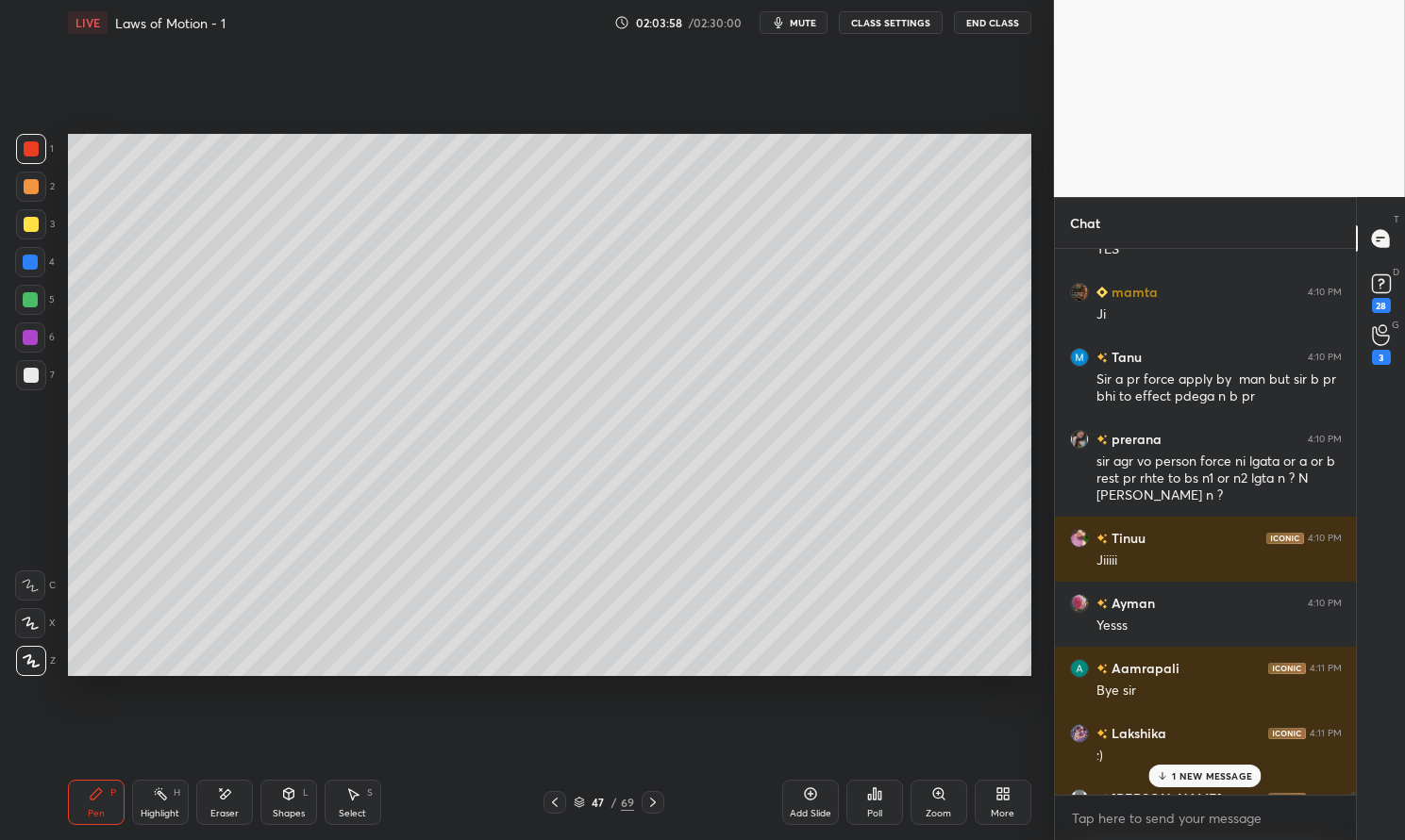
scroll to position [134584, 0]
click at [1221, 777] on p "4 NEW MESSAGES" at bounding box center [1211, 777] width 88 height 11
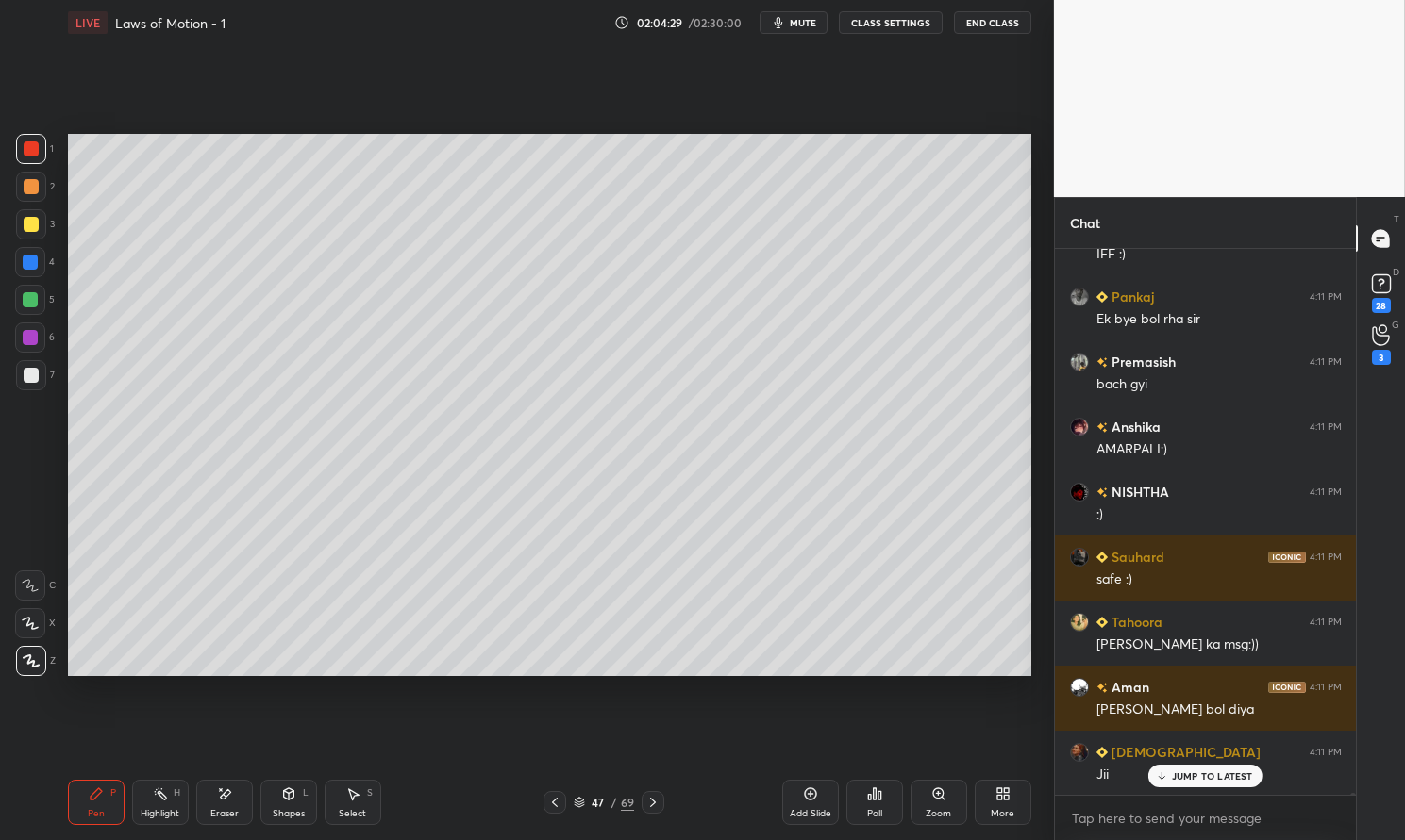
scroll to position [135649, 0]
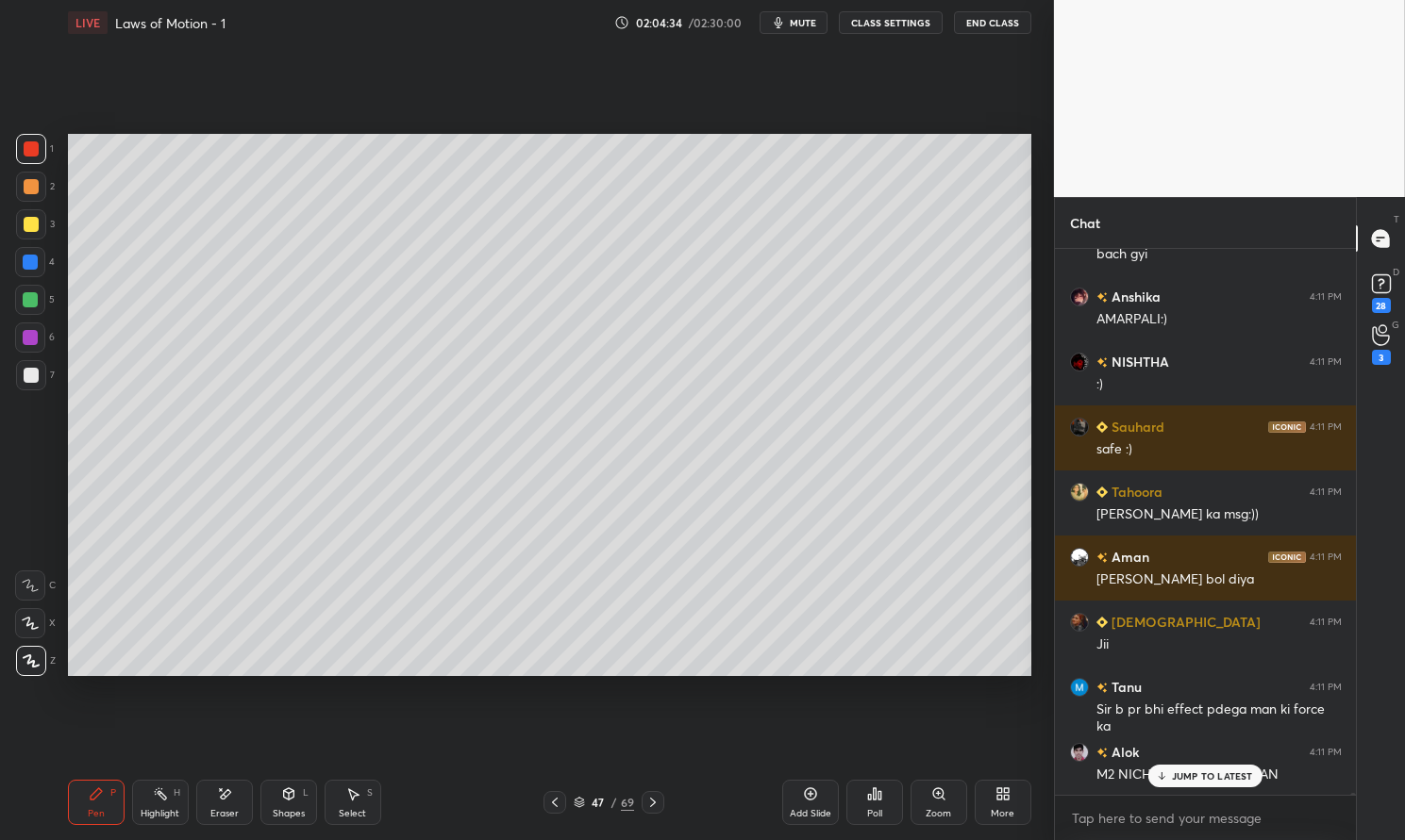
click at [1218, 776] on p "JUMP TO LATEST" at bounding box center [1212, 777] width 81 height 11
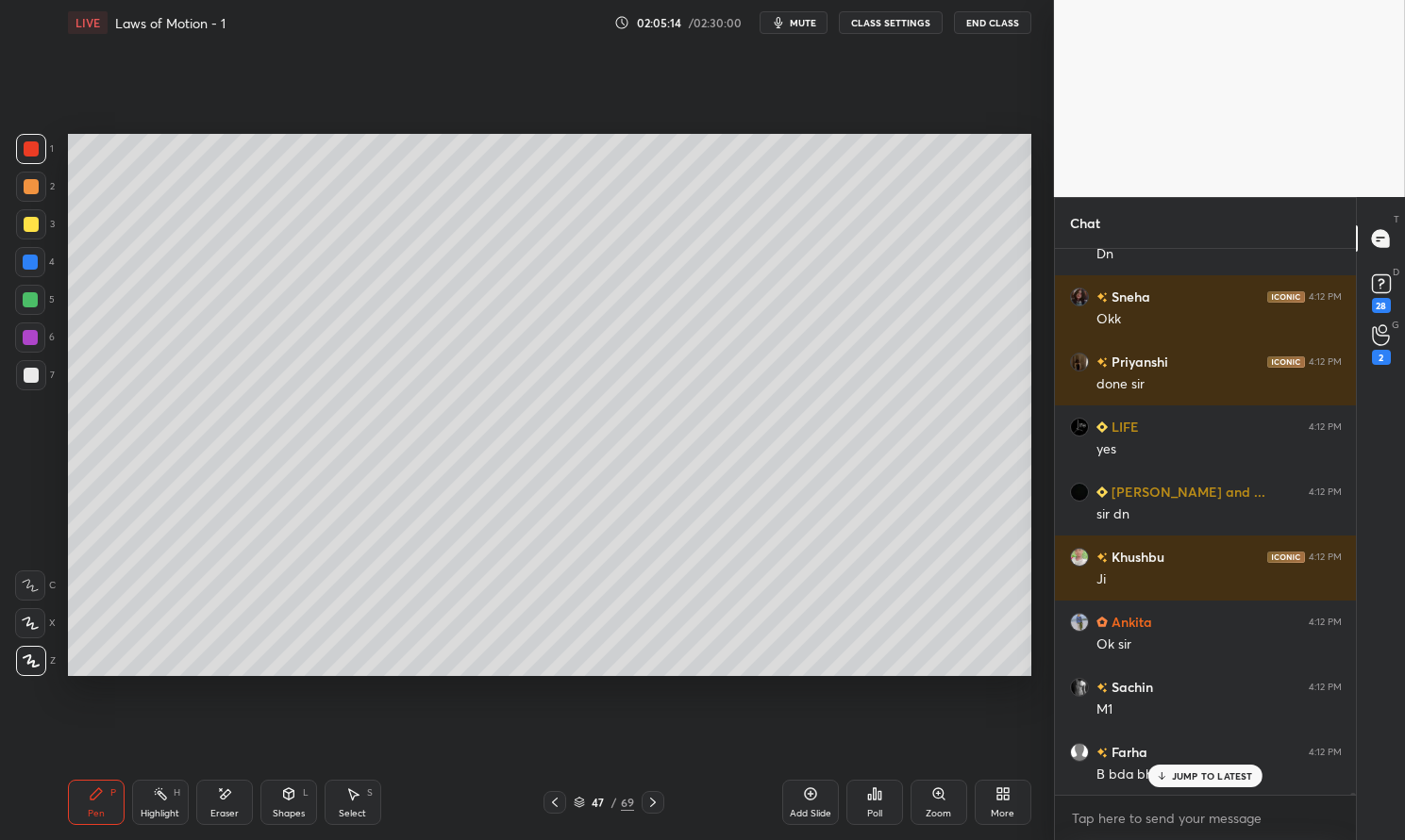
scroll to position [137341, 0]
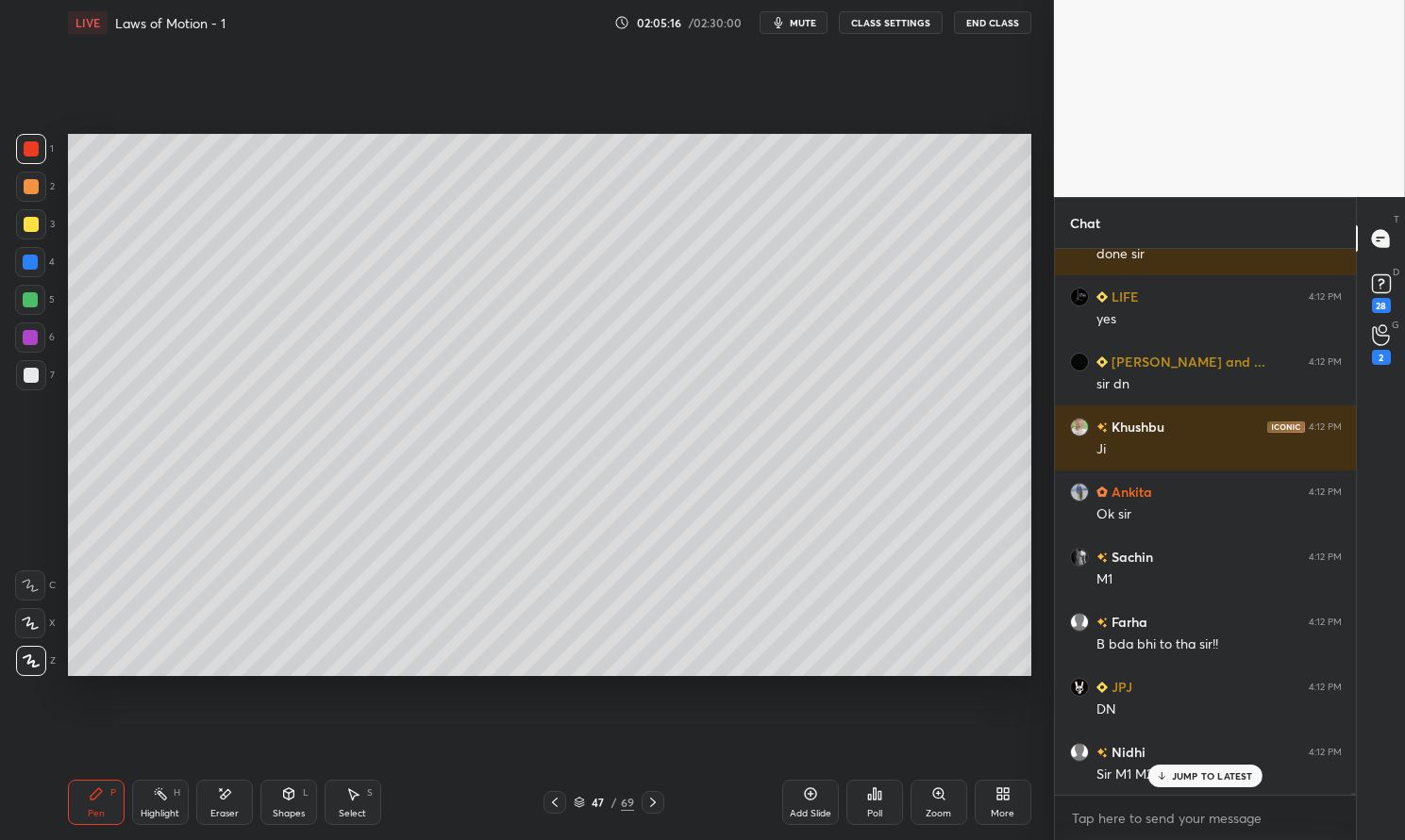
click at [1211, 774] on p "JUMP TO LATEST" at bounding box center [1212, 777] width 81 height 11
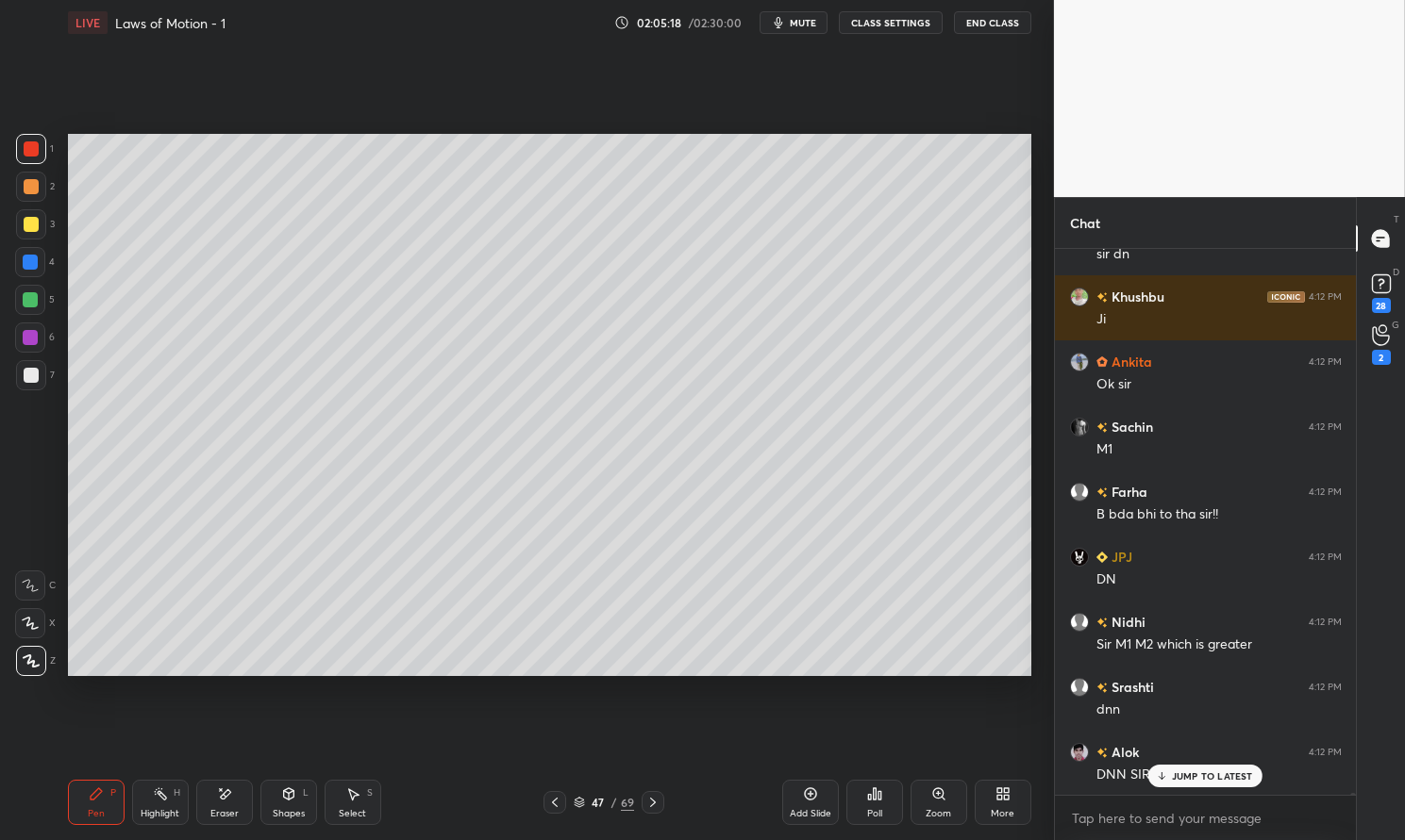
click at [101, 810] on div "Pen" at bounding box center [97, 814] width 17 height 9
click at [94, 796] on icon at bounding box center [97, 795] width 11 height 11
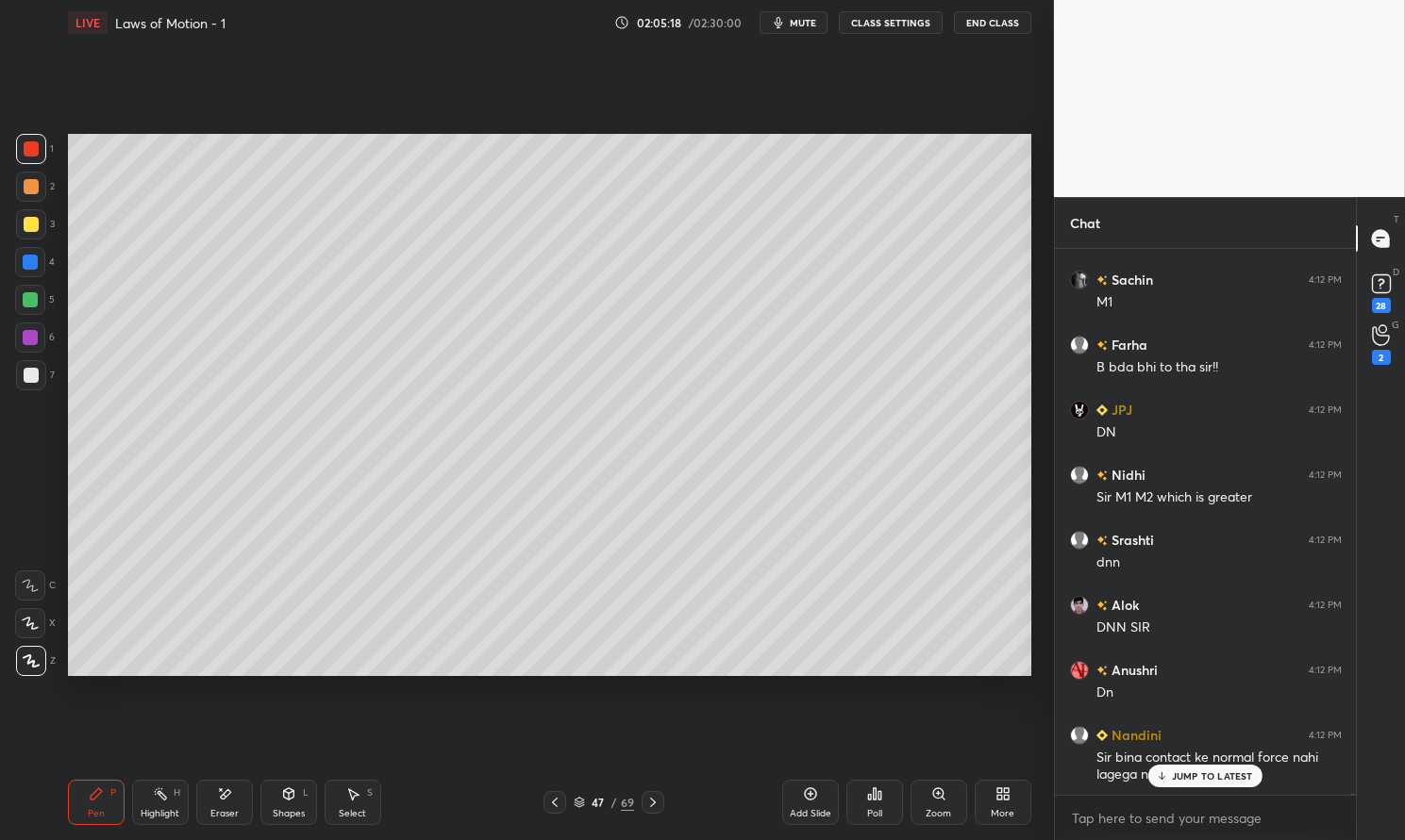
click at [41, 141] on div at bounding box center [31, 149] width 30 height 30
click at [29, 142] on div at bounding box center [31, 149] width 15 height 15
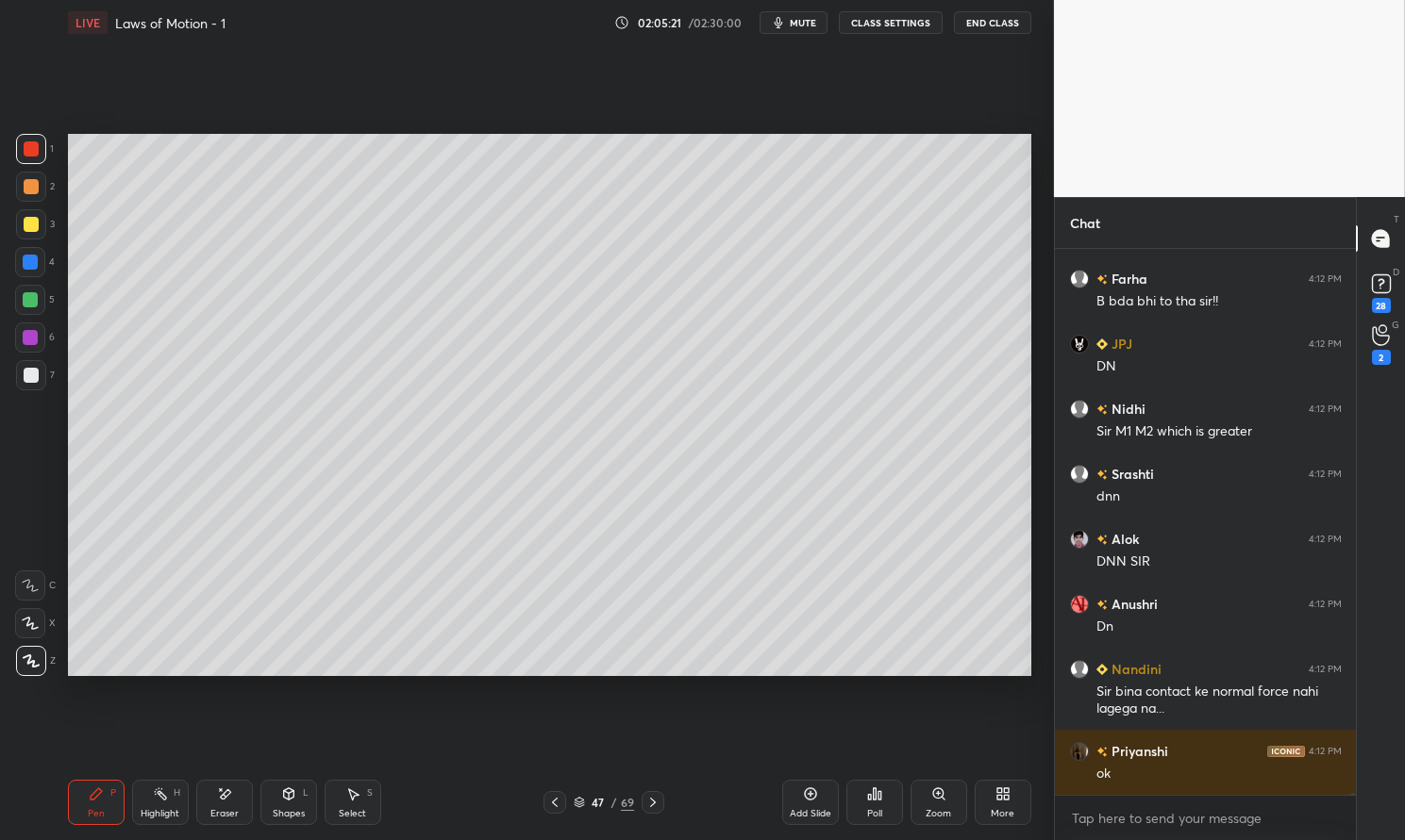
click at [557, 800] on icon at bounding box center [554, 803] width 15 height 15
click at [163, 800] on icon at bounding box center [161, 795] width 15 height 15
click at [164, 799] on rect at bounding box center [163, 796] width 9 height 9
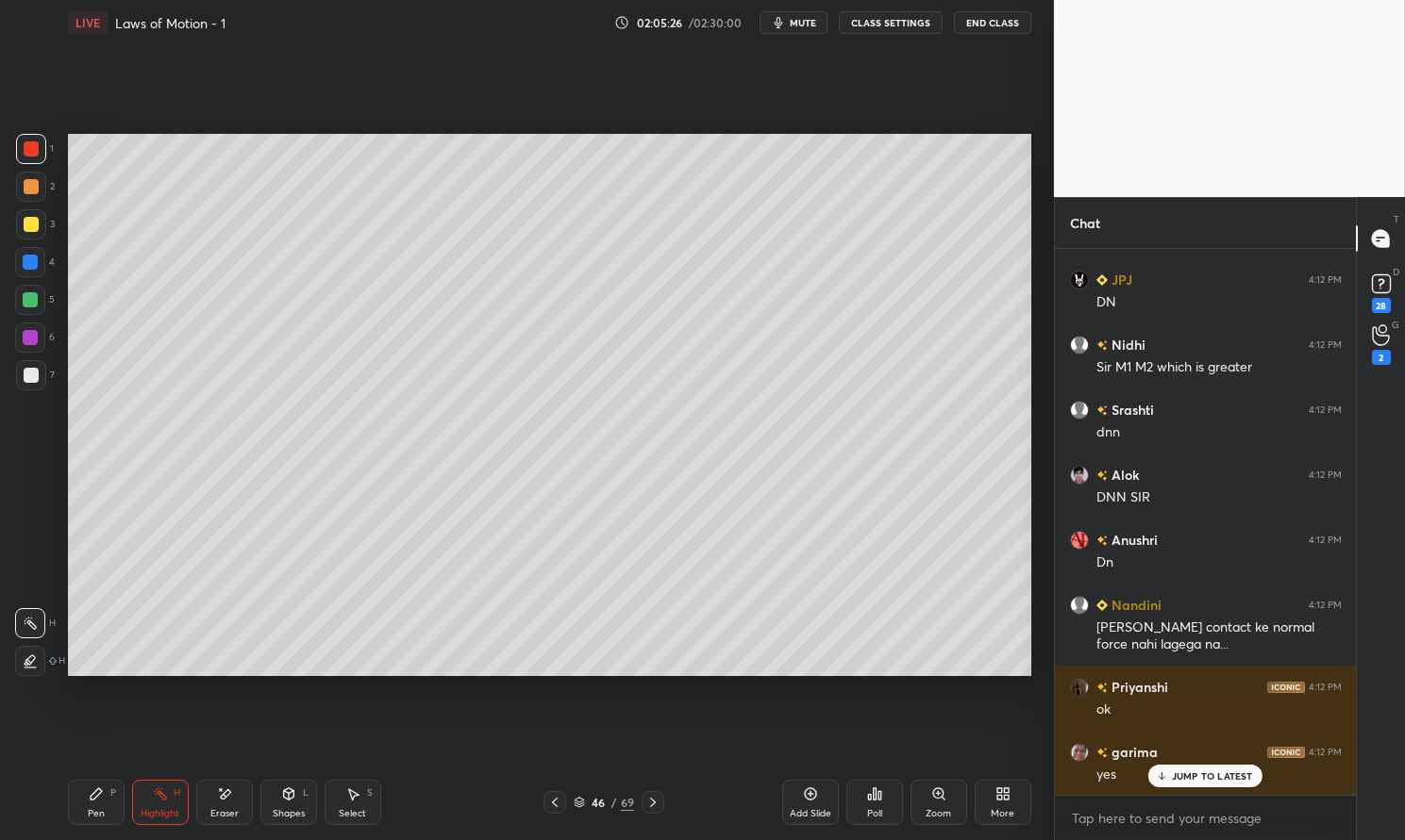
click at [645, 797] on icon at bounding box center [653, 803] width 15 height 15
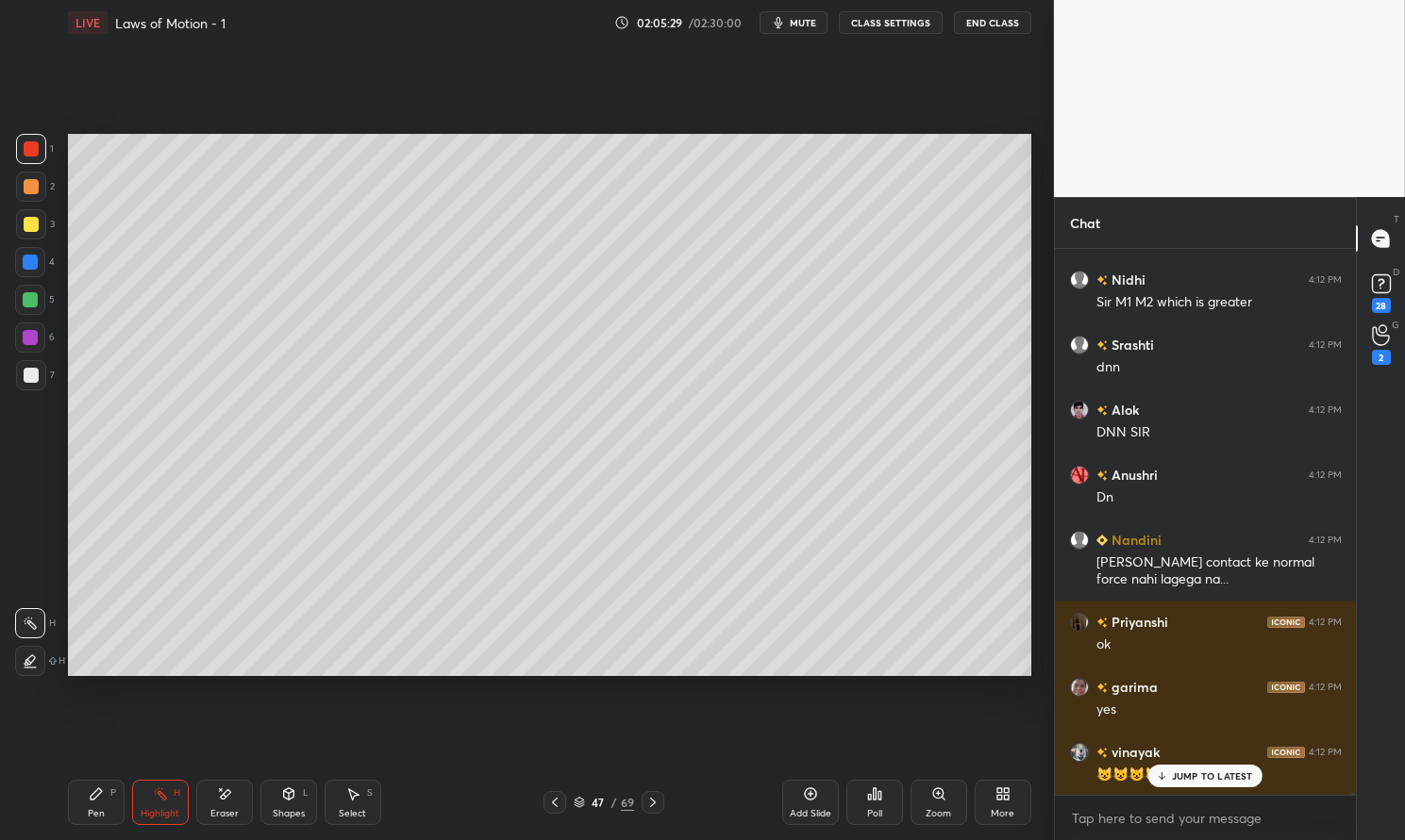
scroll to position [137944, 0]
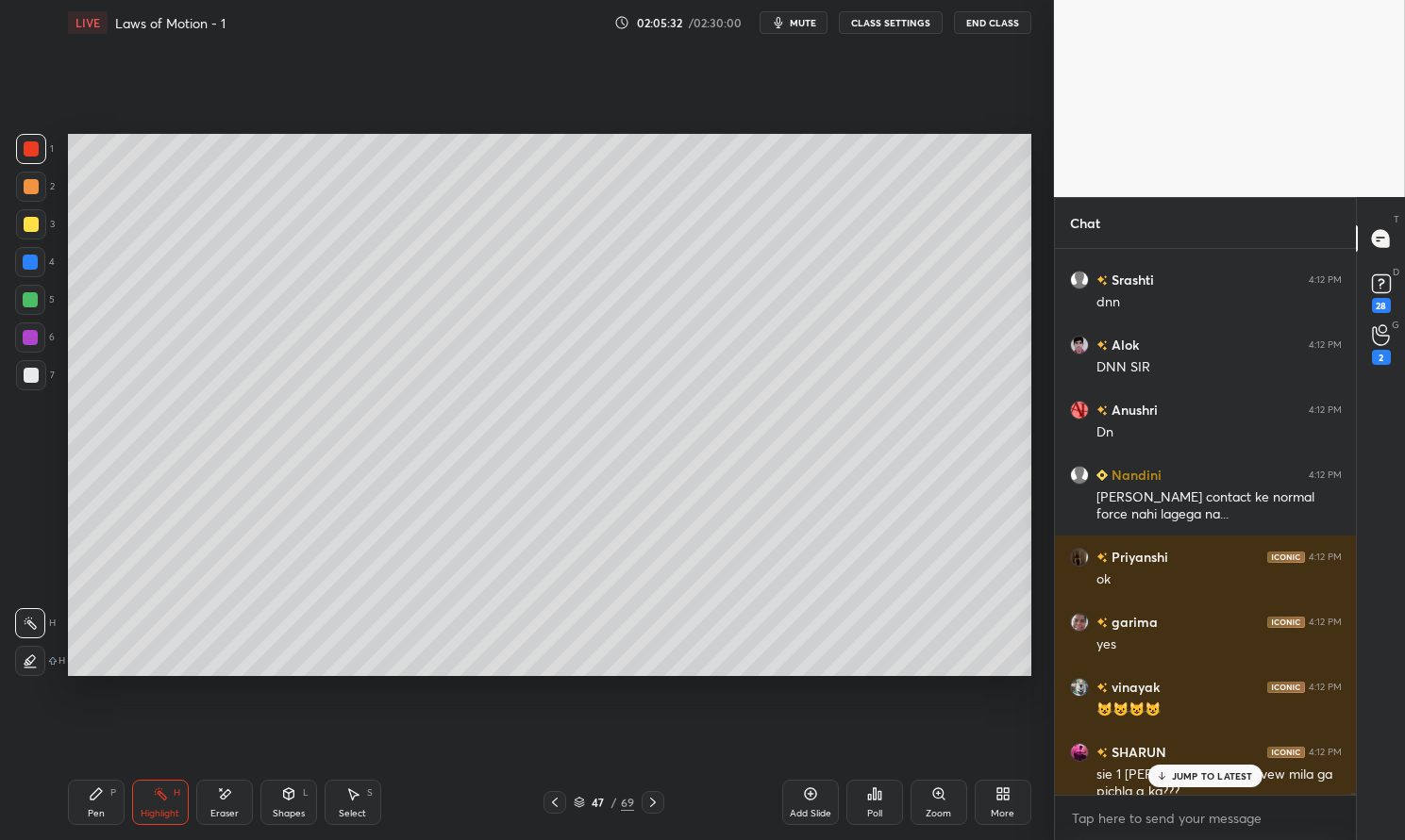
click at [1221, 771] on p "JUMP TO LATEST" at bounding box center [1212, 777] width 81 height 11
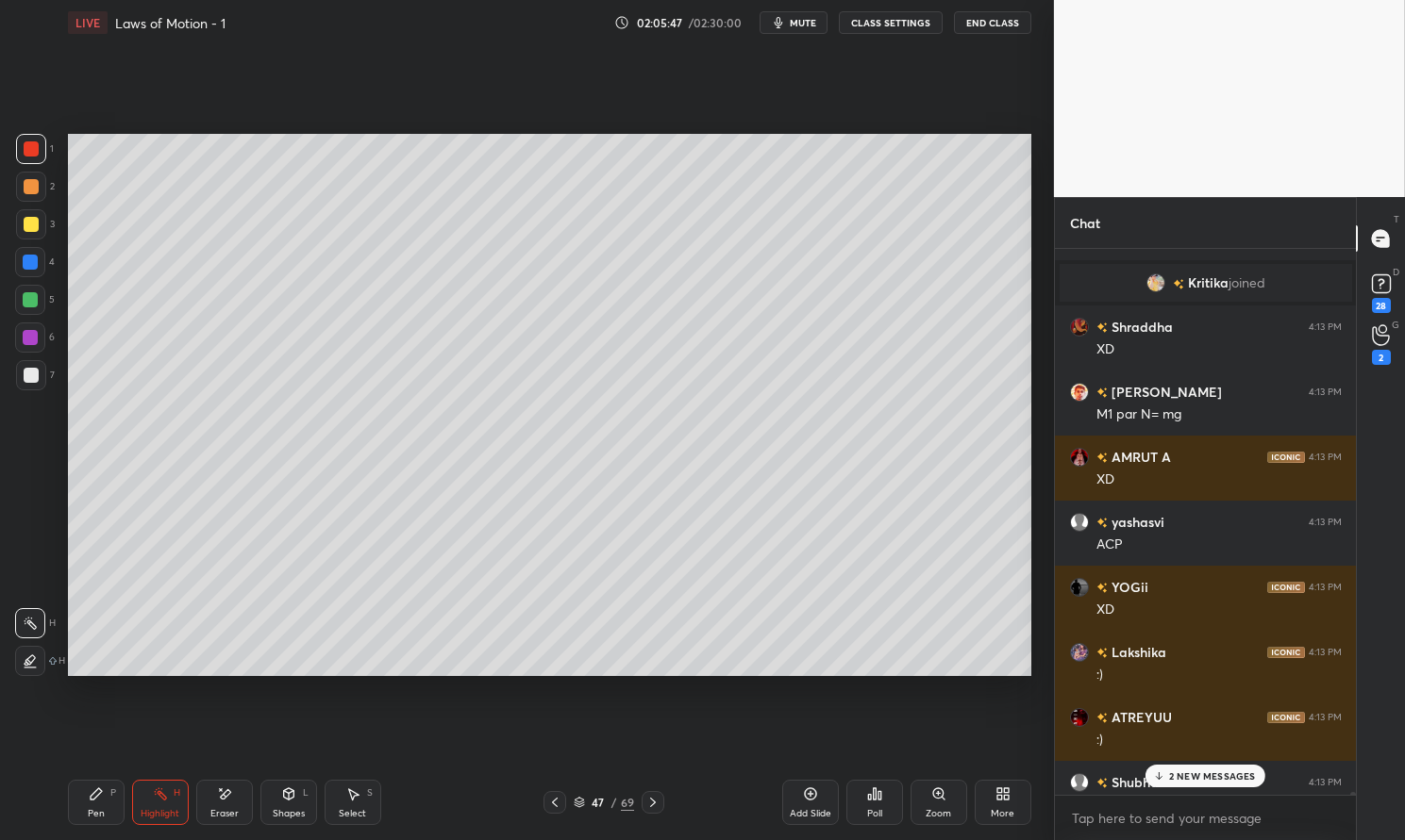
scroll to position [138541, 0]
click at [1218, 418] on div "M1 par N= mg" at bounding box center [1219, 418] width 245 height 19
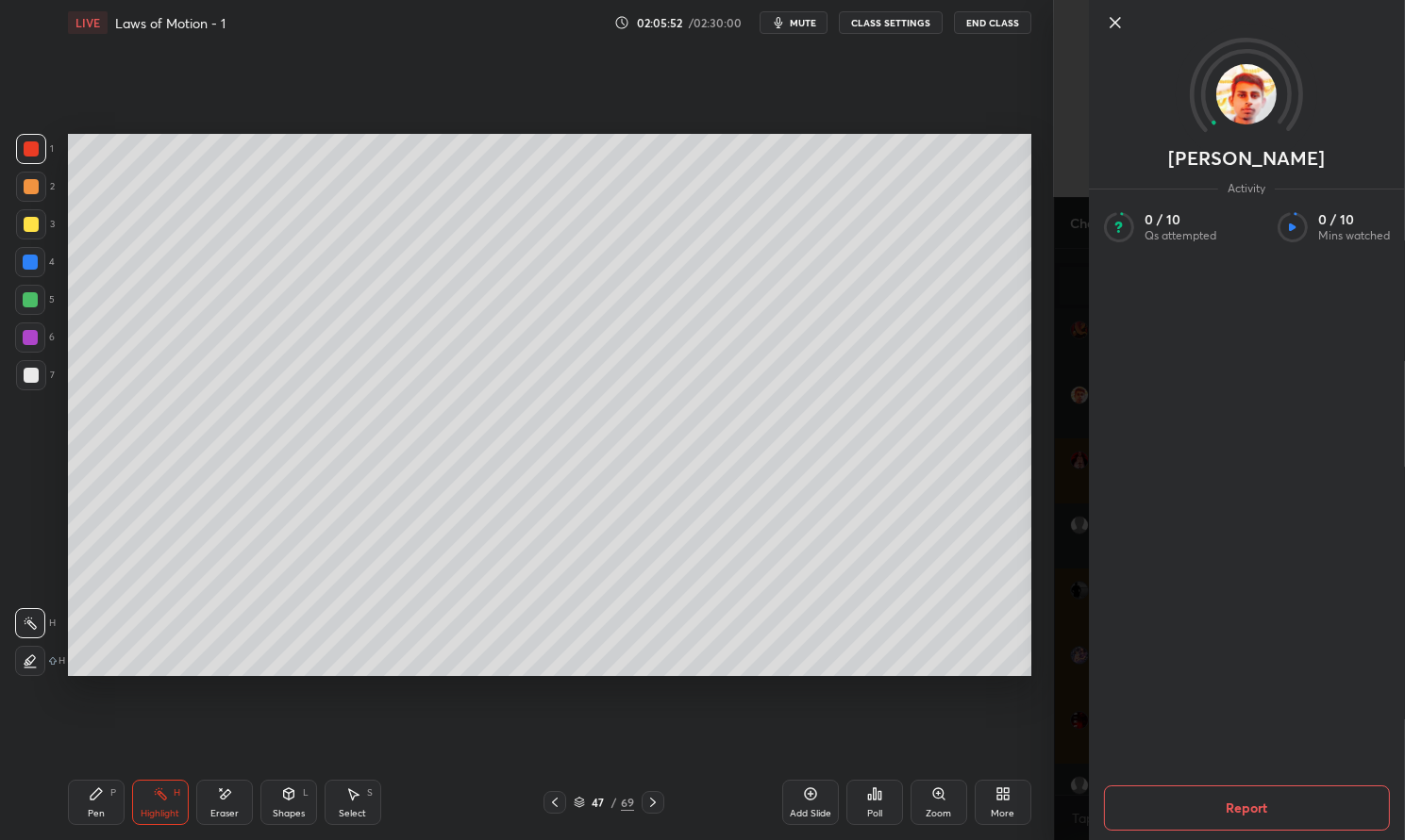
click at [1305, 802] on button "Report" at bounding box center [1247, 809] width 286 height 45
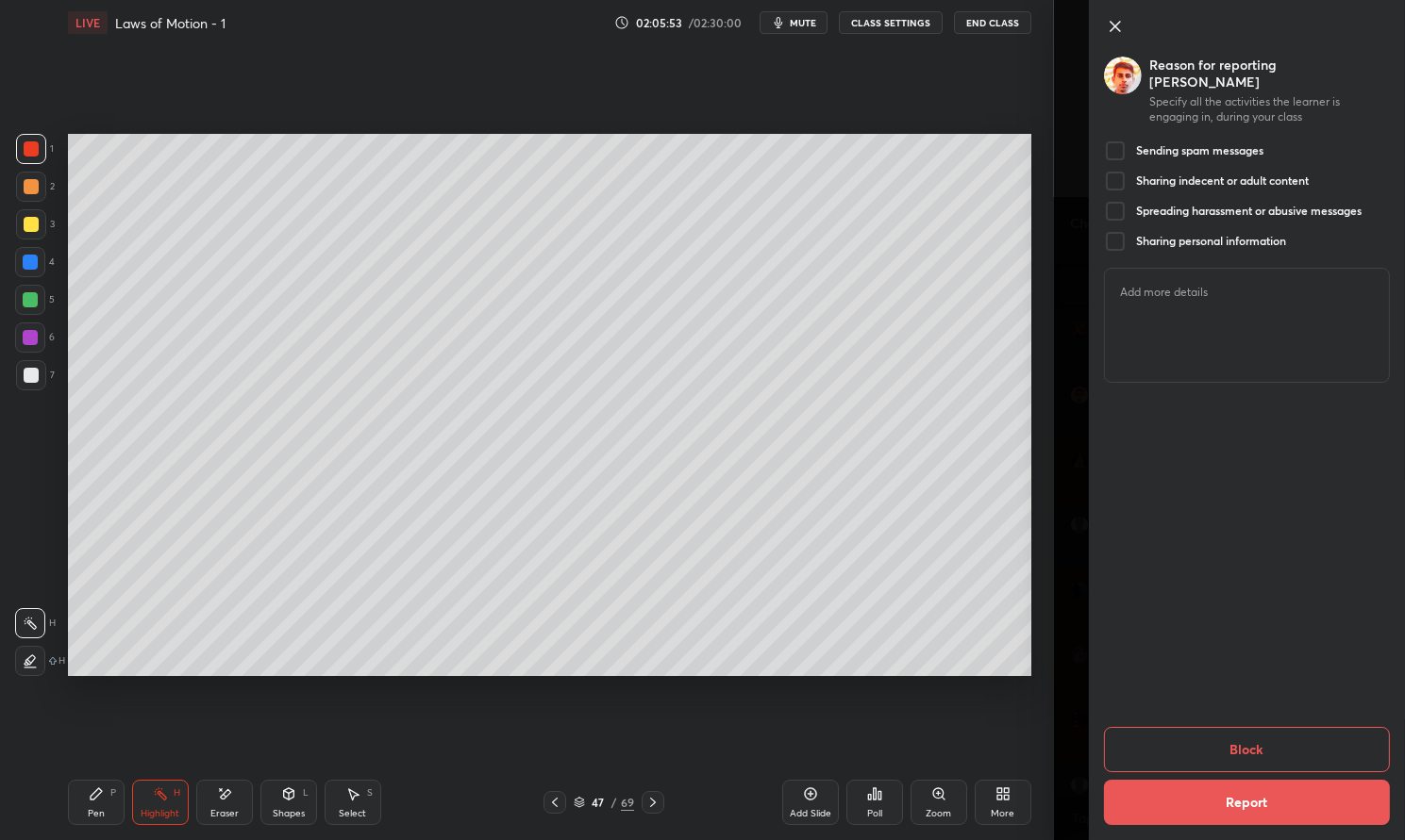
click at [1115, 140] on div at bounding box center [1115, 151] width 23 height 23
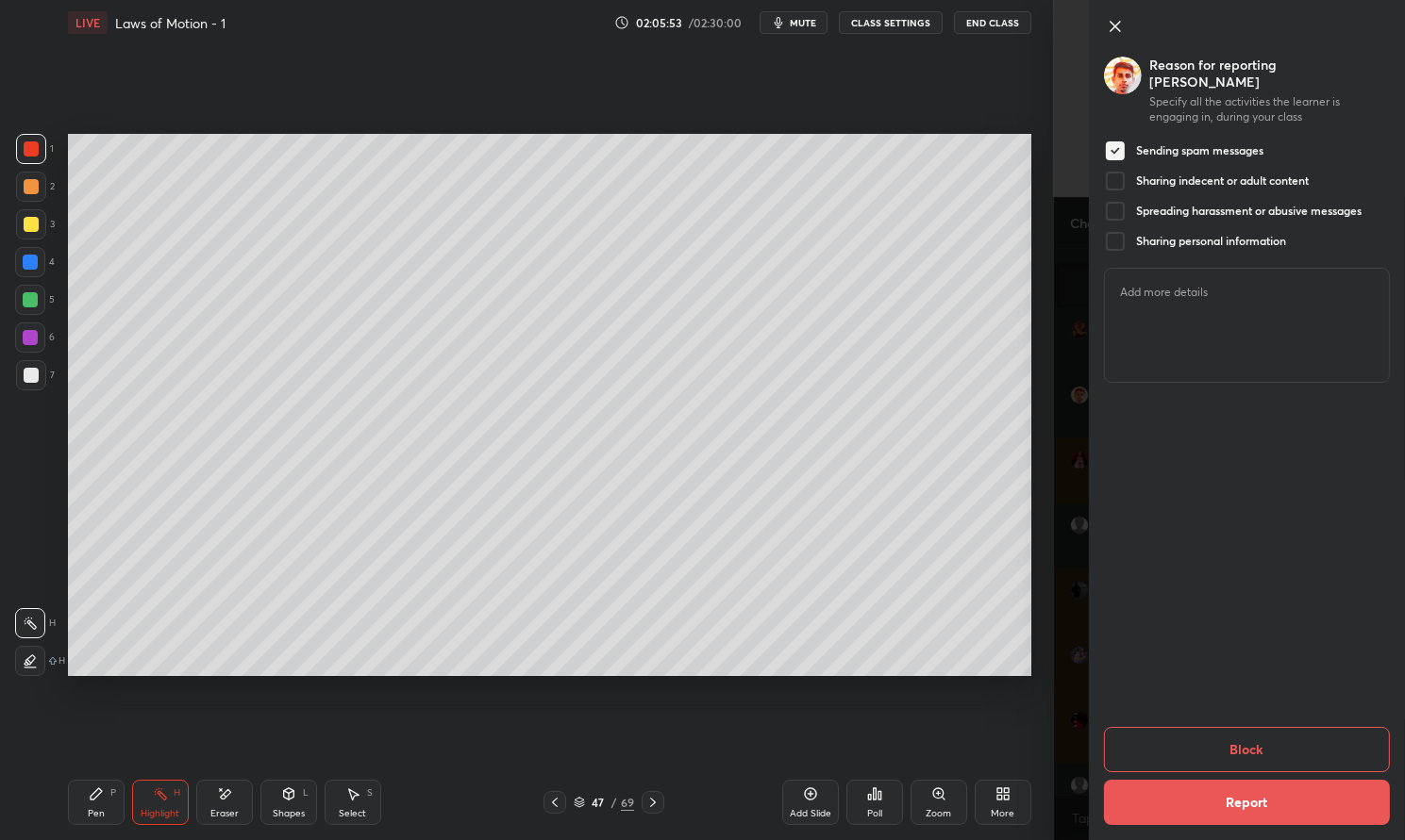
click at [1122, 169] on div at bounding box center [1115, 181] width 23 height 23
click at [1118, 200] on div at bounding box center [1115, 211] width 23 height 23
click at [1116, 230] on div at bounding box center [1115, 241] width 23 height 23
click at [1302, 742] on button "Block" at bounding box center [1247, 750] width 286 height 45
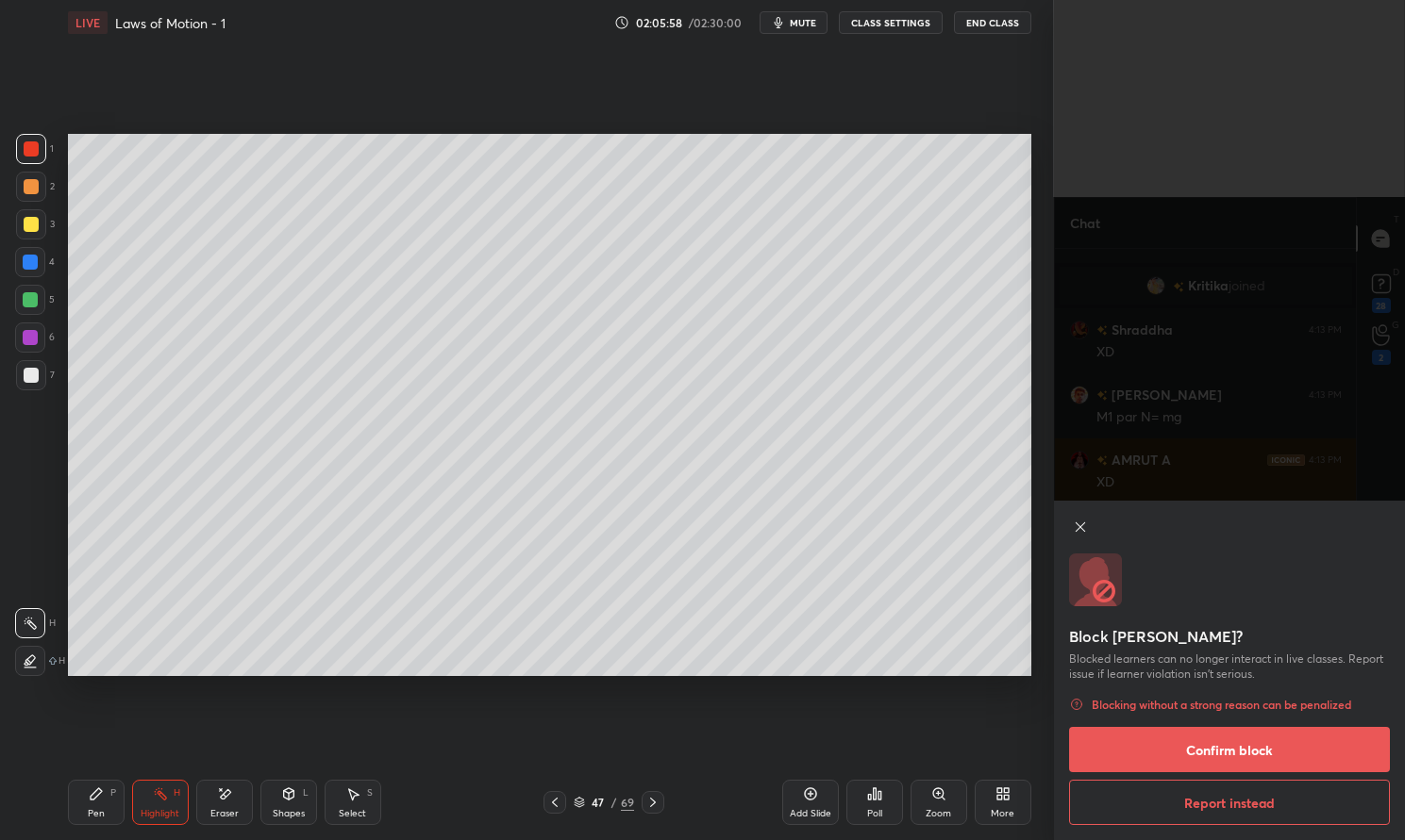
click at [1280, 751] on button "Confirm block" at bounding box center [1229, 750] width 321 height 45
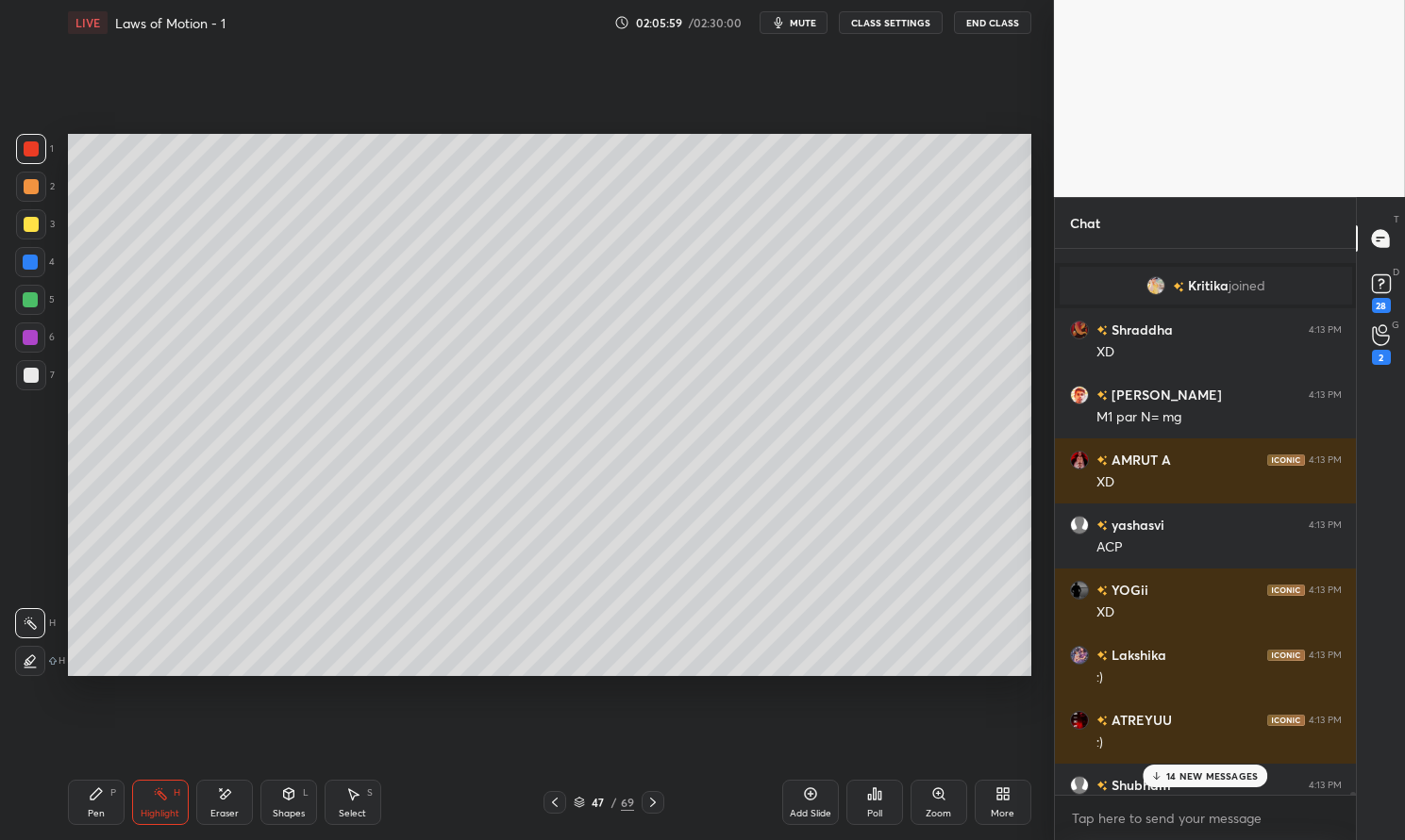
click at [1207, 774] on p "14 NEW MESSAGES" at bounding box center [1211, 777] width 92 height 11
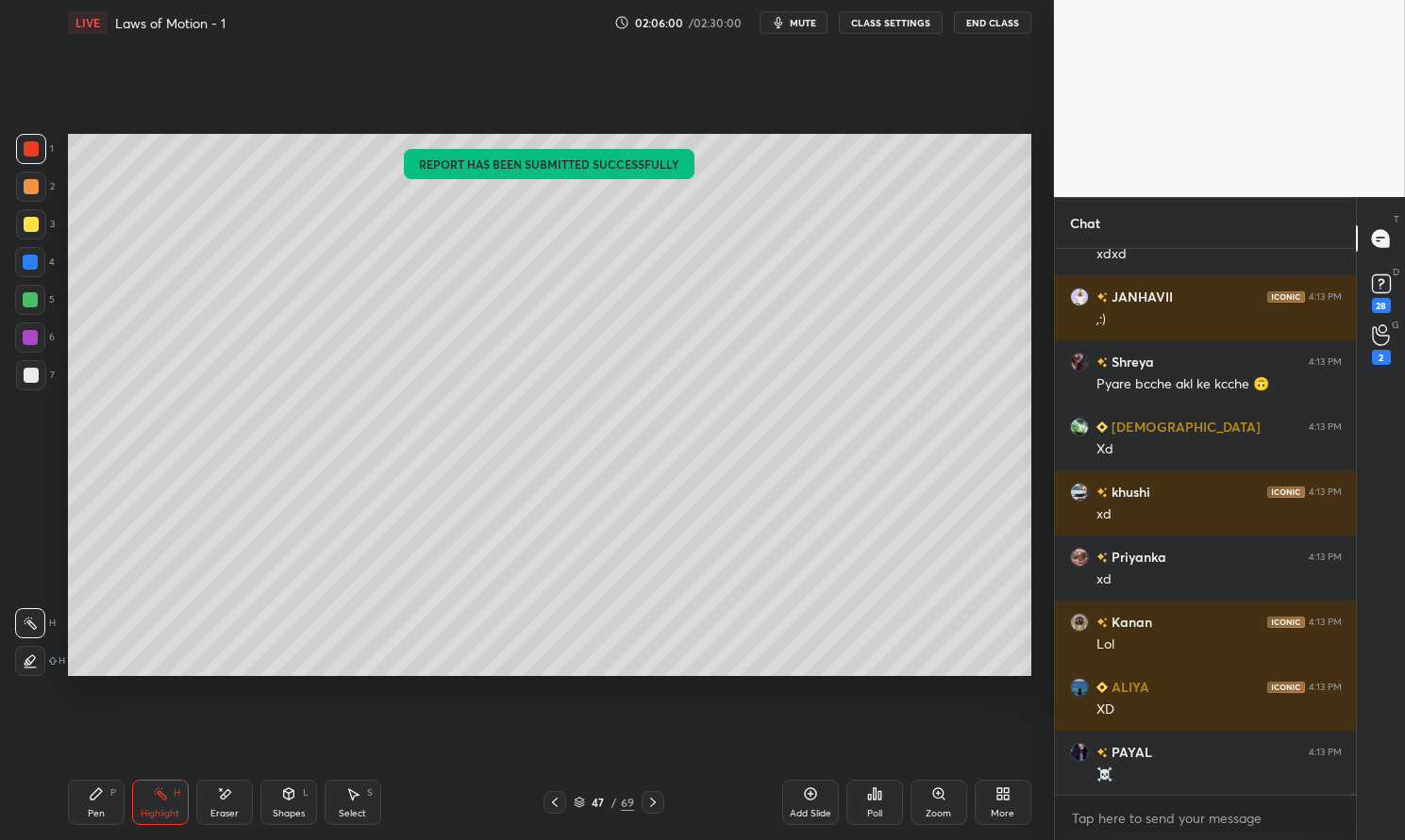
click at [884, 719] on div "Setting up your live class Report has been submitted successfully Poll for secs…" at bounding box center [550, 405] width 978 height 720
click at [876, 720] on div "Setting up your live class Report has been submitted successfully Poll for secs…" at bounding box center [550, 405] width 978 height 720
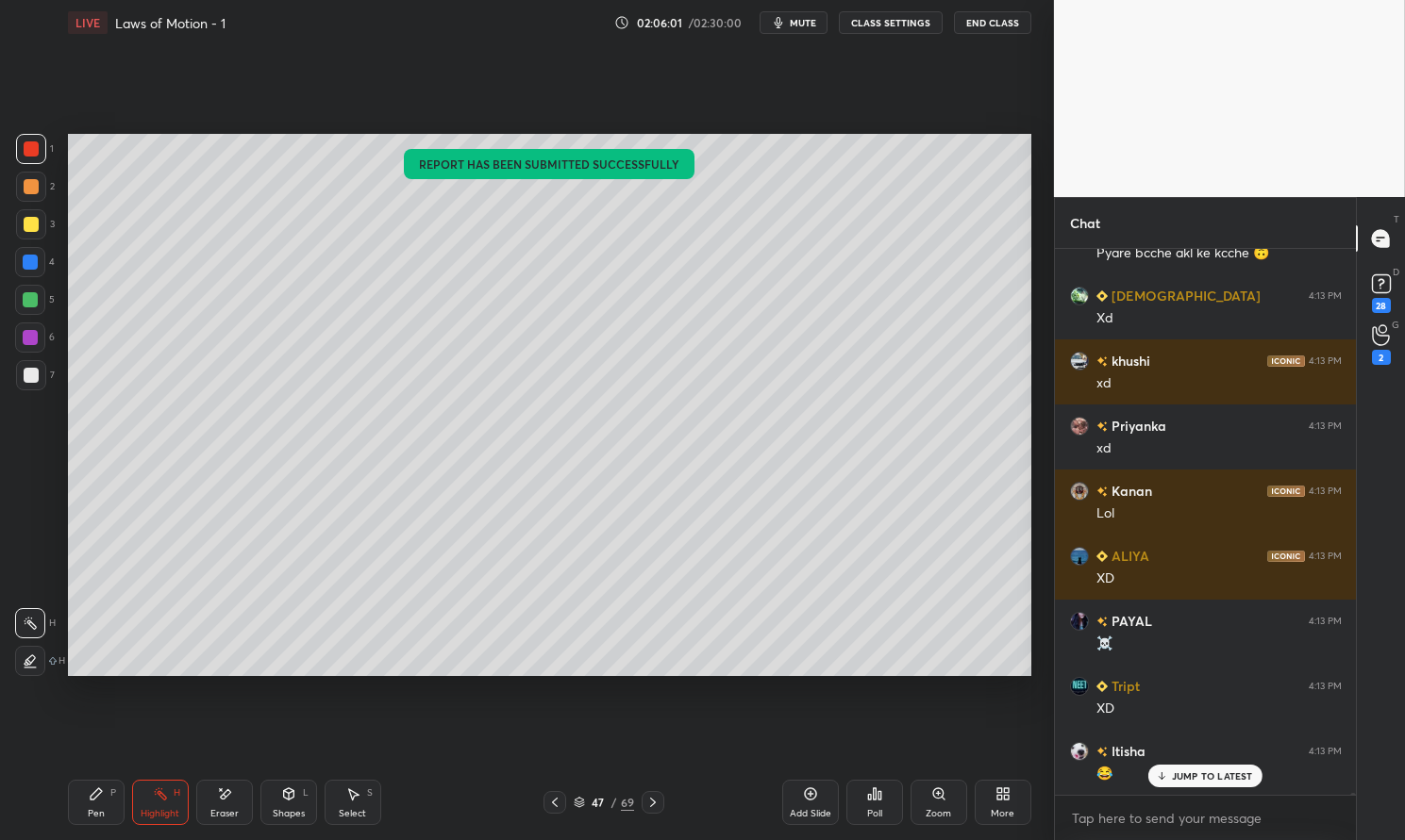
scroll to position [137676, 0]
click at [72, 796] on div "Pen P" at bounding box center [97, 803] width 57 height 45
click at [91, 795] on icon at bounding box center [97, 795] width 15 height 15
click at [13, 258] on div "1 2 3 4 5 6 7 C X Z E E Erase all H H" at bounding box center [30, 405] width 61 height 541
click at [23, 261] on div at bounding box center [30, 262] width 15 height 15
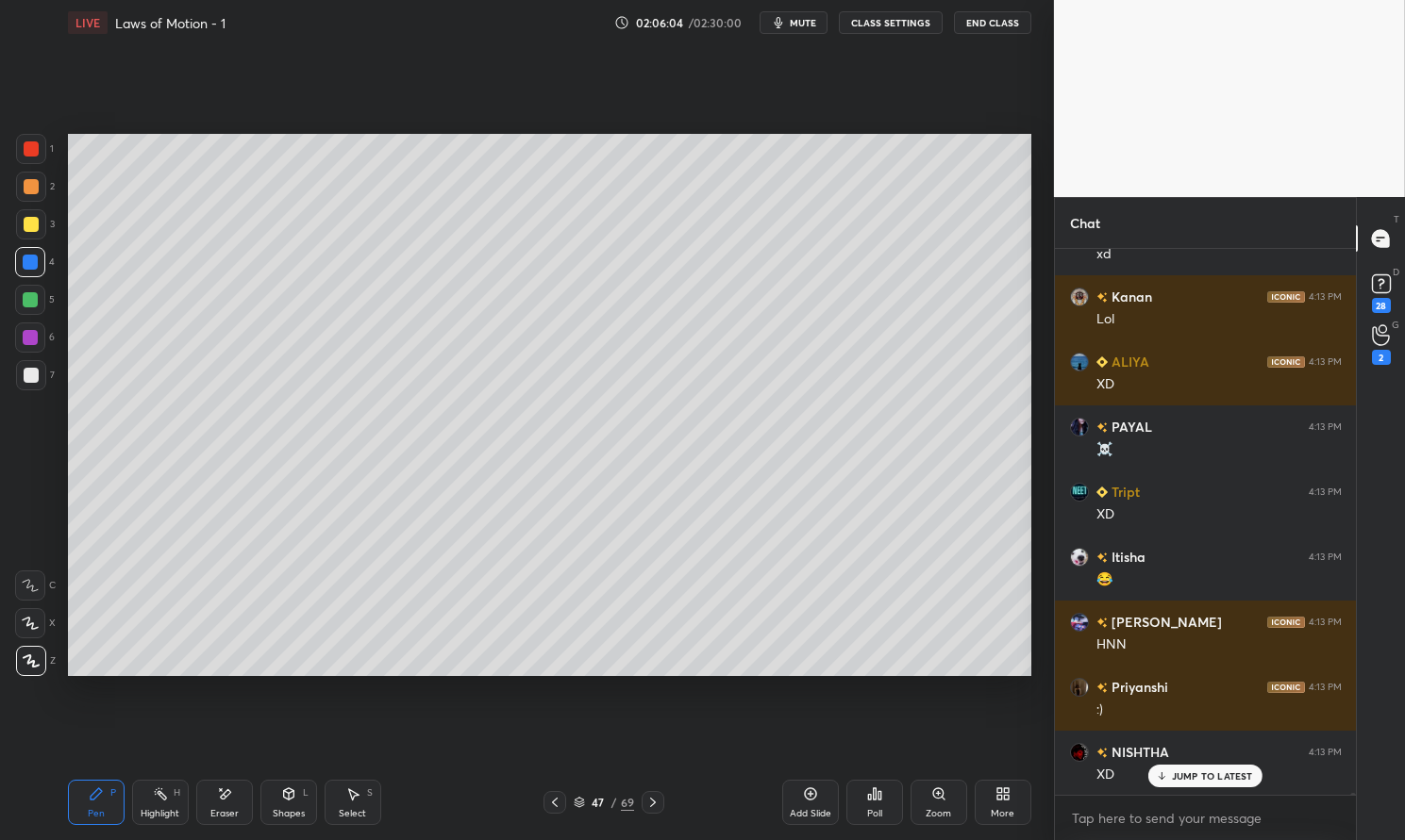
scroll to position [138196, 0]
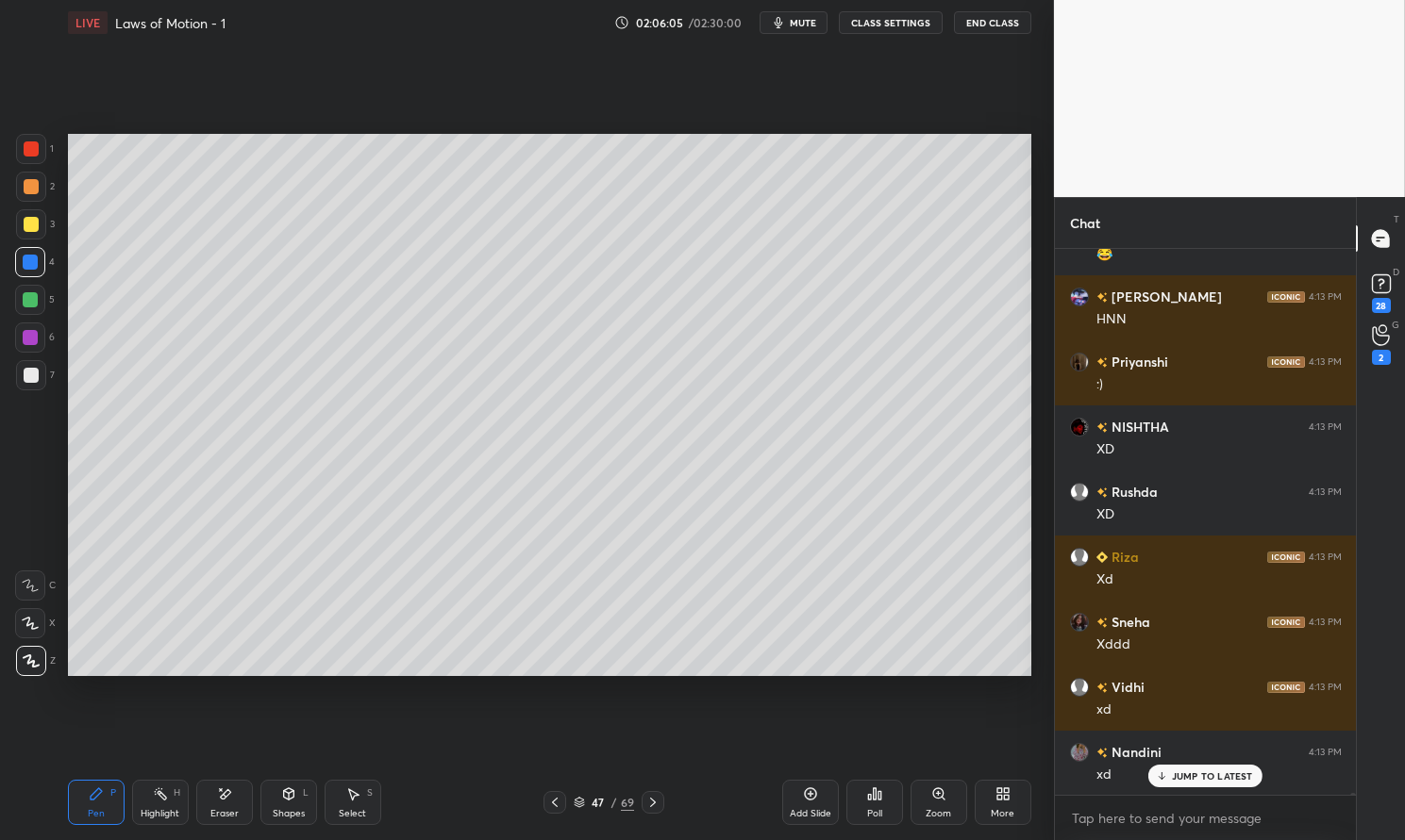
click at [1205, 777] on p "JUMP TO LATEST" at bounding box center [1212, 777] width 81 height 11
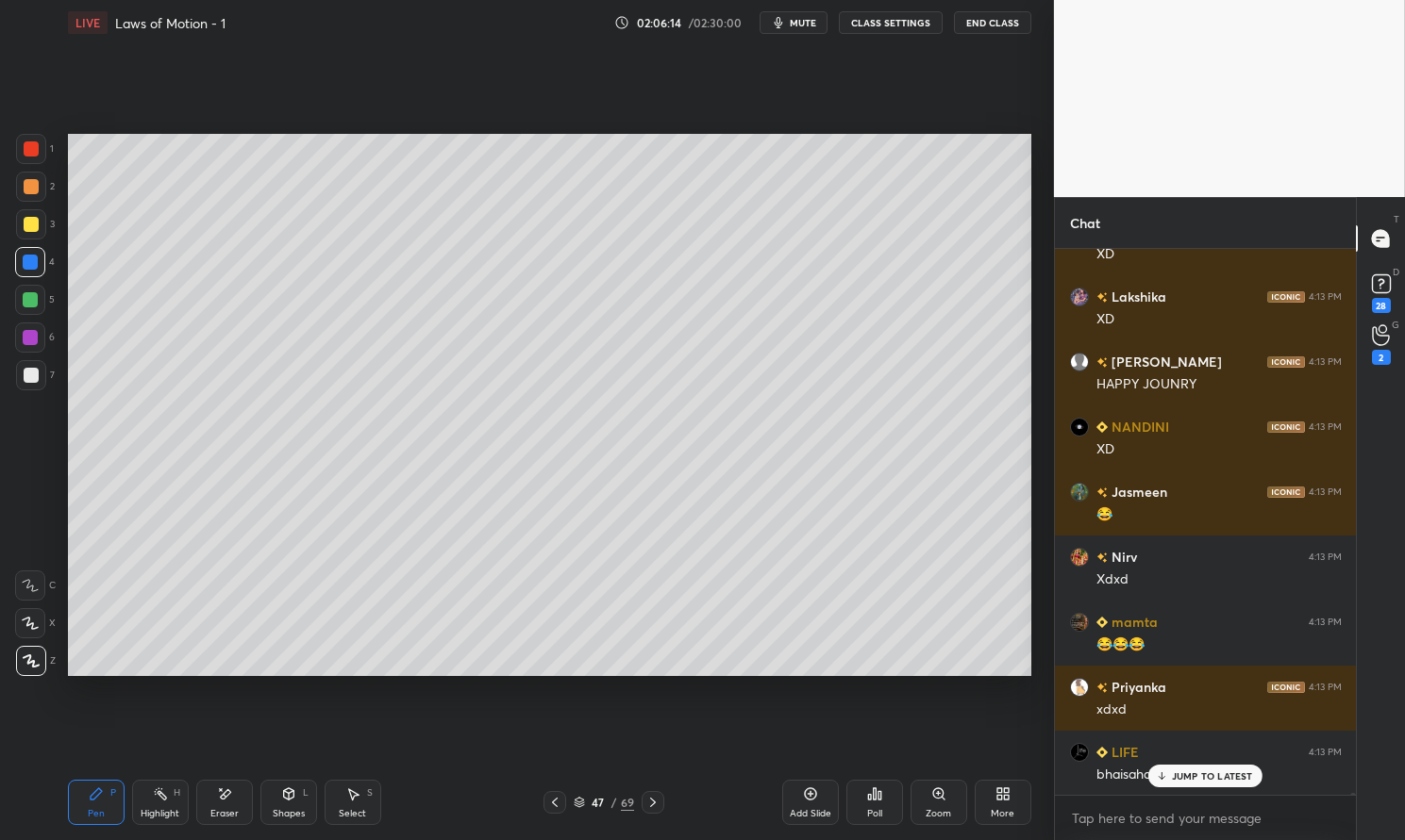
scroll to position [139368, 0]
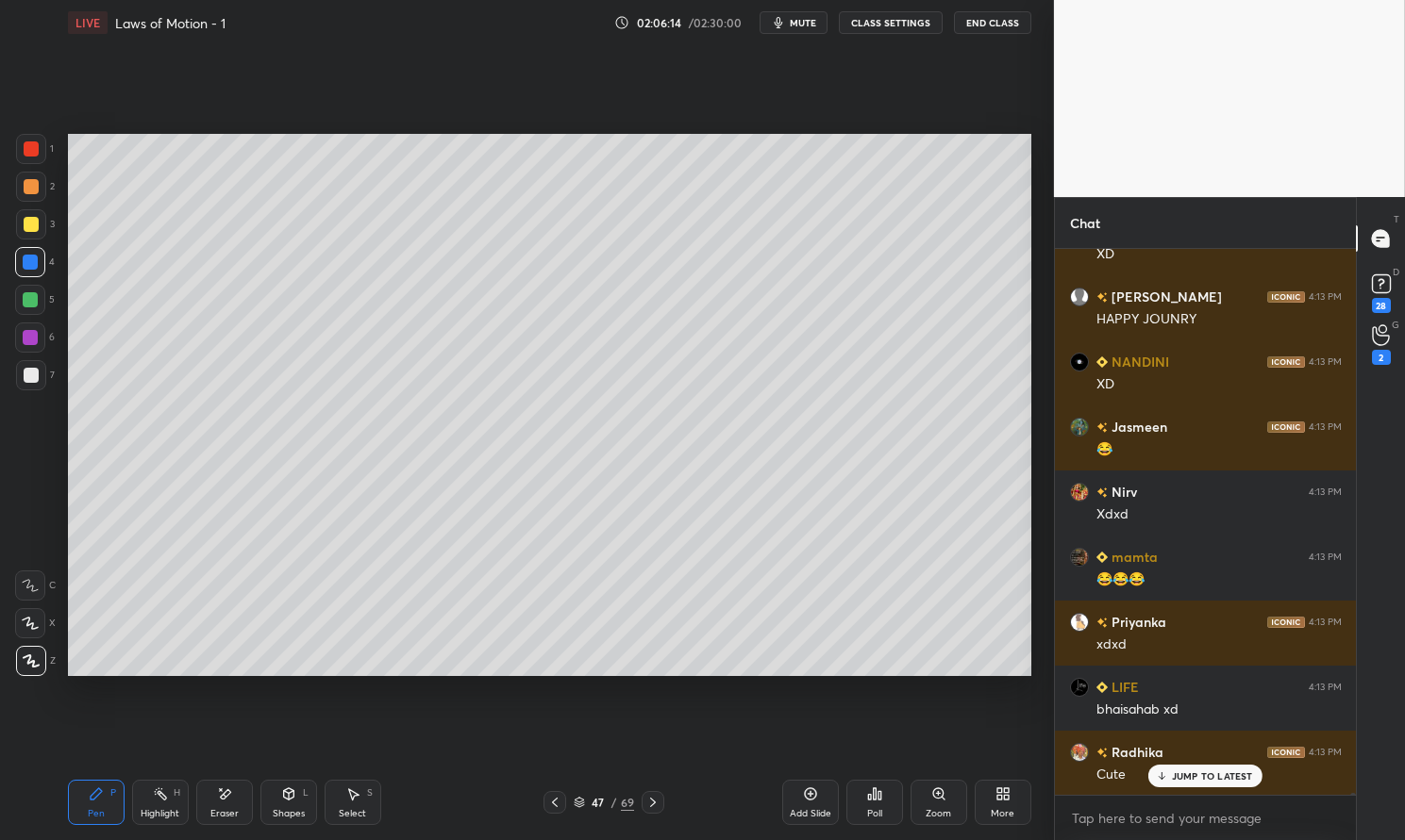
click at [35, 159] on div at bounding box center [31, 149] width 30 height 30
click at [22, 150] on div at bounding box center [31, 149] width 30 height 30
click at [76, 807] on div "Pen P" at bounding box center [97, 803] width 57 height 45
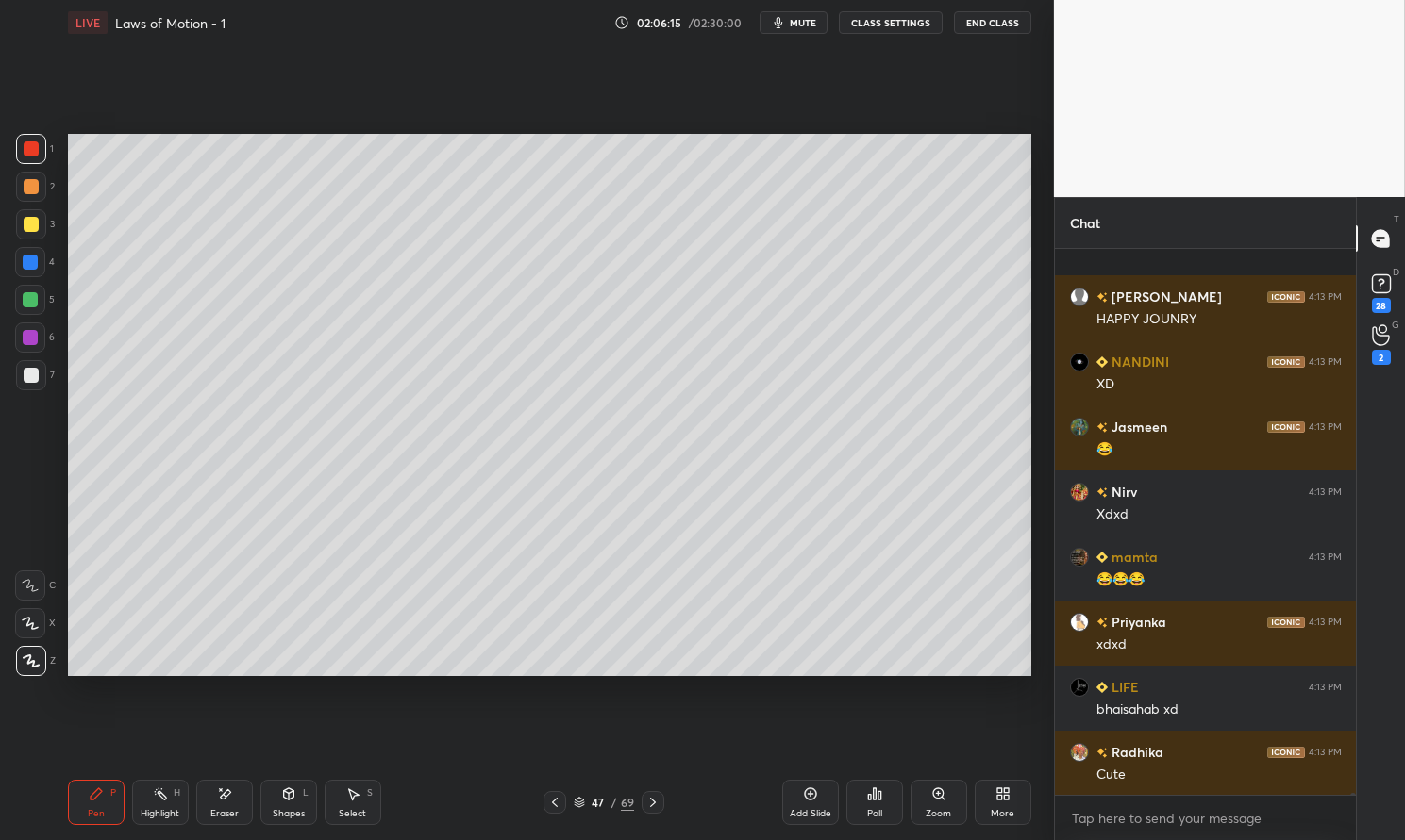
scroll to position [0, 0]
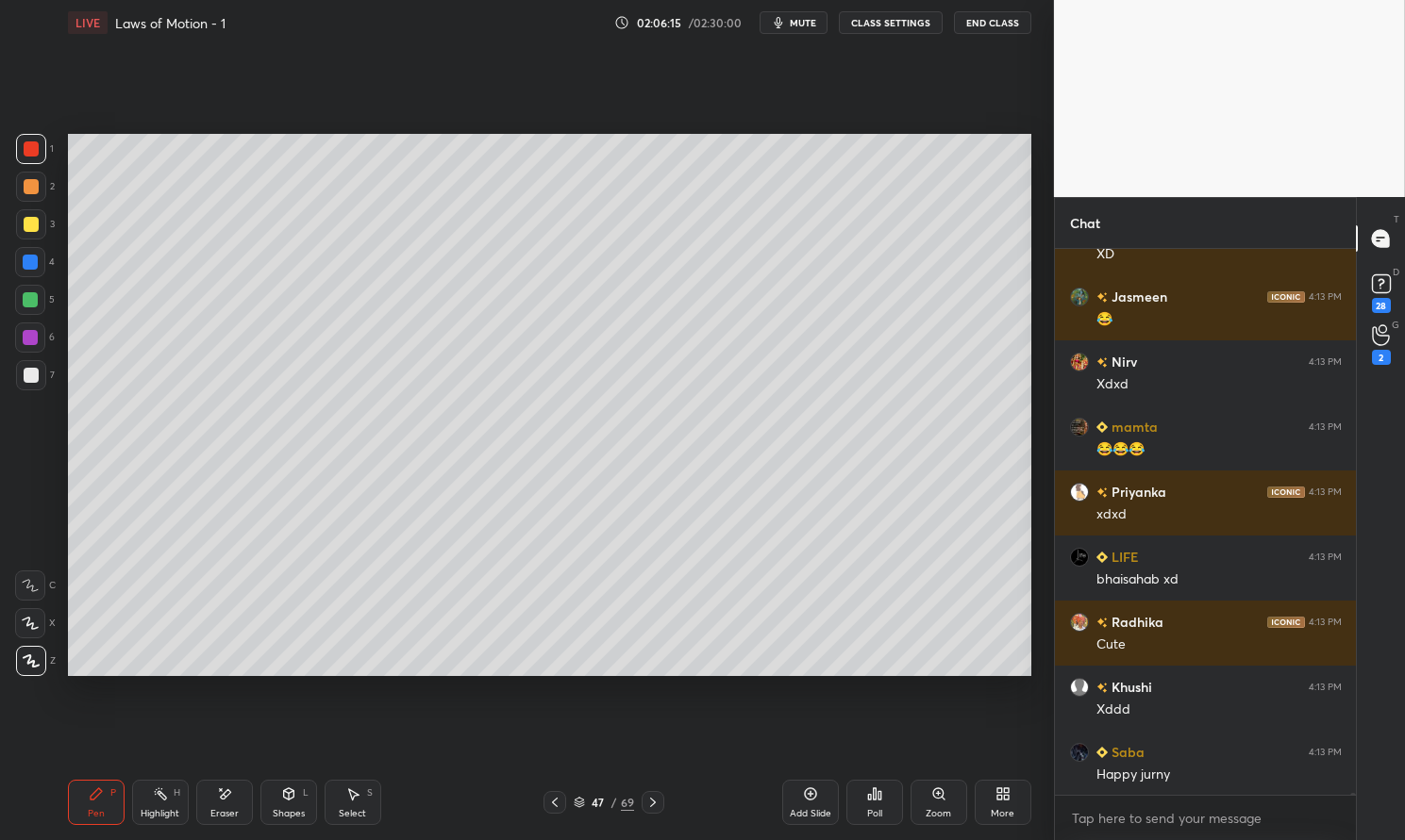
click at [89, 797] on icon at bounding box center [97, 795] width 15 height 15
click at [163, 812] on div "Highlight" at bounding box center [160, 814] width 39 height 9
click at [152, 804] on div "Highlight H" at bounding box center [161, 803] width 57 height 45
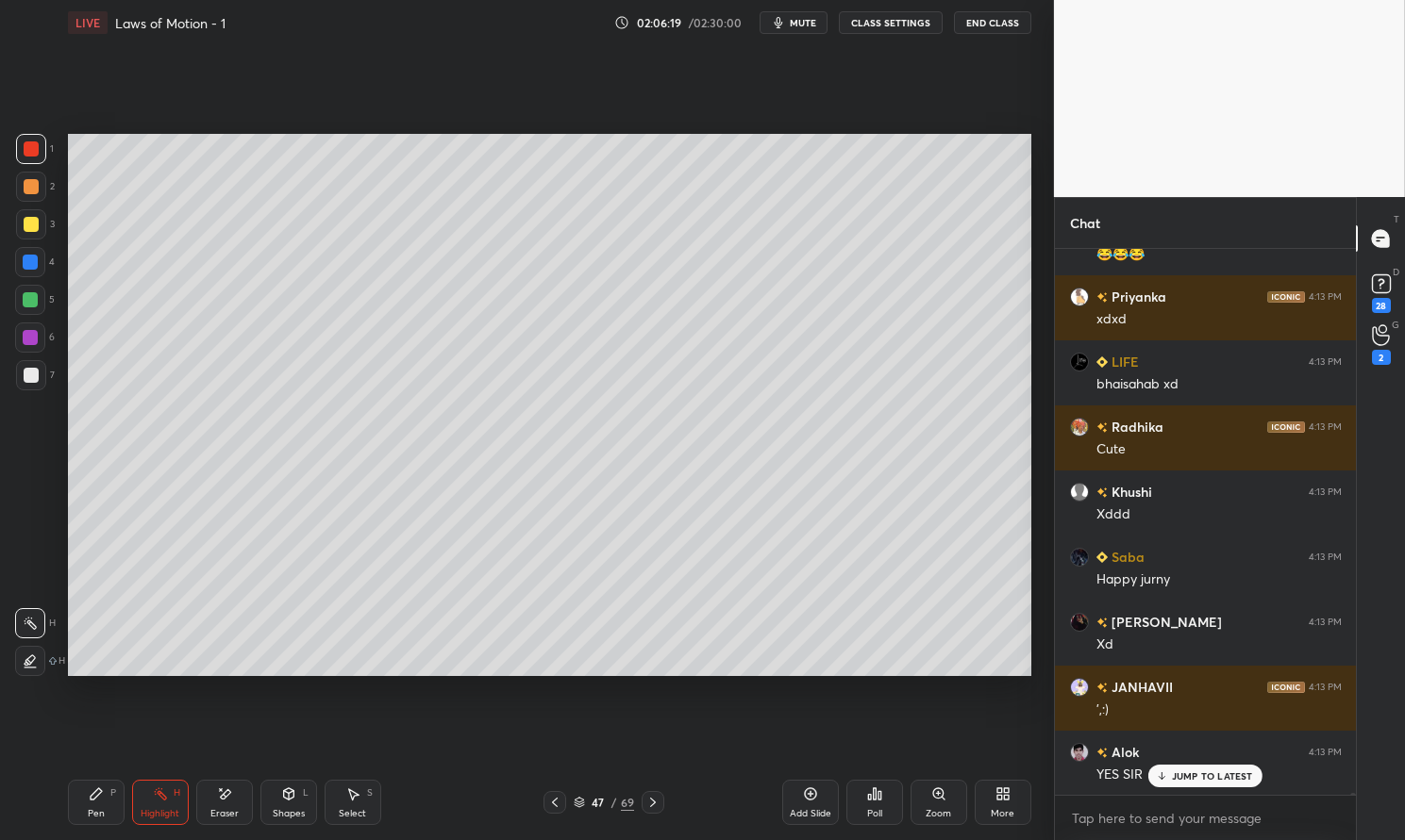
click at [74, 815] on div "Pen P" at bounding box center [97, 803] width 57 height 45
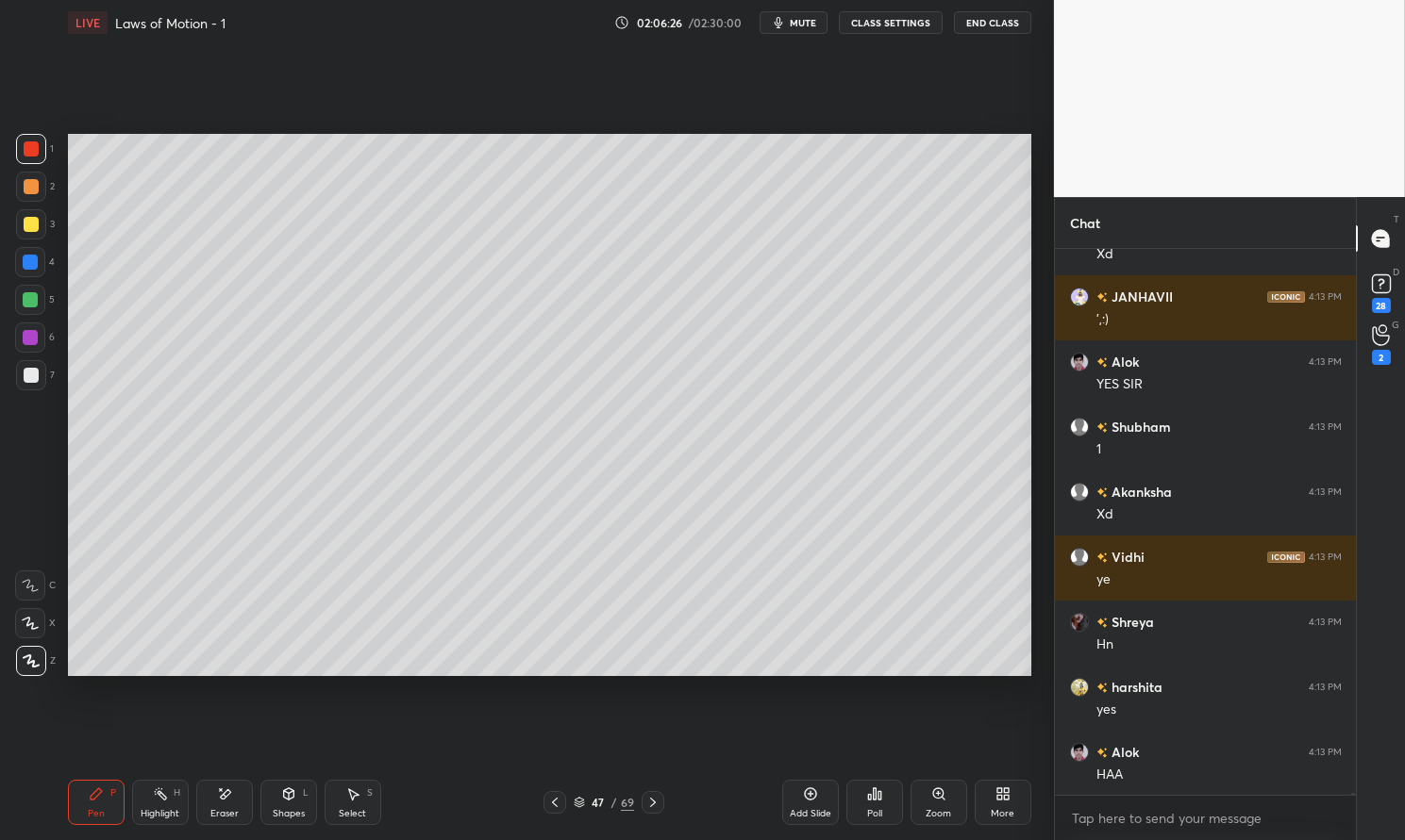
scroll to position [140149, 0]
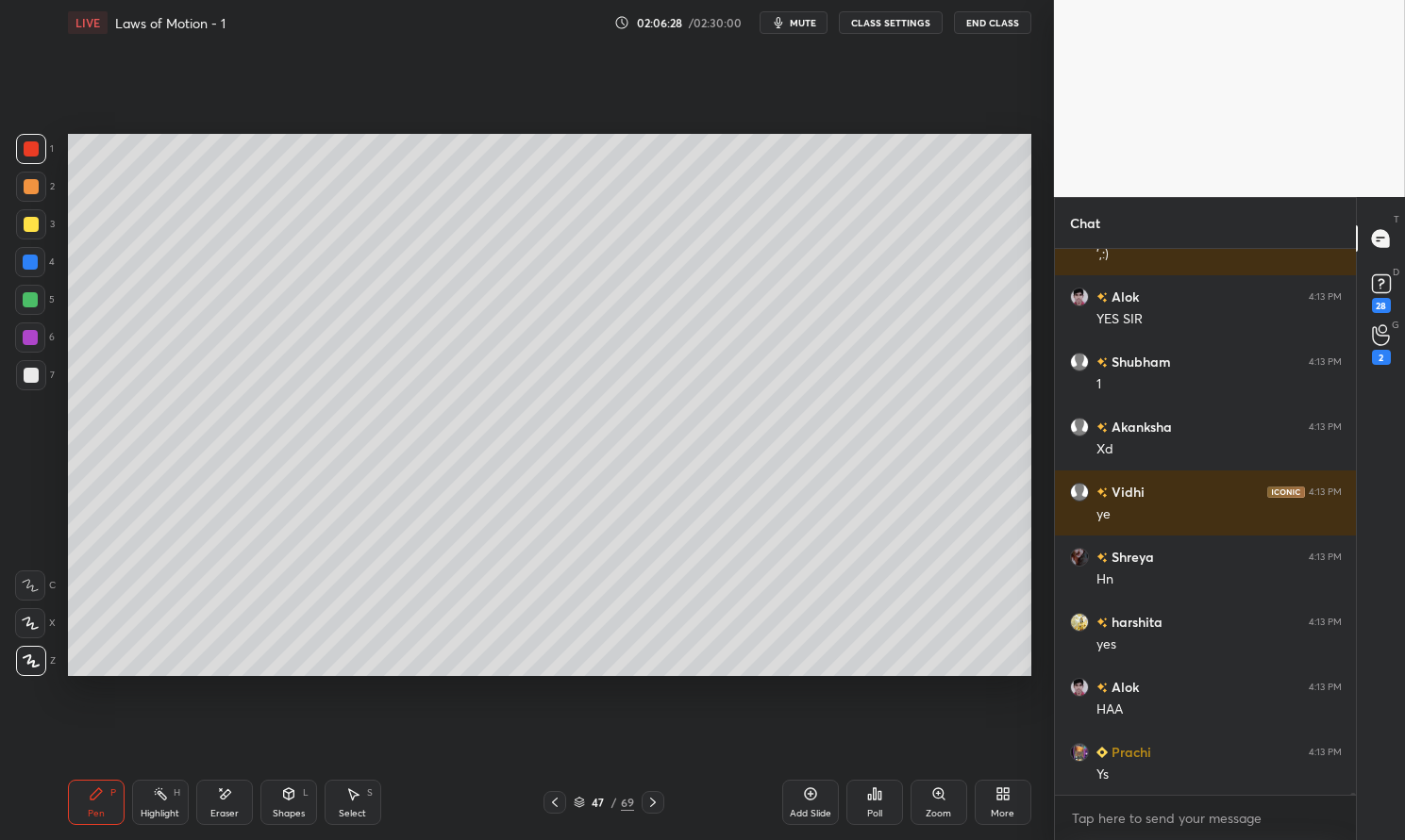
click at [29, 222] on div at bounding box center [31, 224] width 15 height 15
click at [26, 221] on div at bounding box center [31, 224] width 15 height 15
click at [34, 374] on div at bounding box center [31, 376] width 15 height 15
click at [19, 380] on div at bounding box center [31, 376] width 30 height 30
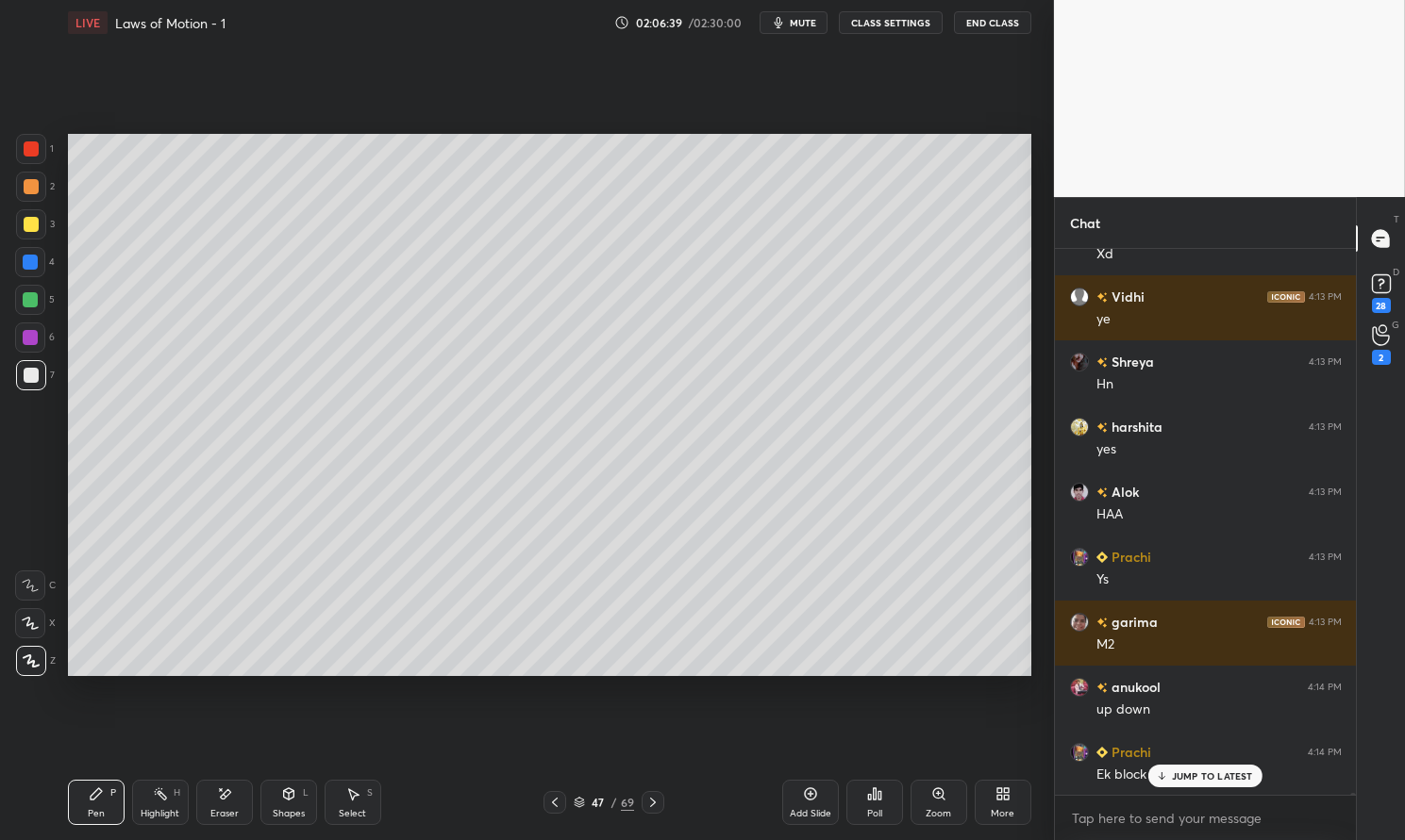
scroll to position [140409, 0]
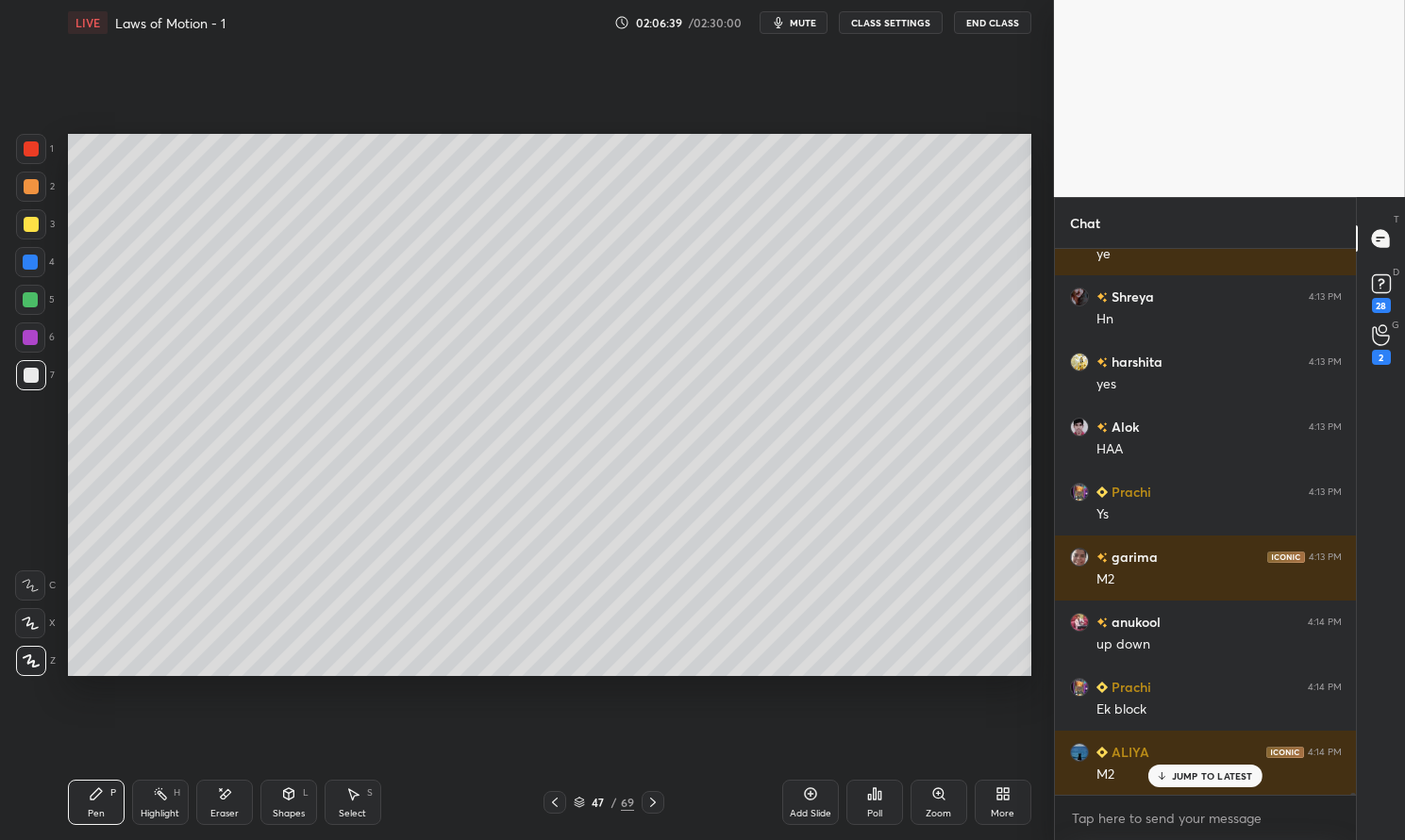
click at [159, 803] on div "Highlight H" at bounding box center [161, 803] width 57 height 45
click at [144, 803] on div "Highlight H" at bounding box center [161, 803] width 57 height 45
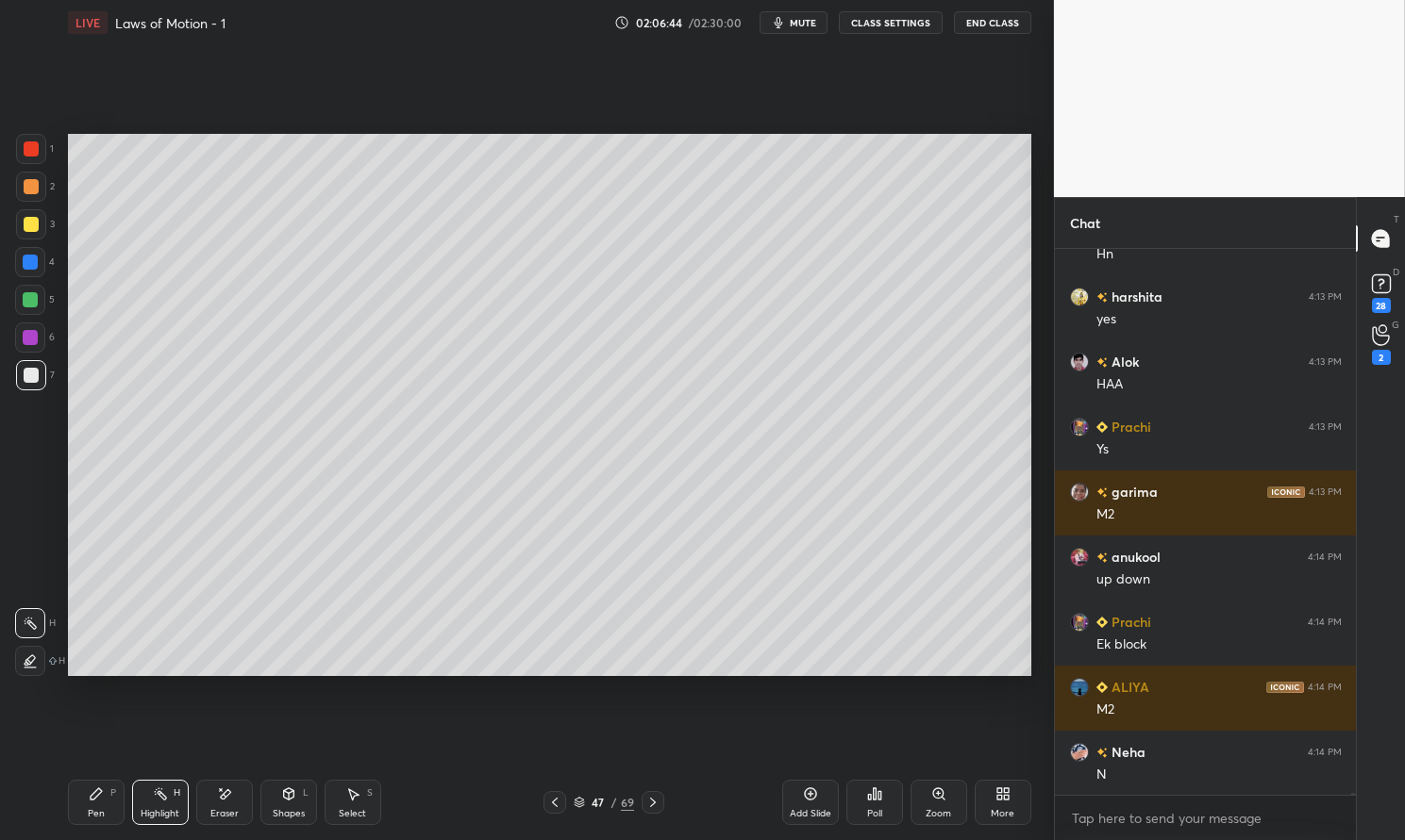
click at [105, 796] on div "Pen P" at bounding box center [97, 803] width 57 height 45
click at [86, 814] on div "Pen P" at bounding box center [97, 803] width 57 height 45
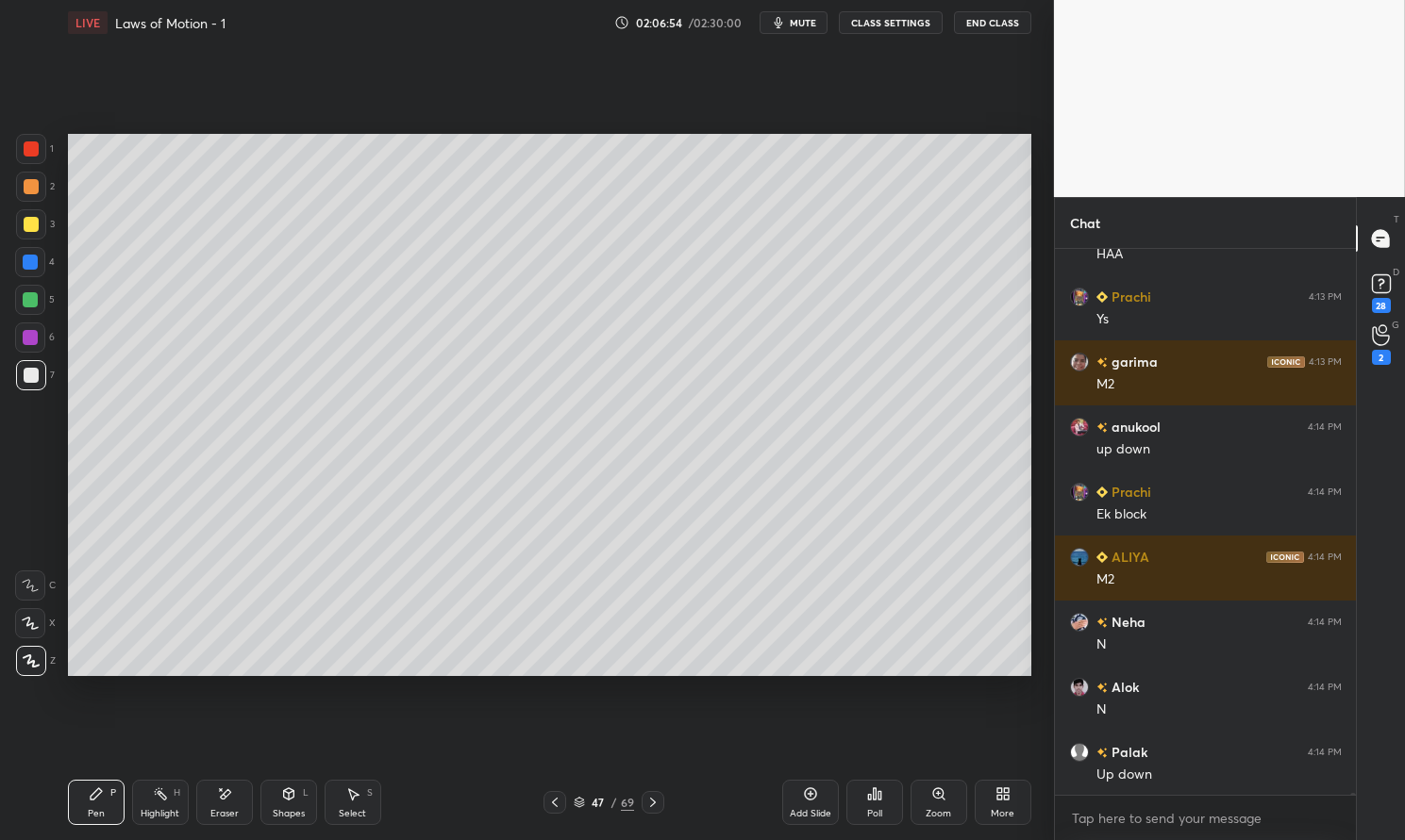
scroll to position [139811, 0]
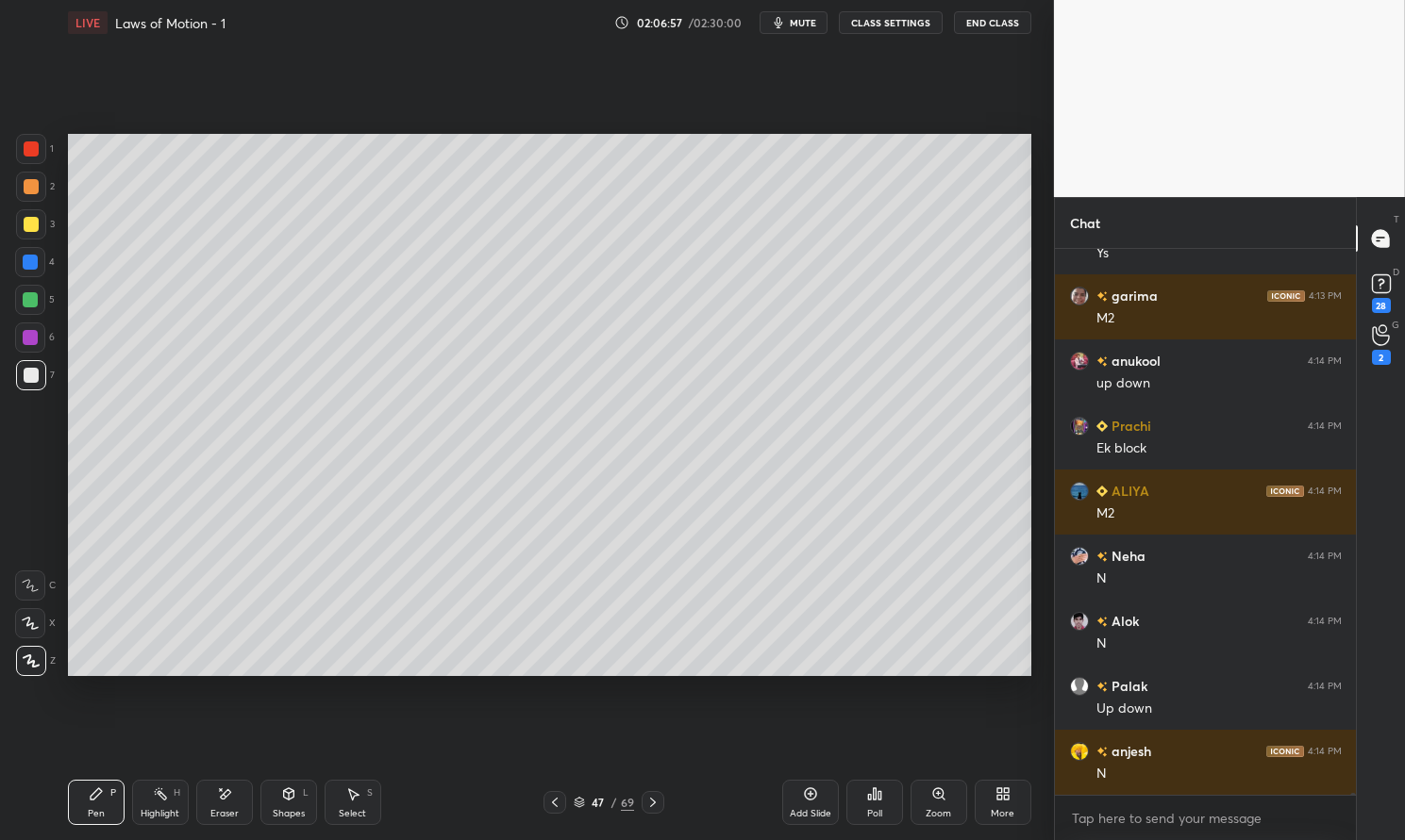
click at [37, 344] on div at bounding box center [30, 338] width 30 height 30
click at [21, 343] on div at bounding box center [30, 338] width 30 height 30
click at [97, 807] on div "Pen P" at bounding box center [97, 803] width 57 height 45
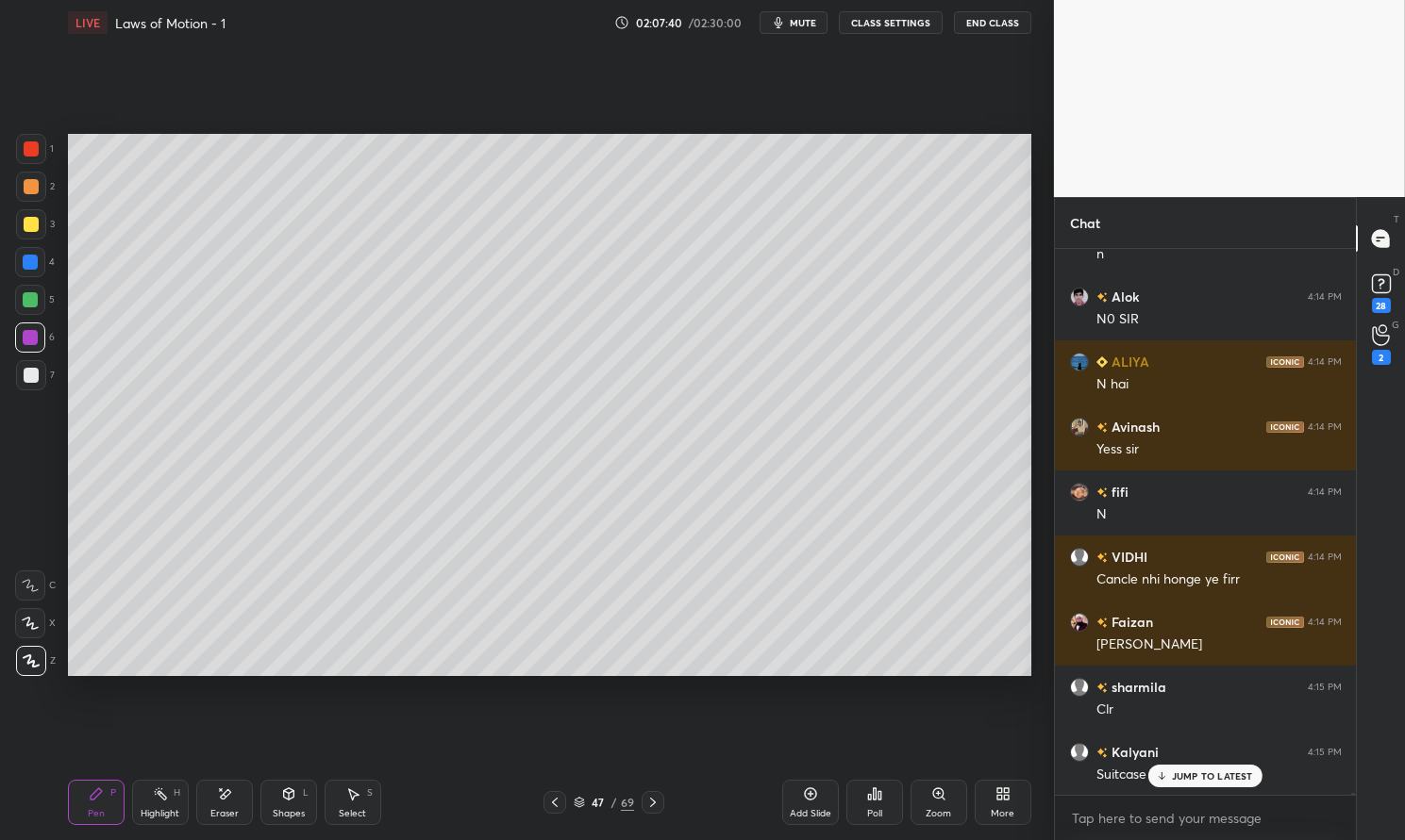
scroll to position [144691, 0]
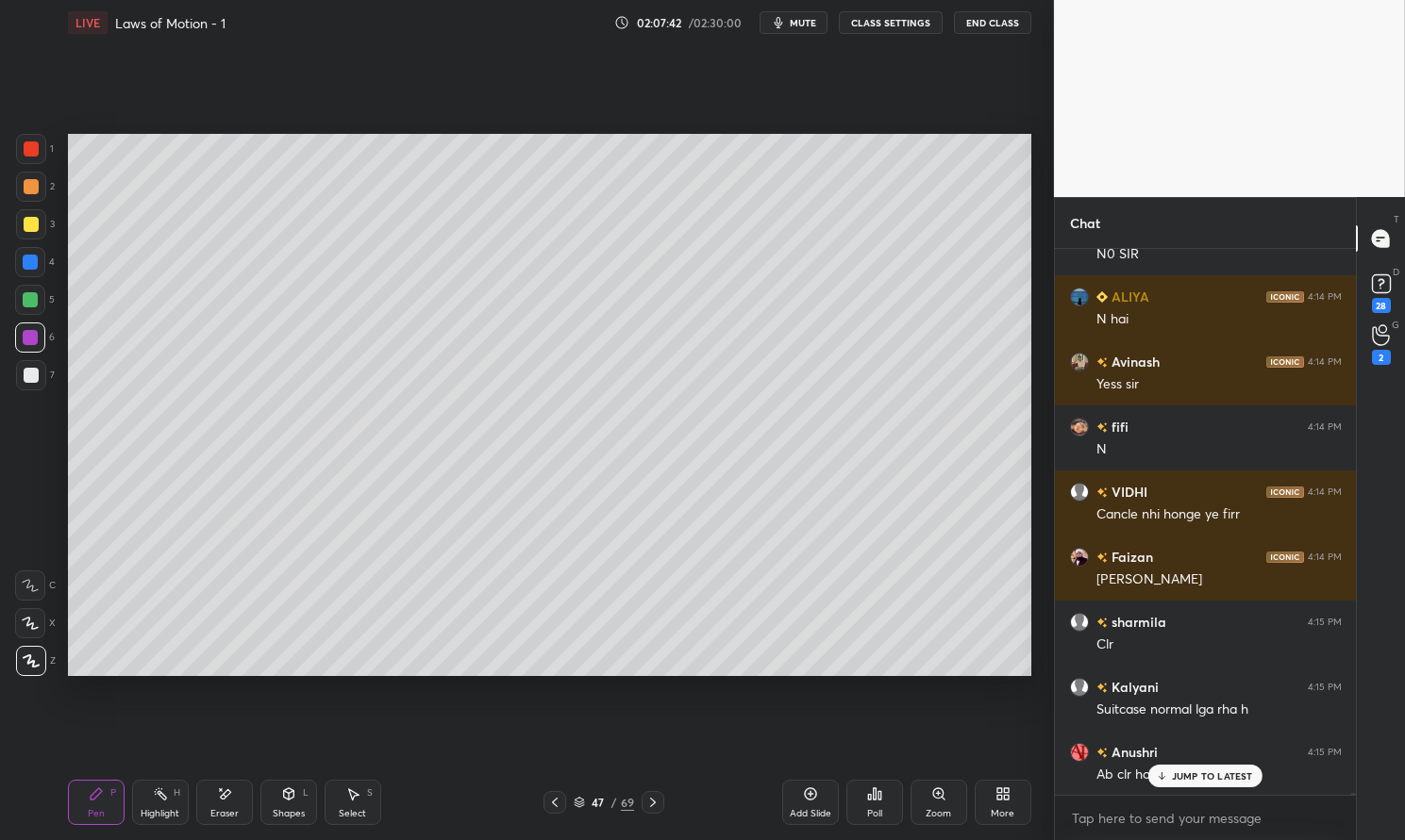
click at [1249, 497] on div "VIDHI 4:14 PM" at bounding box center [1205, 492] width 272 height 20
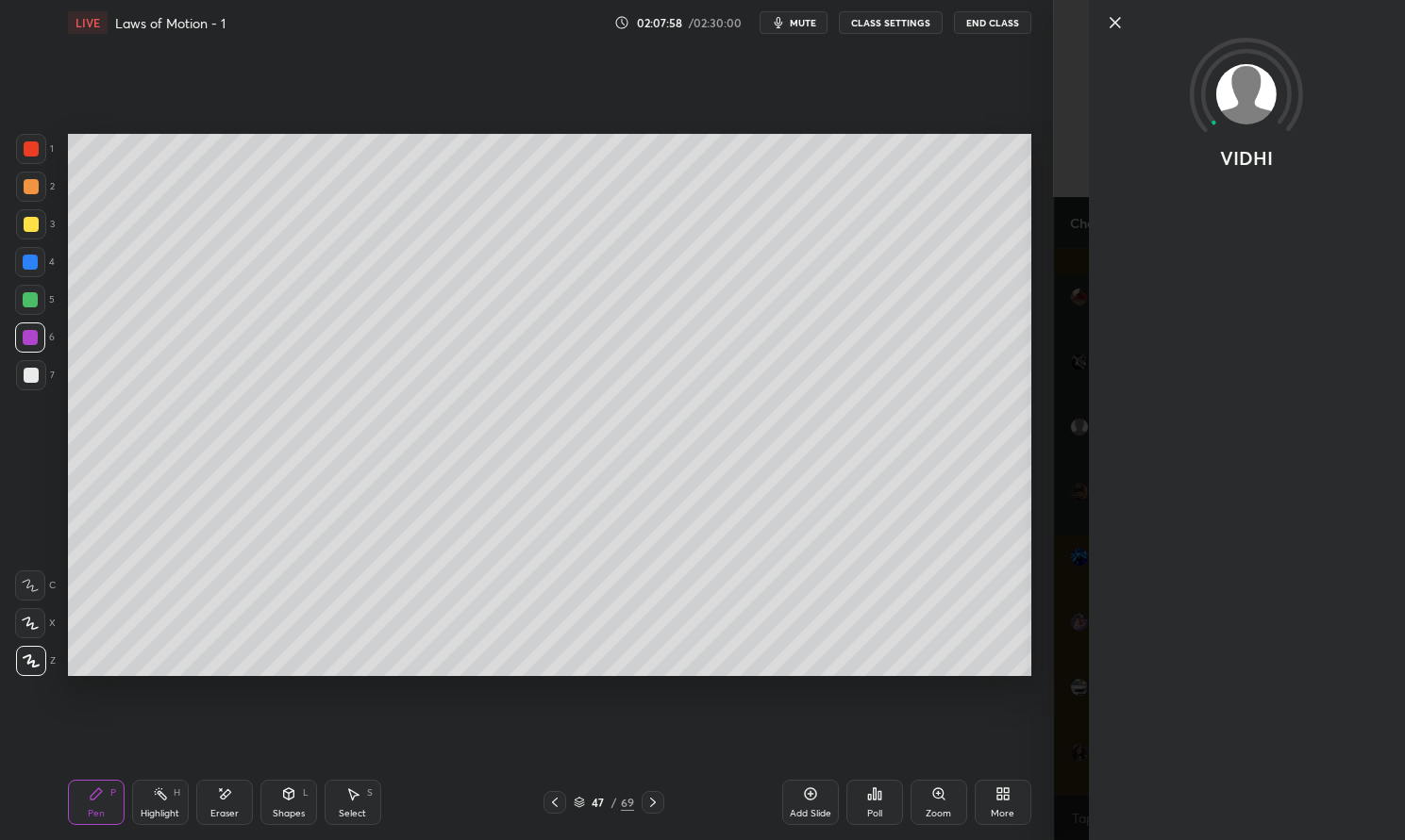
click at [1118, 29] on icon at bounding box center [1115, 23] width 23 height 23
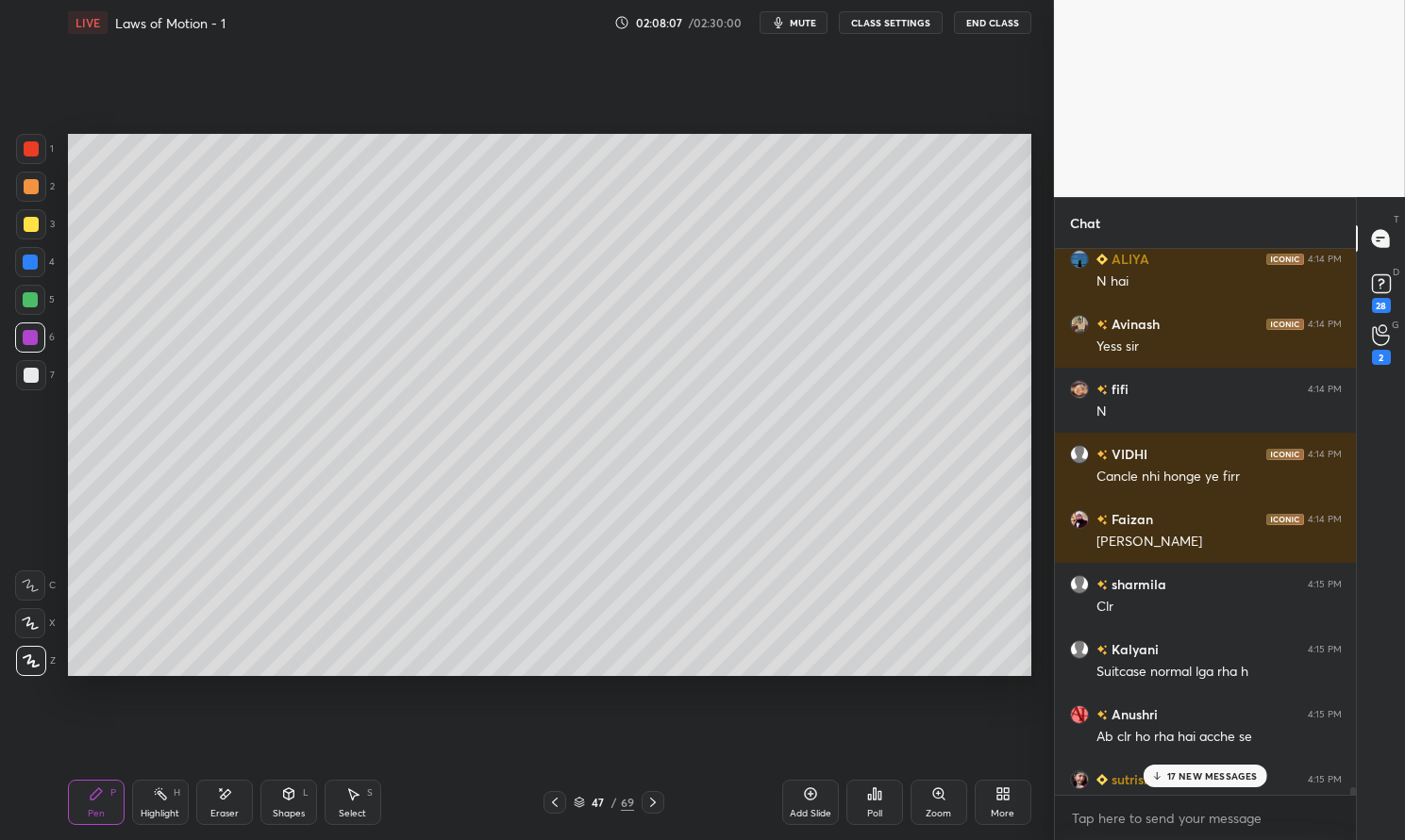
click at [1256, 469] on div "Cancle nhi honge ye firr" at bounding box center [1219, 478] width 245 height 19
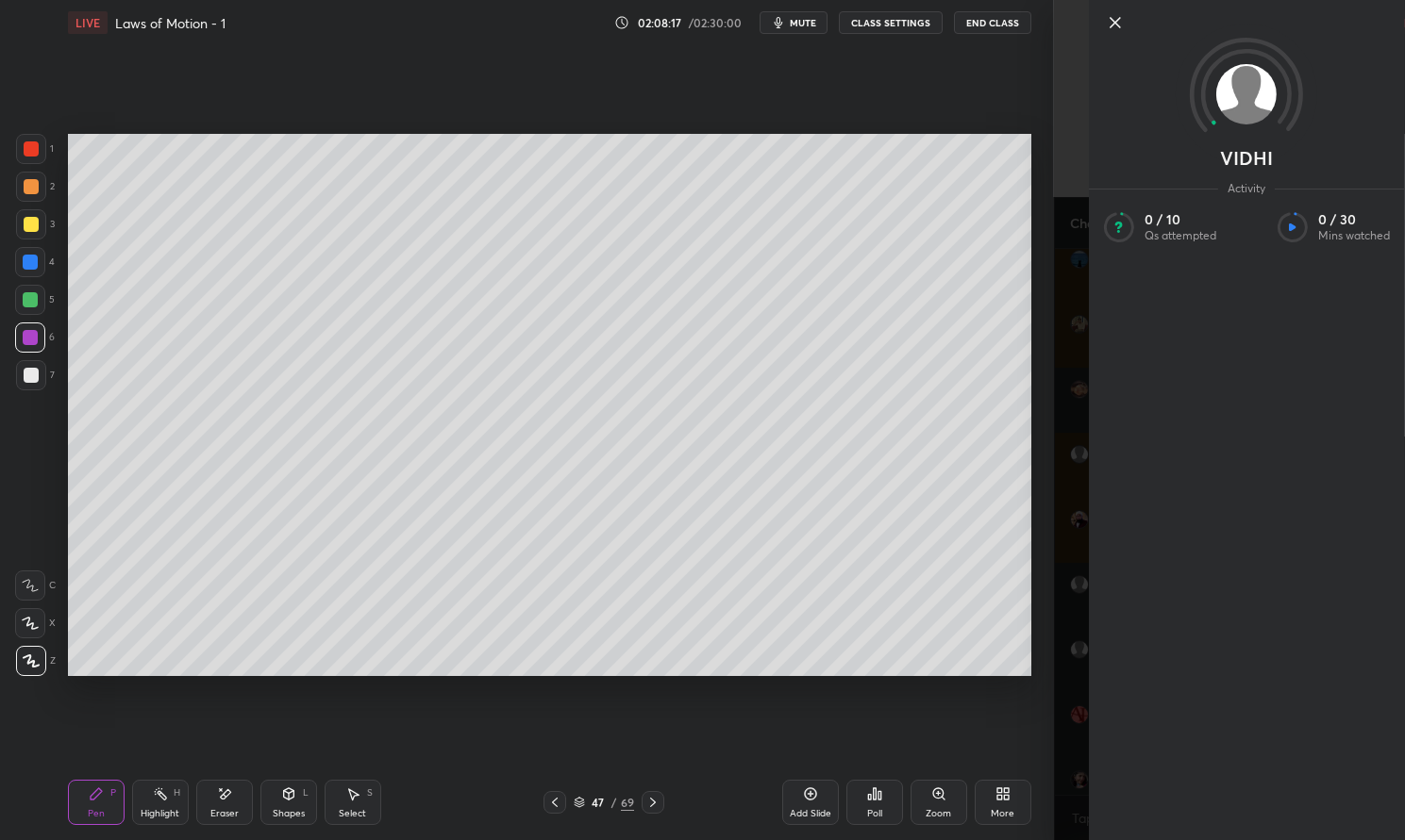
click at [1130, 17] on div at bounding box center [1262, 23] width 316 height 23
click at [1127, 25] on div at bounding box center [1262, 23] width 316 height 23
click at [1115, 25] on icon at bounding box center [1115, 23] width 23 height 23
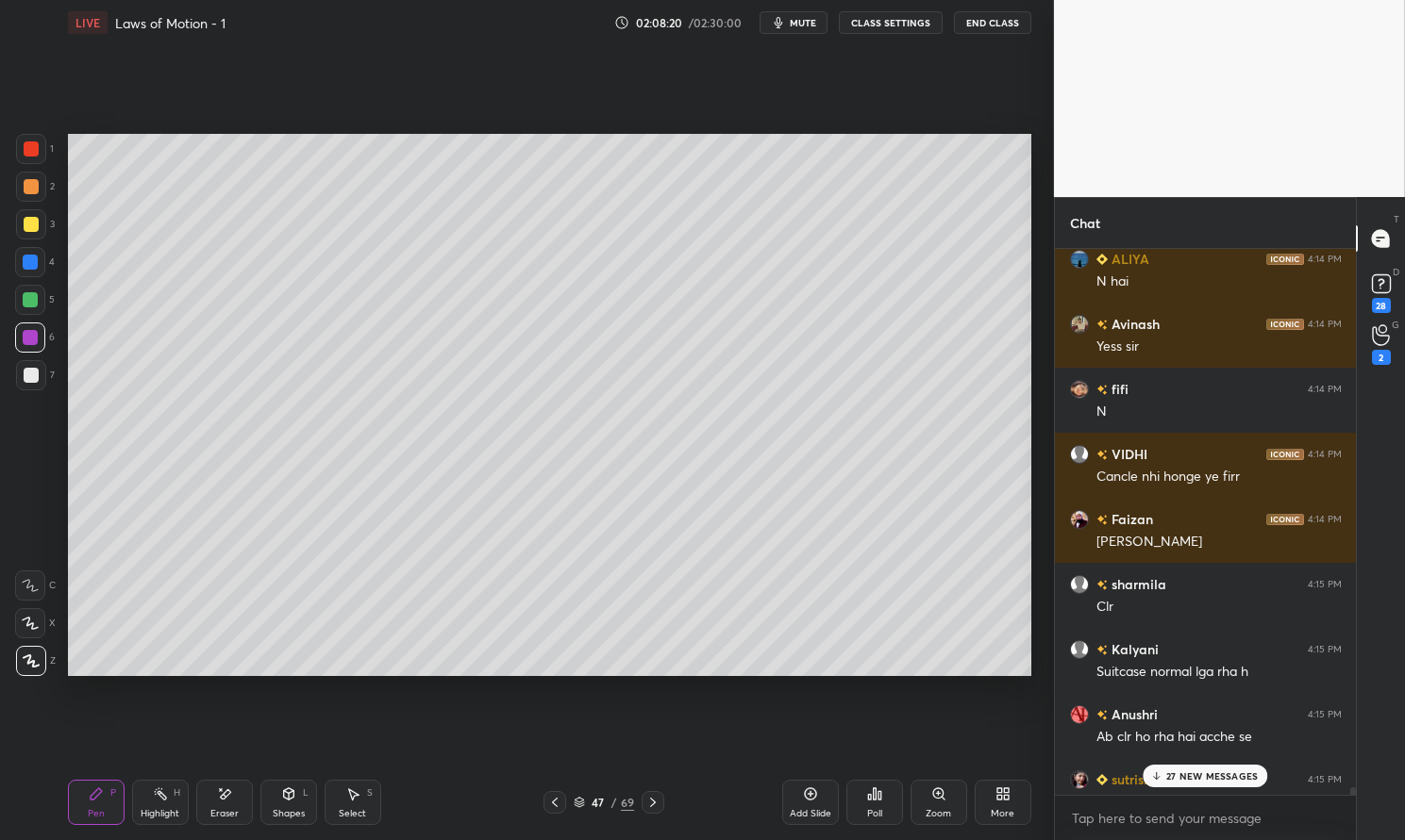
click at [1220, 782] on div "27 NEW MESSAGES" at bounding box center [1206, 777] width 125 height 23
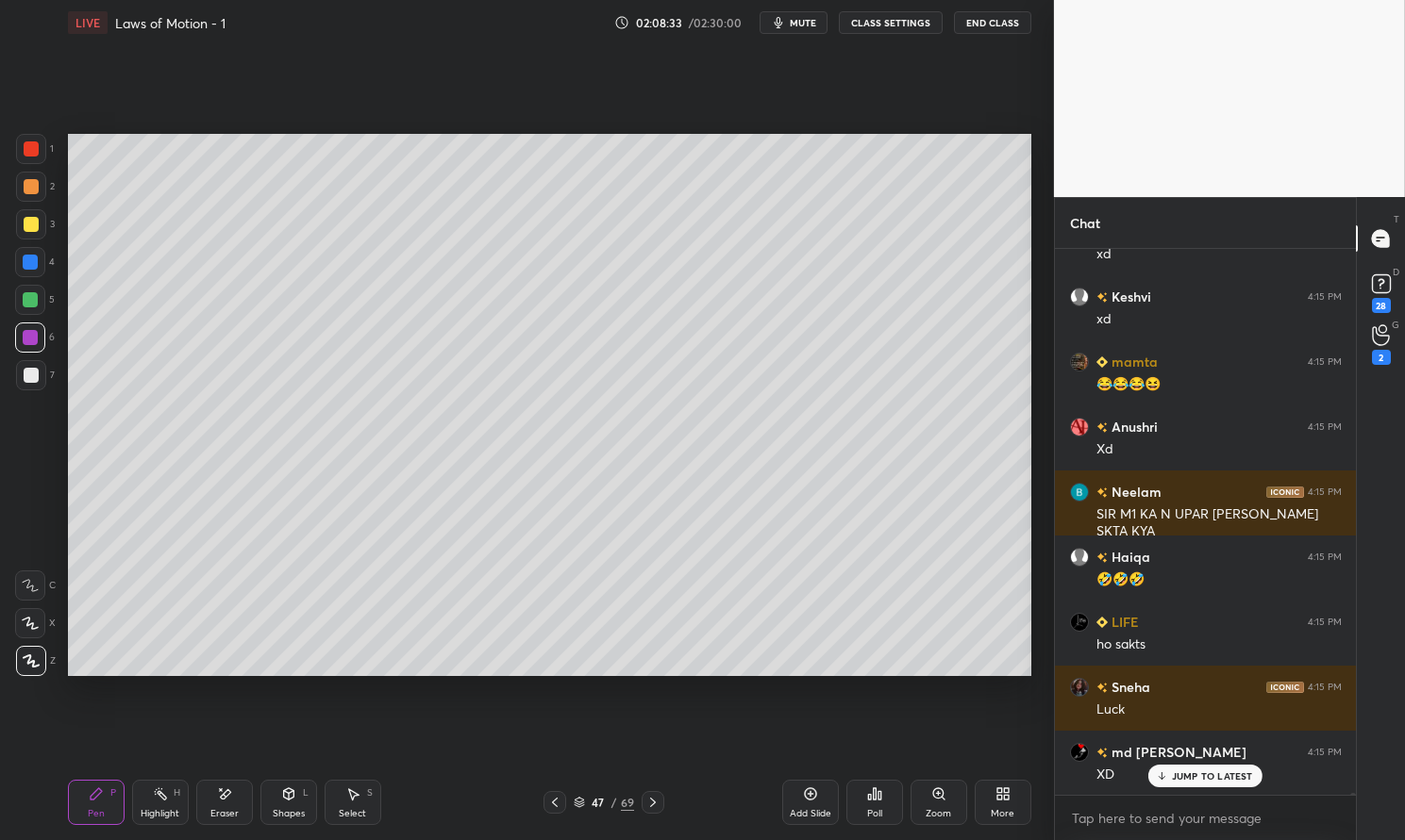
scroll to position [150237, 0]
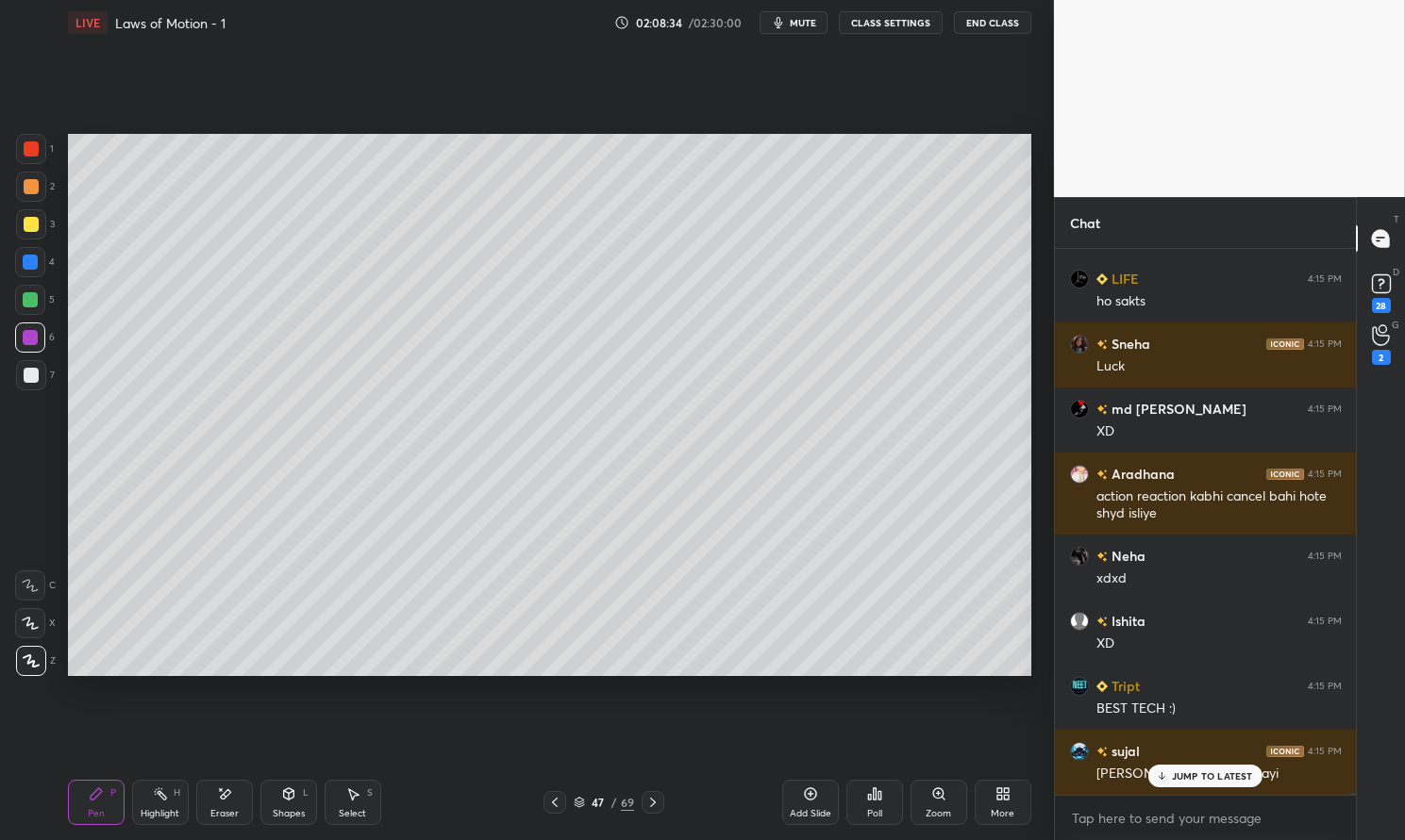
click at [157, 810] on div "Highlight" at bounding box center [160, 814] width 39 height 9
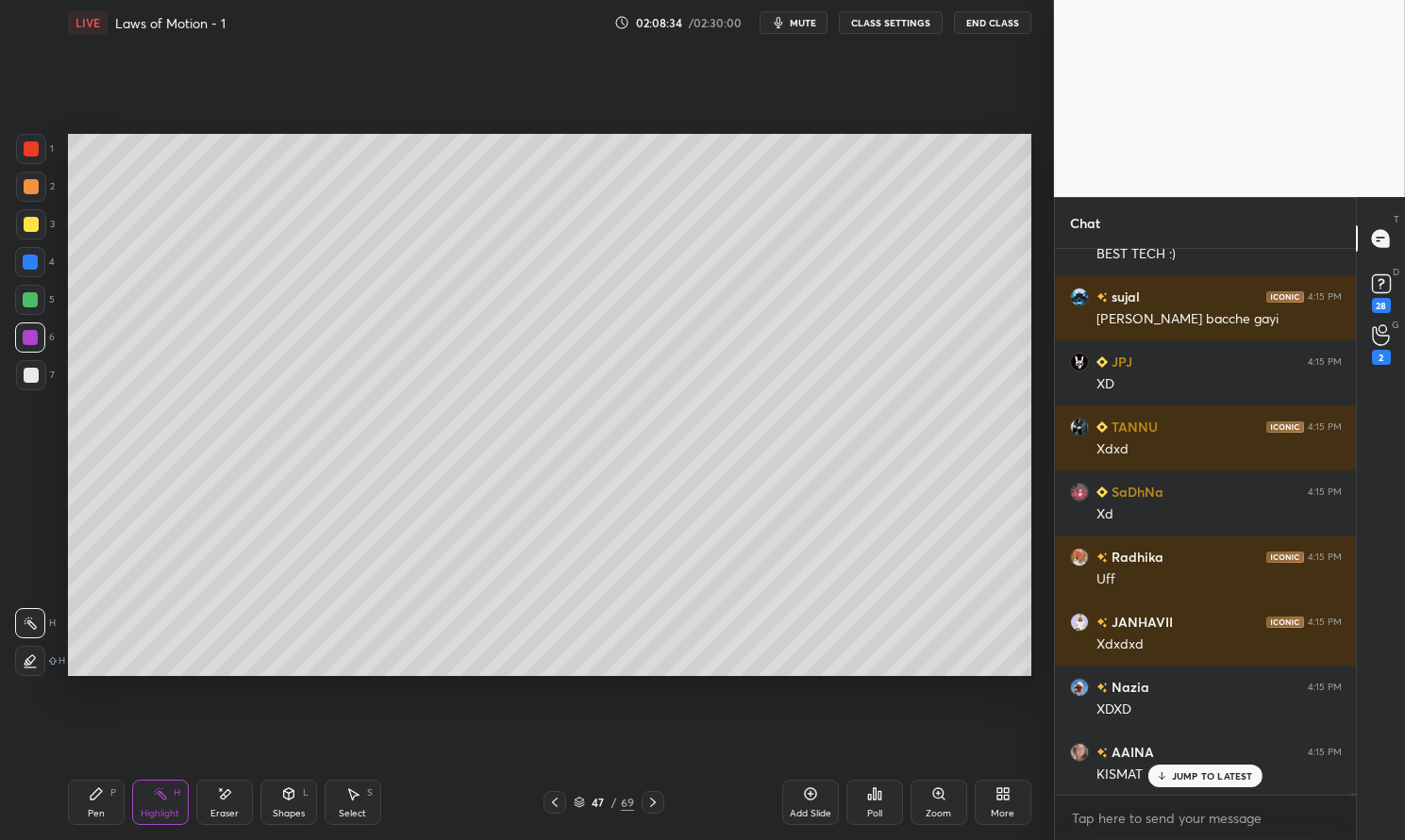
click at [153, 804] on div "Highlight H" at bounding box center [161, 803] width 57 height 45
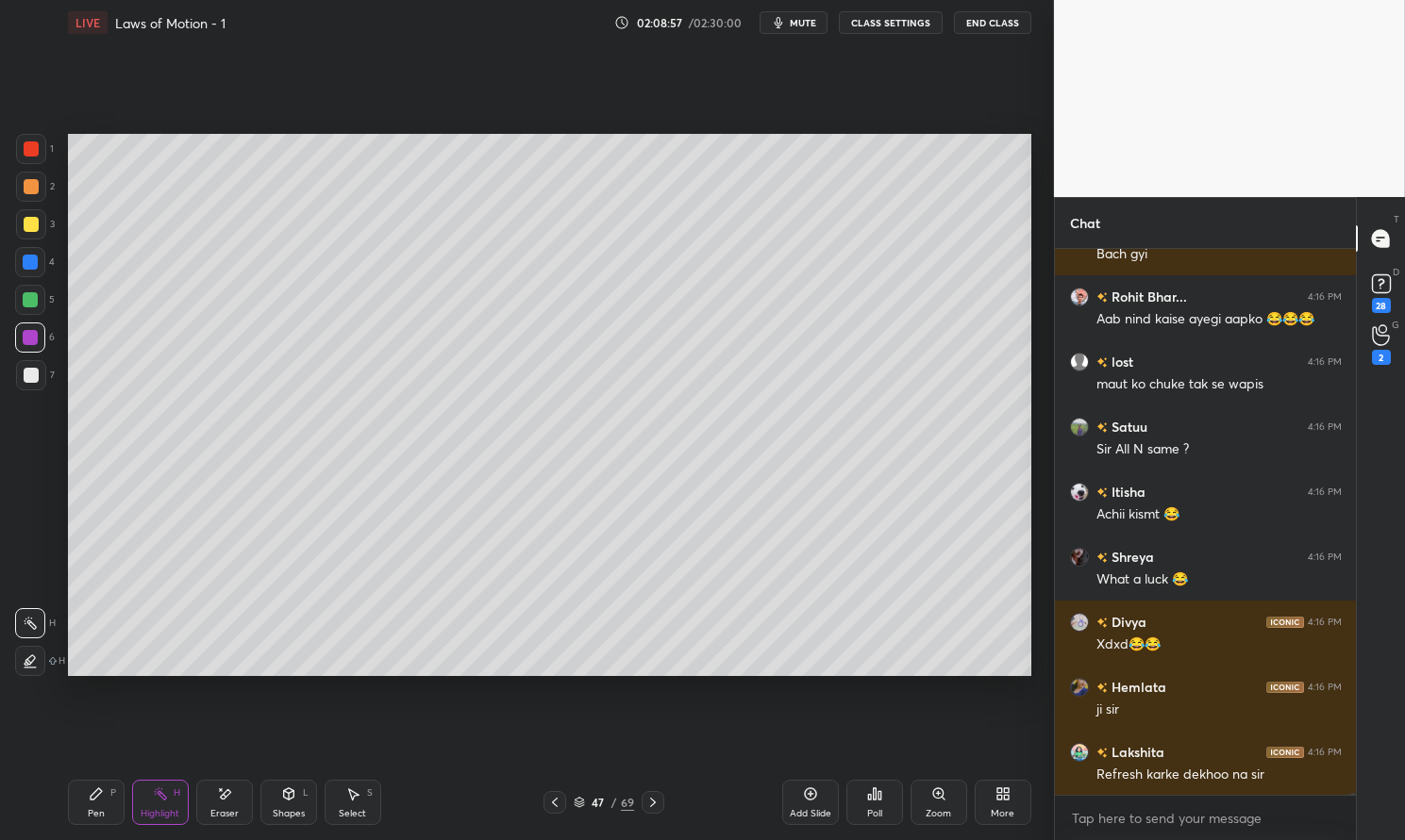
scroll to position [148948, 0]
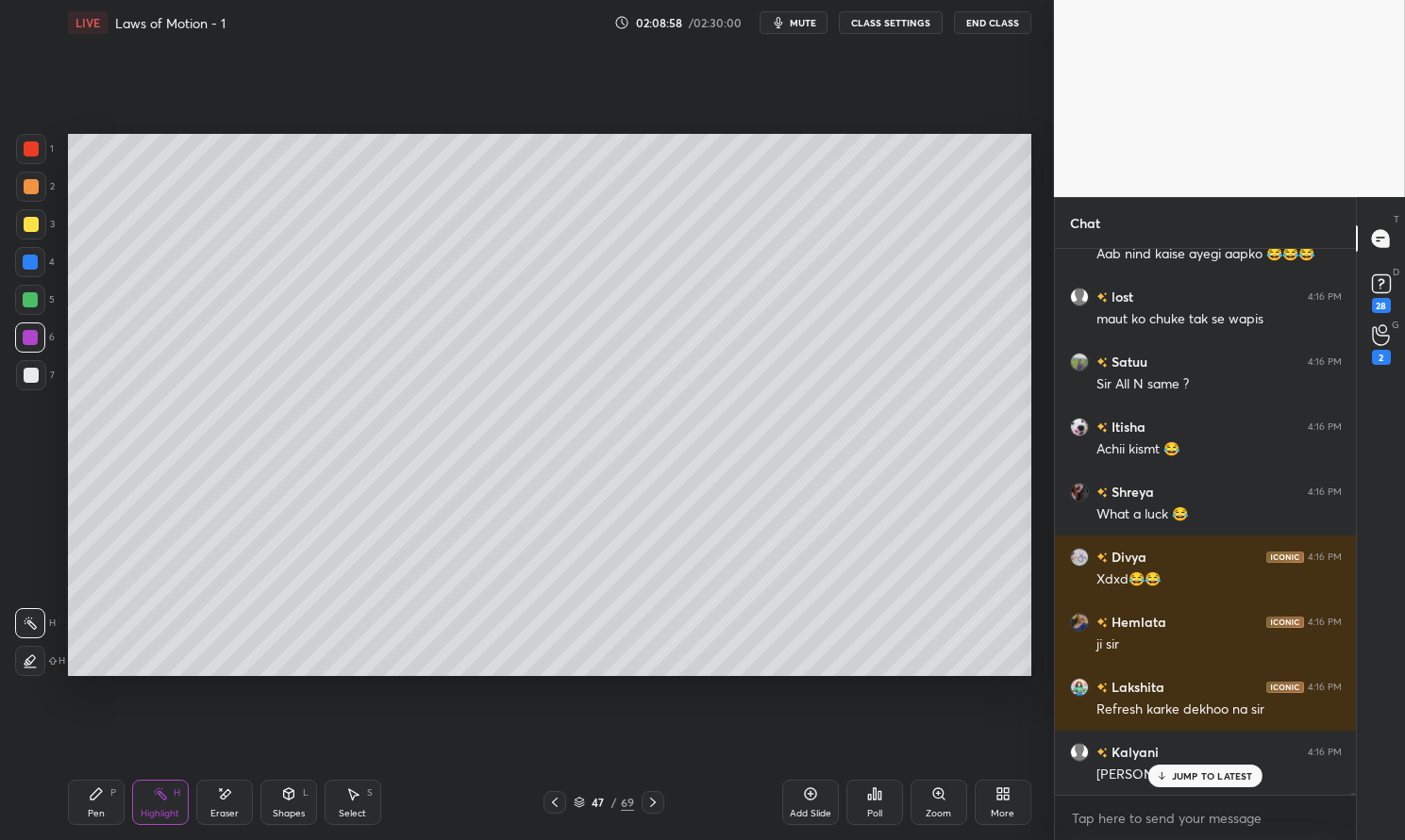
click at [1210, 771] on p "JUMP TO LATEST" at bounding box center [1212, 777] width 81 height 11
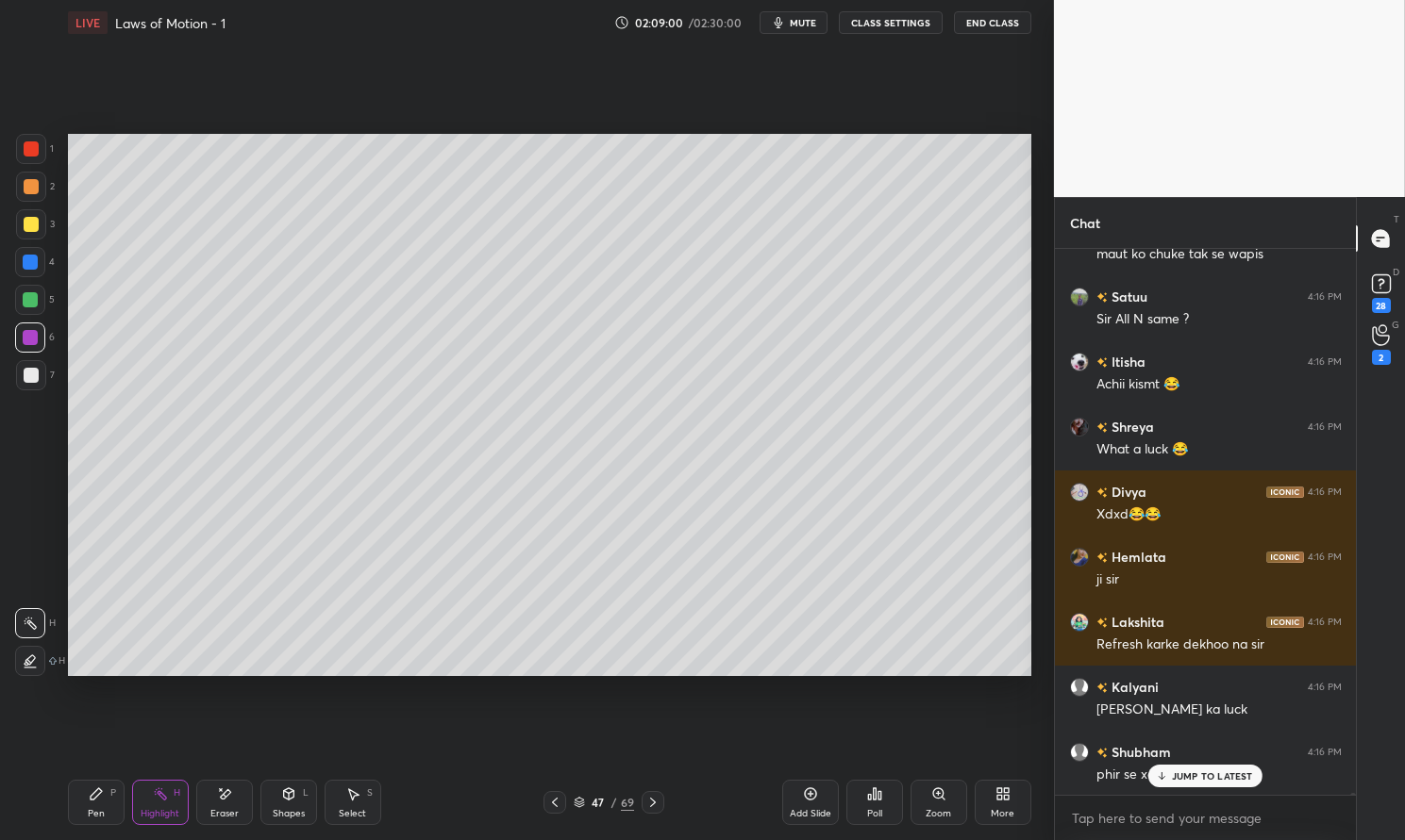
click at [1203, 775] on p "JUMP TO LATEST" at bounding box center [1212, 777] width 81 height 11
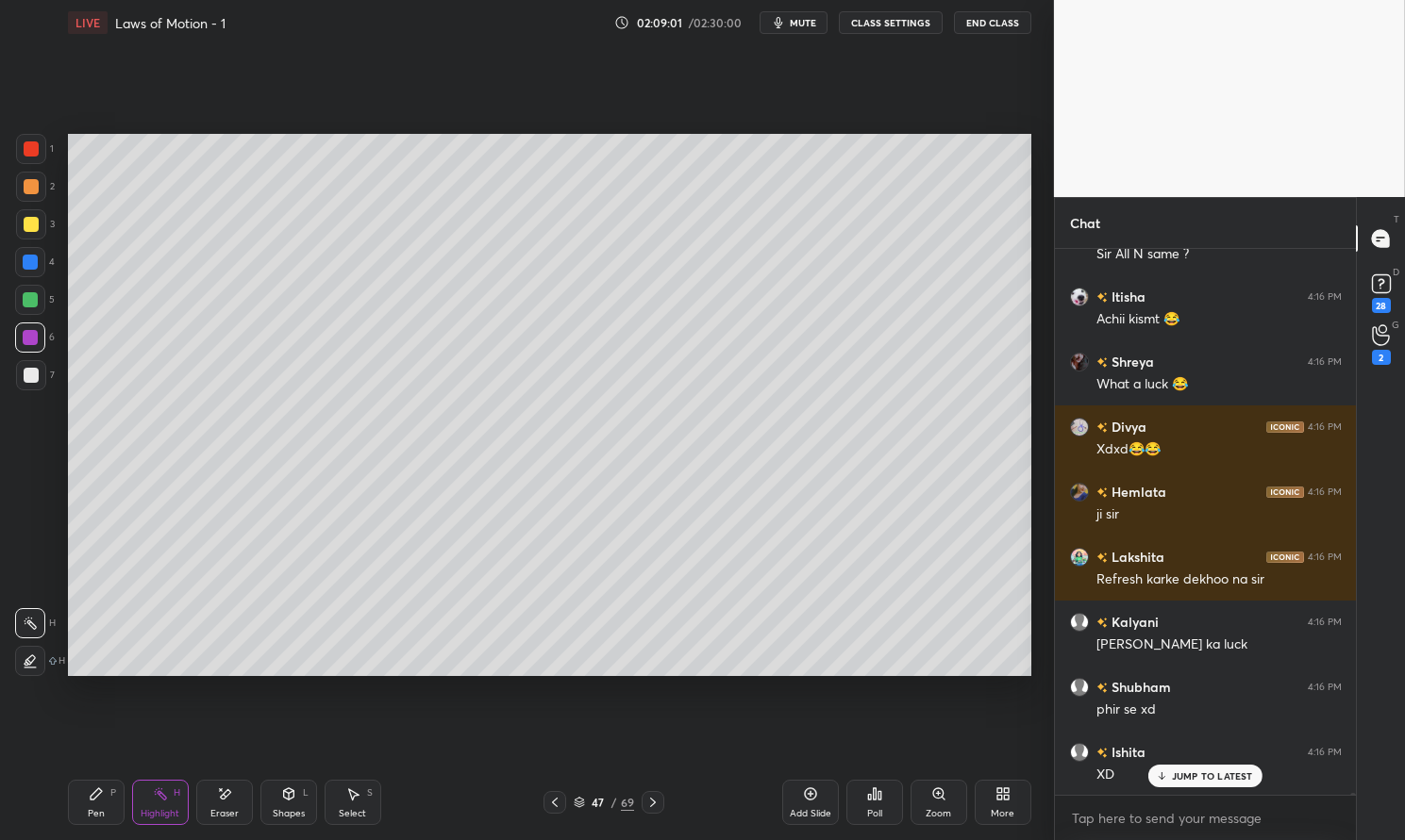
click at [655, 796] on icon at bounding box center [653, 803] width 15 height 15
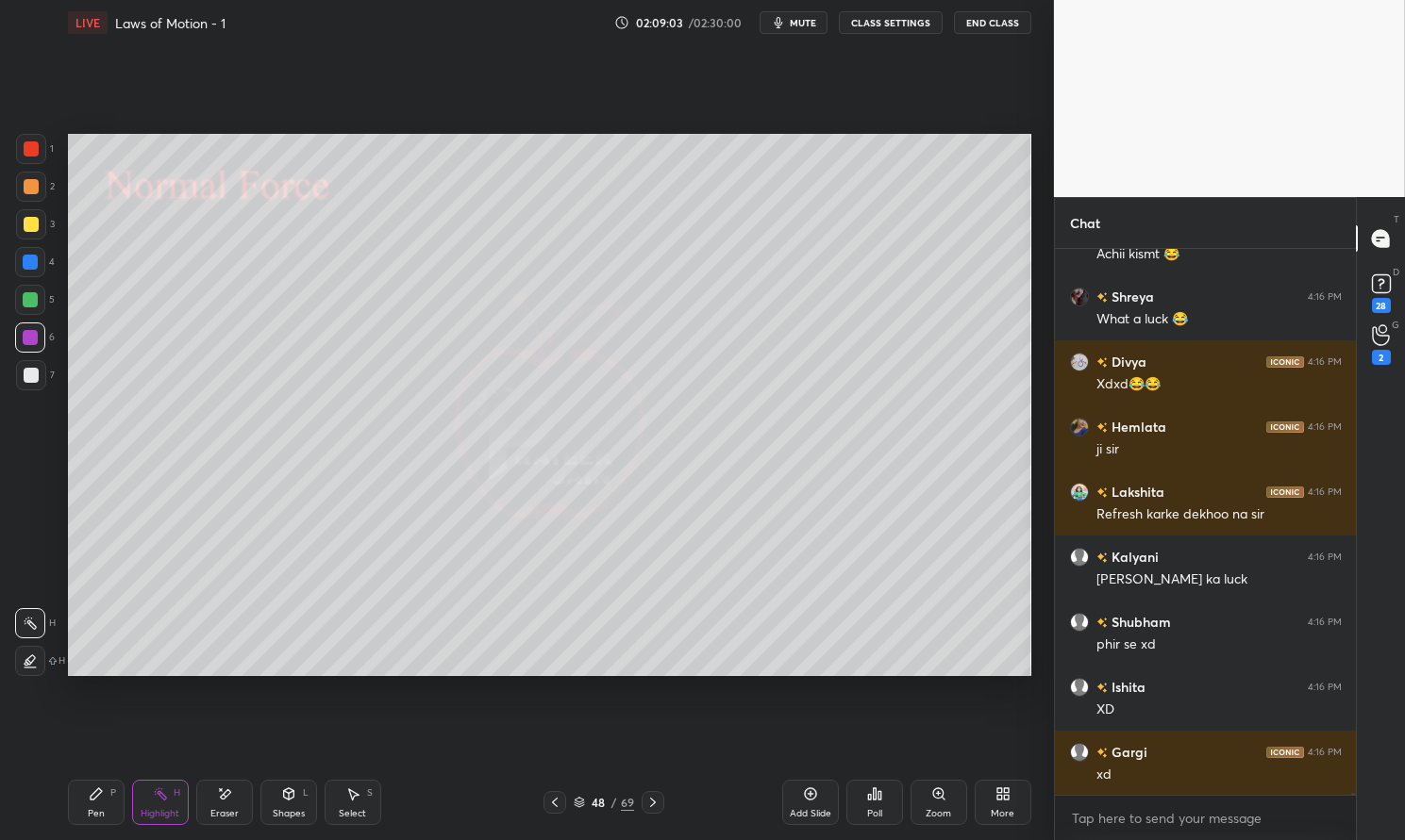
scroll to position [149209, 0]
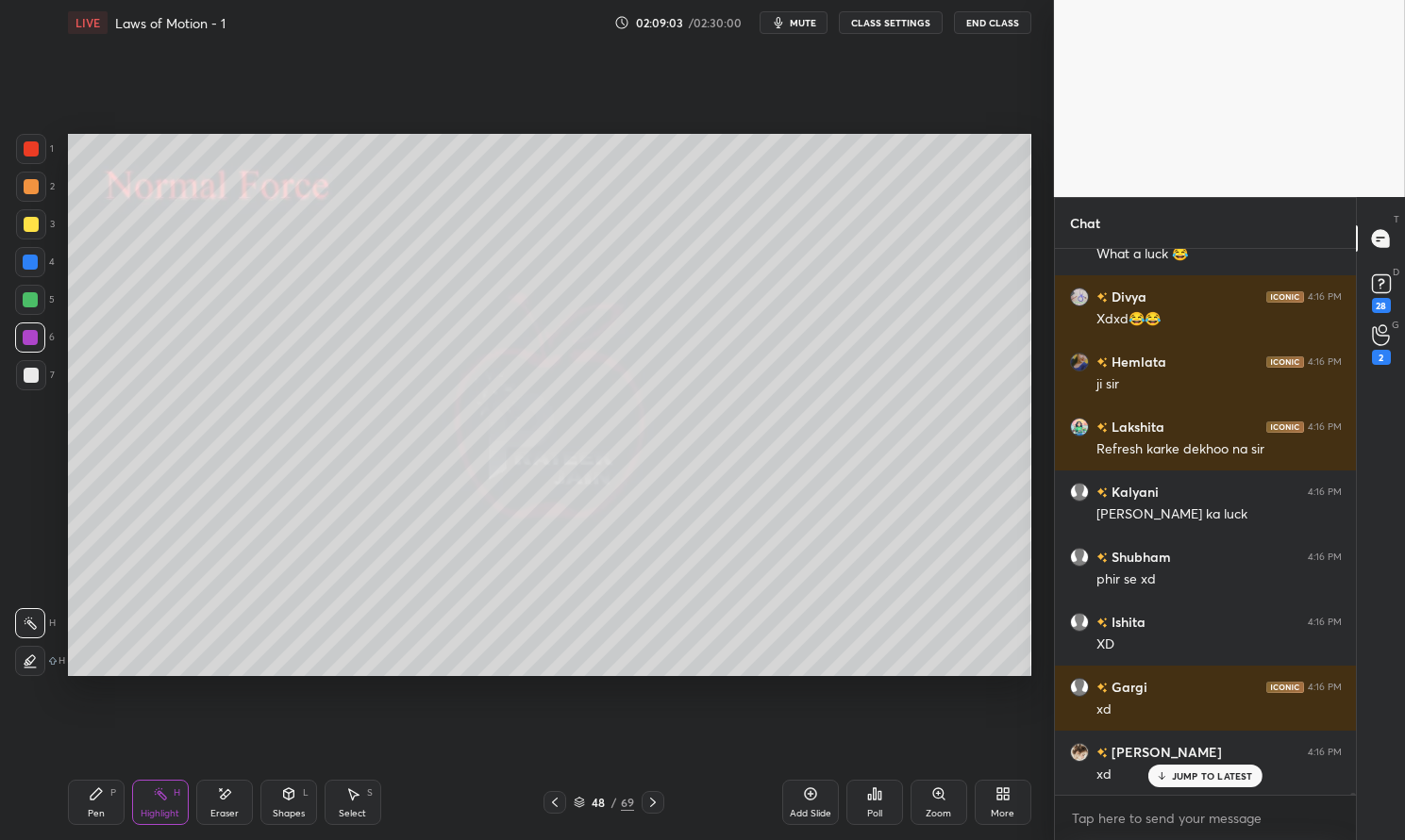
click at [545, 804] on div at bounding box center [554, 803] width 23 height 23
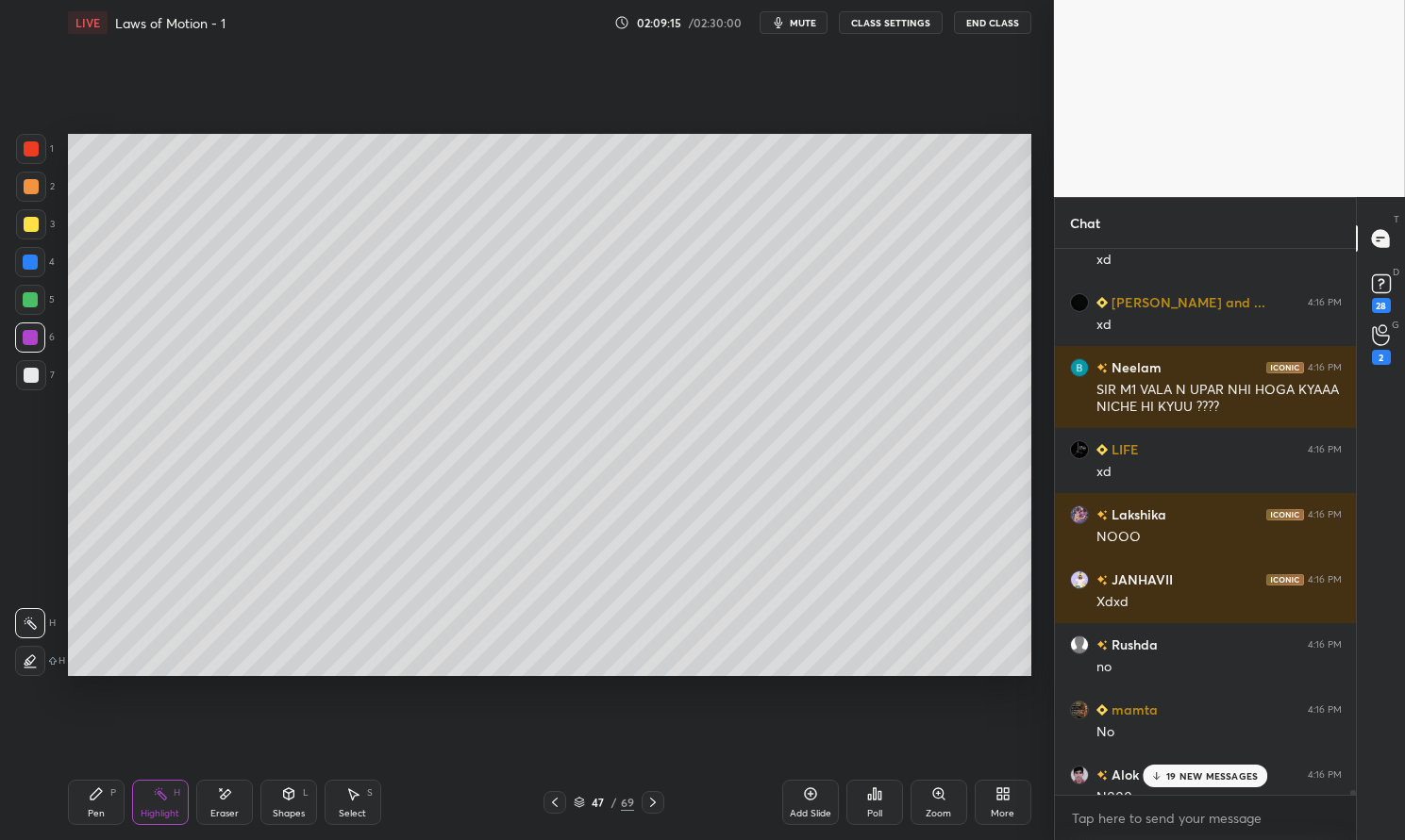
click at [1199, 772] on p "19 NEW MESSAGES" at bounding box center [1211, 777] width 92 height 11
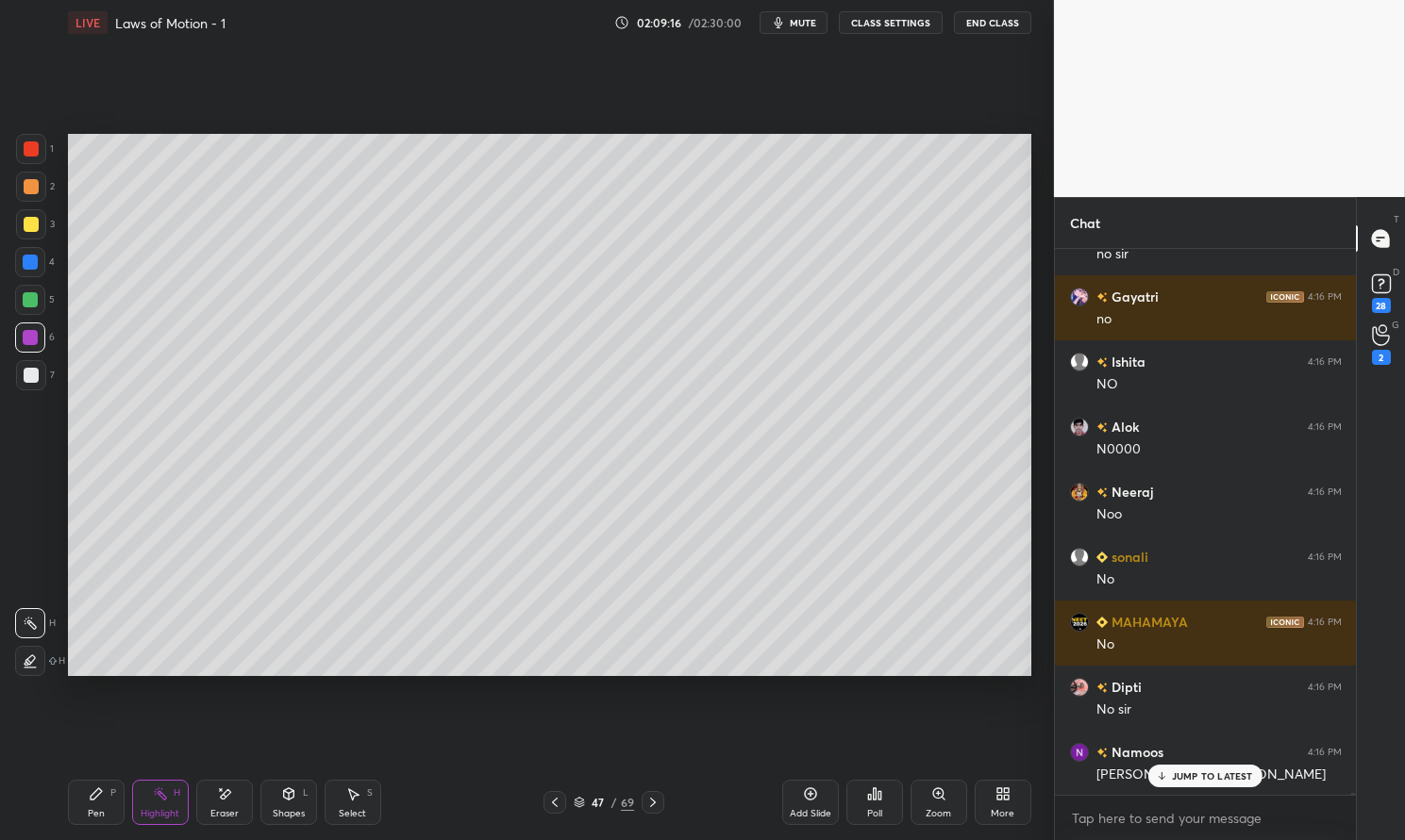
click at [152, 819] on div "Highlight H" at bounding box center [161, 803] width 57 height 45
click at [149, 810] on div "Highlight" at bounding box center [160, 814] width 39 height 9
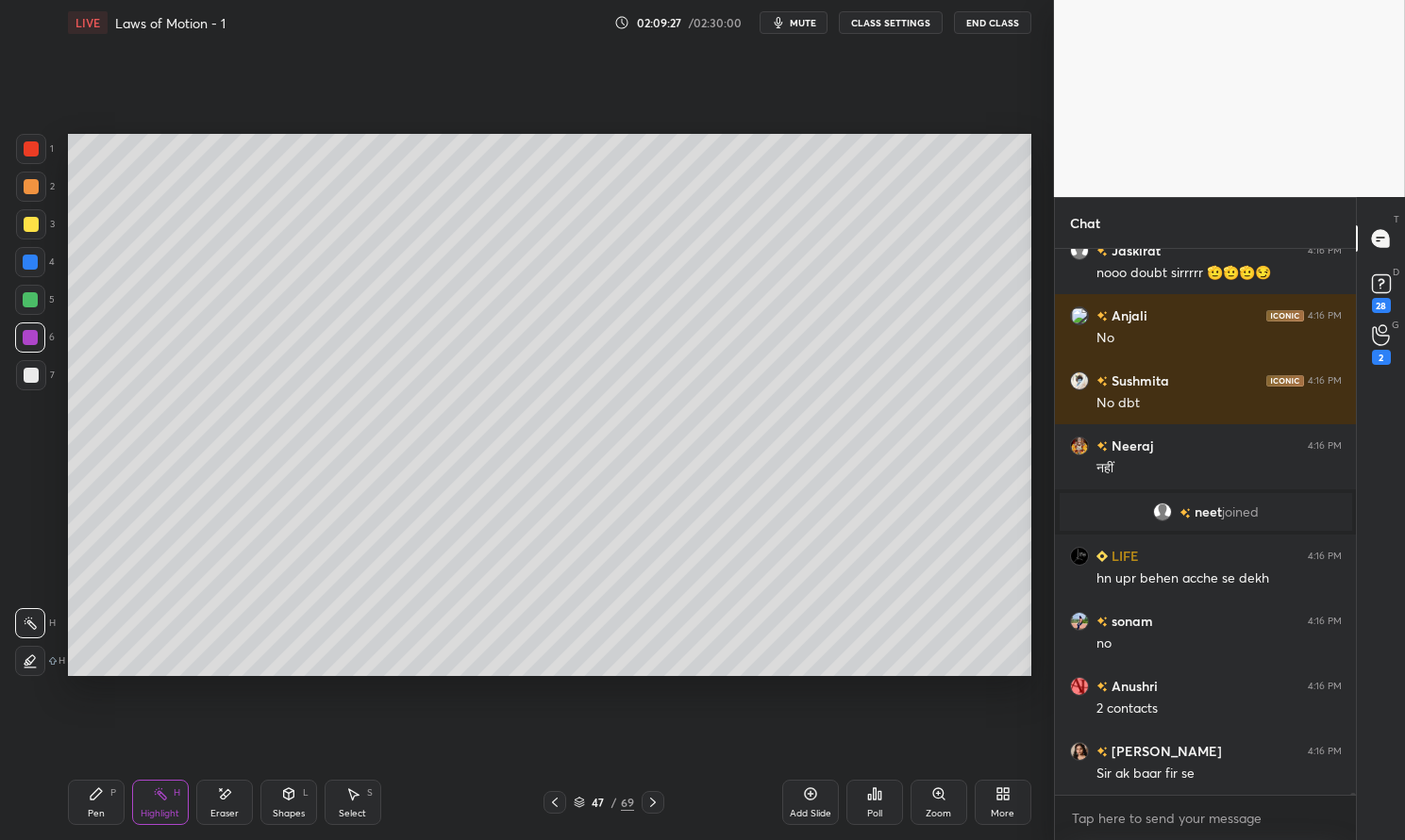
click at [32, 304] on div at bounding box center [30, 300] width 15 height 15
click at [23, 297] on div at bounding box center [30, 300] width 15 height 15
click at [201, 794] on div "Eraser" at bounding box center [224, 803] width 57 height 45
click at [168, 799] on div "Highlight H" at bounding box center [161, 803] width 57 height 45
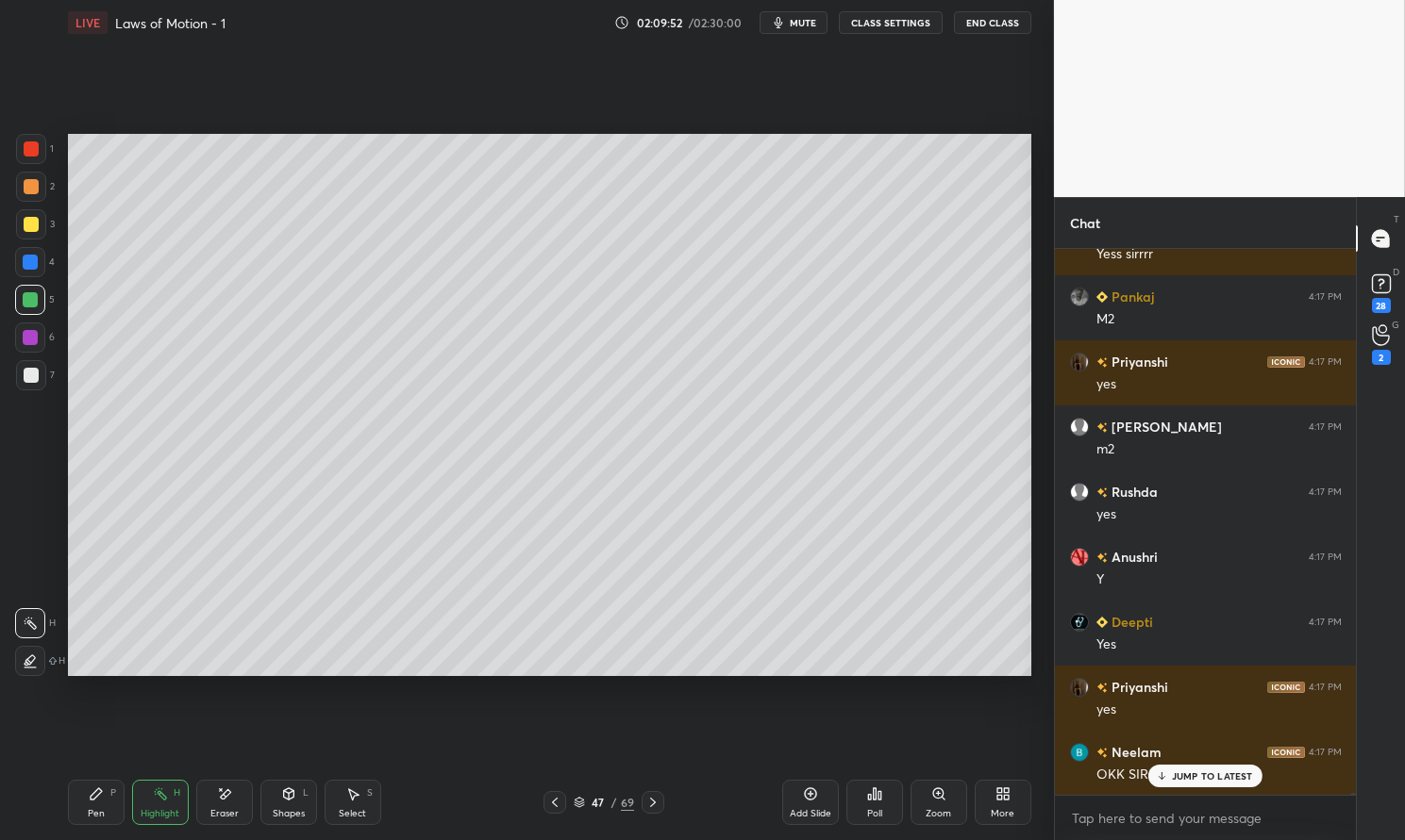
scroll to position [153501, 0]
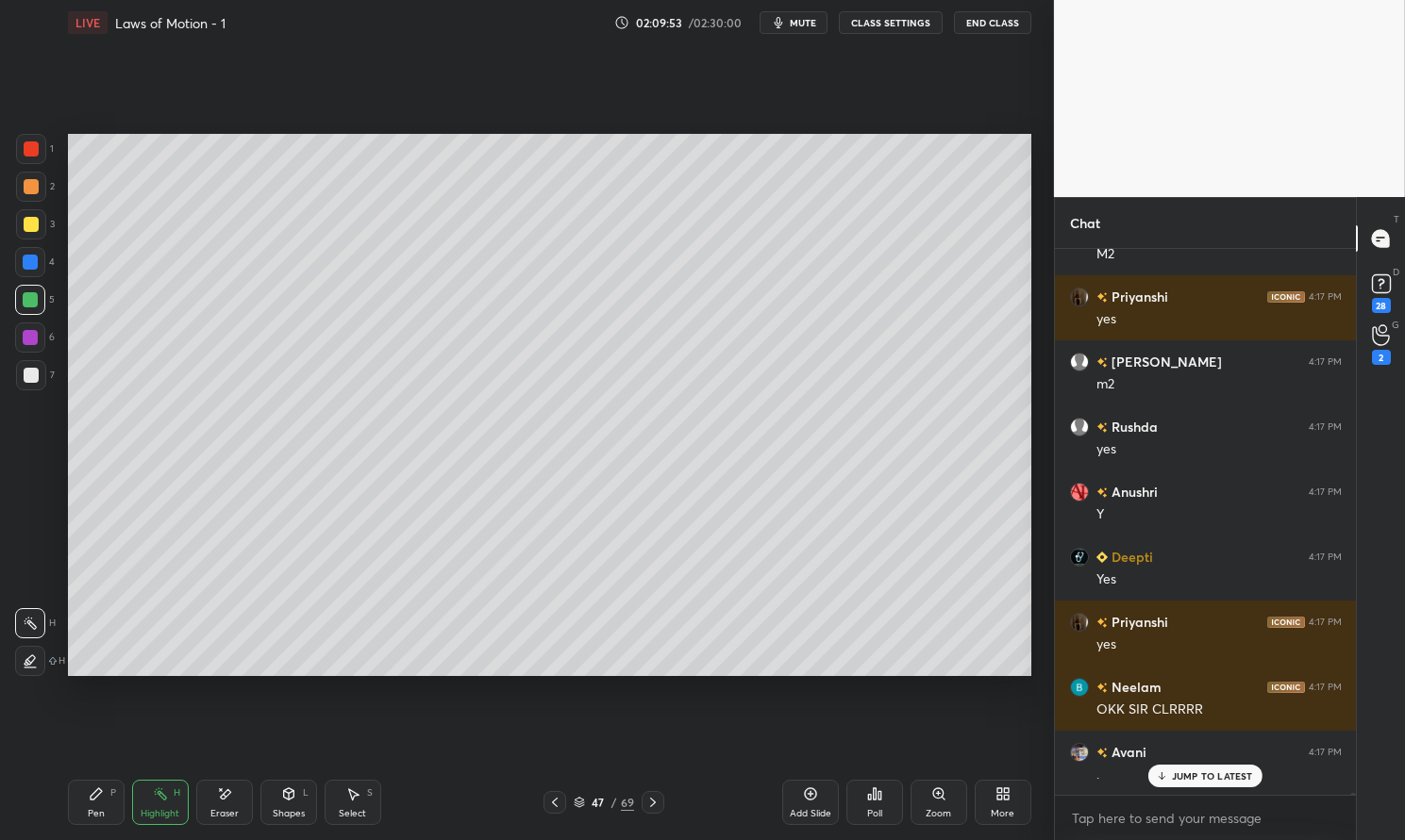
click at [1217, 786] on div "JUMP TO LATEST" at bounding box center [1204, 777] width 114 height 23
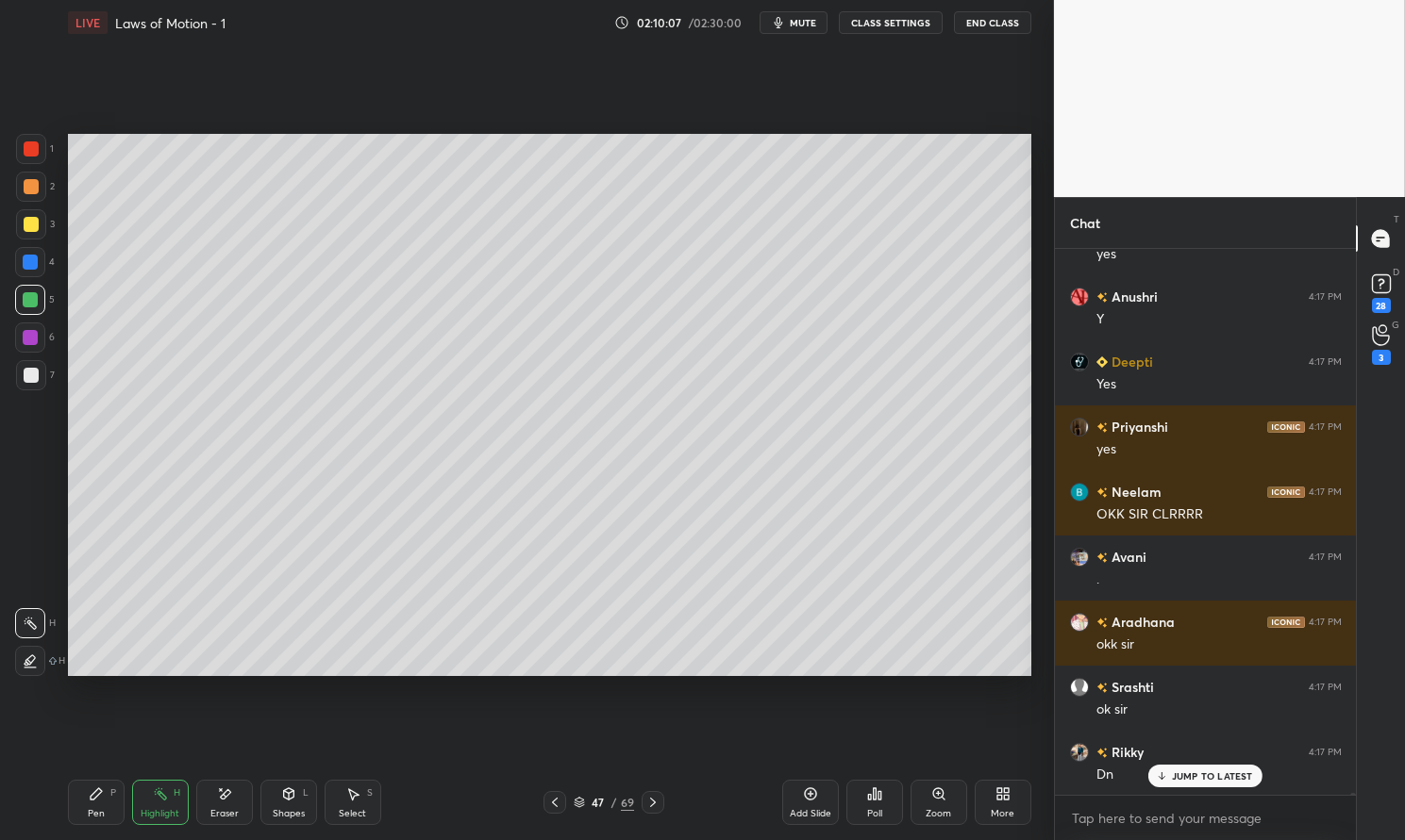
scroll to position [152382, 0]
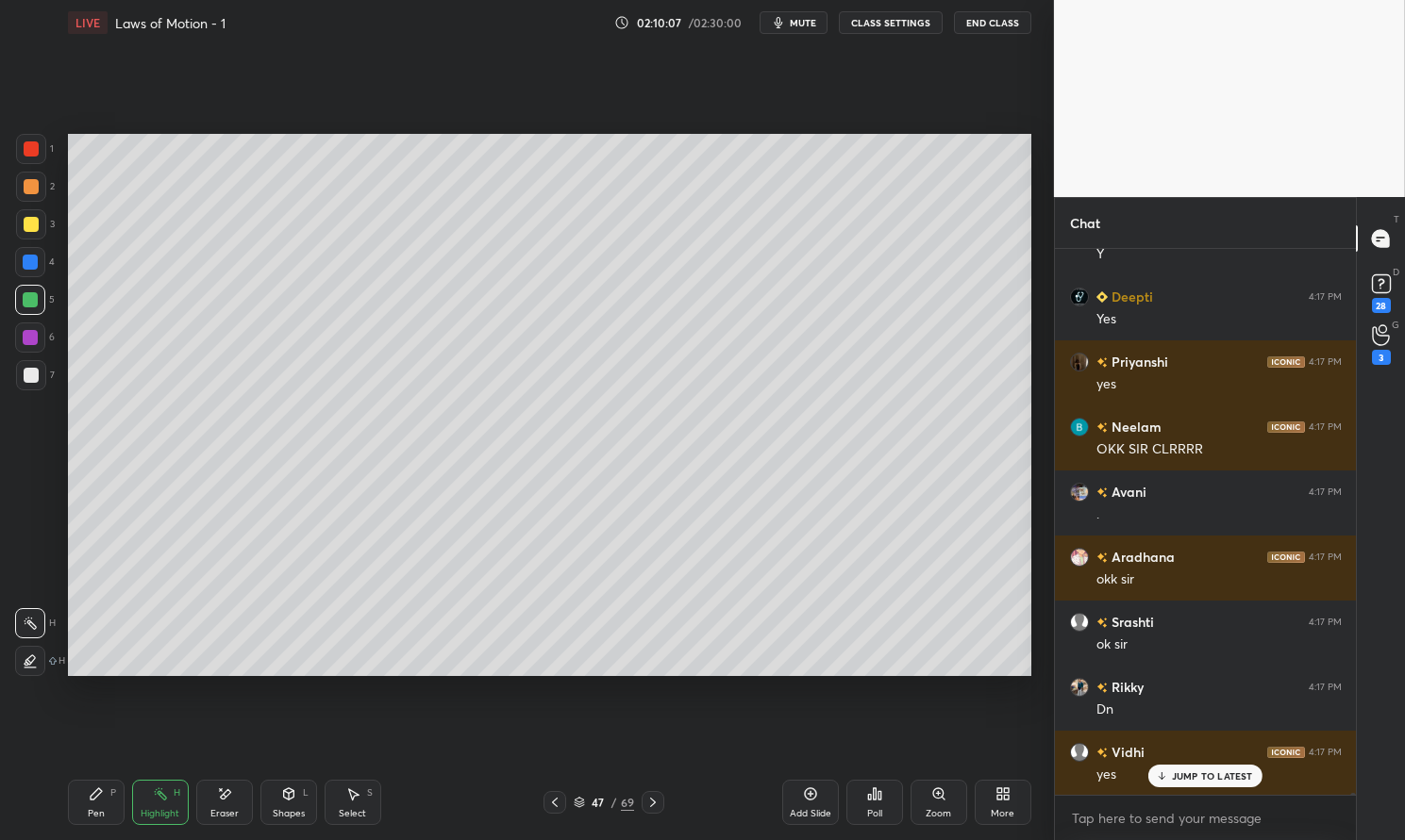
click at [652, 802] on icon at bounding box center [653, 803] width 15 height 15
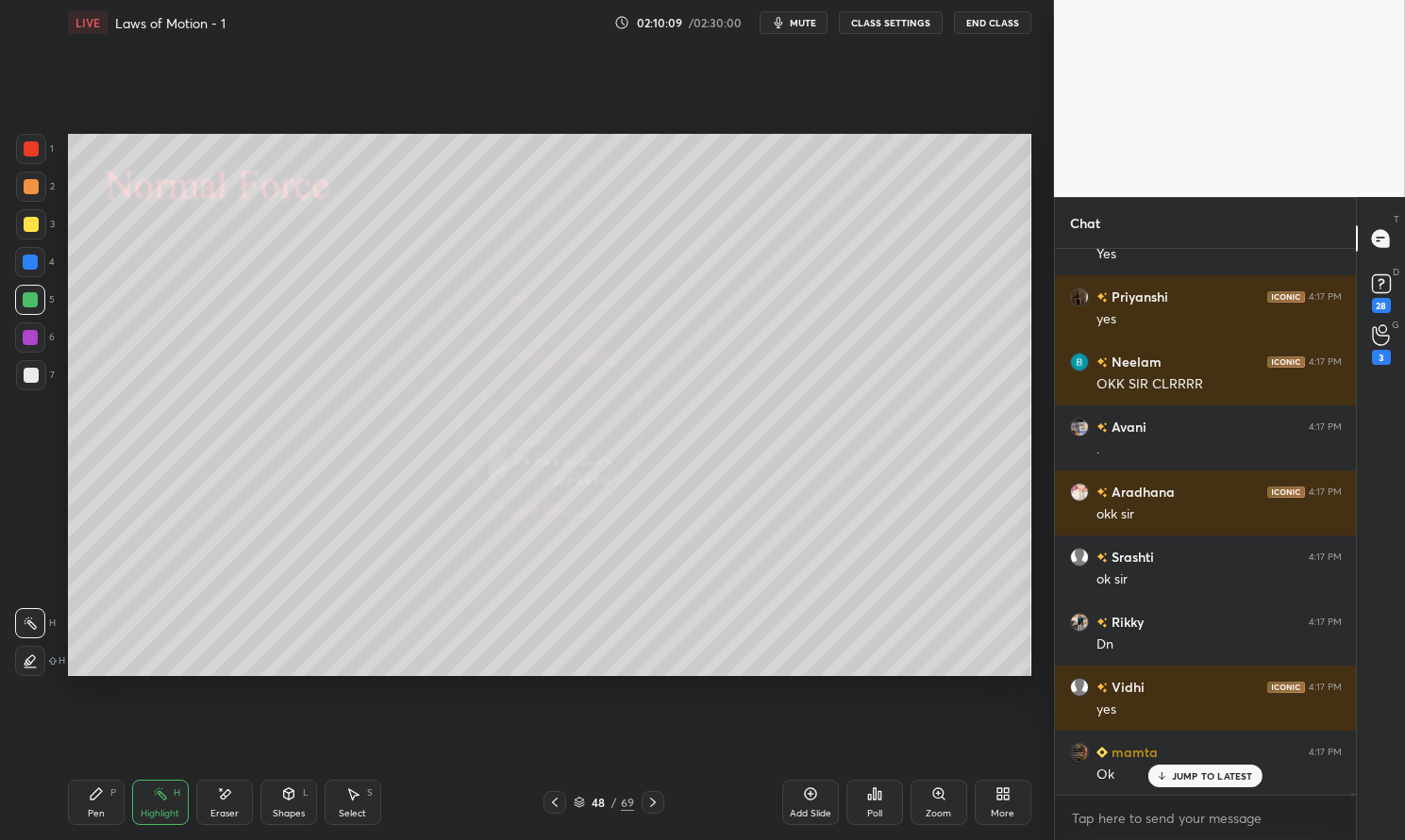
click at [652, 802] on icon at bounding box center [653, 803] width 15 height 15
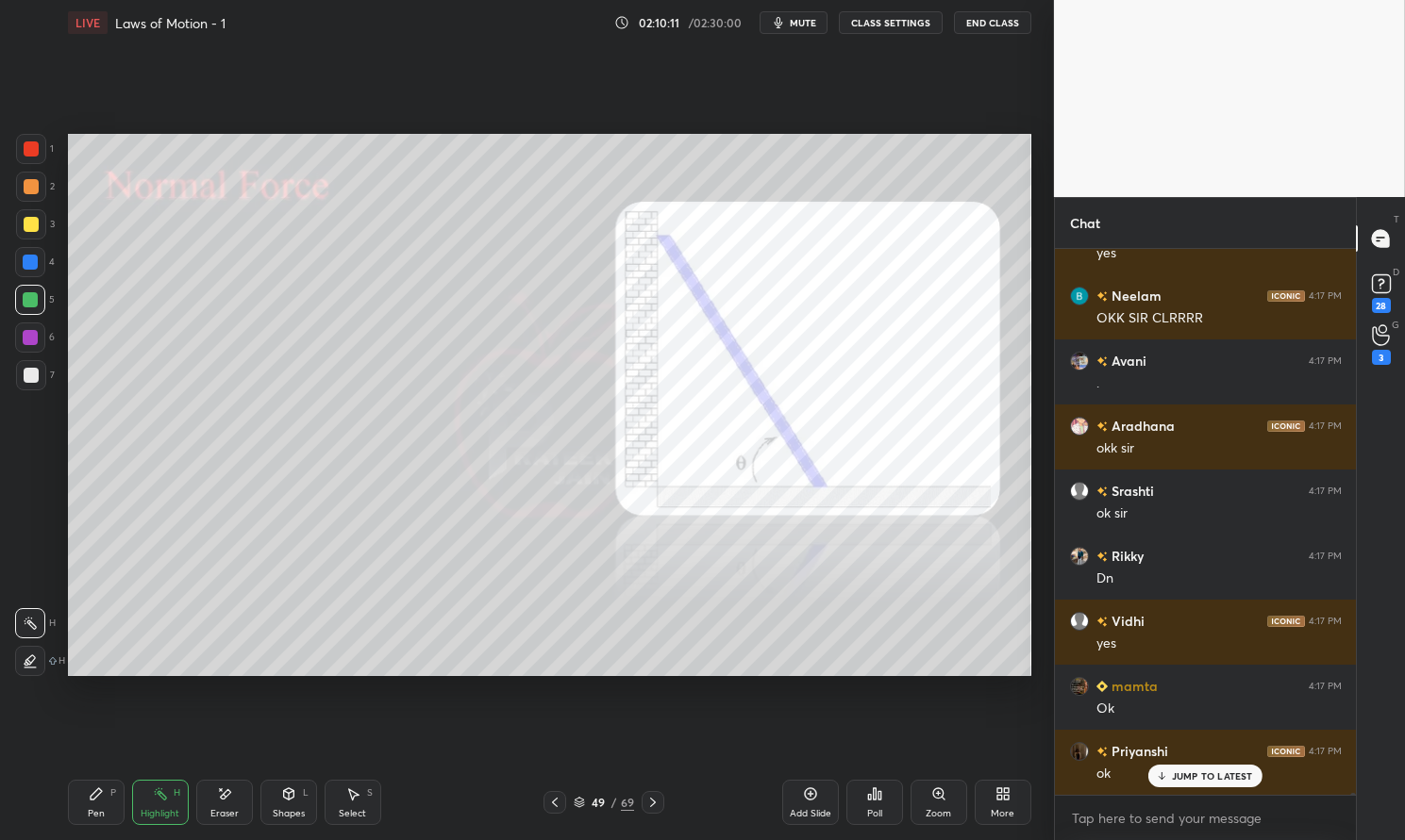
scroll to position [152577, 0]
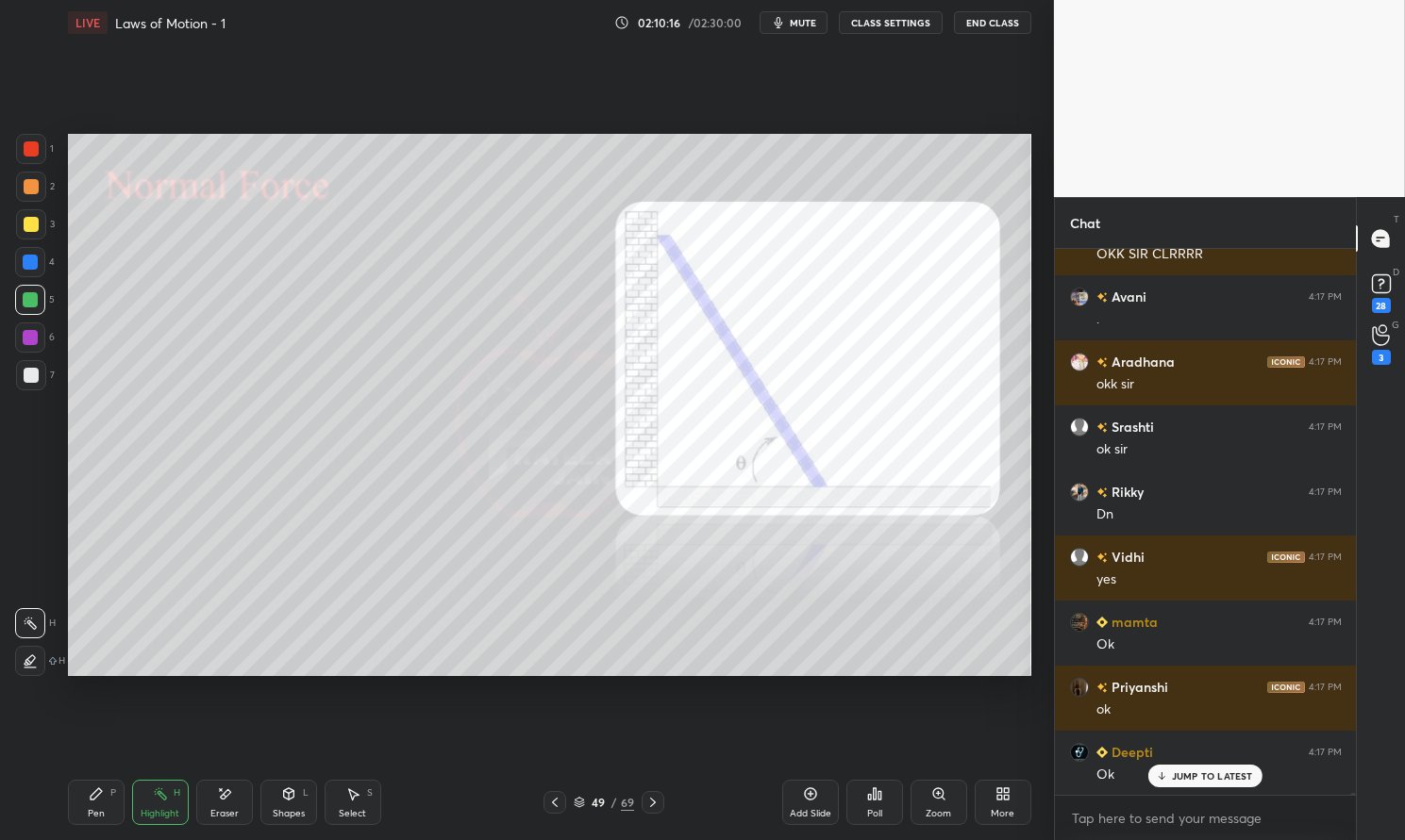
click at [20, 160] on div at bounding box center [31, 149] width 30 height 30
click at [17, 152] on div at bounding box center [31, 149] width 30 height 30
click at [102, 810] on div "Pen" at bounding box center [97, 814] width 17 height 9
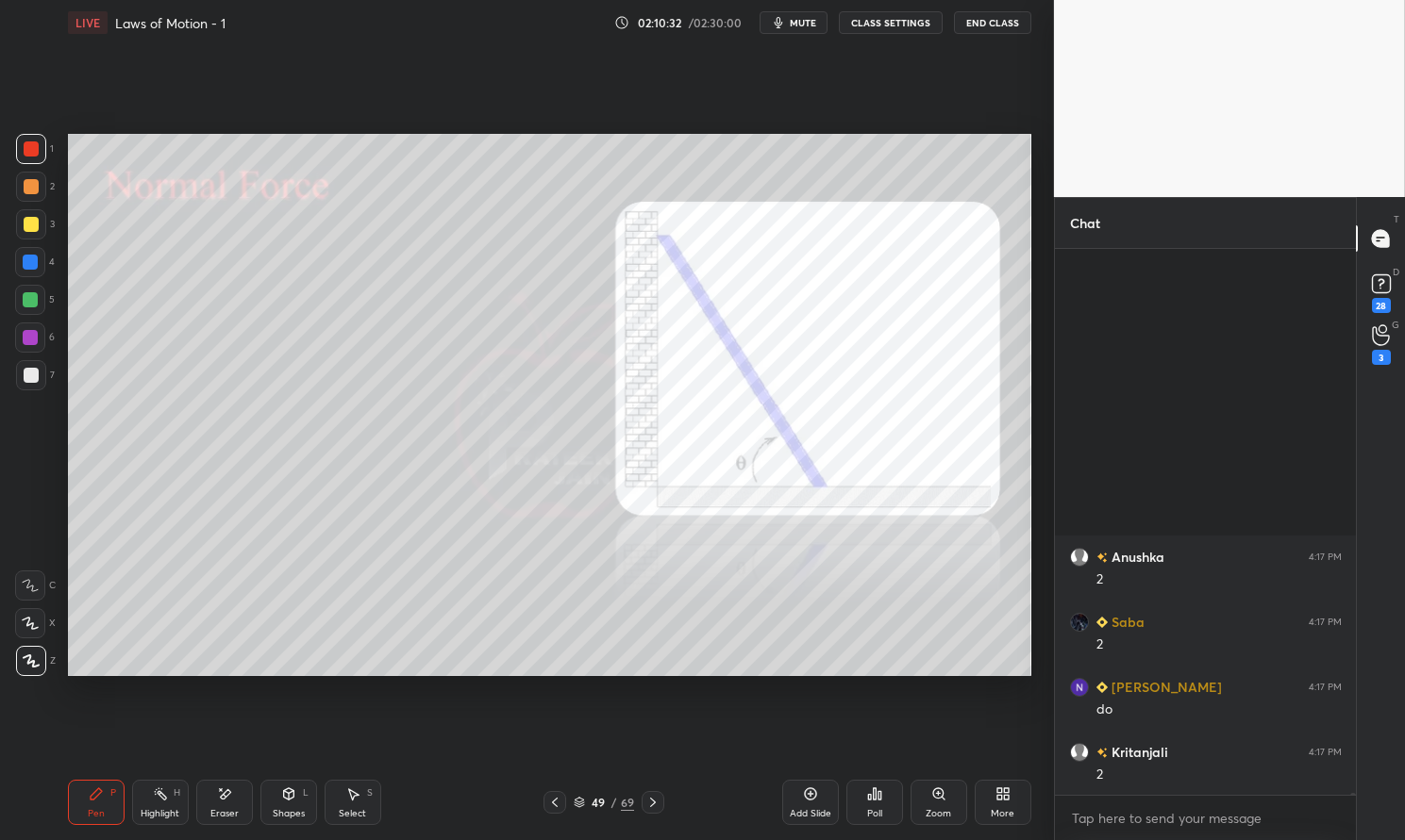
scroll to position [154295, 0]
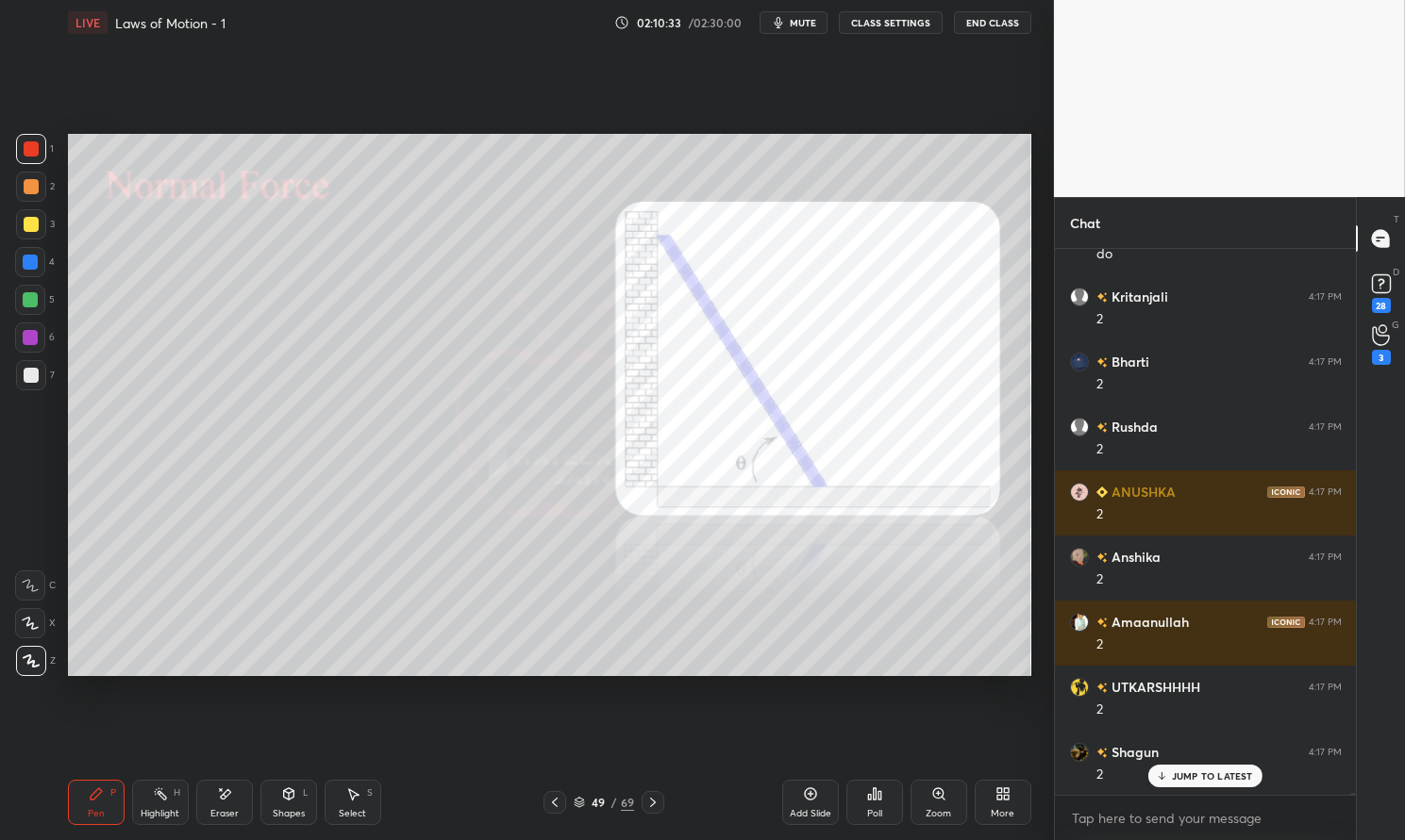
click at [35, 150] on div at bounding box center [31, 149] width 15 height 15
click at [27, 158] on div at bounding box center [31, 149] width 30 height 30
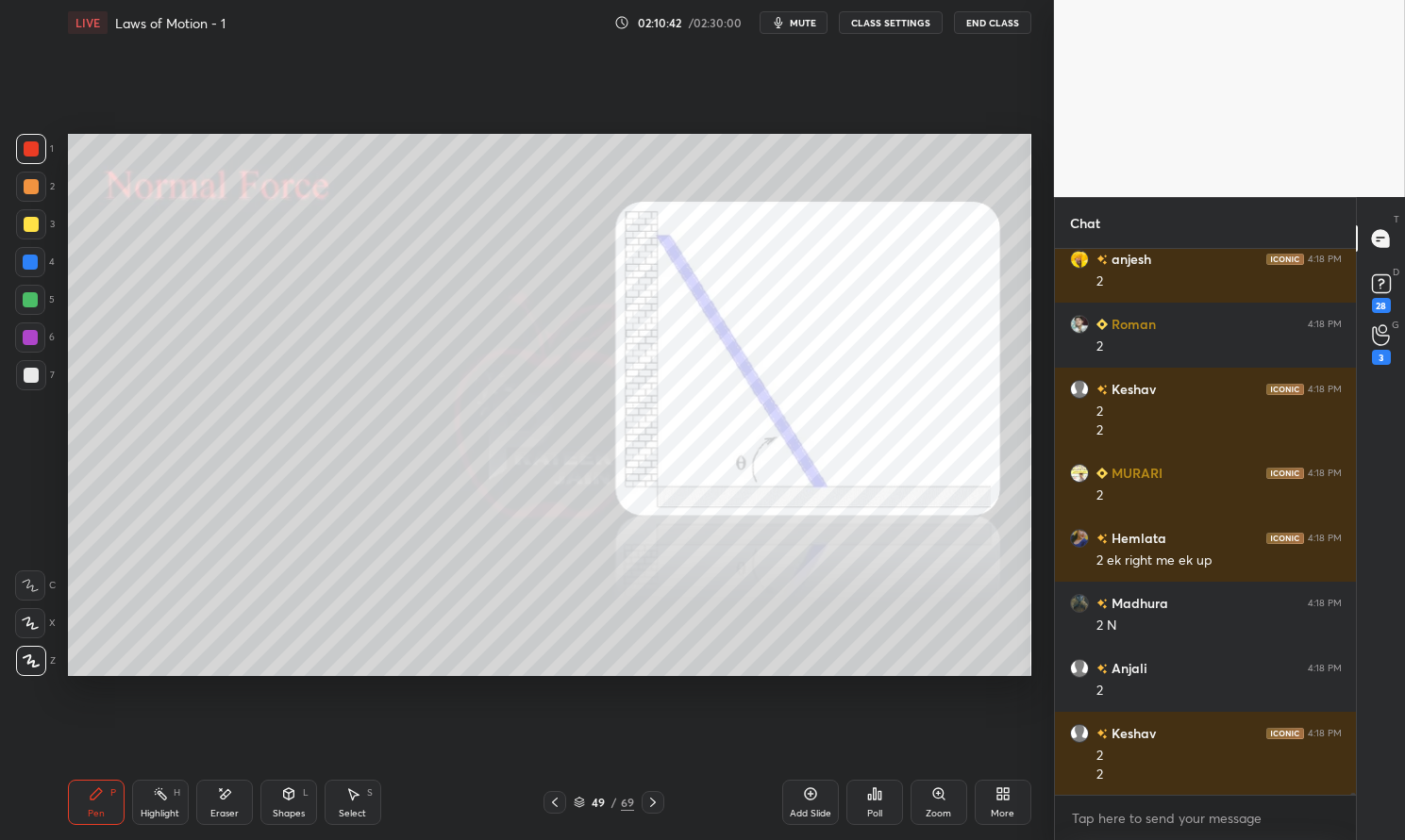
scroll to position [156220, 0]
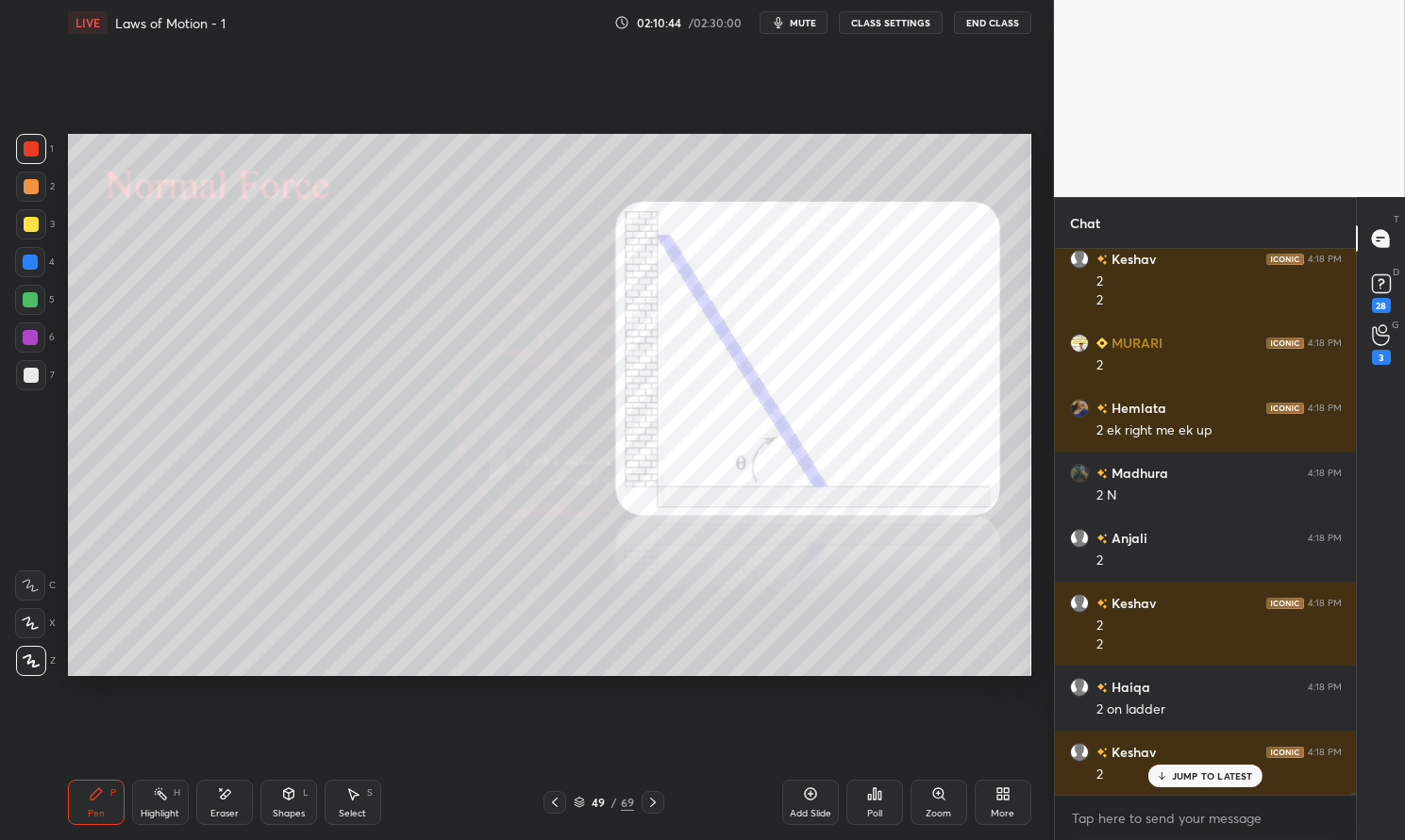
click at [193, 817] on div "Pen P Highlight H Eraser Shapes L Select S" at bounding box center [247, 803] width 358 height 45
click at [172, 807] on div "Highlight H" at bounding box center [161, 803] width 57 height 45
click at [870, 803] on div "Poll" at bounding box center [874, 803] width 57 height 45
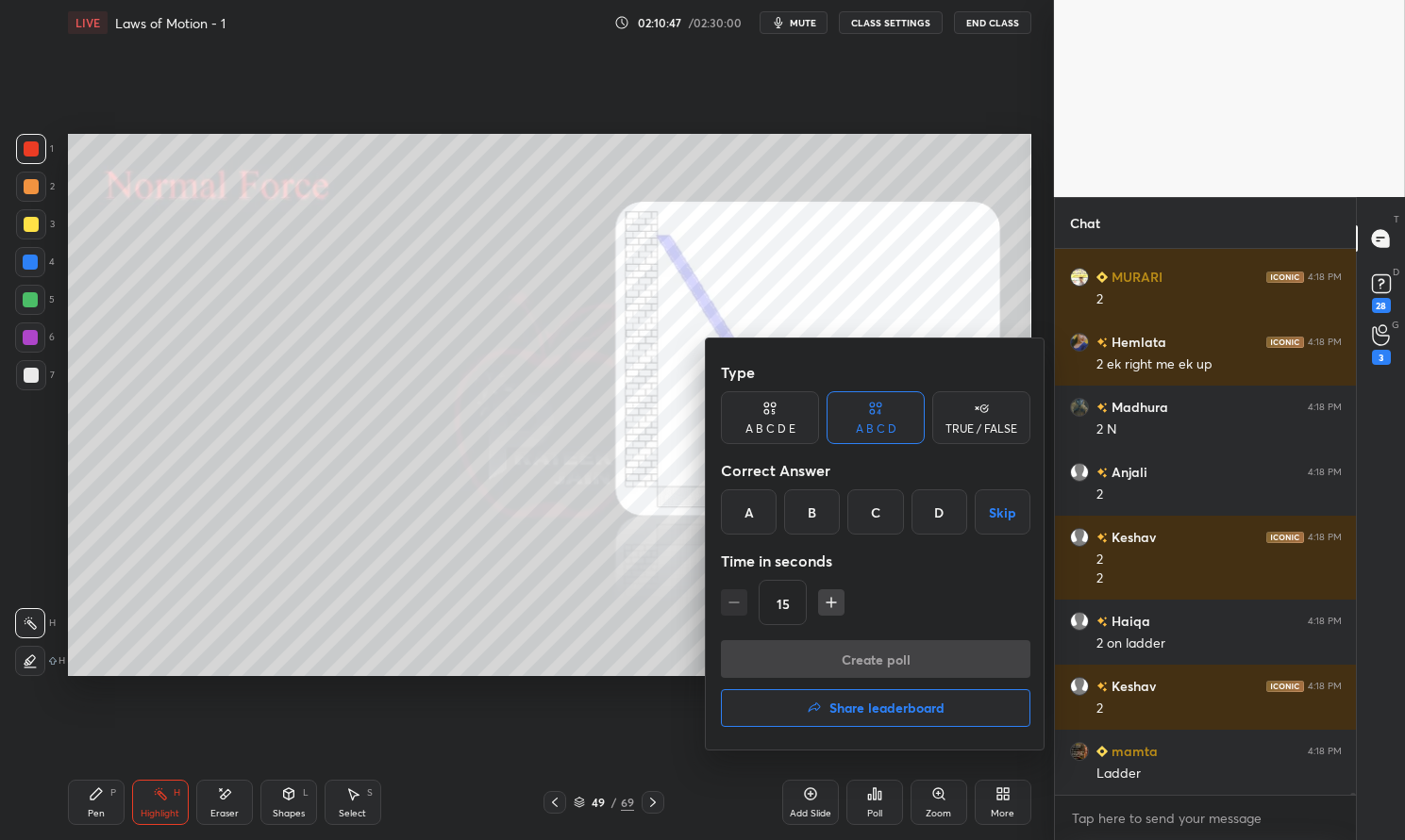
click at [1001, 512] on button "Skip" at bounding box center [1002, 513] width 56 height 45
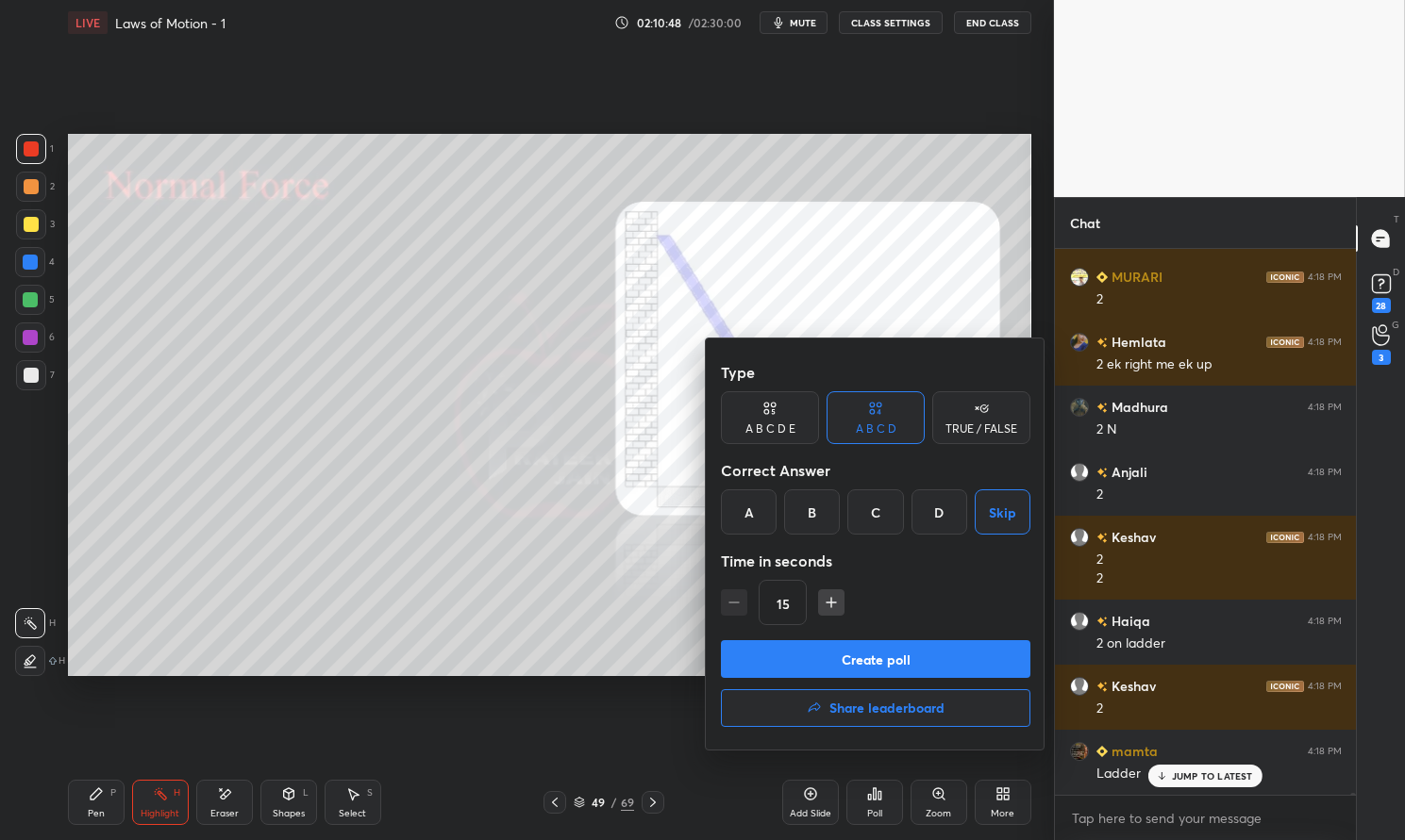
scroll to position [156416, 0]
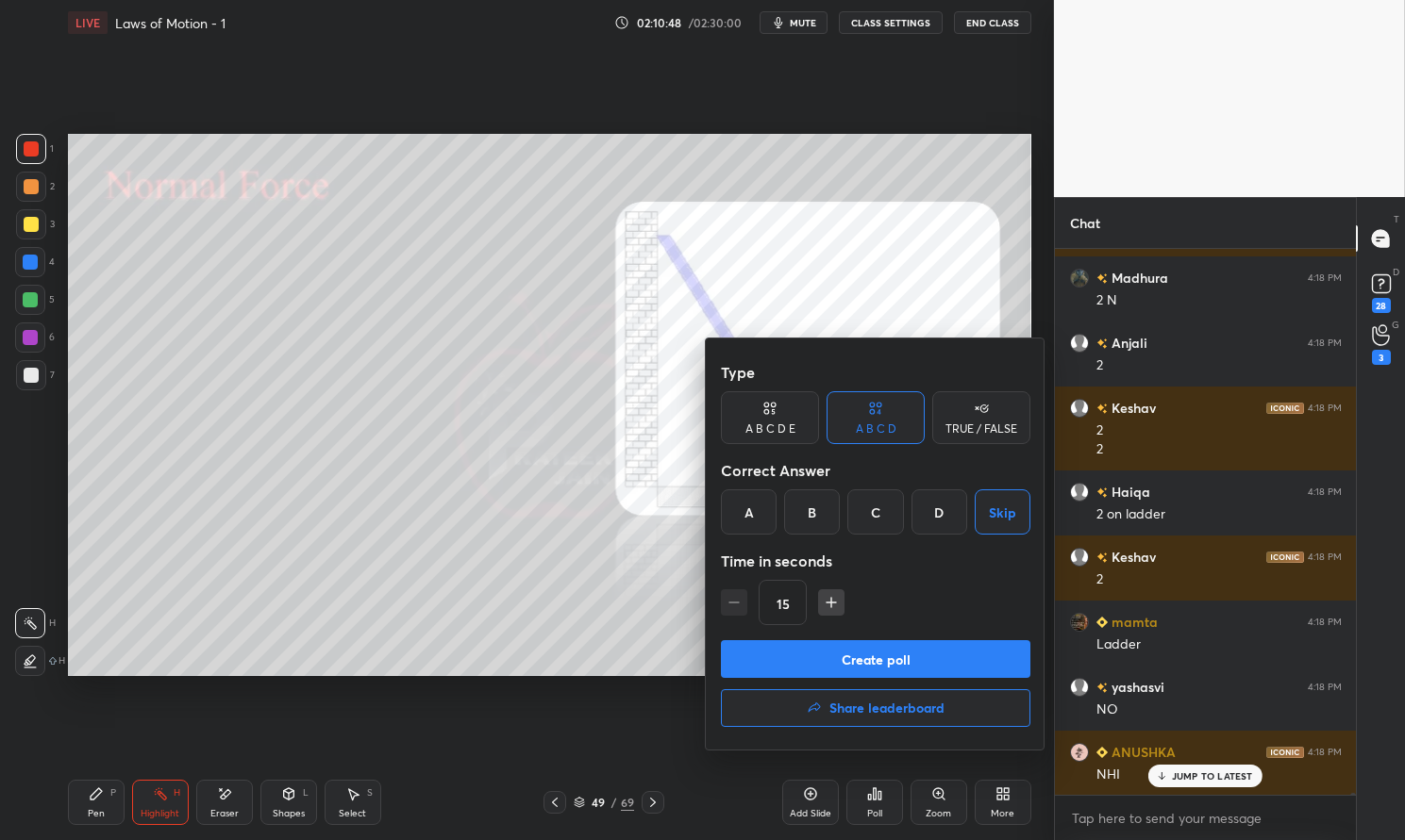
click at [999, 420] on div "TRUE / FALSE" at bounding box center [981, 418] width 98 height 53
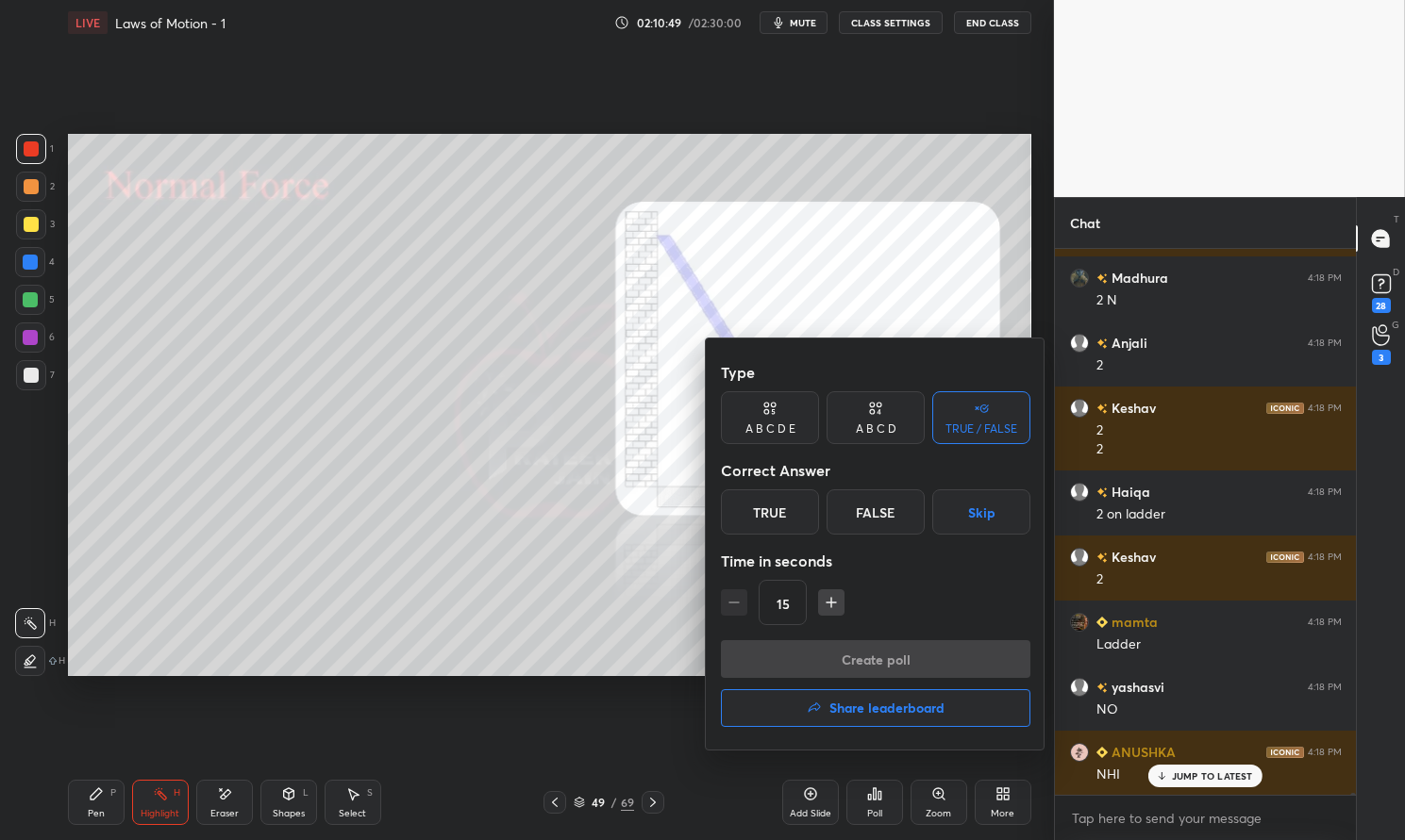
scroll to position [156806, 0]
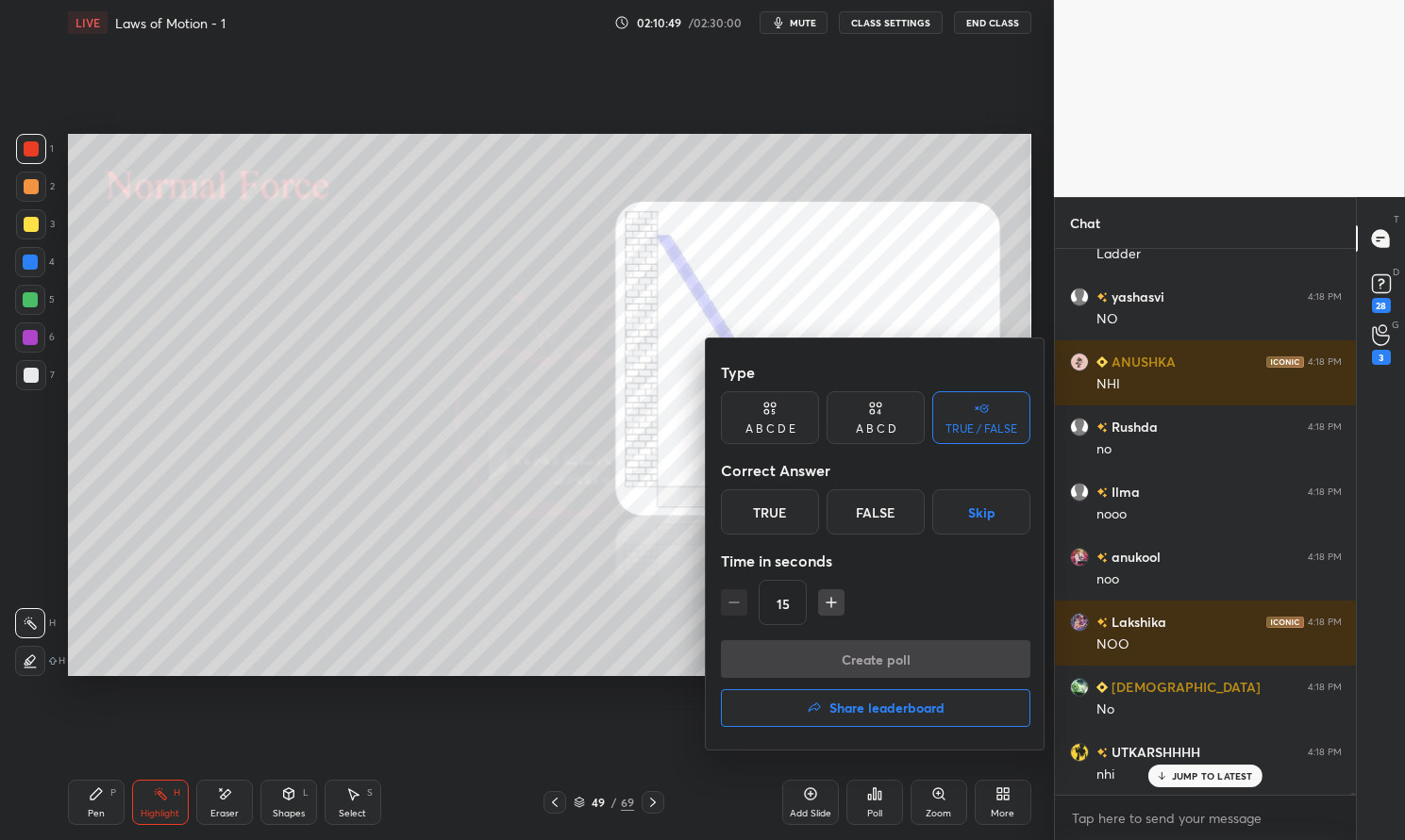
click at [903, 499] on div "False" at bounding box center [875, 513] width 98 height 45
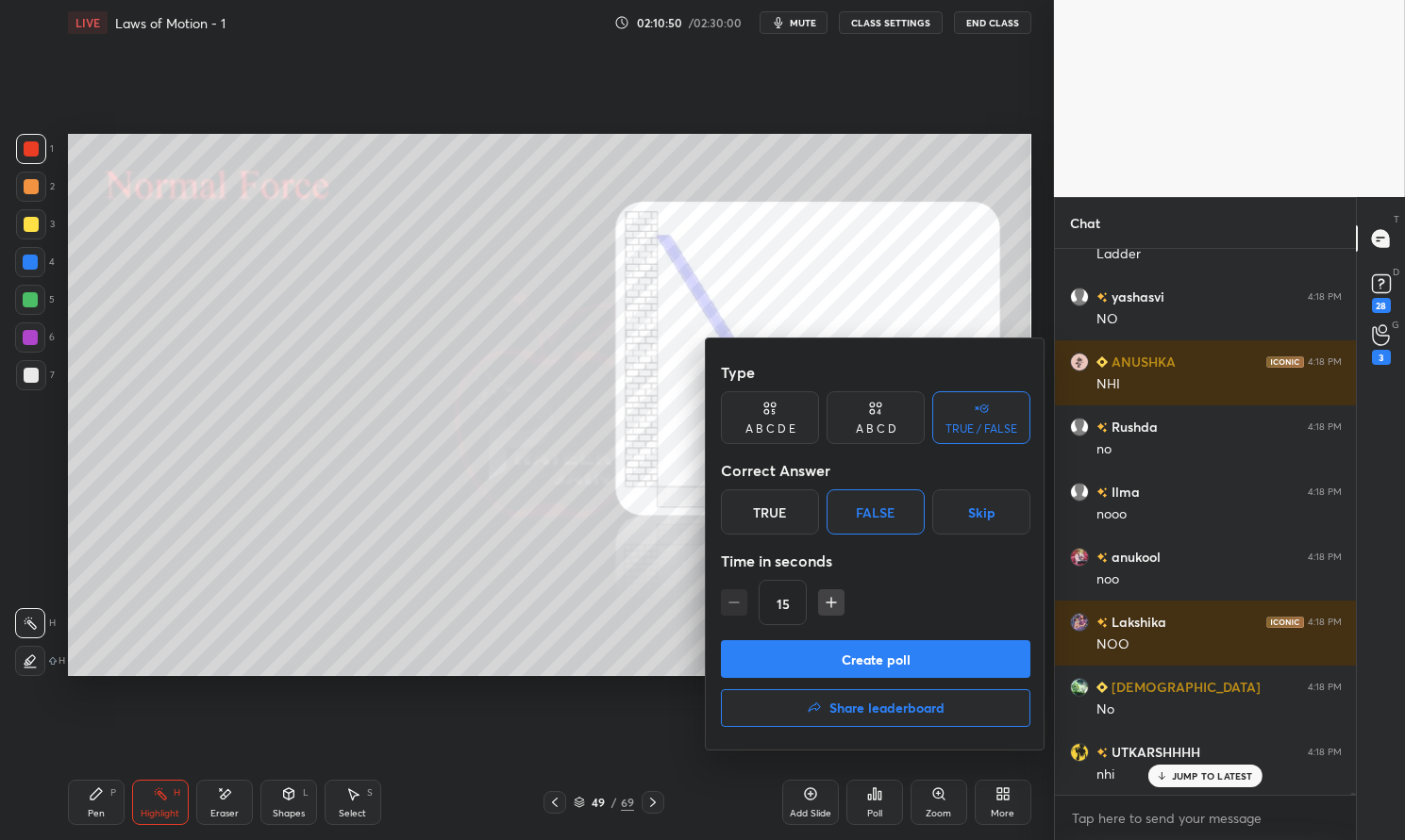
click at [946, 656] on button "Create poll" at bounding box center [875, 659] width 309 height 38
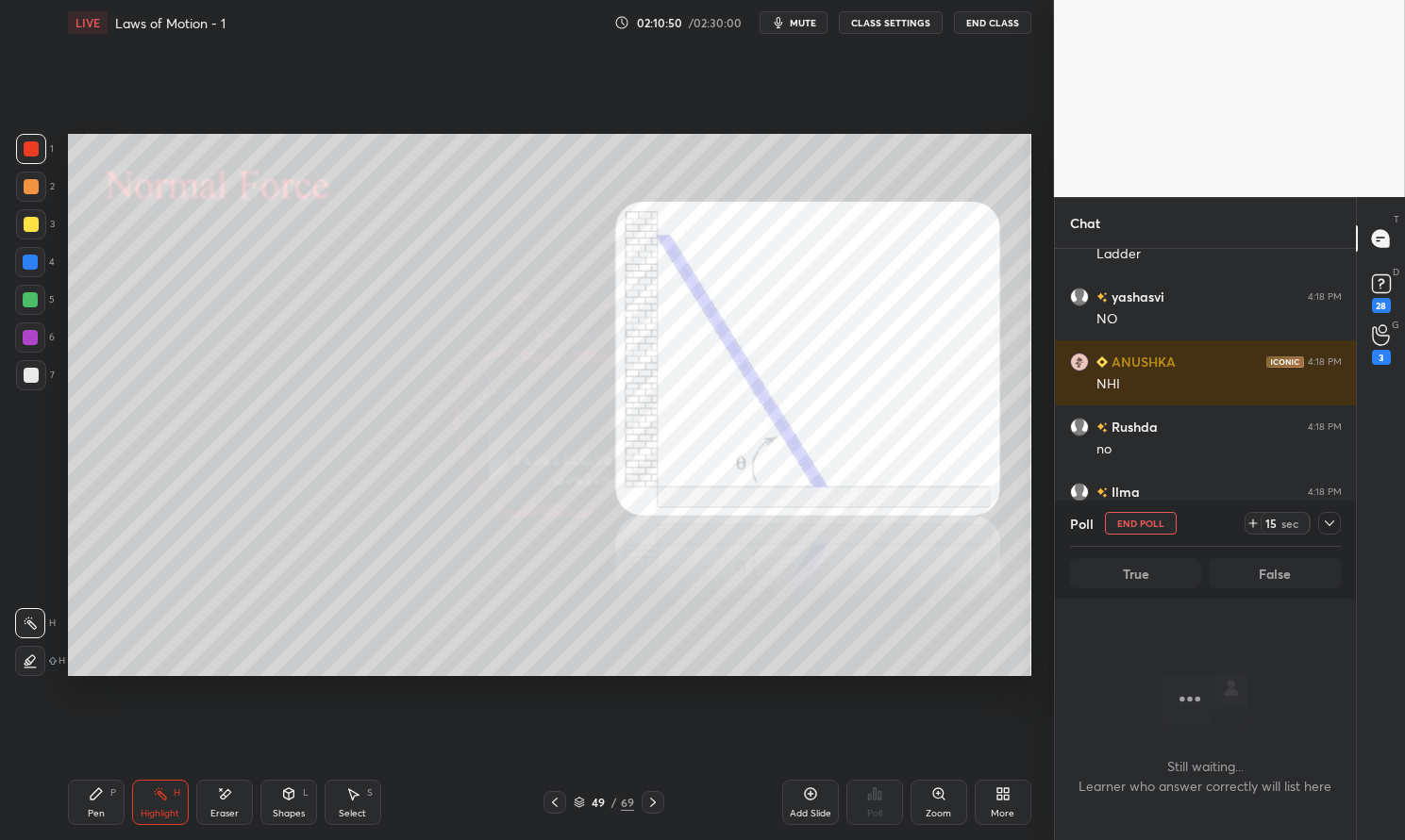
scroll to position [7, 6]
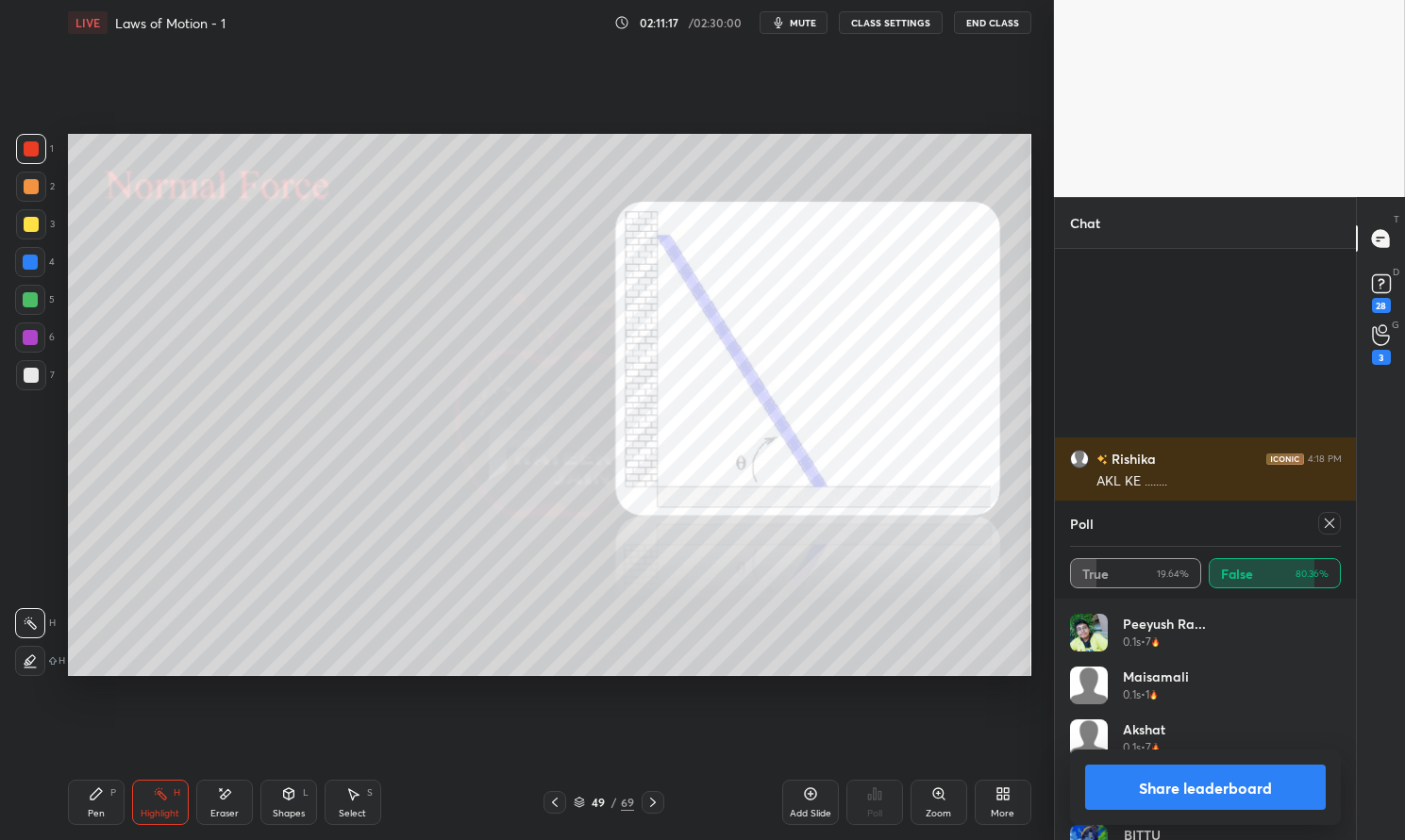
click at [1329, 519] on icon at bounding box center [1329, 523] width 15 height 15
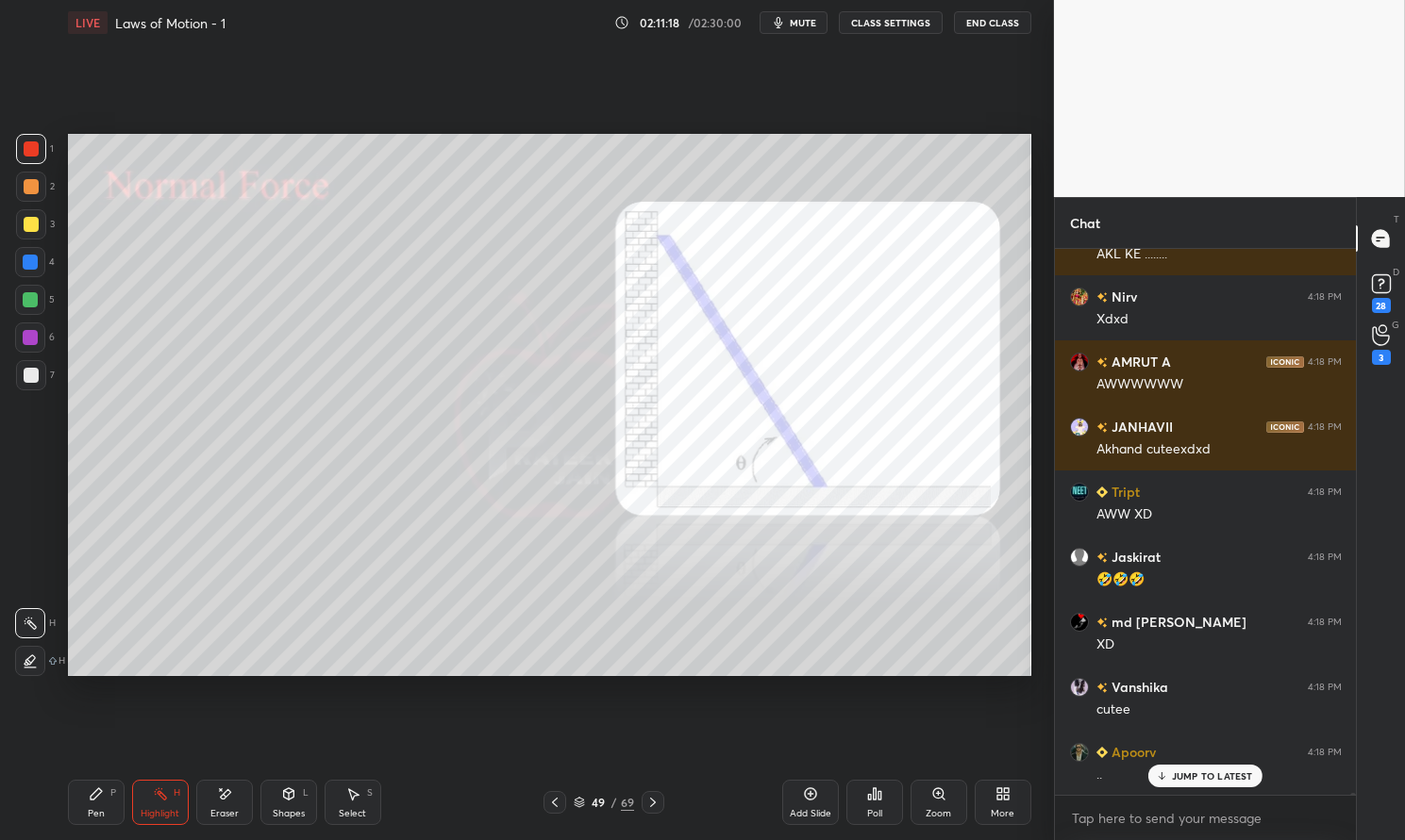
click at [137, 810] on div "Highlight H" at bounding box center [161, 803] width 57 height 45
click at [119, 806] on div "Pen P" at bounding box center [97, 803] width 57 height 45
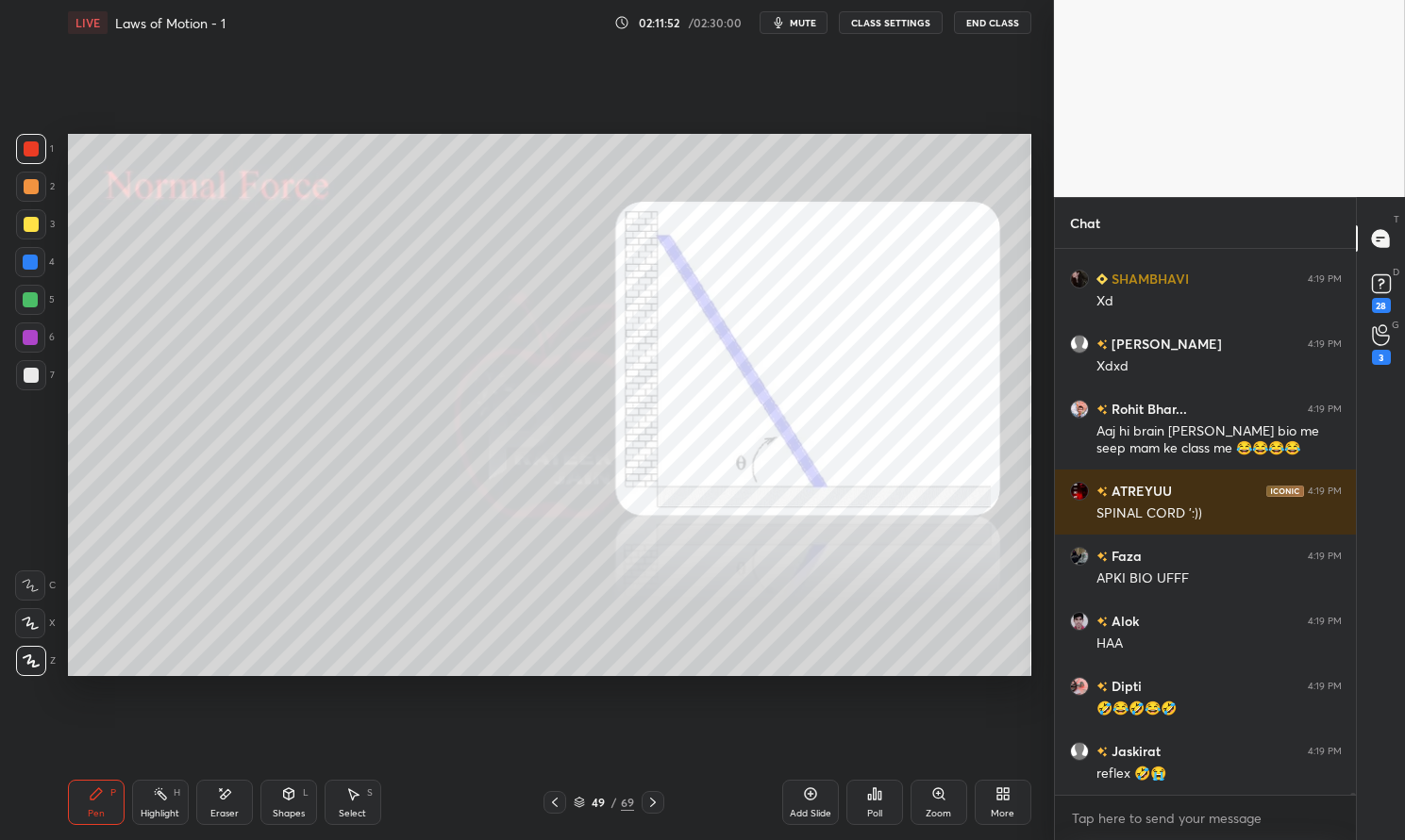
click at [164, 800] on rect at bounding box center [163, 796] width 9 height 9
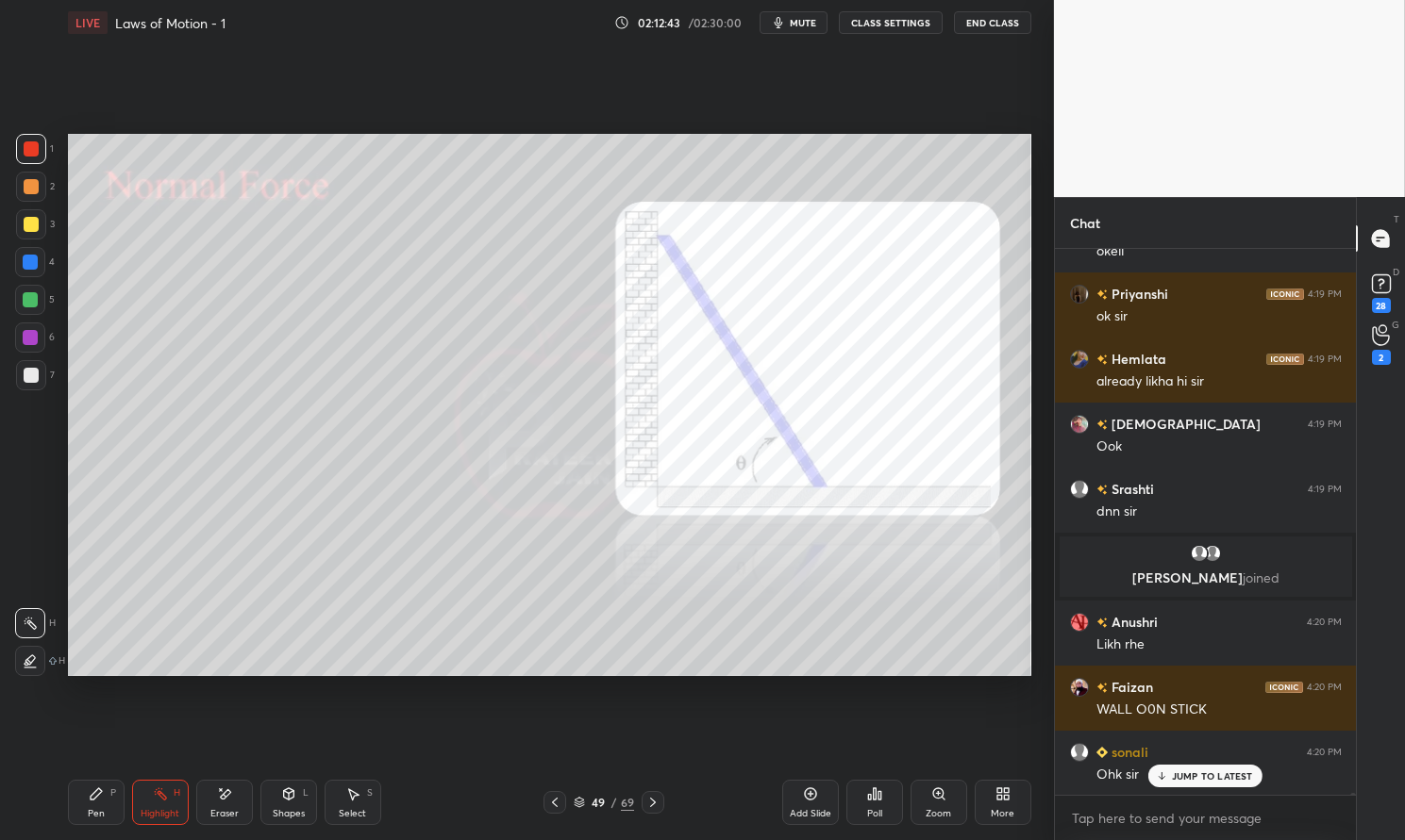
click at [228, 795] on icon at bounding box center [224, 795] width 10 height 9
click at [220, 793] on icon at bounding box center [224, 795] width 15 height 16
click at [1216, 779] on p "JUMP TO LATEST" at bounding box center [1212, 777] width 81 height 11
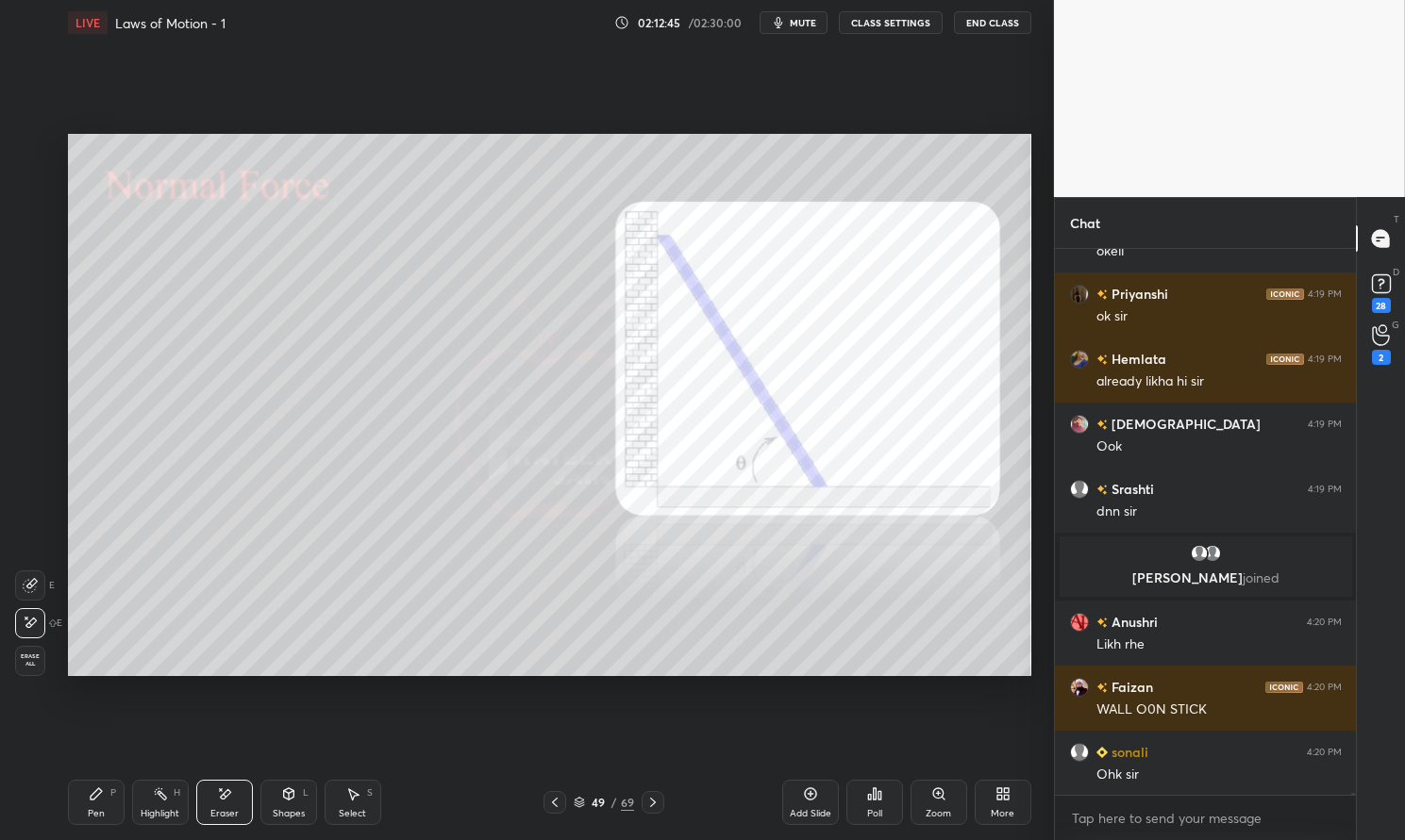
click at [830, 801] on div "Add Slide" at bounding box center [811, 803] width 57 height 45
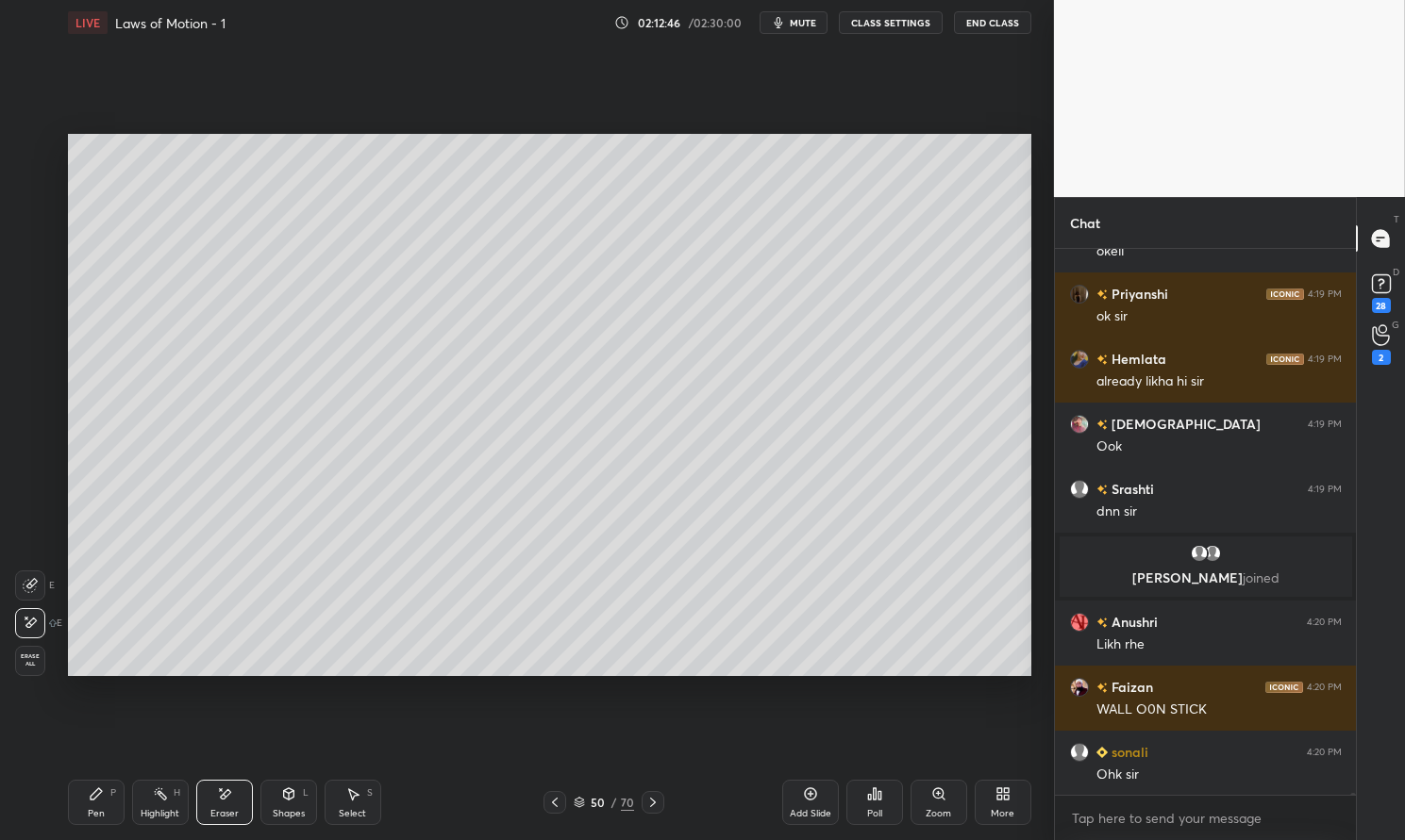
click at [117, 802] on div "Pen P" at bounding box center [97, 803] width 57 height 45
click at [90, 791] on icon at bounding box center [97, 795] width 15 height 15
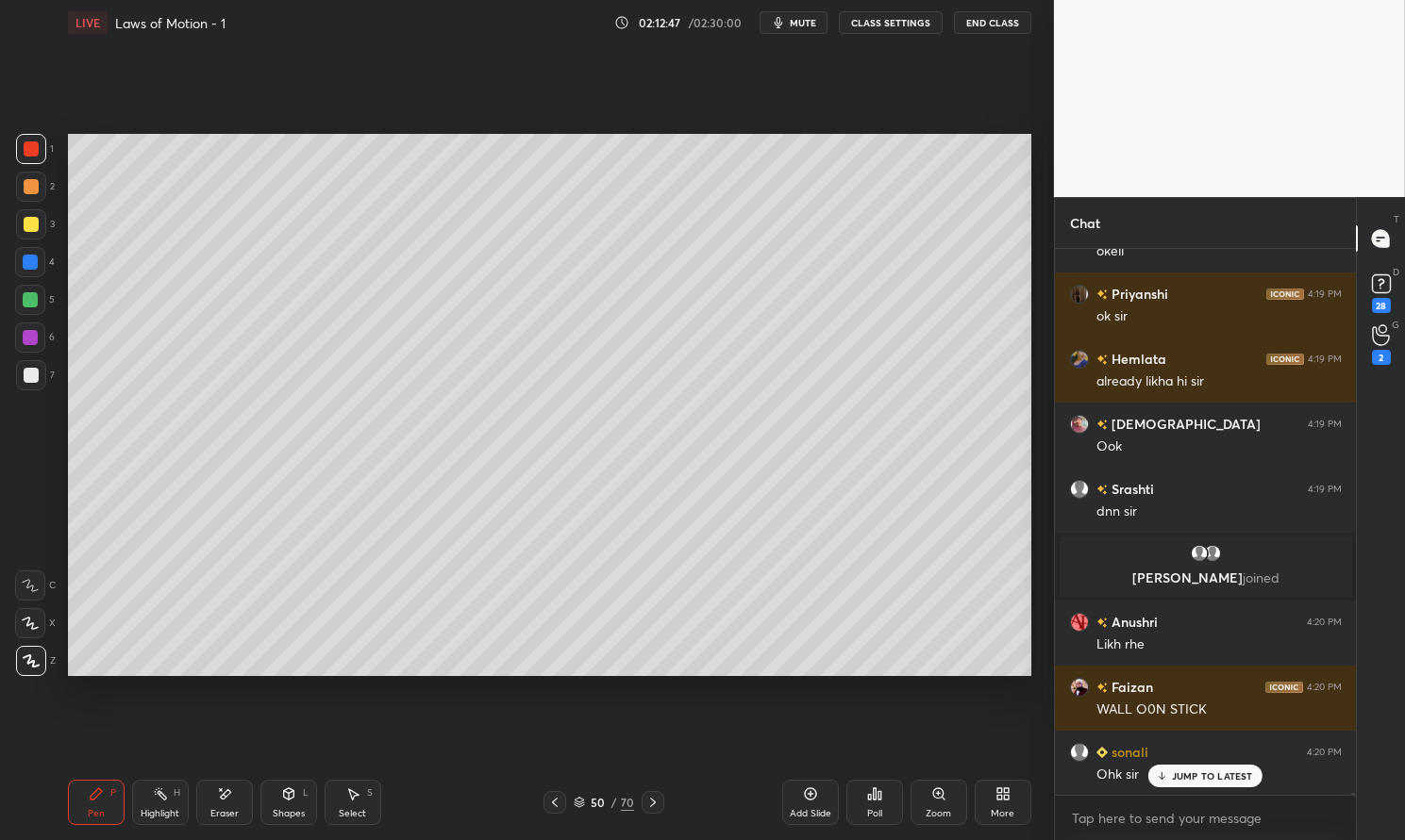
scroll to position [165573, 0]
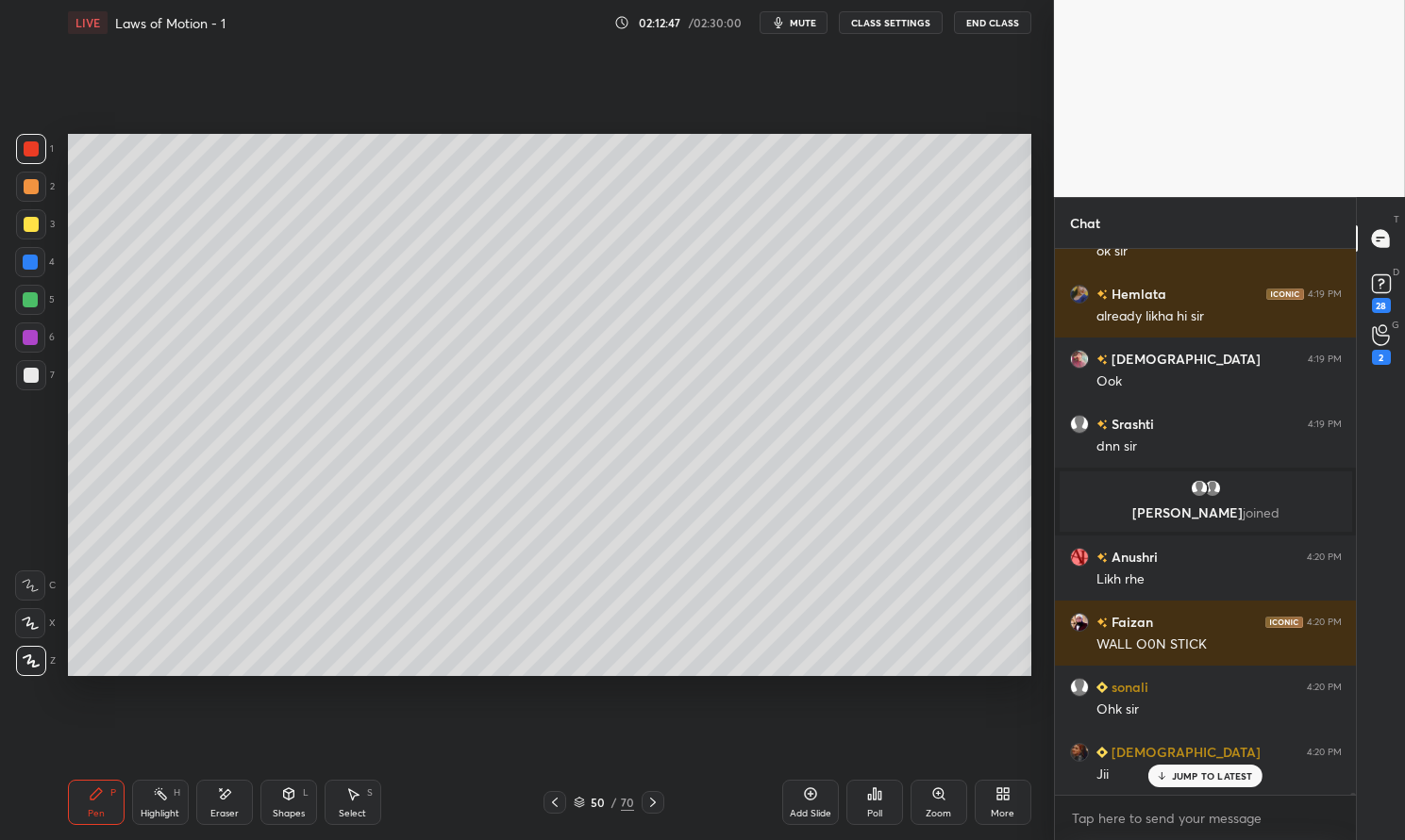
click at [38, 229] on div at bounding box center [31, 224] width 30 height 30
click at [32, 226] on div at bounding box center [31, 224] width 15 height 15
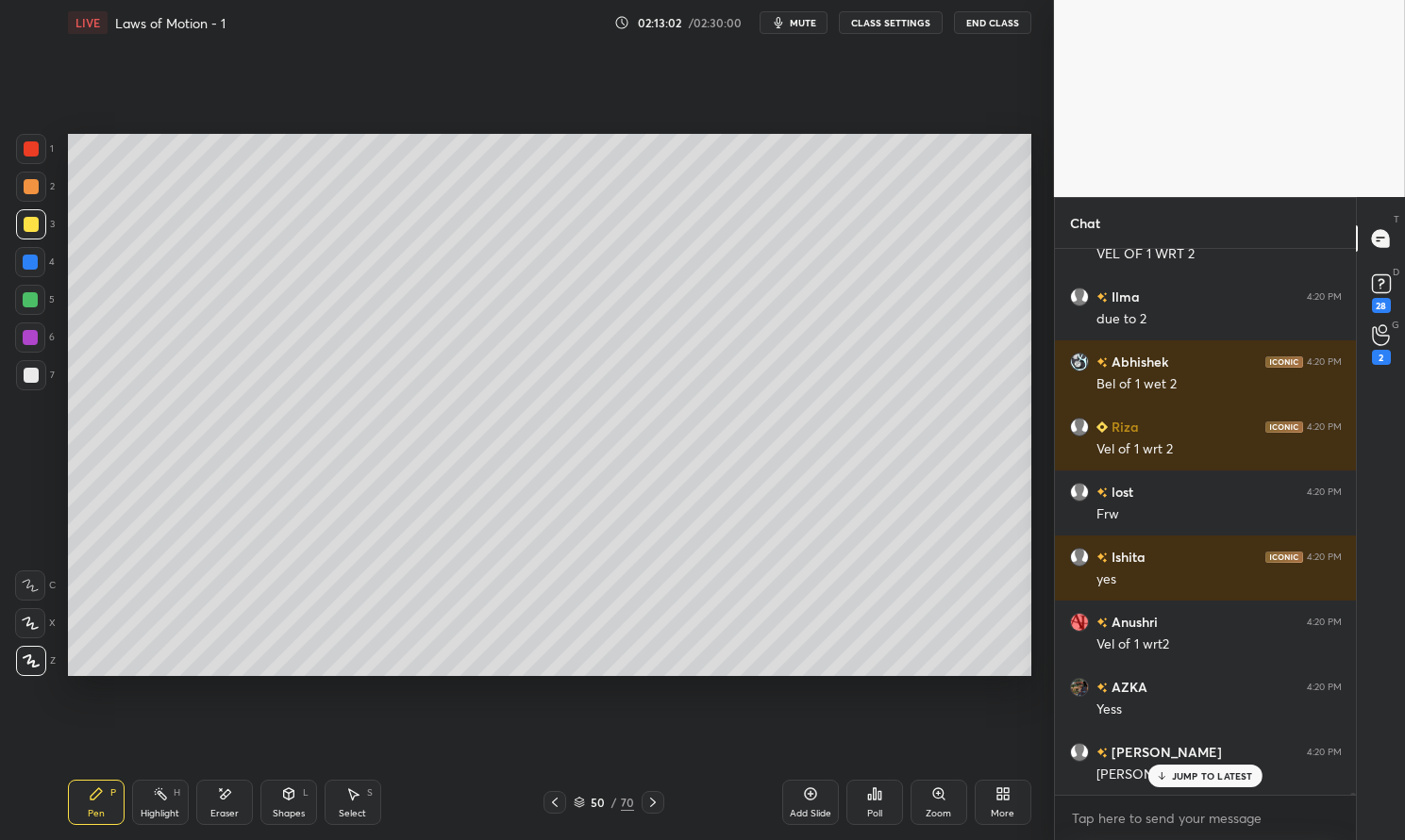
scroll to position [166679, 0]
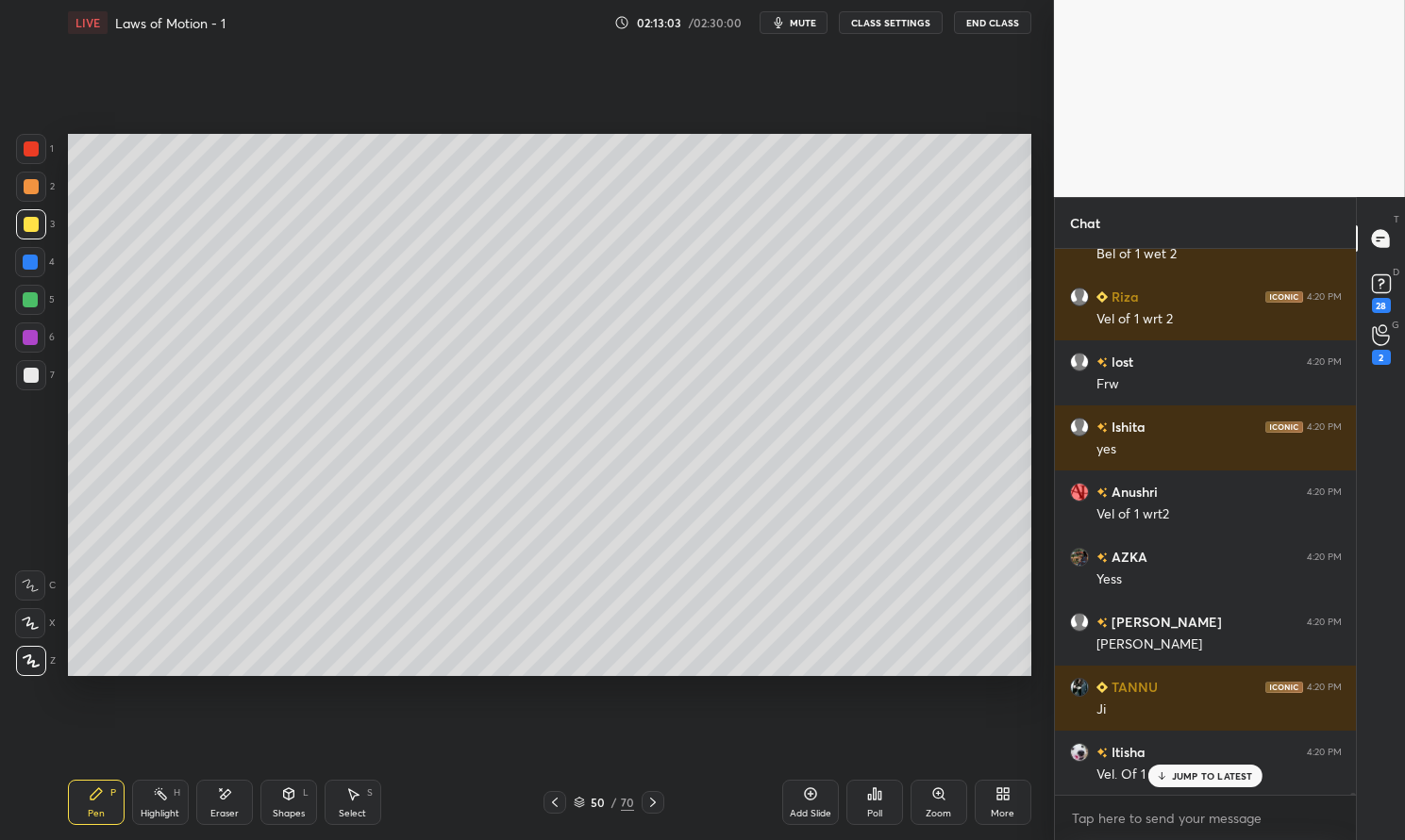
click at [195, 801] on div "Pen P Highlight H Eraser Shapes L Select S" at bounding box center [247, 803] width 358 height 45
click at [229, 802] on icon at bounding box center [224, 795] width 15 height 16
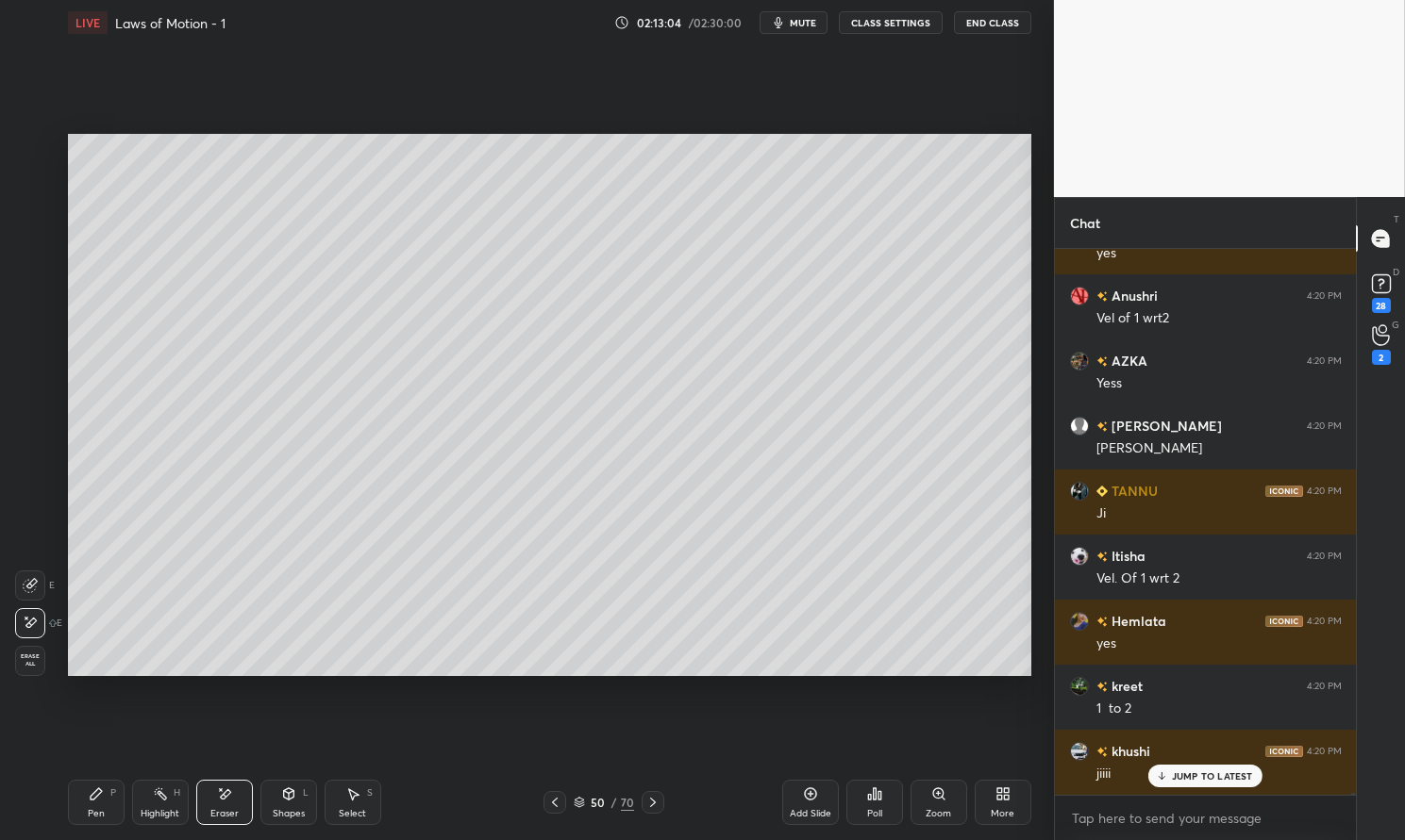
click at [121, 797] on div "Pen P" at bounding box center [97, 803] width 57 height 45
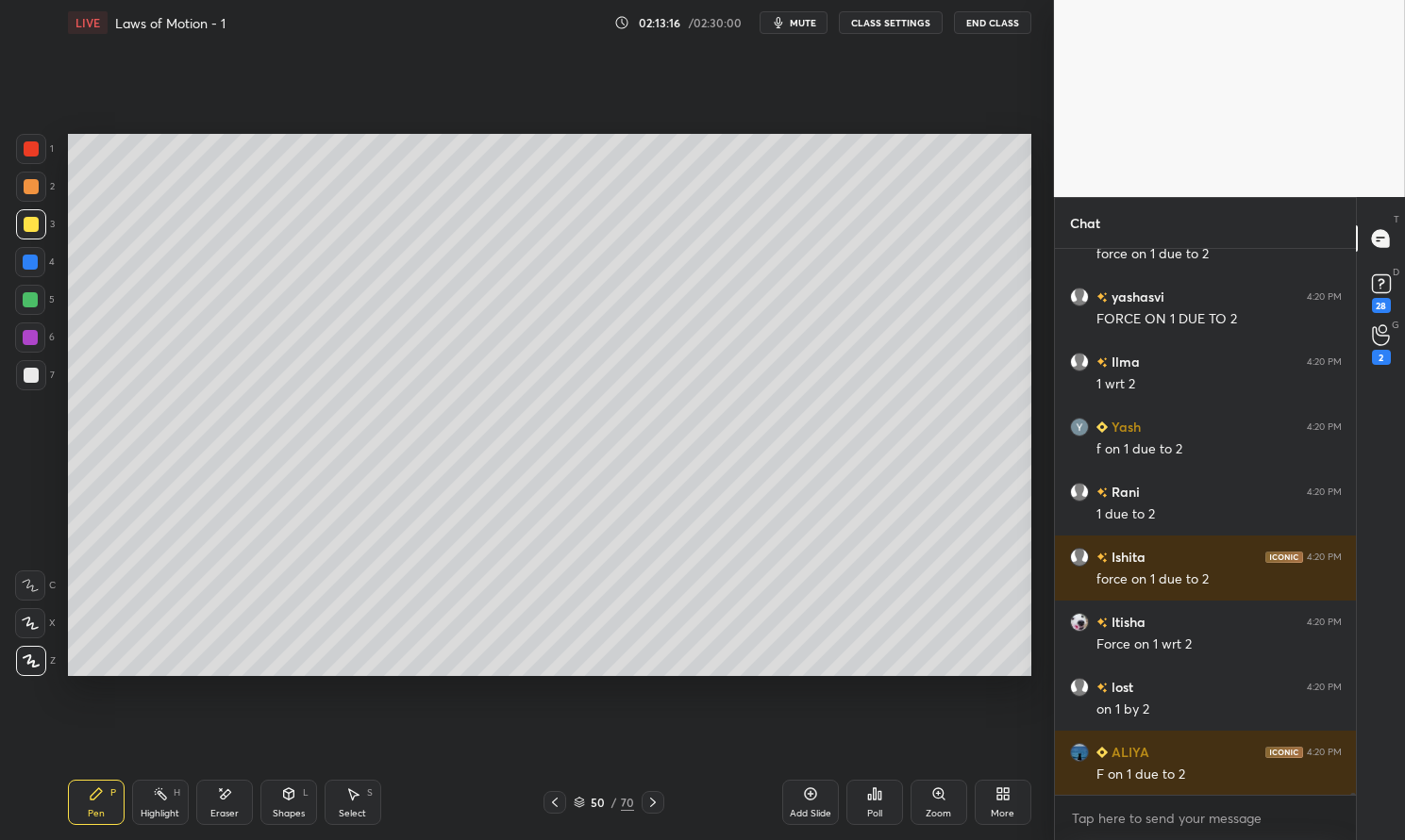
scroll to position [168306, 0]
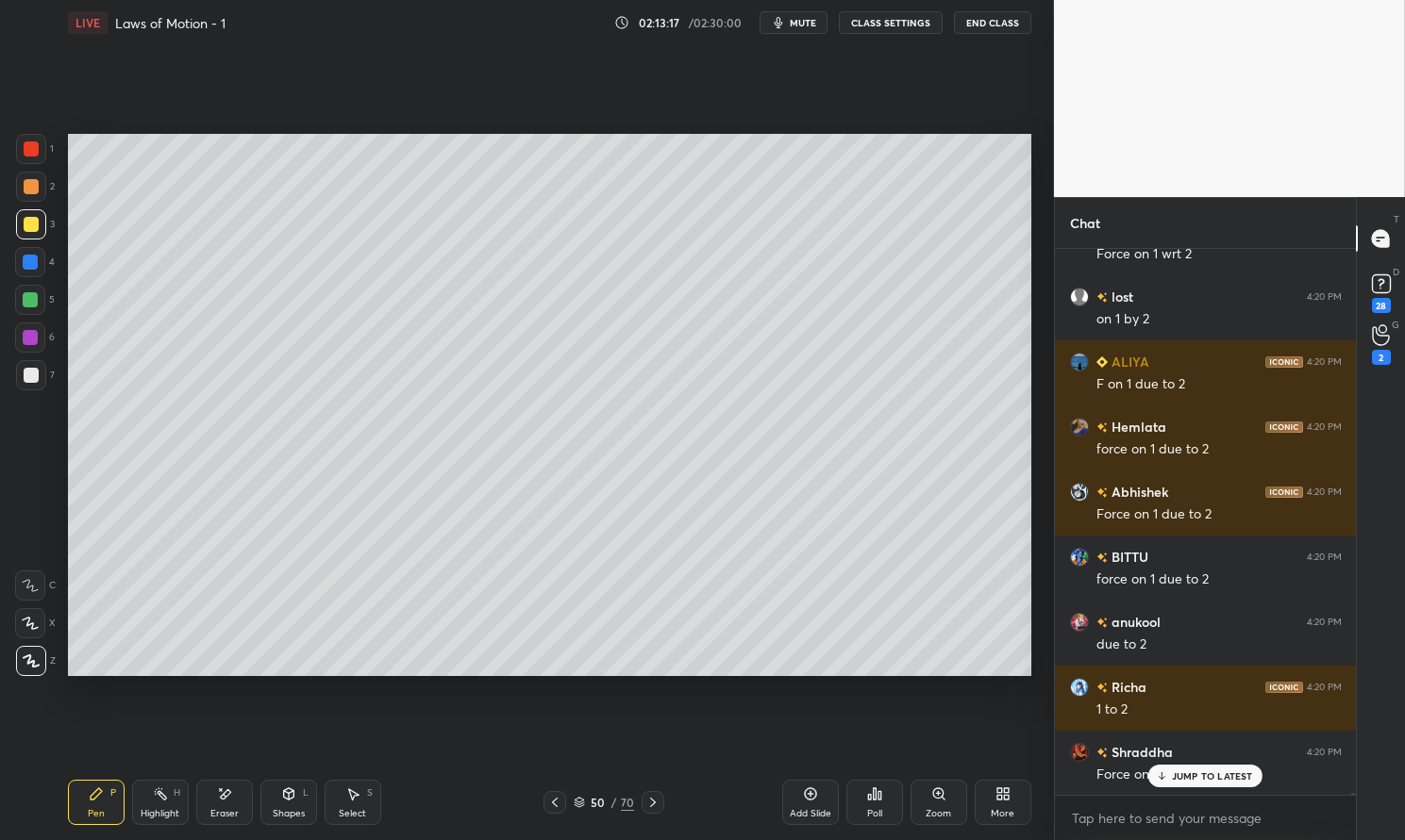
click at [34, 146] on div at bounding box center [31, 149] width 15 height 15
click at [32, 149] on div at bounding box center [31, 149] width 15 height 15
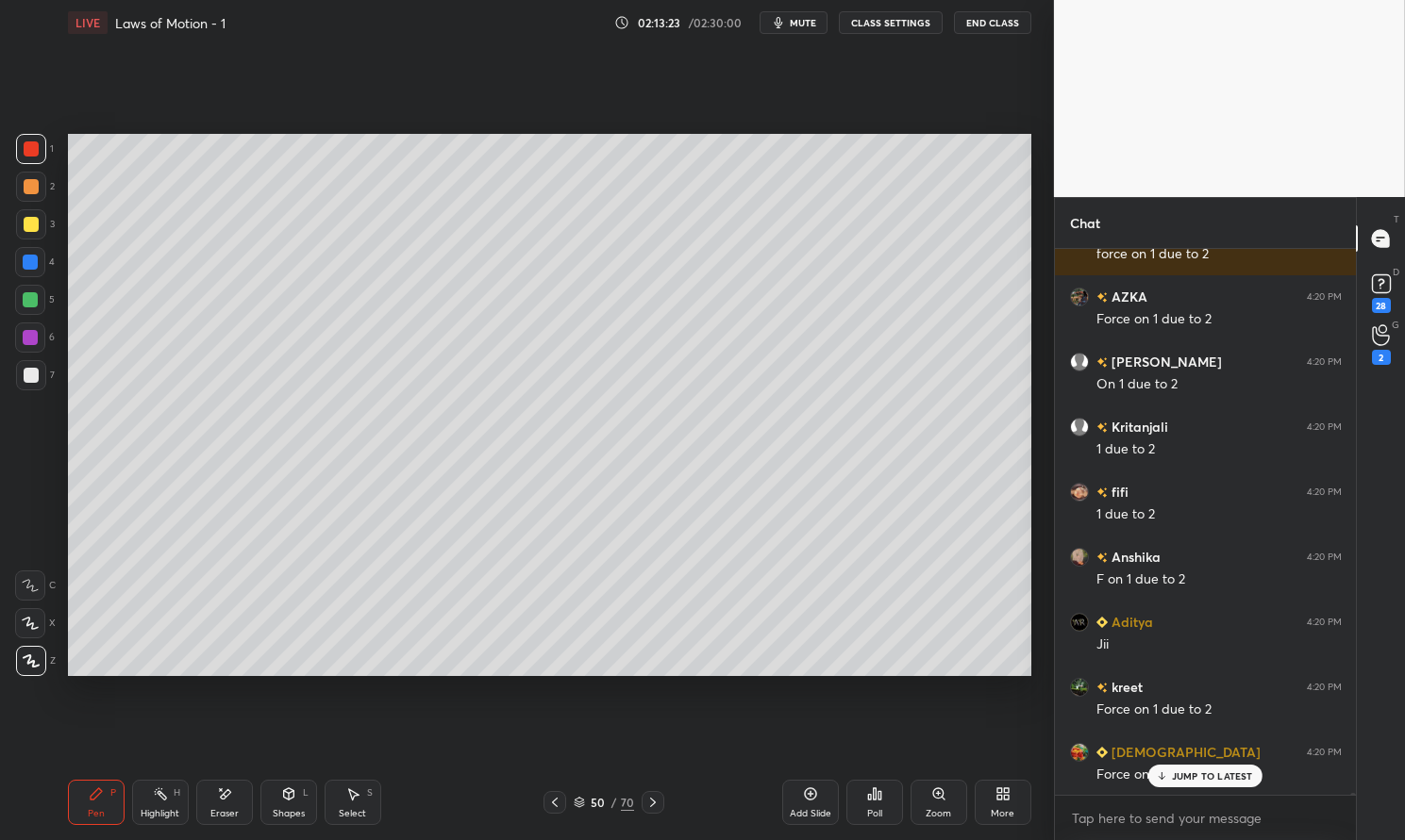
scroll to position [169217, 0]
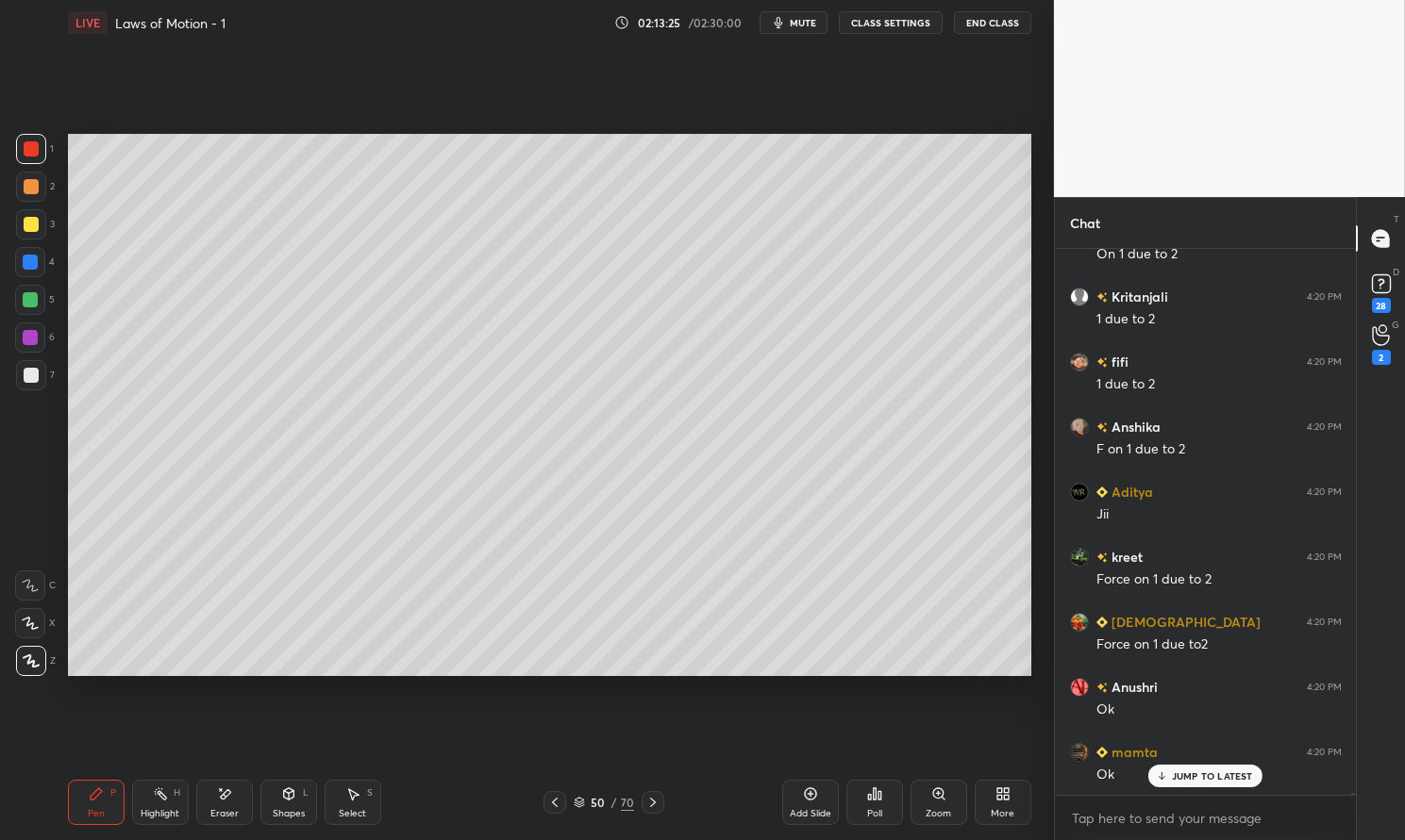
click at [159, 811] on div "Highlight" at bounding box center [160, 814] width 39 height 9
click at [154, 798] on icon at bounding box center [161, 795] width 15 height 15
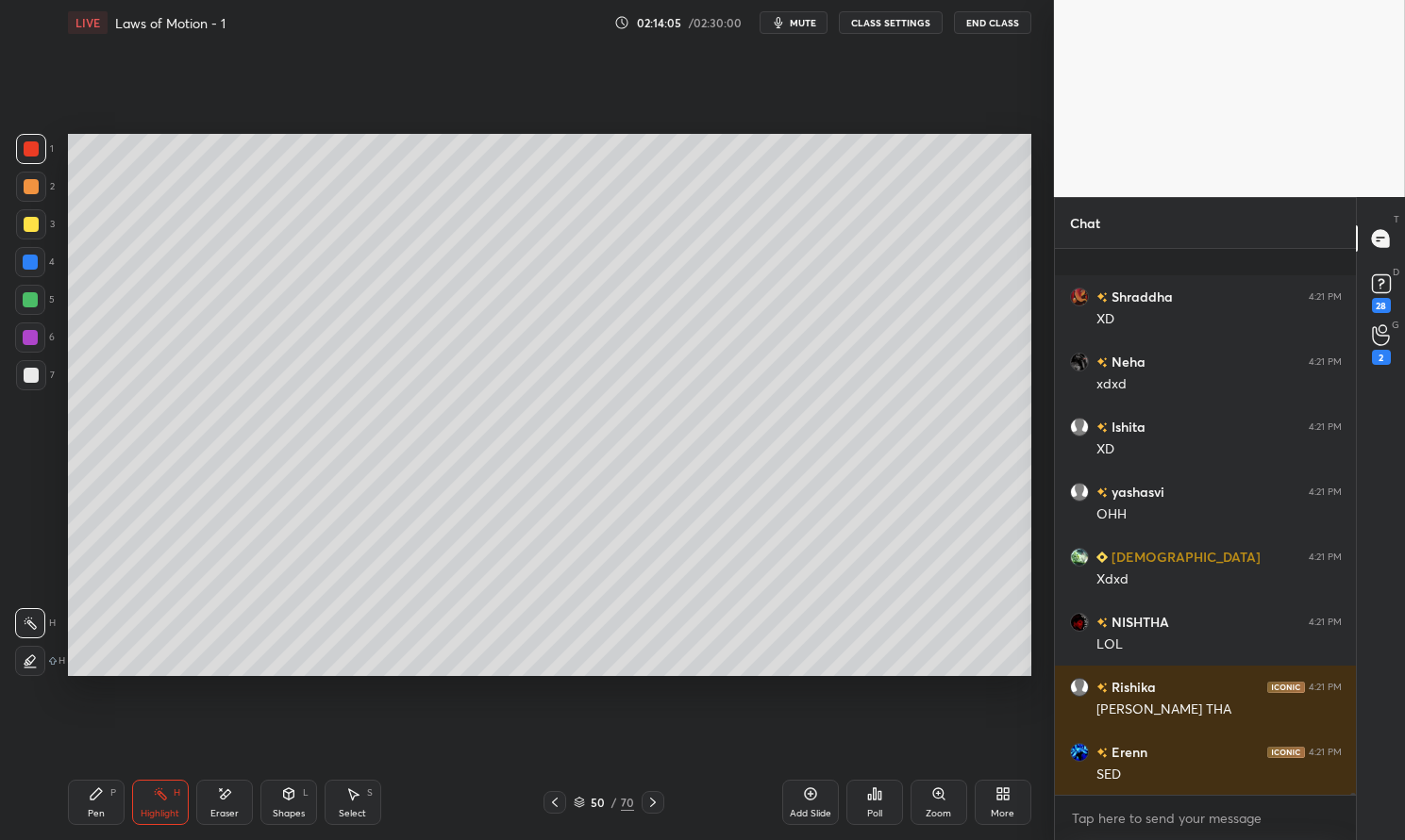
scroll to position [172972, 0]
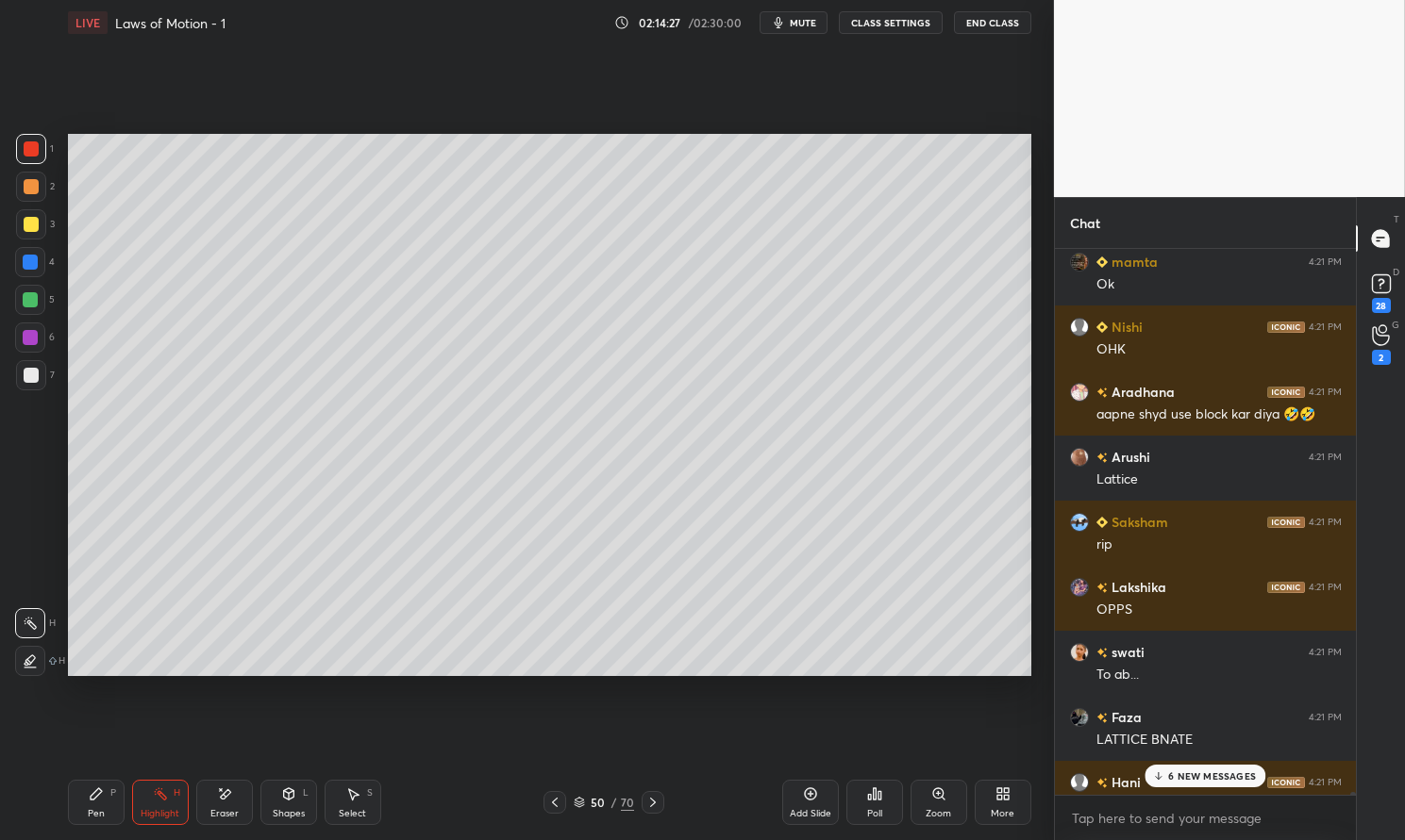
click at [1222, 778] on p "6 NEW MESSAGES" at bounding box center [1211, 777] width 88 height 11
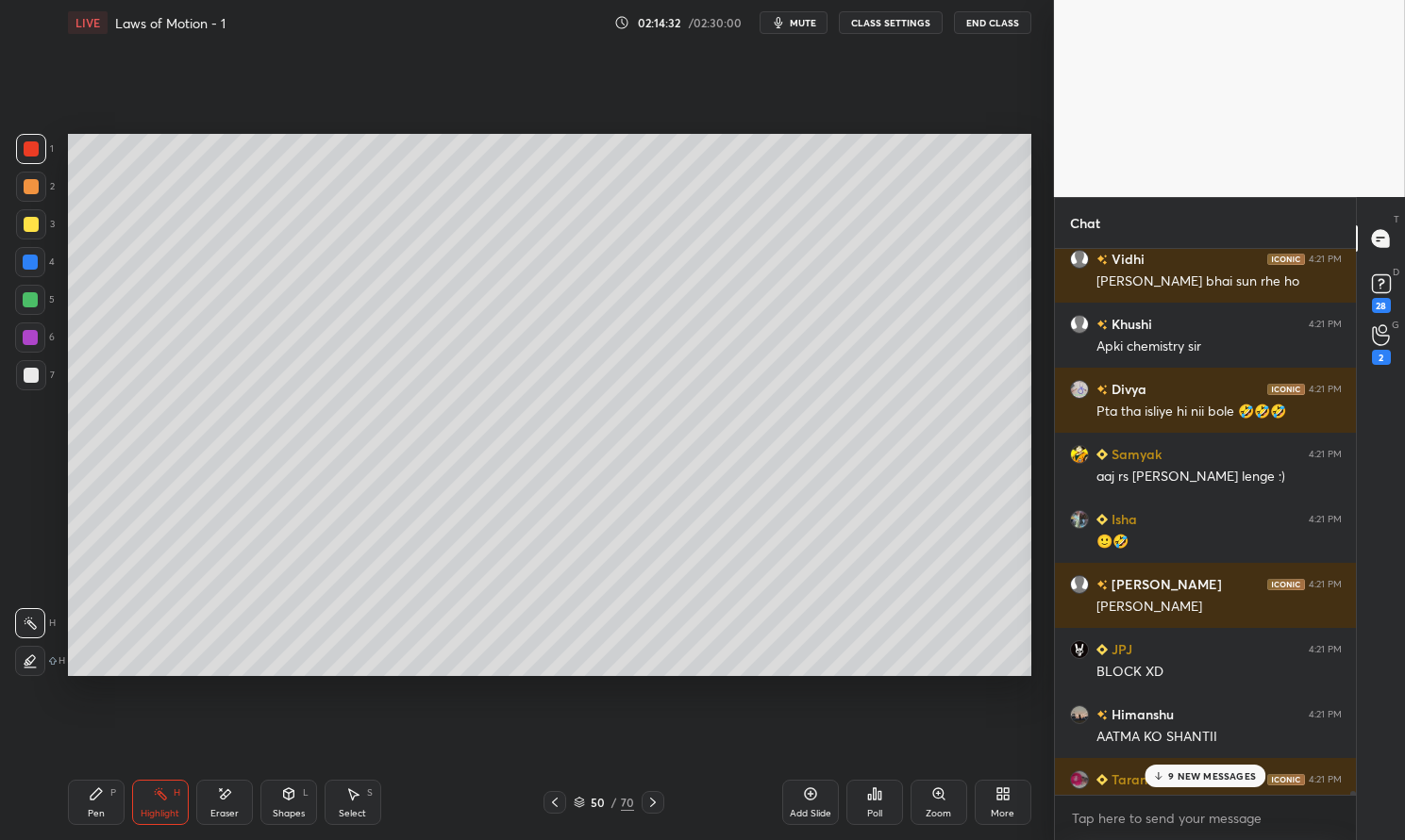
click at [1217, 777] on p "9 NEW MESSAGES" at bounding box center [1211, 777] width 88 height 11
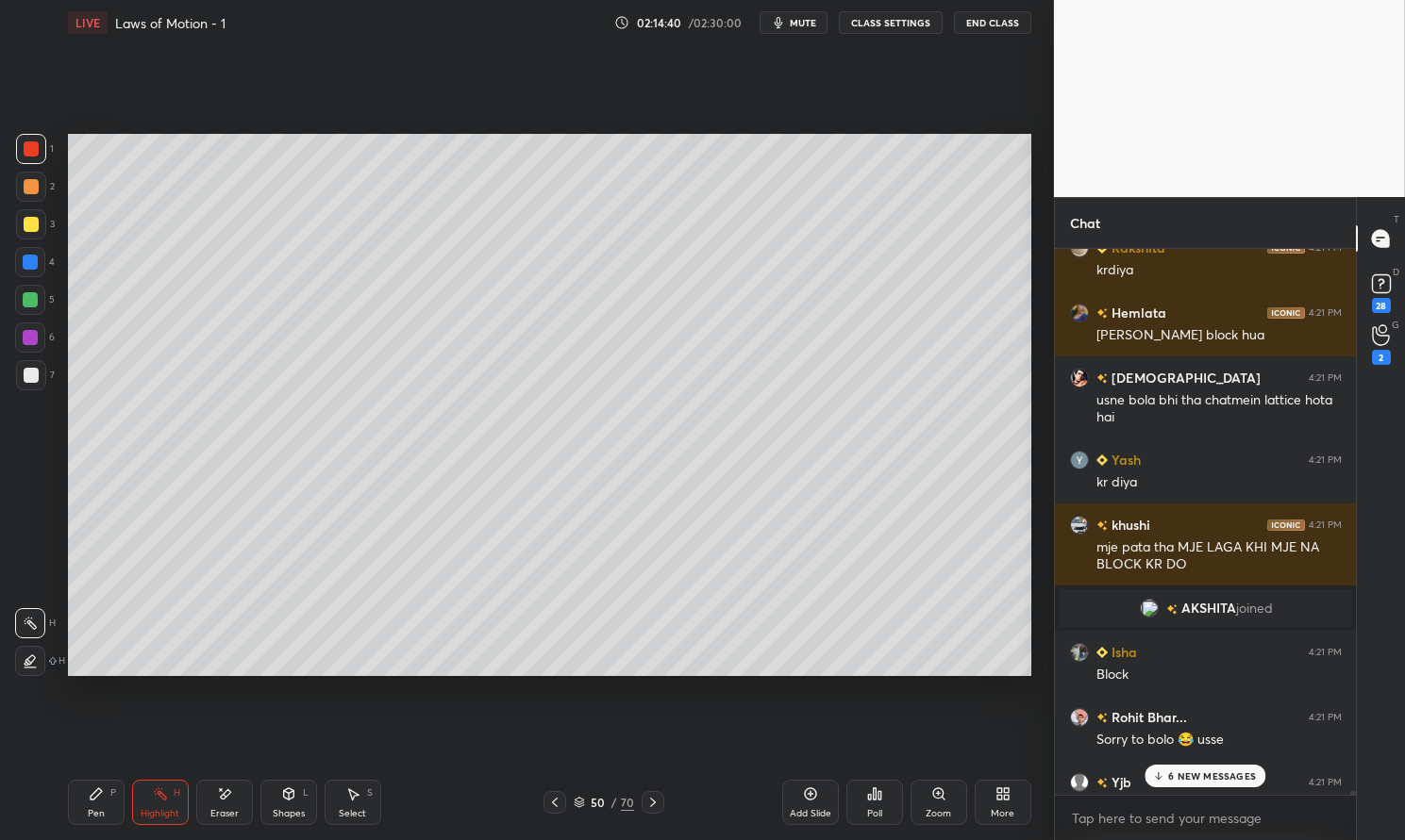
click at [1214, 779] on p "6 NEW MESSAGES" at bounding box center [1211, 777] width 88 height 11
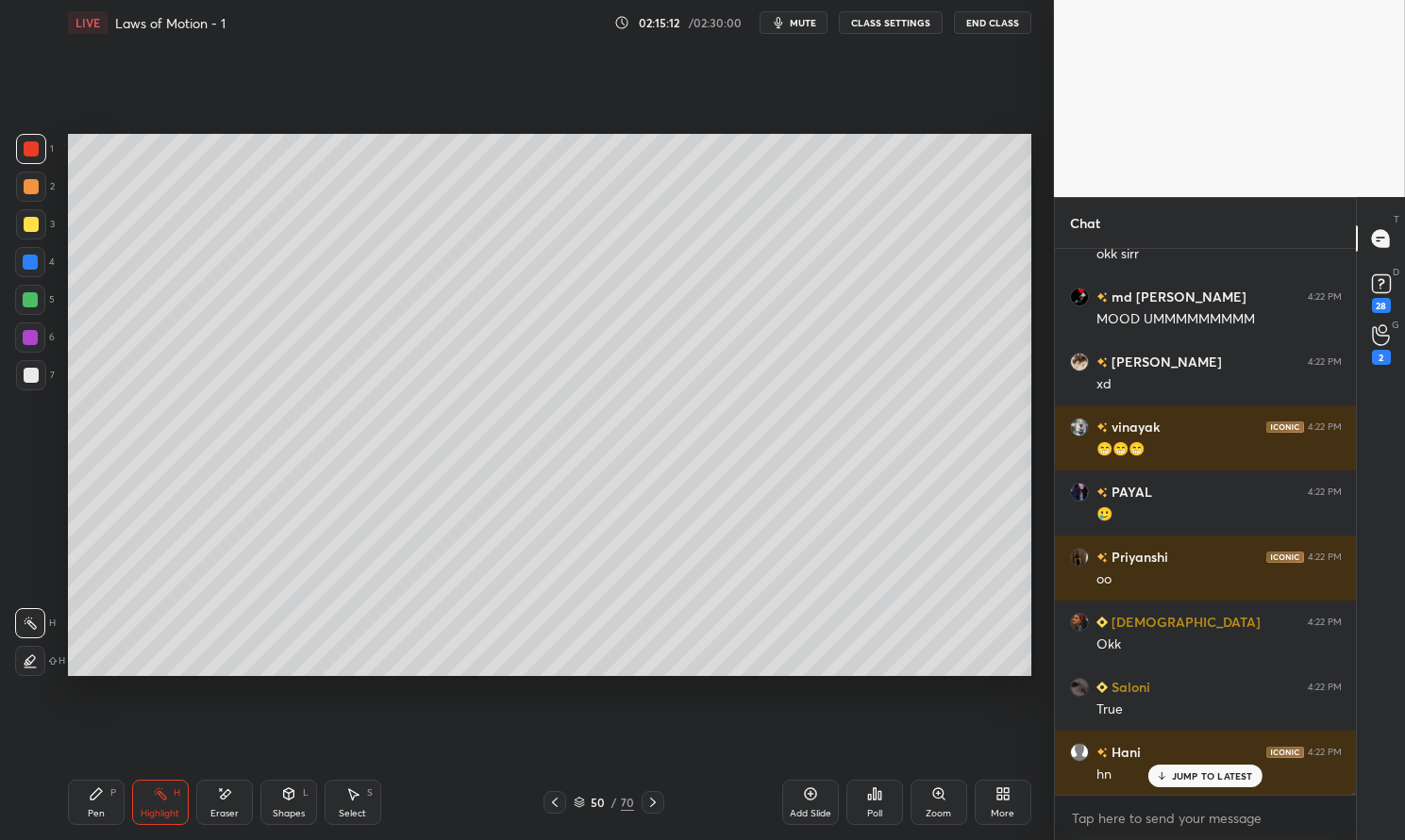
click at [652, 809] on icon at bounding box center [653, 803] width 15 height 15
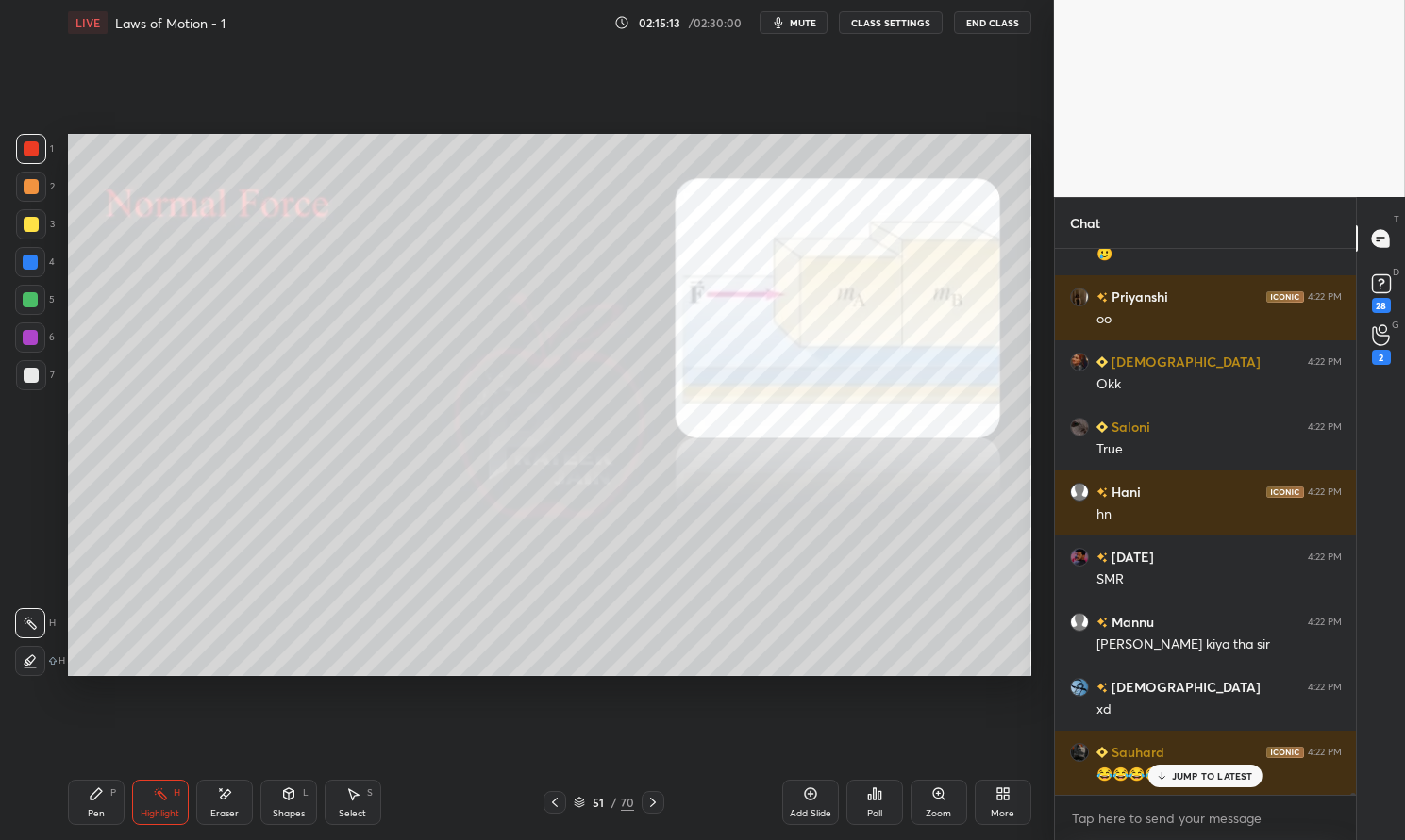
click at [655, 801] on icon at bounding box center [653, 803] width 15 height 15
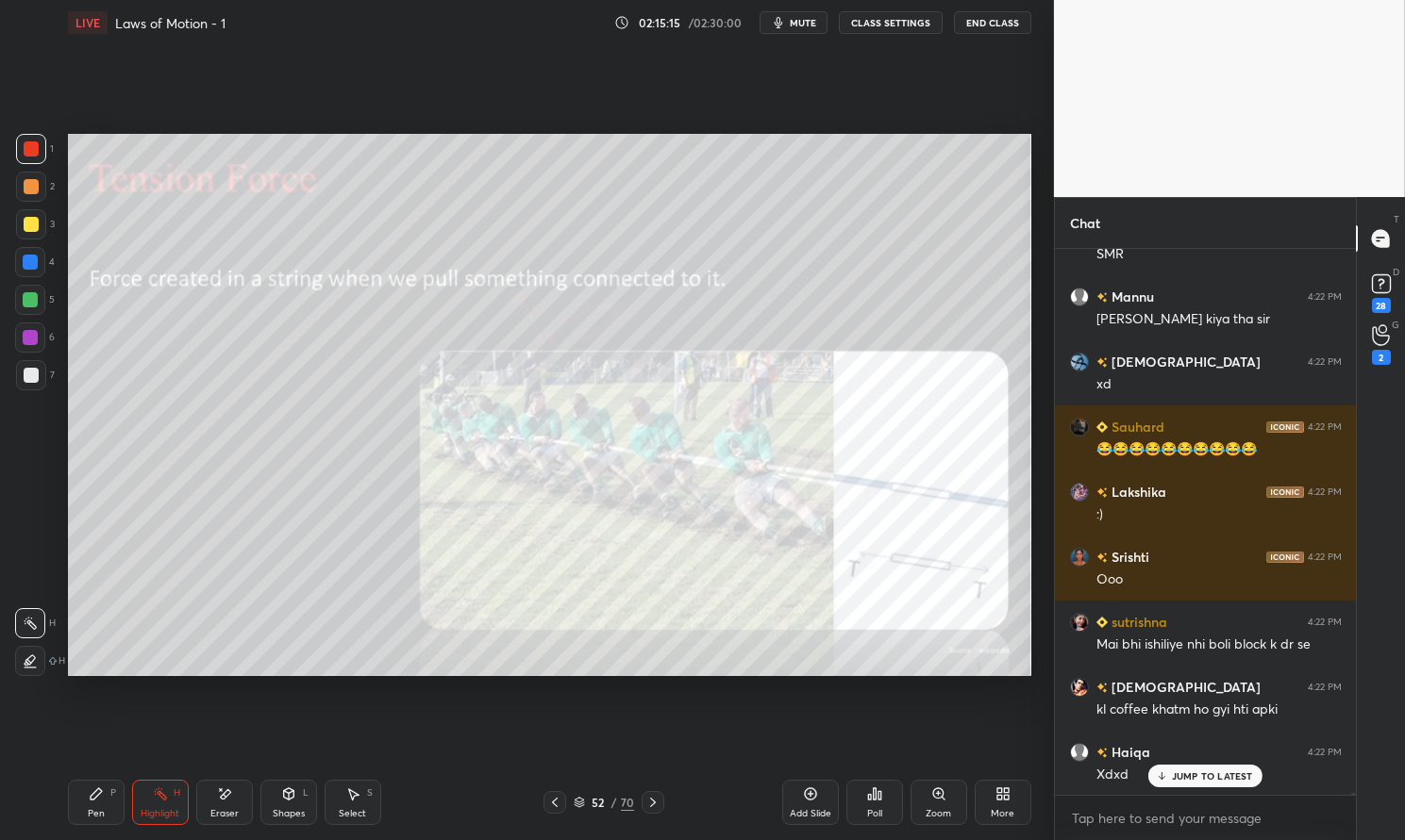
click at [115, 800] on div "Pen P" at bounding box center [97, 803] width 57 height 45
click at [101, 799] on icon at bounding box center [97, 795] width 15 height 15
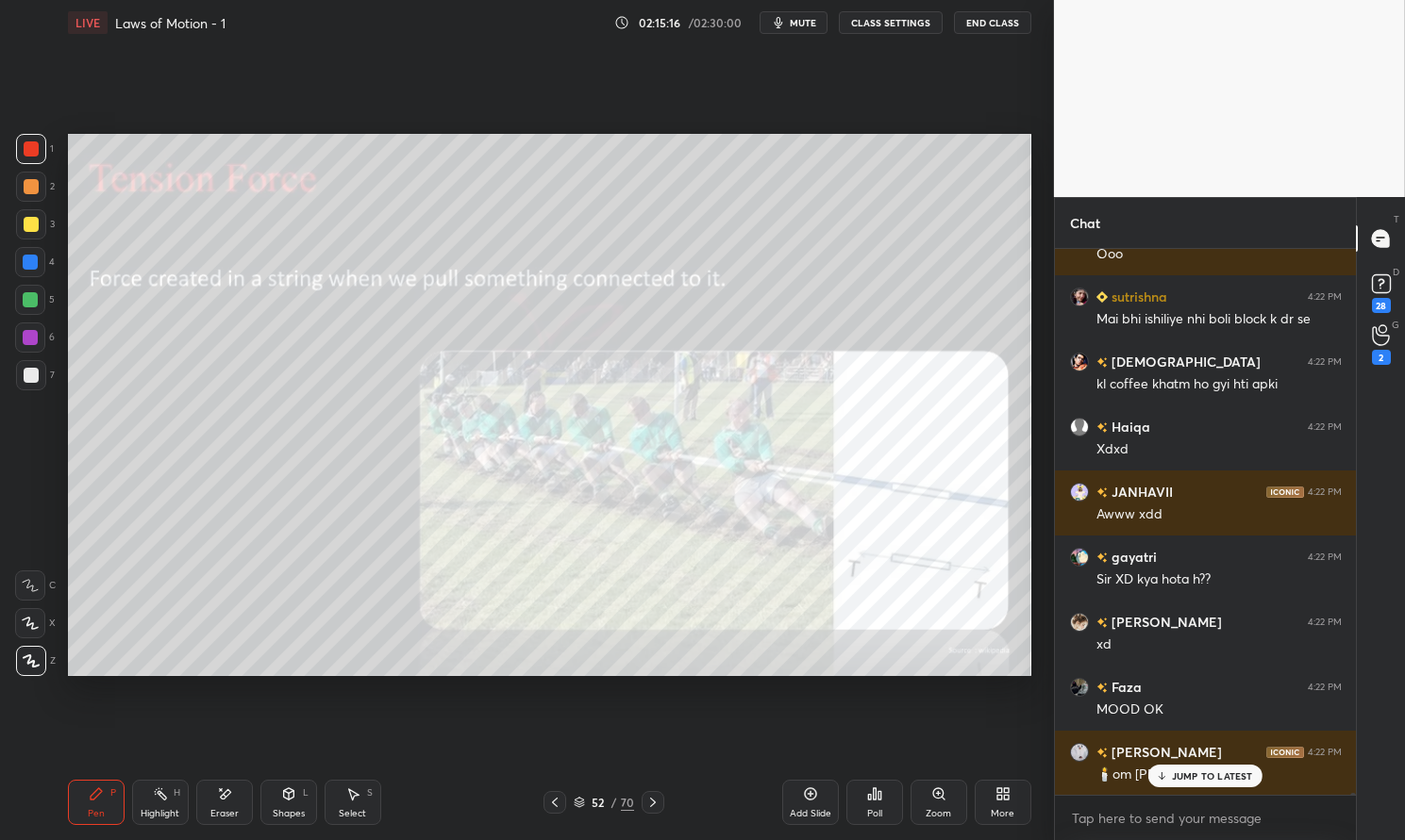
click at [24, 227] on div at bounding box center [31, 224] width 15 height 15
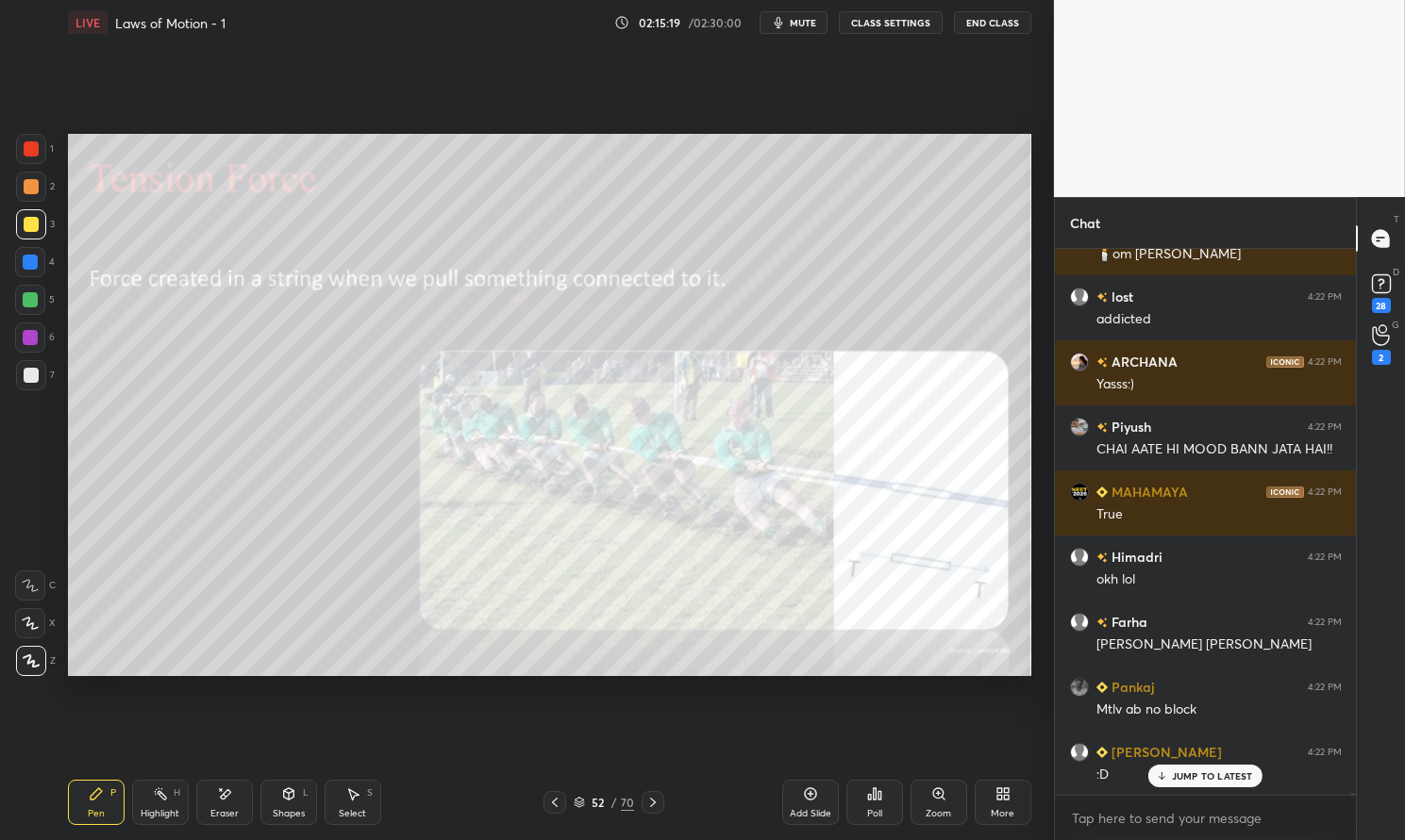
click at [1210, 789] on div "Jasmin 4:22 PM :D" at bounding box center [1205, 763] width 302 height 65
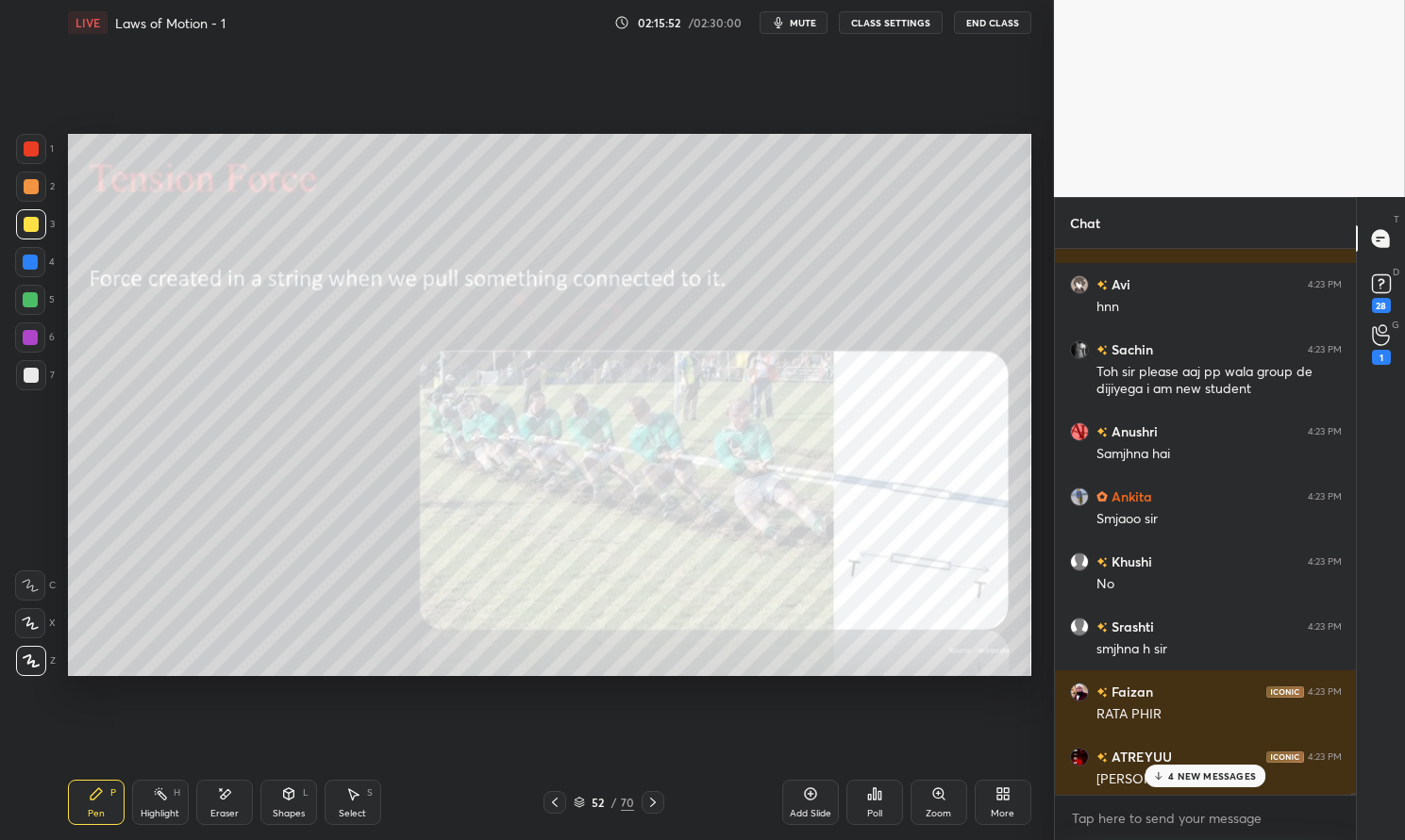
click at [1212, 776] on p "4 NEW MESSAGES" at bounding box center [1211, 777] width 88 height 11
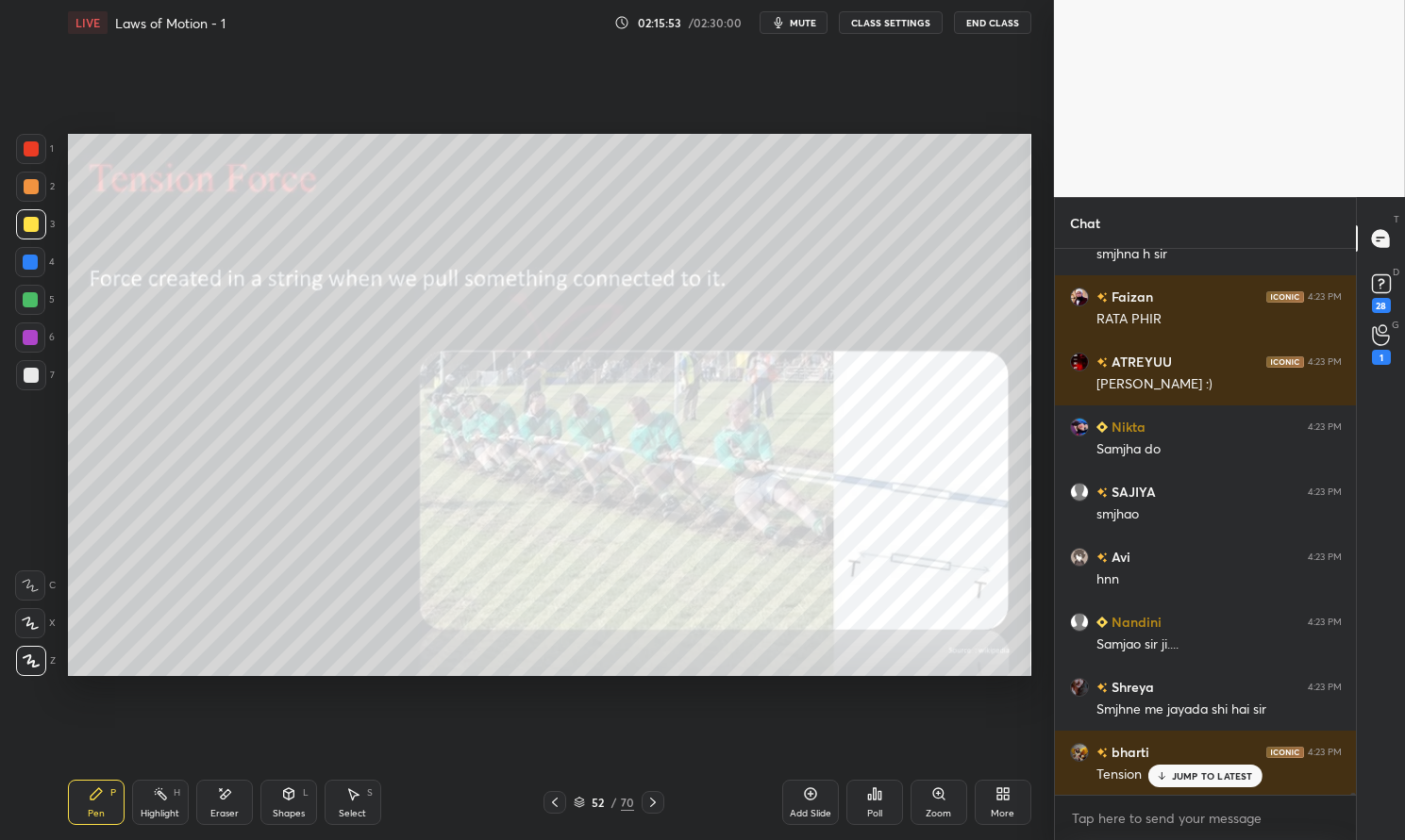
click at [555, 798] on icon at bounding box center [554, 803] width 15 height 15
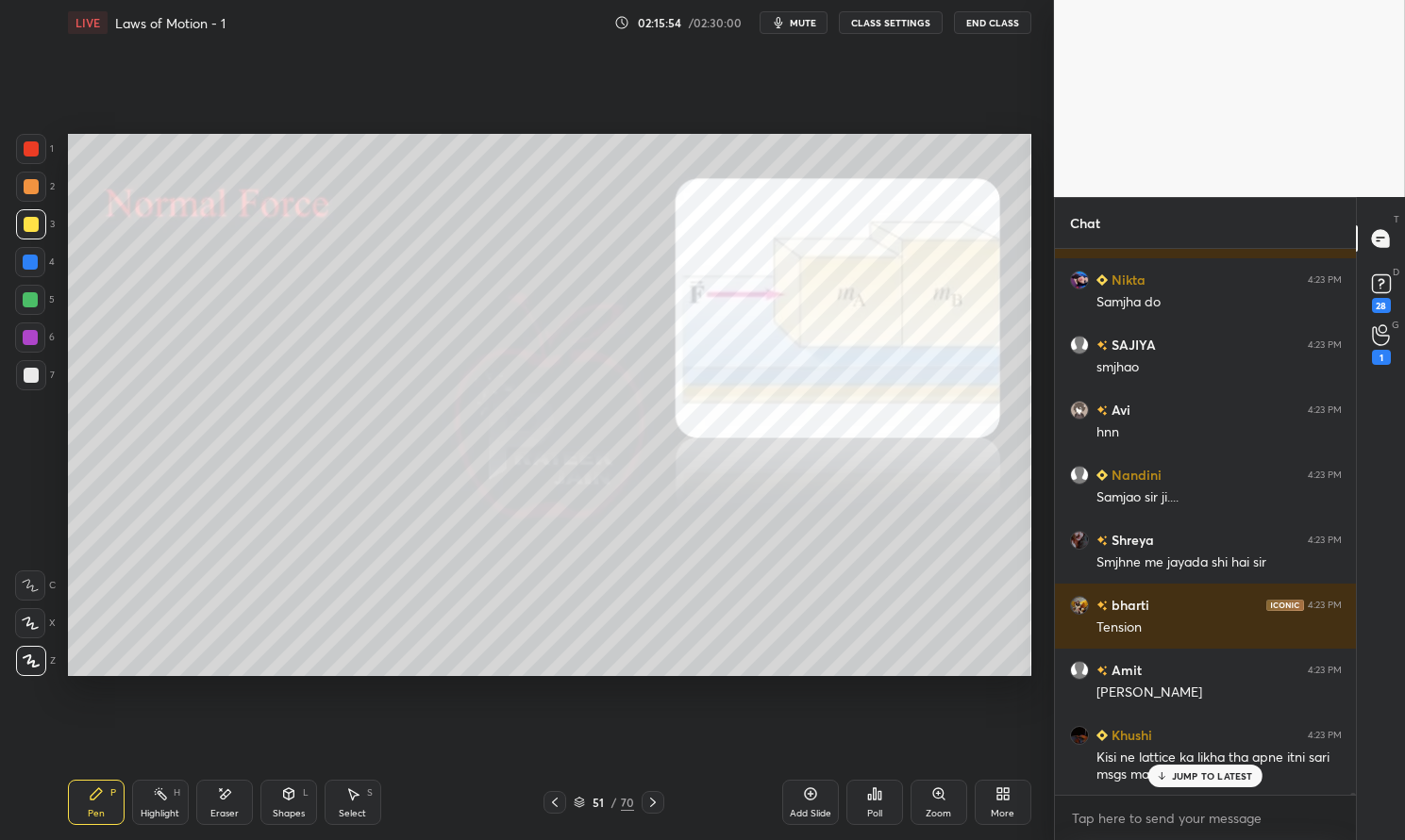
click at [816, 794] on icon at bounding box center [810, 795] width 12 height 12
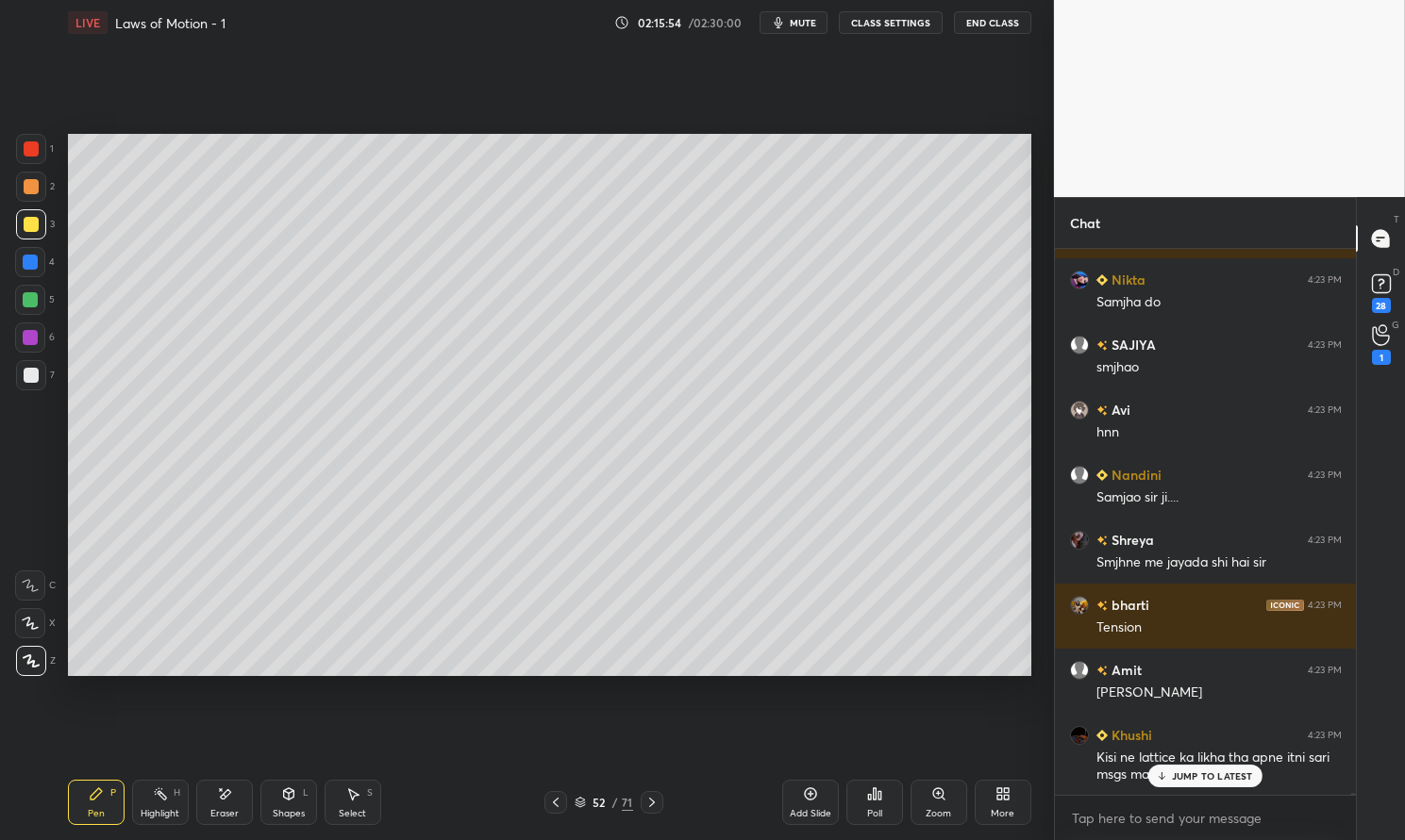
click at [97, 803] on div "Pen P" at bounding box center [97, 803] width 57 height 45
click at [75, 799] on div "Pen P" at bounding box center [97, 803] width 57 height 45
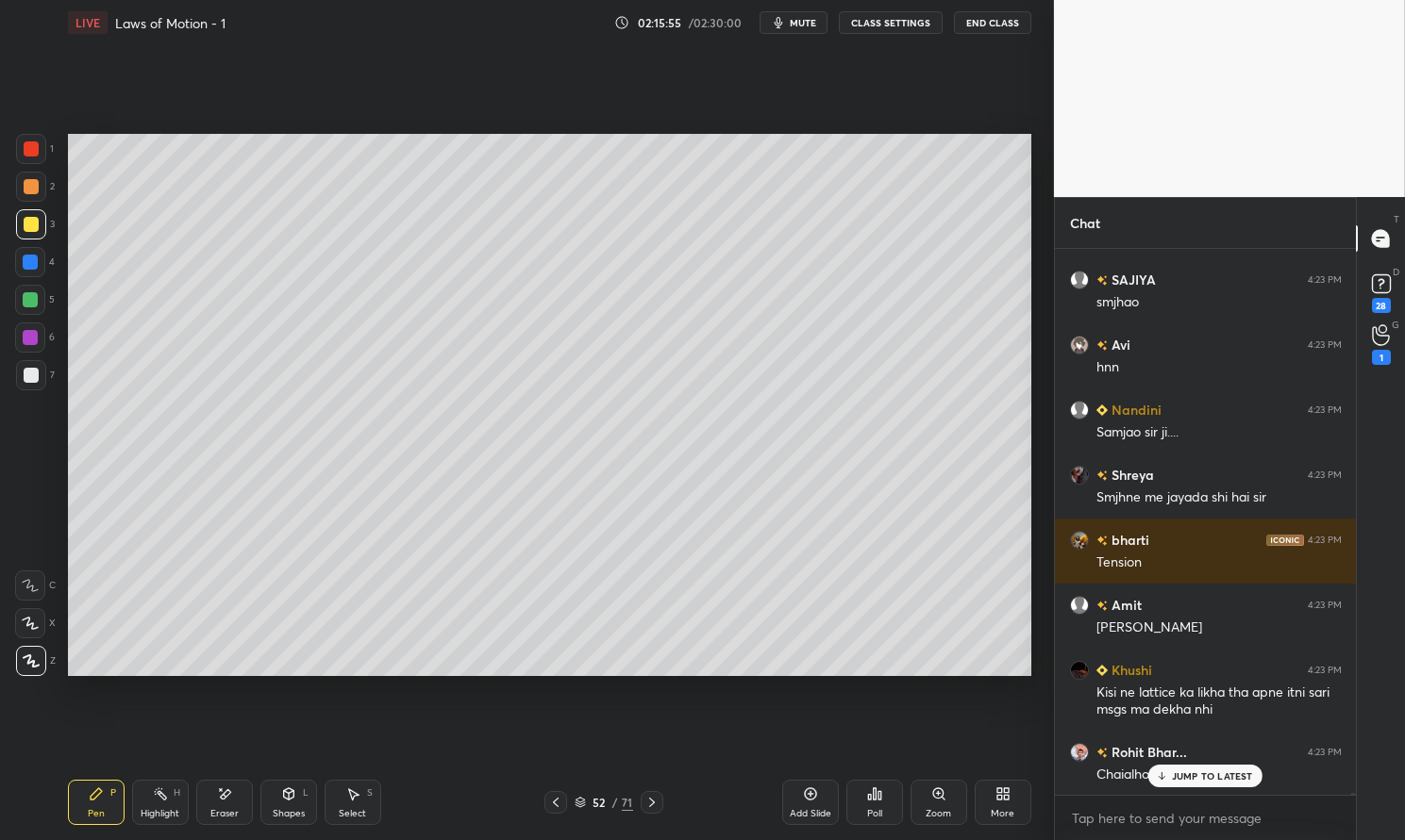
click at [28, 235] on div at bounding box center [31, 224] width 30 height 30
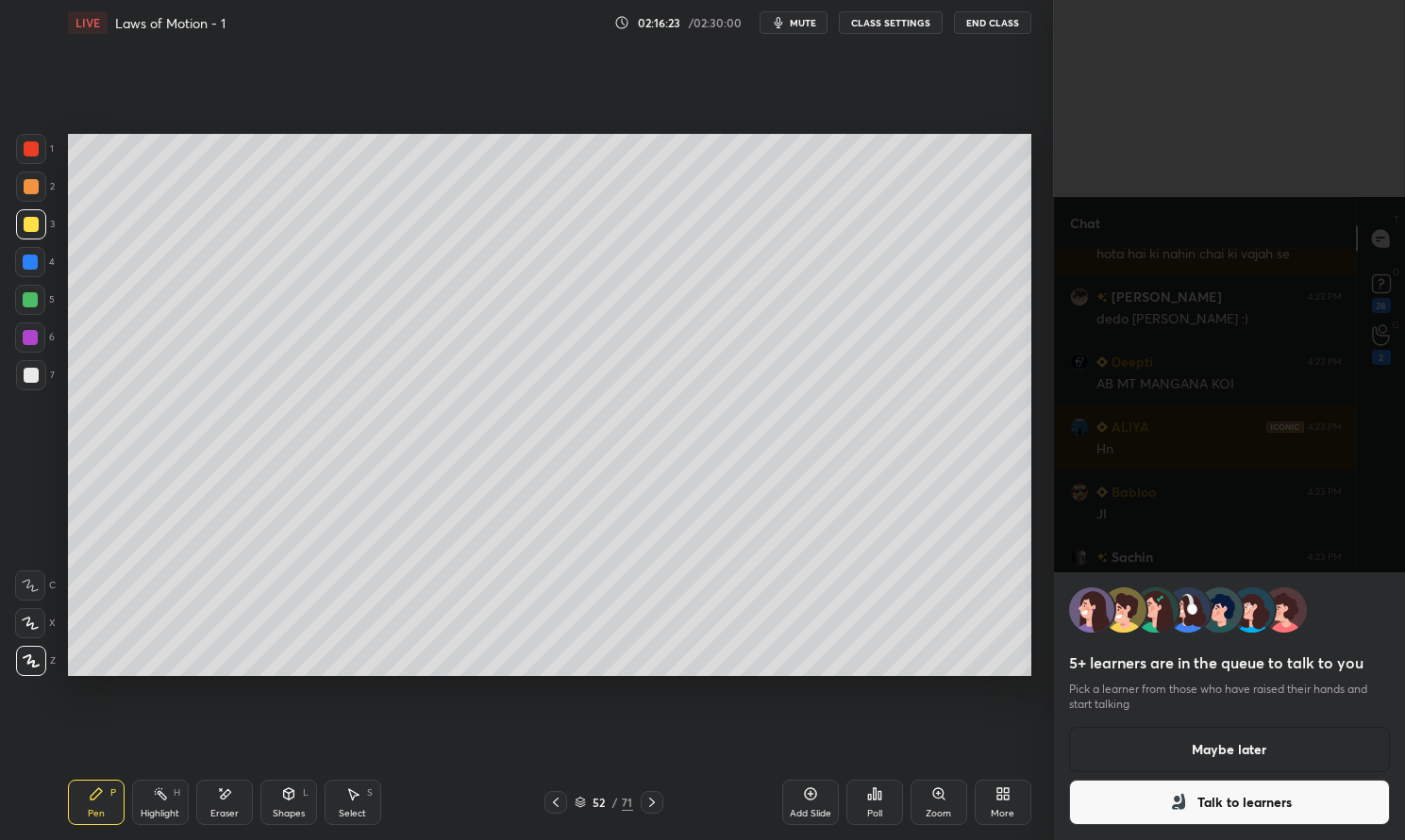
click at [1207, 755] on button "Maybe later" at bounding box center [1229, 750] width 321 height 45
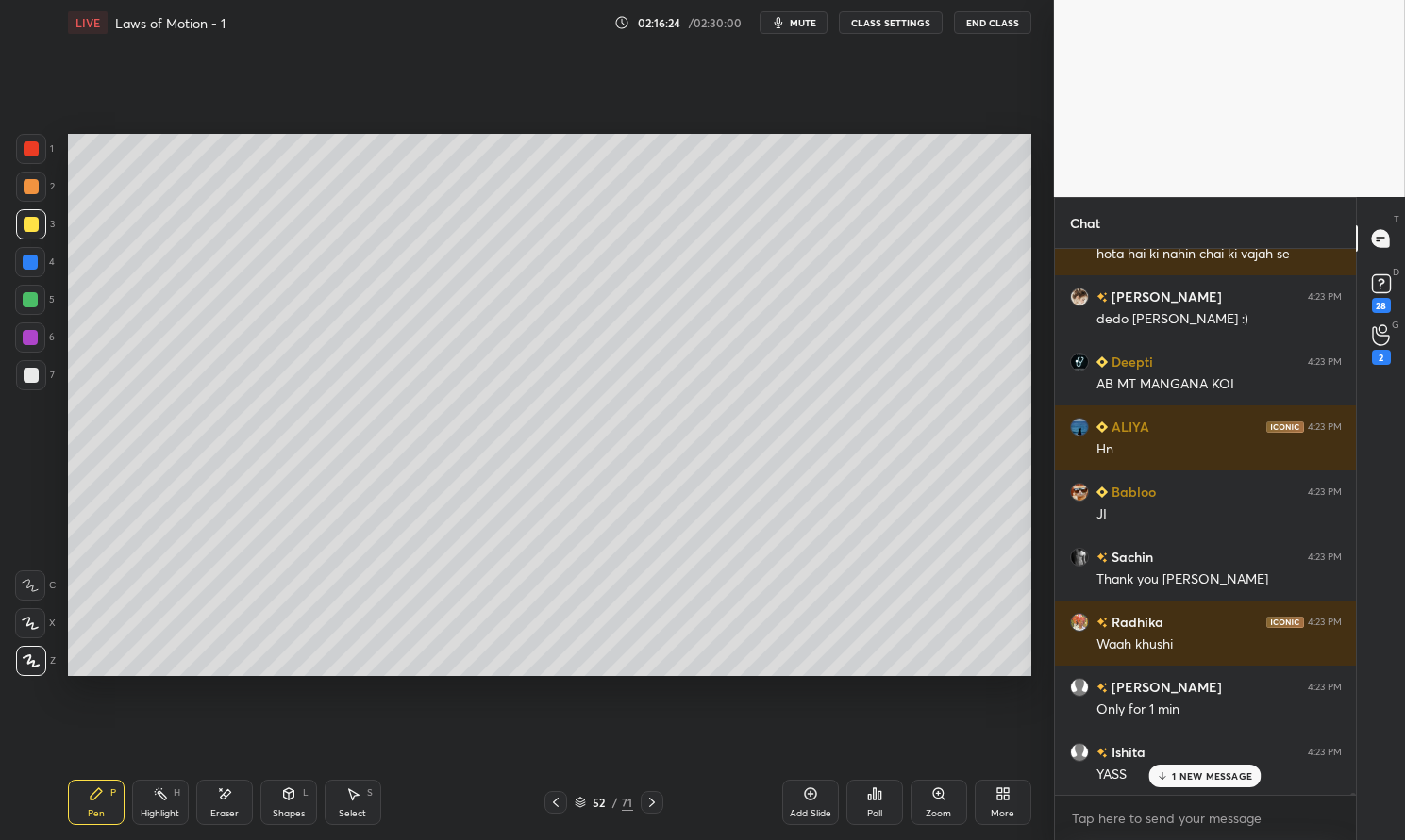
scroll to position [185654, 0]
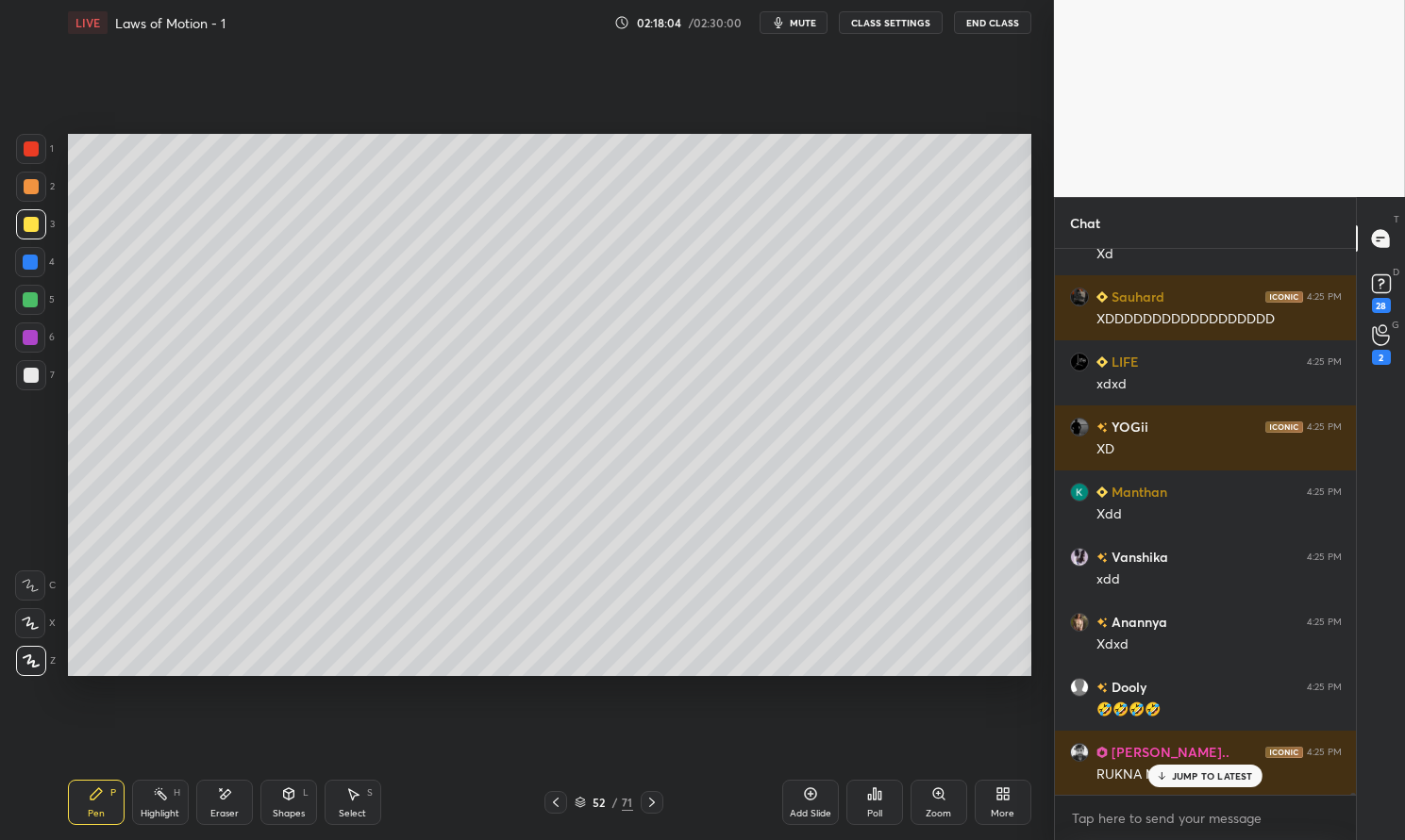
click at [1190, 774] on p "JUMP TO LATEST" at bounding box center [1212, 777] width 81 height 11
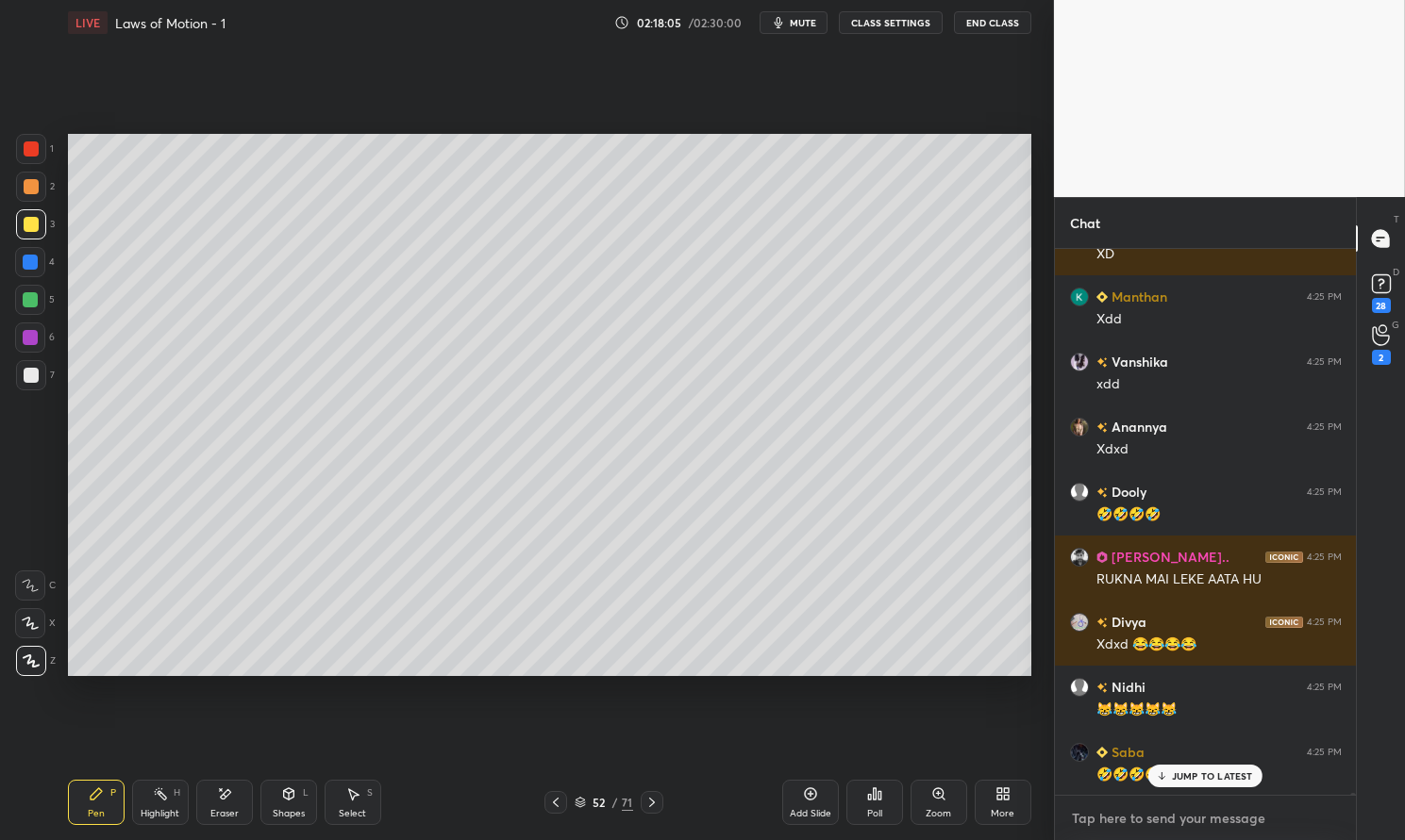
click at [1147, 822] on textarea at bounding box center [1205, 819] width 271 height 30
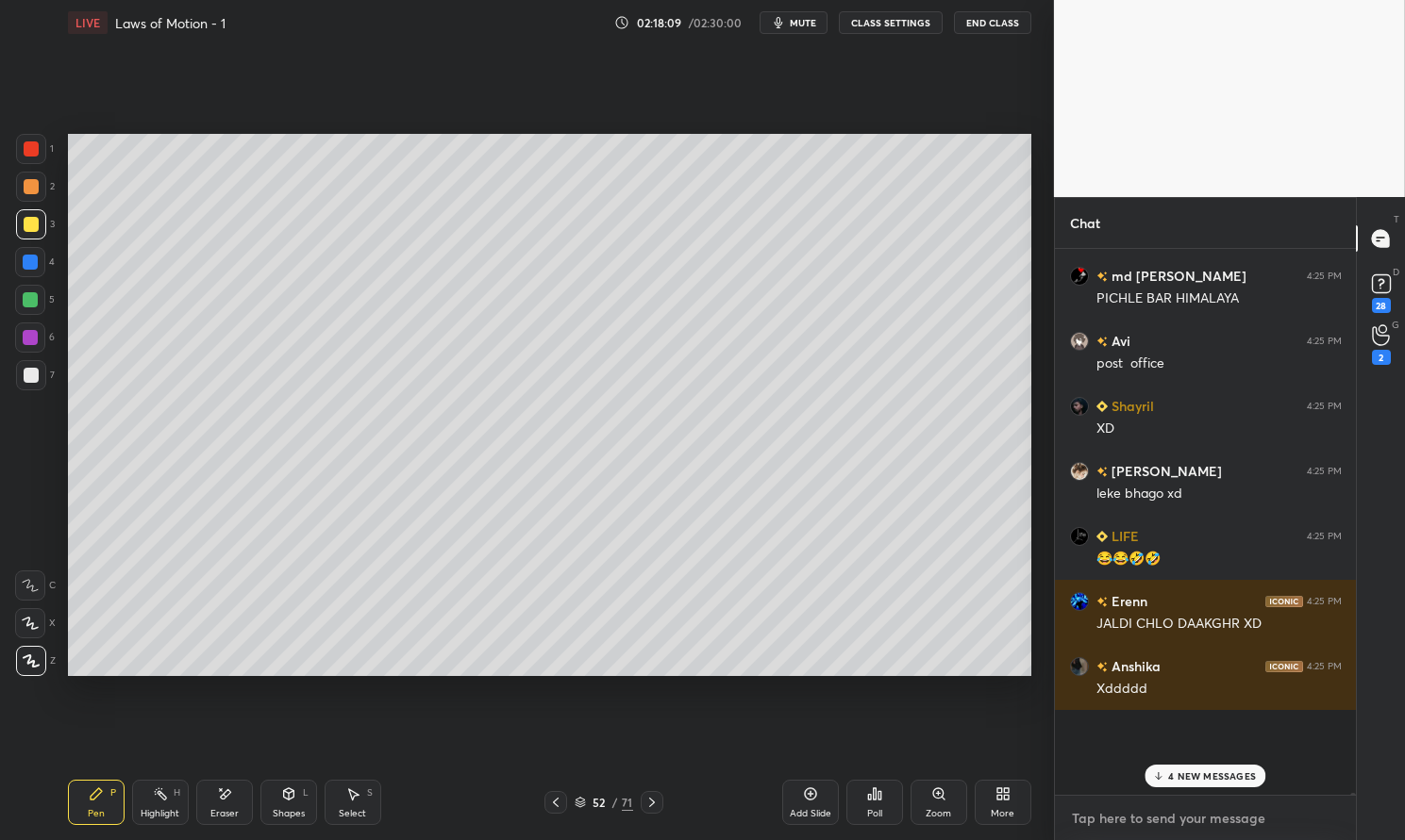
paste textarea "https://t.me/+v5IX8S3HAuc1MTY1"
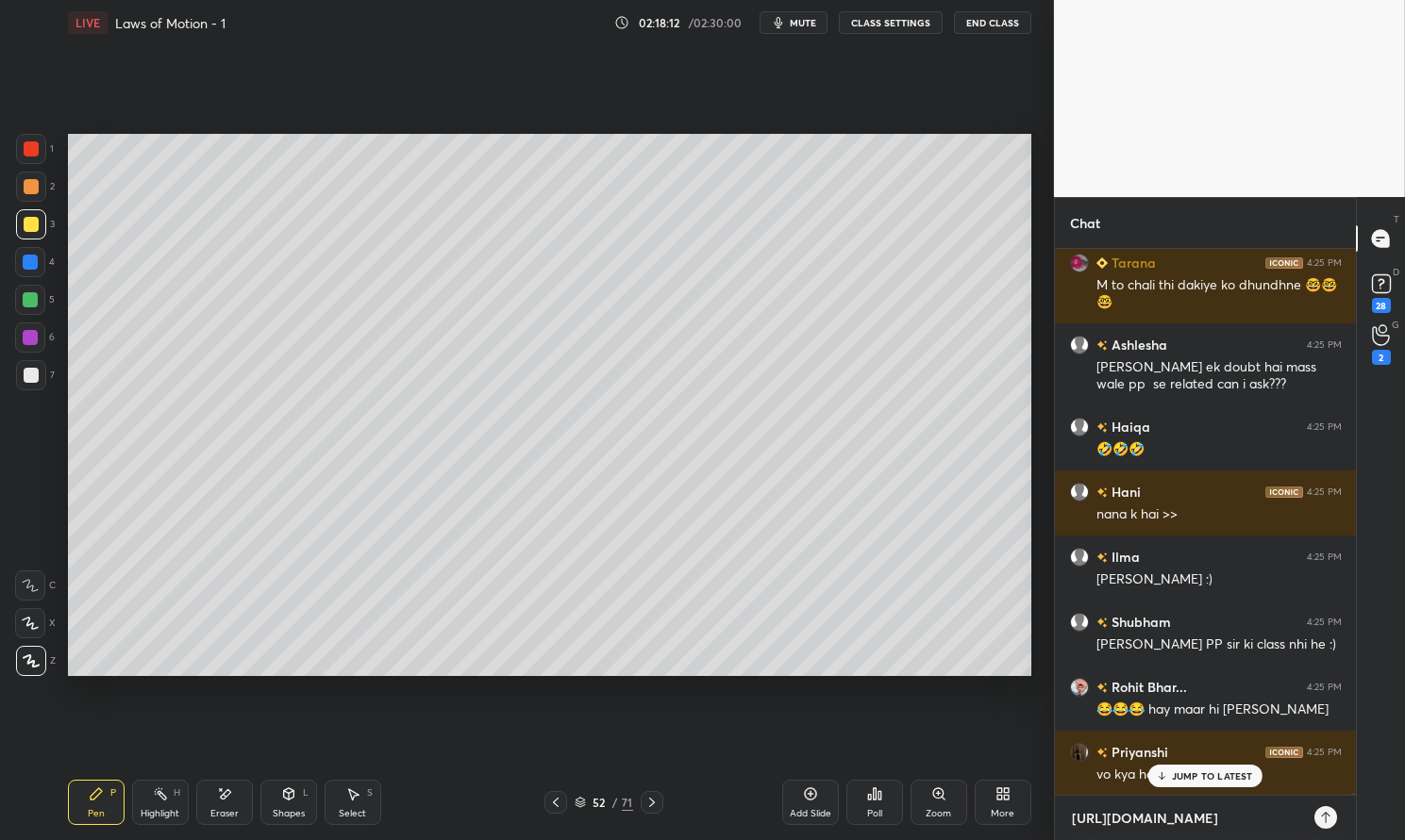
type textarea "https://t.me/+v5IX8S3HAuc1MTY1"
click at [1323, 816] on icon at bounding box center [1326, 818] width 15 height 15
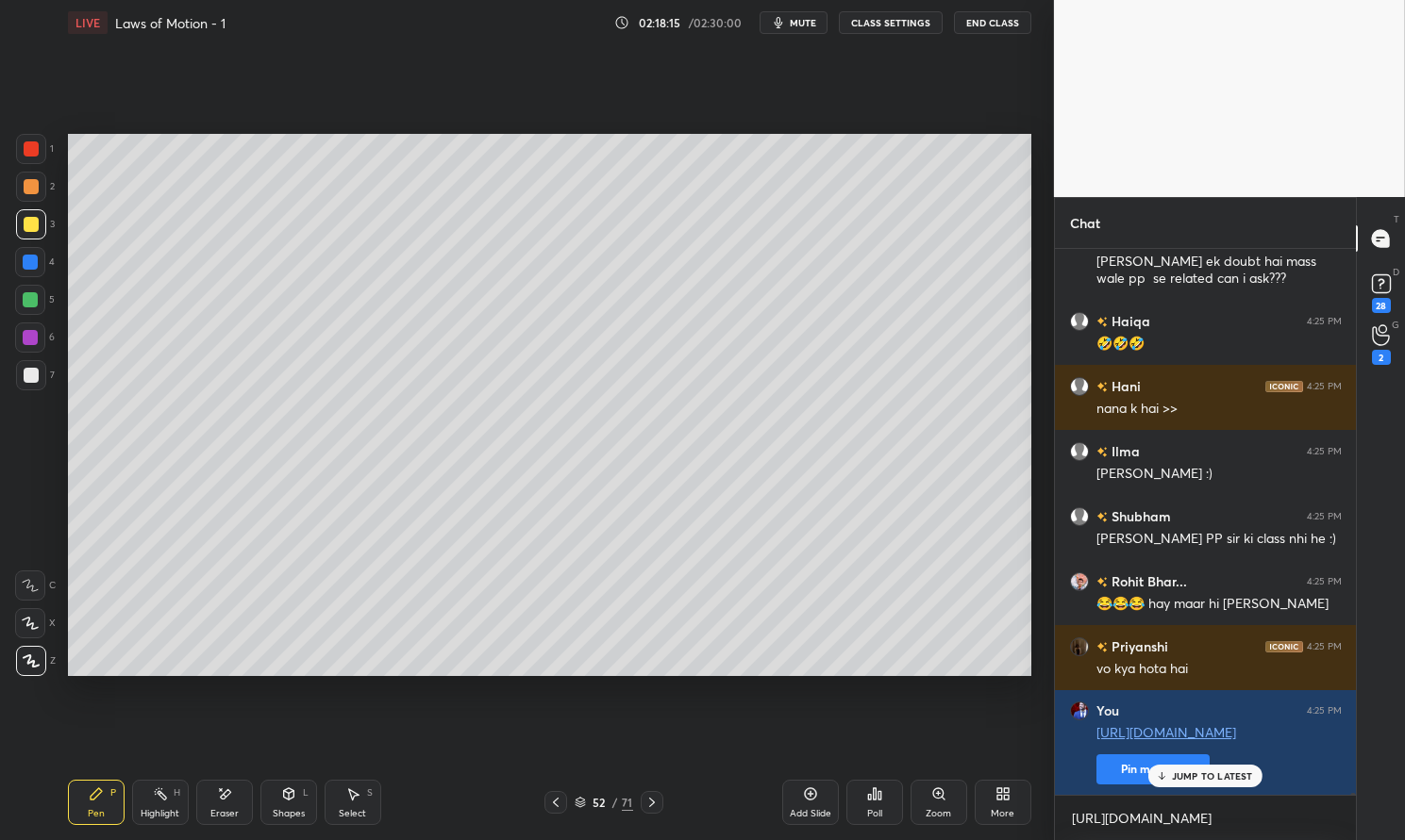
click at [1117, 765] on button "Pin message" at bounding box center [1153, 770] width 114 height 30
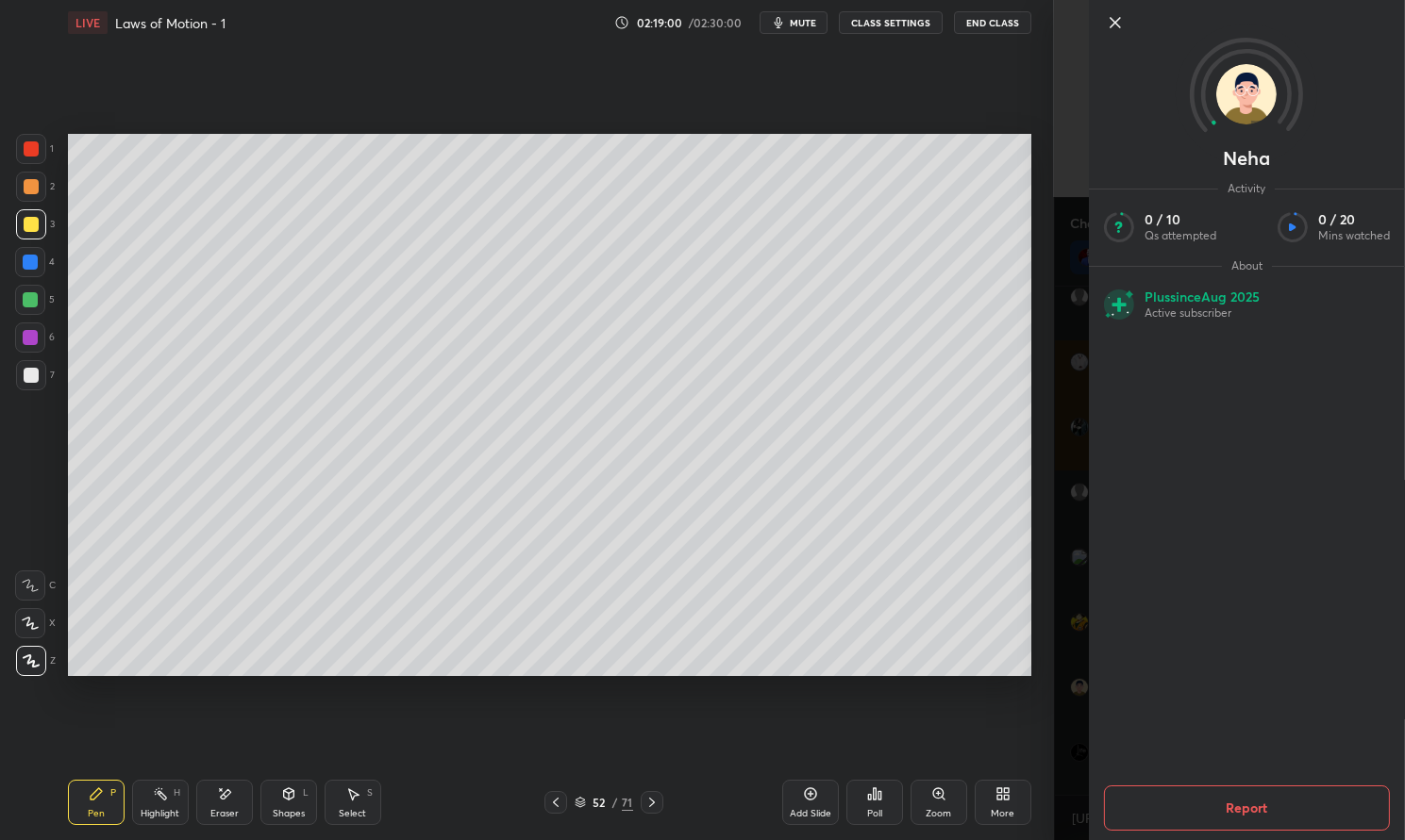
click at [979, 726] on div "Setting up your live class Poll for secs No correct answer Start poll" at bounding box center [550, 405] width 978 height 720
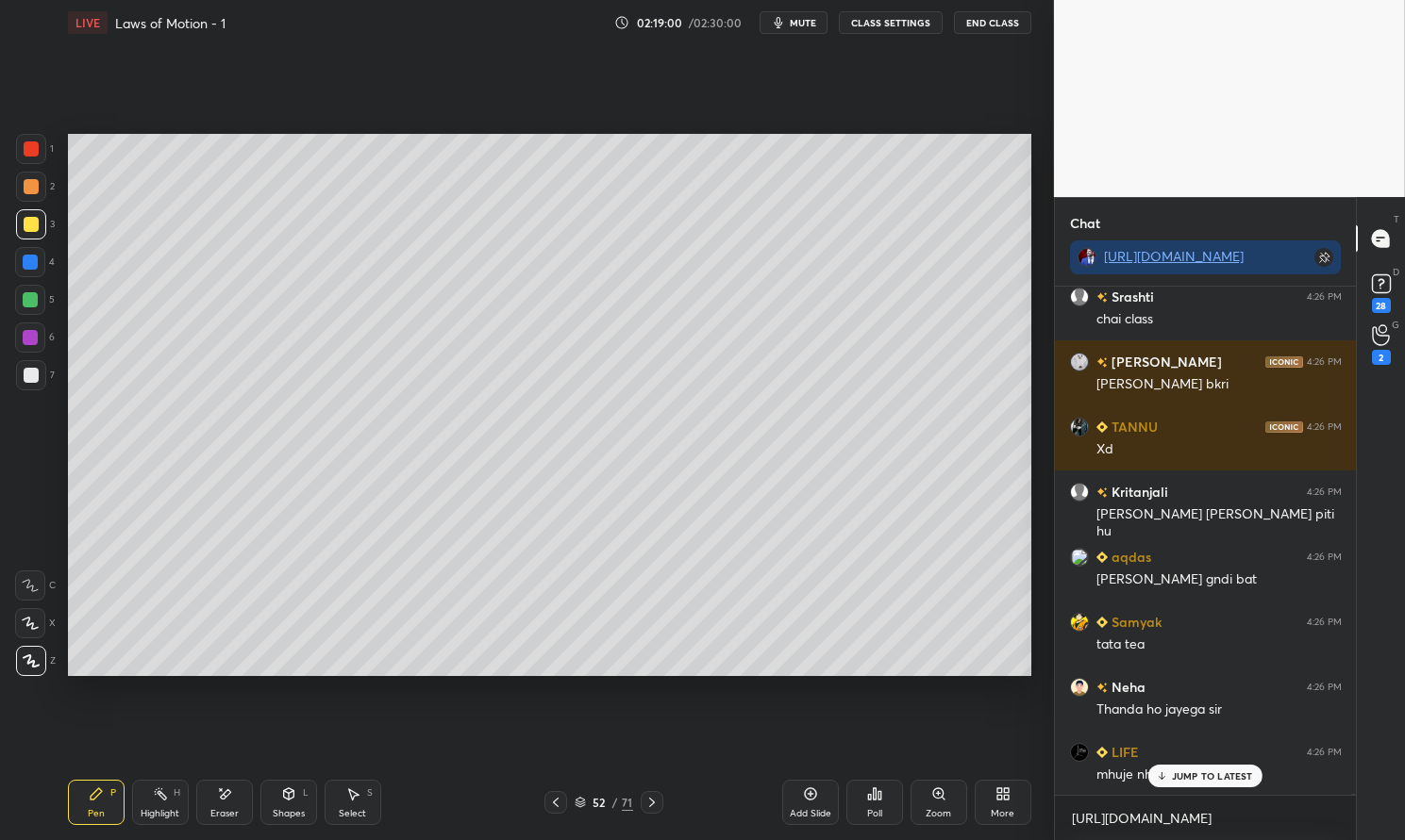
click at [976, 719] on div "Setting up your live class Poll for secs No correct answer Start poll" at bounding box center [550, 405] width 978 height 720
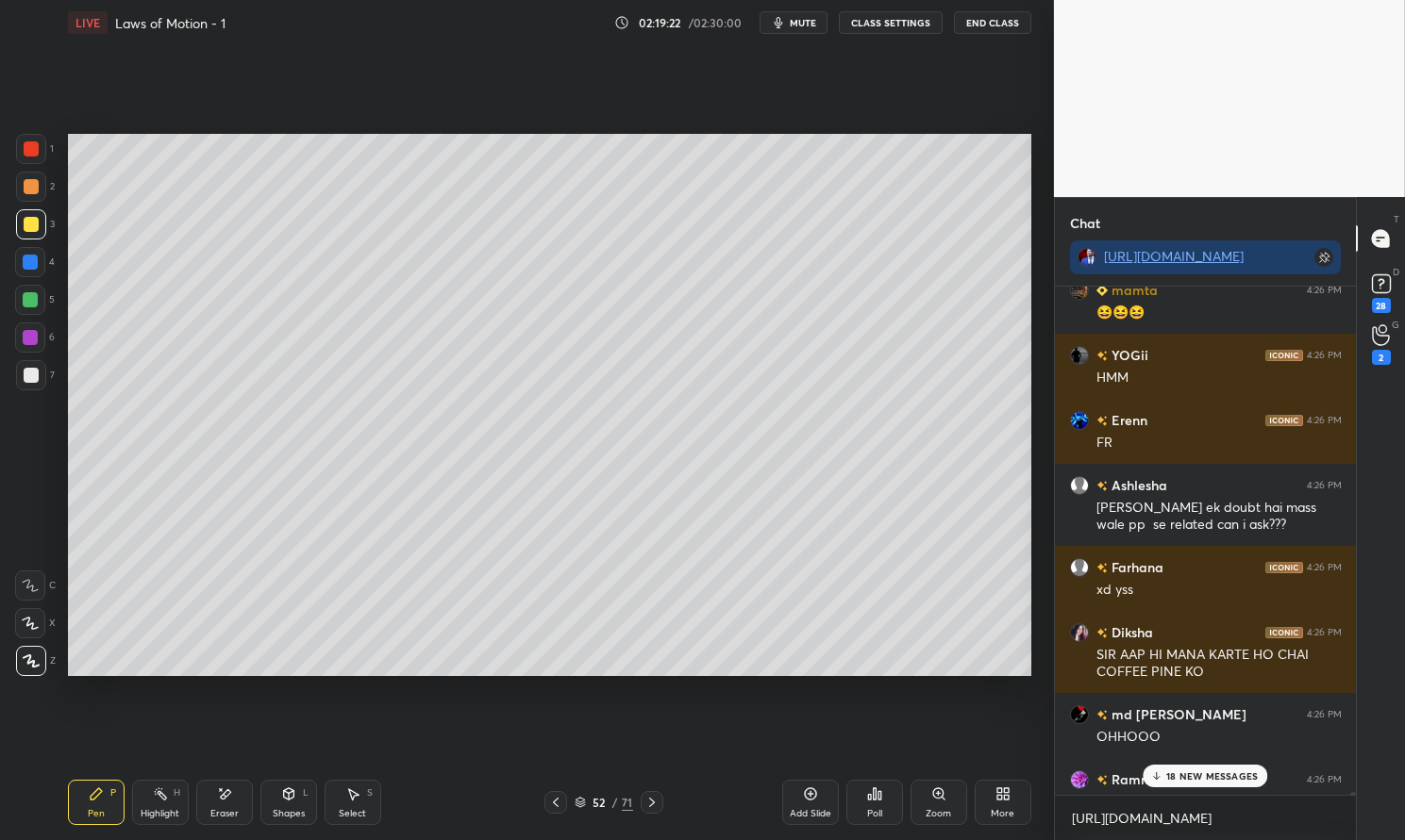
click at [1215, 775] on p "18 NEW MESSAGES" at bounding box center [1211, 777] width 92 height 11
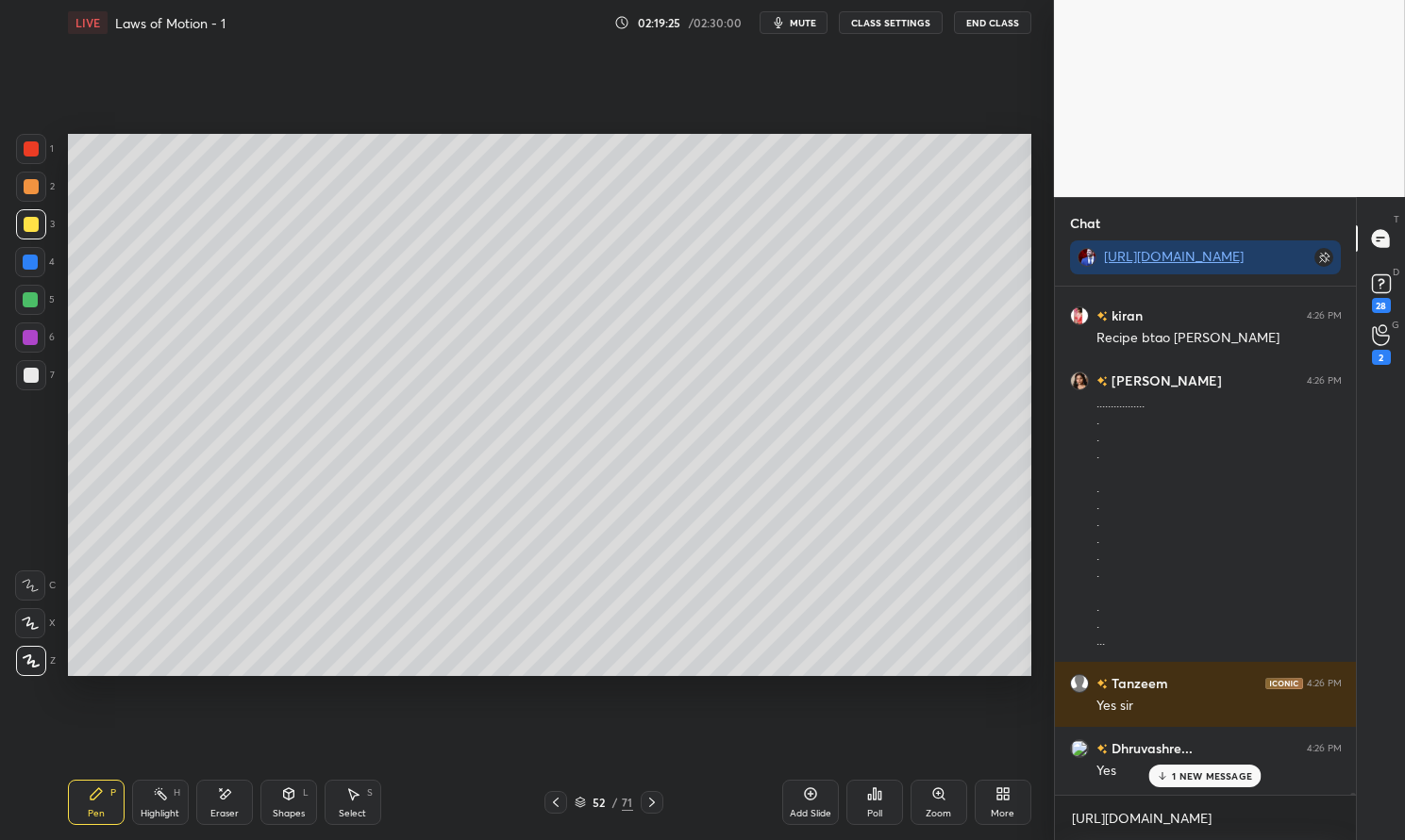
click at [1256, 502] on div "................. . . . . . . . . . . . ..." at bounding box center [1219, 522] width 245 height 256
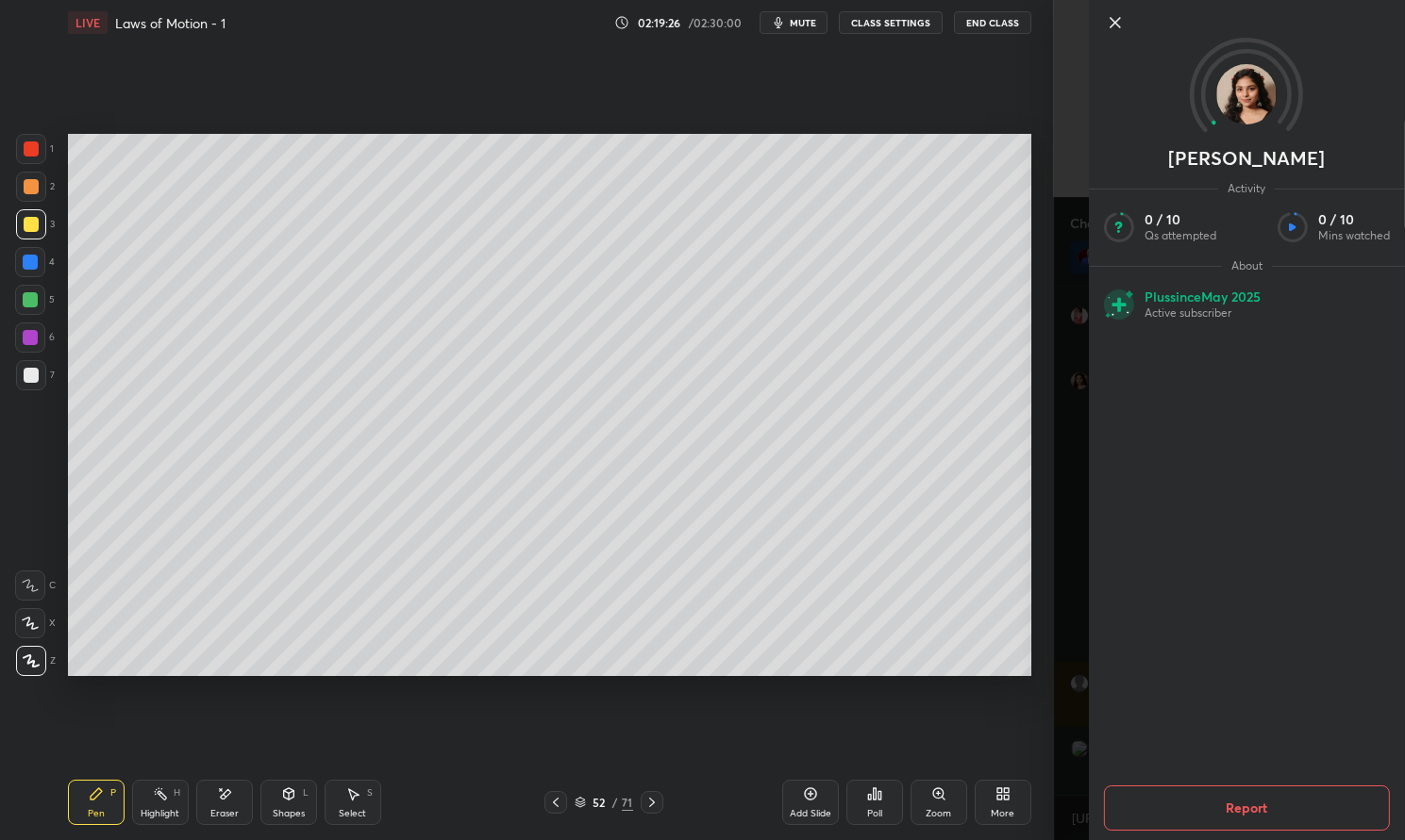
click at [1283, 796] on button "Report" at bounding box center [1247, 809] width 286 height 45
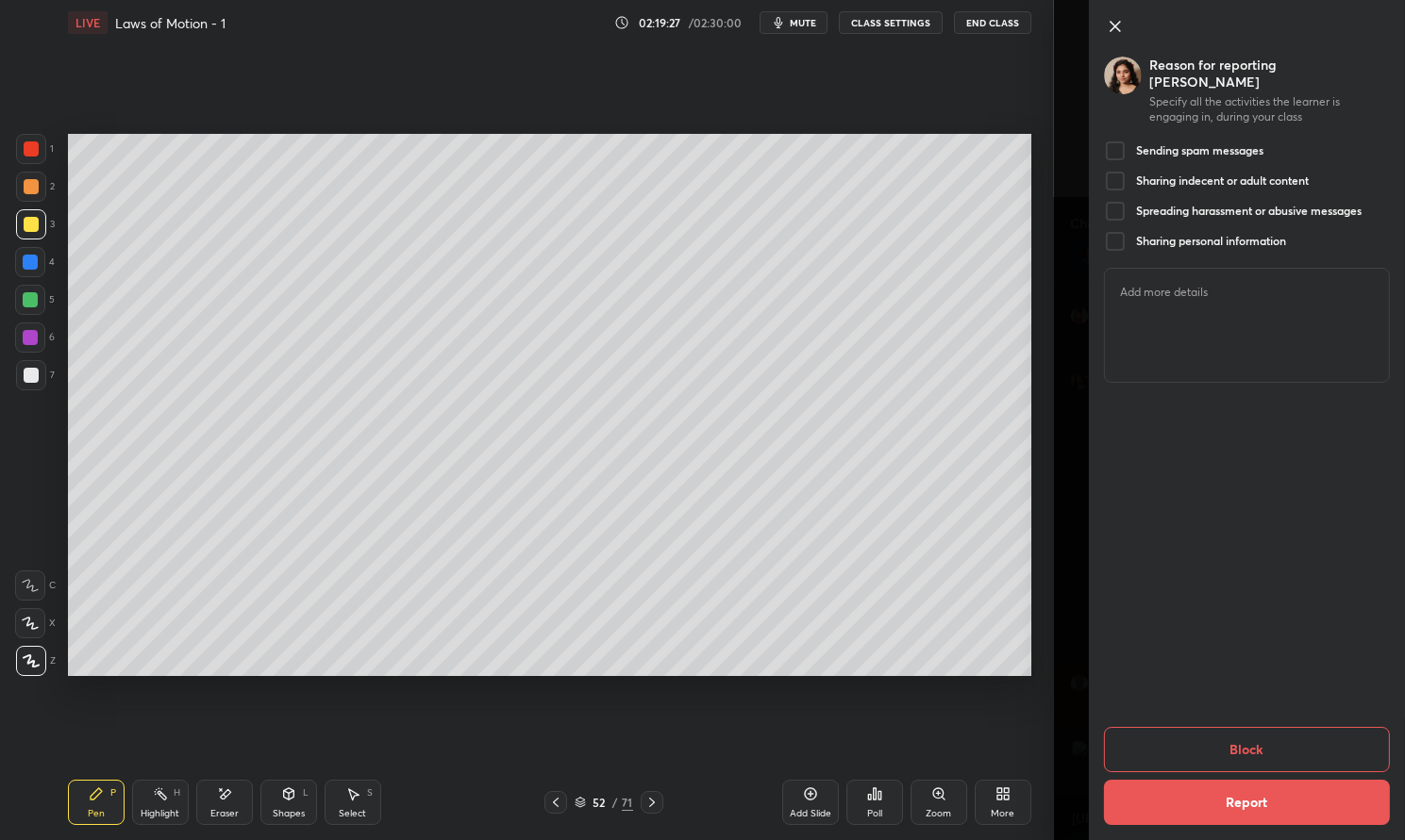
click at [1117, 140] on div at bounding box center [1115, 151] width 23 height 23
click at [1121, 169] on div at bounding box center [1115, 181] width 23 height 23
click at [1125, 200] on div at bounding box center [1115, 211] width 23 height 23
click at [1118, 230] on div at bounding box center [1115, 241] width 23 height 23
click at [1328, 730] on button "Block" at bounding box center [1247, 750] width 286 height 45
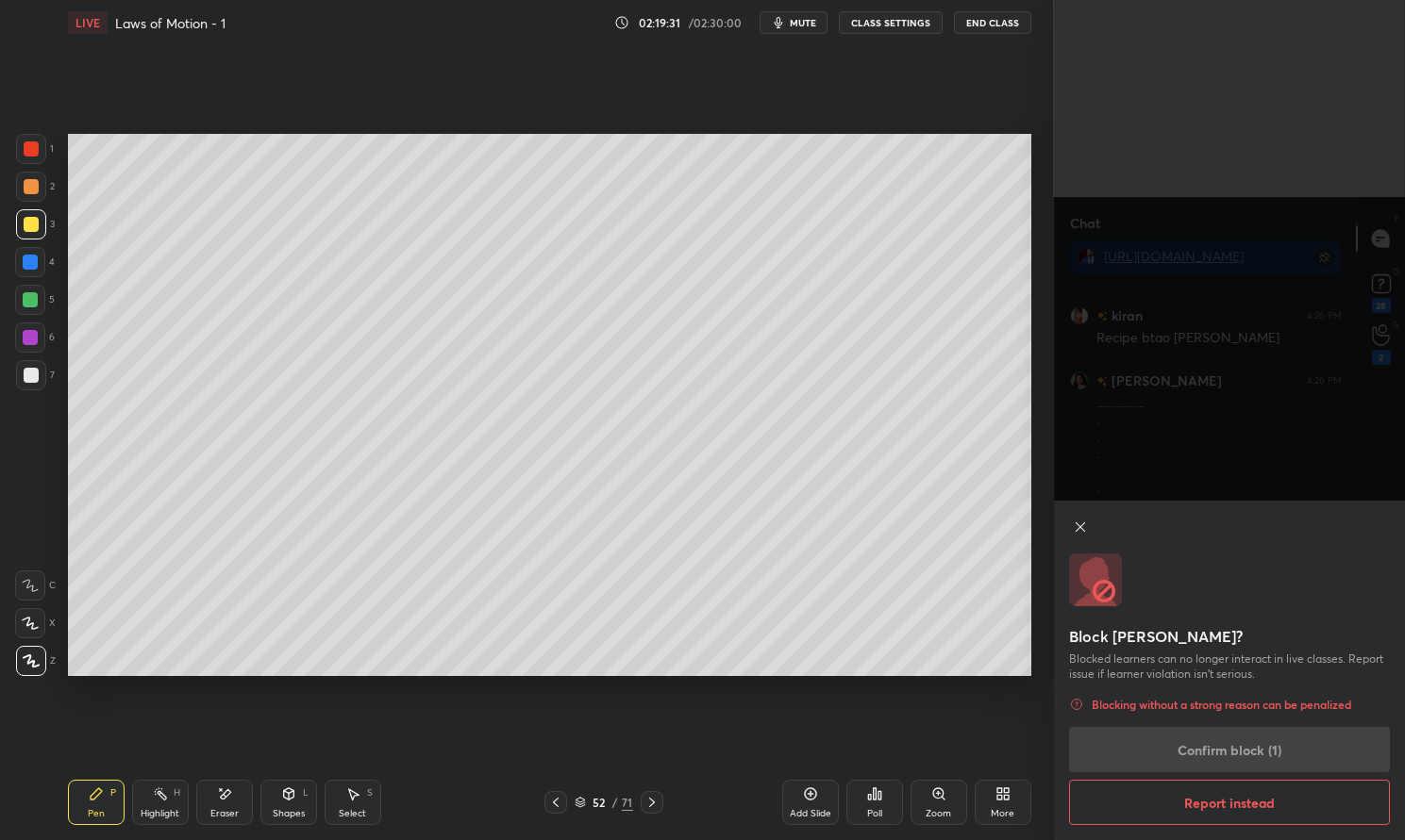
click at [1079, 524] on icon at bounding box center [1080, 527] width 15 height 15
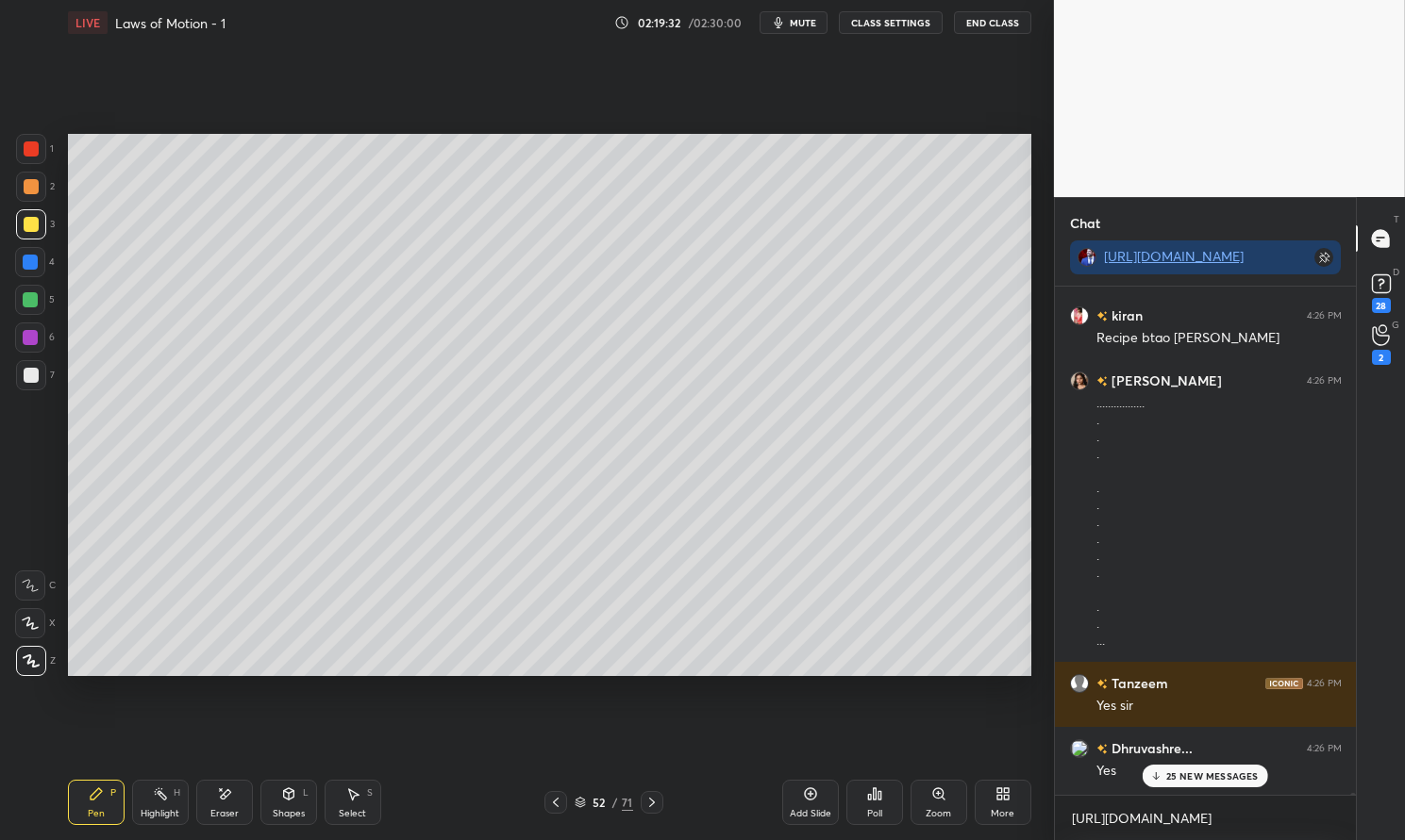
click at [1224, 778] on p "25 NEW MESSAGES" at bounding box center [1212, 777] width 93 height 11
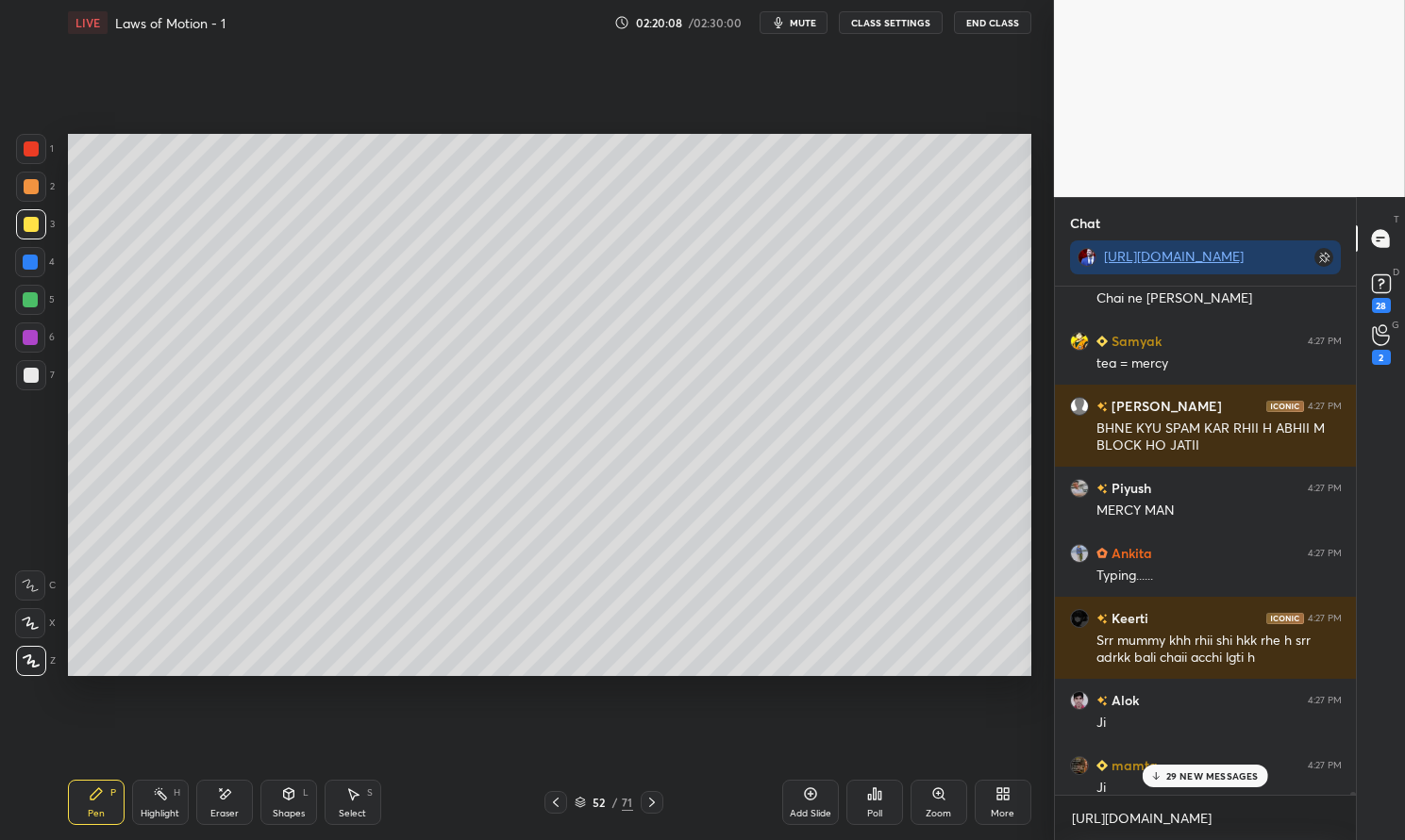
scroll to position [232254, 0]
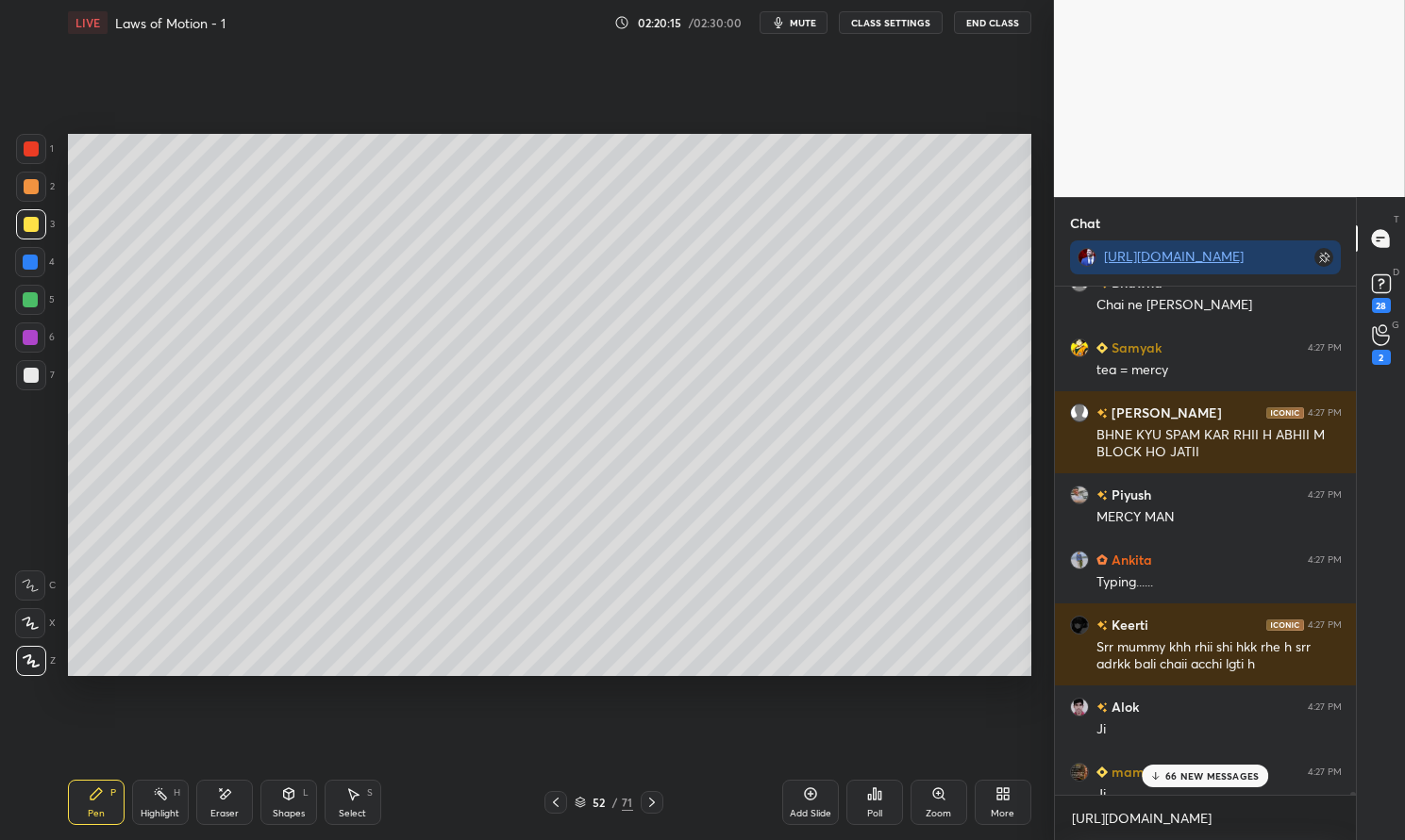
click at [1234, 776] on p "66 NEW MESSAGES" at bounding box center [1211, 777] width 94 height 11
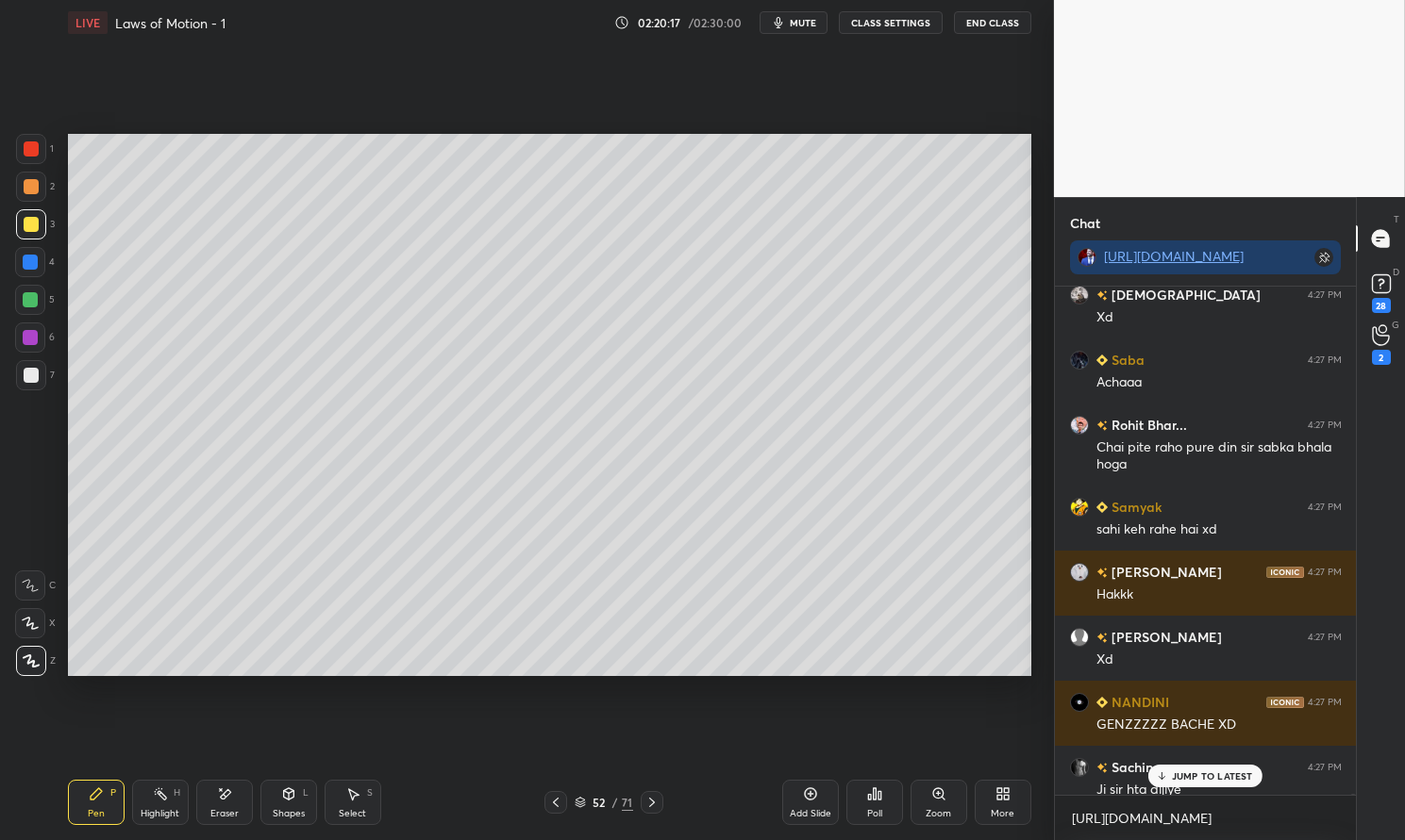
scroll to position [236409, 0]
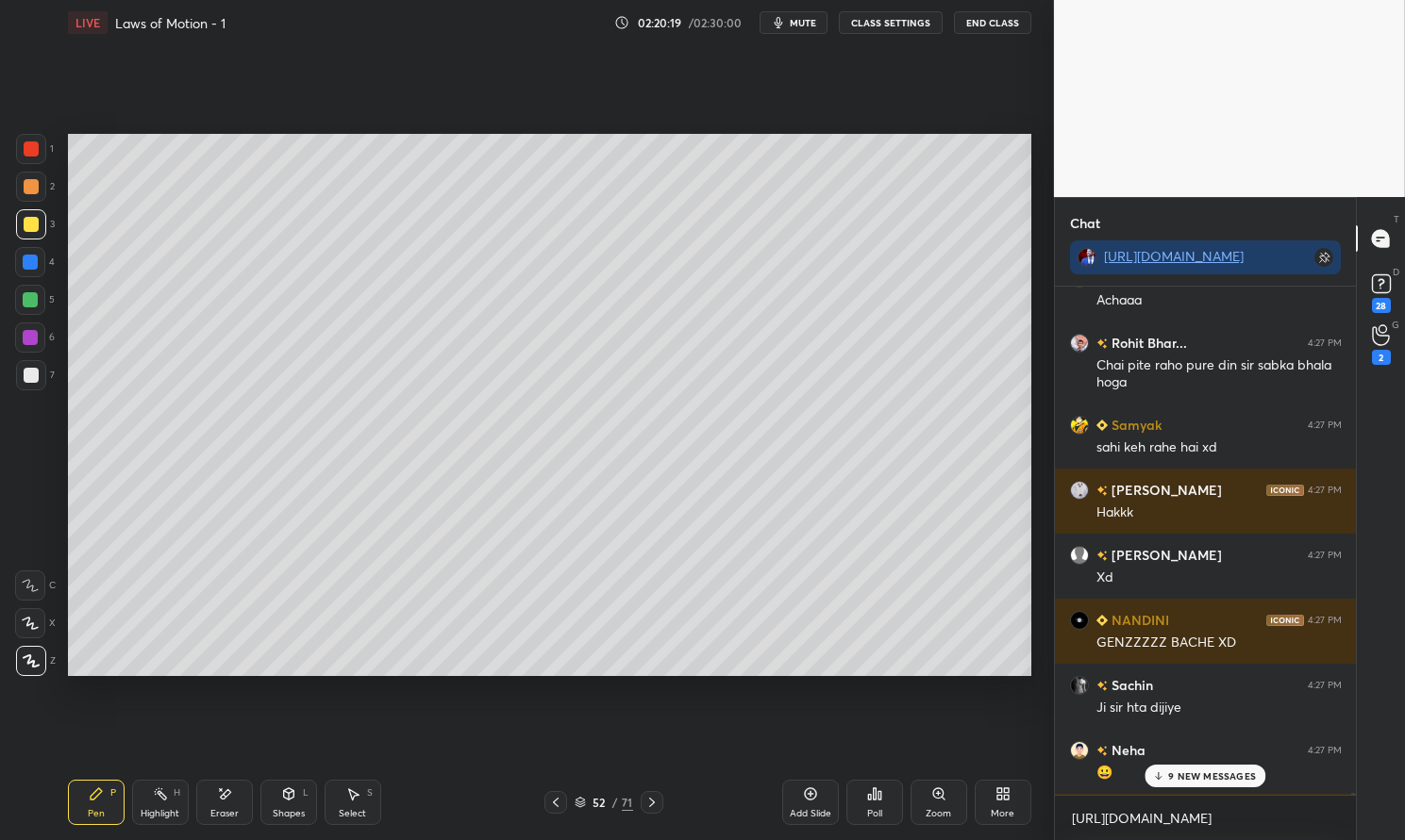
click at [1226, 776] on p "9 NEW MESSAGES" at bounding box center [1211, 777] width 88 height 11
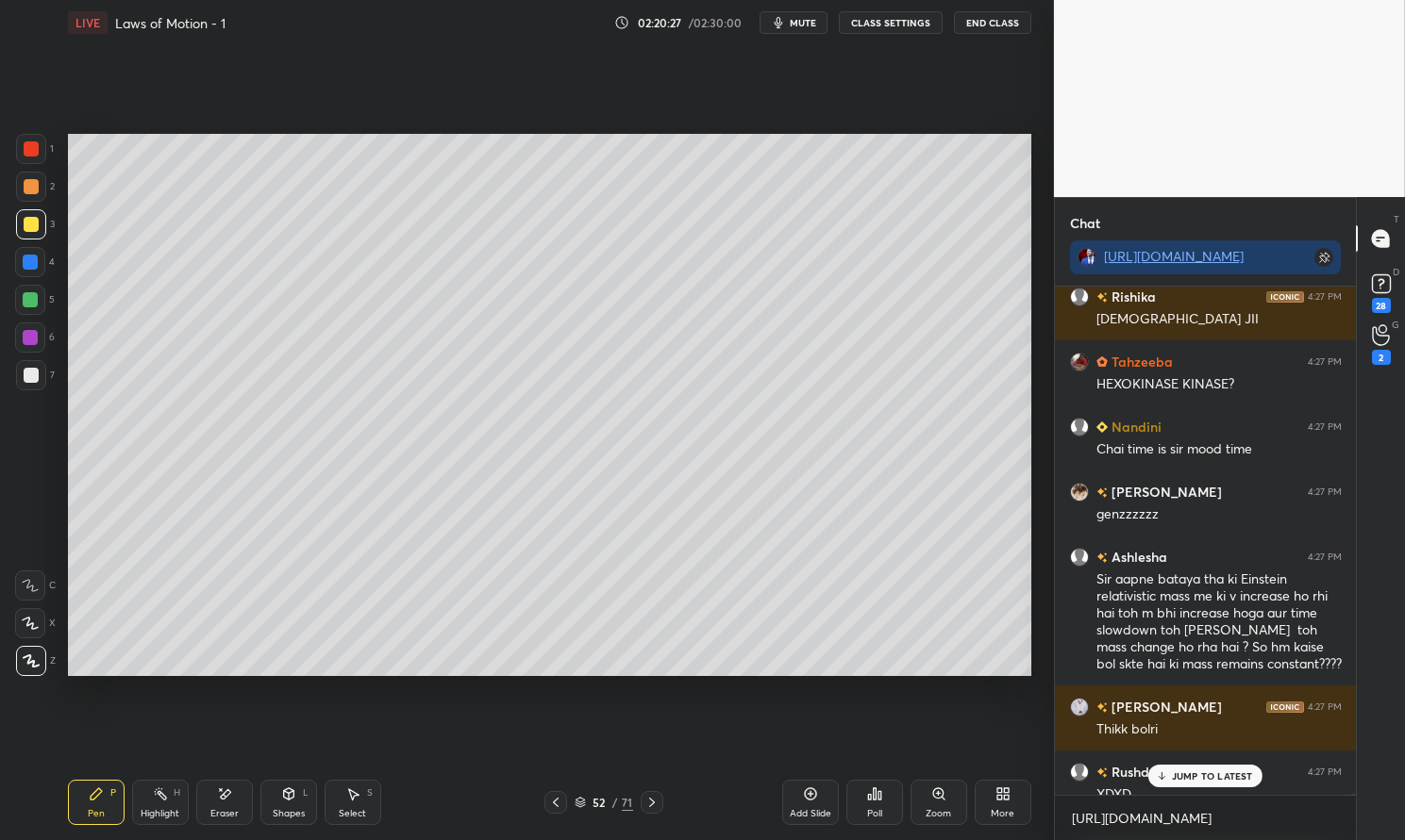
scroll to position [238311, 0]
click at [1205, 776] on p "66 NEW MESSAGES" at bounding box center [1211, 777] width 94 height 11
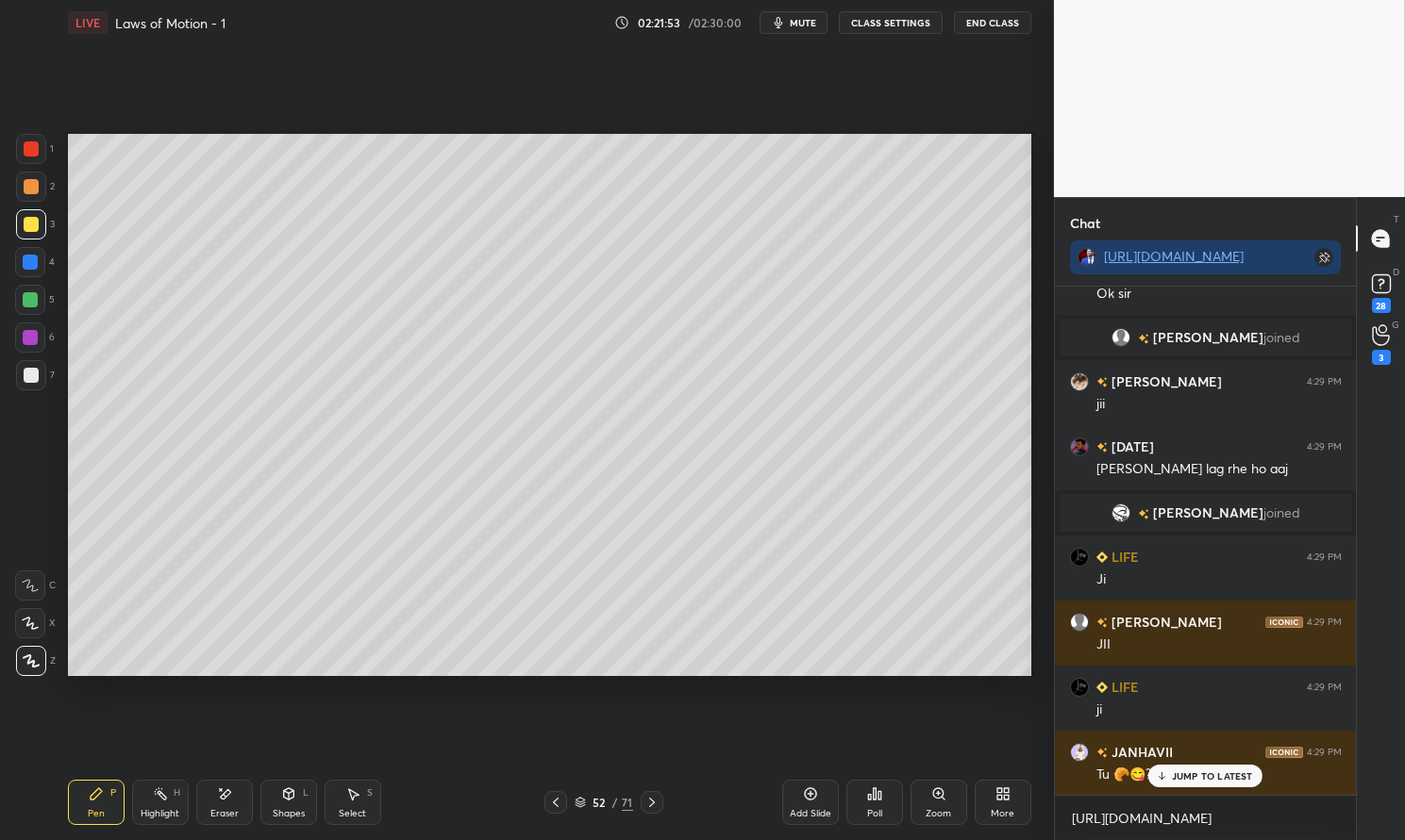
scroll to position [244698, 0]
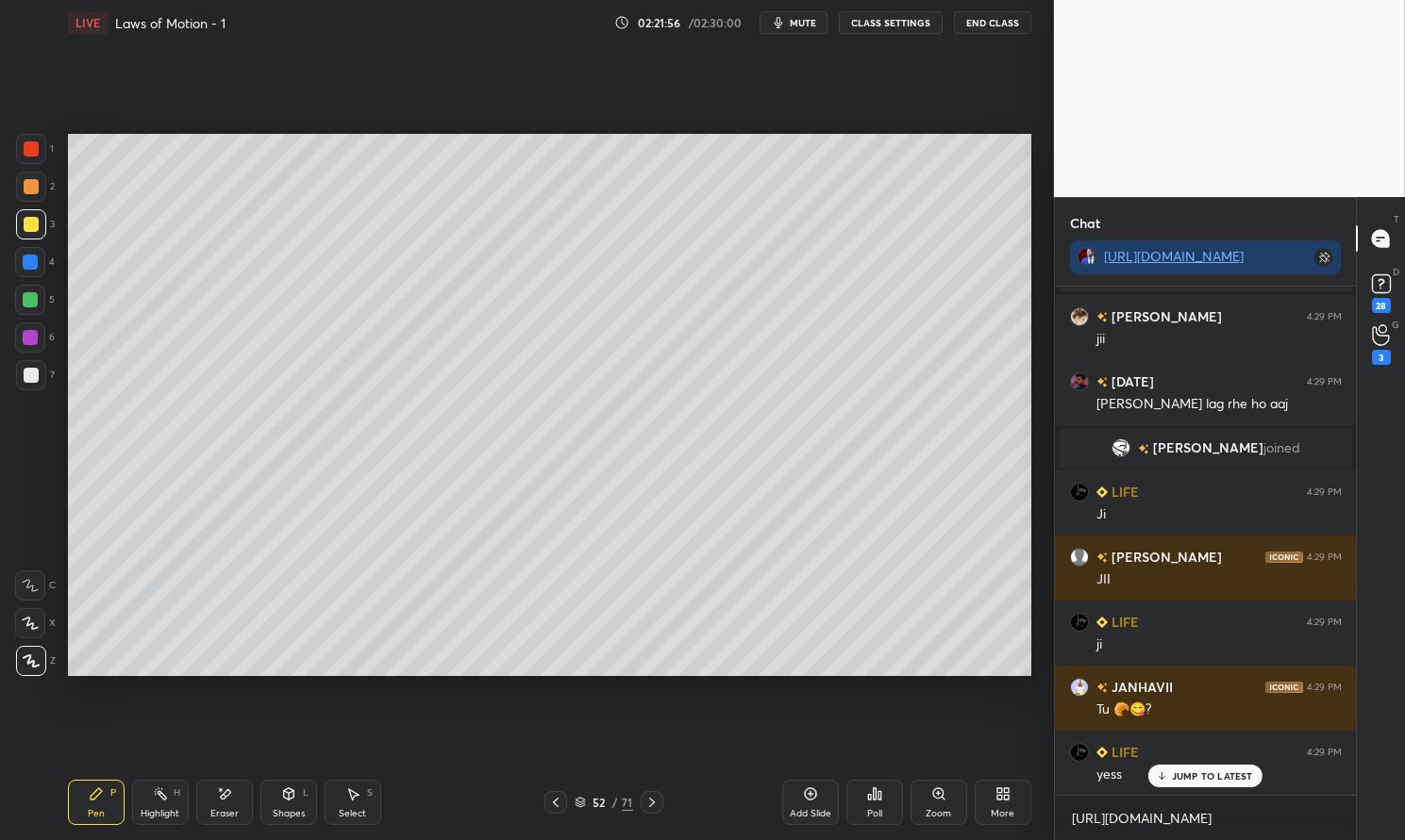
click at [582, 806] on icon at bounding box center [580, 806] width 9 height 3
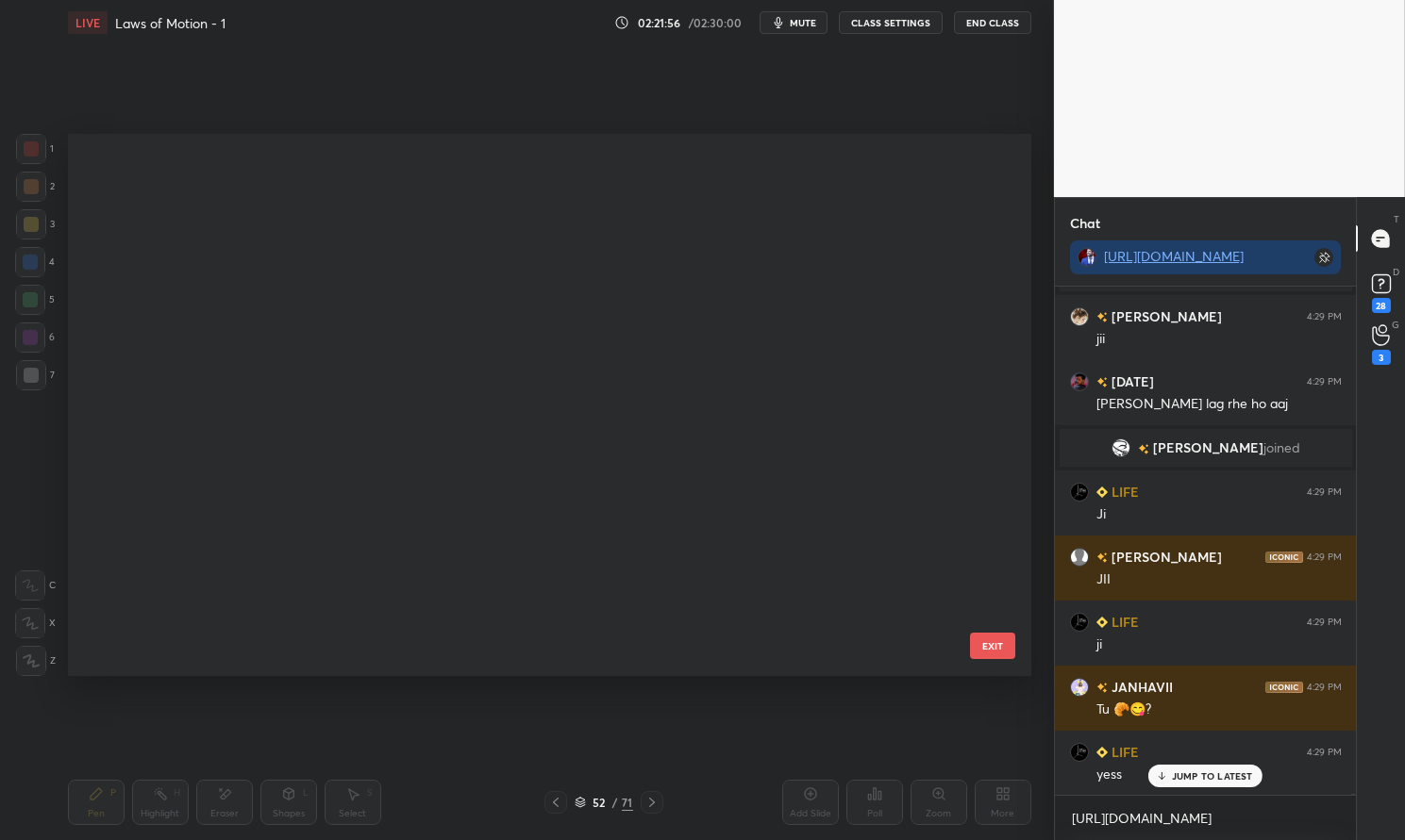
scroll to position [6, 9]
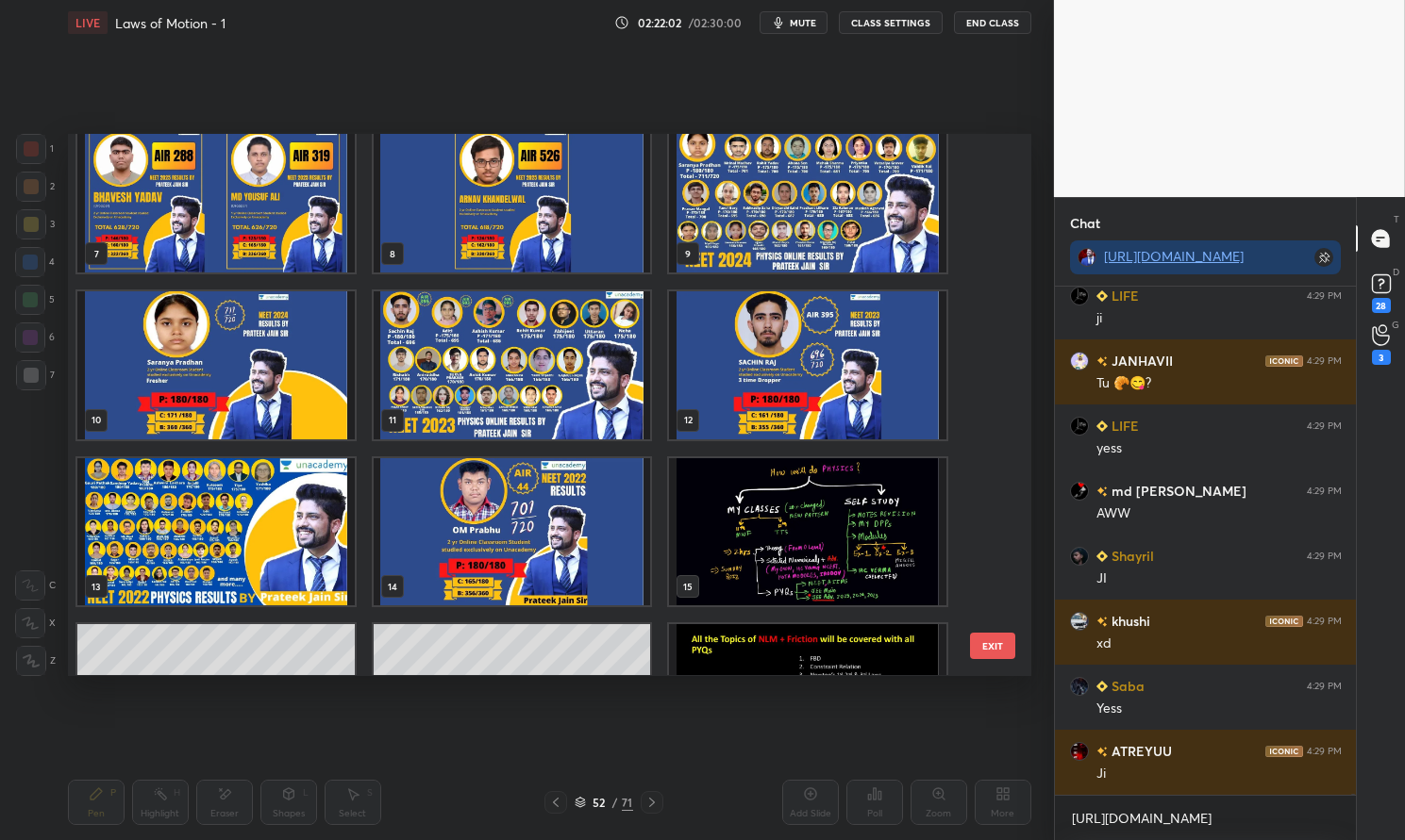
click at [569, 393] on img "grid" at bounding box center [512, 366] width 277 height 148
click at [560, 392] on img "grid" at bounding box center [512, 366] width 277 height 148
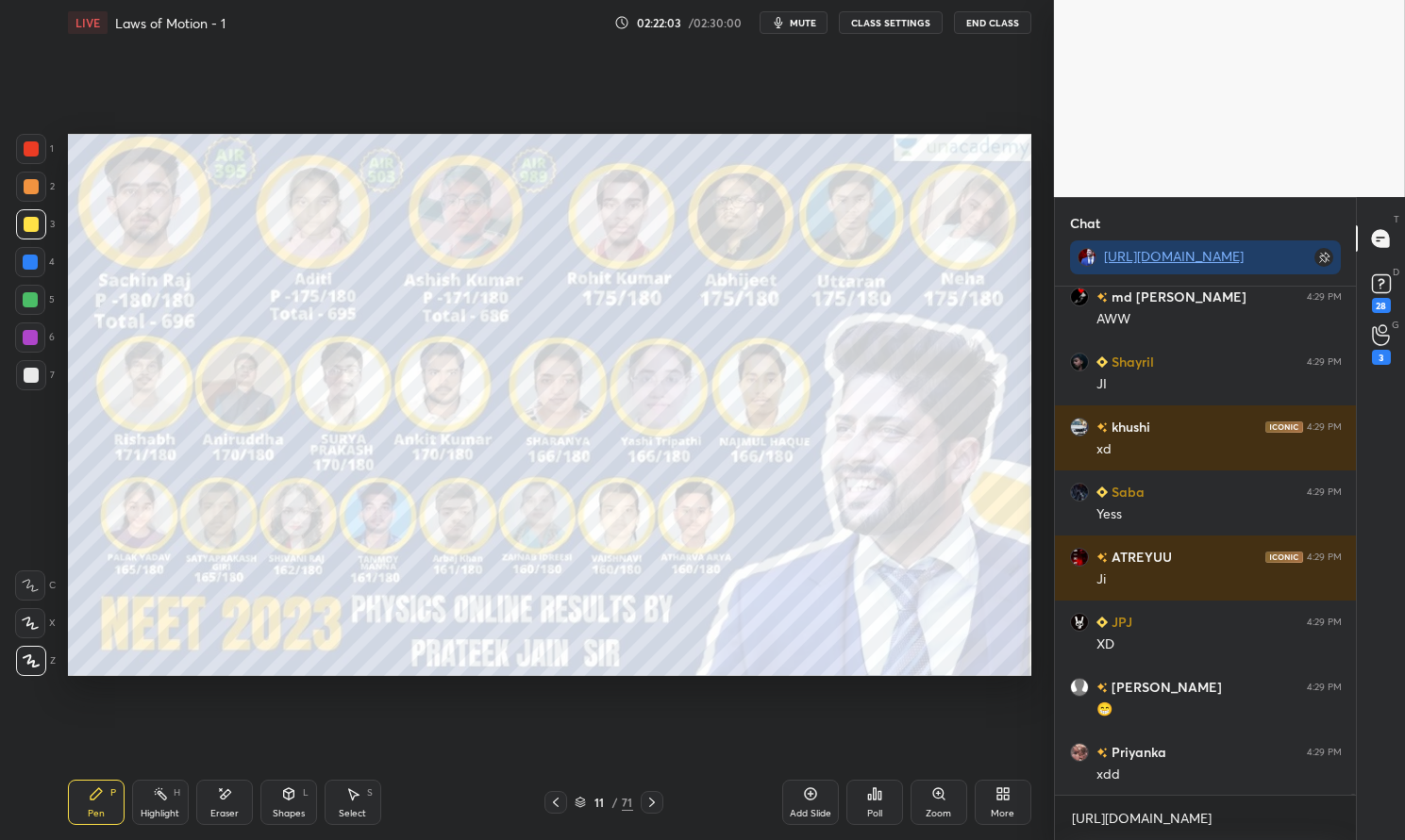
click at [44, 146] on div at bounding box center [31, 149] width 30 height 30
click at [33, 145] on div at bounding box center [31, 149] width 15 height 15
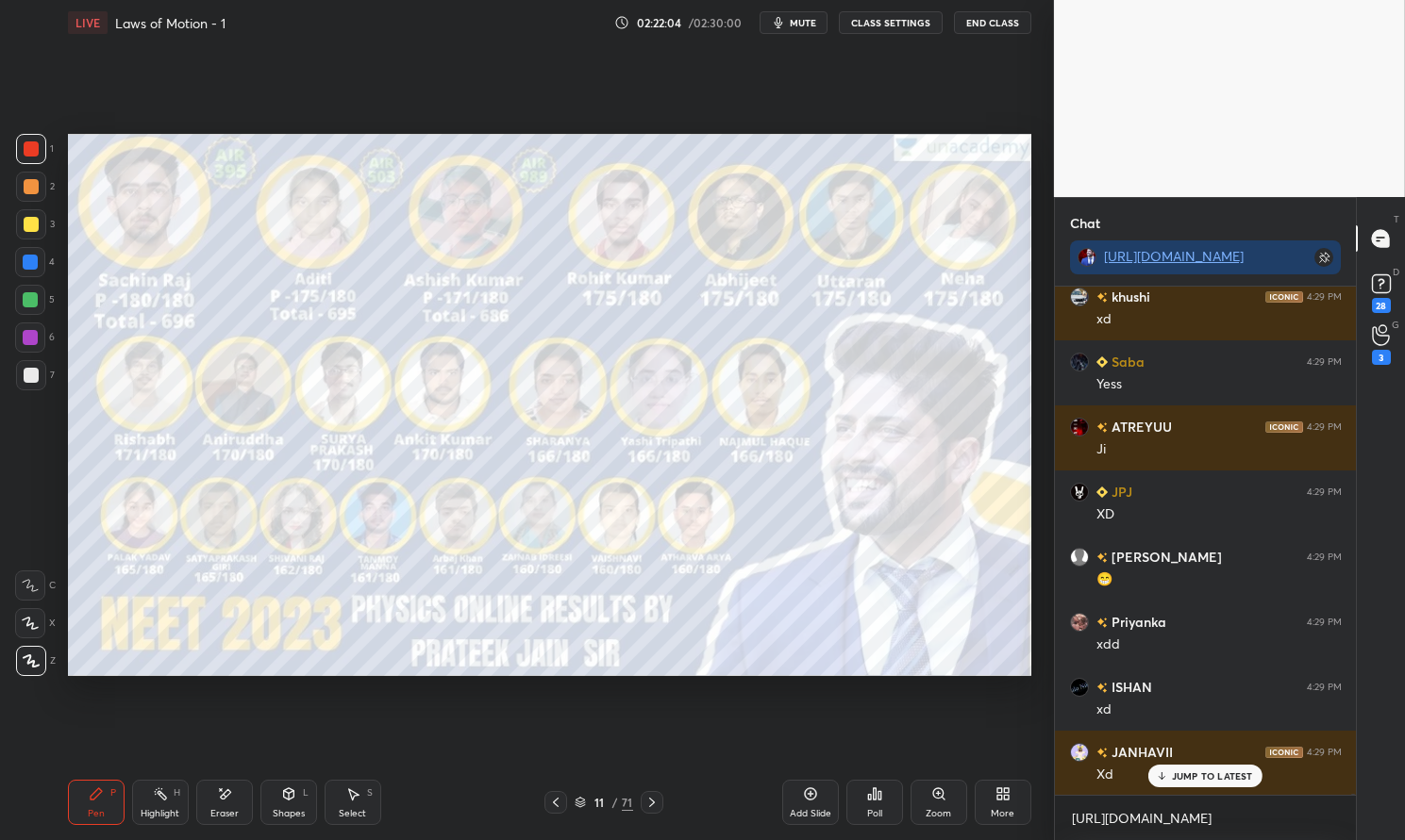
click at [77, 824] on div "Pen P" at bounding box center [97, 803] width 57 height 45
click at [83, 820] on div "Pen P" at bounding box center [97, 803] width 57 height 45
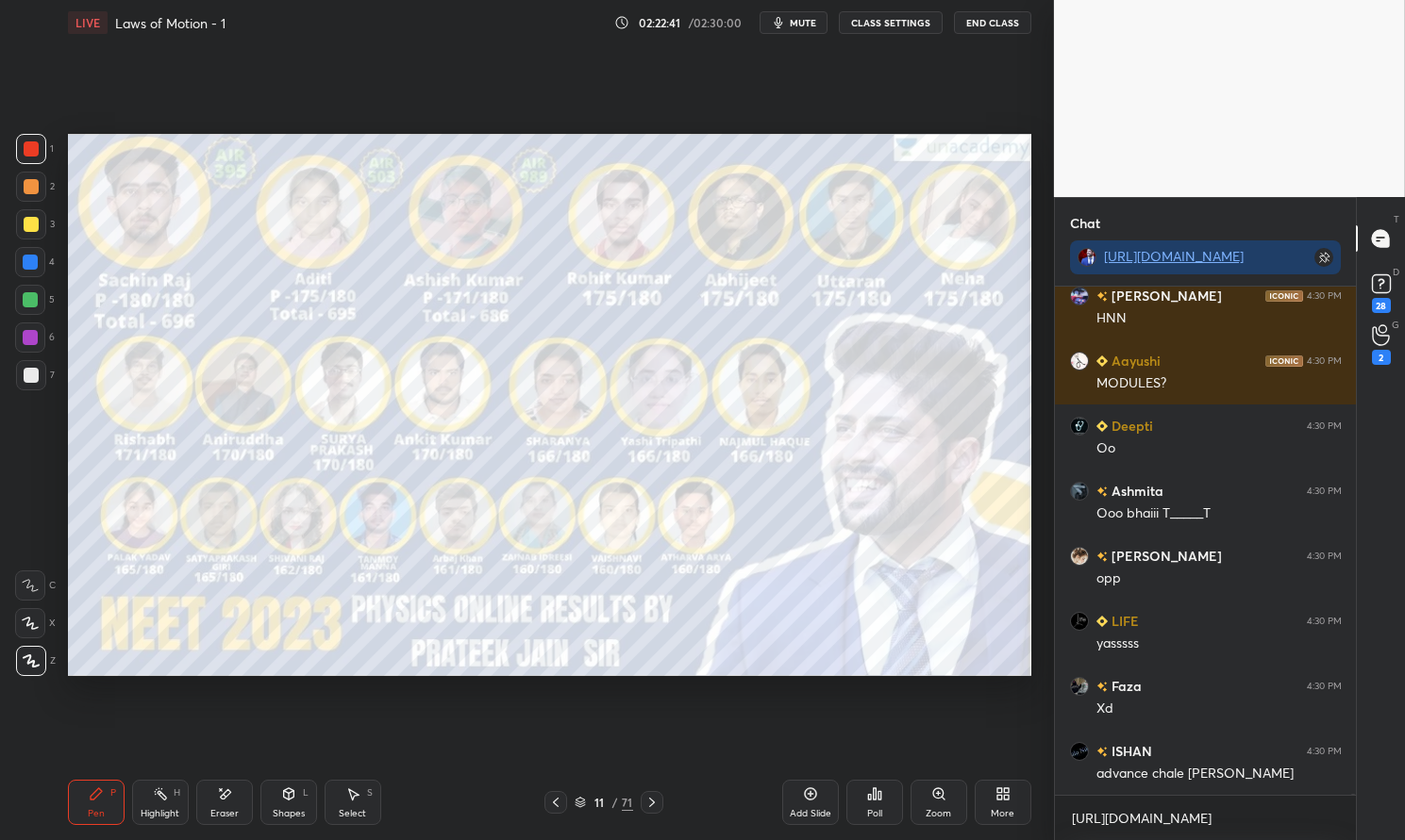
click at [169, 815] on div "Highlight" at bounding box center [160, 814] width 39 height 9
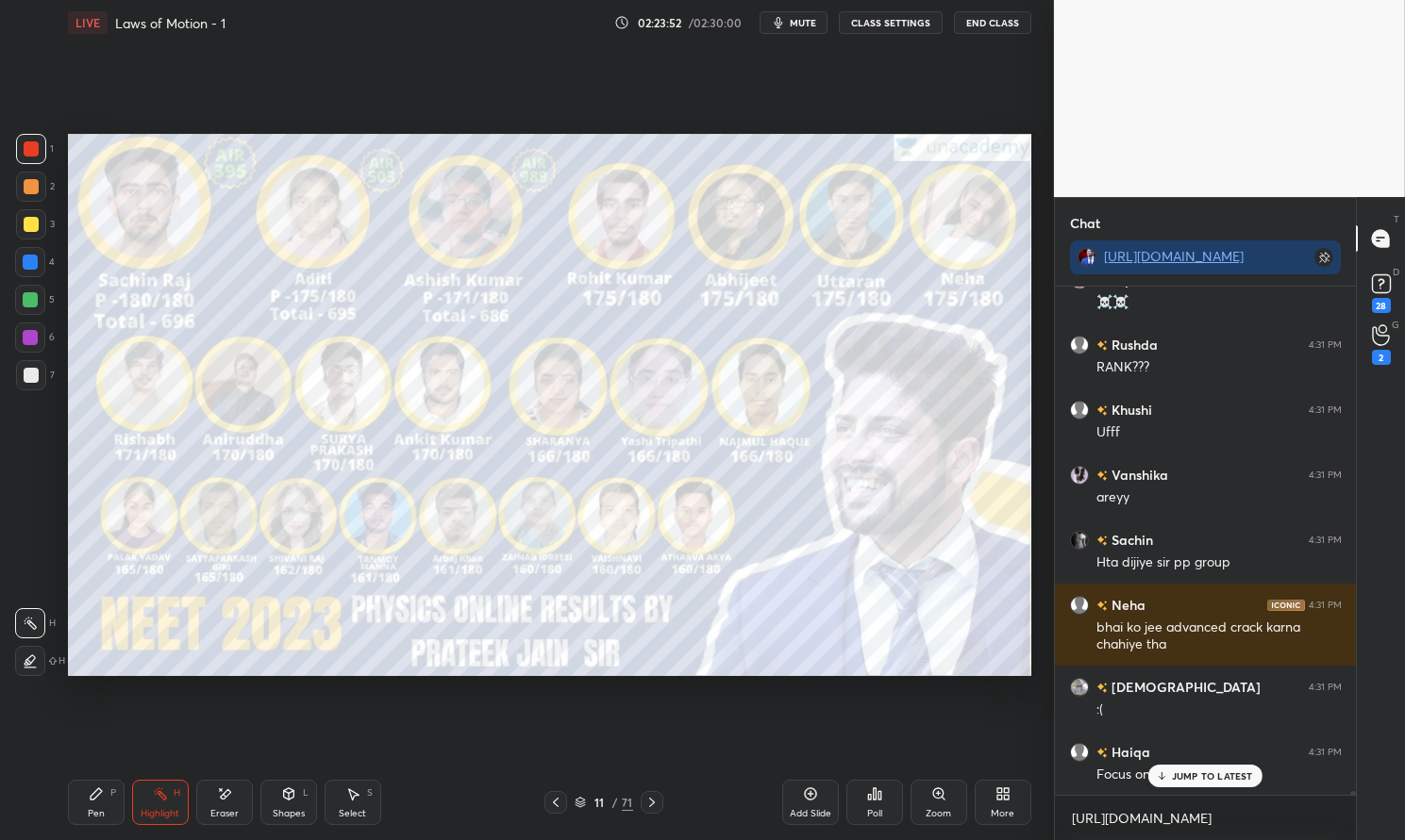
click at [170, 798] on div "Highlight H" at bounding box center [161, 803] width 57 height 45
click at [152, 802] on div "Highlight H" at bounding box center [161, 803] width 57 height 45
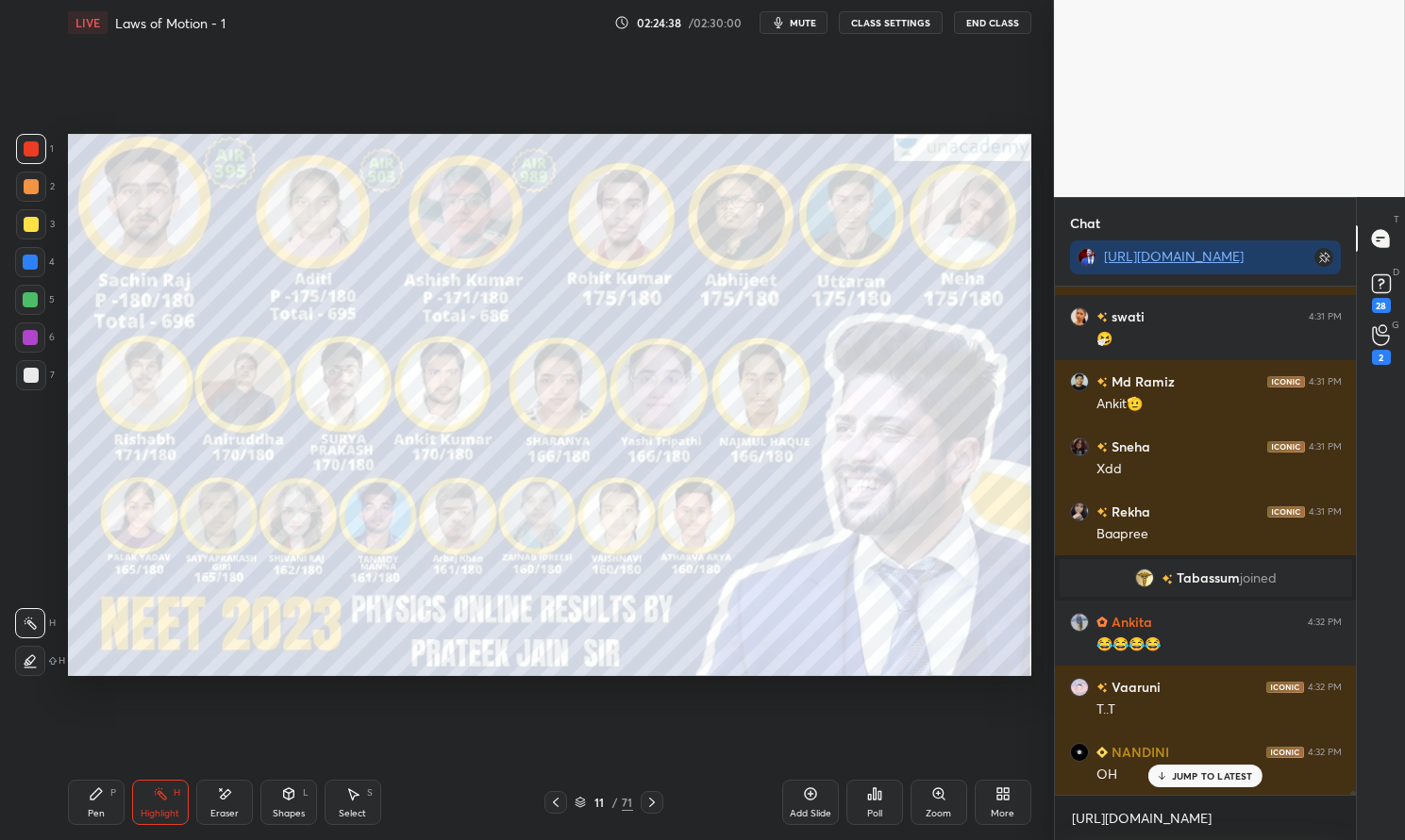
click at [1204, 780] on p "JUMP TO LATEST" at bounding box center [1212, 777] width 81 height 11
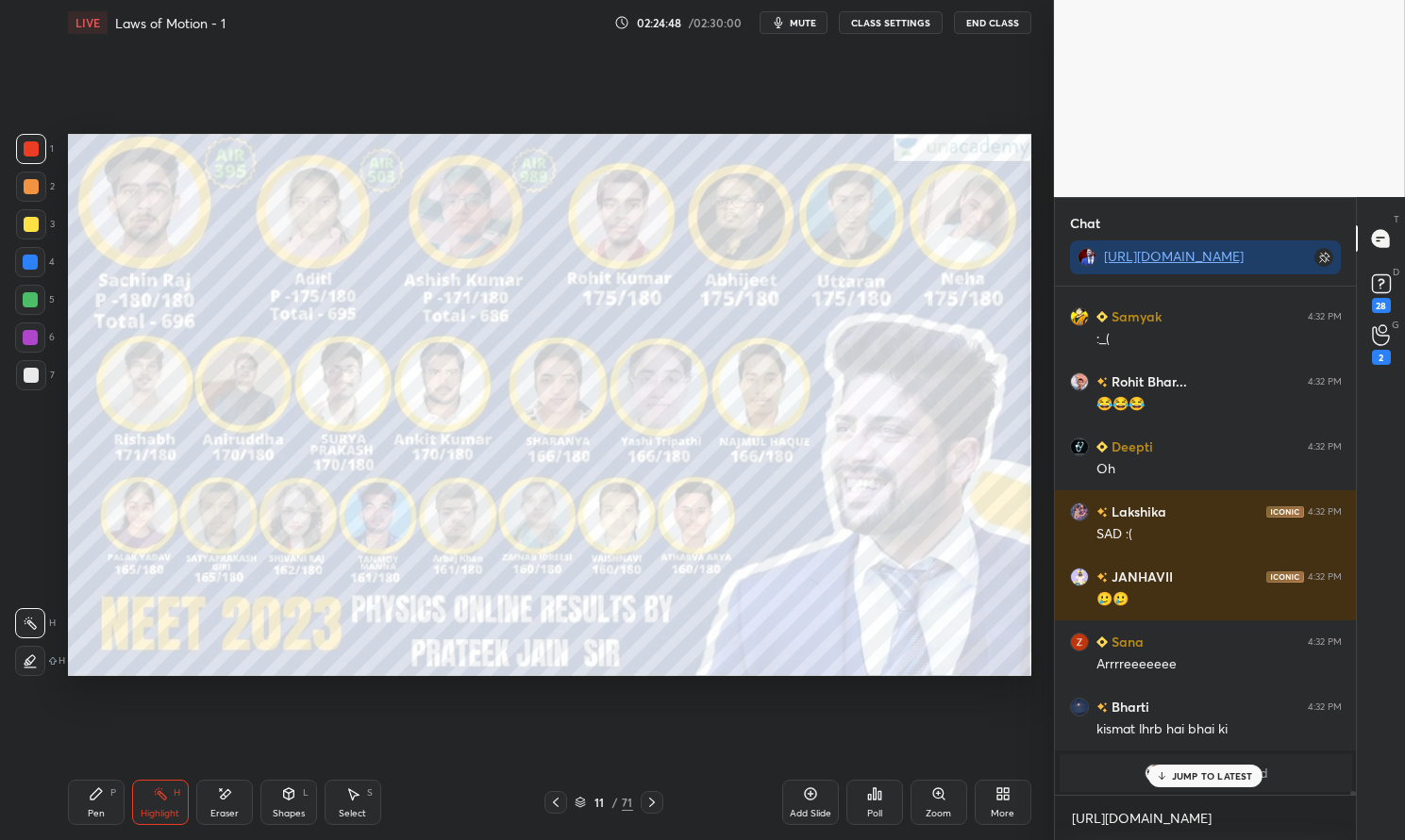
click at [1208, 777] on p "JUMP TO LATEST" at bounding box center [1212, 777] width 81 height 11
click at [577, 802] on icon at bounding box center [580, 803] width 11 height 11
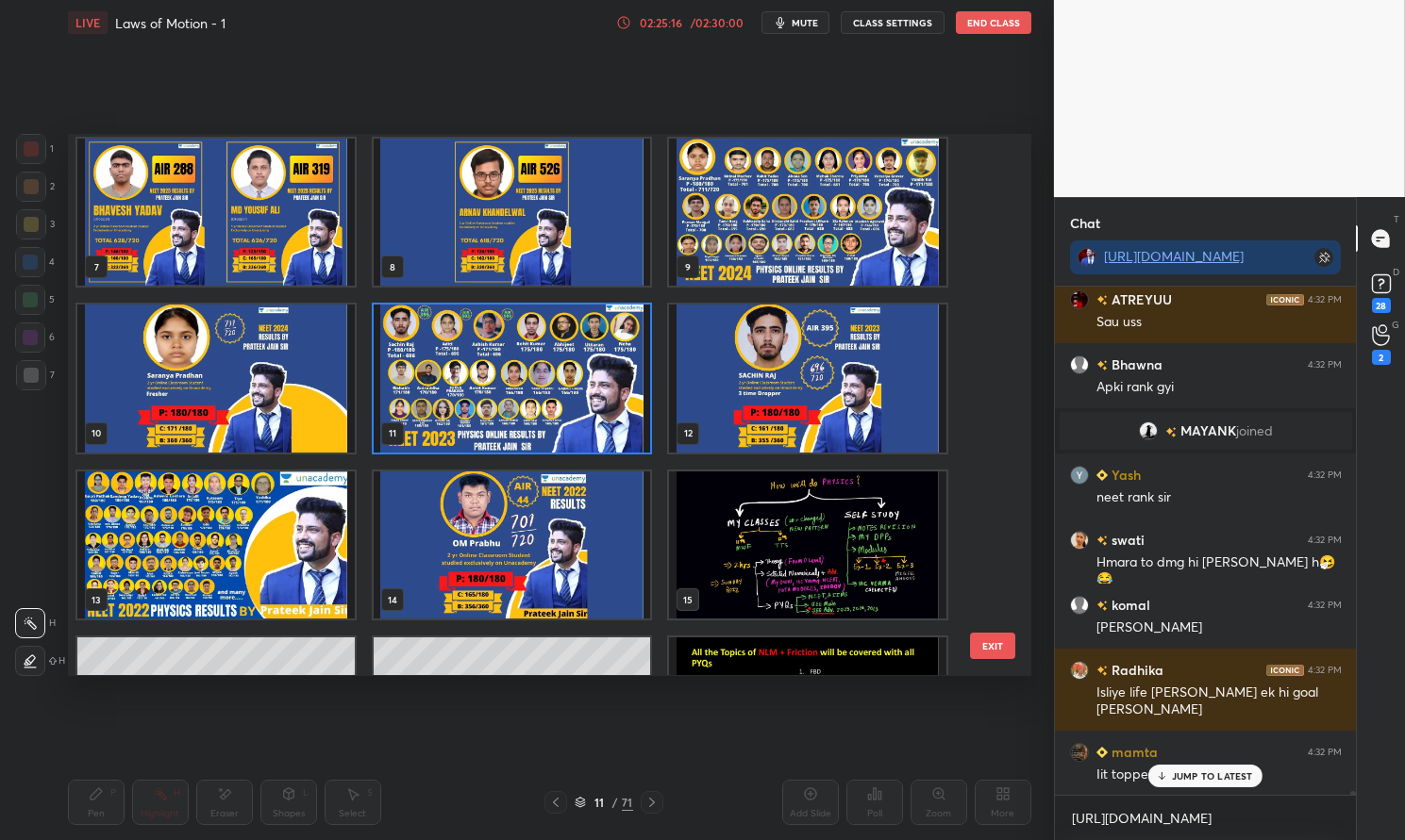
click at [585, 411] on img "grid" at bounding box center [512, 379] width 277 height 148
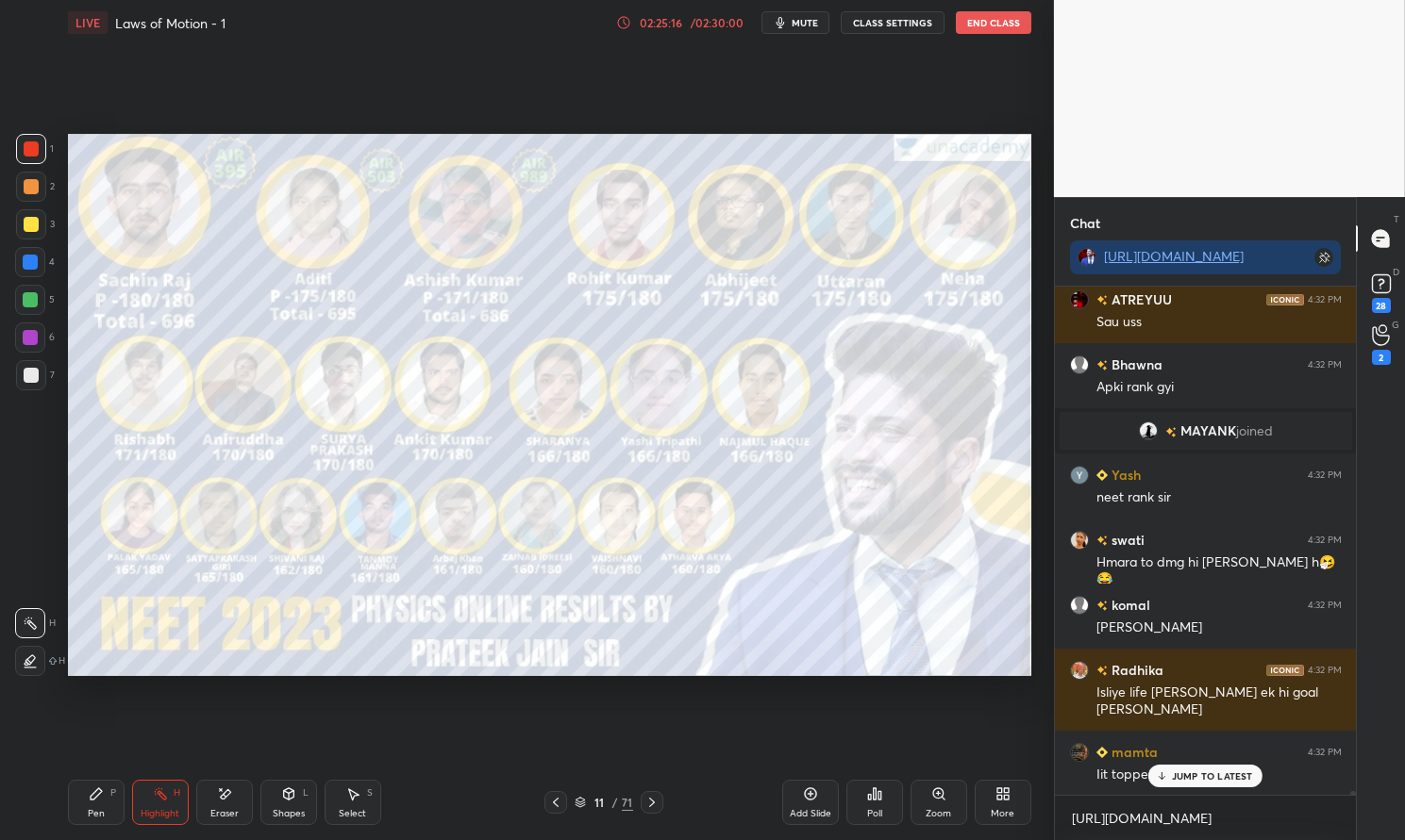
click at [583, 411] on img "grid" at bounding box center [512, 379] width 277 height 148
click at [568, 421] on img "grid" at bounding box center [512, 379] width 277 height 148
click at [1214, 776] on p "JUMP TO LATEST" at bounding box center [1212, 777] width 81 height 11
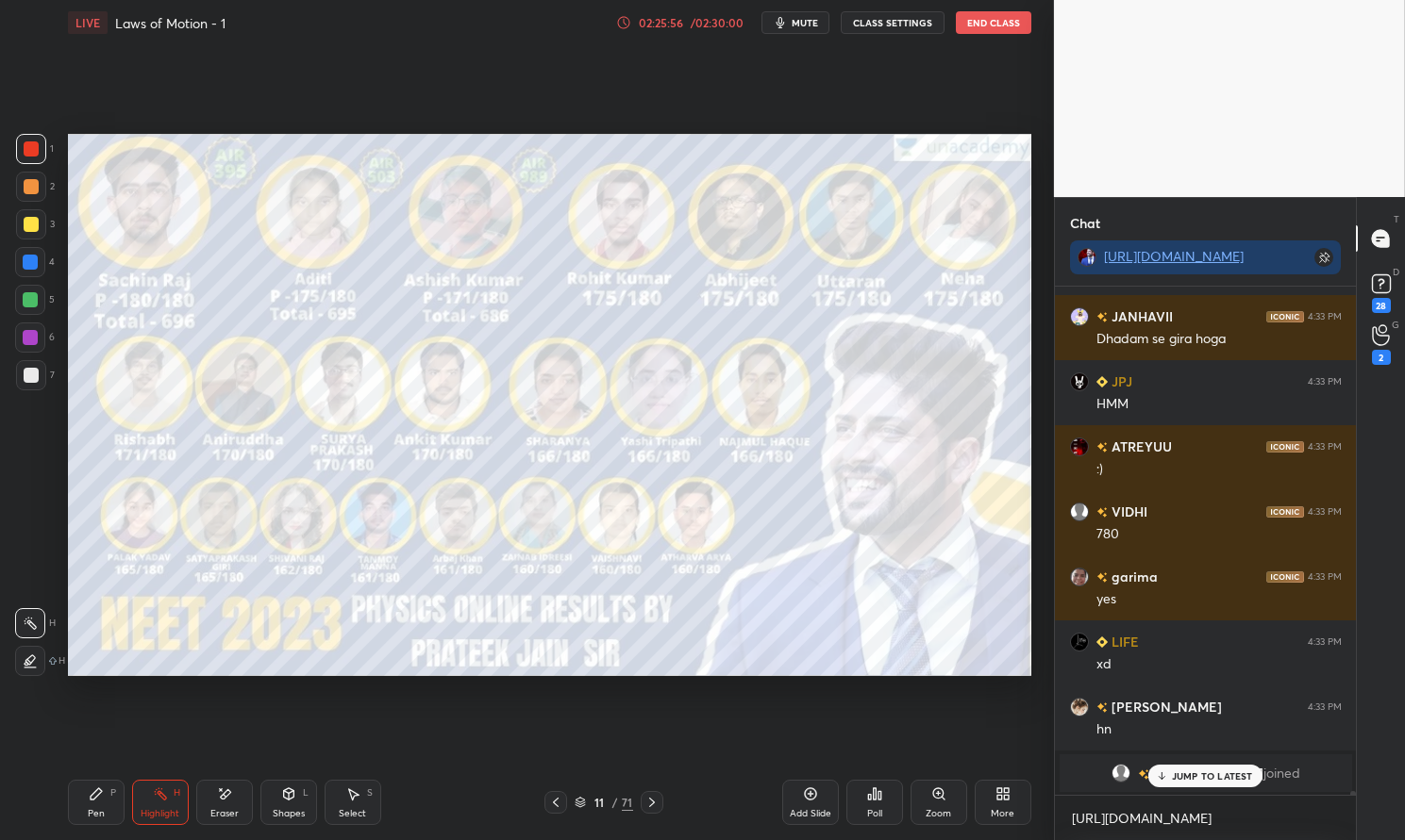
click at [1203, 771] on p "JUMP TO LATEST" at bounding box center [1212, 777] width 81 height 11
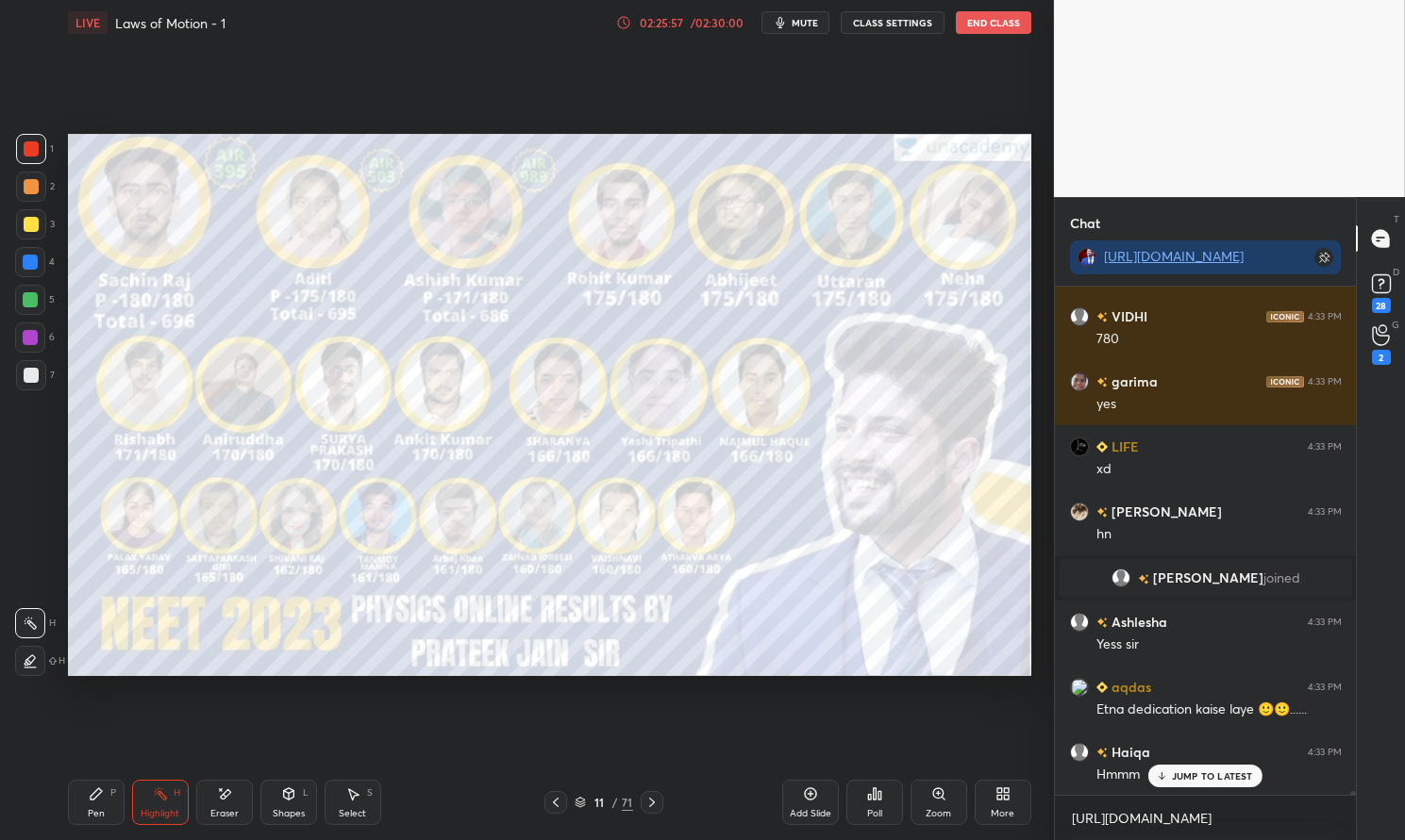
click at [588, 800] on div "11 / 71" at bounding box center [604, 803] width 59 height 17
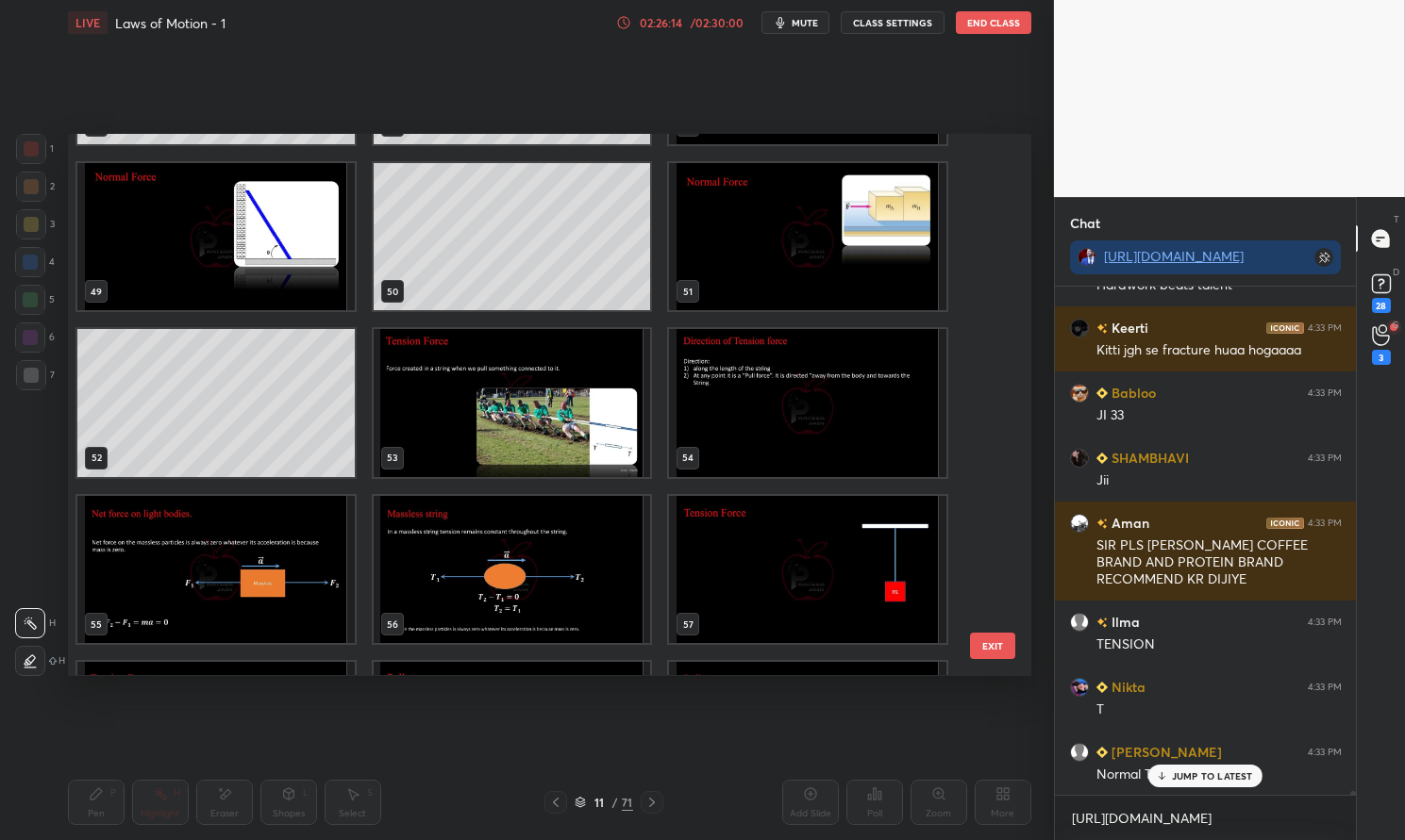
click at [1230, 774] on p "JUMP TO LATEST" at bounding box center [1212, 777] width 81 height 11
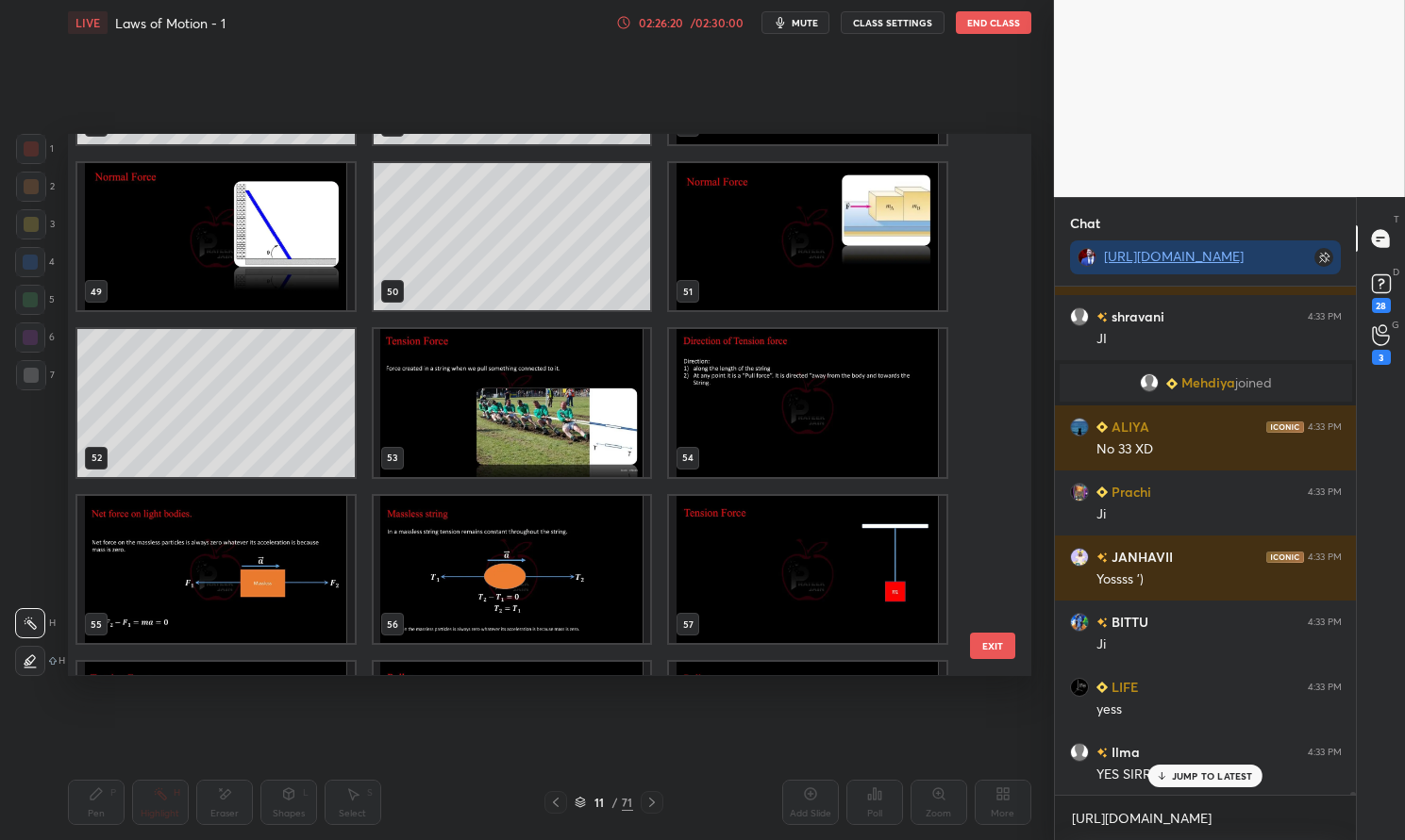
click at [1318, 255] on rect at bounding box center [1324, 257] width 19 height 19
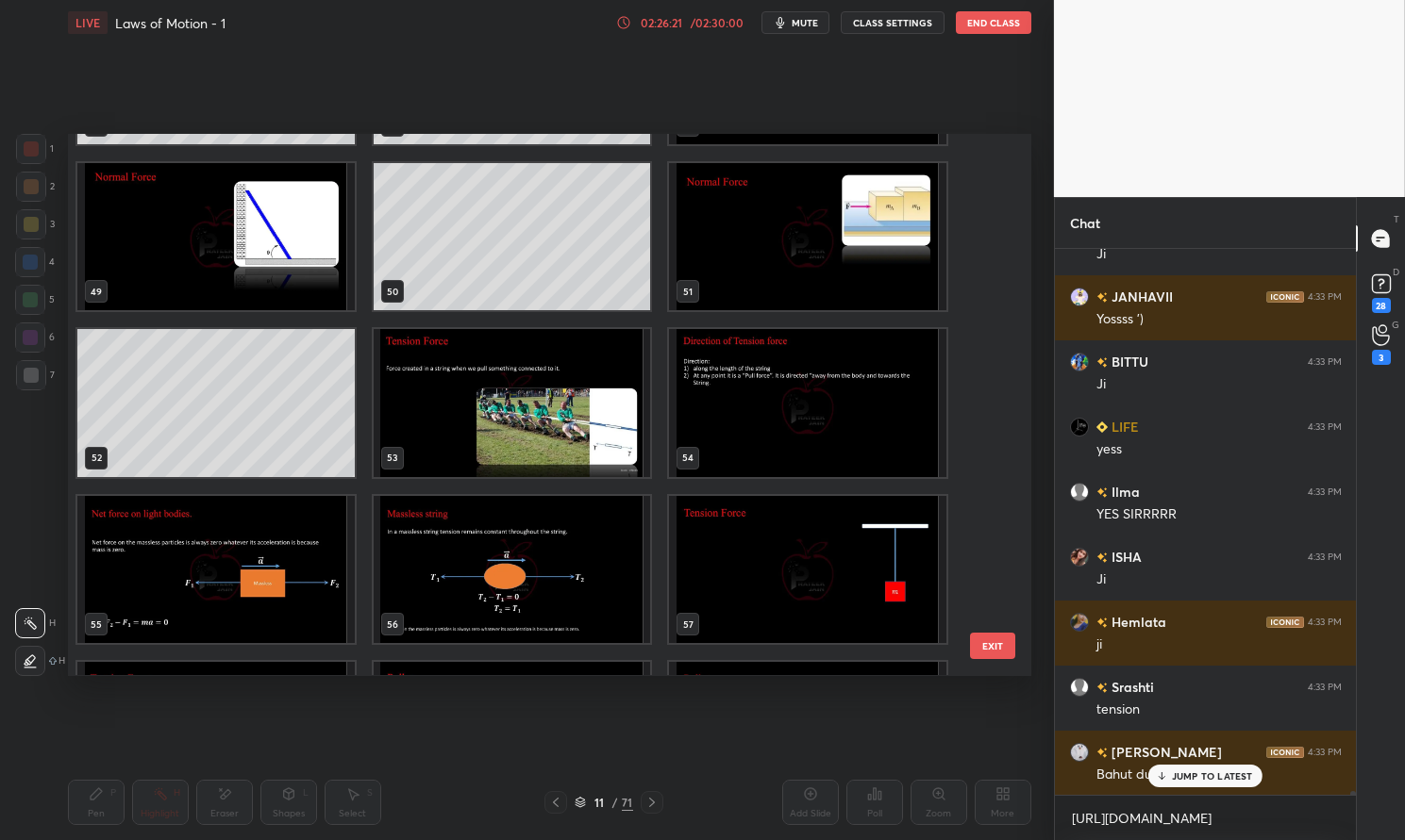
click at [1221, 771] on p "JUMP TO LATEST" at bounding box center [1212, 777] width 81 height 11
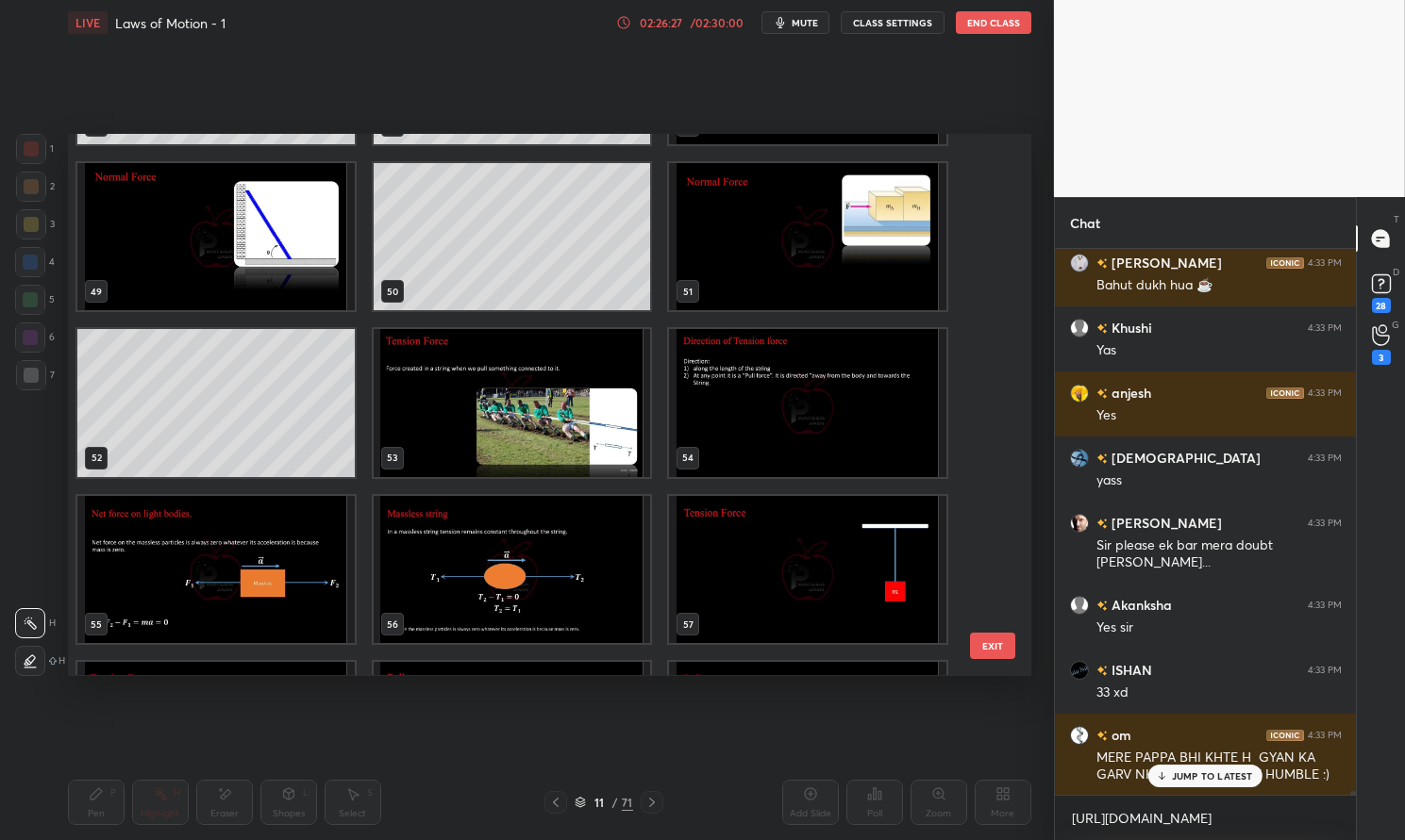
click at [1219, 776] on p "JUMP TO LATEST" at bounding box center [1212, 777] width 81 height 11
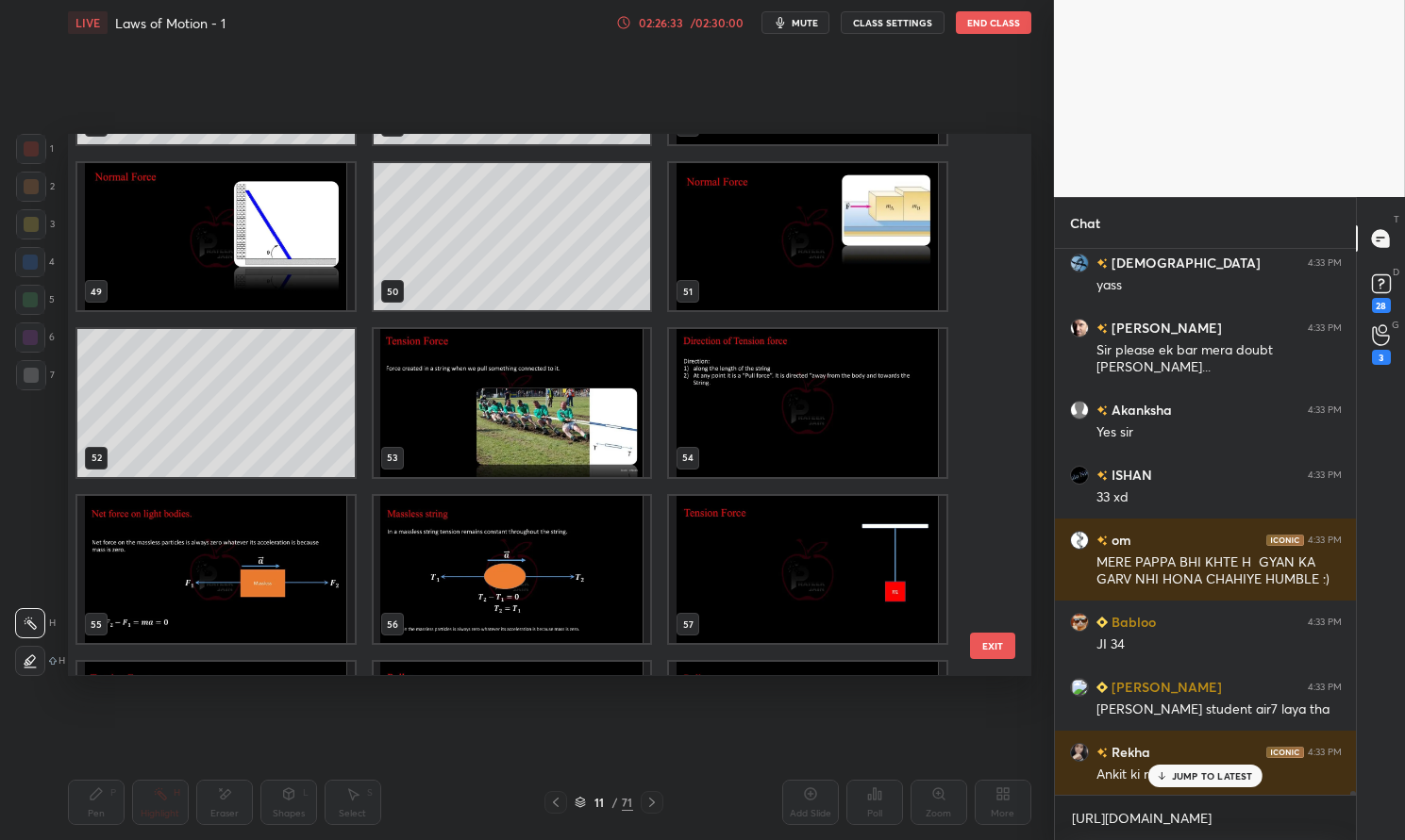
click at [1226, 774] on p "JUMP TO LATEST" at bounding box center [1212, 777] width 81 height 11
click at [581, 802] on icon at bounding box center [580, 800] width 9 height 5
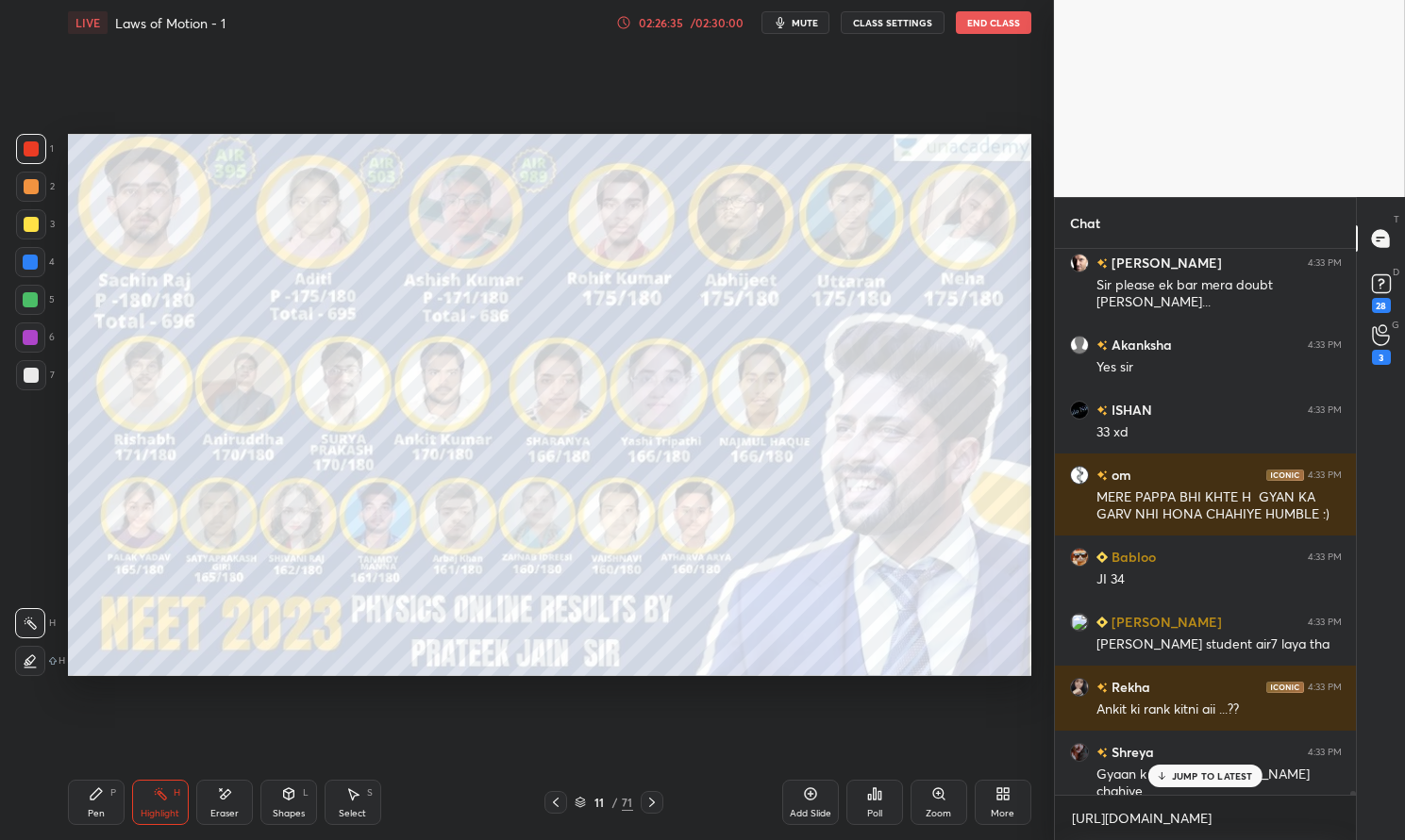
click at [1221, 779] on p "JUMP TO LATEST" at bounding box center [1212, 777] width 81 height 11
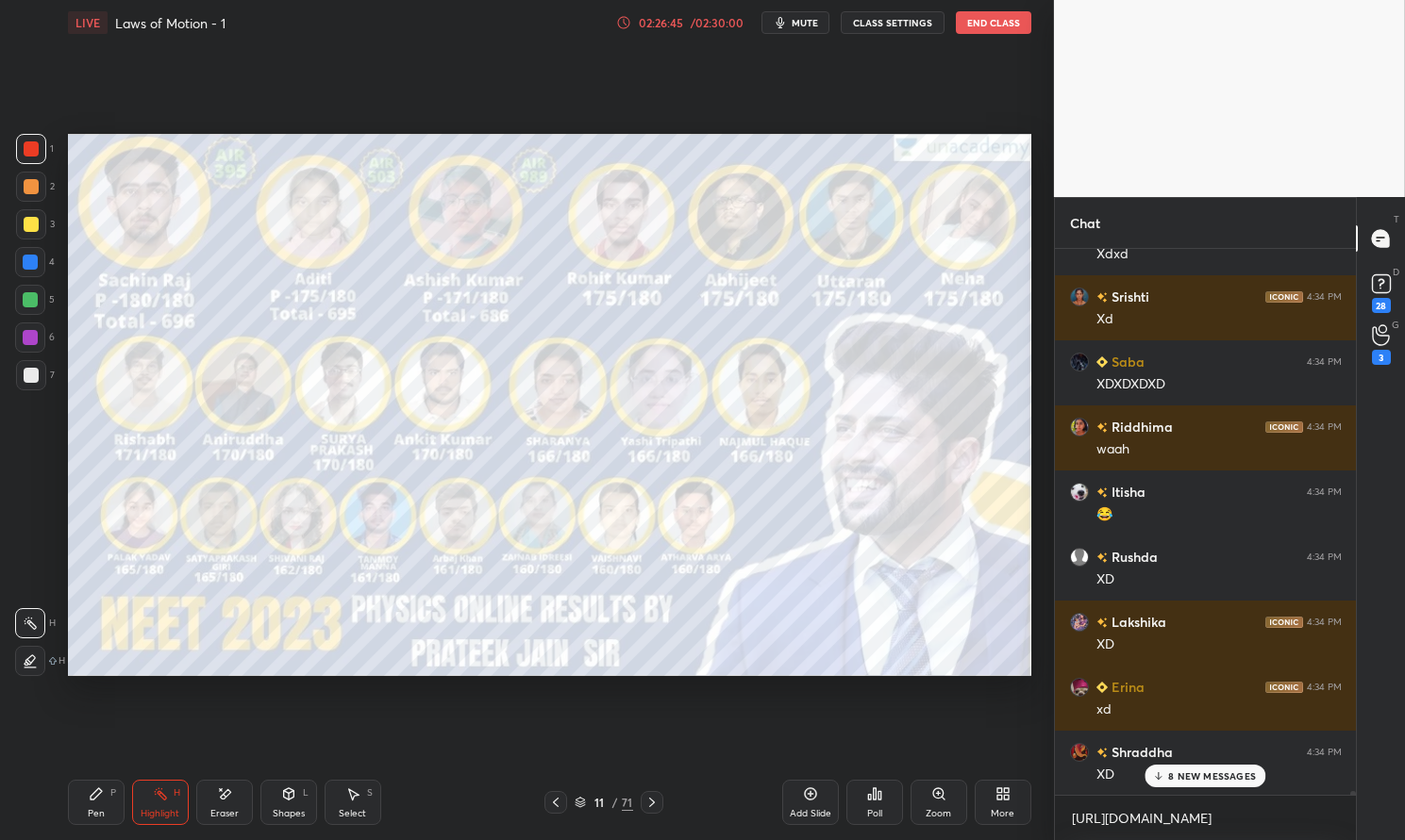
click at [1205, 777] on p "8 NEW MESSAGES" at bounding box center [1211, 777] width 88 height 11
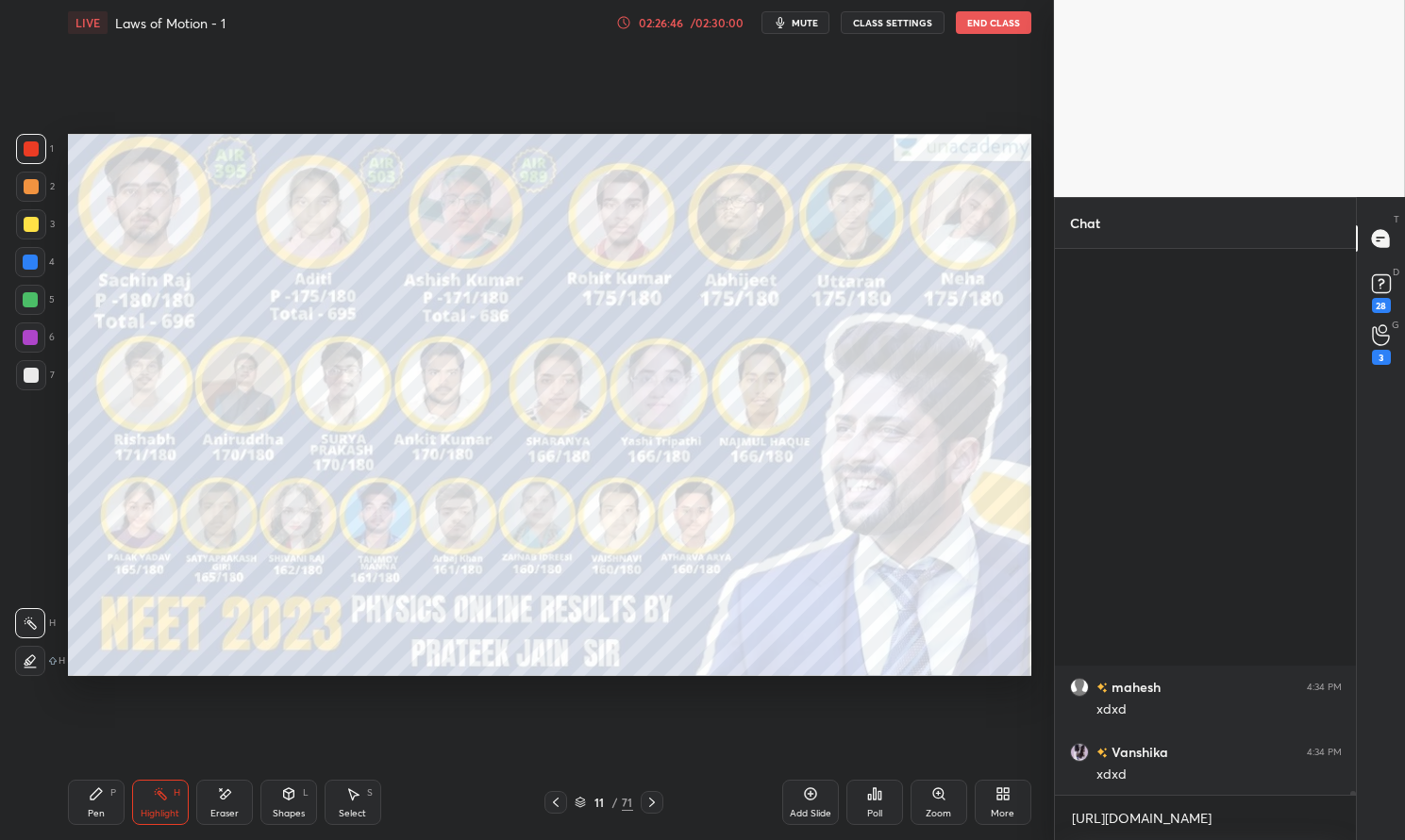
click at [577, 799] on icon at bounding box center [580, 800] width 9 height 5
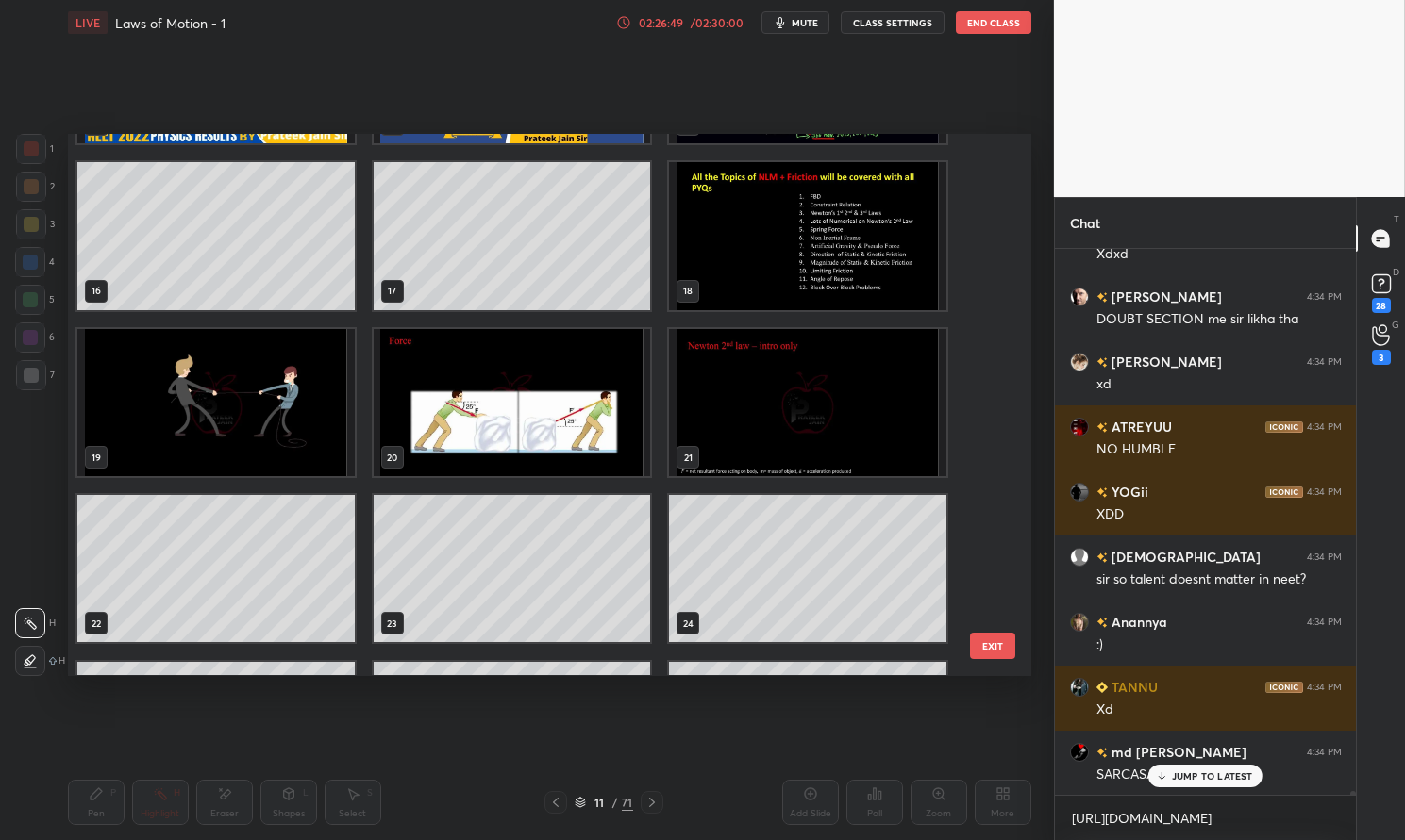
click at [744, 277] on img "grid" at bounding box center [807, 237] width 277 height 148
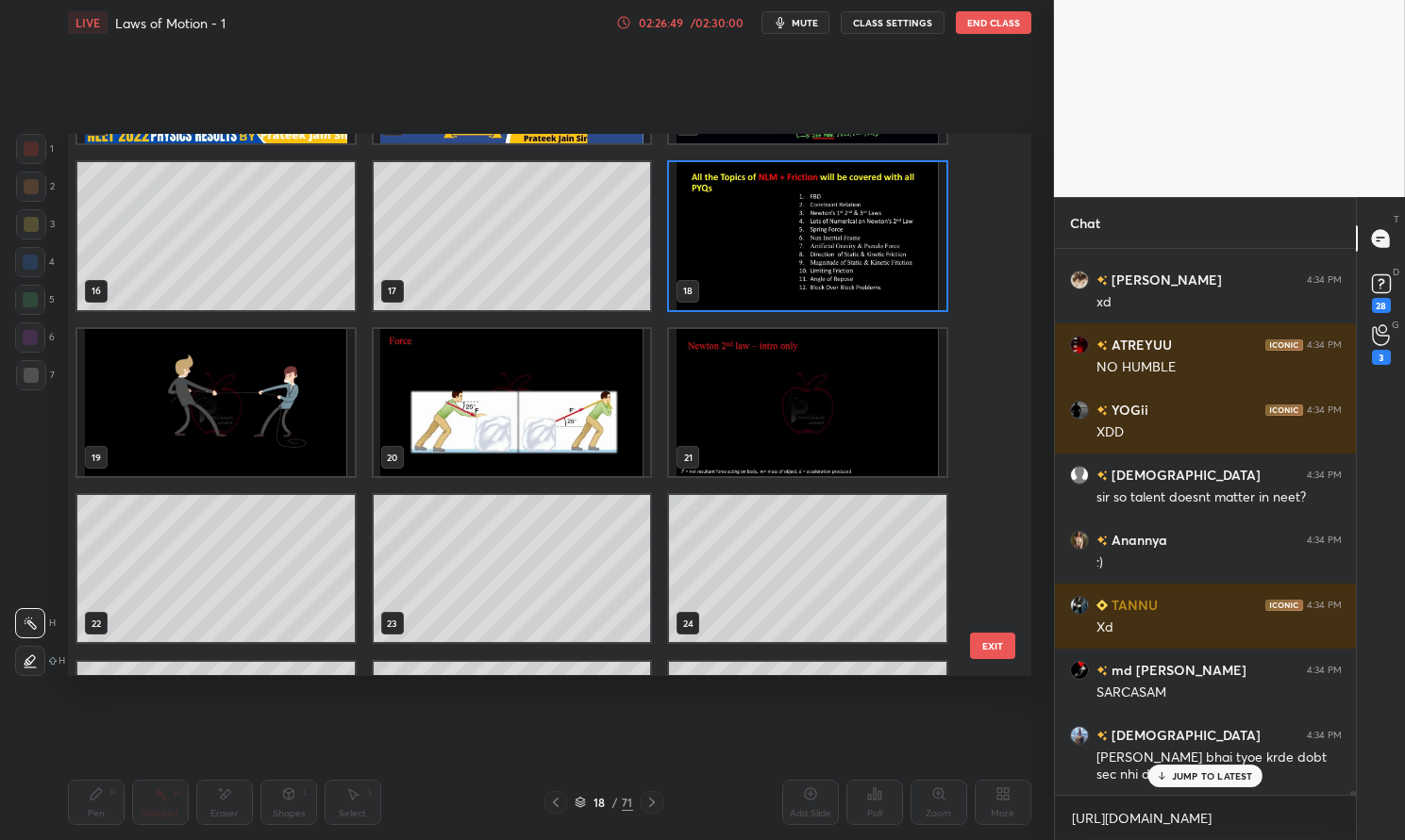
click at [744, 272] on img "grid" at bounding box center [807, 237] width 277 height 148
click at [728, 283] on img "grid" at bounding box center [807, 237] width 277 height 148
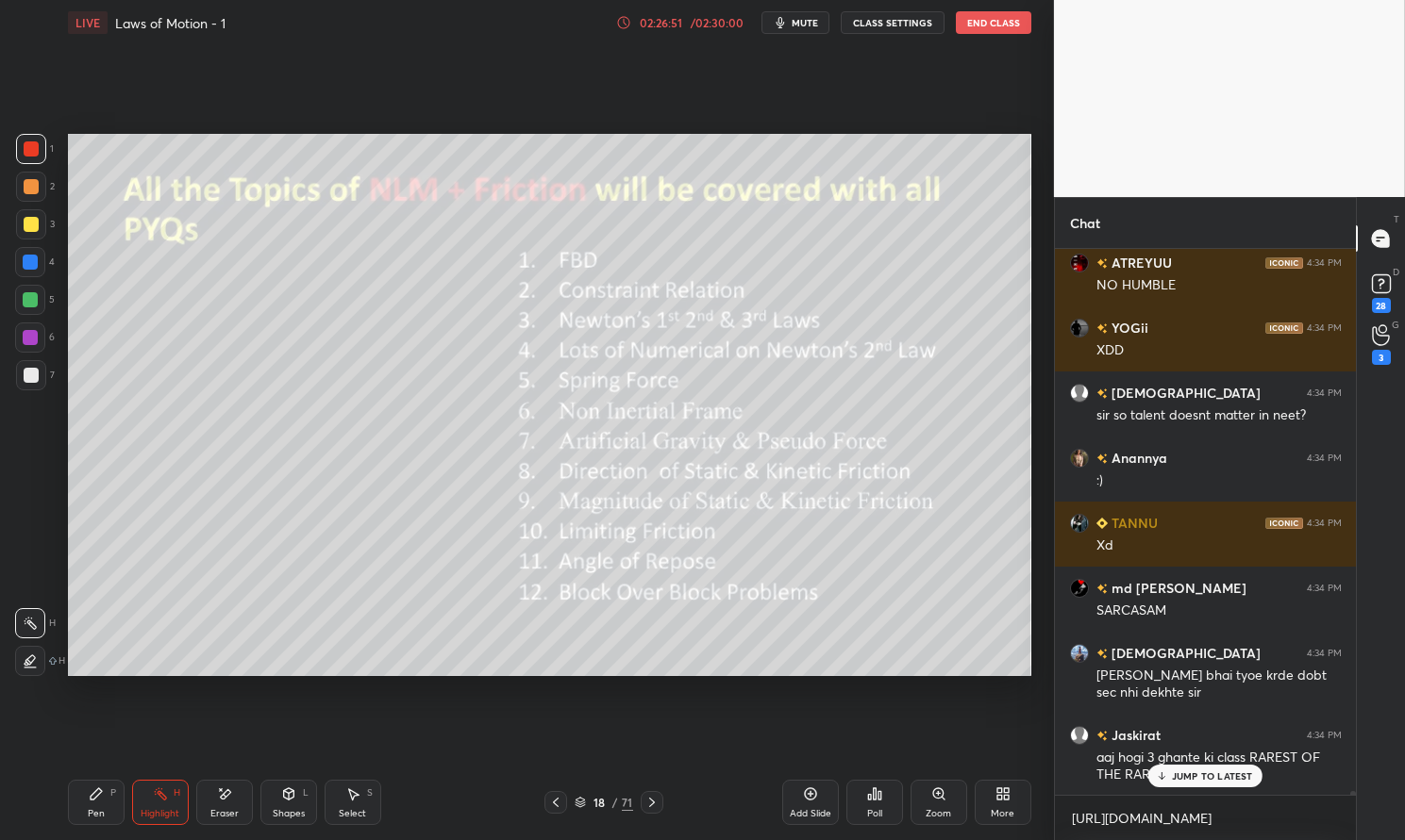
click at [1209, 771] on p "JUMP TO LATEST" at bounding box center [1212, 777] width 81 height 11
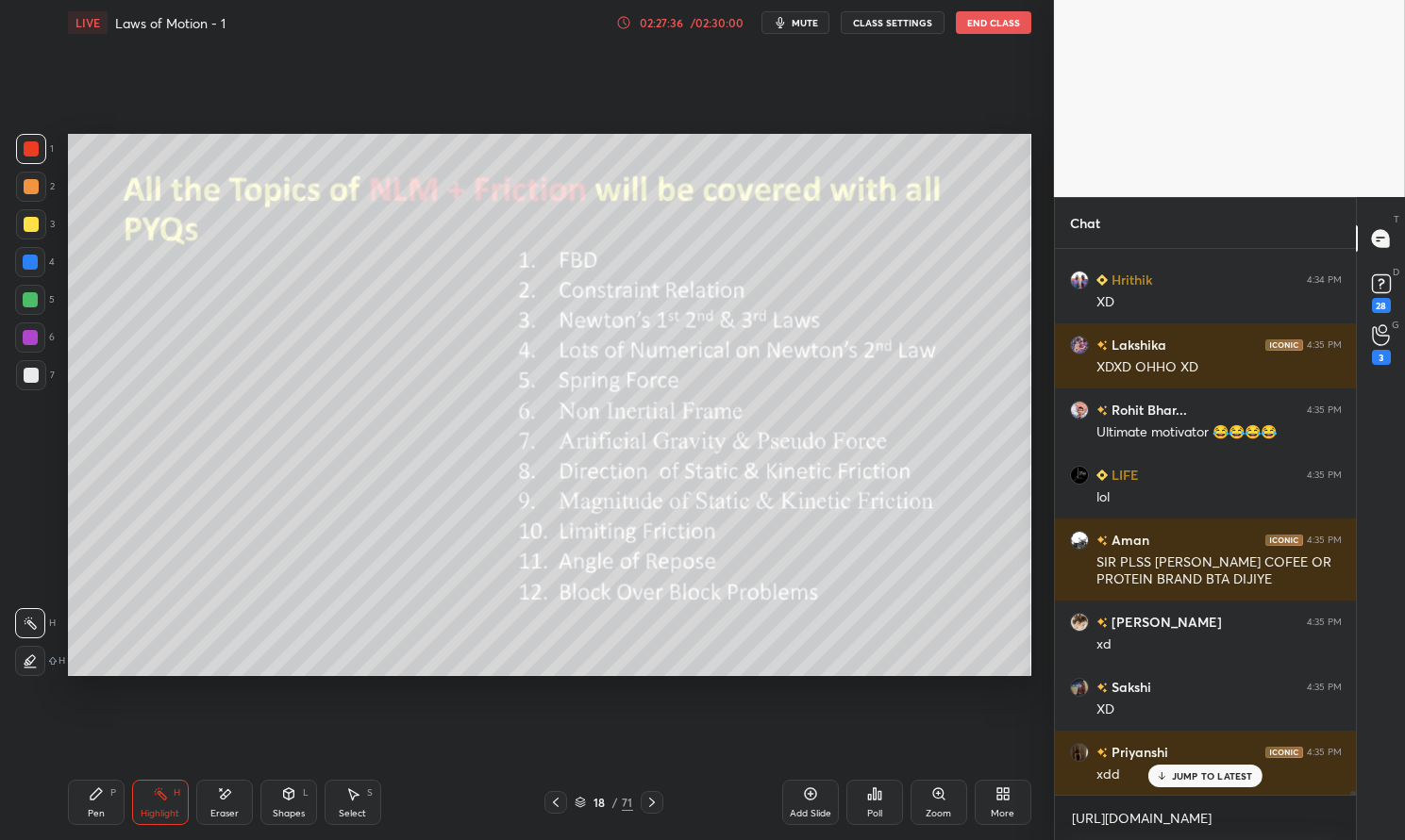
click at [1199, 779] on p "JUMP TO LATEST" at bounding box center [1212, 777] width 81 height 11
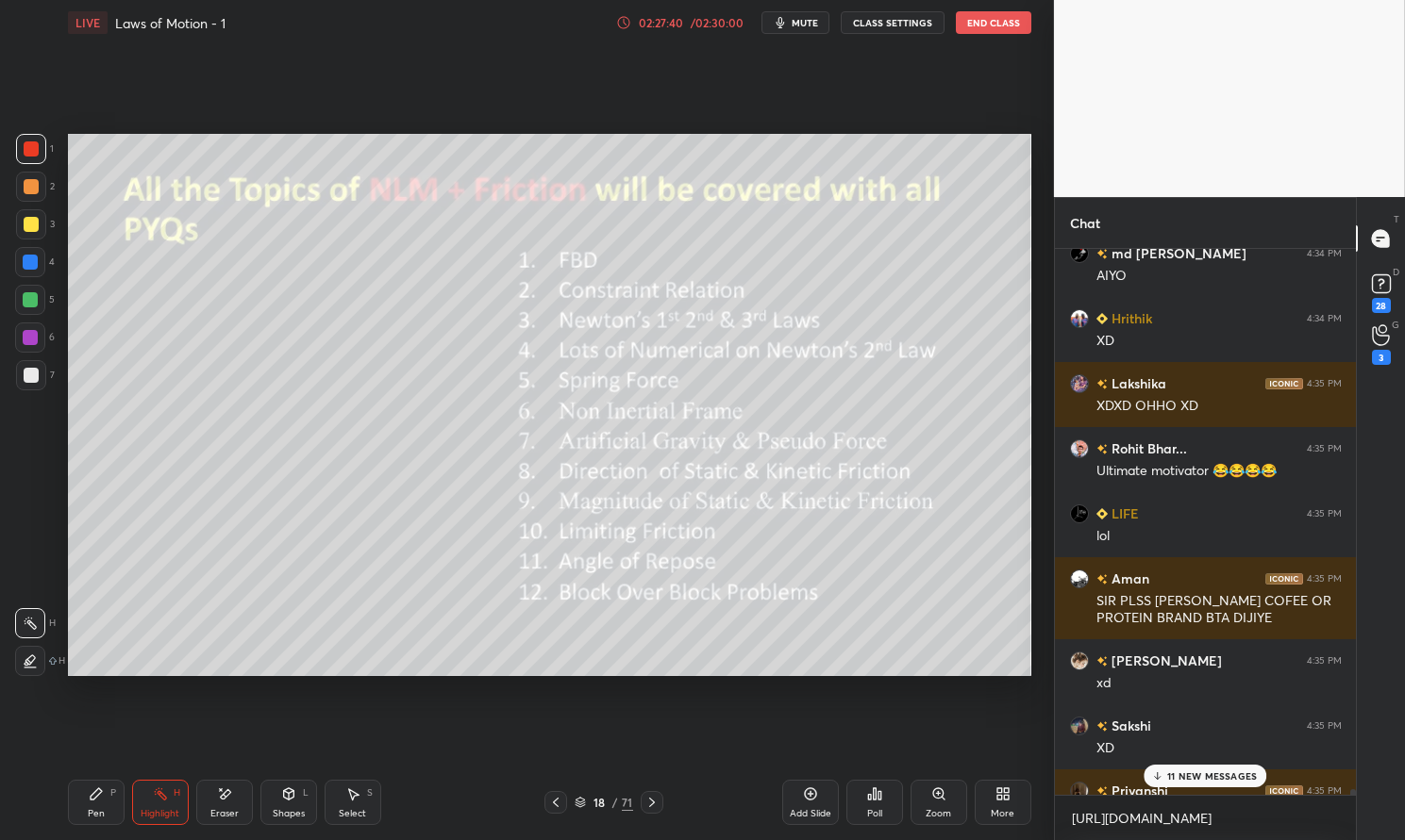
click at [1200, 770] on div "11 NEW MESSAGES" at bounding box center [1206, 777] width 123 height 23
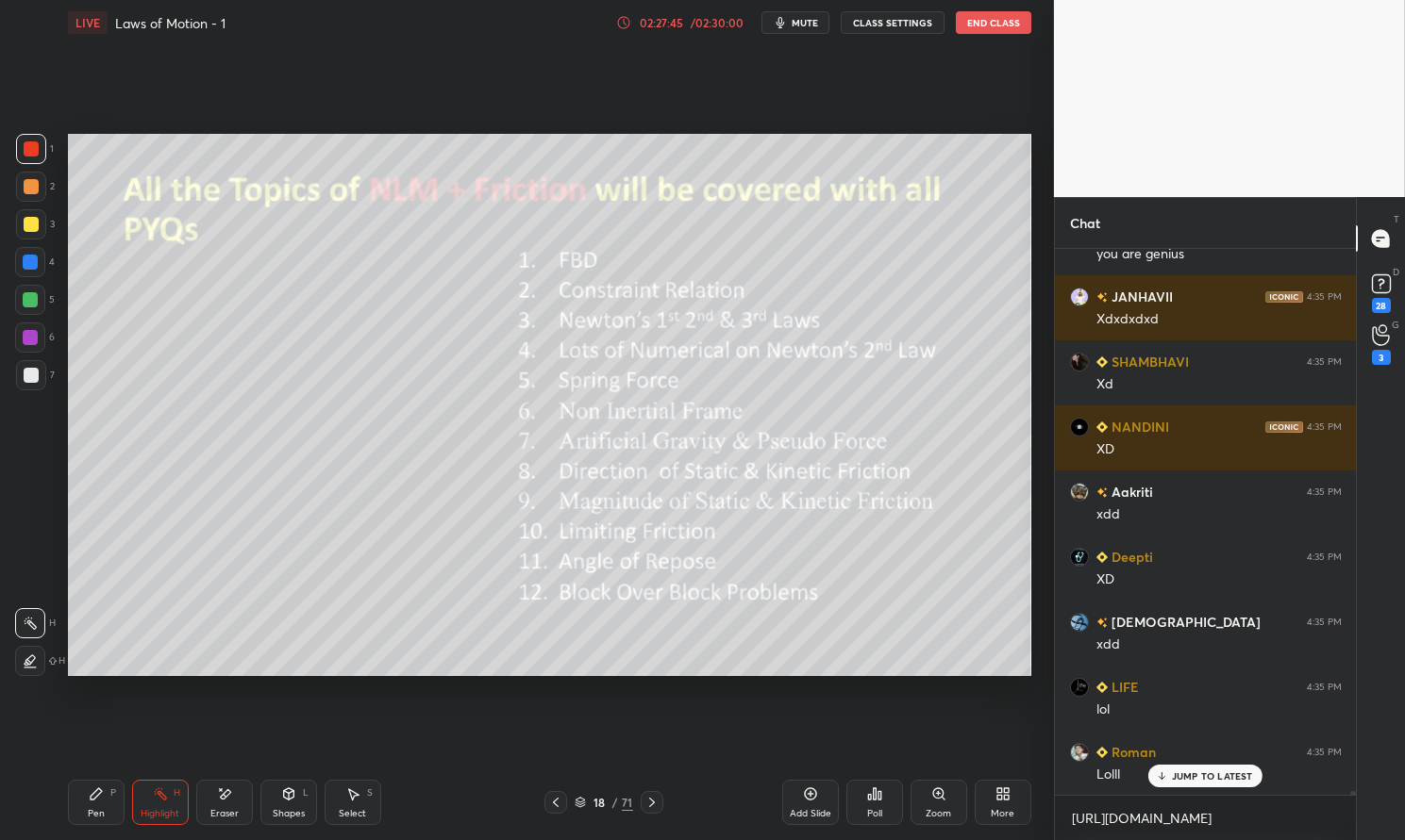
click at [33, 228] on div at bounding box center [31, 224] width 15 height 15
click at [35, 221] on div at bounding box center [31, 224] width 15 height 15
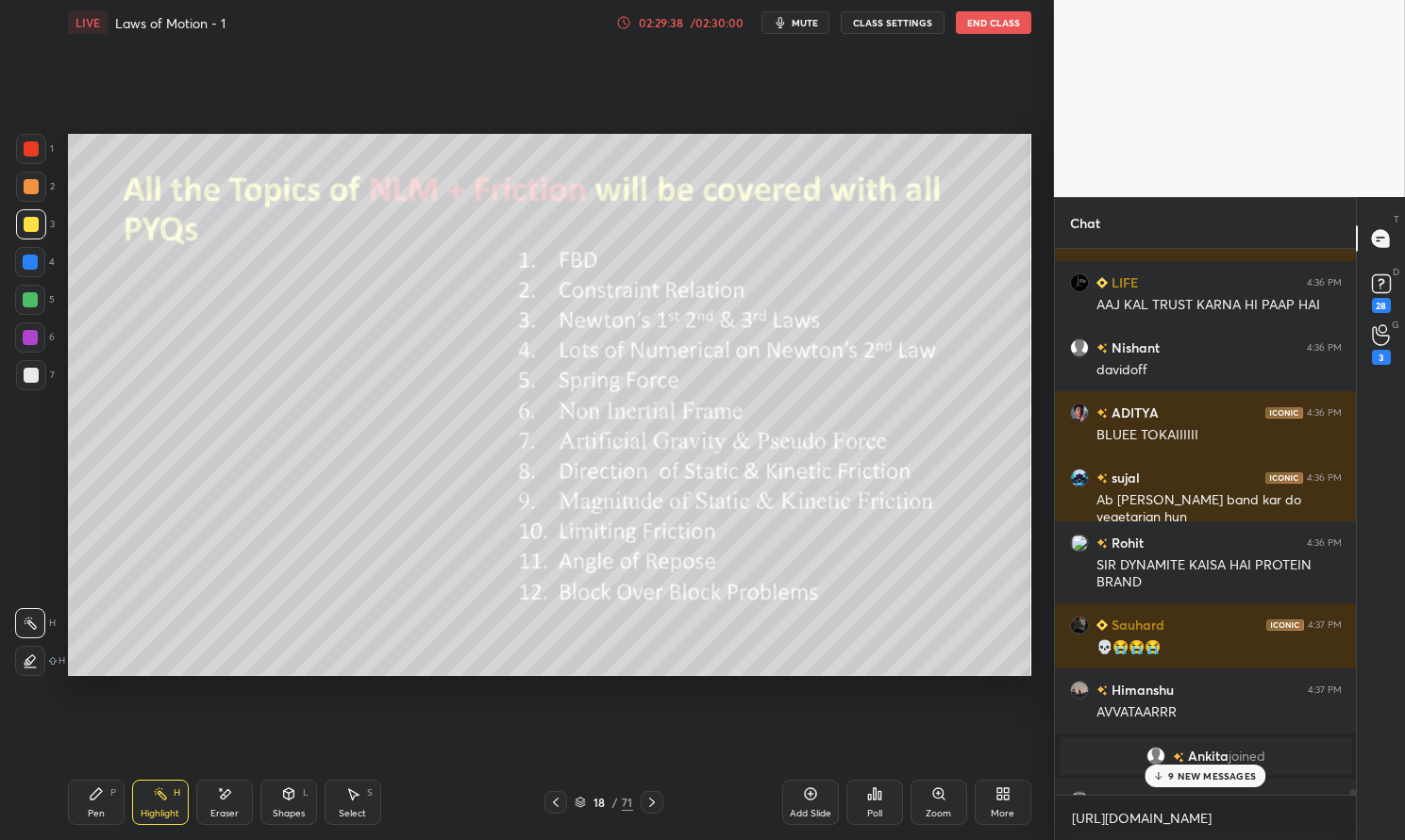
click at [1223, 776] on p "9 NEW MESSAGES" at bounding box center [1211, 777] width 88 height 11
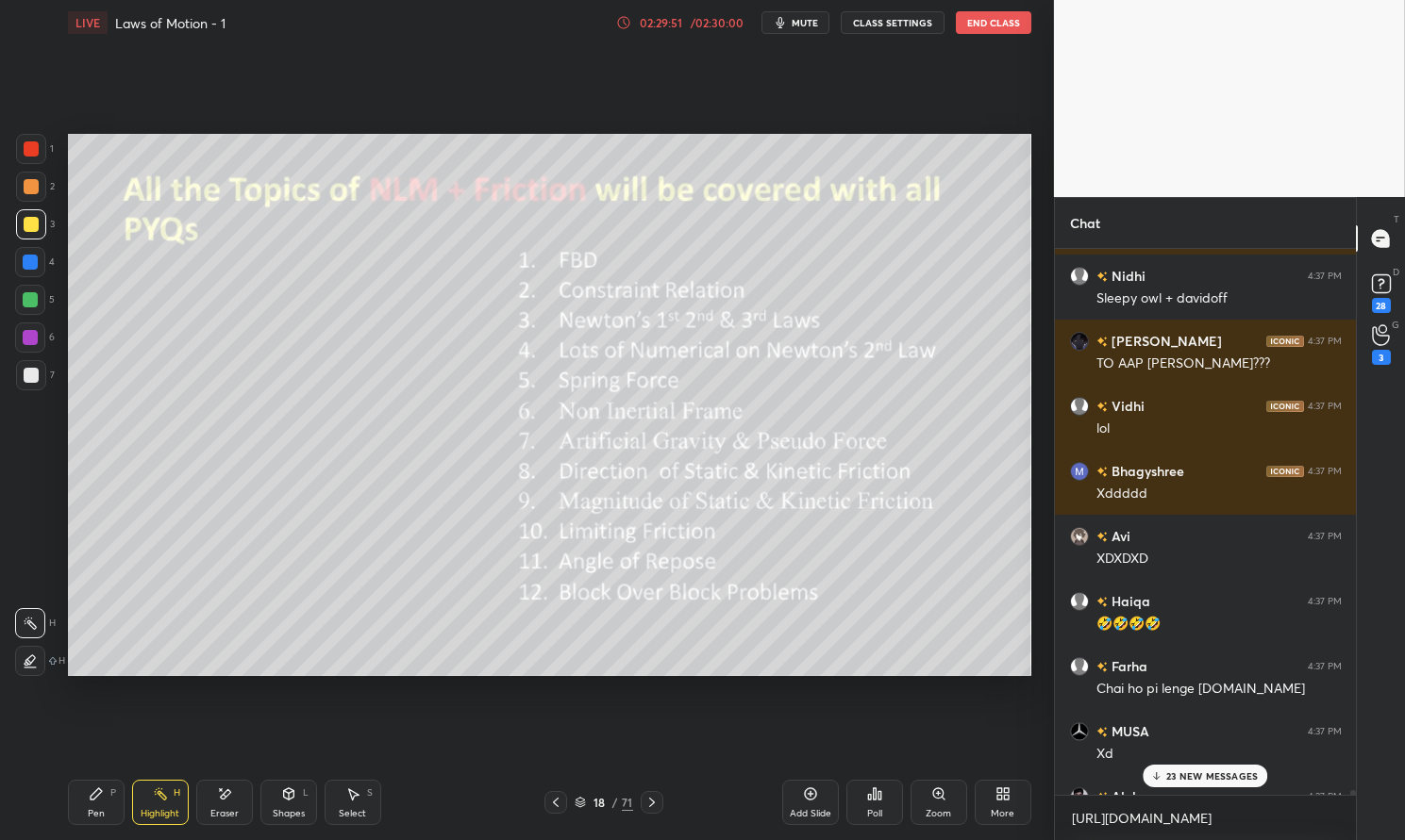
click at [1225, 770] on div "23 NEW MESSAGES" at bounding box center [1206, 777] width 125 height 23
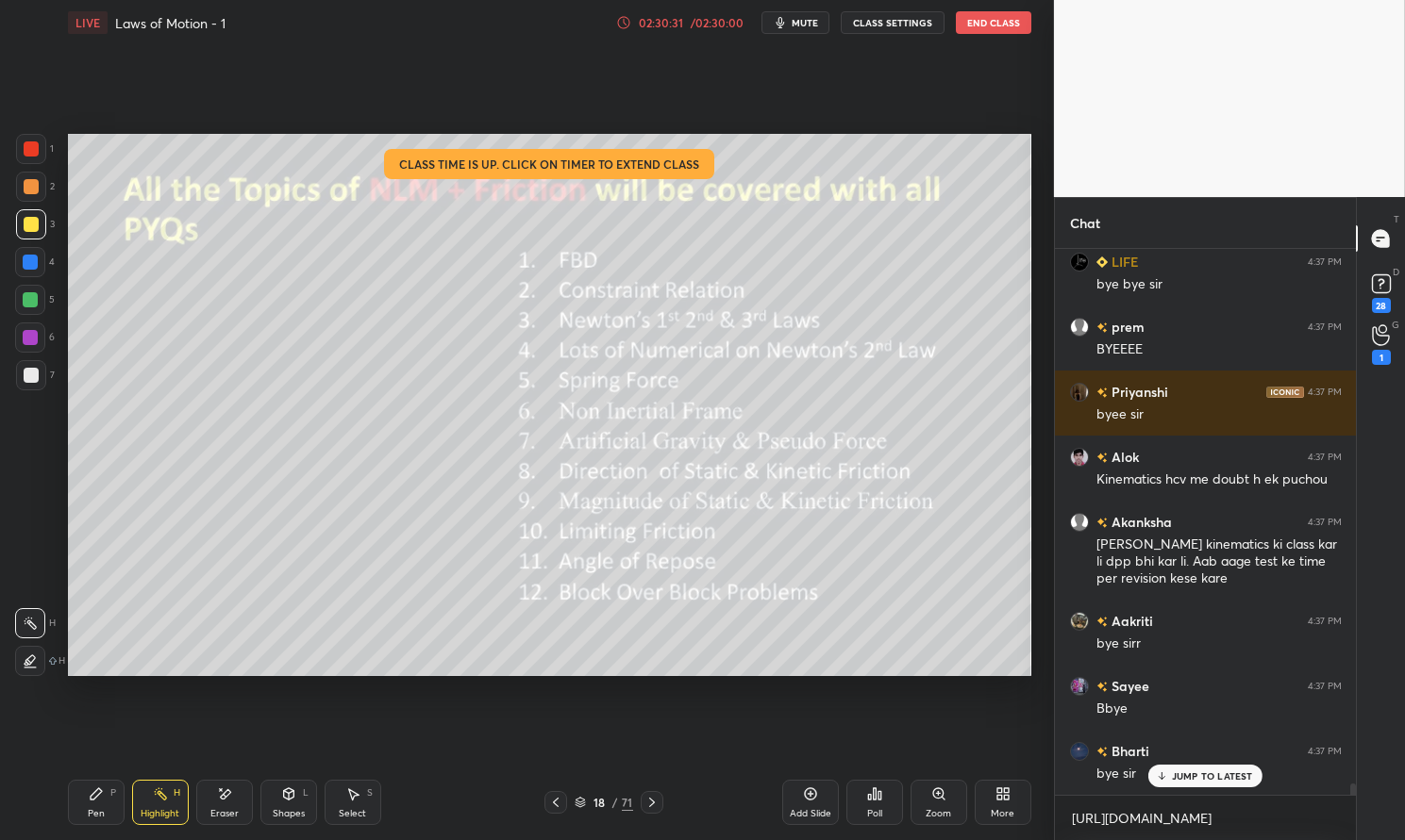
click at [1222, 776] on p "JUMP TO LATEST" at bounding box center [1212, 777] width 81 height 11
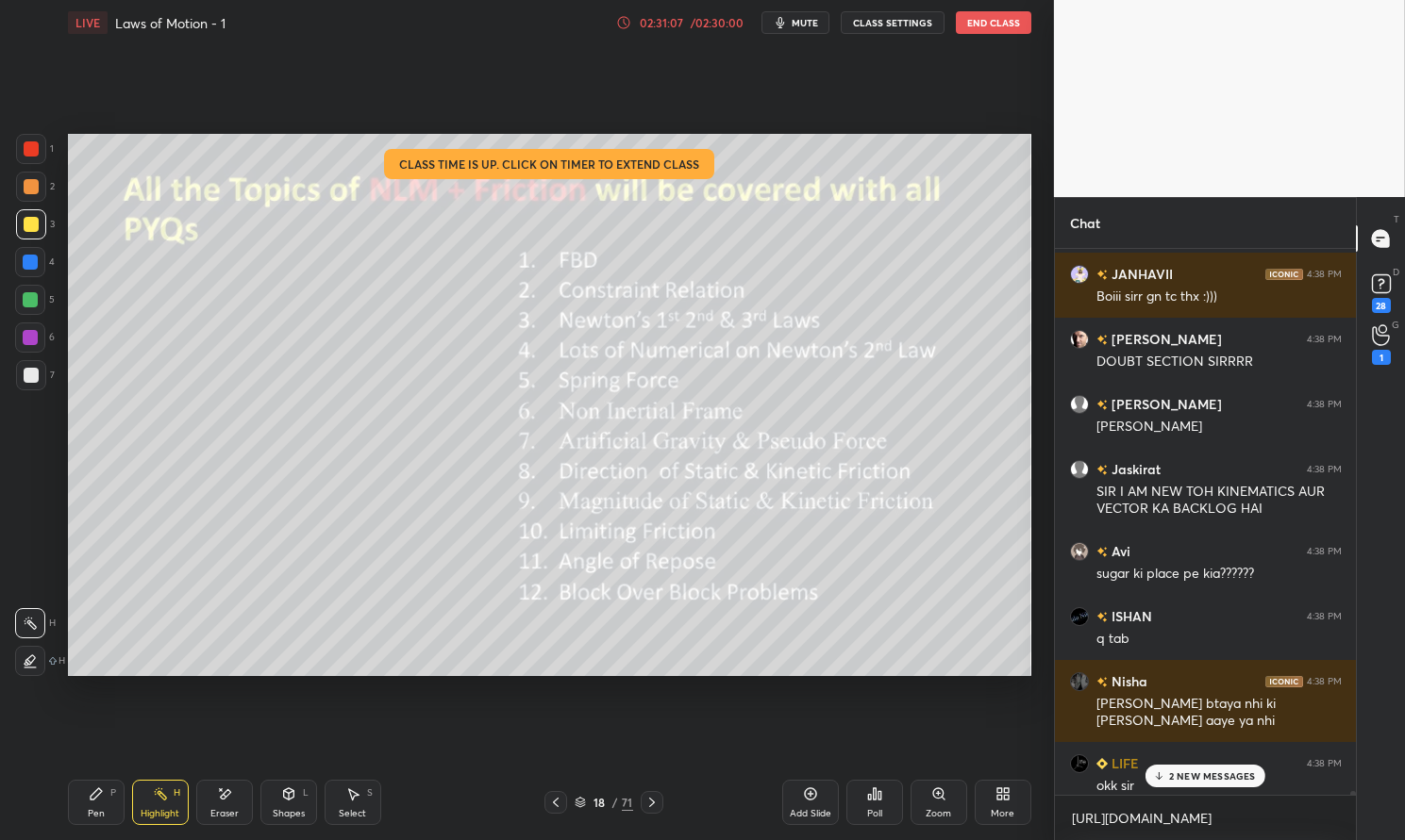
scroll to position [135882, 0]
click at [1203, 774] on p "JUMP TO LATEST" at bounding box center [1212, 777] width 81 height 11
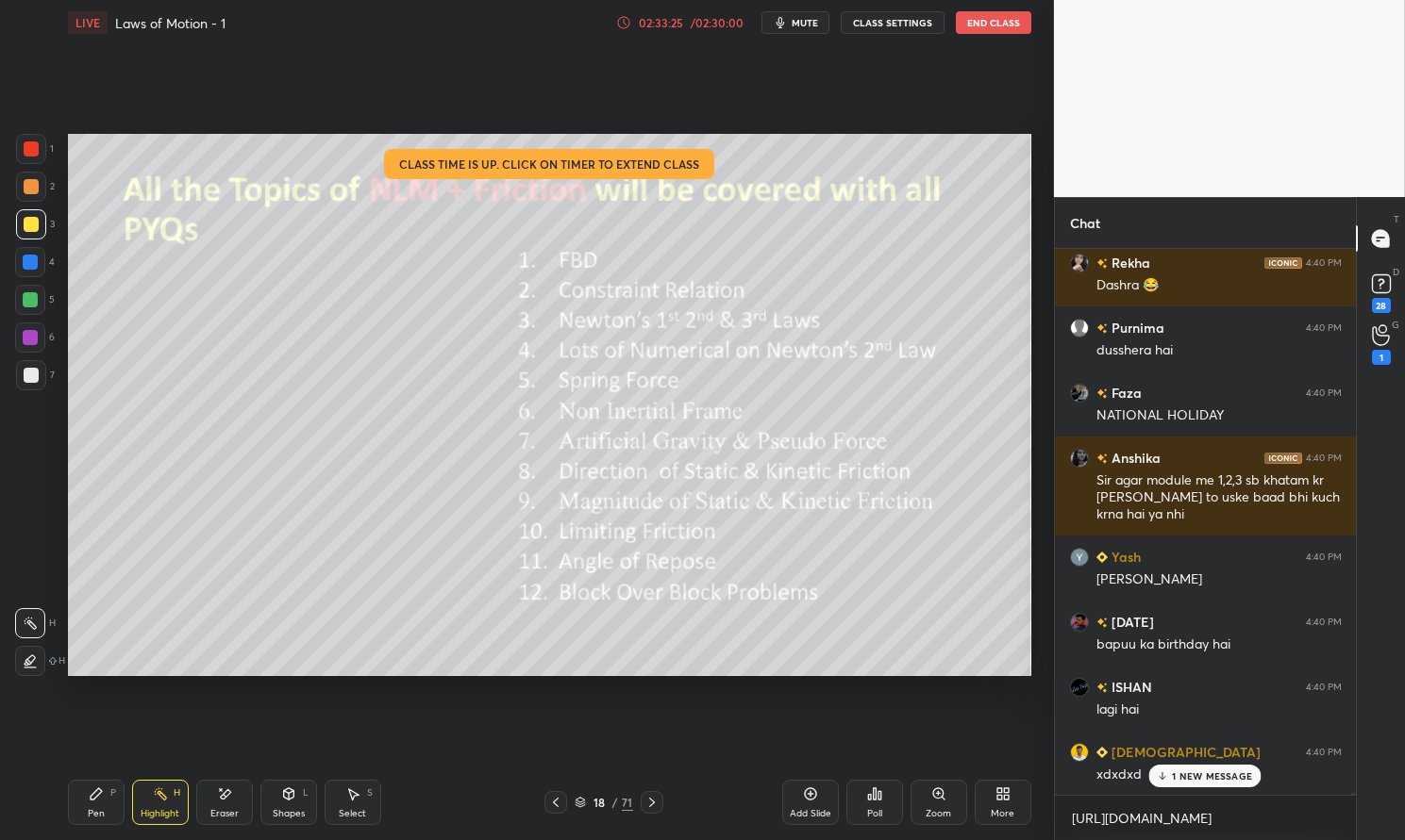
scroll to position [155305, 0]
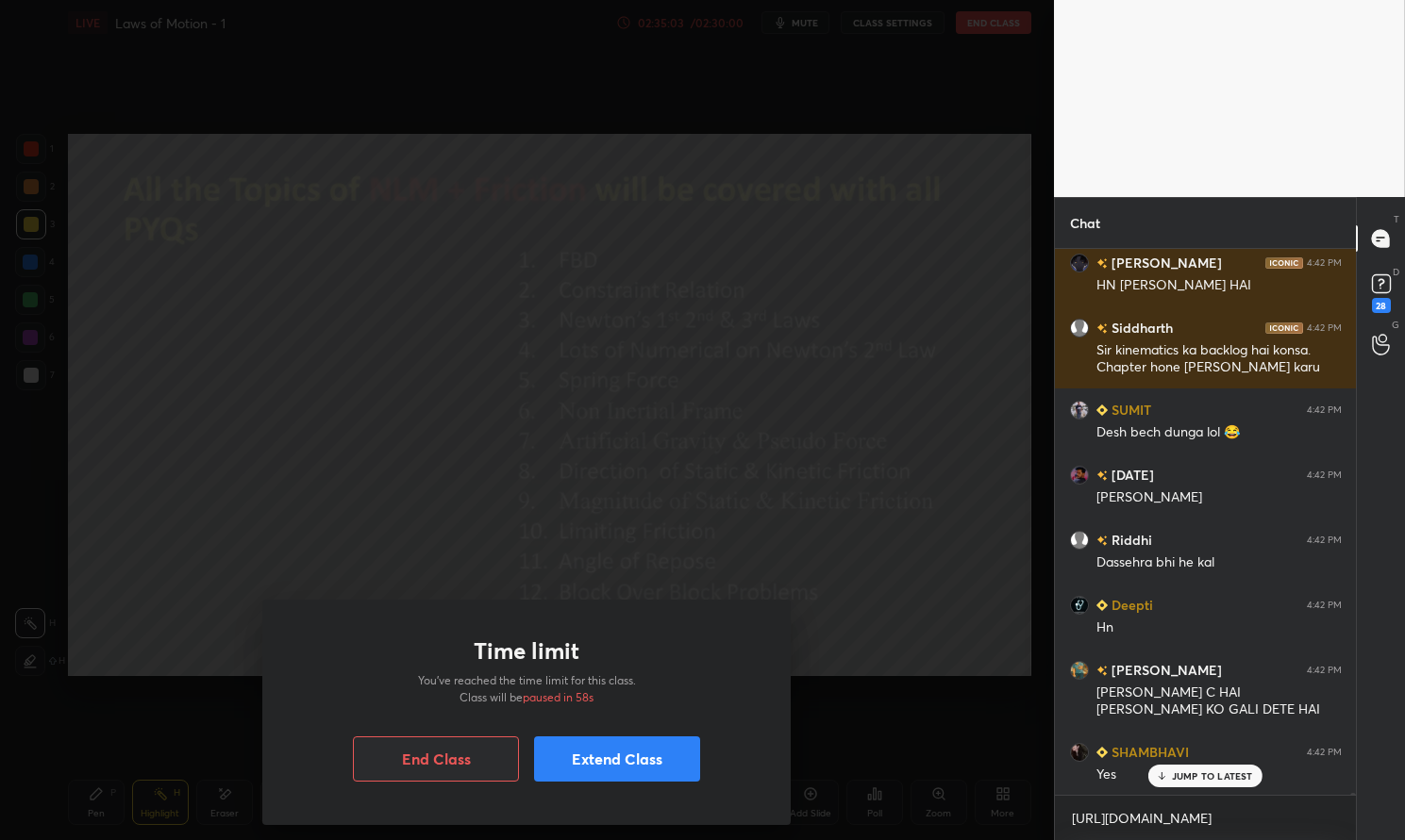
click at [606, 768] on button "Extend Class" at bounding box center [616, 760] width 166 height 45
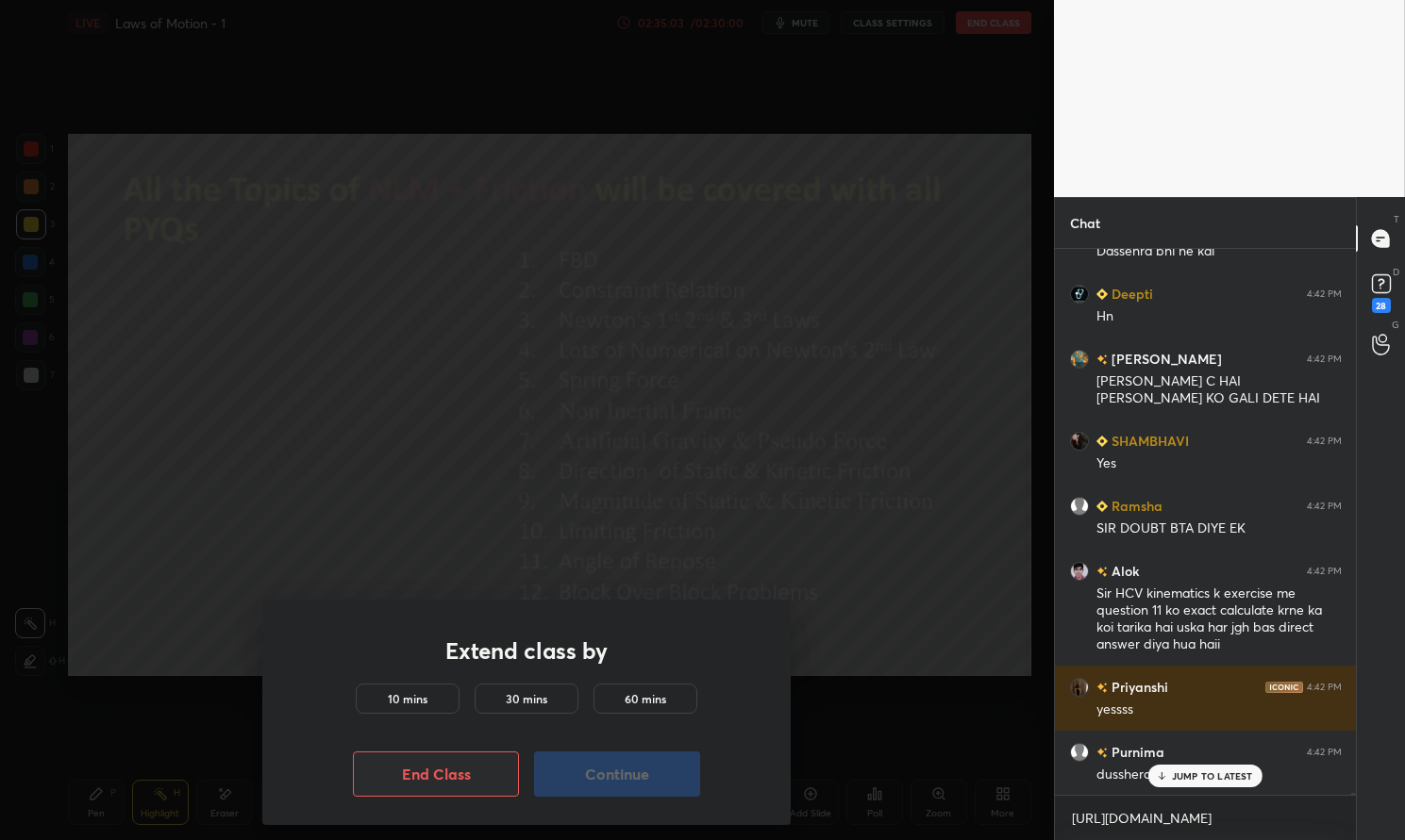
click at [407, 702] on h5 "10 mins" at bounding box center [408, 699] width 40 height 17
click at [596, 781] on button "Continue" at bounding box center [616, 775] width 166 height 45
click at [595, 782] on button "Continue" at bounding box center [616, 775] width 166 height 45
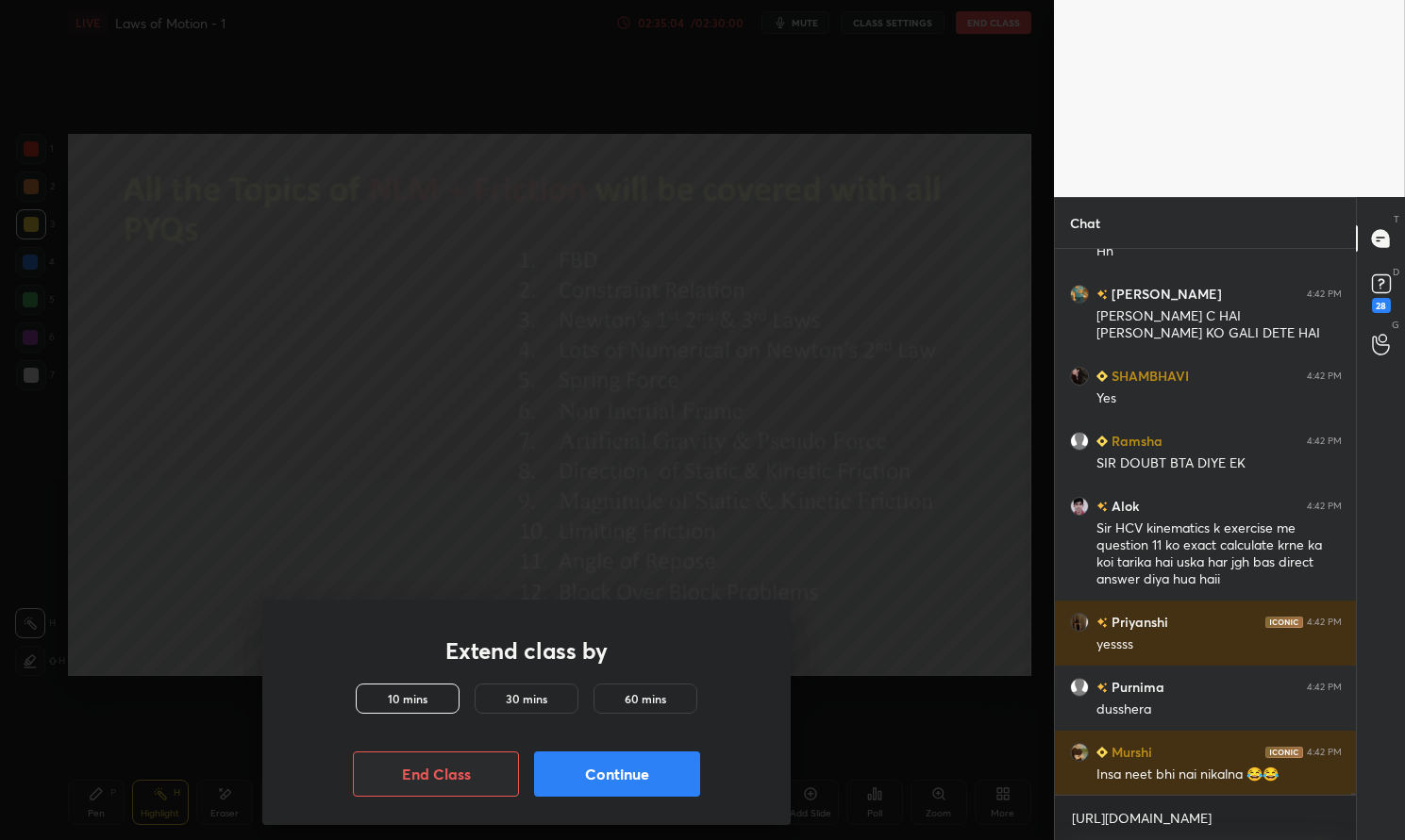
click at [590, 781] on button "Continue" at bounding box center [616, 775] width 166 height 45
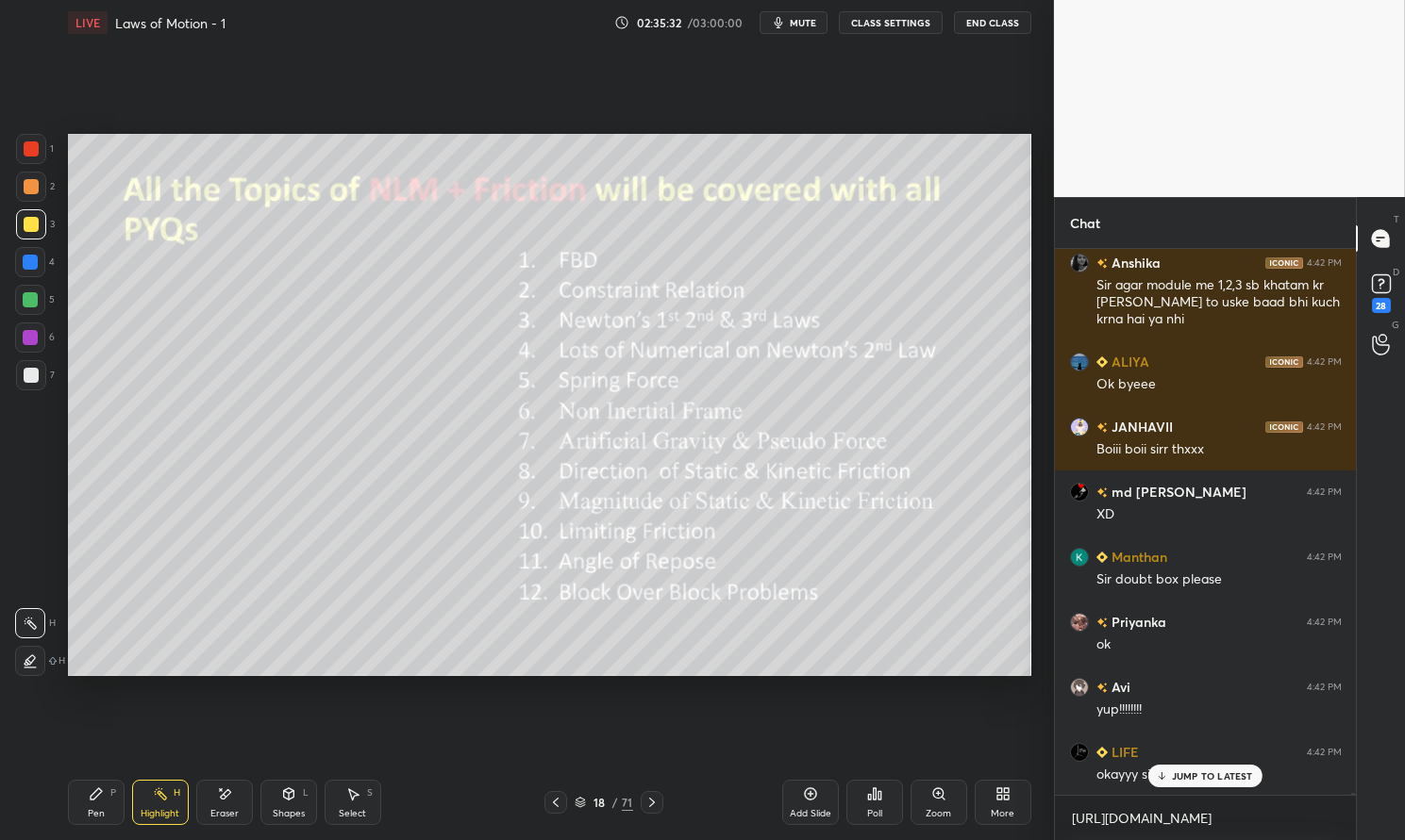
click at [990, 27] on button "End Class" at bounding box center [992, 23] width 78 height 23
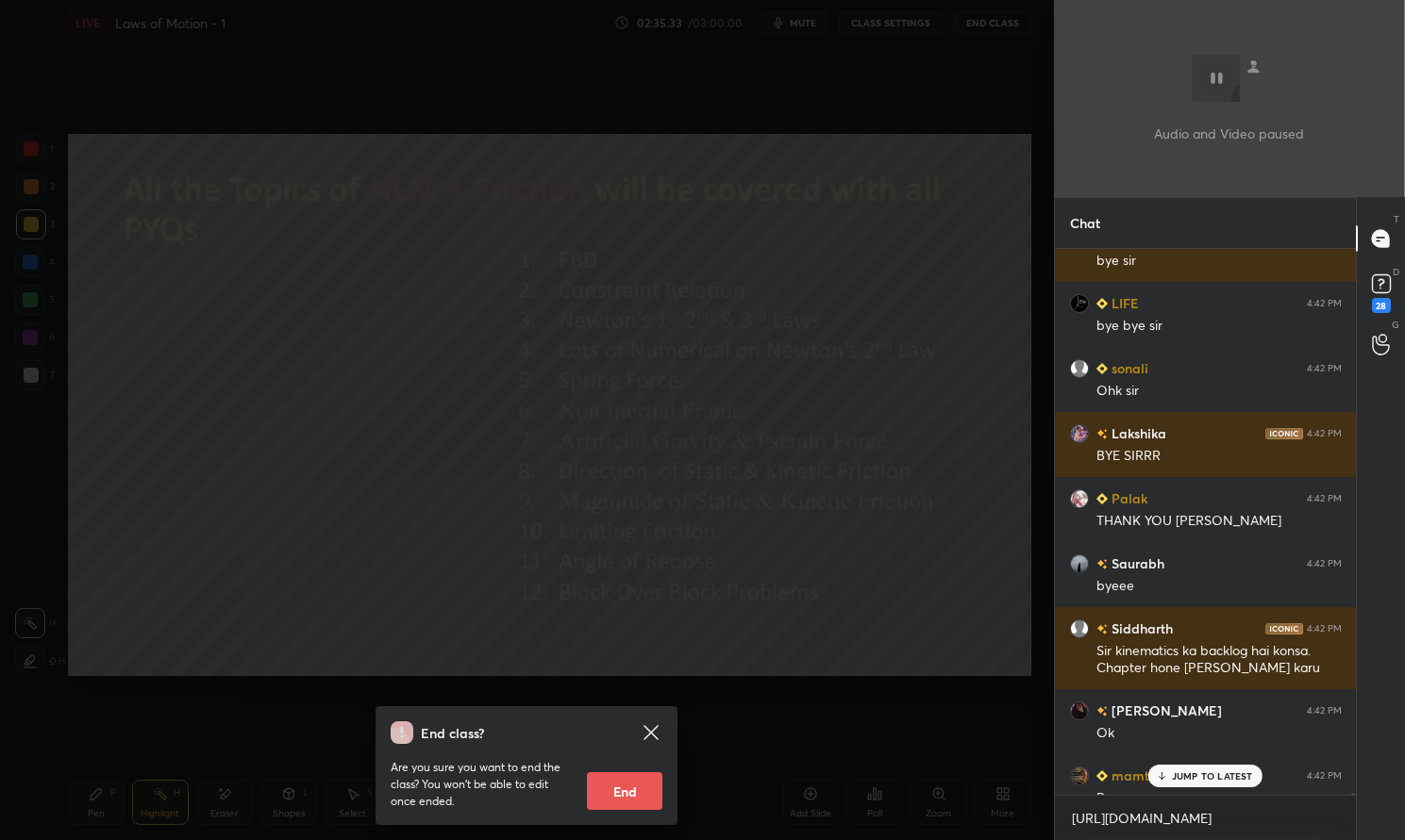
click at [620, 786] on button "End" at bounding box center [624, 792] width 76 height 38
